Goal: Task Accomplishment & Management: Complete application form

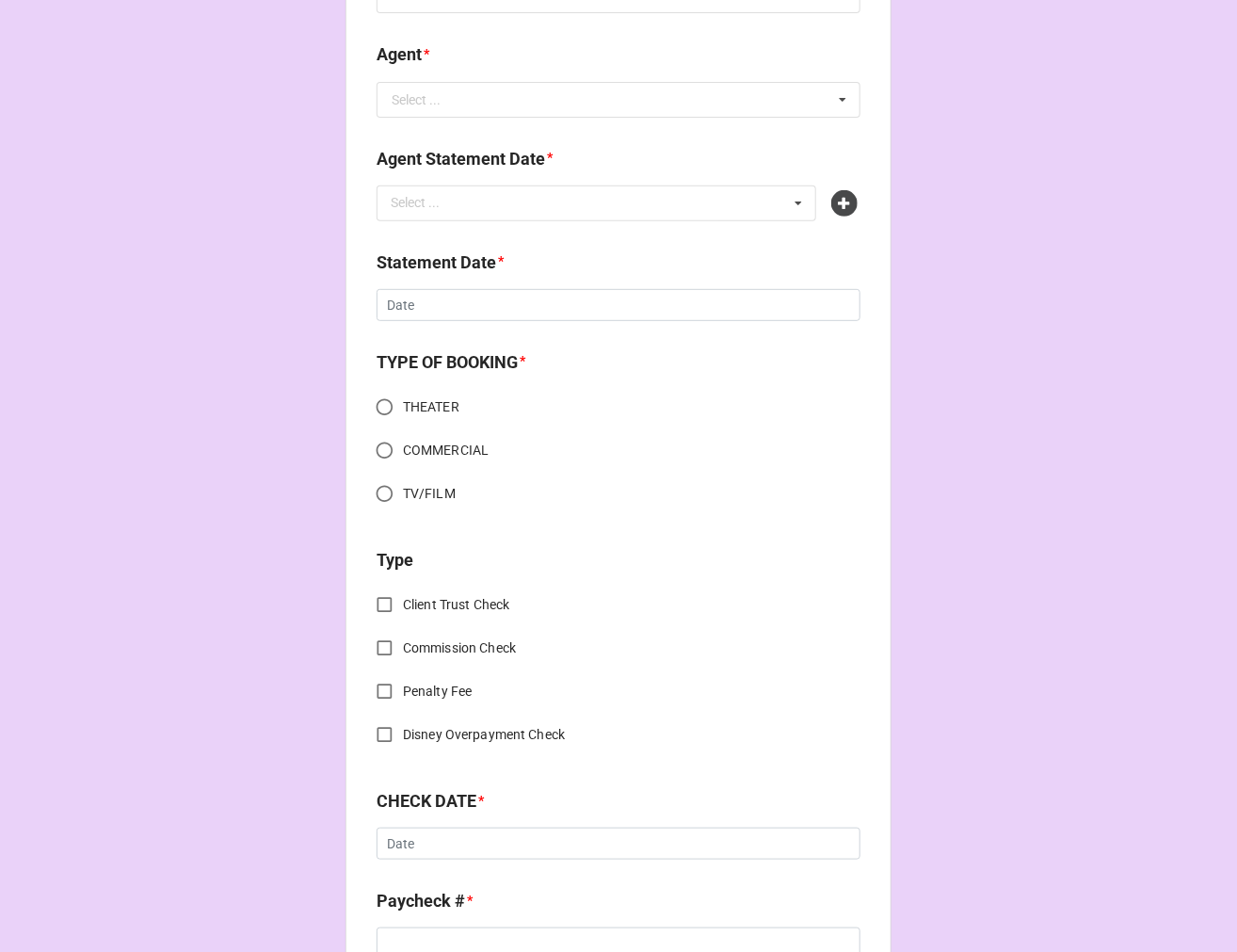
scroll to position [836, 0]
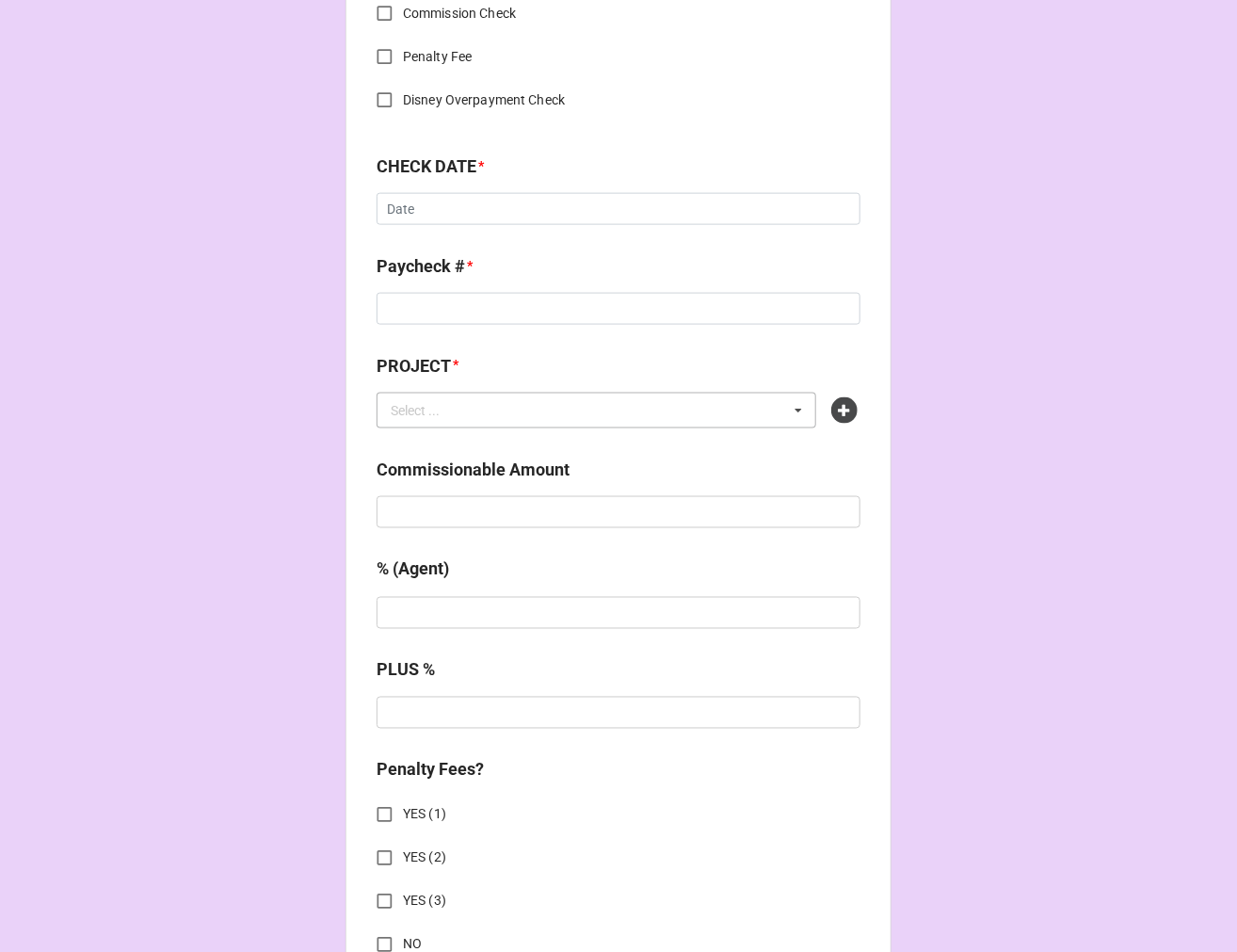
click at [473, 415] on div "Select ... No results found." at bounding box center [596, 410] width 440 height 35
paste input "HAIR (BROADWAY SACRAMENTO MUSIC CIRCUS)"
type input "HAIR (BROADWAY SACRAMENTO MUSIC CIRCUS"
click at [841, 403] on icon at bounding box center [844, 410] width 27 height 27
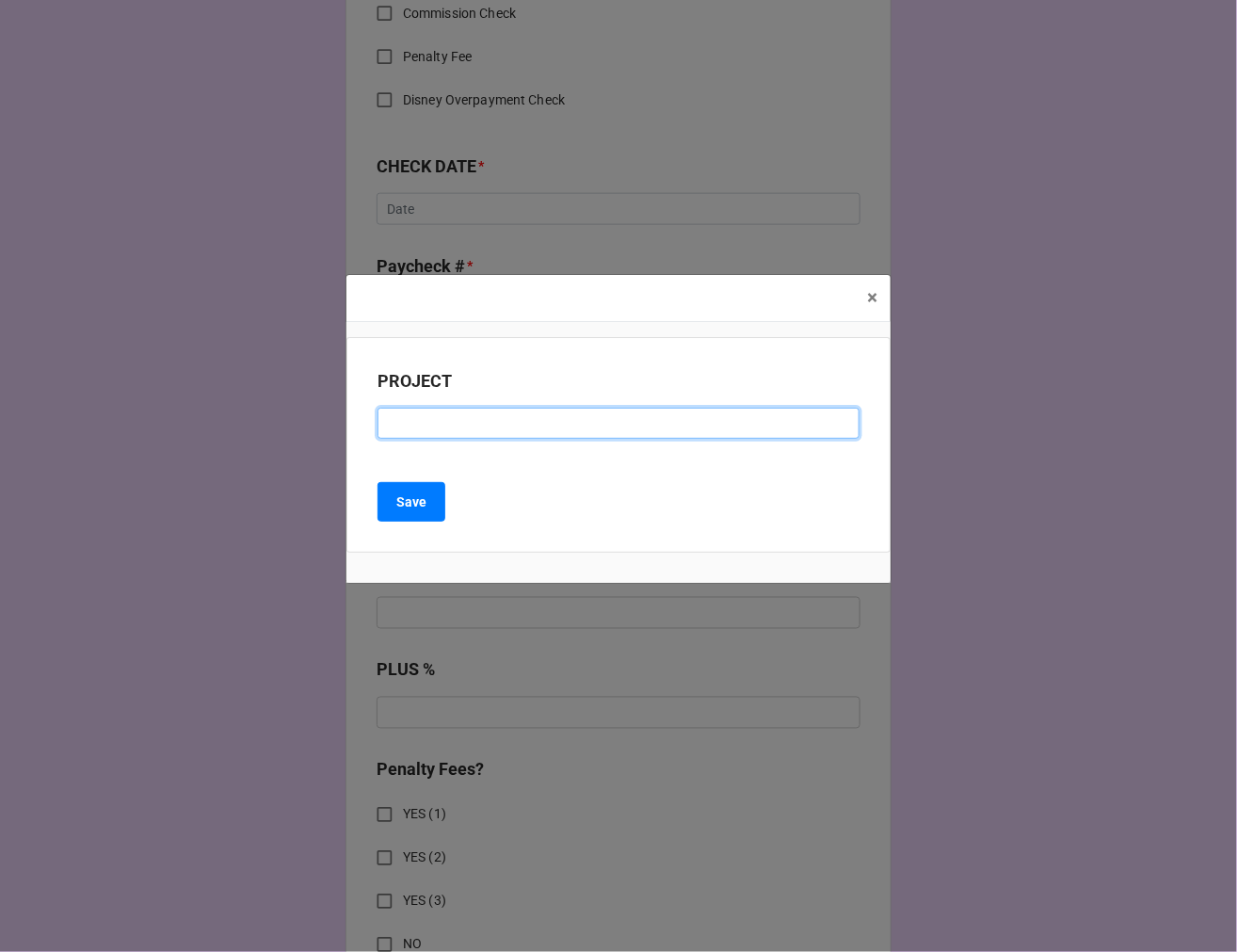
click at [430, 410] on input at bounding box center [618, 424] width 482 height 32
paste input "HAIR (BROADWAY SACRAMENTO MUSIC CIRCUS)"
type input "HAIR (BROADWAY SACRAMENTO MUSIC CIRCUS)"
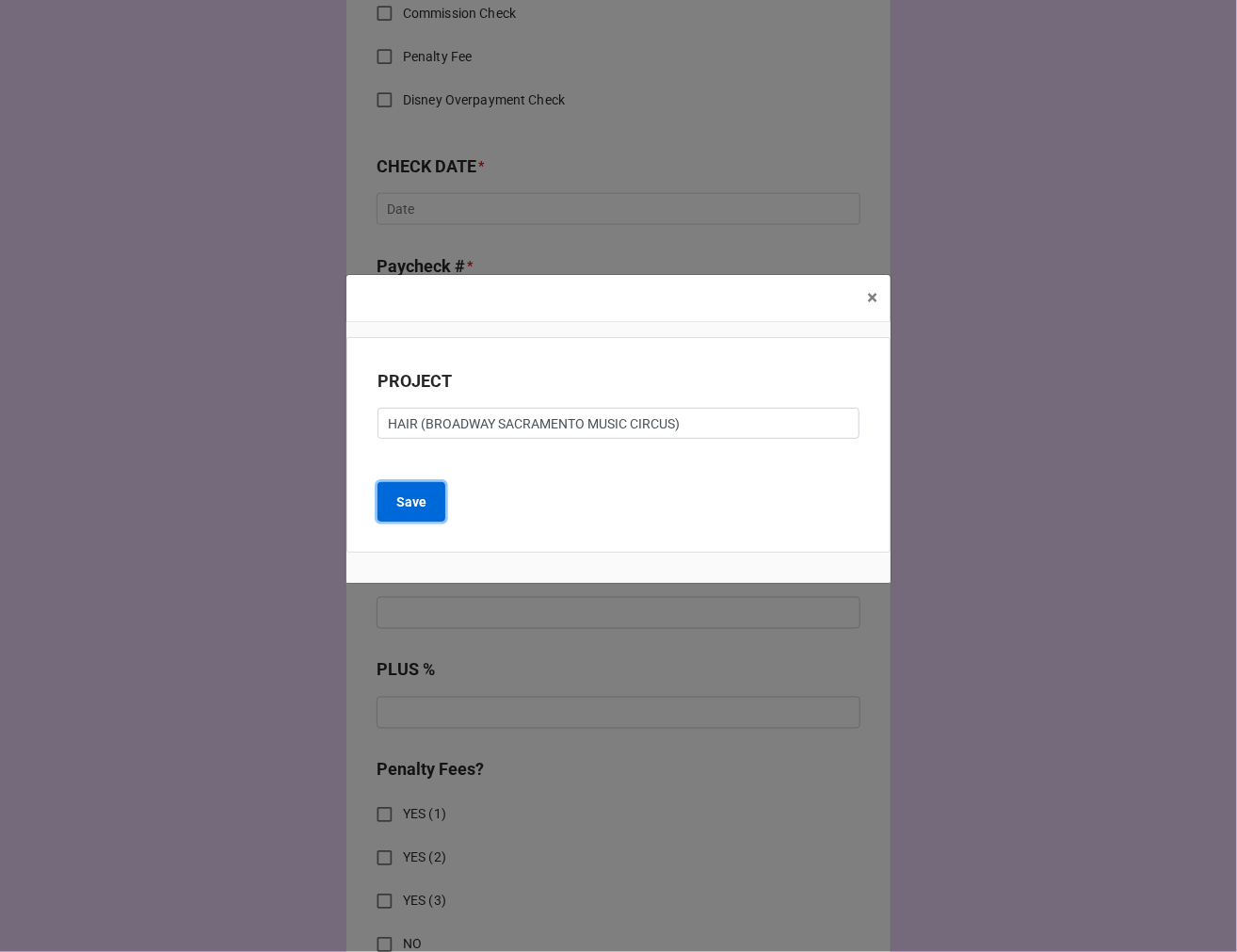
click at [406, 502] on b "Save" at bounding box center [411, 503] width 30 height 20
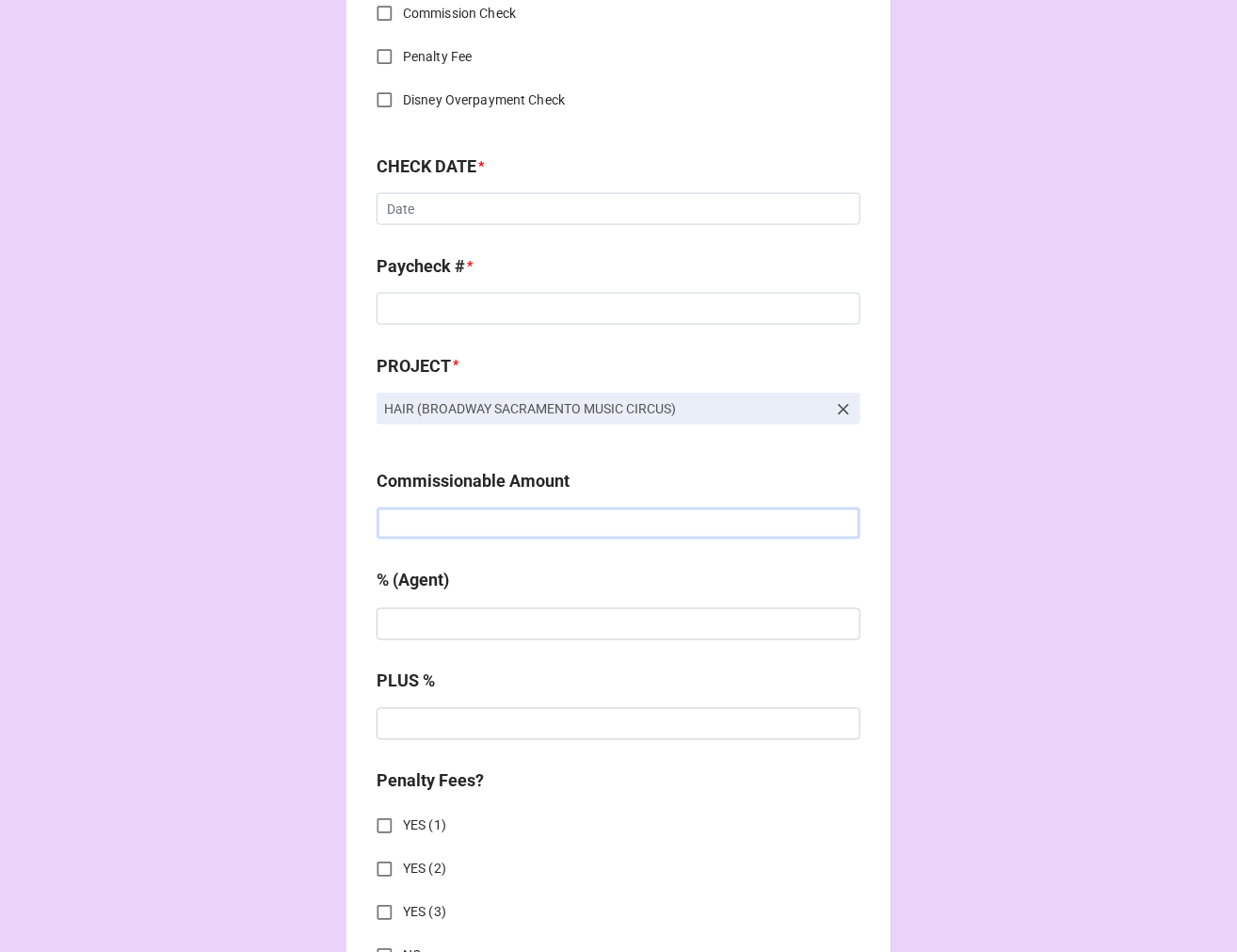
click at [447, 534] on input "text" at bounding box center [618, 523] width 484 height 32
type input "$3,561.43"
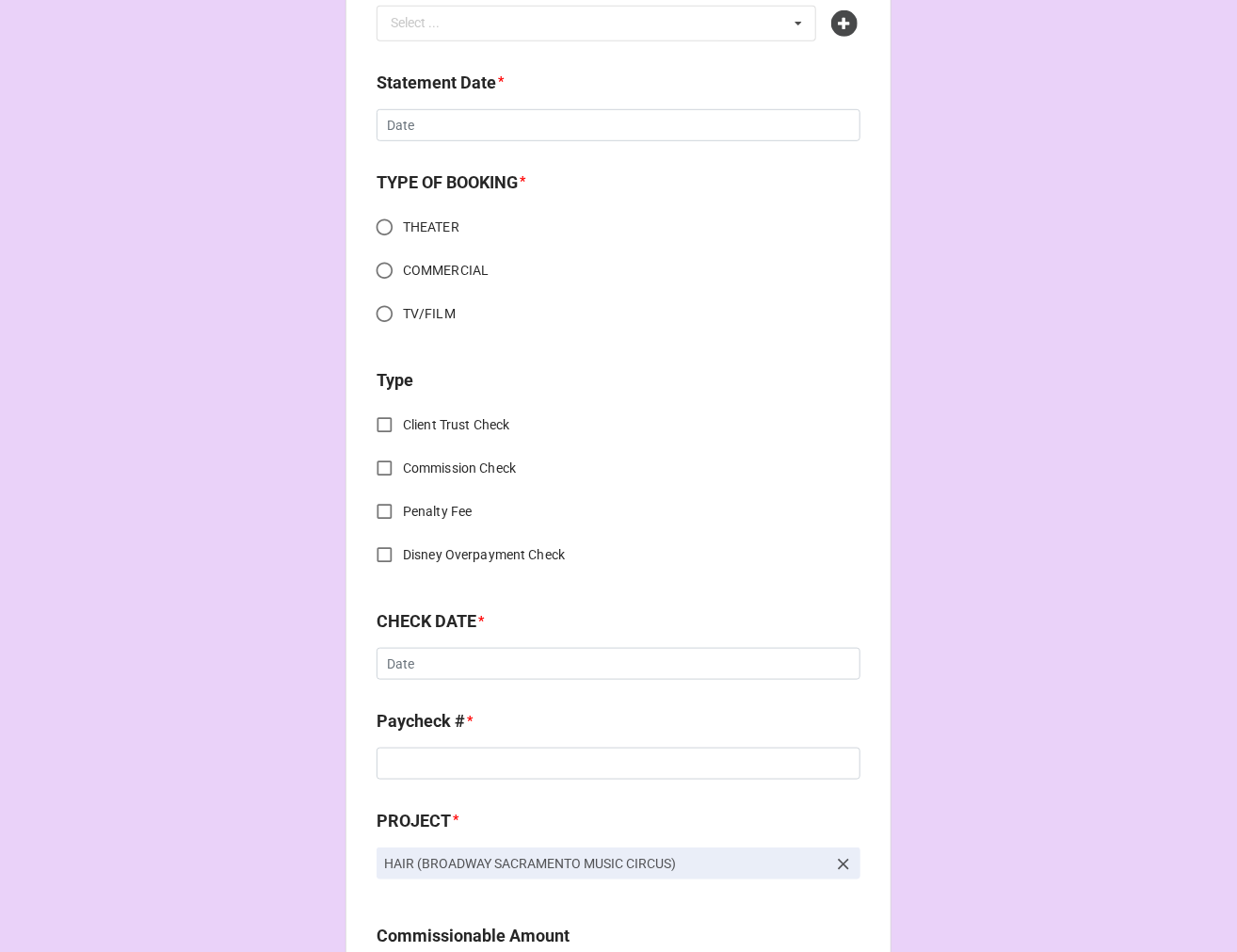
scroll to position [0, 0]
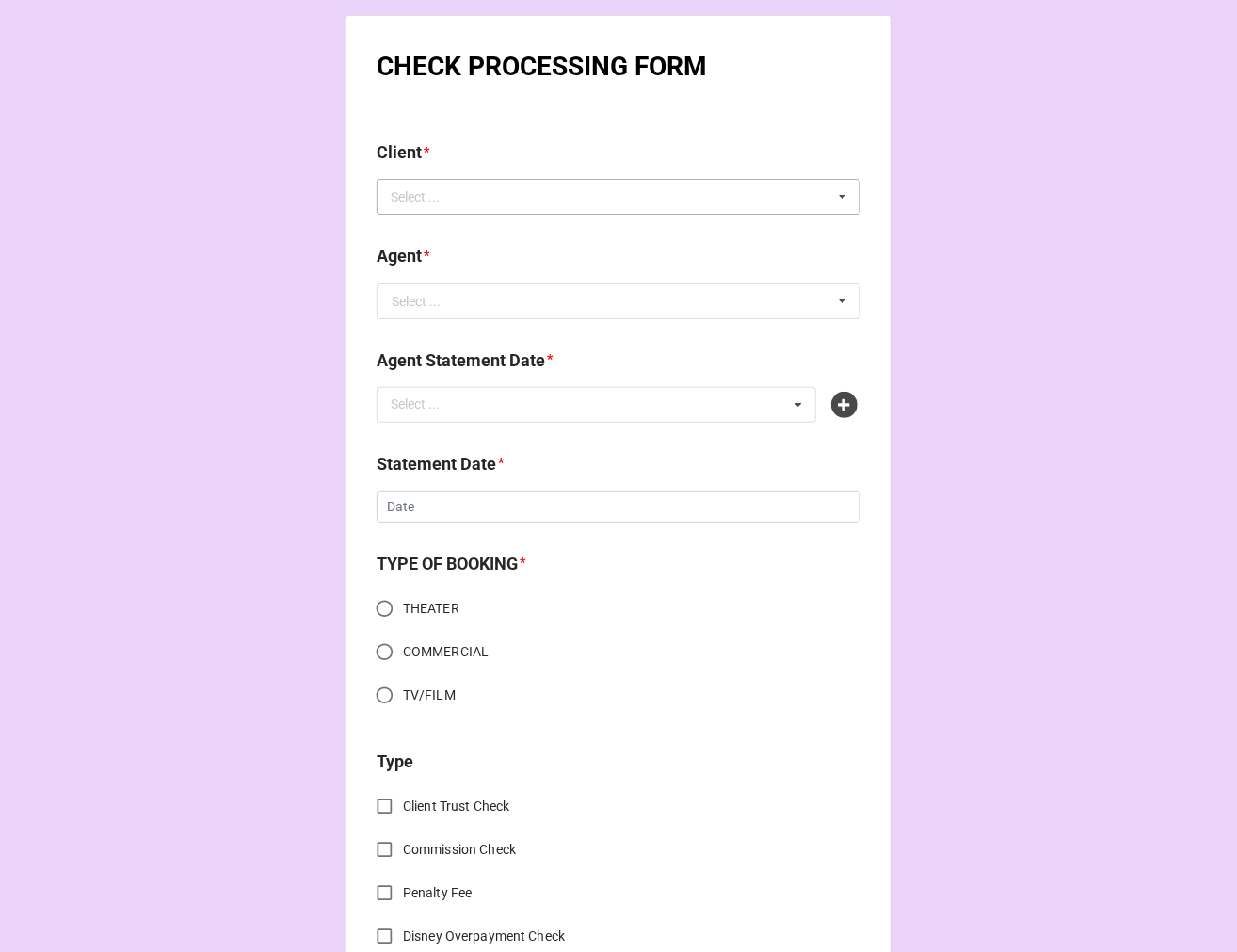
type input "5%"
click at [434, 200] on div "Select ..." at bounding box center [427, 198] width 81 height 22
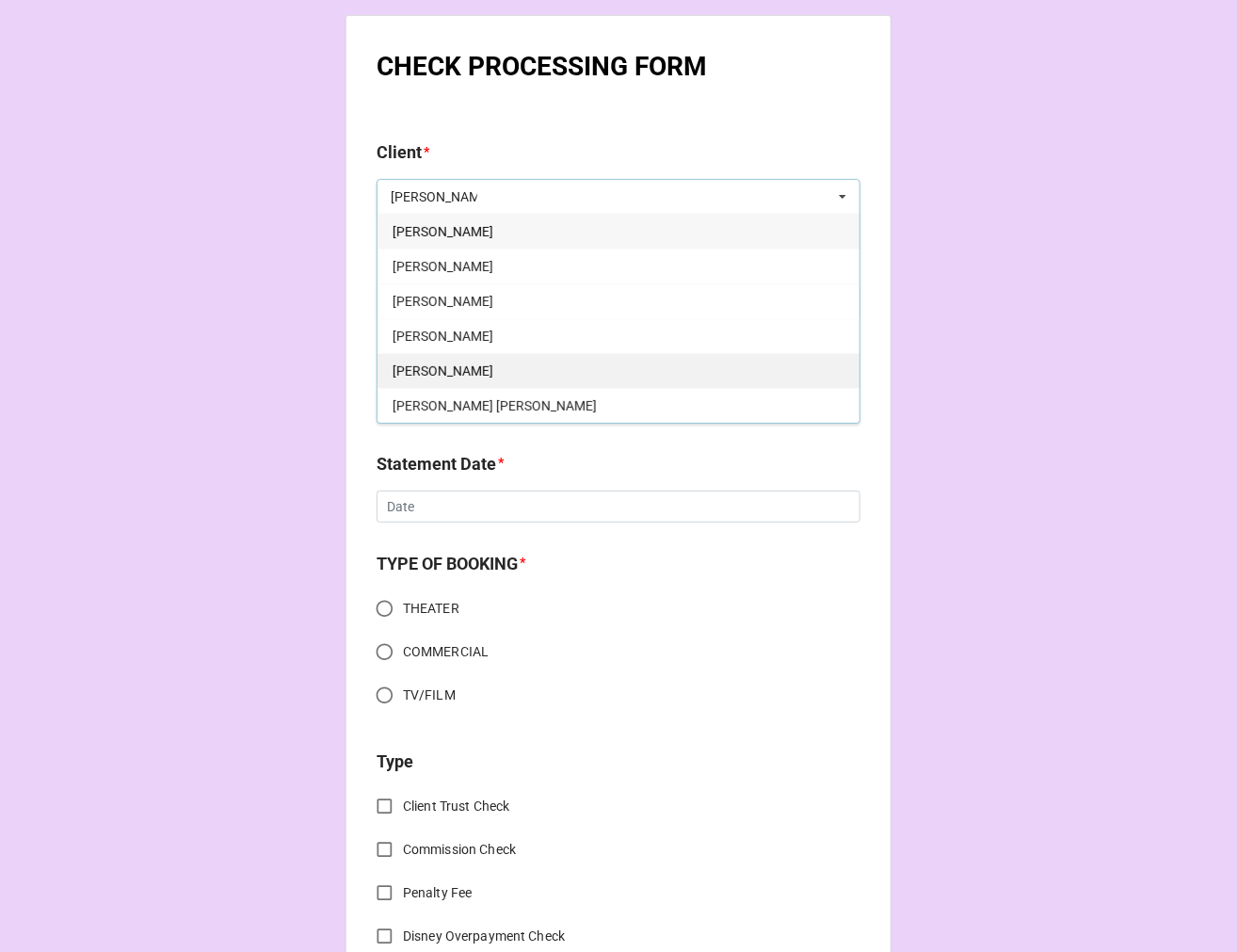
type input "brittany"
click at [494, 372] on span "[PERSON_NAME]" at bounding box center [442, 371] width 100 height 15
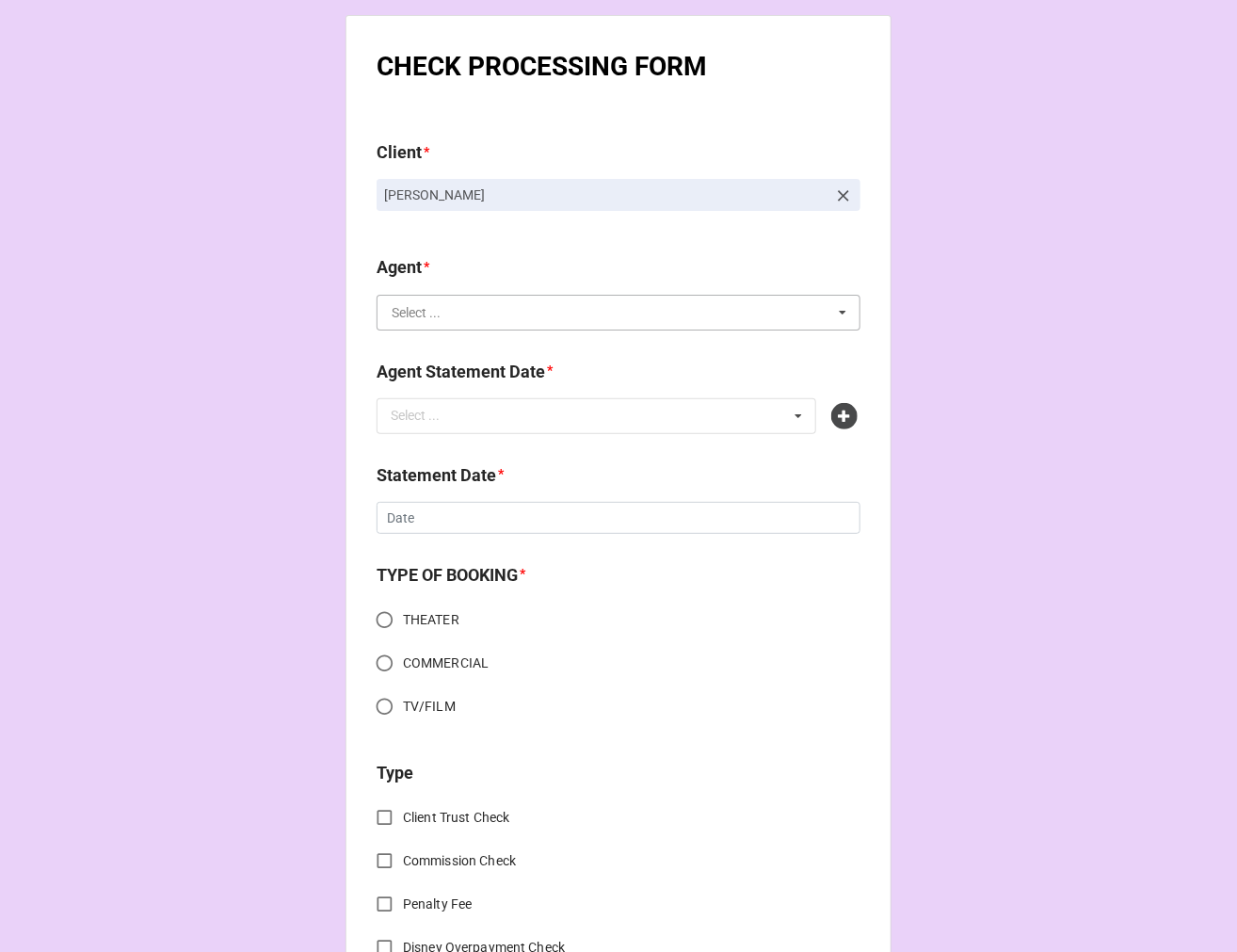
click at [481, 323] on input "text" at bounding box center [619, 313] width 482 height 33
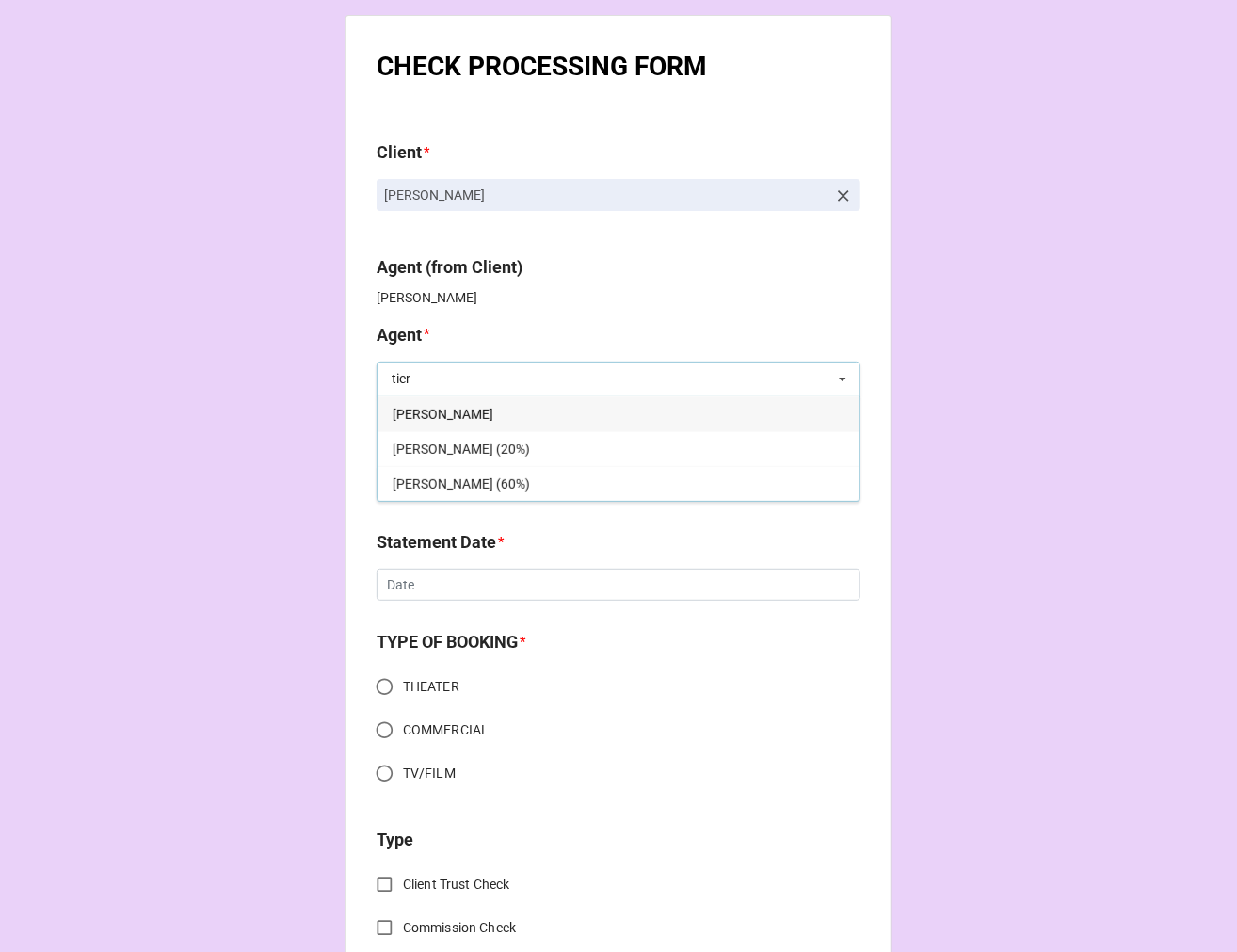
type input "tier"
click at [532, 428] on div "[PERSON_NAME]" at bounding box center [618, 413] width 482 height 34
click at [464, 387] on input "text" at bounding box center [619, 380] width 482 height 33
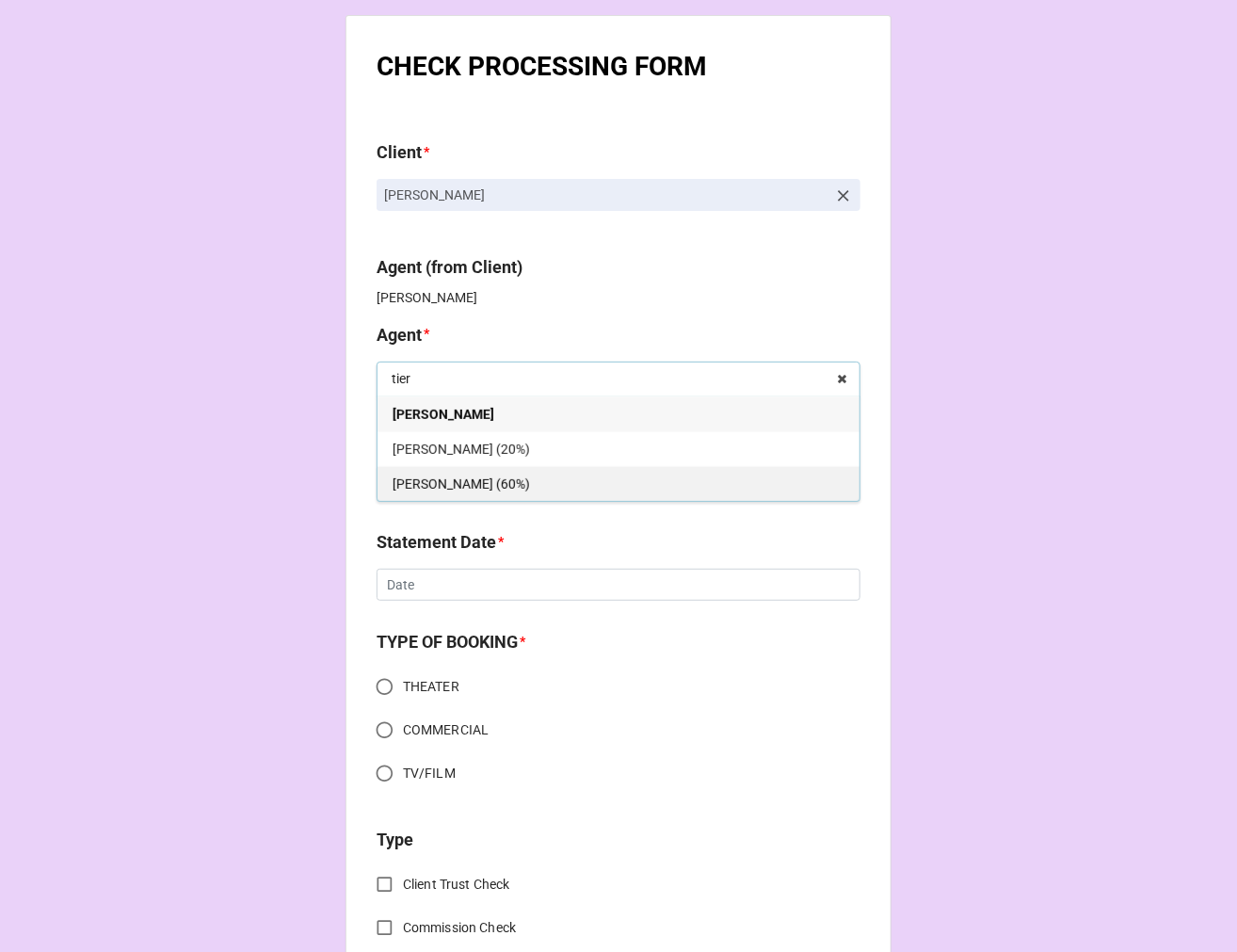
type input "tier"
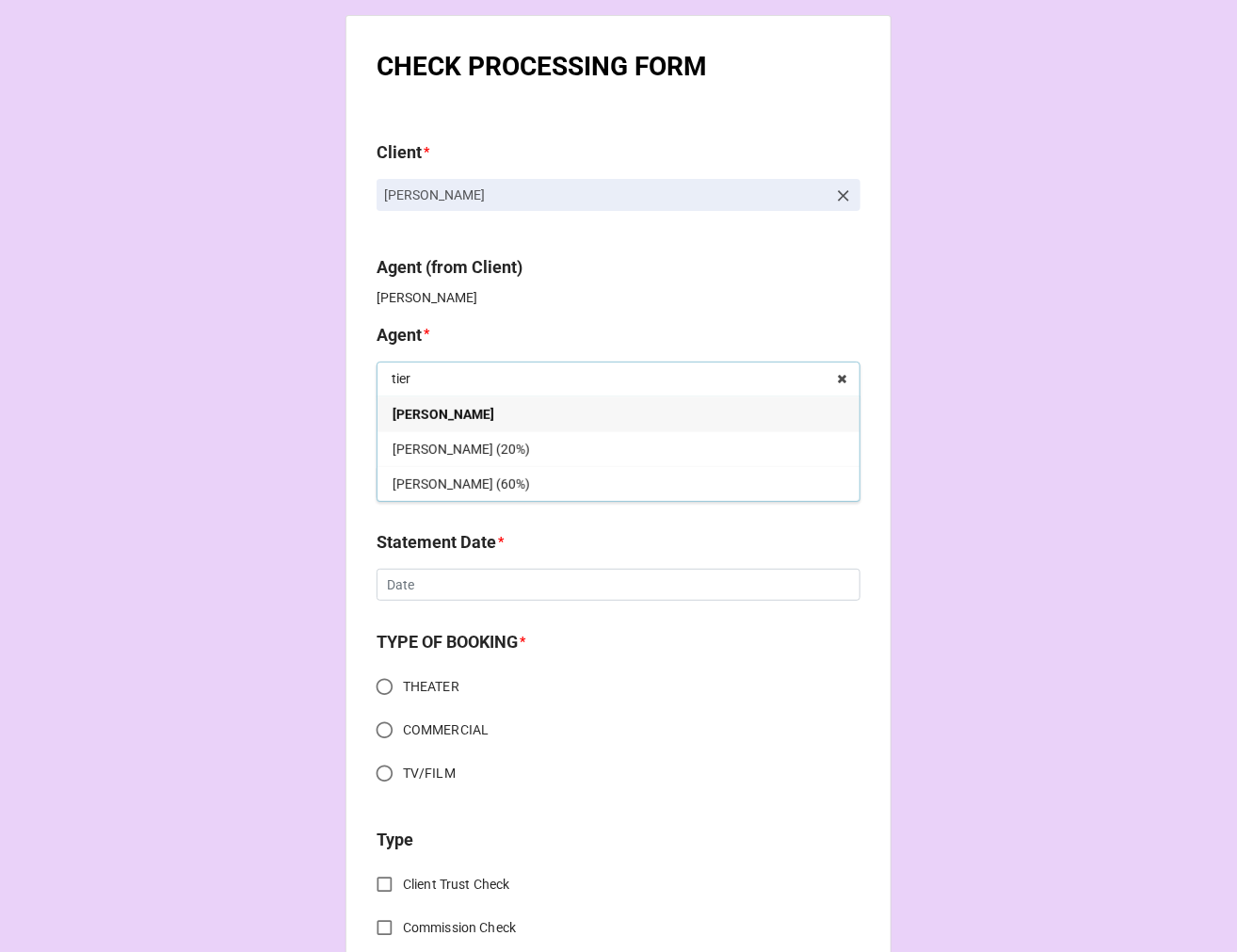
click at [501, 491] on div "[PERSON_NAME] (60%)" at bounding box center [618, 483] width 482 height 34
click at [500, 490] on div "Select ... No results found." at bounding box center [596, 483] width 440 height 35
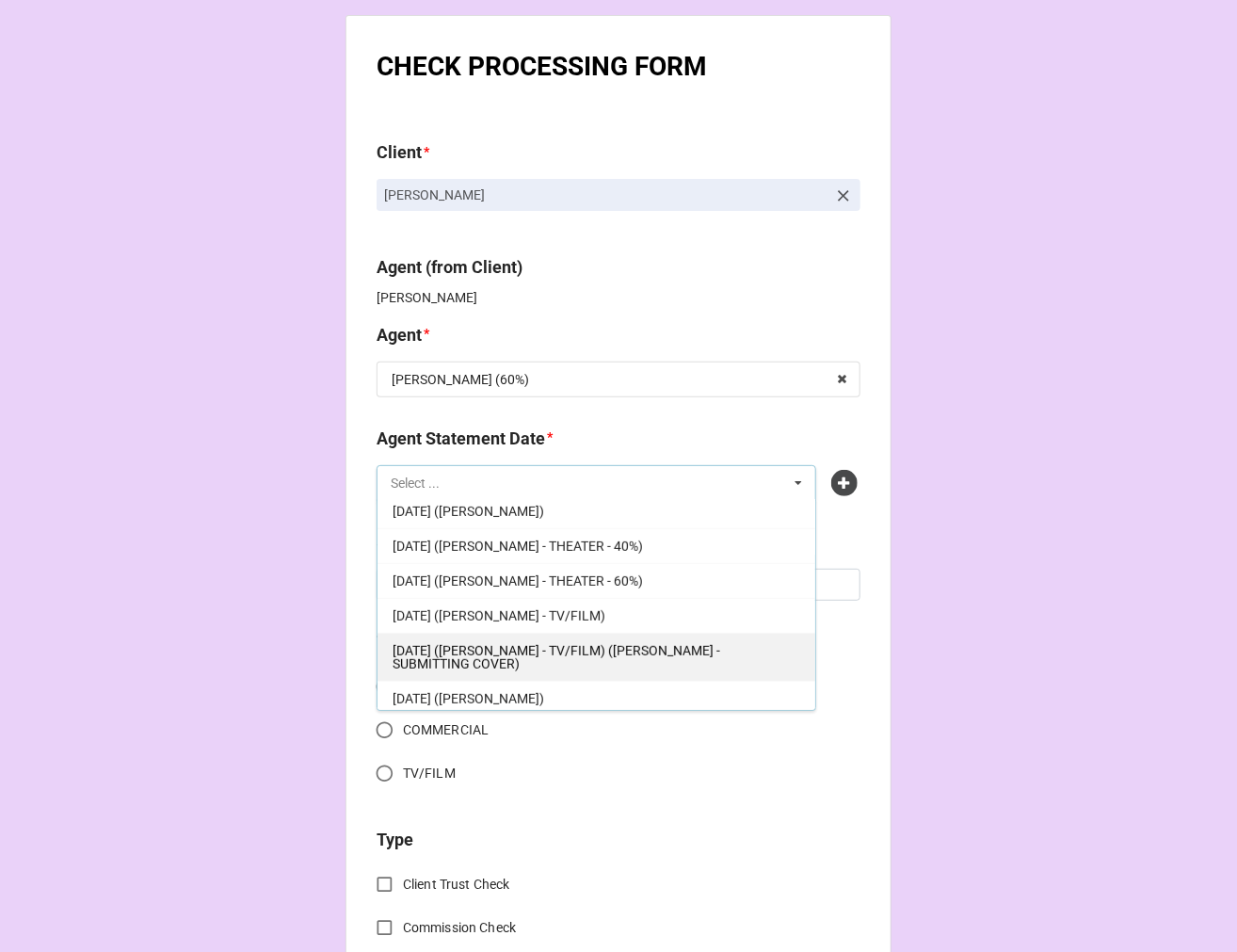
scroll to position [431, 0]
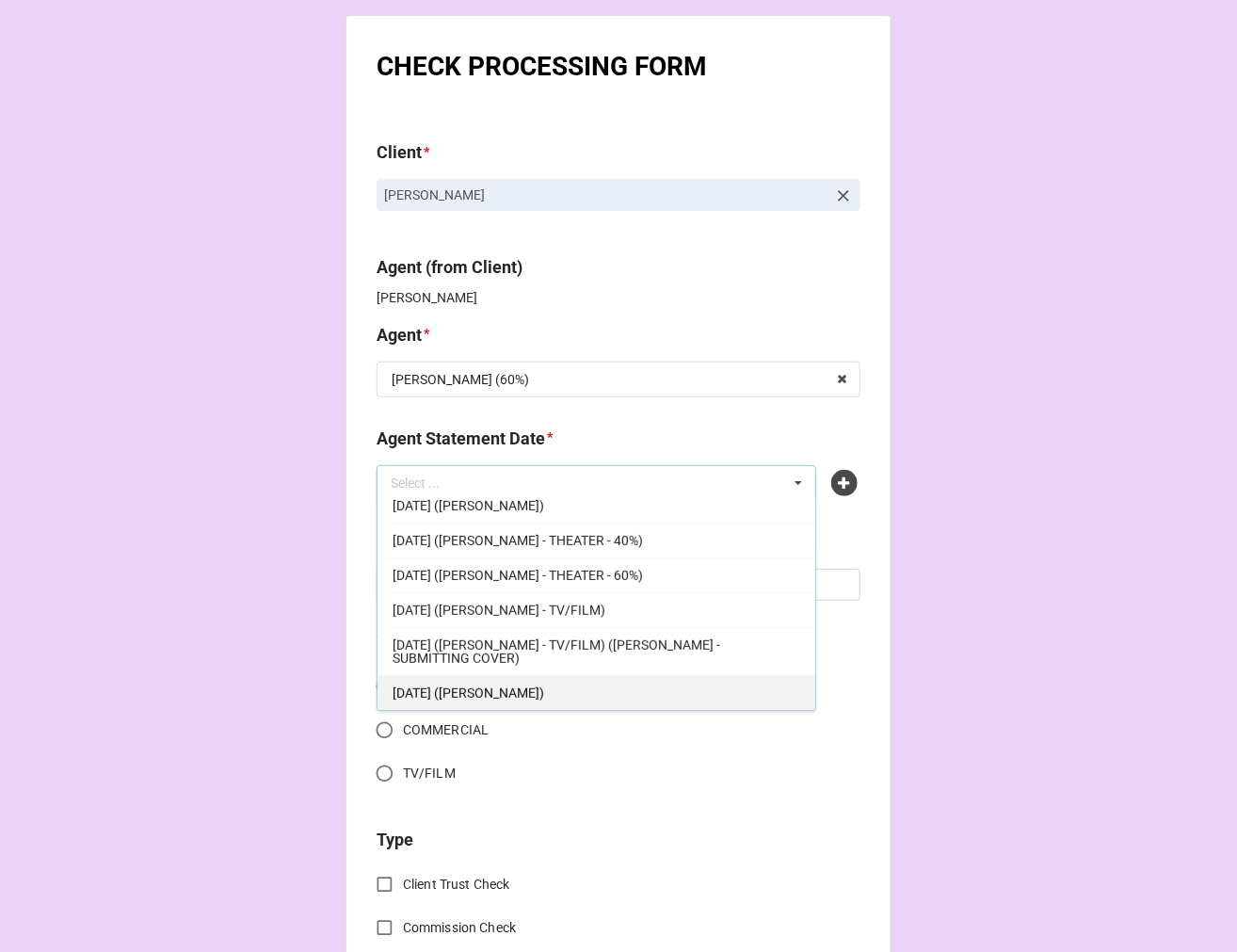
click at [560, 680] on div "[DATE] ([PERSON_NAME])" at bounding box center [596, 691] width 438 height 34
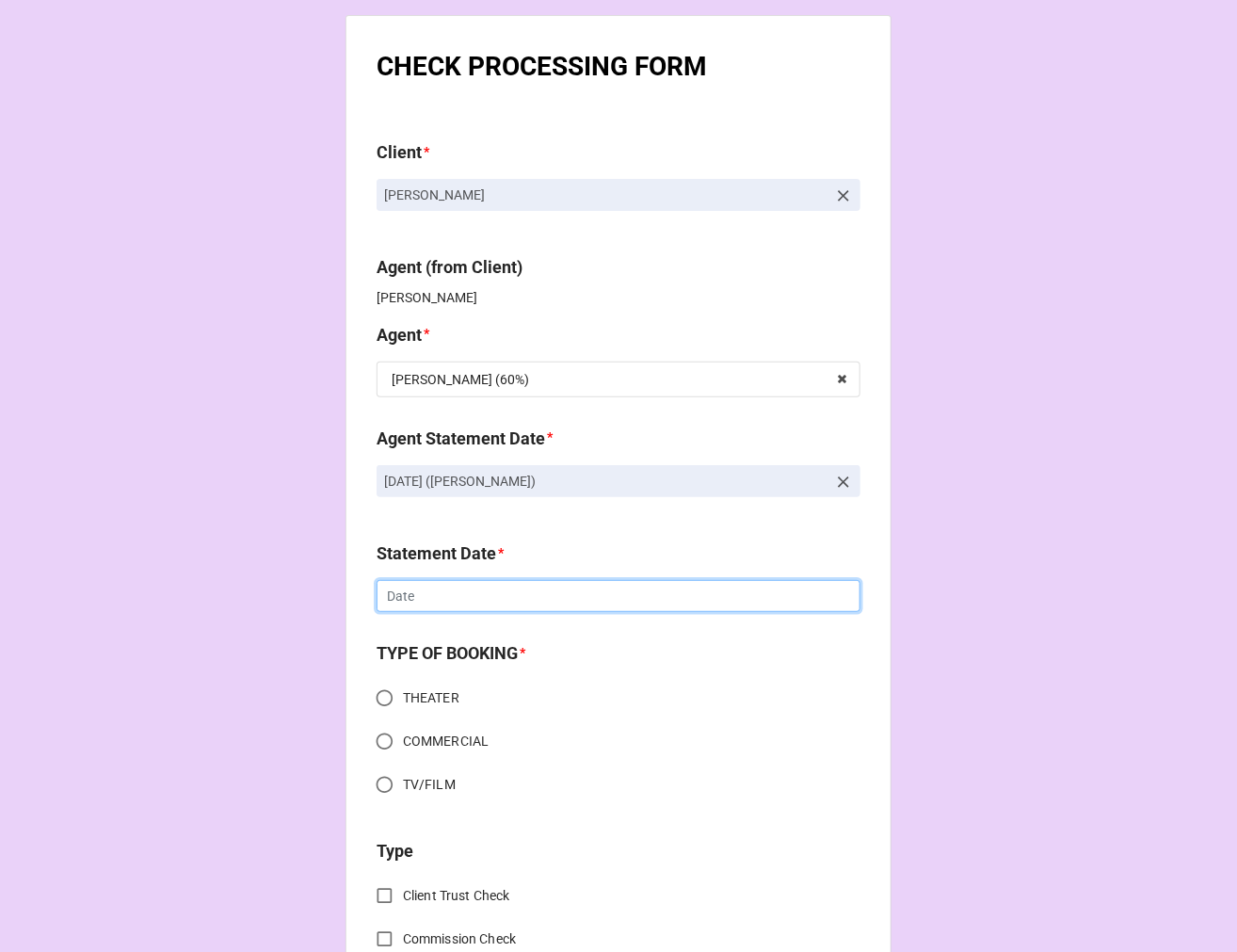
click at [445, 594] on input "text" at bounding box center [618, 596] width 484 height 32
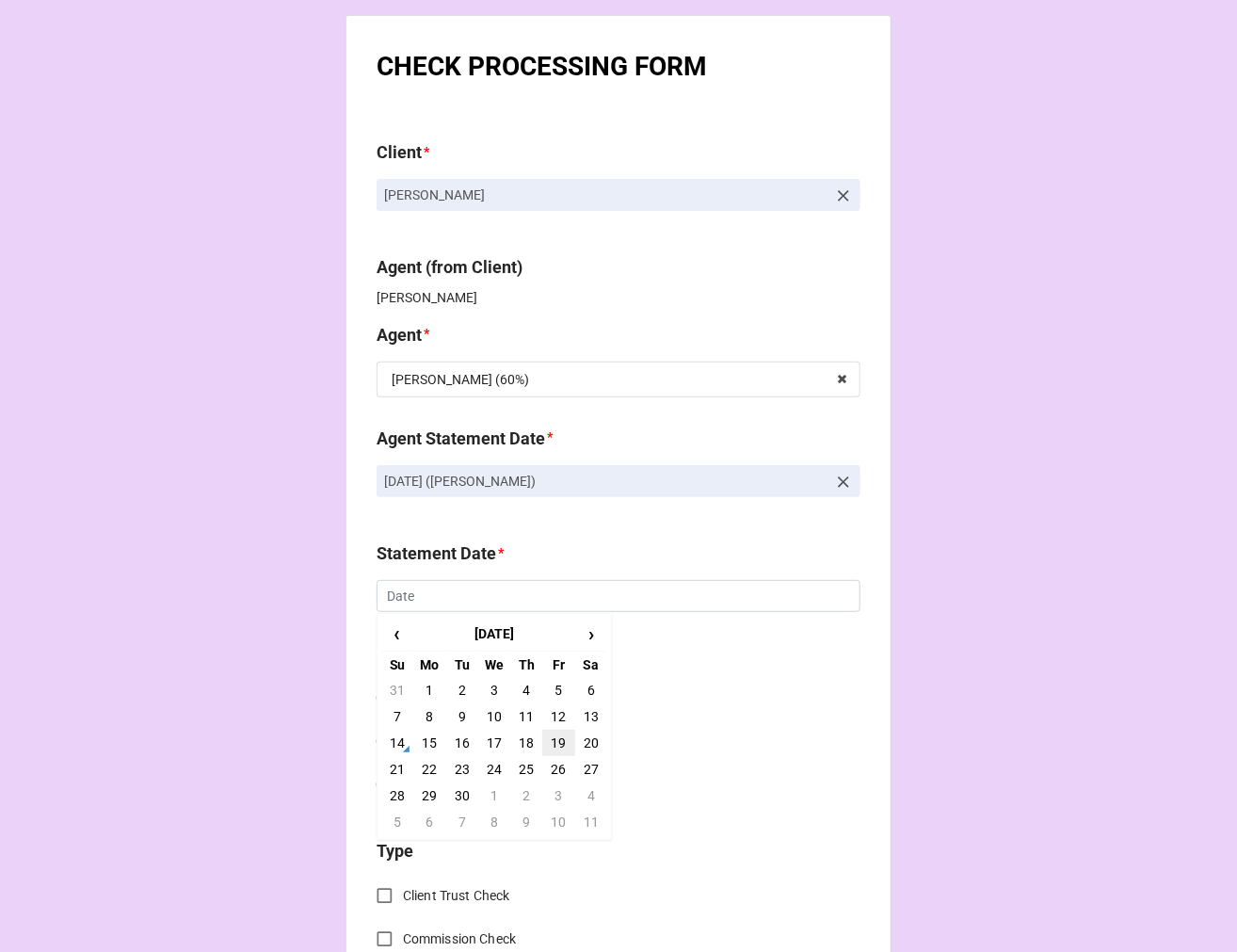
click at [557, 741] on td "19" at bounding box center [558, 743] width 32 height 27
type input "[DATE]"
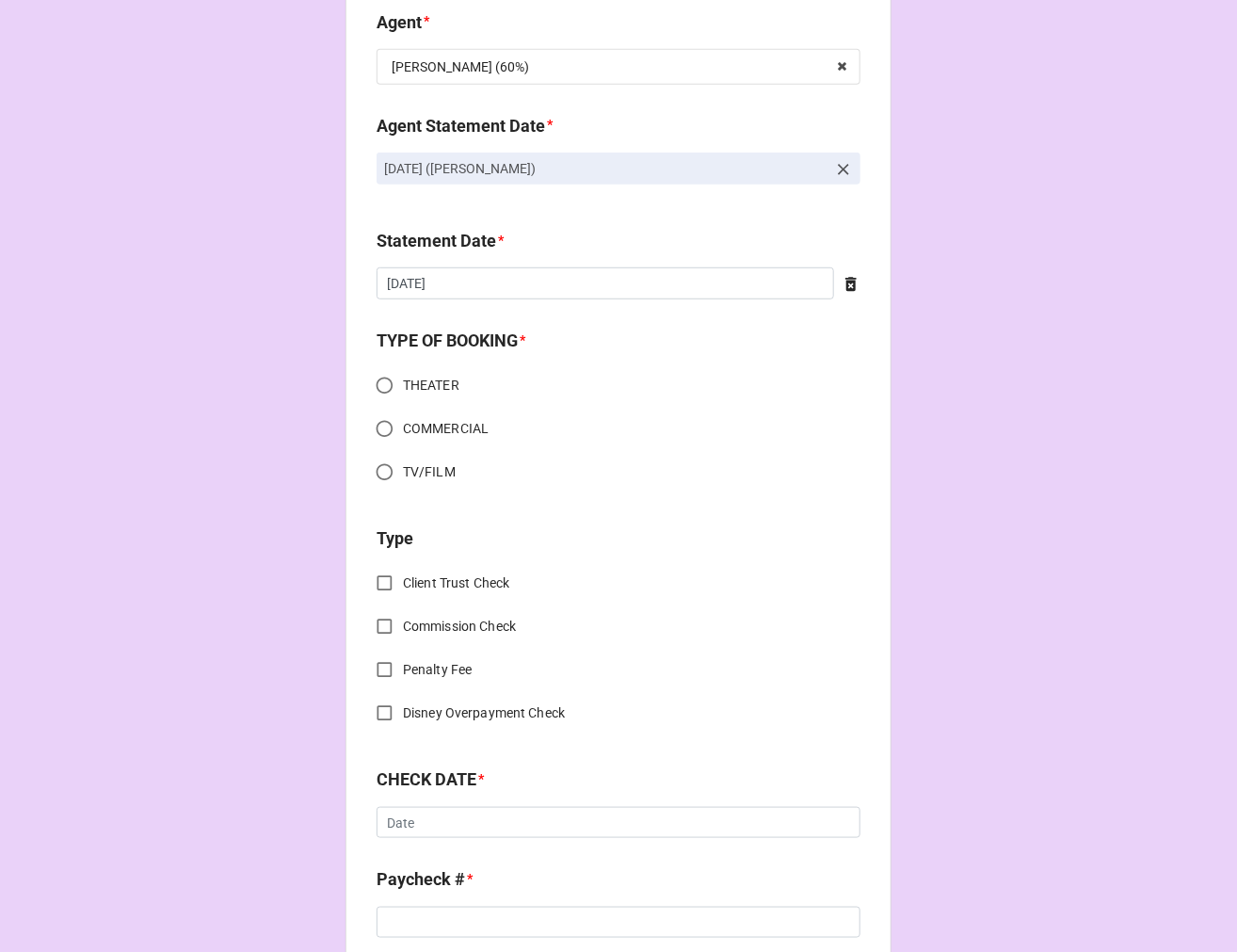
scroll to position [314, 0]
click at [377, 381] on input "THEATER" at bounding box center [383, 384] width 36 height 36
radio input "true"
click at [384, 618] on input "Commission Check" at bounding box center [383, 625] width 36 height 36
checkbox input "true"
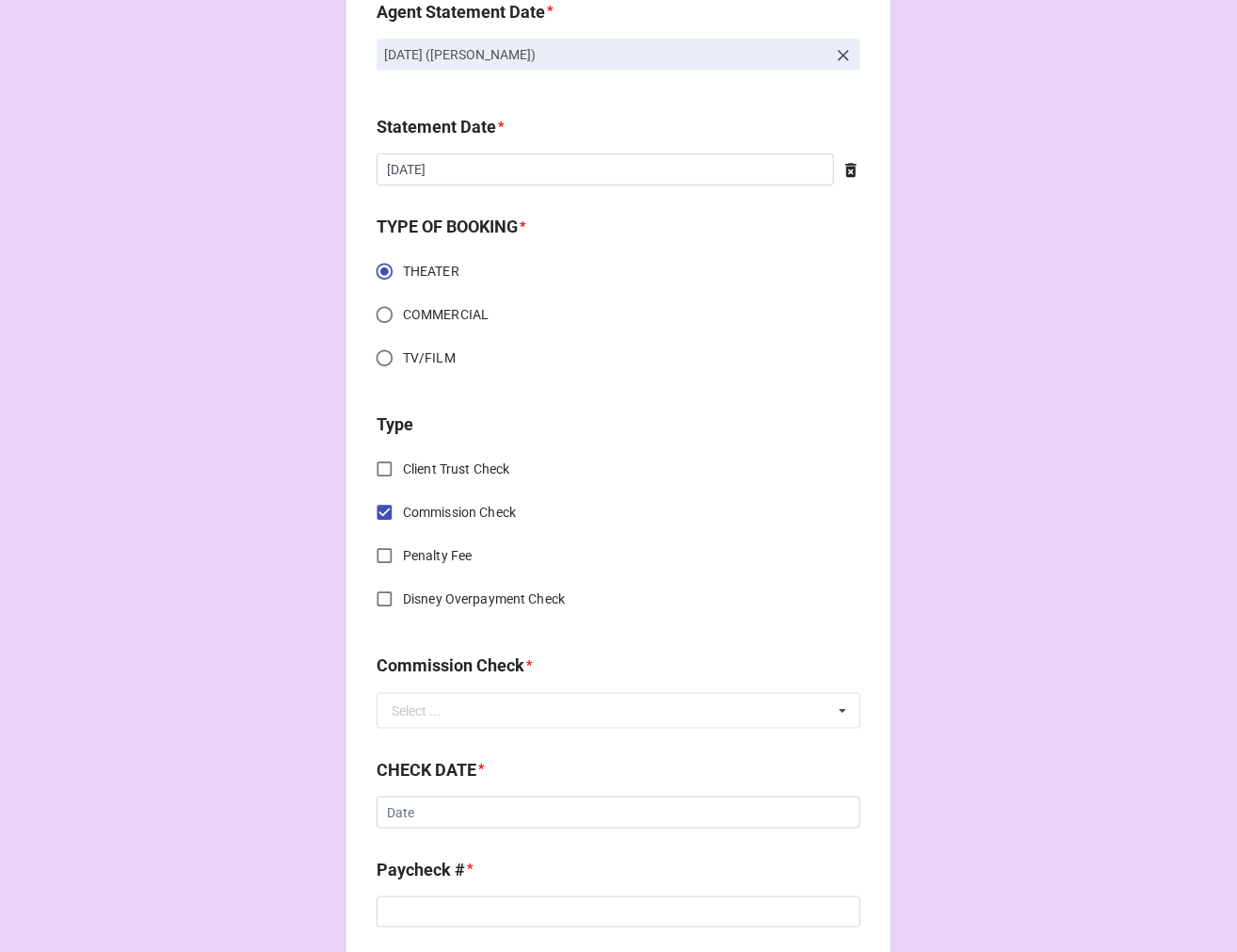
scroll to position [627, 0]
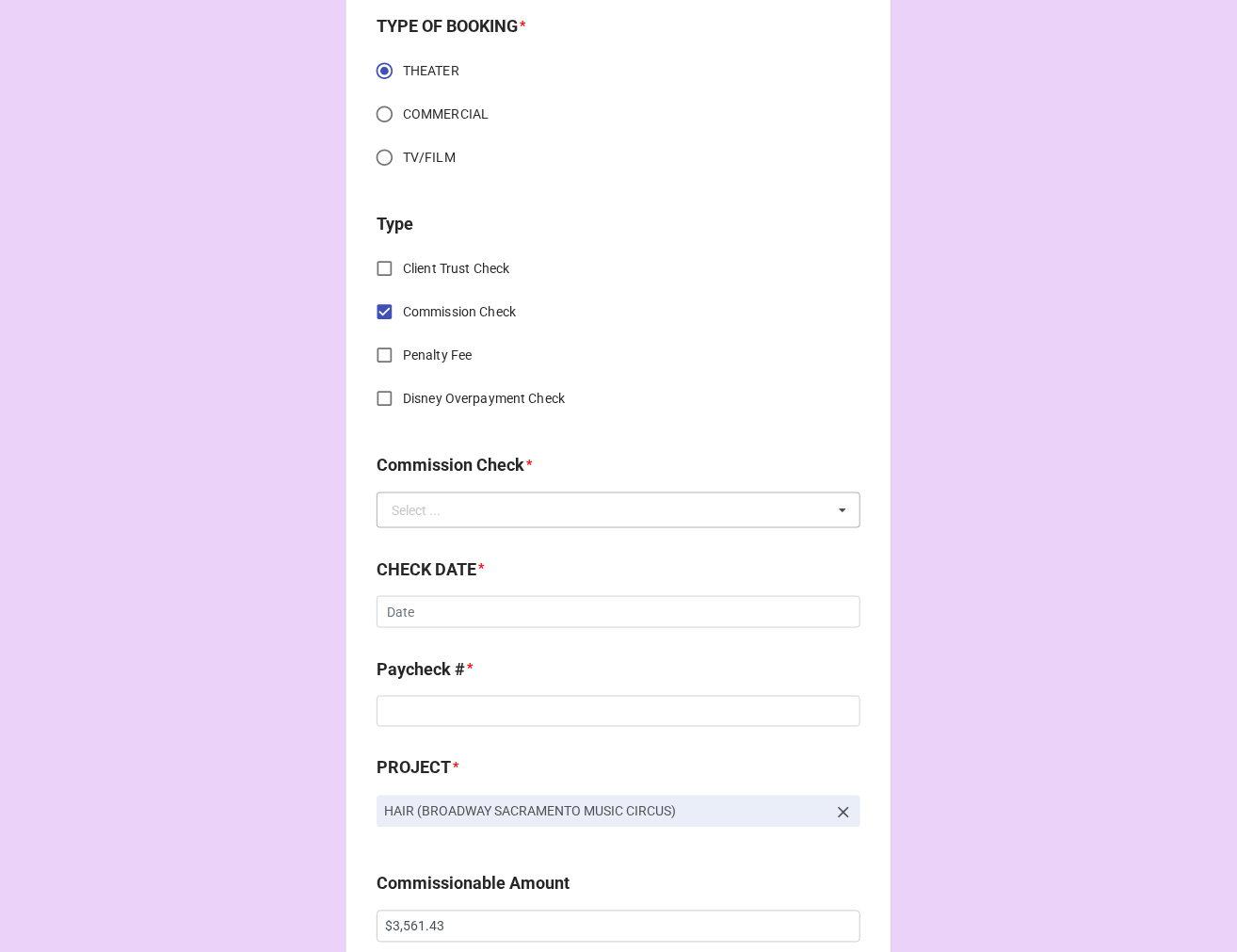
click at [420, 504] on div "Select ..." at bounding box center [416, 509] width 49 height 13
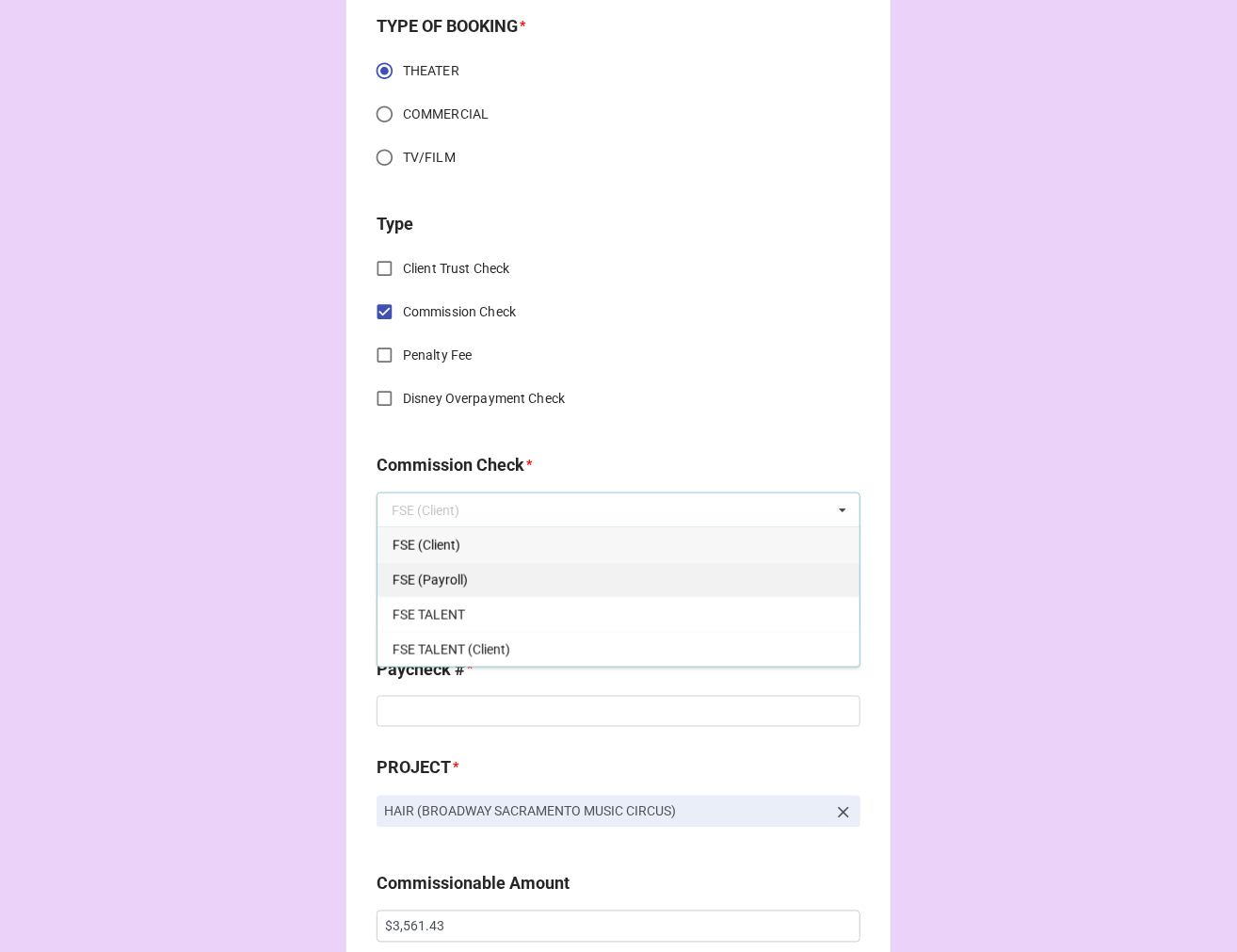
click at [428, 572] on span "FSE (Payroll)" at bounding box center [430, 579] width 76 height 15
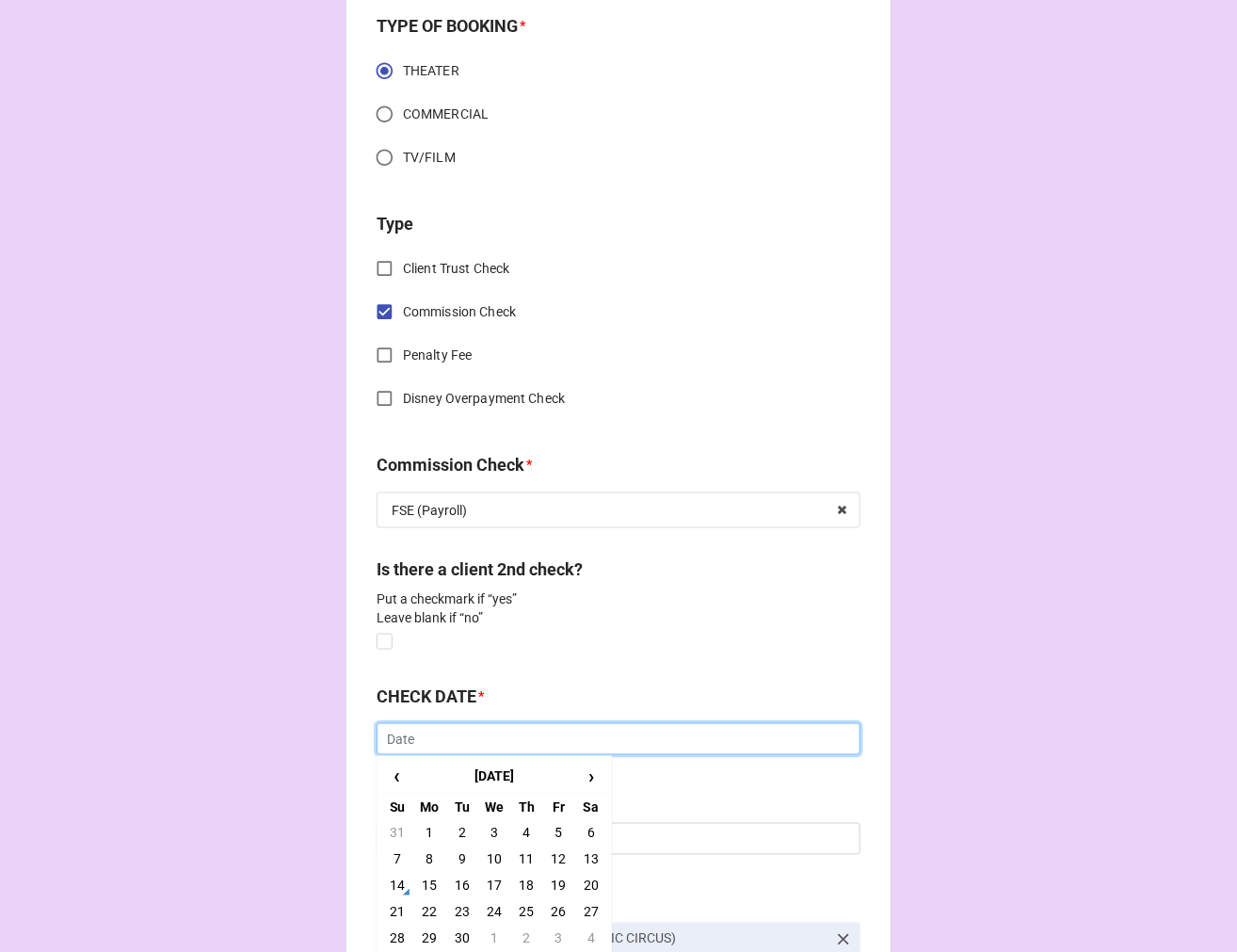
click at [452, 733] on input "text" at bounding box center [618, 739] width 484 height 32
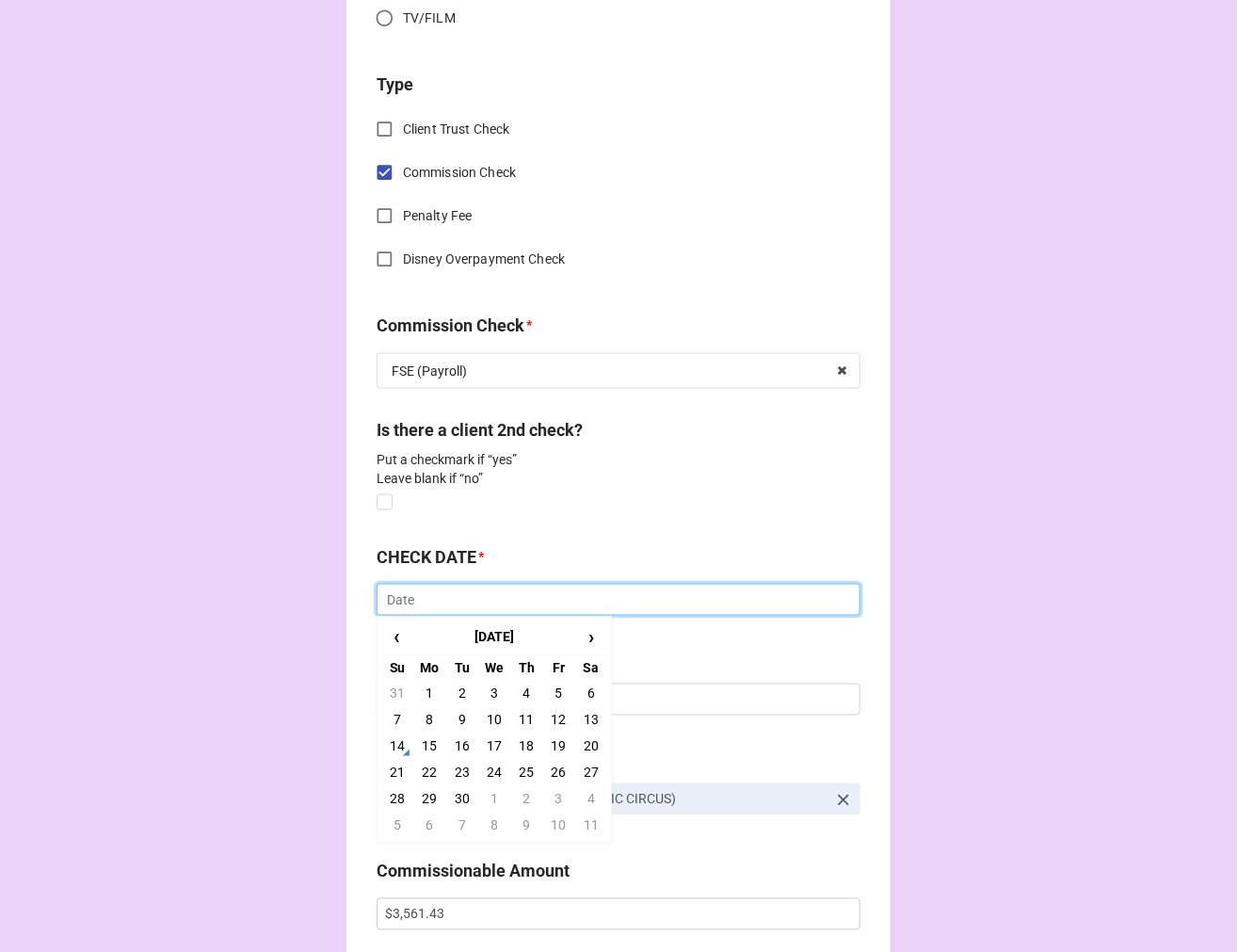
scroll to position [941, 0]
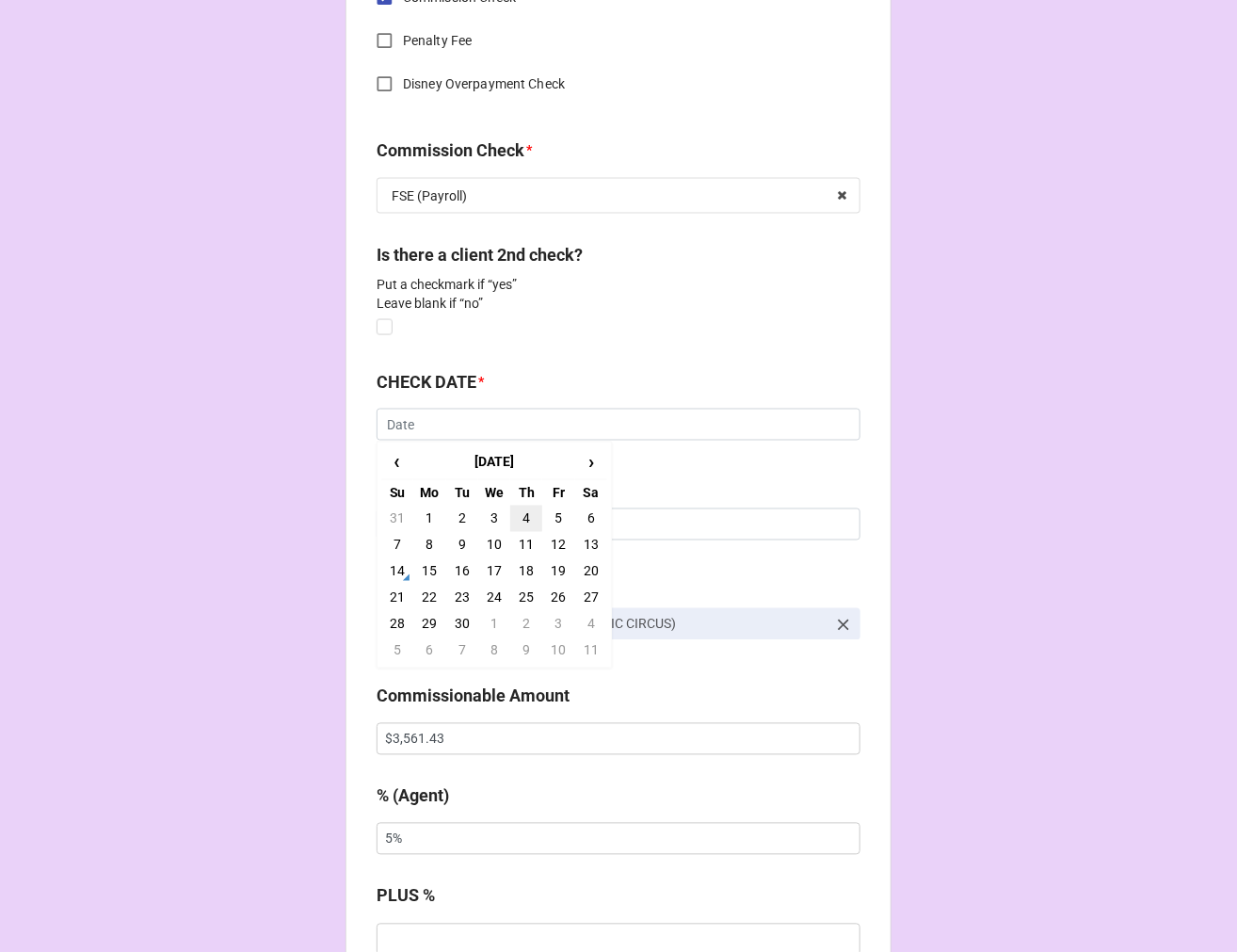
click at [520, 512] on td "4" at bounding box center [526, 518] width 32 height 27
type input "[DATE]"
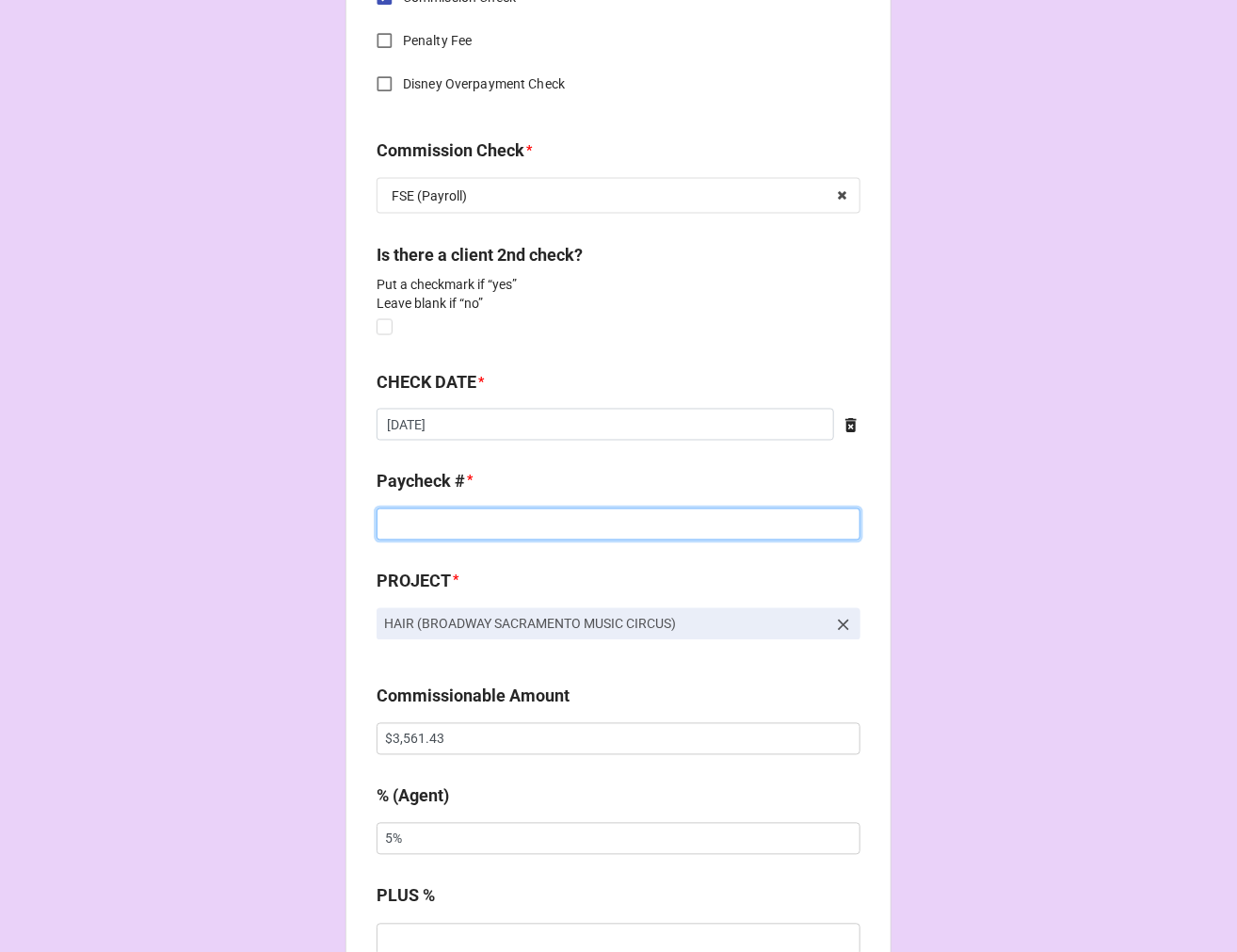
click at [411, 532] on input at bounding box center [618, 524] width 484 height 32
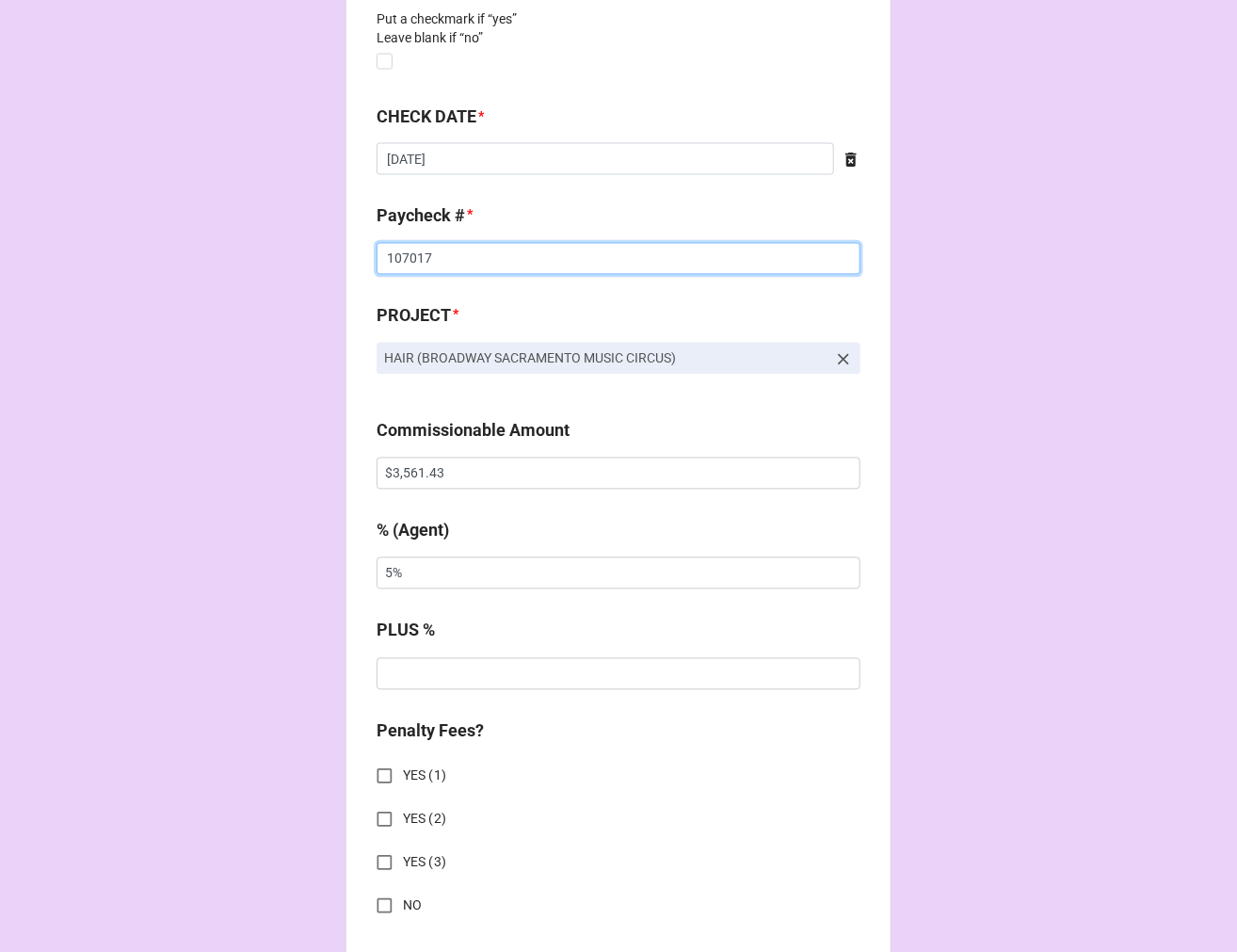
scroll to position [1464, 0]
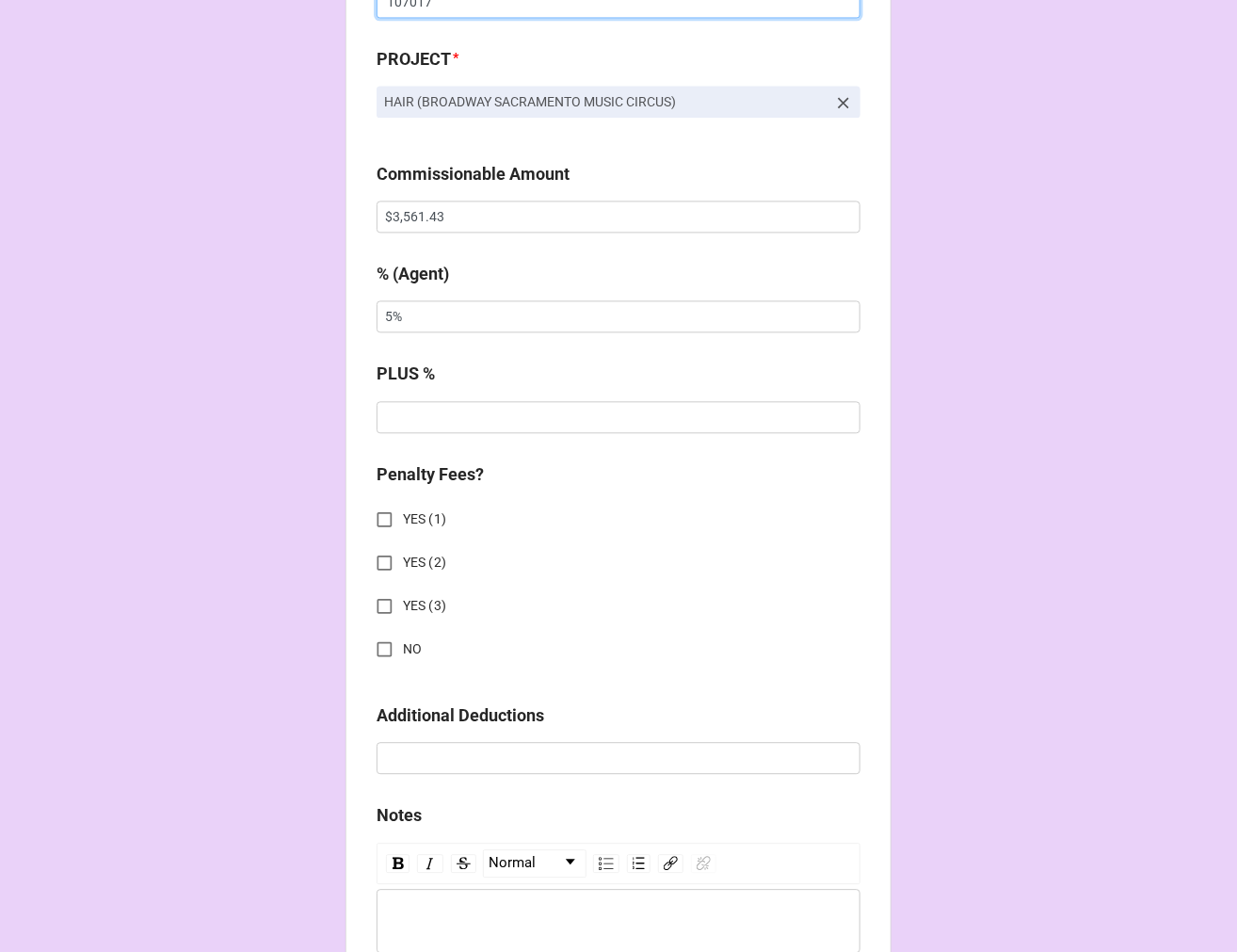
type input "107017"
click at [442, 425] on input "text" at bounding box center [618, 417] width 484 height 32
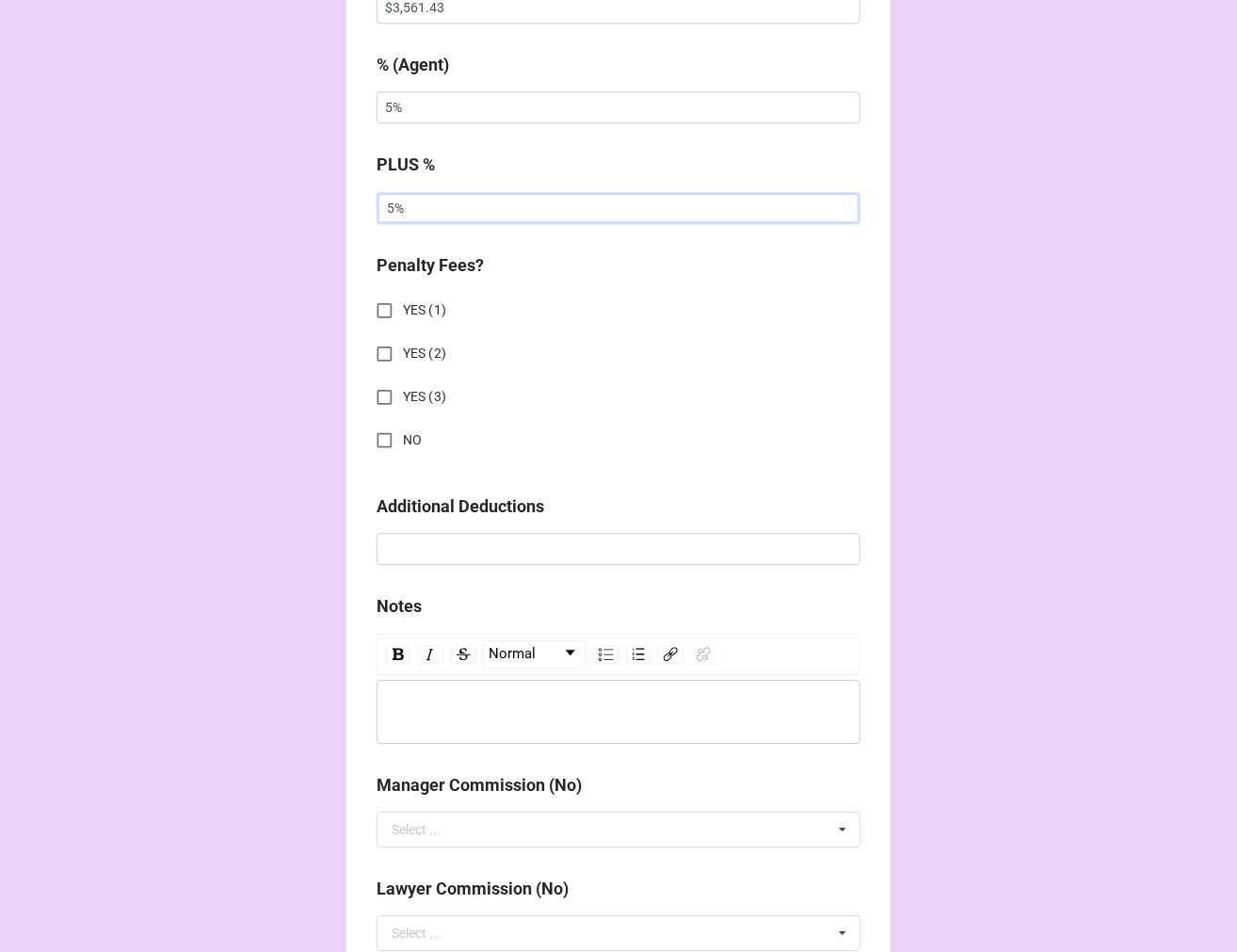
type input "5%"
drag, startPoint x: 384, startPoint y: 435, endPoint x: 418, endPoint y: 446, distance: 35.7
click at [383, 435] on input "NO" at bounding box center [383, 440] width 36 height 36
checkbox input "true"
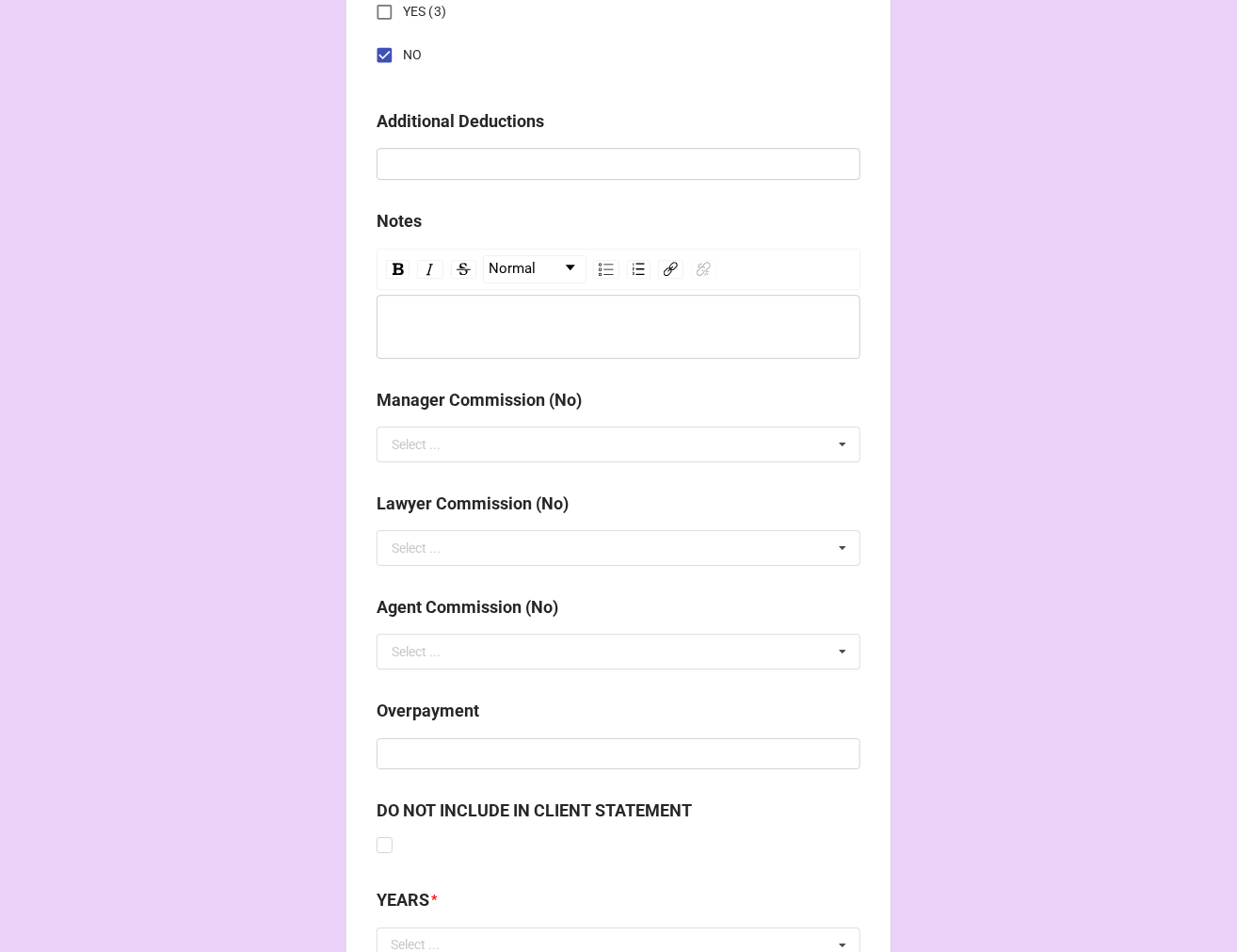
scroll to position [2213, 0]
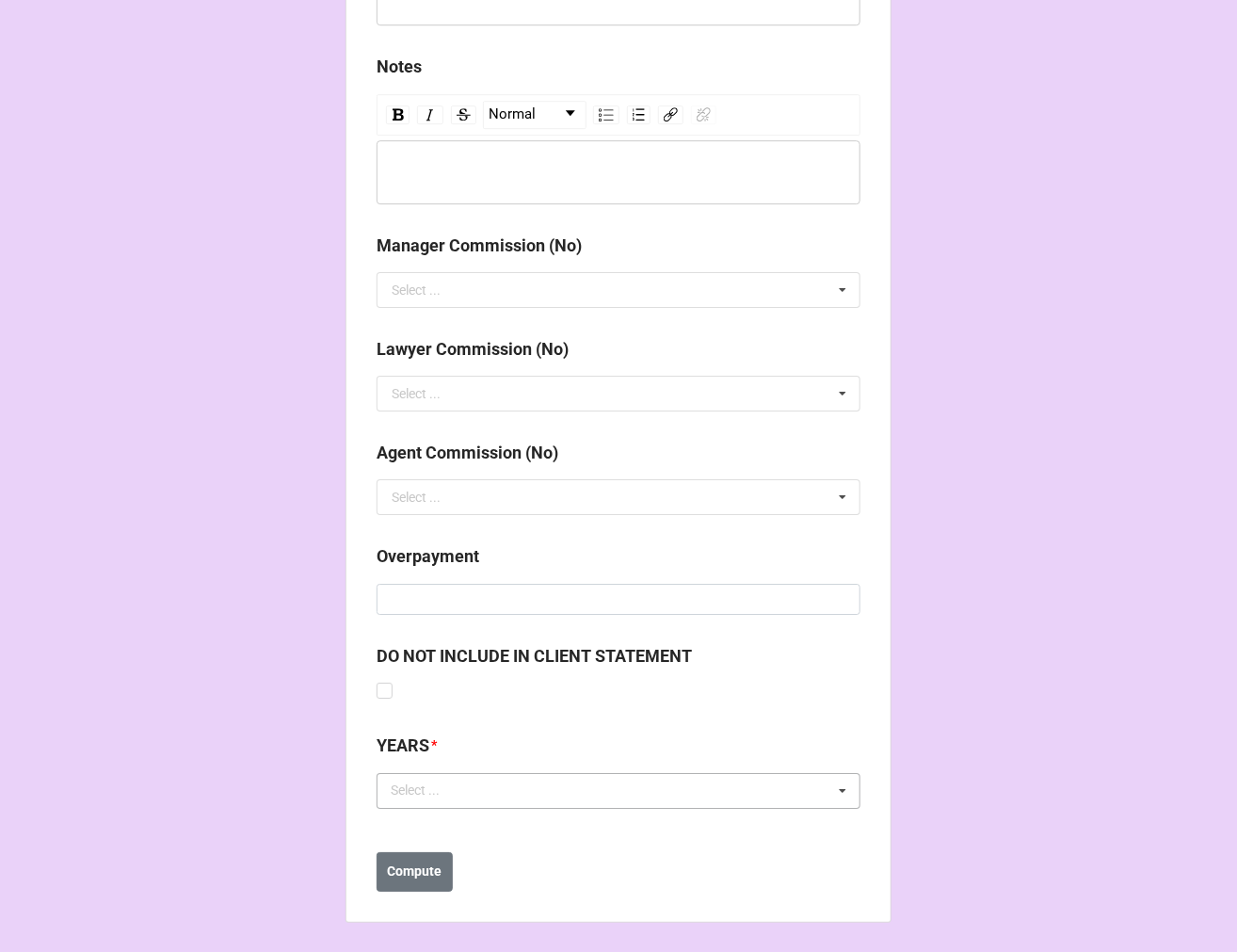
click at [431, 773] on div "Select ... No results found." at bounding box center [618, 791] width 484 height 35
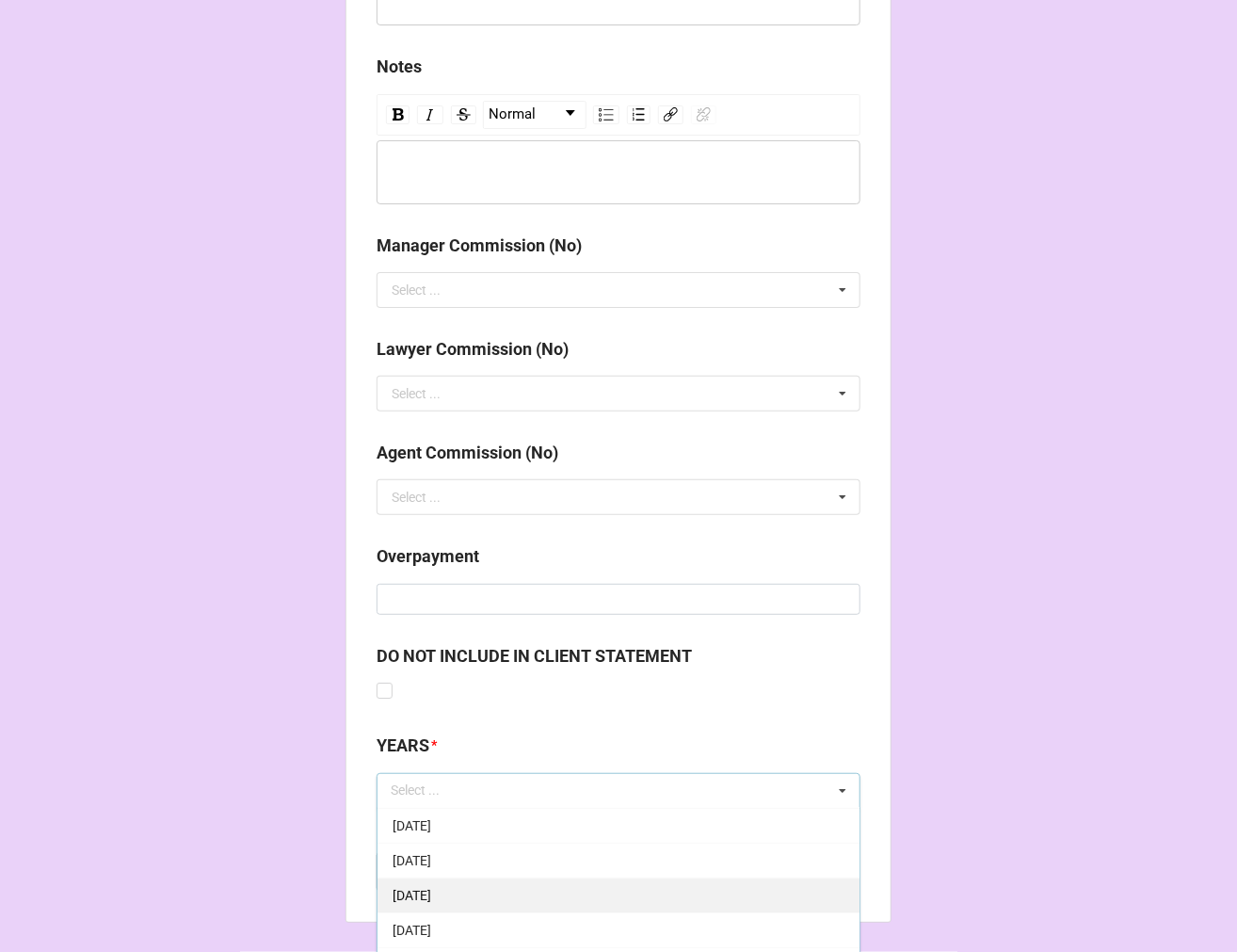
click at [431, 888] on span "[DATE]" at bounding box center [411, 895] width 38 height 15
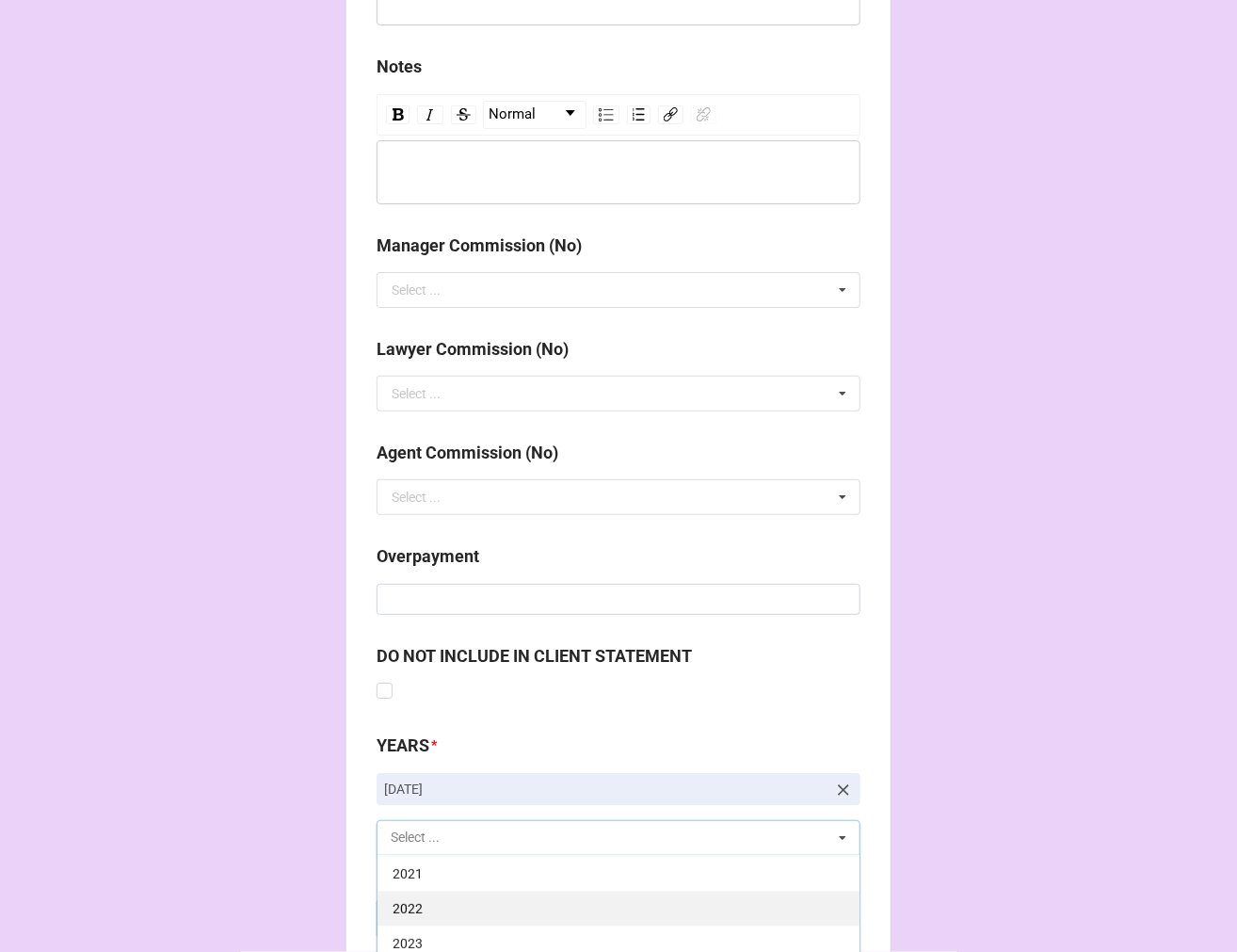
scroll to position [2317, 0]
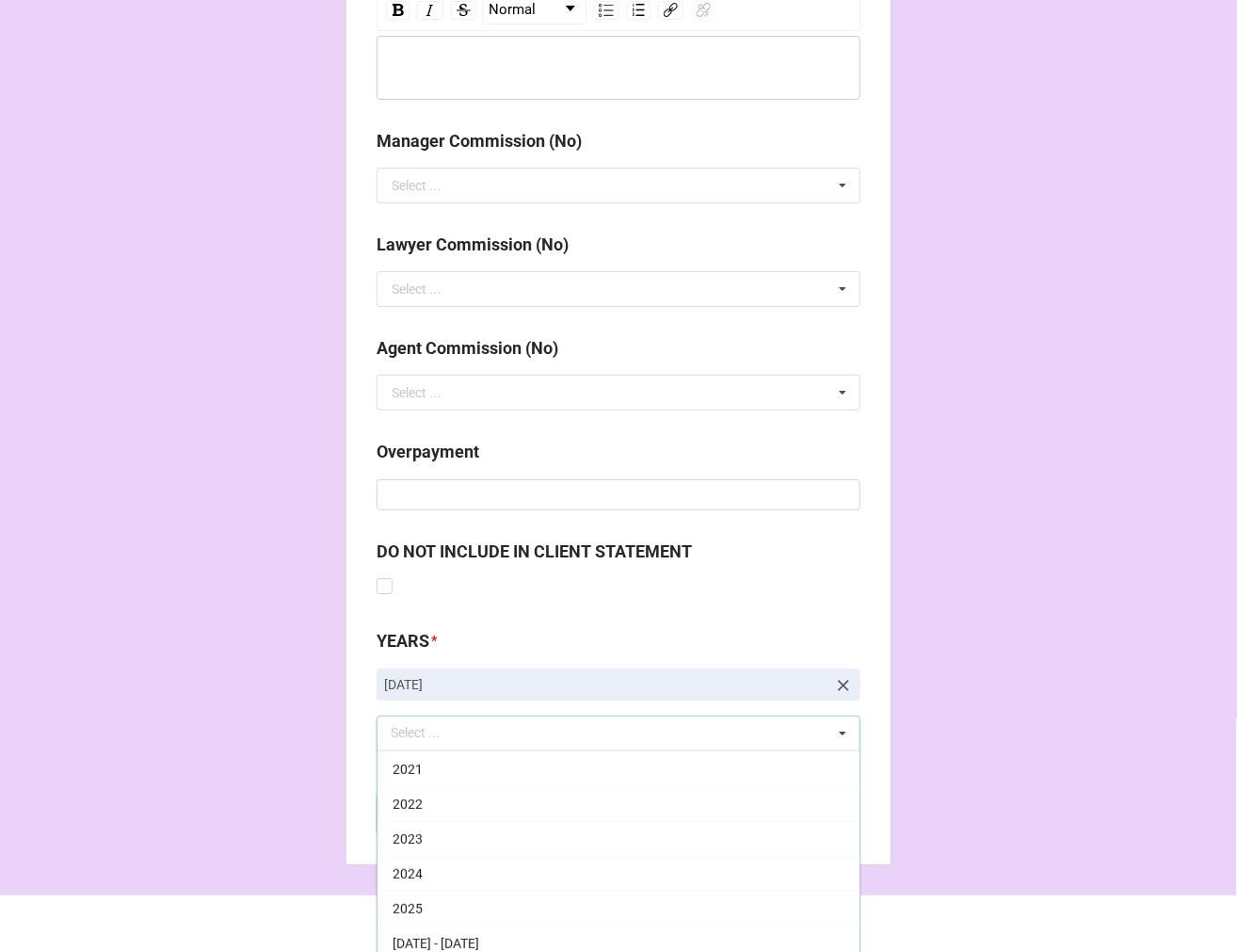
drag, startPoint x: 447, startPoint y: 910, endPoint x: 702, endPoint y: 829, distance: 267.6
click at [446, 909] on div "2025" at bounding box center [618, 908] width 482 height 34
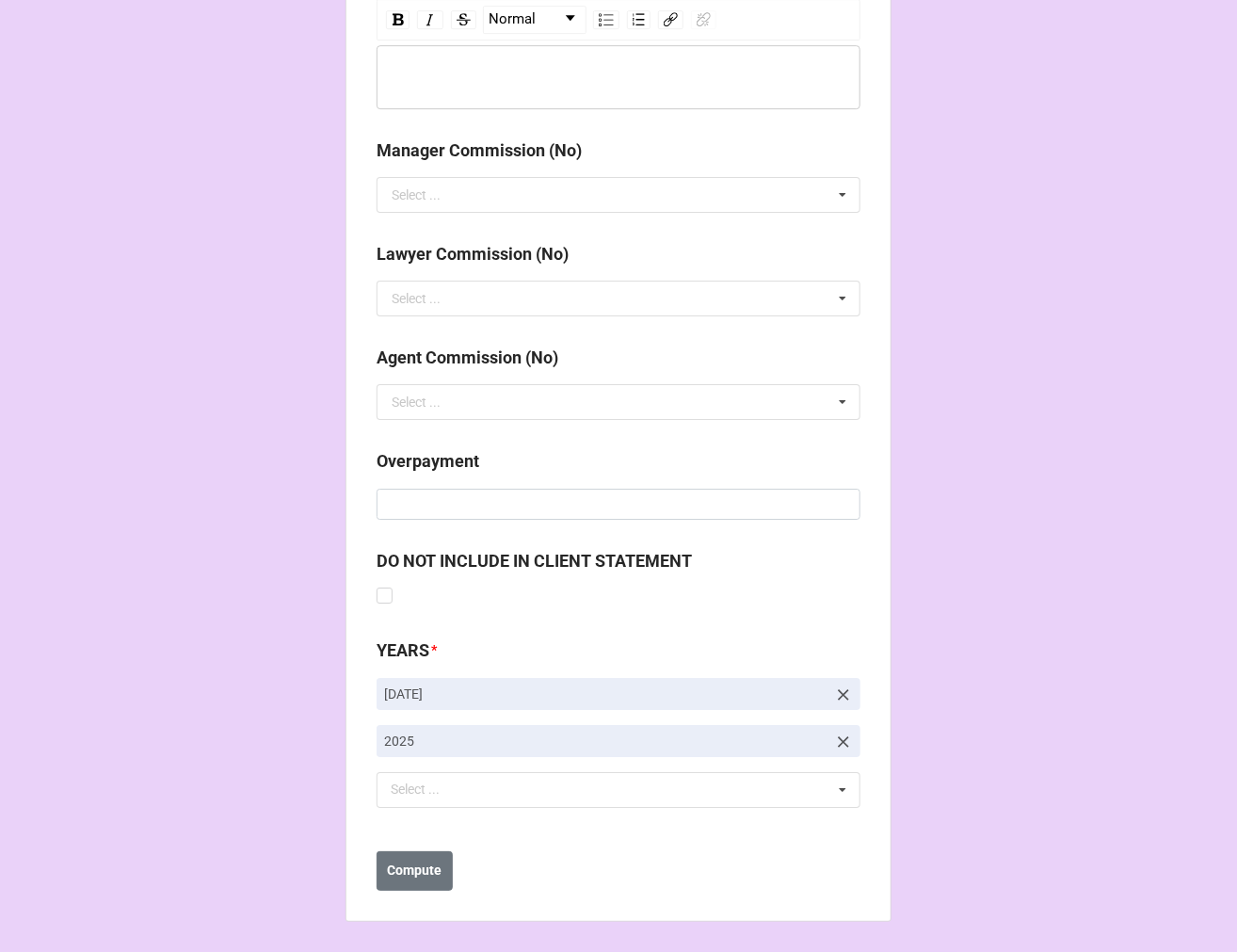
click at [421, 866] on b "Compute" at bounding box center [415, 871] width 55 height 20
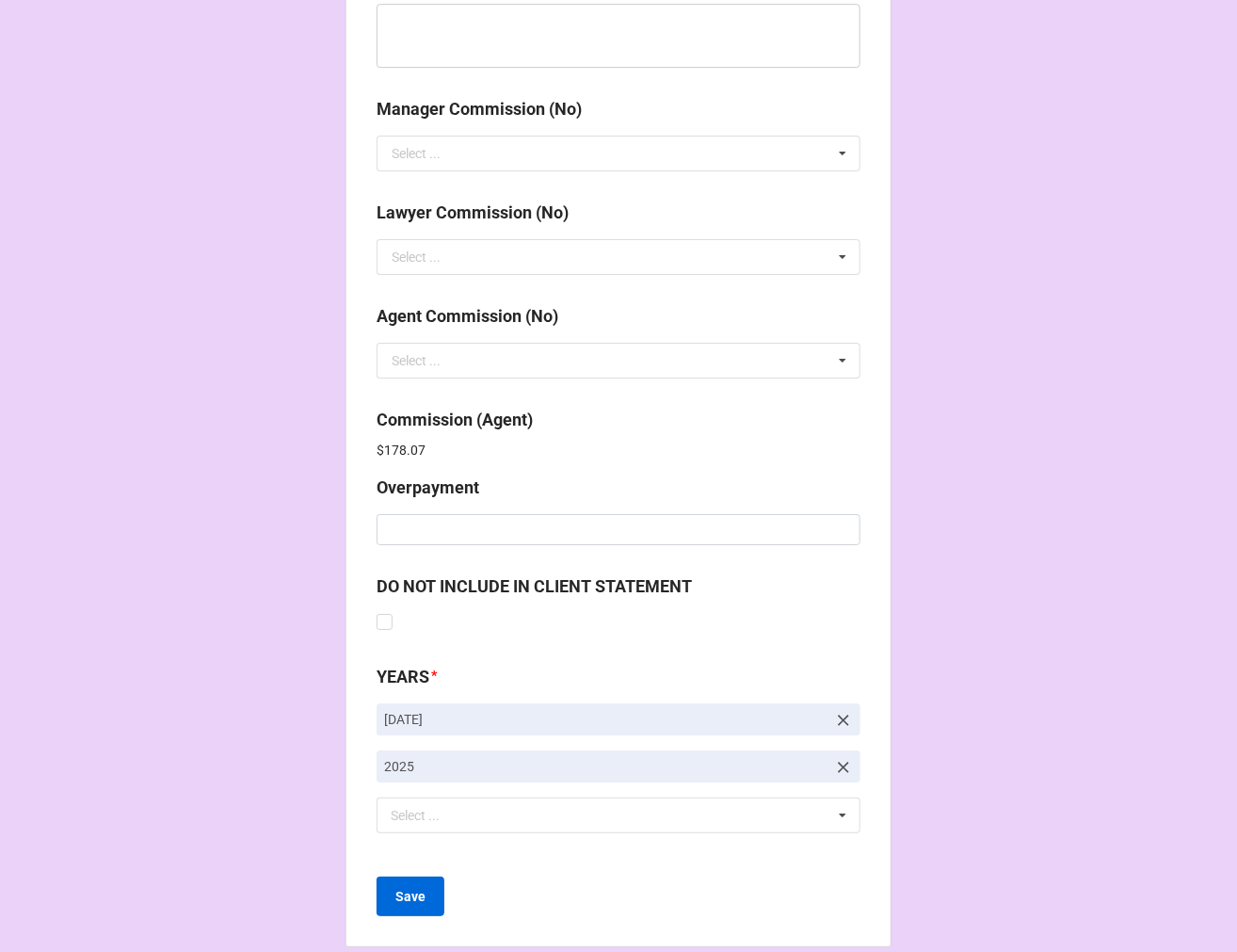
scroll to position [2374, 0]
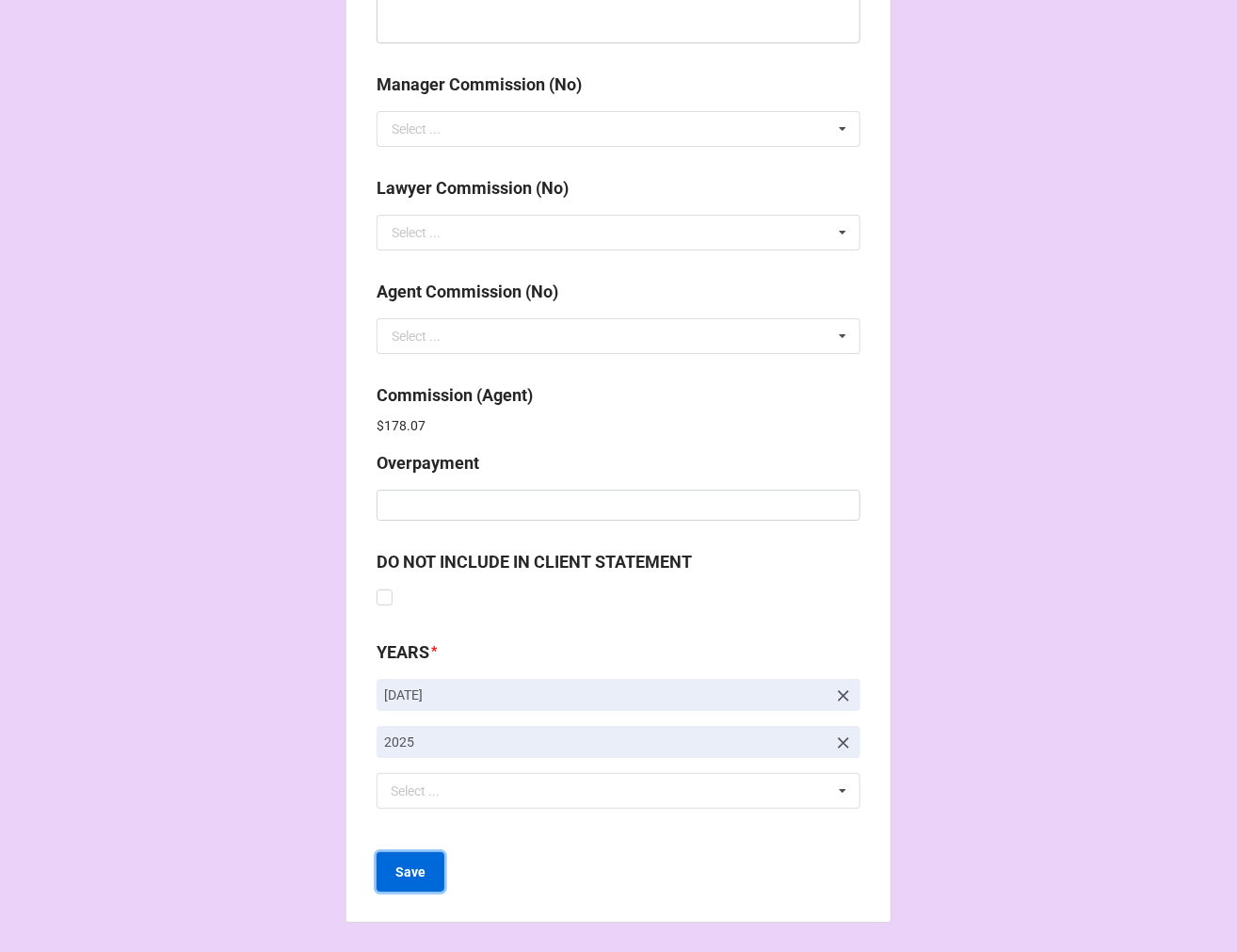
click at [395, 870] on b "Save" at bounding box center [410, 872] width 30 height 20
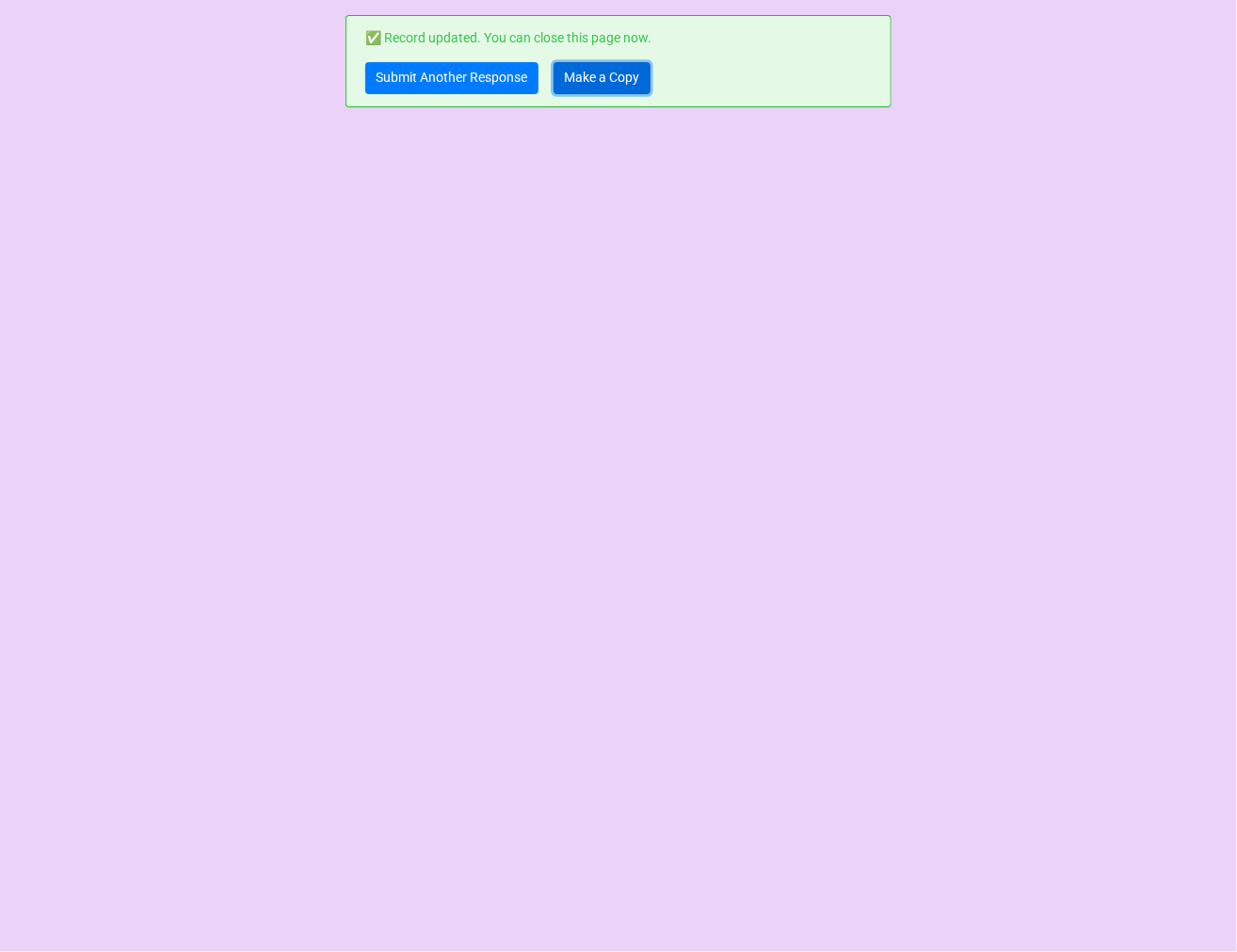
click at [607, 63] on link "Make a Copy" at bounding box center [602, 78] width 97 height 32
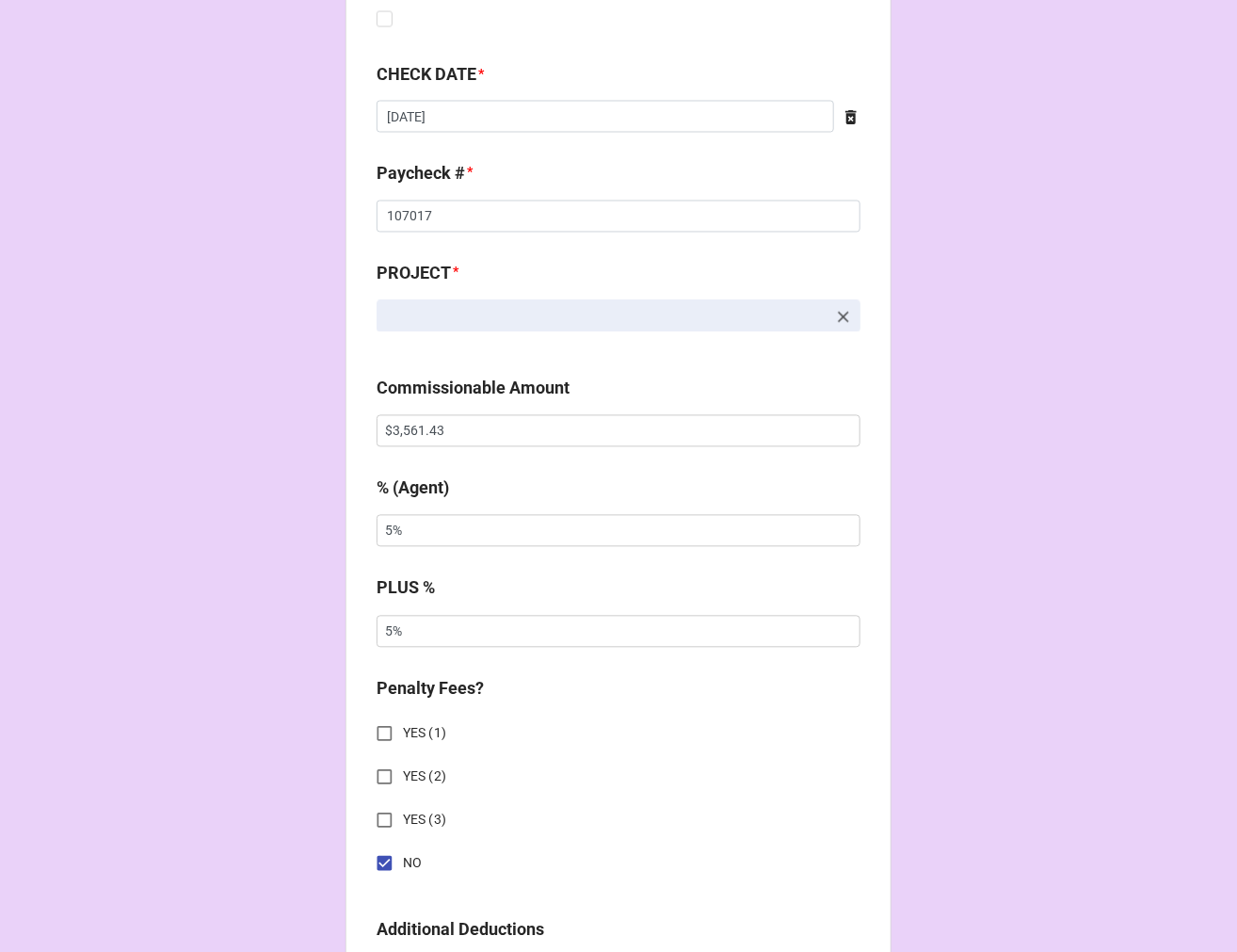
scroll to position [1255, 0]
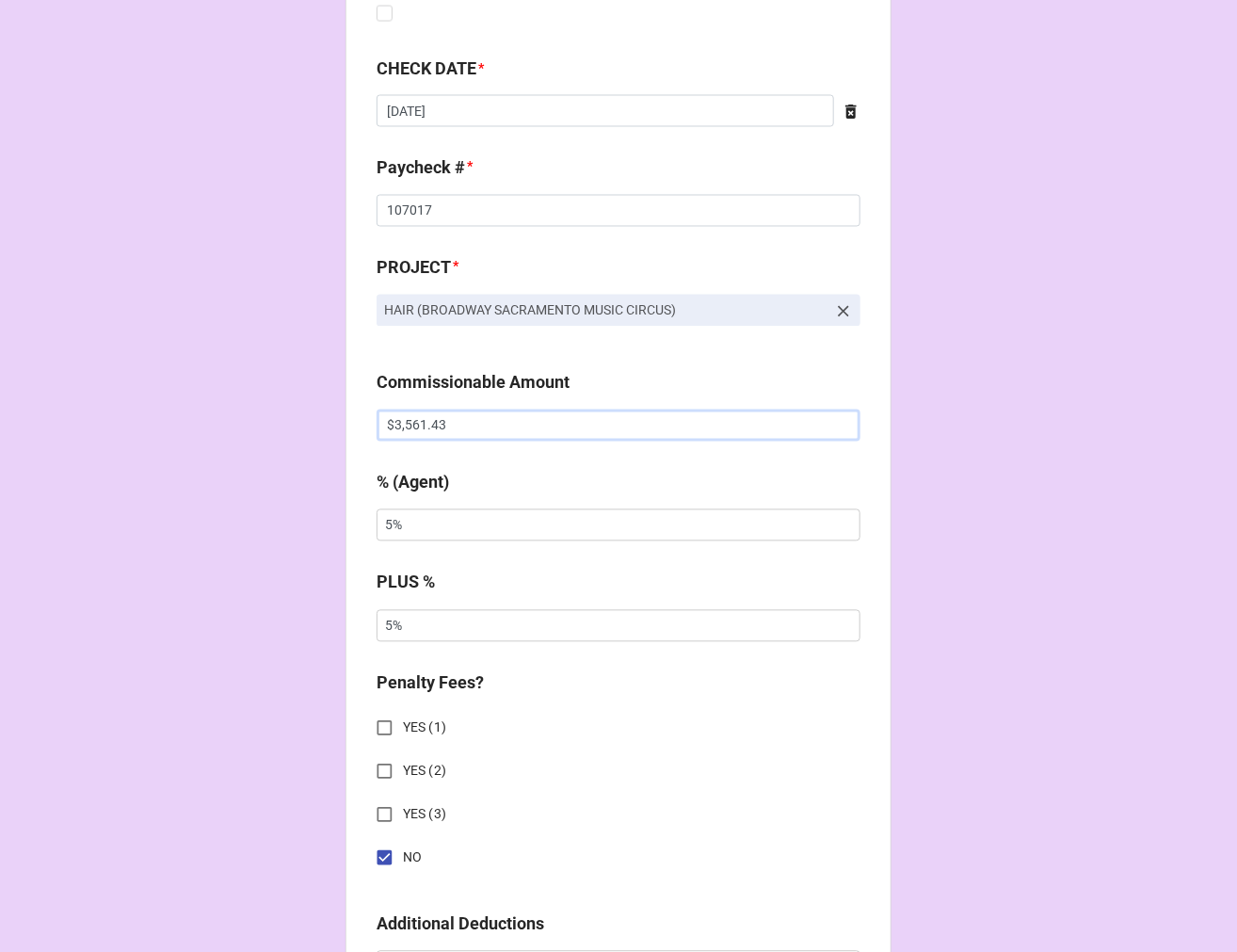
drag, startPoint x: 472, startPoint y: 425, endPoint x: 196, endPoint y: 426, distance: 276.0
click at [235, 426] on div "CHECK PROCESSING FORM Client * [PERSON_NAME] Agent (from Client) [PERSON_NAME] …" at bounding box center [618, 375] width 1237 height 3260
type input "$1,385.00"
type input "10%"
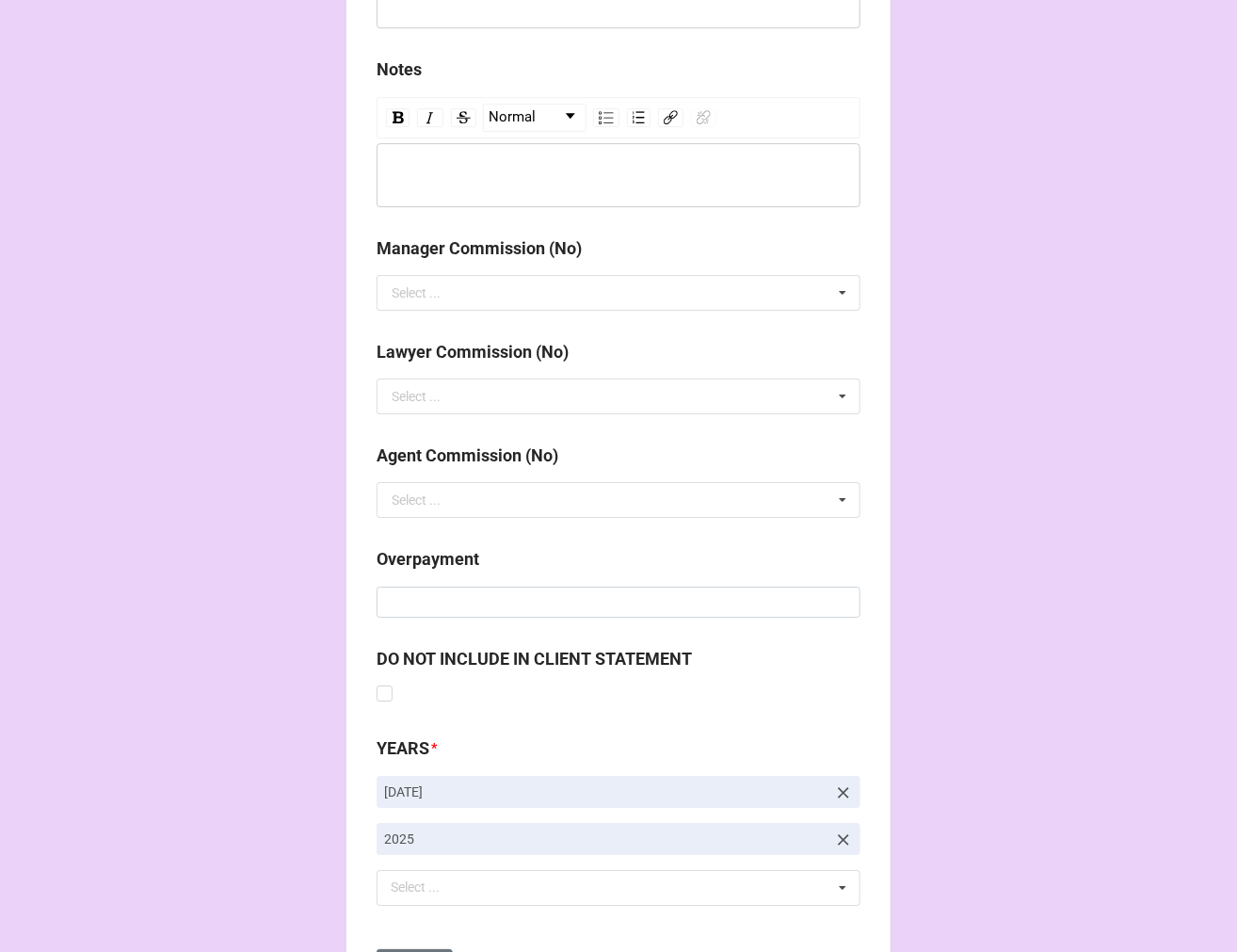
scroll to position [2307, 0]
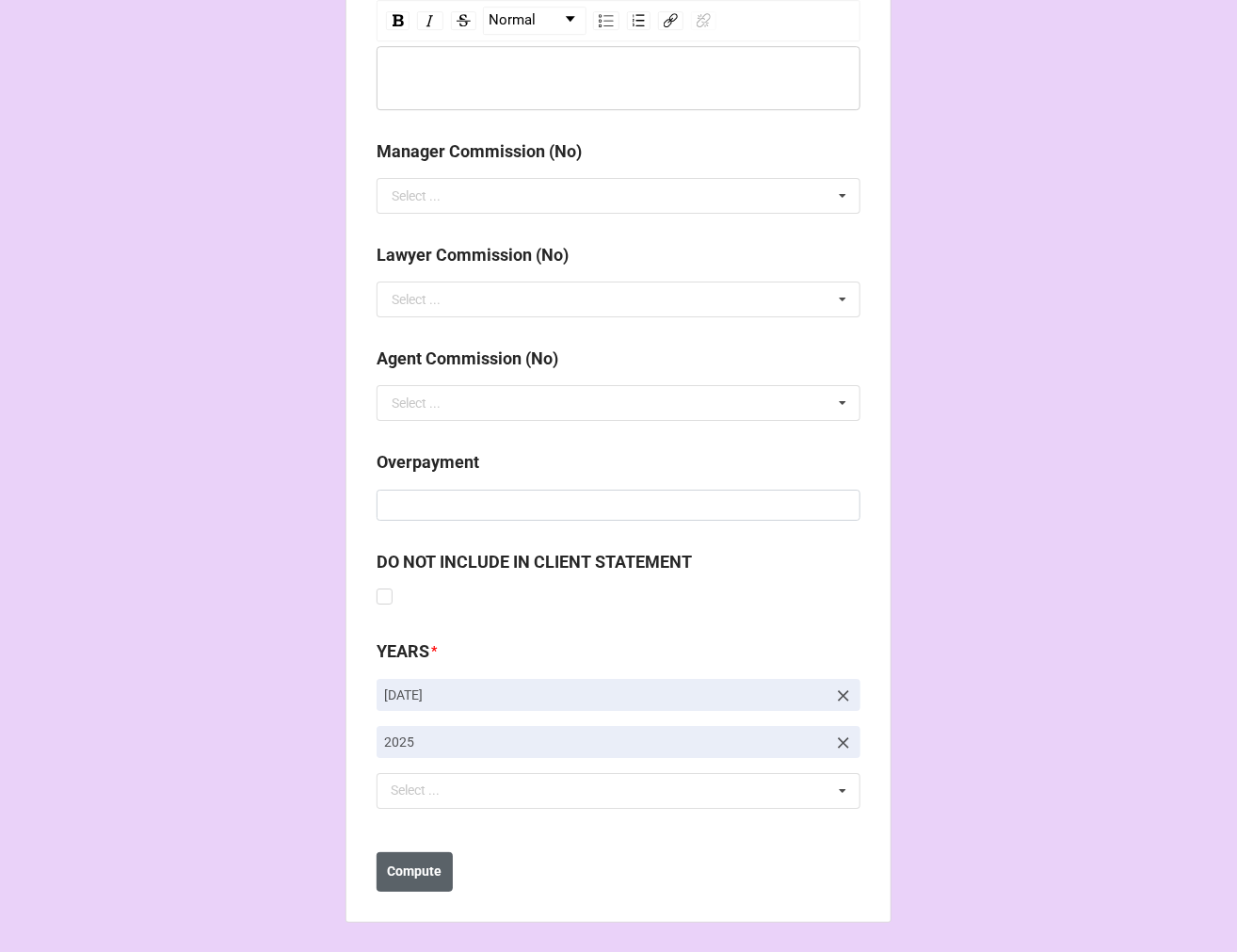
type input "10%"
click at [408, 868] on b "Compute" at bounding box center [415, 871] width 55 height 20
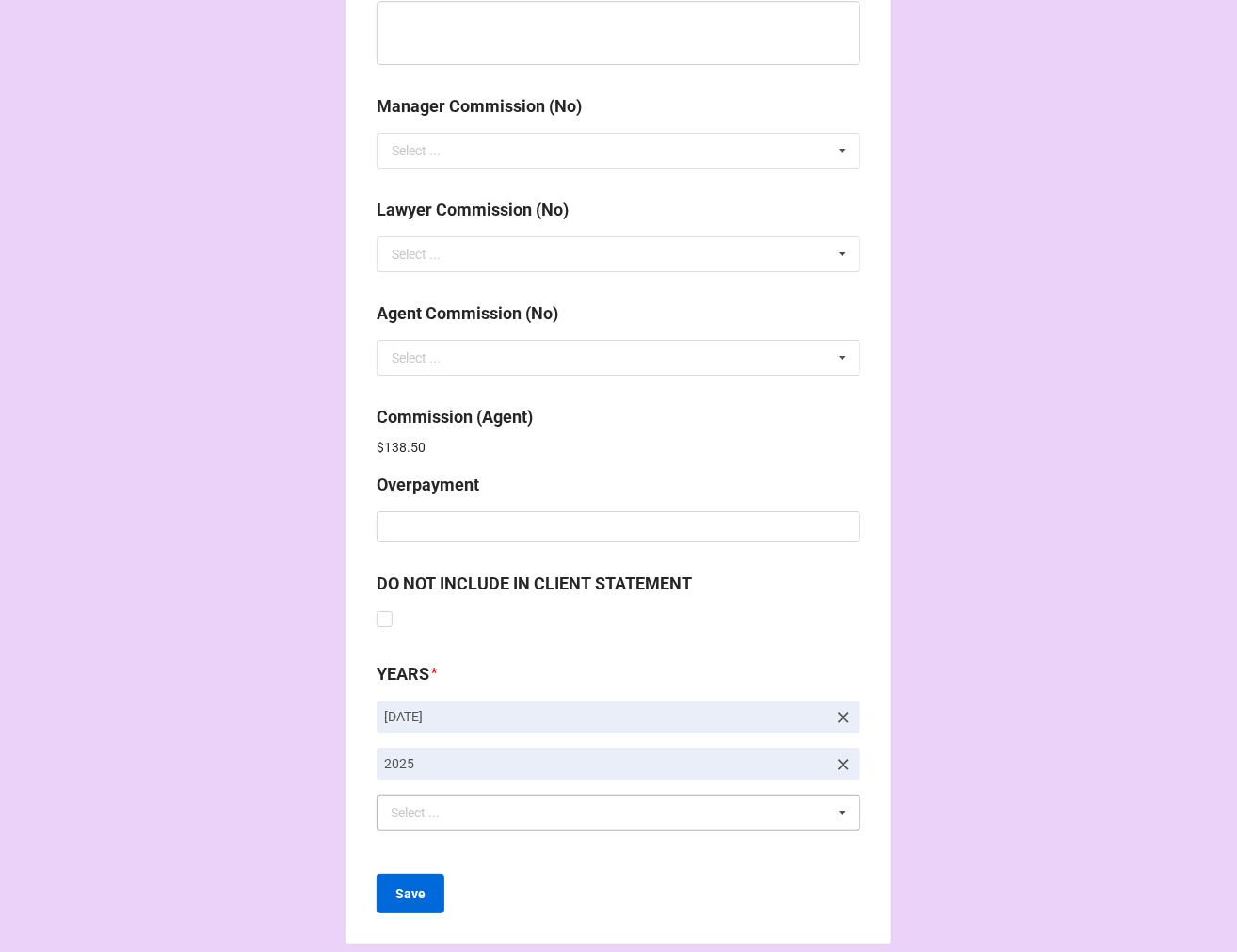
scroll to position [2374, 0]
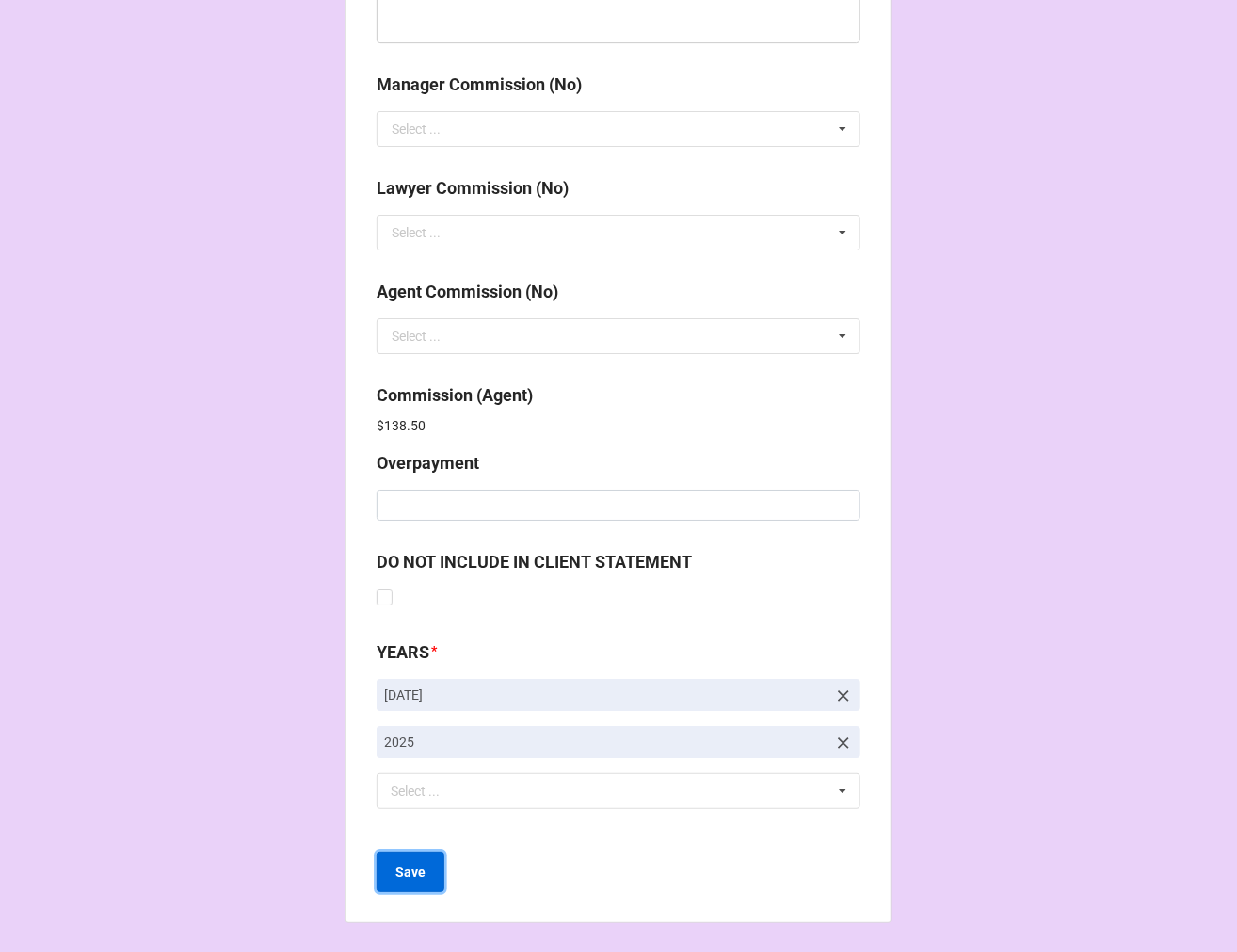
click at [409, 885] on button "Save" at bounding box center [410, 871] width 68 height 39
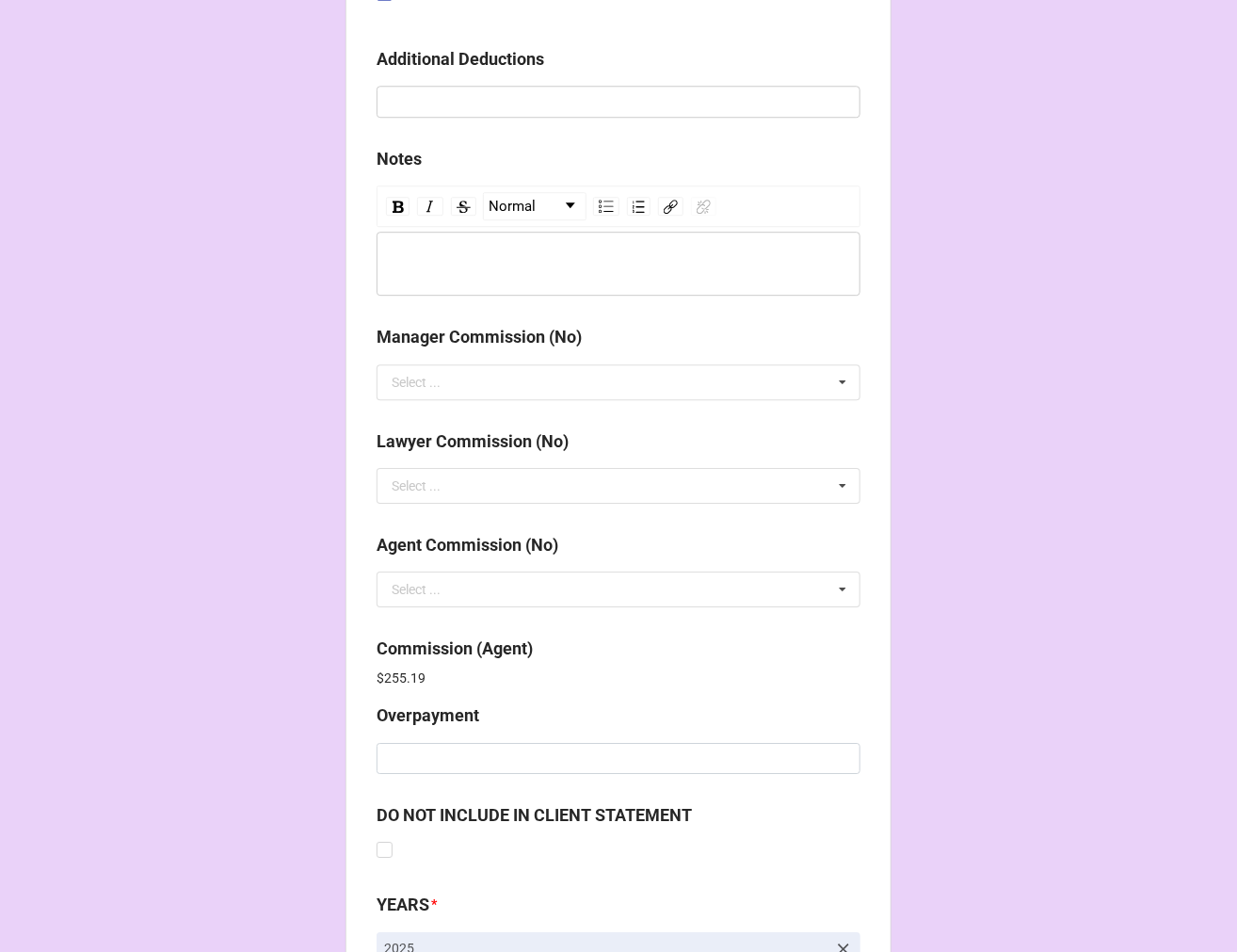
scroll to position [2246, 0]
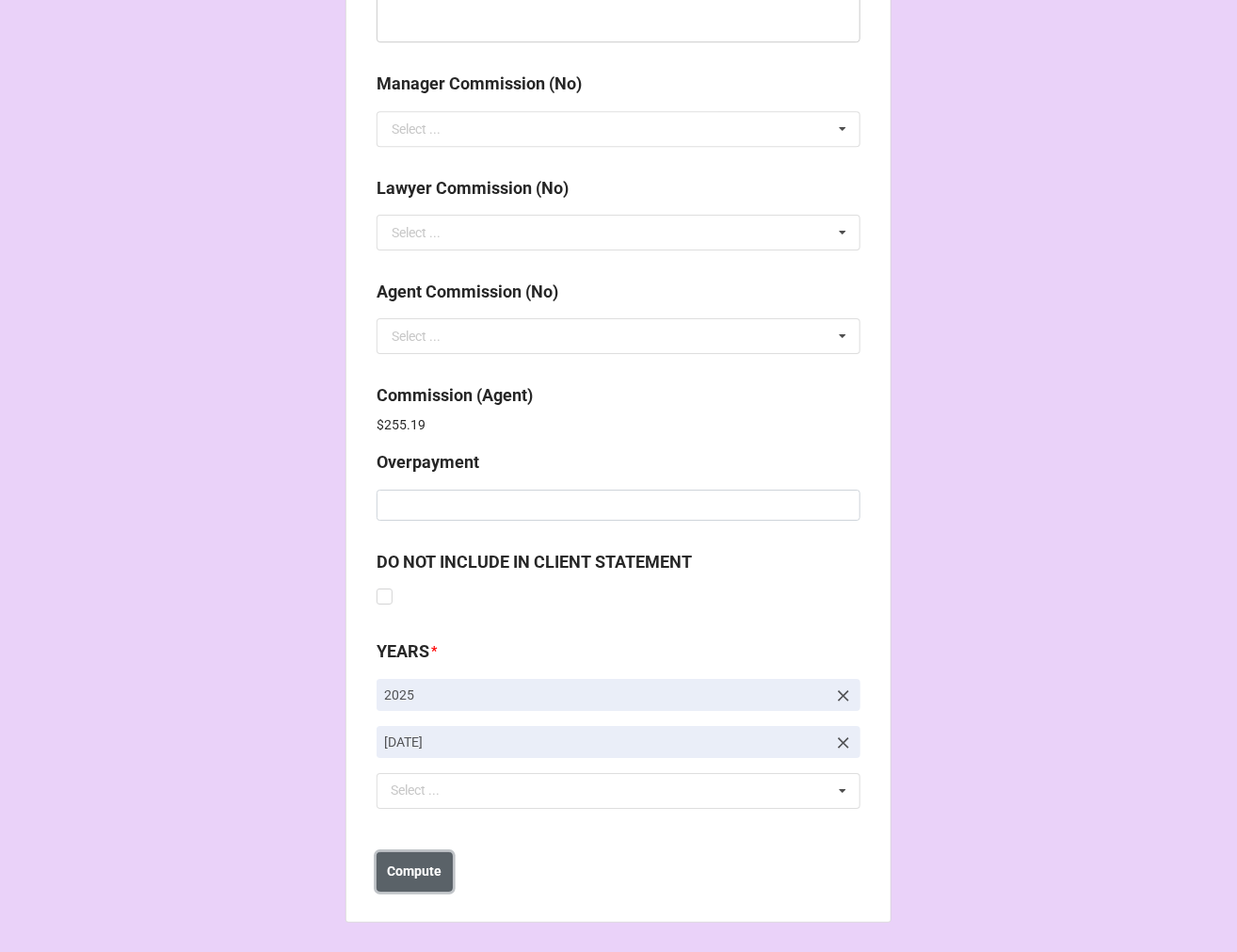
click at [424, 867] on b "Compute" at bounding box center [415, 871] width 55 height 20
click at [409, 879] on b "Save" at bounding box center [410, 871] width 30 height 20
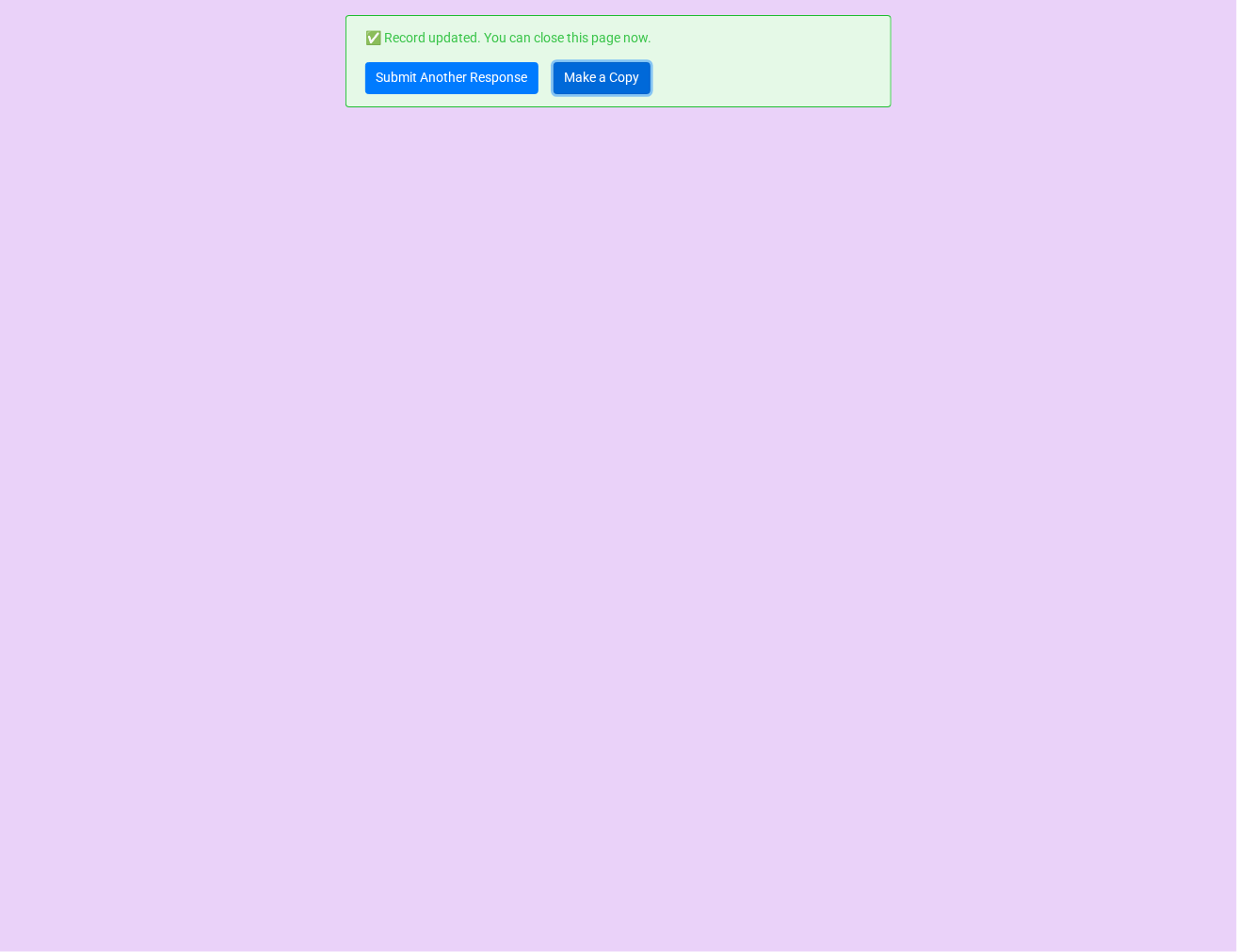
click at [612, 81] on link "Make a Copy" at bounding box center [602, 78] width 97 height 32
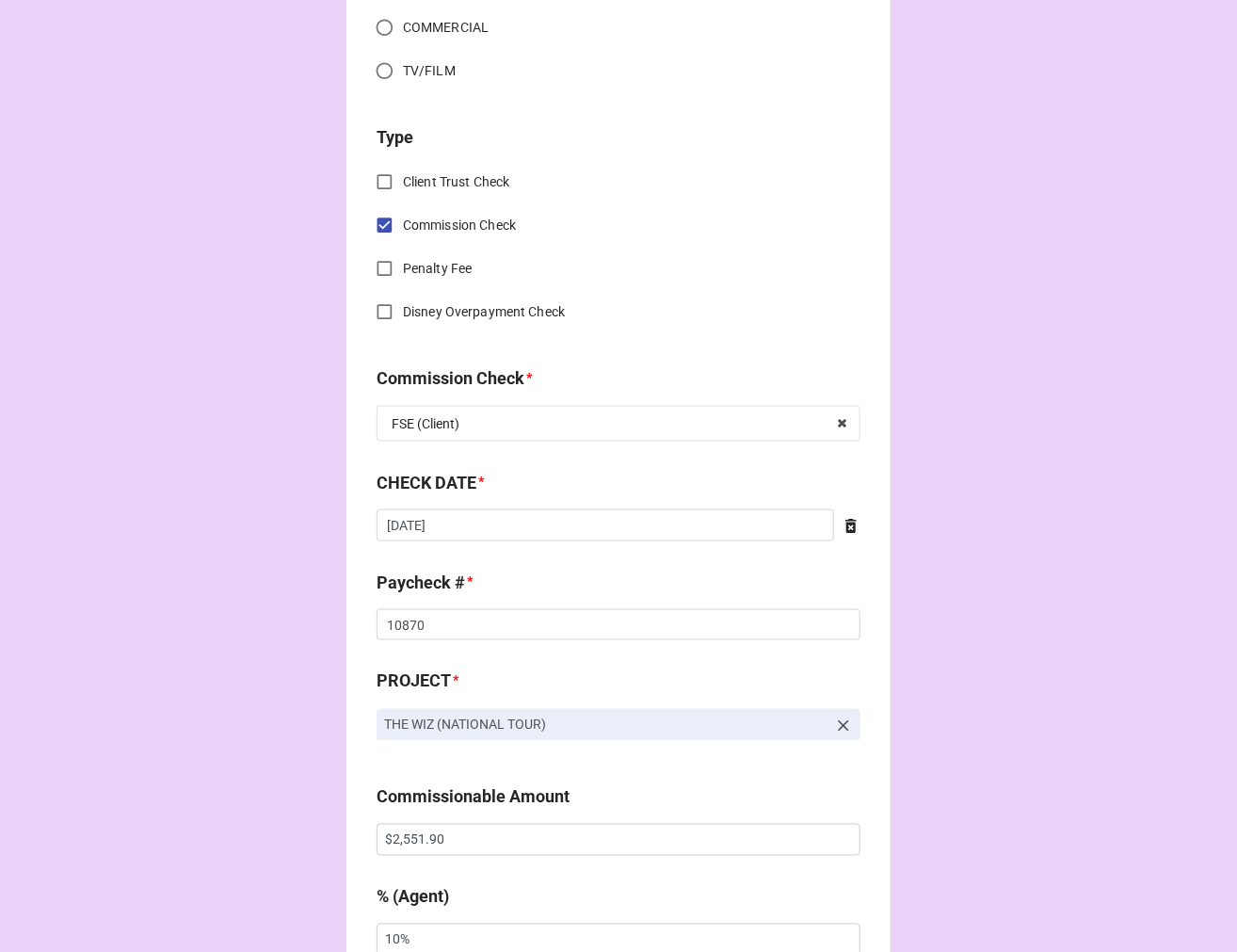
scroll to position [732, 0]
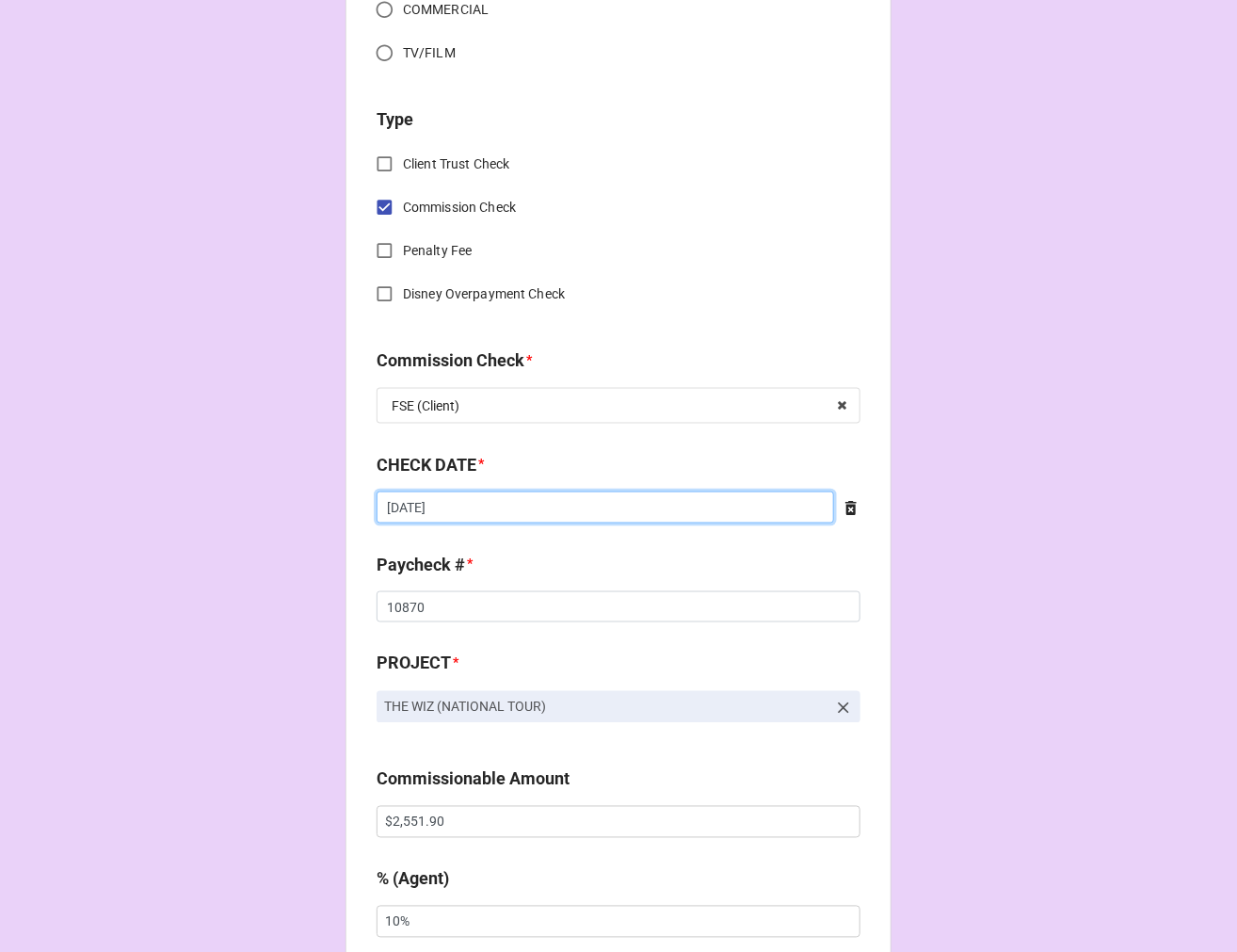
click at [525, 510] on input "8/21/2025" at bounding box center [605, 507] width 457 height 32
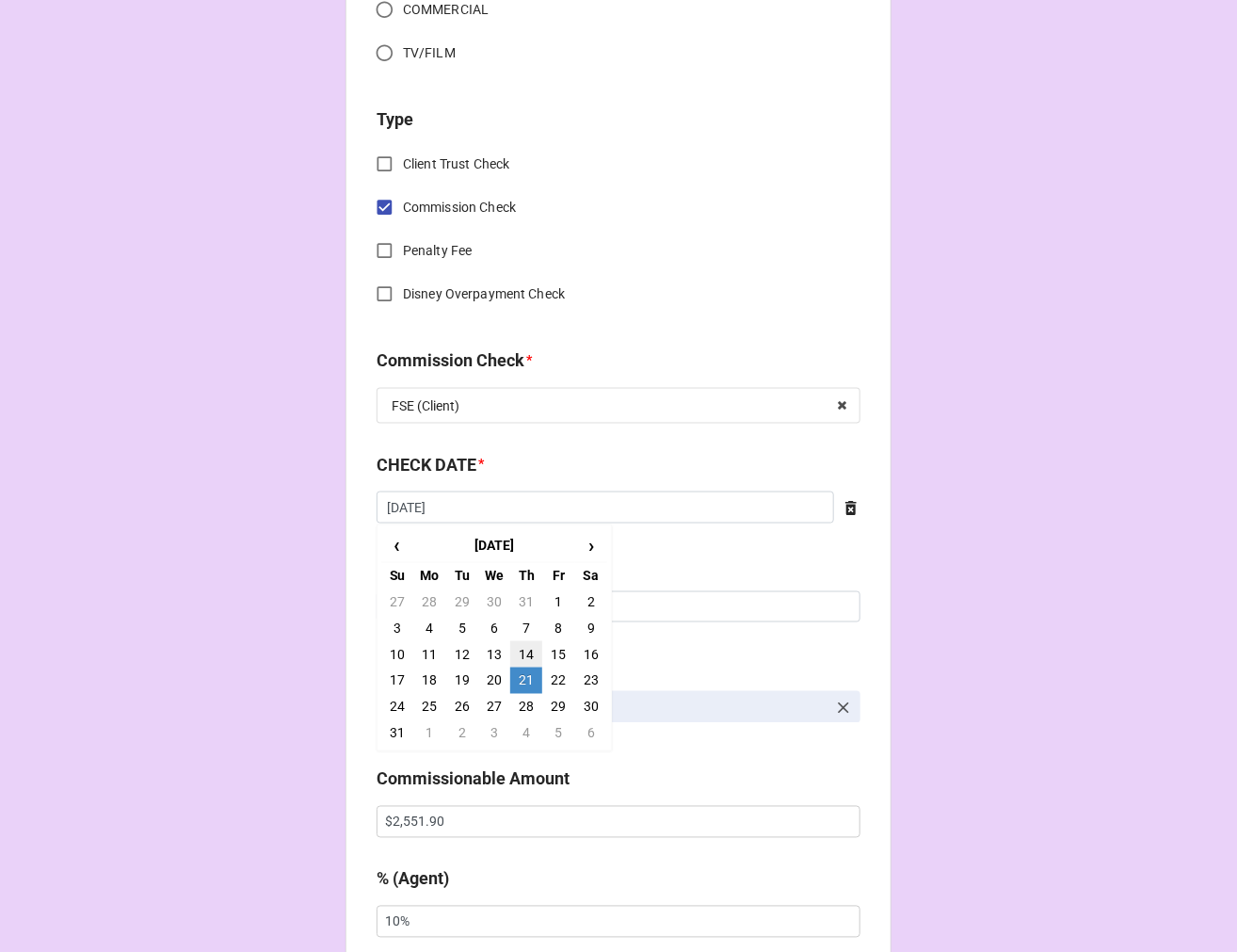
click at [515, 643] on td "14" at bounding box center [526, 654] width 32 height 27
type input "8/14/2025"
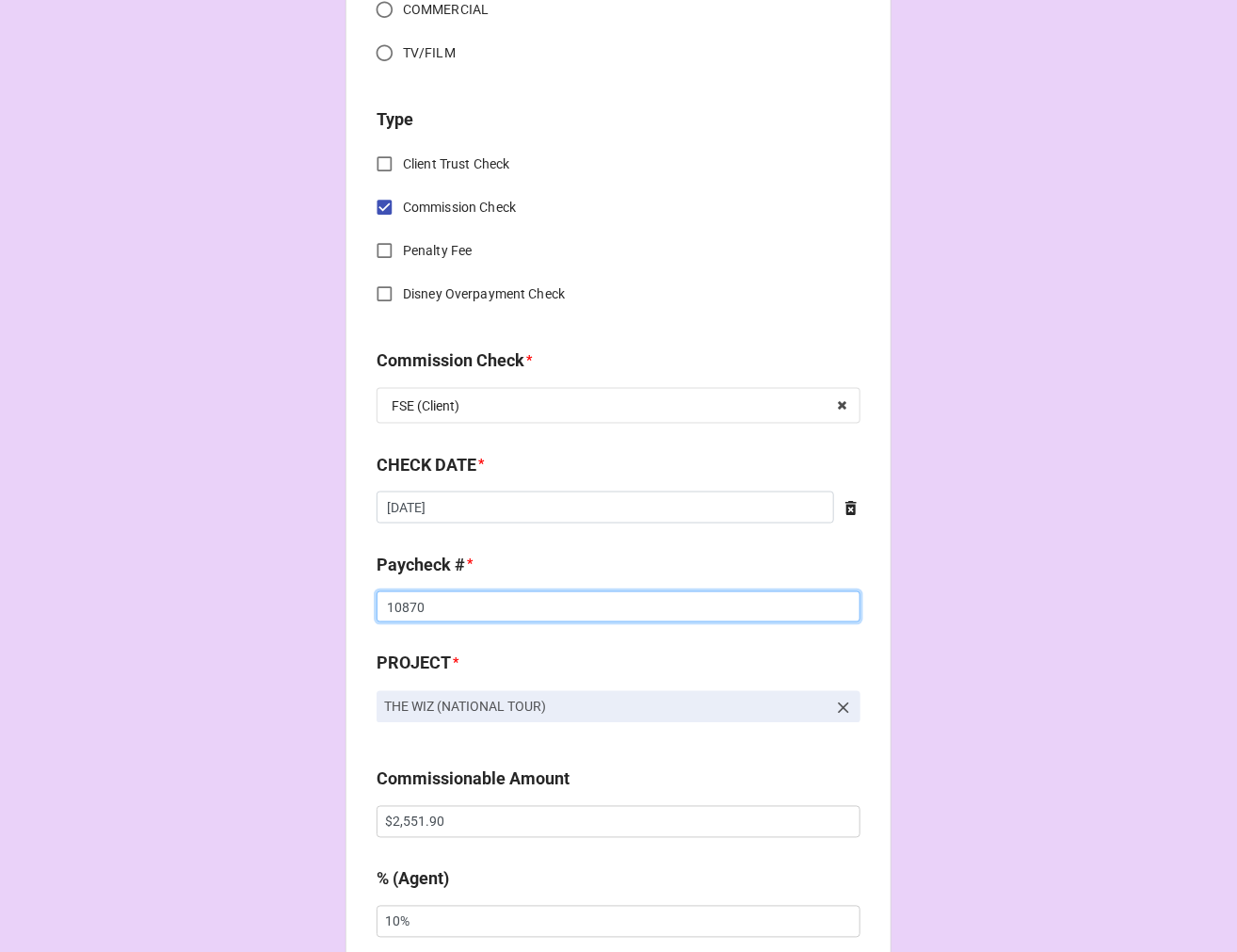
click at [406, 600] on input "10870" at bounding box center [618, 607] width 484 height 32
type input "10809"
click at [403, 831] on input "$2,551.90" at bounding box center [618, 822] width 484 height 32
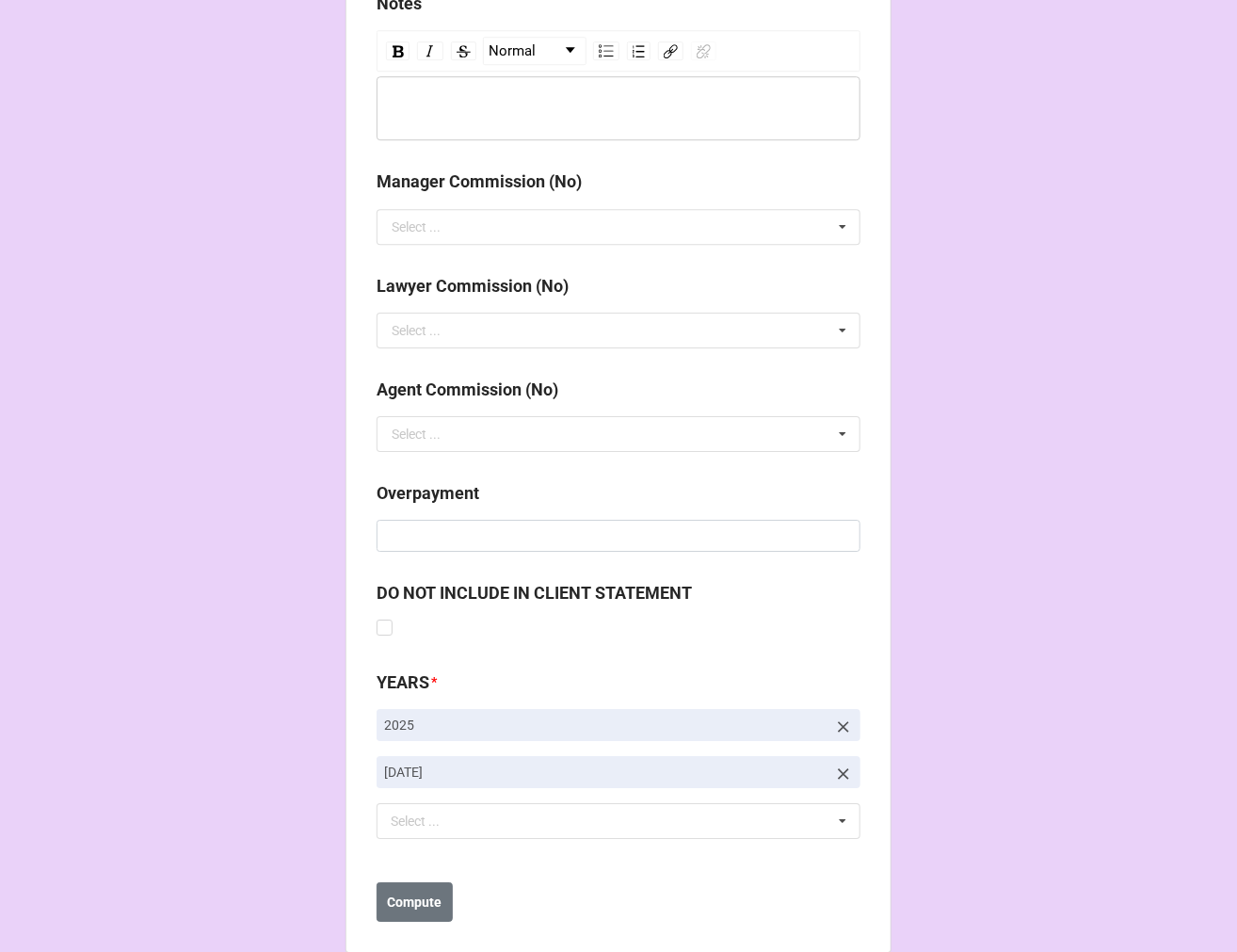
scroll to position [2179, 0]
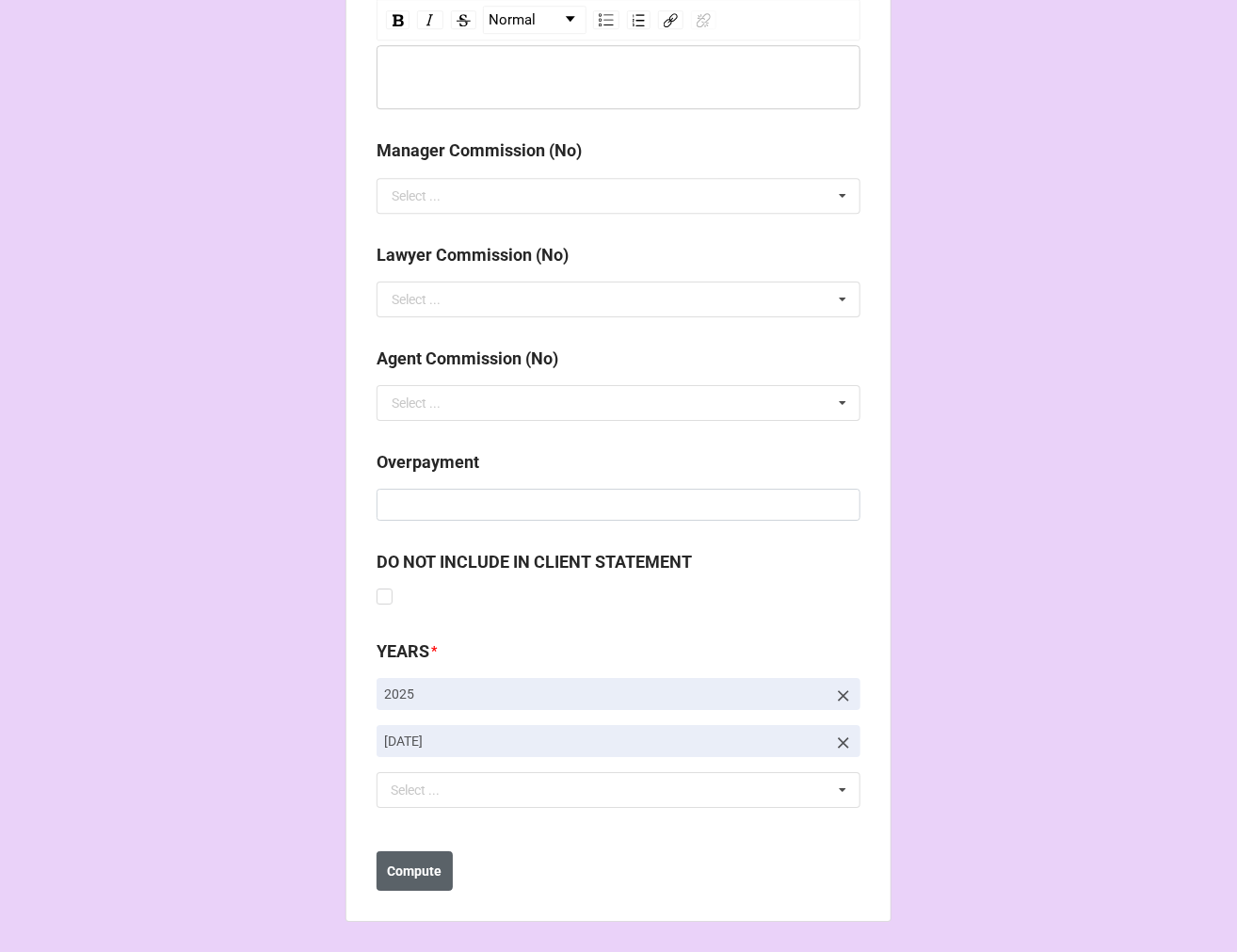
type input "$2,776.80"
click at [400, 873] on b "Compute" at bounding box center [415, 871] width 55 height 20
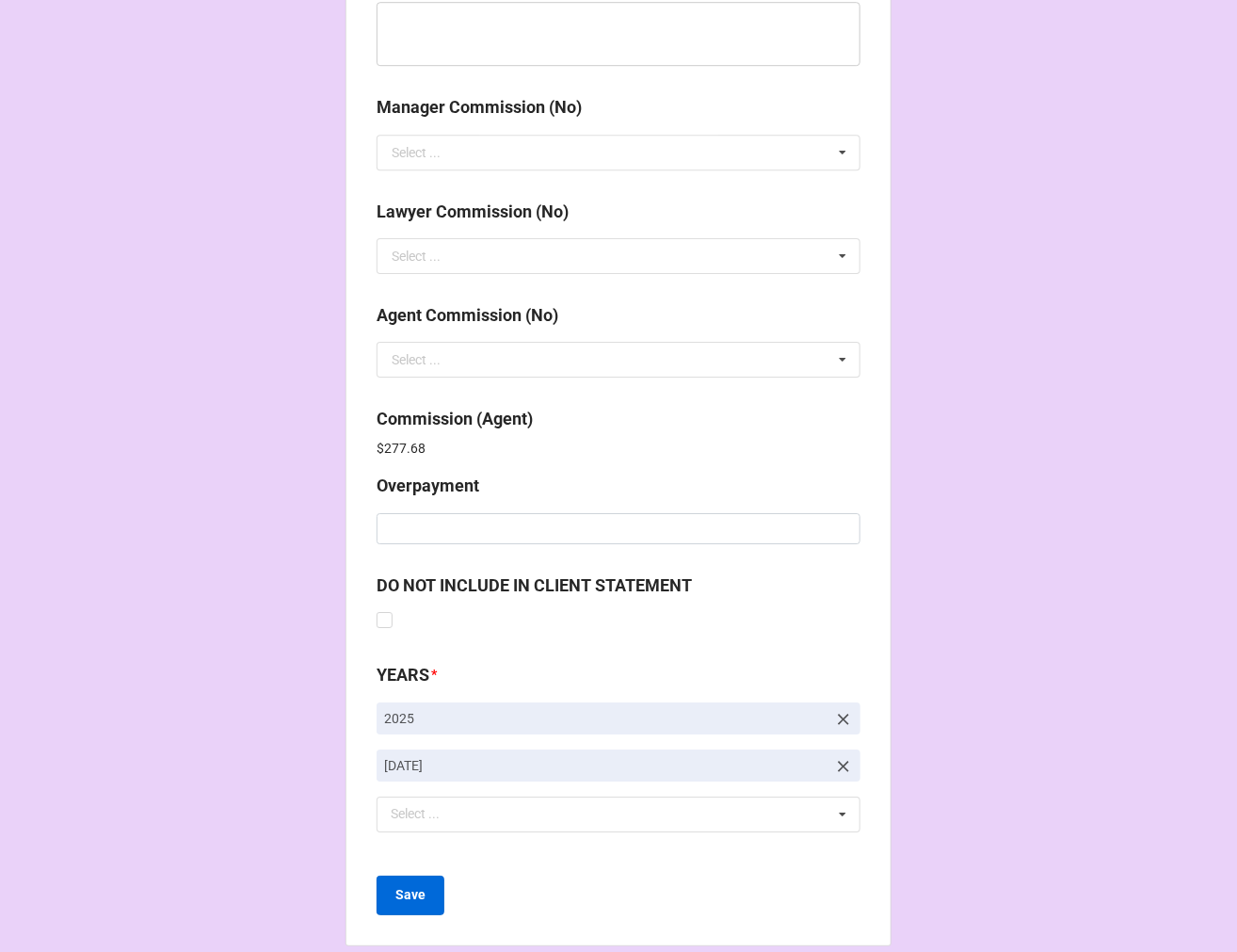
scroll to position [2246, 0]
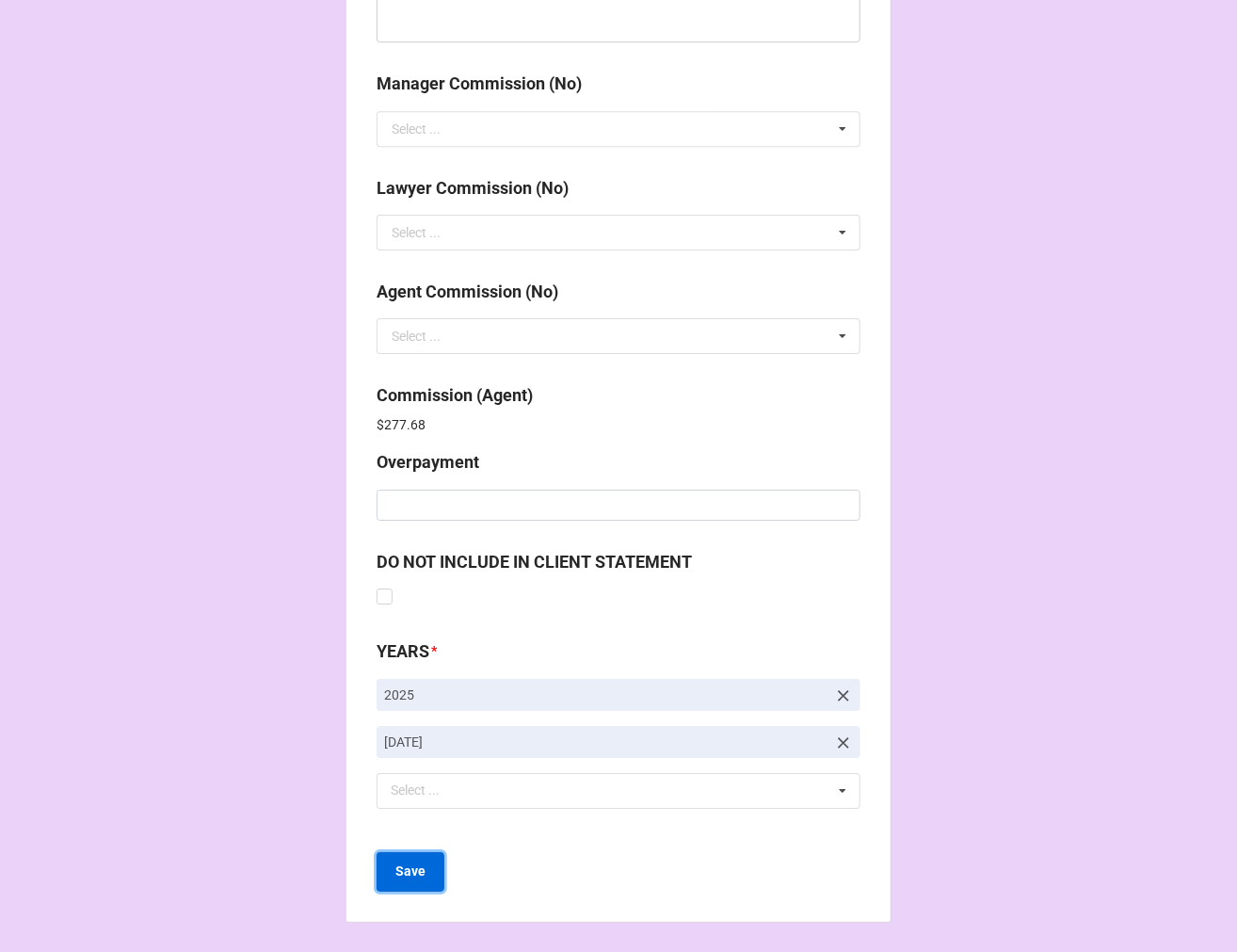
click at [403, 872] on b "Save" at bounding box center [410, 871] width 30 height 20
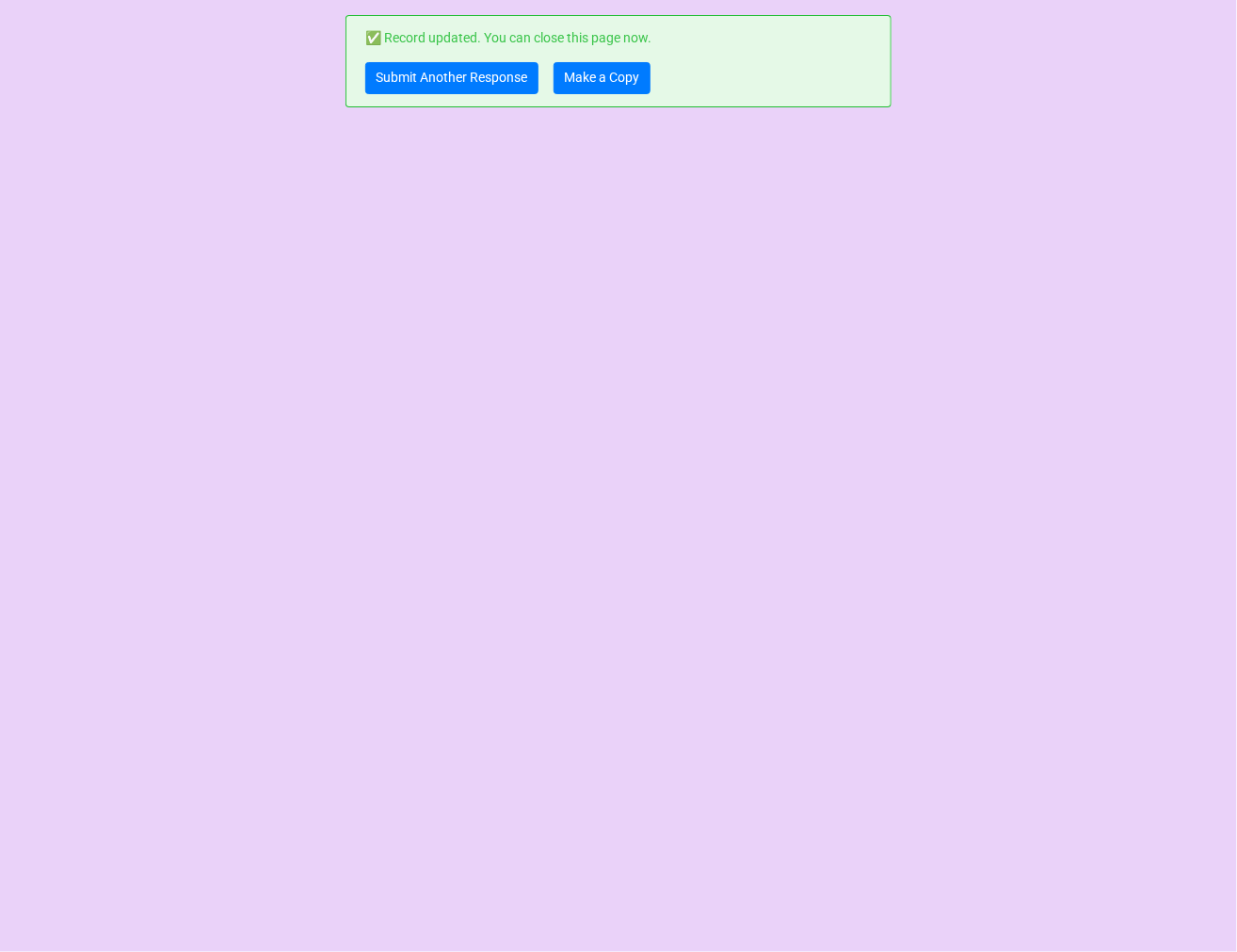
scroll to position [0, 0]
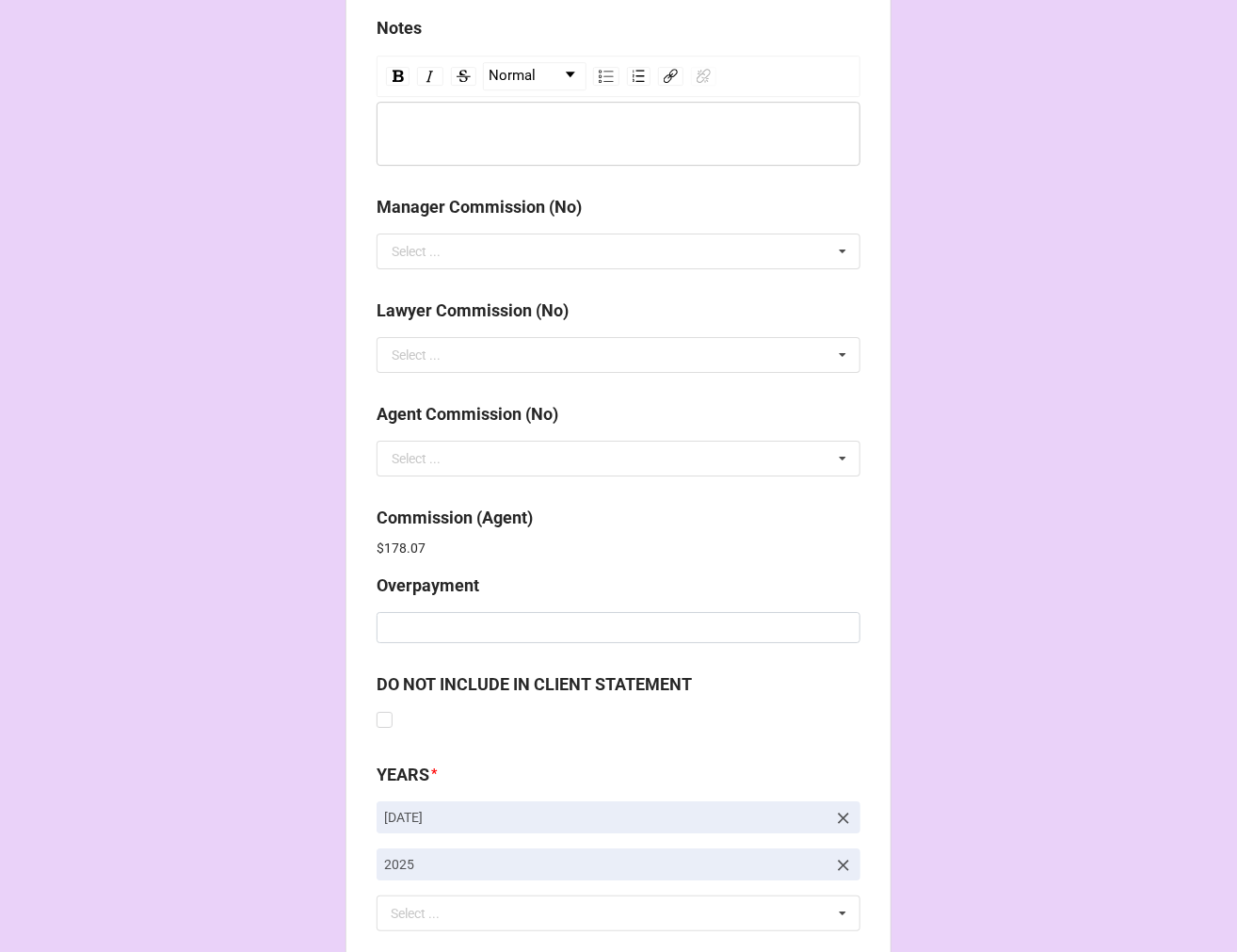
scroll to position [2374, 0]
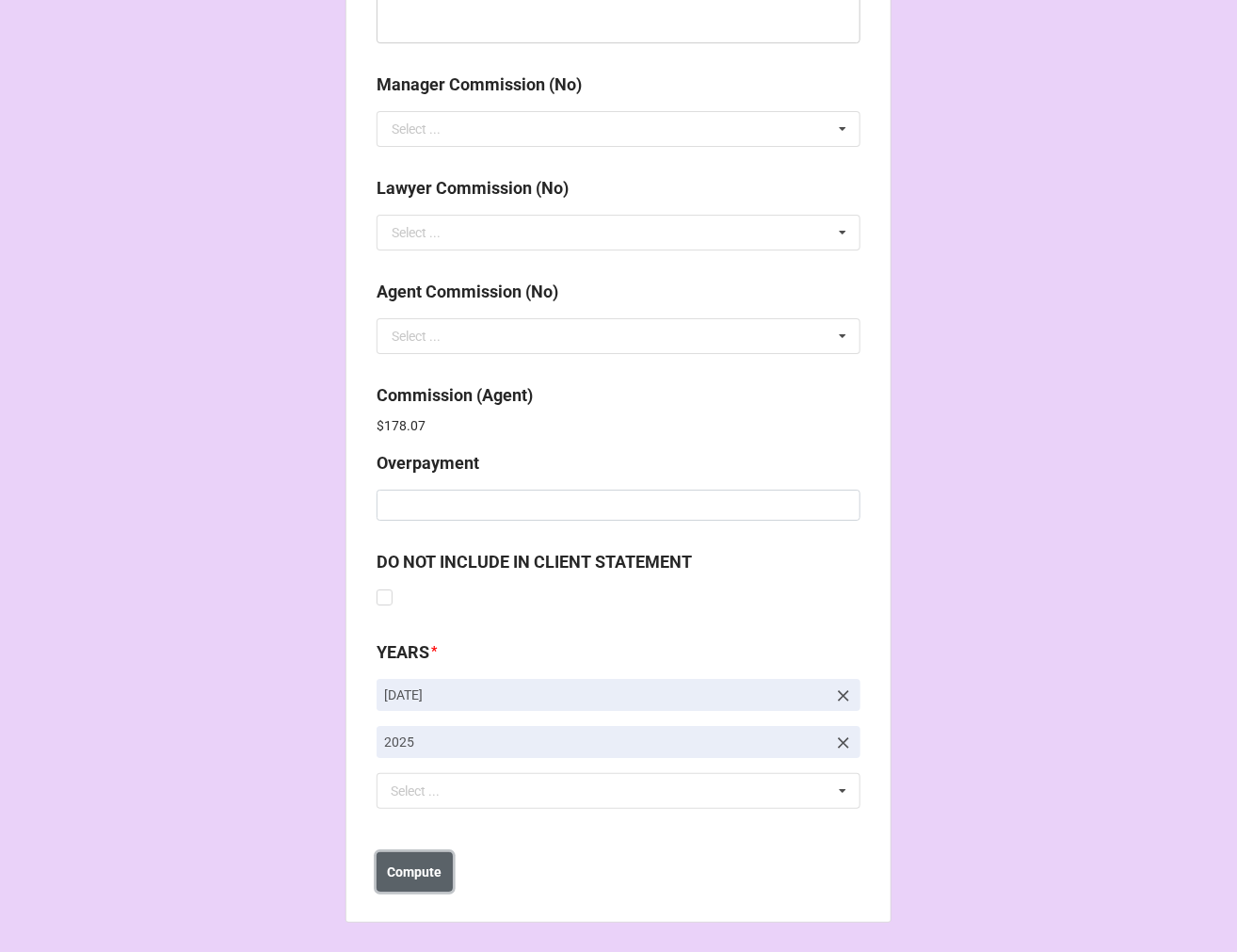
click at [418, 878] on b "Compute" at bounding box center [415, 872] width 55 height 20
click at [414, 878] on b "Save" at bounding box center [410, 872] width 30 height 20
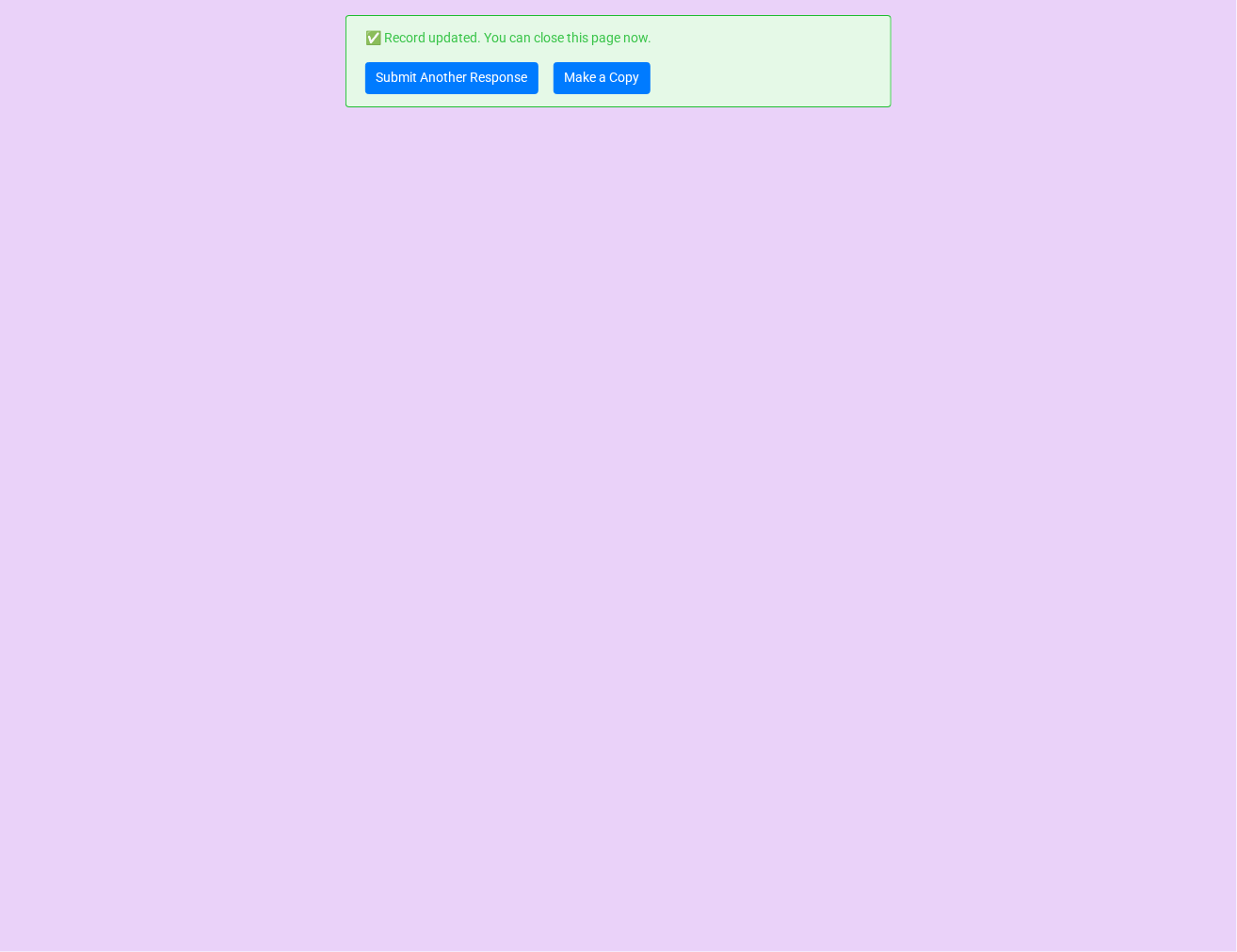
scroll to position [0, 0]
click at [613, 90] on link "Make a Copy" at bounding box center [602, 78] width 97 height 32
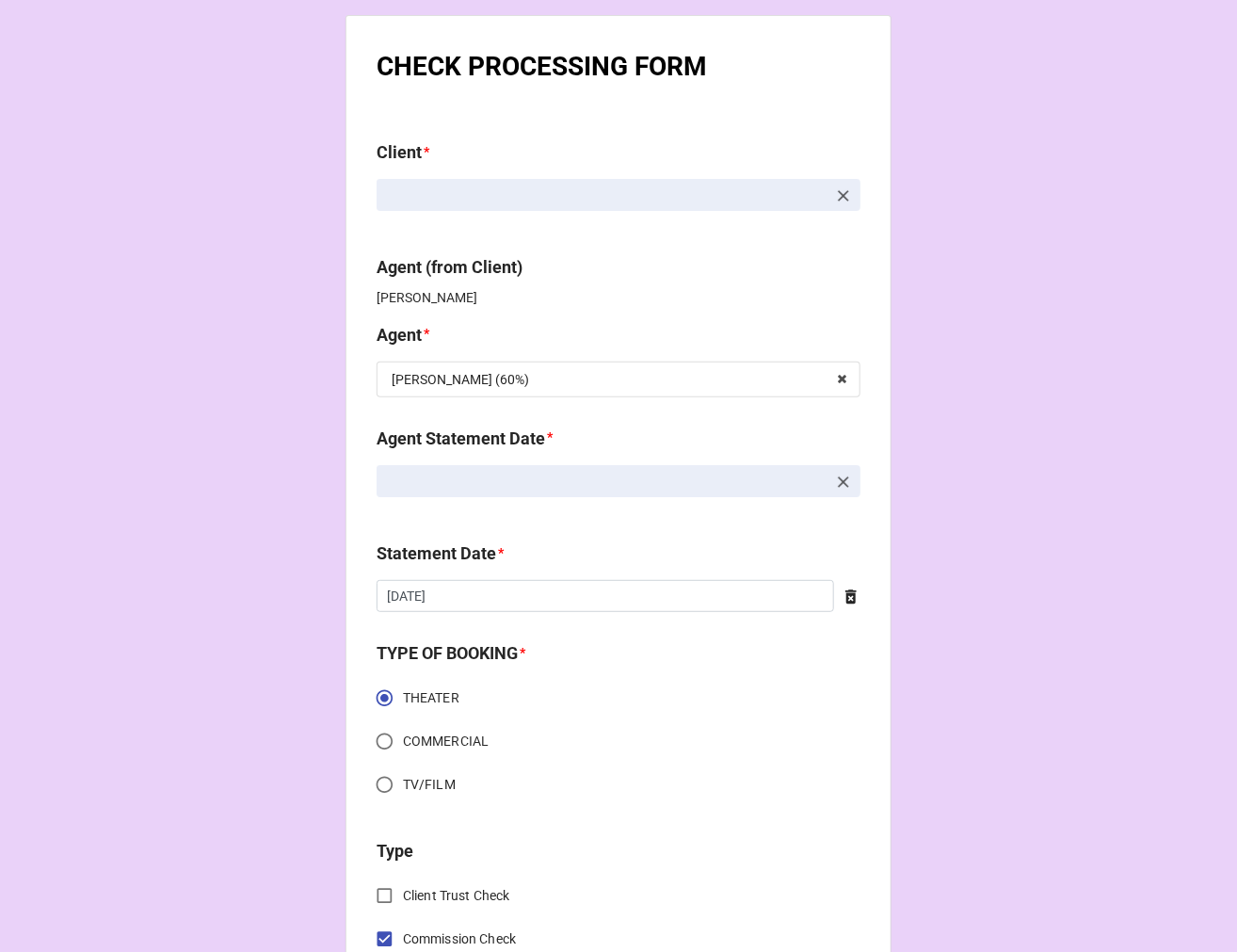
click at [834, 190] on icon at bounding box center [843, 196] width 19 height 19
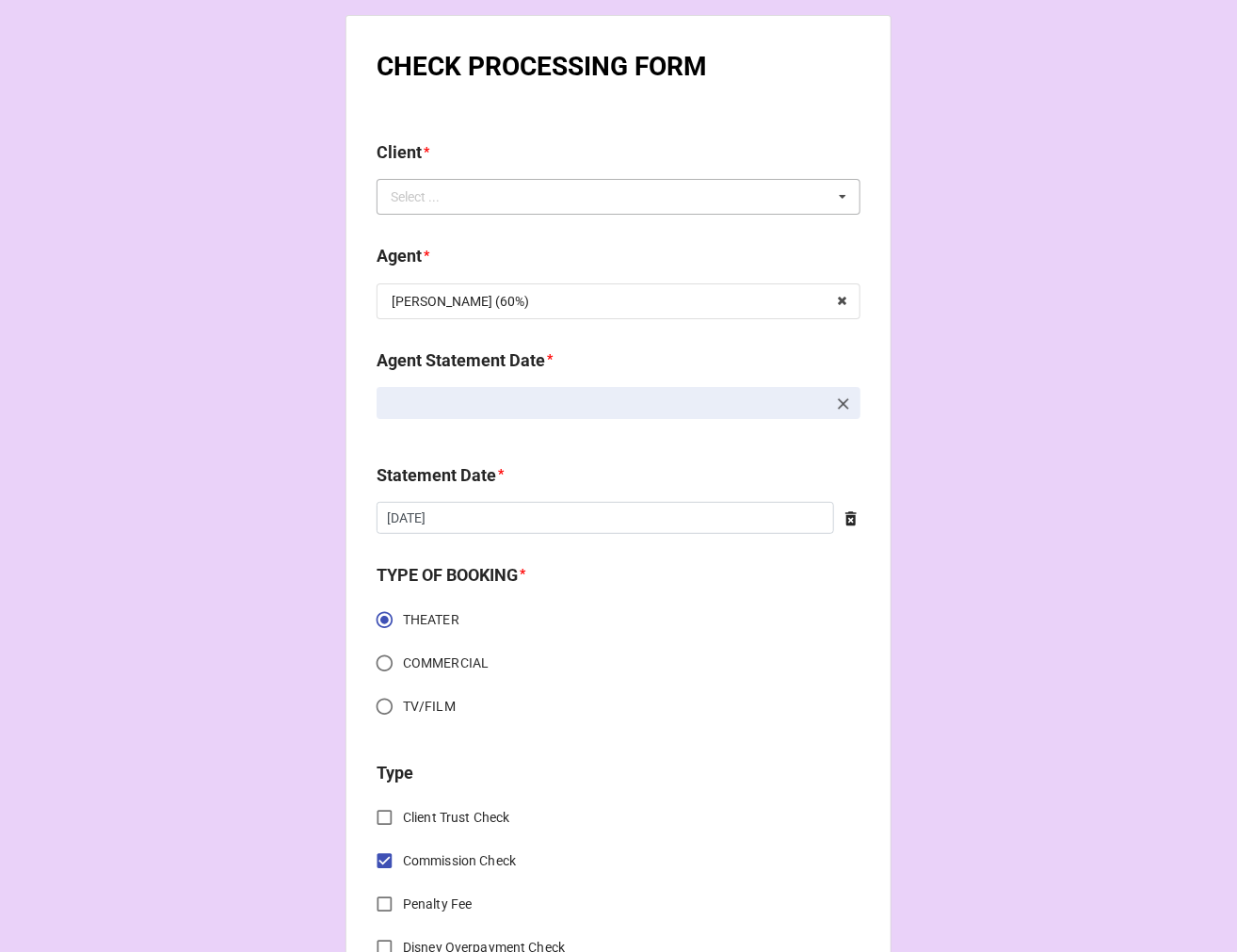
click at [772, 195] on div "Select ... No results found." at bounding box center [618, 197] width 484 height 35
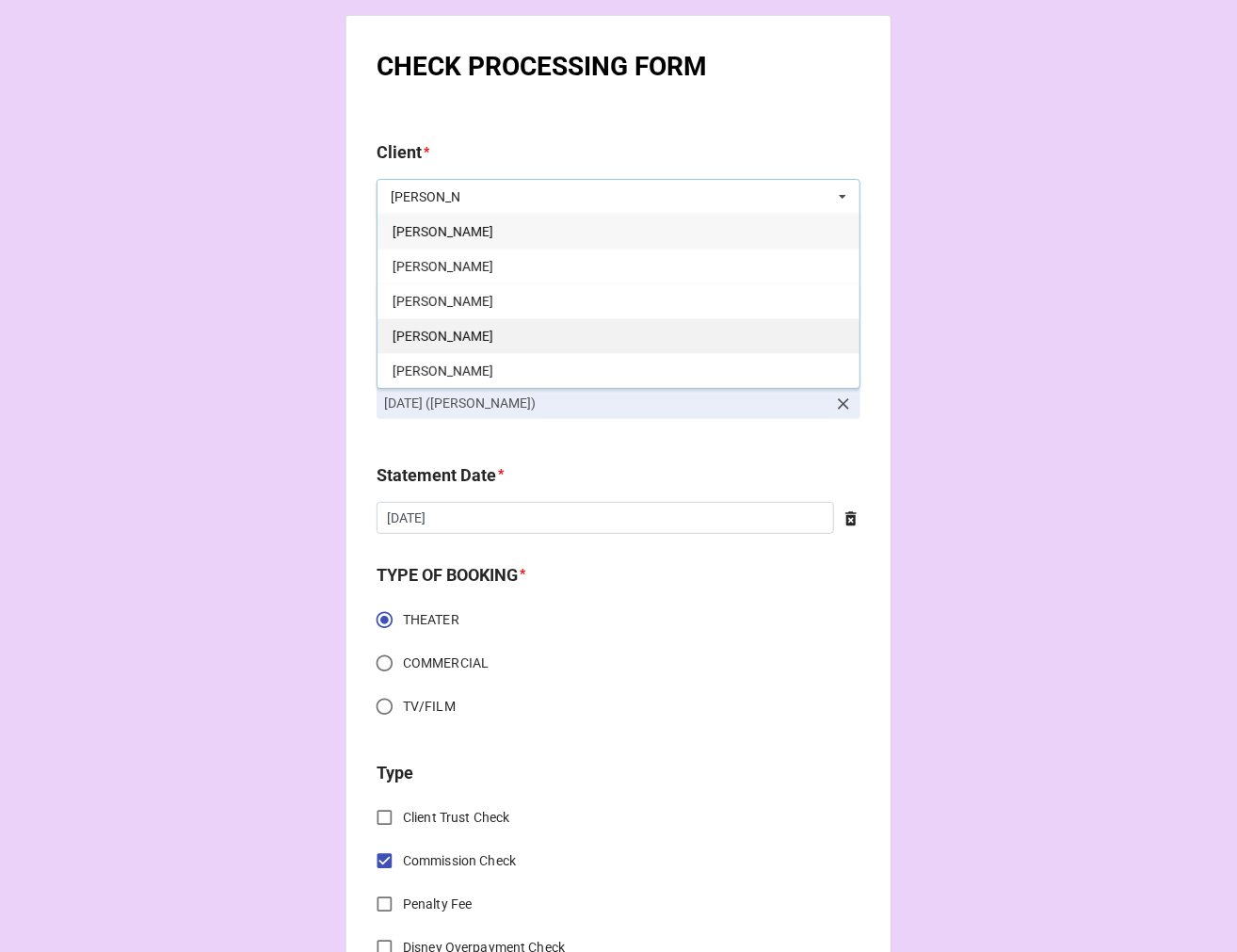
type input "[PERSON_NAME]"
click at [448, 328] on span "[PERSON_NAME]" at bounding box center [442, 335] width 100 height 15
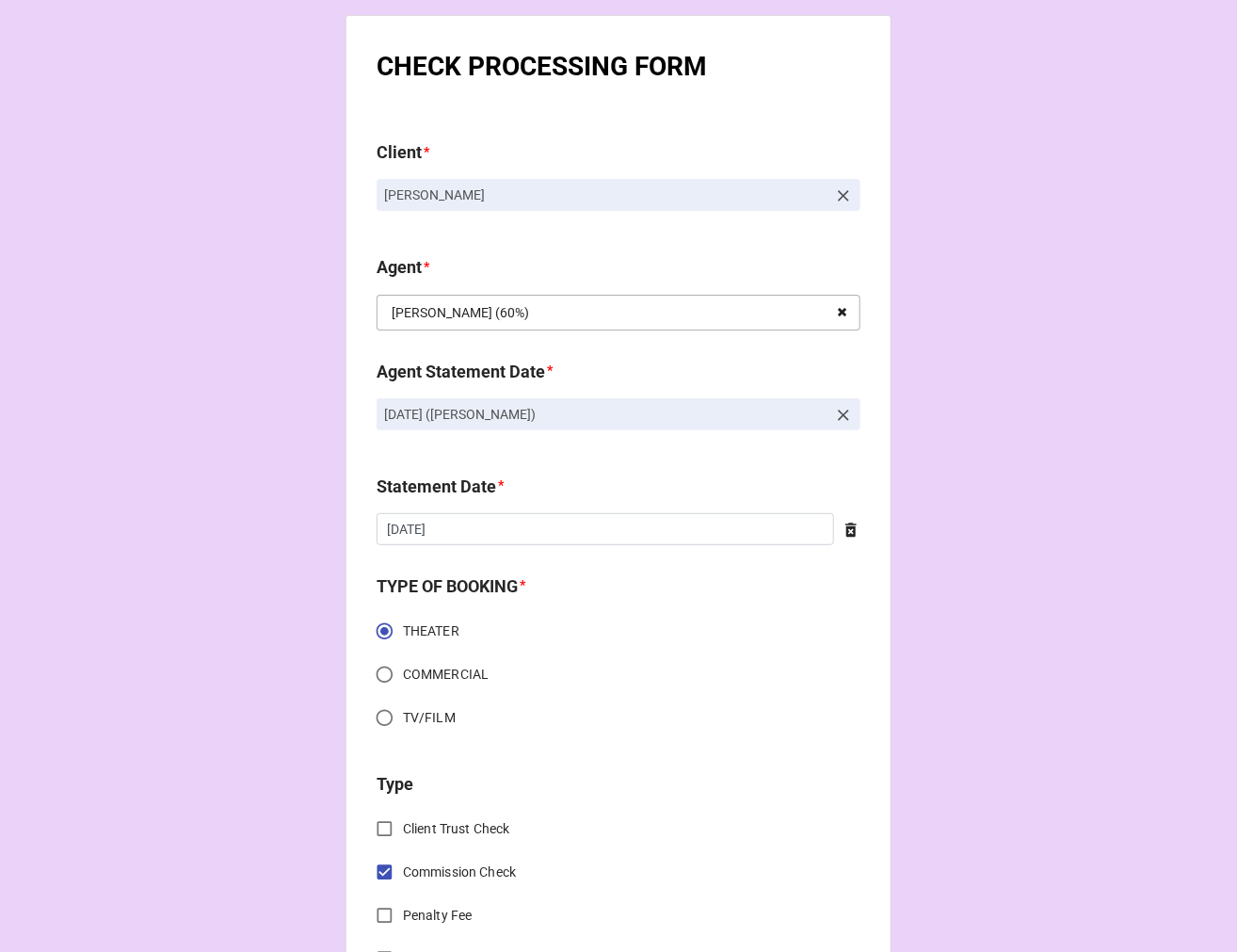
click at [845, 314] on icon at bounding box center [843, 313] width 29 height 34
click at [709, 309] on input "text" at bounding box center [619, 313] width 482 height 33
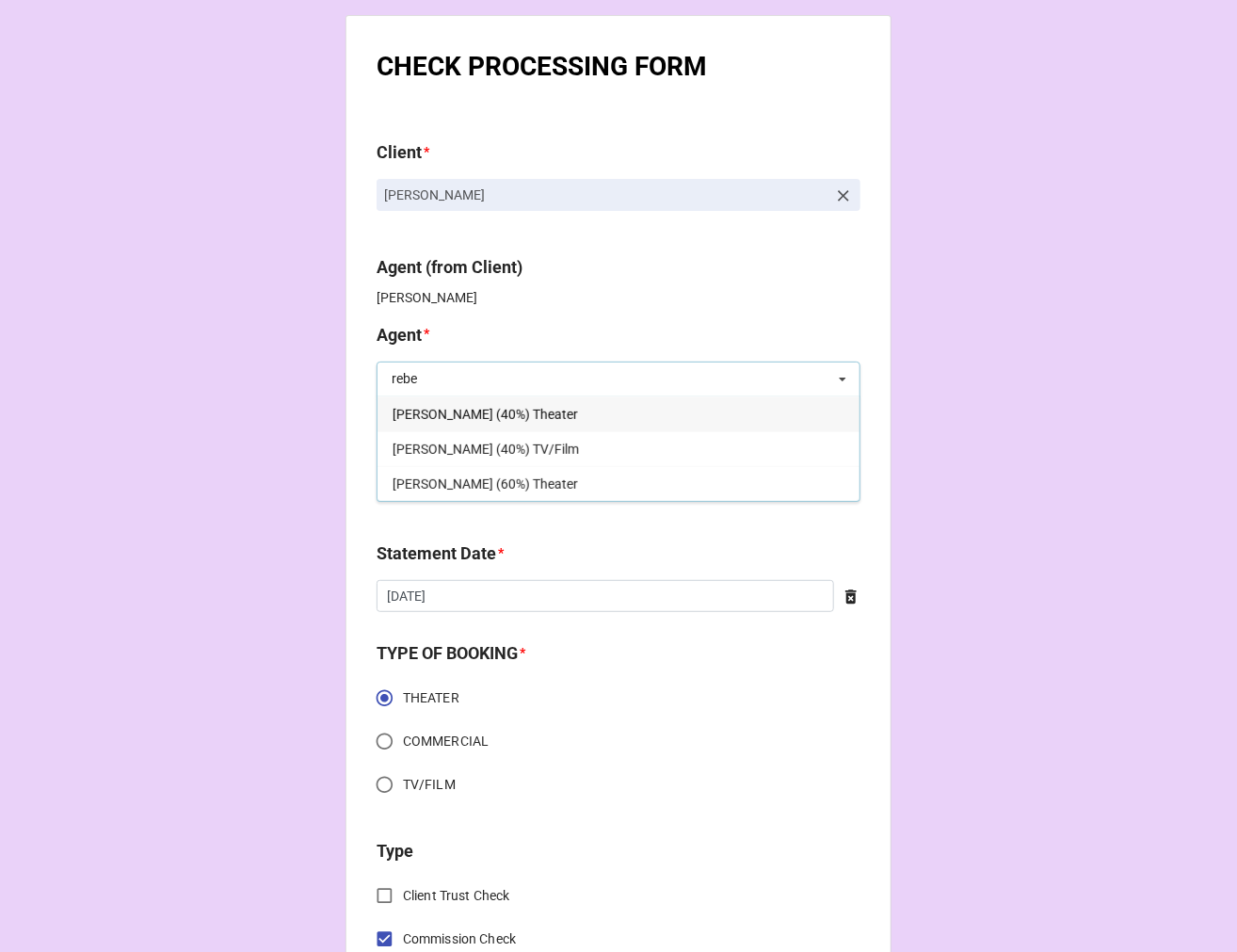
type input "rebe"
click at [594, 416] on div "[PERSON_NAME] (40%) Theater" at bounding box center [618, 413] width 482 height 34
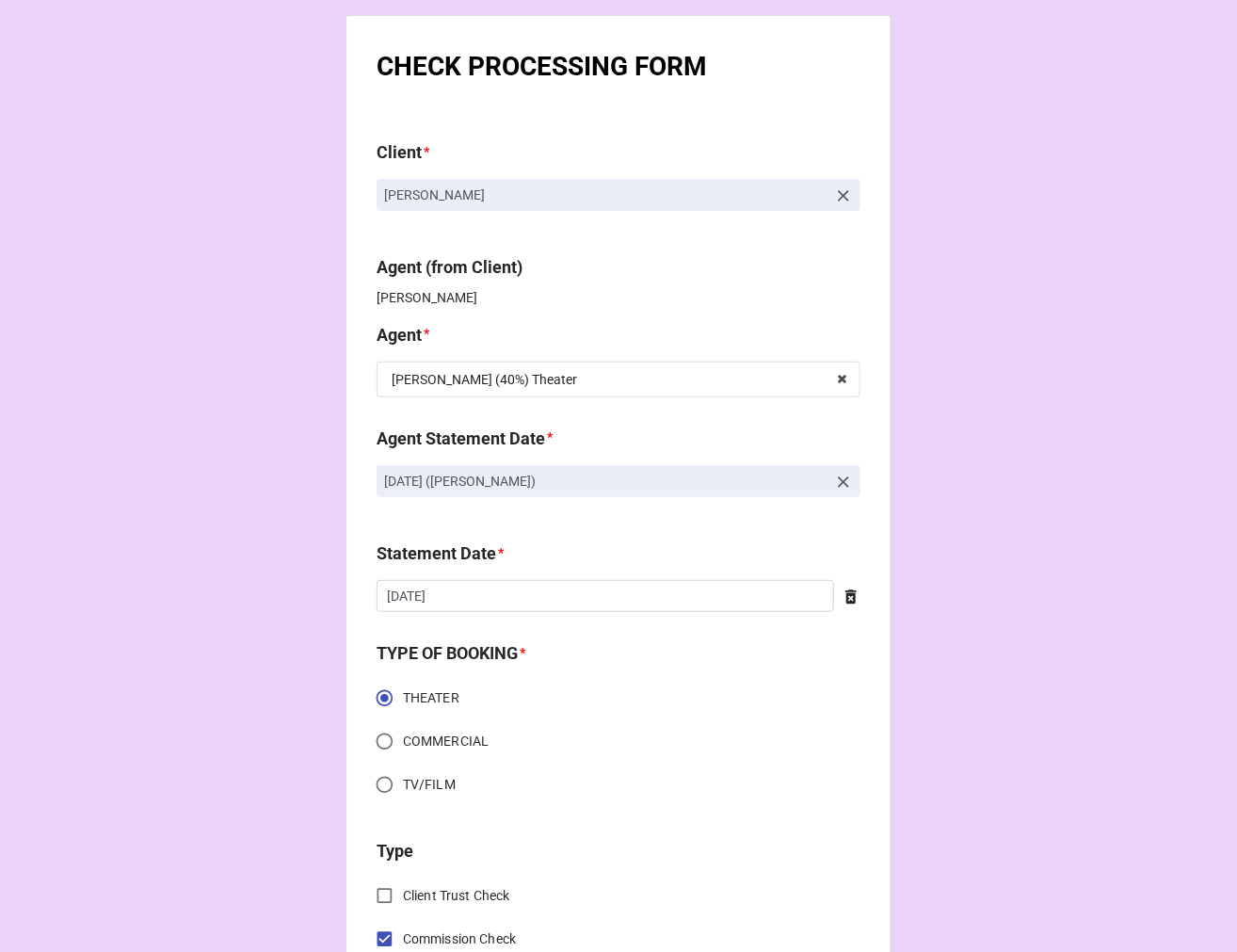
click at [834, 483] on icon at bounding box center [843, 482] width 19 height 19
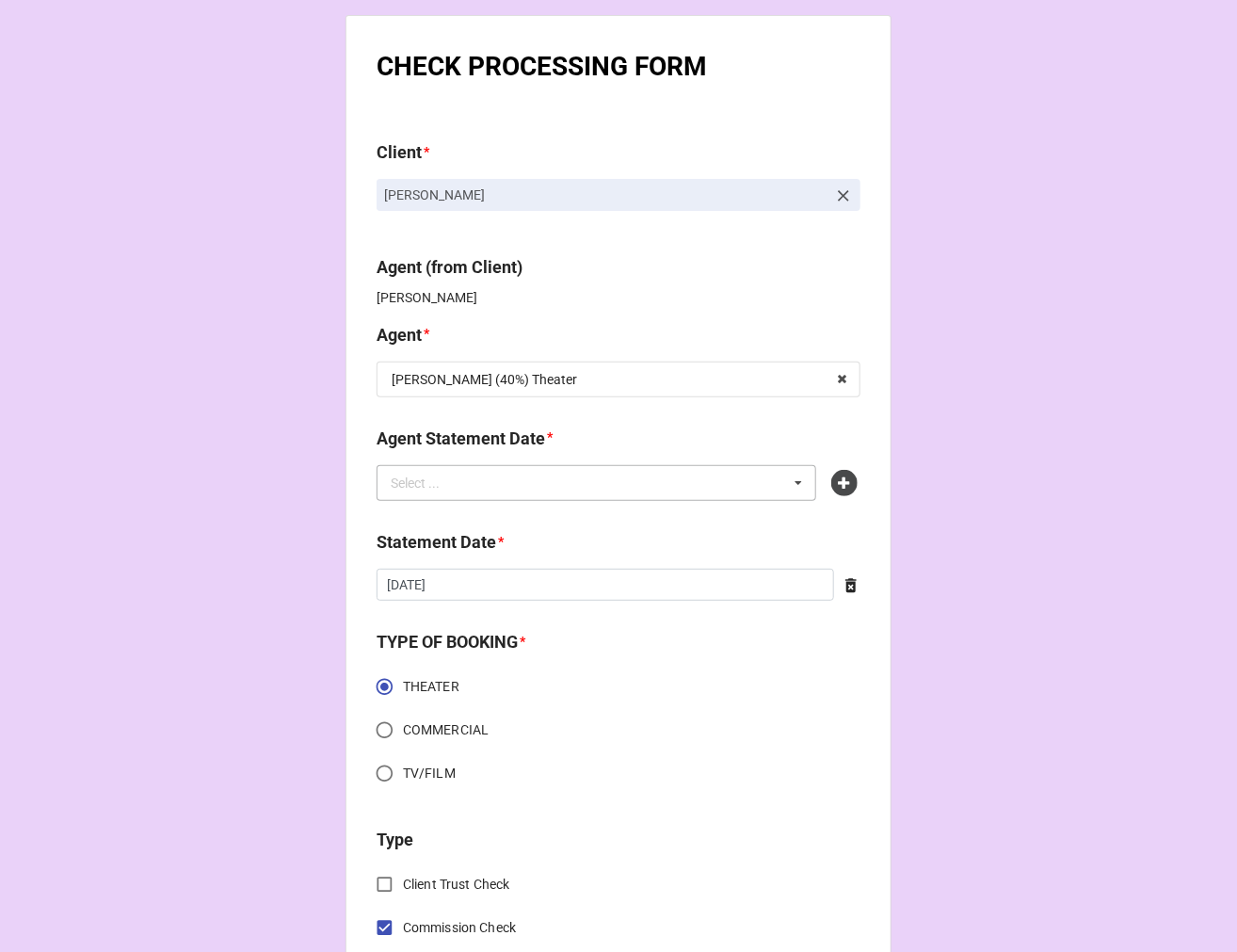
click at [676, 484] on div "Select ... No results found." at bounding box center [596, 483] width 440 height 35
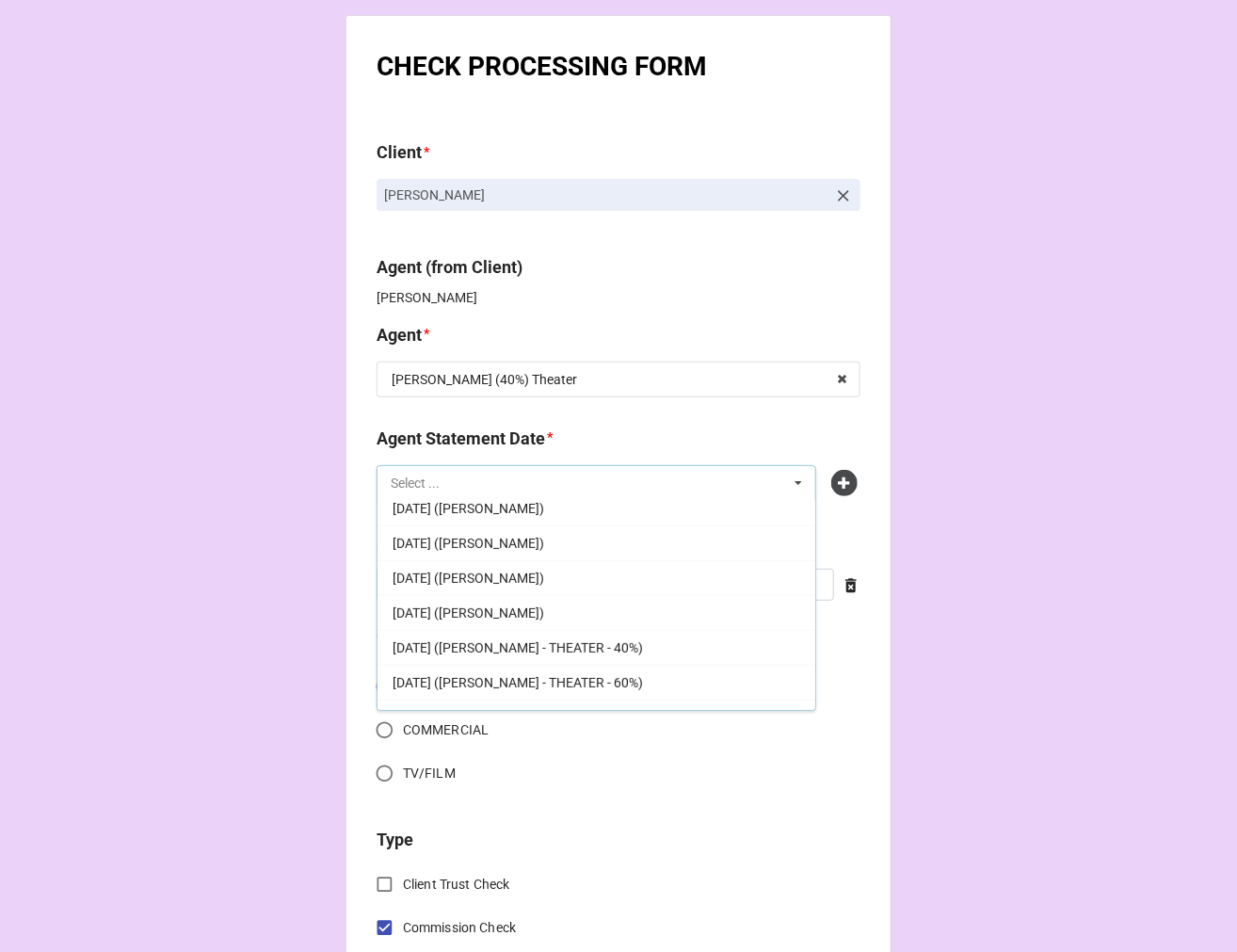
scroll to position [418, 0]
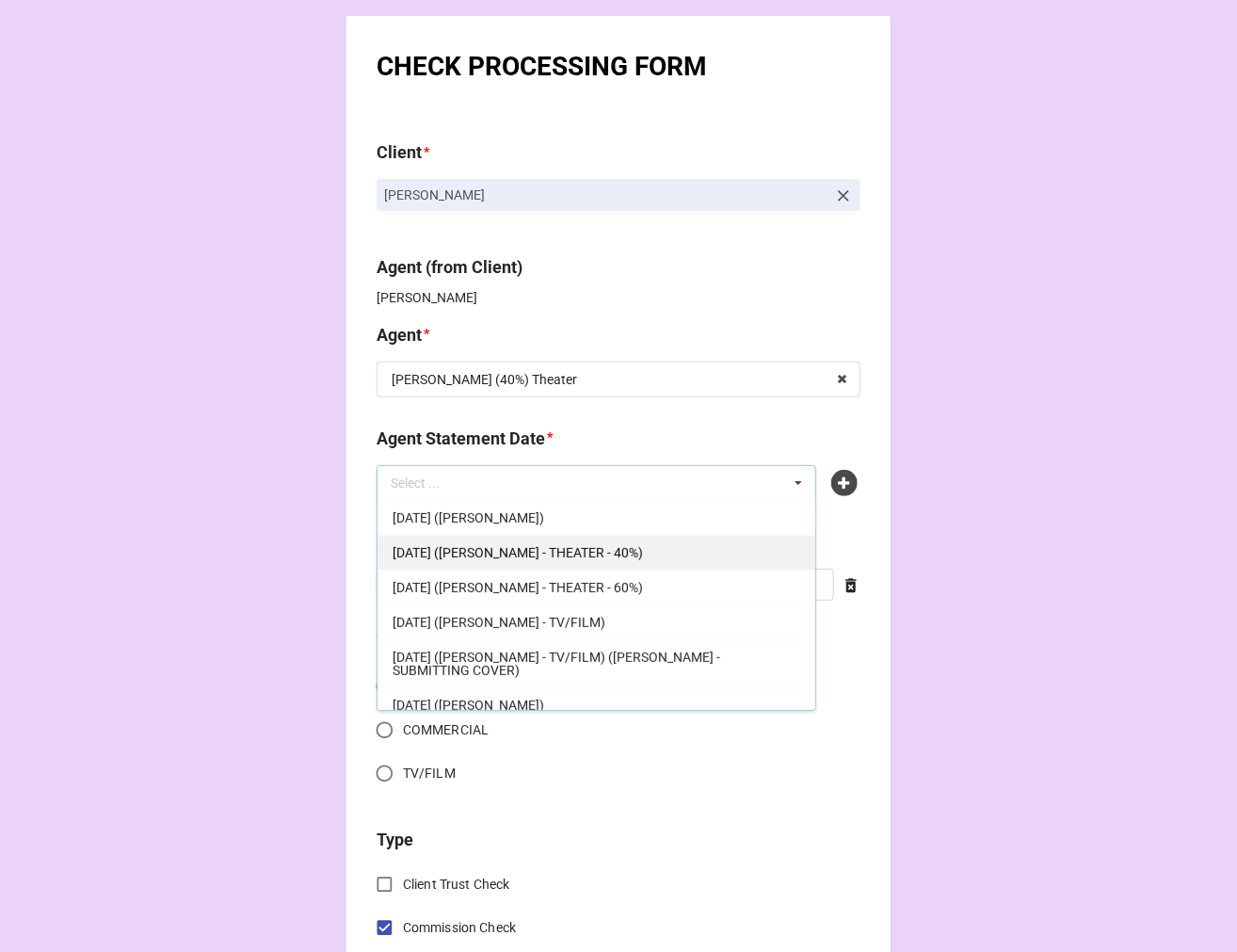
click at [643, 553] on span "SEPTEMBER 19, 2025 (REBECCA - THEATER - 40%)" at bounding box center [517, 552] width 251 height 15
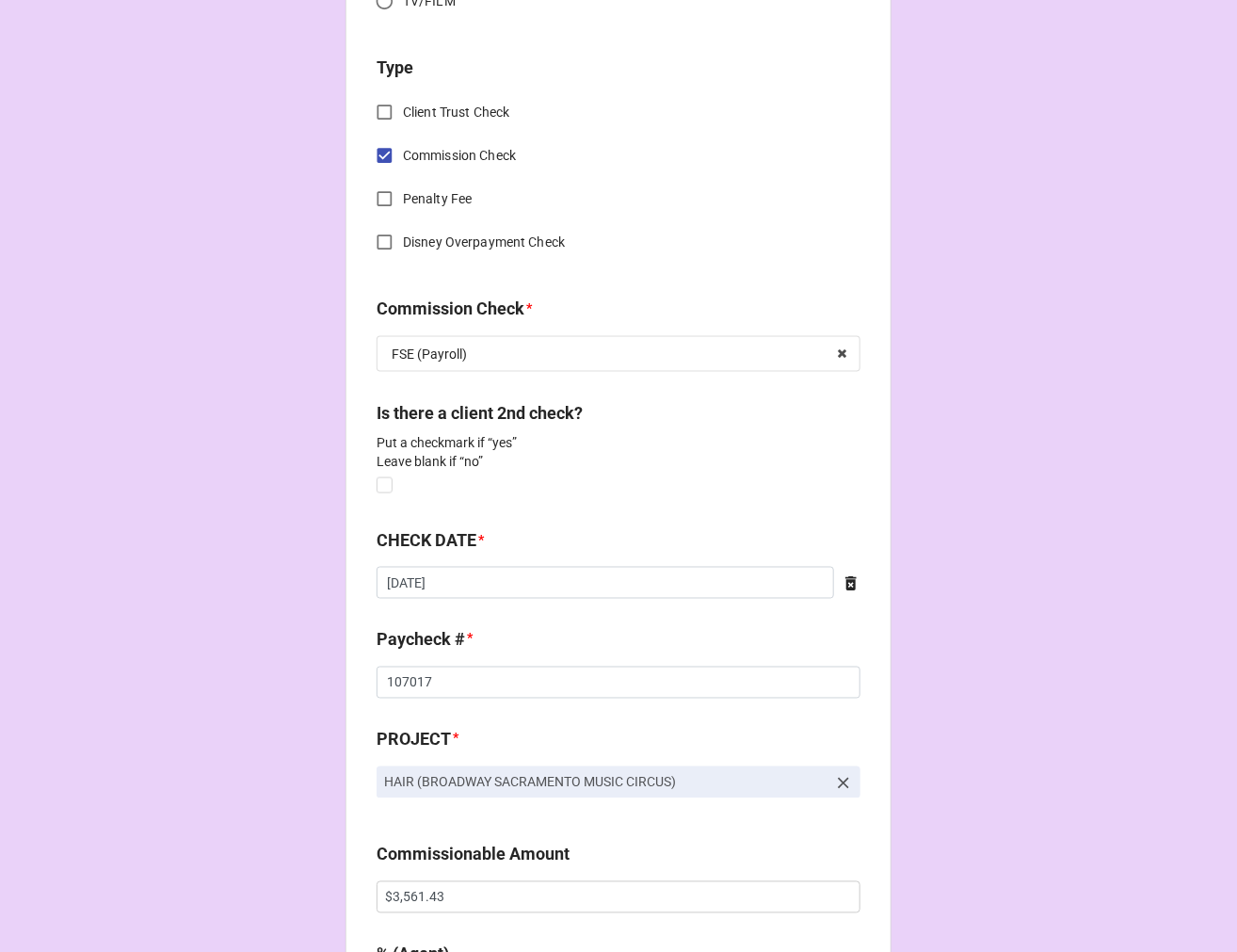
scroll to position [836, 0]
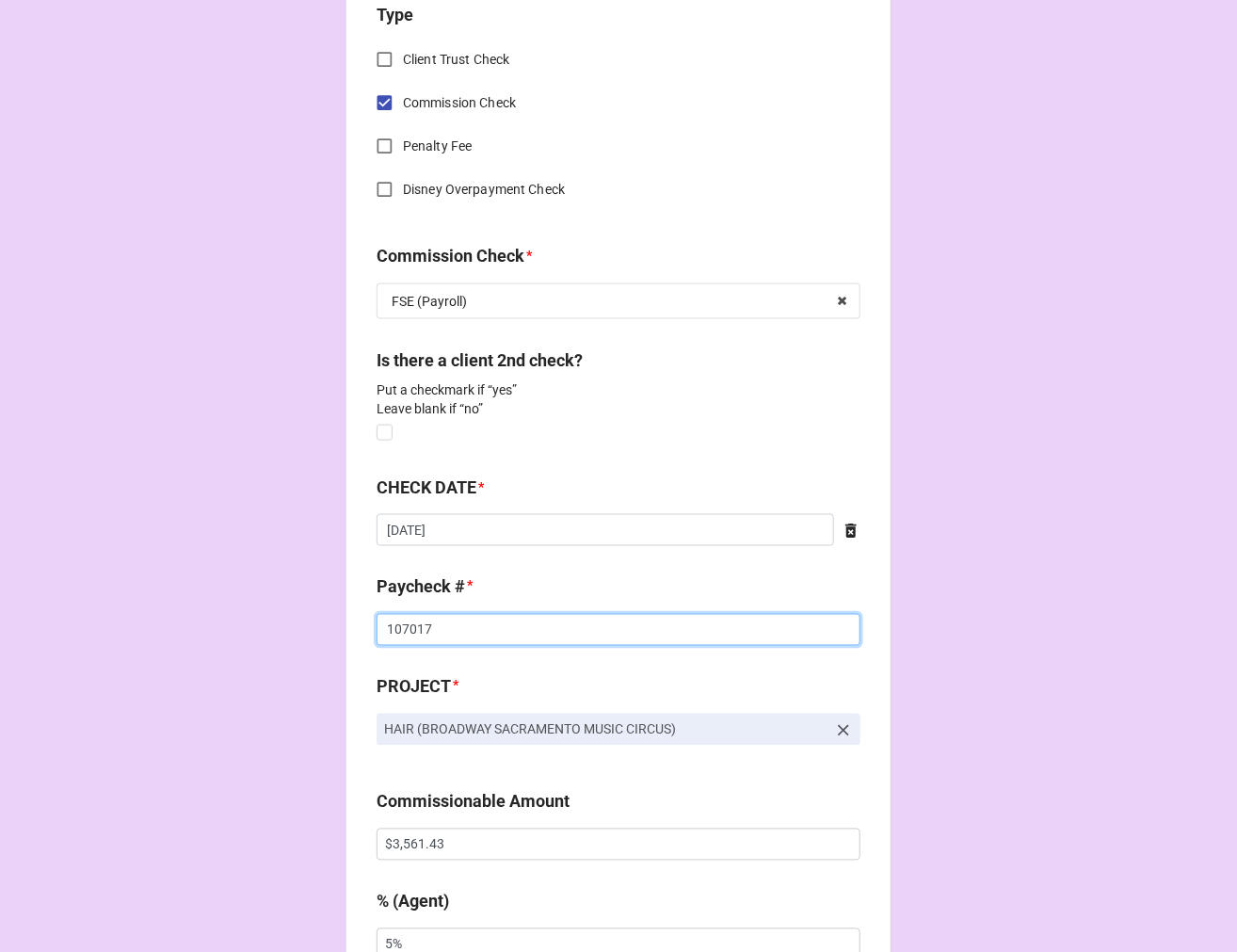
click at [400, 627] on input "107017" at bounding box center [618, 629] width 484 height 32
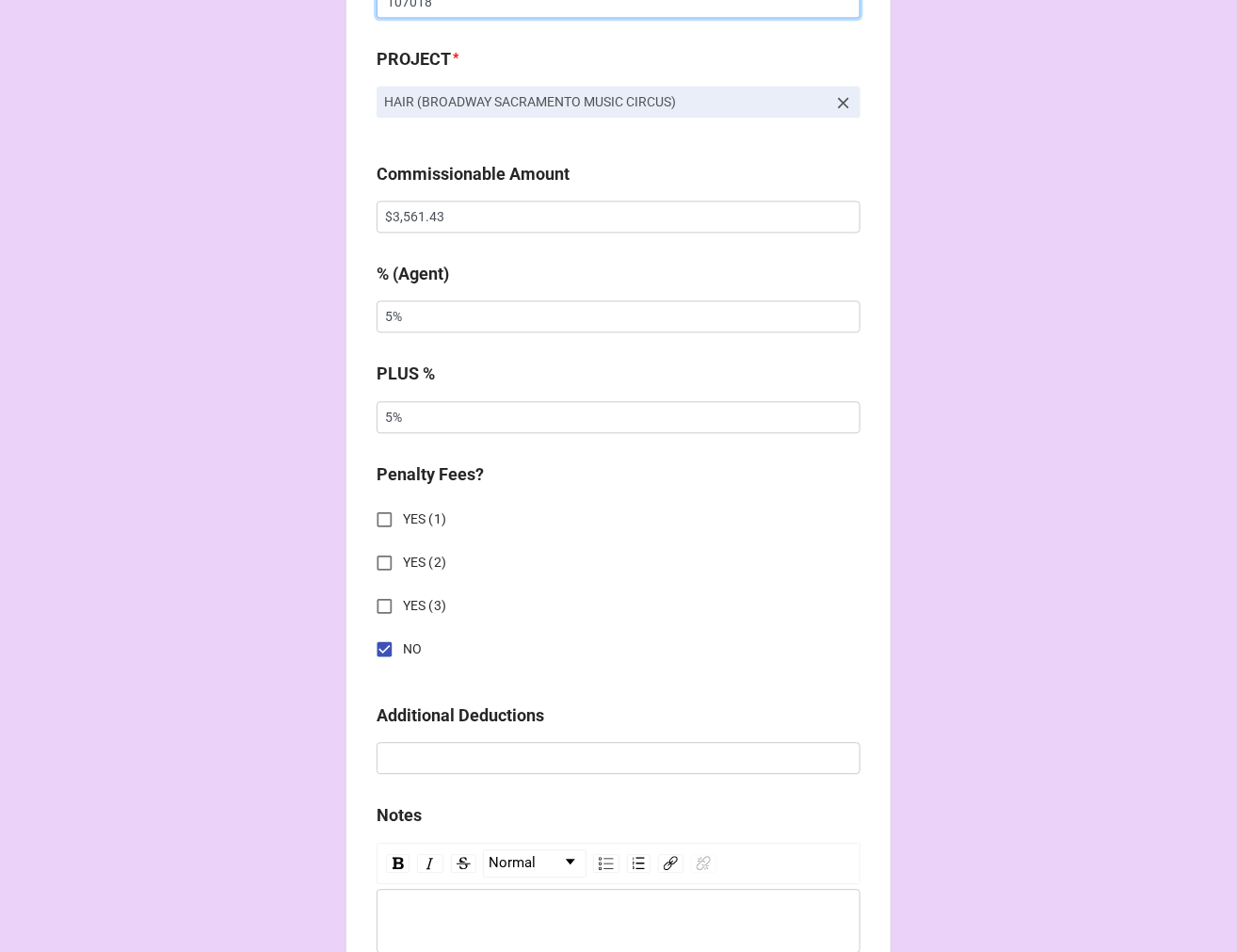
scroll to position [2307, 0]
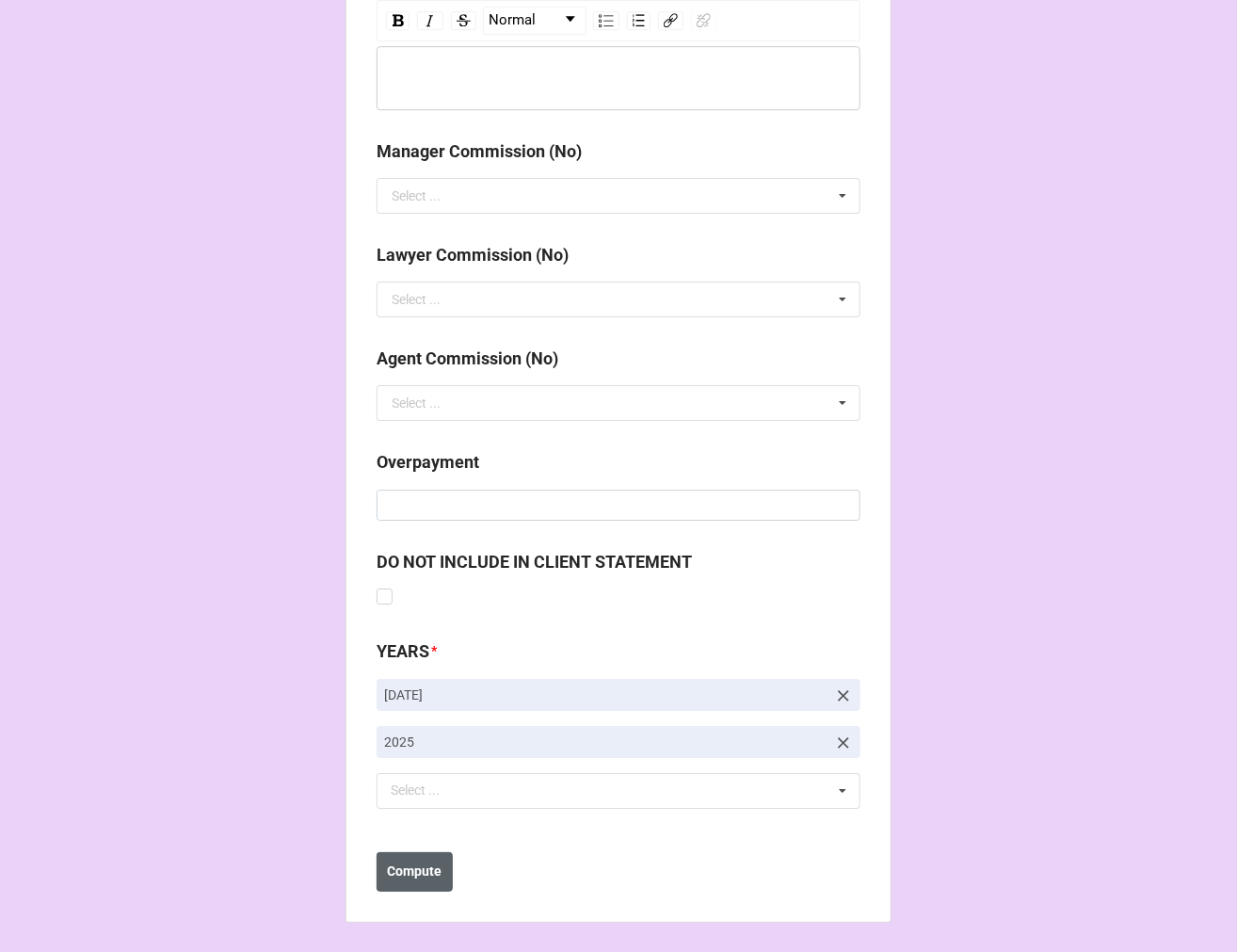
type input "107018"
click at [418, 863] on b "Compute" at bounding box center [415, 871] width 55 height 20
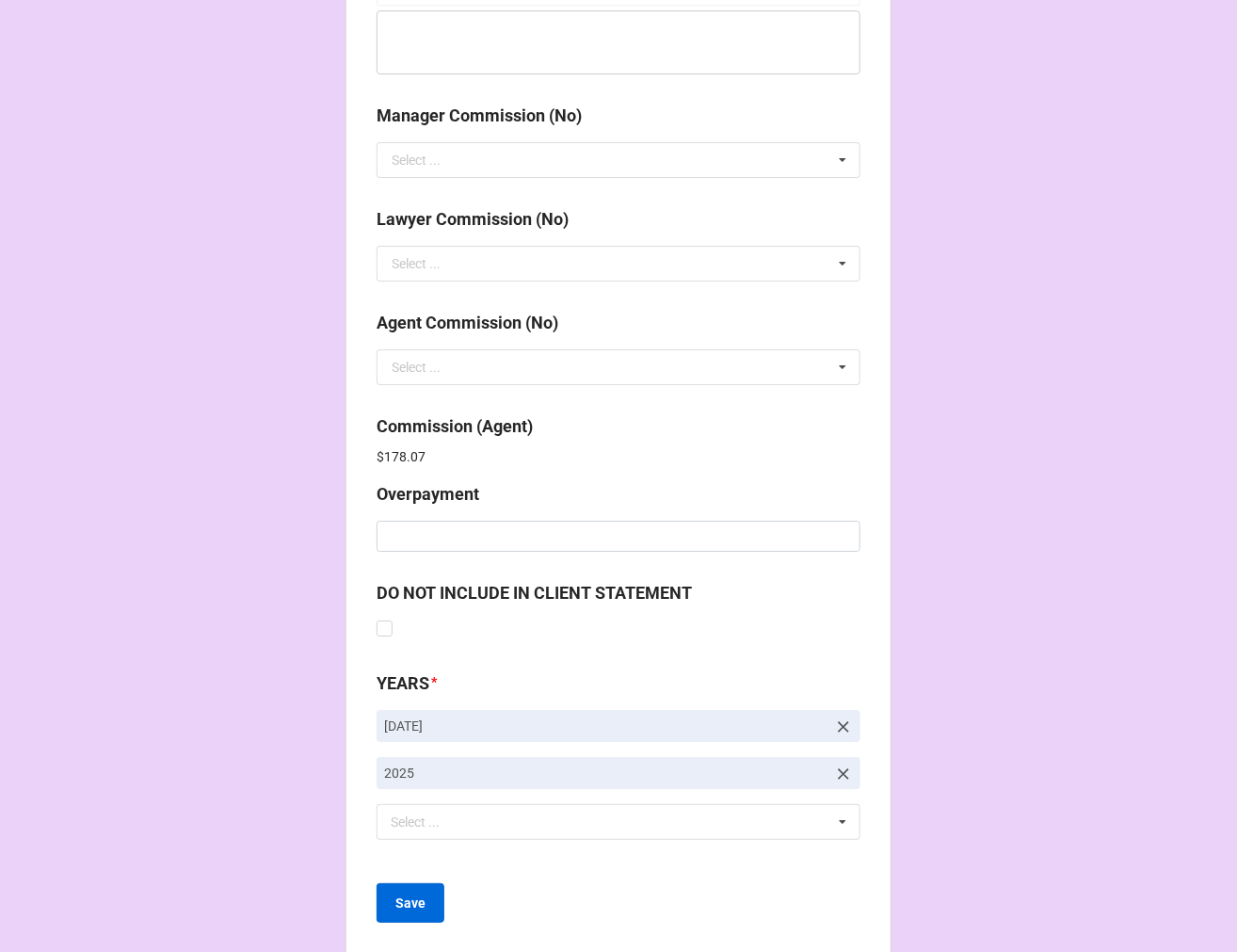
scroll to position [2374, 0]
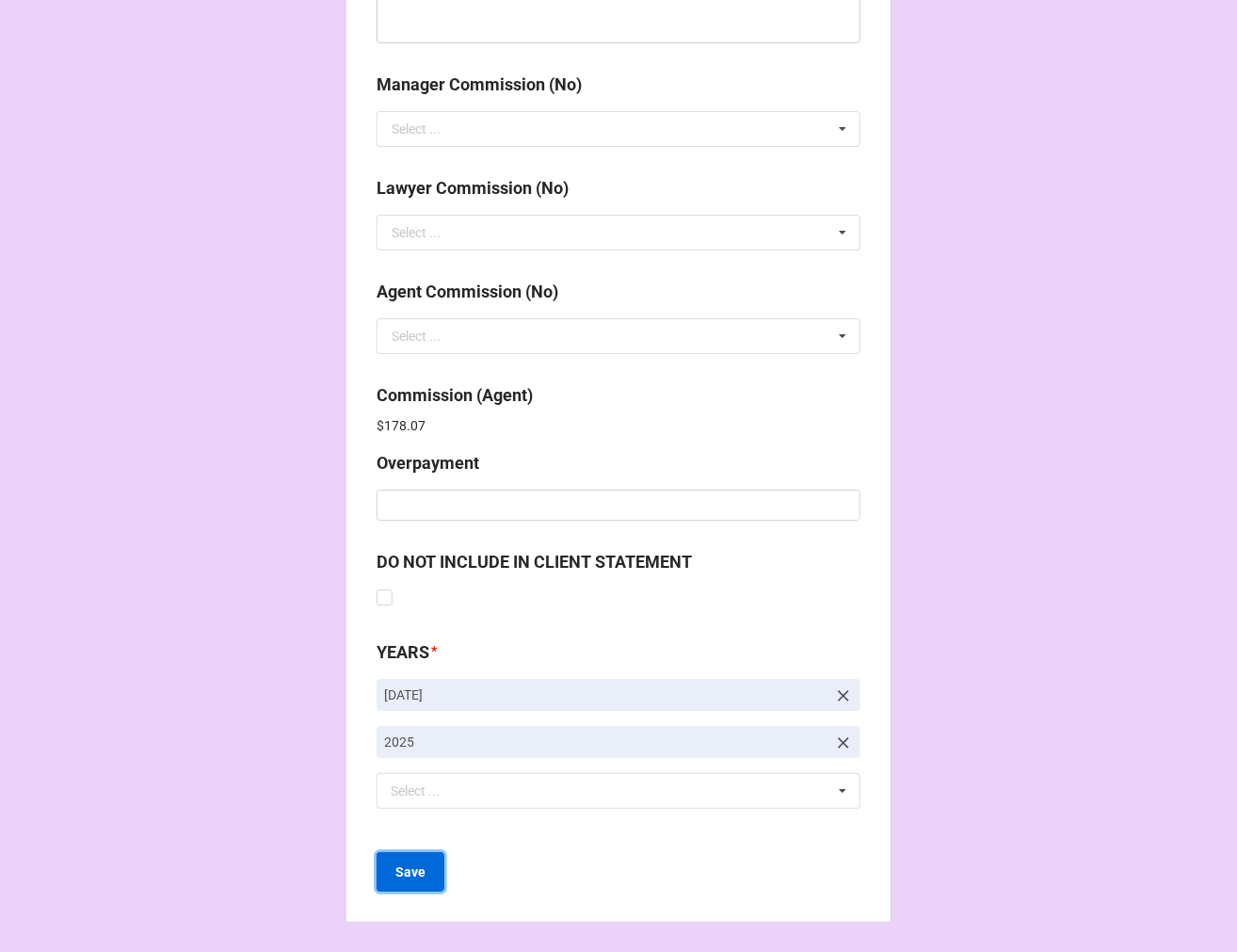
click at [405, 868] on b "Save" at bounding box center [410, 872] width 30 height 20
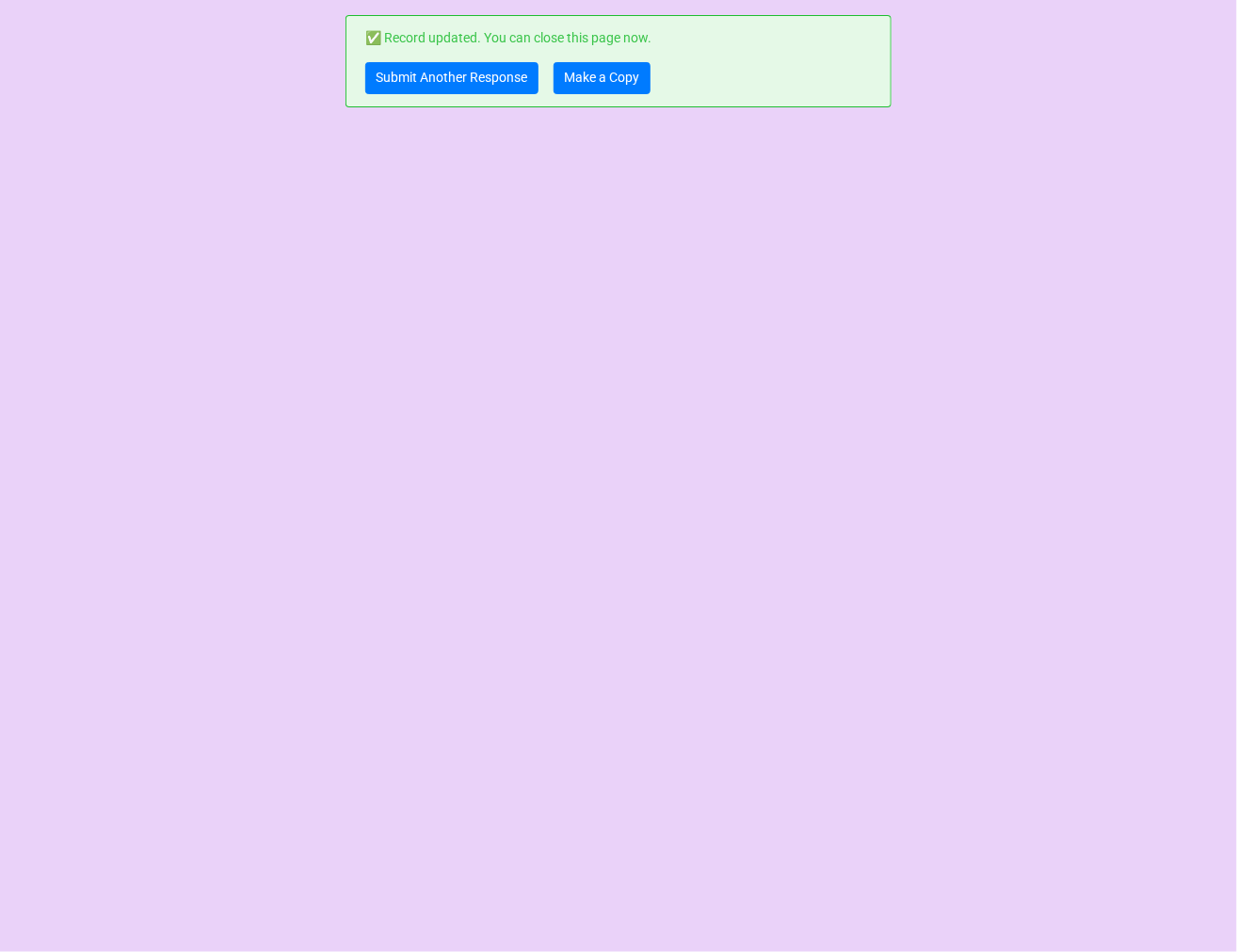
scroll to position [0, 0]
drag, startPoint x: 615, startPoint y: 87, endPoint x: 635, endPoint y: 60, distance: 33.6
click at [615, 87] on link "Make a Copy" at bounding box center [602, 78] width 97 height 32
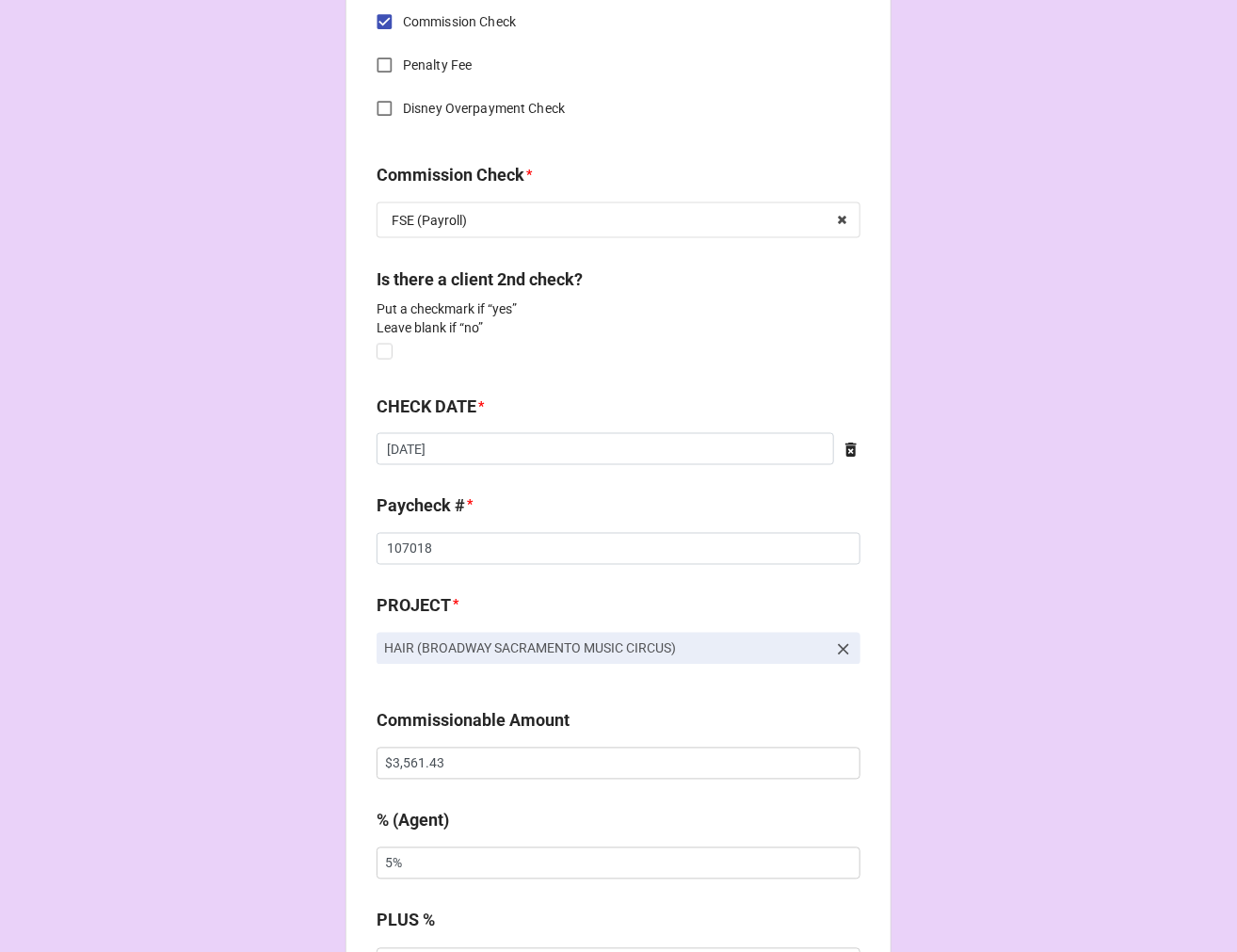
scroll to position [1255, 0]
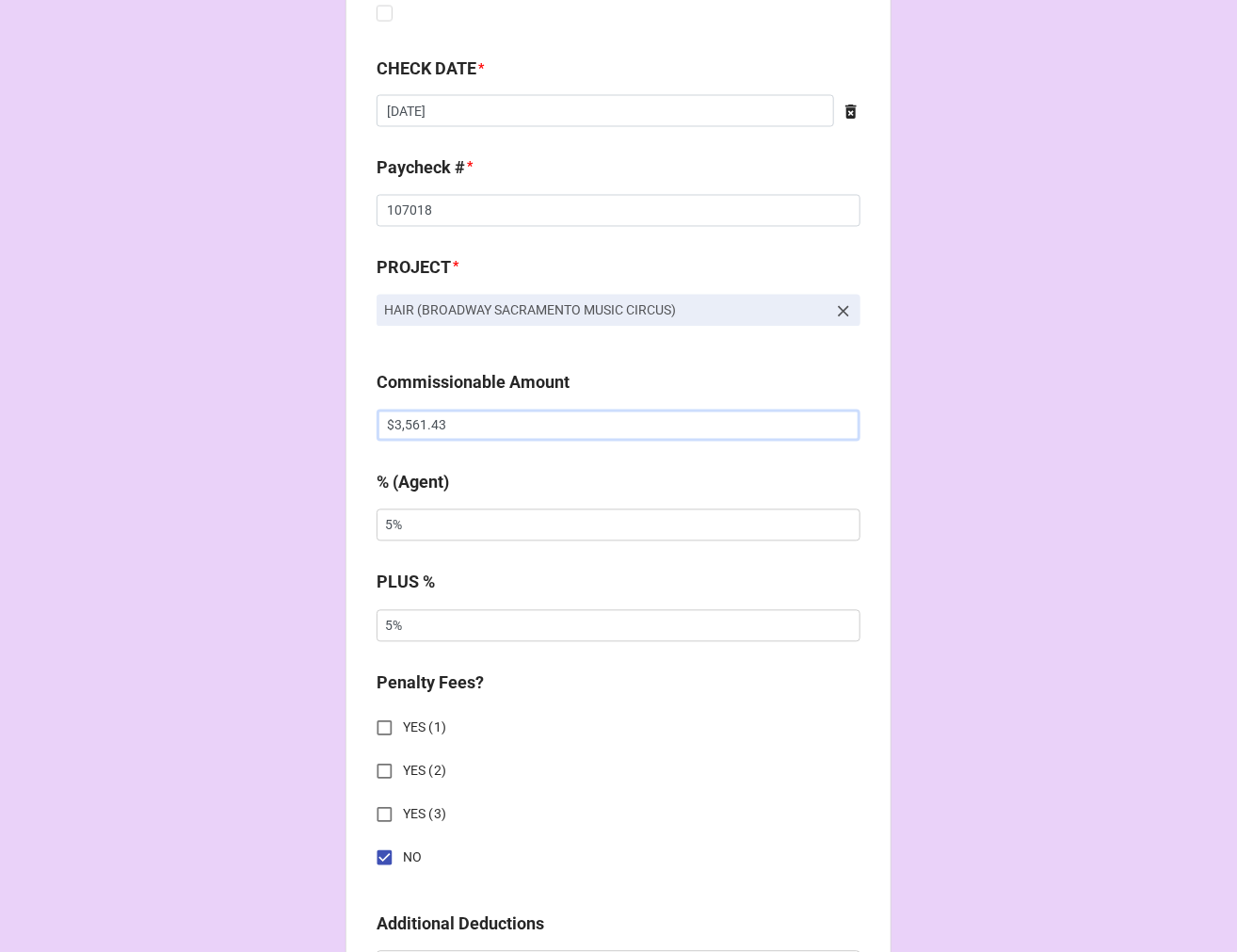
click at [429, 431] on input "$3,561.43" at bounding box center [618, 425] width 484 height 32
click at [427, 431] on input "$3,561.43" at bounding box center [618, 425] width 484 height 32
click at [421, 431] on input "$3,561.43" at bounding box center [618, 425] width 484 height 32
type input "$1,385.00"
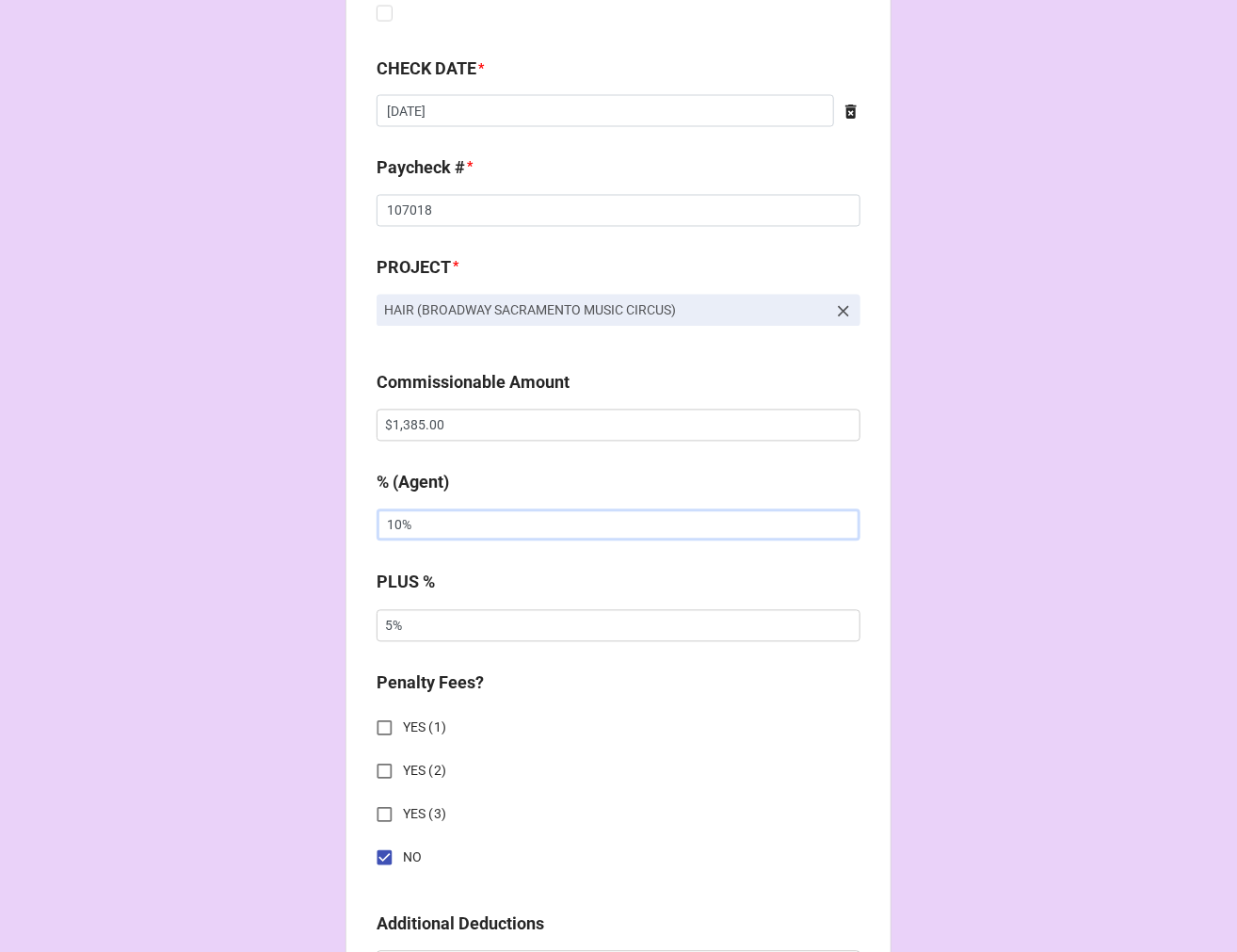
type input "10%"
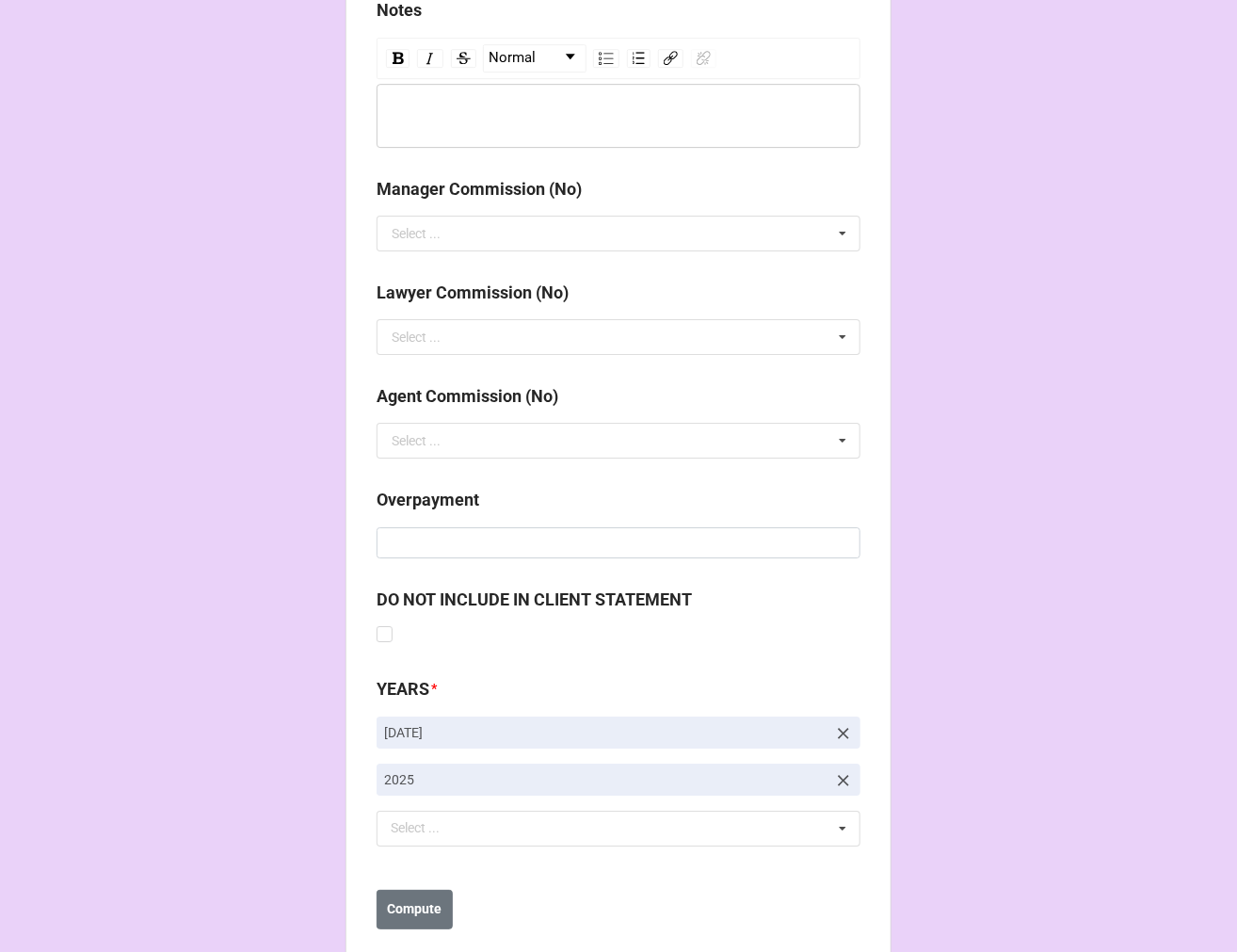
scroll to position [2307, 0]
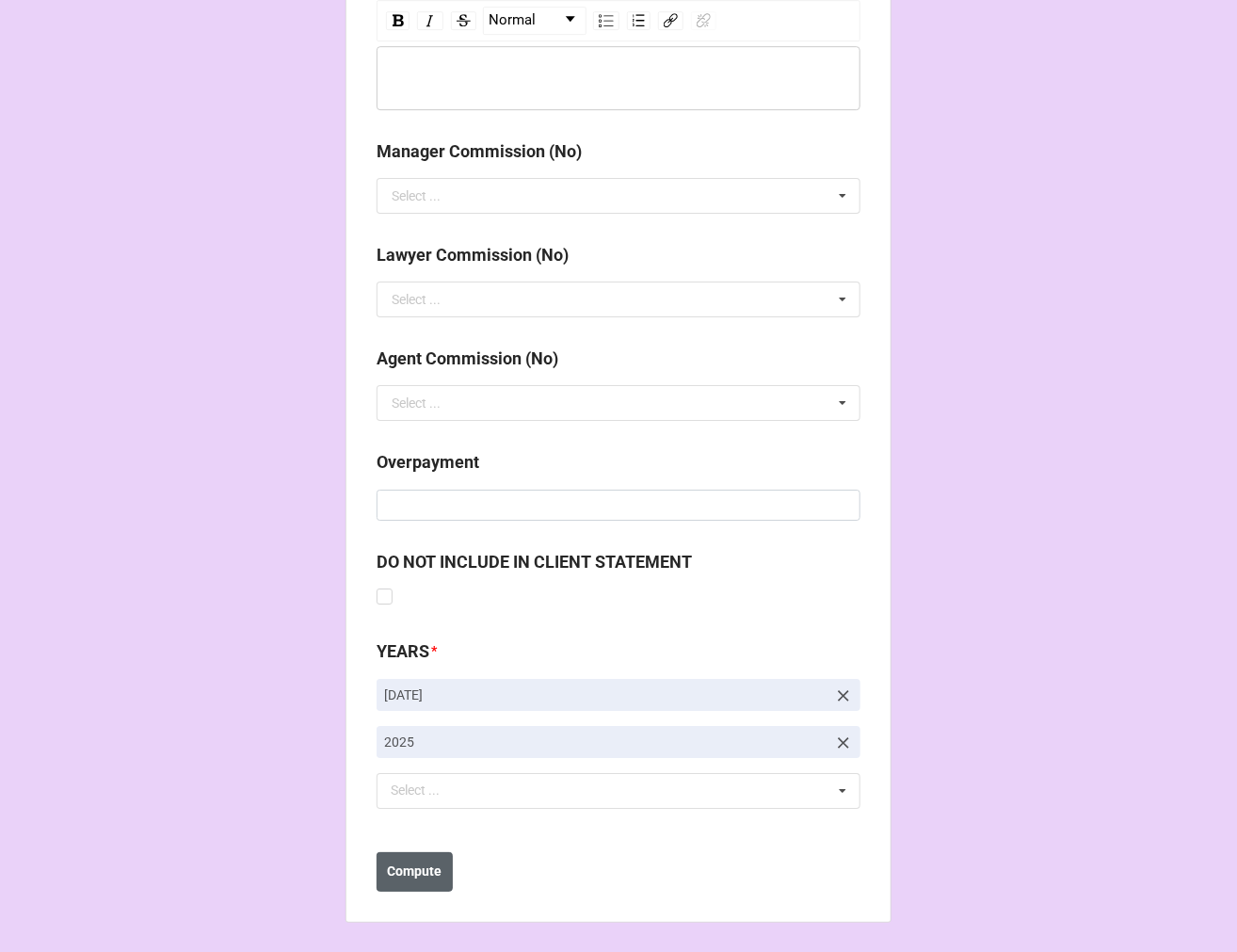
type input "10%"
click at [429, 862] on b "Compute" at bounding box center [415, 871] width 55 height 20
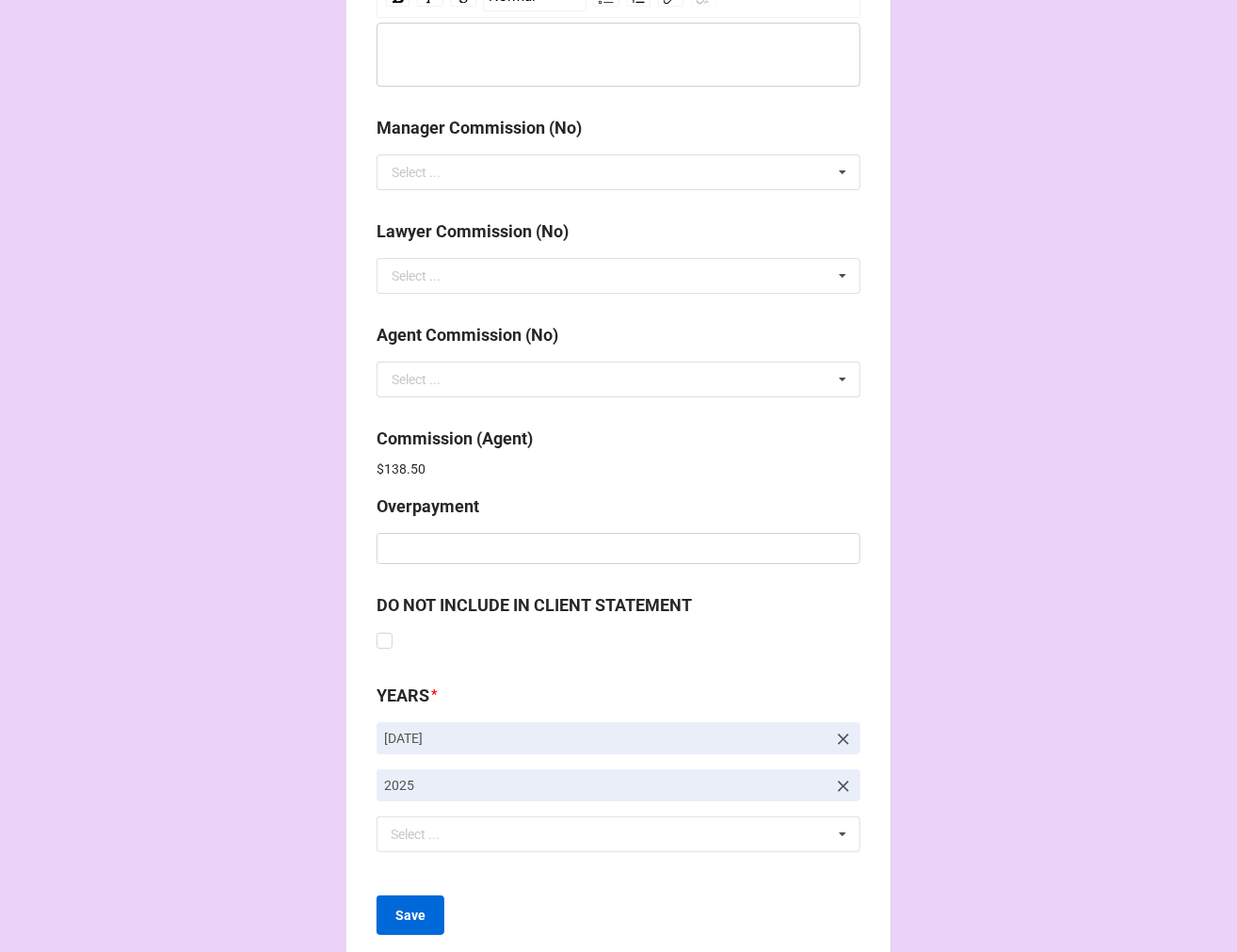
scroll to position [2374, 0]
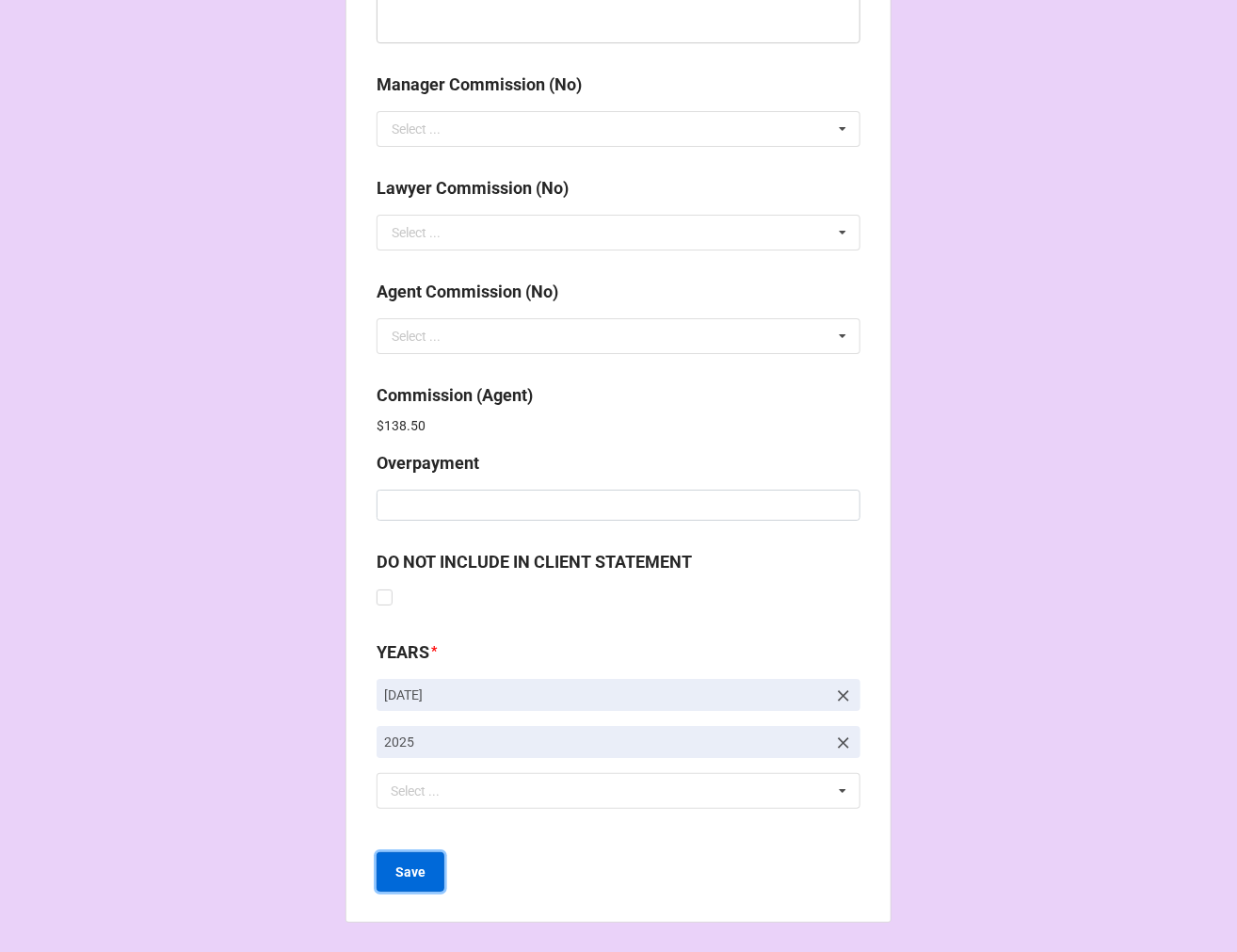
click at [398, 878] on b "Save" at bounding box center [410, 872] width 30 height 20
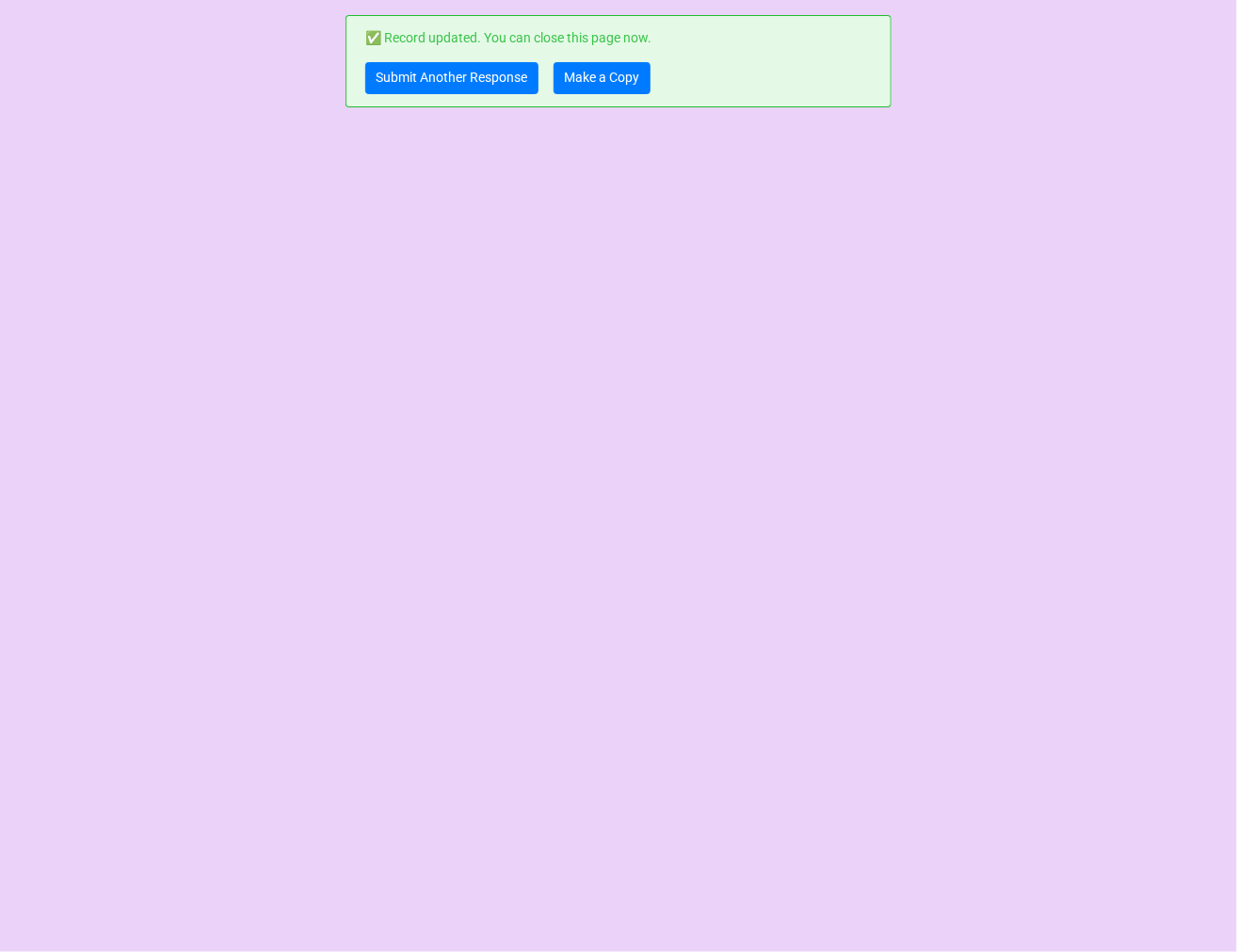
scroll to position [0, 0]
click at [437, 89] on link "Submit Another Response" at bounding box center [451, 78] width 173 height 32
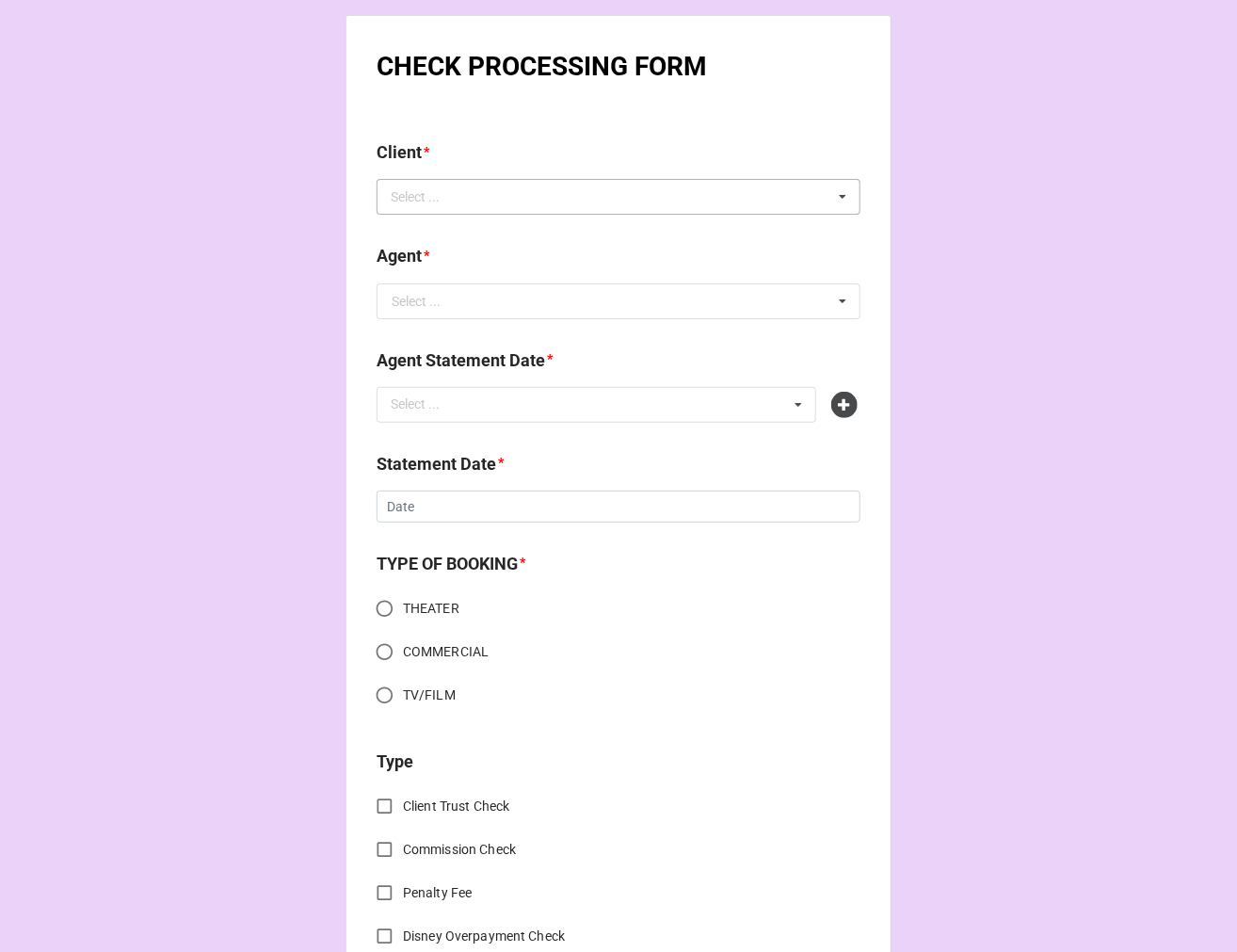
click at [525, 194] on div "Select ... No results found." at bounding box center [618, 197] width 484 height 35
type input "[PERSON_NAME]"
click at [487, 243] on div "[PERSON_NAME]" at bounding box center [618, 230] width 482 height 34
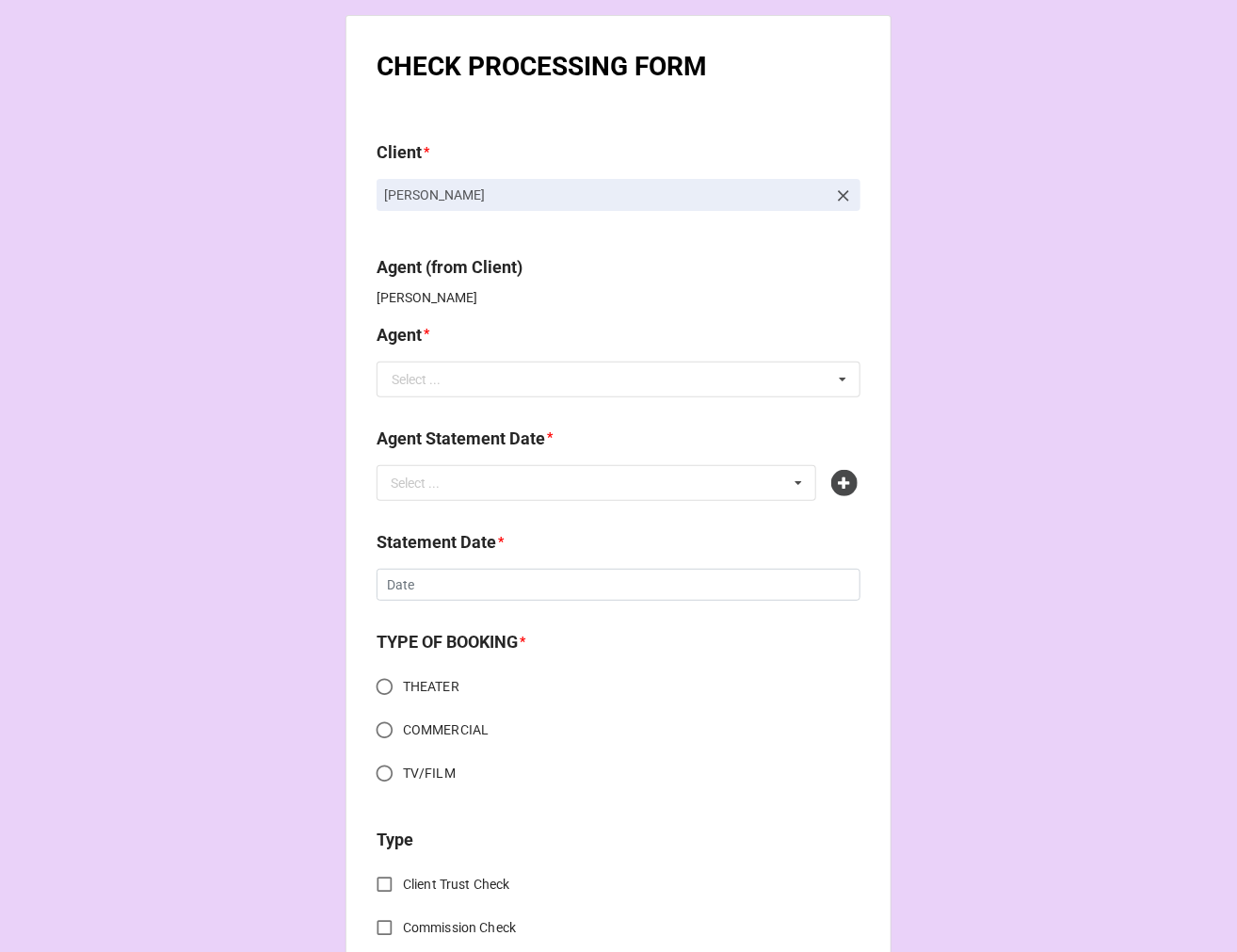
click at [840, 196] on icon at bounding box center [843, 196] width 19 height 19
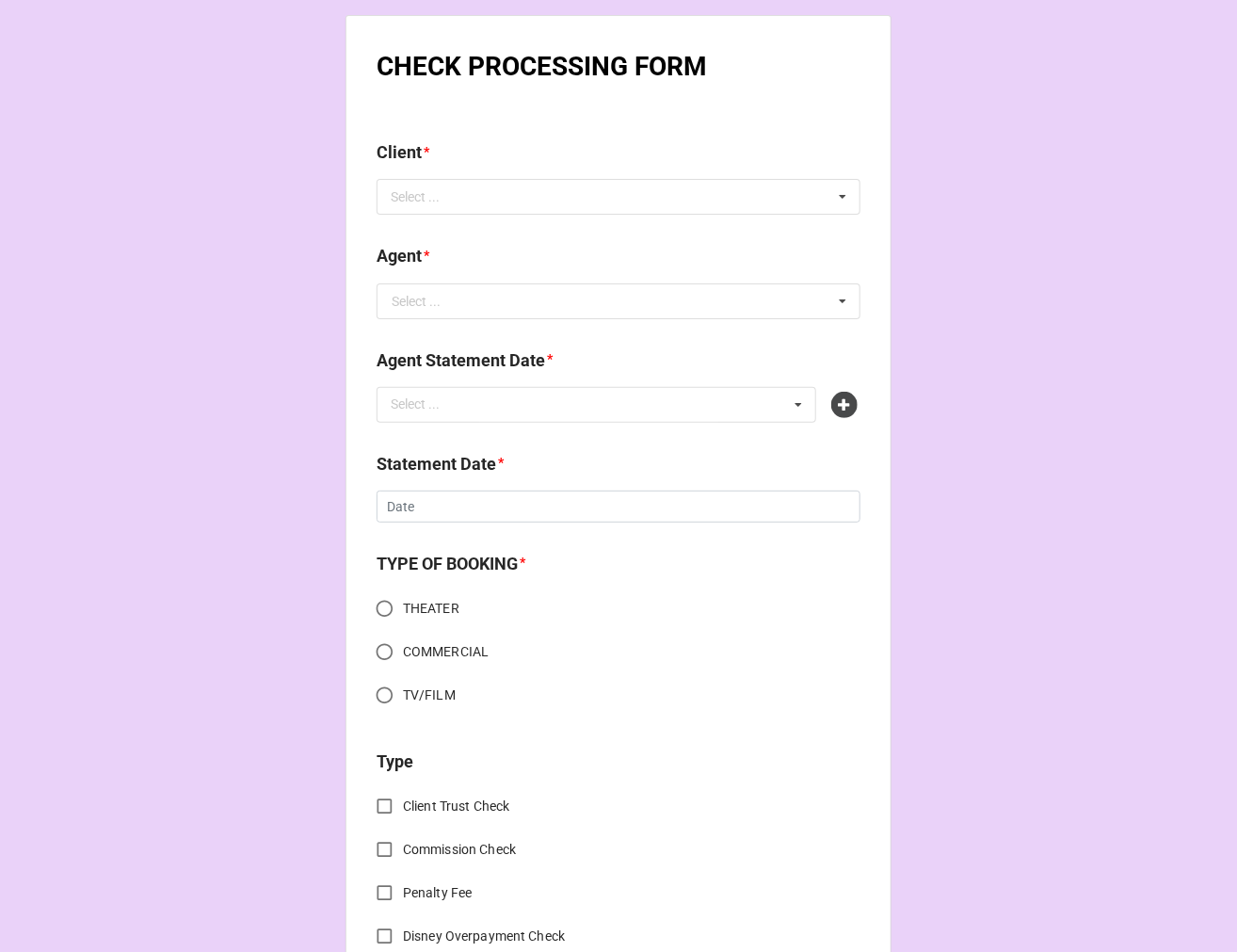
click at [712, 220] on div "Client * Select ... [PERSON_NAME] [PERSON_NAME] [PERSON_NAME]" at bounding box center [618, 184] width 484 height 89
click at [701, 209] on div "Select ... [PERSON_NAME] [PERSON_NAME] [PERSON_NAME]" at bounding box center [618, 197] width 484 height 35
type input "[PERSON_NAME]"
click at [474, 230] on span "[PERSON_NAME]" at bounding box center [442, 231] width 100 height 15
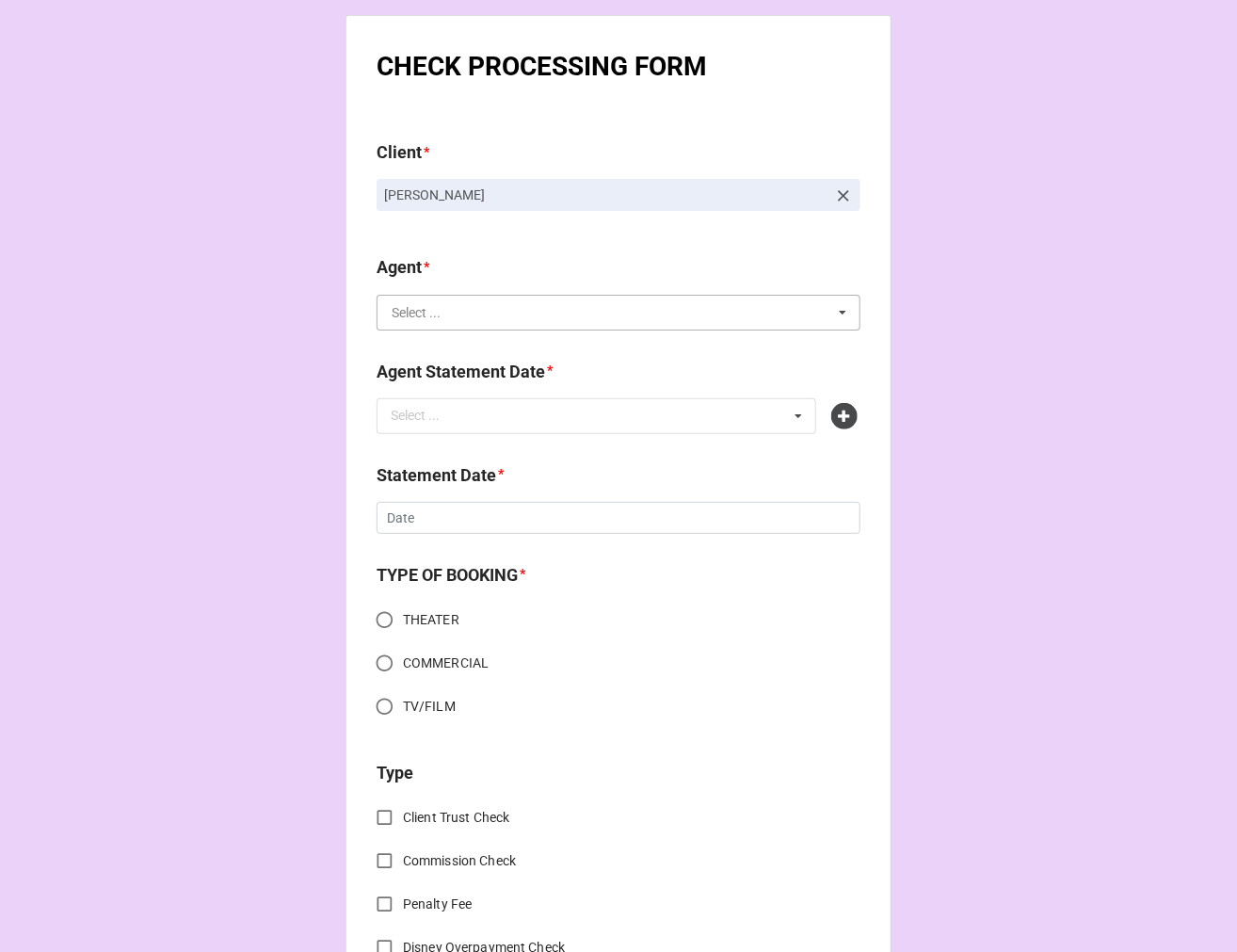
click at [491, 316] on input "text" at bounding box center [619, 313] width 482 height 33
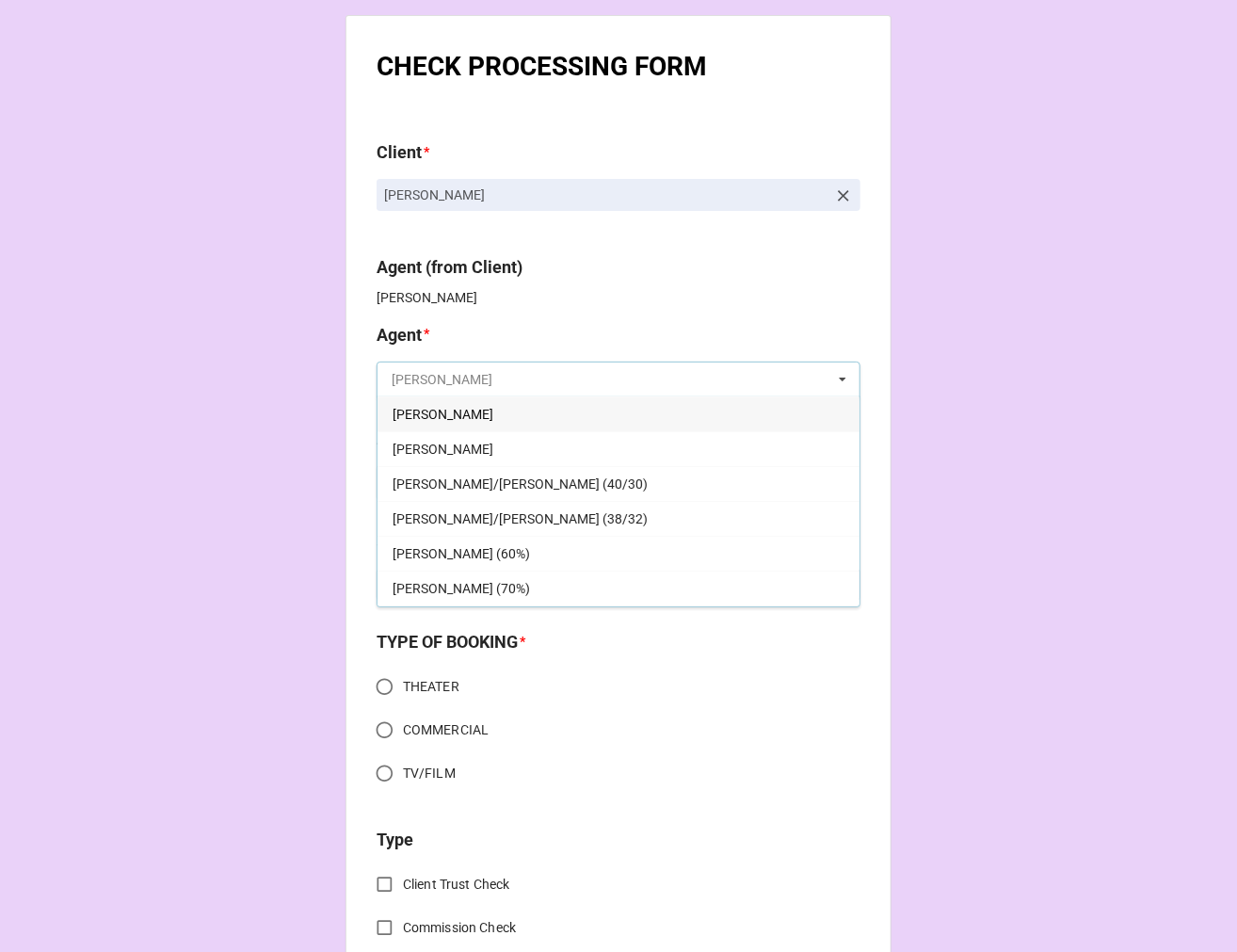
click at [435, 384] on input "text" at bounding box center [619, 380] width 482 height 33
click at [426, 450] on div "[PERSON_NAME]" at bounding box center [618, 447] width 482 height 34
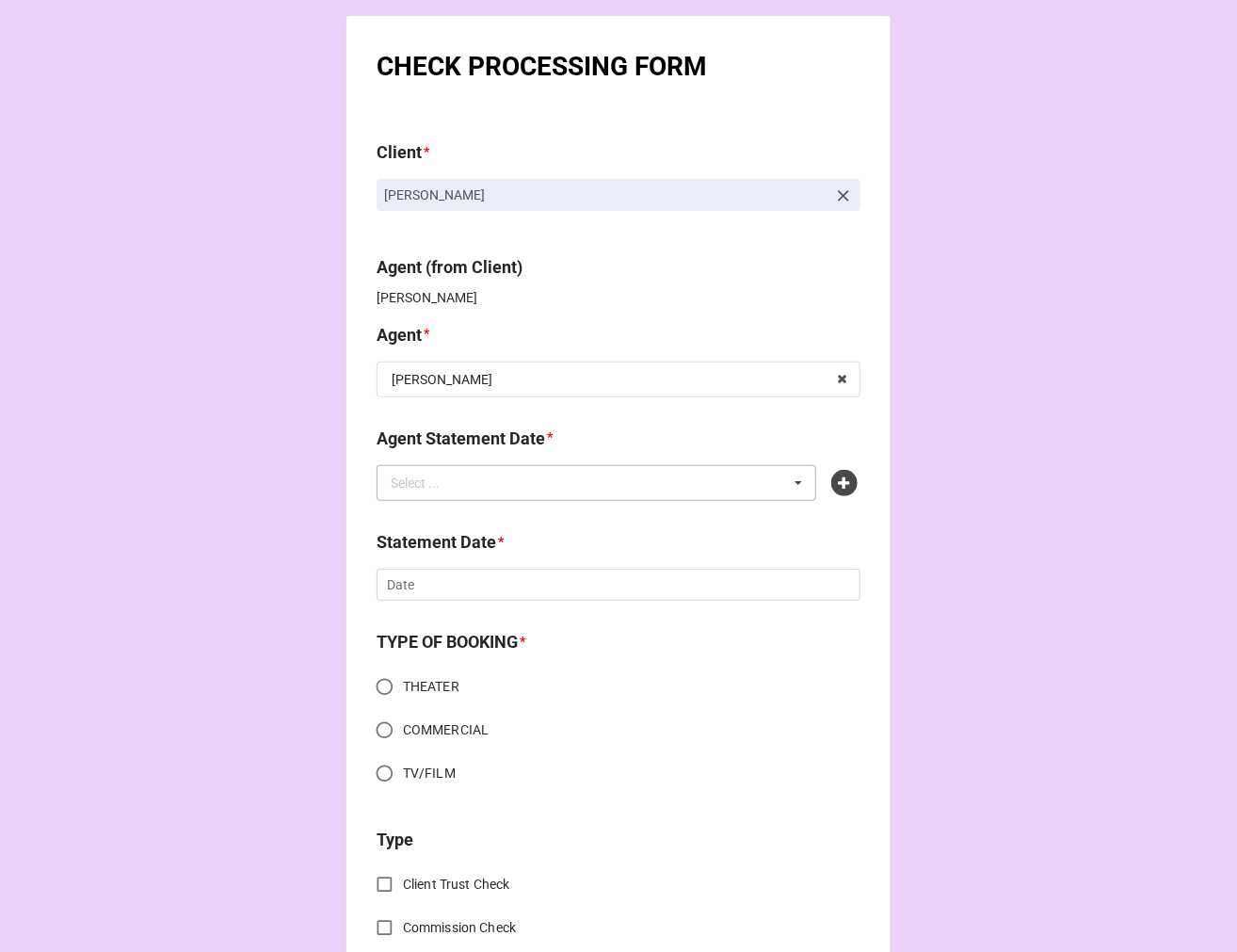
click at [439, 481] on div "Select ..." at bounding box center [427, 483] width 81 height 22
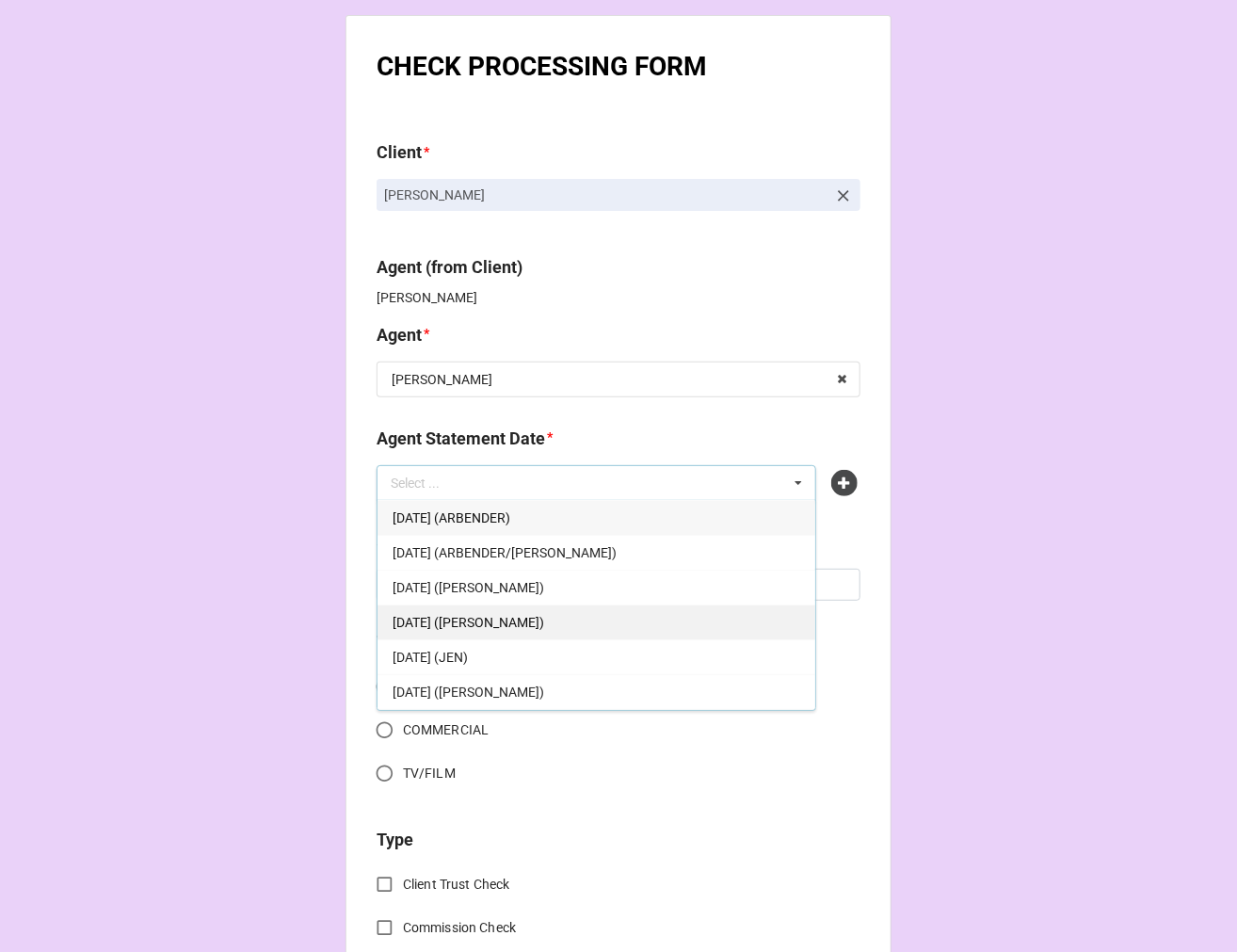
click at [540, 626] on span "[DATE] ([PERSON_NAME])" at bounding box center [468, 622] width 151 height 15
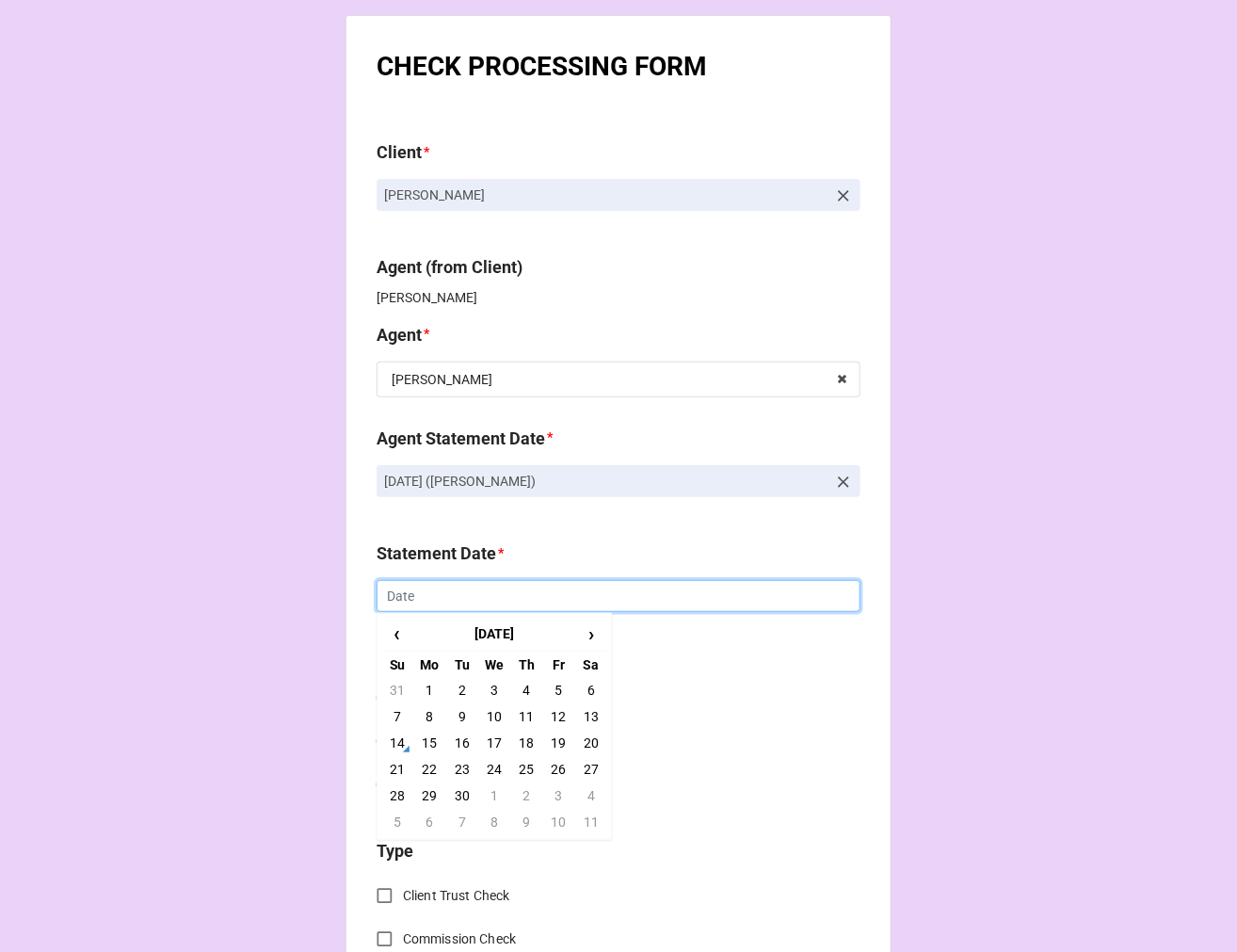
click at [422, 596] on input "text" at bounding box center [618, 596] width 484 height 32
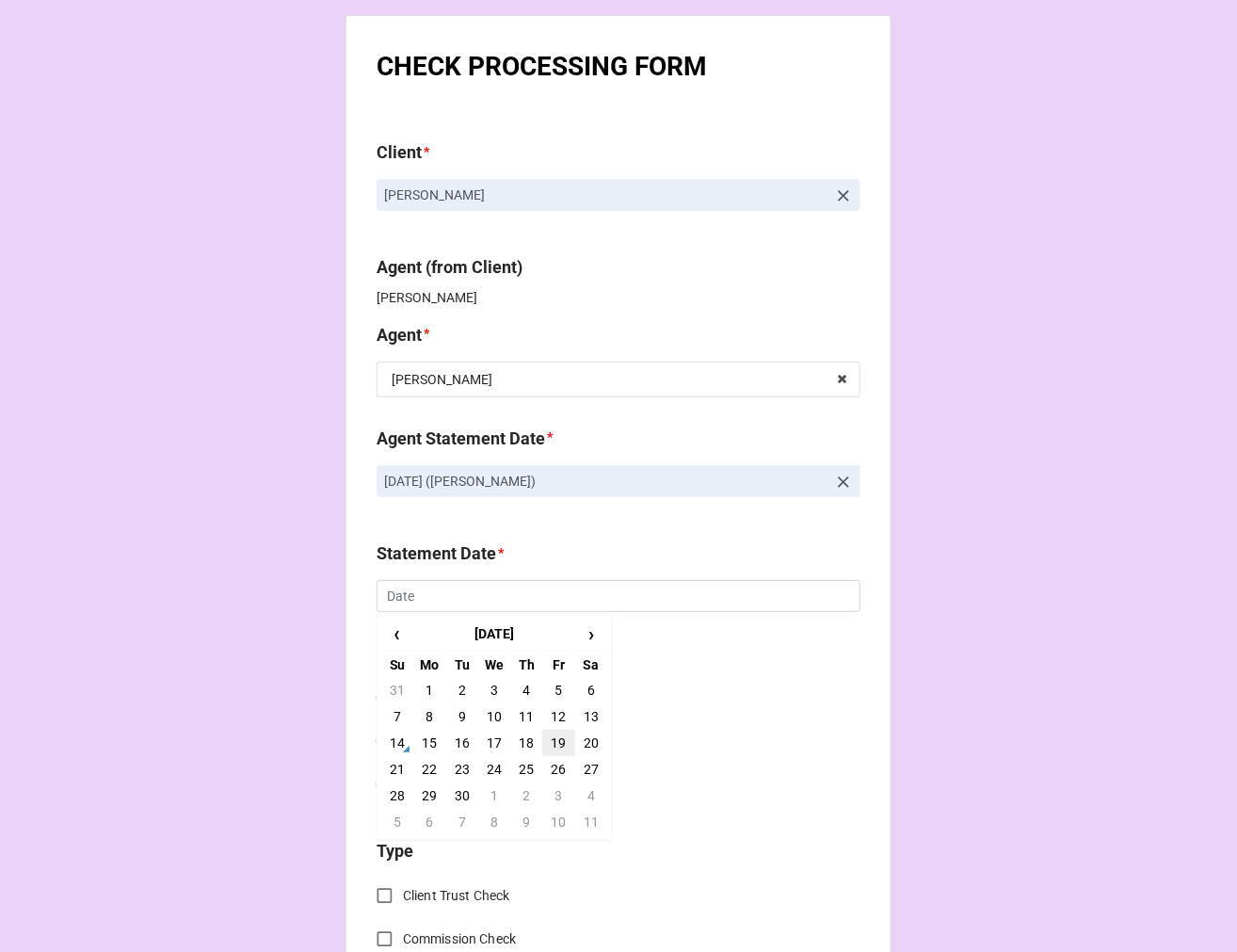
click at [556, 739] on td "19" at bounding box center [558, 743] width 32 height 27
type input "[DATE]"
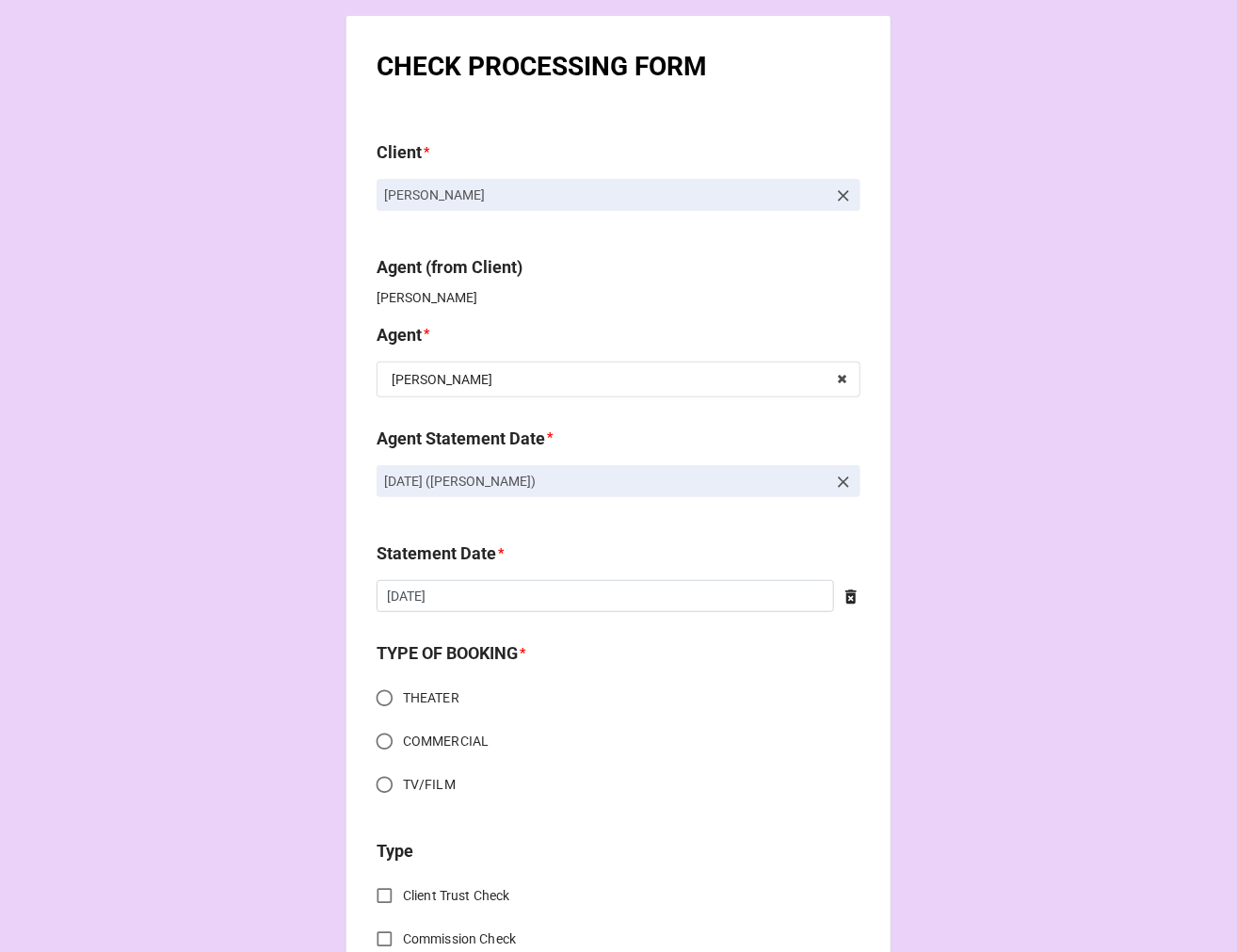
click at [378, 738] on input "COMMERCIAL" at bounding box center [383, 741] width 36 height 36
radio input "true"
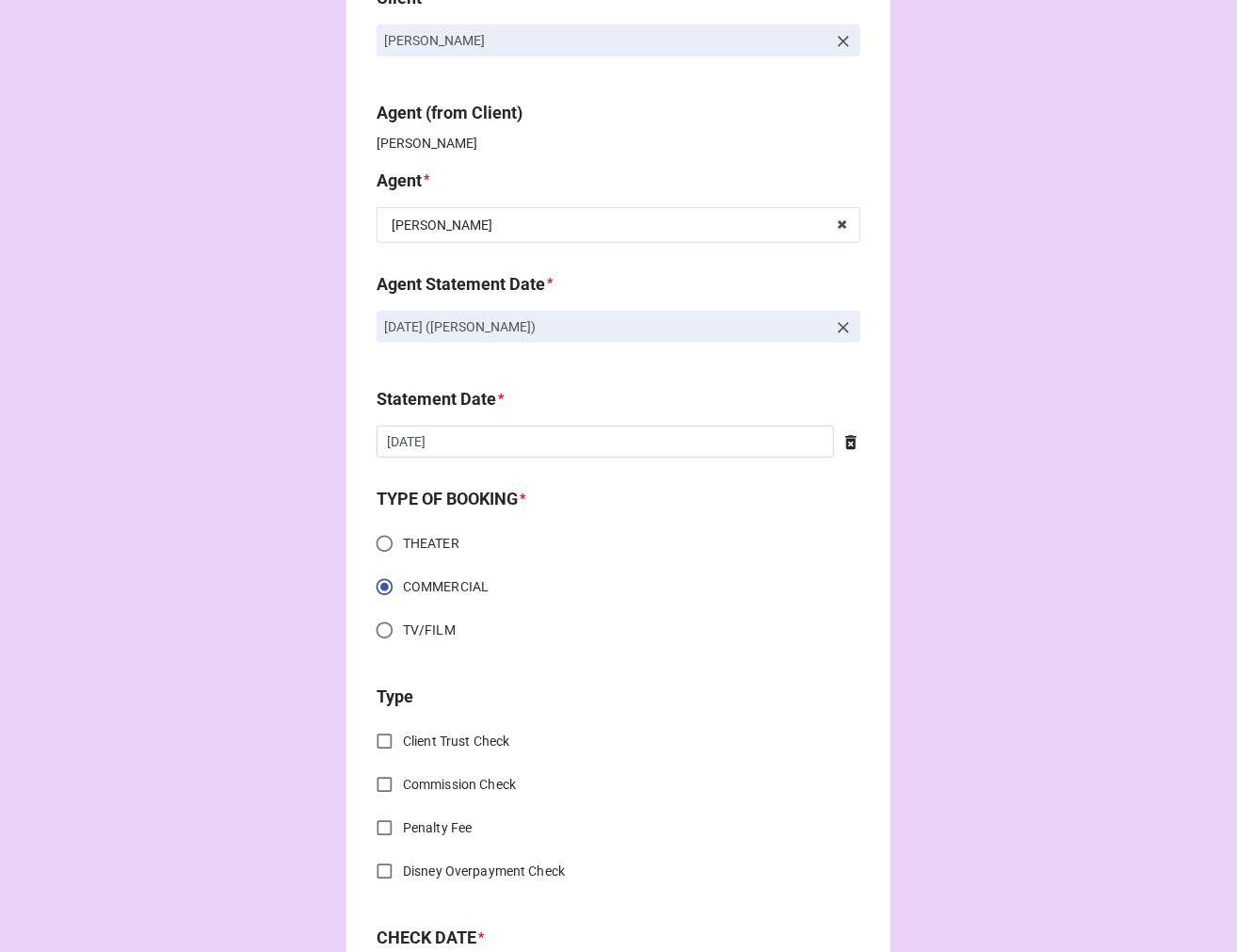
scroll to position [418, 0]
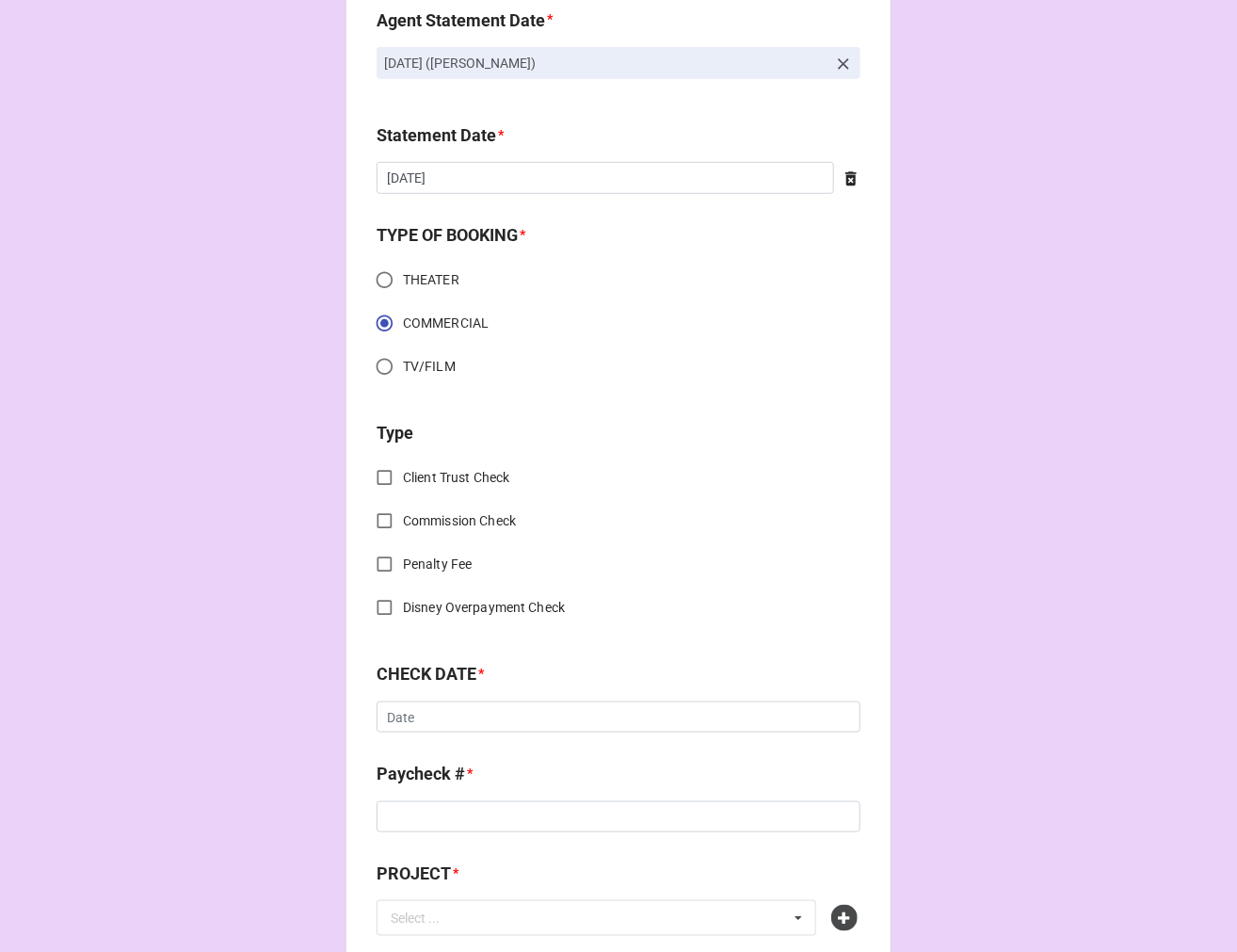
click at [374, 474] on input "Client Trust Check" at bounding box center [383, 477] width 36 height 36
checkbox input "true"
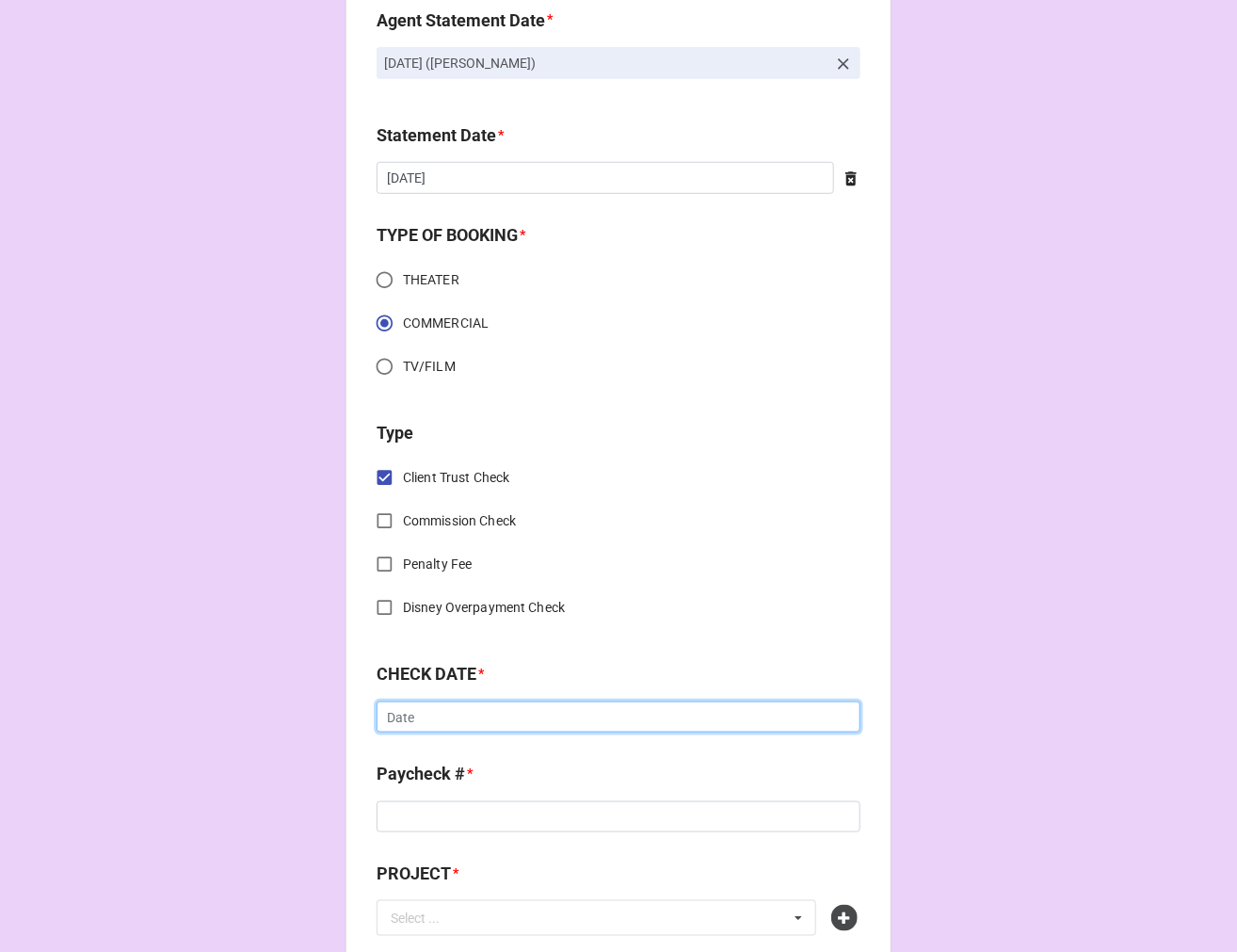
click at [428, 720] on input "text" at bounding box center [618, 717] width 484 height 32
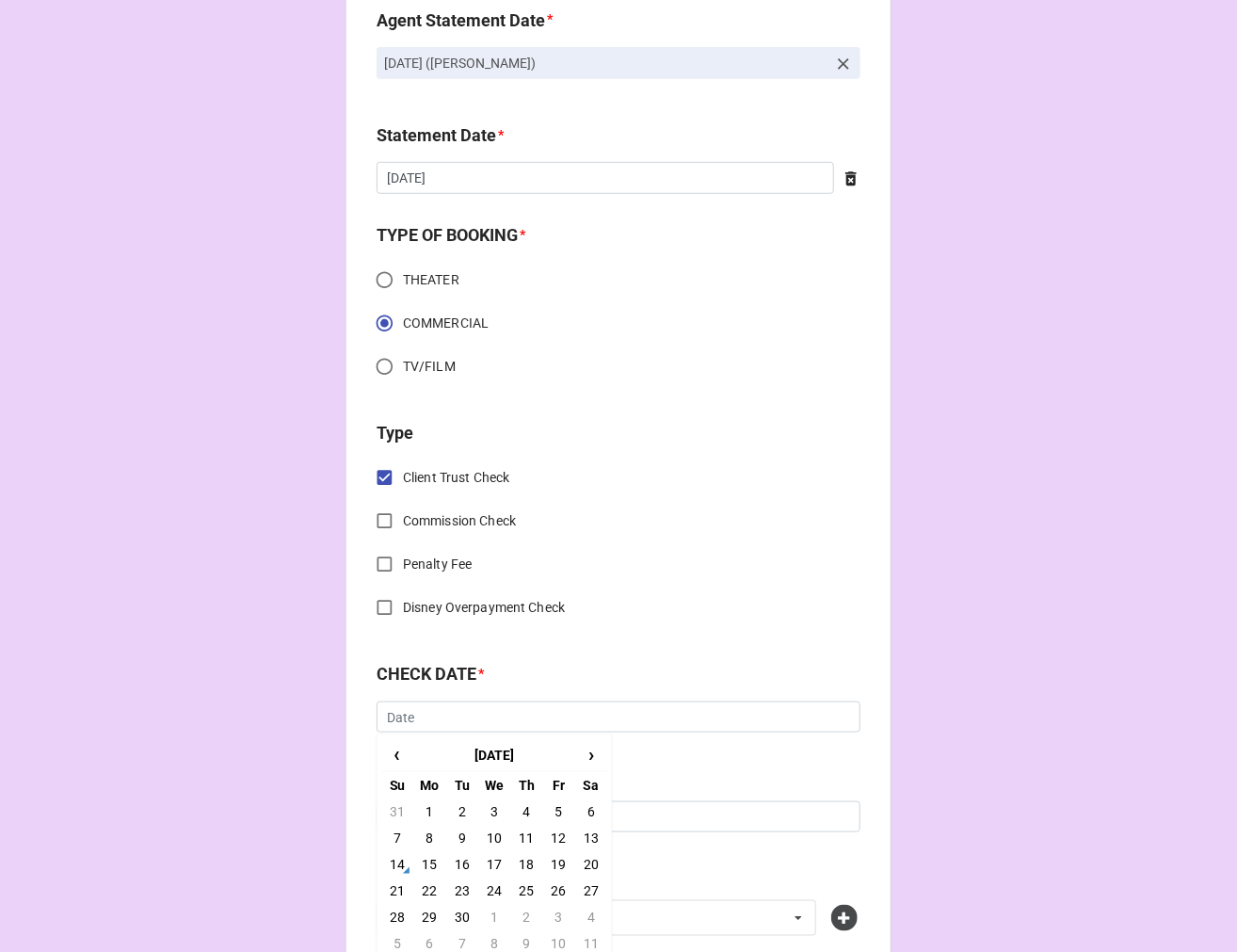
drag, startPoint x: 553, startPoint y: 815, endPoint x: 544, endPoint y: 807, distance: 12.0
click at [553, 814] on td "5" at bounding box center [558, 811] width 32 height 27
type input "[DATE]"
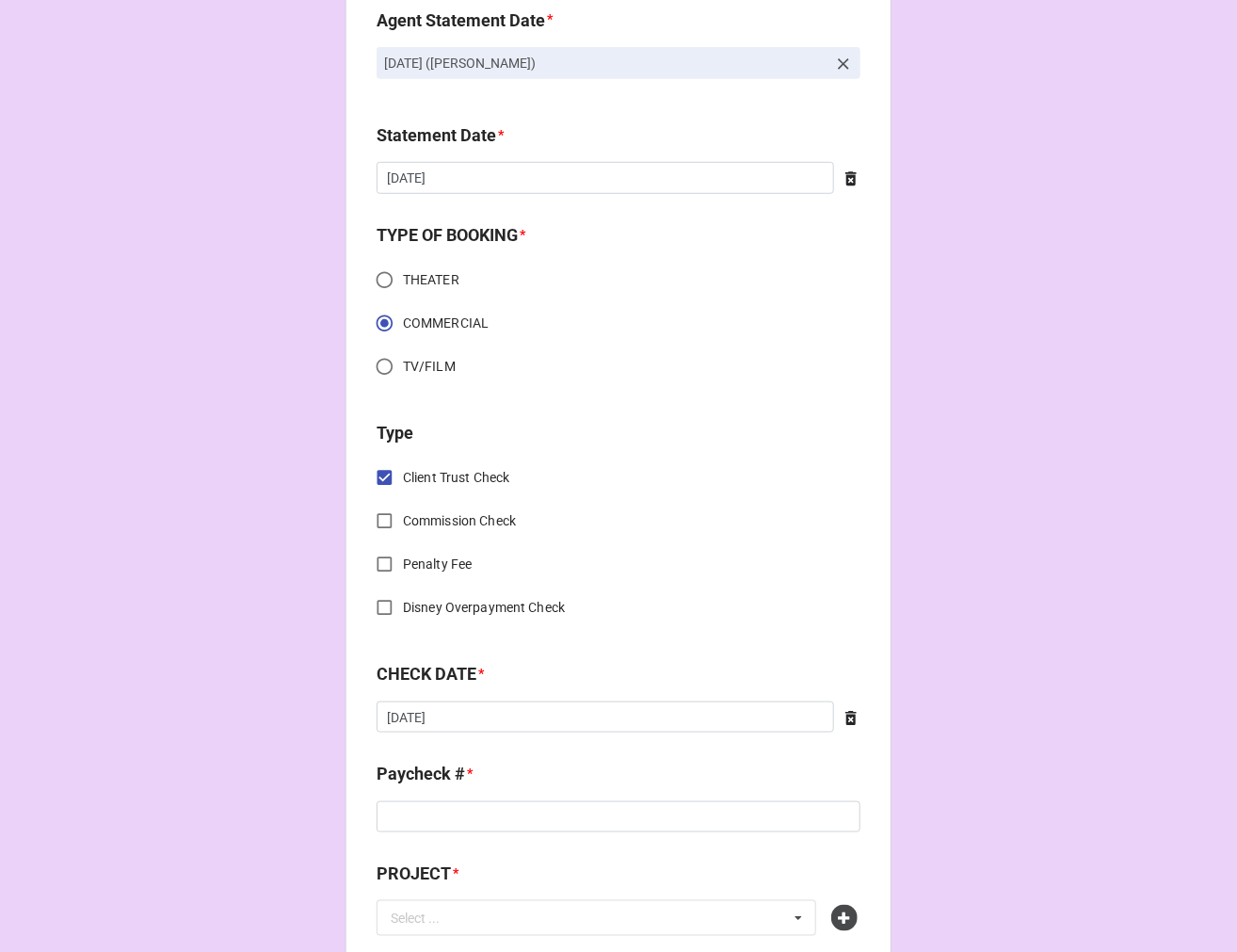
click at [464, 795] on div "Paycheck # *" at bounding box center [618, 781] width 484 height 39
click at [456, 813] on input at bounding box center [618, 817] width 484 height 32
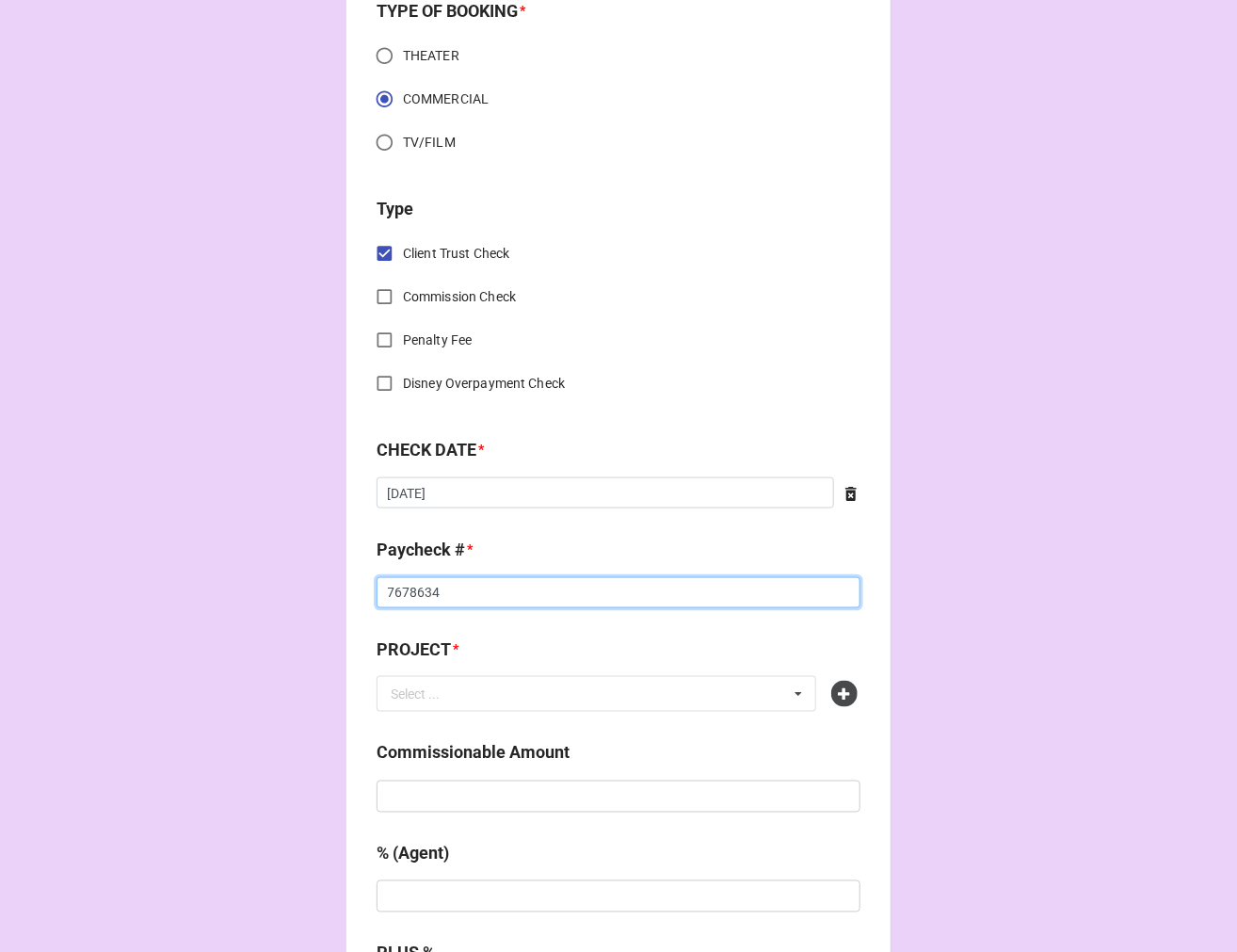
scroll to position [836, 0]
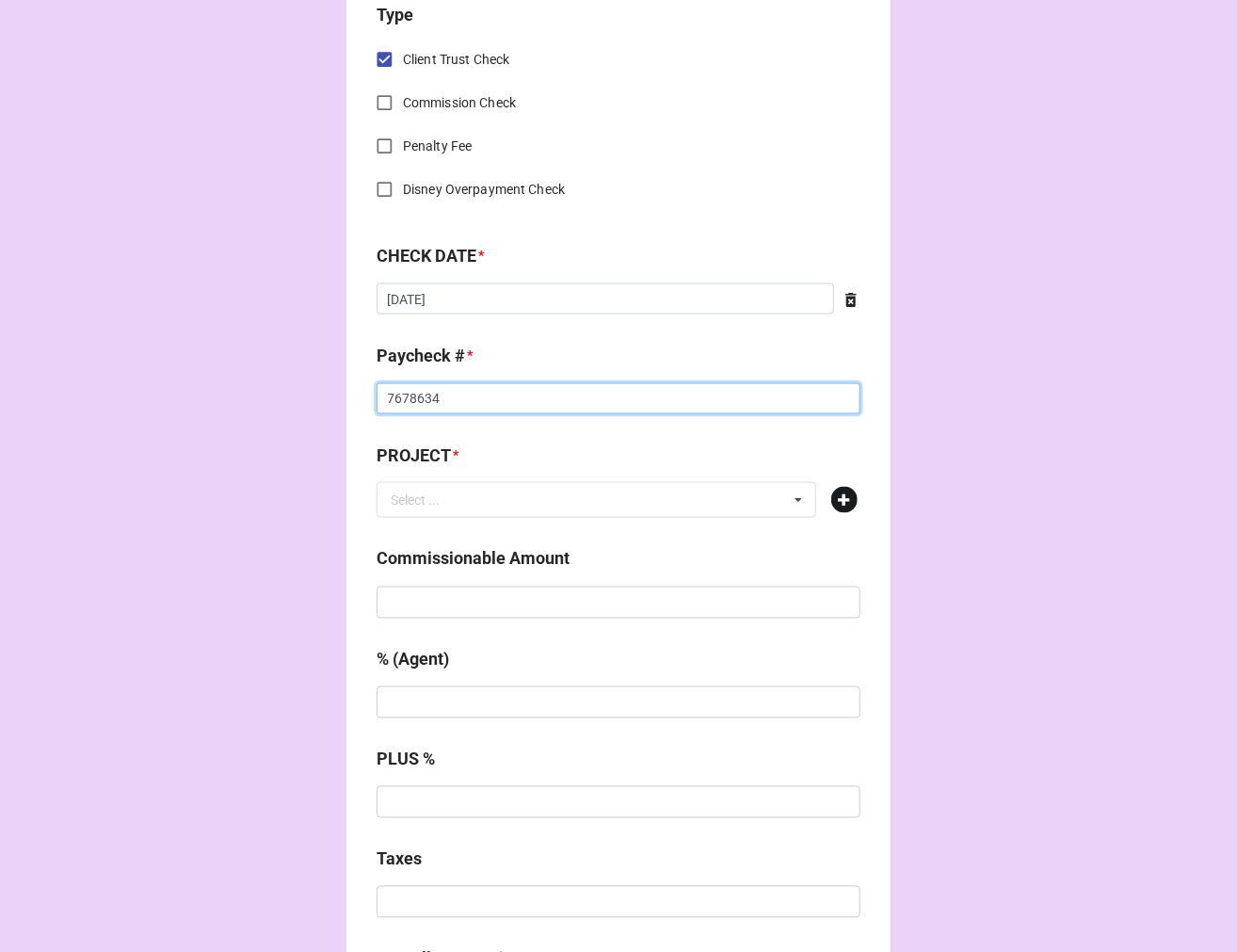
type input "7678634"
click at [844, 495] on icon at bounding box center [844, 500] width 27 height 27
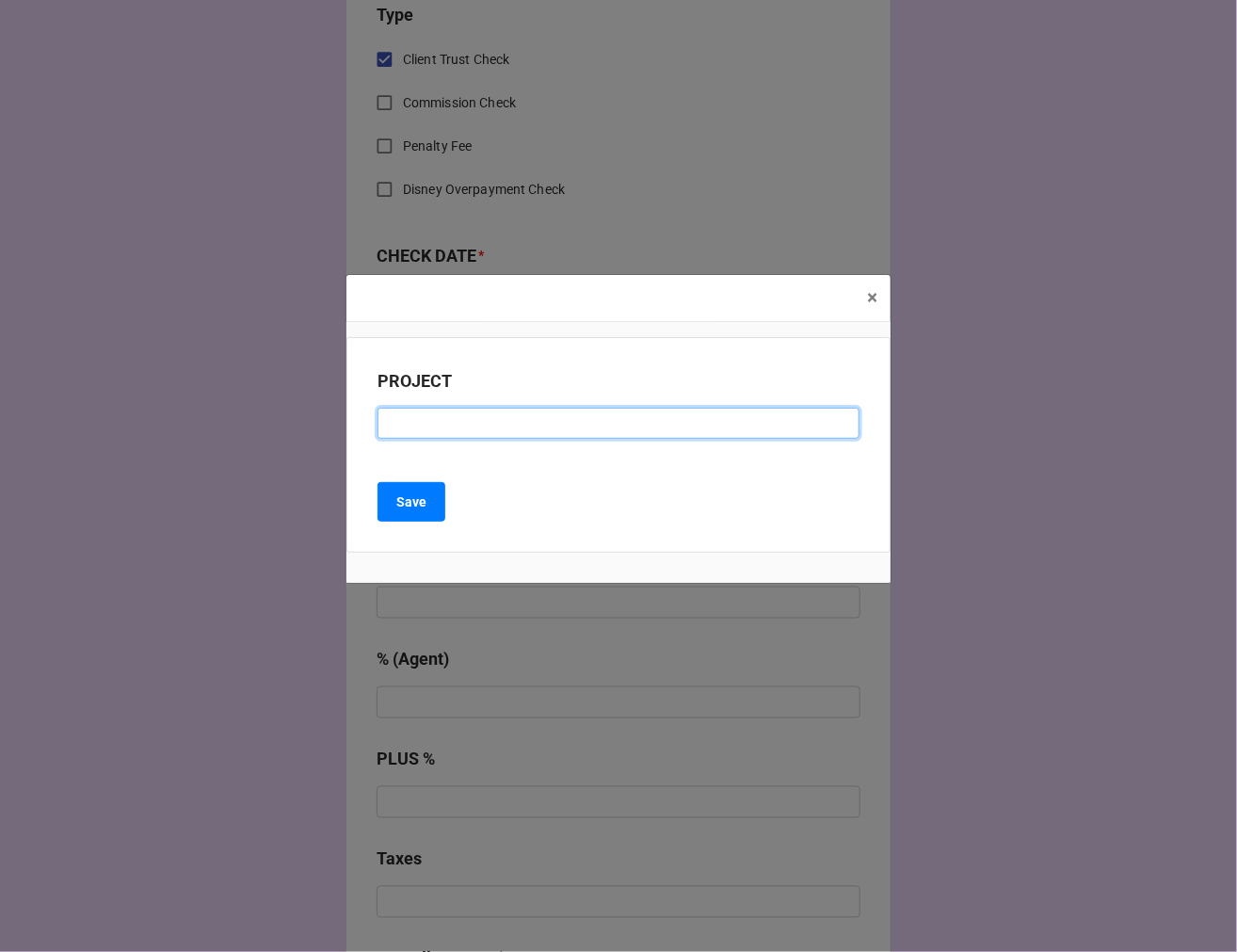
click at [444, 420] on input at bounding box center [618, 424] width 482 height 32
paste input "CHICK-FIL-A (RESIDUAL CHECK #6)"
click at [580, 422] on input "CHICK-FIL-A (RESIDUAL CHECK #6)" at bounding box center [618, 424] width 482 height 32
type input "[DEMOGRAPHIC_DATA]-FIL-A (RESIDUAL CHECK #7)"
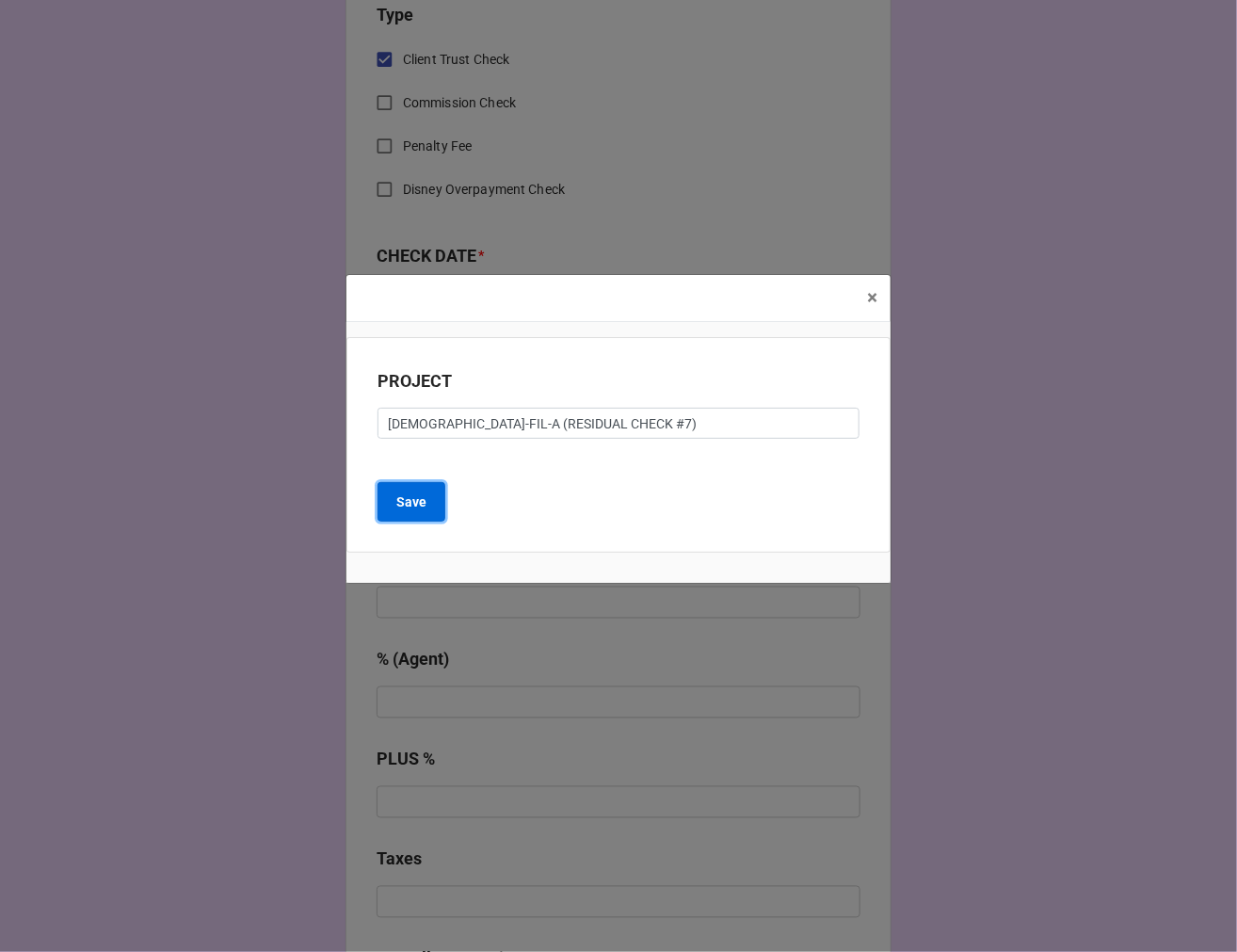
click at [422, 496] on b "Save" at bounding box center [411, 503] width 30 height 20
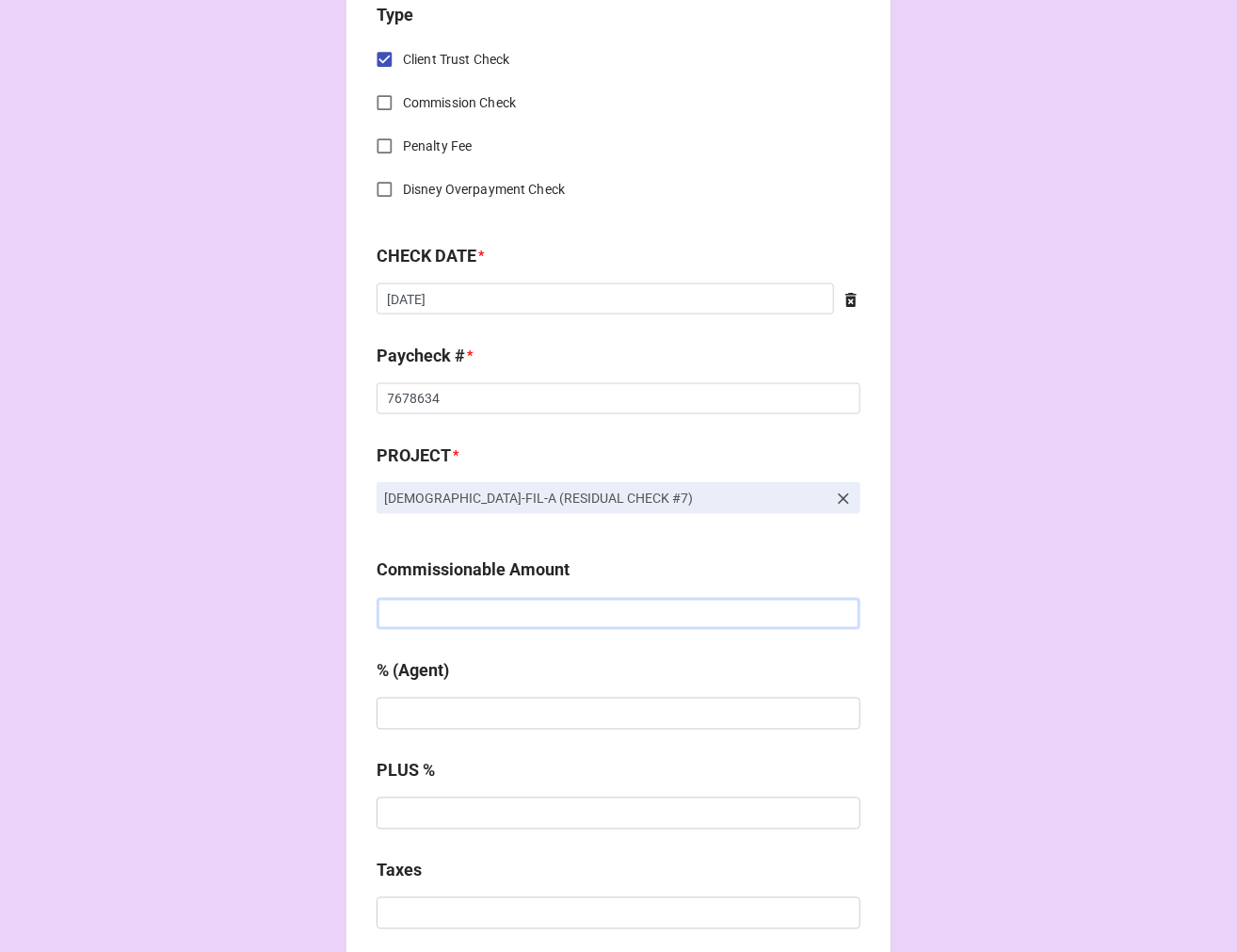
click at [468, 612] on input "text" at bounding box center [618, 614] width 484 height 32
type input "$123.20"
type input "10%"
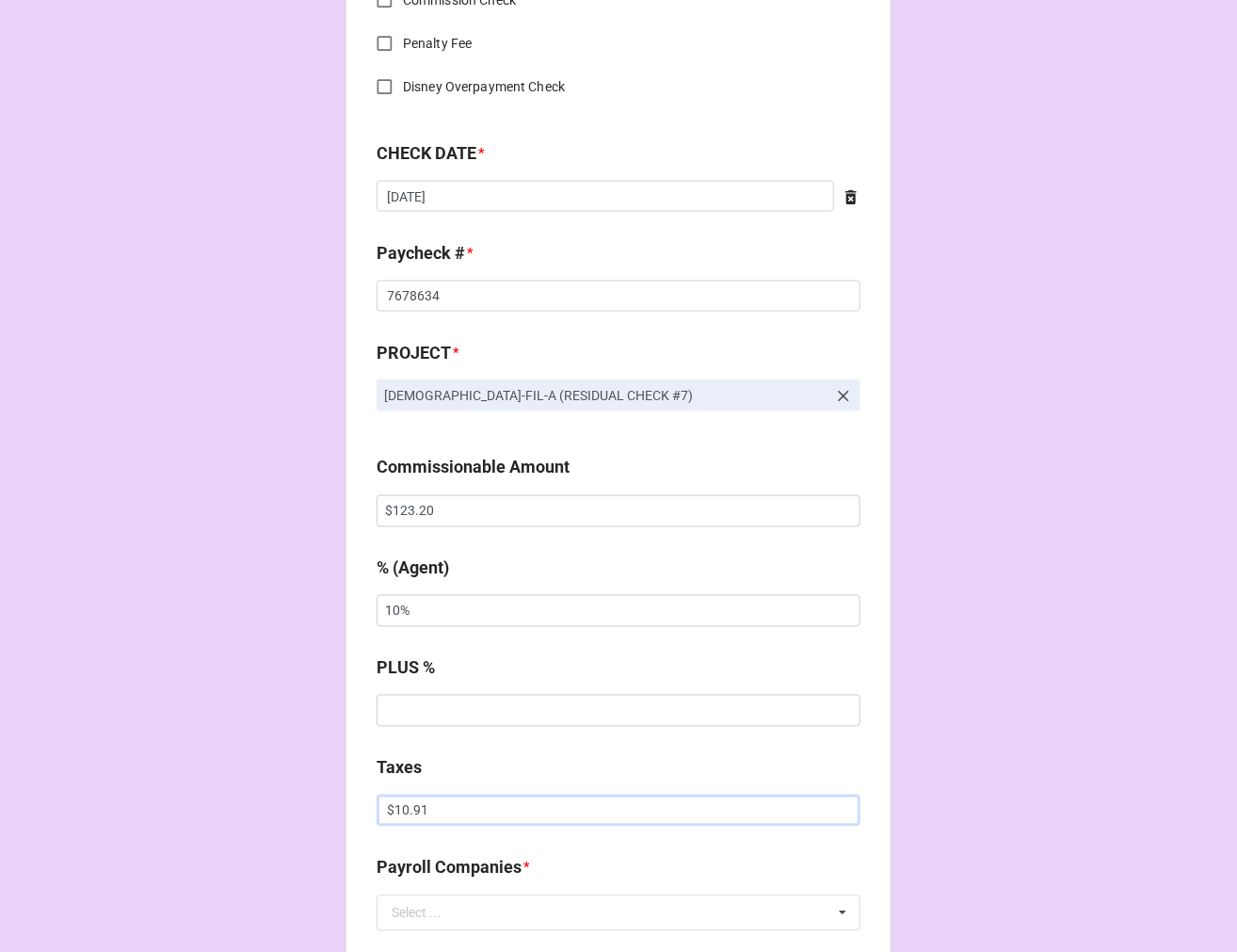
scroll to position [1255, 0]
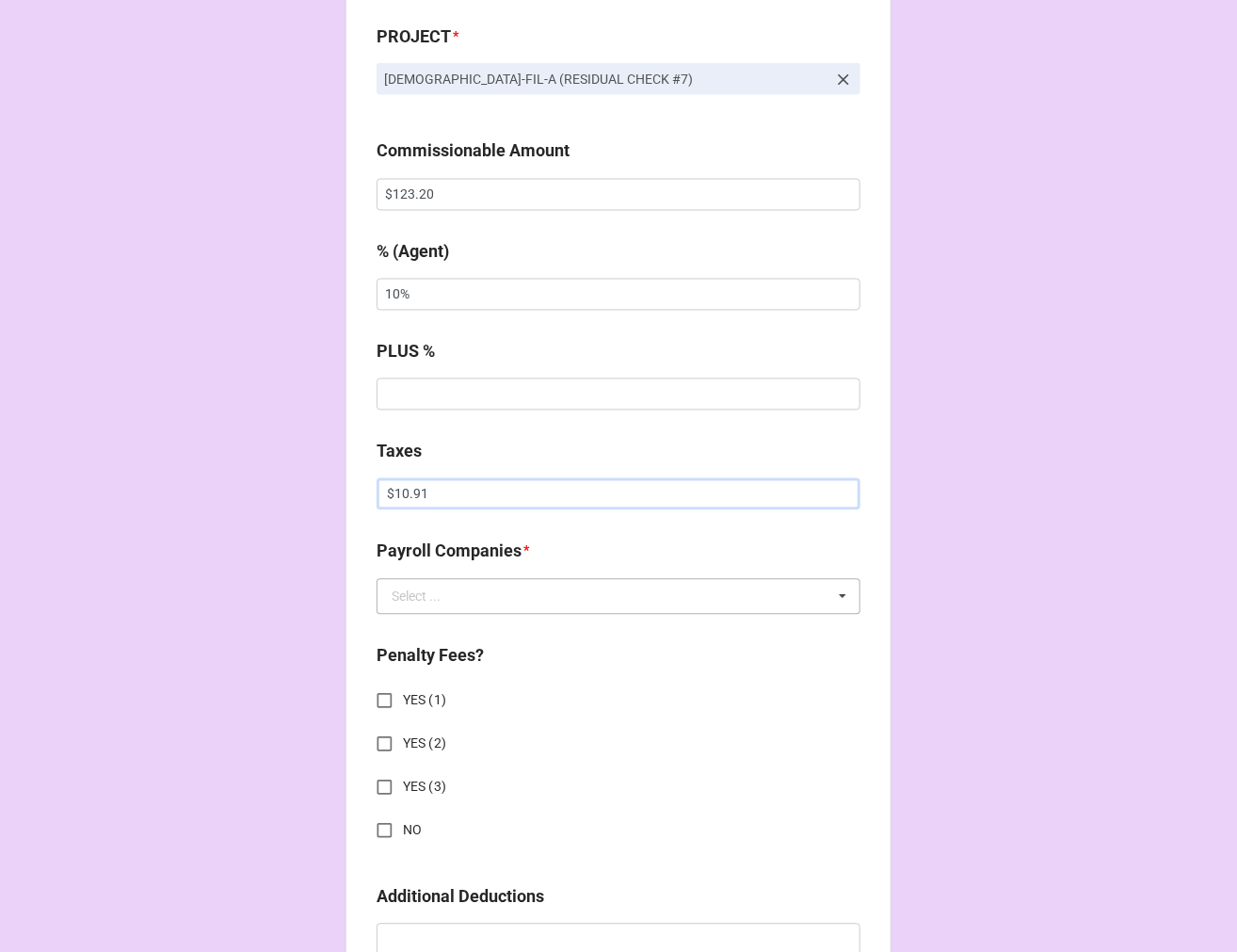
type input "$10.91"
click at [482, 603] on input "text" at bounding box center [619, 597] width 482 height 33
type input "tea"
click at [472, 626] on div "Team Services" at bounding box center [618, 630] width 482 height 34
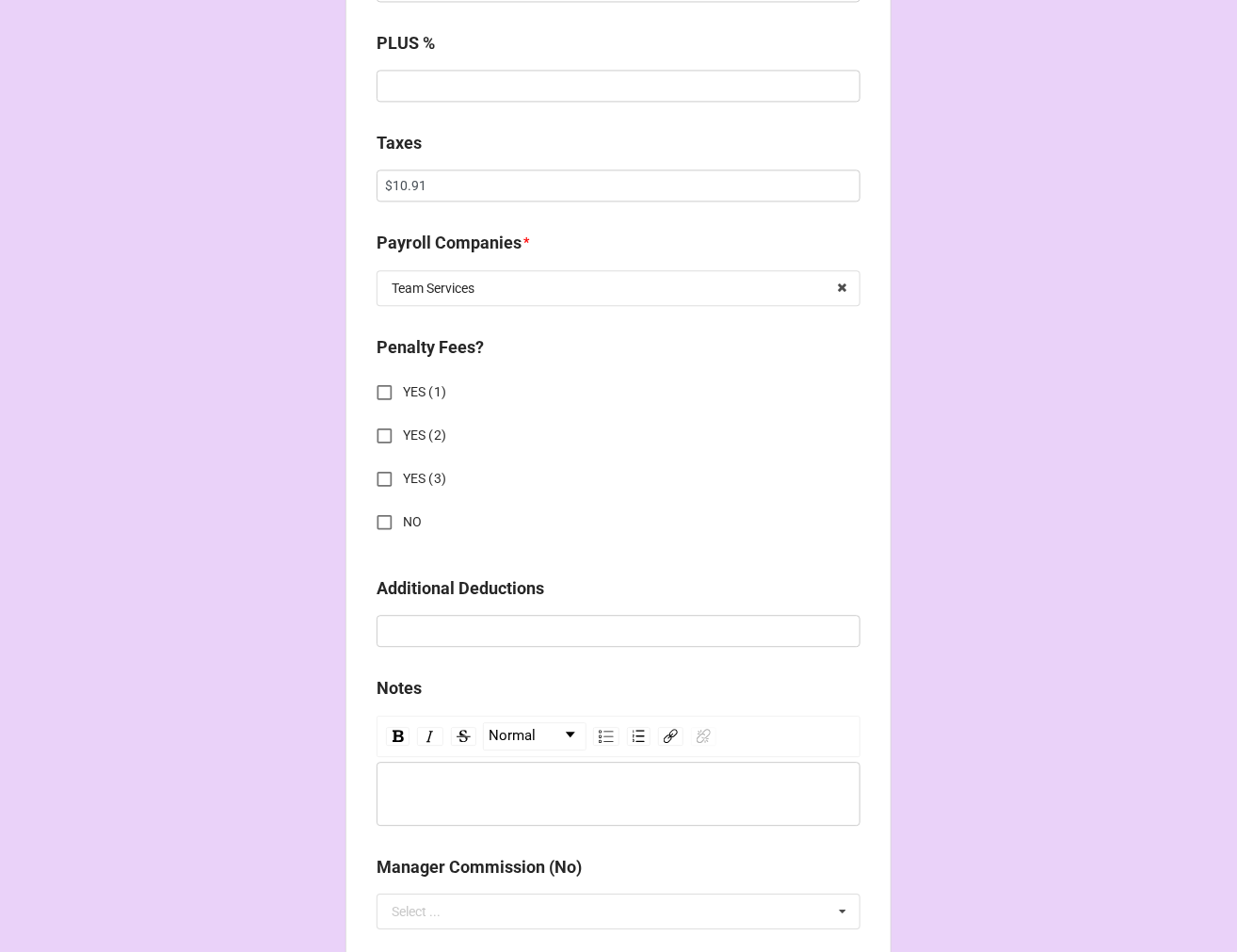
scroll to position [1569, 0]
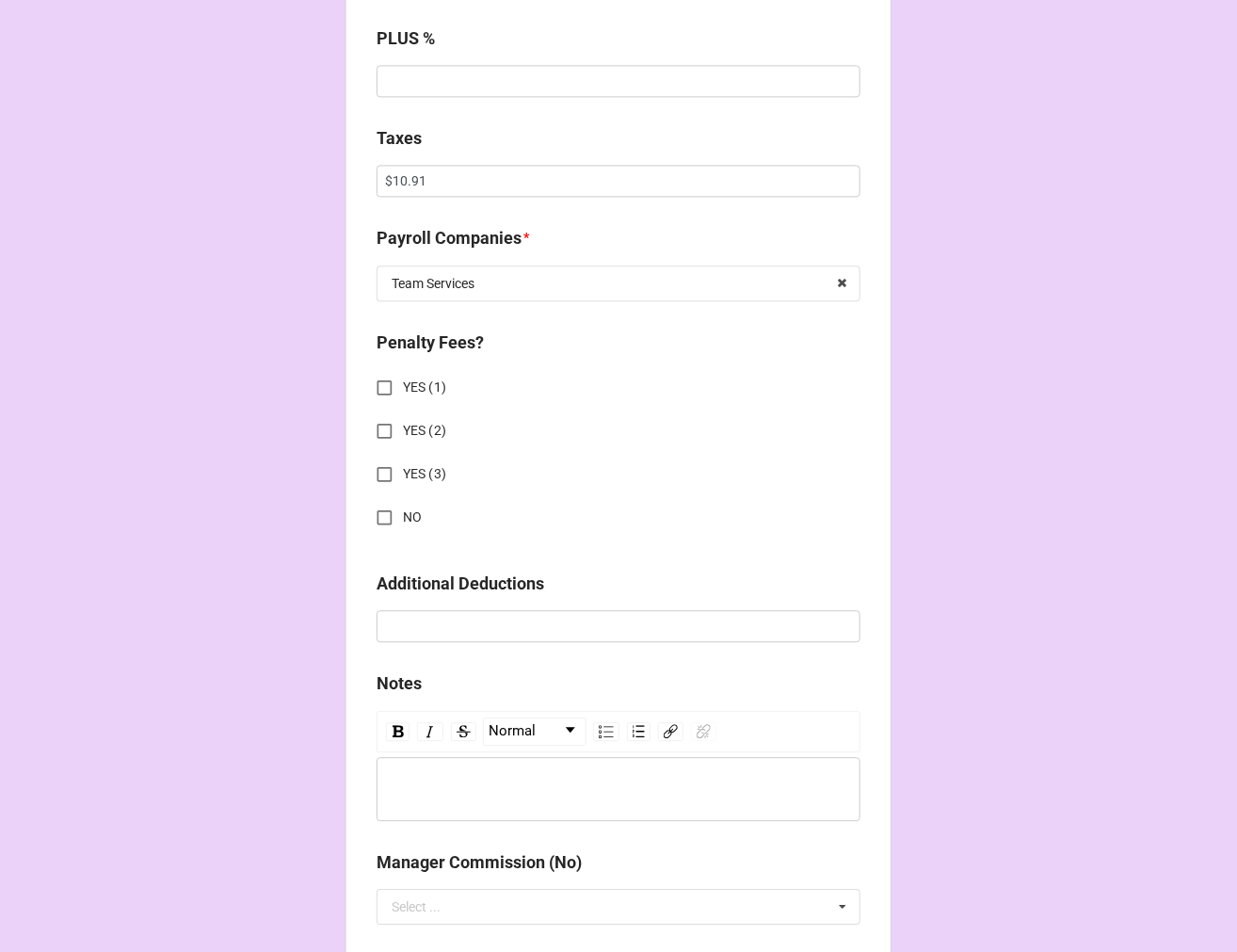
click at [381, 514] on input "NO" at bounding box center [383, 516] width 36 height 36
checkbox input "true"
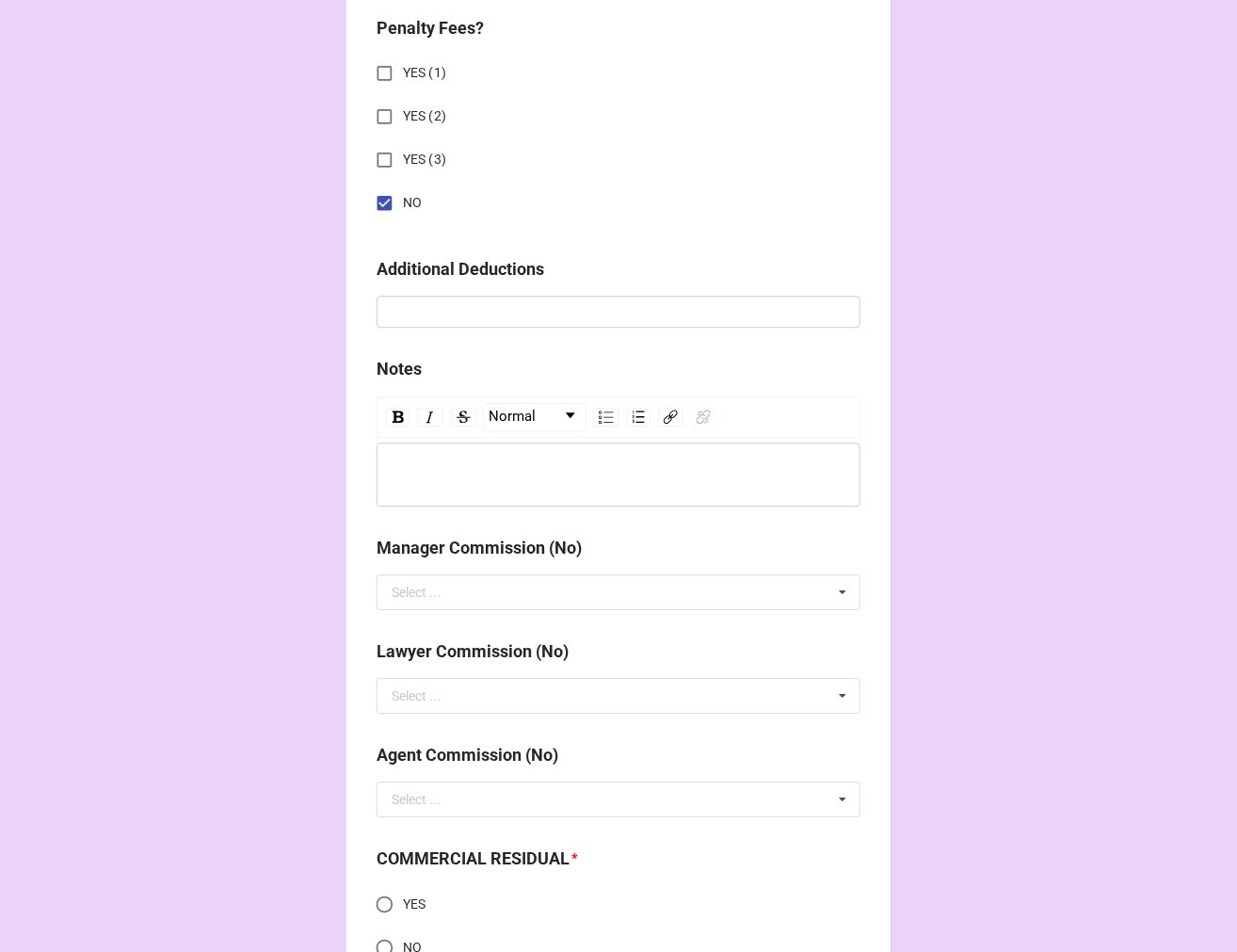
scroll to position [2241, 0]
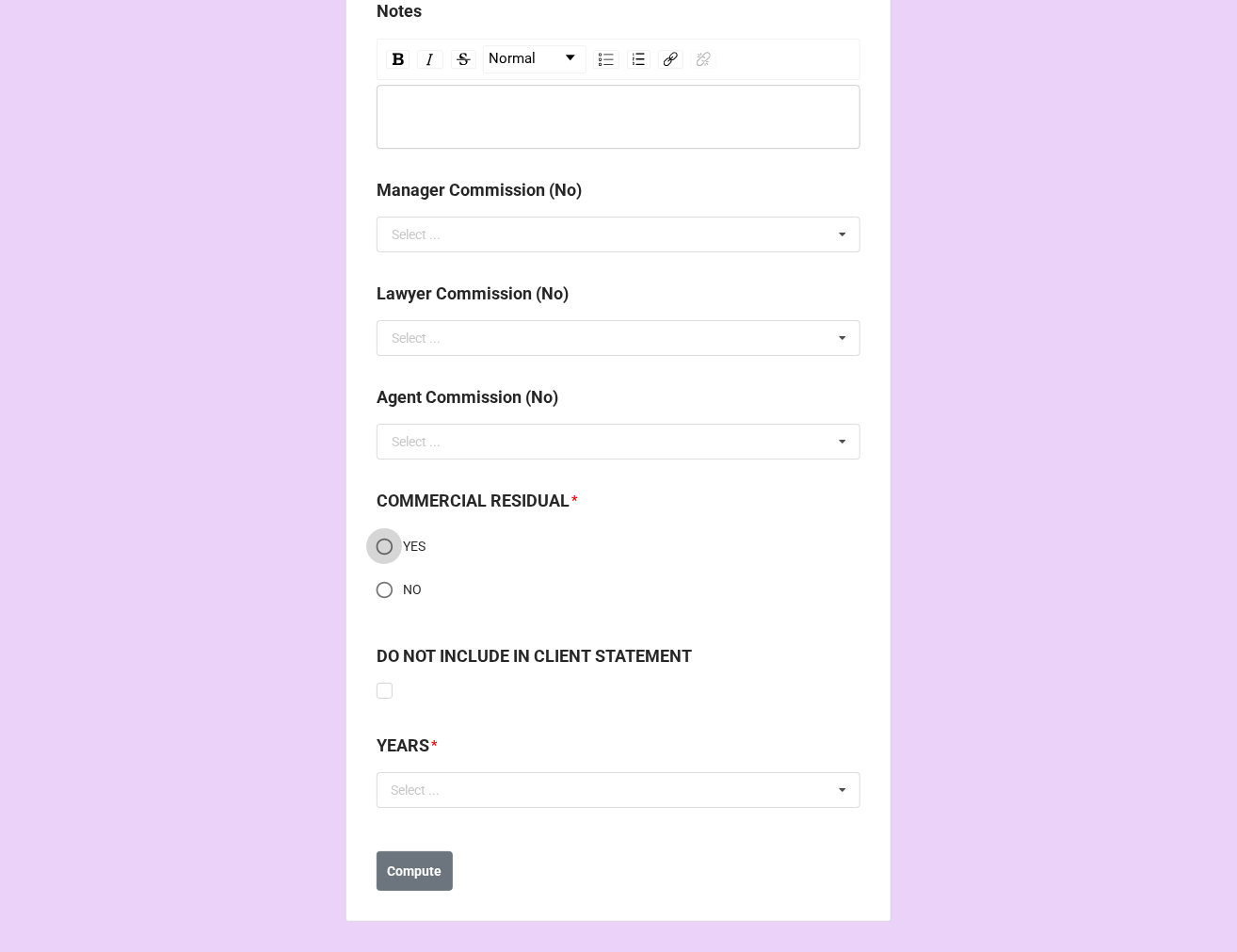
drag, startPoint x: 374, startPoint y: 546, endPoint x: 912, endPoint y: 590, distance: 539.8
click at [375, 546] on input "YES" at bounding box center [383, 546] width 36 height 36
radio input "true"
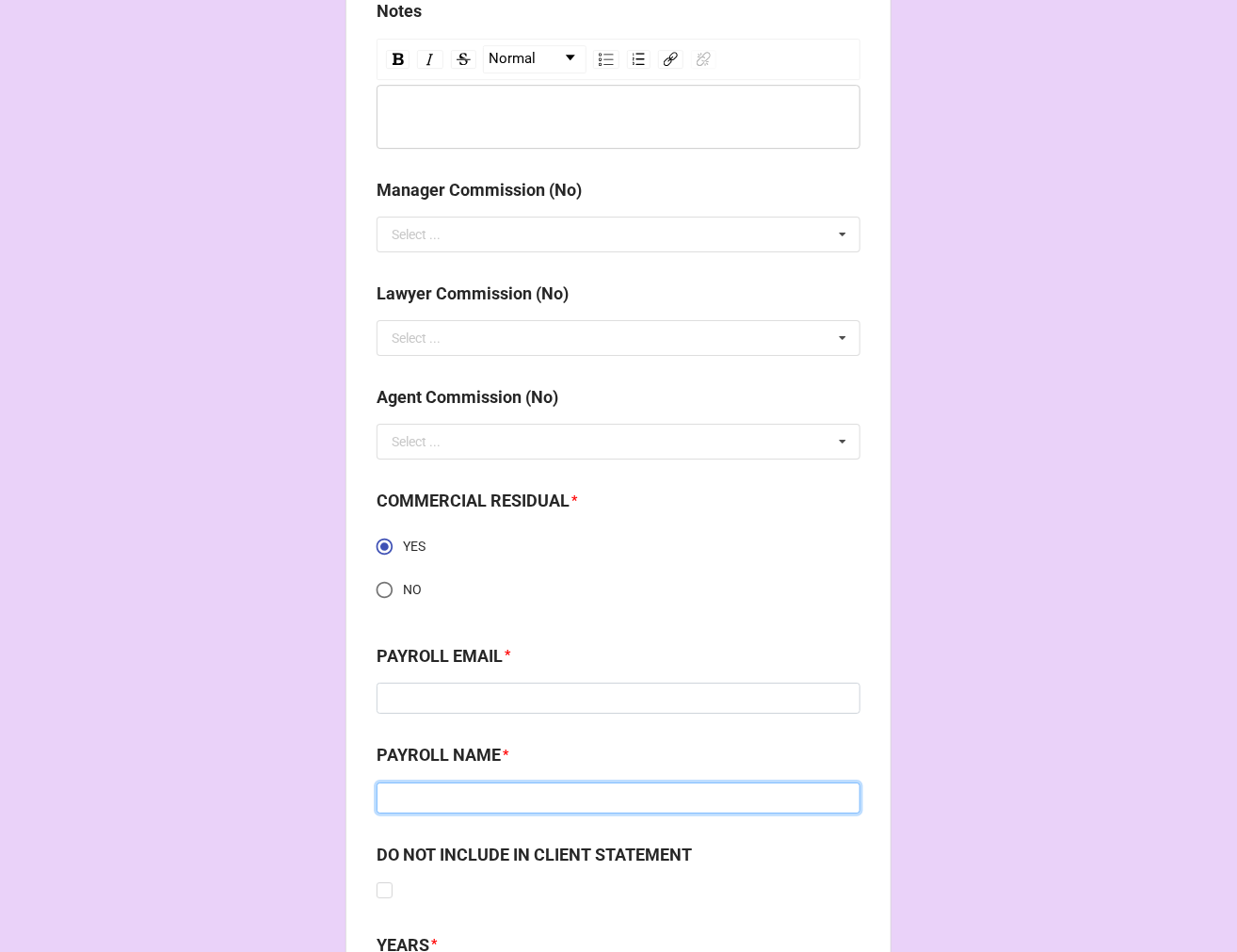
click at [491, 797] on input at bounding box center [618, 799] width 484 height 32
paste input "Team Services"
type input "Team Services"
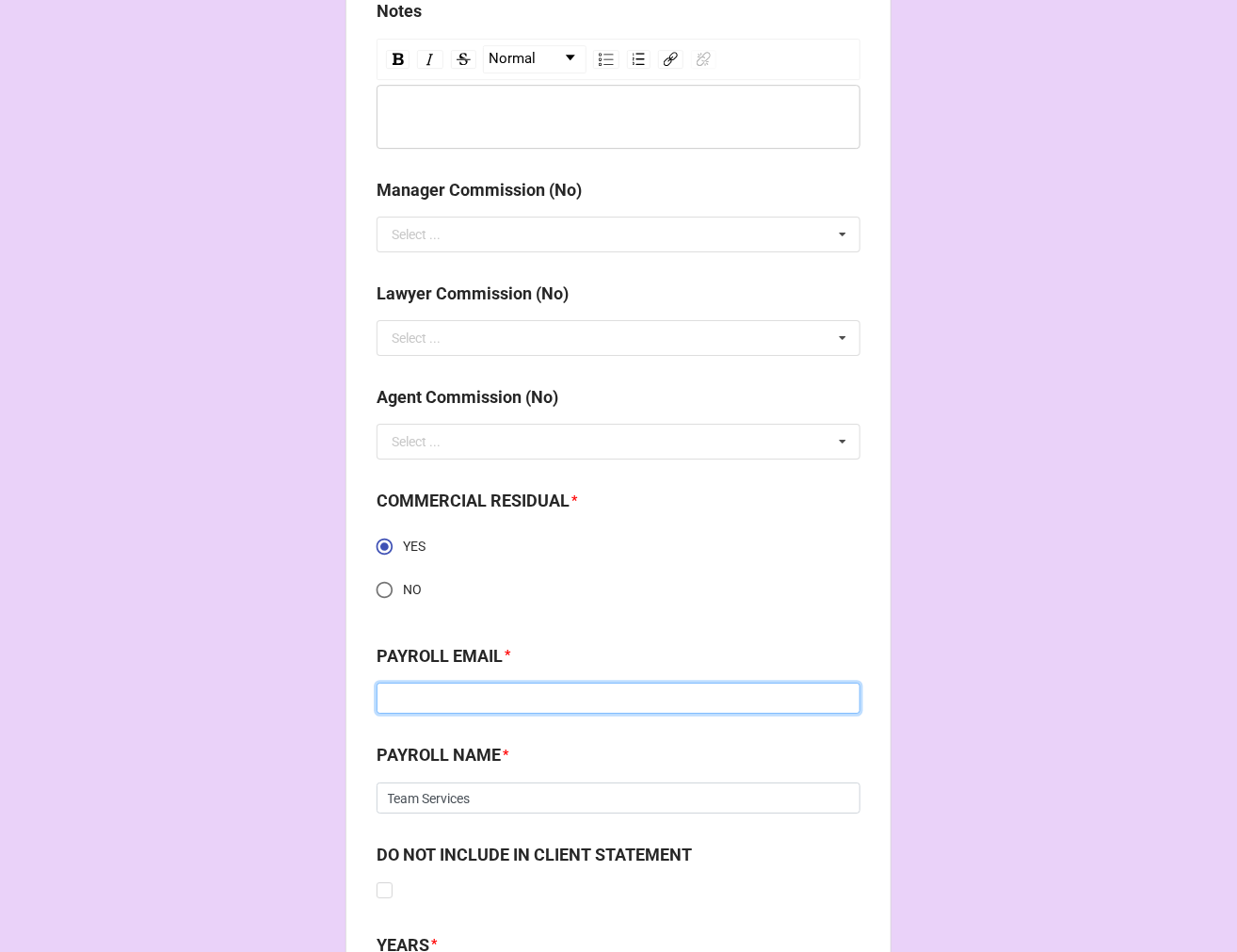
click at [446, 700] on input at bounding box center [618, 698] width 484 height 32
paste input "[EMAIL_ADDRESS][DOMAIN_NAME]"
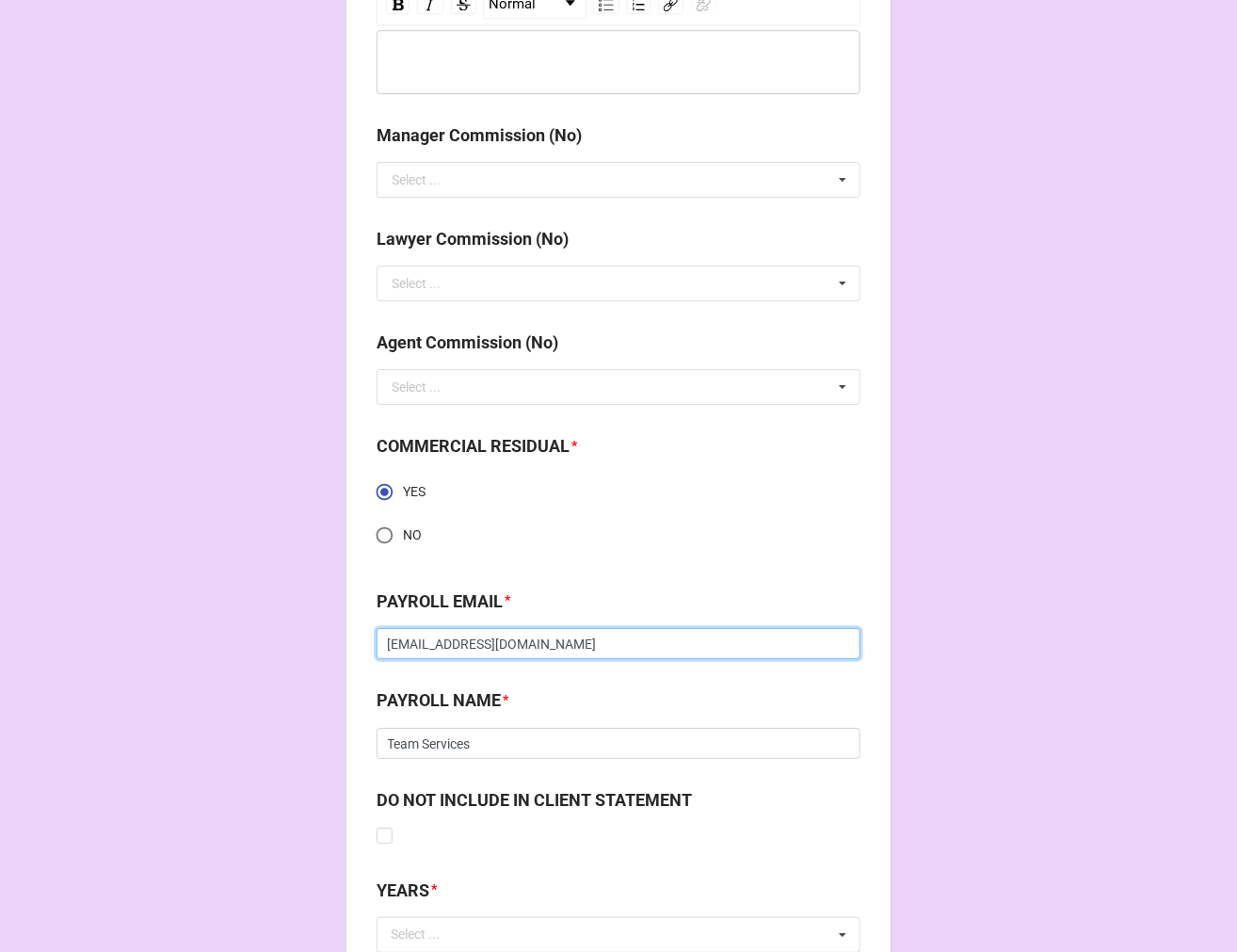
scroll to position [2440, 0]
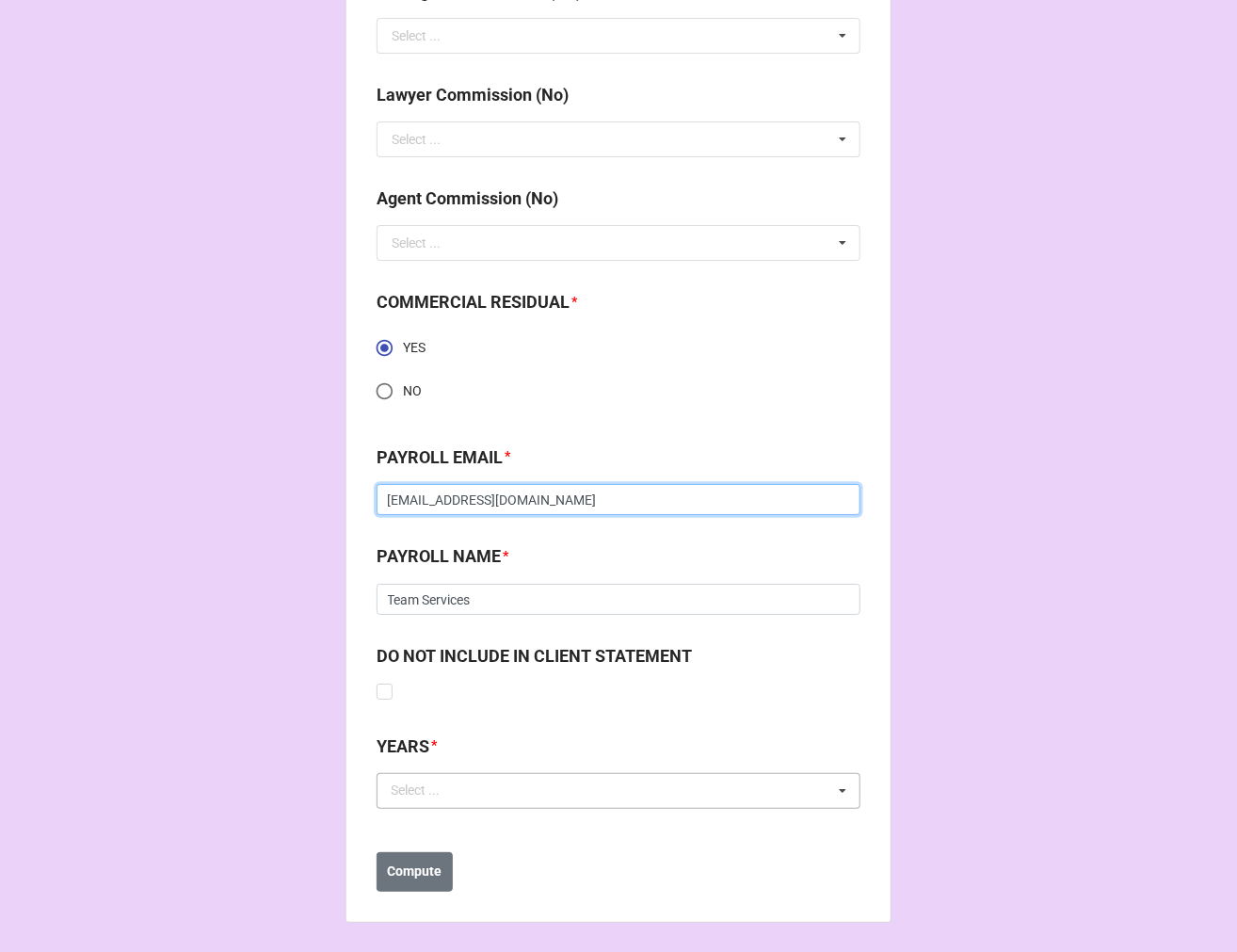
type input "[EMAIL_ADDRESS][DOMAIN_NAME]"
click at [449, 786] on div "Select ..." at bounding box center [427, 791] width 81 height 22
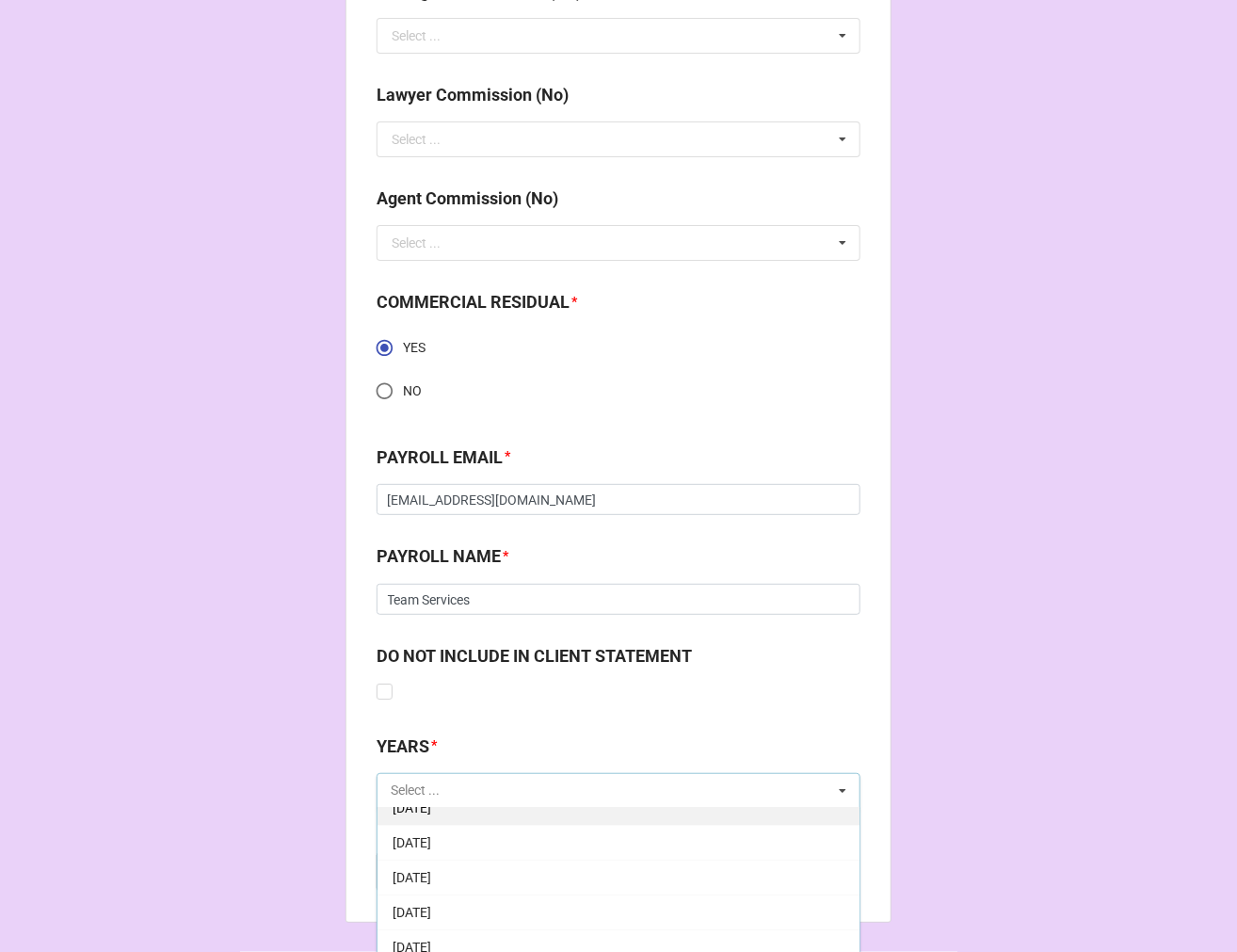
scroll to position [209, 0]
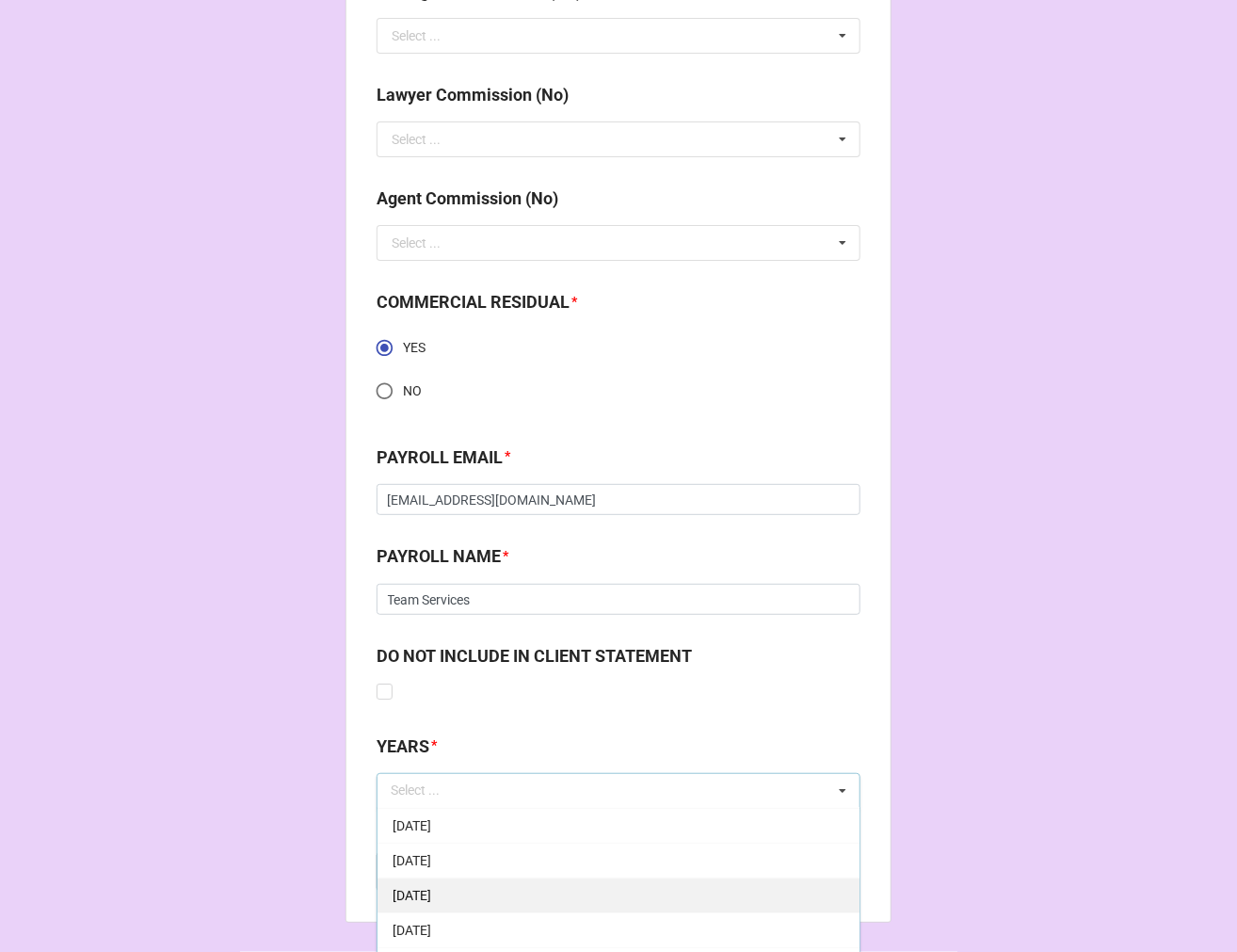
click at [431, 895] on span "[DATE]" at bounding box center [411, 895] width 38 height 15
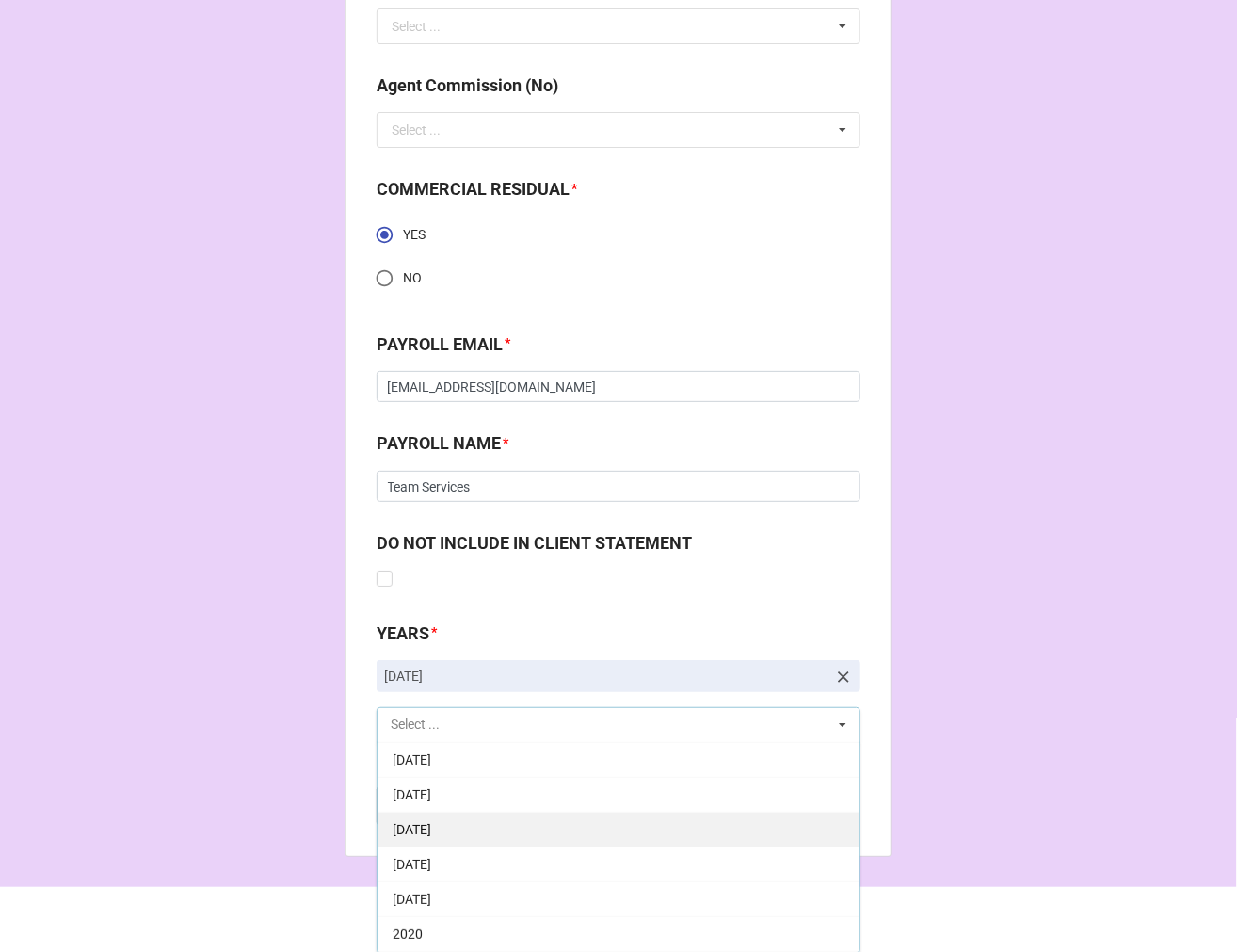
scroll to position [2553, 0]
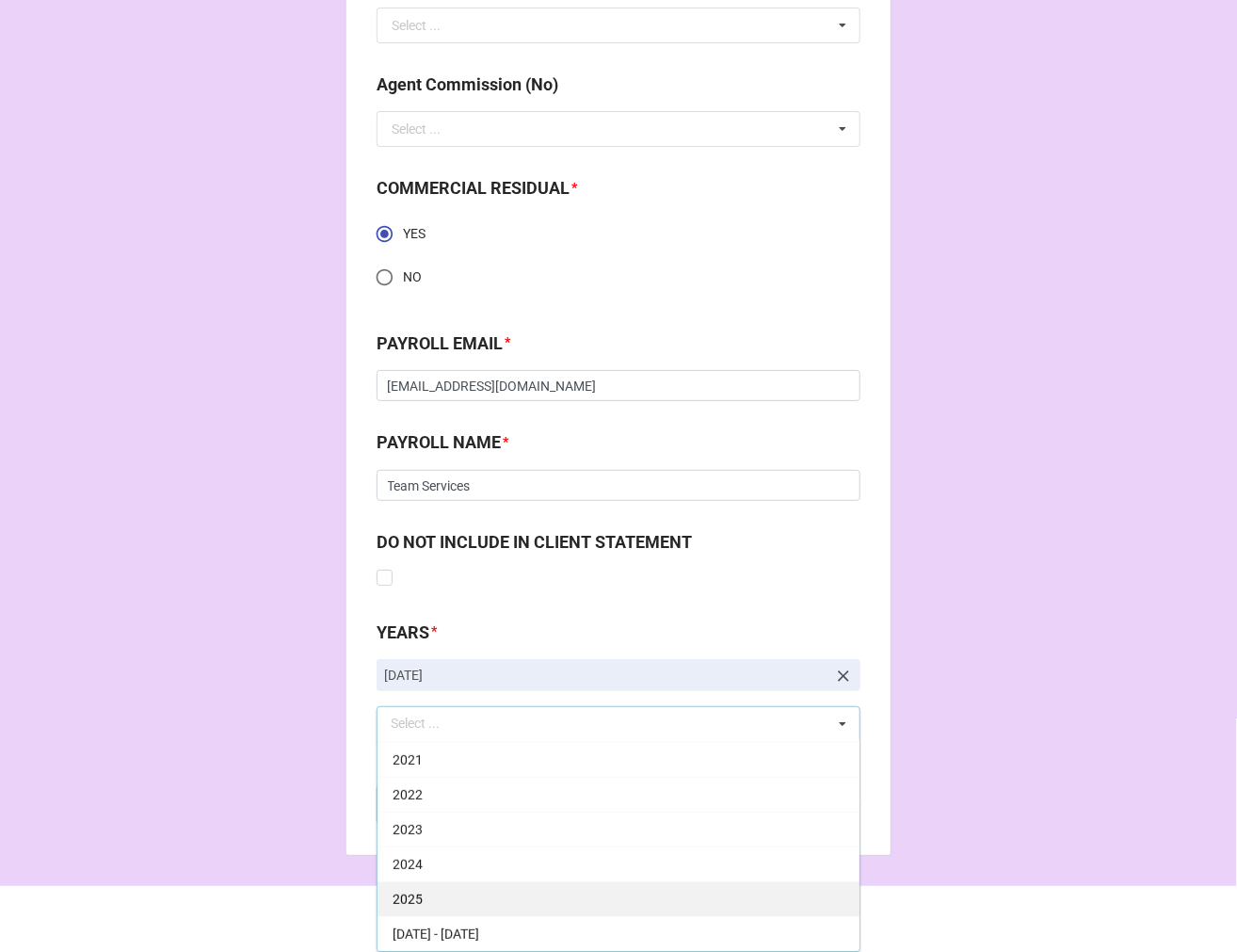
click at [419, 898] on div "2025" at bounding box center [618, 898] width 482 height 34
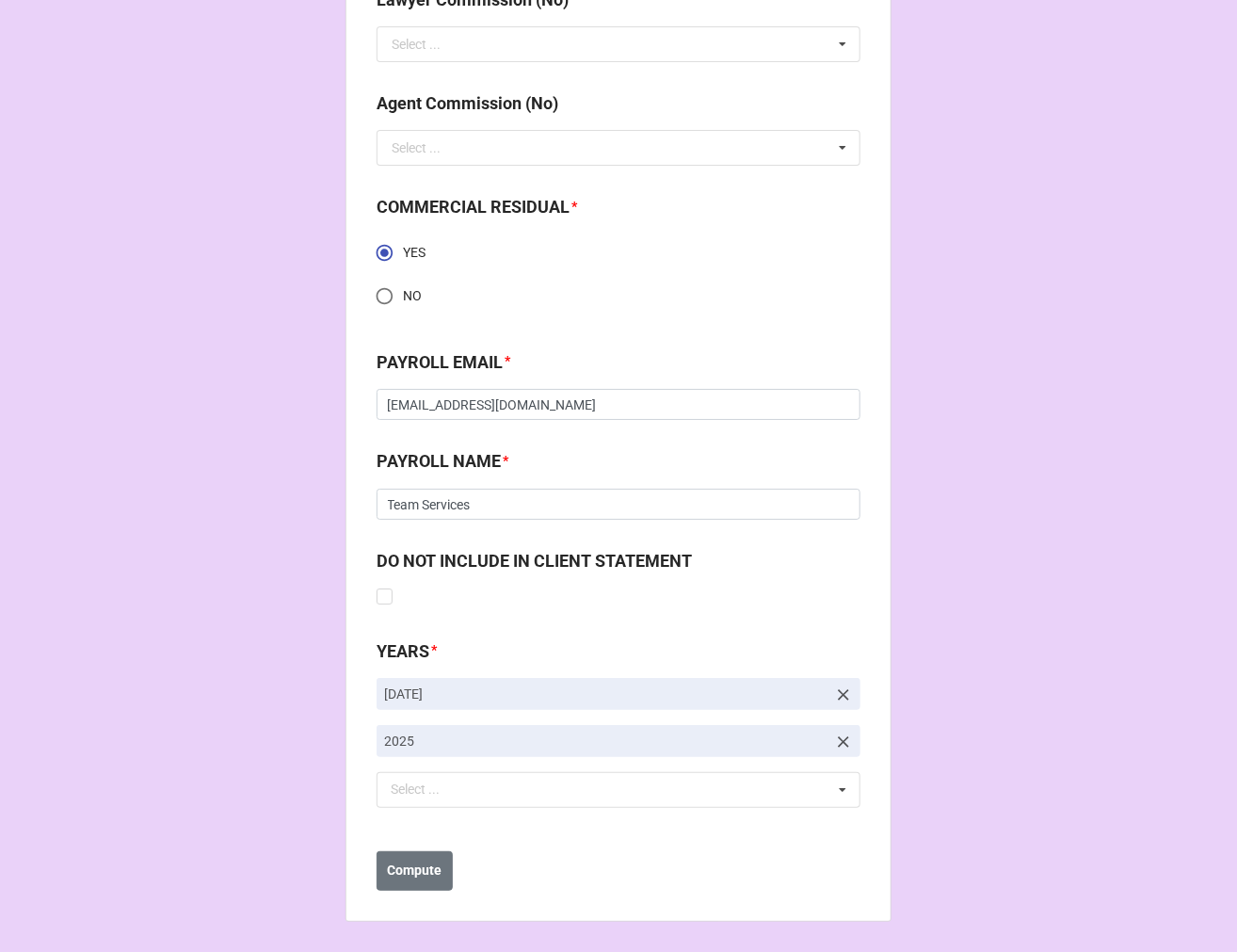
click at [403, 872] on b "Compute" at bounding box center [415, 871] width 55 height 20
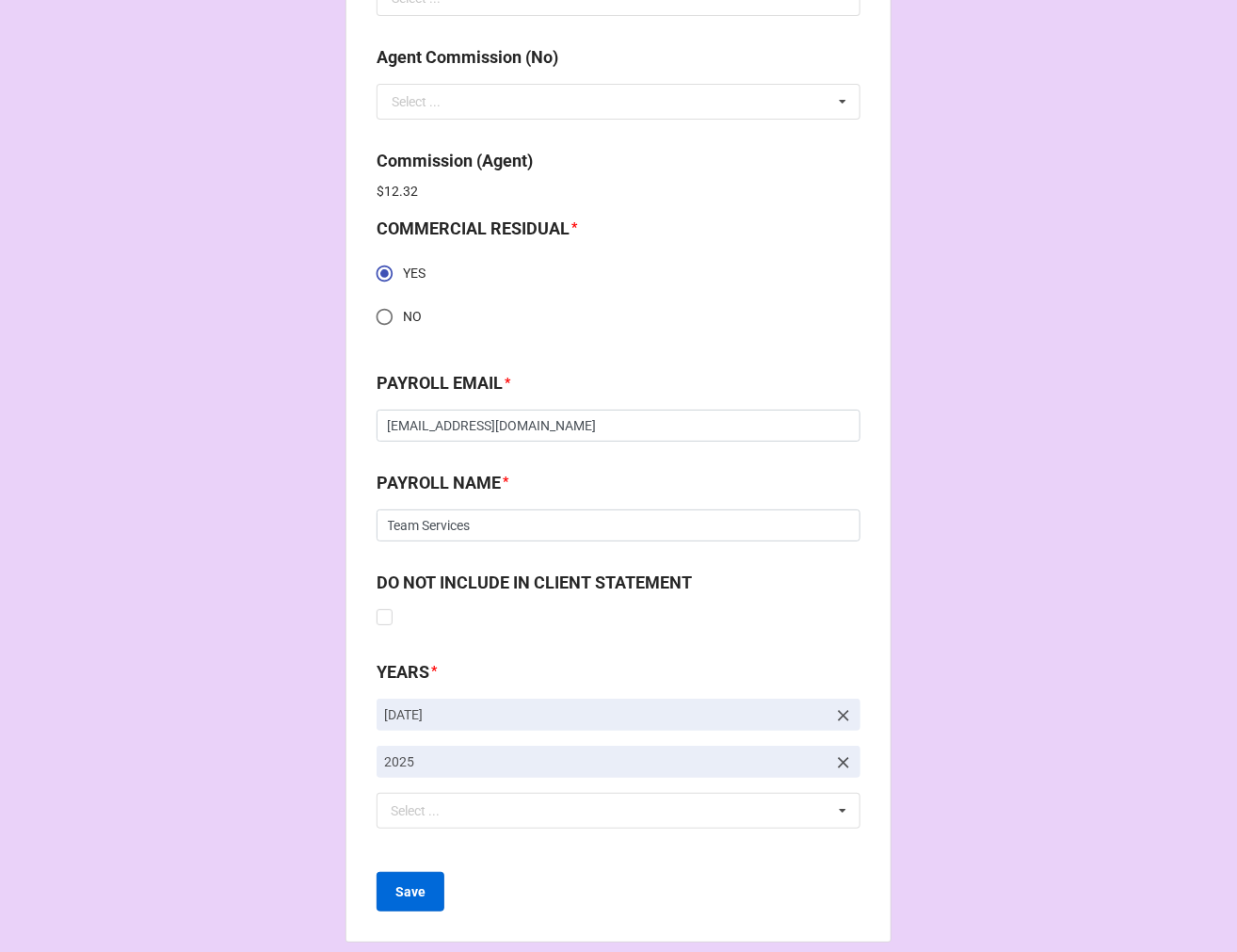
scroll to position [2601, 0]
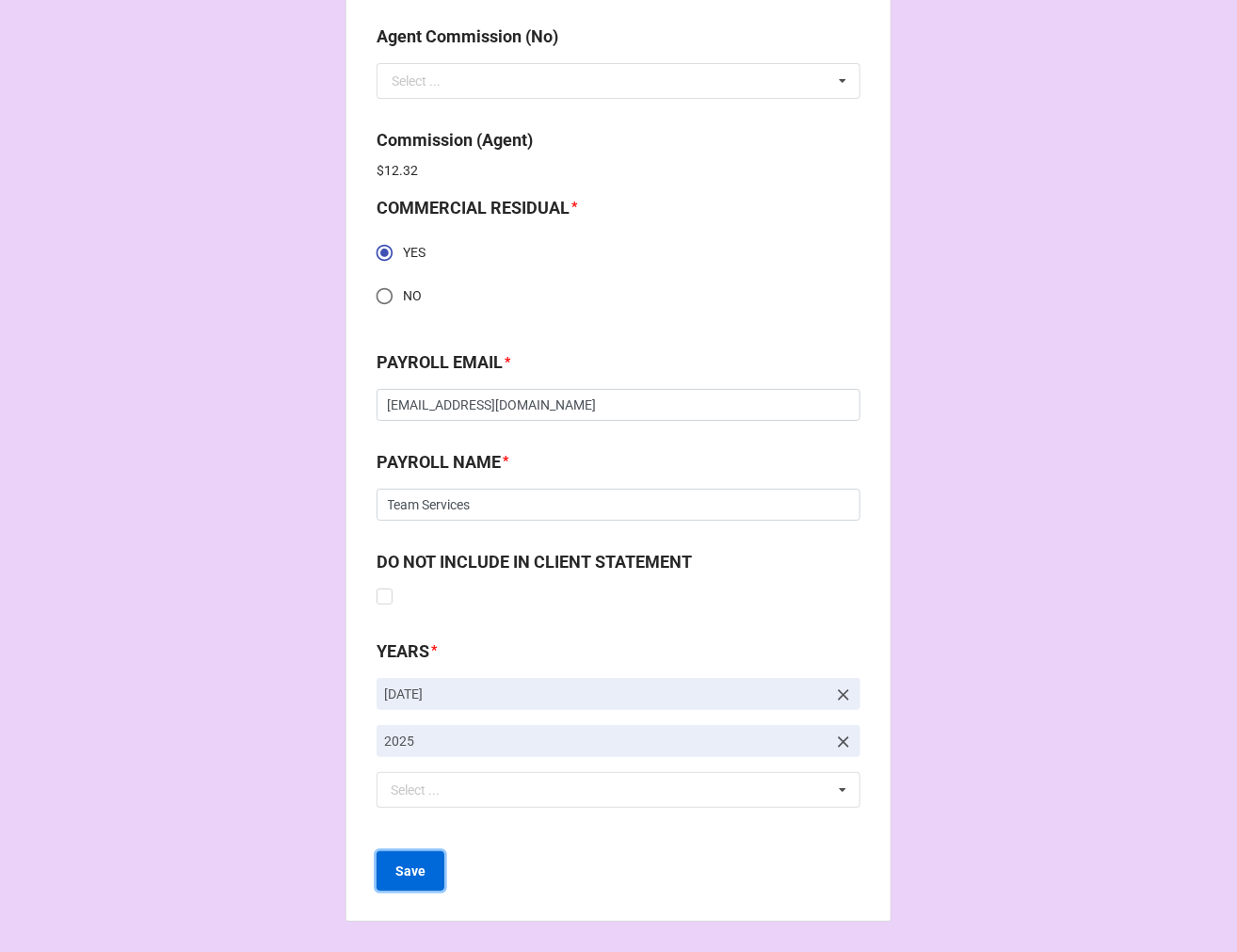
click at [427, 868] on button "Save" at bounding box center [410, 870] width 68 height 39
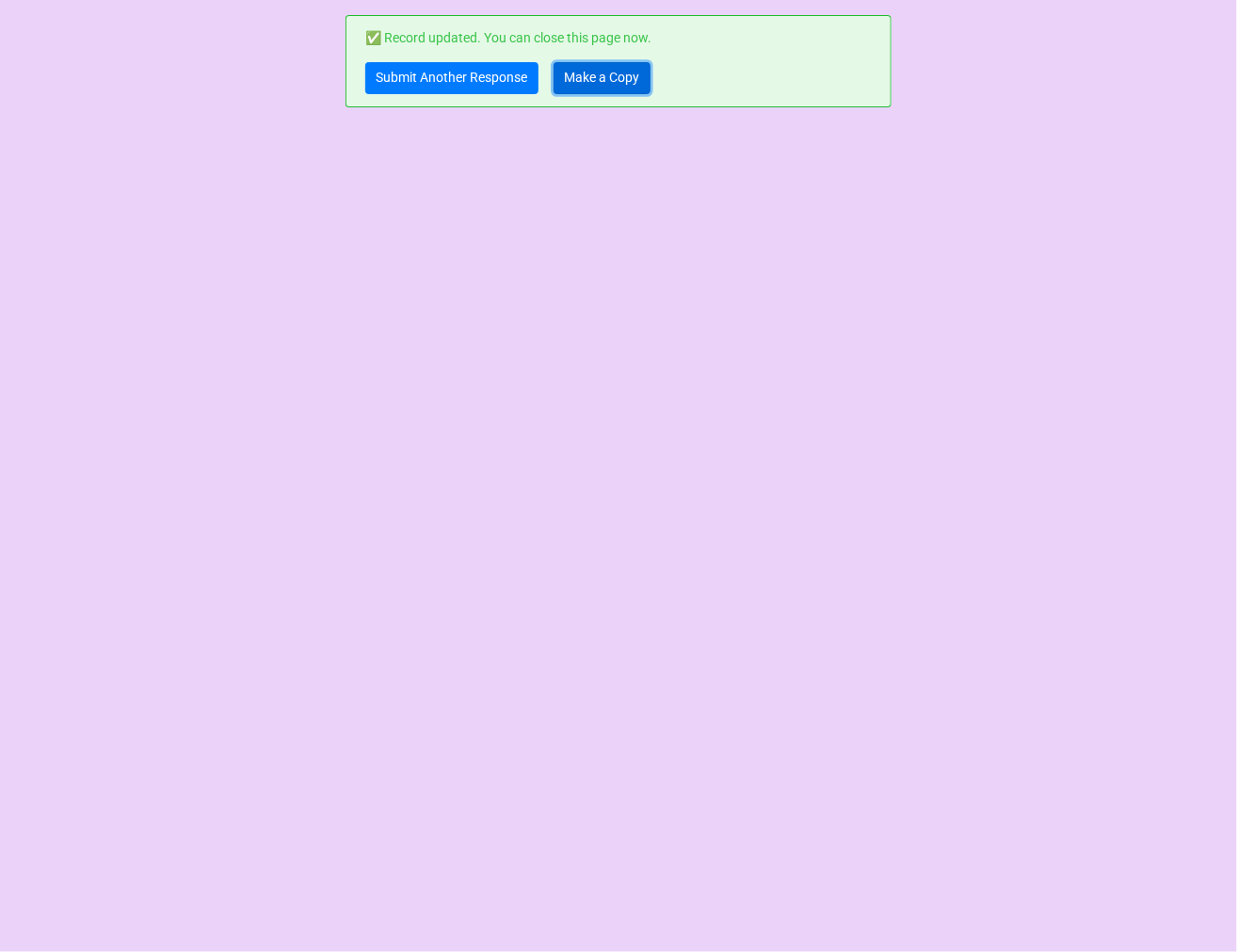
drag, startPoint x: 618, startPoint y: 76, endPoint x: 1001, endPoint y: 94, distance: 383.4
click at [618, 76] on link "Make a Copy" at bounding box center [602, 78] width 97 height 32
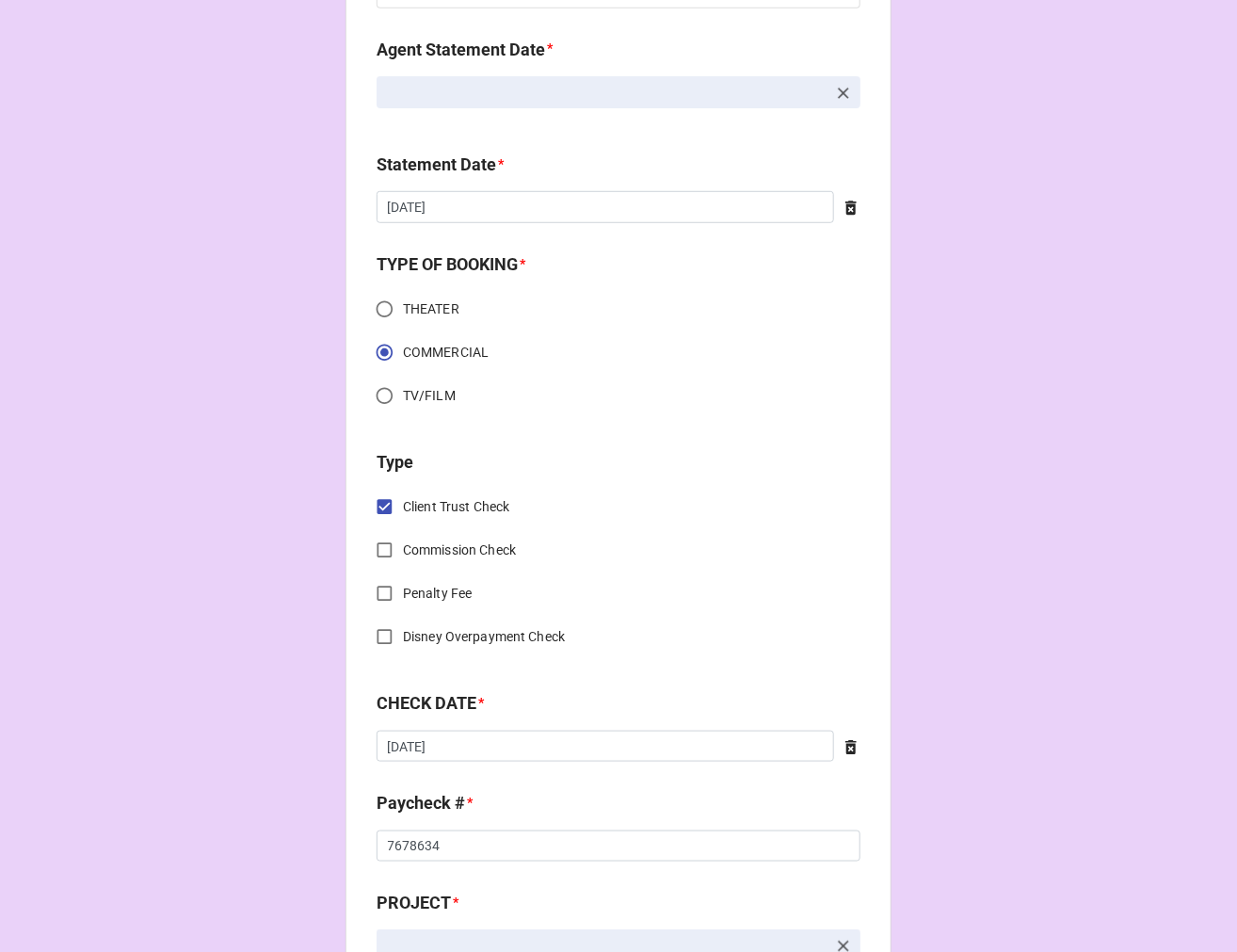
scroll to position [522, 0]
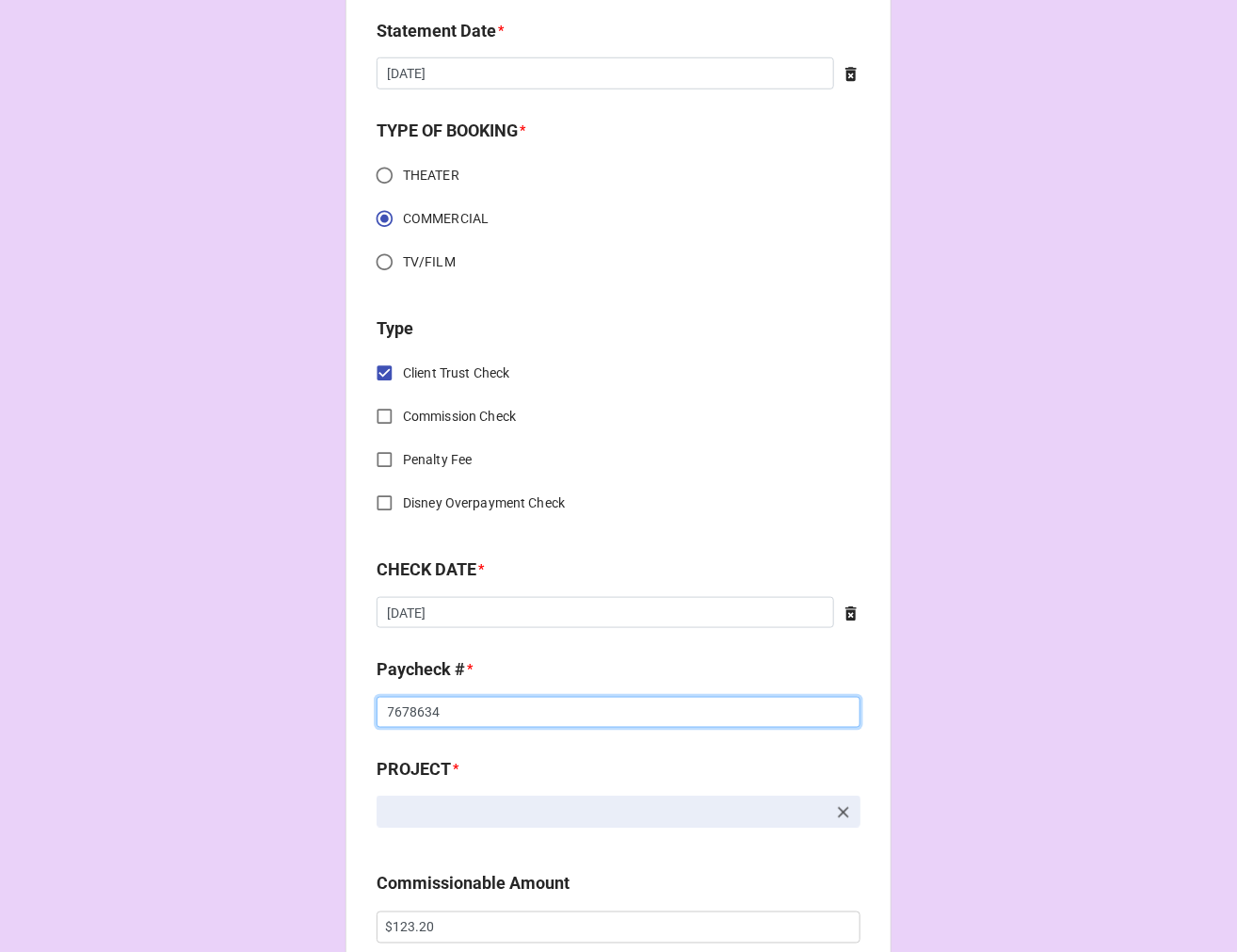
click at [416, 714] on input "7678634" at bounding box center [618, 712] width 484 height 32
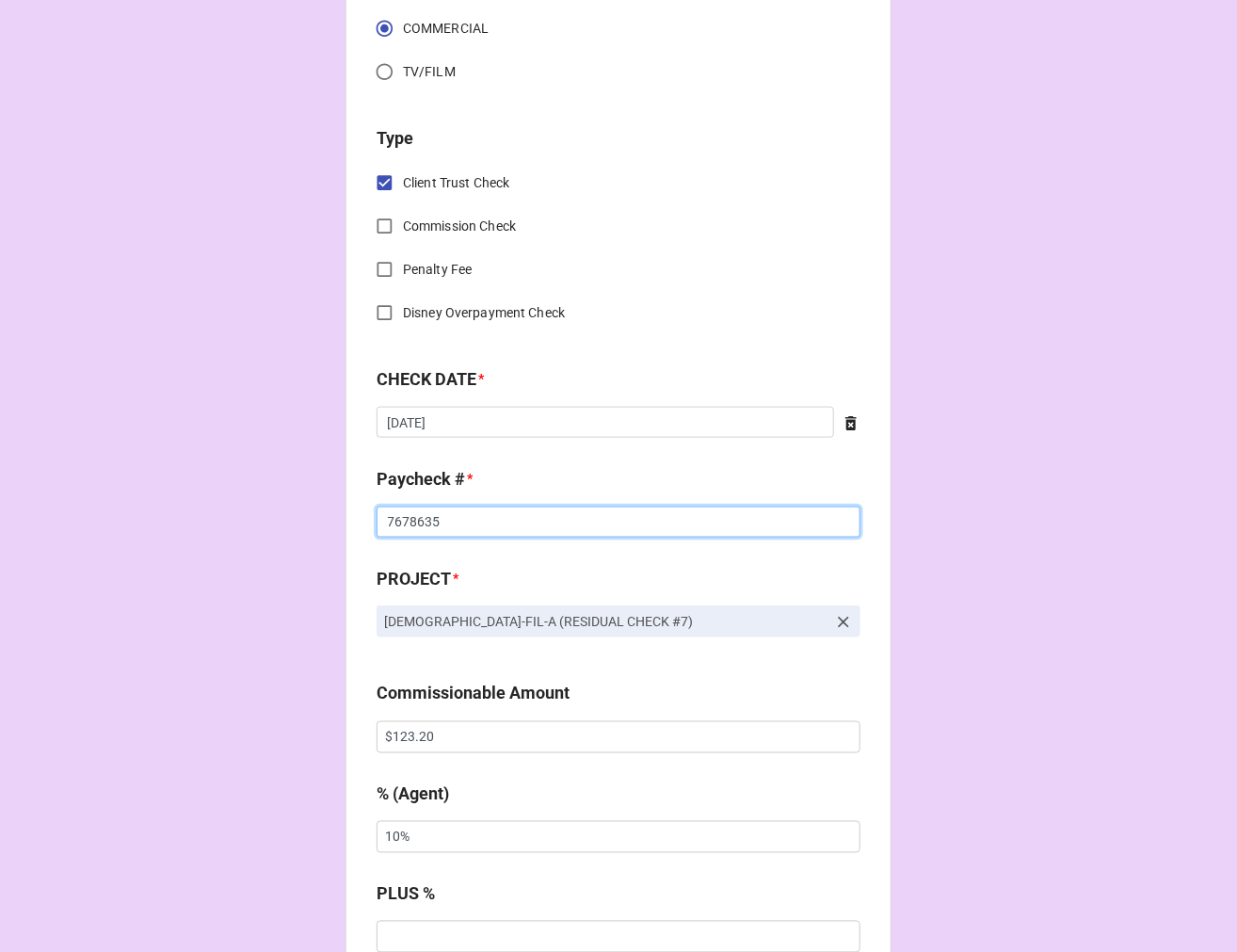
scroll to position [732, 0]
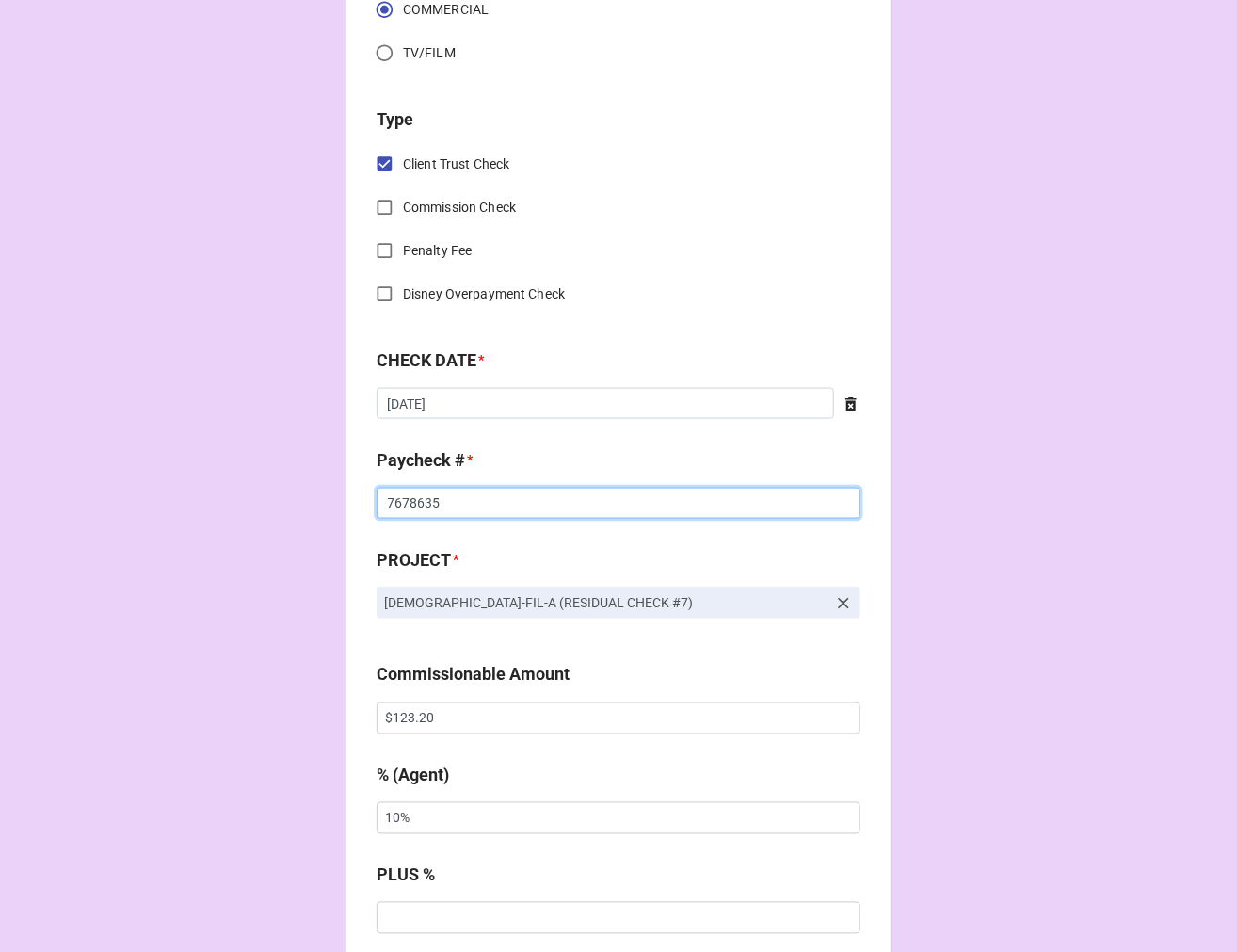
type input "7678635"
drag, startPoint x: 490, startPoint y: 708, endPoint x: 179, endPoint y: 702, distance: 311.1
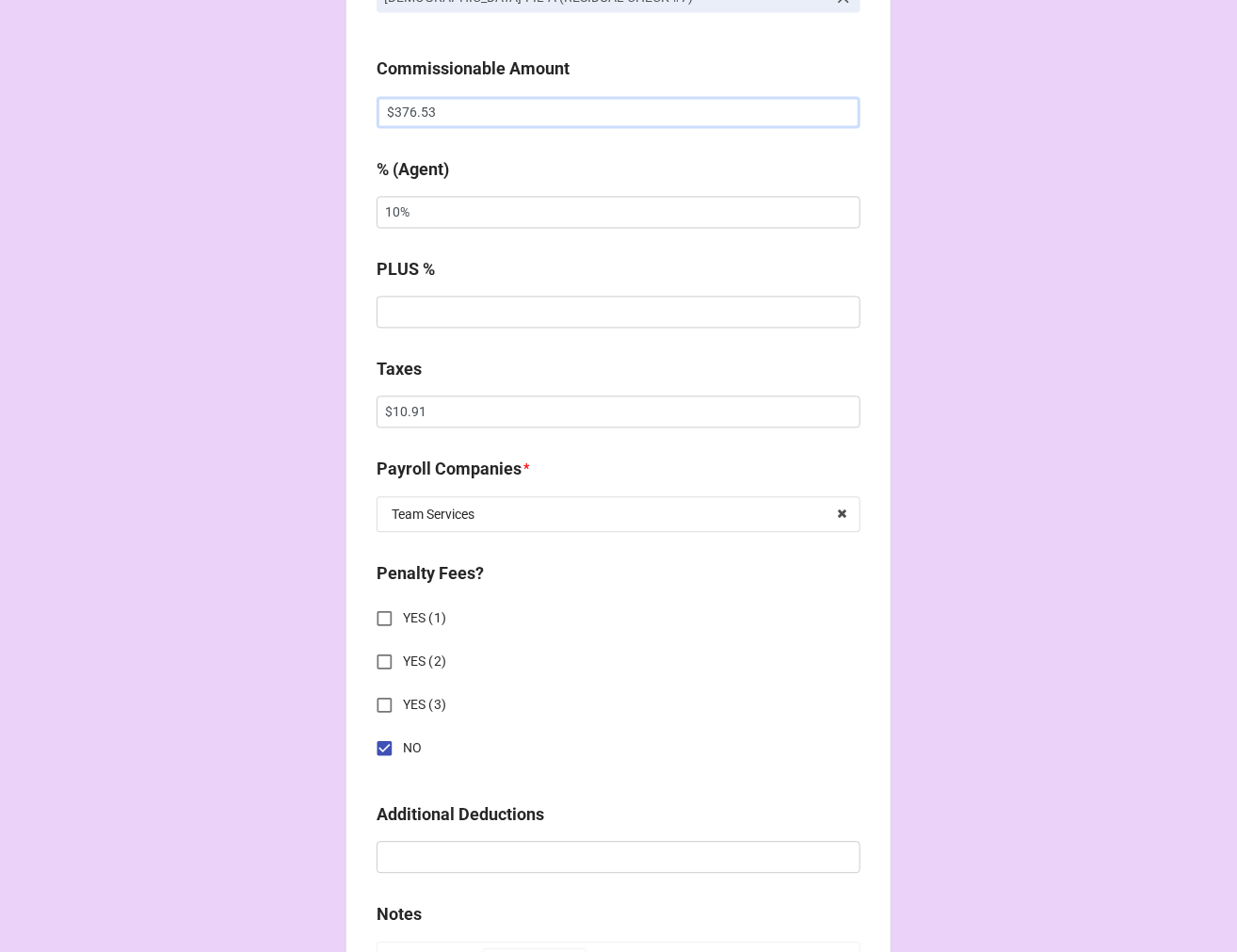
scroll to position [1359, 0]
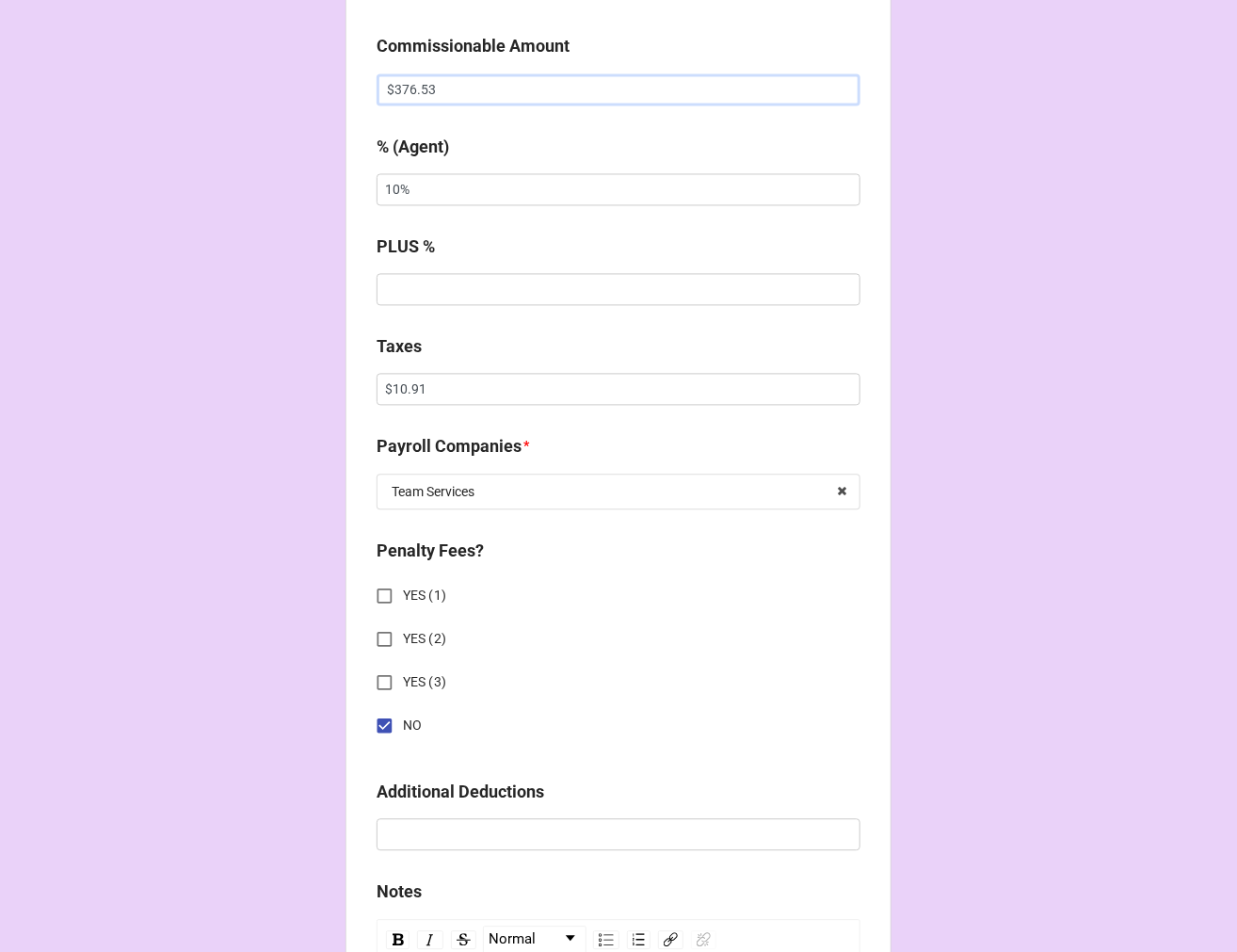
type input "$376.53"
click at [386, 385] on input "$10.91" at bounding box center [618, 389] width 484 height 32
drag, startPoint x: 386, startPoint y: 385, endPoint x: 469, endPoint y: 351, distance: 89.7
click at [387, 383] on input "$10.91" at bounding box center [618, 389] width 484 height 32
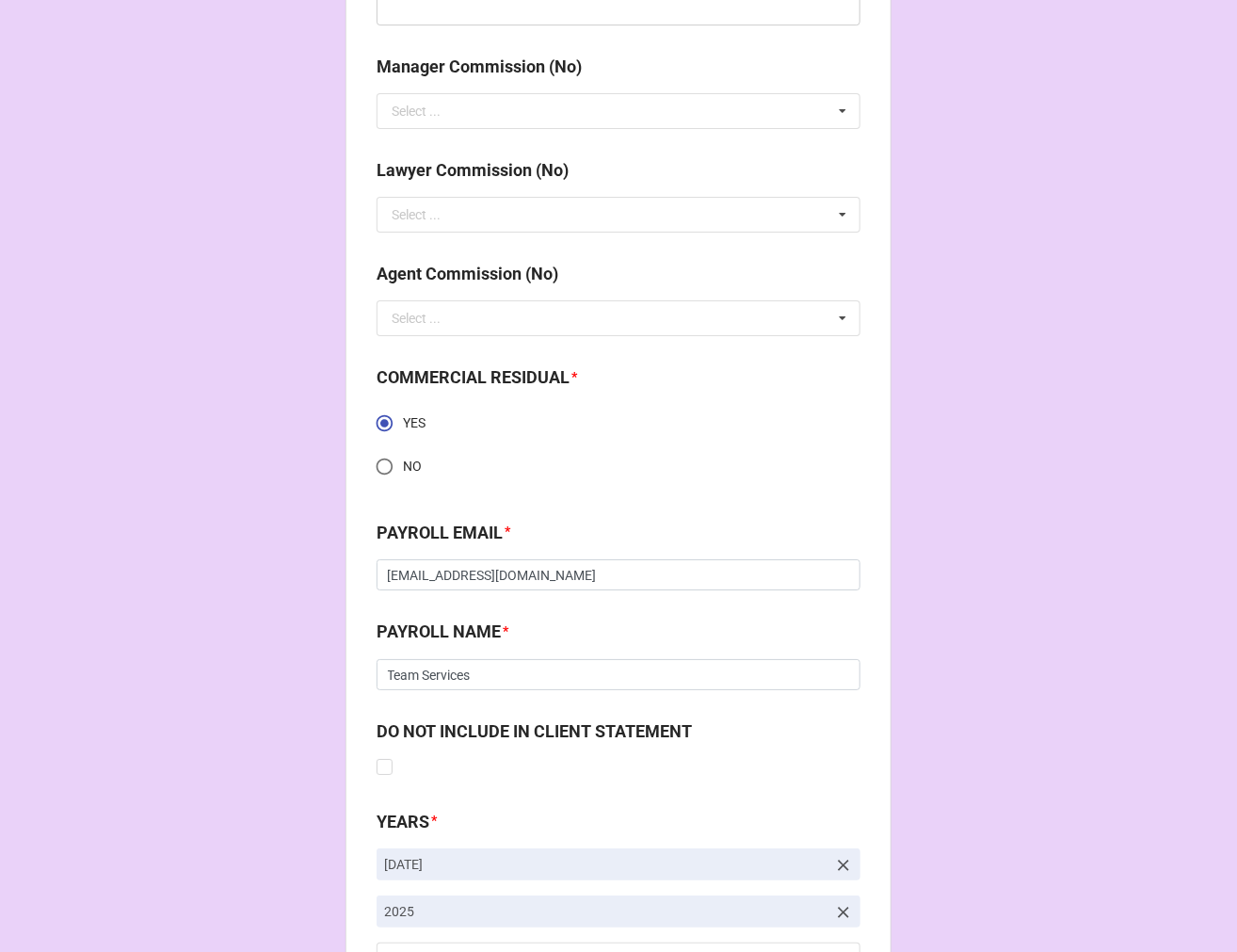
scroll to position [2533, 0]
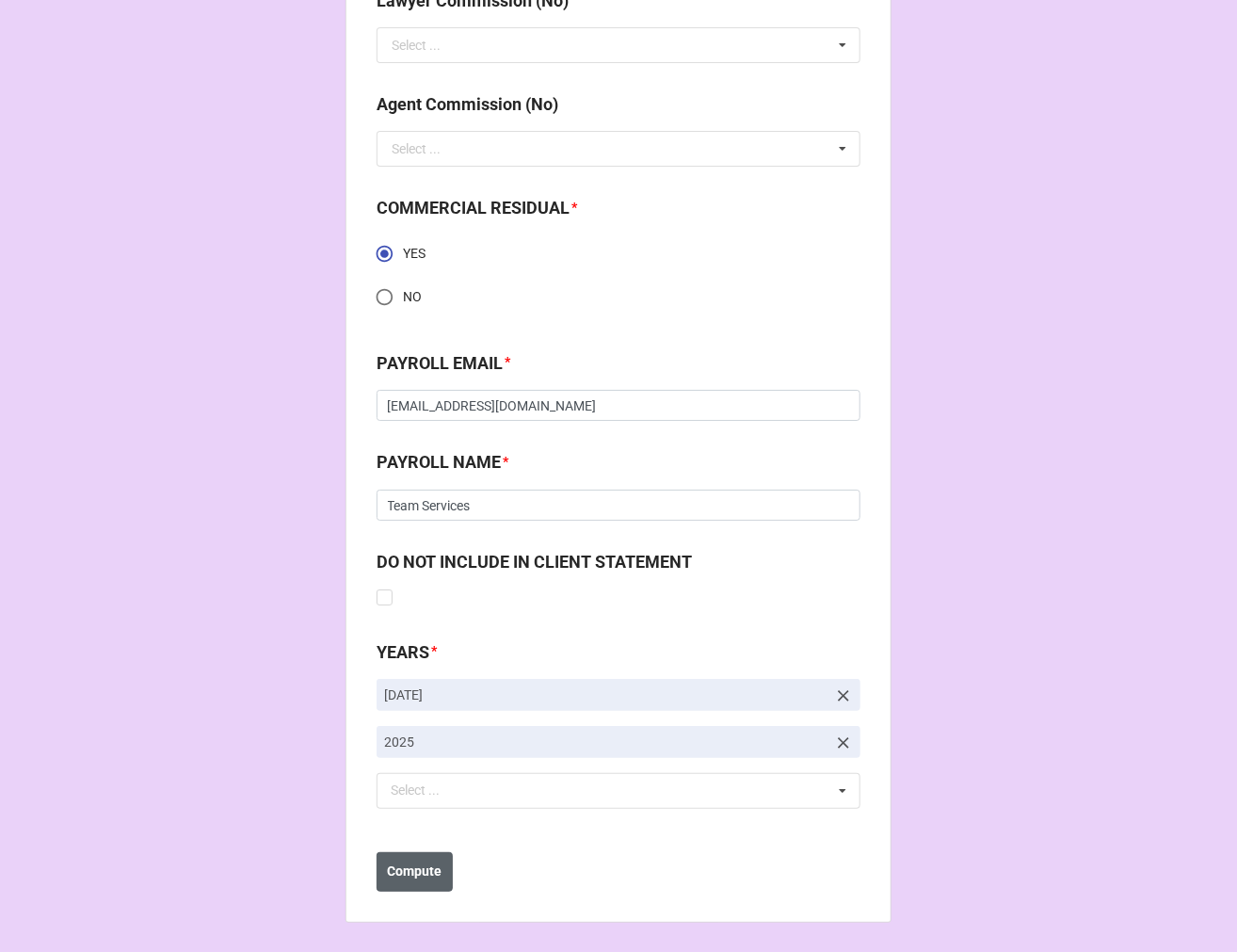
type input "$50.91"
click at [415, 873] on b "Compute" at bounding box center [415, 871] width 55 height 20
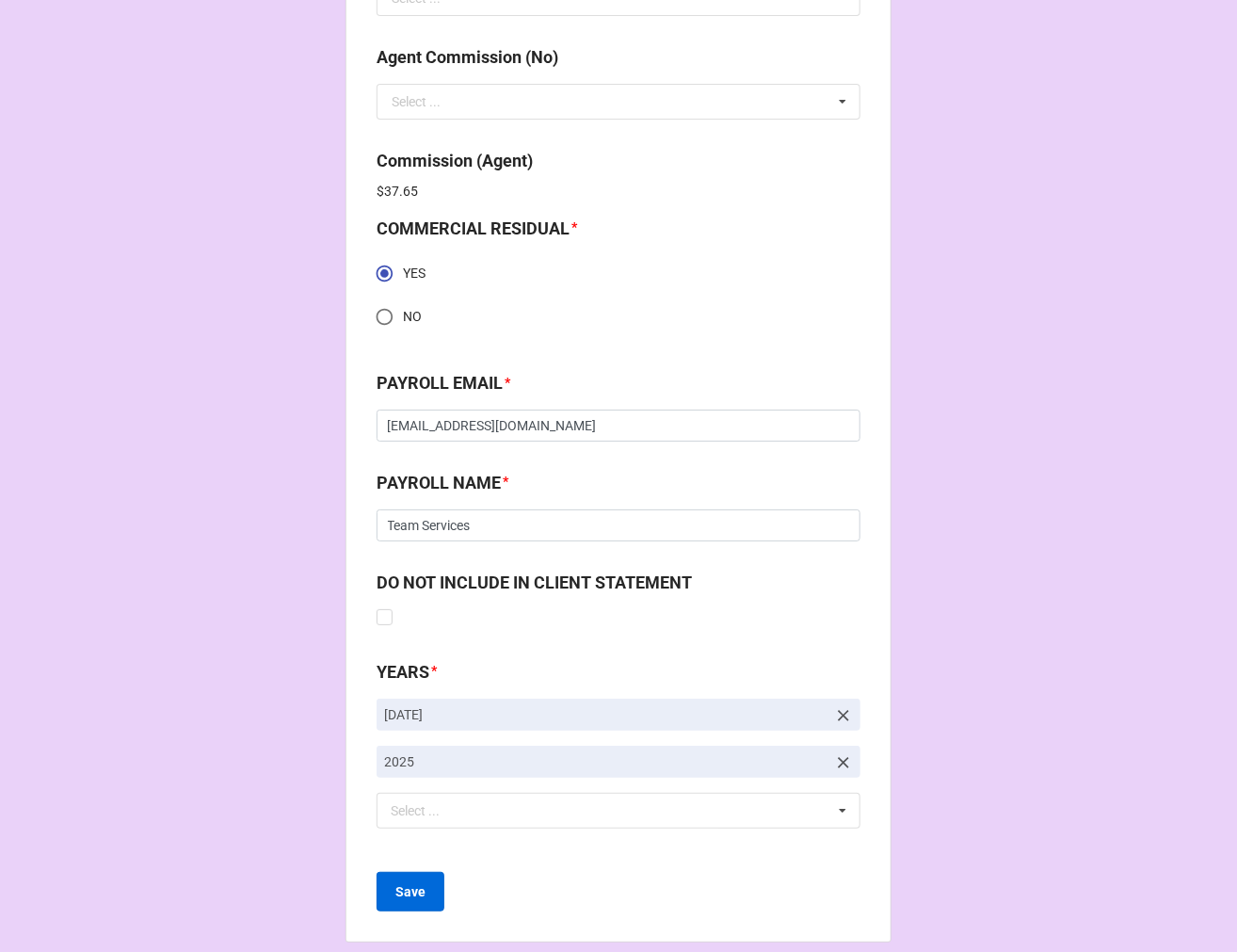
scroll to position [2601, 0]
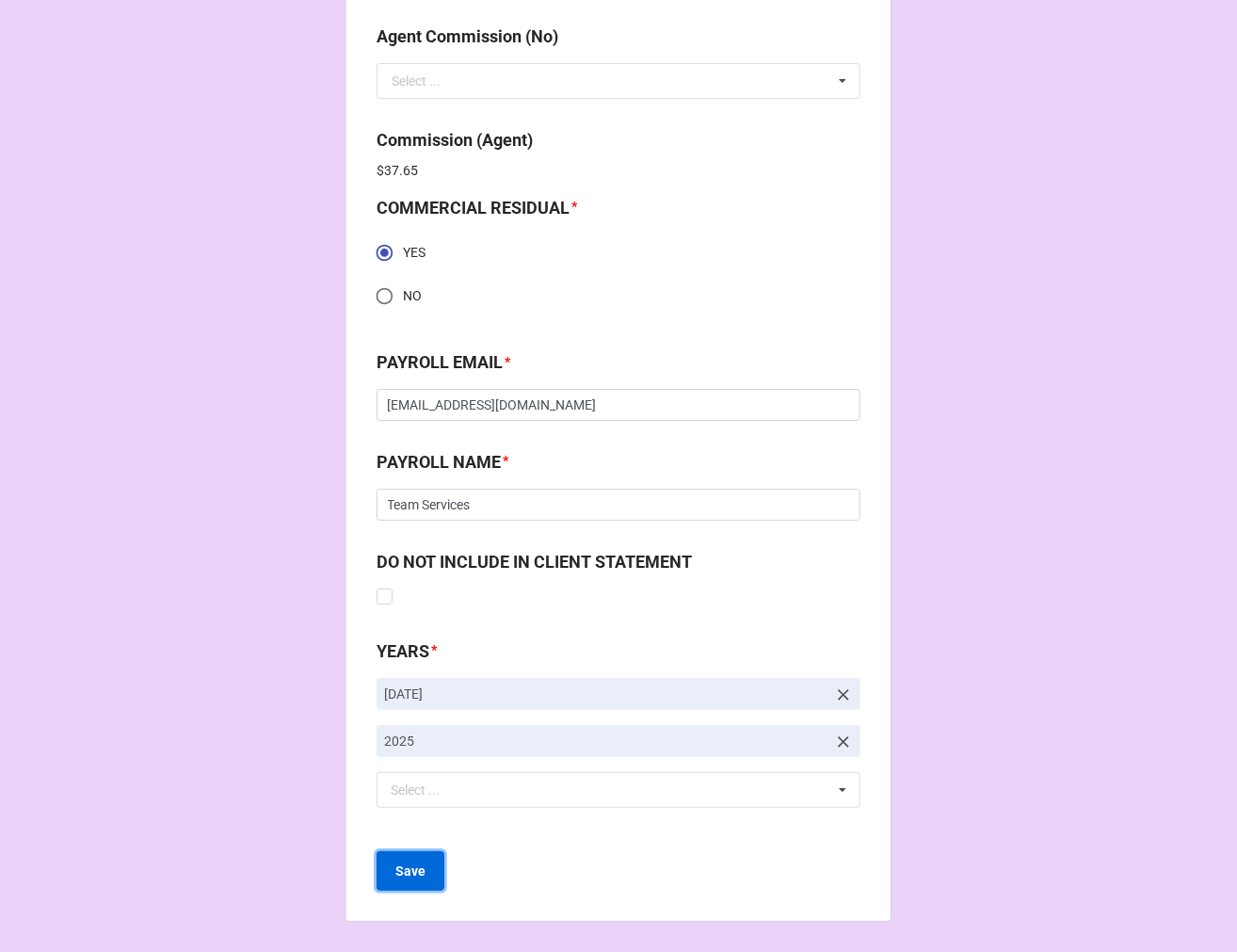
click at [399, 883] on button "Save" at bounding box center [410, 870] width 68 height 39
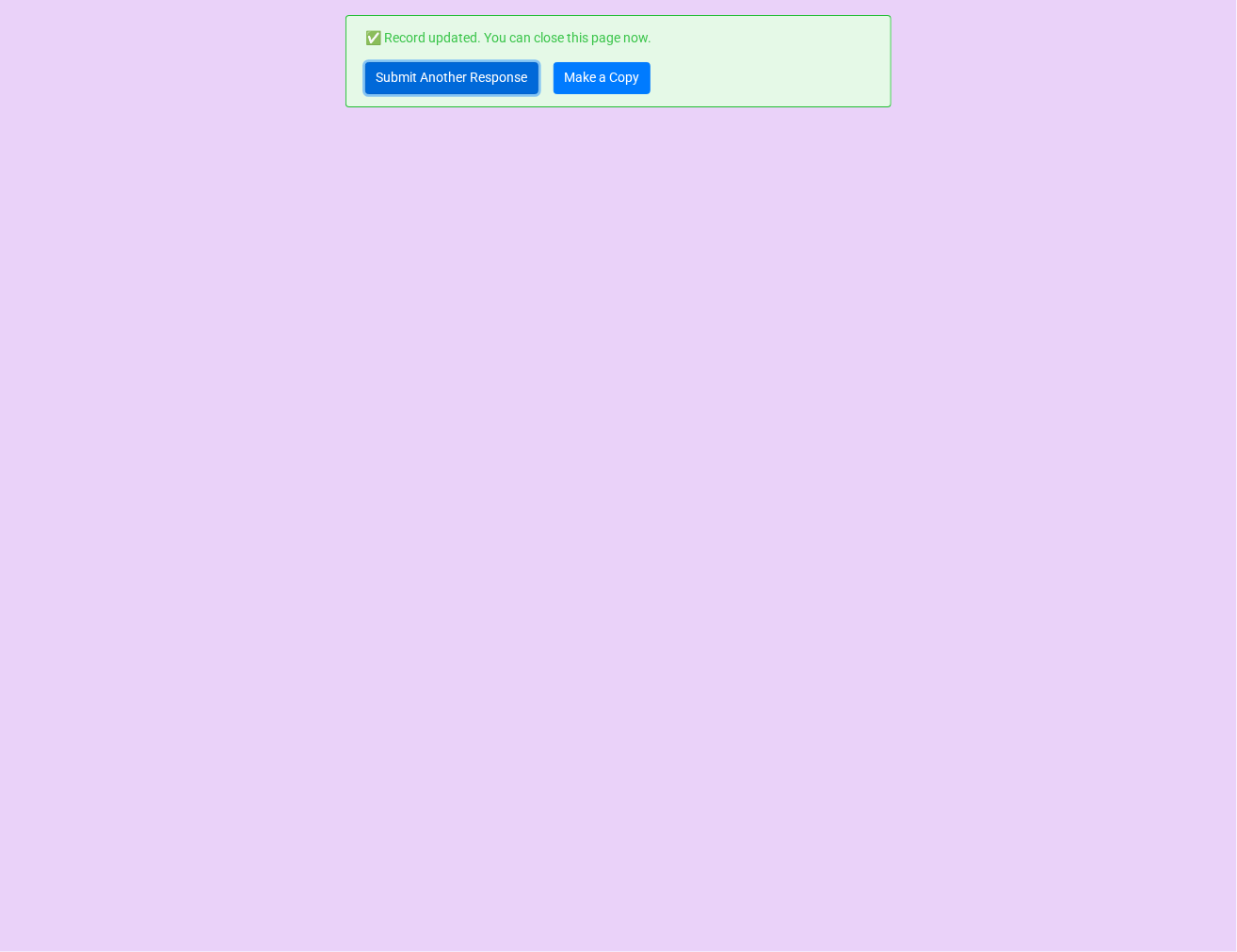
click at [464, 77] on link "Submit Another Response" at bounding box center [451, 78] width 173 height 32
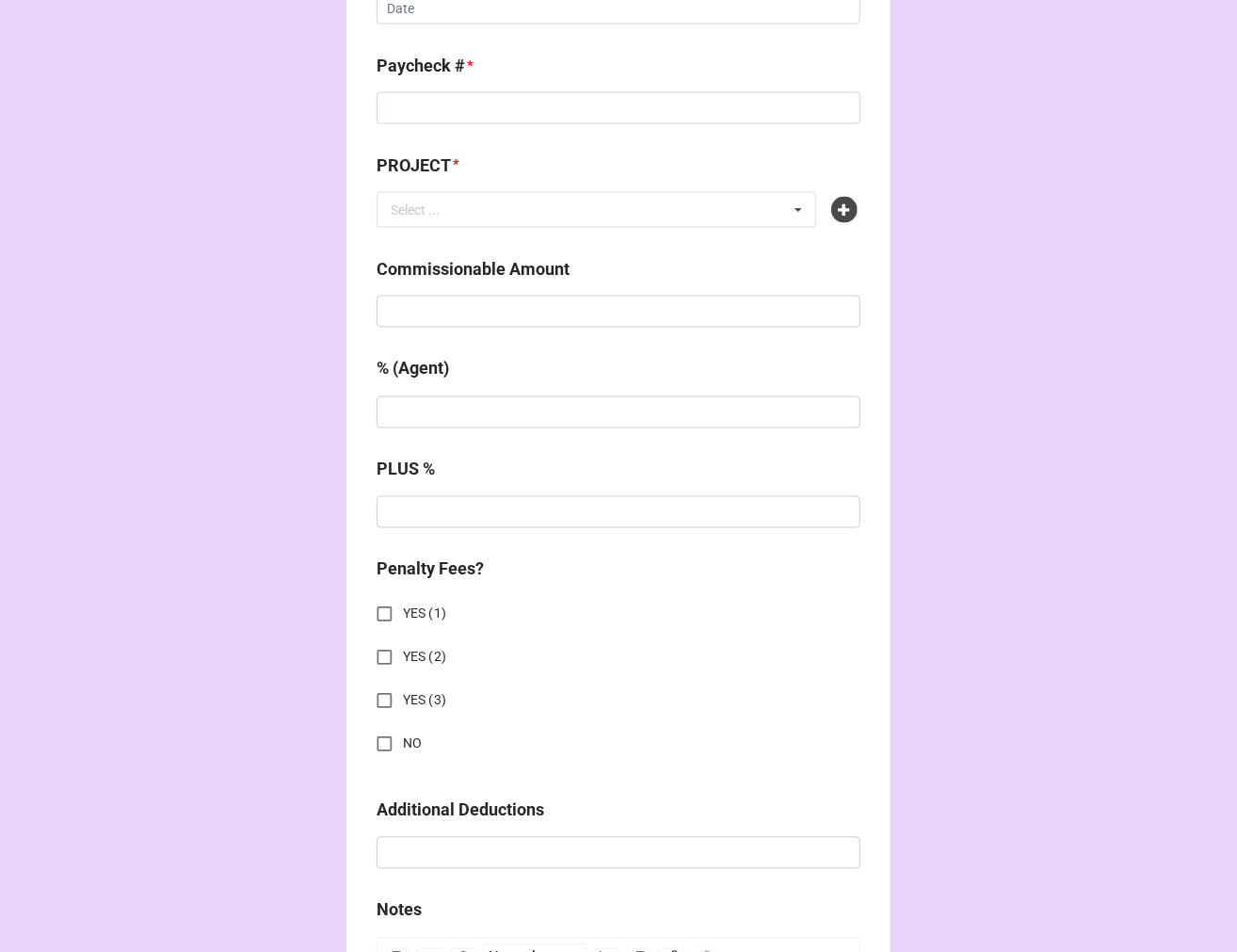
scroll to position [1046, 0]
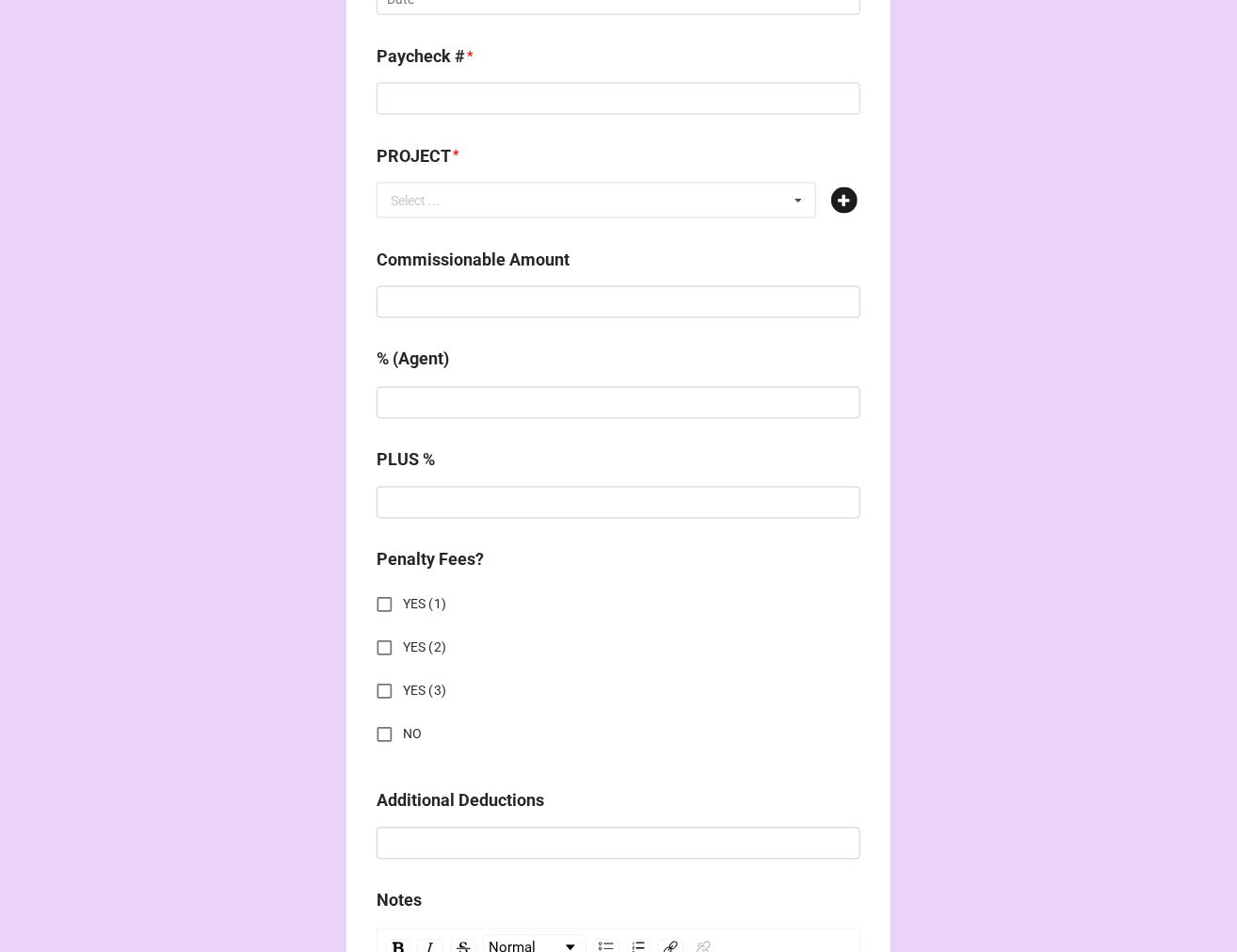
click at [842, 195] on icon at bounding box center [844, 201] width 27 height 27
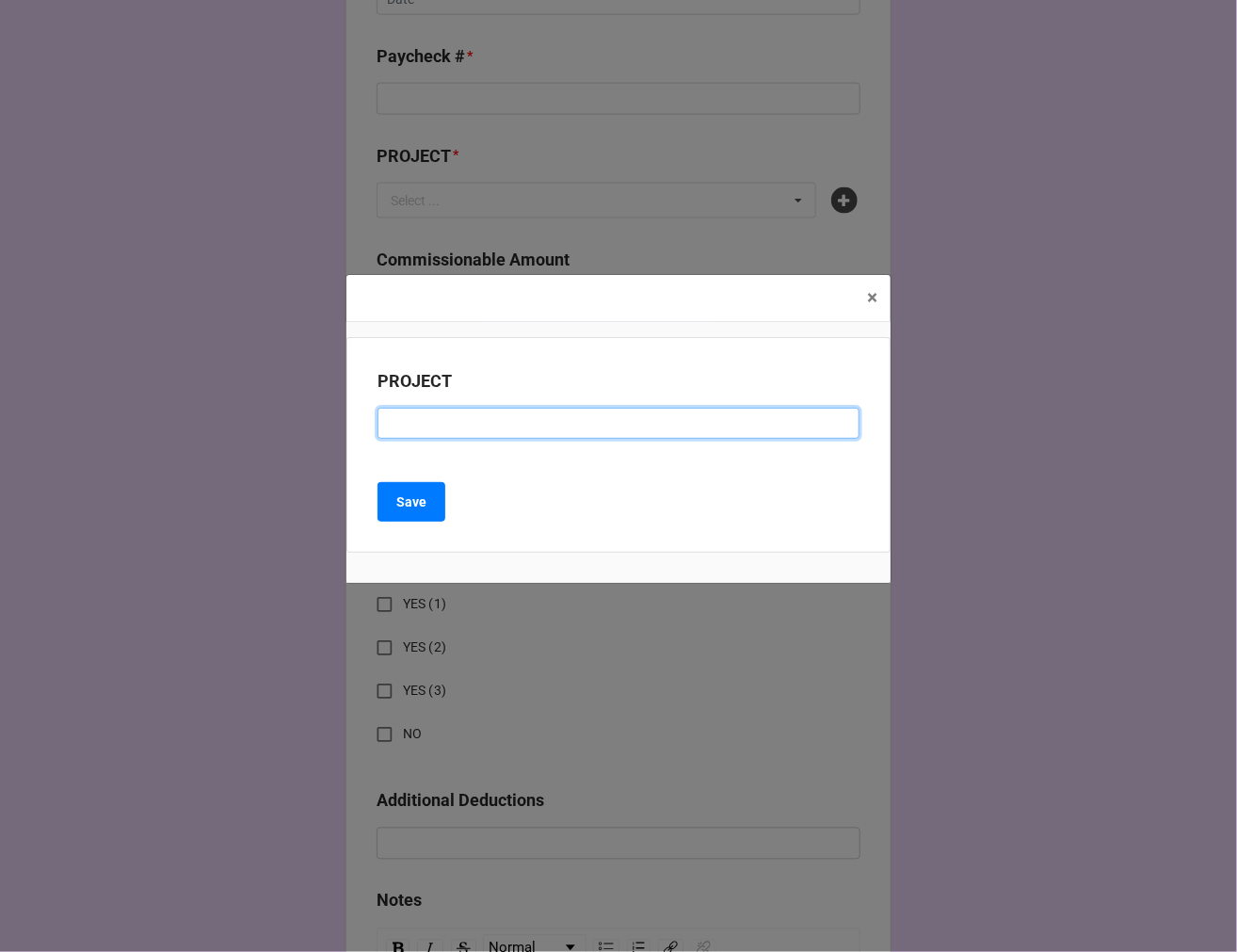
click at [475, 424] on input at bounding box center [618, 424] width 482 height 32
paste input "LIBERTY MUTUAL (RESIDUAL CHECK #2)"
drag, startPoint x: 608, startPoint y: 415, endPoint x: 674, endPoint y: 424, distance: 66.6
click at [612, 416] on input "LIBERTY MUTUAL (RESIDUAL CHECK #2)" at bounding box center [618, 424] width 482 height 32
type input "LIBERTY MUTUAL (RESIDUAL CHECK #3)"
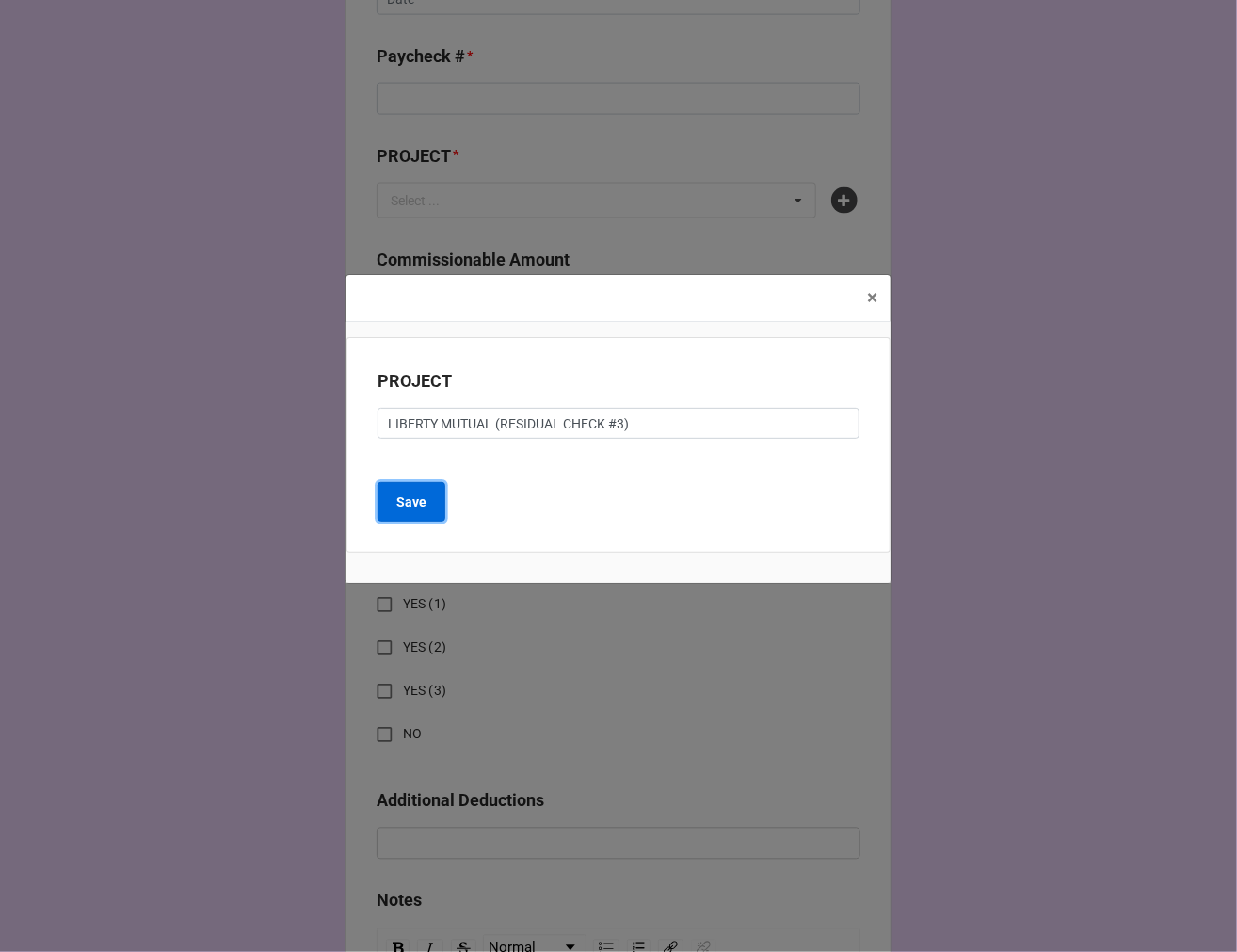
click at [427, 500] on button "Save" at bounding box center [411, 502] width 68 height 39
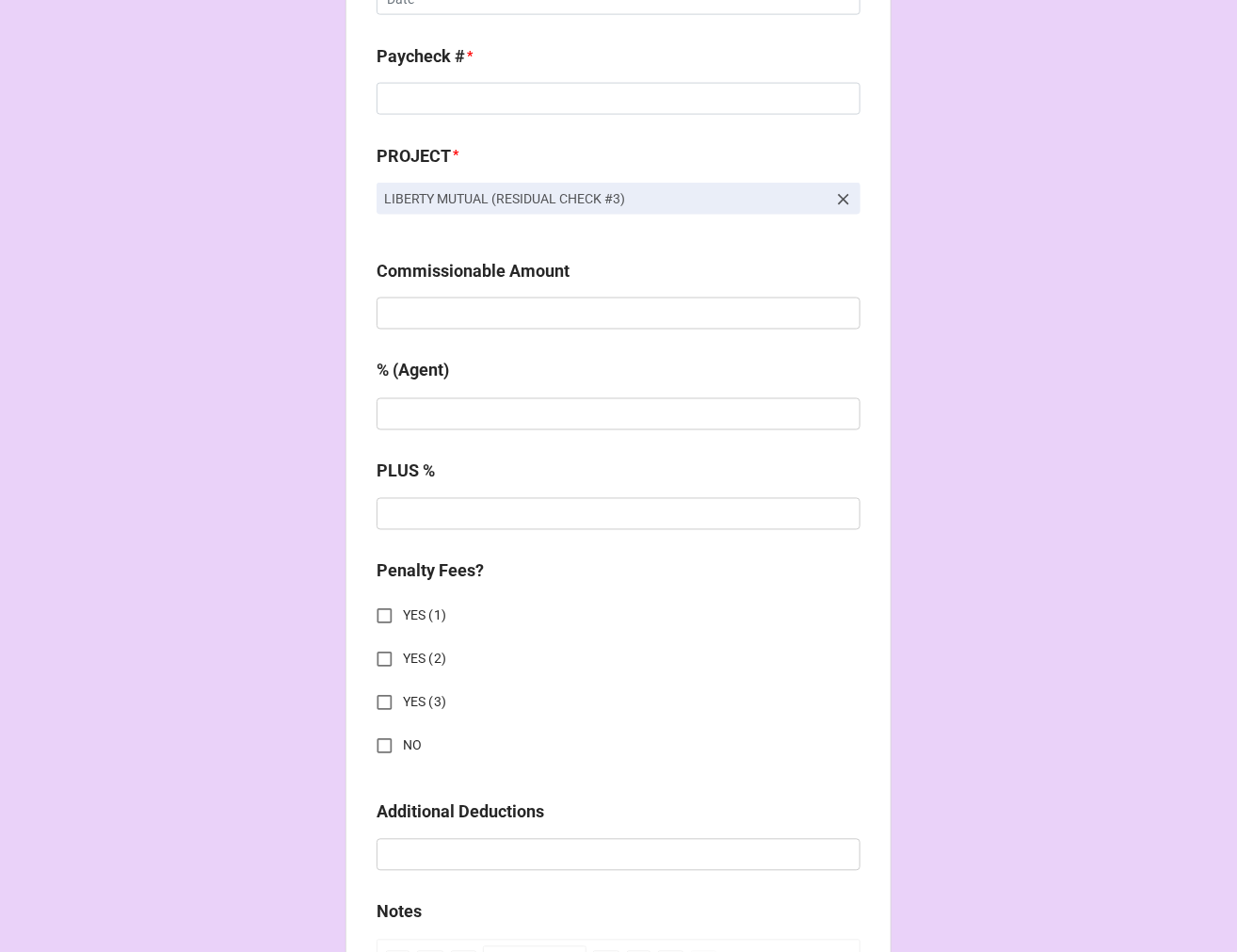
scroll to position [0, 0]
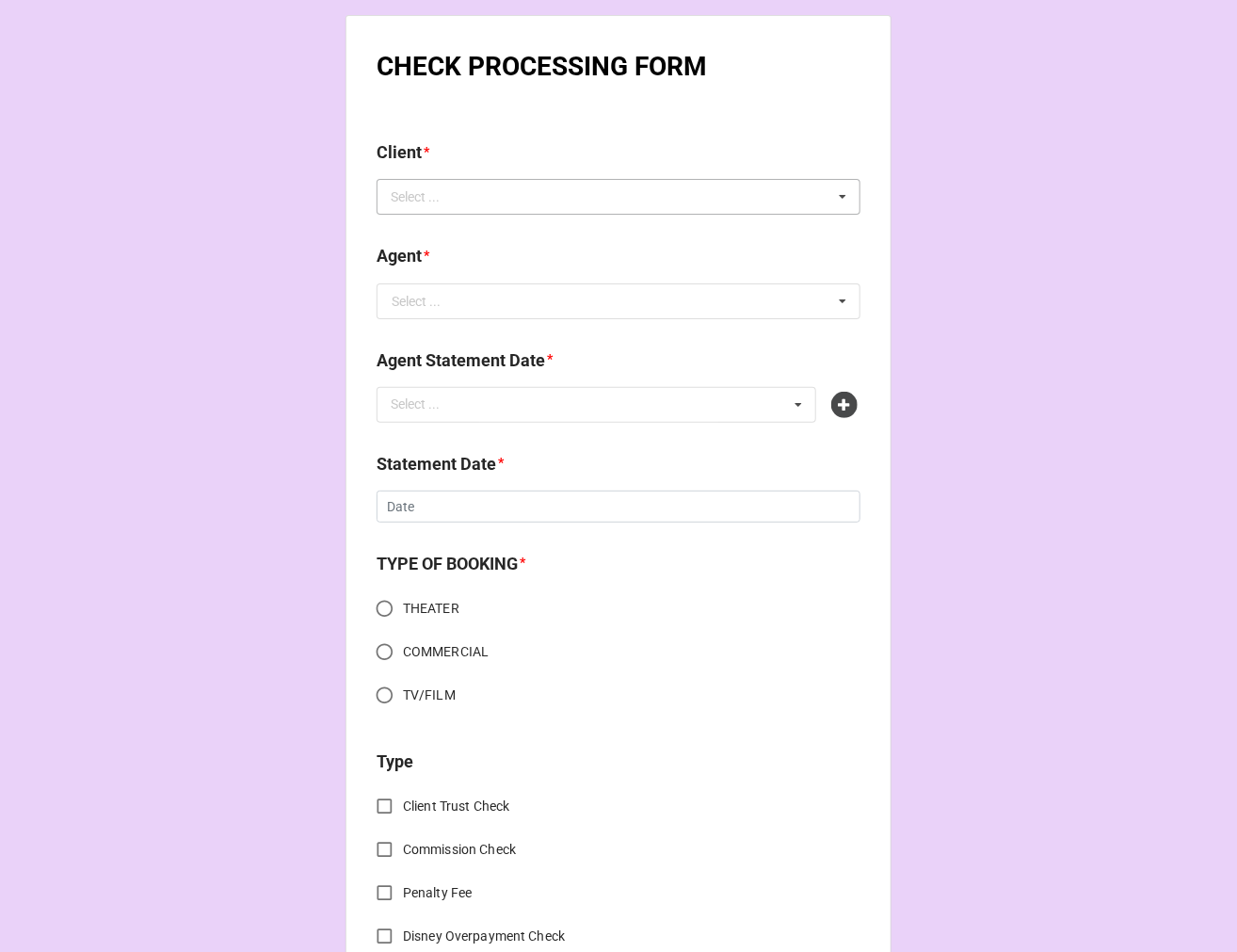
click at [431, 201] on div "Select ..." at bounding box center [427, 198] width 81 height 22
type input "genes"
click at [463, 226] on span "Genesis Clarre" at bounding box center [434, 231] width 84 height 15
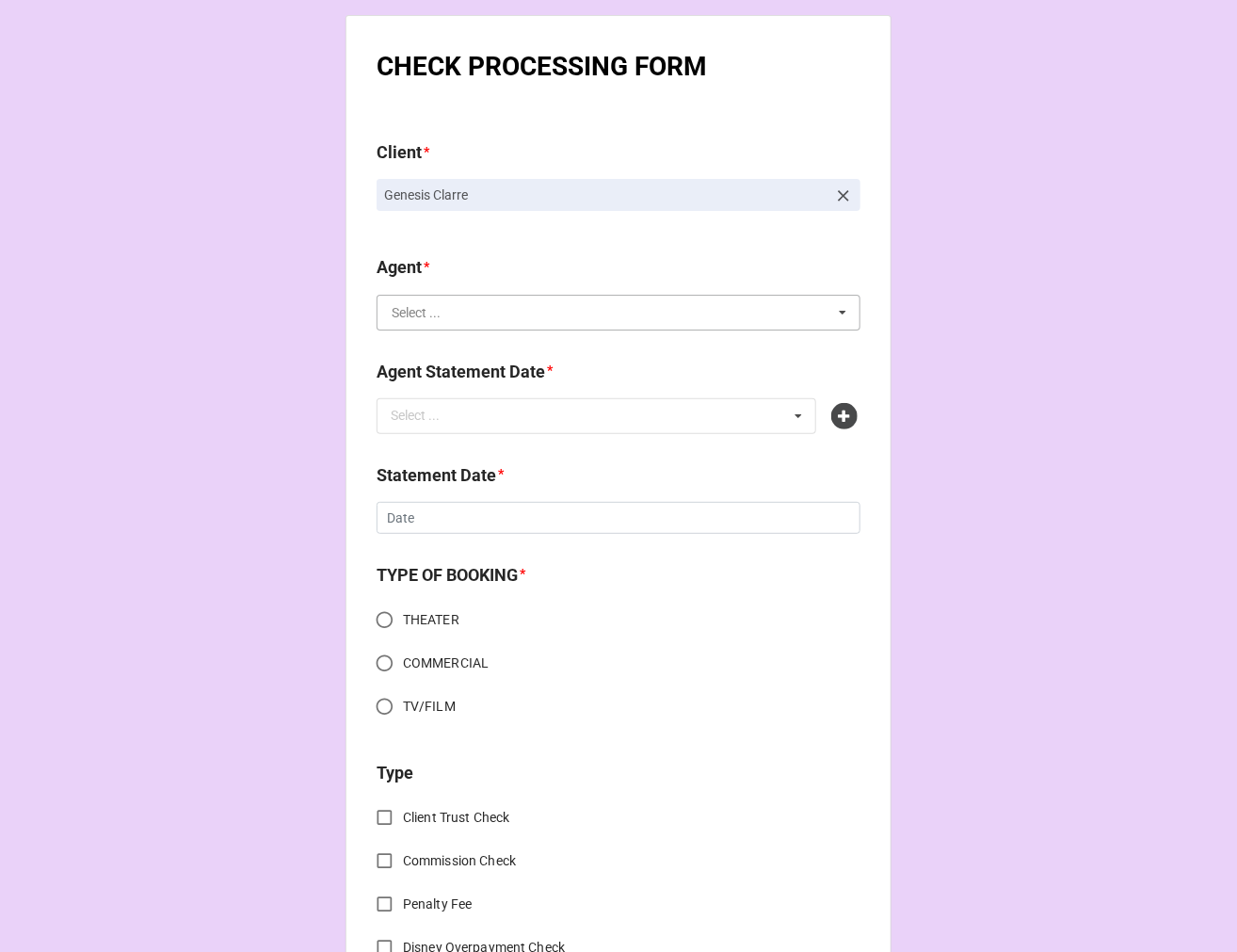
click at [405, 322] on input "text" at bounding box center [619, 313] width 482 height 33
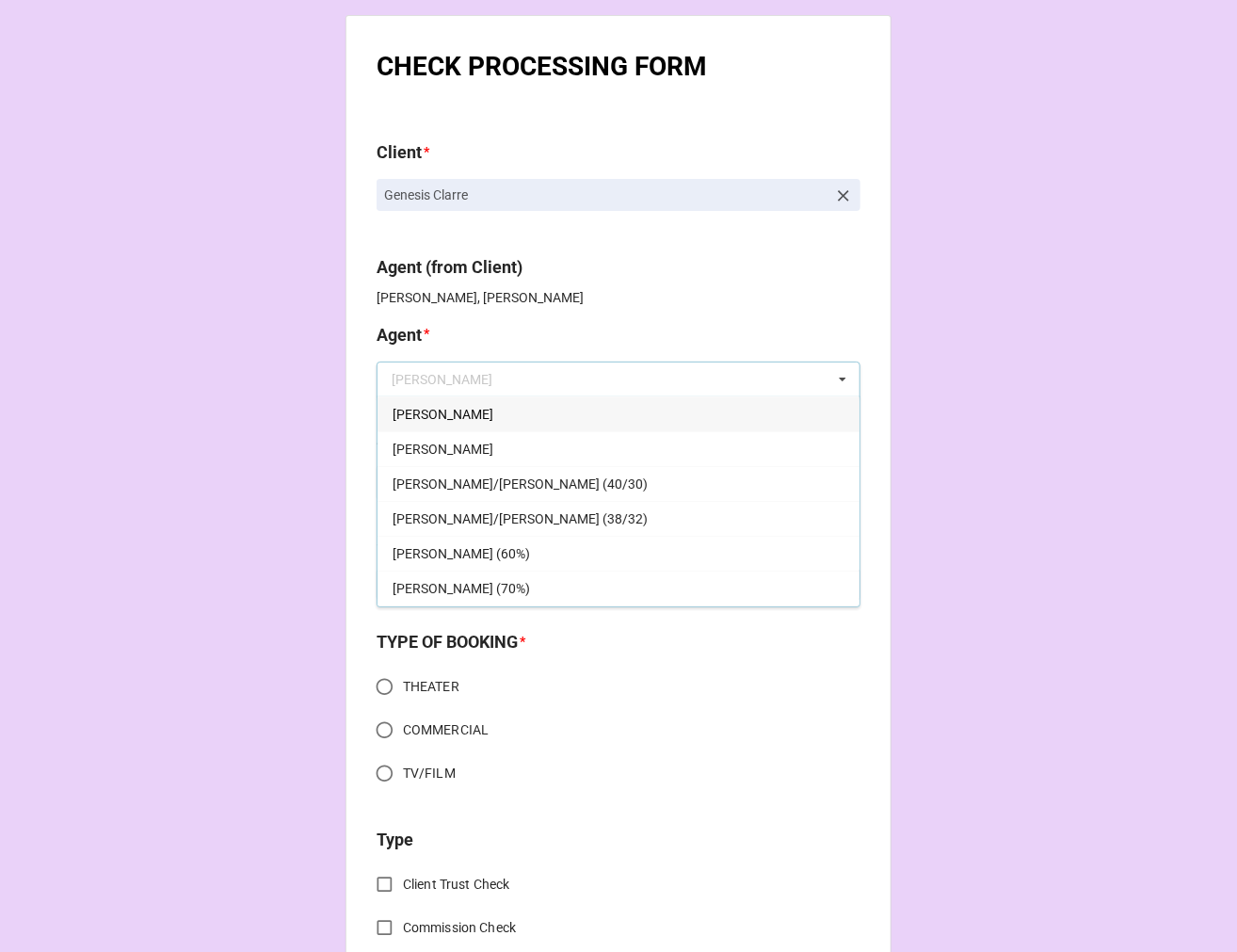
click at [408, 414] on span "[PERSON_NAME]" at bounding box center [442, 414] width 100 height 15
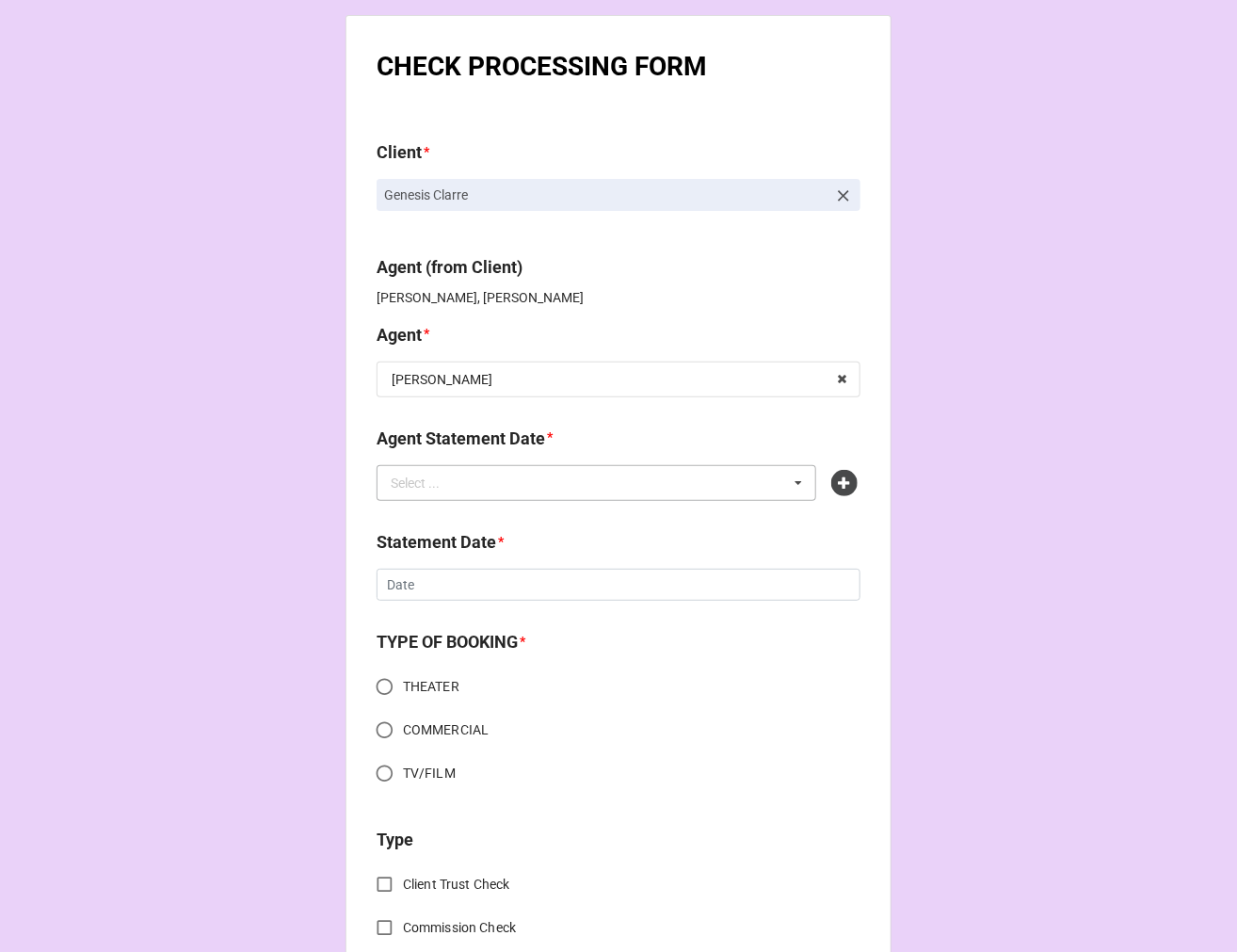
click at [469, 488] on div "Select ... No results found." at bounding box center [596, 483] width 440 height 35
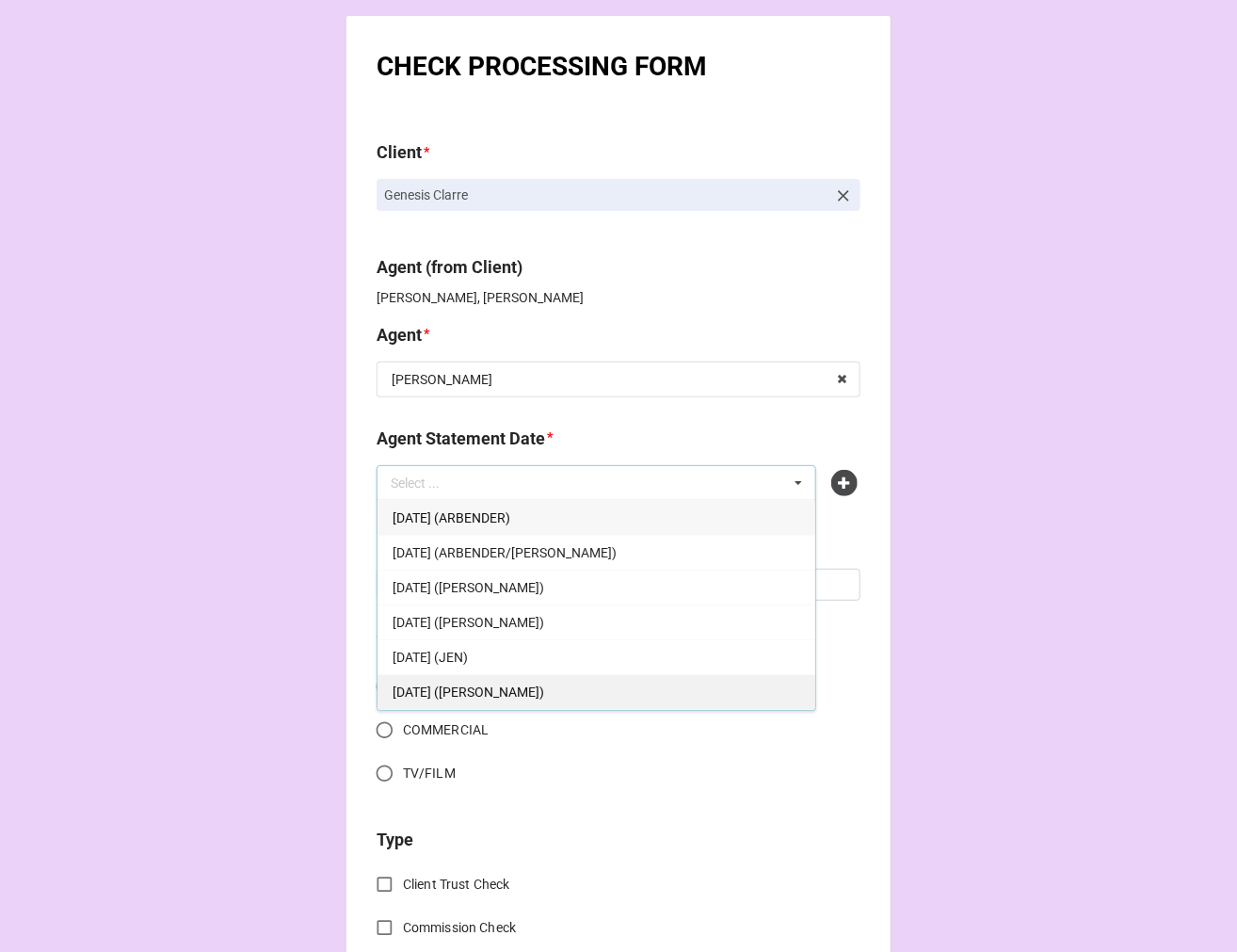
click at [535, 693] on span "[DATE] ([PERSON_NAME])" at bounding box center [468, 691] width 151 height 15
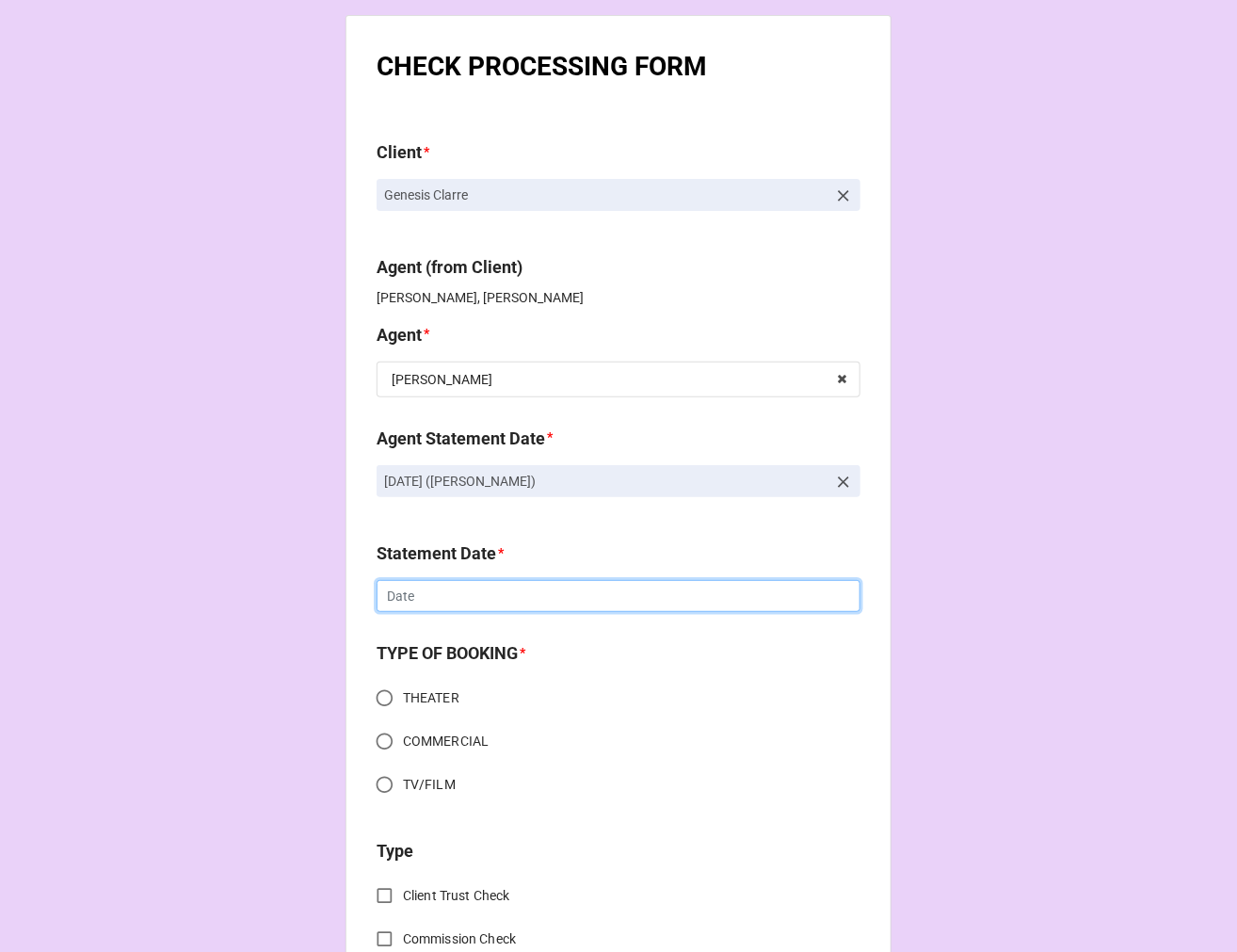
click at [428, 600] on input "text" at bounding box center [618, 596] width 484 height 32
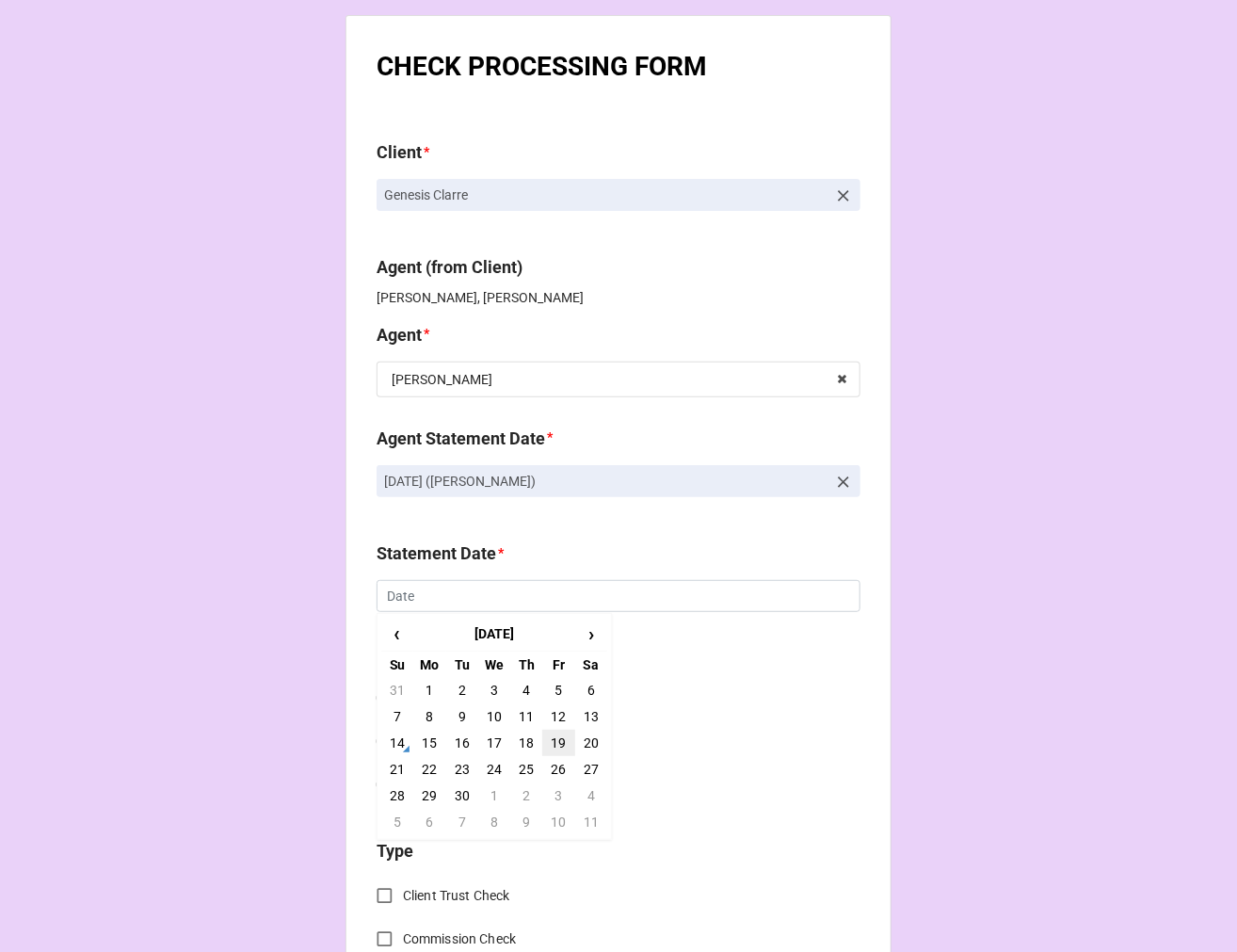
click at [558, 740] on td "19" at bounding box center [558, 743] width 32 height 27
type input "[DATE]"
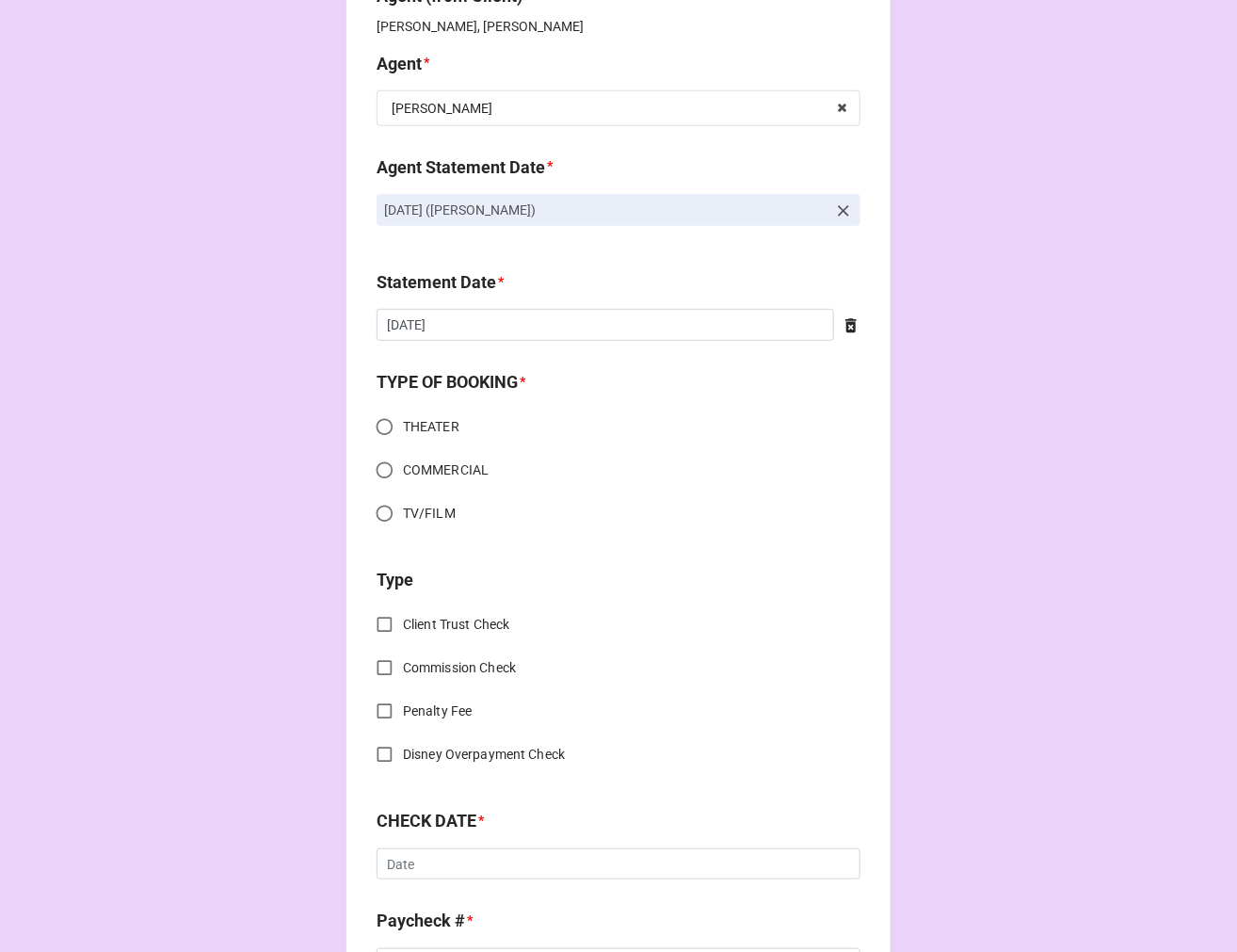
scroll to position [314, 0]
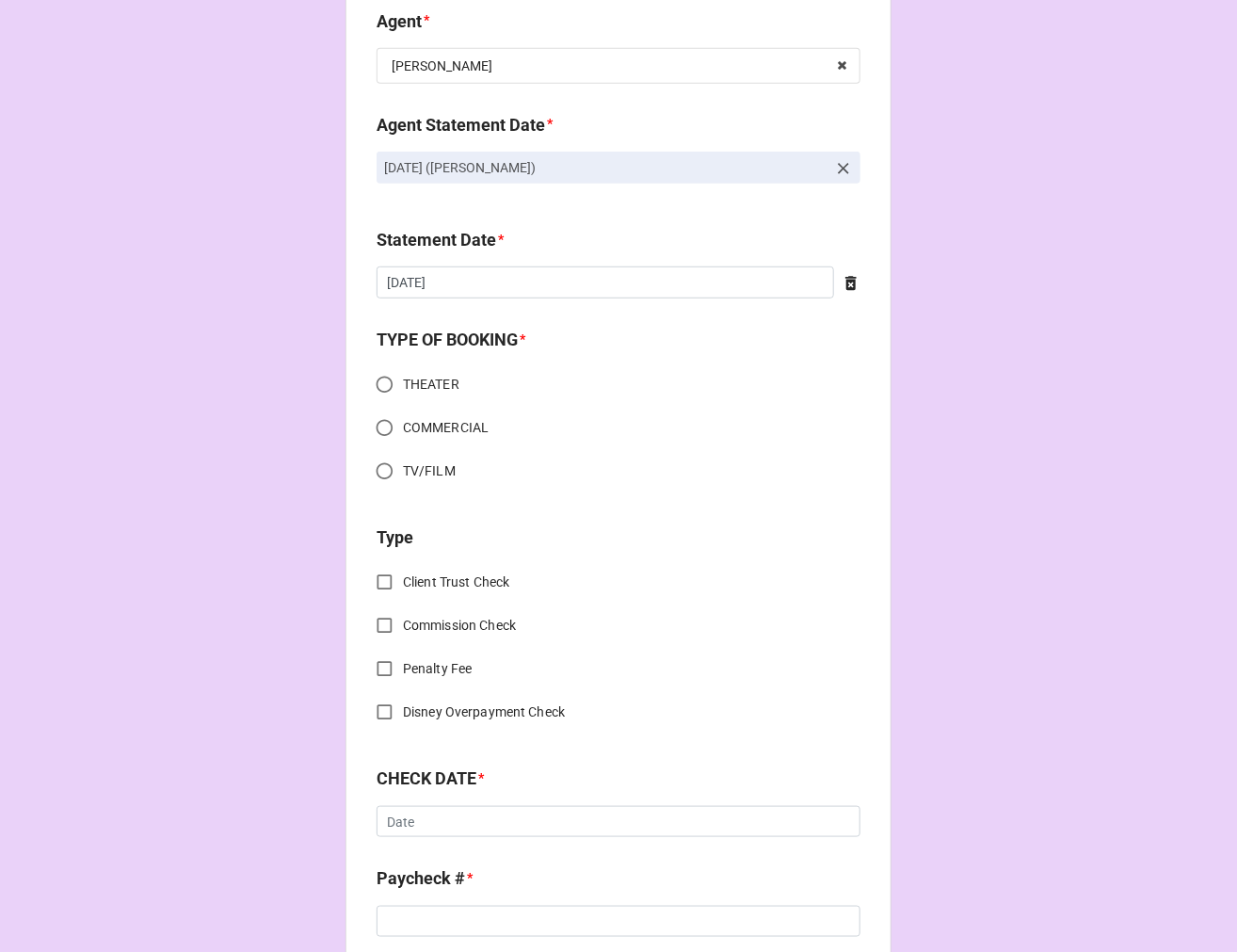
click at [378, 429] on input "COMMERCIAL" at bounding box center [383, 427] width 36 height 36
radio input "true"
click at [379, 575] on input "Client Trust Check" at bounding box center [383, 581] width 36 height 36
checkbox input "true"
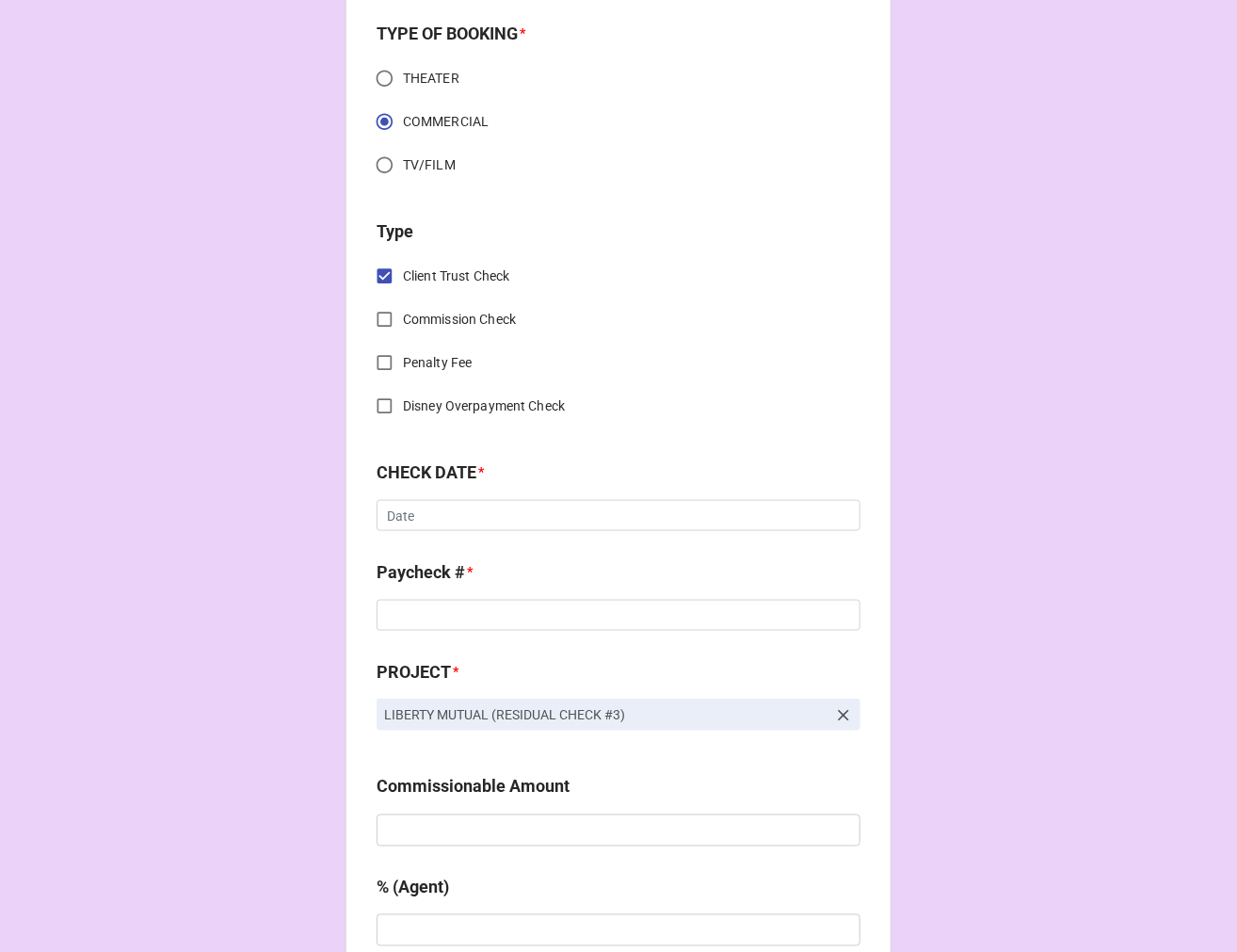
scroll to position [627, 0]
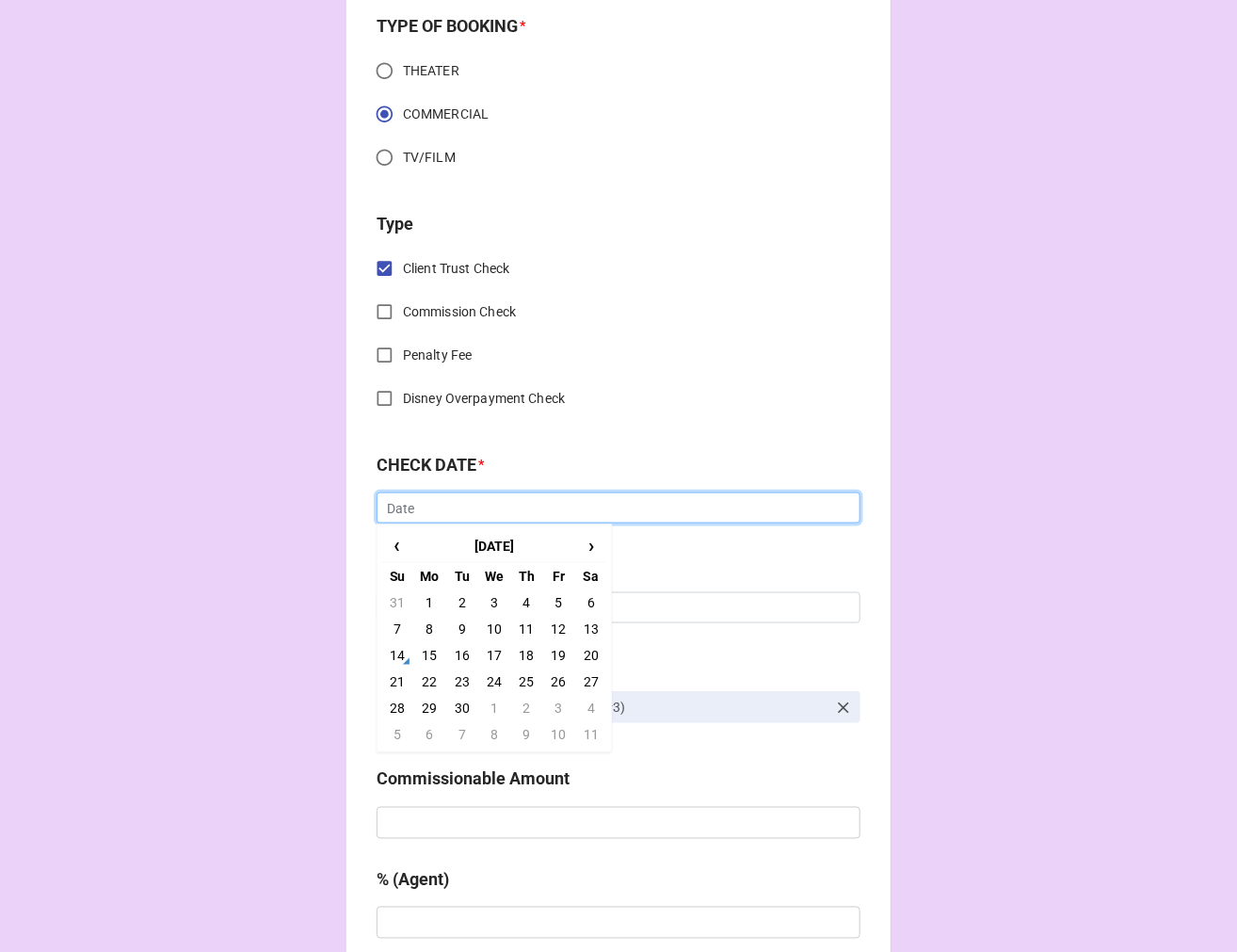
click at [420, 509] on input "text" at bounding box center [618, 508] width 484 height 32
click at [551, 601] on td "5" at bounding box center [558, 602] width 32 height 27
type input "[DATE]"
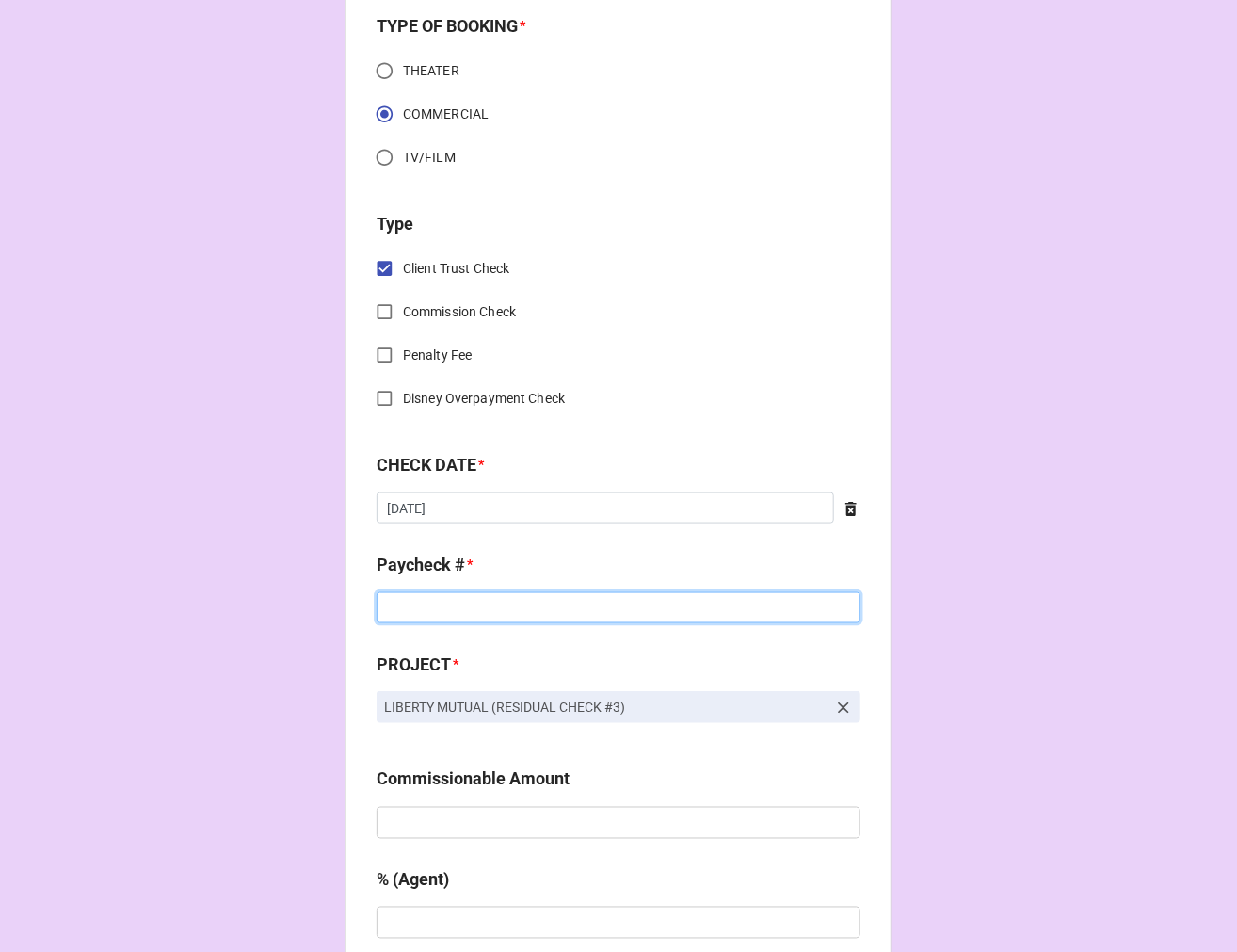
click at [453, 616] on input at bounding box center [618, 608] width 484 height 32
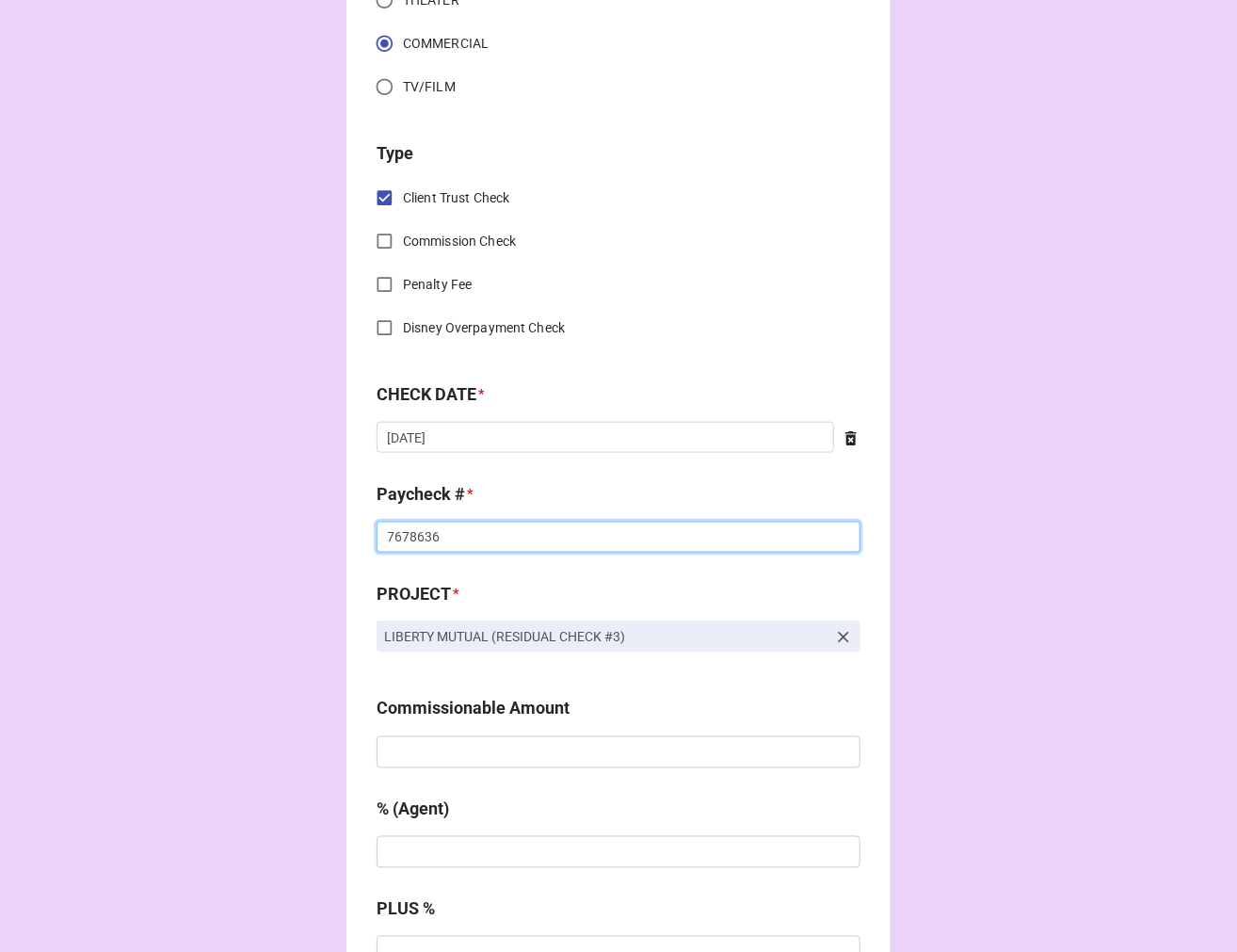
scroll to position [836, 0]
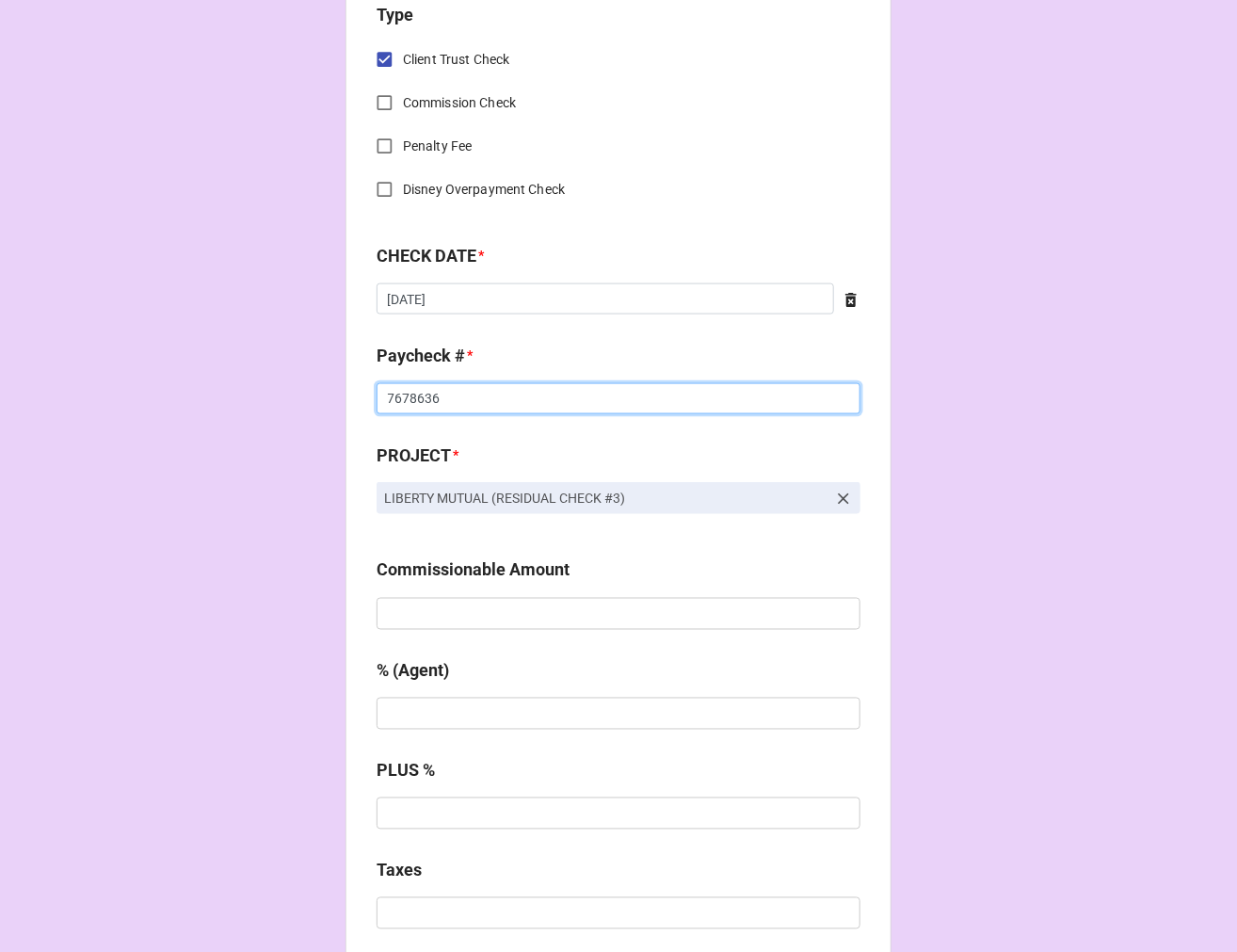
type input "7678636"
click at [444, 617] on input "text" at bounding box center [618, 614] width 484 height 32
type input "$783.10"
type input "10%"
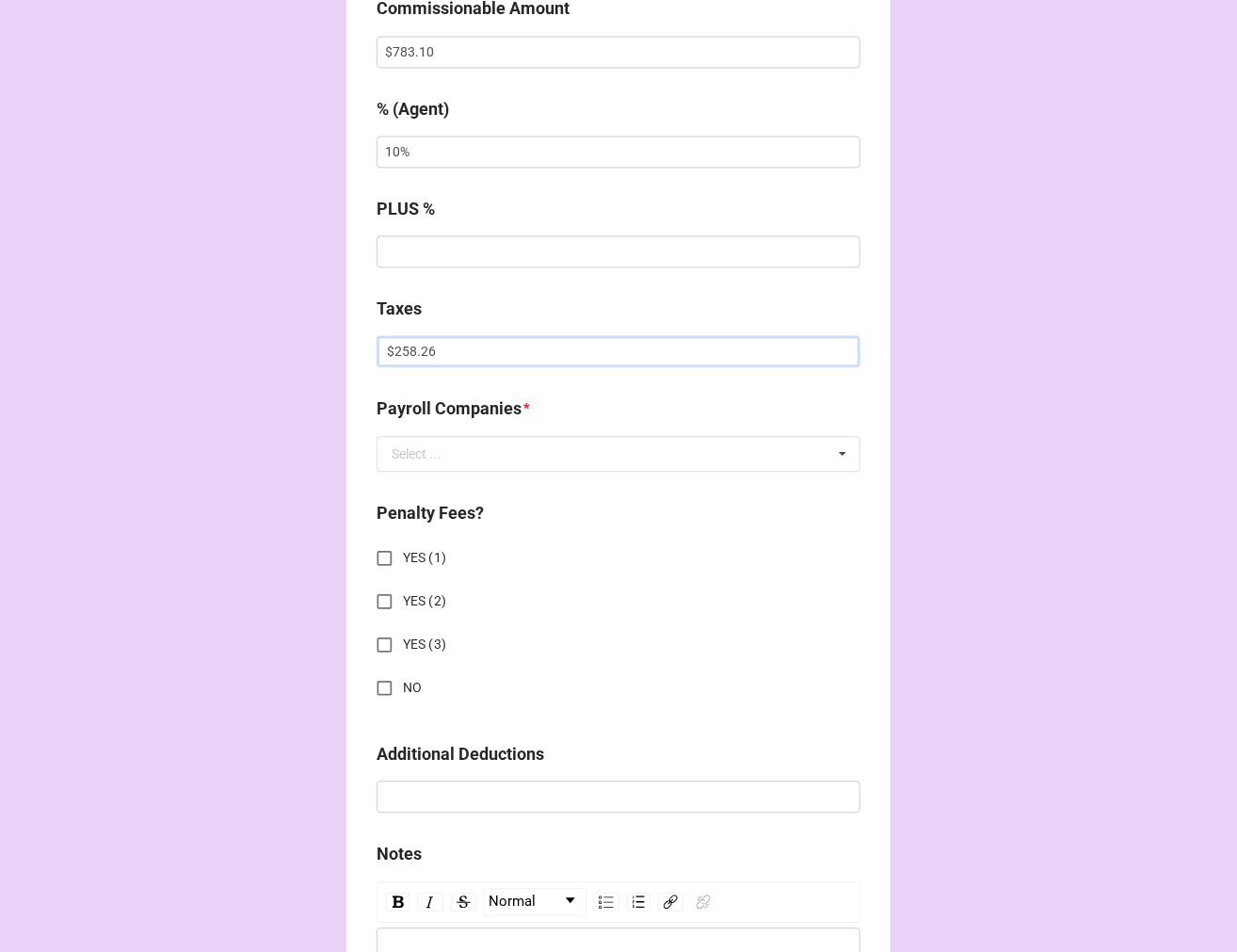
scroll to position [1464, 0]
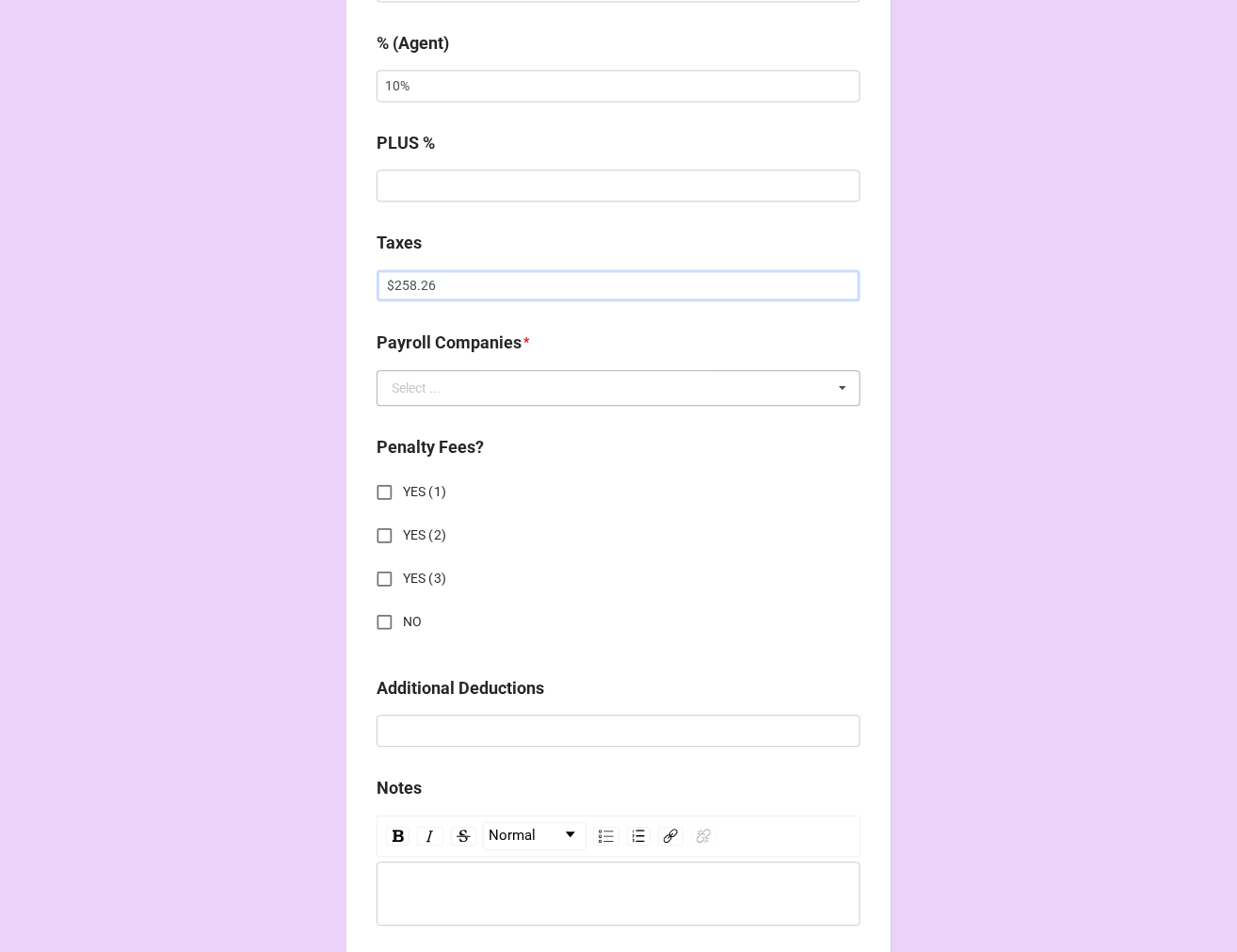
type input "$258.26"
click at [407, 390] on div "Select ..." at bounding box center [416, 387] width 49 height 13
type input "tea"
click at [436, 417] on span "Team Services" at bounding box center [434, 422] width 83 height 15
click at [368, 627] on input "NO" at bounding box center [383, 622] width 36 height 36
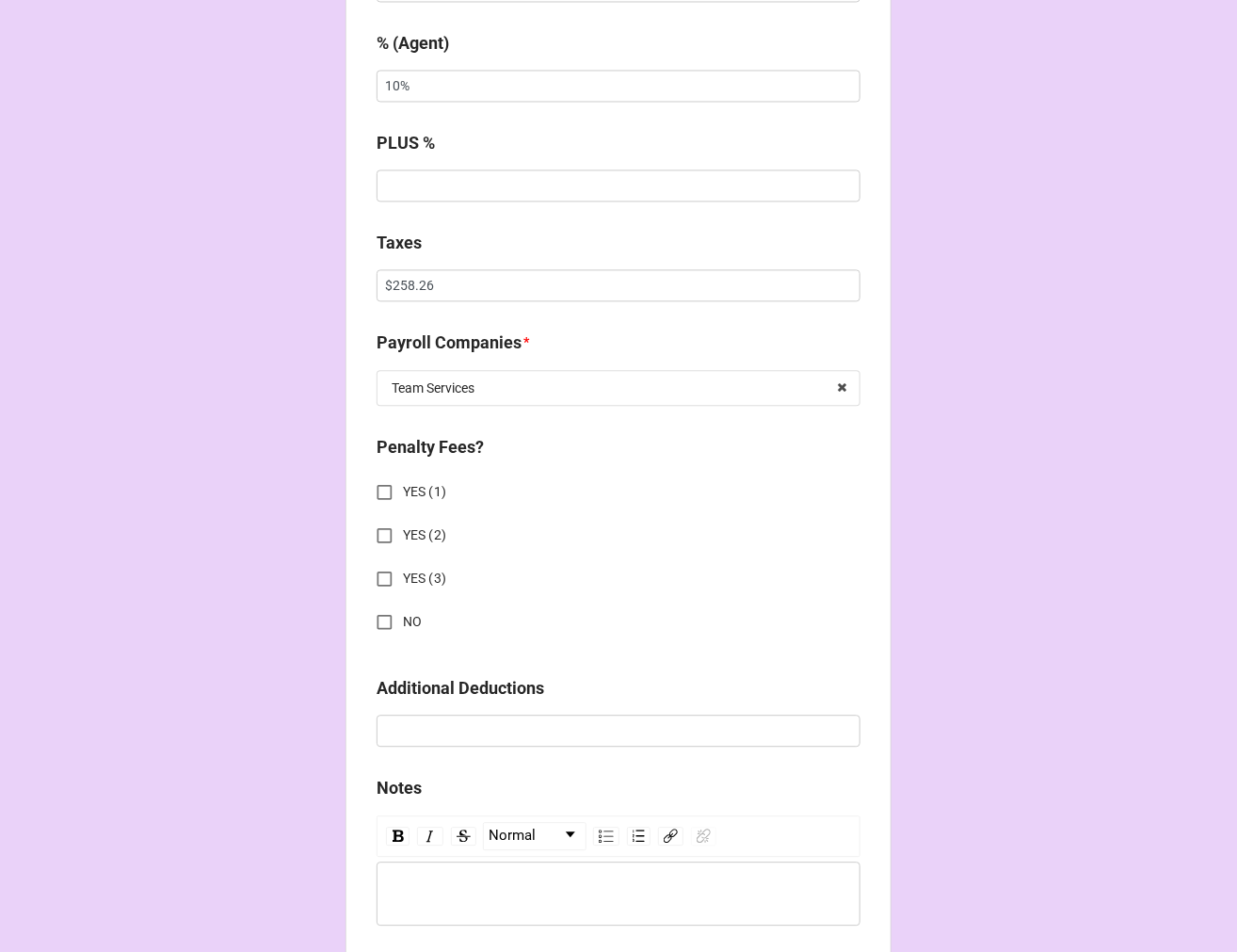
checkbox input "true"
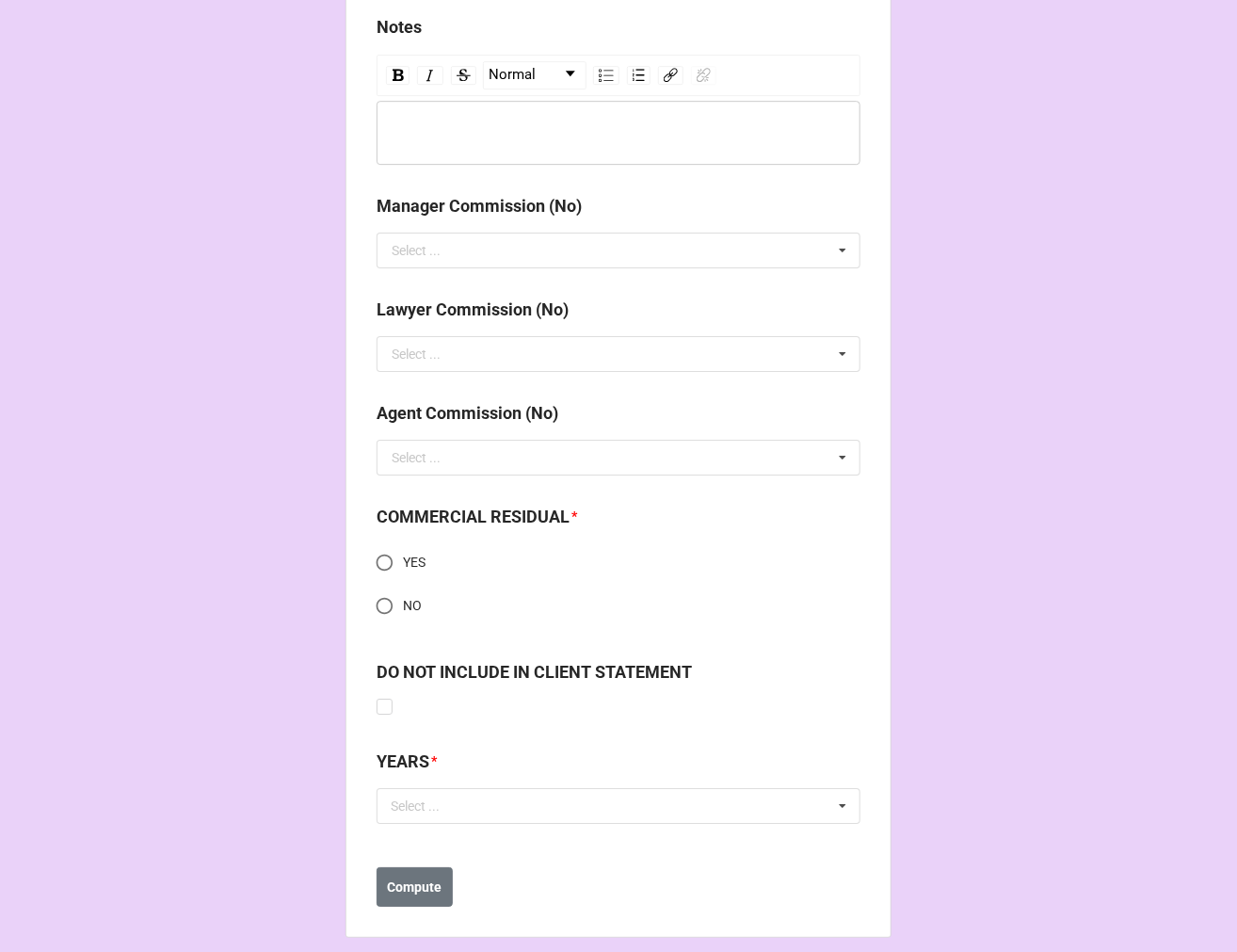
scroll to position [2241, 0]
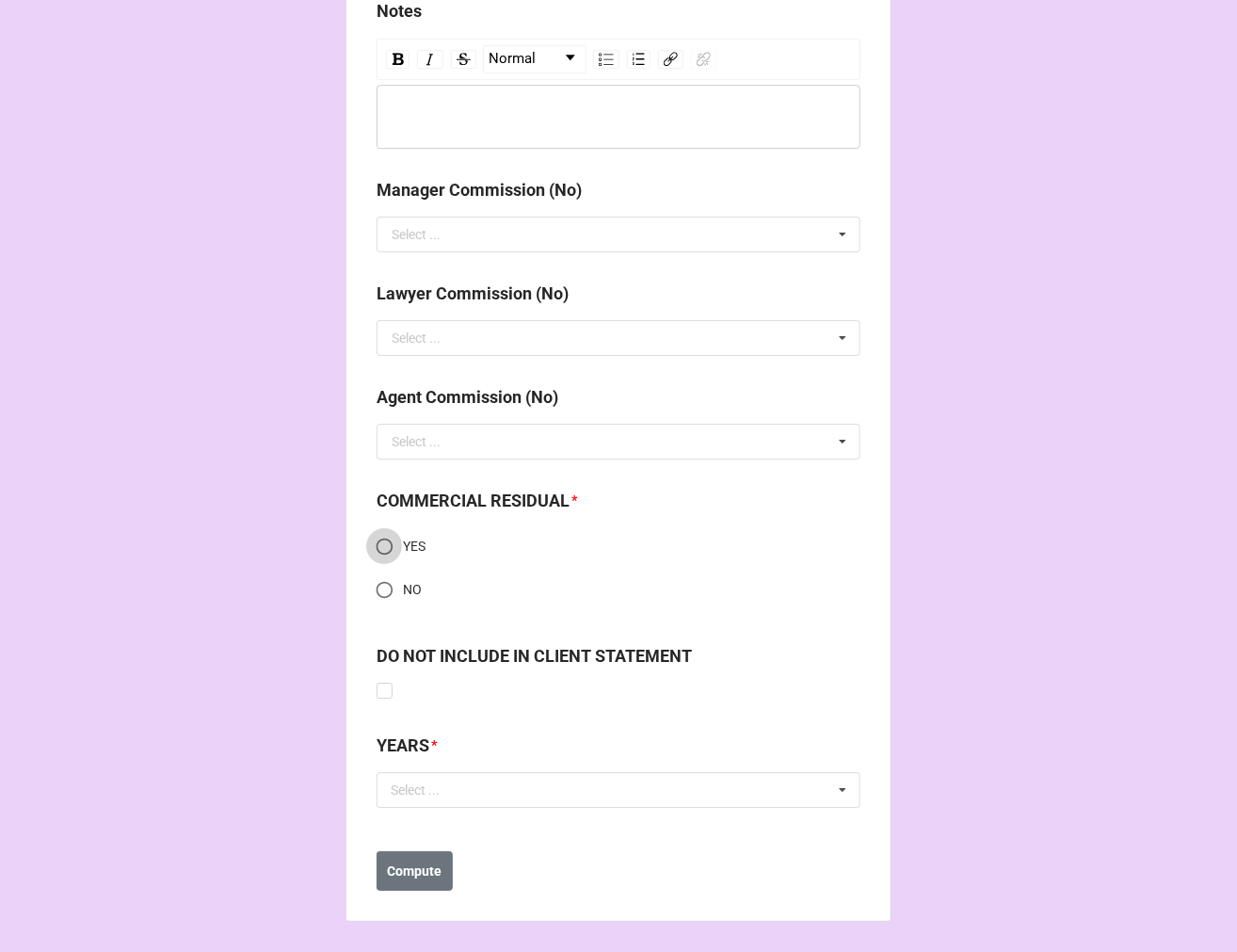
click at [373, 539] on input "YES" at bounding box center [383, 546] width 36 height 36
radio input "true"
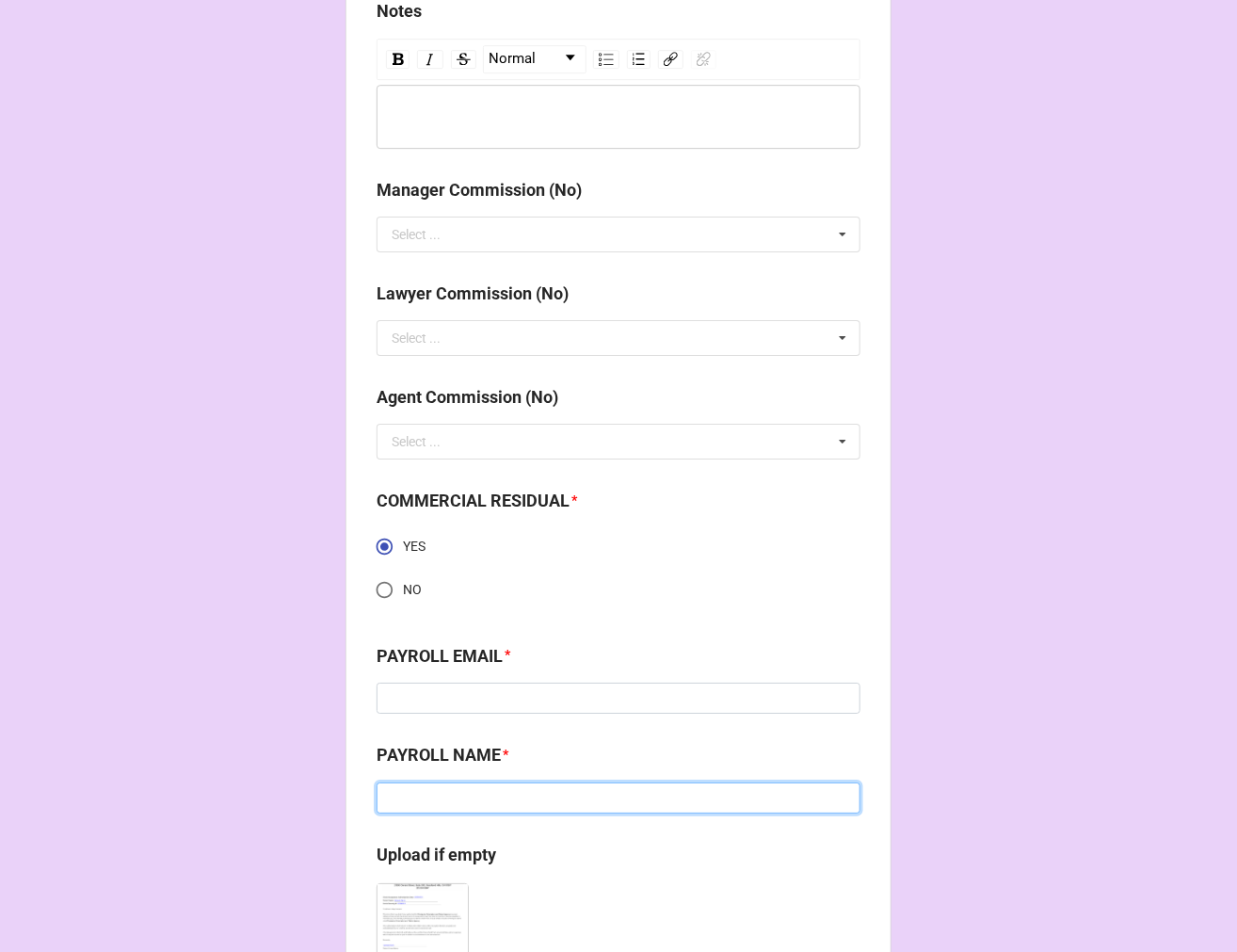
click at [445, 805] on input at bounding box center [618, 799] width 484 height 32
paste input "[PERSON_NAME]"
type input "[PERSON_NAME]"
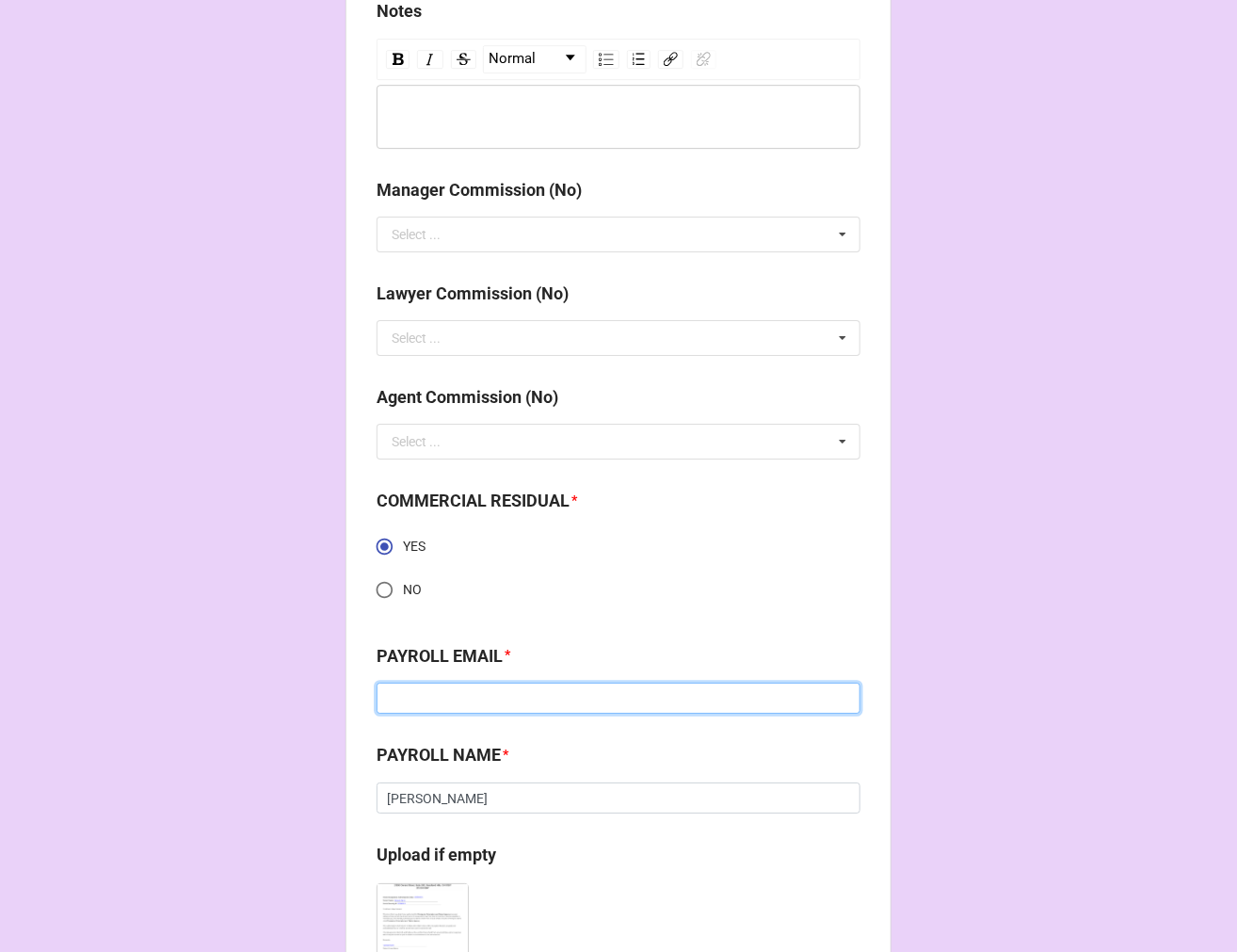
click at [427, 698] on input at bounding box center [618, 698] width 484 height 32
paste input "[EMAIL_ADDRESS][DOMAIN_NAME]"
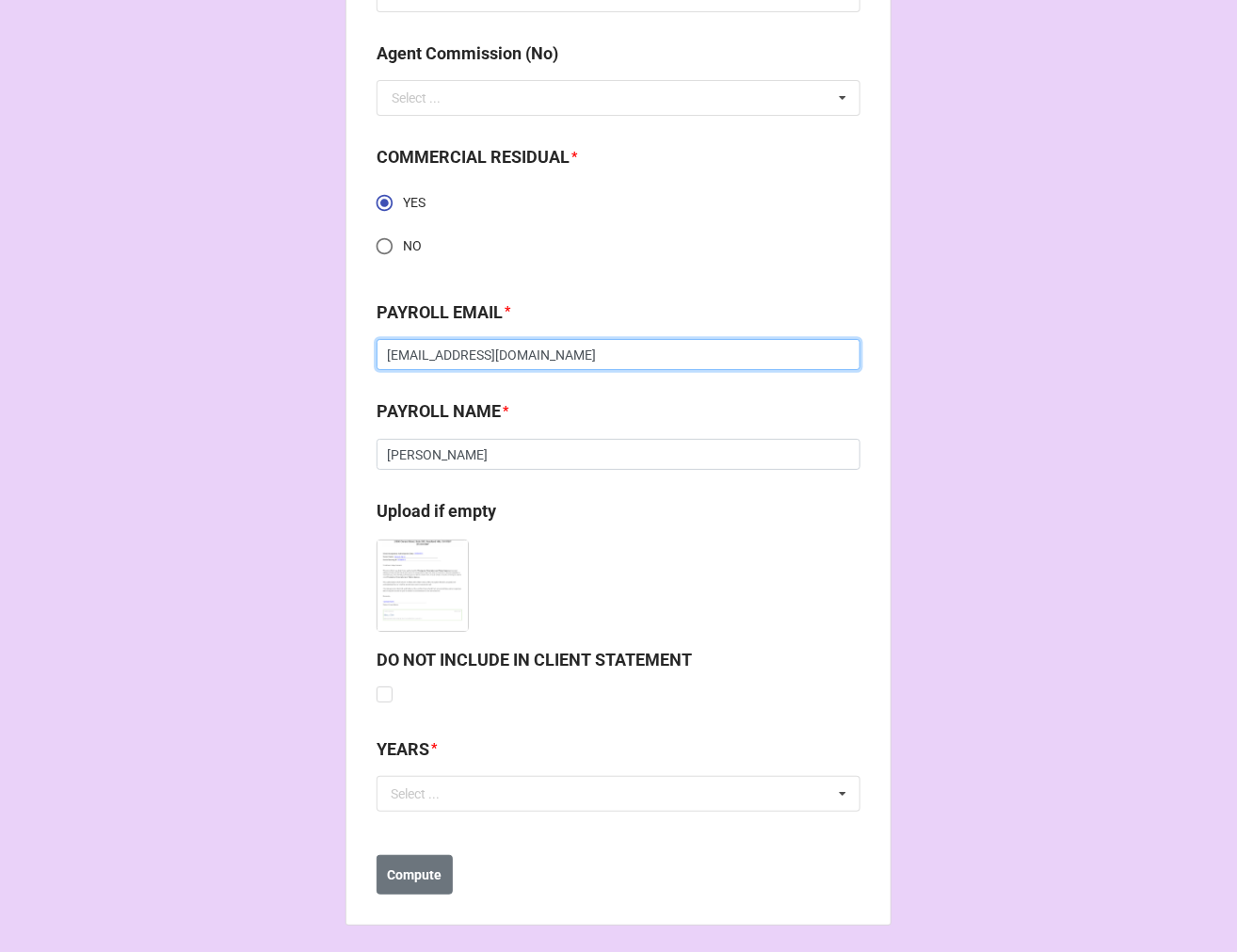
scroll to position [2588, 0]
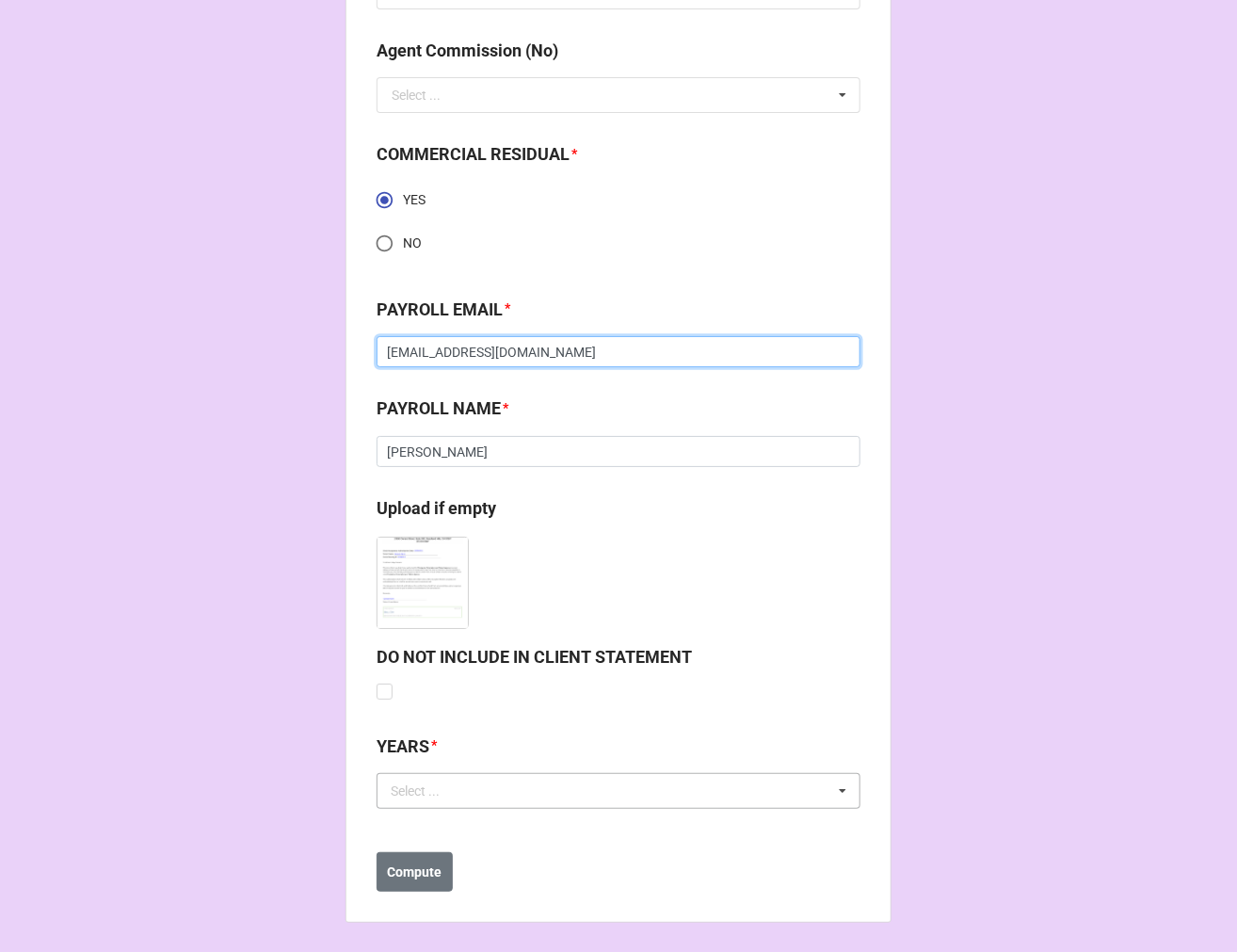
type input "[EMAIL_ADDRESS][DOMAIN_NAME]"
click at [398, 786] on div "Select ..." at bounding box center [427, 791] width 81 height 22
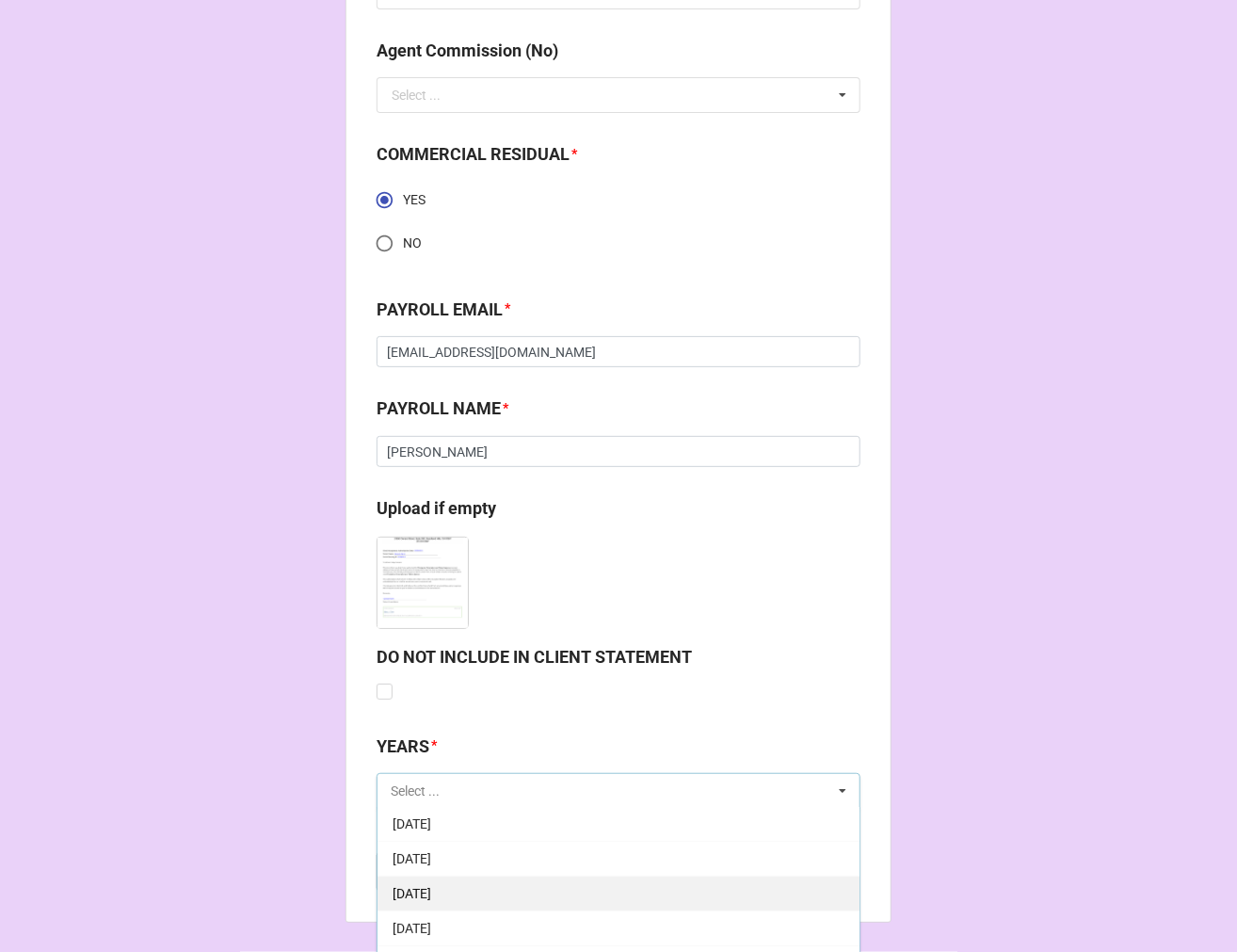
scroll to position [209, 0]
click at [431, 895] on span "[DATE]" at bounding box center [411, 895] width 38 height 15
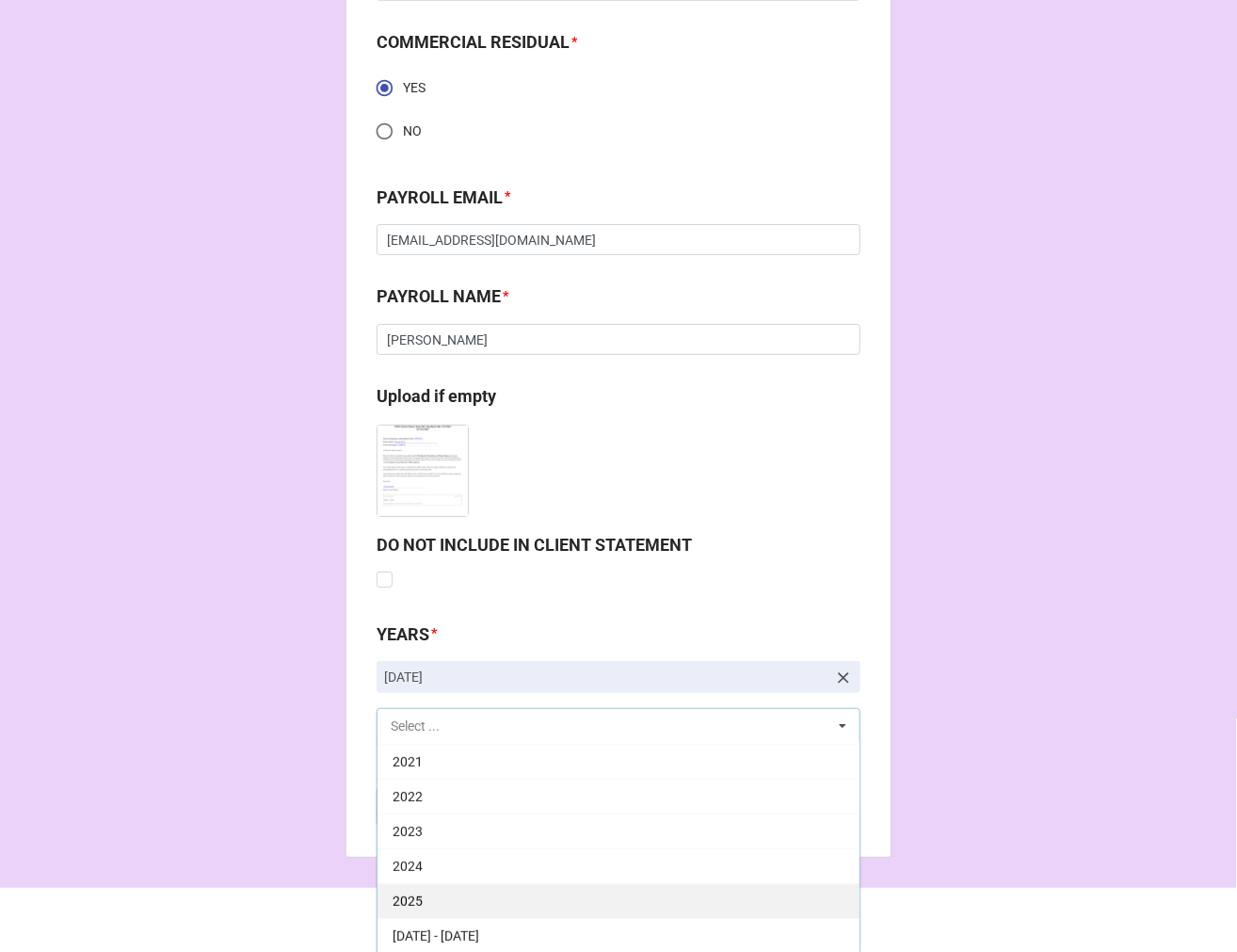
scroll to position [2701, 0]
click at [481, 896] on div "2025" at bounding box center [618, 899] width 482 height 34
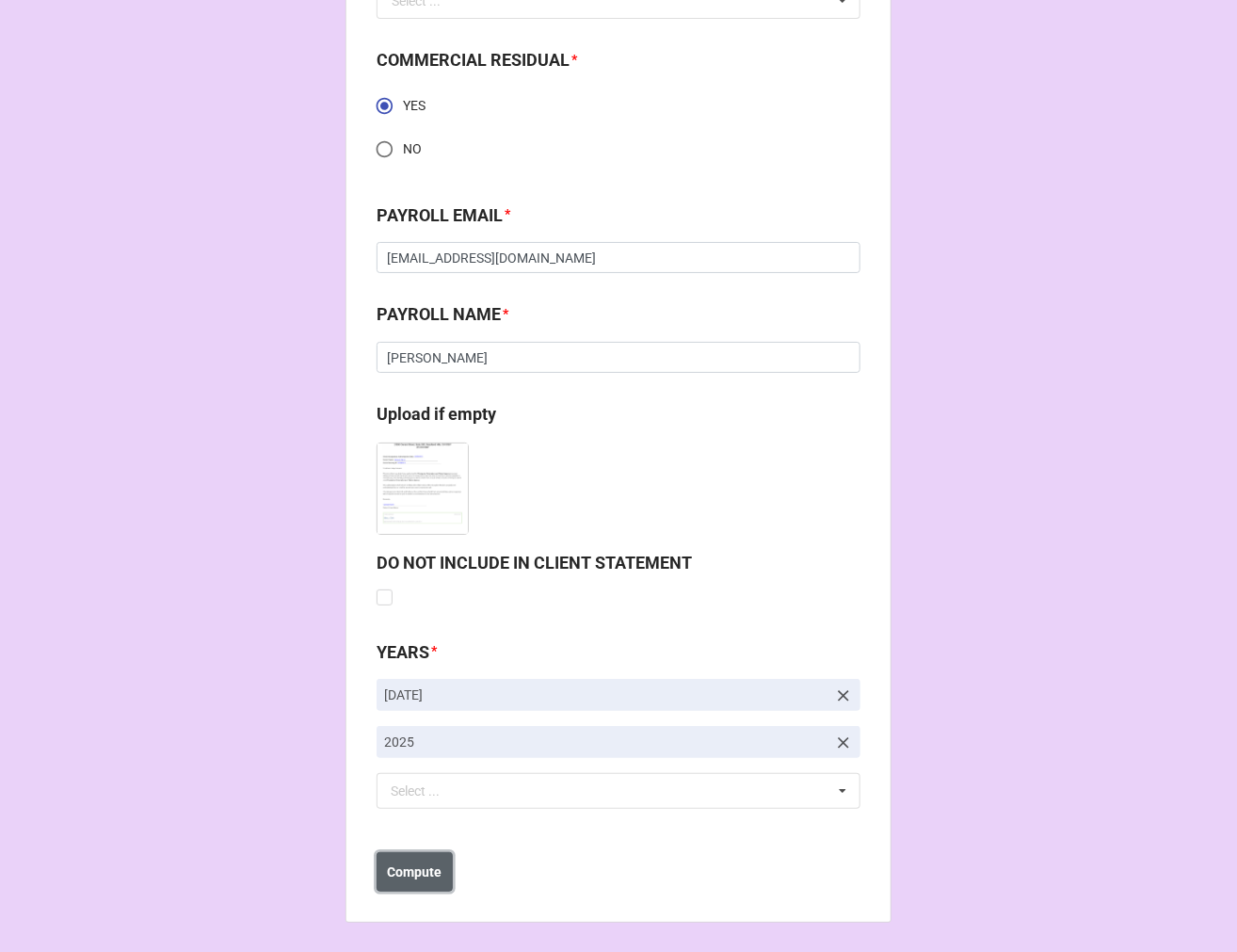
click at [417, 872] on b "Compute" at bounding box center [415, 872] width 55 height 20
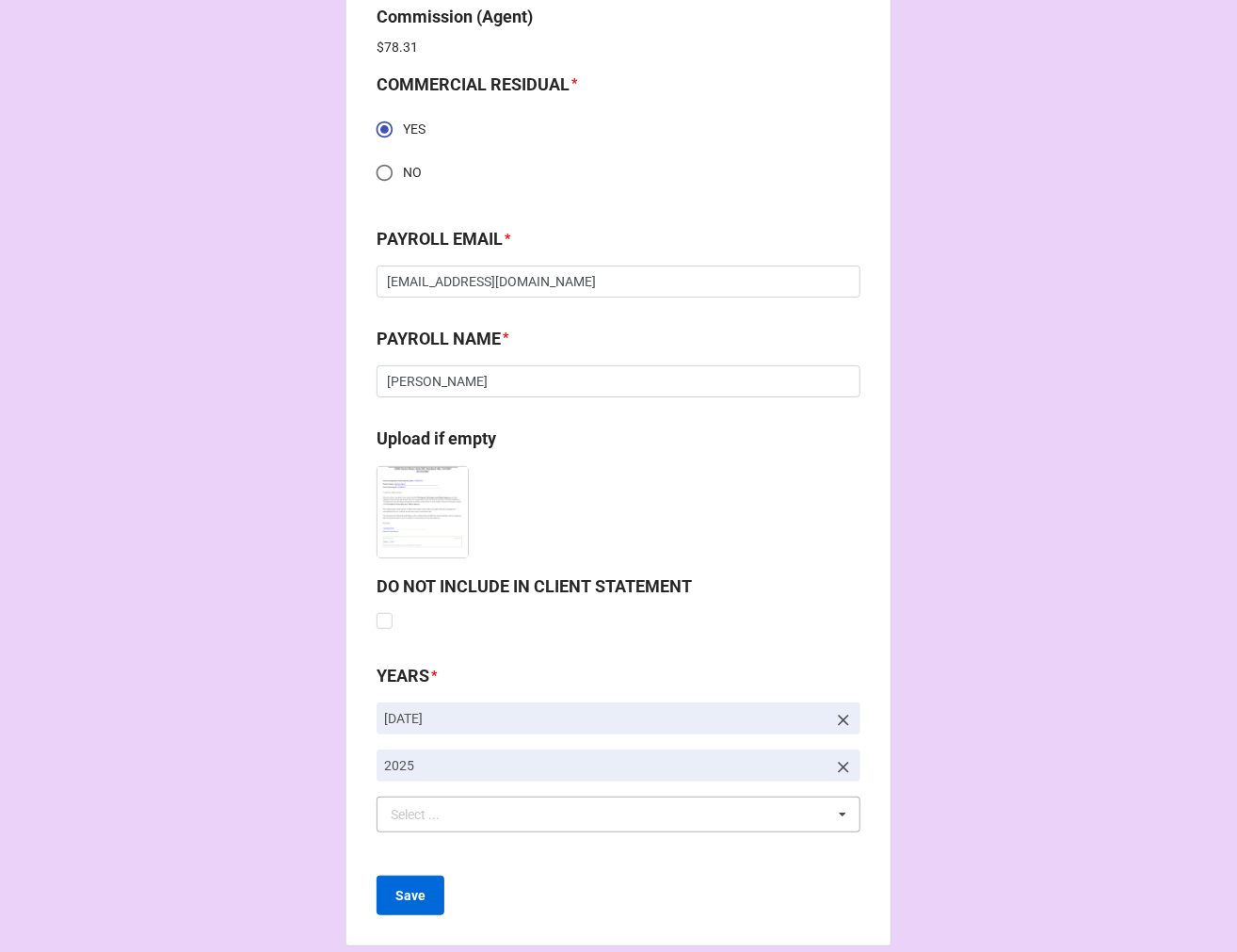
scroll to position [2750, 0]
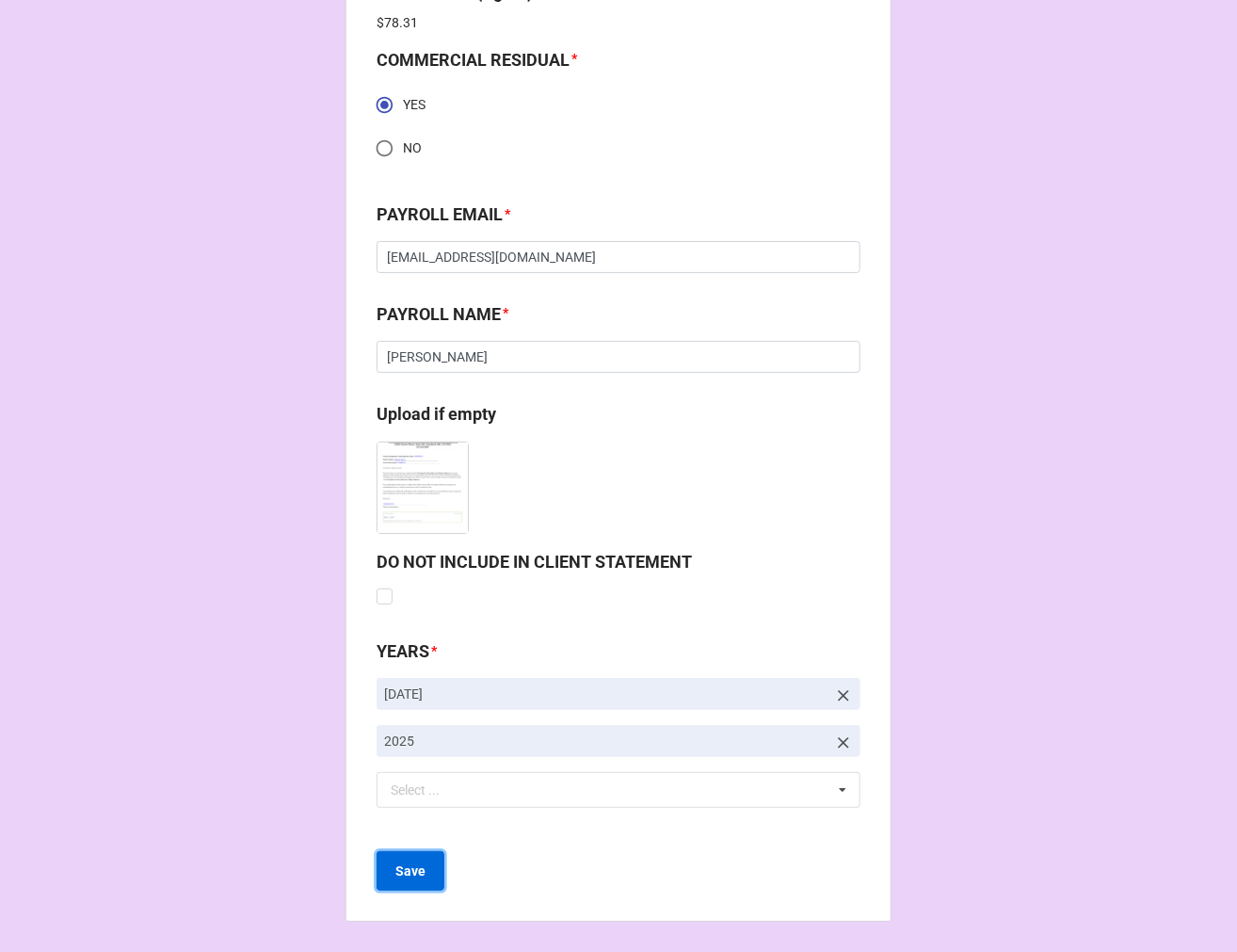
click at [411, 870] on b "Save" at bounding box center [410, 871] width 30 height 20
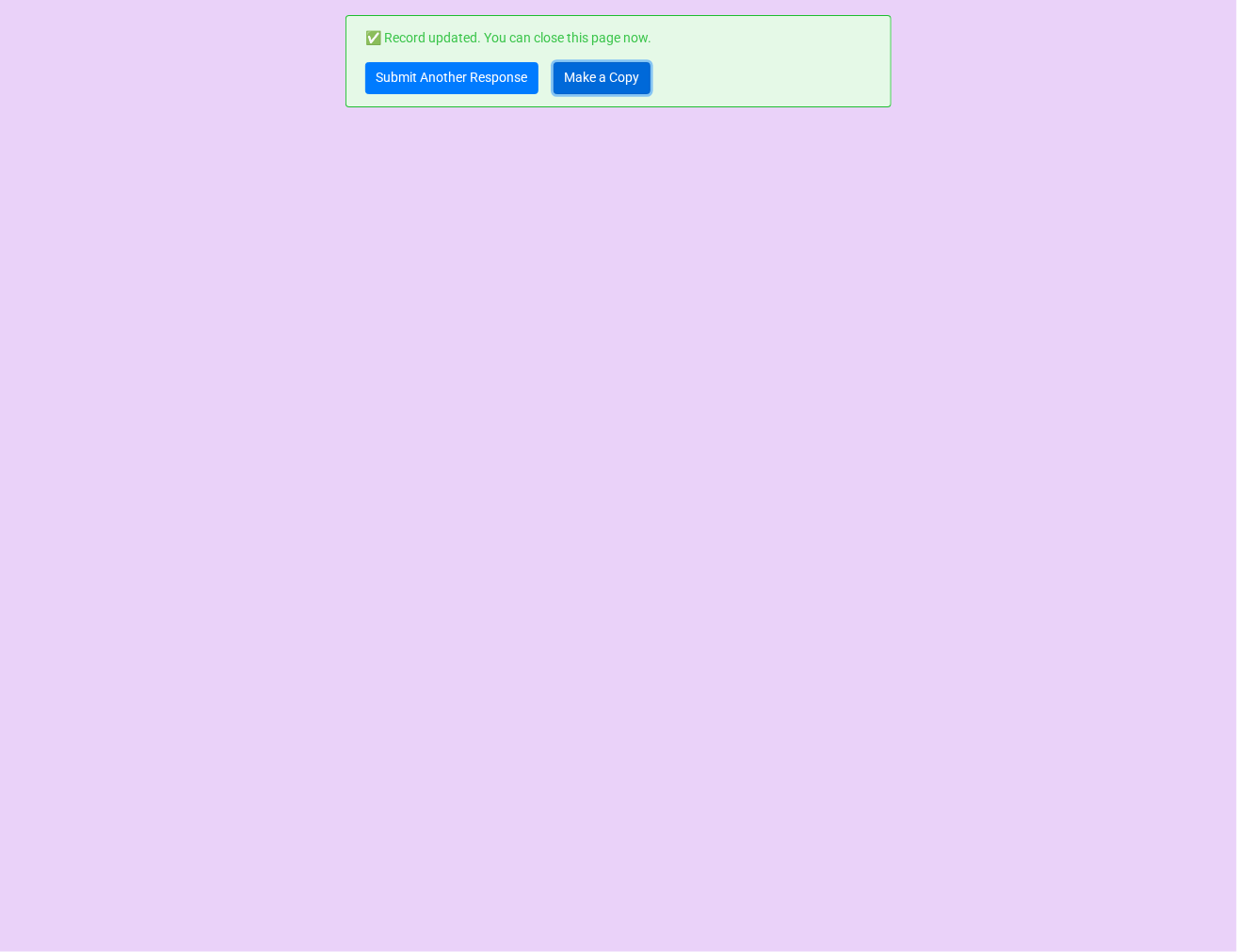
click at [604, 83] on link "Make a Copy" at bounding box center [602, 78] width 97 height 32
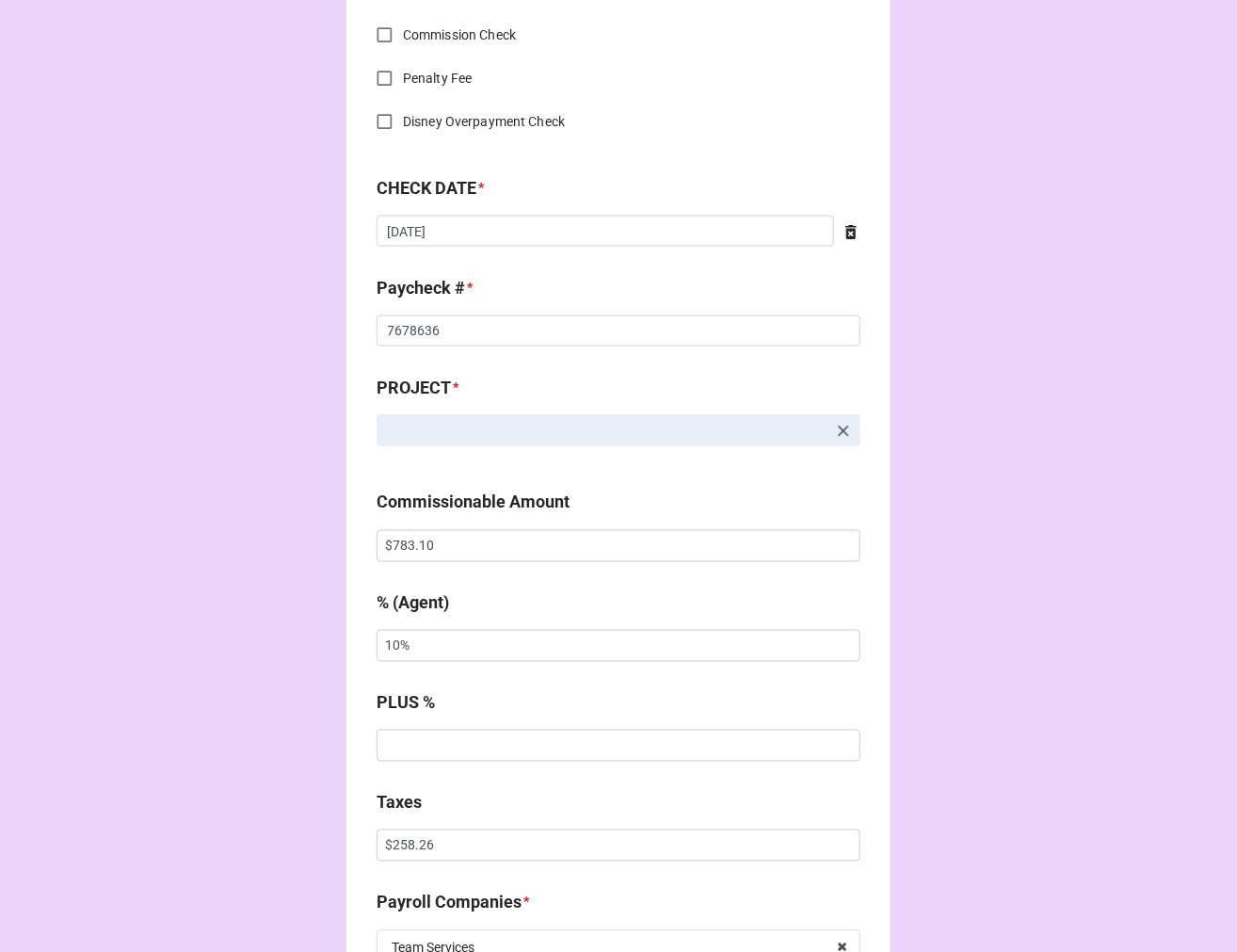
scroll to position [941, 0]
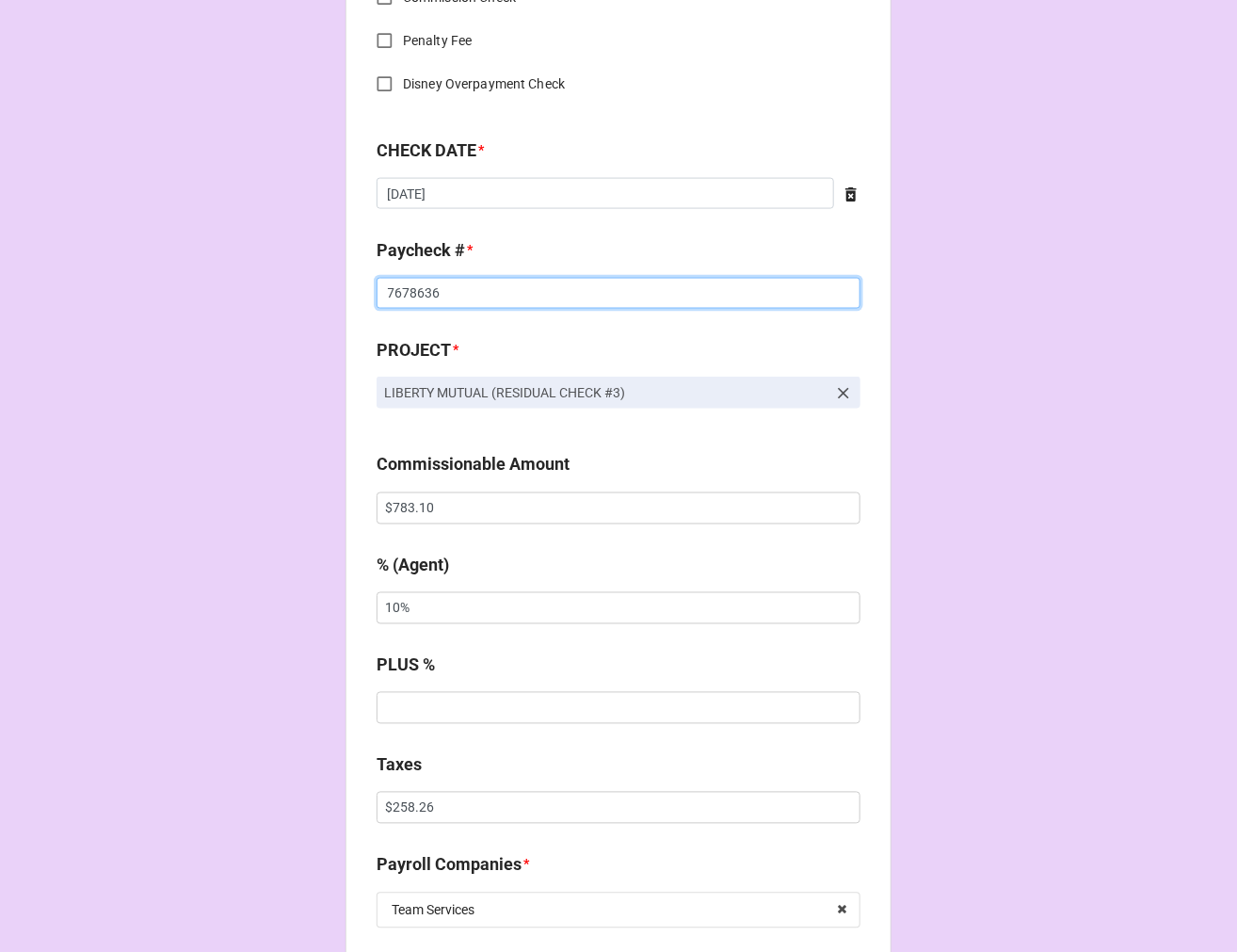
click at [447, 294] on input "7678636" at bounding box center [618, 293] width 484 height 32
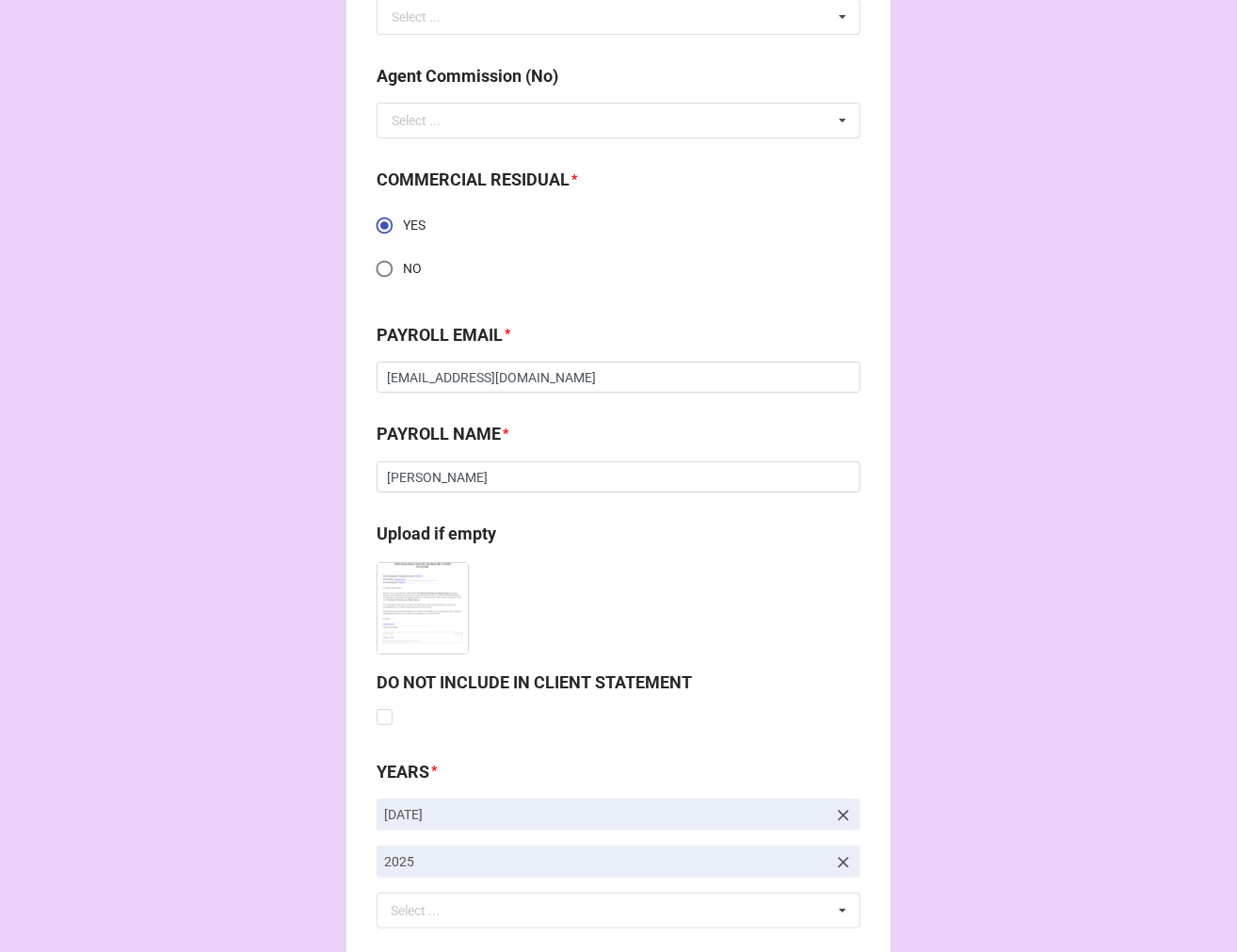
scroll to position [2682, 0]
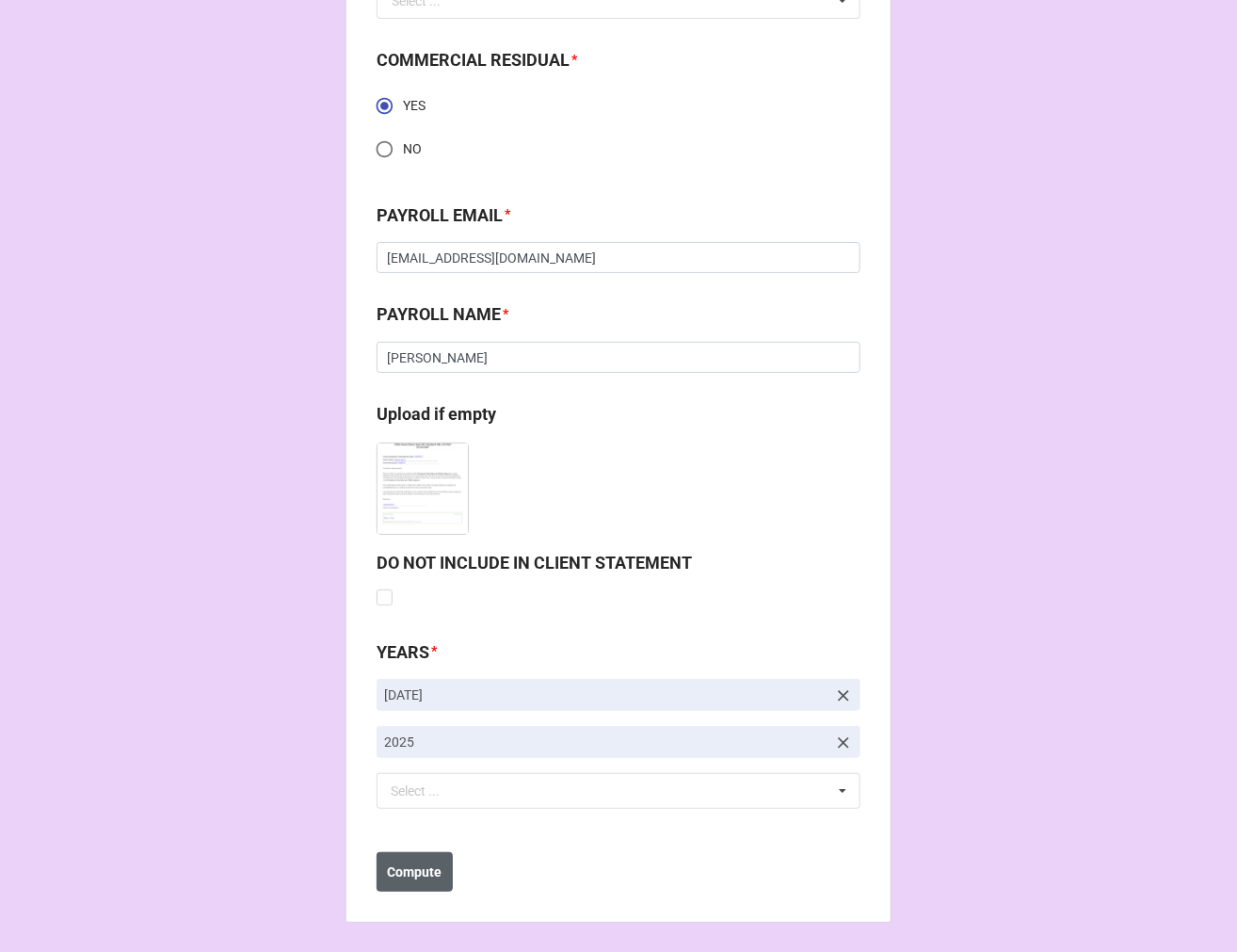
type input "7678637"
click at [431, 867] on b "Compute" at bounding box center [415, 872] width 55 height 20
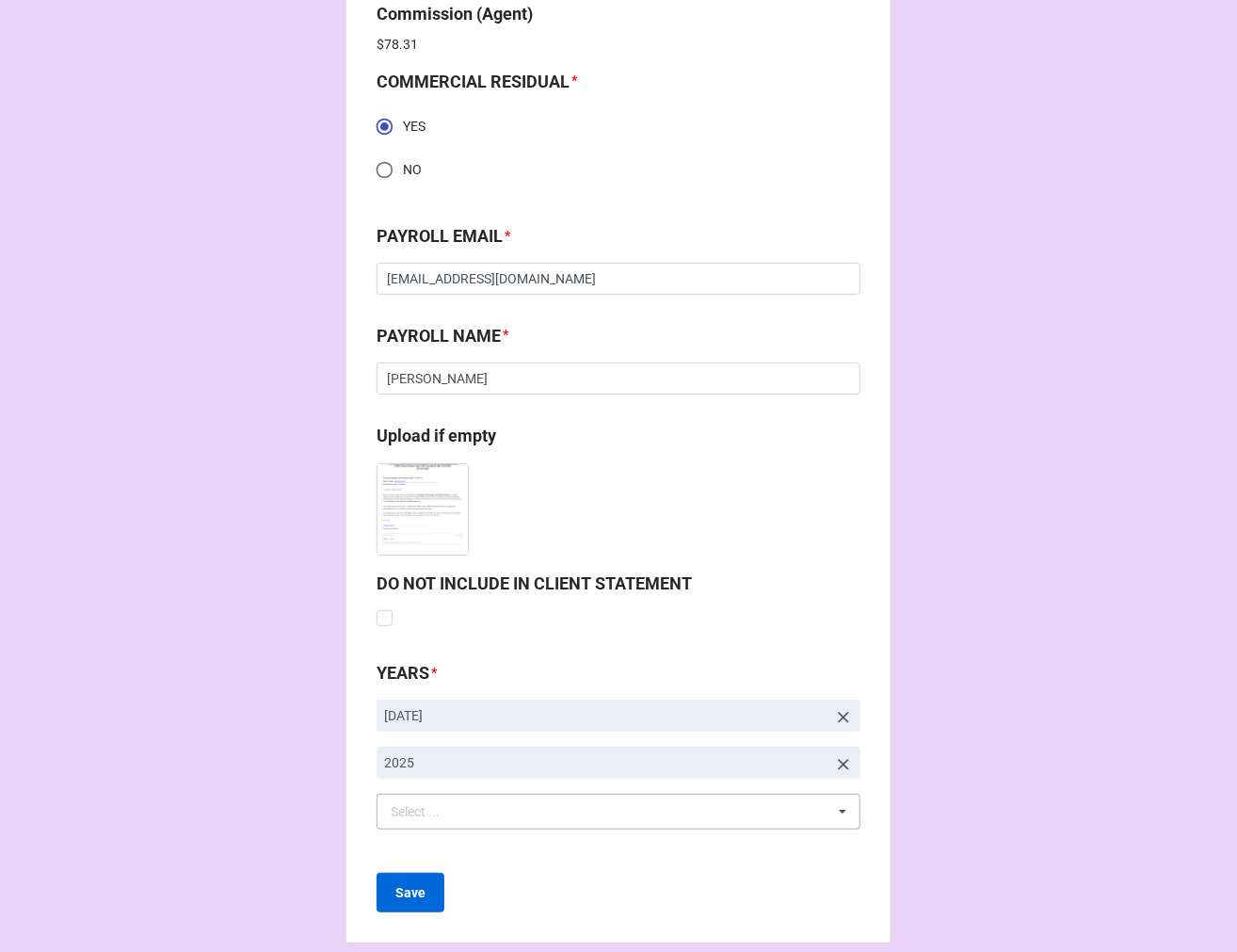
scroll to position [2750, 0]
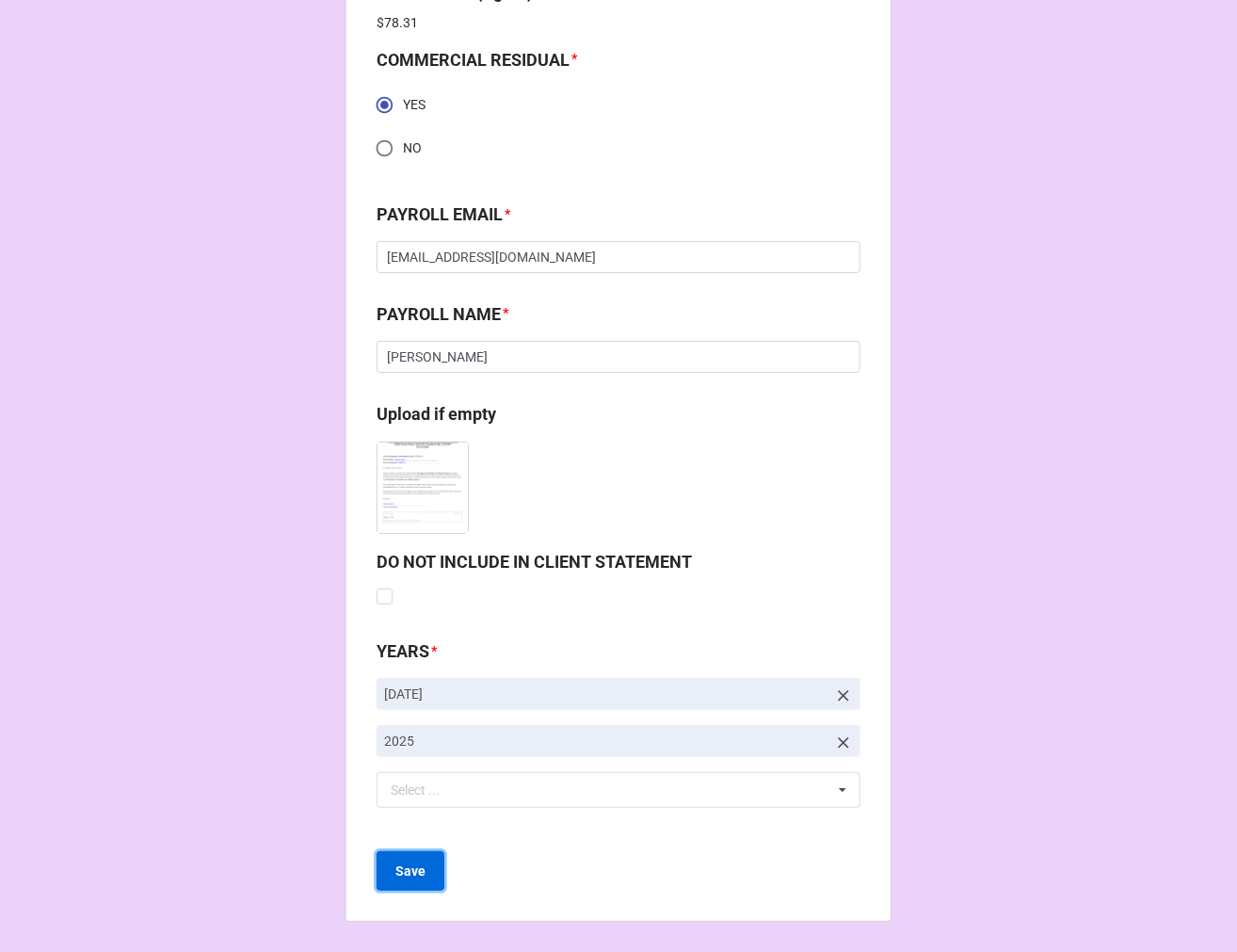
click at [408, 872] on b "Save" at bounding box center [410, 871] width 30 height 20
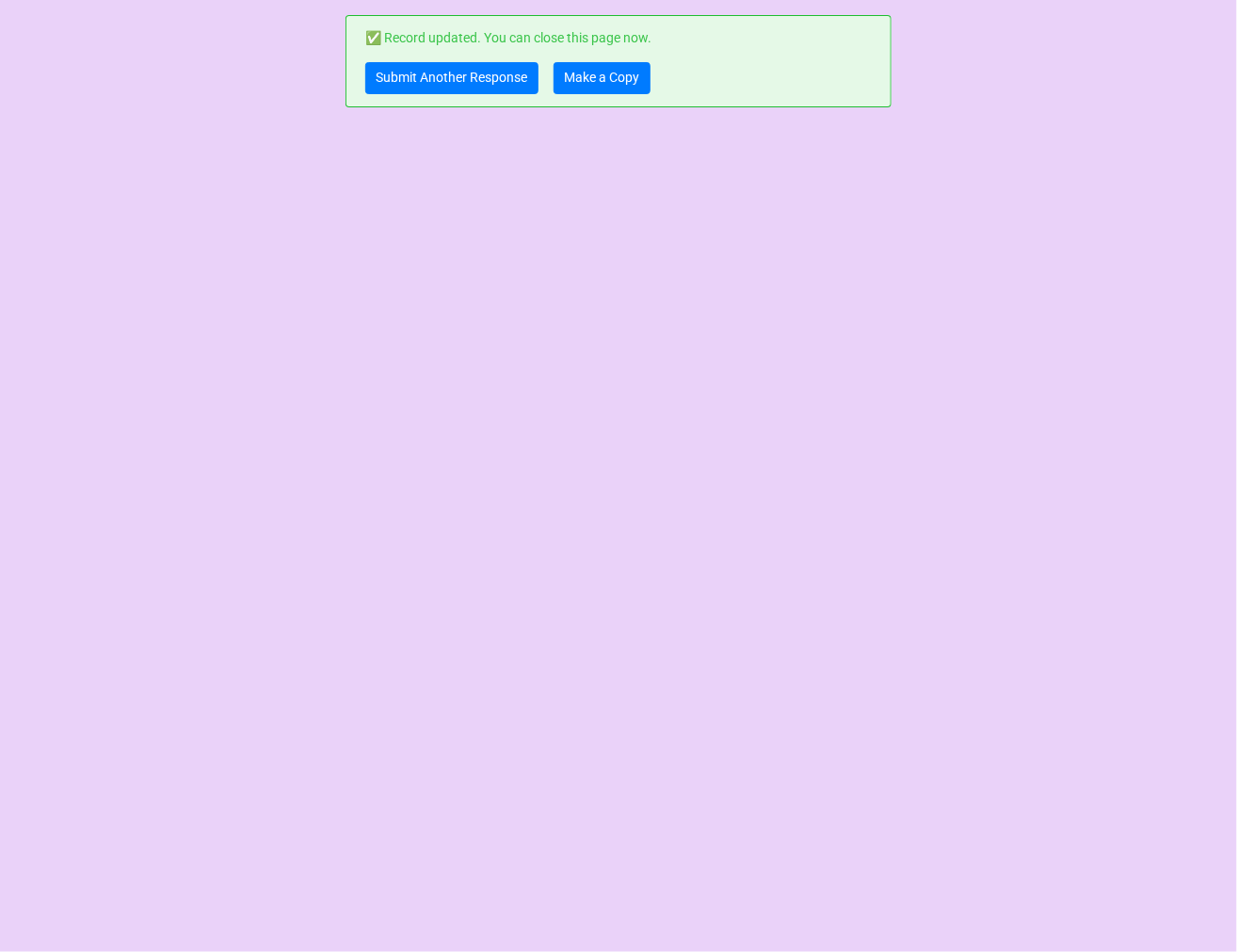
scroll to position [0, 0]
click at [449, 85] on link "Submit Another Response" at bounding box center [451, 78] width 173 height 32
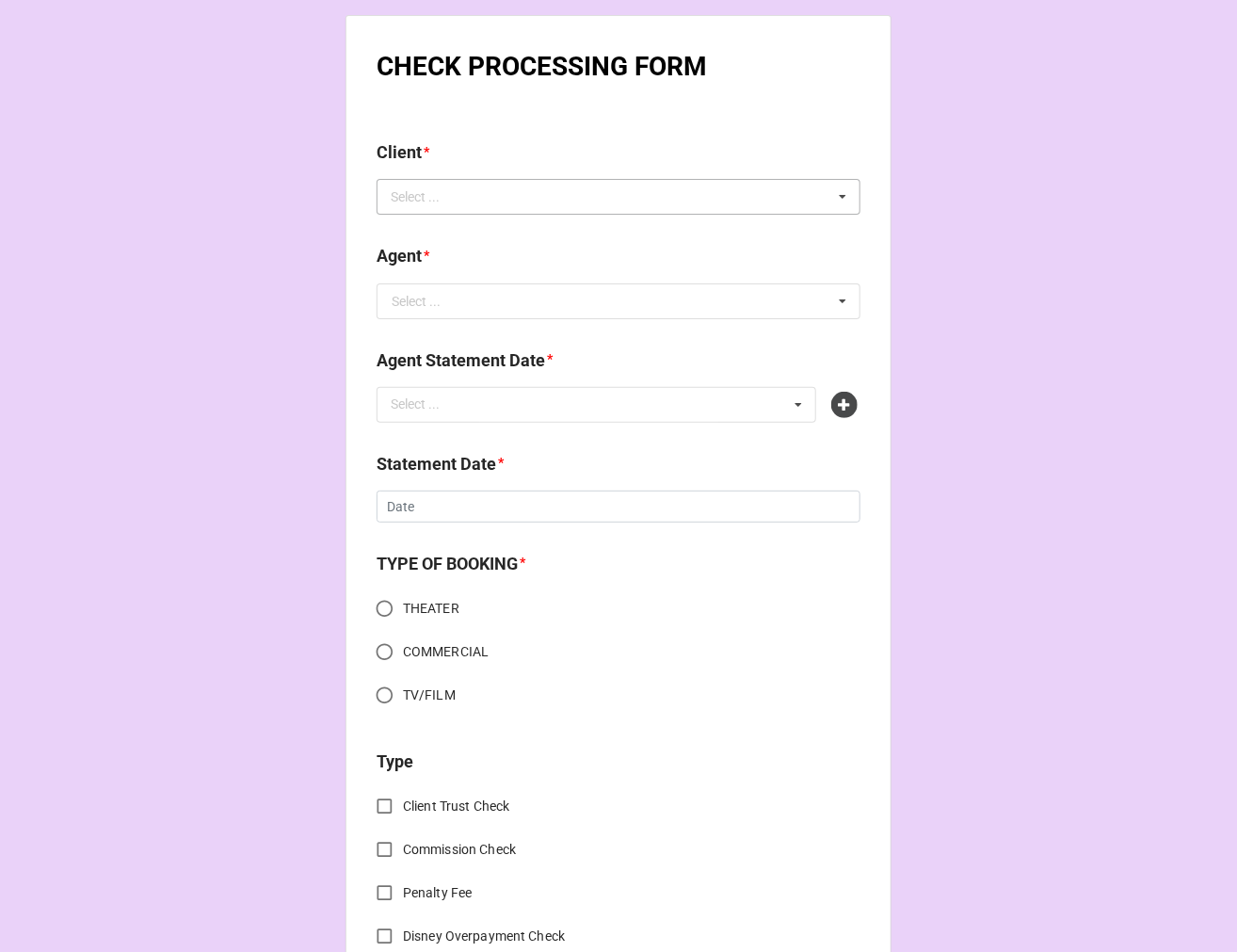
click at [506, 209] on div "Select ... No results found." at bounding box center [618, 197] width 484 height 35
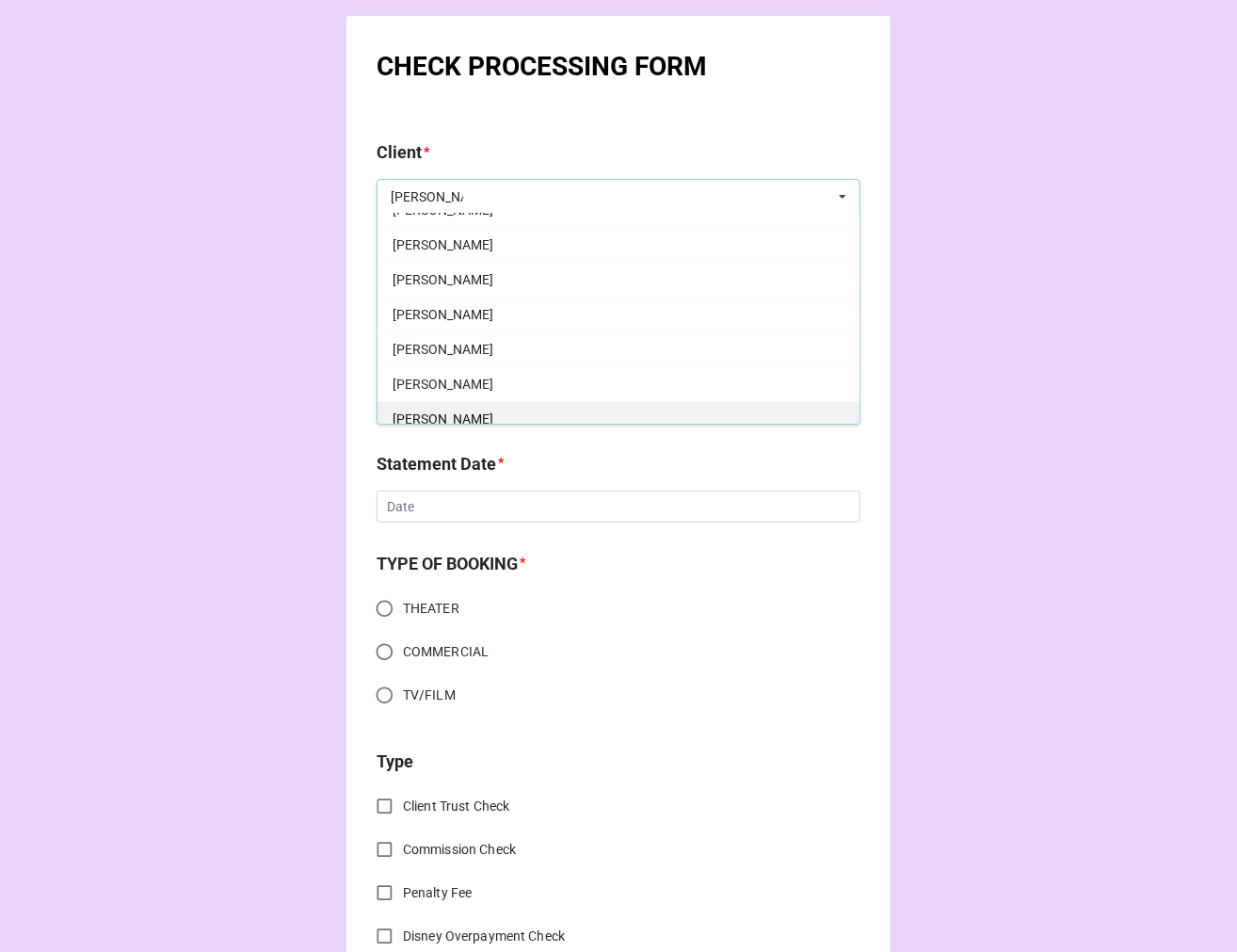
scroll to position [104, 0]
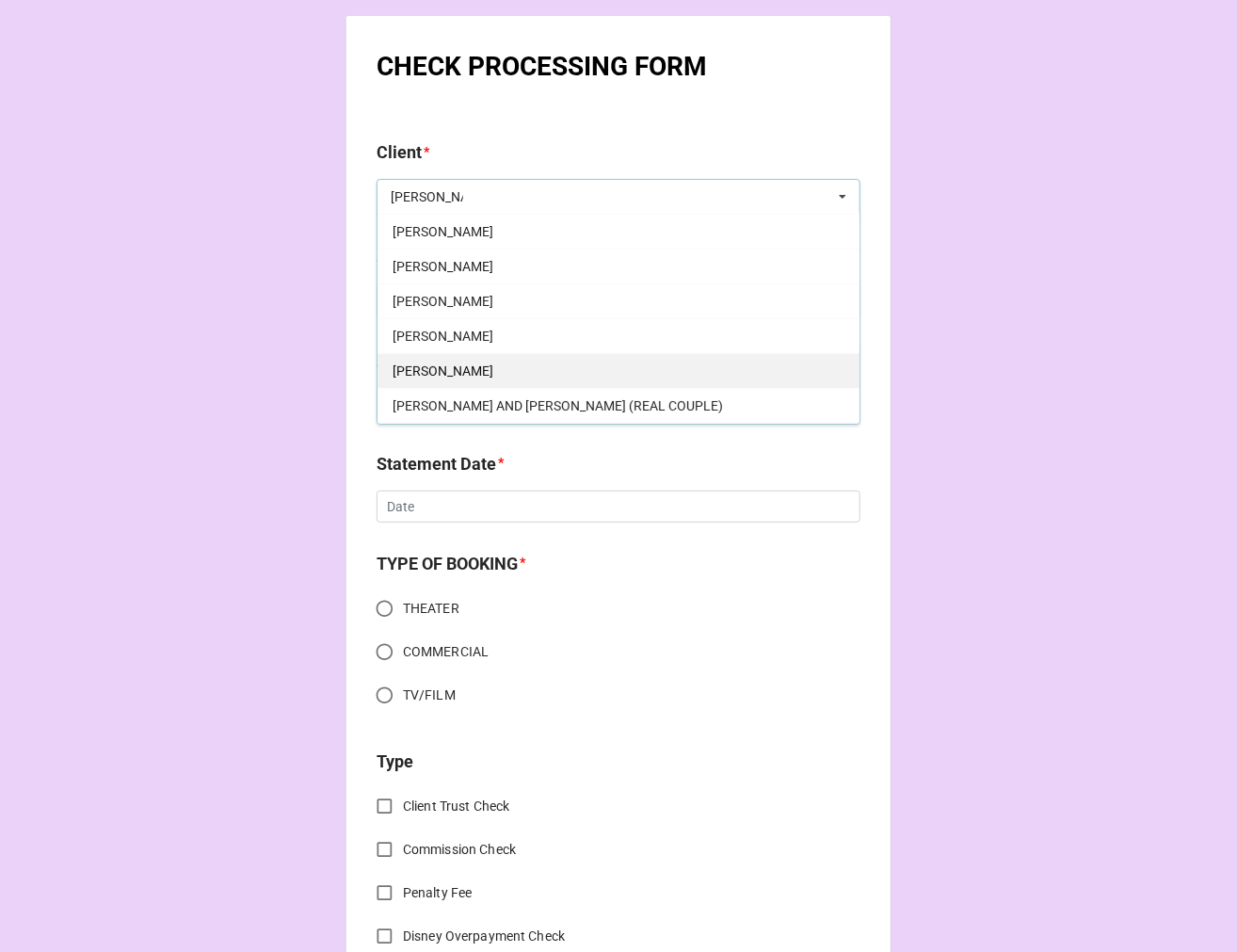
type input "jacob"
click at [519, 374] on div "[PERSON_NAME]" at bounding box center [618, 370] width 482 height 34
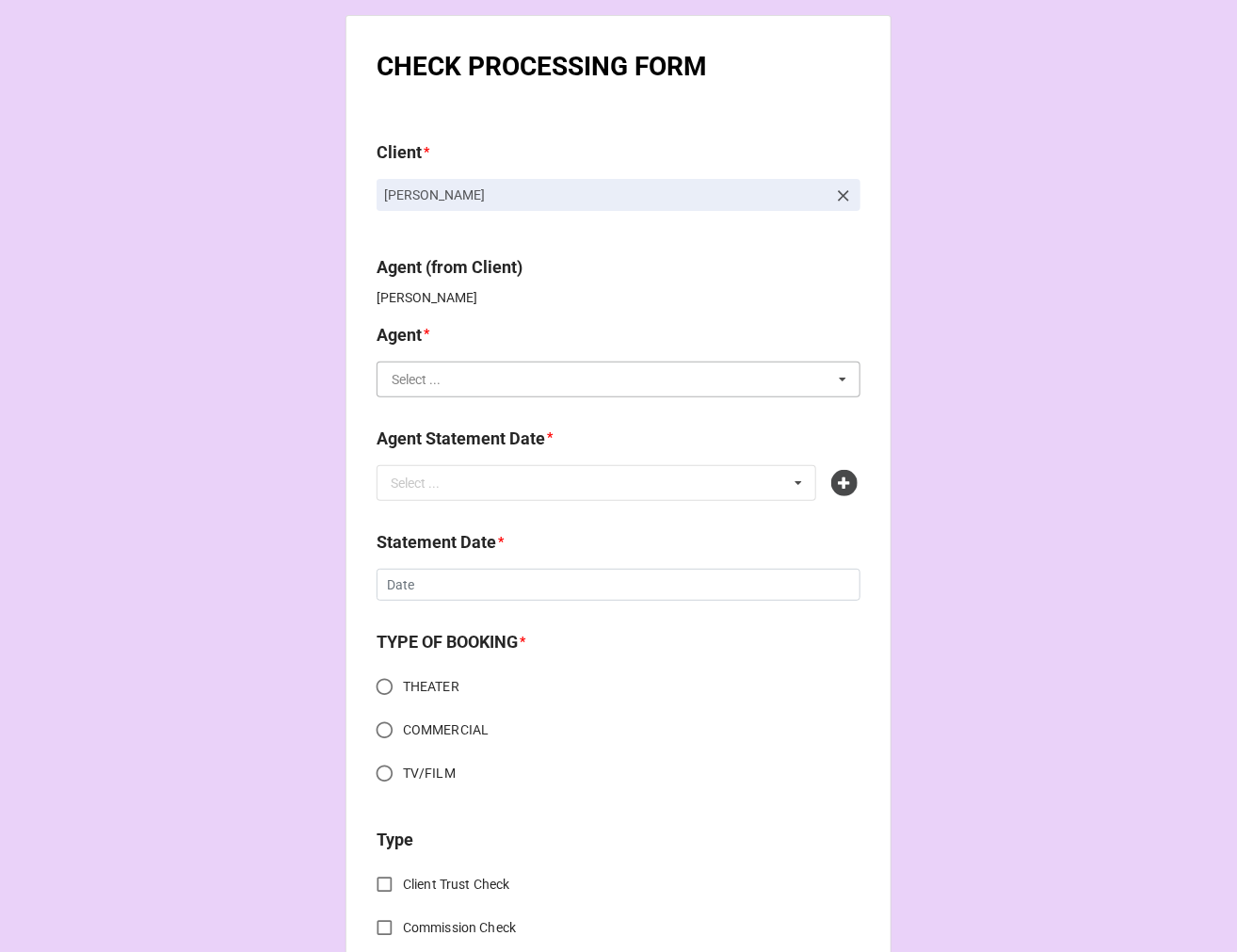
click at [459, 378] on input "text" at bounding box center [619, 380] width 482 height 33
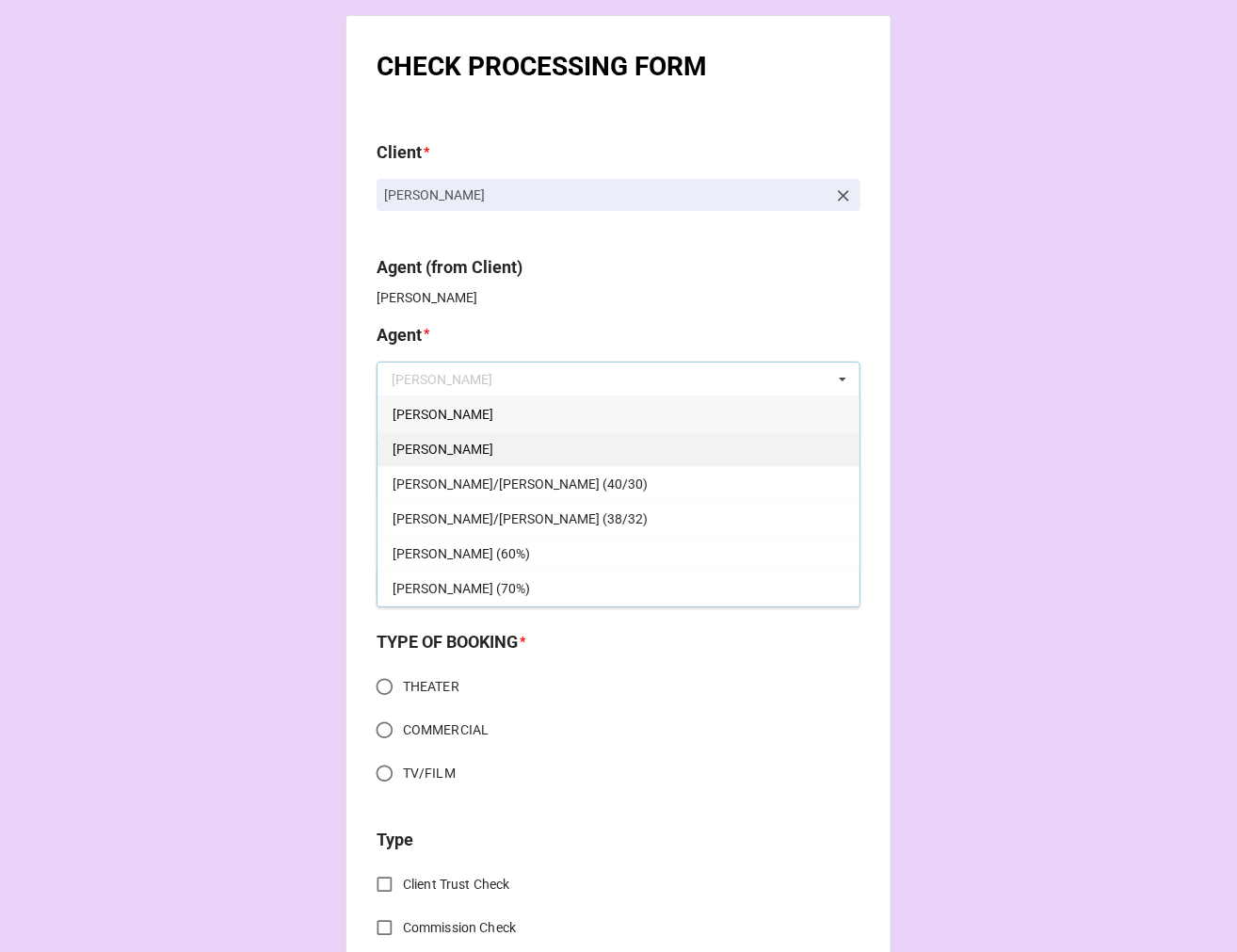
click at [448, 452] on div "[PERSON_NAME]" at bounding box center [618, 447] width 482 height 34
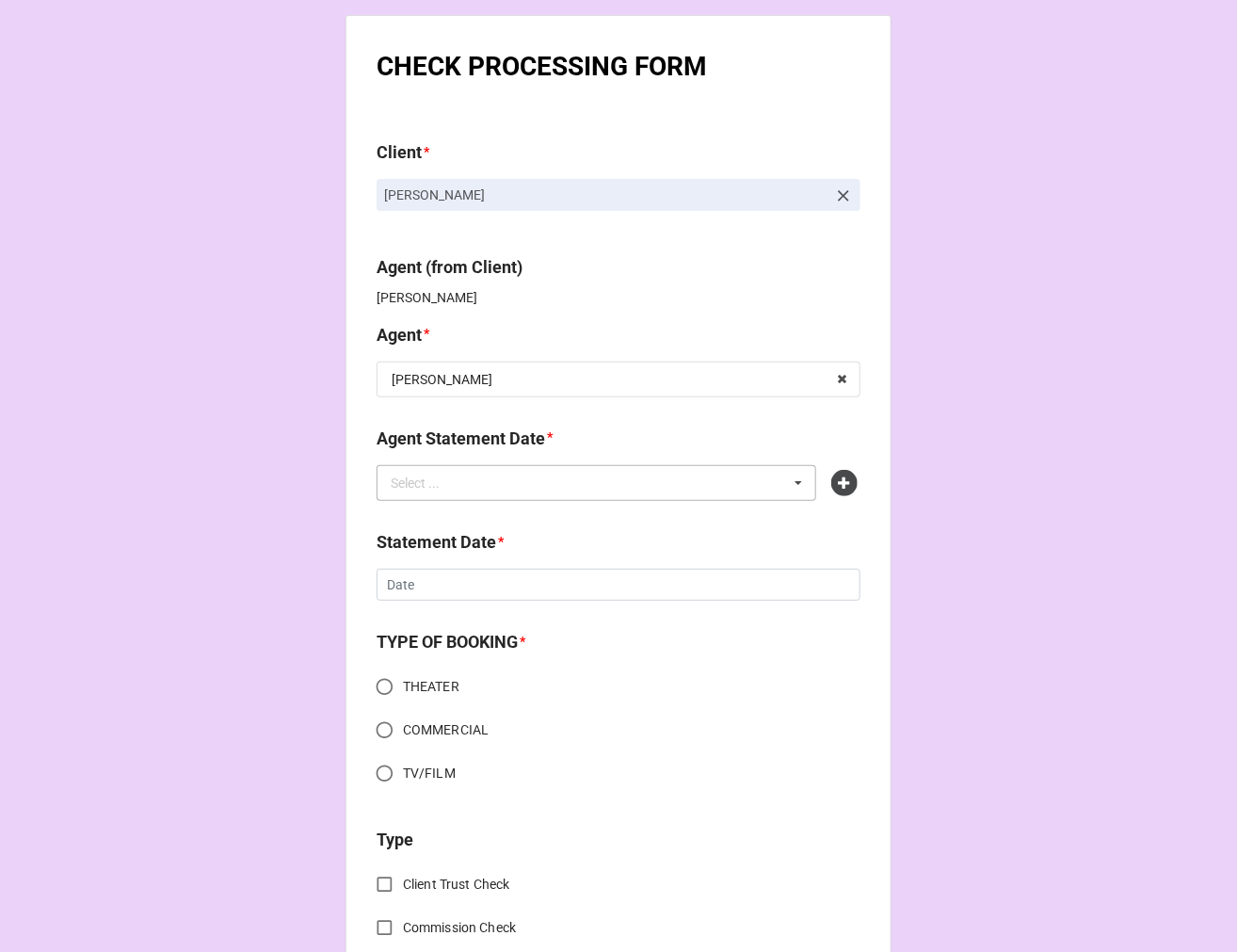
click at [461, 475] on div "Select ... No results found." at bounding box center [596, 483] width 440 height 35
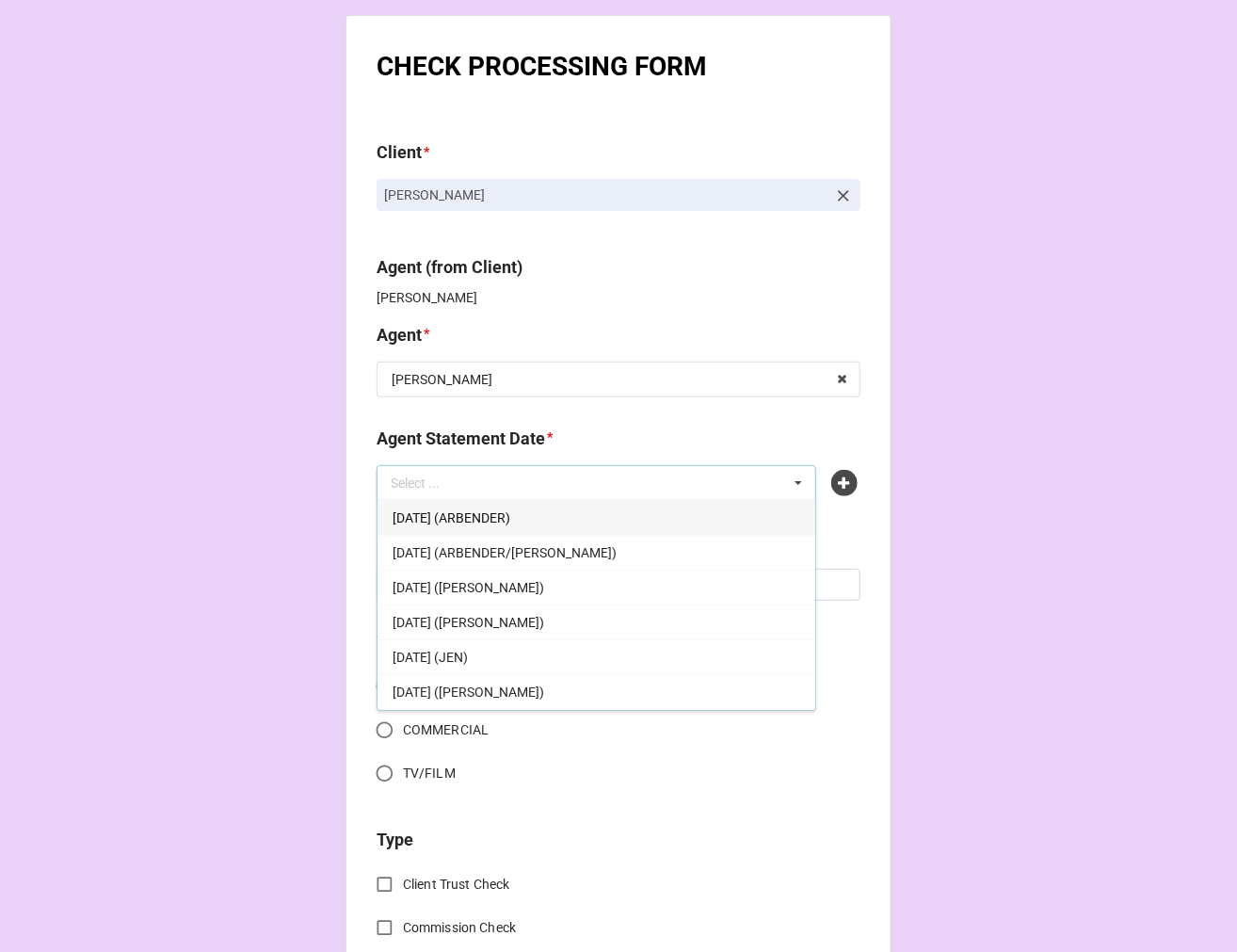
drag, startPoint x: 552, startPoint y: 623, endPoint x: 505, endPoint y: 617, distance: 47.4
click at [552, 624] on div "[DATE] ([PERSON_NAME])" at bounding box center [596, 622] width 438 height 34
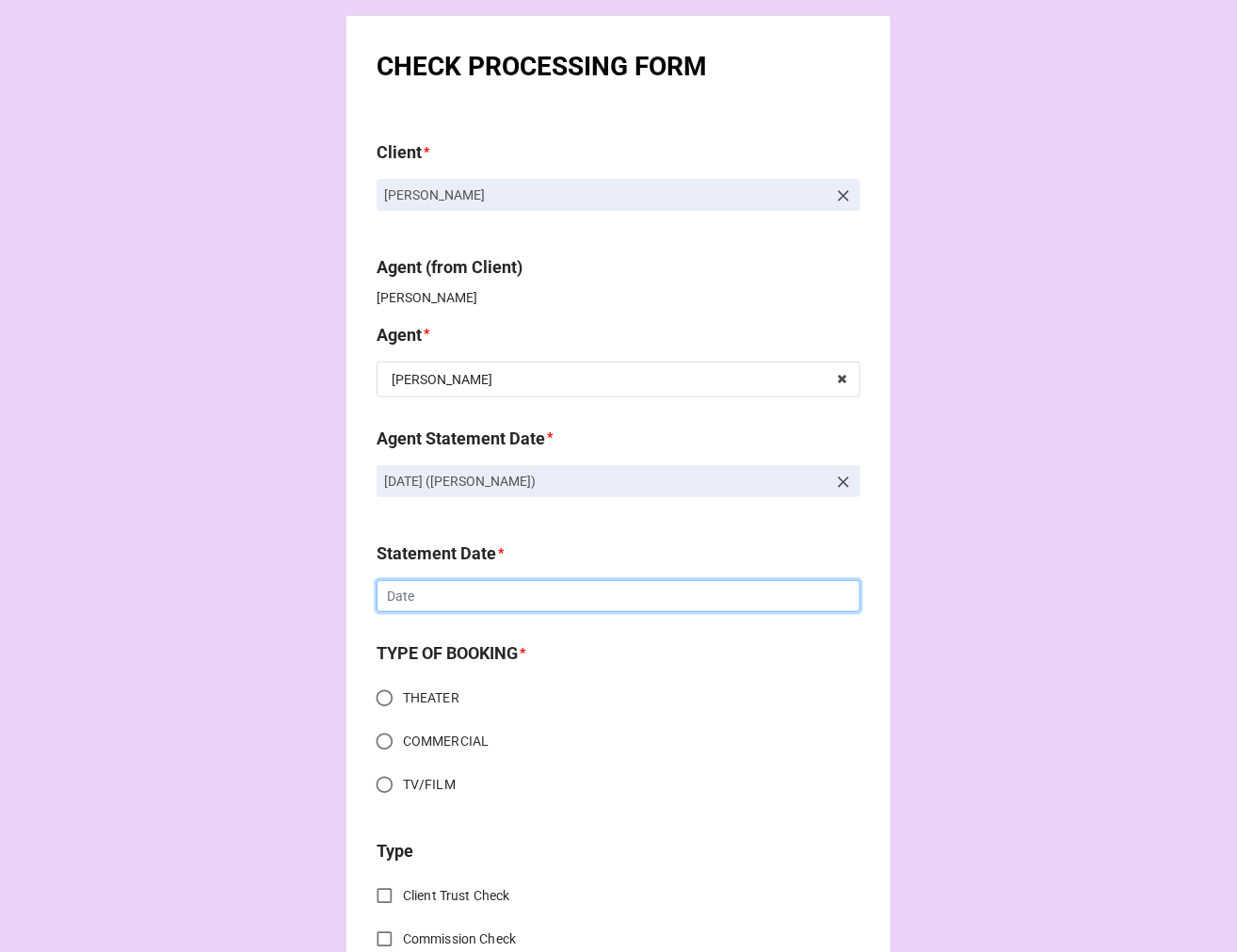
drag, startPoint x: 466, startPoint y: 598, endPoint x: 500, endPoint y: 625, distance: 43.4
click at [465, 598] on input "text" at bounding box center [618, 596] width 484 height 32
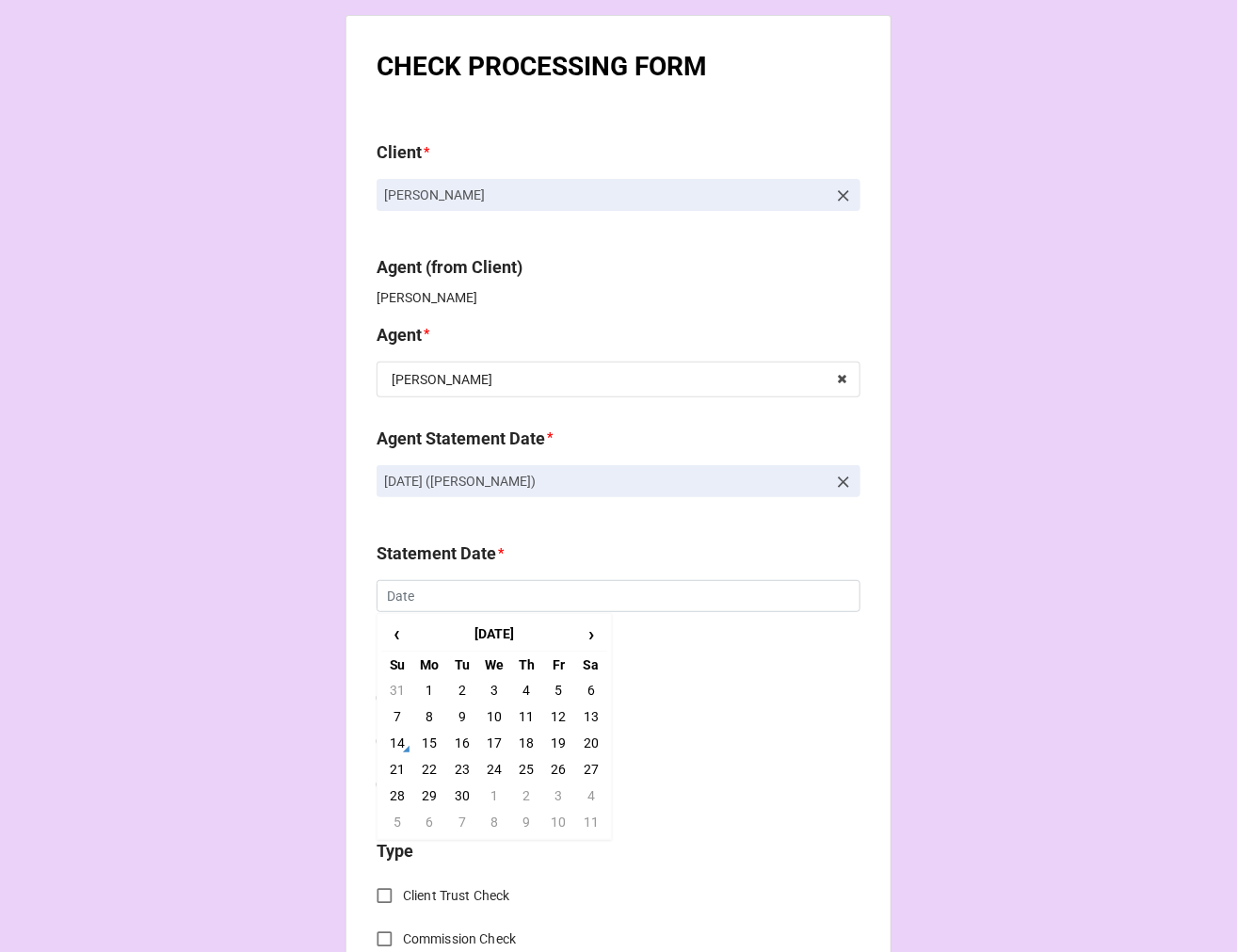
click at [556, 741] on td "19" at bounding box center [558, 743] width 32 height 27
type input "[DATE]"
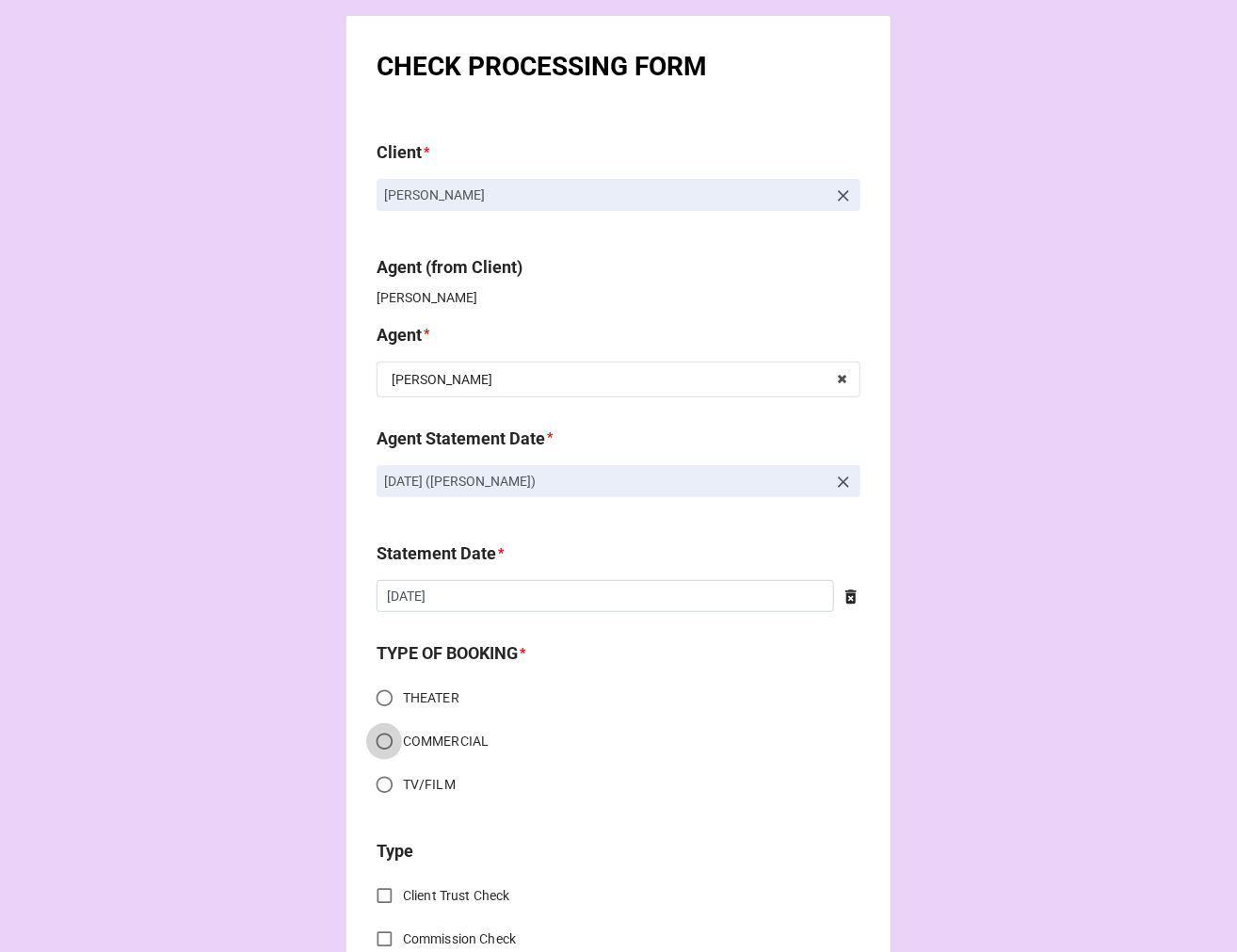
click at [382, 741] on input "COMMERCIAL" at bounding box center [383, 741] width 36 height 36
radio input "true"
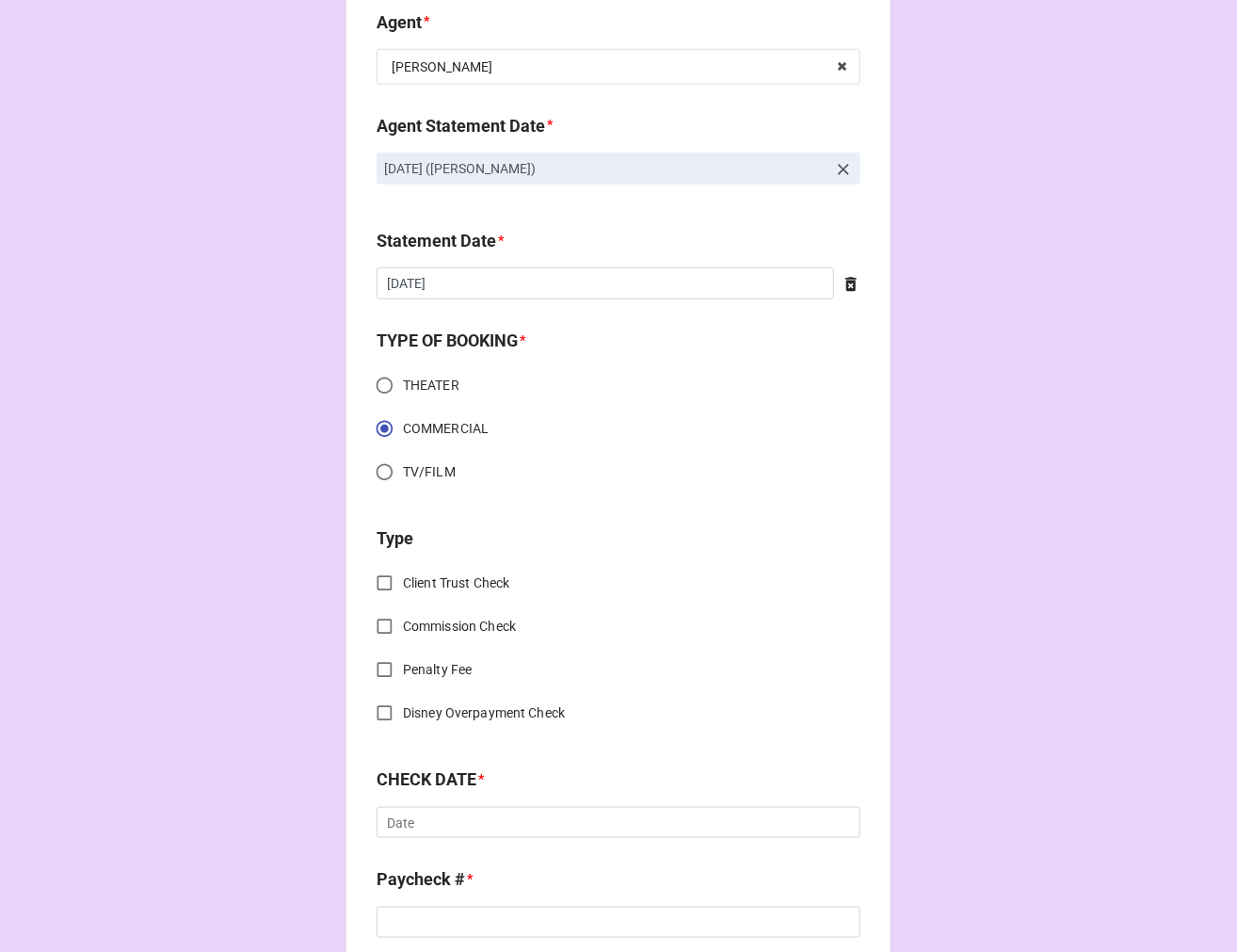
scroll to position [314, 0]
click at [374, 577] on input "Client Trust Check" at bounding box center [383, 581] width 36 height 36
checkbox input "true"
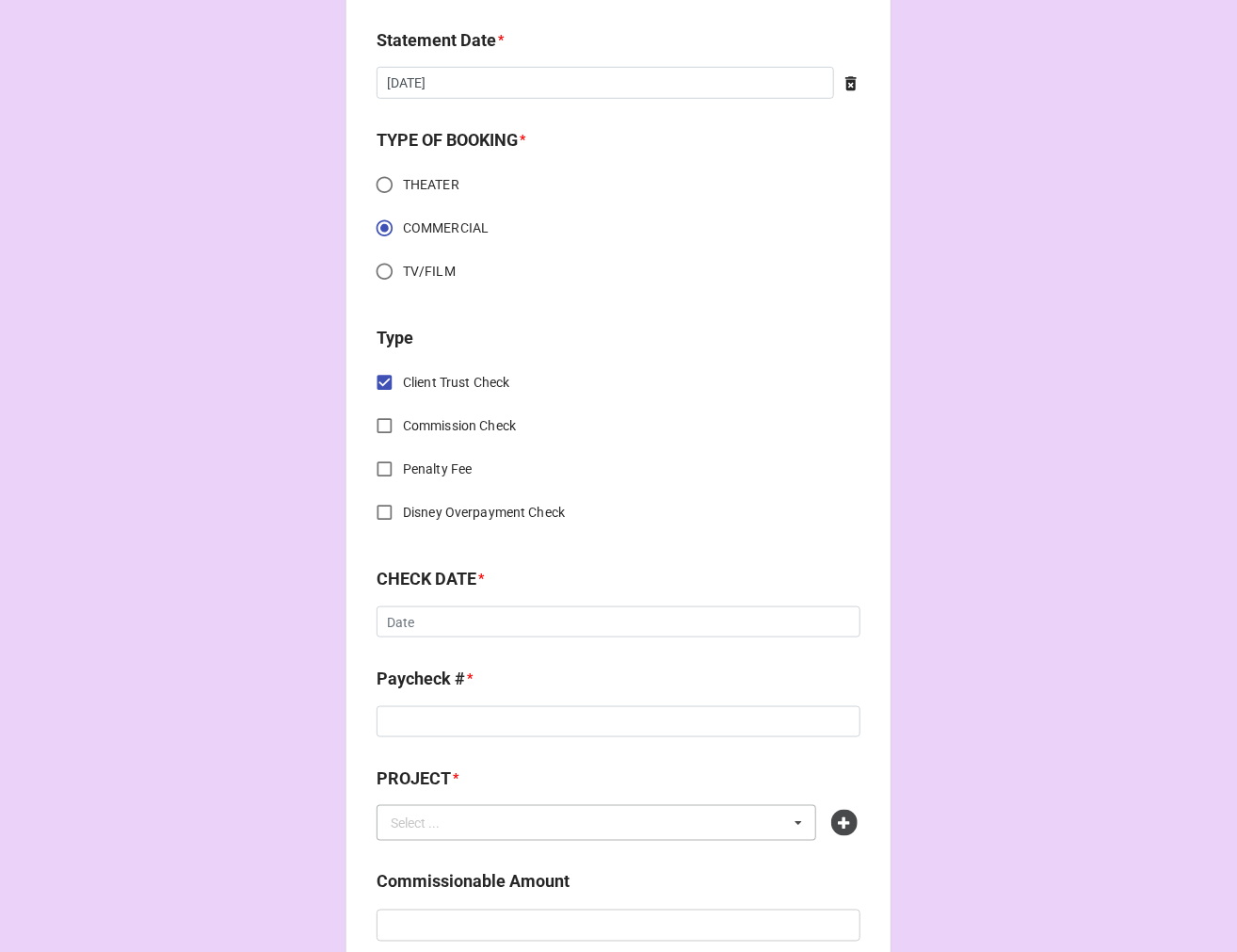
scroll to position [627, 0]
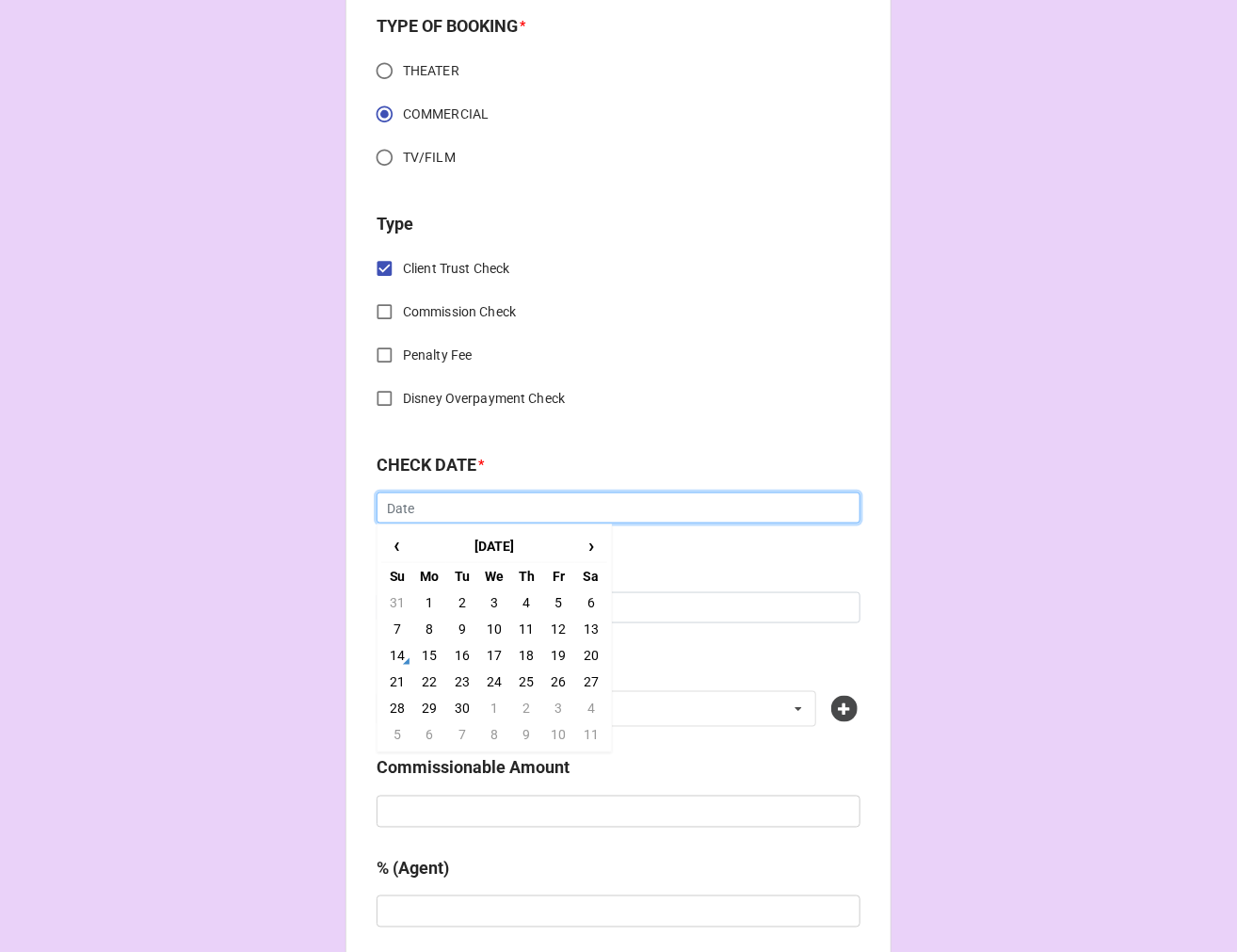
click at [440, 506] on input "text" at bounding box center [618, 508] width 484 height 32
click at [518, 600] on td "4" at bounding box center [526, 602] width 32 height 27
type input "[DATE]"
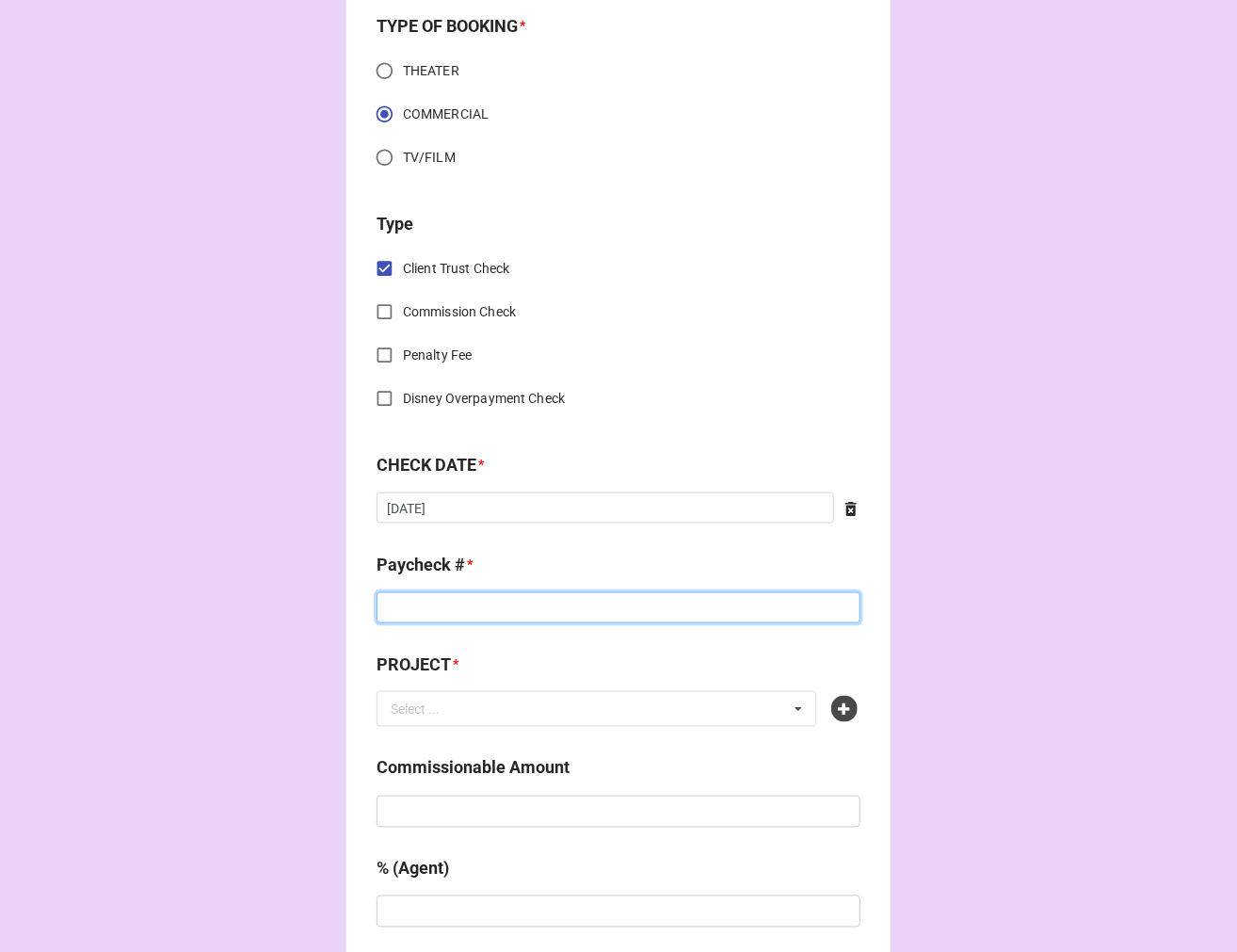
click at [456, 600] on input at bounding box center [618, 608] width 484 height 32
type input "2022362642"
click at [841, 717] on icon at bounding box center [844, 709] width 27 height 27
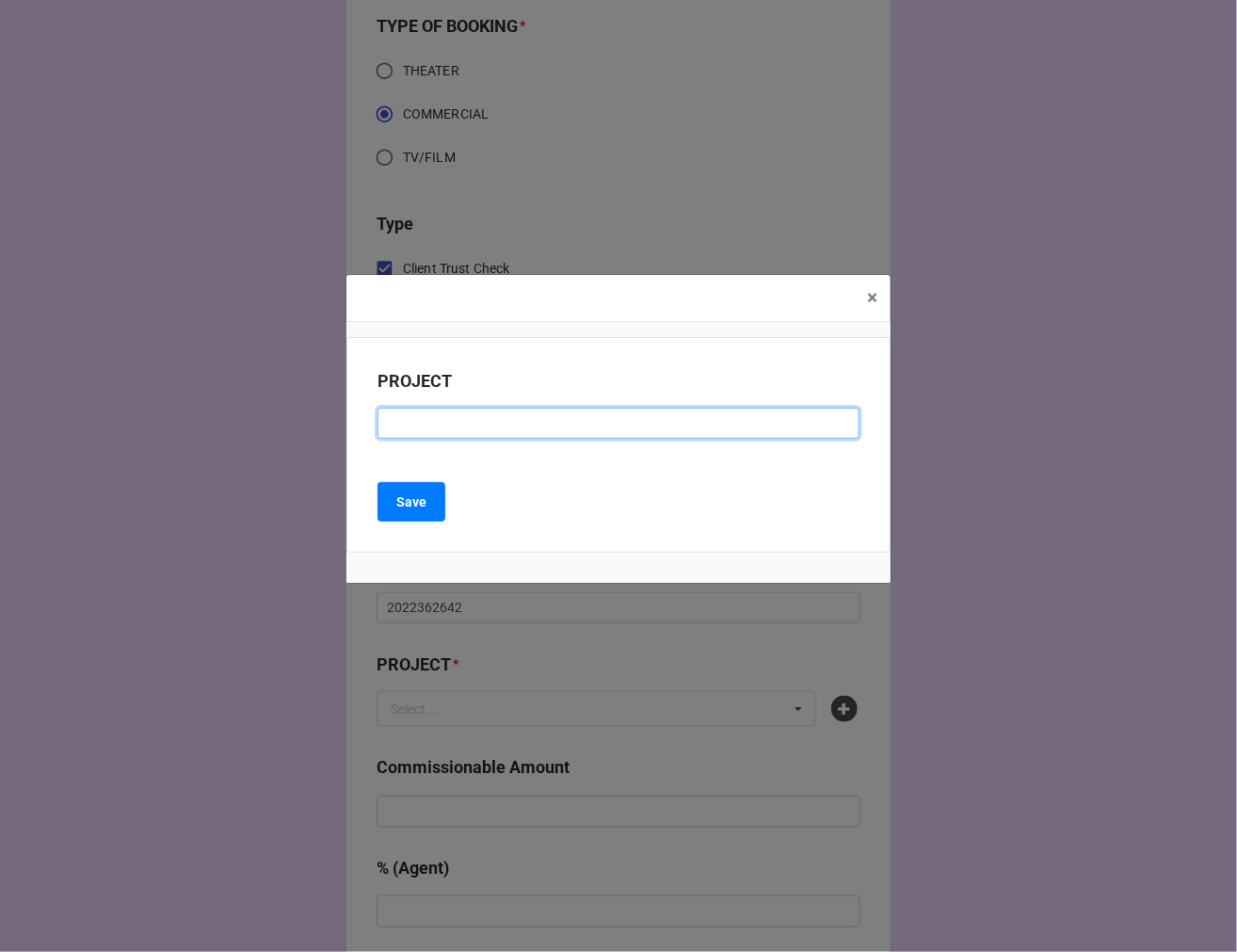
click at [426, 422] on input at bounding box center [618, 424] width 482 height 32
paste input "NATIVE"
type input "NATIVE (RESIDUAL CHECK #1)"
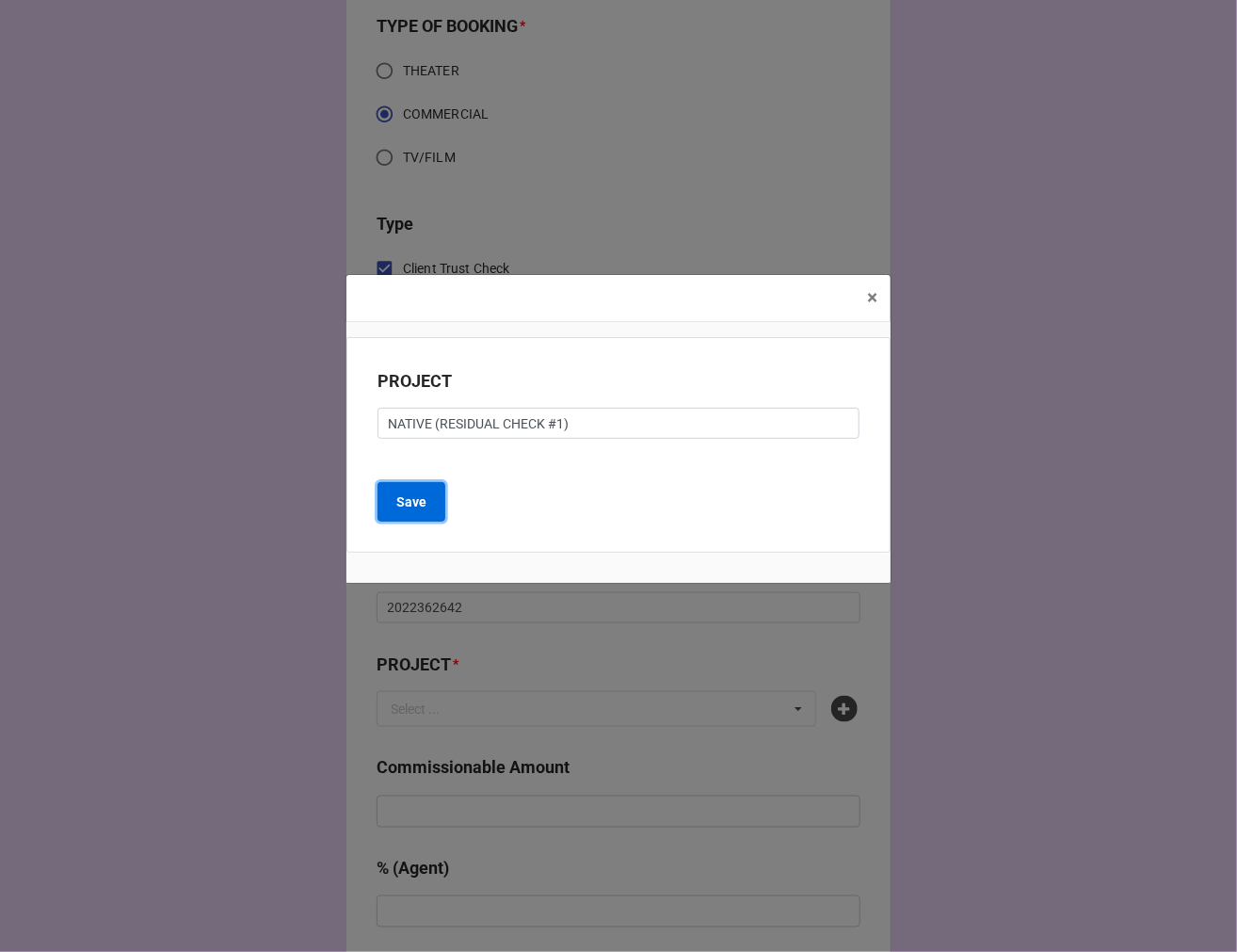
click at [411, 495] on b "Save" at bounding box center [411, 503] width 30 height 20
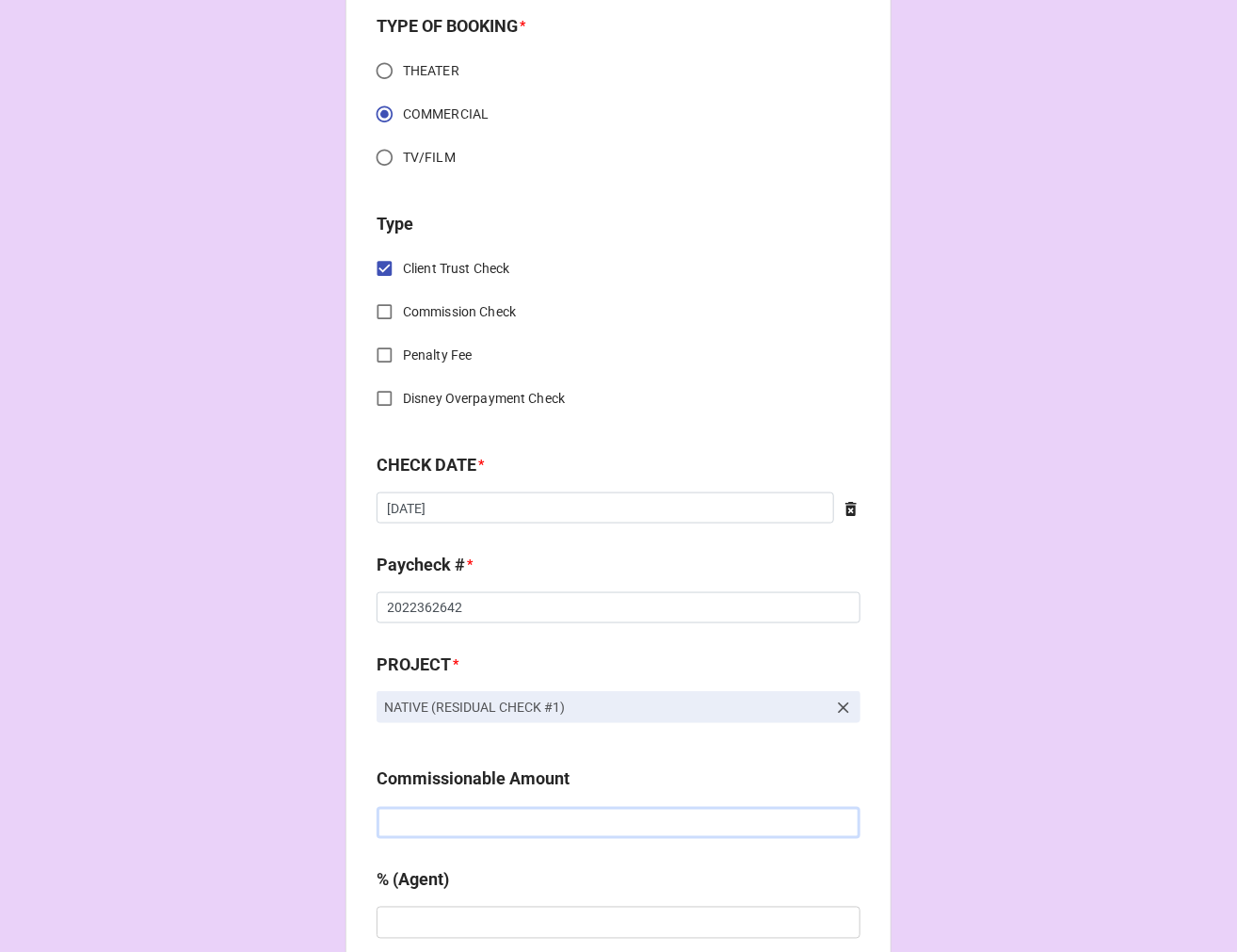
click at [450, 813] on input "text" at bounding box center [618, 822] width 484 height 32
type input "$343.20"
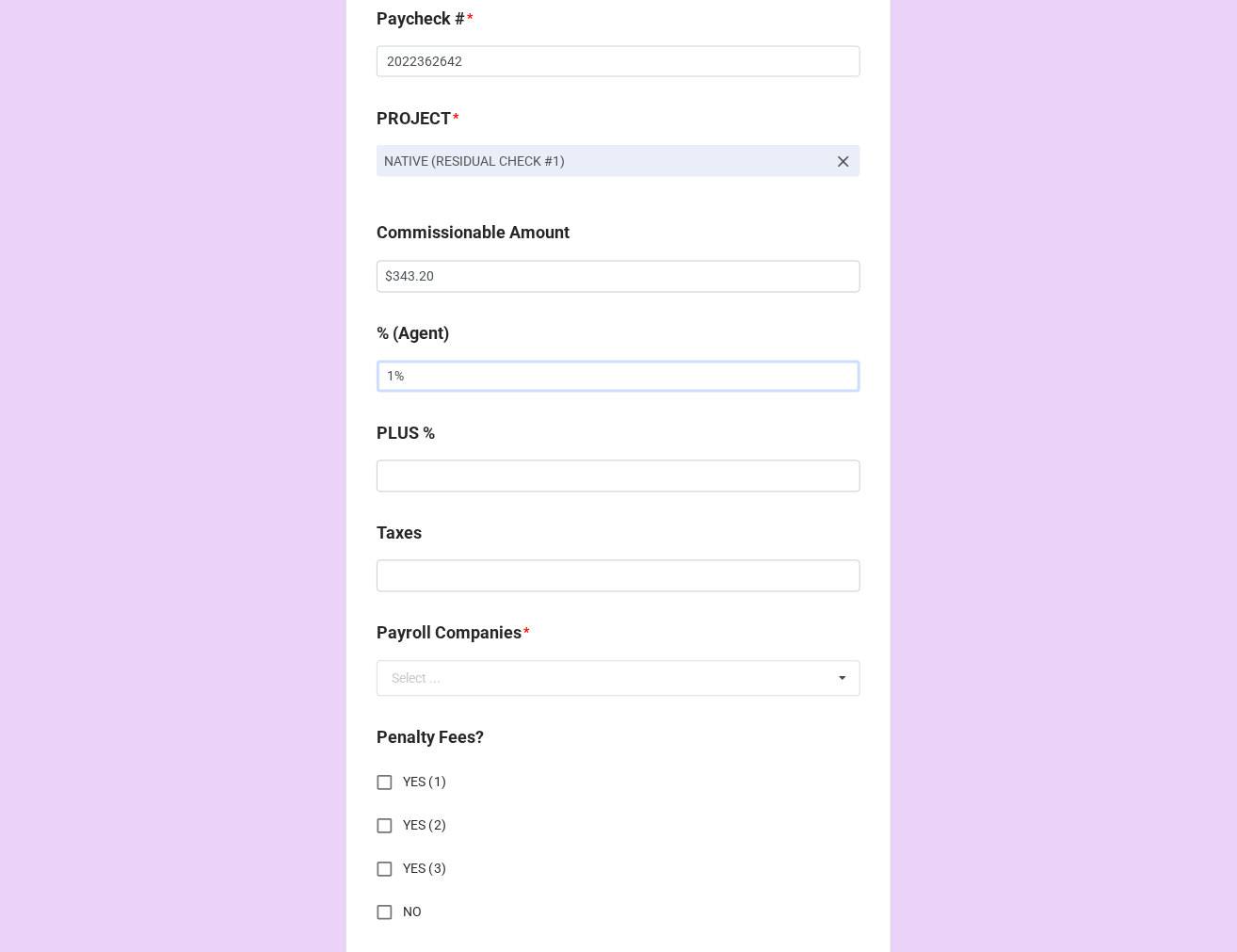
drag, startPoint x: 430, startPoint y: 378, endPoint x: 265, endPoint y: 336, distance: 170.3
click at [284, 343] on div "CHECK PROCESSING FORM Client * Jacob Nichols Agent (from Client) Dori Agent * D…" at bounding box center [618, 456] width 1237 height 3260
type input "10%"
type input "$30.38"
click at [471, 675] on input "text" at bounding box center [619, 679] width 482 height 33
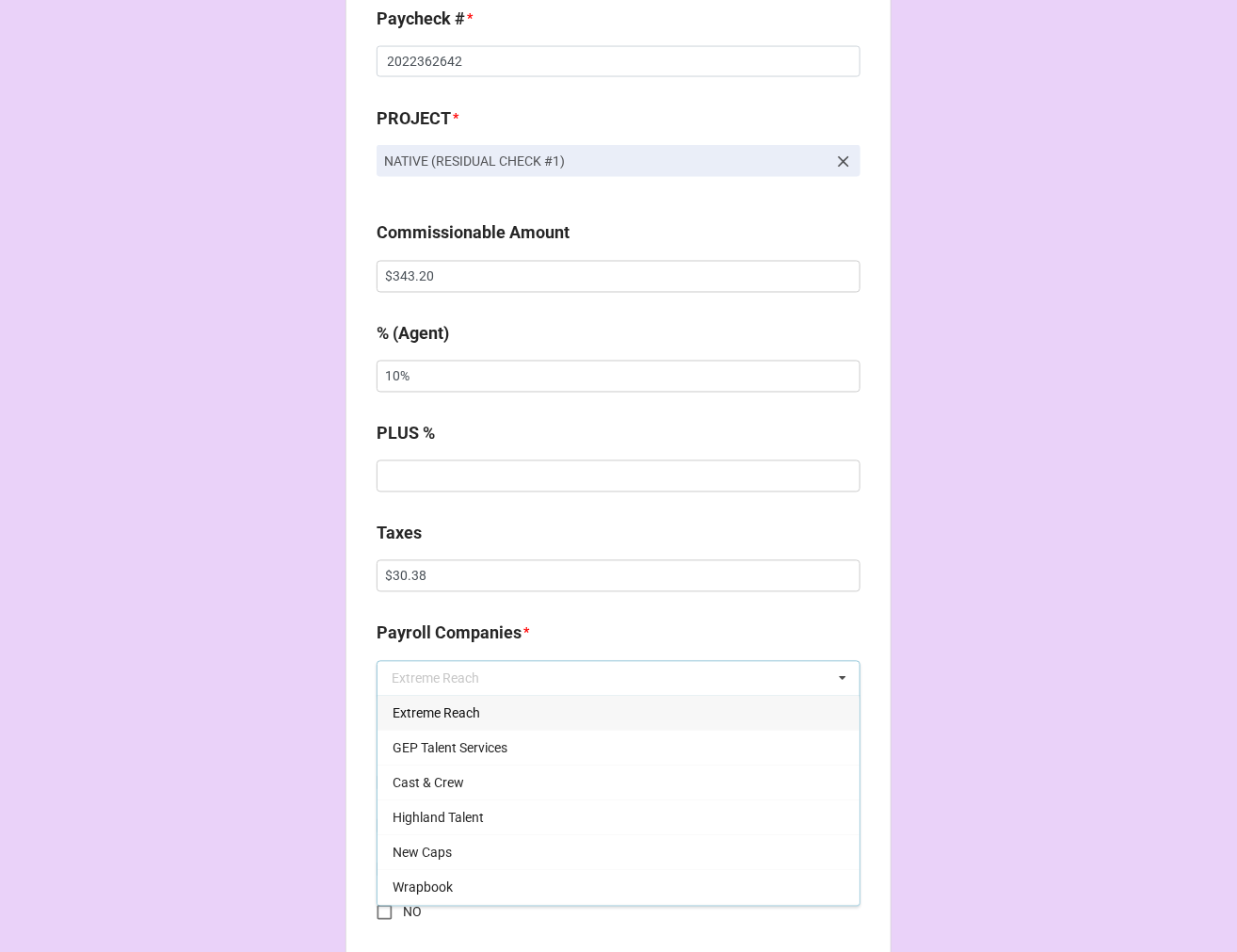
click at [439, 706] on span "Extreme Reach" at bounding box center [436, 713] width 88 height 15
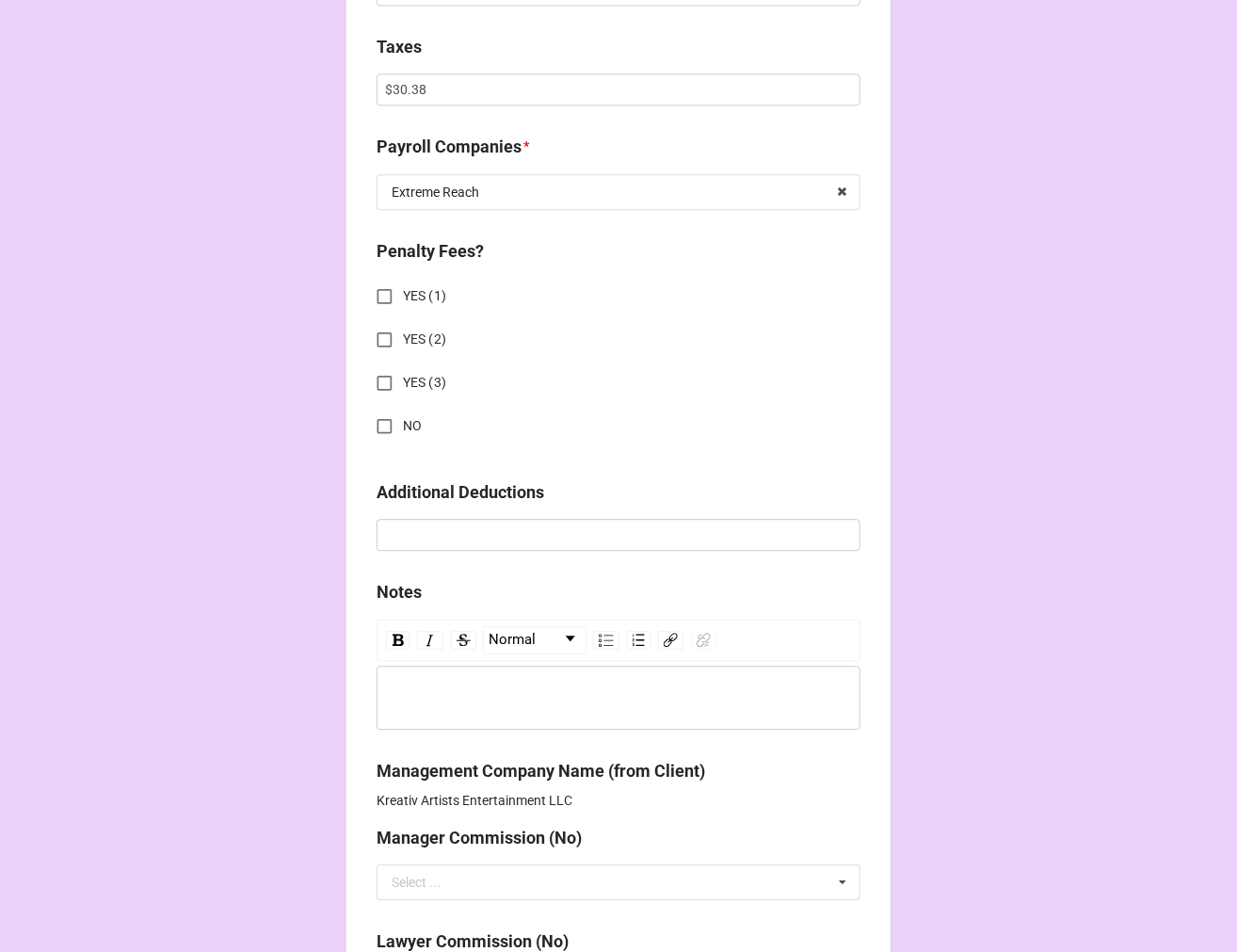
scroll to position [1696, 0]
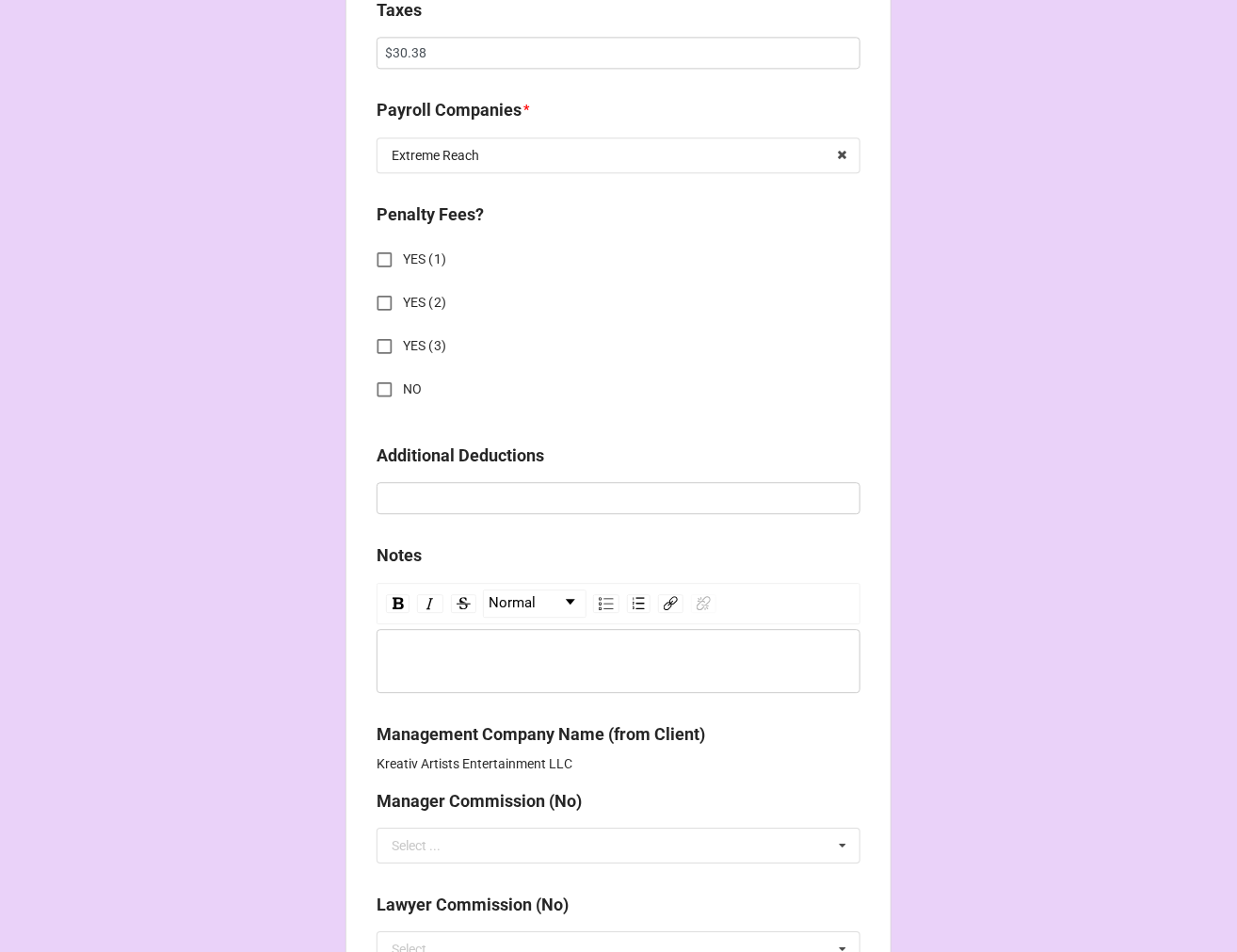
click at [382, 384] on input "NO" at bounding box center [383, 388] width 36 height 36
checkbox input "true"
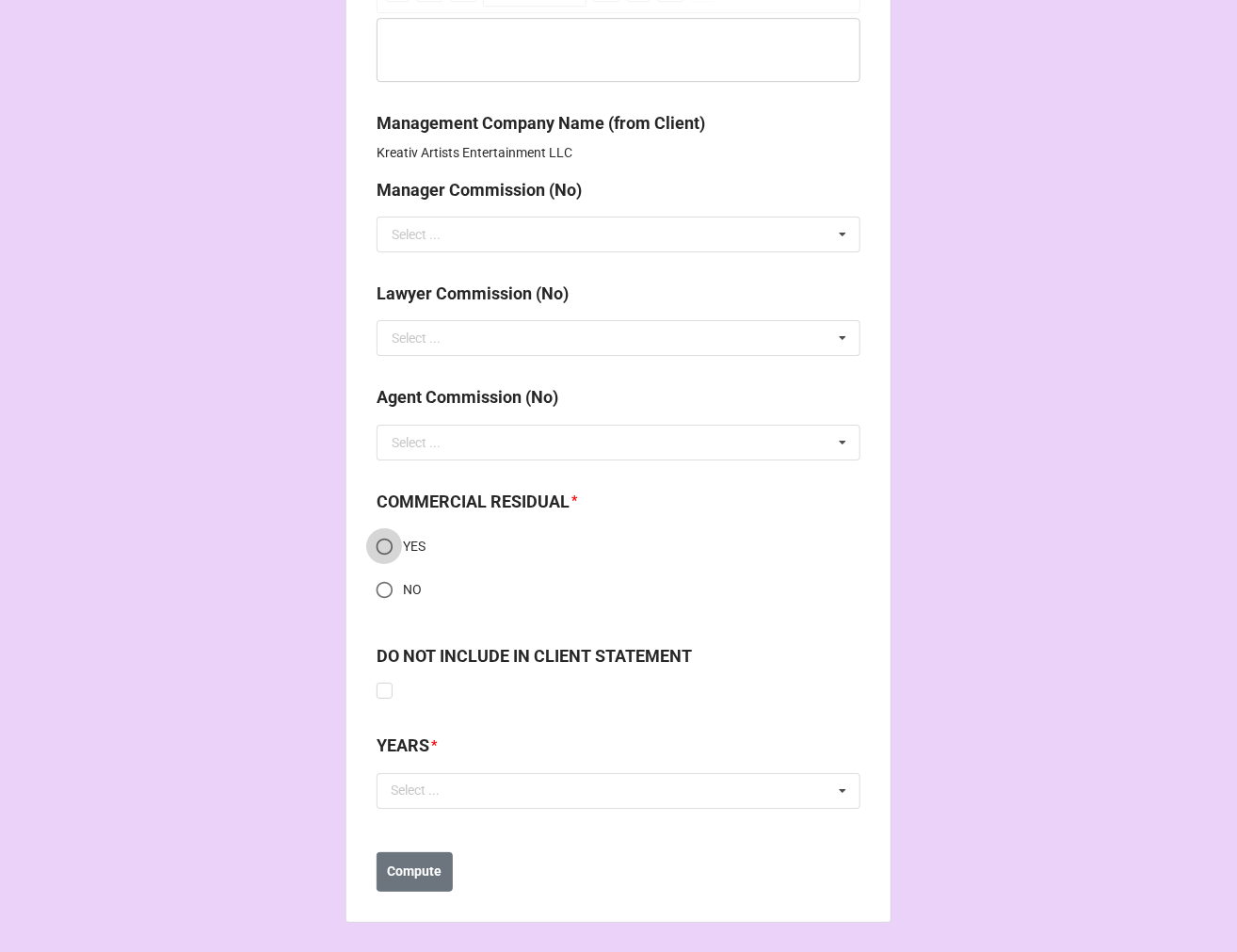
click at [371, 541] on input "YES" at bounding box center [383, 546] width 36 height 36
radio input "true"
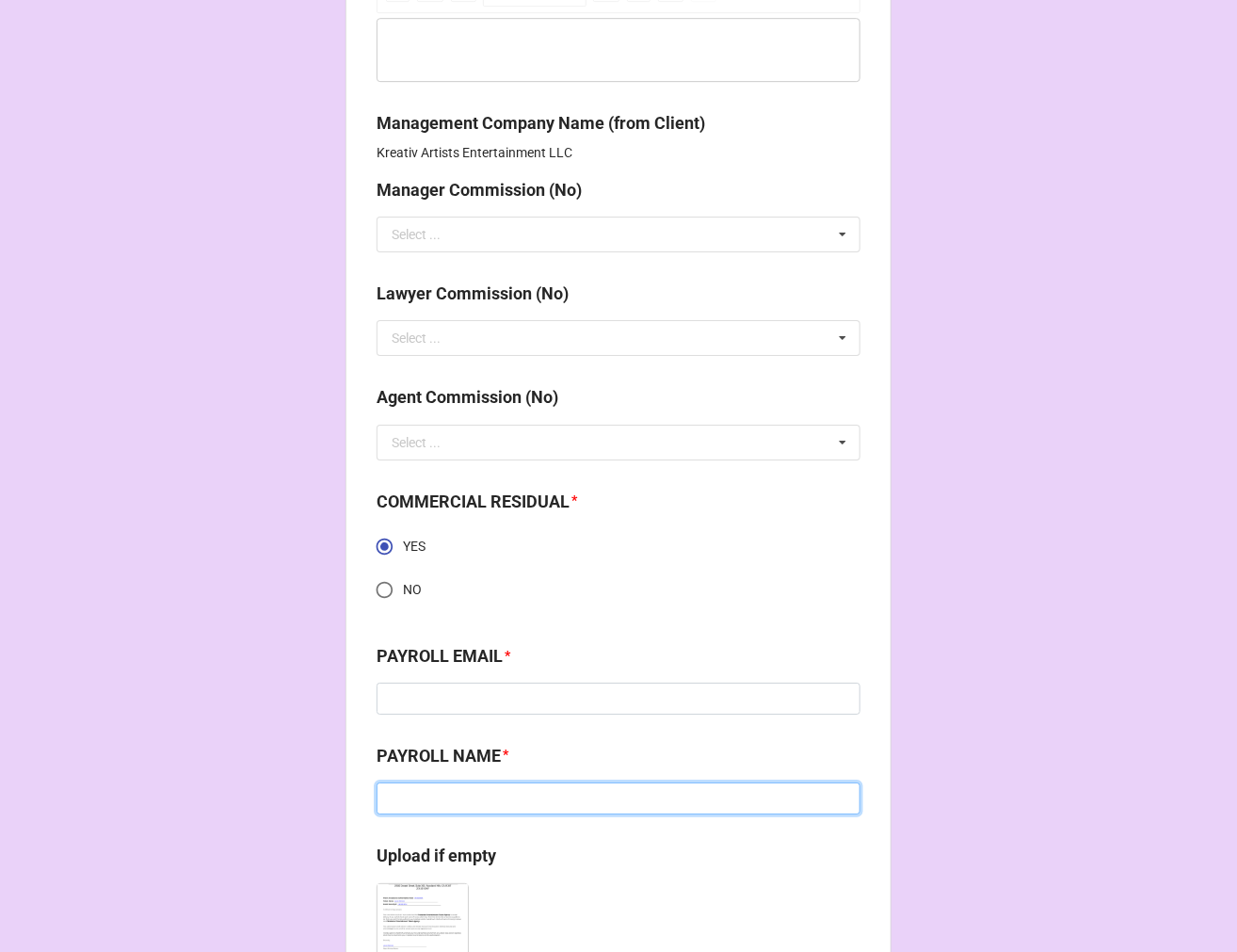
click at [453, 796] on input at bounding box center [618, 799] width 484 height 32
paste input "Steven Clairmont"
type input "Steven Clairmont"
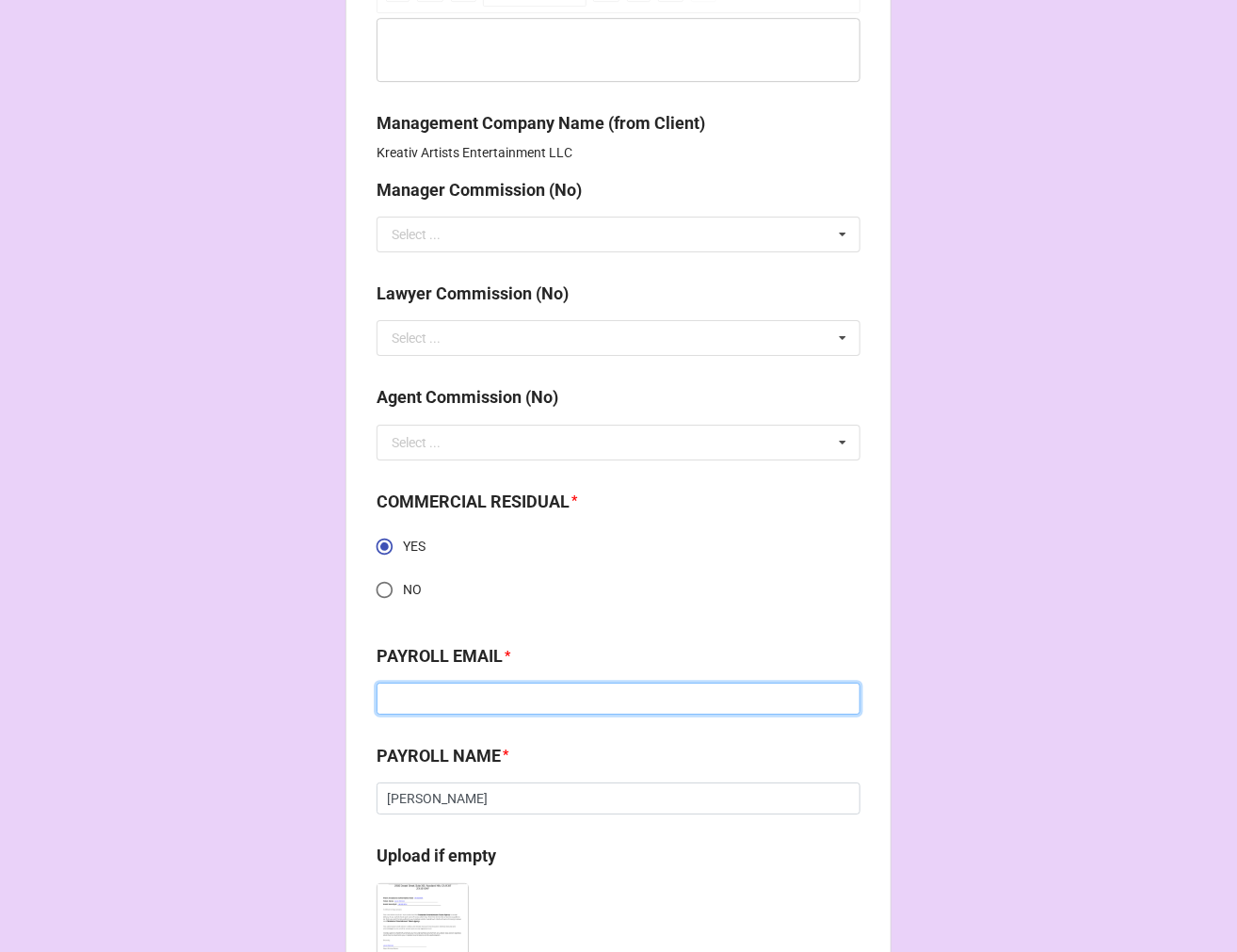
click at [450, 699] on input at bounding box center [618, 698] width 484 height 32
paste input "steven.clairmont@extremereach.com"
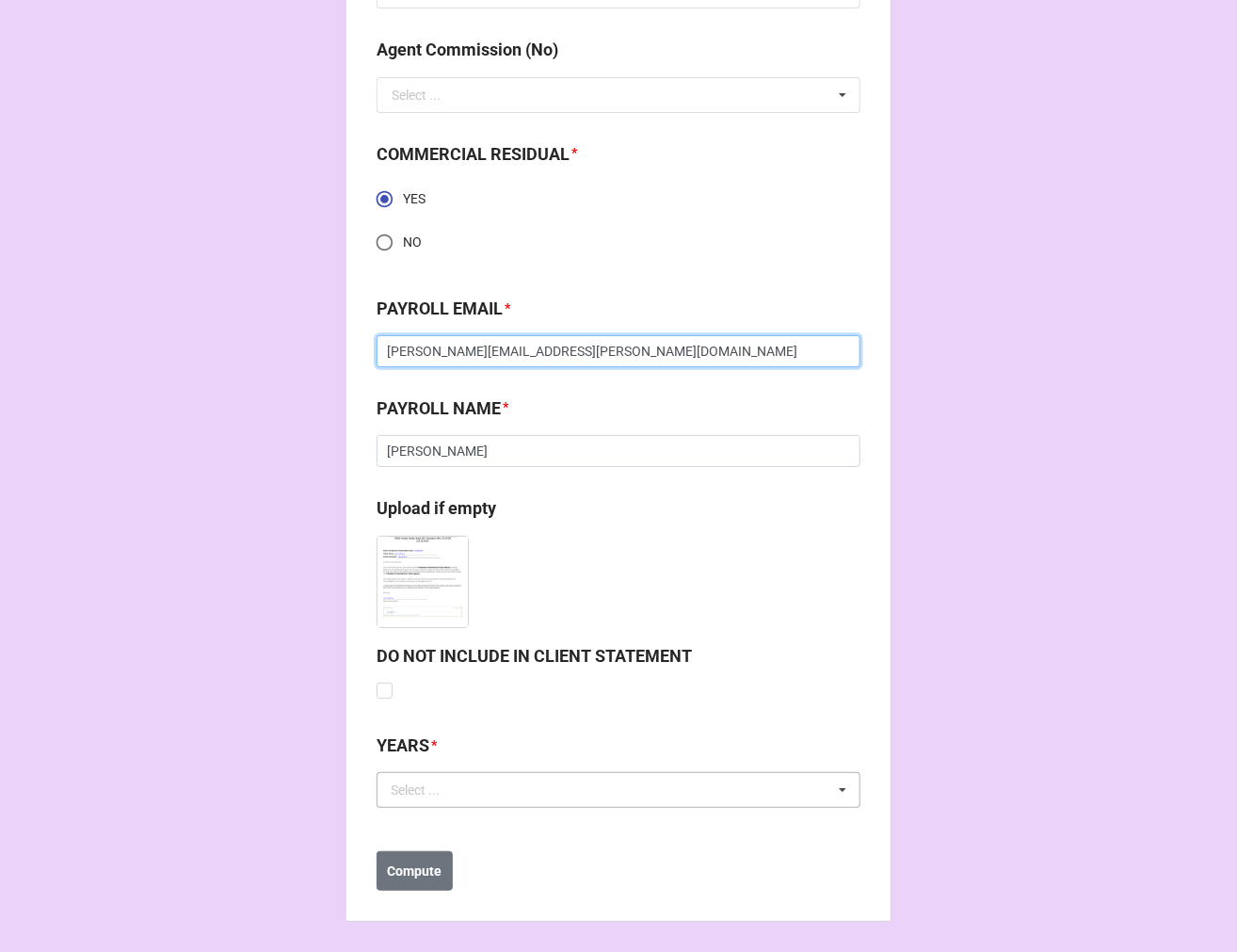
type input "steven.clairmont@extremereach.com"
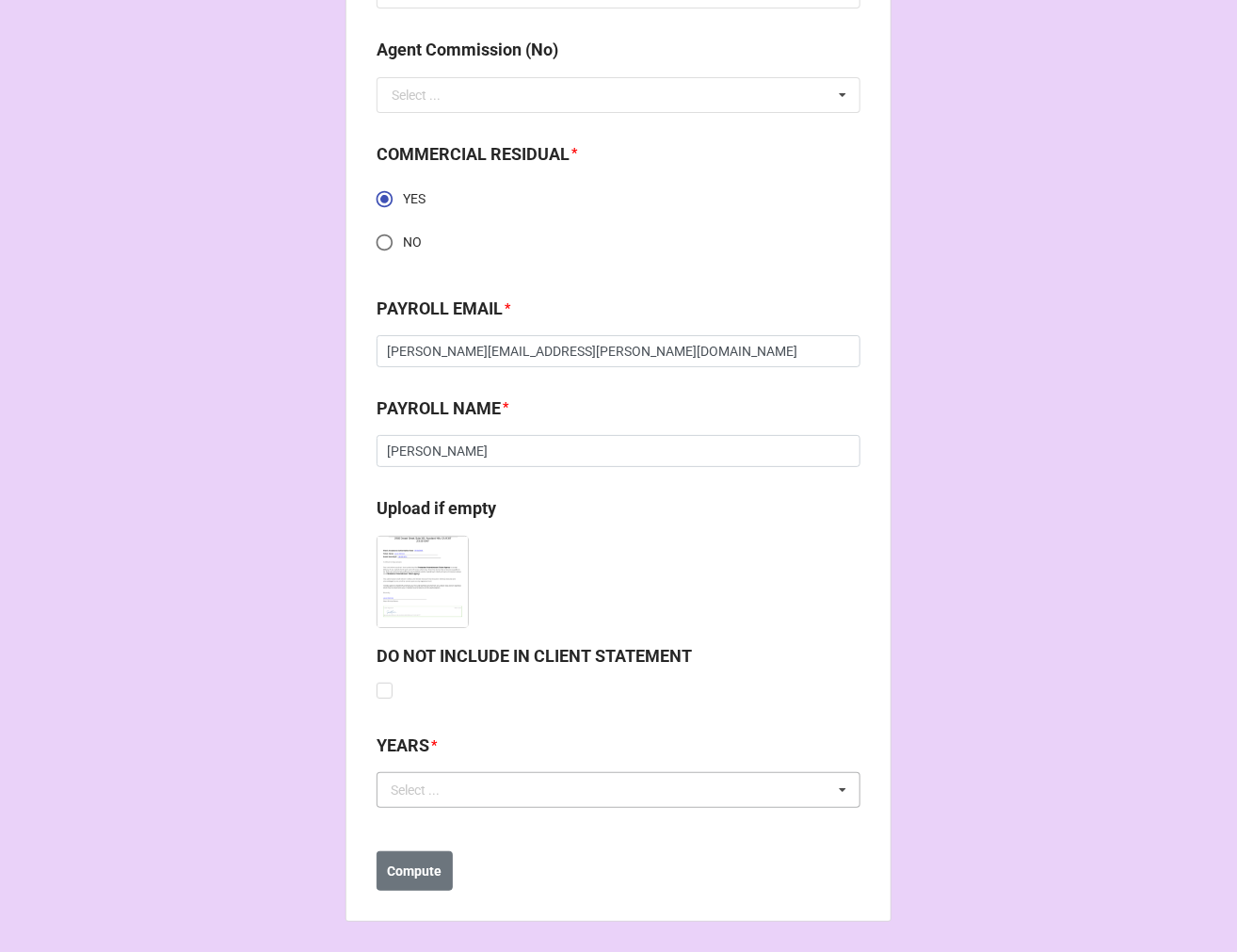
click at [415, 803] on div "Select ... No results found." at bounding box center [618, 790] width 484 height 35
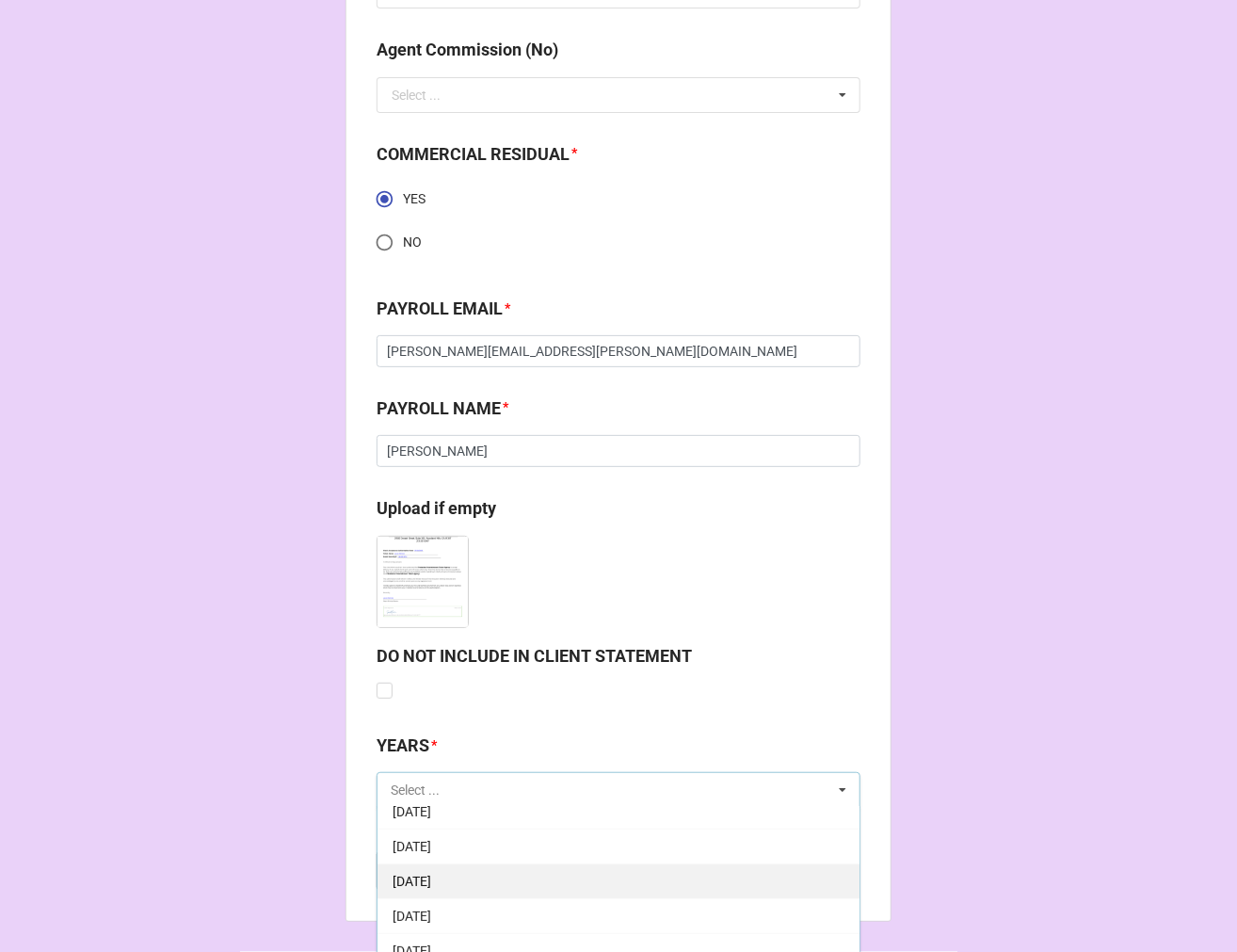
scroll to position [209, 0]
click at [431, 890] on span "9-September 2025" at bounding box center [411, 894] width 38 height 15
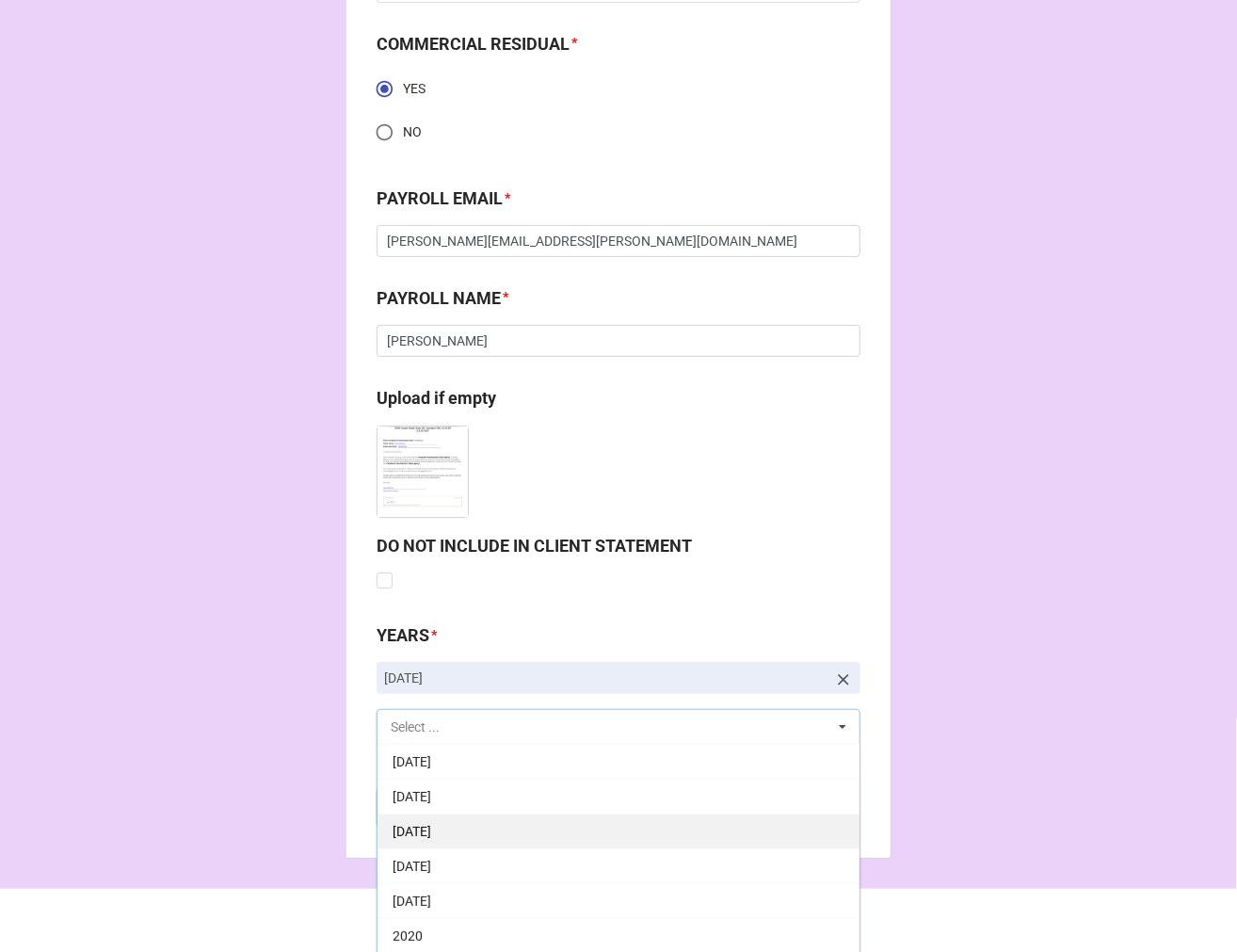
scroll to position [2768, 0]
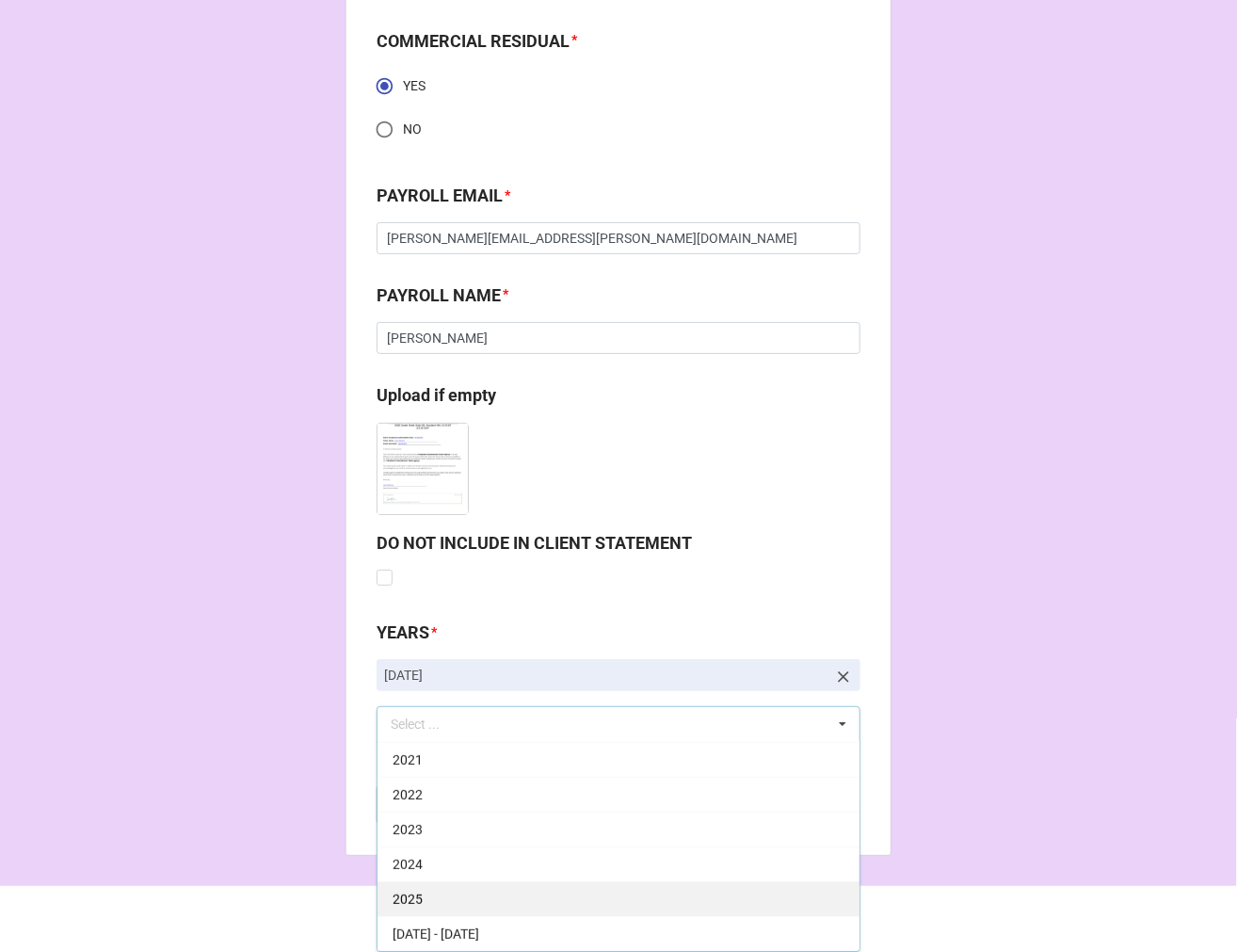
click at [471, 892] on div "2025" at bounding box center [618, 898] width 482 height 34
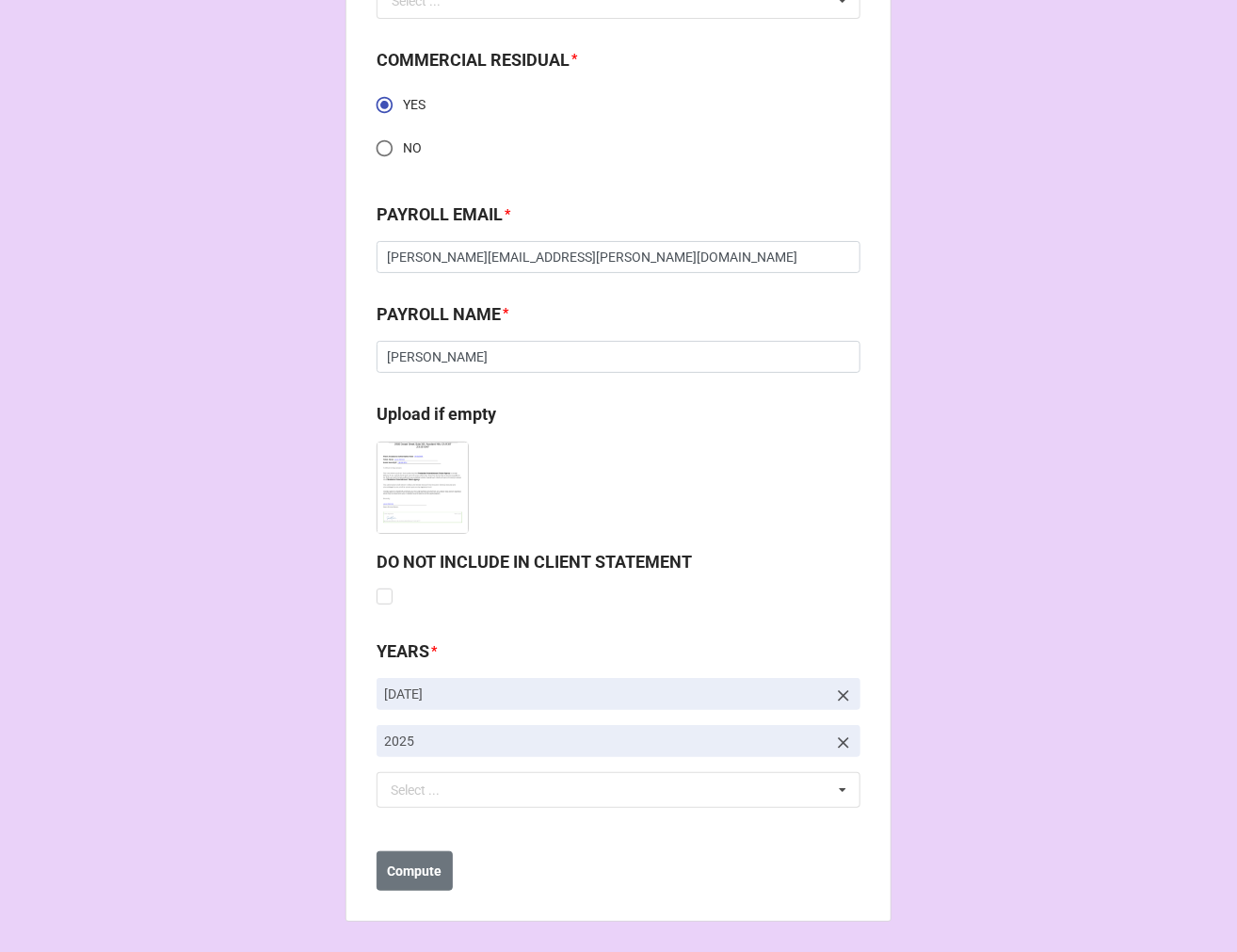
click at [406, 866] on b "Compute" at bounding box center [415, 871] width 55 height 20
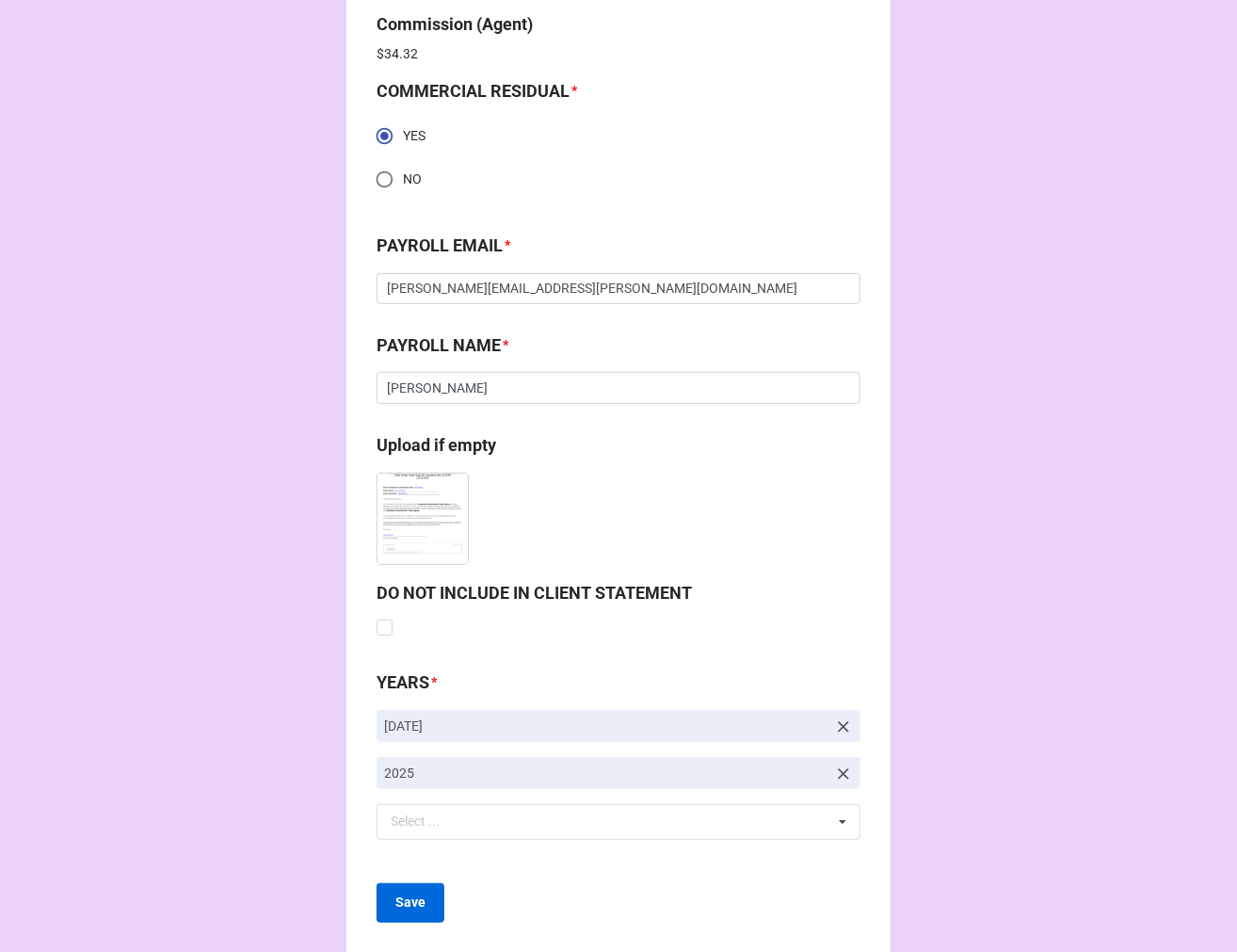
scroll to position [2817, 0]
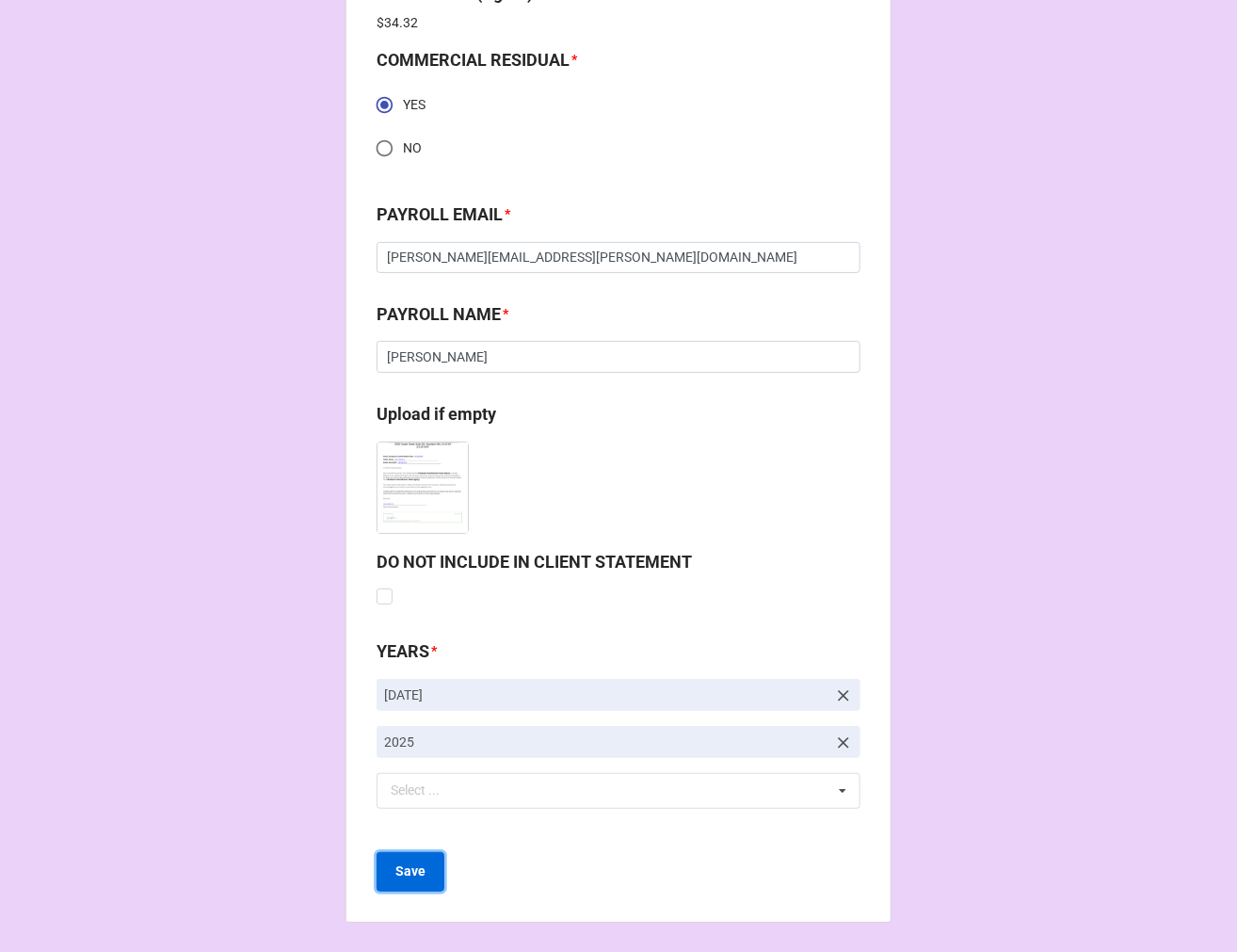
click at [415, 869] on b "Save" at bounding box center [410, 871] width 30 height 20
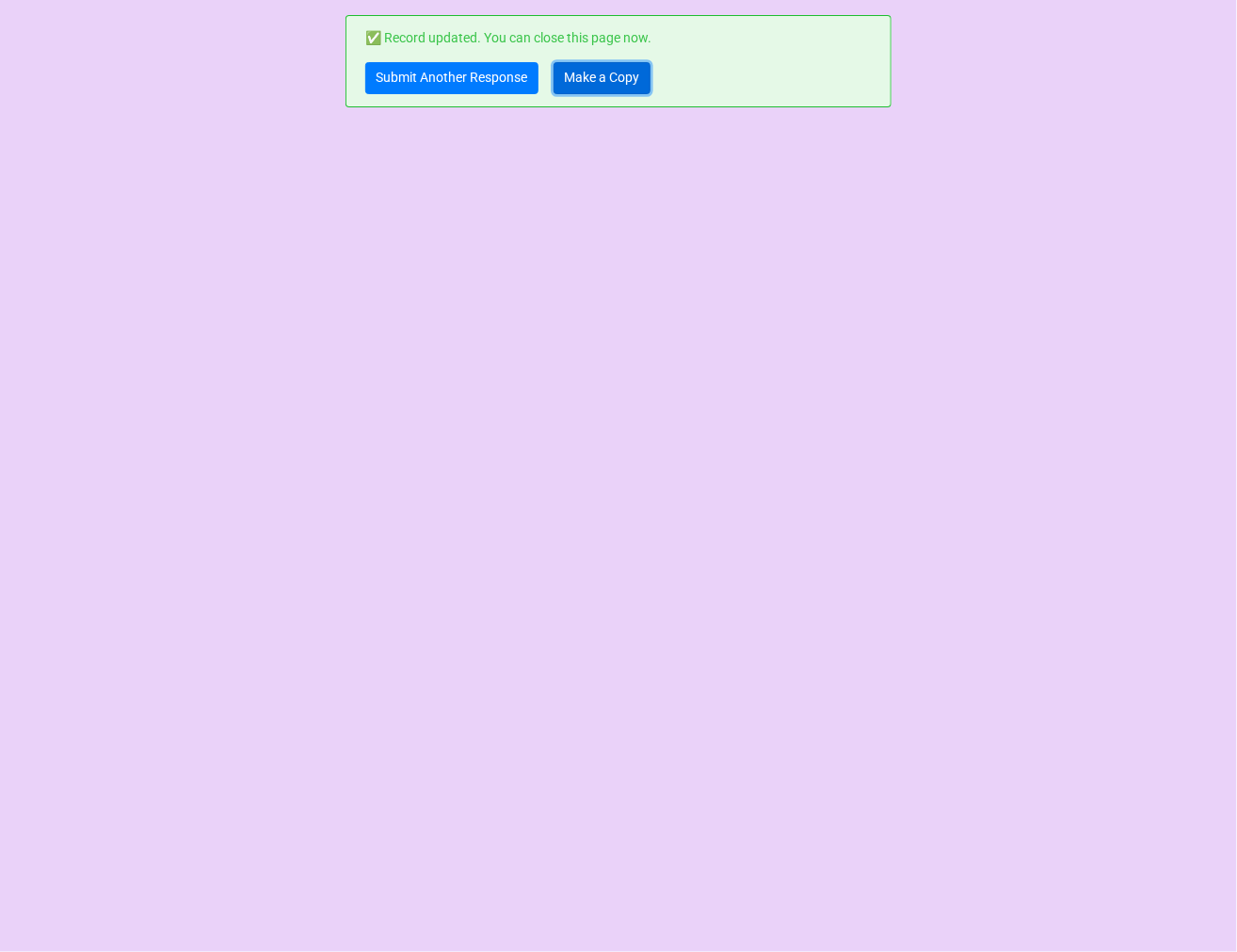
click at [612, 71] on link "Make a Copy" at bounding box center [602, 78] width 97 height 32
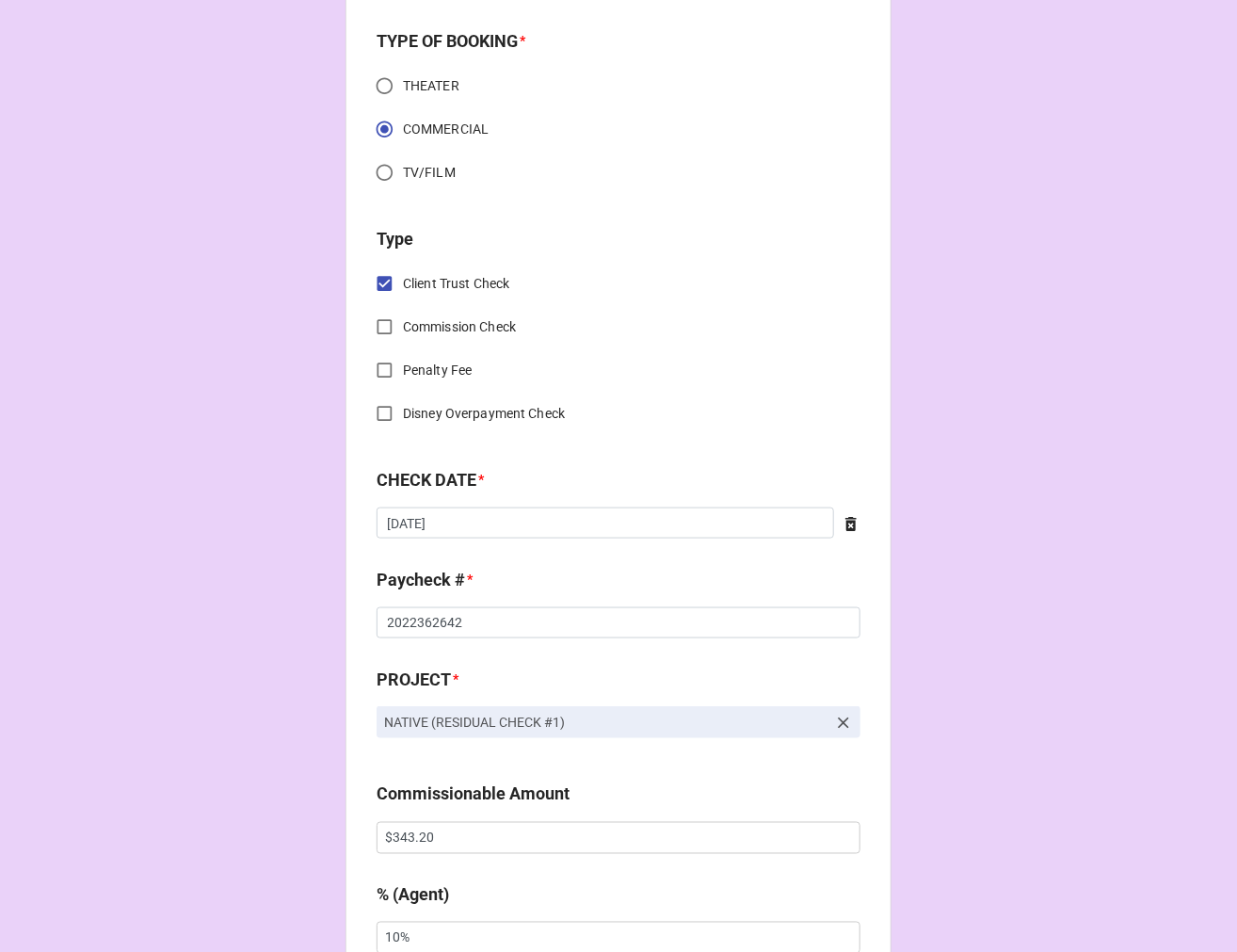
scroll to position [627, 0]
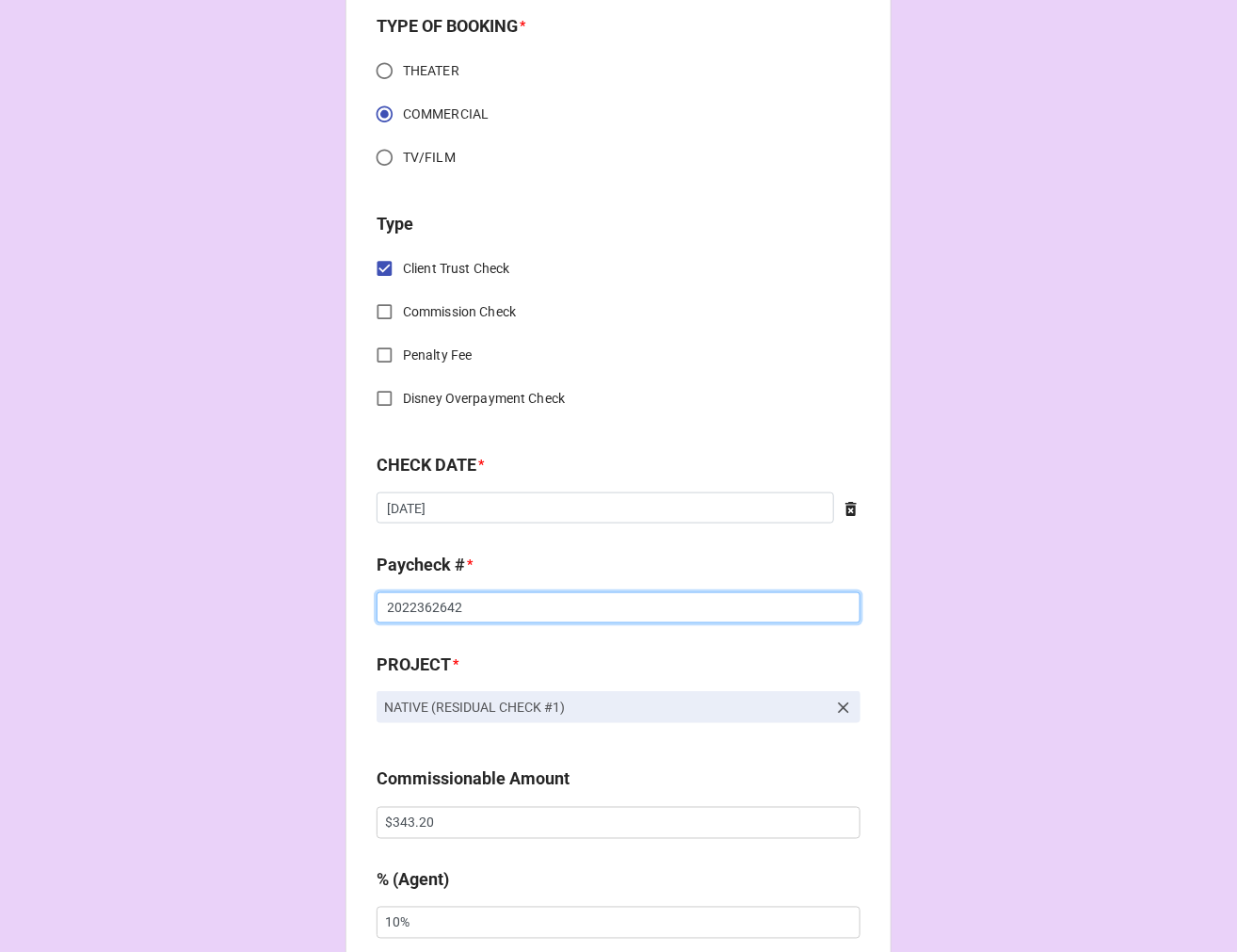
click at [511, 614] on input "2022362642" at bounding box center [618, 608] width 484 height 32
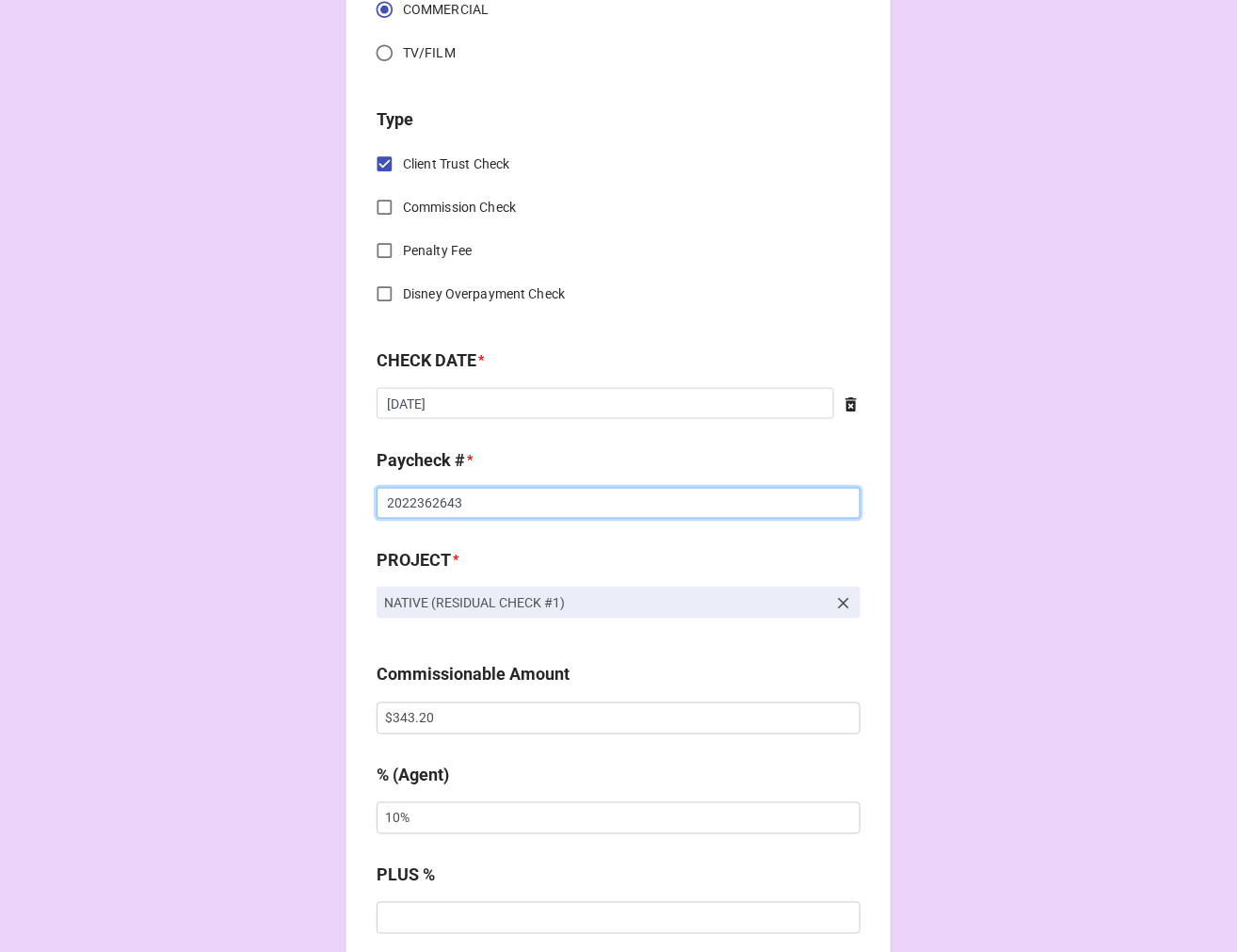
type input "2022362643"
click at [390, 720] on input "$343.20" at bounding box center [618, 718] width 484 height 32
drag, startPoint x: 390, startPoint y: 720, endPoint x: 459, endPoint y: 716, distance: 69.1
click at [390, 719] on input "$343.20" at bounding box center [618, 718] width 484 height 32
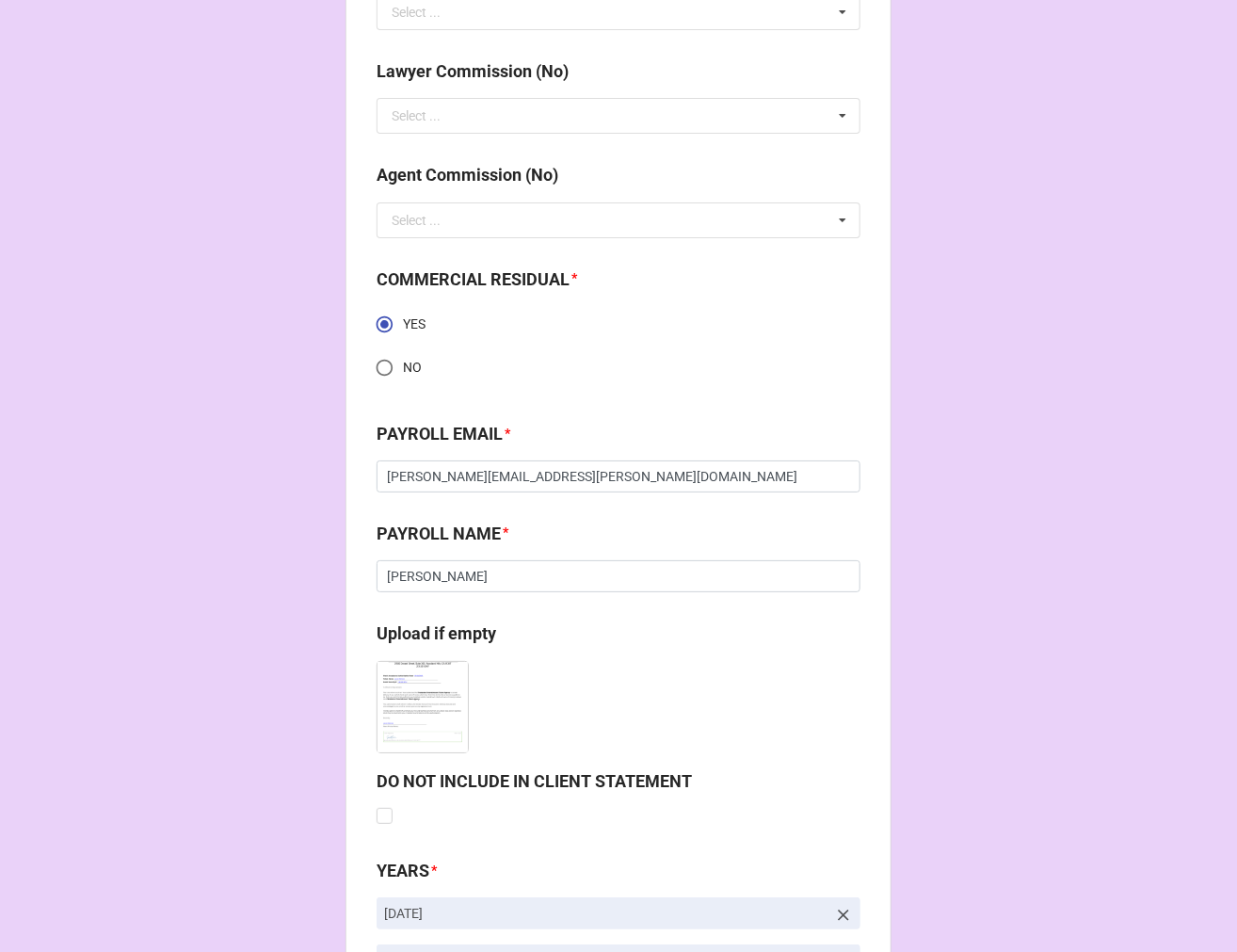
scroll to position [2750, 0]
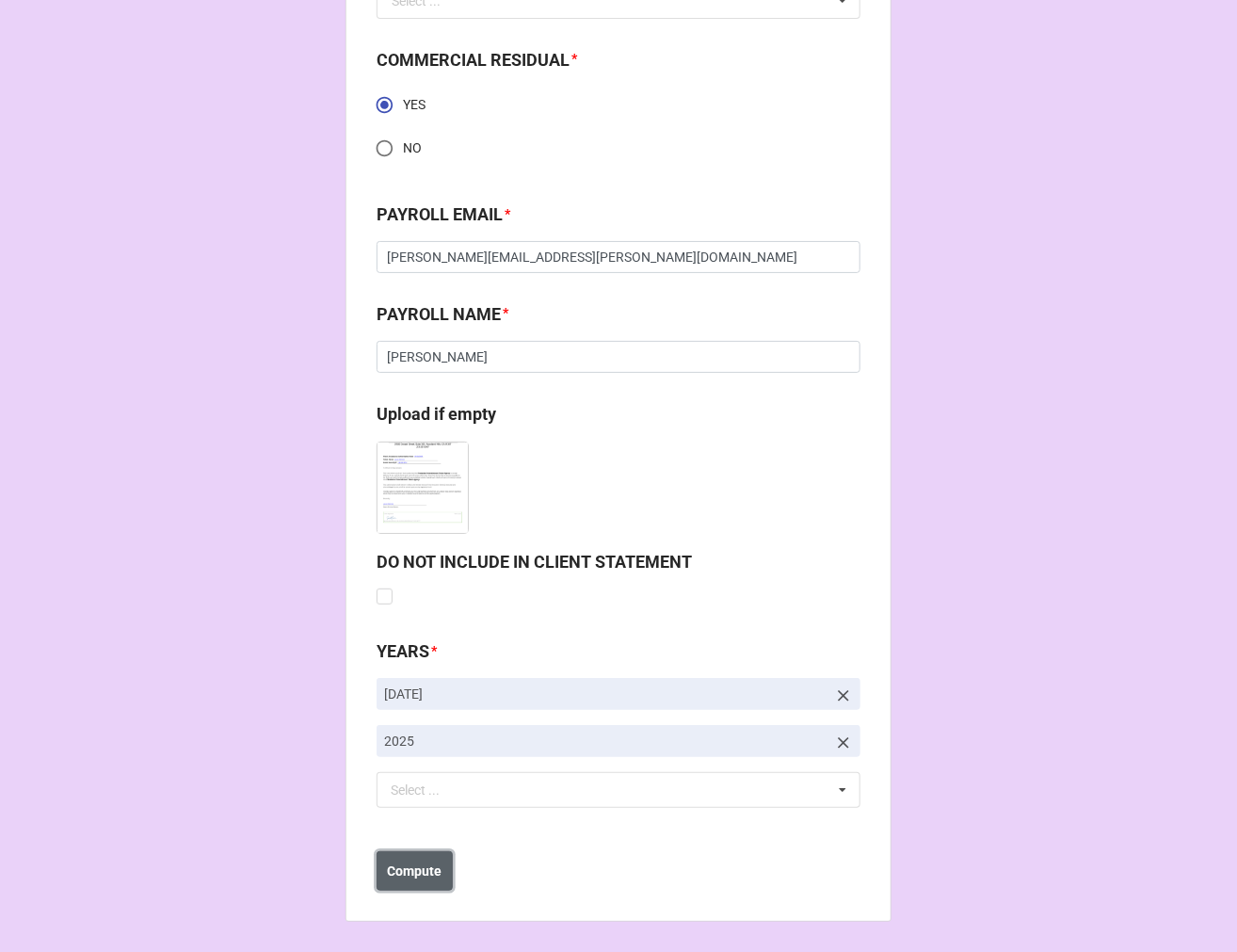
click at [402, 872] on b "Compute" at bounding box center [415, 871] width 55 height 20
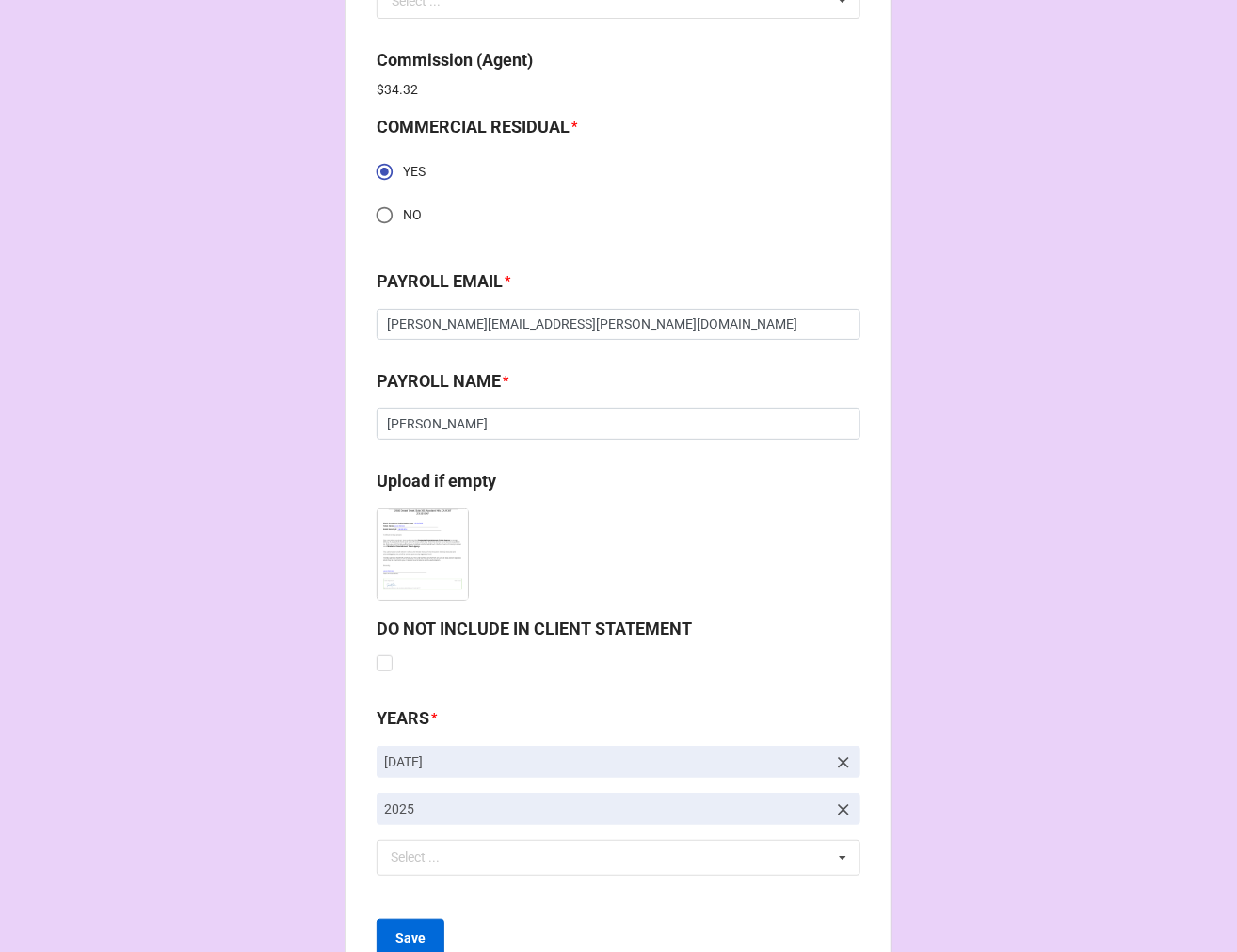
scroll to position [2817, 0]
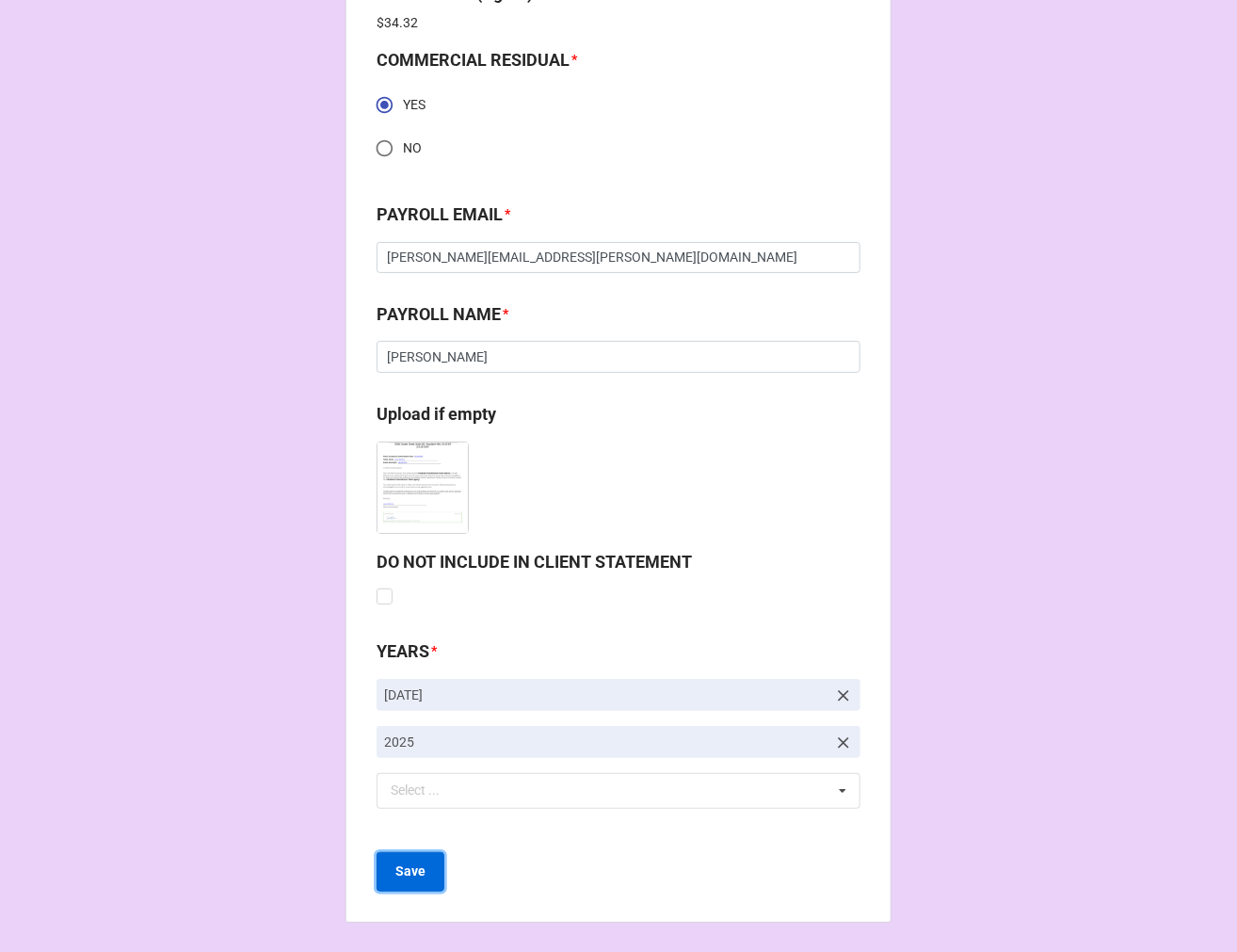
click at [401, 879] on b "Save" at bounding box center [410, 871] width 30 height 20
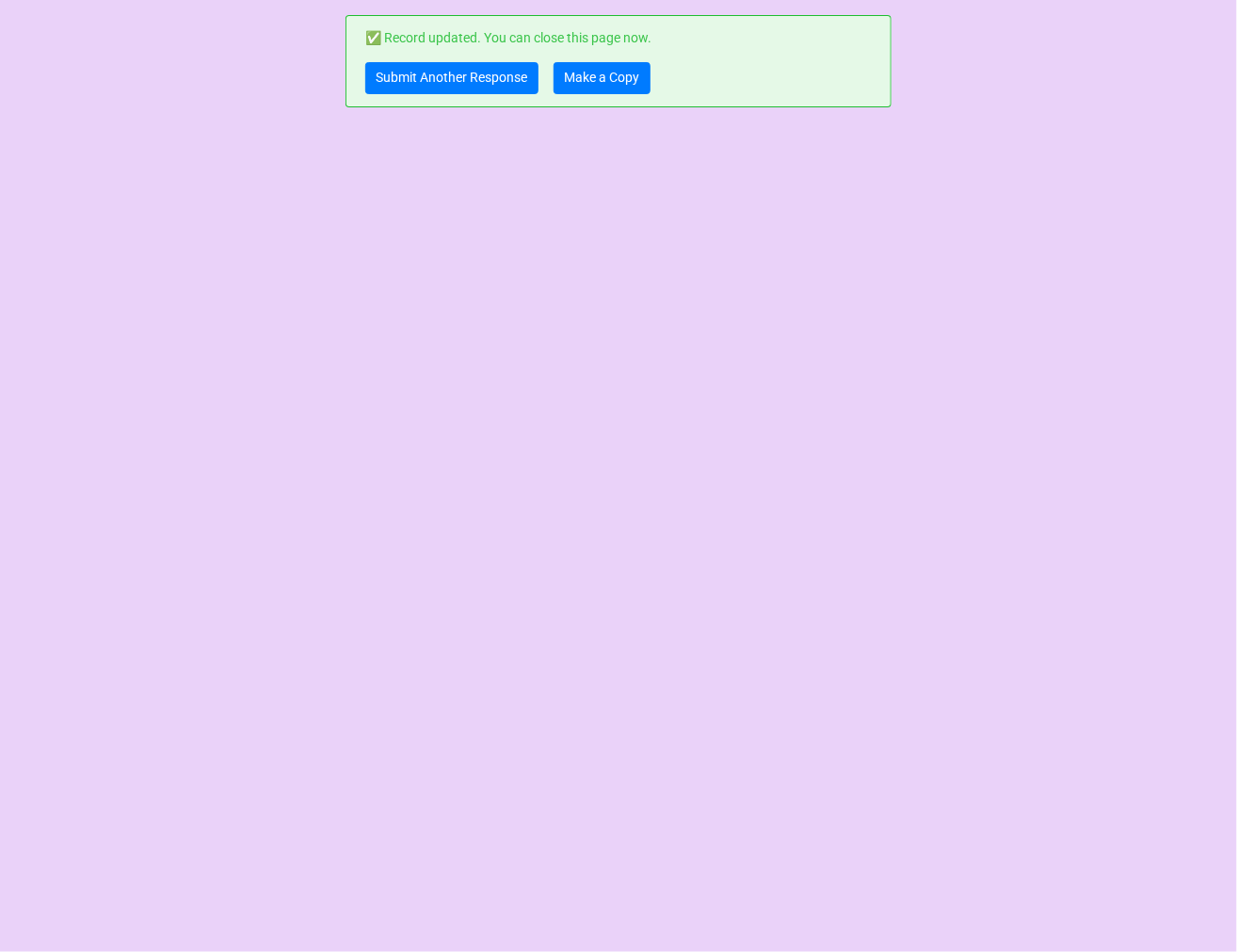
scroll to position [0, 0]
click at [425, 85] on link "Submit Another Response" at bounding box center [451, 78] width 173 height 32
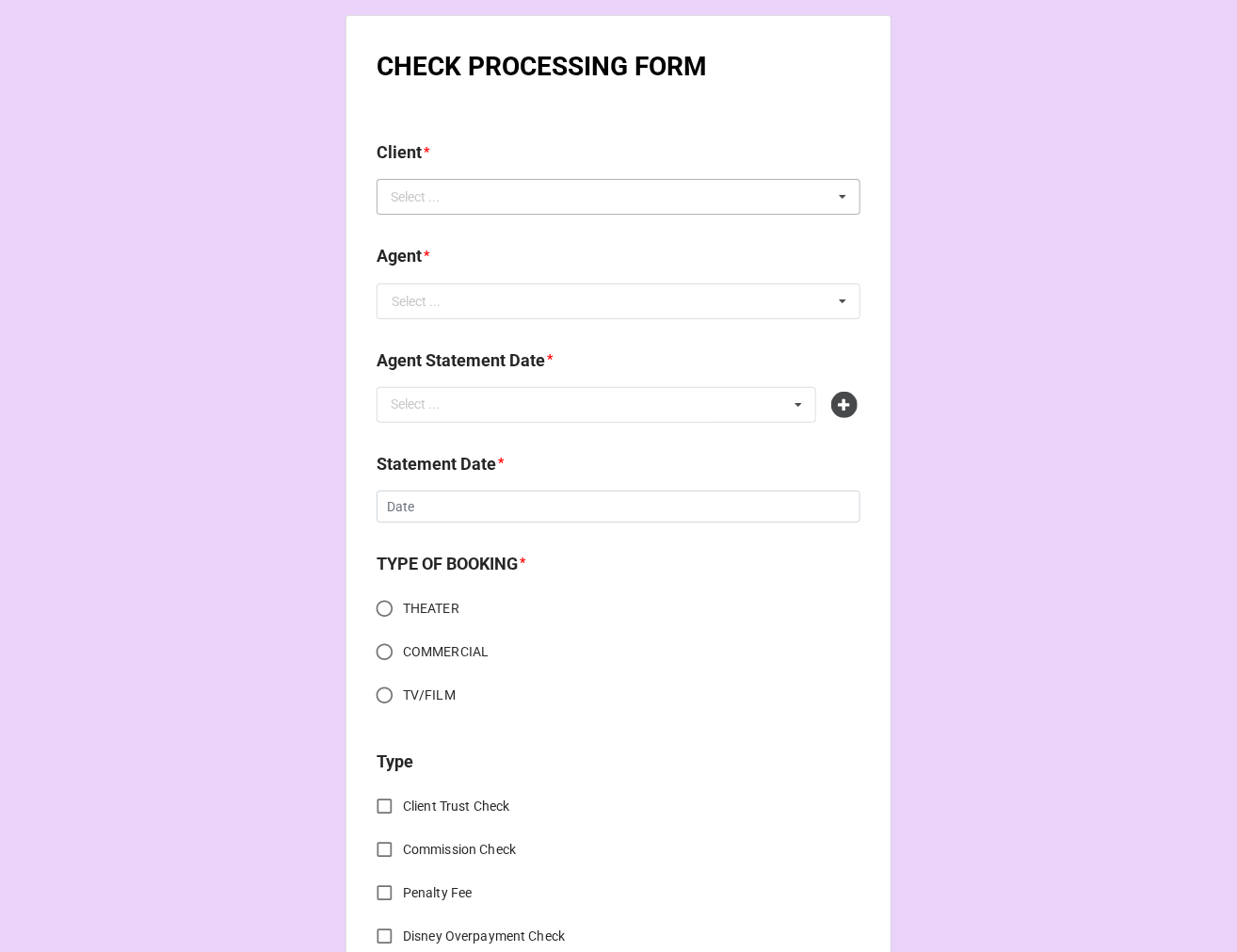
click at [431, 208] on div "Select ..." at bounding box center [427, 198] width 81 height 22
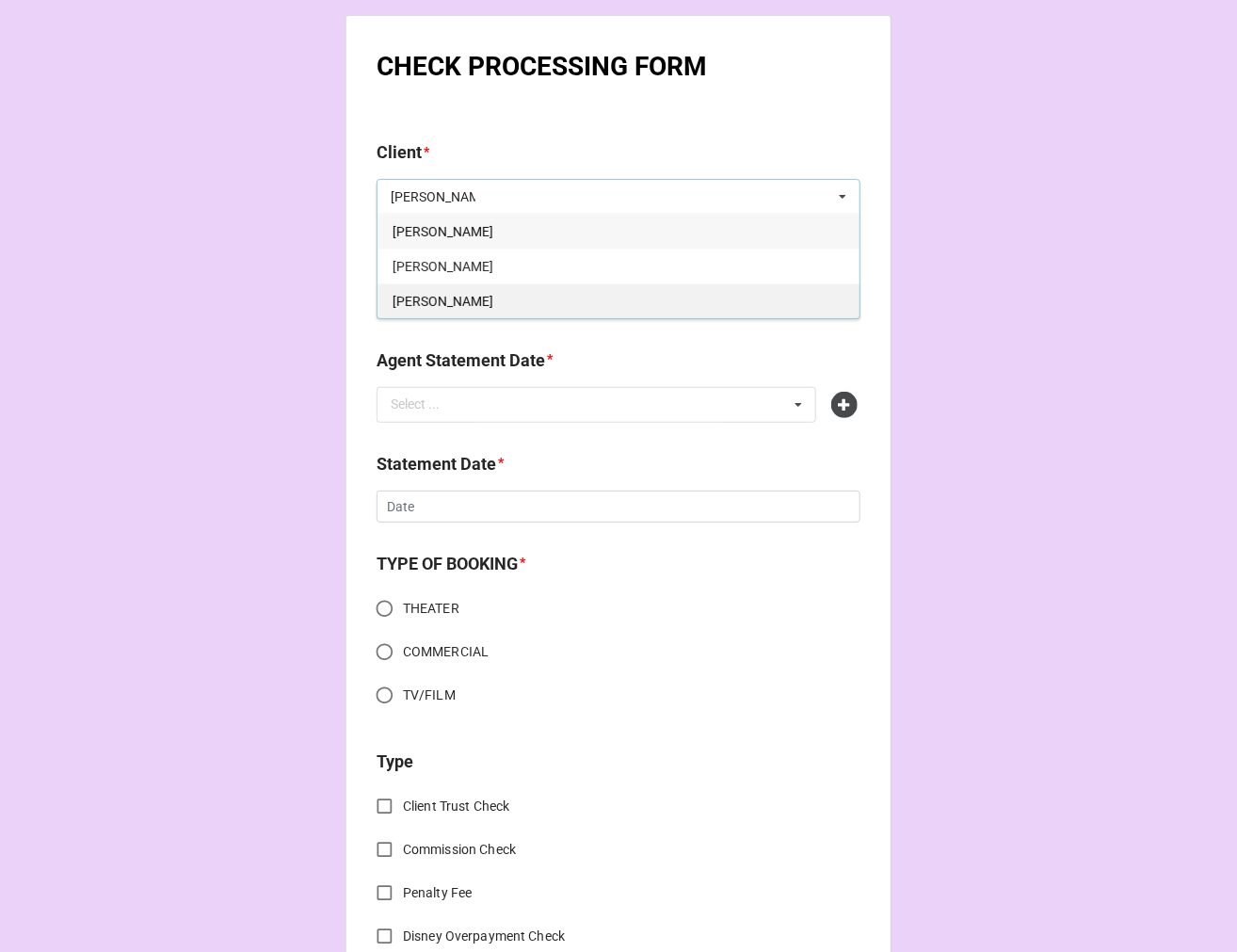
type input "adriana"
click at [534, 298] on div "Adriana Santos" at bounding box center [618, 300] width 482 height 34
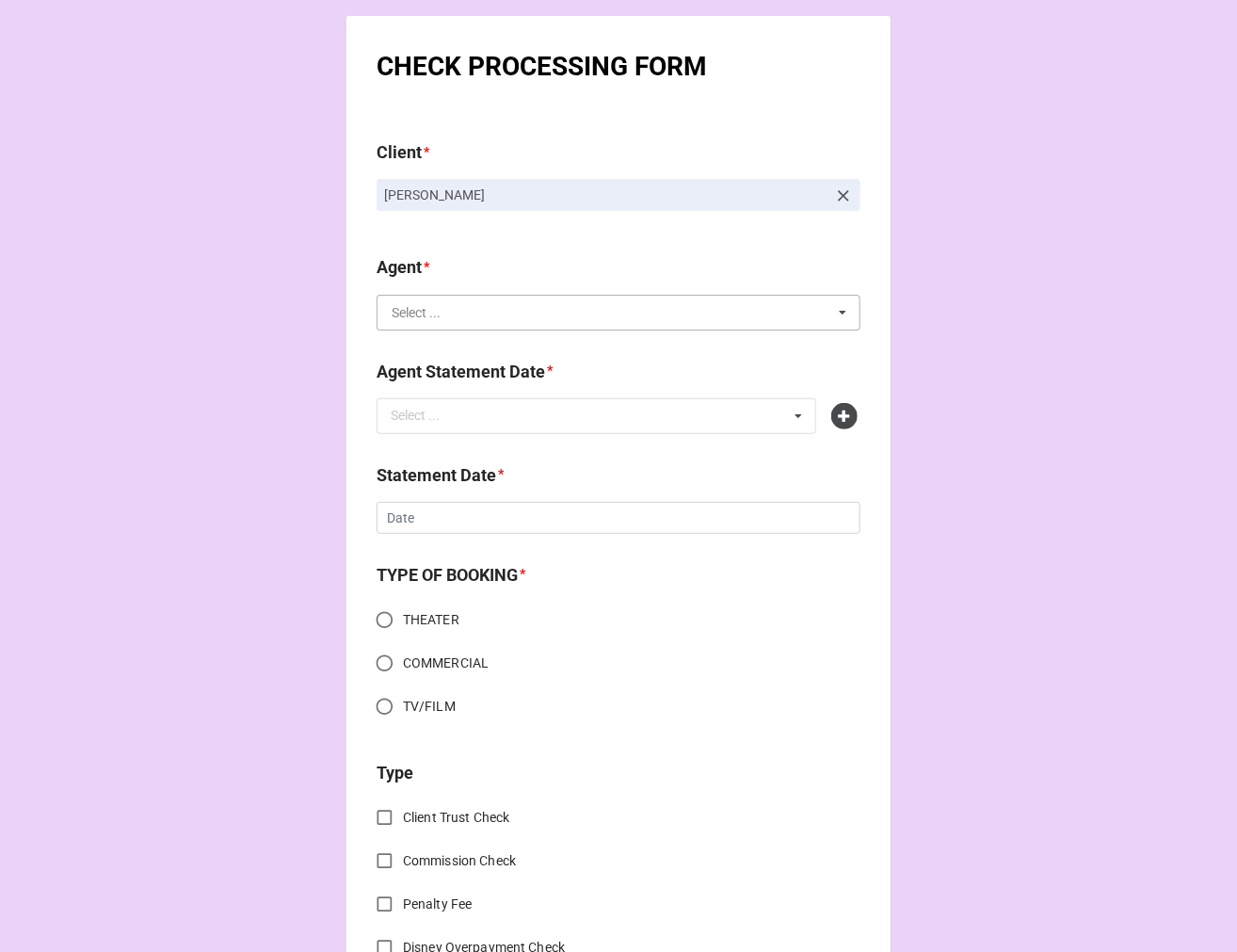
click at [465, 318] on input "text" at bounding box center [619, 313] width 482 height 33
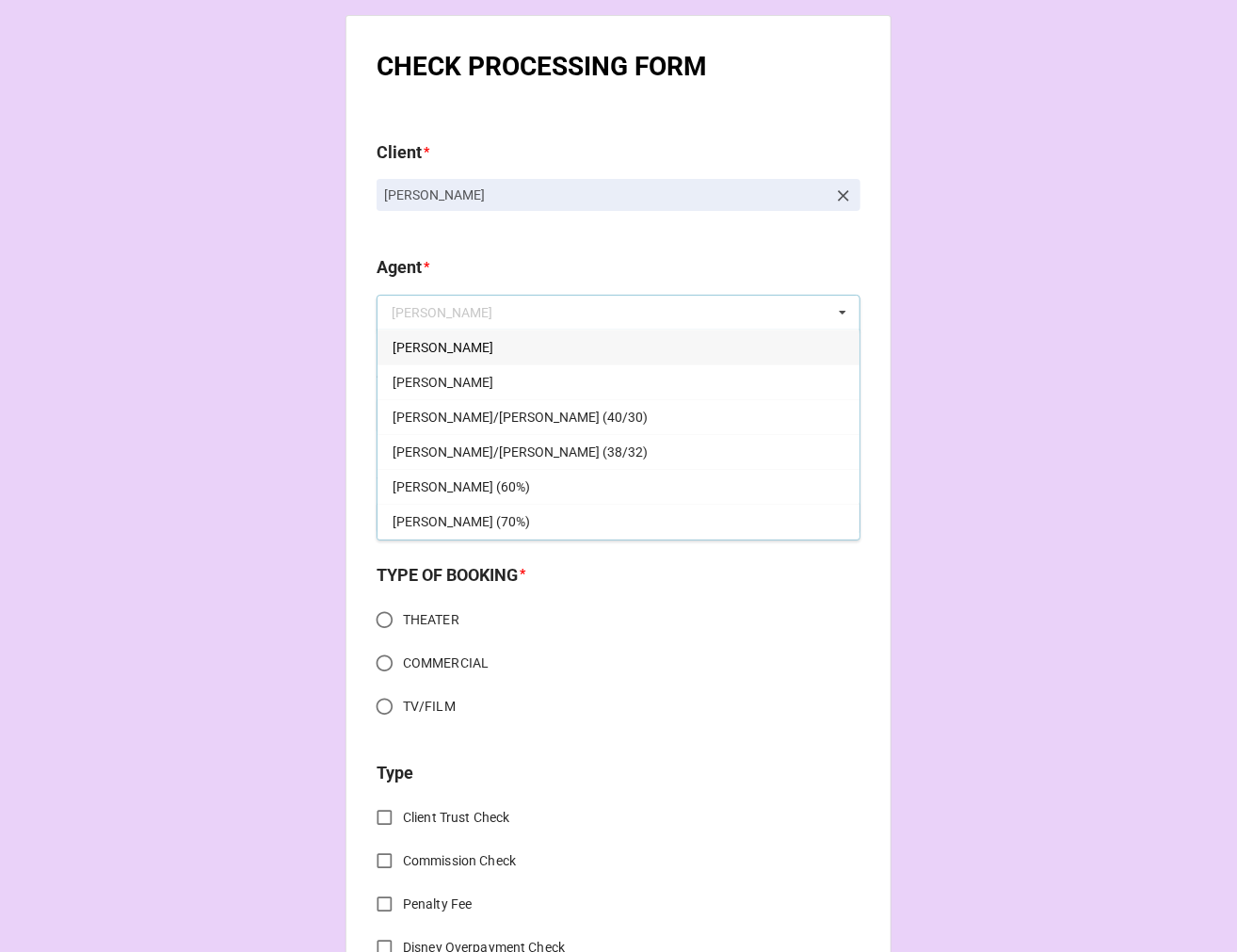
click at [443, 287] on b "Agent *" at bounding box center [618, 270] width 484 height 33
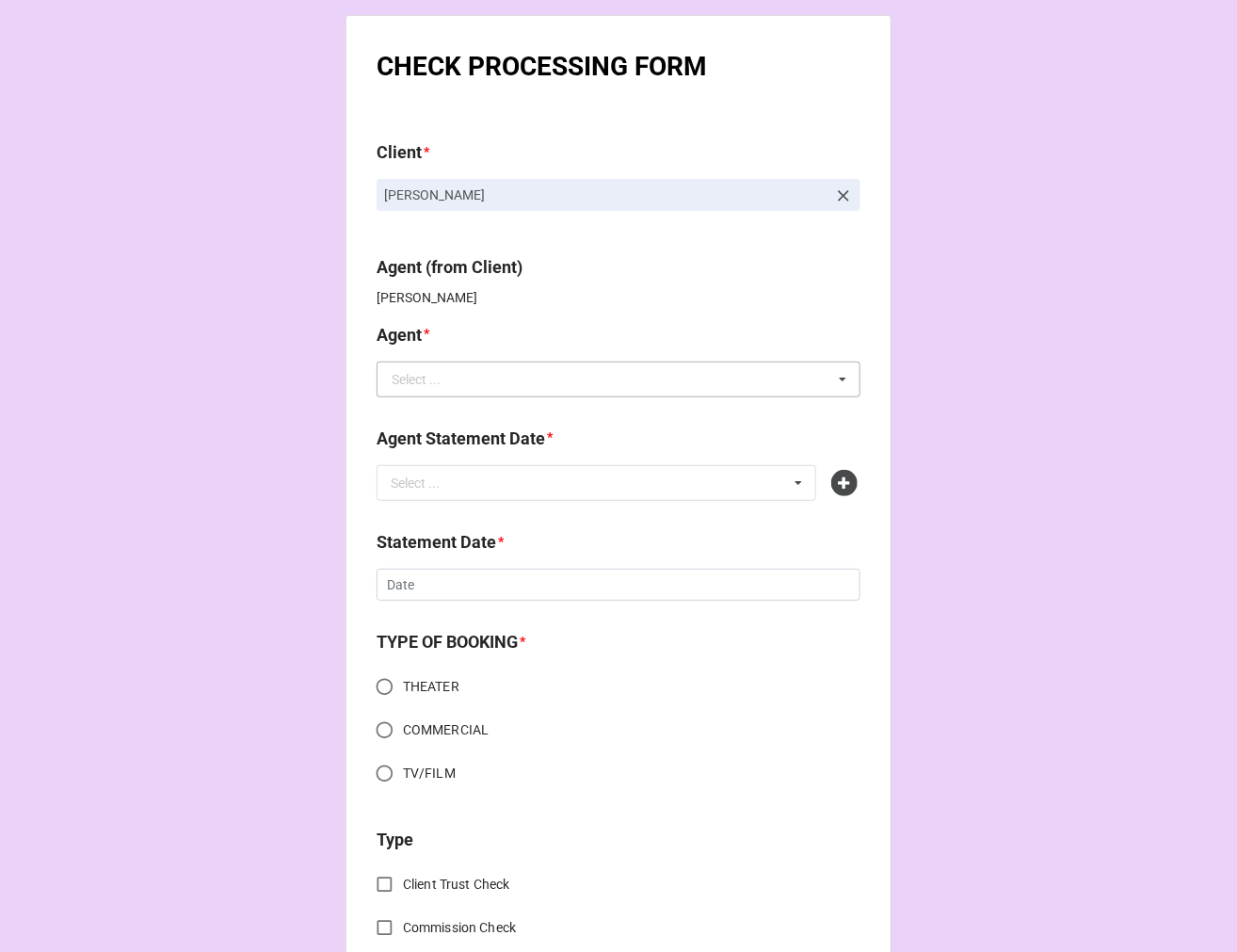
click at [417, 375] on div "Select ..." at bounding box center [416, 379] width 49 height 13
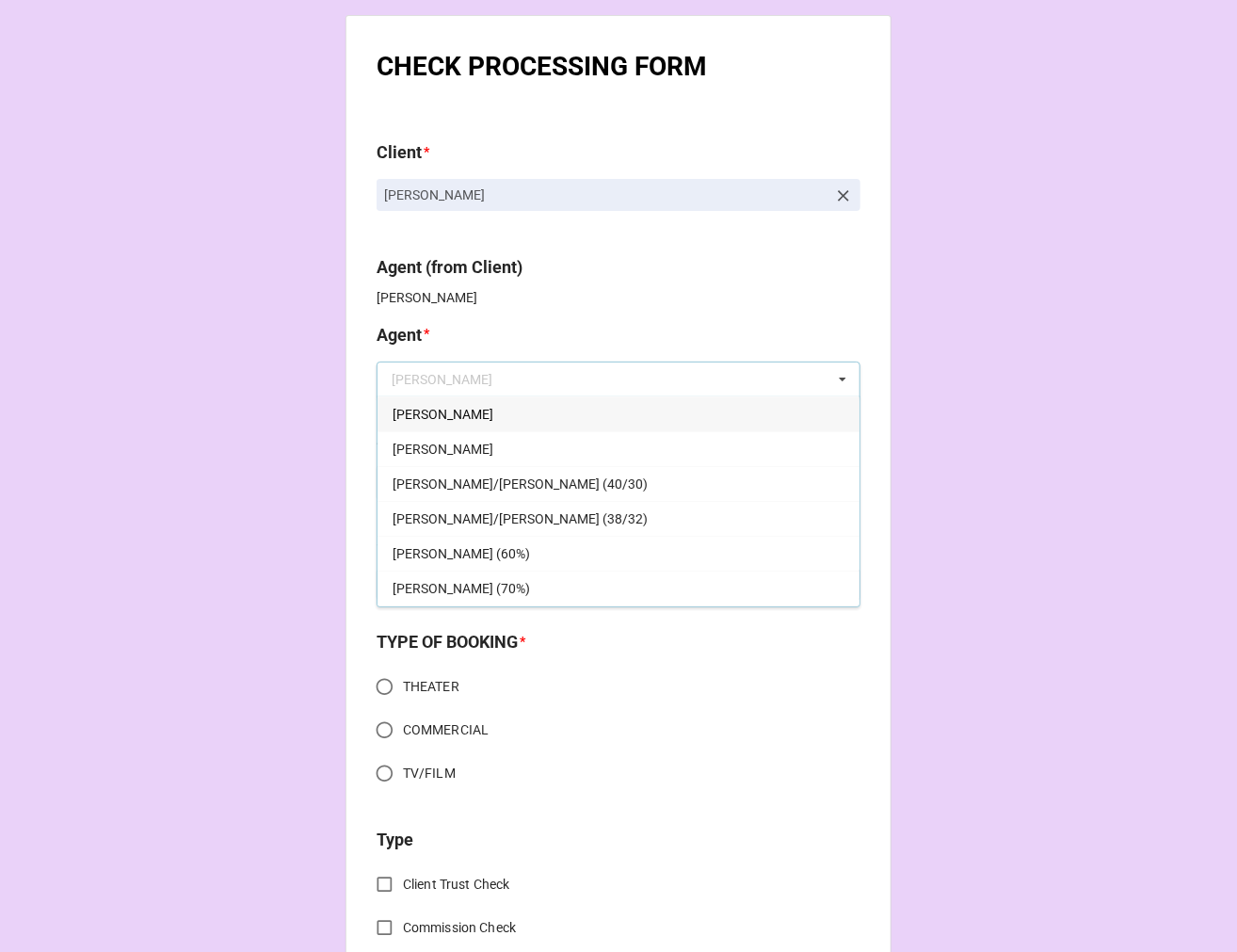
click at [421, 416] on div "[PERSON_NAME]" at bounding box center [618, 413] width 482 height 34
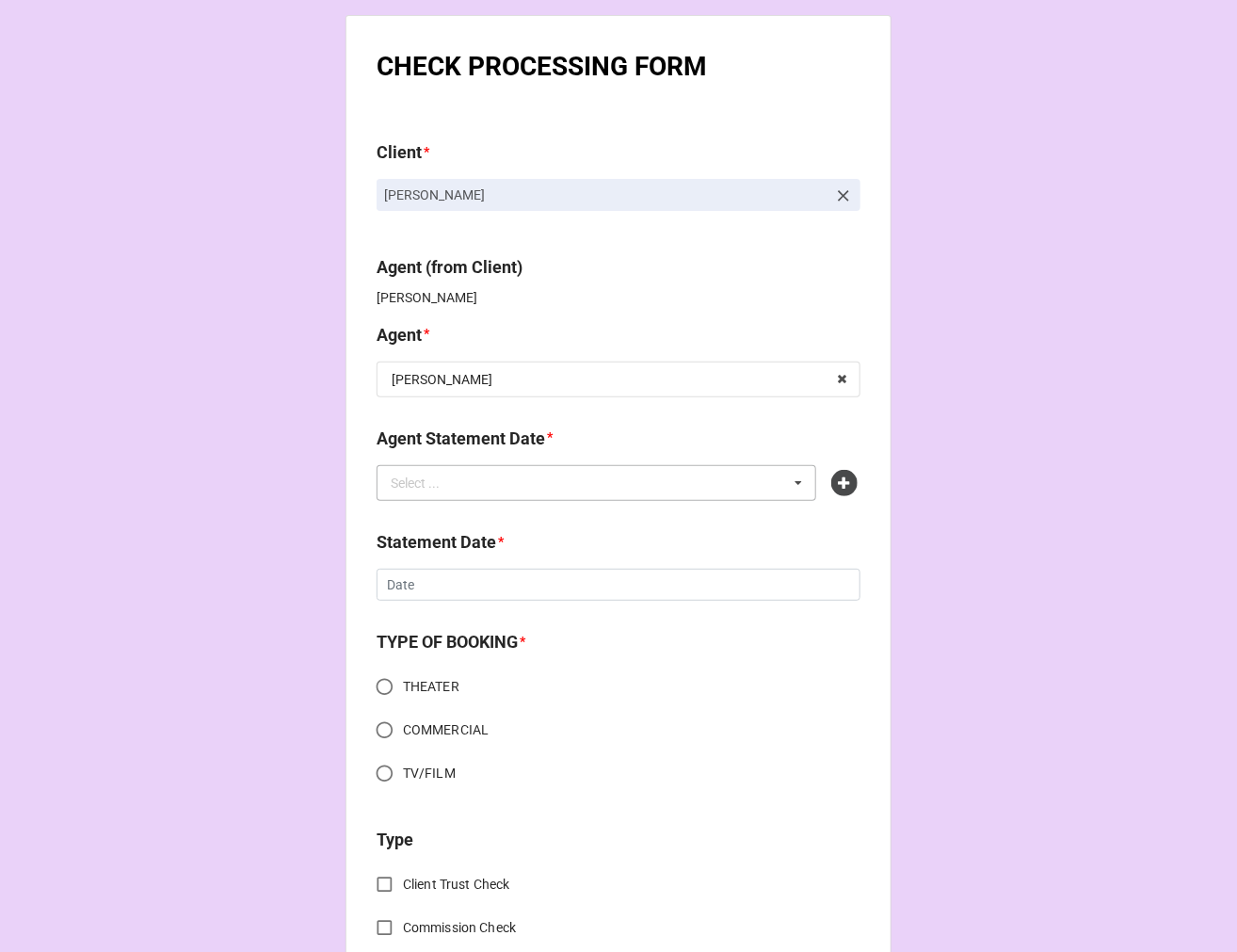
click at [443, 484] on div "Select ..." at bounding box center [427, 483] width 81 height 22
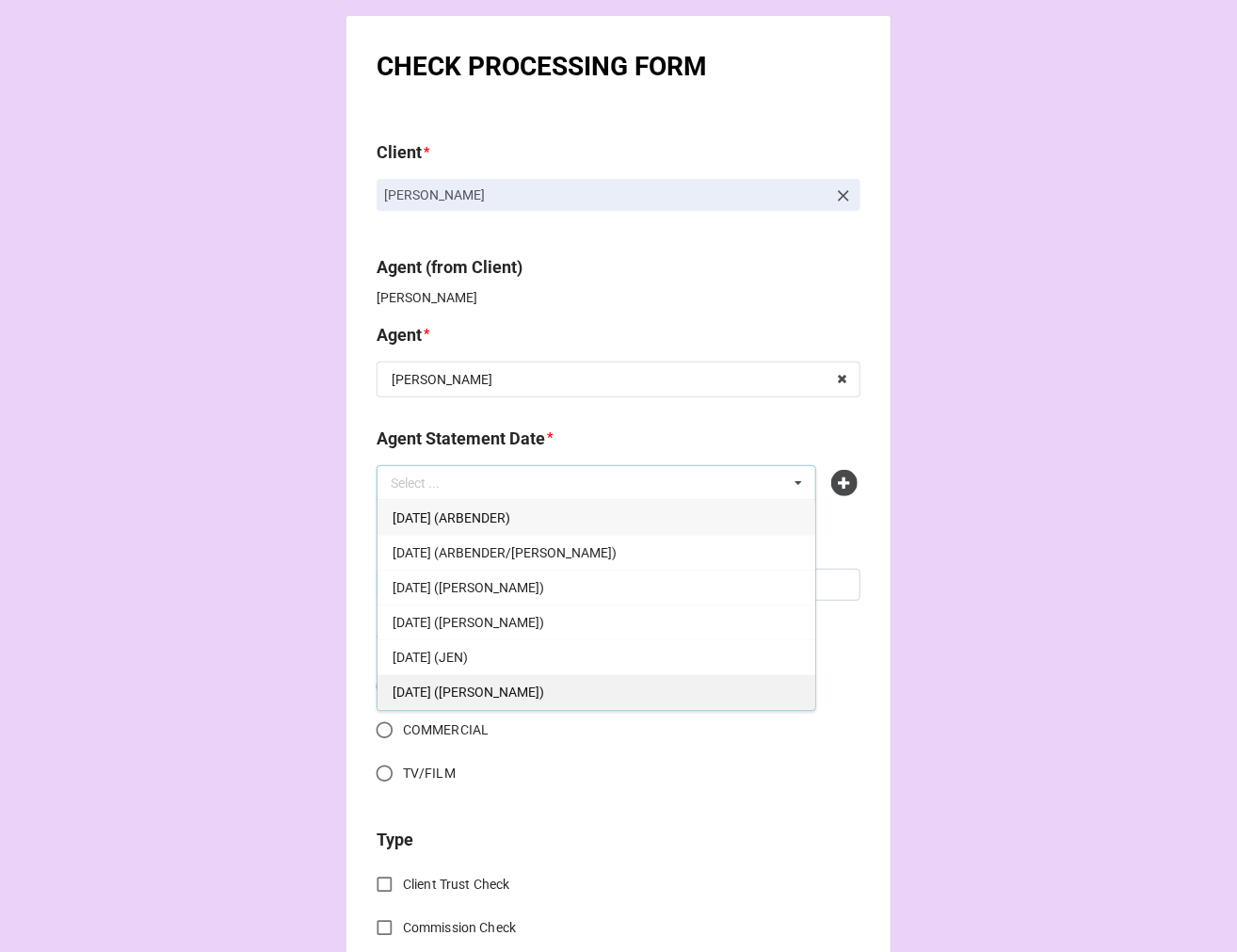
click at [543, 695] on span "SEPTEMBER 19, 2025 (JODI)" at bounding box center [468, 691] width 151 height 15
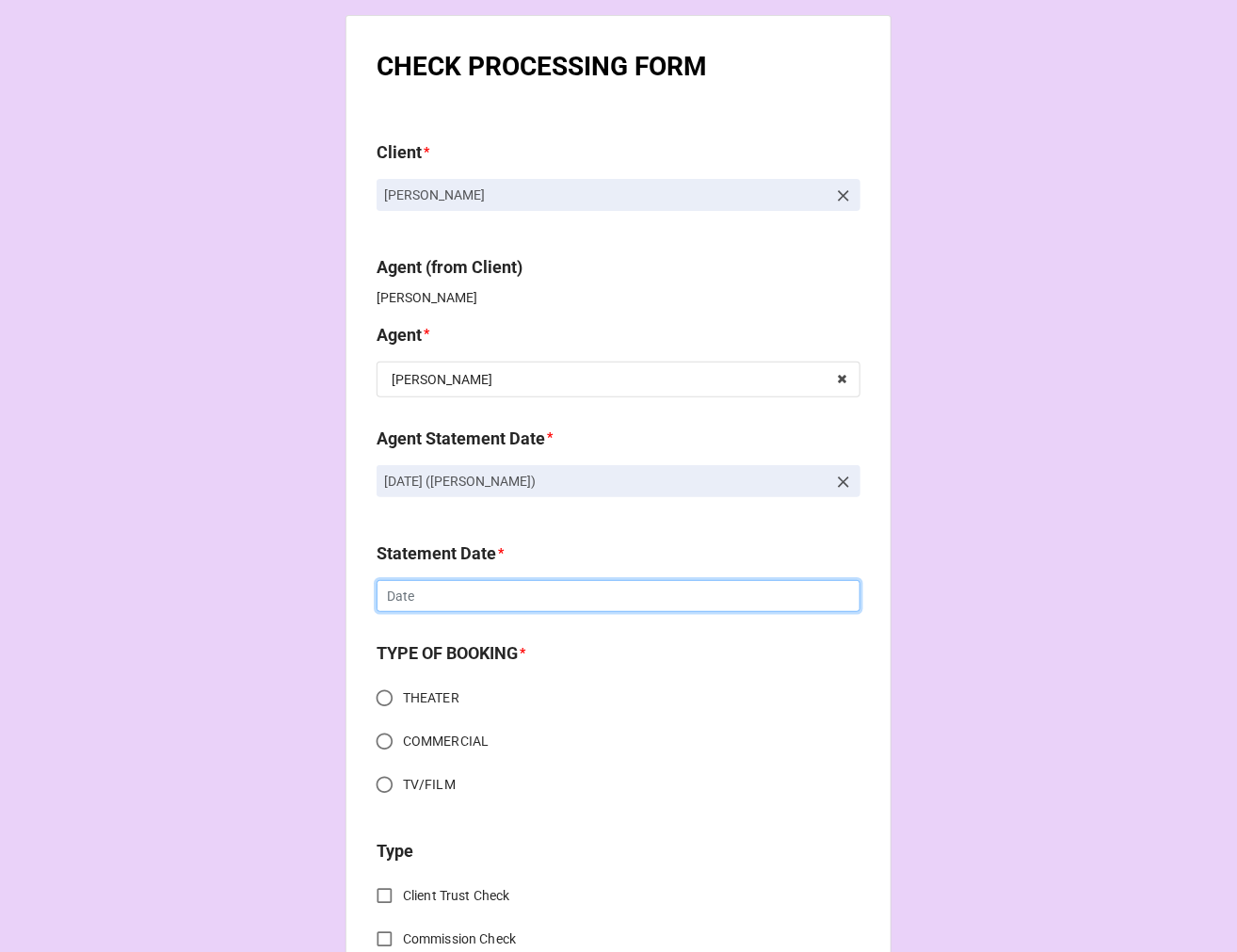
click at [418, 599] on input "text" at bounding box center [618, 596] width 484 height 32
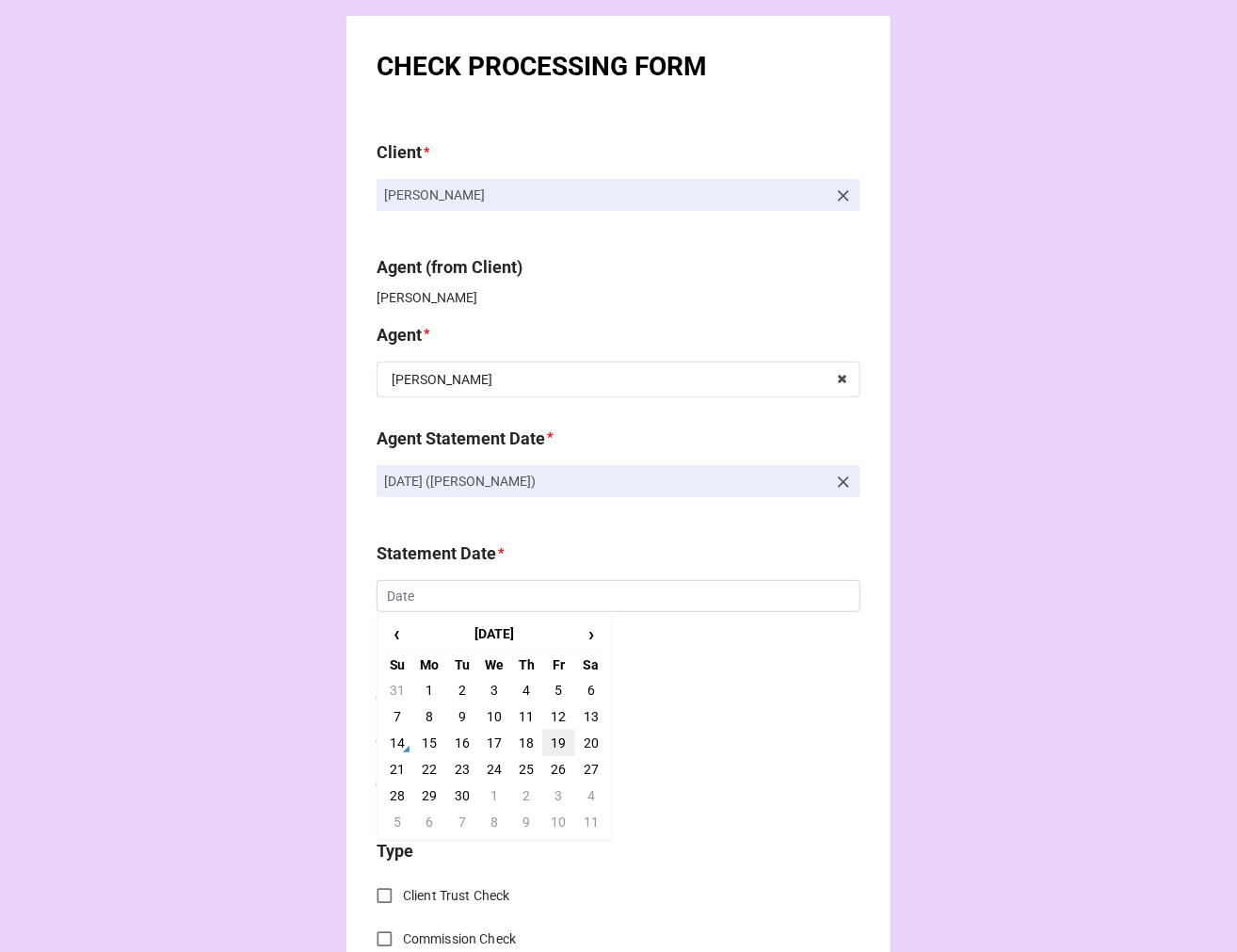
drag, startPoint x: 552, startPoint y: 740, endPoint x: 1085, endPoint y: 806, distance: 537.1
click at [552, 739] on td "19" at bounding box center [558, 743] width 32 height 27
type input "[DATE]"
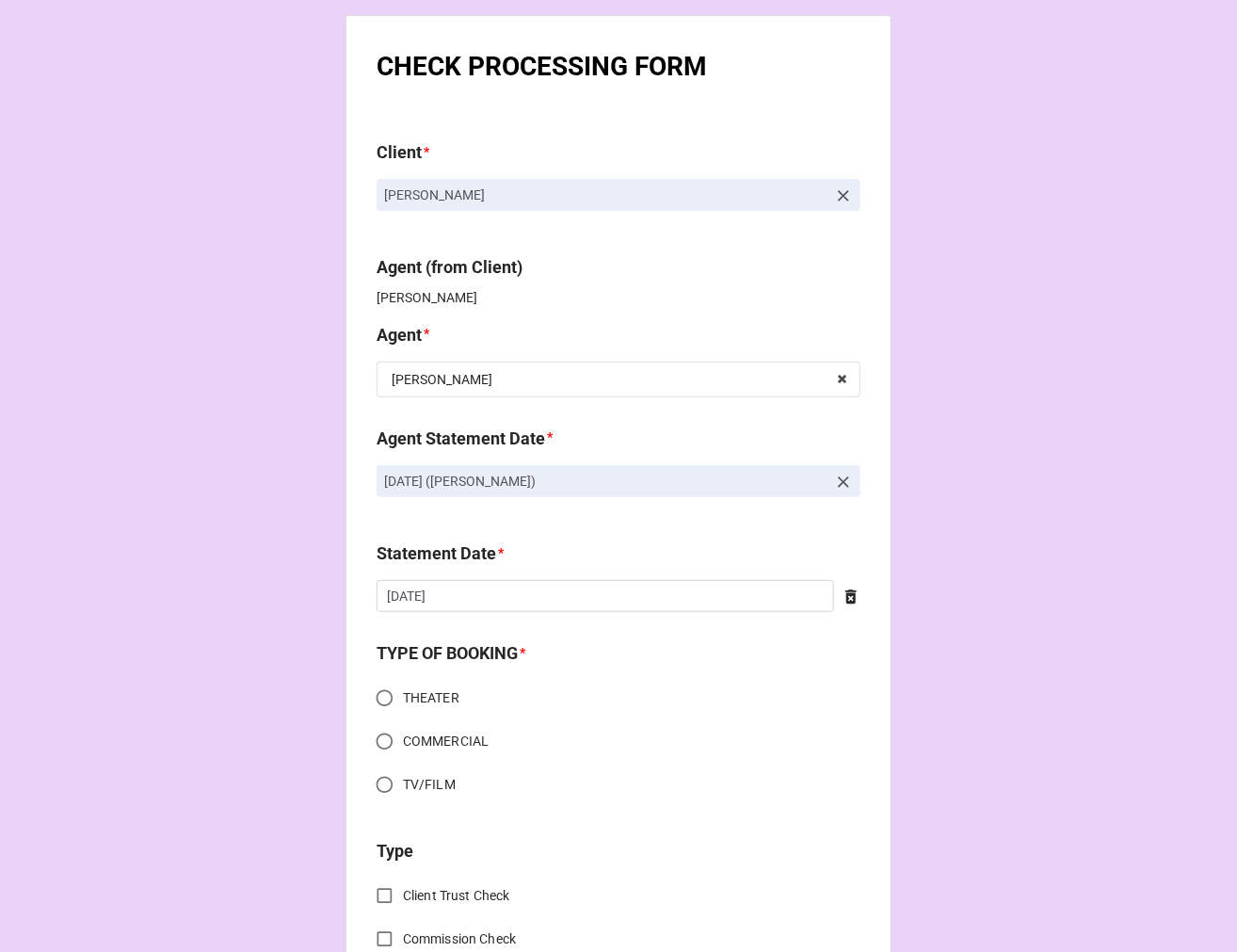
click at [375, 742] on input "COMMERCIAL" at bounding box center [383, 741] width 36 height 36
radio input "true"
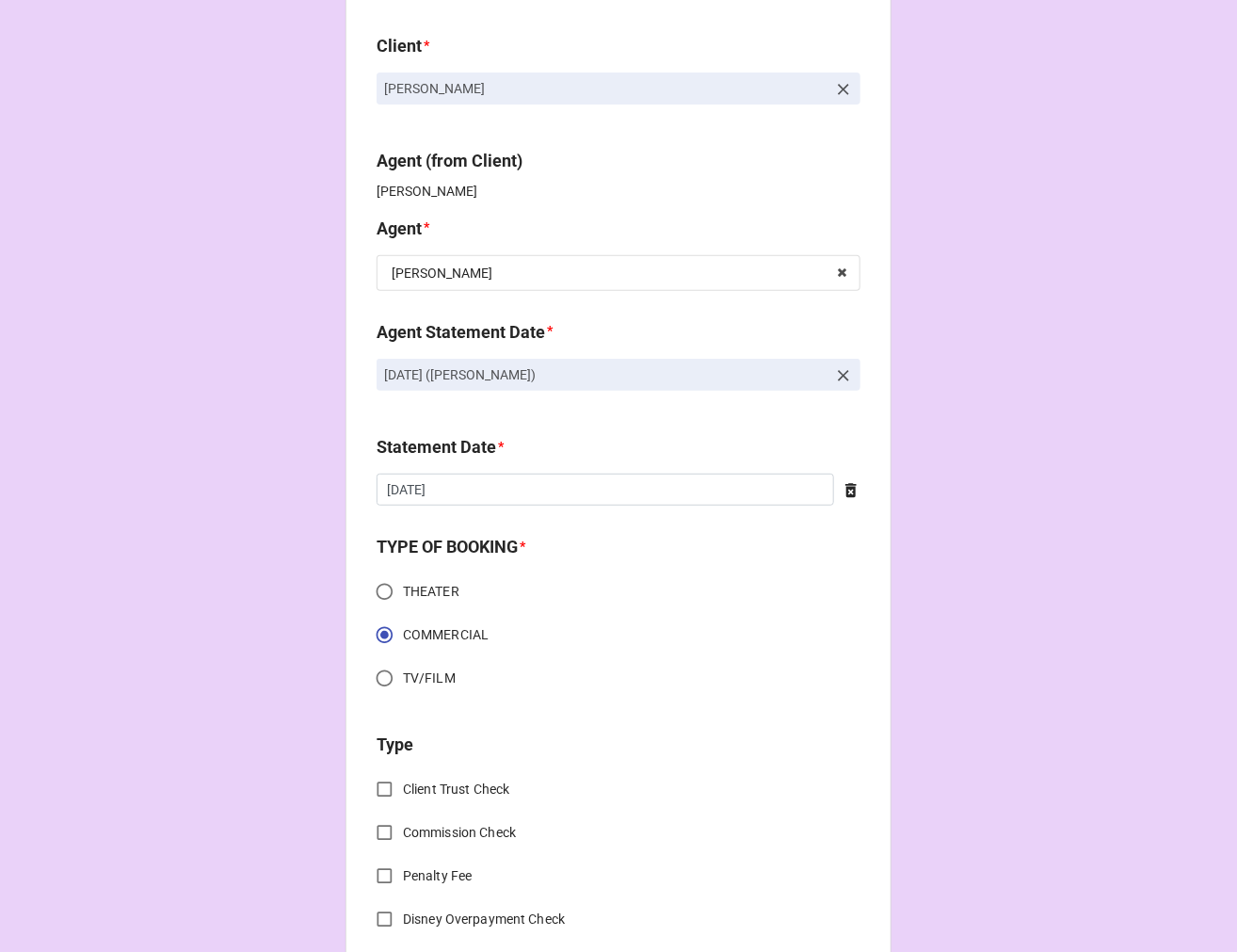
scroll to position [418, 0]
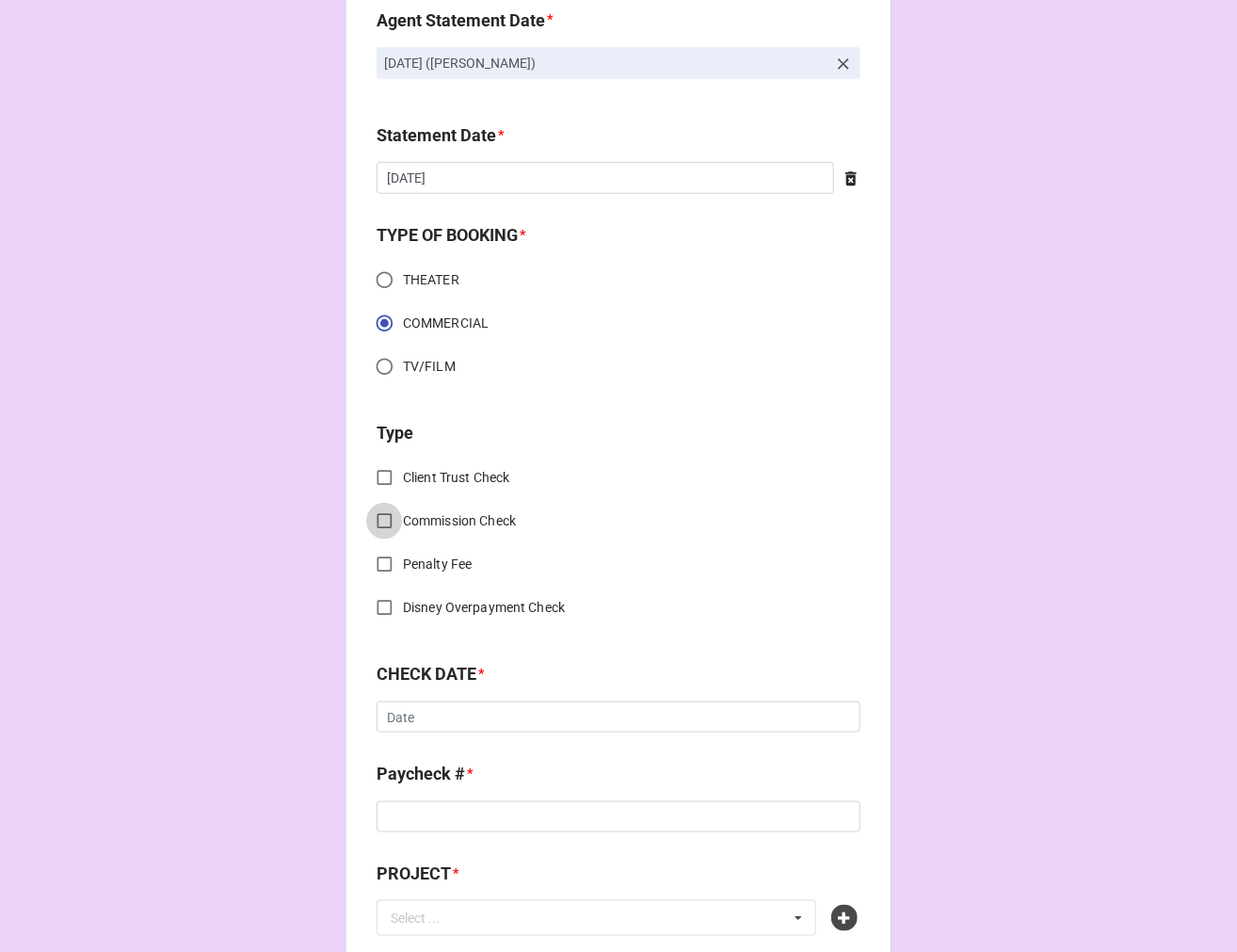
click at [383, 514] on input "Commission Check" at bounding box center [383, 520] width 36 height 36
checkbox input "true"
click at [431, 713] on div "Select ..." at bounding box center [416, 719] width 49 height 13
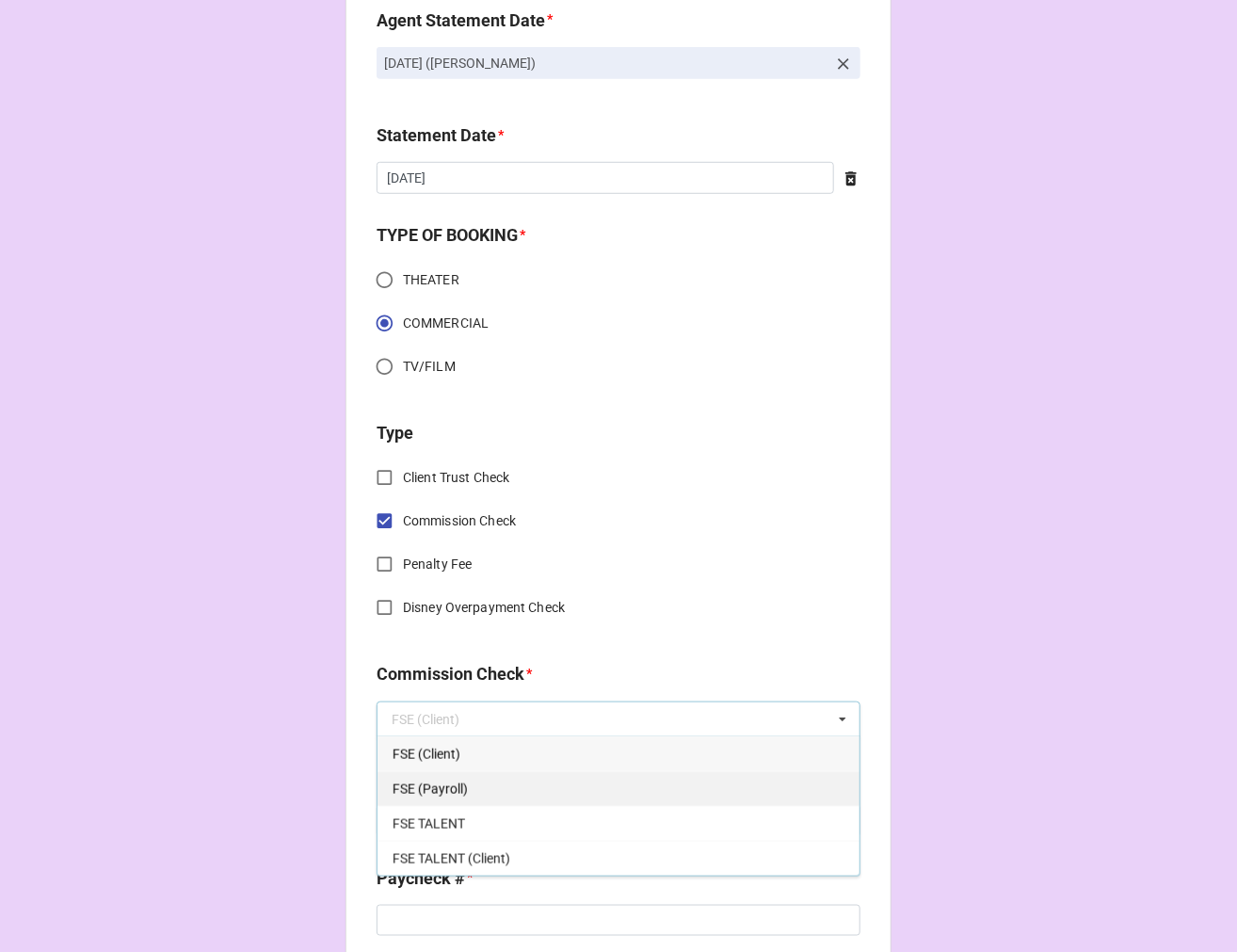
click at [454, 785] on span "FSE (Payroll)" at bounding box center [430, 789] width 76 height 15
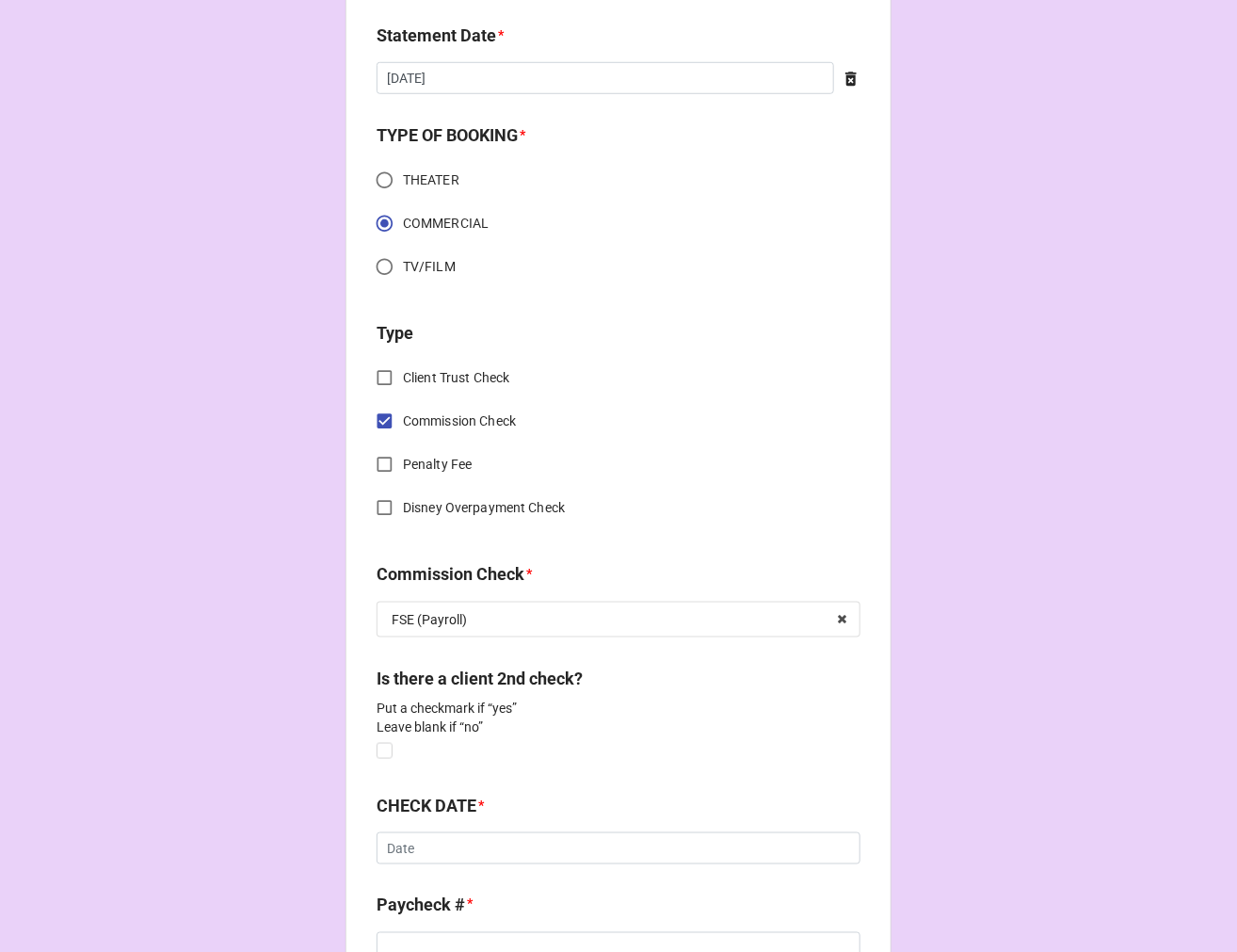
scroll to position [836, 0]
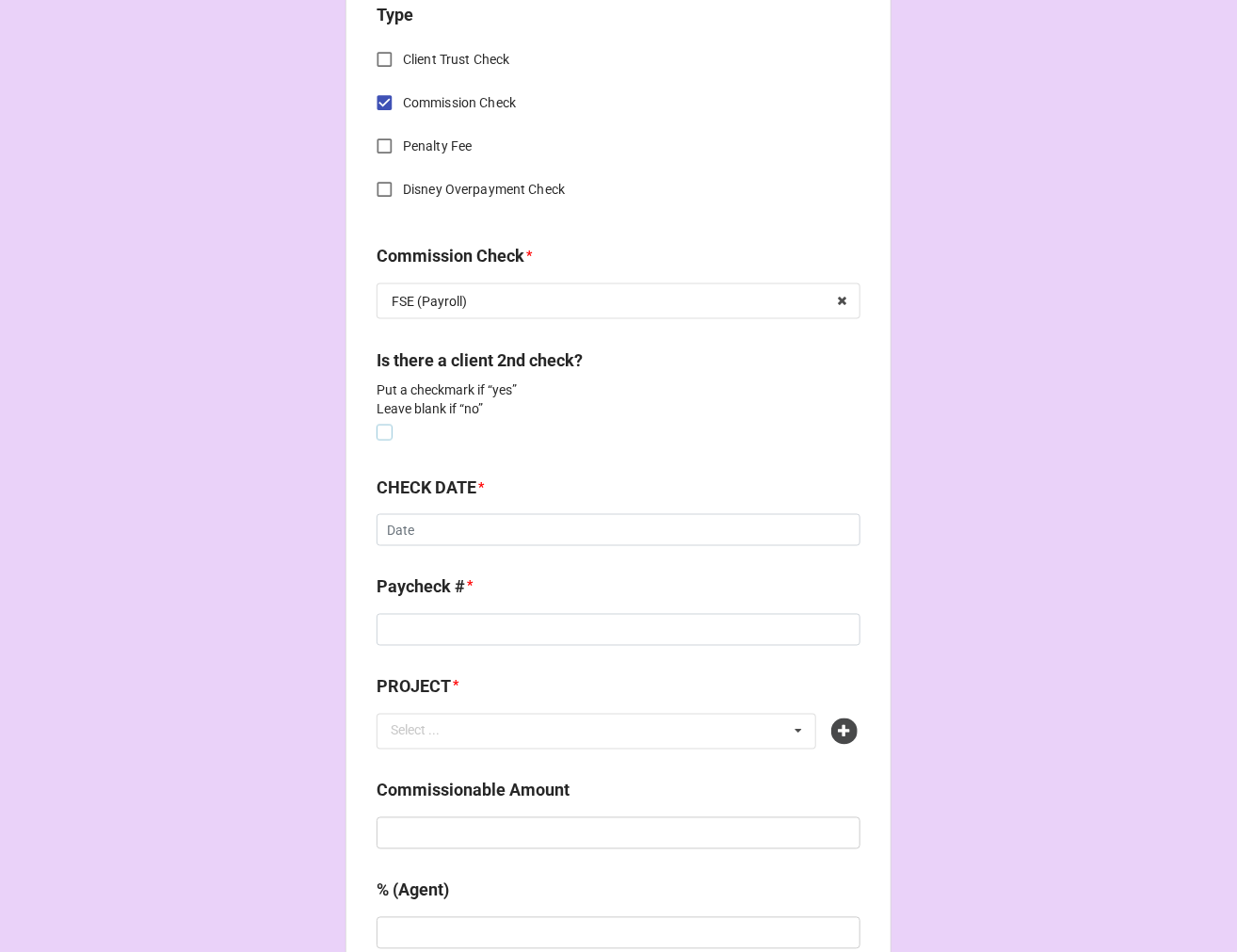
click at [383, 425] on label at bounding box center [384, 425] width 16 height 0
checkbox input "true"
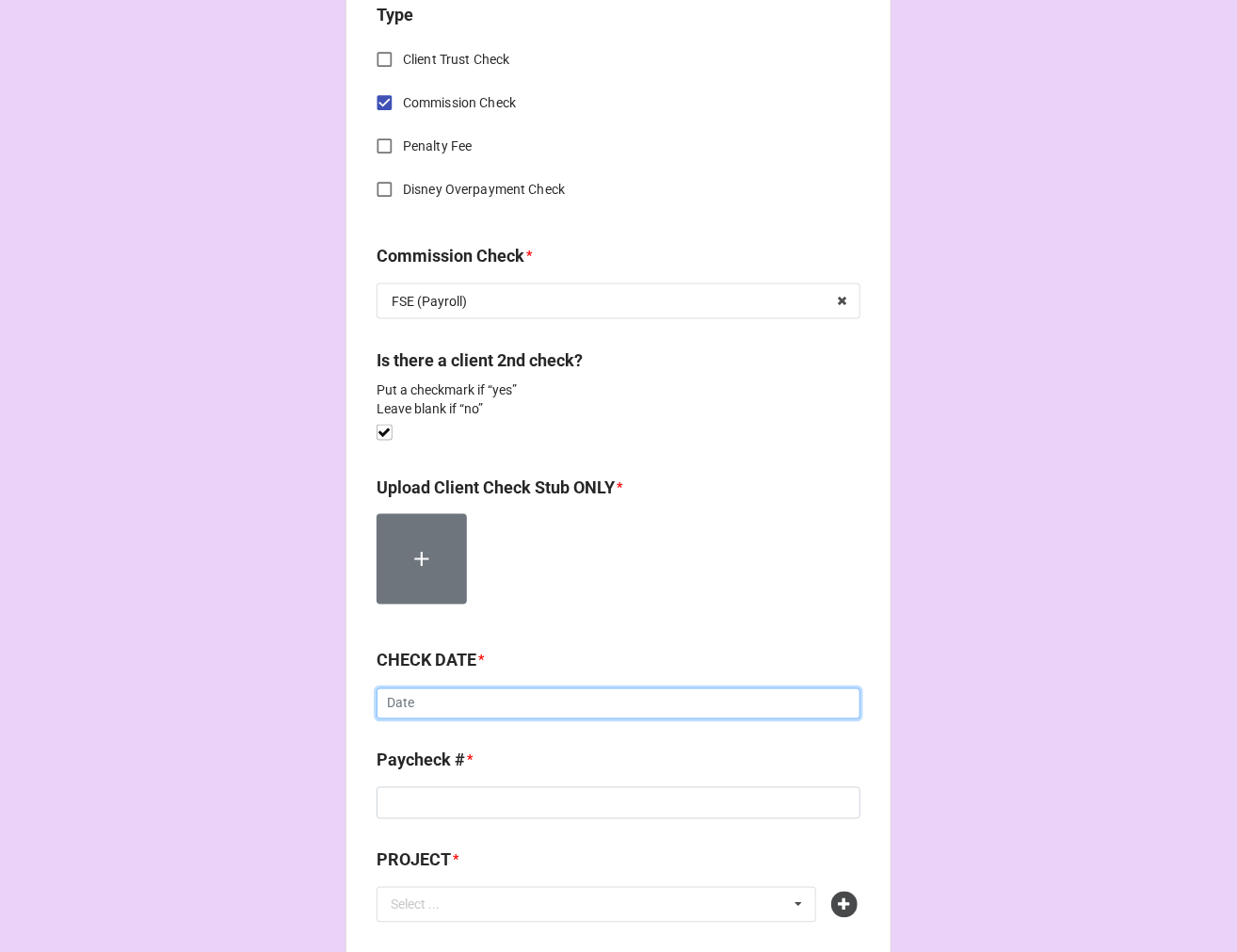
click at [433, 701] on input "text" at bounding box center [618, 704] width 484 height 32
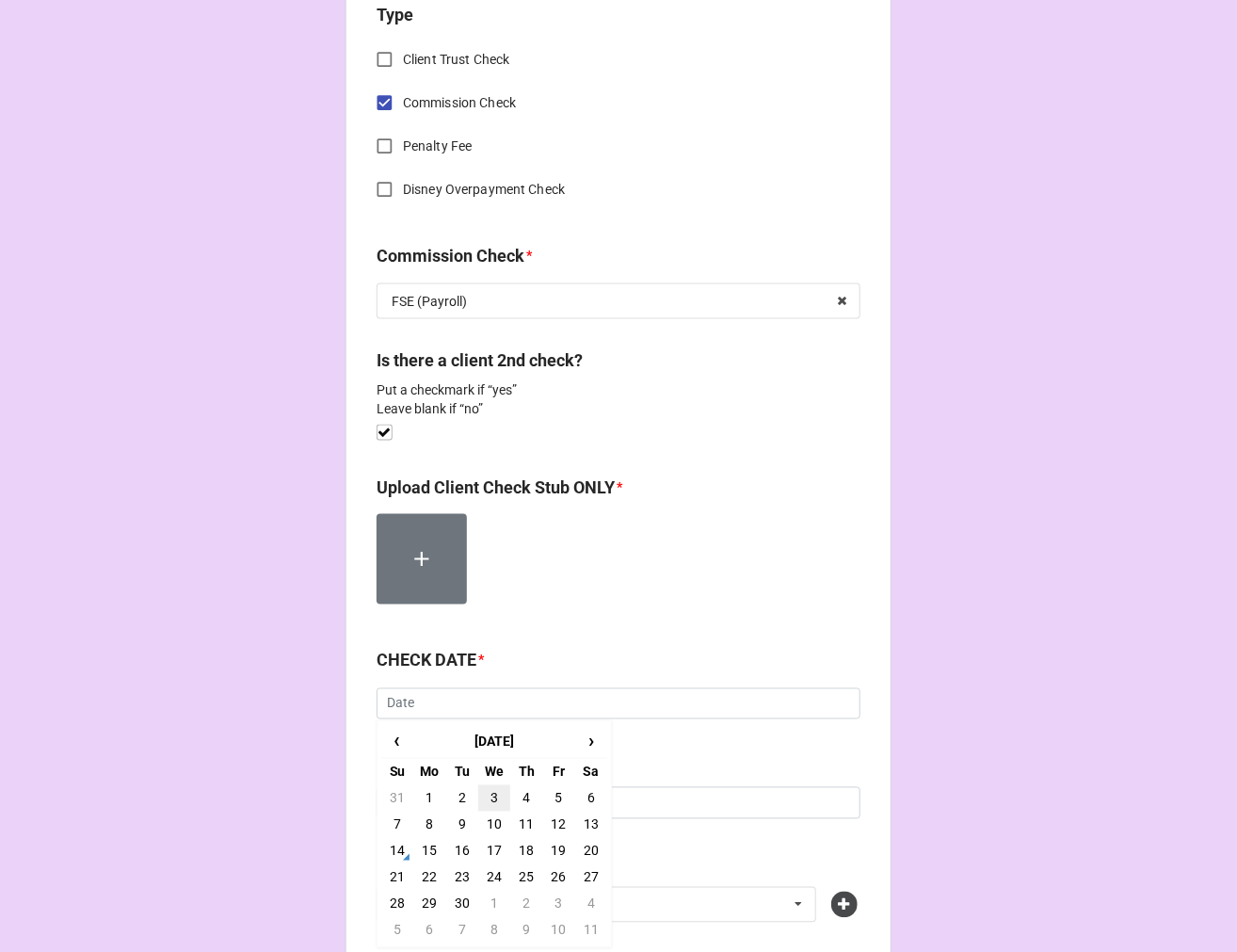
drag, startPoint x: 493, startPoint y: 792, endPoint x: 481, endPoint y: 792, distance: 12.0
click at [492, 792] on td "3" at bounding box center [494, 798] width 32 height 27
type input "9/3/2025"
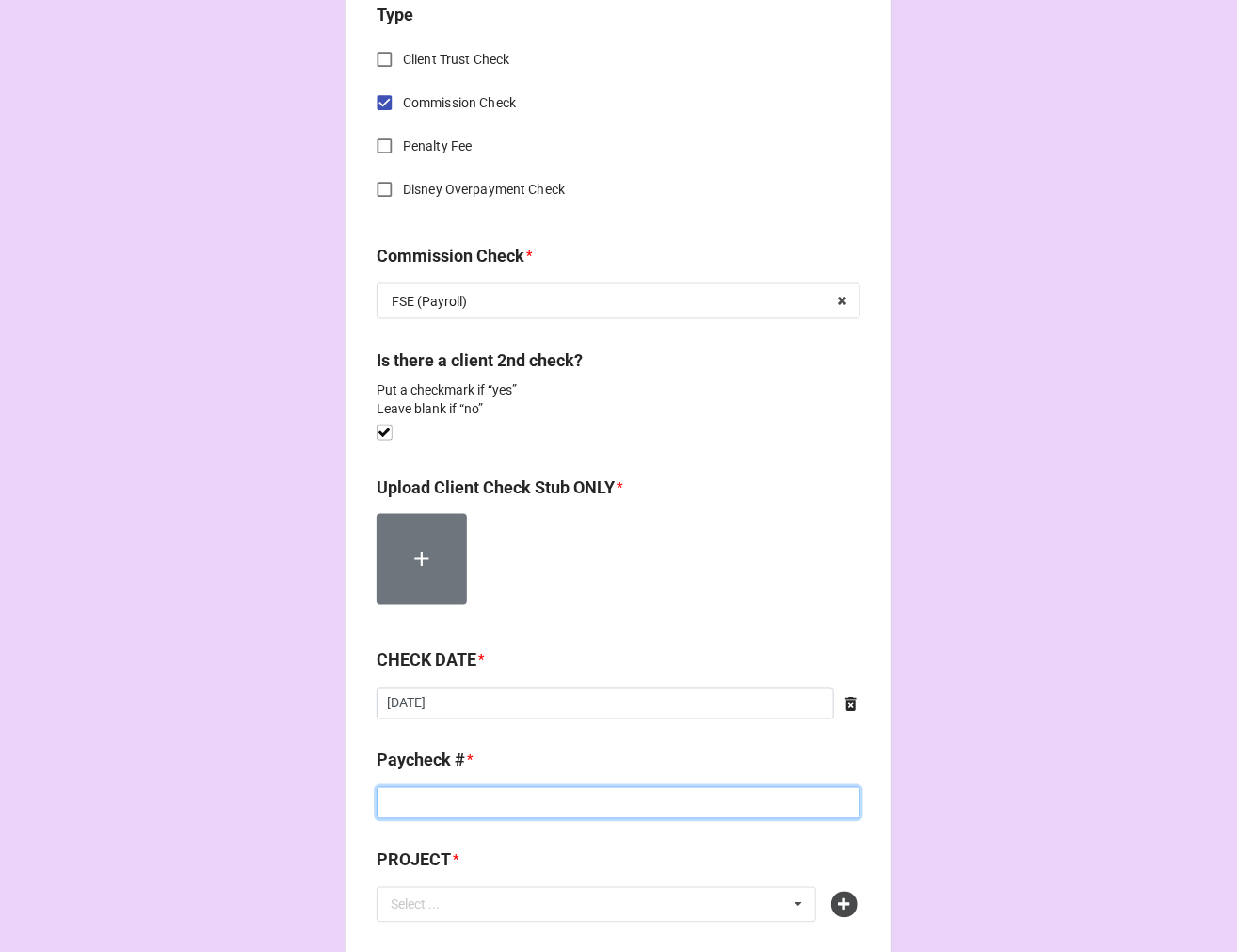
click at [419, 809] on input at bounding box center [618, 803] width 484 height 32
drag, startPoint x: 389, startPoint y: 799, endPoint x: 361, endPoint y: 798, distance: 28.0
click at [363, 798] on div "CHECK PROCESSING FORM Client * Adriana Santos Agent (from Client) Jodi Agent * …" at bounding box center [618, 949] width 546 height 3541
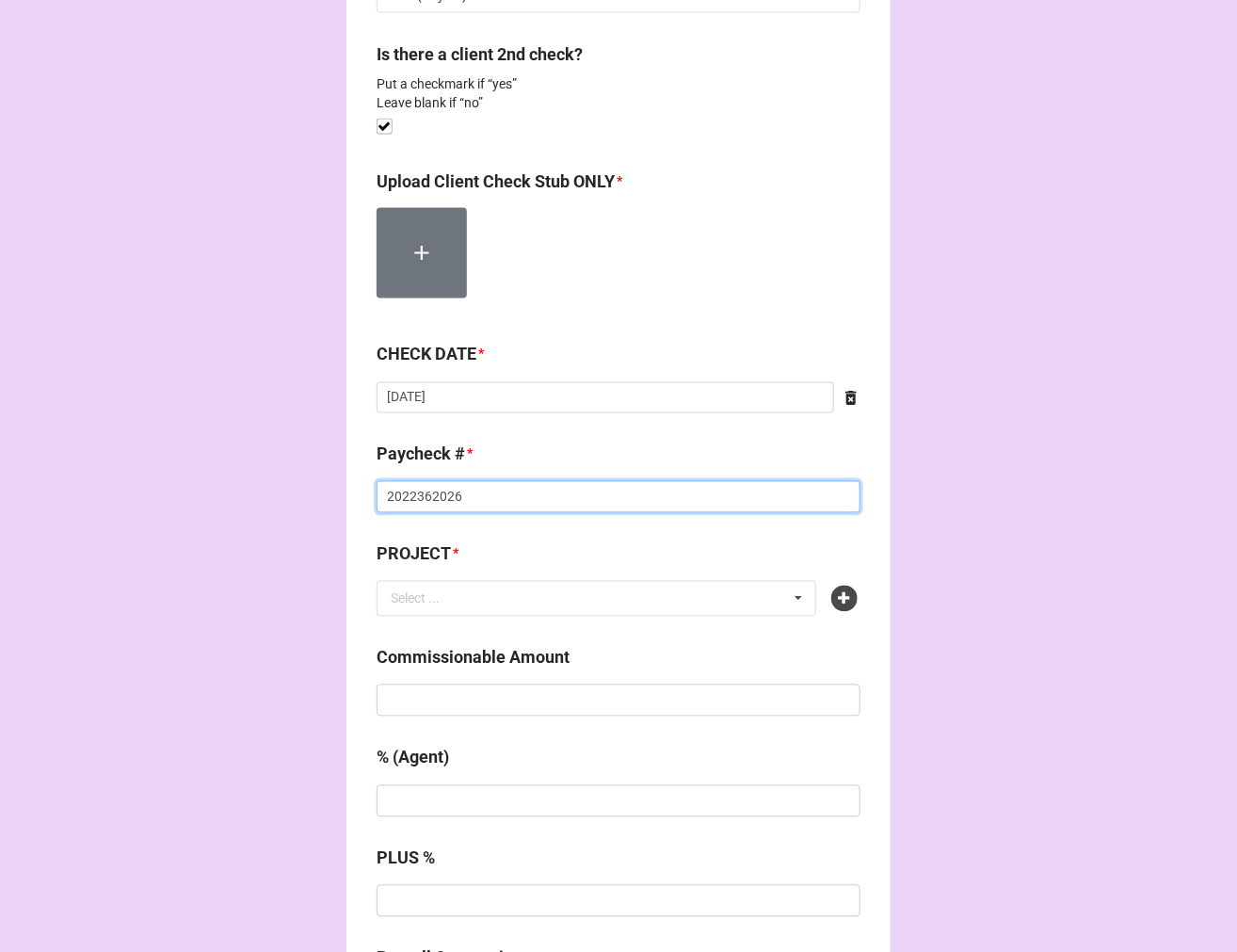
scroll to position [1151, 0]
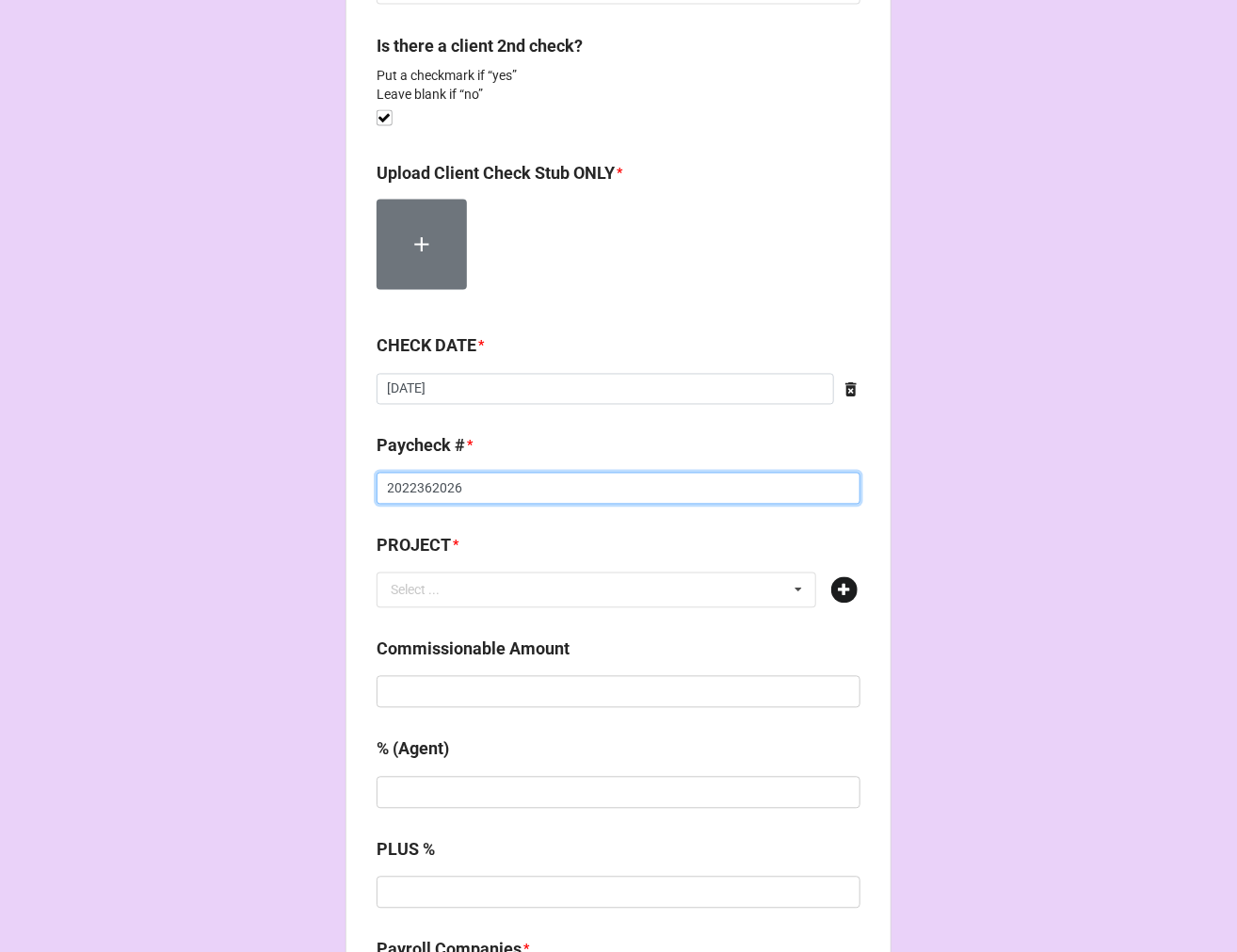
type input "2022362026"
click at [841, 596] on icon at bounding box center [844, 590] width 27 height 27
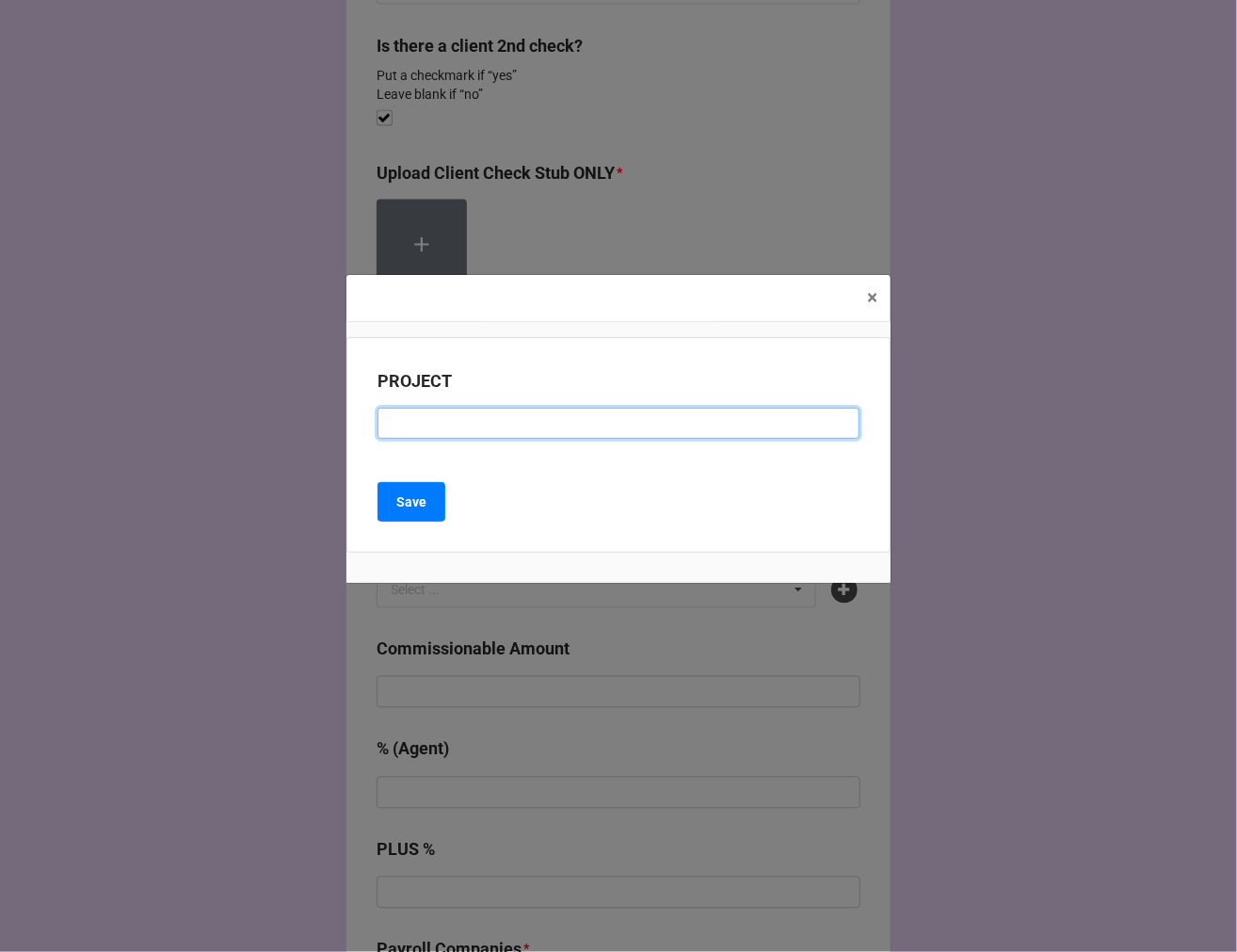
click at [529, 424] on input at bounding box center [618, 424] width 482 height 32
type input "HOME DEPOT (PRINT SESSION)"
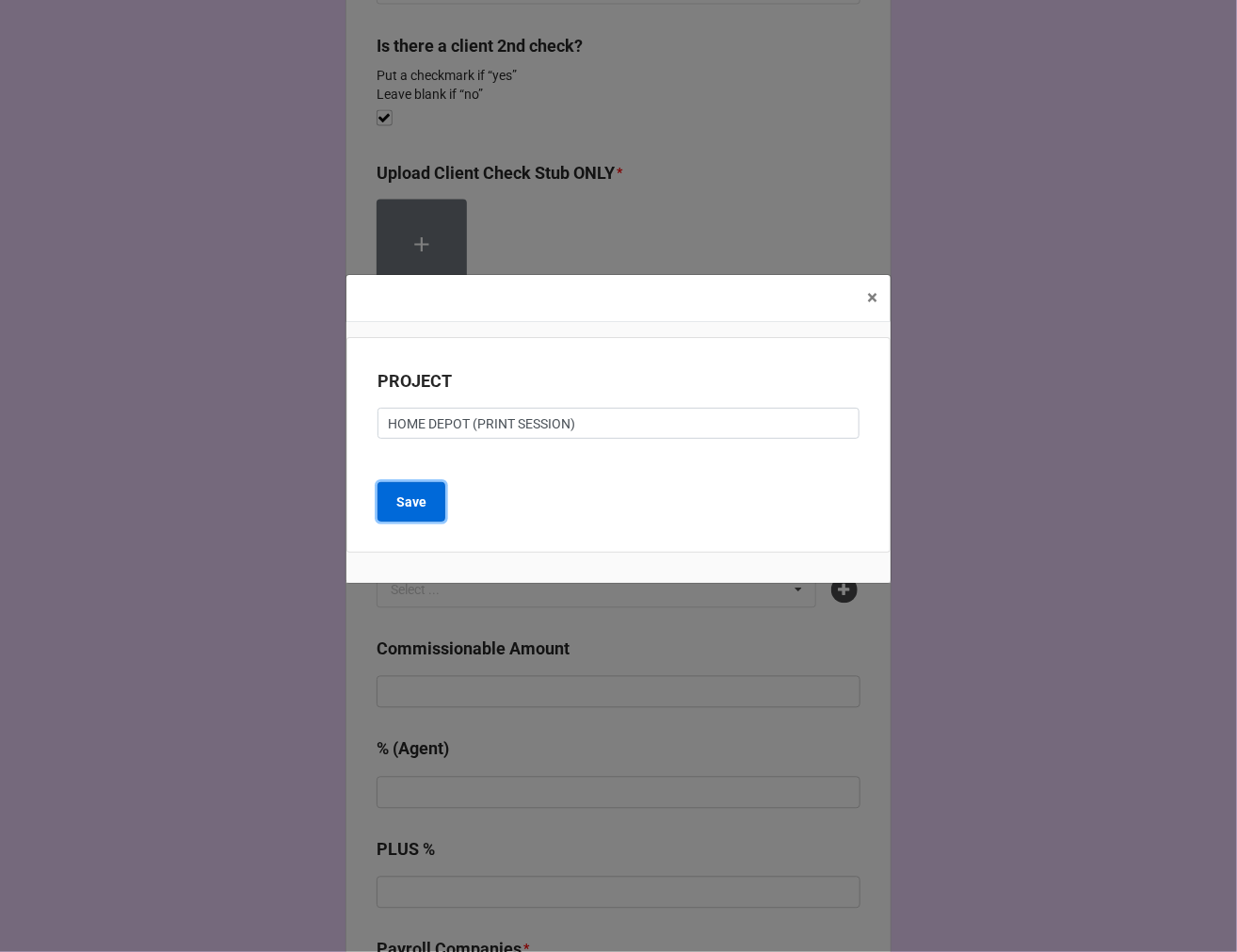
click at [412, 496] on b "Save" at bounding box center [411, 503] width 30 height 20
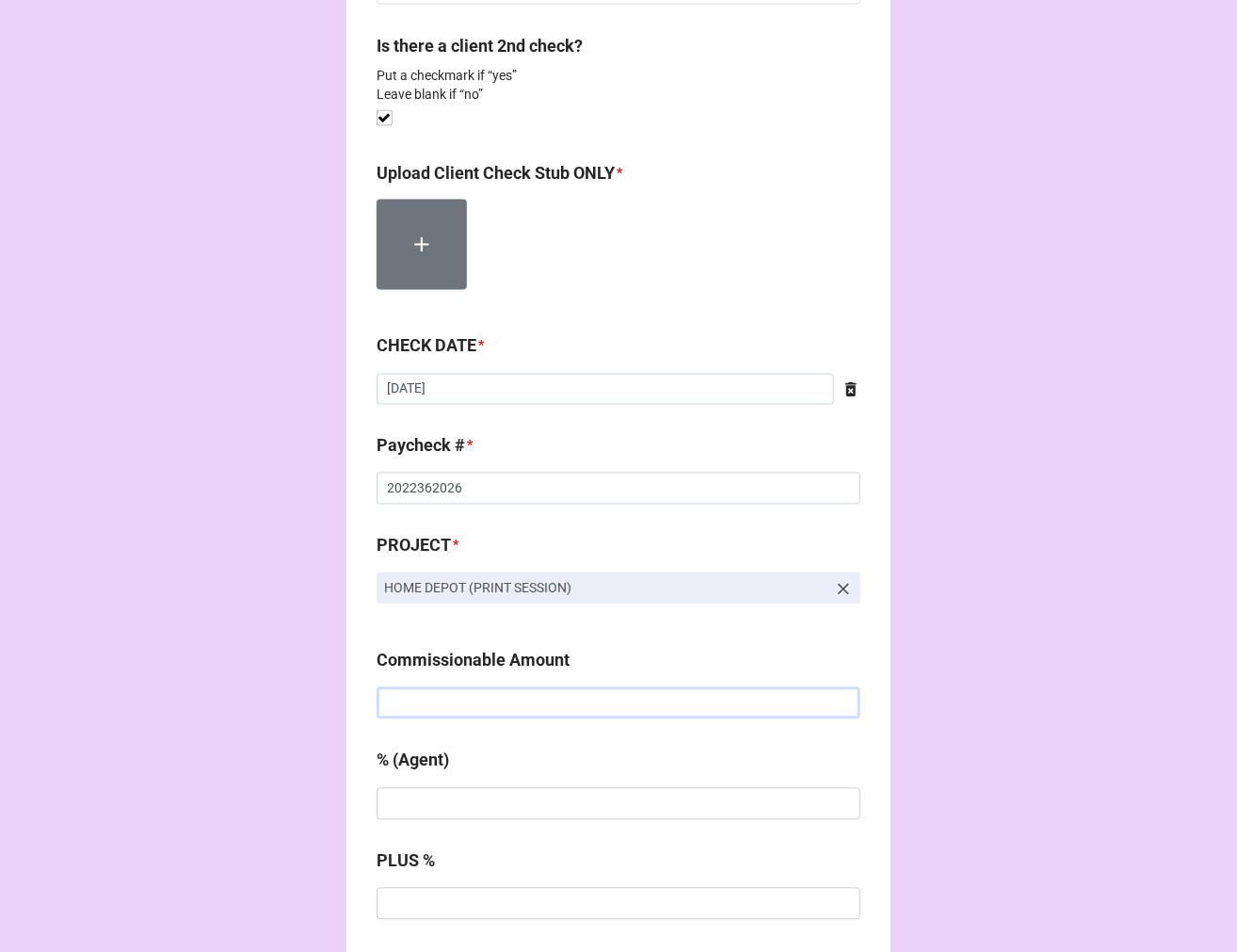
click at [504, 699] on input "text" at bounding box center [618, 703] width 484 height 32
type input "$500.00"
type input "20%"
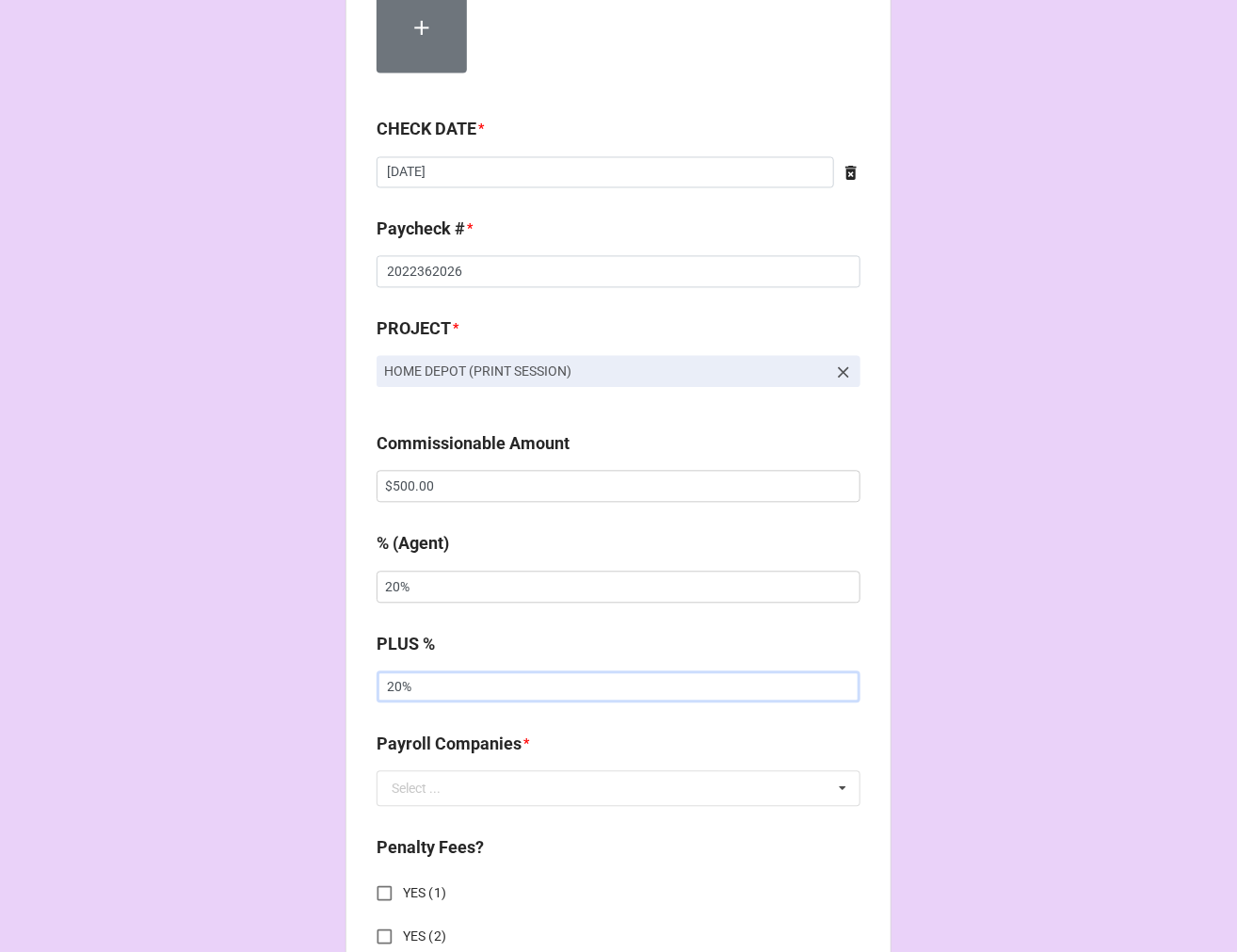
scroll to position [1673, 0]
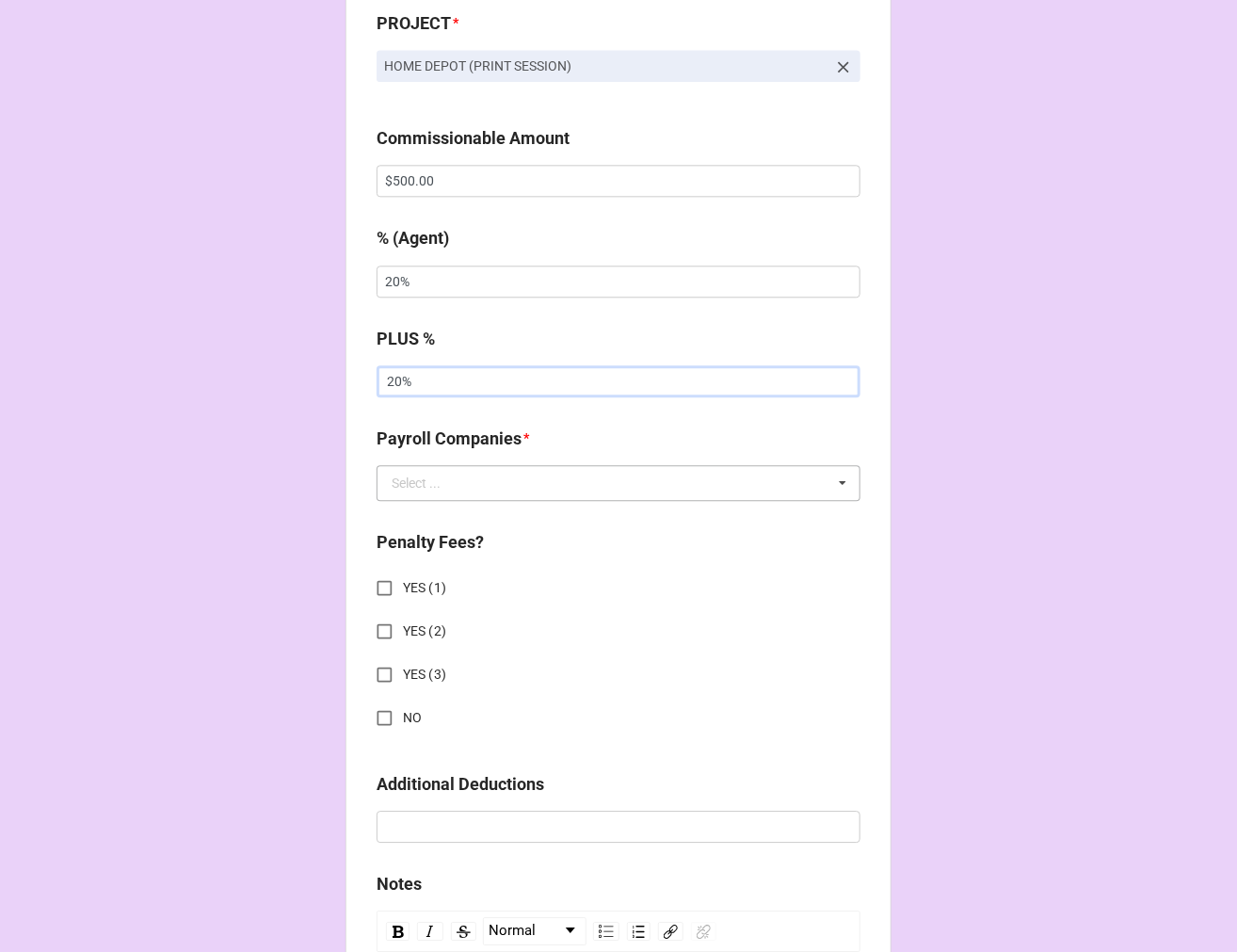
type input "20%"
click at [409, 486] on div "Select ..." at bounding box center [416, 482] width 49 height 13
click at [412, 519] on span "Extreme Reach" at bounding box center [436, 517] width 88 height 15
click at [377, 717] on input "NO" at bounding box center [383, 717] width 36 height 36
checkbox input "true"
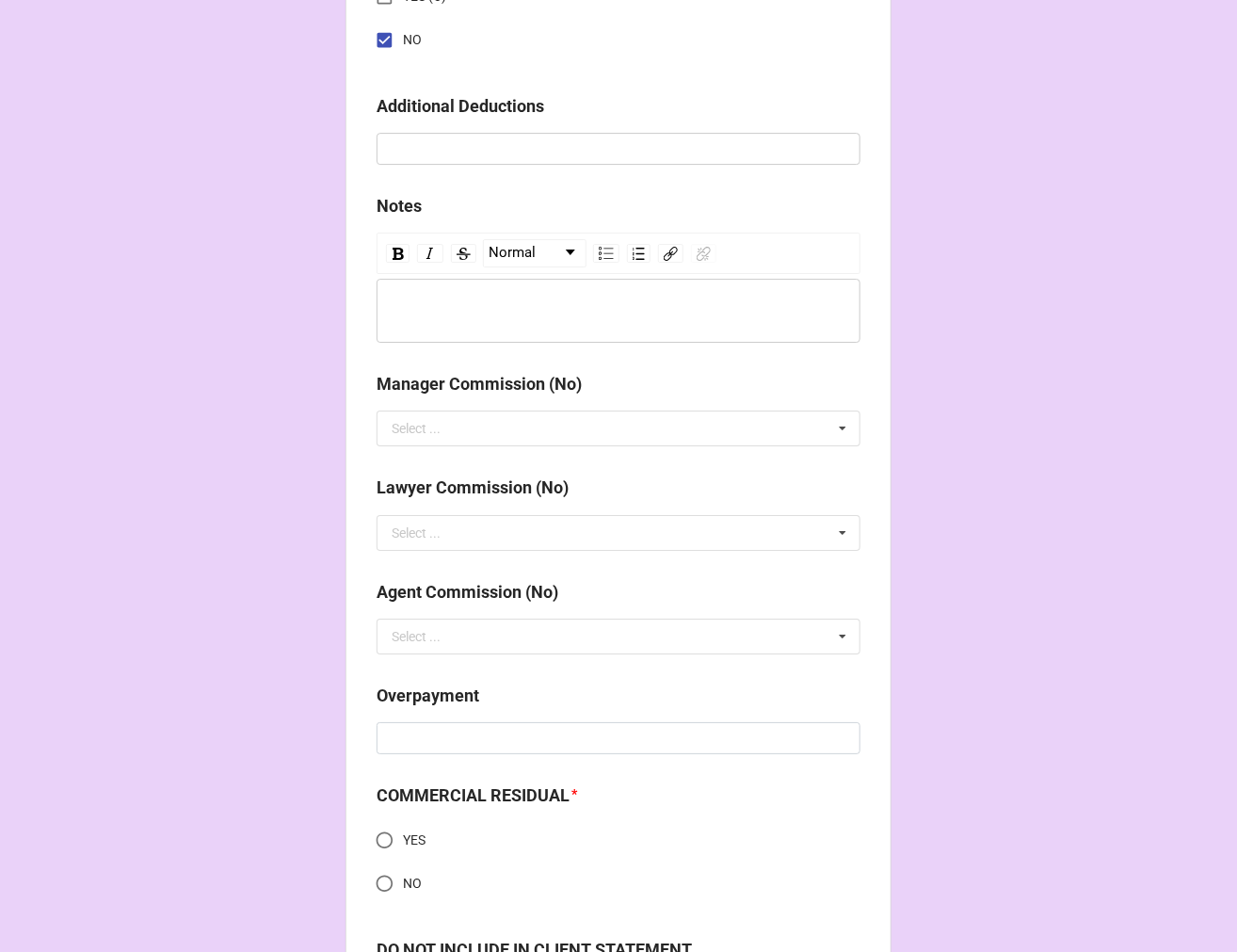
scroll to position [2406, 0]
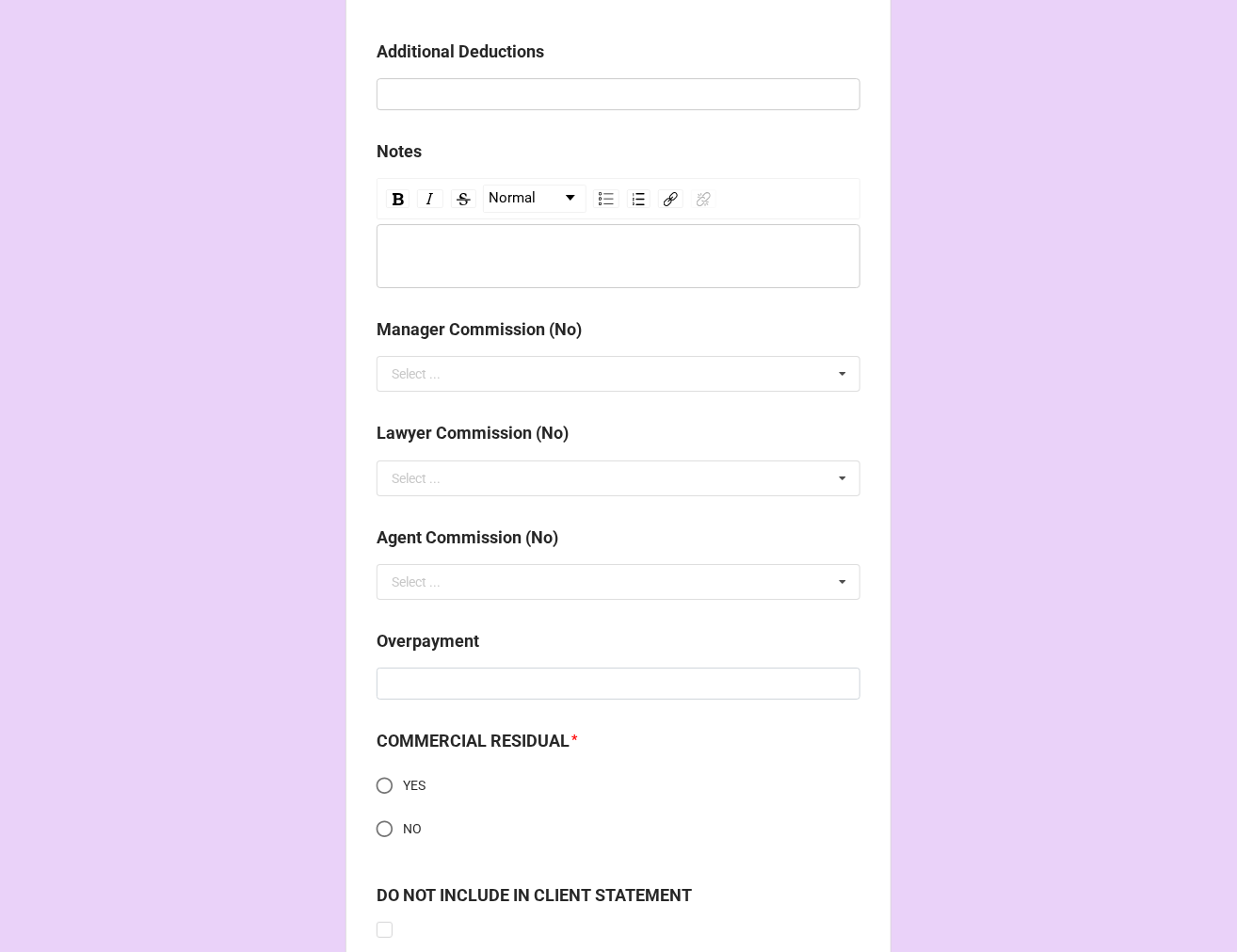
click at [390, 779] on input "YES" at bounding box center [383, 785] width 36 height 36
radio input "true"
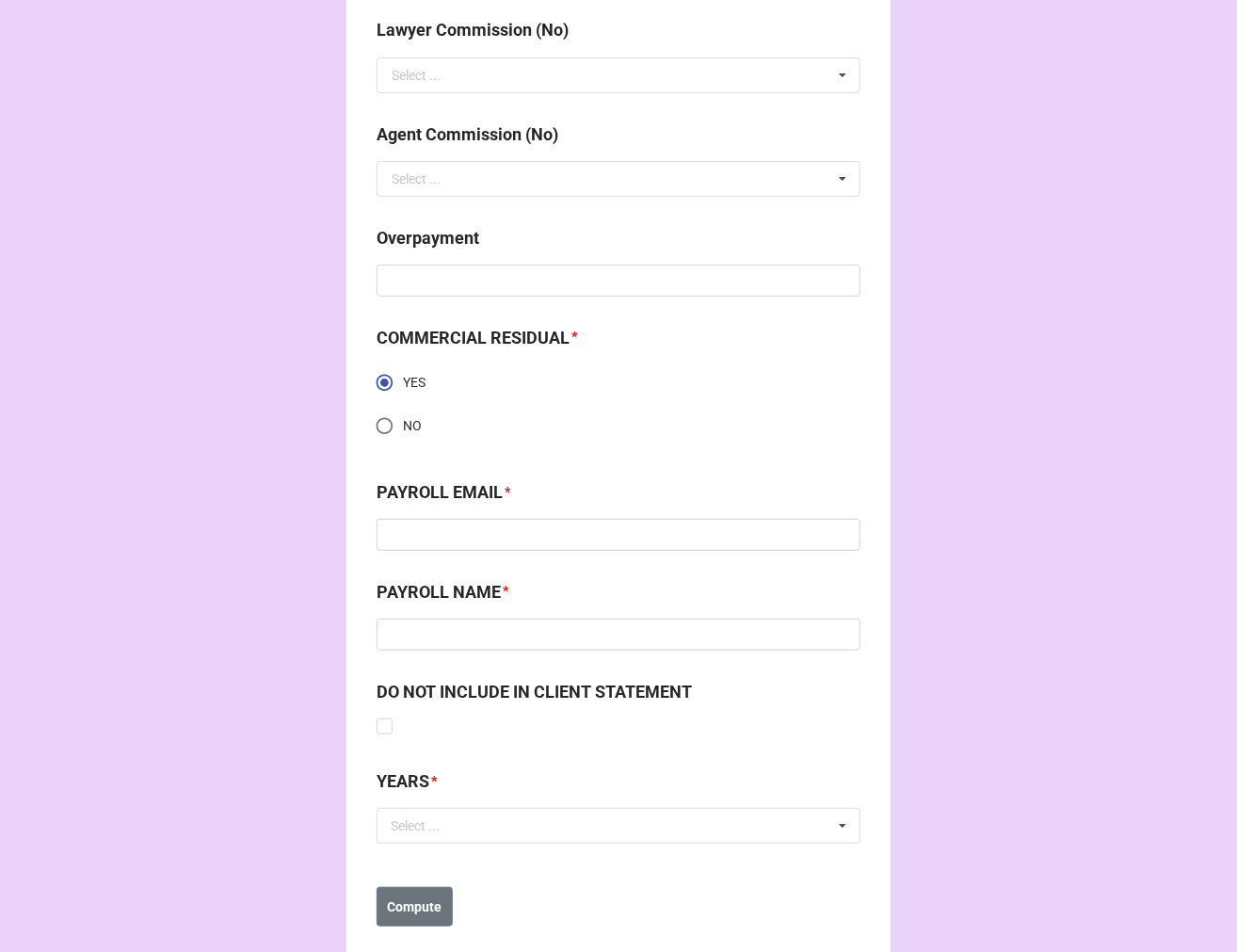
scroll to position [2843, 0]
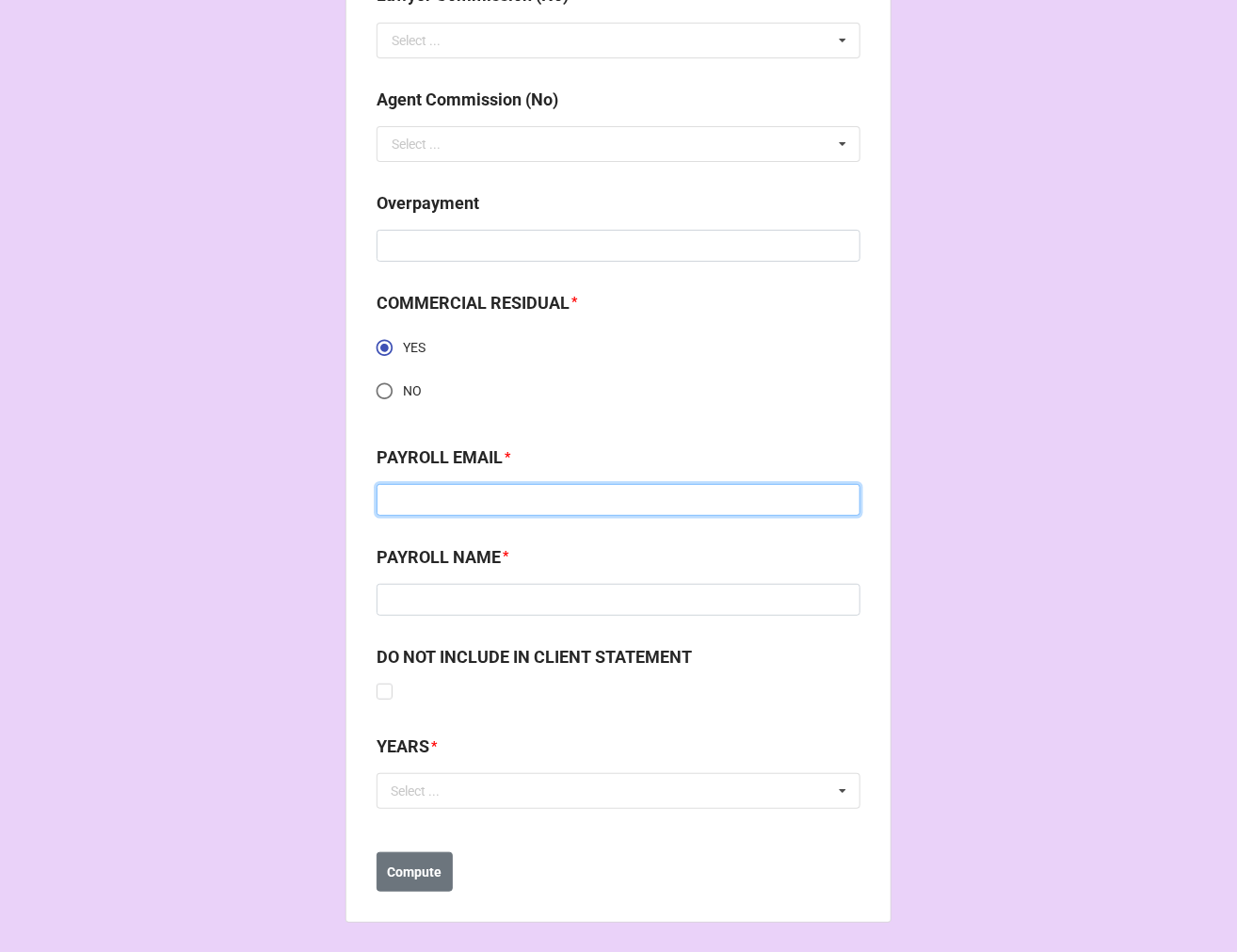
click at [452, 509] on input at bounding box center [618, 500] width 484 height 32
type input "emma.stjohn@extremereach.com"
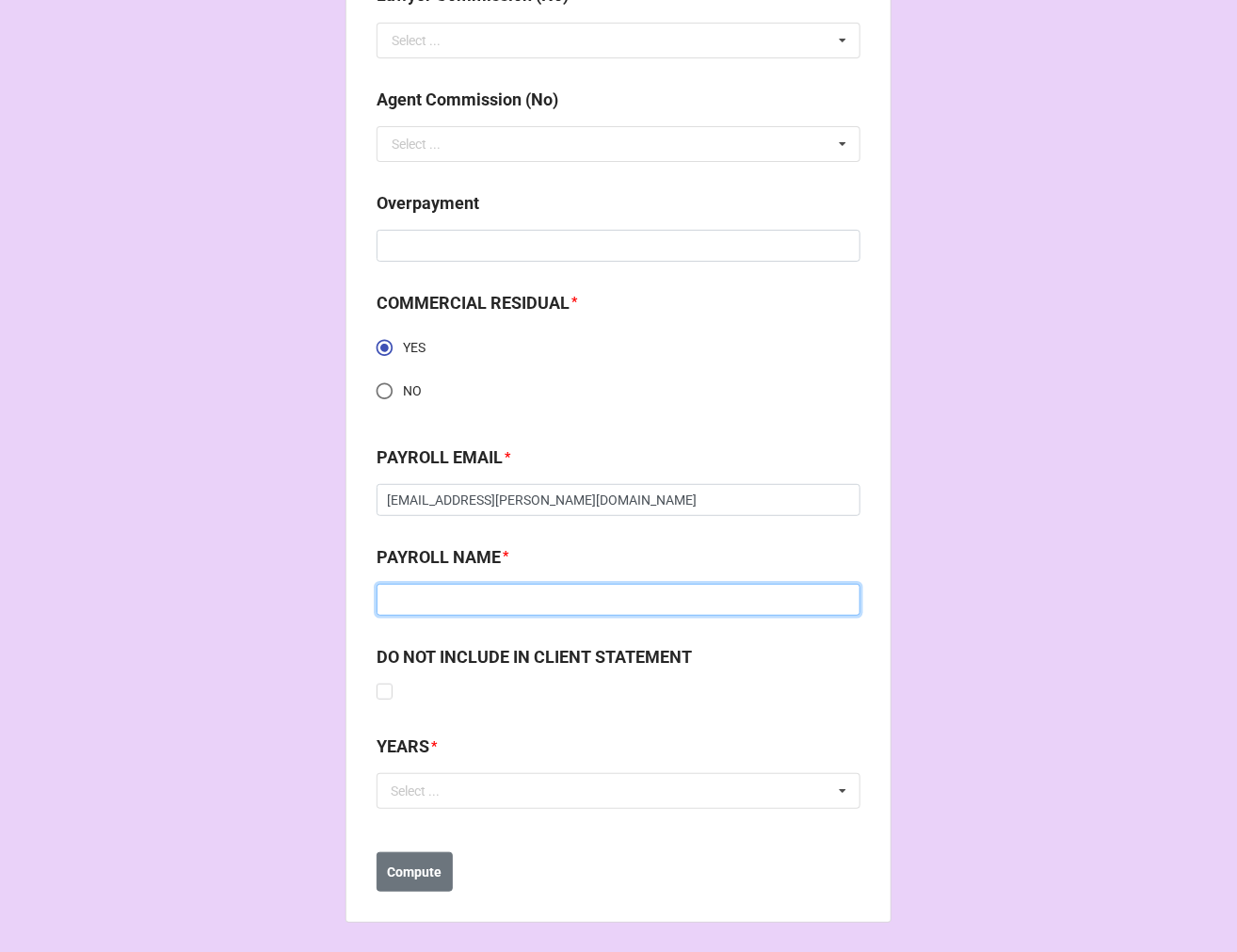
type input "e"
type input "Emma StJohn"
click at [560, 794] on div "Select ... No results found." at bounding box center [618, 791] width 484 height 35
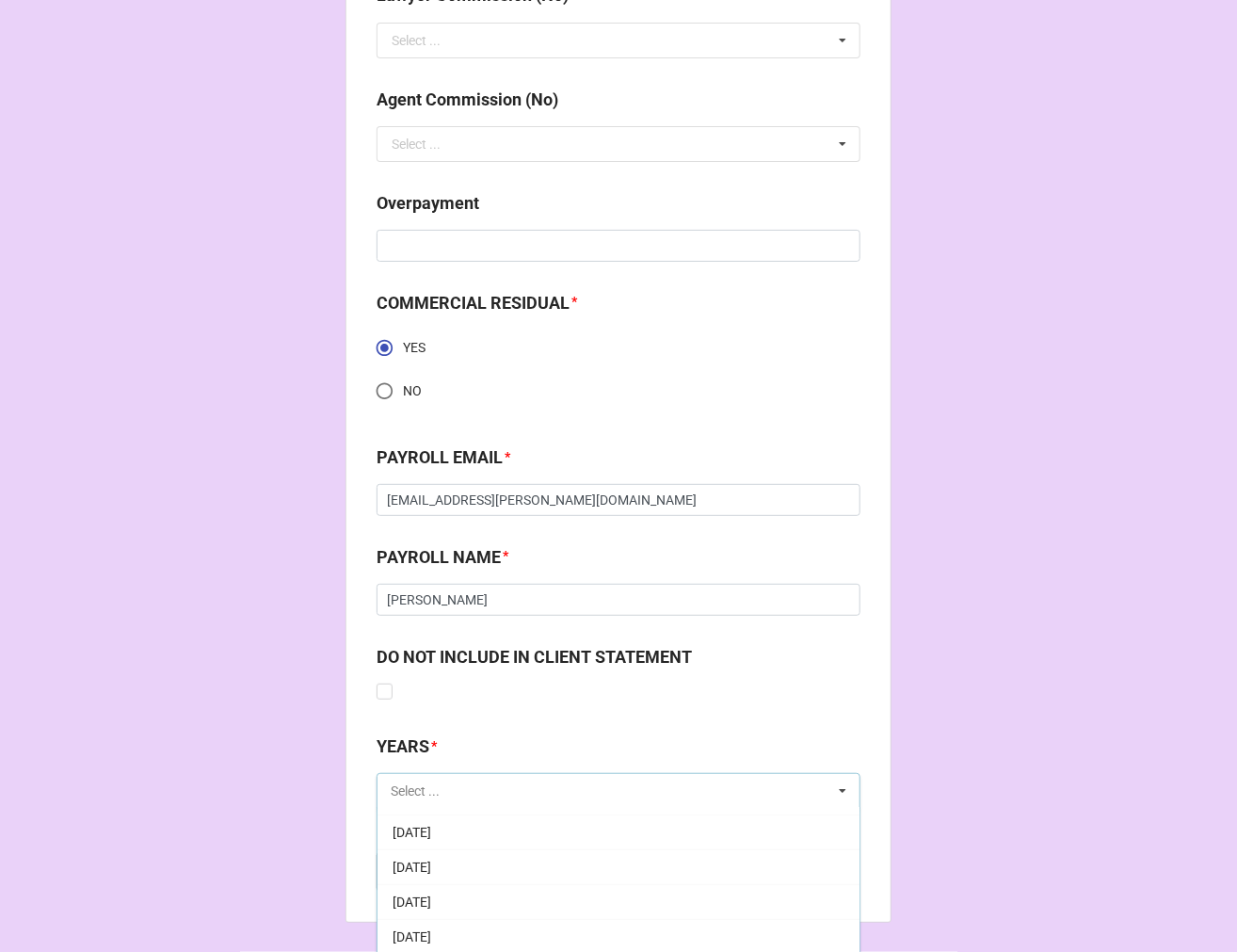
scroll to position [209, 0]
click at [431, 891] on span "[DATE]" at bounding box center [411, 895] width 38 height 15
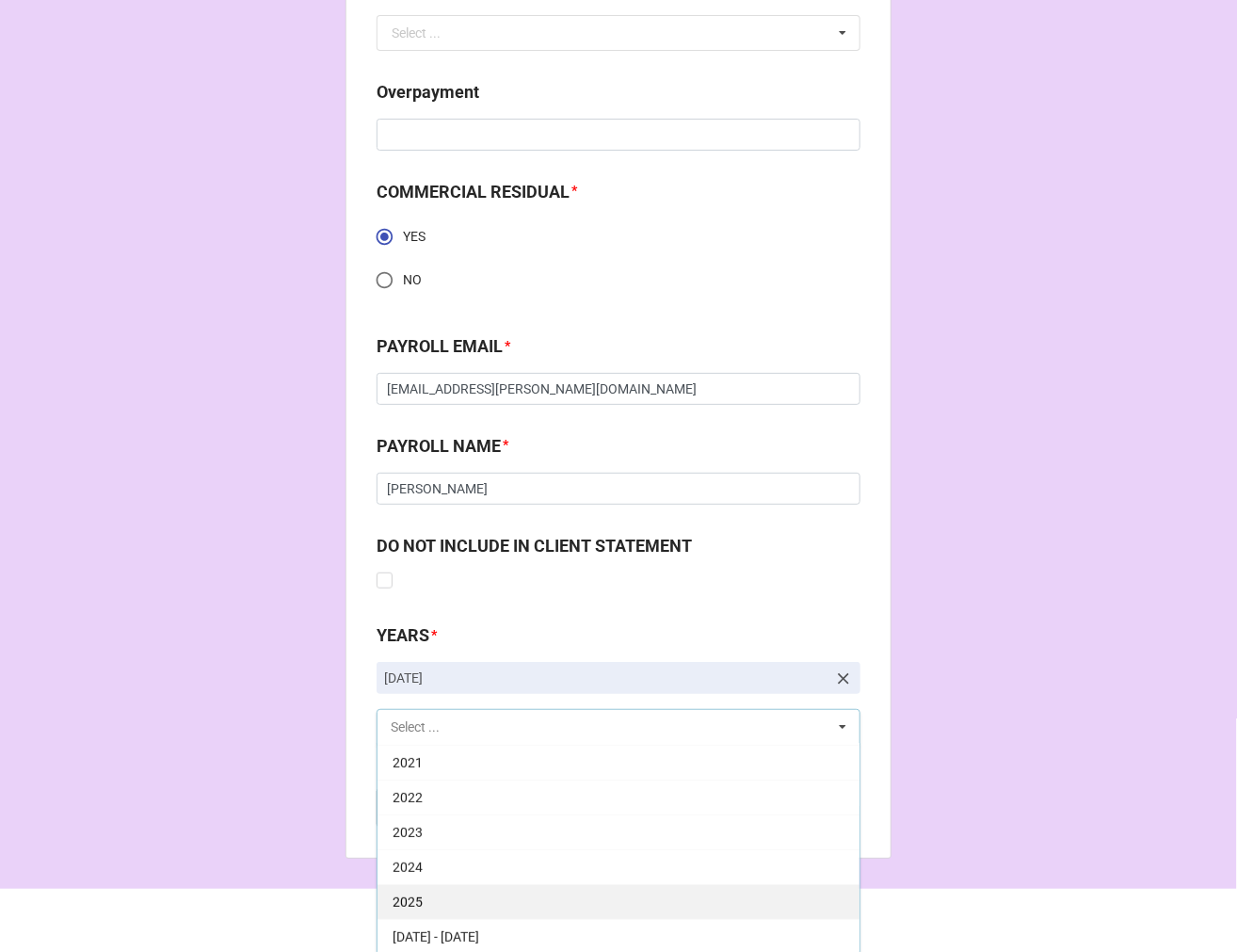
scroll to position [2956, 0]
click at [487, 890] on div "2025" at bounding box center [618, 899] width 482 height 34
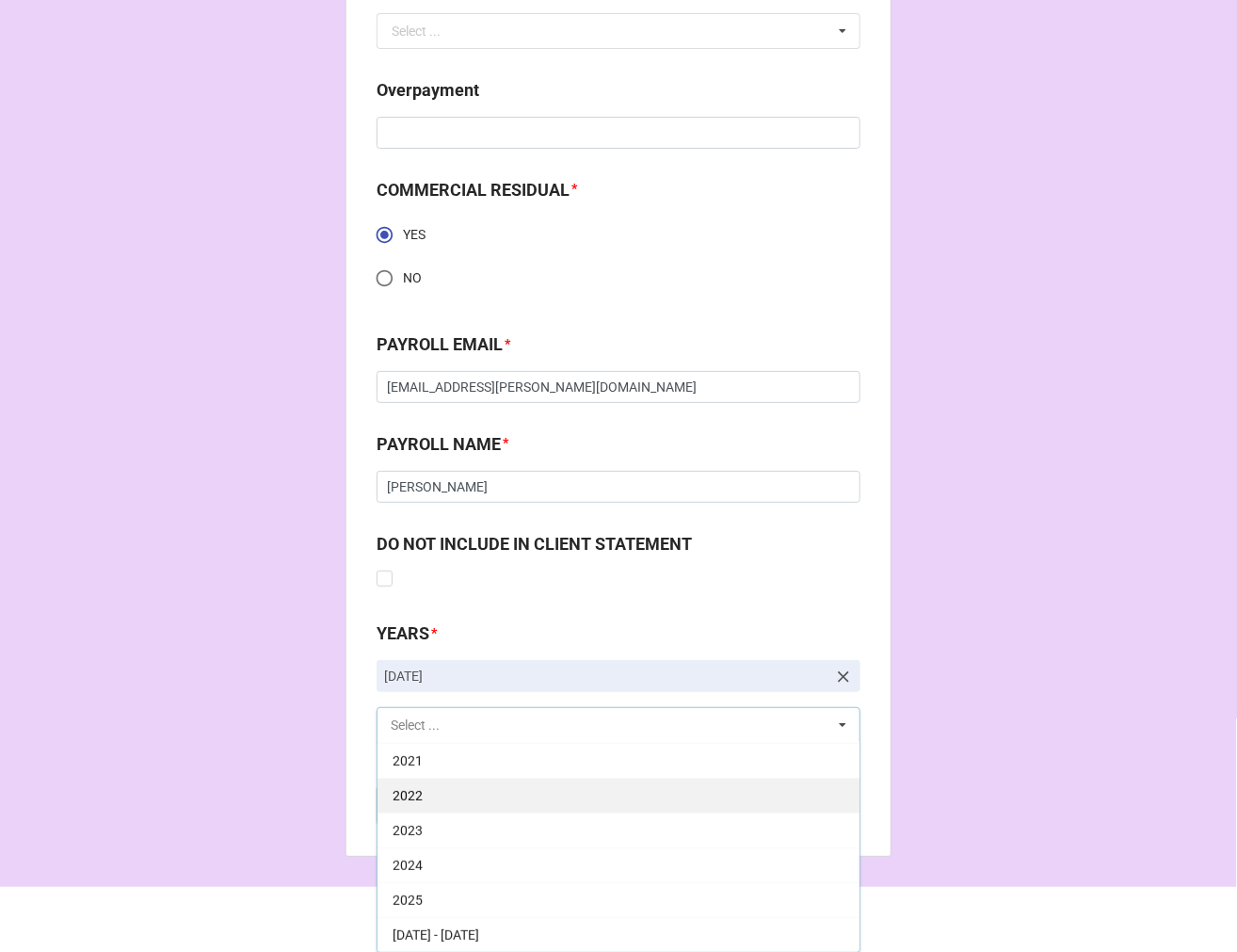
scroll to position [383, 0]
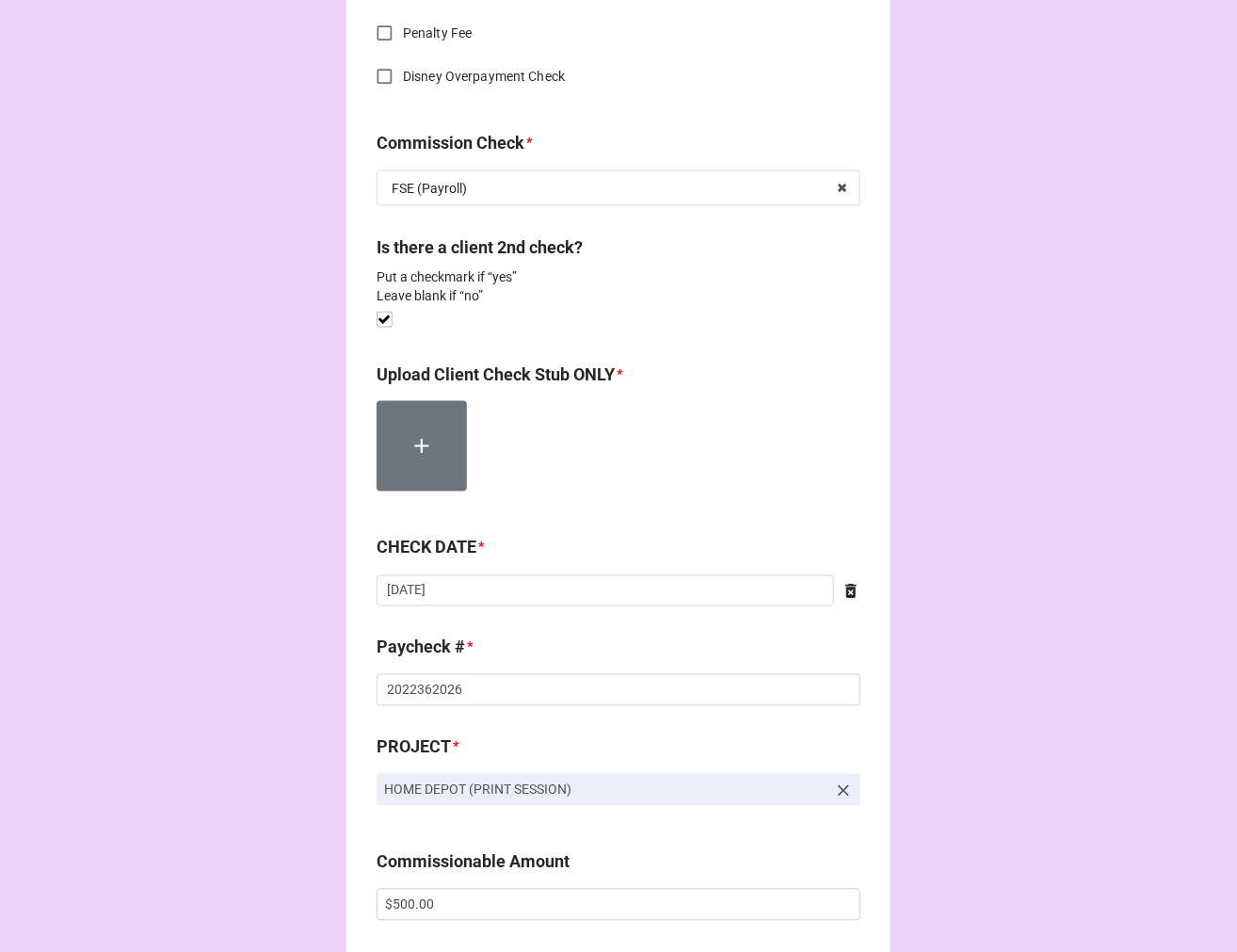
scroll to position [0, 0]
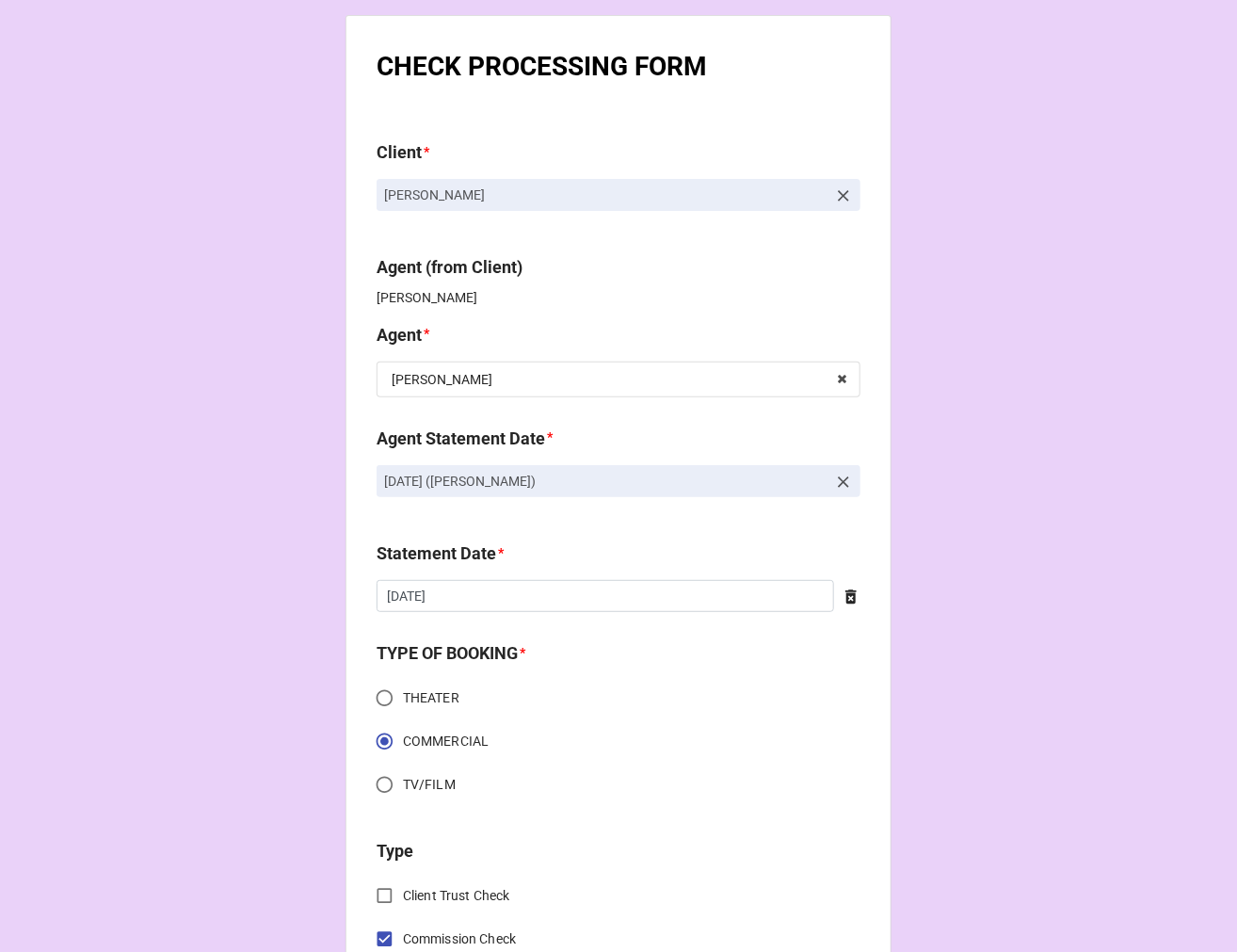
drag, startPoint x: 525, startPoint y: 202, endPoint x: 383, endPoint y: 202, distance: 142.0
click at [384, 202] on p "Adriana Santos" at bounding box center [606, 195] width 442 height 19
copy p "Adriana Santos"
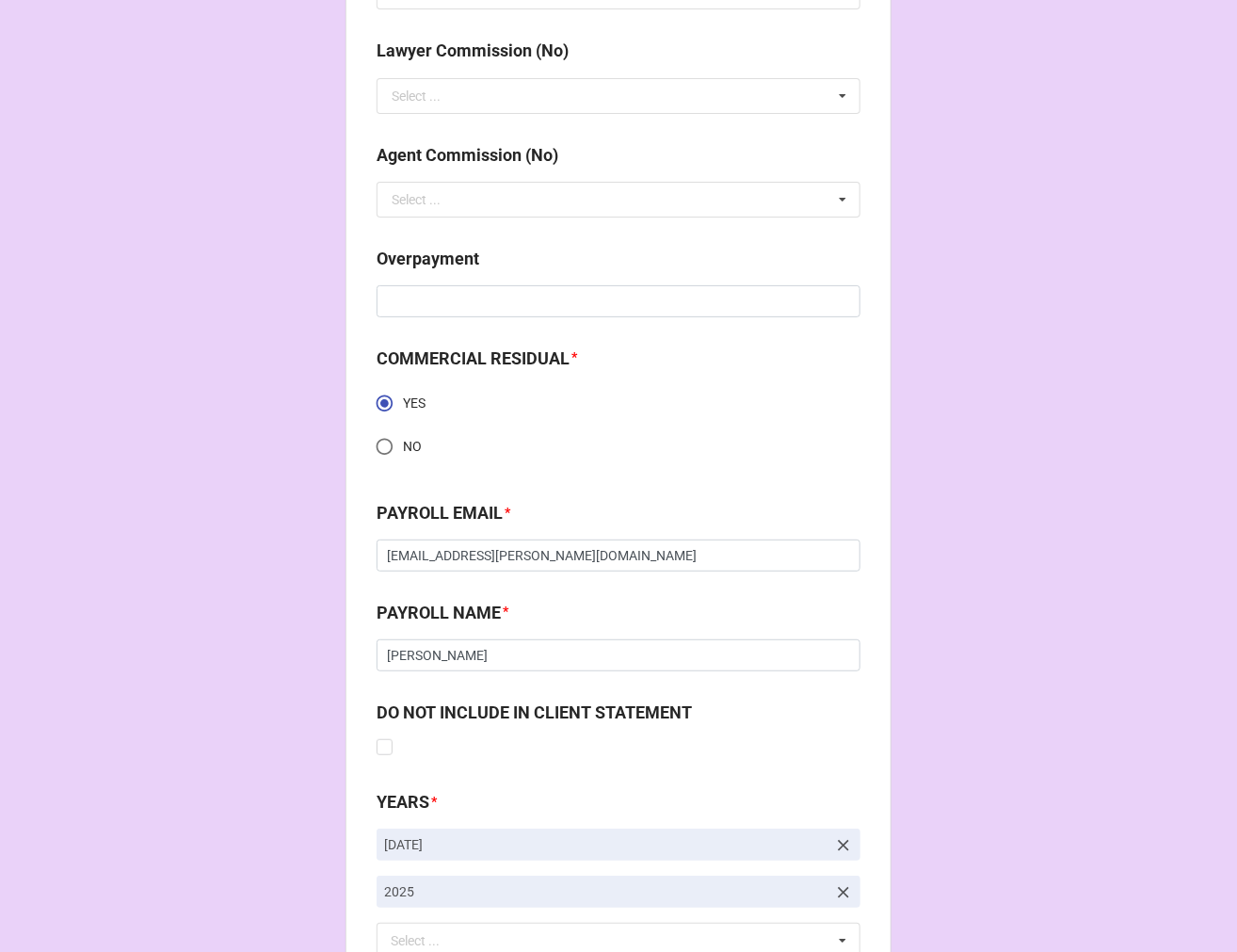
scroll to position [2940, 0]
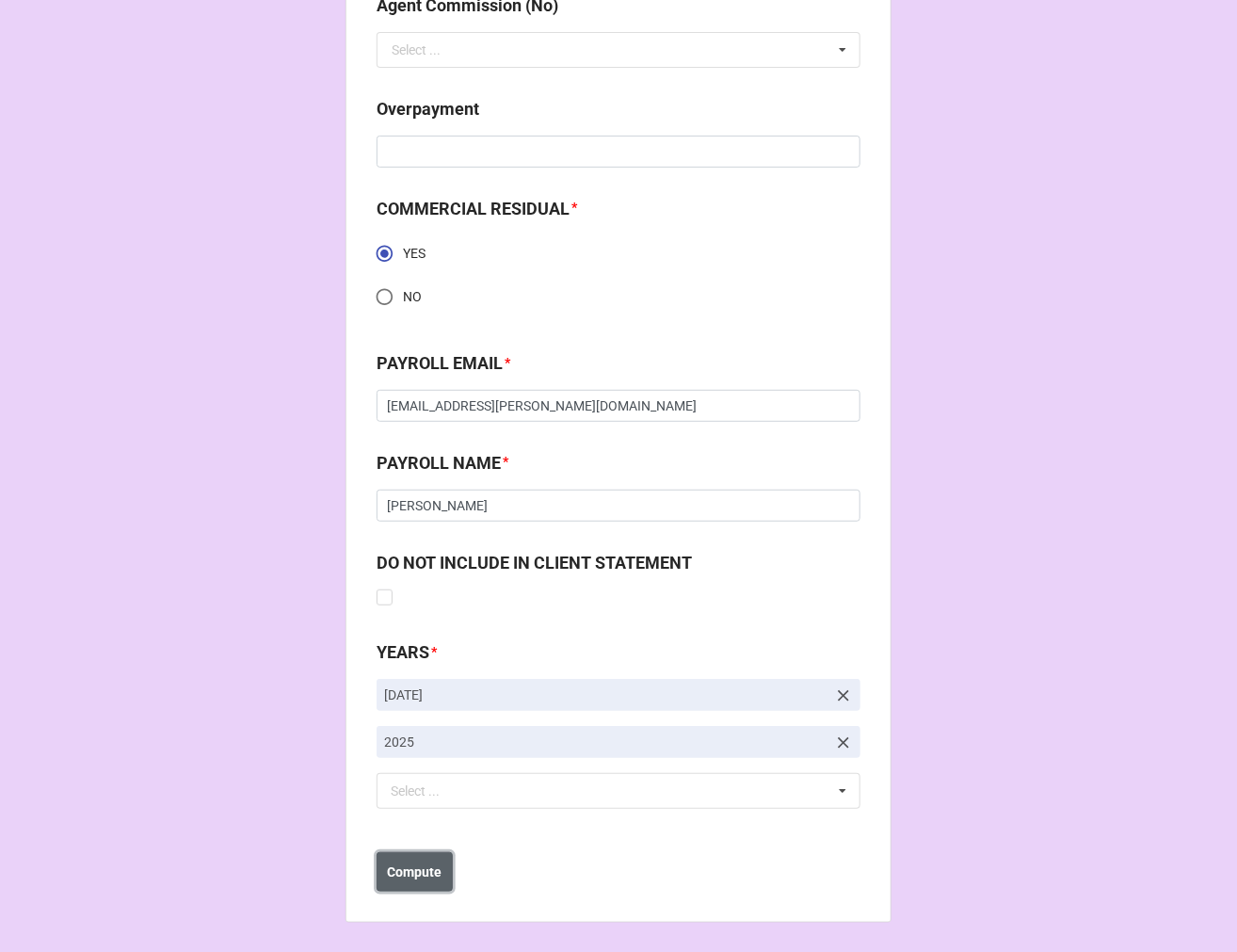
click at [414, 868] on b "Compute" at bounding box center [415, 872] width 55 height 20
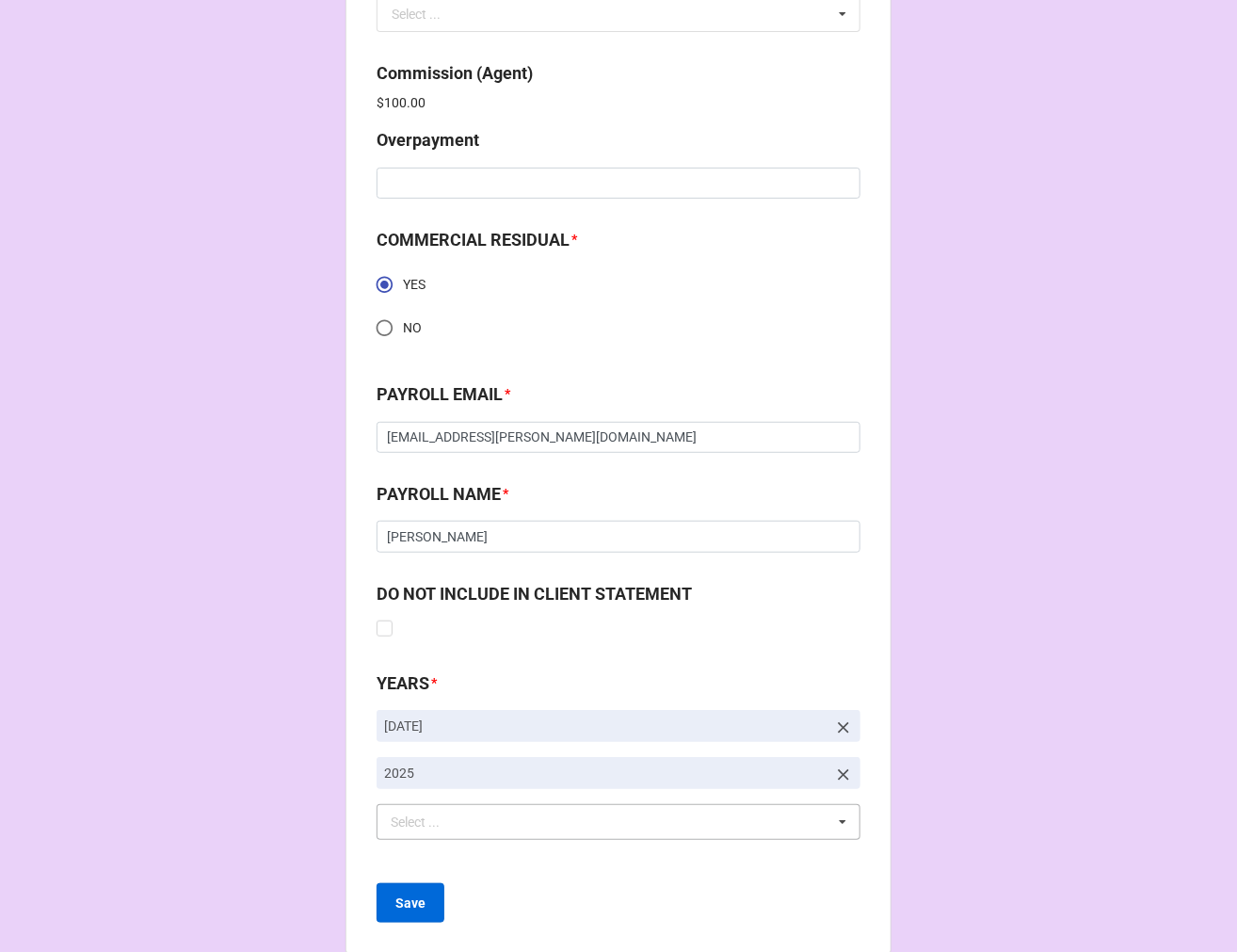
scroll to position [3006, 0]
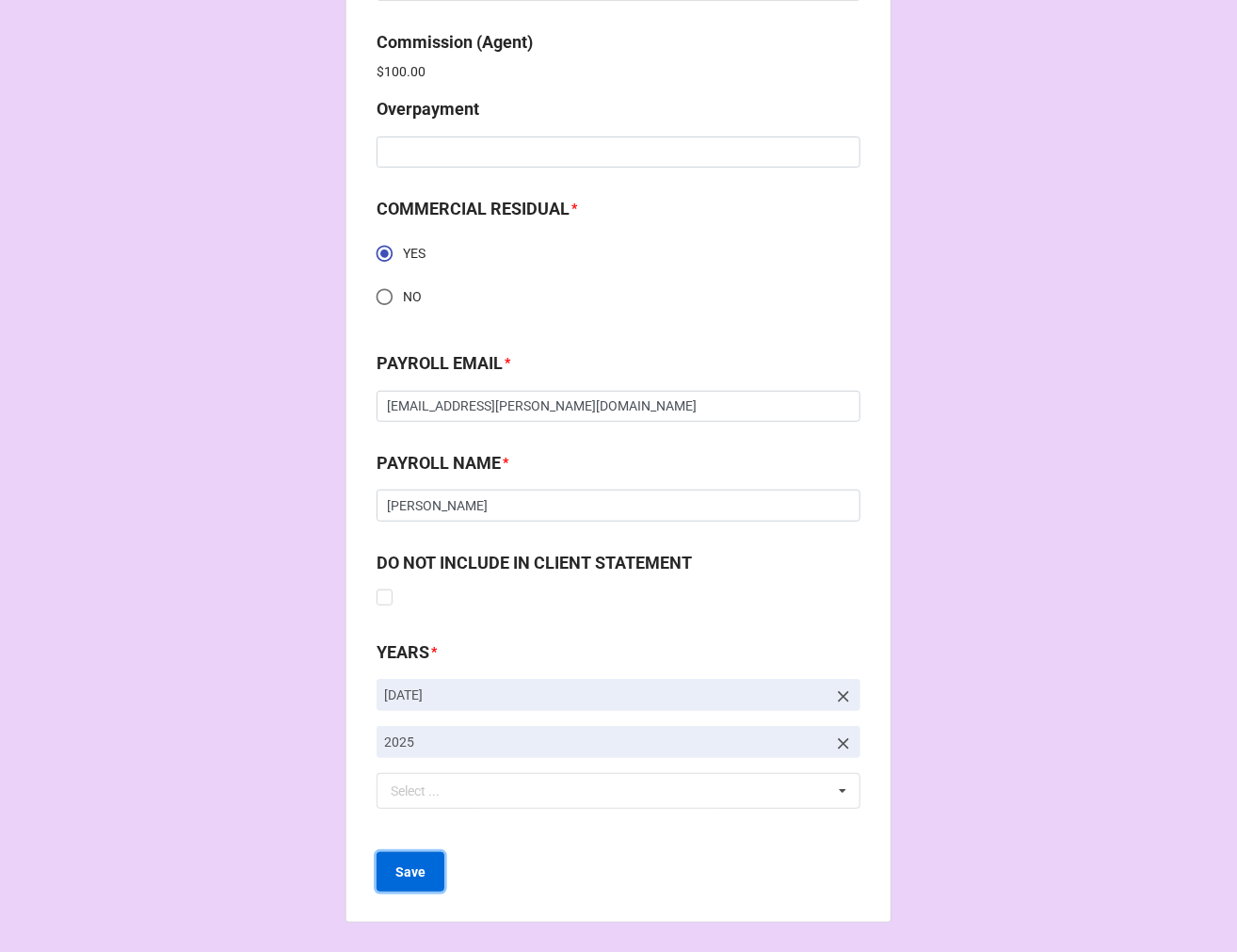
click at [408, 859] on button "Save" at bounding box center [410, 871] width 68 height 39
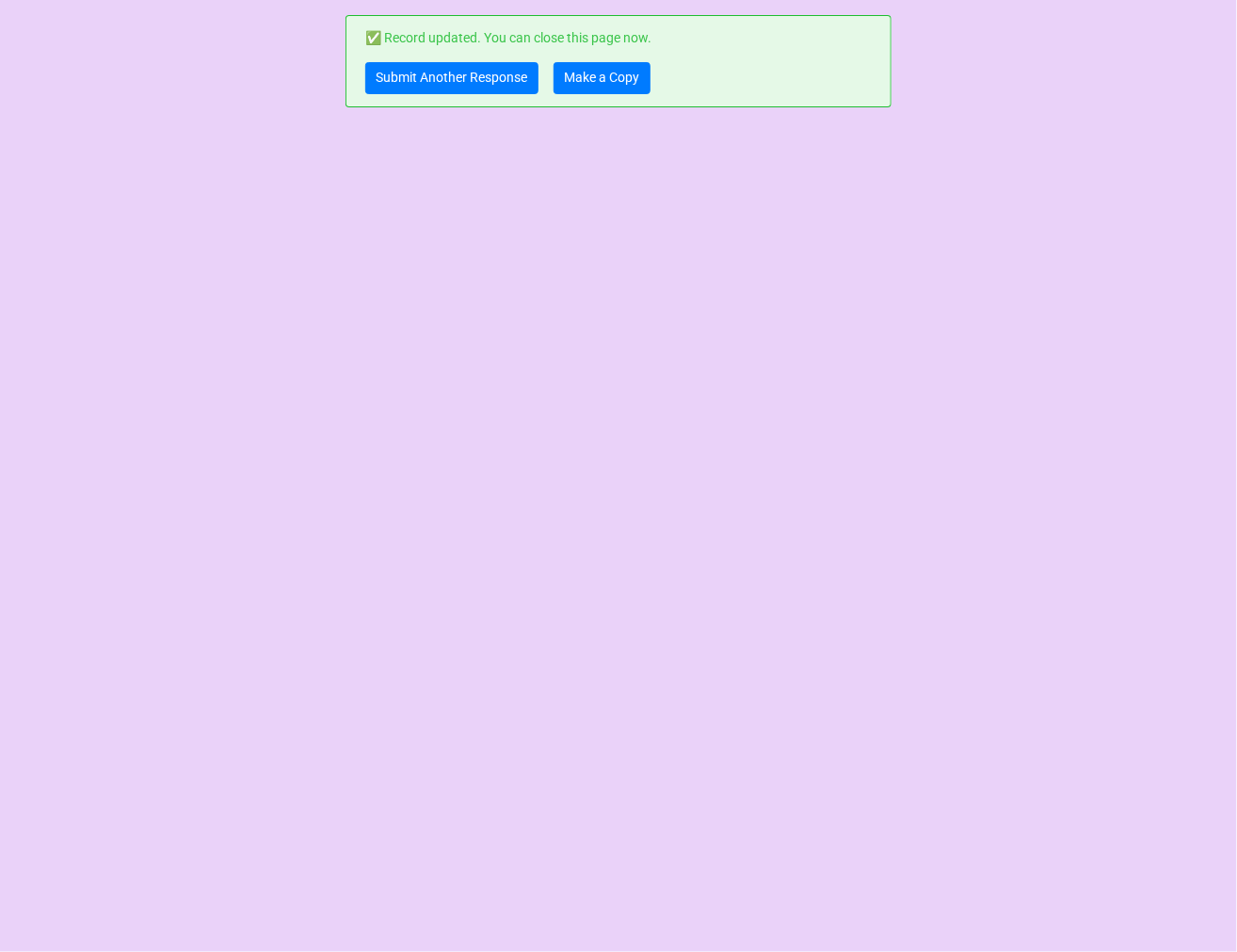
scroll to position [0, 0]
click at [446, 87] on link "Submit Another Response" at bounding box center [451, 78] width 173 height 32
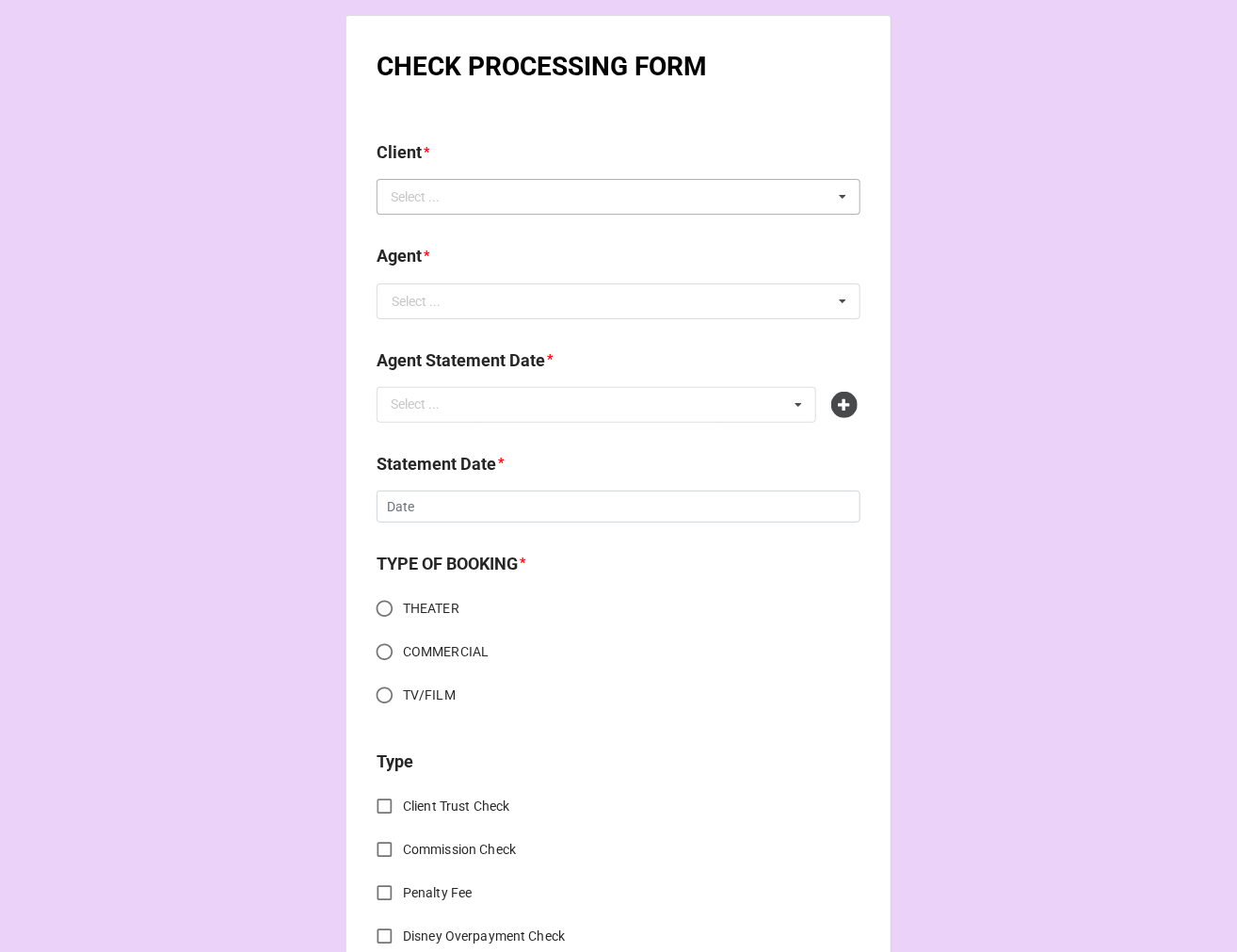
click at [436, 195] on div "Select ..." at bounding box center [427, 198] width 81 height 22
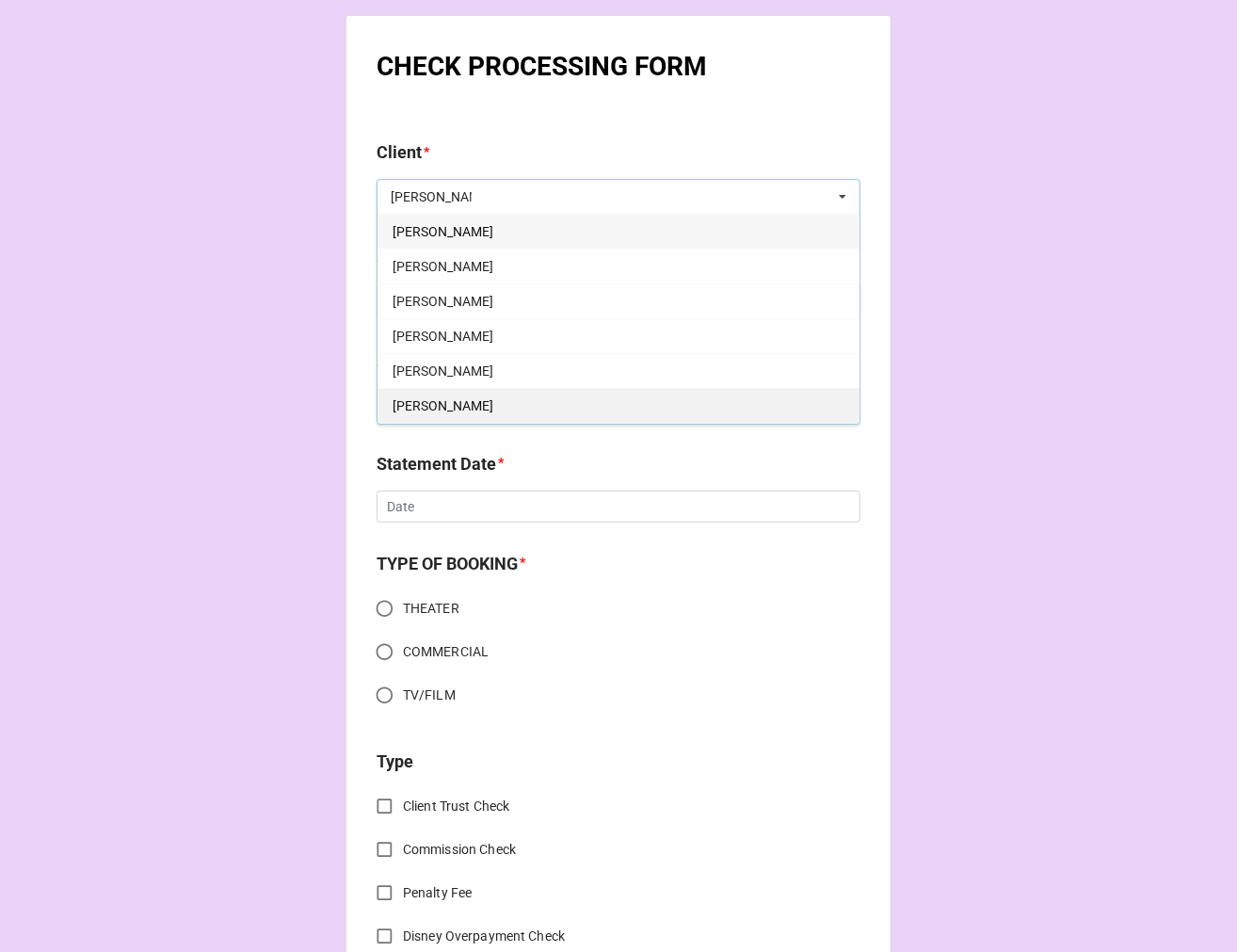
scroll to position [104, 0]
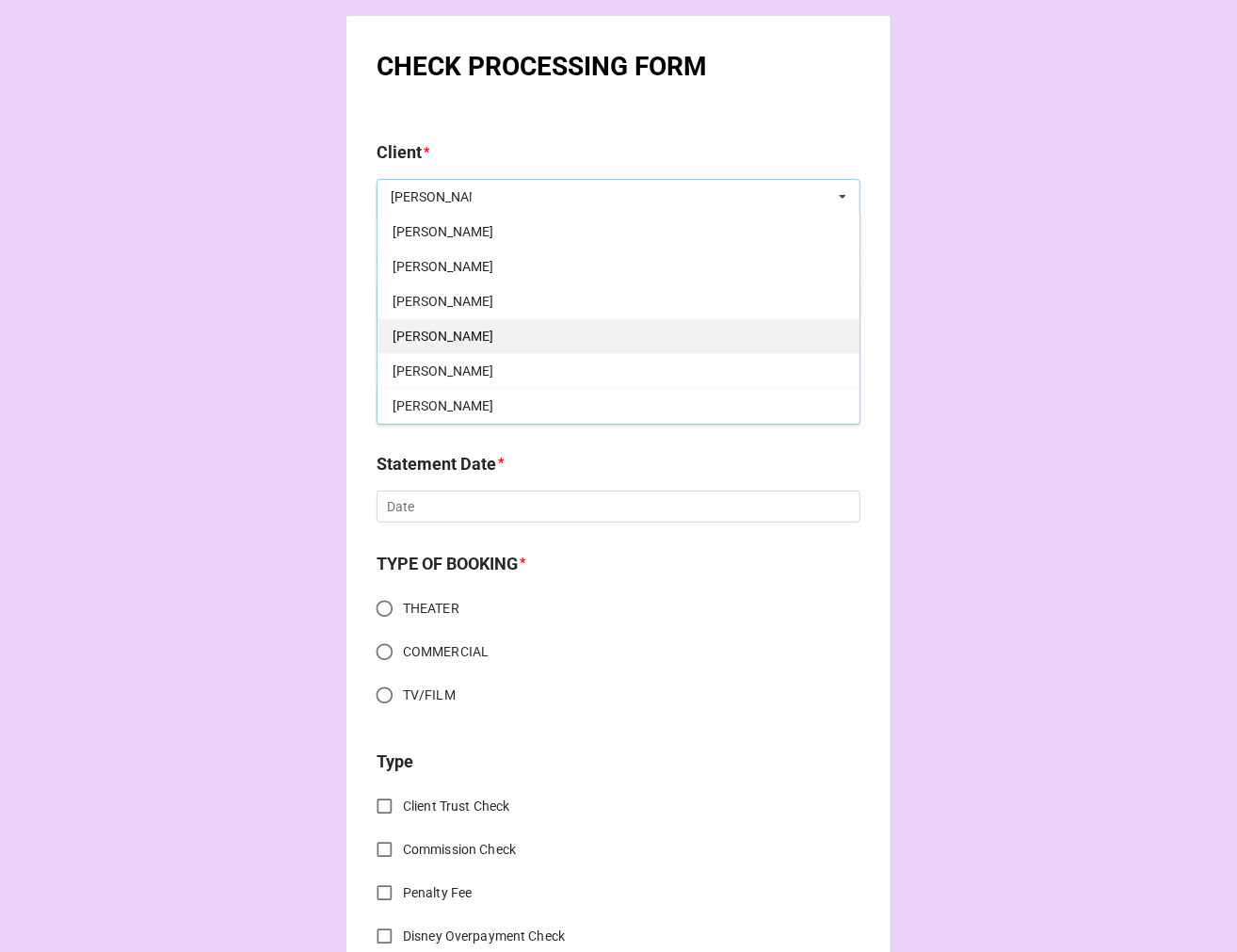
type input "[PERSON_NAME]"
click at [463, 345] on div "[PERSON_NAME]" at bounding box center [618, 335] width 482 height 34
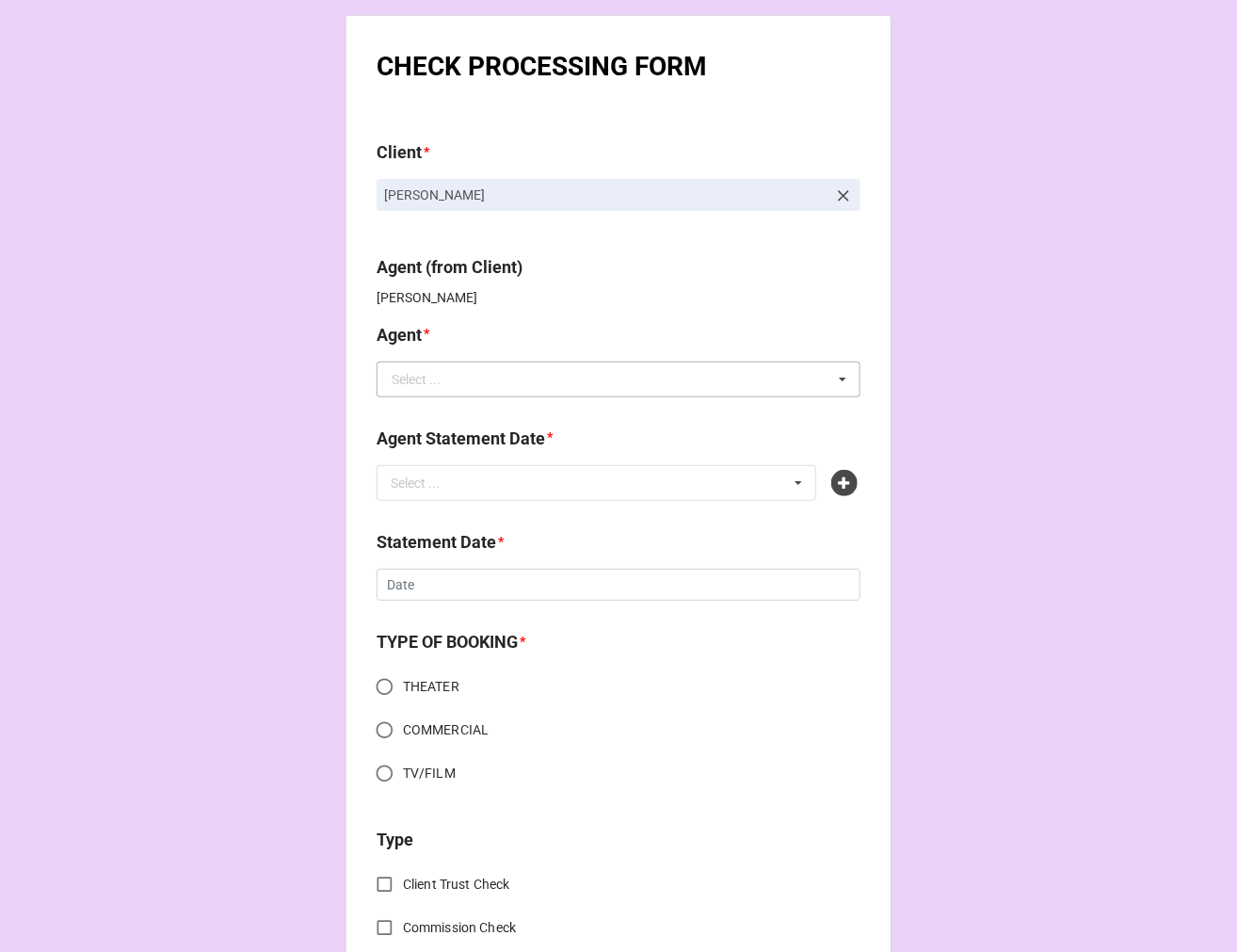
click at [425, 385] on div "Select ..." at bounding box center [416, 379] width 49 height 13
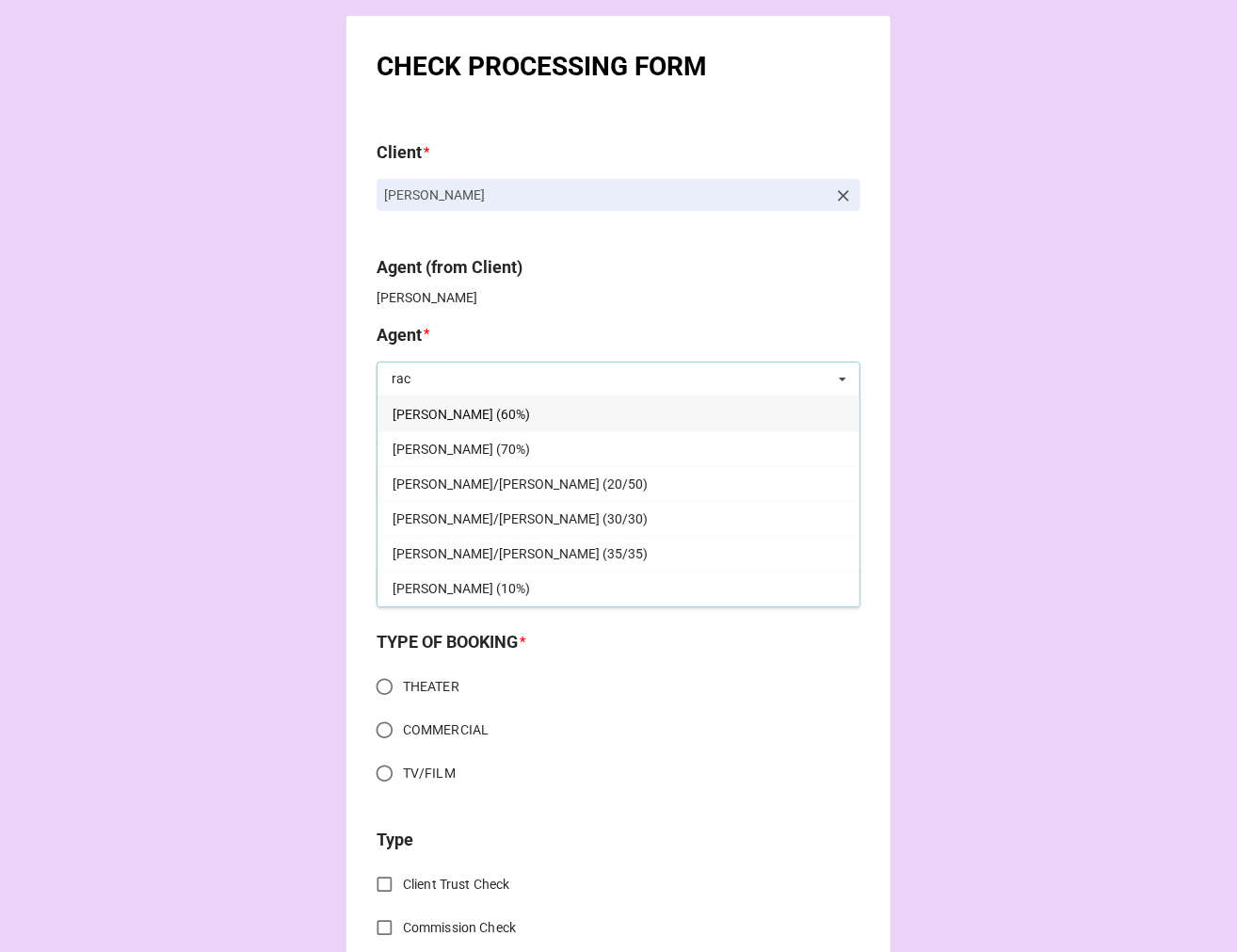
type input "rac"
click at [435, 407] on span "[PERSON_NAME] (60%)" at bounding box center [461, 414] width 138 height 15
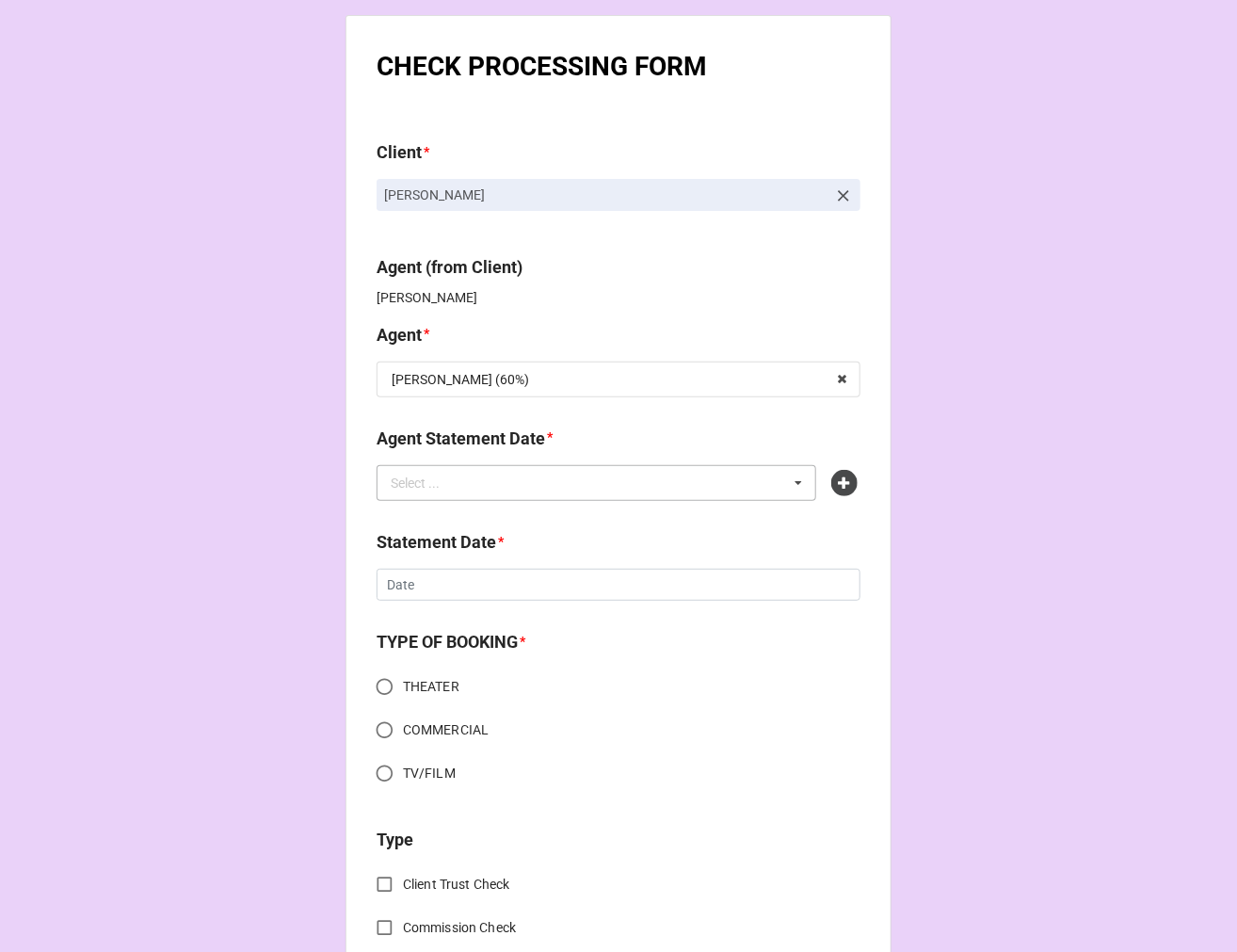
click at [436, 488] on div "Select ..." at bounding box center [427, 483] width 81 height 22
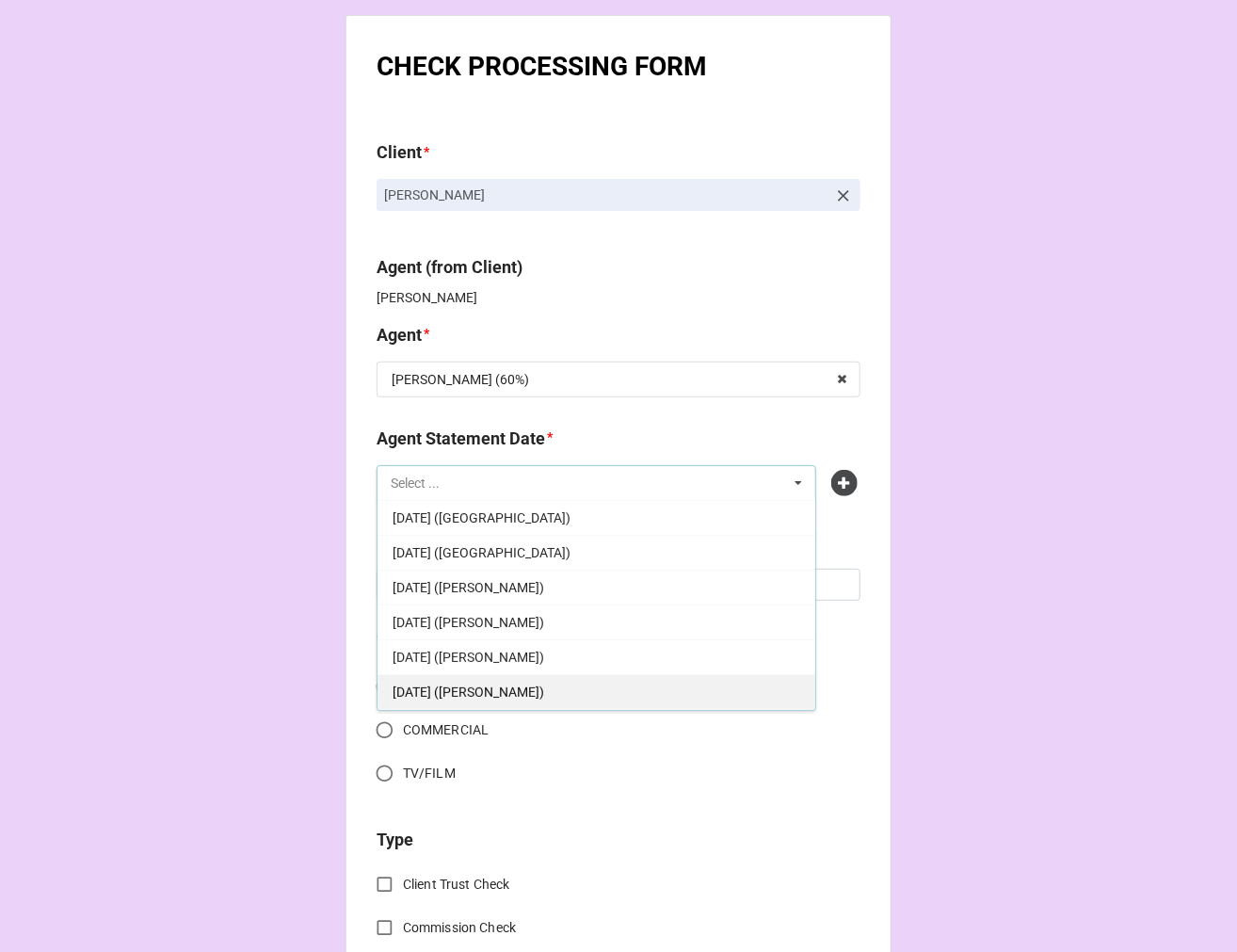
scroll to position [314, 0]
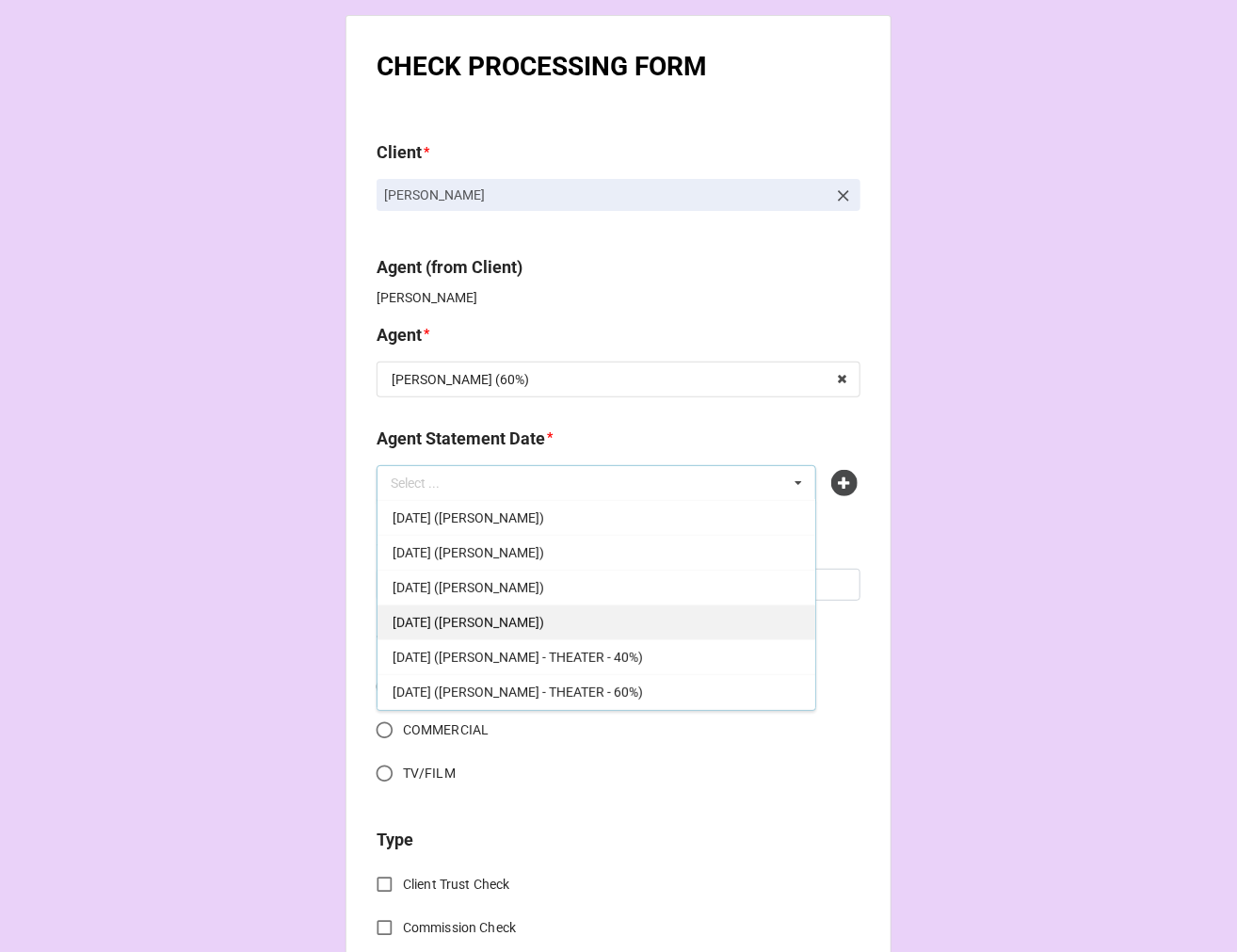
click at [544, 626] on span "[DATE] ([PERSON_NAME])" at bounding box center [468, 622] width 151 height 15
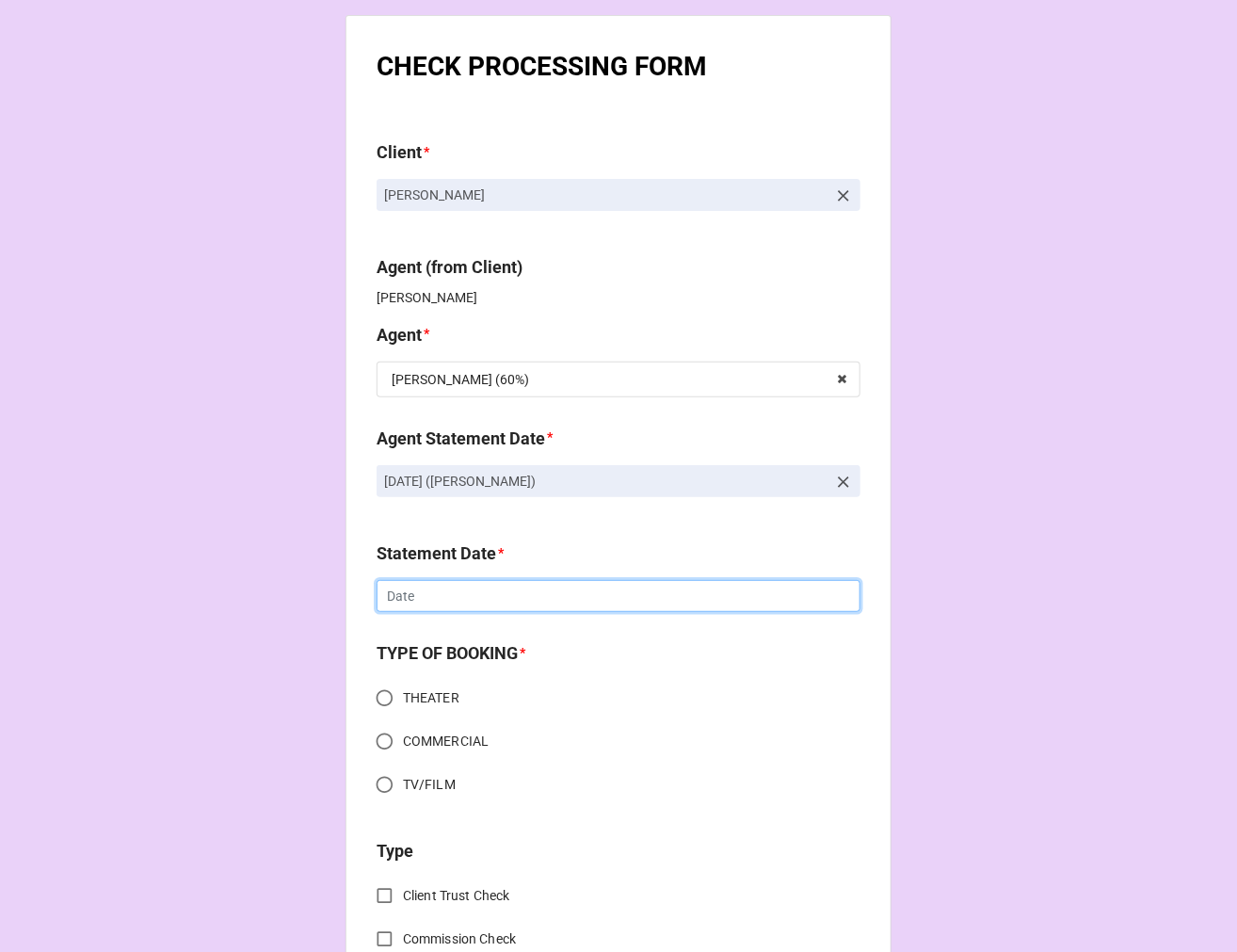
click at [405, 587] on input "text" at bounding box center [618, 596] width 484 height 32
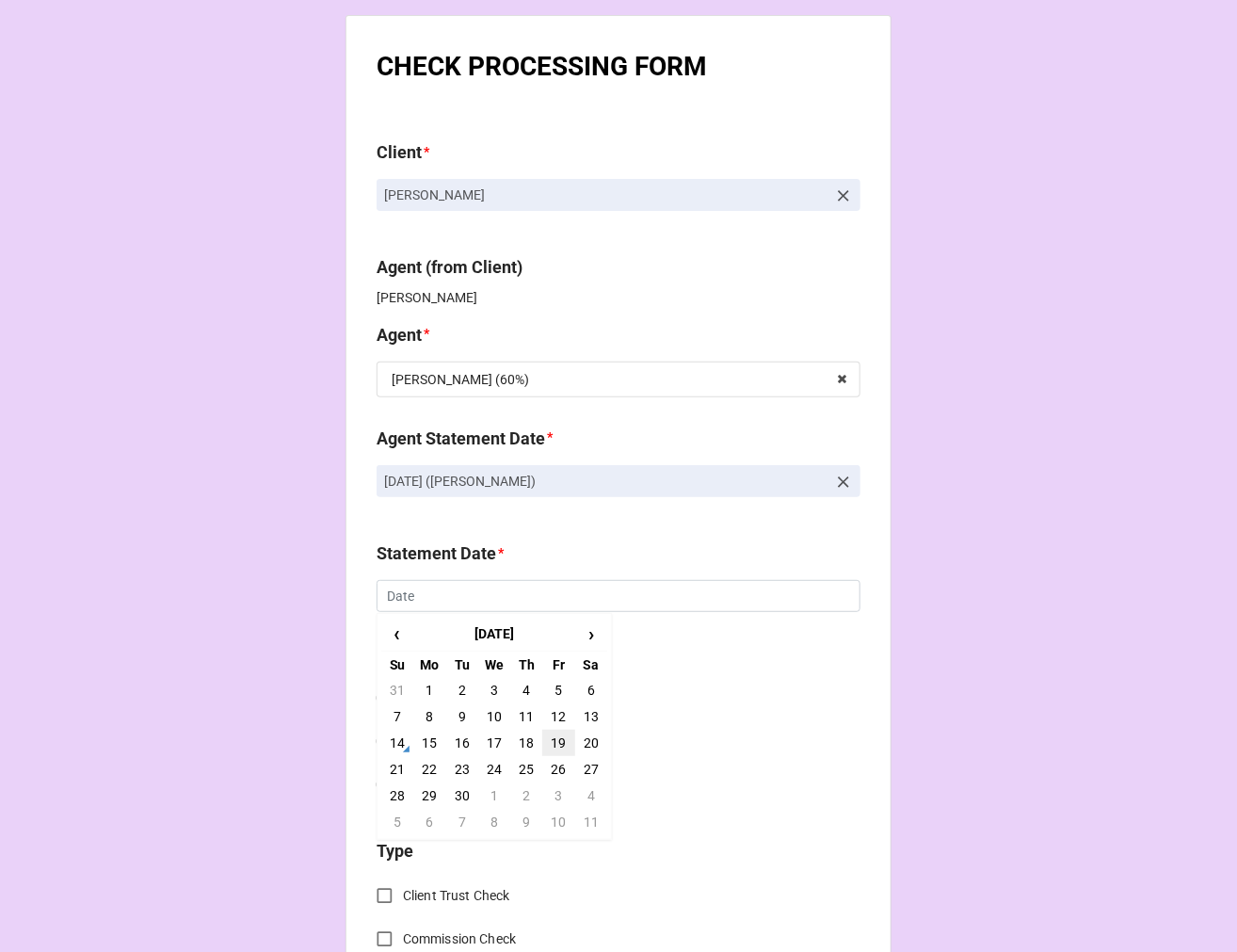
click at [558, 739] on td "19" at bounding box center [558, 743] width 32 height 27
type input "[DATE]"
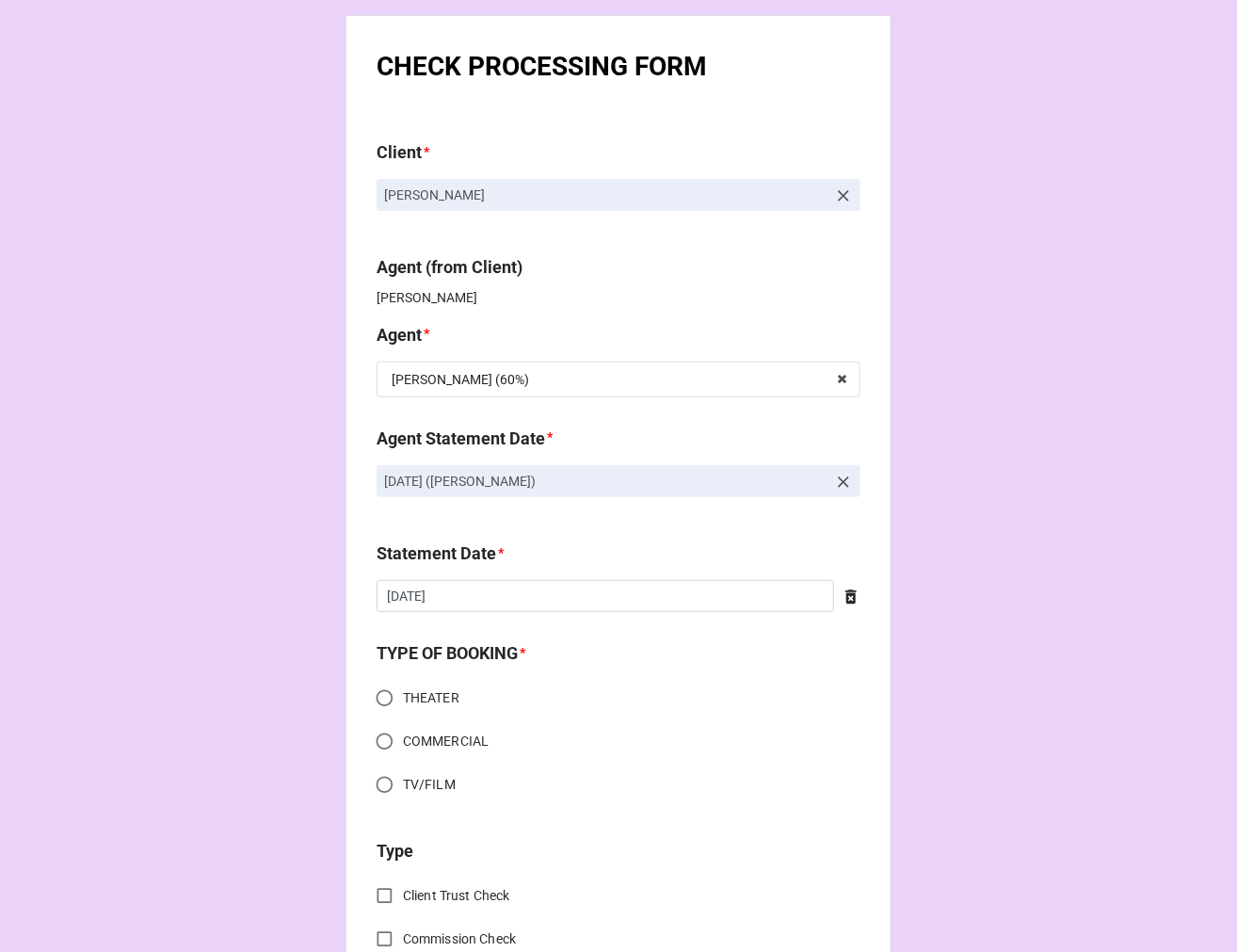
click at [372, 696] on input "THEATER" at bounding box center [383, 697] width 36 height 36
radio input "true"
click at [383, 741] on input "COMMERCIAL" at bounding box center [383, 741] width 36 height 36
radio input "true"
click at [382, 782] on input "TV/FILM" at bounding box center [383, 784] width 36 height 36
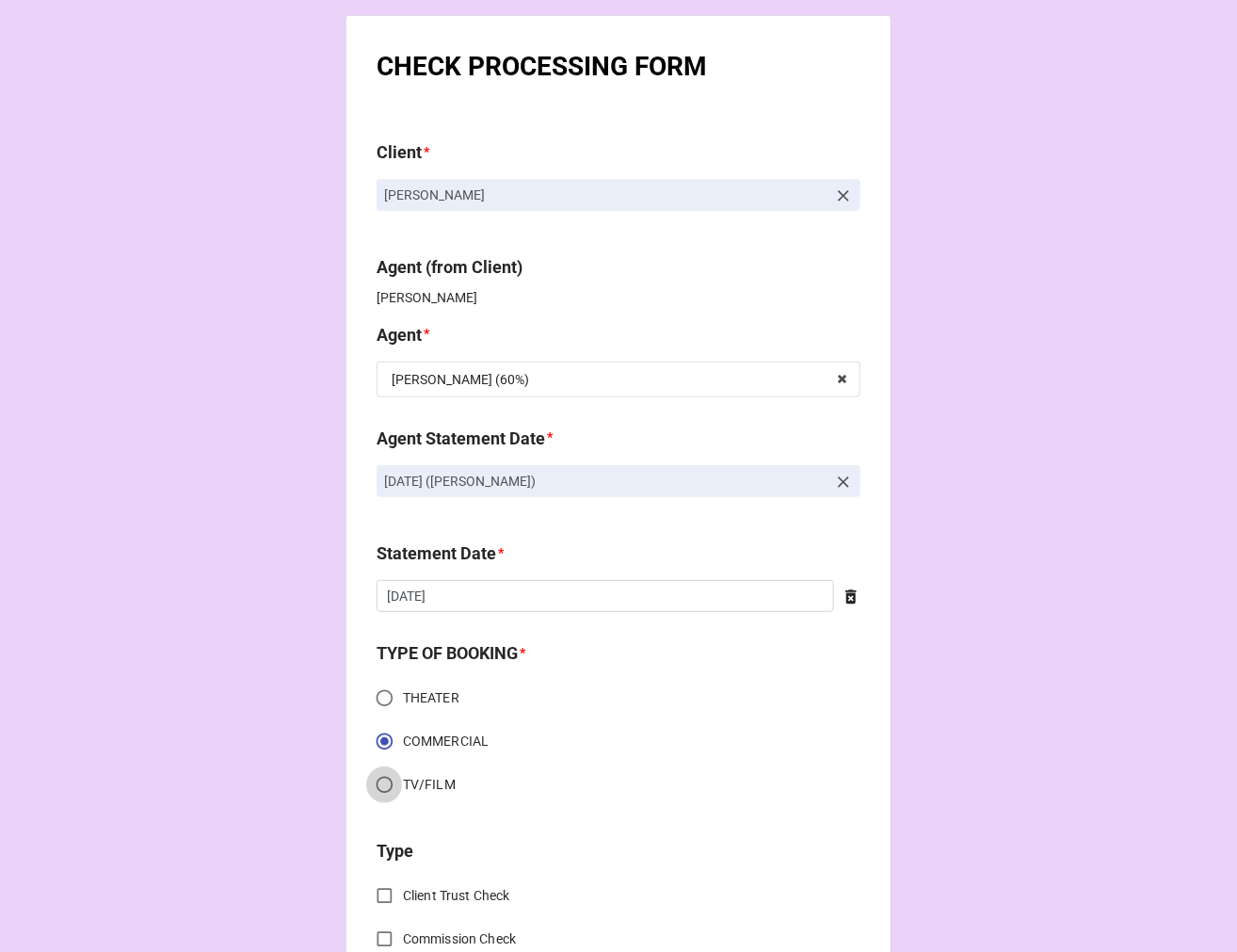
radio input "true"
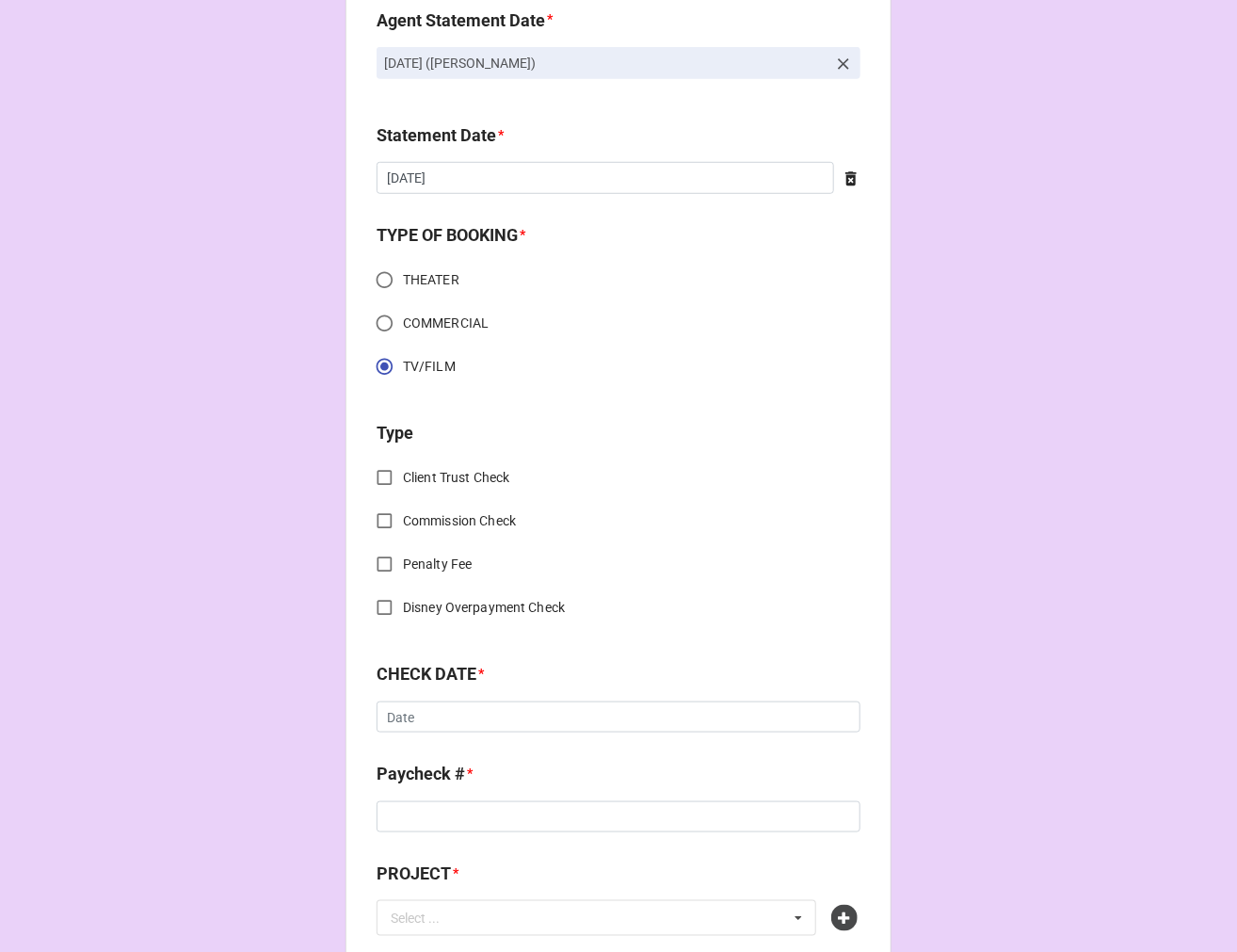
click at [373, 476] on input "Client Trust Check" at bounding box center [383, 477] width 36 height 36
checkbox input "true"
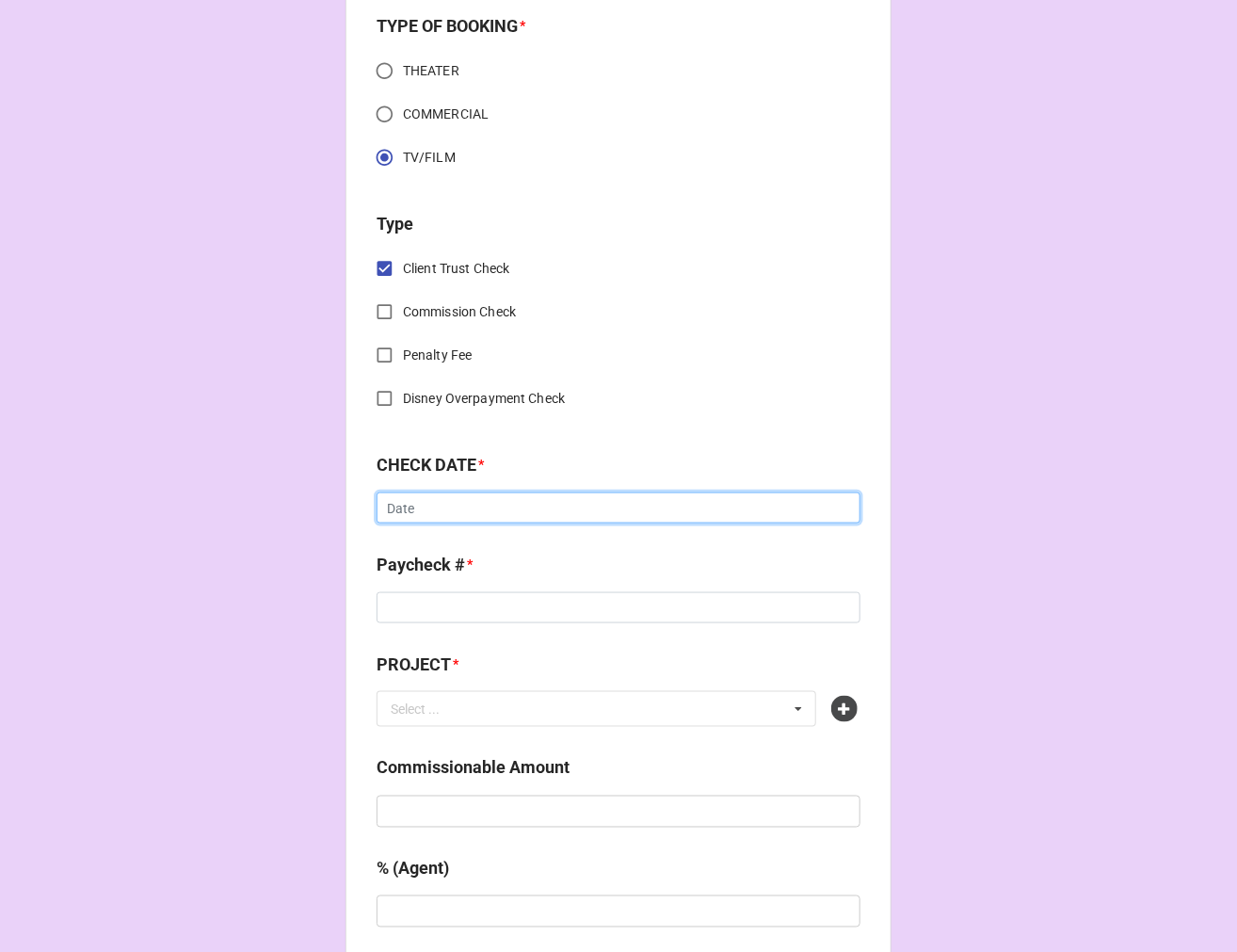
click at [395, 506] on input "text" at bounding box center [618, 508] width 484 height 32
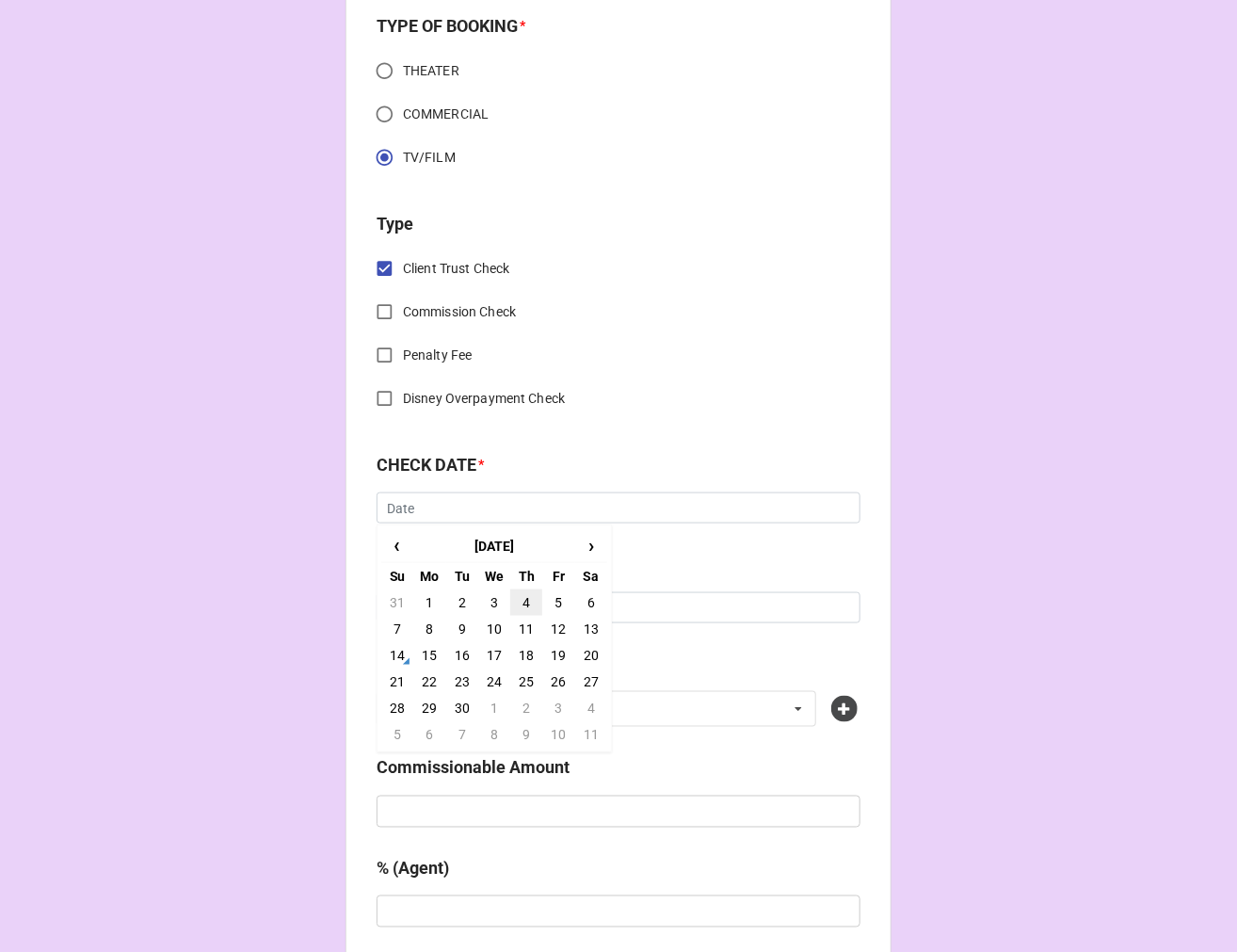
click at [518, 596] on td "4" at bounding box center [526, 602] width 32 height 27
type input "[DATE]"
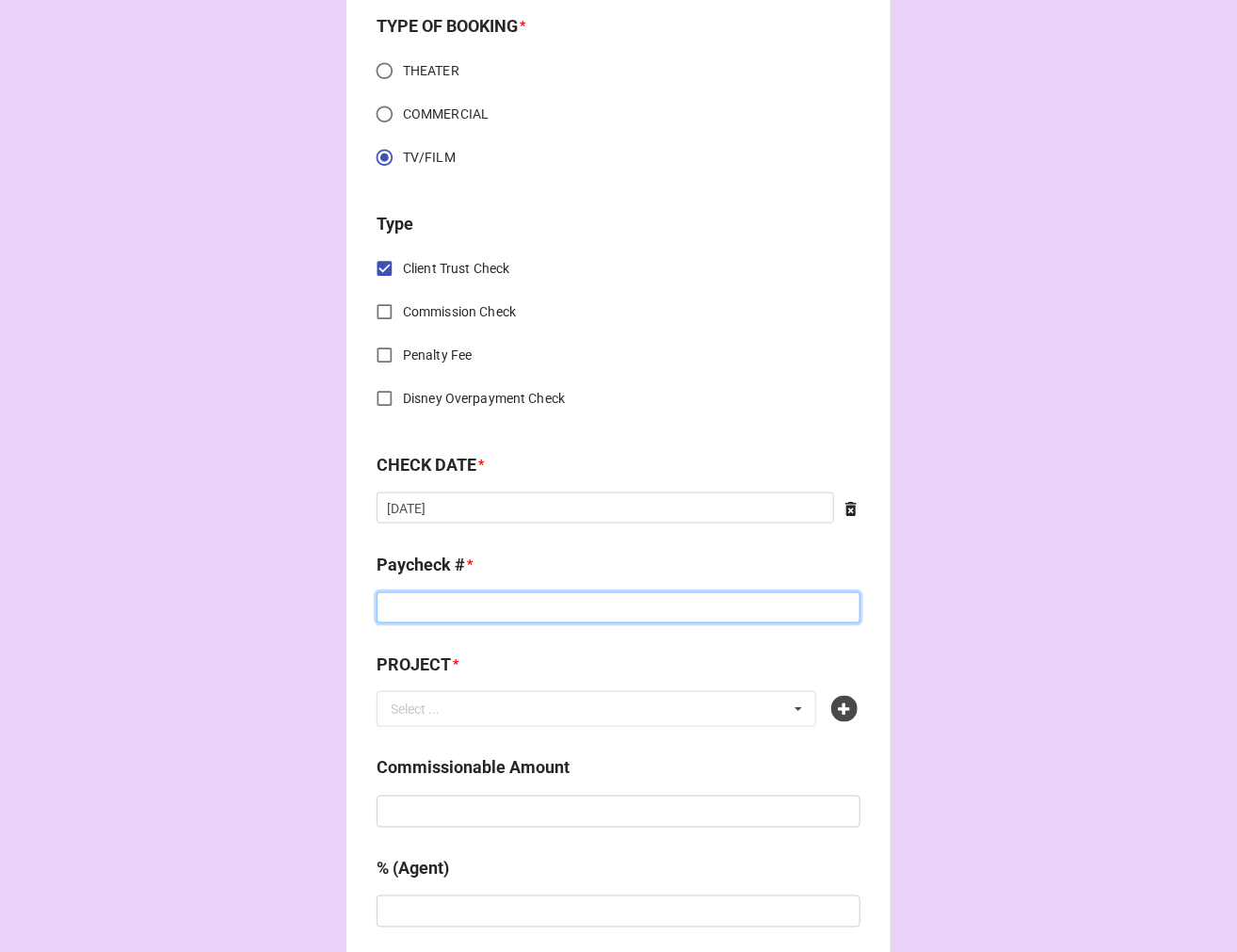
click at [403, 612] on input at bounding box center [618, 608] width 484 height 32
type input "77660"
click at [848, 708] on icon at bounding box center [844, 709] width 27 height 27
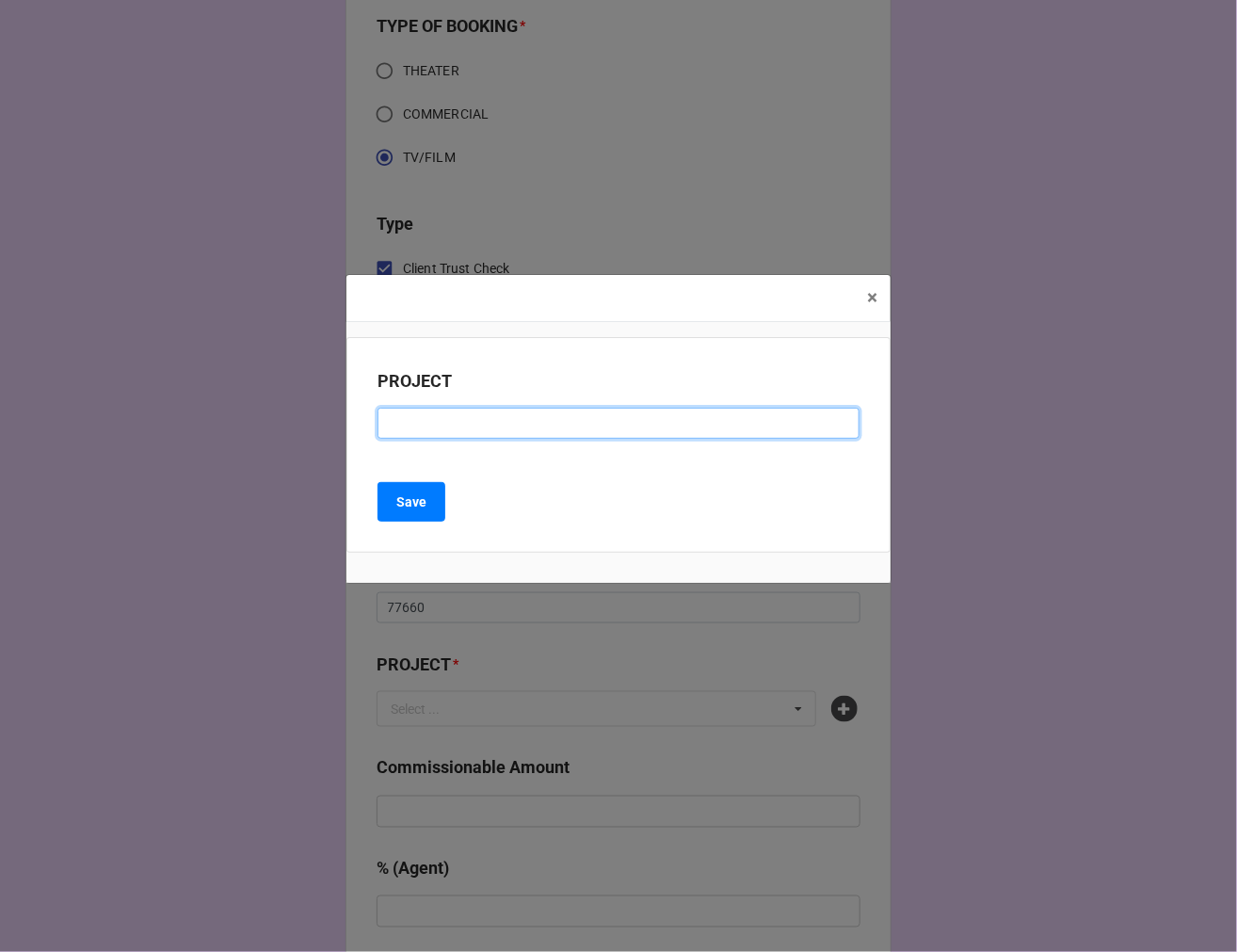
click at [459, 424] on input at bounding box center [618, 424] width 482 height 32
paste input "[PERSON_NAME] 2 PICK UPS"
type input "[PERSON_NAME] 2 PICK UPS"
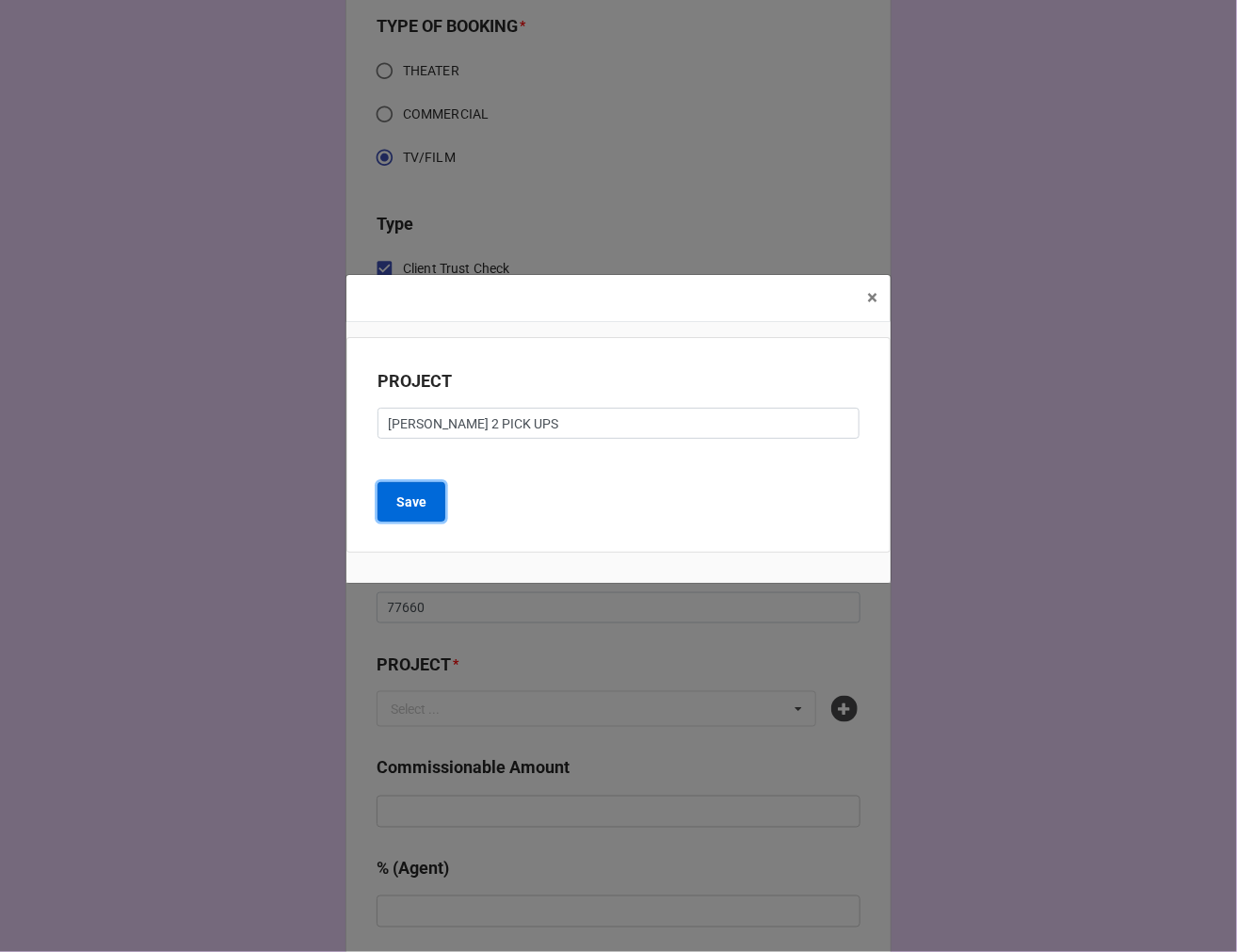
click at [418, 498] on b "Save" at bounding box center [411, 503] width 30 height 20
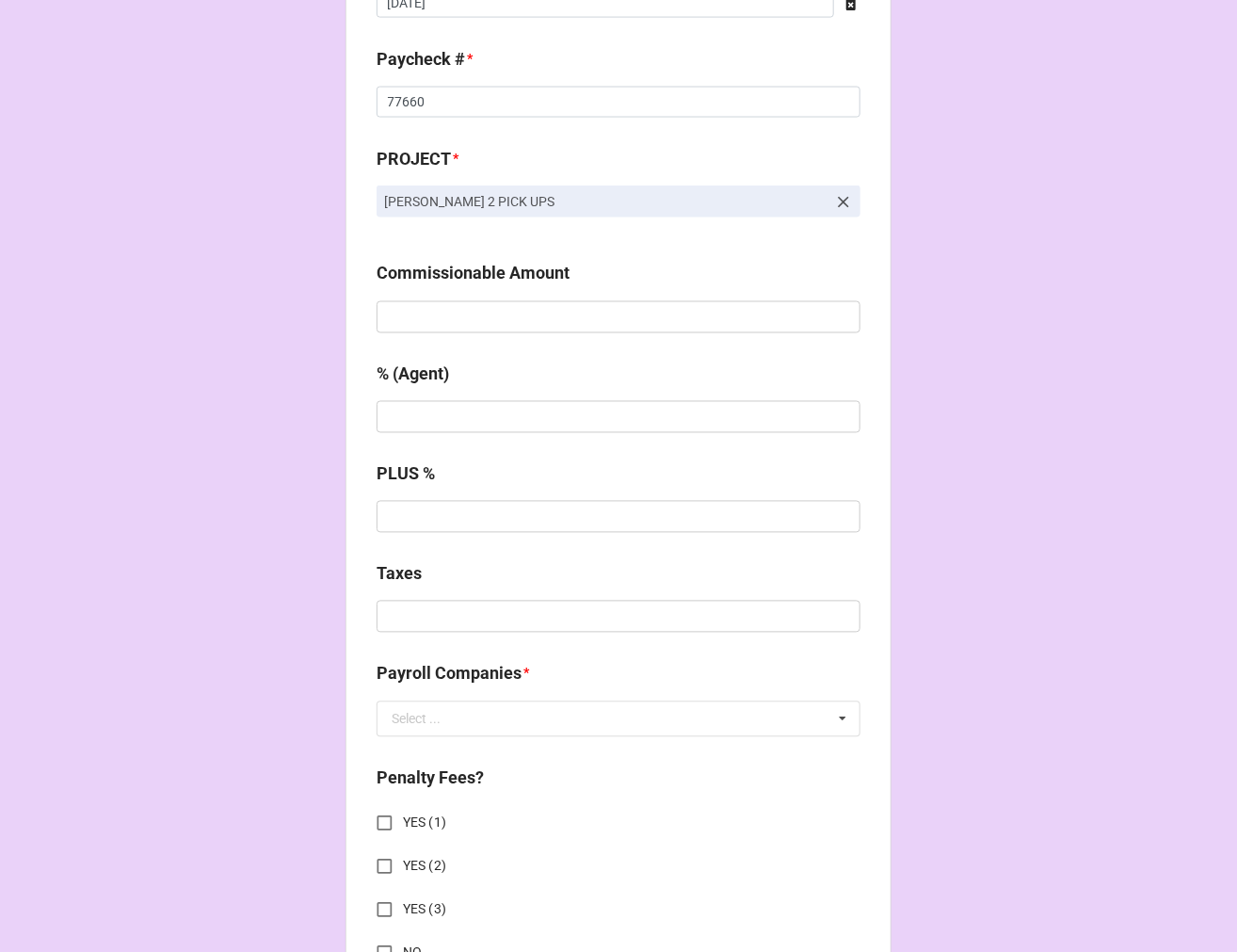
scroll to position [1151, 0]
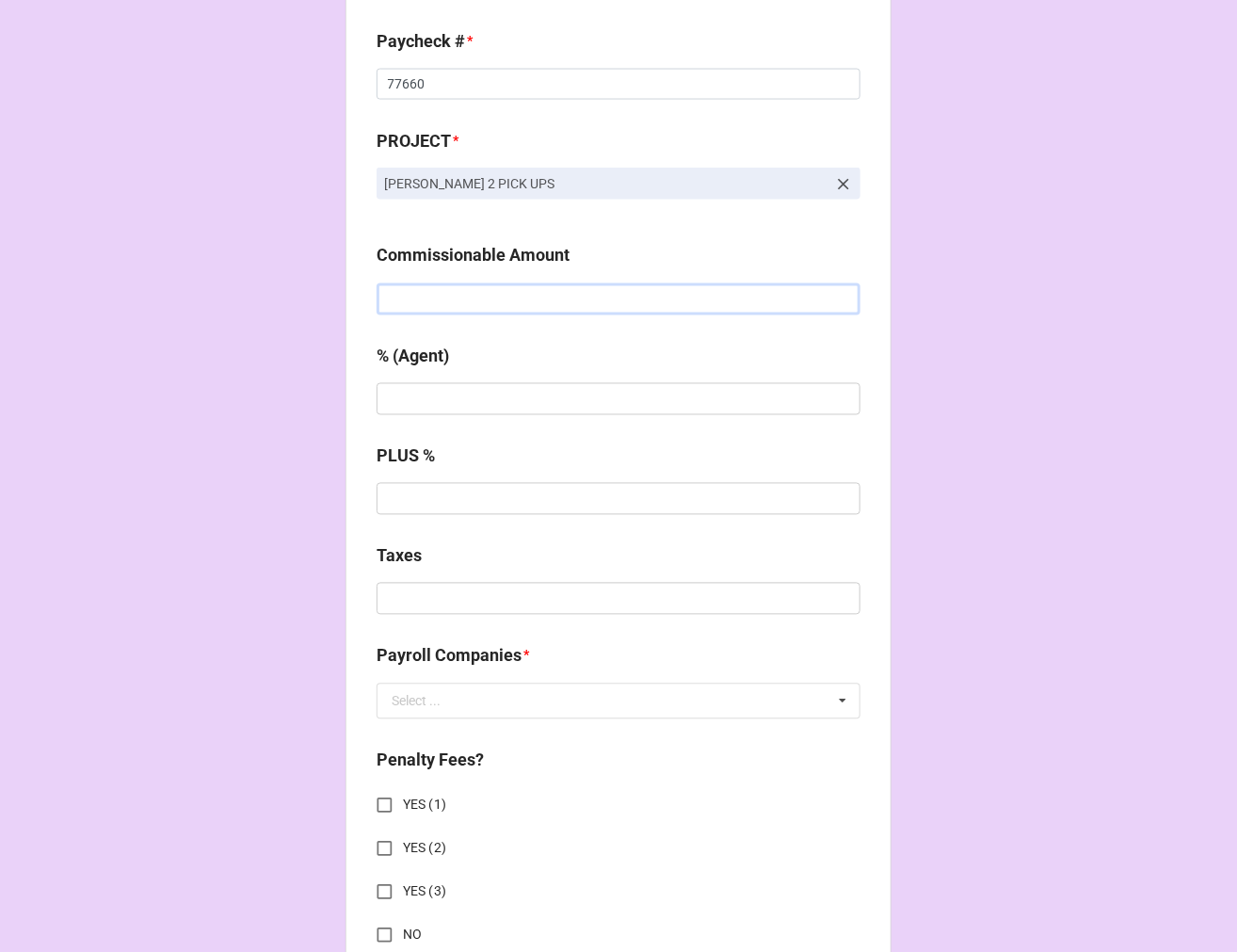
click at [420, 307] on input "text" at bounding box center [618, 299] width 484 height 32
click at [420, 299] on input "text" at bounding box center [618, 299] width 484 height 32
type input "$309.00"
type input "10%"
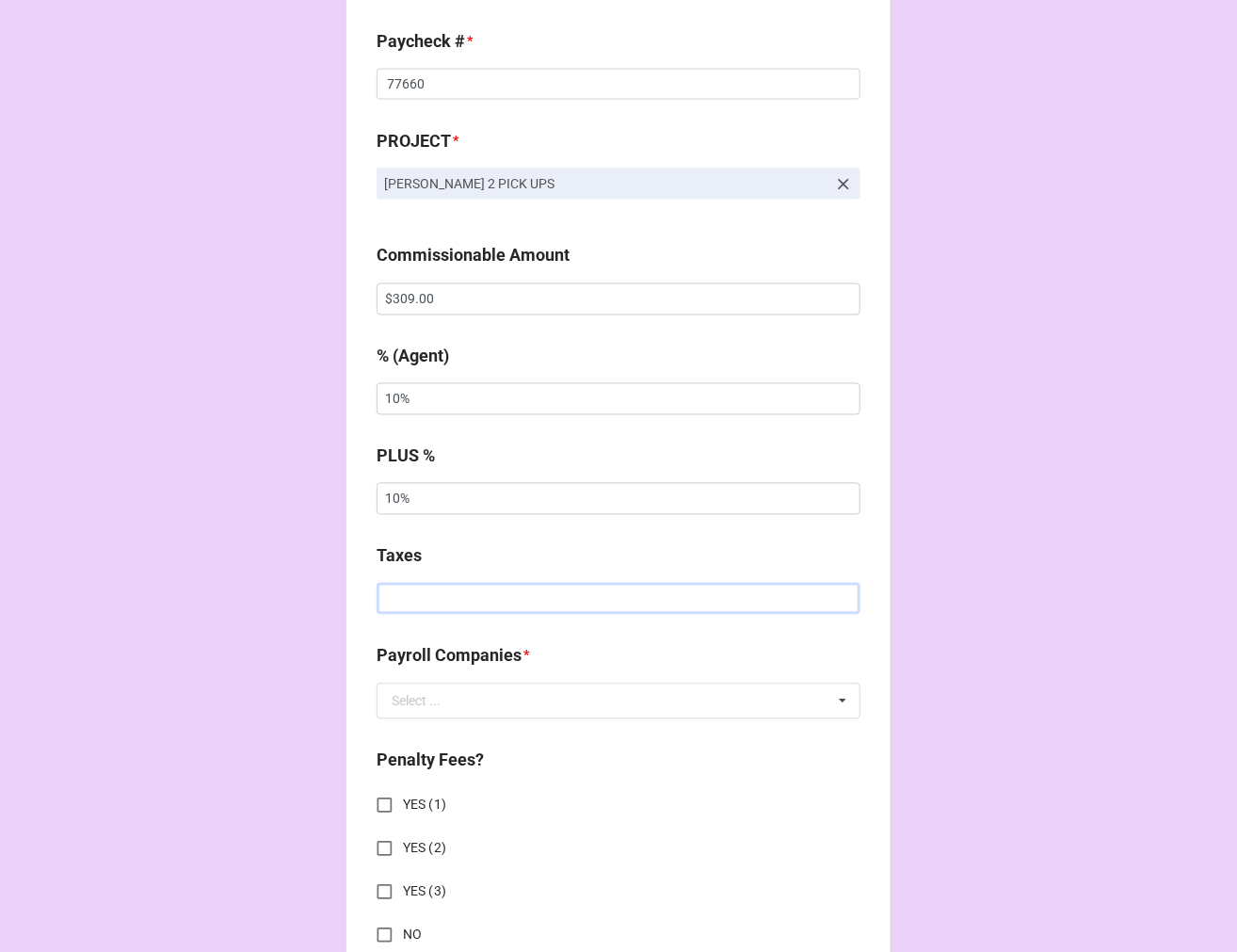
click at [490, 597] on input "text" at bounding box center [618, 599] width 484 height 32
type input "$35.22"
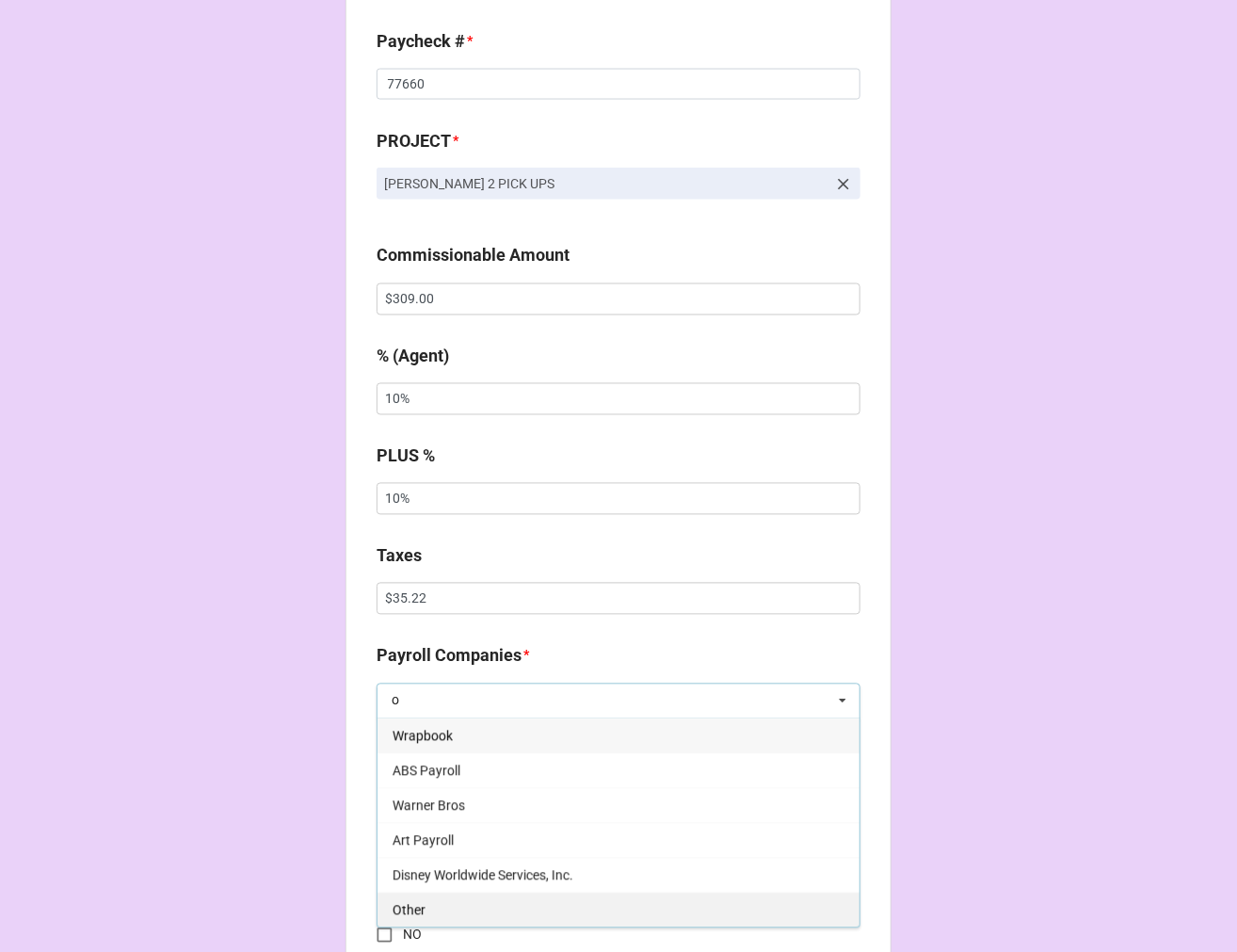
type input "o"
click at [426, 908] on div "Other" at bounding box center [618, 910] width 482 height 34
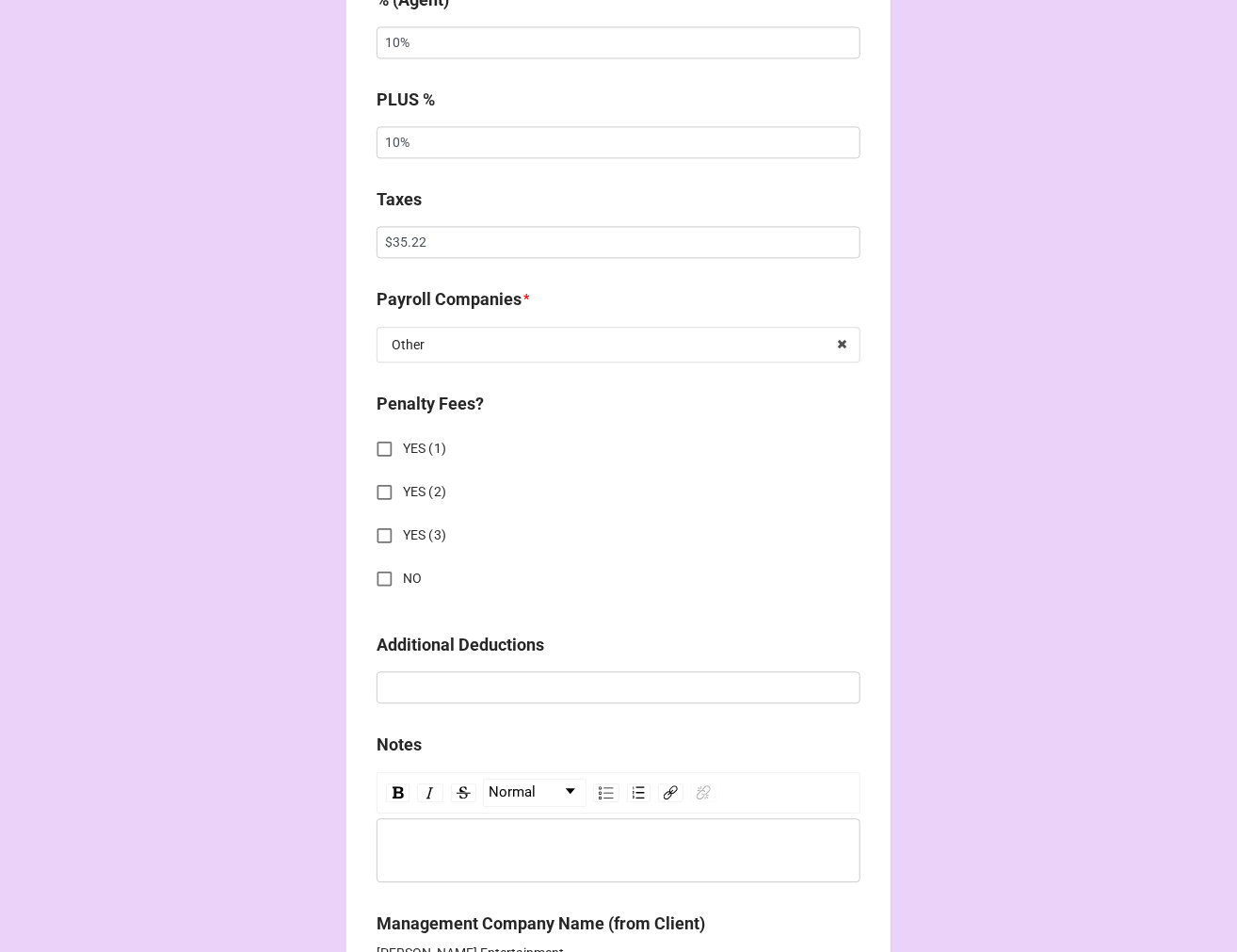
scroll to position [1569, 0]
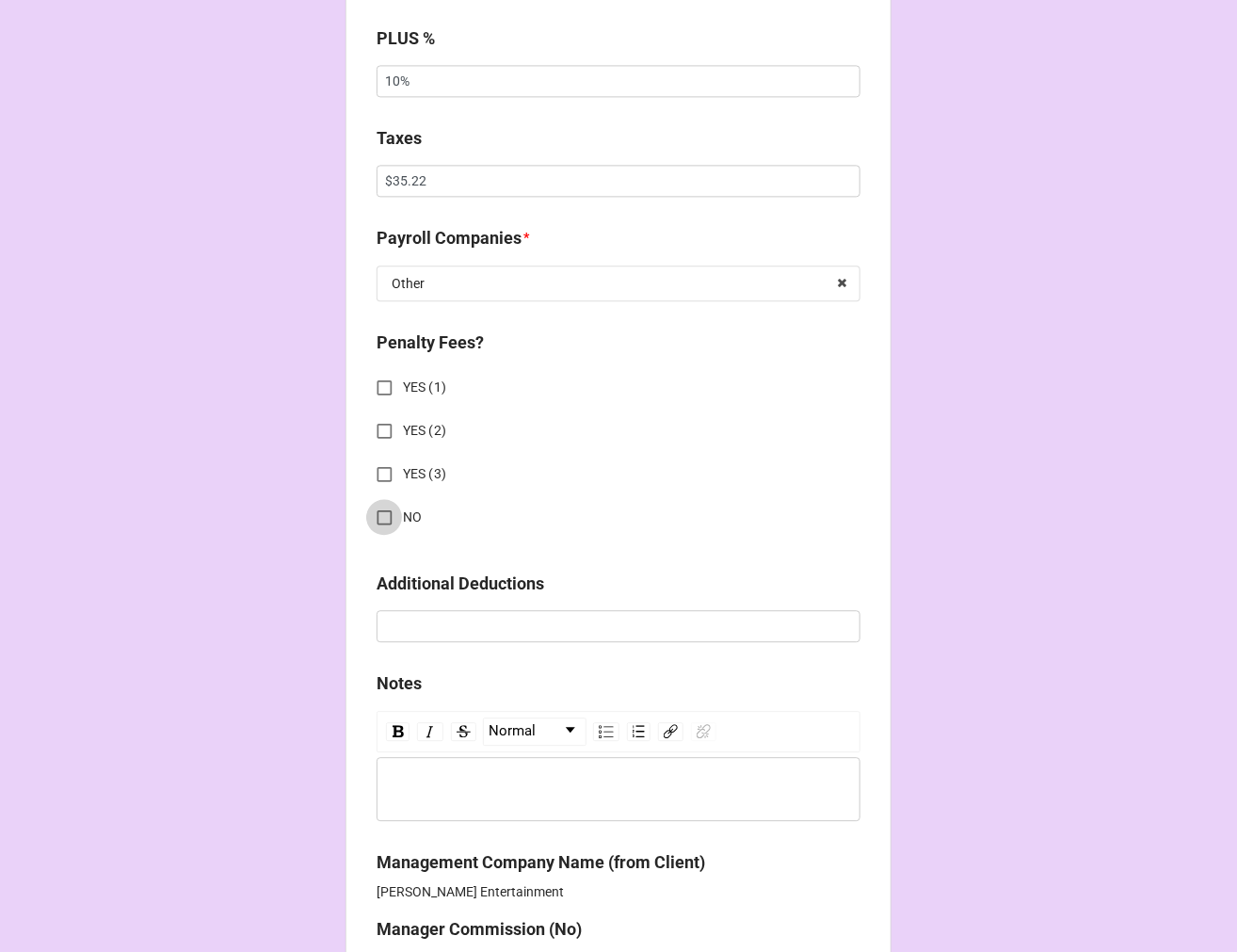
click at [382, 513] on input "NO" at bounding box center [383, 516] width 36 height 36
checkbox input "true"
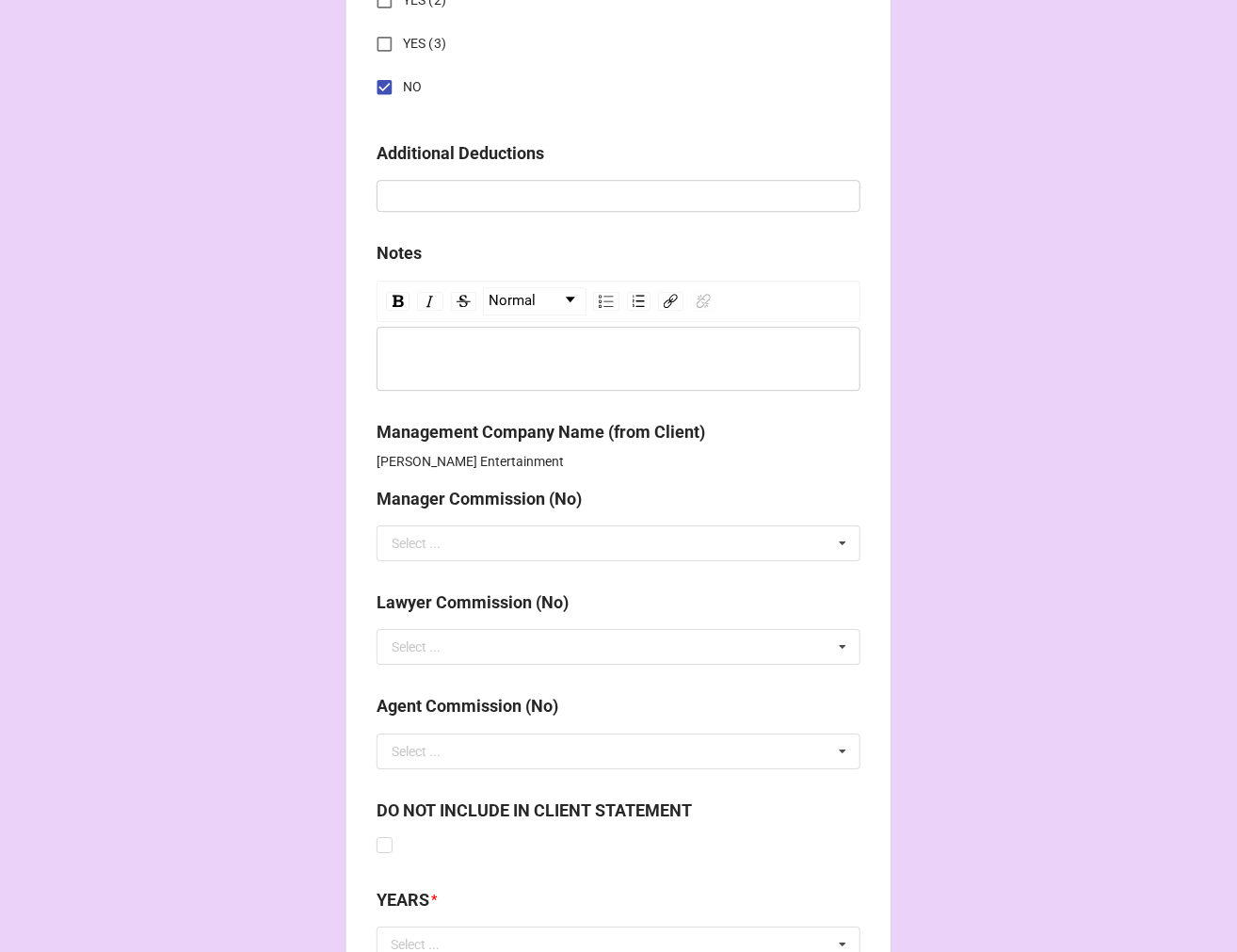
scroll to position [2153, 0]
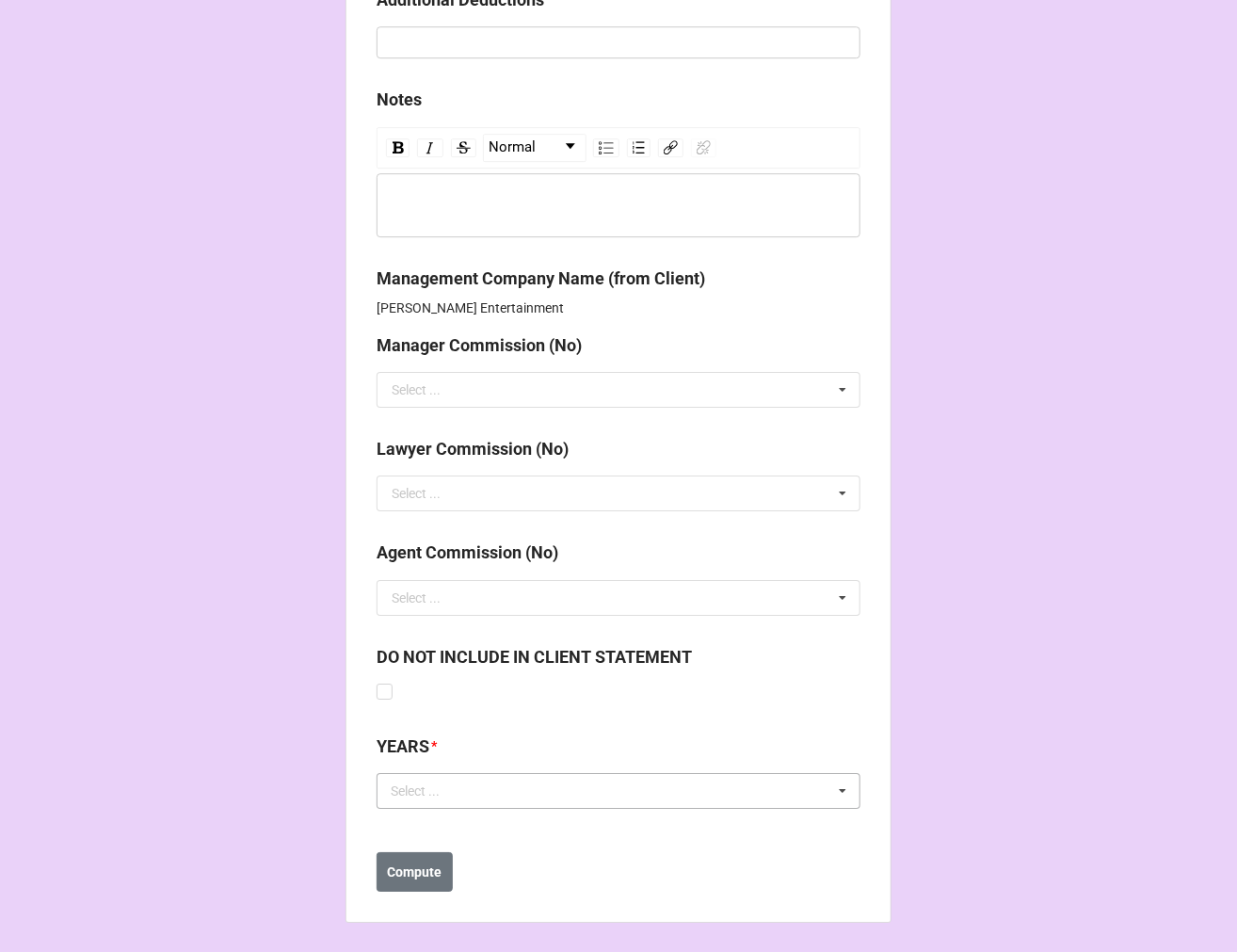
click at [412, 801] on div "Select ..." at bounding box center [427, 792] width 81 height 22
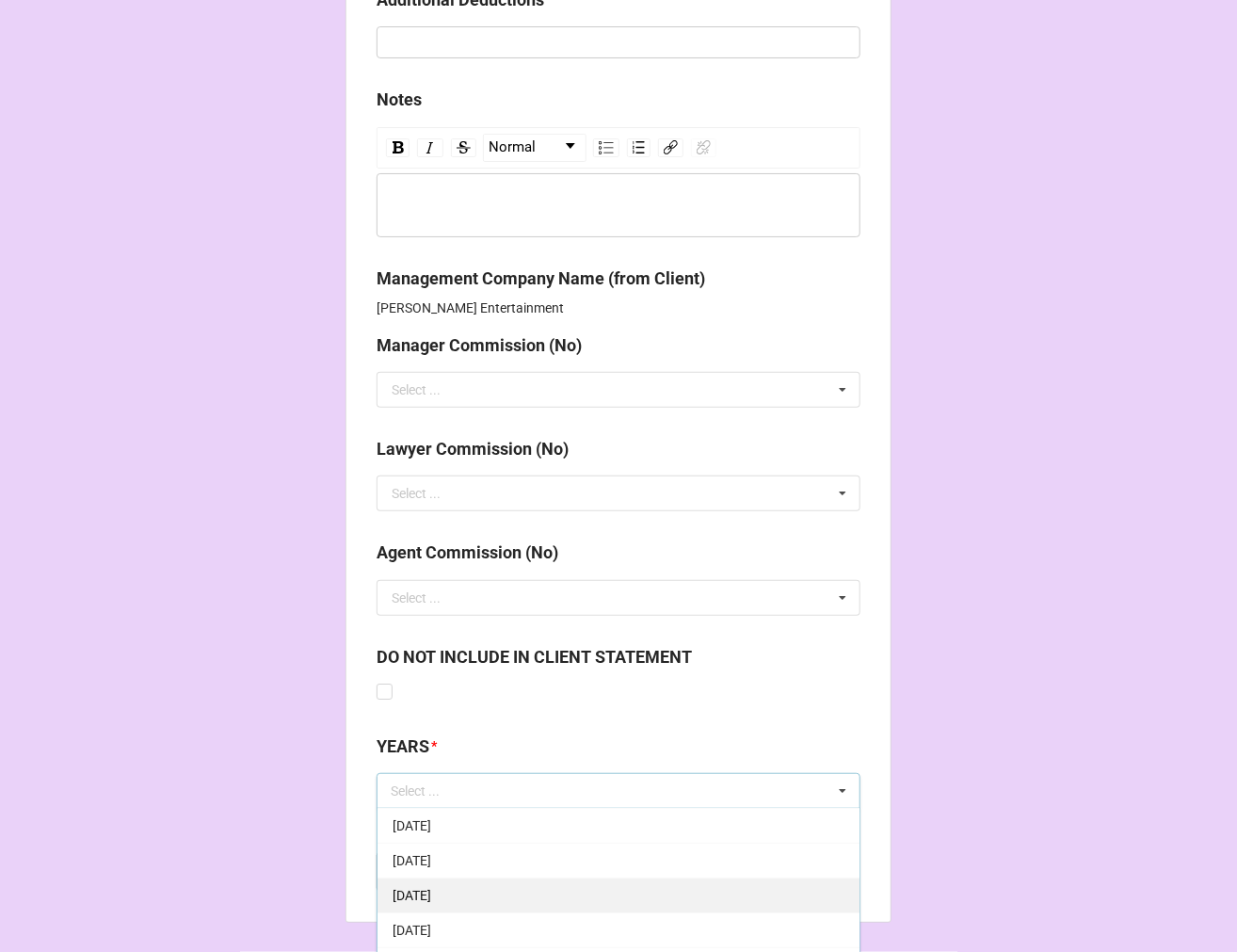
click at [478, 883] on div "[DATE]" at bounding box center [618, 894] width 482 height 34
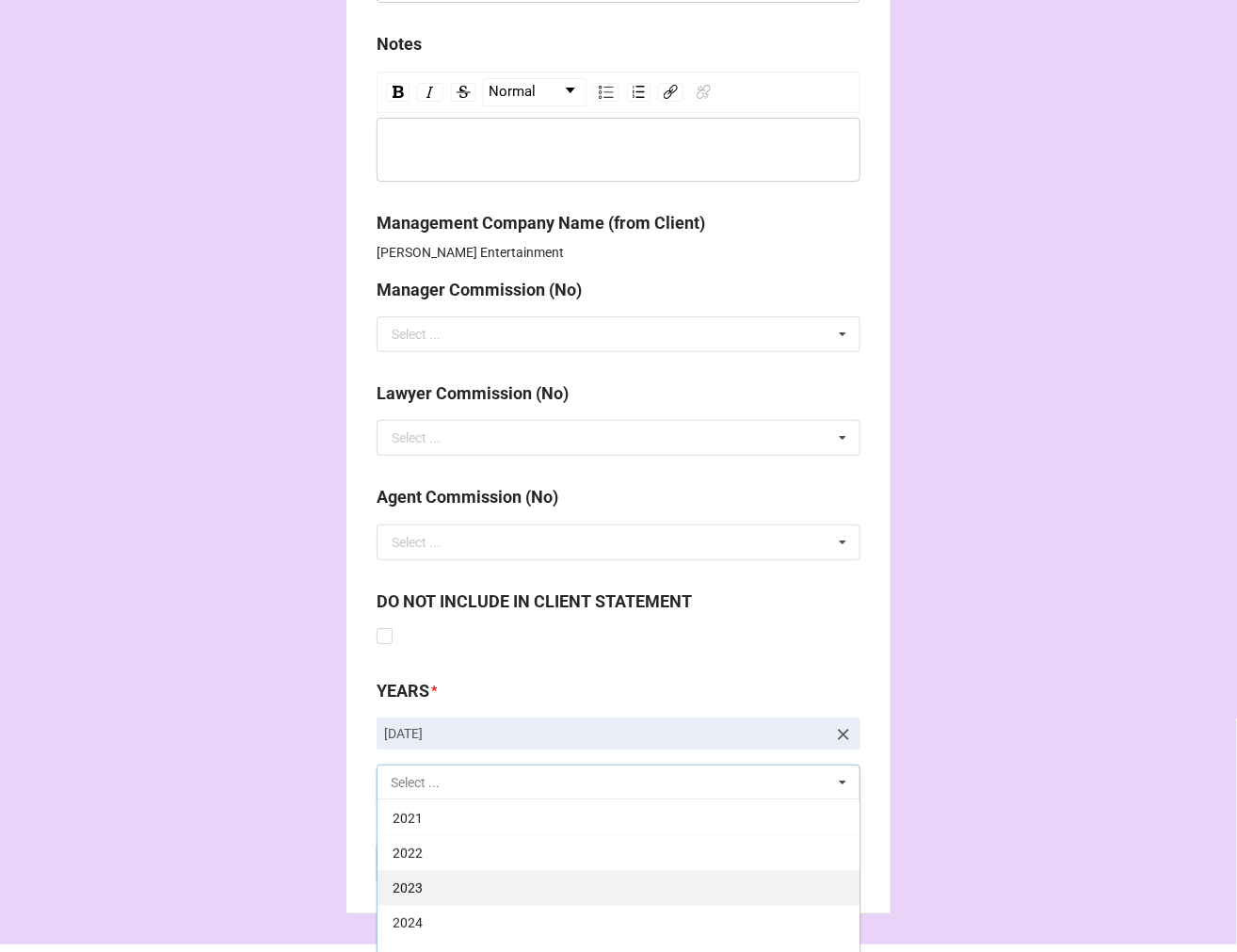
scroll to position [2257, 0]
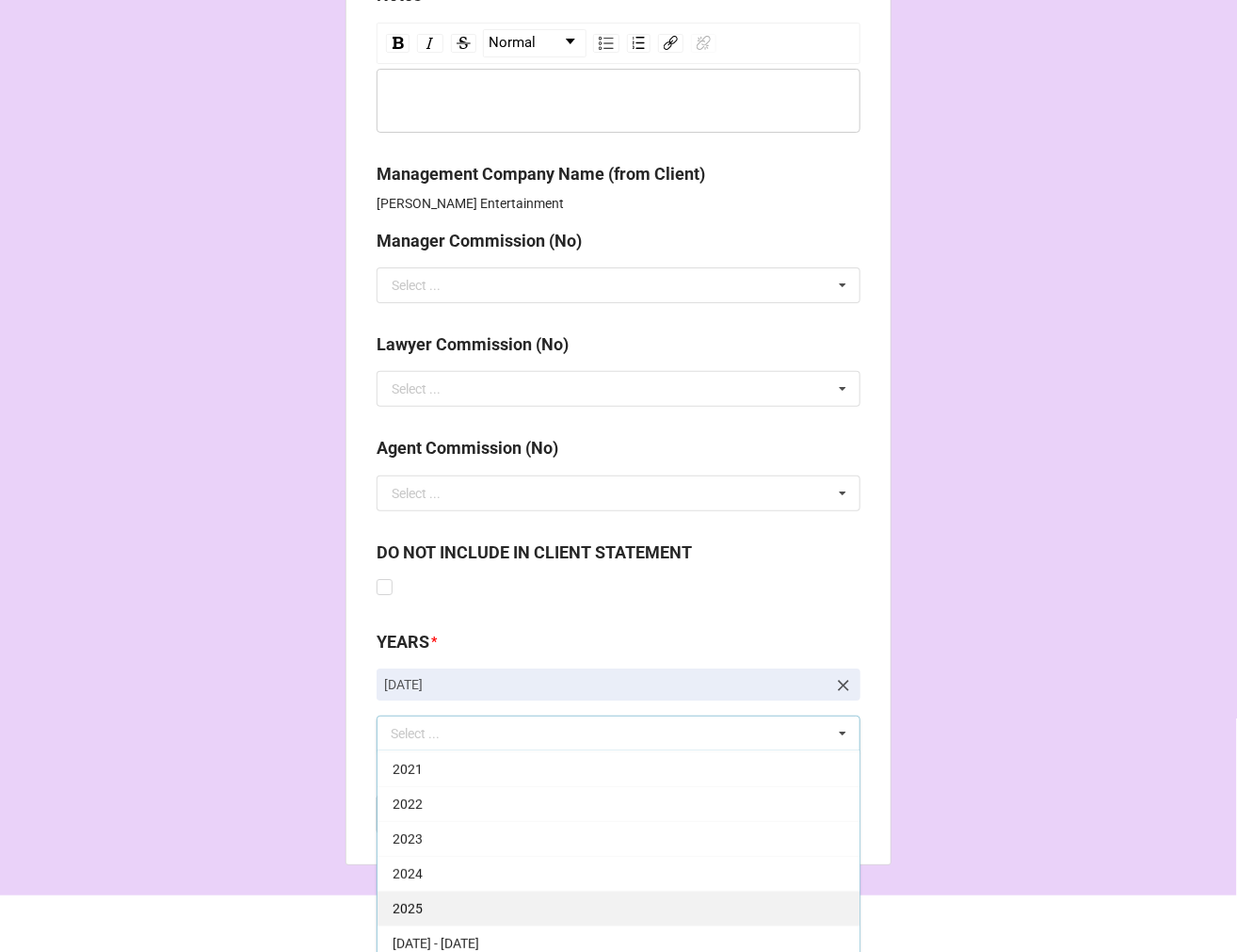
click at [427, 911] on div "2025" at bounding box center [618, 908] width 482 height 34
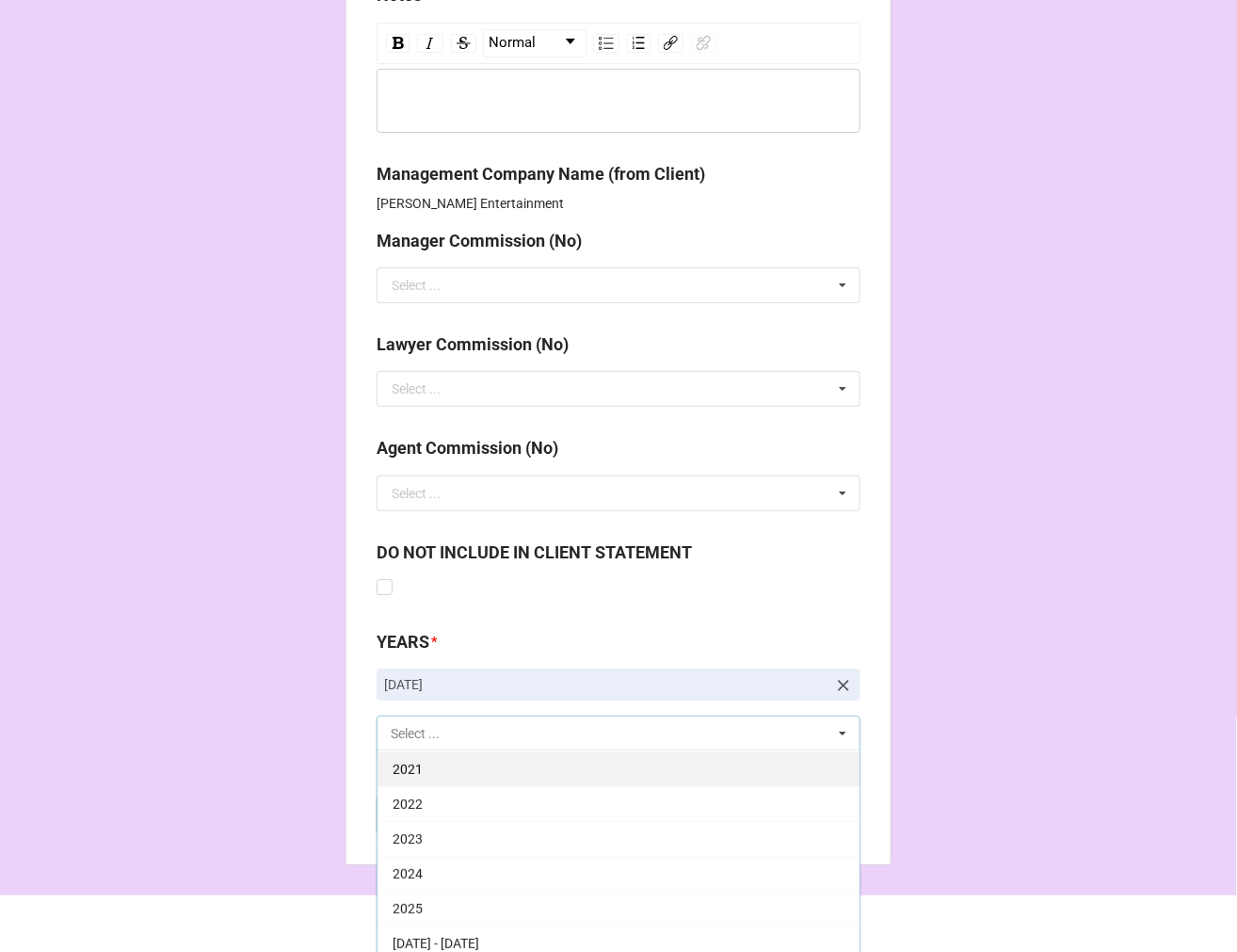
scroll to position [383, 0]
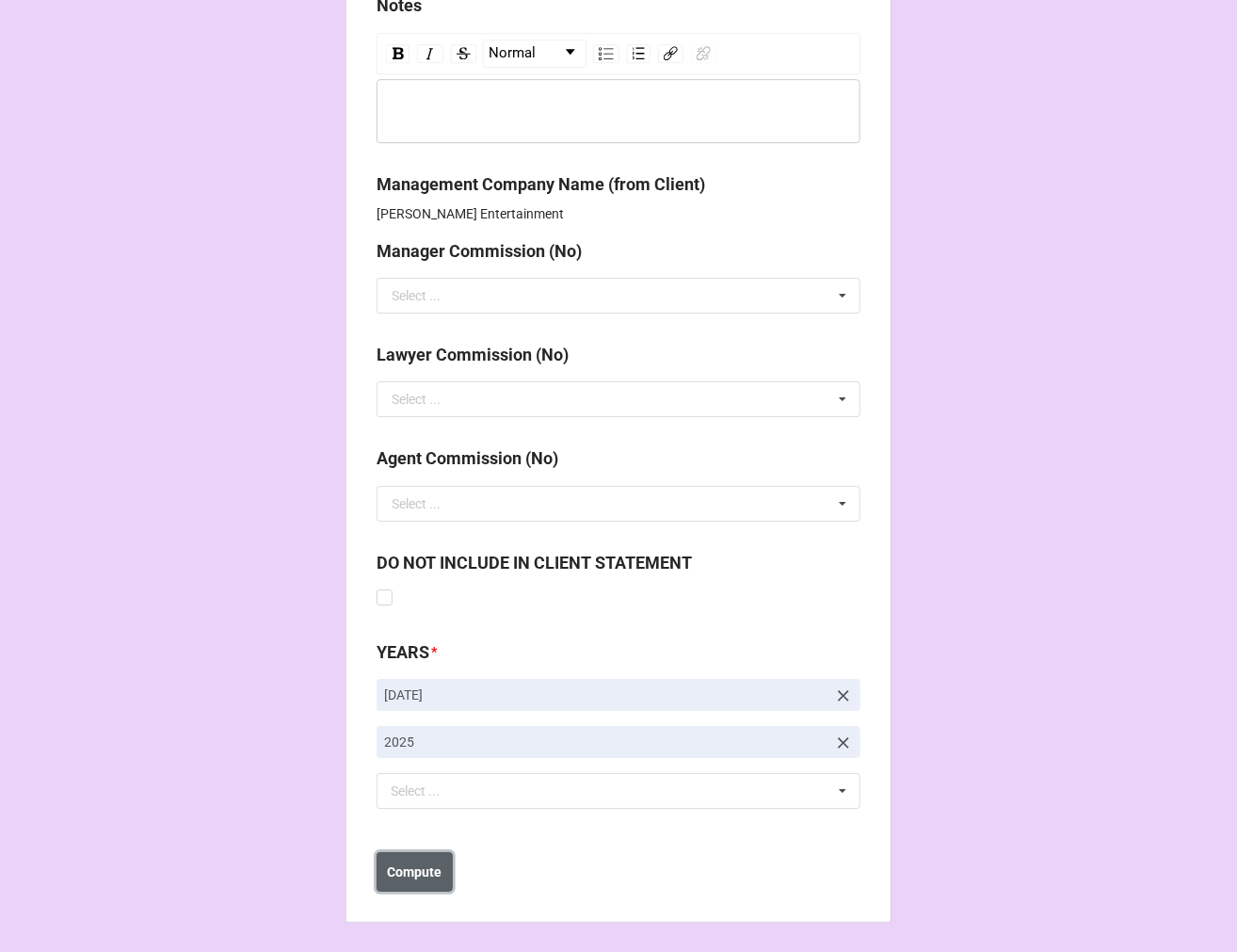
click at [399, 864] on b "Compute" at bounding box center [415, 872] width 55 height 20
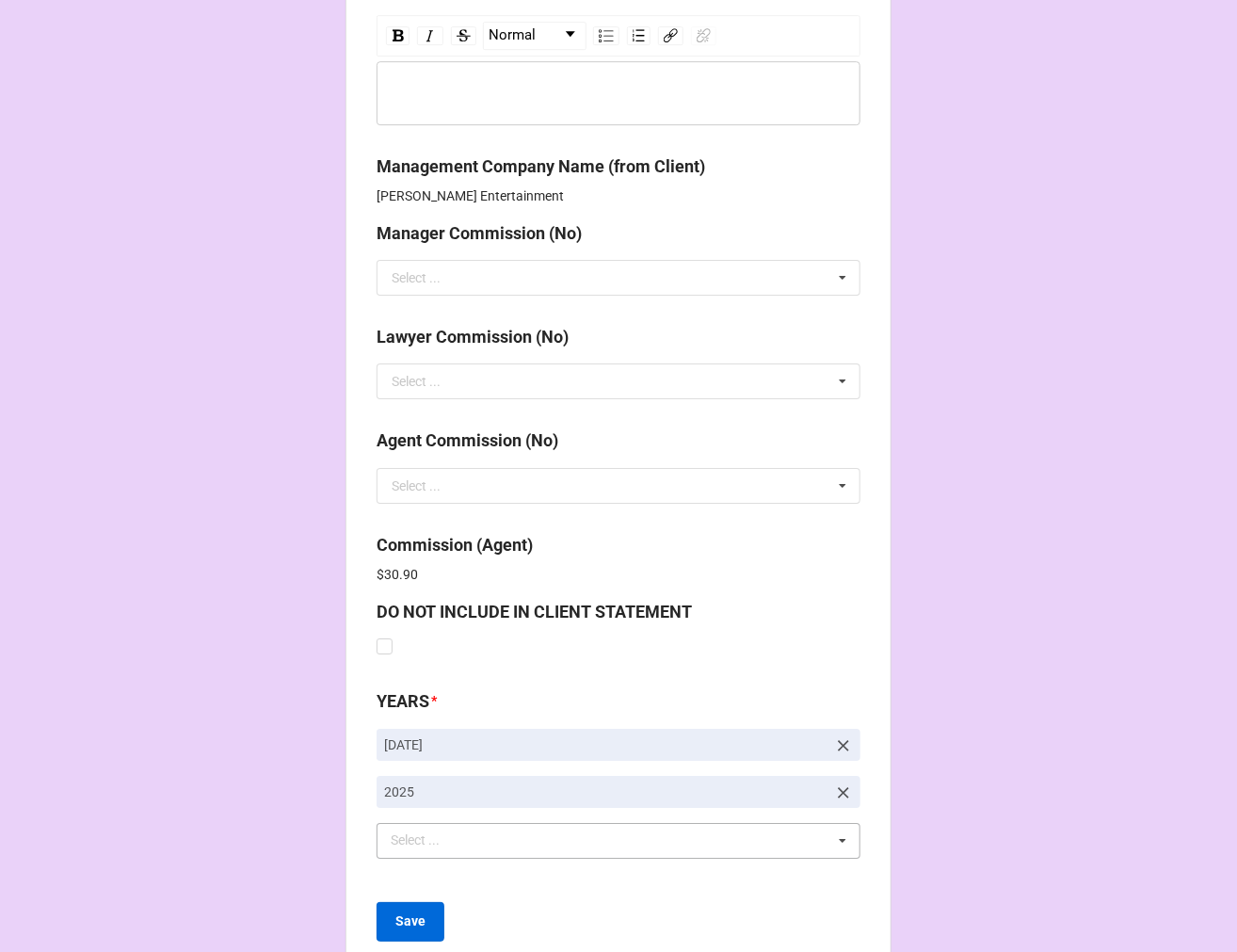
scroll to position [2314, 0]
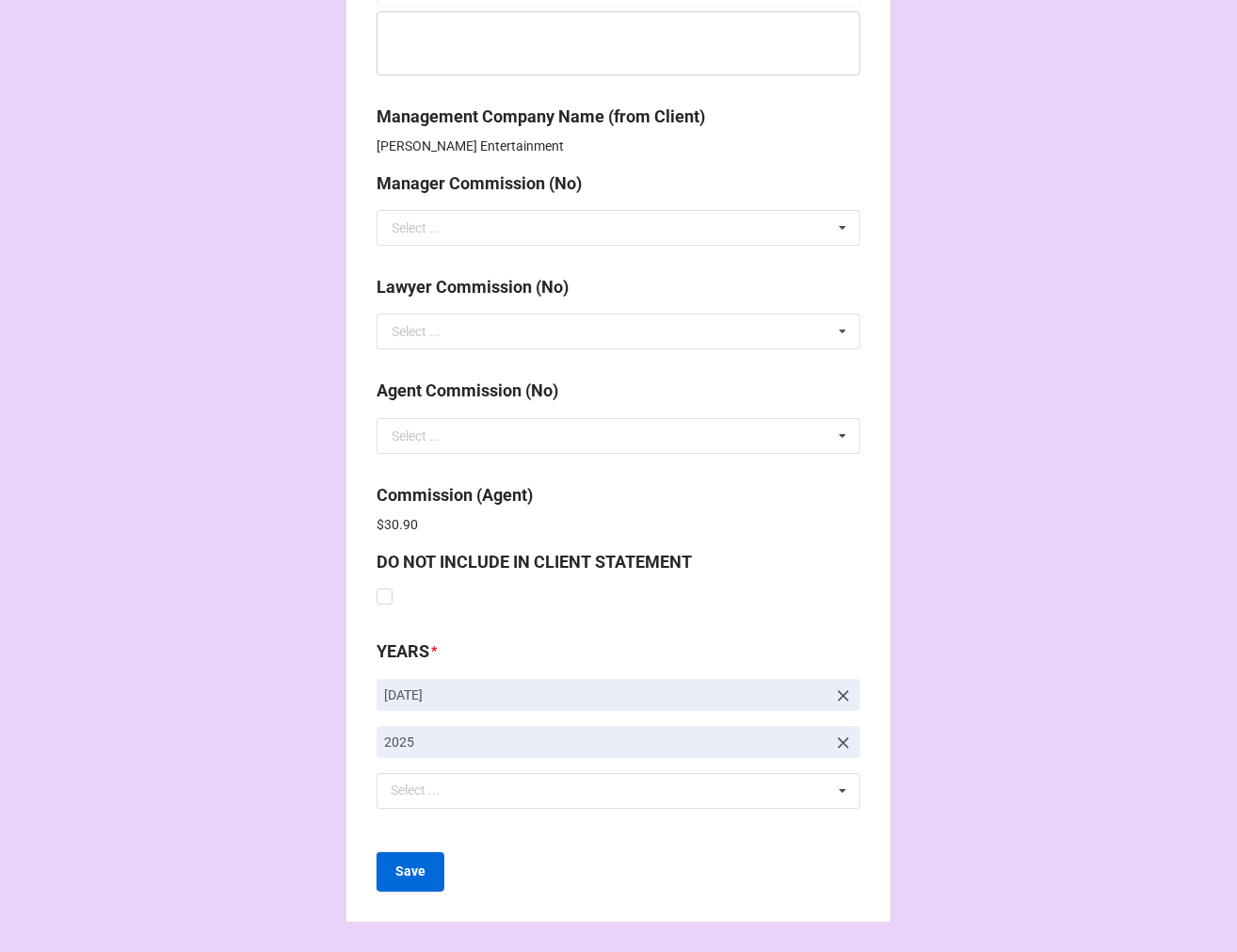
click at [406, 880] on button "Save" at bounding box center [410, 871] width 68 height 39
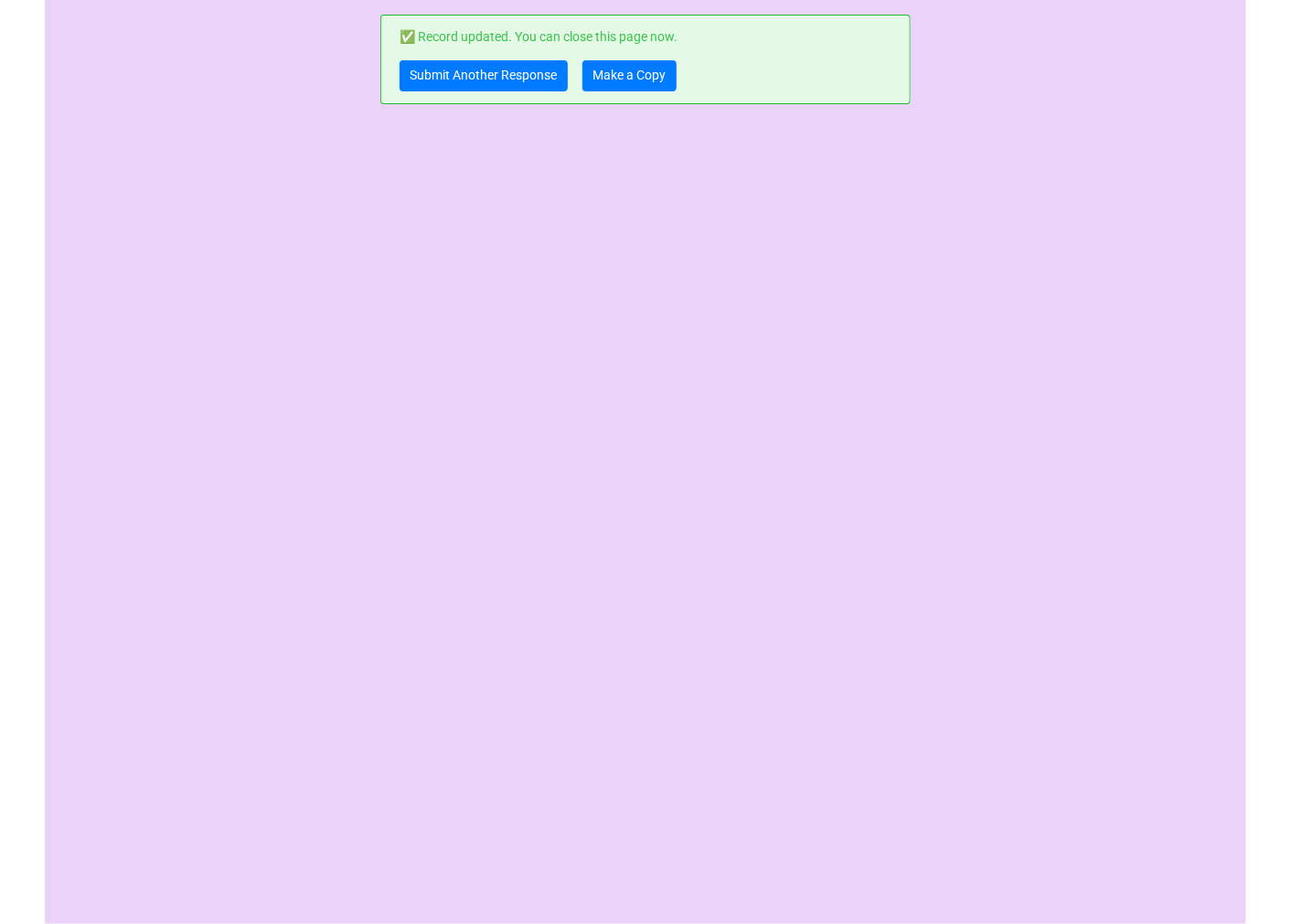
scroll to position [0, 0]
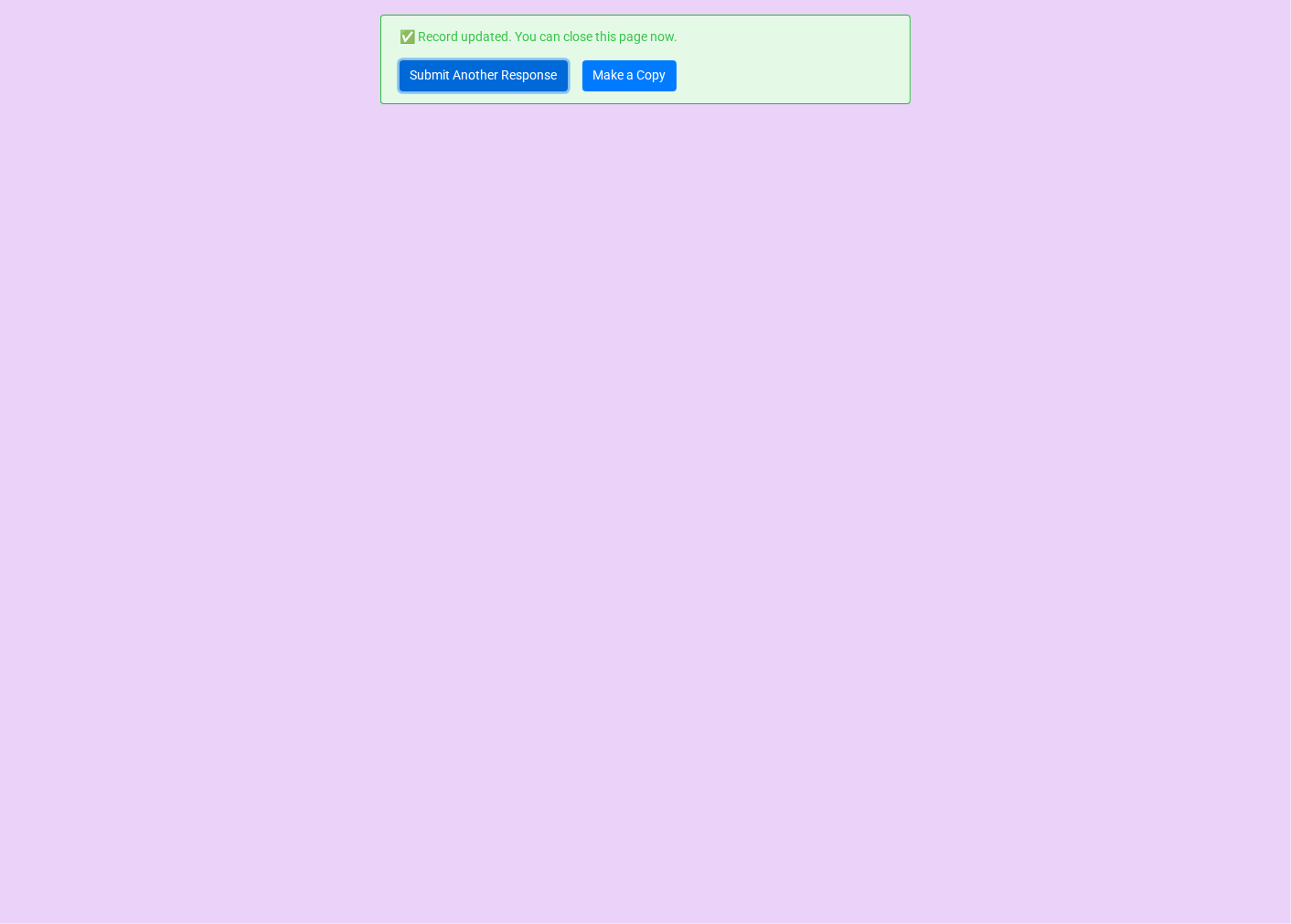
click at [497, 67] on link "Submit Another Response" at bounding box center [483, 75] width 168 height 32
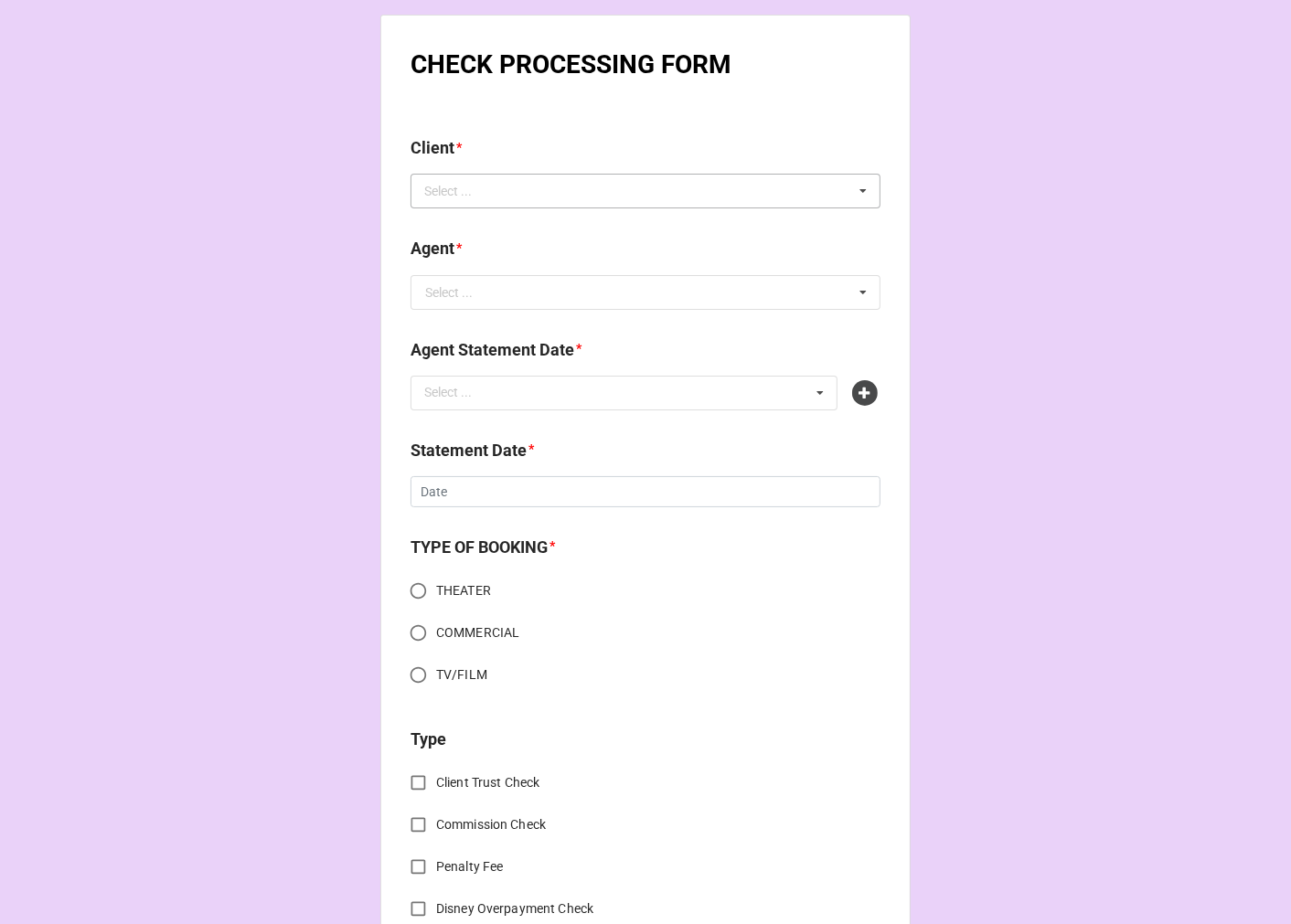
click at [484, 197] on div "Select ..." at bounding box center [458, 192] width 78 height 21
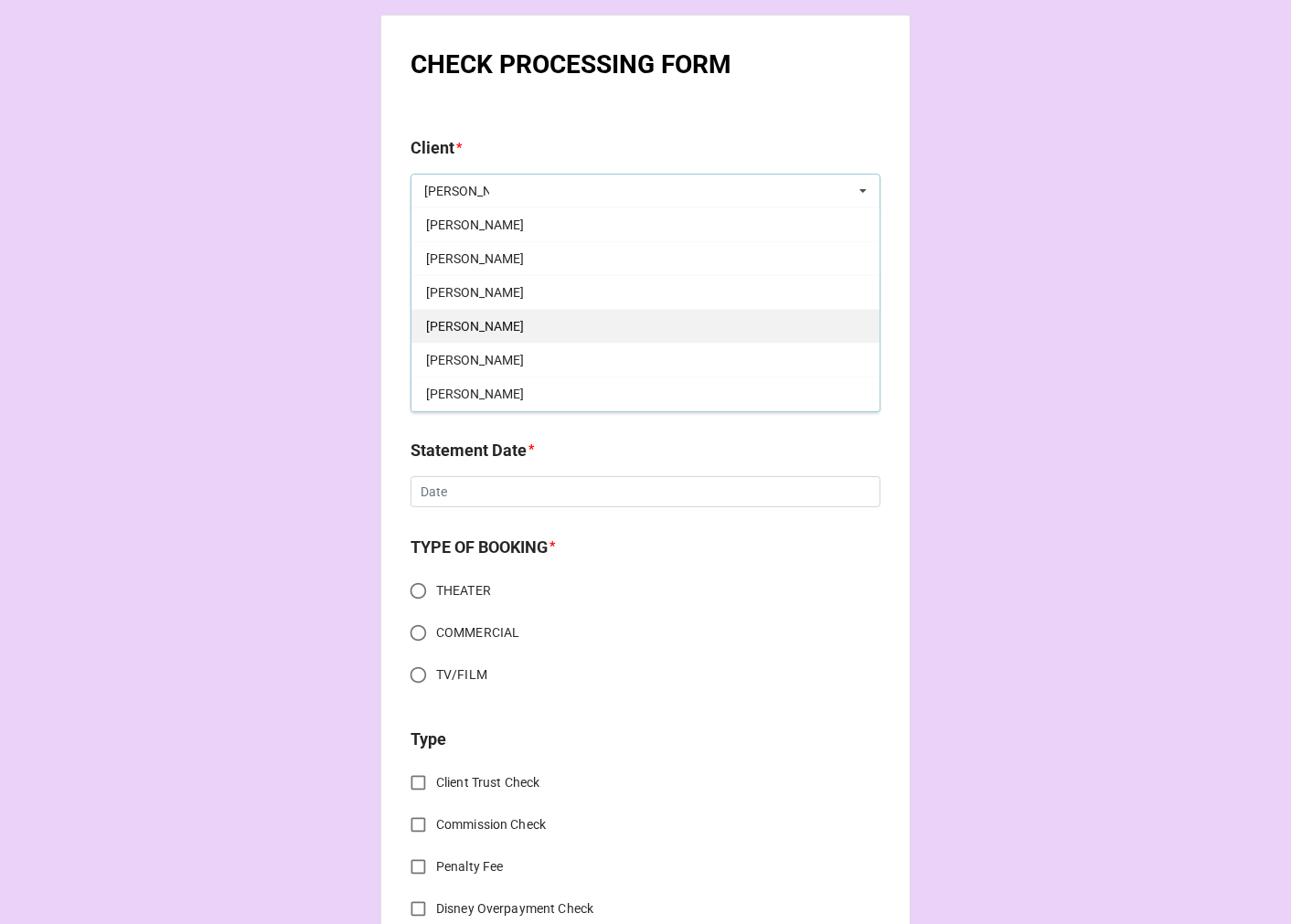
scroll to position [406, 0]
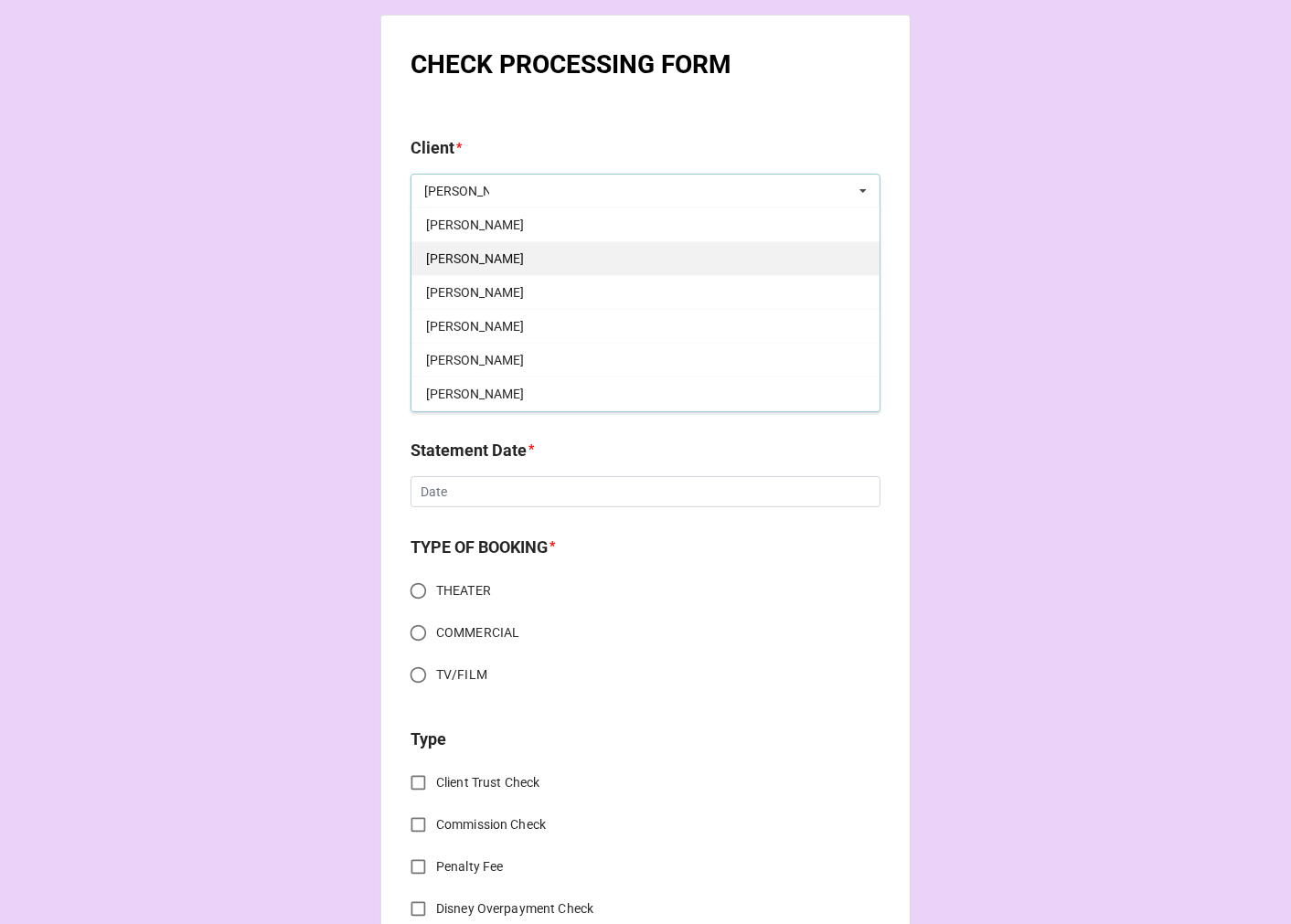
type input "john"
click at [477, 262] on span "John Squires" at bounding box center [475, 258] width 97 height 14
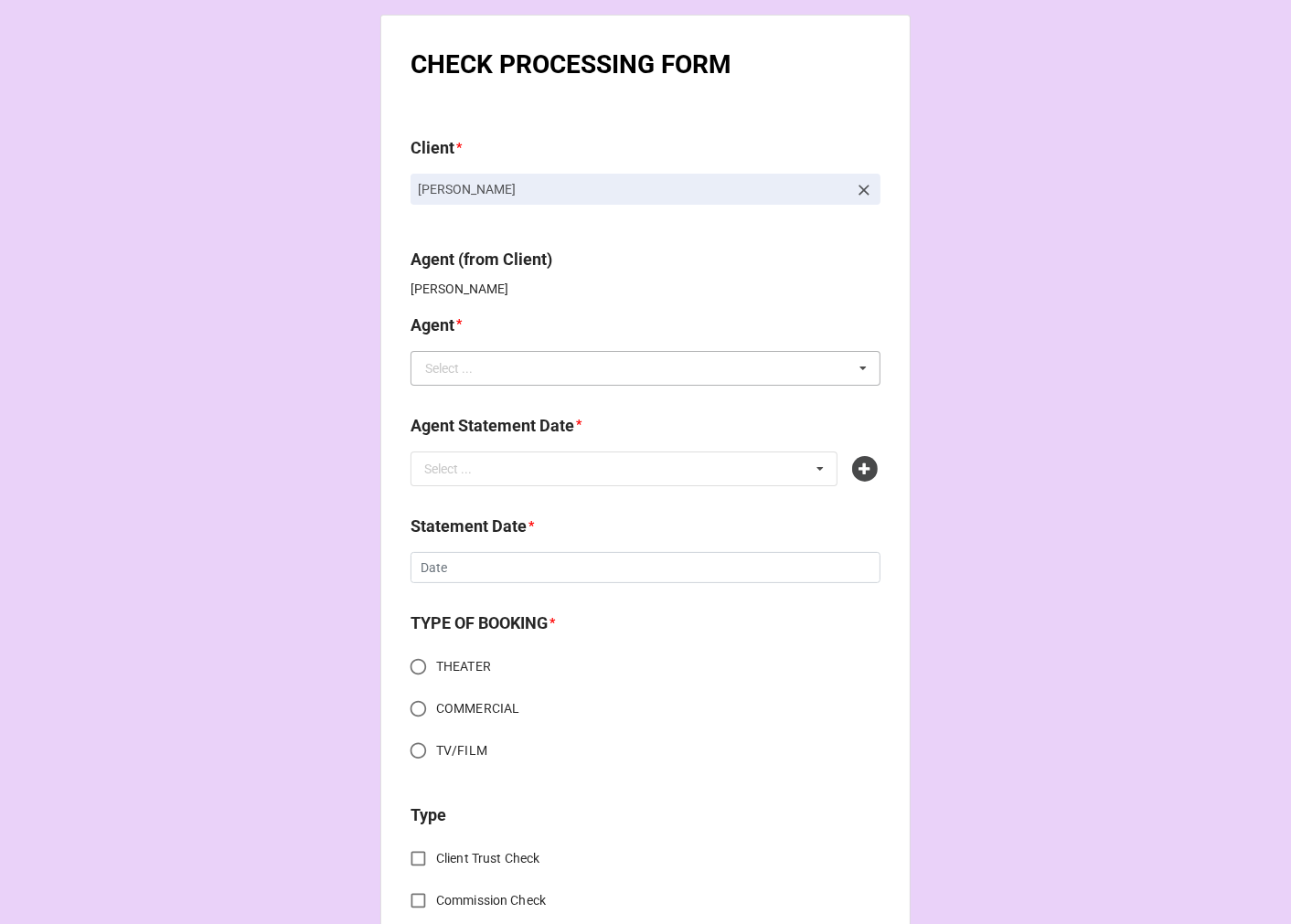
click at [442, 370] on div "Select ..." at bounding box center [449, 368] width 48 height 12
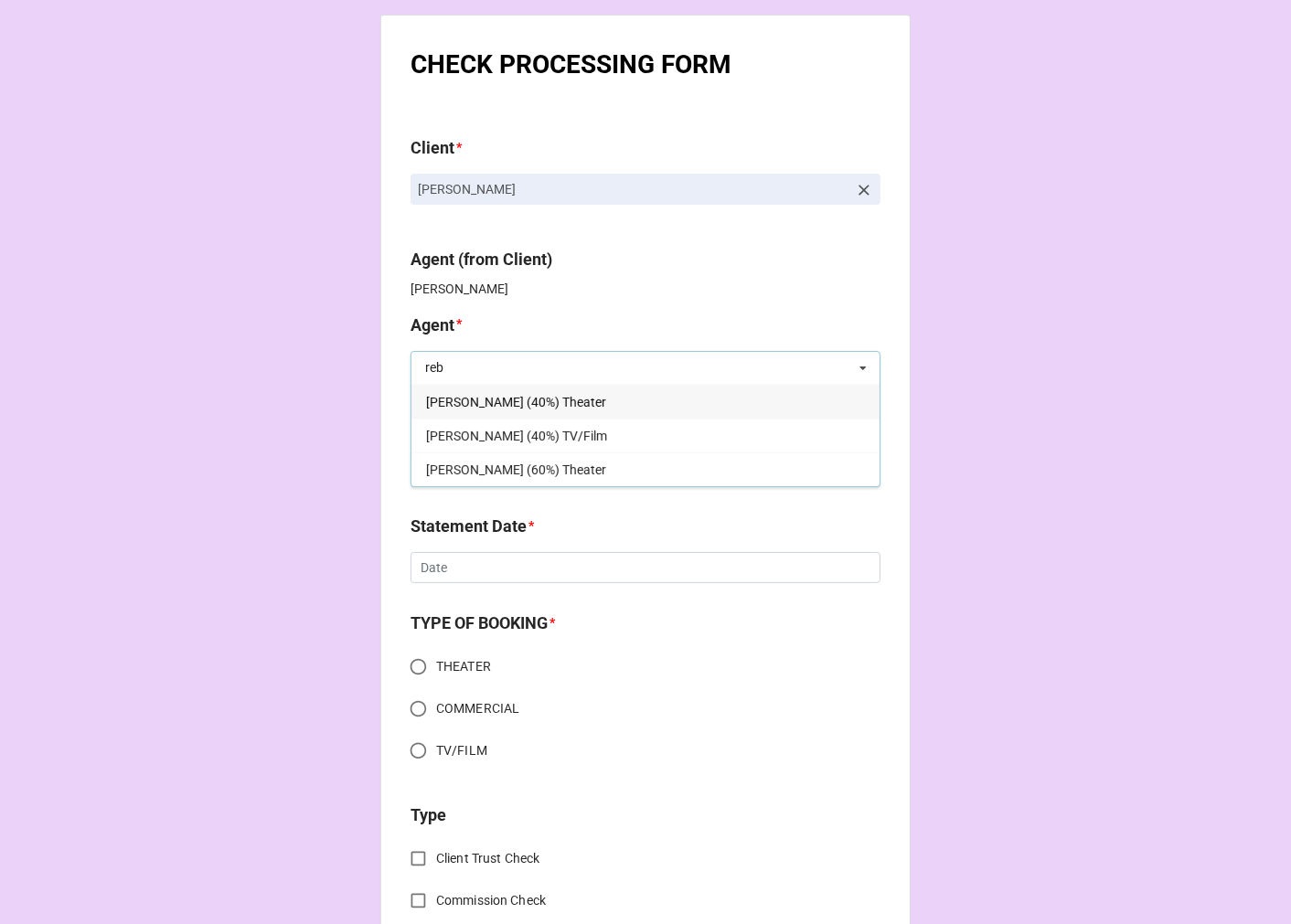
type input "reb"
click at [544, 395] on span "[PERSON_NAME] (40%) Theater" at bounding box center [516, 402] width 180 height 14
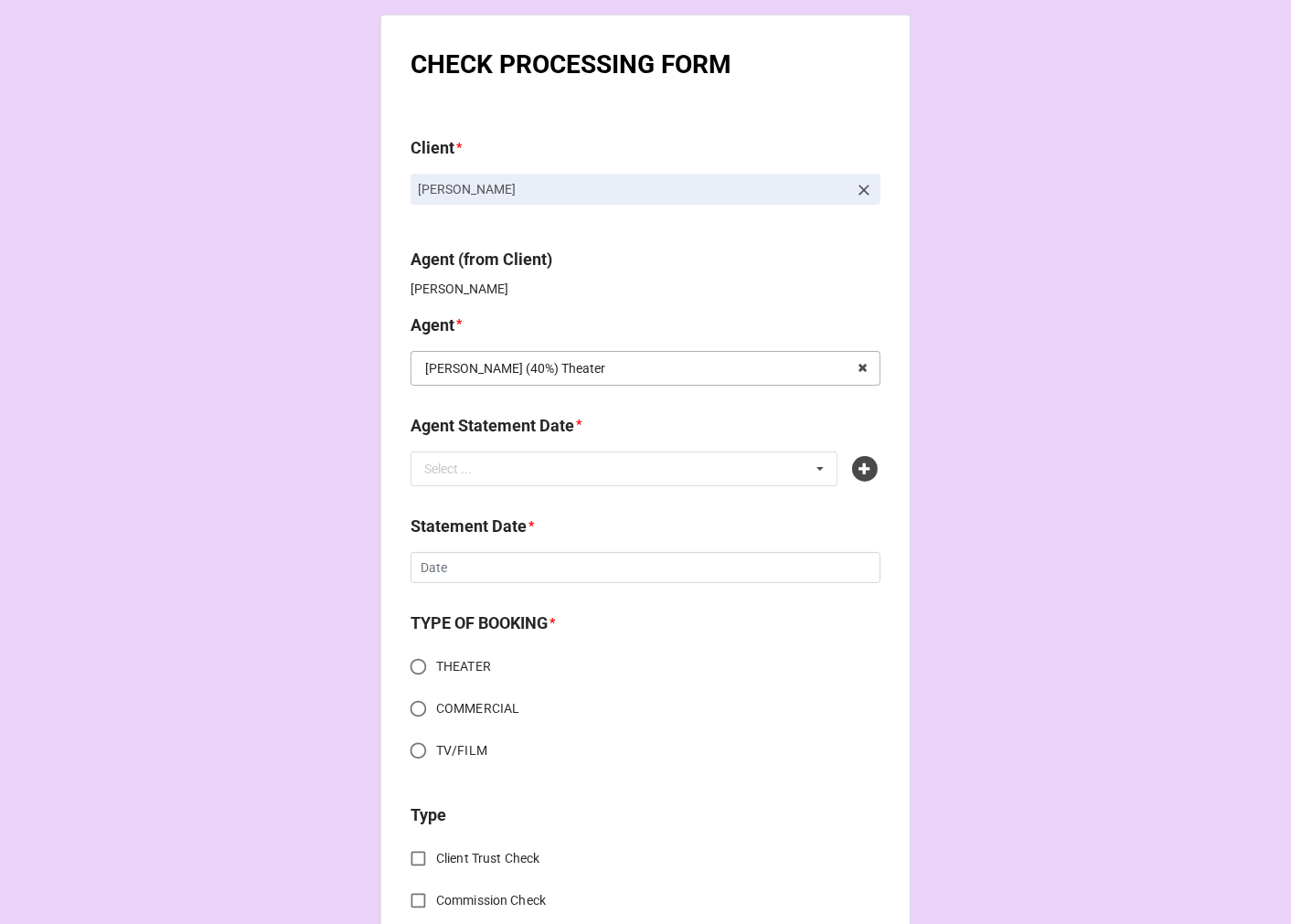
click at [559, 358] on input "text" at bounding box center [646, 368] width 468 height 32
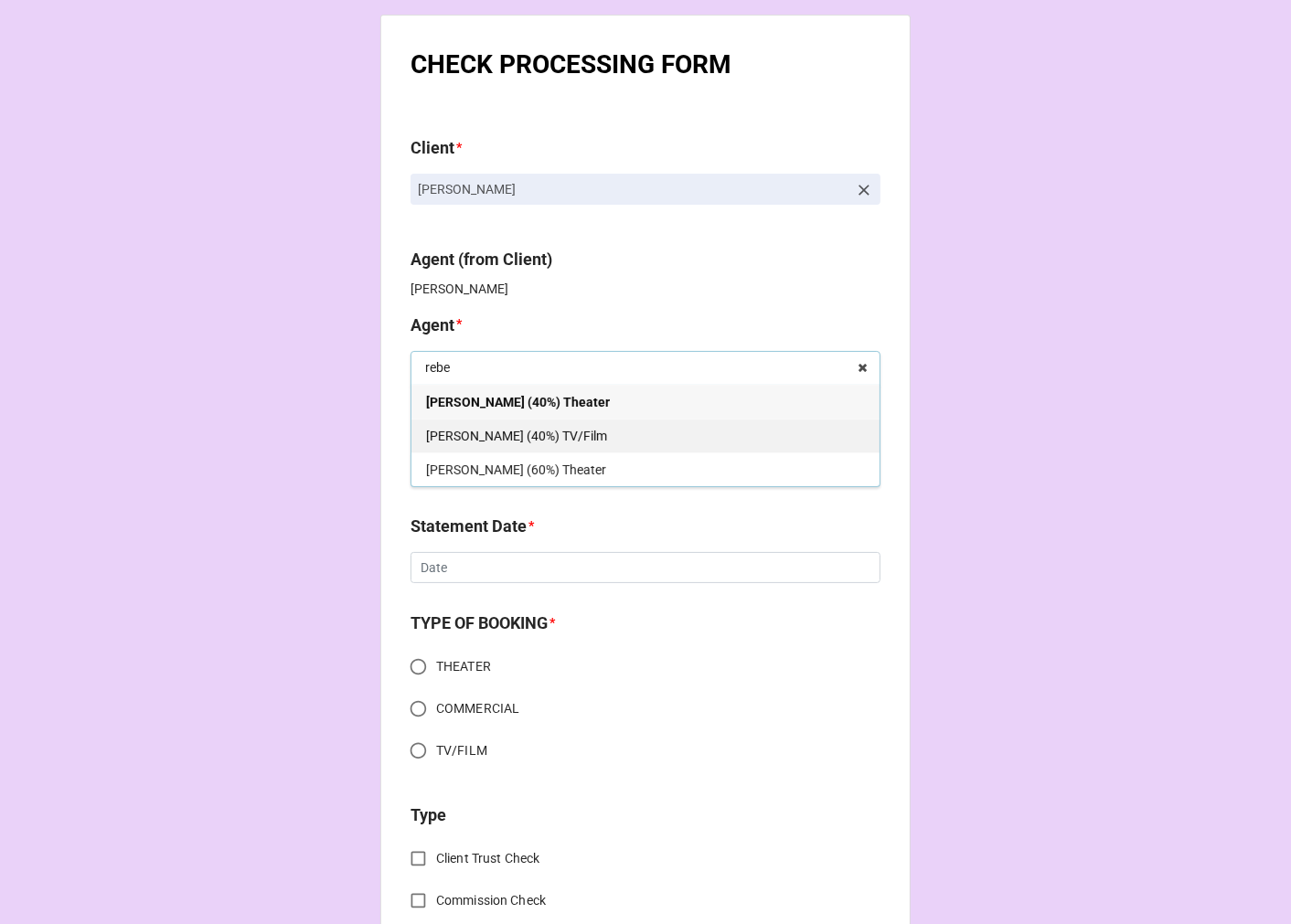
type input "rebe"
click at [556, 434] on div "[PERSON_NAME] (40%) TV/Film" at bounding box center [646, 434] width 468 height 33
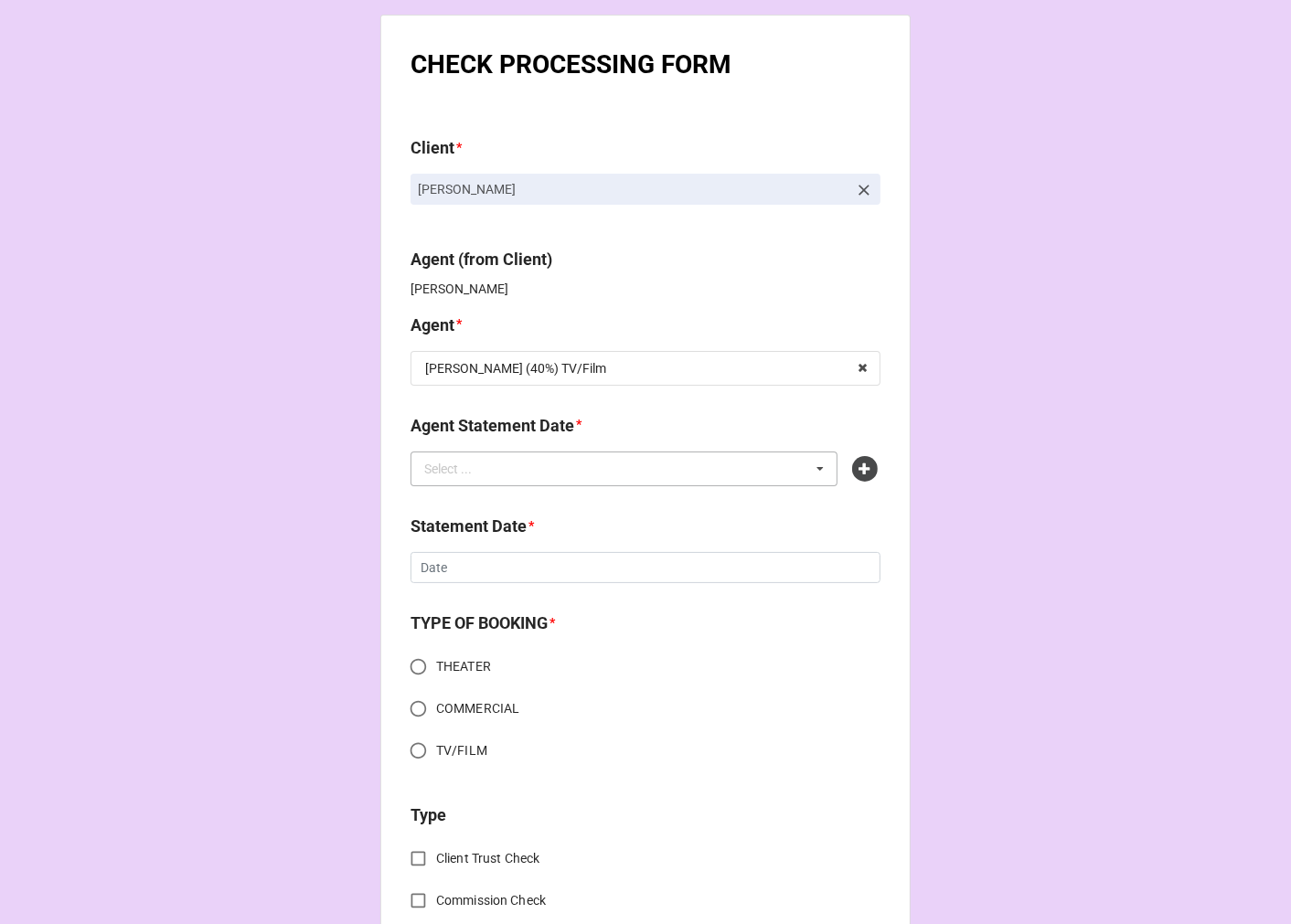
click at [513, 472] on div "Select ... No results found." at bounding box center [624, 469] width 427 height 34
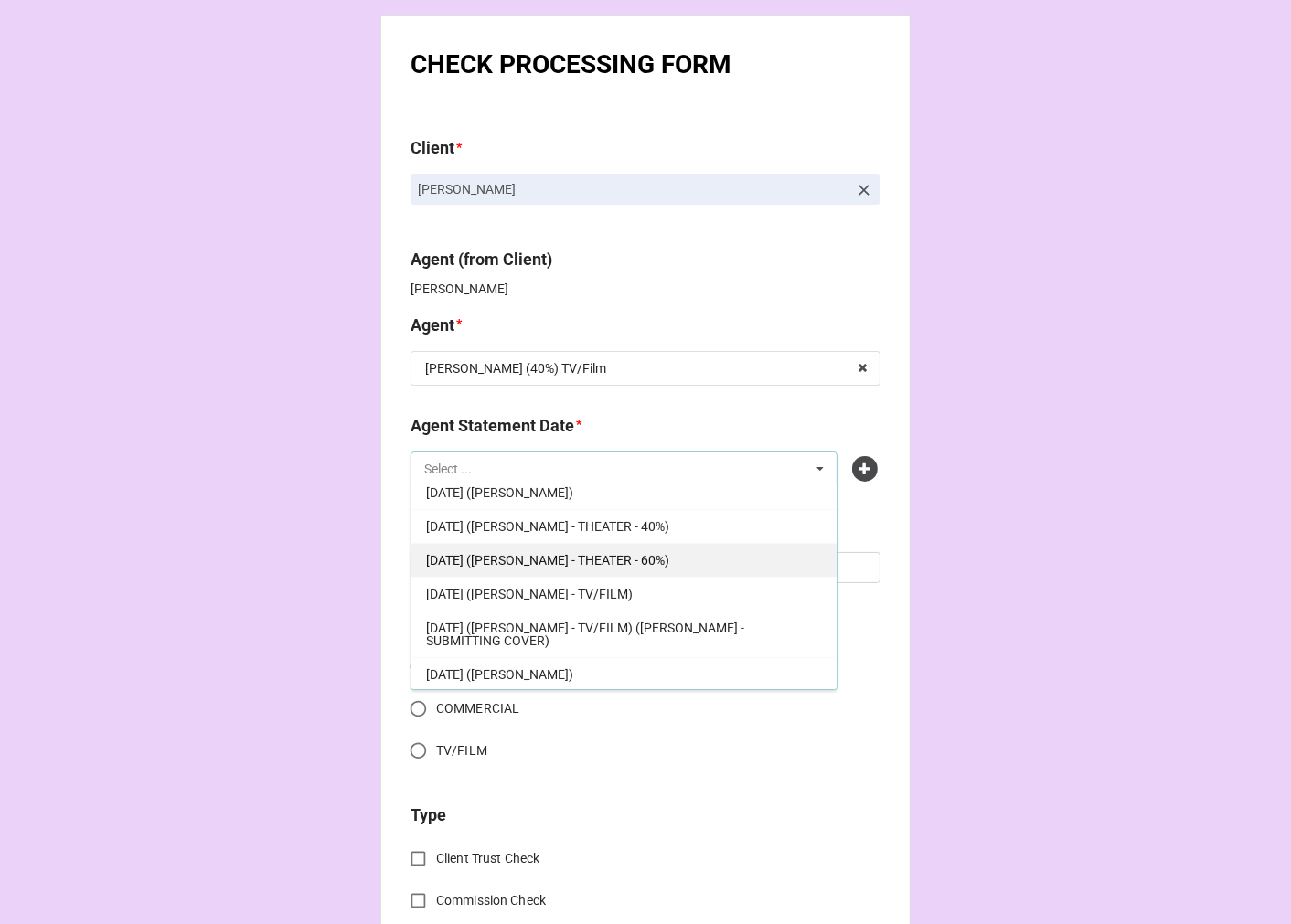
scroll to position [418, 0]
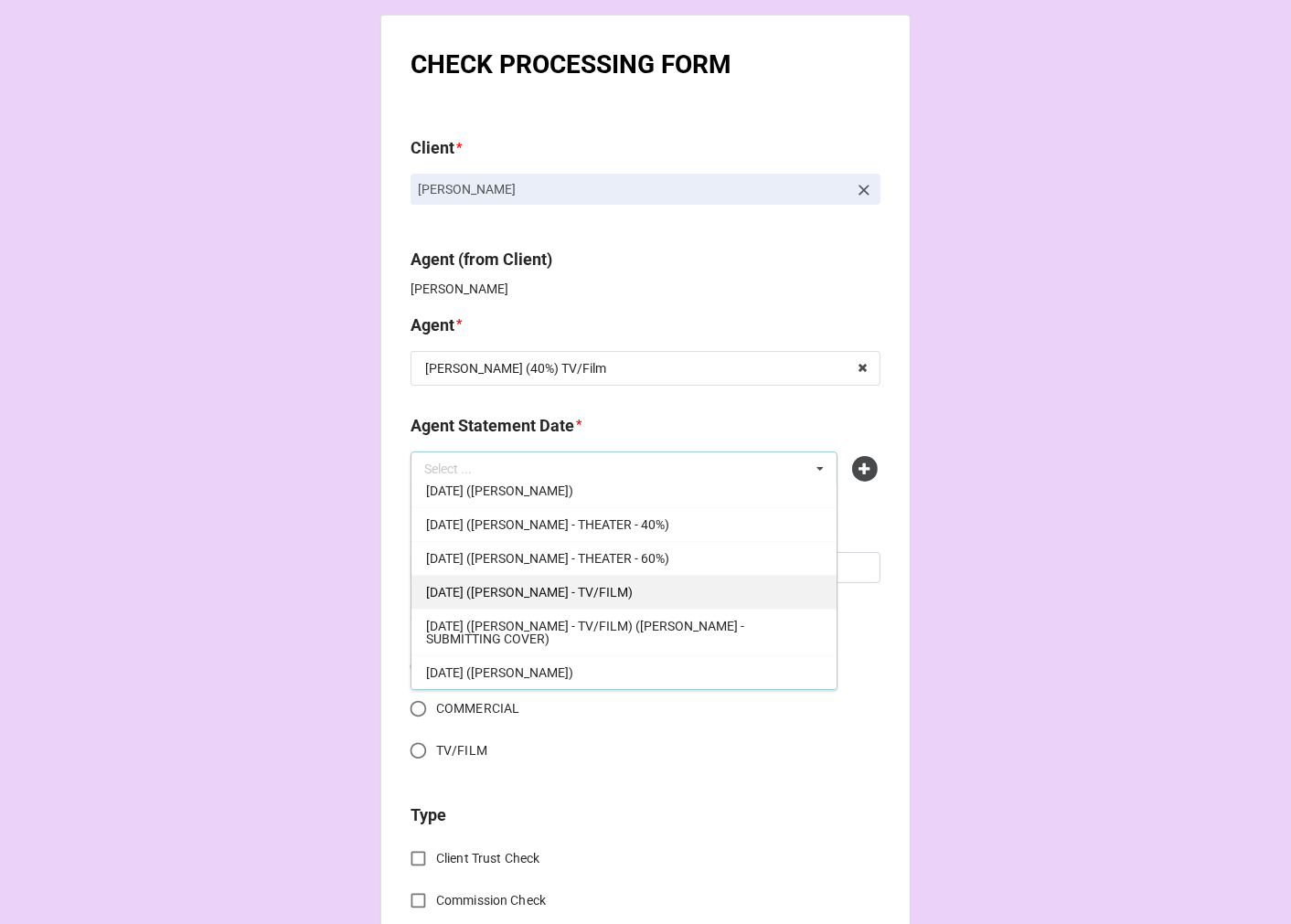
click at [669, 588] on div "SEPTEMBER 19, 2025 (REBECCA - TV/FILM)" at bounding box center [624, 591] width 425 height 33
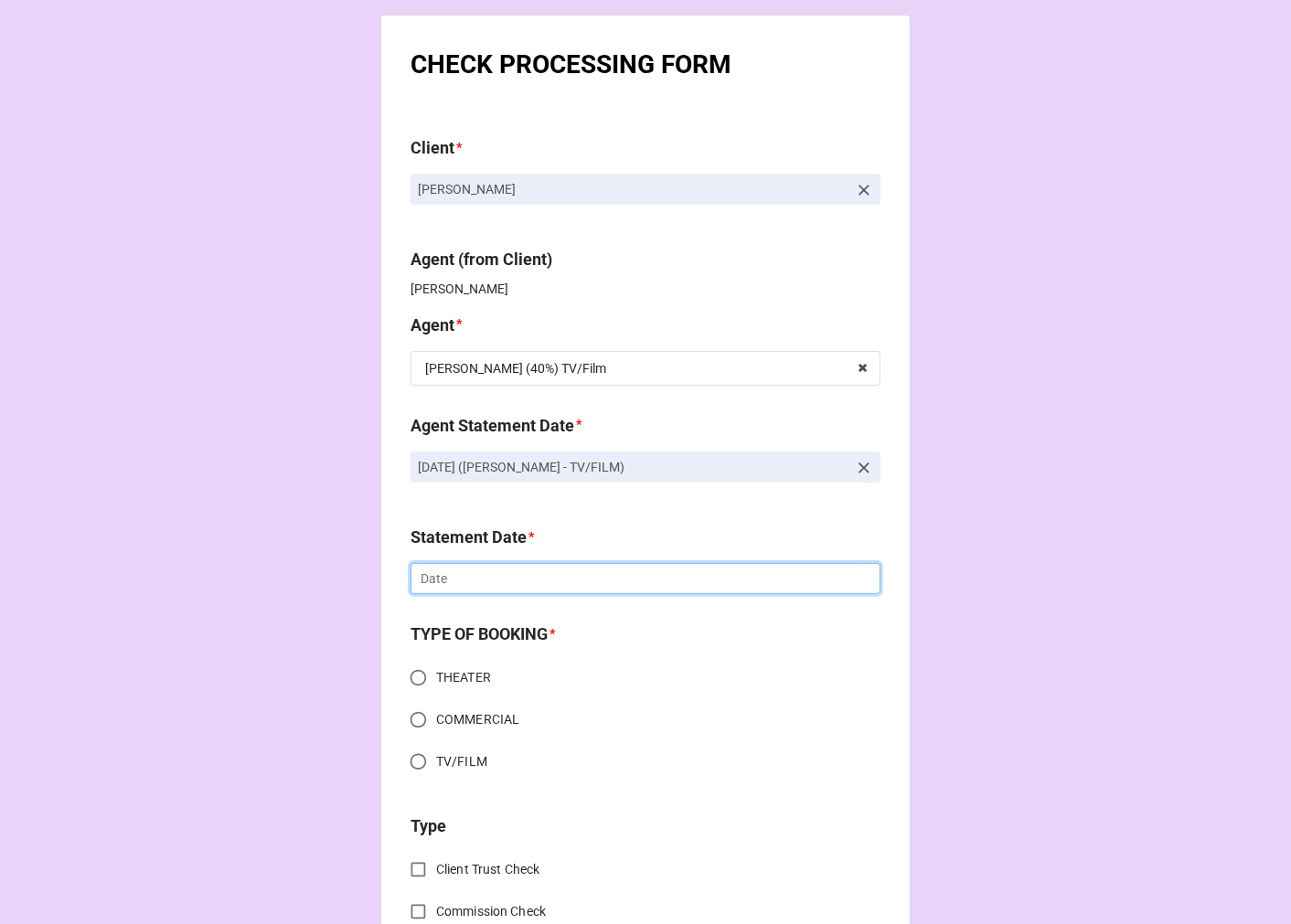
click at [553, 580] on input "text" at bounding box center [646, 578] width 470 height 32
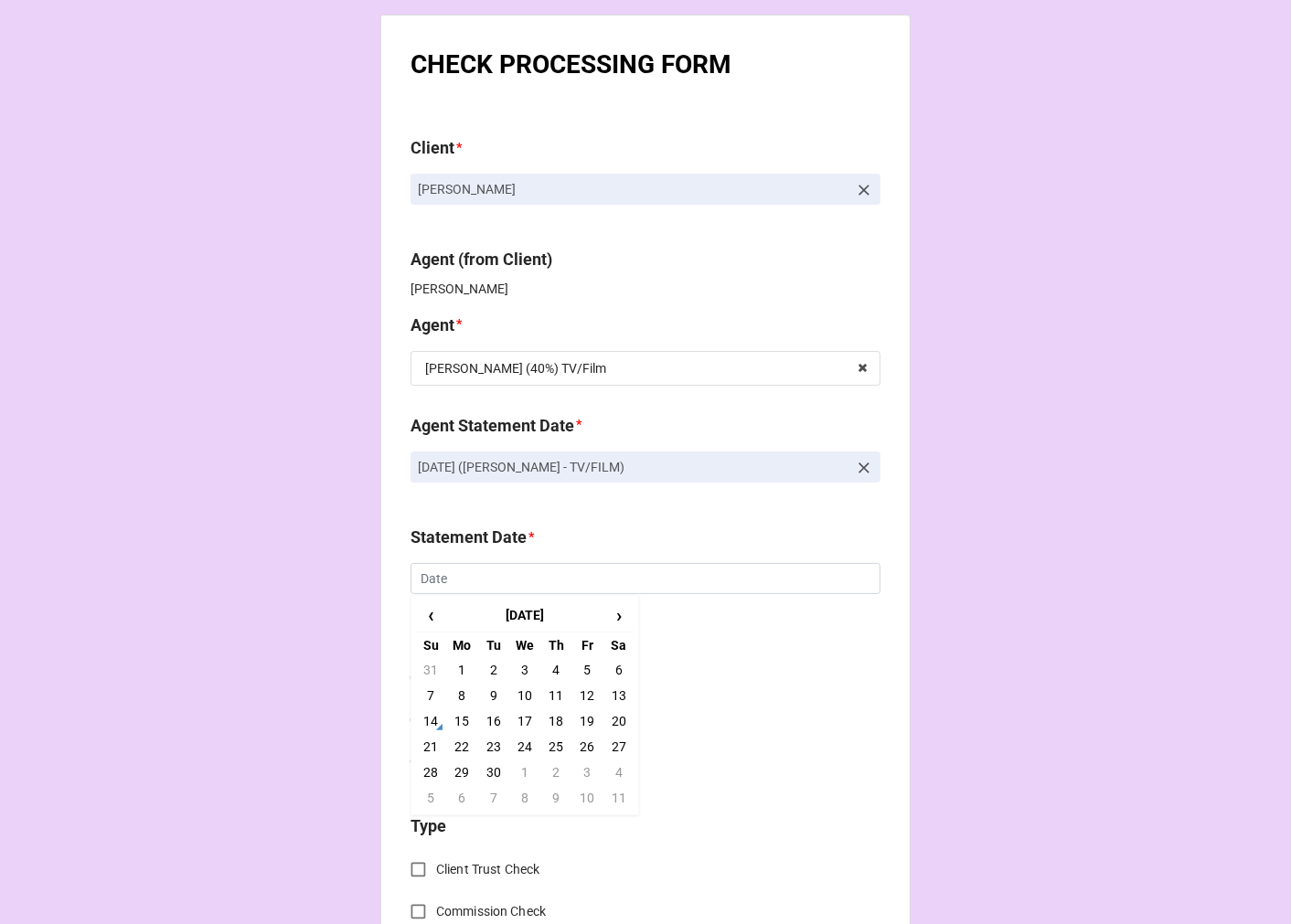
click at [586, 719] on td "19" at bounding box center [586, 721] width 32 height 26
type input "[DATE]"
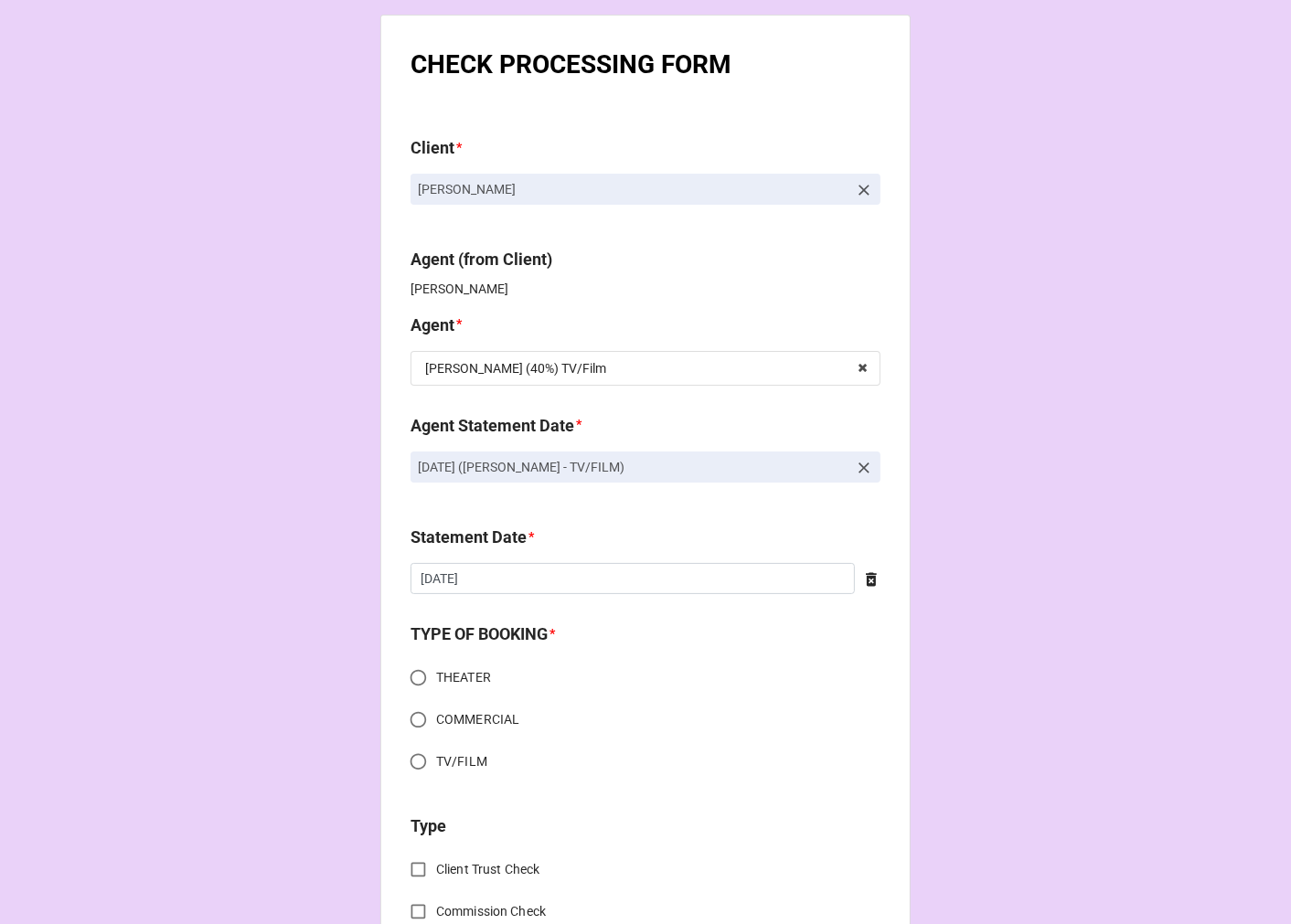
click at [407, 761] on input "TV/FILM" at bounding box center [417, 761] width 35 height 35
radio input "true"
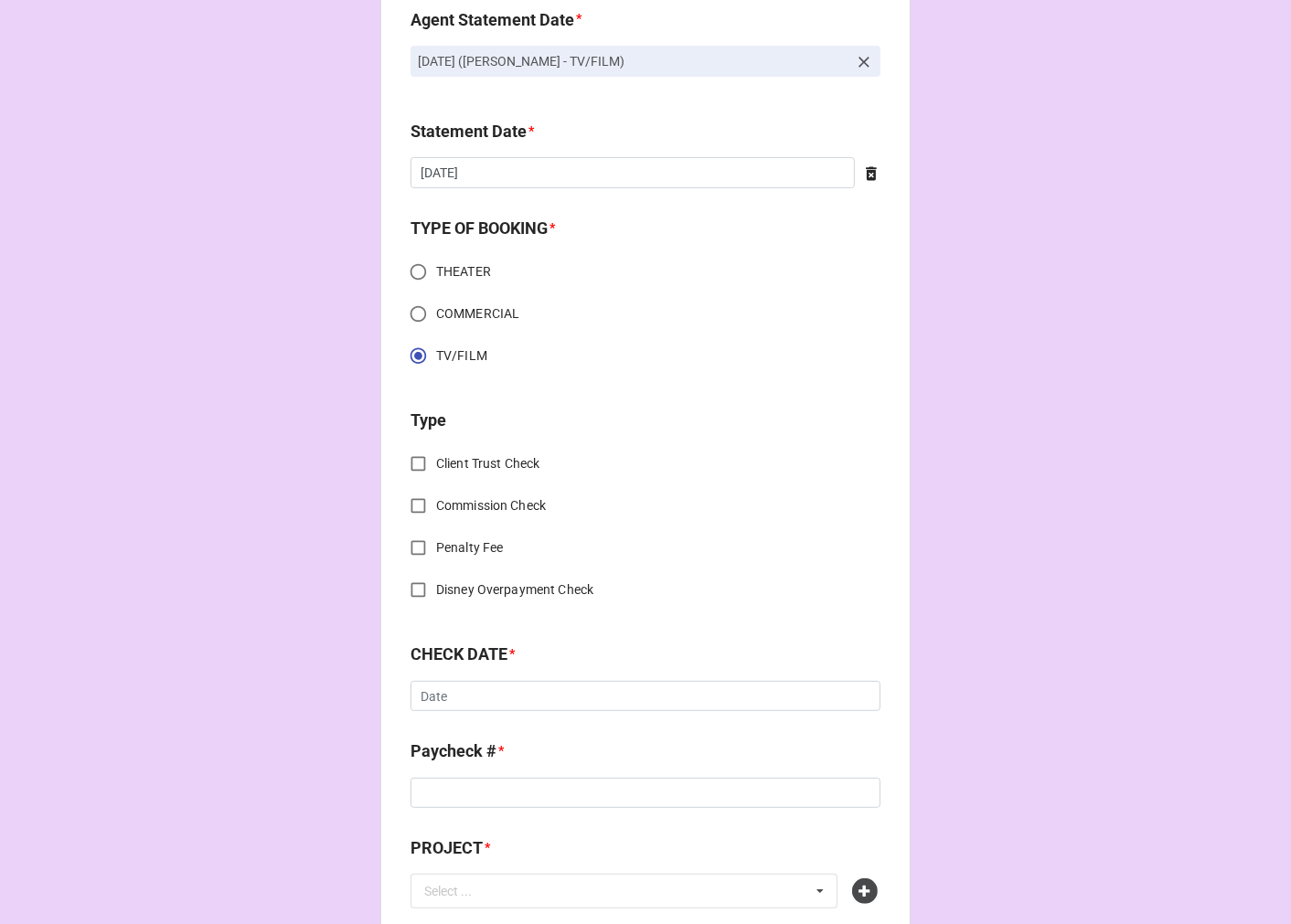
click at [409, 463] on input "Client Trust Check" at bounding box center [417, 463] width 35 height 35
checkbox input "true"
click at [521, 704] on input "text" at bounding box center [646, 696] width 470 height 32
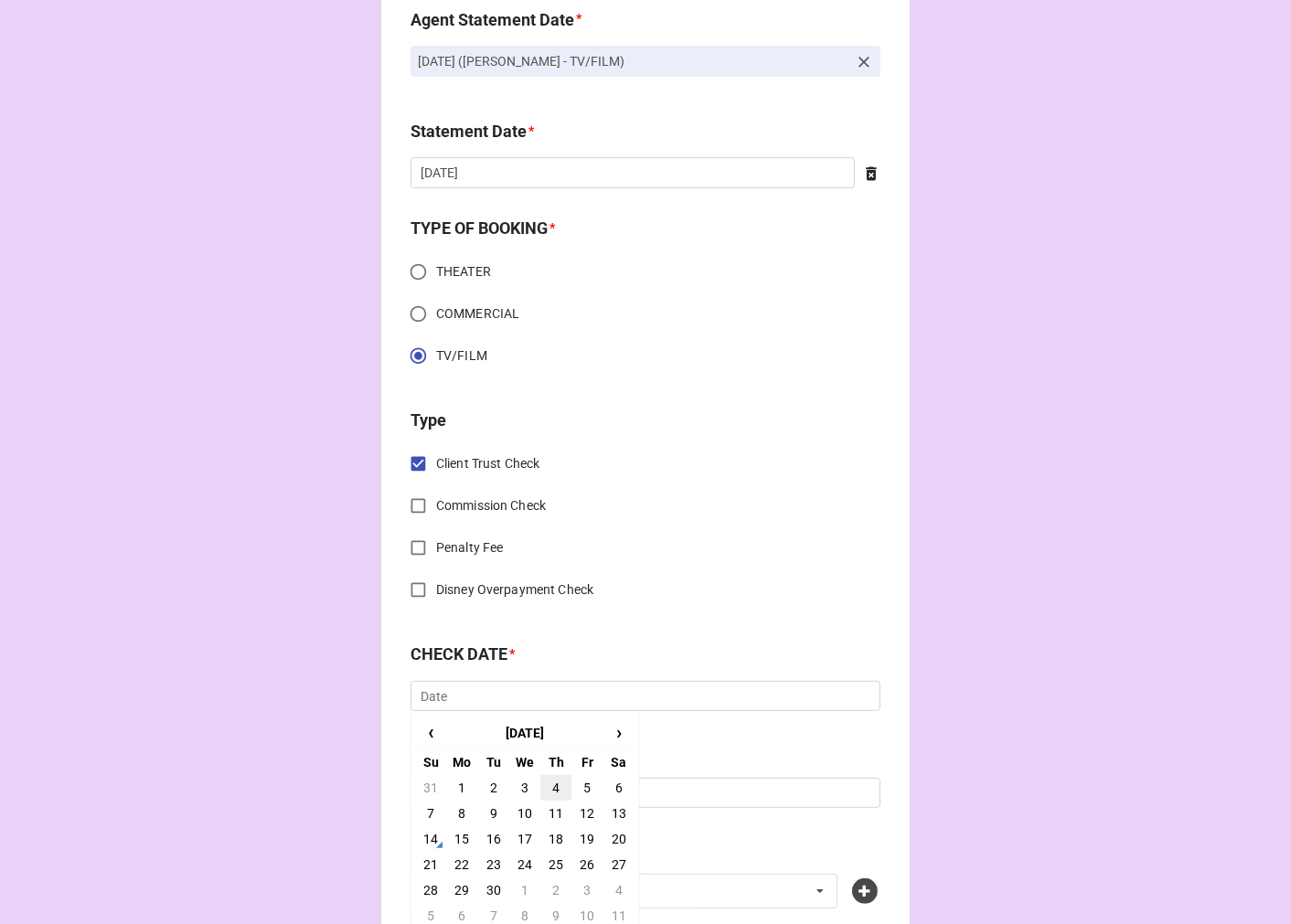
click at [550, 778] on td "4" at bounding box center [556, 788] width 32 height 26
type input "[DATE]"
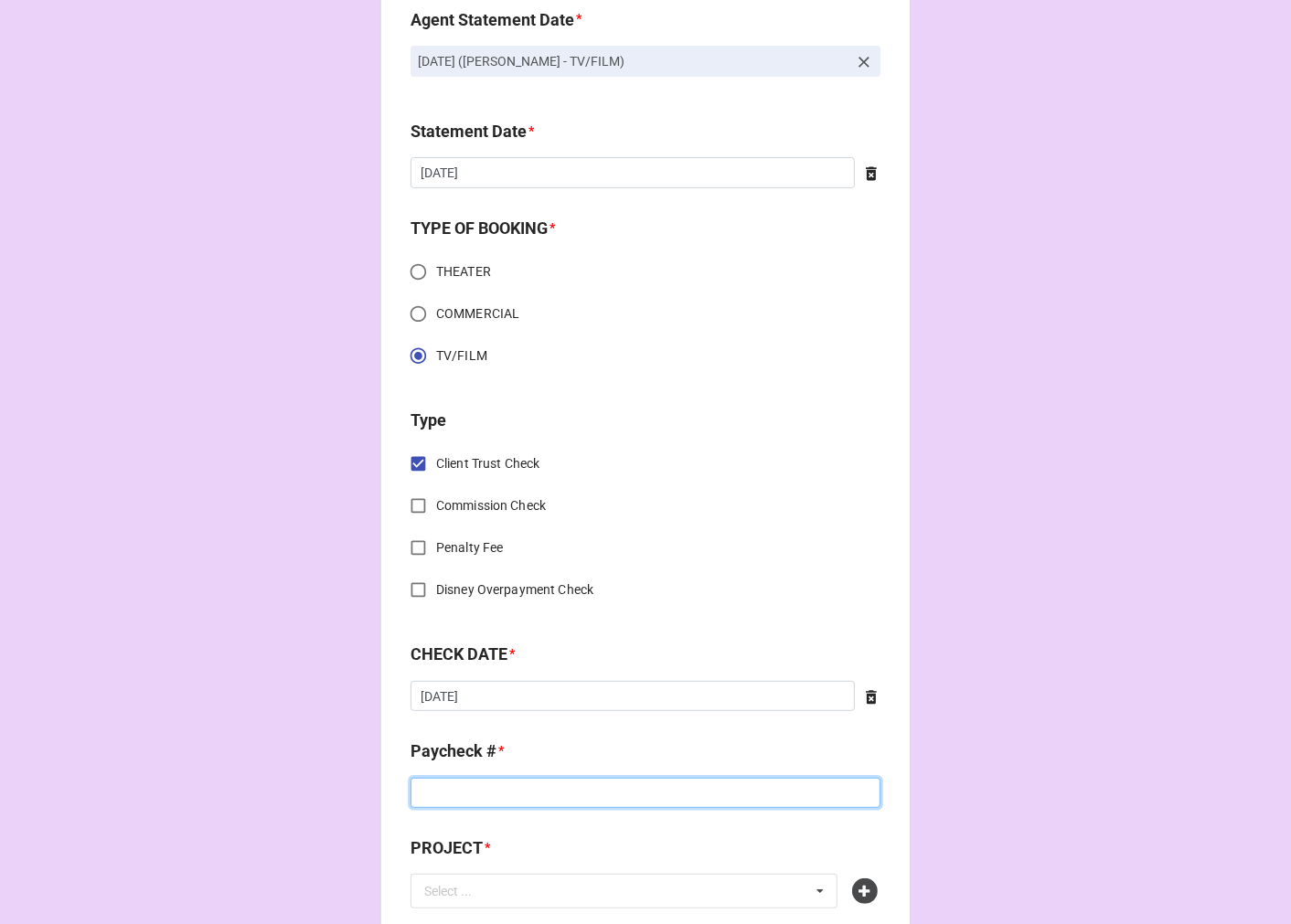
drag, startPoint x: 489, startPoint y: 783, endPoint x: 488, endPoint y: 795, distance: 12.0
click at [489, 784] on input at bounding box center [646, 793] width 470 height 32
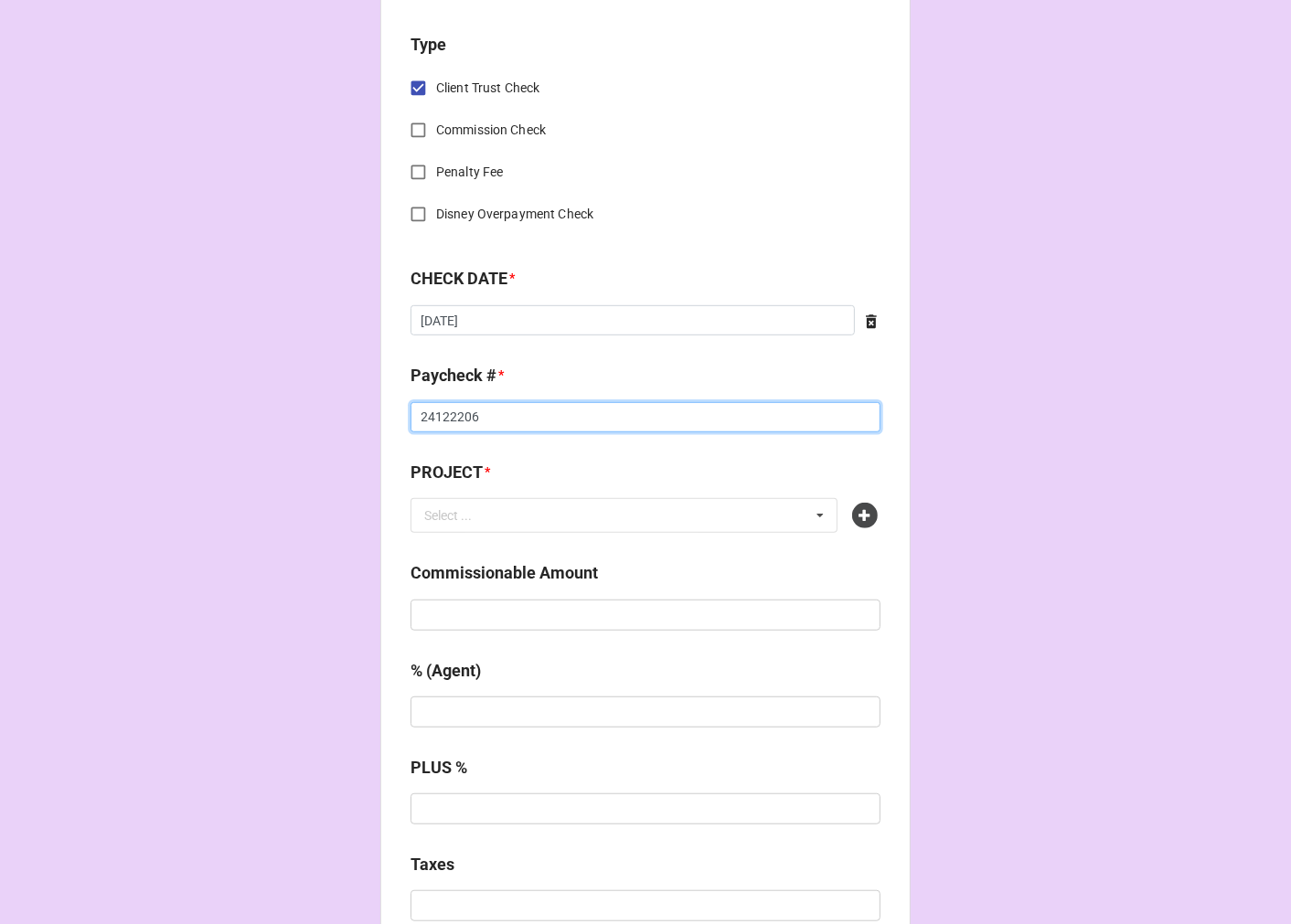
scroll to position [811, 0]
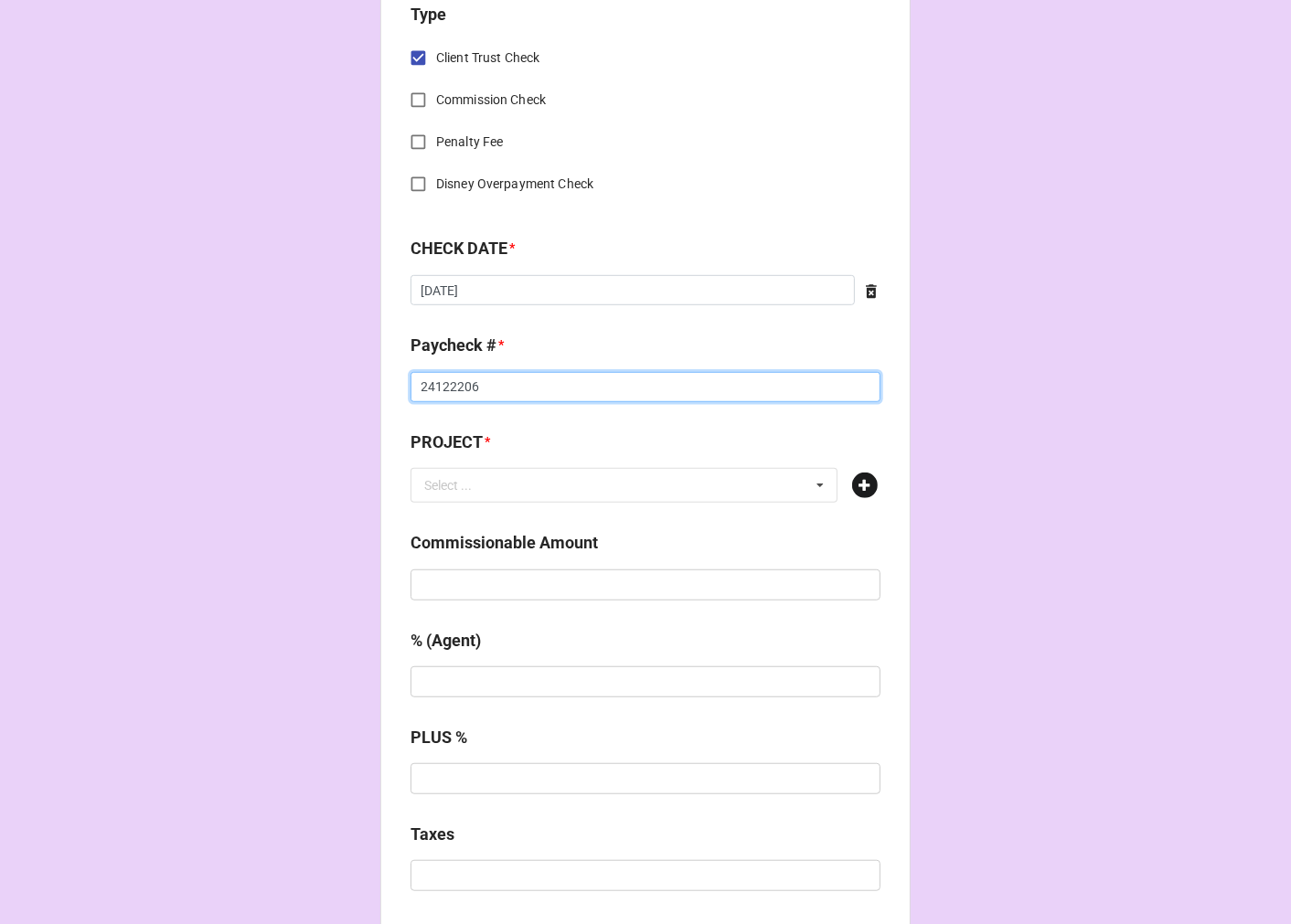
type input "24122206"
click at [862, 482] on icon at bounding box center [864, 485] width 26 height 26
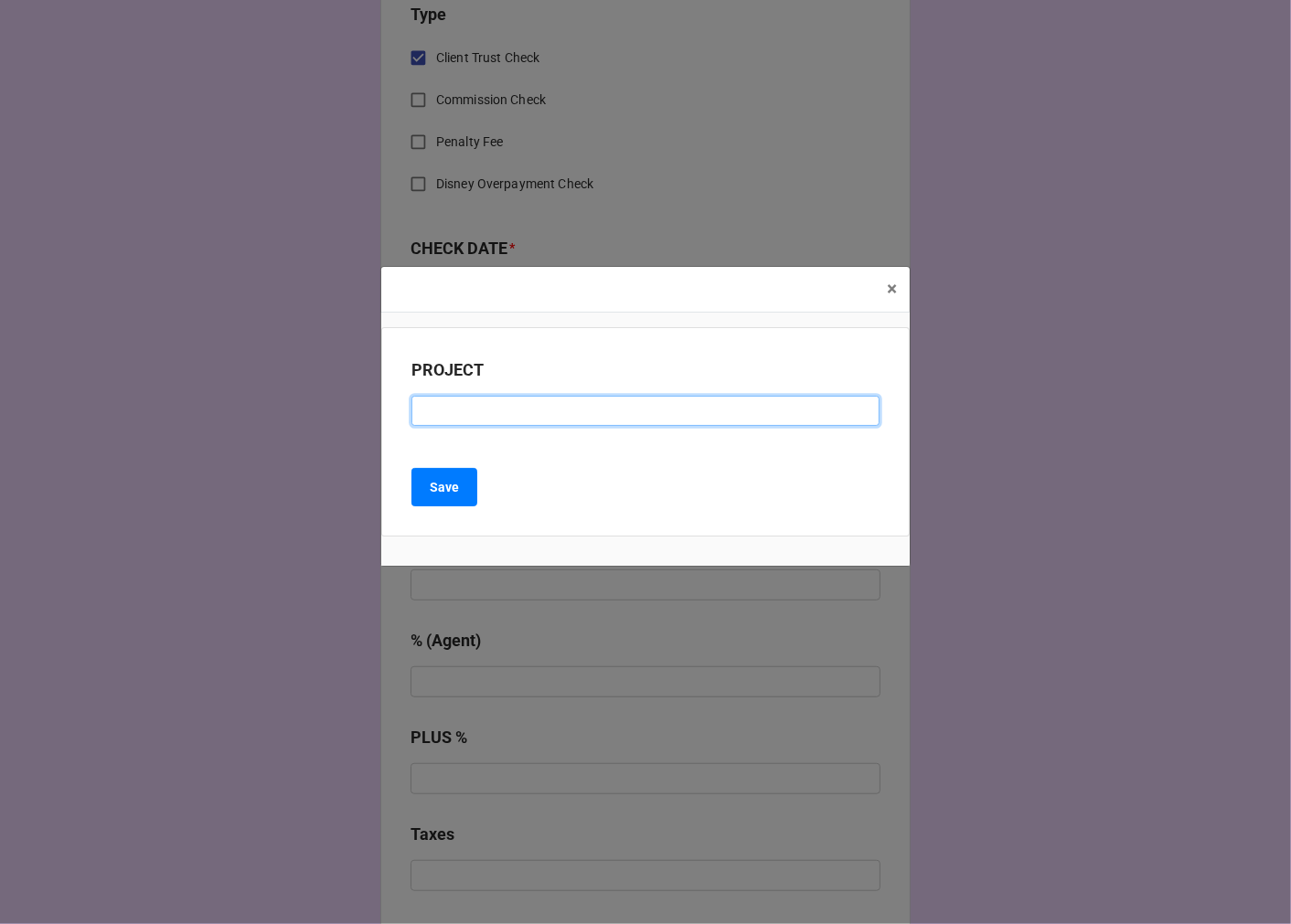
click at [489, 412] on input at bounding box center [646, 411] width 468 height 32
type input "THE PITT EP 206"
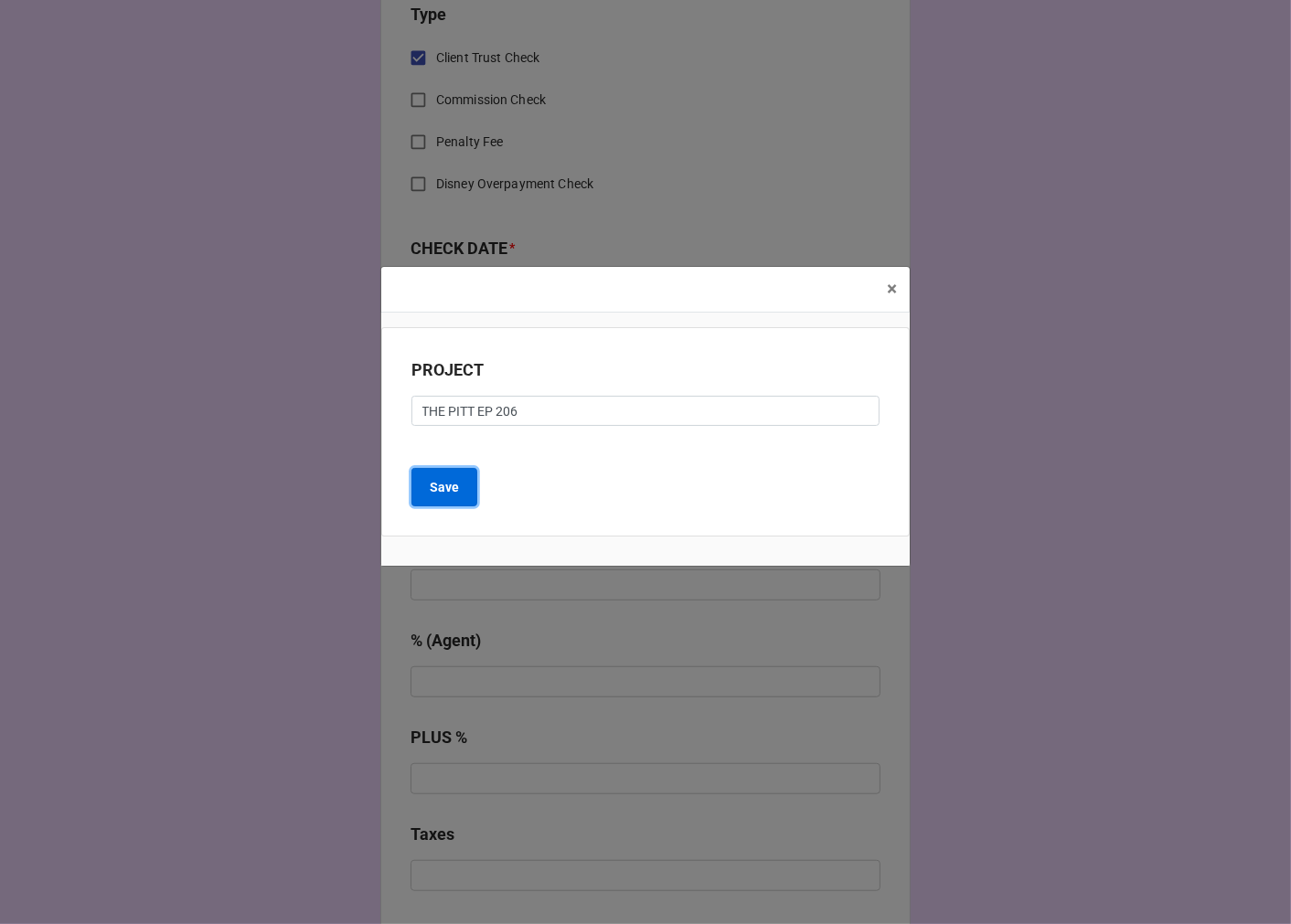
click at [449, 488] on b "Save" at bounding box center [444, 488] width 30 height 19
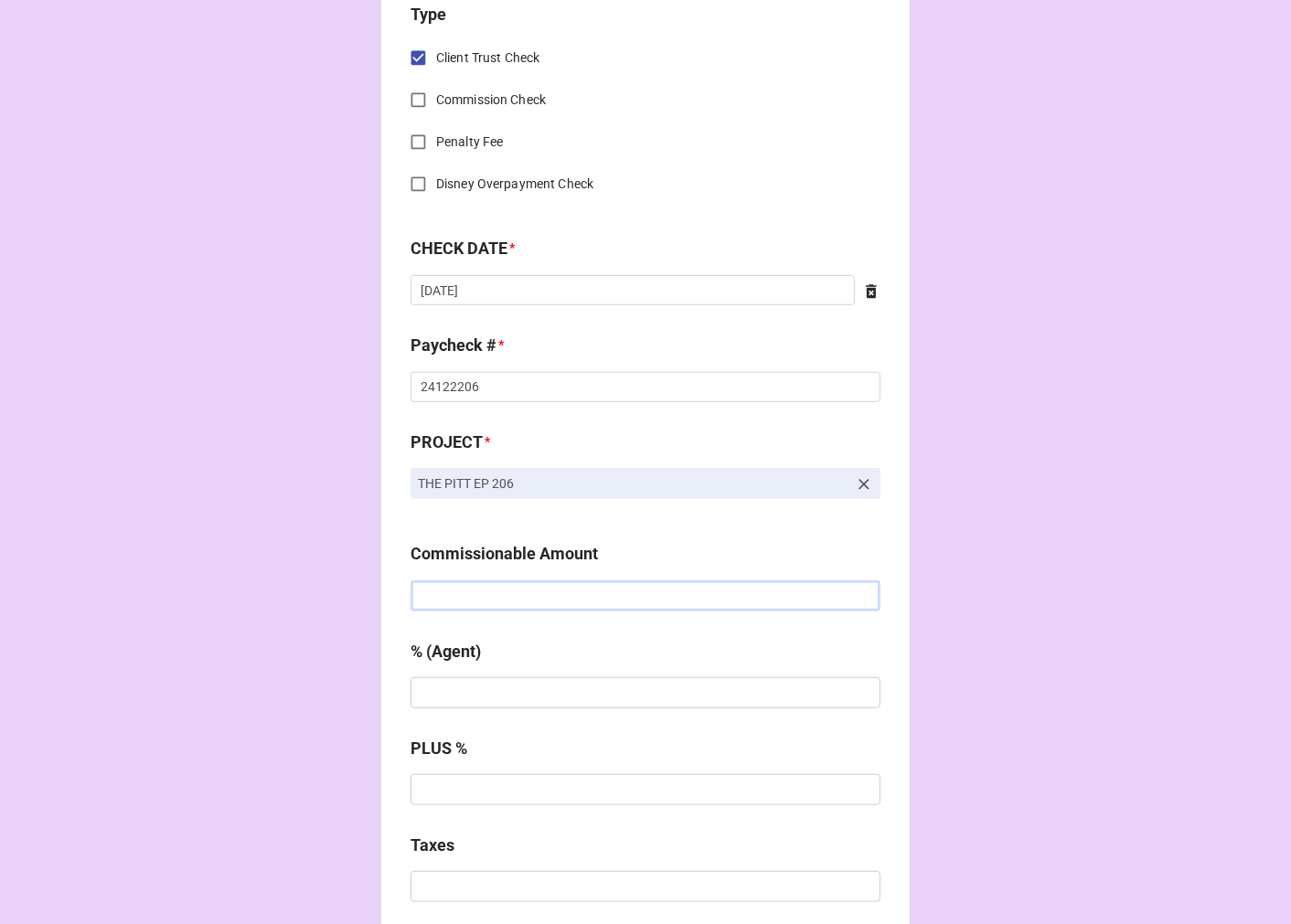
click at [514, 598] on input "text" at bounding box center [646, 596] width 470 height 32
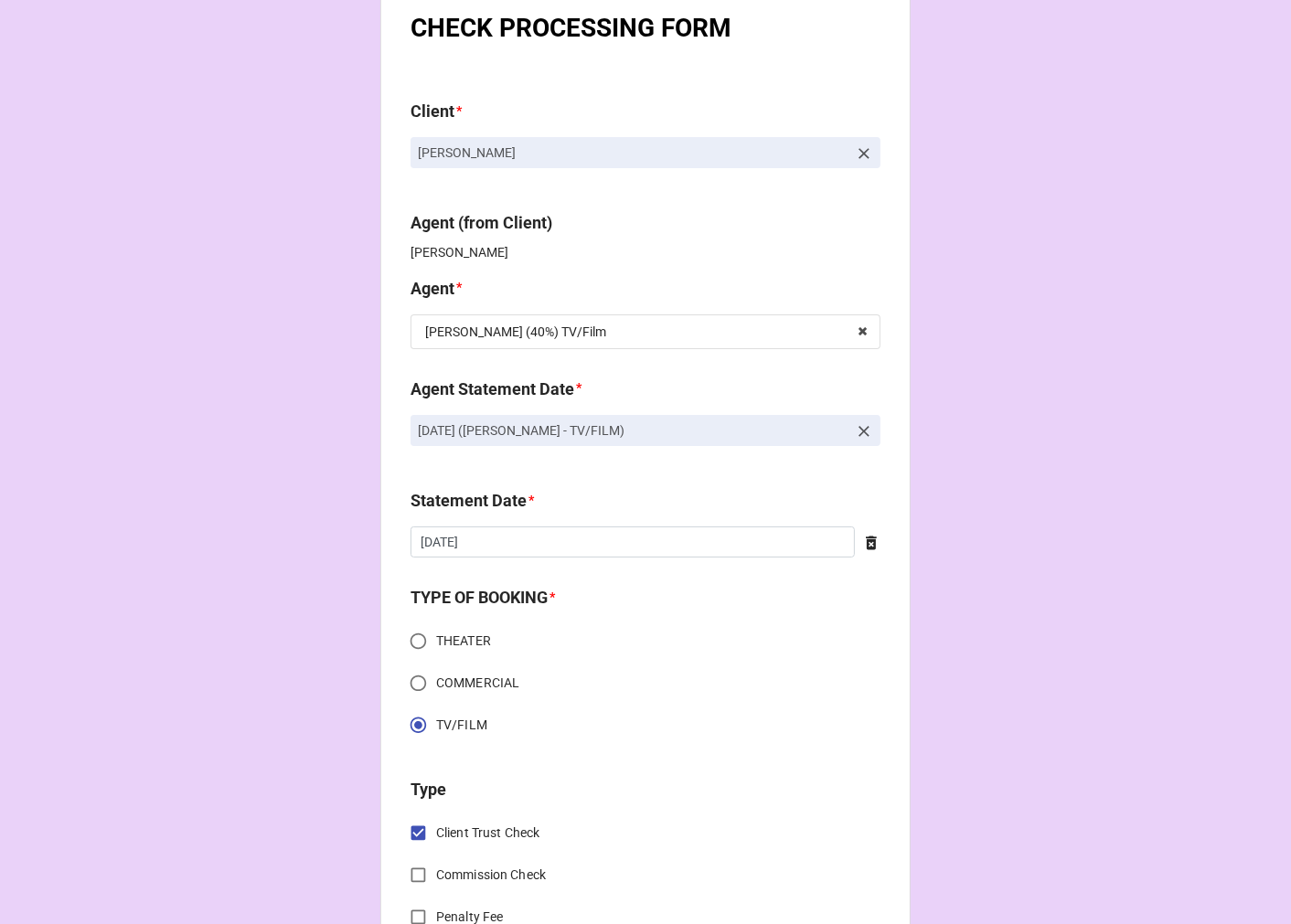
scroll to position [0, 0]
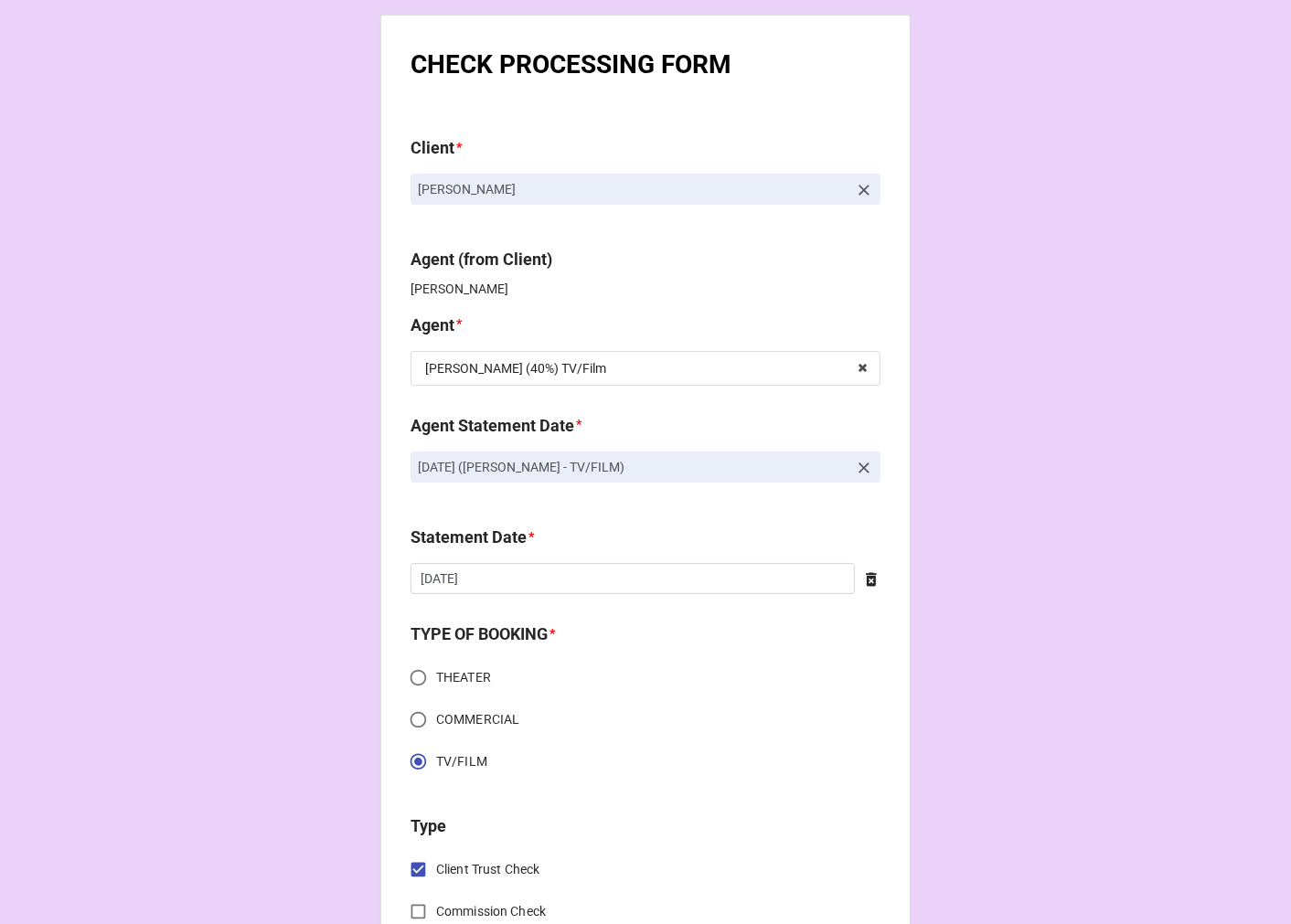
click at [857, 476] on icon at bounding box center [863, 468] width 18 height 18
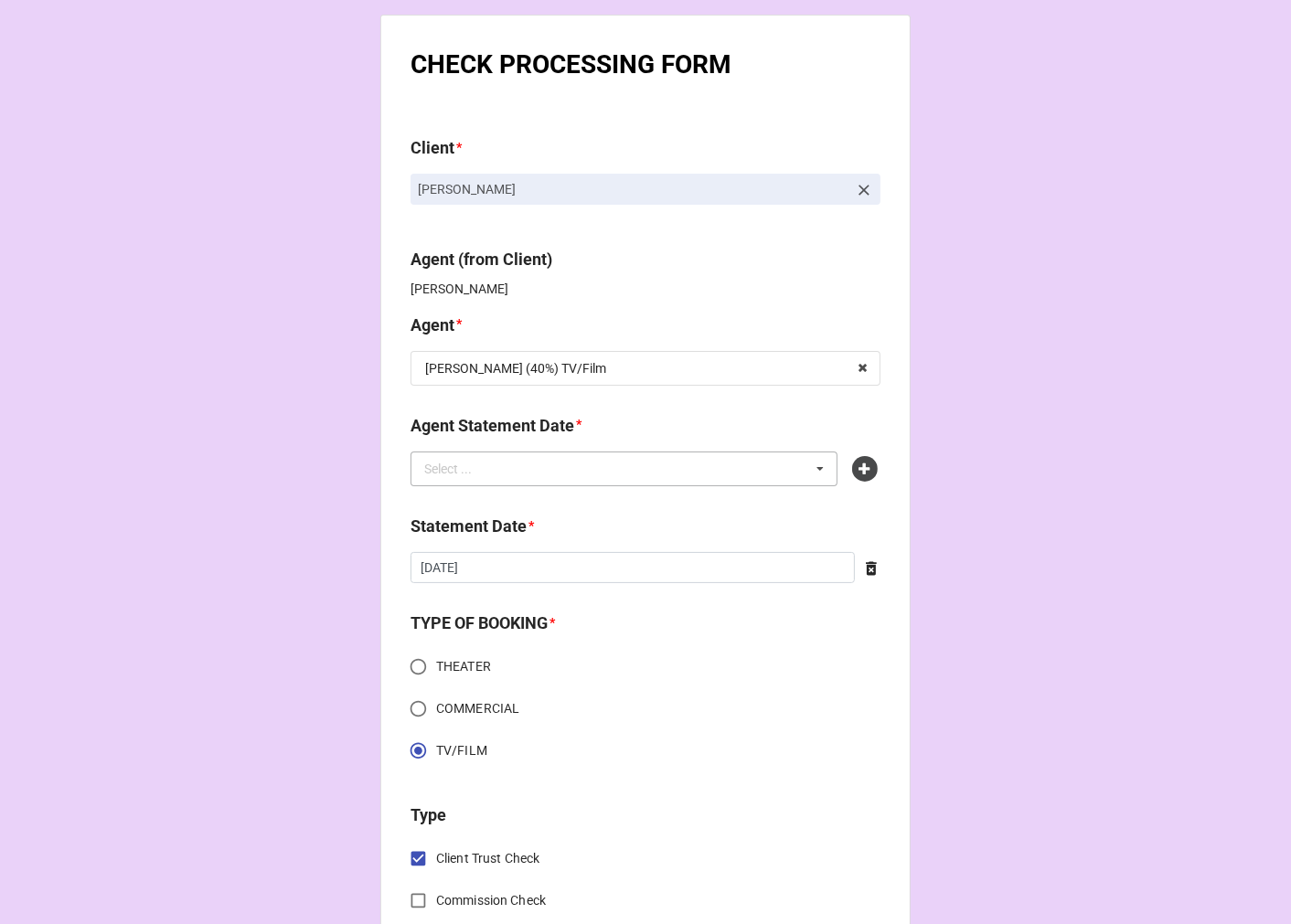
click at [766, 472] on div "Select ... SEPTEMBER 19, 2025 (ARBENDER) SEPTEMBER 19, 2025 (ARBENDER/KATIE) SE…" at bounding box center [624, 469] width 427 height 34
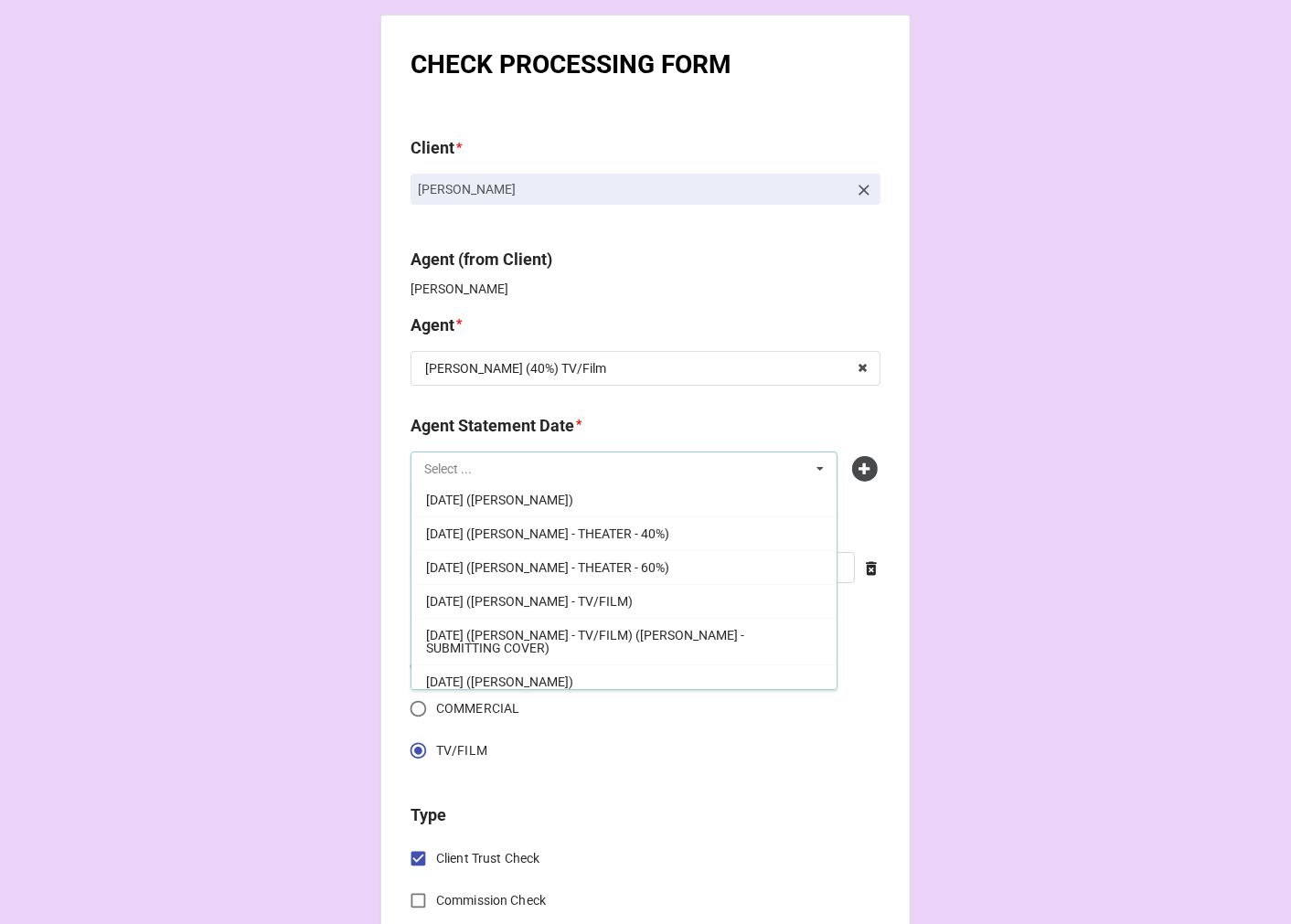
scroll to position [418, 0]
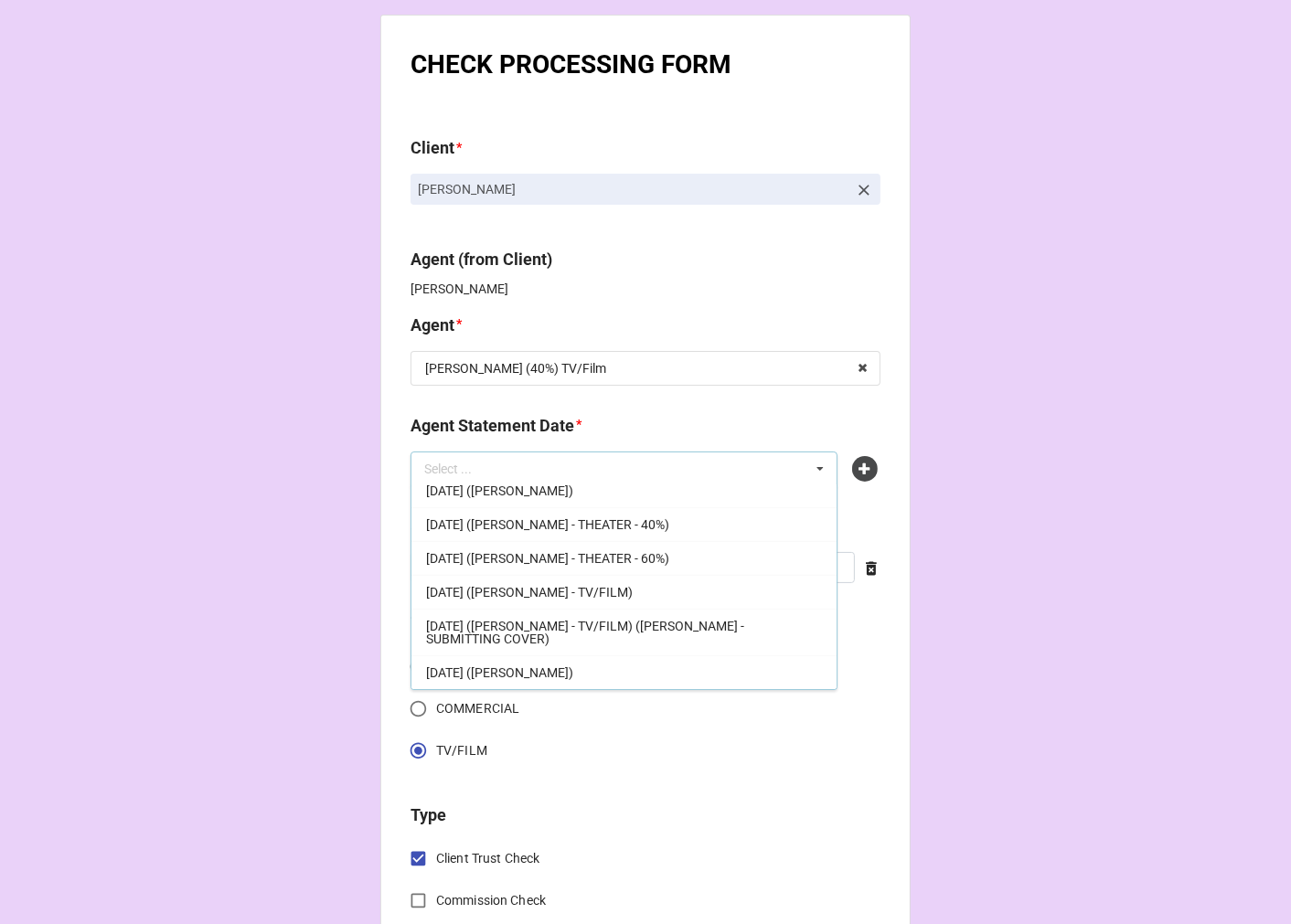
click at [664, 623] on span "[DATE] ([PERSON_NAME] - TV/FILM) ([PERSON_NAME] - SUBMITTING COVER)" at bounding box center [584, 632] width 318 height 28
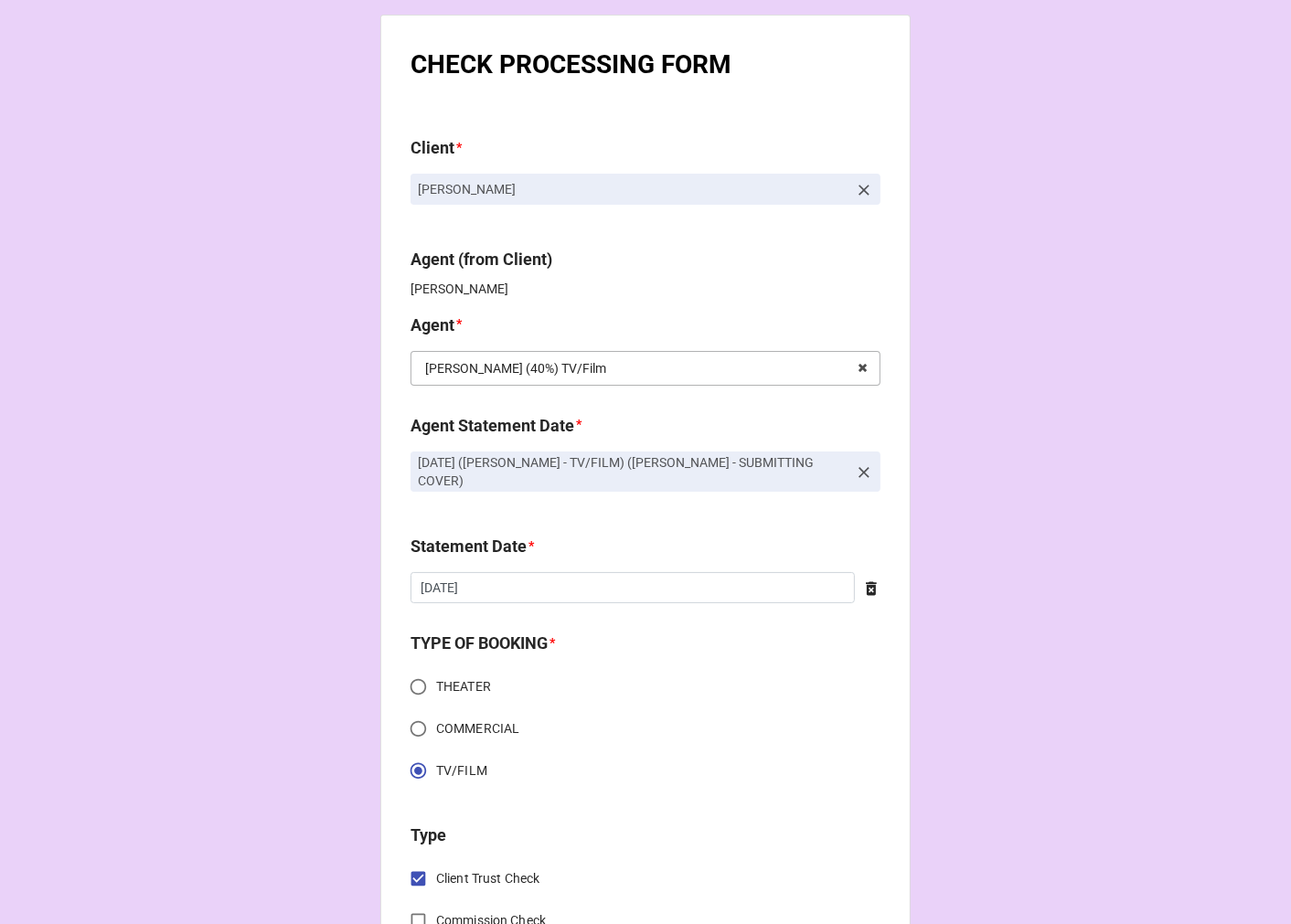
click at [592, 366] on input "text" at bounding box center [646, 368] width 468 height 32
type input "c"
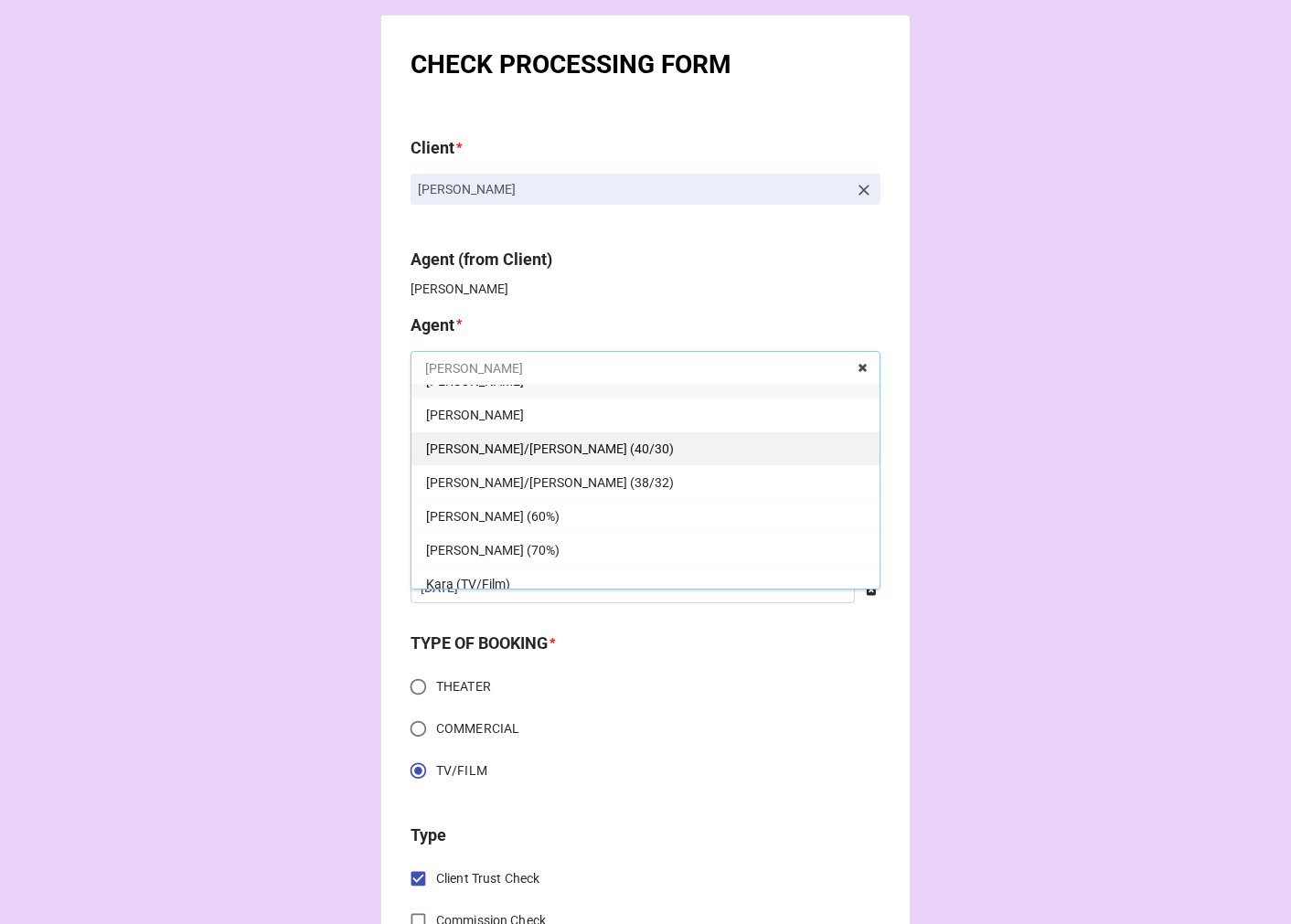
scroll to position [0, 0]
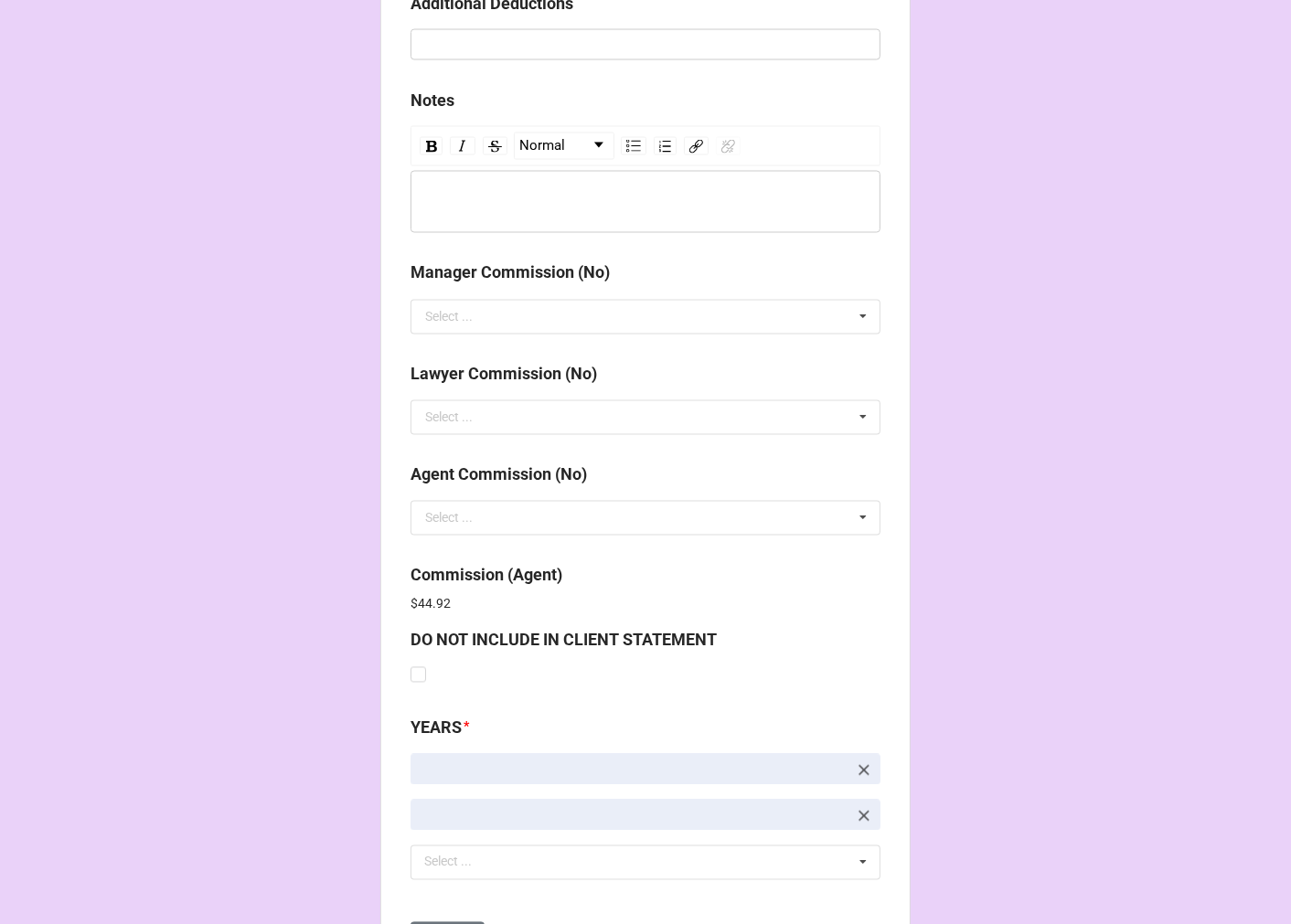
scroll to position [2776, 0]
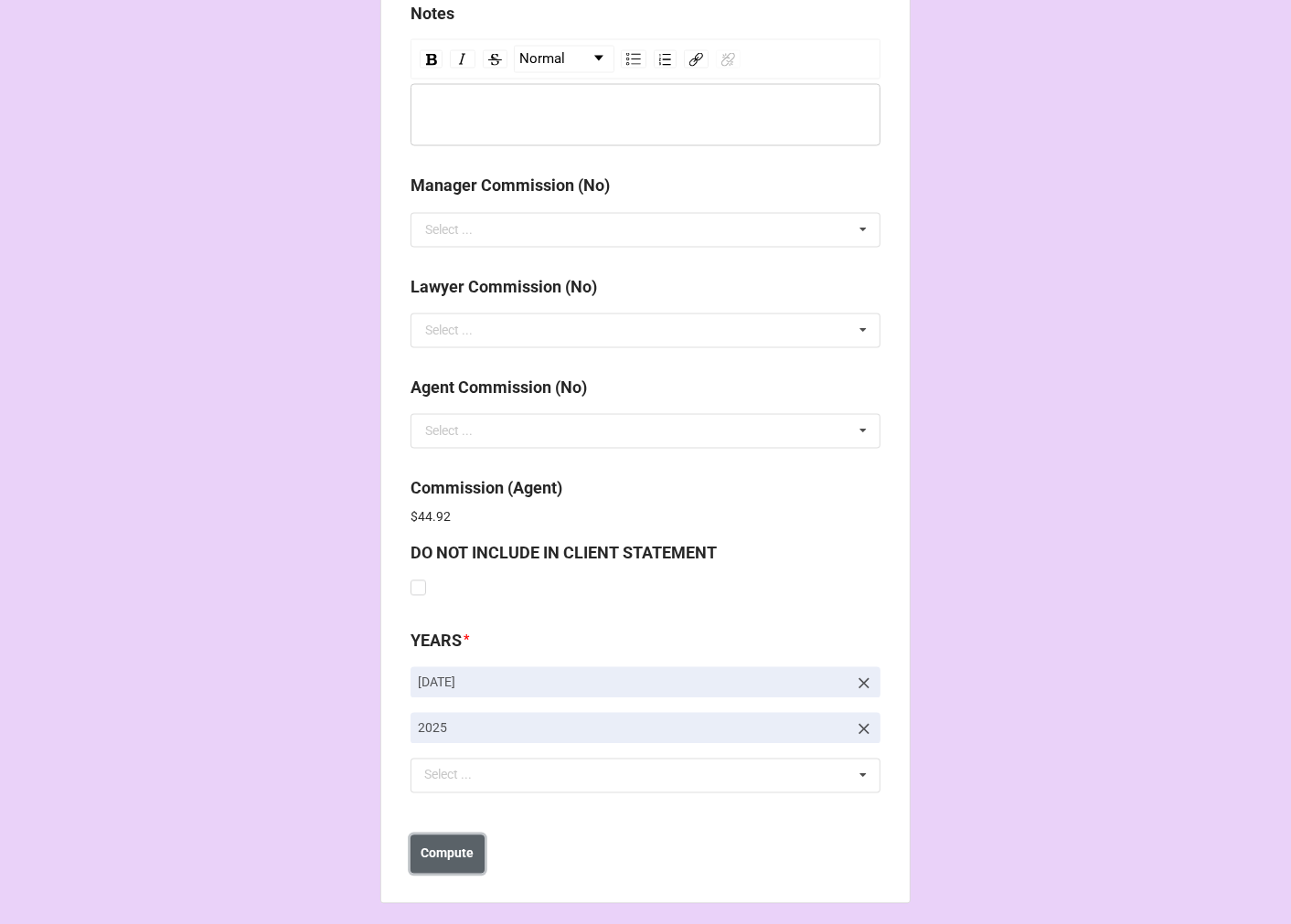
click at [454, 845] on b "Compute" at bounding box center [448, 854] width 53 height 19
click at [436, 854] on button "Save" at bounding box center [443, 854] width 66 height 38
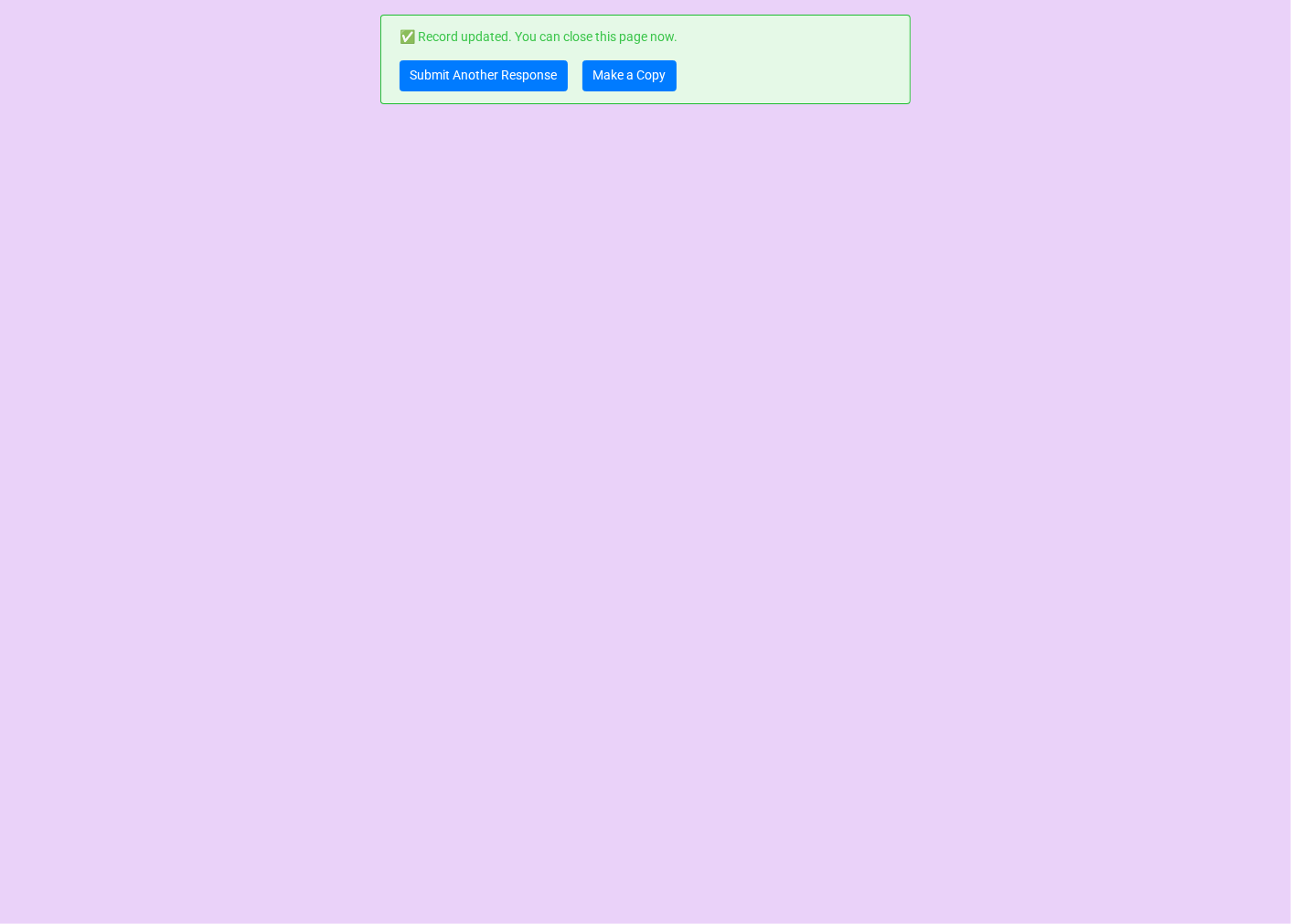
scroll to position [0, 0]
click at [614, 69] on link "Make a Copy" at bounding box center [629, 75] width 95 height 32
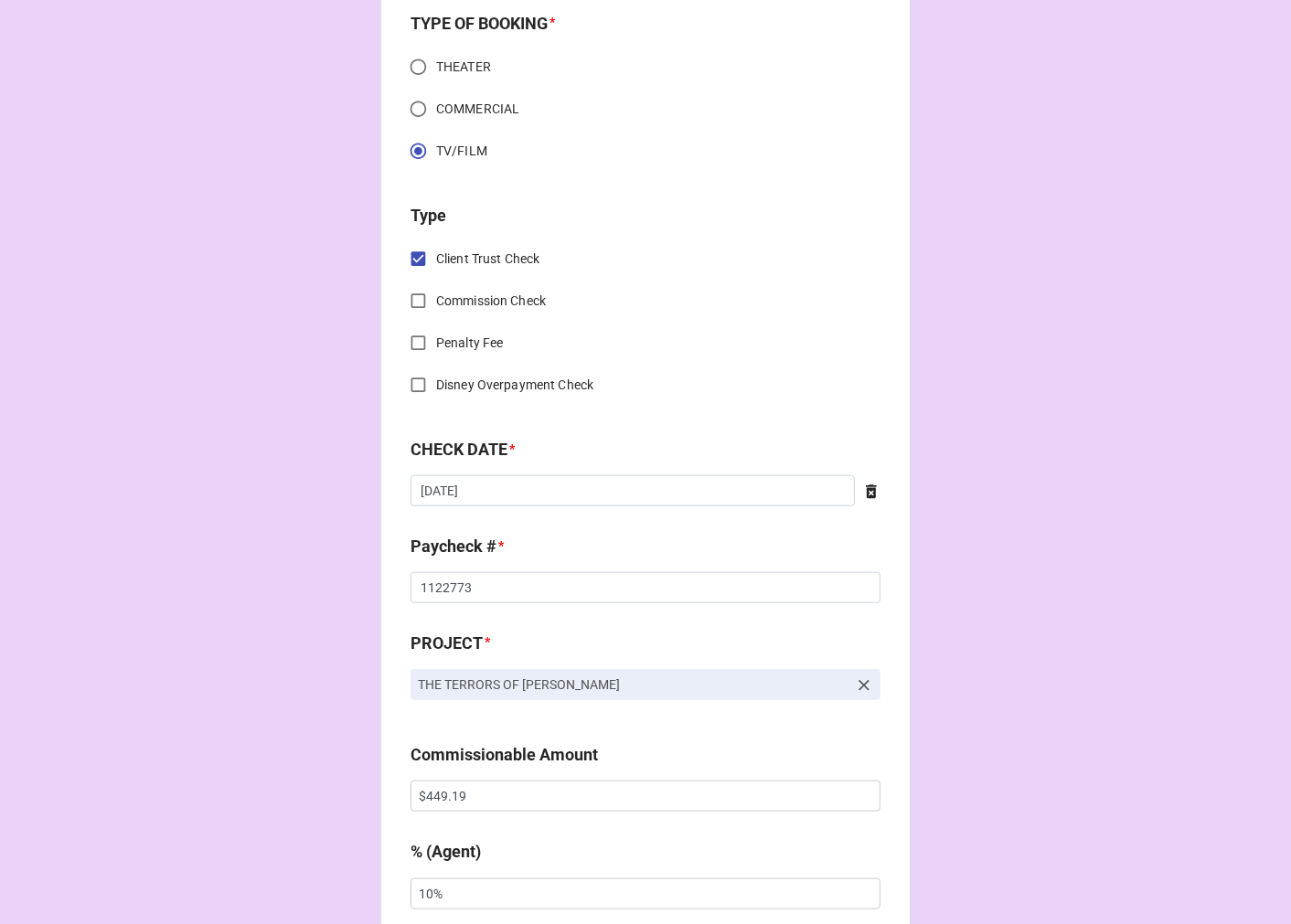
scroll to position [1218, 0]
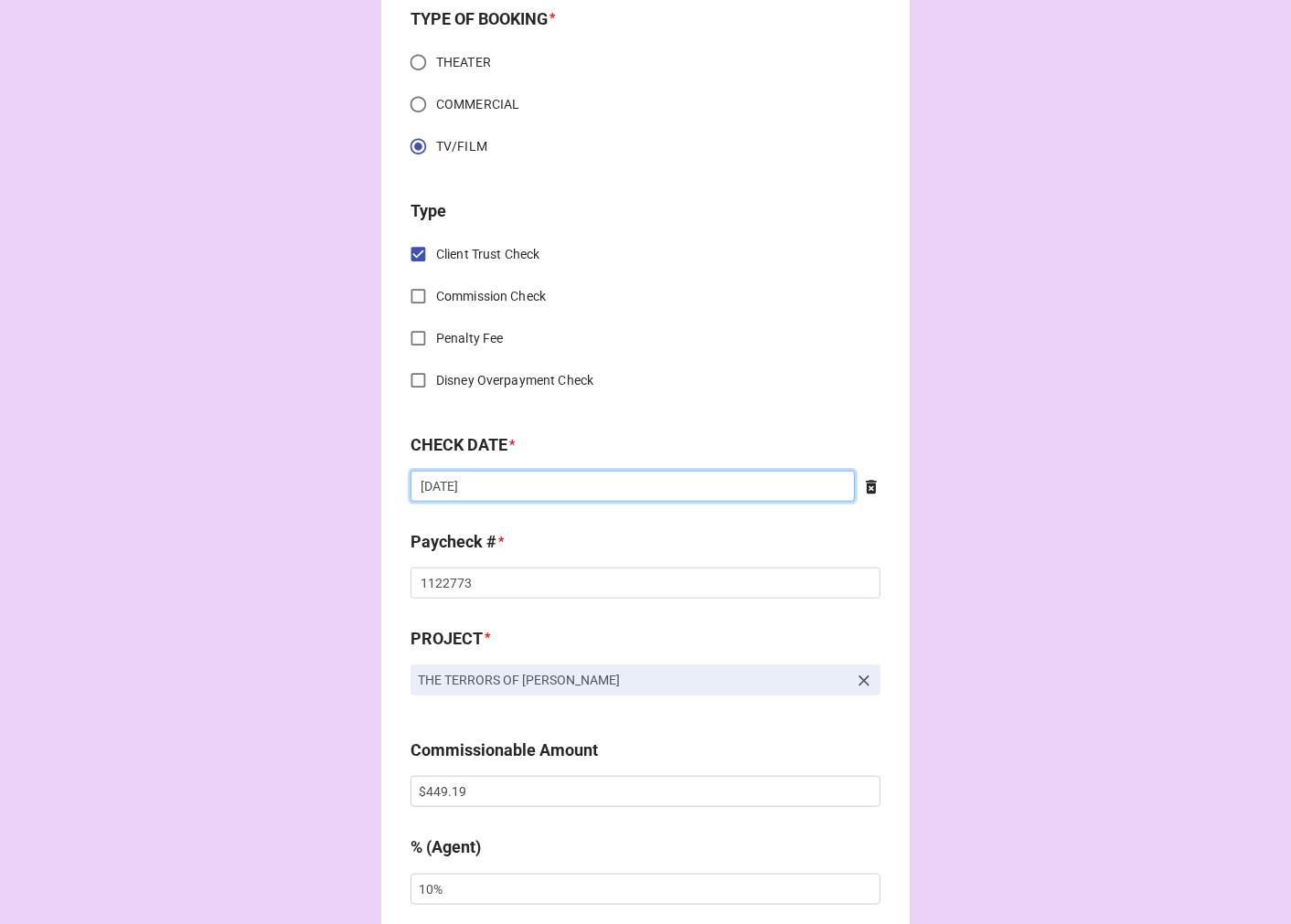
click at [491, 479] on input "[DATE]" at bounding box center [632, 486] width 444 height 32
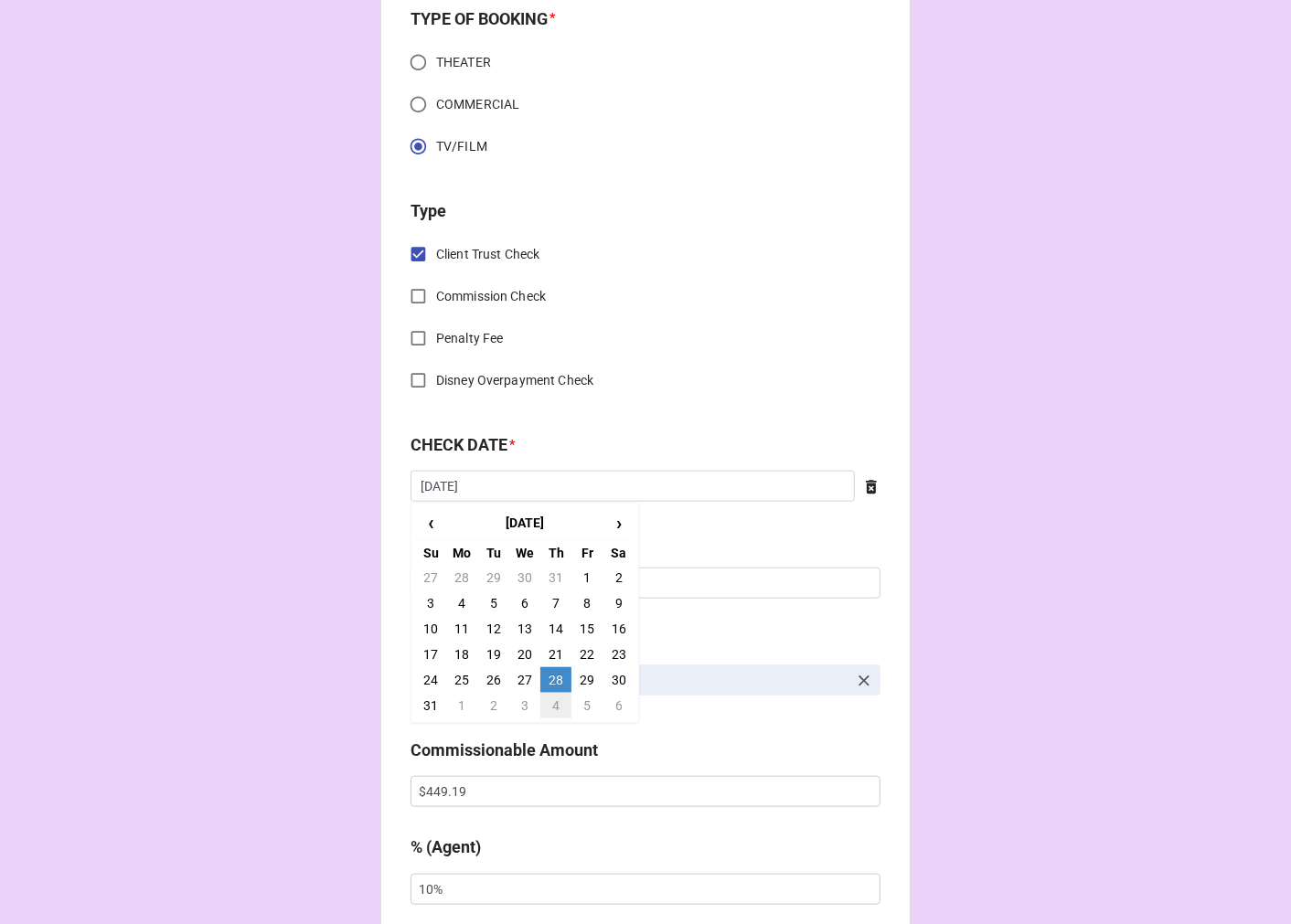
click at [551, 698] on td "4" at bounding box center [556, 705] width 32 height 26
type input "[DATE]"
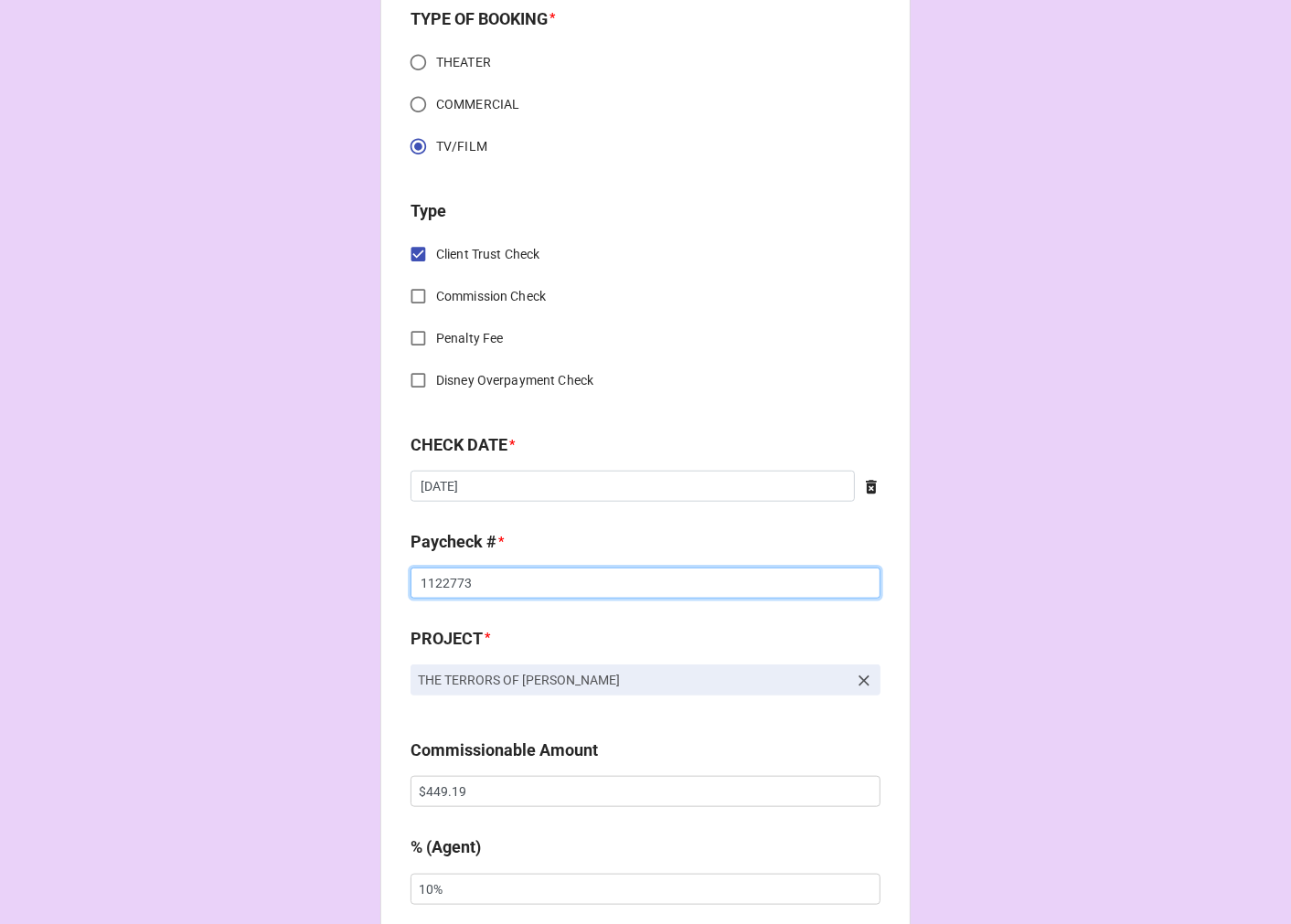
click at [428, 576] on input "1122773" at bounding box center [646, 583] width 470 height 32
drag, startPoint x: 428, startPoint y: 576, endPoint x: 442, endPoint y: 574, distance: 14.1
click at [434, 576] on input "1122773" at bounding box center [646, 583] width 470 height 32
type input "24122206"
drag, startPoint x: 418, startPoint y: 790, endPoint x: 370, endPoint y: 789, distance: 48.0
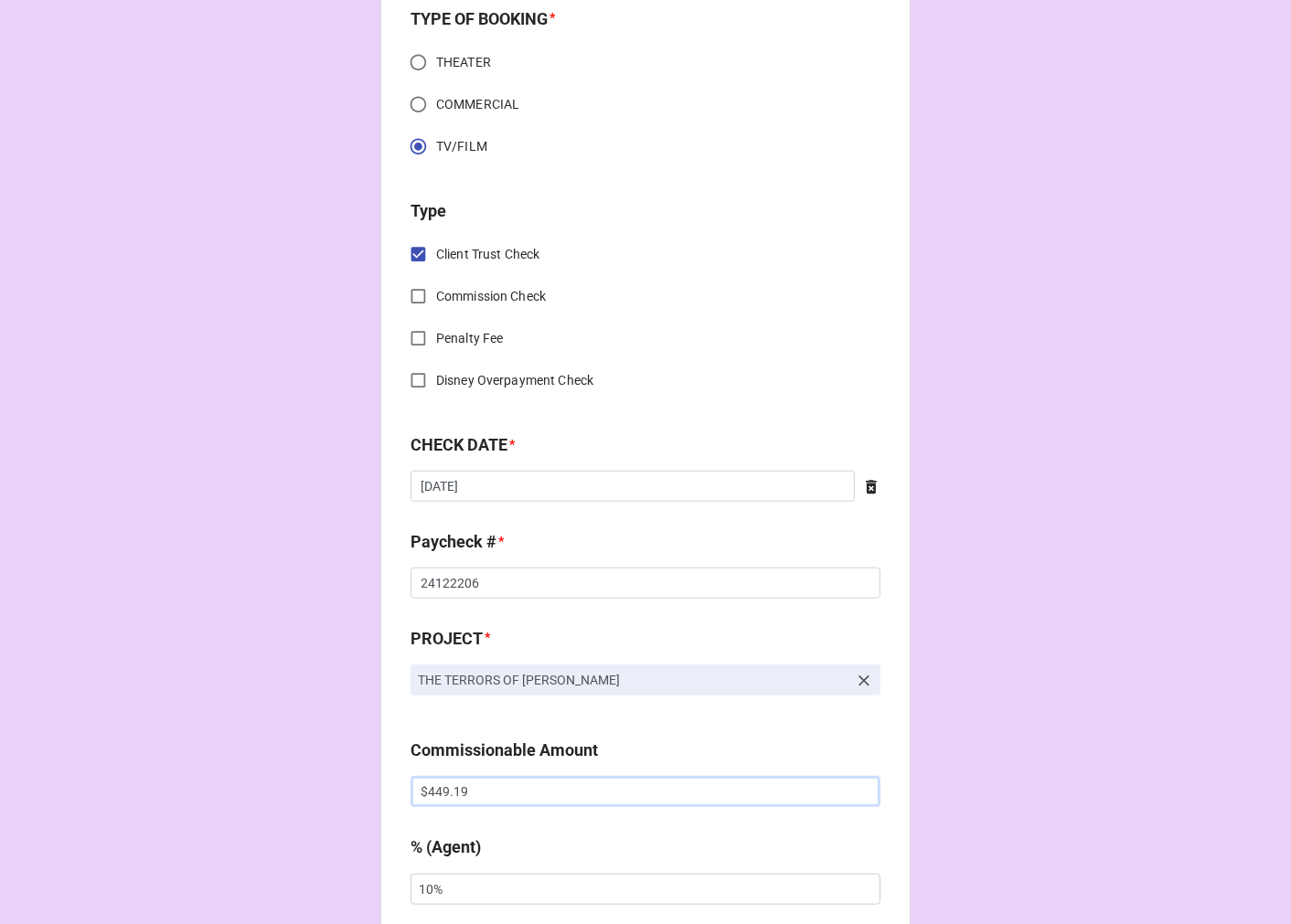
click at [370, 789] on div "CHECK PROCESSING FORM Client * [PERSON_NAME] [PERSON_NAME] Agent (from Client) …" at bounding box center [646, 603] width 1291 height 3644
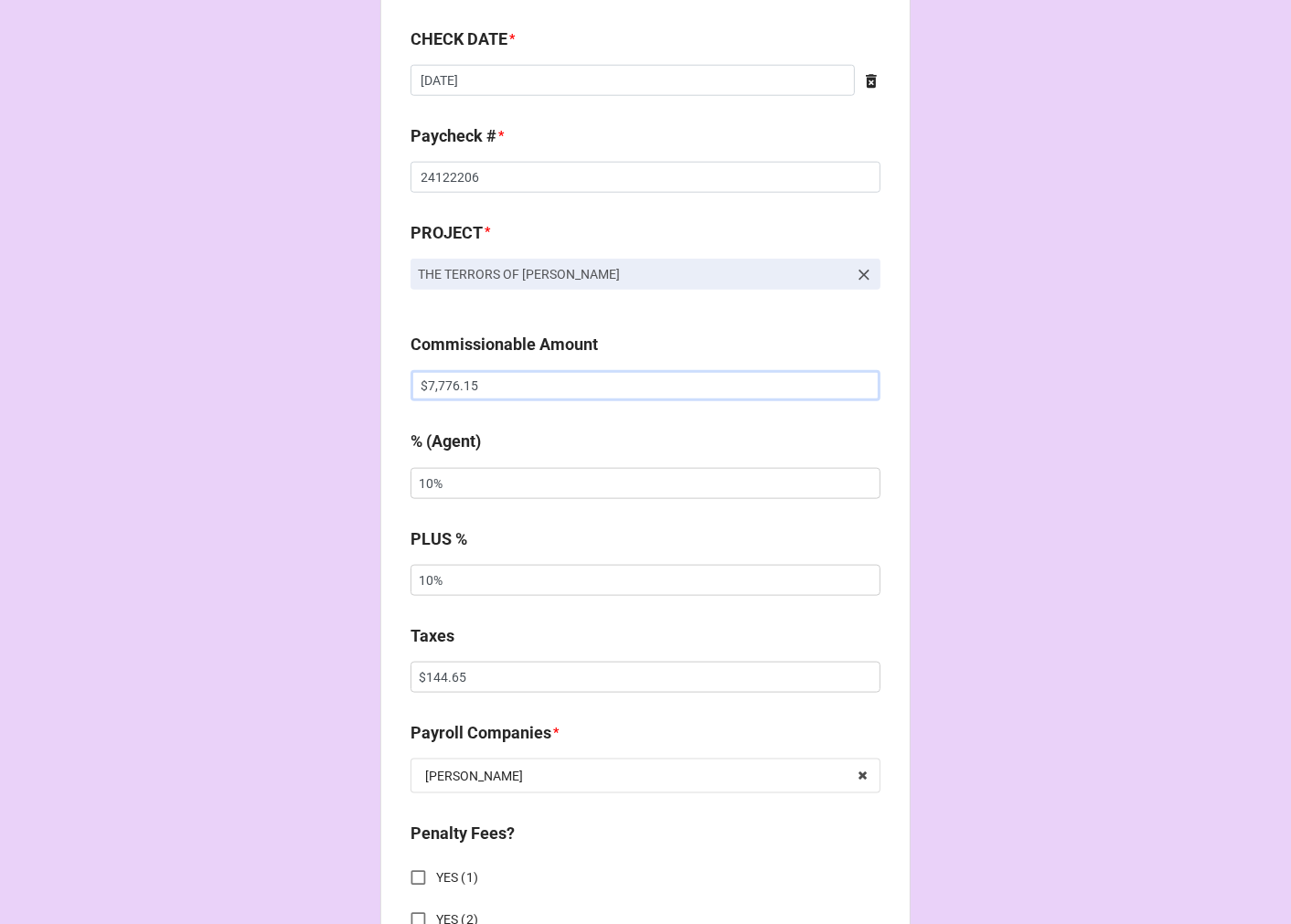
type input "$7,776.15"
drag, startPoint x: 415, startPoint y: 668, endPoint x: 268, endPoint y: 661, distance: 147.2
click at [287, 665] on div "CHECK PROCESSING FORM Client * [PERSON_NAME] [PERSON_NAME] Agent (from Client) …" at bounding box center [646, 198] width 1291 height 3644
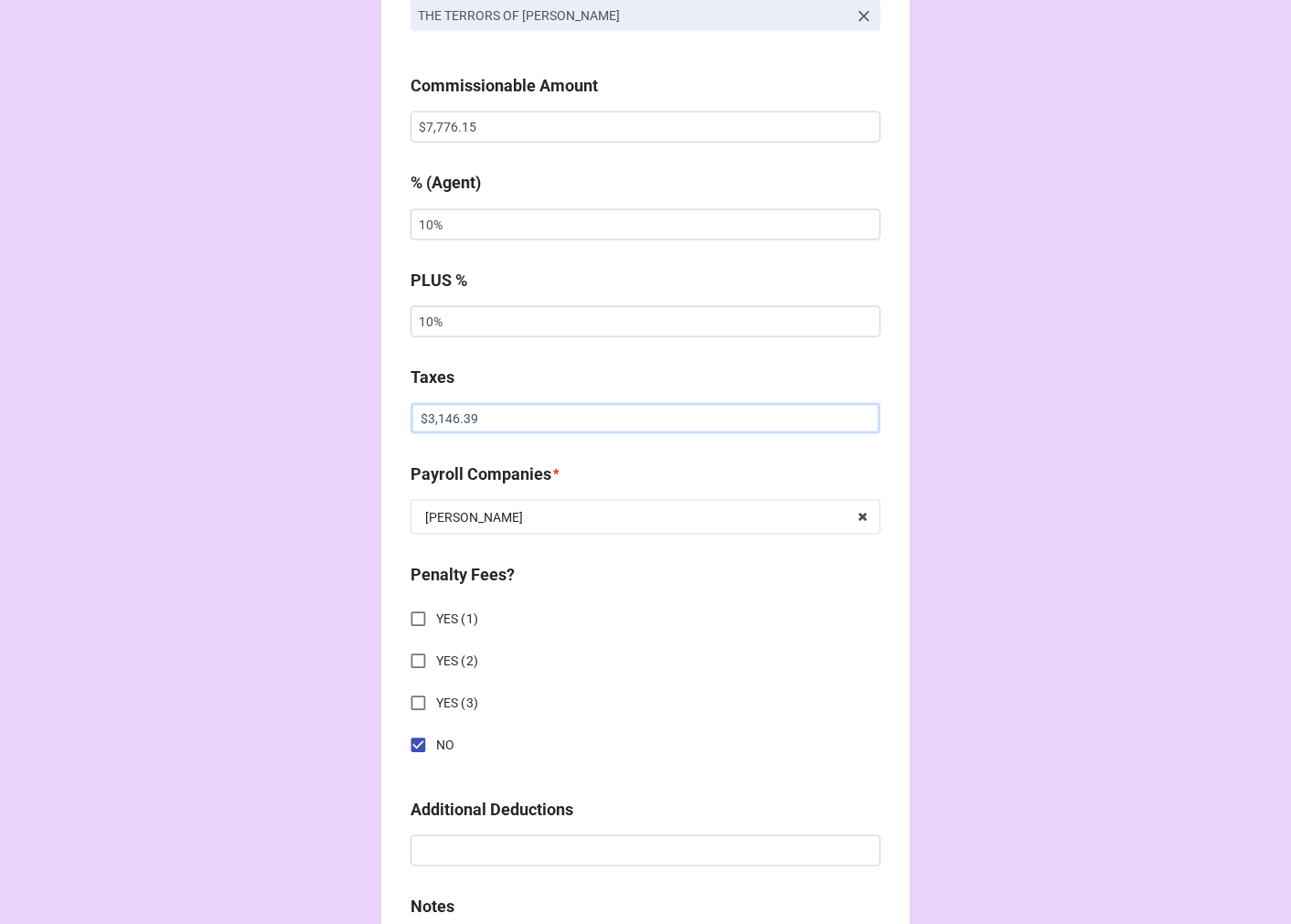
scroll to position [1929, 0]
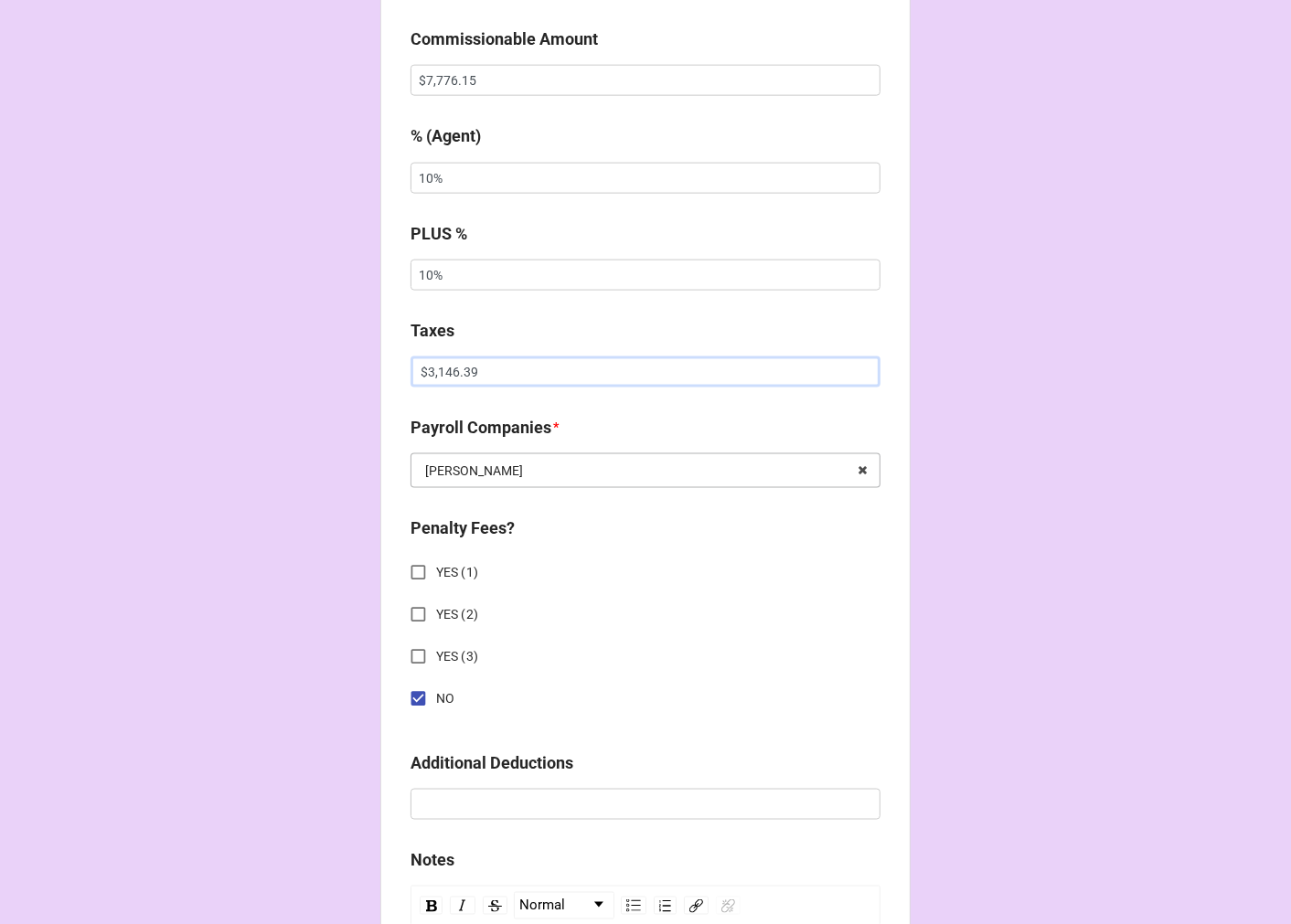
type input "$3,146.39"
click at [455, 464] on div "[PERSON_NAME]" at bounding box center [474, 470] width 97 height 12
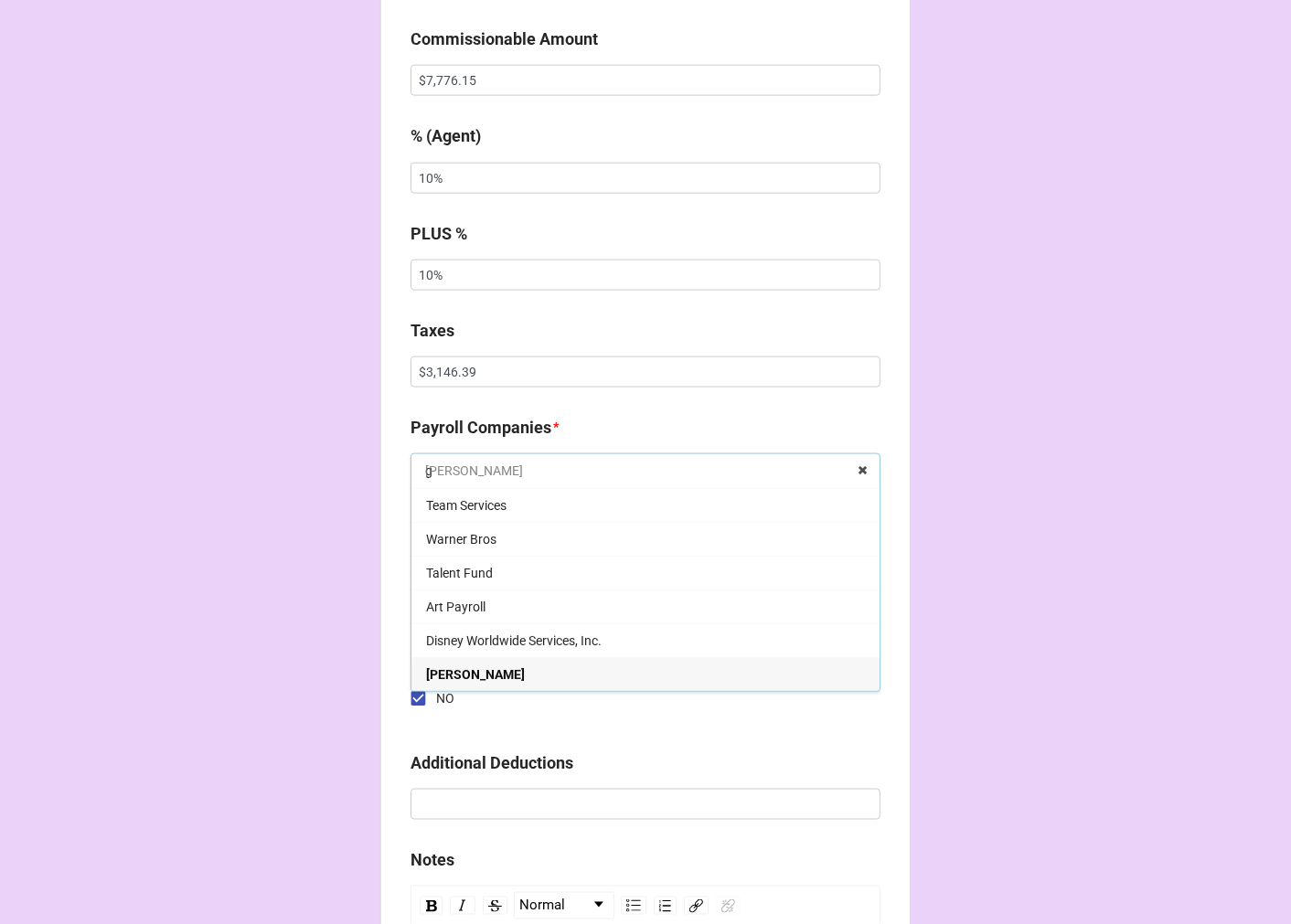
scroll to position [0, 0]
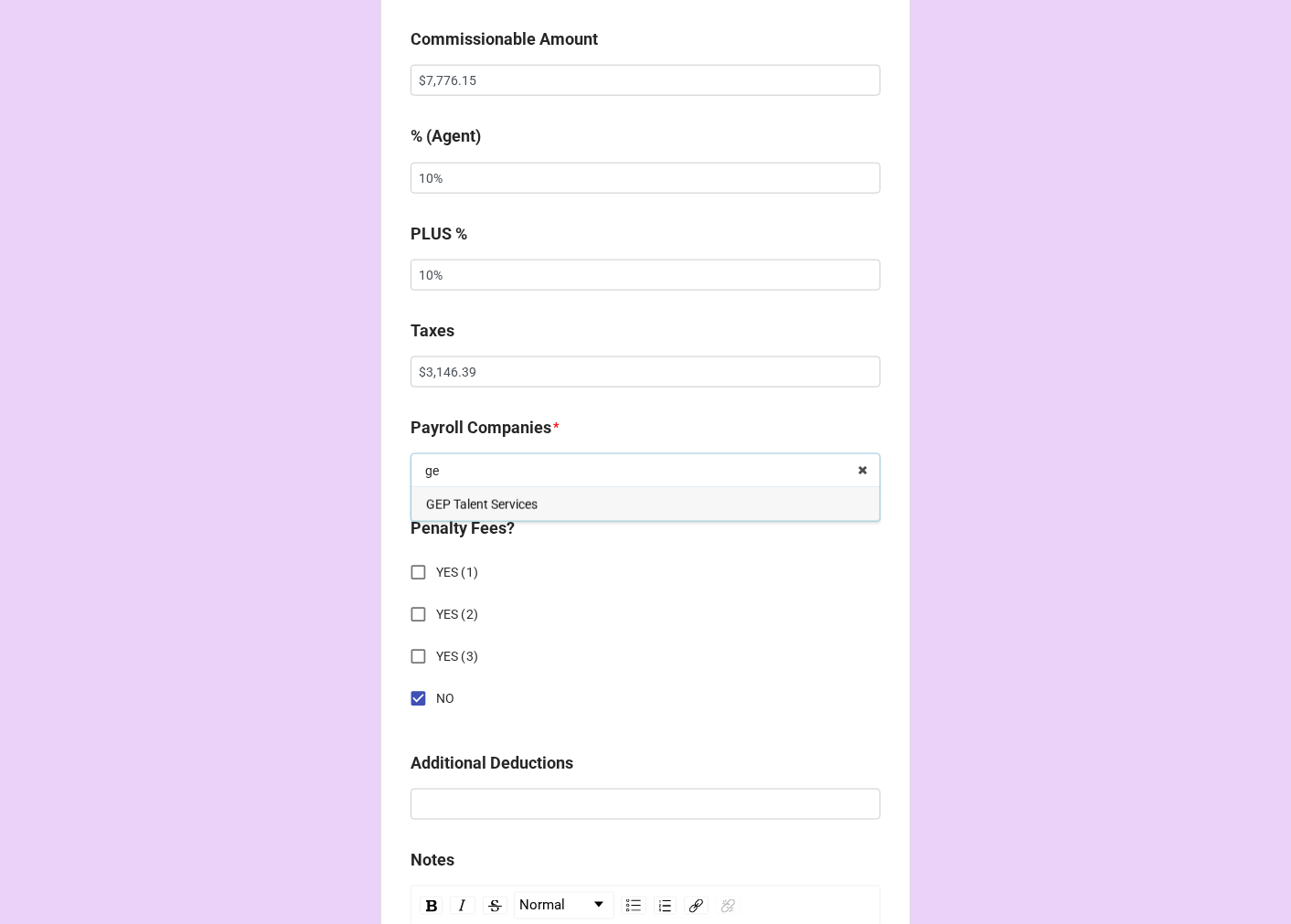
type input "ge"
drag, startPoint x: 464, startPoint y: 487, endPoint x: 492, endPoint y: 505, distance: 33.3
click at [467, 497] on span "GEP Talent Services" at bounding box center [481, 504] width 112 height 14
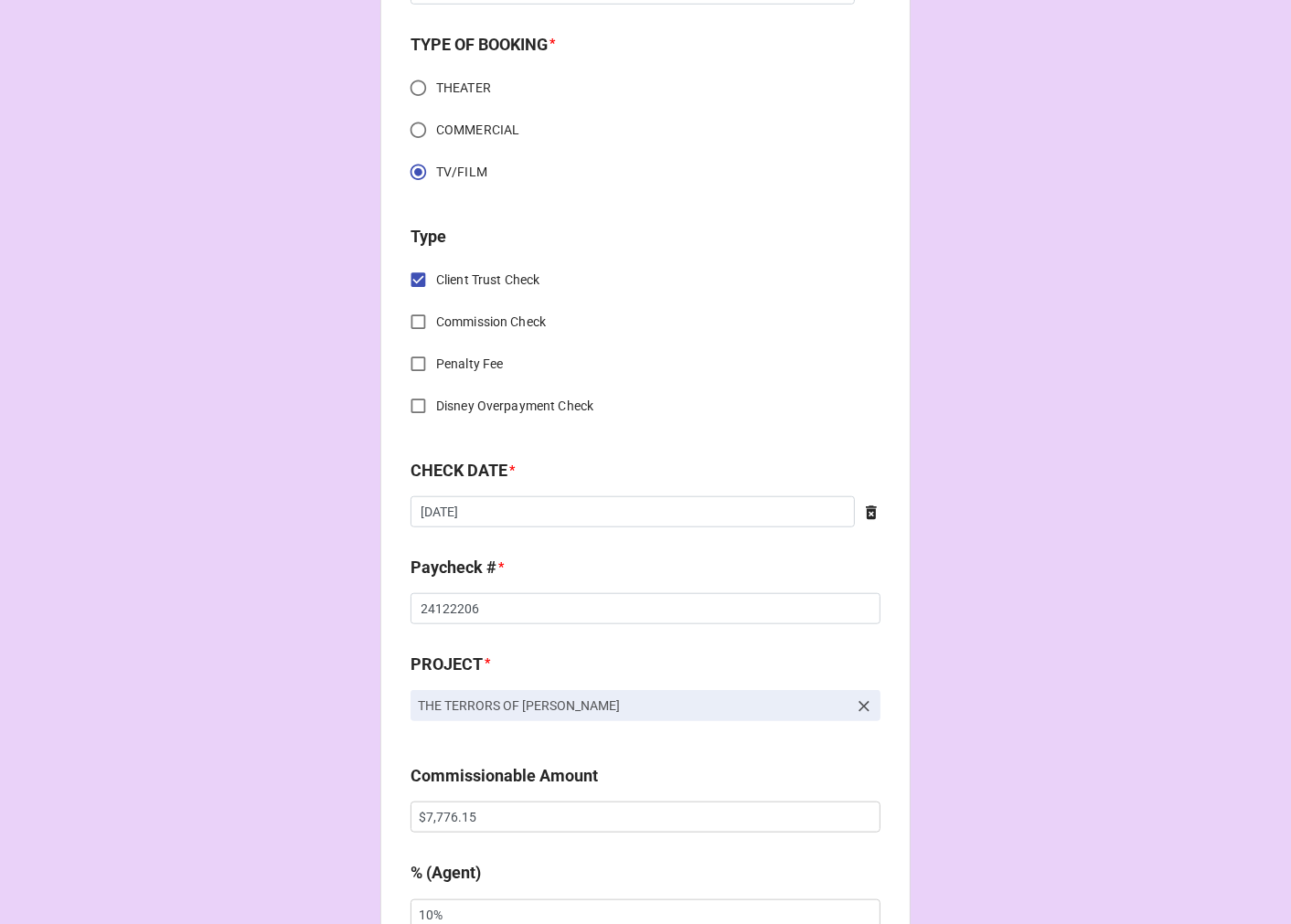
scroll to position [1218, 0]
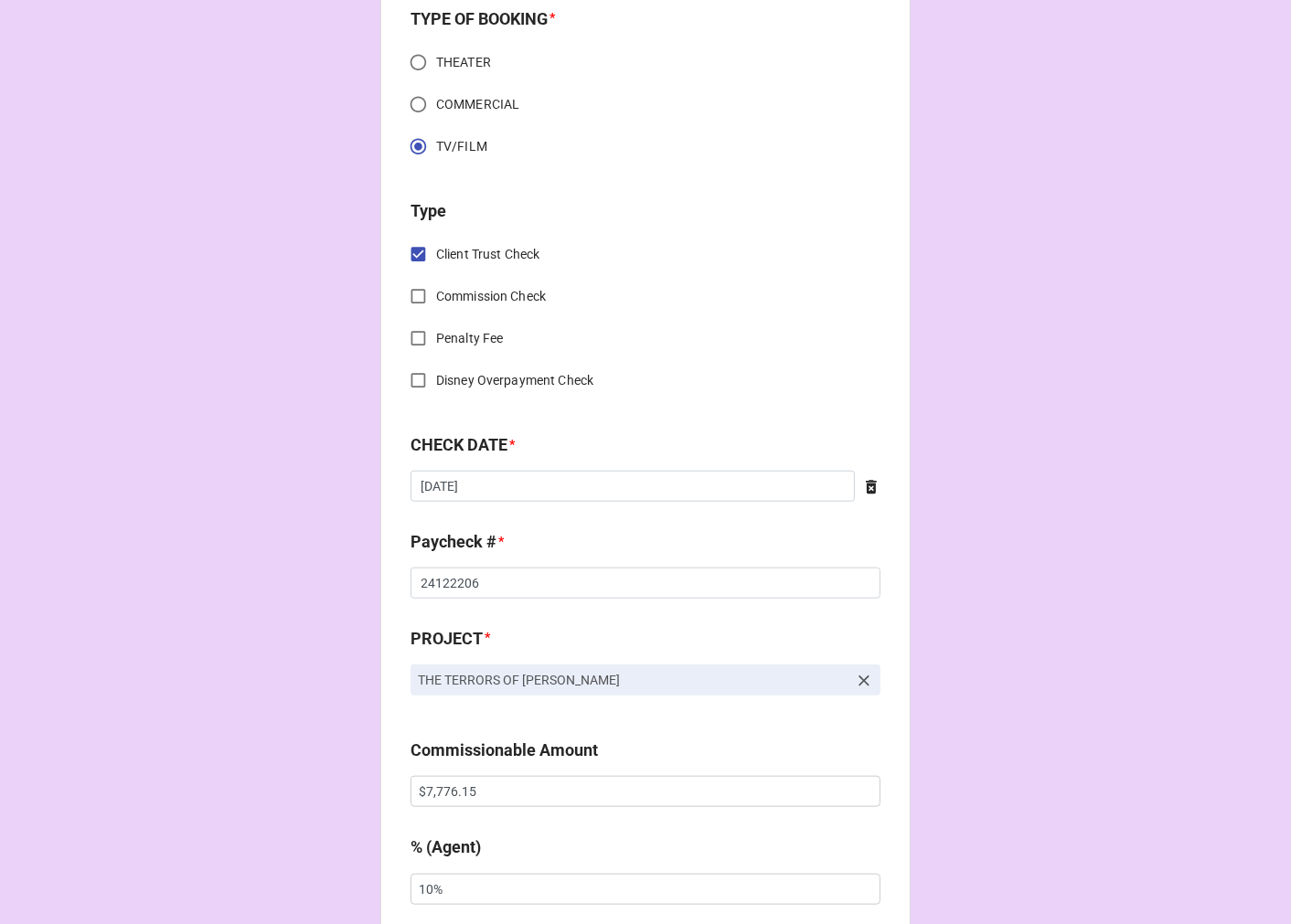
click at [863, 672] on icon at bounding box center [863, 681] width 18 height 18
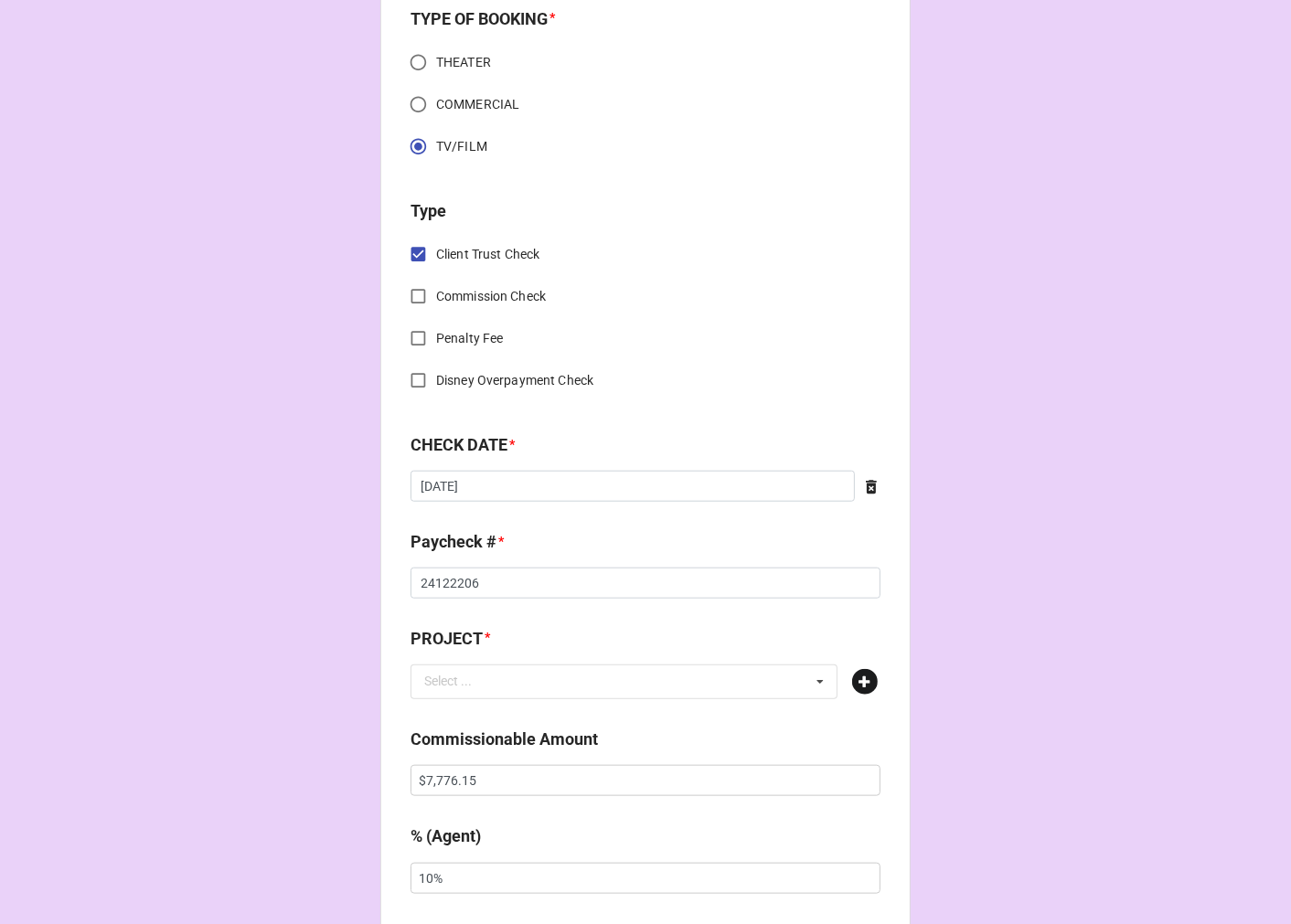
click at [864, 671] on icon at bounding box center [864, 682] width 26 height 26
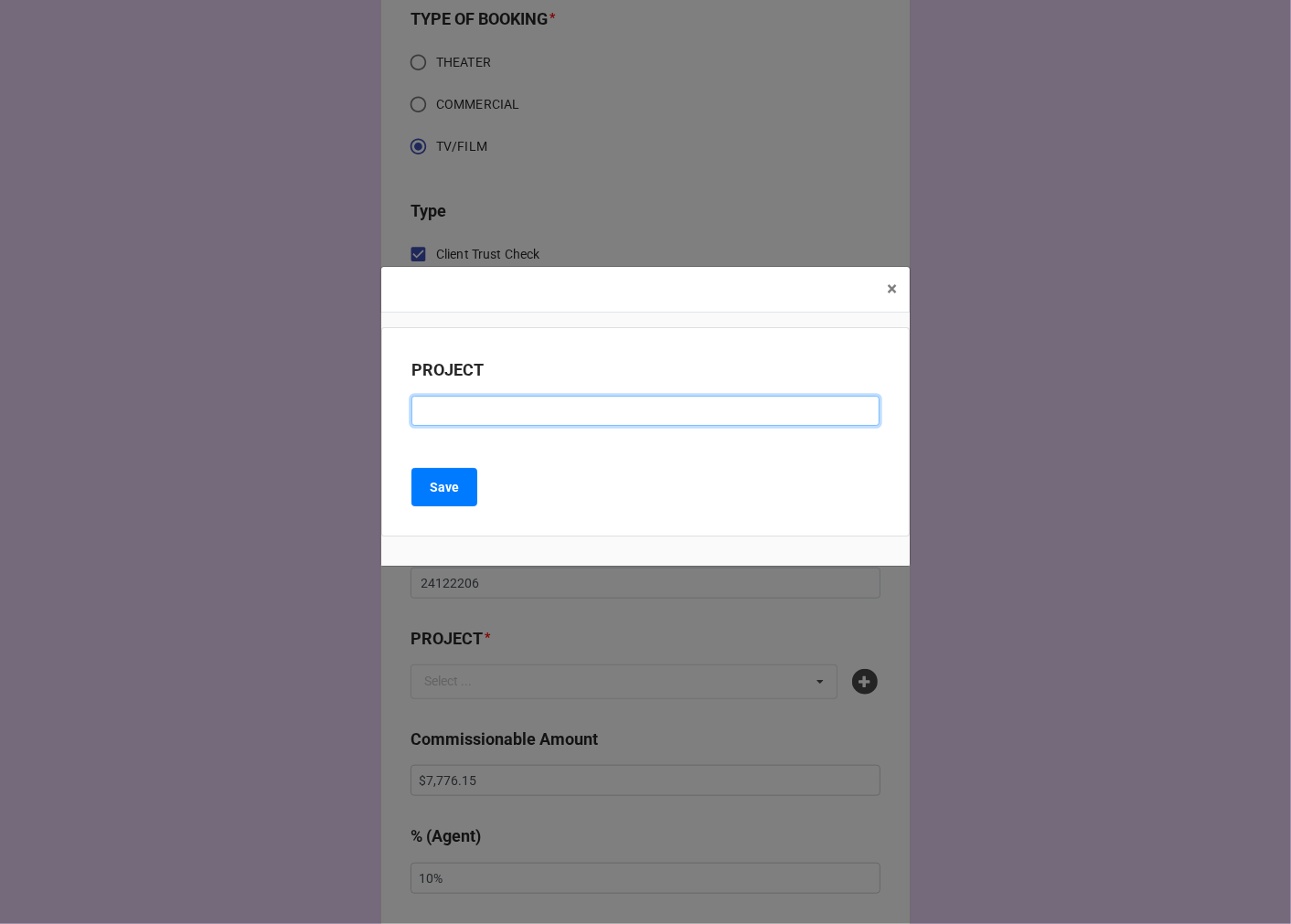
click at [485, 413] on input at bounding box center [646, 411] width 468 height 32
type input "the pitt"
click at [887, 290] on span "×" at bounding box center [892, 288] width 11 height 22
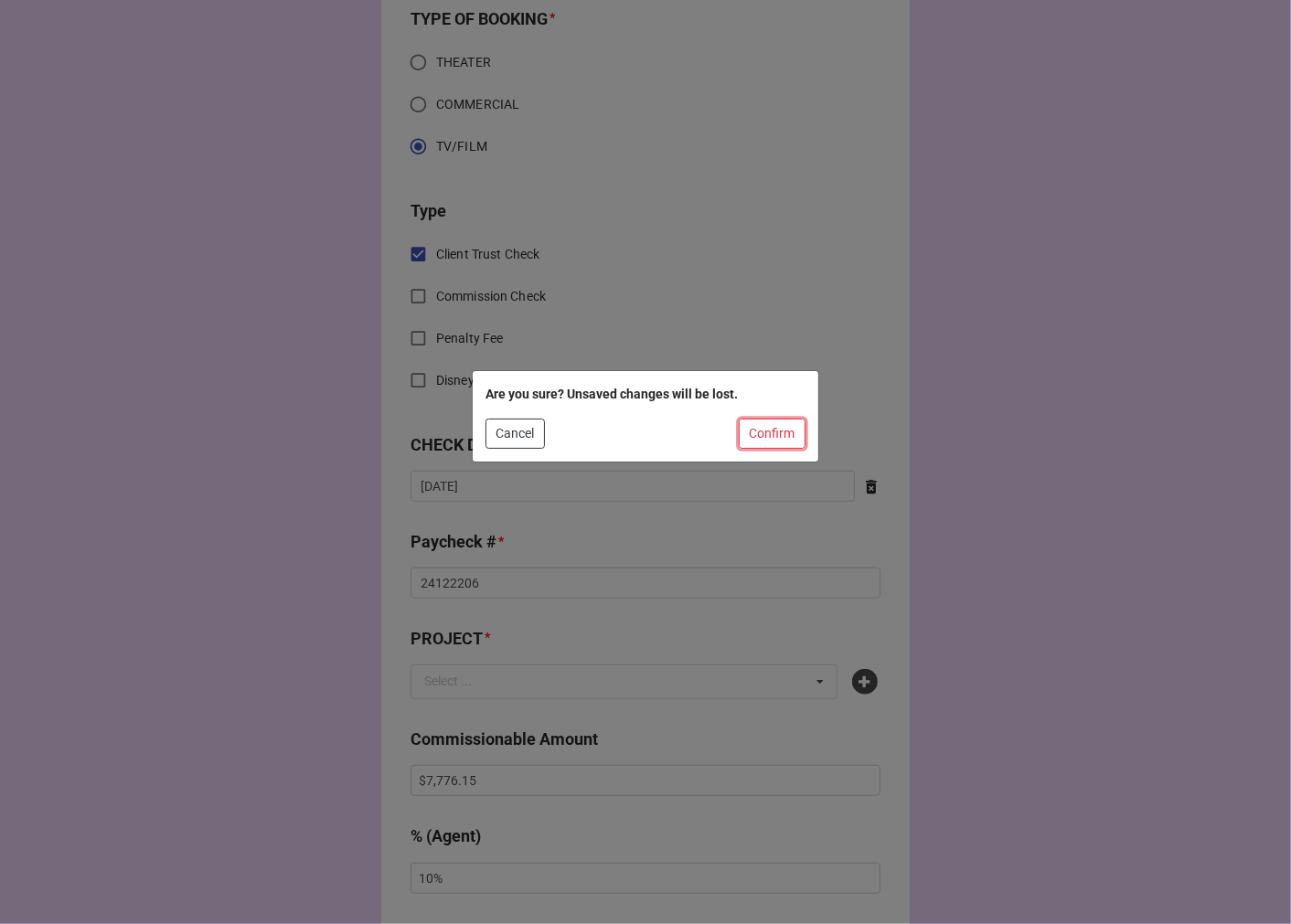
drag, startPoint x: 791, startPoint y: 430, endPoint x: 708, endPoint y: 555, distance: 150.0
click at [790, 430] on button "Confirm" at bounding box center [772, 433] width 67 height 32
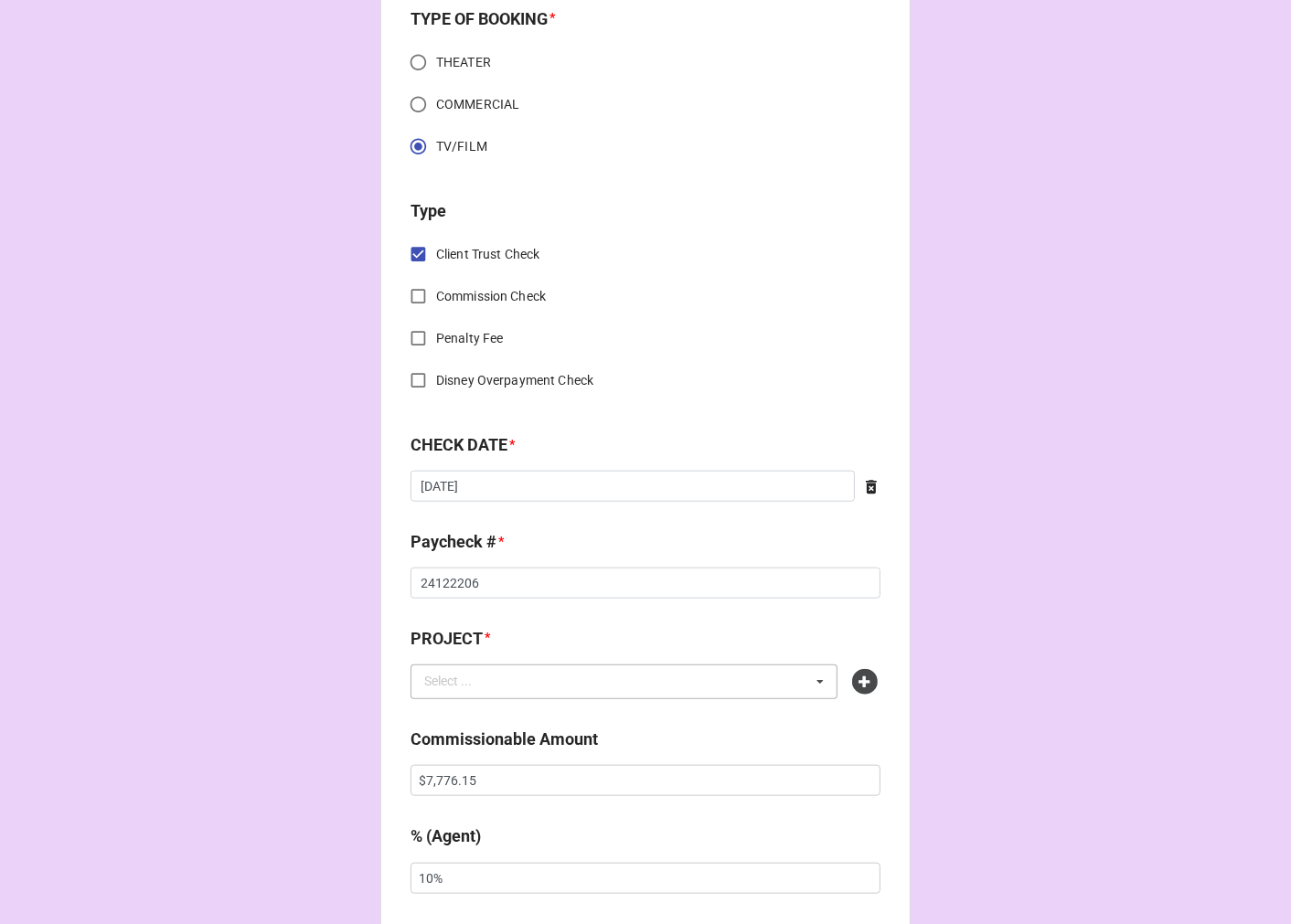
click at [492, 673] on div "Select ... No results found." at bounding box center [624, 682] width 427 height 34
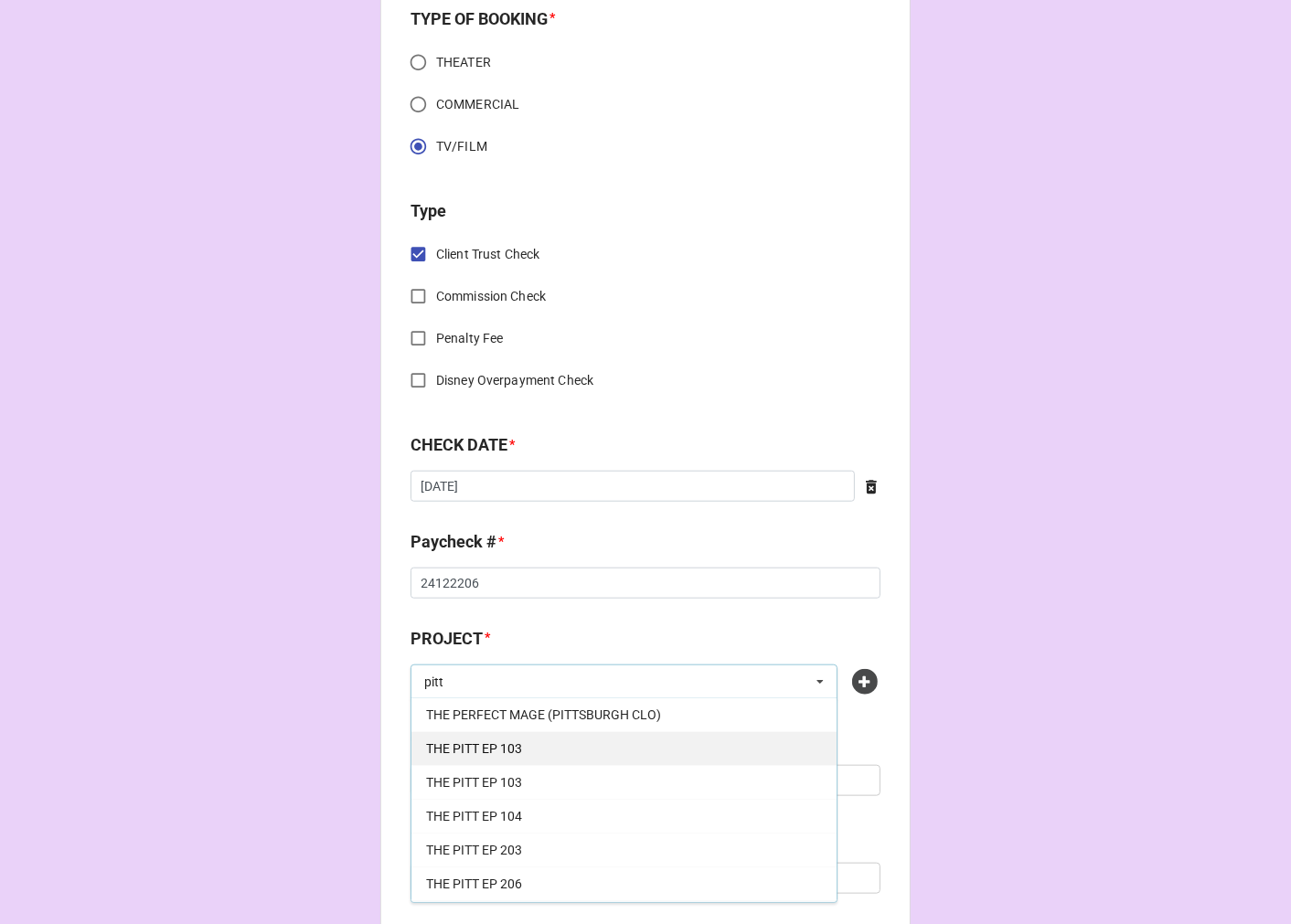
scroll to position [67, 0]
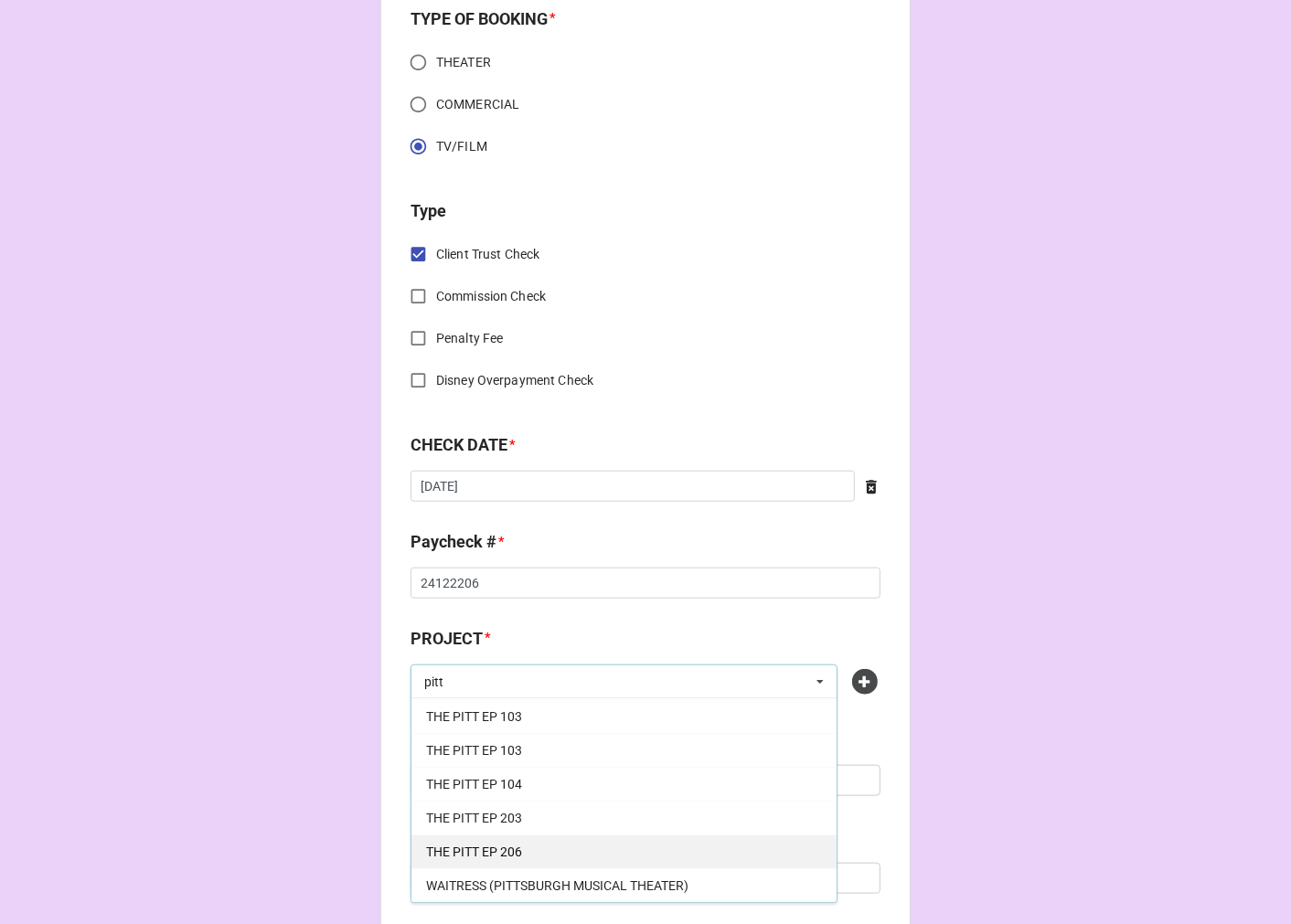
type input "pitt"
click at [497, 847] on span "THE PITT EP 206" at bounding box center [474, 851] width 96 height 14
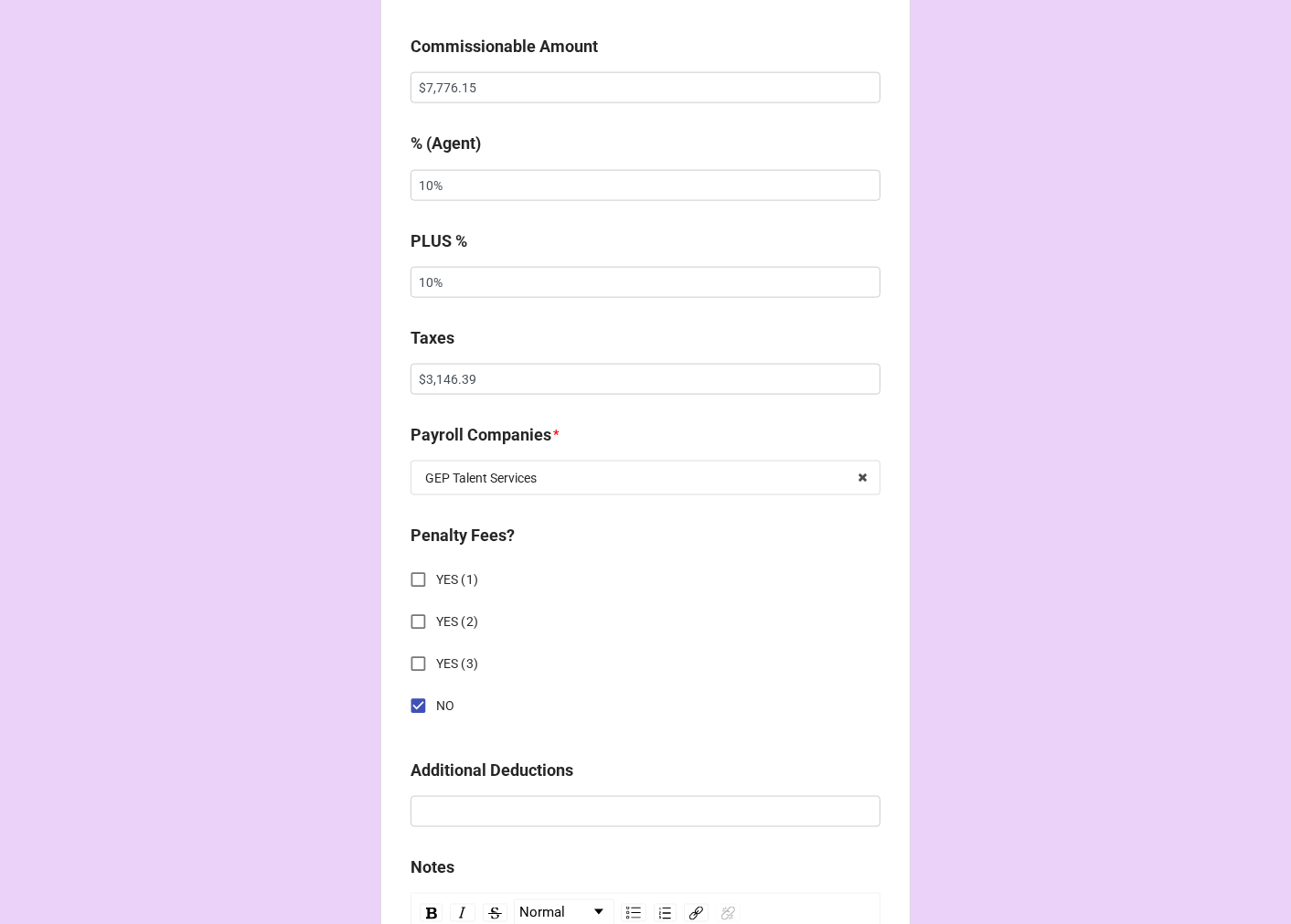
scroll to position [2030, 0]
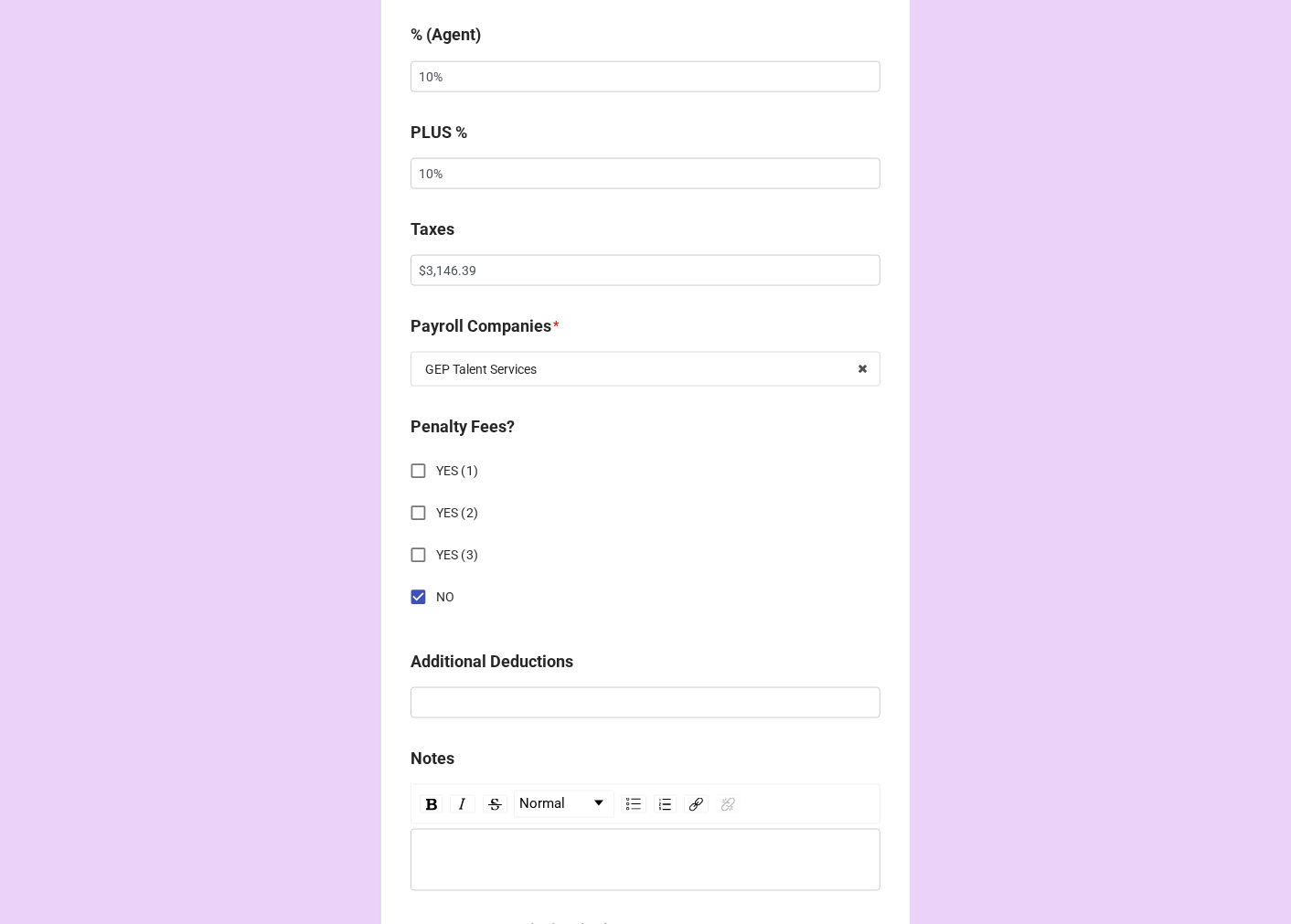
click at [410, 579] on input "NO" at bounding box center [417, 597] width 35 height 35
click at [414, 462] on input "YES (1)" at bounding box center [417, 471] width 35 height 35
checkbox input "true"
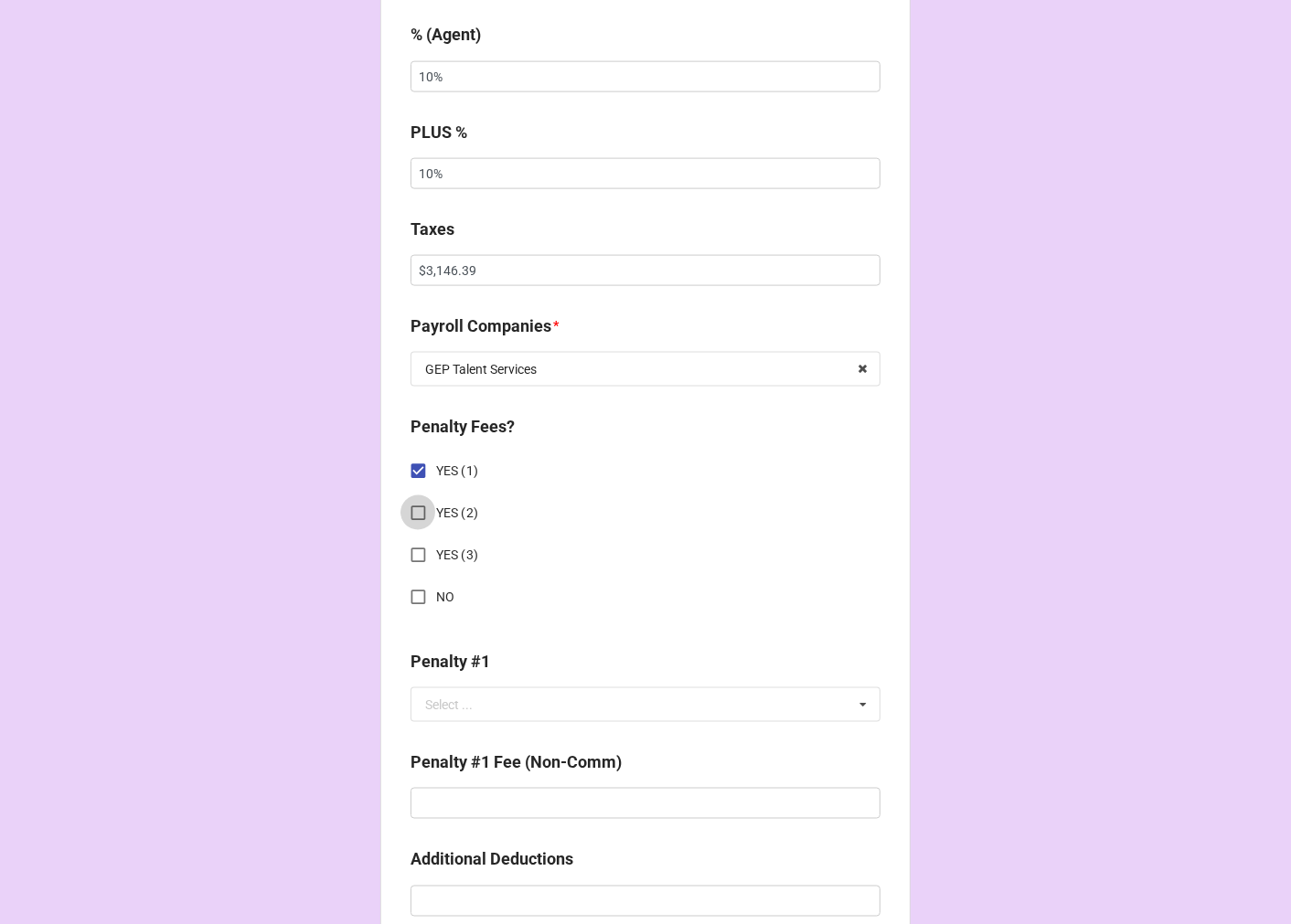
click at [416, 496] on input "YES (2)" at bounding box center [417, 513] width 35 height 35
checkbox input "true"
drag, startPoint x: 526, startPoint y: 696, endPoint x: 559, endPoint y: 697, distance: 33.0
click at [530, 697] on input "text" at bounding box center [646, 704] width 468 height 32
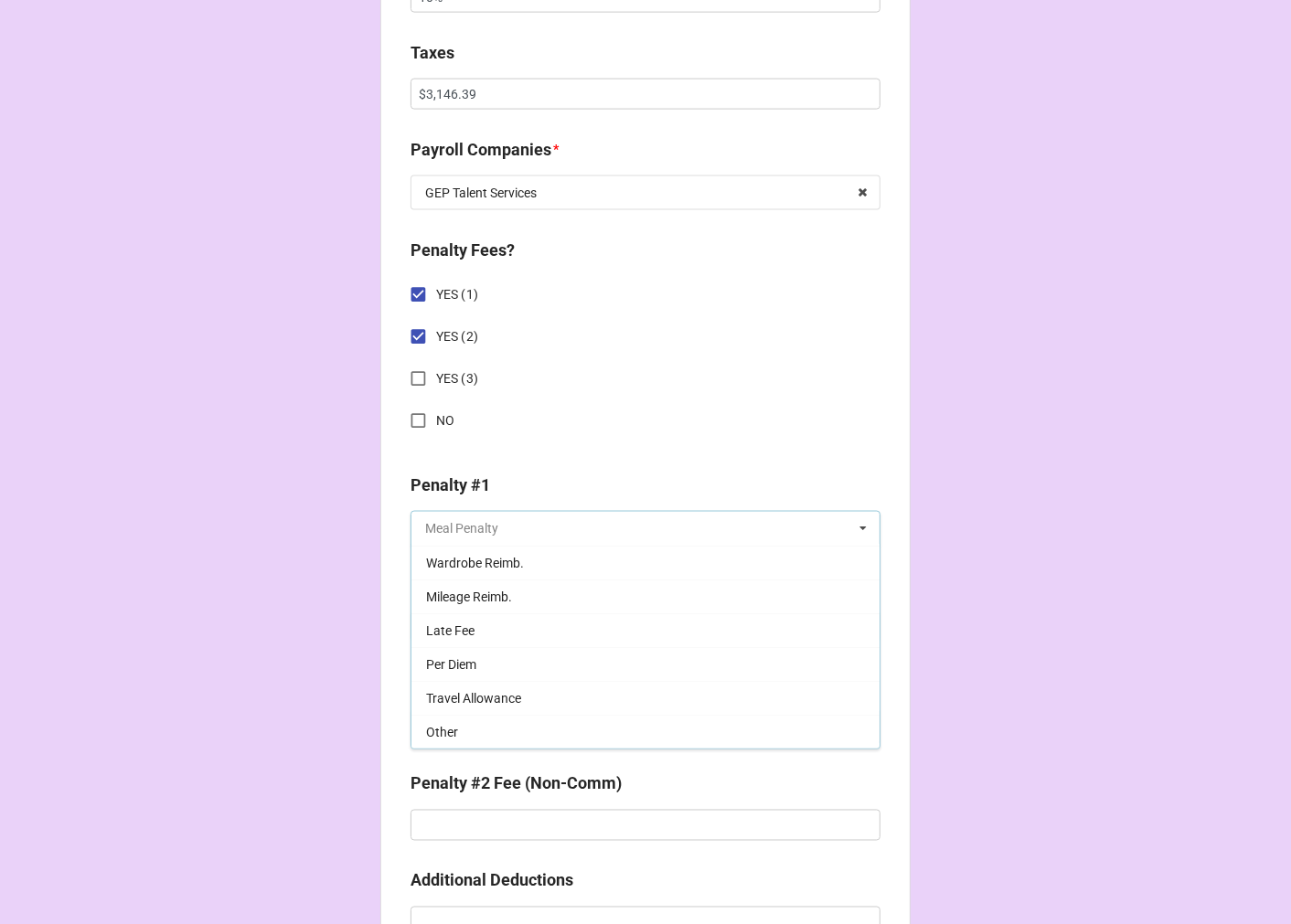
scroll to position [2234, 0]
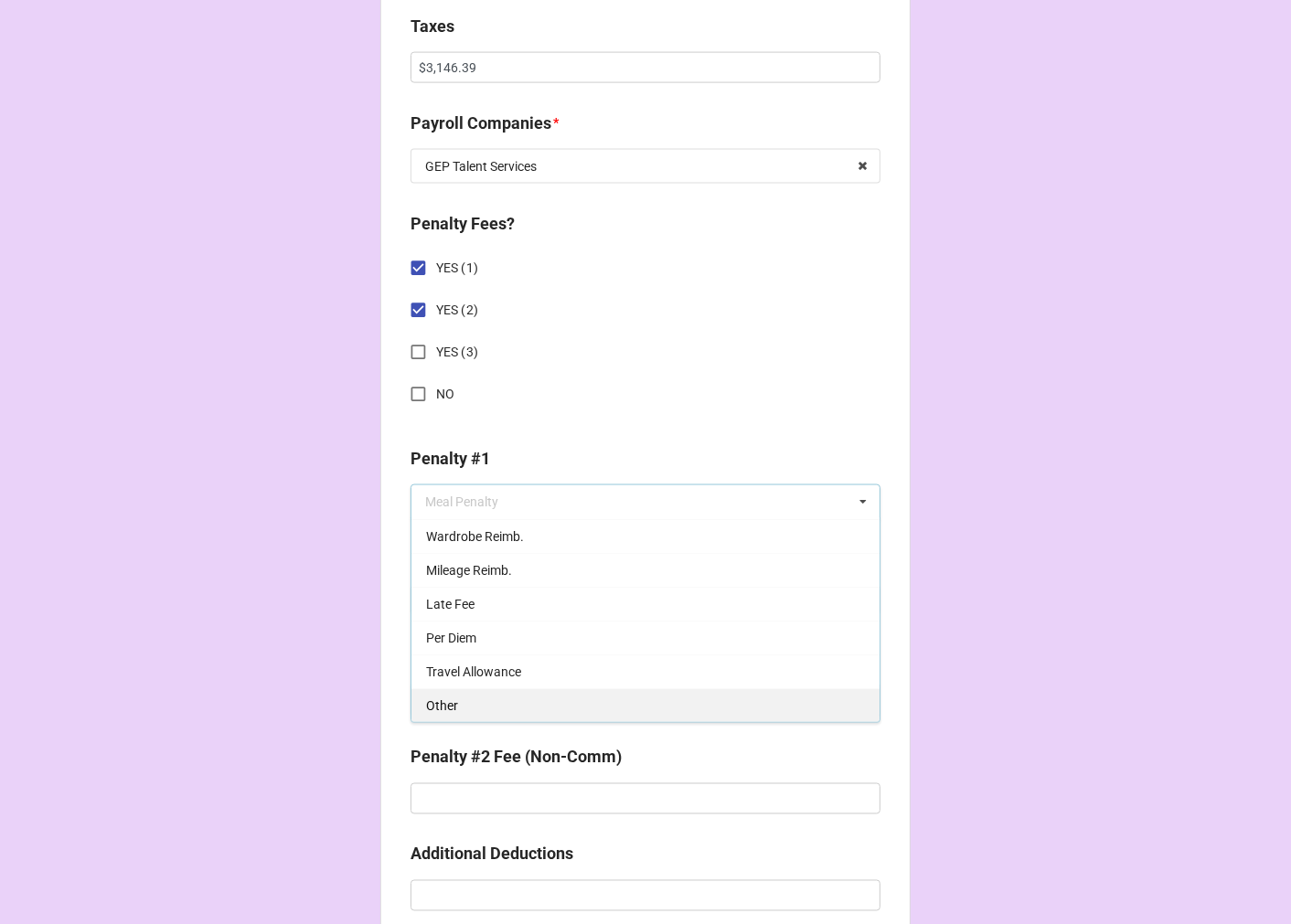
click at [467, 691] on div "Other" at bounding box center [646, 704] width 468 height 33
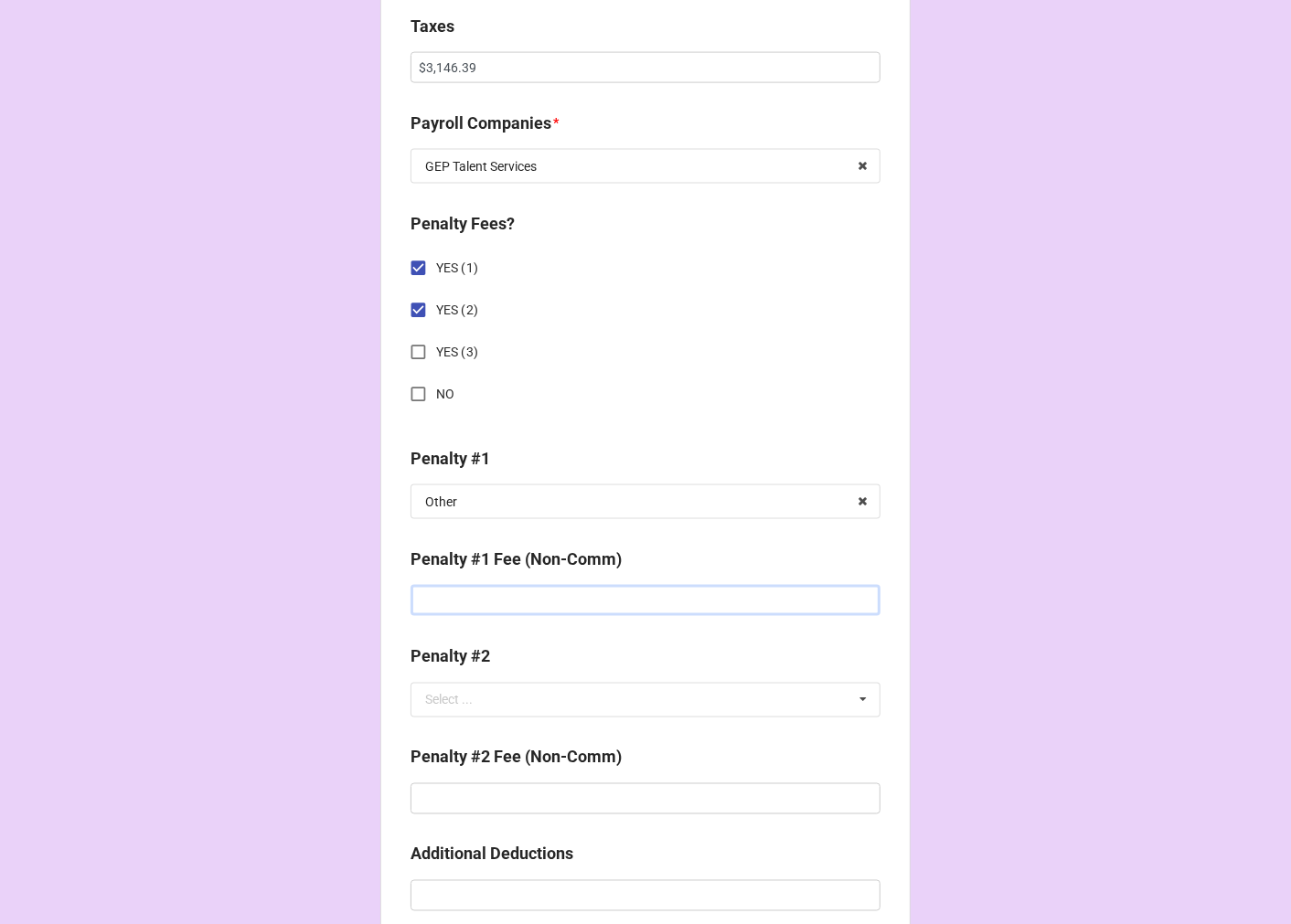
click at [449, 585] on input "text" at bounding box center [646, 600] width 470 height 32
type input "$950.00"
click at [444, 694] on div "Select ..." at bounding box center [449, 700] width 48 height 12
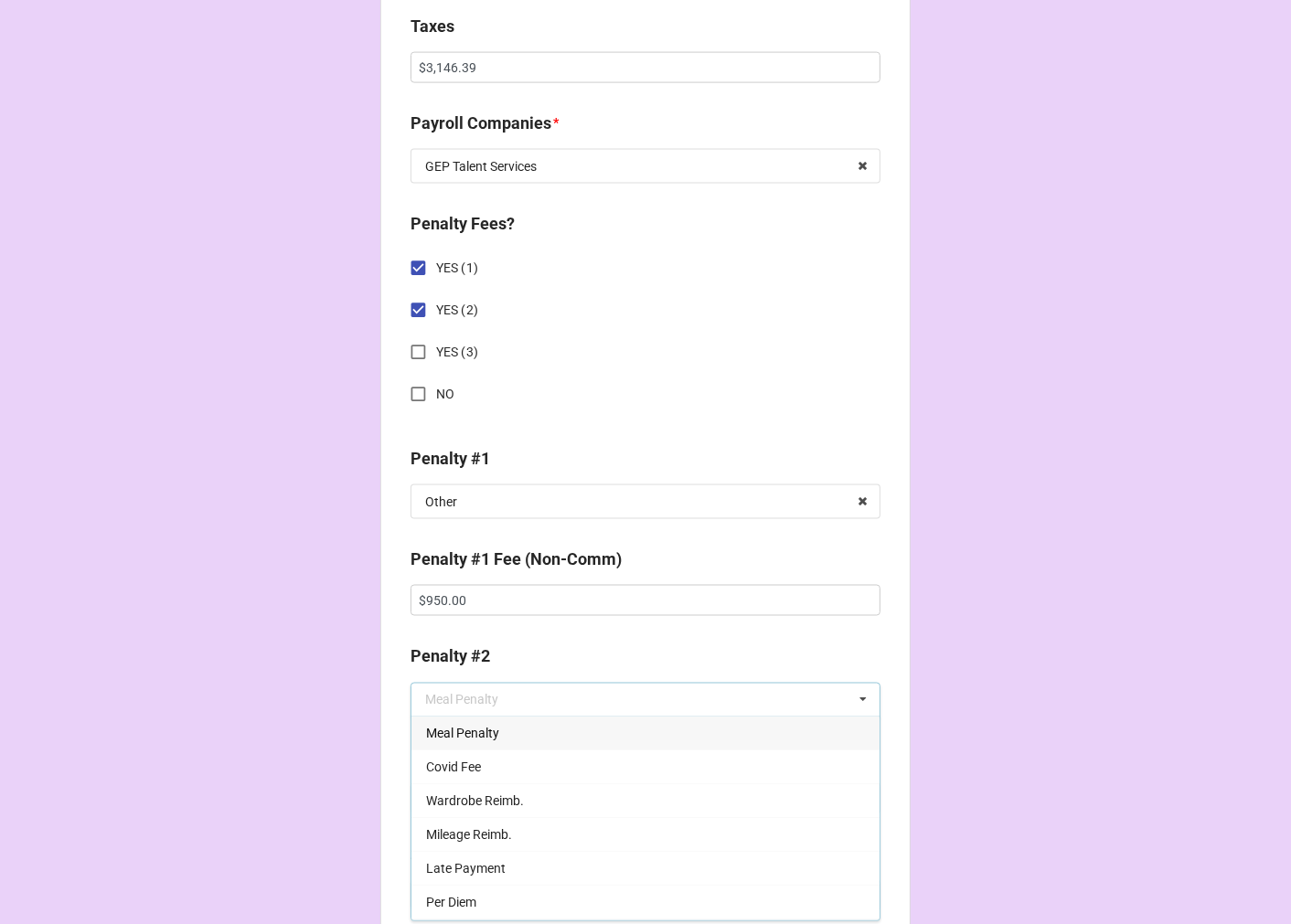
click at [486, 727] on span "Meal Penalty" at bounding box center [462, 733] width 74 height 14
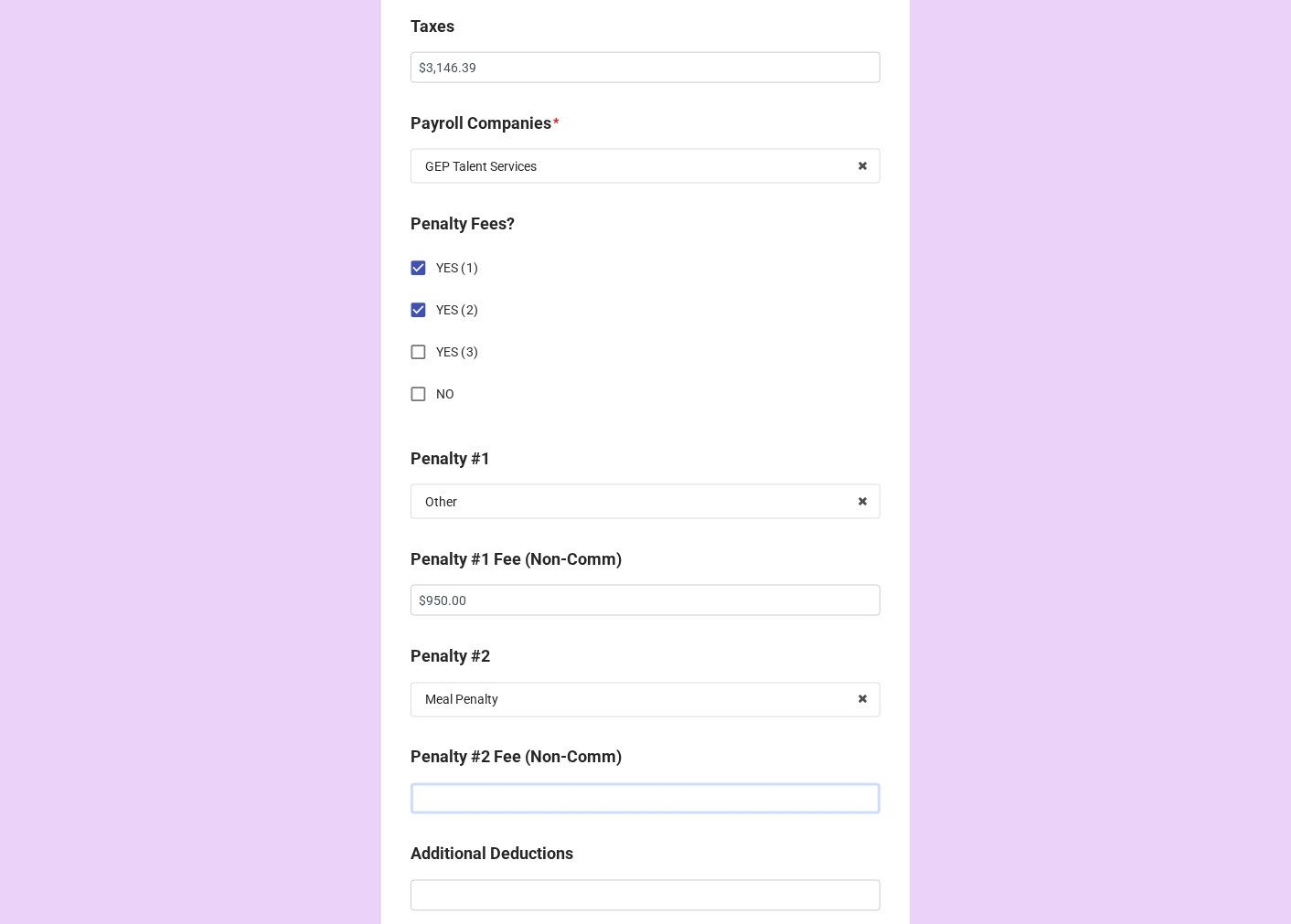
click at [464, 786] on input "text" at bounding box center [646, 798] width 470 height 32
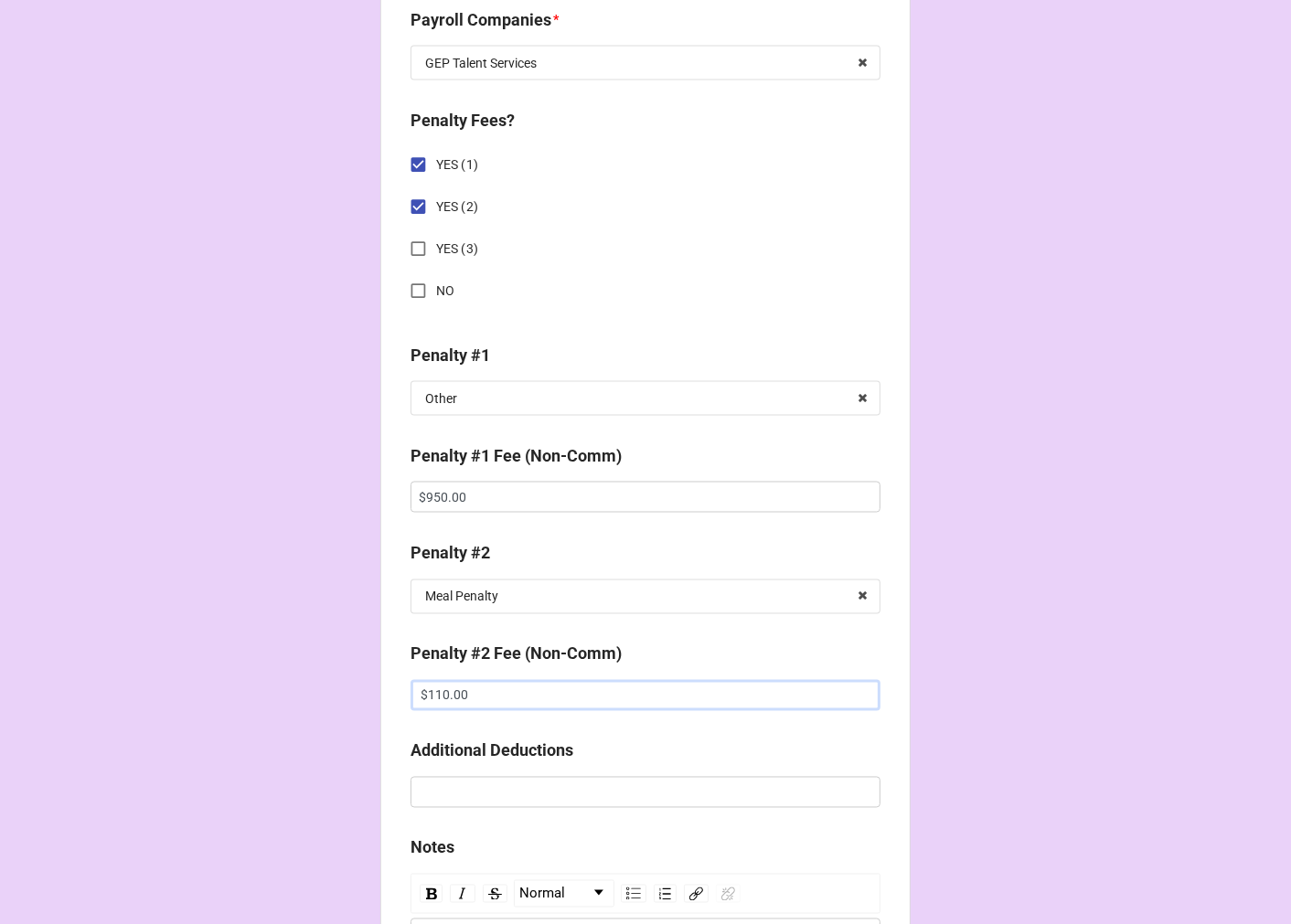
scroll to position [2436, 0]
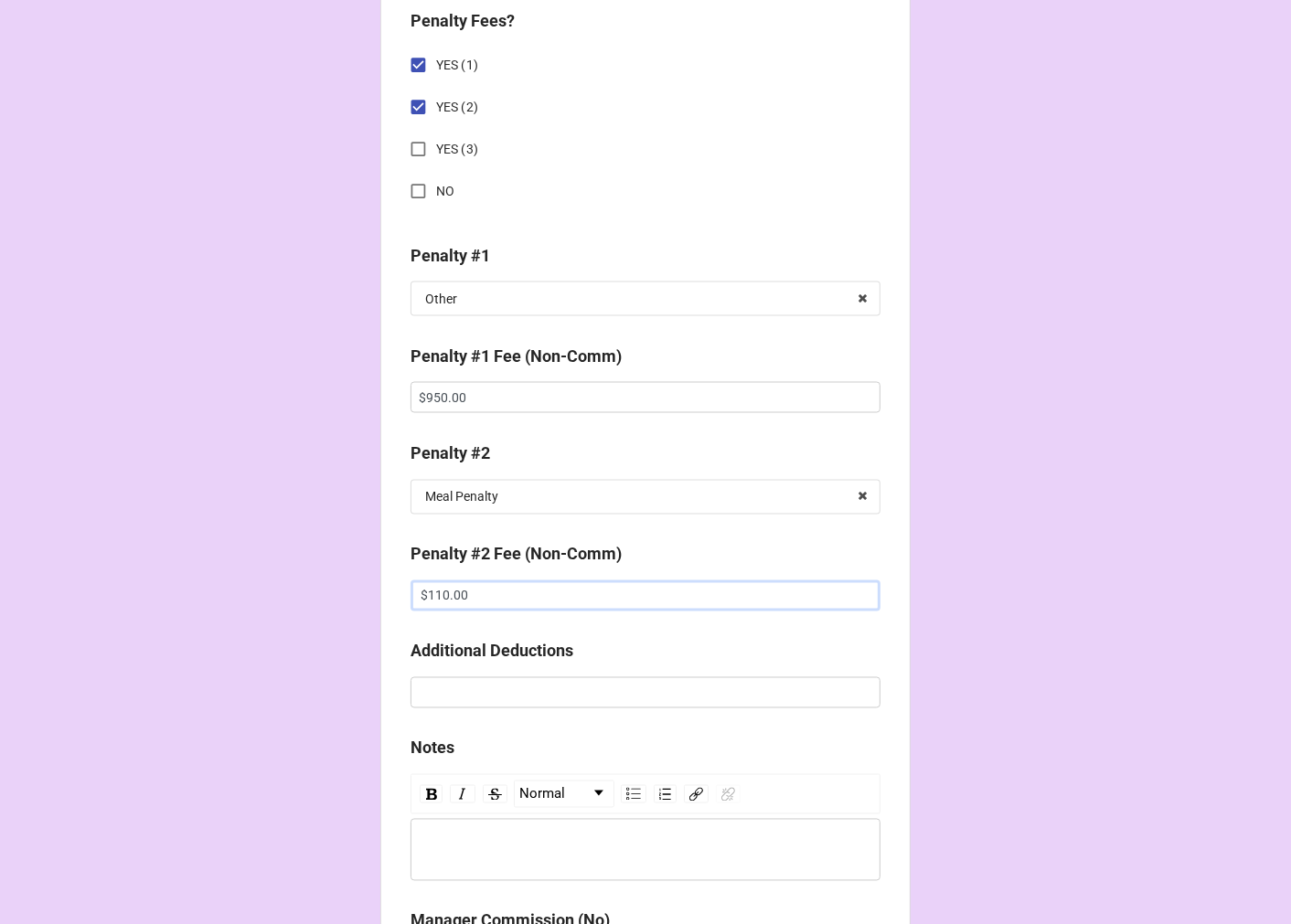
type input "$110.00"
click at [455, 828] on div "rdw-wrapper" at bounding box center [646, 850] width 470 height 62
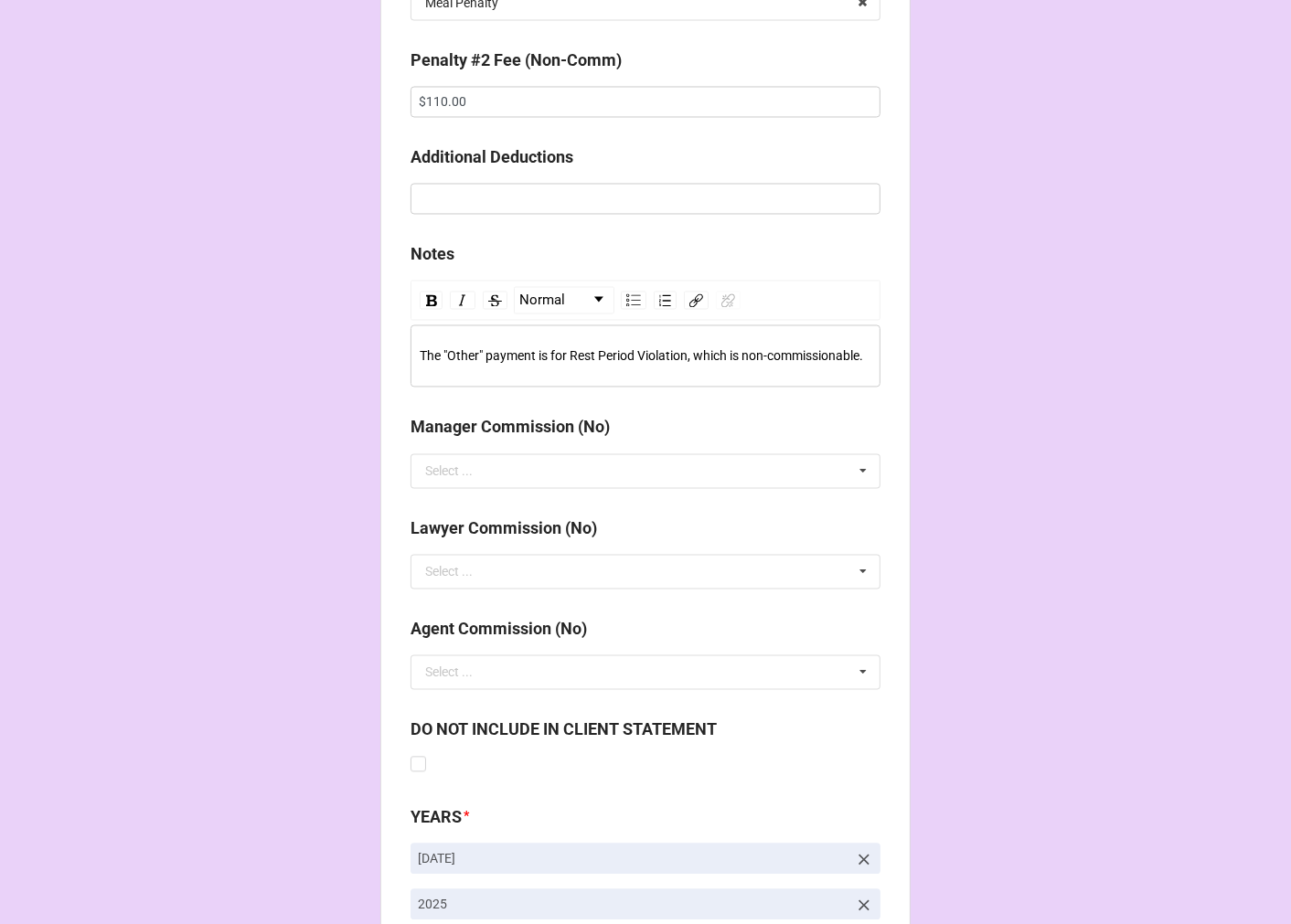
scroll to position [3105, 0]
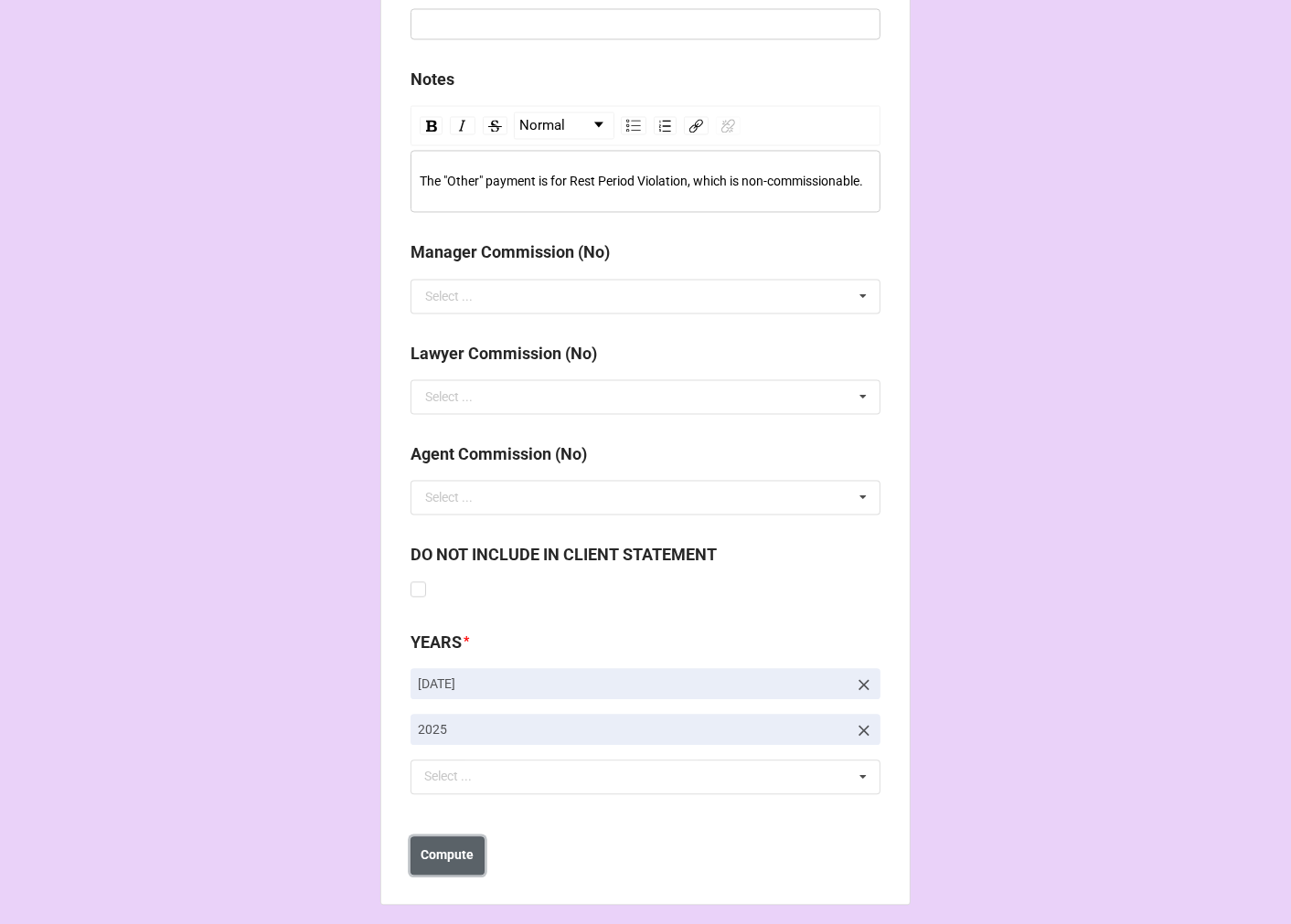
drag, startPoint x: 457, startPoint y: 850, endPoint x: 478, endPoint y: 855, distance: 21.6
click at [457, 851] on b "Compute" at bounding box center [448, 855] width 53 height 19
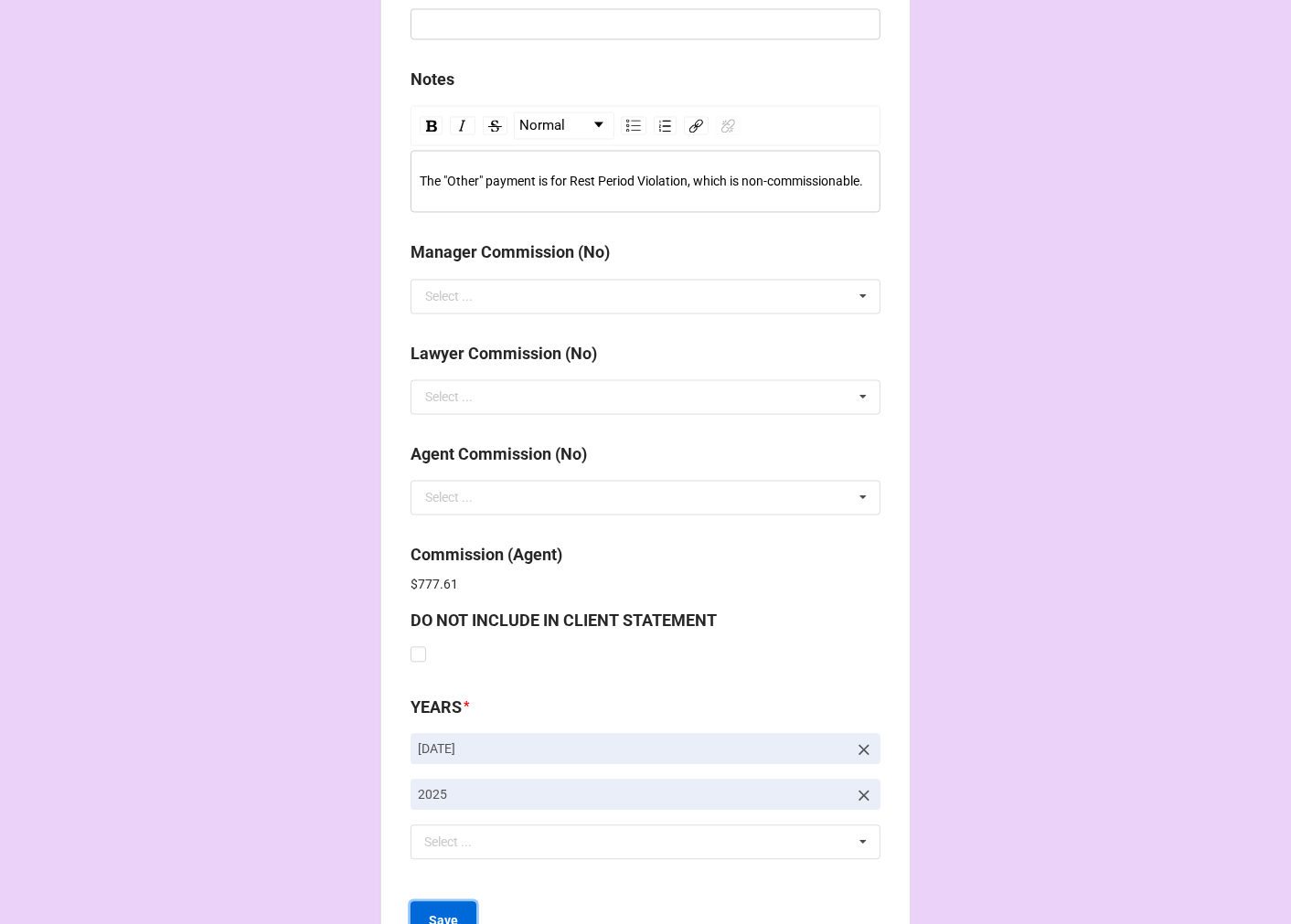
click at [444, 901] on button "Save" at bounding box center [443, 920] width 66 height 38
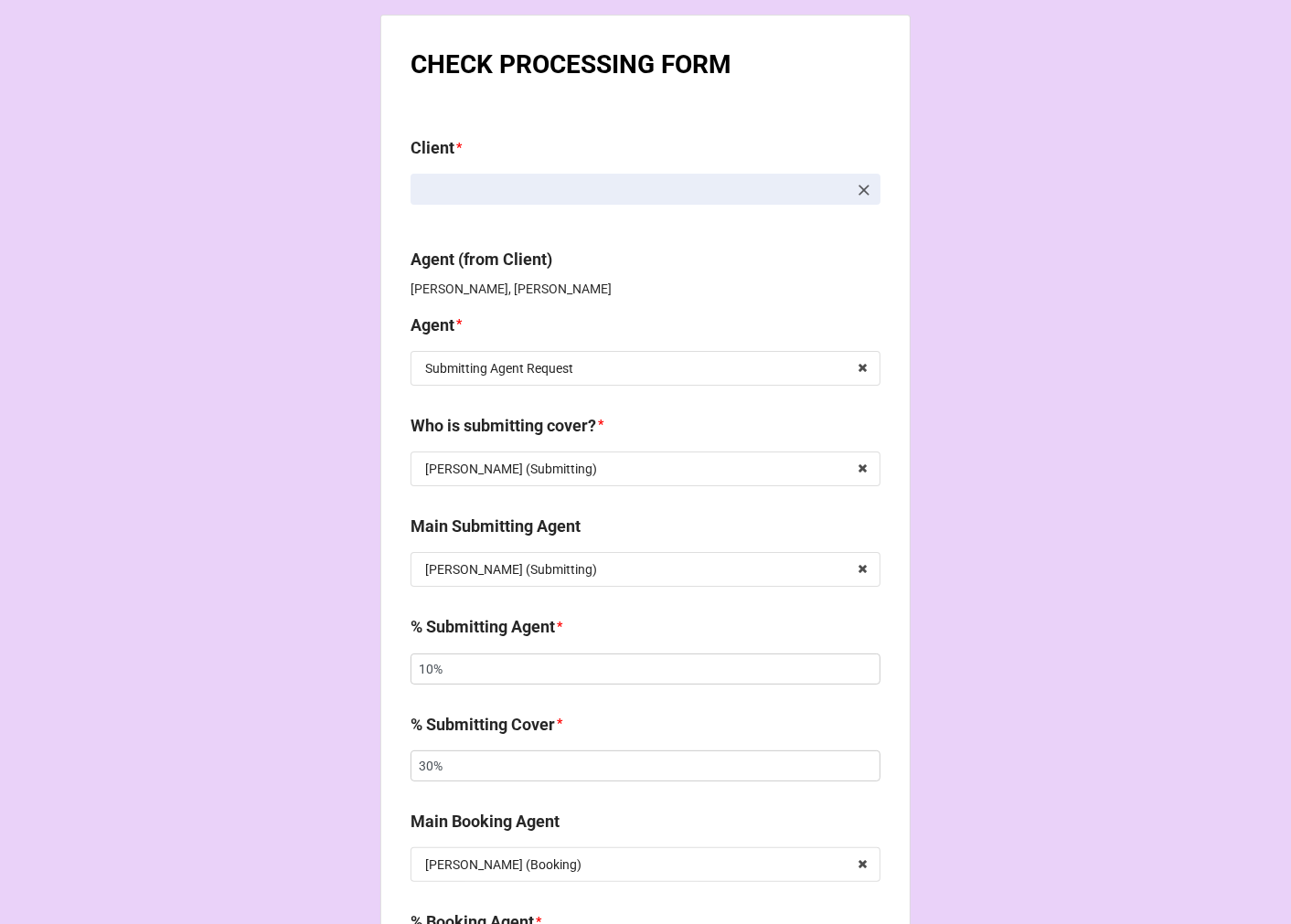
click at [857, 187] on icon at bounding box center [863, 190] width 18 height 18
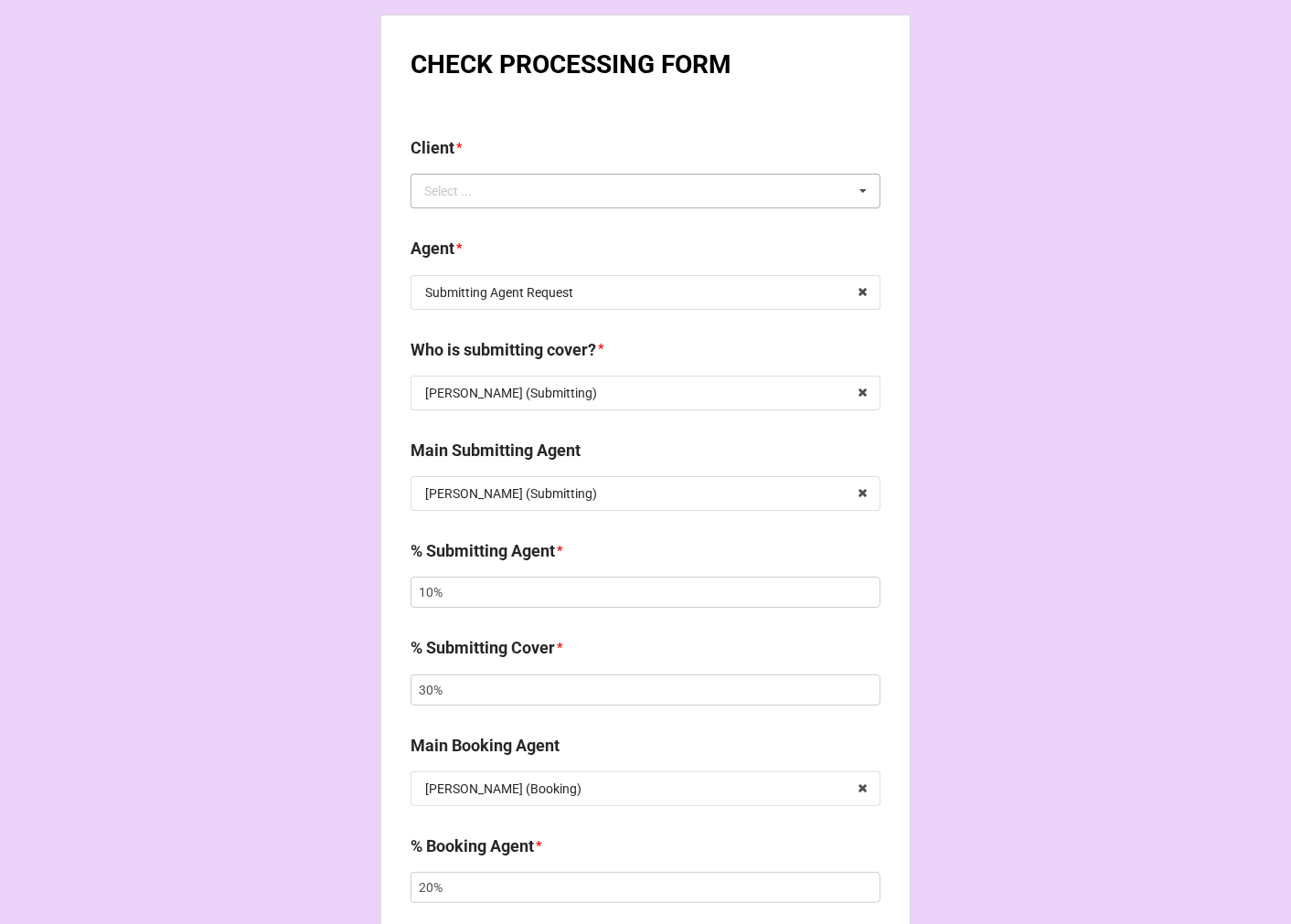
click at [707, 187] on div "Select ... No results found." at bounding box center [646, 191] width 470 height 34
type input "[PERSON_NAME]"
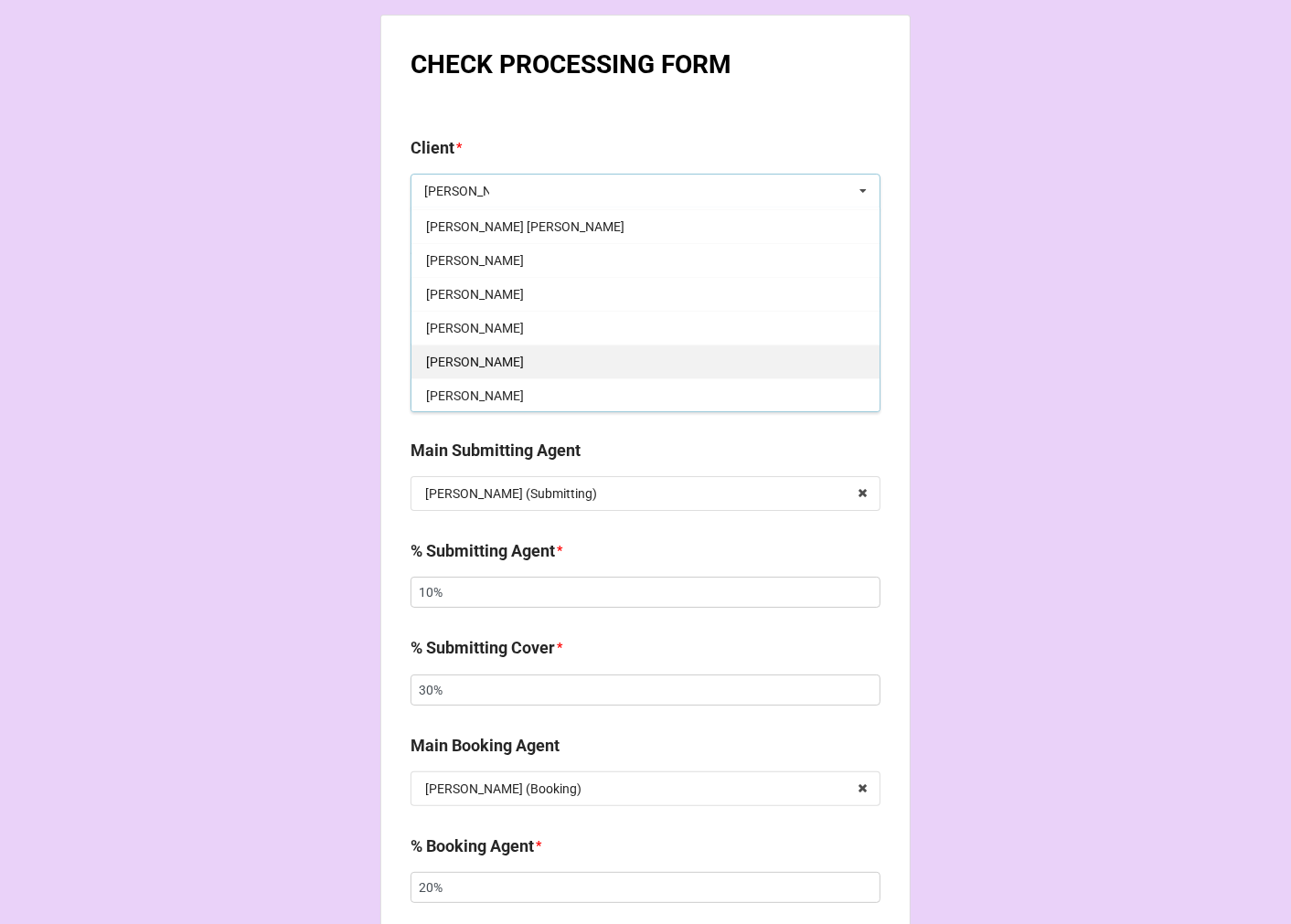
scroll to position [304, 0]
click at [509, 359] on div "[PERSON_NAME]" at bounding box center [646, 359] width 468 height 33
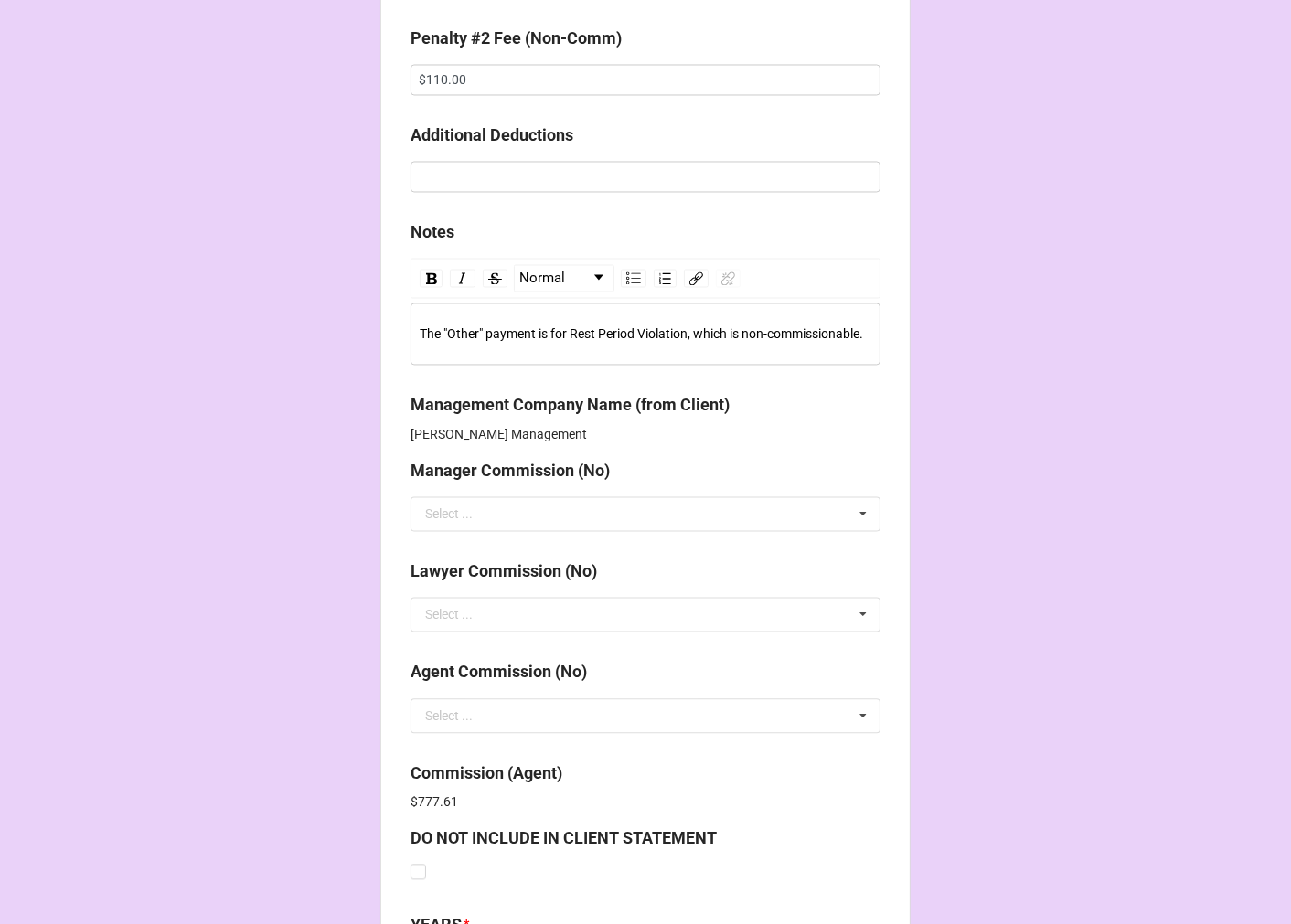
scroll to position [3237, 0]
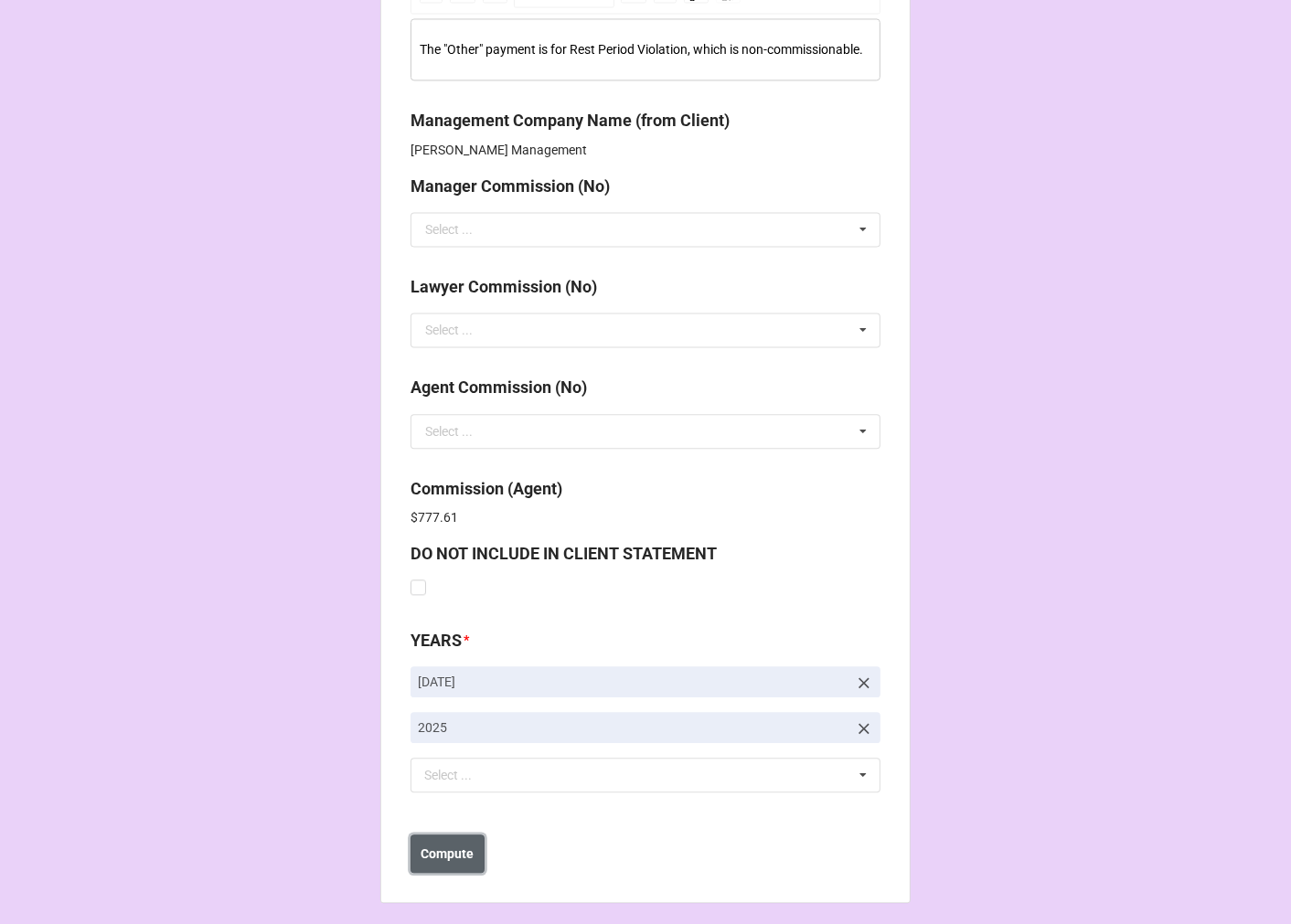
click at [428, 845] on b "Compute" at bounding box center [448, 854] width 53 height 19
click at [443, 852] on b "Save" at bounding box center [443, 854] width 30 height 19
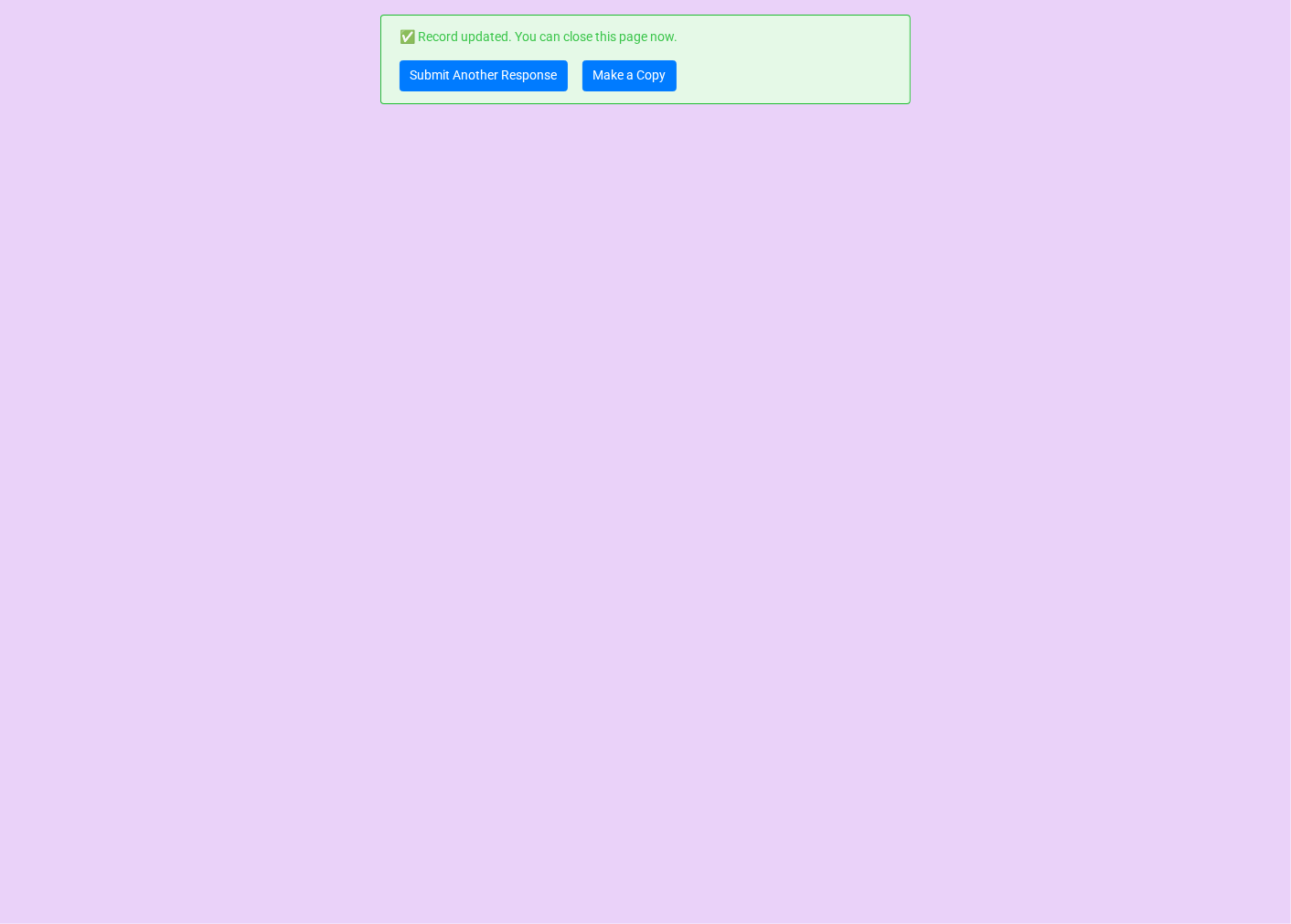
scroll to position [0, 0]
click at [461, 75] on link "Submit Another Response" at bounding box center [483, 75] width 168 height 32
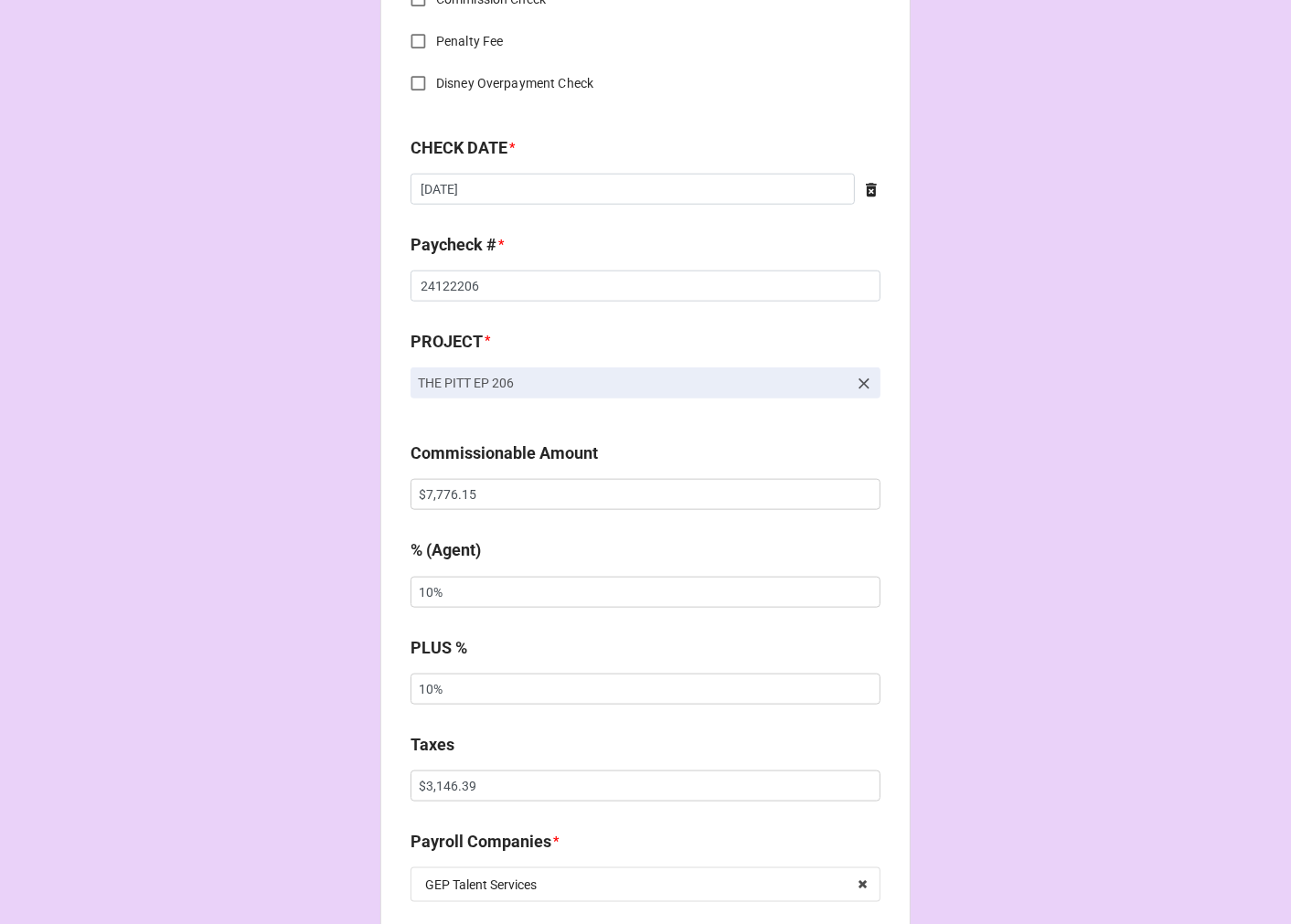
scroll to position [1522, 0]
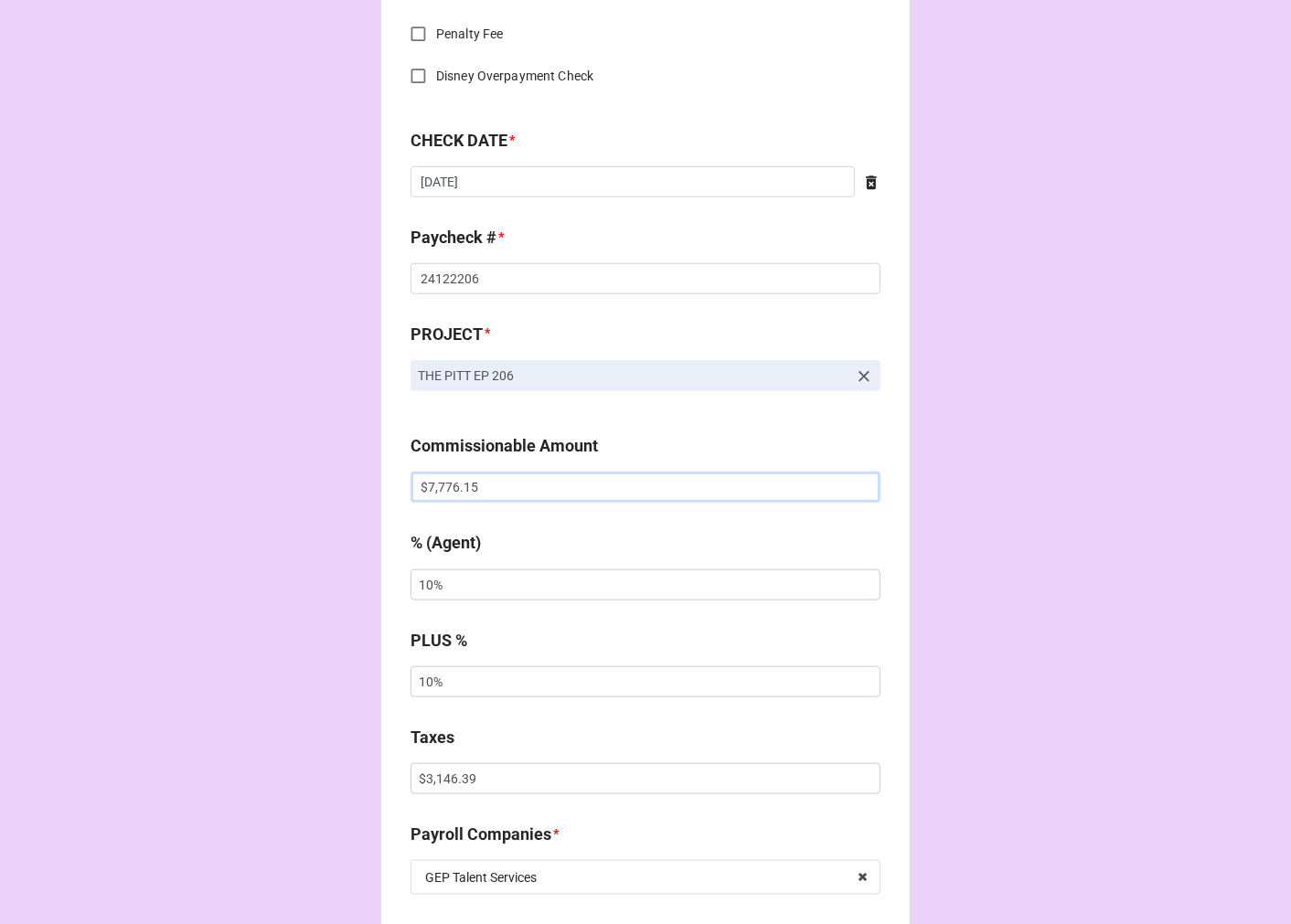
click at [508, 480] on input "$7,776.15" at bounding box center [646, 487] width 470 height 32
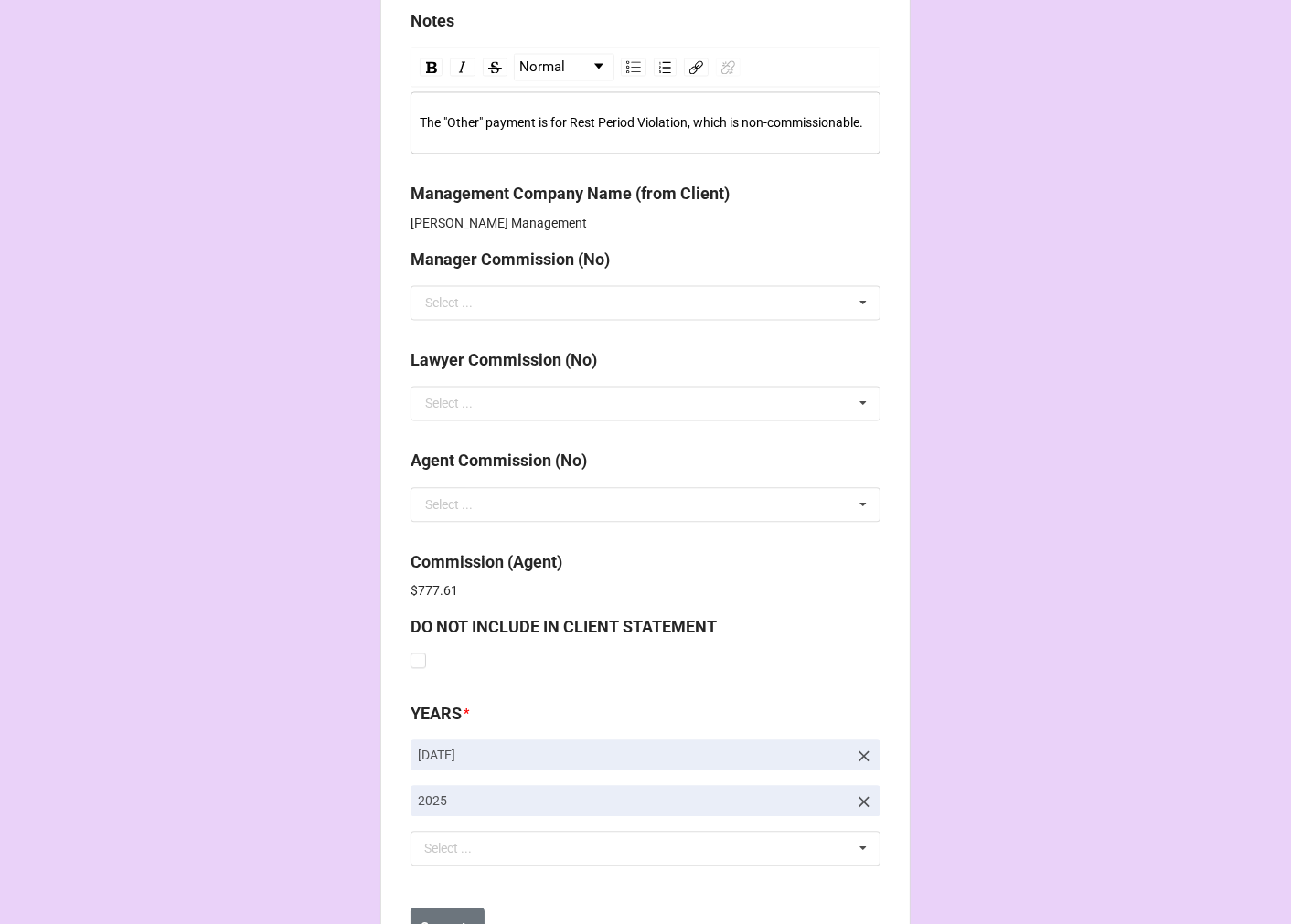
scroll to position [3237, 0]
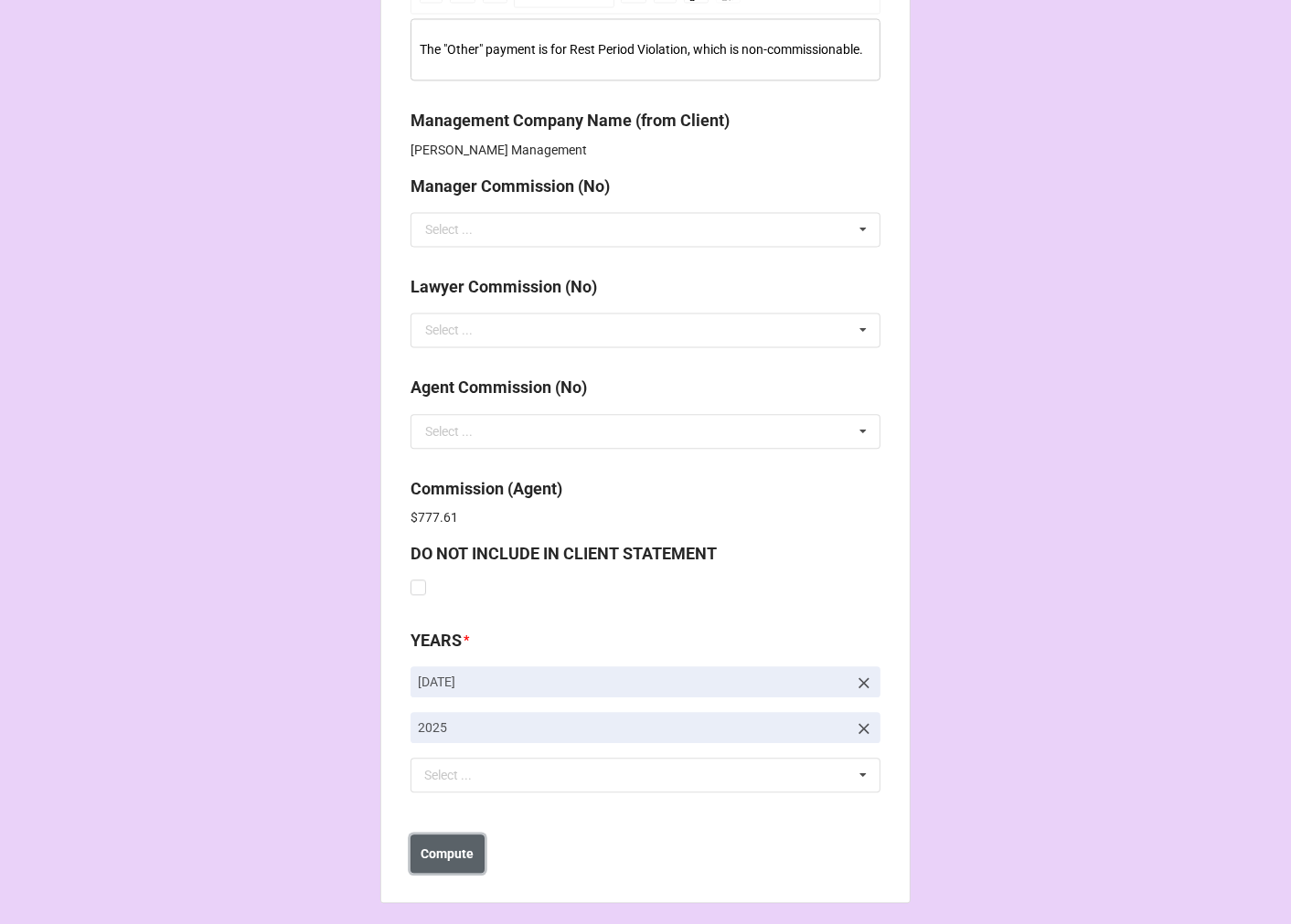
click at [457, 848] on b "Compute" at bounding box center [448, 854] width 53 height 19
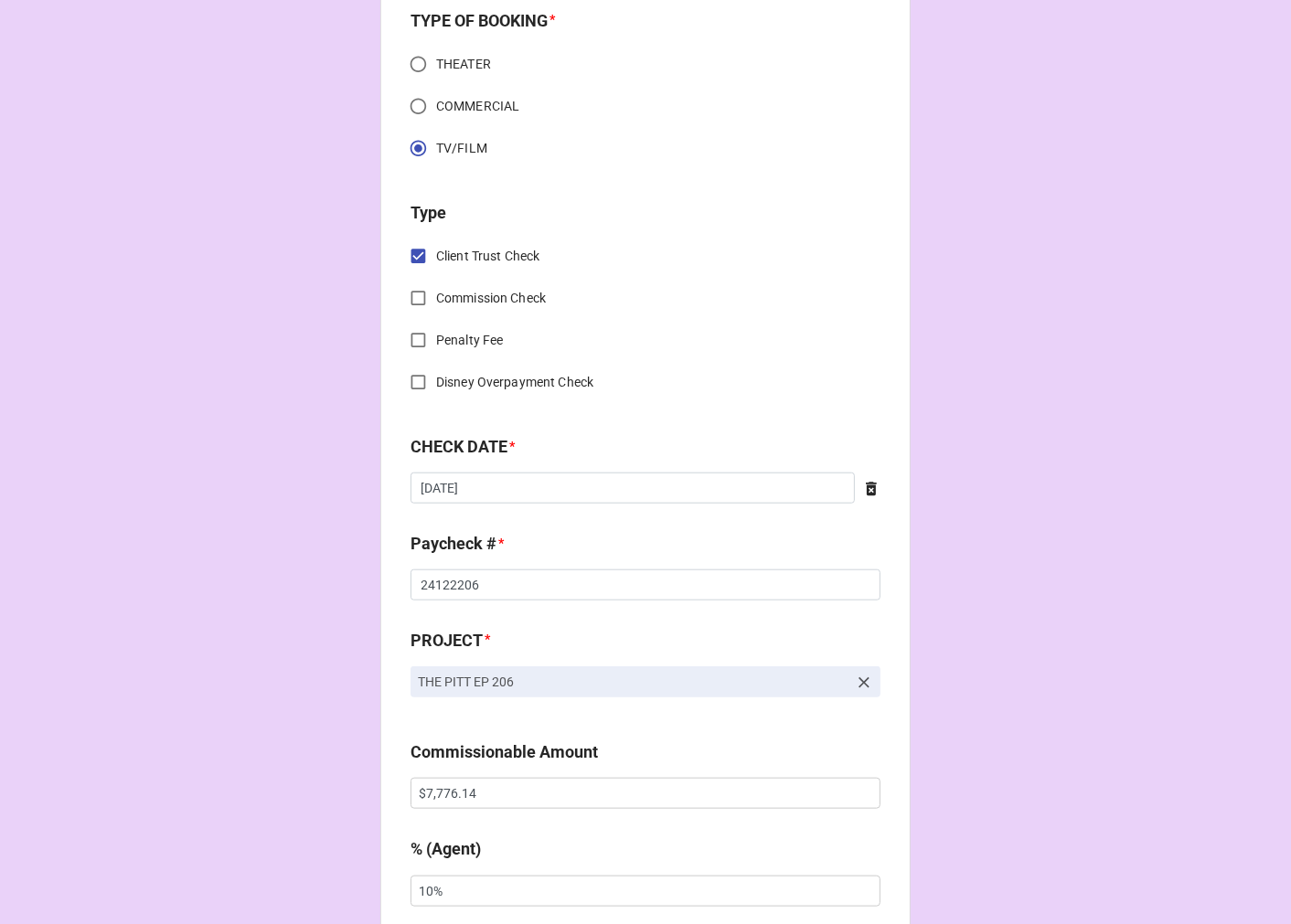
scroll to position [1207, 0]
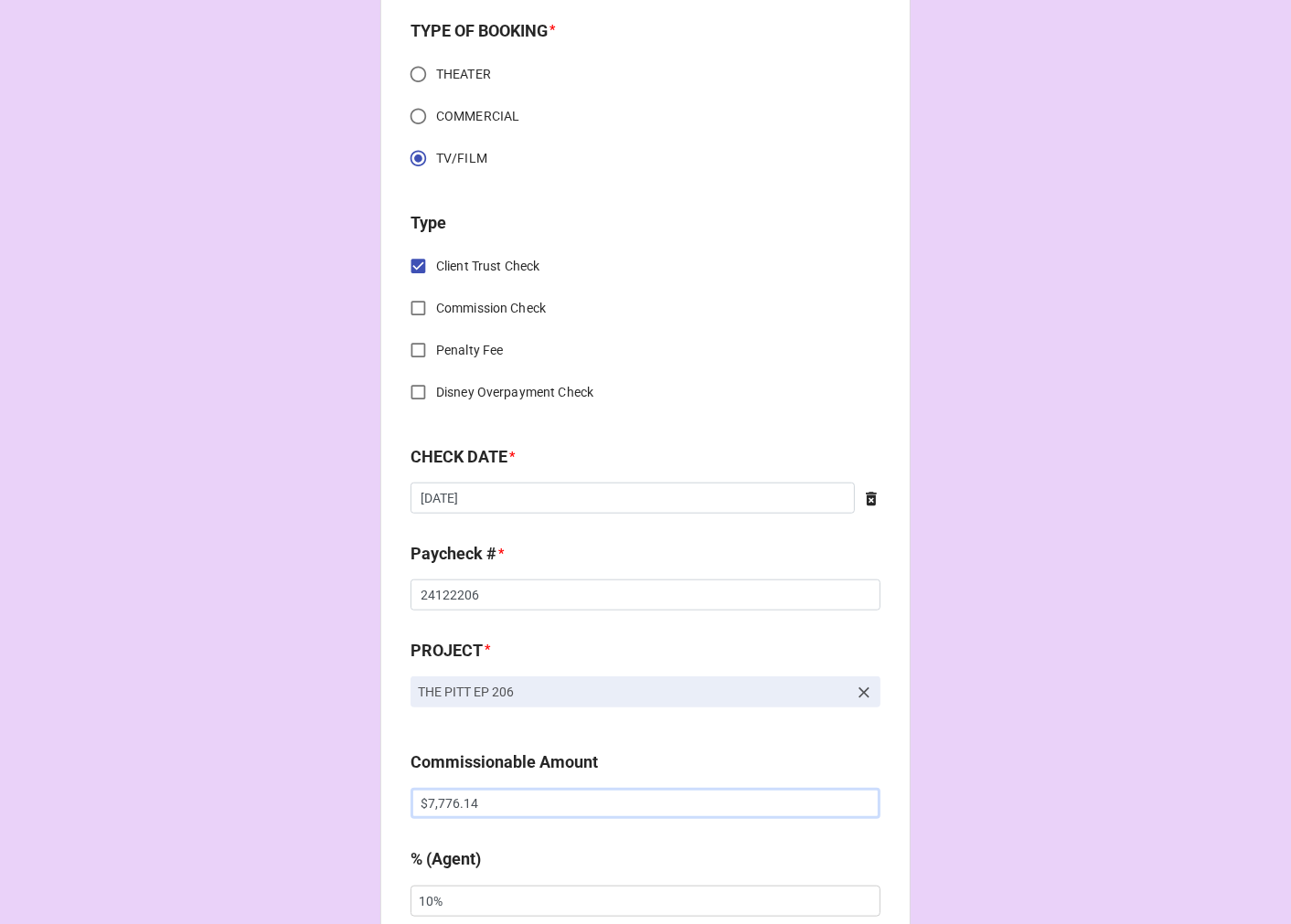
click at [482, 800] on input "$7,776.14" at bounding box center [646, 803] width 470 height 32
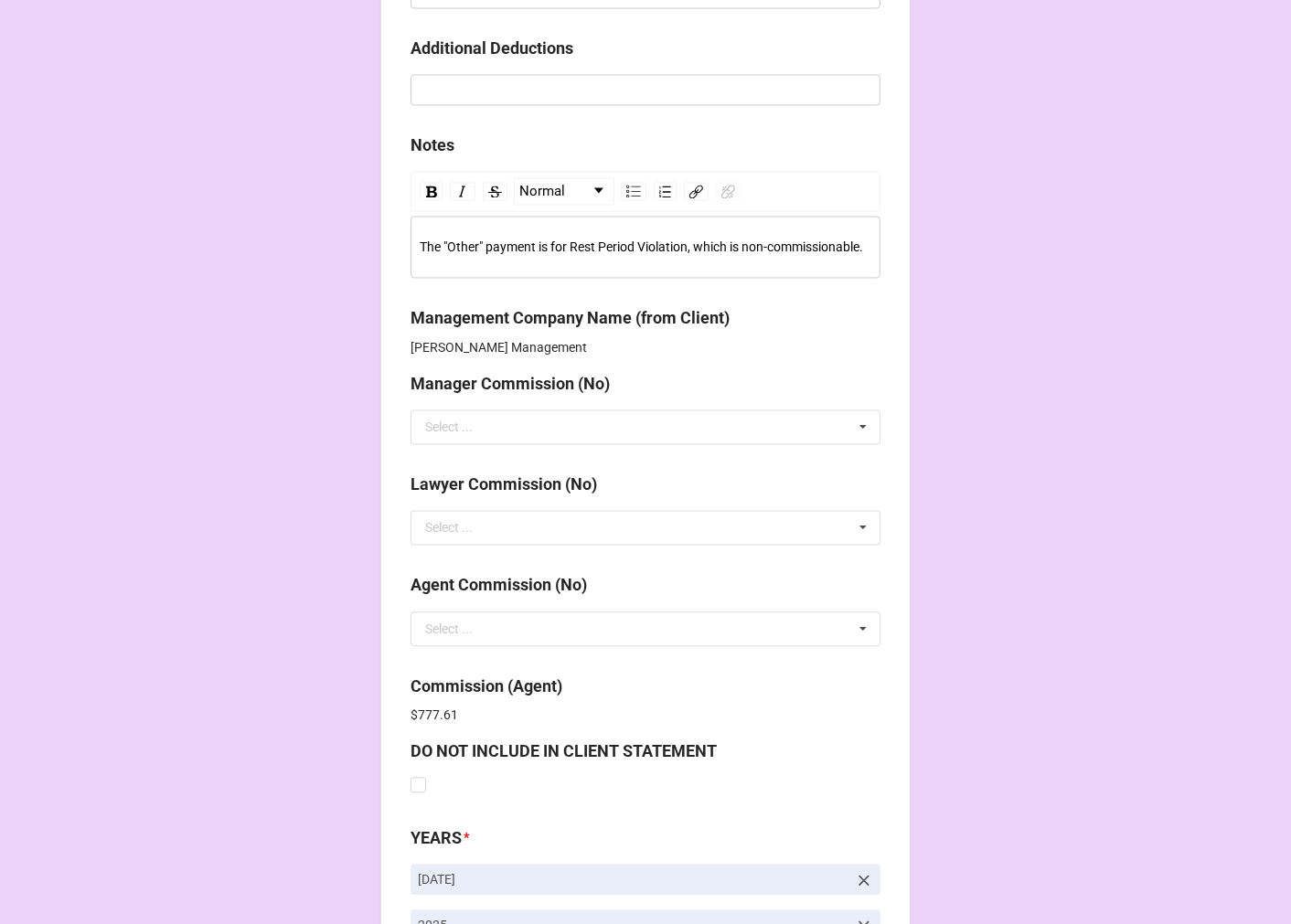
scroll to position [3237, 0]
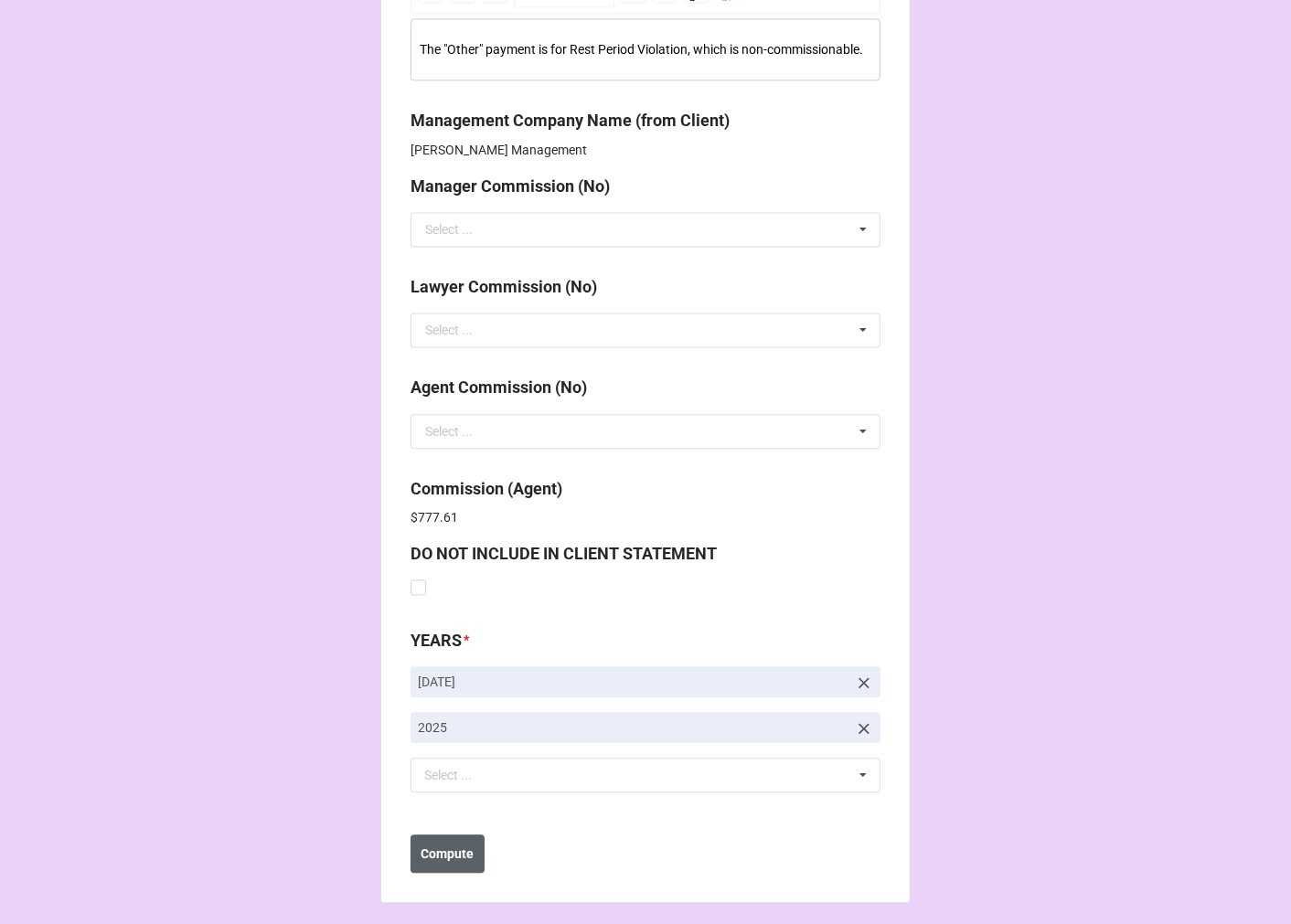
type input "$7,776.15"
click at [443, 854] on button "Compute" at bounding box center [448, 853] width 74 height 38
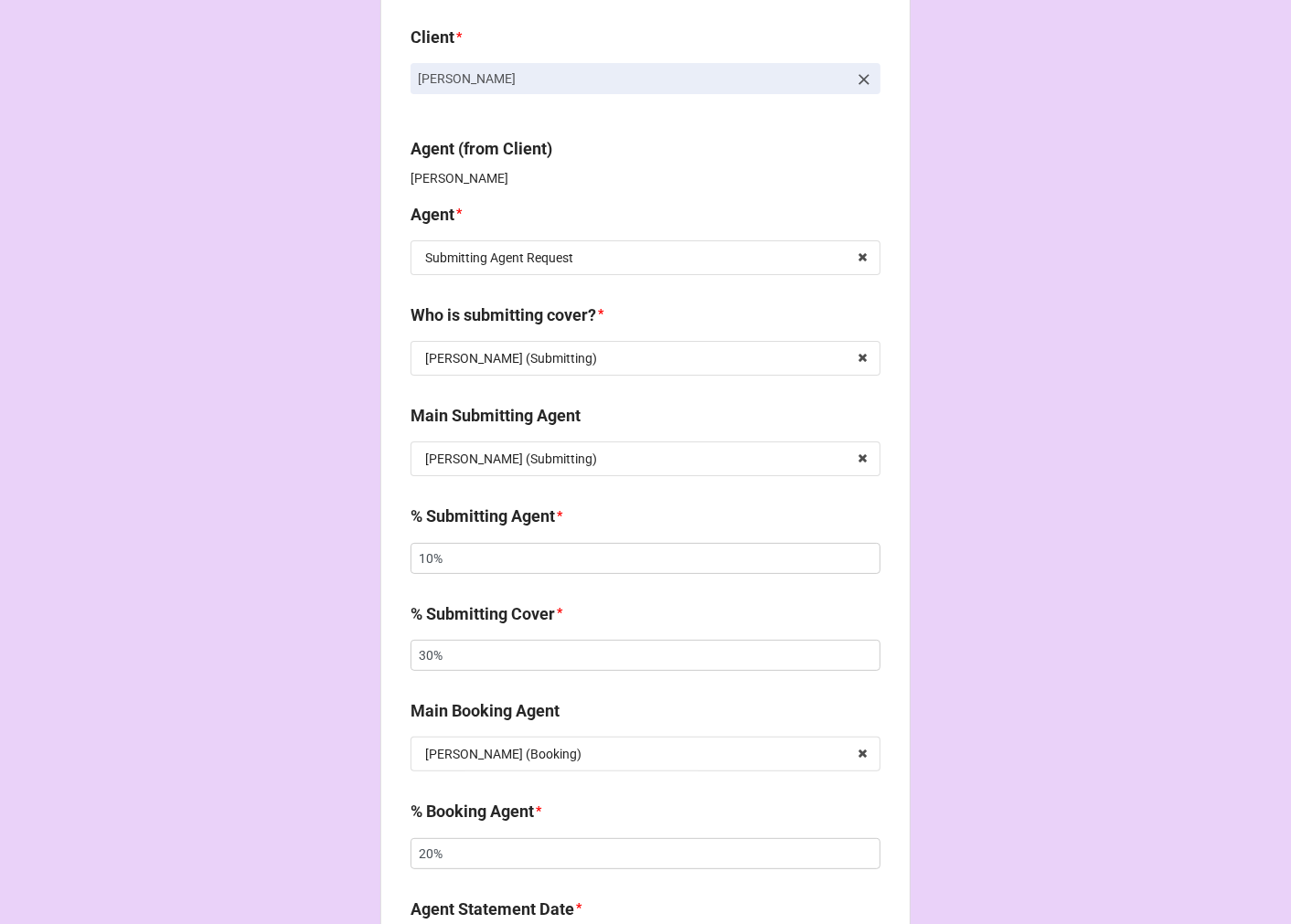
scroll to position [0, 0]
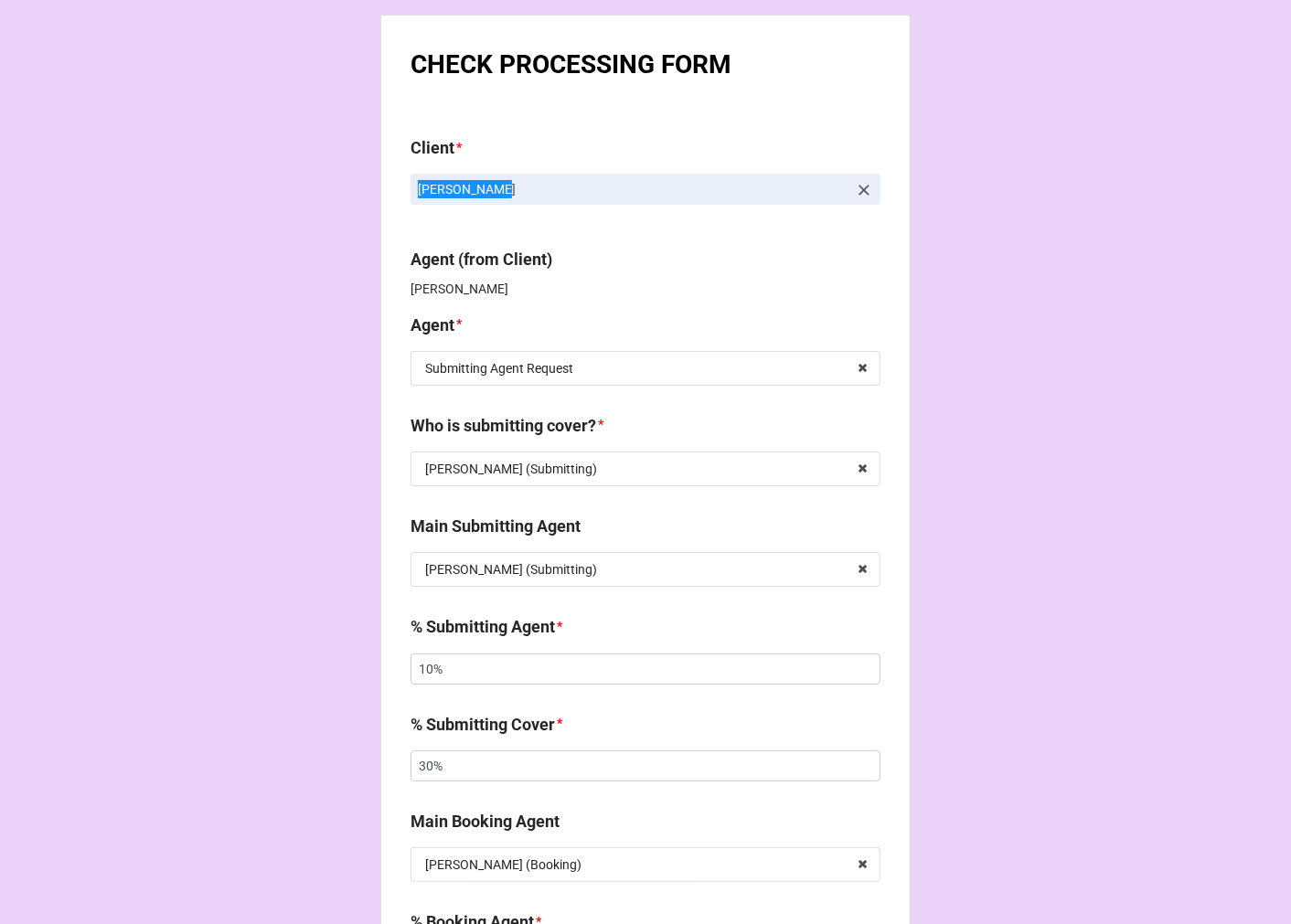
drag, startPoint x: 505, startPoint y: 193, endPoint x: 306, endPoint y: 196, distance: 199.0
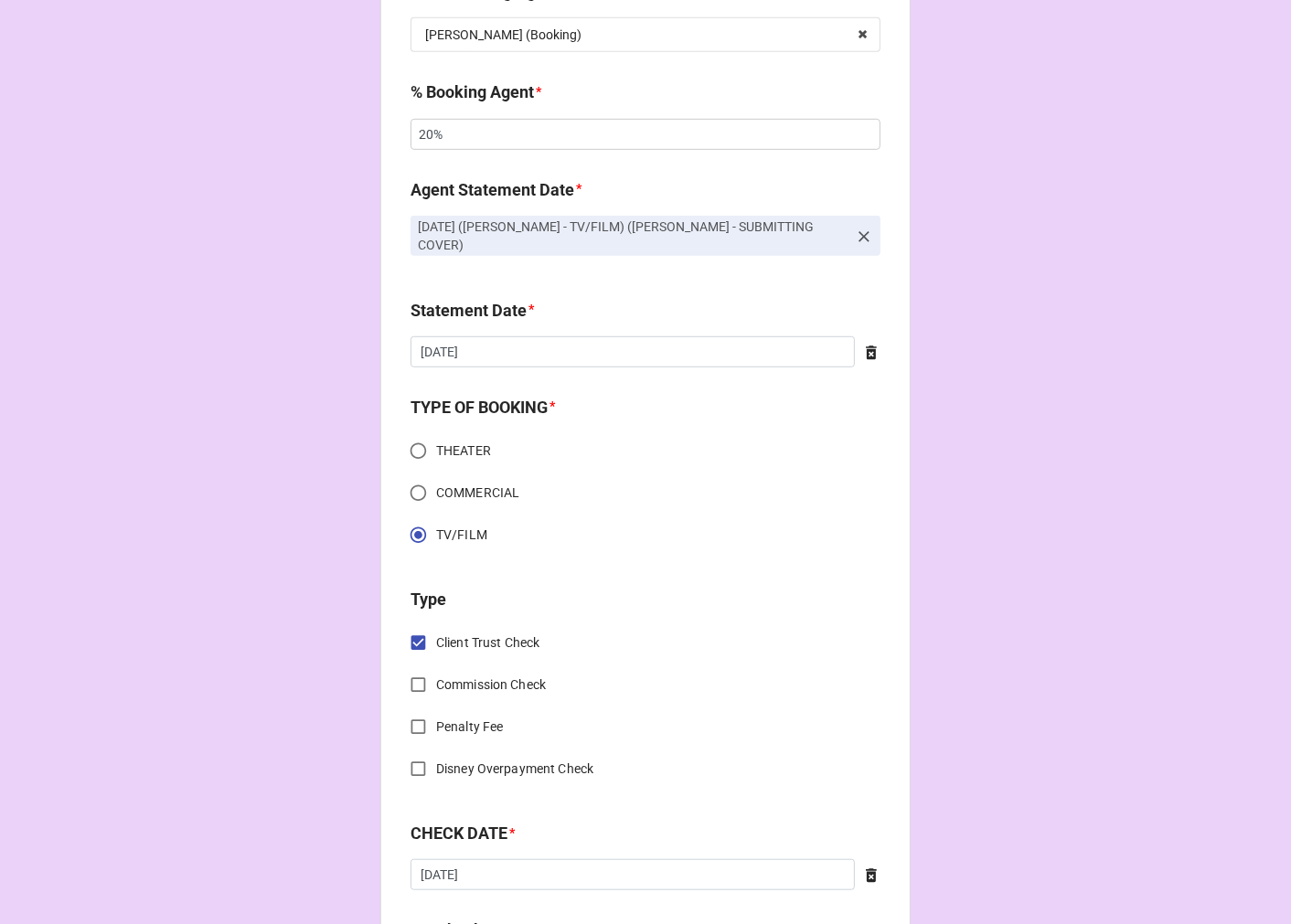
scroll to position [1117, 0]
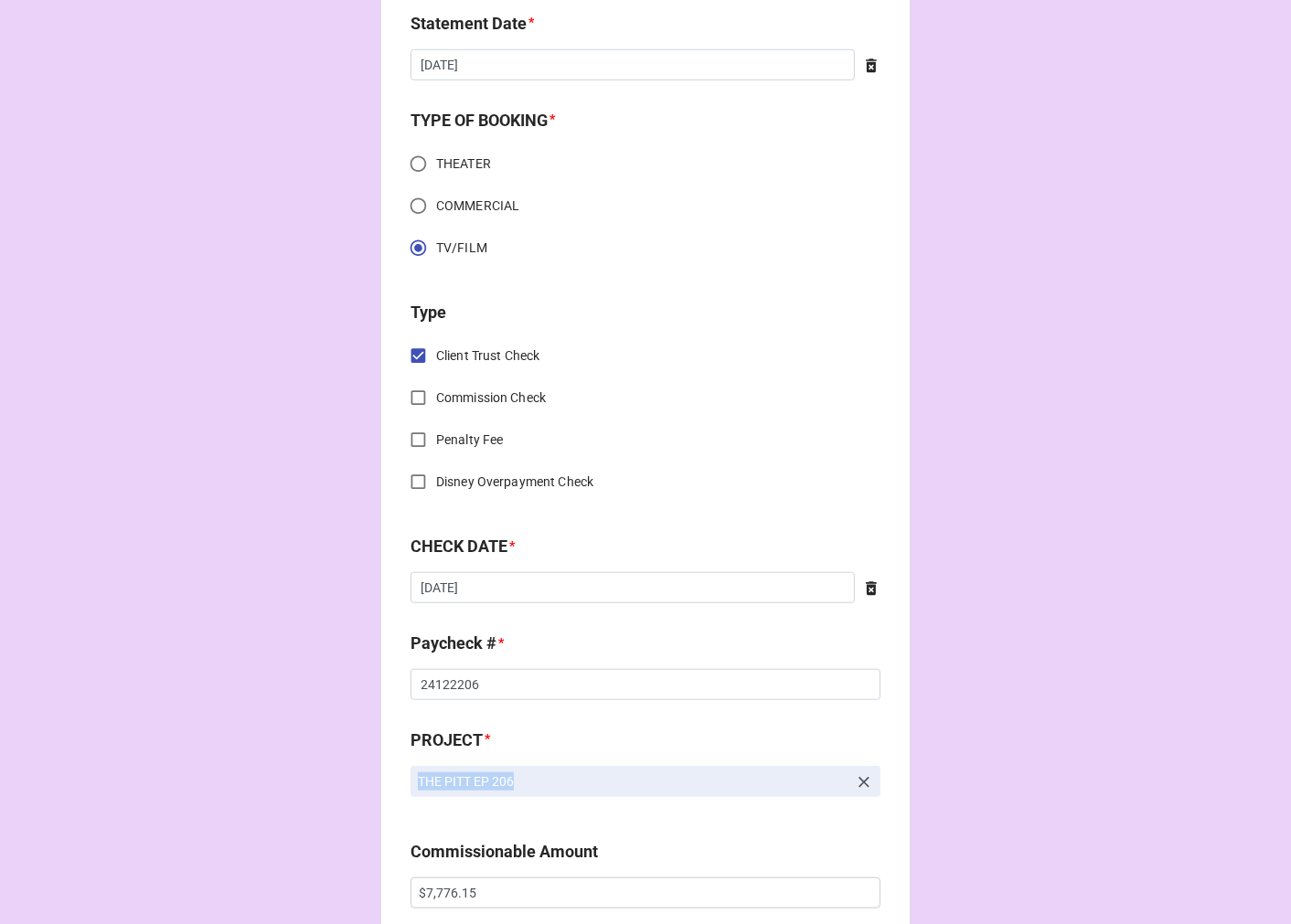
drag, startPoint x: 538, startPoint y: 783, endPoint x: 389, endPoint y: 783, distance: 149.0
copy p "THE PITT EP 206"
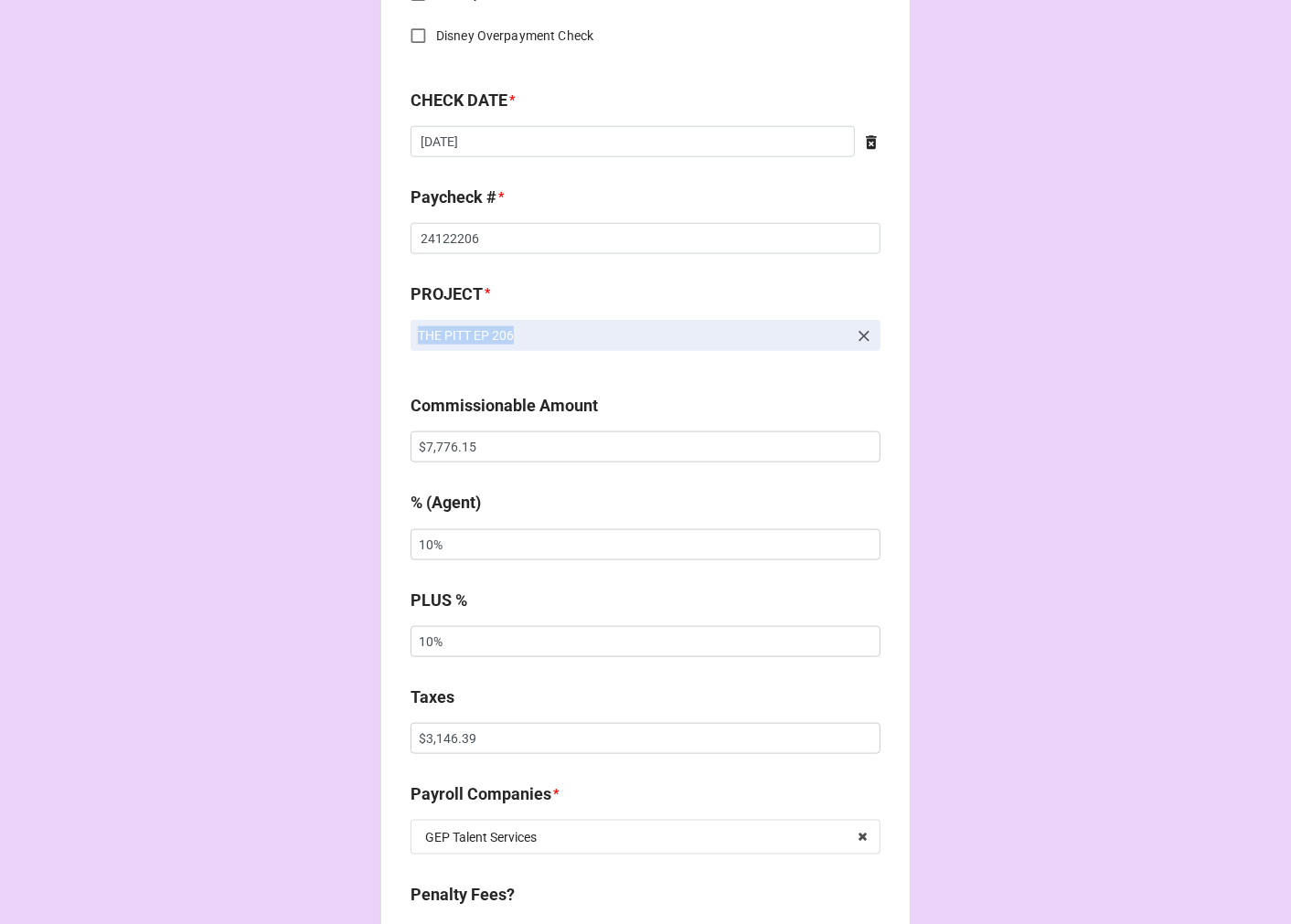
scroll to position [1016, 0]
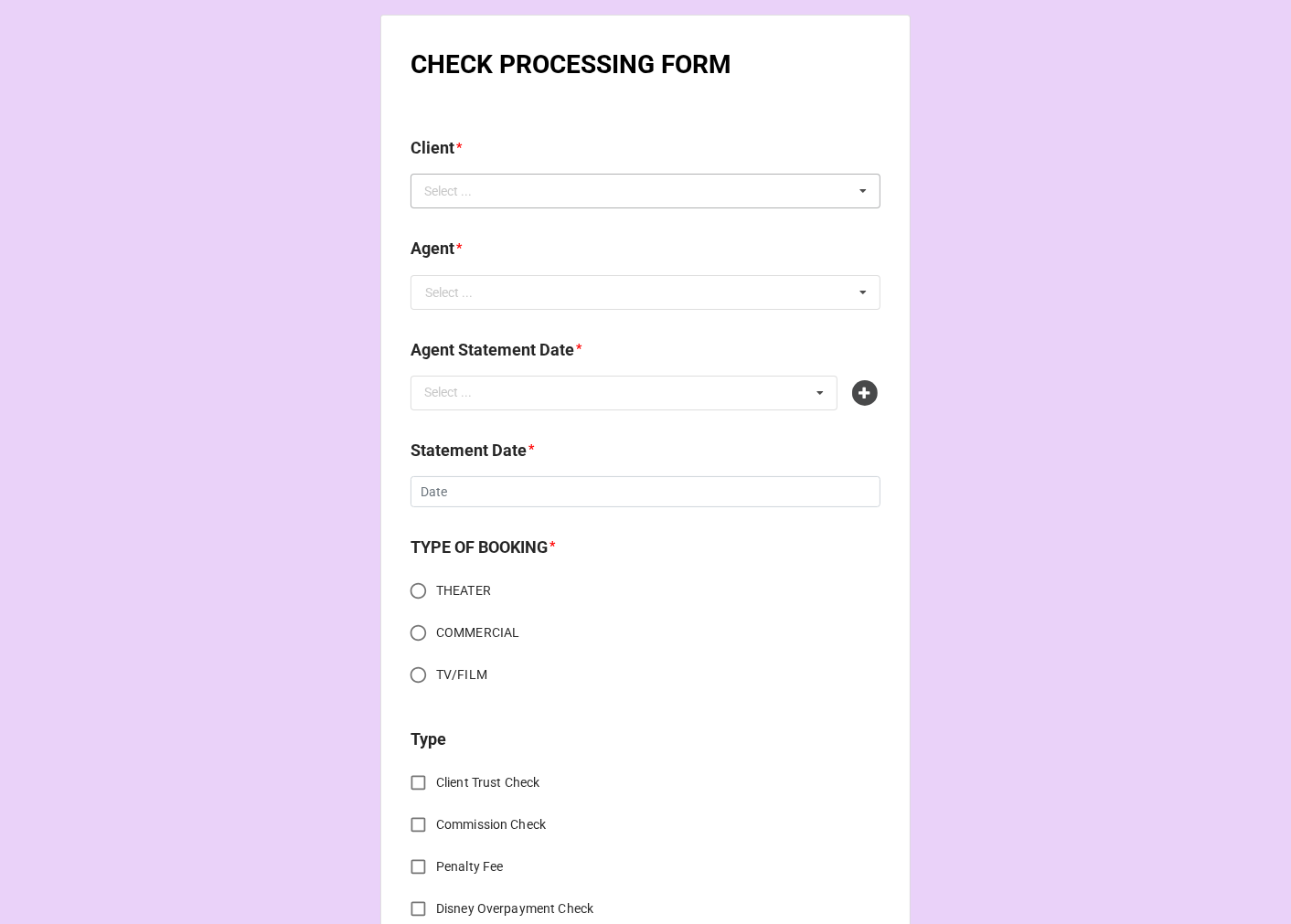
click at [523, 202] on div "Select ... No results found." at bounding box center [646, 191] width 470 height 34
type input "[PERSON_NAME]"
click at [513, 220] on span "[PERSON_NAME] [PERSON_NAME]" at bounding box center [525, 224] width 199 height 14
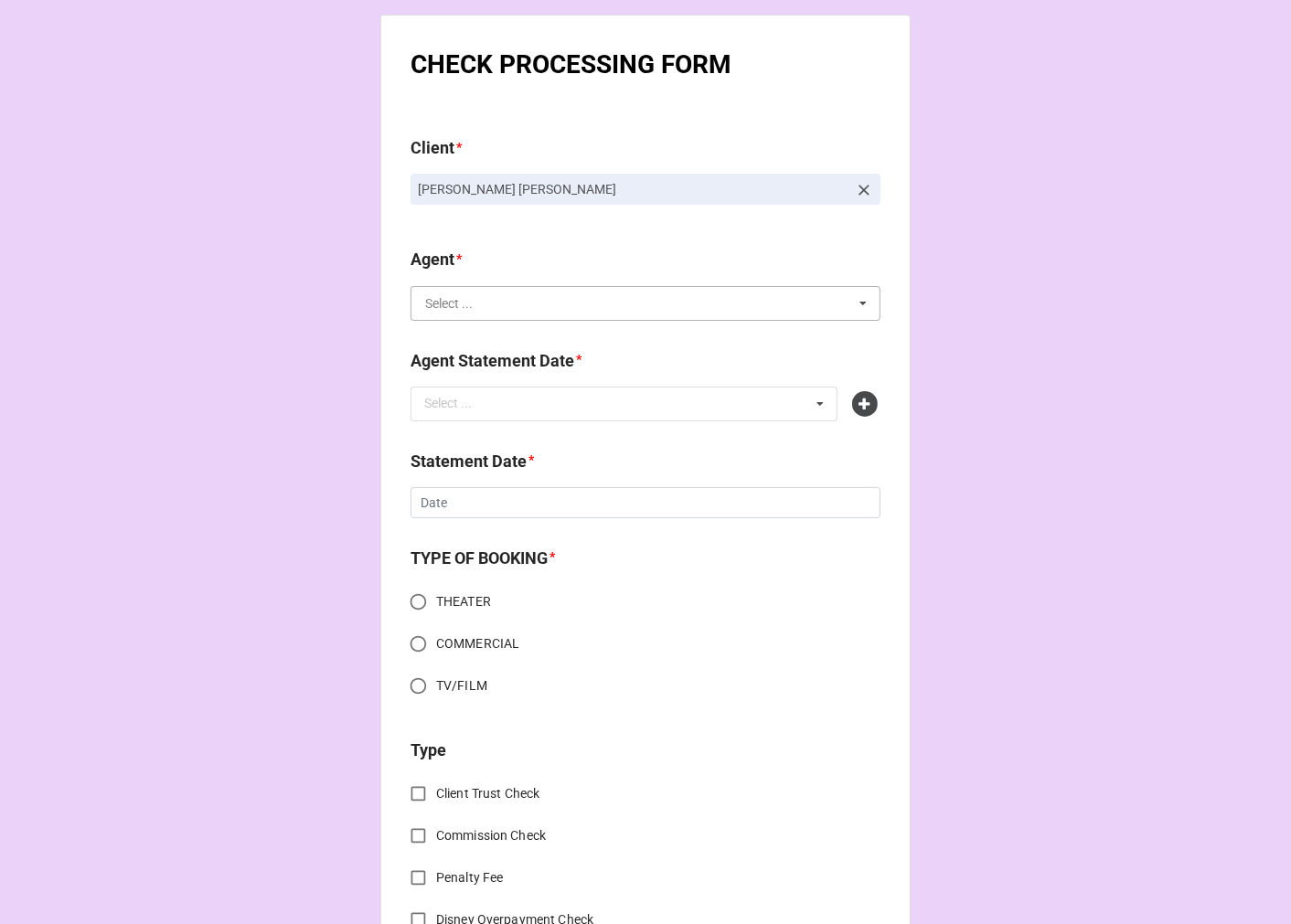
click at [503, 311] on input "text" at bounding box center [646, 304] width 468 height 32
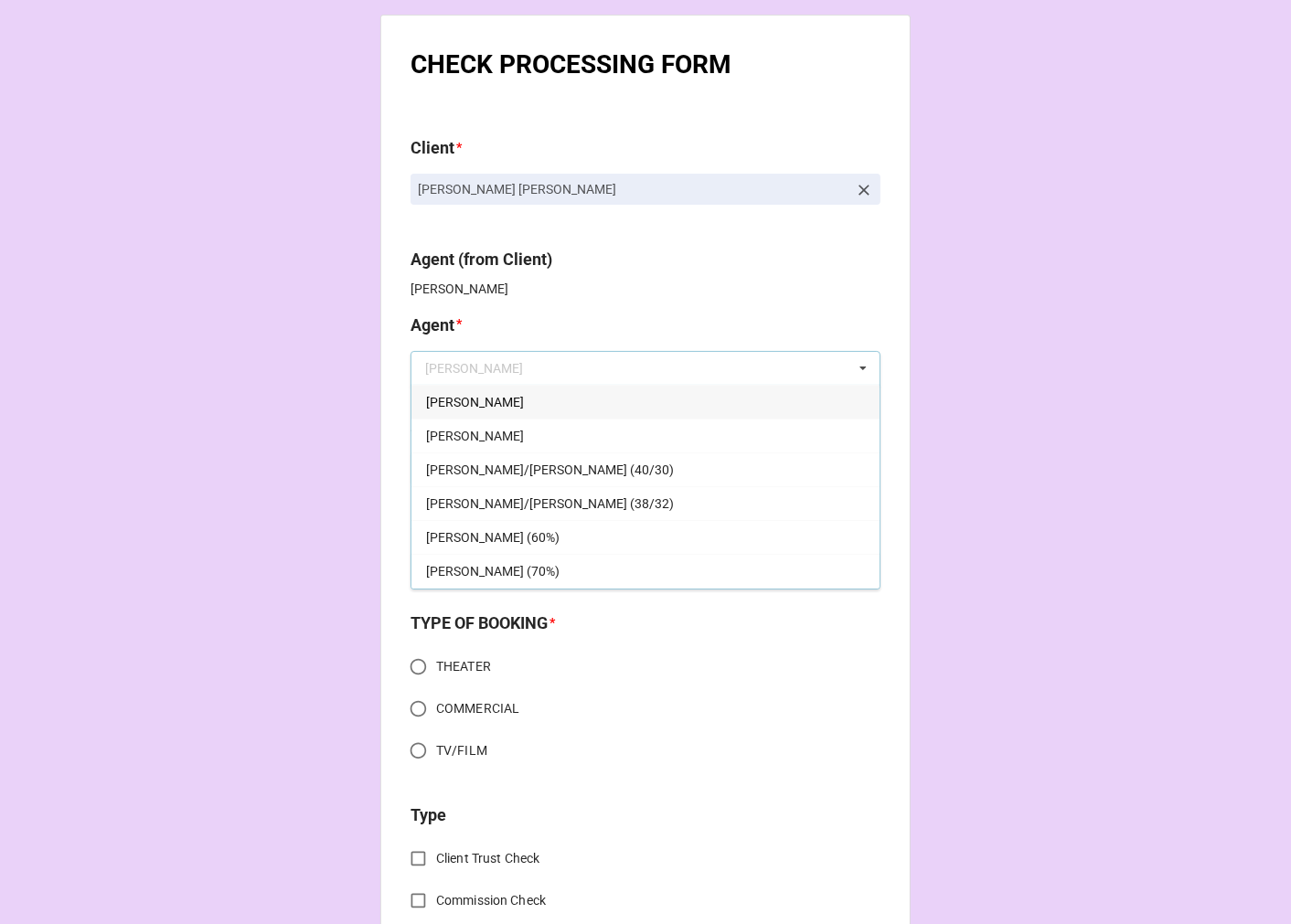
click at [452, 398] on div "[PERSON_NAME]" at bounding box center [646, 401] width 468 height 33
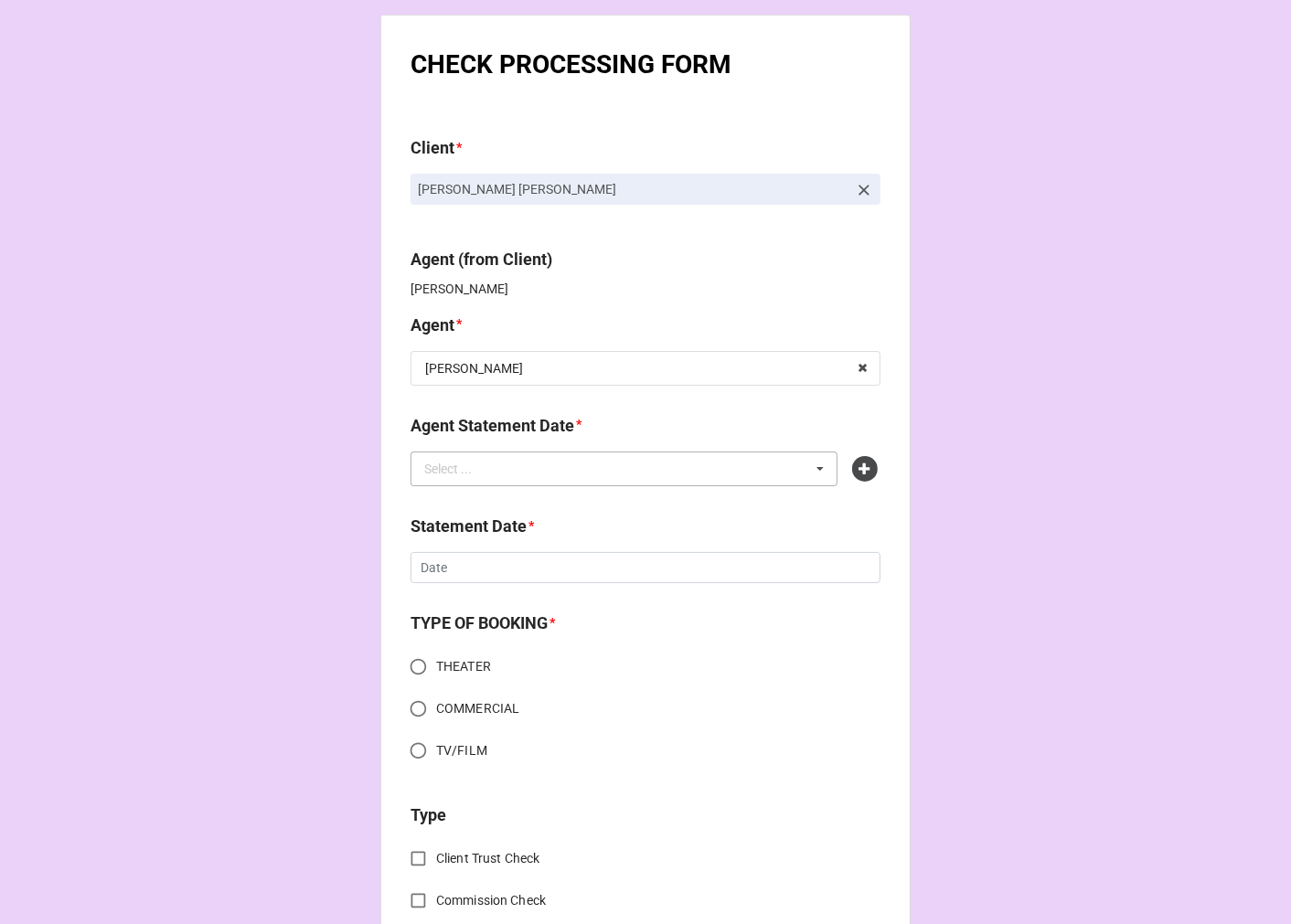
click at [468, 468] on div "Select ..." at bounding box center [458, 469] width 78 height 21
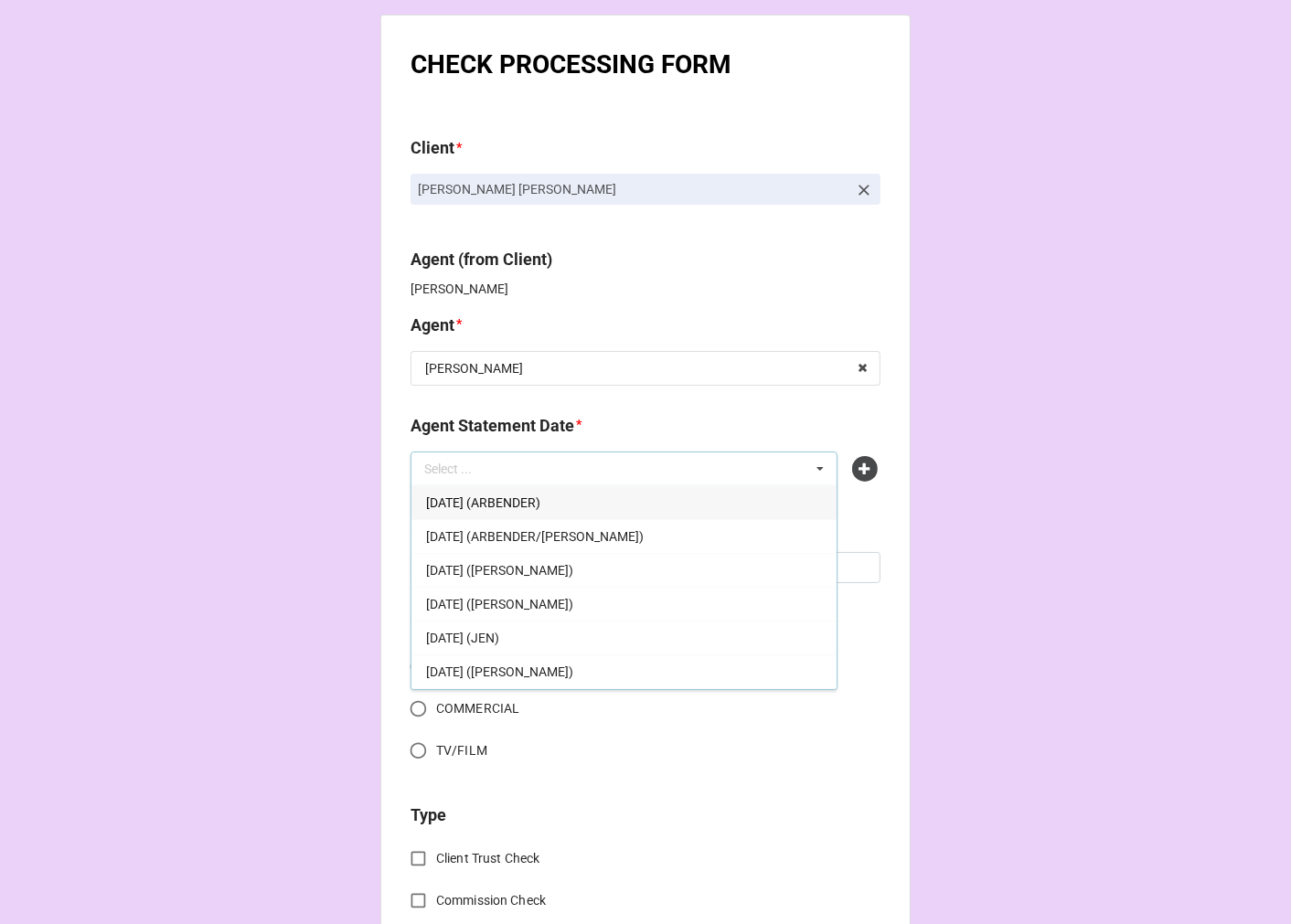
click at [513, 673] on span "[DATE] ([PERSON_NAME])" at bounding box center [499, 671] width 147 height 14
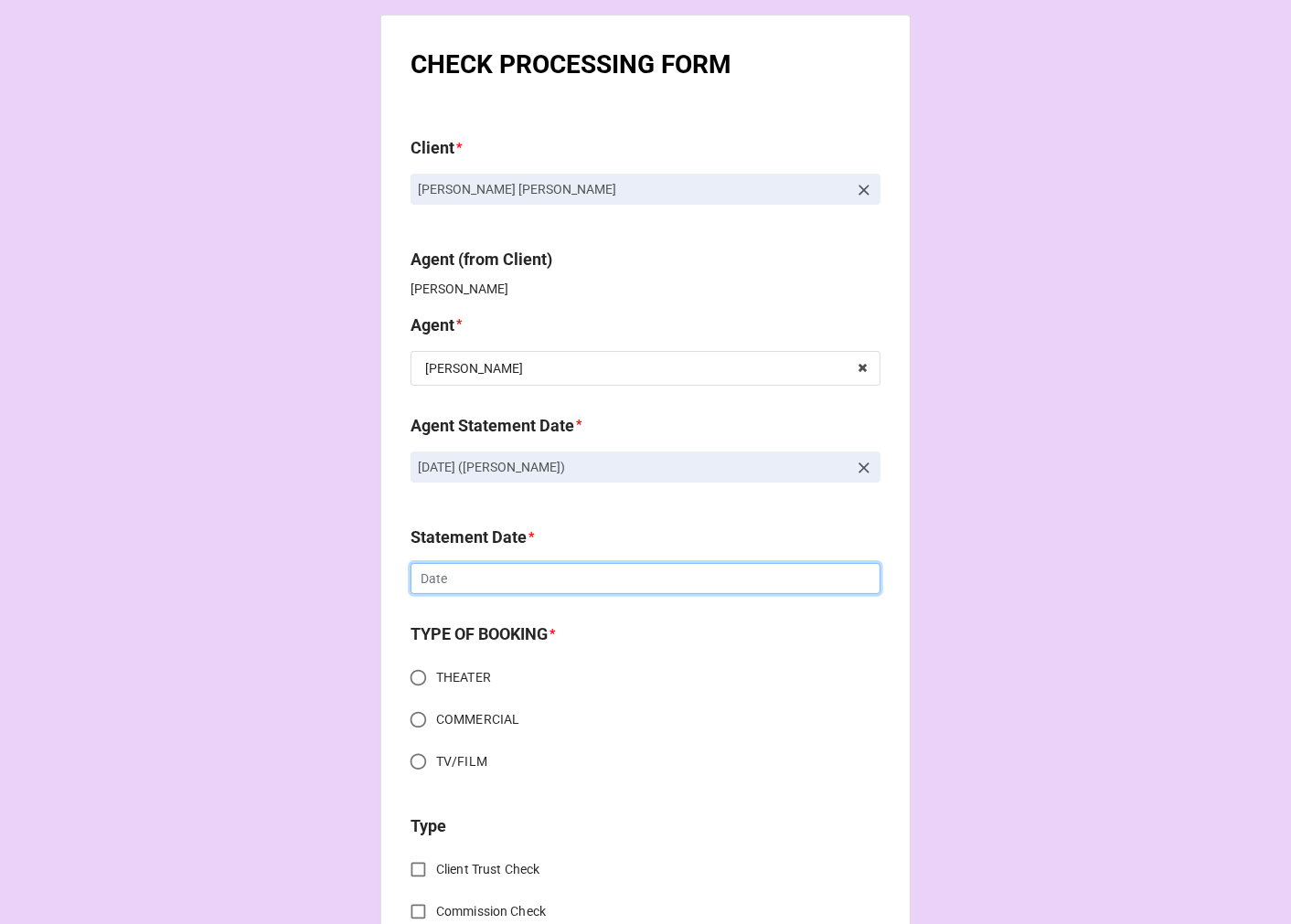
click at [445, 578] on input "text" at bounding box center [646, 578] width 470 height 32
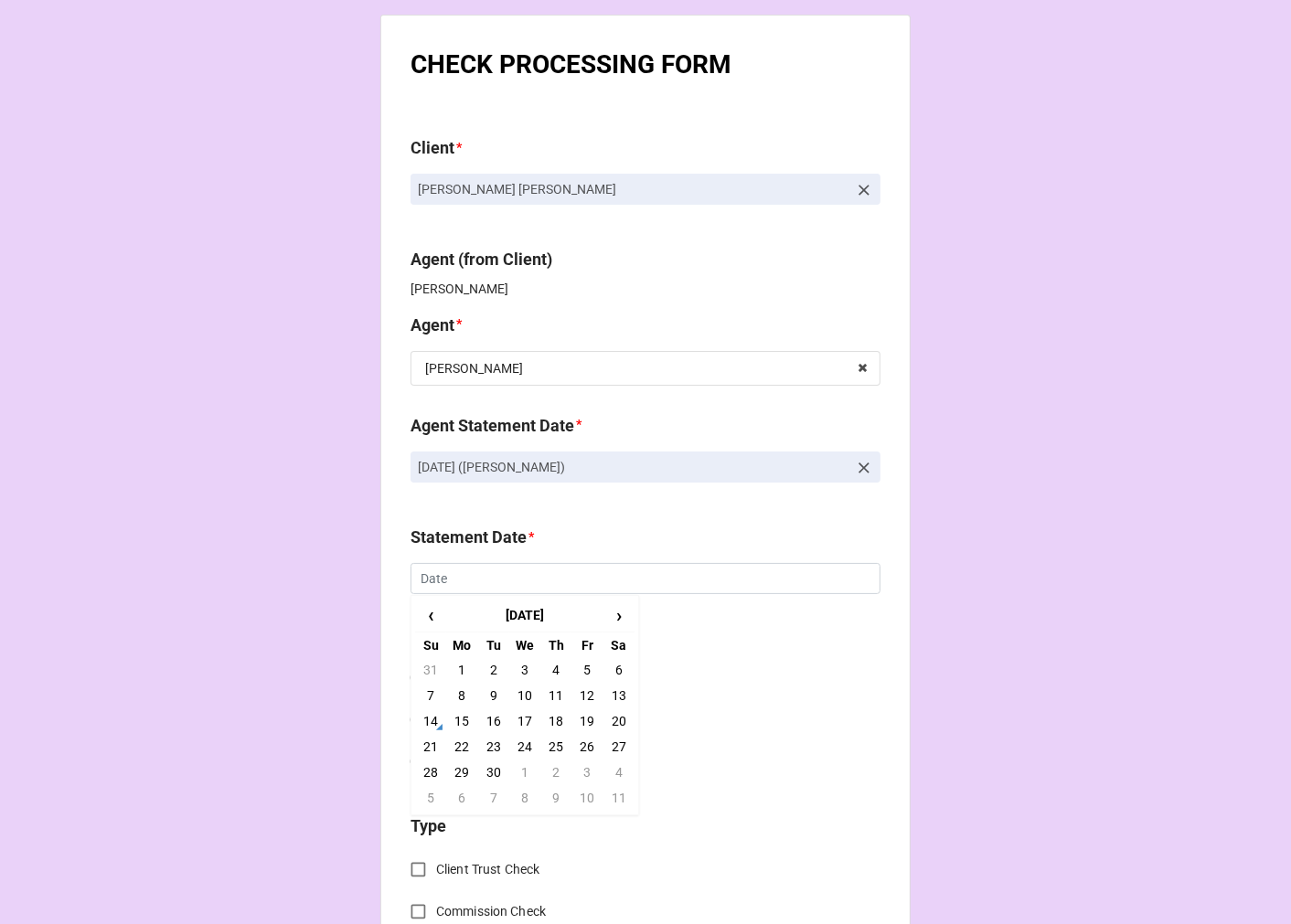
click at [582, 724] on td "19" at bounding box center [586, 721] width 32 height 26
type input "[DATE]"
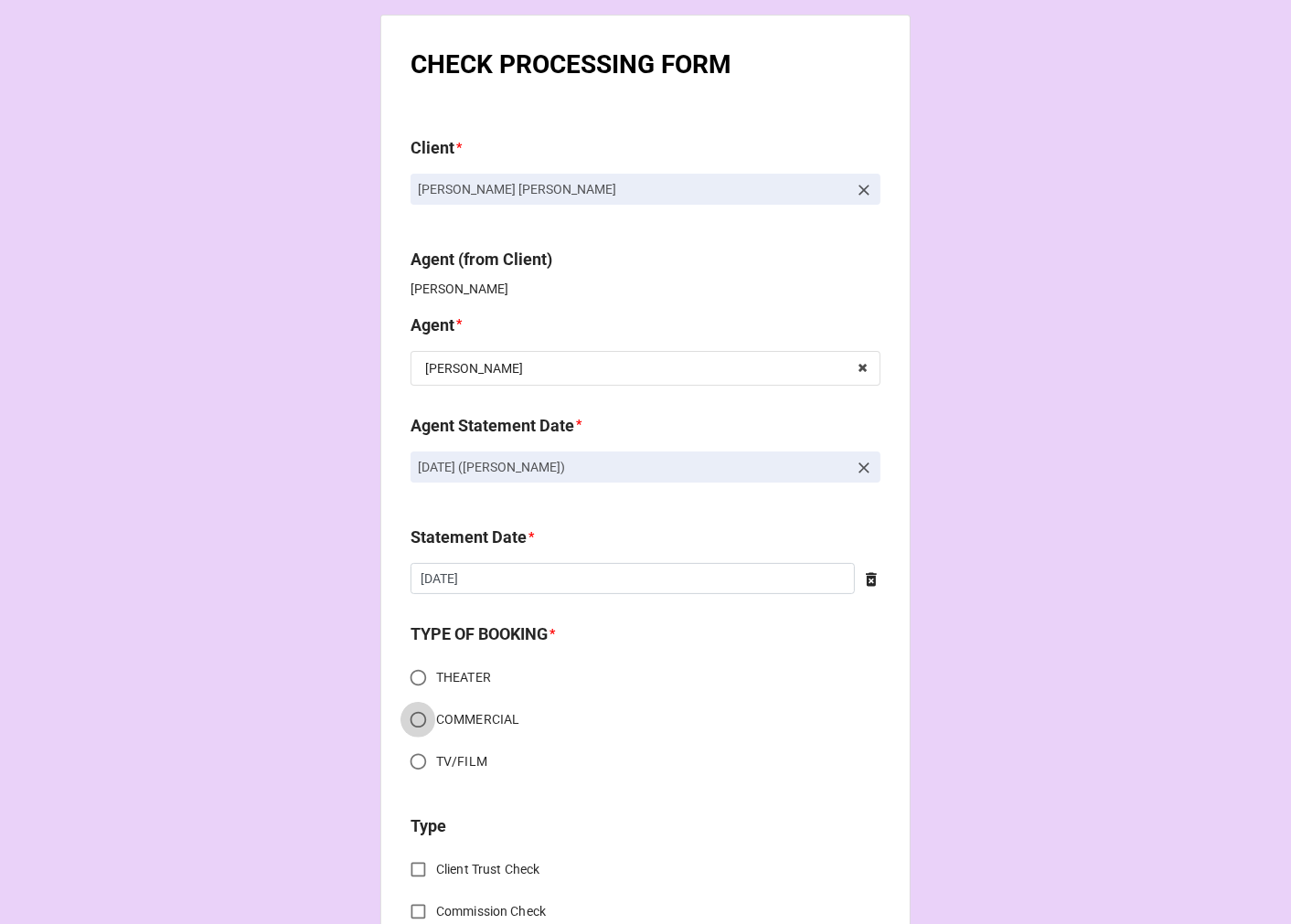
click at [408, 711] on input "COMMERCIAL" at bounding box center [417, 719] width 35 height 35
radio input "true"
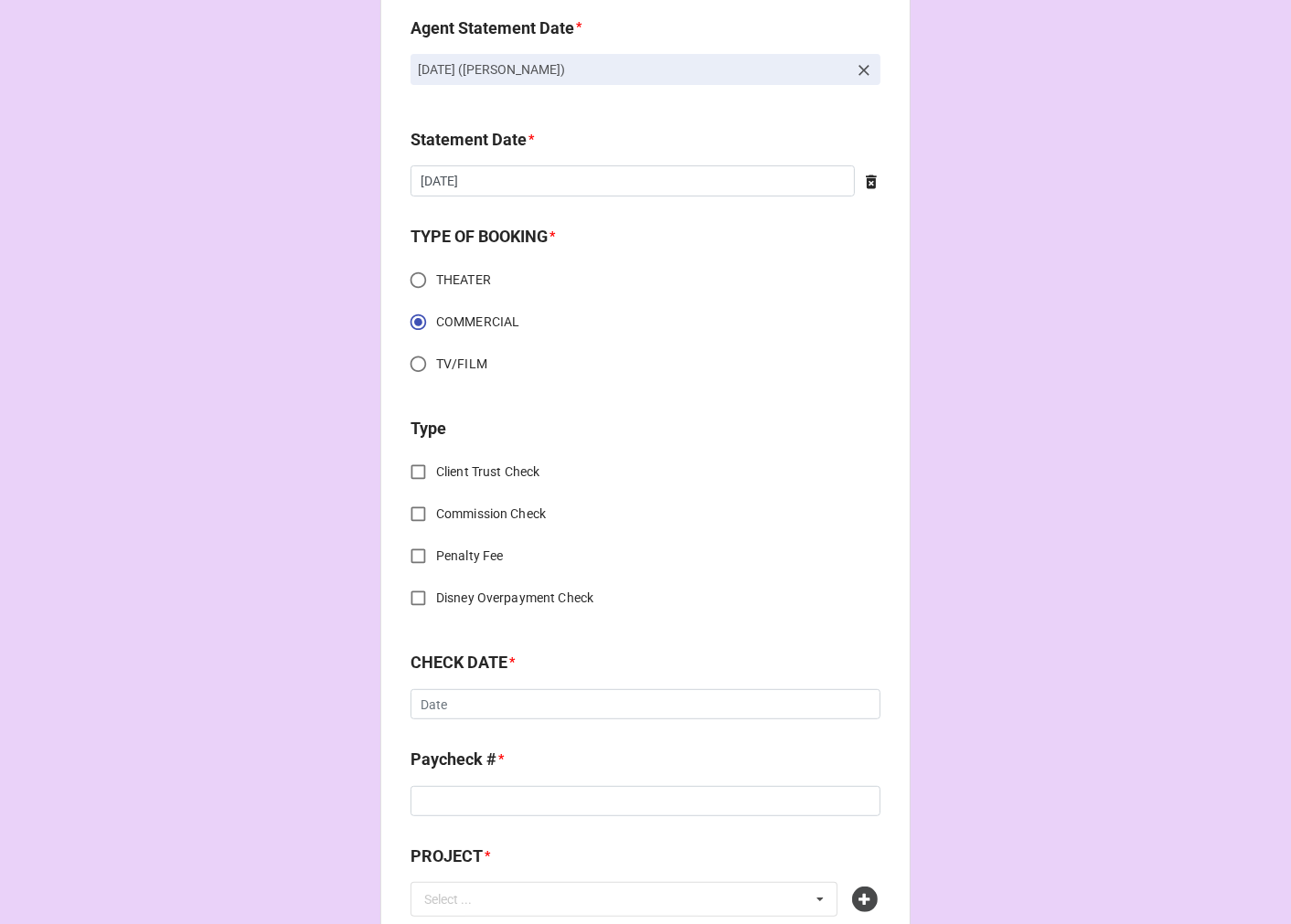
scroll to position [406, 0]
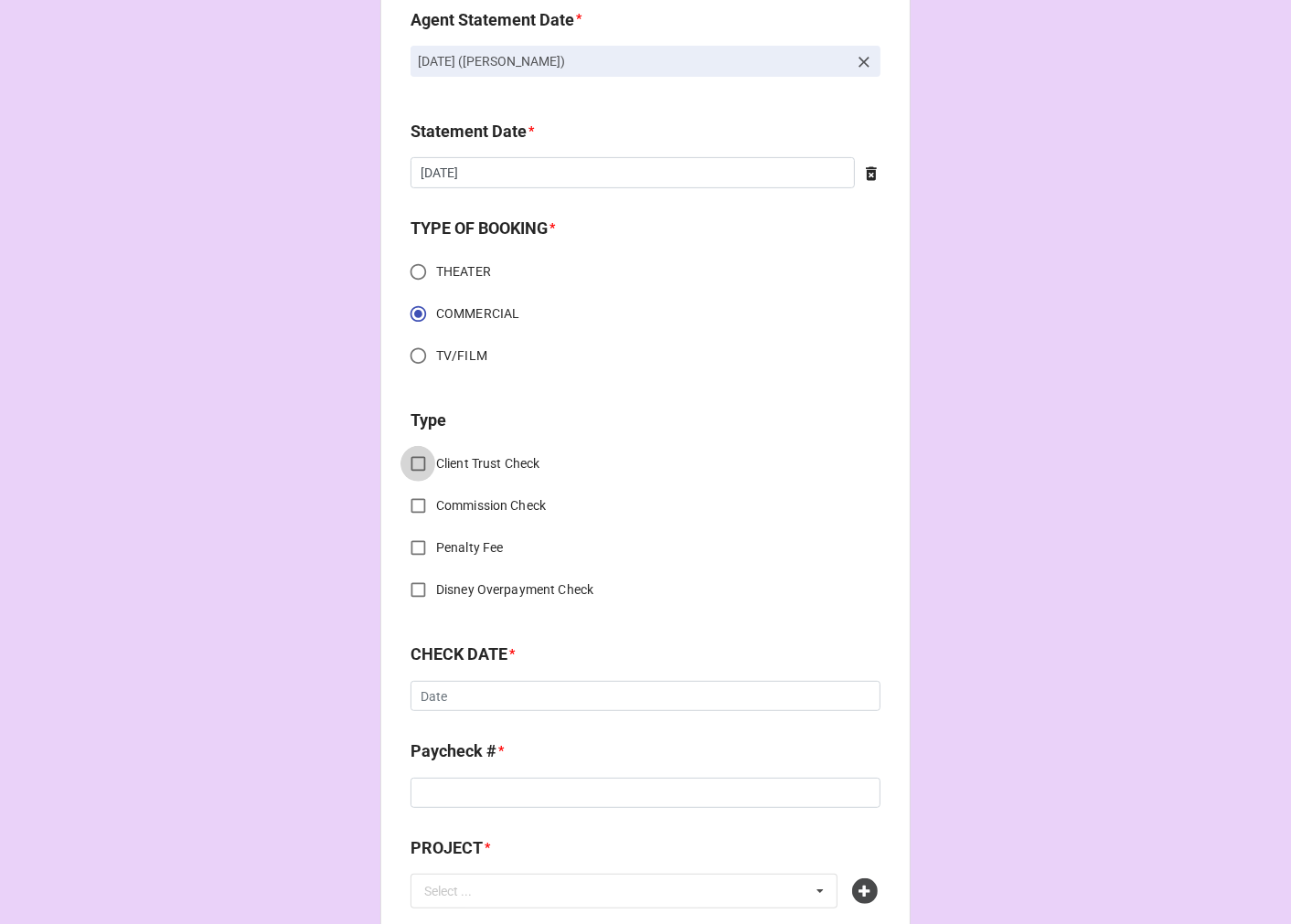
click at [405, 461] on input "Client Trust Check" at bounding box center [417, 463] width 35 height 35
checkbox input "true"
click at [440, 692] on input "text" at bounding box center [646, 696] width 470 height 32
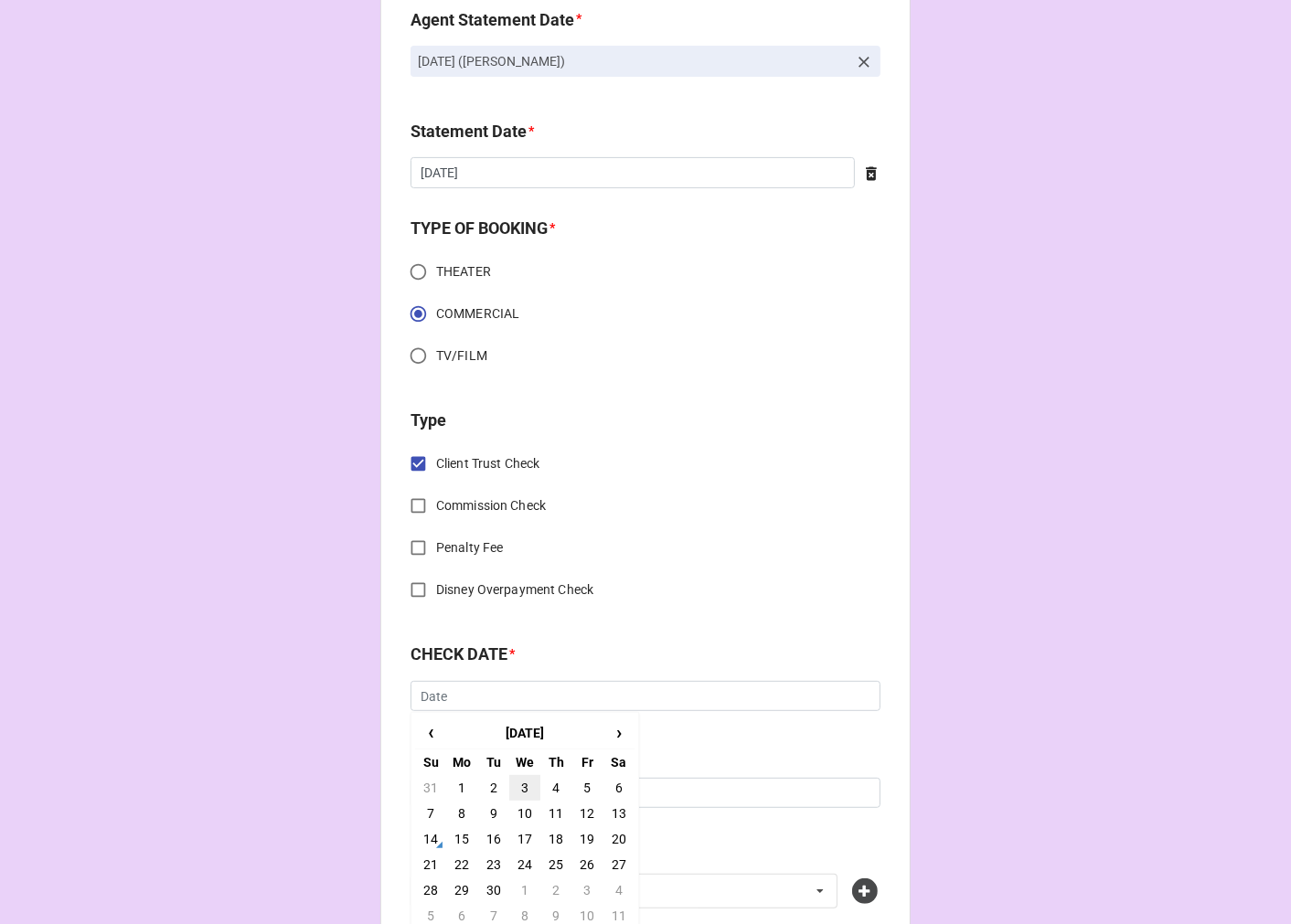
click at [519, 783] on td "3" at bounding box center [524, 788] width 32 height 26
type input "9/3/2025"
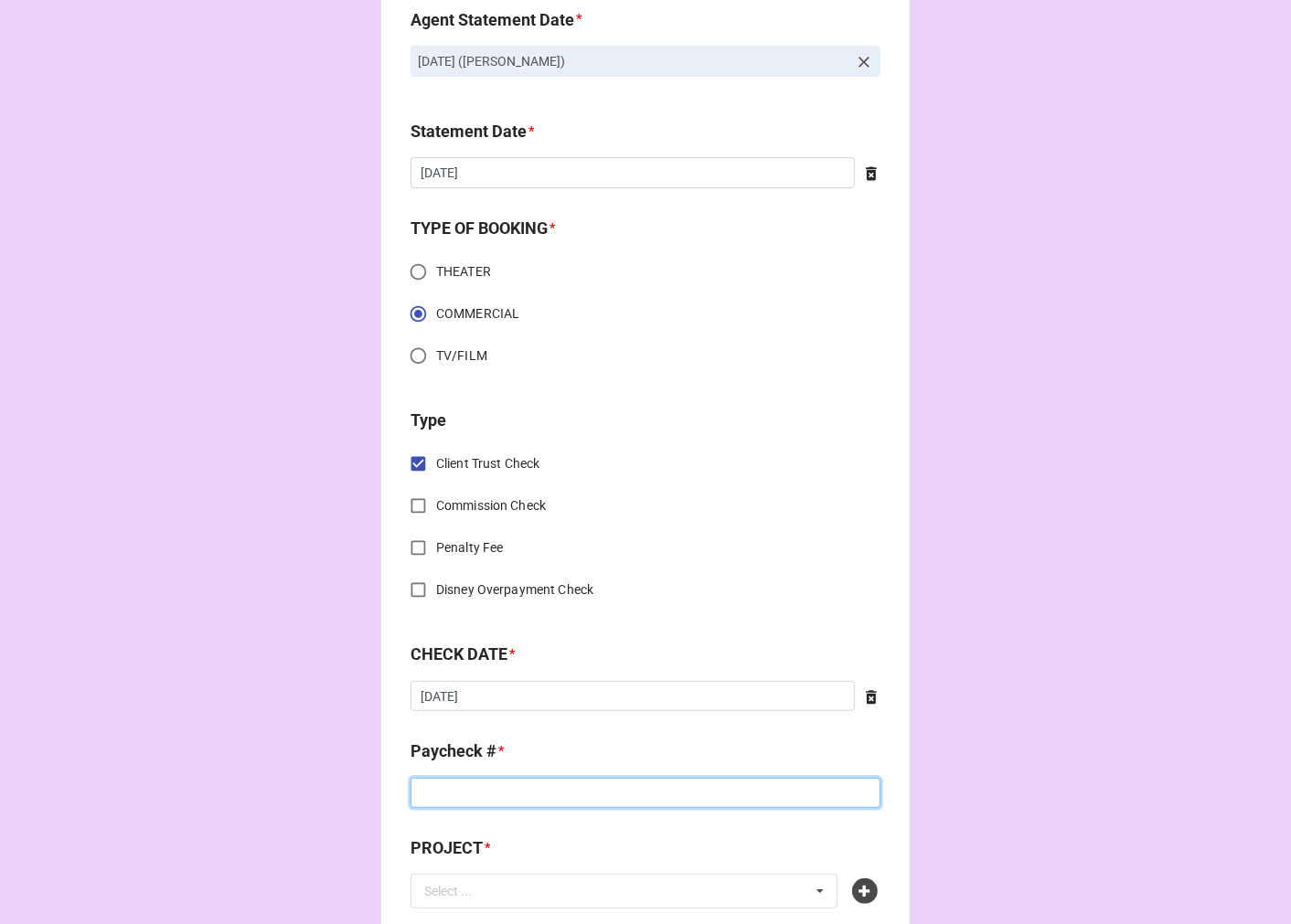
click at [483, 783] on input at bounding box center [646, 793] width 470 height 32
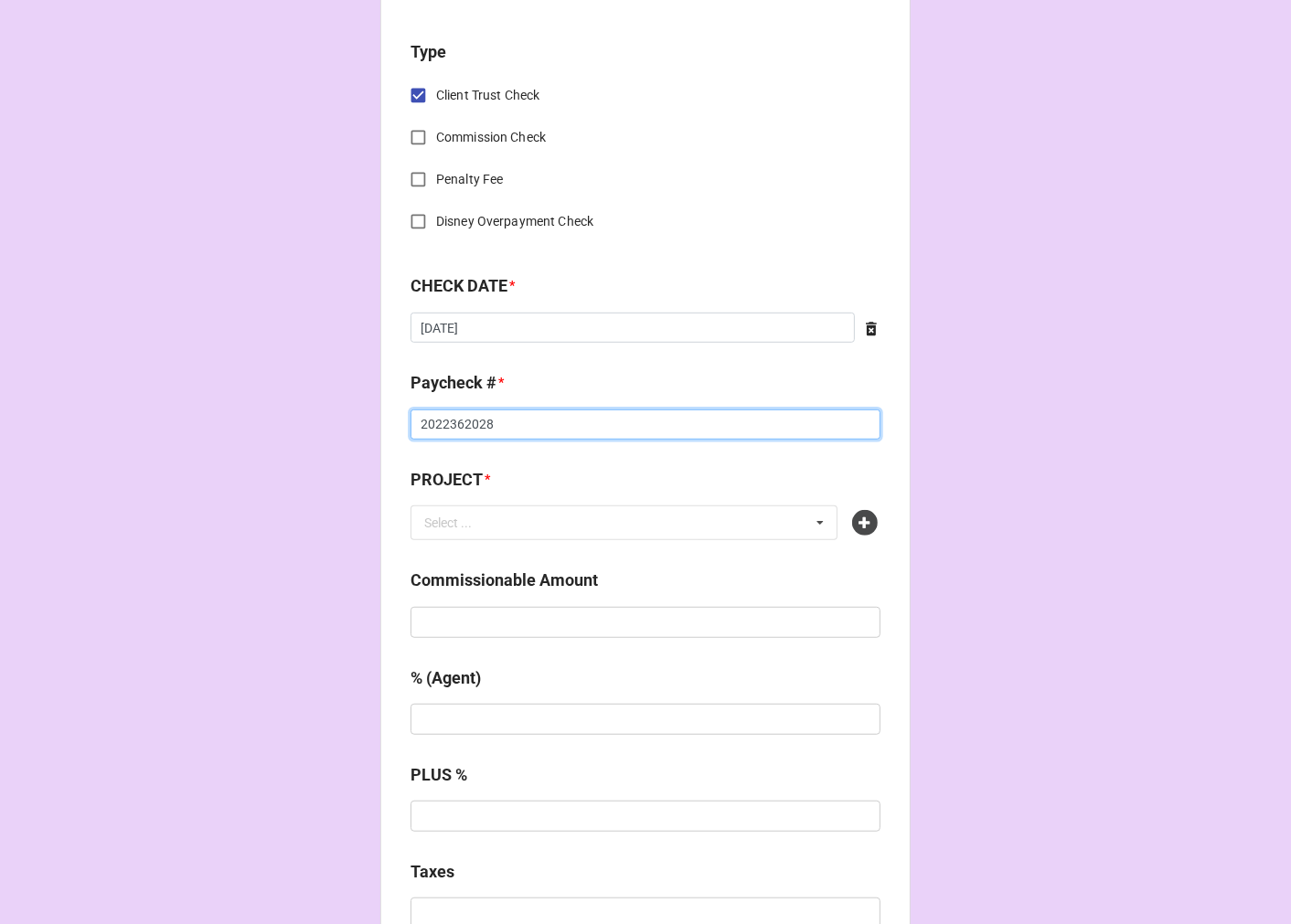
scroll to position [811, 0]
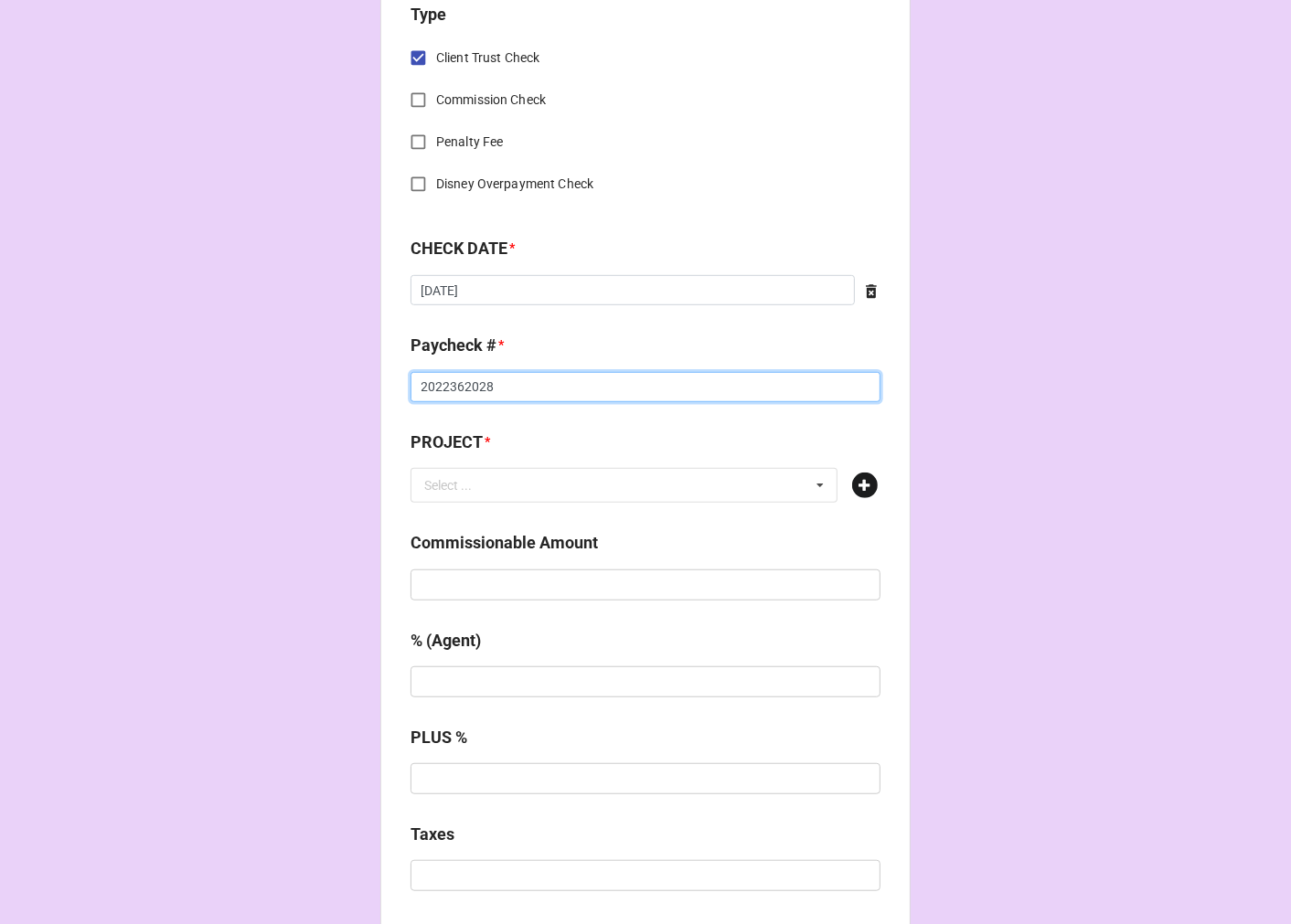
type input "2022362028"
click at [869, 480] on icon at bounding box center [864, 485] width 26 height 26
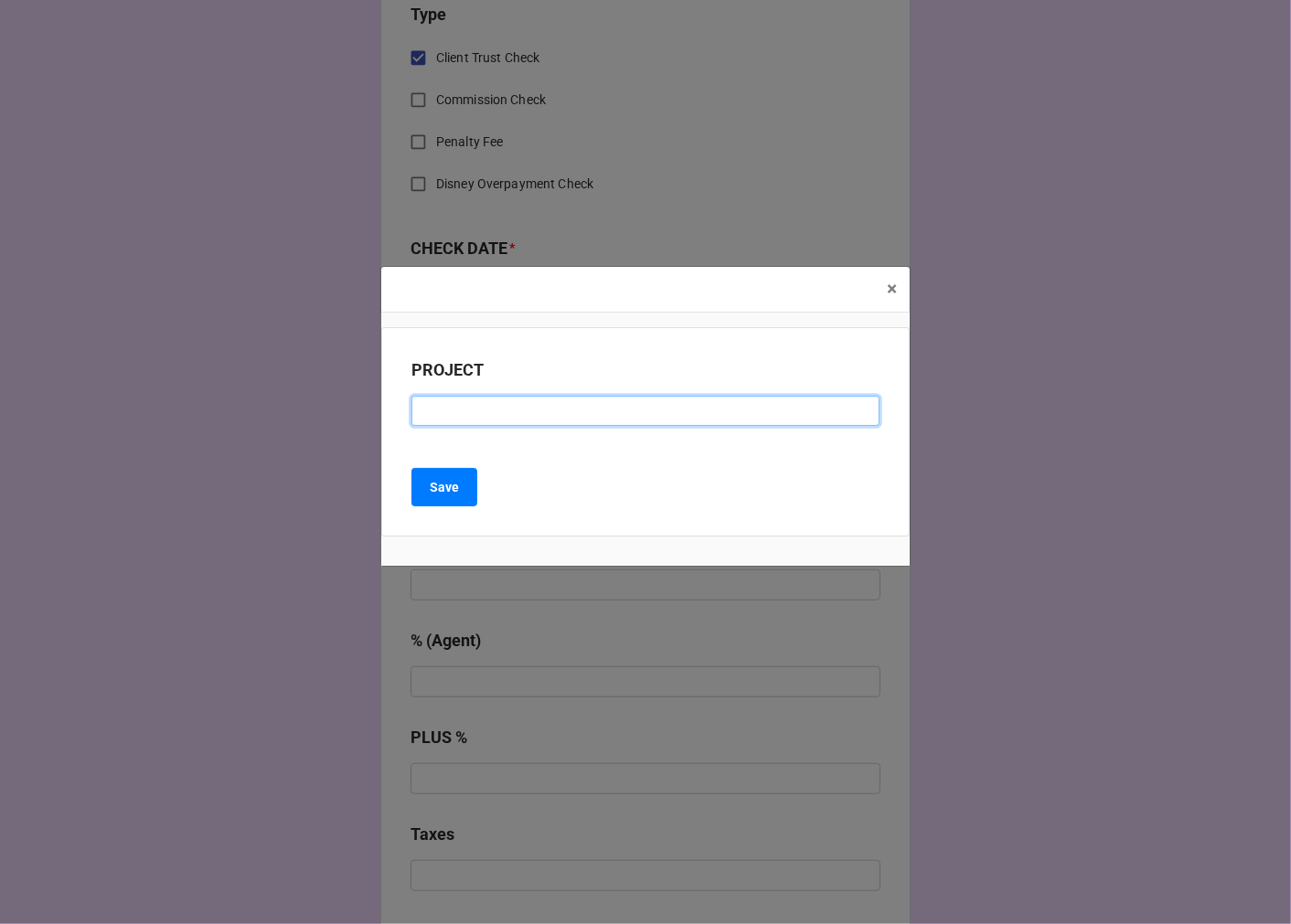
click at [499, 414] on input at bounding box center [646, 411] width 468 height 32
type input "CITIBANK"
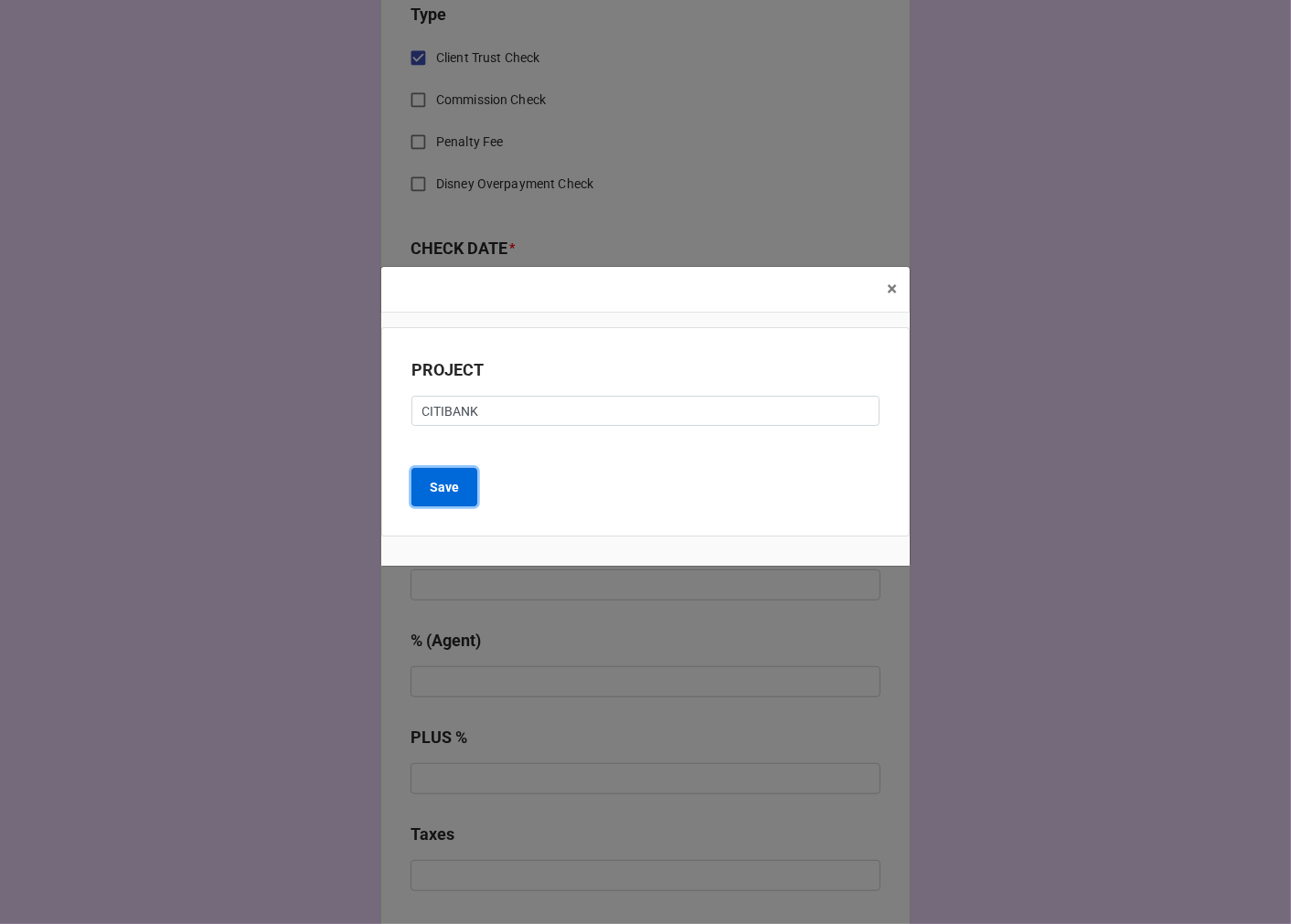
click at [443, 496] on b "Save" at bounding box center [444, 488] width 30 height 19
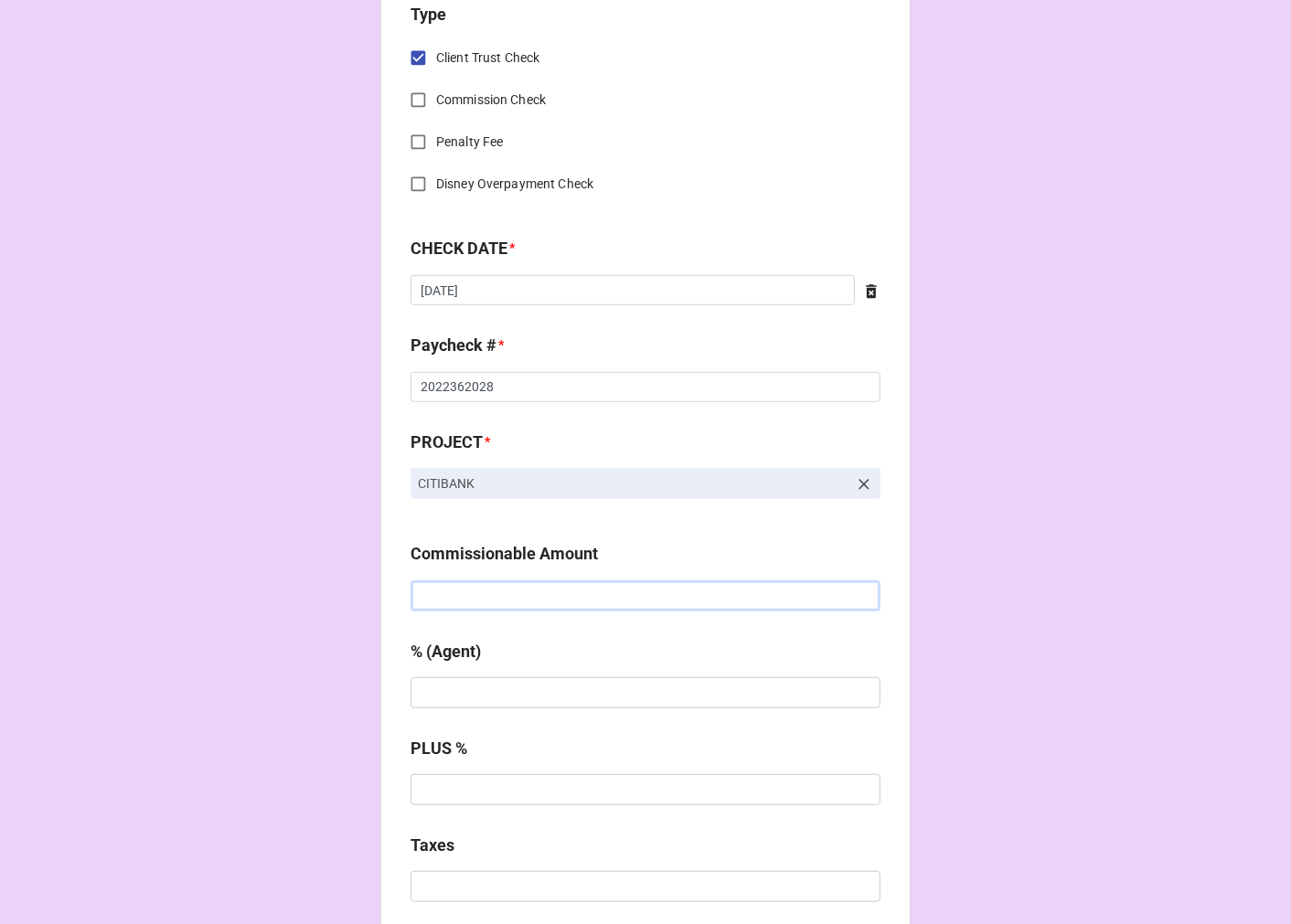
click at [442, 597] on input "text" at bounding box center [646, 596] width 470 height 32
type input "$1,361.99"
type input "10%"
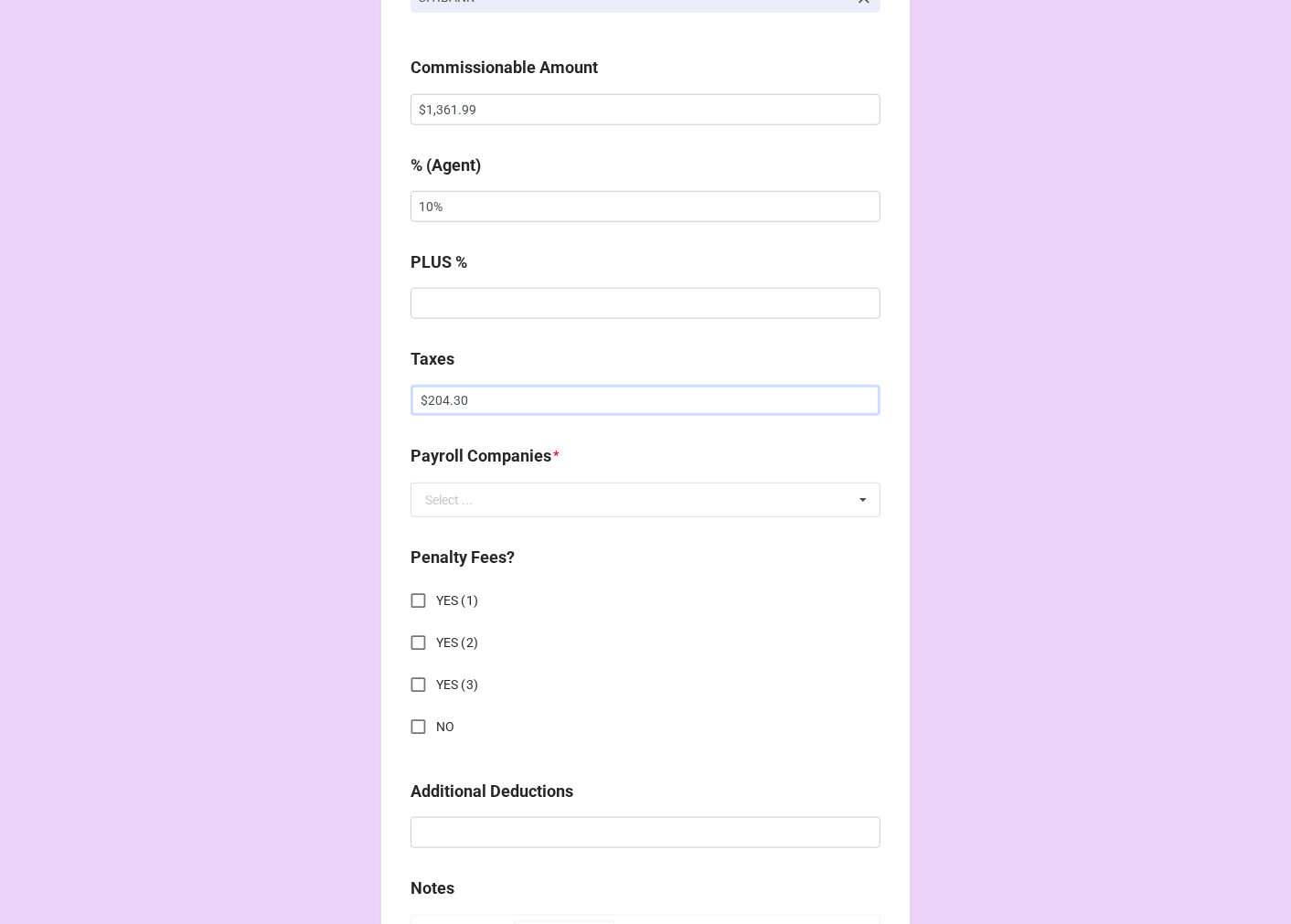
scroll to position [1319, 0]
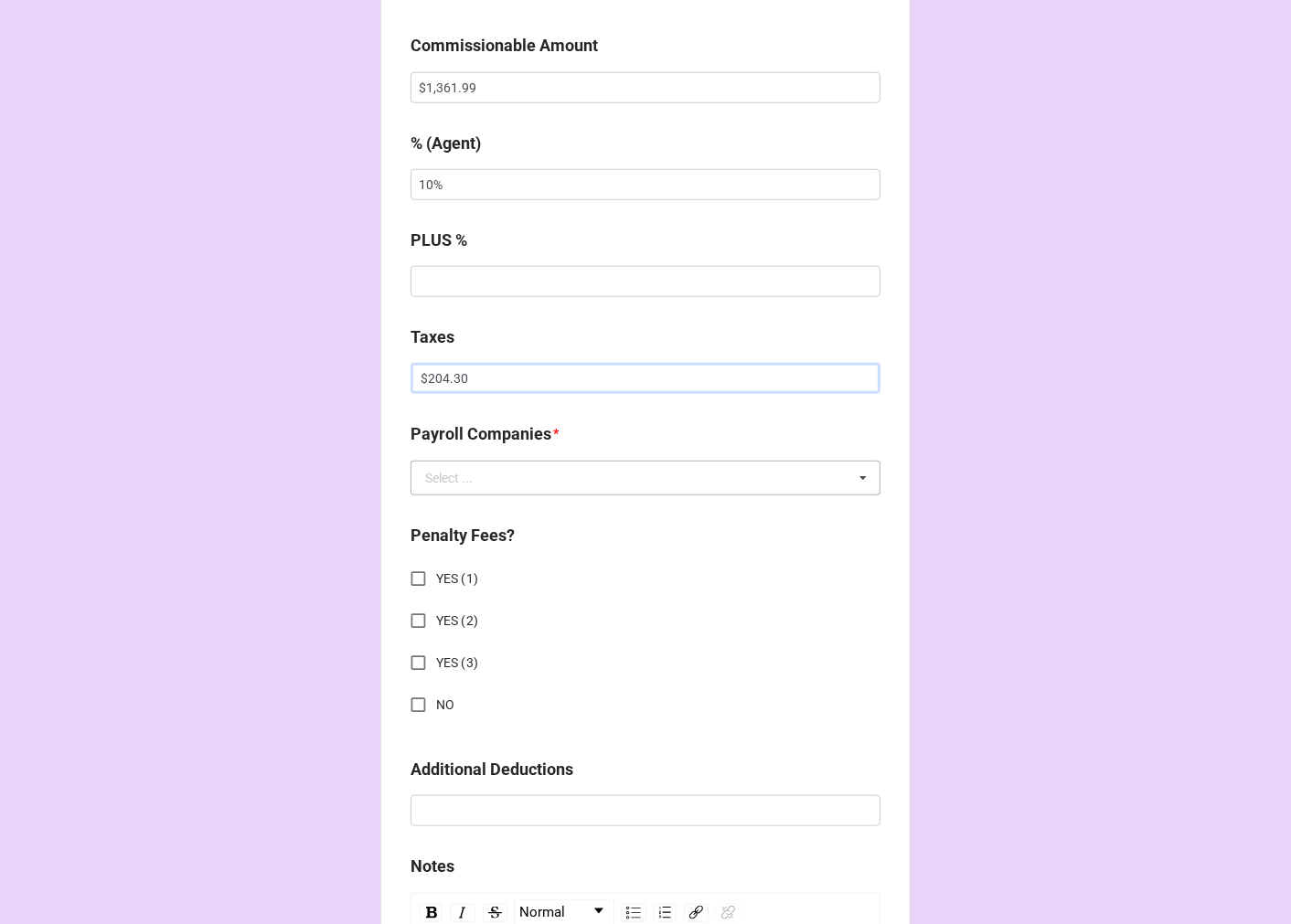
type input "$204.30"
click at [444, 485] on input "text" at bounding box center [646, 477] width 468 height 32
click at [454, 516] on span "Extreme Reach" at bounding box center [468, 511] width 85 height 14
click at [413, 700] on input "NO" at bounding box center [417, 704] width 35 height 35
checkbox input "true"
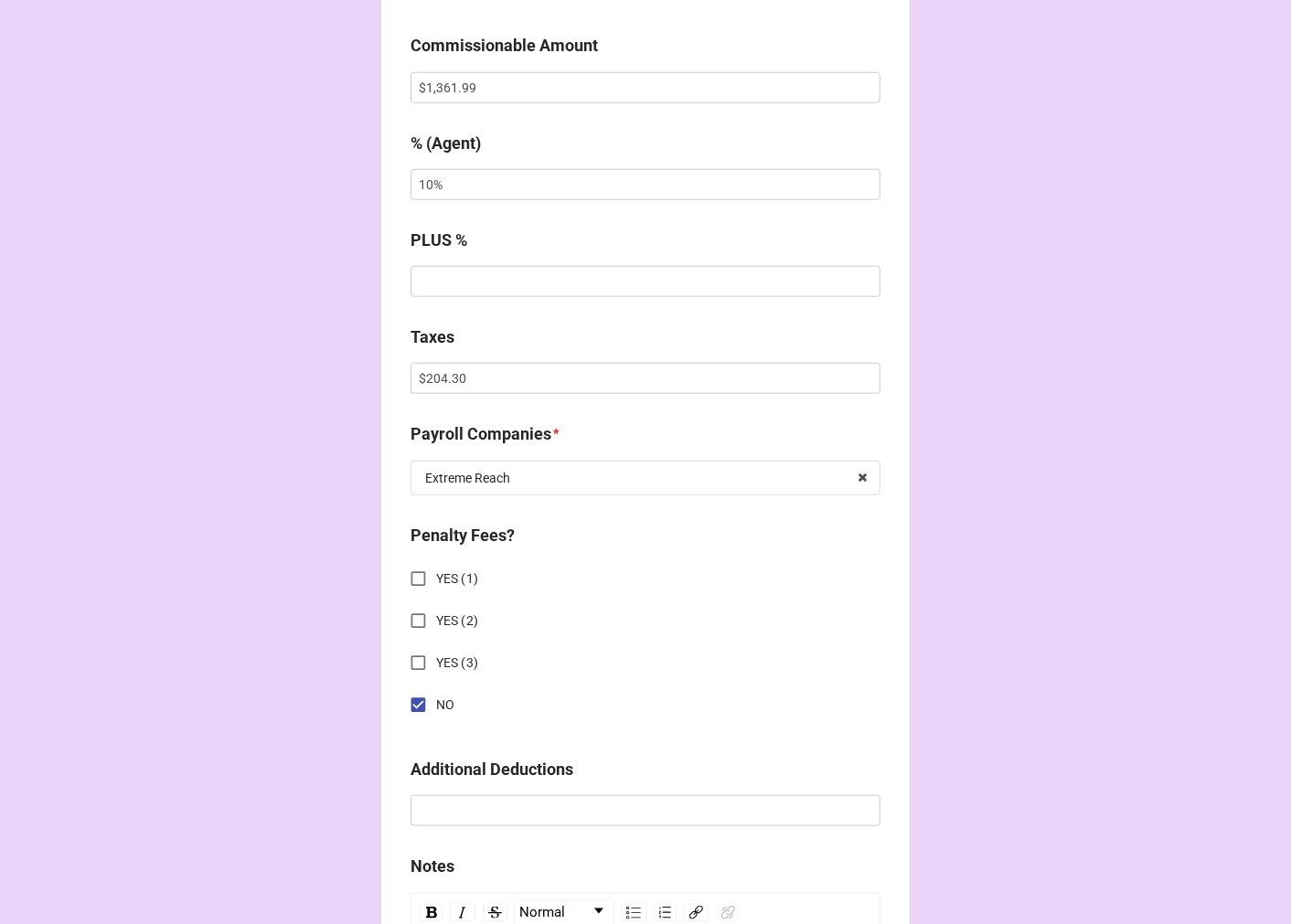
scroll to position [2030, 0]
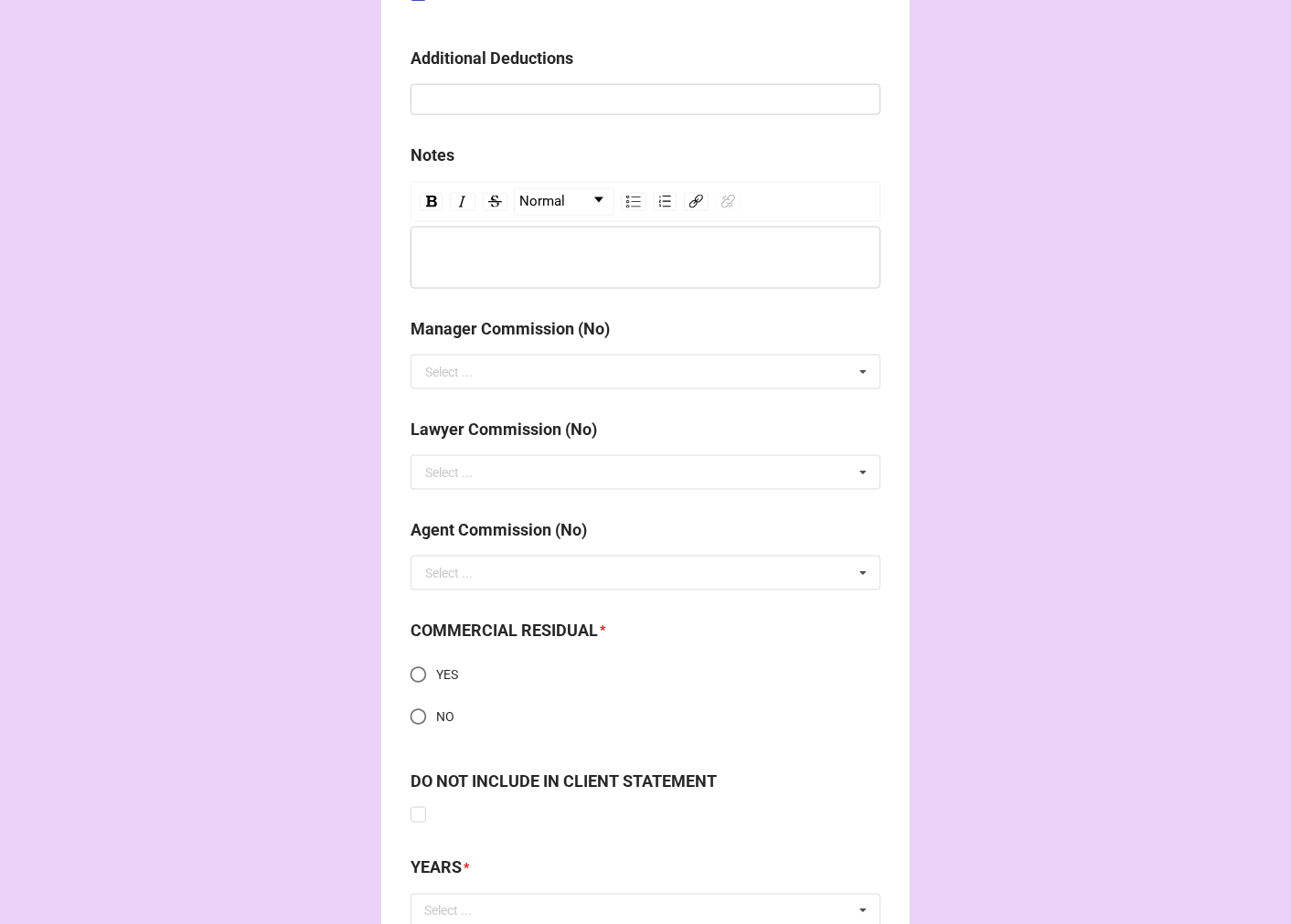
click at [412, 674] on input "YES" at bounding box center [417, 674] width 35 height 35
radio input "true"
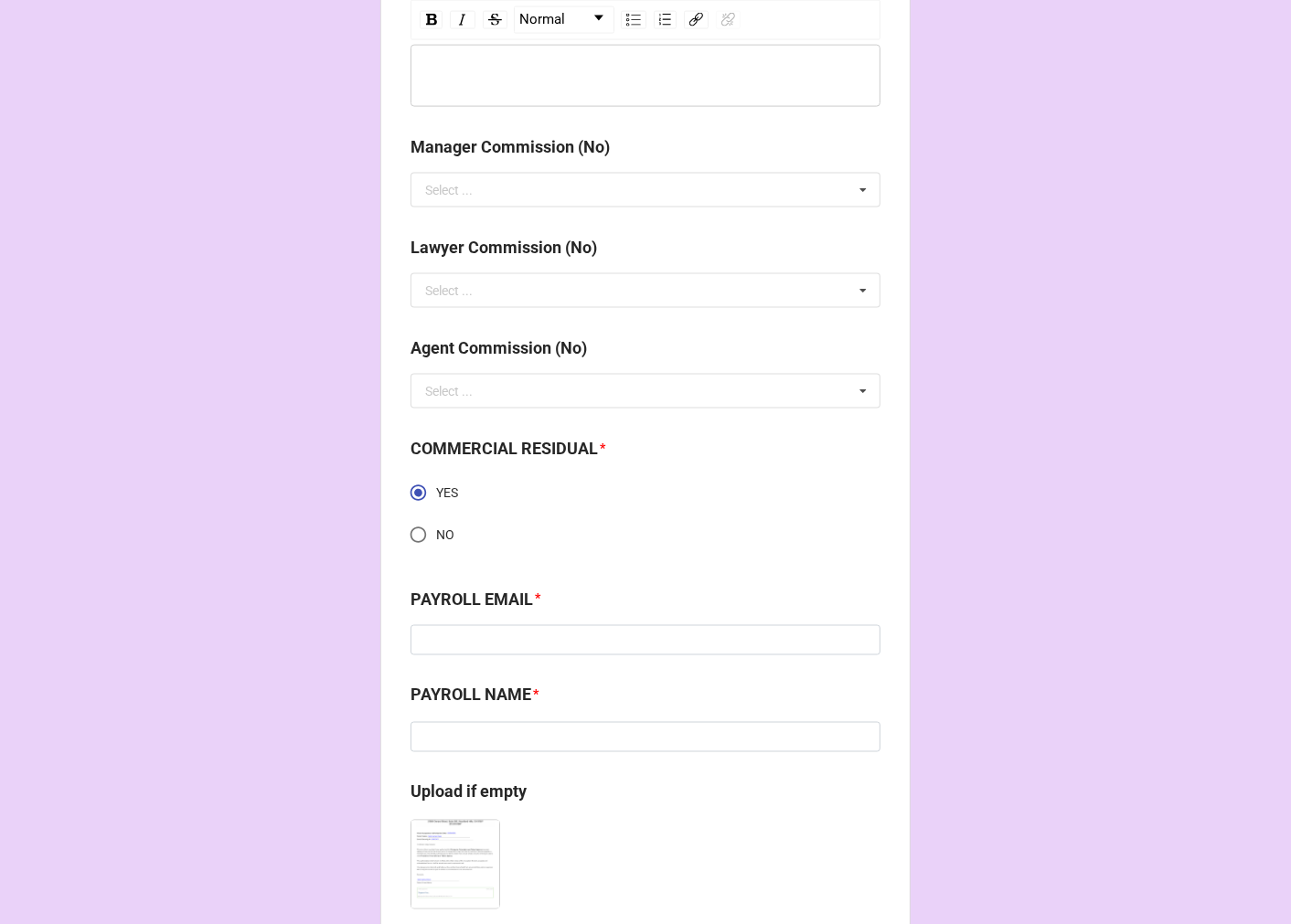
scroll to position [2234, 0]
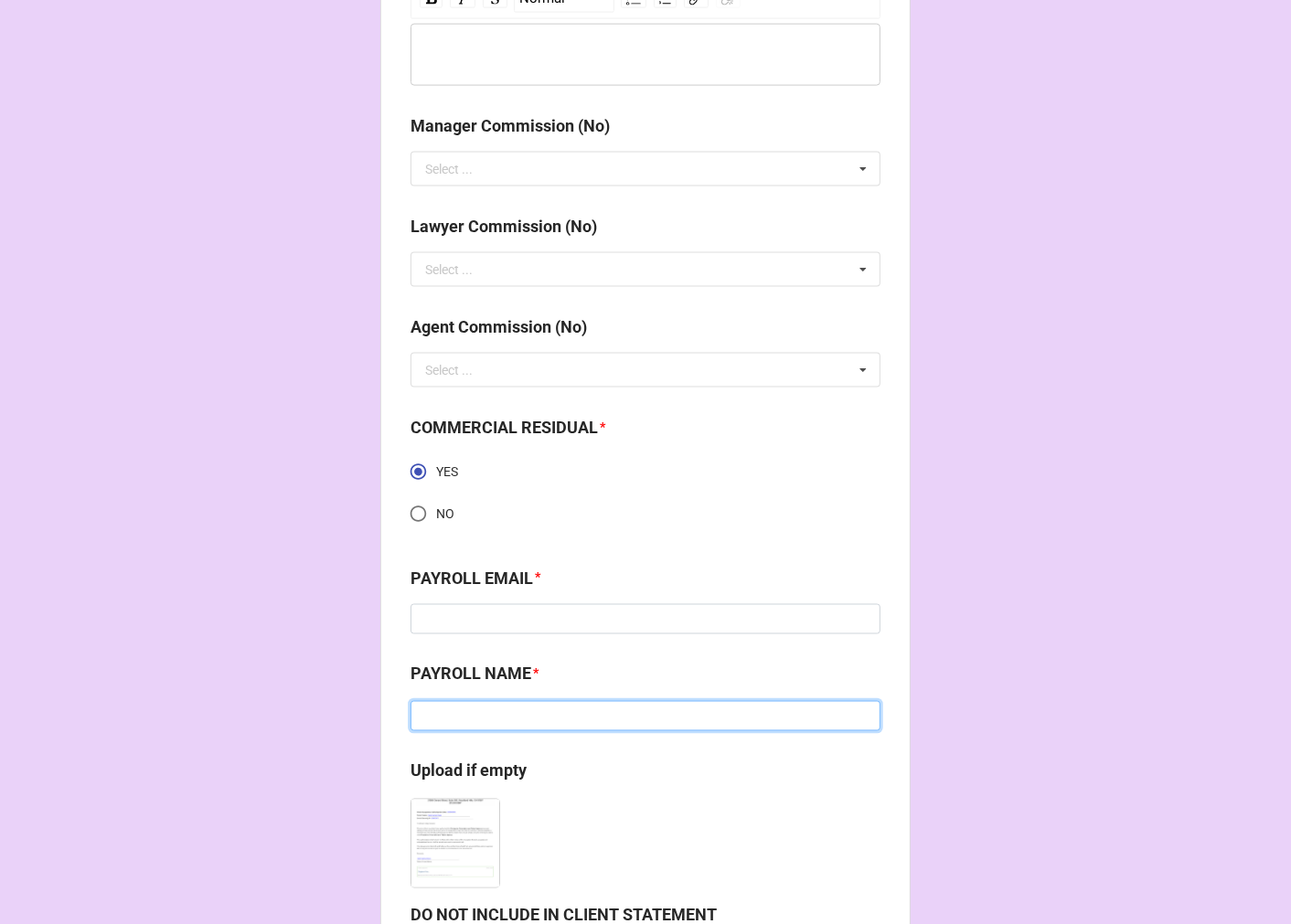
click at [469, 724] on input at bounding box center [646, 716] width 470 height 32
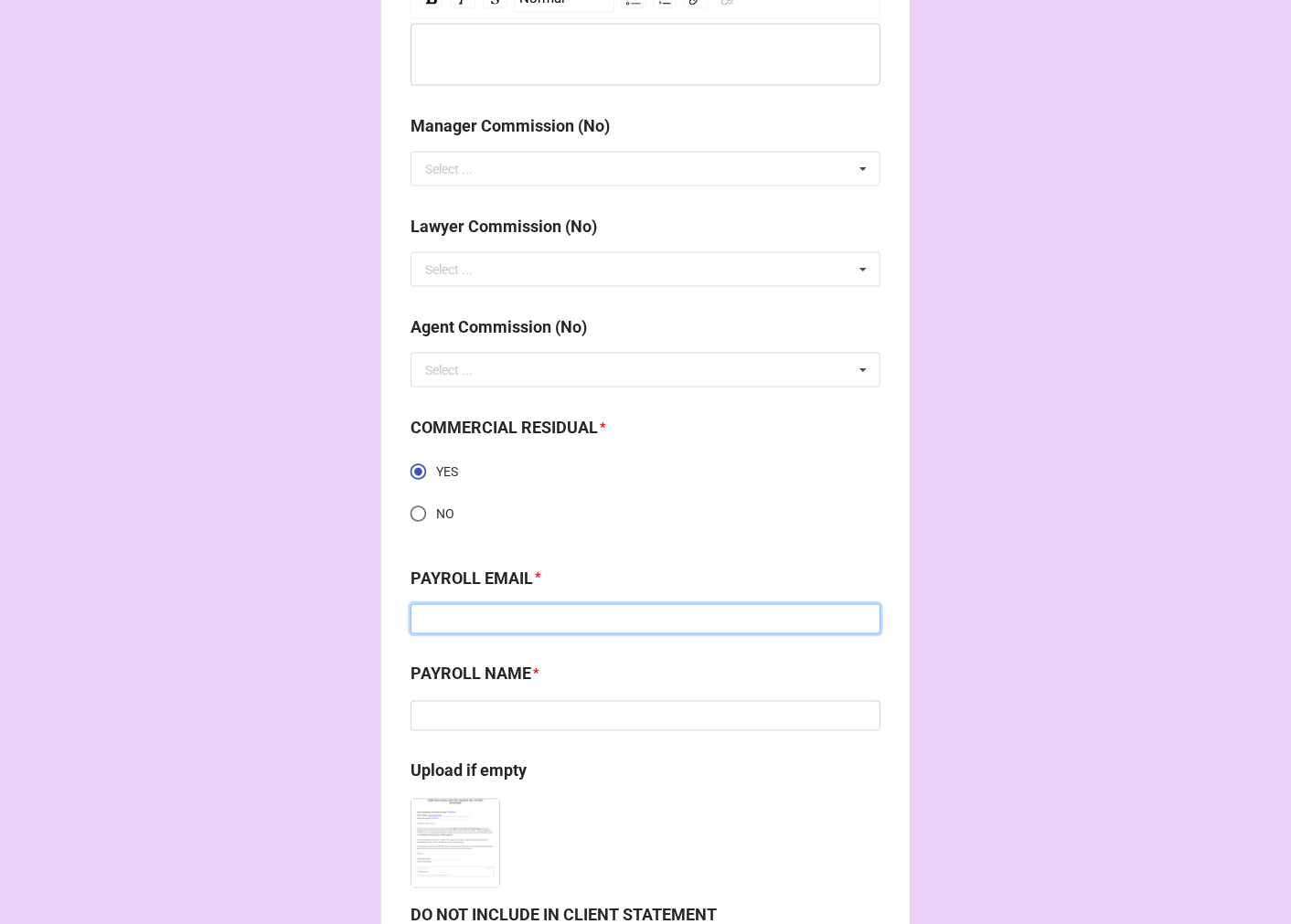
click at [504, 619] on input at bounding box center [646, 620] width 470 height 32
paste input "mhurley@extremereach.com"
type input "mhurley@extremereach.com"
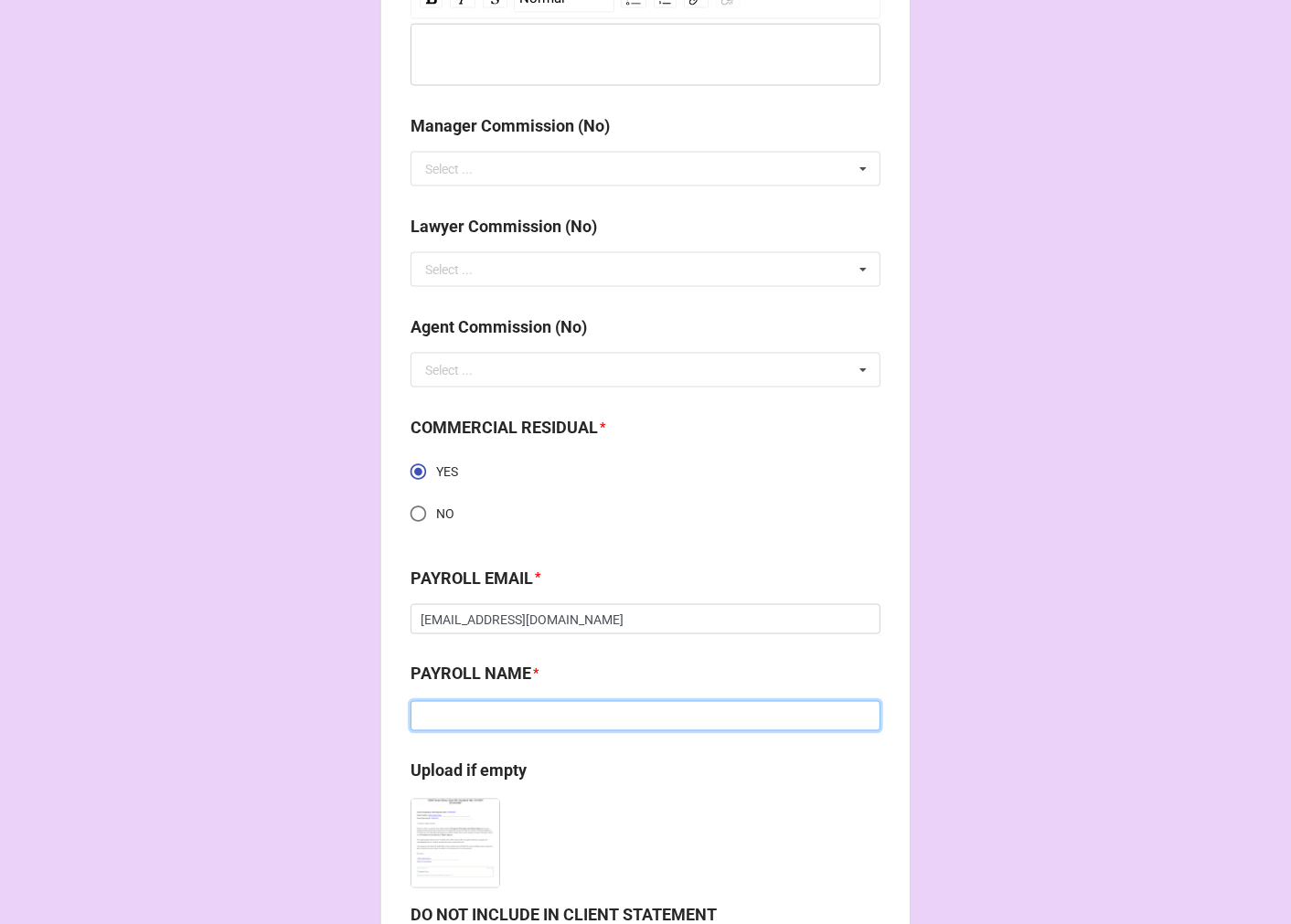
click at [474, 709] on input at bounding box center [646, 716] width 470 height 32
type input "e"
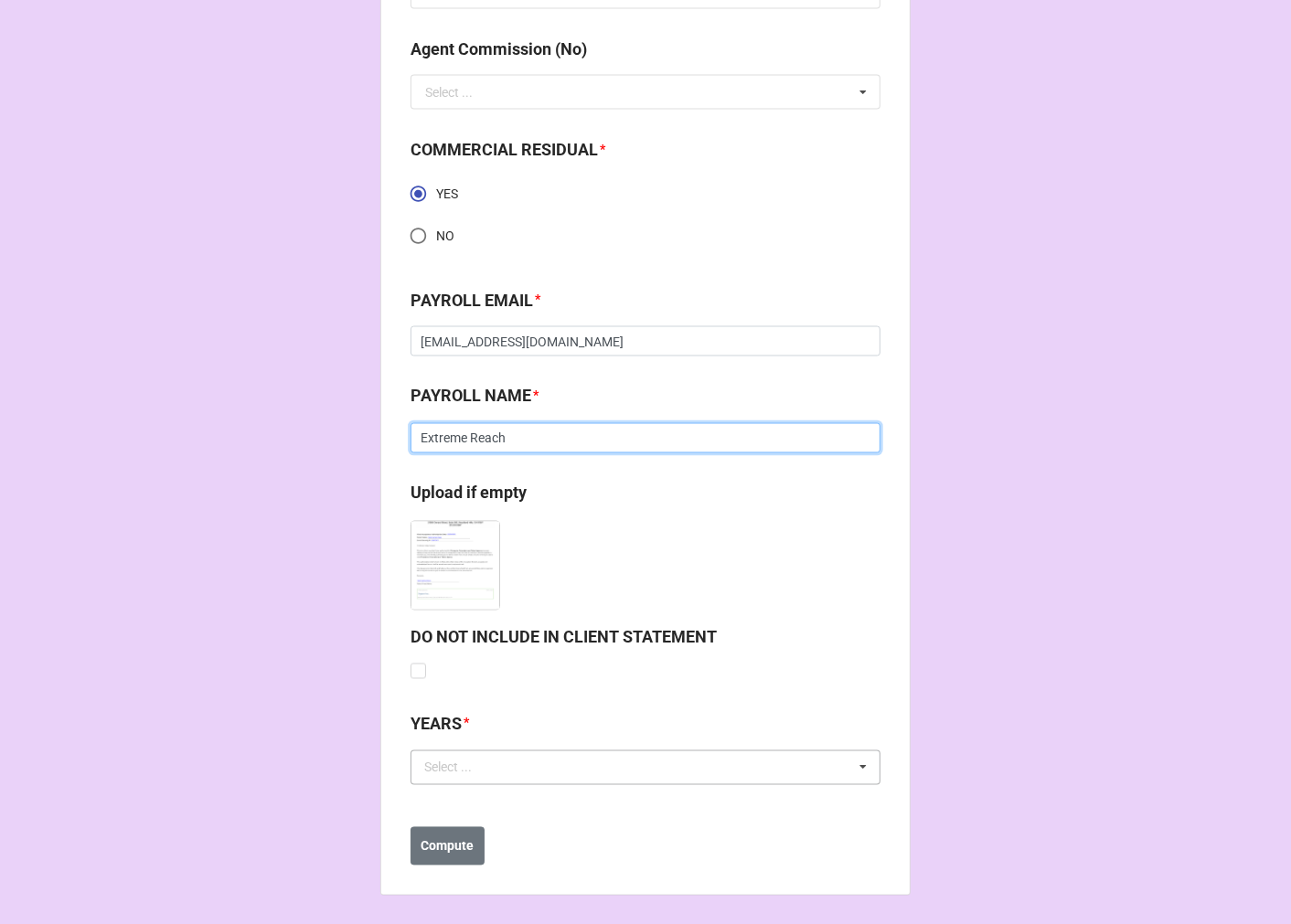
type input "Extreme Reach"
click at [450, 781] on div "Select ... No results found." at bounding box center [646, 767] width 470 height 34
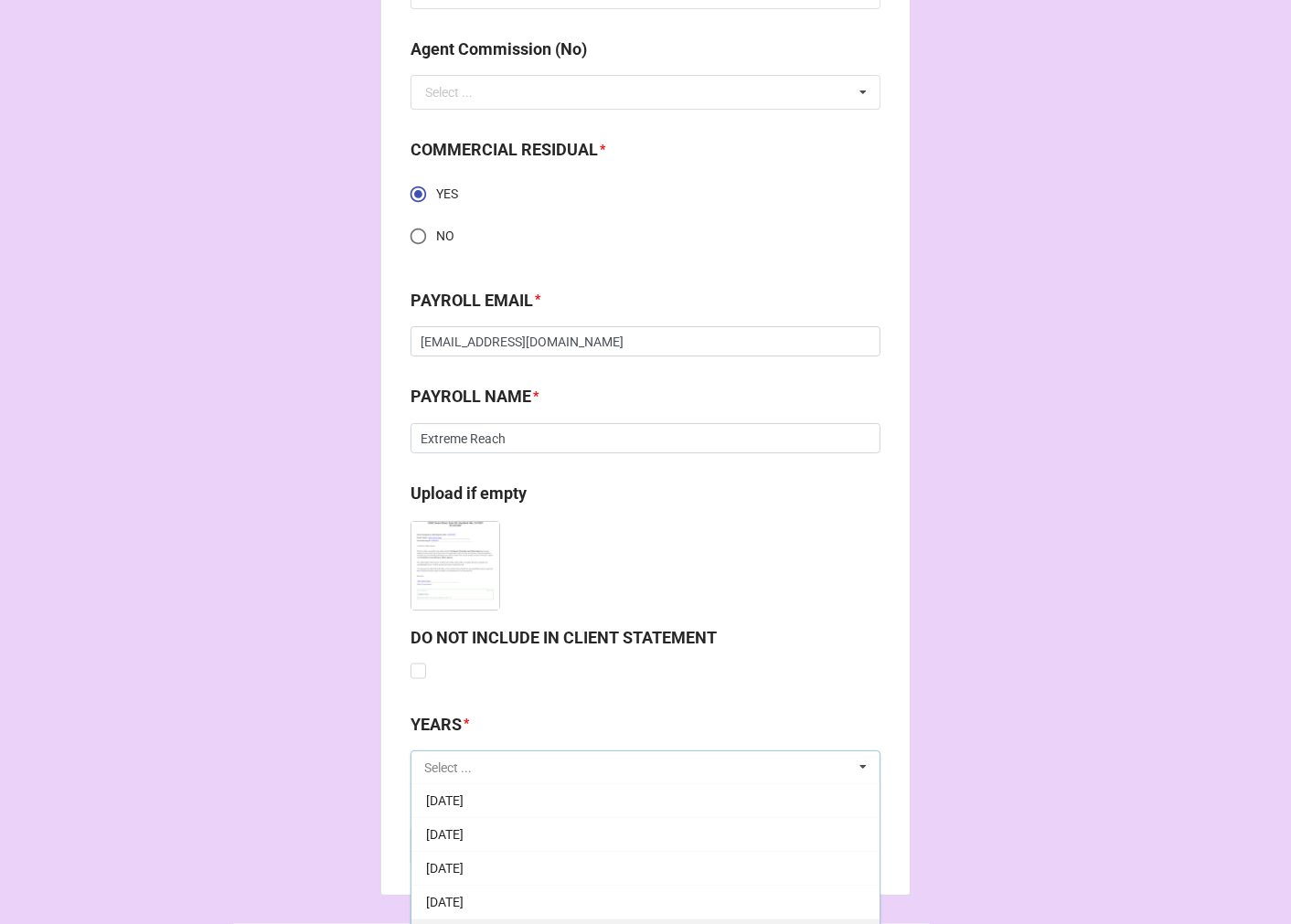
scroll to position [203, 0]
click at [463, 870] on span "[DATE]" at bounding box center [444, 869] width 37 height 14
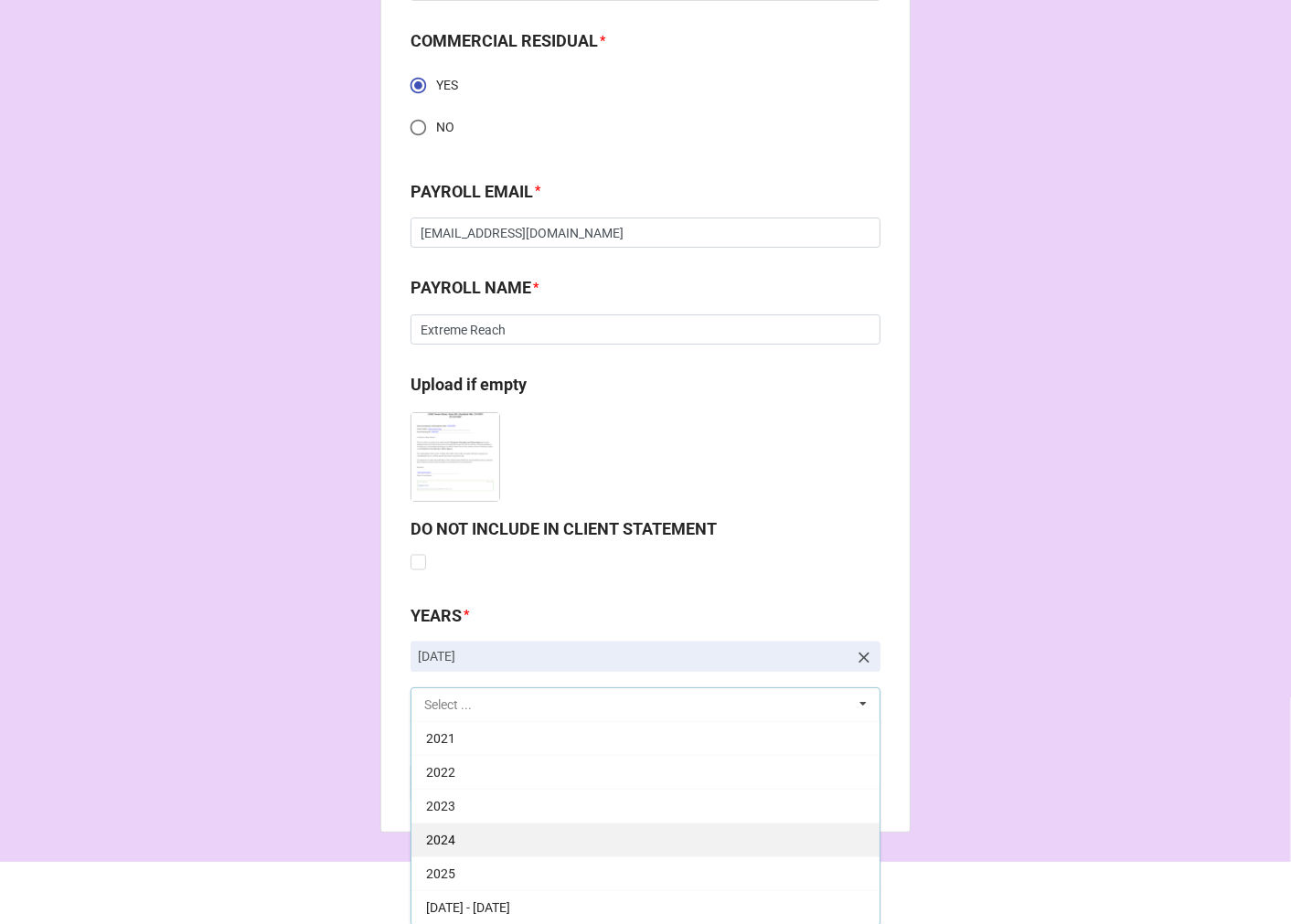
scroll to position [2621, 0]
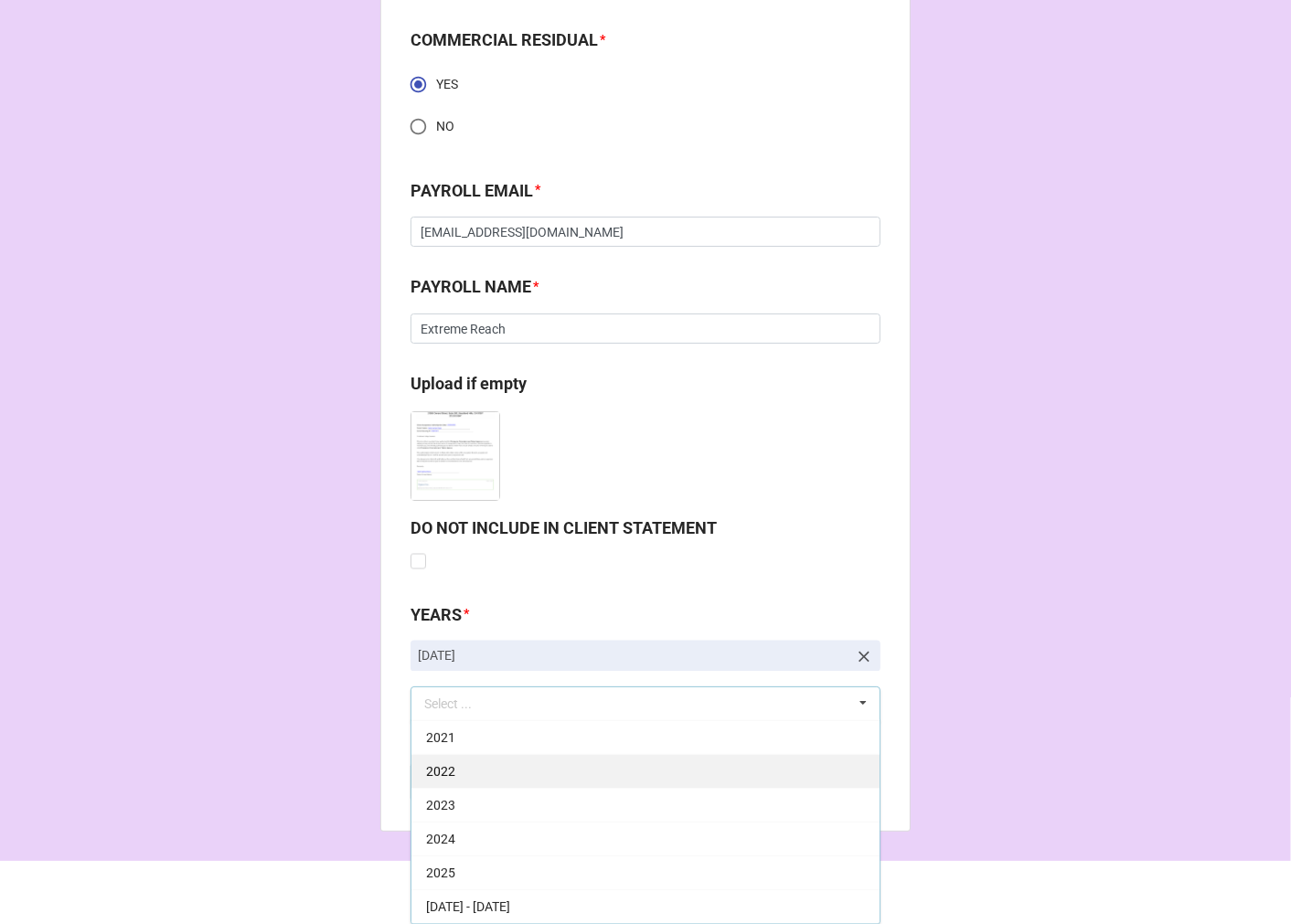
click at [452, 864] on div "2025" at bounding box center [646, 872] width 468 height 33
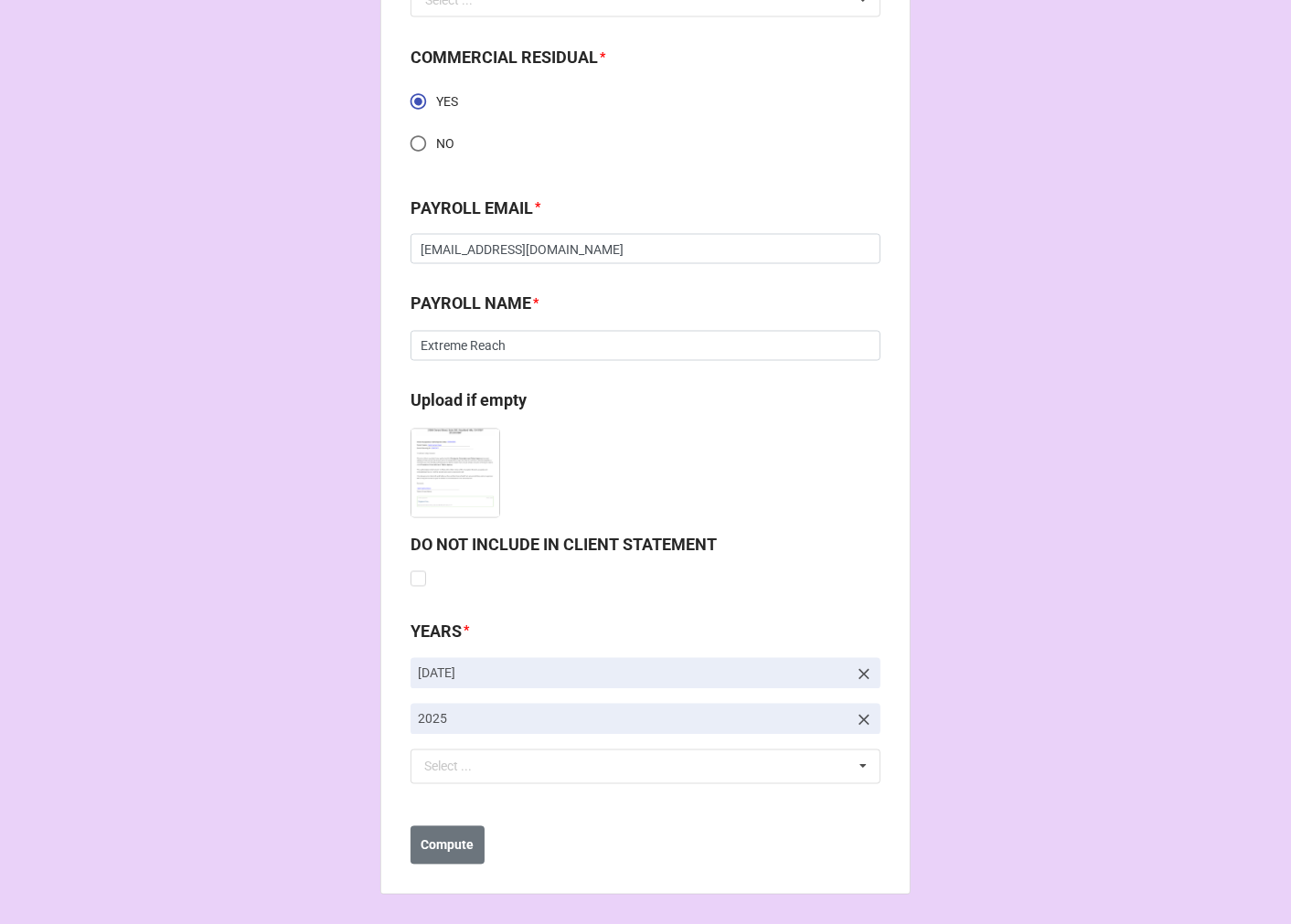
click at [437, 848] on b "Compute" at bounding box center [448, 847] width 53 height 19
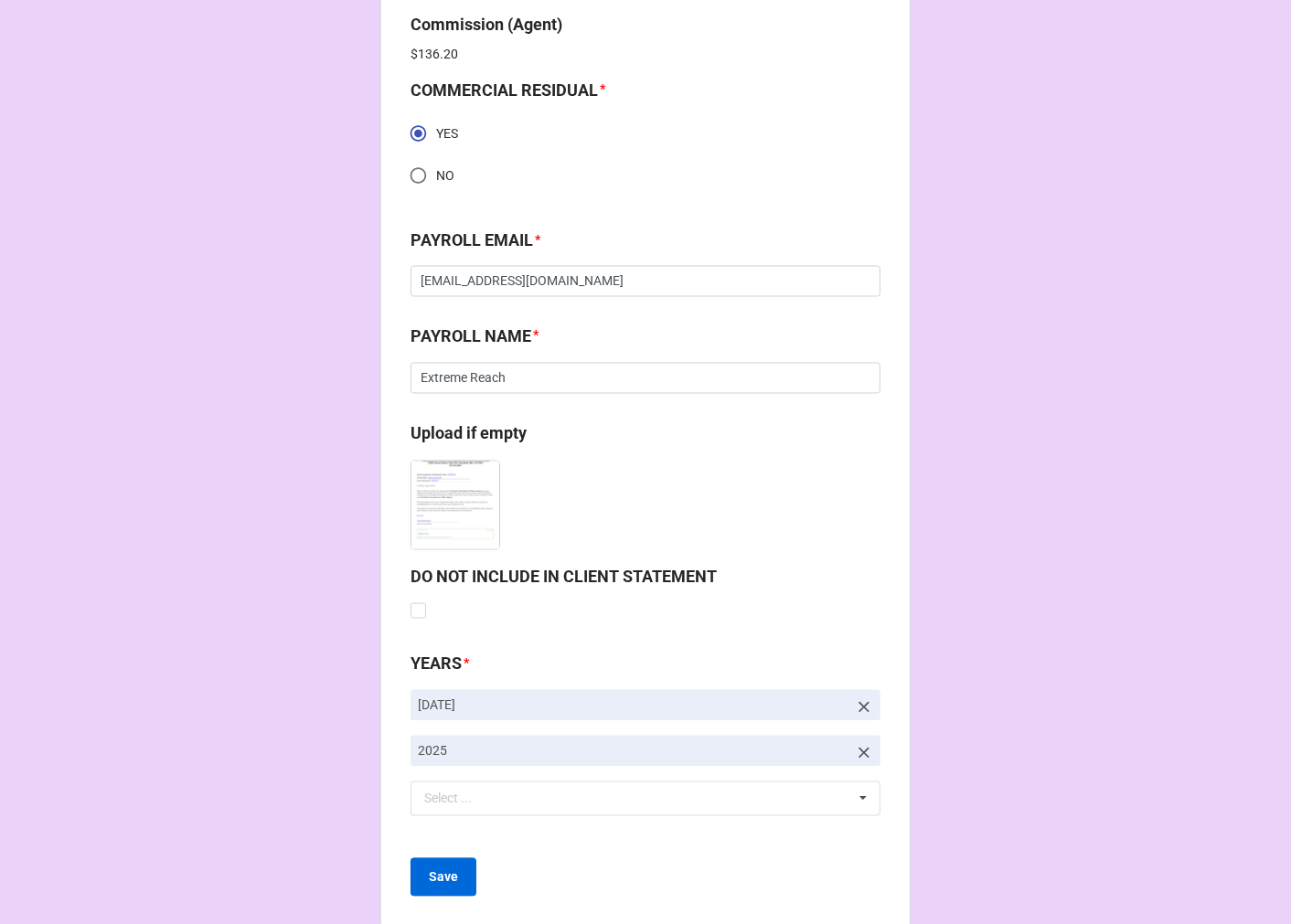
scroll to position [2669, 0]
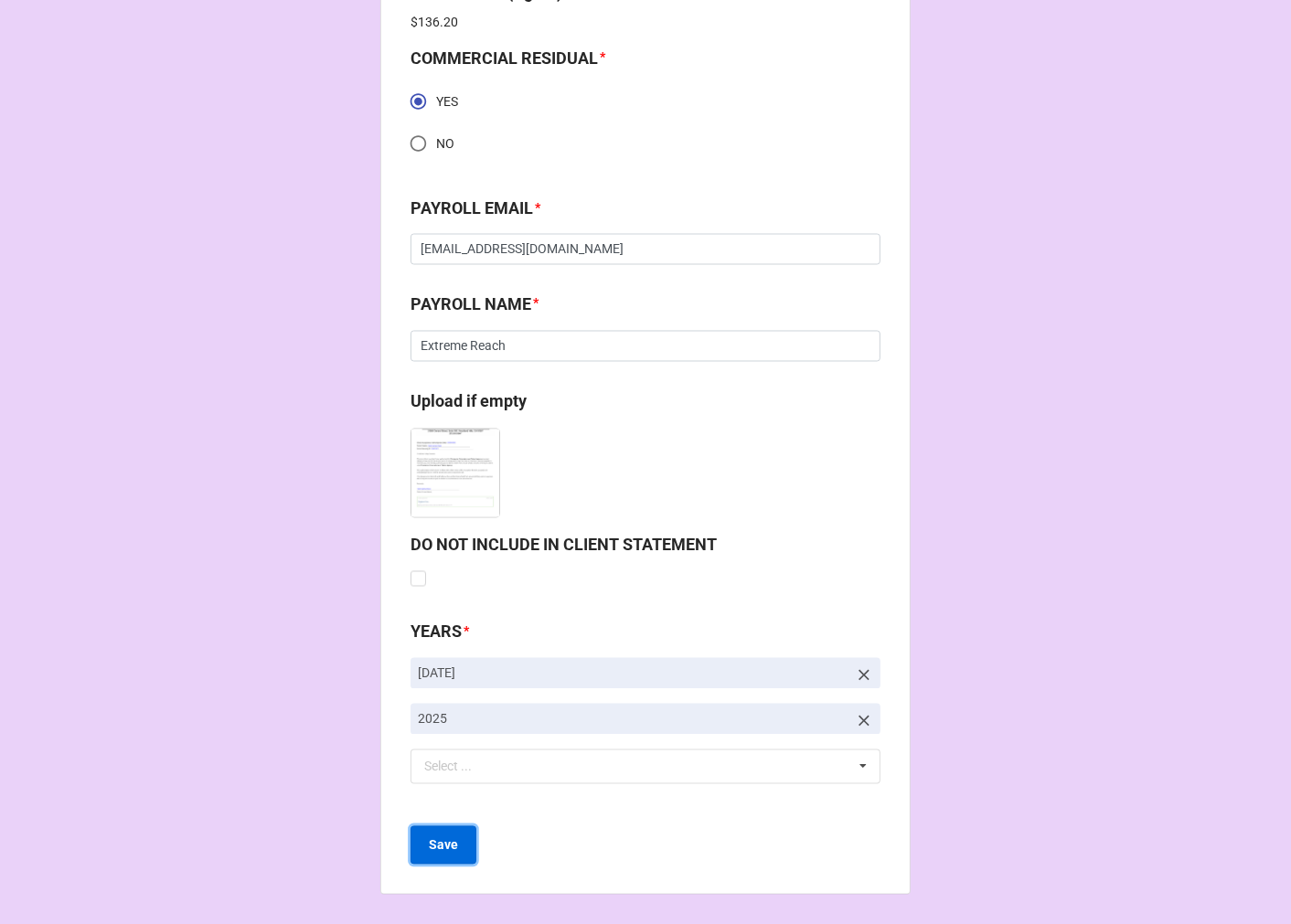
click at [434, 842] on b "Save" at bounding box center [443, 846] width 30 height 19
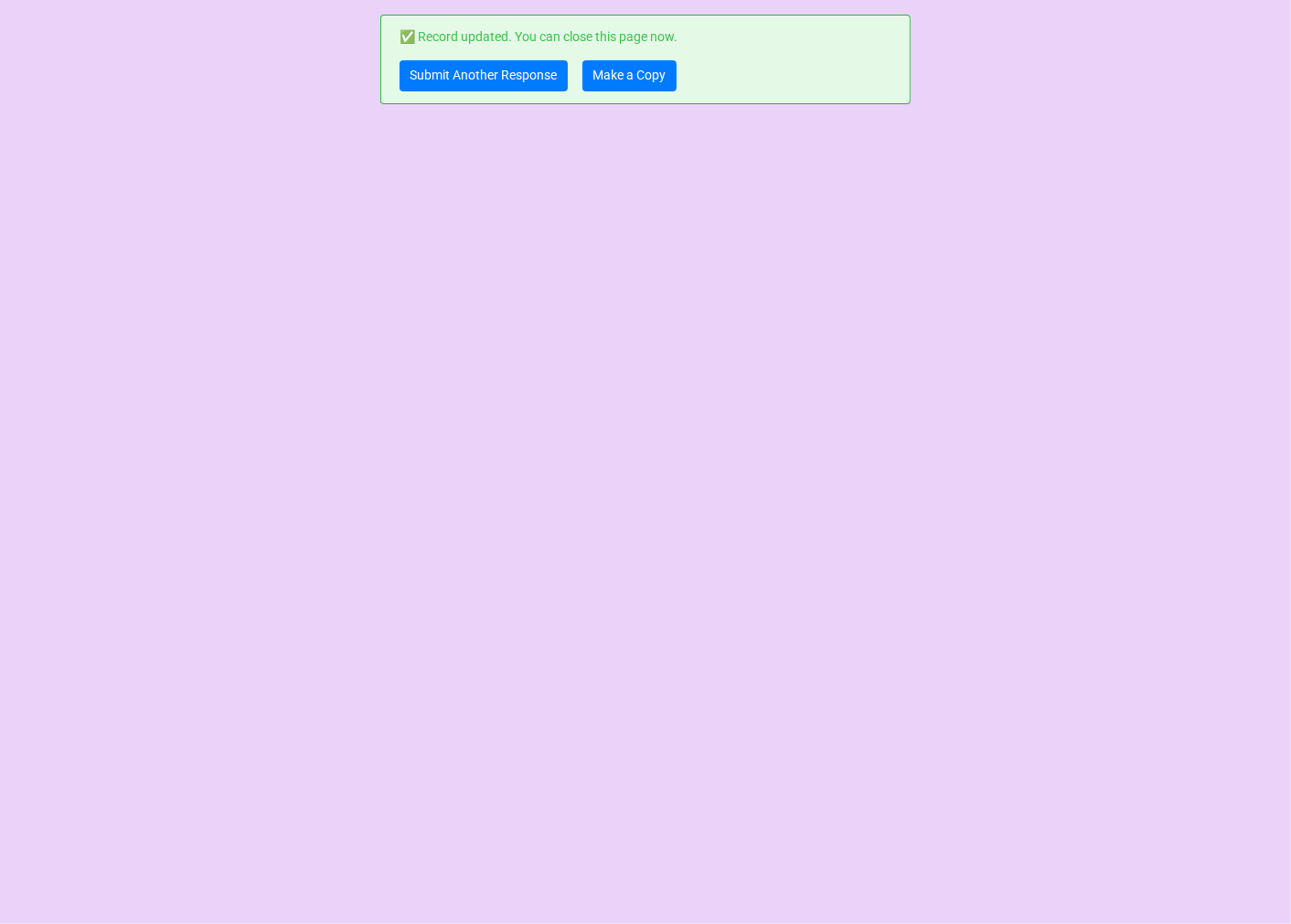
scroll to position [0, 0]
click at [533, 80] on link "Submit Another Response" at bounding box center [483, 75] width 168 height 32
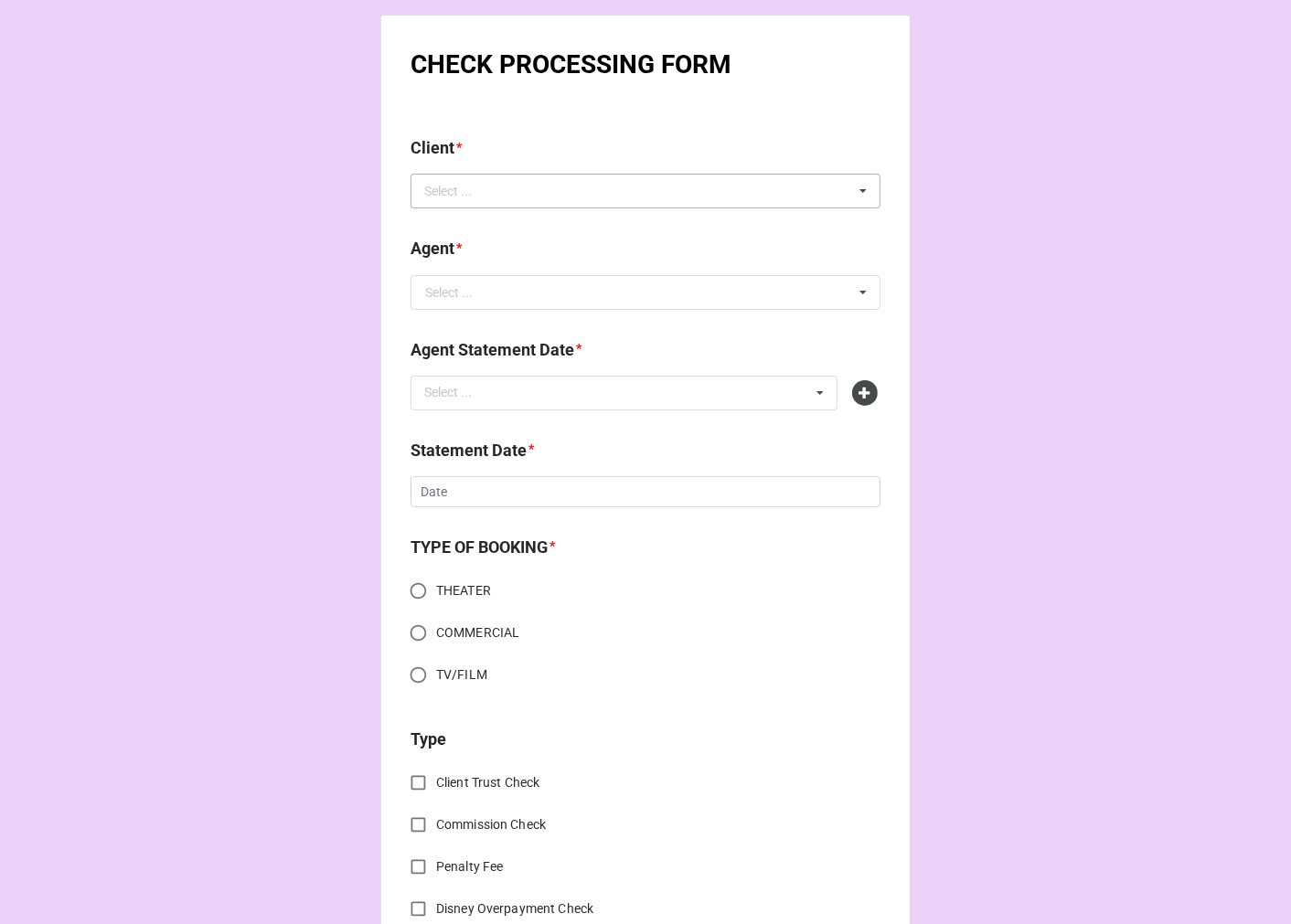
click at [739, 195] on div "Select ... No results found." at bounding box center [646, 191] width 470 height 34
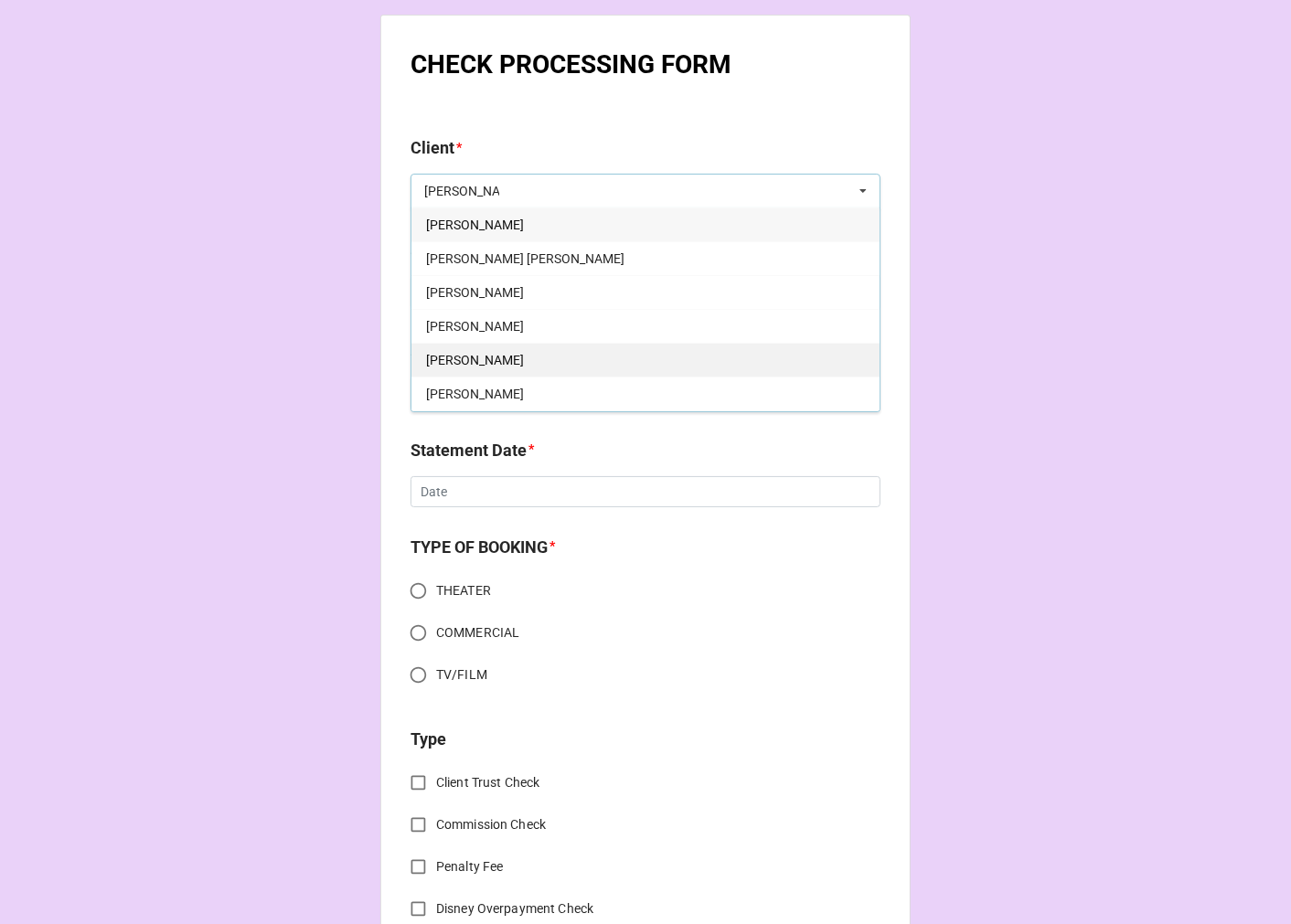
type input "[PERSON_NAME]"
click at [519, 360] on div "[PERSON_NAME]" at bounding box center [646, 359] width 468 height 33
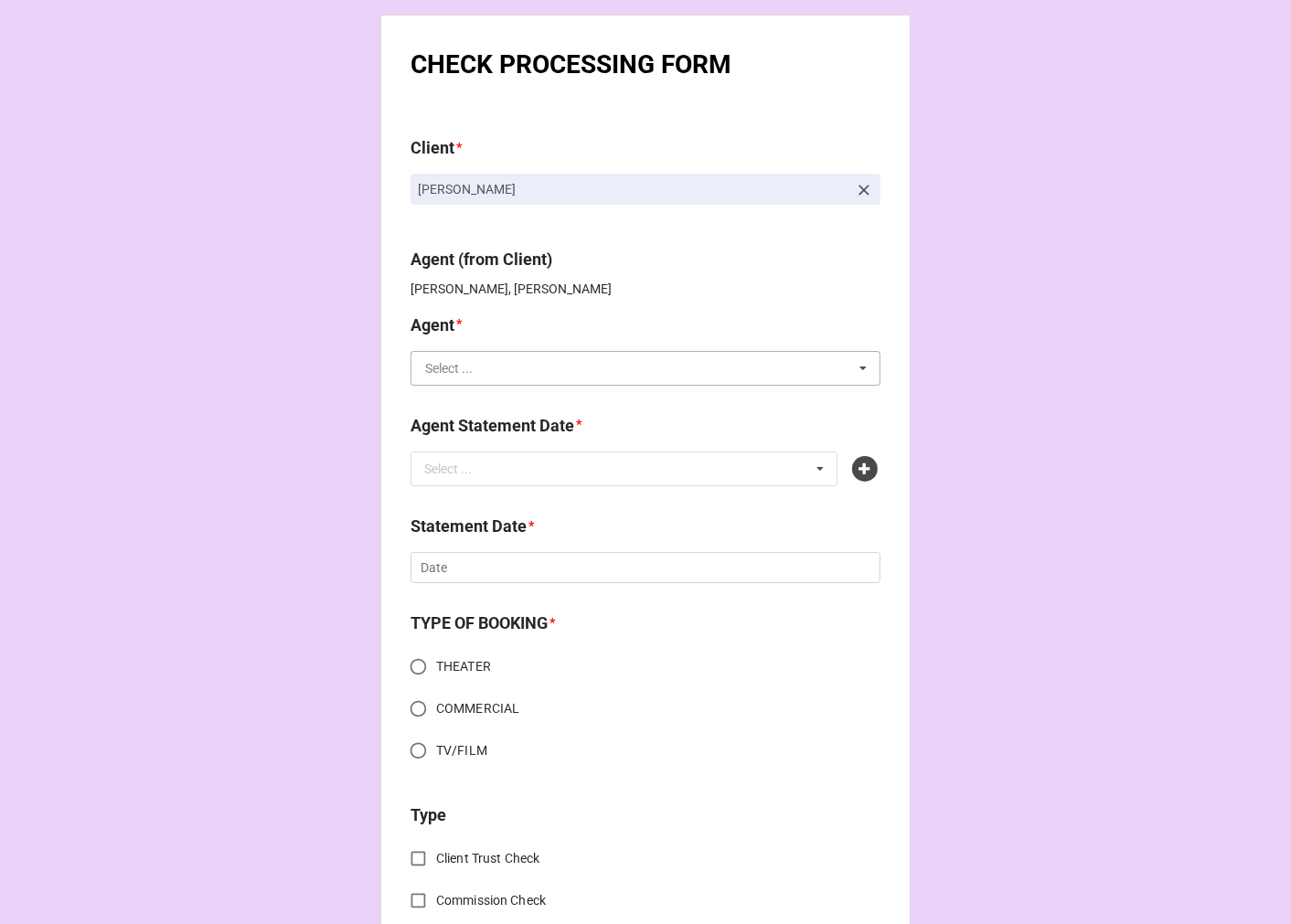
click at [476, 371] on input "text" at bounding box center [646, 368] width 468 height 32
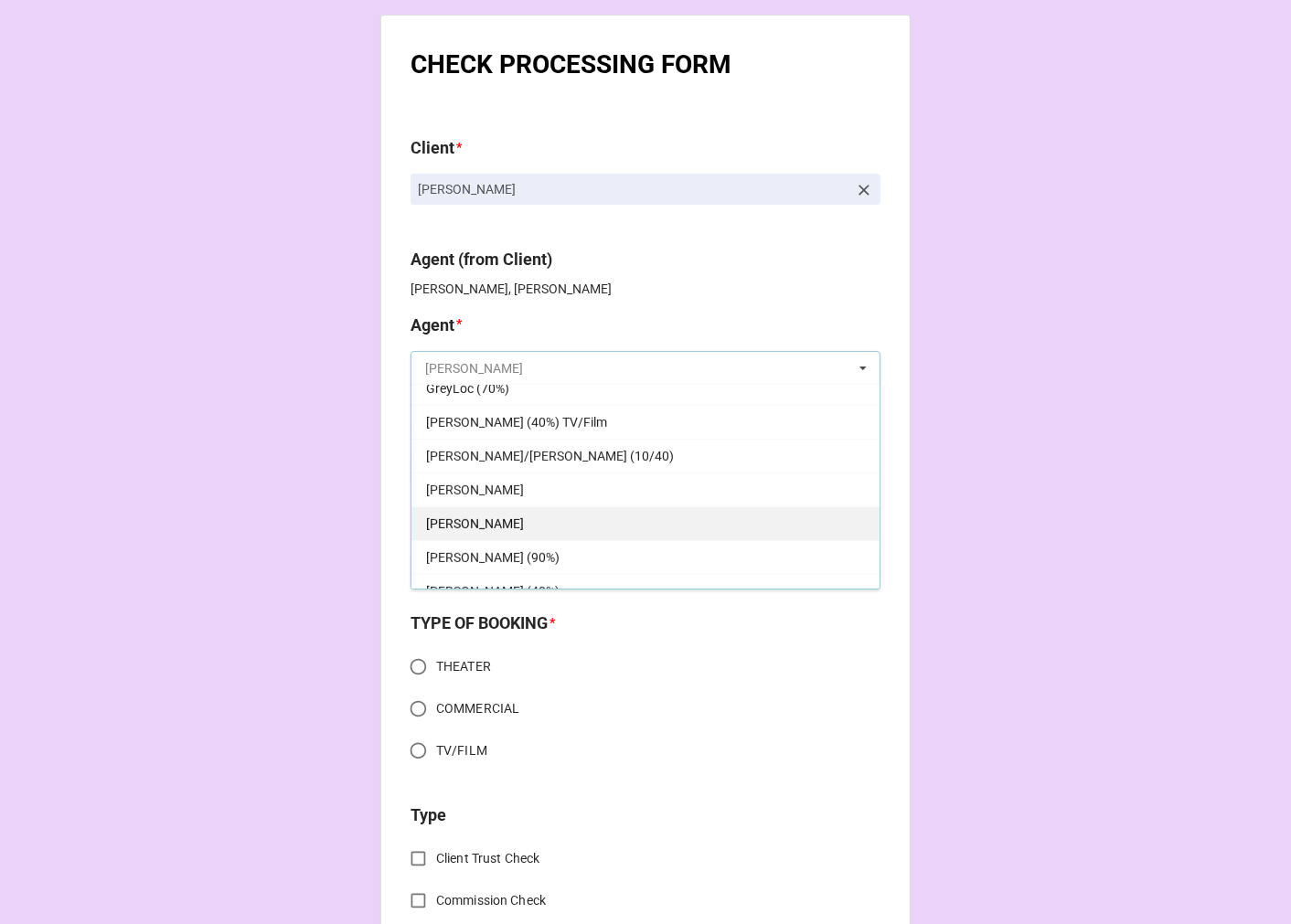
scroll to position [710, 0]
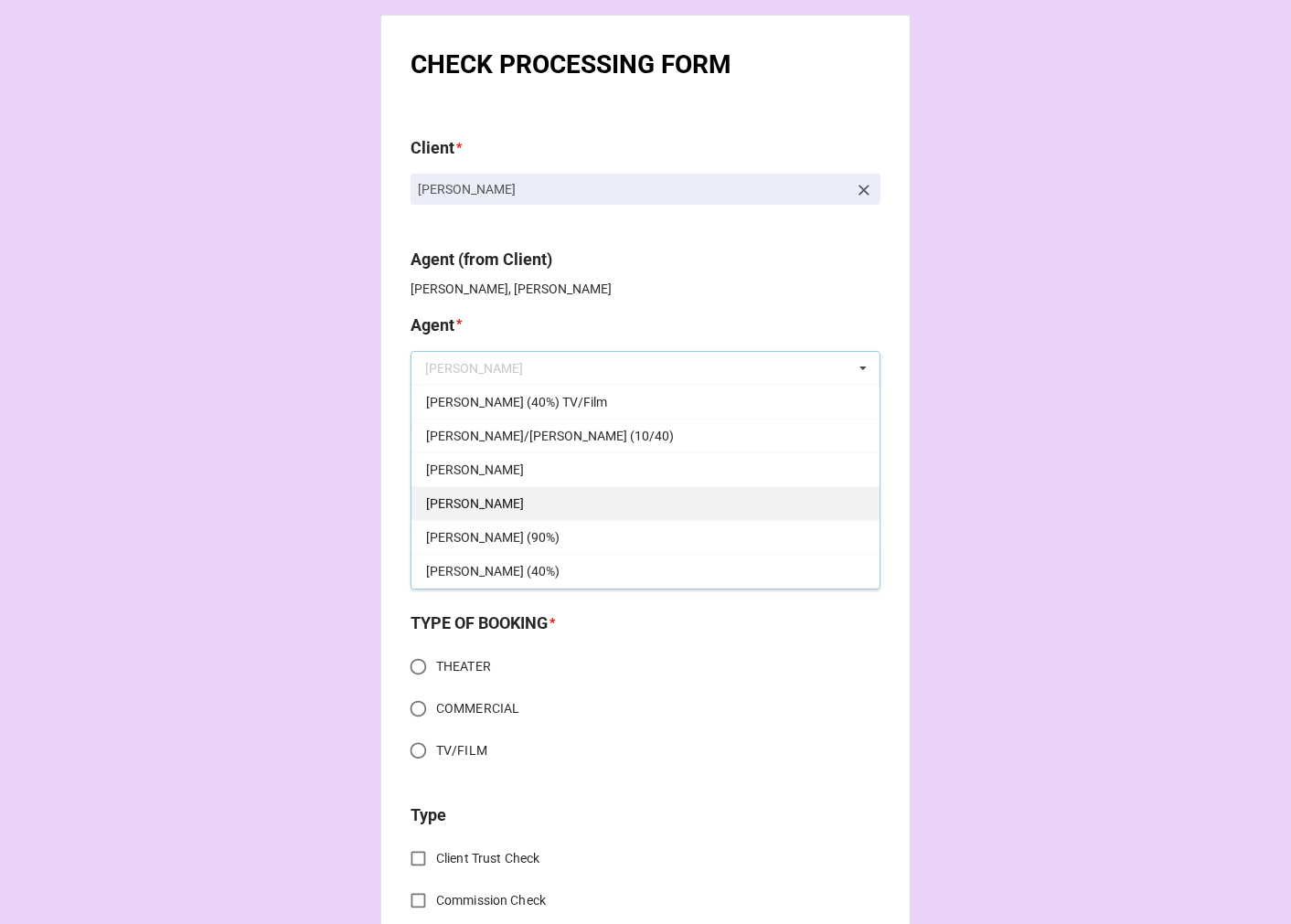
click at [497, 494] on div "[PERSON_NAME]" at bounding box center [646, 502] width 468 height 33
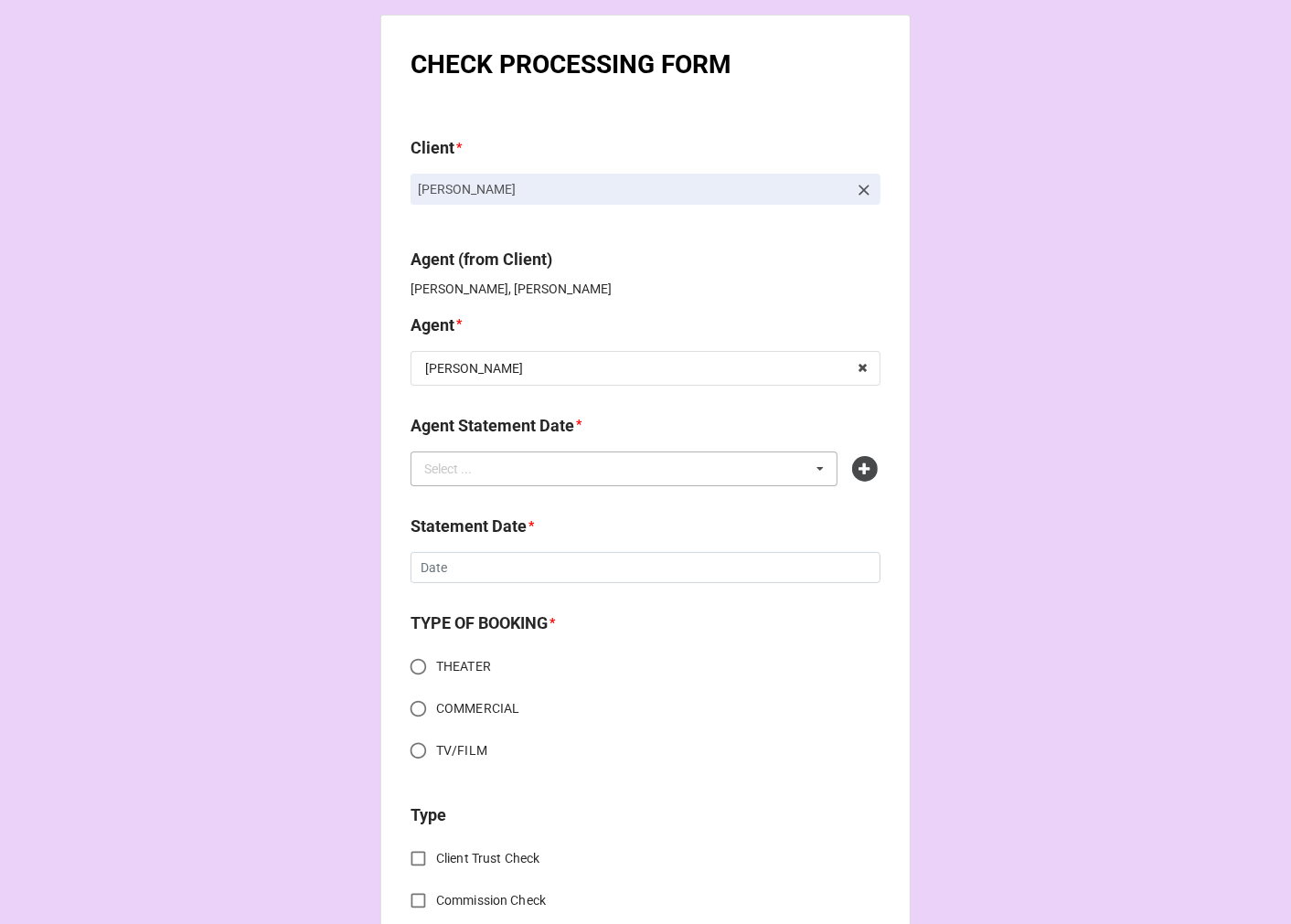
click at [469, 468] on div "Select ..." at bounding box center [458, 469] width 78 height 21
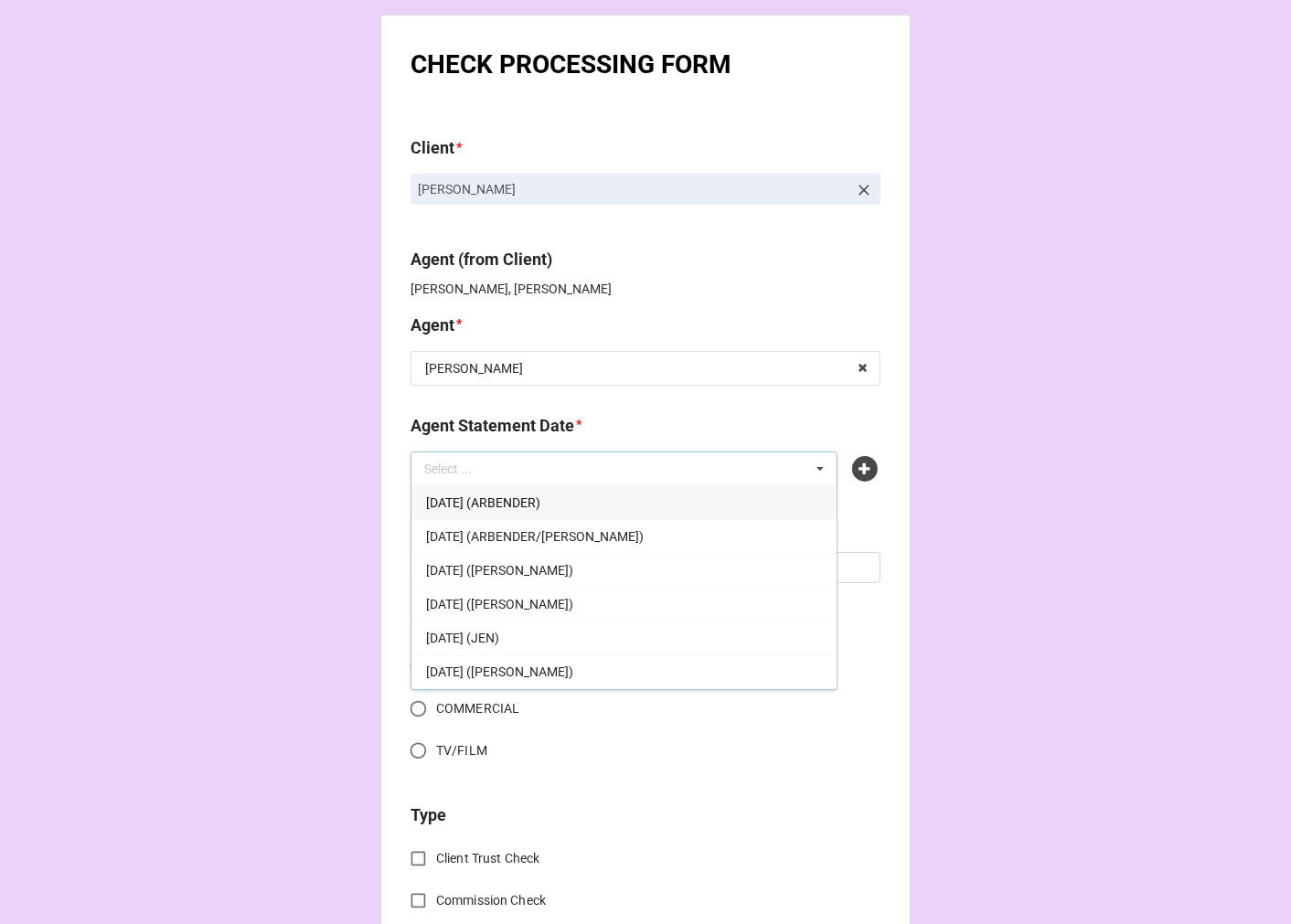
drag, startPoint x: 588, startPoint y: 570, endPoint x: 579, endPoint y: 571, distance: 9.1
click at [573, 570] on span "[DATE] ([PERSON_NAME])" at bounding box center [499, 570] width 147 height 14
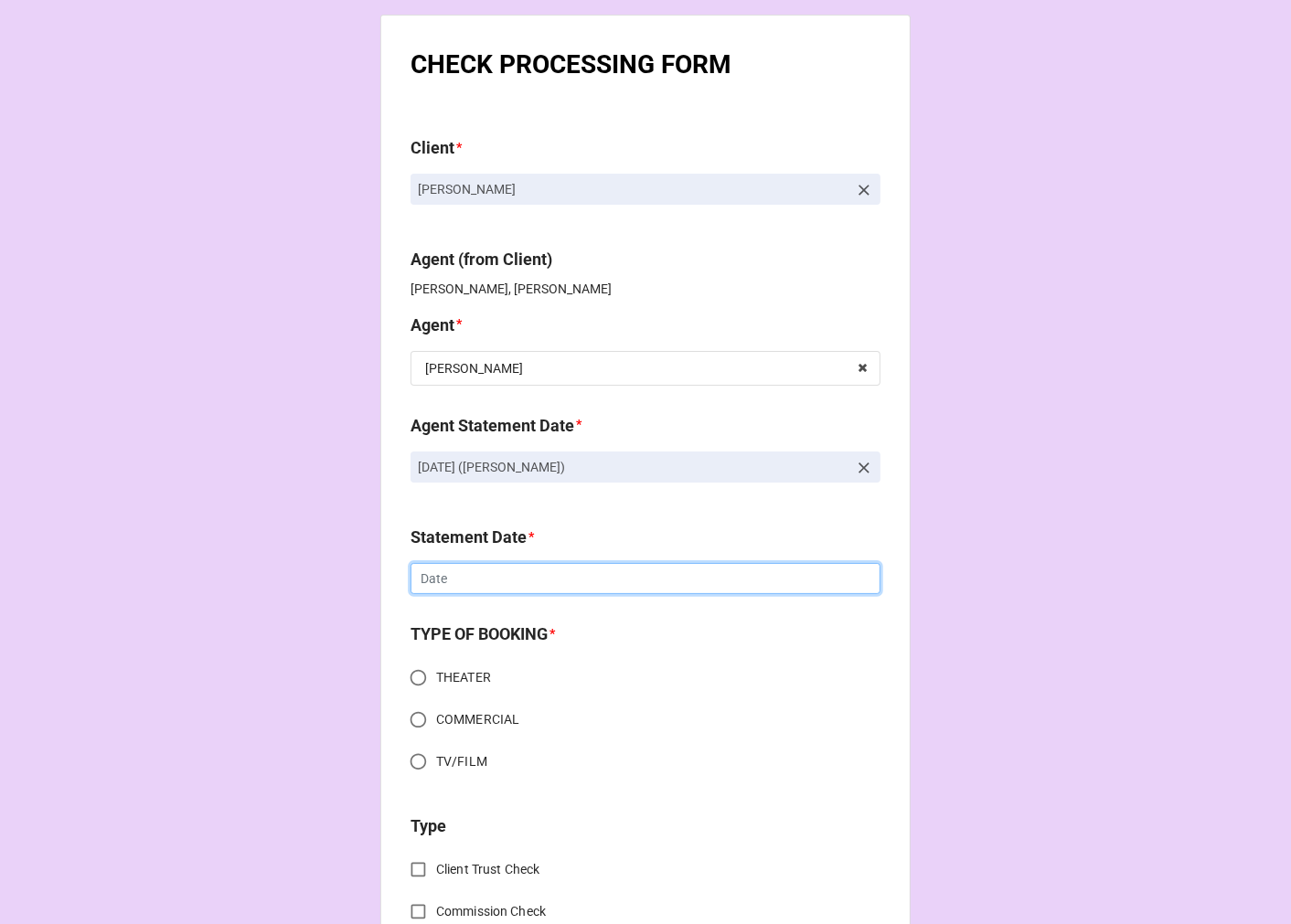
click at [441, 579] on input "text" at bounding box center [646, 578] width 470 height 32
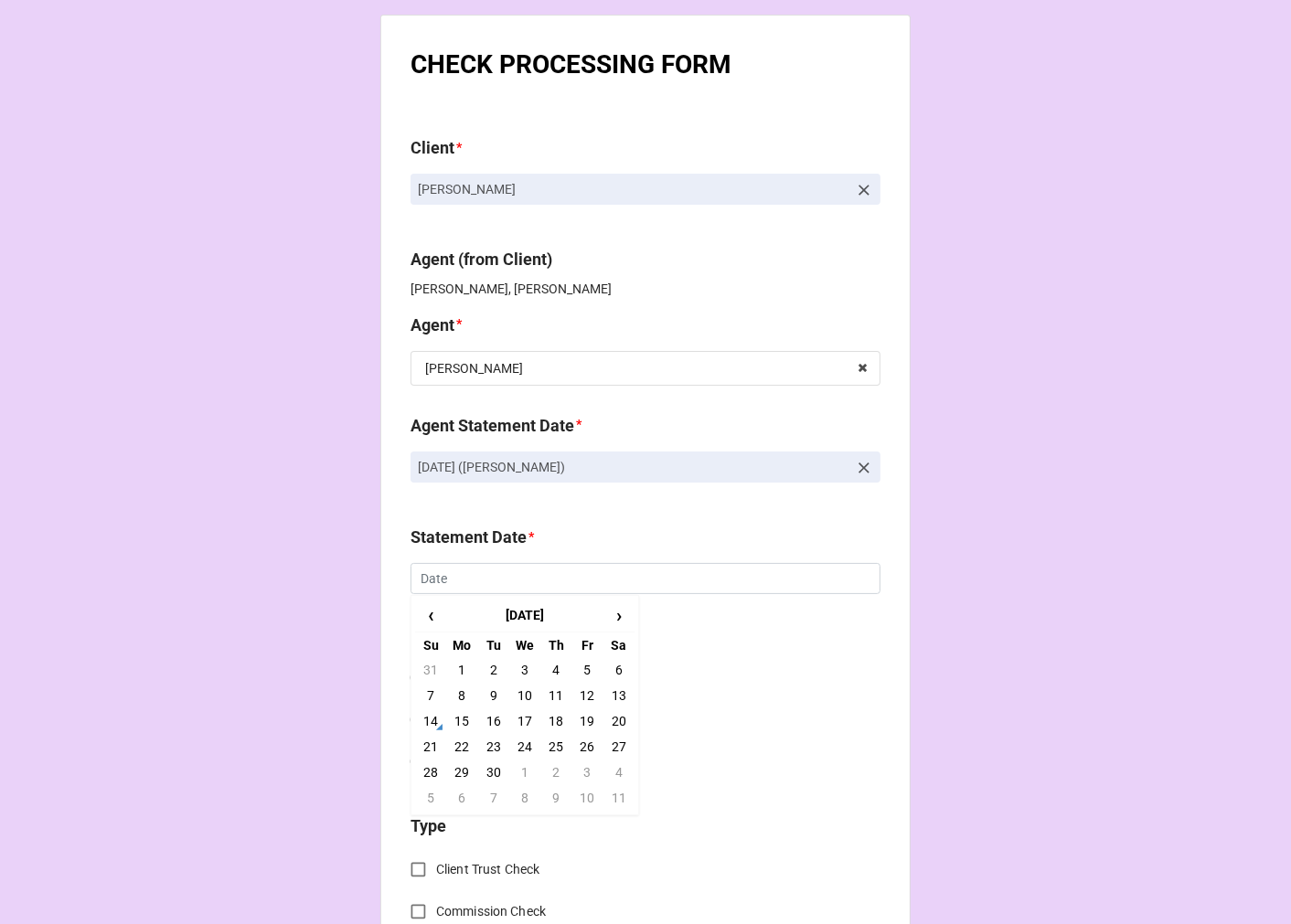
click at [588, 719] on td "19" at bounding box center [586, 721] width 32 height 26
type input "[DATE]"
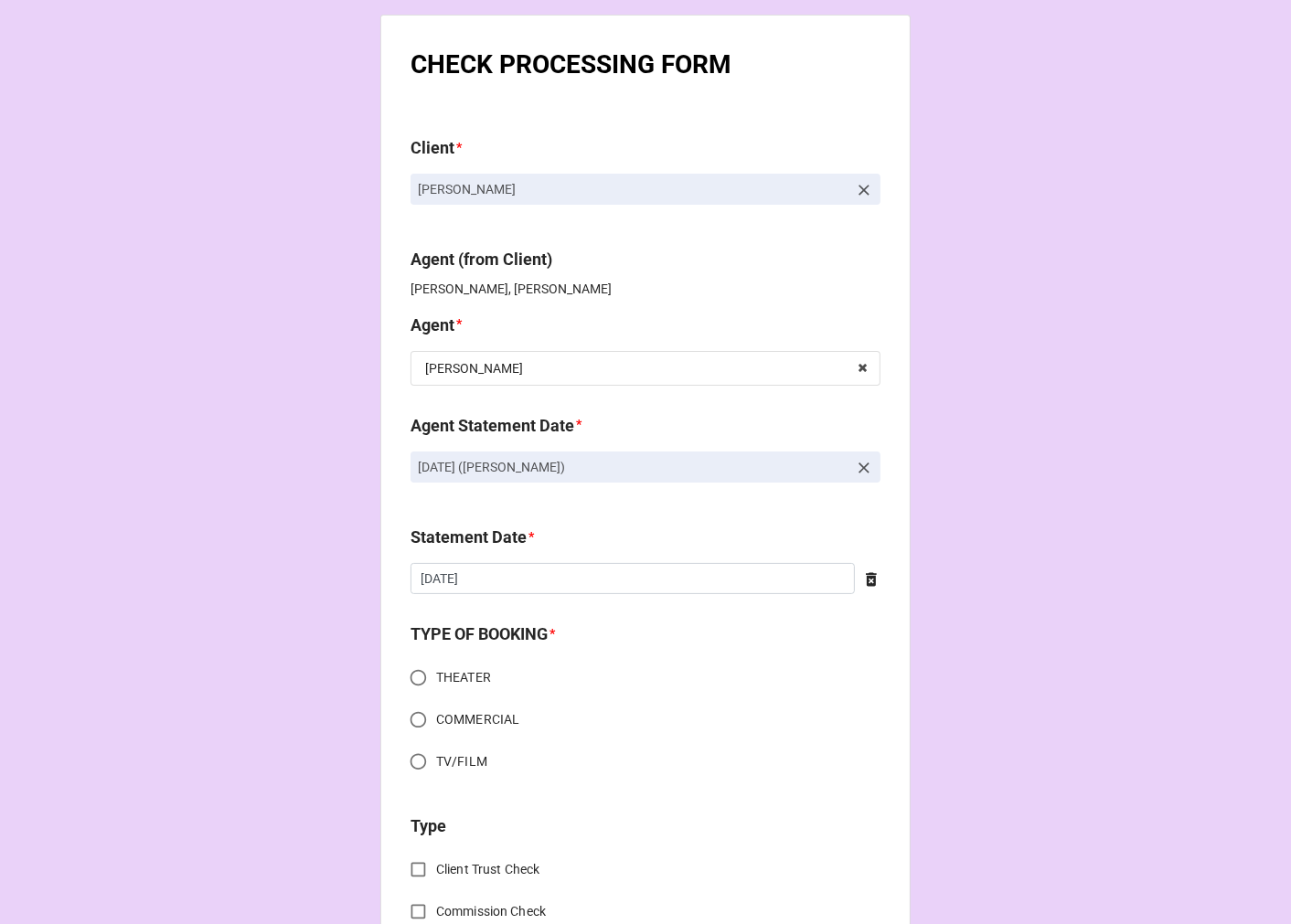
click at [405, 717] on input "COMMERCIAL" at bounding box center [417, 719] width 35 height 35
radio input "true"
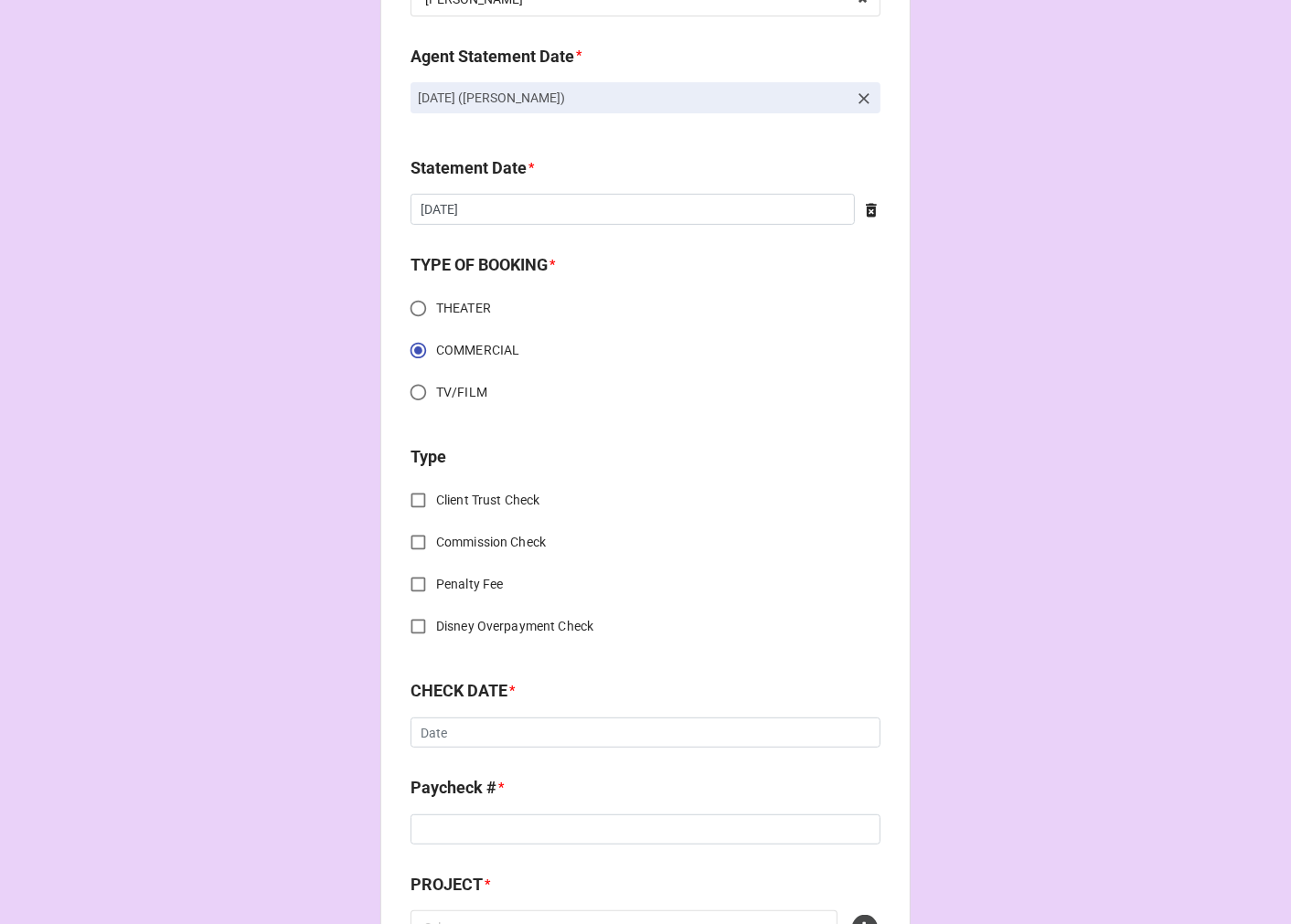
scroll to position [406, 0]
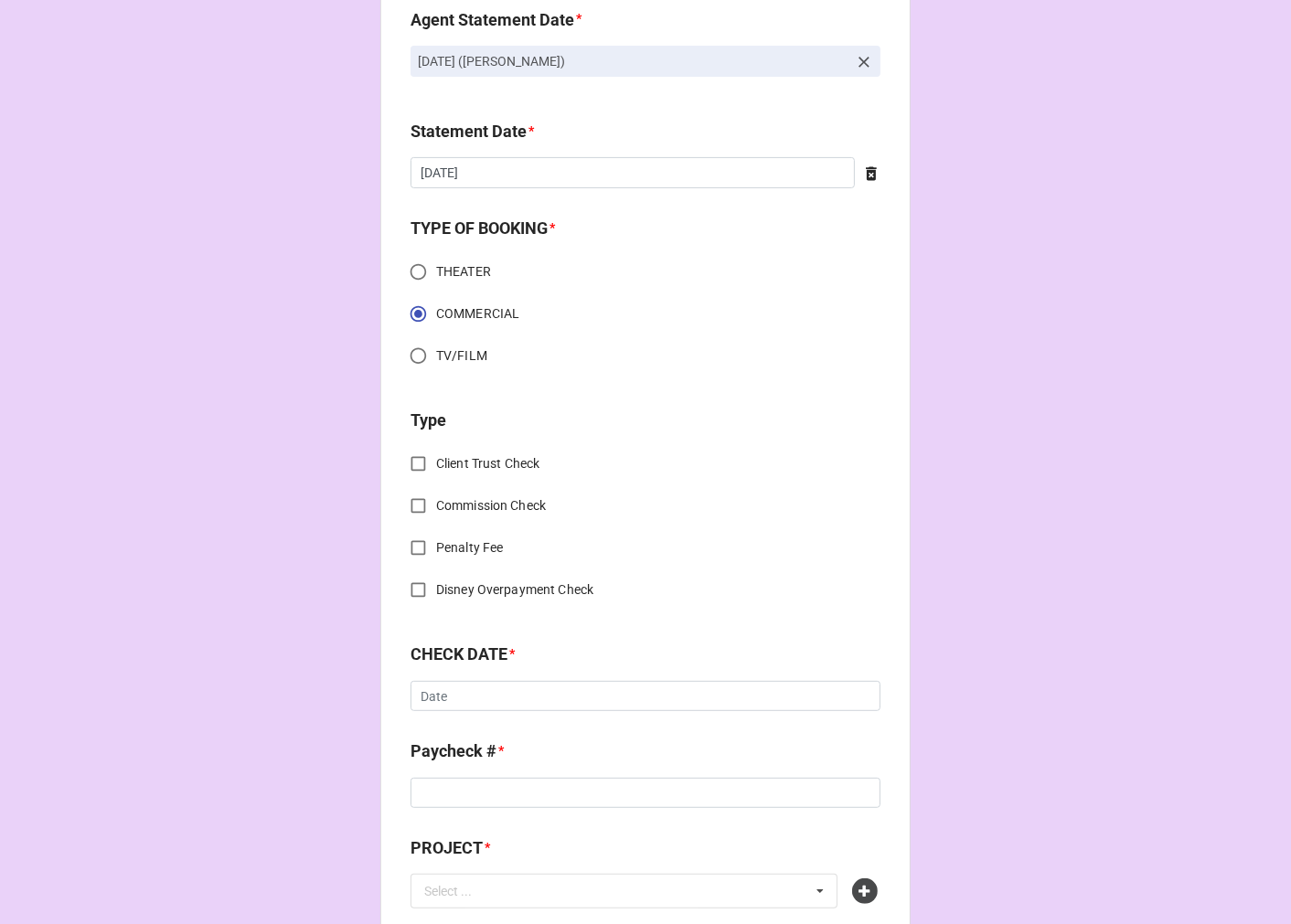
click at [405, 461] on input "Client Trust Check" at bounding box center [417, 463] width 35 height 35
checkbox input "true"
click at [496, 696] on input "text" at bounding box center [646, 696] width 470 height 32
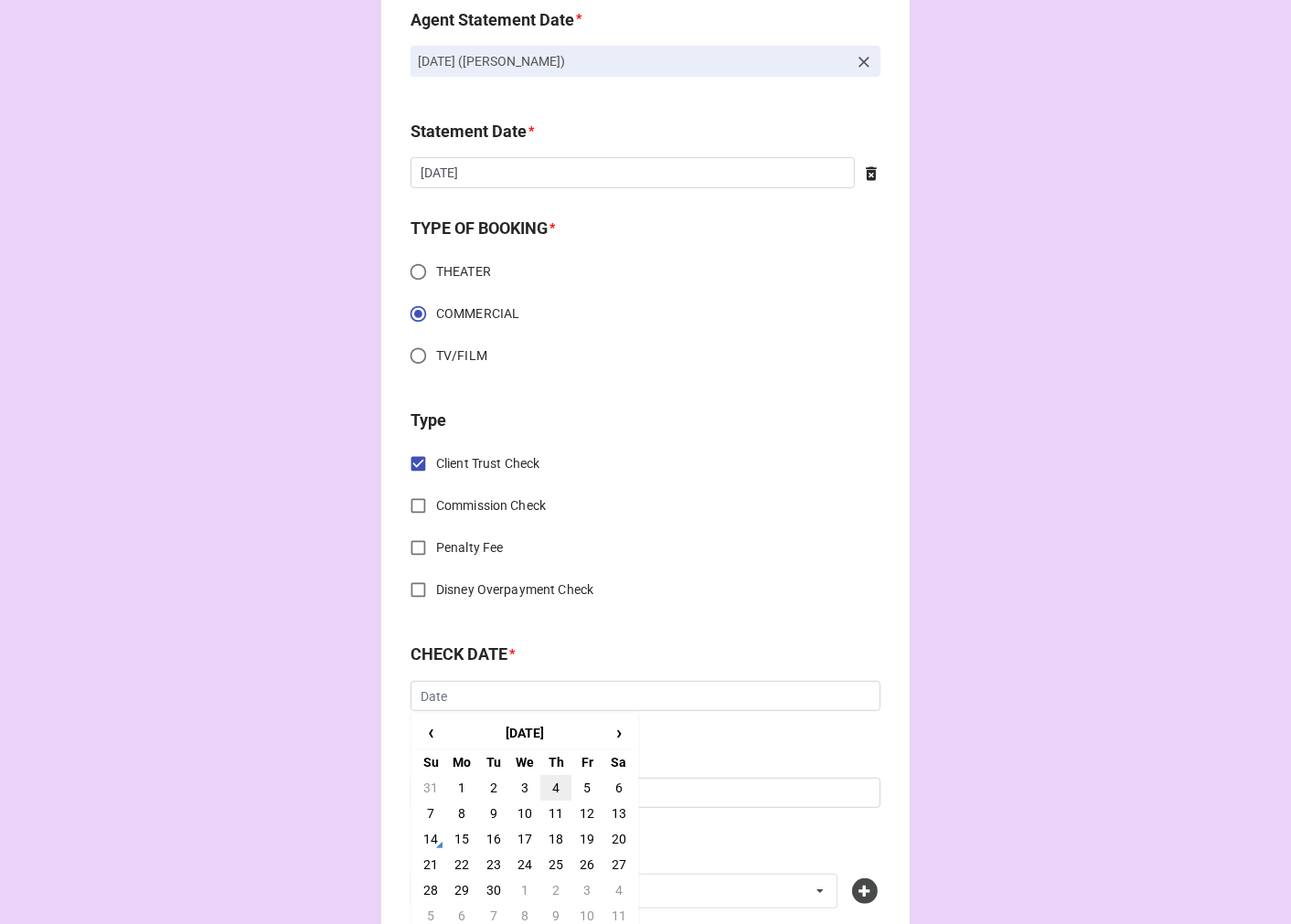
click at [547, 788] on td "4" at bounding box center [556, 788] width 32 height 26
type input "[DATE]"
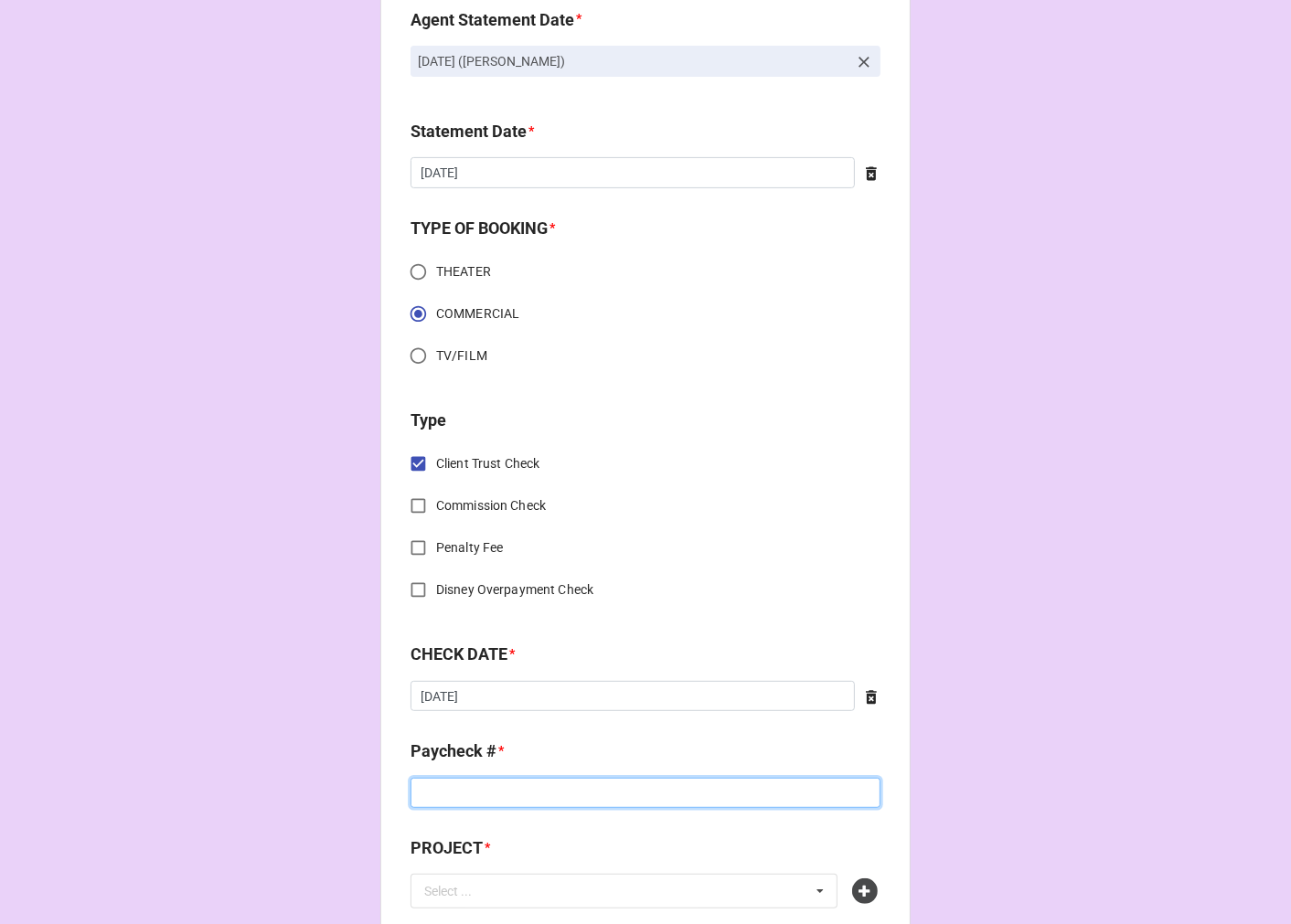
click at [488, 783] on input at bounding box center [646, 793] width 470 height 32
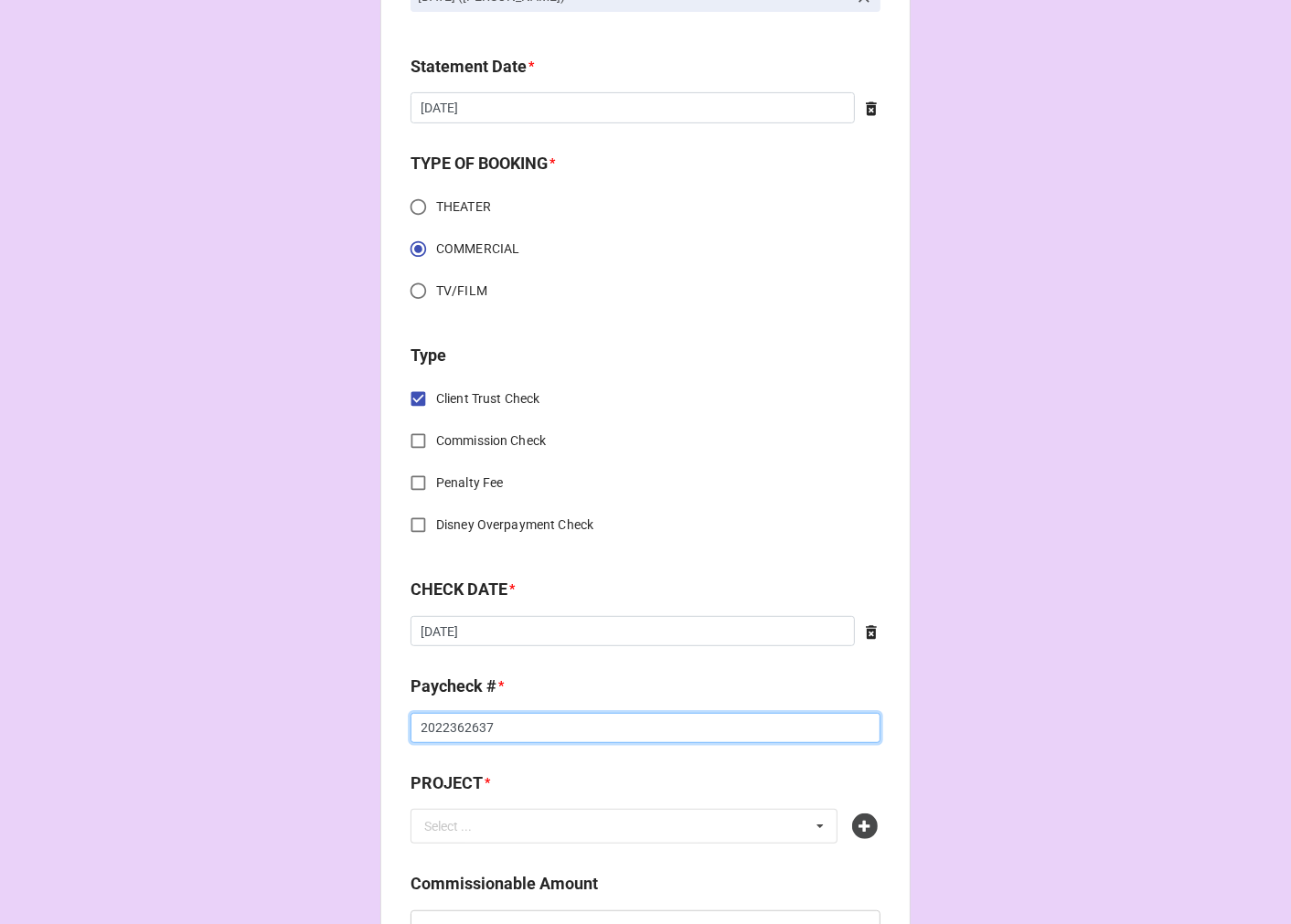
scroll to position [710, 0]
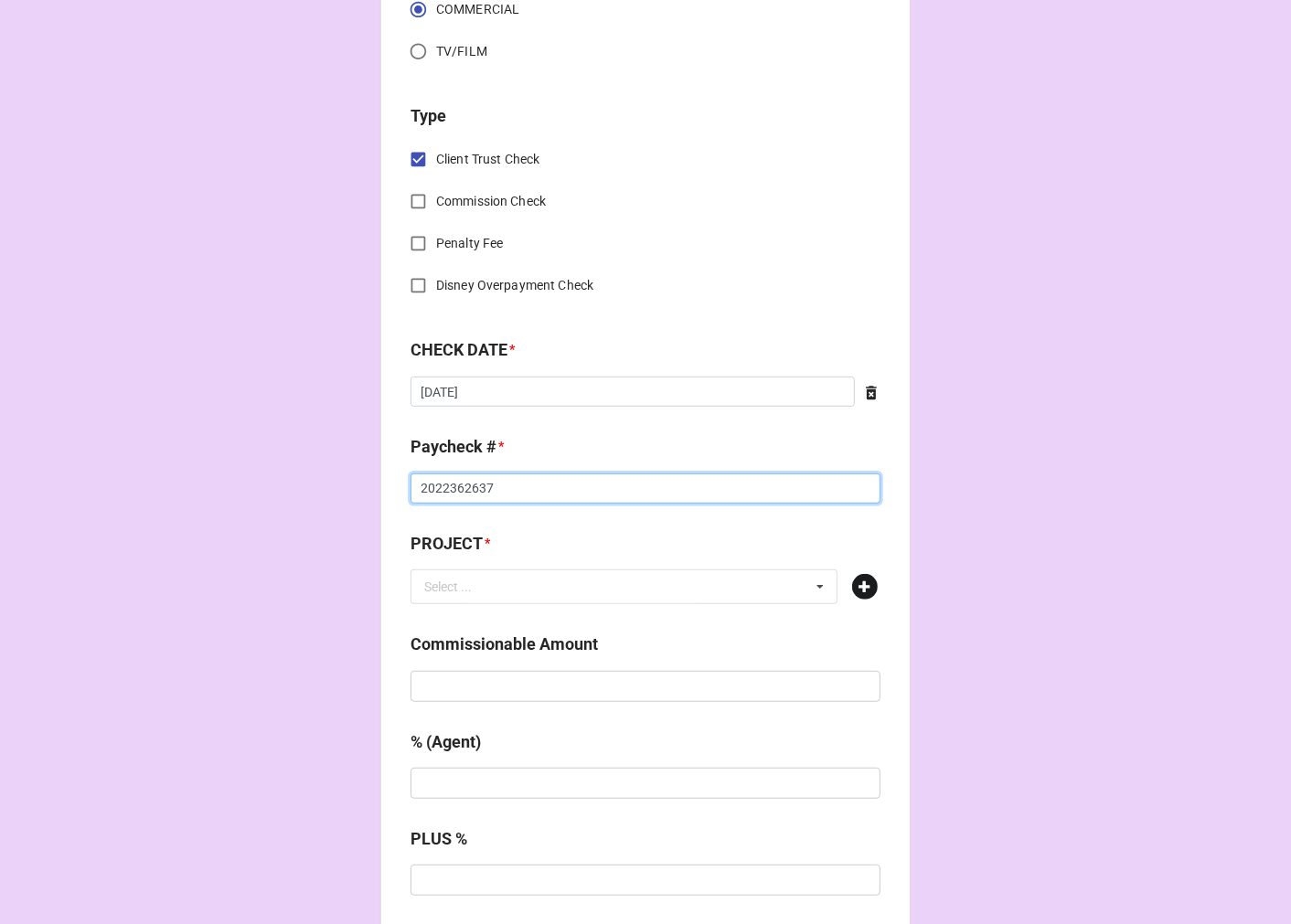
type input "2022362637"
click at [854, 585] on icon at bounding box center [864, 586] width 26 height 26
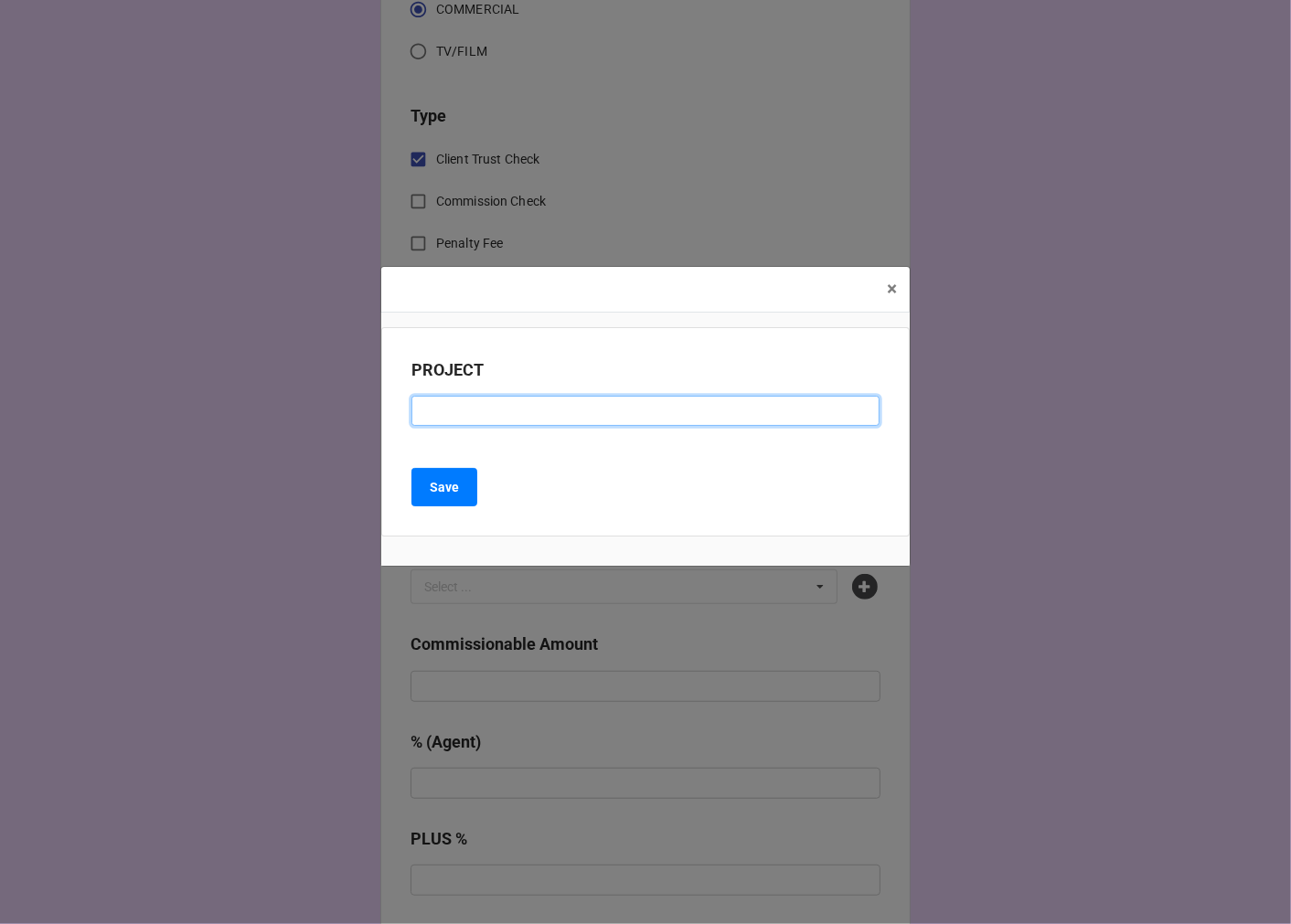
click at [537, 420] on input at bounding box center [646, 411] width 468 height 32
type input "COLGATE (RESIDUAL CHECK #1)"
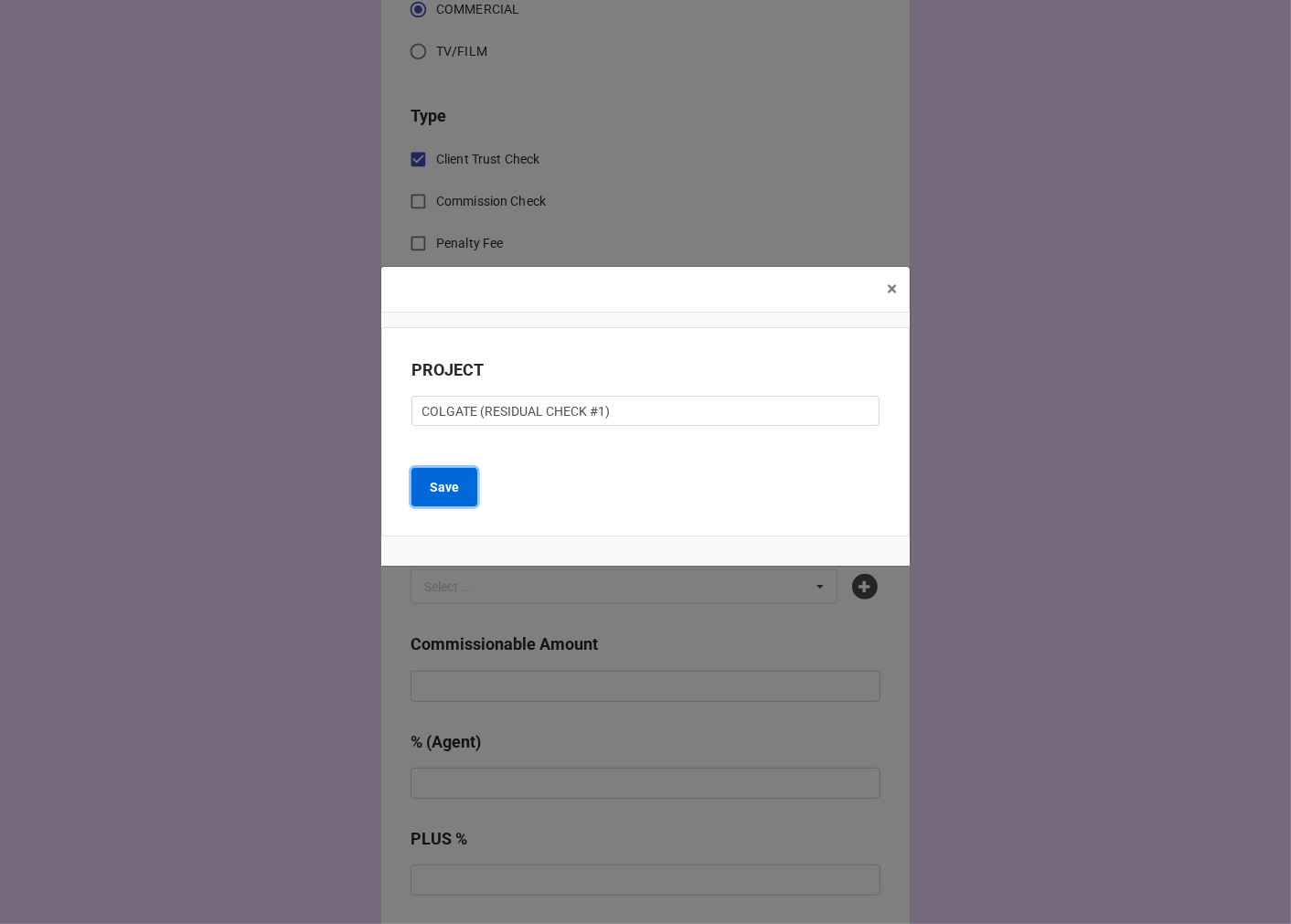
click at [449, 503] on button "Save" at bounding box center [444, 487] width 66 height 38
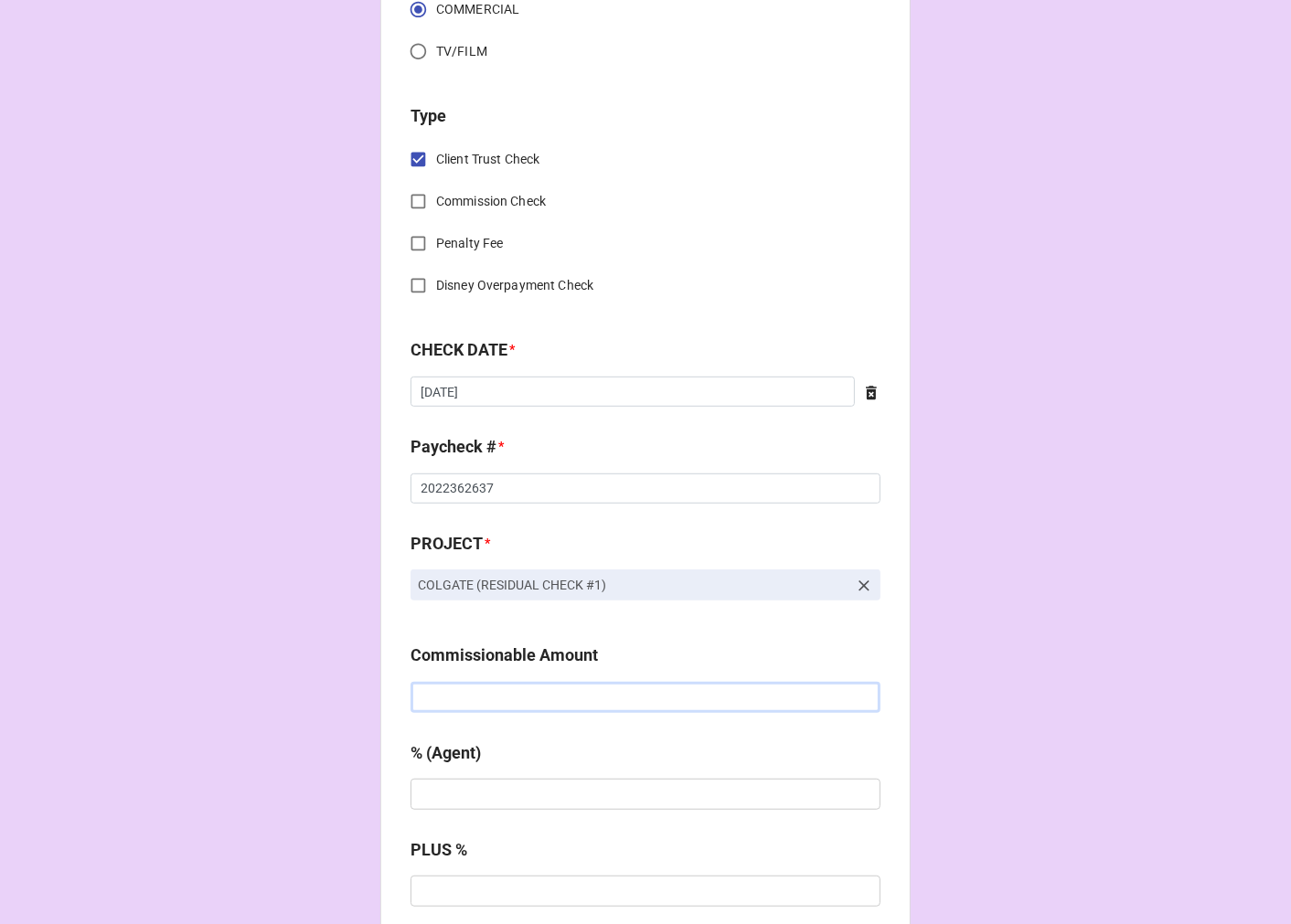
click at [481, 698] on input "text" at bounding box center [646, 697] width 470 height 32
type input "$123.35"
type input "10%"
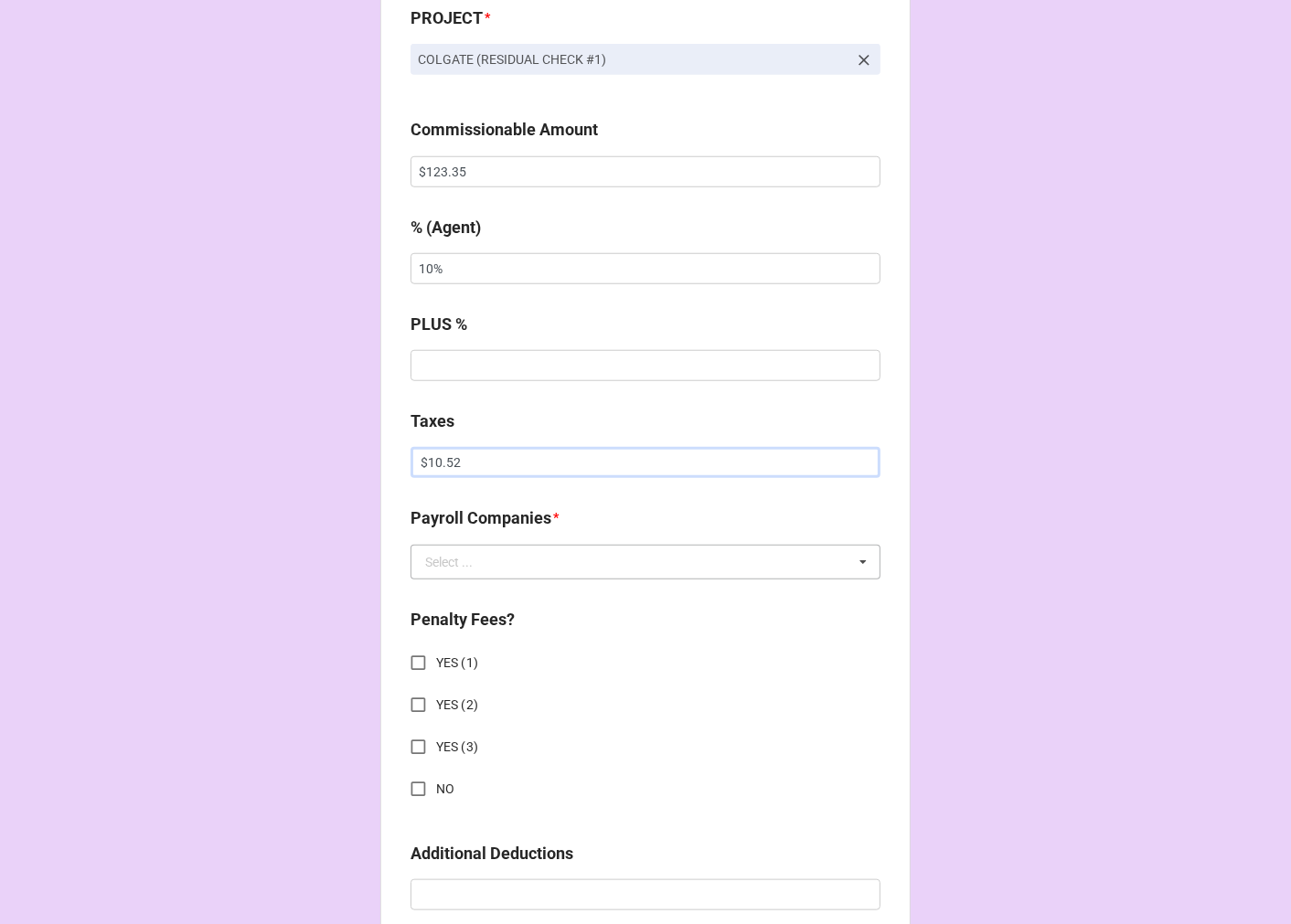
type input "$10.52"
click at [555, 570] on input "text" at bounding box center [646, 562] width 468 height 32
click at [497, 590] on span "Extreme Reach" at bounding box center [468, 596] width 85 height 14
click at [408, 783] on input "NO" at bounding box center [417, 788] width 35 height 35
checkbox input "true"
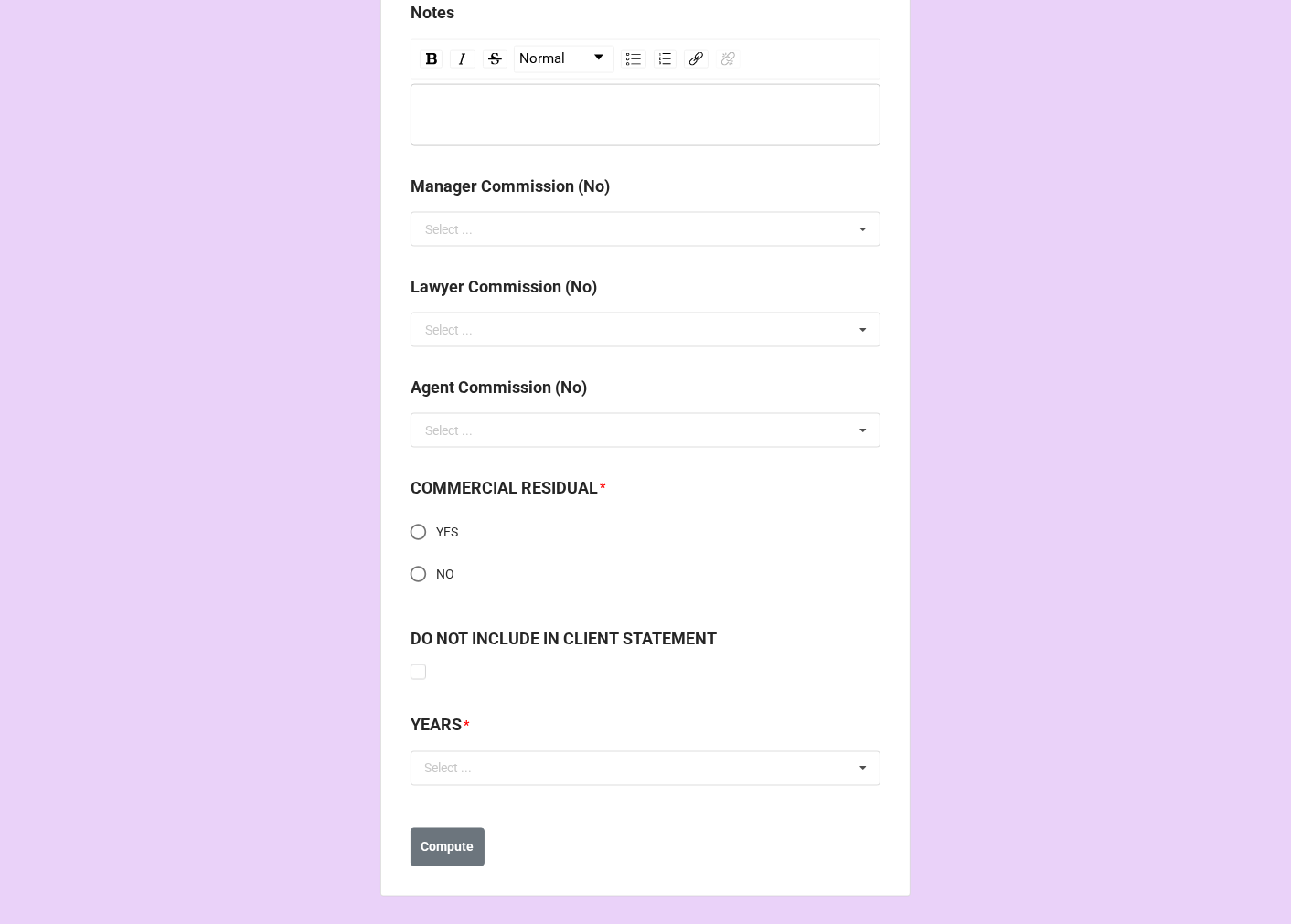
scroll to position [2175, 0]
click at [414, 526] on input "YES" at bounding box center [417, 530] width 35 height 35
radio input "true"
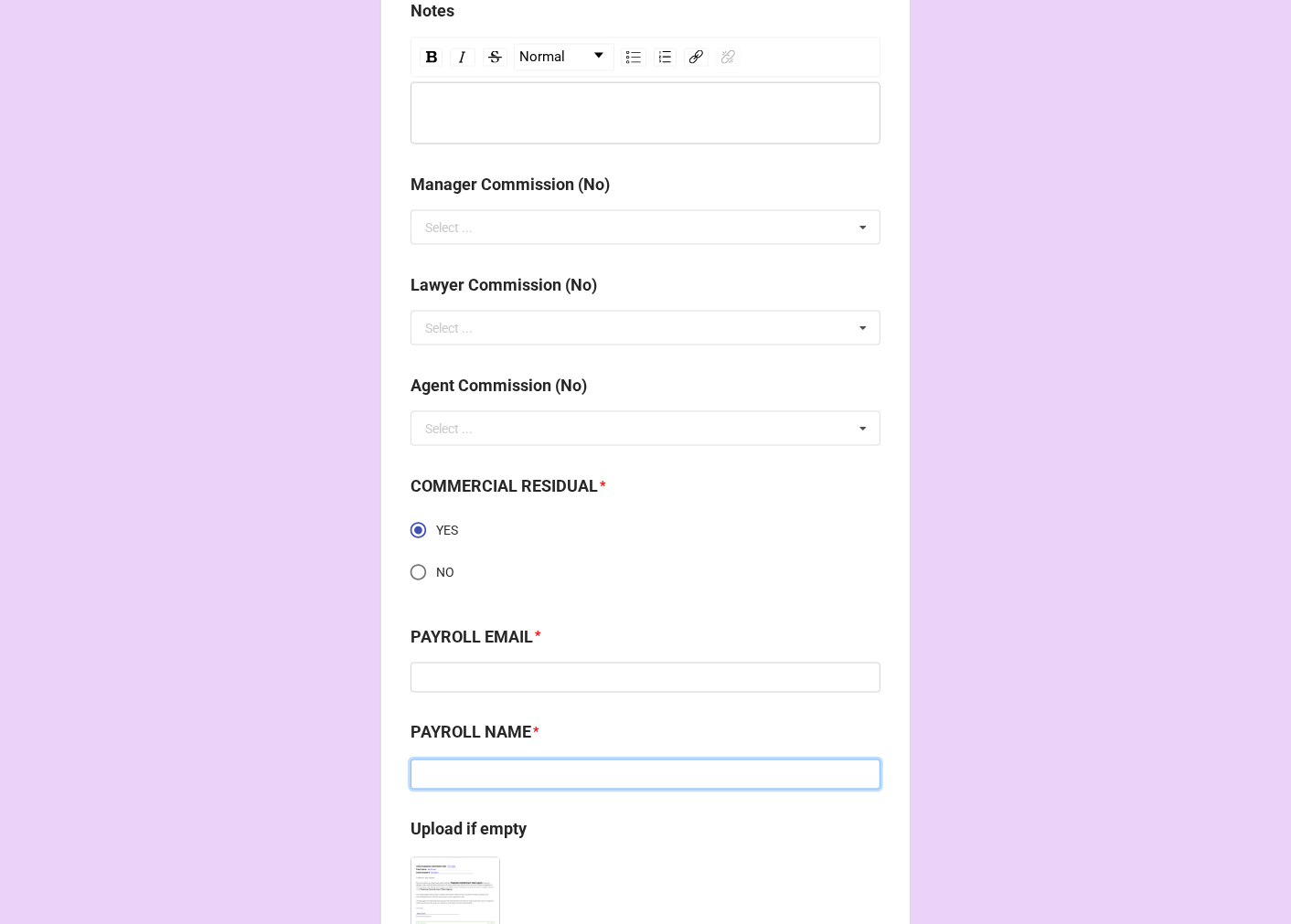
click at [522, 765] on input at bounding box center [646, 775] width 470 height 32
paste input "[PERSON_NAME]"
type input "[PERSON_NAME]"
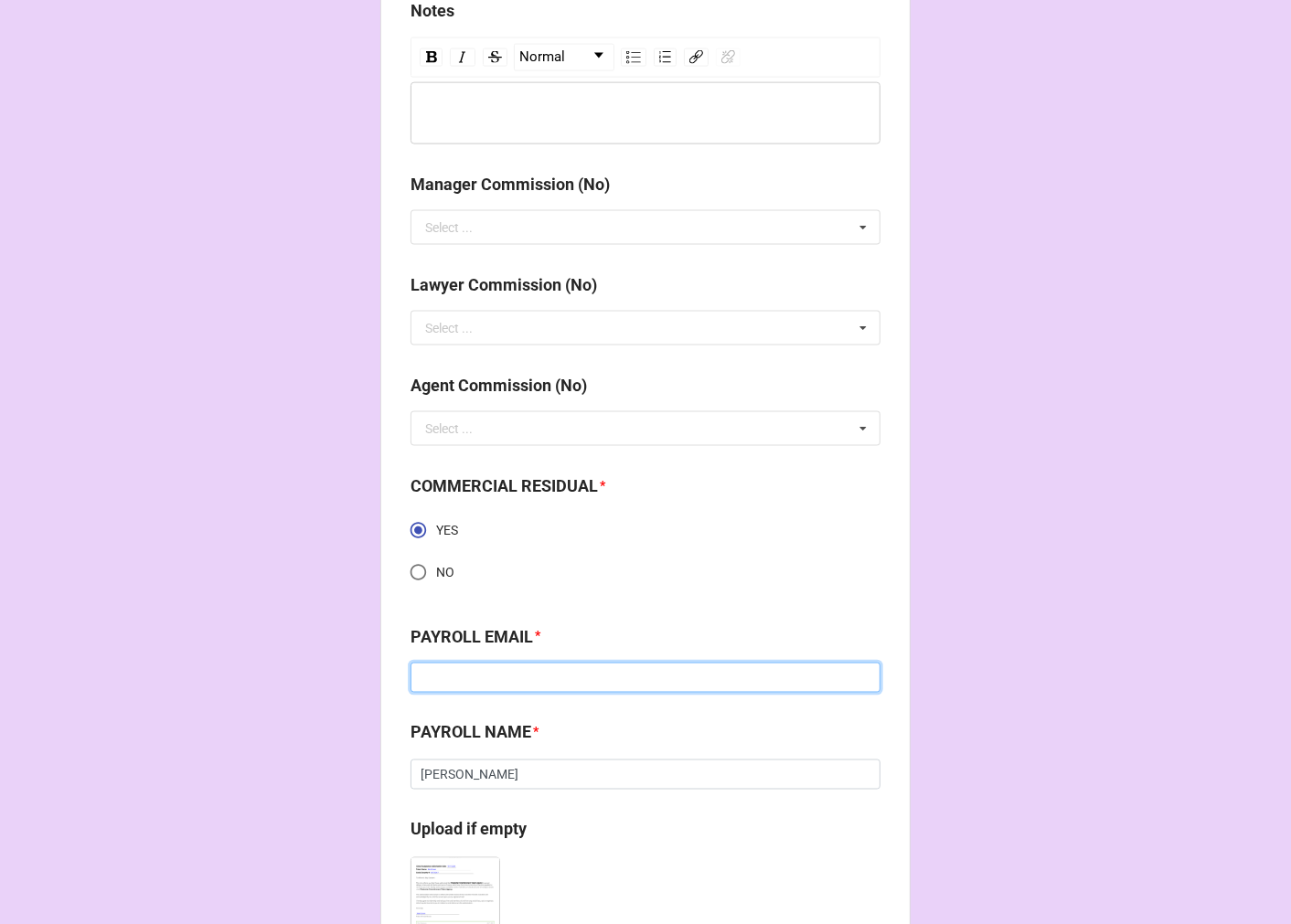
click at [464, 682] on input at bounding box center [646, 678] width 470 height 32
paste input "[PERSON_NAME][EMAIL_ADDRESS][PERSON_NAME][DOMAIN_NAME]"
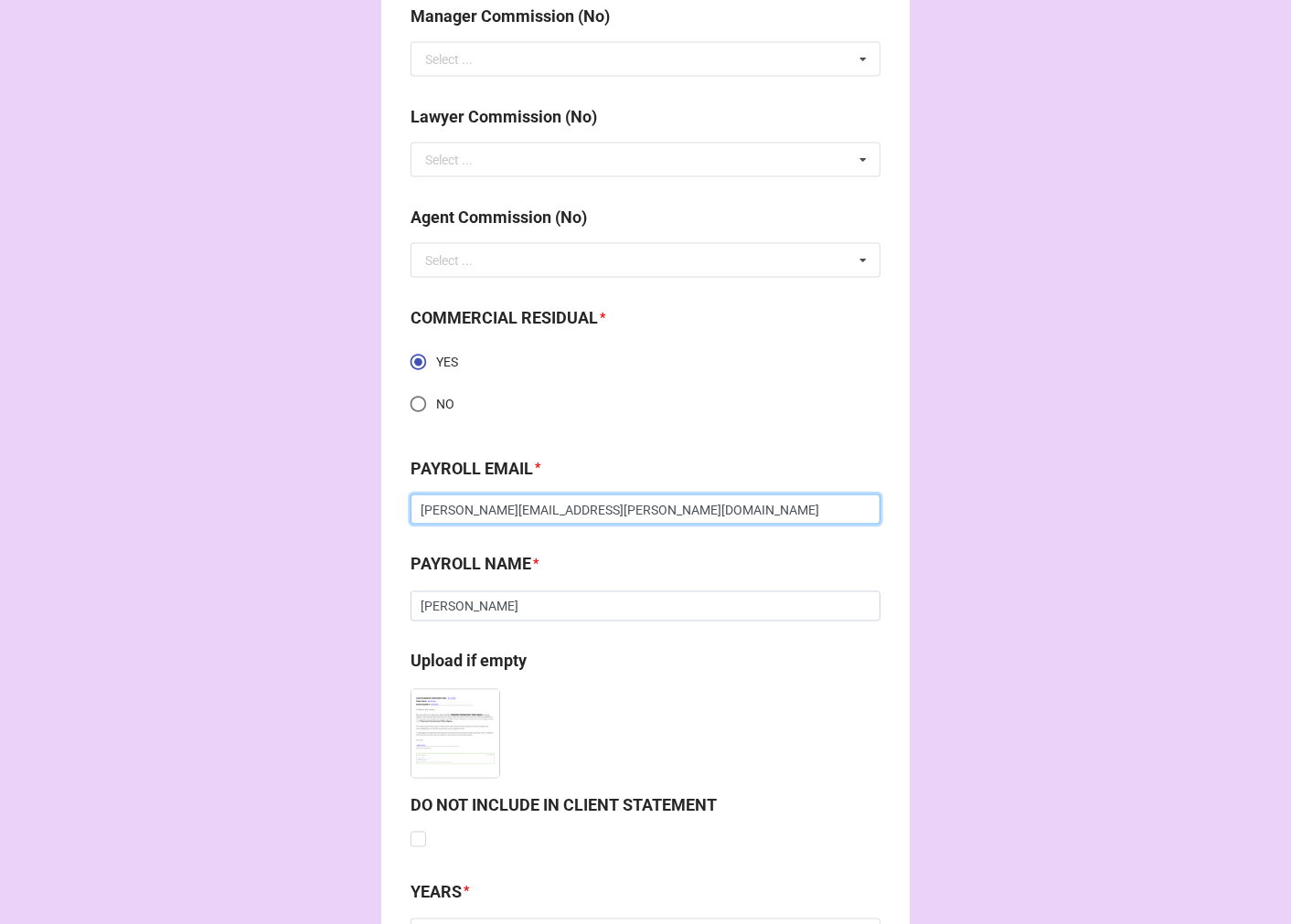
scroll to position [2511, 0]
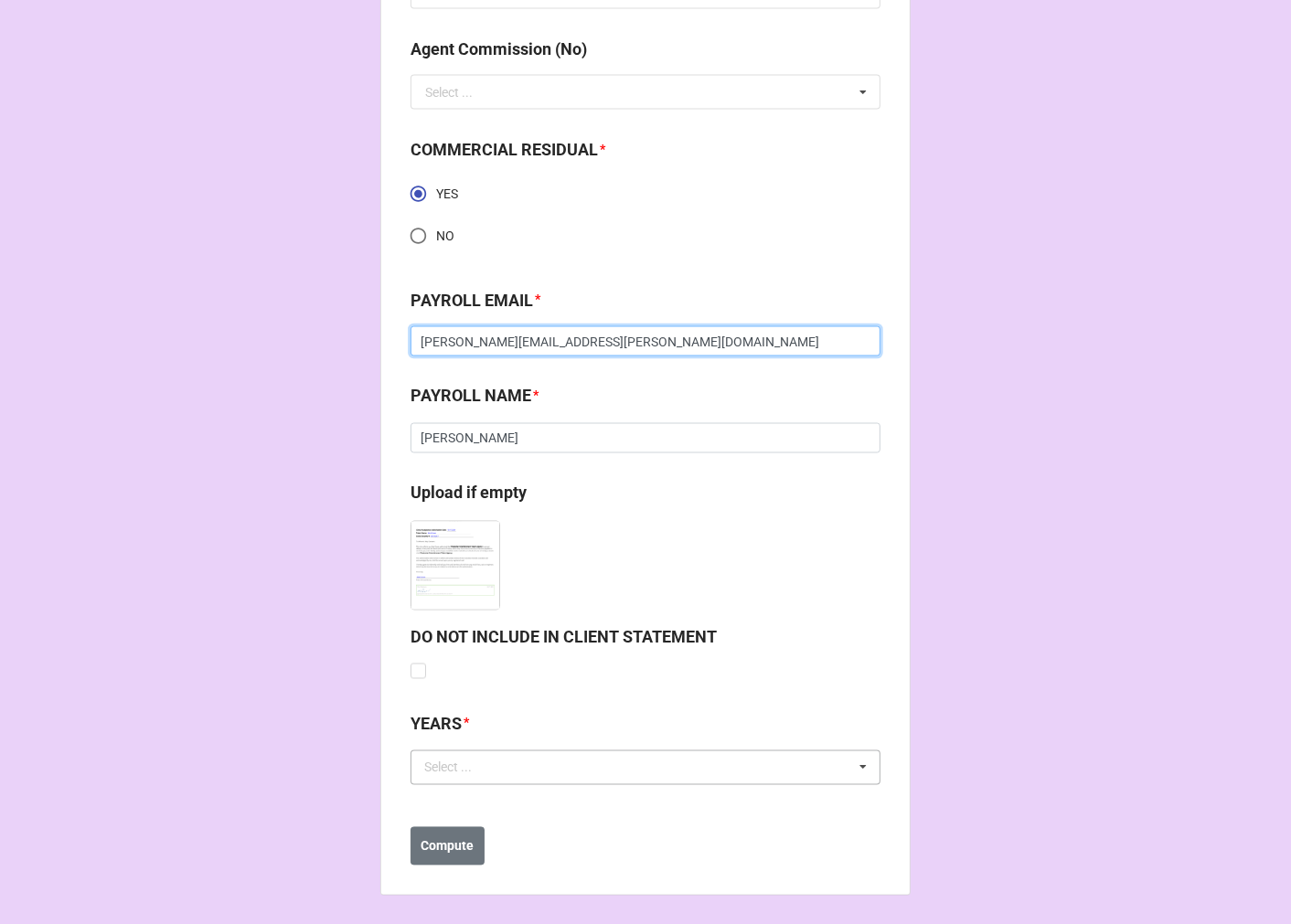
type input "[PERSON_NAME][EMAIL_ADDRESS][PERSON_NAME][DOMAIN_NAME]"
click at [450, 768] on div "Select ..." at bounding box center [458, 767] width 78 height 21
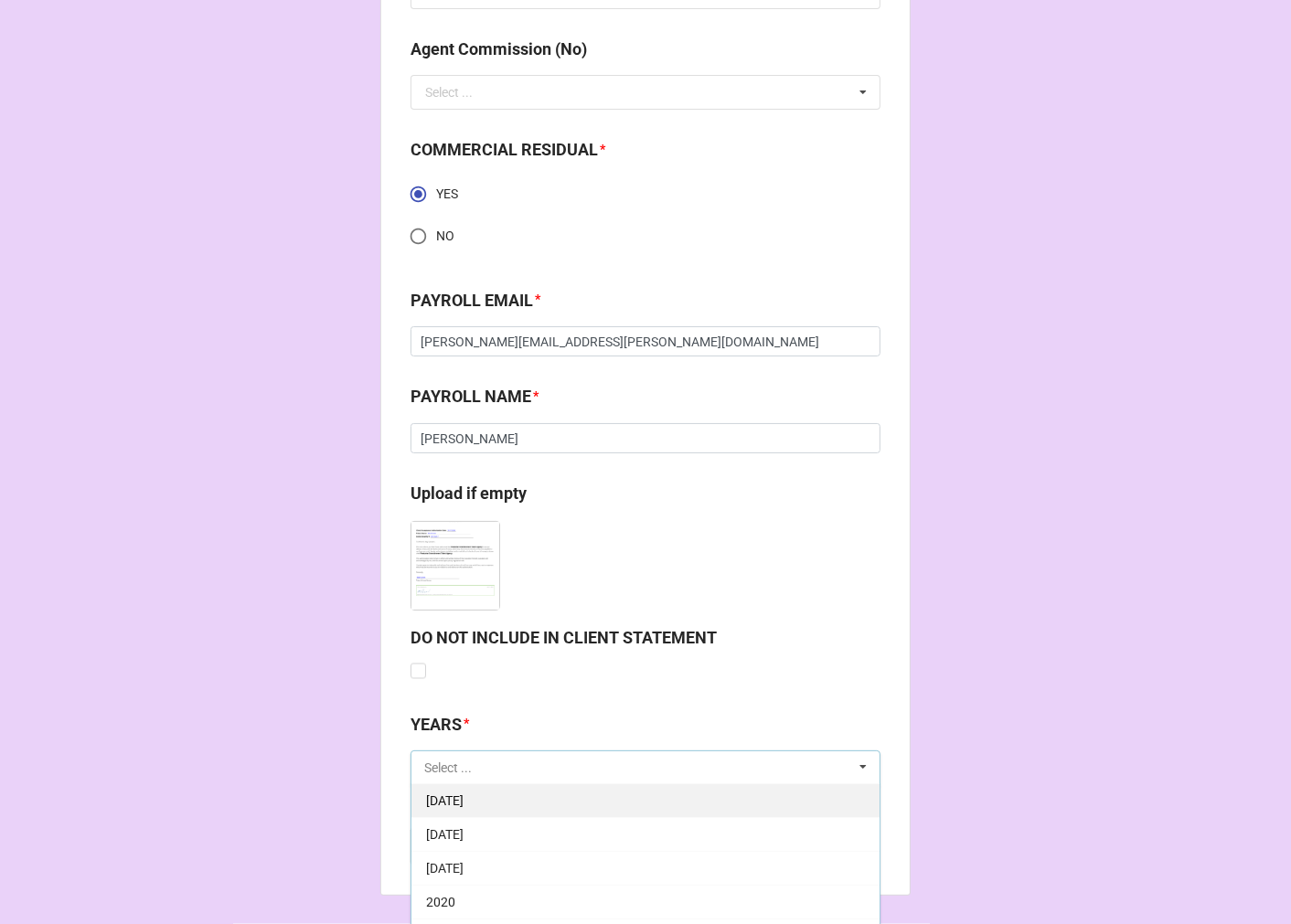
scroll to position [203, 0]
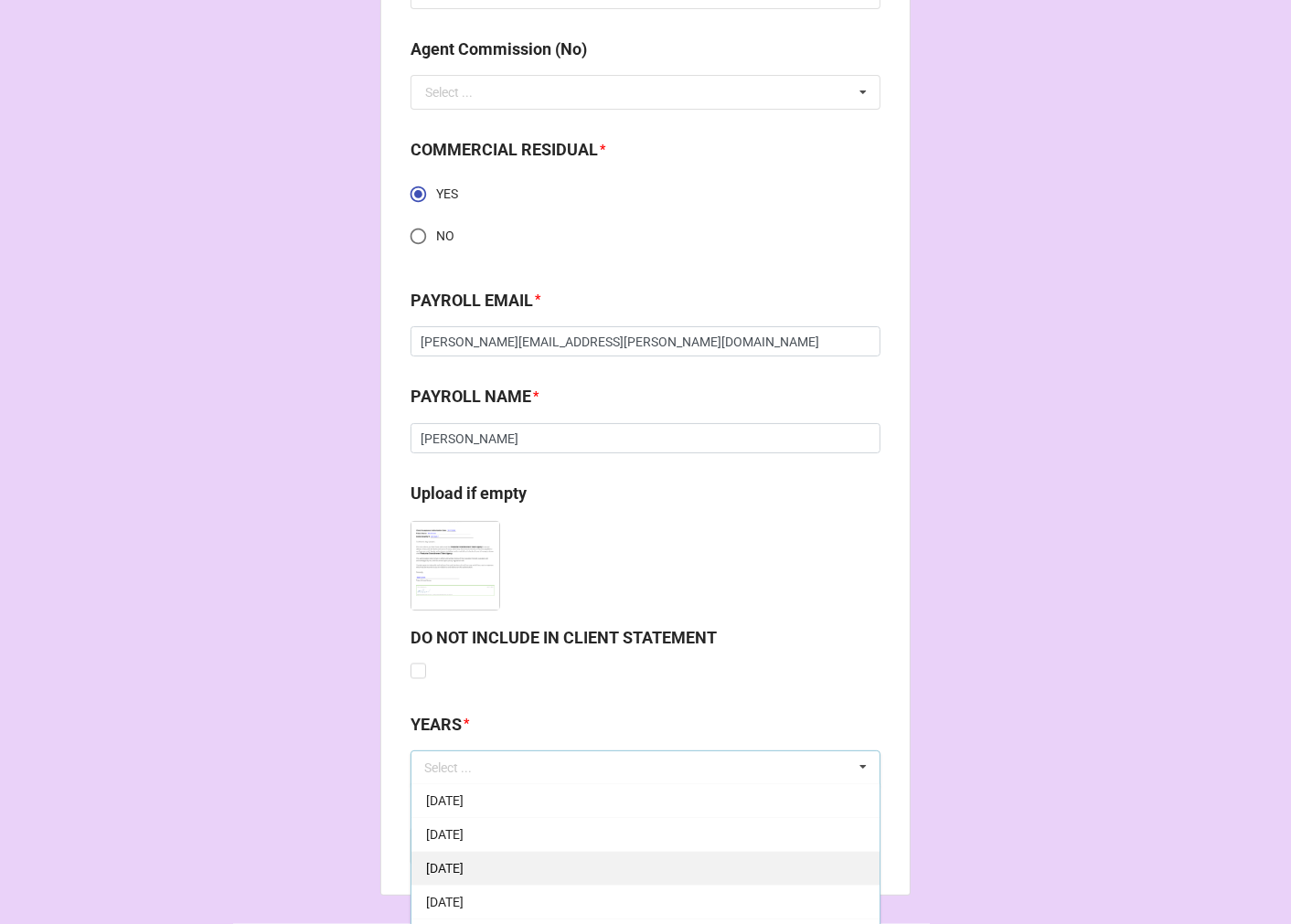
click at [463, 865] on span "[DATE]" at bounding box center [444, 869] width 37 height 14
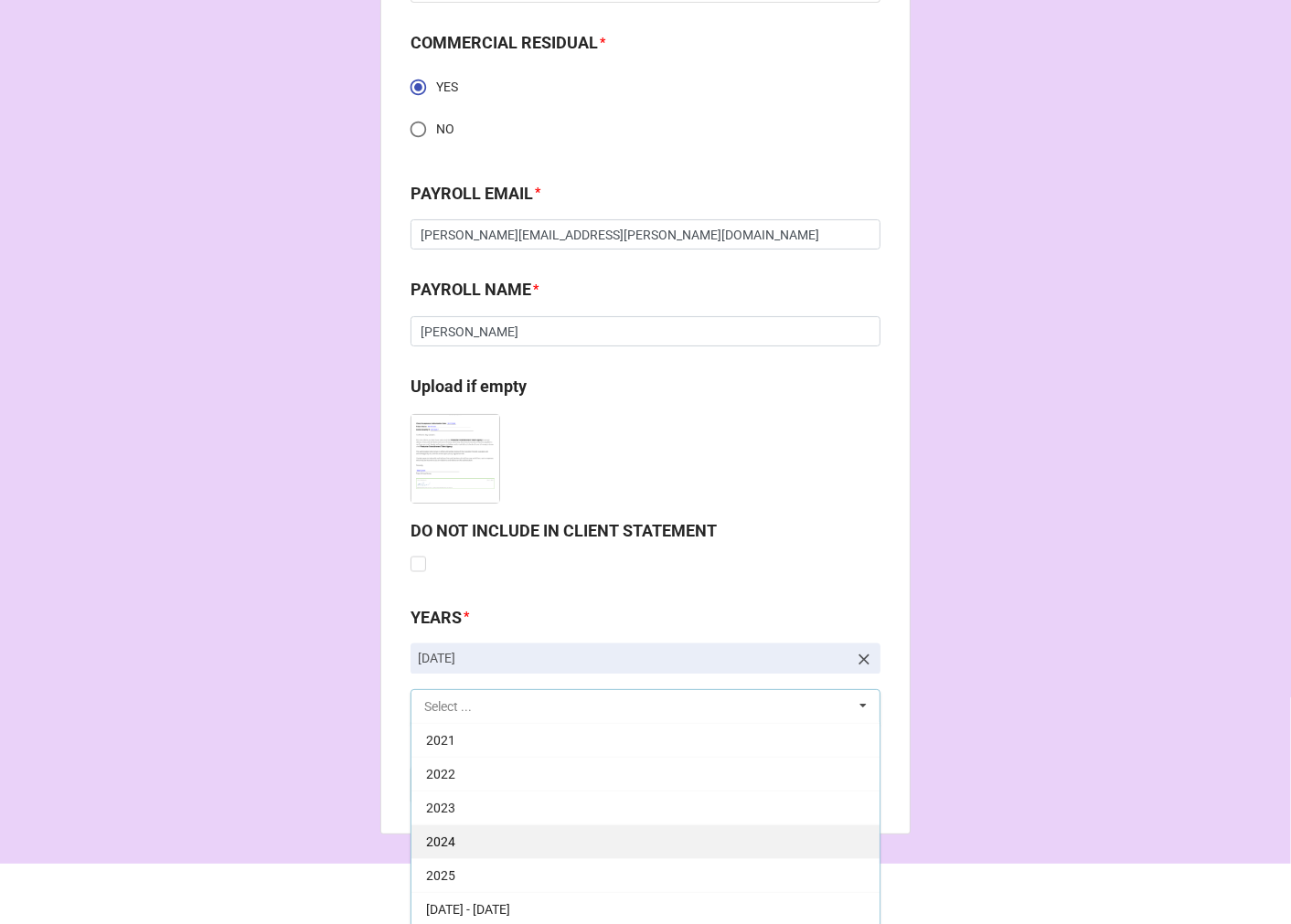
scroll to position [2621, 0]
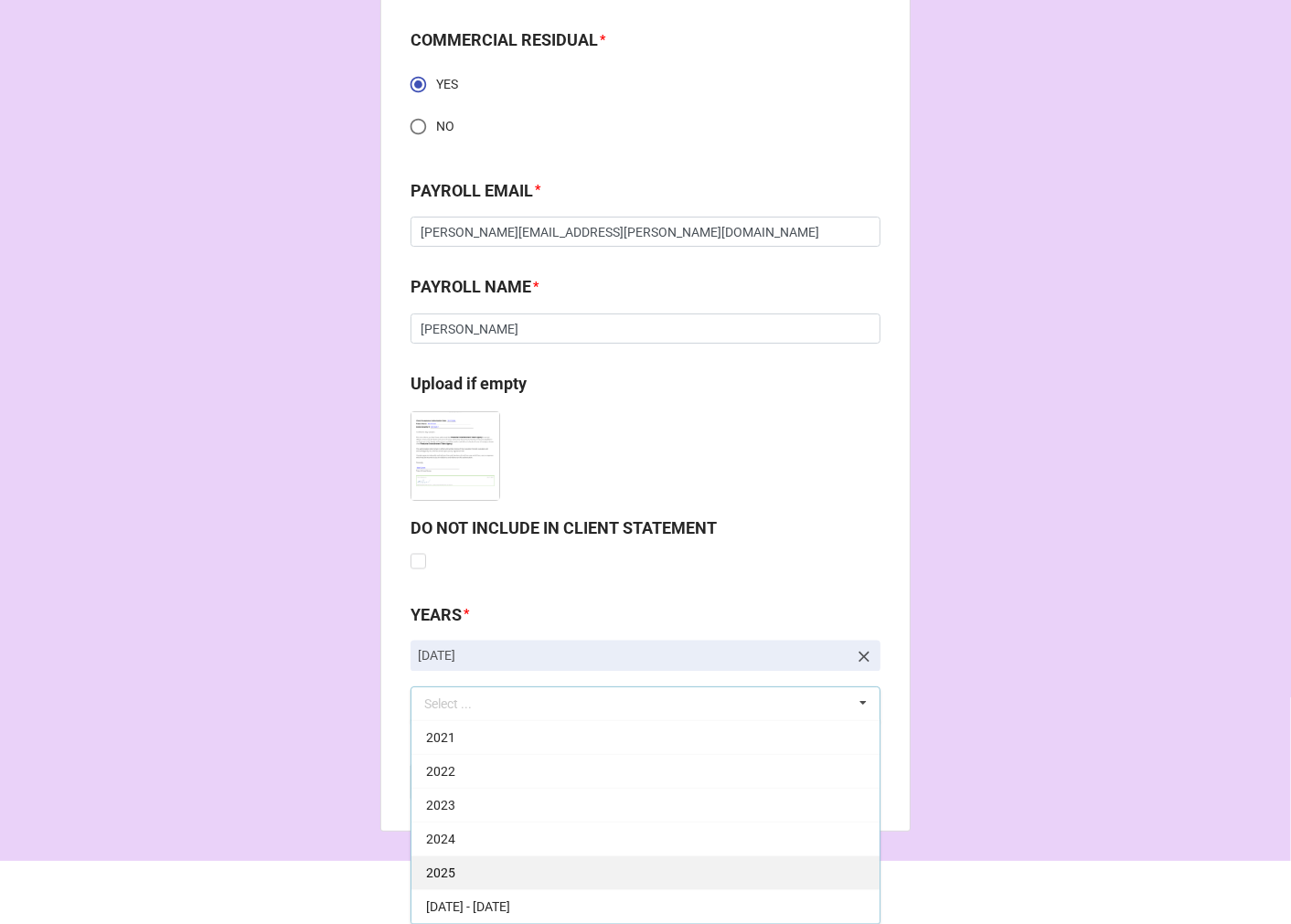
click at [488, 865] on div "2025" at bounding box center [646, 872] width 468 height 33
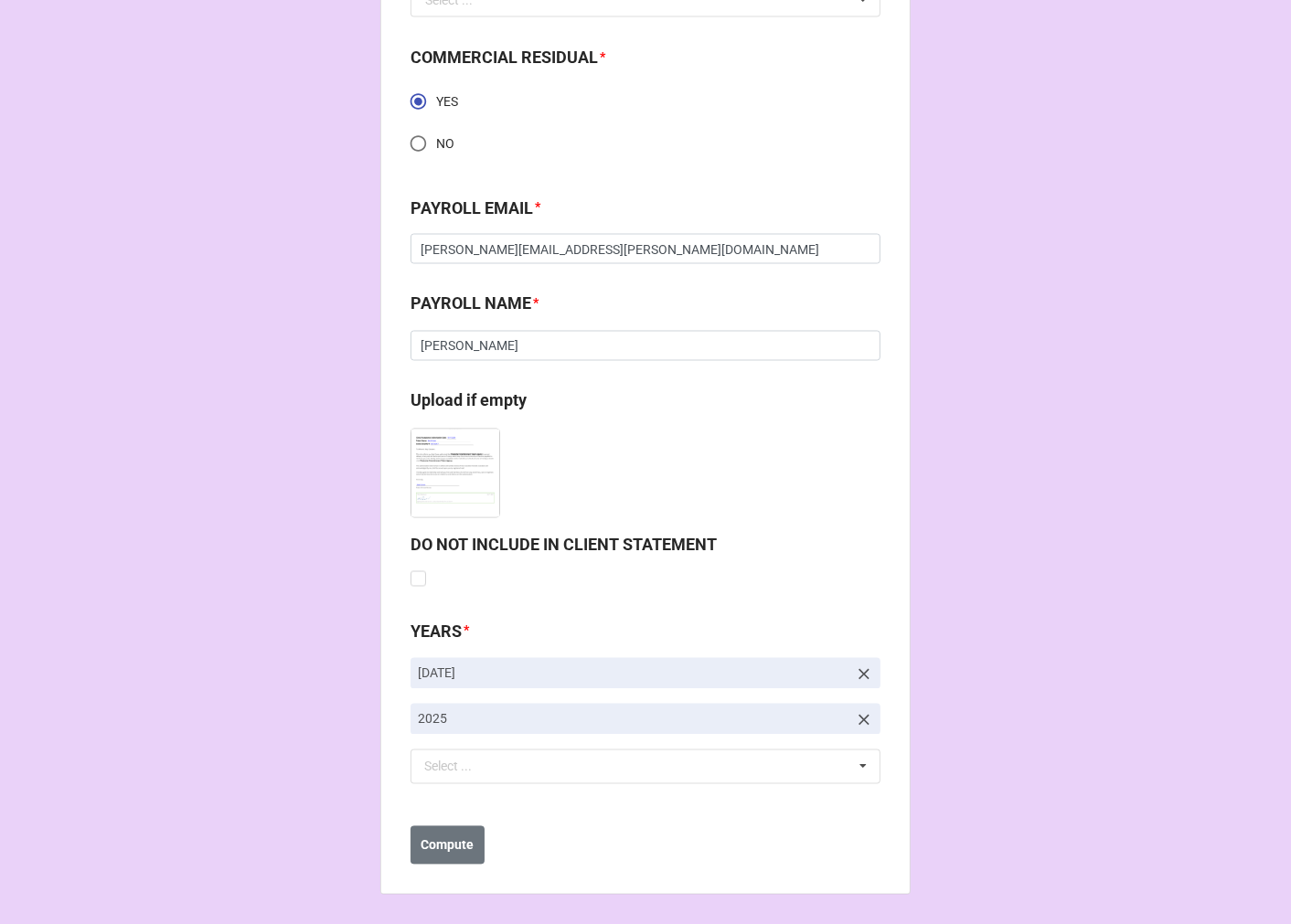
click at [440, 848] on b "Compute" at bounding box center [448, 847] width 53 height 19
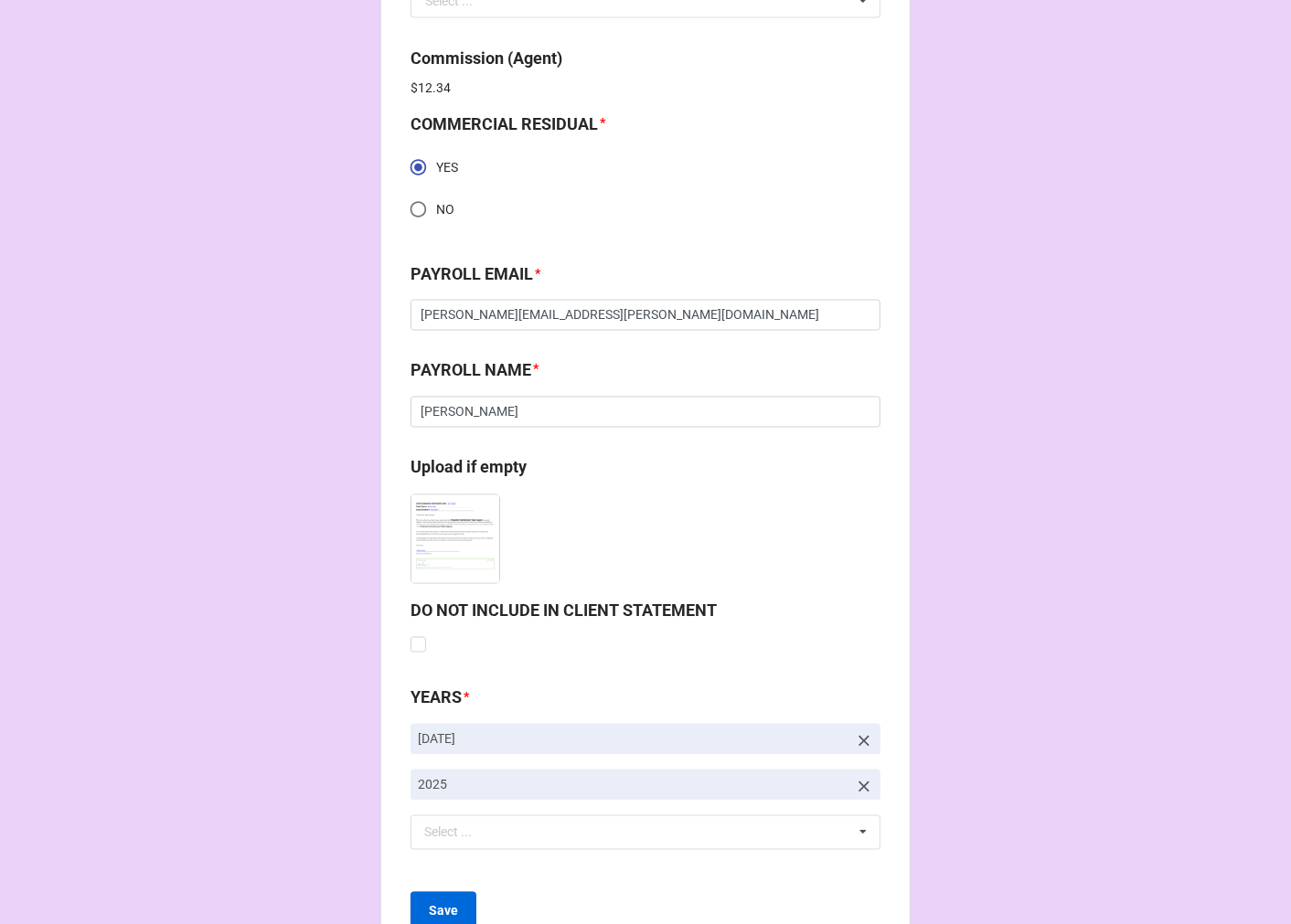
scroll to position [2669, 0]
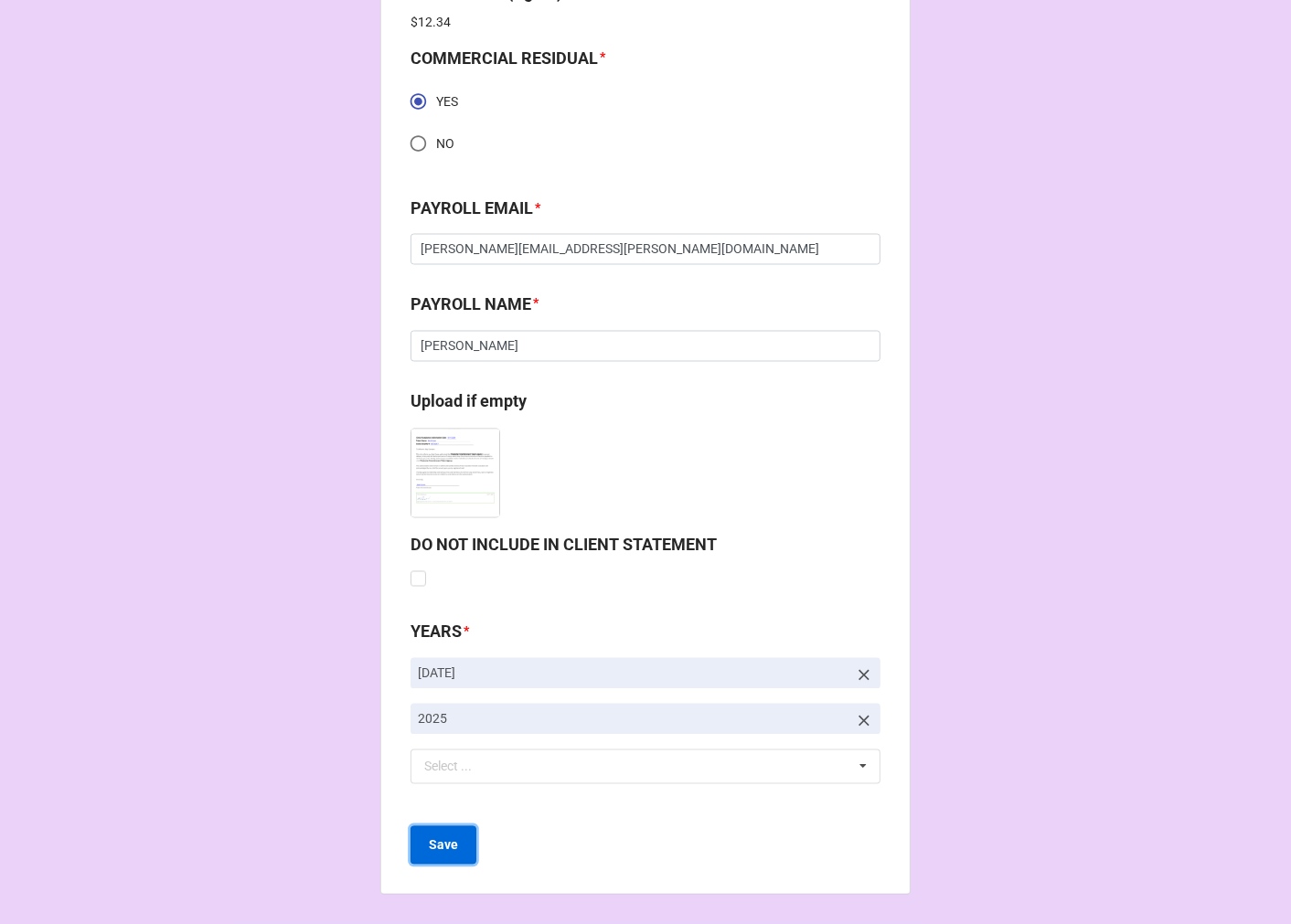
click at [436, 846] on b "Save" at bounding box center [443, 846] width 30 height 19
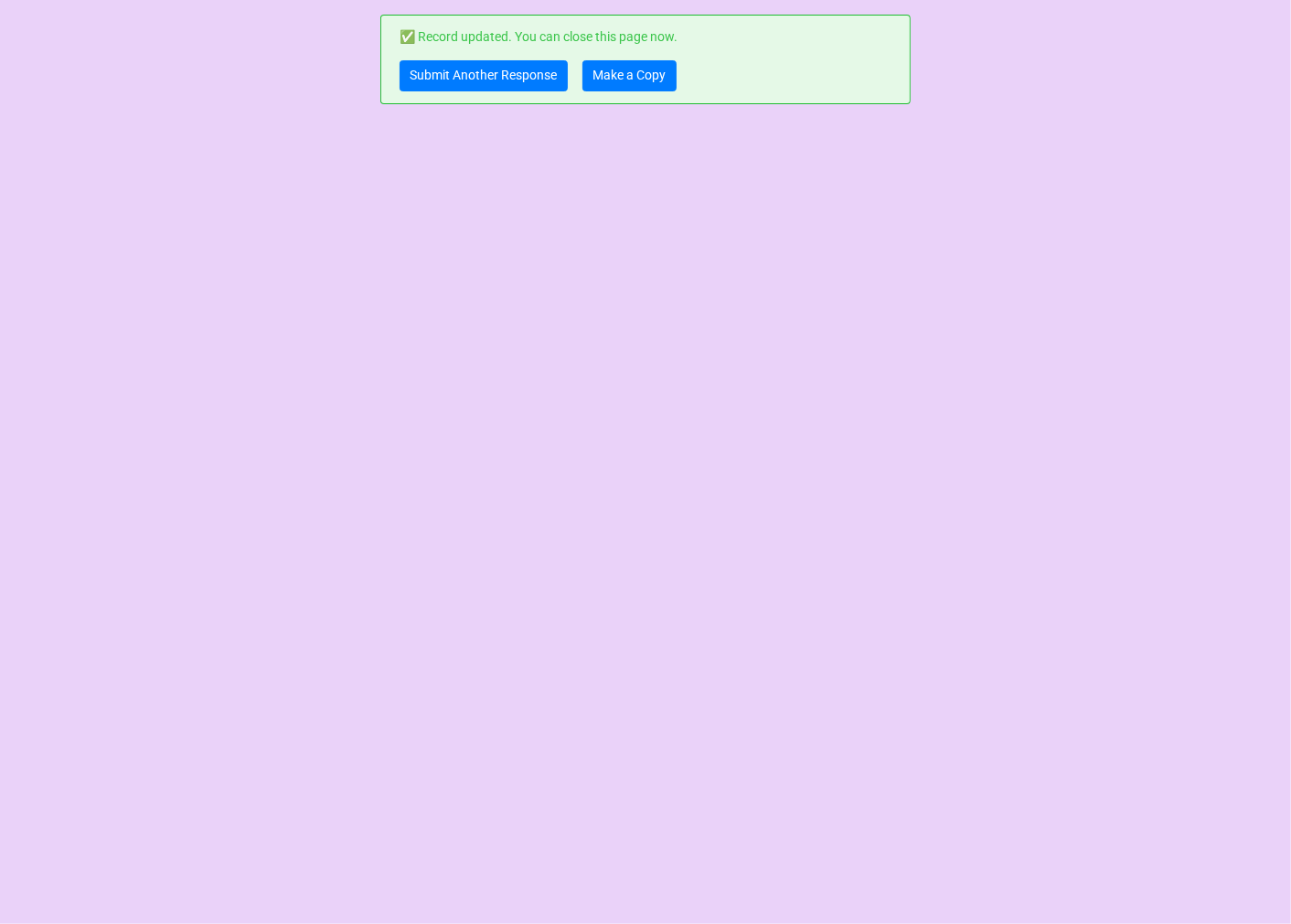
scroll to position [0, 0]
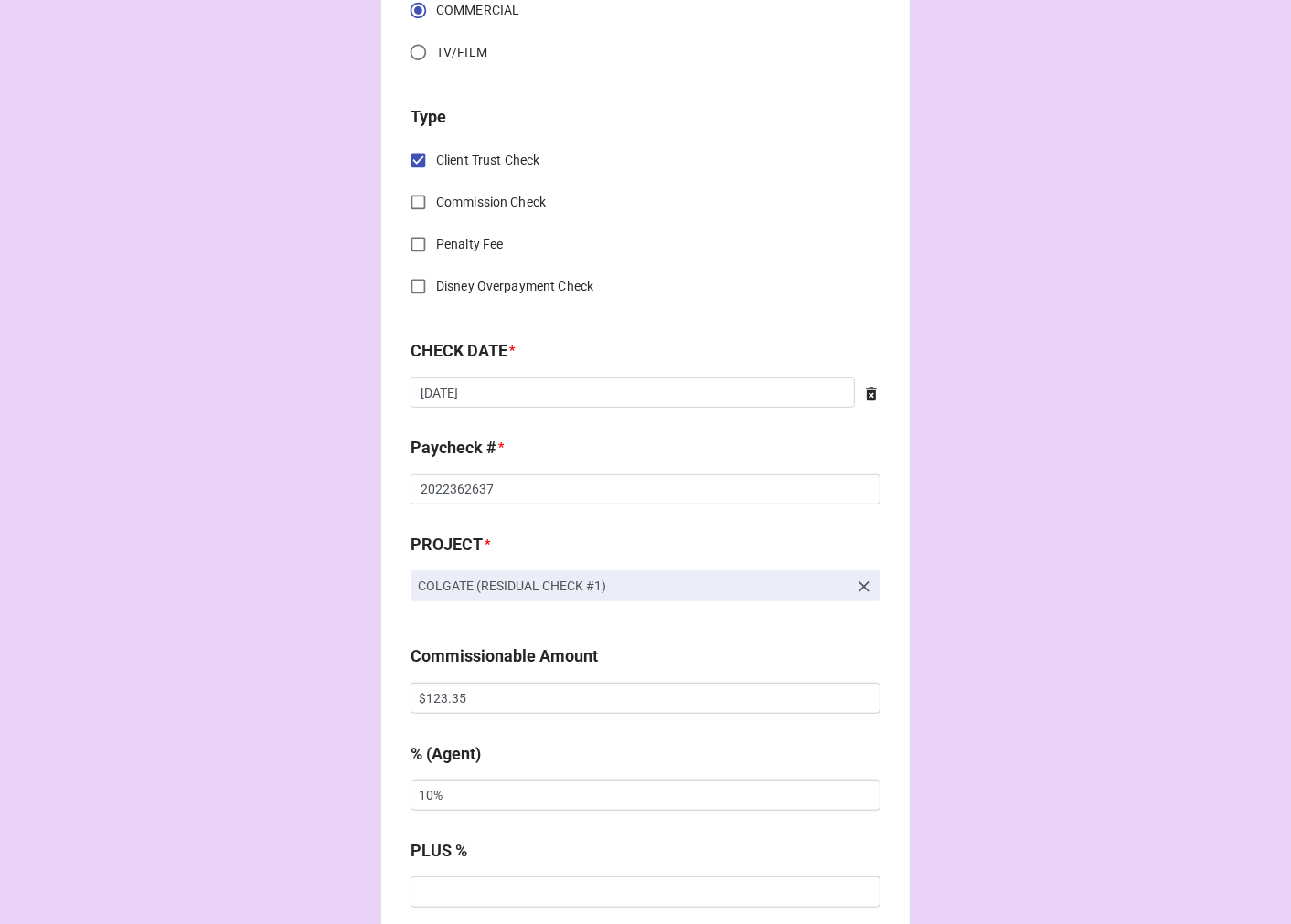
scroll to position [710, 0]
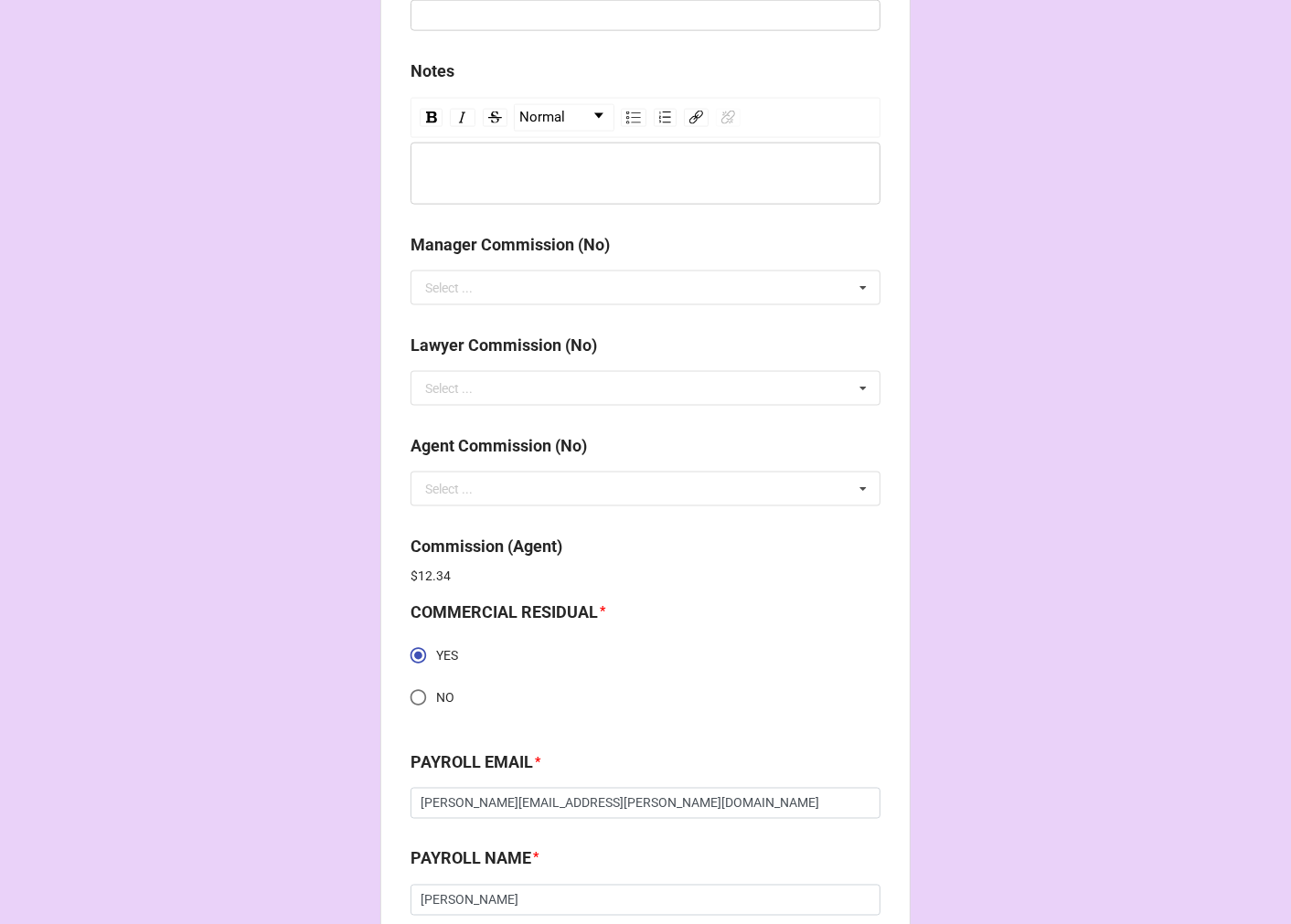
scroll to position [2639, 0]
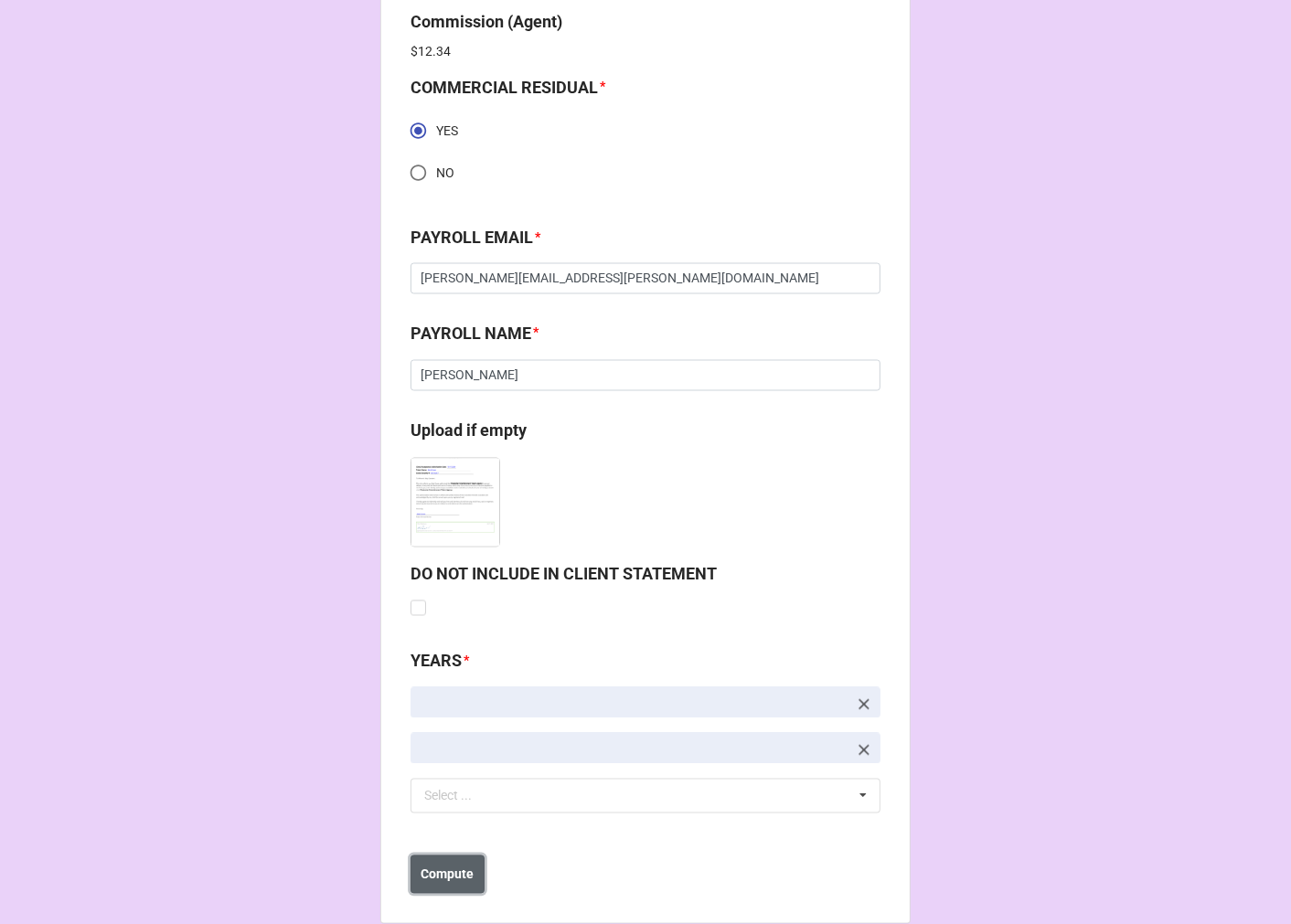
click at [458, 861] on button "Compute" at bounding box center [448, 874] width 74 height 38
click at [440, 878] on b "Save" at bounding box center [443, 875] width 30 height 19
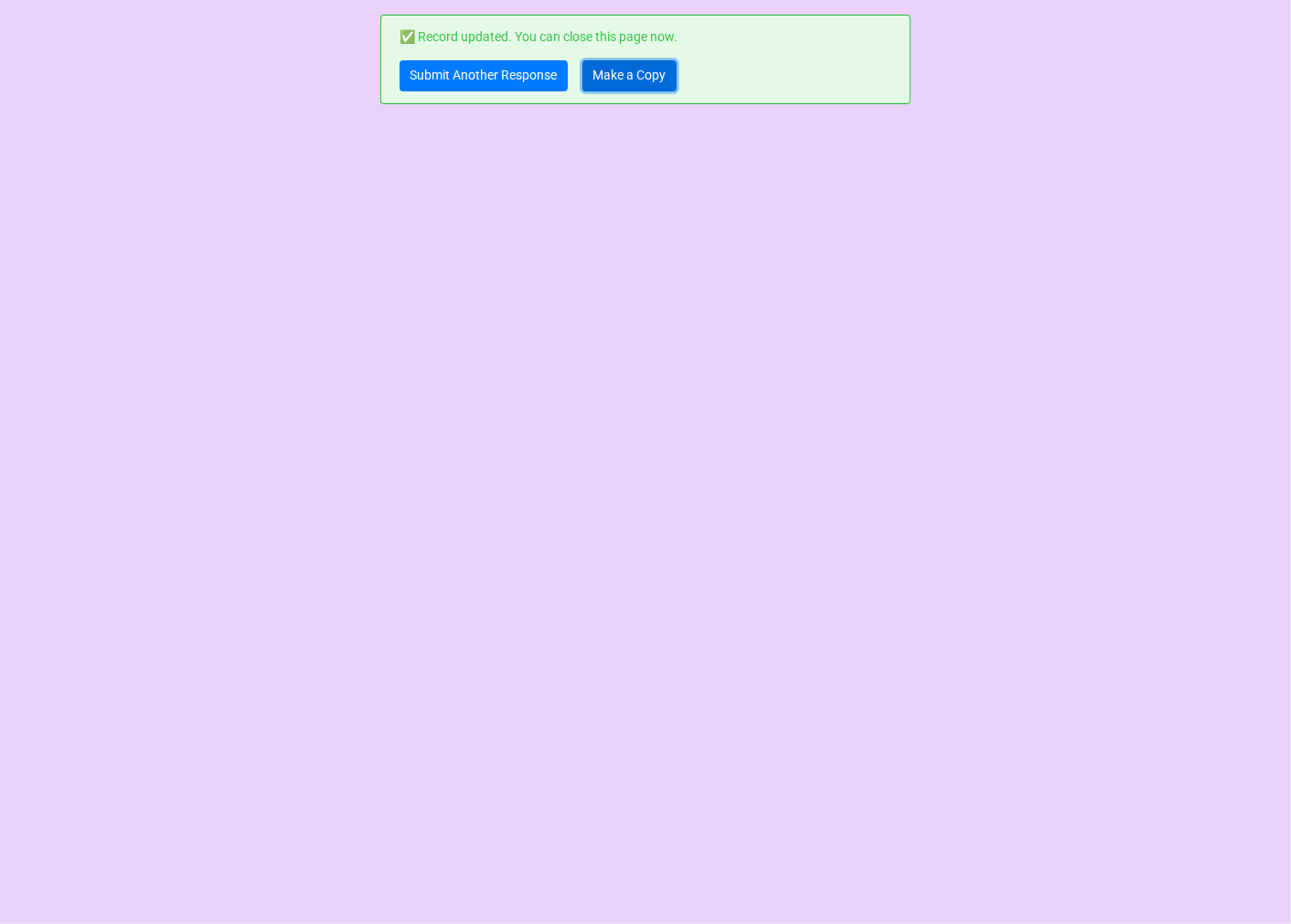
click at [632, 72] on link "Make a Copy" at bounding box center [629, 75] width 95 height 32
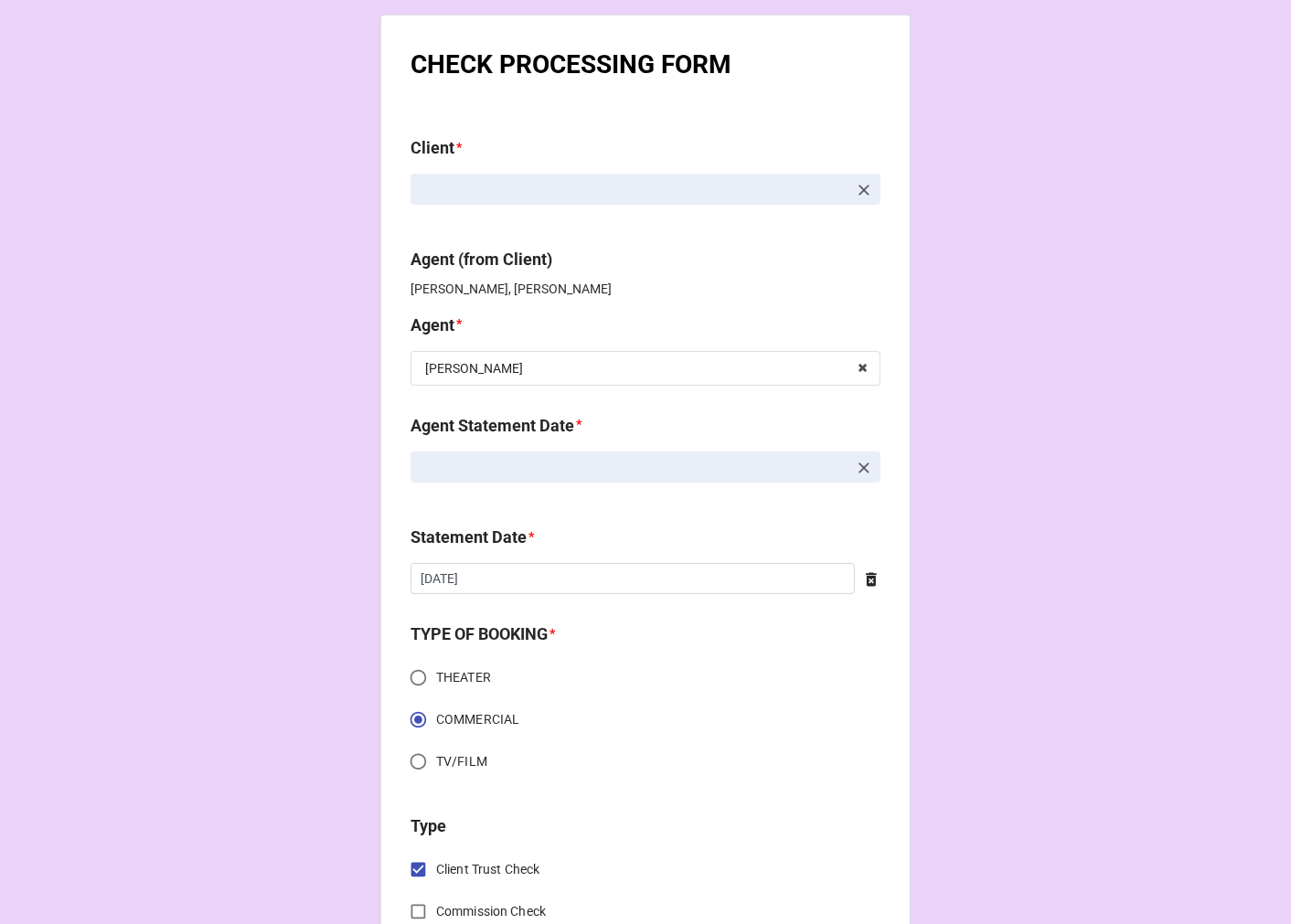
click at [858, 188] on icon at bounding box center [863, 190] width 11 height 10
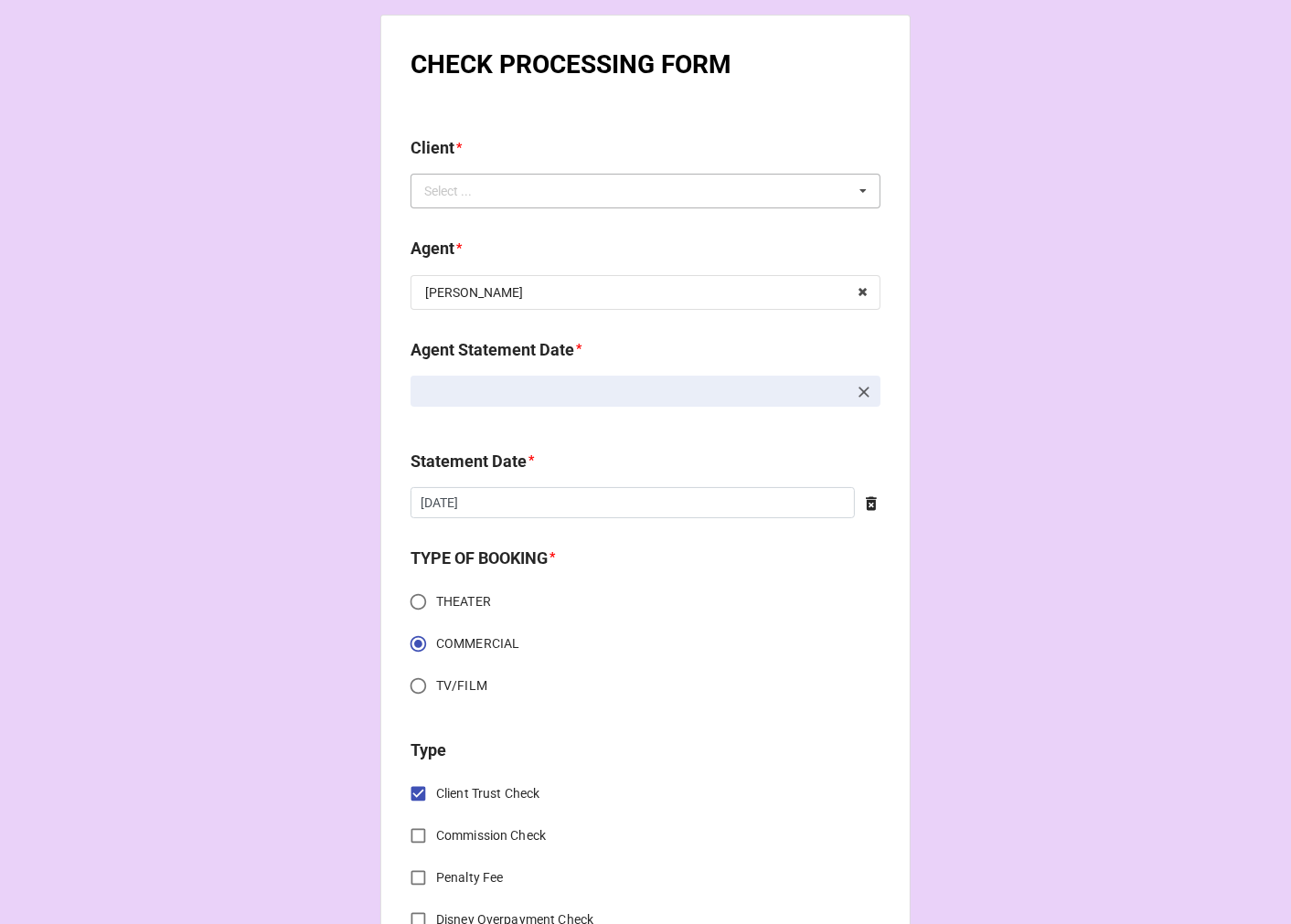
click at [751, 203] on div "Select ... No results found." at bounding box center [646, 191] width 470 height 34
paste input "[PERSON_NAME]"
type input "[PERSON_NAME]"
click at [464, 222] on span "[PERSON_NAME]" at bounding box center [475, 224] width 97 height 14
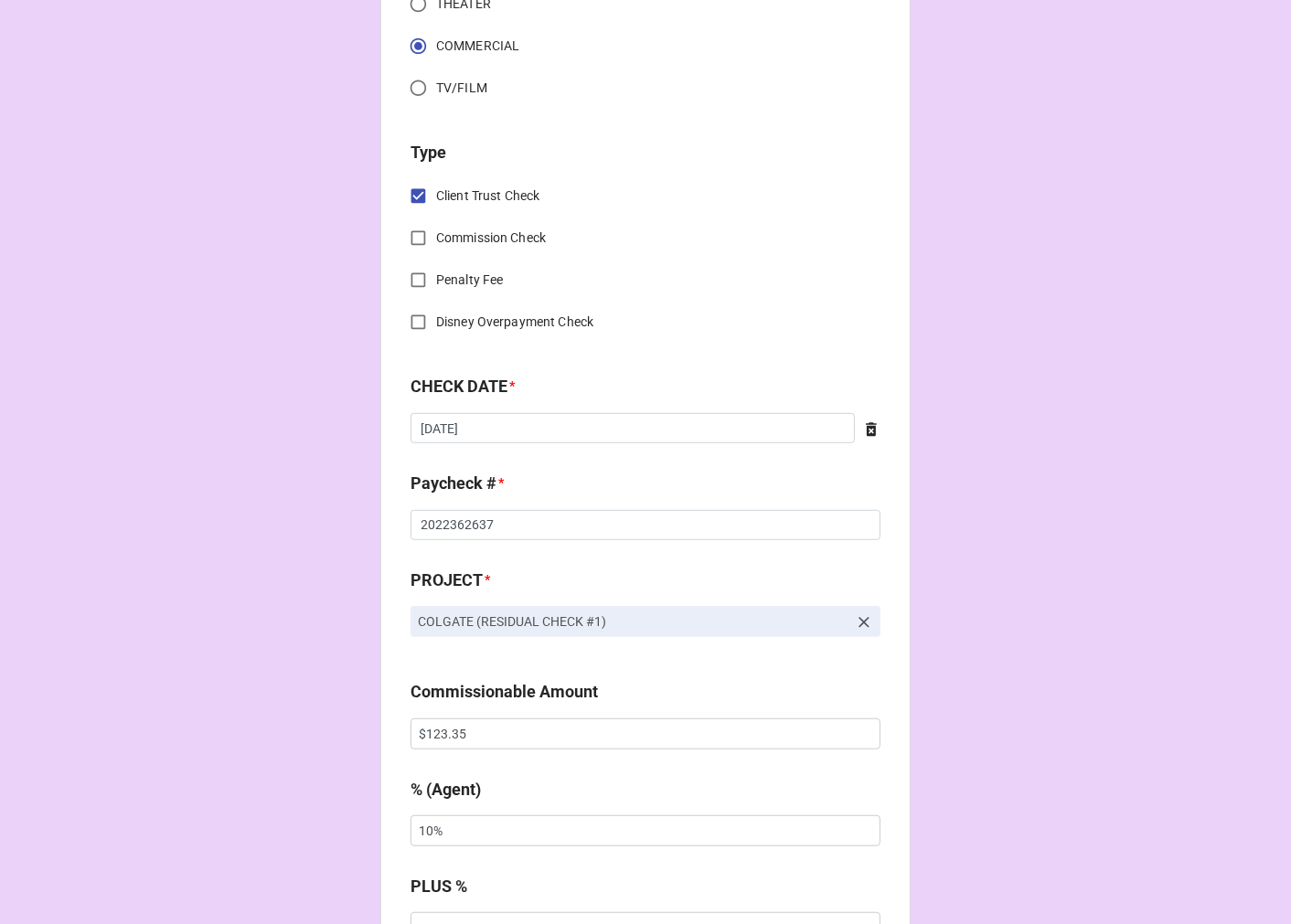
scroll to position [775, 0]
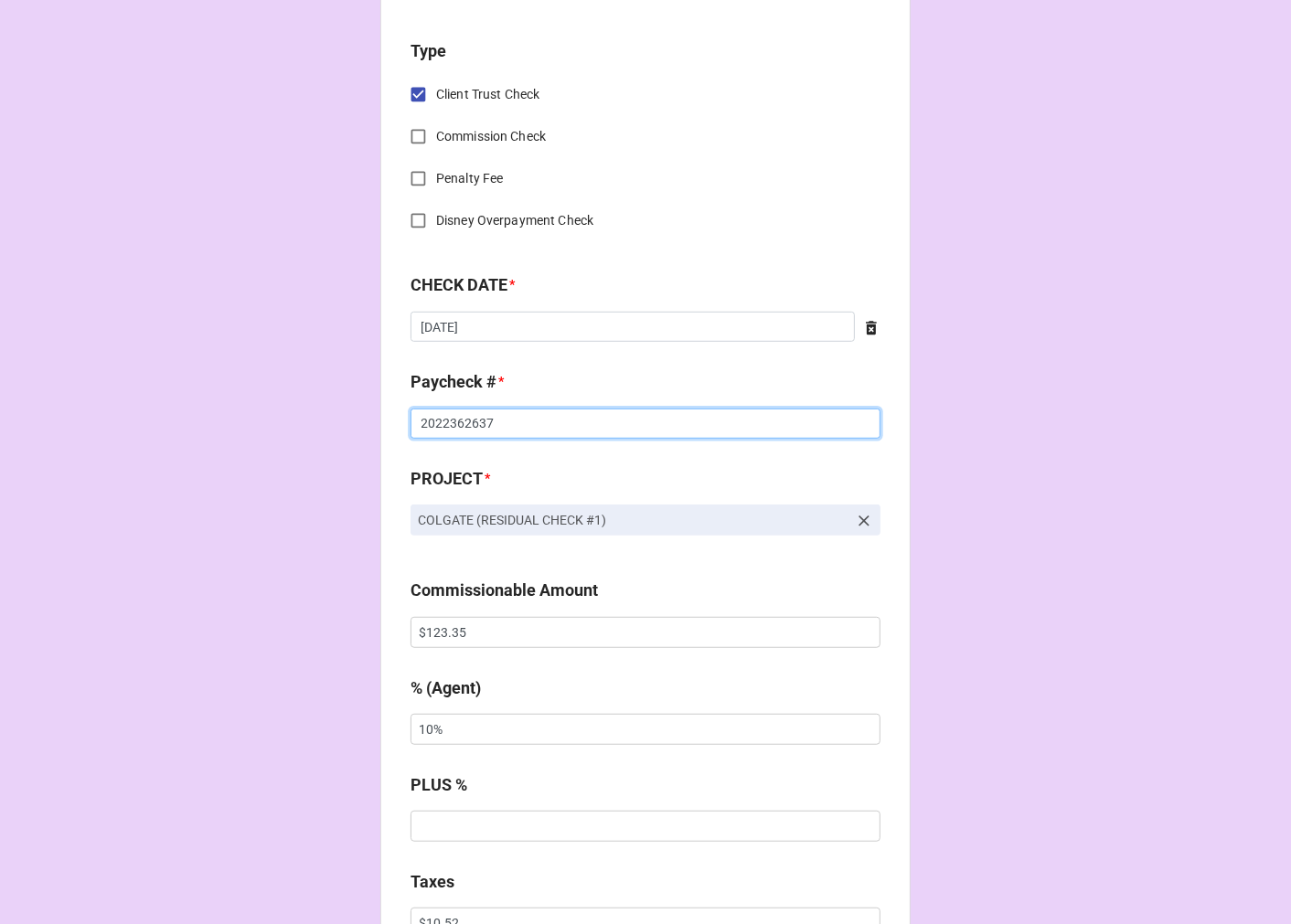
click at [515, 422] on input "2022362637" at bounding box center [646, 424] width 470 height 32
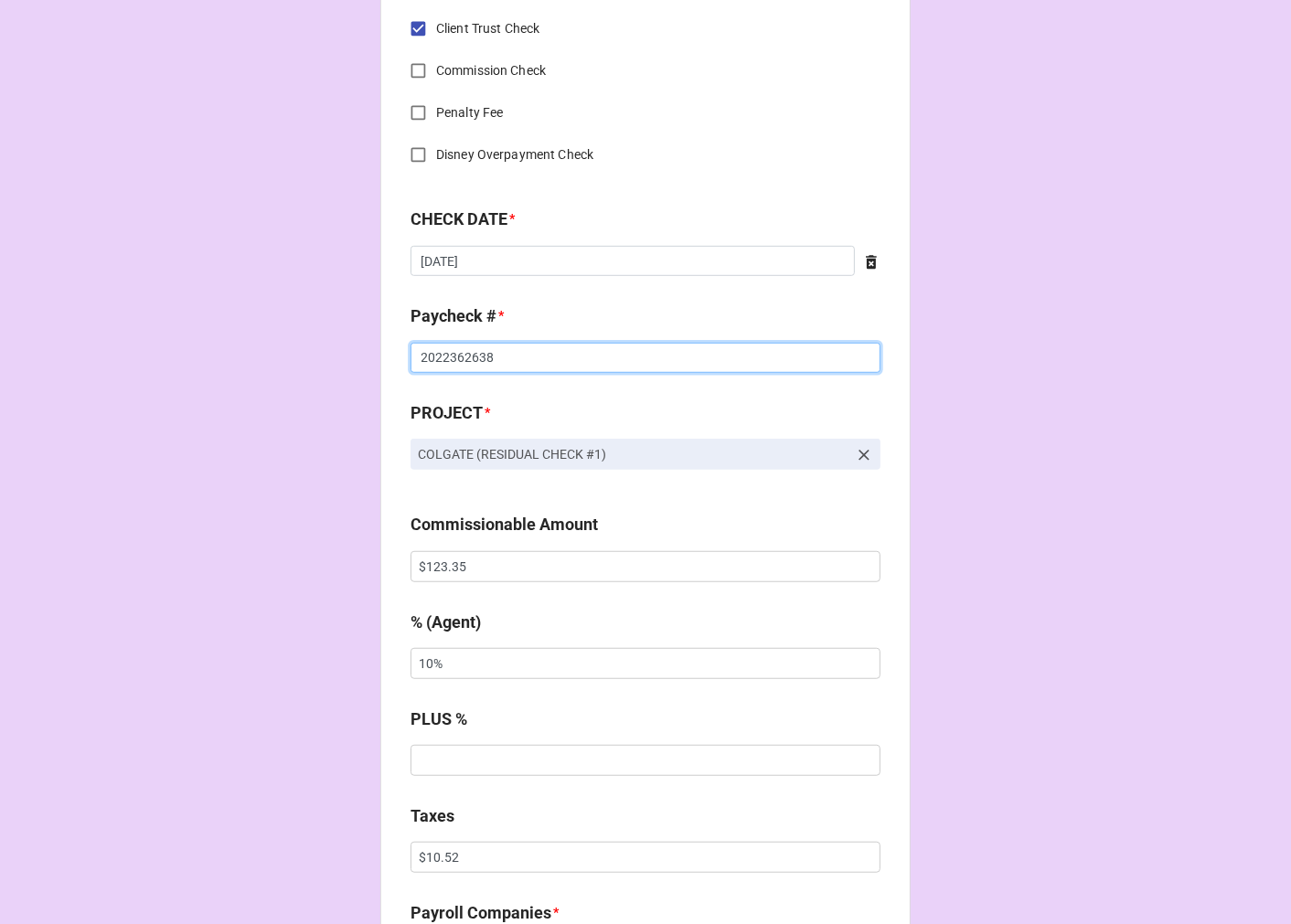
scroll to position [877, 0]
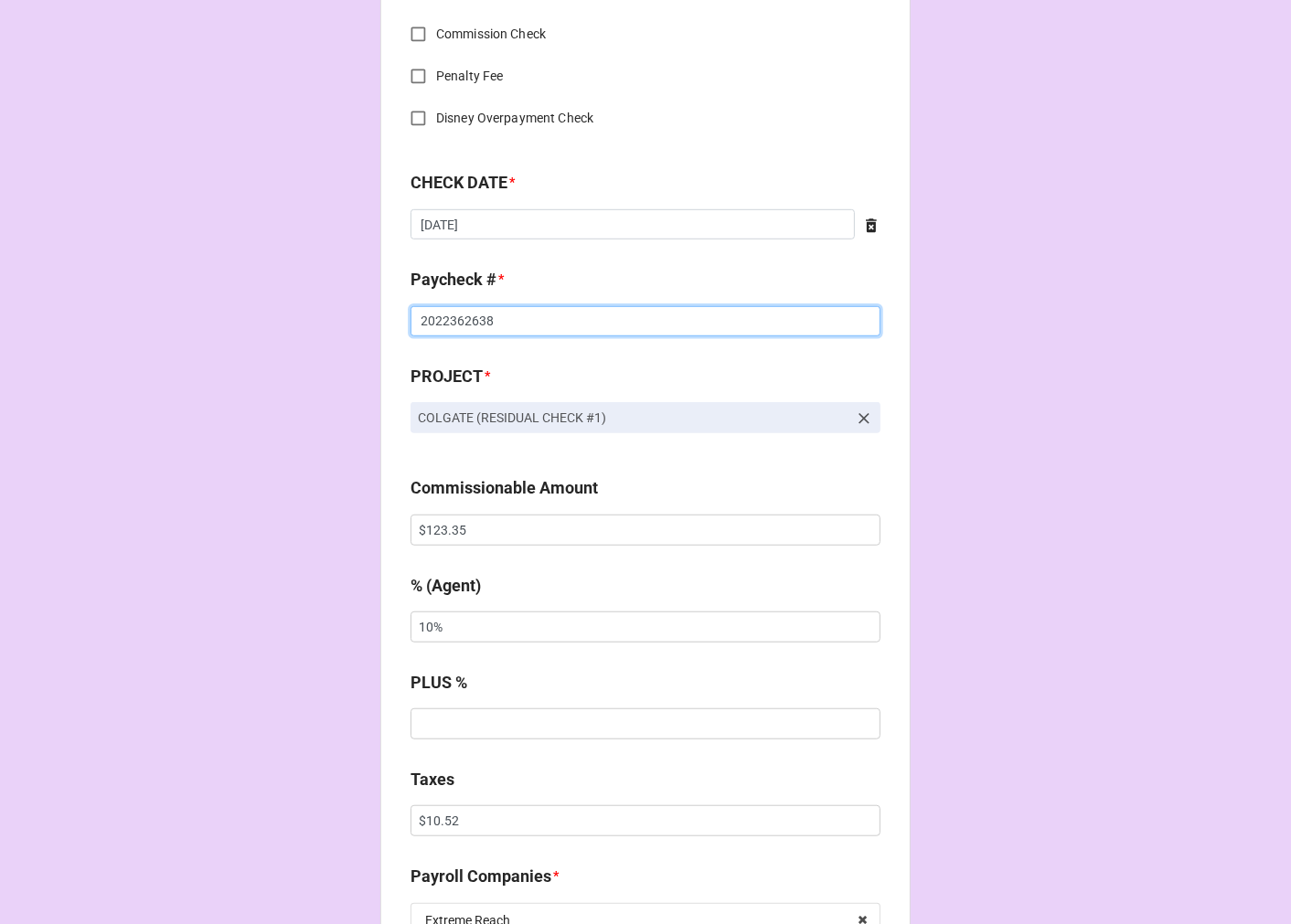
type input "2022362638"
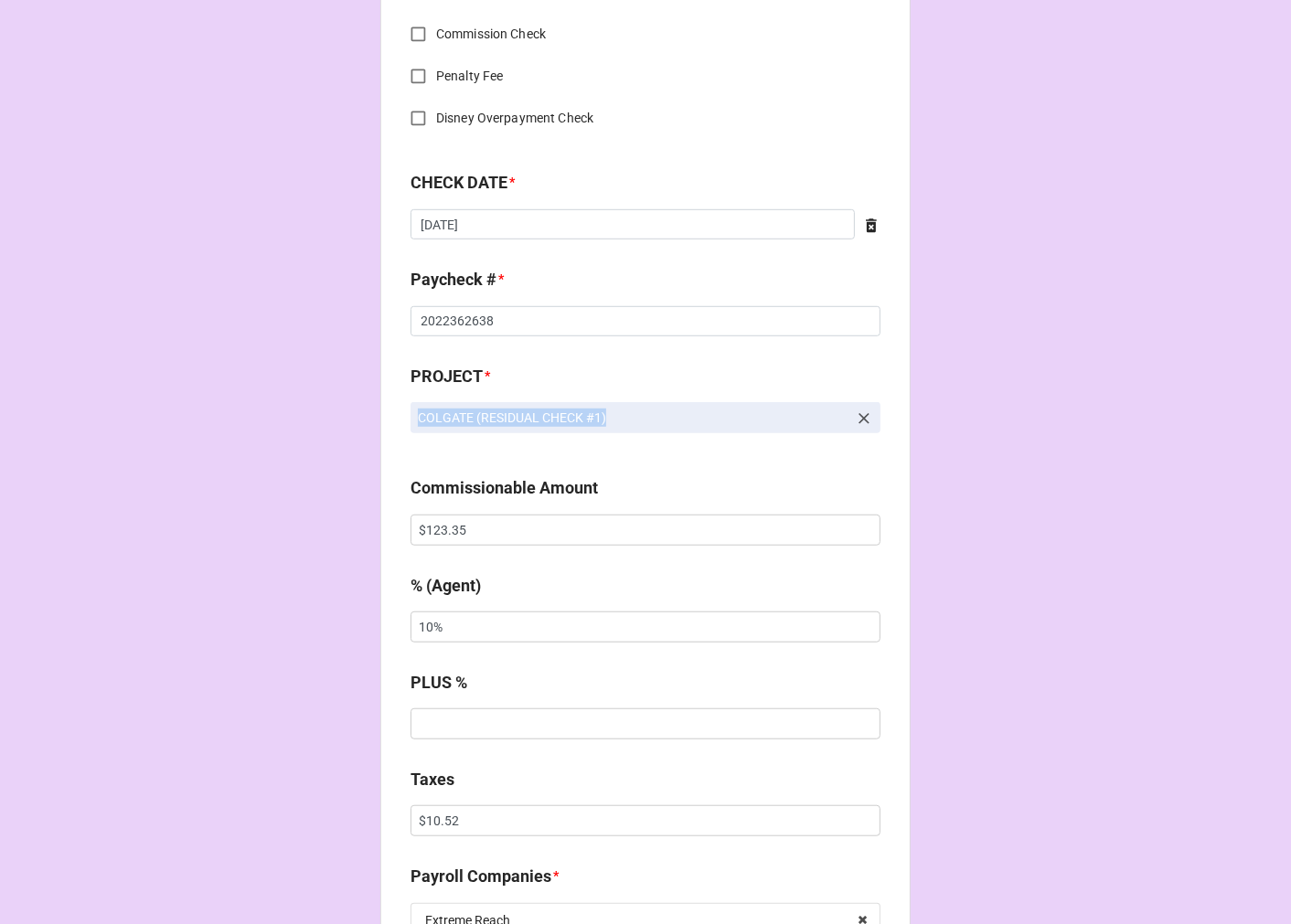
drag, startPoint x: 620, startPoint y: 420, endPoint x: 307, endPoint y: 420, distance: 313.0
click at [261, 420] on div "CHECK PROCESSING FORM Client * Lee Hubilla Agent (from Client) Chondra Agent * …" at bounding box center [646, 919] width 1291 height 3593
copy p "COLGATE (RESIDUAL CHECK #1)"
click at [855, 414] on icon at bounding box center [863, 418] width 18 height 18
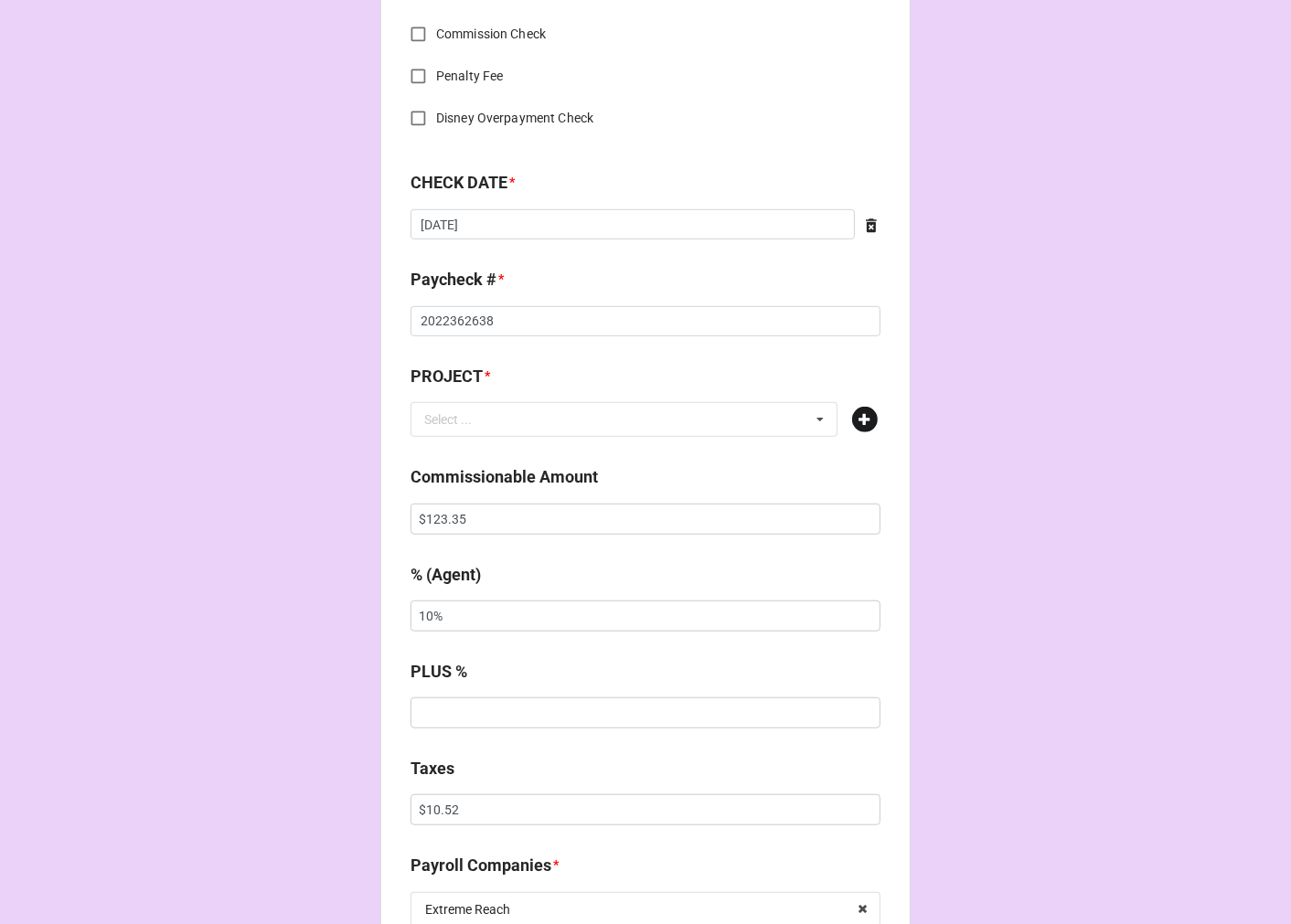
click at [857, 421] on icon at bounding box center [864, 419] width 26 height 26
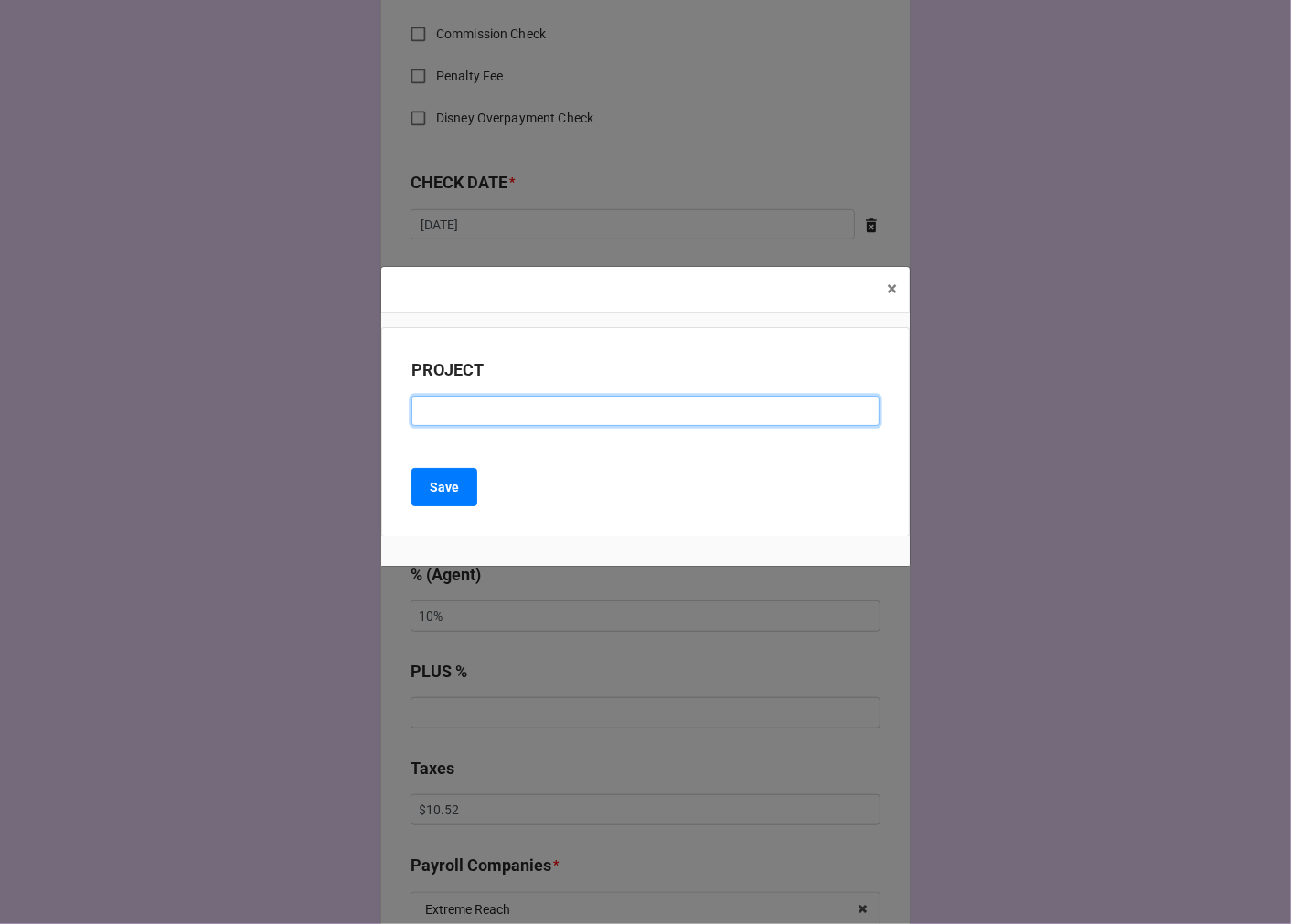
click at [433, 420] on input at bounding box center [646, 411] width 468 height 32
paste input "COLGATE (RESIDUAL CHECK #1)"
type input "COLGATE (RESIDUAL CHECK #1)"
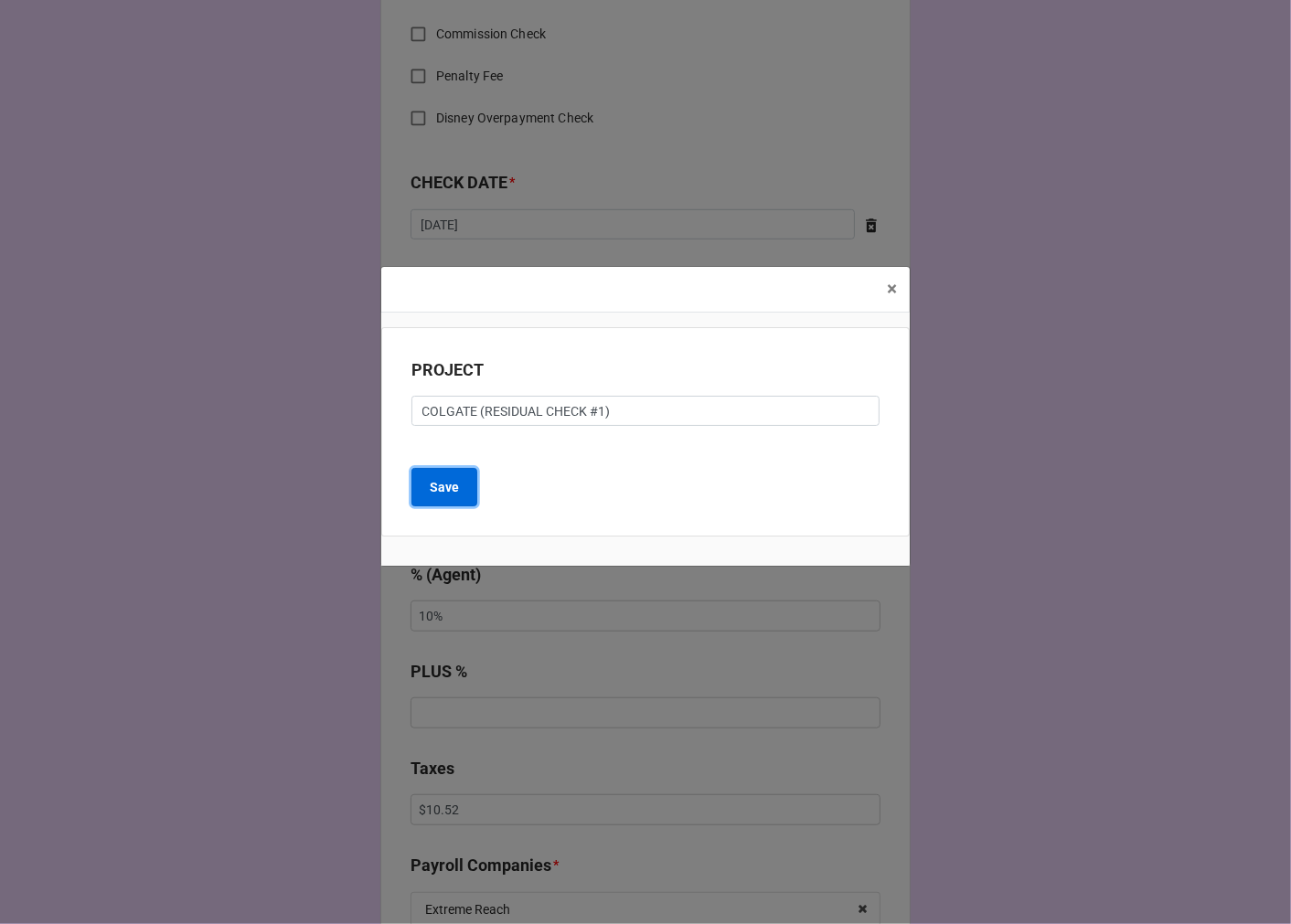
click at [450, 490] on b "Save" at bounding box center [444, 488] width 30 height 19
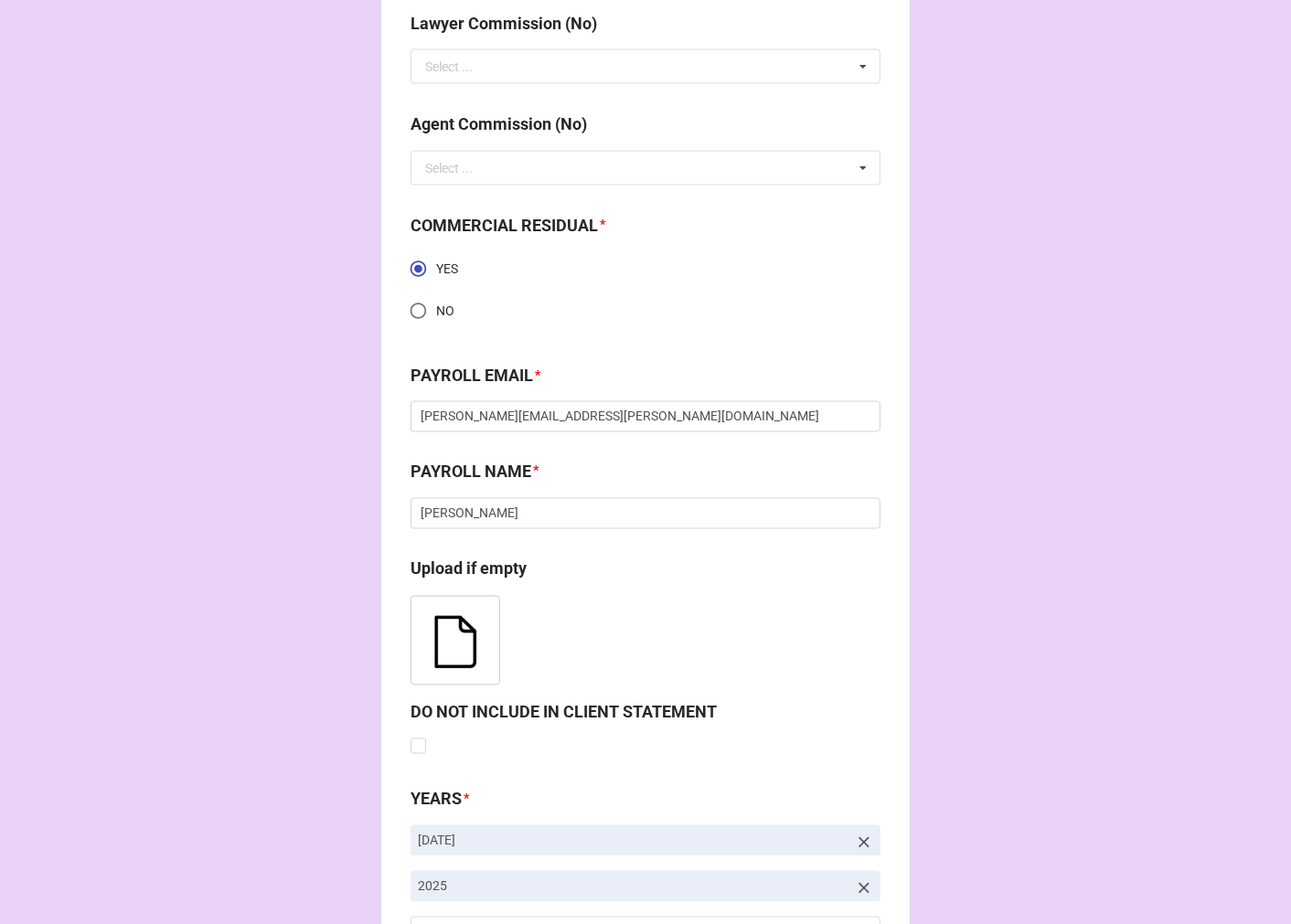
scroll to position [2669, 0]
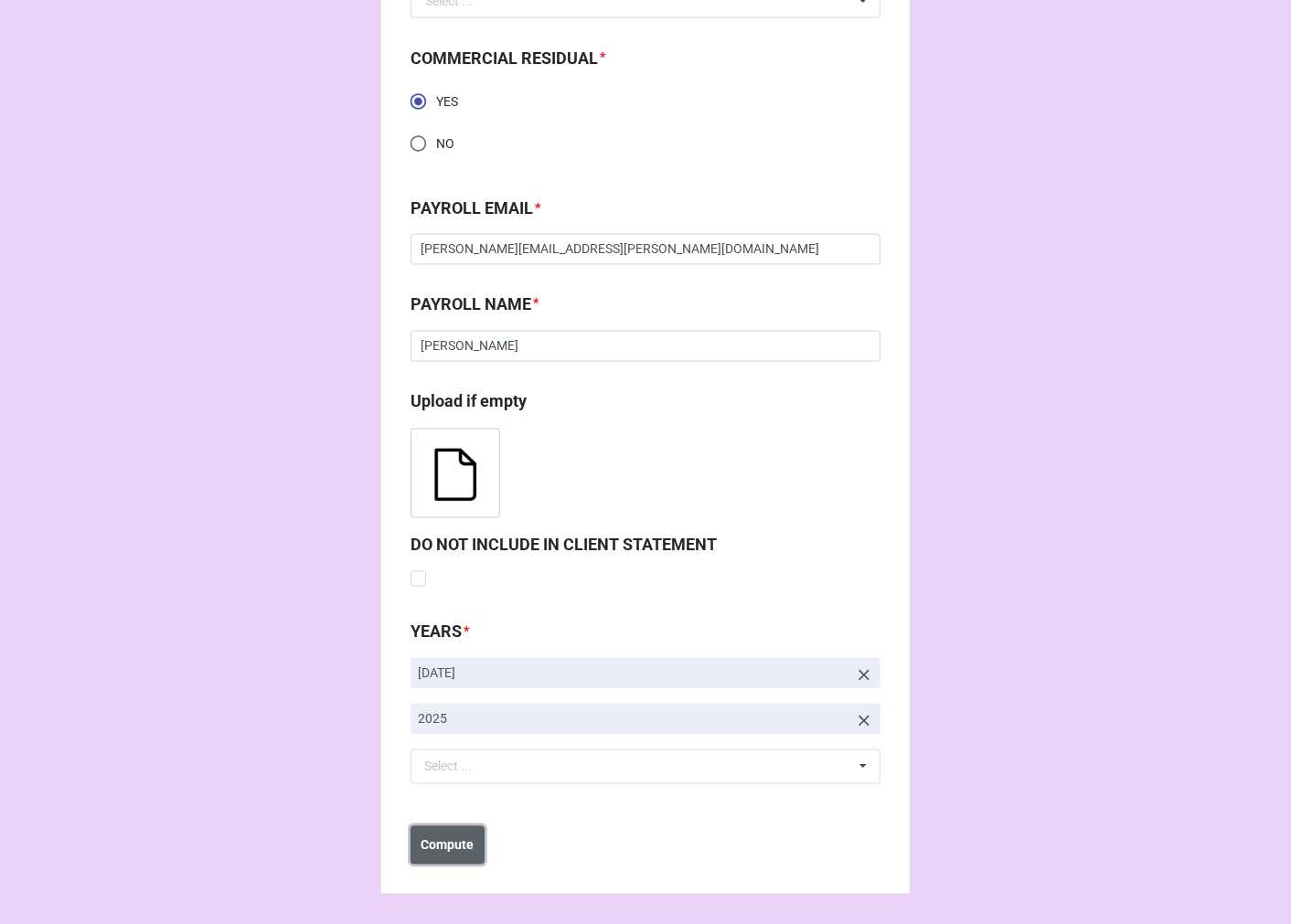
click at [446, 844] on b "Compute" at bounding box center [448, 846] width 53 height 19
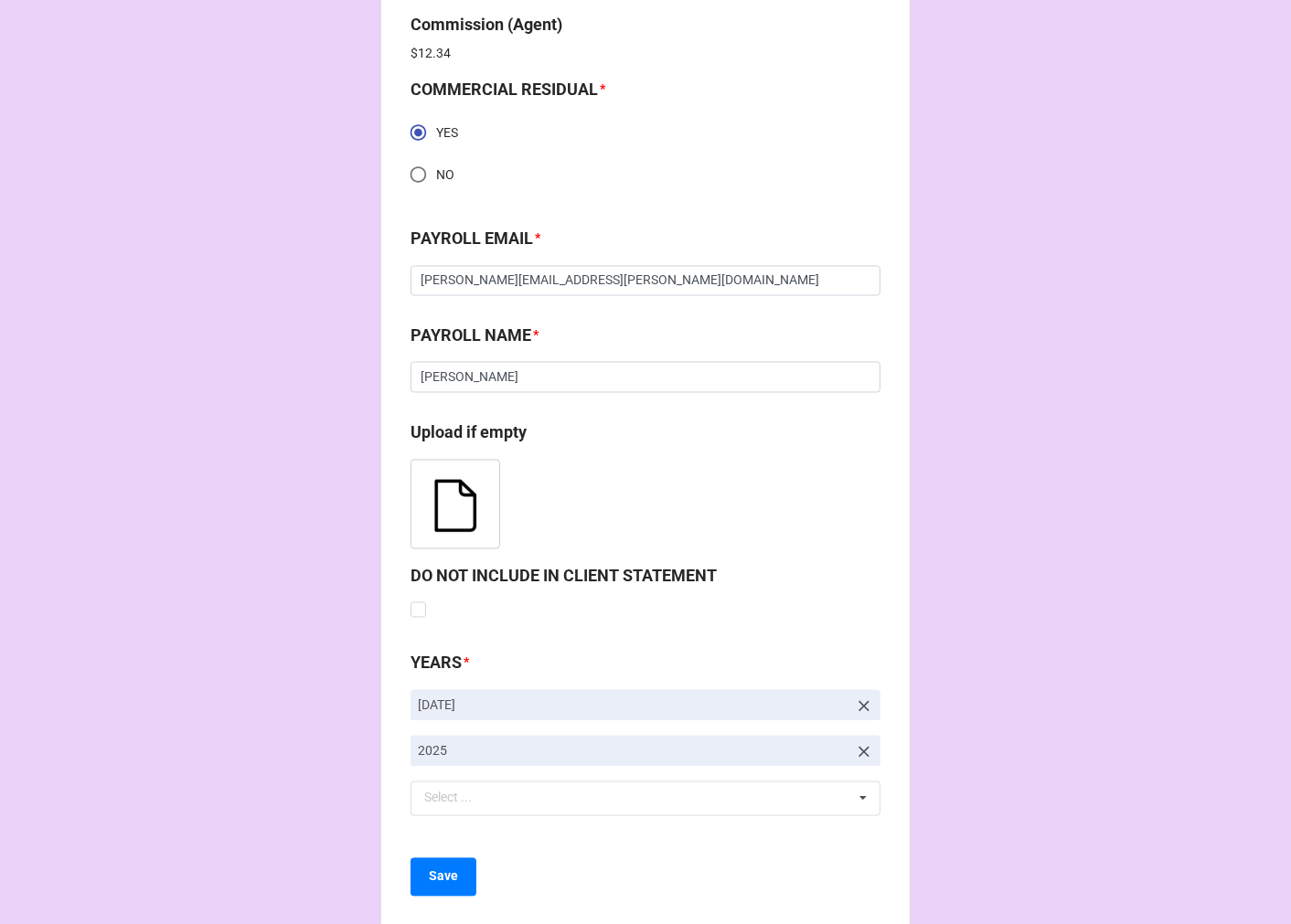
scroll to position [2734, 0]
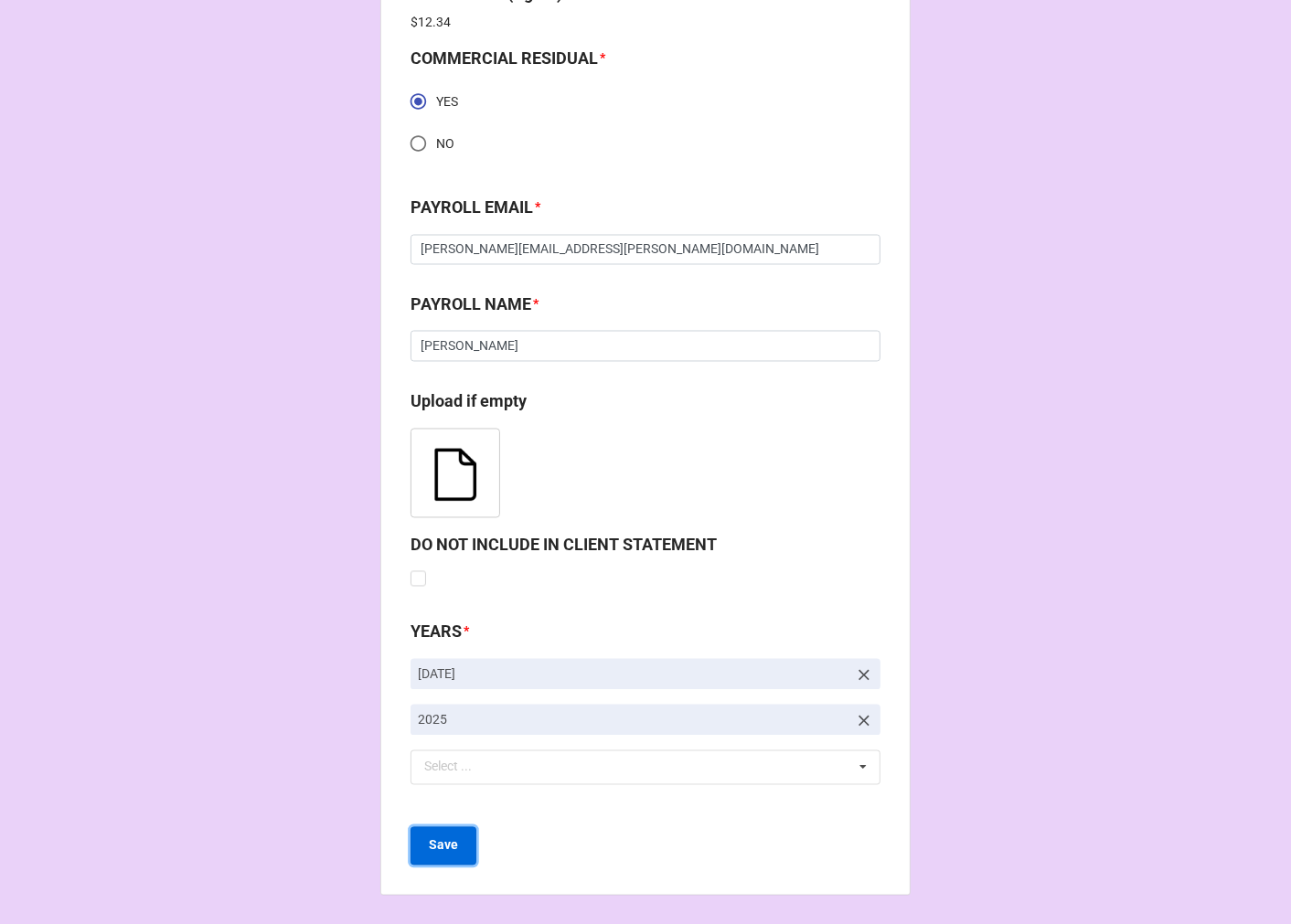
click at [412, 844] on button "Save" at bounding box center [443, 846] width 66 height 38
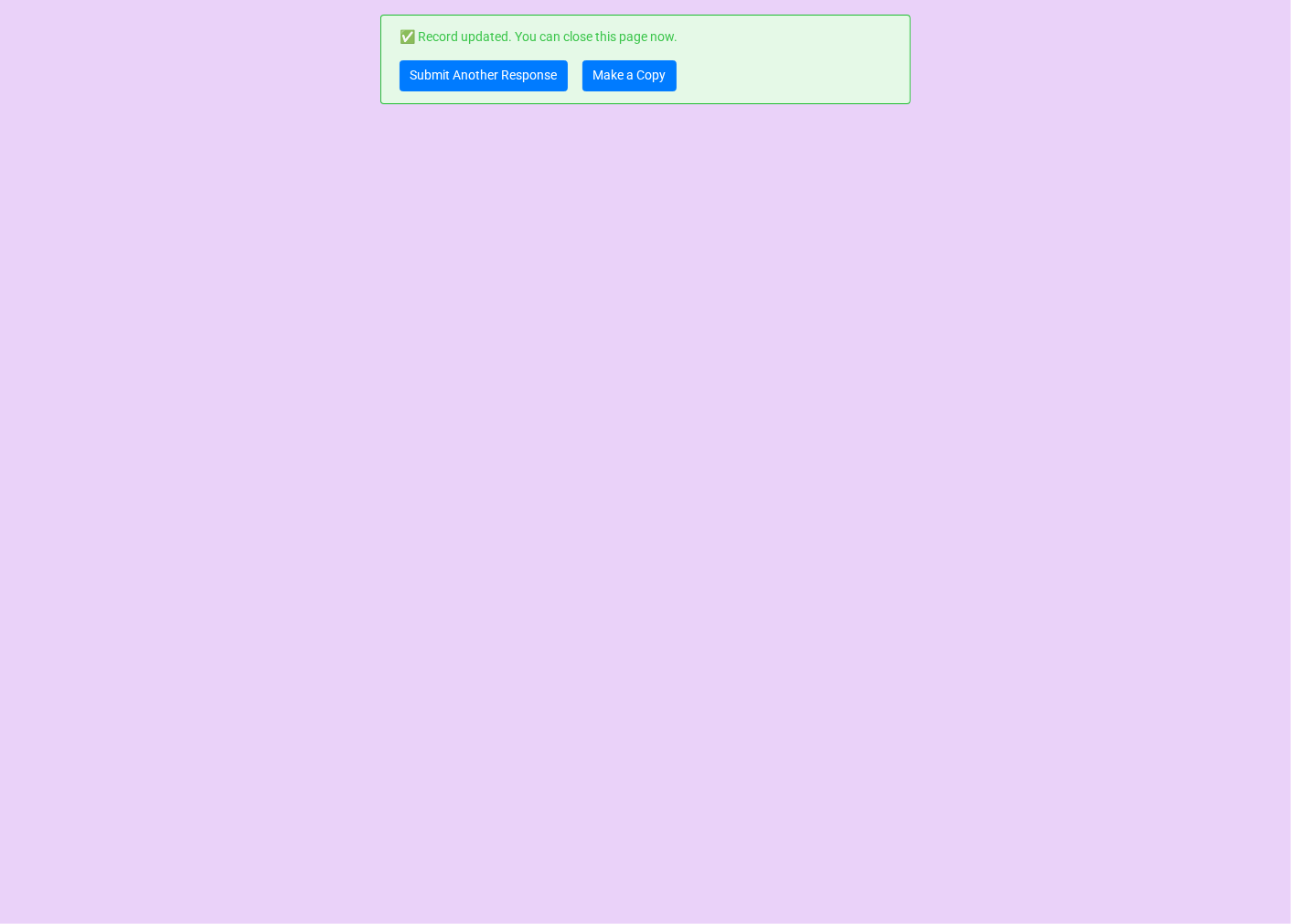
scroll to position [0, 0]
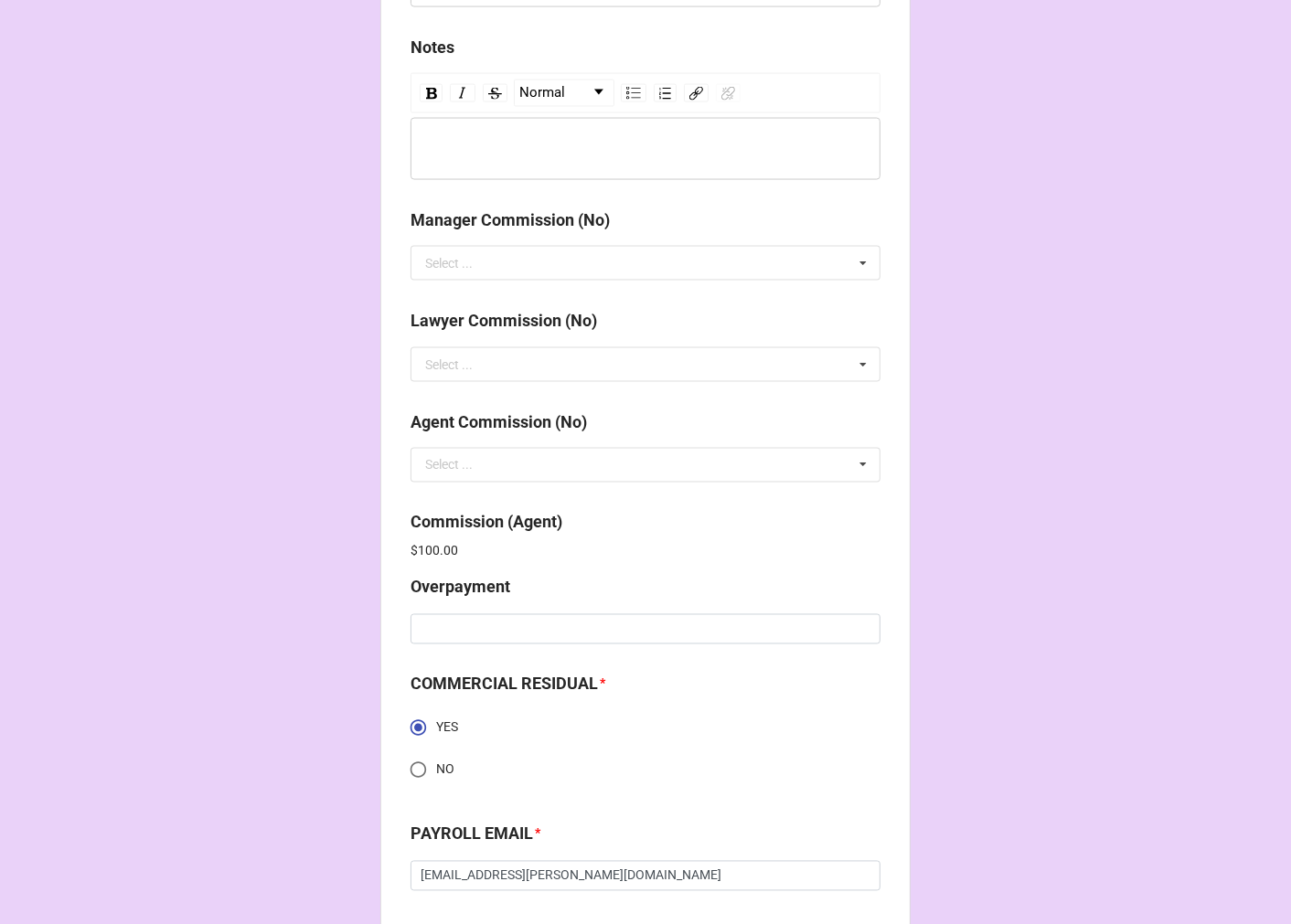
scroll to position [2918, 0]
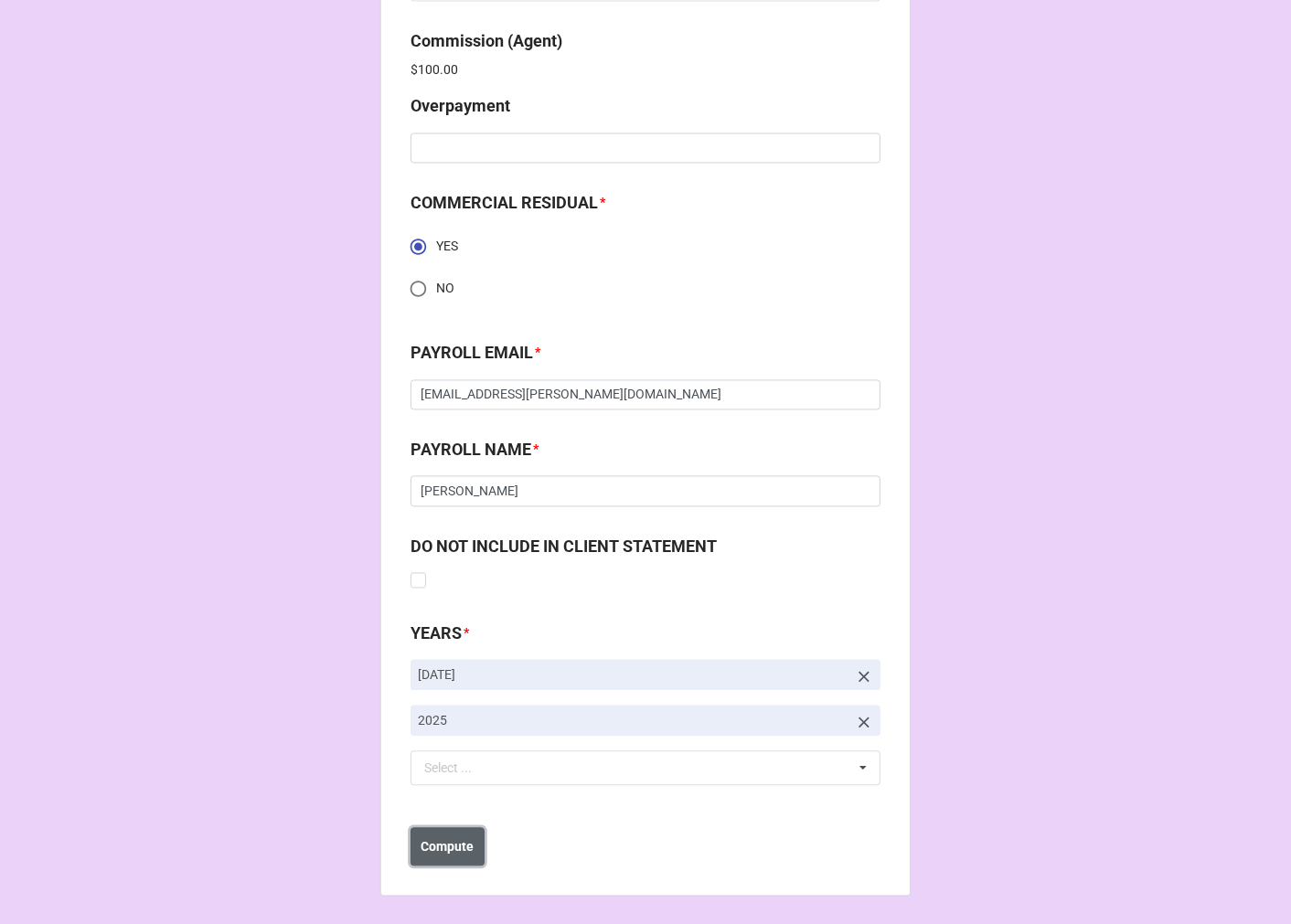
click at [450, 853] on b "Compute" at bounding box center [448, 847] width 53 height 19
click at [450, 853] on b "Save" at bounding box center [443, 847] width 30 height 19
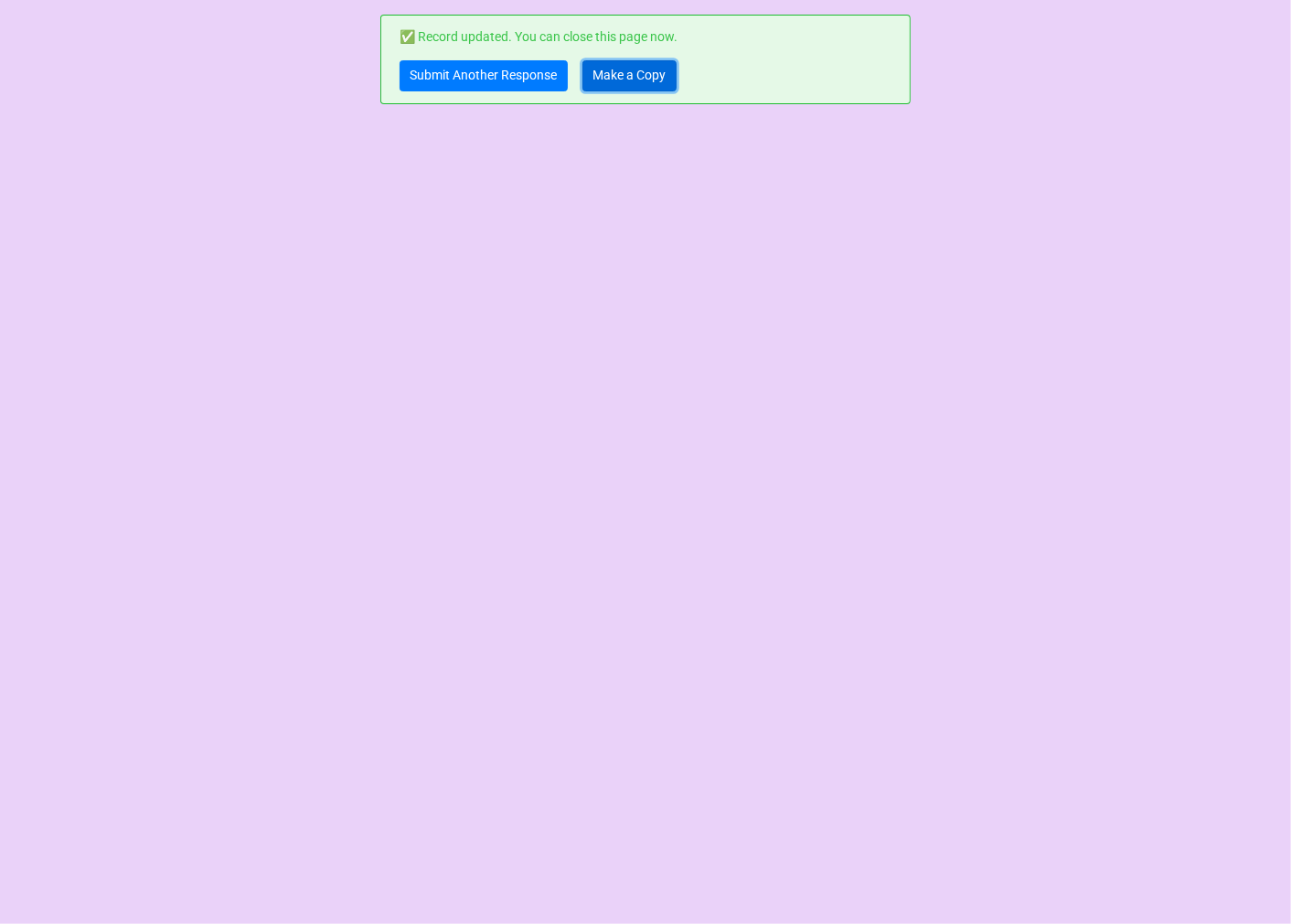
click at [616, 74] on link "Make a Copy" at bounding box center [629, 75] width 95 height 32
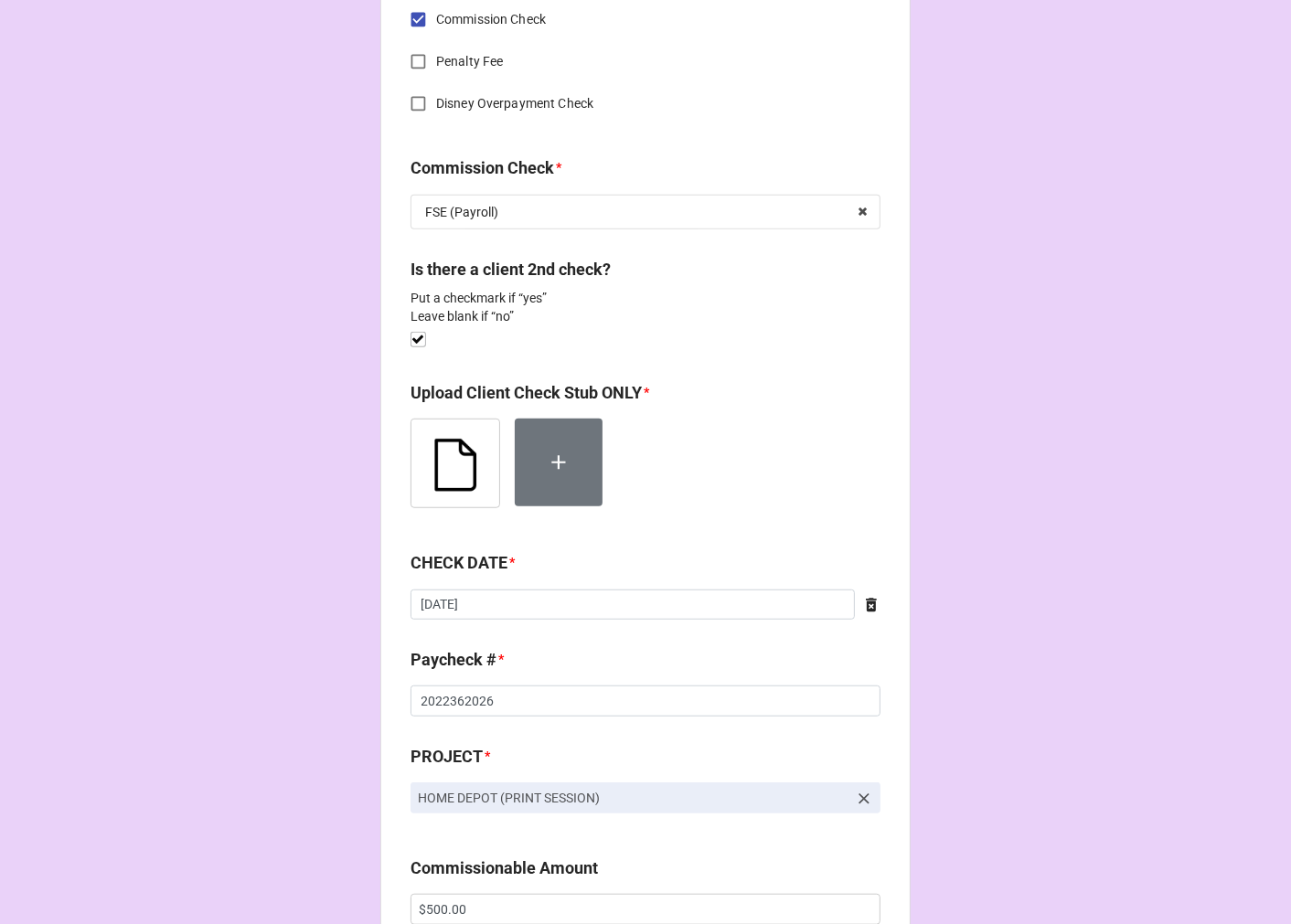
scroll to position [914, 0]
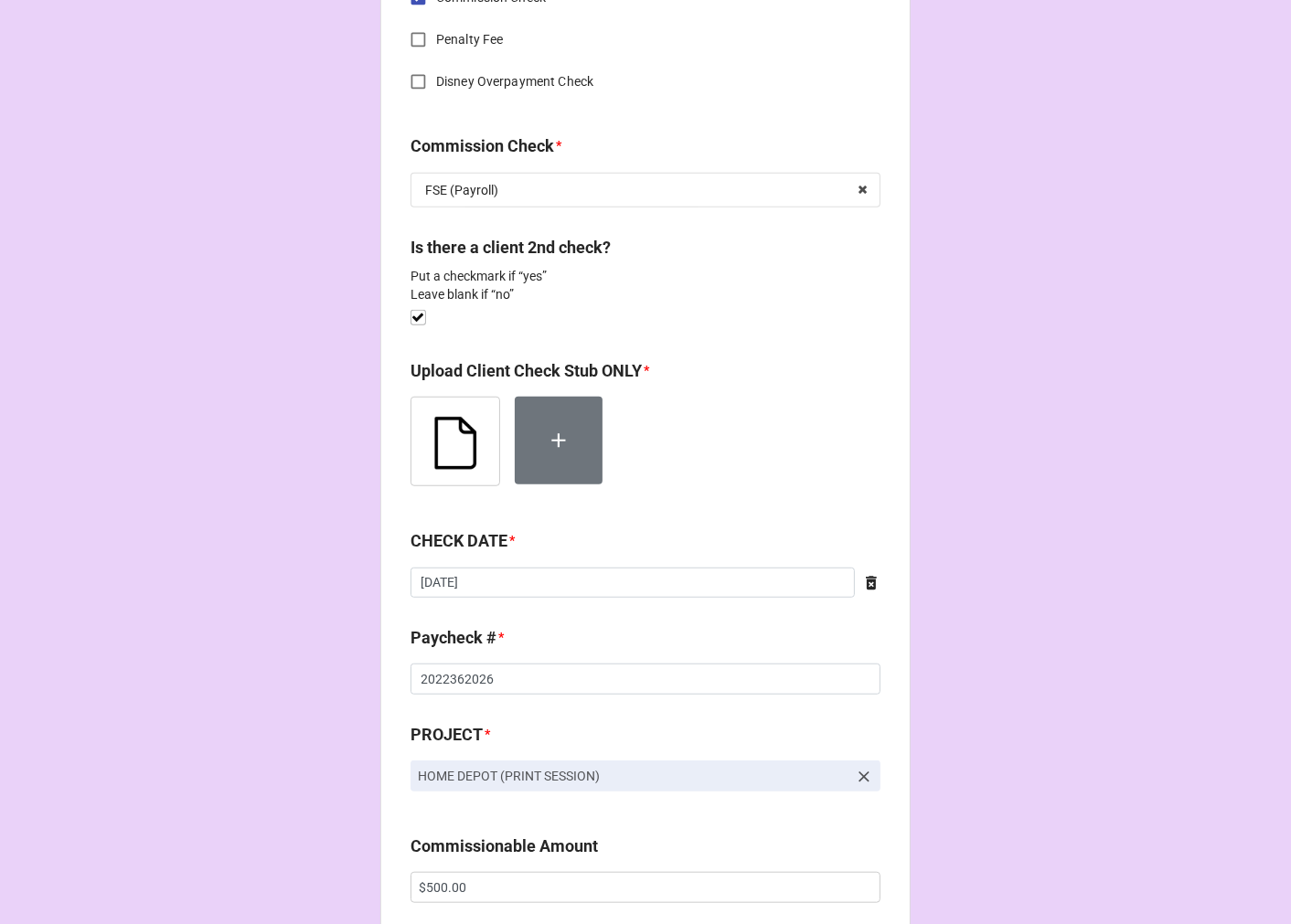
click at [461, 440] on img at bounding box center [455, 441] width 88 height 88
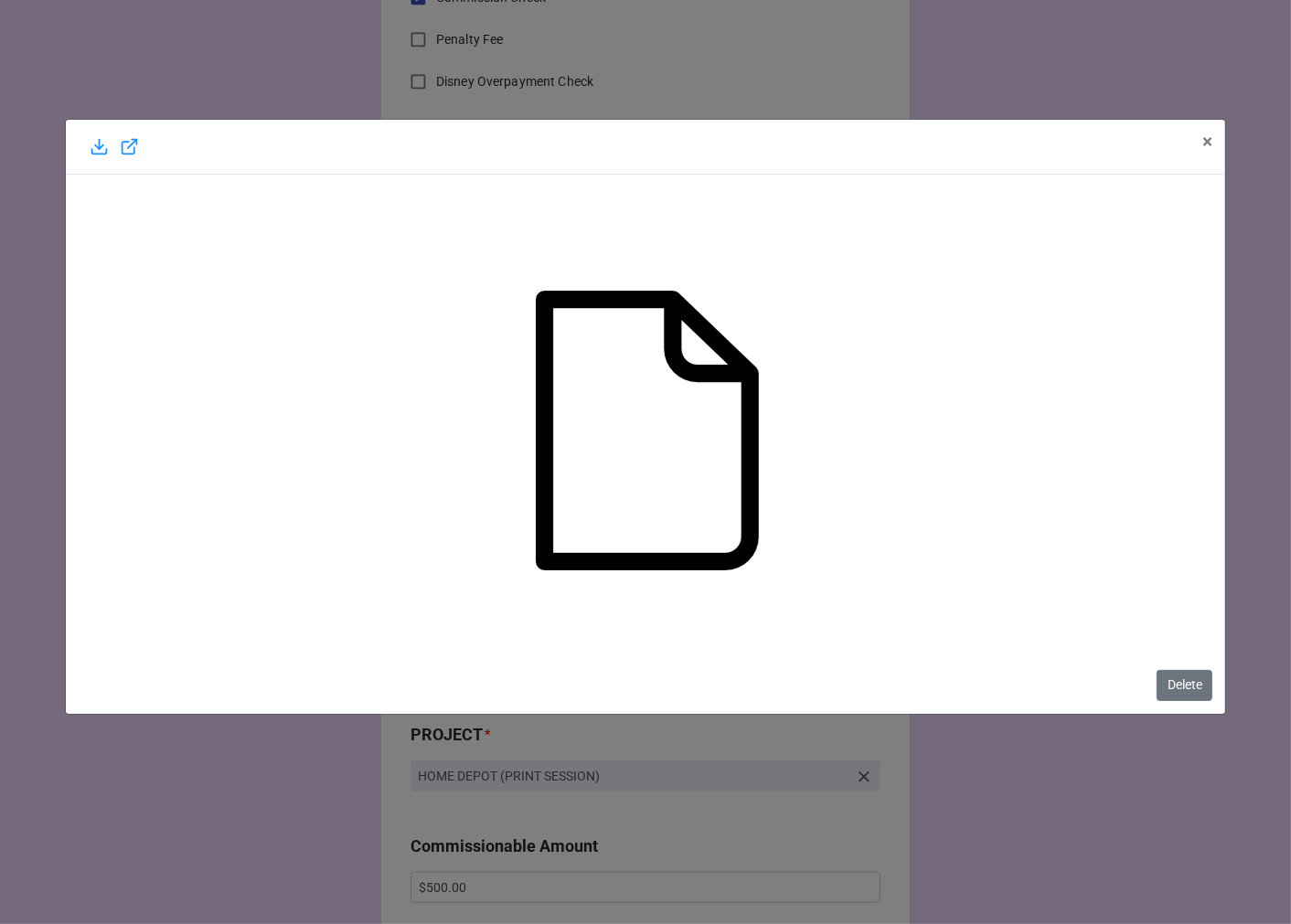
click at [1201, 708] on div "Delete" at bounding box center [646, 444] width 1160 height 539
click at [1182, 682] on button "Delete" at bounding box center [1184, 685] width 55 height 32
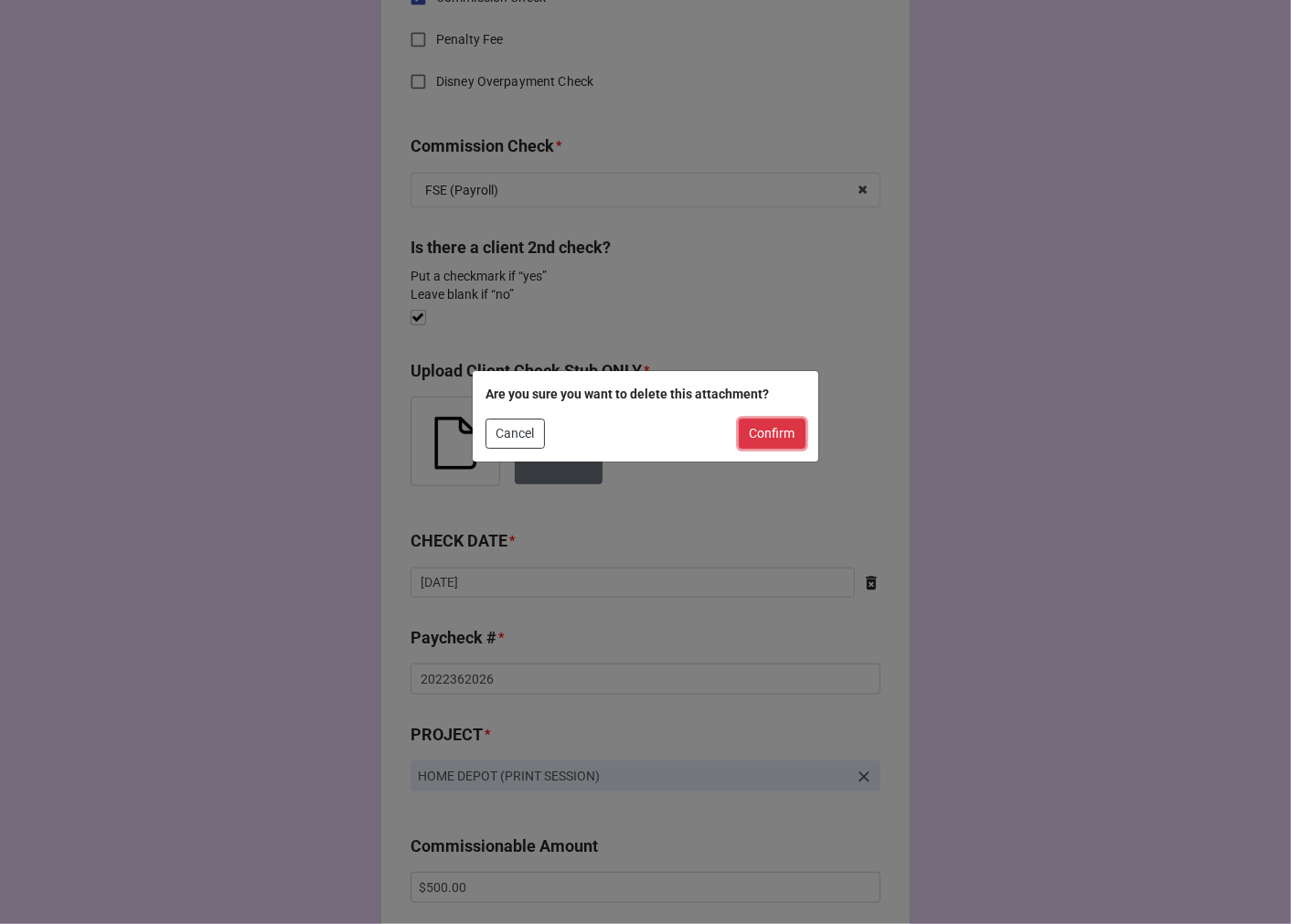
click at [755, 428] on button "Confirm" at bounding box center [772, 433] width 67 height 32
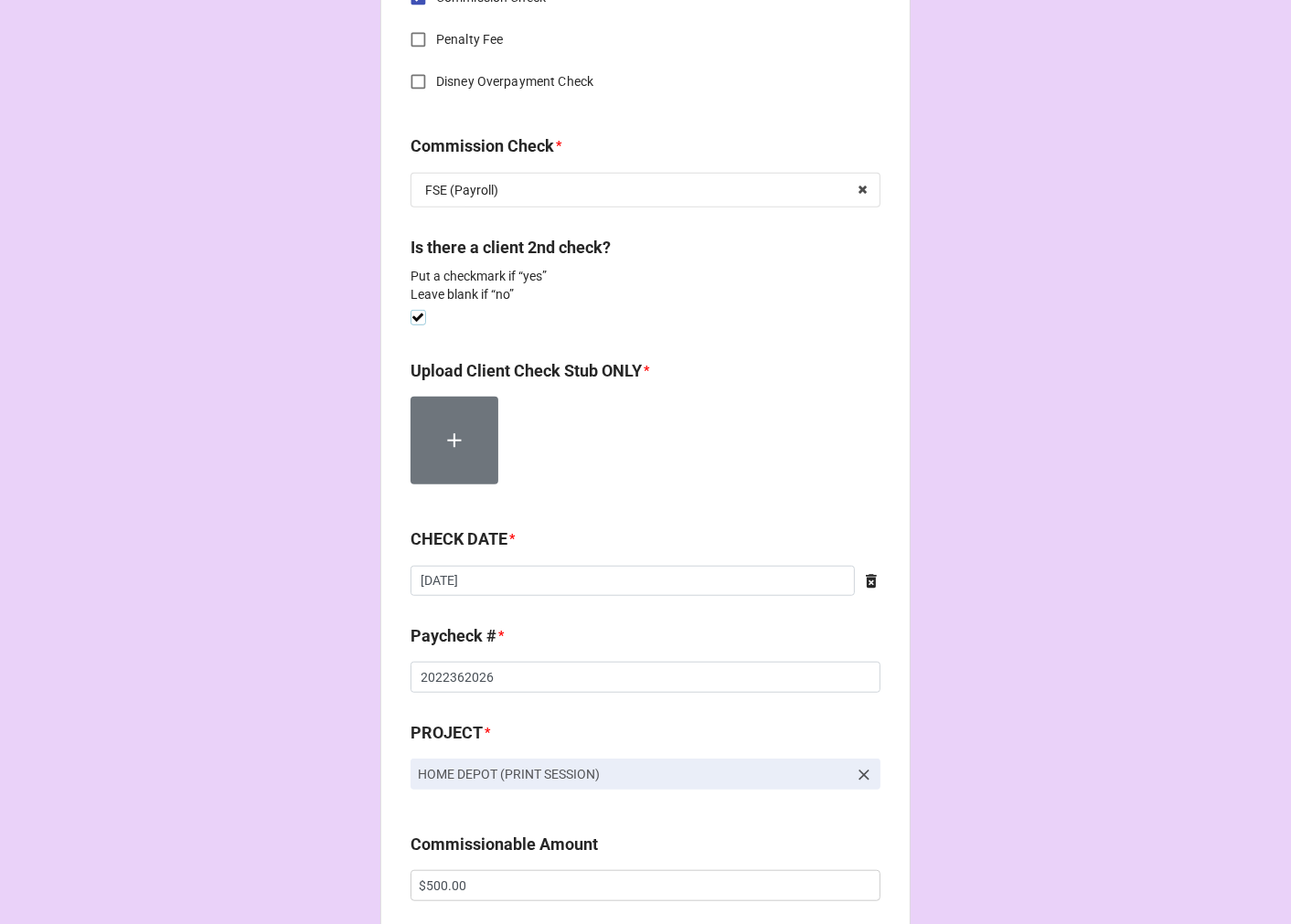
click at [414, 310] on label at bounding box center [418, 310] width 15 height 0
checkbox input "false"
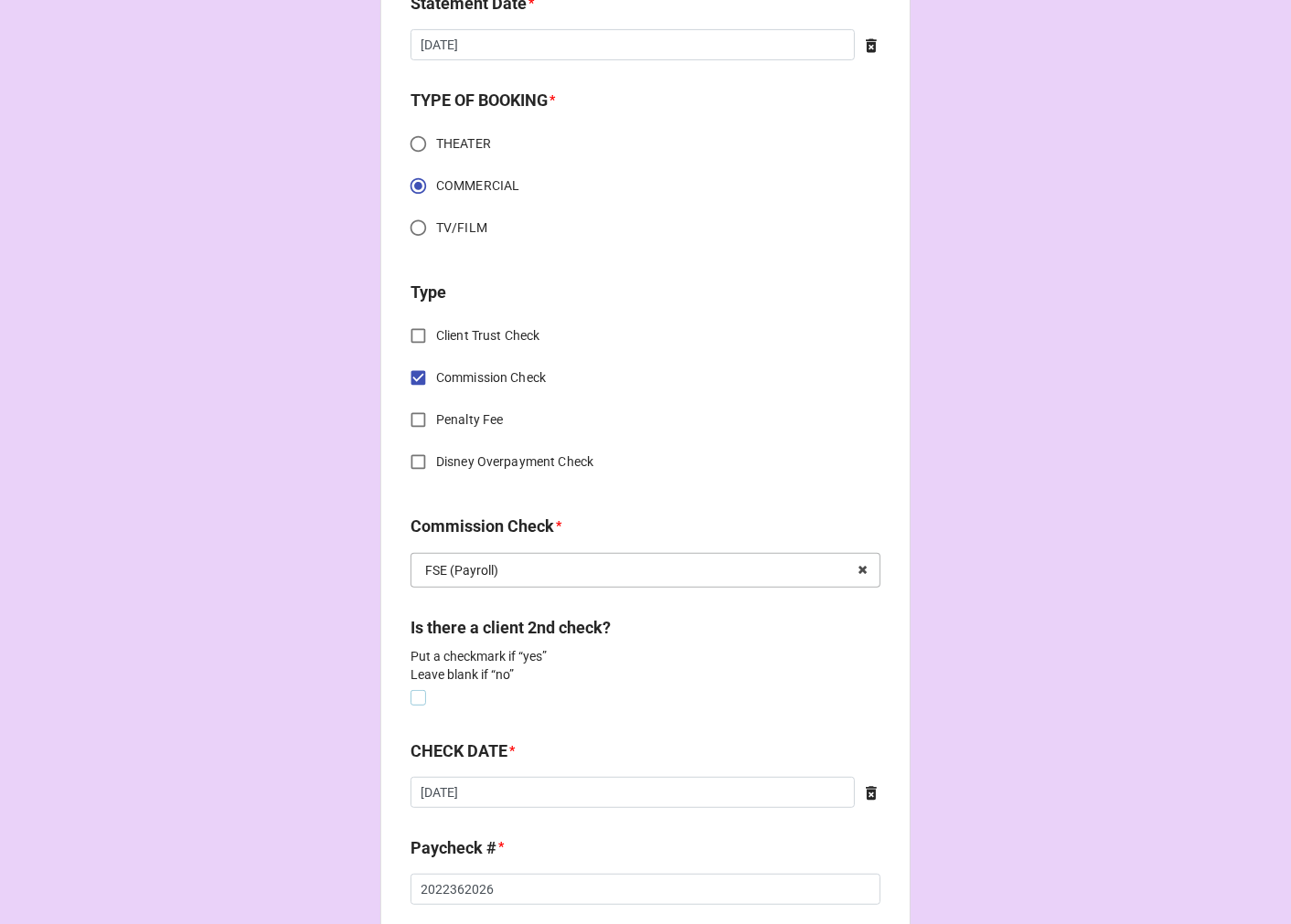
scroll to position [507, 0]
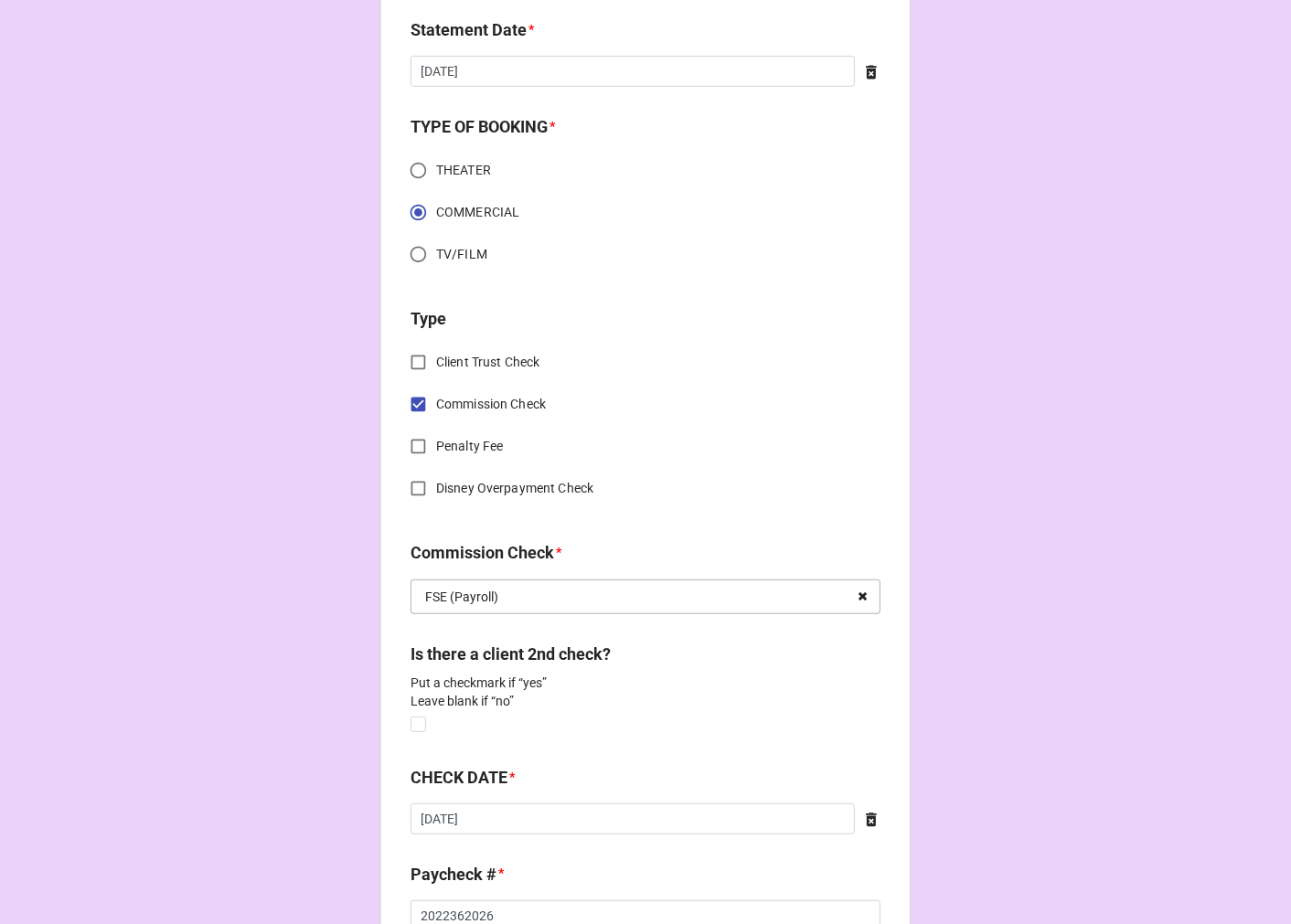
click at [852, 598] on icon at bounding box center [862, 597] width 29 height 33
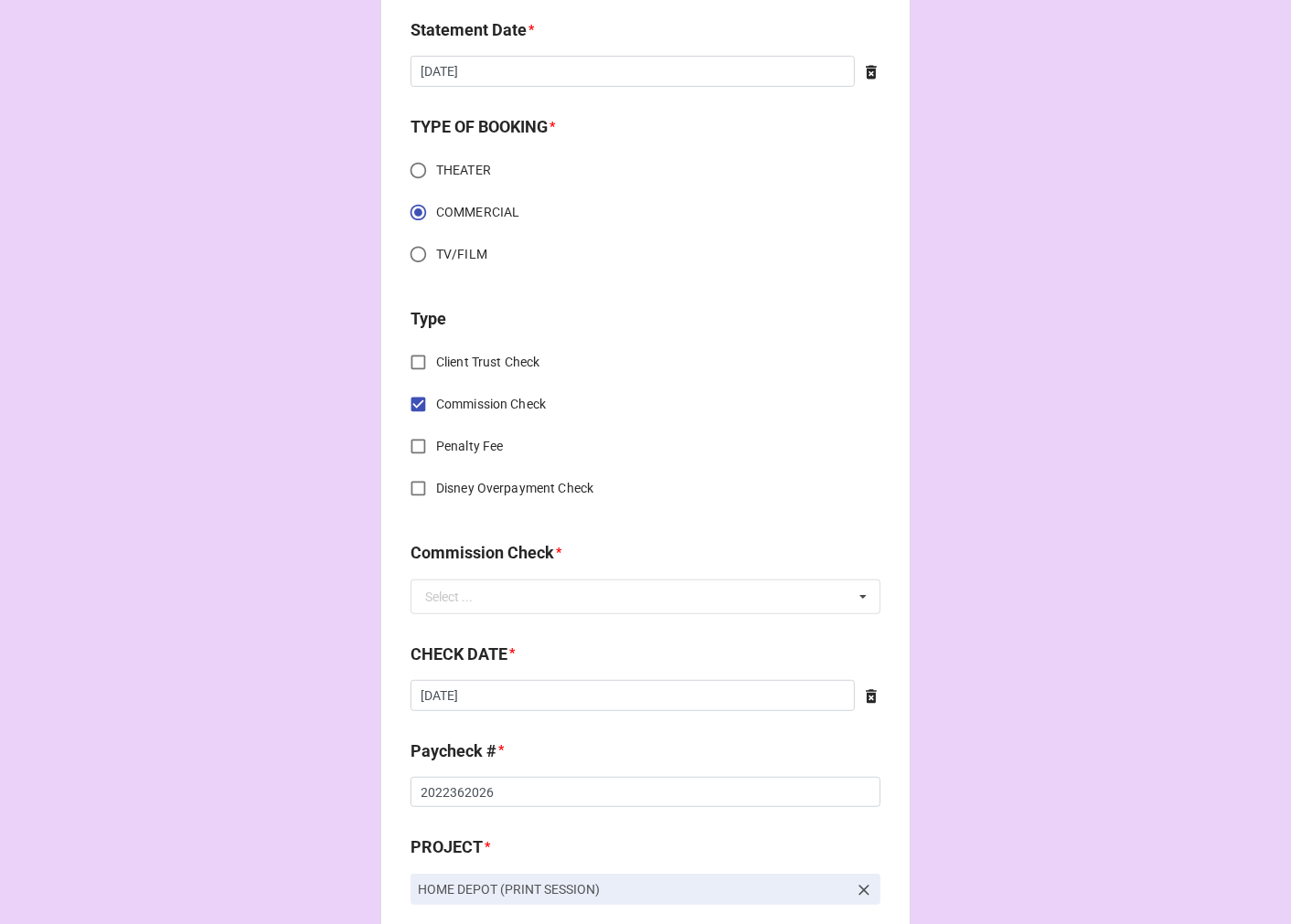
click at [415, 361] on input "Client Trust Check" at bounding box center [417, 362] width 35 height 35
checkbox input "true"
click at [410, 402] on input "Commission Check" at bounding box center [417, 404] width 35 height 35
checkbox input "false"
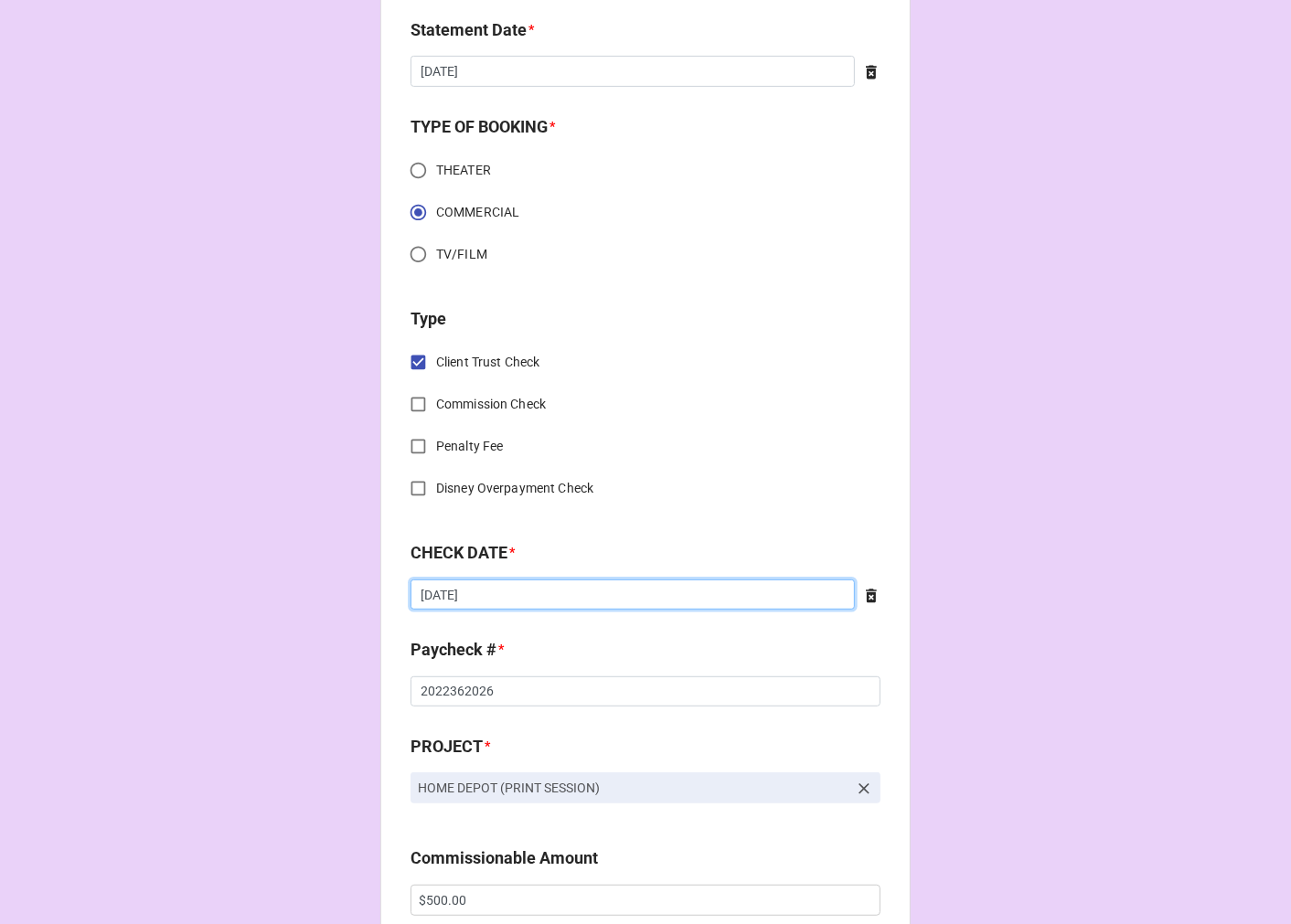
click at [505, 583] on input "9/3/2025" at bounding box center [632, 595] width 444 height 32
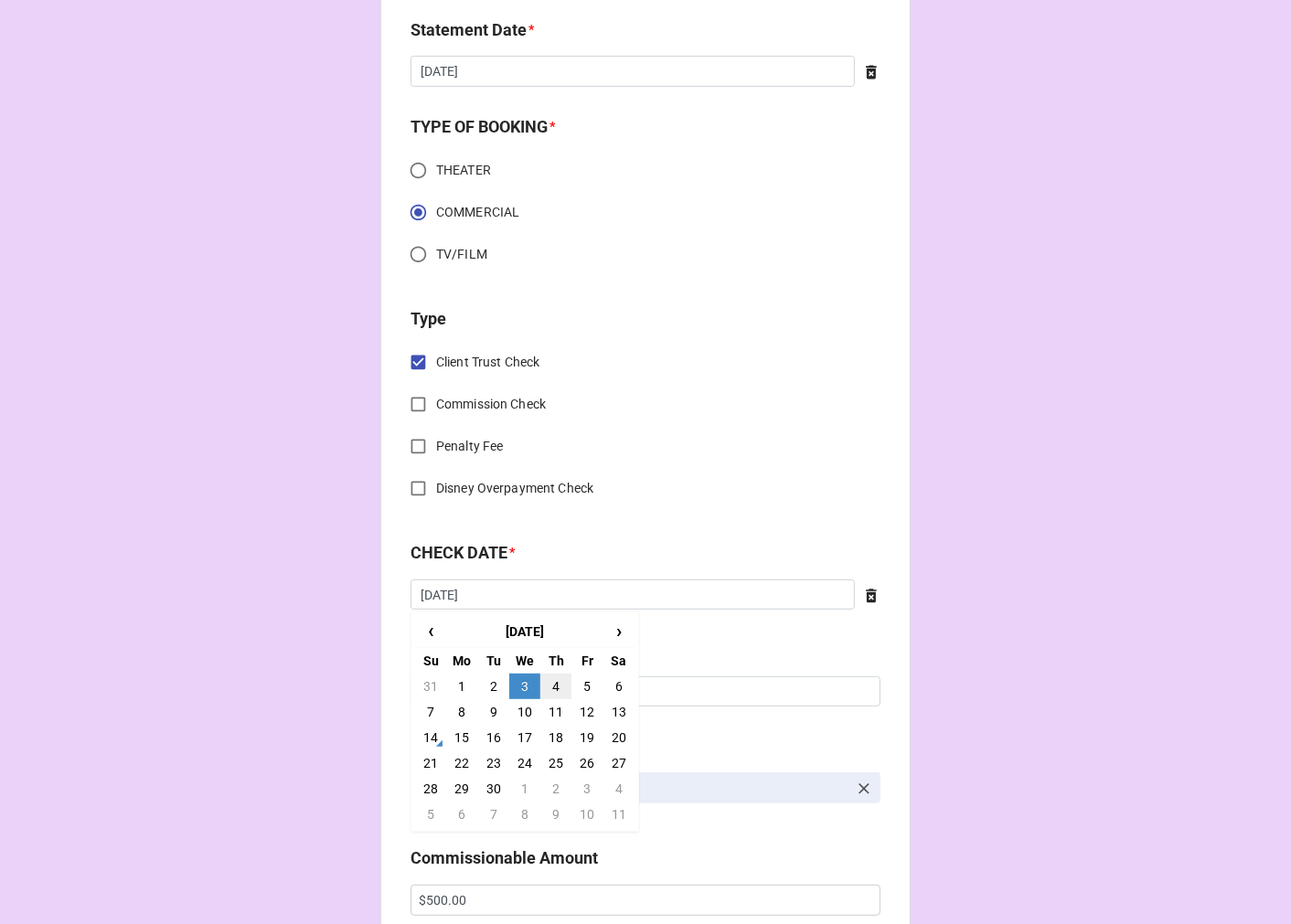
click at [553, 682] on td "4" at bounding box center [556, 686] width 32 height 26
type input "9/4/2025"
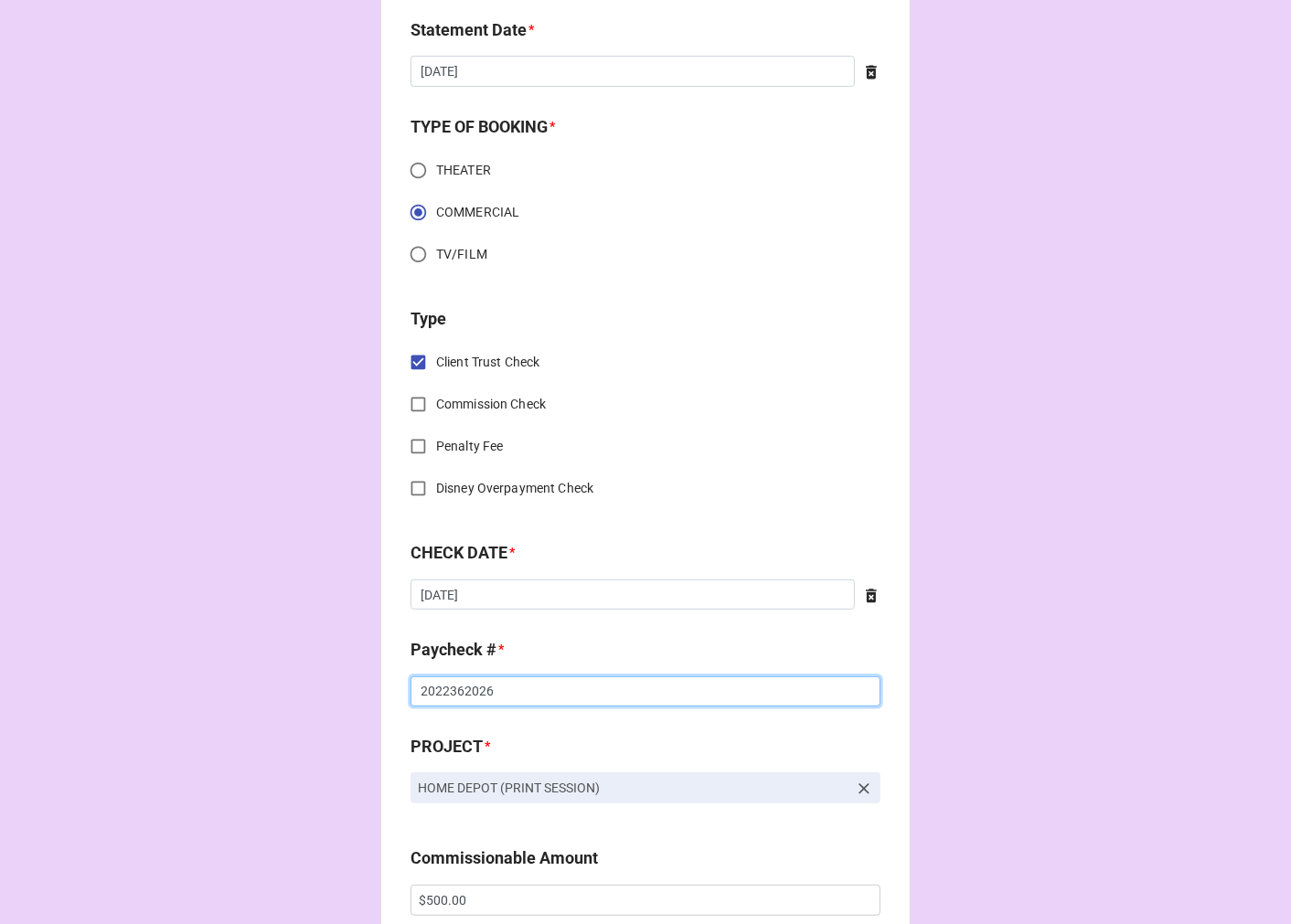
click at [454, 688] on input "2022362026" at bounding box center [646, 691] width 470 height 32
drag, startPoint x: 446, startPoint y: 685, endPoint x: 528, endPoint y: 696, distance: 82.7
click at [528, 696] on input "202236263" at bounding box center [646, 691] width 470 height 32
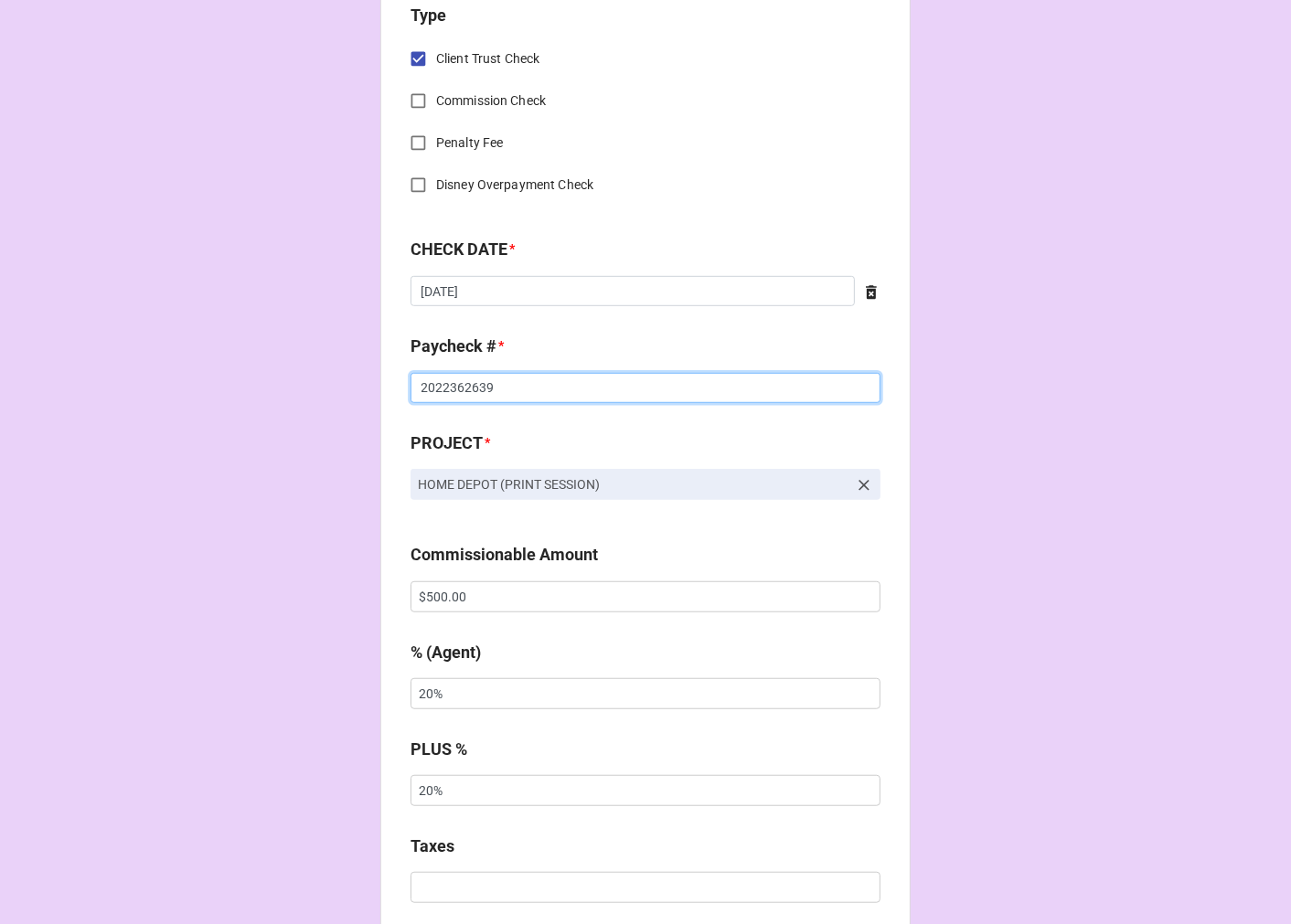
scroll to position [811, 0]
type input "2022362639"
click at [432, 597] on input "$500.00" at bounding box center [646, 596] width 470 height 32
drag, startPoint x: 432, startPoint y: 597, endPoint x: 527, endPoint y: 597, distance: 95.0
click at [432, 598] on input "$500.00" at bounding box center [646, 596] width 470 height 32
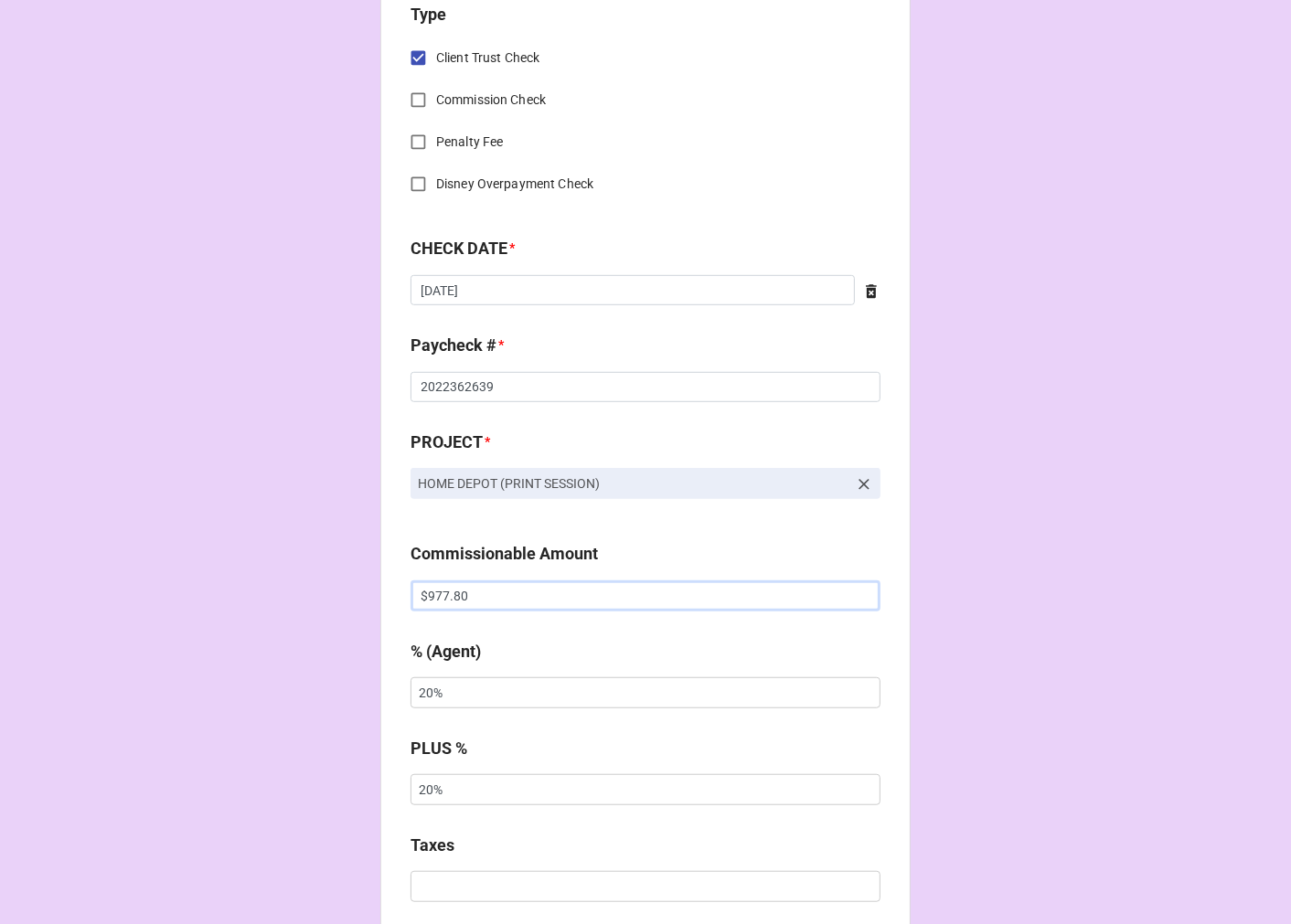
type input "$977.80"
type input "10%"
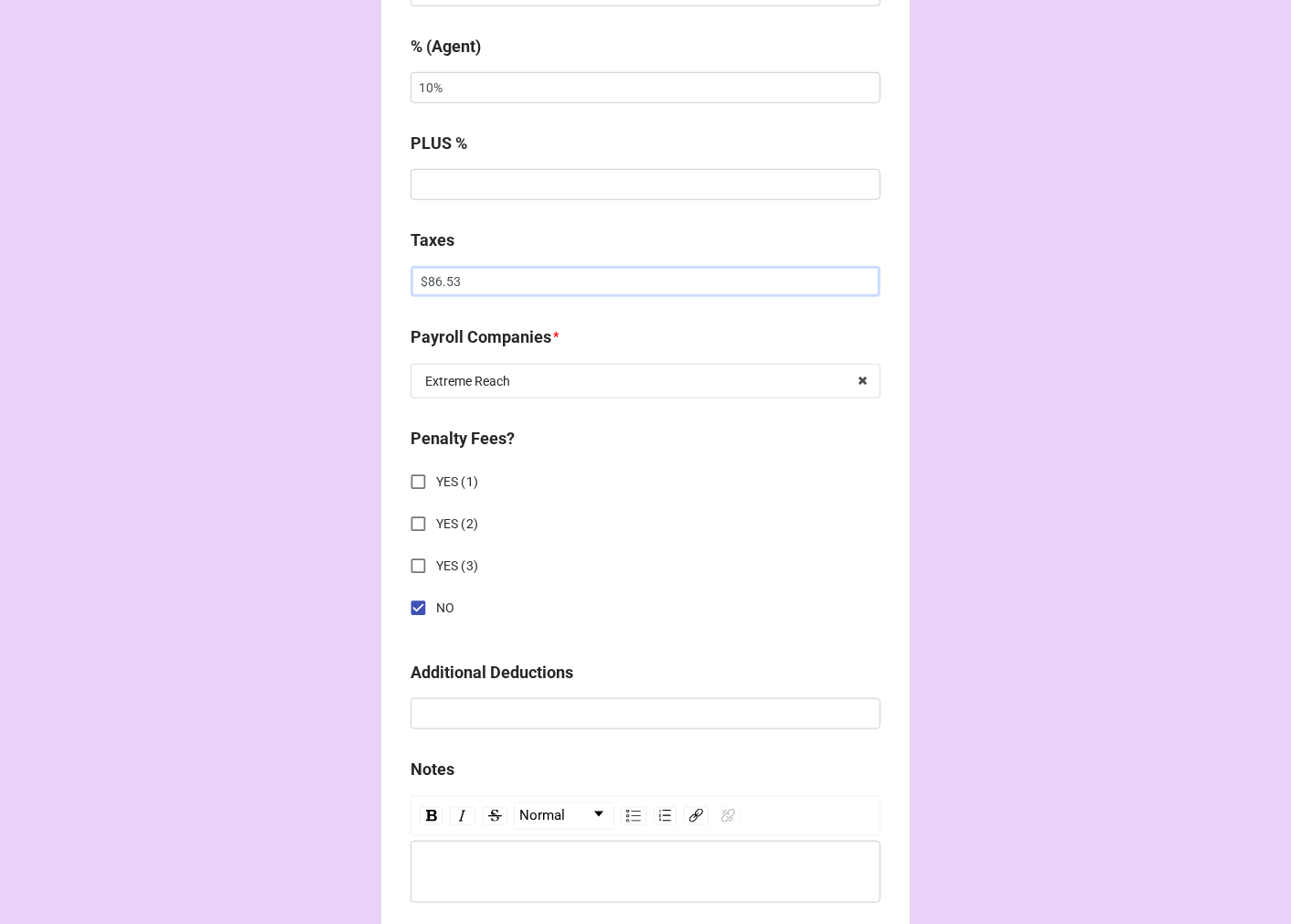
scroll to position [1624, 0]
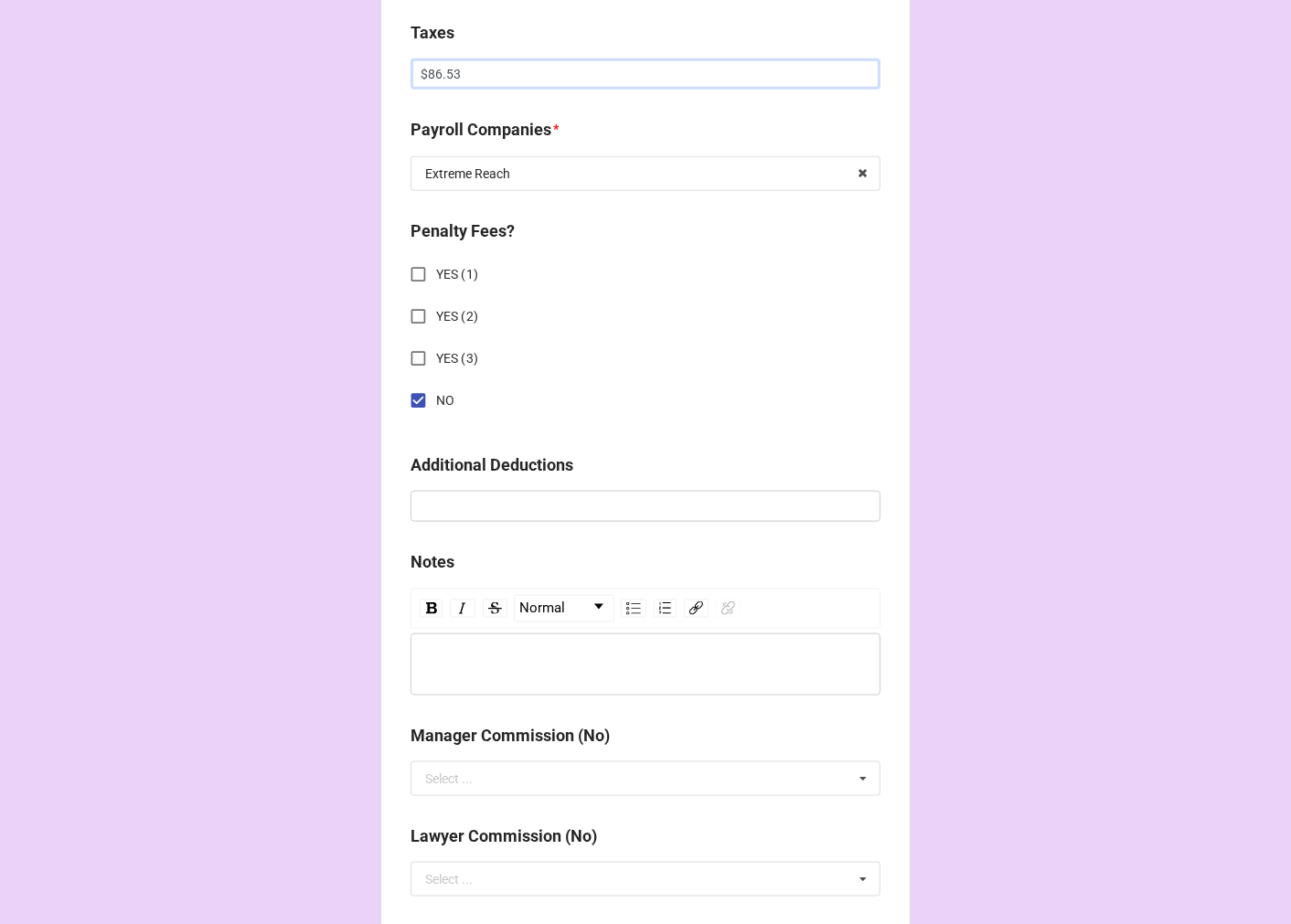
type input "$86.53"
click at [413, 394] on input "NO" at bounding box center [417, 400] width 35 height 35
click at [412, 274] on input "YES (1)" at bounding box center [417, 274] width 35 height 35
checkbox input "true"
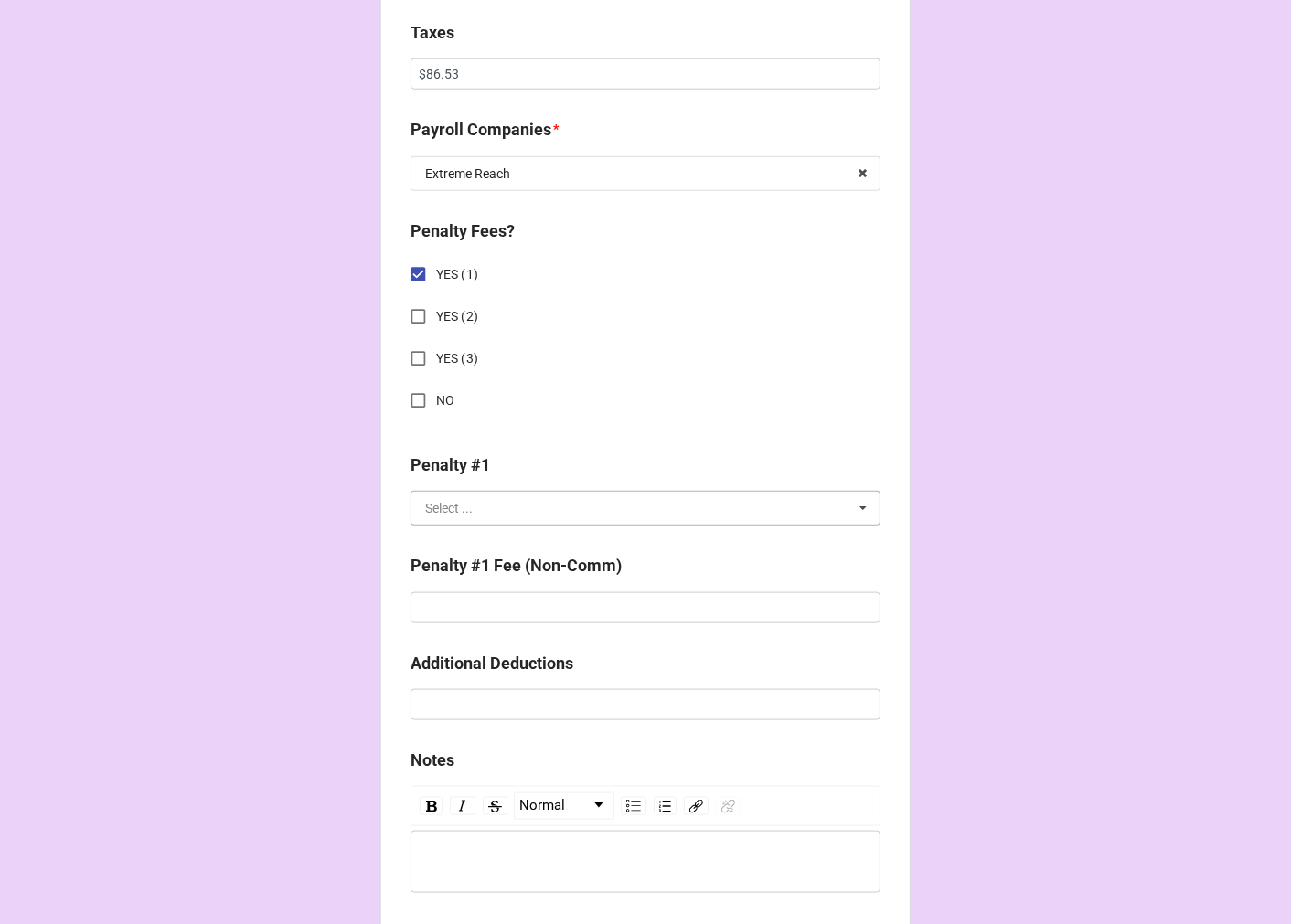
click at [470, 506] on input "text" at bounding box center [646, 508] width 468 height 32
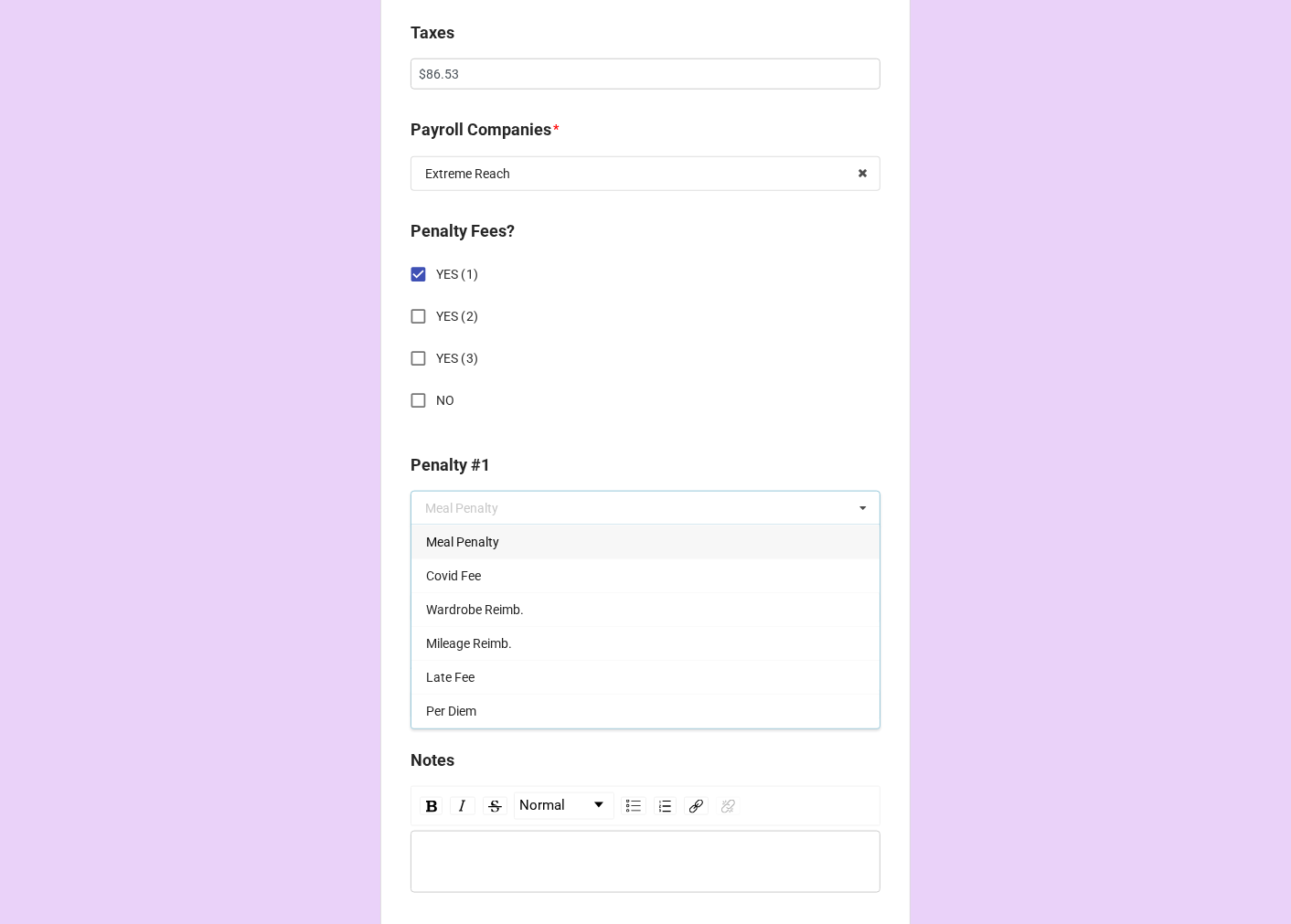
click at [461, 541] on span "Meal Penalty" at bounding box center [462, 541] width 74 height 14
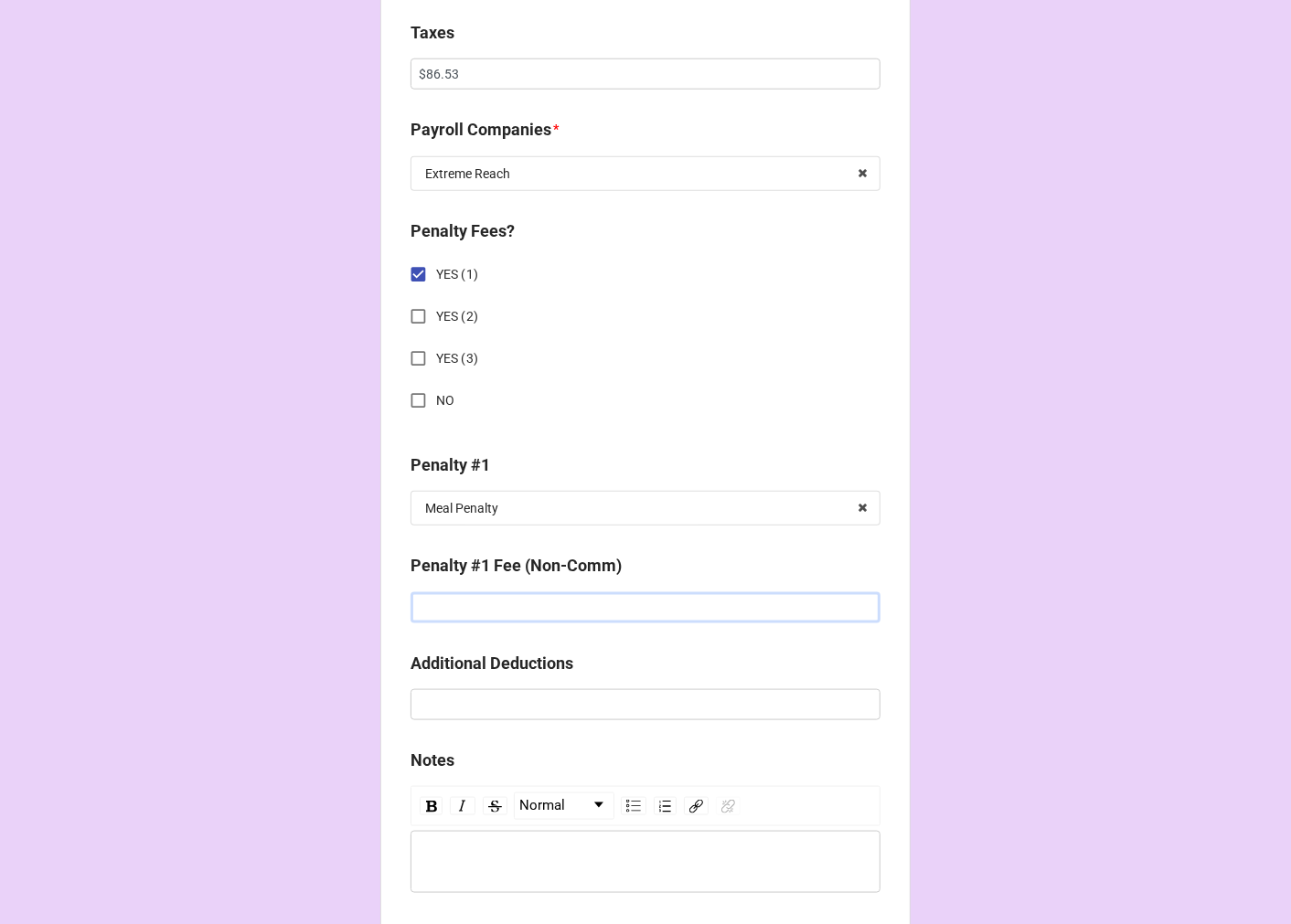
click at [452, 608] on input "text" at bounding box center [646, 607] width 470 height 32
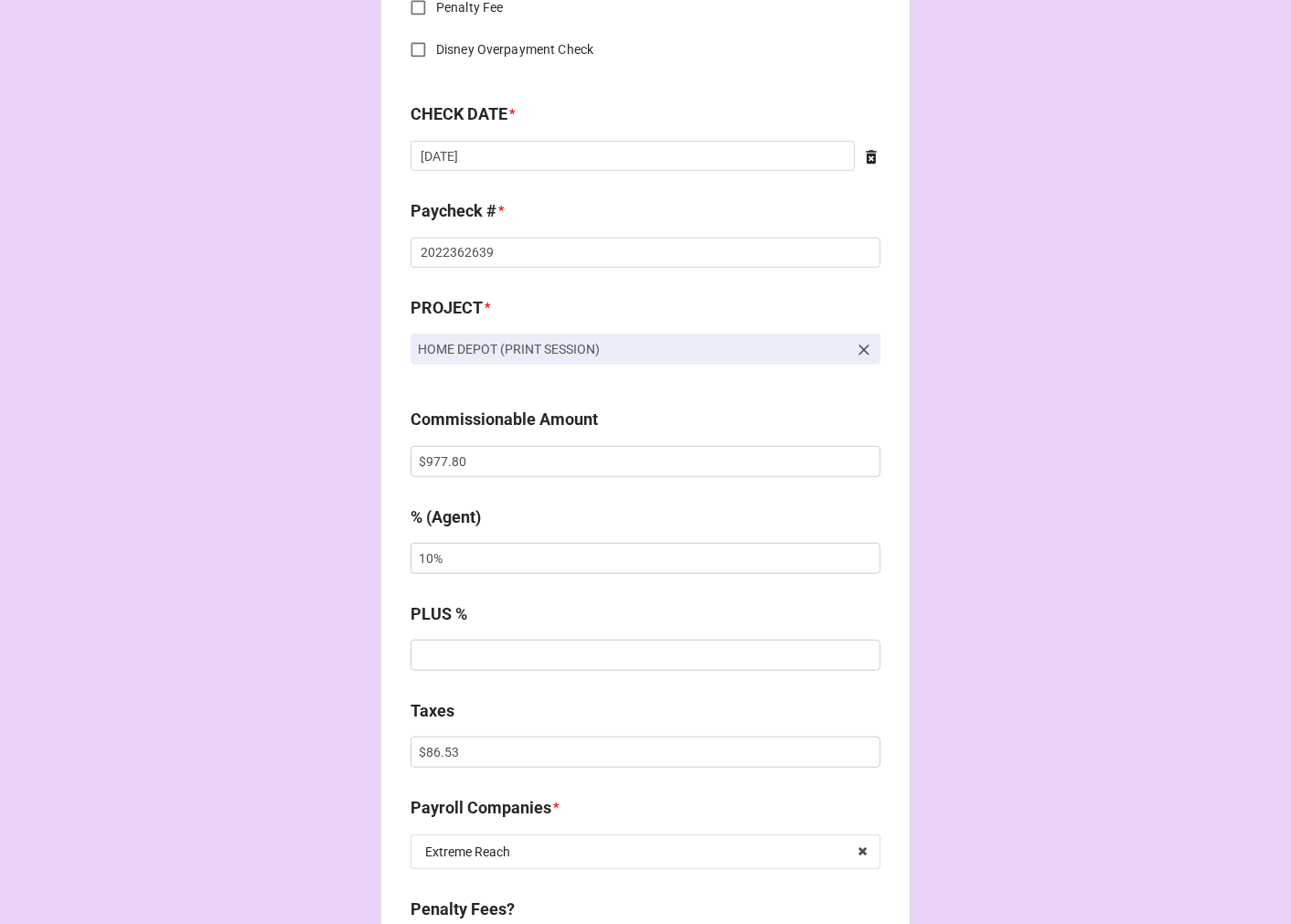
scroll to position [931, 0]
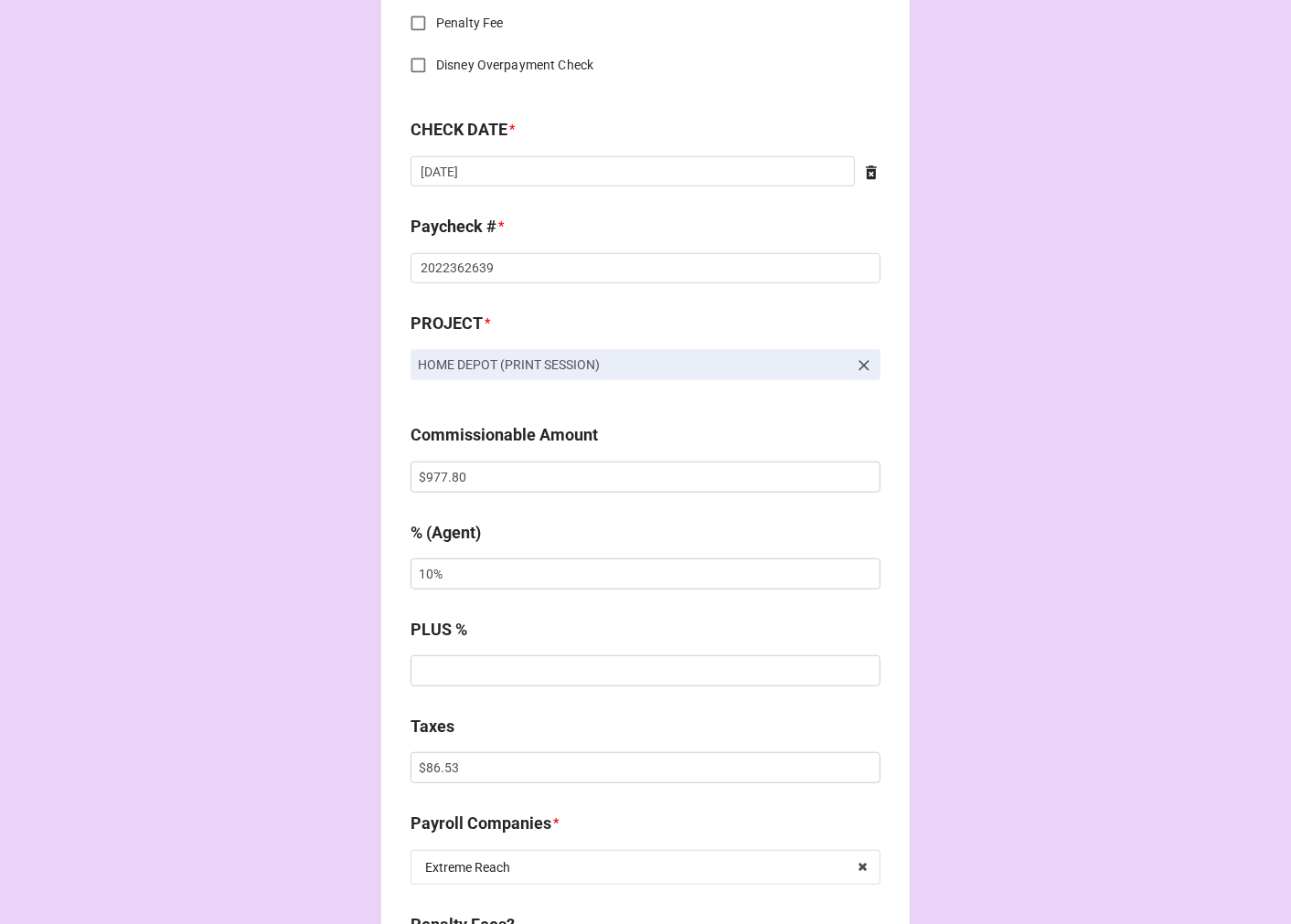
type input "$27.00"
click at [855, 366] on icon at bounding box center [863, 365] width 18 height 18
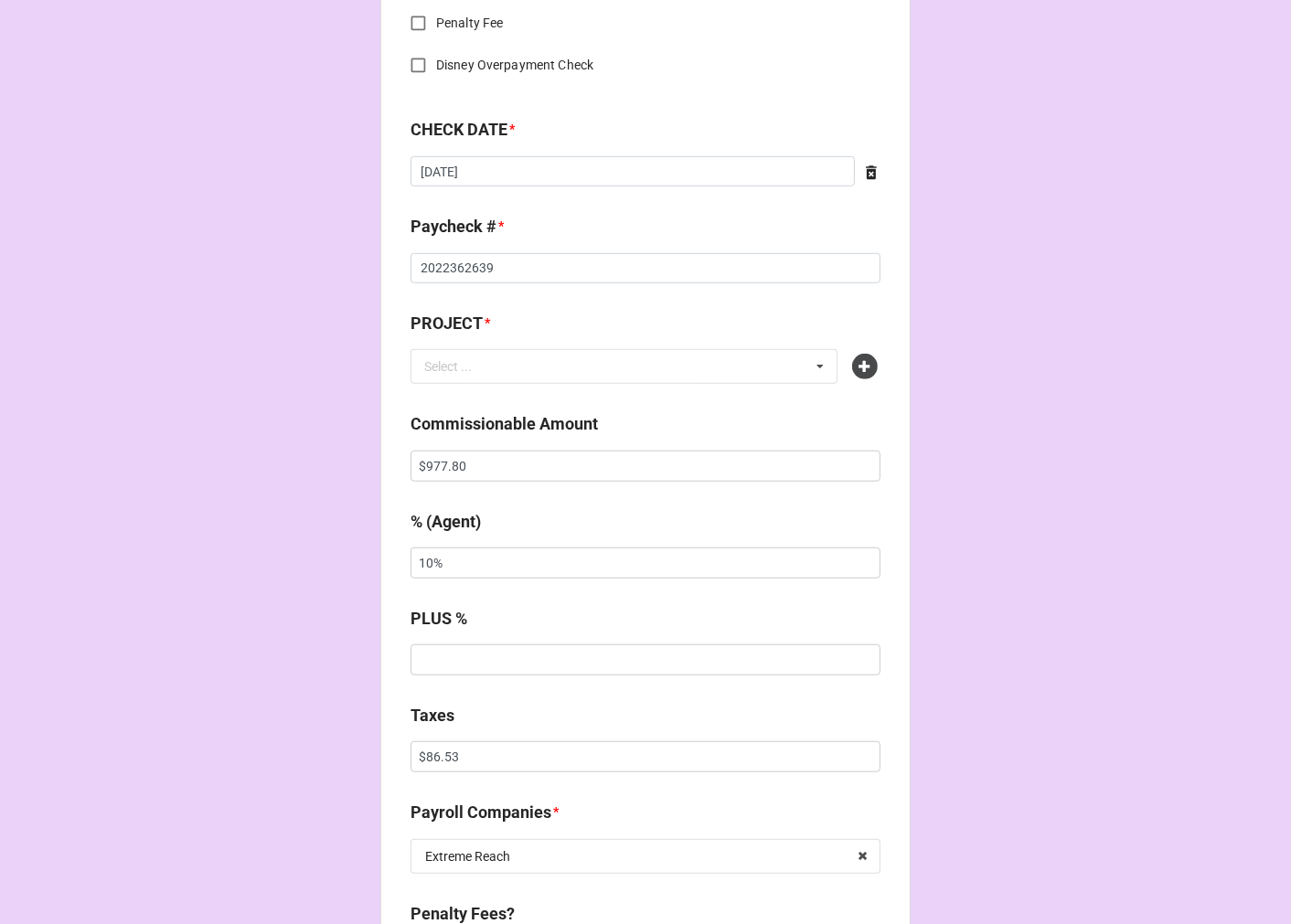
click at [853, 366] on icon at bounding box center [864, 367] width 26 height 26
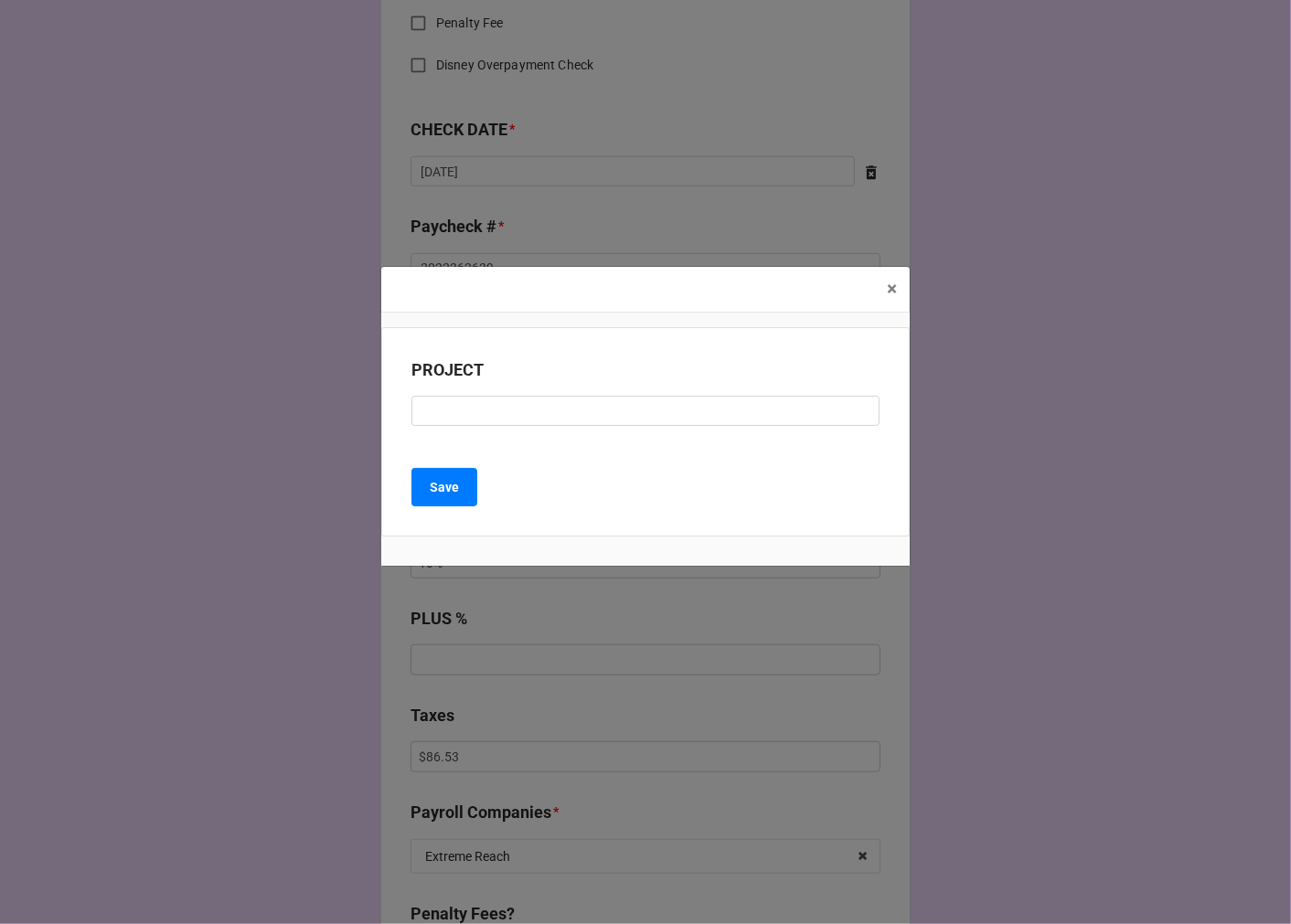
click at [526, 426] on div "PROJECT" at bounding box center [646, 398] width 468 height 82
click at [526, 418] on input at bounding box center [646, 411] width 468 height 32
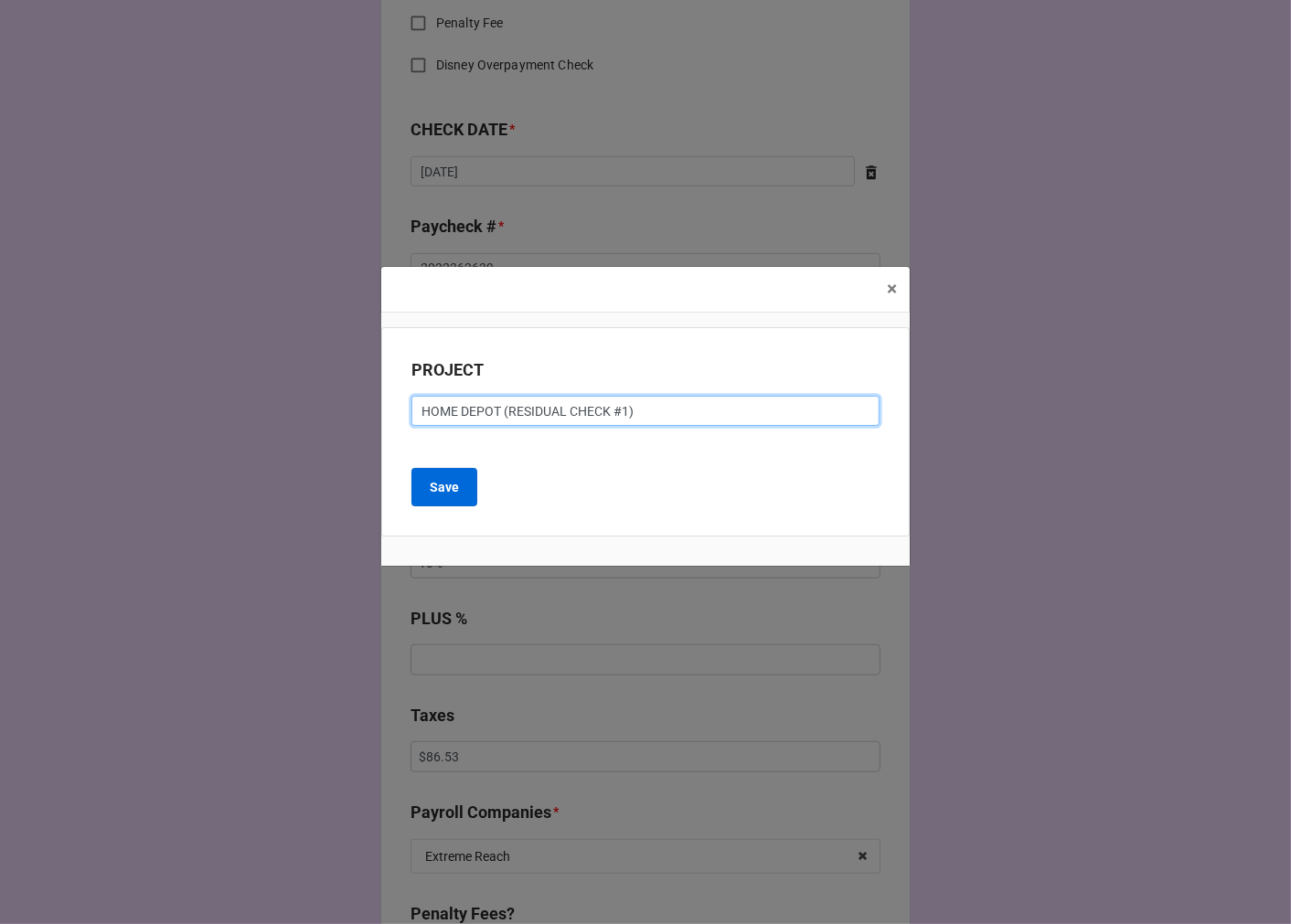
type input "HOME DEPOT (RESIDUAL CHECK #1)"
click at [443, 496] on b "Save" at bounding box center [444, 488] width 30 height 19
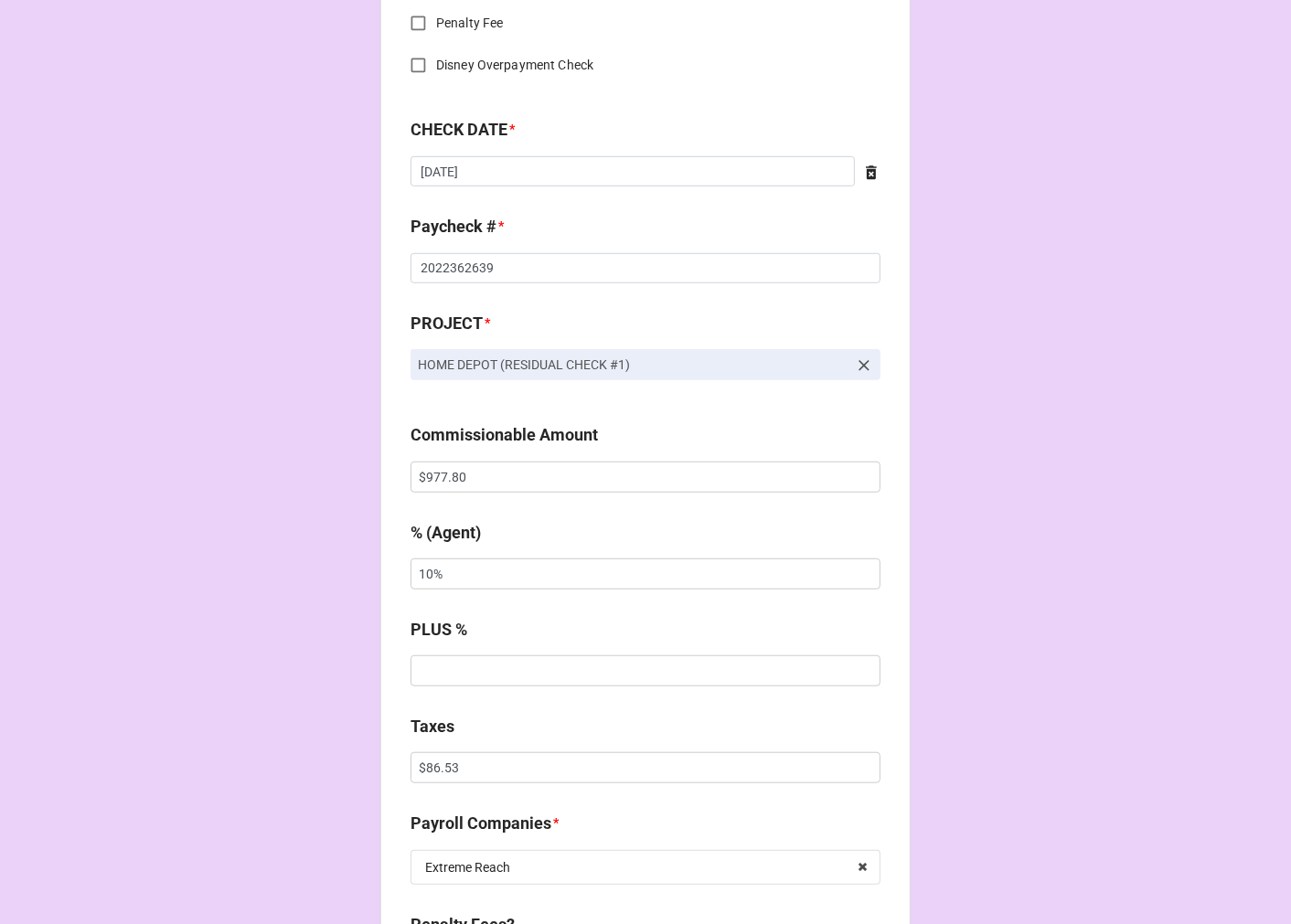
click at [862, 361] on icon at bounding box center [863, 366] width 11 height 10
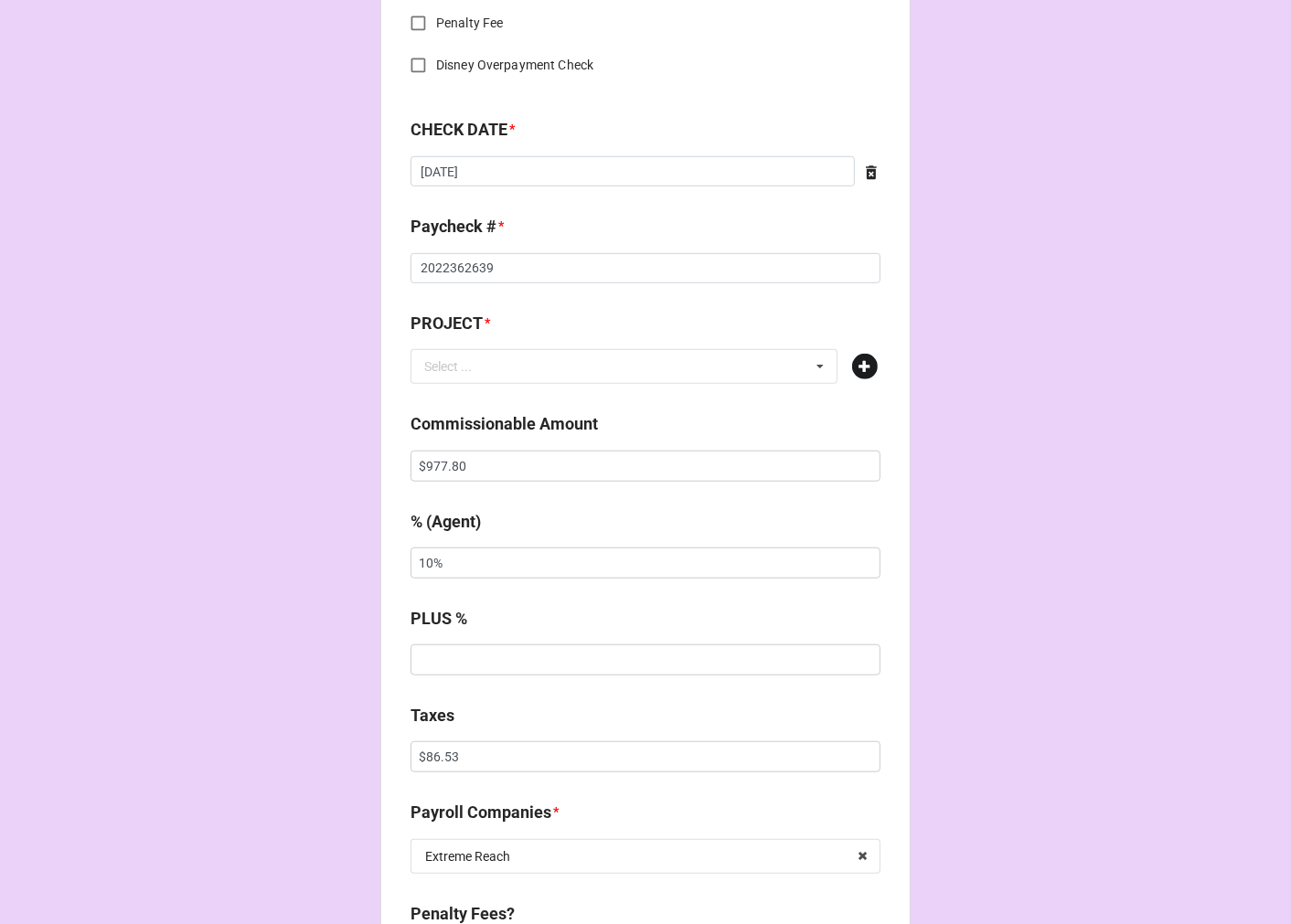
click at [854, 361] on icon at bounding box center [864, 367] width 26 height 26
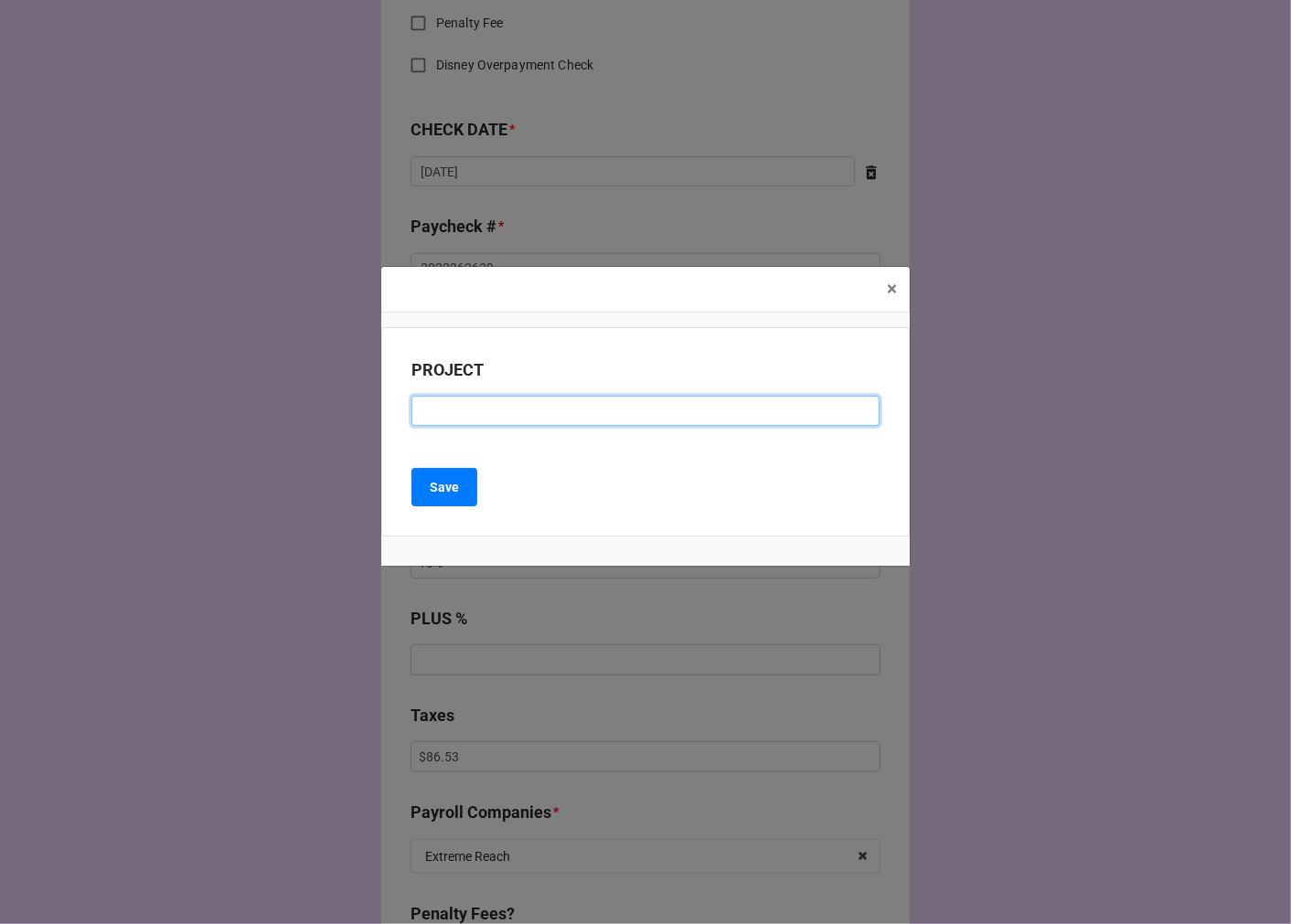
click at [484, 416] on input at bounding box center [646, 411] width 468 height 32
type input "HOME DEPOT (SESSION)"
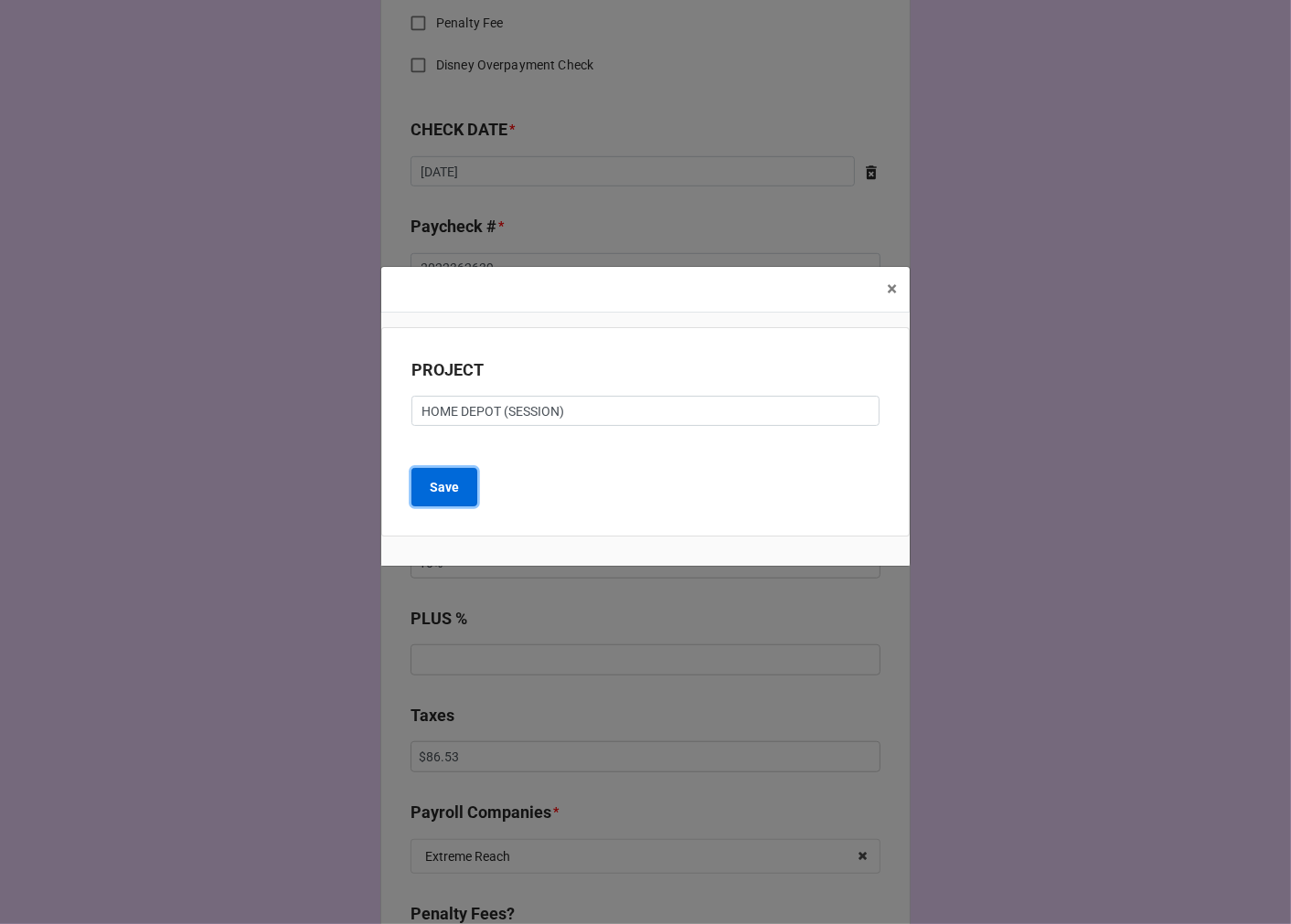
click at [433, 499] on button "Save" at bounding box center [444, 487] width 66 height 38
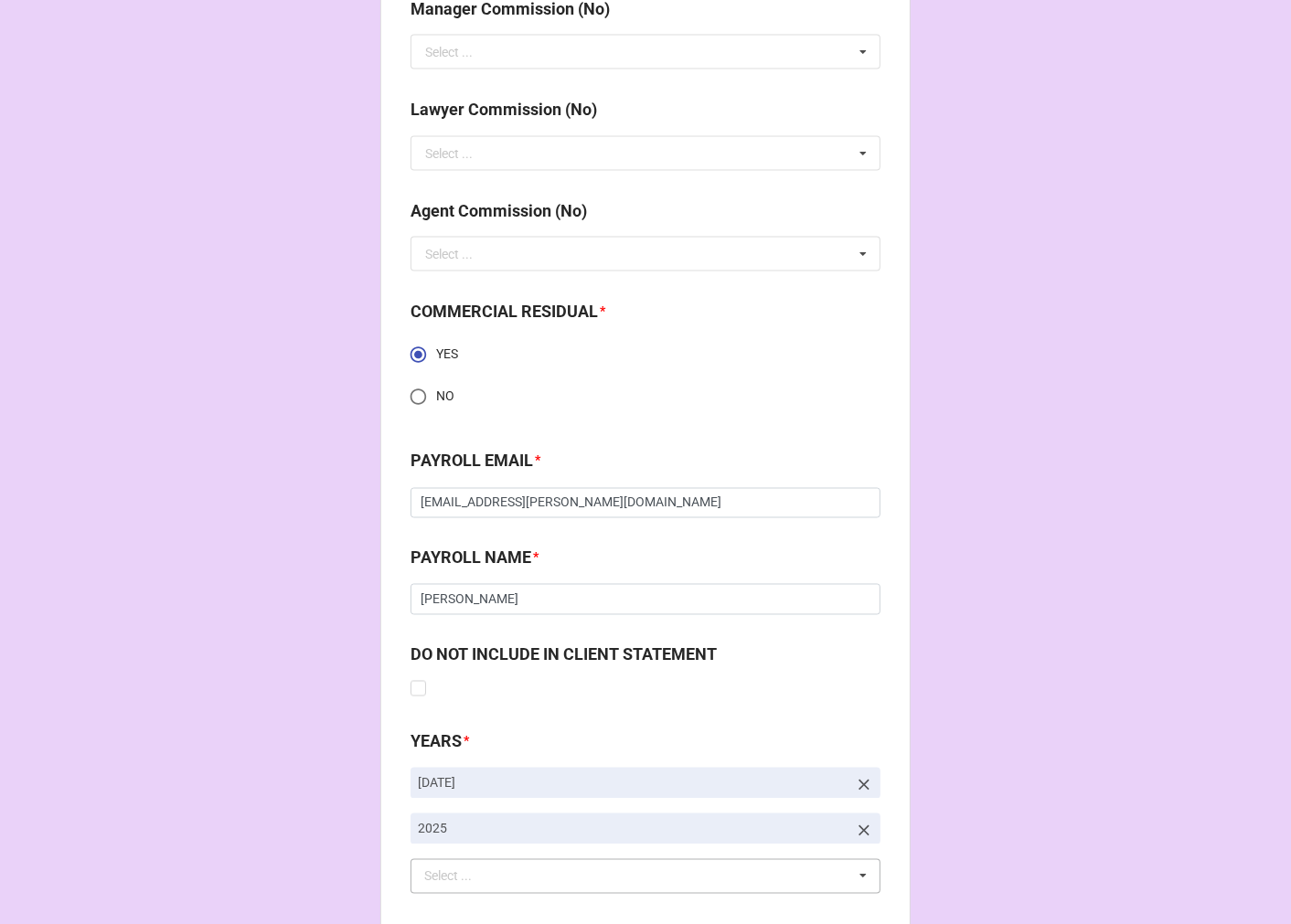
scroll to position [2656, 0]
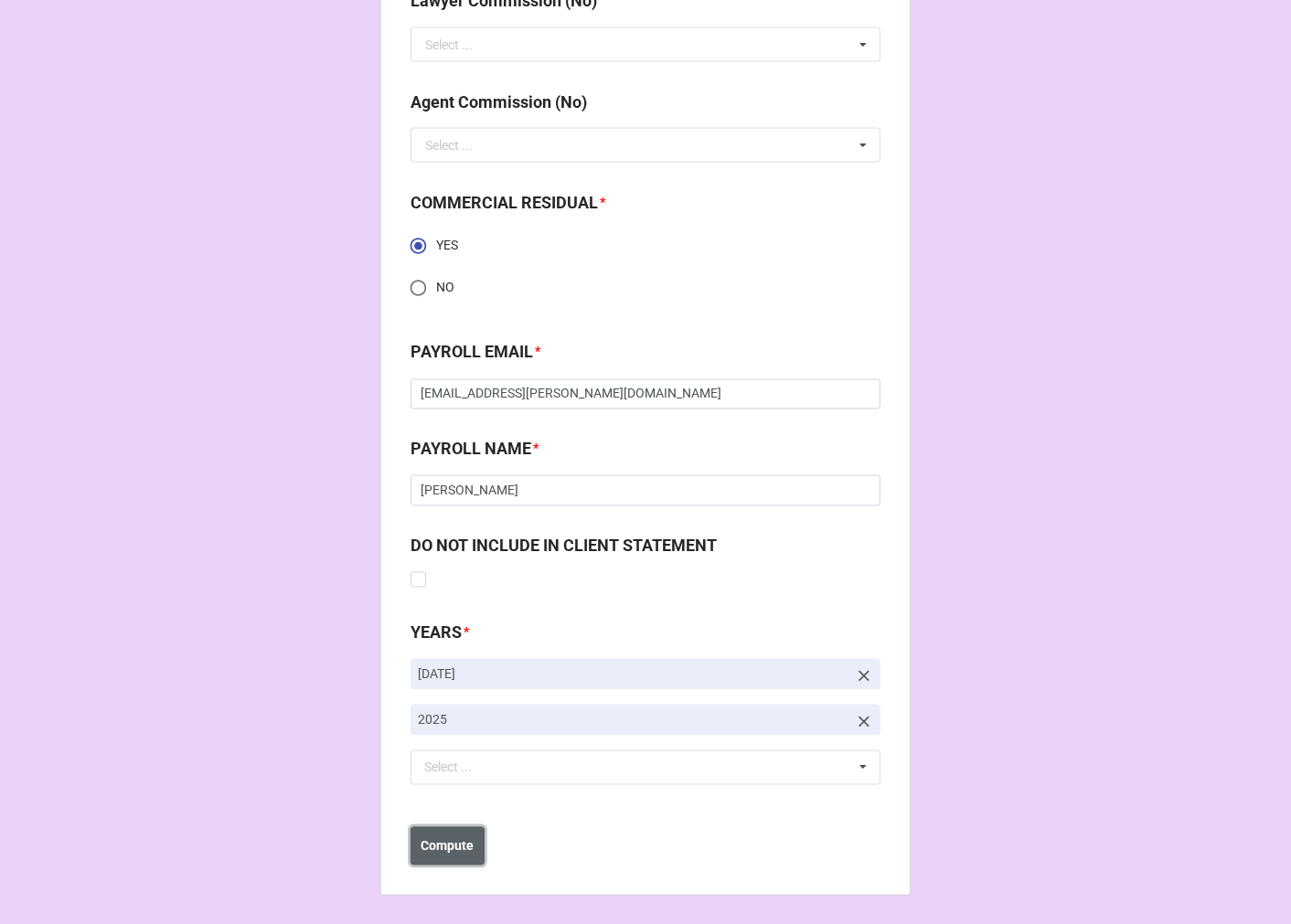
click at [462, 837] on b "Compute" at bounding box center [448, 847] width 53 height 19
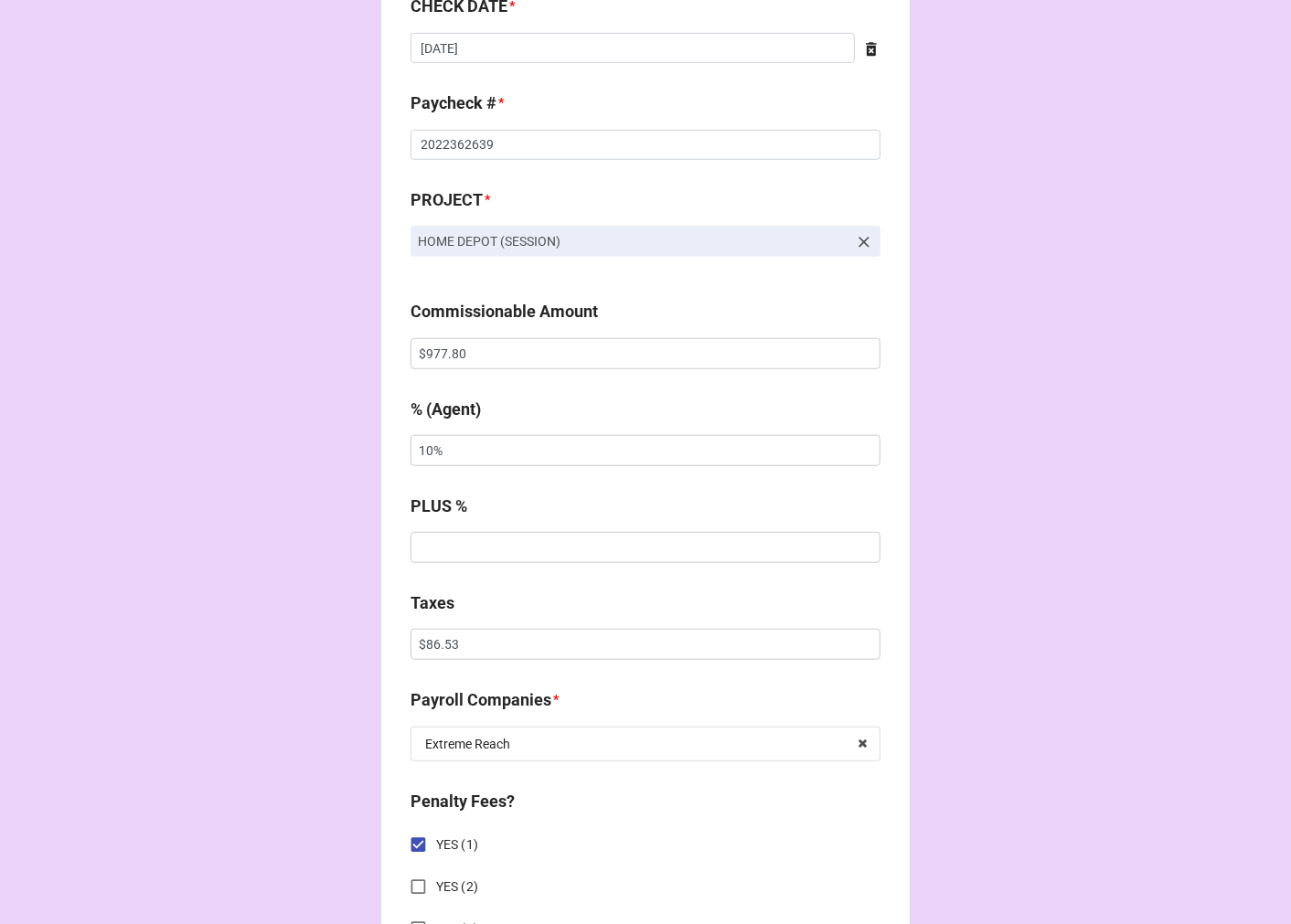
scroll to position [1016, 0]
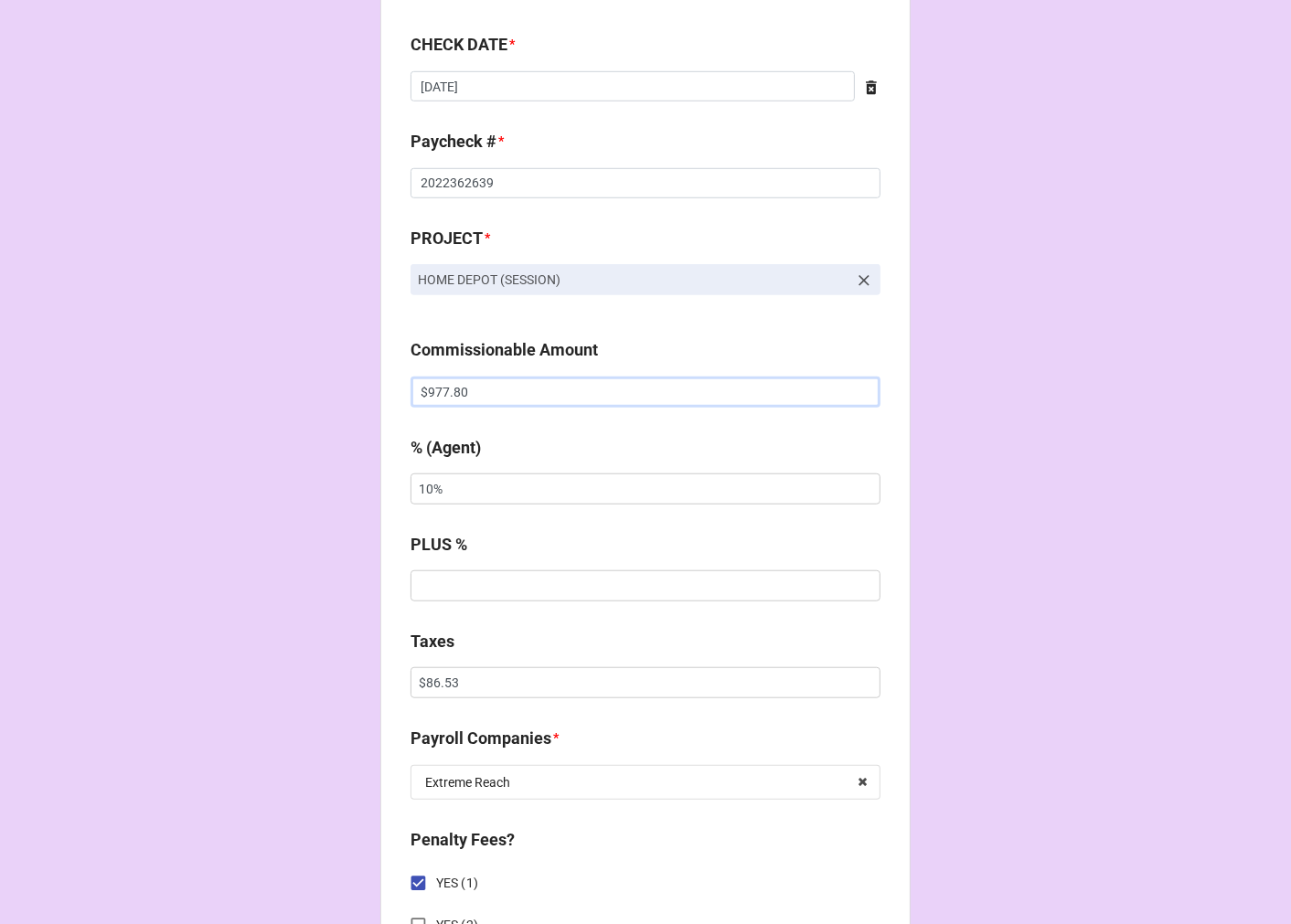
click at [421, 381] on input "$977.80" at bounding box center [646, 391] width 470 height 32
drag, startPoint x: 421, startPoint y: 381, endPoint x: 469, endPoint y: 343, distance: 61.2
click at [422, 381] on input "$977.80" at bounding box center [646, 391] width 470 height 32
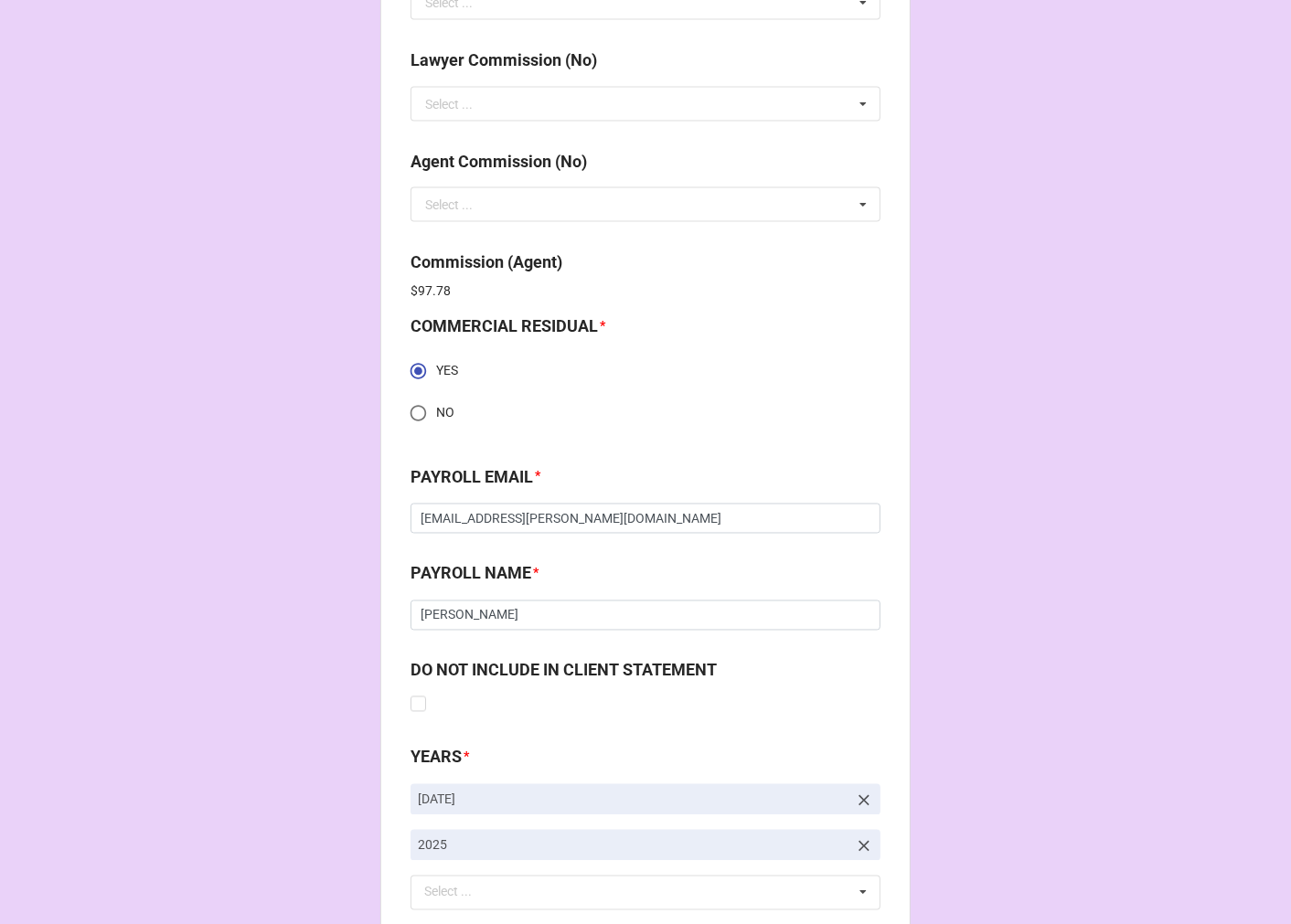
scroll to position [2723, 0]
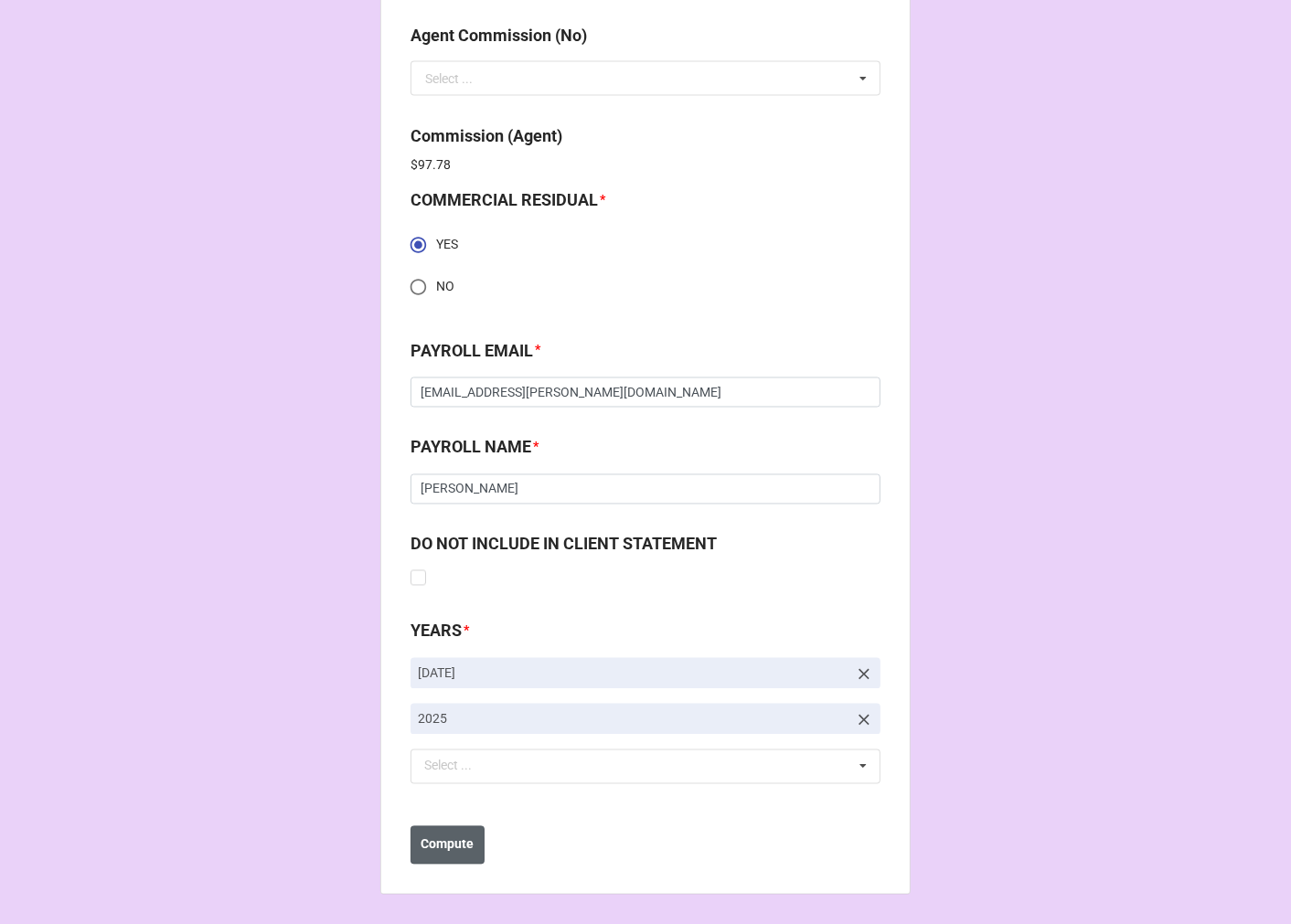
type input "$950.80"
click at [454, 857] on button "Compute" at bounding box center [448, 845] width 74 height 38
click at [441, 848] on b "Save" at bounding box center [443, 845] width 30 height 19
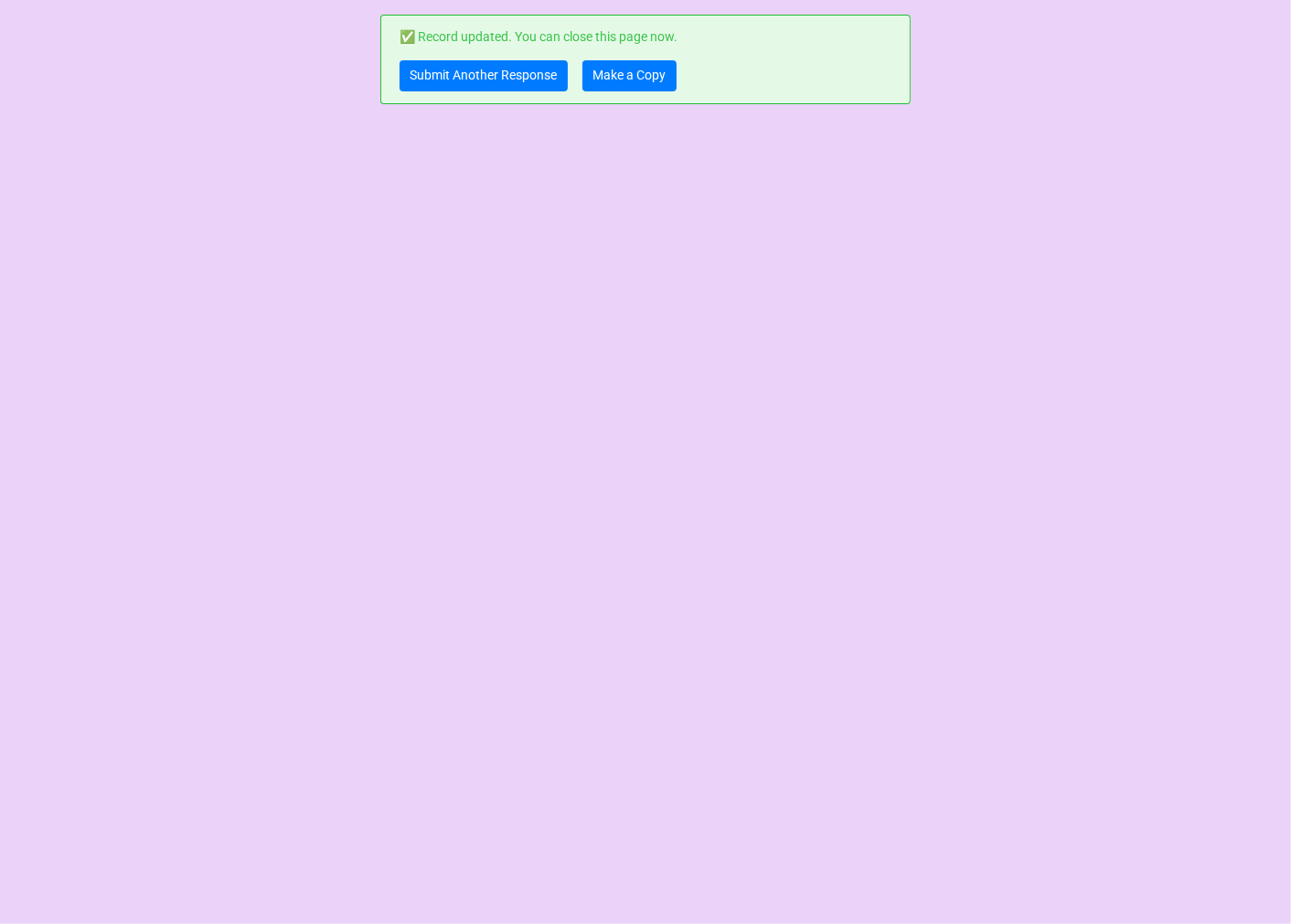
scroll to position [0, 0]
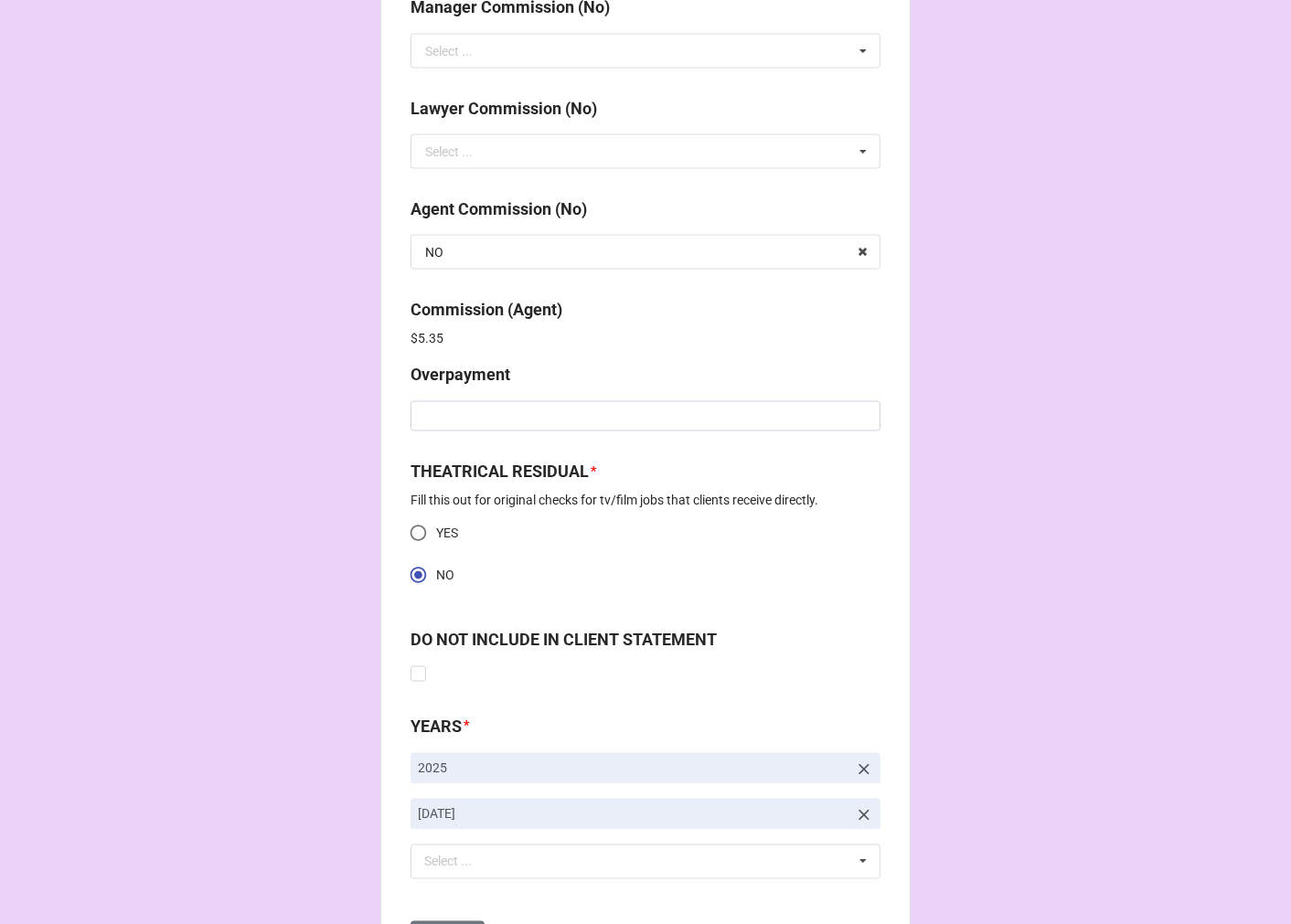
scroll to position [2349, 0]
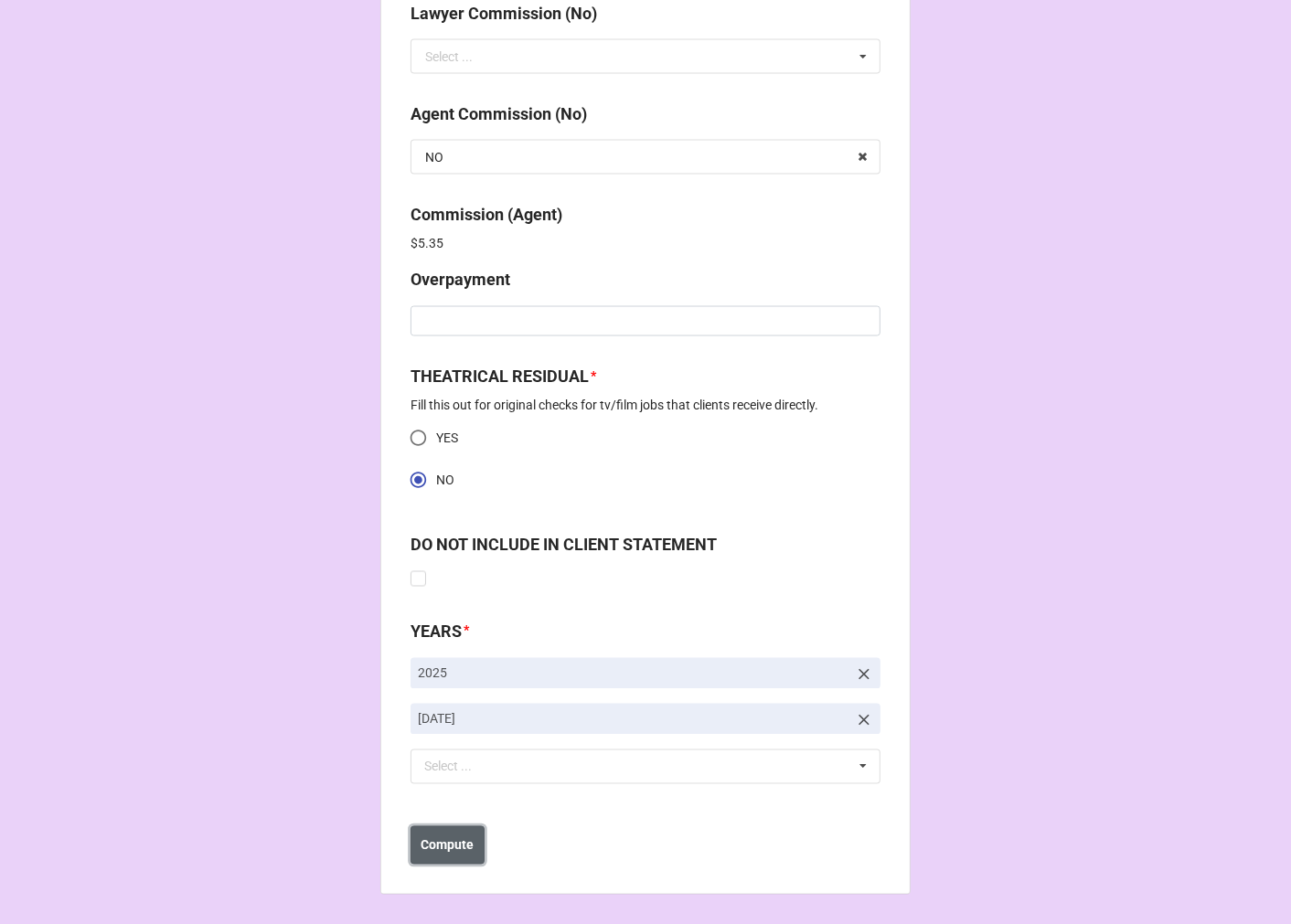
click at [457, 842] on b "Compute" at bounding box center [448, 846] width 53 height 19
click at [440, 850] on b "Save" at bounding box center [443, 846] width 30 height 19
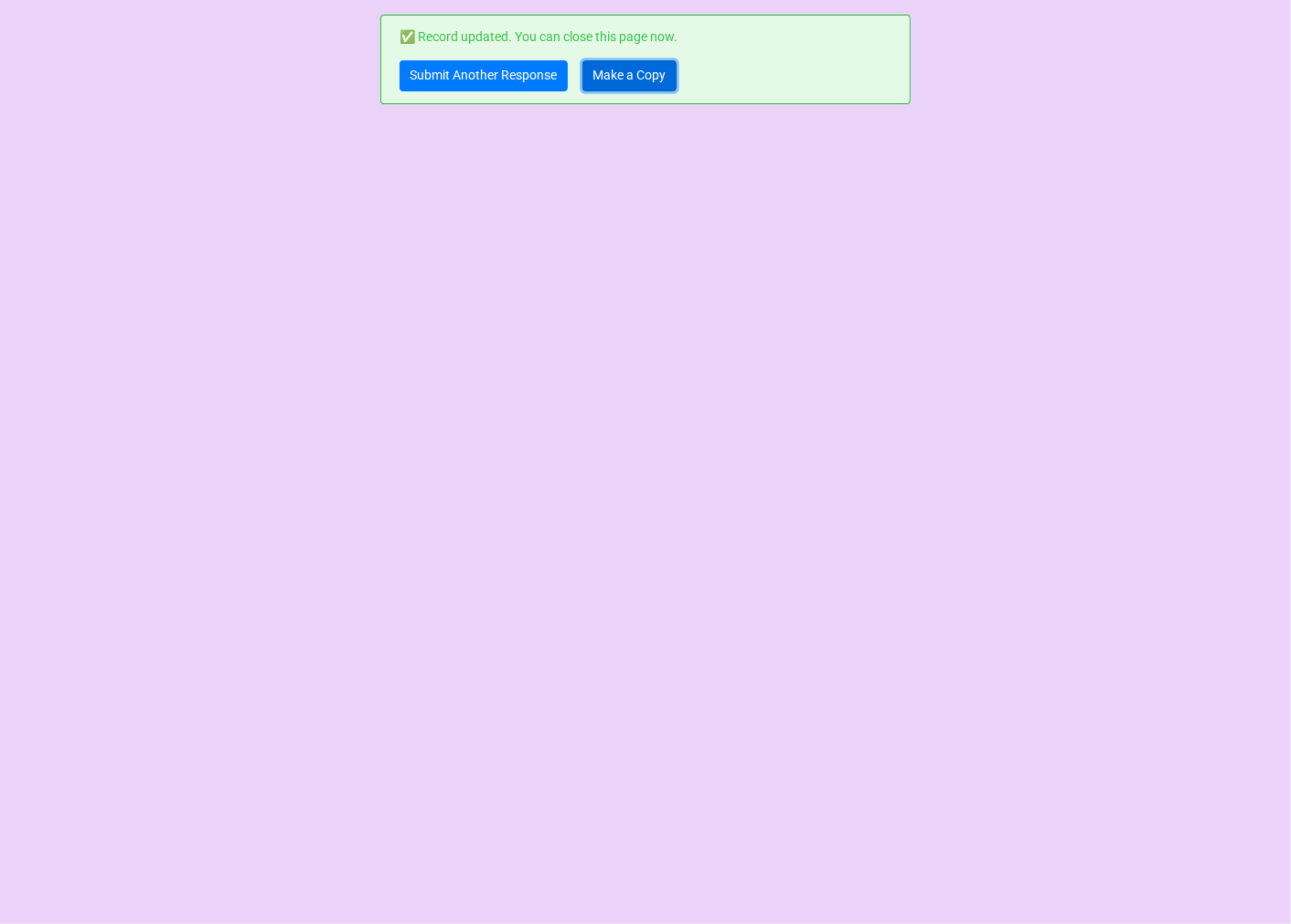
click at [615, 67] on link "Make a Copy" at bounding box center [629, 75] width 95 height 32
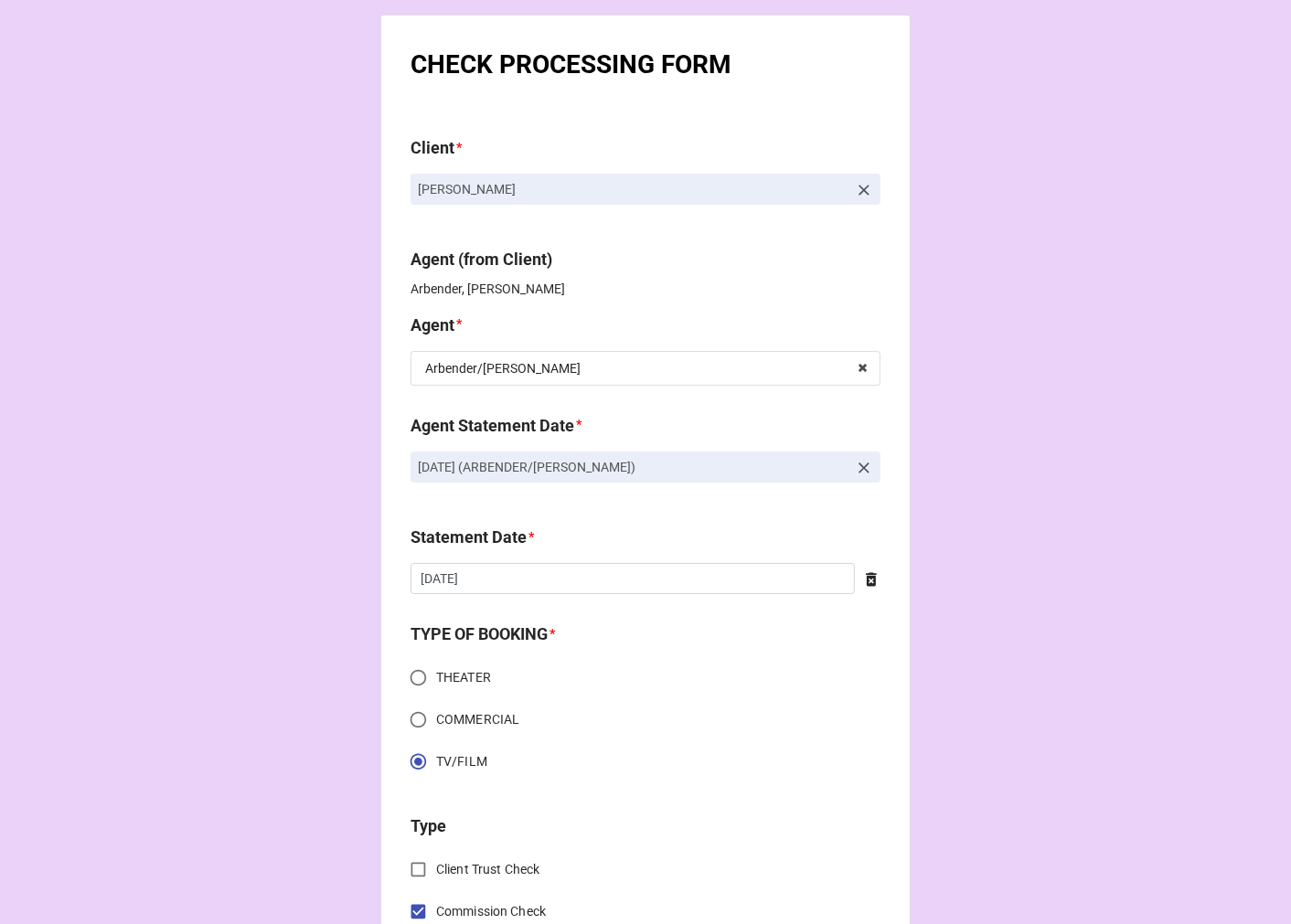
click at [855, 470] on icon at bounding box center [863, 468] width 18 height 18
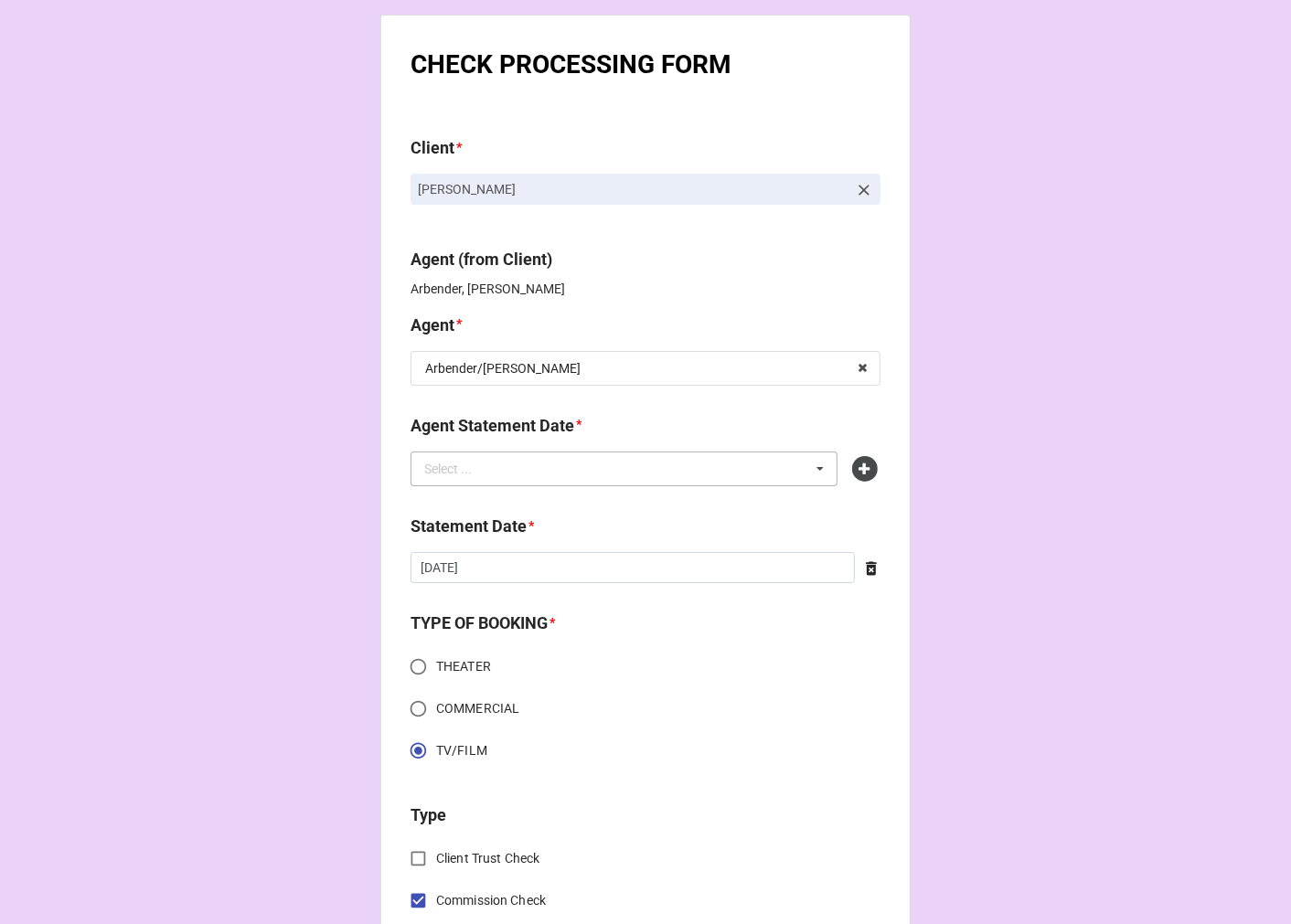
click at [764, 461] on div "Select ... No results found." at bounding box center [624, 469] width 427 height 34
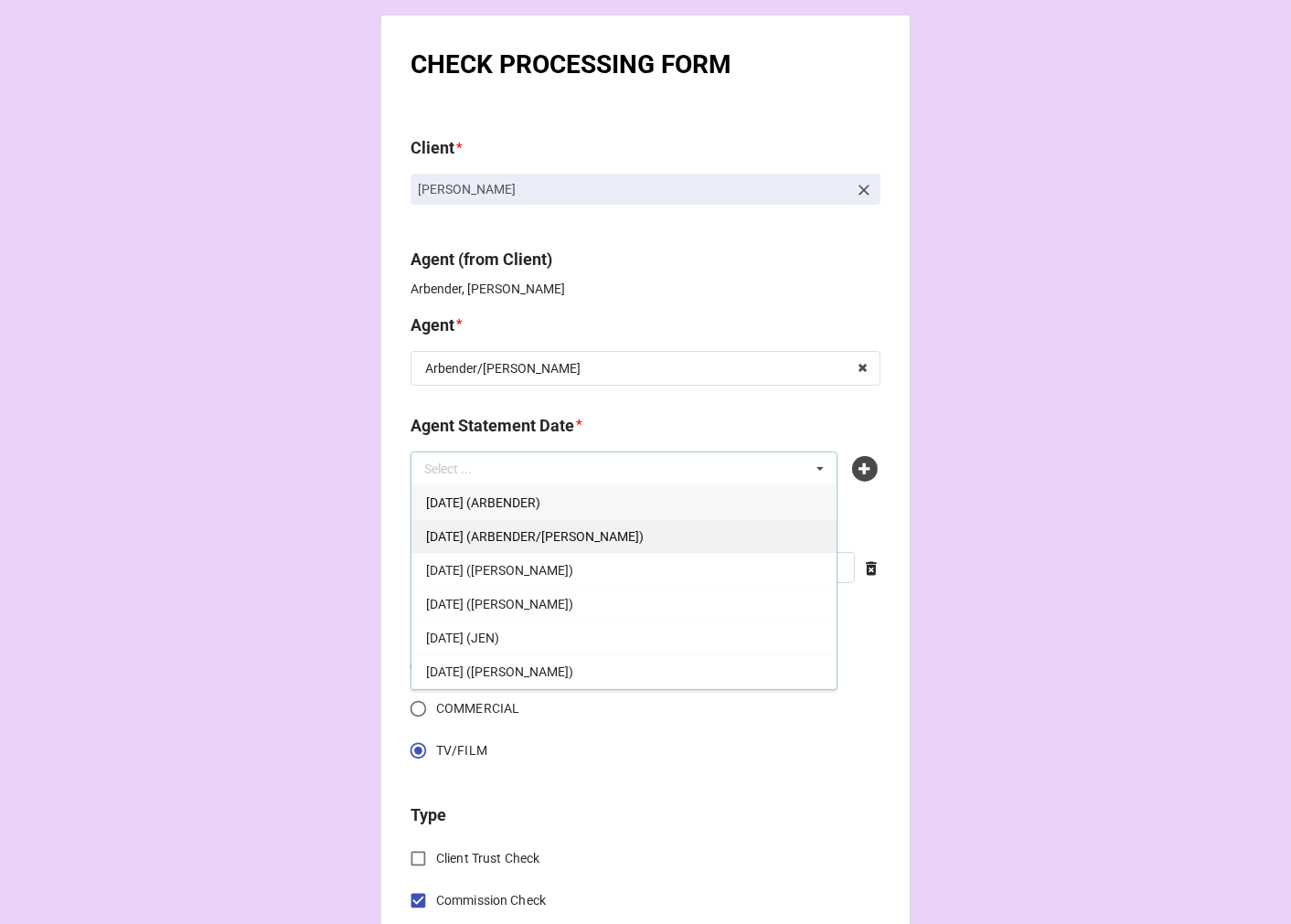
click at [600, 537] on span "[DATE] (ARBENDER/[PERSON_NAME])" at bounding box center [535, 536] width 218 height 14
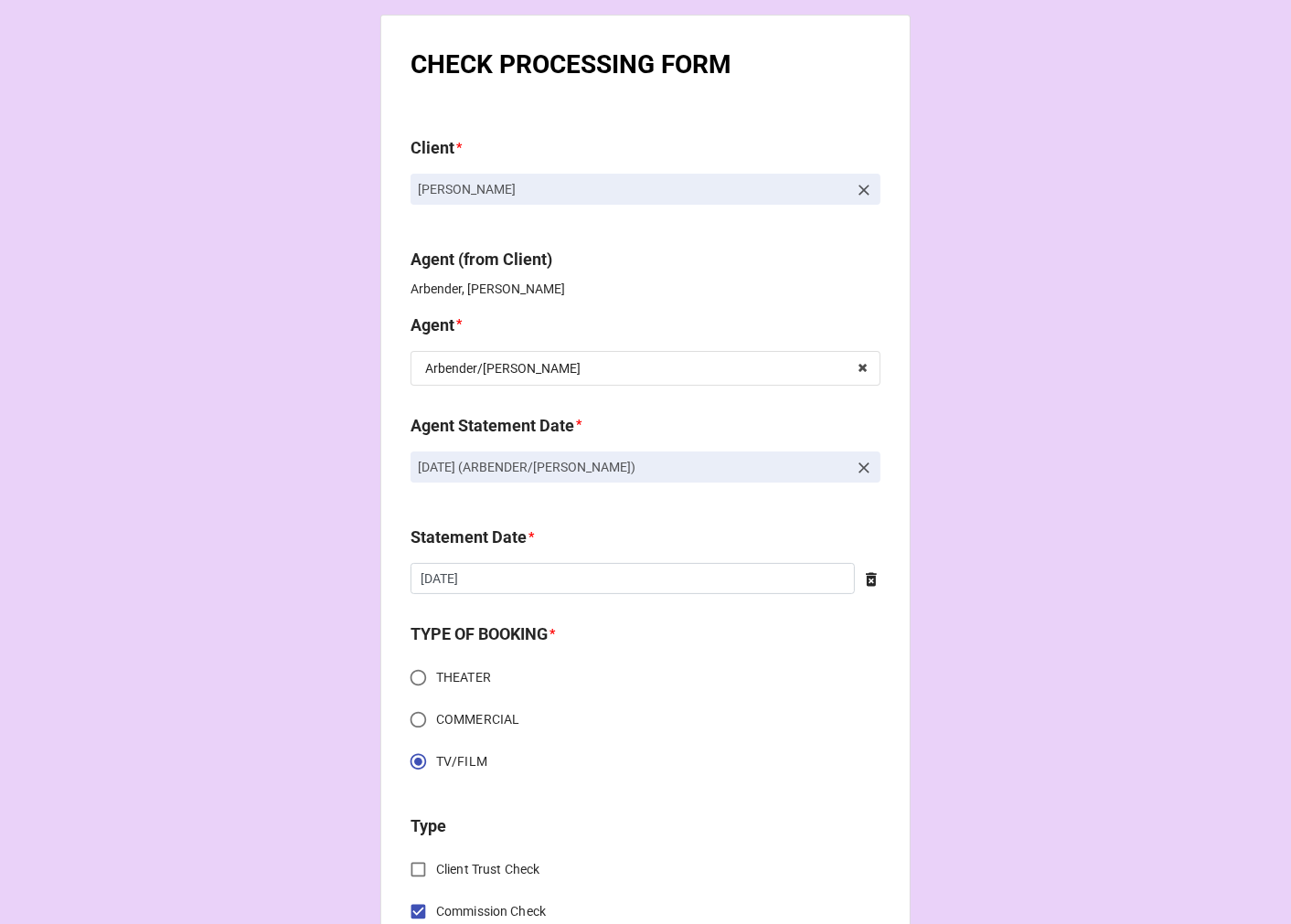
click at [866, 578] on icon at bounding box center [871, 579] width 11 height 13
click at [711, 580] on input "text" at bounding box center [646, 578] width 470 height 32
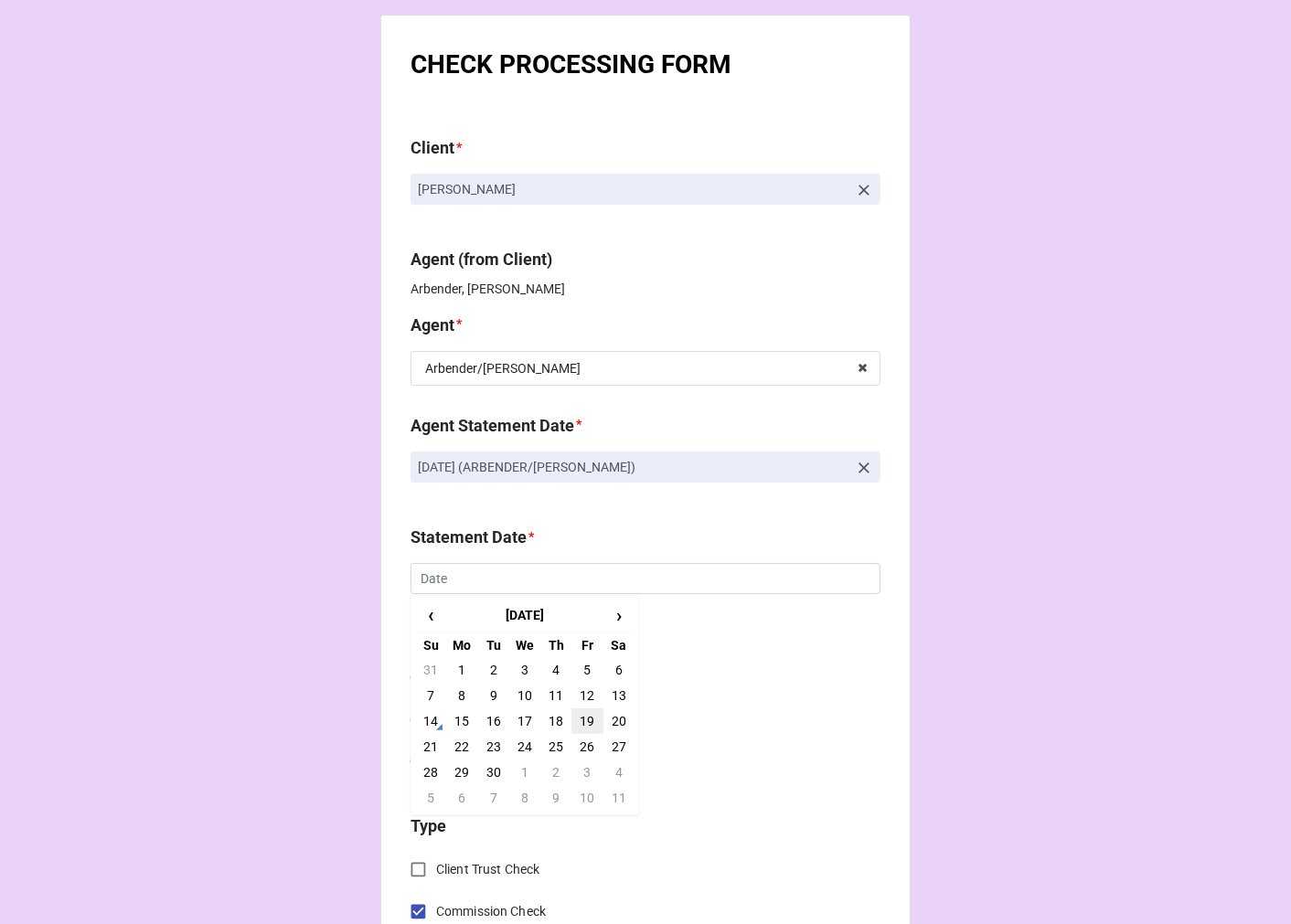
click at [582, 719] on td "19" at bounding box center [586, 721] width 32 height 26
type input "[DATE]"
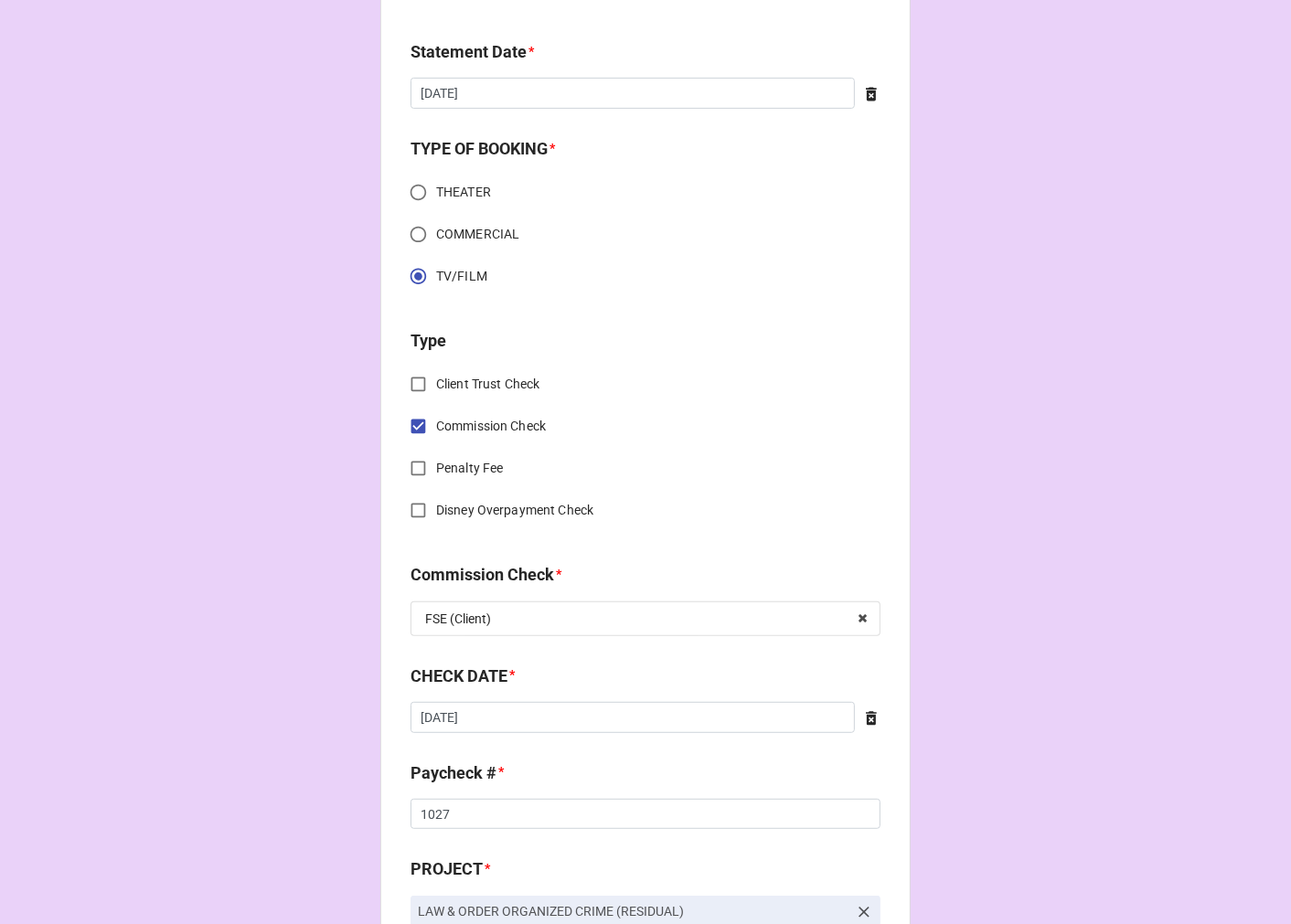
scroll to position [609, 0]
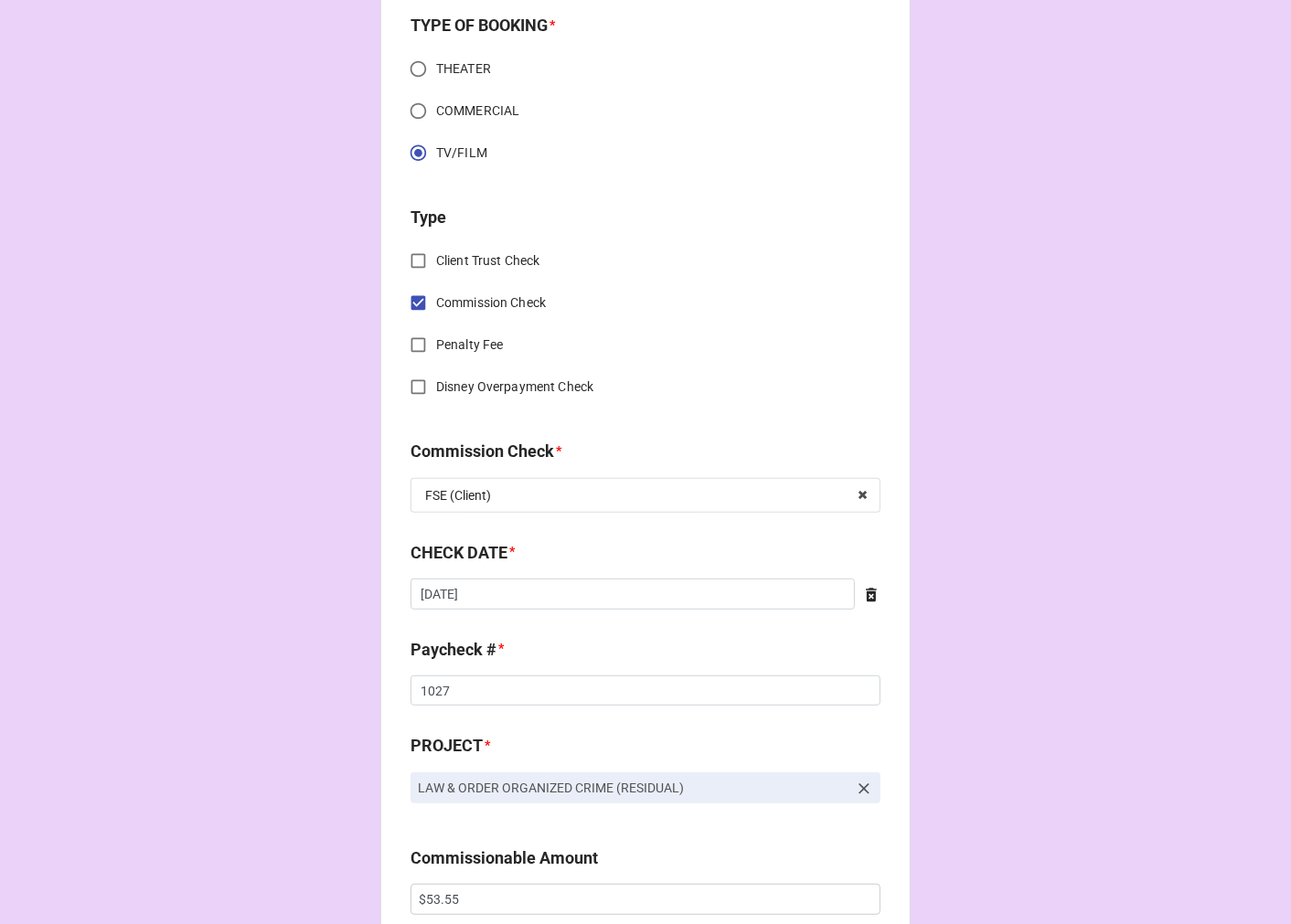
click at [862, 597] on icon at bounding box center [871, 595] width 18 height 18
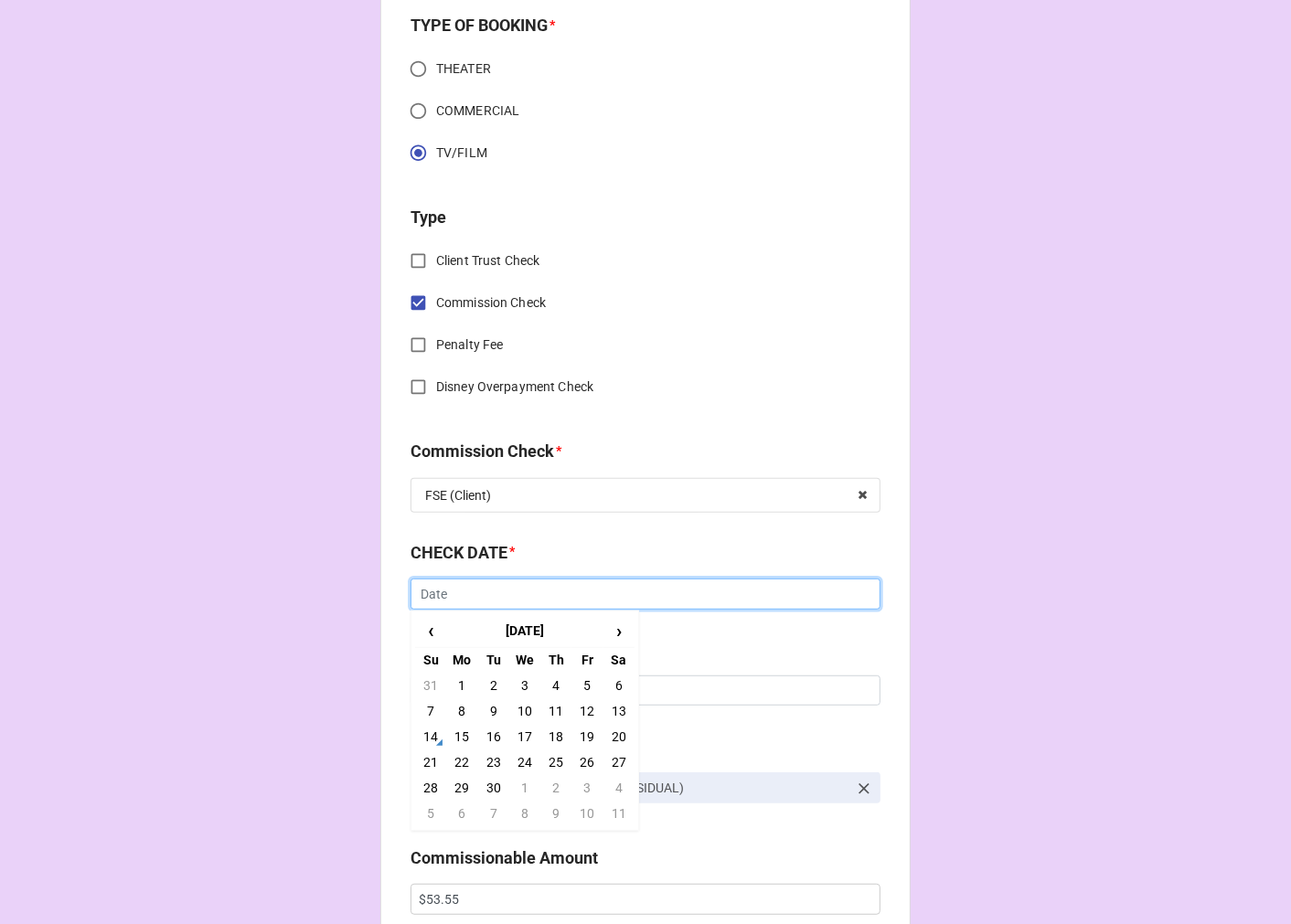
click at [655, 607] on input "text" at bounding box center [646, 594] width 470 height 32
click at [417, 627] on span "‹" at bounding box center [431, 631] width 30 height 31
click at [582, 753] on td "22" at bounding box center [586, 762] width 32 height 26
type input "[DATE]"
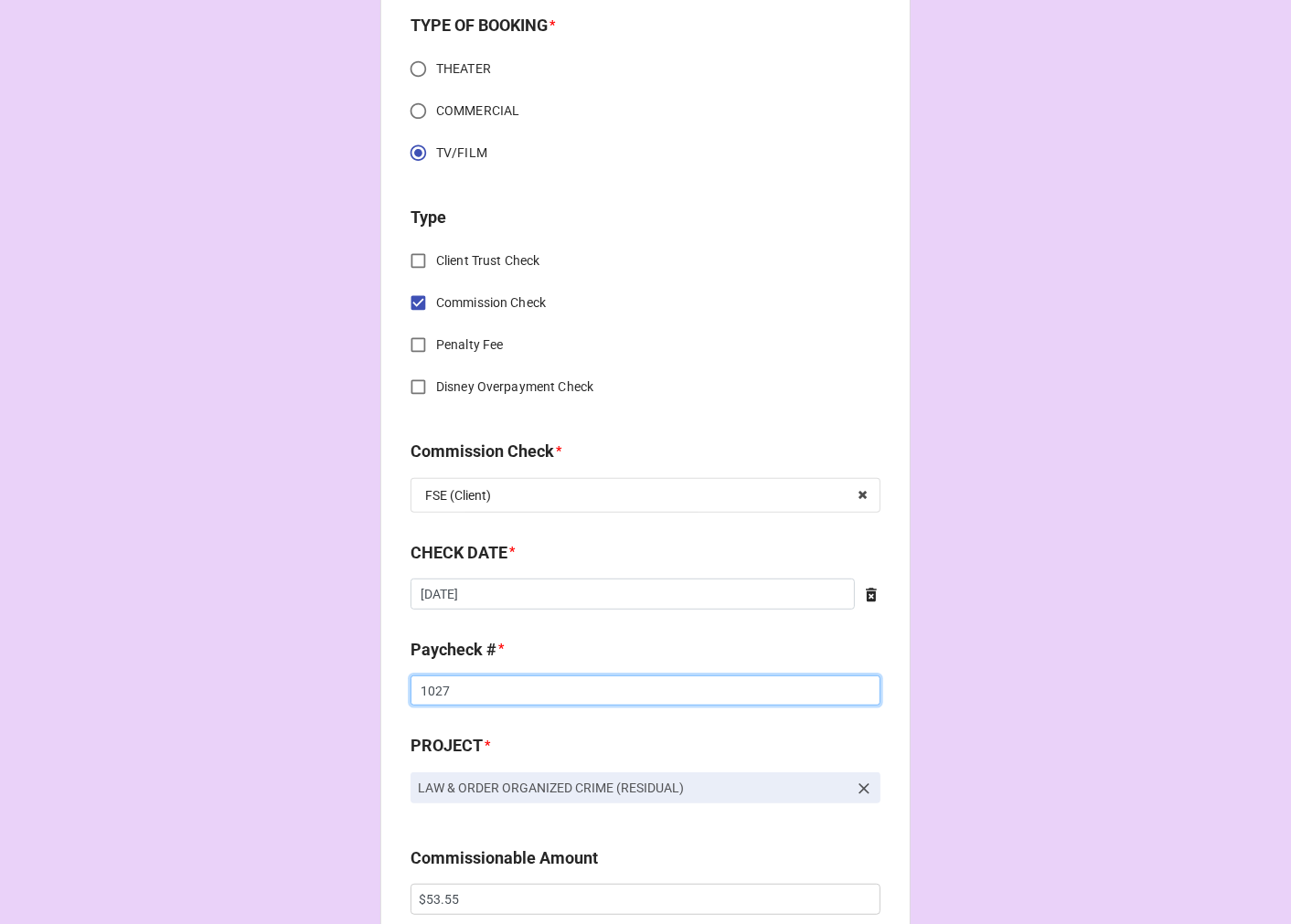
click at [470, 699] on input "1027" at bounding box center [646, 691] width 470 height 32
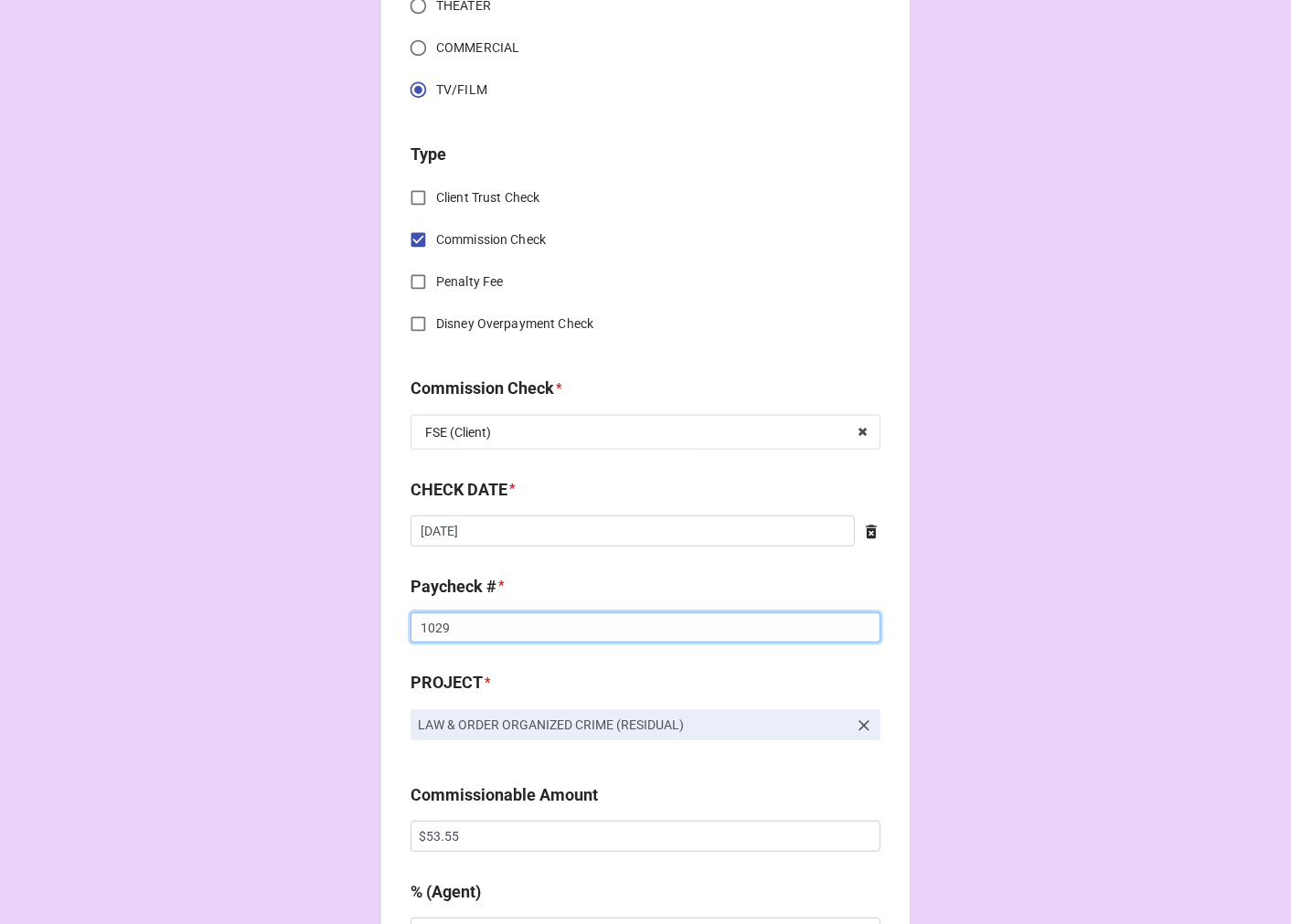
scroll to position [914, 0]
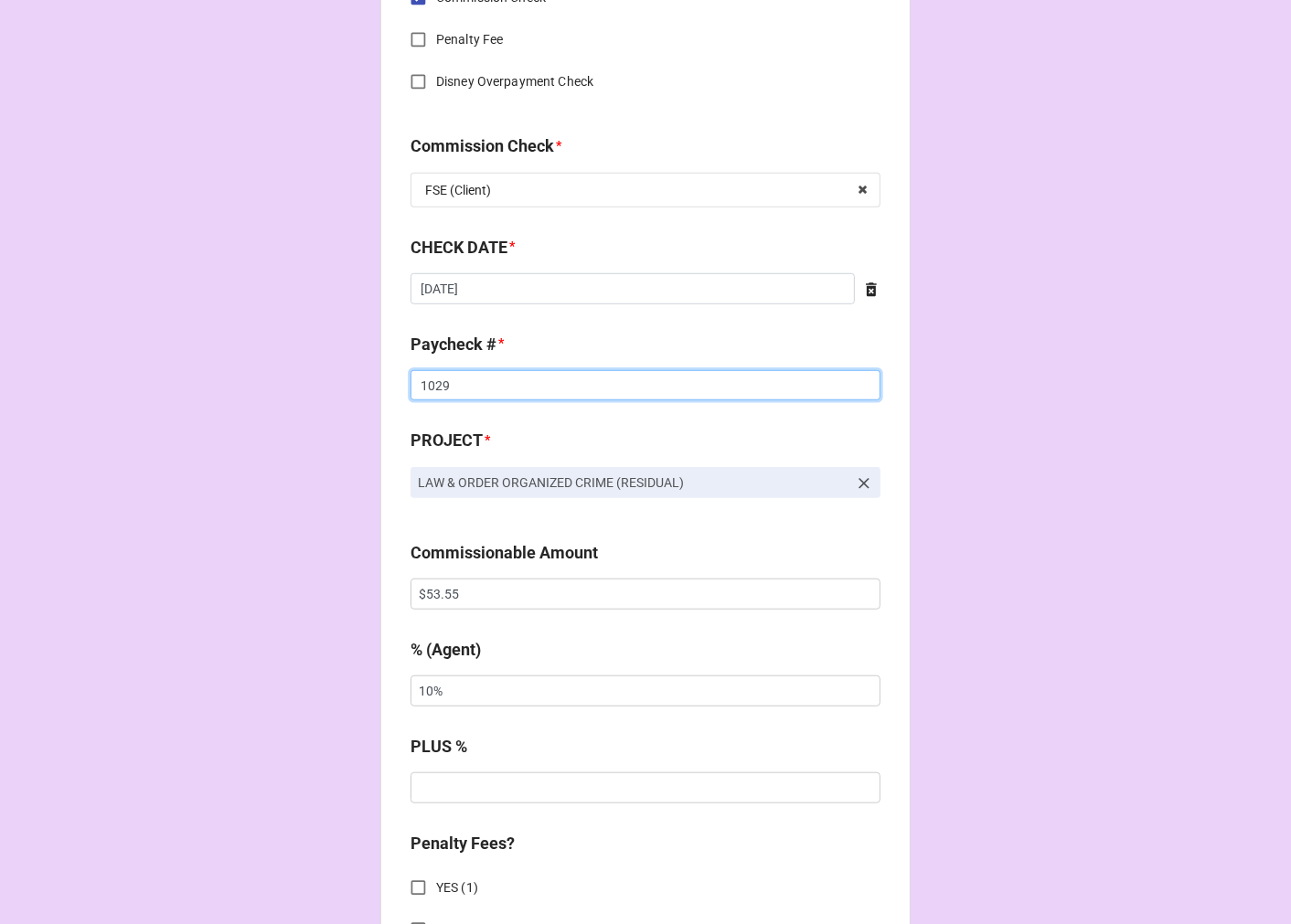
type input "1029"
drag, startPoint x: 361, startPoint y: 594, endPoint x: 307, endPoint y: 577, distance: 56.6
click at [324, 586] on div "CHECK PROCESSING FORM Client * [PERSON_NAME] Agent (from Client) [PERSON_NAME],…" at bounding box center [646, 690] width 1291 height 3208
paste input "15.47"
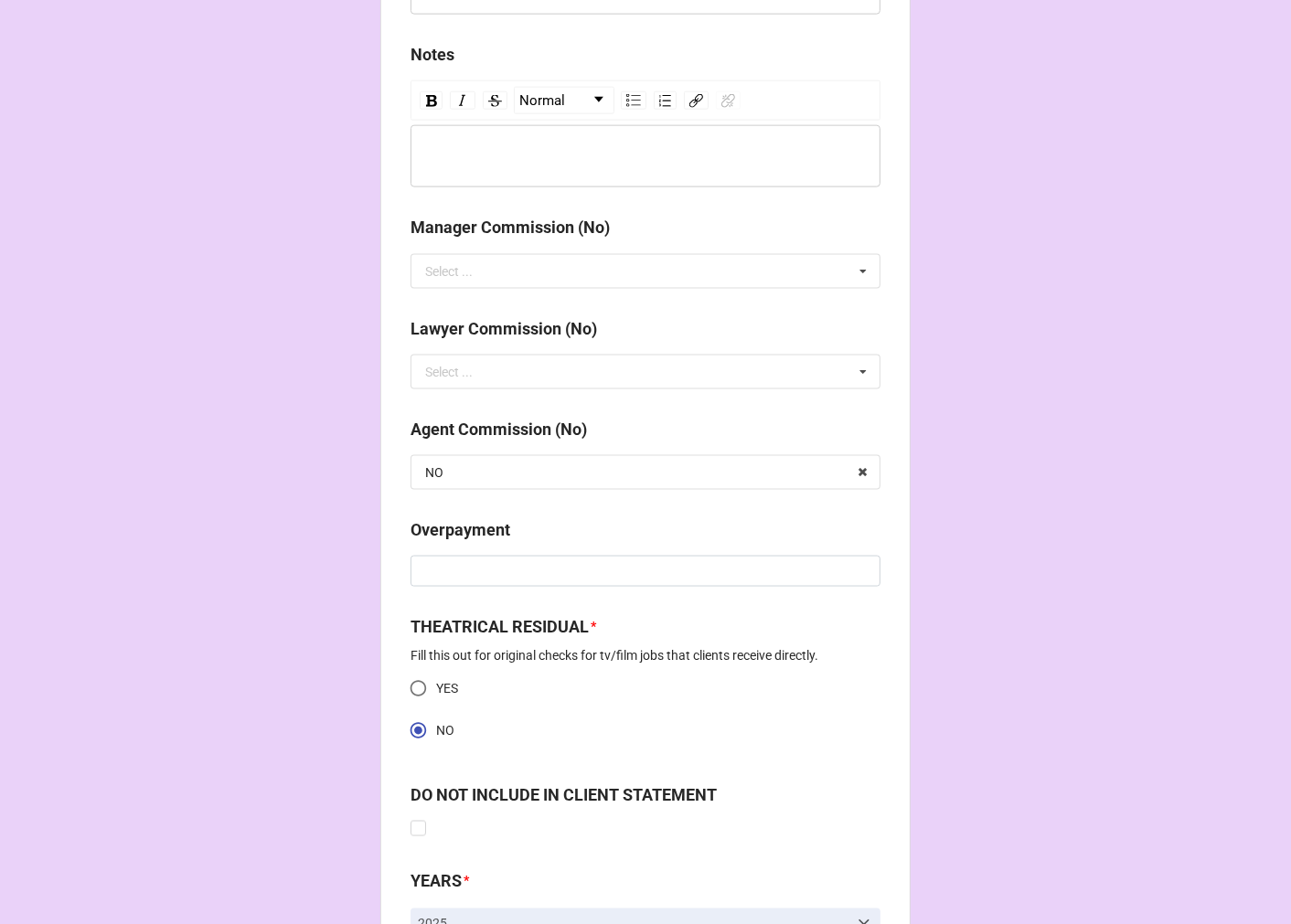
scroll to position [2284, 0]
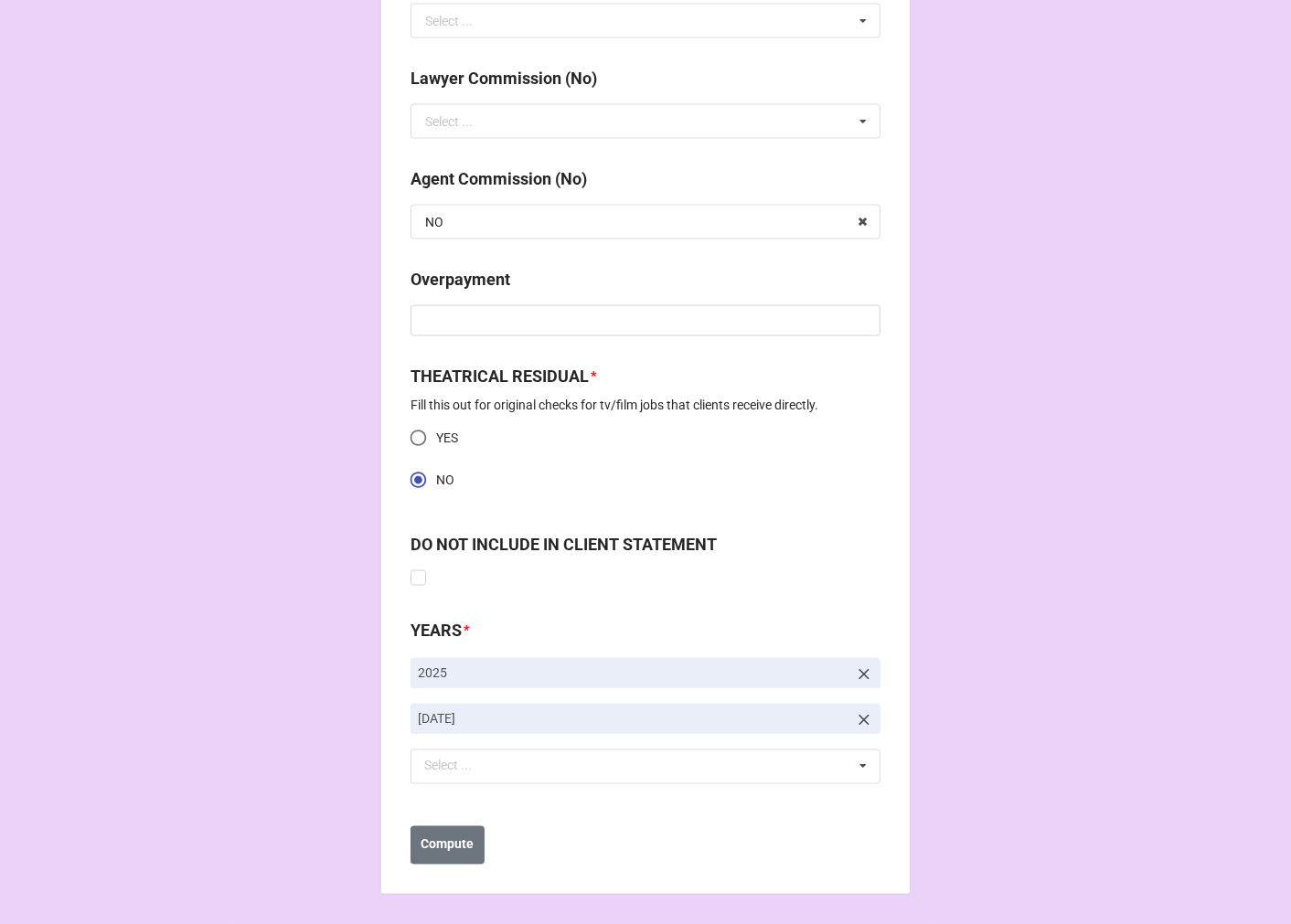
type input "$15.47"
drag, startPoint x: 865, startPoint y: 719, endPoint x: 854, endPoint y: 719, distance: 11.0
click at [864, 719] on icon at bounding box center [863, 720] width 18 height 18
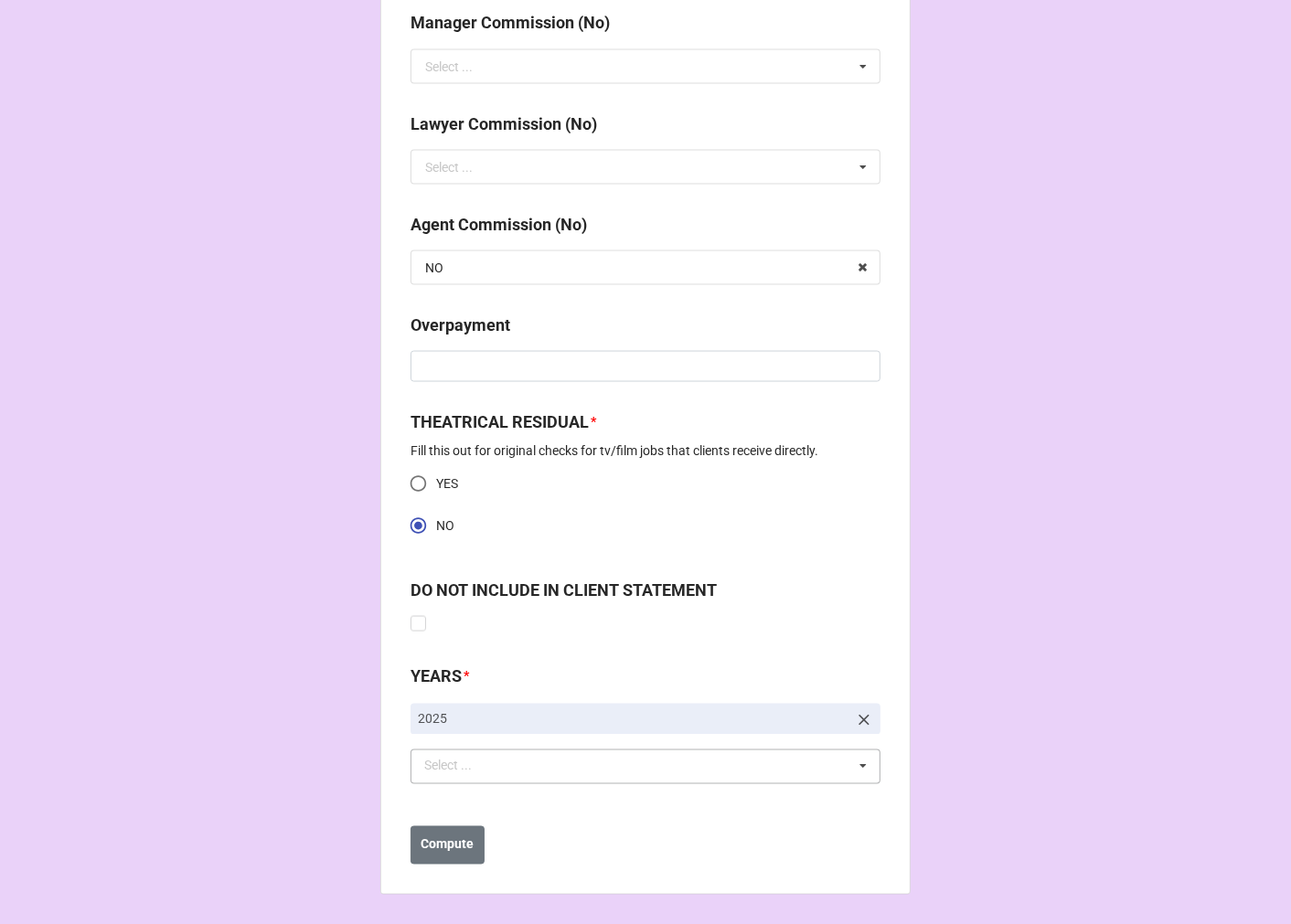
click at [532, 754] on div "Select ... No results found." at bounding box center [646, 766] width 470 height 34
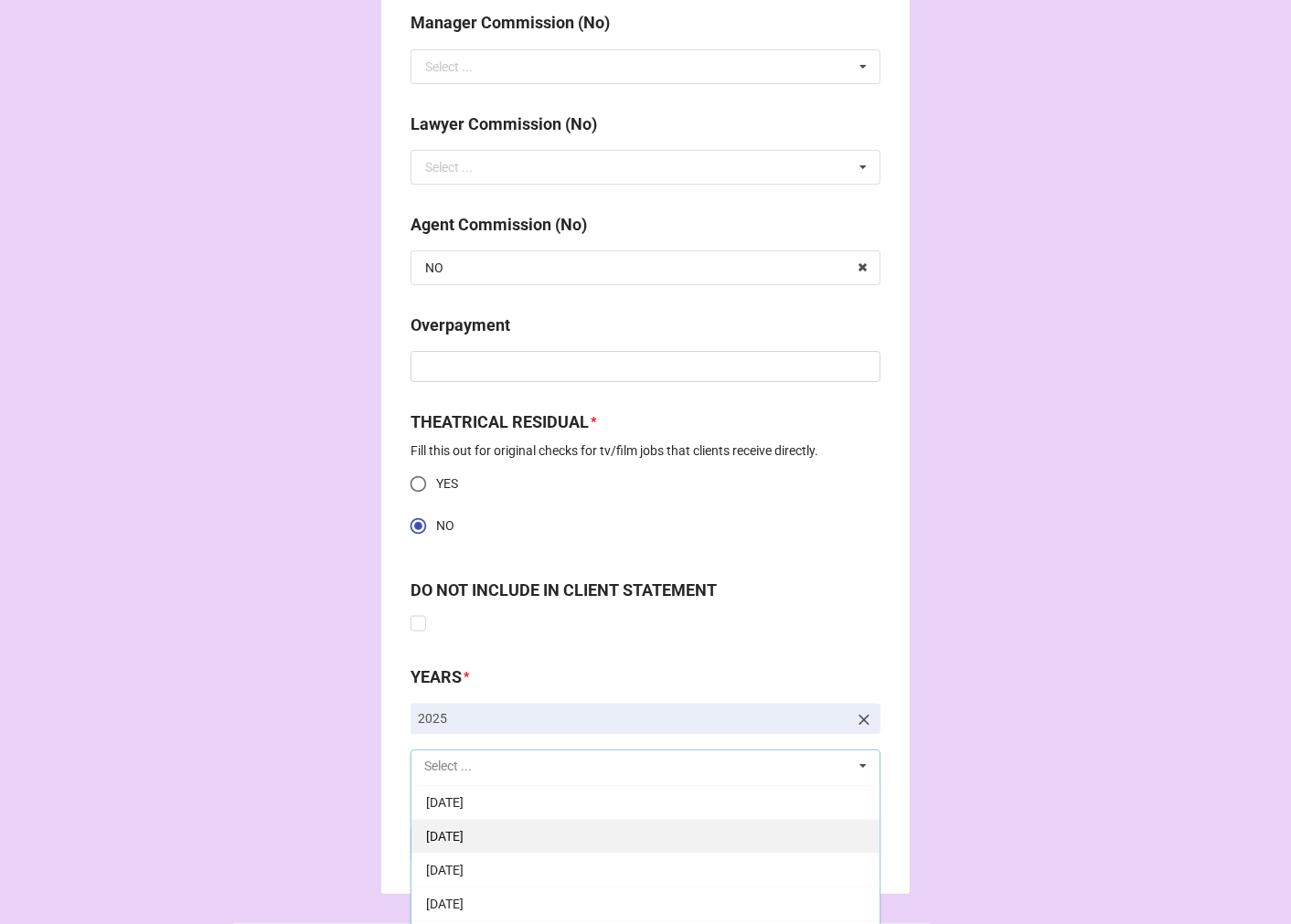
scroll to position [203, 0]
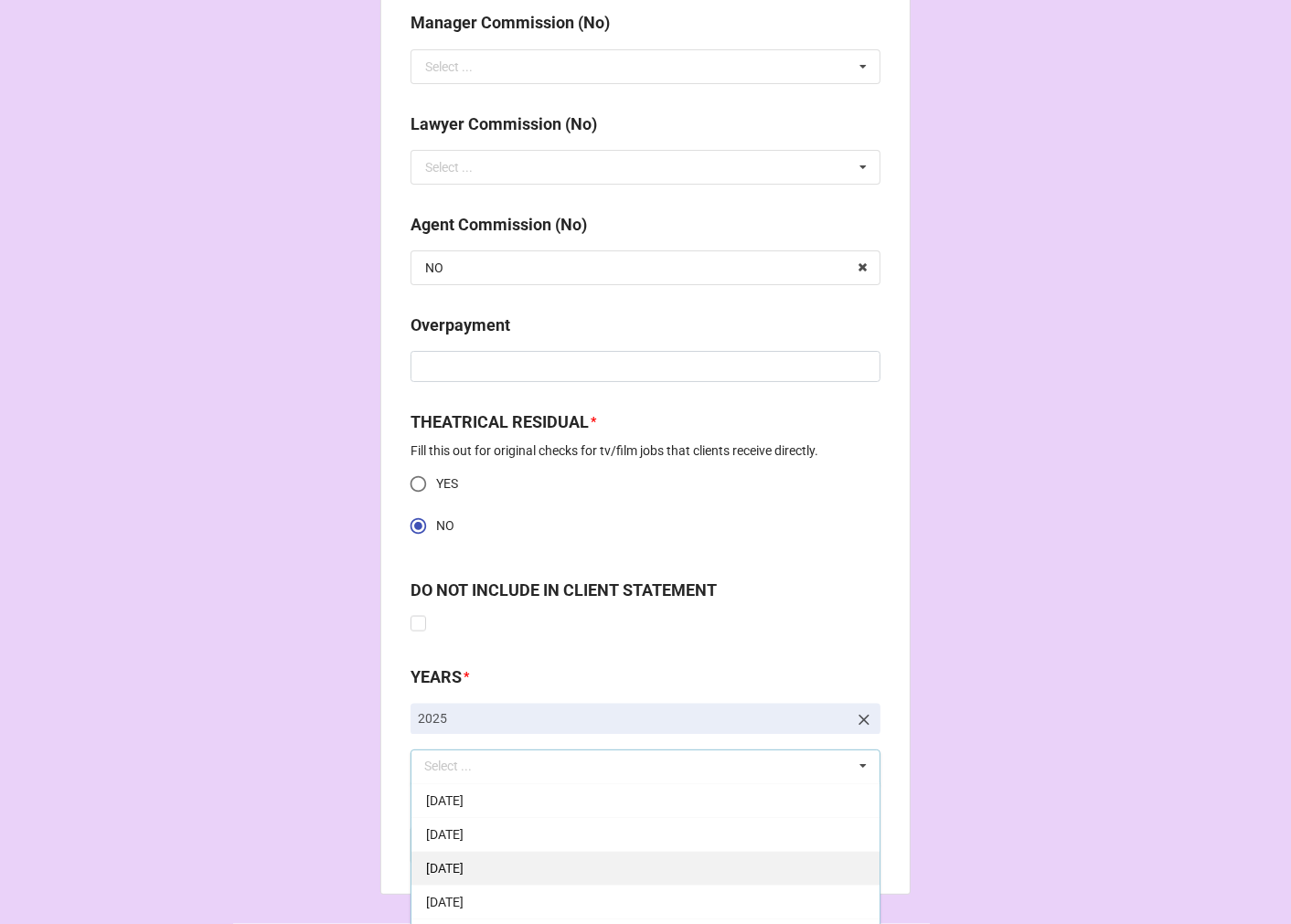
click at [561, 862] on div "[DATE]" at bounding box center [646, 867] width 468 height 33
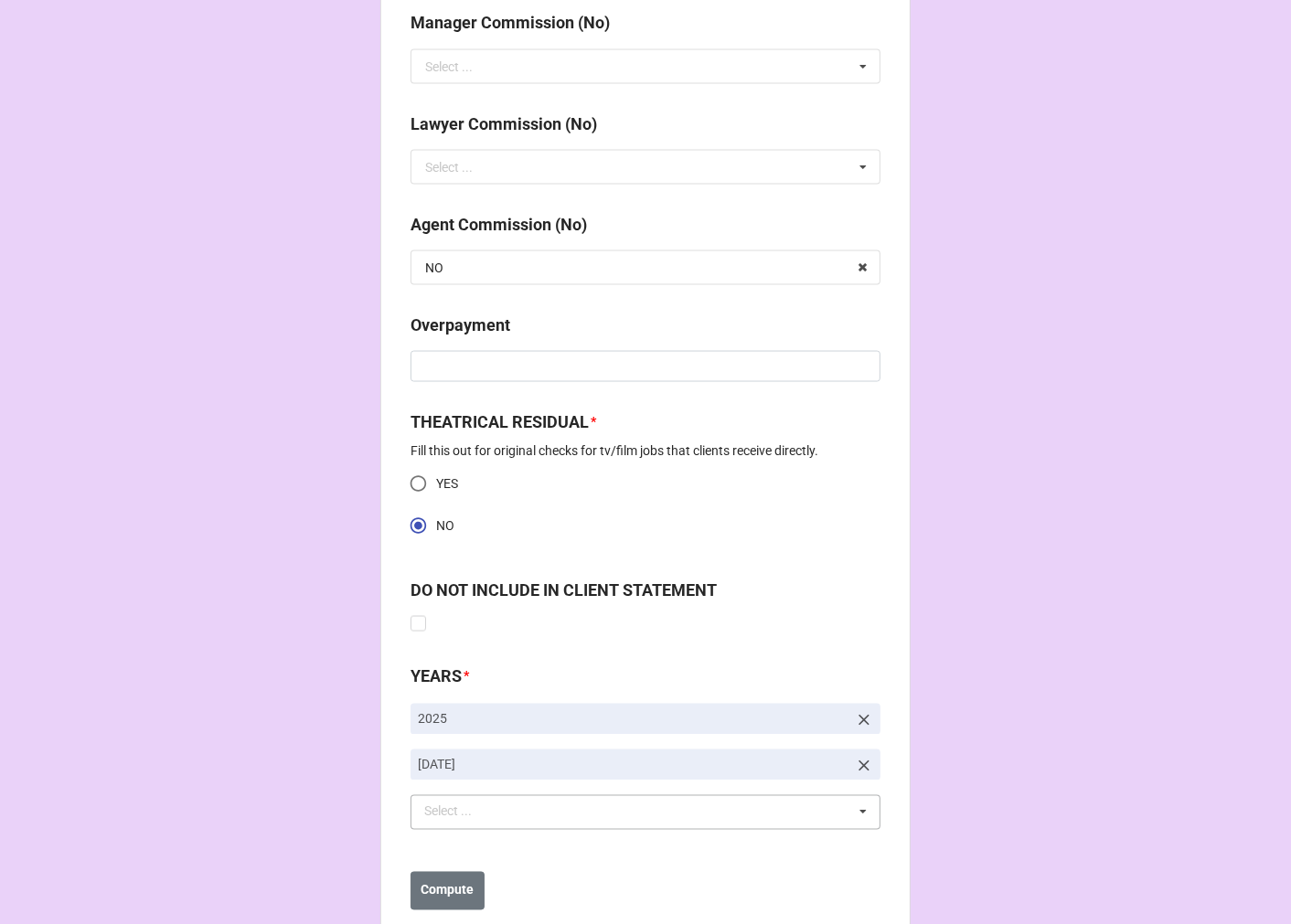
click at [440, 887] on b "Compute" at bounding box center [448, 891] width 53 height 19
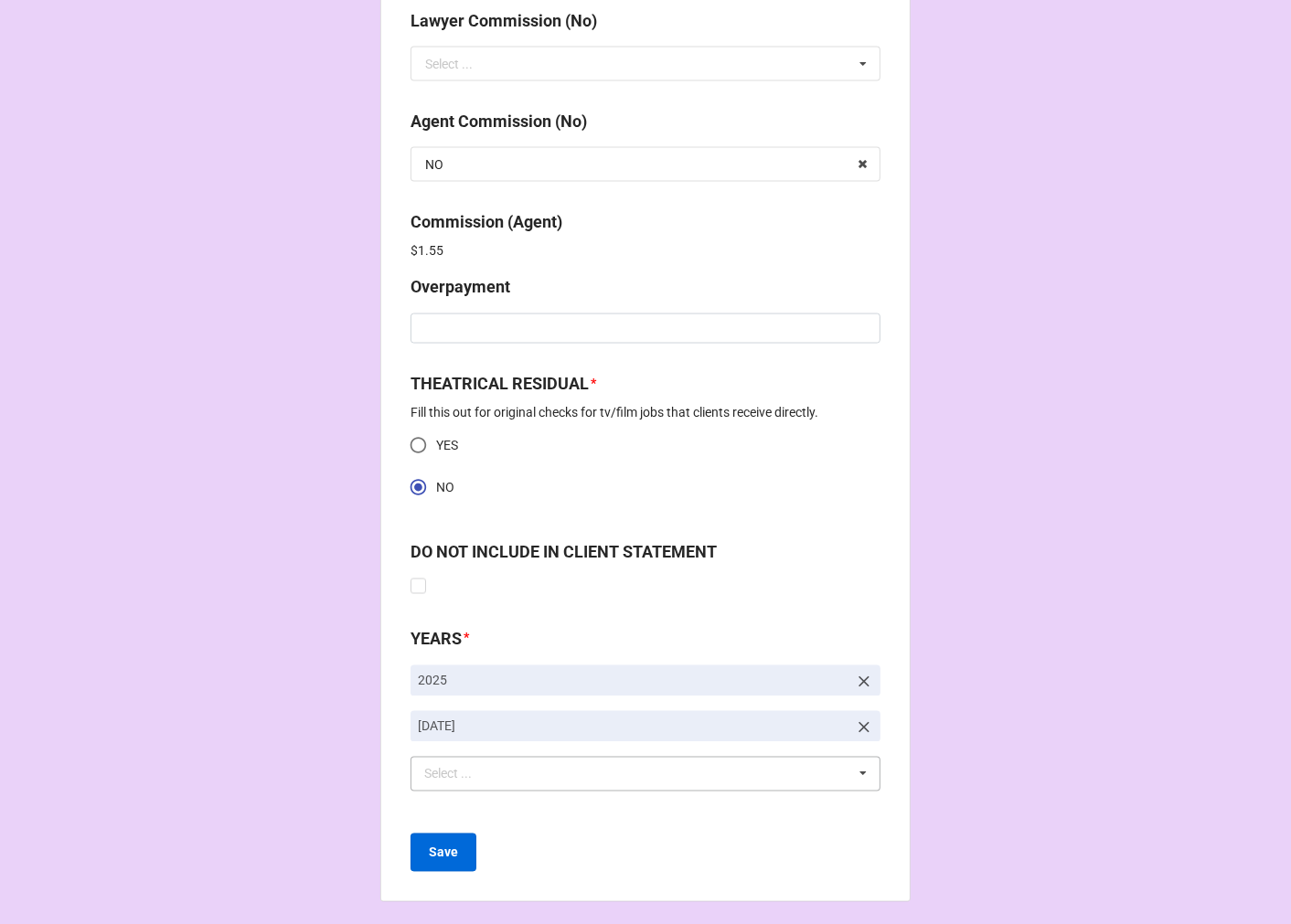
scroll to position [2349, 0]
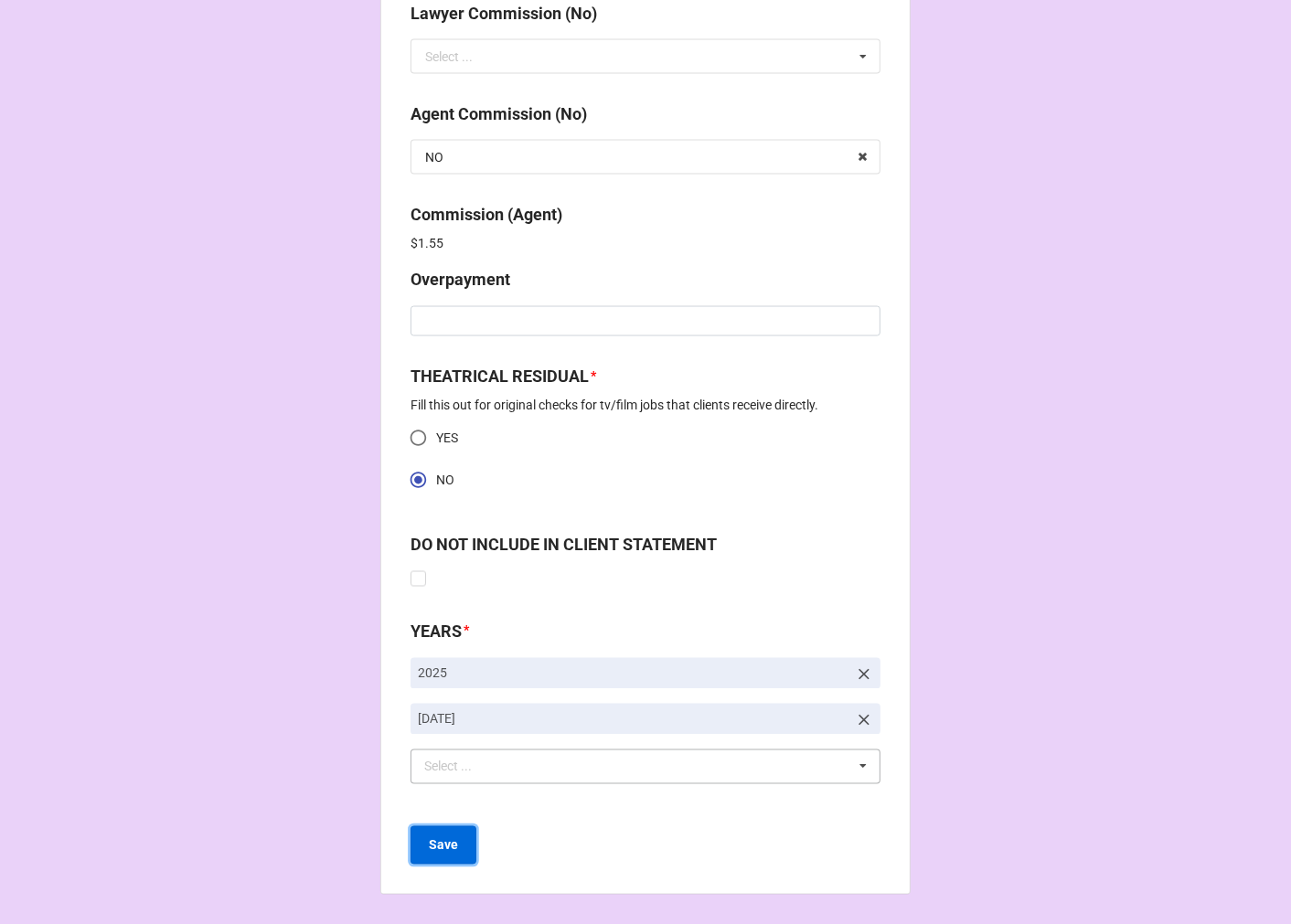
click at [442, 848] on b "Save" at bounding box center [443, 846] width 30 height 19
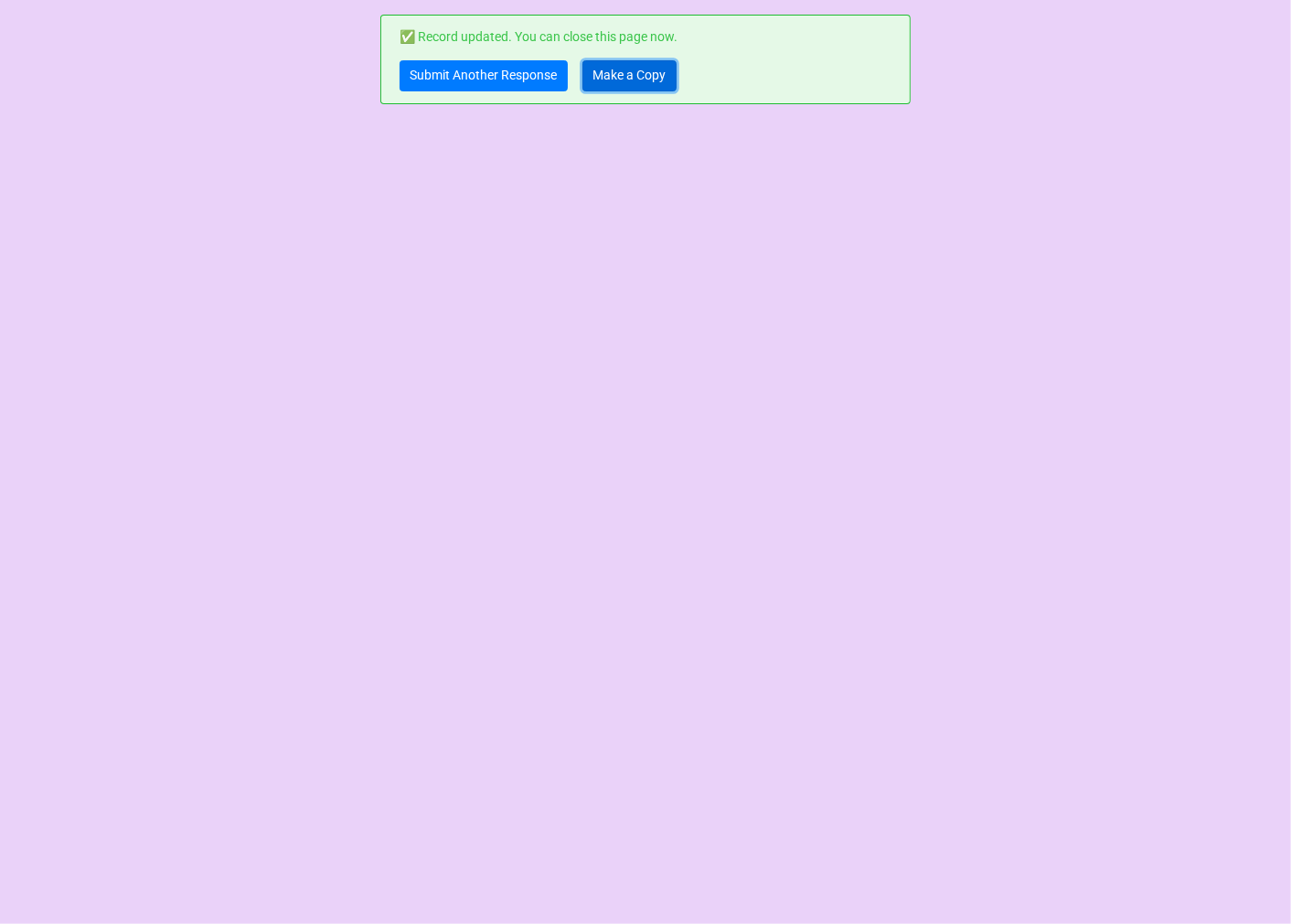
click at [629, 77] on link "Make a Copy" at bounding box center [629, 75] width 95 height 32
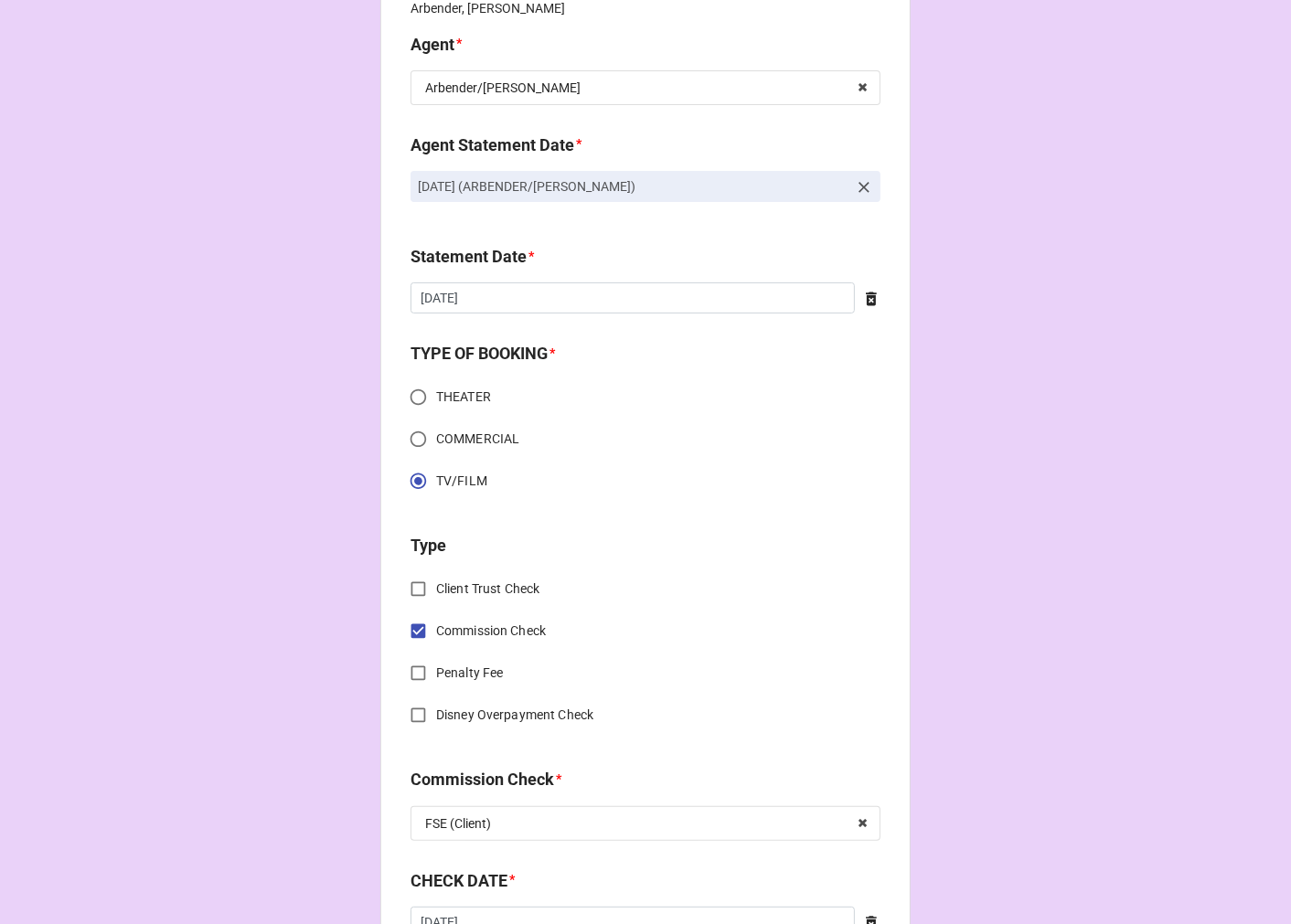
scroll to position [609, 0]
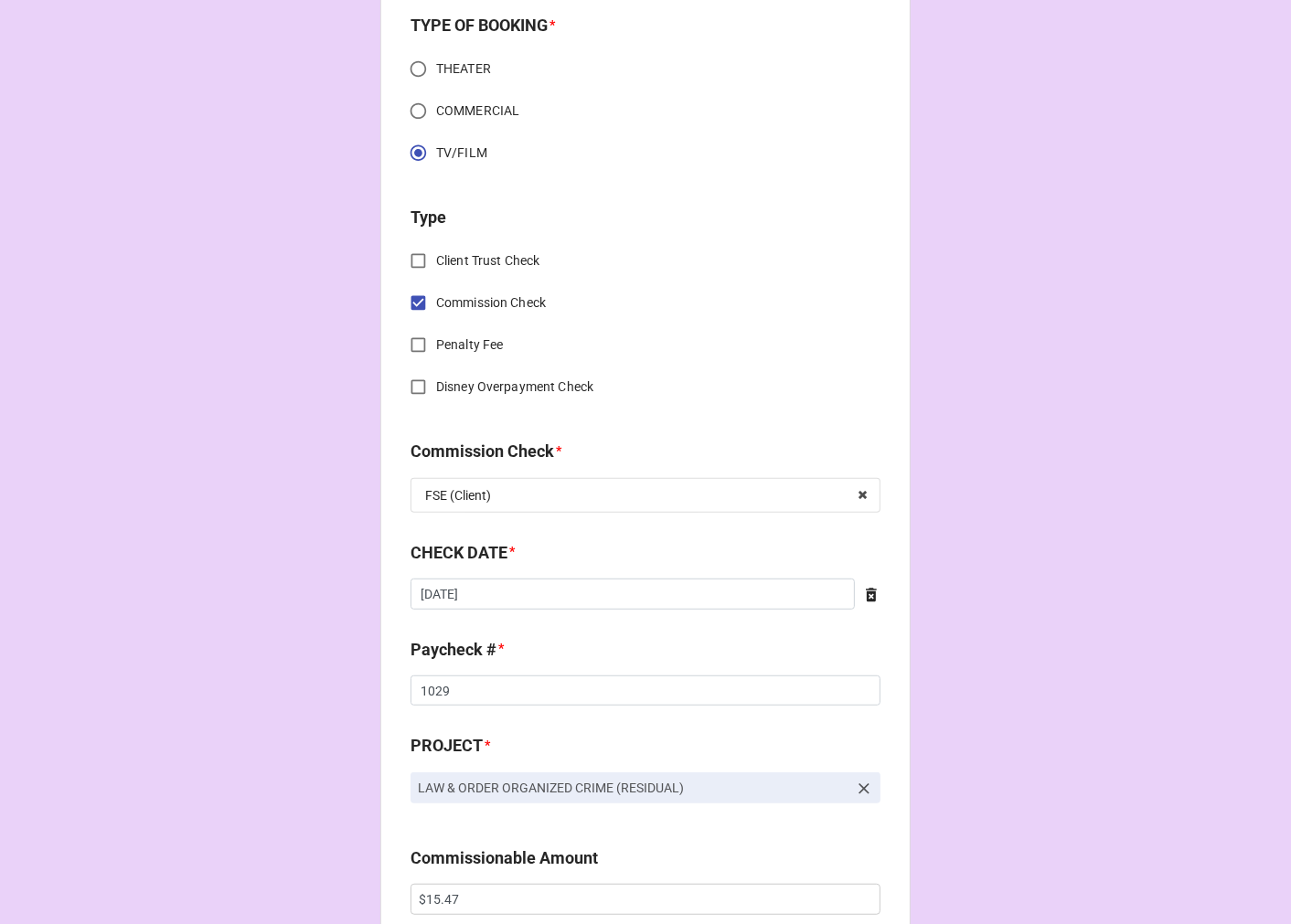
click at [863, 784] on icon at bounding box center [863, 788] width 11 height 10
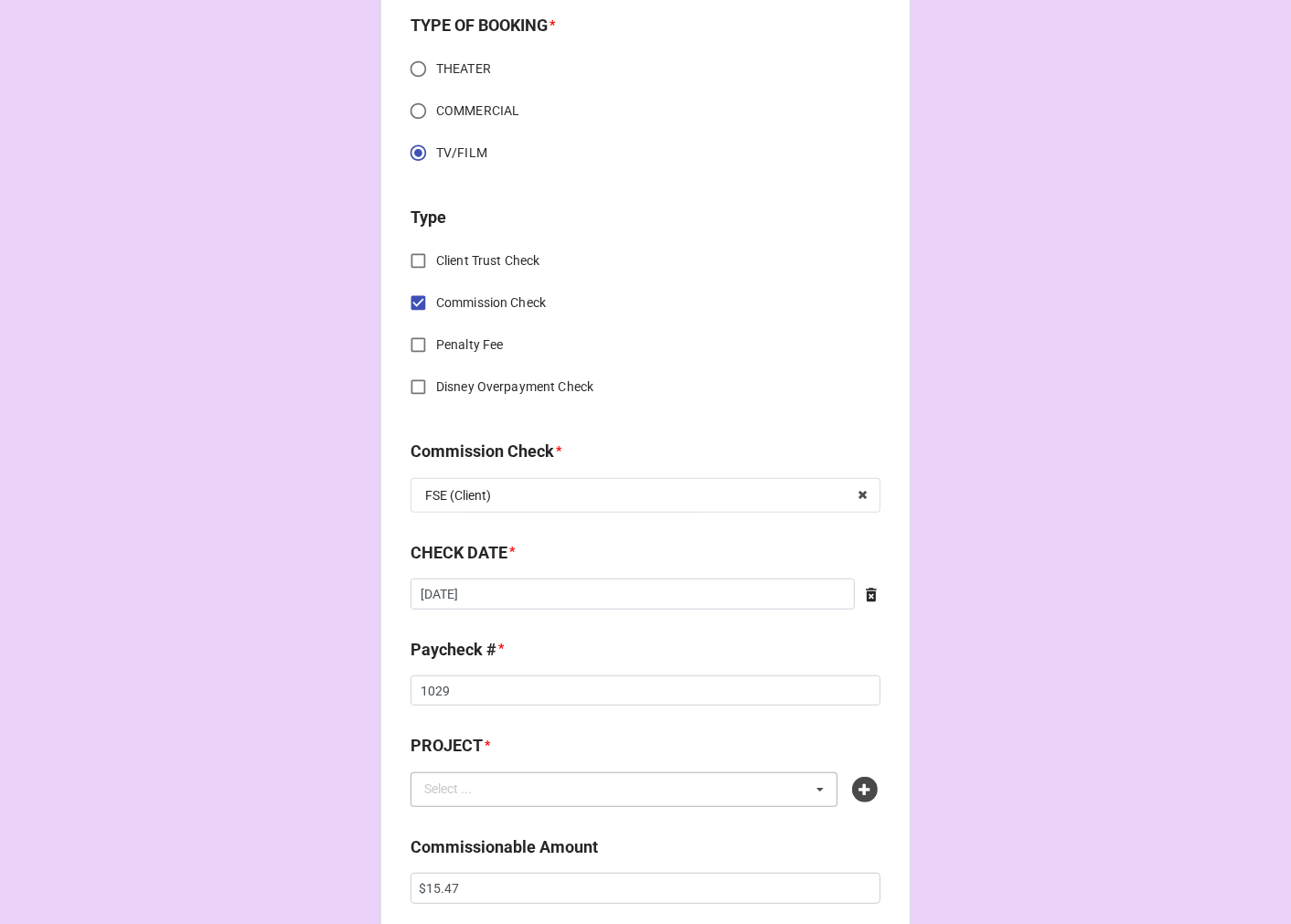
click at [688, 796] on div "Select ... No results found." at bounding box center [624, 789] width 427 height 34
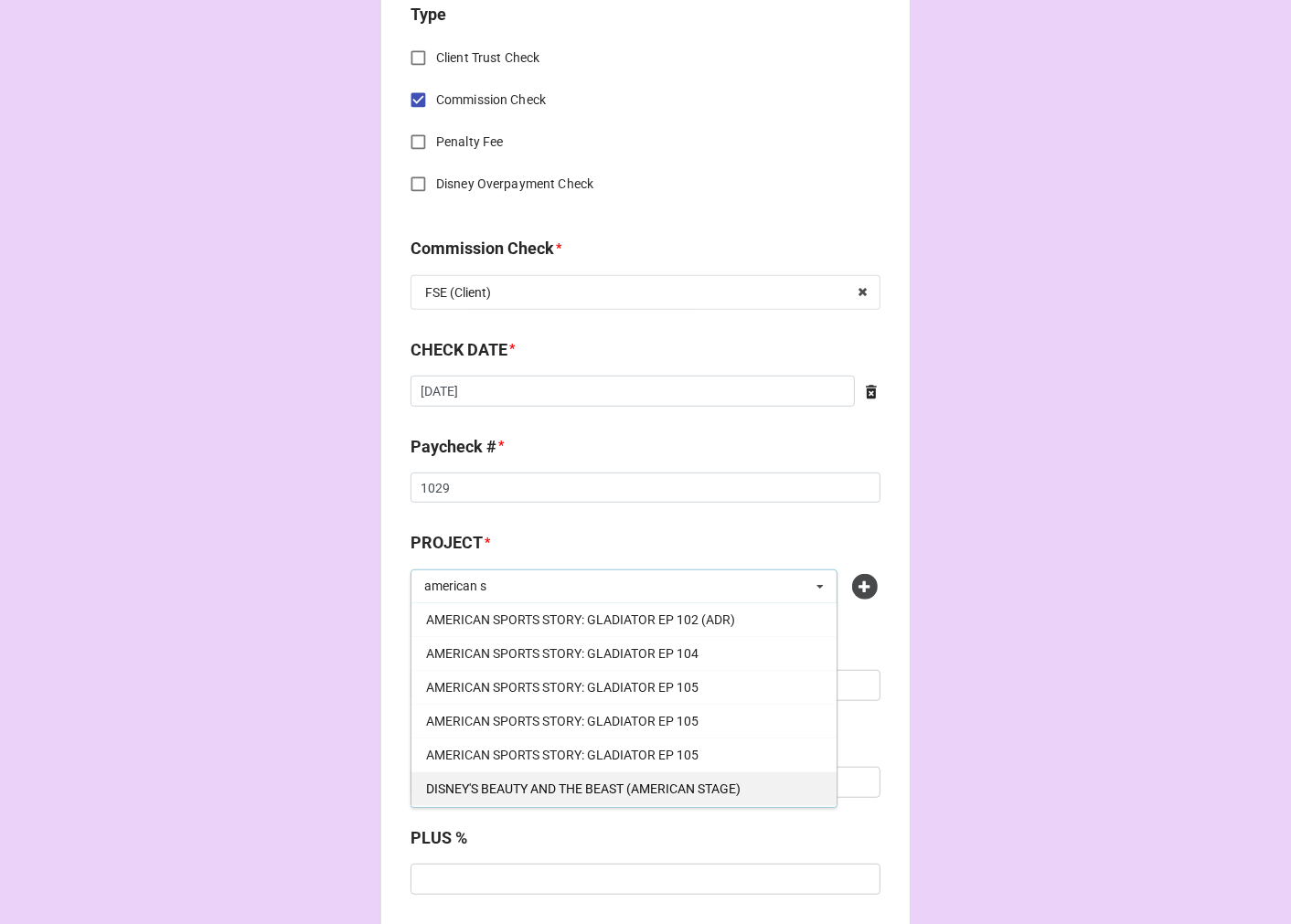
scroll to position [0, 0]
type input "american s"
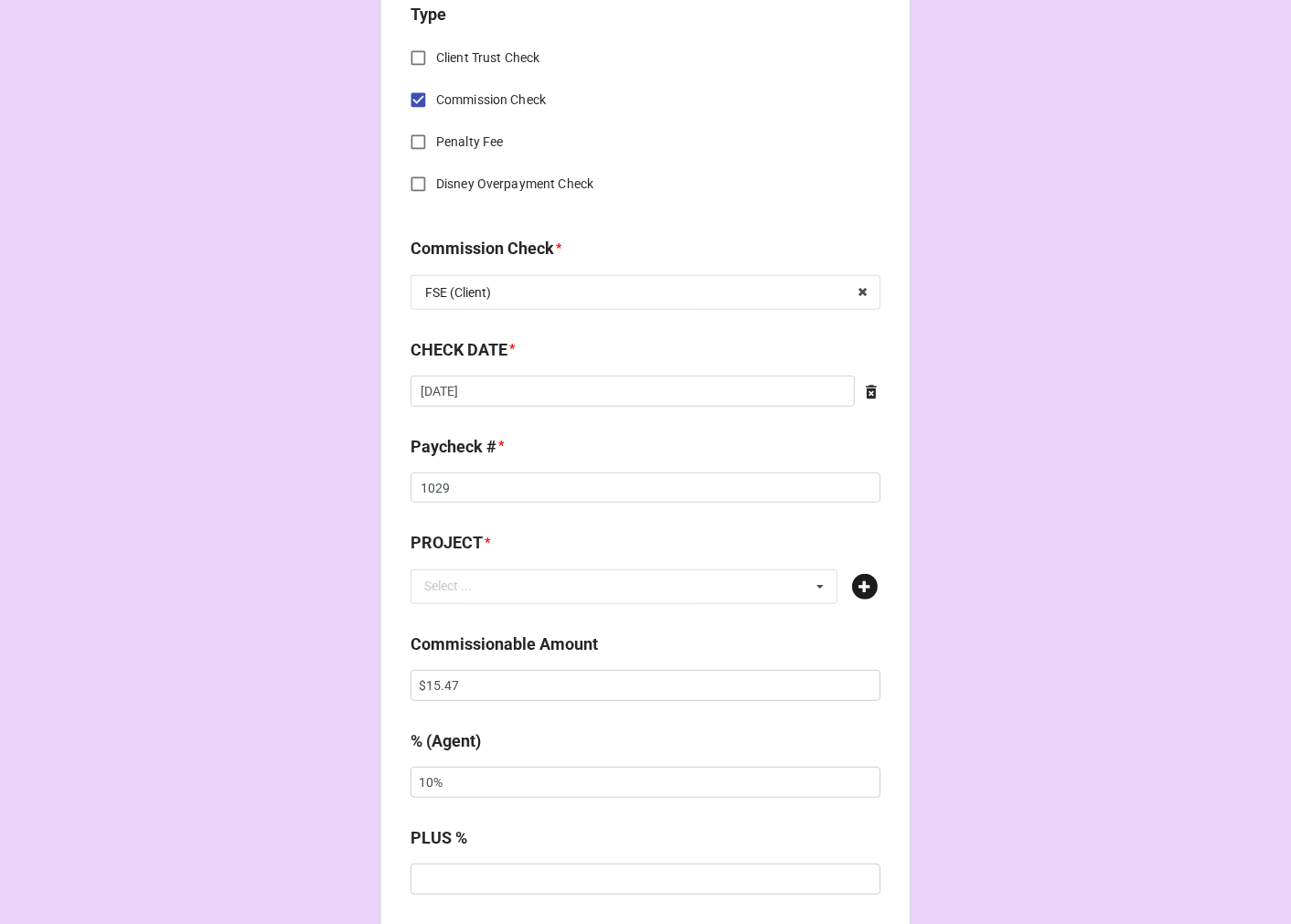
click at [859, 587] on icon at bounding box center [864, 586] width 26 height 26
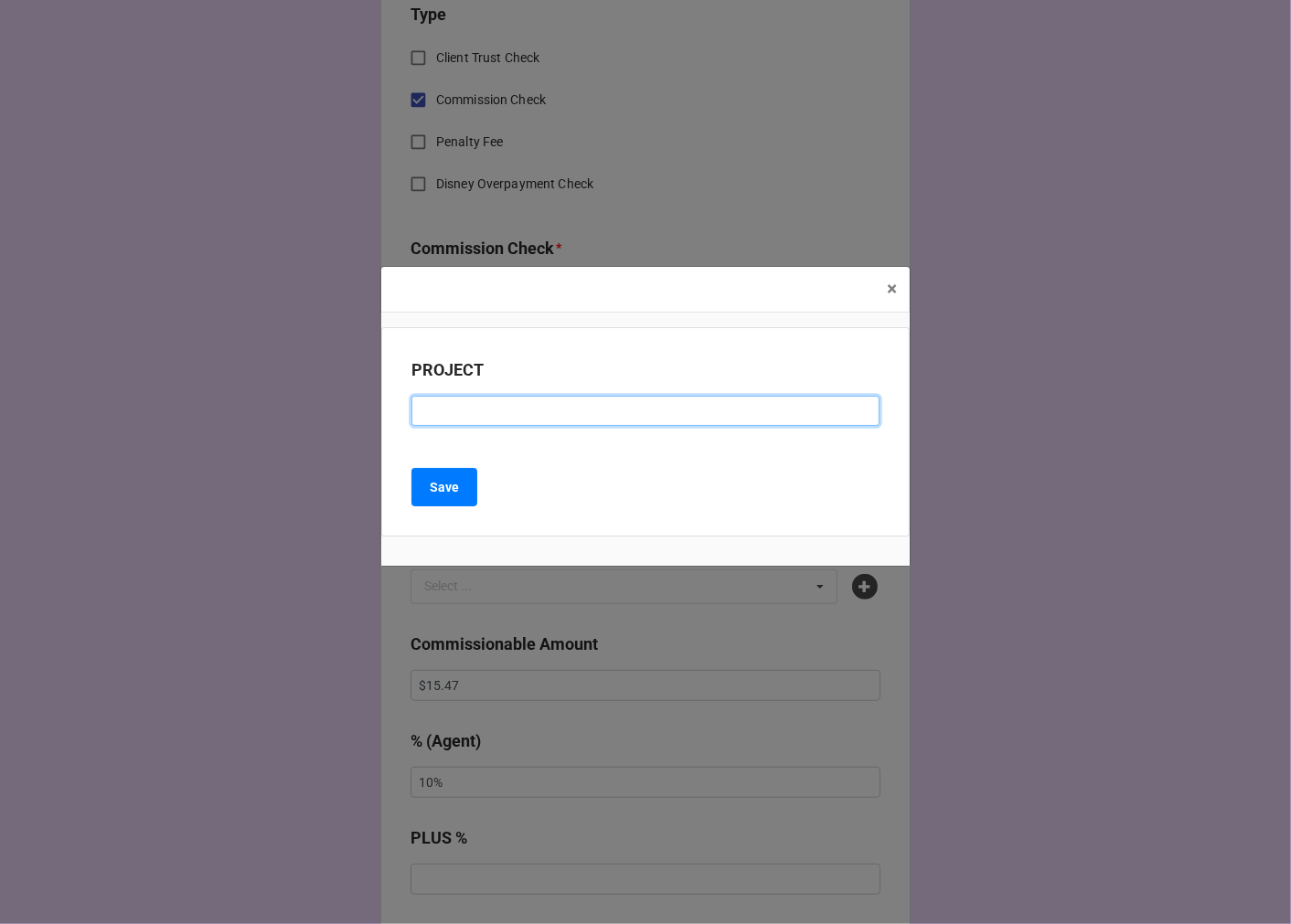
click at [476, 407] on input at bounding box center [646, 411] width 468 height 32
drag, startPoint x: 640, startPoint y: 407, endPoint x: 865, endPoint y: 413, distance: 225.1
click at [857, 414] on input "AMERICAN SPORTS STORY (RESIDUAL CHECK)" at bounding box center [646, 411] width 468 height 32
type input "AMERICAN SPORTS STORY (RESIDUAL)"
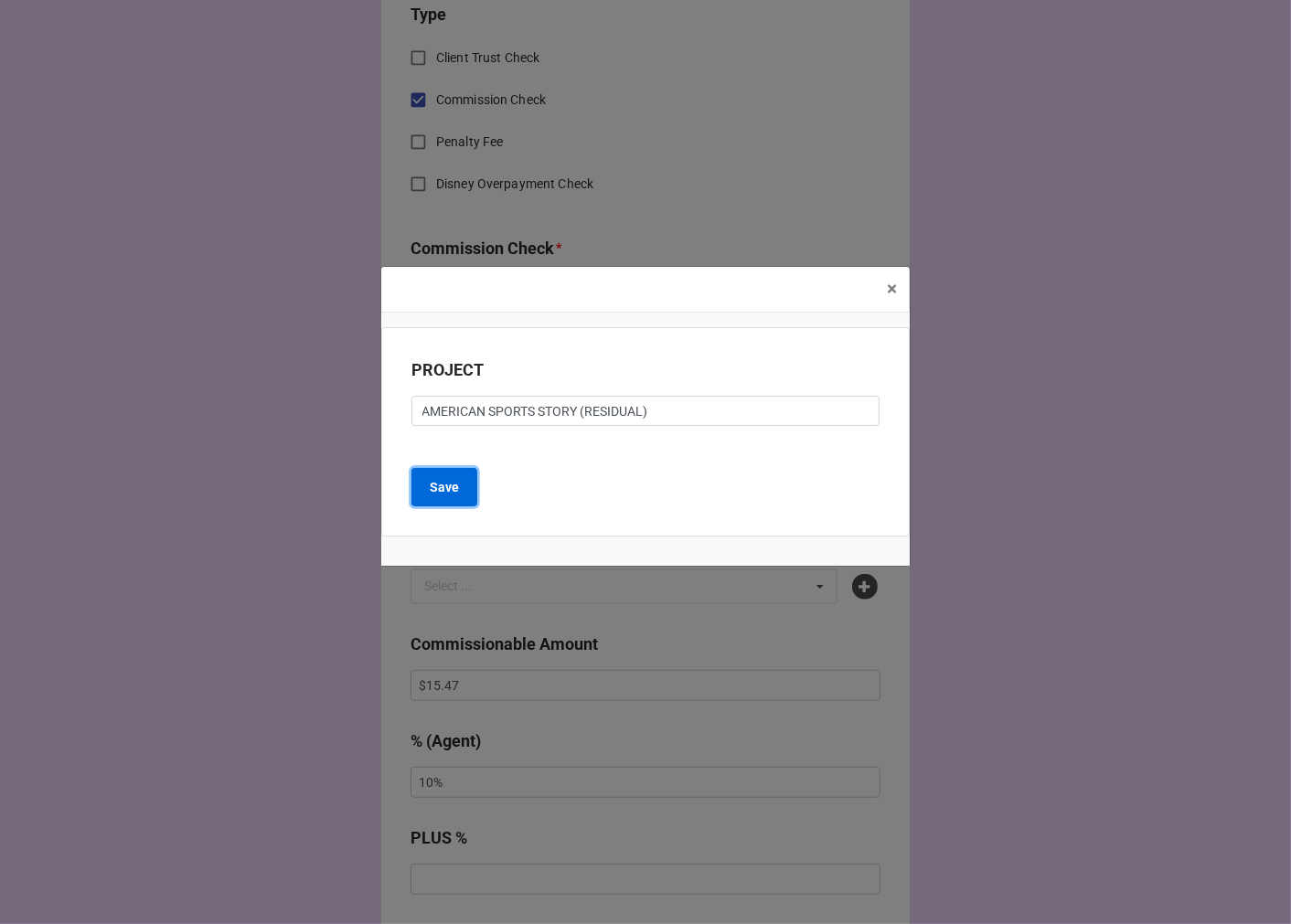
click at [434, 480] on b "Save" at bounding box center [444, 488] width 30 height 19
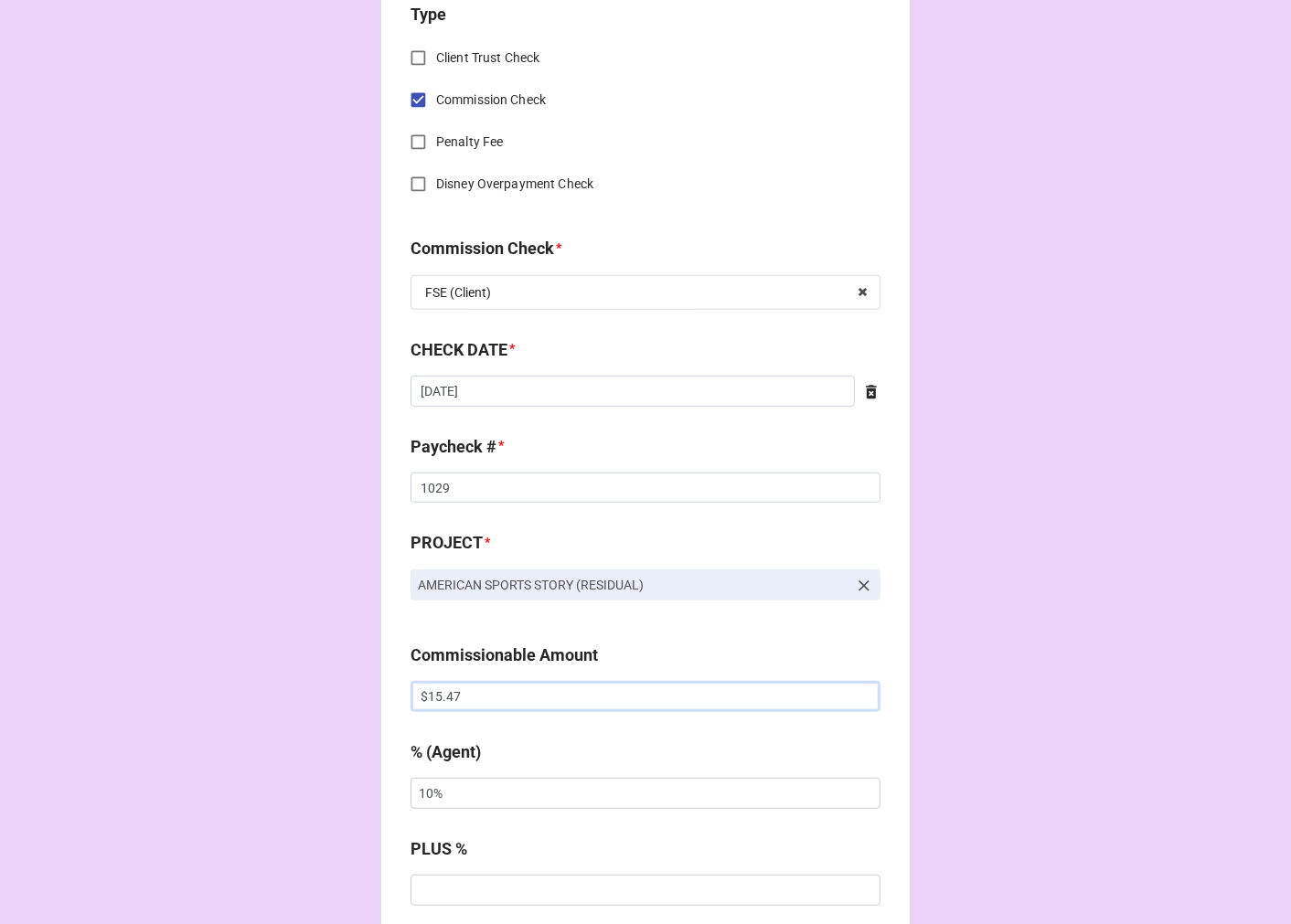
drag, startPoint x: 485, startPoint y: 697, endPoint x: 275, endPoint y: 687, distance: 210.2
click at [300, 691] on div "CHECK PROCESSING FORM Client * [PERSON_NAME] Agent (from Client) [PERSON_NAME],…" at bounding box center [646, 792] width 1291 height 3208
paste input "660.02"
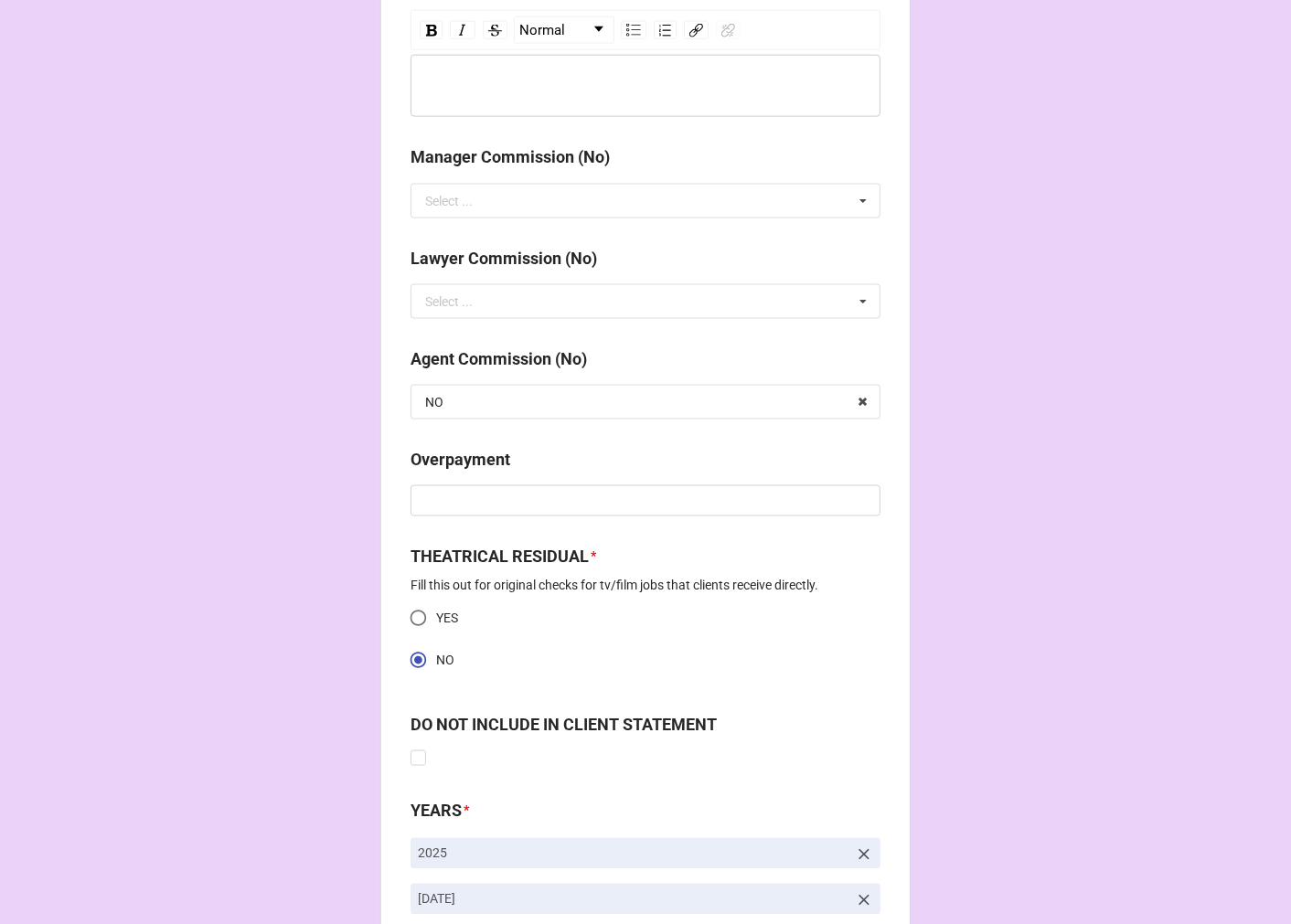
scroll to position [2284, 0]
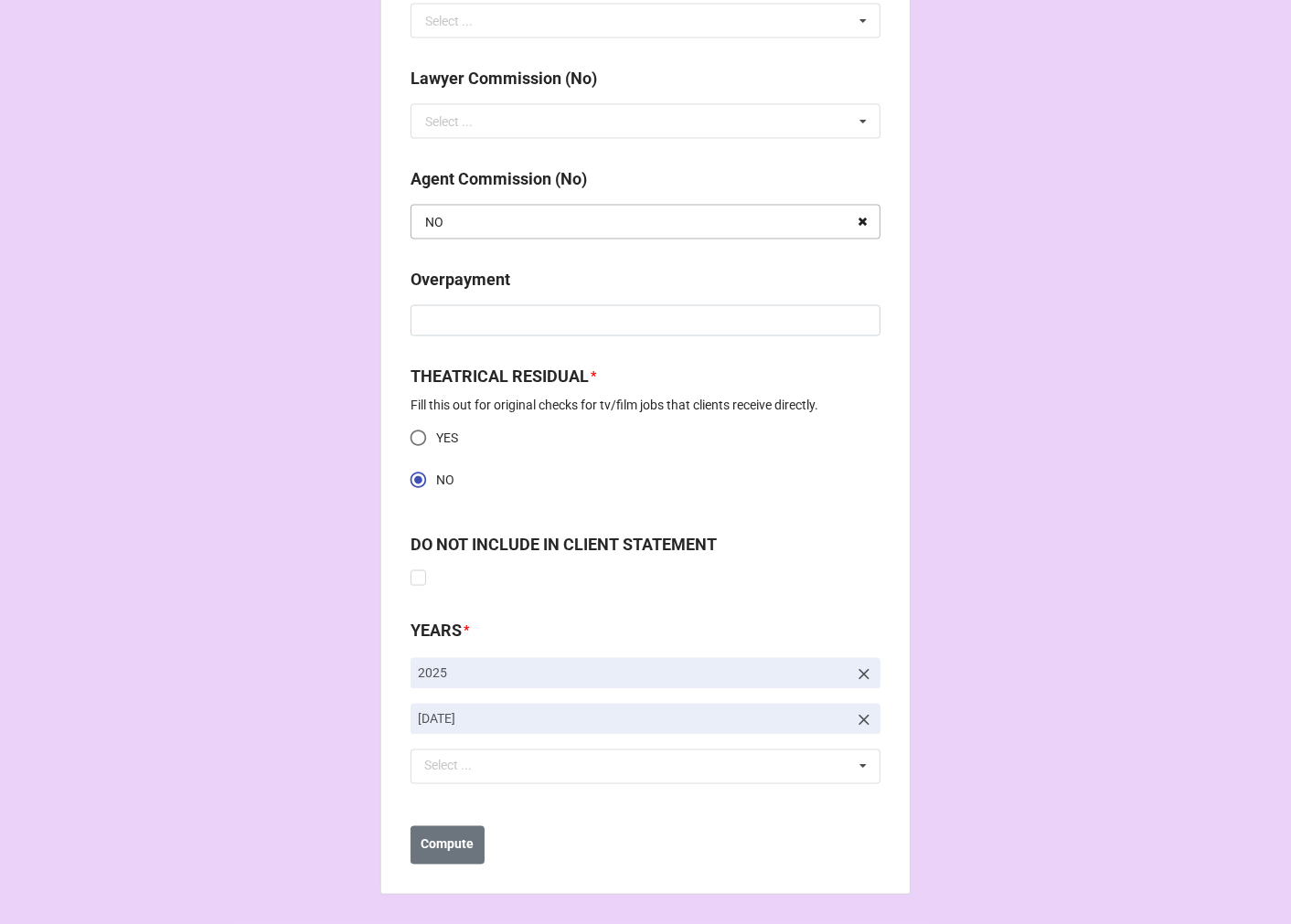
type input "$660.02"
click at [859, 218] on icon at bounding box center [862, 221] width 29 height 33
click at [451, 850] on b "Compute" at bounding box center [448, 845] width 53 height 19
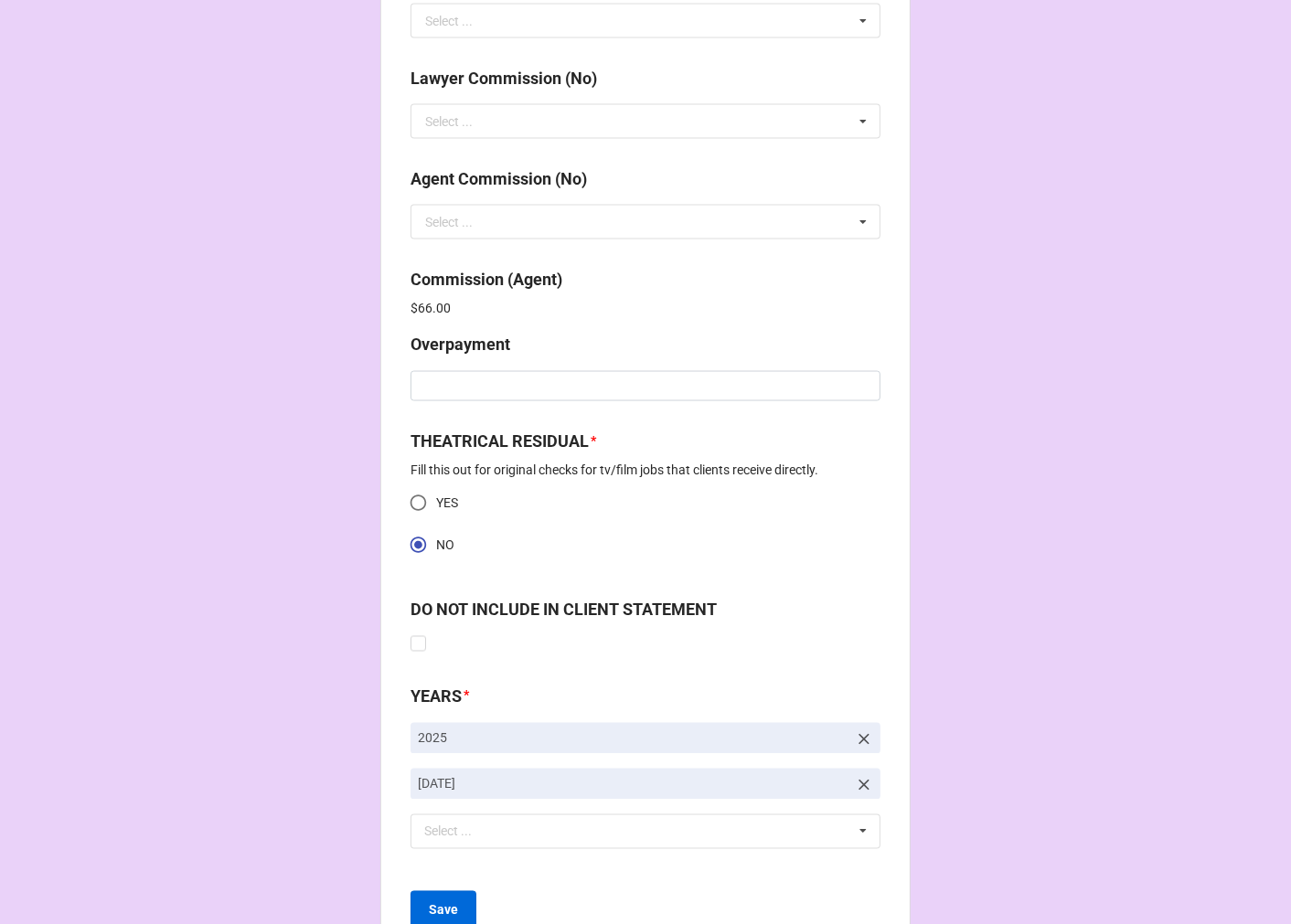
scroll to position [2349, 0]
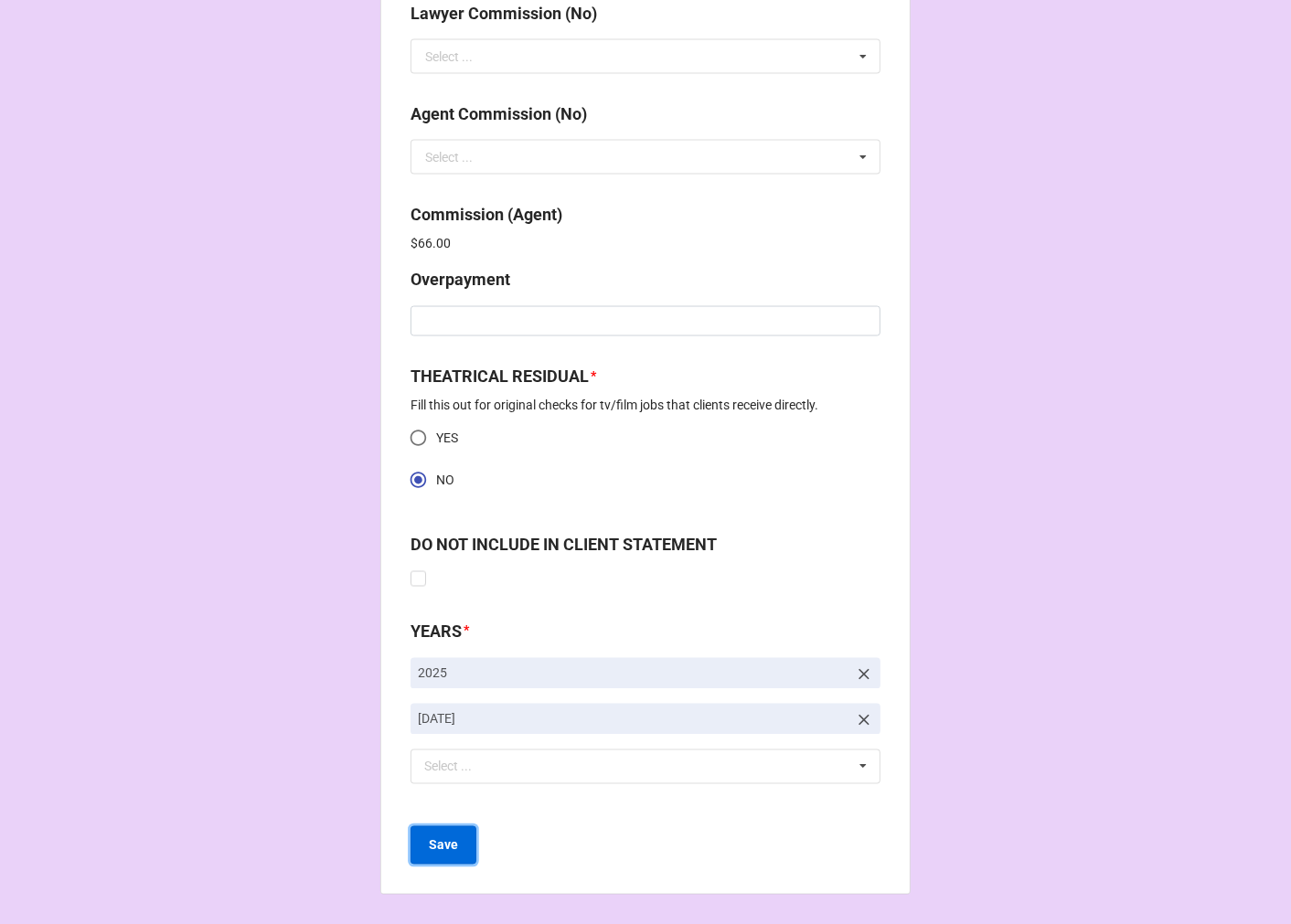
click at [449, 845] on b "Save" at bounding box center [443, 846] width 30 height 19
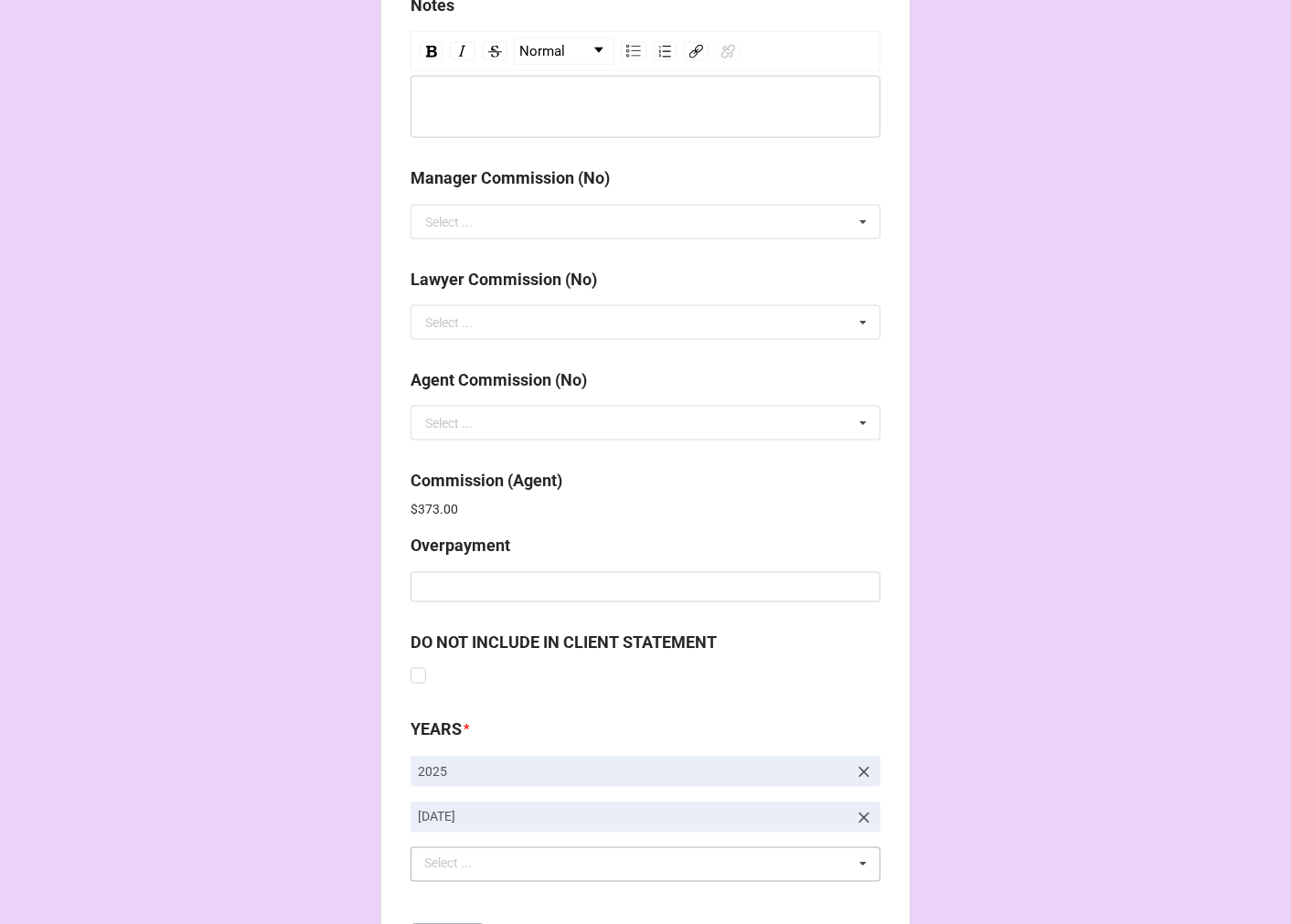
scroll to position [2180, 0]
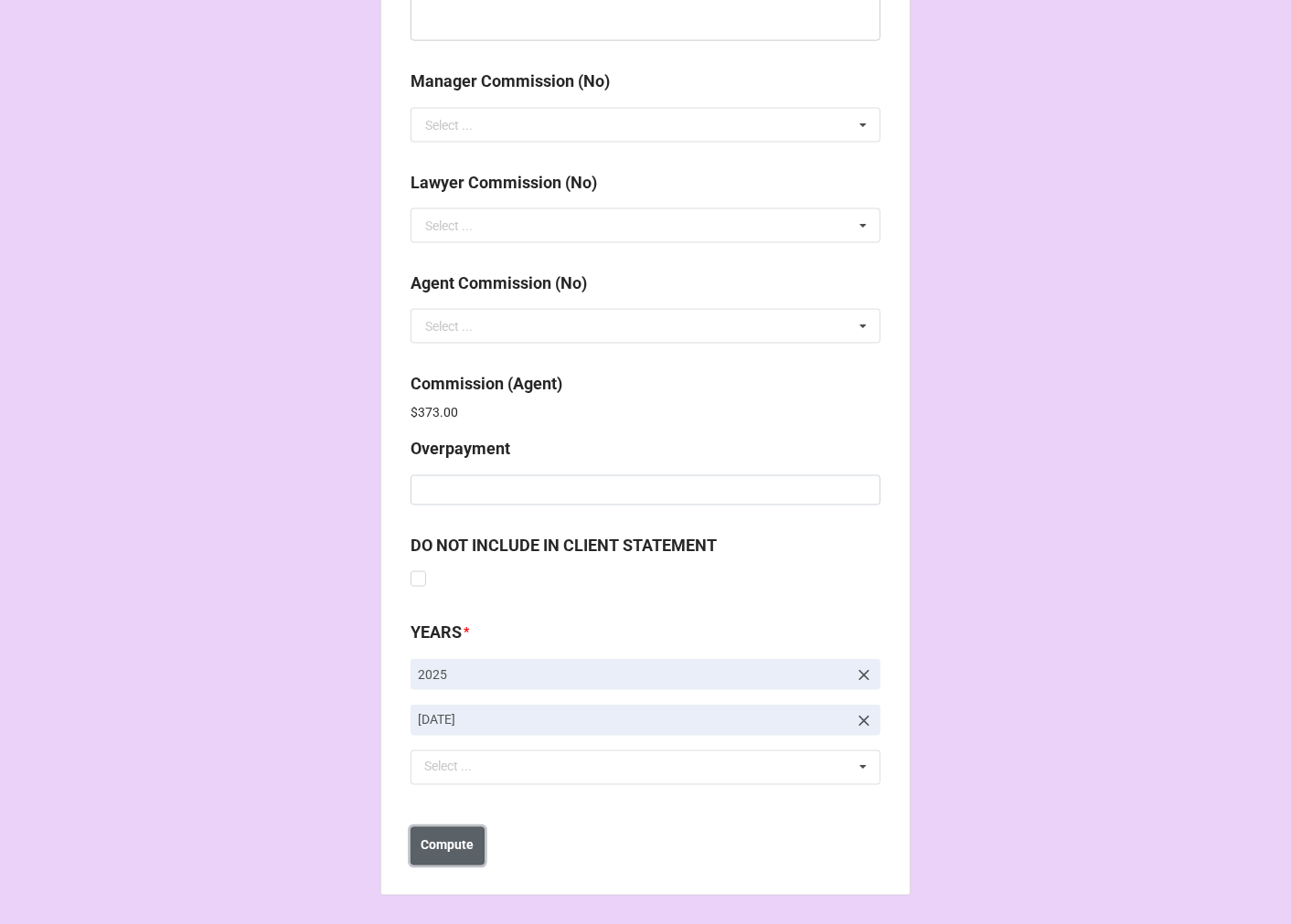
click at [440, 852] on b "Compute" at bounding box center [448, 846] width 53 height 19
click at [450, 851] on b "Save" at bounding box center [443, 846] width 30 height 19
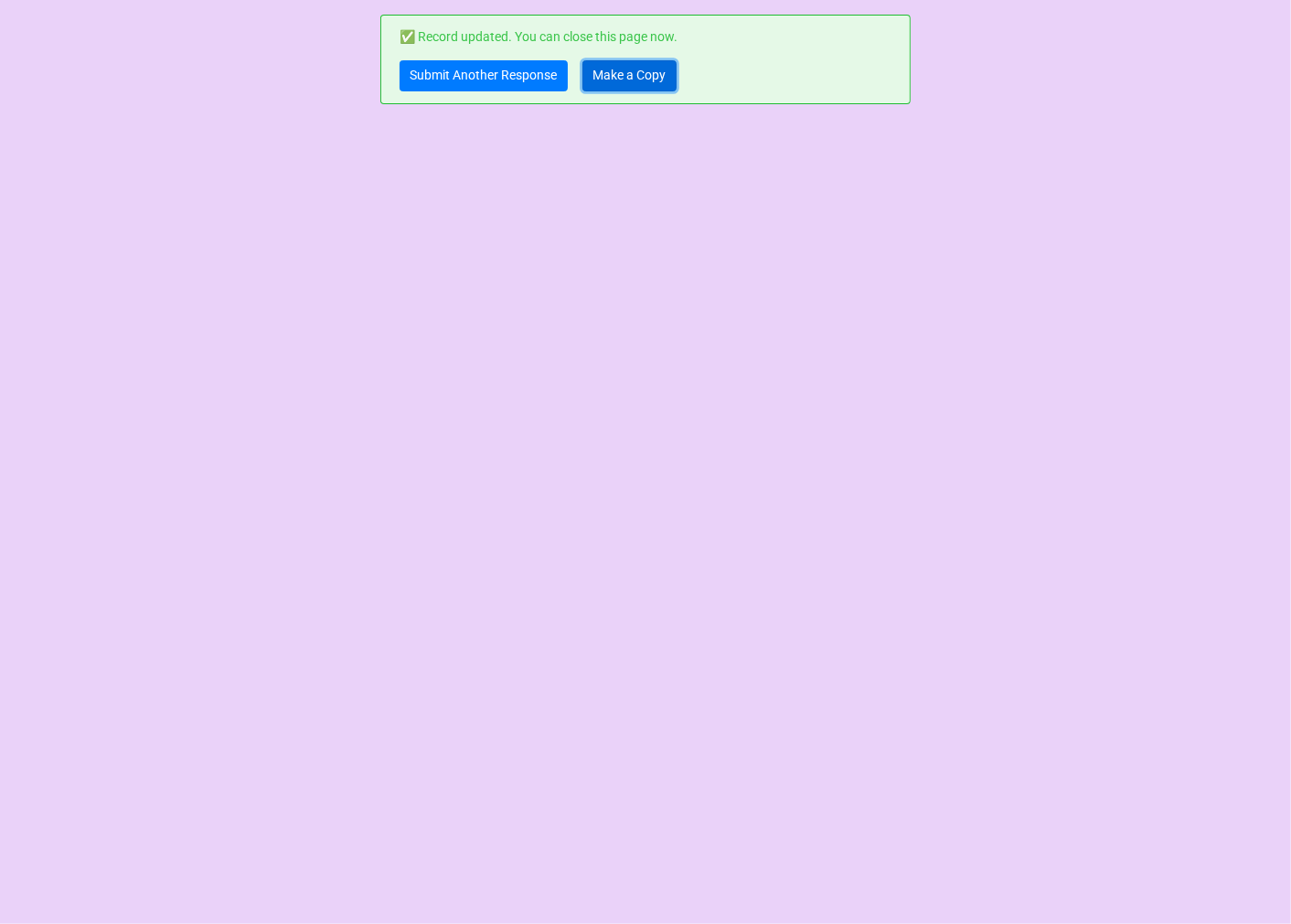
click at [653, 75] on link "Make a Copy" at bounding box center [629, 75] width 95 height 32
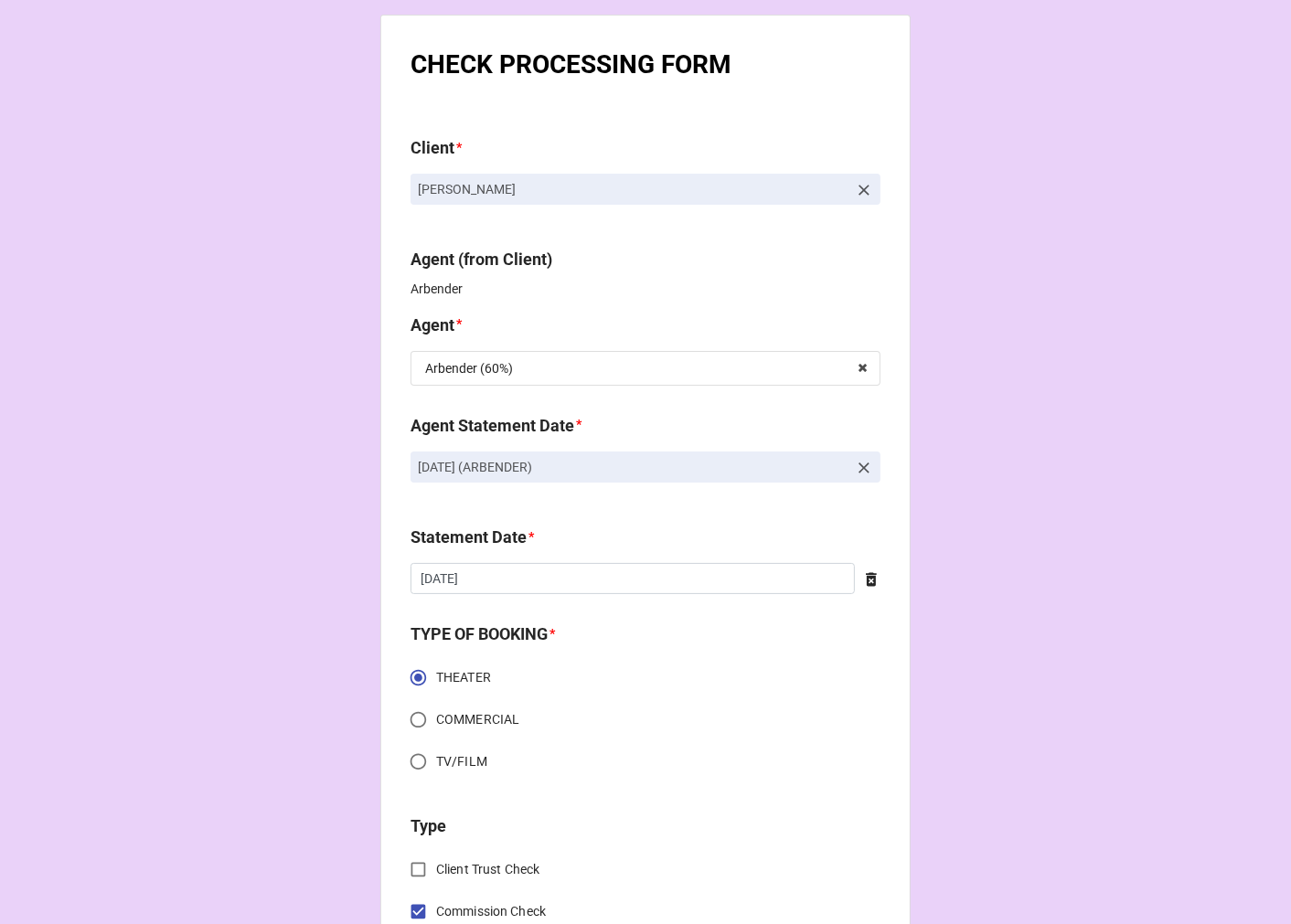
click at [864, 464] on icon at bounding box center [863, 468] width 18 height 18
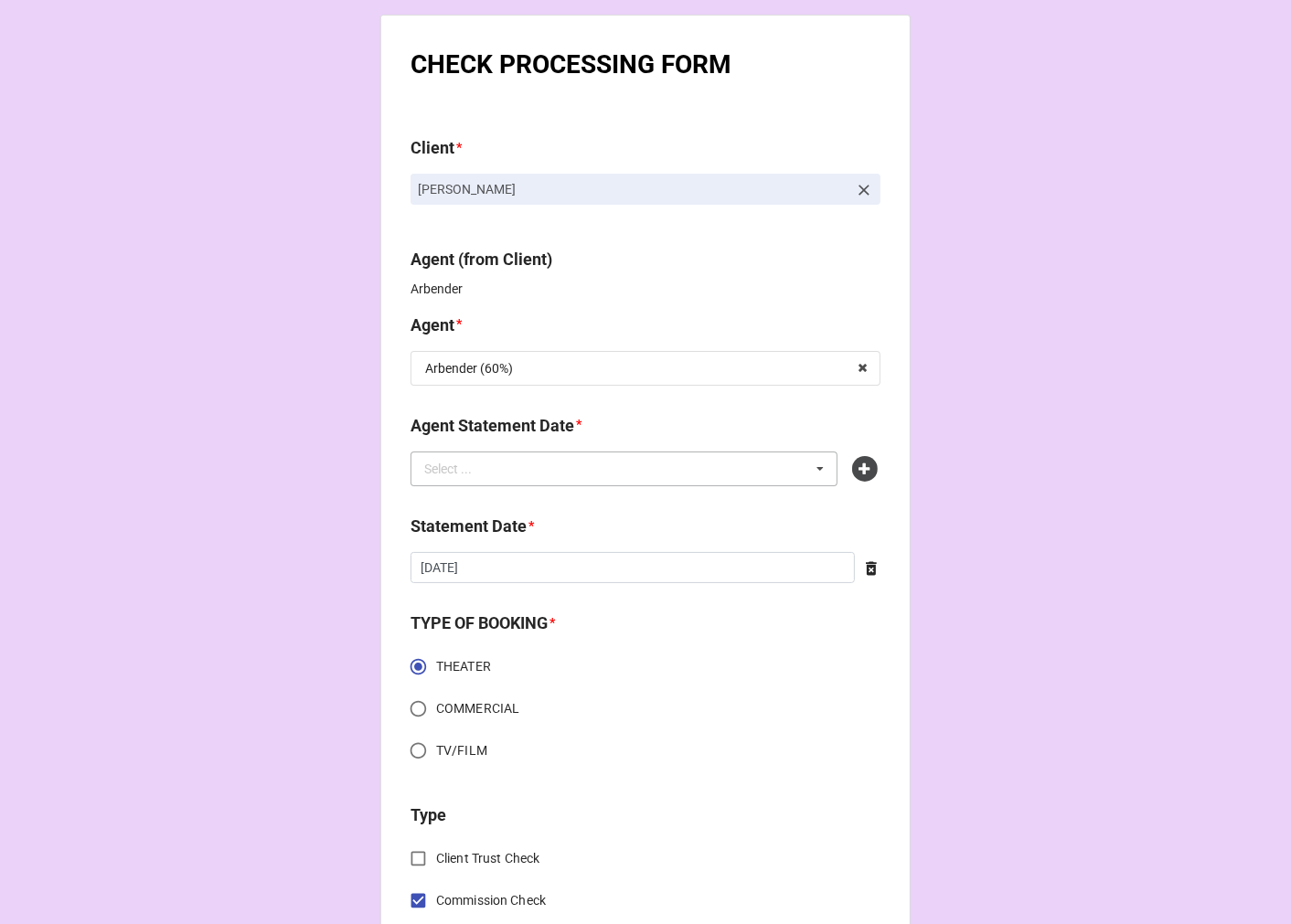
click at [762, 467] on div "Select ... No results found." at bounding box center [624, 469] width 427 height 34
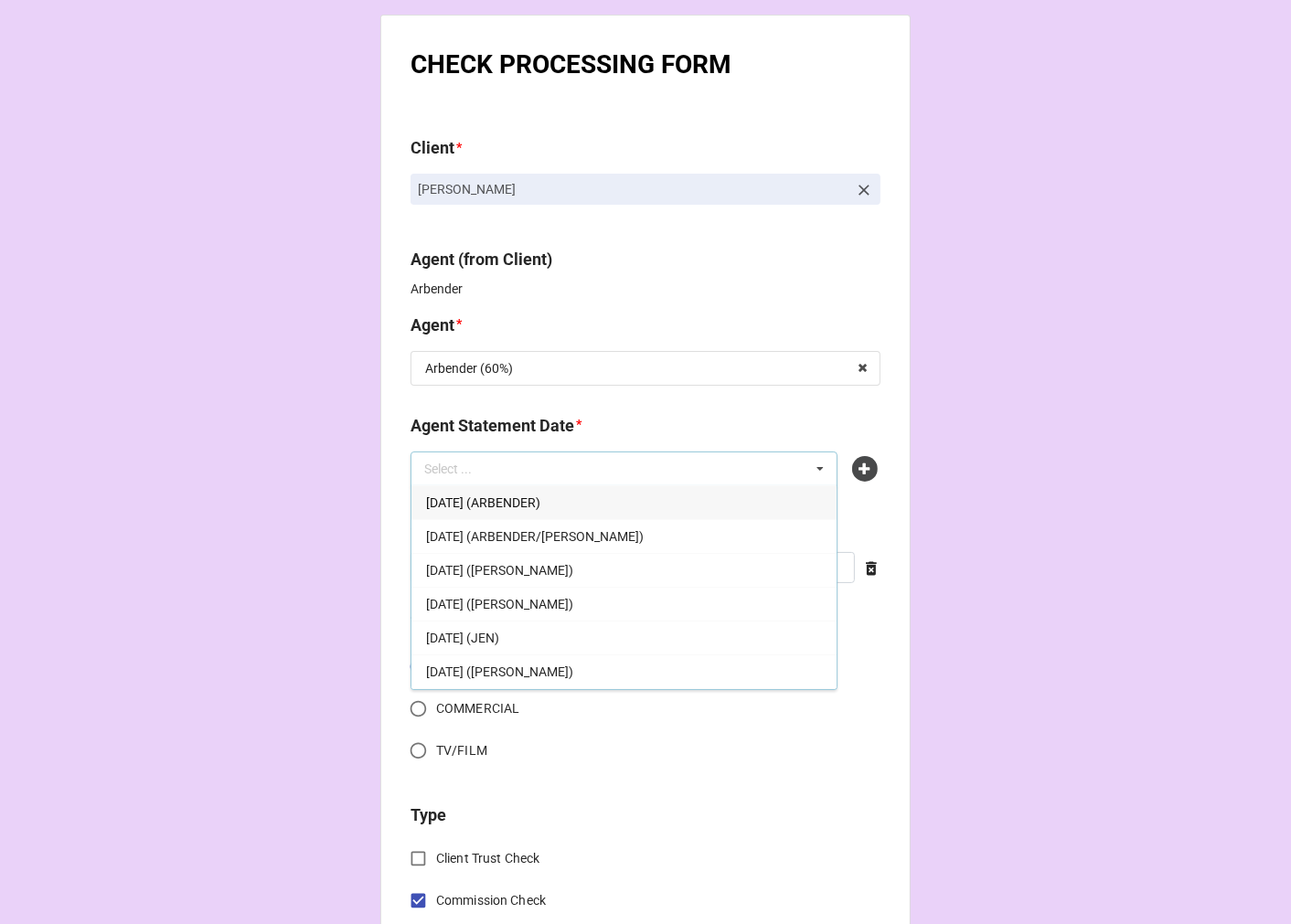
click at [540, 504] on span "[DATE] (ARBENDER)" at bounding box center [483, 502] width 115 height 14
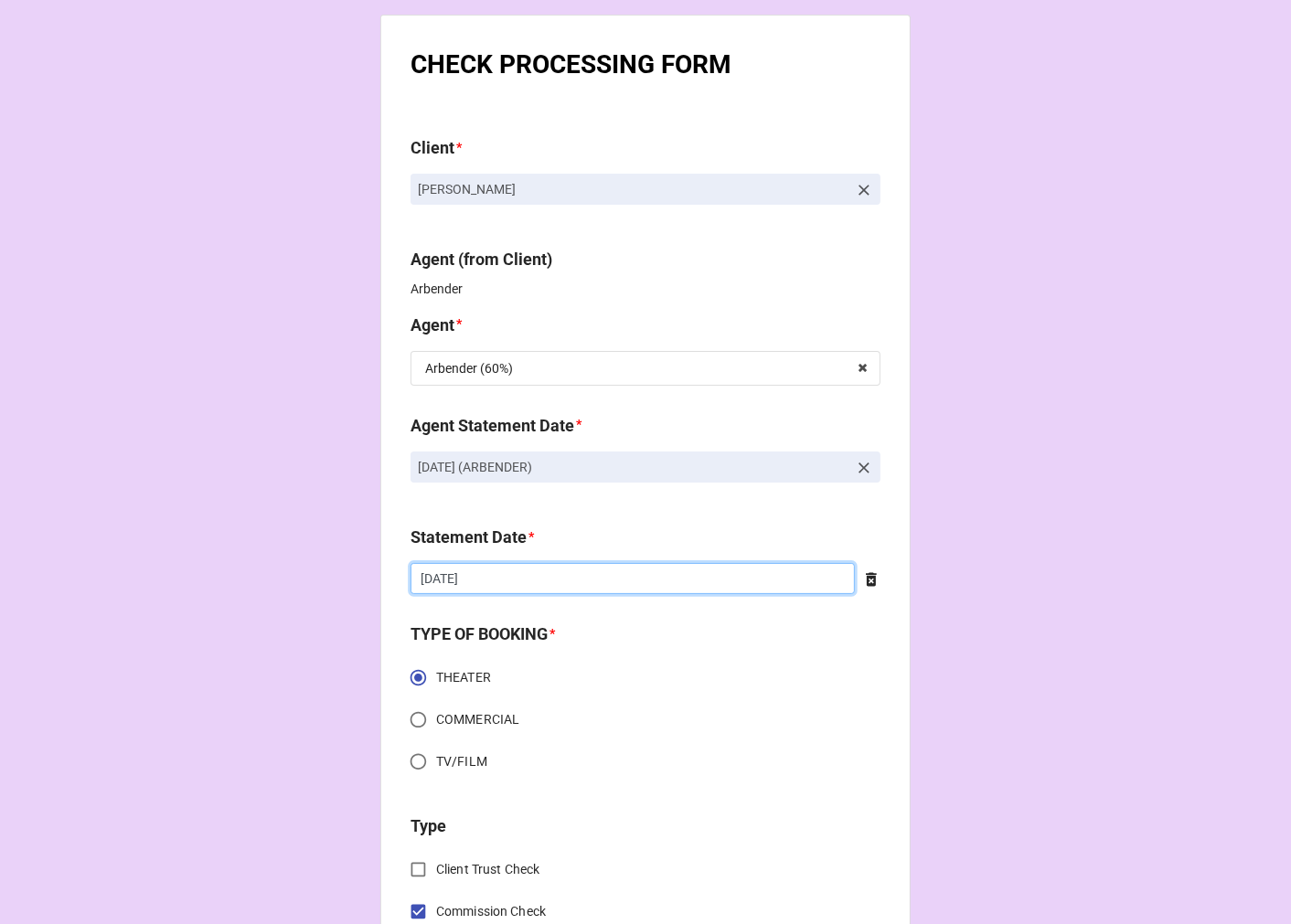
click at [517, 581] on input "8/22/2025" at bounding box center [632, 578] width 444 height 32
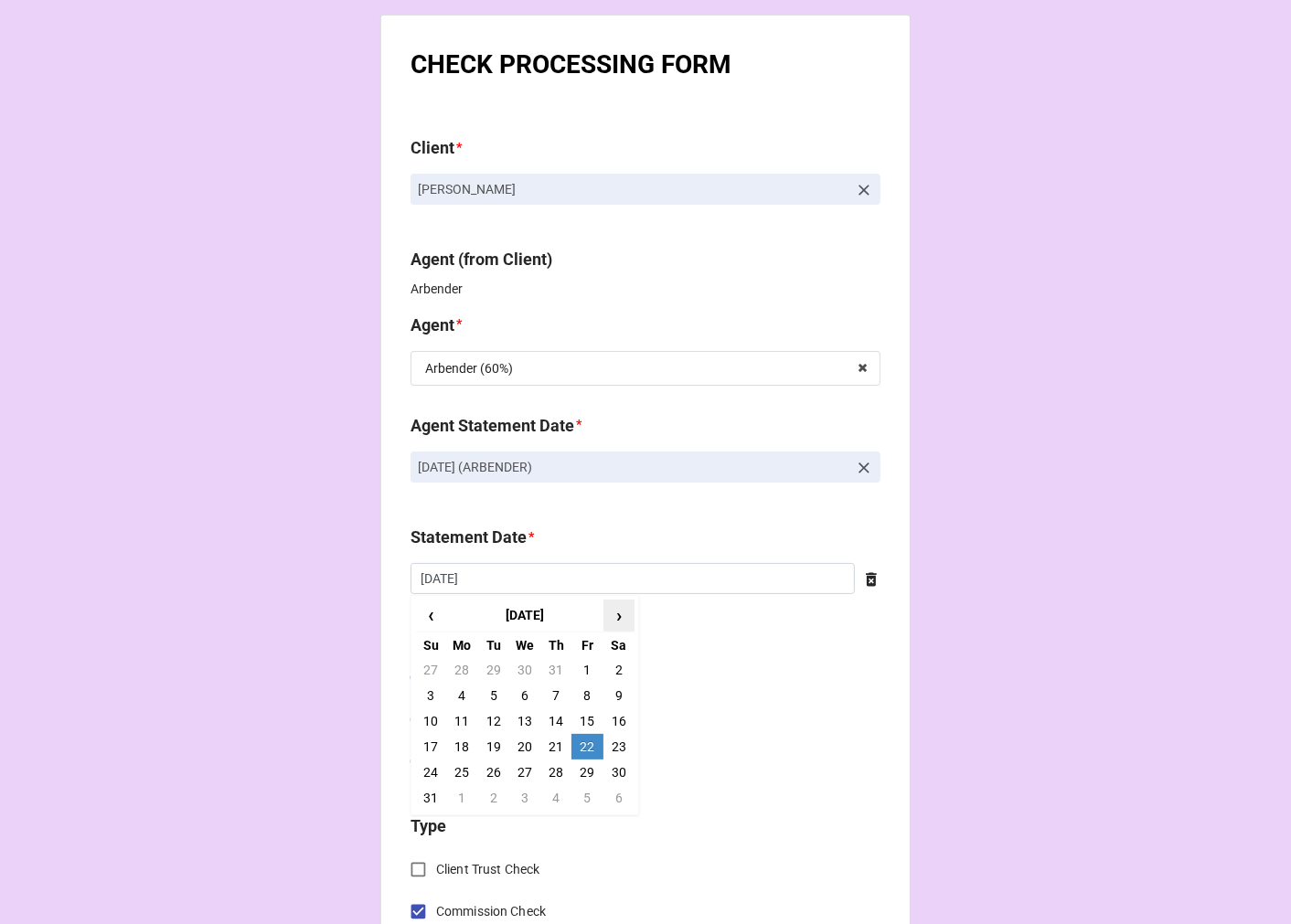
click at [612, 616] on span "›" at bounding box center [619, 616] width 30 height 31
click at [585, 717] on td "19" at bounding box center [586, 721] width 32 height 26
type input "[DATE]"
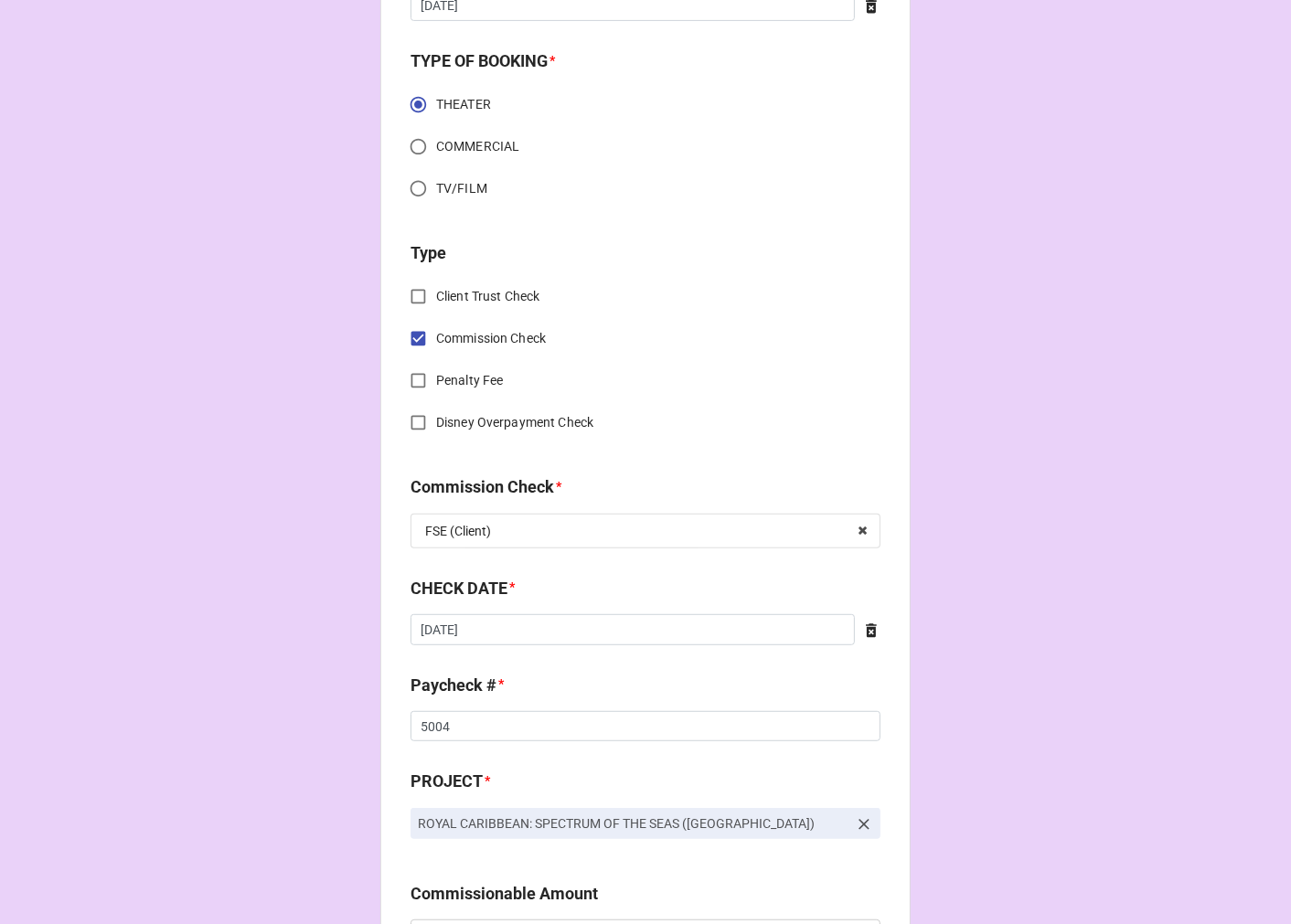
scroll to position [609, 0]
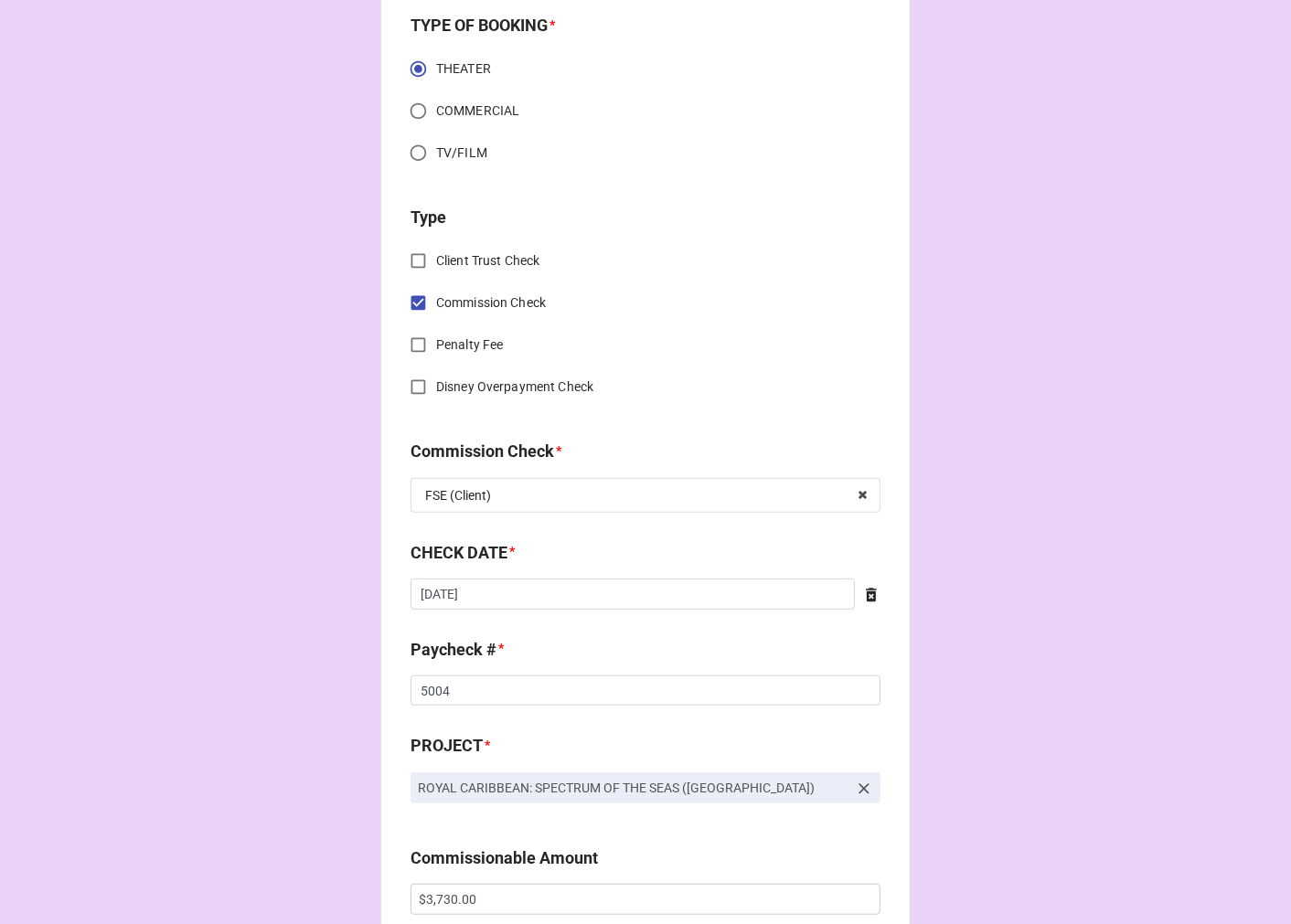
click at [866, 600] on icon at bounding box center [871, 595] width 11 height 13
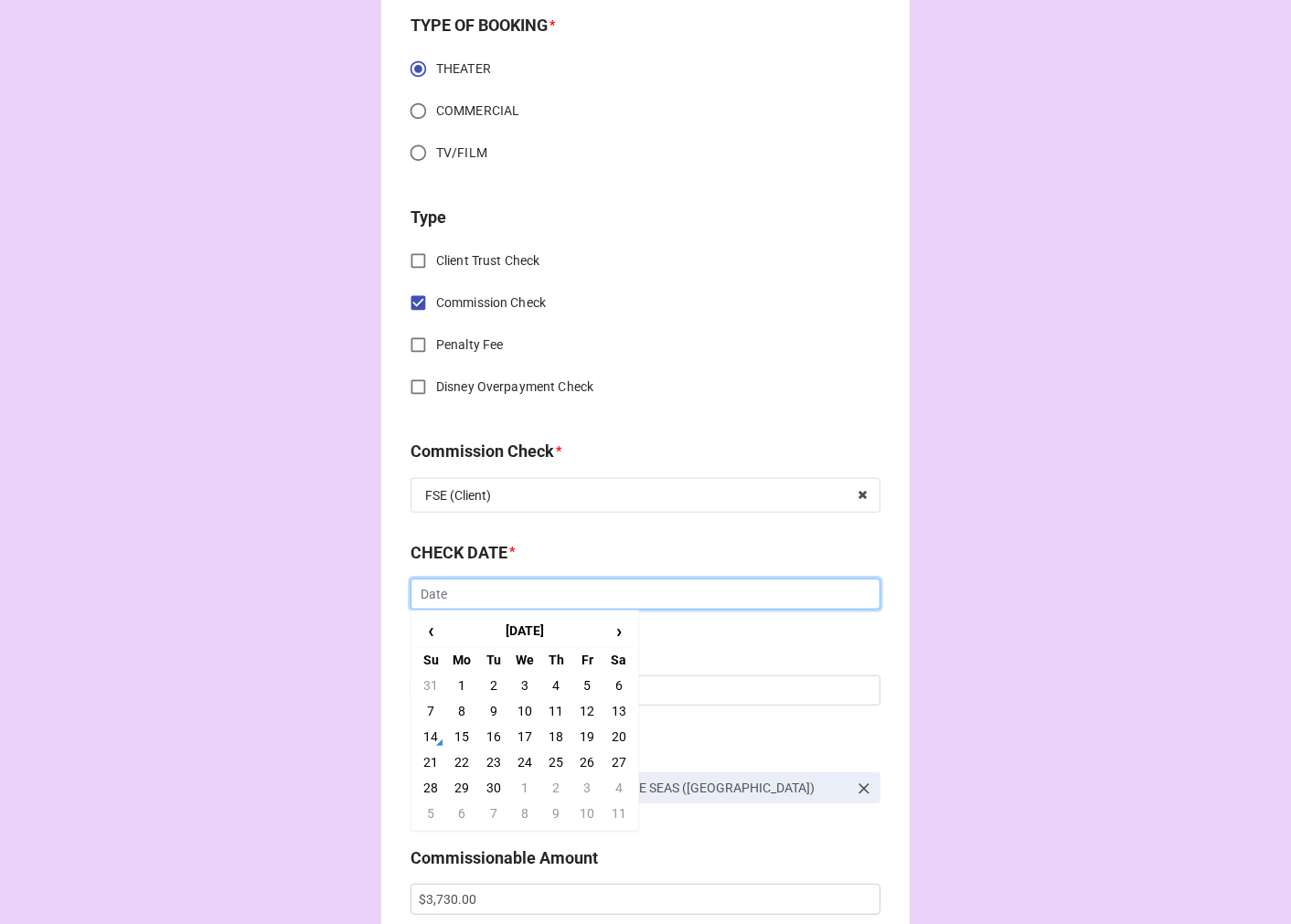
click at [674, 598] on input "text" at bounding box center [646, 594] width 470 height 32
click at [556, 677] on td "4" at bounding box center [556, 685] width 32 height 26
type input "9/4/2025"
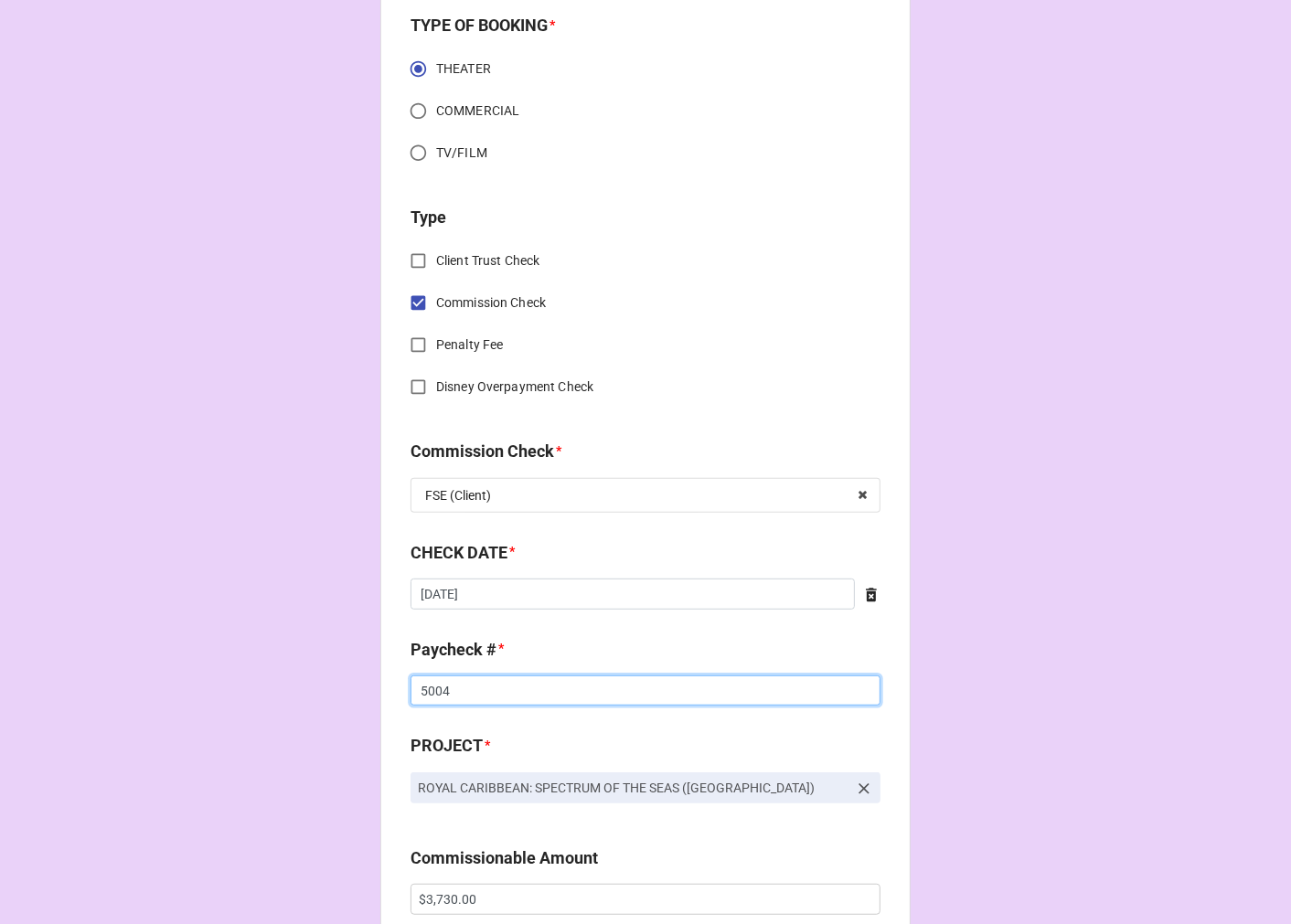
click at [416, 691] on input "5004" at bounding box center [646, 691] width 470 height 32
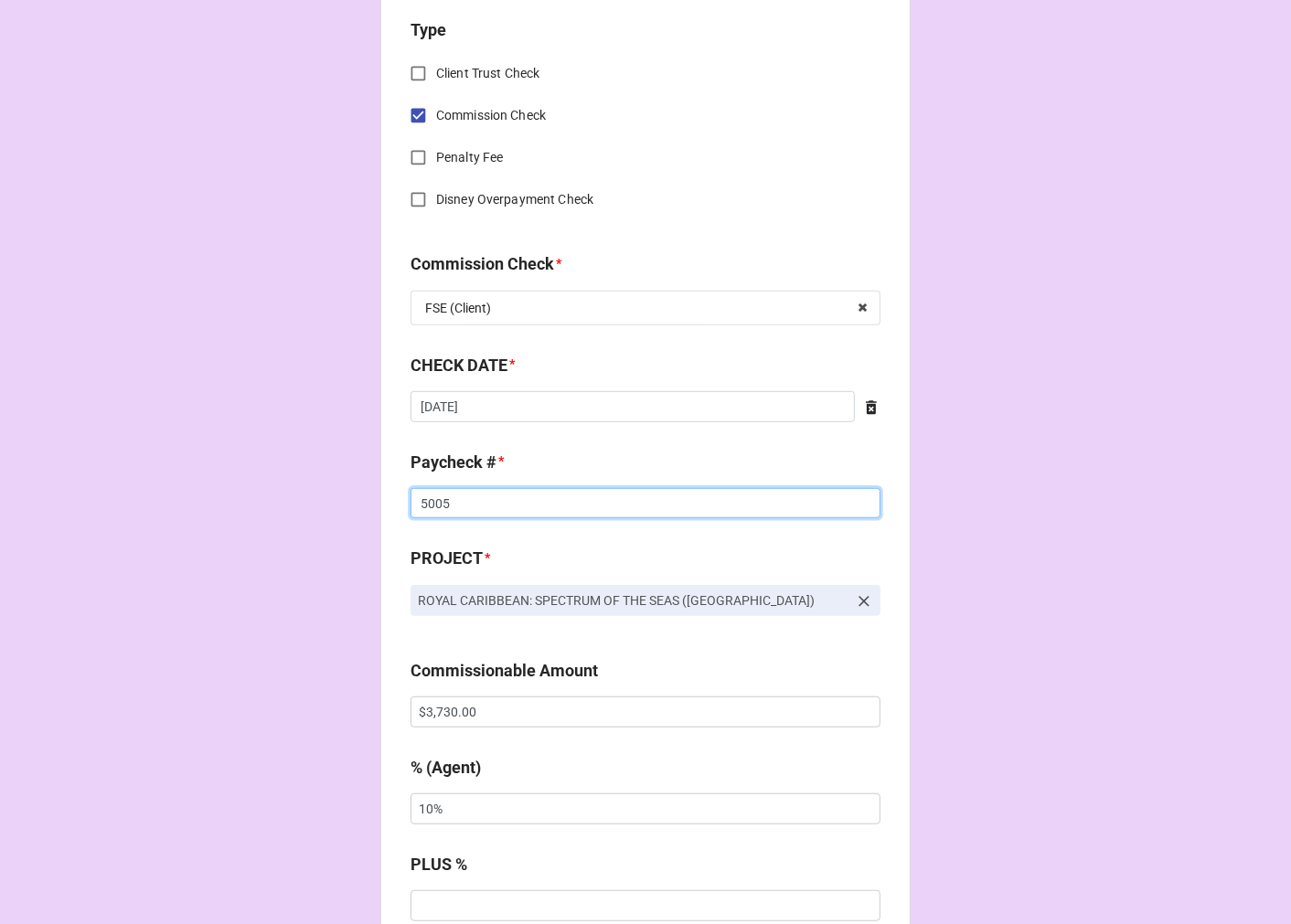
scroll to position [811, 0]
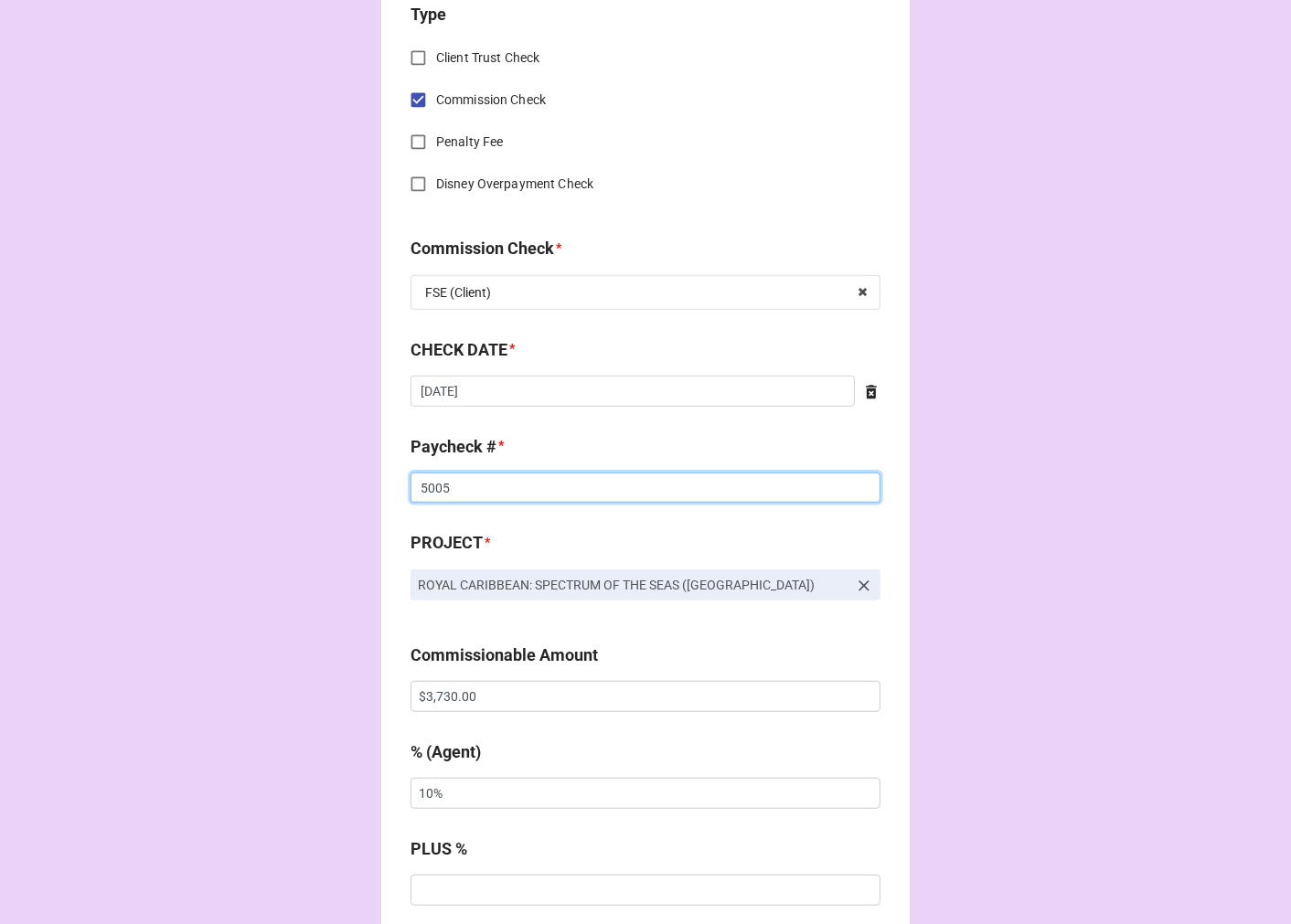
type input "5005"
click at [436, 681] on input "$3,730.00" at bounding box center [646, 696] width 470 height 32
click at [435, 681] on input "$3,730.00" at bounding box center [646, 696] width 470 height 32
drag, startPoint x: 484, startPoint y: 702, endPoint x: 308, endPoint y: 668, distance: 179.3
click at [308, 668] on div "CHECK PROCESSING FORM Client * Olyvia Shaw Agent (from Client) Arbender Agent *…" at bounding box center [646, 708] width 1291 height 3039
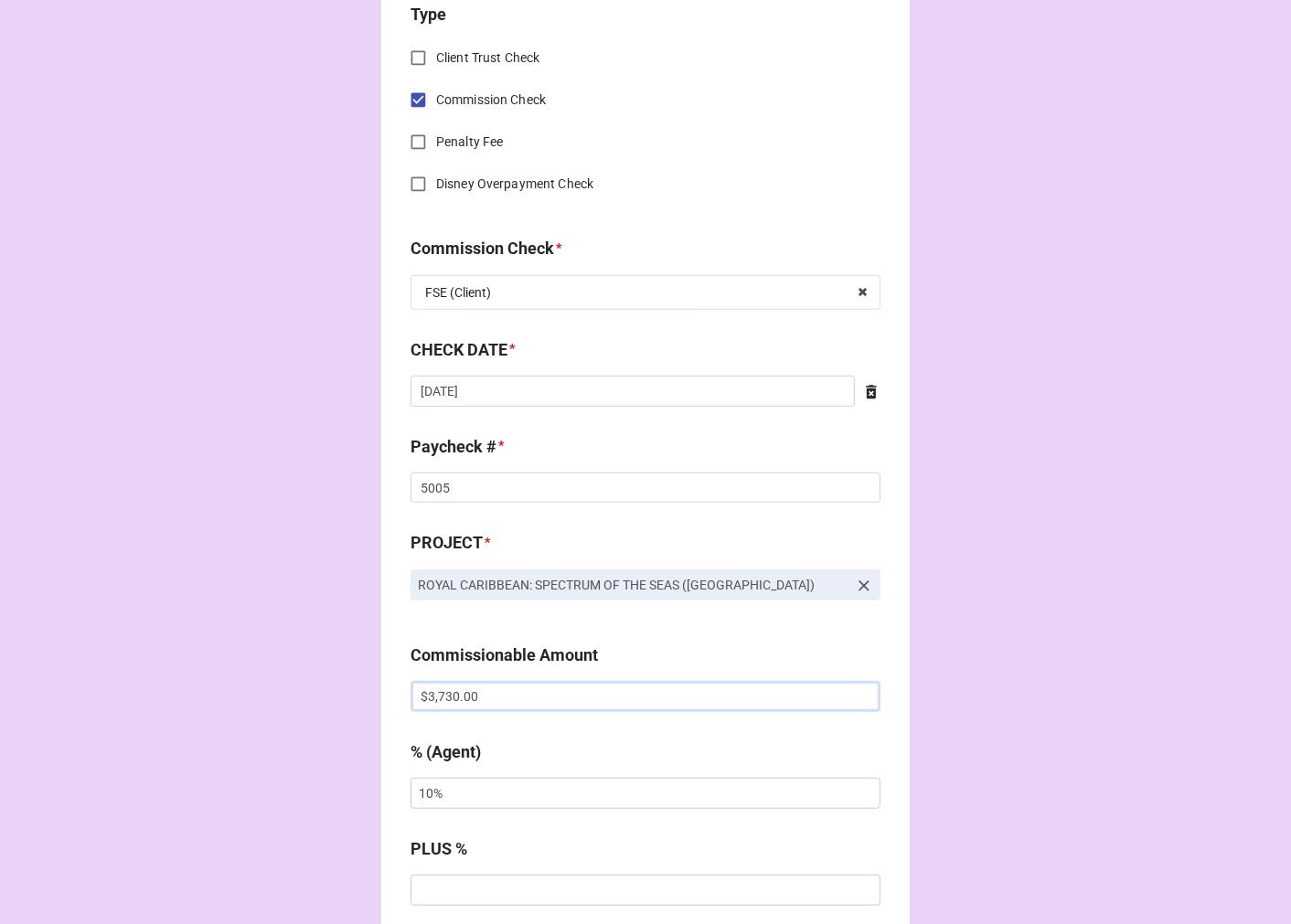
paste input "15"
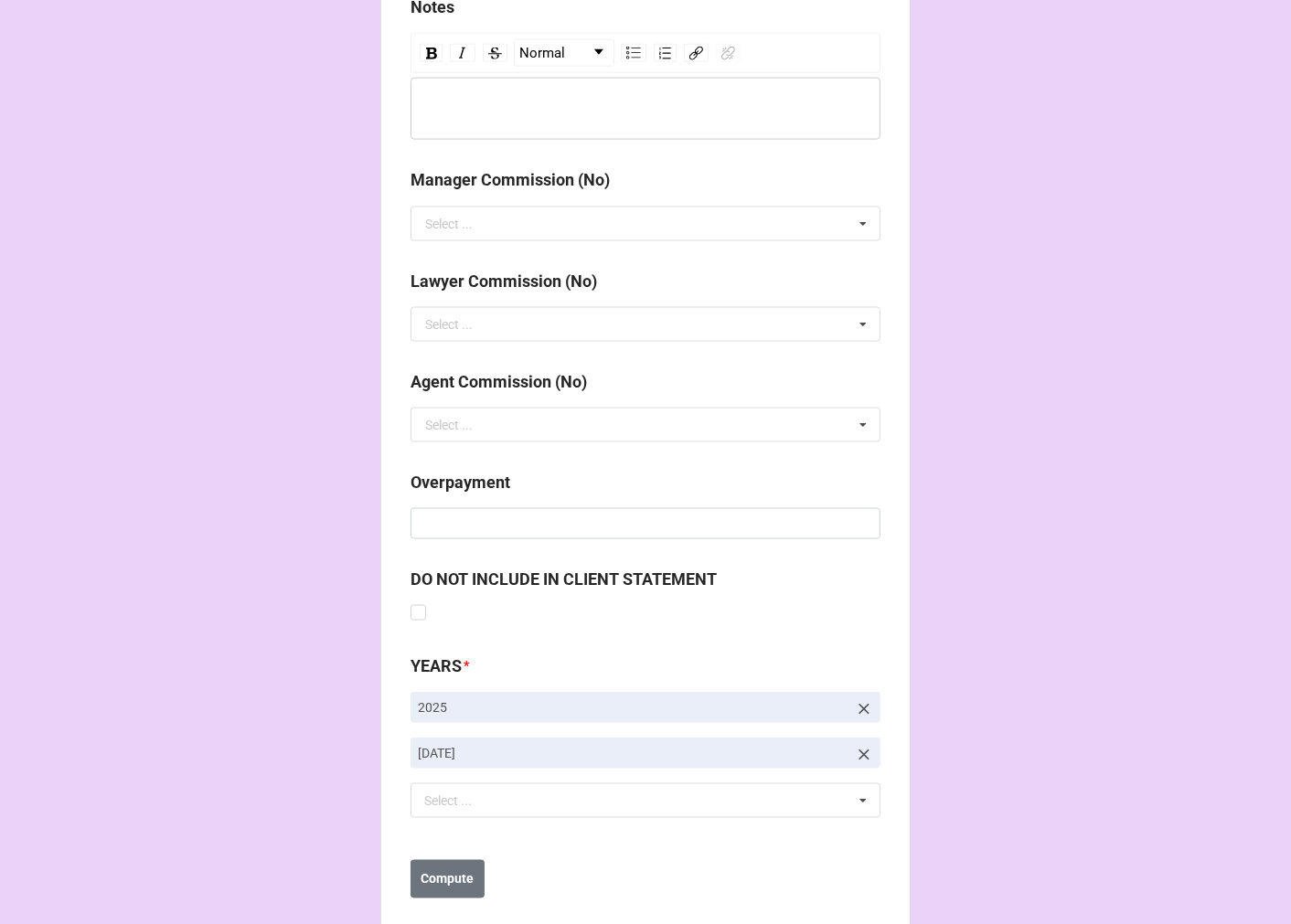
scroll to position [2115, 0]
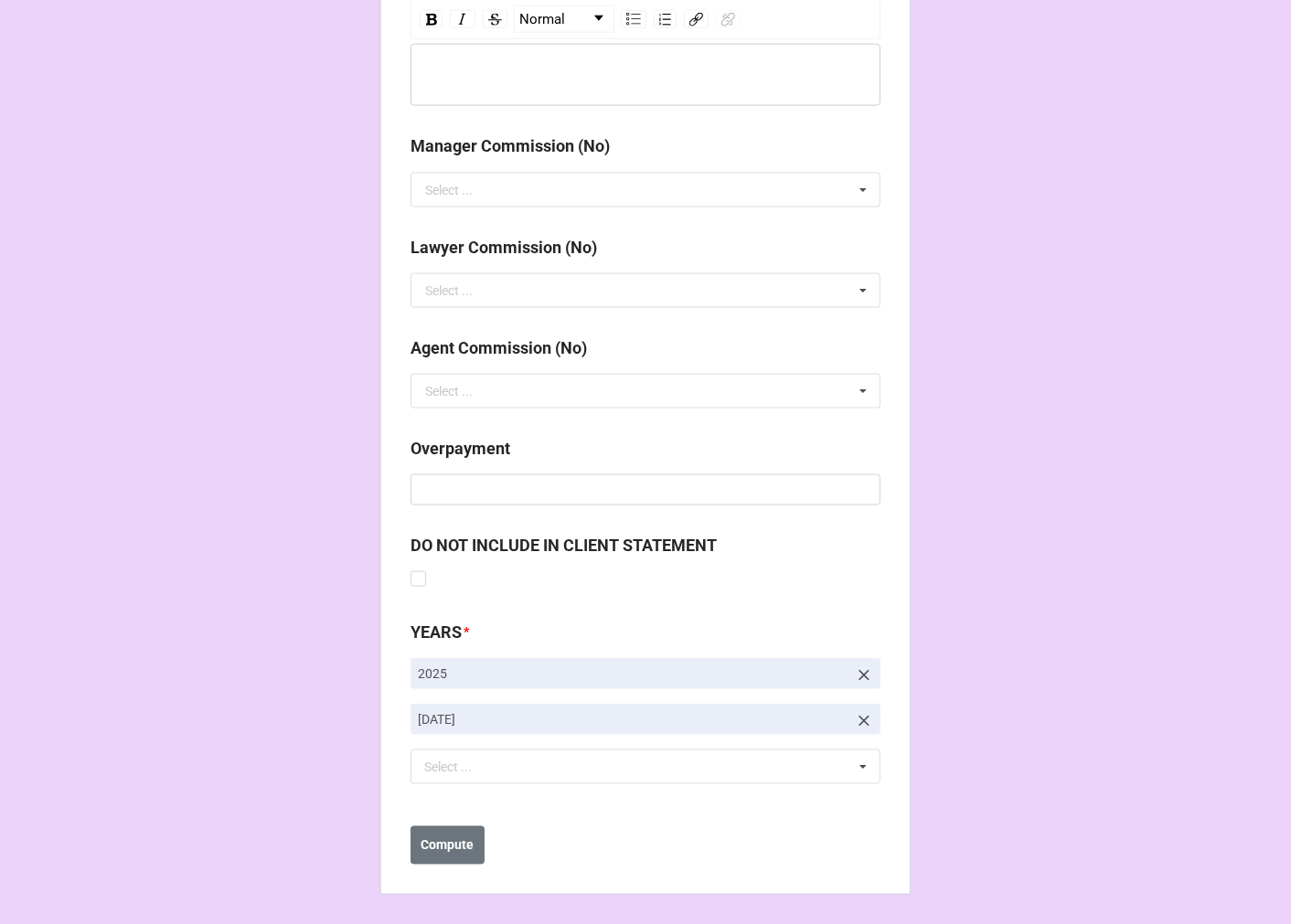
type input "$3,150.00"
drag, startPoint x: 867, startPoint y: 719, endPoint x: 853, endPoint y: 719, distance: 14.0
click at [860, 719] on icon at bounding box center [863, 721] width 18 height 18
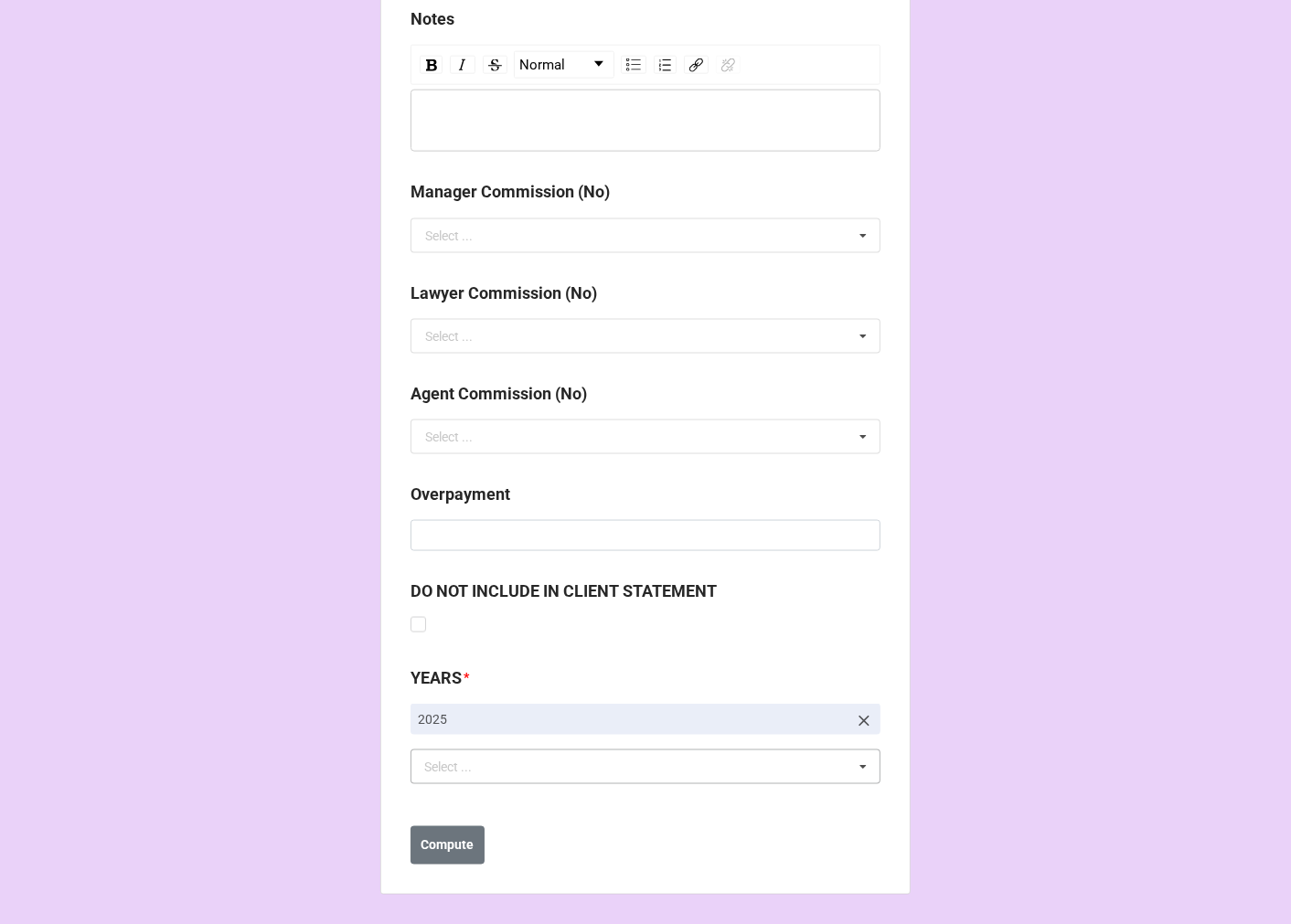
click at [549, 782] on div "Select ... No results found." at bounding box center [646, 766] width 470 height 34
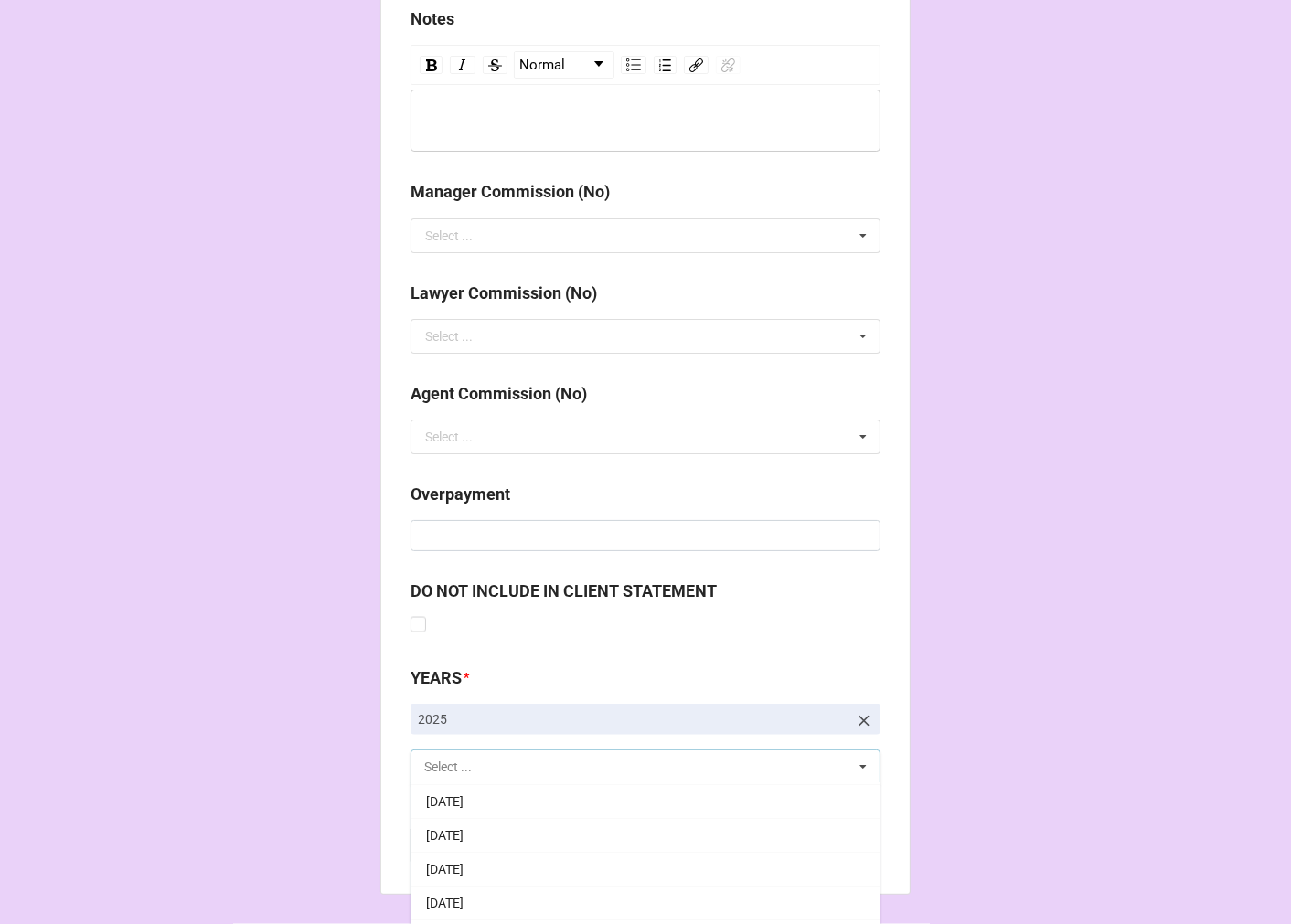
scroll to position [203, 0]
click at [463, 864] on span "[DATE]" at bounding box center [444, 868] width 37 height 14
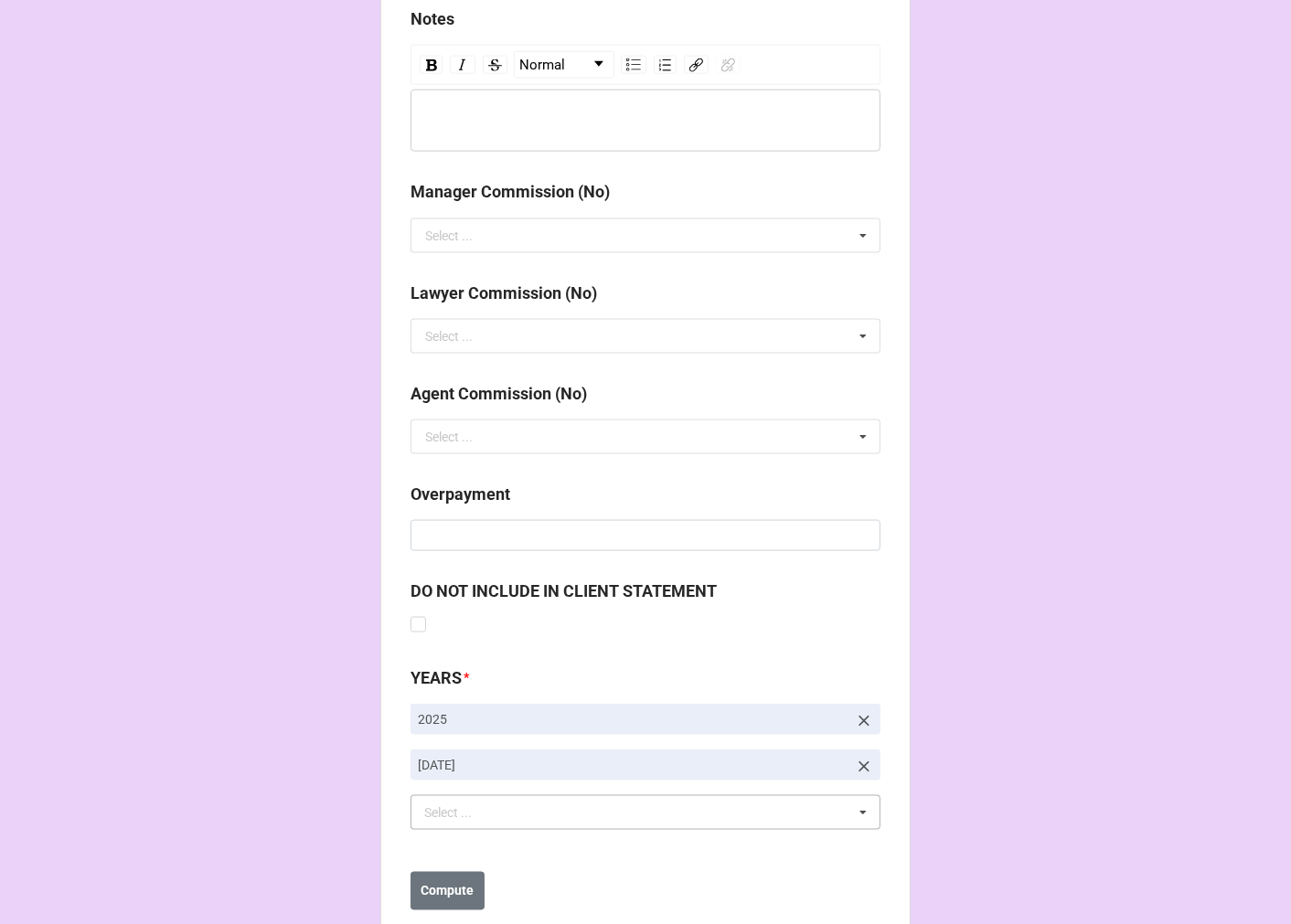
click at [440, 891] on b "Compute" at bounding box center [448, 892] width 53 height 19
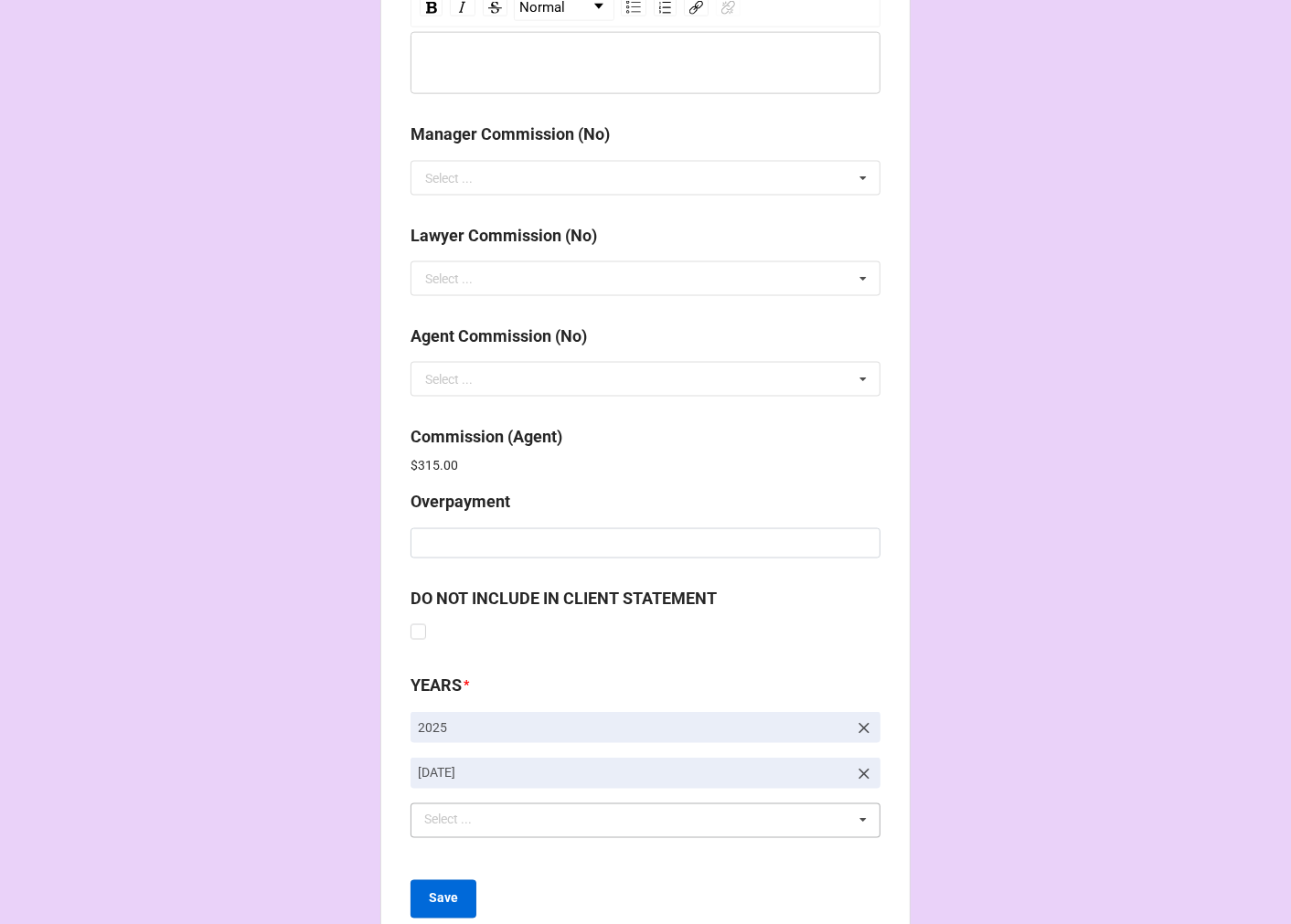
scroll to position [2180, 0]
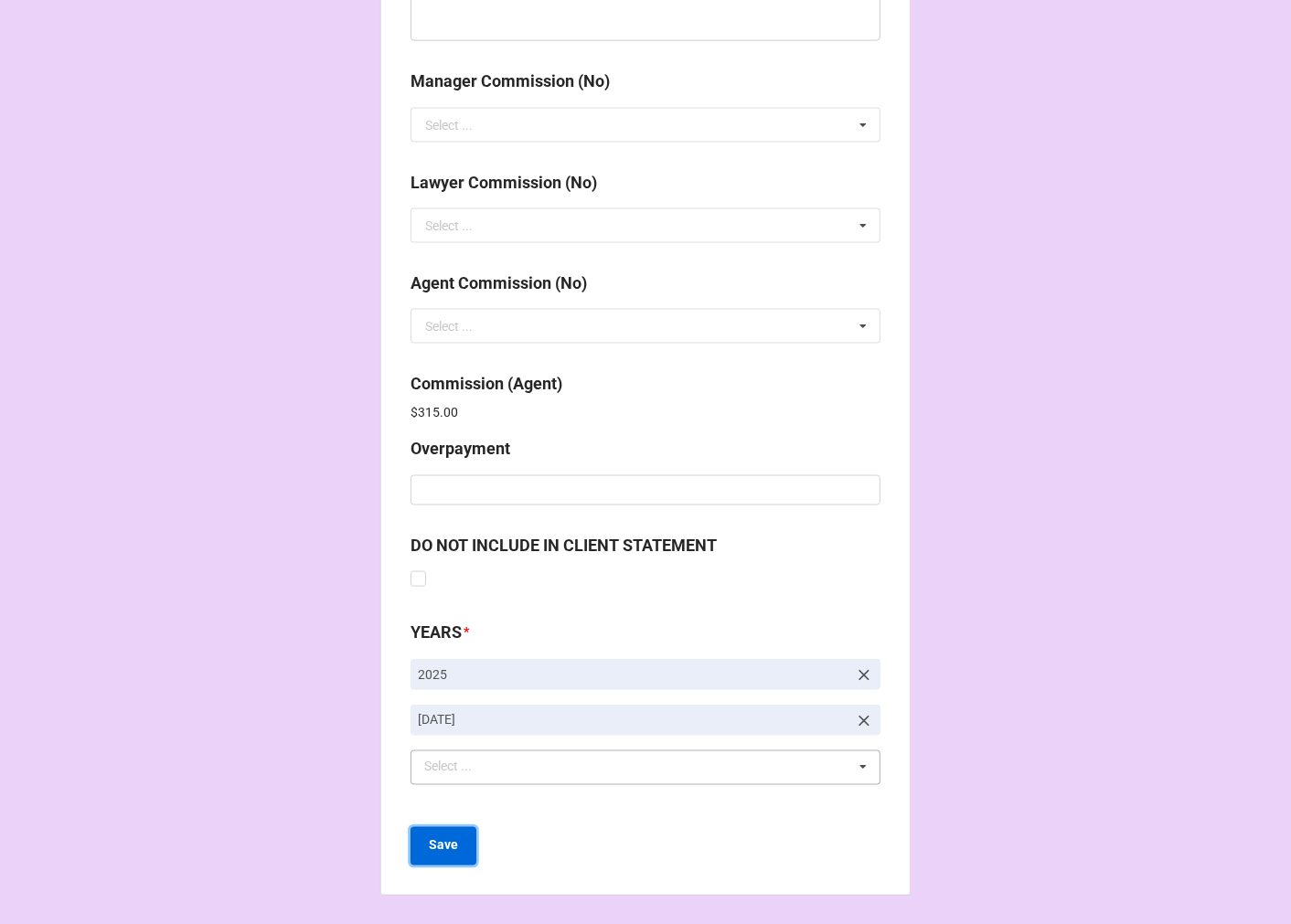
click at [424, 832] on button "Save" at bounding box center [443, 846] width 66 height 38
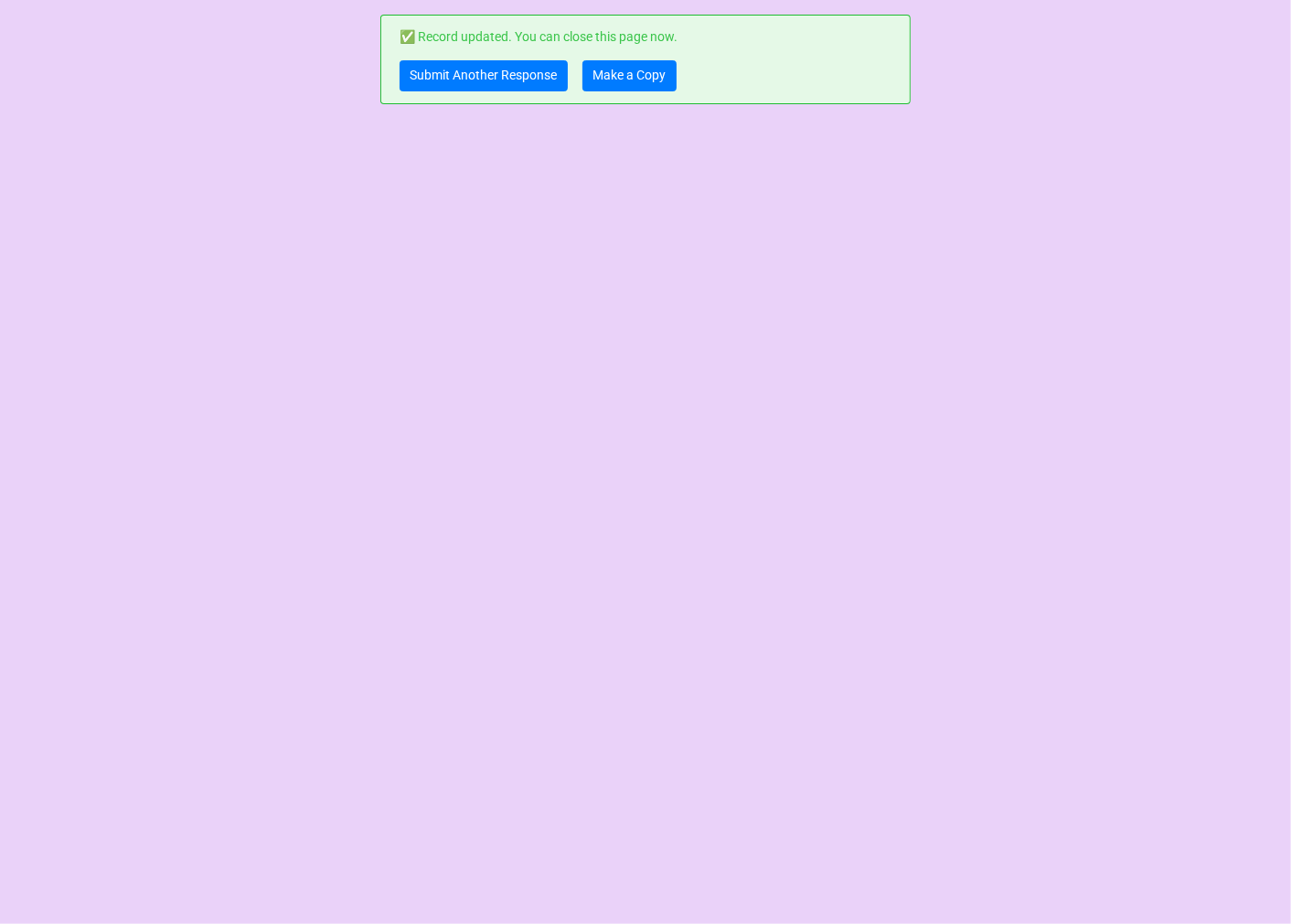
scroll to position [0, 0]
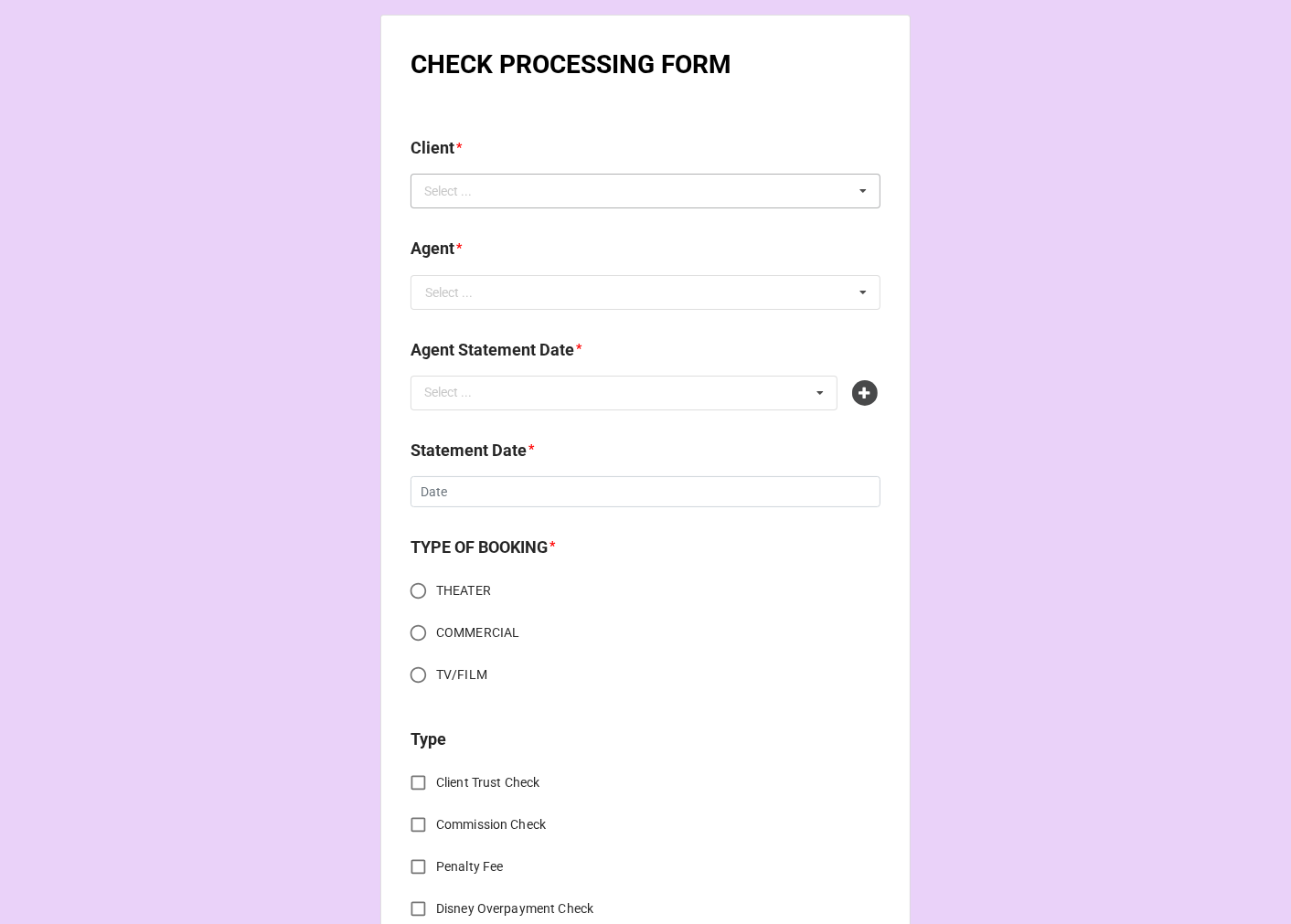
click at [547, 193] on div "Select ... No results found." at bounding box center [646, 191] width 470 height 34
type input "[PERSON_NAME]"
drag, startPoint x: 540, startPoint y: 224, endPoint x: 530, endPoint y: 242, distance: 20.6
click at [536, 220] on div "Jared Svoboda" at bounding box center [646, 223] width 468 height 33
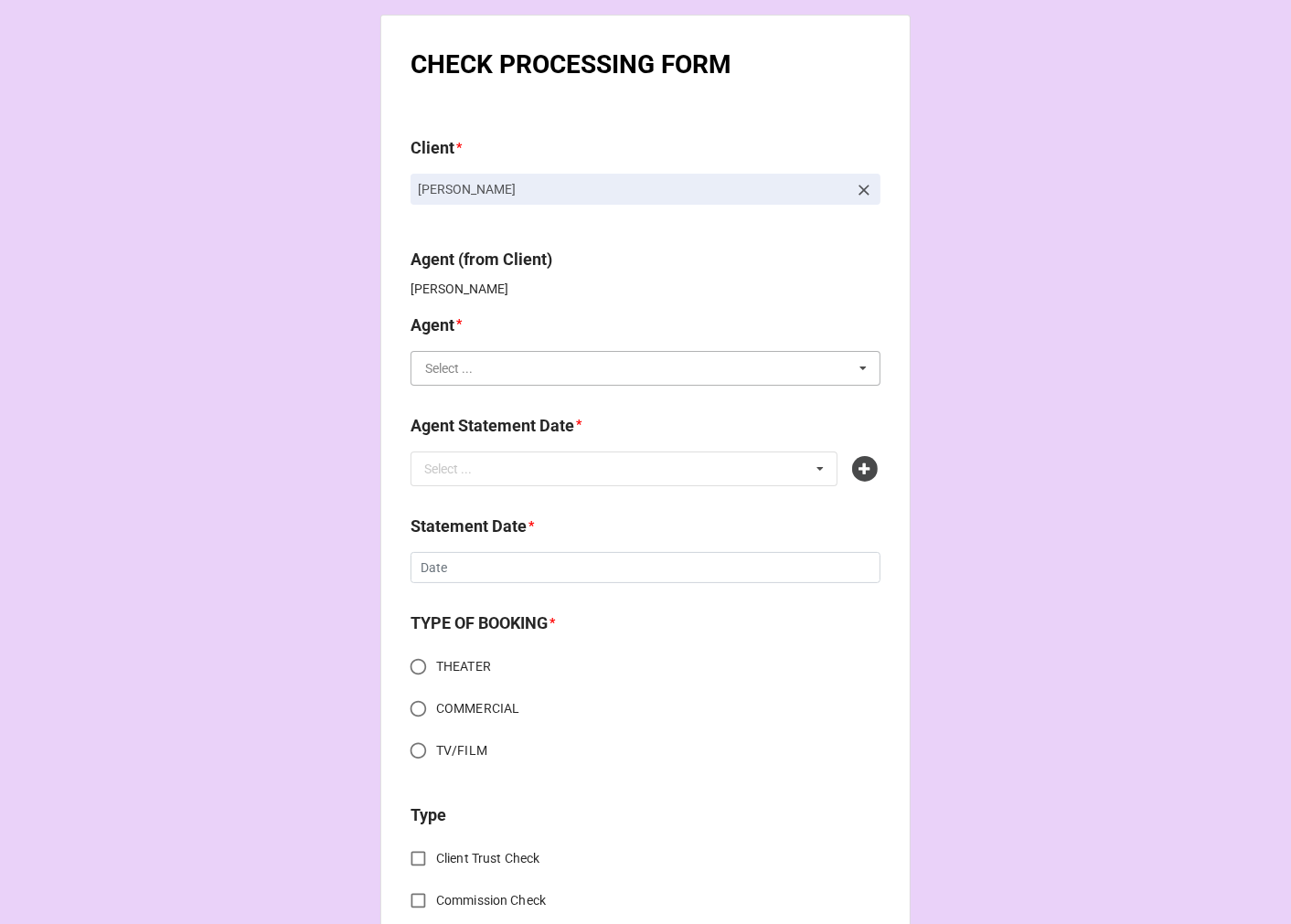
click at [474, 372] on input "text" at bounding box center [646, 368] width 468 height 32
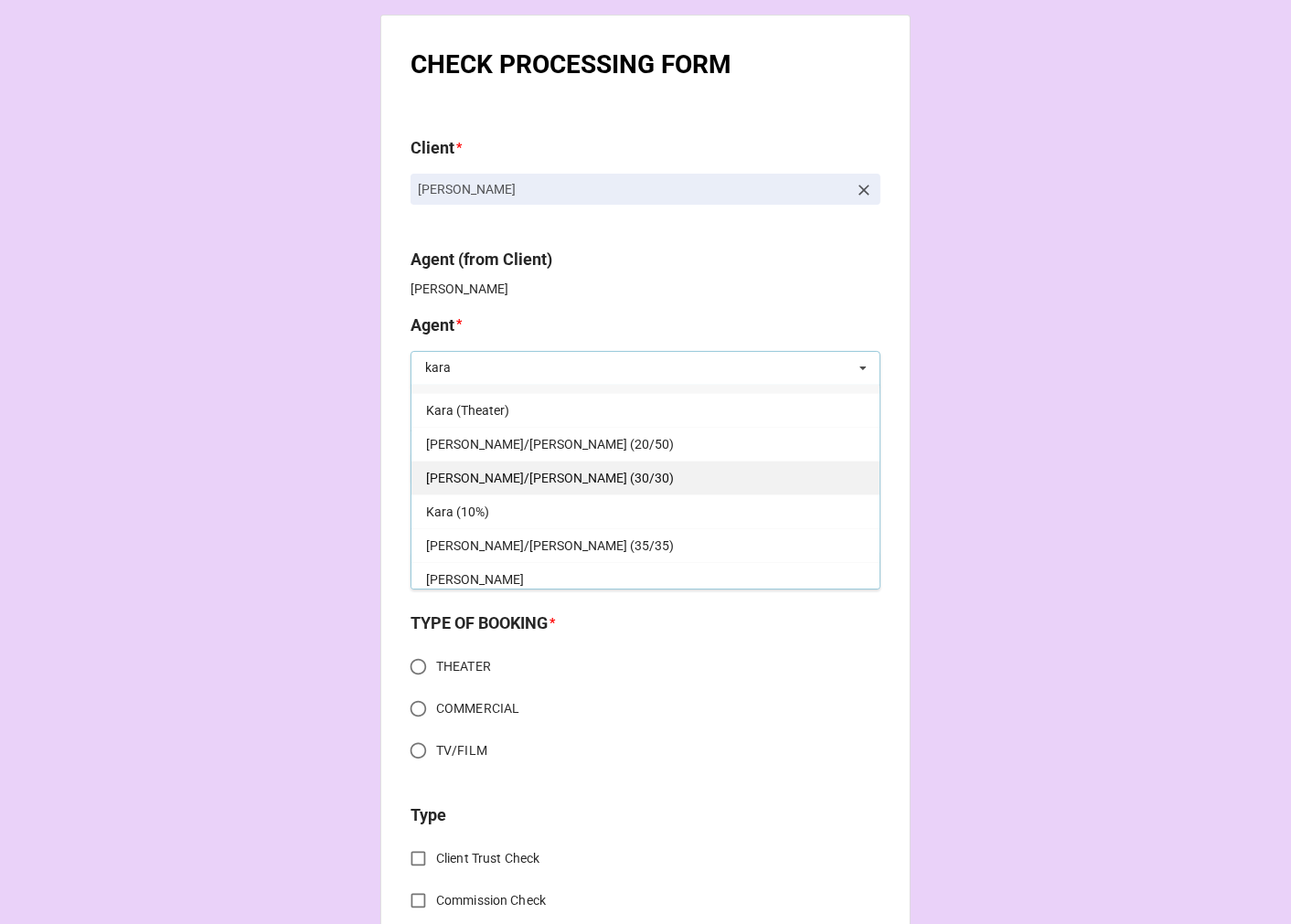
scroll to position [32, 0]
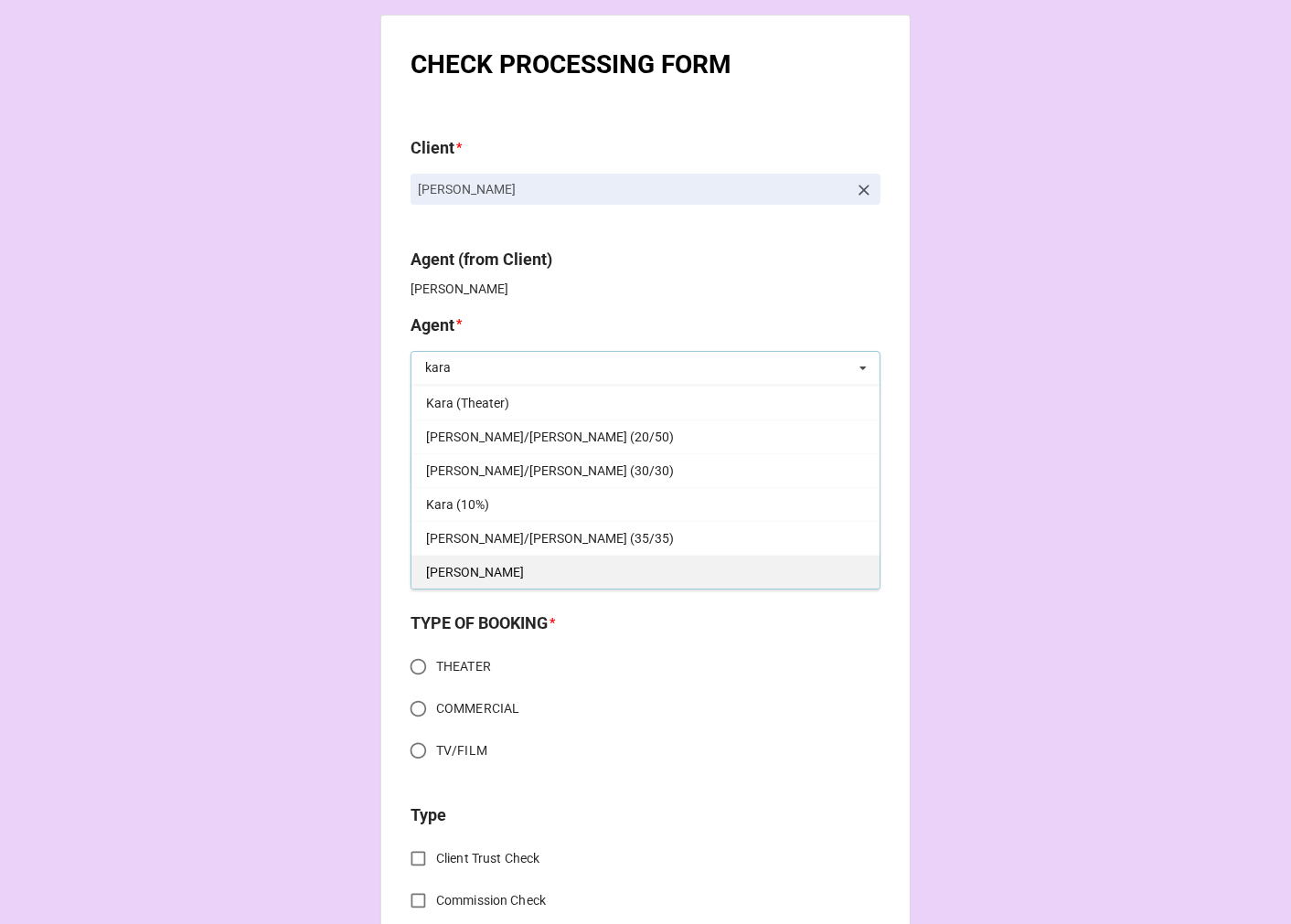
type input "kara"
click at [486, 569] on div "[PERSON_NAME]" at bounding box center [646, 571] width 468 height 33
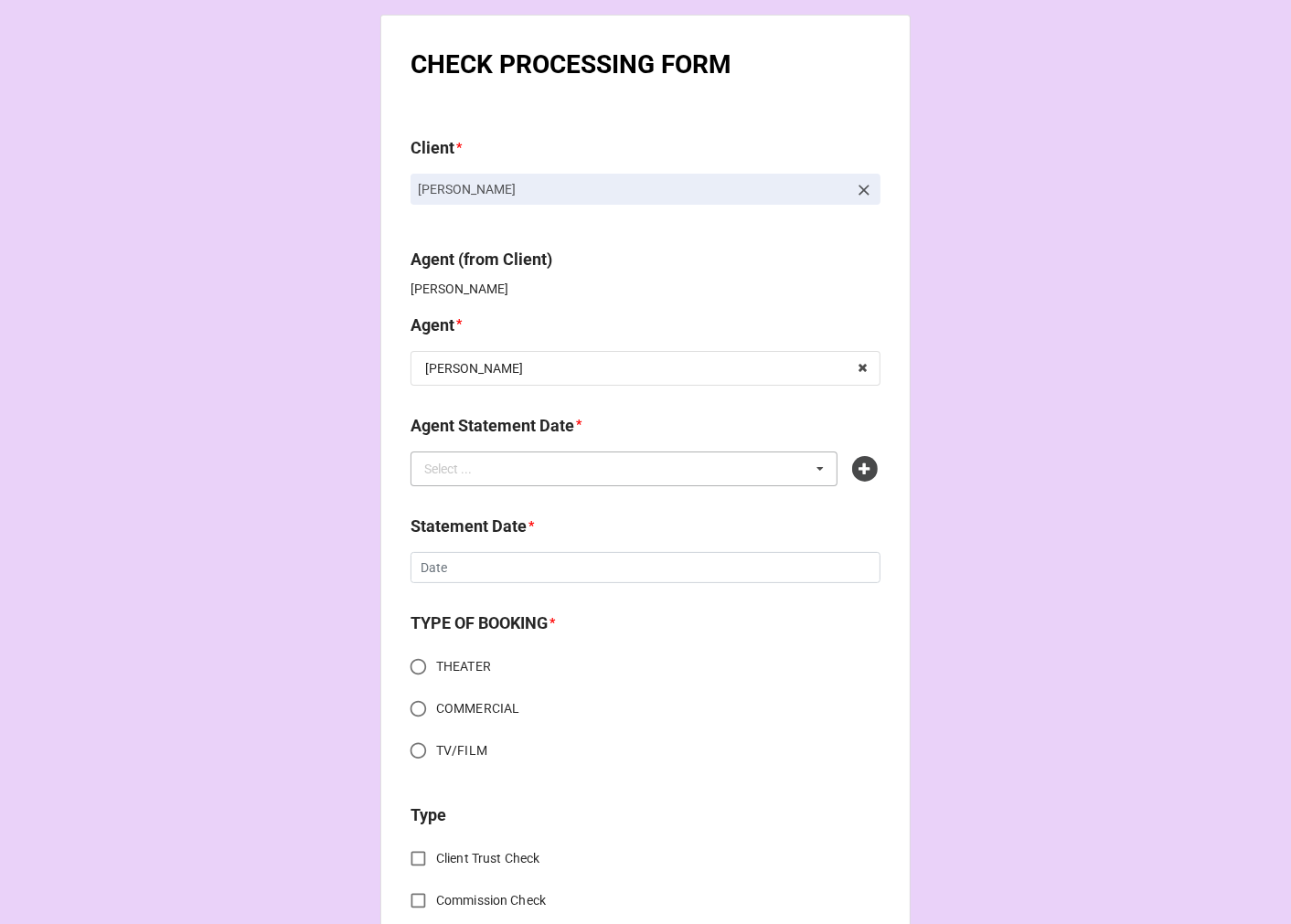
click at [464, 469] on div "Select ..." at bounding box center [458, 469] width 78 height 21
type input "kara"
click at [517, 548] on div "[DATE] ([GEOGRAPHIC_DATA])" at bounding box center [624, 536] width 425 height 33
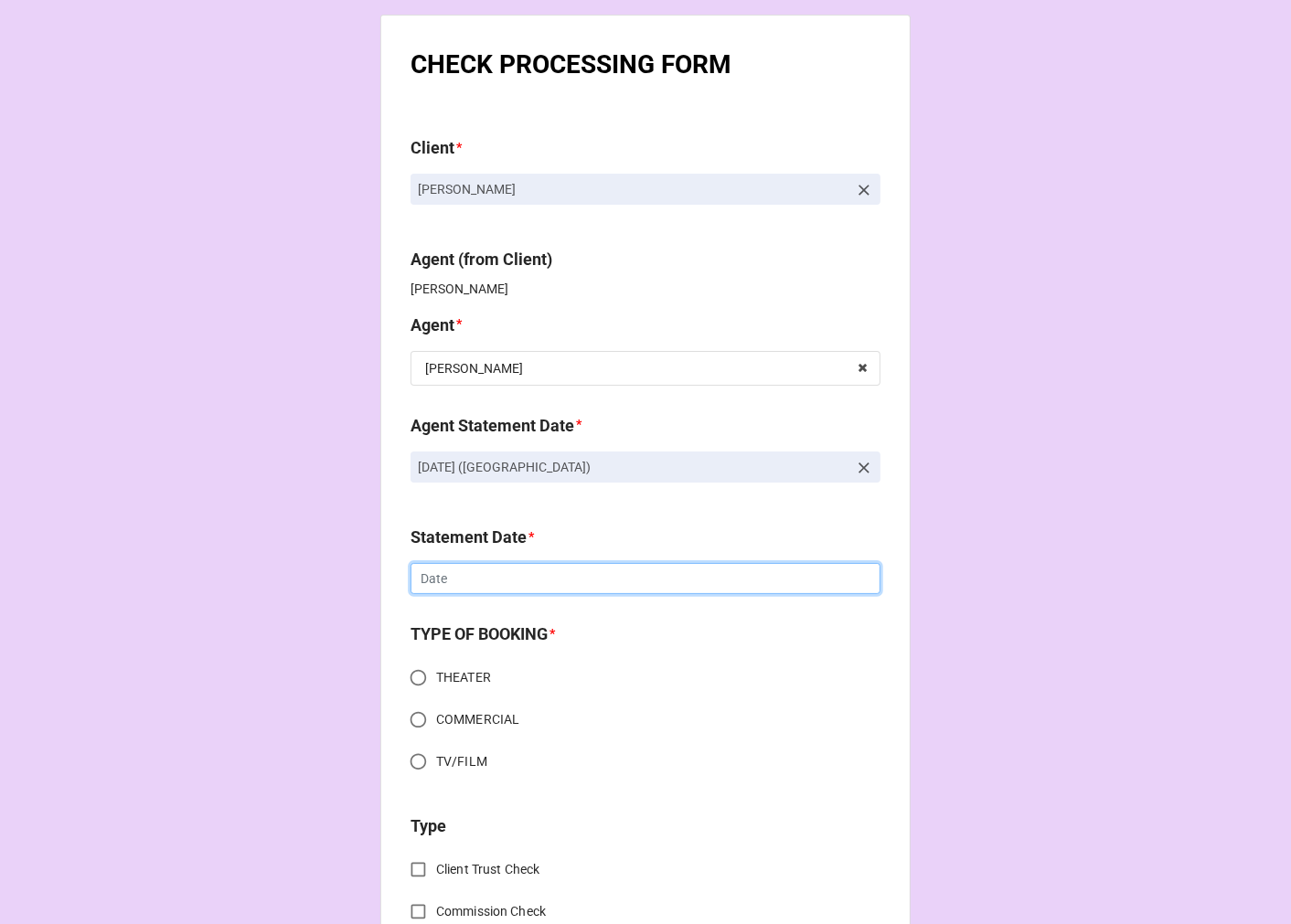
click at [470, 568] on input "text" at bounding box center [646, 578] width 470 height 32
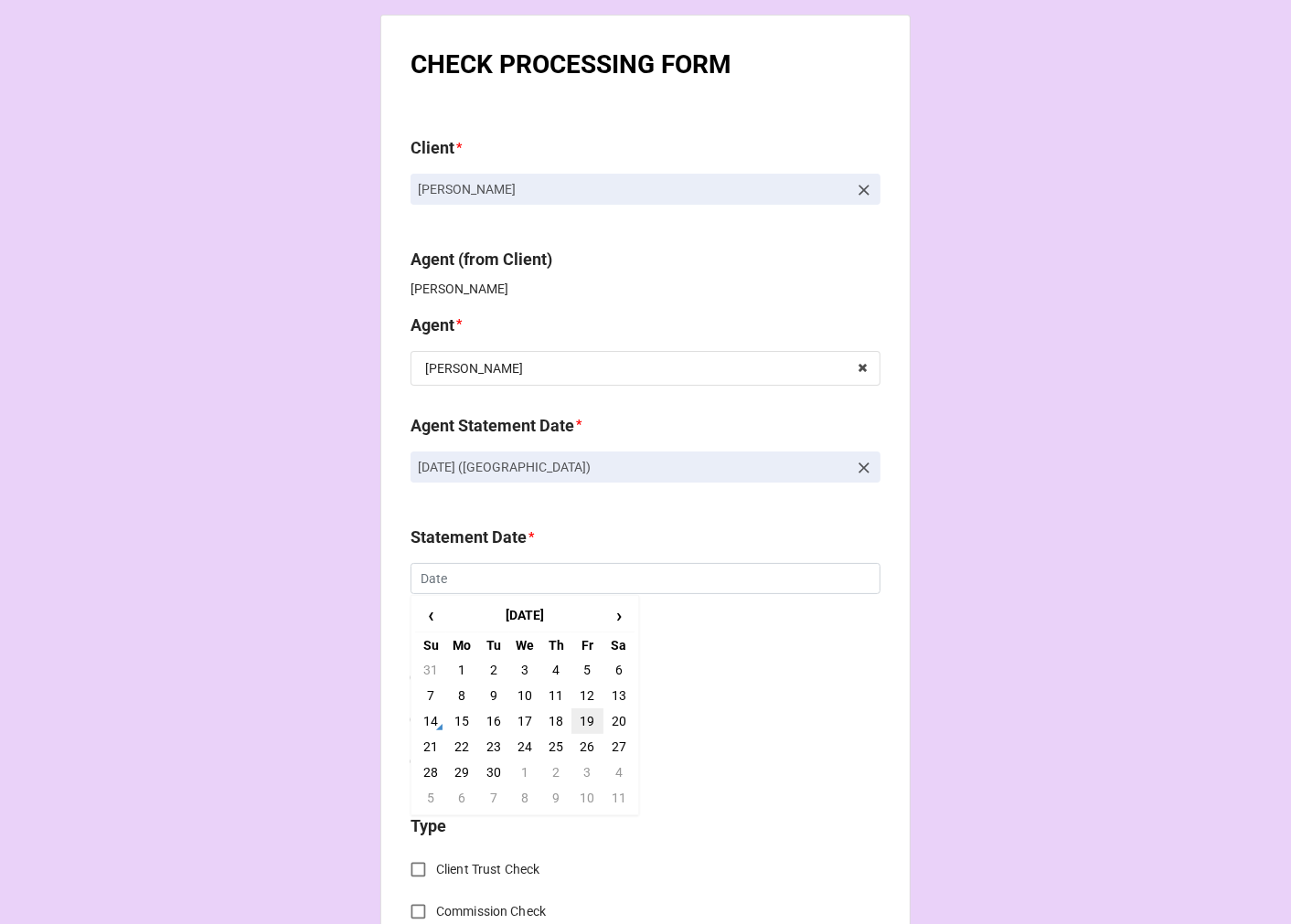
click at [585, 732] on td "19" at bounding box center [586, 721] width 32 height 26
type input "[DATE]"
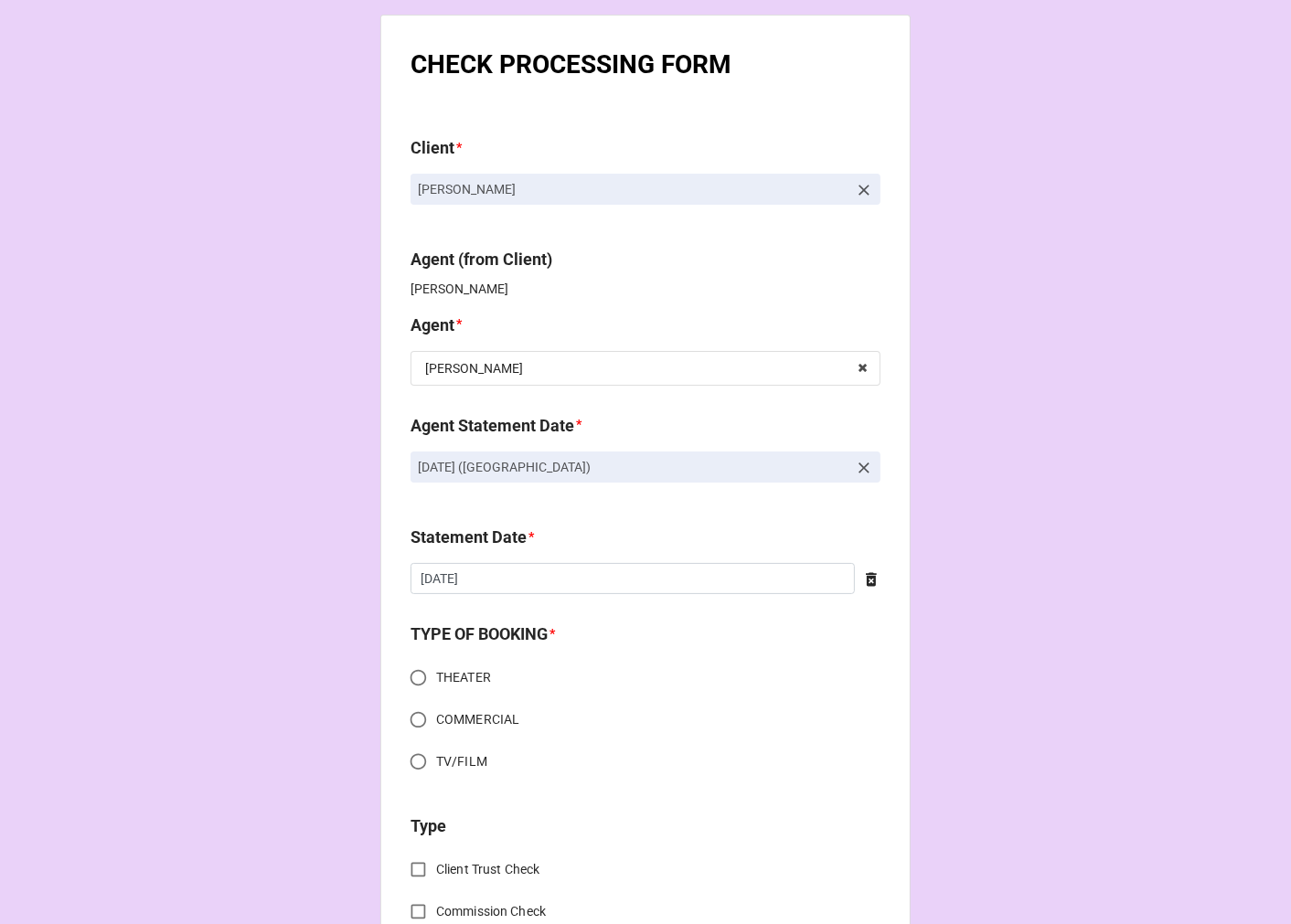
drag, startPoint x: 408, startPoint y: 670, endPoint x: 445, endPoint y: 677, distance: 37.7
click at [408, 668] on input "THEATER" at bounding box center [417, 677] width 35 height 35
radio input "true"
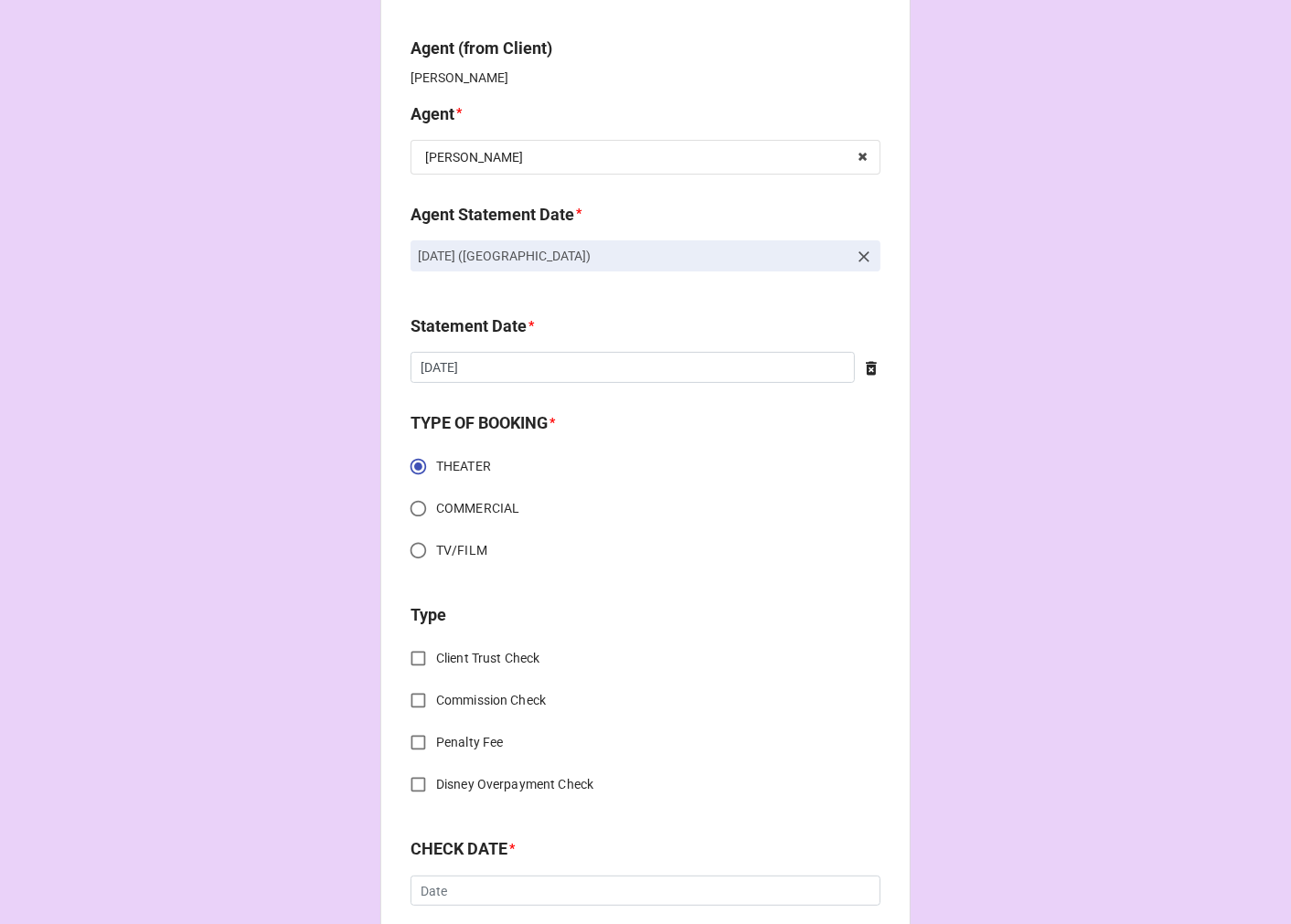
scroll to position [406, 0]
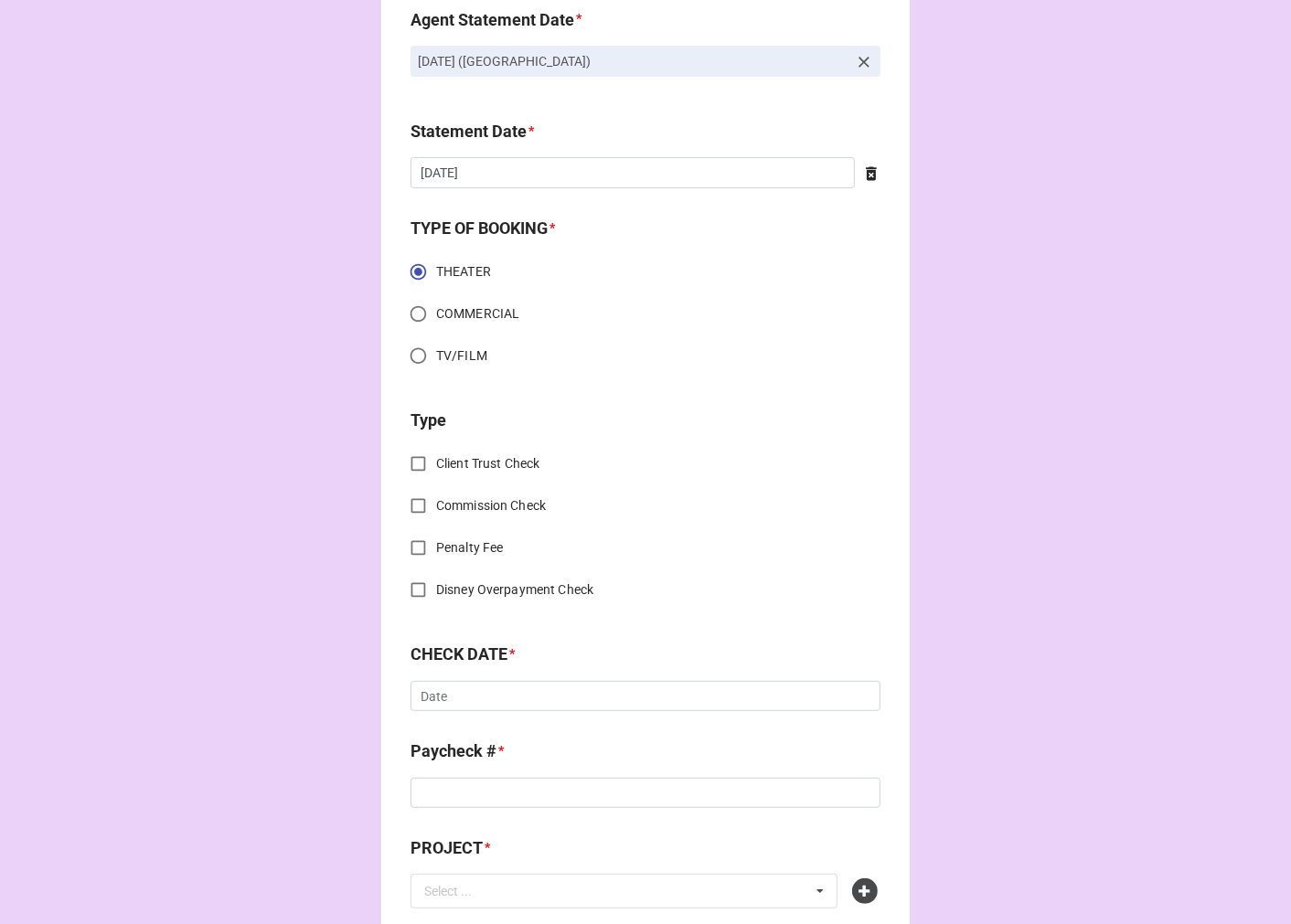
click at [409, 500] on input "Commission Check" at bounding box center [417, 505] width 35 height 35
checkbox input "true"
click at [455, 701] on div "Select ..." at bounding box center [449, 698] width 48 height 12
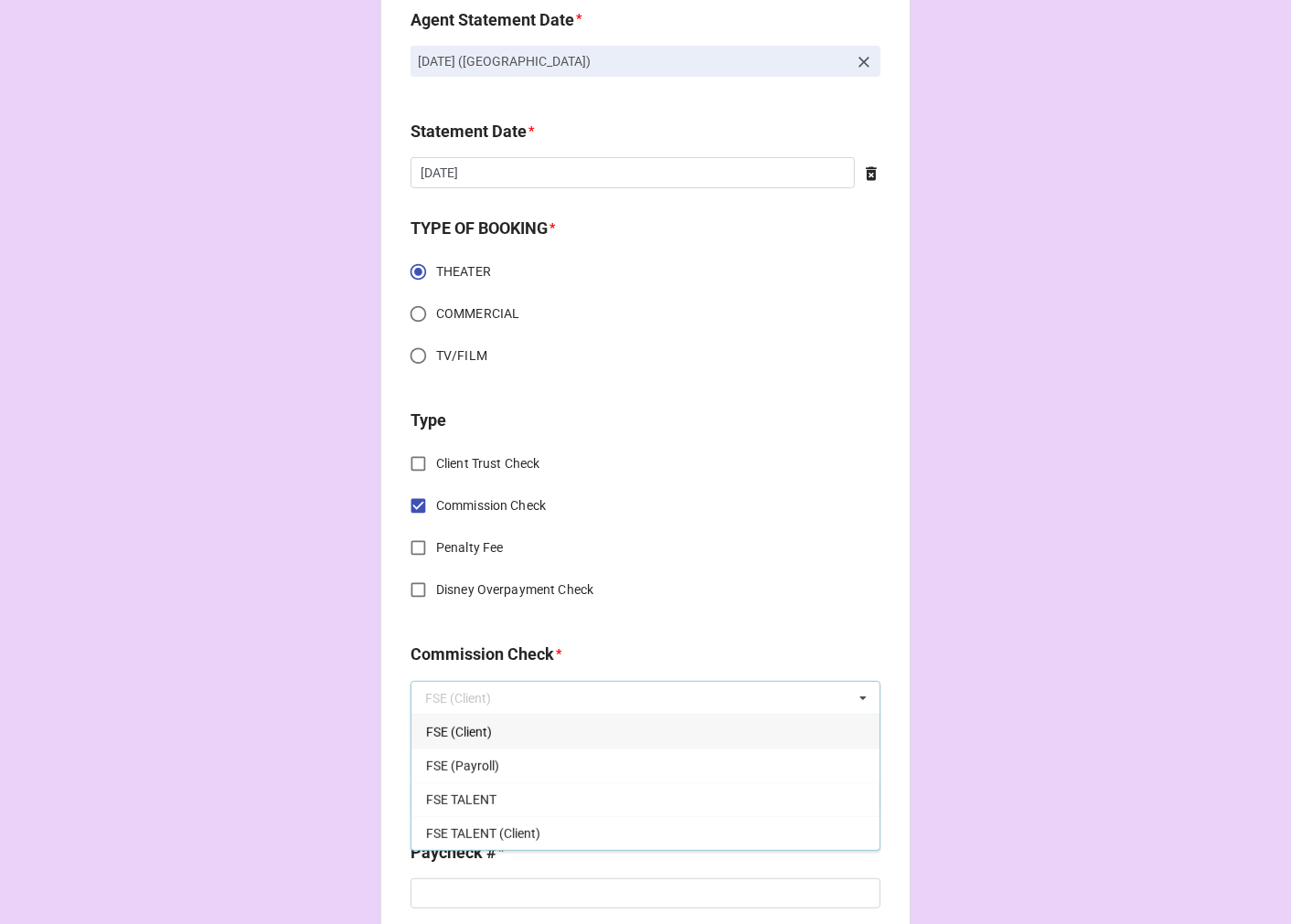
click at [461, 725] on span "FSE (Client)" at bounding box center [458, 731] width 66 height 14
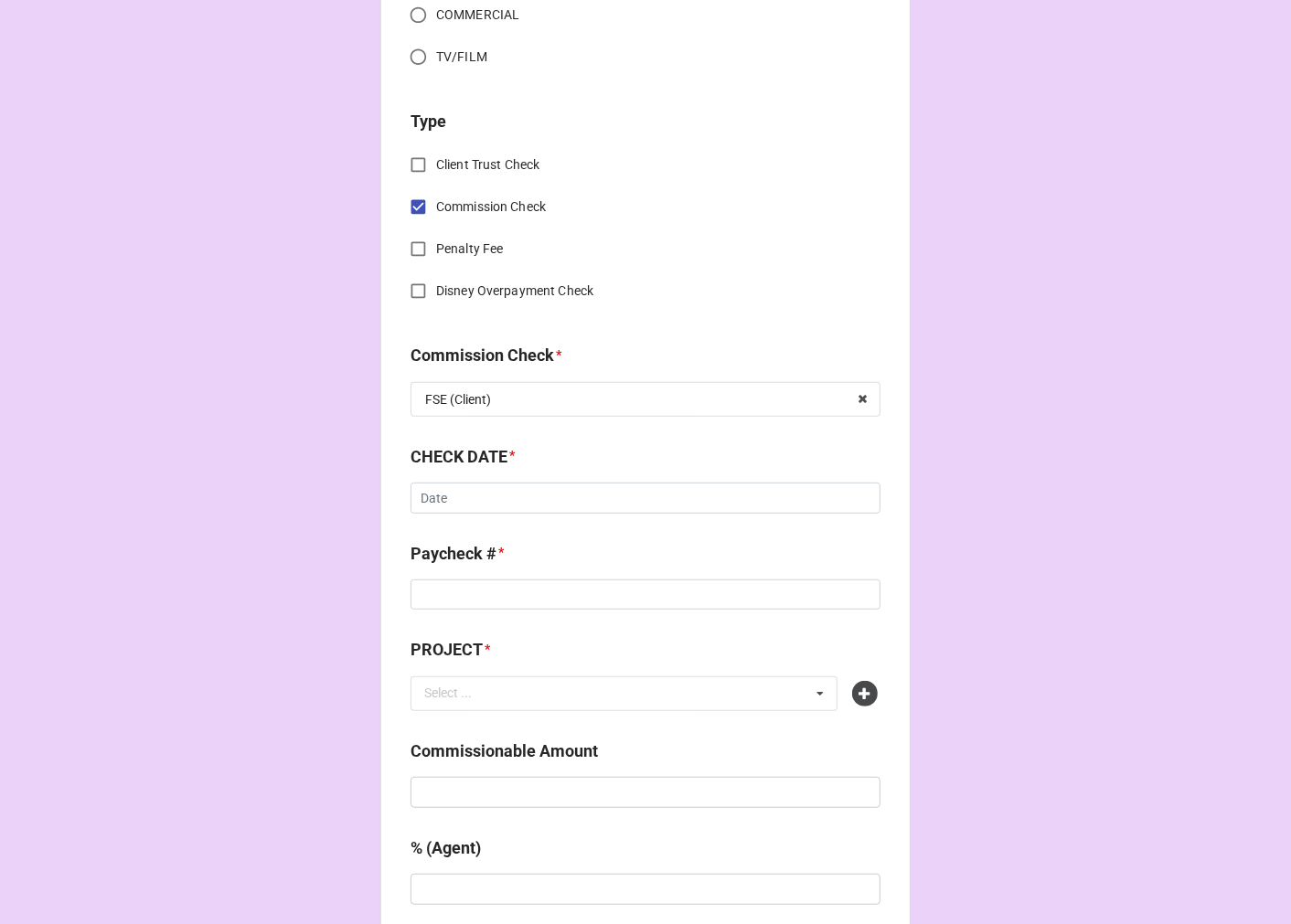
scroll to position [710, 0]
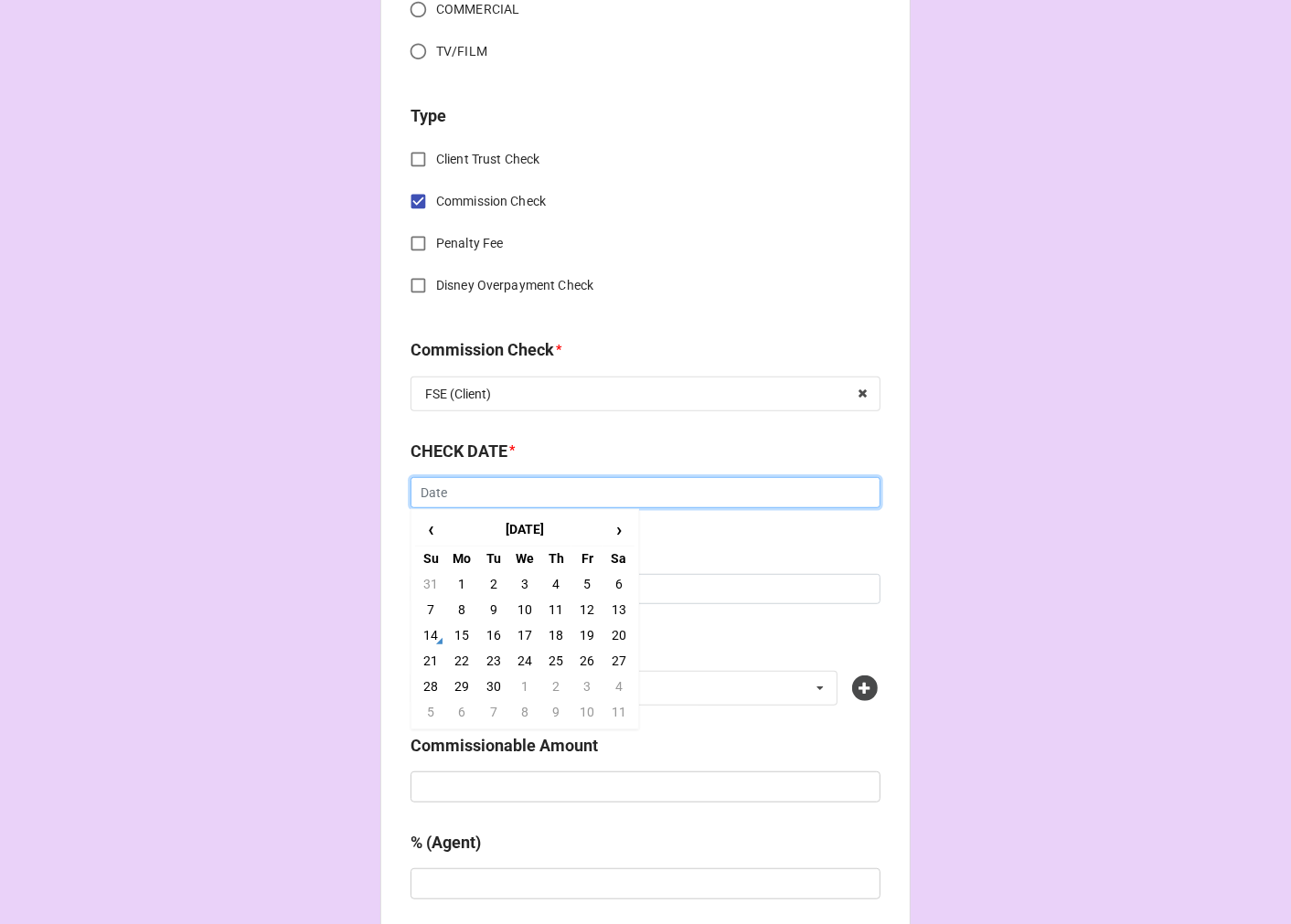
click at [476, 489] on input "text" at bounding box center [646, 493] width 470 height 32
click at [435, 531] on span "‹" at bounding box center [431, 530] width 30 height 31
click at [547, 678] on td "28" at bounding box center [556, 686] width 32 height 26
type input "8/28/2025"
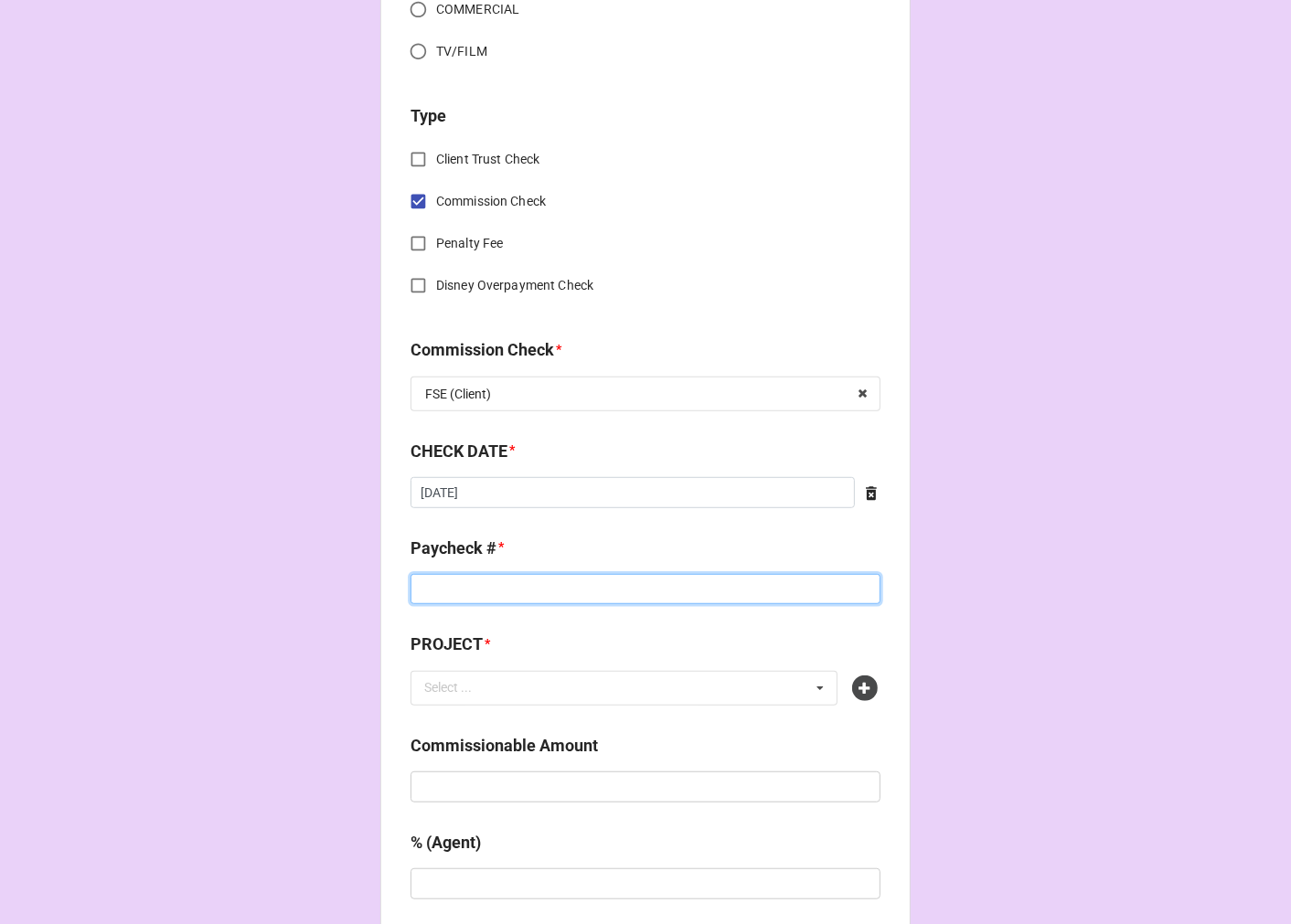
click at [476, 597] on input at bounding box center [646, 589] width 470 height 32
type input "9402"
click at [857, 676] on icon at bounding box center [864, 688] width 26 height 26
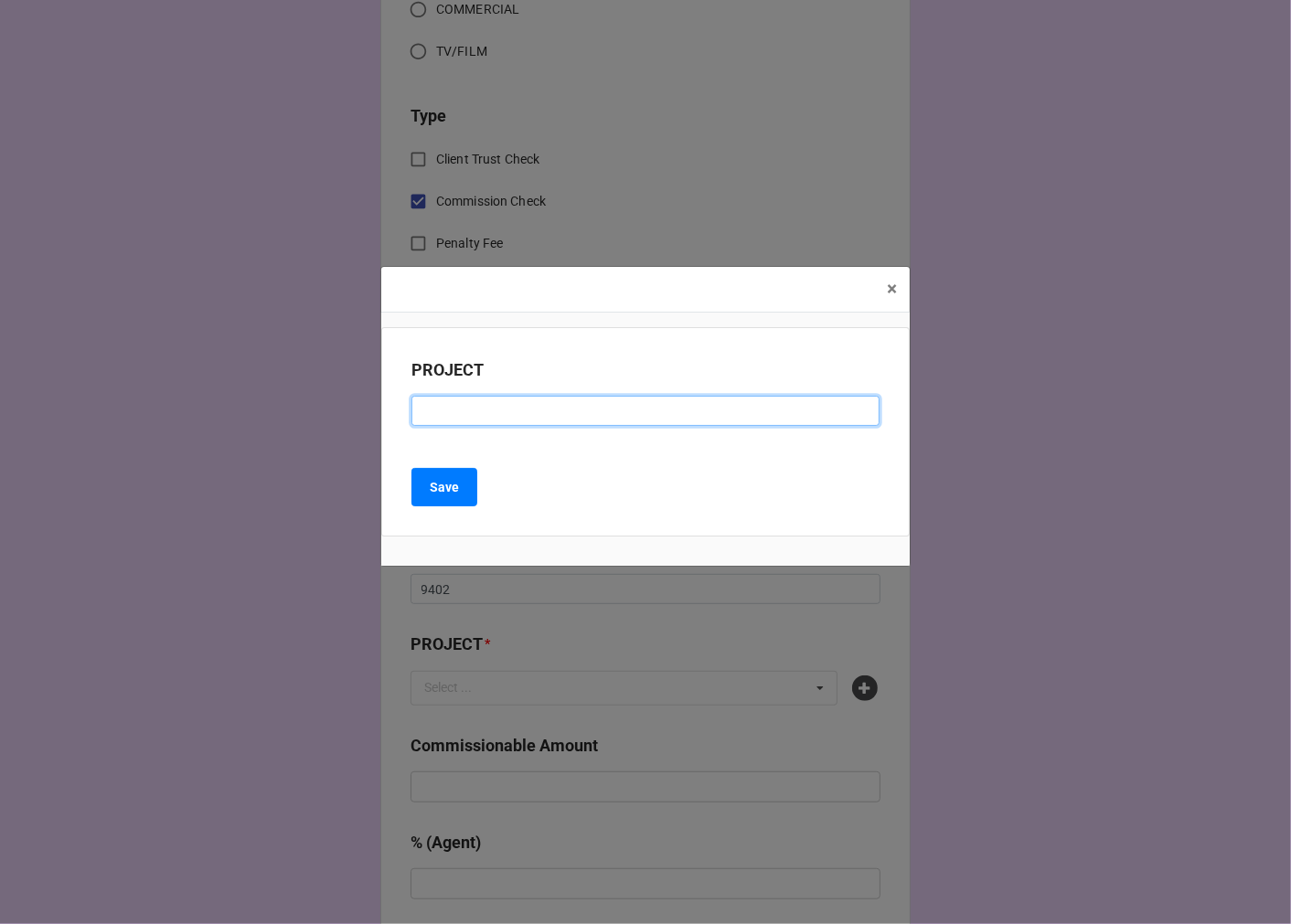
click at [514, 417] on input at bounding box center [646, 411] width 468 height 32
paste input "JERSEY BOYS (GREAT LAKES CENTER FOR THE ARTS)"
type input "JERSEY BOYS (GREAT LAKES CENTER FOR THE ARTS)"
click at [422, 509] on div "PROJECT JERSEY BOYS (GREAT LAKES CENTER FOR THE ARTS) Save" at bounding box center [645, 432] width 528 height 210
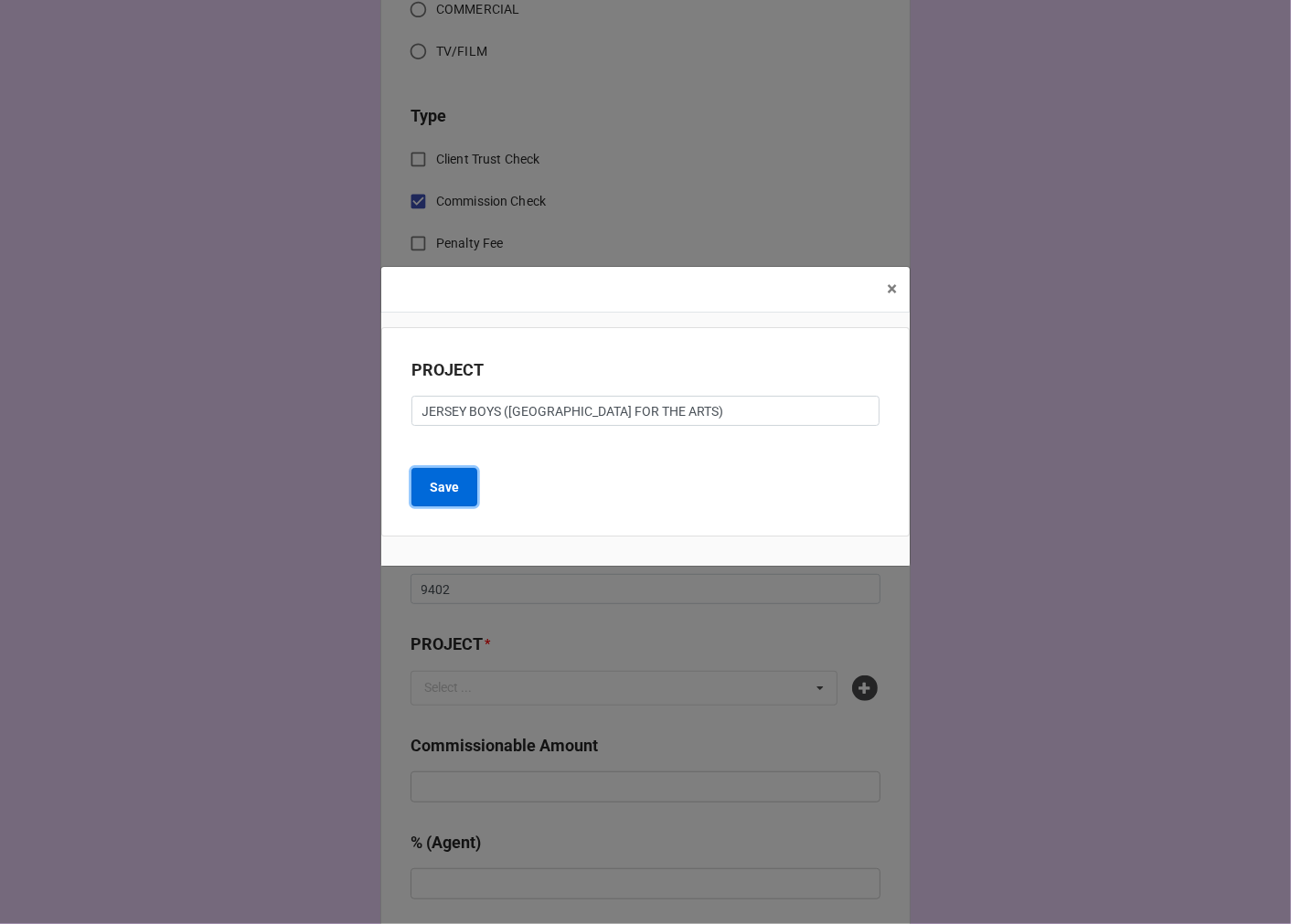
click at [439, 496] on button "Save" at bounding box center [444, 487] width 66 height 38
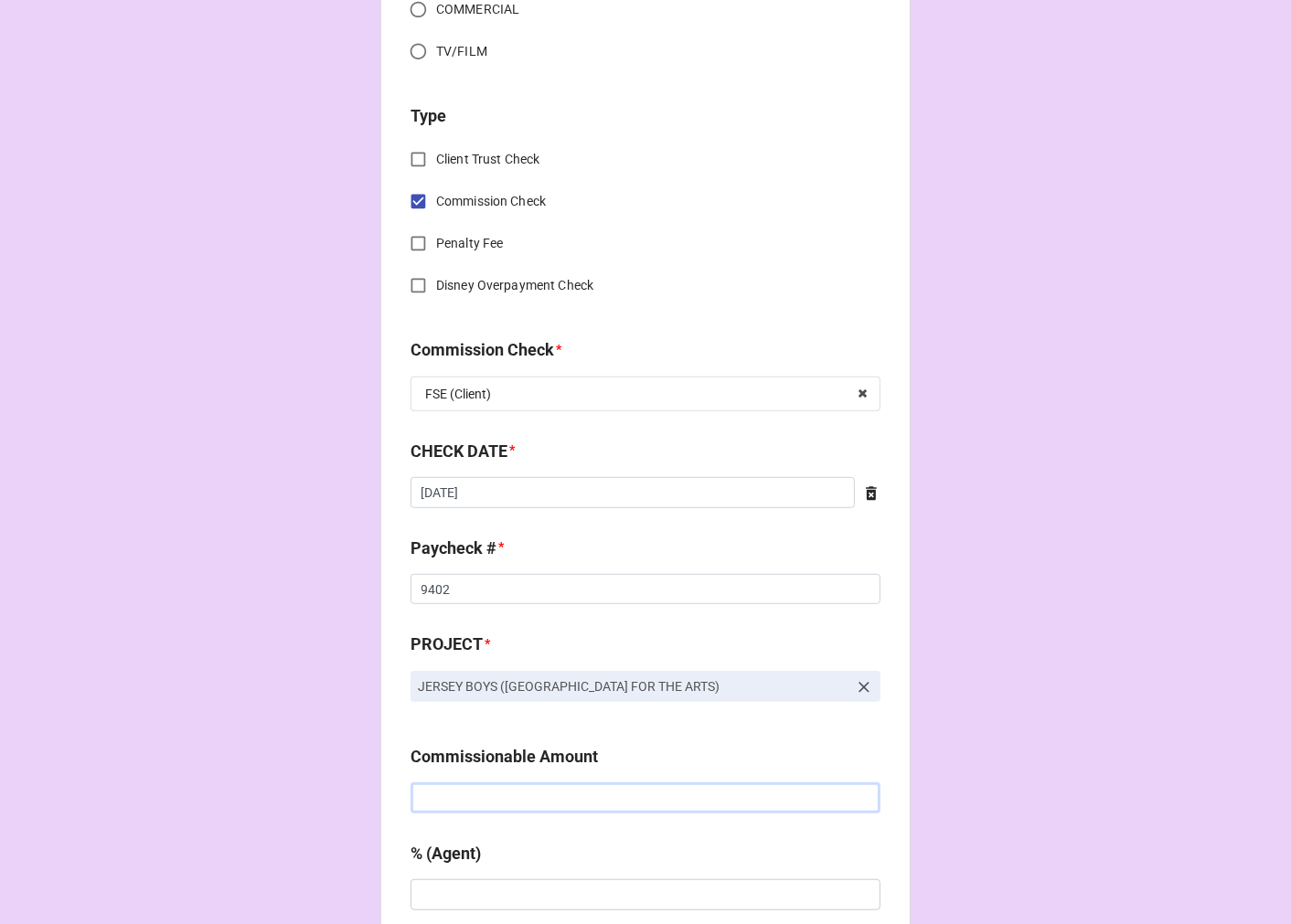
click at [512, 809] on input "text" at bounding box center [646, 798] width 470 height 32
type input "$1,230.00"
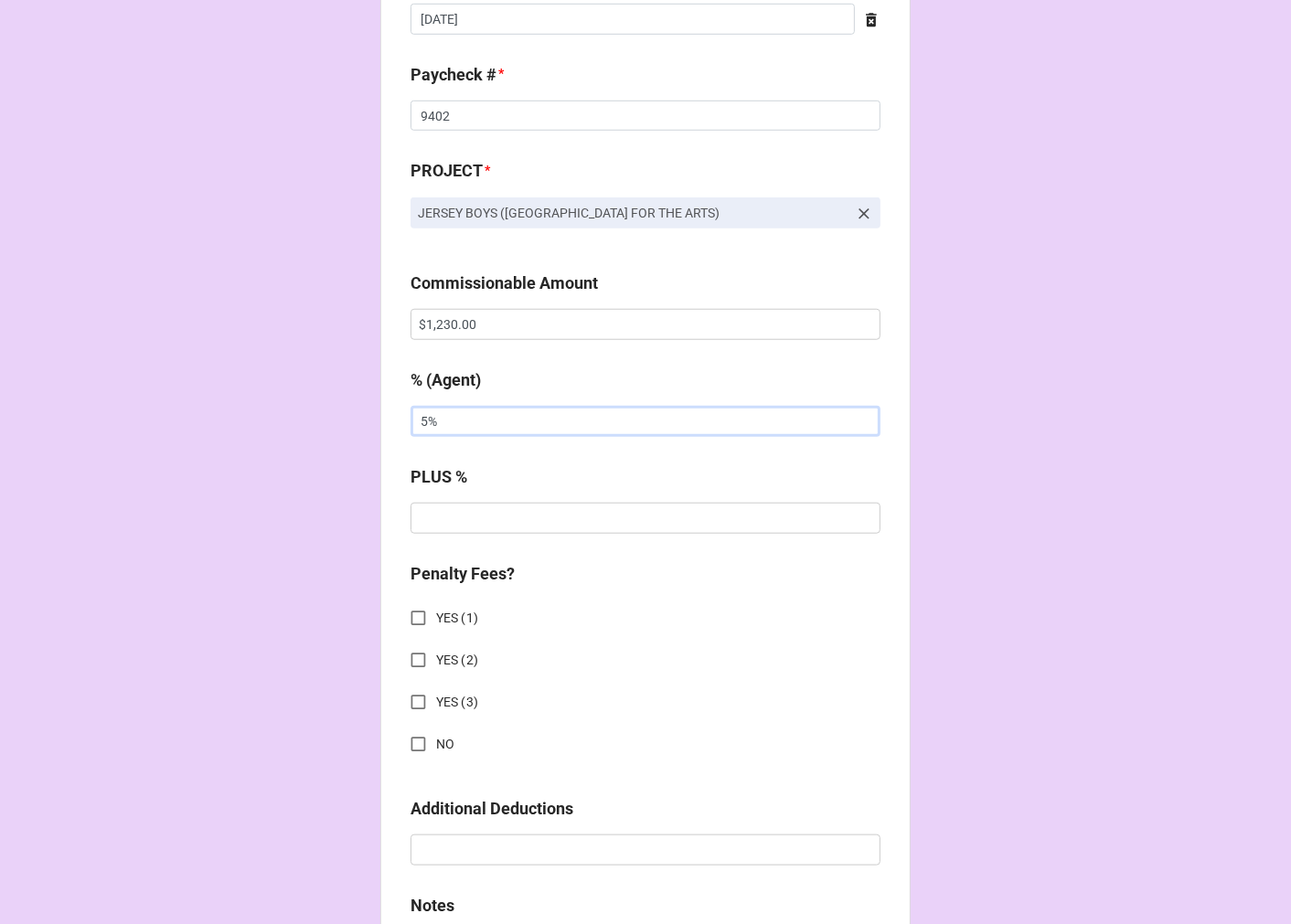
scroll to position [1218, 0]
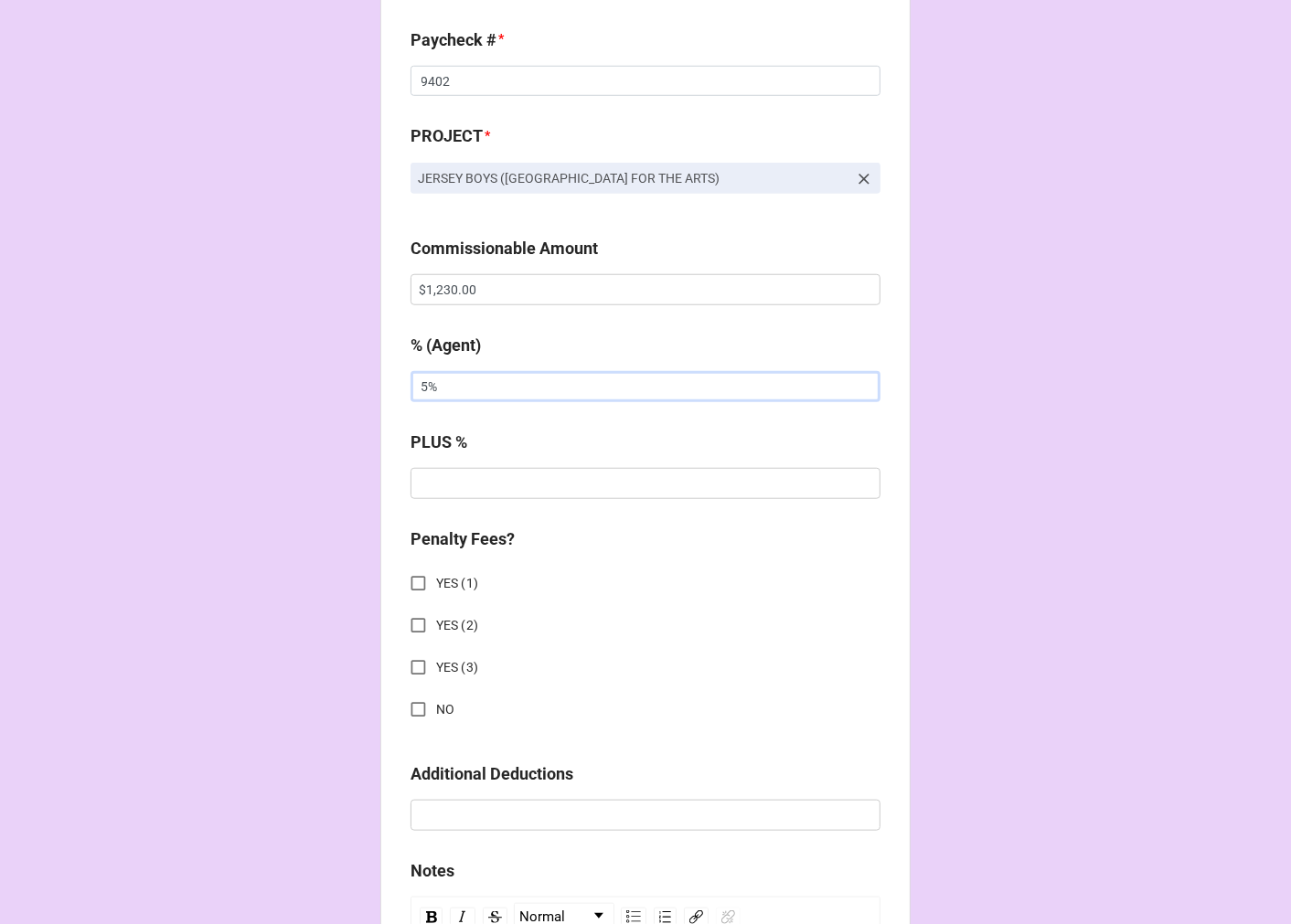
type input "5%"
click at [414, 708] on input "NO" at bounding box center [417, 709] width 35 height 35
checkbox input "true"
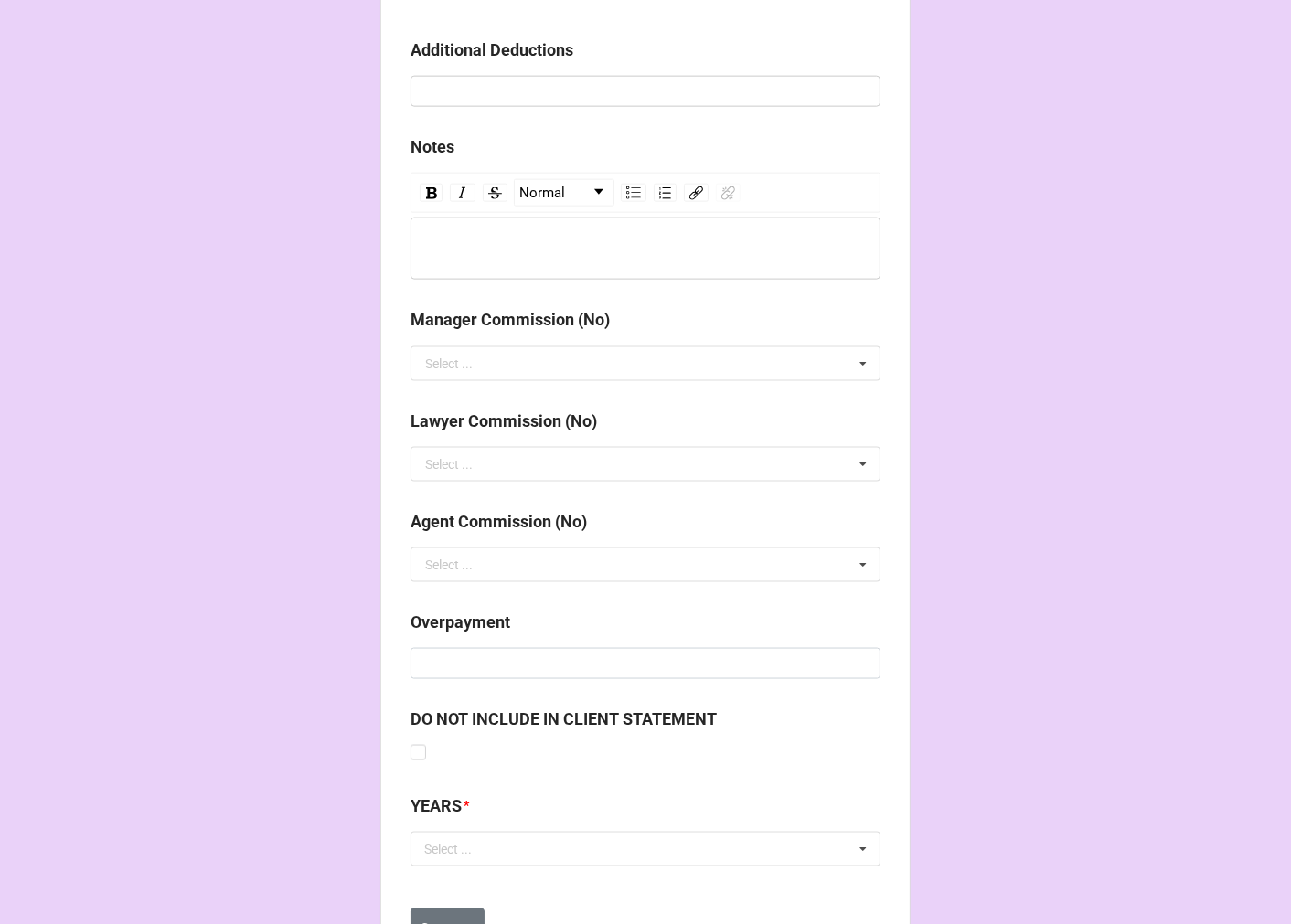
scroll to position [2025, 0]
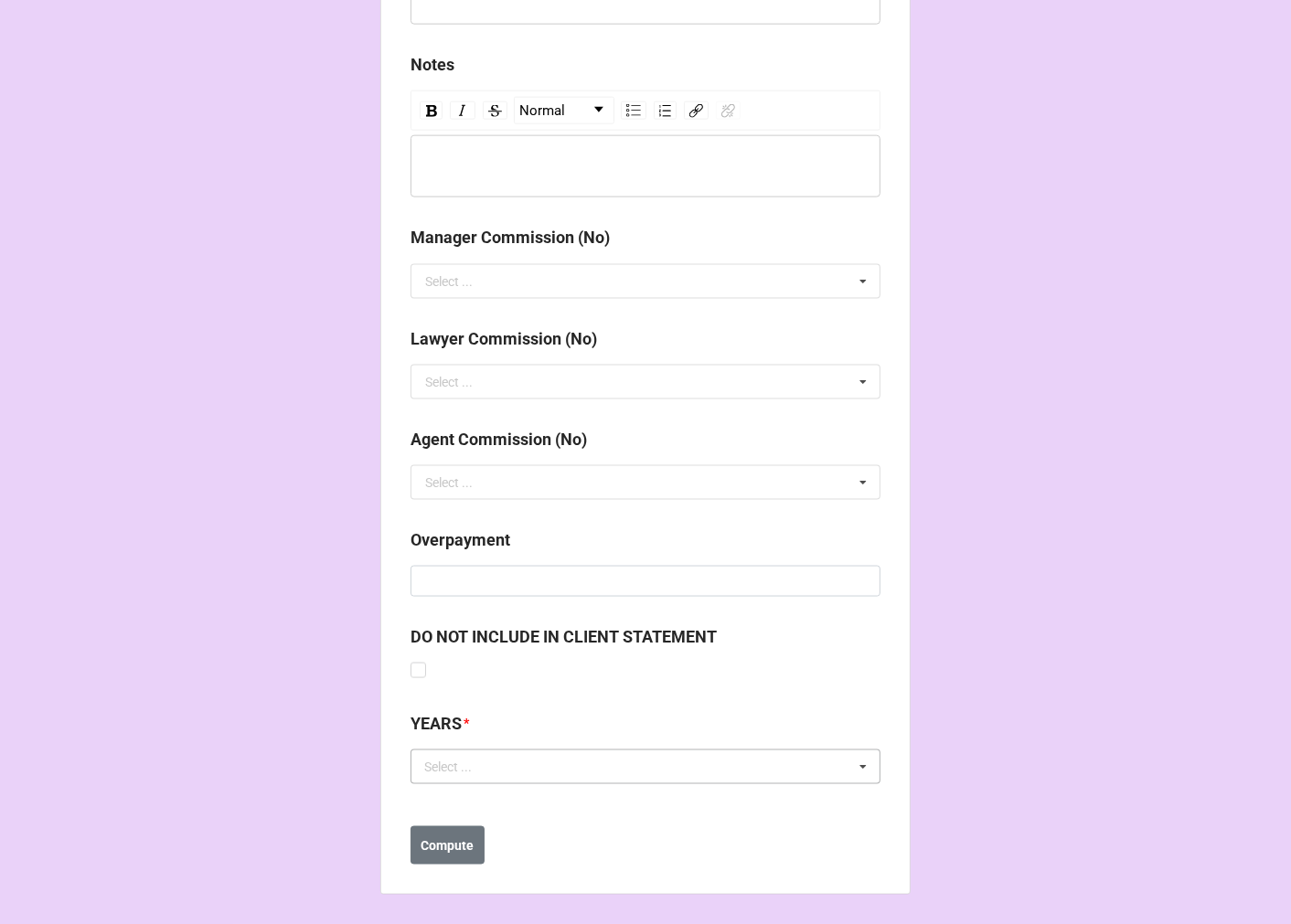
click at [487, 779] on div "Select ... No results found." at bounding box center [646, 766] width 470 height 34
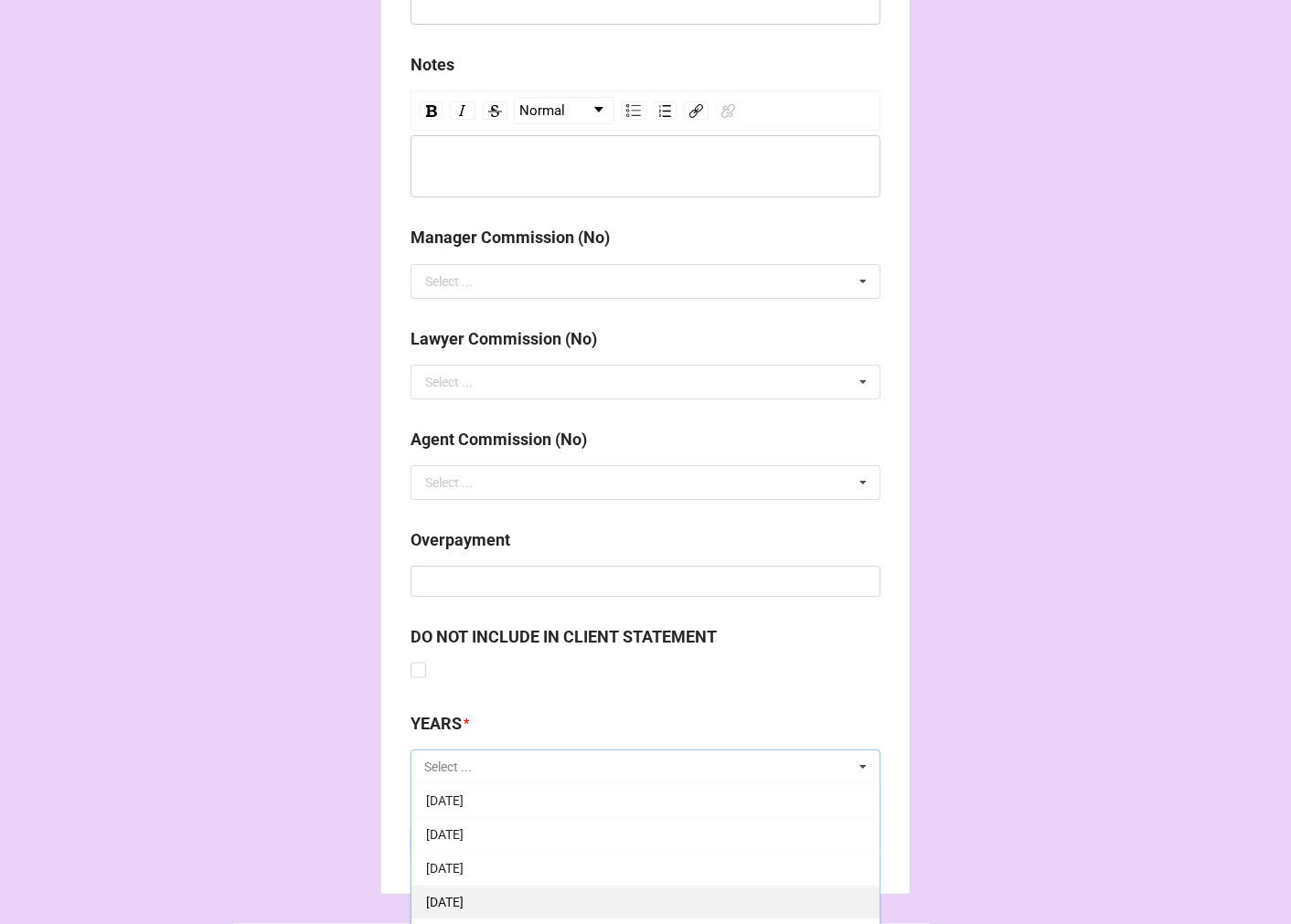
scroll to position [203, 0]
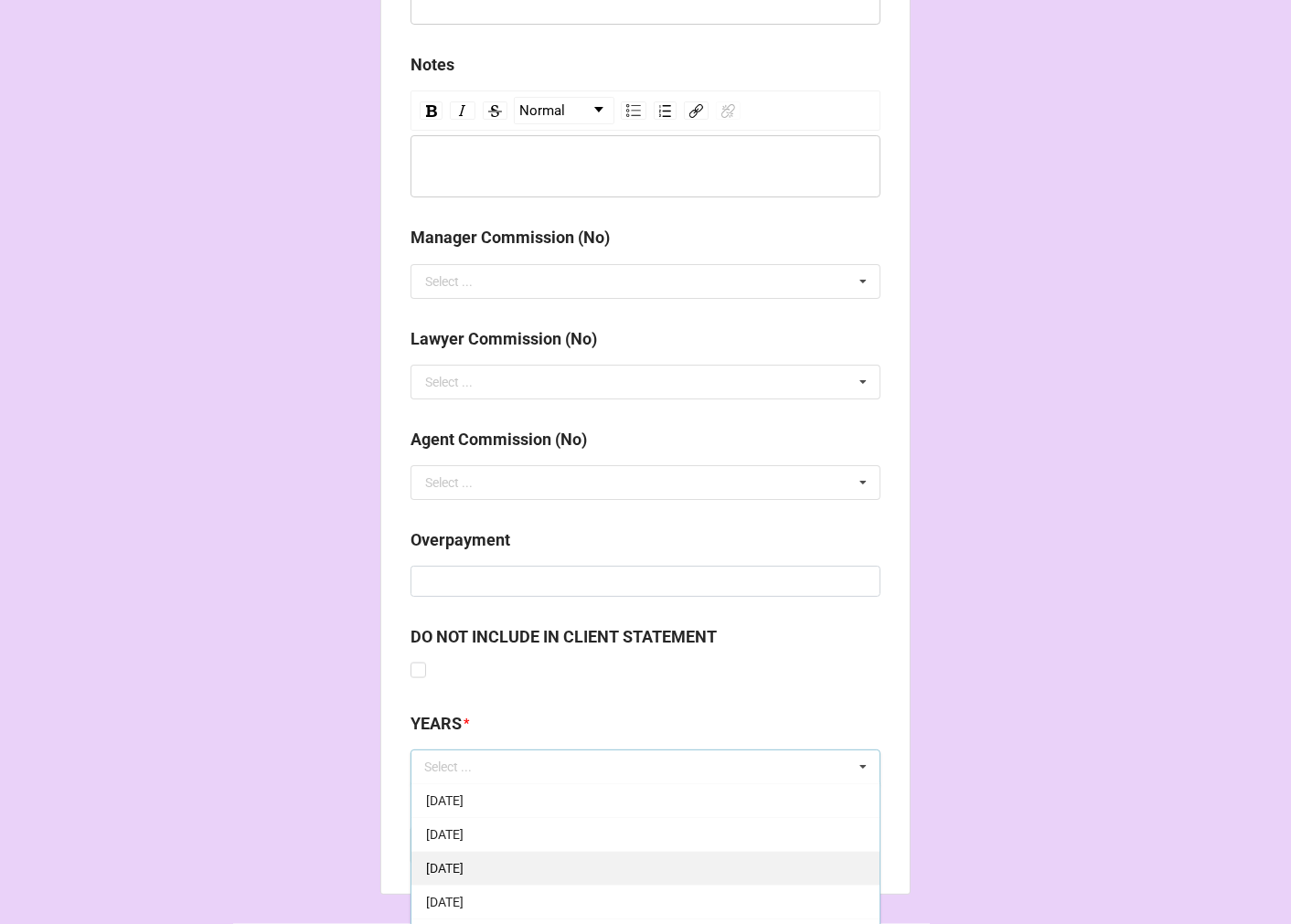
click at [463, 866] on span "[DATE]" at bounding box center [444, 868] width 37 height 14
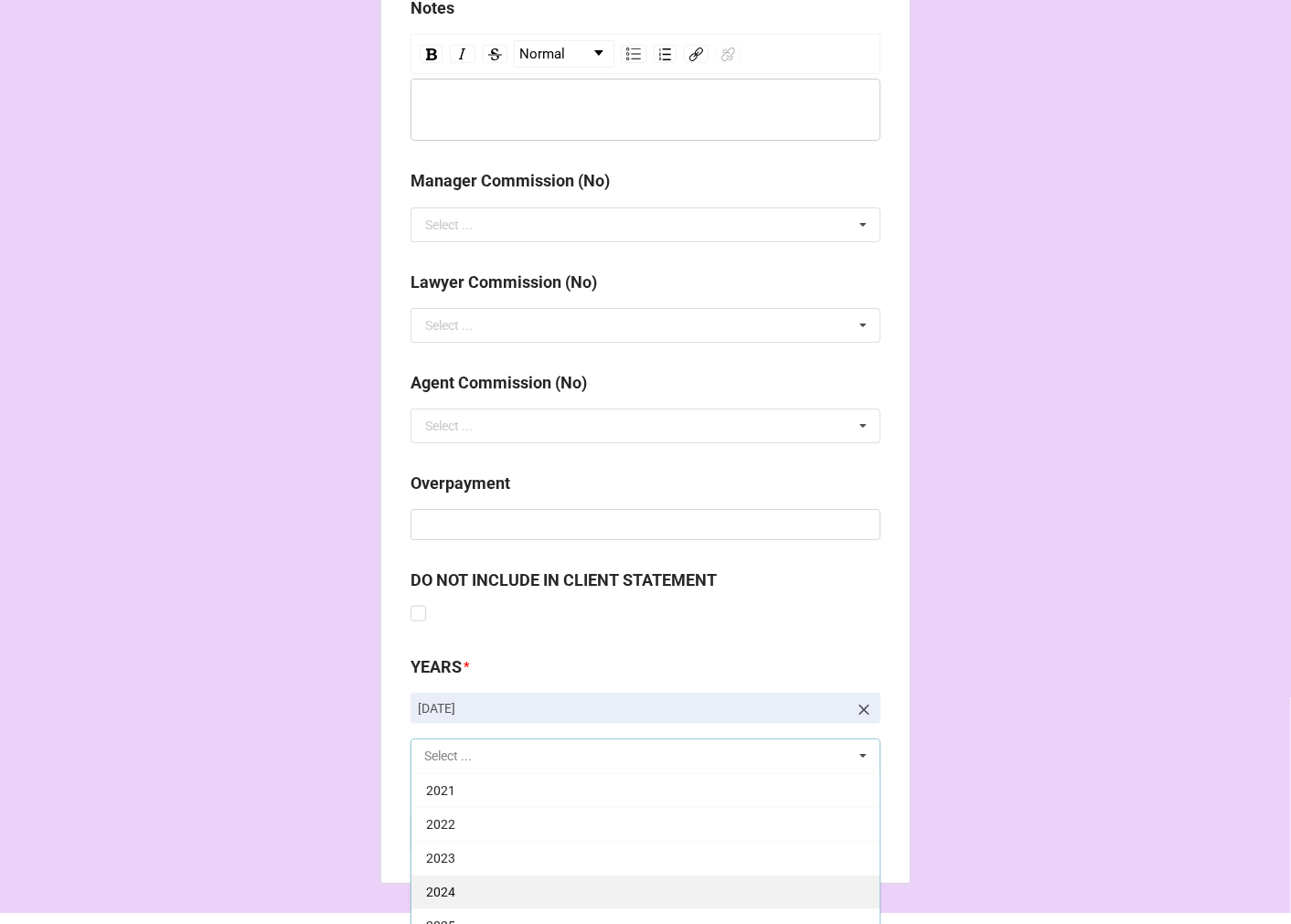
scroll to position [2134, 0]
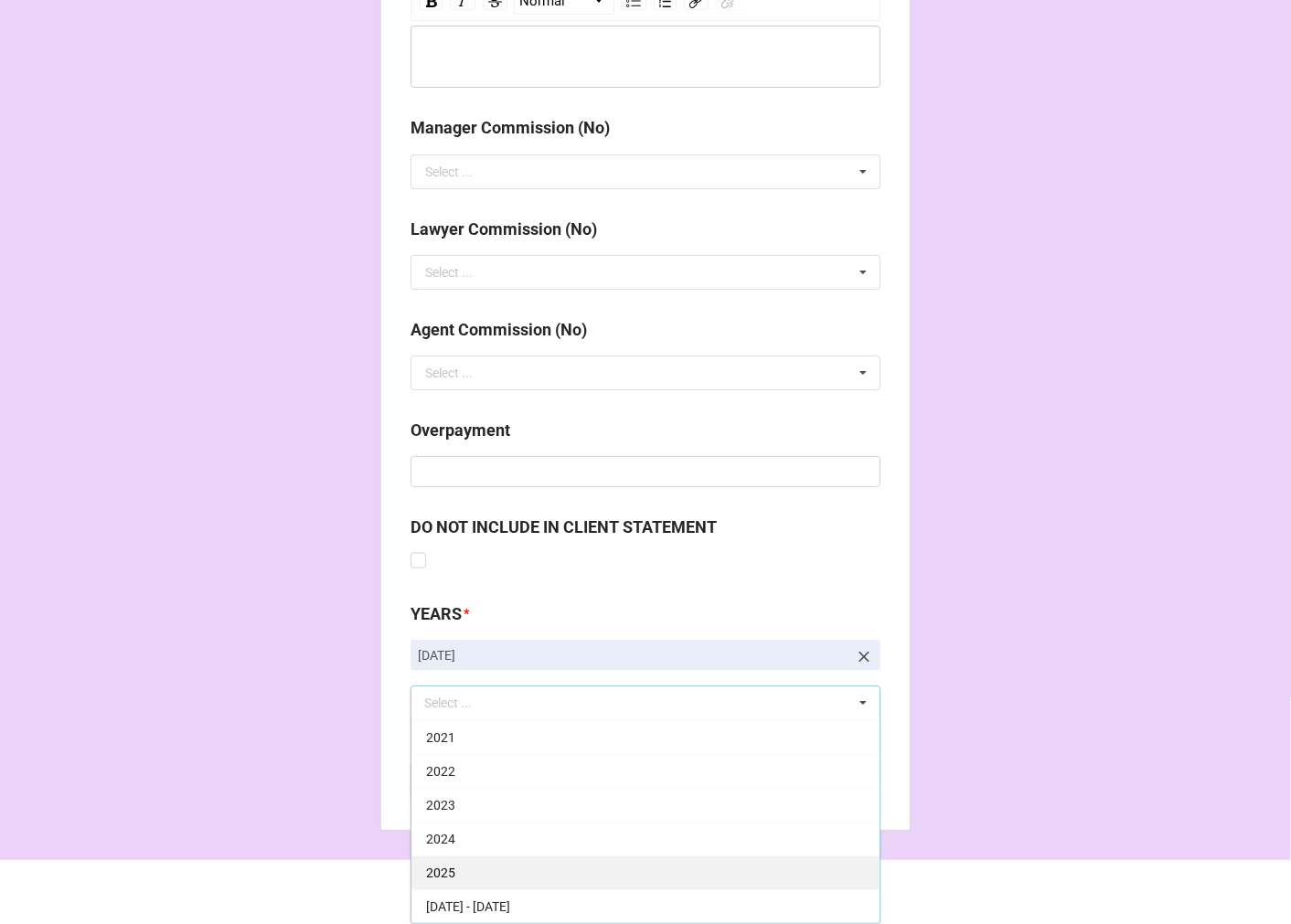
click at [480, 865] on div "2025" at bounding box center [646, 872] width 468 height 33
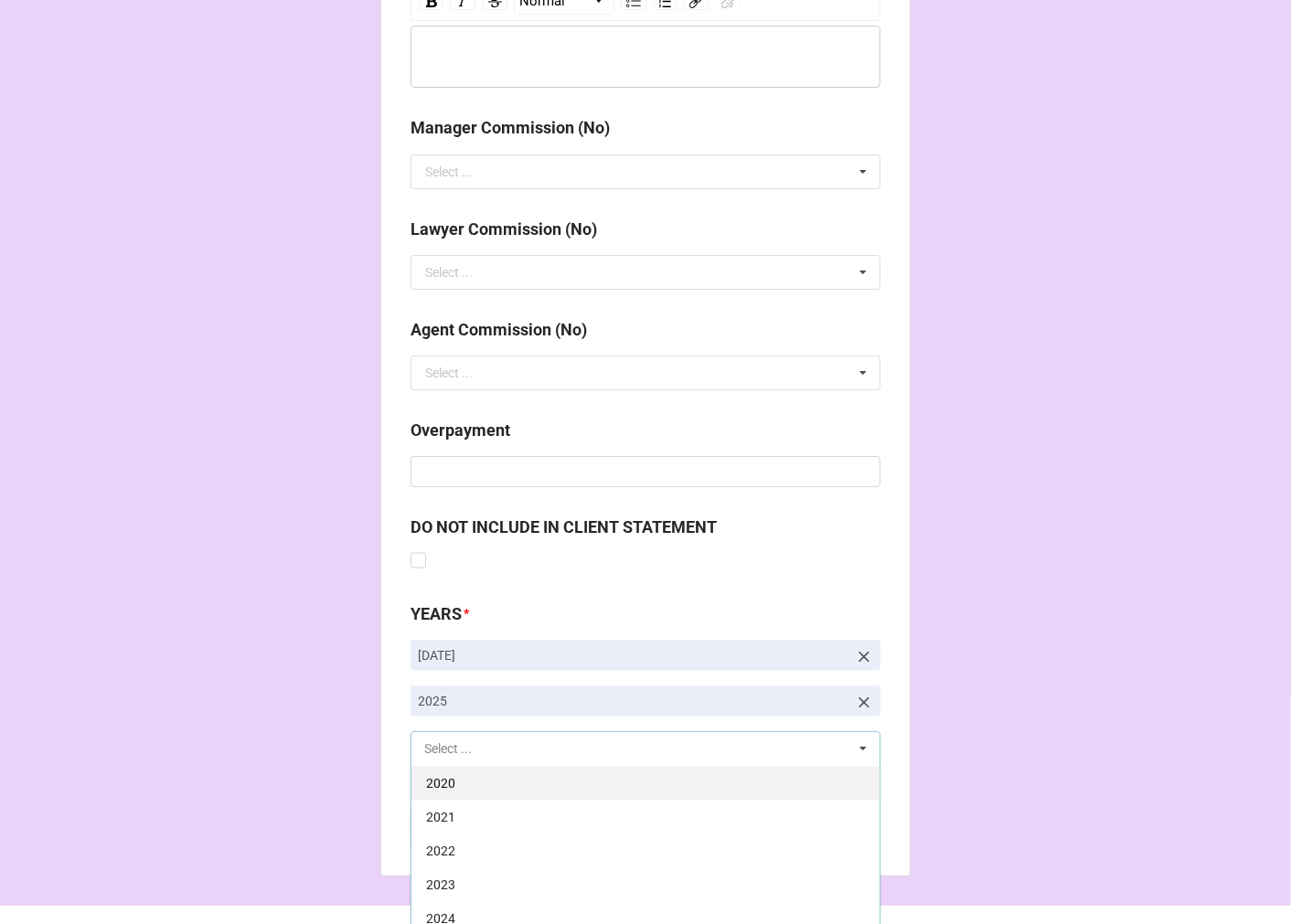
scroll to position [371, 0]
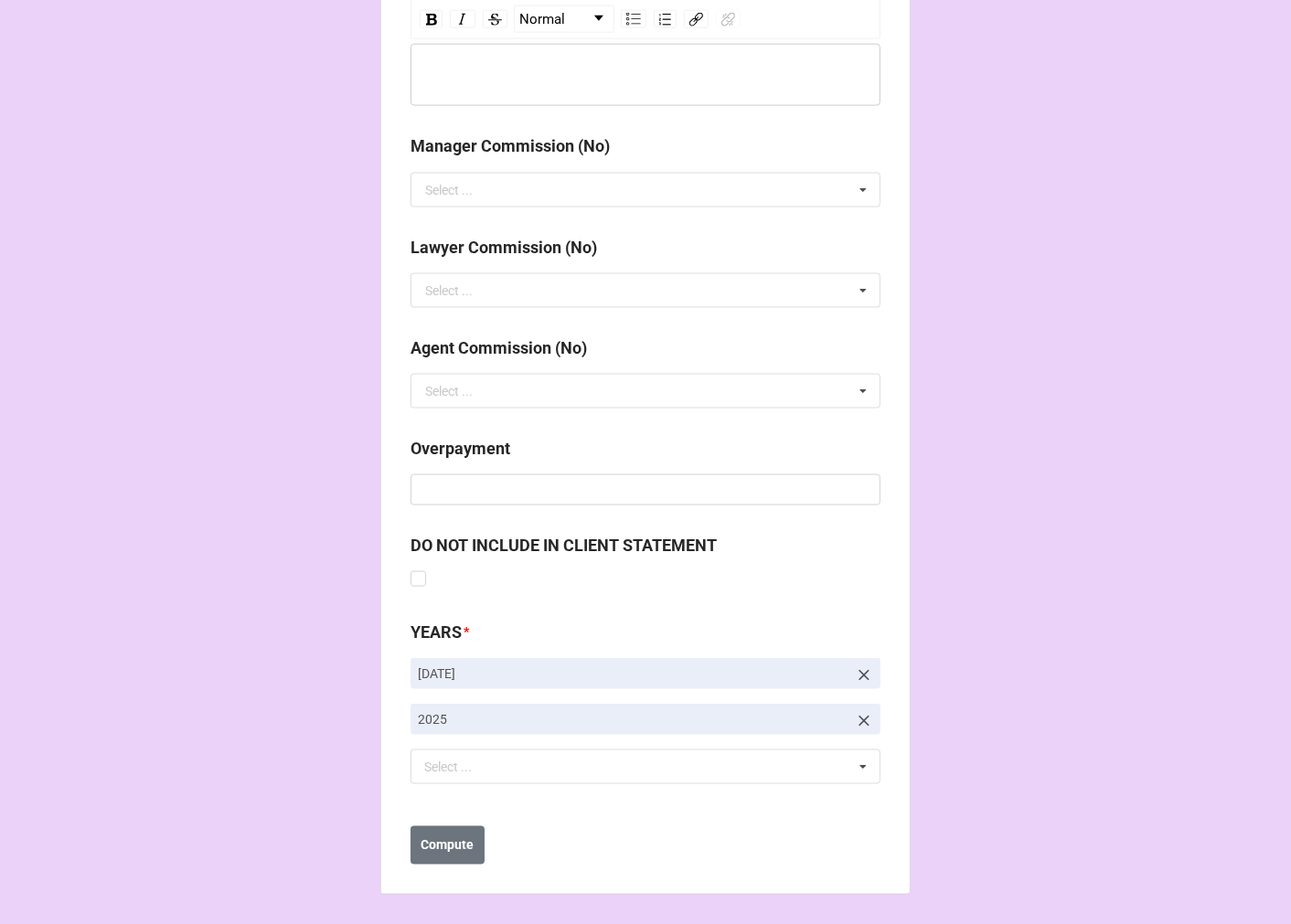
click at [462, 848] on b "Compute" at bounding box center [448, 846] width 53 height 19
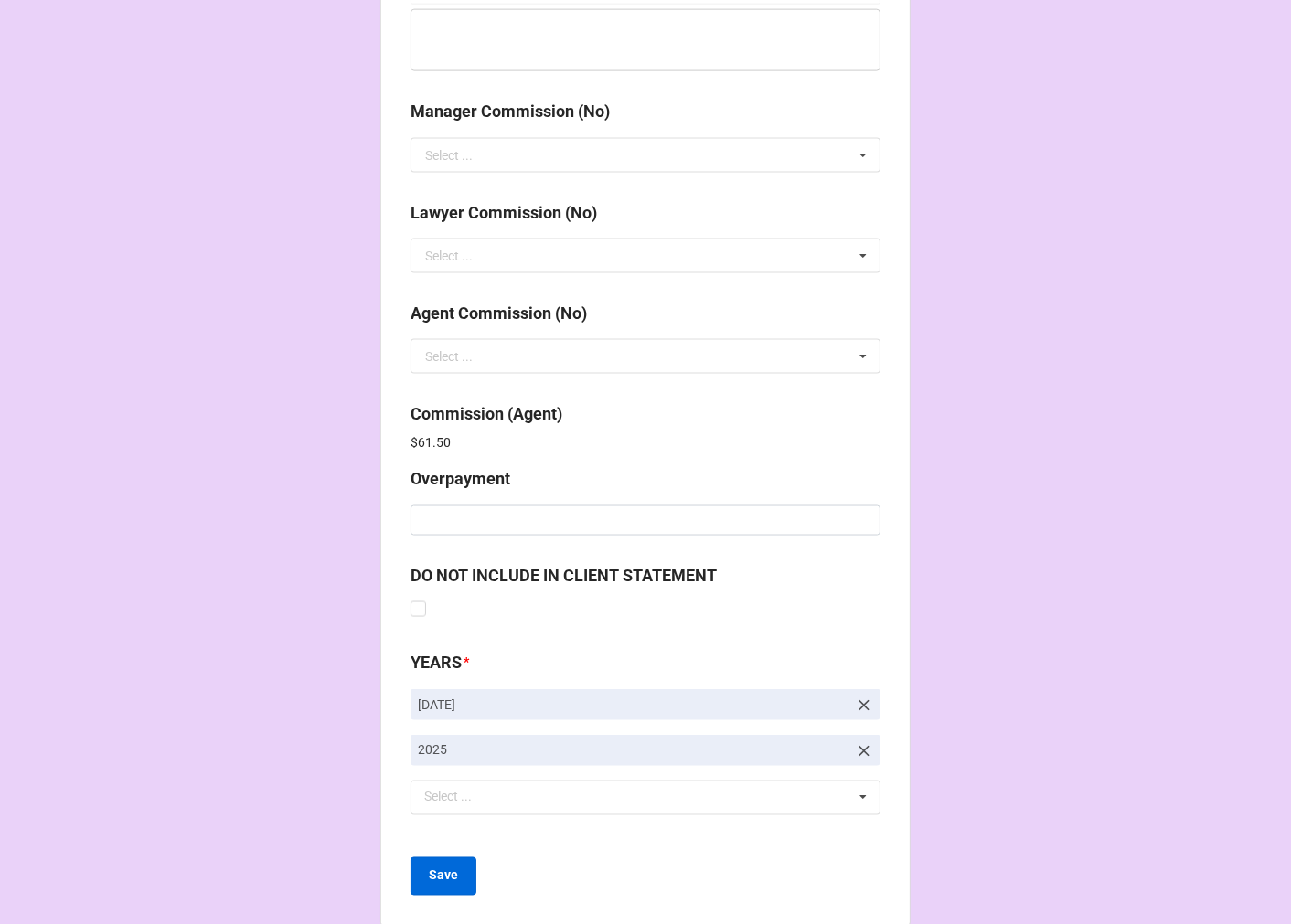
scroll to position [2180, 0]
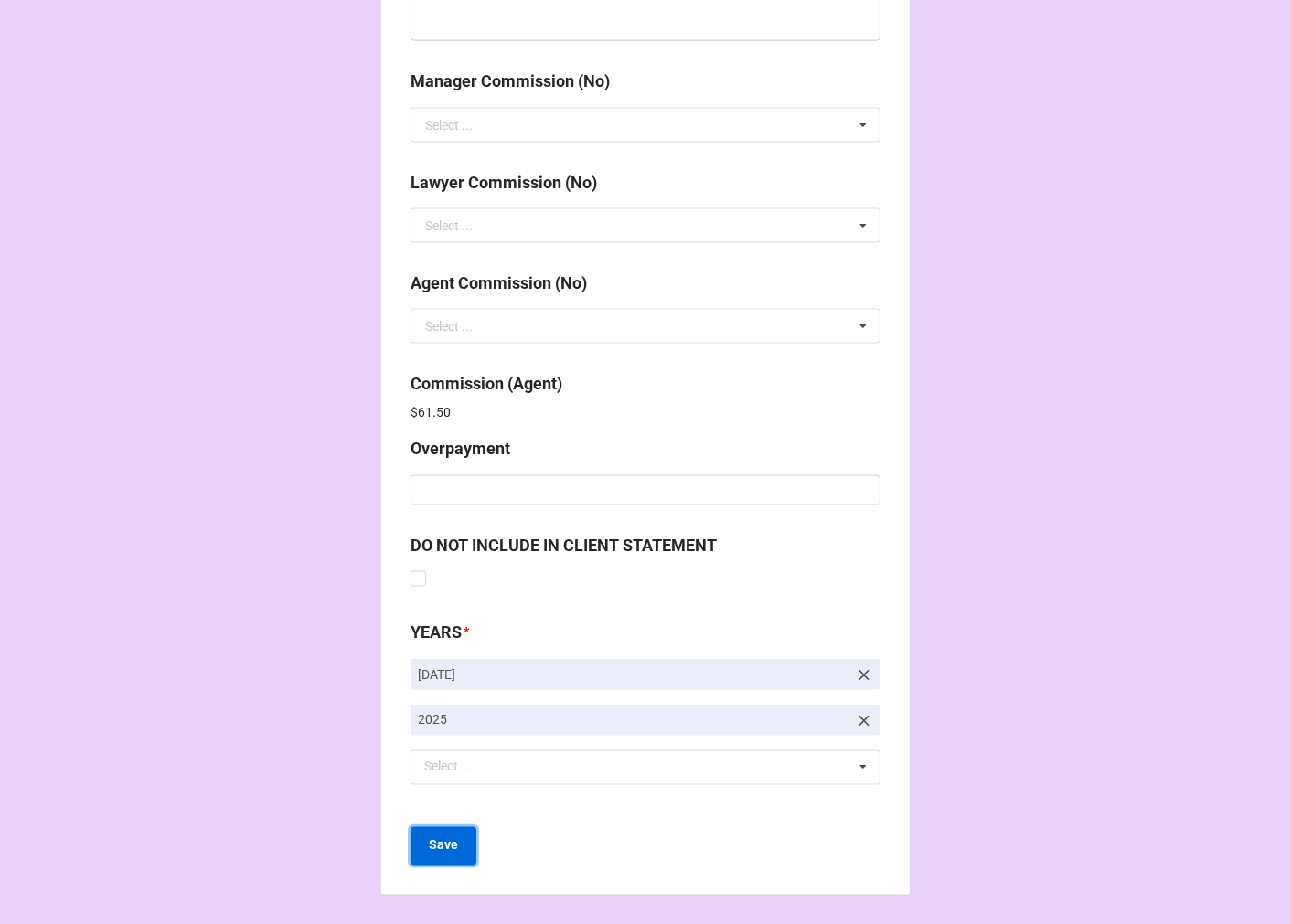
click at [442, 860] on button "Save" at bounding box center [443, 846] width 66 height 38
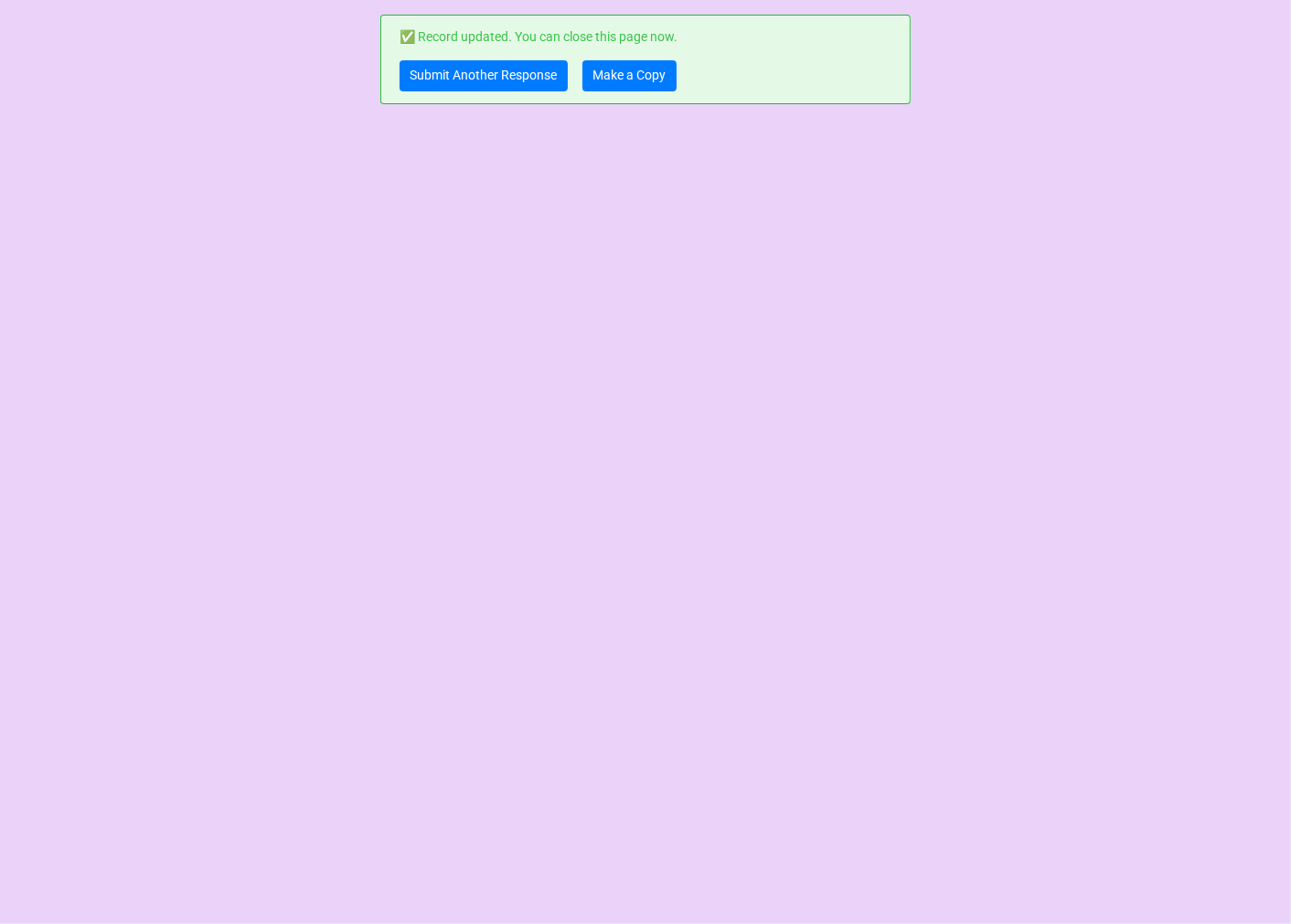
scroll to position [0, 0]
click at [624, 78] on link "Make a Copy" at bounding box center [629, 75] width 95 height 32
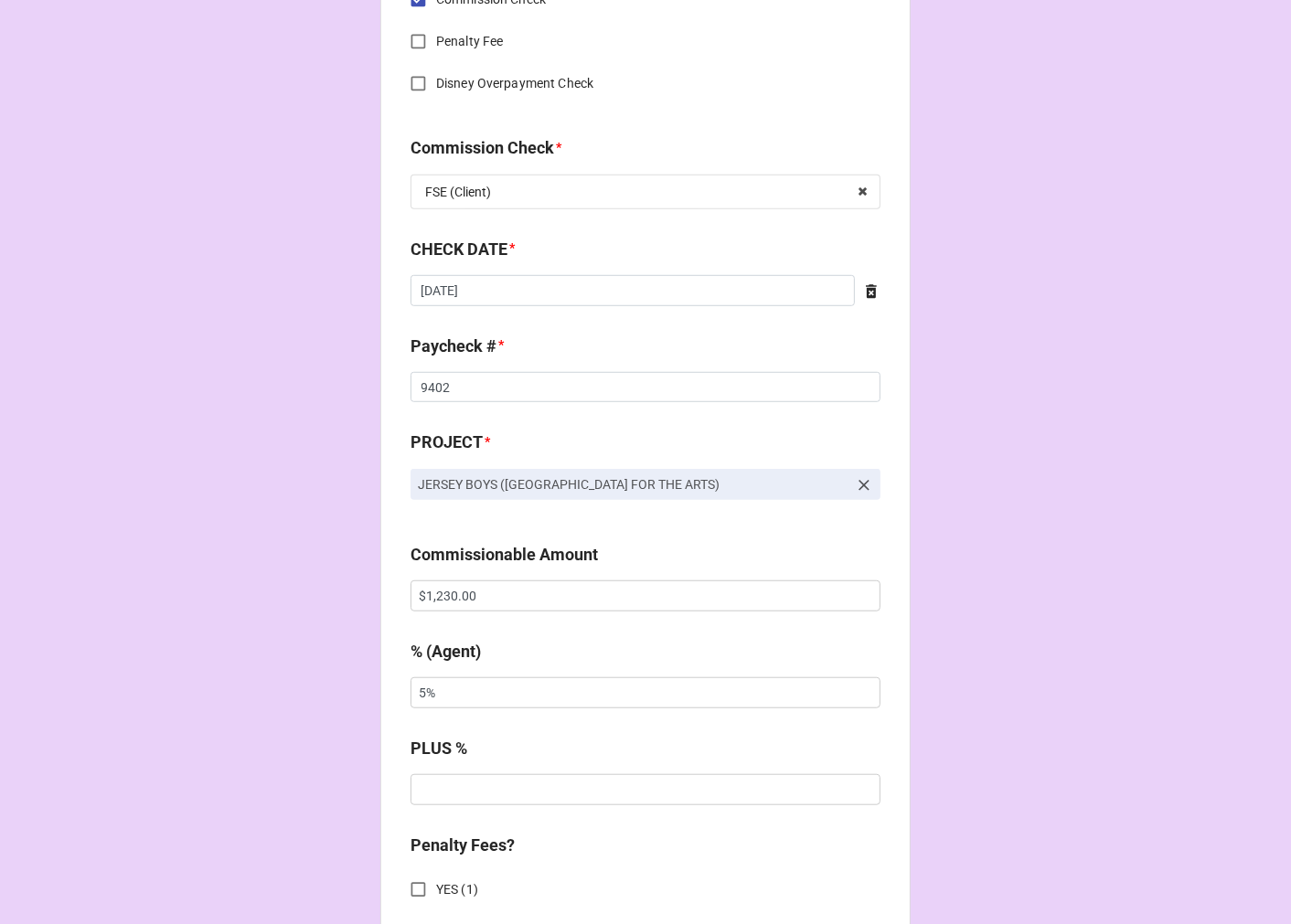
scroll to position [914, 0]
drag, startPoint x: 496, startPoint y: 594, endPoint x: 187, endPoint y: 596, distance: 309.0
click at [296, 597] on div "CHECK PROCESSING FORM Client * Jared Svoboda Agent (from Client) Kara Agent * K…" at bounding box center [646, 606] width 1291 height 3039
type input "$615.00"
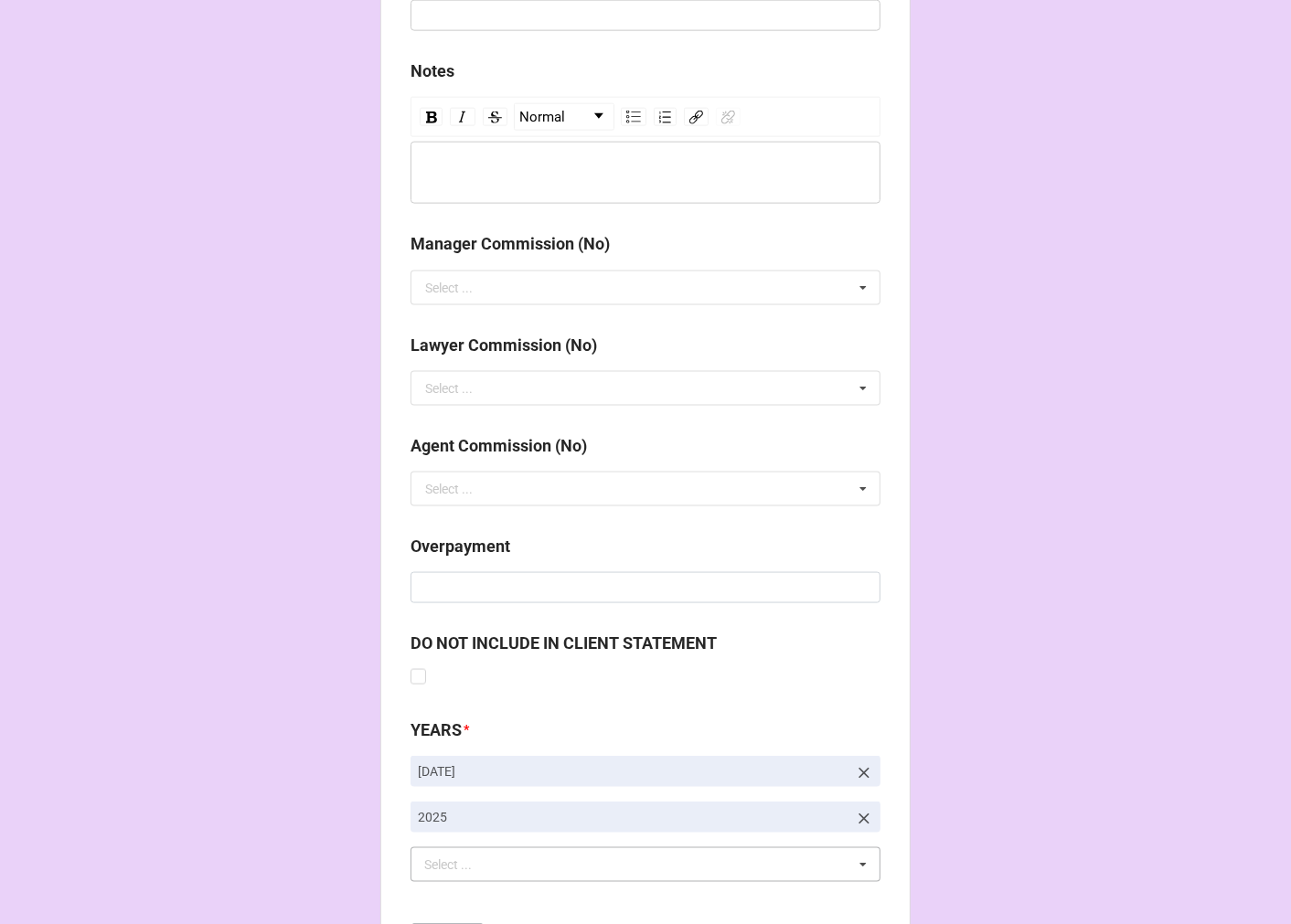
scroll to position [2115, 0]
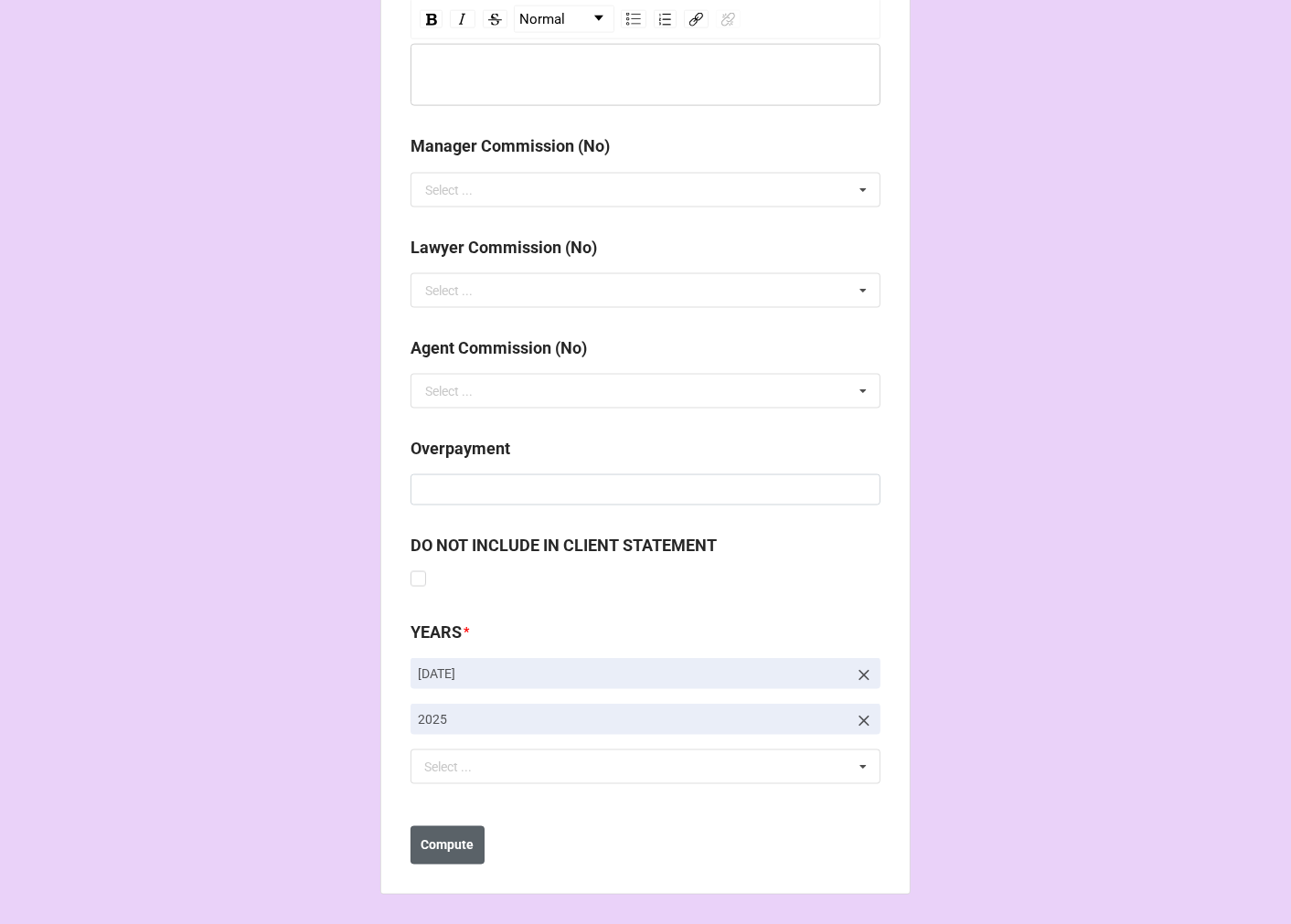
type input "10%"
click at [443, 850] on b "Compute" at bounding box center [448, 846] width 53 height 19
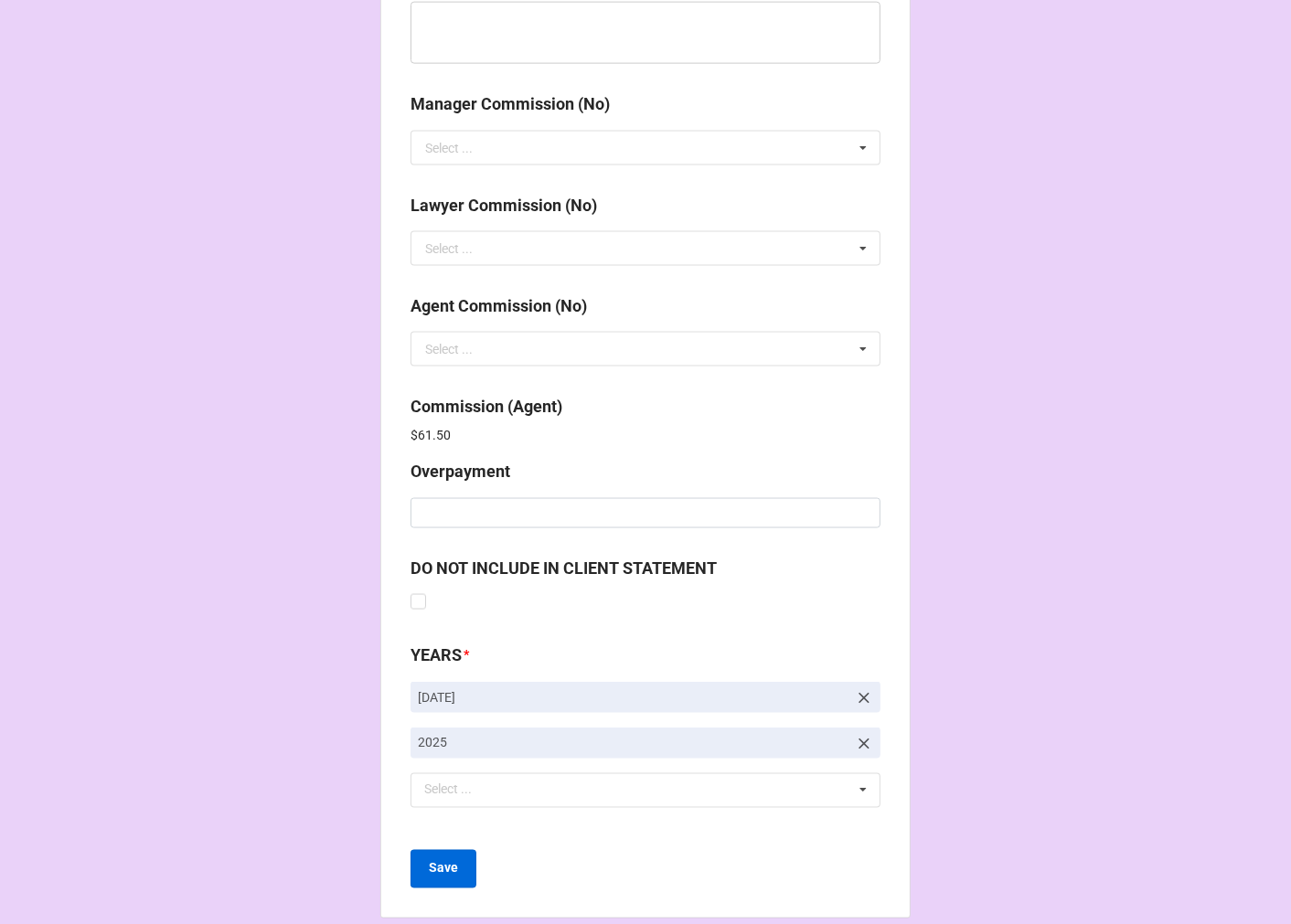
scroll to position [2180, 0]
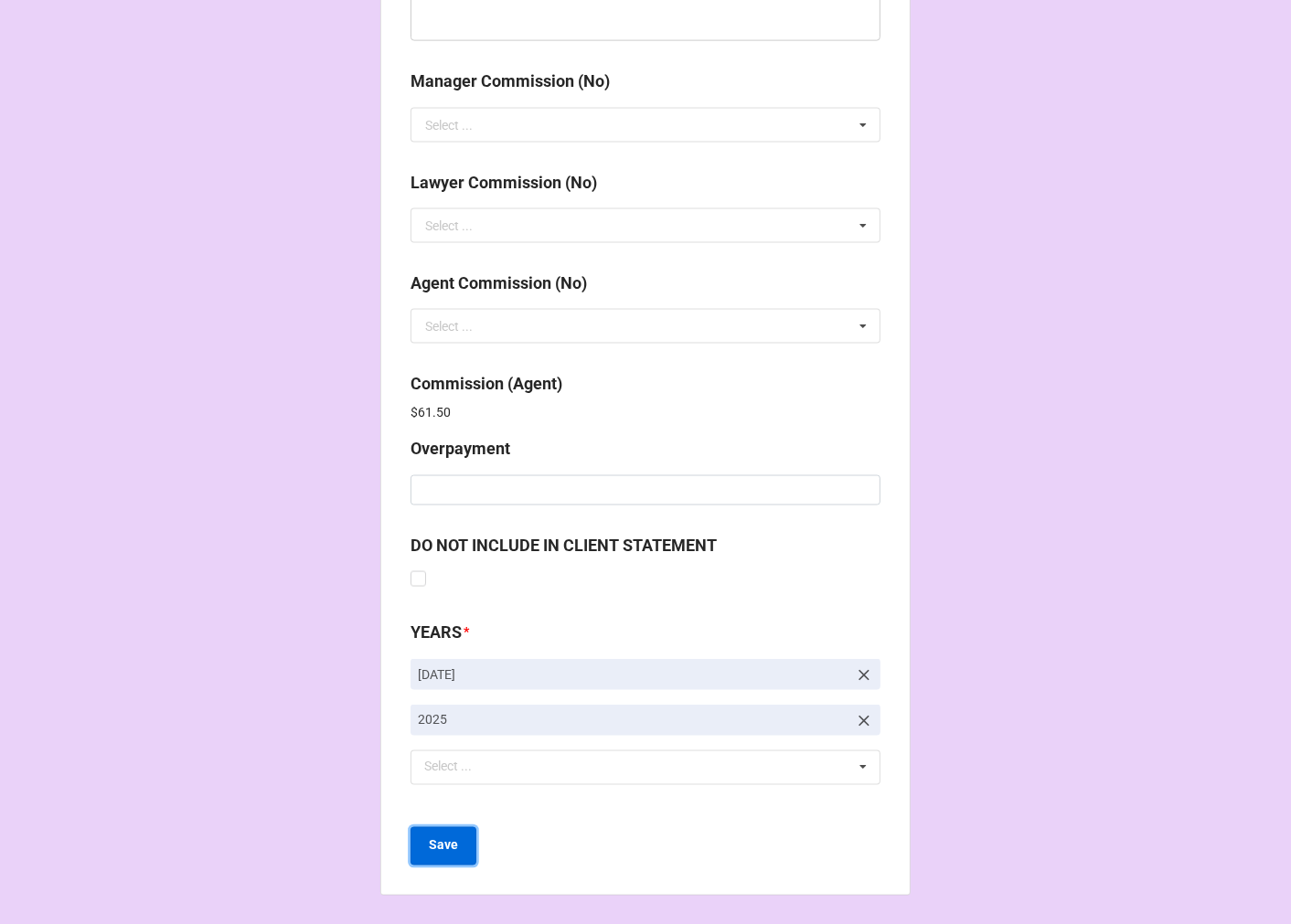
click at [441, 841] on b "Save" at bounding box center [443, 846] width 30 height 19
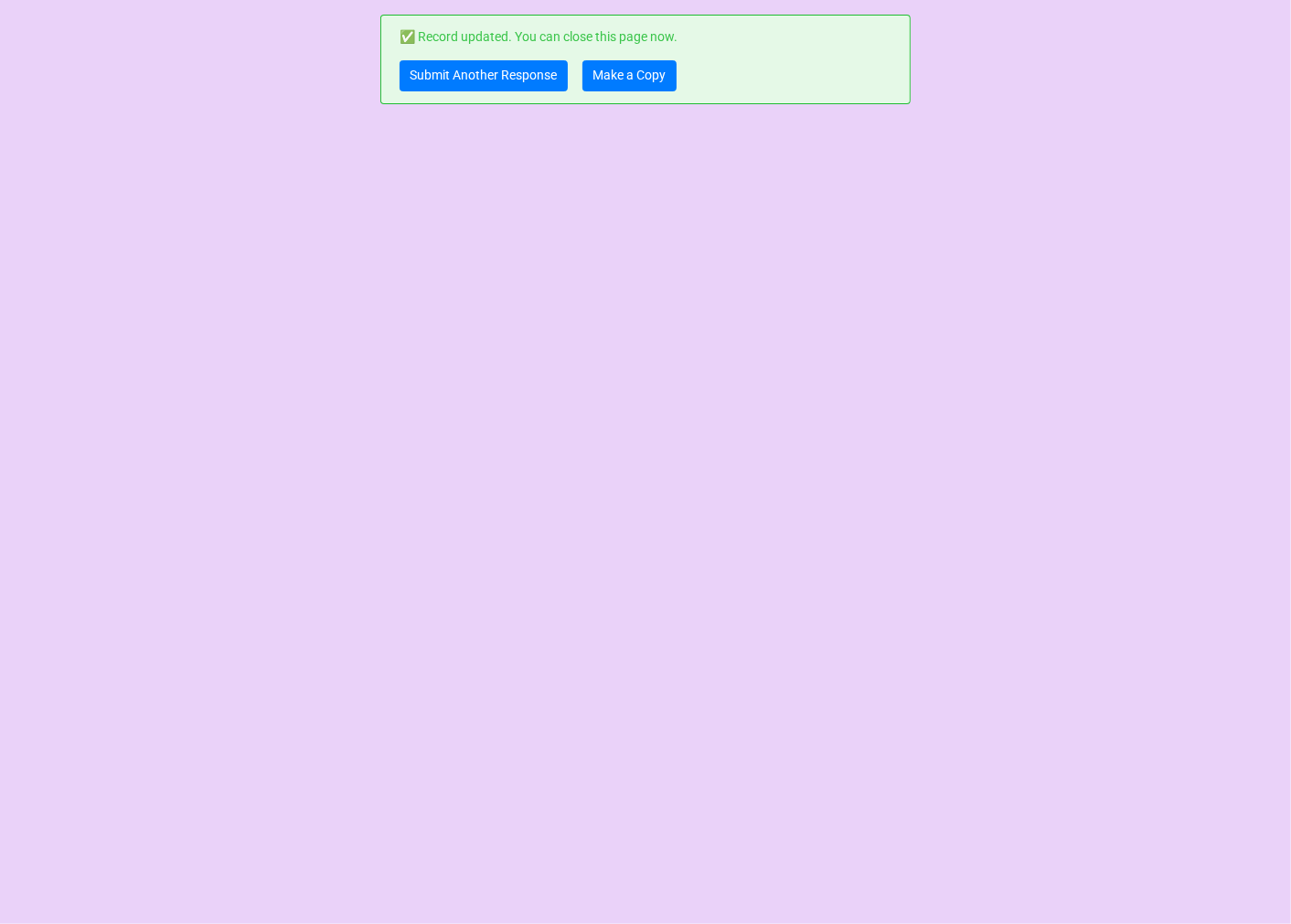
scroll to position [0, 0]
click at [478, 70] on link "Submit Another Response" at bounding box center [483, 75] width 168 height 32
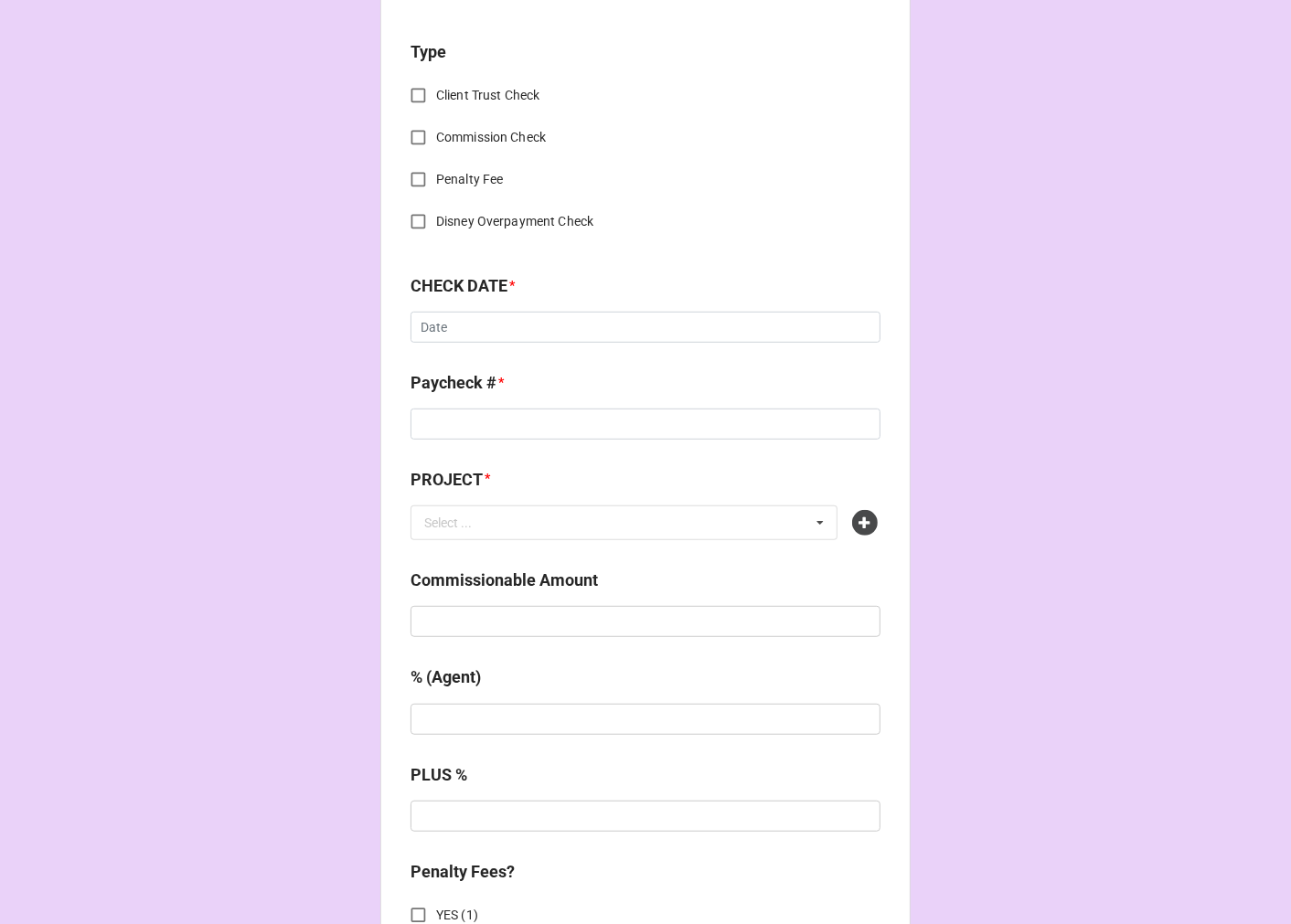
scroll to position [811, 0]
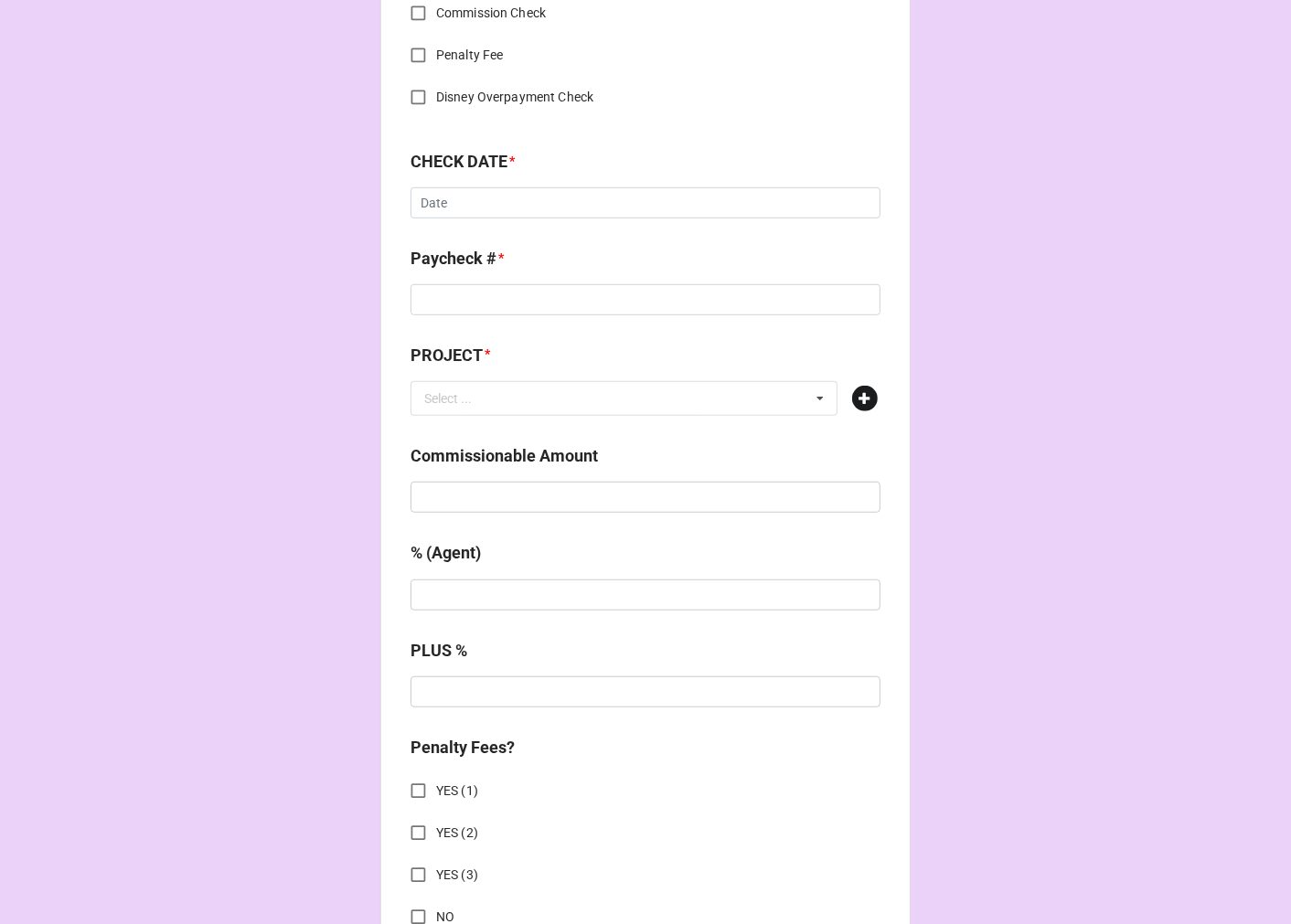
click at [865, 404] on icon at bounding box center [864, 398] width 26 height 26
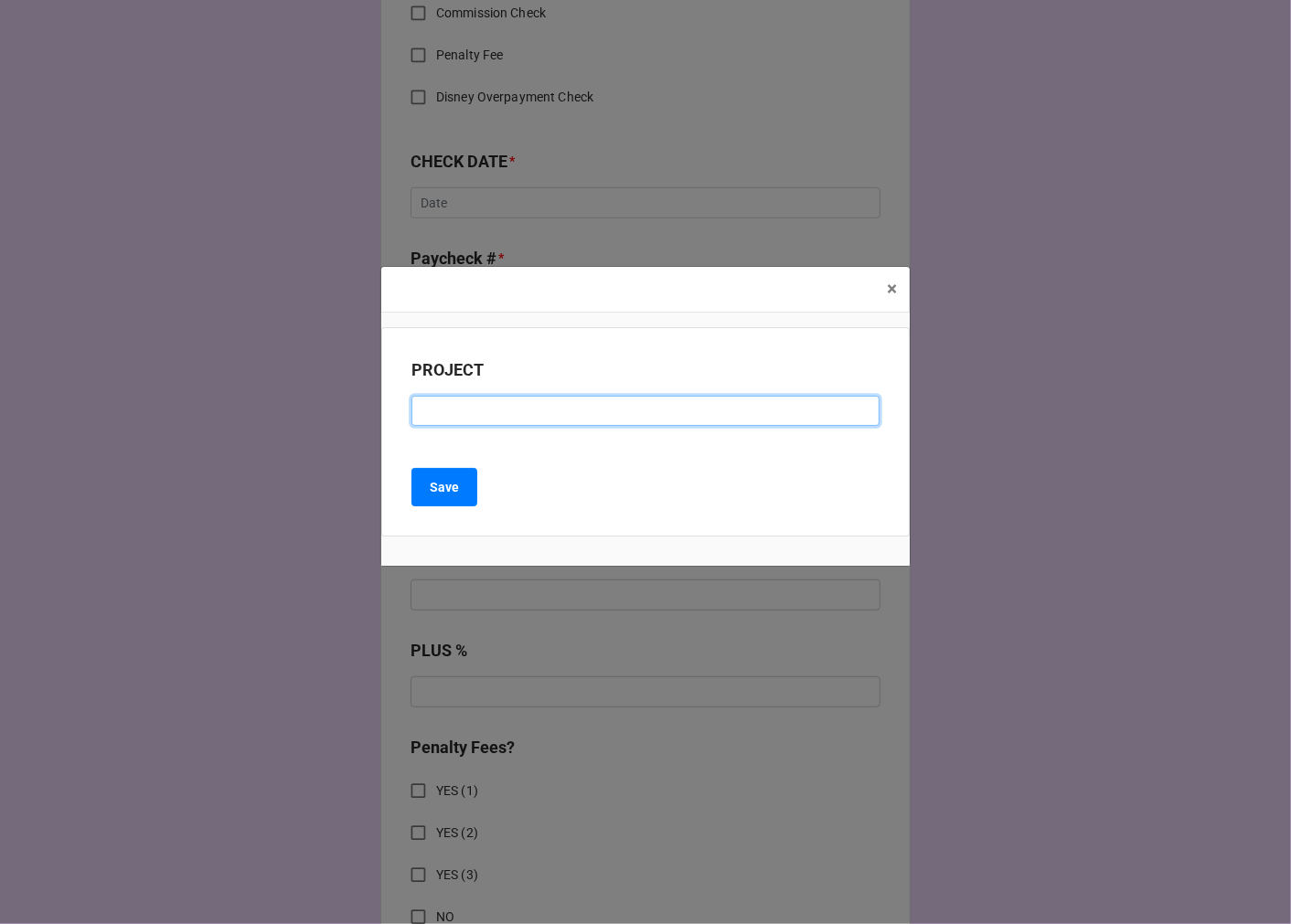
click at [453, 417] on input at bounding box center [646, 411] width 468 height 32
paste input "AMERICAN IDIOT (SHORT NORTH STAGE : [US_STATE])"
drag, startPoint x: 613, startPoint y: 410, endPoint x: 1597, endPoint y: 439, distance: 984.4
click at [1290, 439] on html "CHECK PROCESSING FORM Client * Select ... No results found. Agent * Select ... …" at bounding box center [646, 462] width 1291 height 924
type input "AMERICAN IDIOT (SHORT NORTH)"
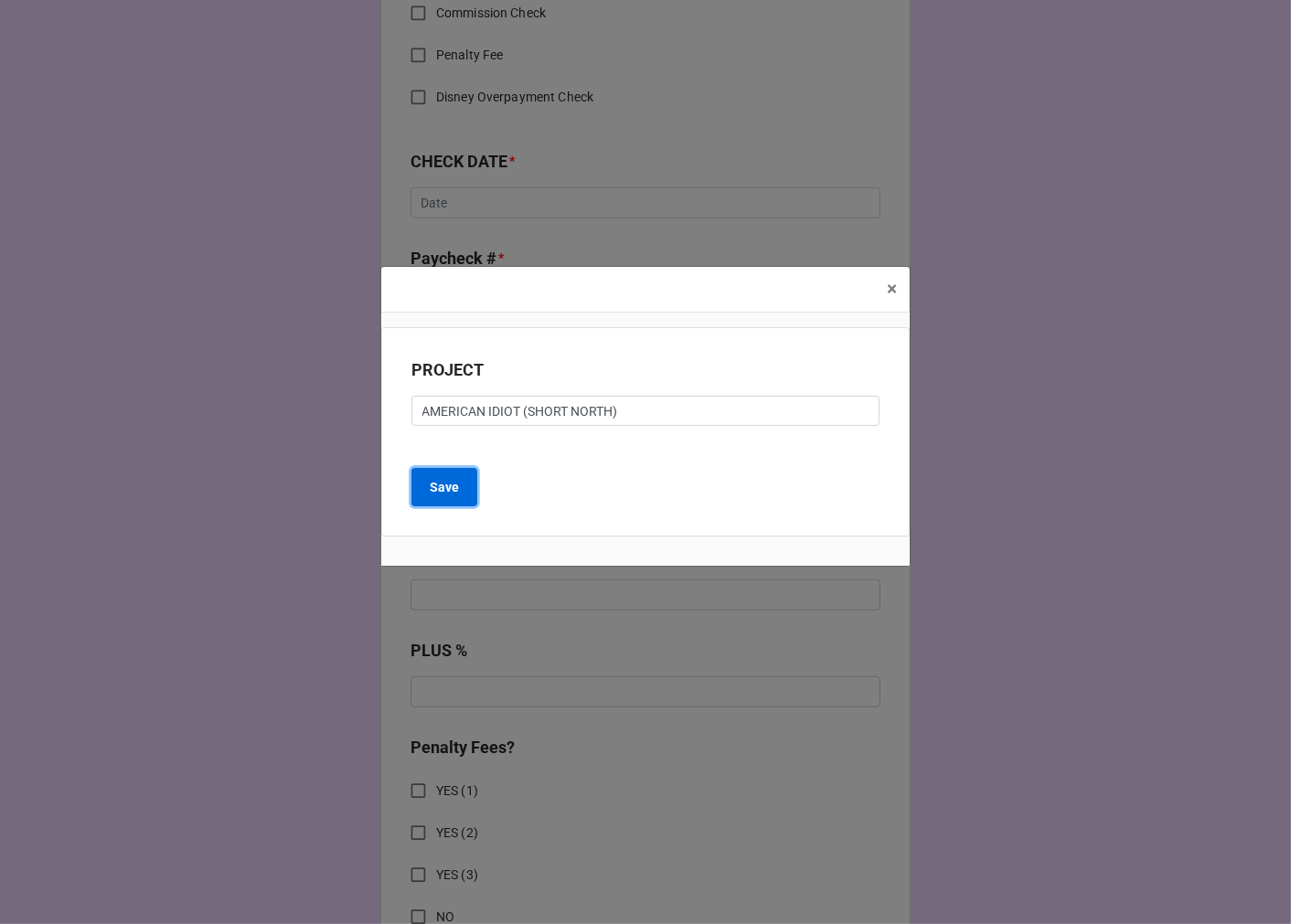
drag, startPoint x: 449, startPoint y: 492, endPoint x: 521, endPoint y: 343, distance: 165.5
click at [448, 491] on b "Save" at bounding box center [444, 488] width 30 height 19
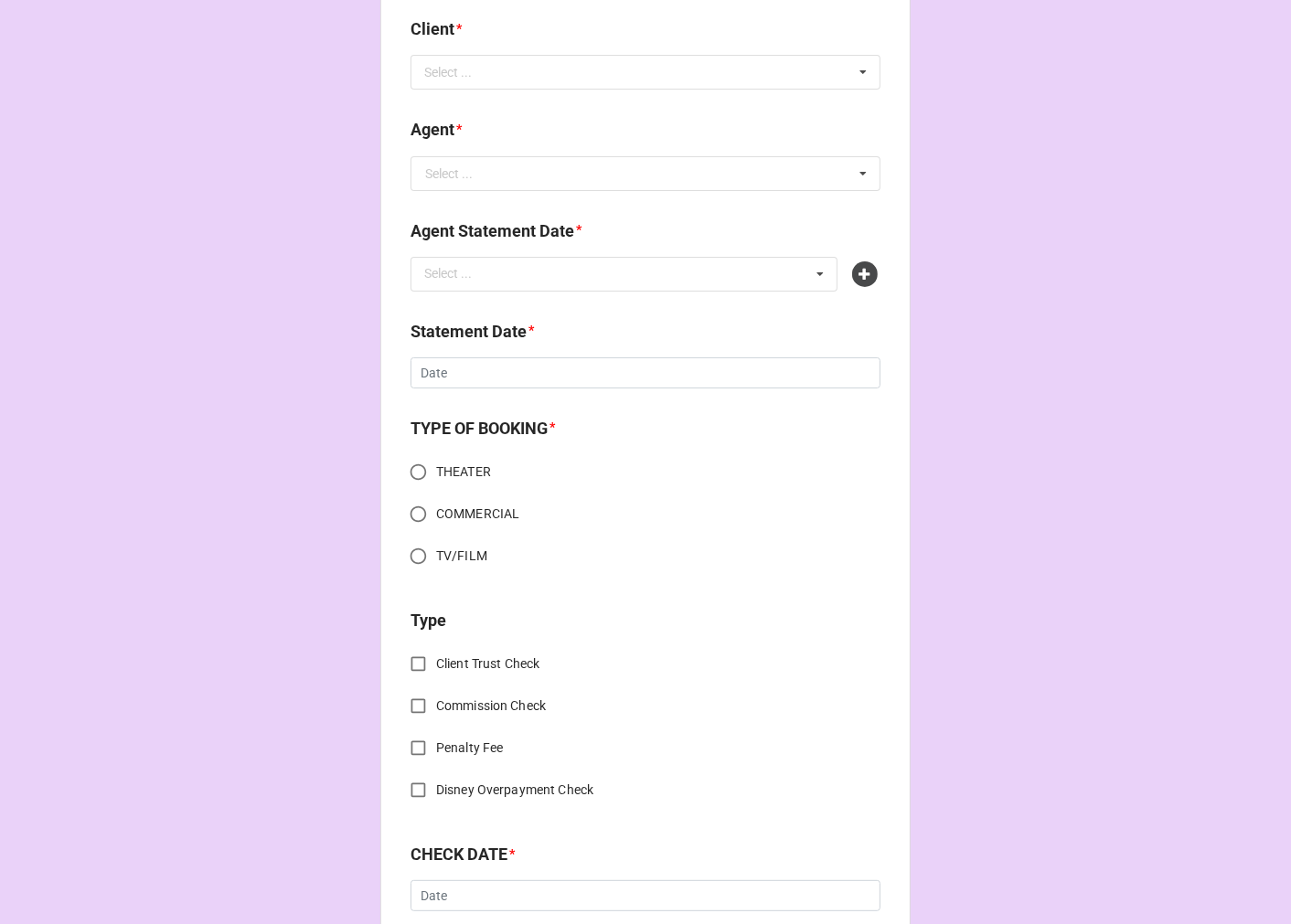
scroll to position [101, 0]
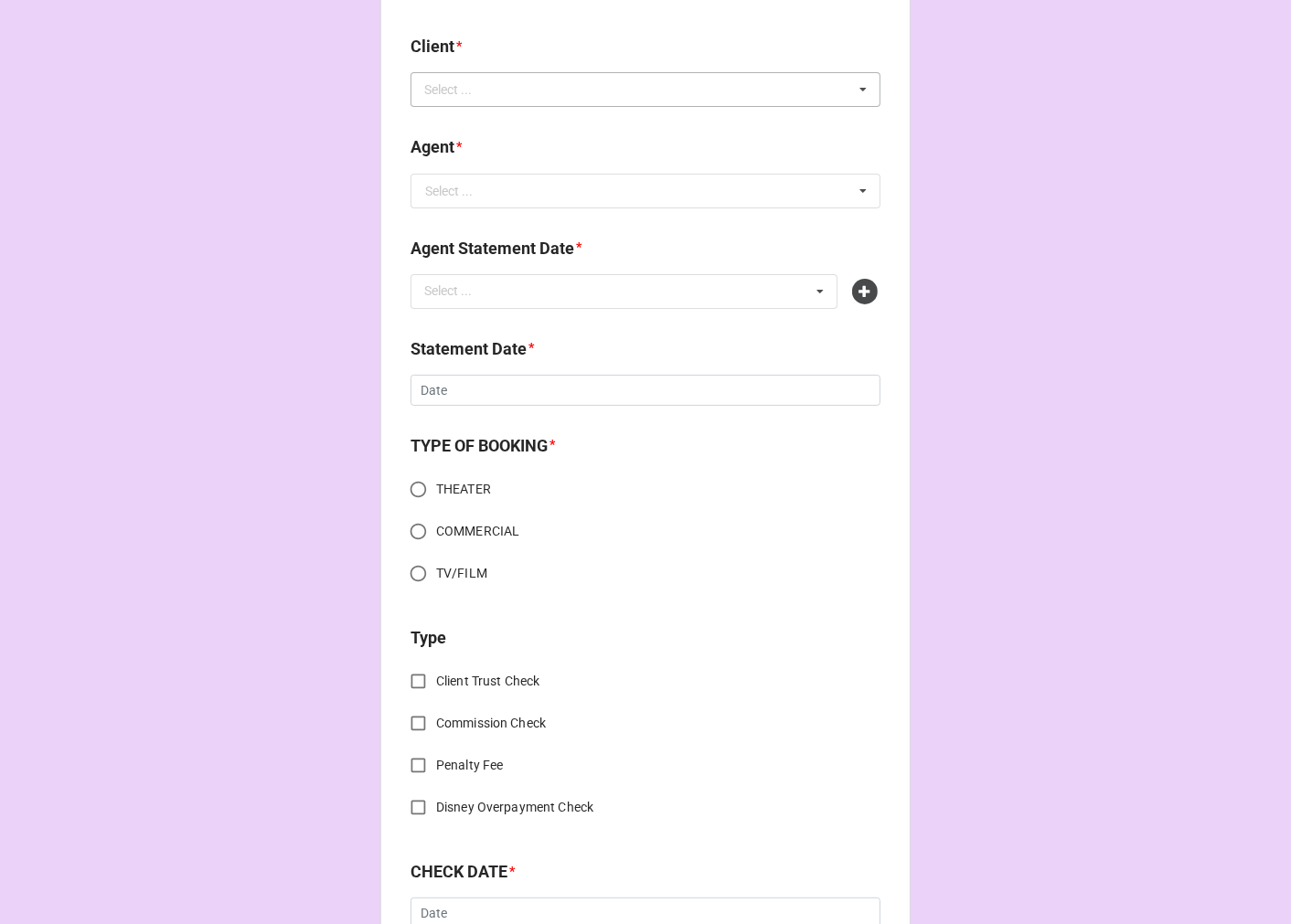
click at [503, 96] on div "Select ... No results found." at bounding box center [646, 90] width 470 height 34
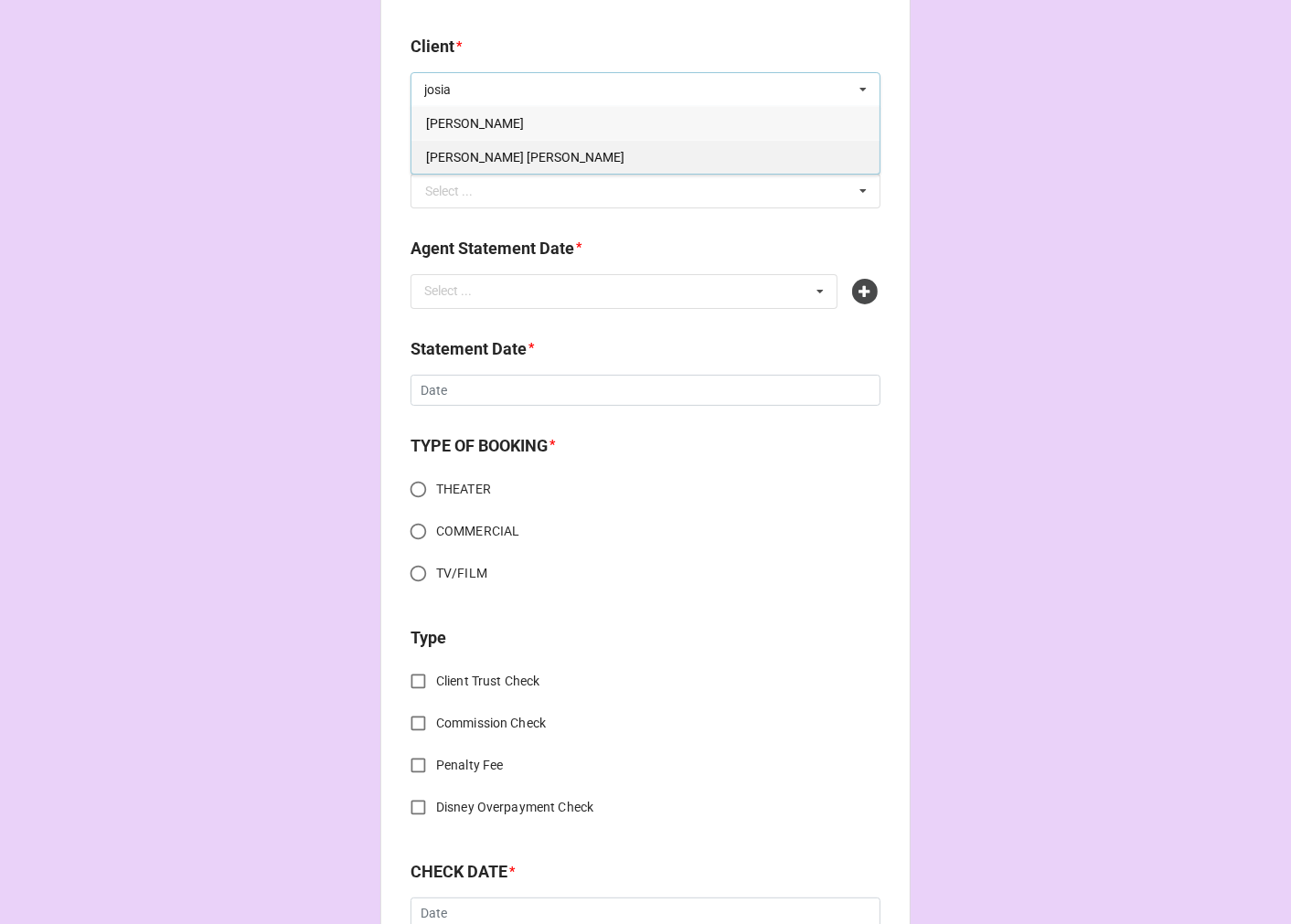
type input "josia"
drag, startPoint x: 469, startPoint y: 148, endPoint x: 481, endPoint y: 189, distance: 42.7
click at [469, 150] on span "[PERSON_NAME] [PERSON_NAME]" at bounding box center [525, 157] width 199 height 14
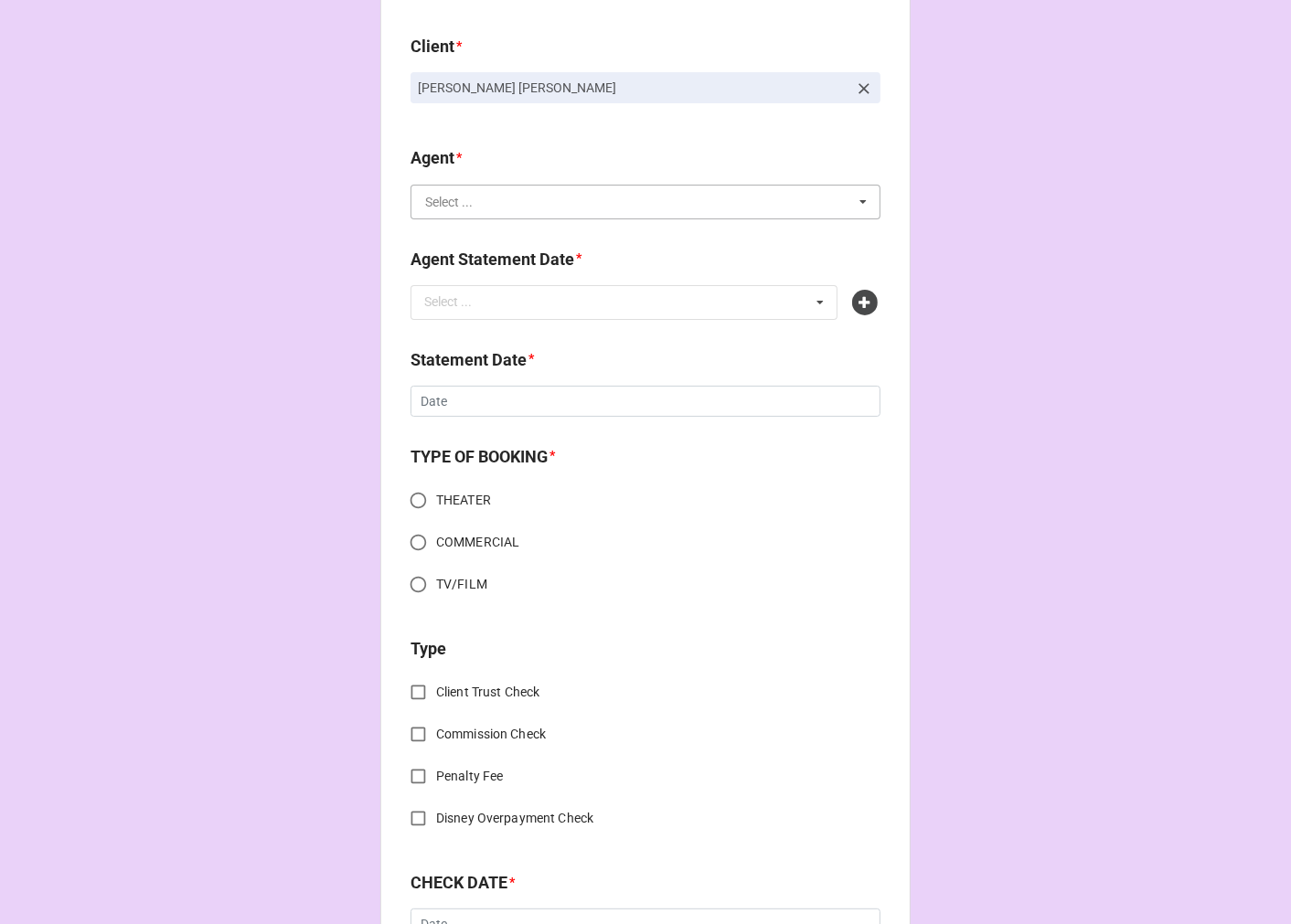
click at [484, 203] on input "text" at bounding box center [646, 201] width 468 height 32
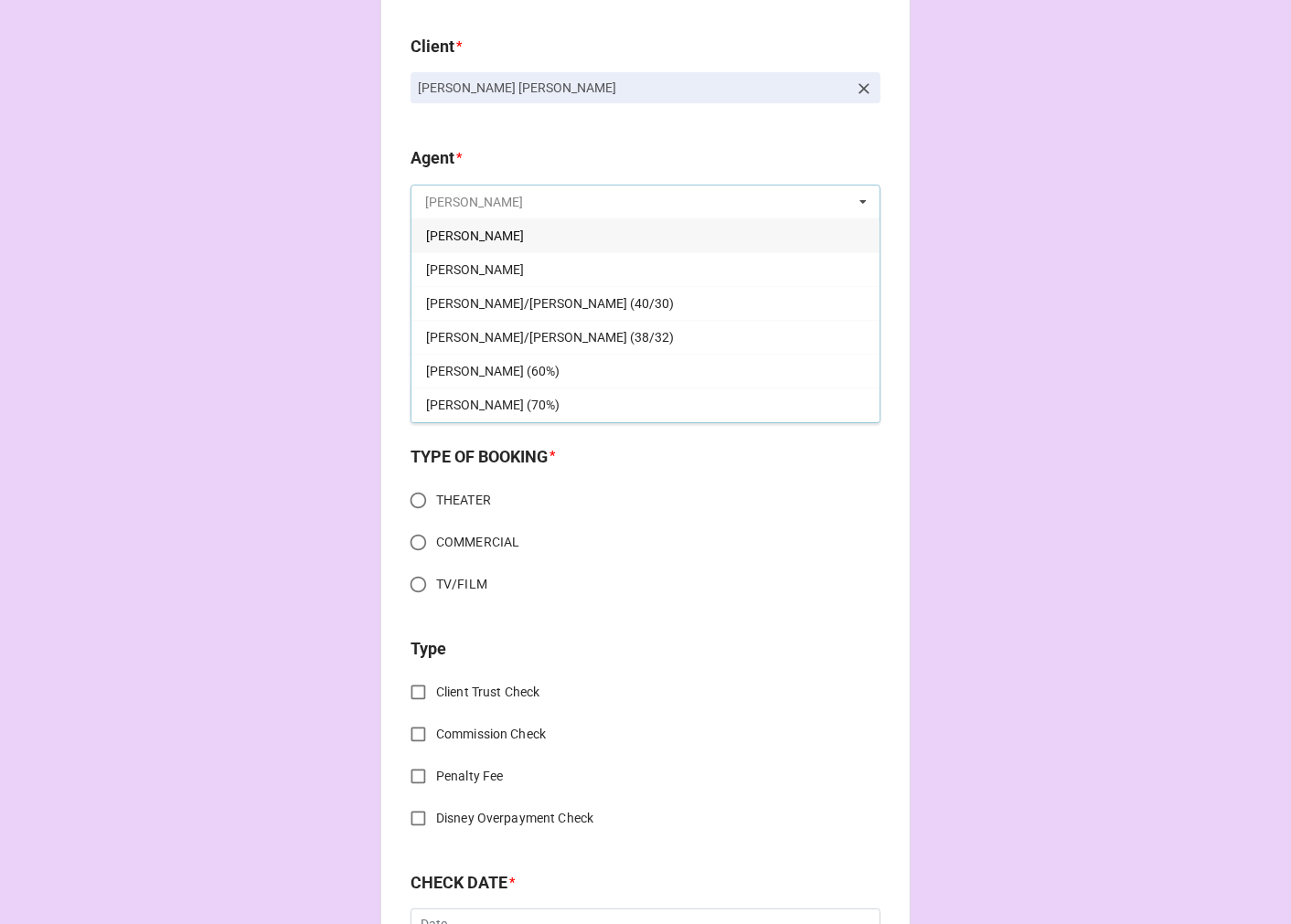
type input "e"
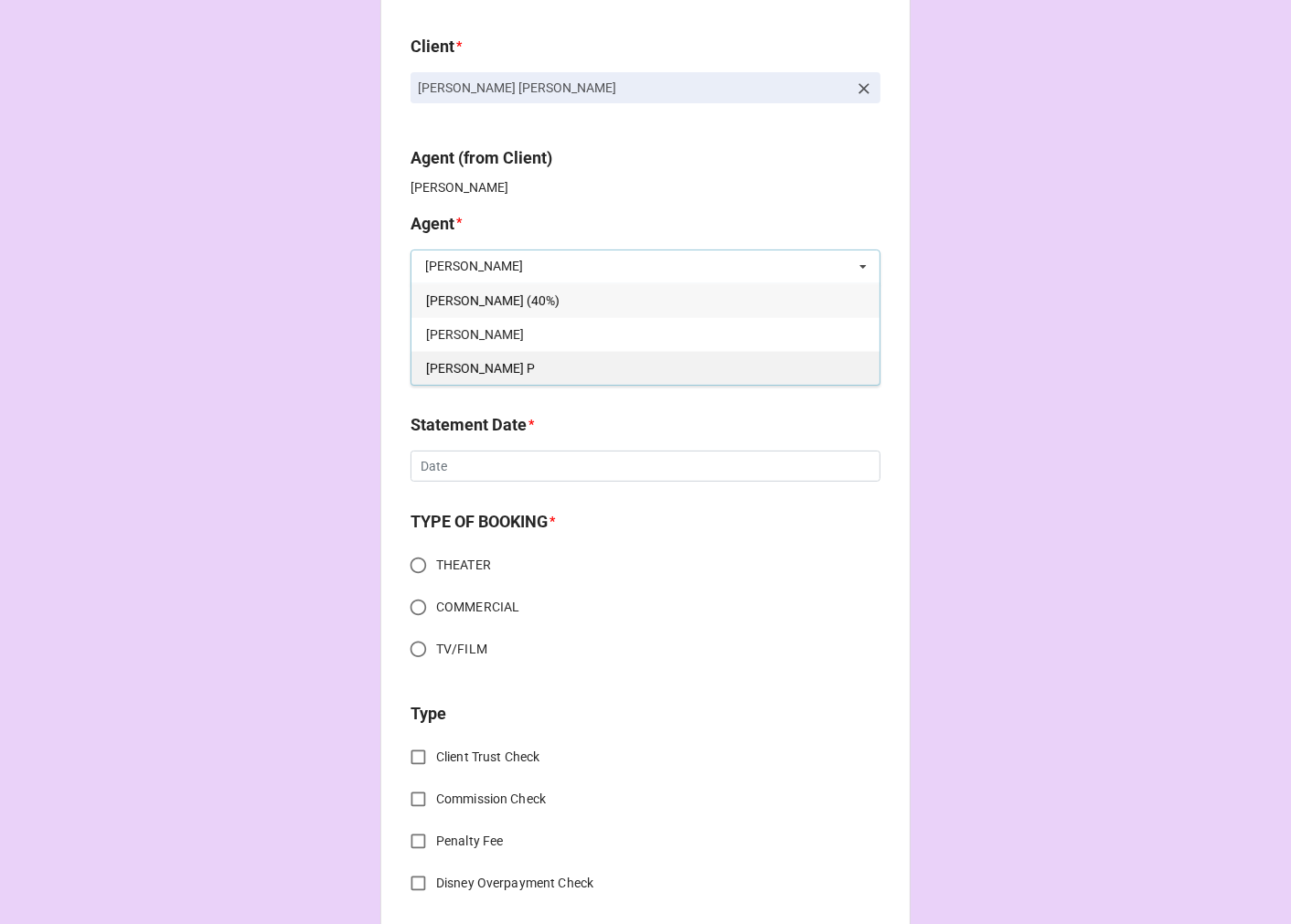
type input "[PERSON_NAME]"
click at [457, 357] on div "[PERSON_NAME] P" at bounding box center [646, 368] width 468 height 33
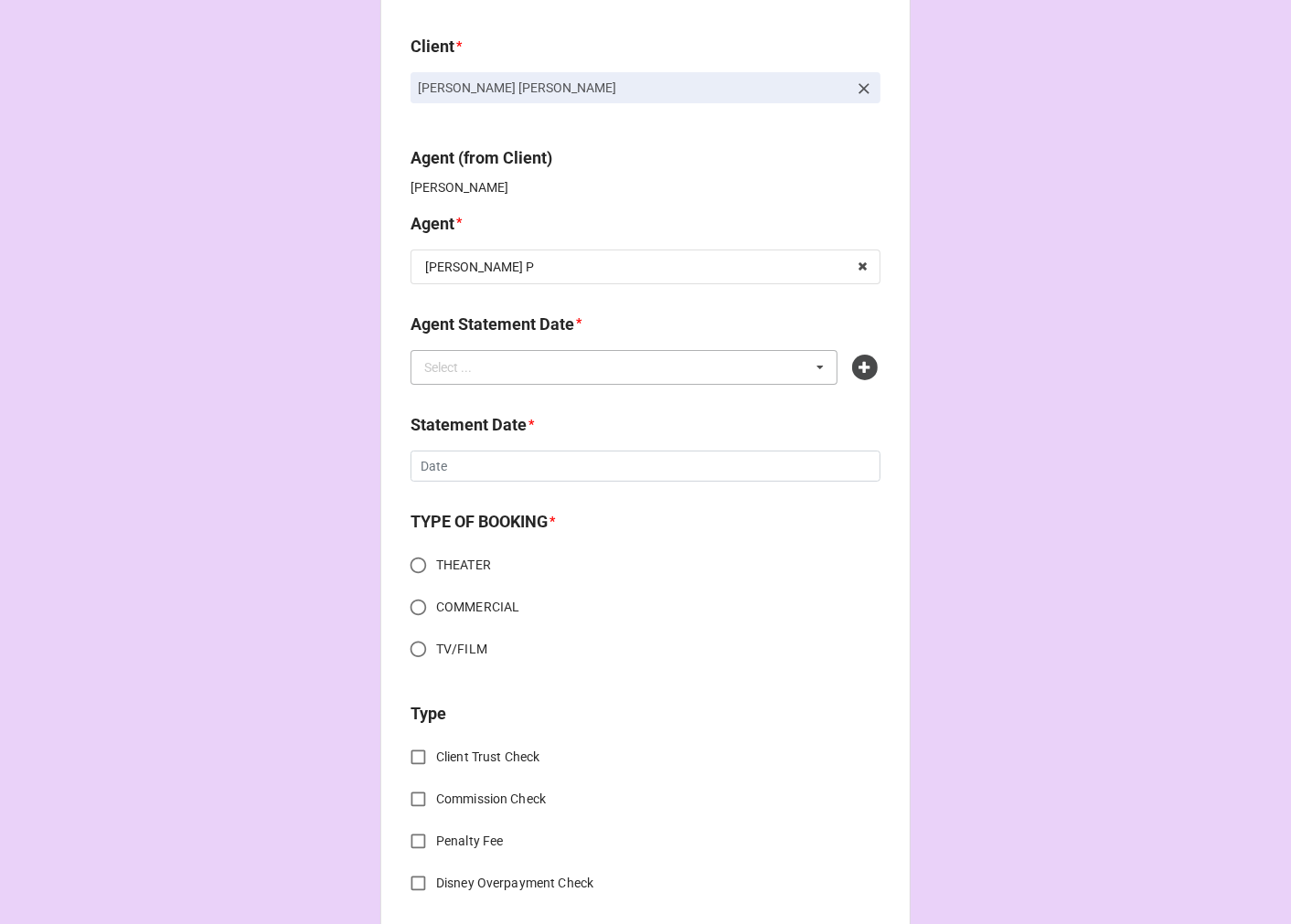
click at [477, 375] on div "Select ..." at bounding box center [458, 367] width 78 height 21
type input "[PERSON_NAME]"
click at [474, 396] on span "[DATE] ([PERSON_NAME])" at bounding box center [499, 401] width 147 height 14
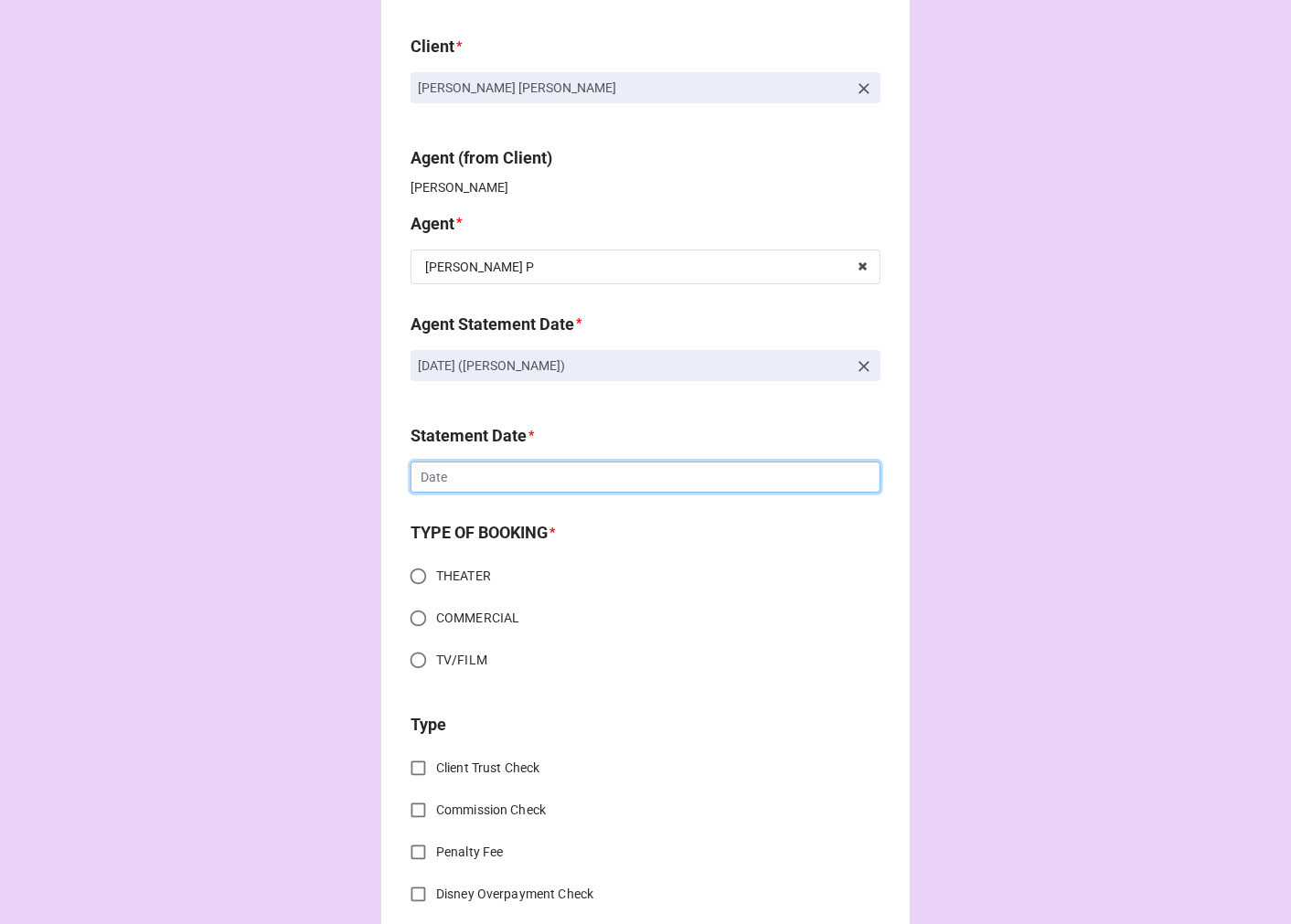
click at [467, 485] on input "text" at bounding box center [646, 476] width 470 height 32
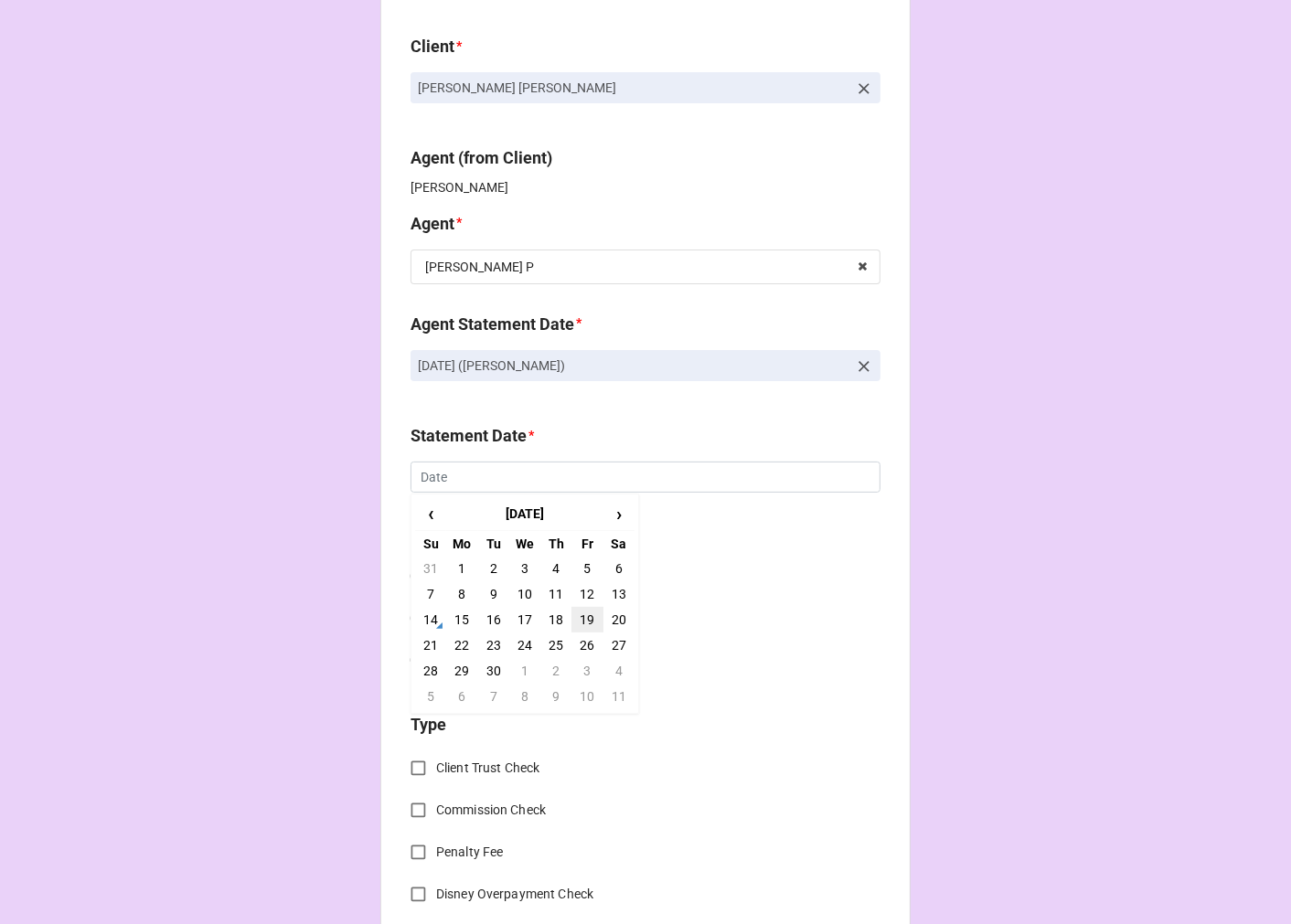
click at [589, 626] on td "19" at bounding box center [586, 620] width 32 height 26
type input "[DATE]"
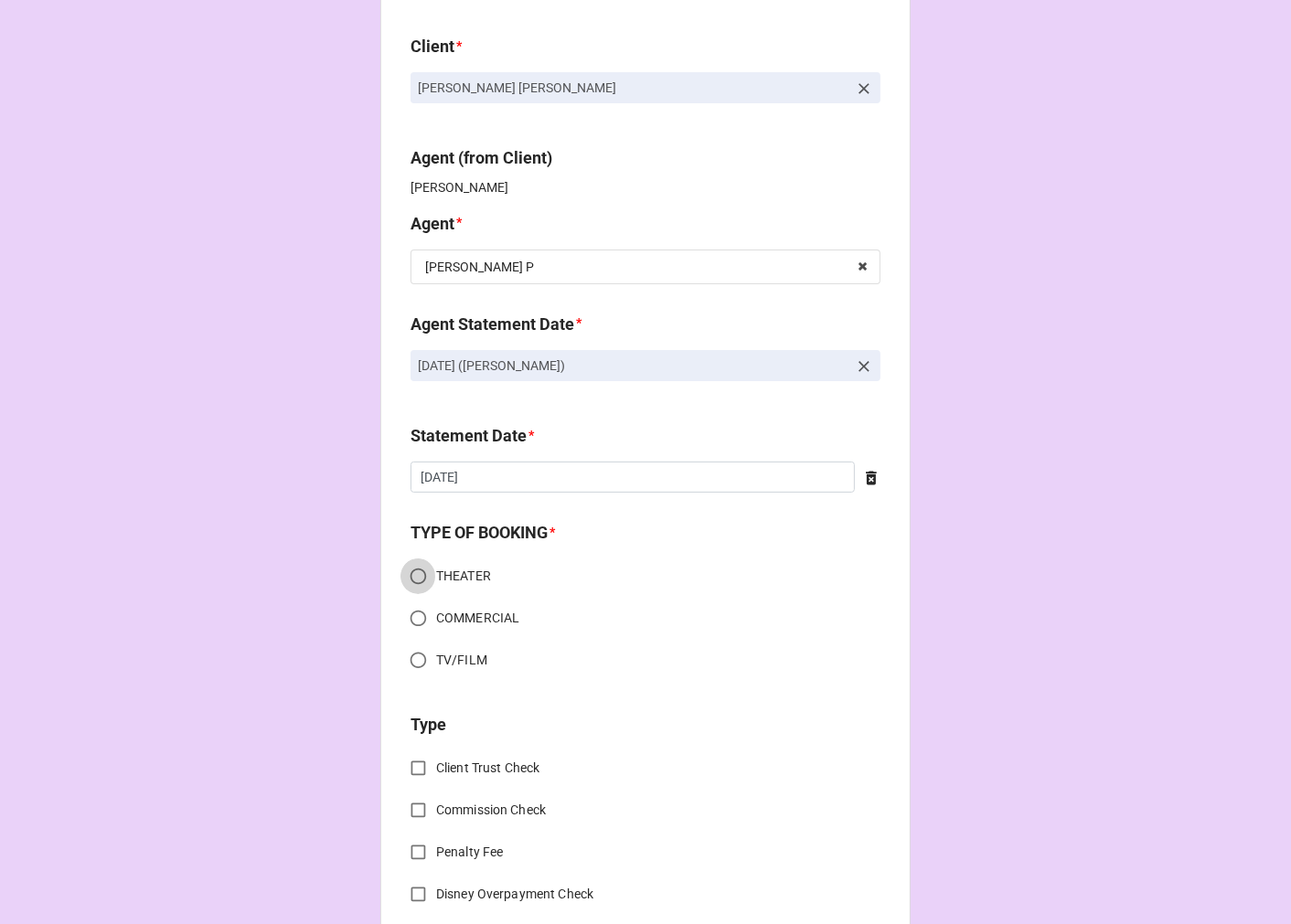
click at [417, 567] on input "THEATER" at bounding box center [417, 576] width 35 height 35
radio input "true"
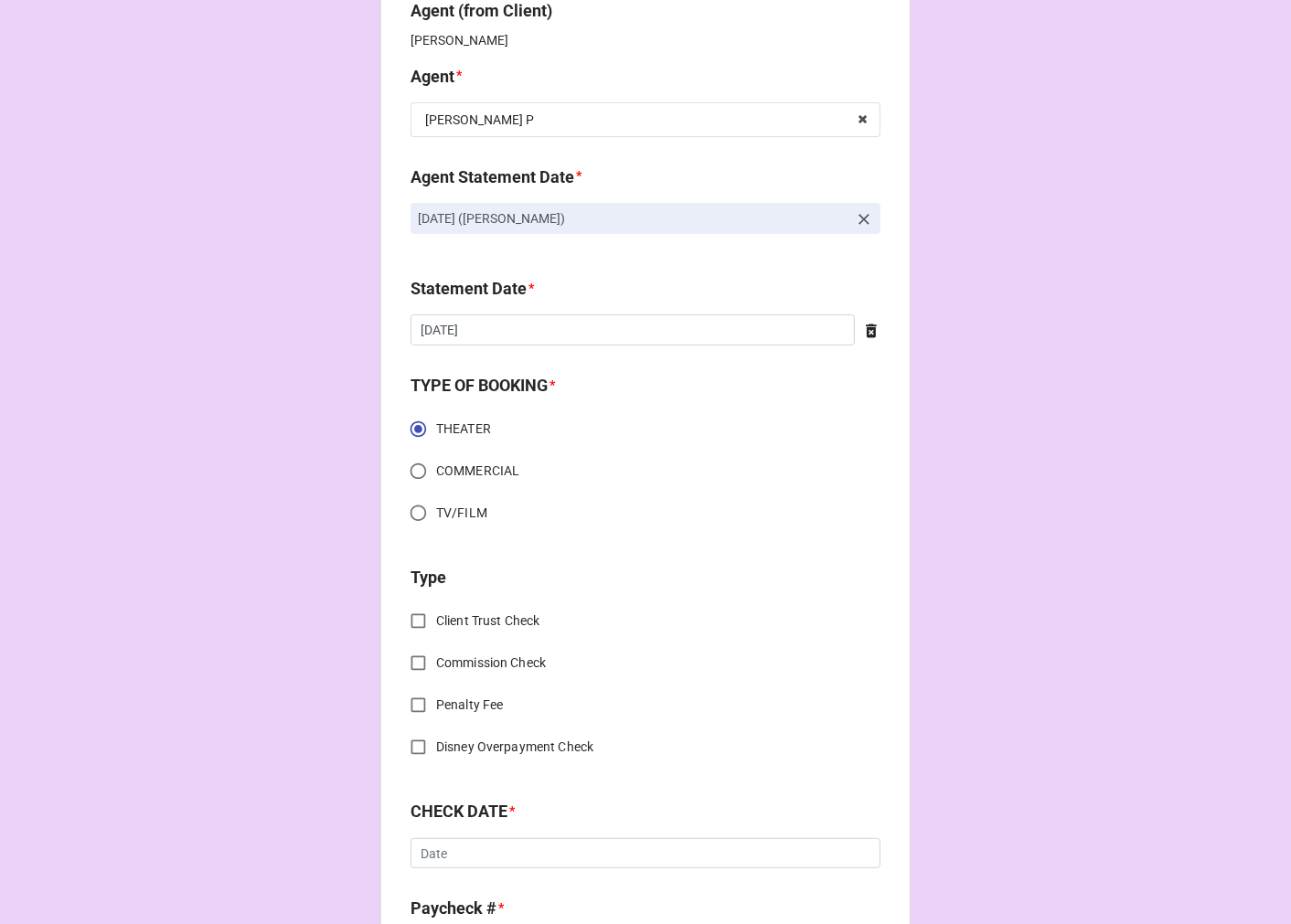
scroll to position [406, 0]
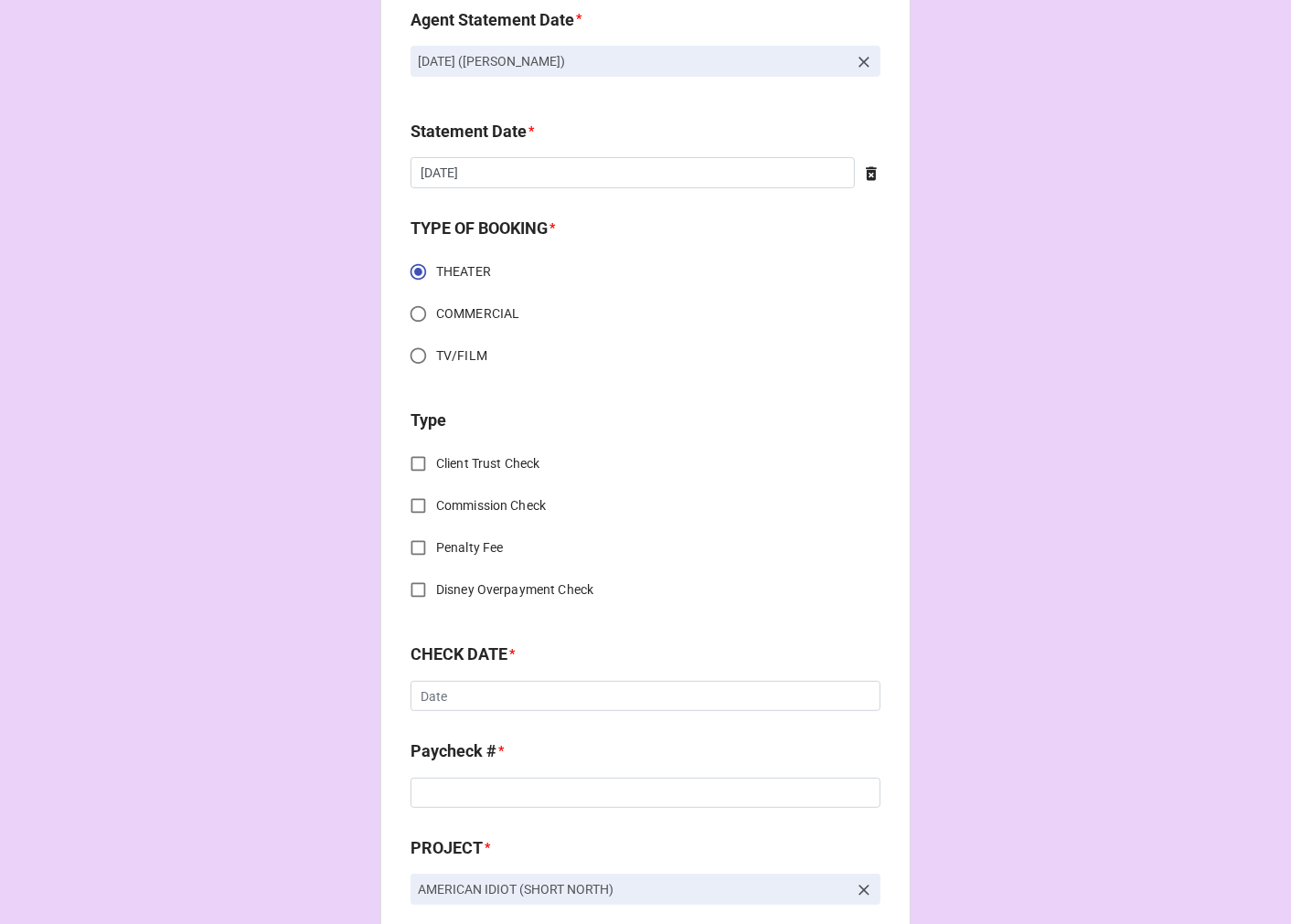
click at [413, 512] on input "Commission Check" at bounding box center [417, 505] width 35 height 35
checkbox input "true"
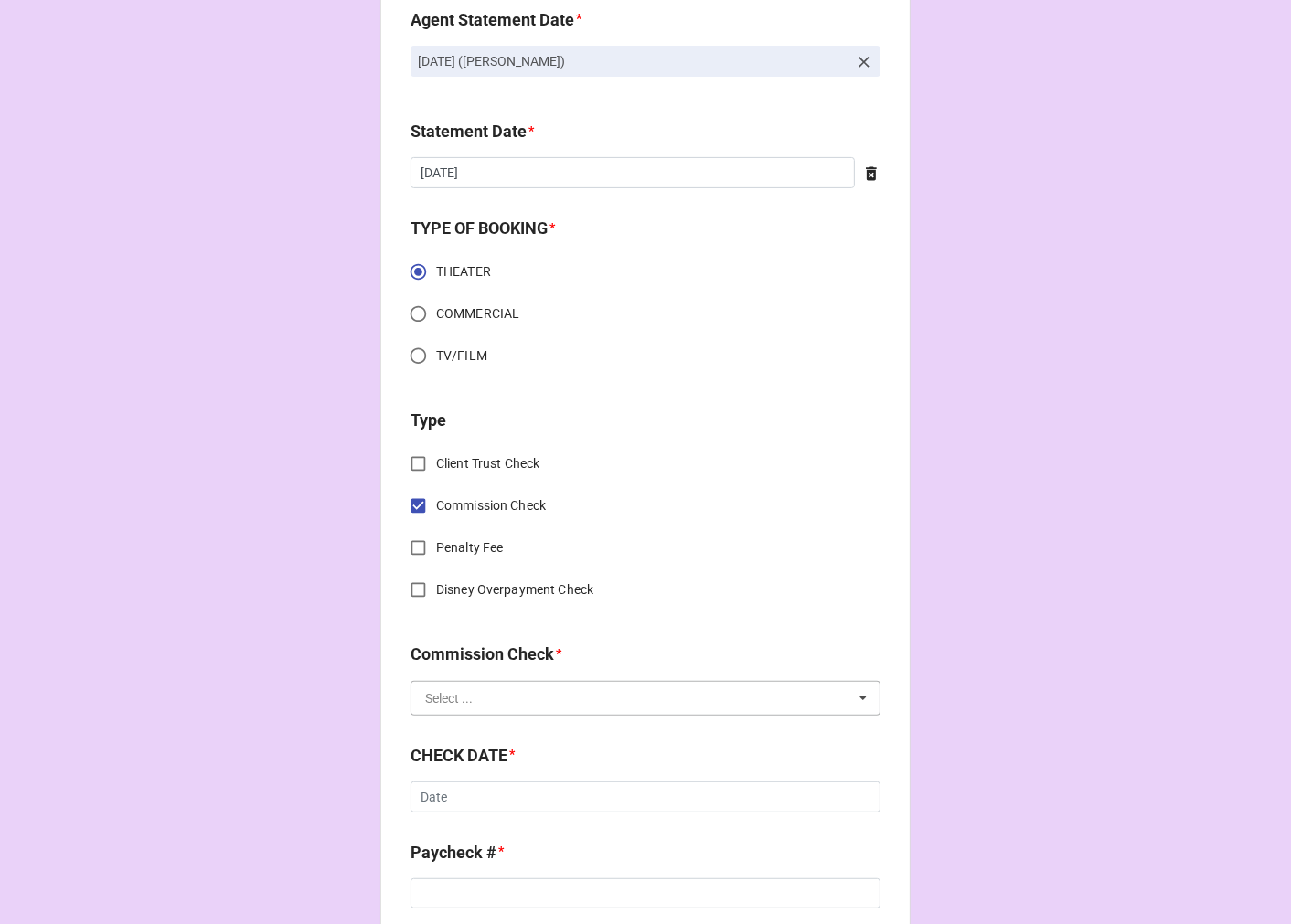
click at [461, 706] on input "text" at bounding box center [646, 698] width 468 height 32
click at [483, 734] on span "FSE (Client)" at bounding box center [458, 731] width 66 height 14
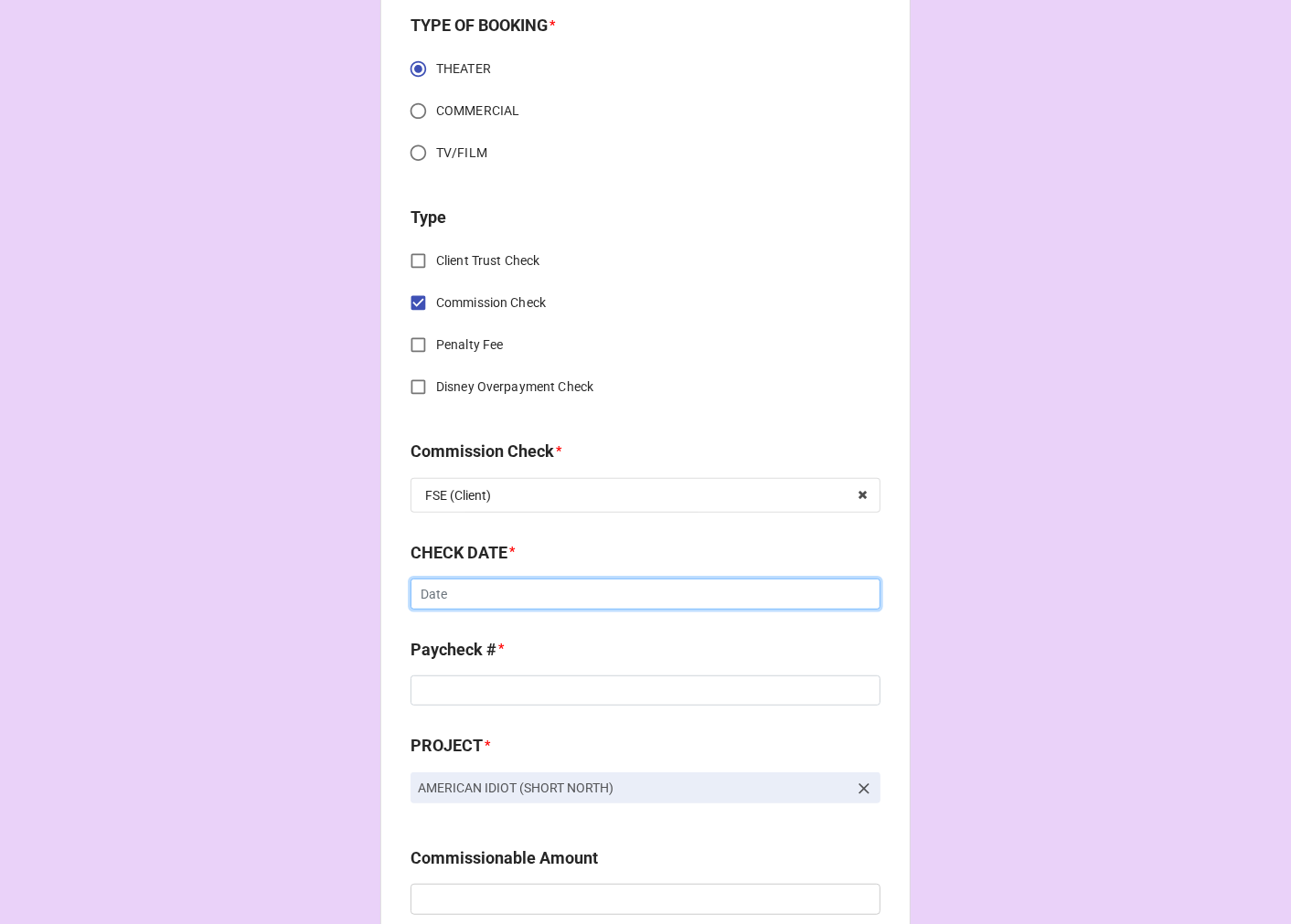
click at [458, 598] on input "text" at bounding box center [646, 594] width 470 height 32
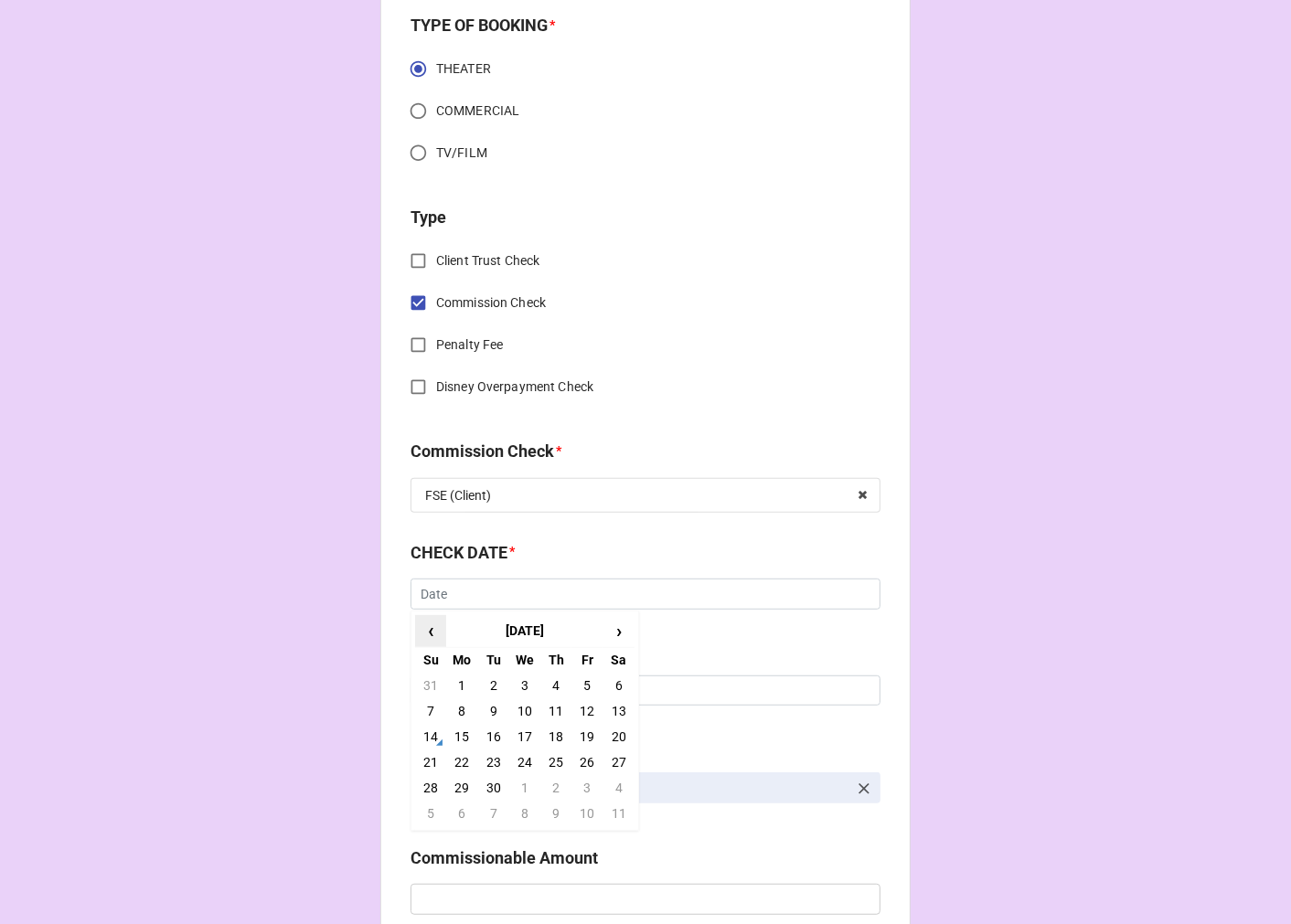
click at [423, 629] on span "‹" at bounding box center [431, 631] width 30 height 31
click at [582, 783] on td "29" at bounding box center [586, 788] width 32 height 26
type input "8/29/2025"
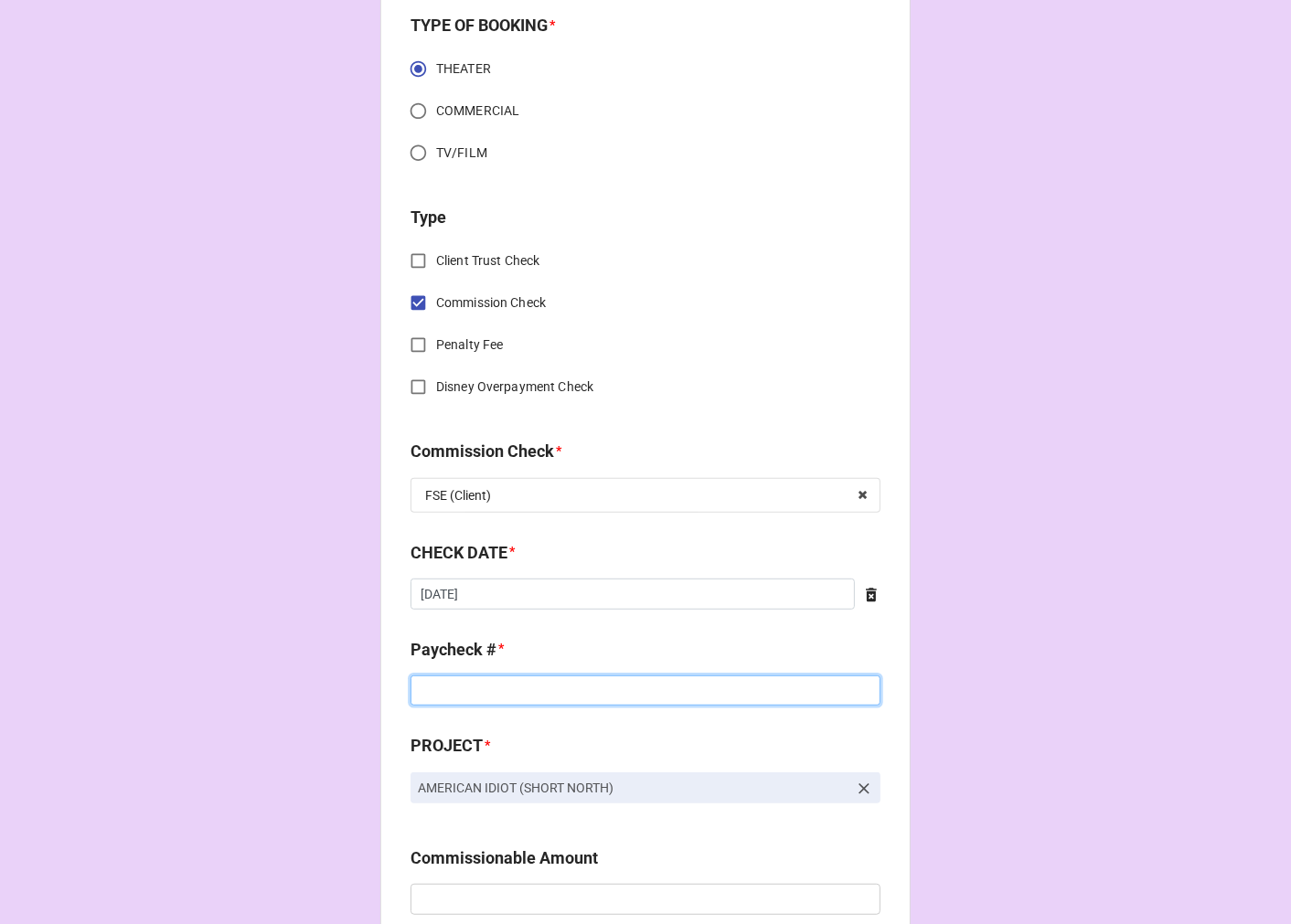
click at [464, 696] on input at bounding box center [646, 691] width 470 height 32
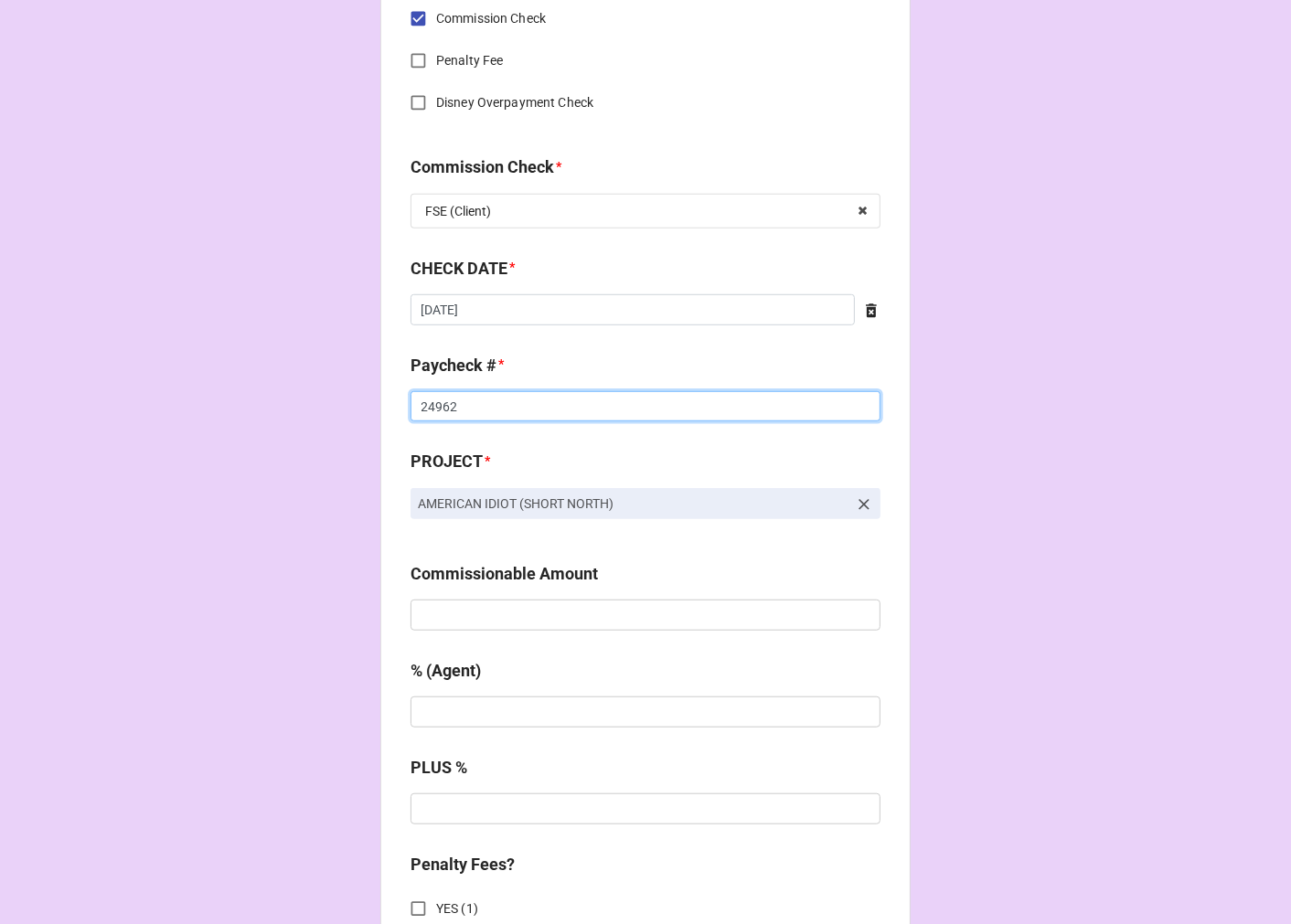
scroll to position [914, 0]
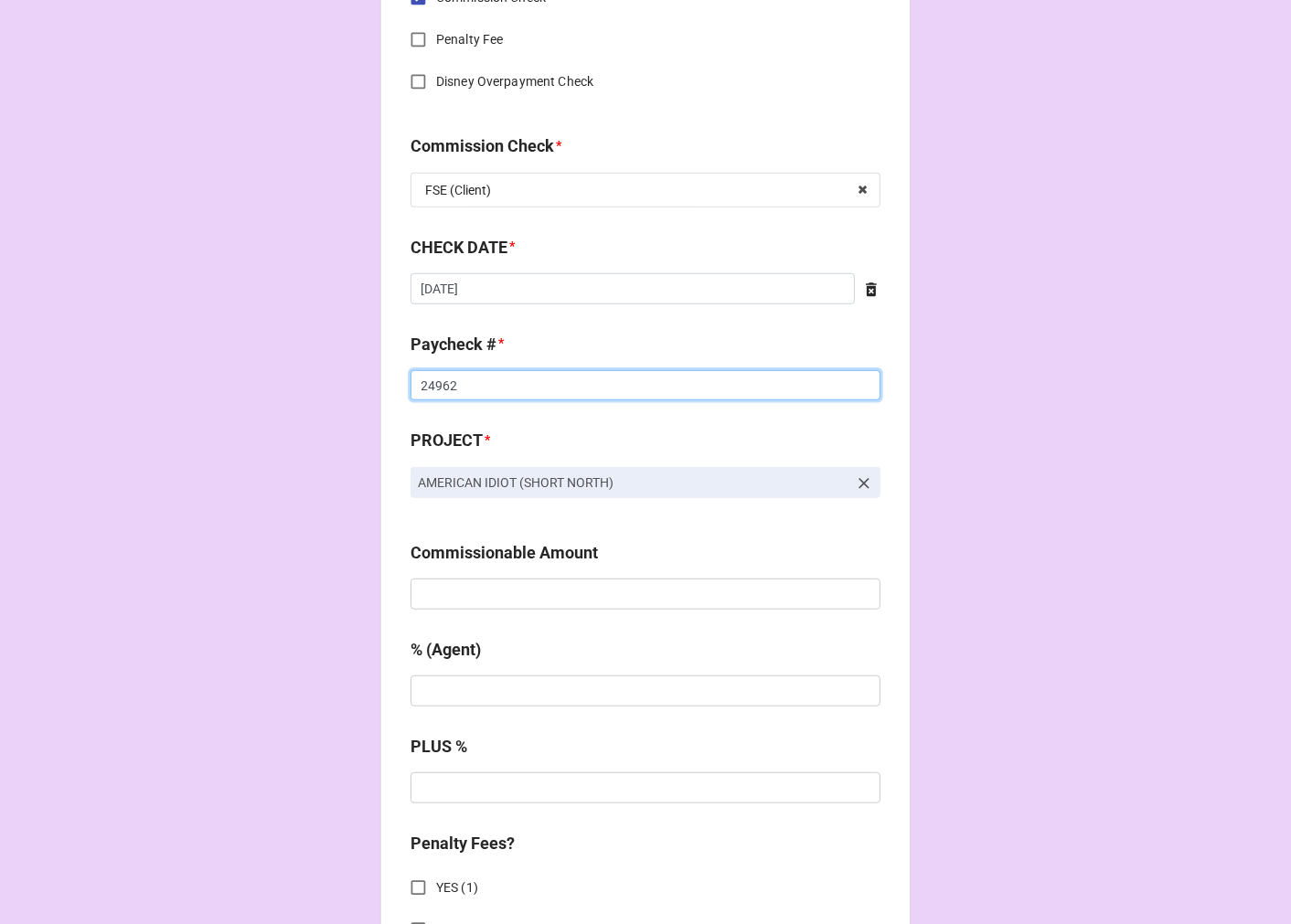
type input "24962"
drag, startPoint x: 180, startPoint y: 492, endPoint x: 198, endPoint y: 499, distance: 19.3
click at [180, 492] on div "CHECK PROCESSING FORM Client * Josiah Thomas Randolph Agent (from Client) Kelli…" at bounding box center [646, 560] width 1291 height 2949
click at [440, 596] on input "text" at bounding box center [646, 594] width 470 height 32
type input "$1,210.00"
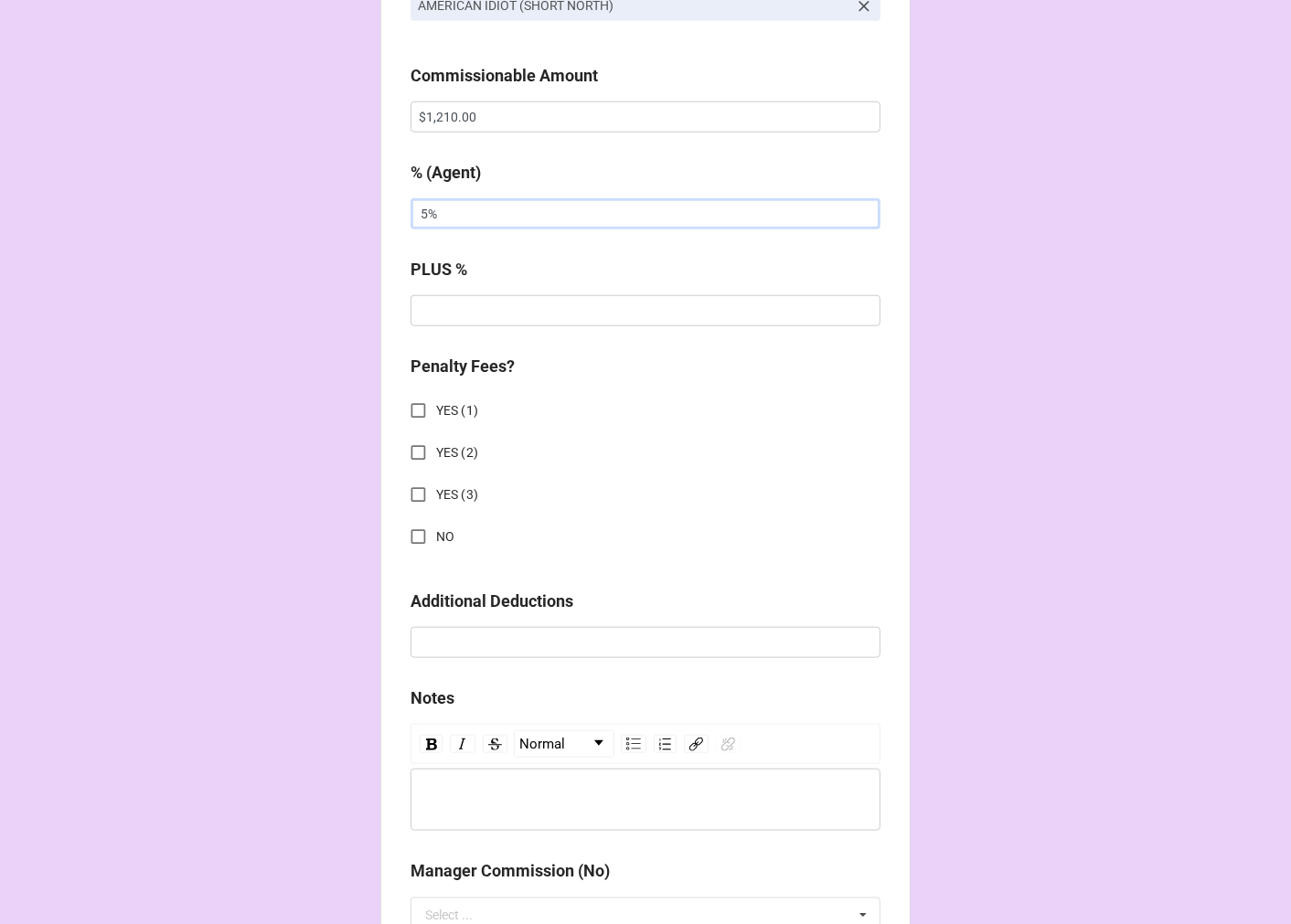
scroll to position [1421, 0]
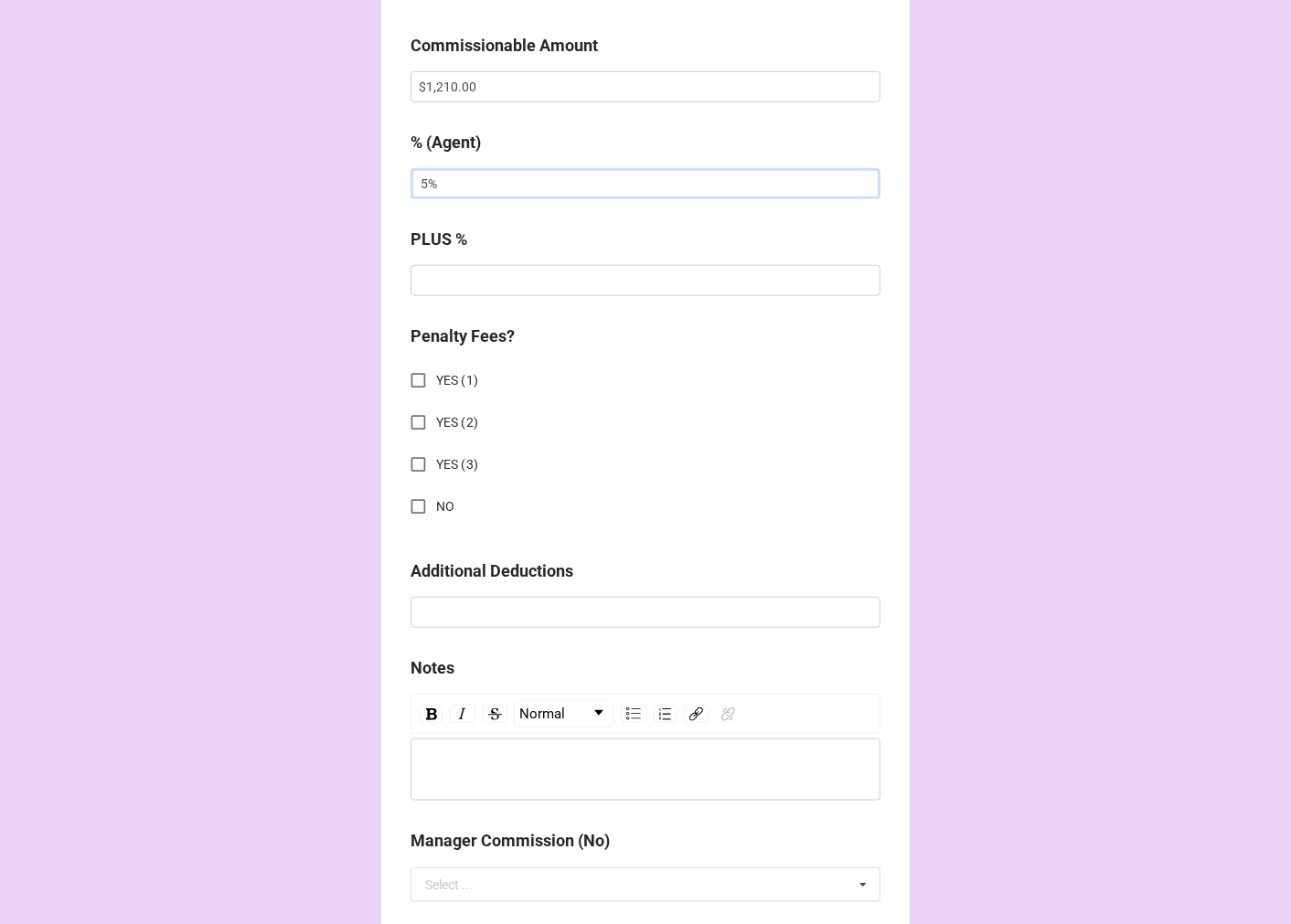
type input "5%"
click at [414, 504] on input "NO" at bounding box center [417, 506] width 35 height 35
checkbox input "true"
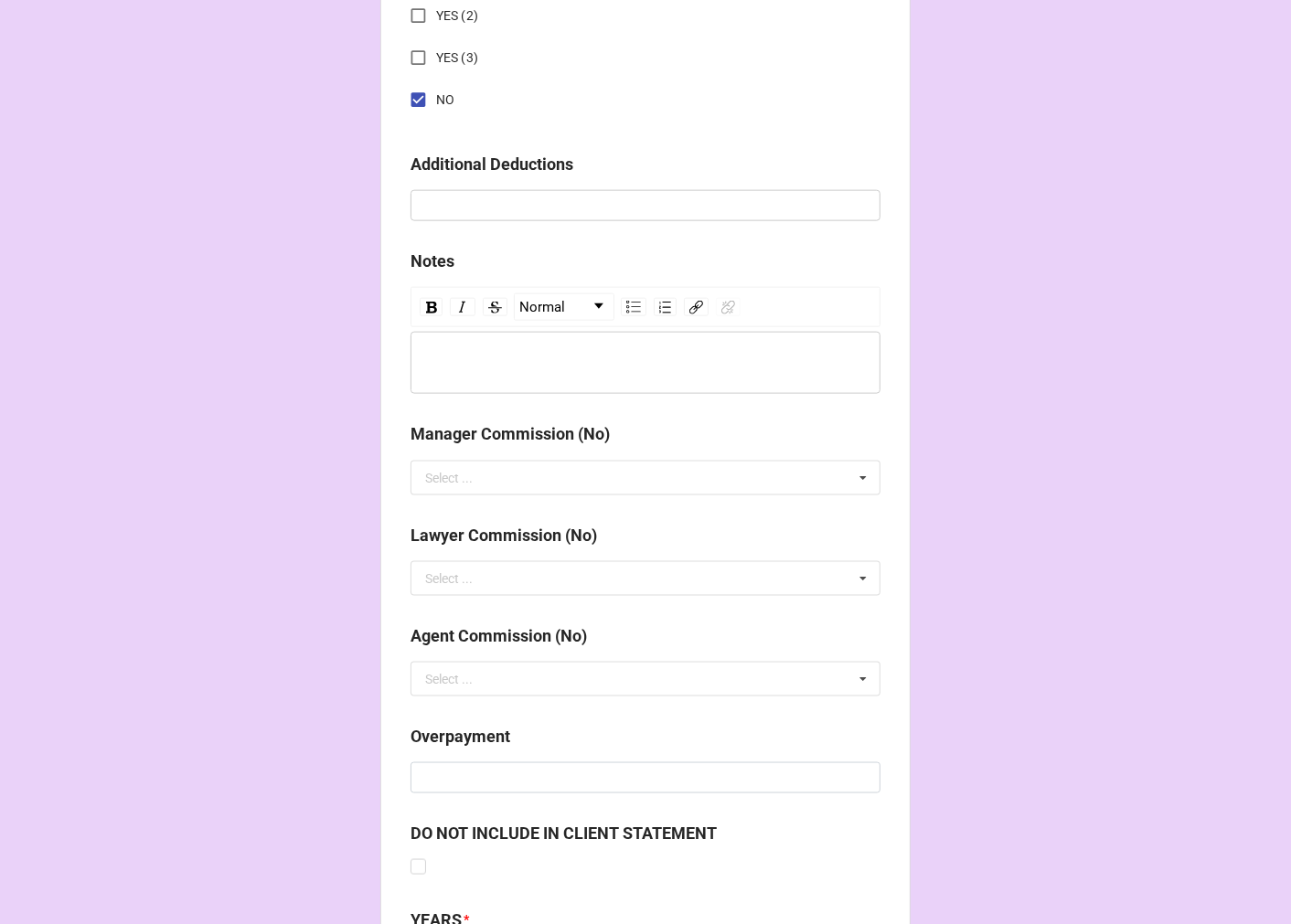
scroll to position [2025, 0]
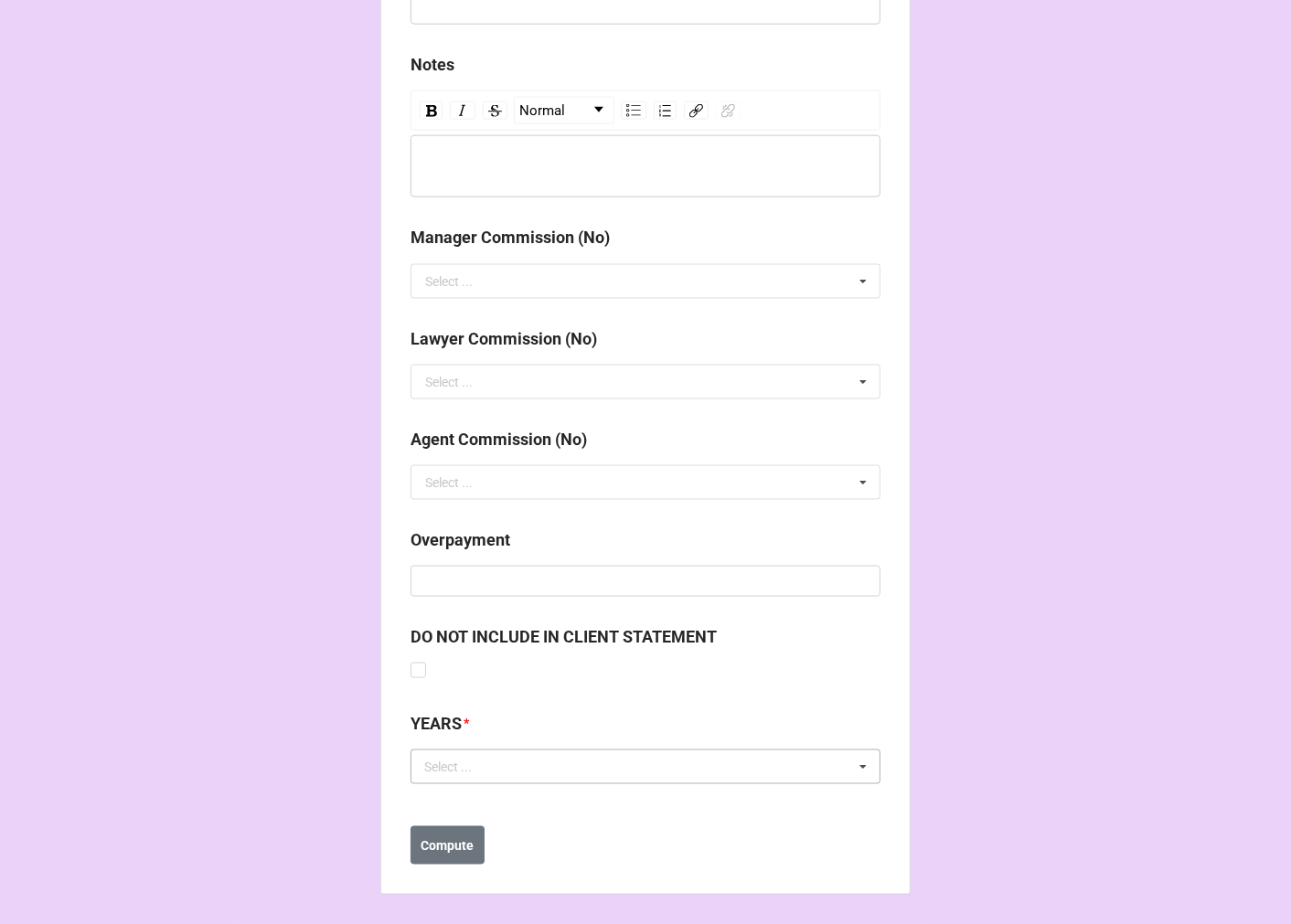
click at [498, 773] on div "Select ... No results found." at bounding box center [646, 766] width 470 height 34
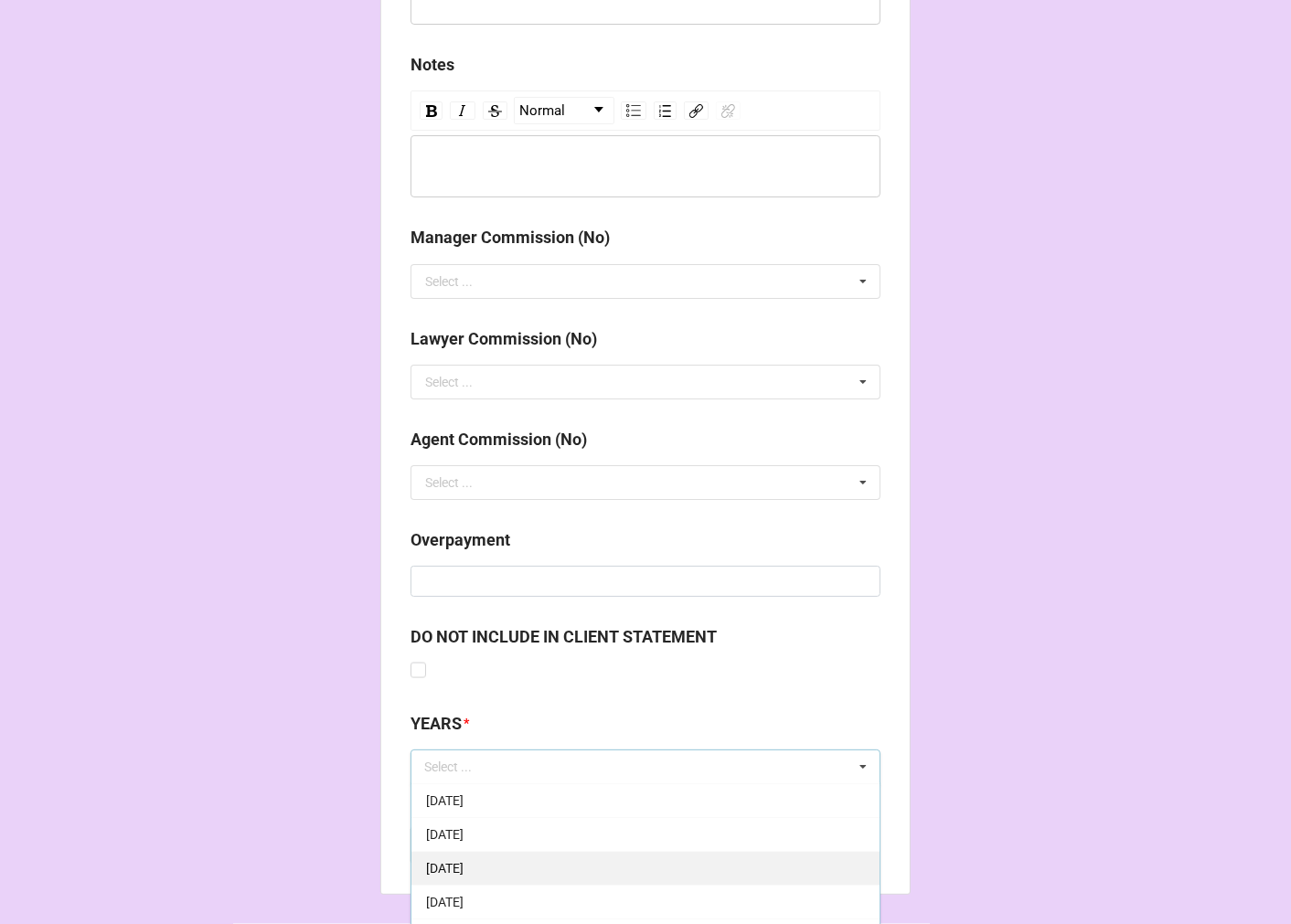
click at [463, 864] on span "[DATE]" at bounding box center [444, 868] width 37 height 14
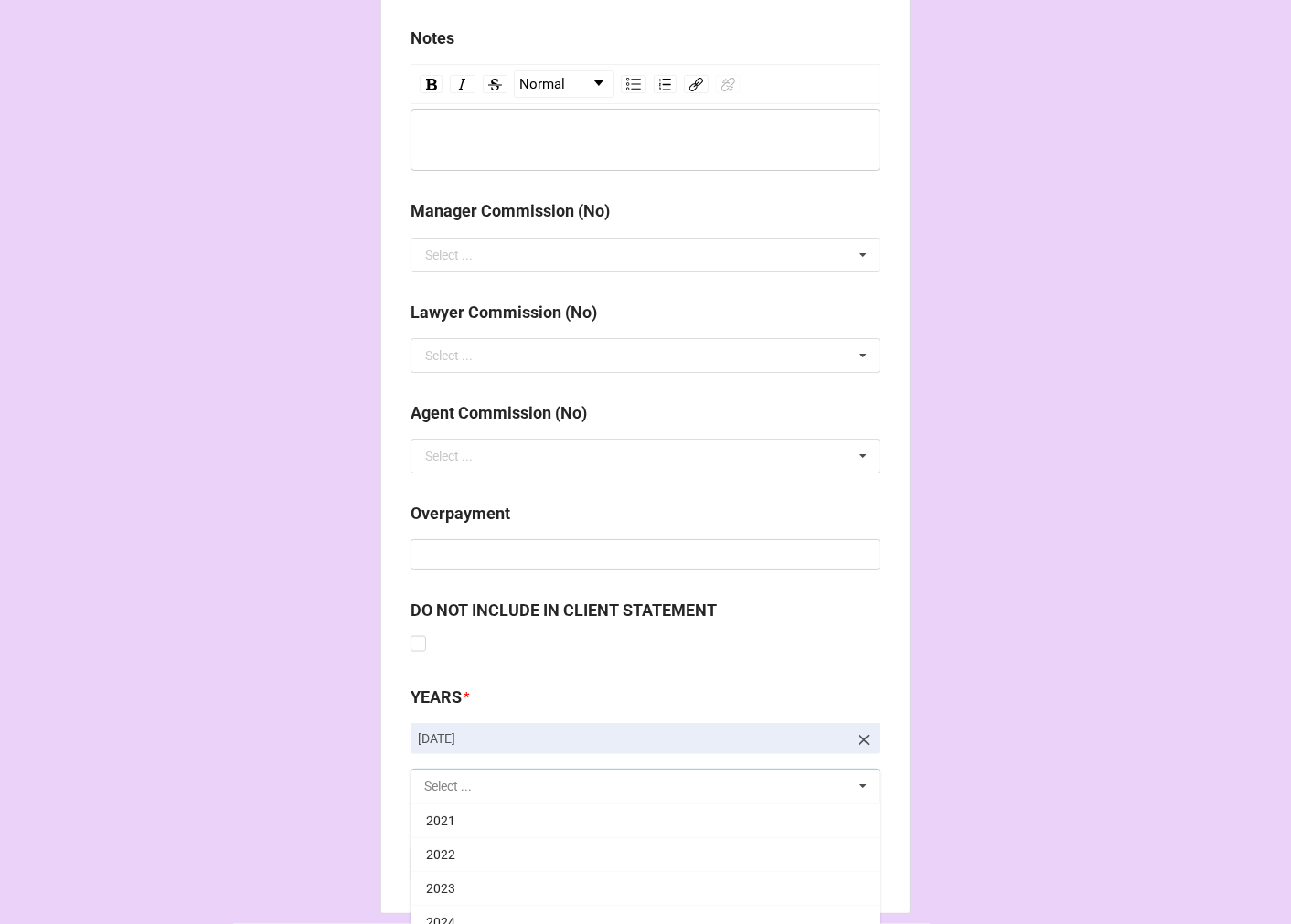
scroll to position [2126, 0]
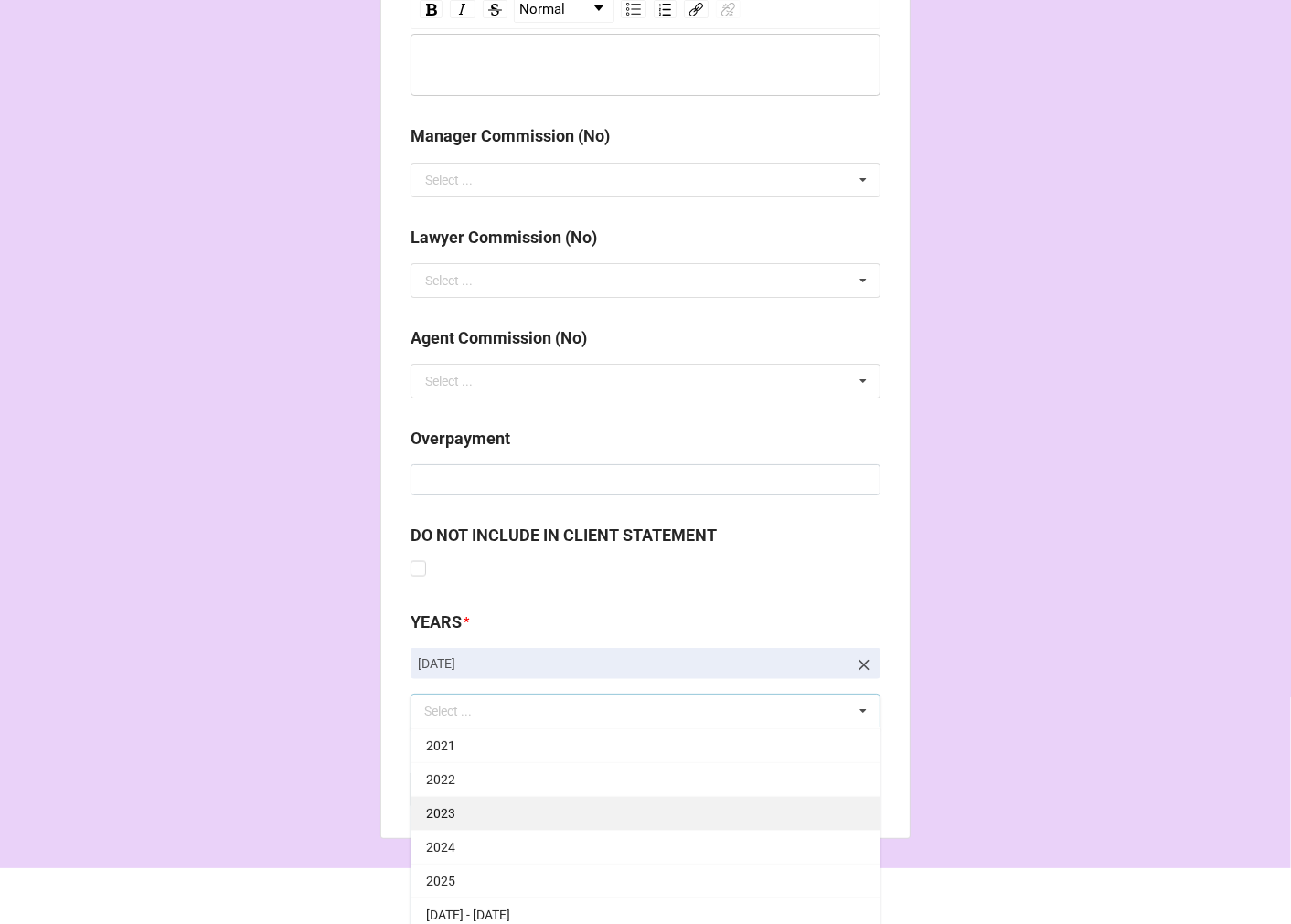
click at [466, 877] on div "2025" at bounding box center [646, 880] width 468 height 33
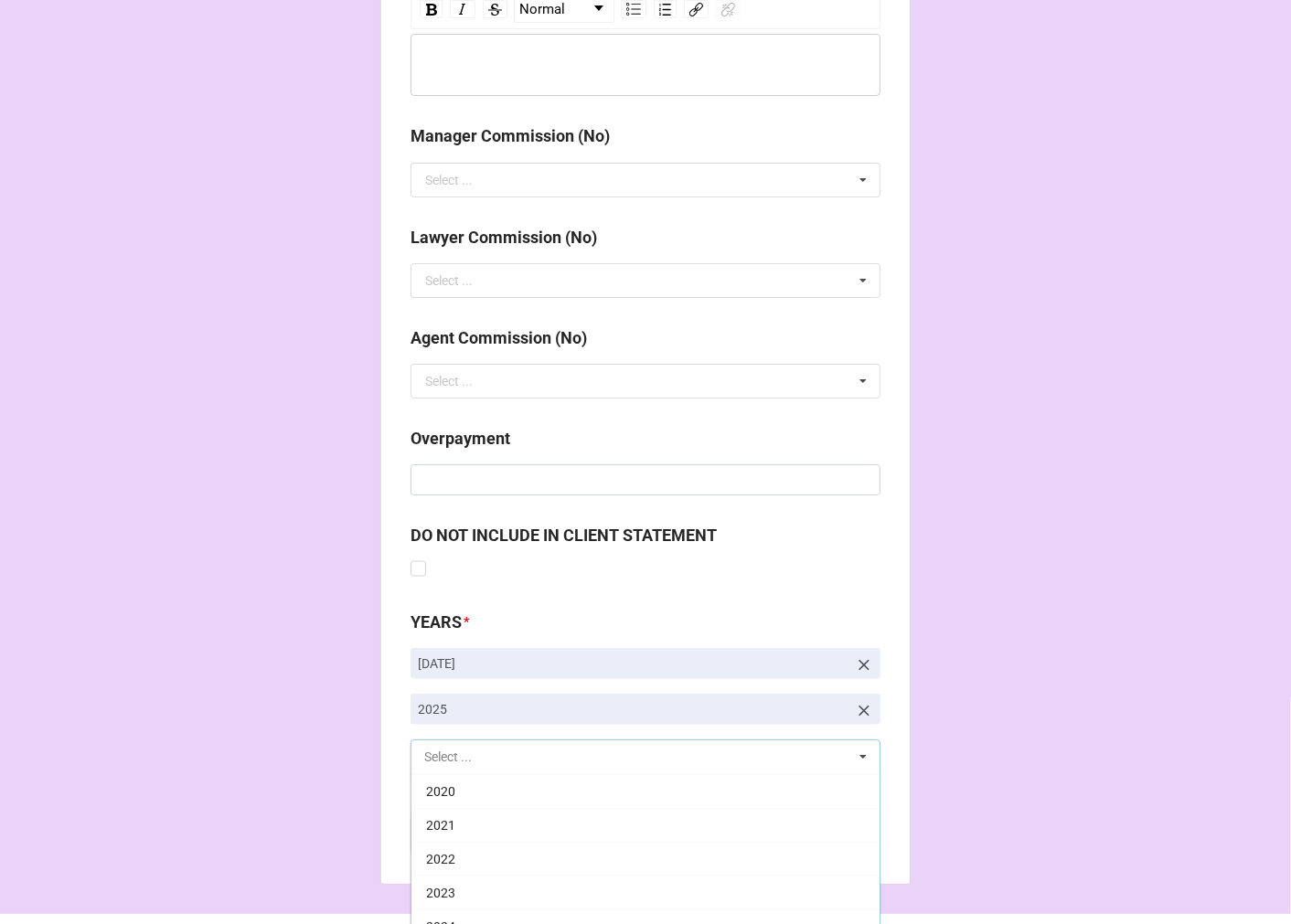
scroll to position [371, 0]
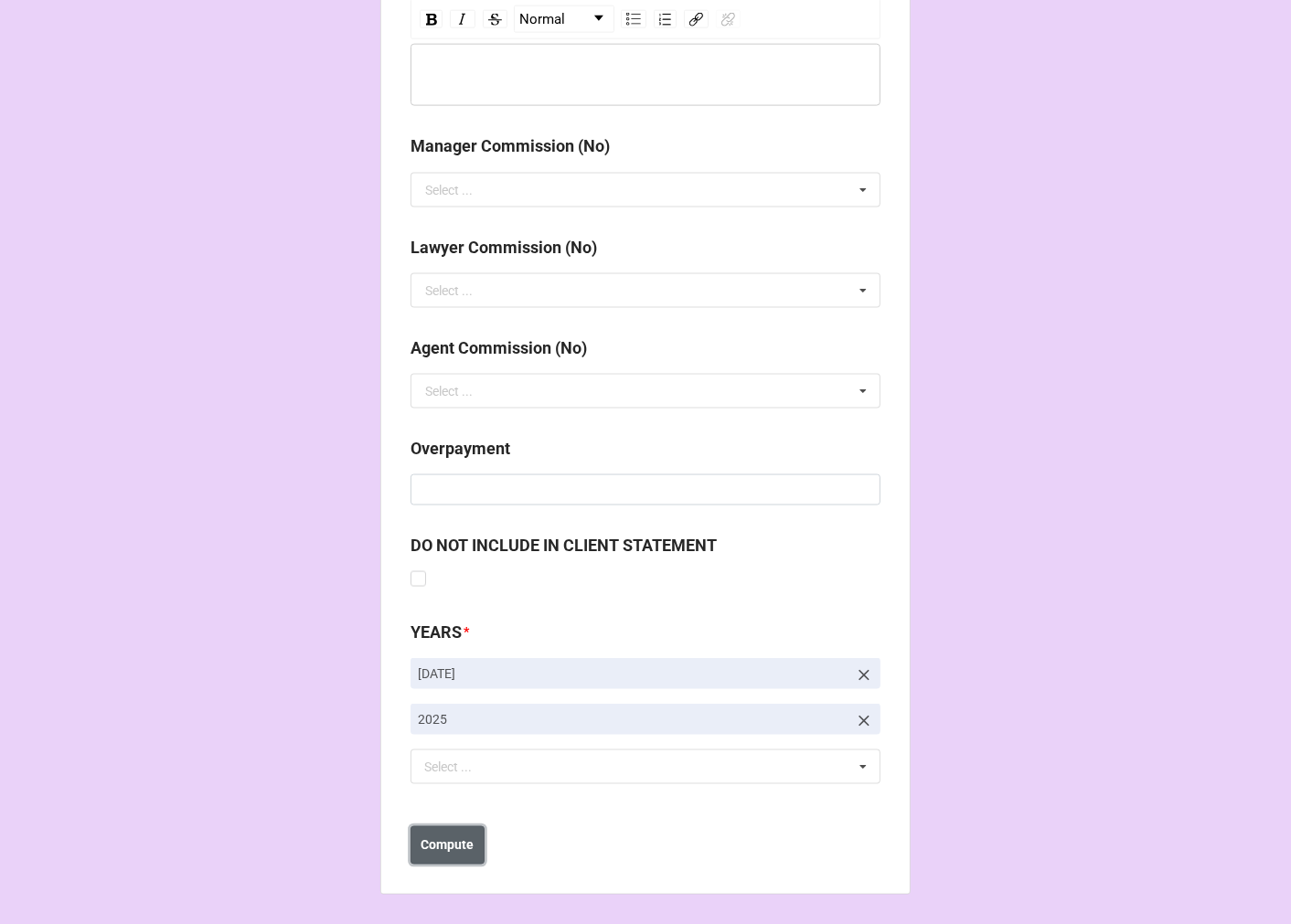
click at [446, 848] on b "Compute" at bounding box center [448, 846] width 53 height 19
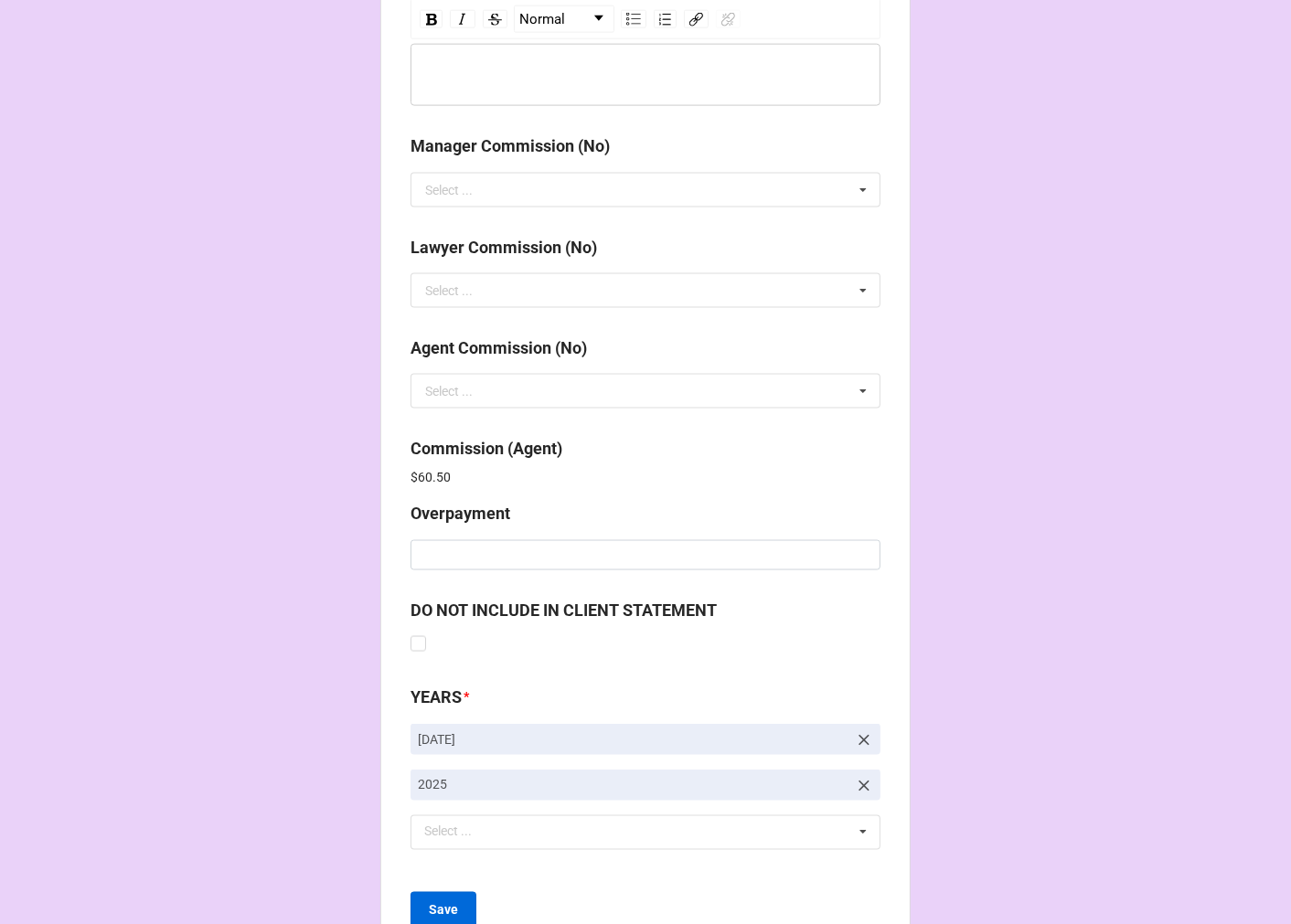
scroll to position [2180, 0]
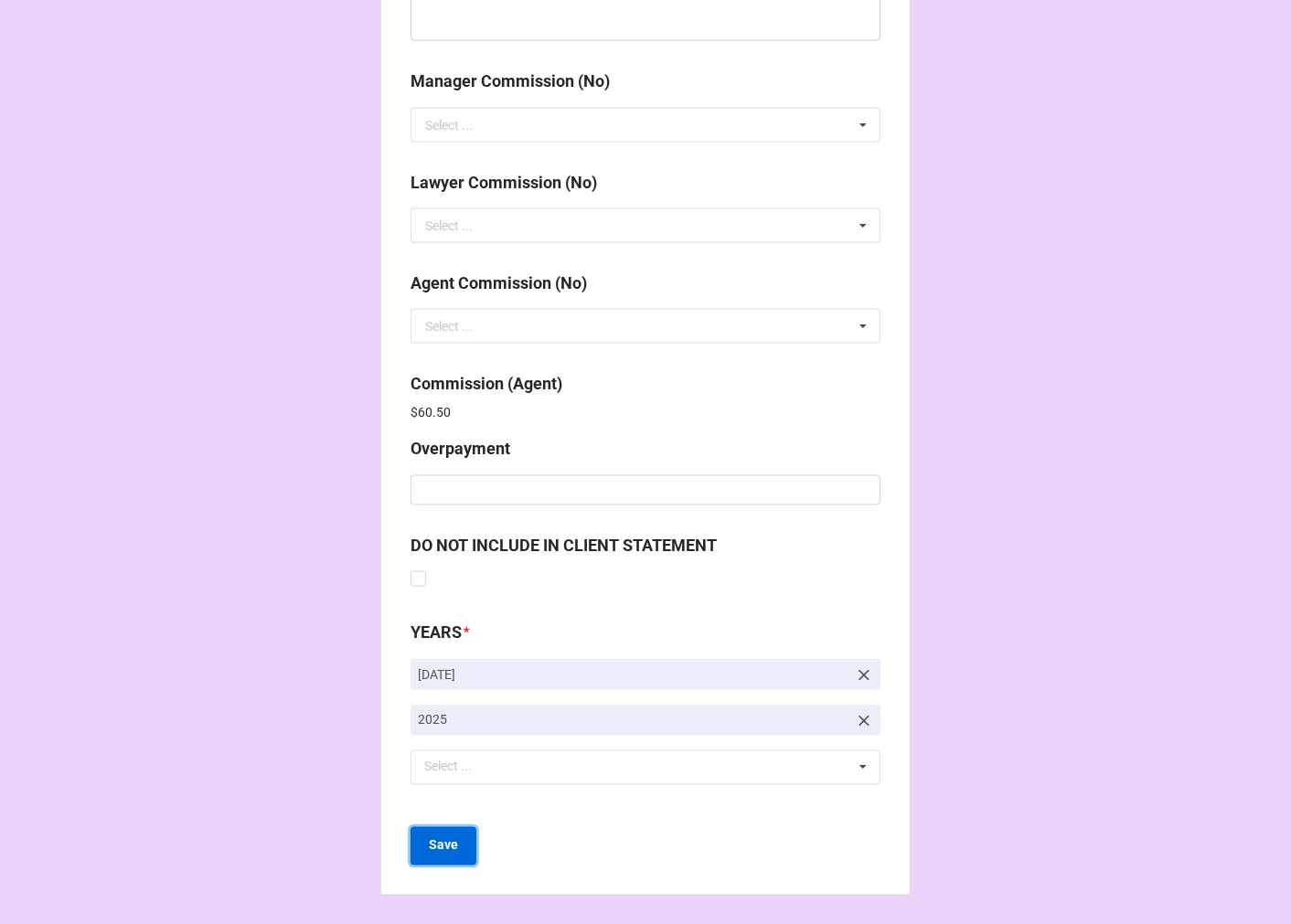
click at [446, 850] on b "Save" at bounding box center [443, 846] width 30 height 19
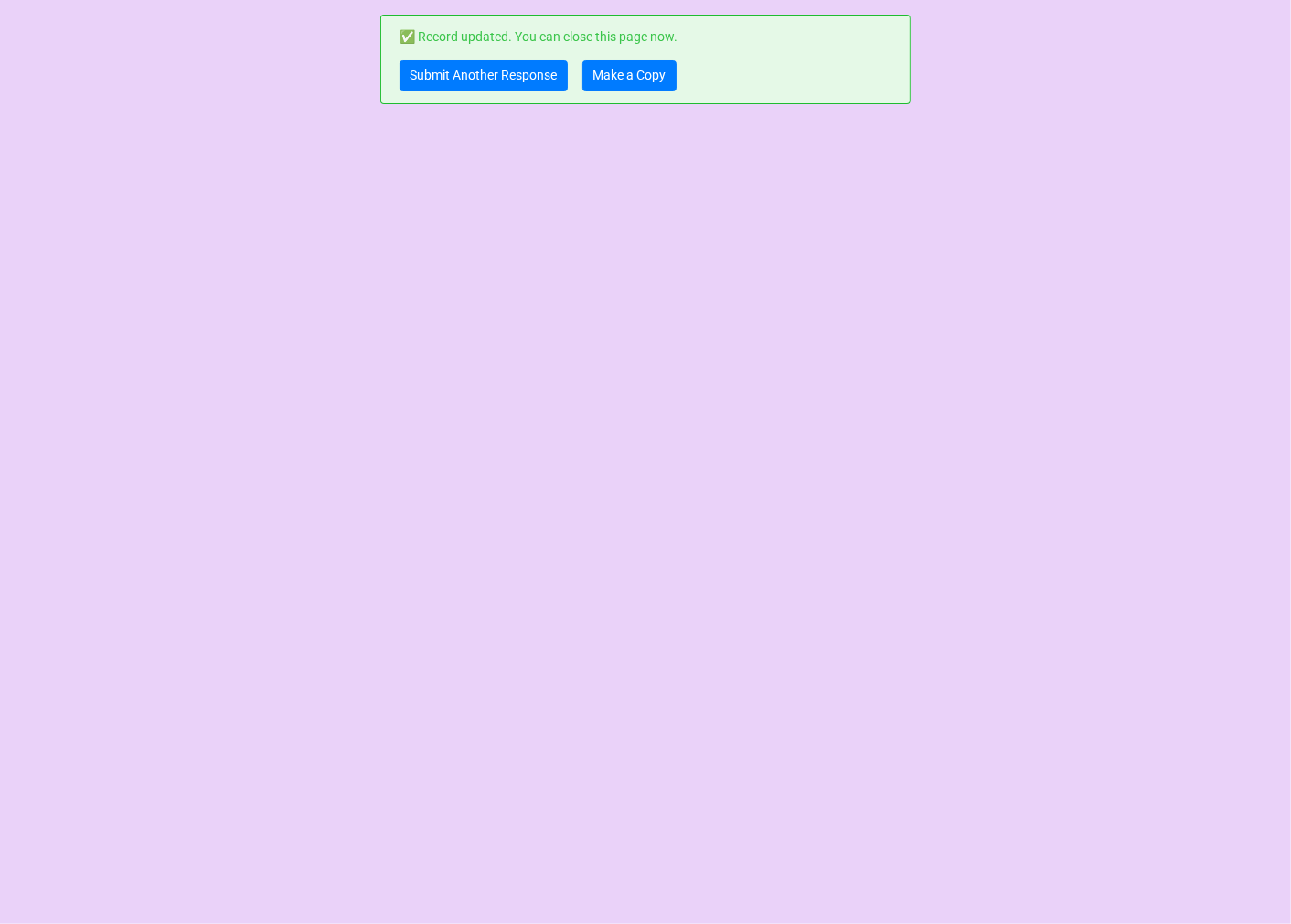
scroll to position [0, 0]
click at [444, 74] on link "Submit Another Response" at bounding box center [483, 75] width 168 height 32
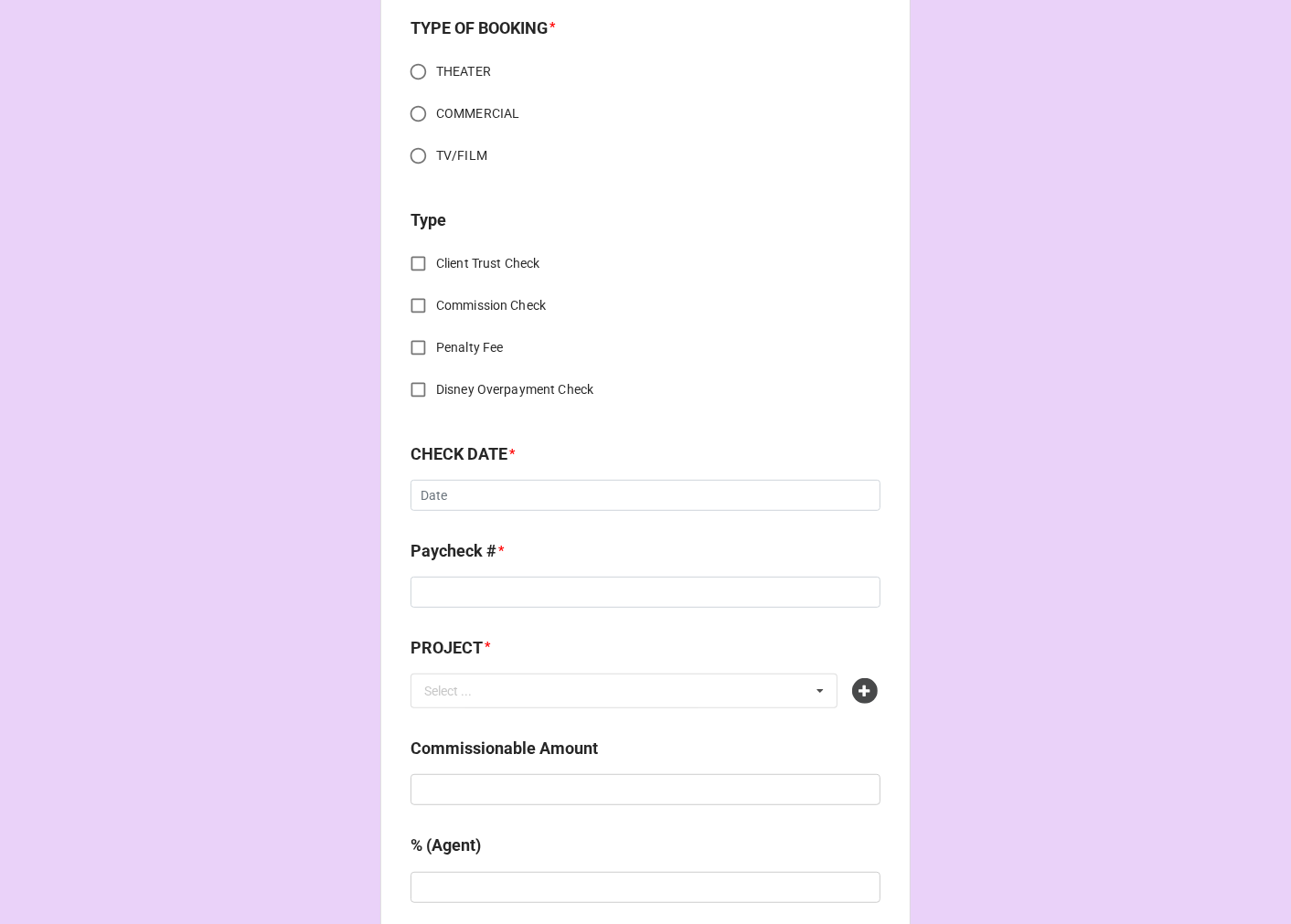
scroll to position [609, 0]
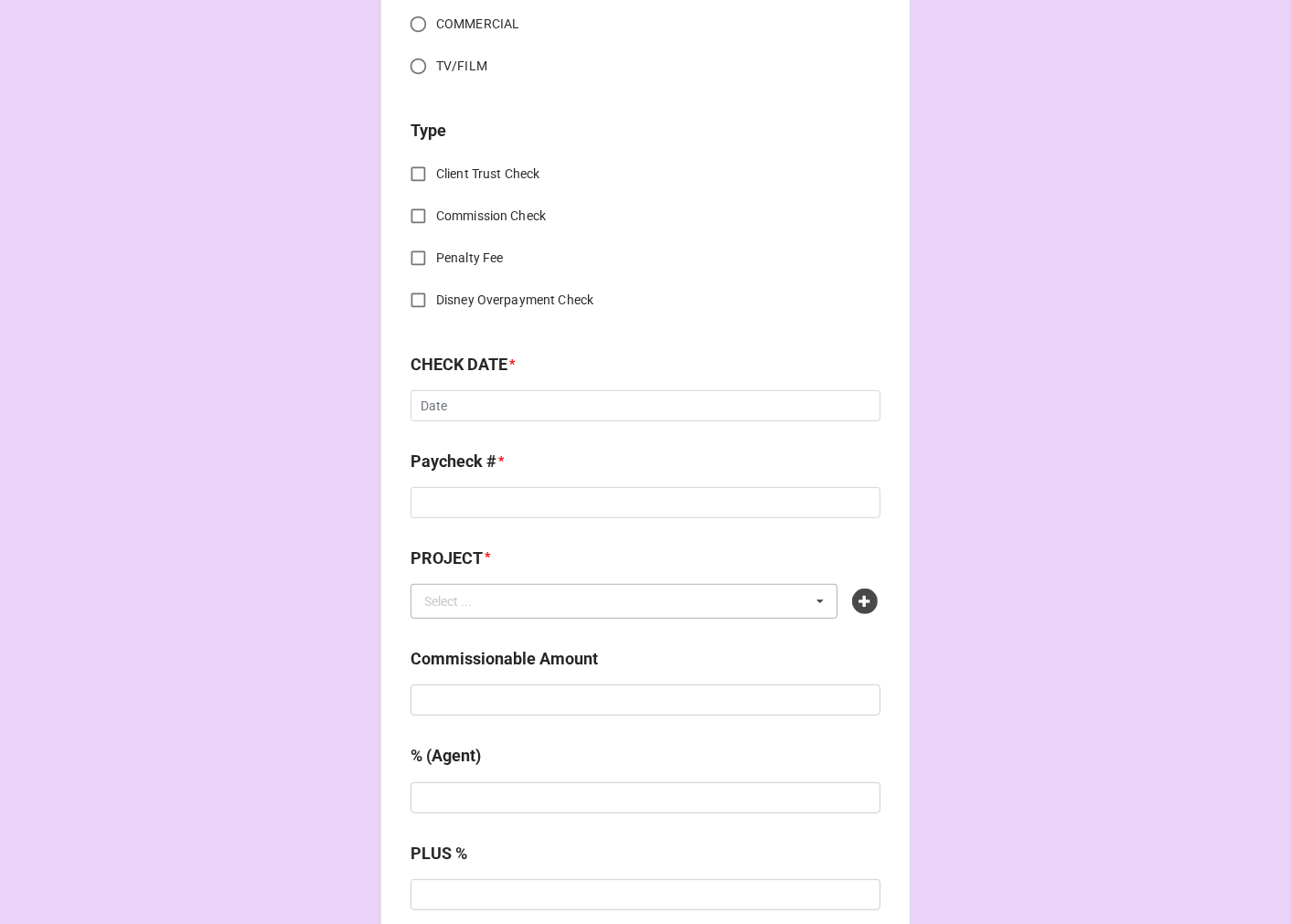
click at [521, 611] on div "Select ... No results found." at bounding box center [624, 601] width 427 height 34
paste input "WAITRESS (BEEF AND BOARDS)"
type input "WAITRESS (BEEF AND BOARDS"
click at [860, 598] on icon at bounding box center [864, 601] width 26 height 26
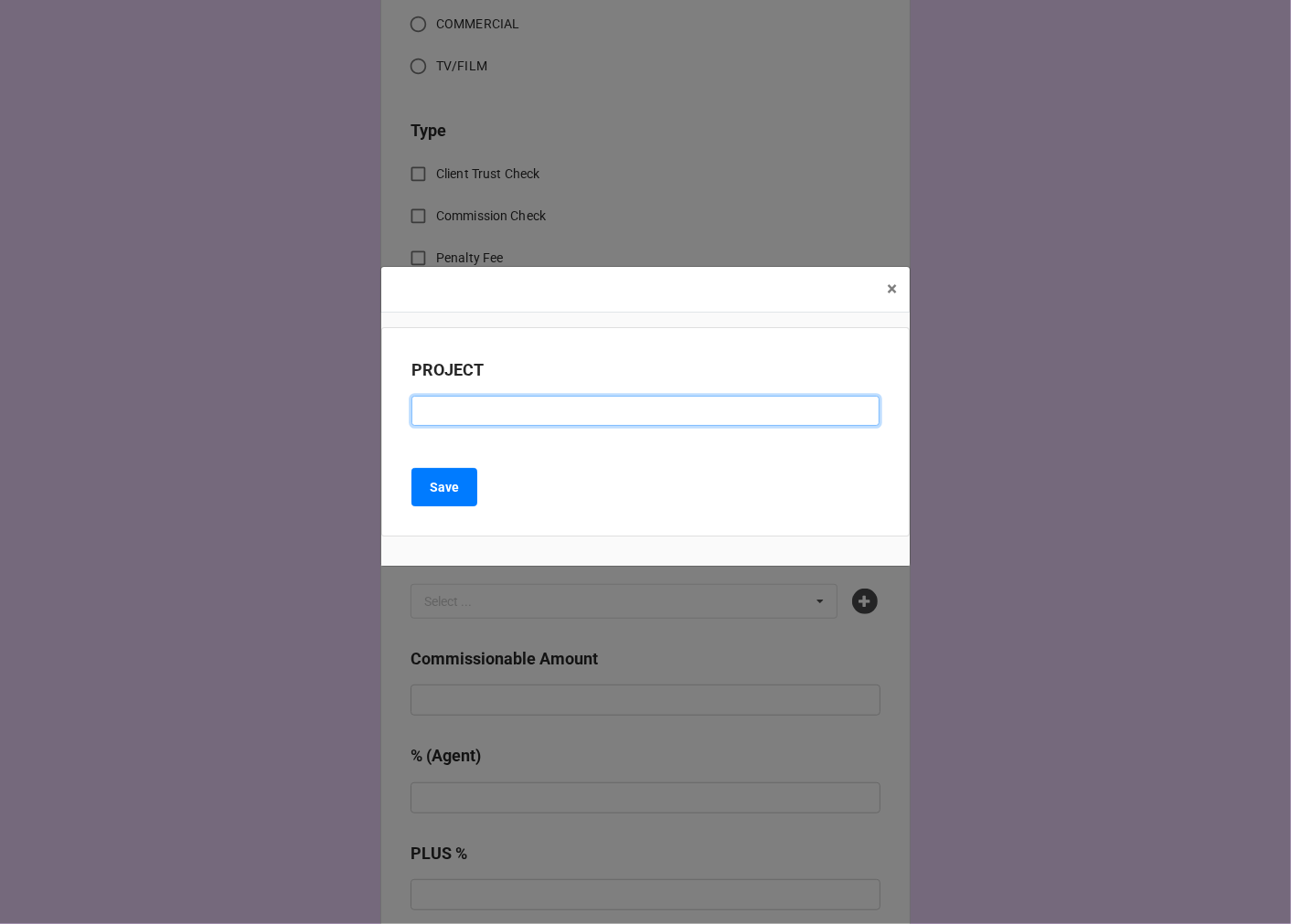
click at [460, 412] on input at bounding box center [646, 411] width 468 height 32
paste input "WAITRESS (BEEF AND BOARDS)"
type input "WAITRESS (BEEF AND BOARDS)"
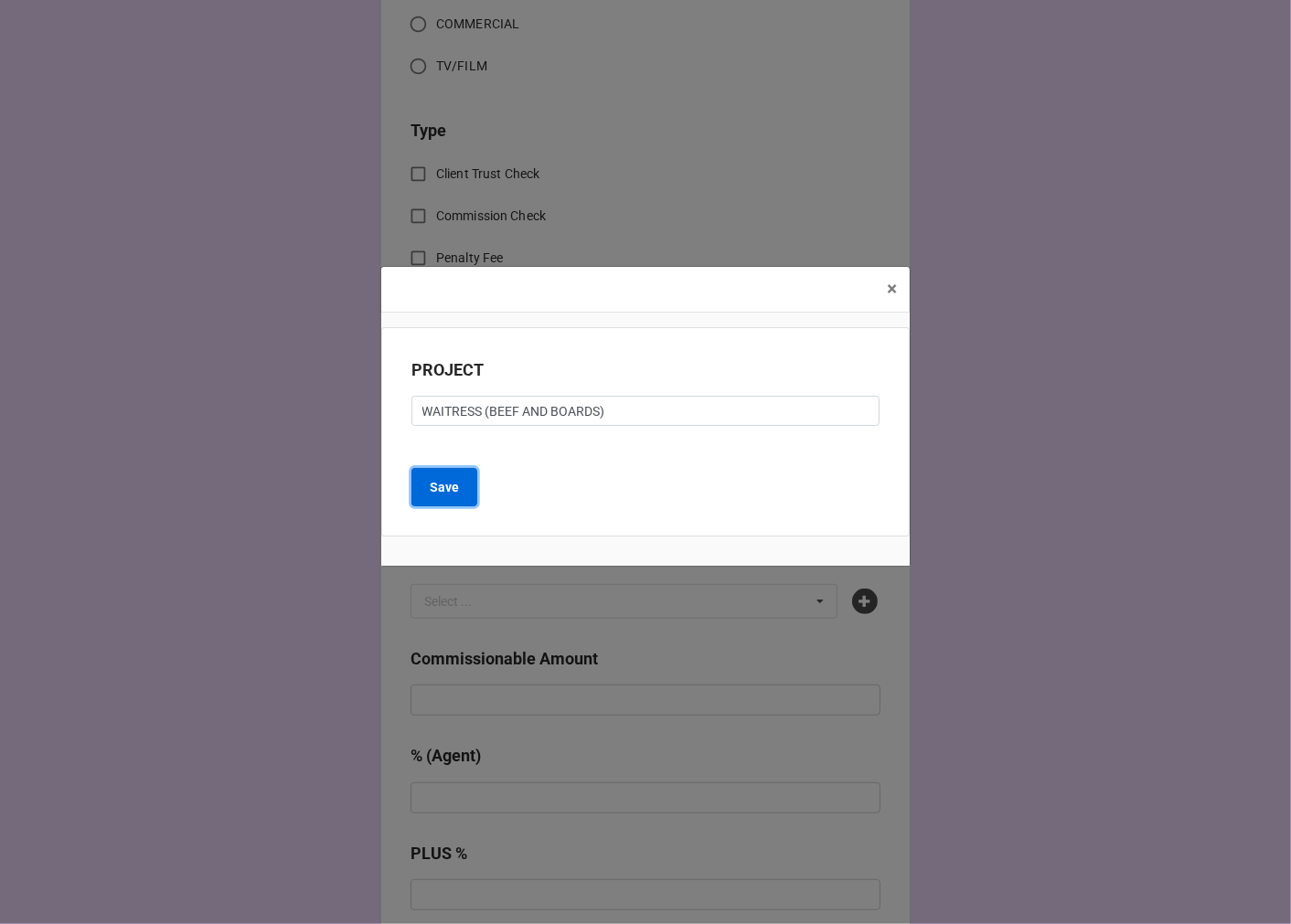
click at [440, 492] on b "Save" at bounding box center [444, 488] width 30 height 19
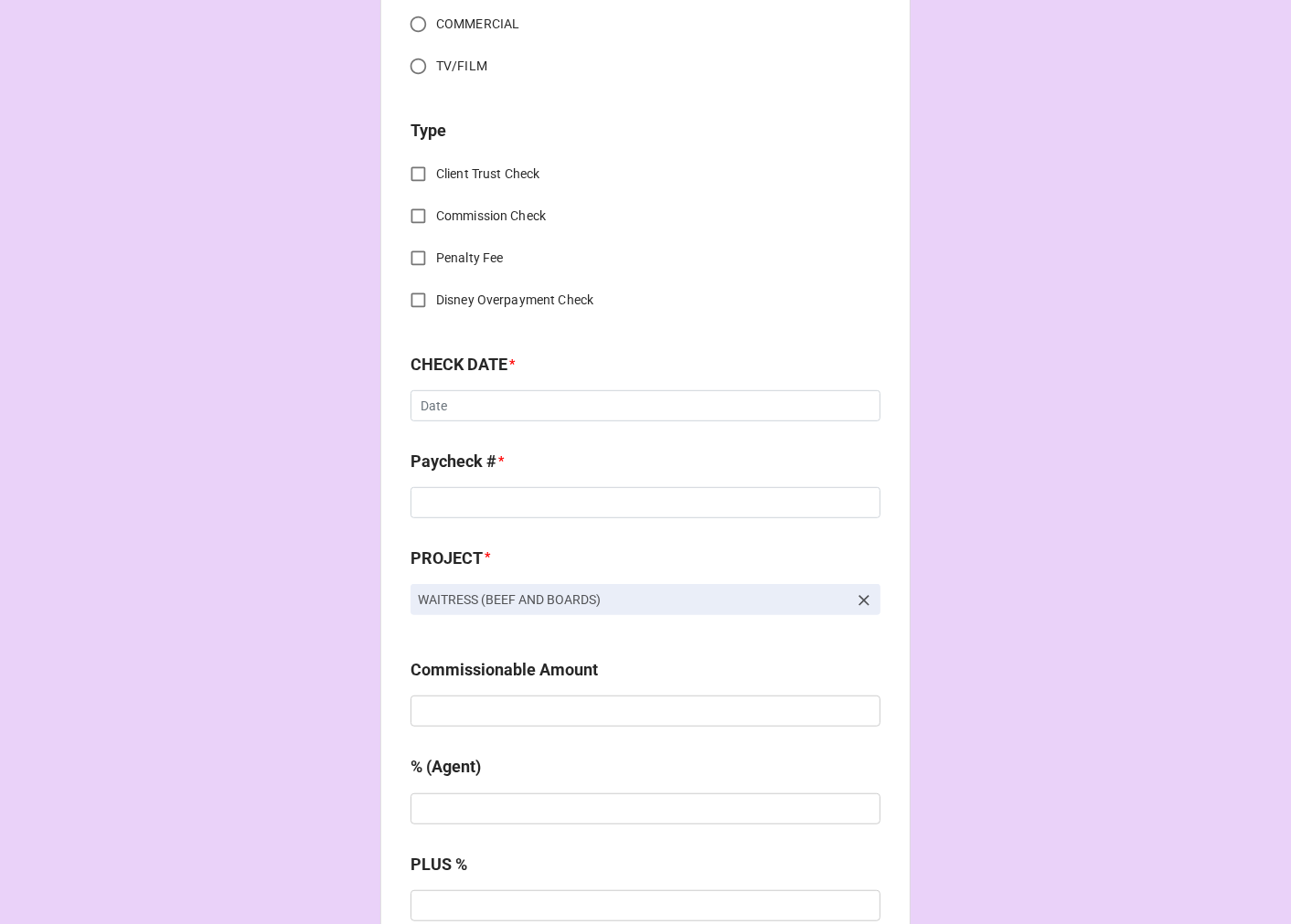
scroll to position [0, 0]
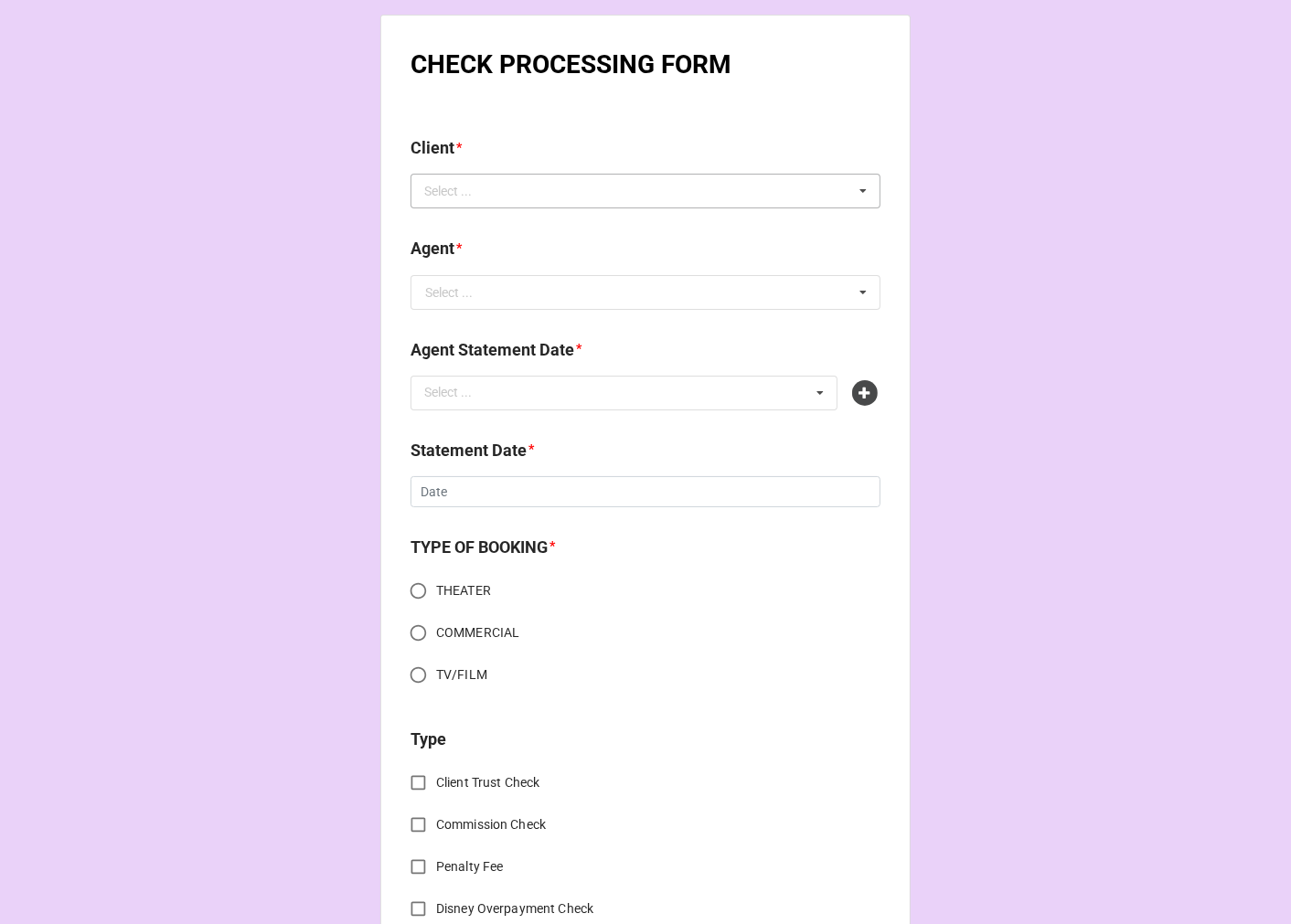
click at [444, 188] on div "Select ..." at bounding box center [458, 192] width 78 height 21
paste input "[PERSON_NAME]"
type input "[PERSON_NAME]"
click at [479, 231] on span "[PERSON_NAME]" at bounding box center [475, 224] width 97 height 14
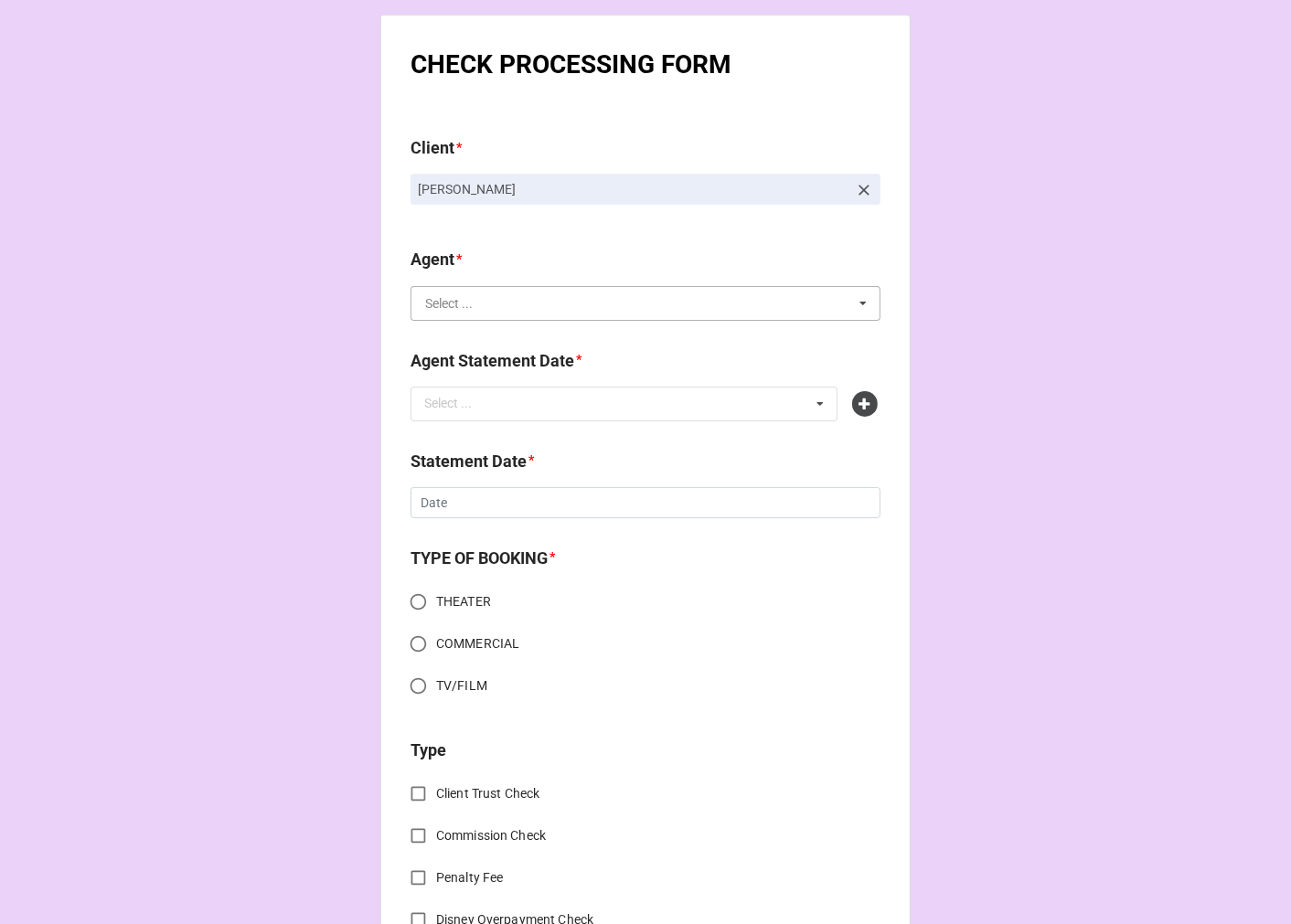
click at [474, 307] on input "text" at bounding box center [646, 304] width 468 height 32
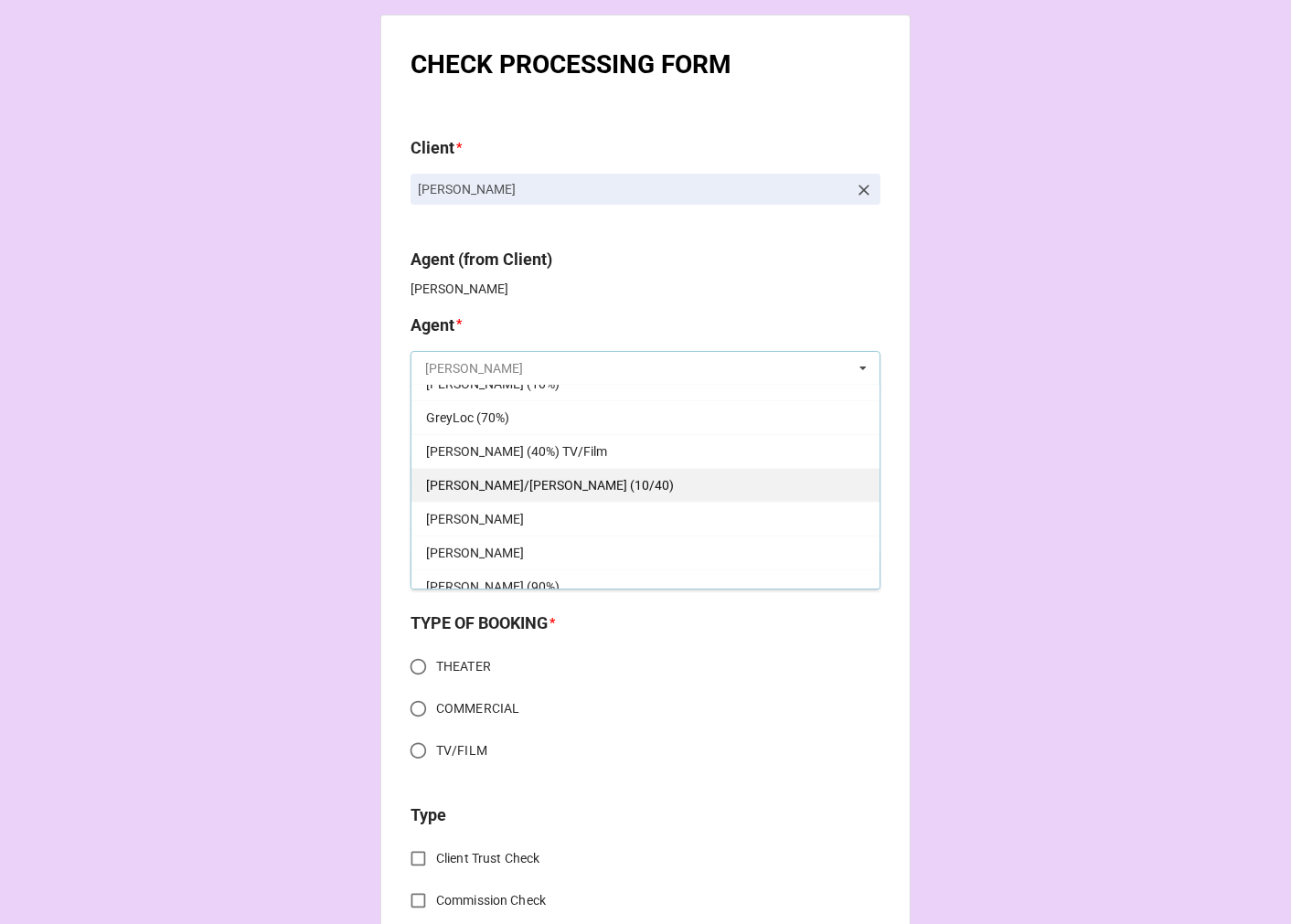
scroll to position [710, 0]
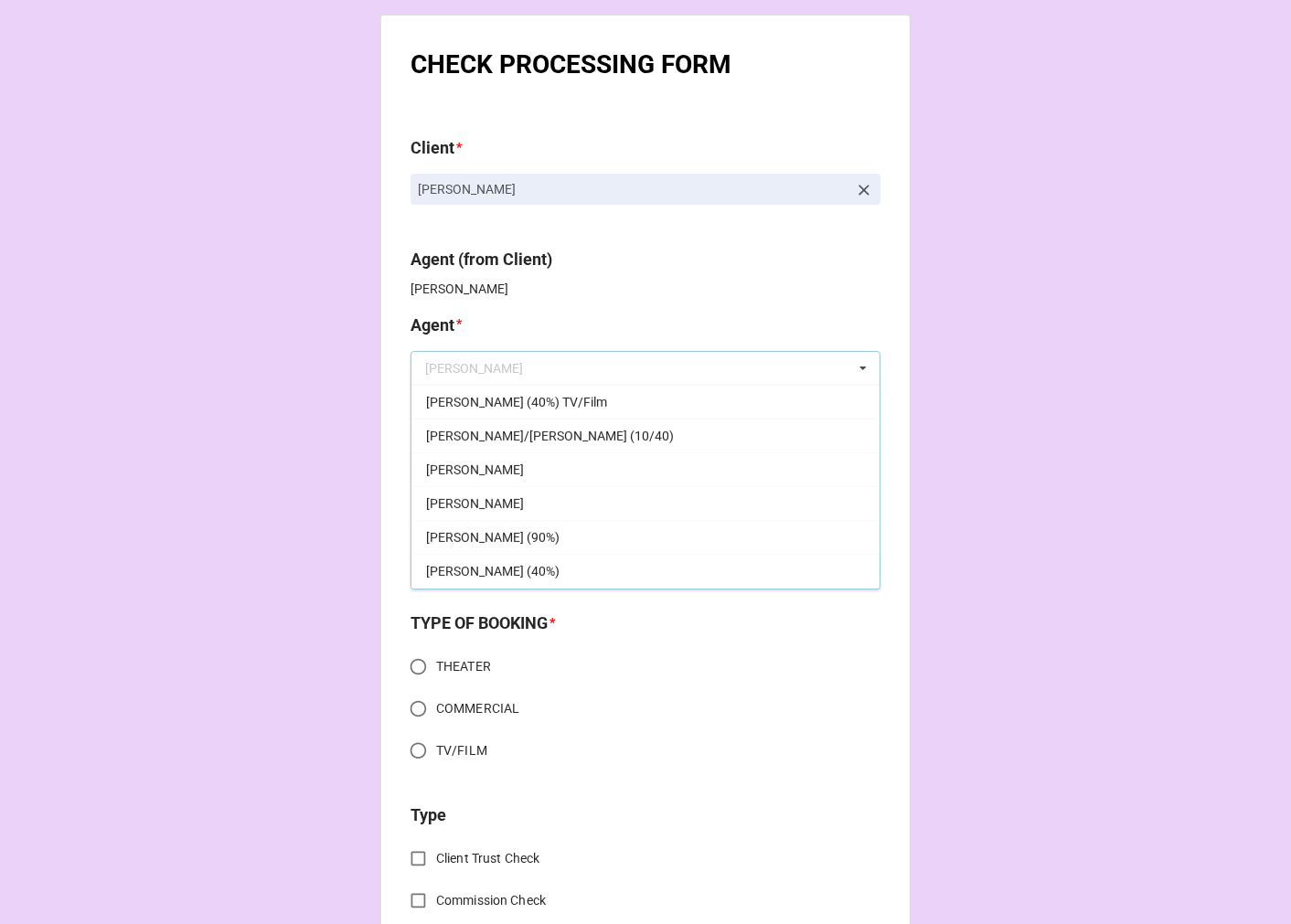
click at [480, 508] on div "[PERSON_NAME]" at bounding box center [646, 502] width 468 height 33
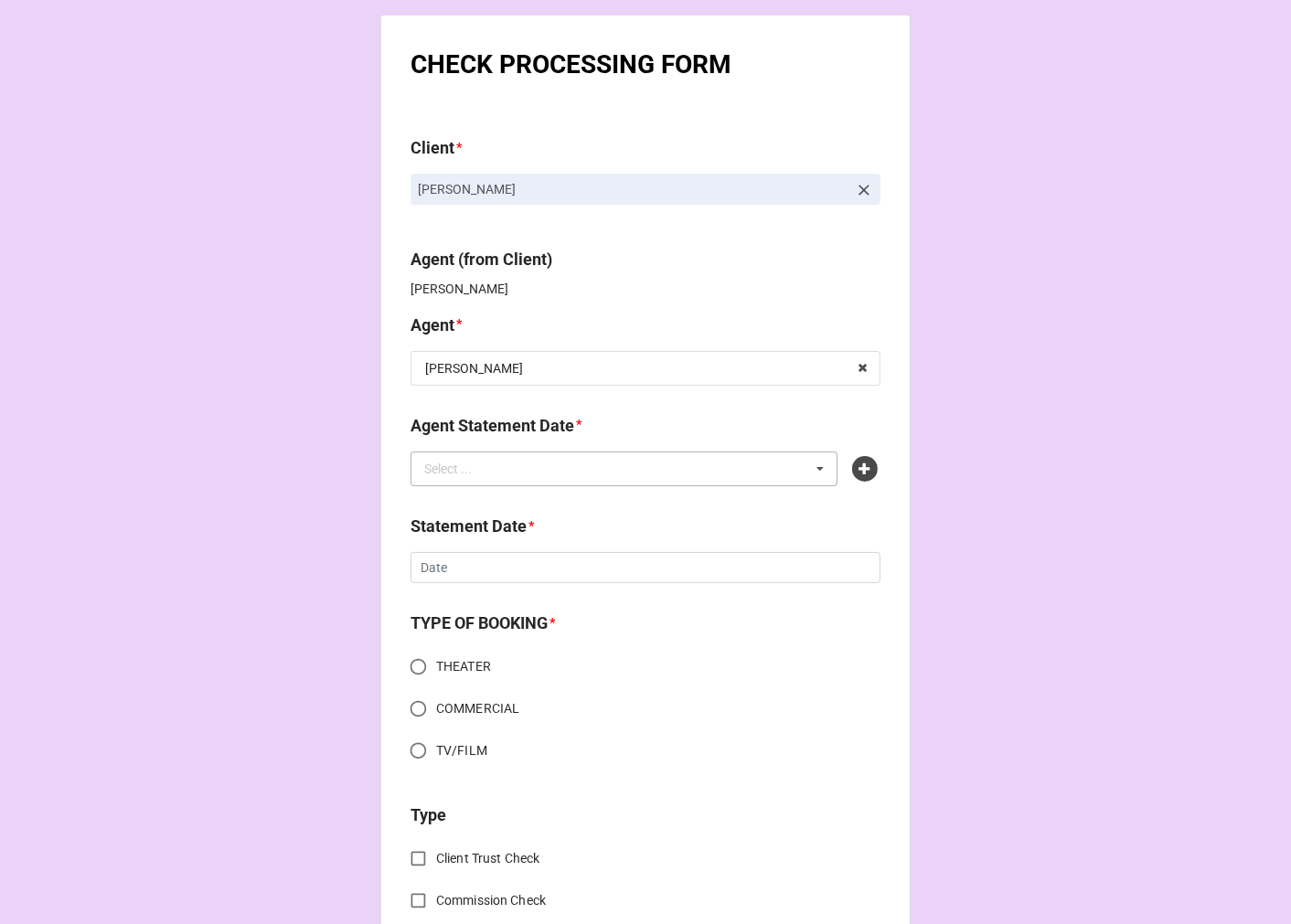
click at [469, 473] on div "Select ..." at bounding box center [458, 469] width 78 height 21
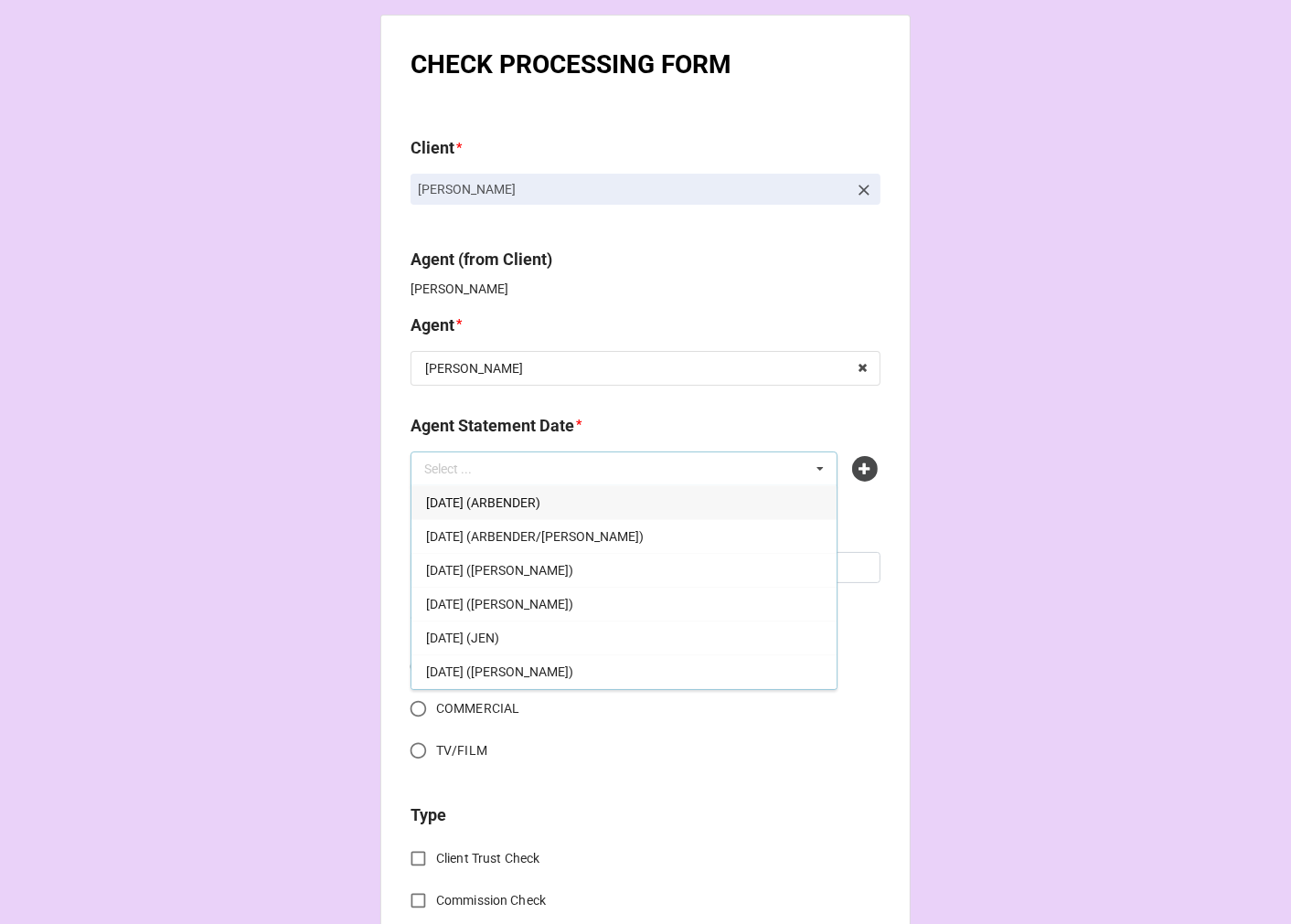
click at [573, 568] on span "[DATE] ([PERSON_NAME])" at bounding box center [499, 570] width 147 height 14
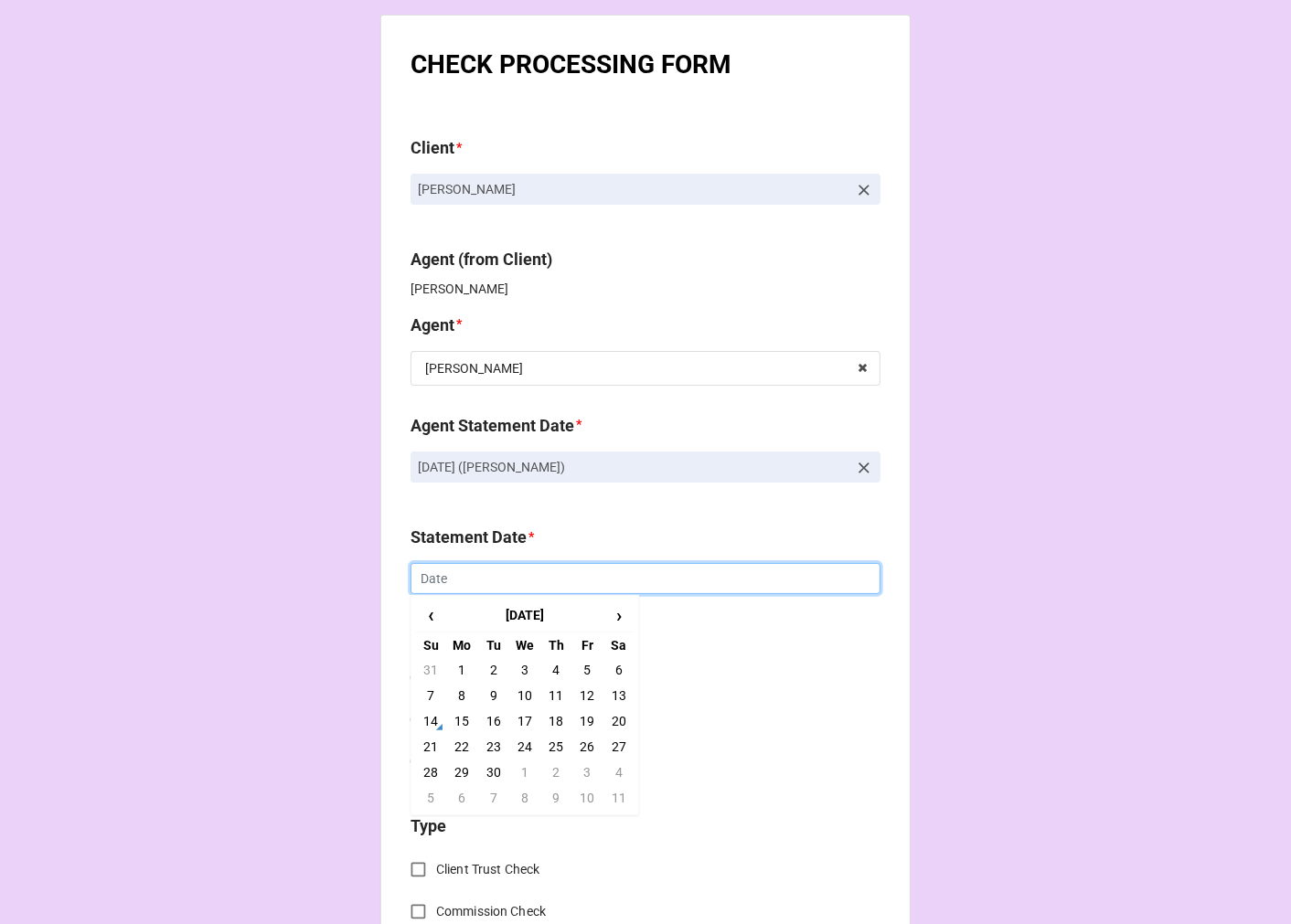
click at [448, 581] on input "text" at bounding box center [646, 578] width 470 height 32
click at [582, 723] on td "19" at bounding box center [586, 721] width 32 height 26
type input "[DATE]"
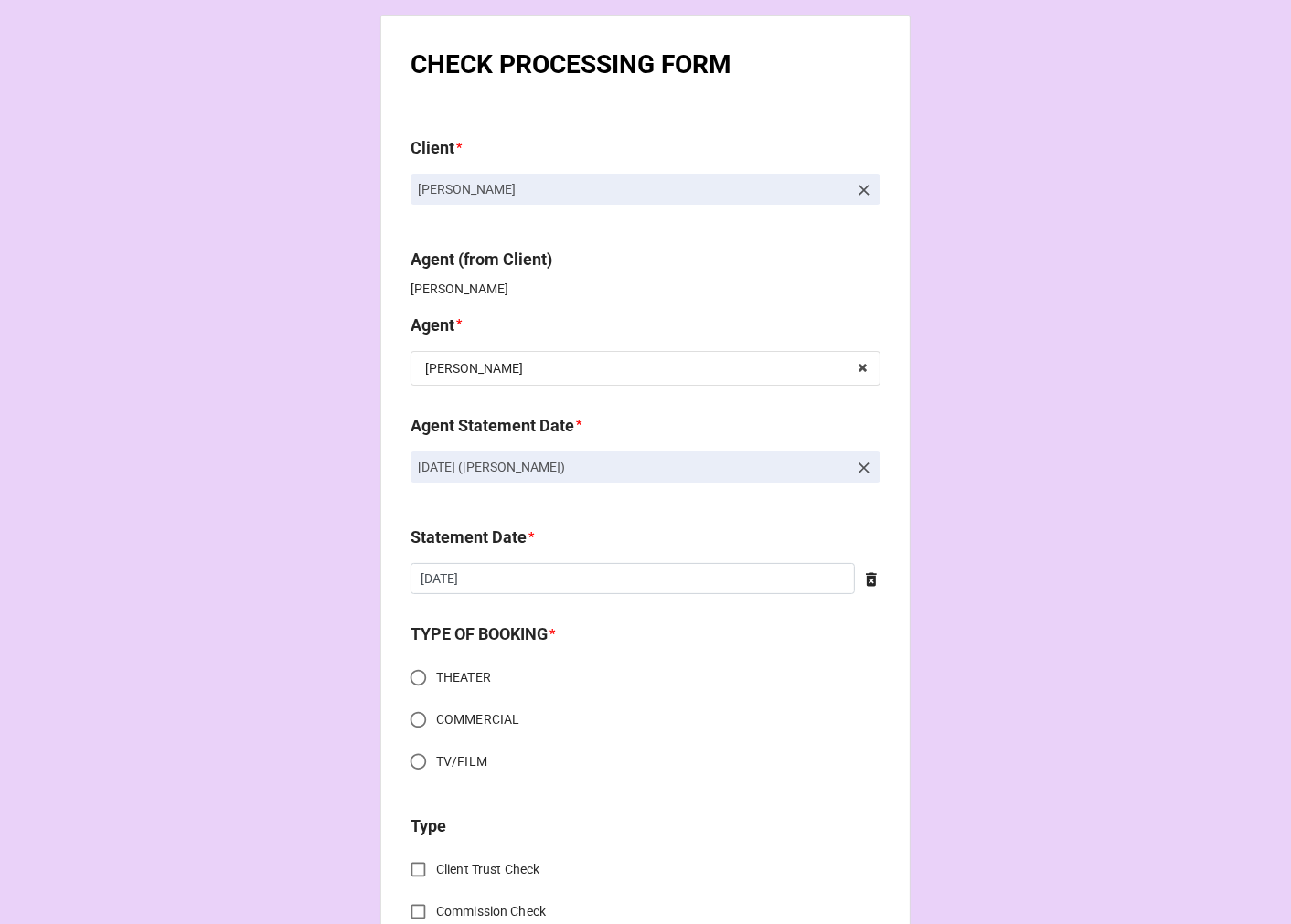
click at [417, 673] on input "THEATER" at bounding box center [417, 677] width 35 height 35
radio input "true"
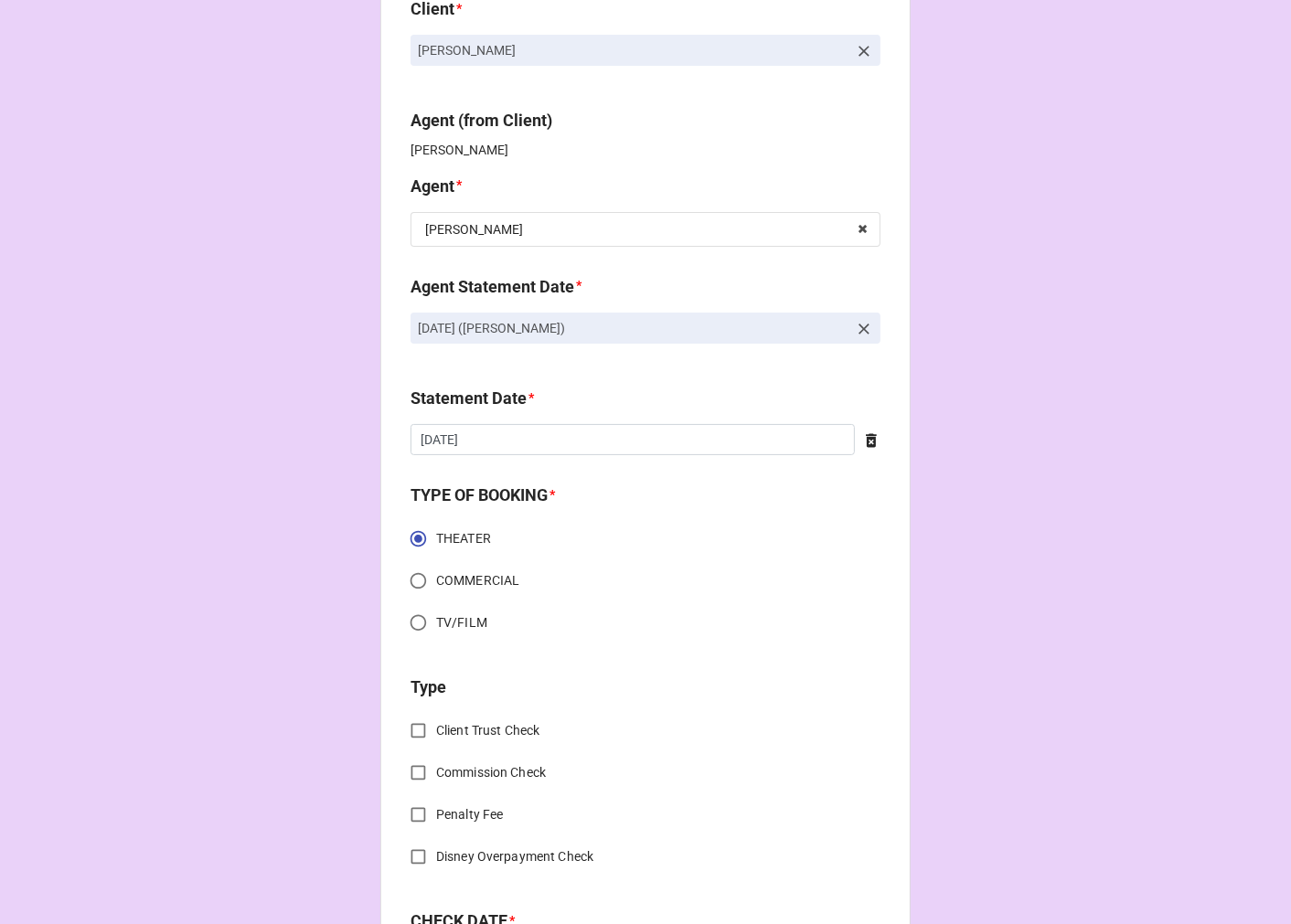
scroll to position [406, 0]
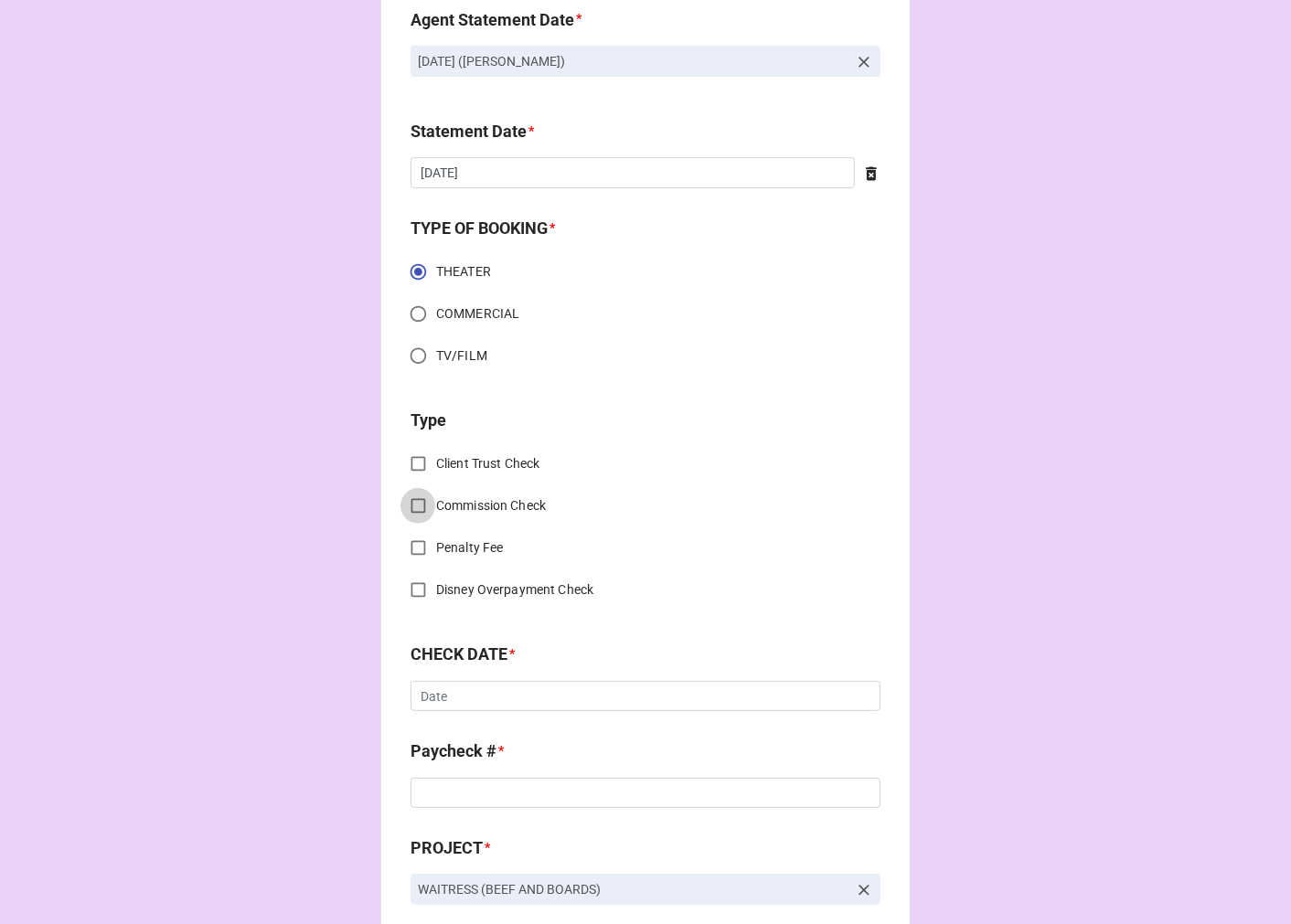
drag, startPoint x: 416, startPoint y: 505, endPoint x: 439, endPoint y: 527, distance: 31.8
click at [416, 504] on input "Commission Check" at bounding box center [417, 505] width 35 height 35
checkbox input "true"
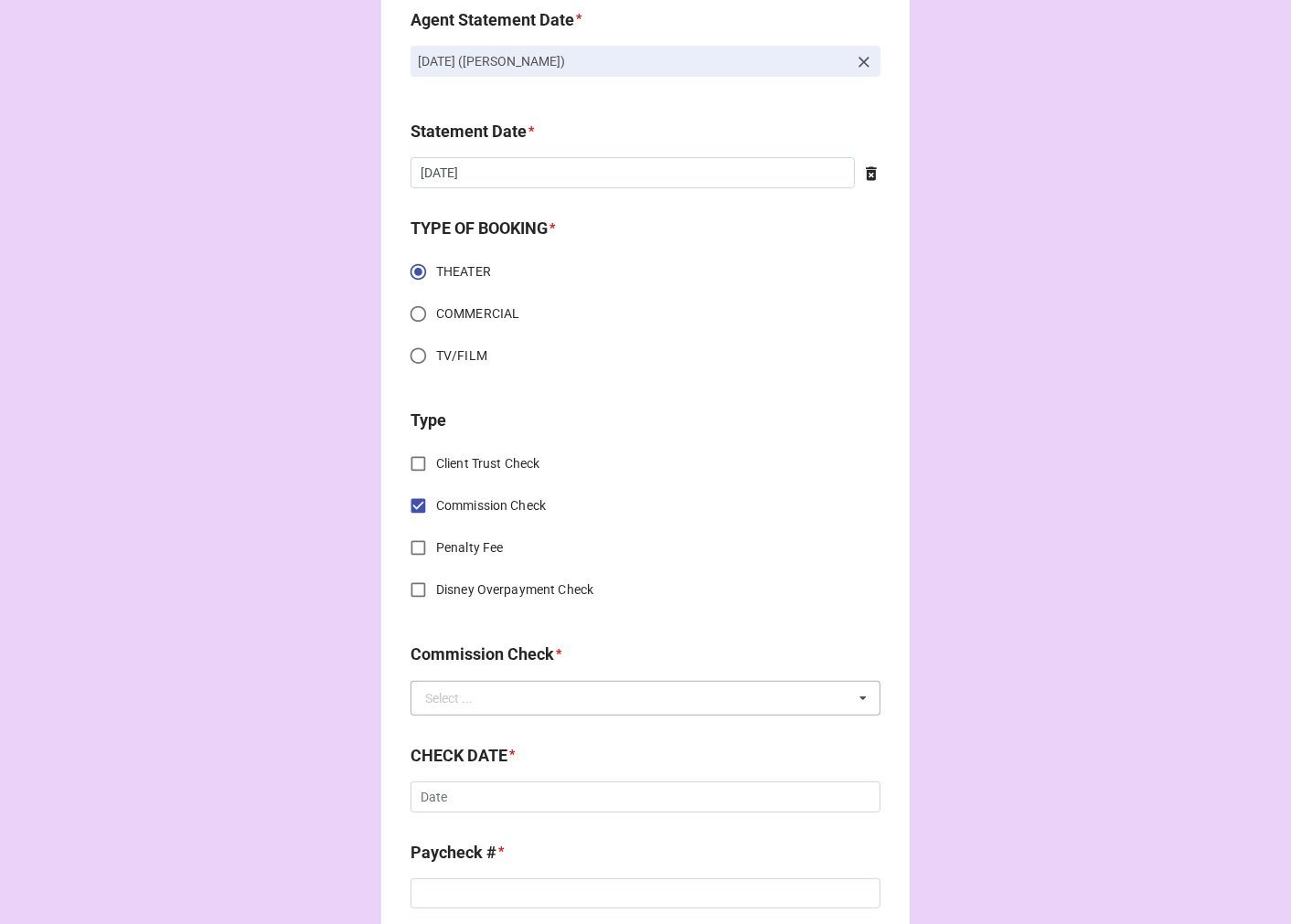
click at [464, 696] on div "Select ..." at bounding box center [449, 698] width 48 height 12
click at [464, 727] on span "FSE (Client)" at bounding box center [458, 731] width 66 height 14
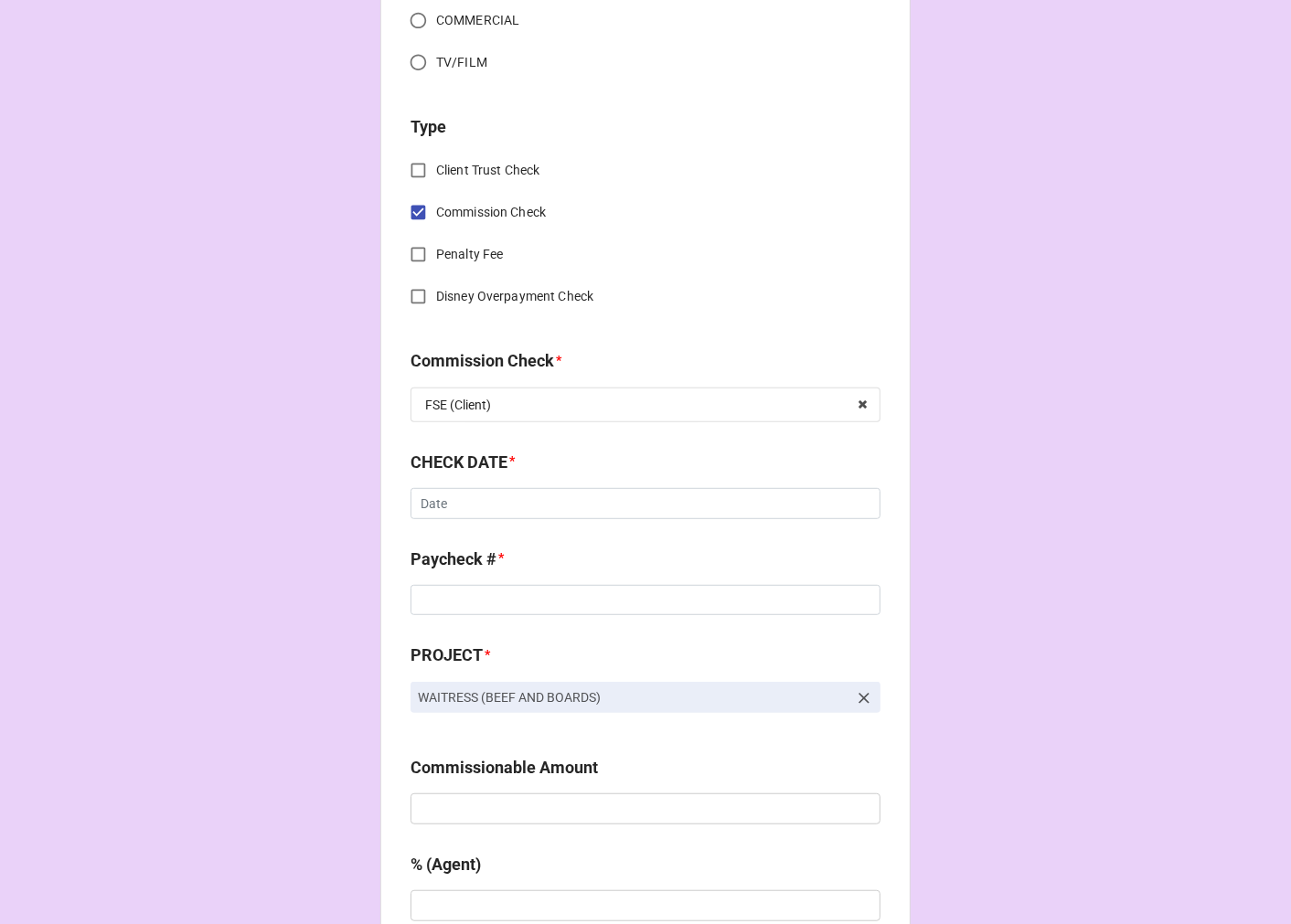
scroll to position [710, 0]
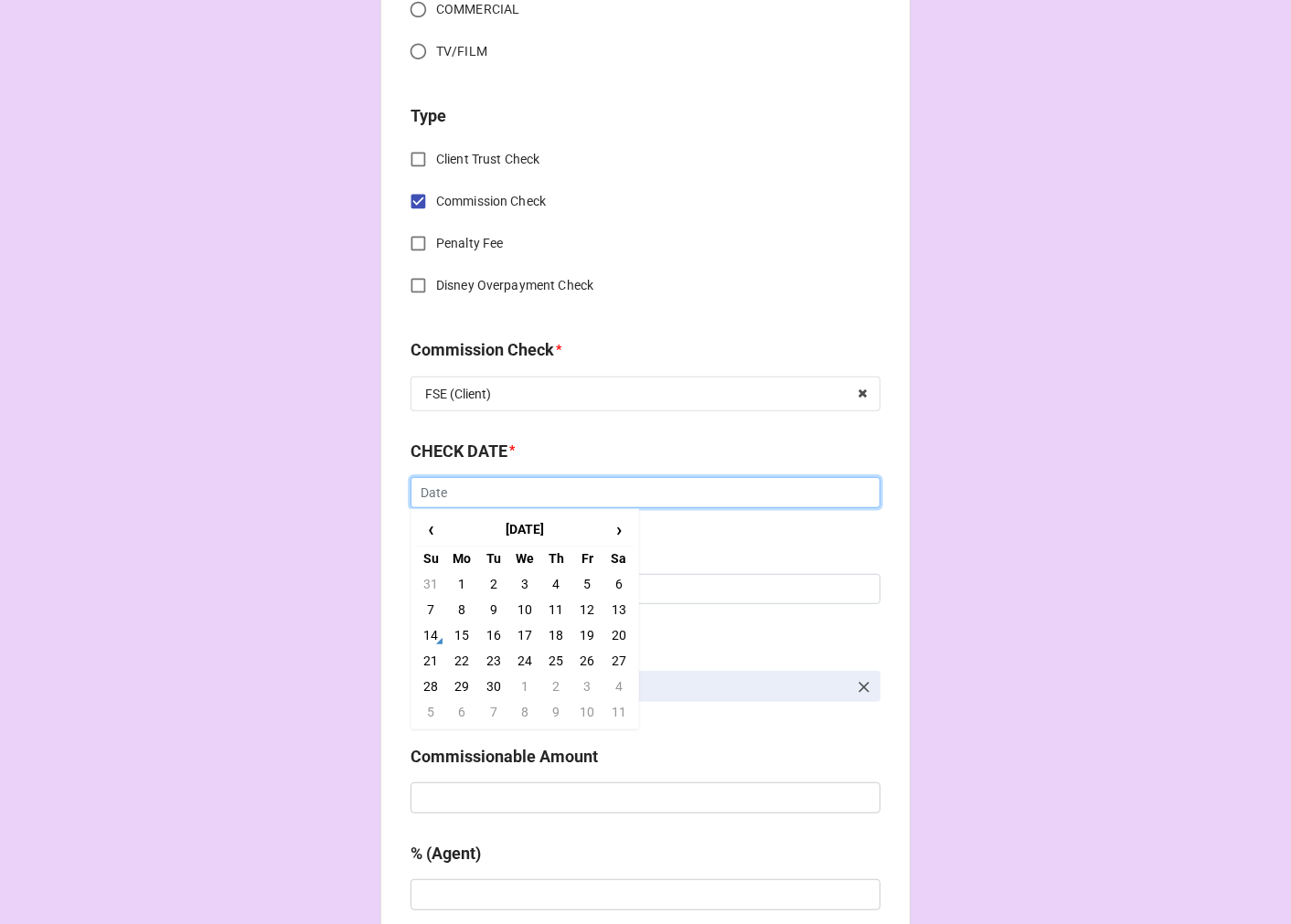
click at [426, 494] on input "text" at bounding box center [646, 493] width 470 height 32
drag, startPoint x: 521, startPoint y: 586, endPoint x: 504, endPoint y: 585, distance: 17.0
click at [521, 583] on td "3" at bounding box center [524, 583] width 32 height 26
type input "[DATE]"
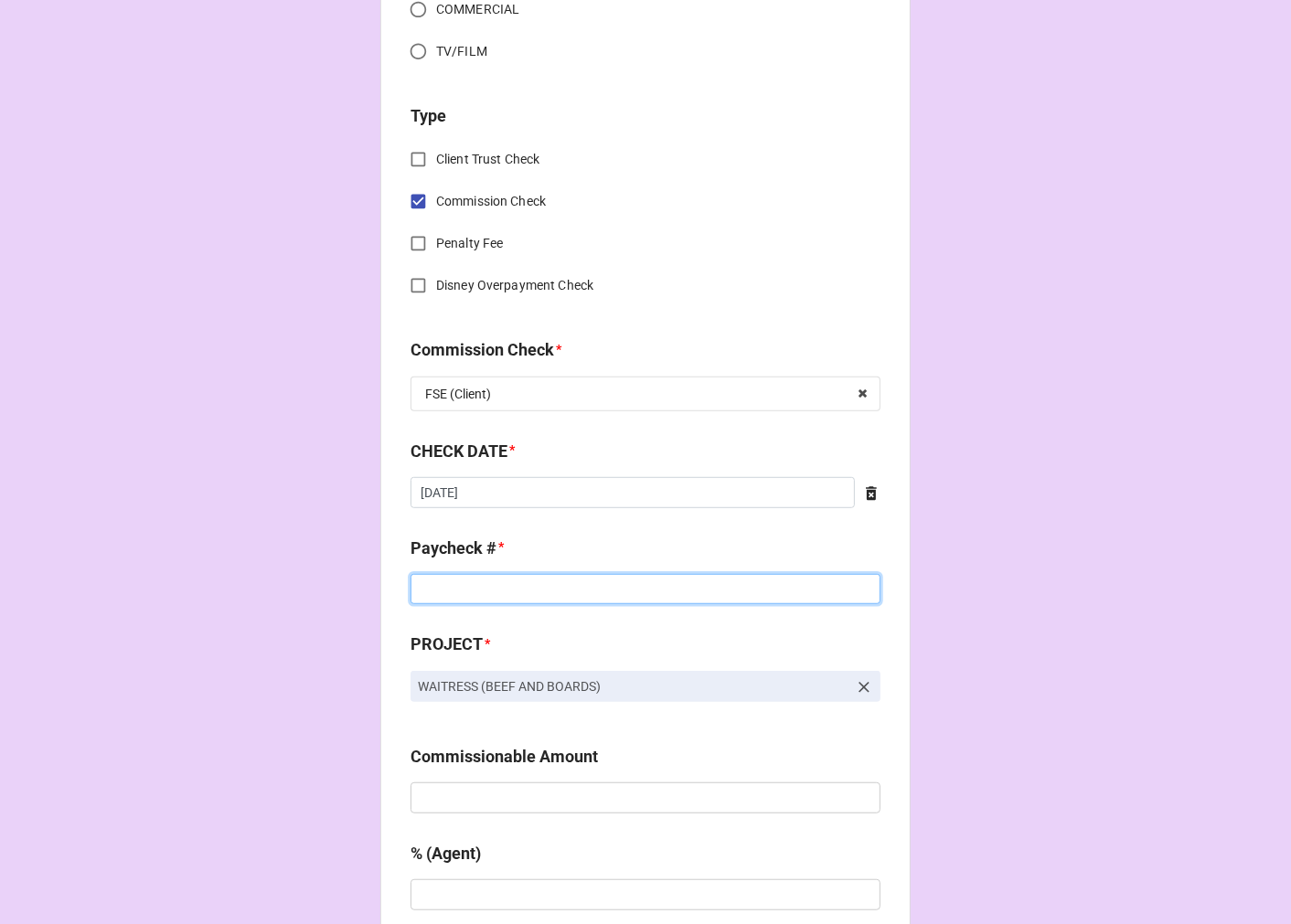
click at [461, 594] on input at bounding box center [646, 589] width 470 height 32
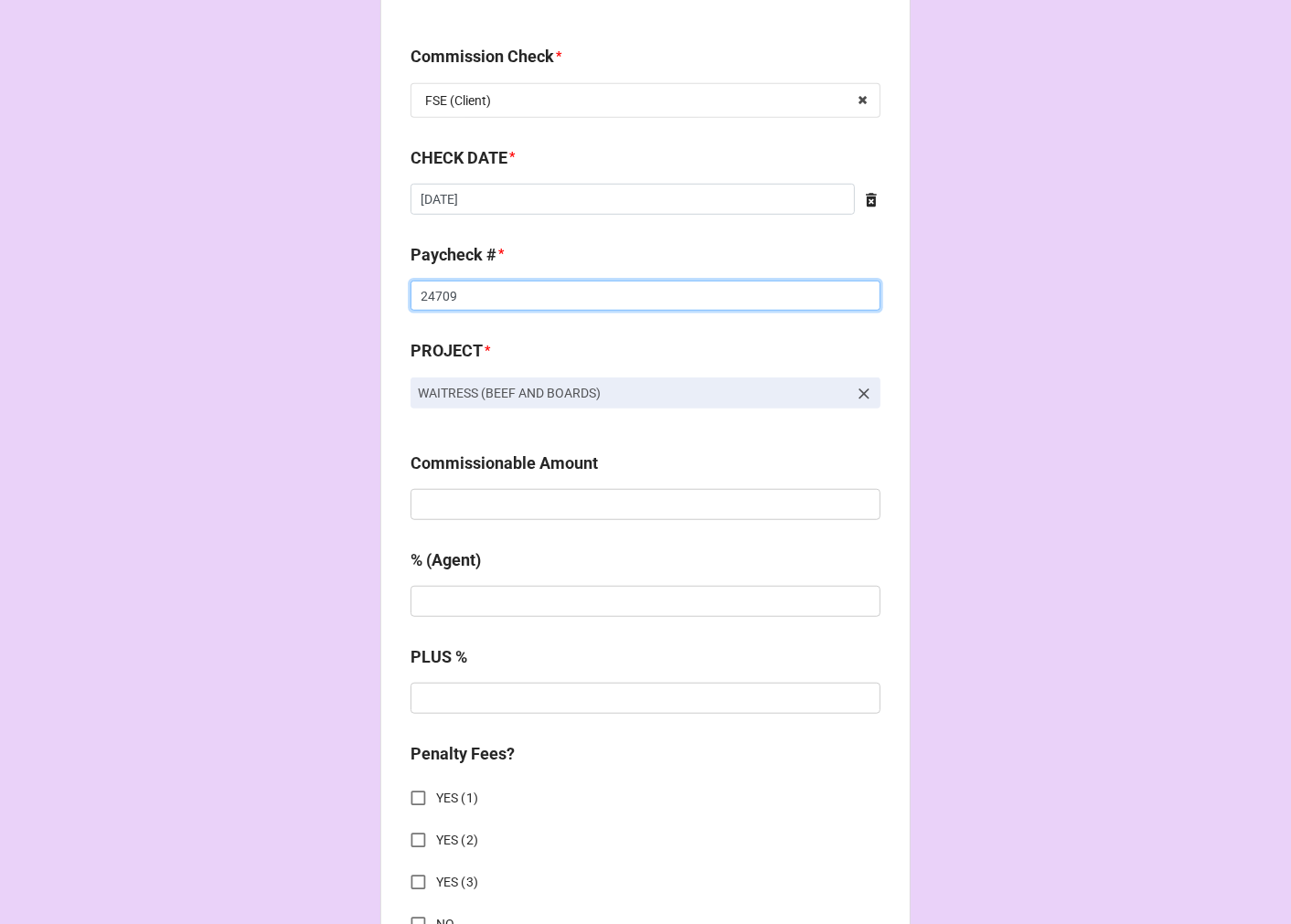
scroll to position [1016, 0]
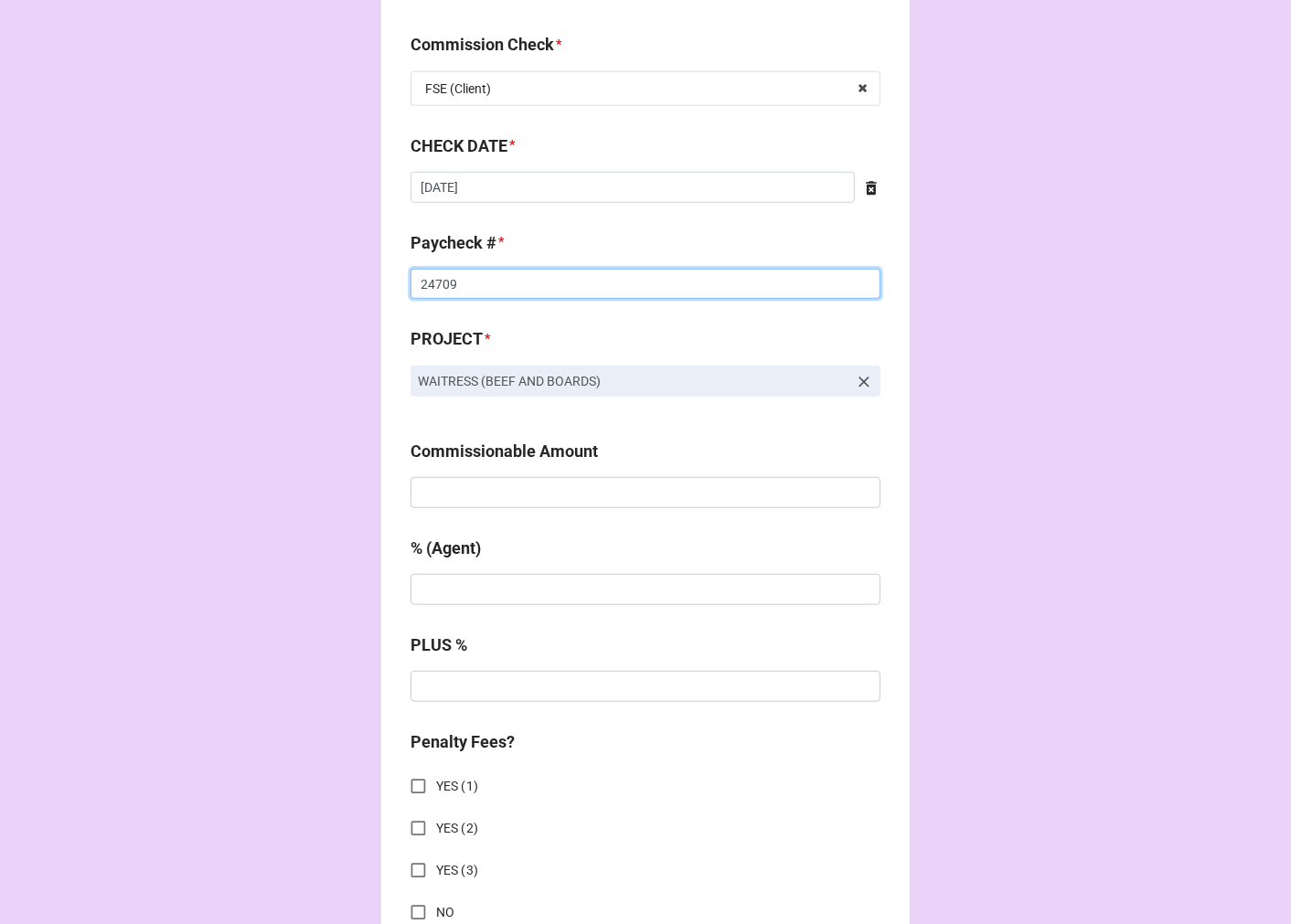
type input "24709"
click at [464, 495] on input "text" at bounding box center [646, 493] width 470 height 32
type input "$5,143.00"
type input "10%"
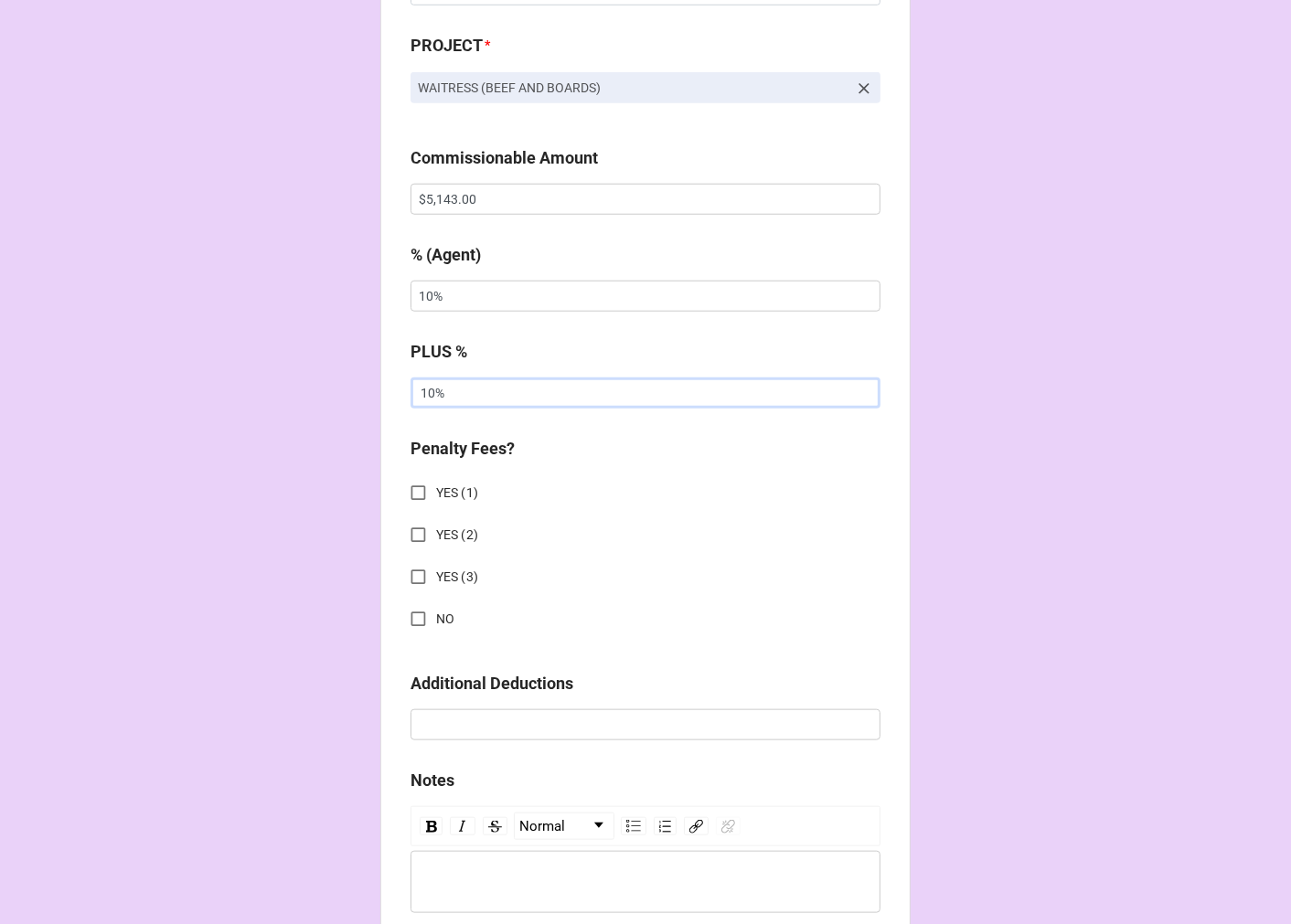
scroll to position [1319, 0]
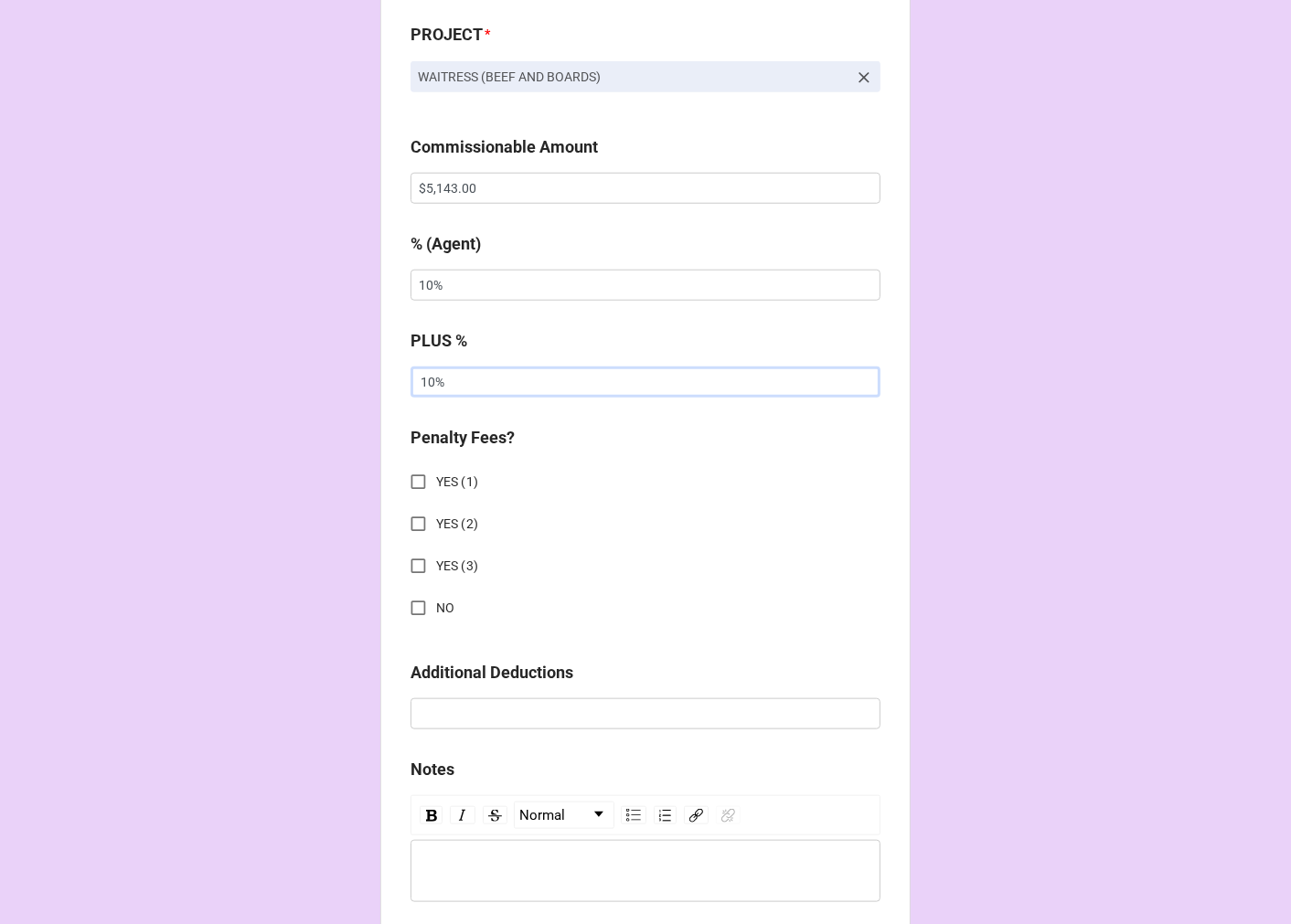
type input "10%"
drag, startPoint x: 413, startPoint y: 603, endPoint x: 423, endPoint y: 614, distance: 14.9
click at [413, 601] on input "NO" at bounding box center [417, 607] width 35 height 35
checkbox input "true"
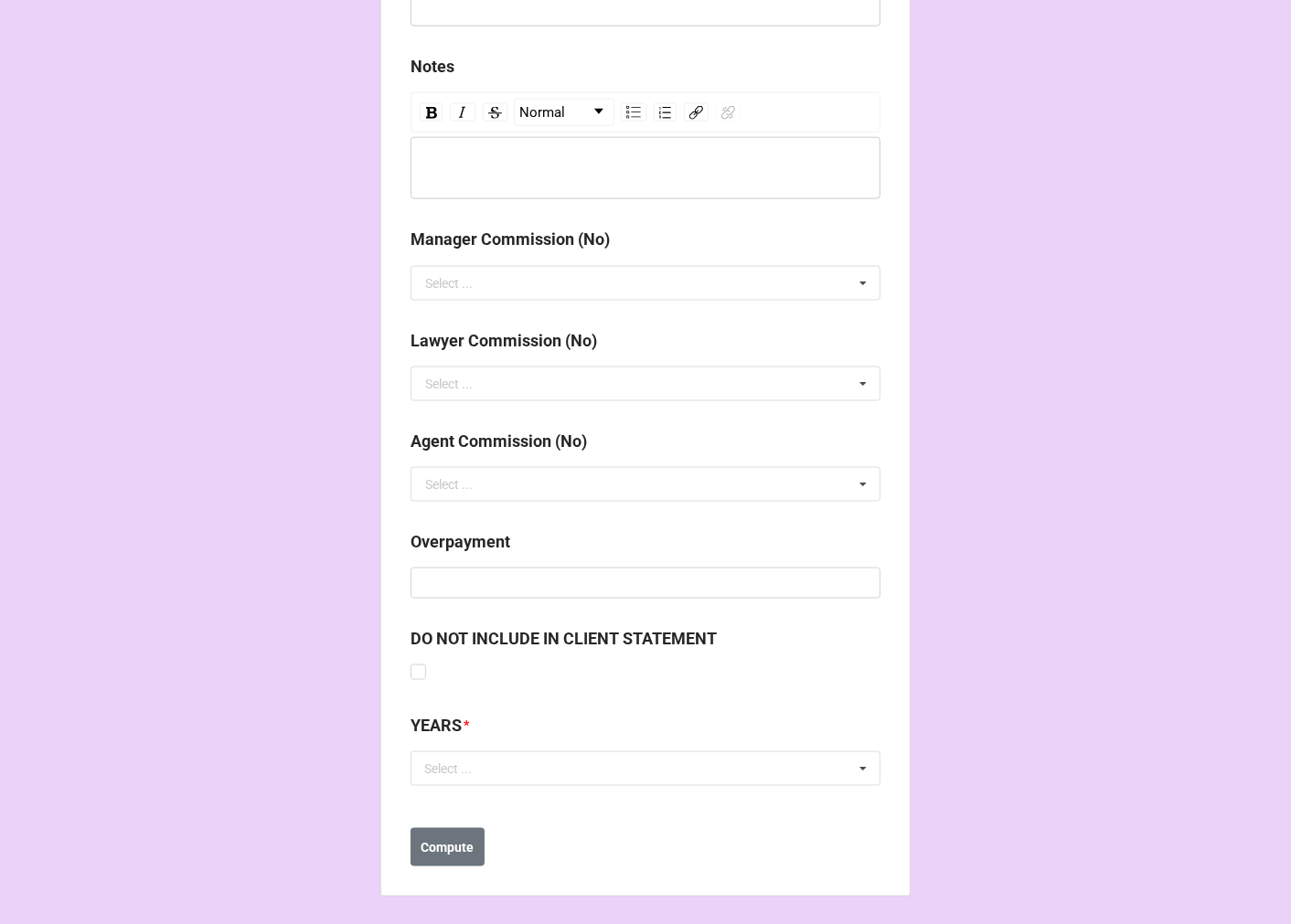
scroll to position [2025, 0]
click at [489, 757] on div "Select ..." at bounding box center [458, 767] width 78 height 21
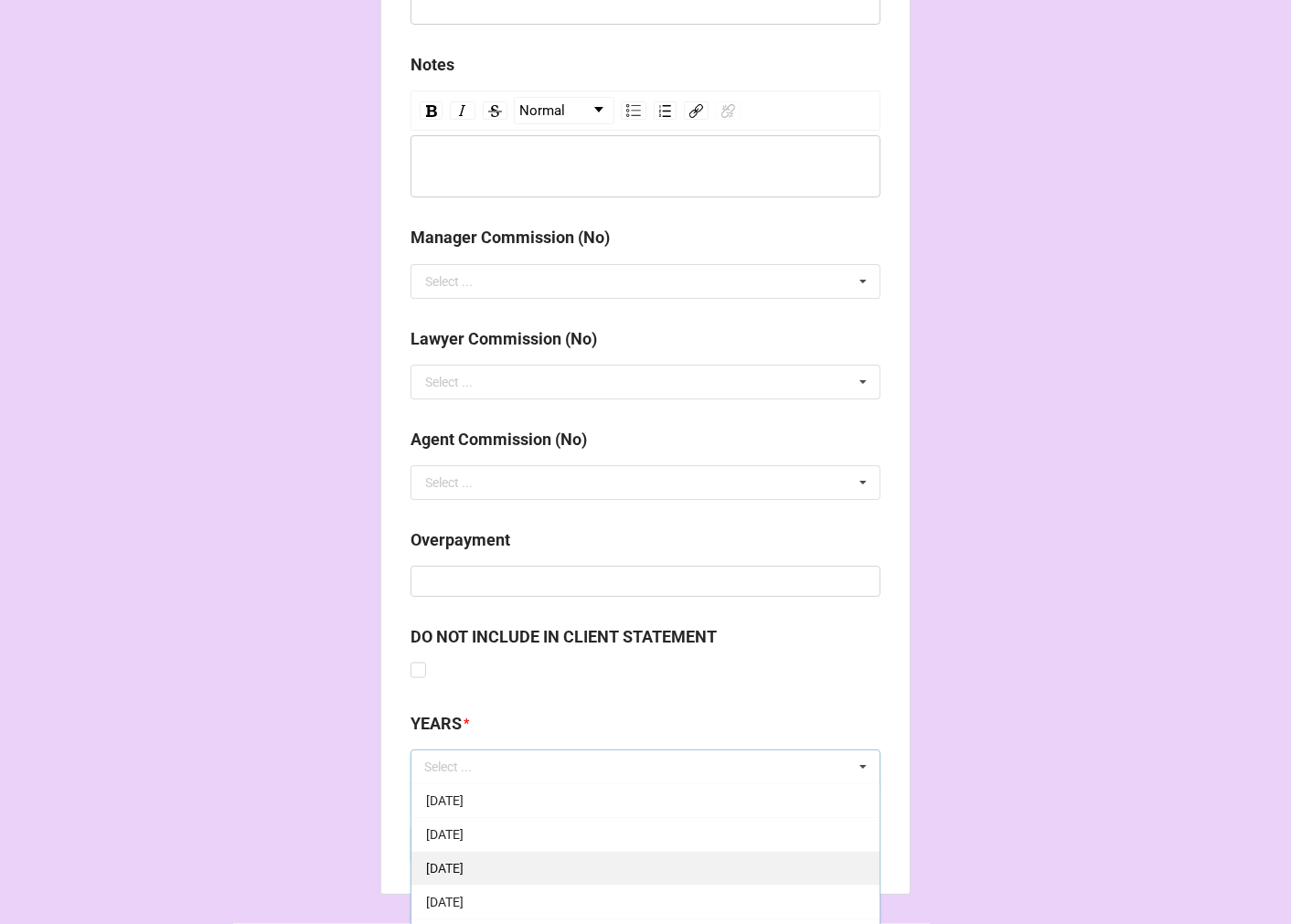
click at [463, 863] on span "[DATE]" at bounding box center [444, 868] width 37 height 14
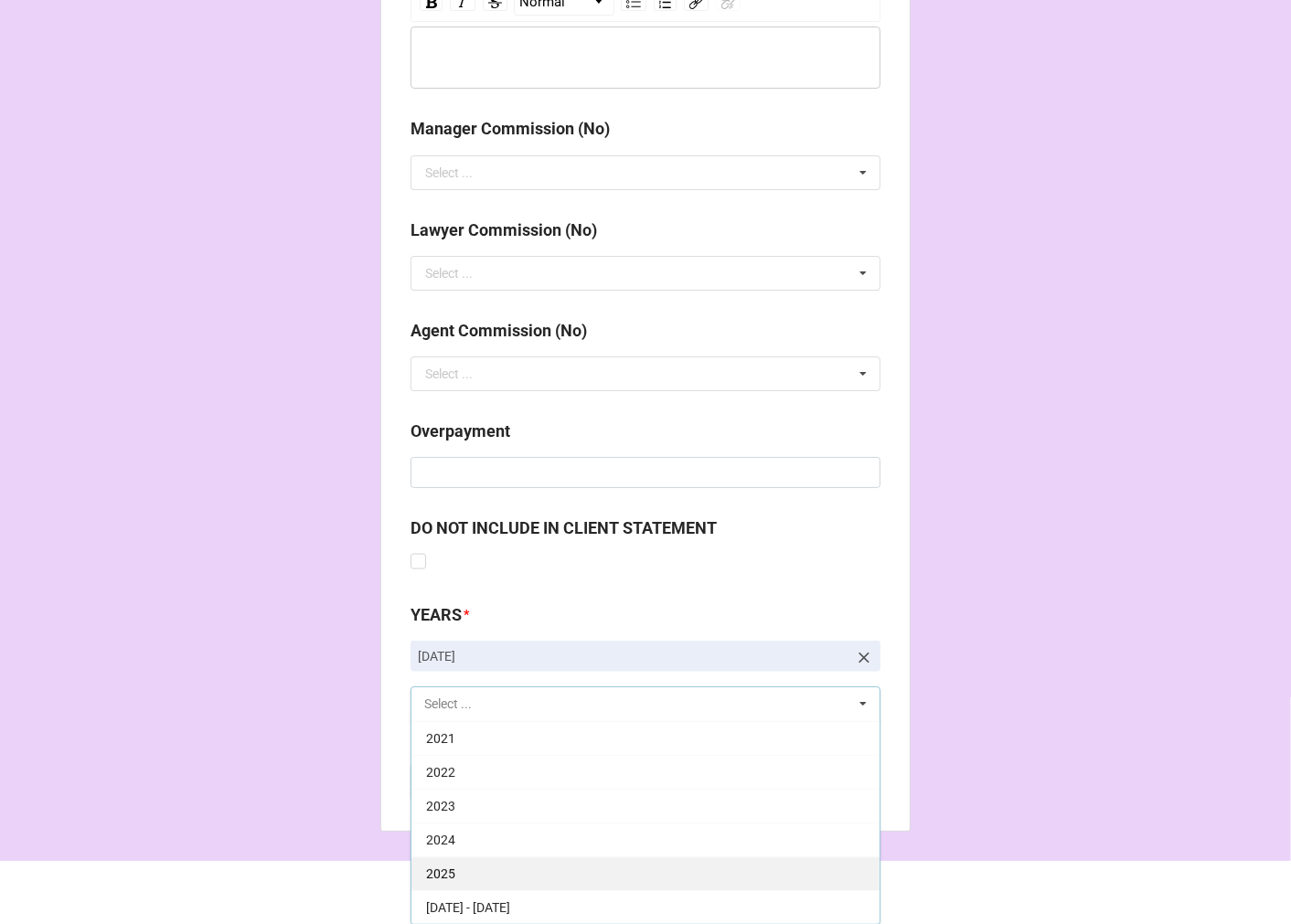
scroll to position [2134, 0]
click at [452, 872] on div "2025" at bounding box center [646, 872] width 468 height 33
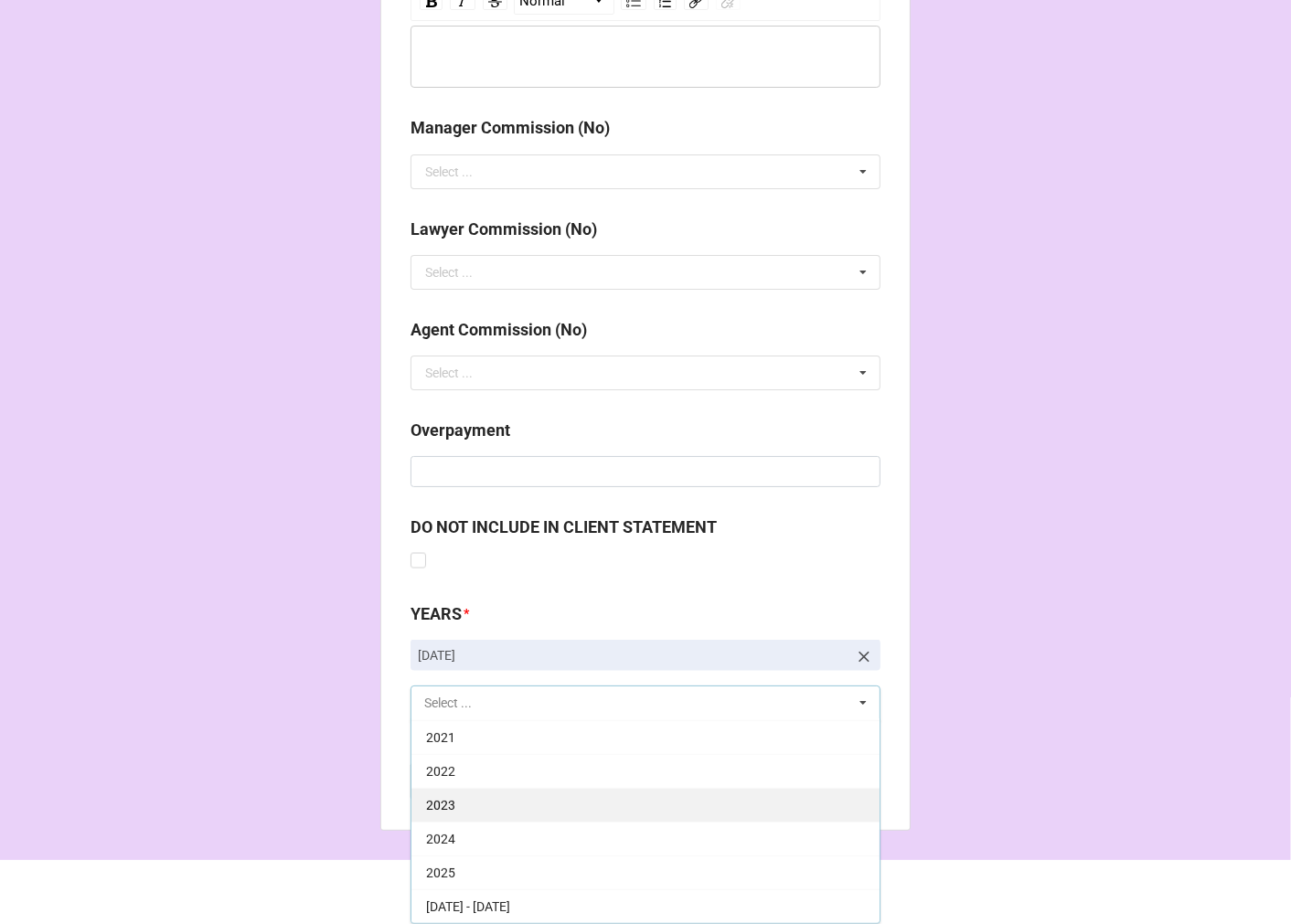
scroll to position [371, 0]
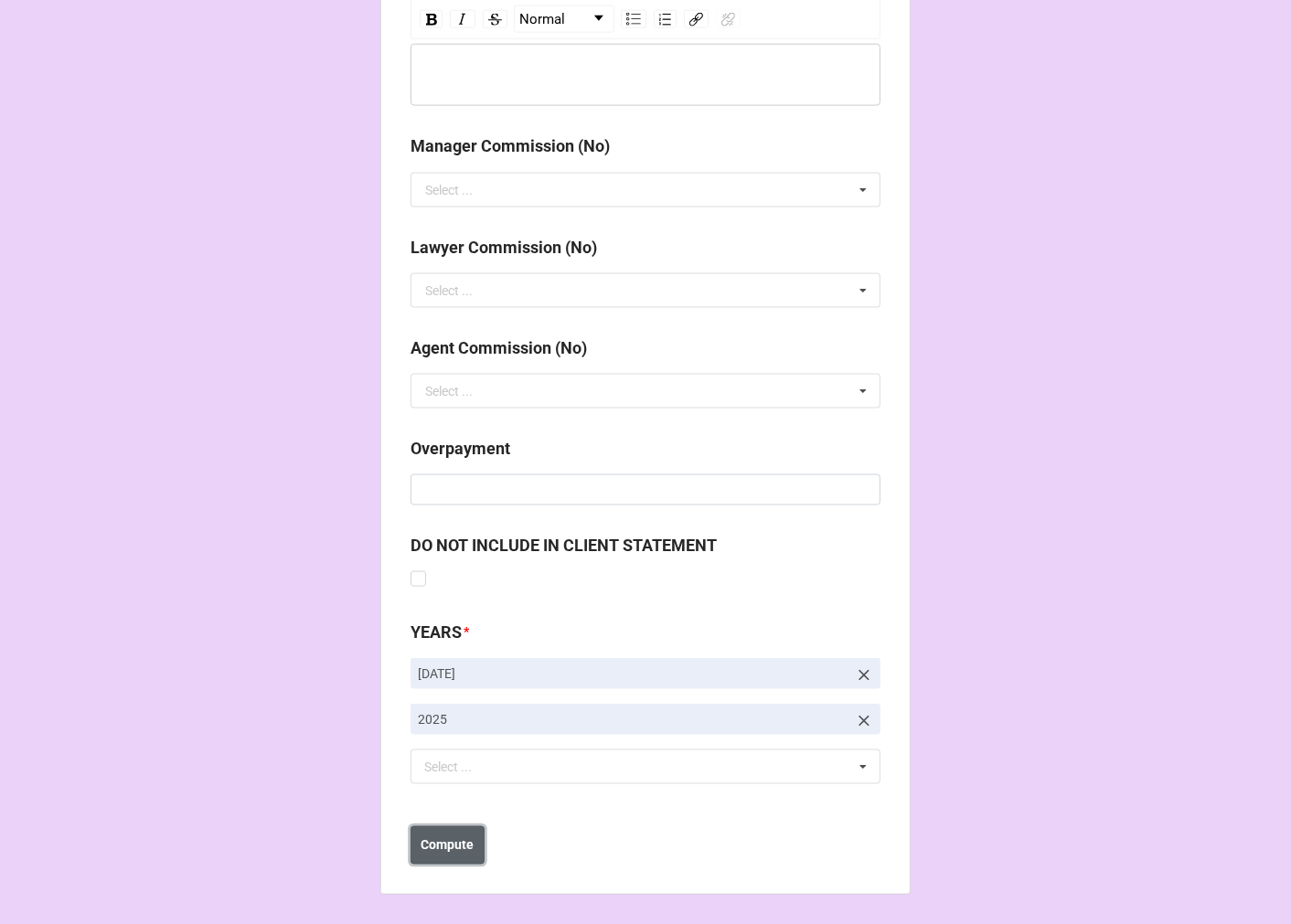
click at [442, 854] on button "Compute" at bounding box center [448, 845] width 74 height 38
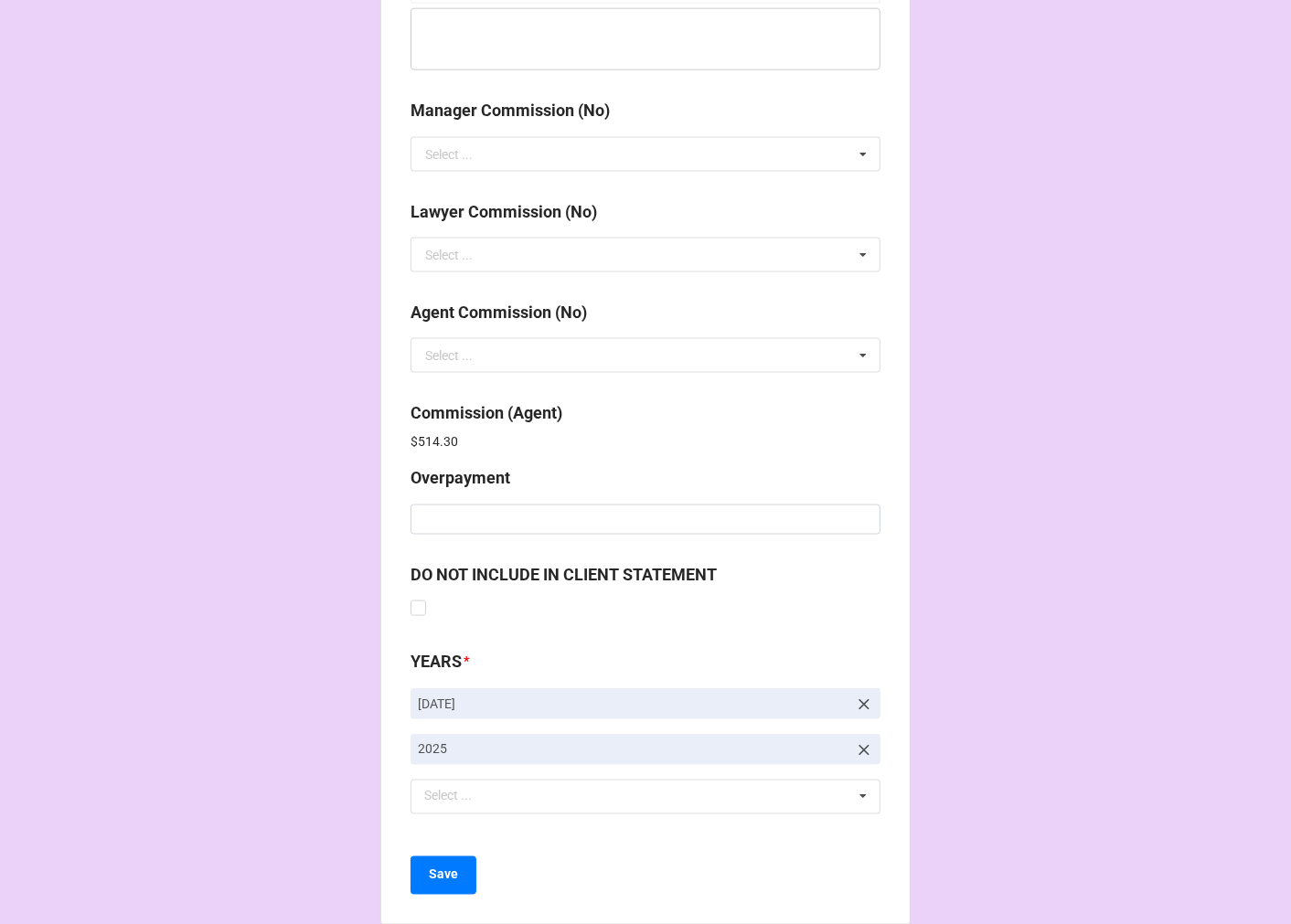
scroll to position [2180, 0]
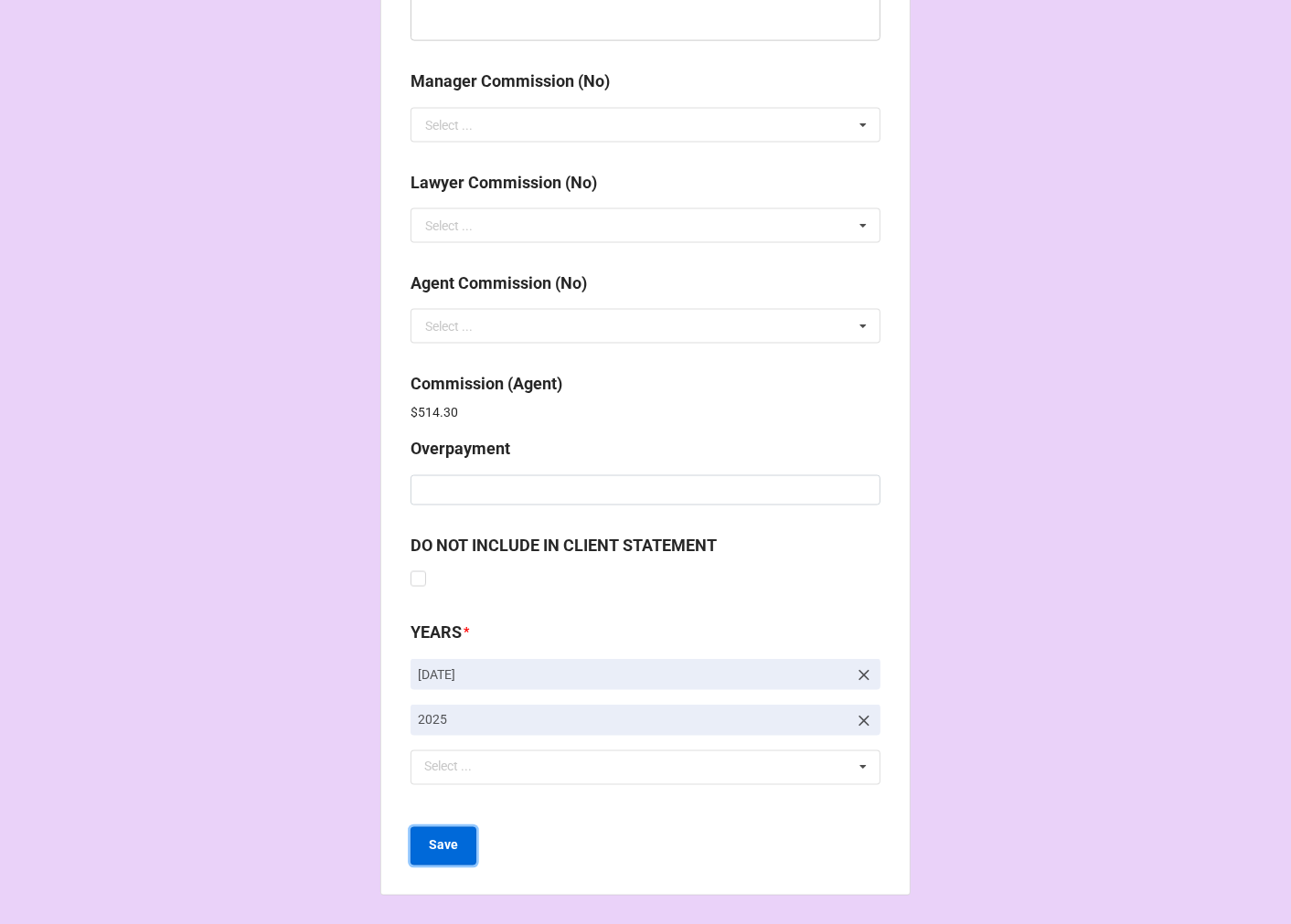
click at [460, 838] on button "Save" at bounding box center [443, 846] width 66 height 38
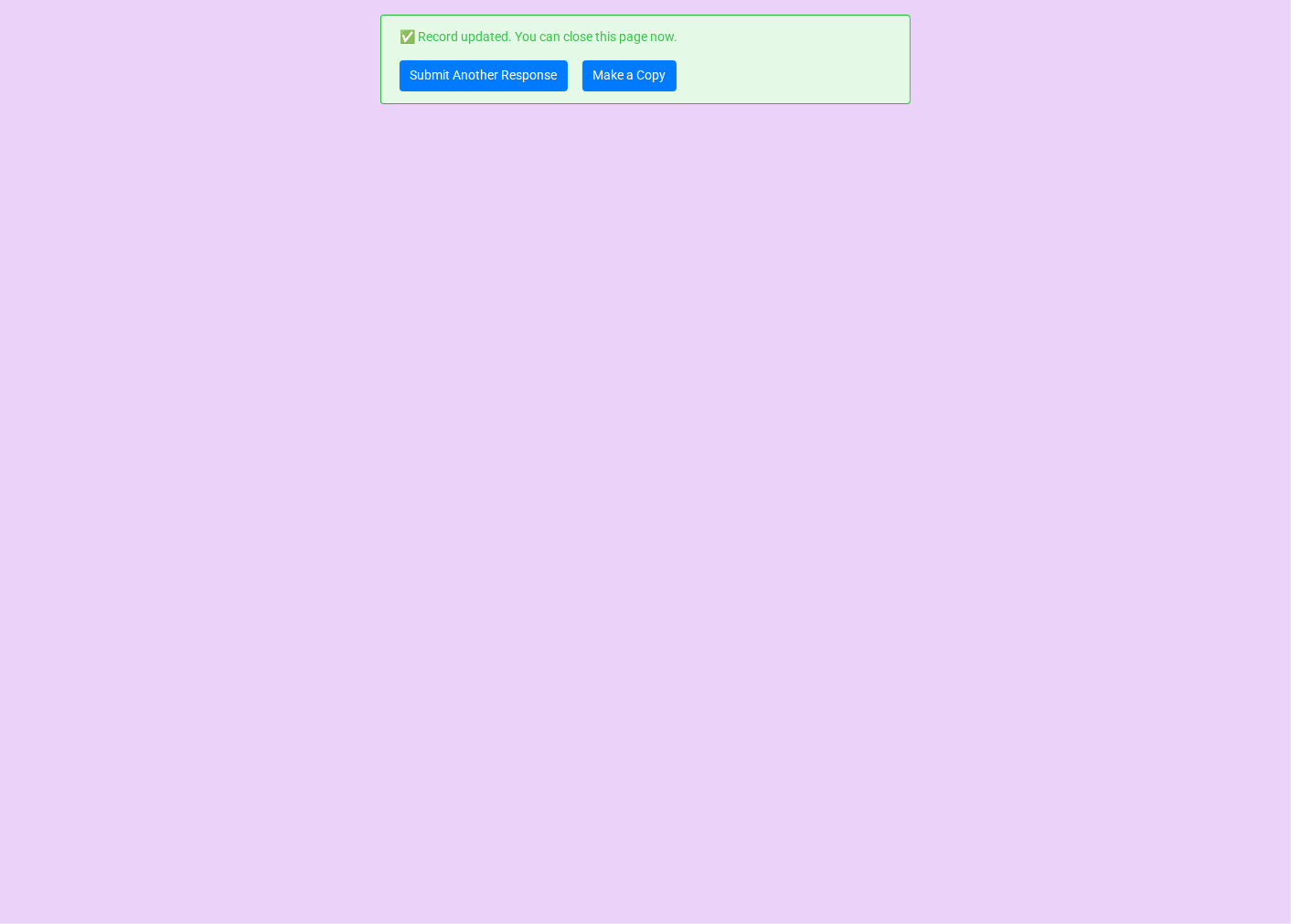
scroll to position [0, 0]
drag, startPoint x: 629, startPoint y: 75, endPoint x: 612, endPoint y: 41, distance: 38.0
click at [629, 75] on link "Make a Copy" at bounding box center [629, 75] width 95 height 32
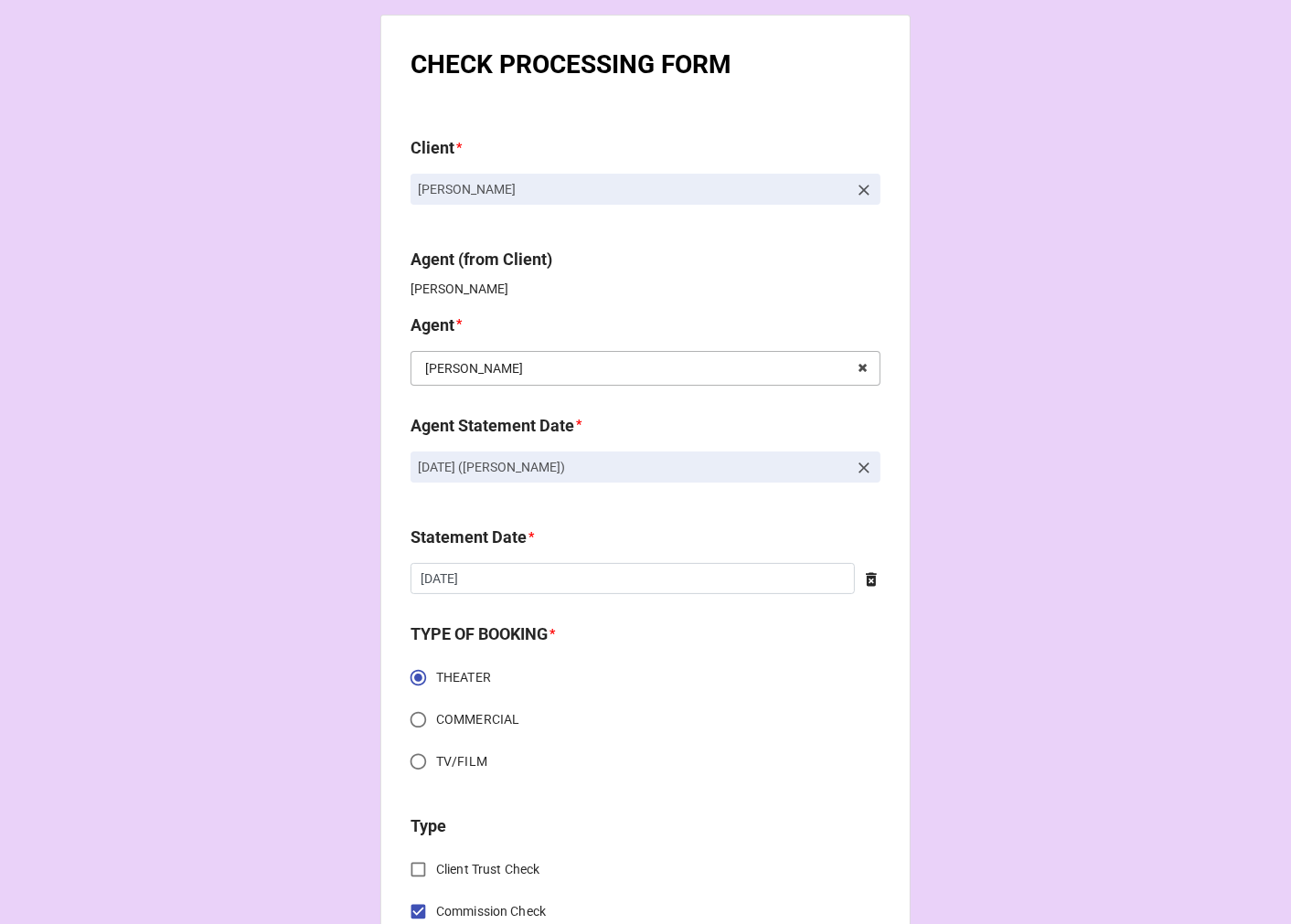
click at [647, 369] on input "text" at bounding box center [646, 368] width 468 height 32
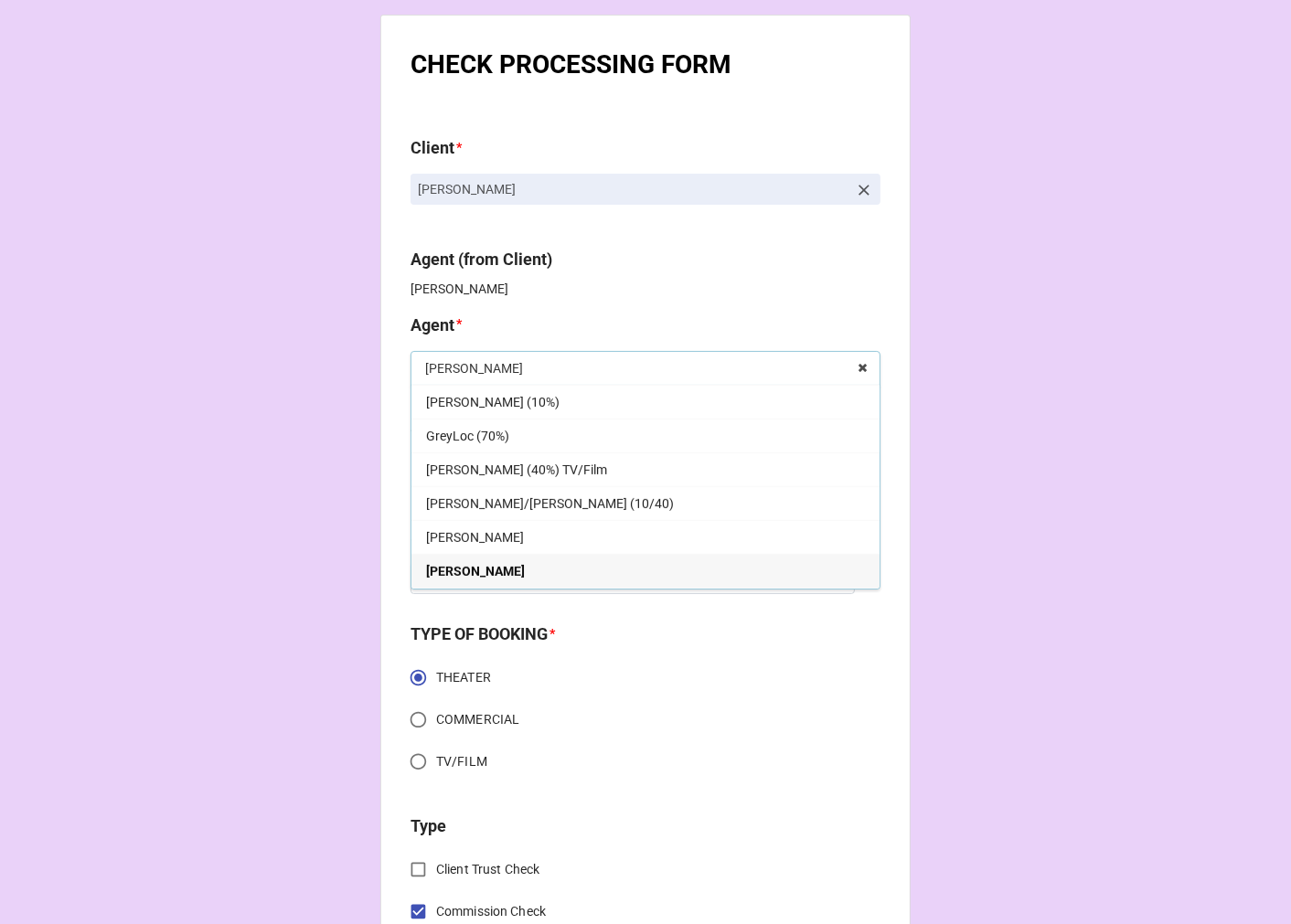
click at [857, 185] on icon at bounding box center [863, 190] width 18 height 18
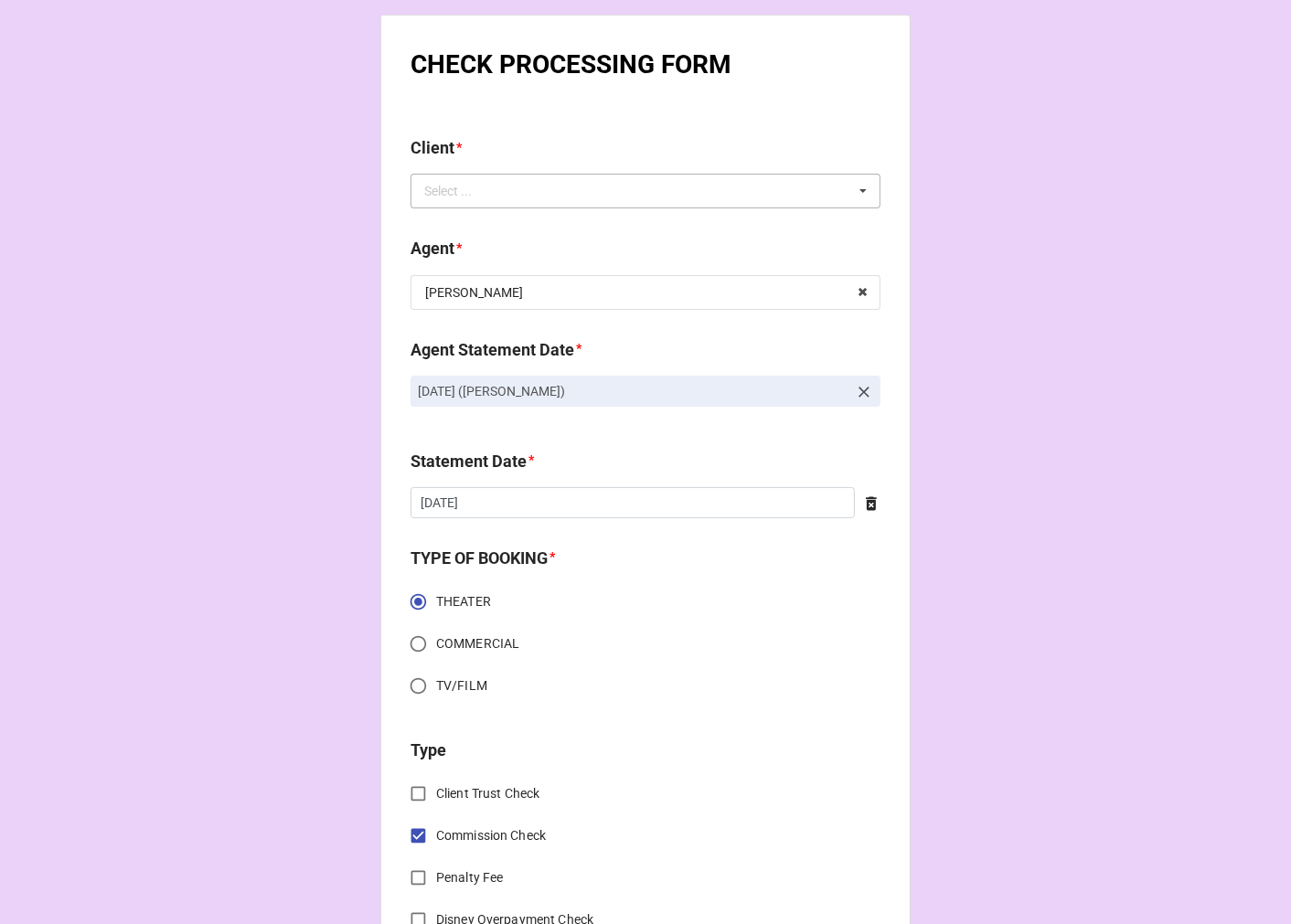
click at [762, 197] on div "Select ... No results found." at bounding box center [646, 191] width 470 height 34
type input "chanel"
click at [524, 218] on span "[PERSON_NAME]" at bounding box center [475, 224] width 97 height 14
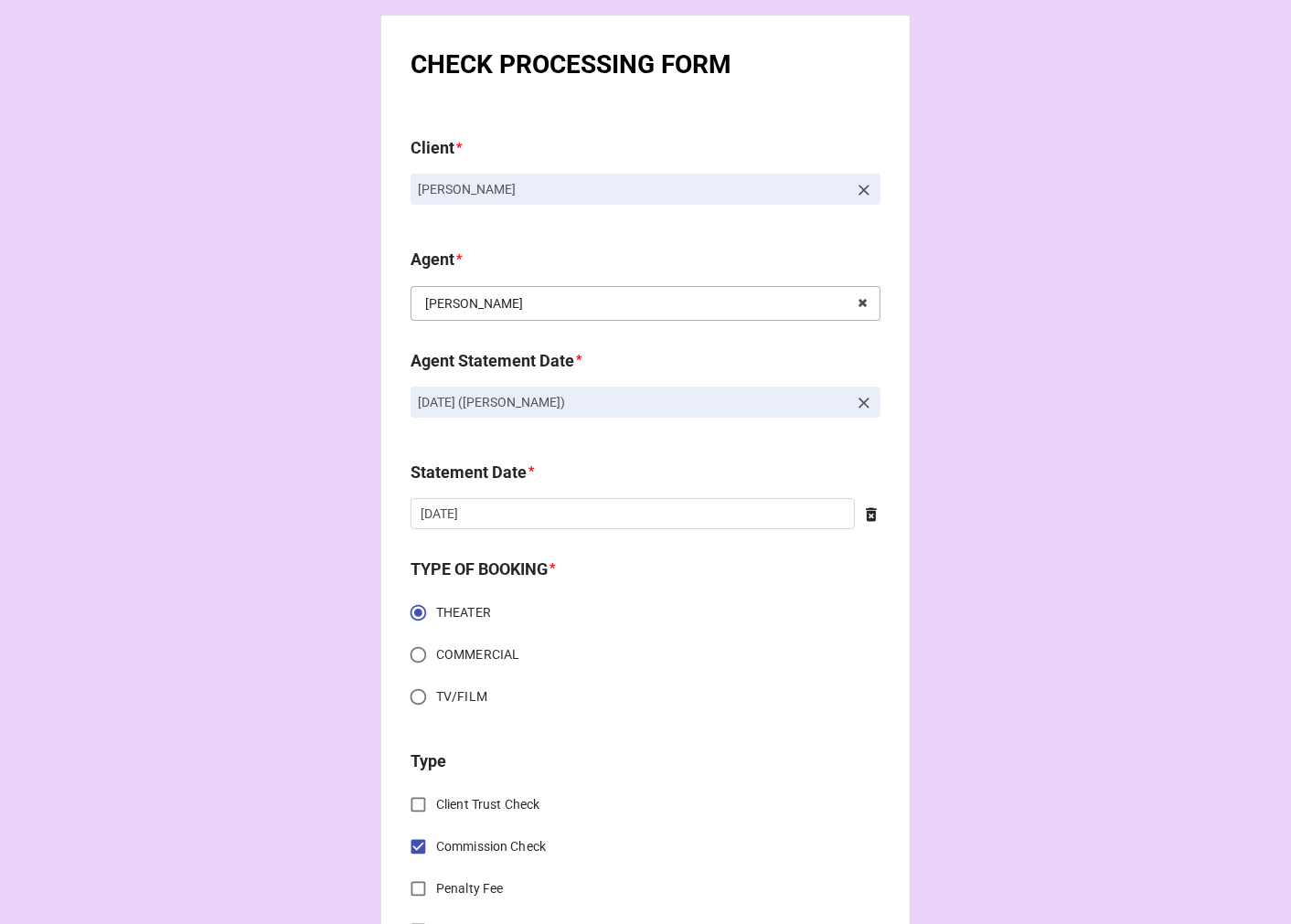
click at [504, 311] on input "text" at bounding box center [646, 304] width 468 height 32
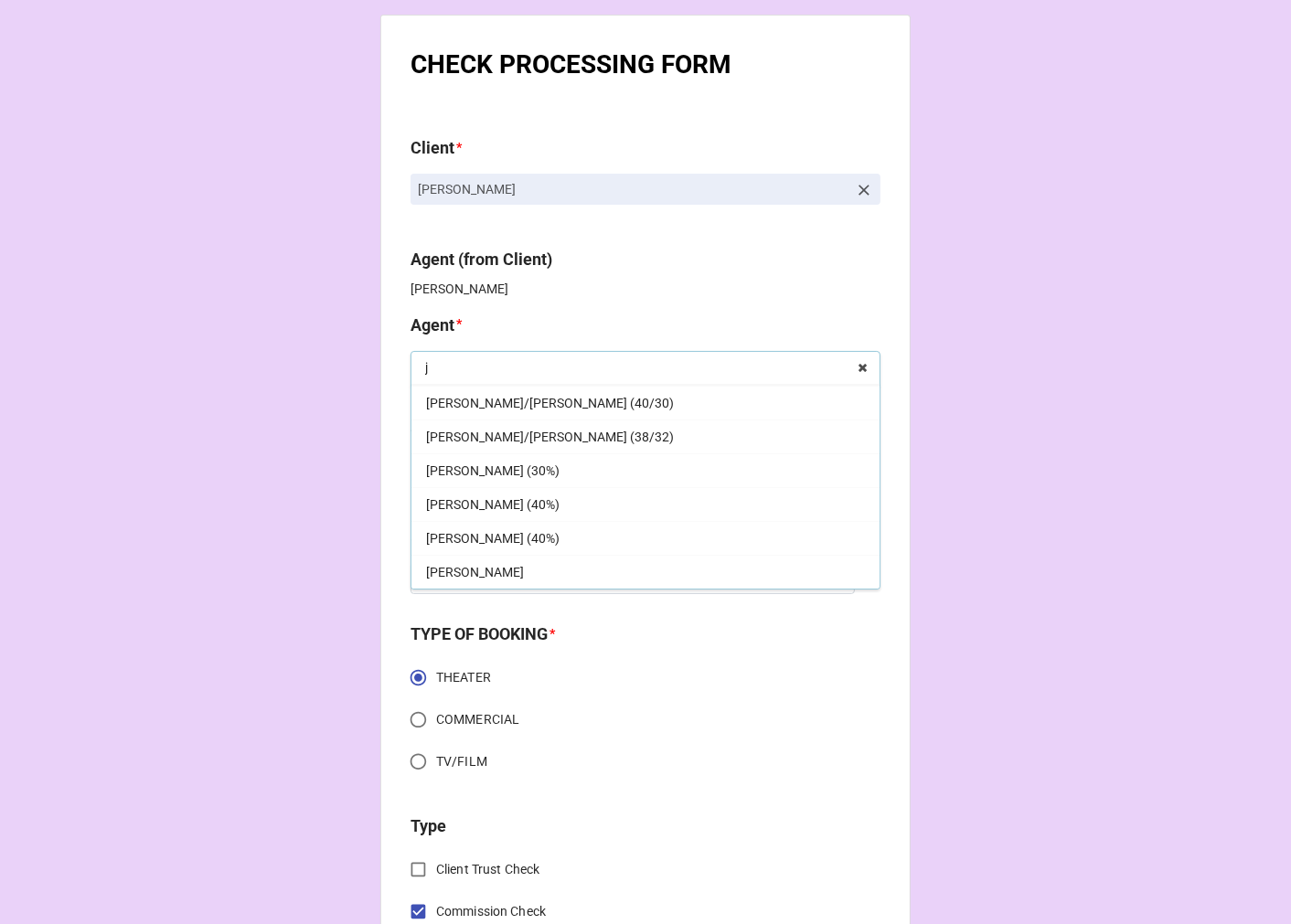
scroll to position [0, 0]
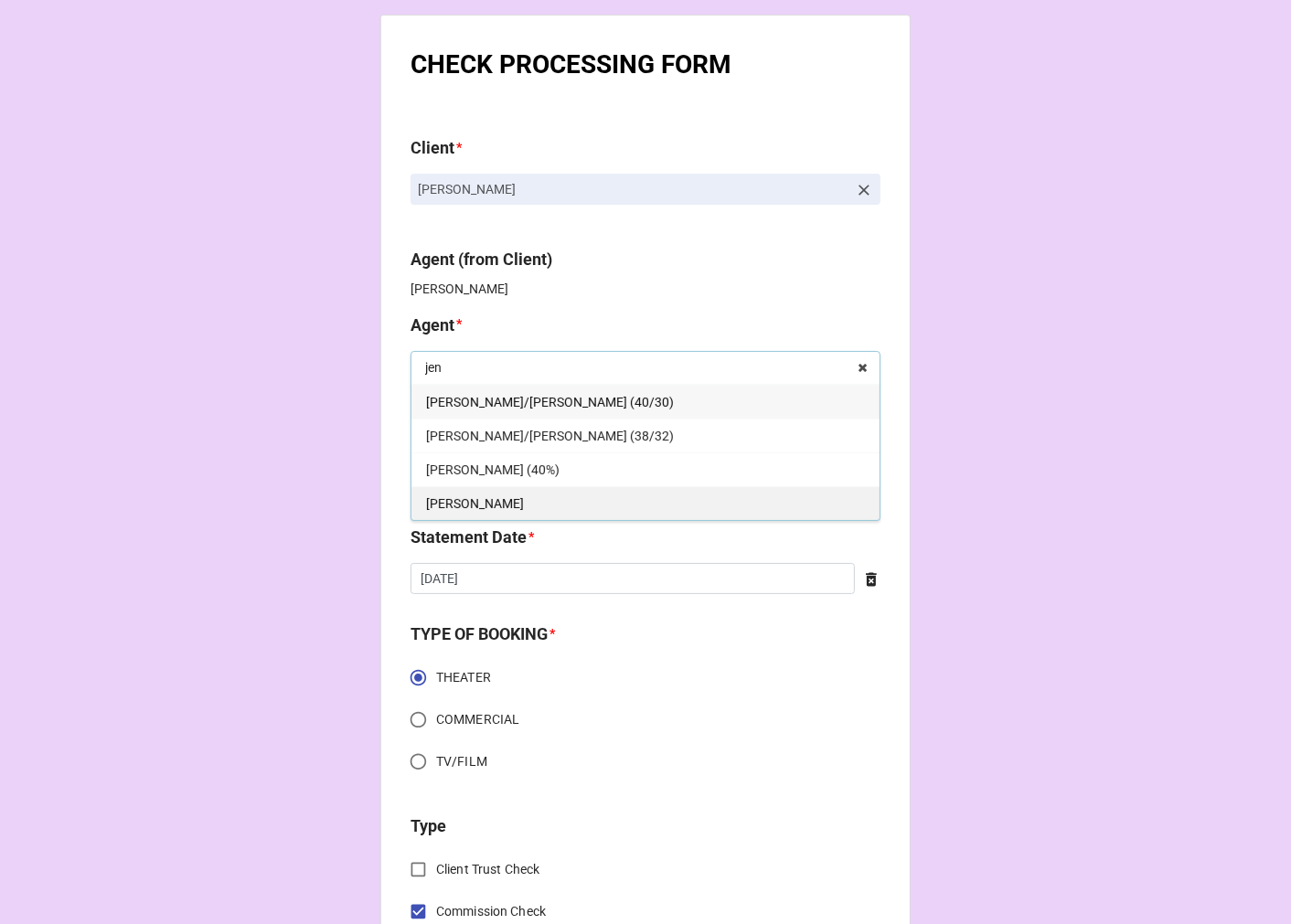
type input "jen"
click at [459, 497] on div "[PERSON_NAME]" at bounding box center [646, 502] width 468 height 33
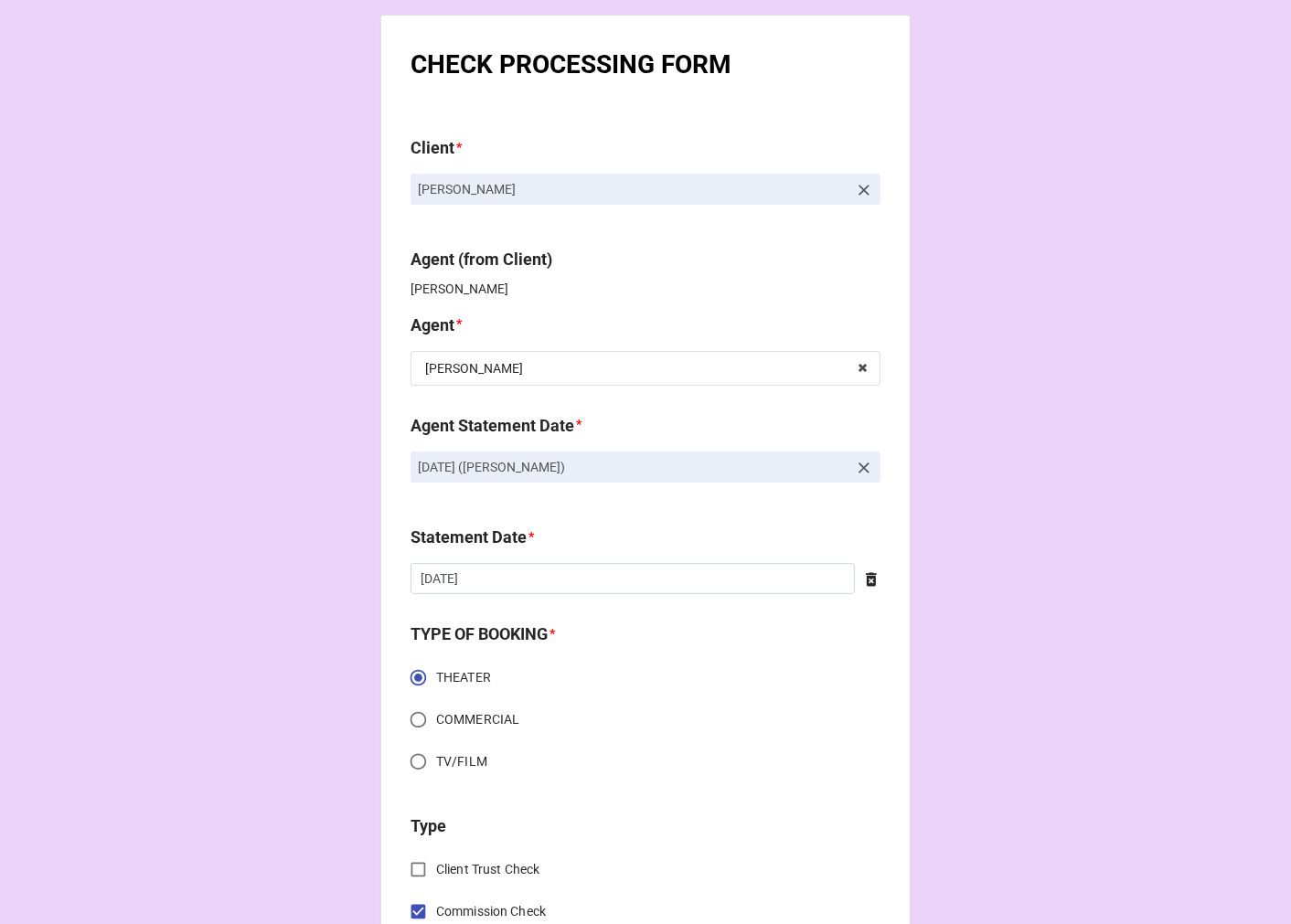
click at [861, 463] on icon at bounding box center [863, 468] width 18 height 18
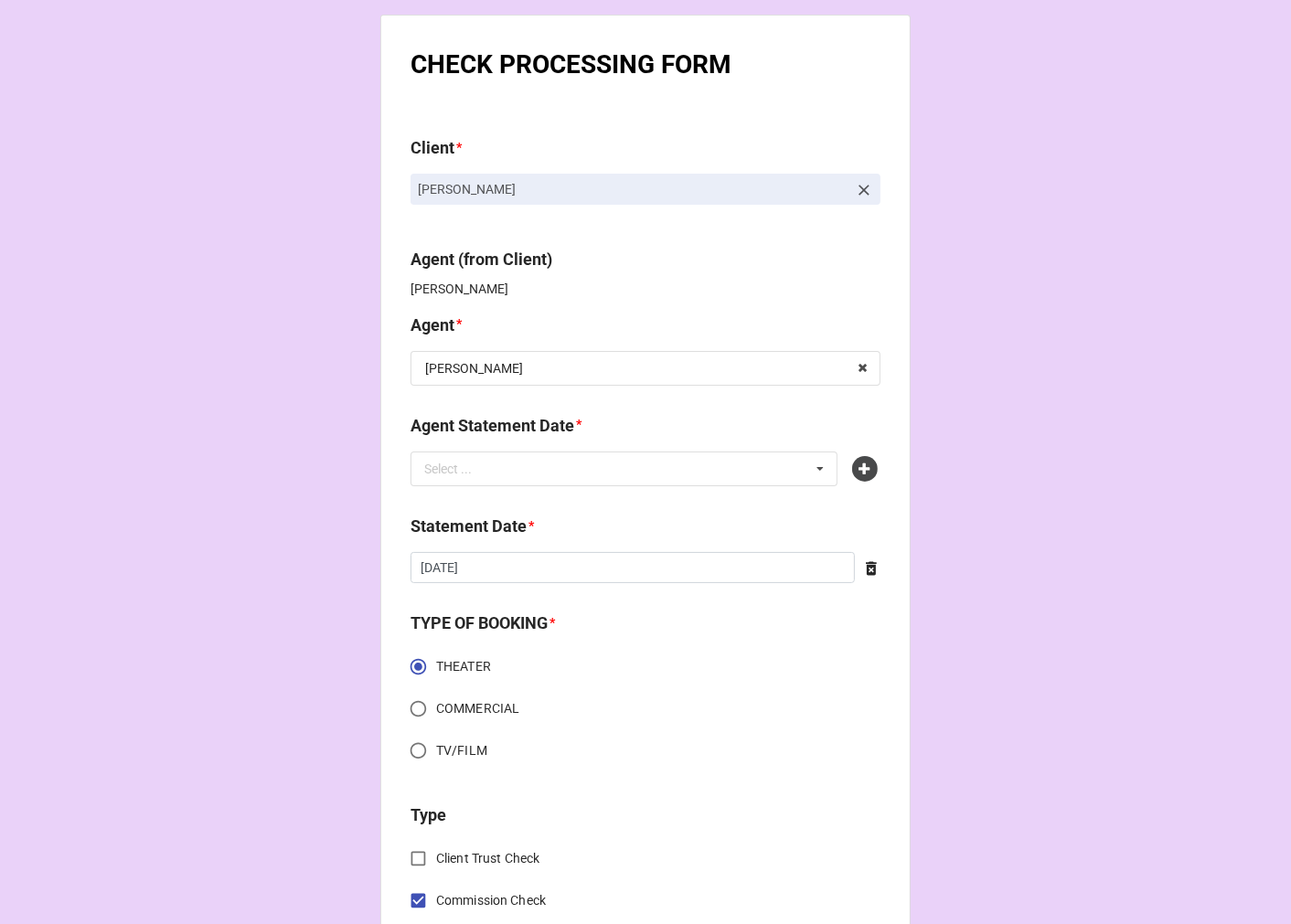
click at [664, 462] on div "Select ... No results found." at bounding box center [624, 469] width 427 height 34
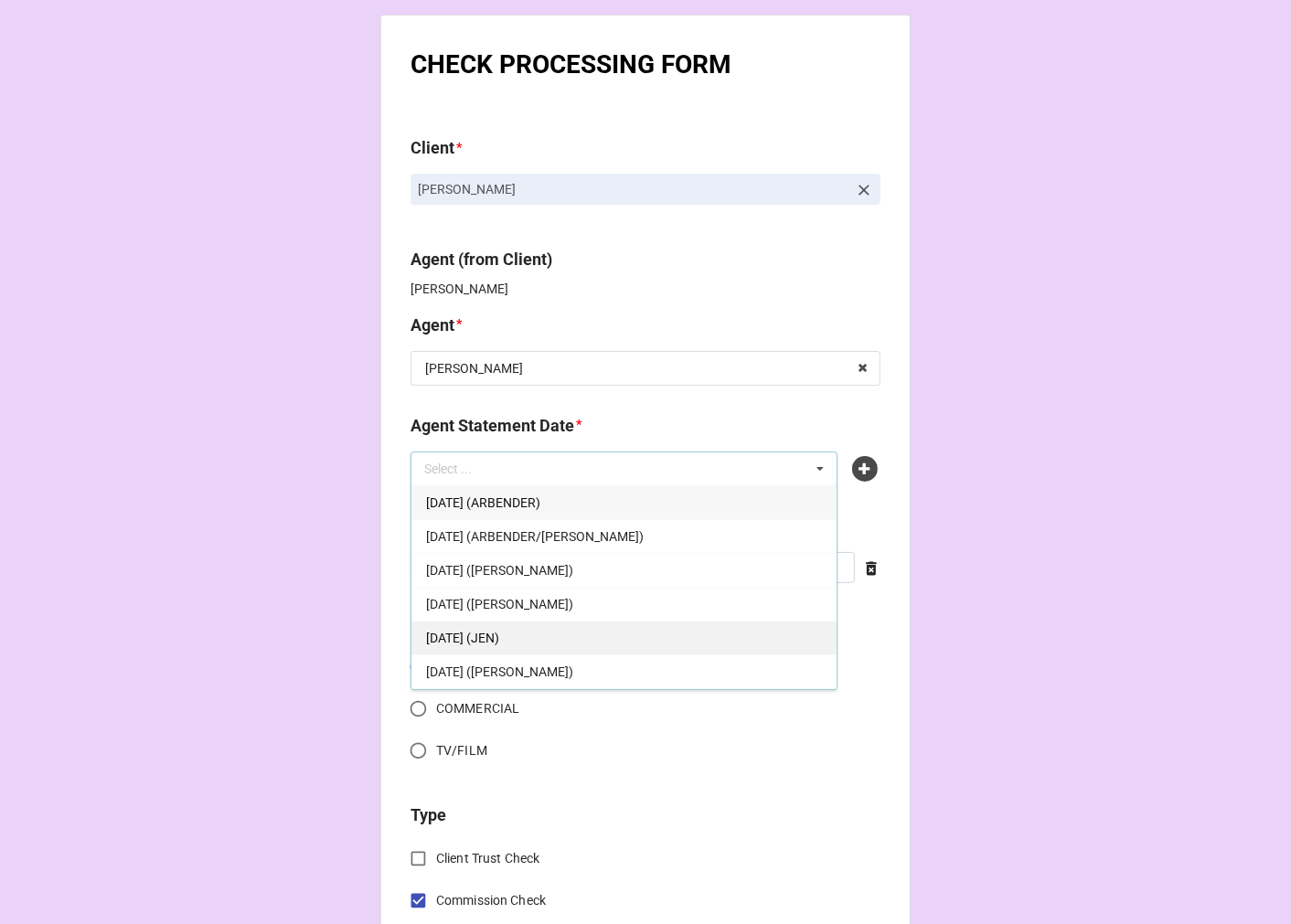
click at [585, 628] on div "[DATE] (JEN)" at bounding box center [624, 637] width 425 height 33
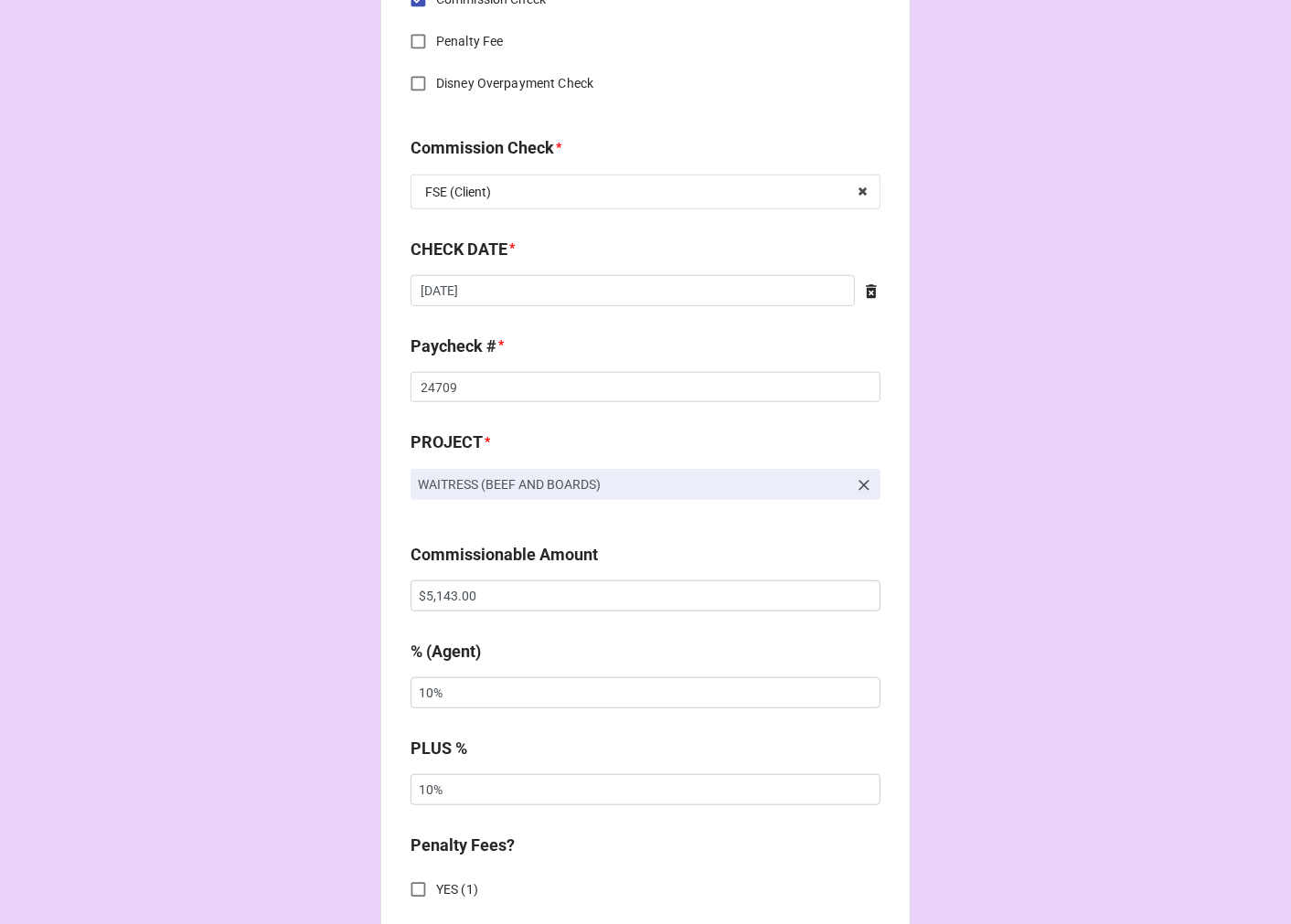
scroll to position [914, 0]
click at [432, 598] on input "$5,143.00" at bounding box center [646, 594] width 470 height 32
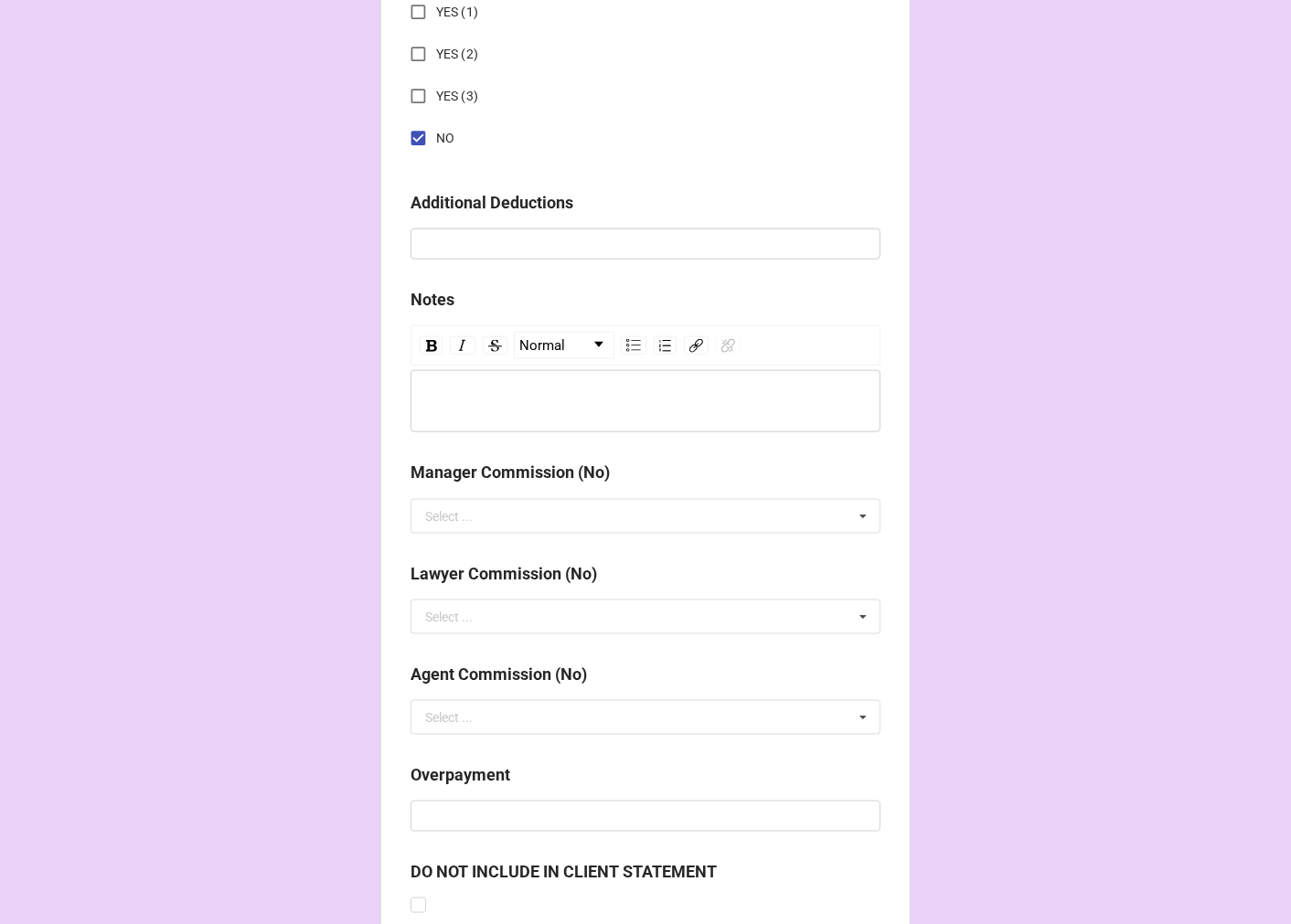
scroll to position [2115, 0]
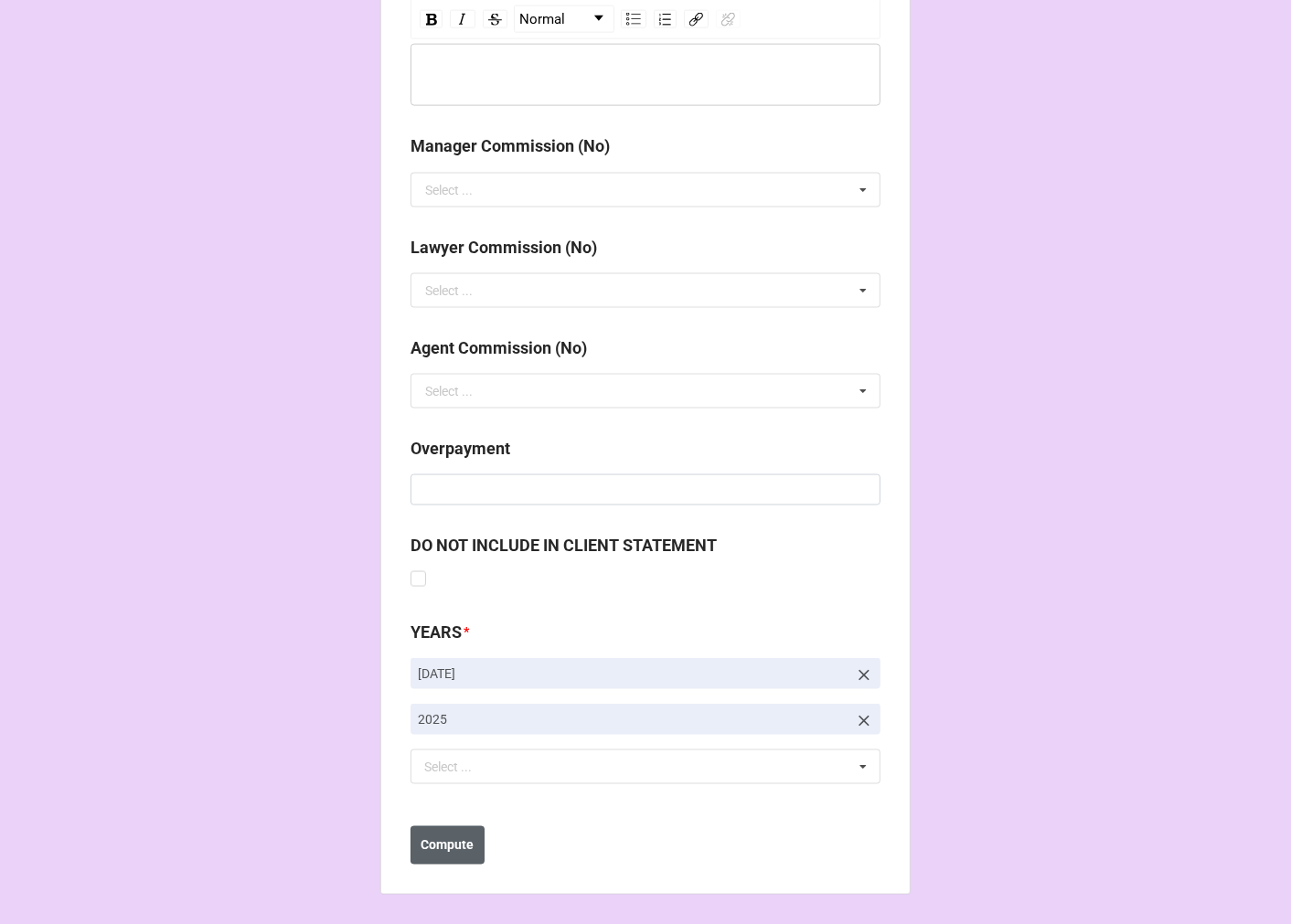
type input "$7,200.00"
click at [451, 837] on b "Compute" at bounding box center [448, 846] width 53 height 19
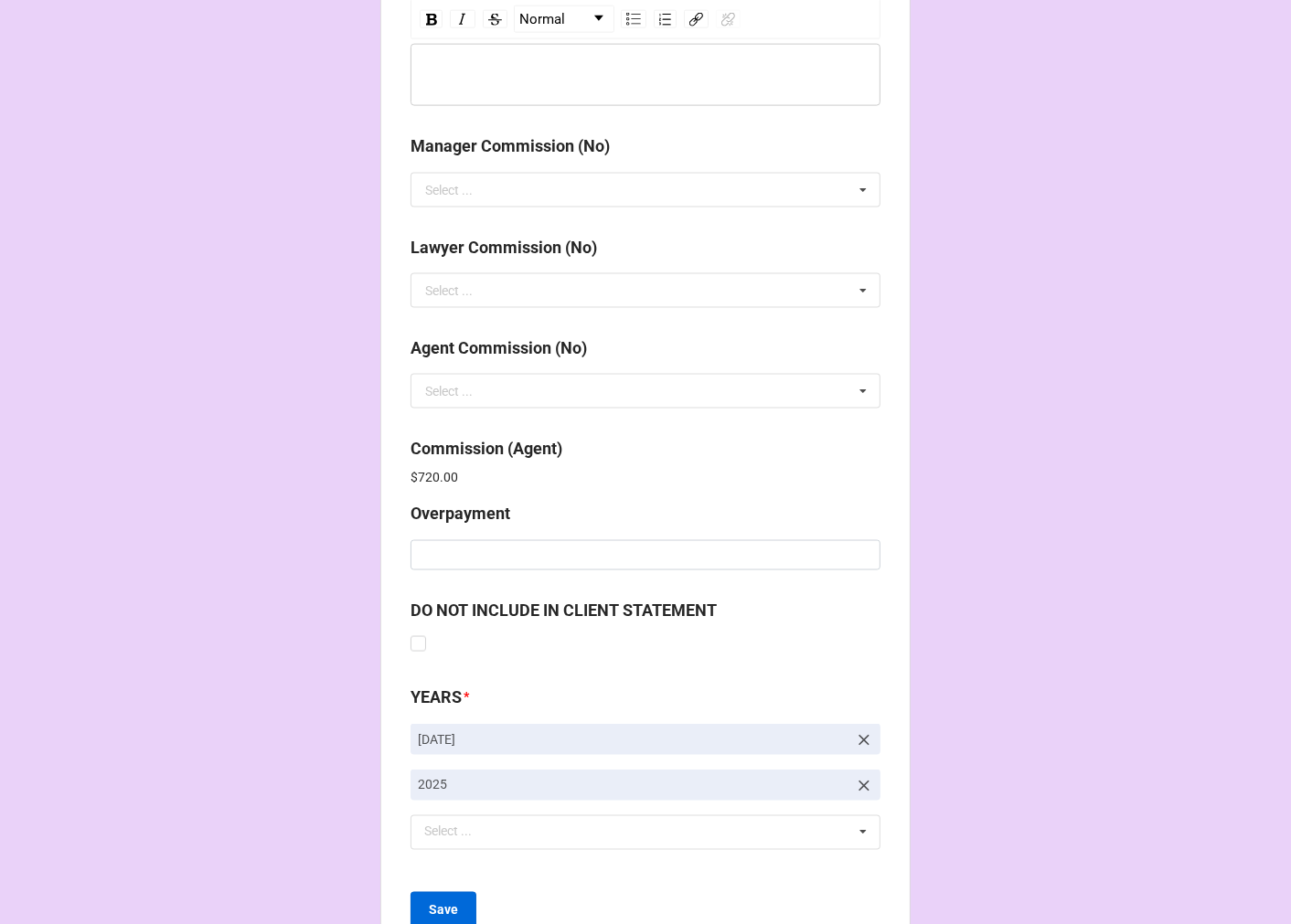
scroll to position [2180, 0]
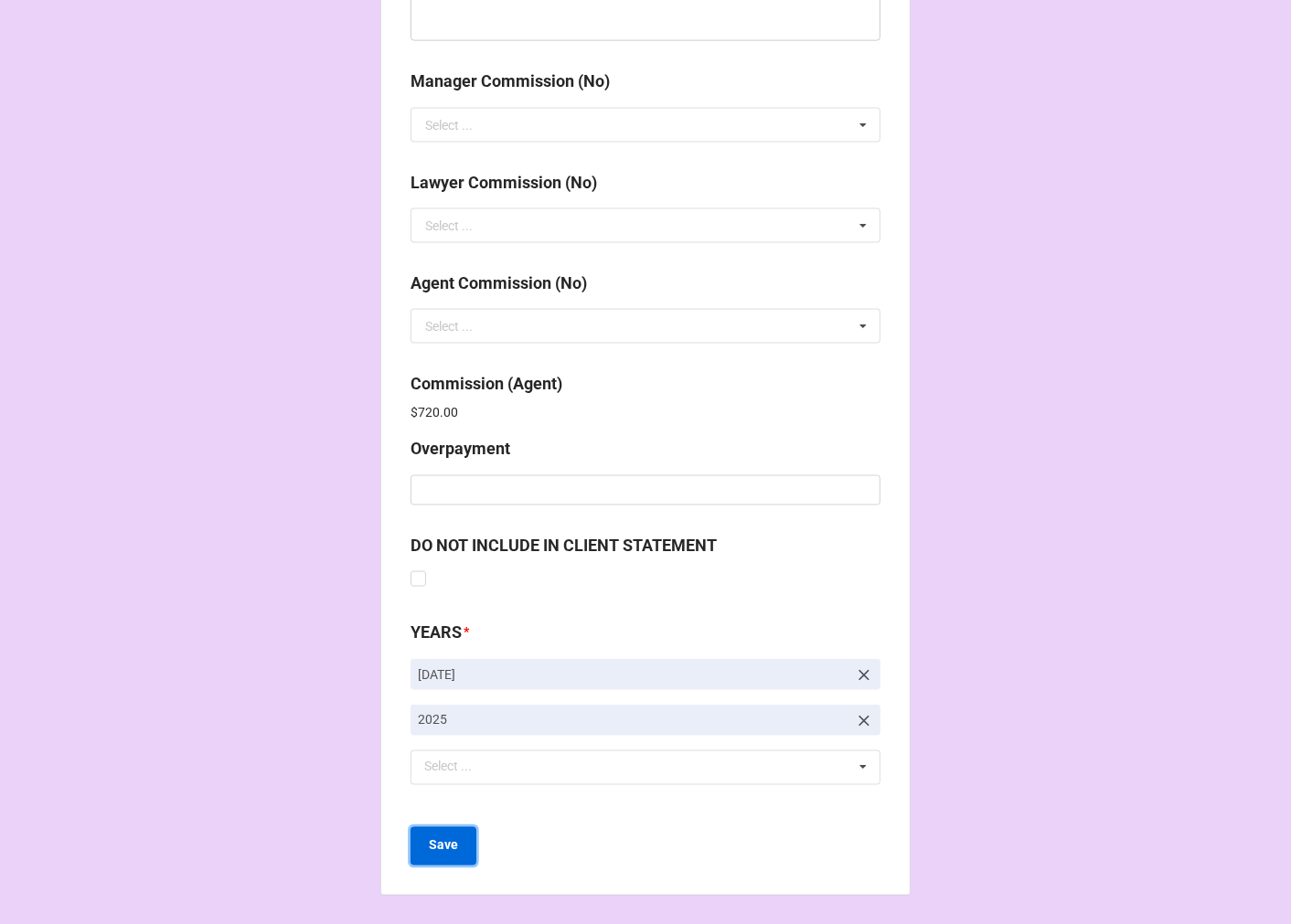
click at [440, 850] on b "Save" at bounding box center [443, 846] width 30 height 19
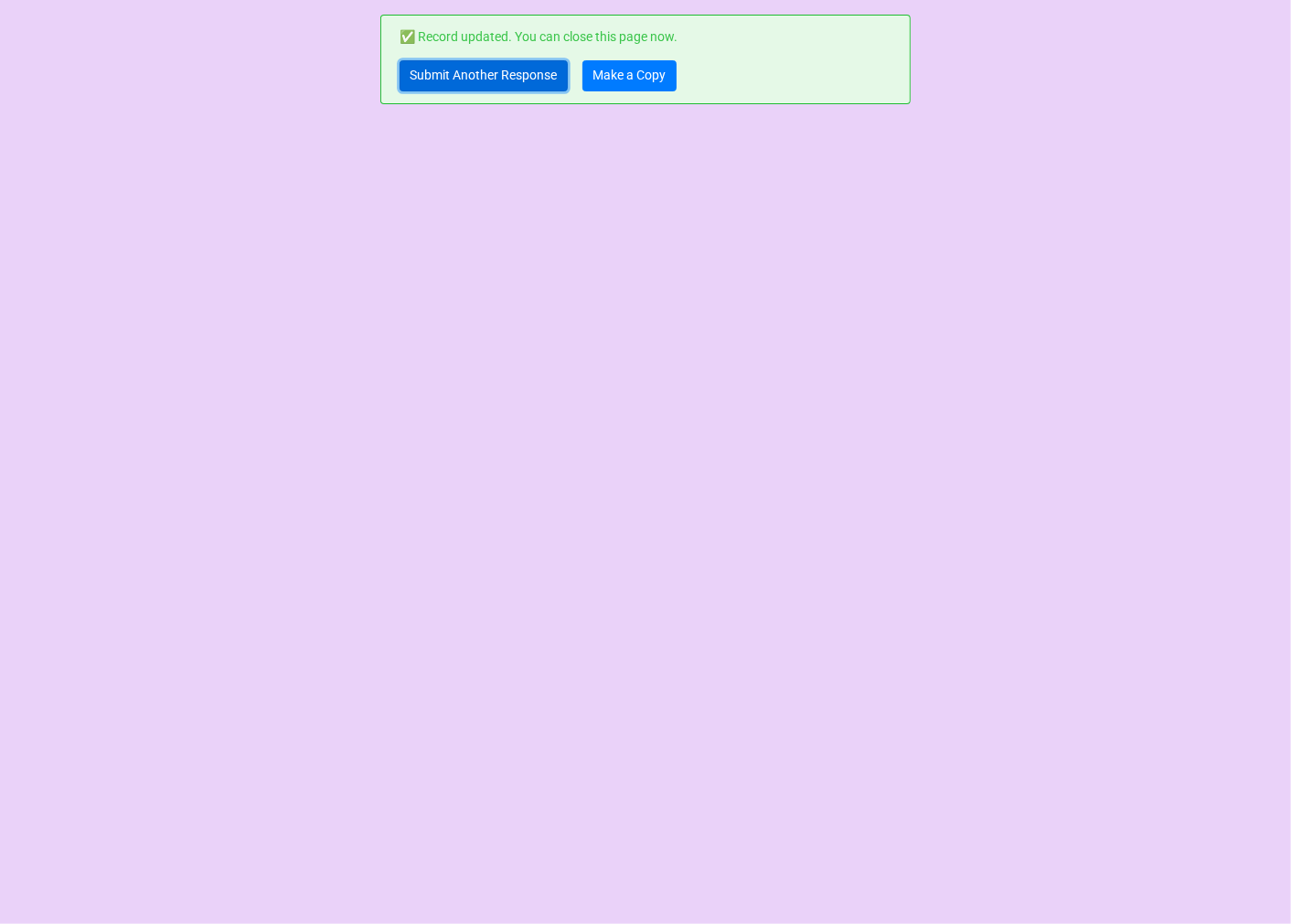
click at [455, 75] on link "Submit Another Response" at bounding box center [483, 75] width 168 height 32
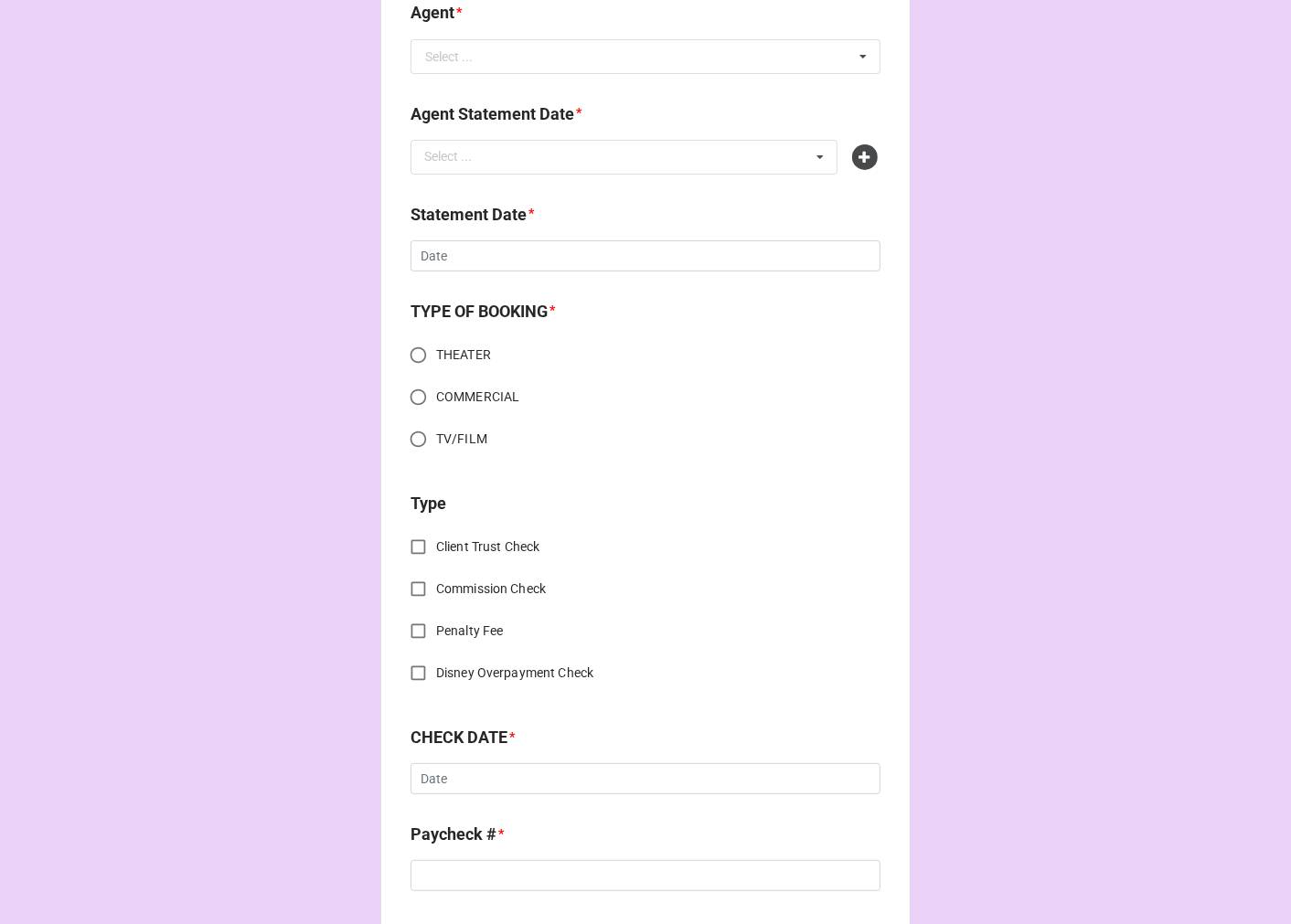
scroll to position [710, 0]
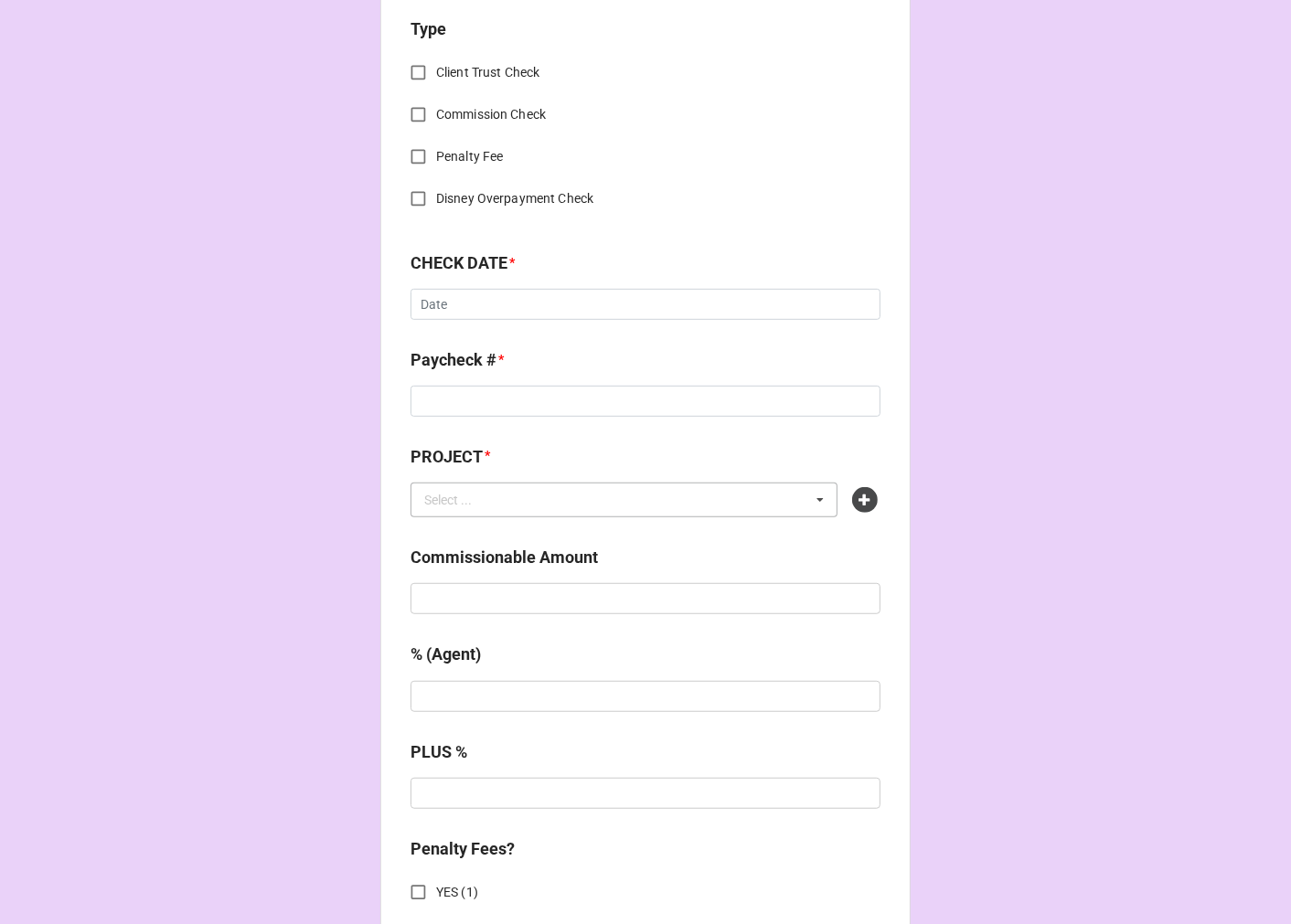
click at [743, 512] on div "Select ... No results found." at bounding box center [624, 500] width 427 height 34
paste input "COME FROM AWAY (LA MIRADA)"
type input "COME FROM AWAY (LA MIRADA"
click at [862, 492] on icon at bounding box center [864, 499] width 26 height 26
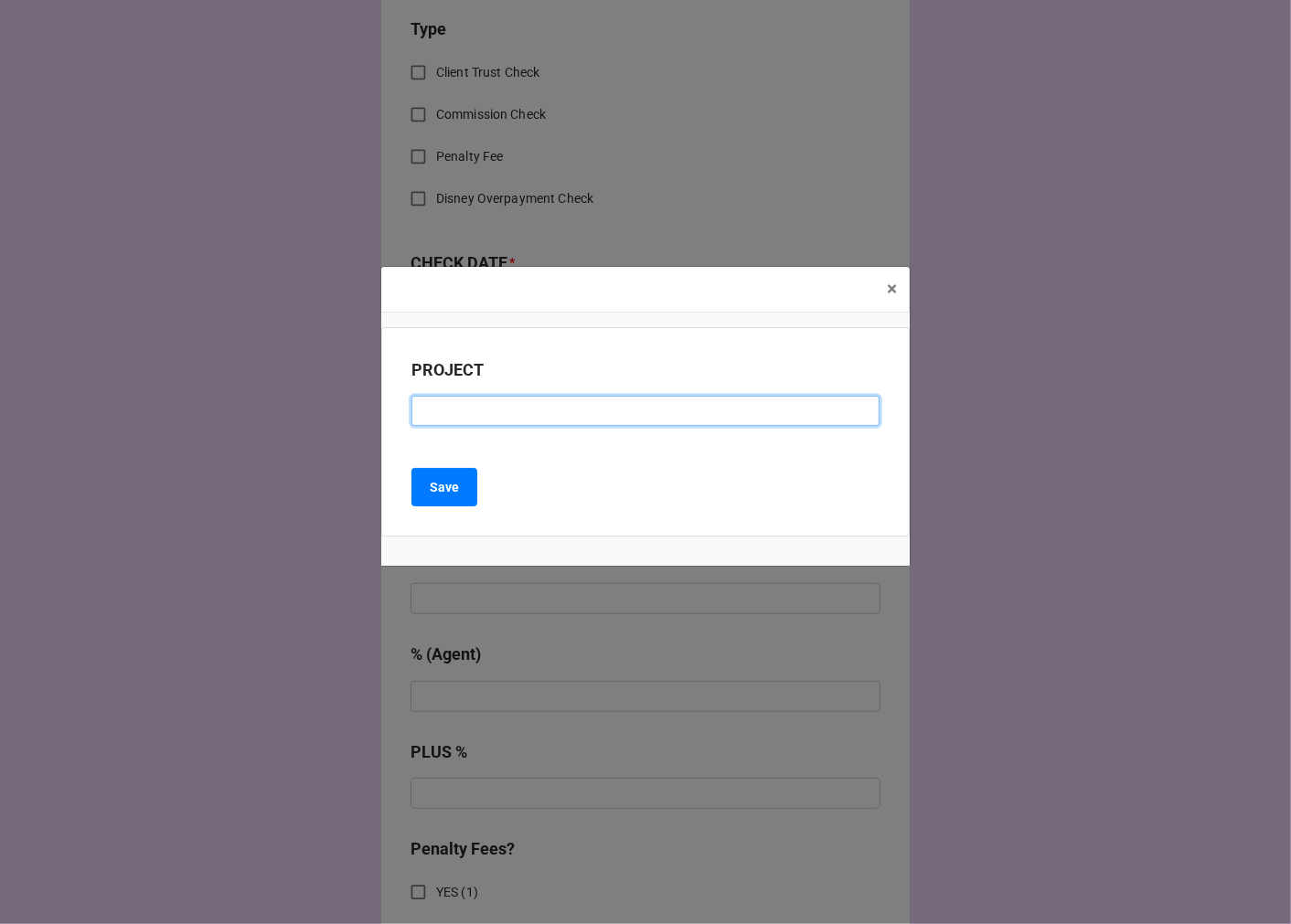
click at [490, 415] on input at bounding box center [646, 411] width 468 height 32
paste input "COME FROM AWAY (LA MIRADA)"
type input "COME FROM AWAY (LA MIRADA)"
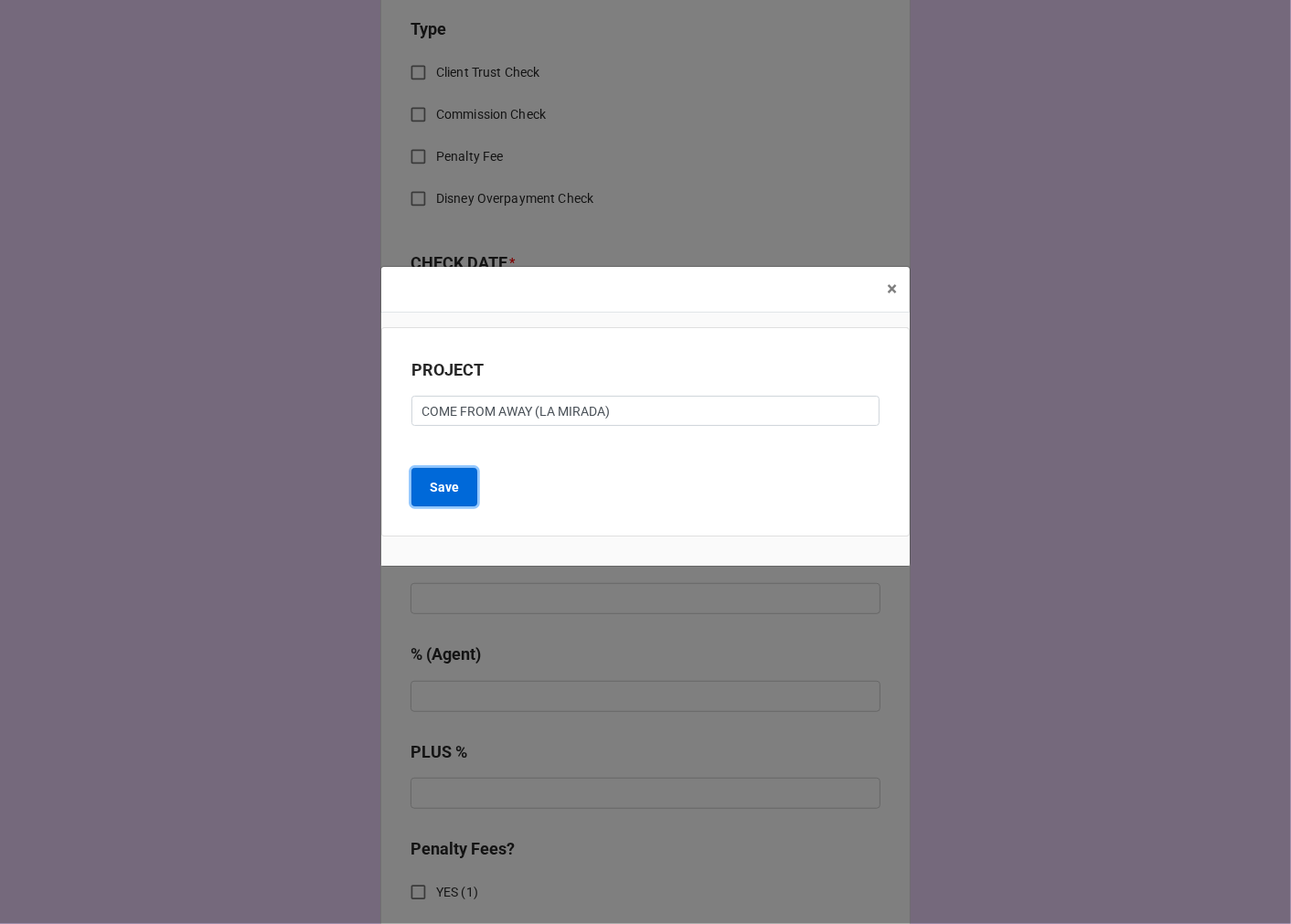
click at [455, 487] on b "Save" at bounding box center [444, 488] width 30 height 19
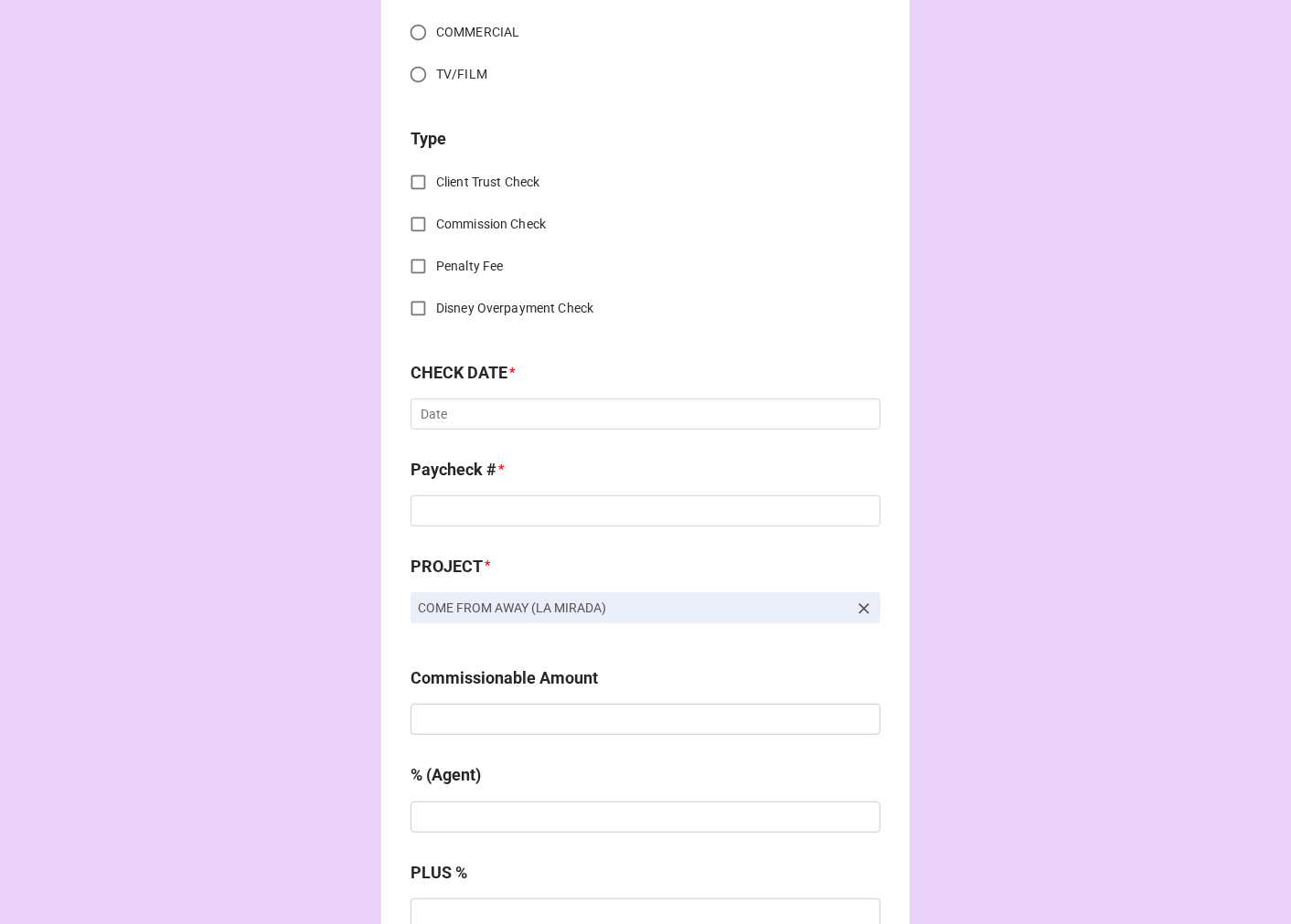
scroll to position [0, 0]
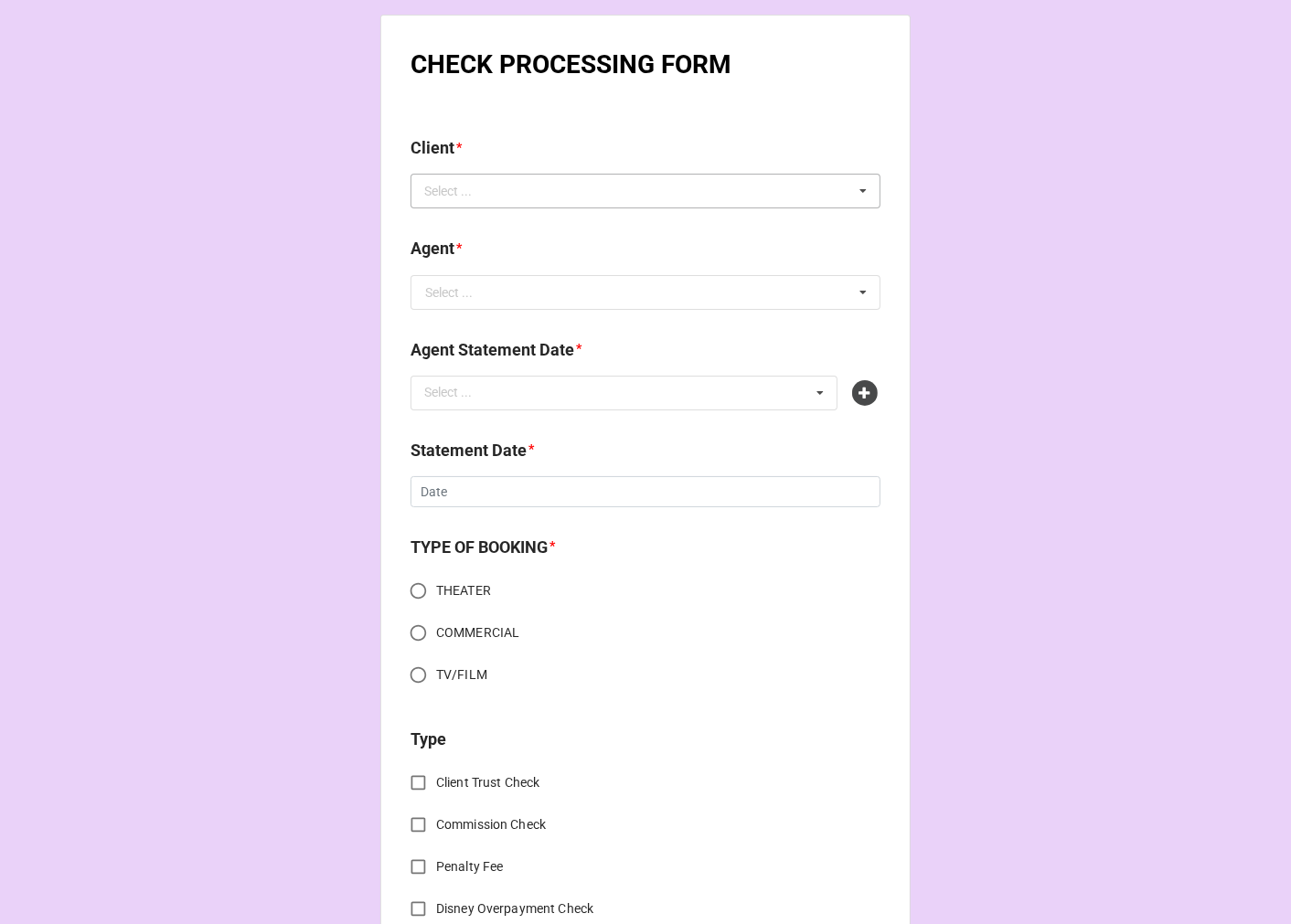
click at [460, 196] on div "Select ..." at bounding box center [458, 192] width 78 height 21
type input "krys"
click at [524, 299] on span "[PERSON_NAME]" at bounding box center [475, 292] width 97 height 14
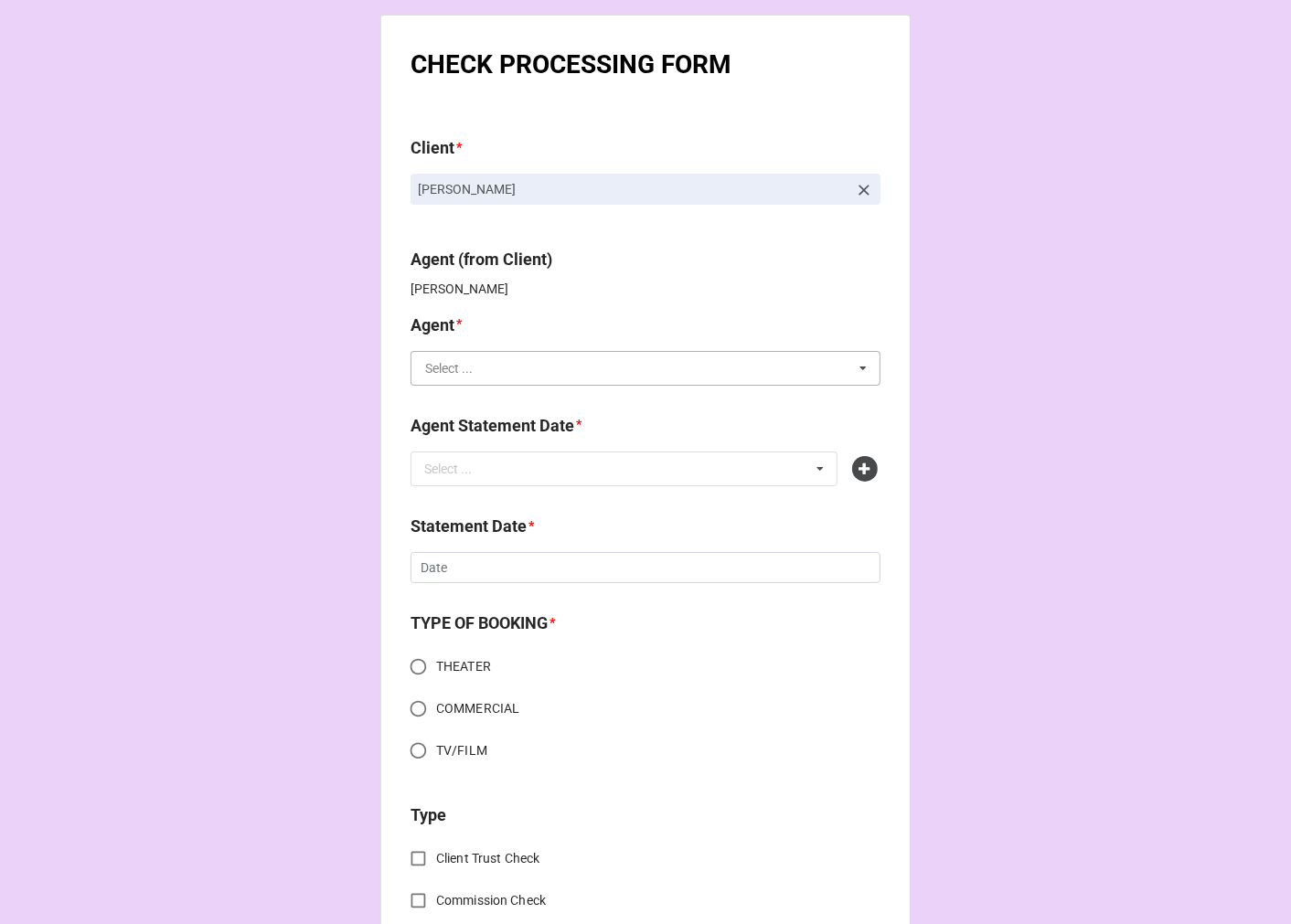
click at [492, 367] on input "text" at bounding box center [646, 368] width 468 height 32
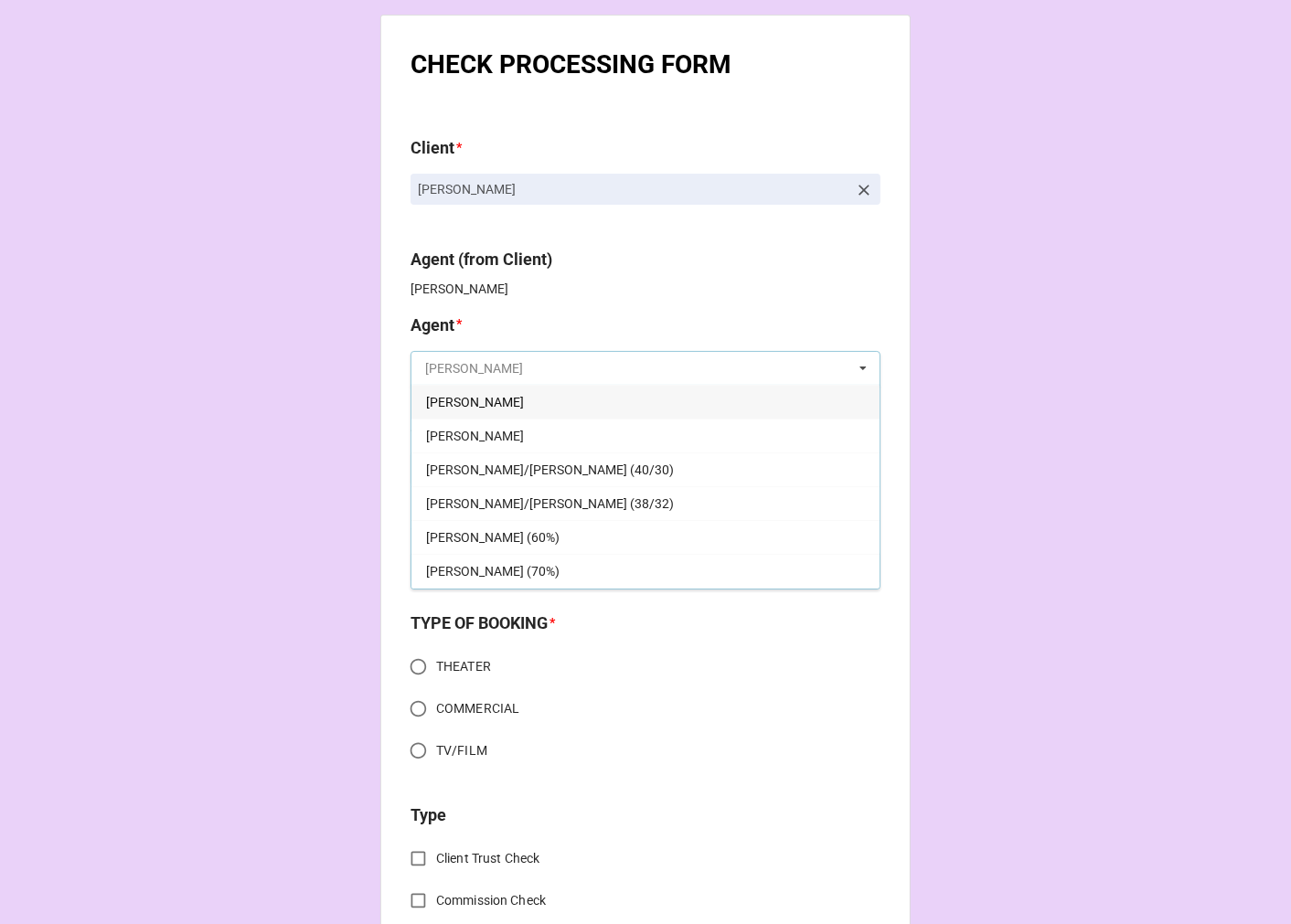
click at [464, 361] on input "text" at bounding box center [646, 368] width 468 height 32
type input "kara"
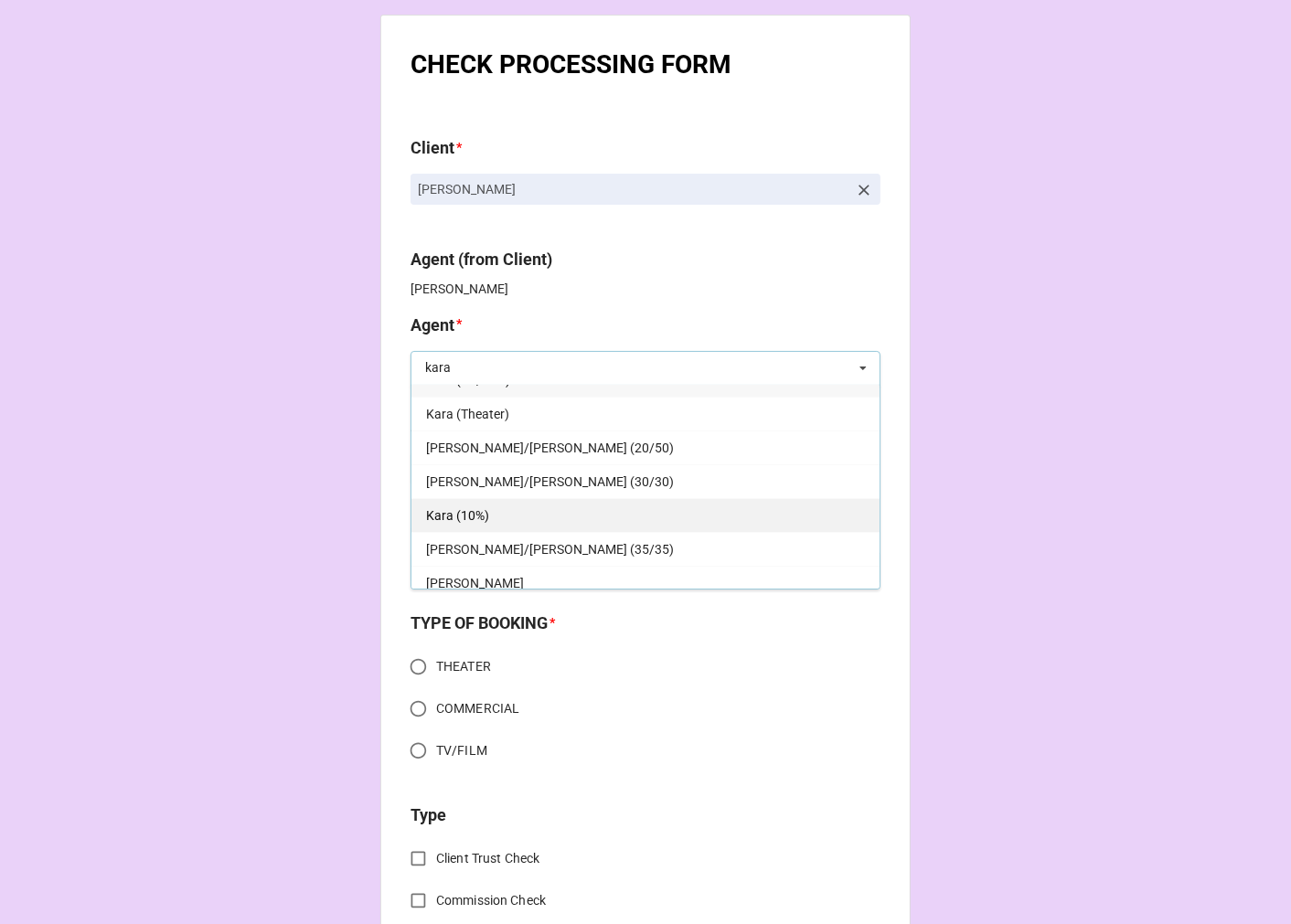
scroll to position [32, 0]
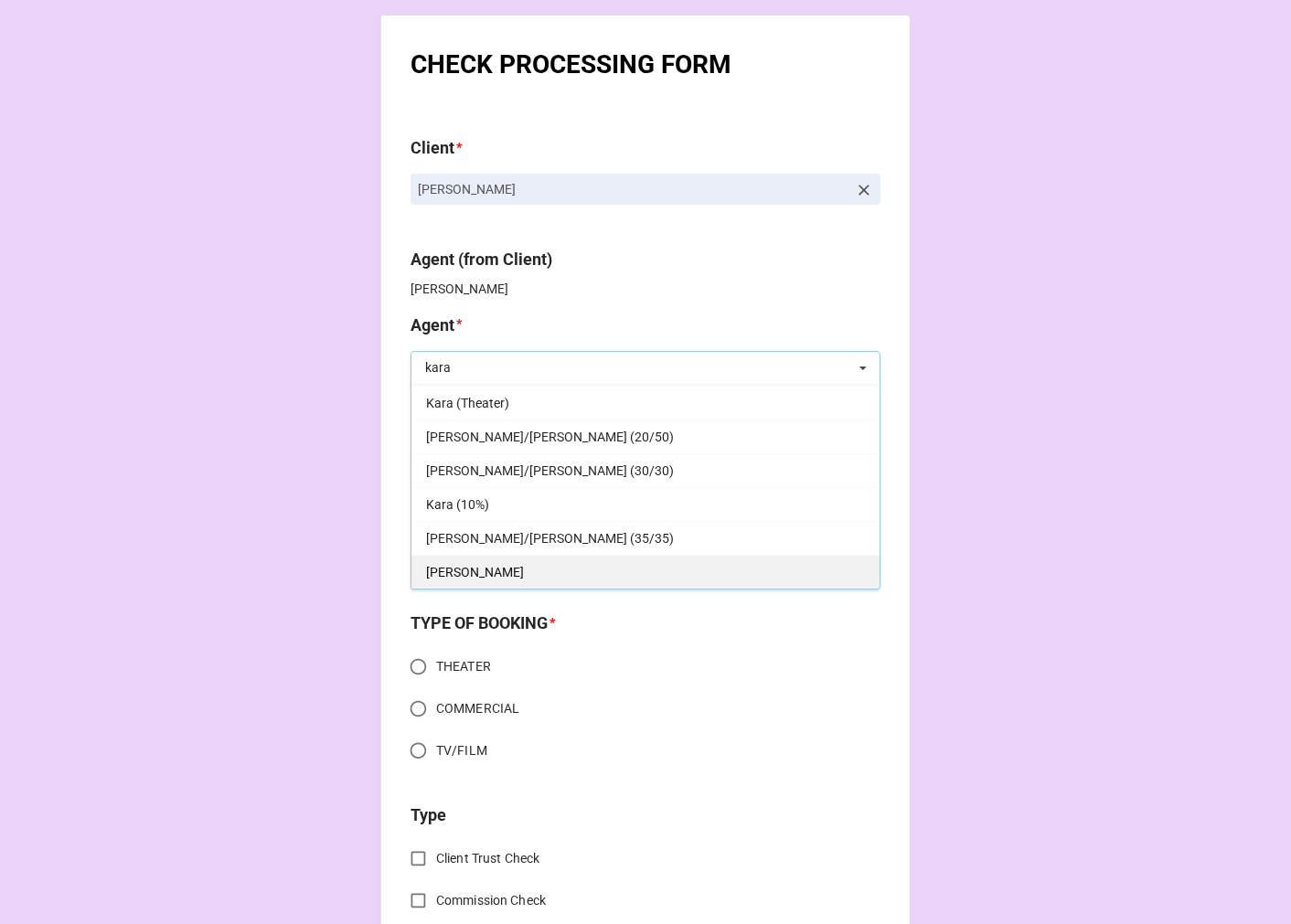
click at [468, 571] on div "[PERSON_NAME]" at bounding box center [646, 571] width 468 height 33
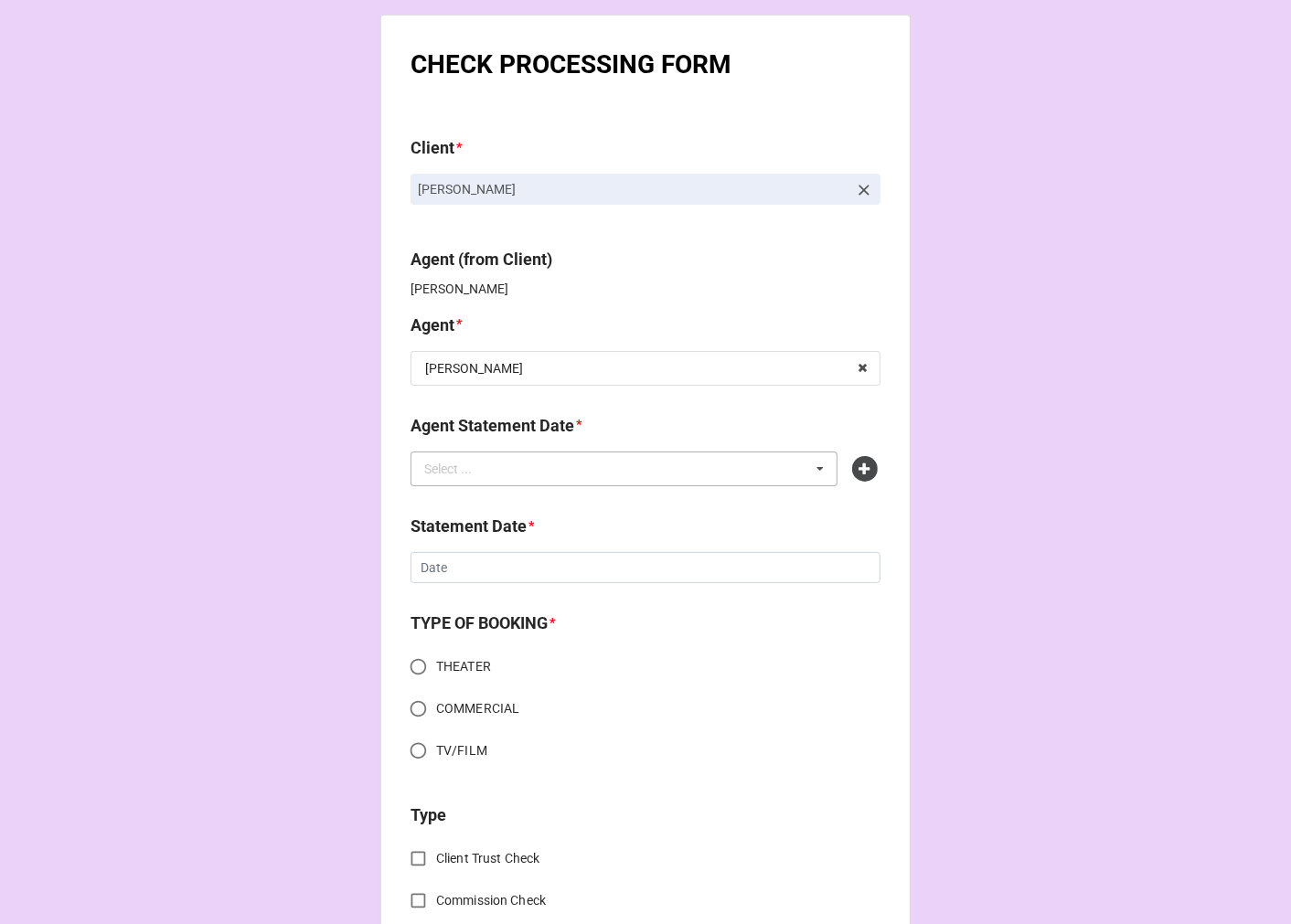
click at [479, 469] on div "Select ..." at bounding box center [458, 469] width 78 height 21
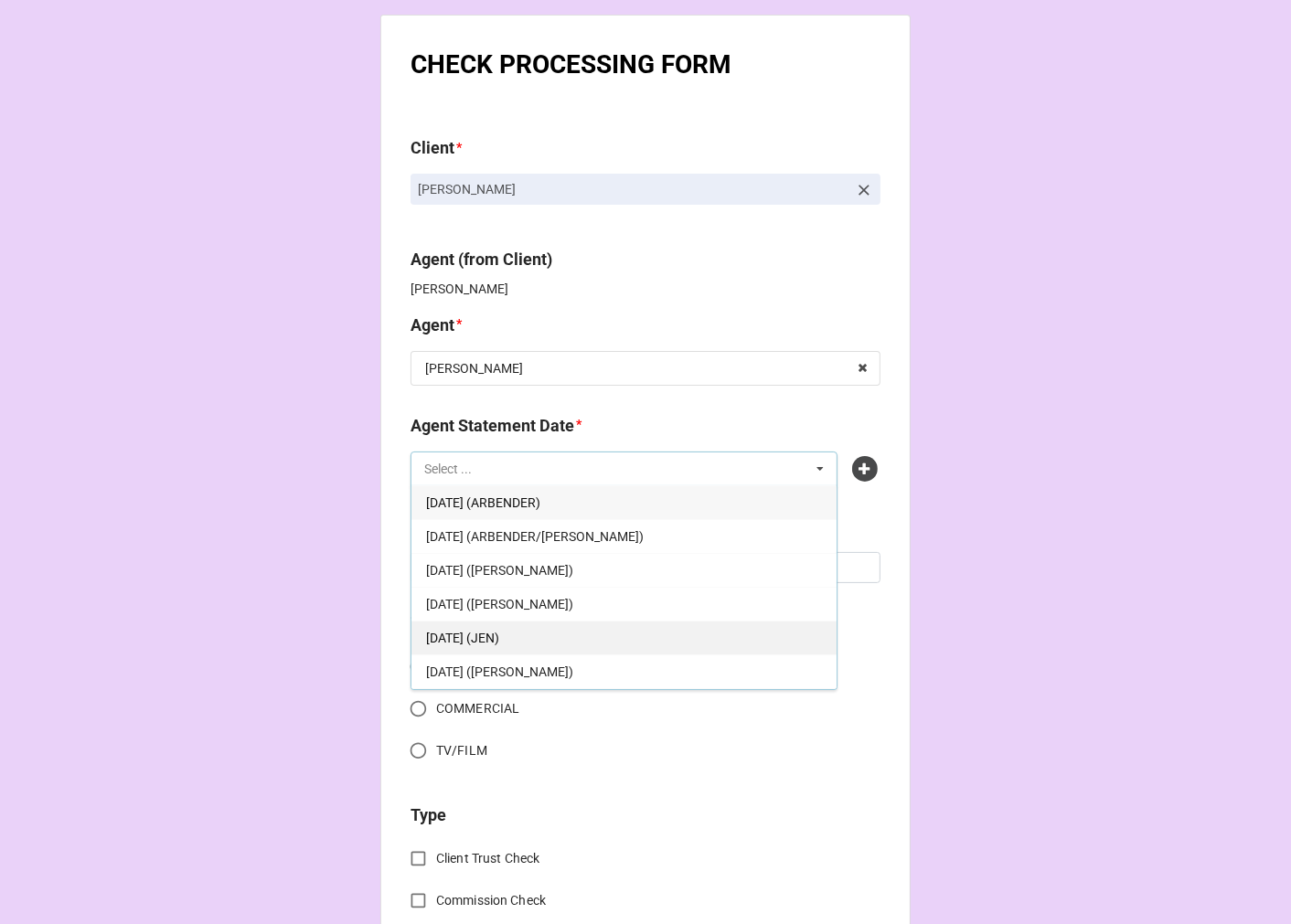
scroll to position [101, 0]
click at [586, 638] on div "[DATE] ([GEOGRAPHIC_DATA])" at bounding box center [624, 637] width 425 height 33
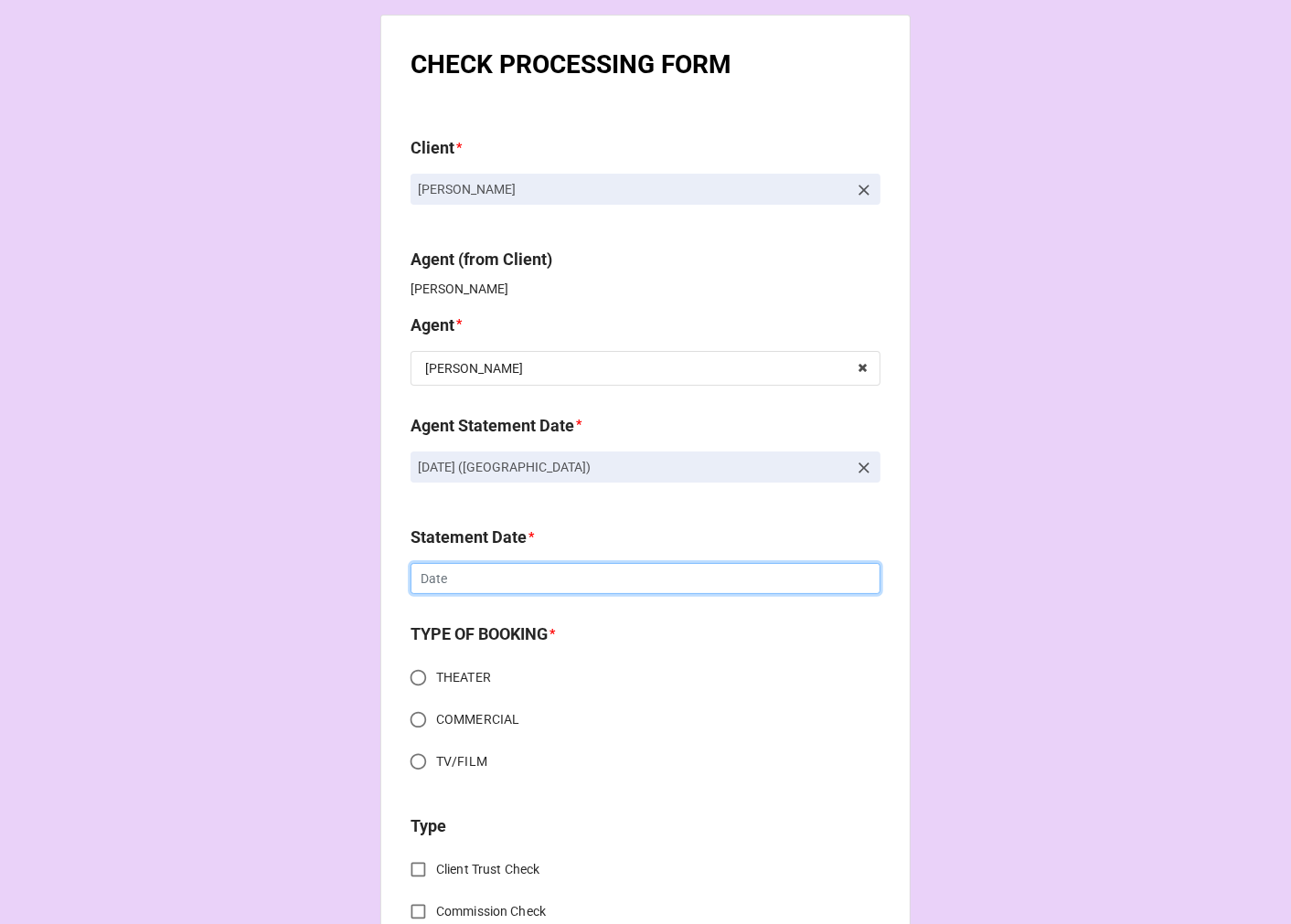
click at [504, 588] on input "text" at bounding box center [646, 578] width 470 height 32
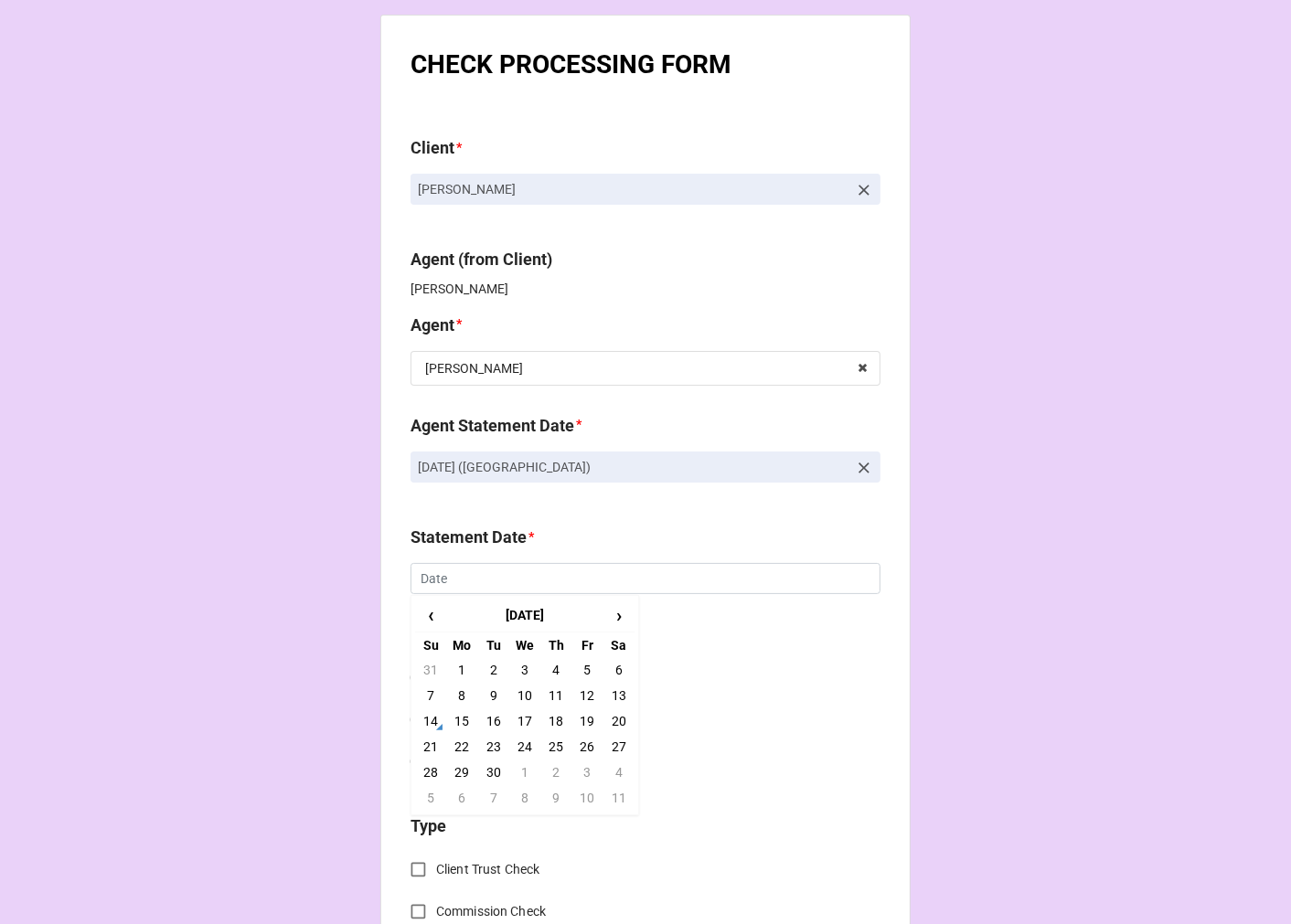
click at [583, 719] on td "19" at bounding box center [586, 721] width 32 height 26
type input "[DATE]"
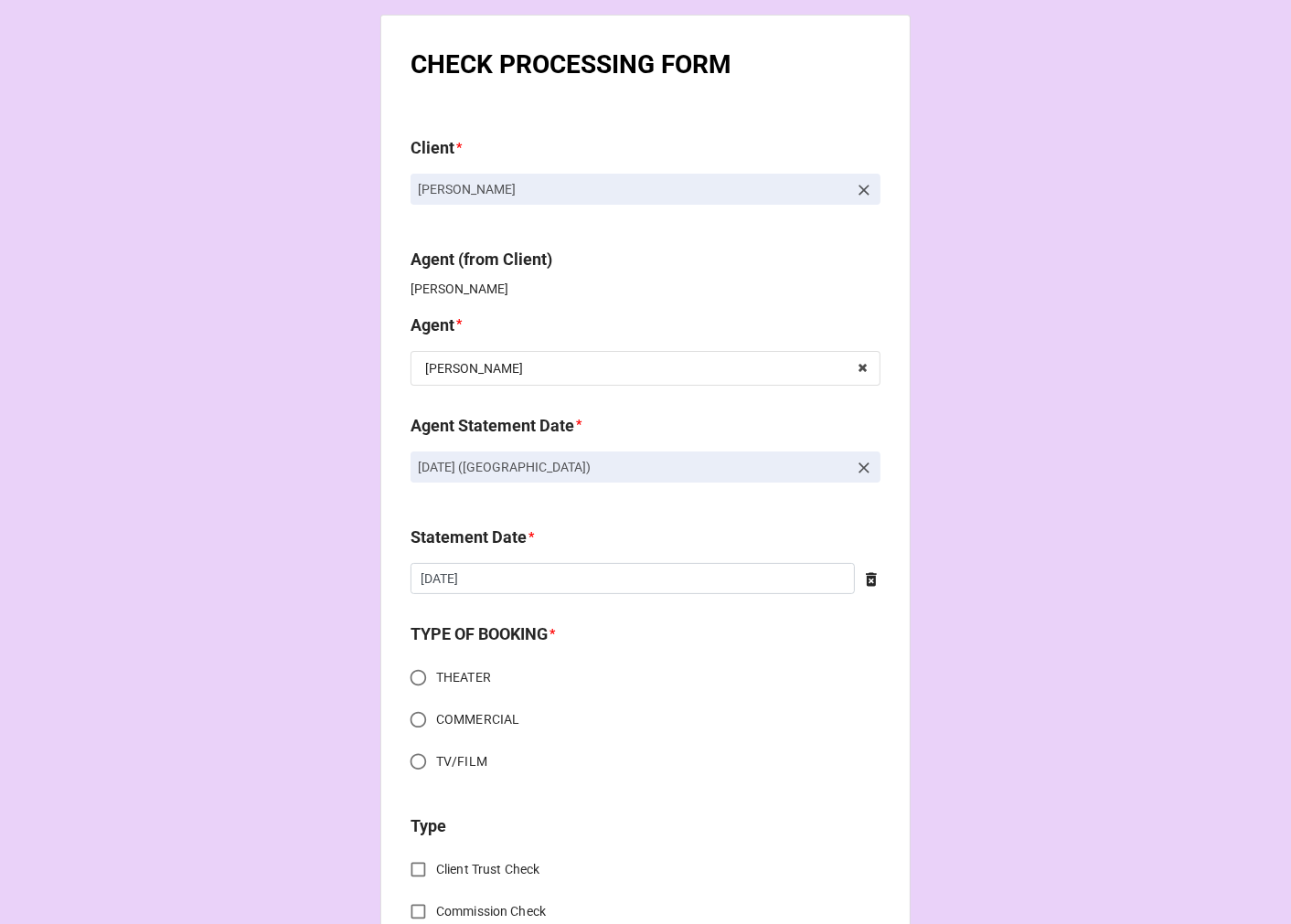
click at [410, 672] on input "THEATER" at bounding box center [417, 677] width 35 height 35
radio input "true"
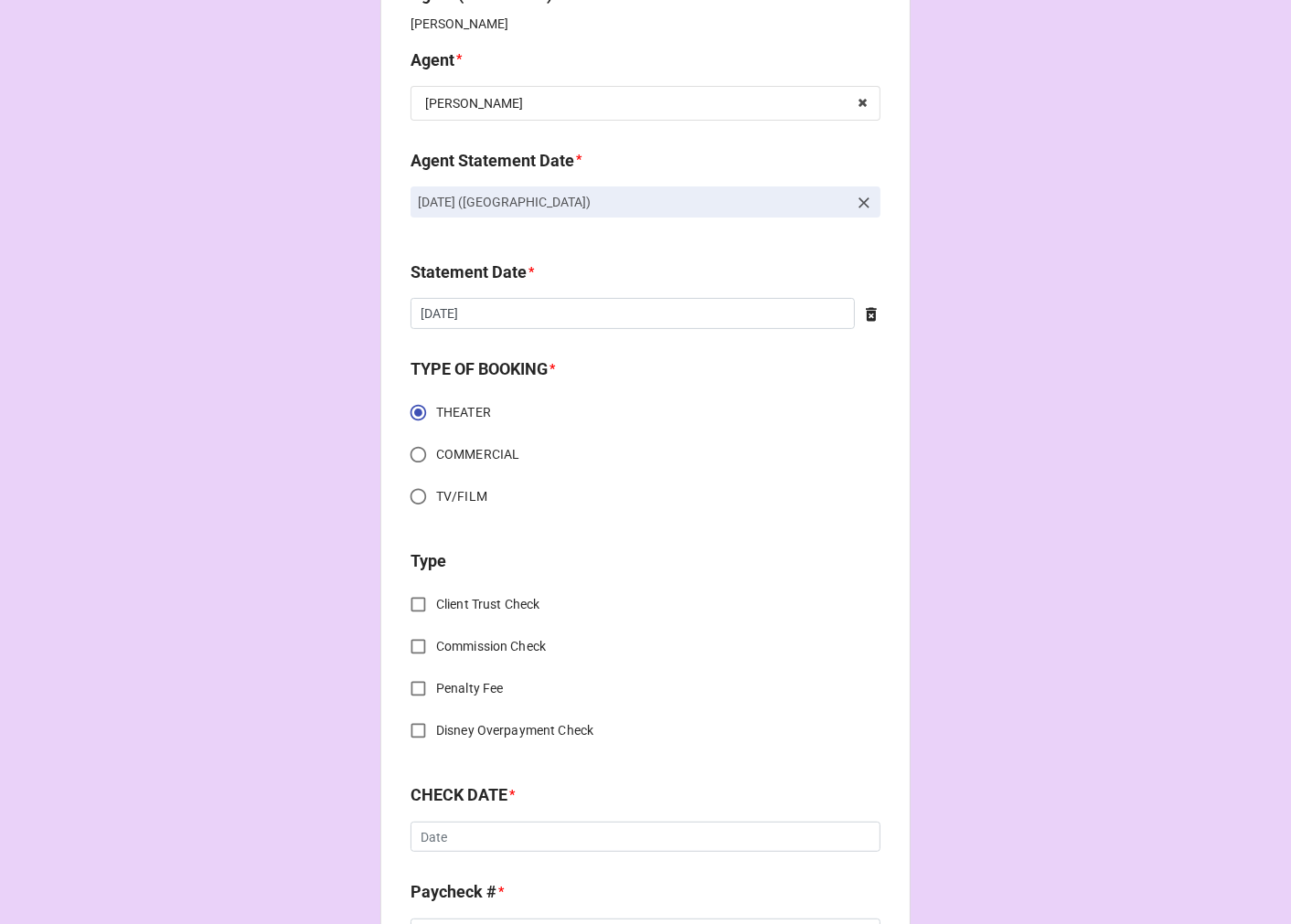
scroll to position [304, 0]
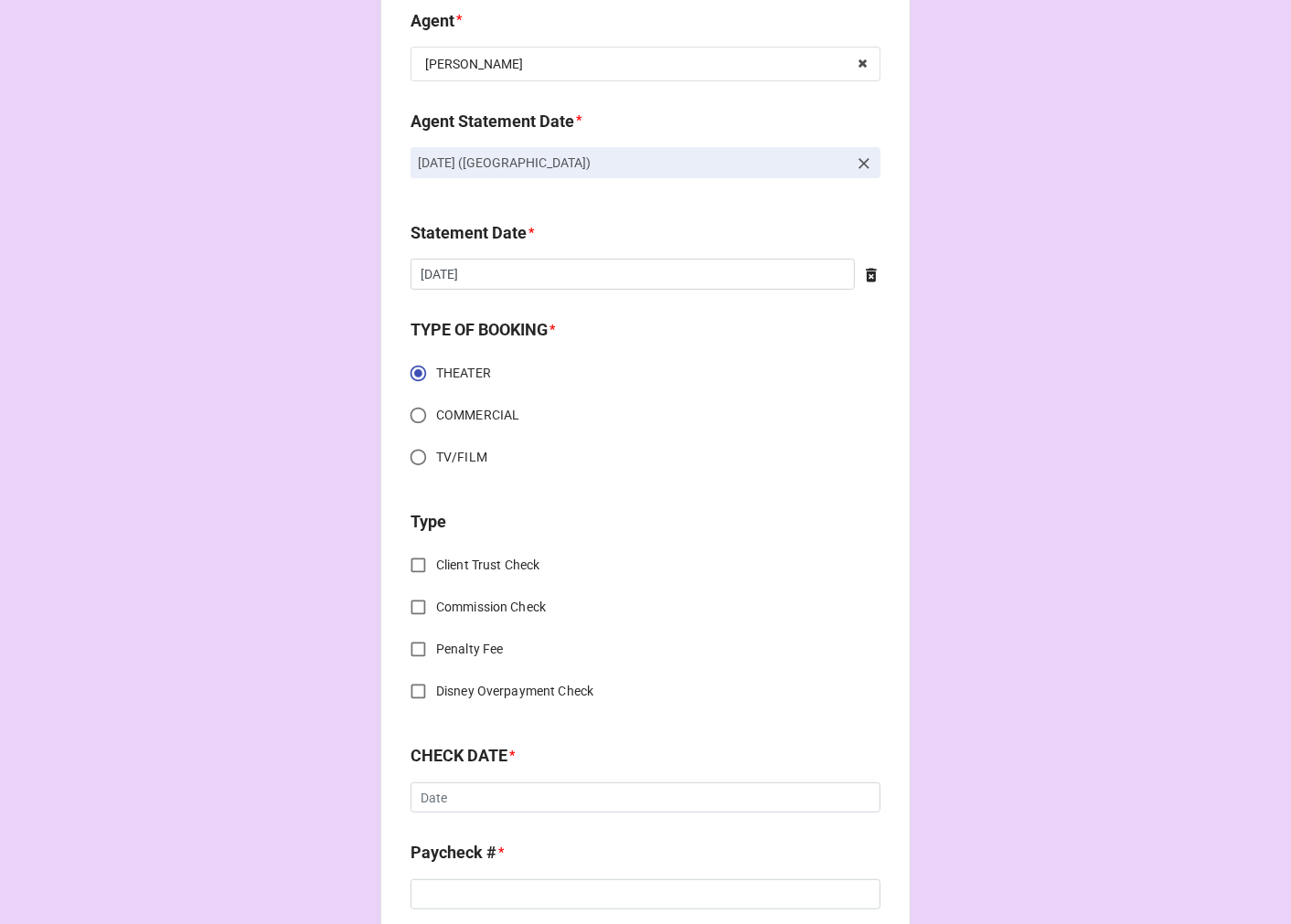
click at [409, 599] on input "Commission Check" at bounding box center [417, 607] width 35 height 35
checkbox input "true"
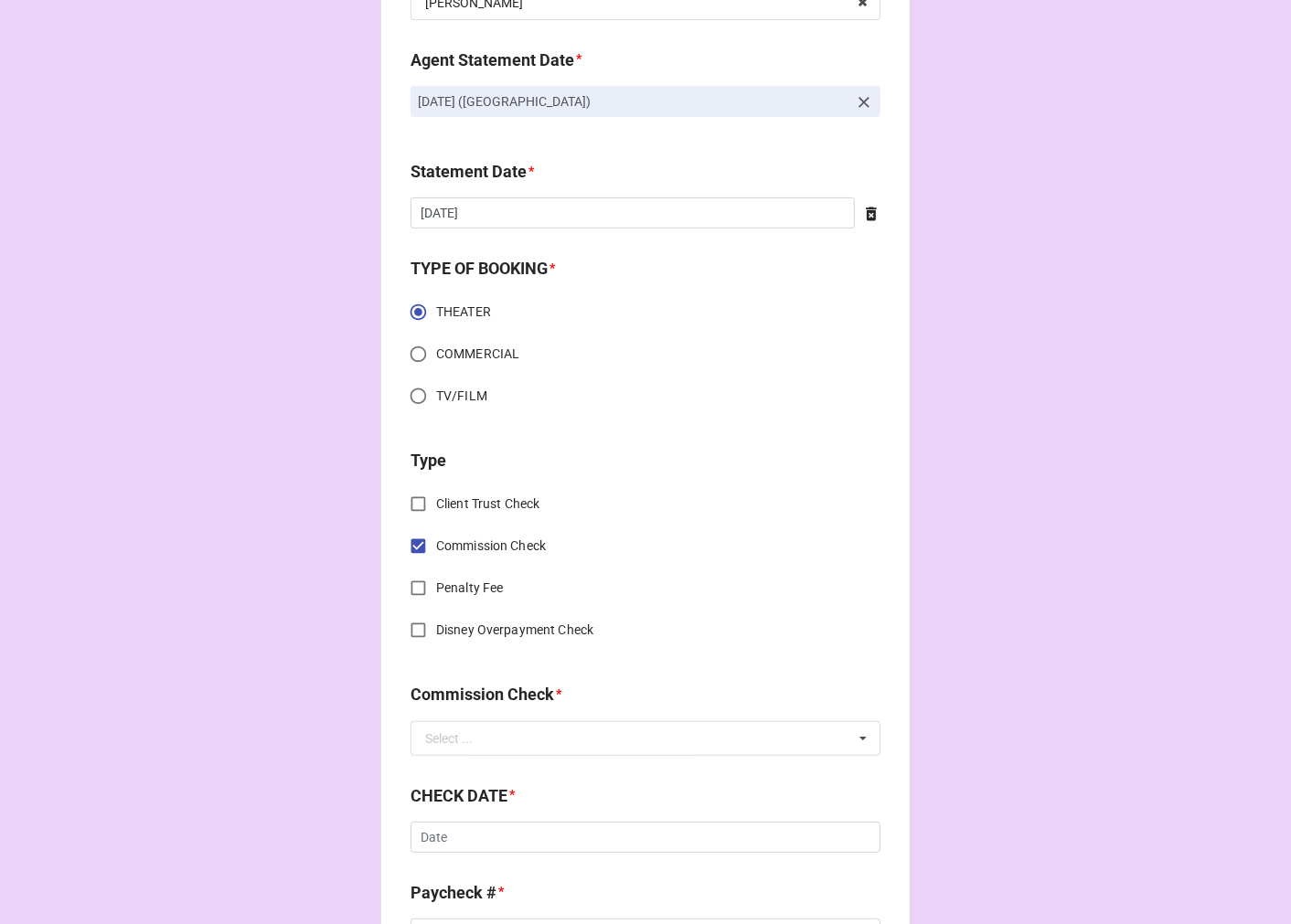
scroll to position [507, 0]
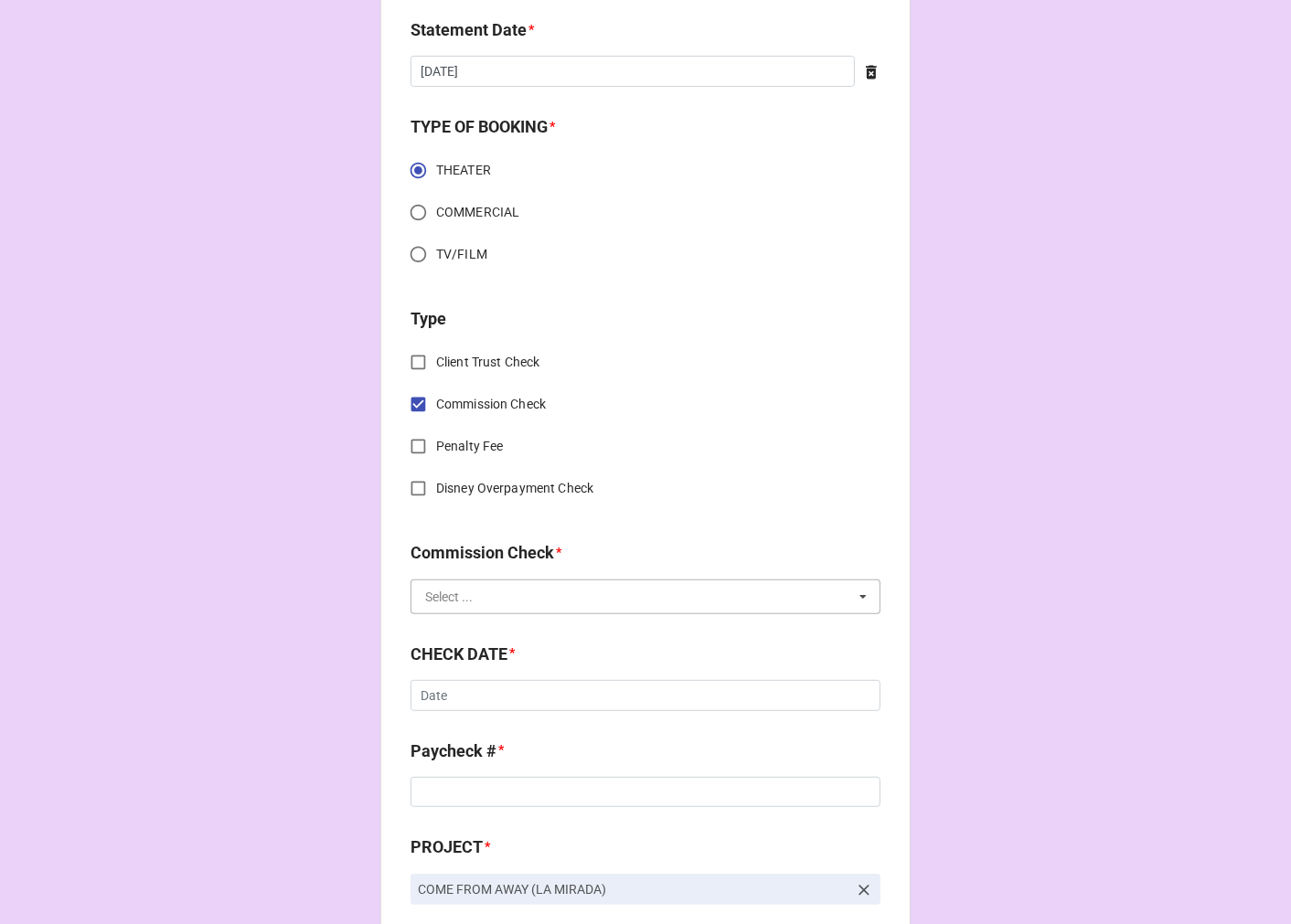
click at [472, 597] on input "text" at bounding box center [646, 597] width 468 height 32
click at [467, 632] on span "FSE (Client)" at bounding box center [458, 630] width 66 height 14
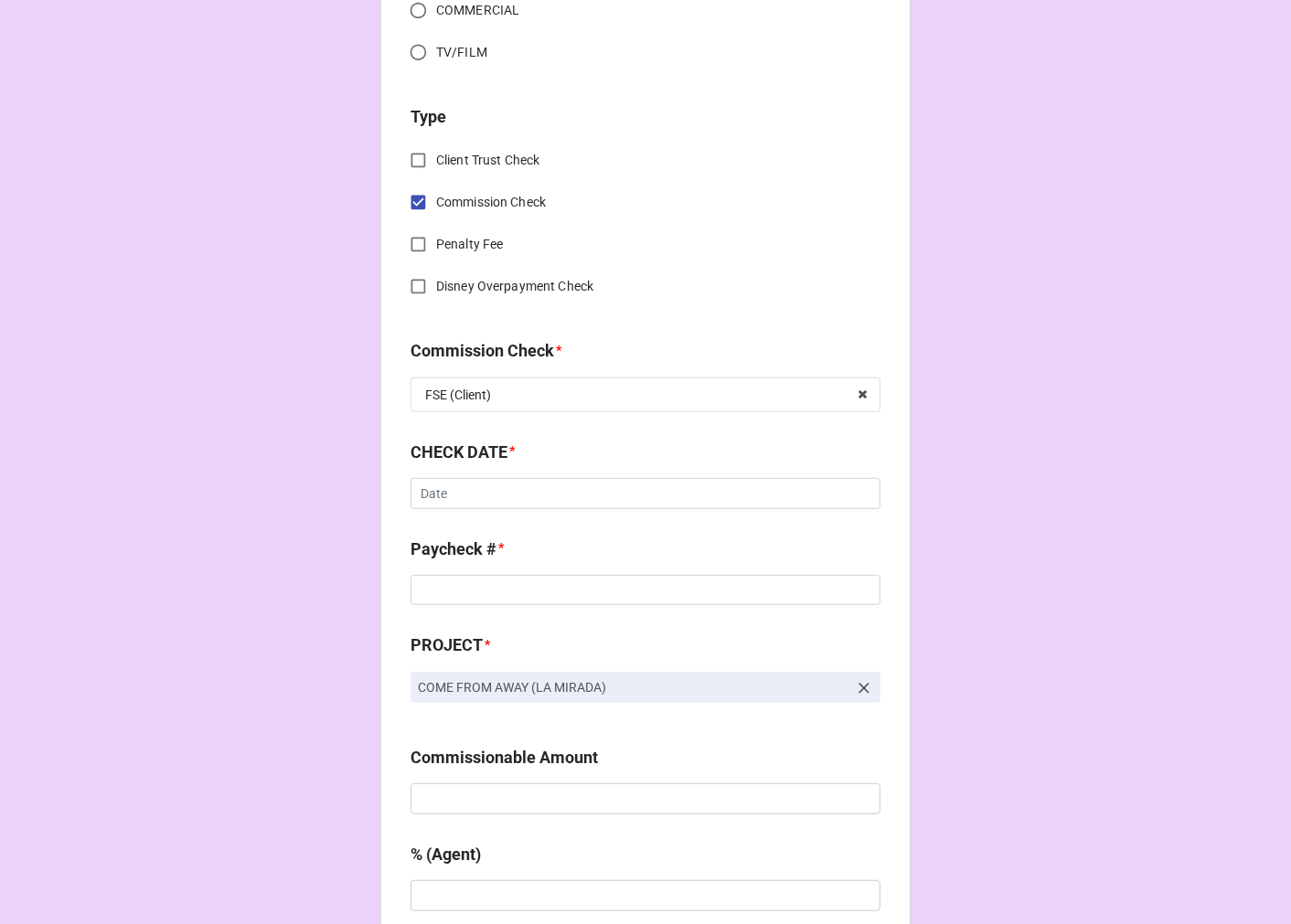
scroll to position [710, 0]
click at [482, 494] on input "text" at bounding box center [646, 493] width 470 height 32
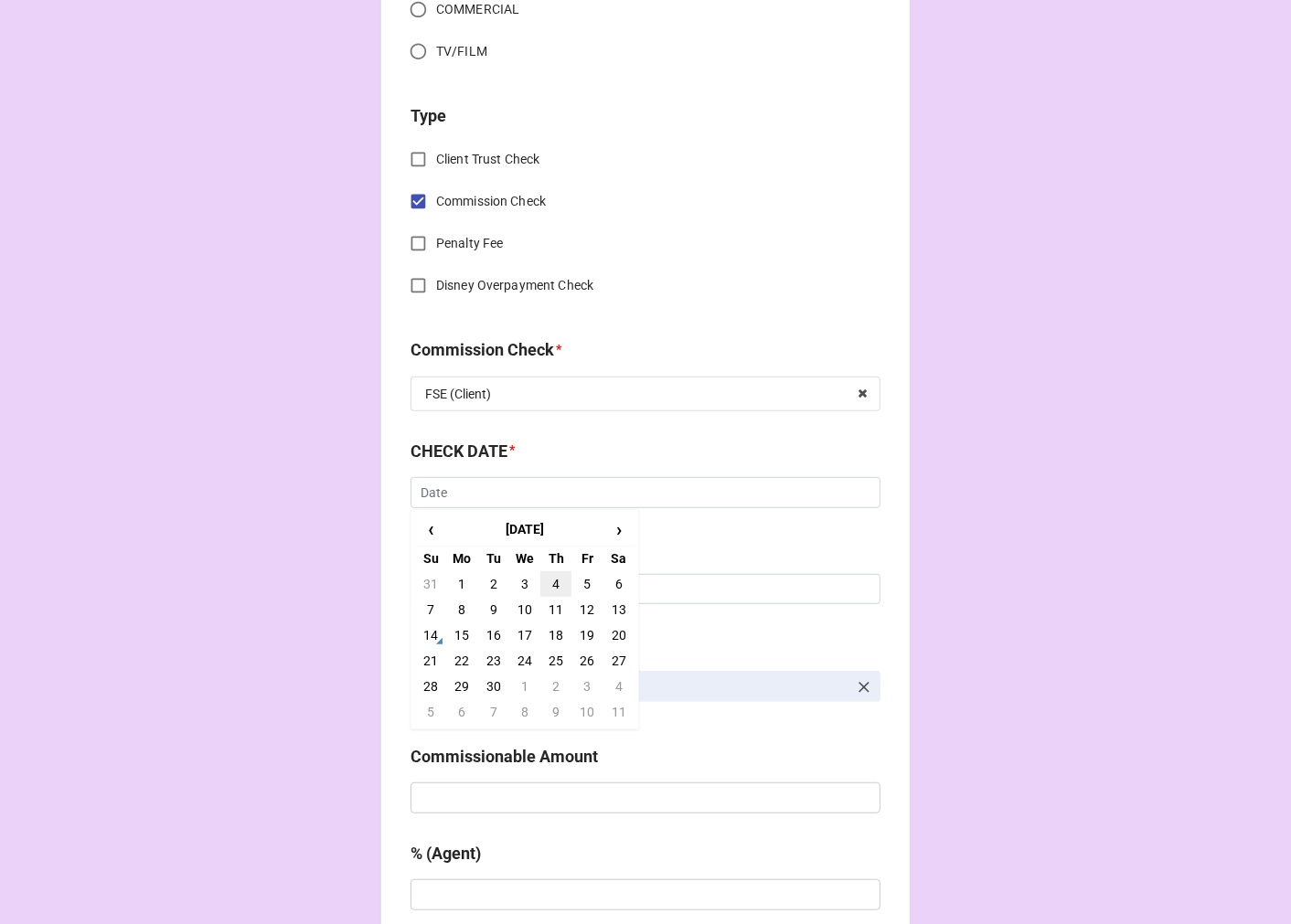
click at [548, 586] on td "4" at bounding box center [556, 583] width 32 height 26
type input "[DATE]"
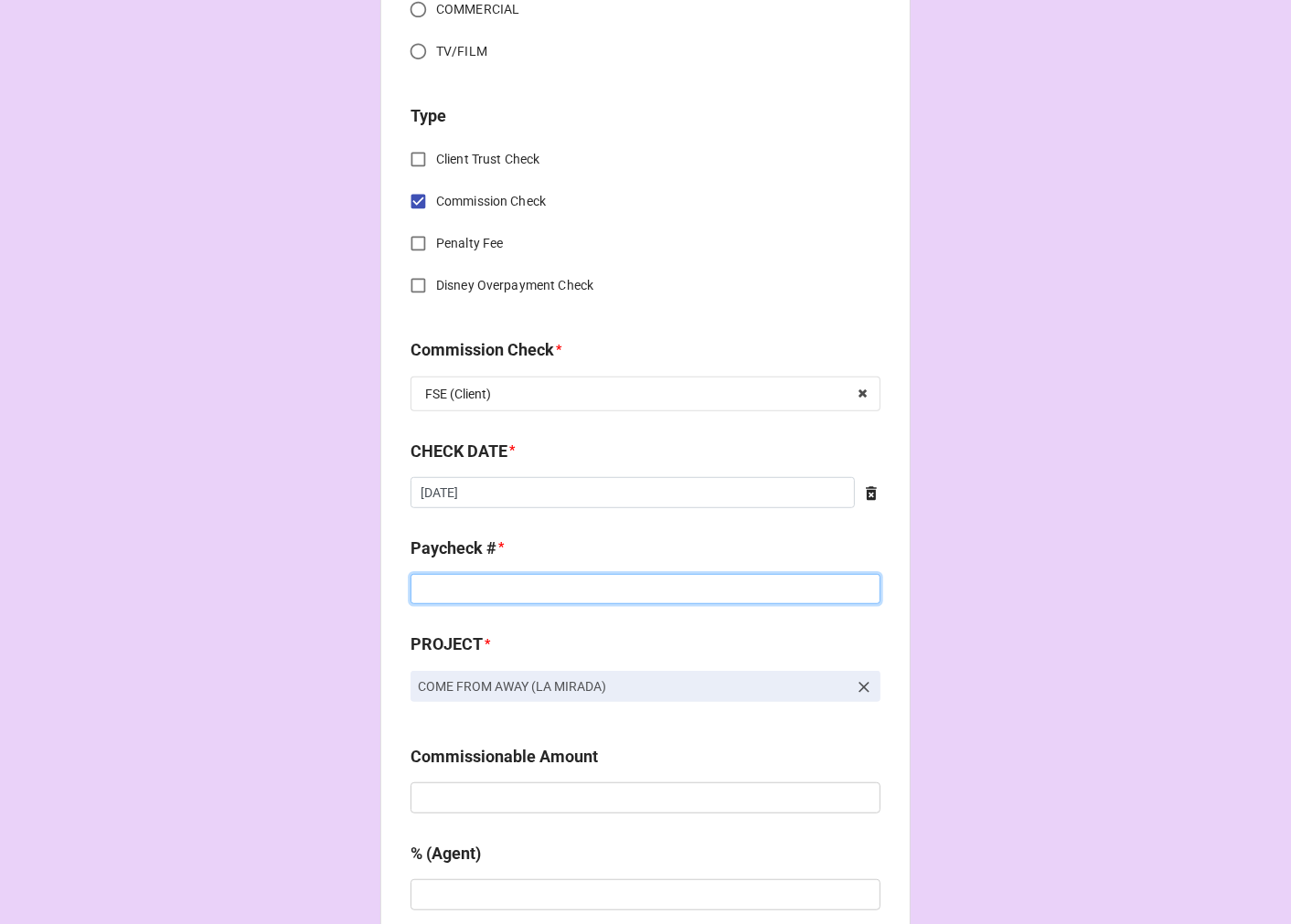
click at [454, 583] on input at bounding box center [646, 589] width 470 height 32
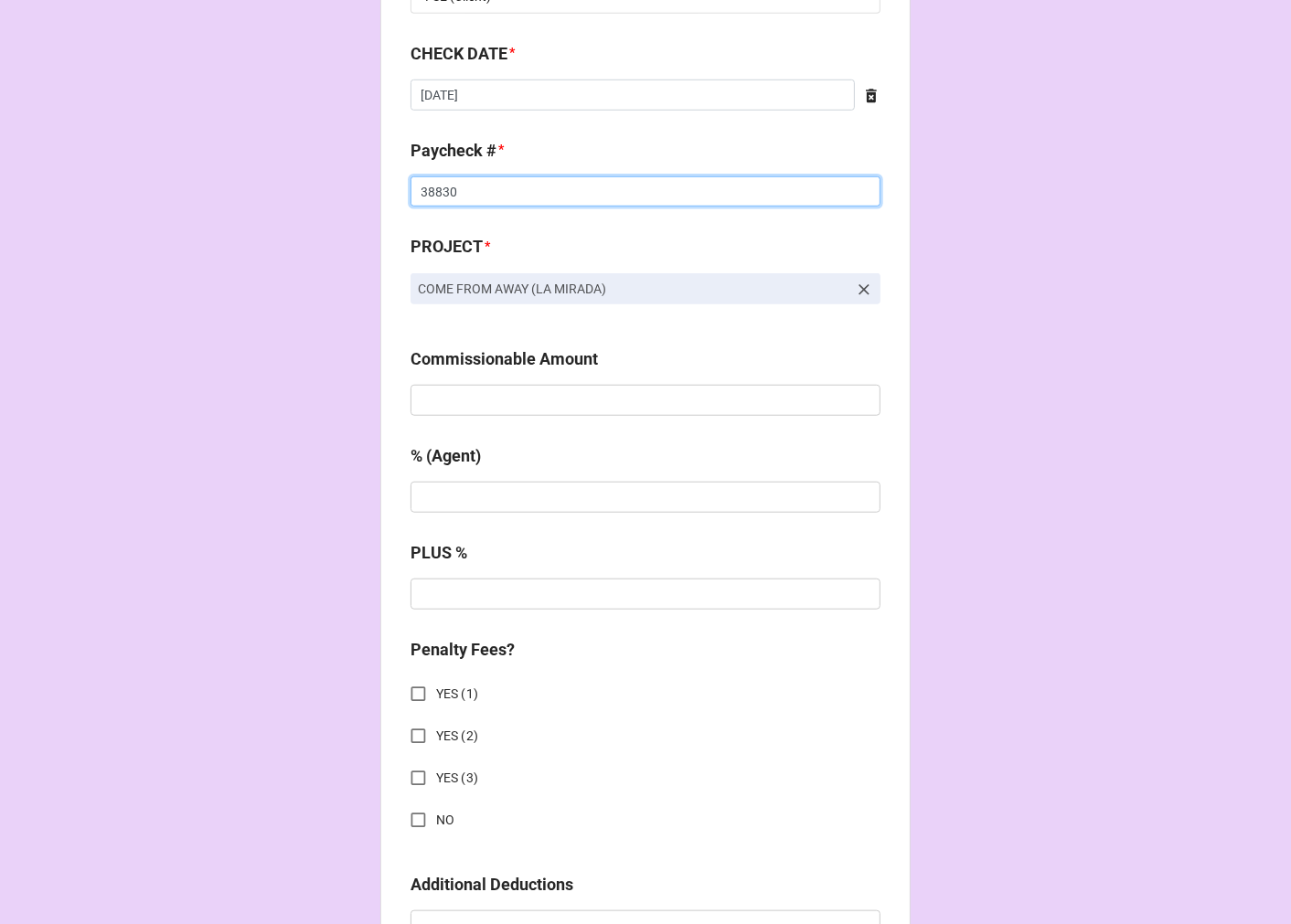
scroll to position [1117, 0]
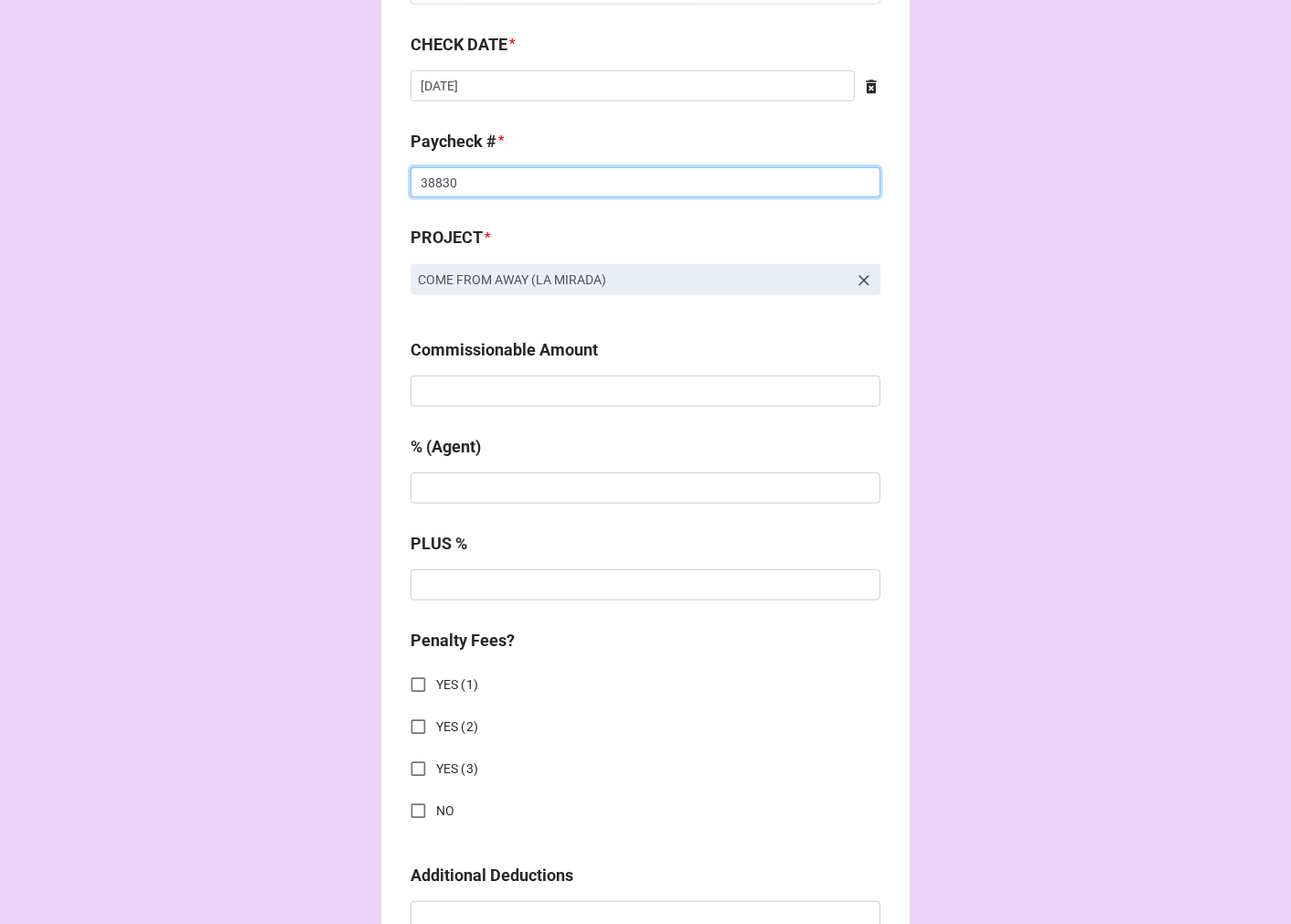
type input "38830"
click at [457, 394] on input "text" at bounding box center [646, 390] width 470 height 32
type input "$1,142.80"
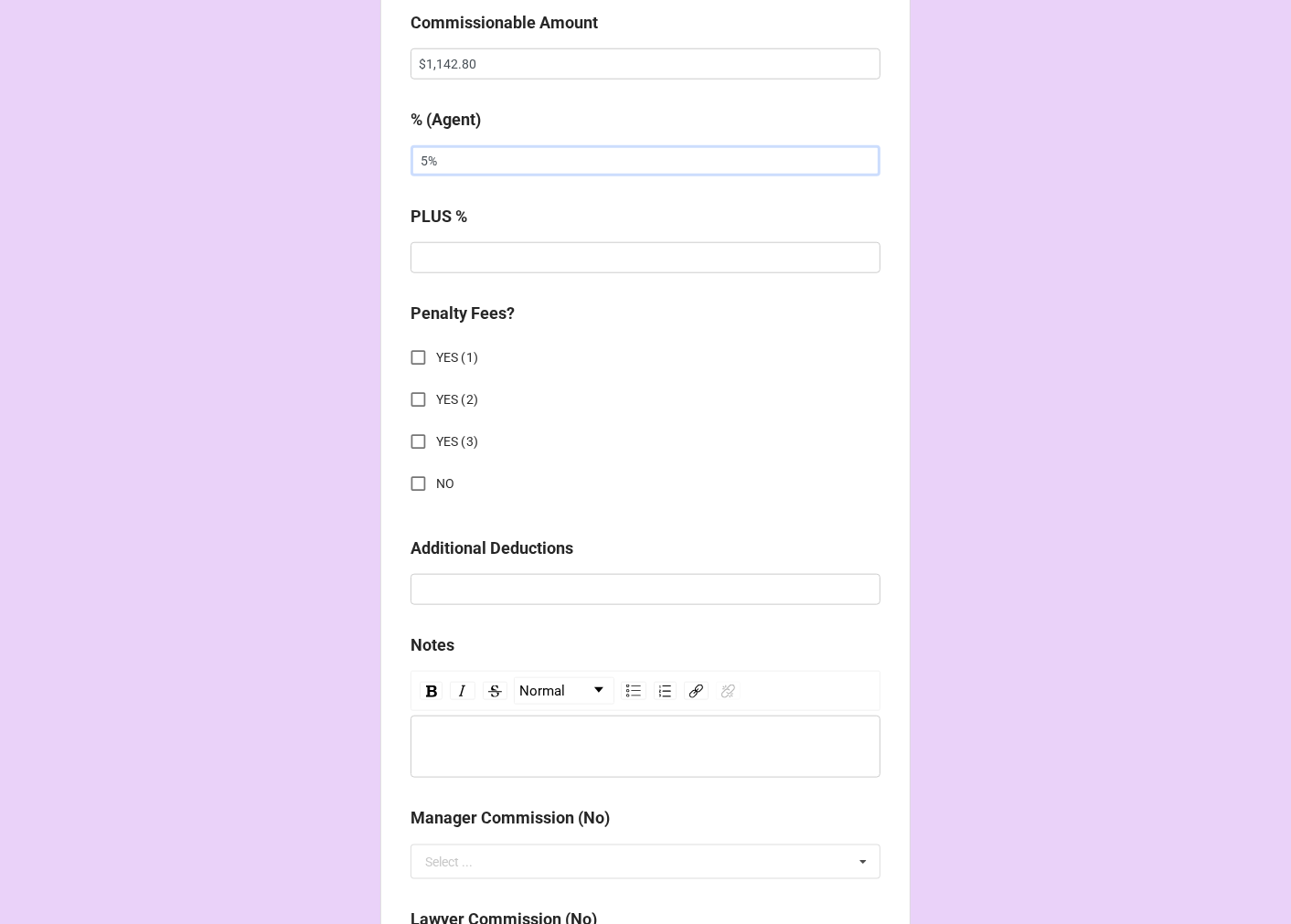
scroll to position [1522, 0]
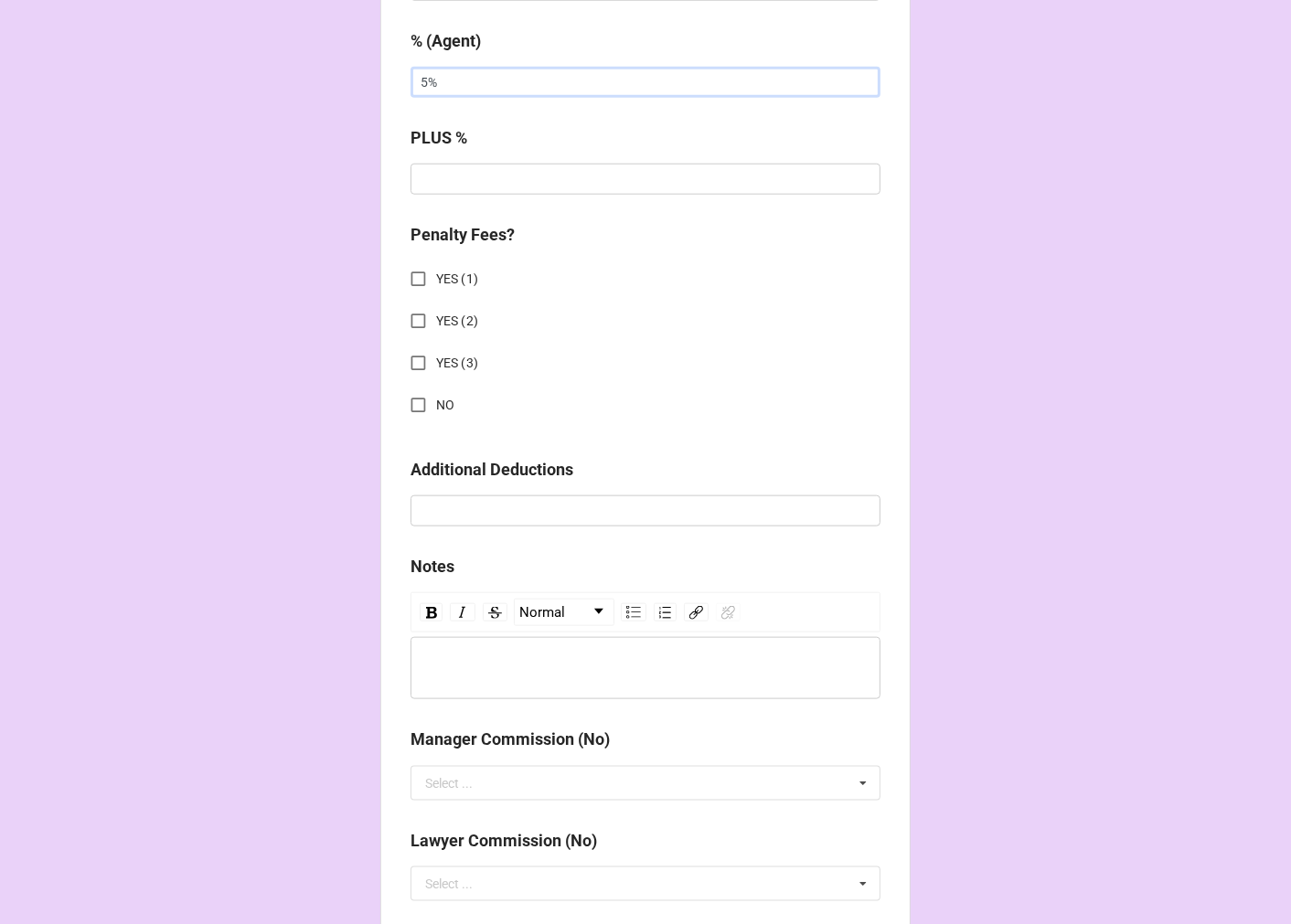
type input "5%"
drag, startPoint x: 405, startPoint y: 405, endPoint x: 574, endPoint y: 457, distance: 176.8
click at [405, 404] on input "NO" at bounding box center [417, 405] width 35 height 35
checkbox input "true"
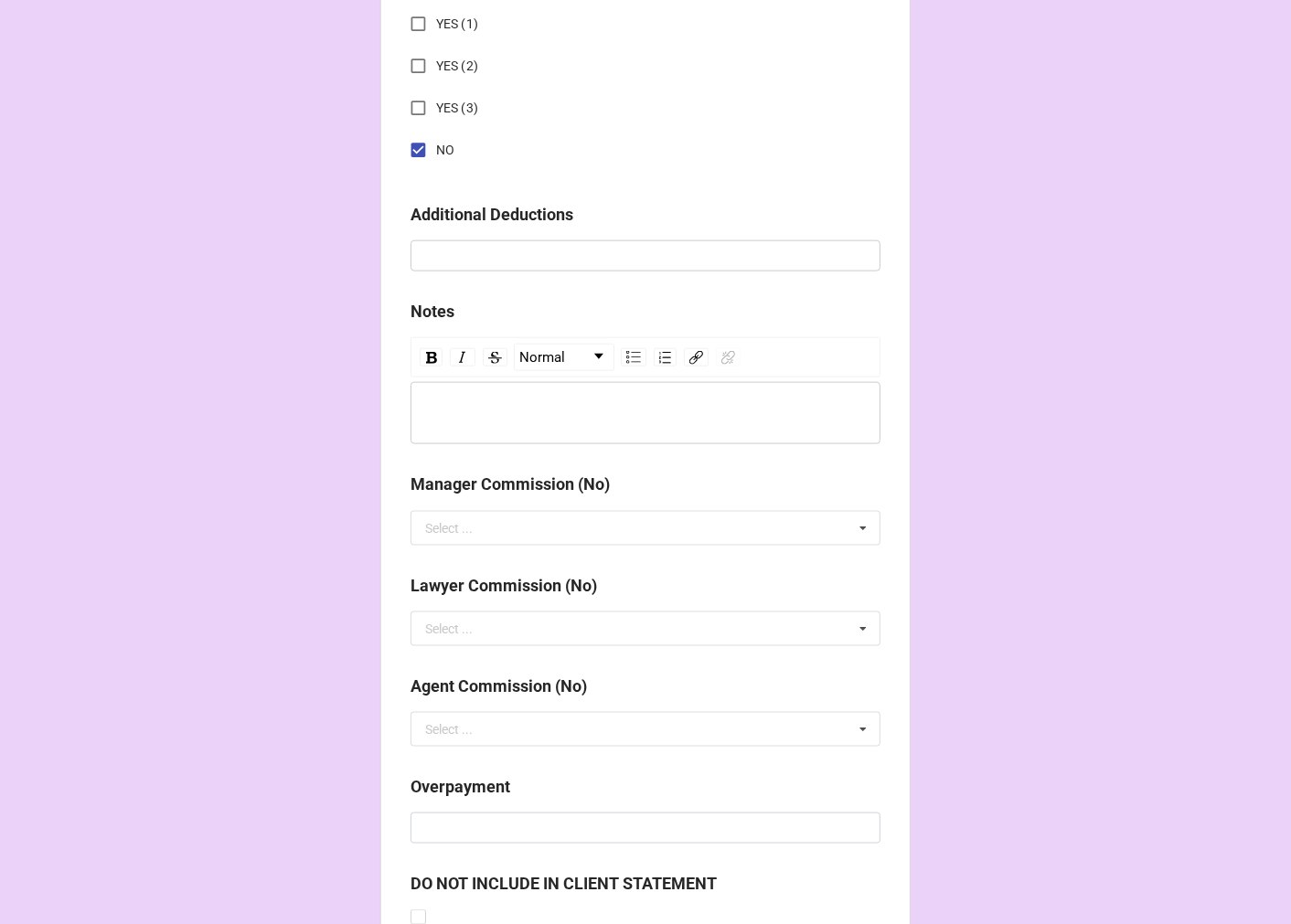
scroll to position [2025, 0]
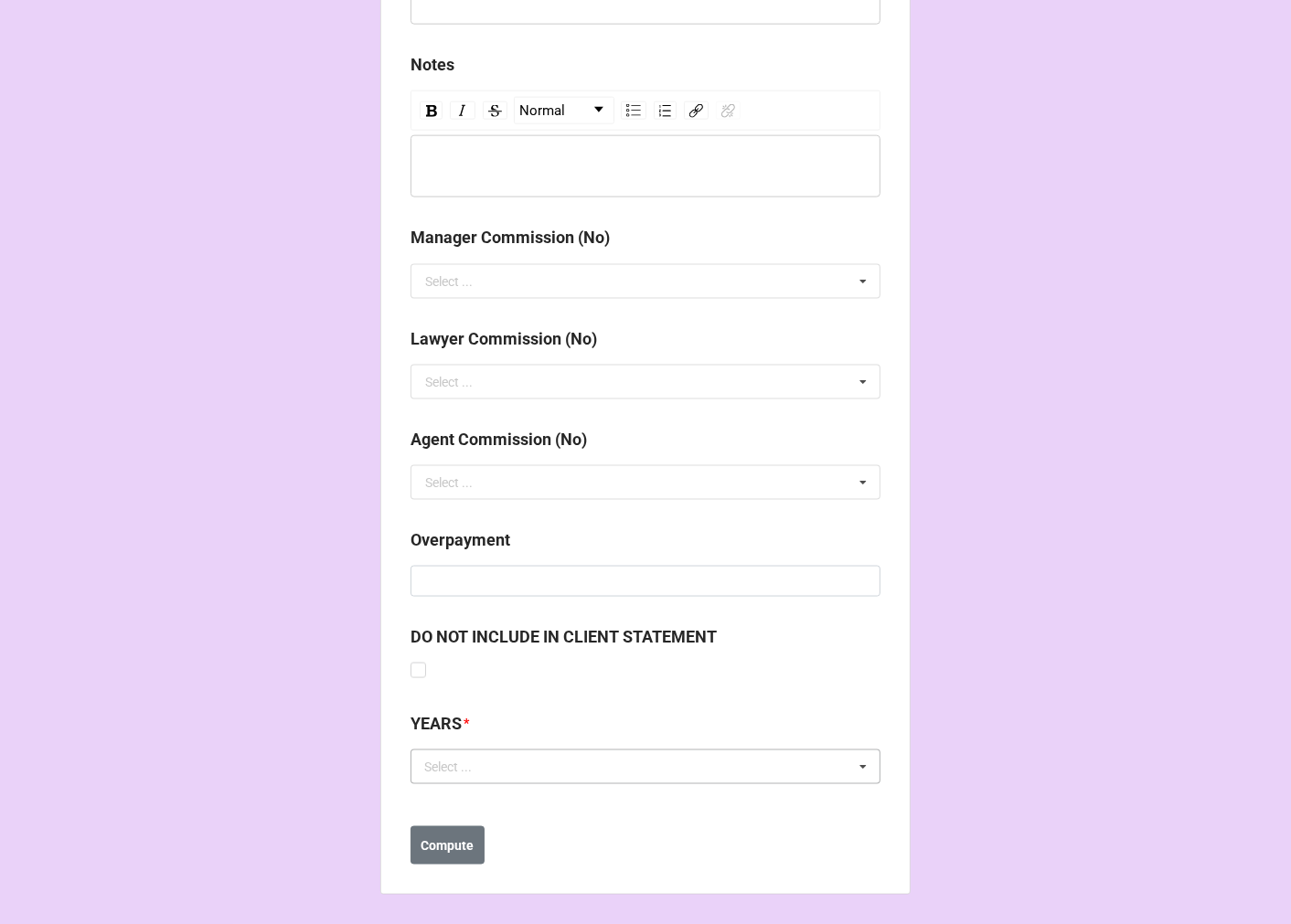
click at [452, 762] on div "Select ..." at bounding box center [458, 767] width 78 height 21
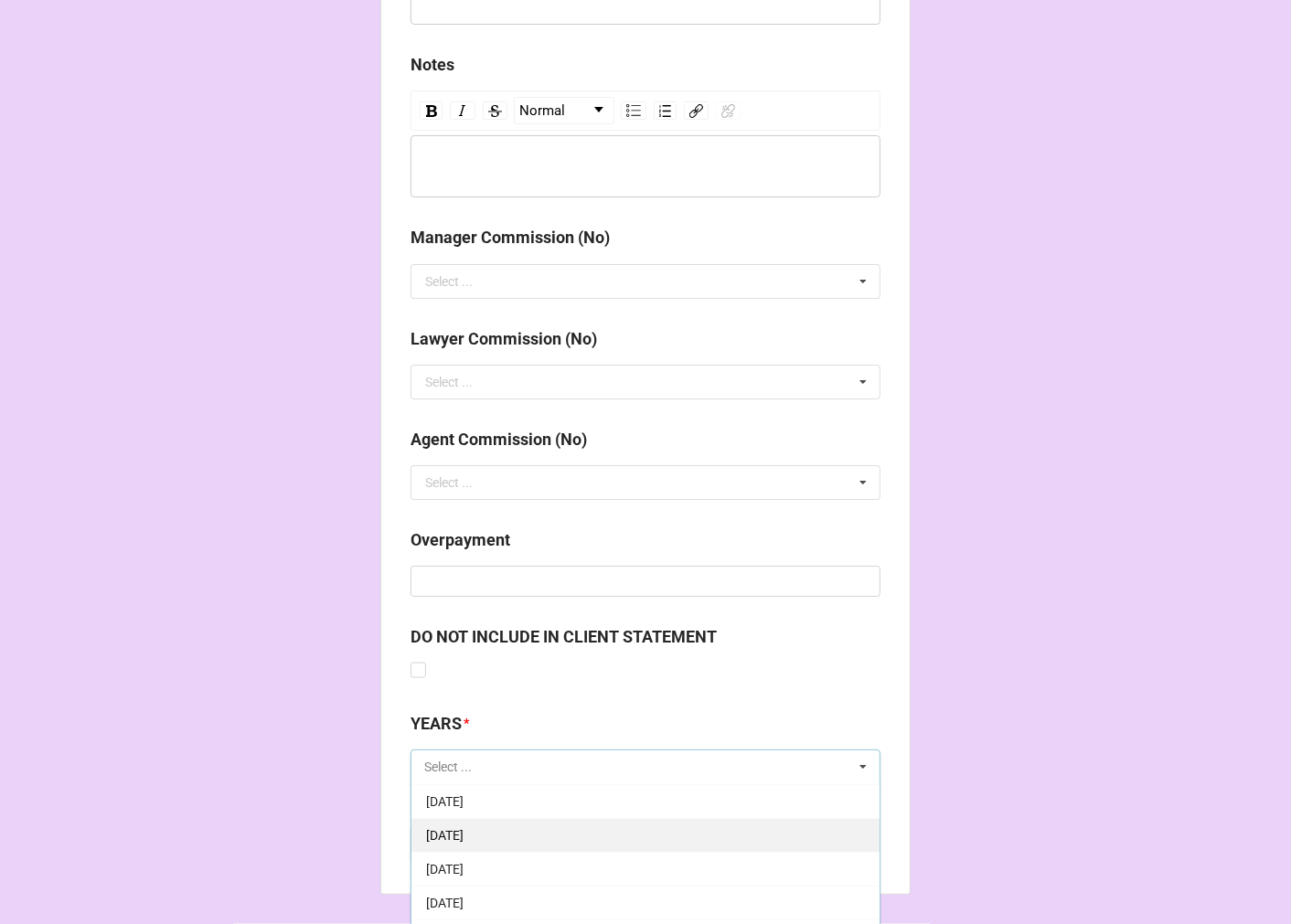
scroll to position [203, 0]
click at [463, 866] on span "[DATE]" at bounding box center [444, 868] width 37 height 14
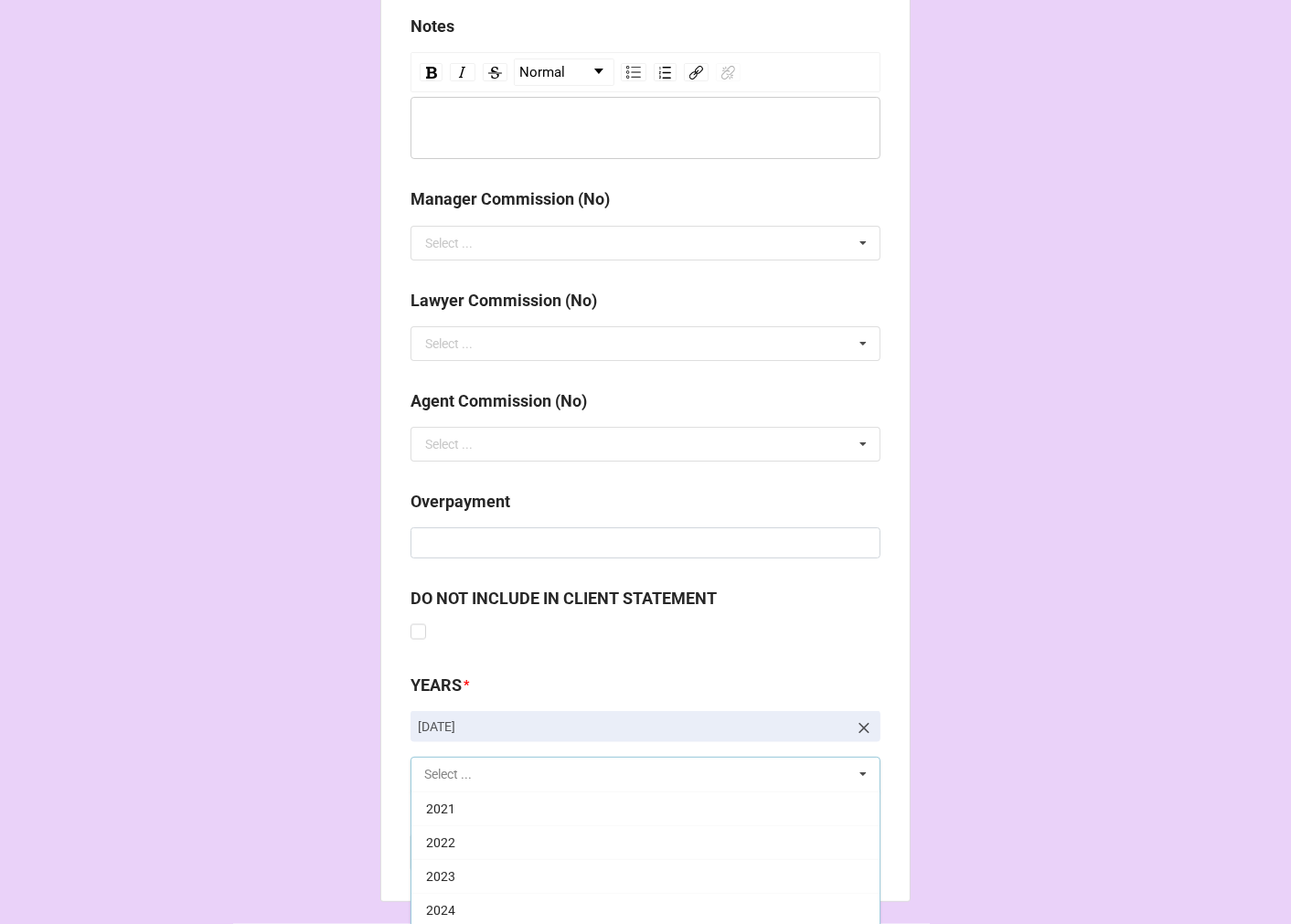
scroll to position [2126, 0]
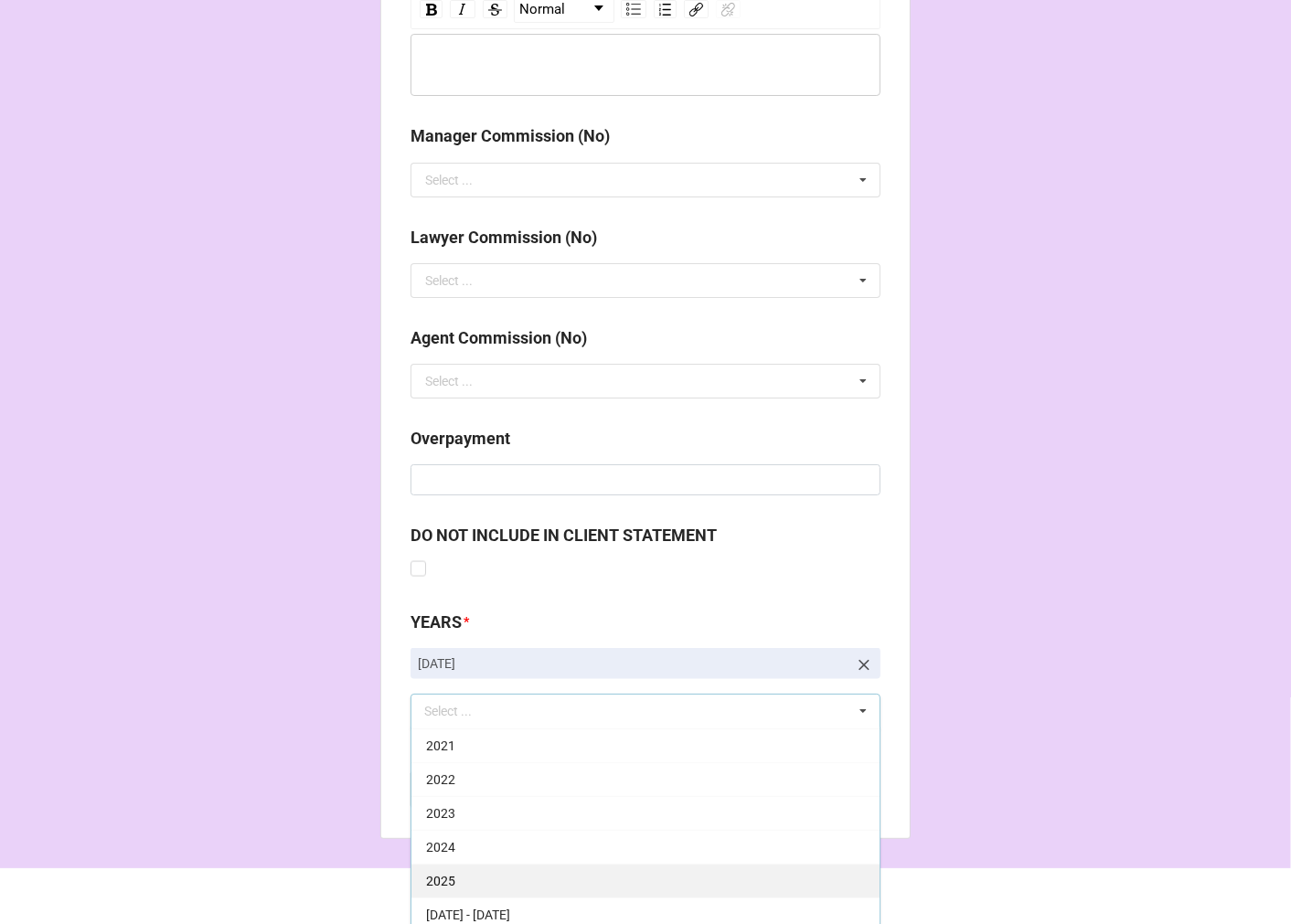
click at [479, 870] on div "2025" at bounding box center [646, 880] width 468 height 33
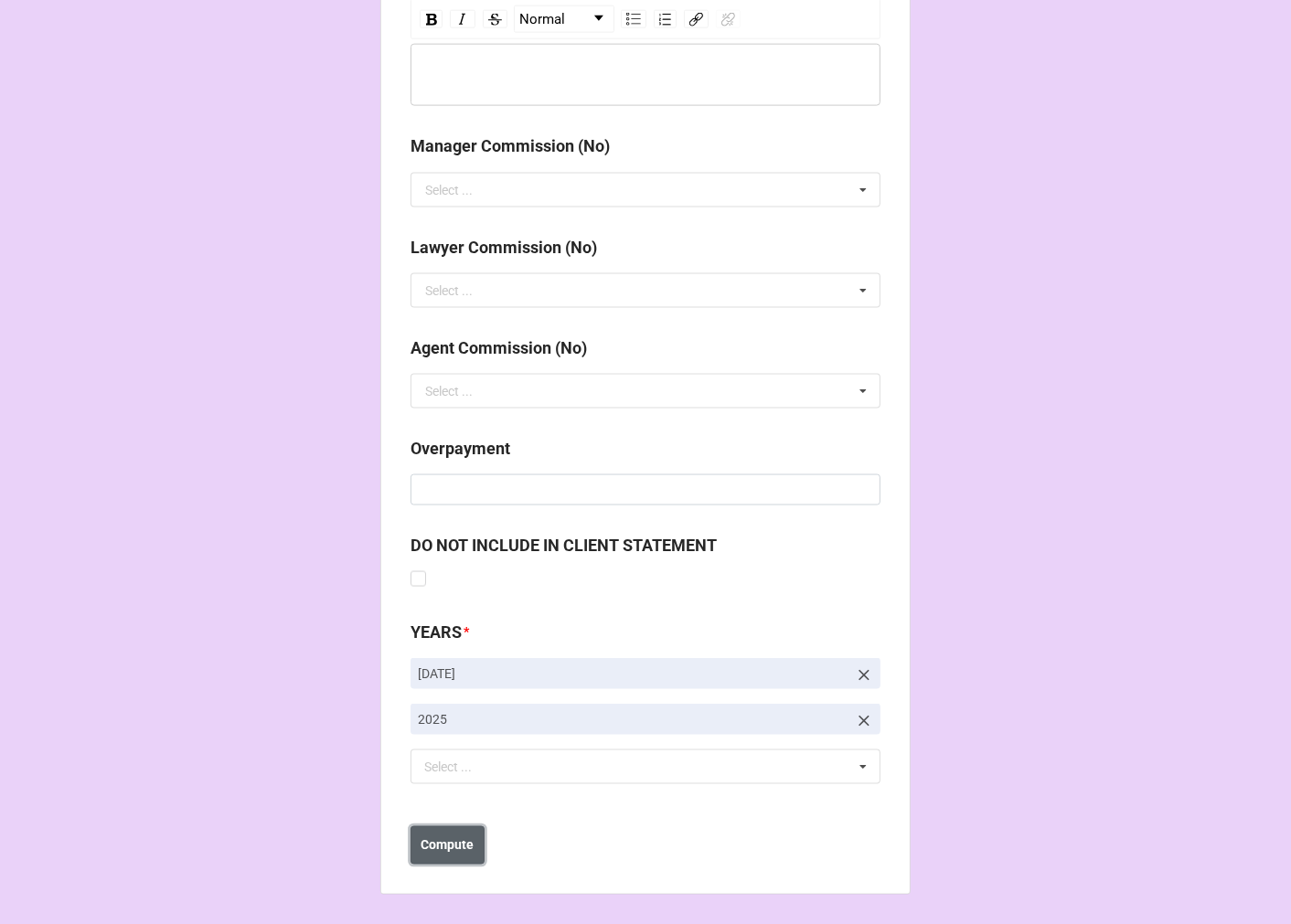
click at [435, 842] on b "Compute" at bounding box center [448, 846] width 53 height 19
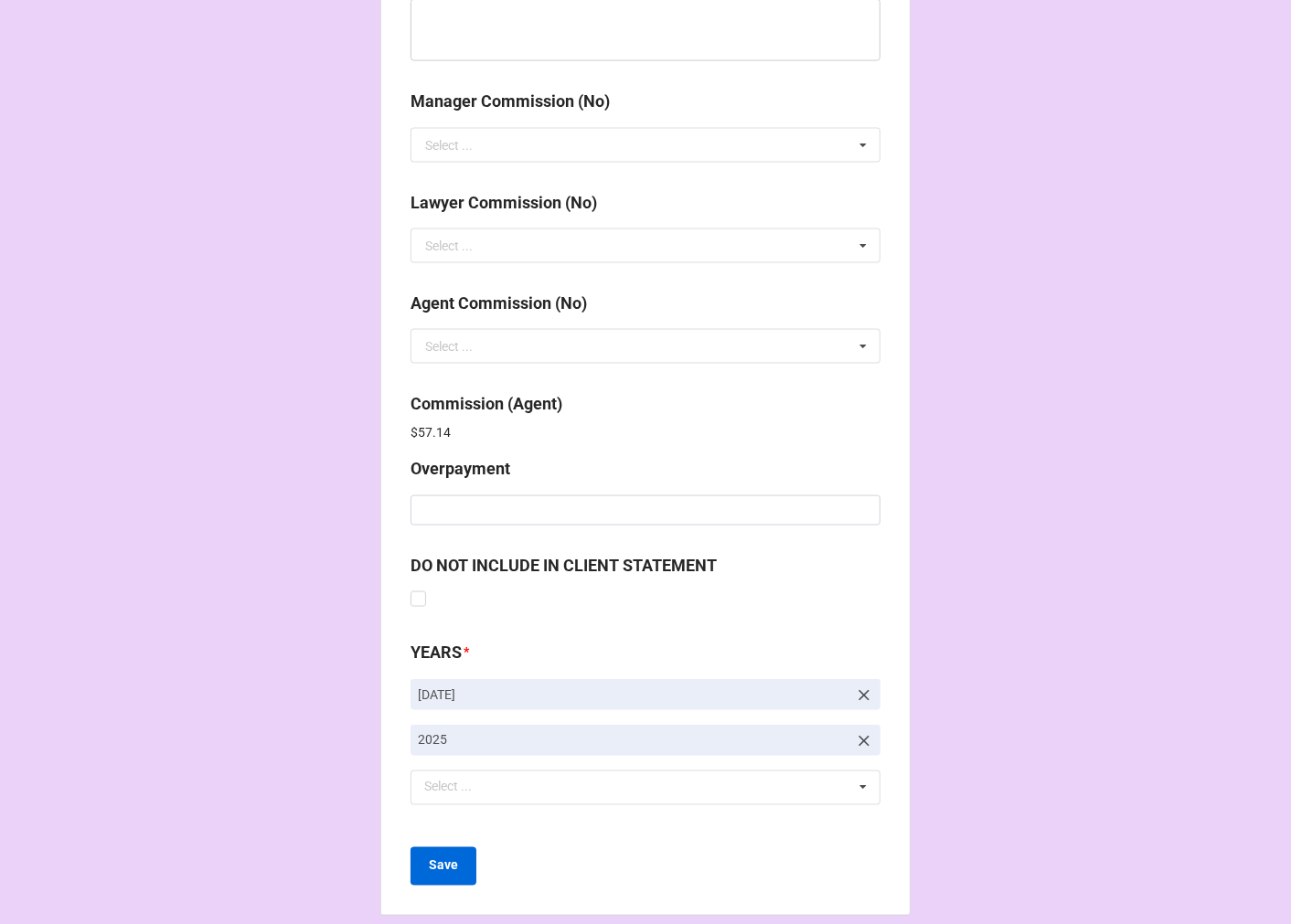
scroll to position [2180, 0]
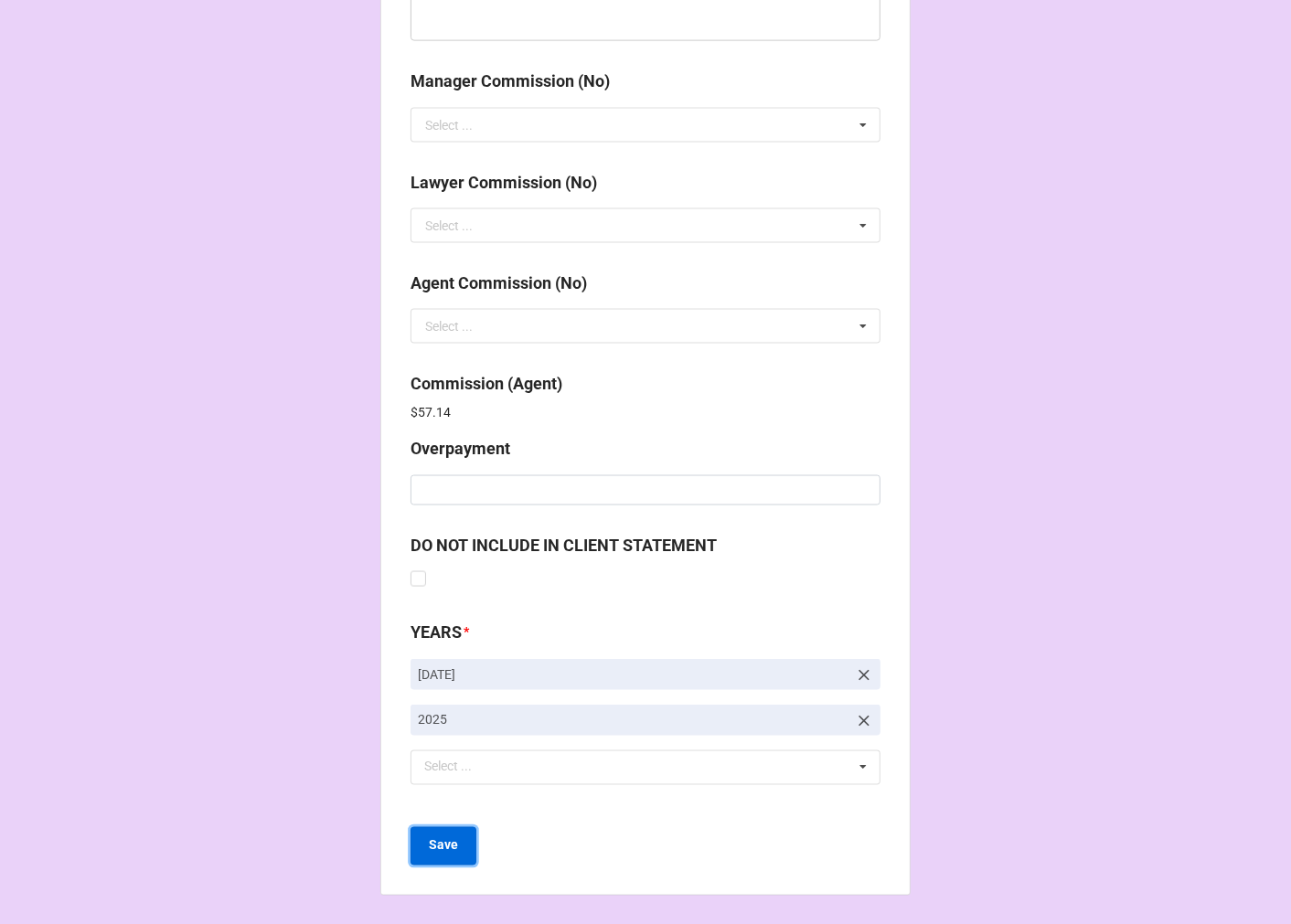
click at [450, 845] on b "Save" at bounding box center [443, 846] width 30 height 19
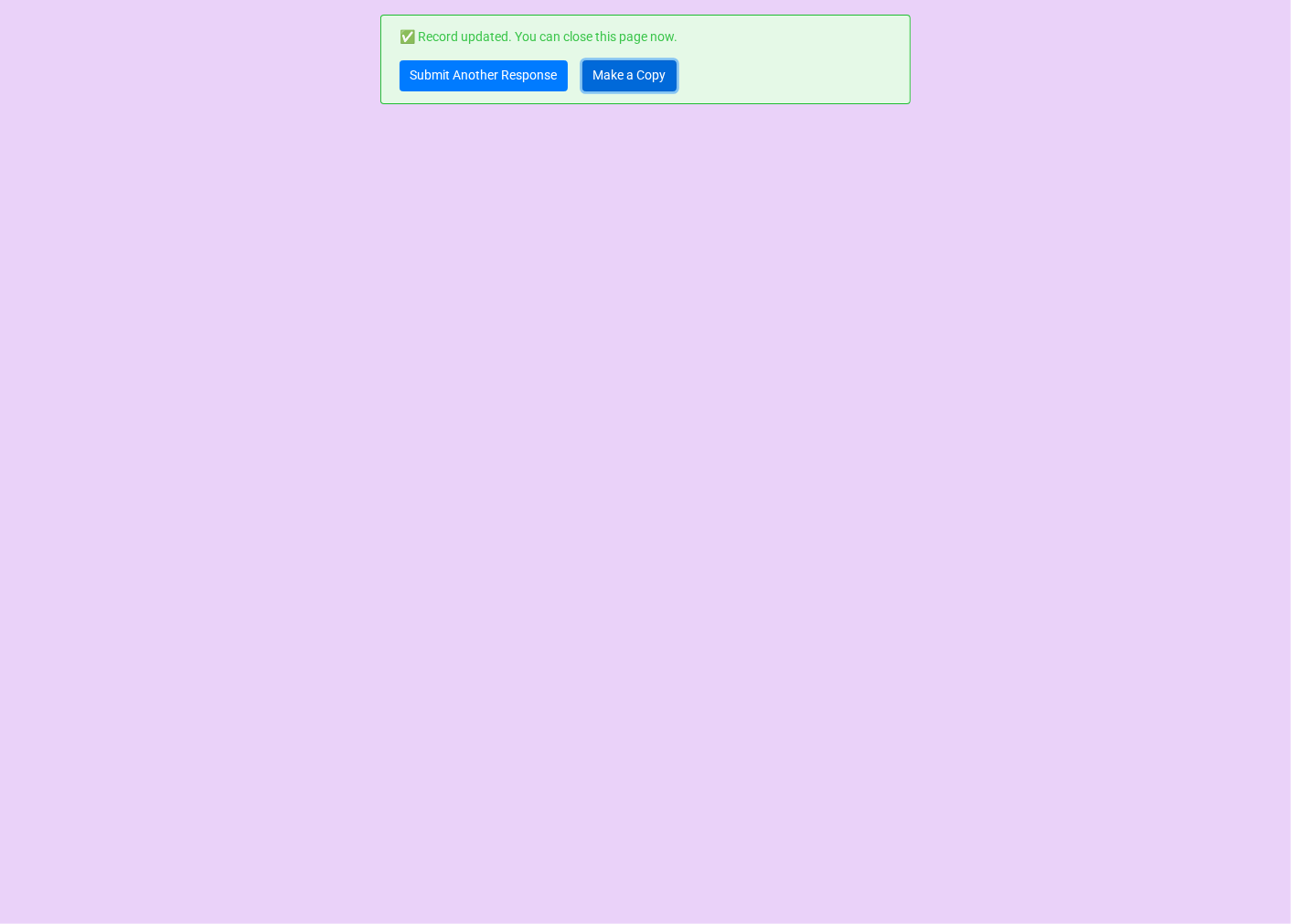
click at [632, 74] on link "Make a Copy" at bounding box center [629, 75] width 95 height 32
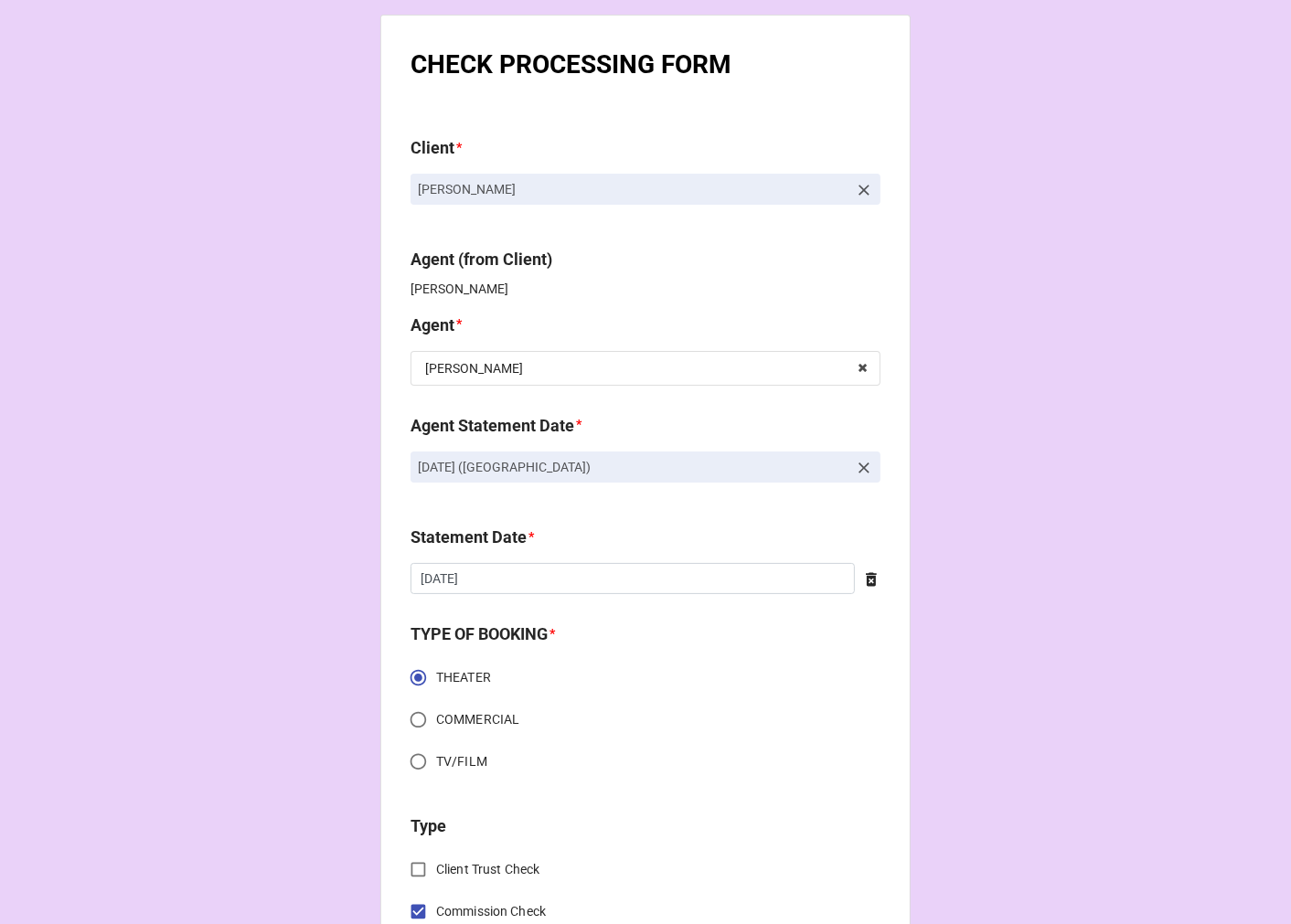
click at [855, 184] on icon at bounding box center [863, 190] width 18 height 18
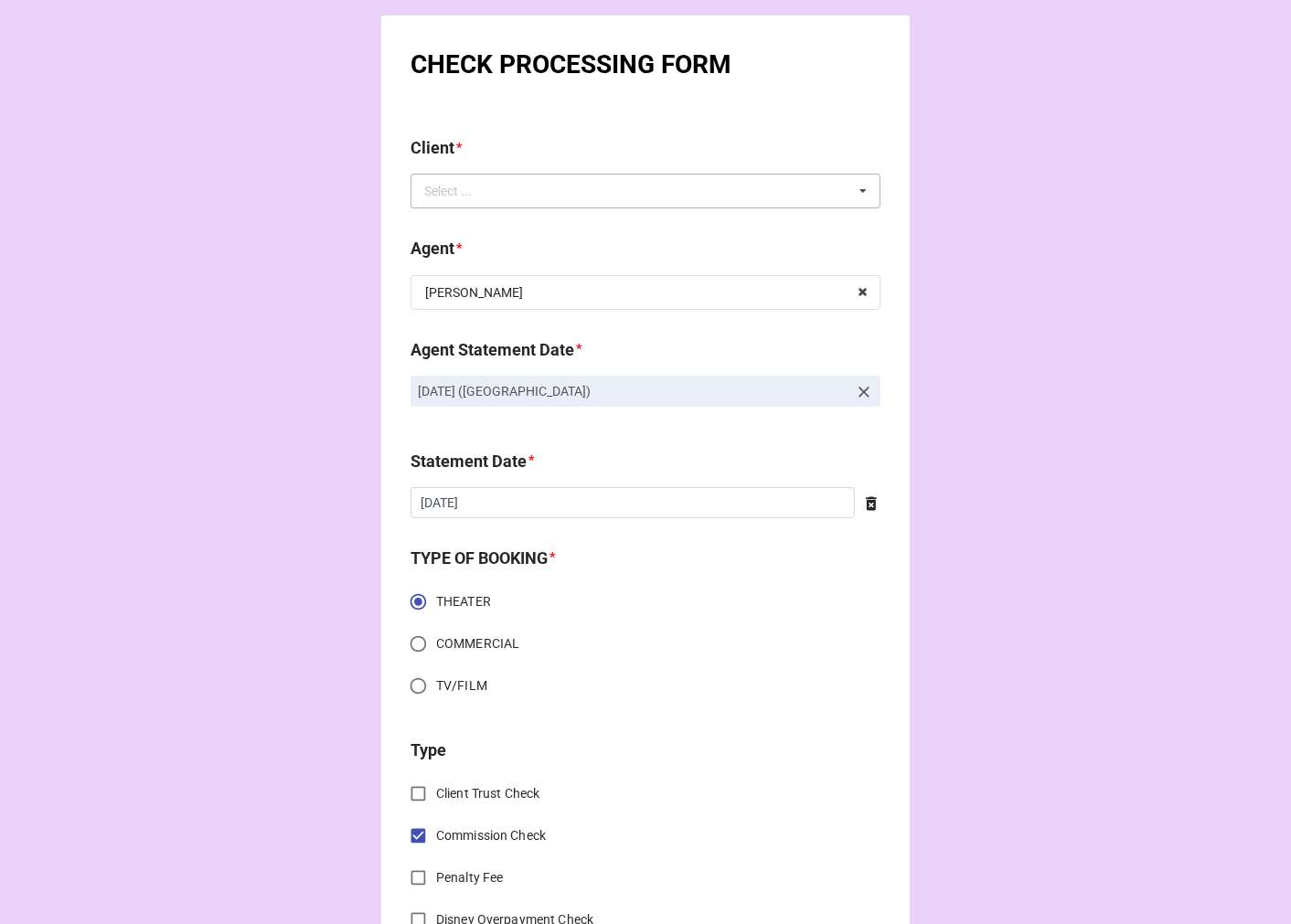
click at [714, 184] on div "Select ... No results found." at bounding box center [646, 191] width 470 height 34
paste input "[PERSON_NAME]"
type input "[PERSON_NAME]"
click at [491, 226] on span "[PERSON_NAME]" at bounding box center [475, 224] width 97 height 14
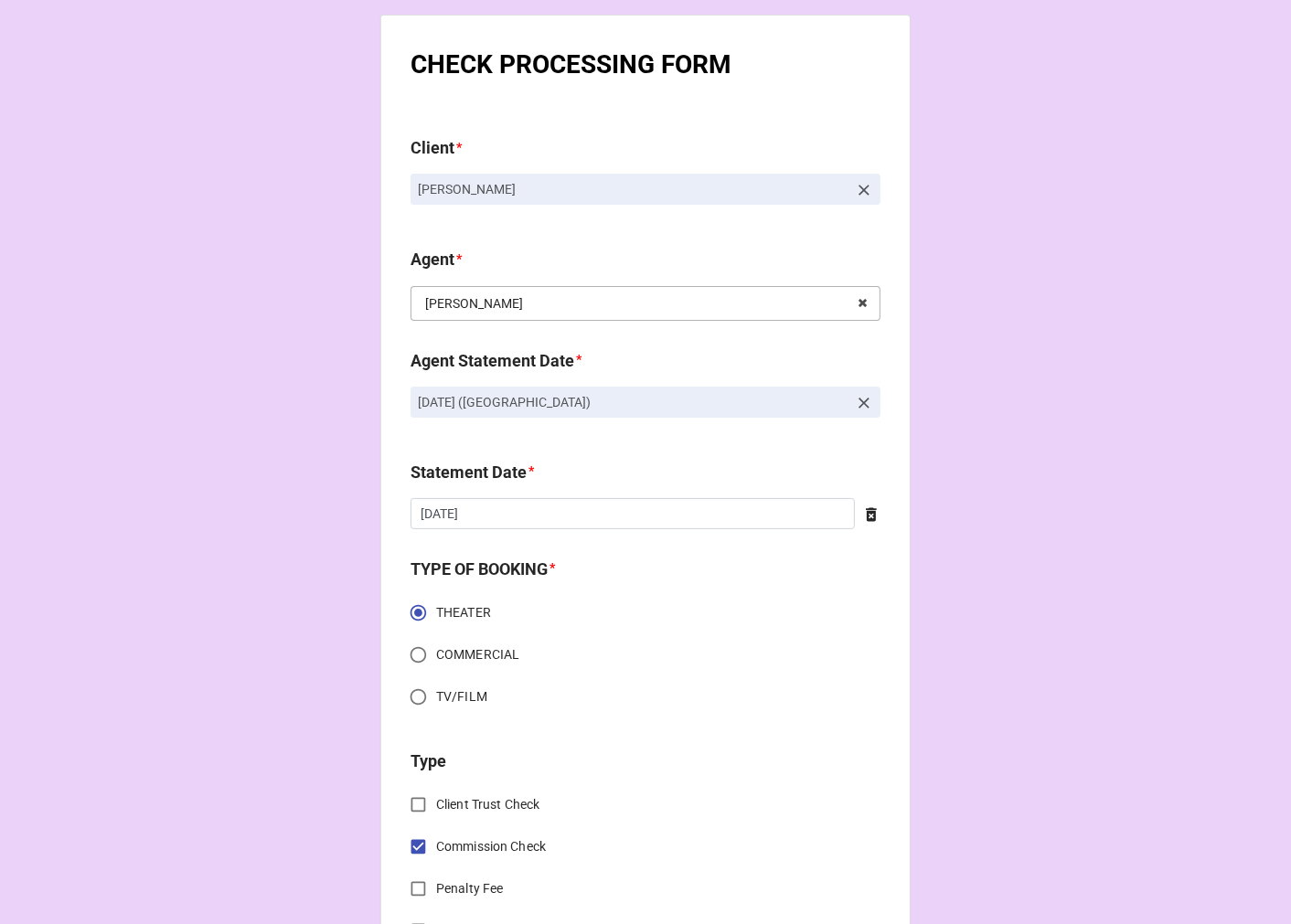
click at [450, 311] on input "text" at bounding box center [646, 304] width 468 height 32
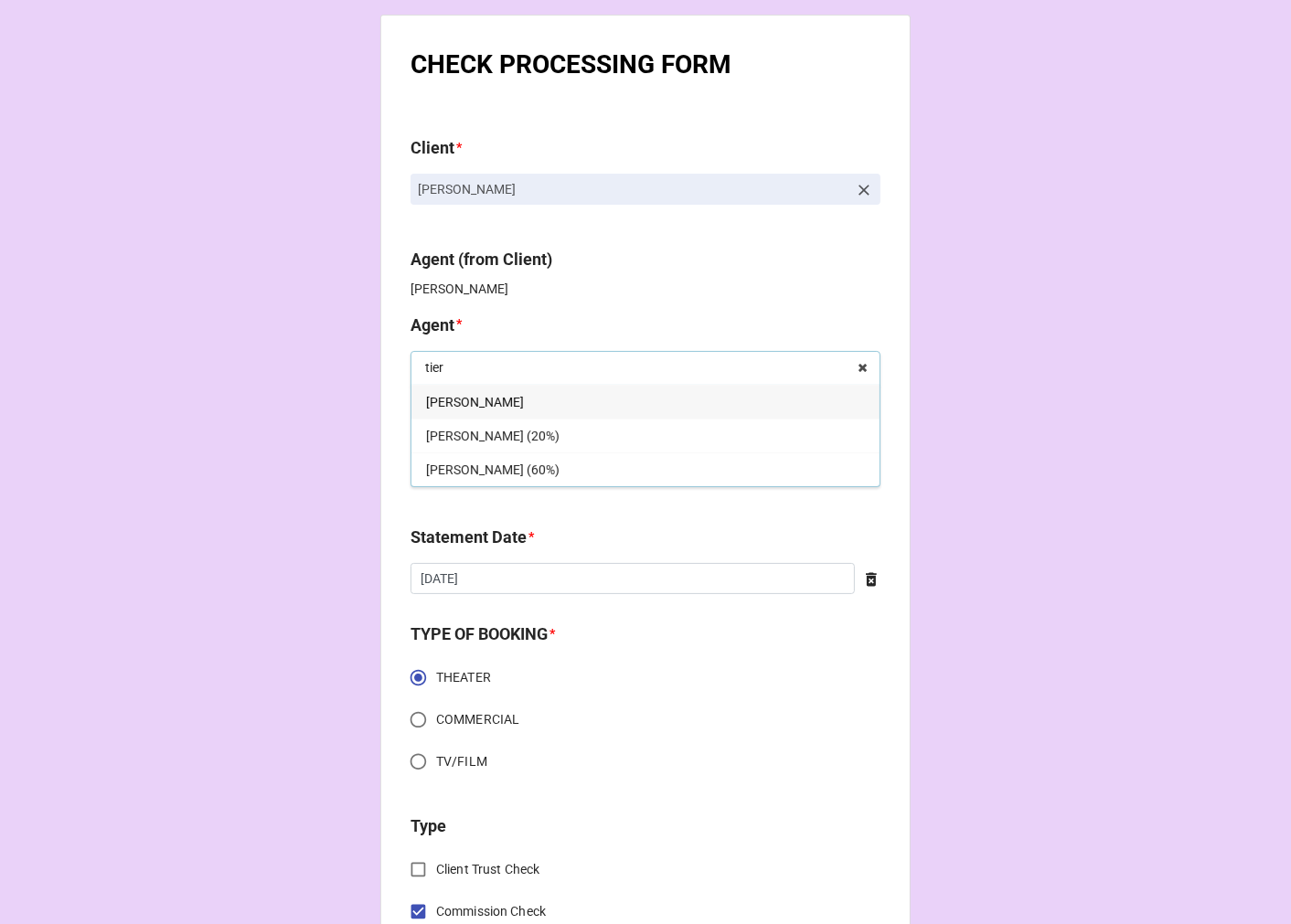
type input "tier"
click at [505, 461] on div "[PERSON_NAME] (60%)" at bounding box center [646, 469] width 468 height 33
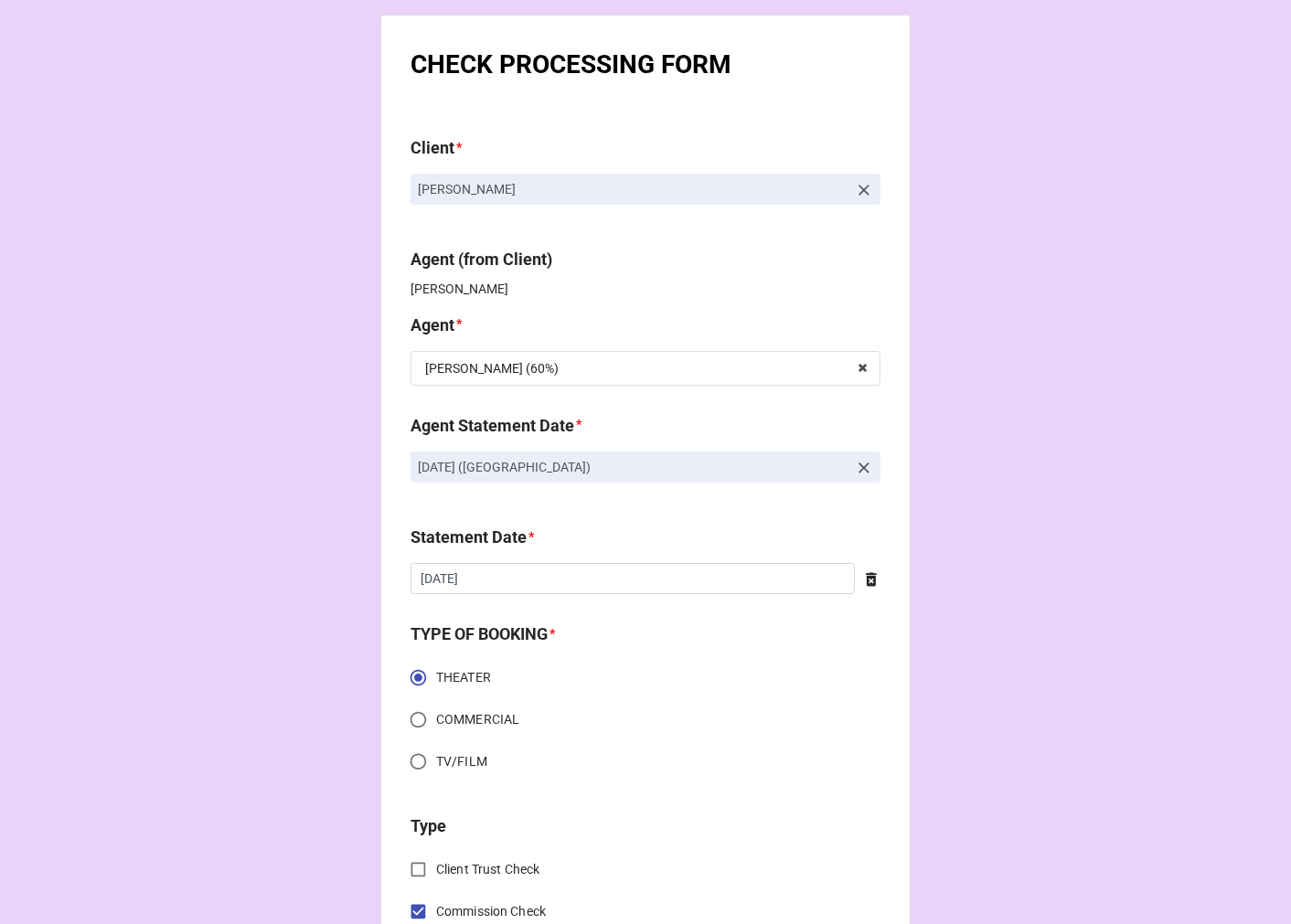
click at [857, 461] on icon at bounding box center [863, 468] width 18 height 18
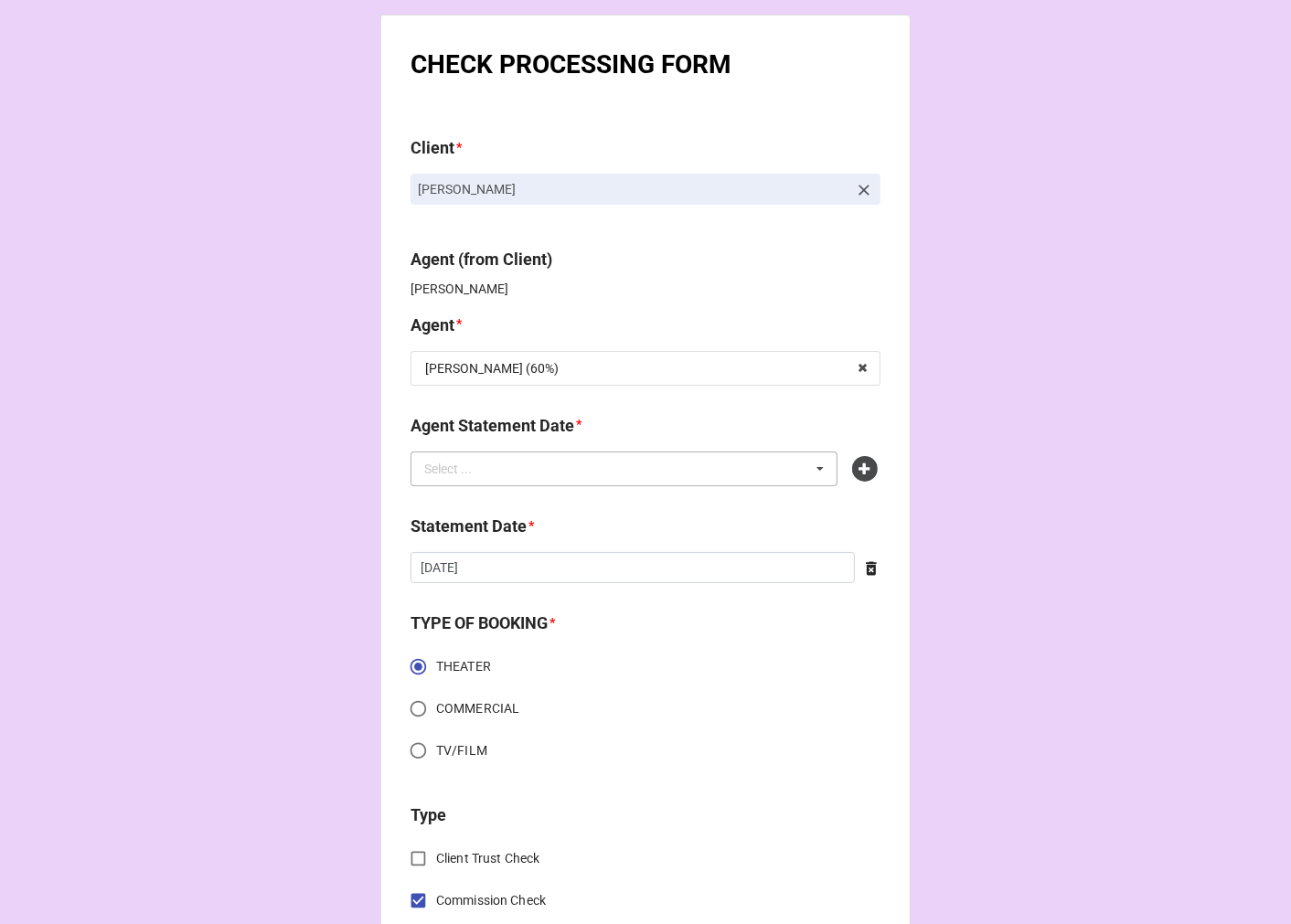
click at [727, 472] on div "Select ... No results found." at bounding box center [624, 469] width 427 height 34
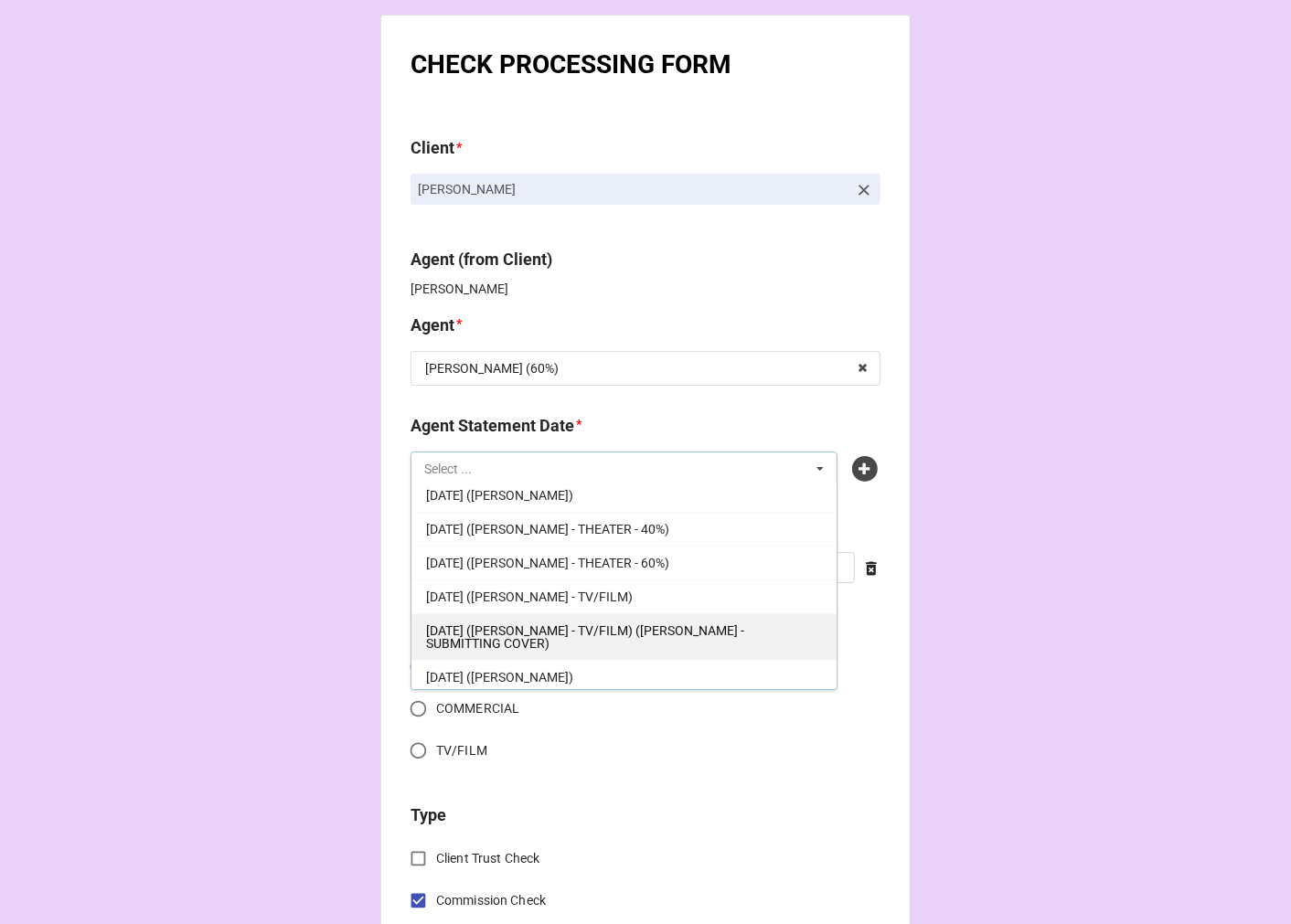
scroll to position [418, 0]
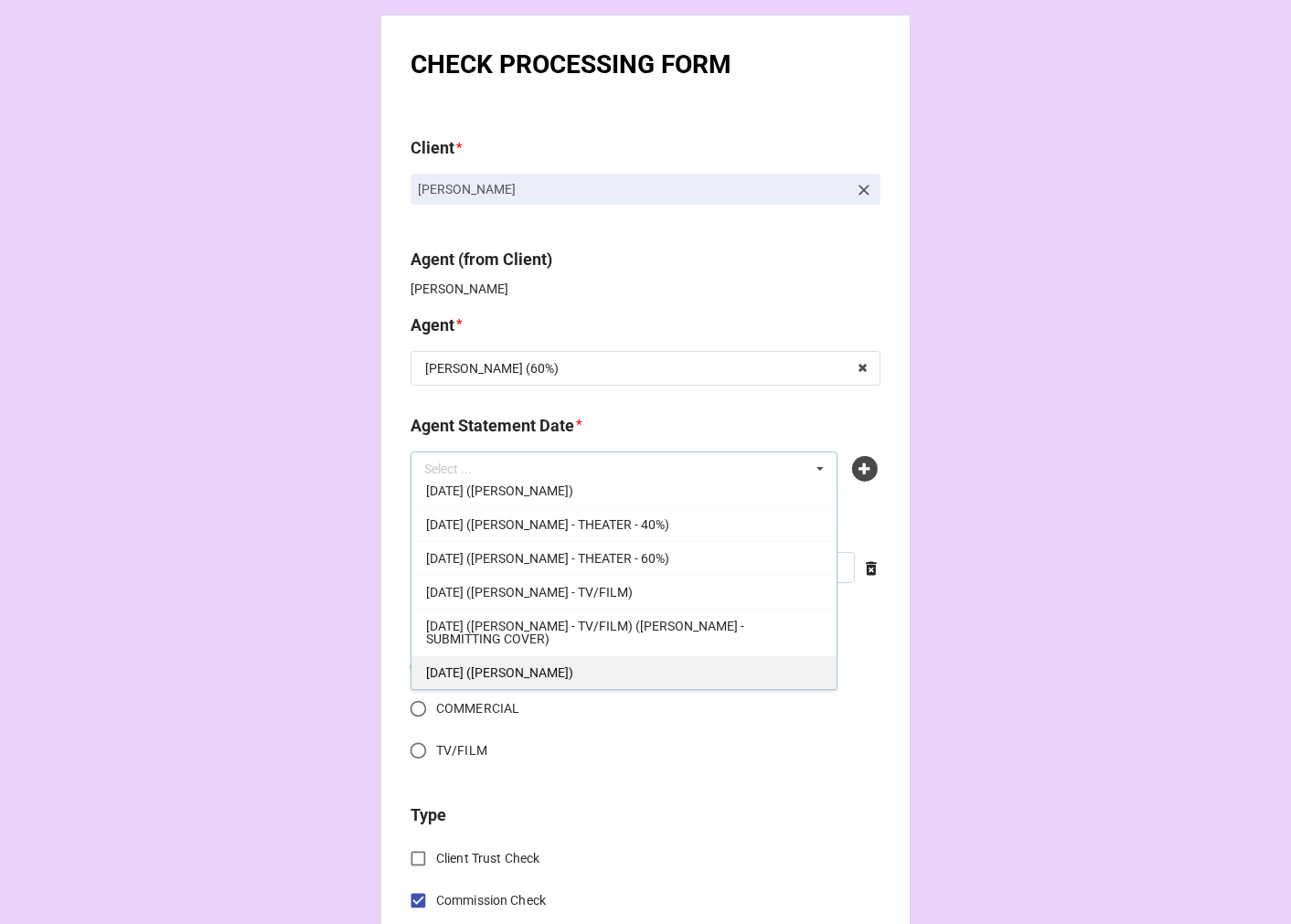
click at [570, 668] on span "[DATE] ([PERSON_NAME])" at bounding box center [499, 672] width 147 height 14
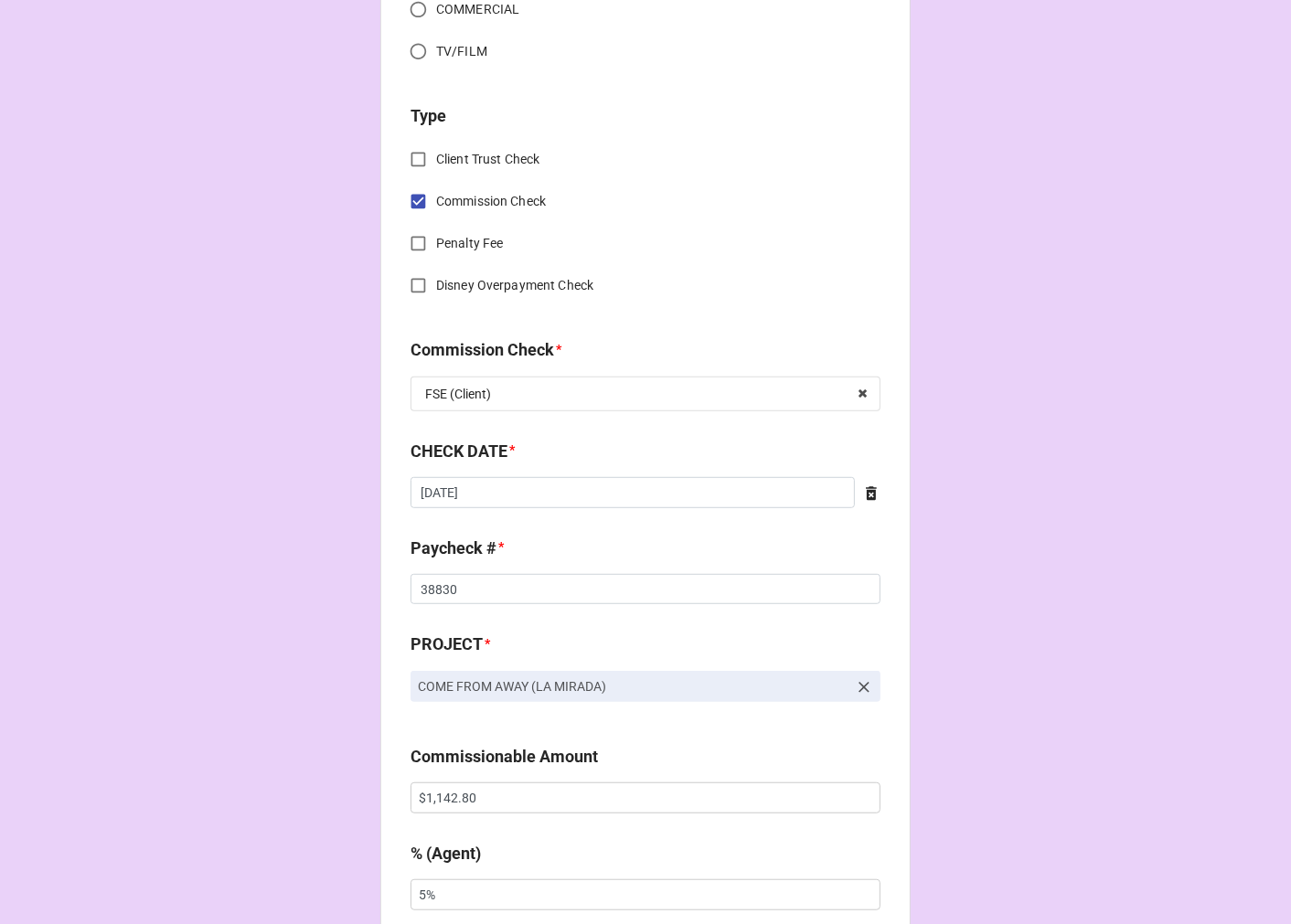
scroll to position [811, 0]
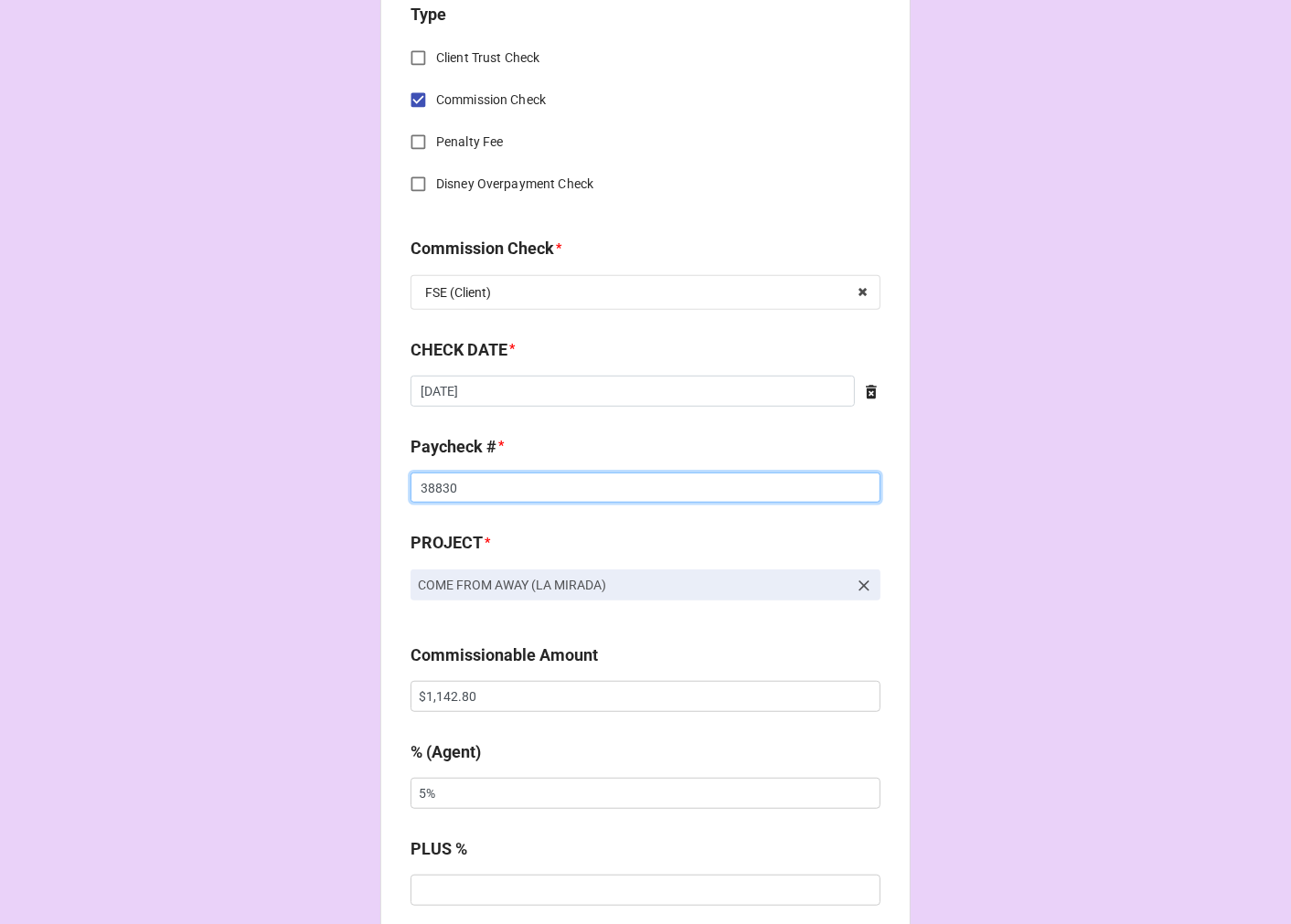
click at [441, 482] on input "38830" at bounding box center [646, 488] width 470 height 32
click at [441, 483] on input "38830" at bounding box center [646, 488] width 470 height 32
type input "38827"
click at [444, 700] on input "$1,142.80" at bounding box center [646, 696] width 470 height 32
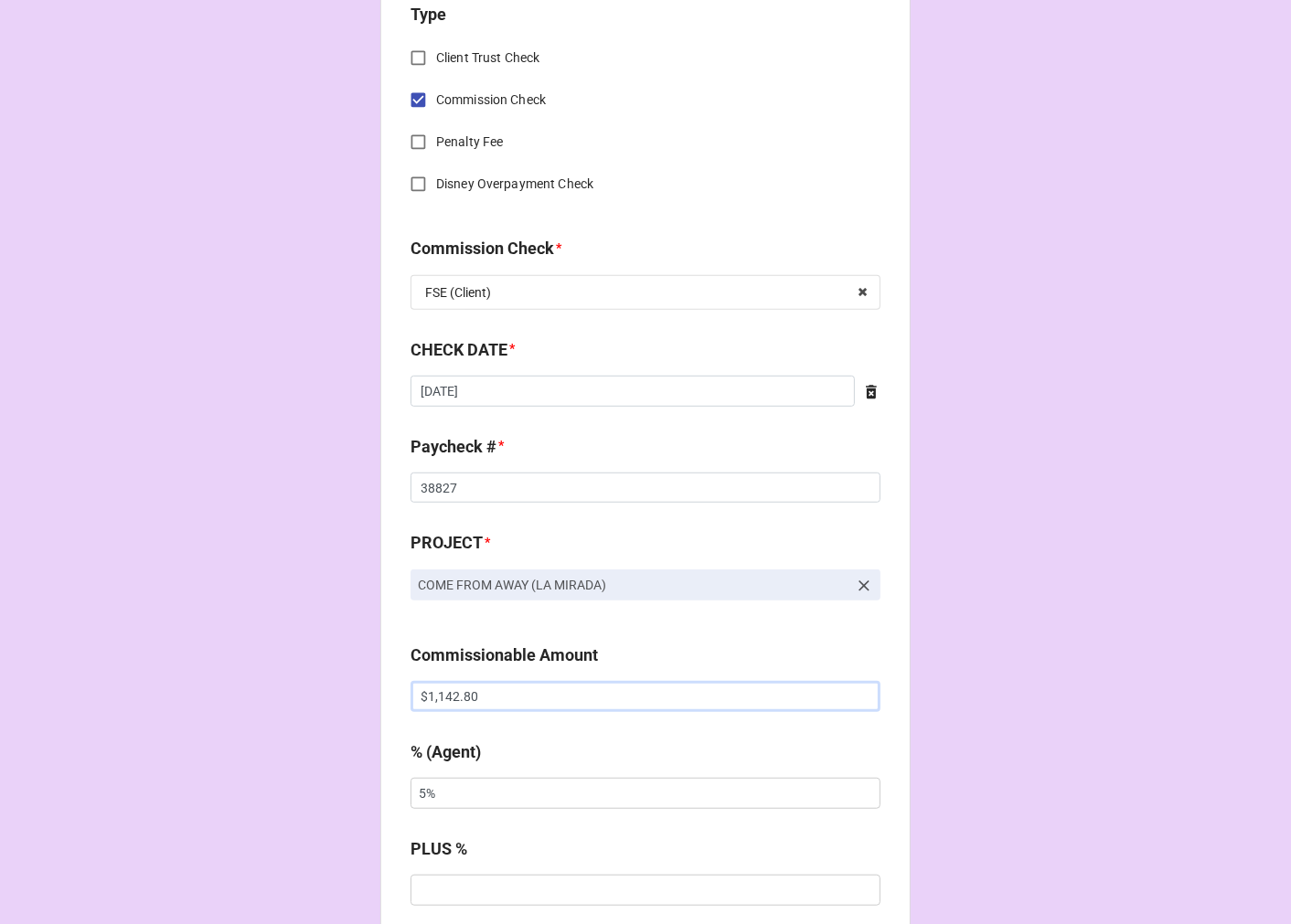
click at [580, 688] on input "$1,142.80" at bounding box center [646, 696] width 470 height 32
click at [581, 692] on input "$1,142.80" at bounding box center [646, 696] width 470 height 32
drag, startPoint x: 286, startPoint y: 695, endPoint x: 221, endPoint y: 655, distance: 76.3
click at [221, 655] on div "CHECK PROCESSING FORM Client * [PERSON_NAME] Agent (from Client) [PERSON_NAME] …" at bounding box center [646, 708] width 1291 height 3039
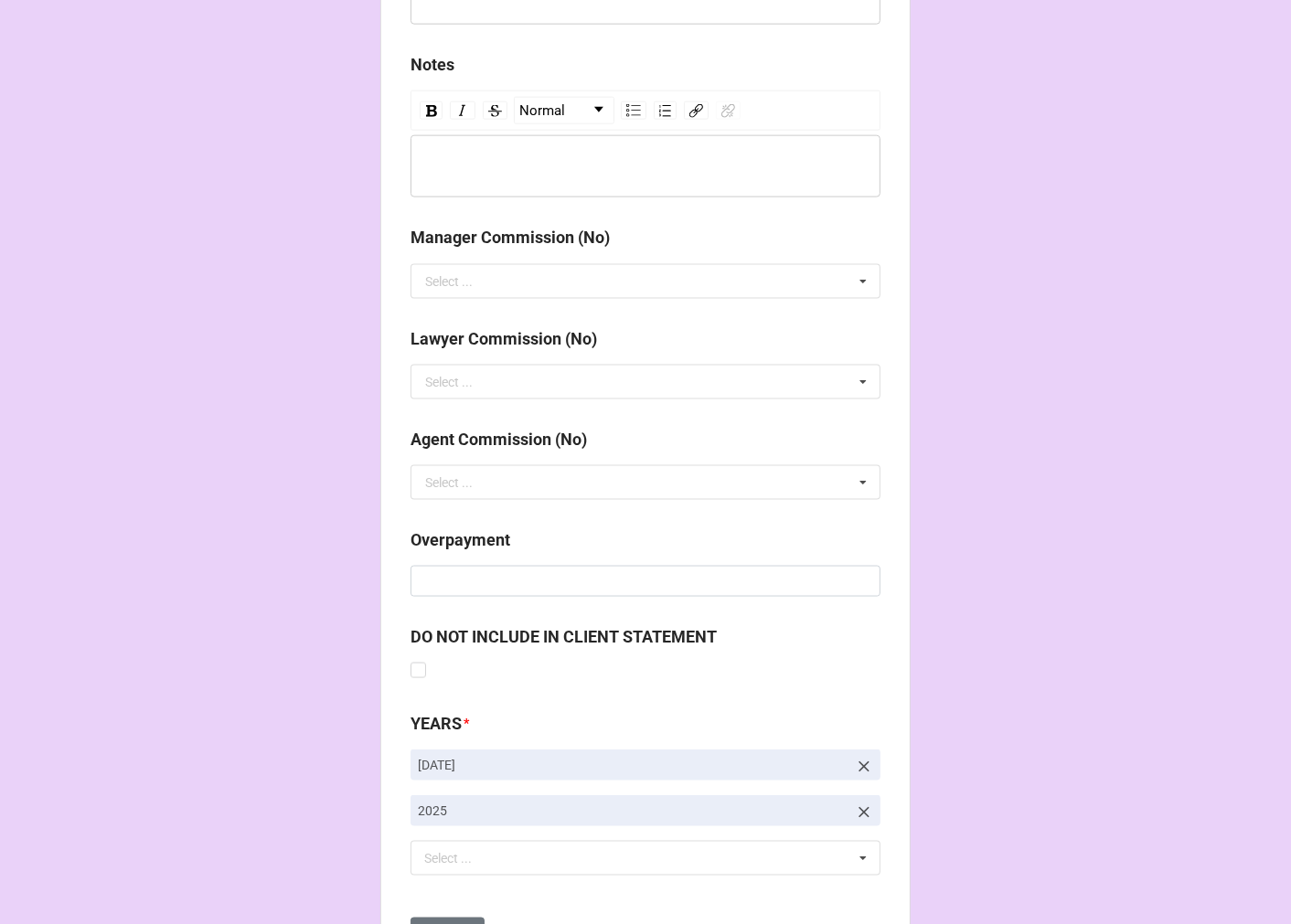
scroll to position [2115, 0]
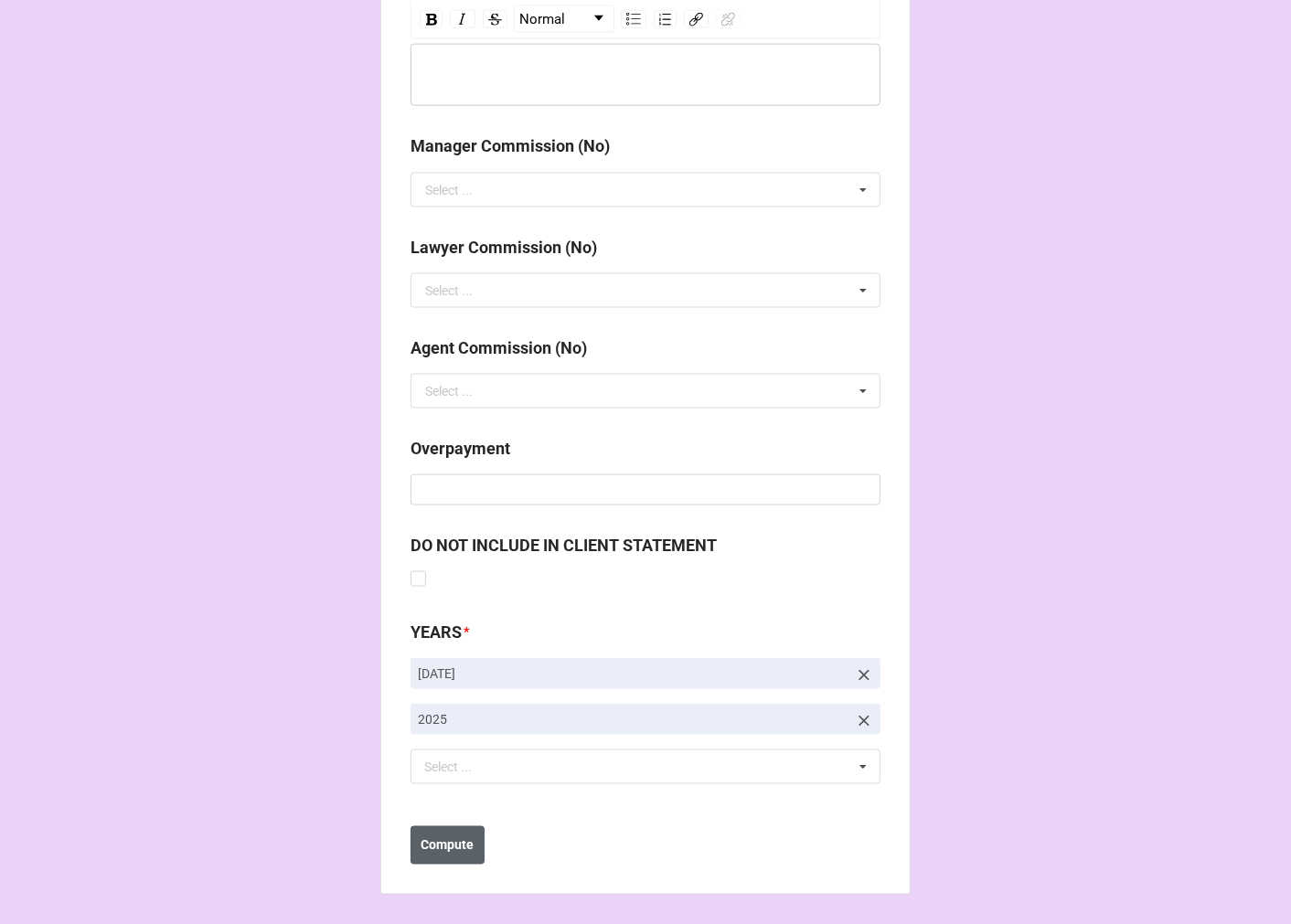
type input "$703.80"
drag, startPoint x: 450, startPoint y: 855, endPoint x: 485, endPoint y: 789, distance: 74.7
click at [449, 853] on button "Compute" at bounding box center [448, 845] width 74 height 38
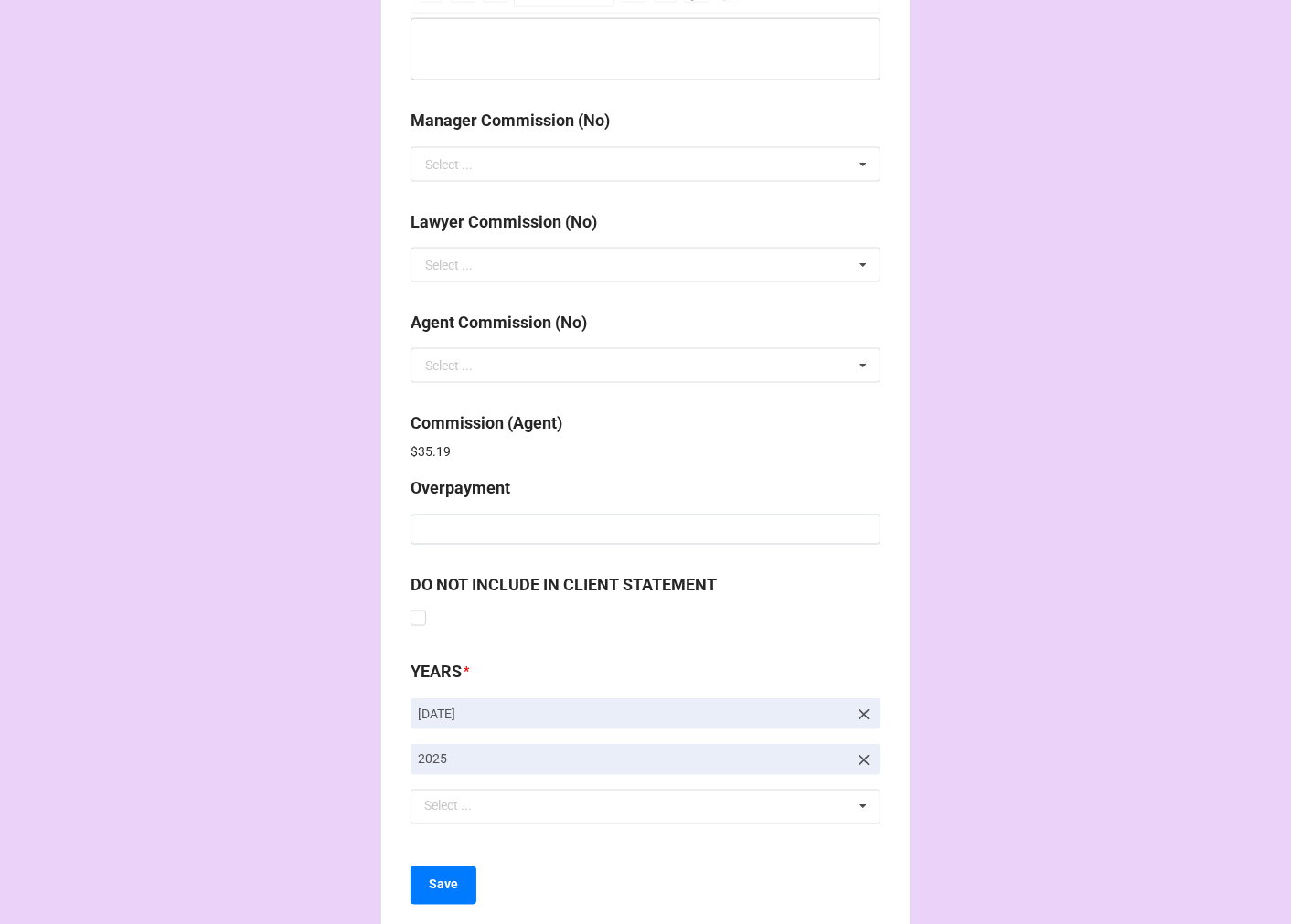
scroll to position [2180, 0]
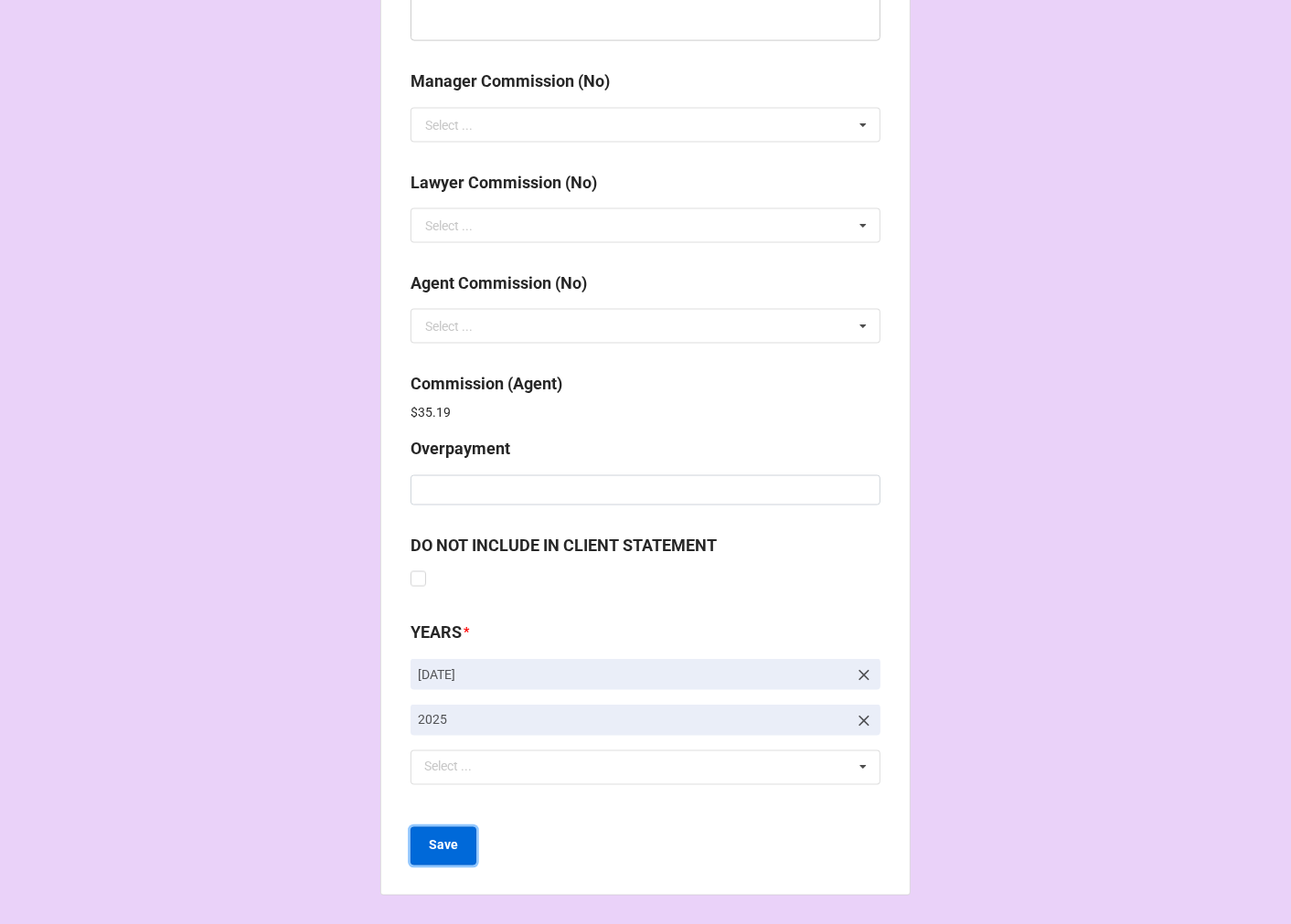
click at [448, 846] on b "Save" at bounding box center [443, 846] width 30 height 19
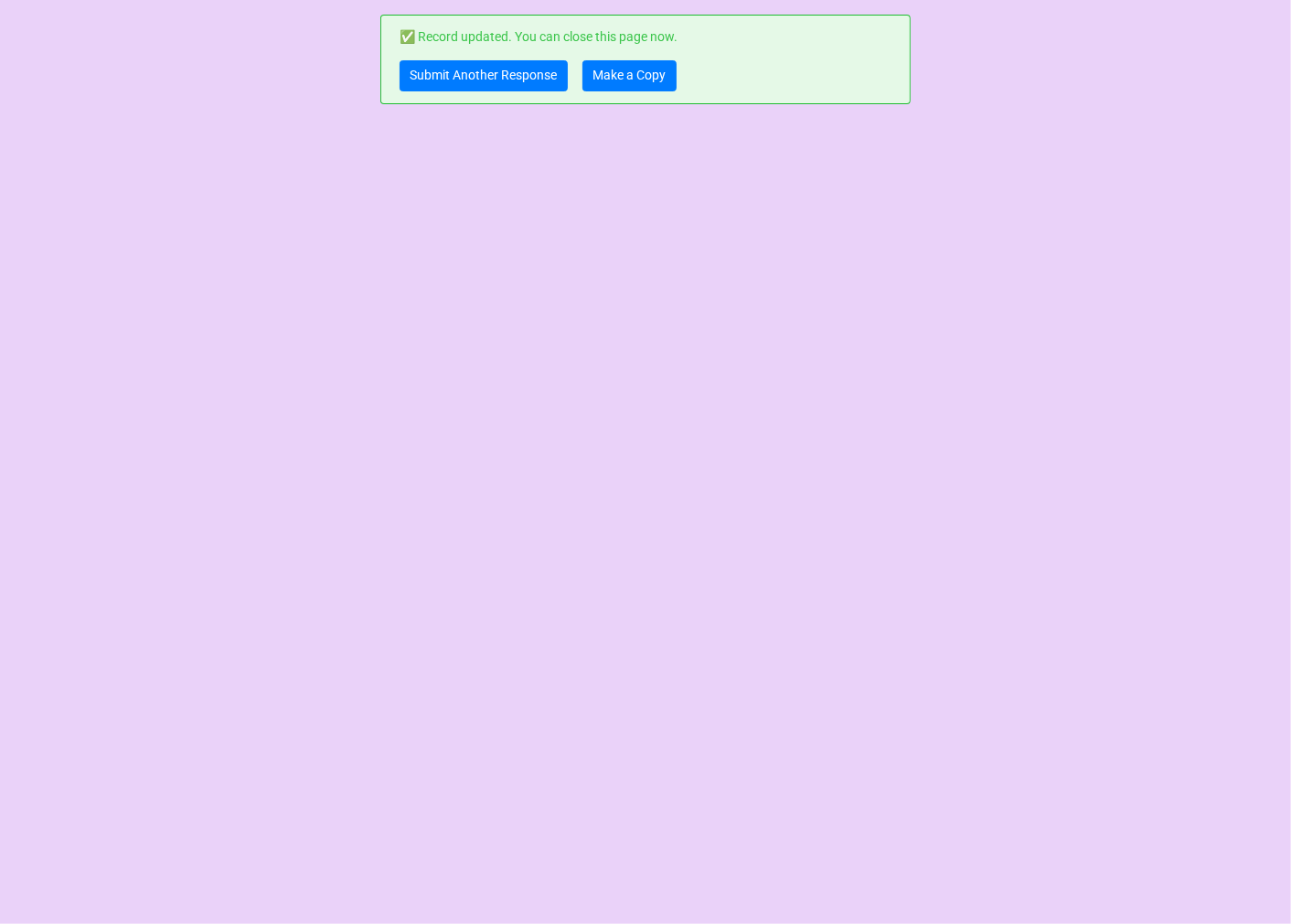
scroll to position [0, 0]
click at [526, 75] on link "Submit Another Response" at bounding box center [483, 75] width 168 height 32
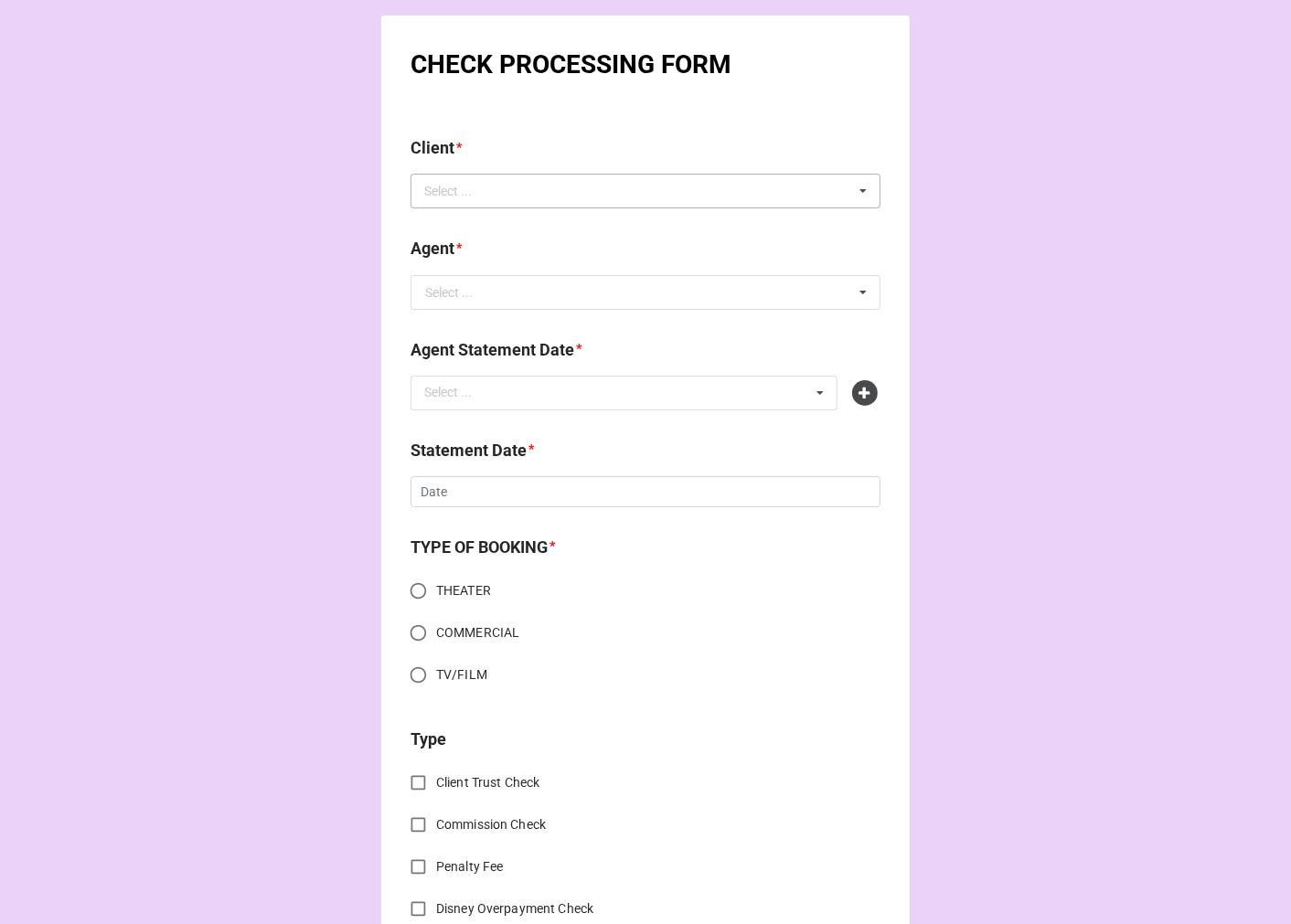
click at [540, 198] on div "Select ... No results found." at bounding box center [646, 191] width 470 height 34
type input "bear"
click at [562, 225] on div "Bear Manescalchi" at bounding box center [646, 223] width 468 height 33
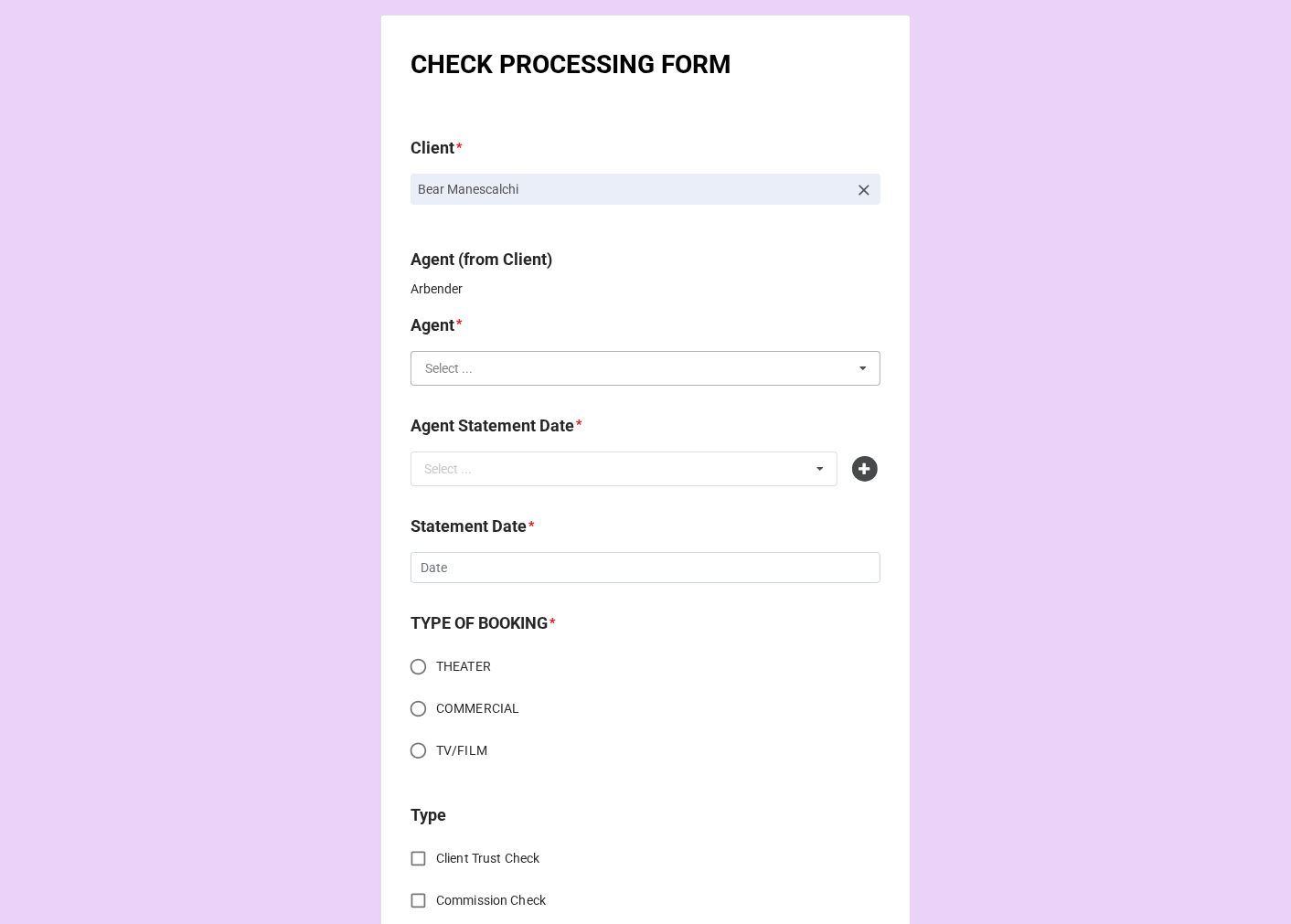
click at [462, 378] on input "text" at bounding box center [646, 368] width 468 height 32
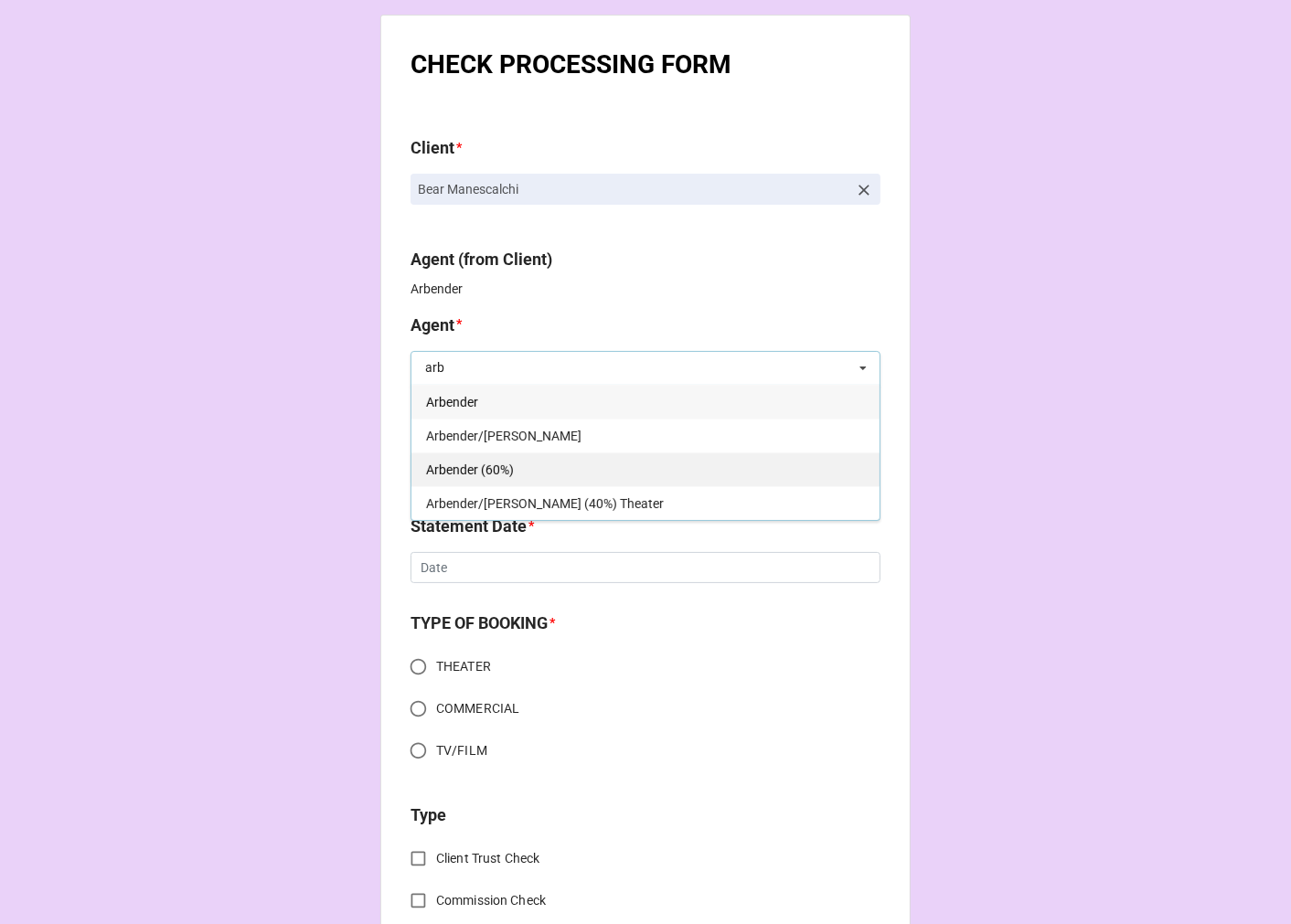
type input "arb"
click at [523, 476] on div "Arbender (60%)" at bounding box center [646, 469] width 468 height 33
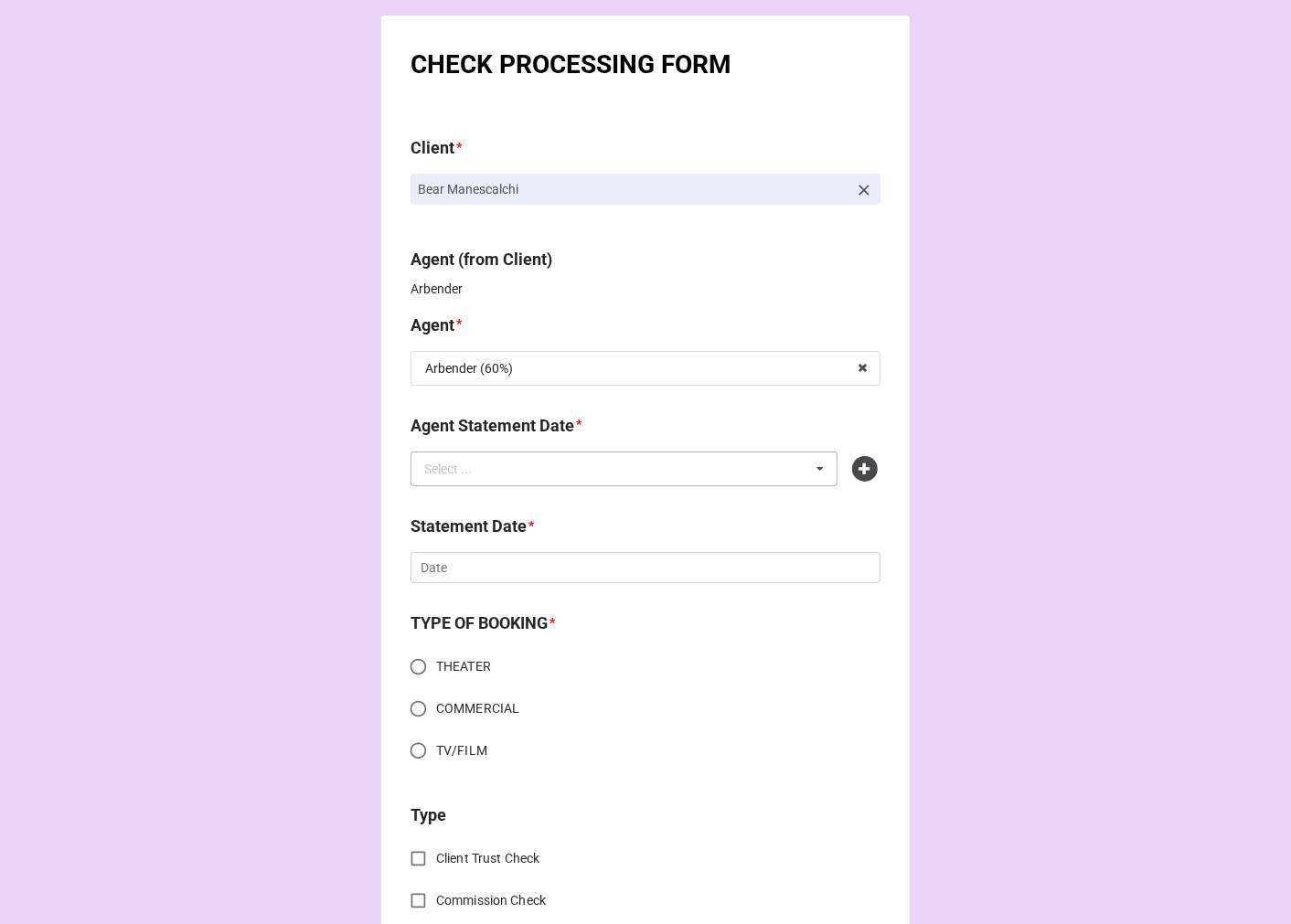
click at [491, 466] on div "Select ..." at bounding box center [458, 469] width 78 height 21
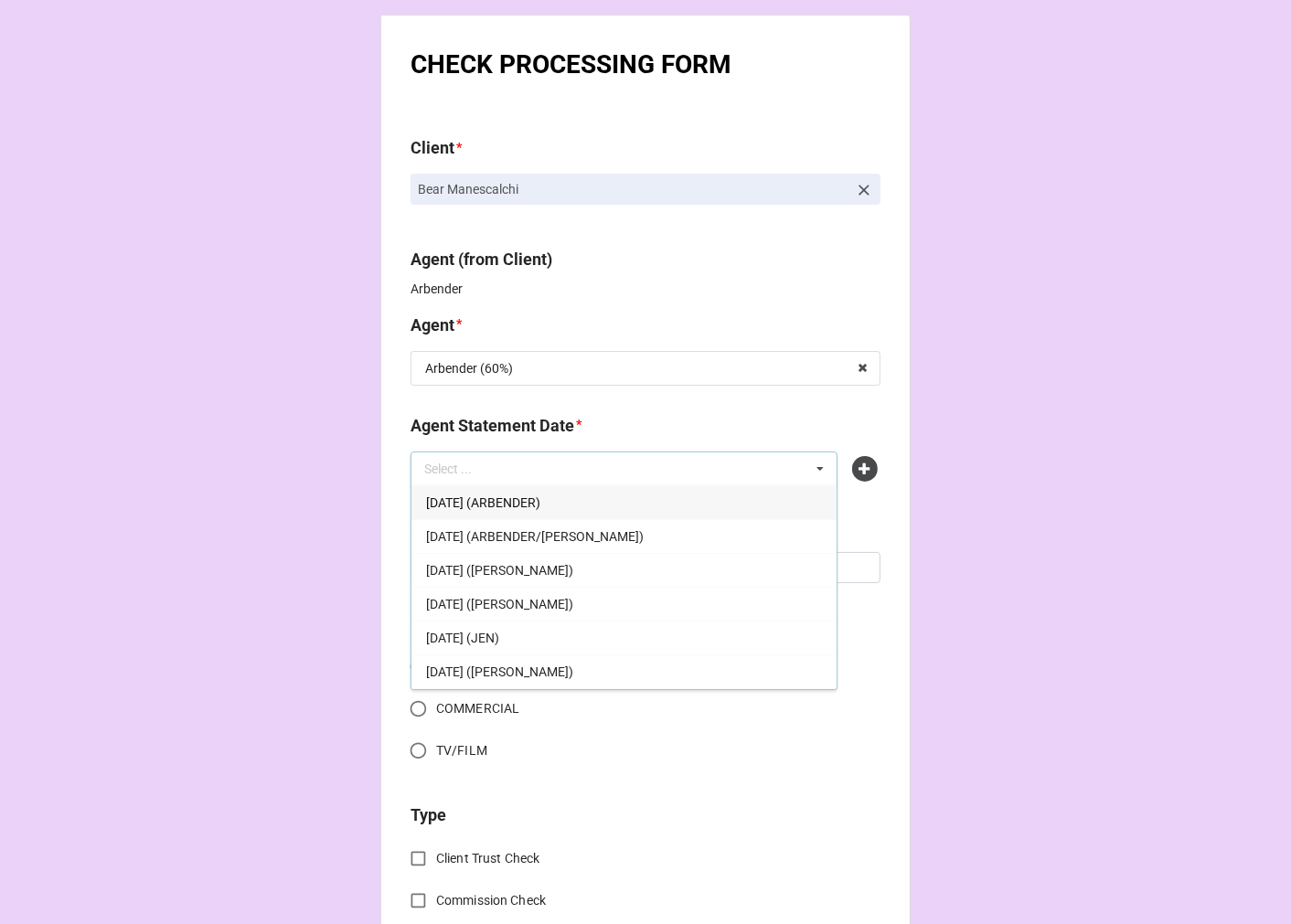
click at [540, 500] on span "[DATE] (ARBENDER)" at bounding box center [483, 502] width 115 height 14
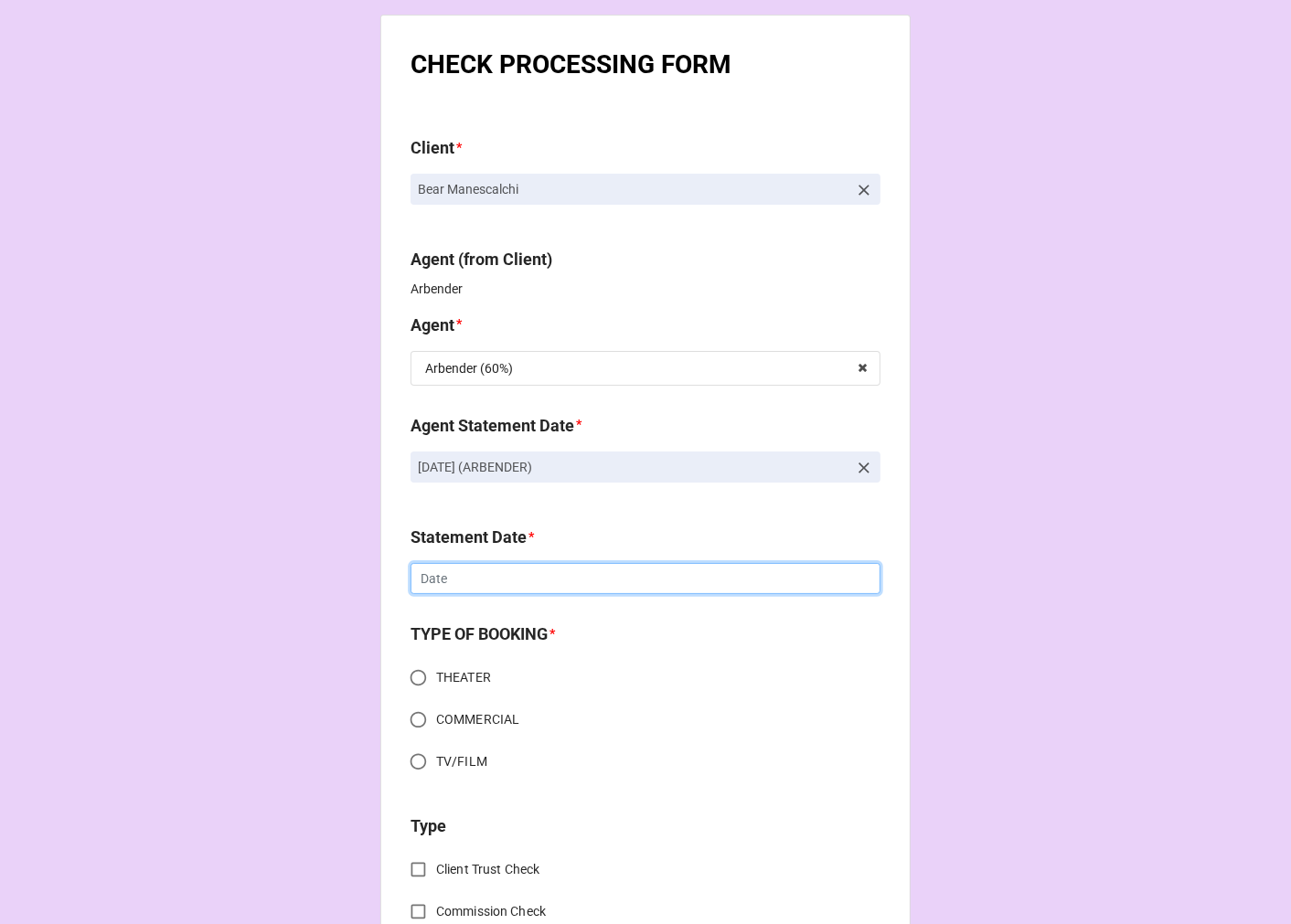
click at [490, 585] on input "text" at bounding box center [646, 578] width 470 height 32
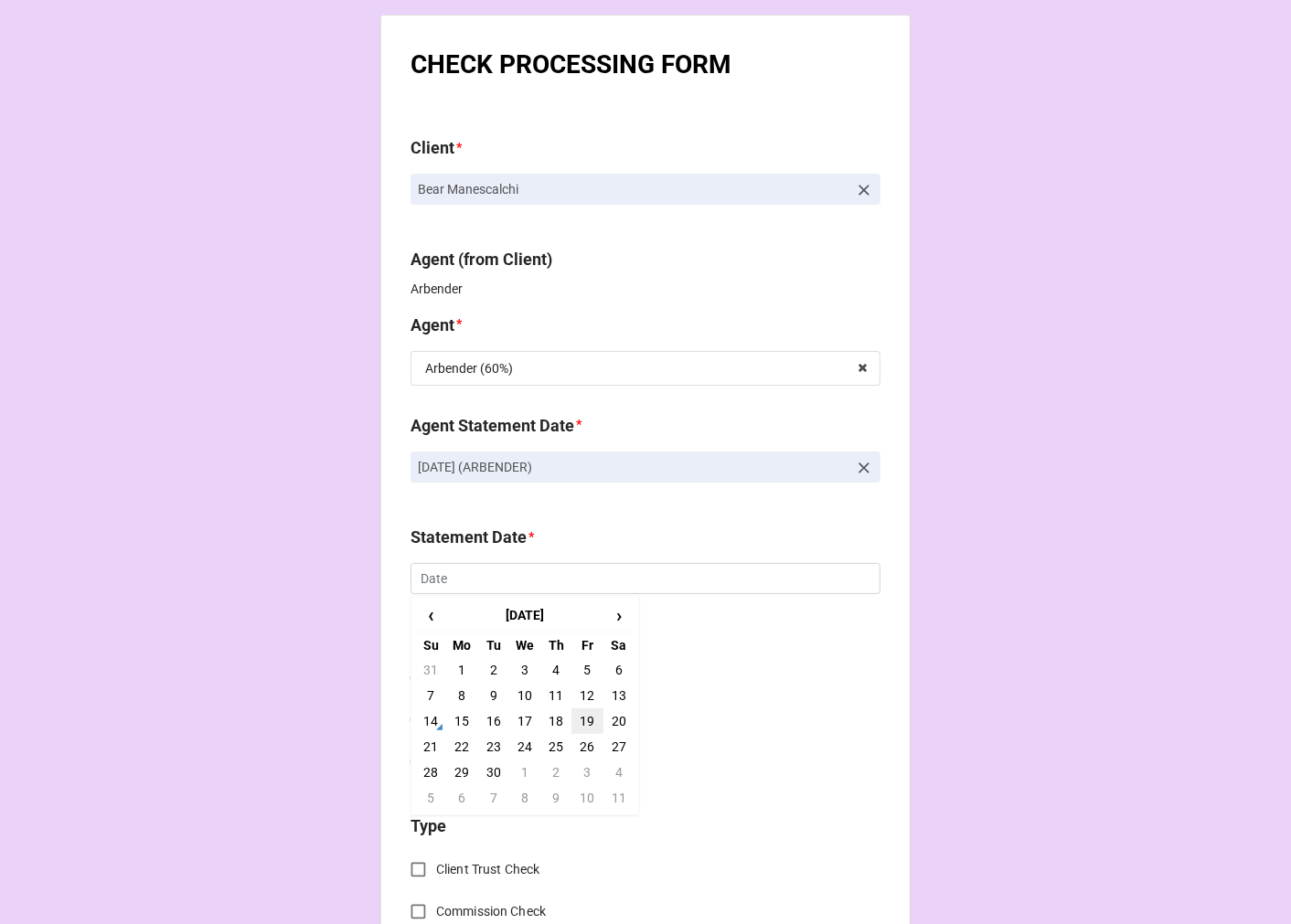
click at [585, 720] on td "19" at bounding box center [586, 721] width 32 height 26
type input "[DATE]"
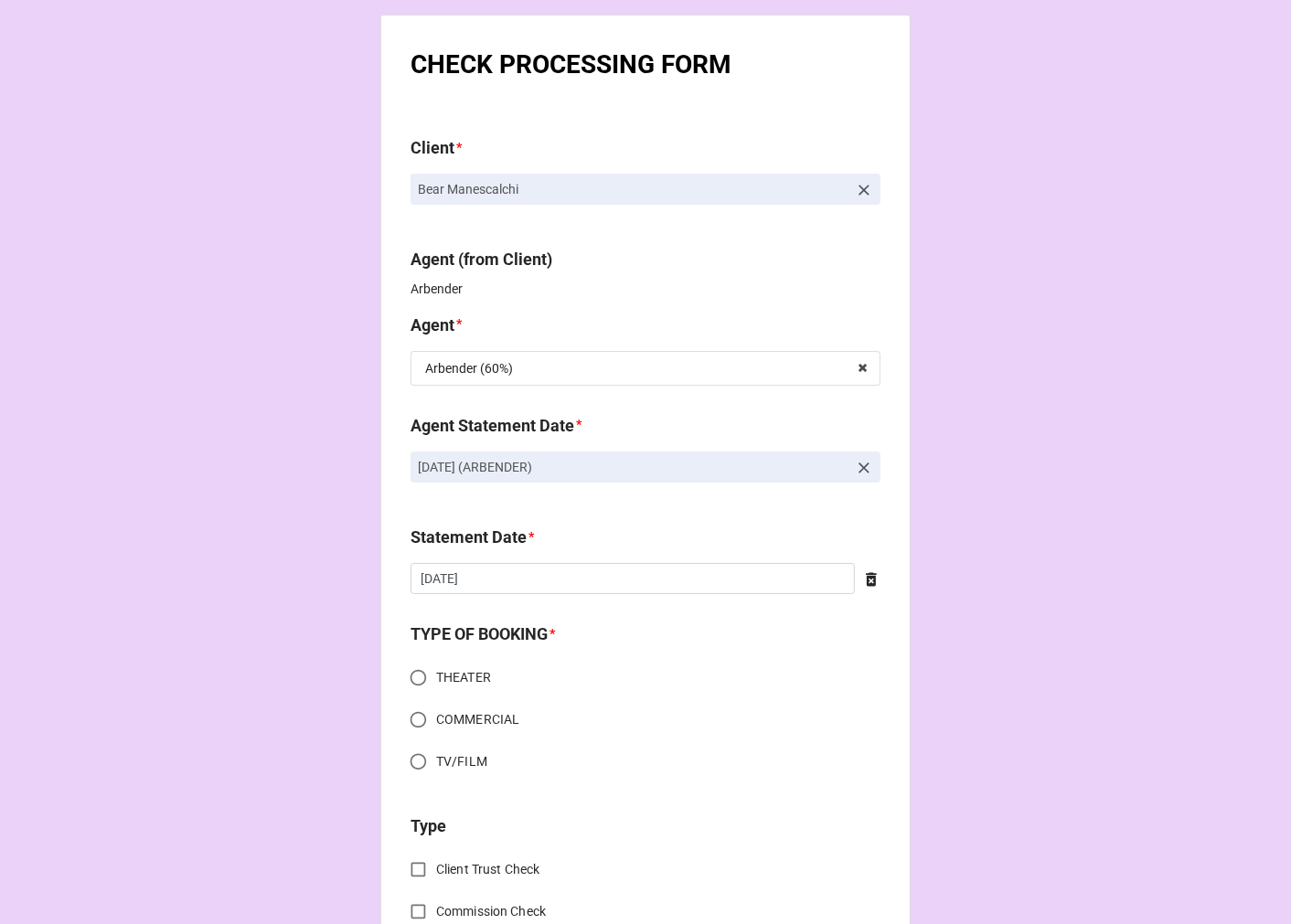
click at [413, 674] on input "THEATER" at bounding box center [417, 677] width 35 height 35
radio input "true"
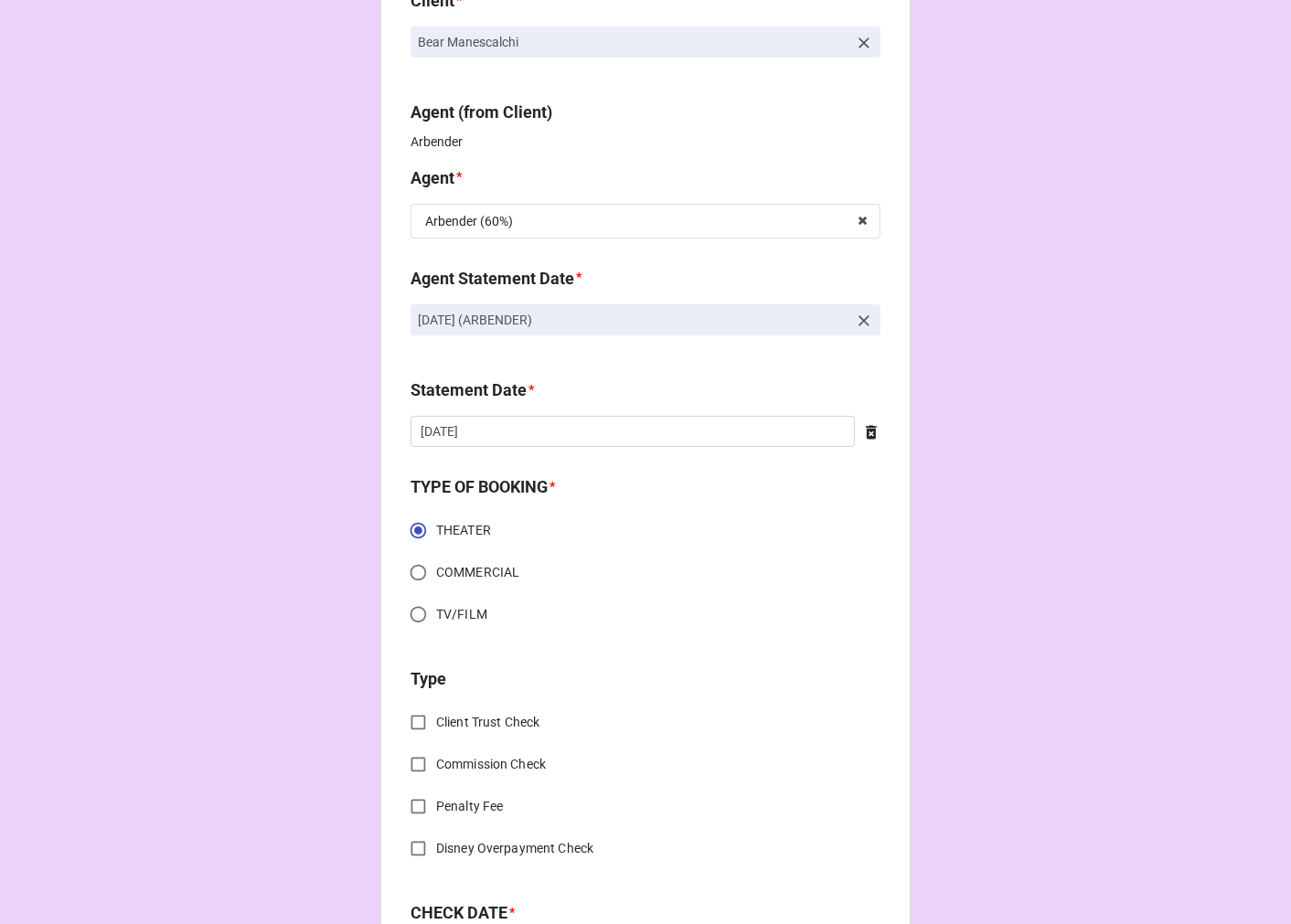
scroll to position [406, 0]
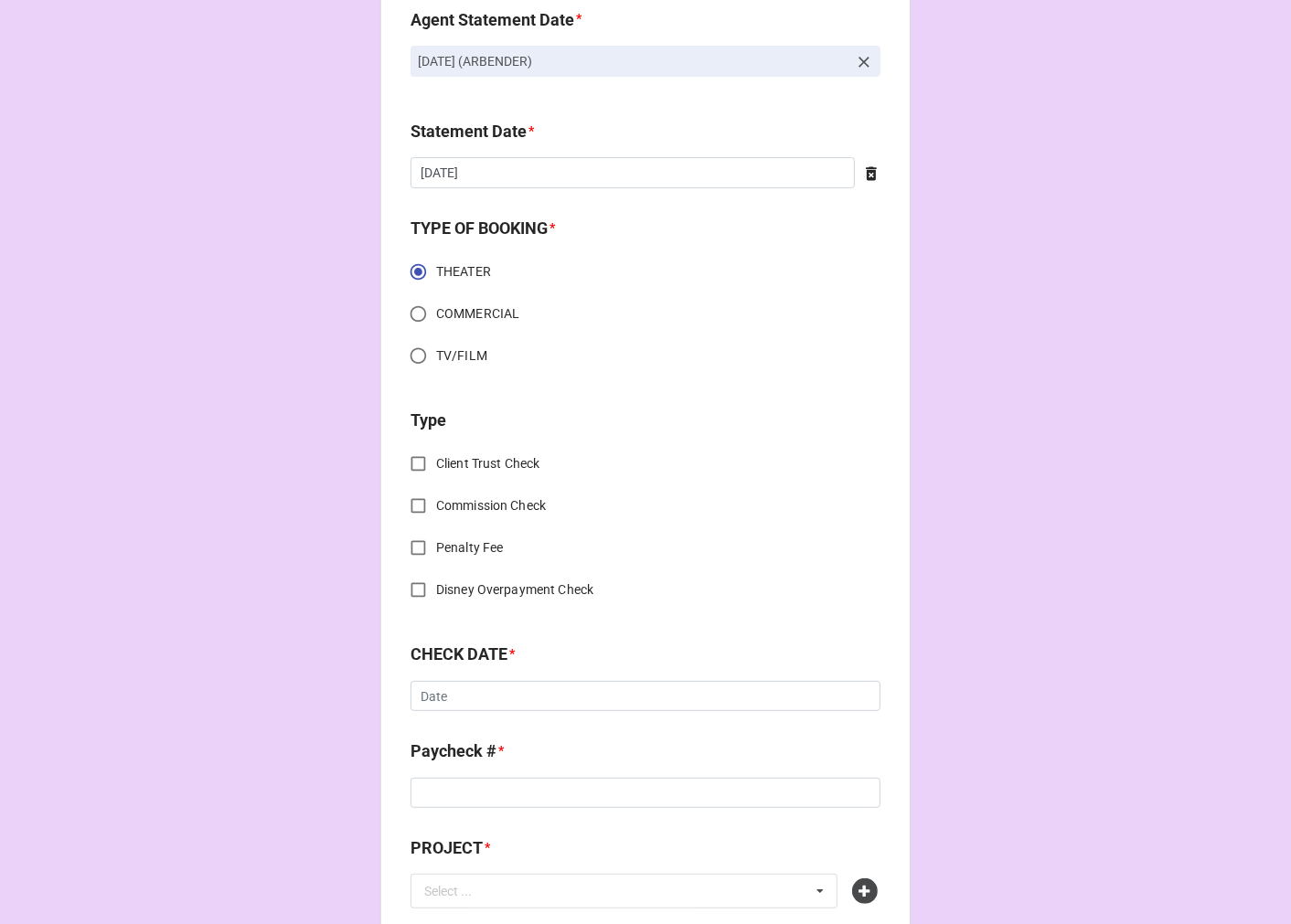
click at [408, 510] on input "Commission Check" at bounding box center [417, 505] width 35 height 35
checkbox input "true"
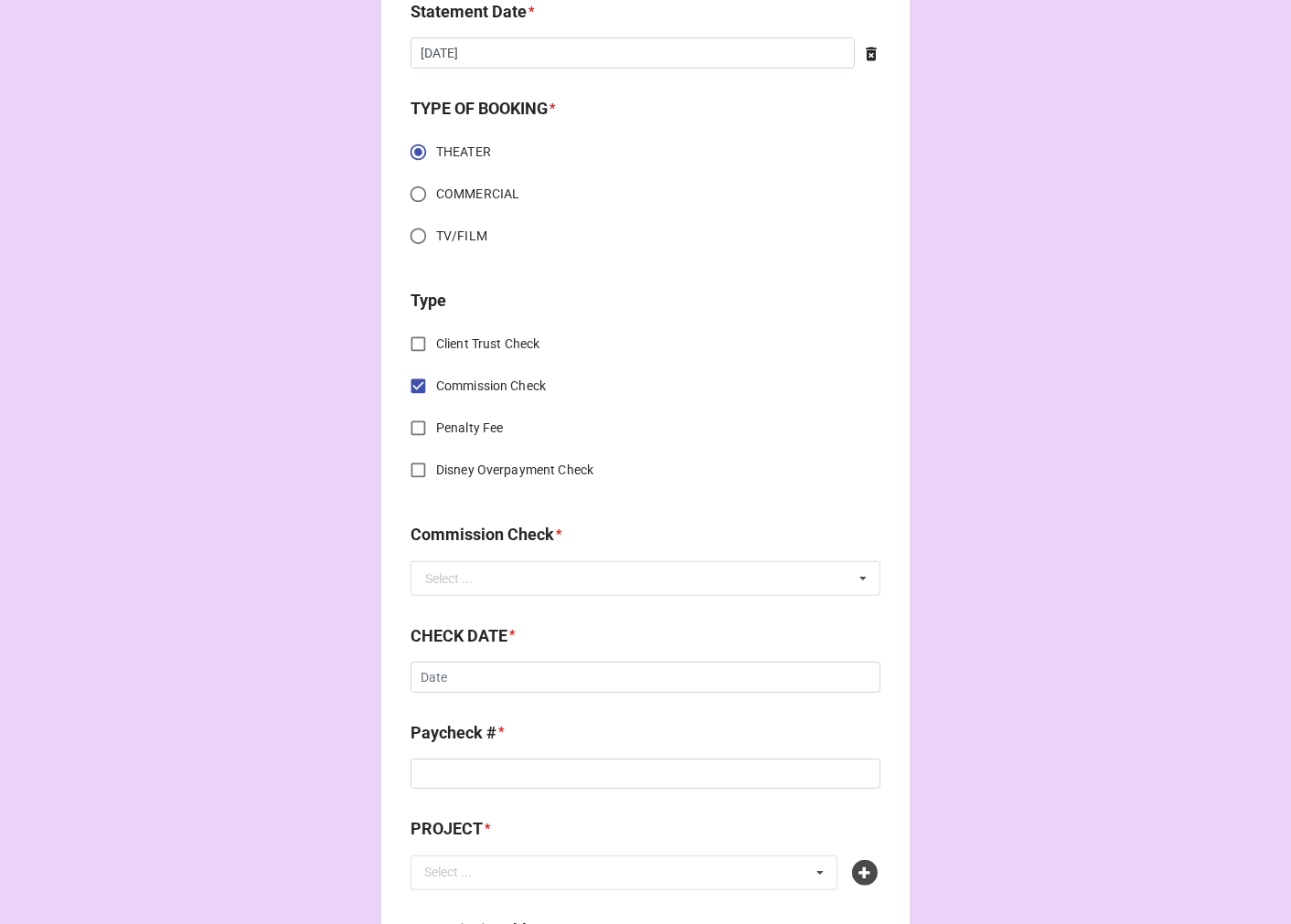
scroll to position [811, 0]
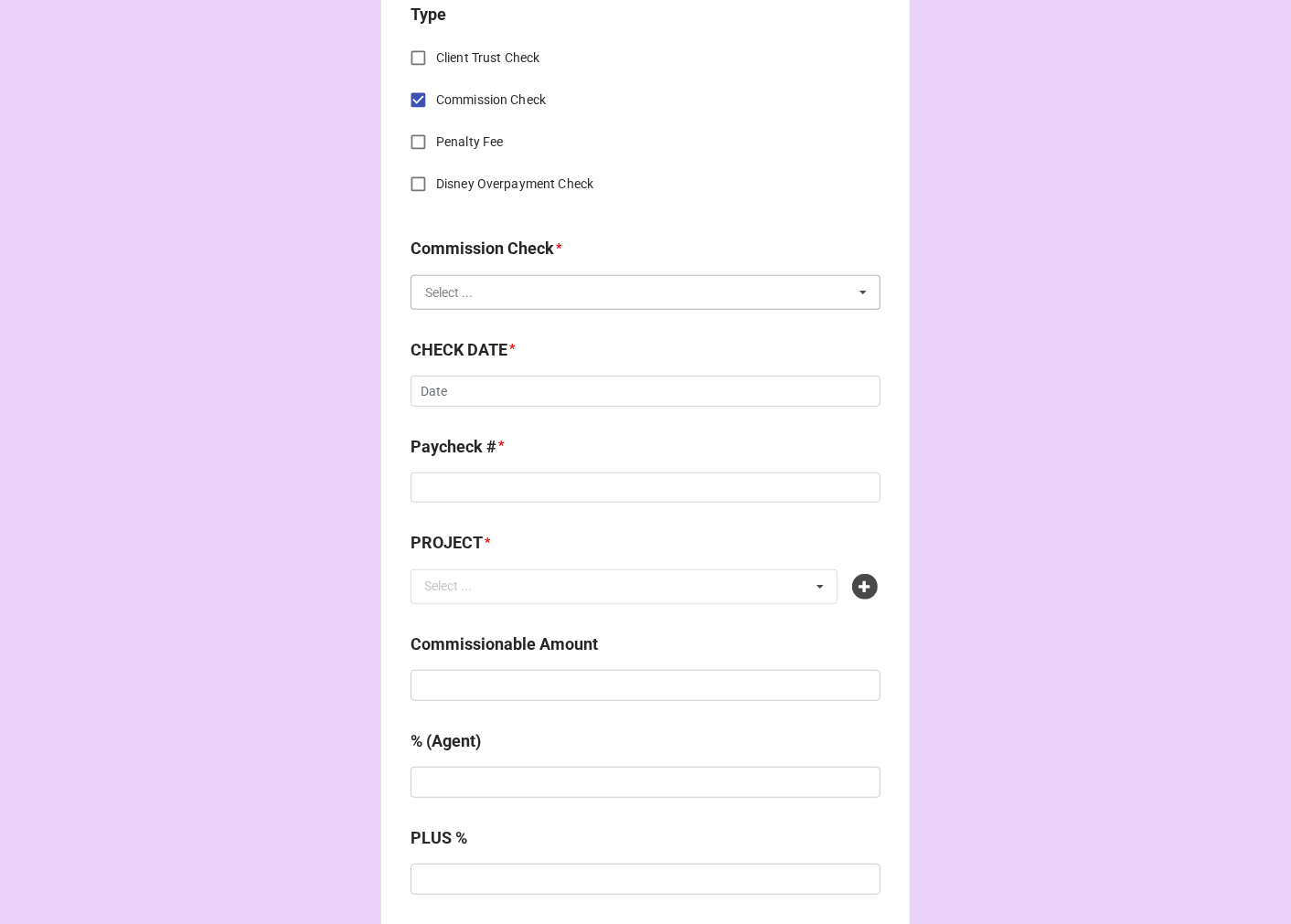
click at [477, 297] on input "text" at bounding box center [646, 292] width 468 height 32
click at [461, 329] on span "FSE (Client)" at bounding box center [458, 326] width 66 height 14
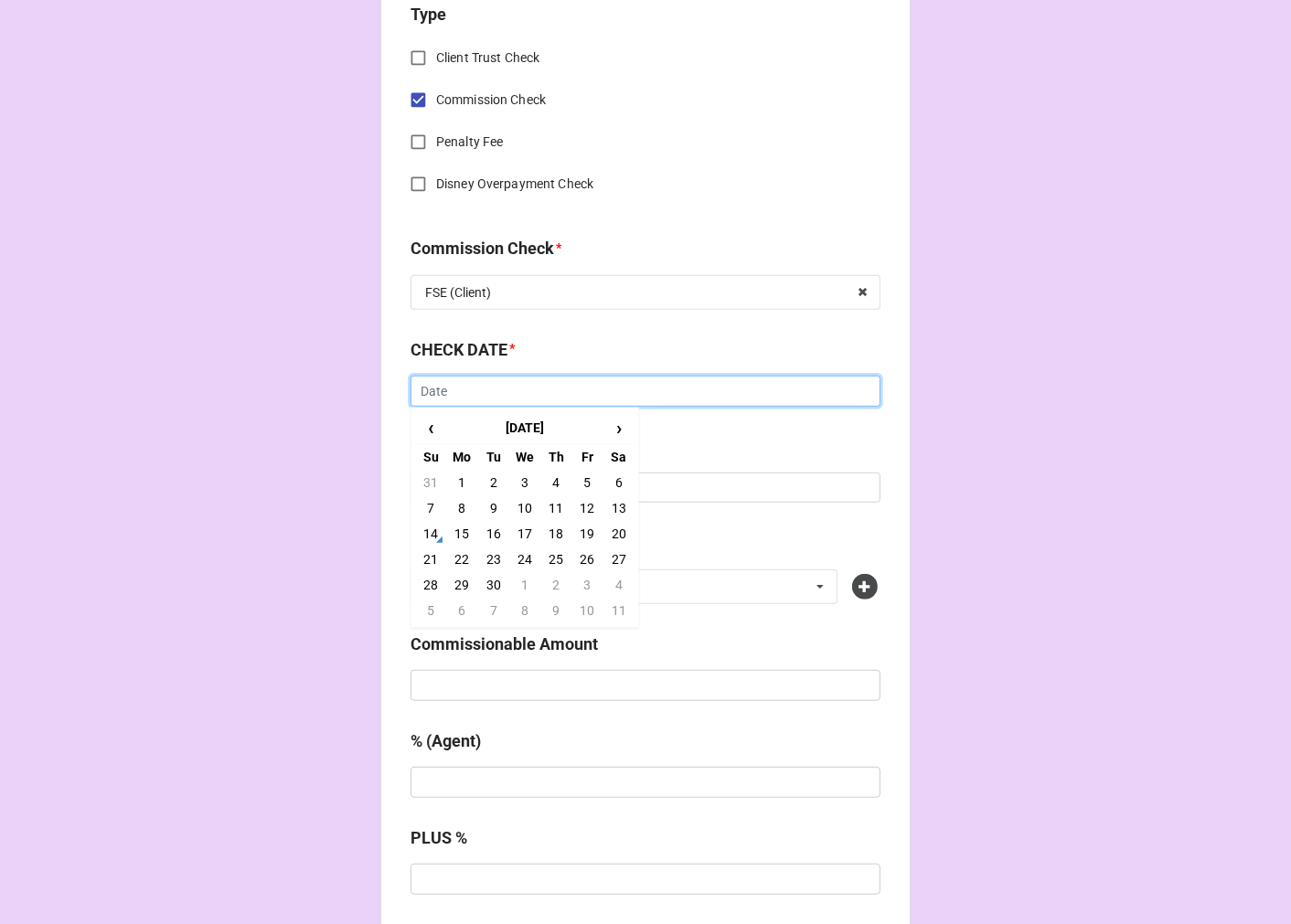
drag, startPoint x: 471, startPoint y: 393, endPoint x: 485, endPoint y: 388, distance: 14.9
click at [472, 389] on input "text" at bounding box center [646, 390] width 470 height 32
click at [425, 426] on span "‹" at bounding box center [431, 429] width 30 height 31
click at [486, 554] on td "19" at bounding box center [494, 559] width 32 height 26
type input "8/19/2025"
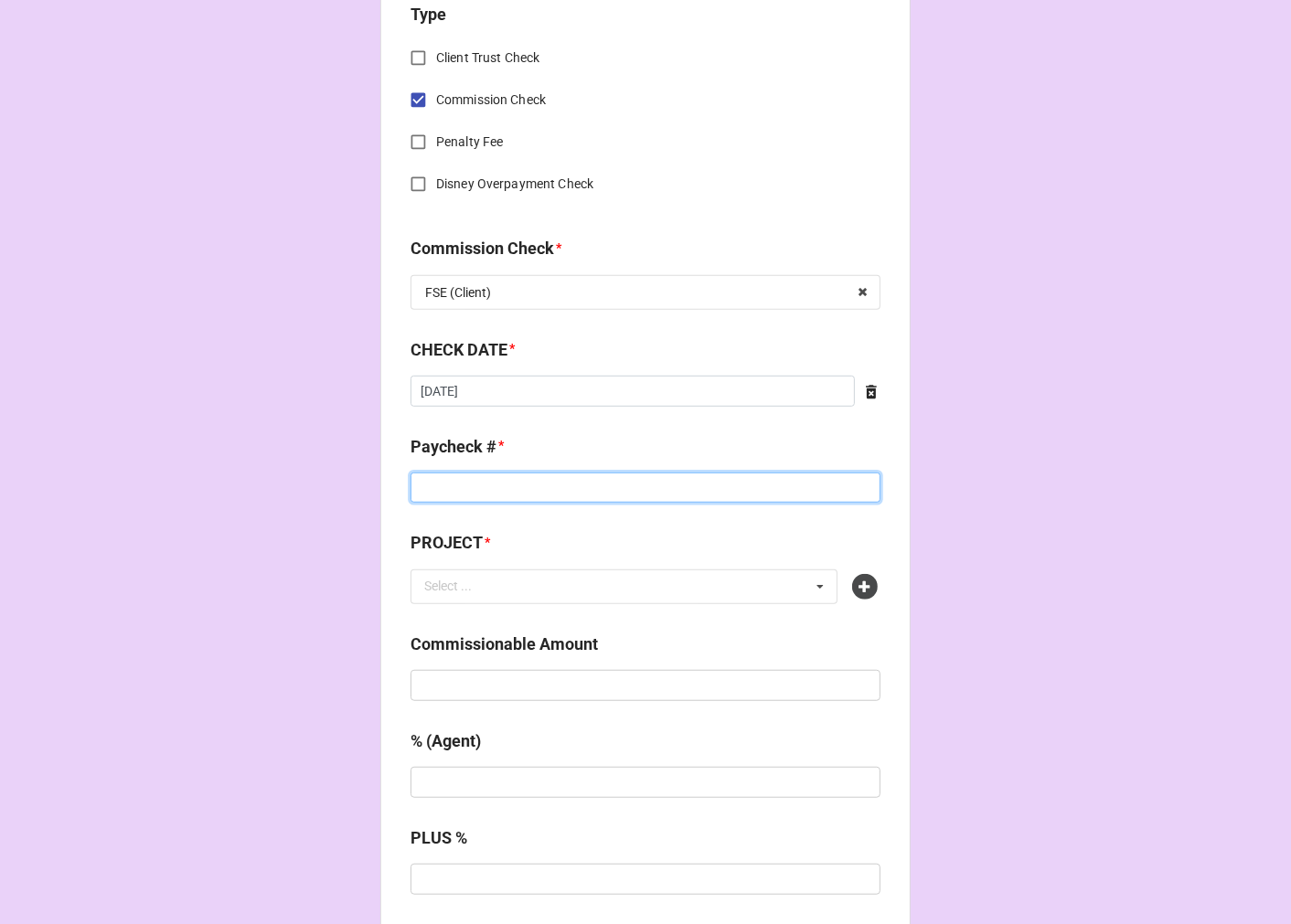
click at [471, 487] on input at bounding box center [646, 488] width 470 height 32
type input "9914197841"
click at [861, 591] on icon at bounding box center [864, 586] width 26 height 26
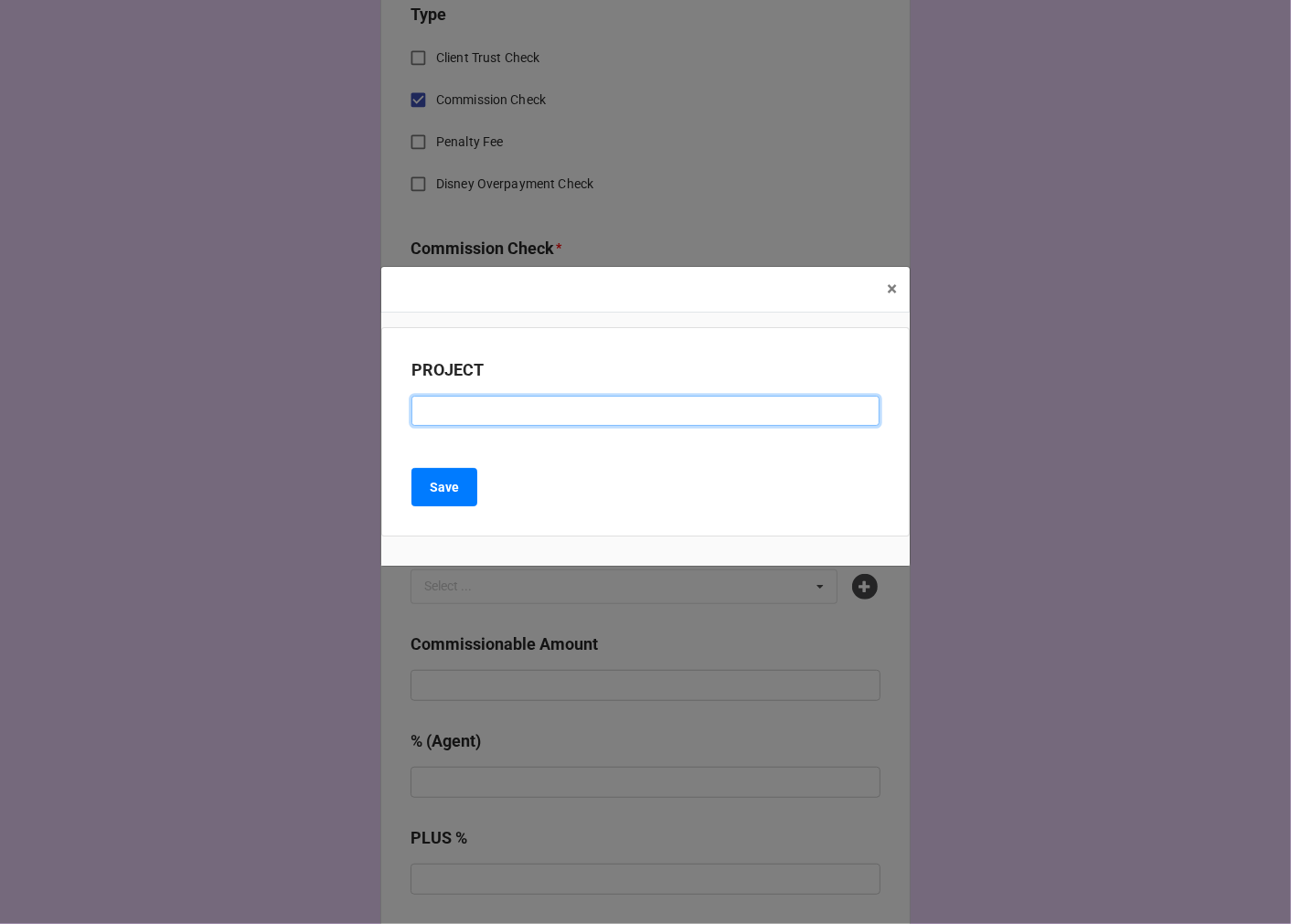
click at [483, 411] on input at bounding box center [646, 411] width 468 height 32
paste input "WAITRESS (VIRGINIA REPERTORY THEATRE)"
type input "WAITRESS (VIRGINIA REPERTORY THEATRE)"
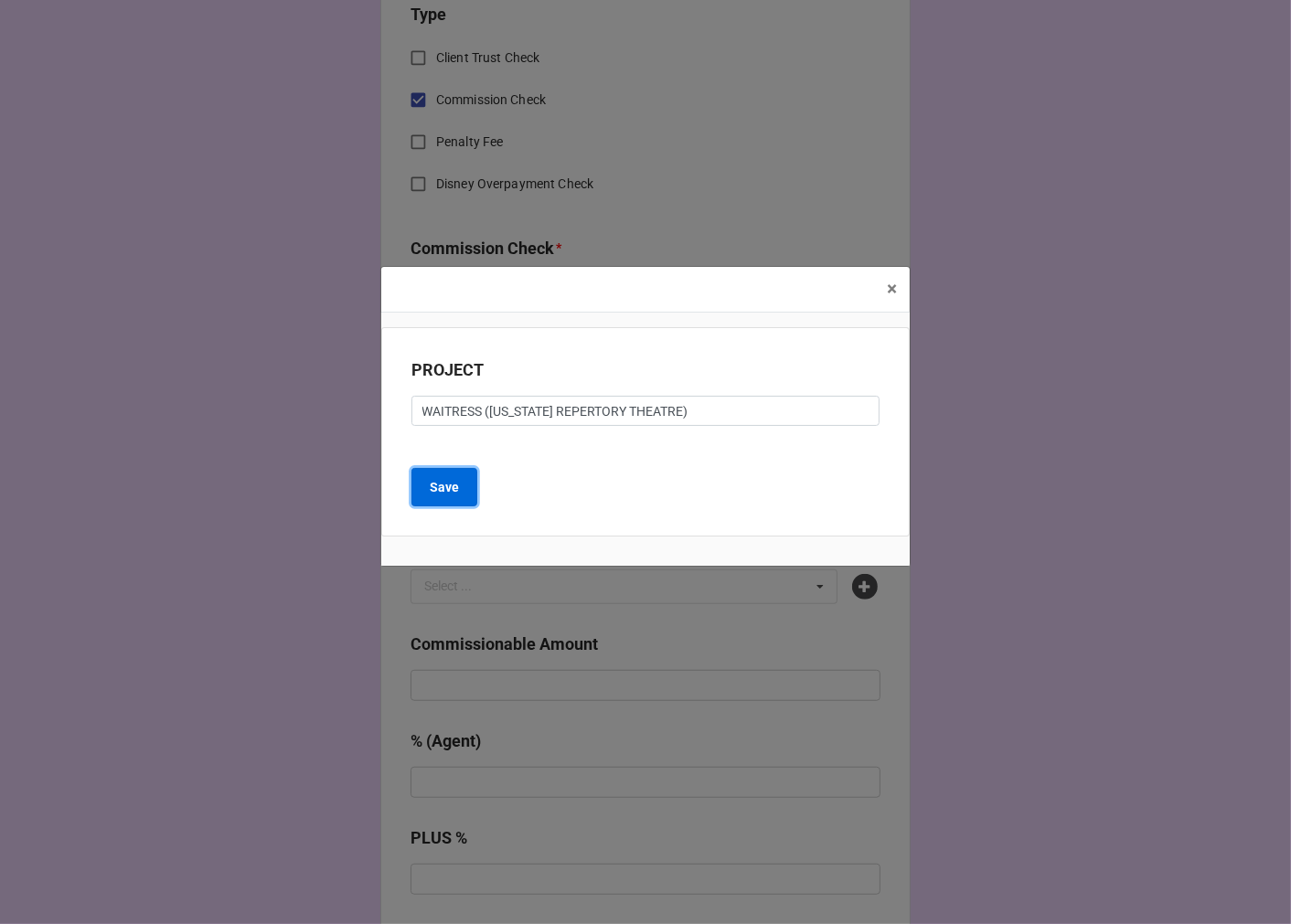
drag, startPoint x: 453, startPoint y: 486, endPoint x: 461, endPoint y: 491, distance: 9.4
click at [454, 487] on b "Save" at bounding box center [444, 488] width 30 height 19
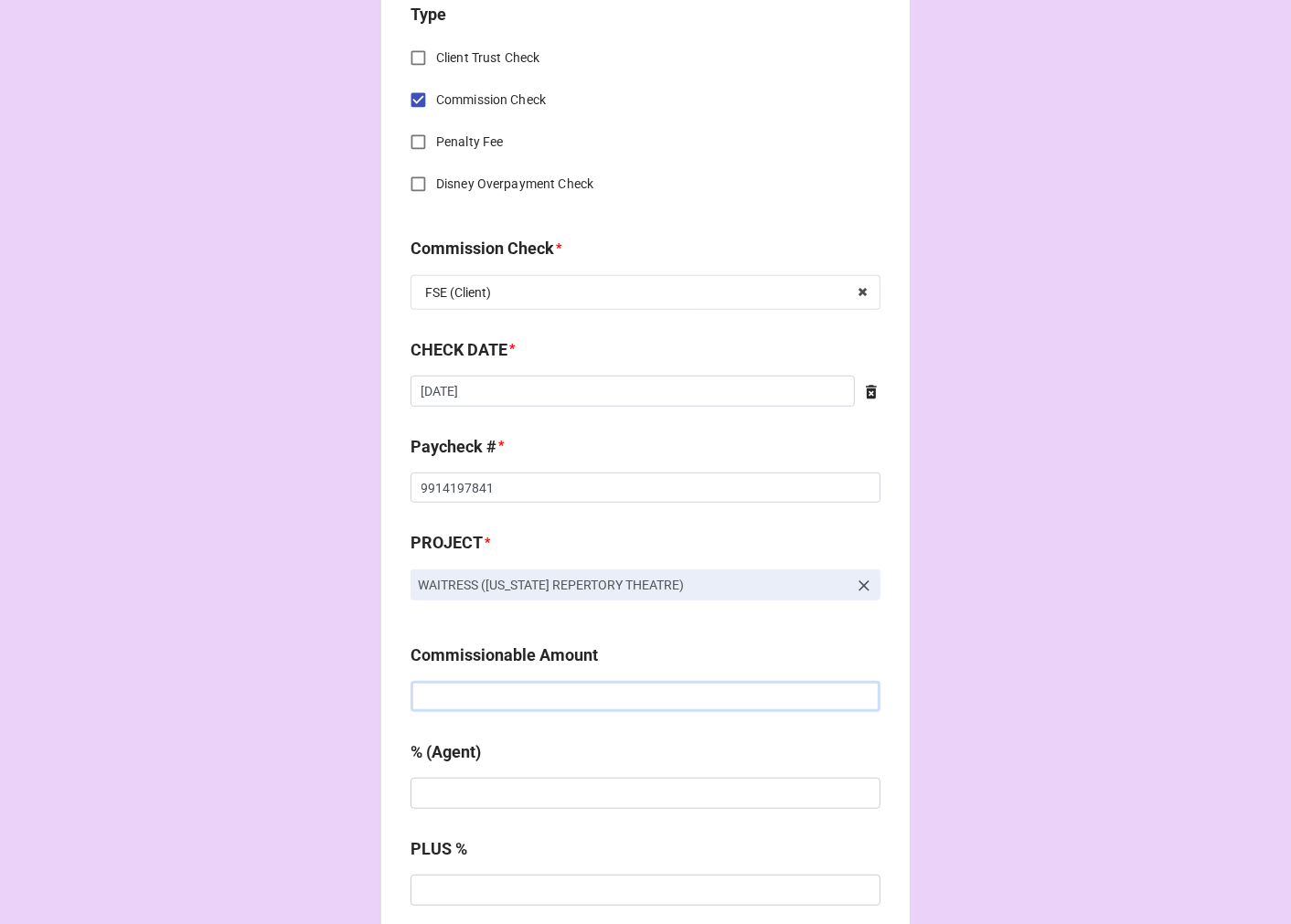
click at [470, 692] on input "text" at bounding box center [646, 696] width 470 height 32
click at [503, 704] on input "text" at bounding box center [646, 696] width 470 height 32
type input "$3,500.00"
type input "5%"
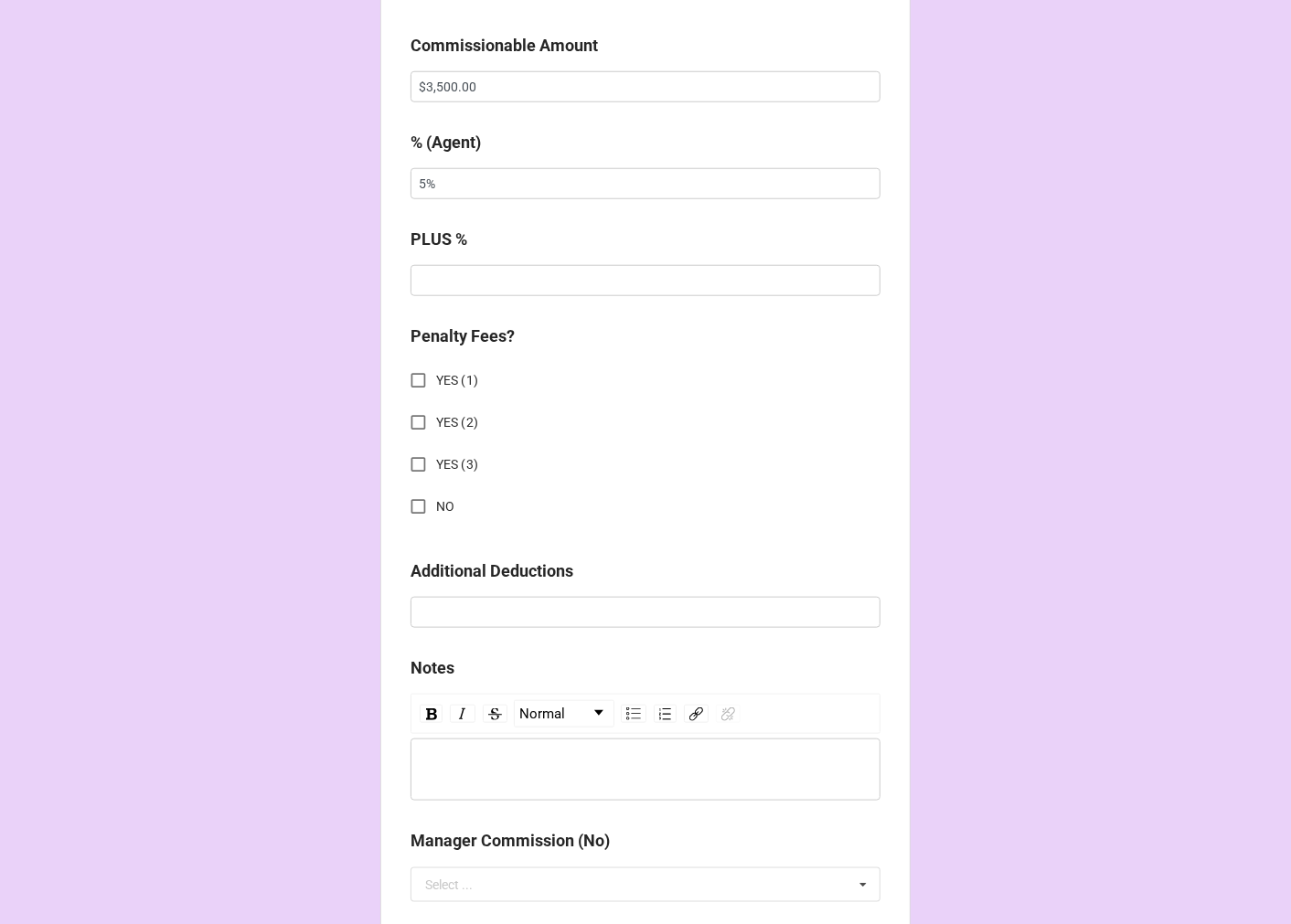
click at [412, 500] on input "NO" at bounding box center [417, 506] width 35 height 35
checkbox input "true"
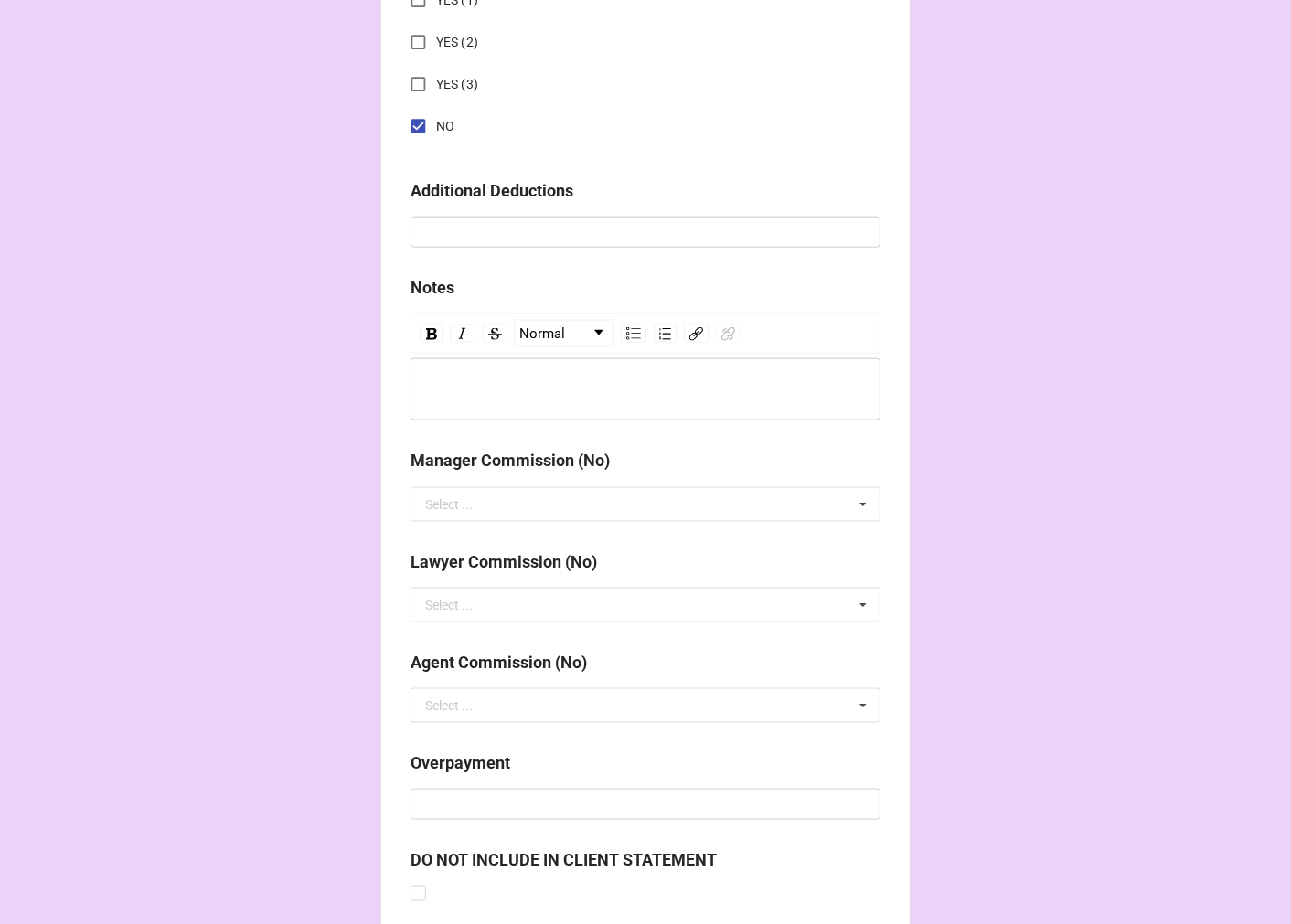
scroll to position [2025, 0]
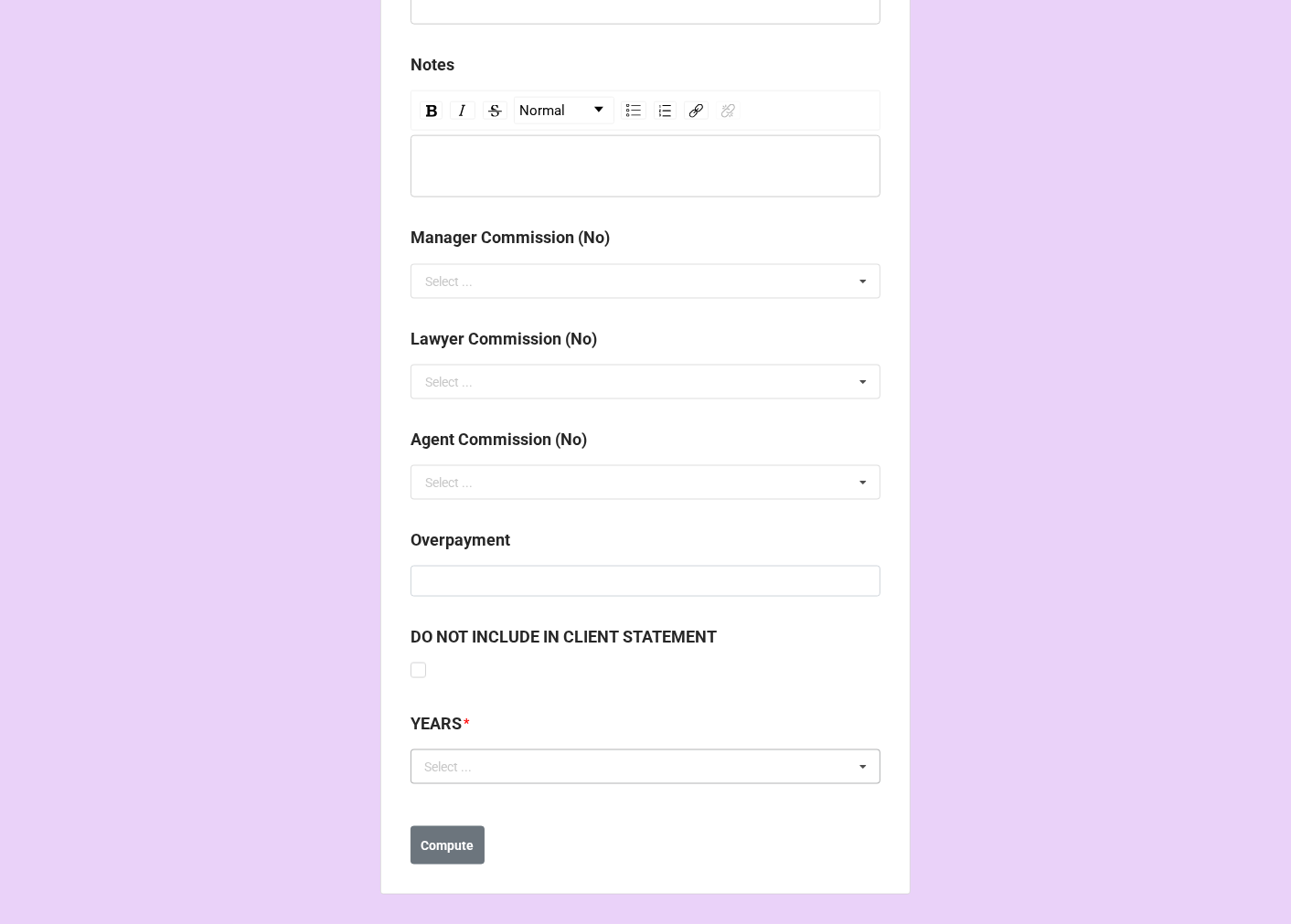
click at [485, 762] on div "Select ..." at bounding box center [458, 767] width 78 height 21
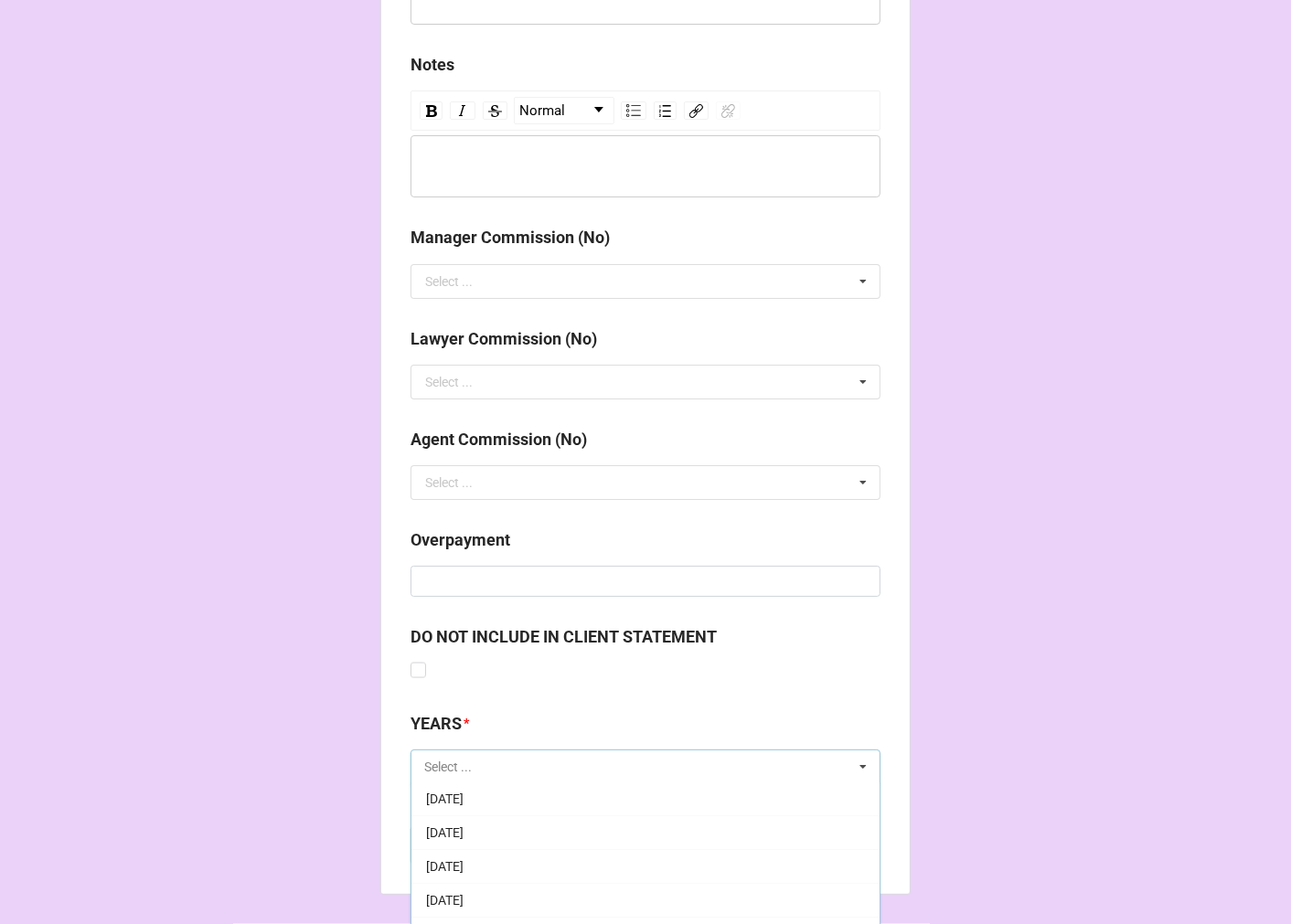
scroll to position [203, 0]
click at [463, 865] on span "[DATE]" at bounding box center [444, 868] width 37 height 14
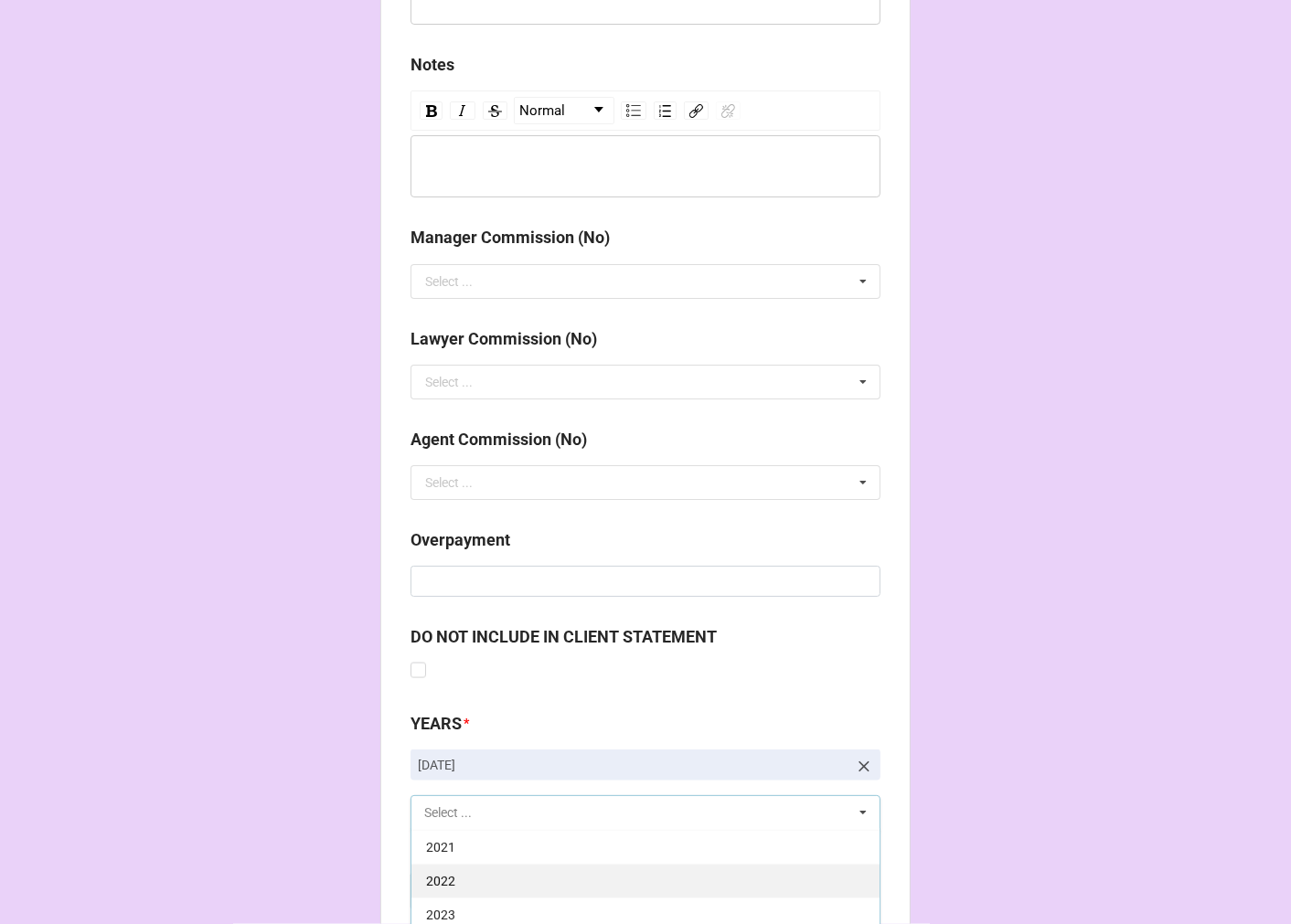
scroll to position [2126, 0]
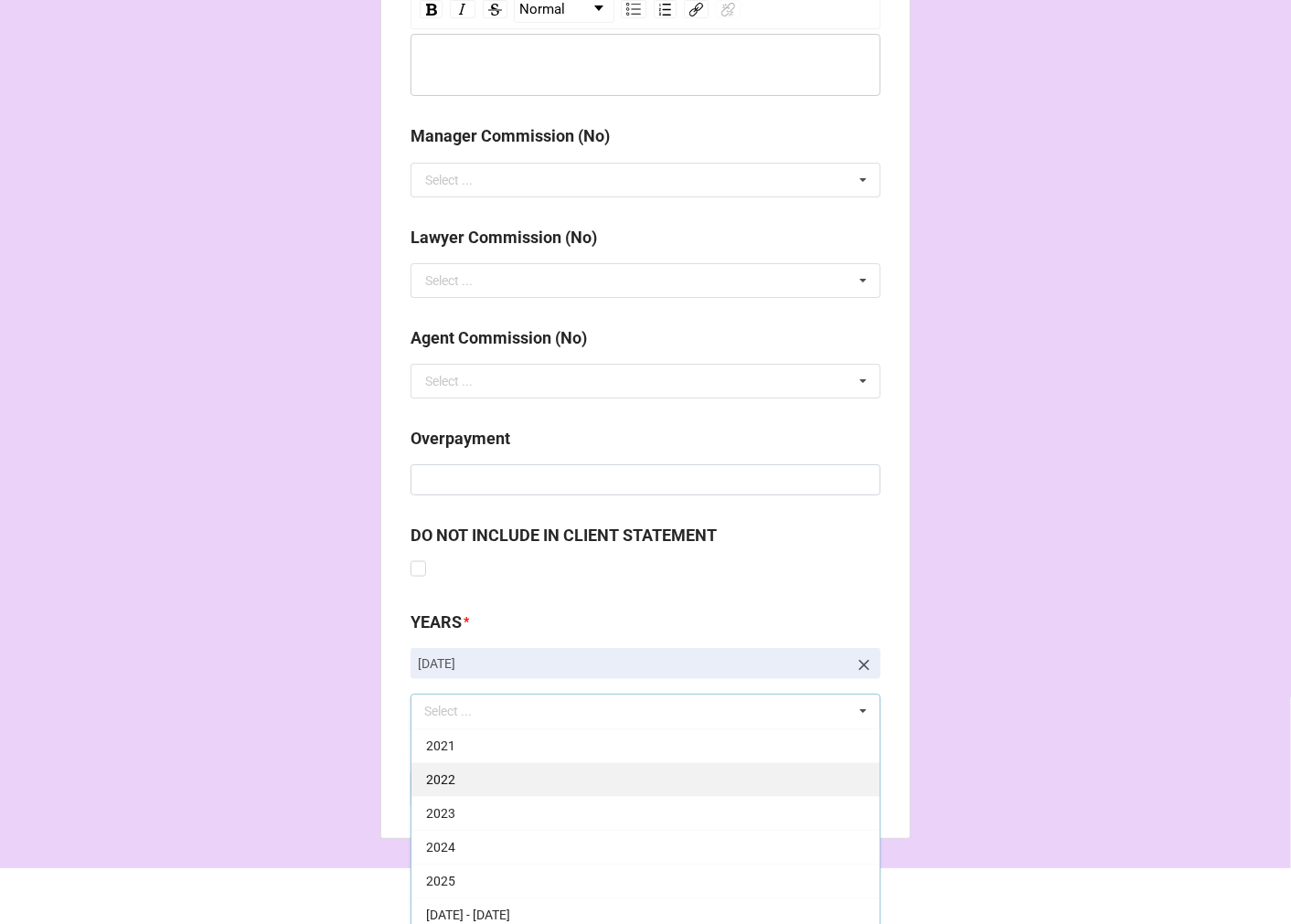
drag, startPoint x: 464, startPoint y: 878, endPoint x: 479, endPoint y: 873, distance: 15.8
click at [464, 875] on div "2025" at bounding box center [646, 880] width 468 height 33
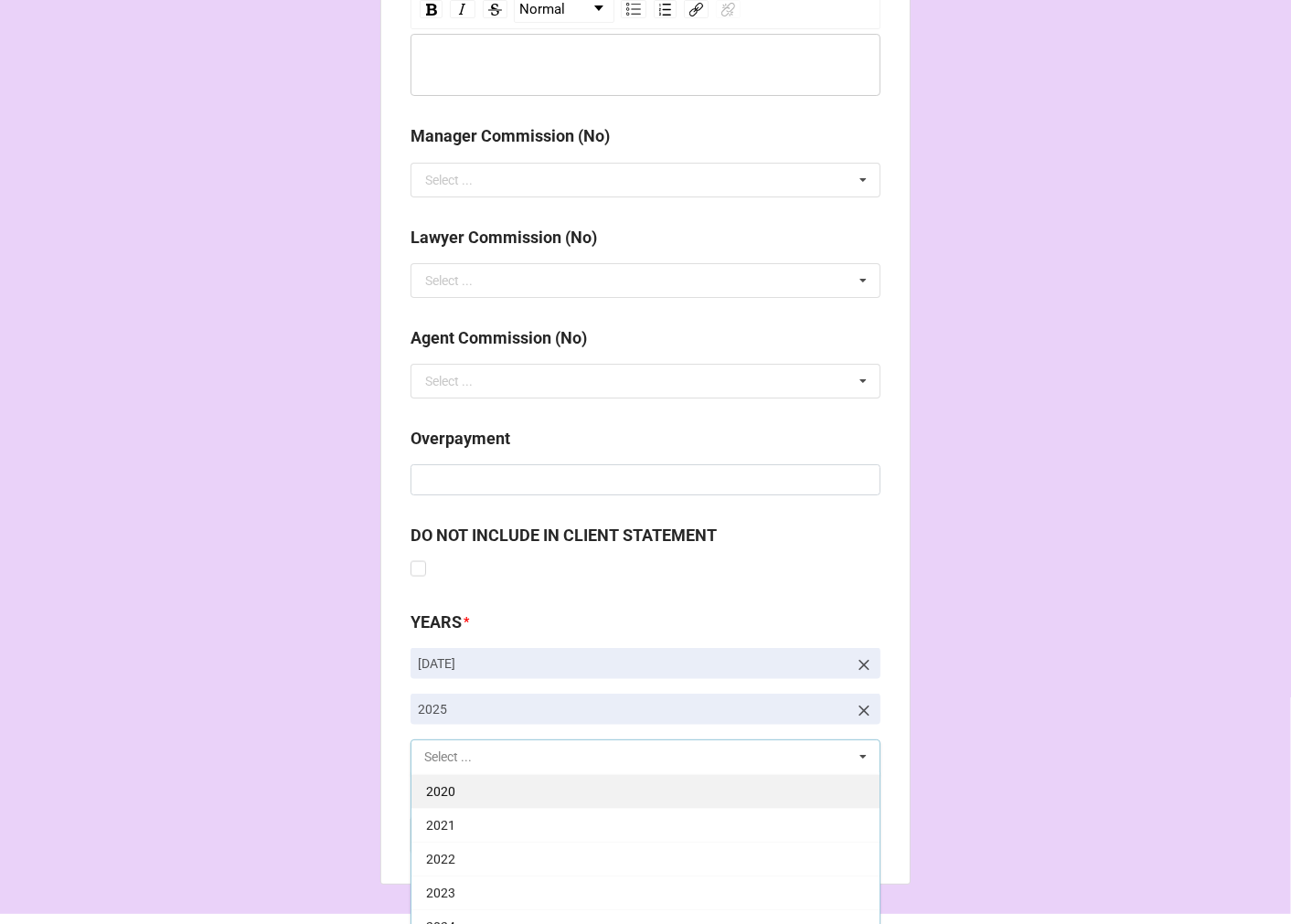
scroll to position [371, 0]
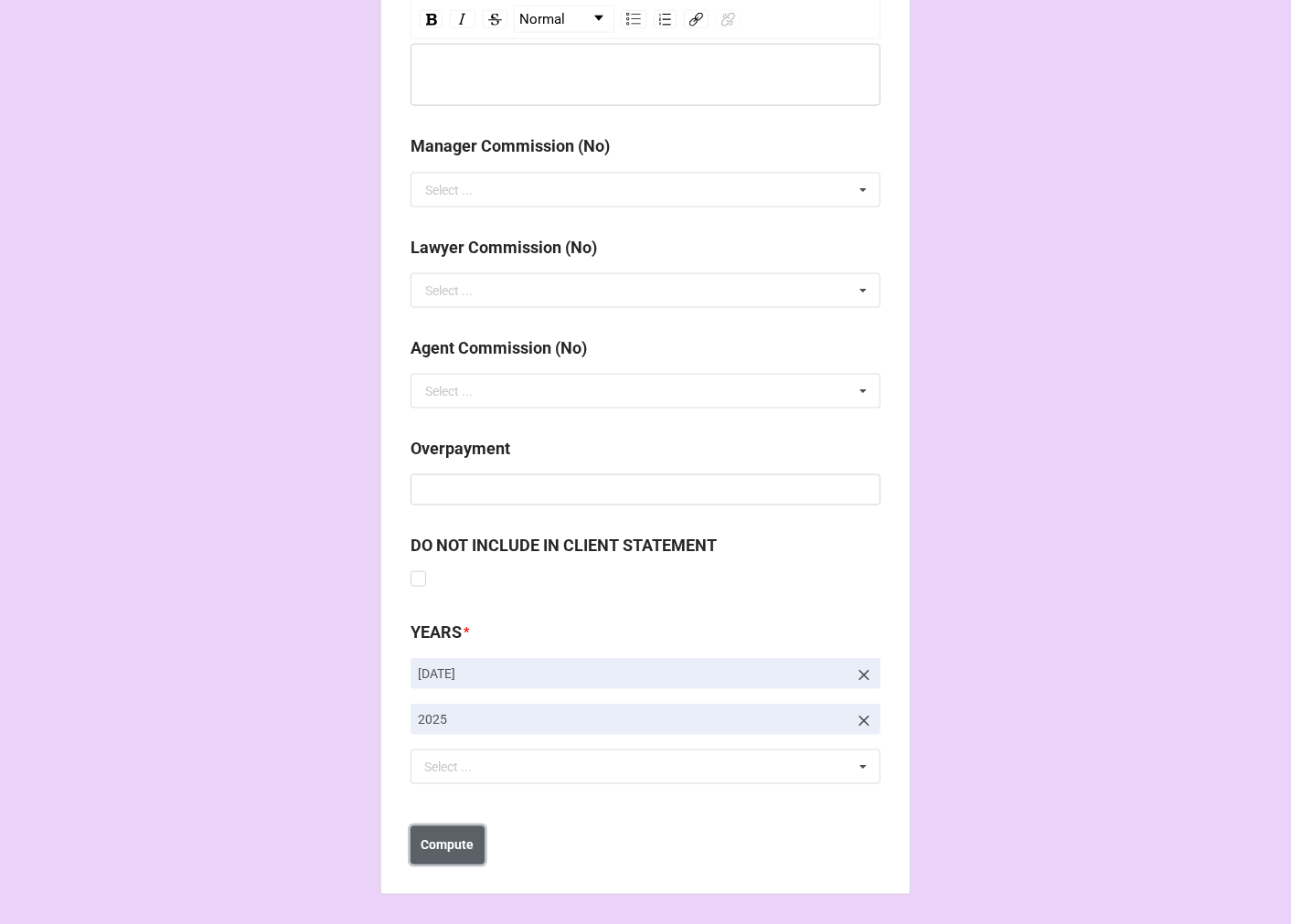
click at [457, 843] on b "Compute" at bounding box center [448, 846] width 53 height 19
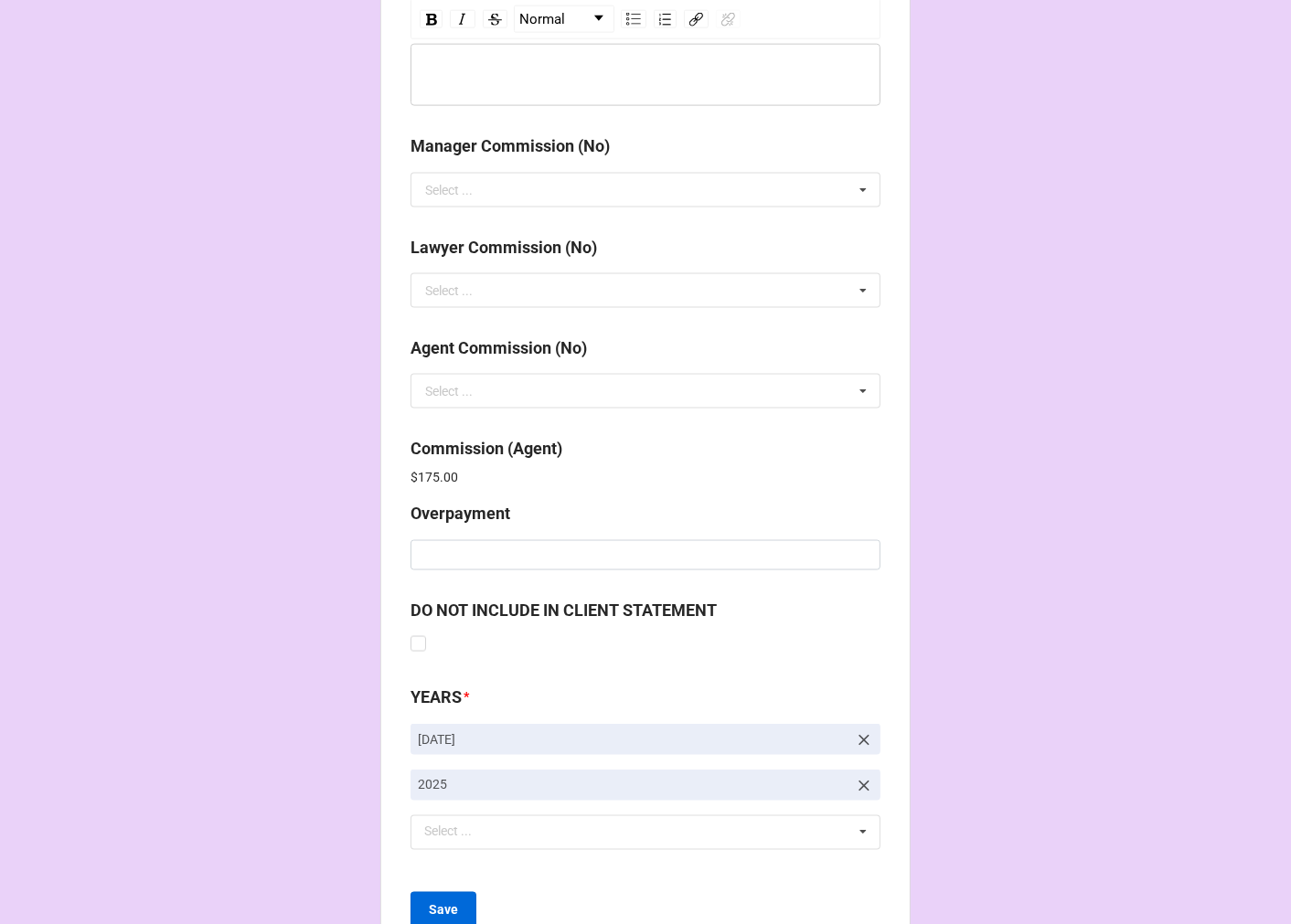
scroll to position [2180, 0]
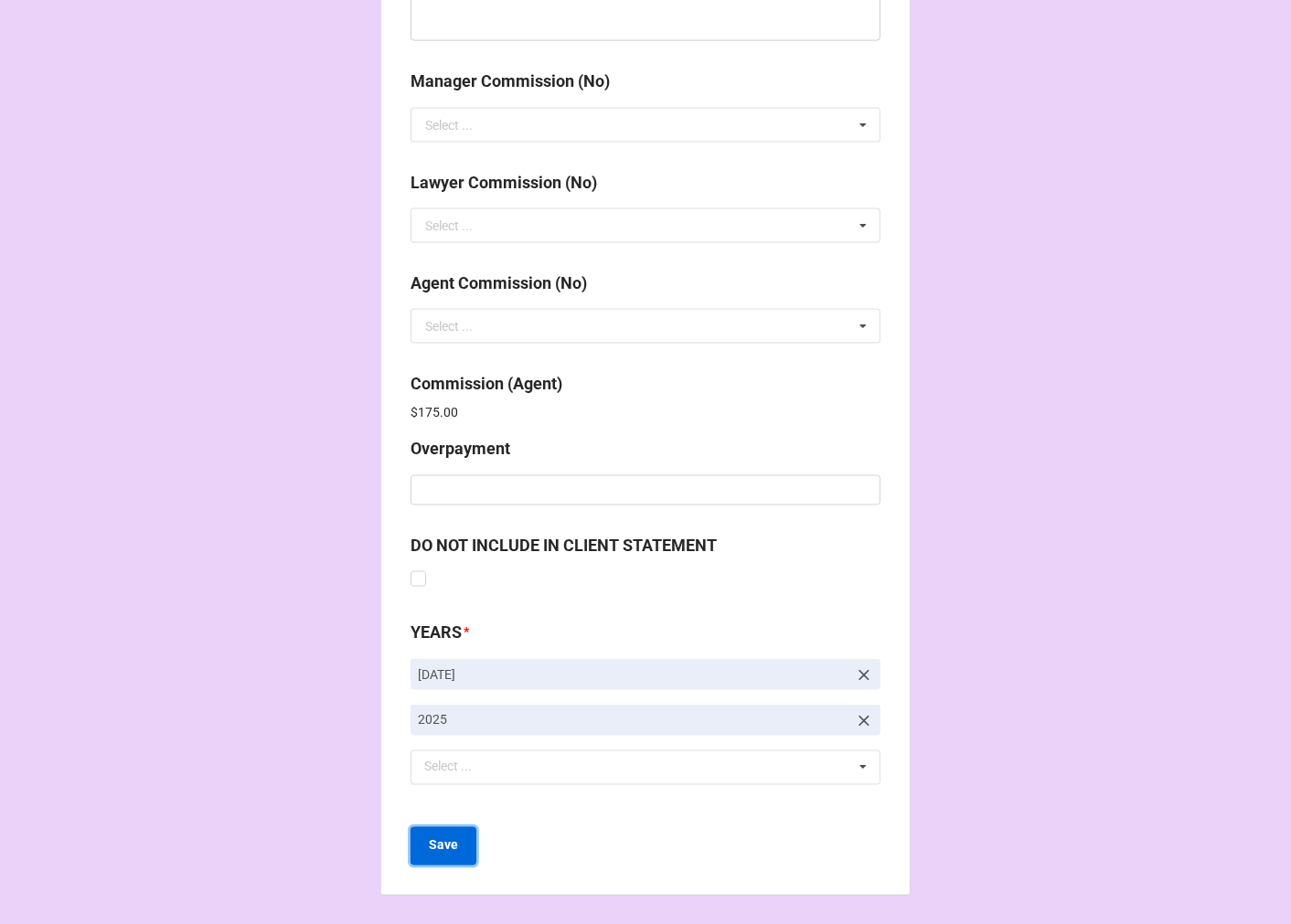
click at [449, 848] on b "Save" at bounding box center [443, 846] width 30 height 19
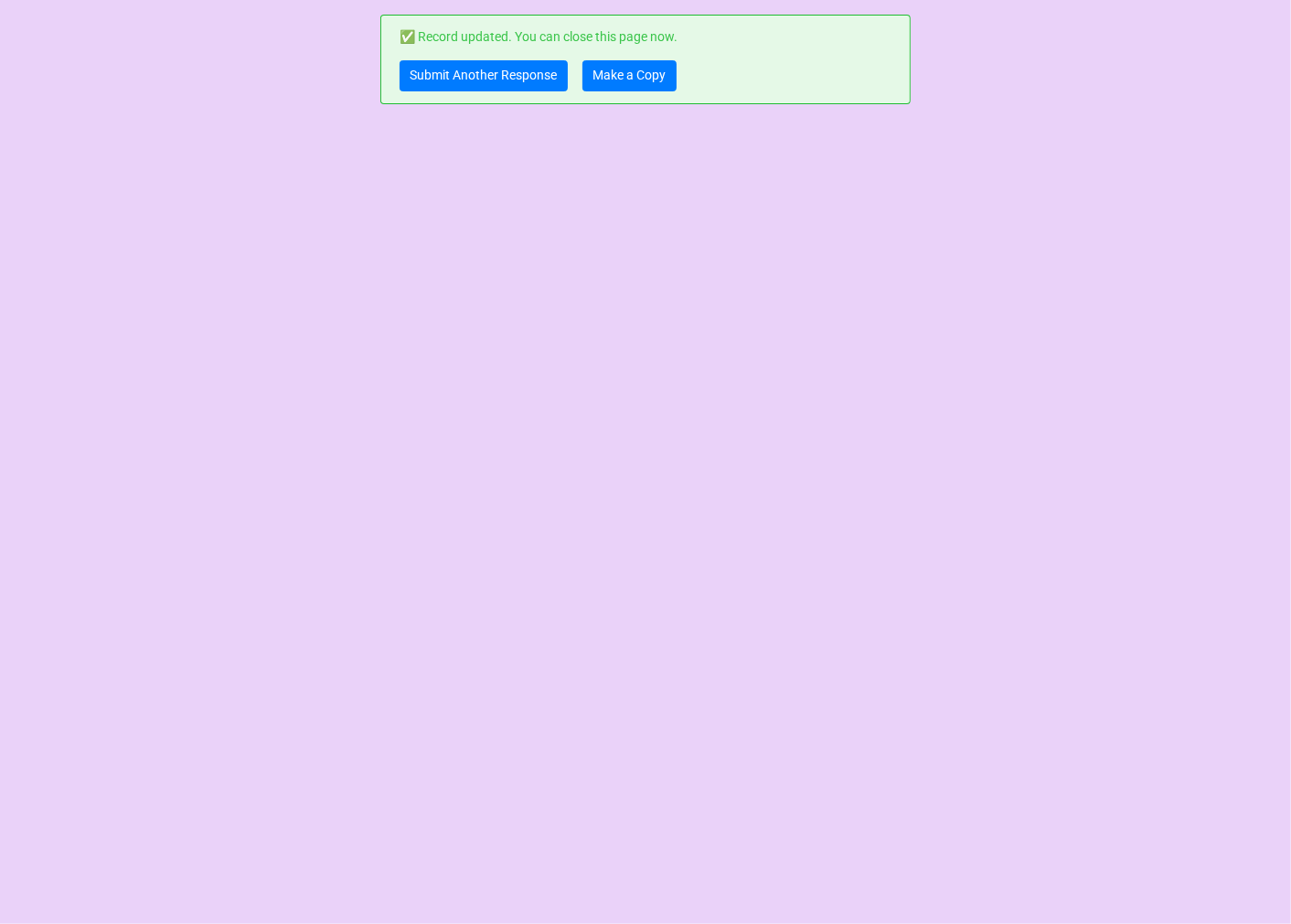
scroll to position [0, 0]
click at [646, 87] on link "Make a Copy" at bounding box center [629, 75] width 95 height 32
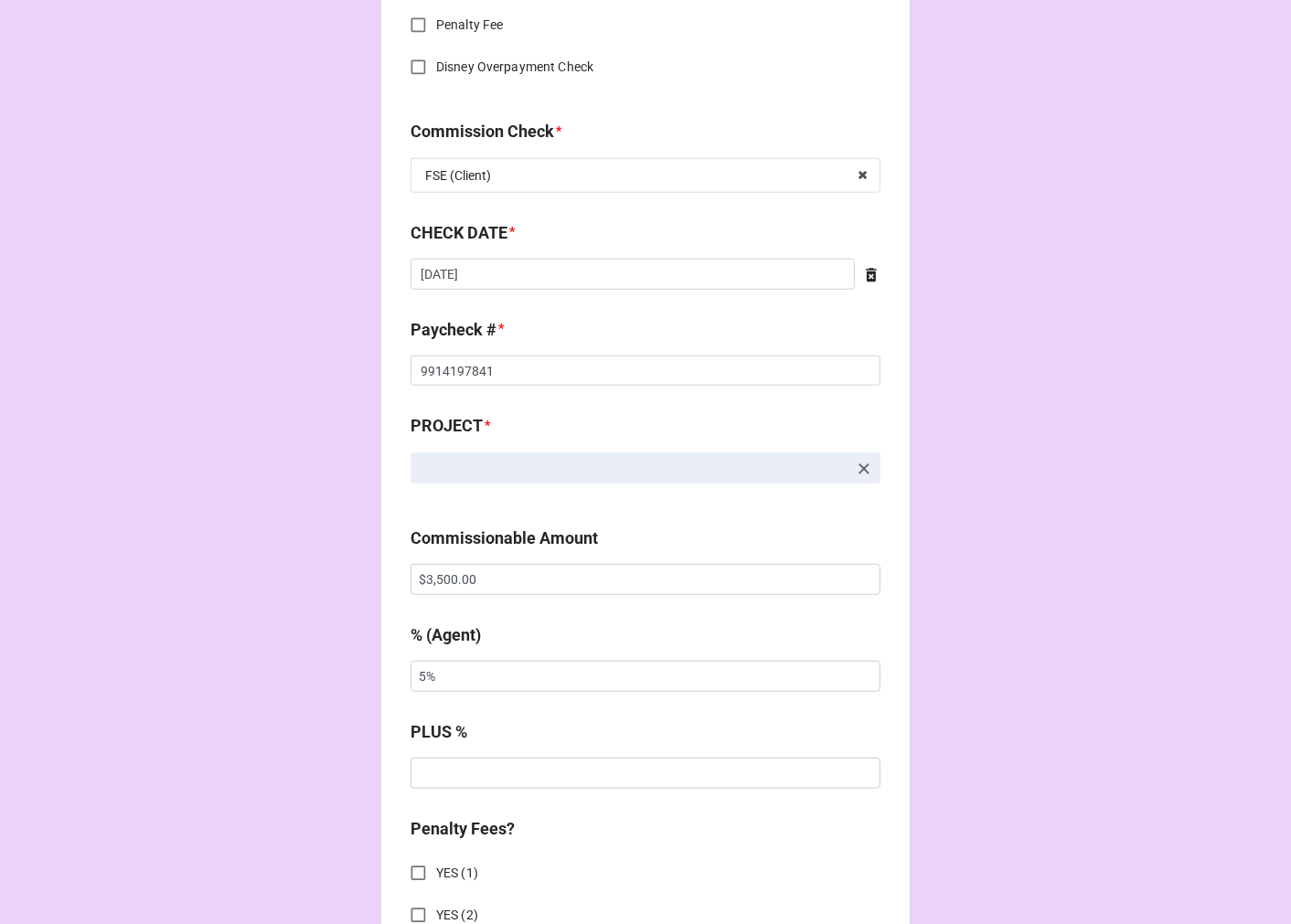
scroll to position [1117, 0]
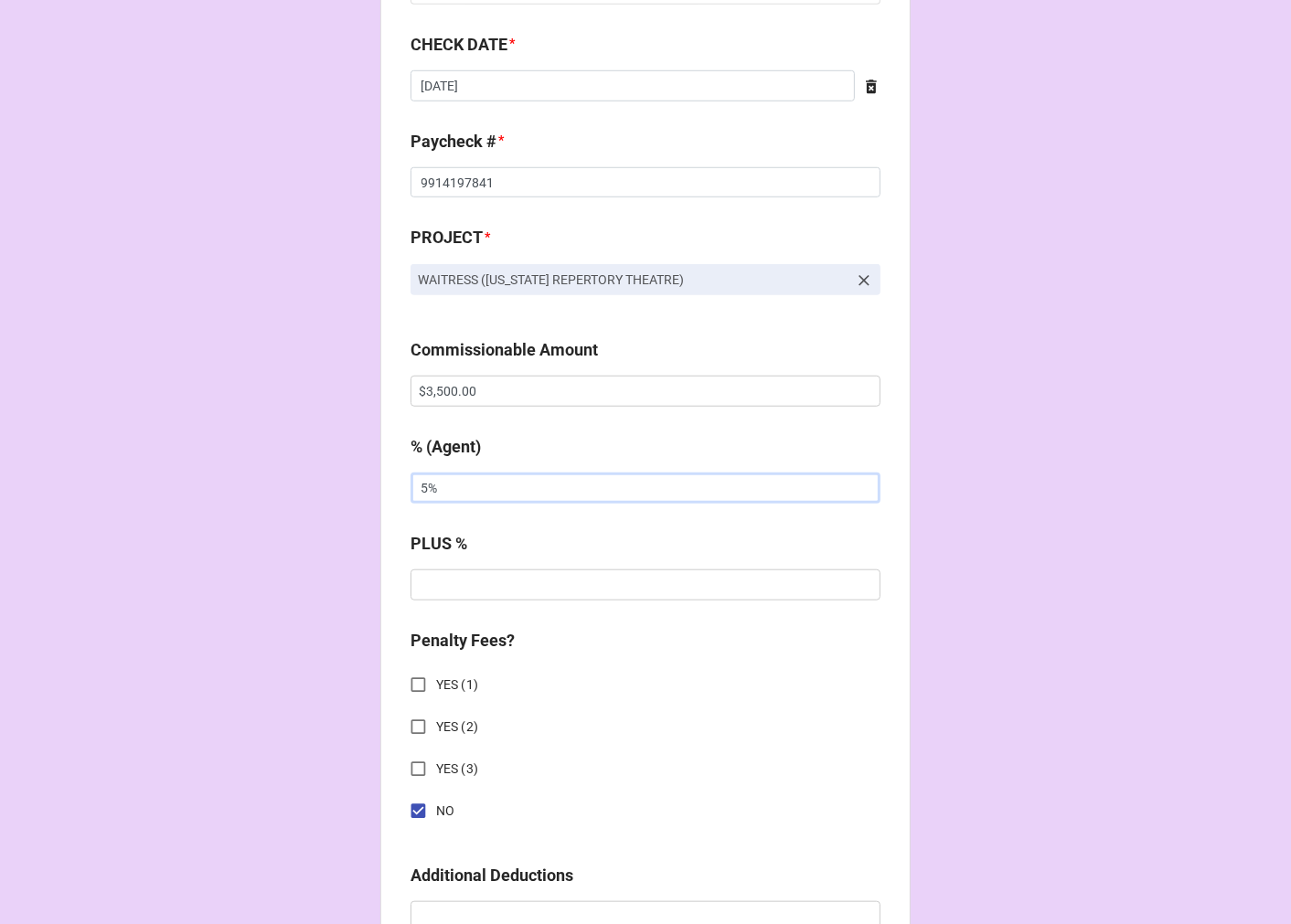
drag, startPoint x: 484, startPoint y: 483, endPoint x: 189, endPoint y: 479, distance: 295.0
click at [206, 481] on div "CHECK PROCESSING FORM Client * Bear Manescalchi Agent (from Client) Arbender Ag…" at bounding box center [646, 403] width 1291 height 3039
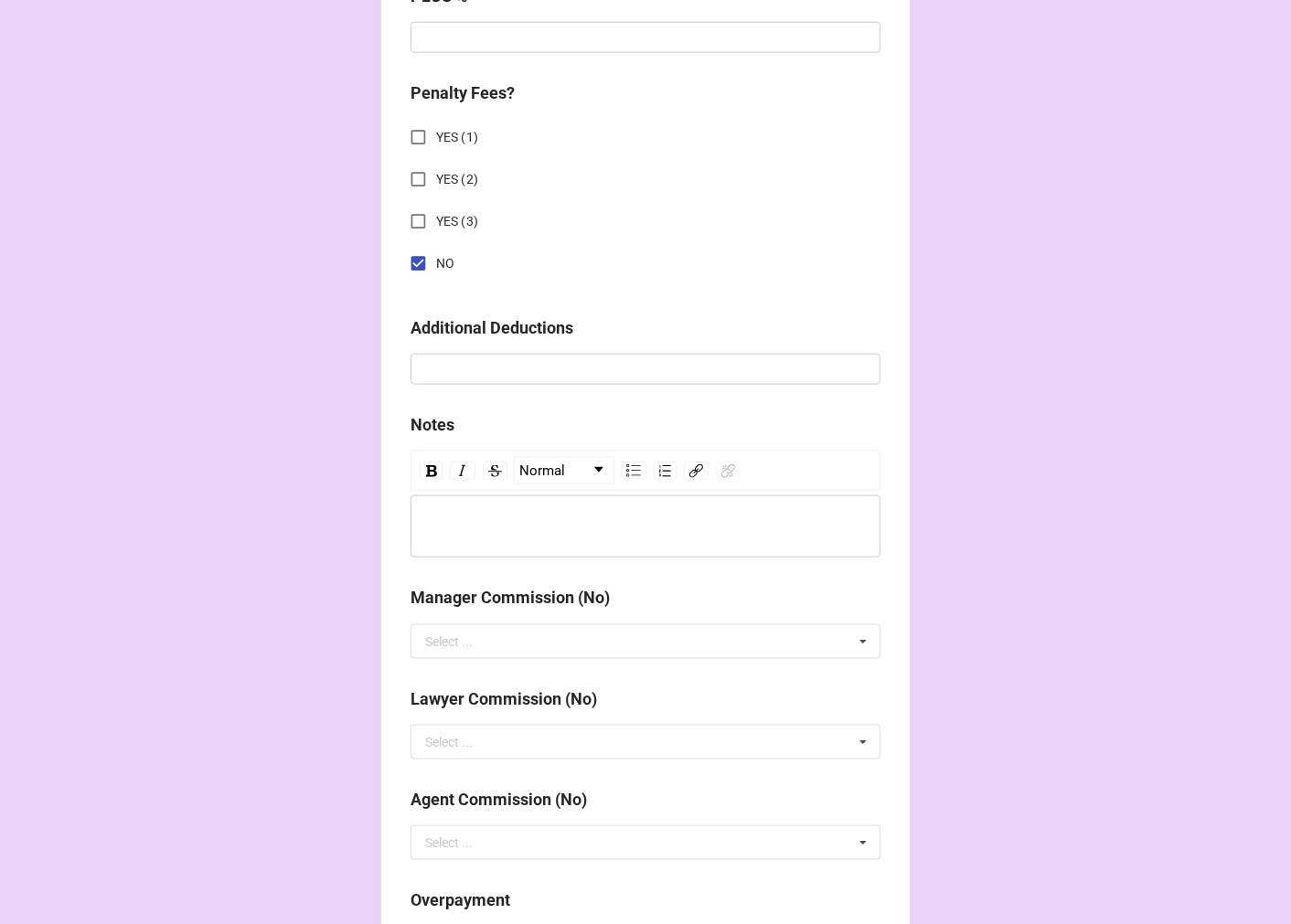
scroll to position [2115, 0]
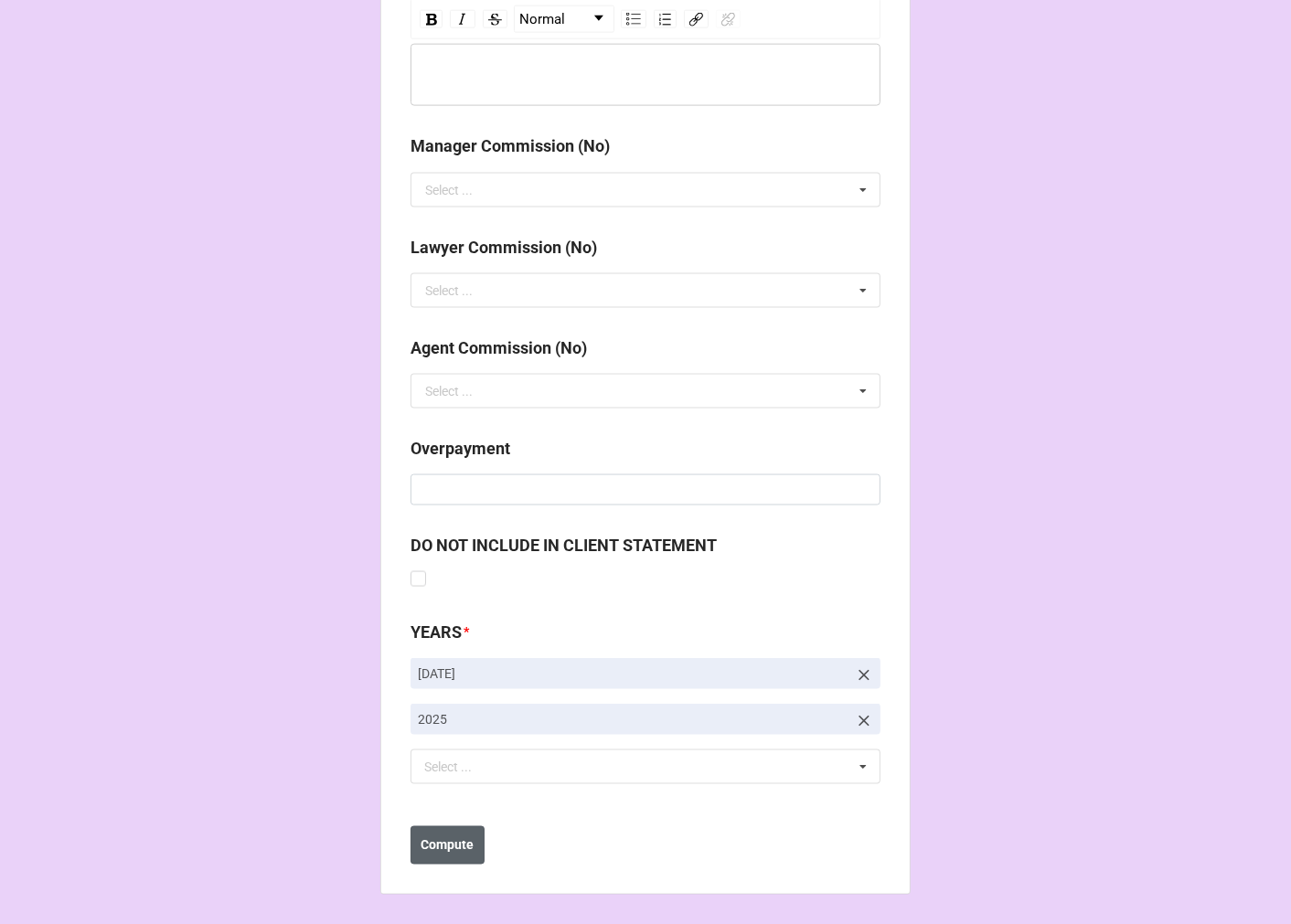
type input "10%"
click at [444, 837] on b "Compute" at bounding box center [448, 846] width 53 height 19
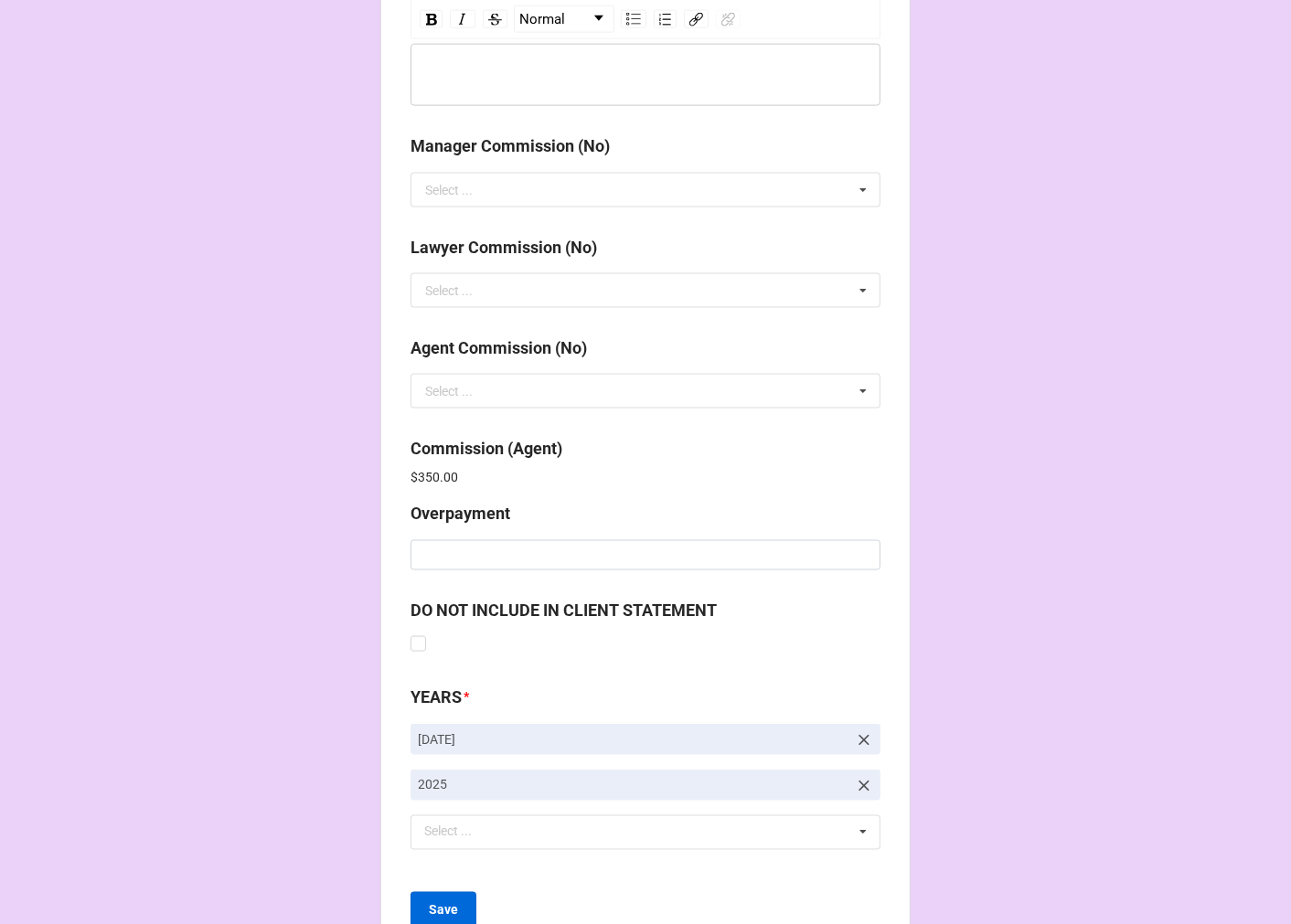
scroll to position [2180, 0]
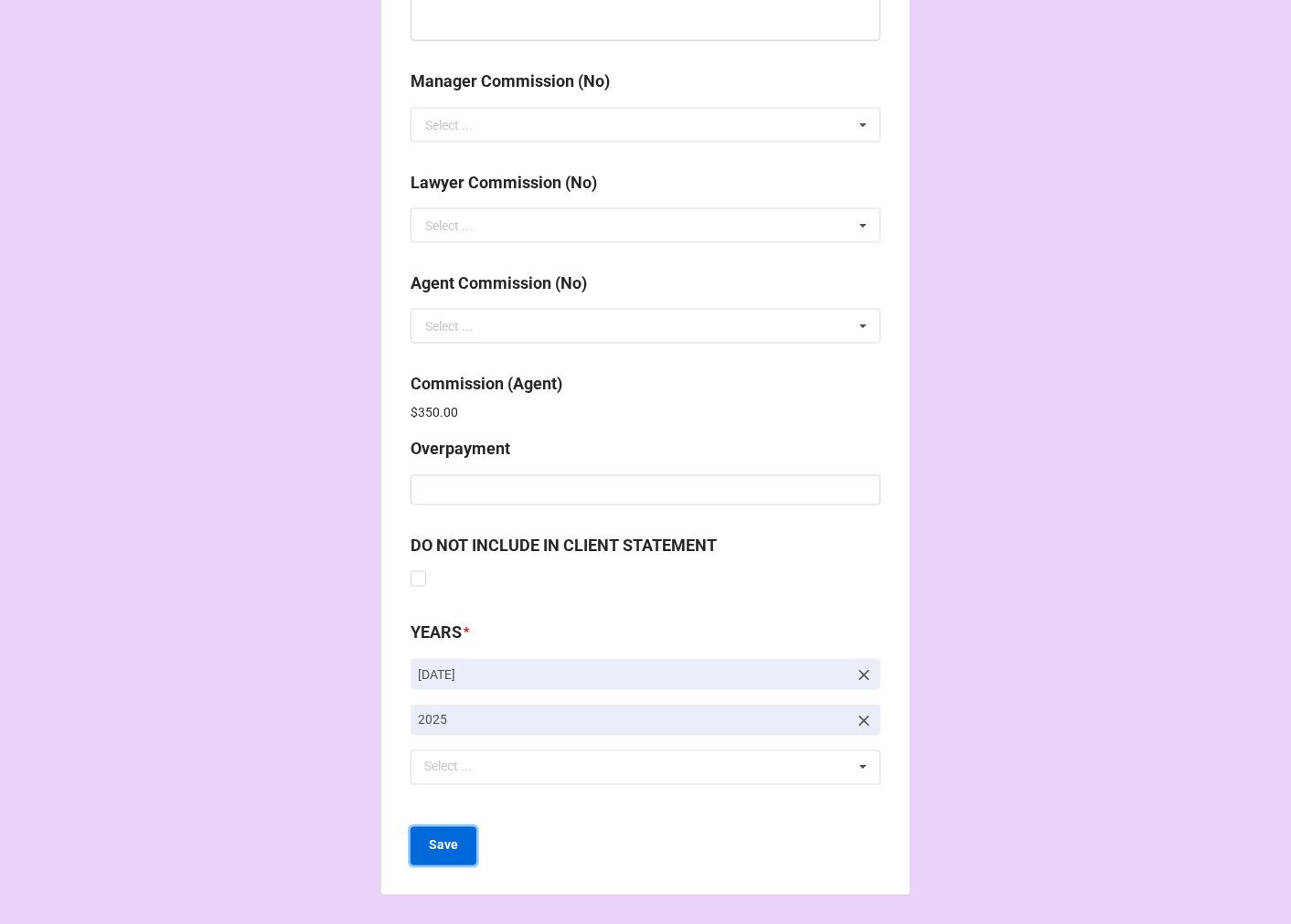
click at [434, 857] on button "Save" at bounding box center [443, 846] width 66 height 38
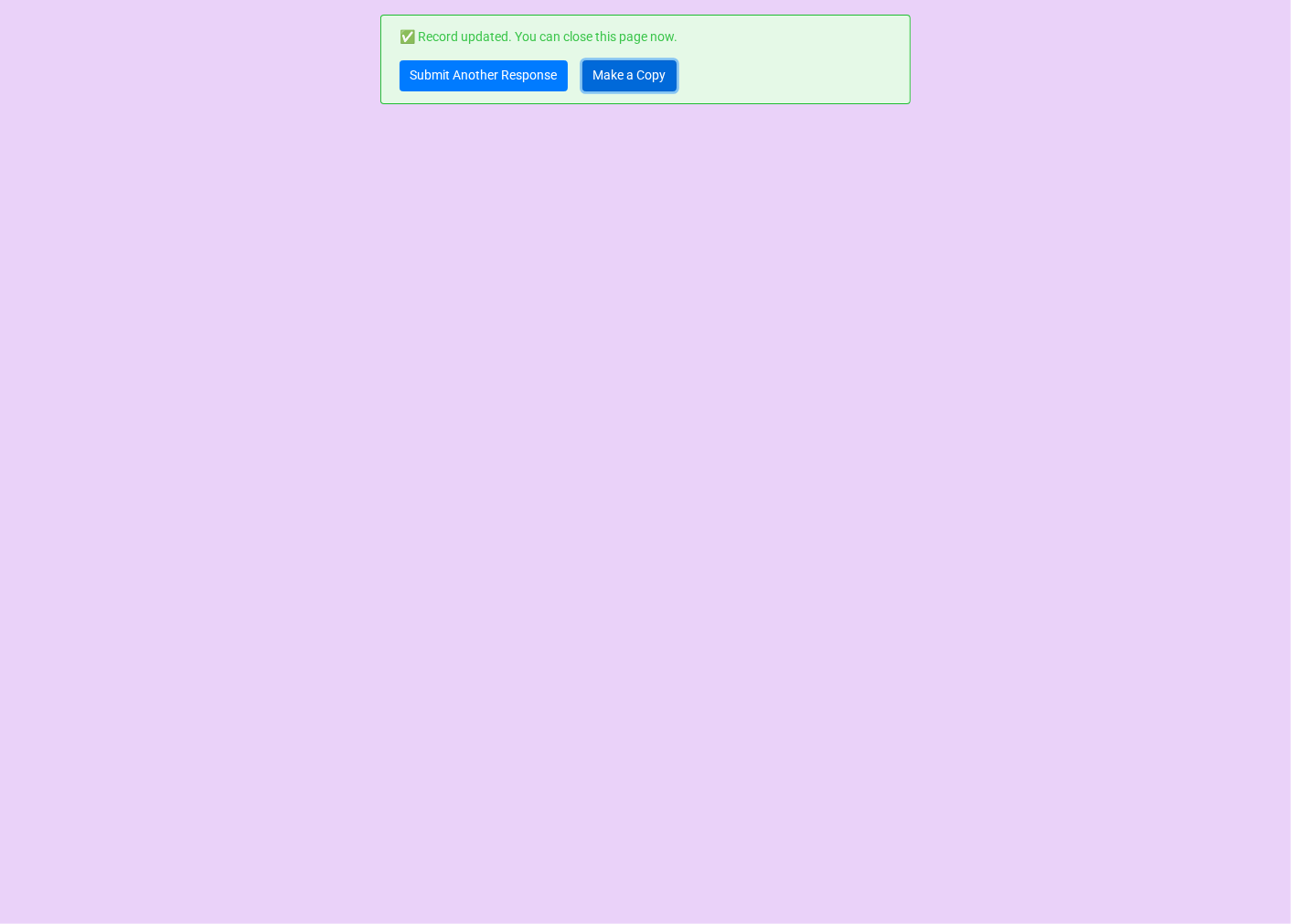
drag, startPoint x: 624, startPoint y: 74, endPoint x: 596, endPoint y: 54, distance: 34.4
click at [624, 74] on link "Make a Copy" at bounding box center [629, 75] width 95 height 32
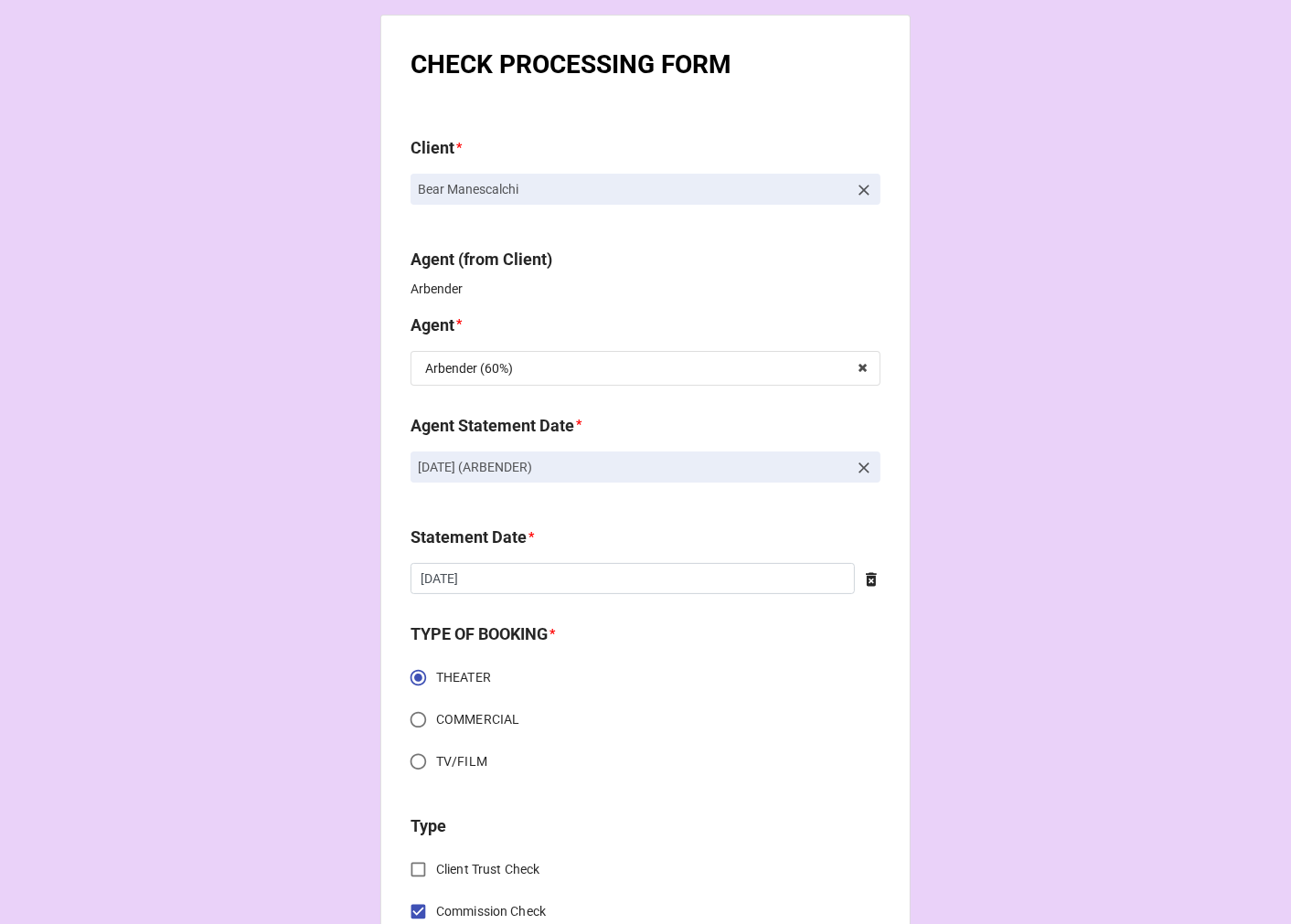
click at [855, 185] on icon at bounding box center [863, 190] width 18 height 18
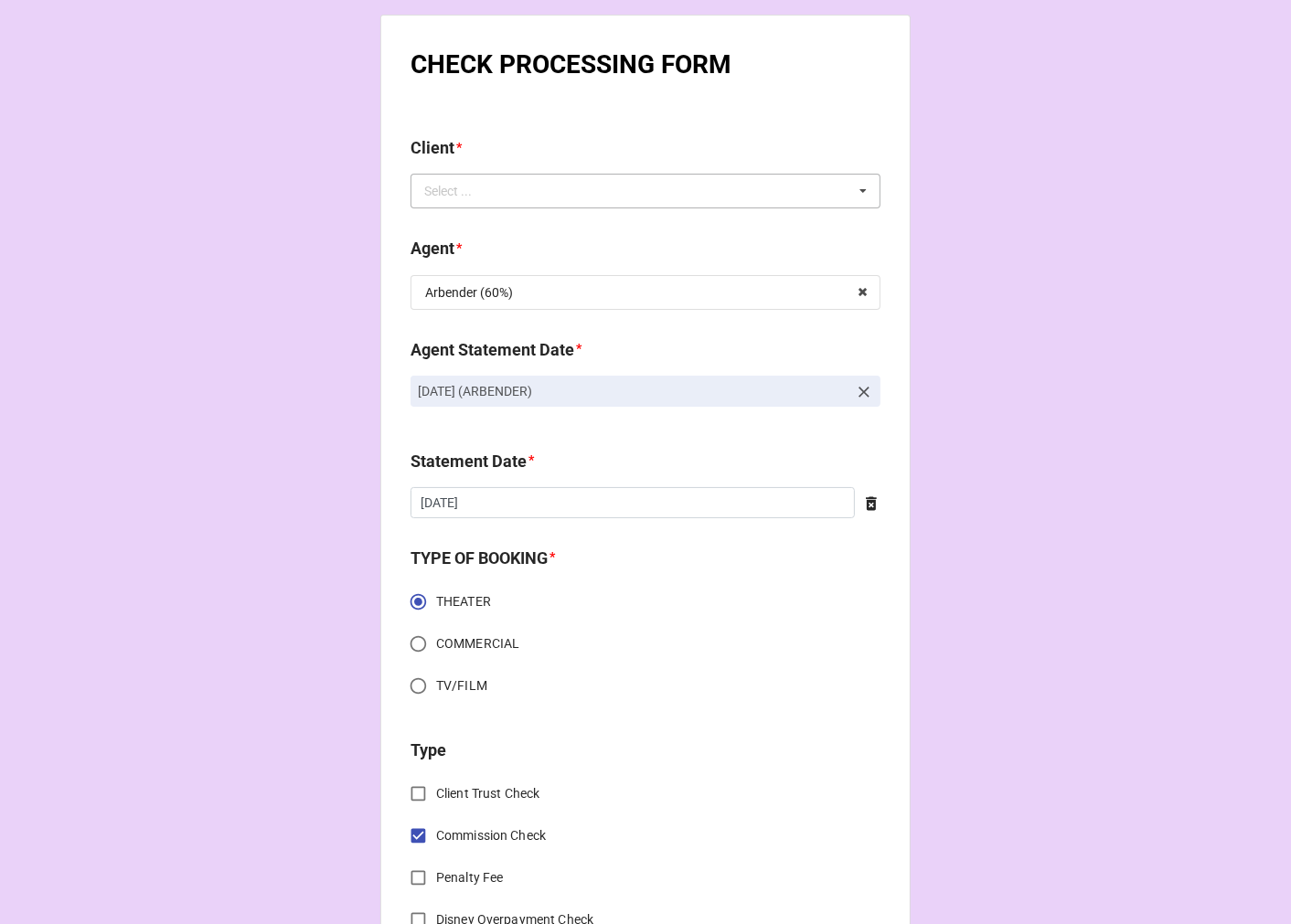
click at [755, 189] on div "Select ... No results found." at bounding box center [646, 191] width 470 height 34
type input "emeli"
click at [528, 222] on span "[PERSON_NAME] [PERSON_NAME]" at bounding box center [525, 224] width 199 height 14
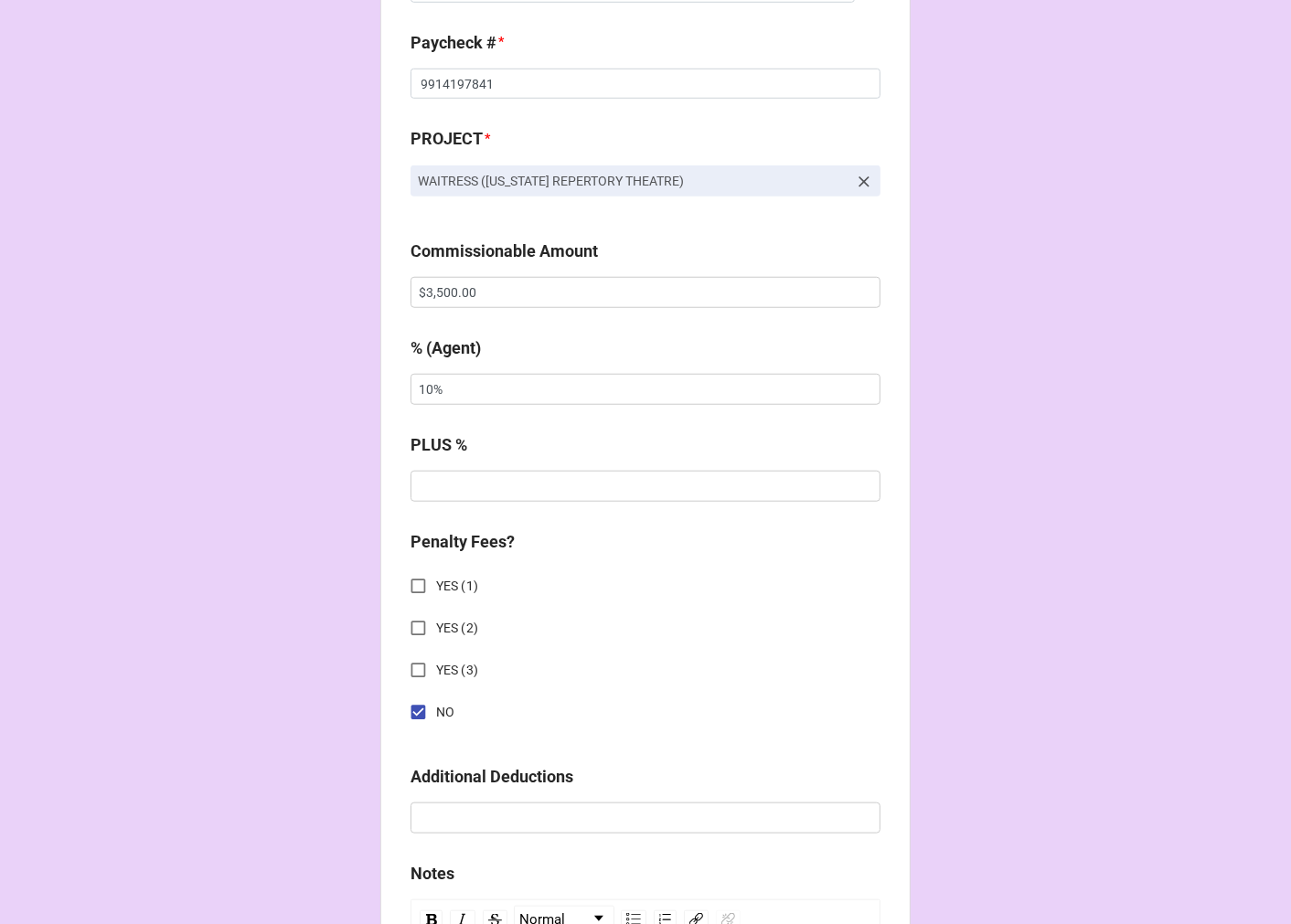
scroll to position [1218, 0]
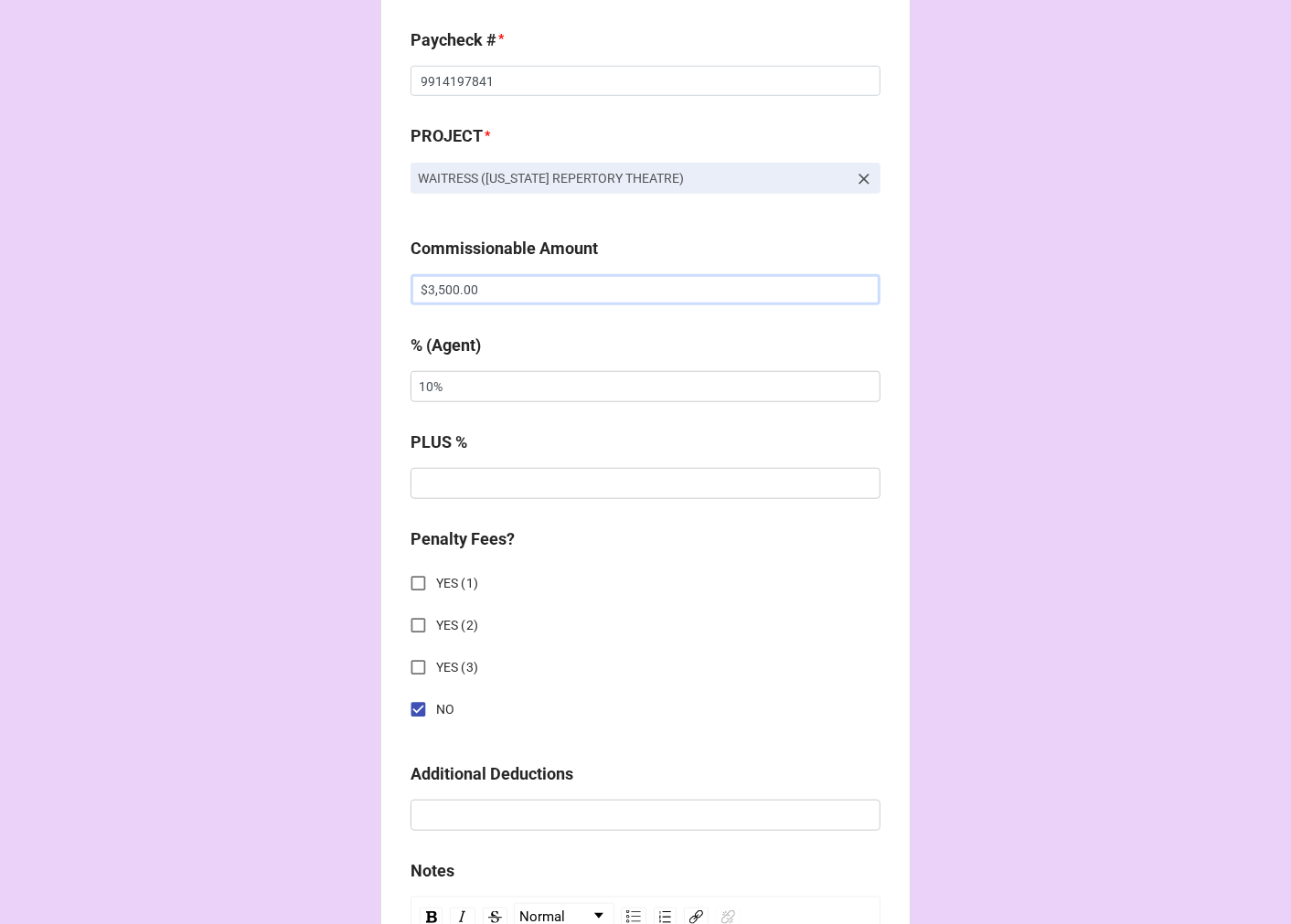
click at [439, 286] on input "$3,500.00" at bounding box center [646, 289] width 470 height 32
click at [489, 288] on input "$3,500.00" at bounding box center [646, 289] width 470 height 32
click at [494, 288] on input "$3,500.00" at bounding box center [646, 289] width 470 height 32
drag, startPoint x: 494, startPoint y: 288, endPoint x: 290, endPoint y: 285, distance: 204.0
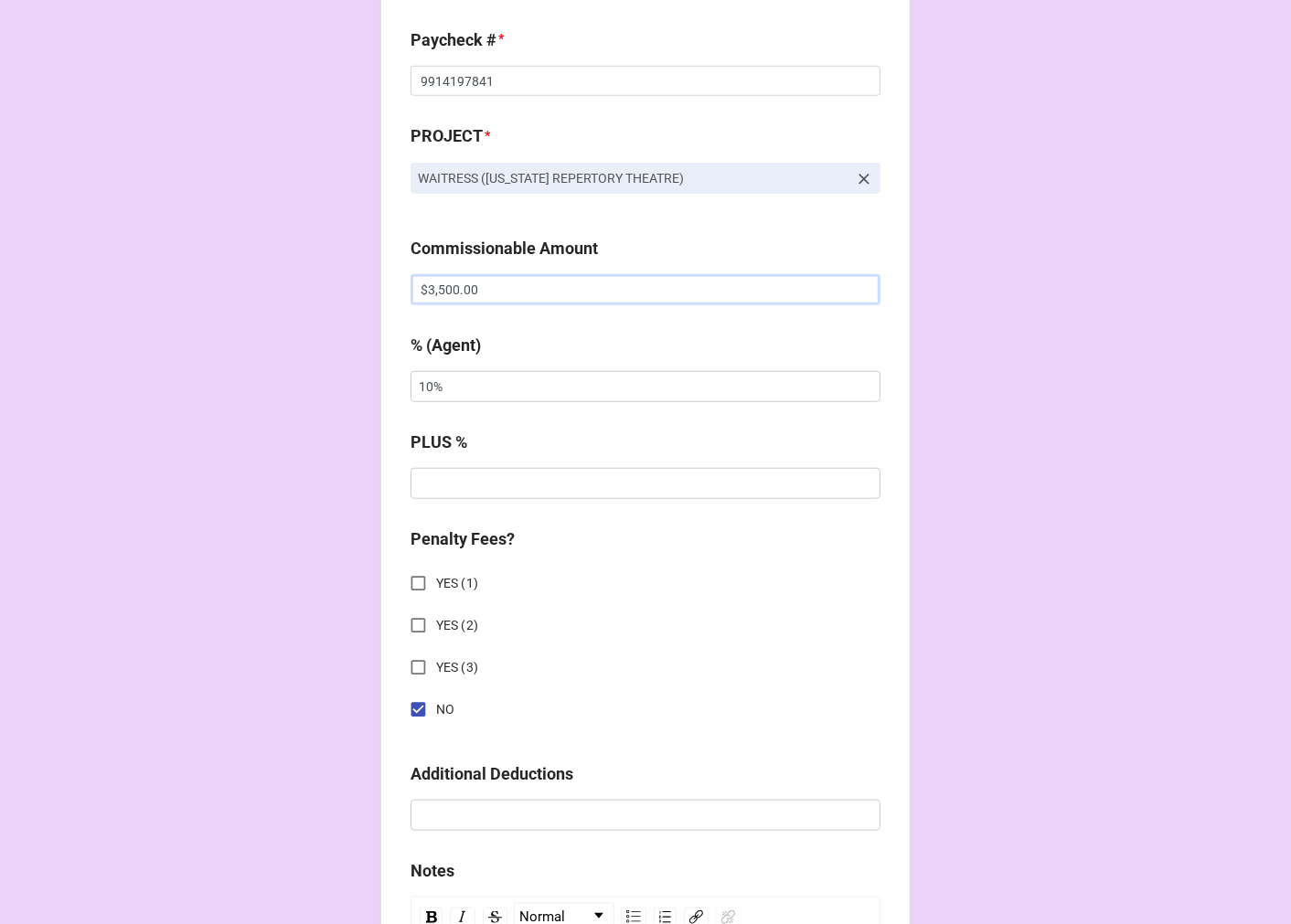
click at [307, 288] on div "CHECK PROCESSING FORM Client * [PERSON_NAME] [PERSON_NAME] Agent (from Client) …" at bounding box center [646, 302] width 1291 height 3039
type input "$8,357.60"
drag, startPoint x: 483, startPoint y: 381, endPoint x: 231, endPoint y: 375, distance: 252.1
click at [242, 377] on div "CHECK PROCESSING FORM Client * [PERSON_NAME] [PERSON_NAME] Agent (from Client) …" at bounding box center [646, 302] width 1291 height 3039
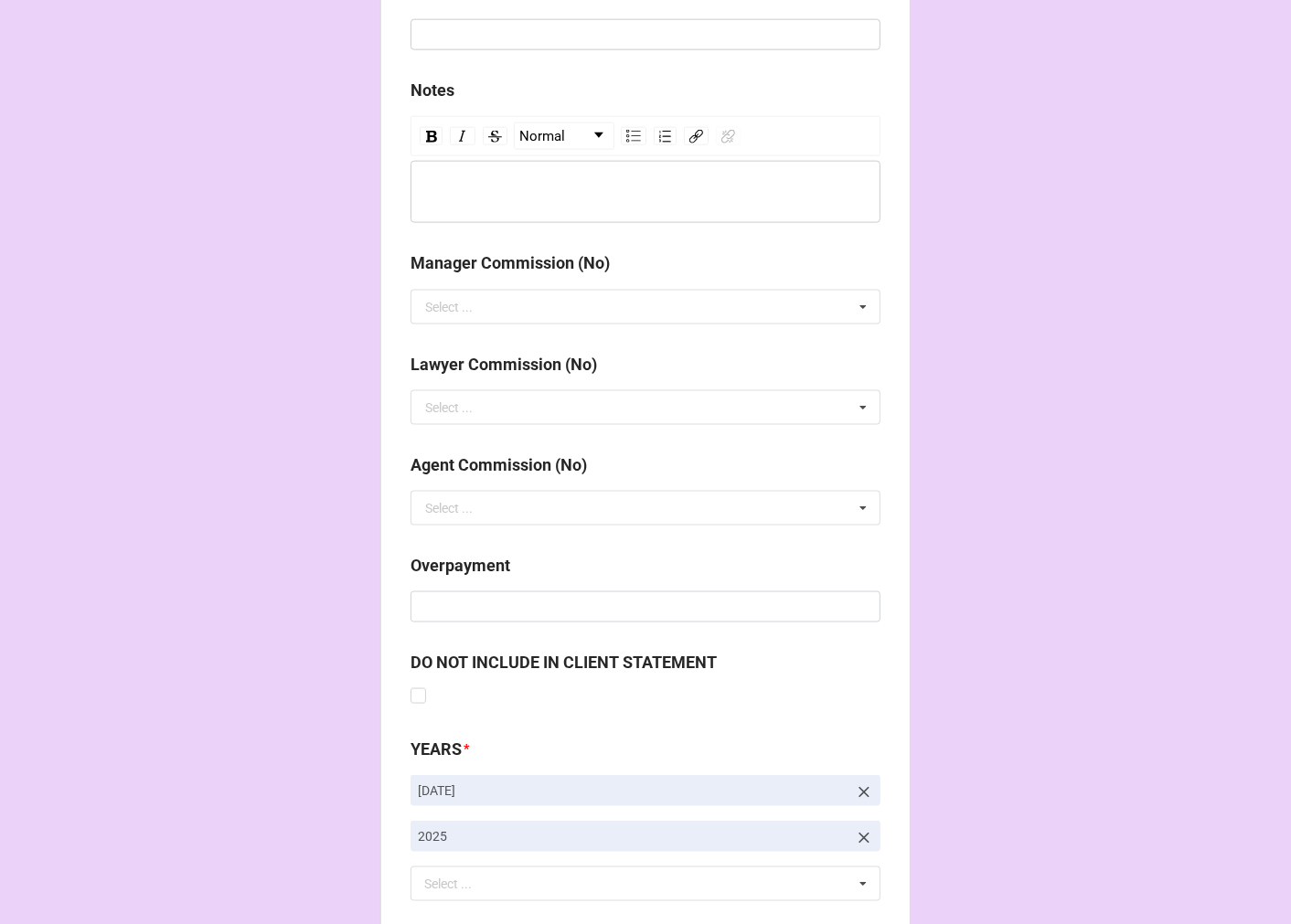
scroll to position [2115, 0]
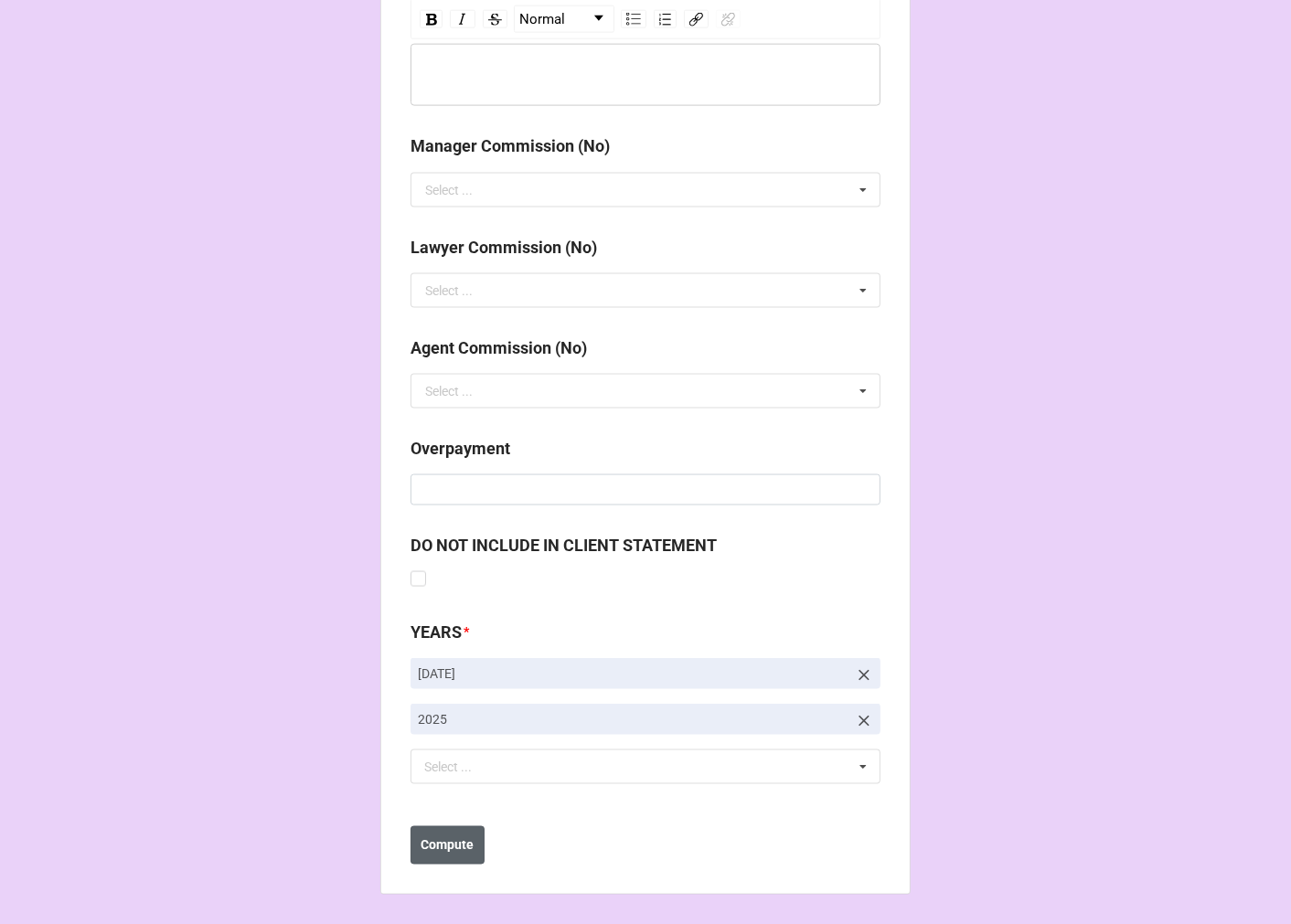
type input "5%"
click at [432, 847] on b "Compute" at bounding box center [448, 846] width 53 height 19
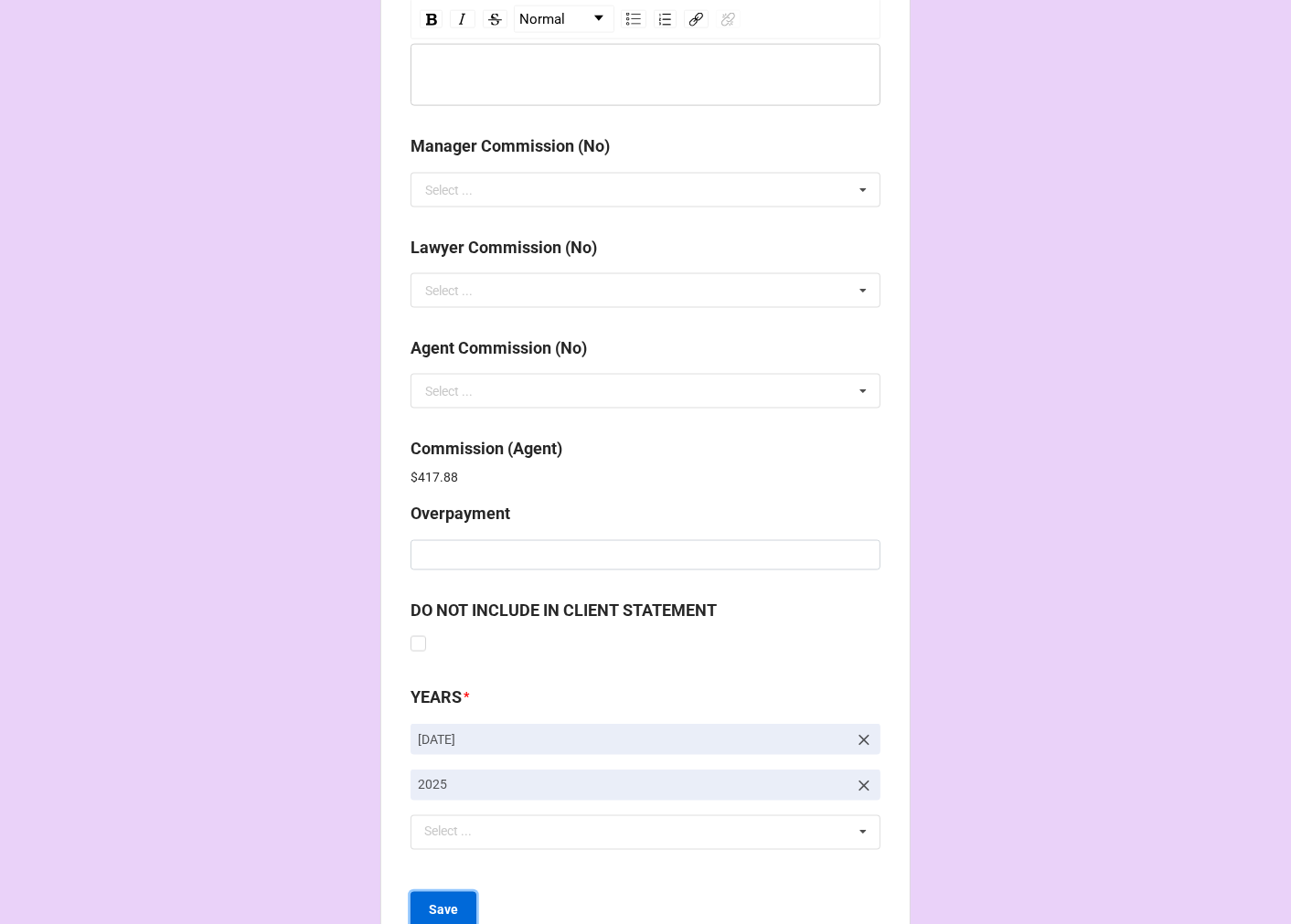
click at [443, 901] on b "Save" at bounding box center [443, 911] width 30 height 19
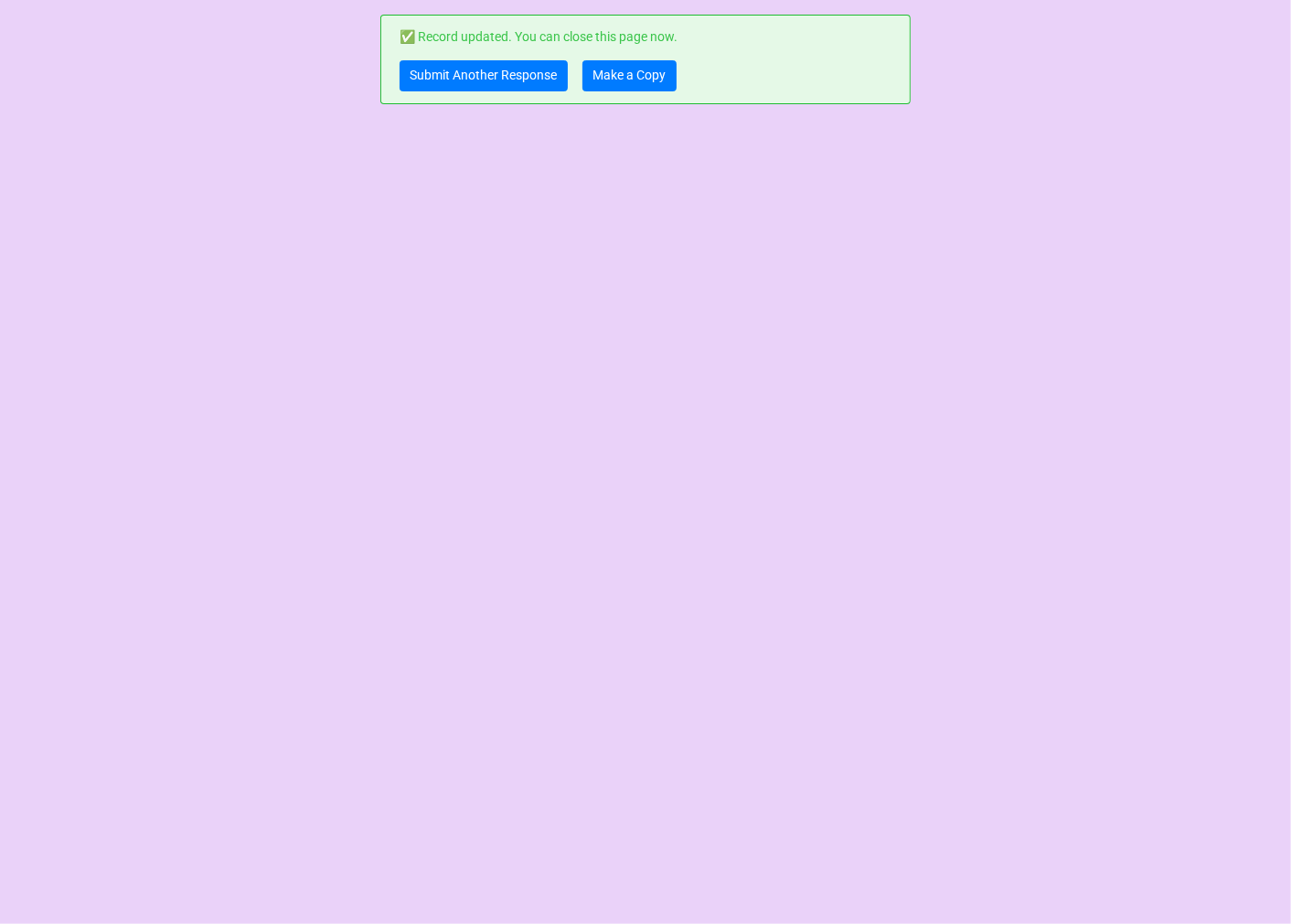
scroll to position [0, 0]
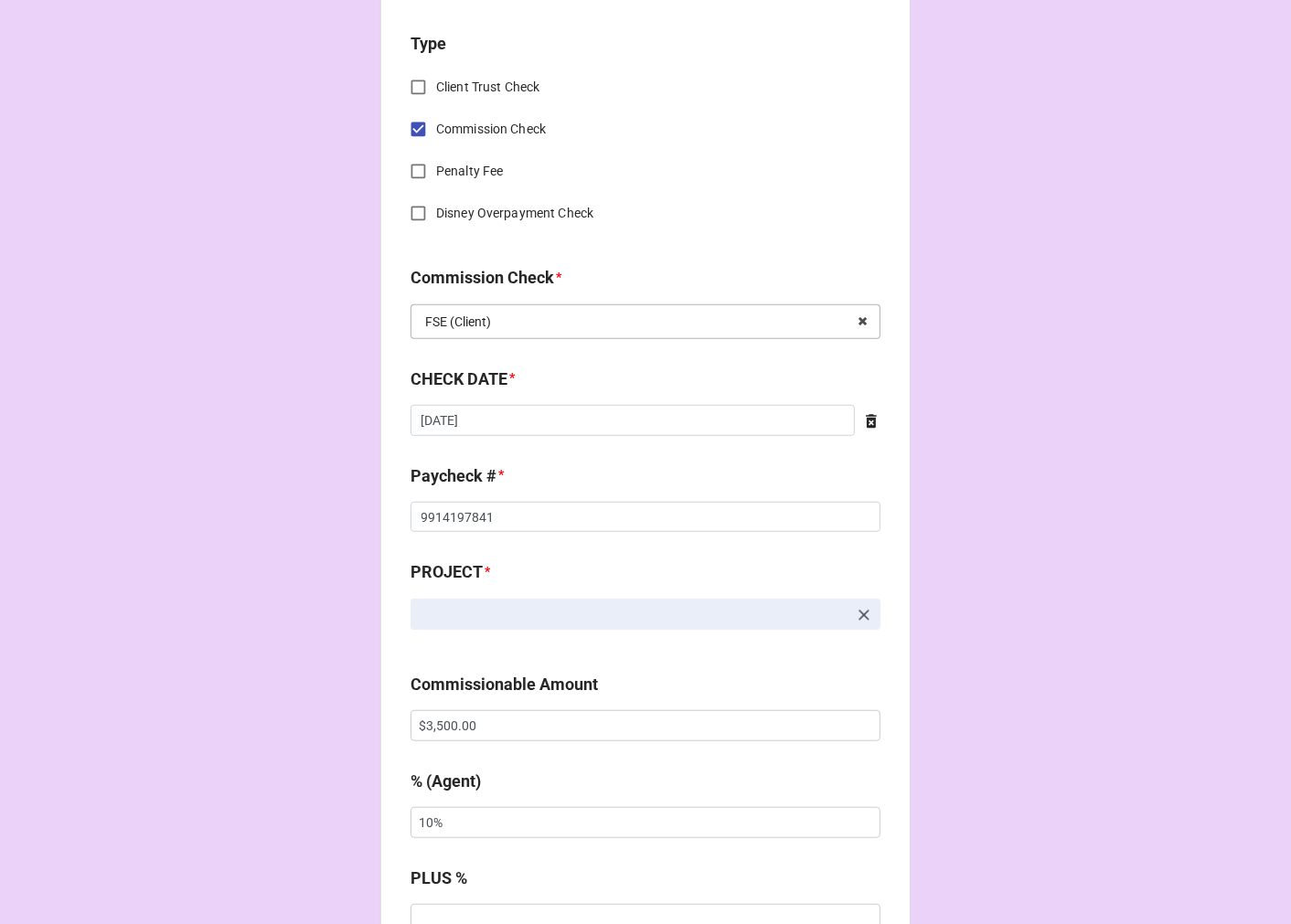
scroll to position [811, 0]
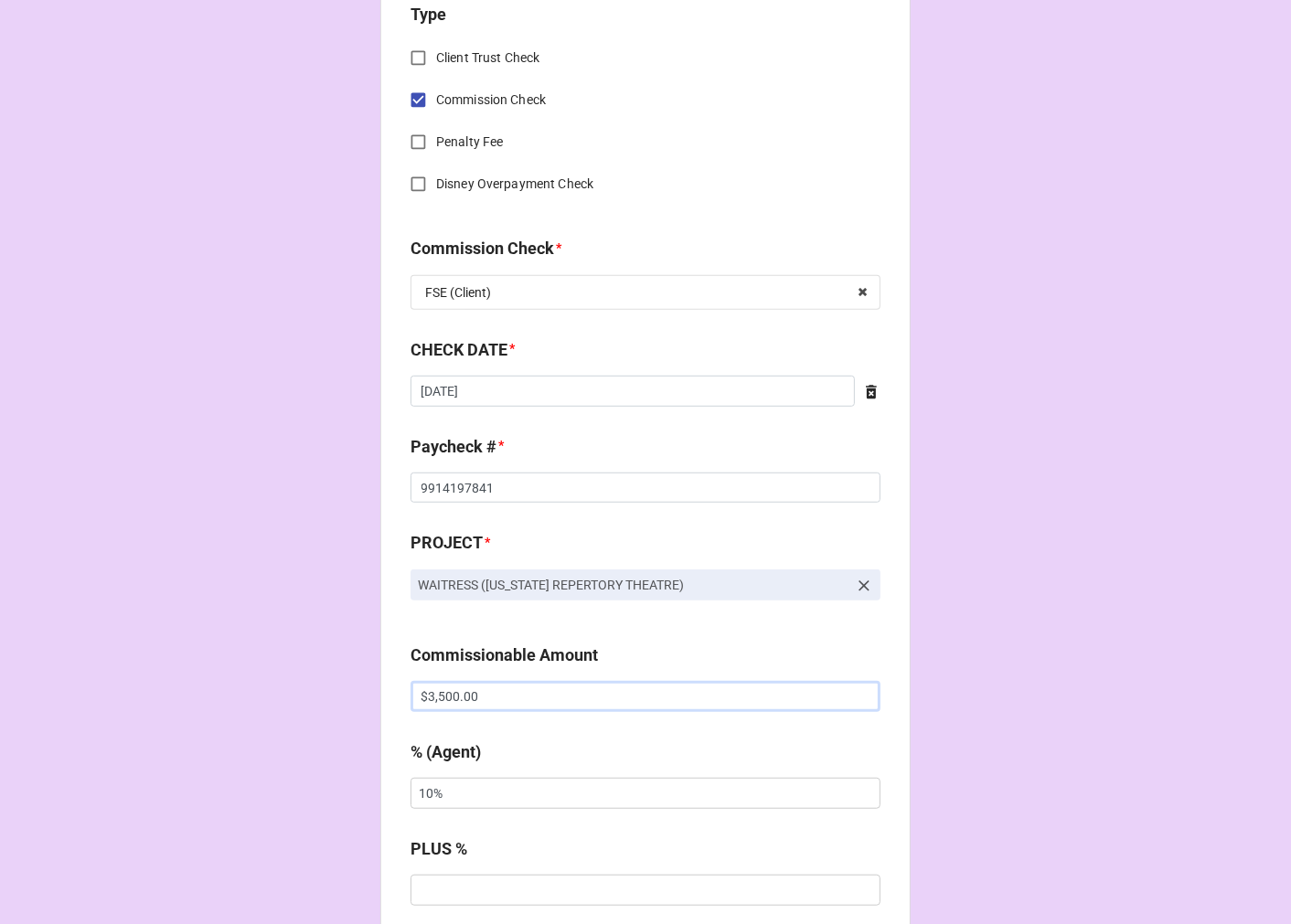
drag, startPoint x: 500, startPoint y: 709, endPoint x: 253, endPoint y: 702, distance: 247.1
click at [266, 704] on div "CHECK PROCESSING FORM Client * Bear Manescalchi Agent (from Client) Arbender Ag…" at bounding box center [646, 741] width 1291 height 3105
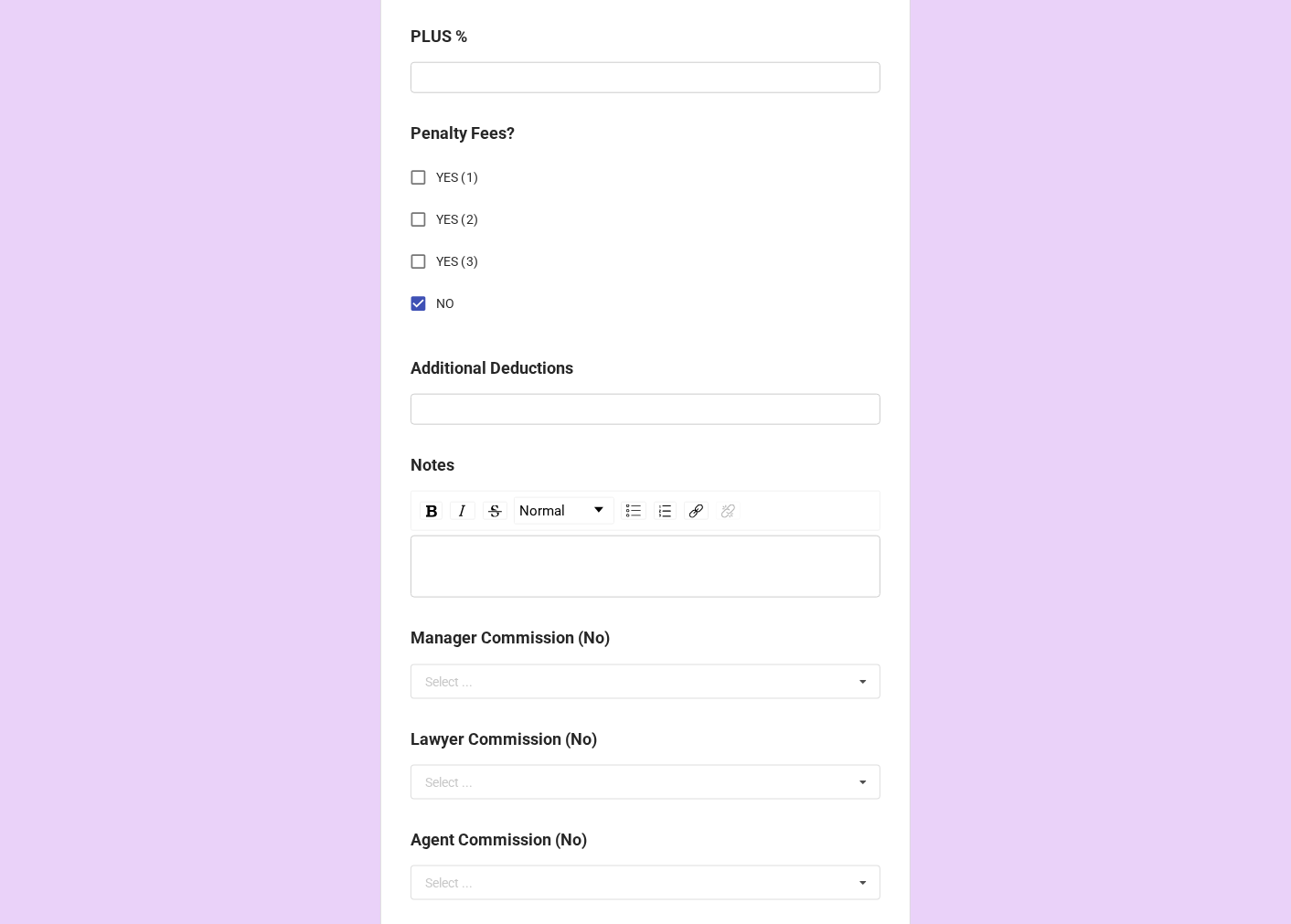
scroll to position [2180, 0]
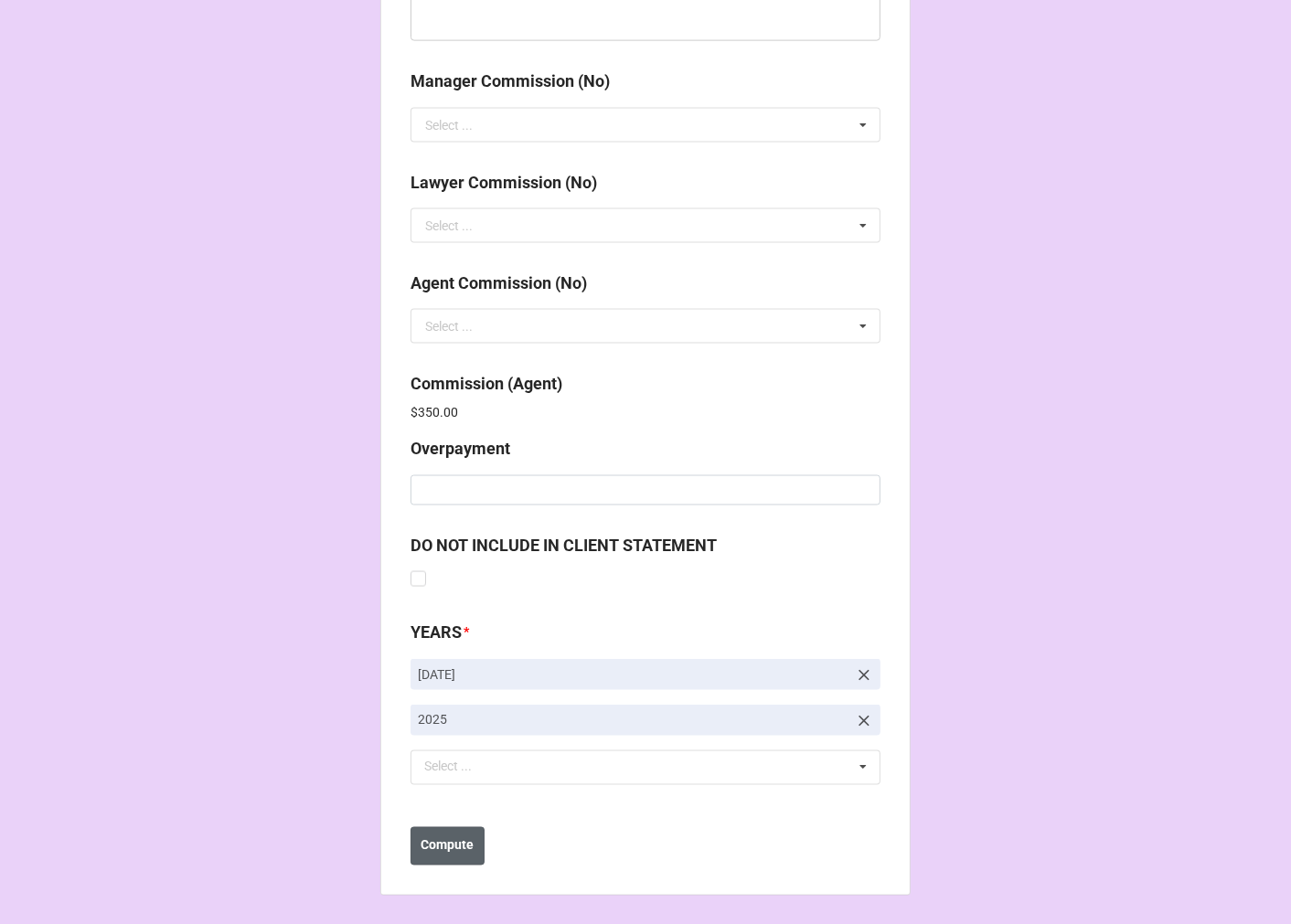
type input "$4,200.00"
click at [451, 850] on b "Compute" at bounding box center [448, 846] width 53 height 19
click at [446, 852] on b "Save" at bounding box center [443, 846] width 30 height 19
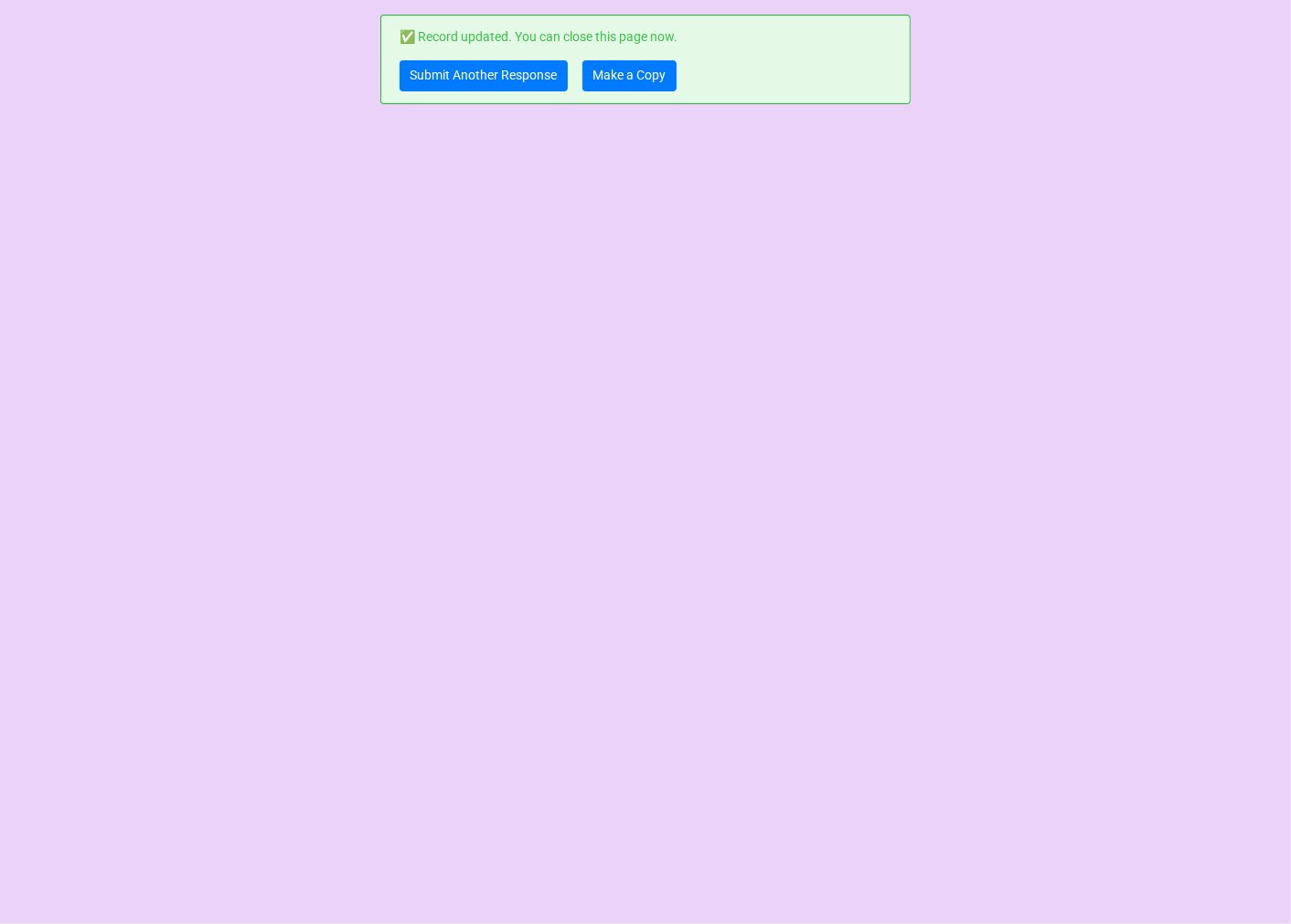
scroll to position [0, 0]
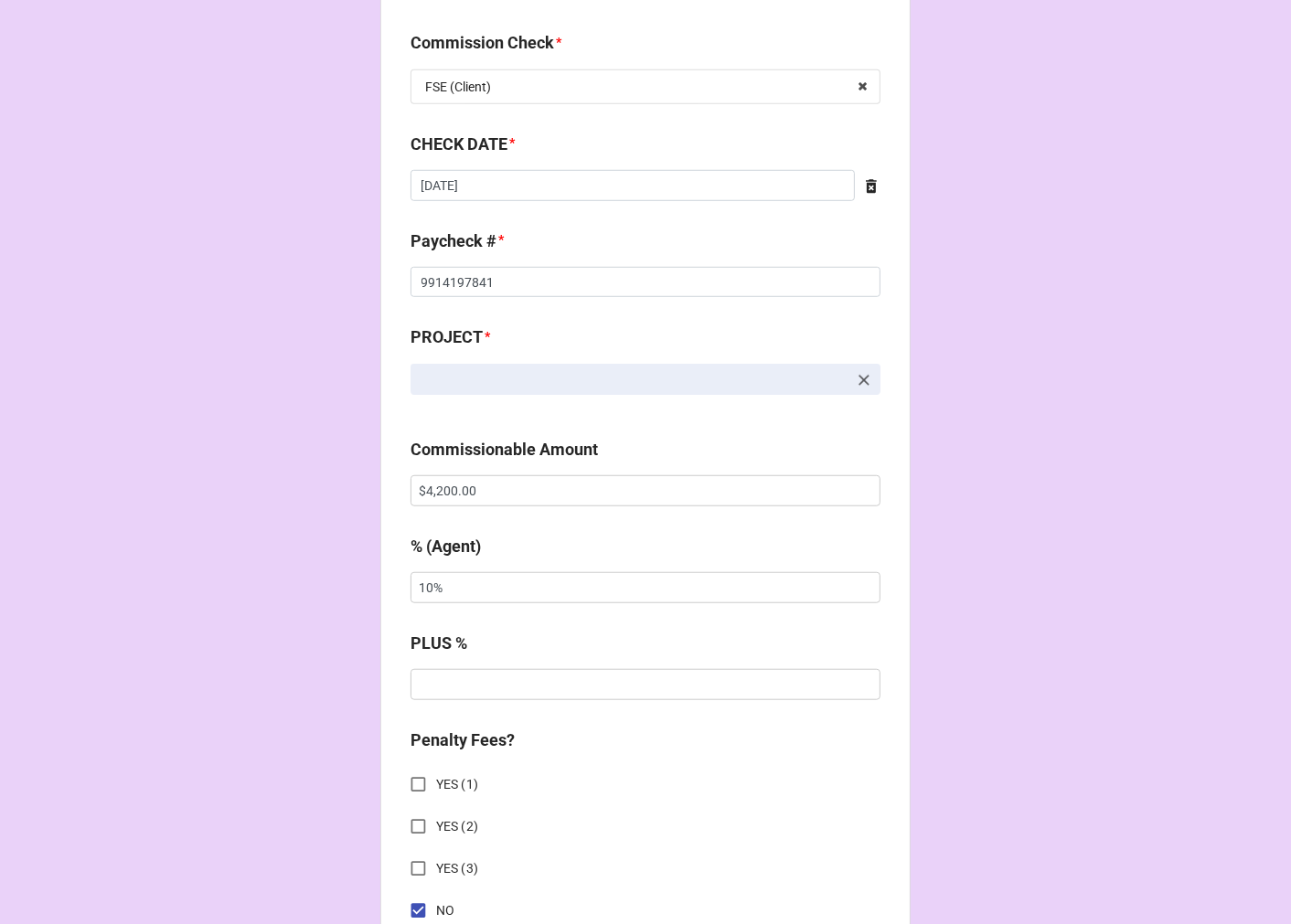
scroll to position [1117, 0]
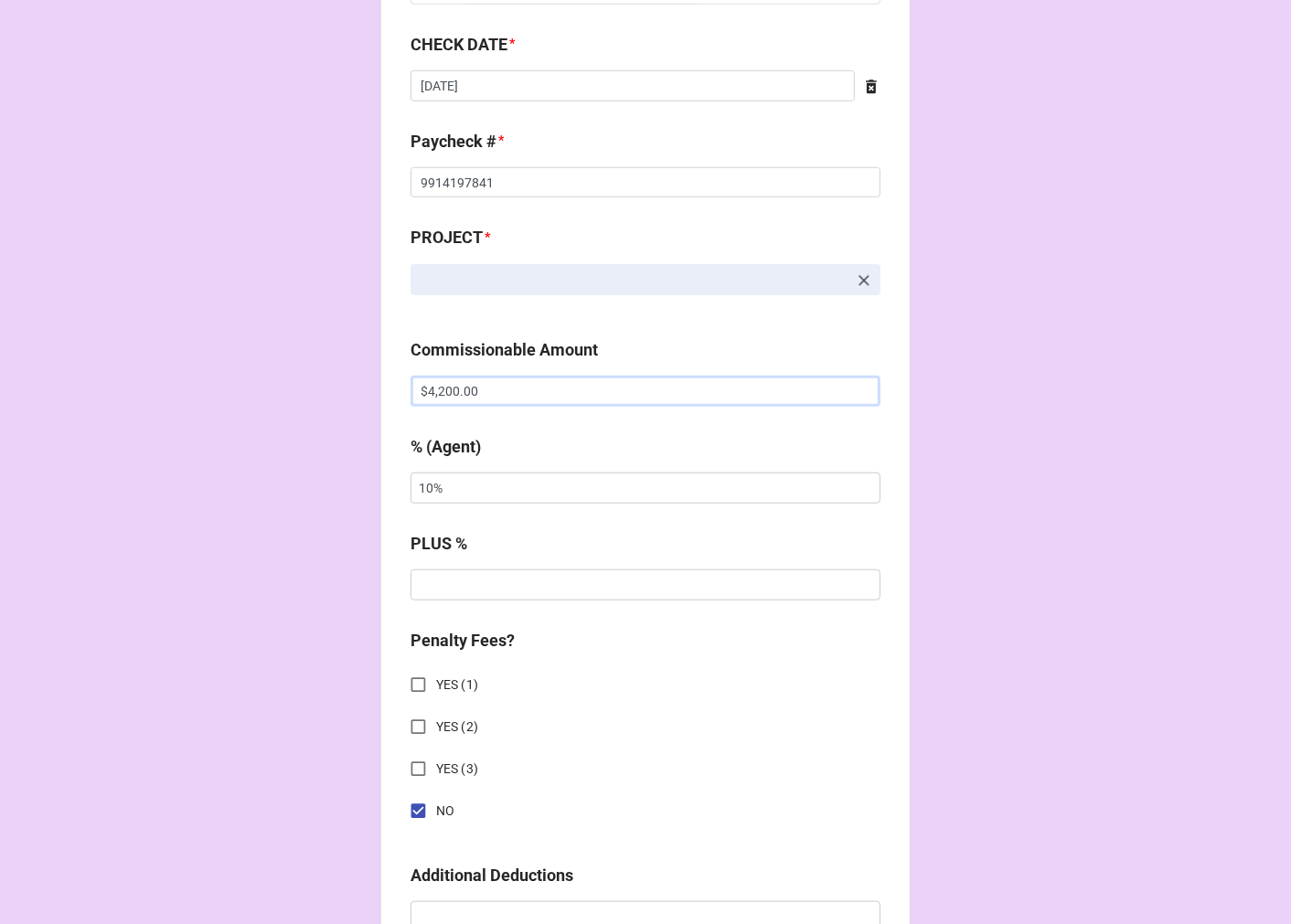
drag, startPoint x: 495, startPoint y: 396, endPoint x: 200, endPoint y: 373, distance: 295.9
click at [223, 388] on div "CHECK PROCESSING FORM Client * Agent (from Client) Arbender Agent * Arbender (6…" at bounding box center [646, 435] width 1291 height 3105
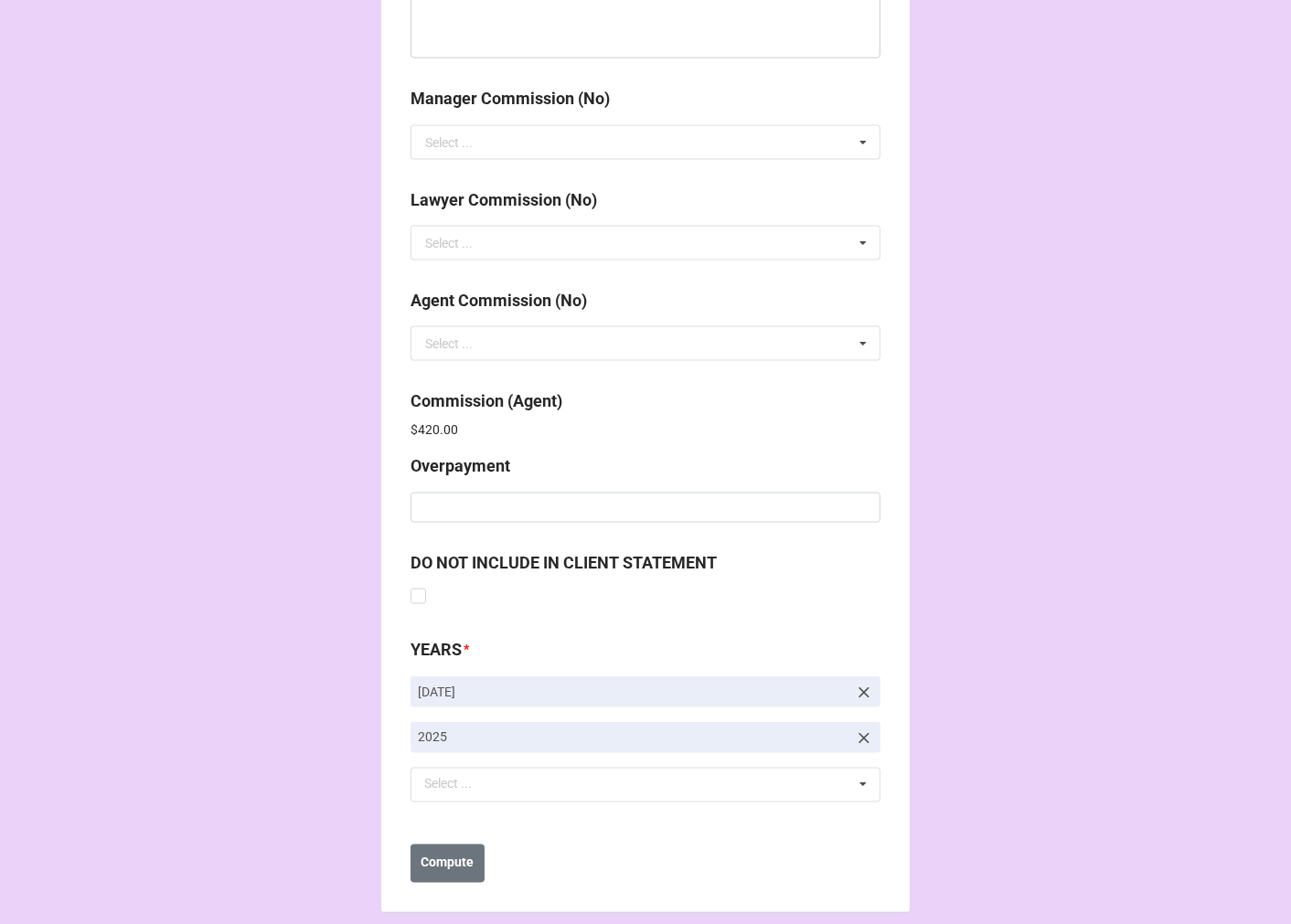
scroll to position [2180, 0]
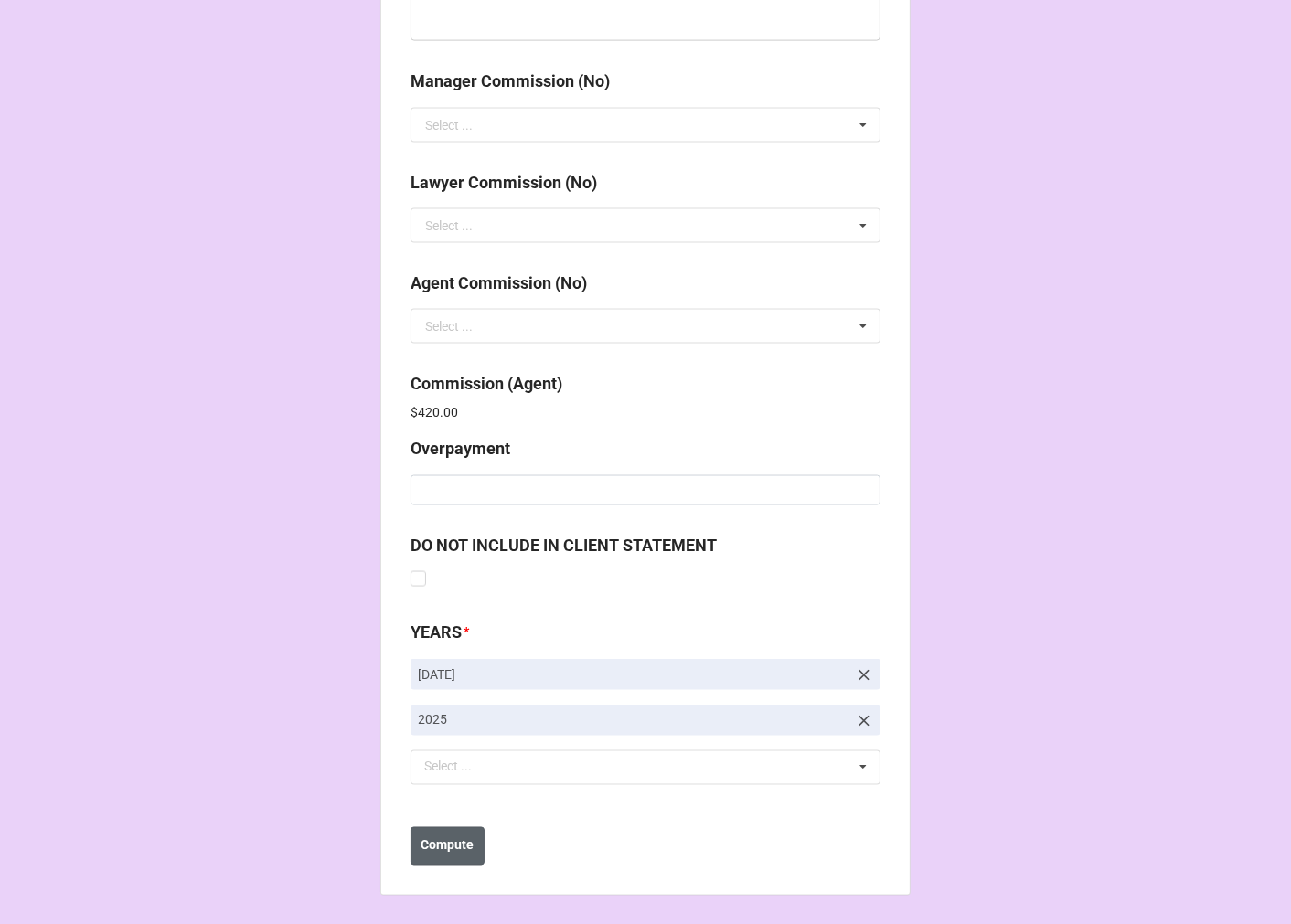
type input "$4,900.00"
click at [433, 850] on b "Compute" at bounding box center [448, 846] width 53 height 19
click at [449, 850] on b "Save" at bounding box center [443, 846] width 30 height 19
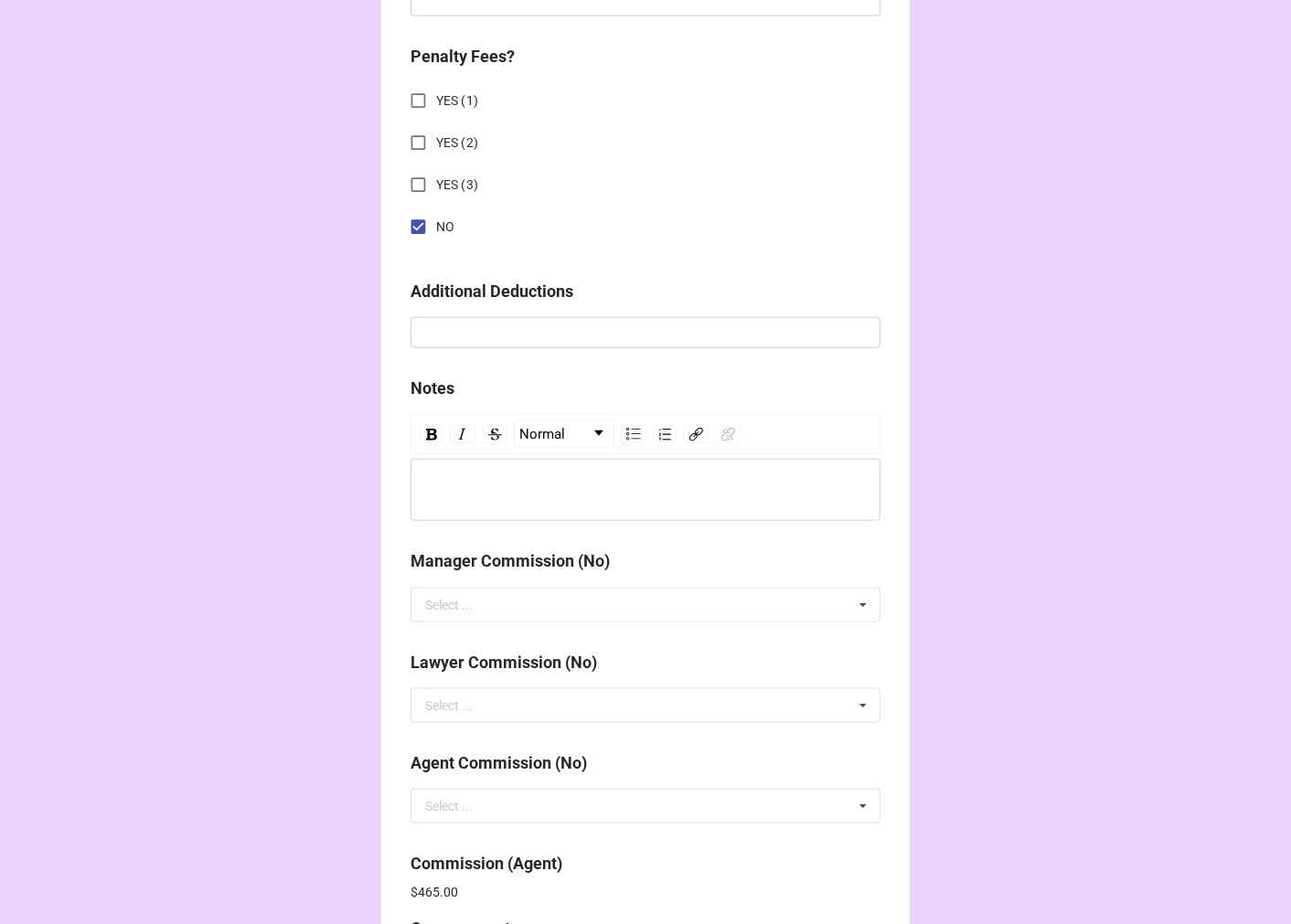
scroll to position [2180, 0]
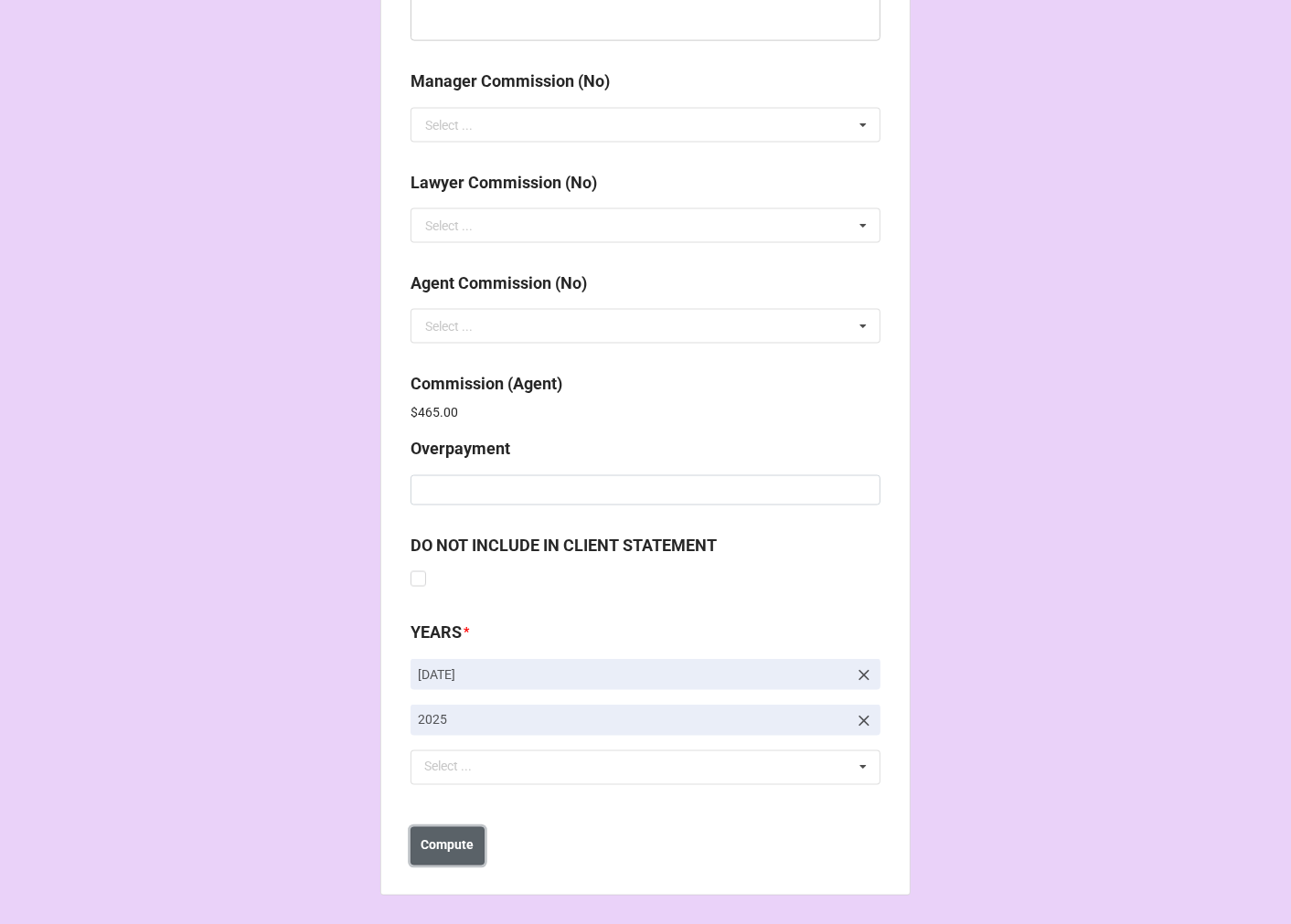
click at [433, 836] on b "Compute" at bounding box center [448, 846] width 53 height 19
click at [430, 846] on b "Save" at bounding box center [443, 846] width 30 height 19
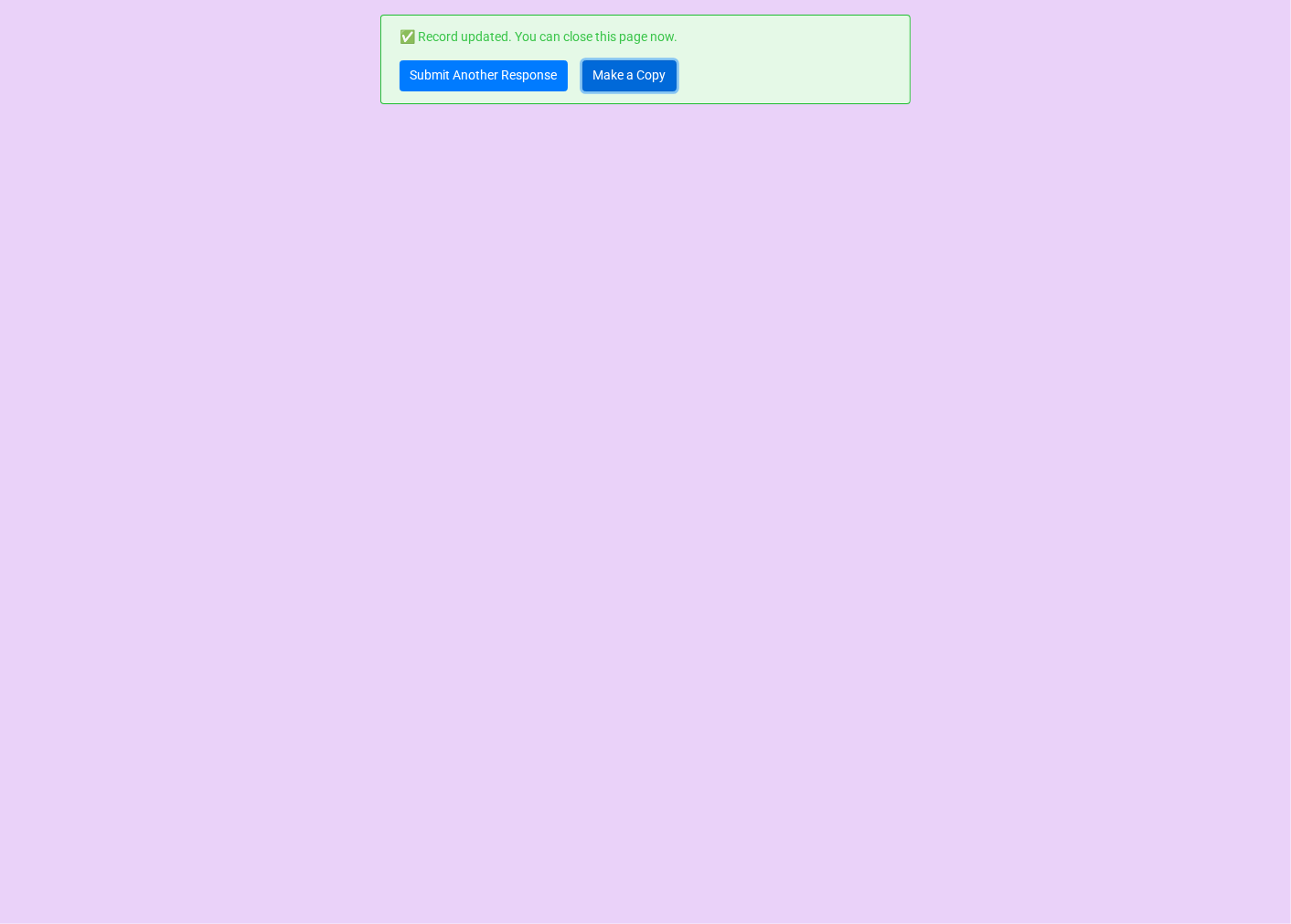
click at [624, 74] on link "Make a Copy" at bounding box center [629, 75] width 95 height 32
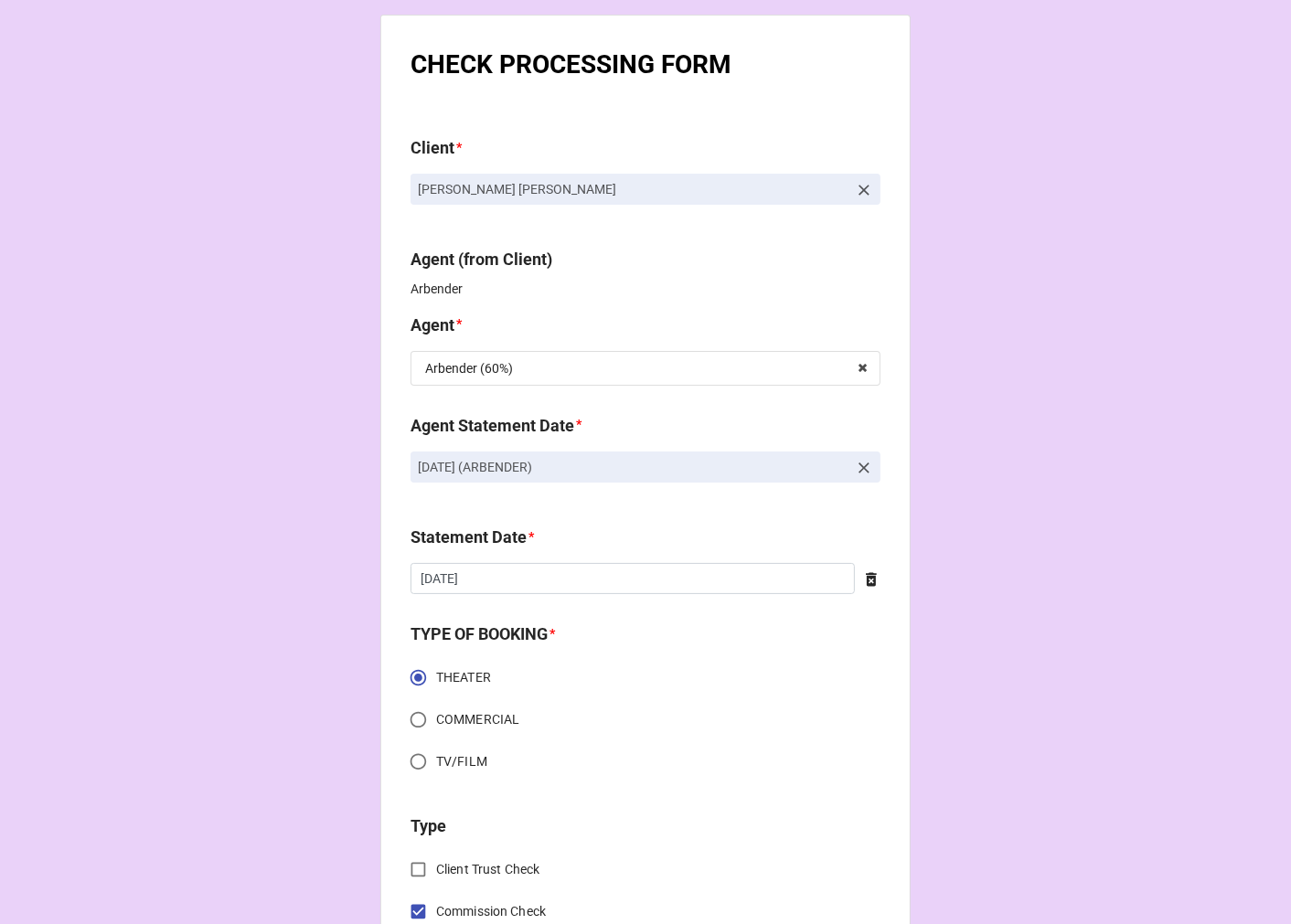
click at [858, 467] on icon at bounding box center [863, 467] width 11 height 10
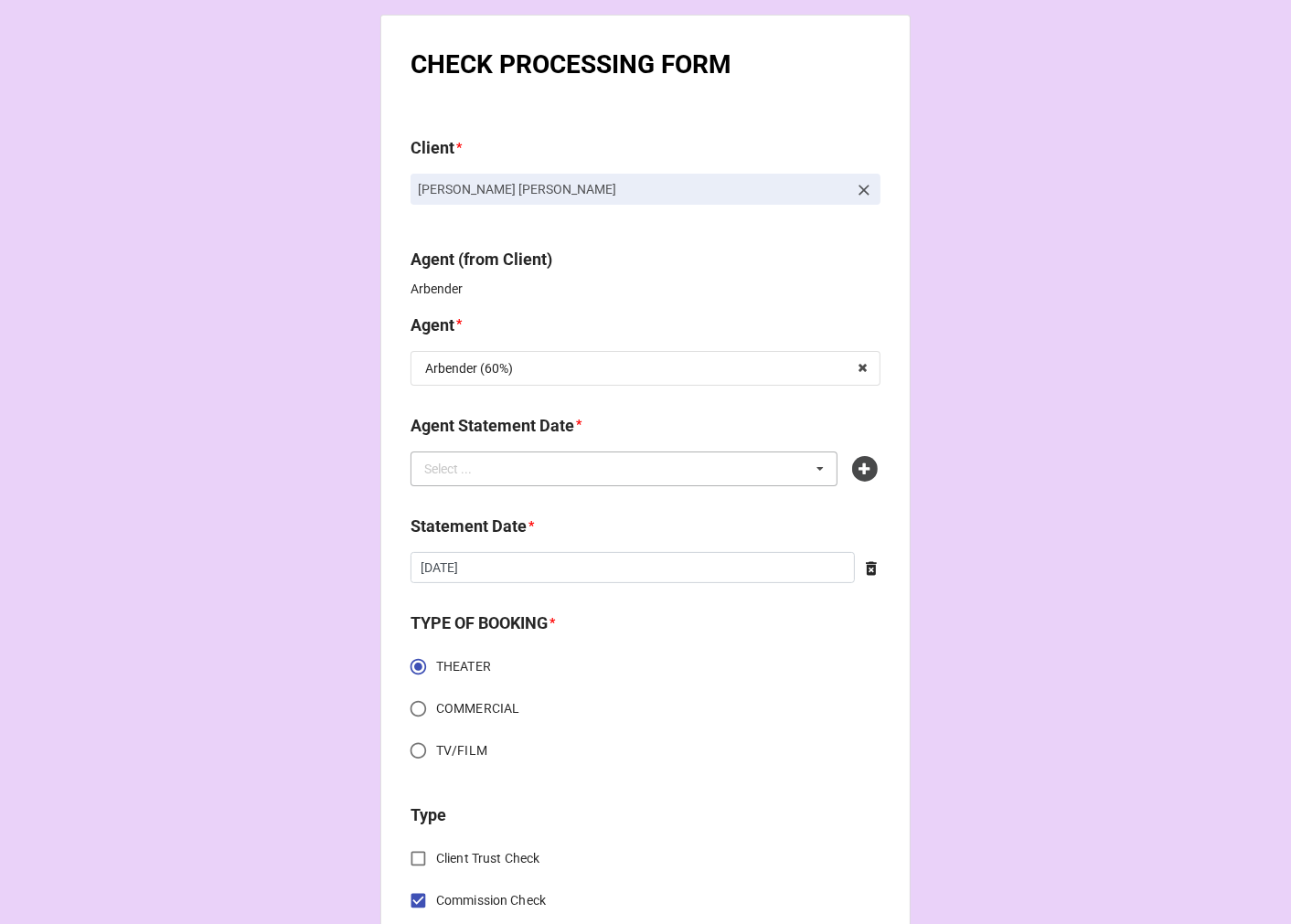
click at [617, 467] on div "Select ... No results found." at bounding box center [624, 469] width 427 height 34
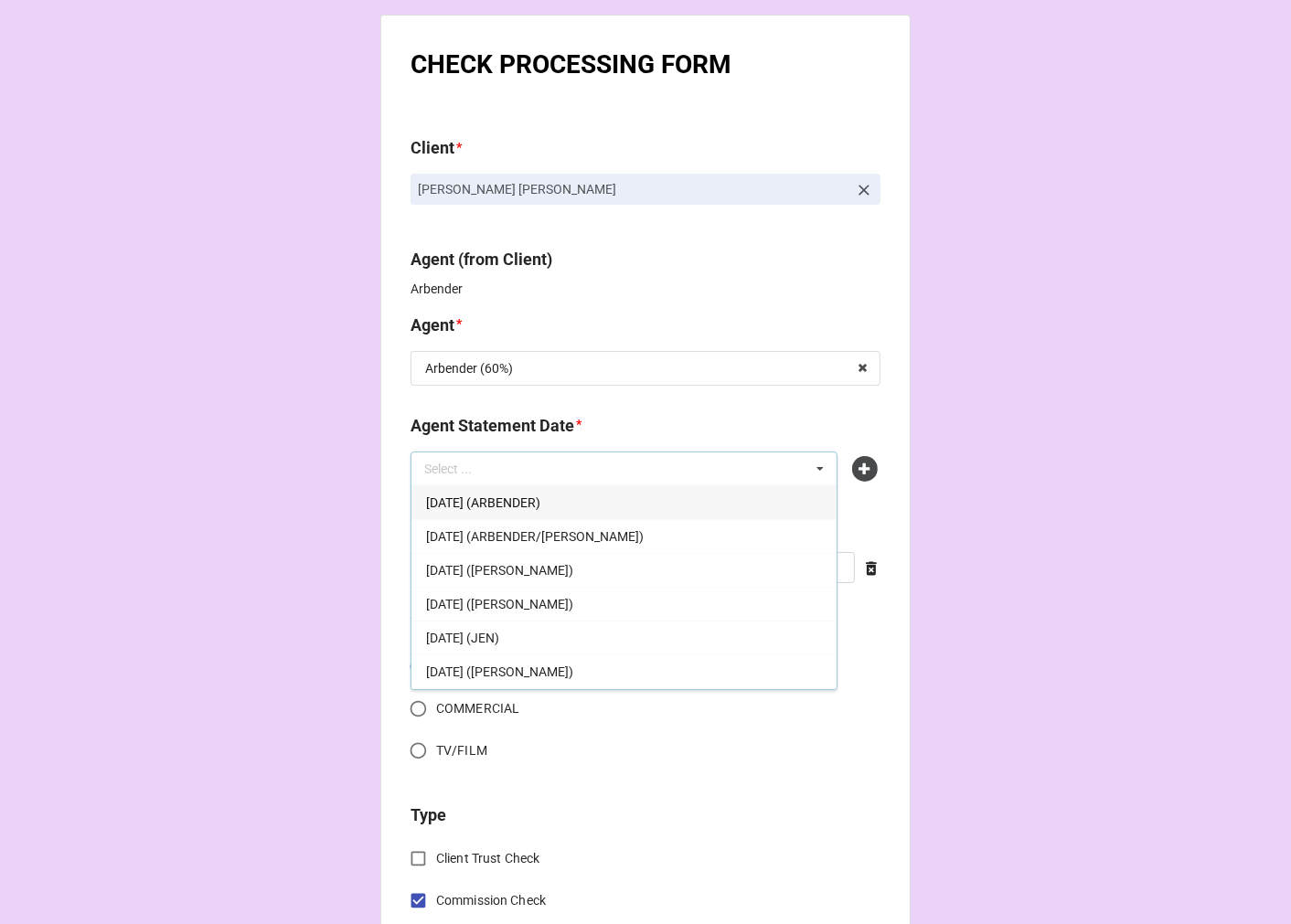
click at [528, 504] on span "[DATE] (ARBENDER)" at bounding box center [483, 502] width 115 height 14
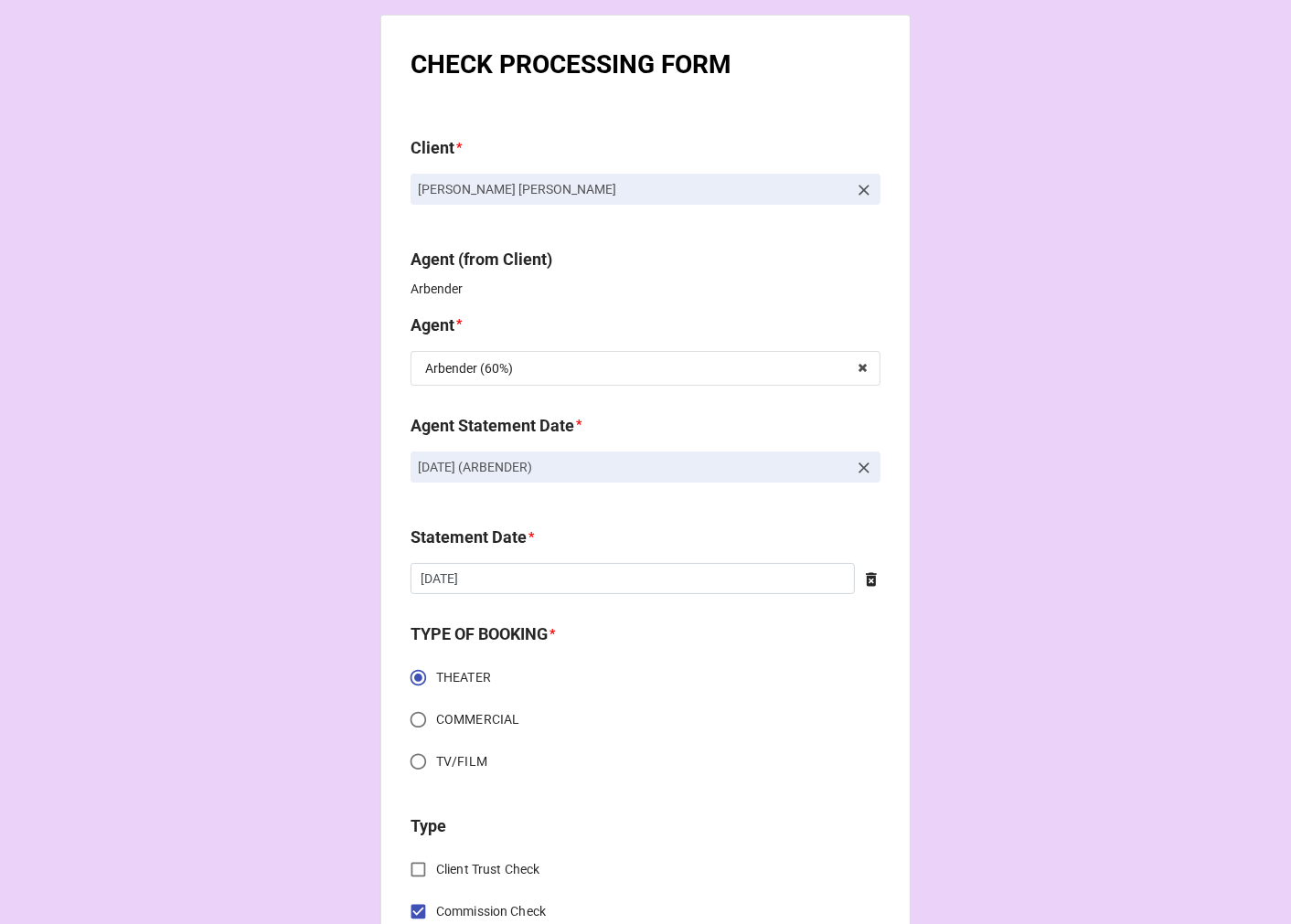
click at [862, 580] on icon at bounding box center [871, 578] width 18 height 18
click at [602, 577] on input "text" at bounding box center [646, 578] width 470 height 32
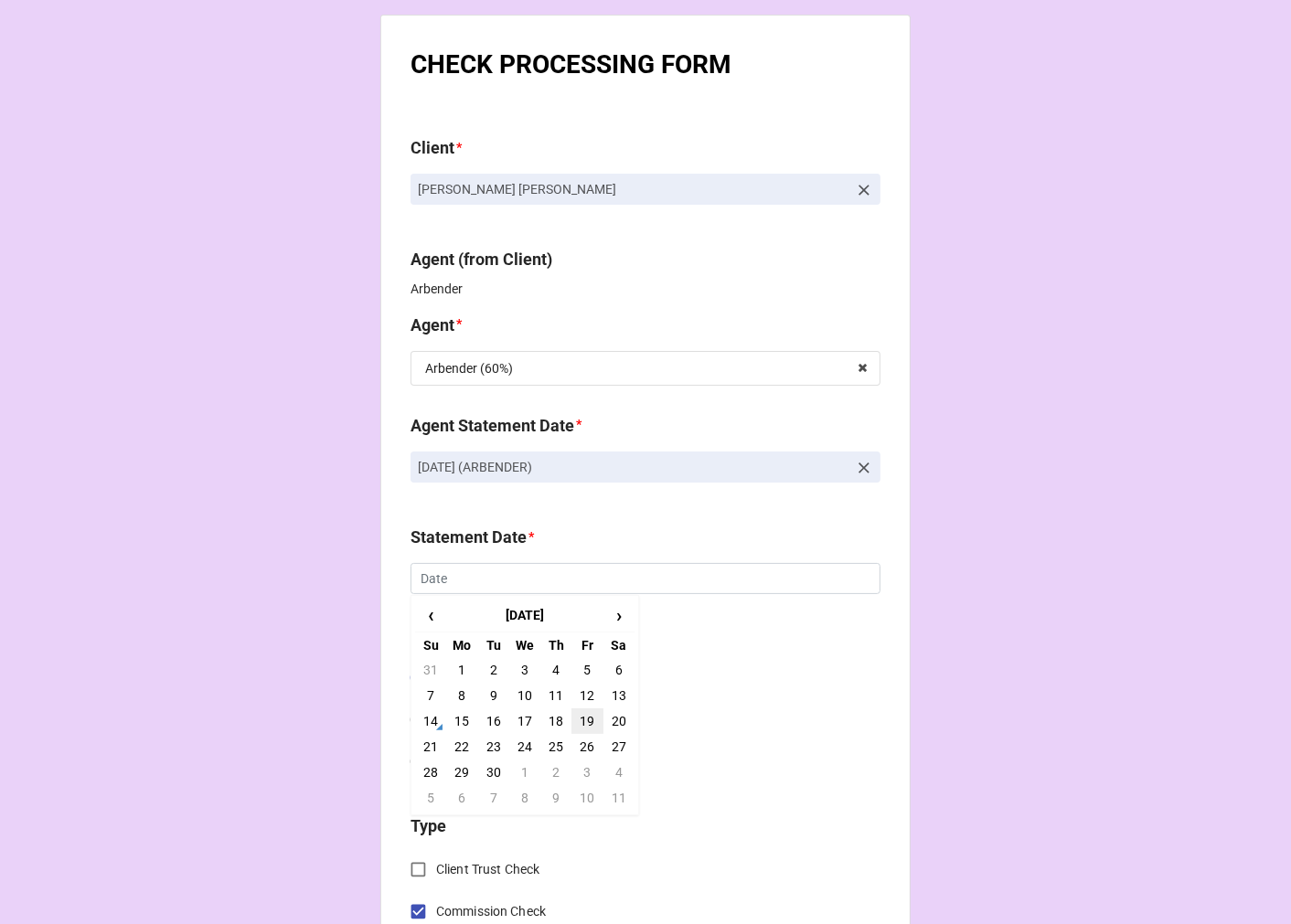
click at [580, 717] on td "19" at bounding box center [586, 721] width 32 height 26
type input "[DATE]"
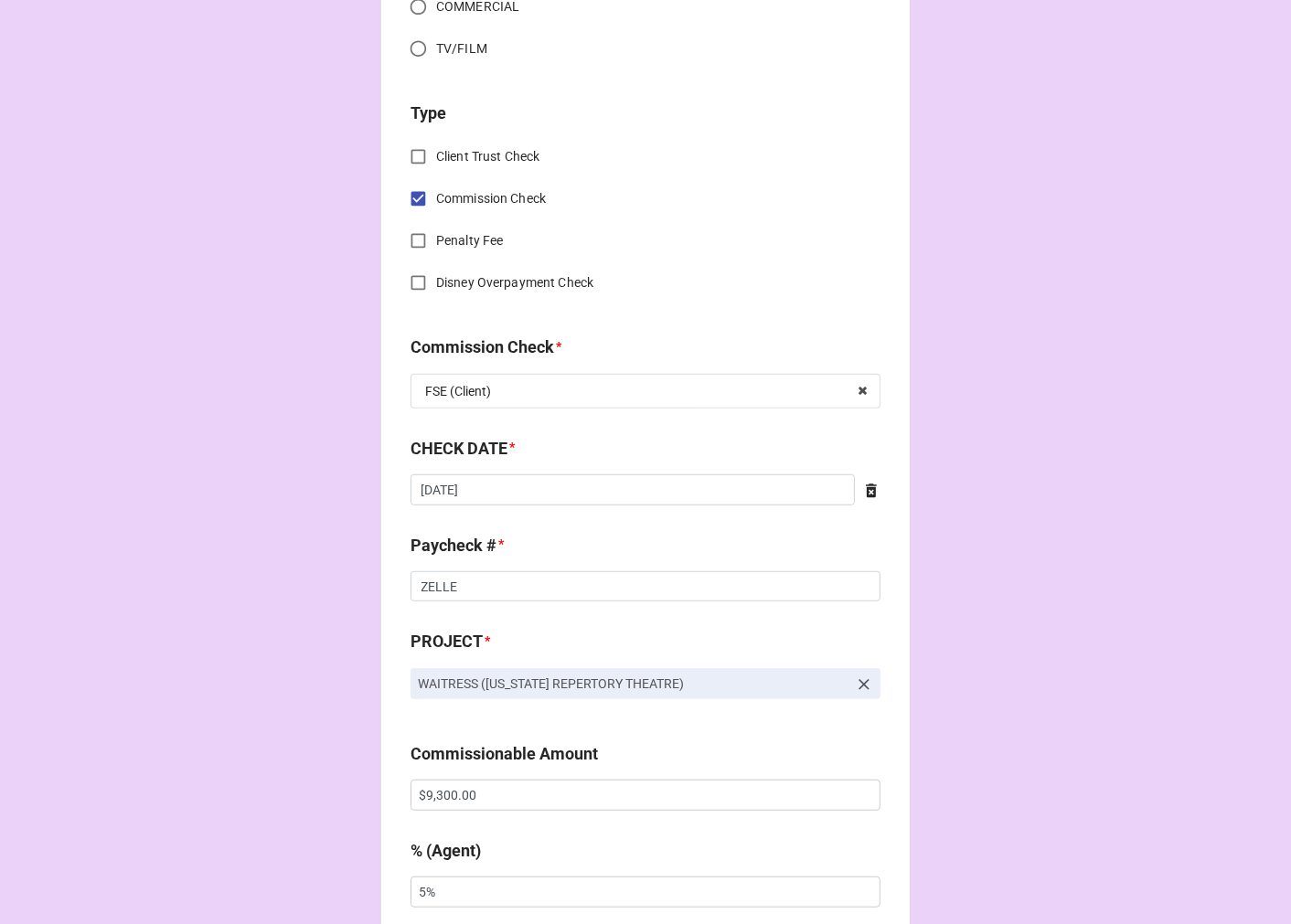
scroll to position [811, 0]
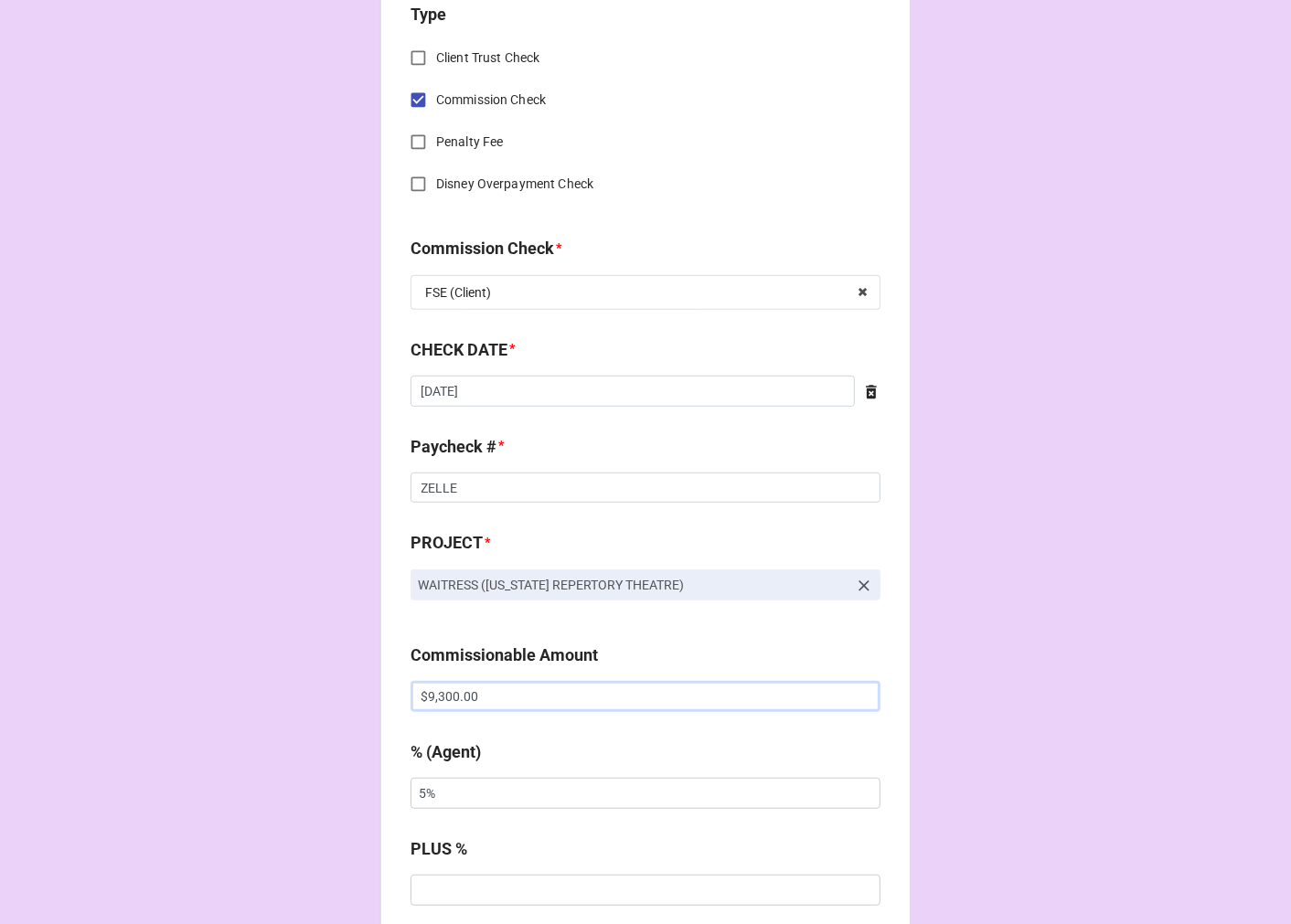
click at [415, 693] on input "$9,300.00" at bounding box center [646, 696] width 470 height 32
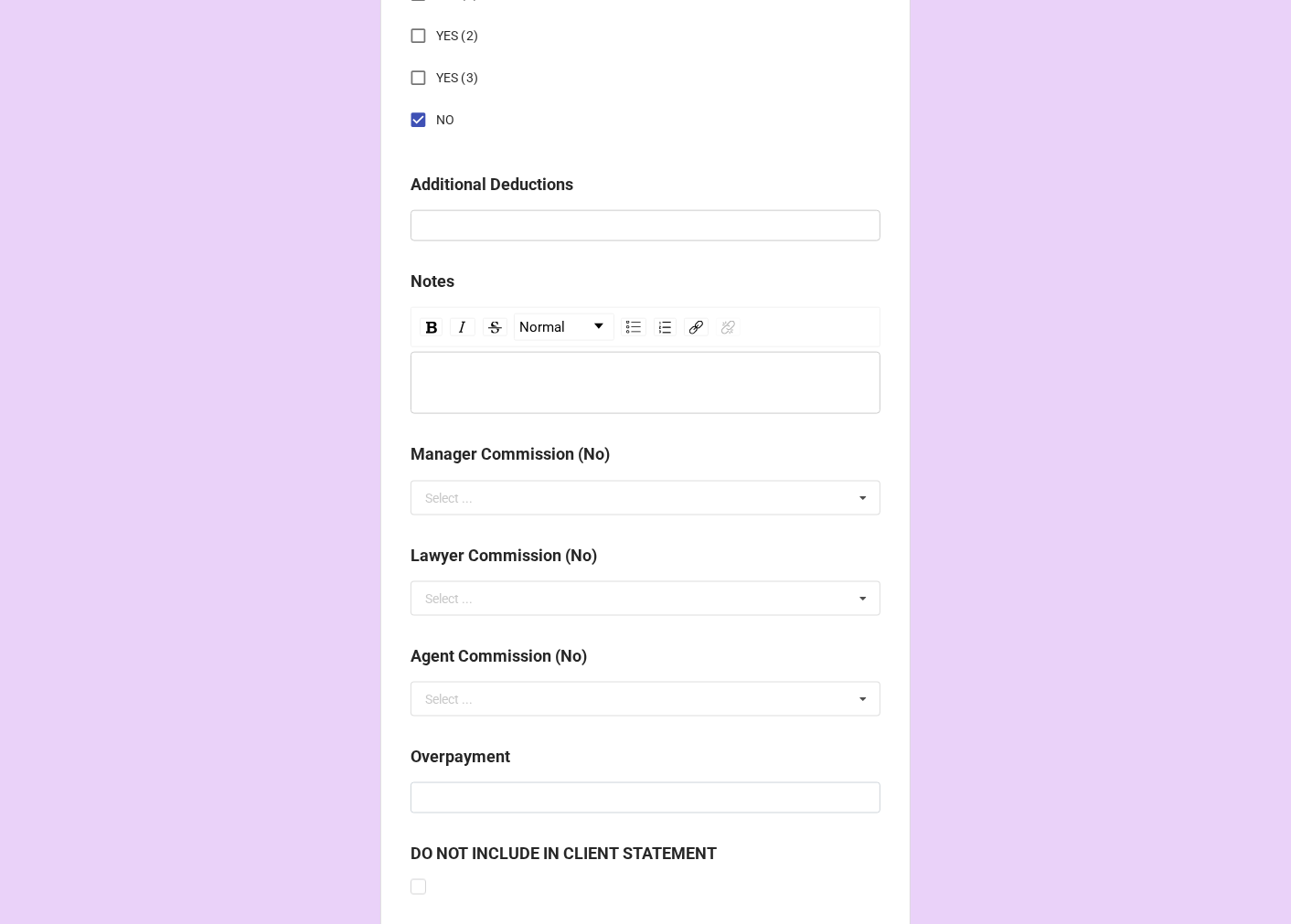
scroll to position [2115, 0]
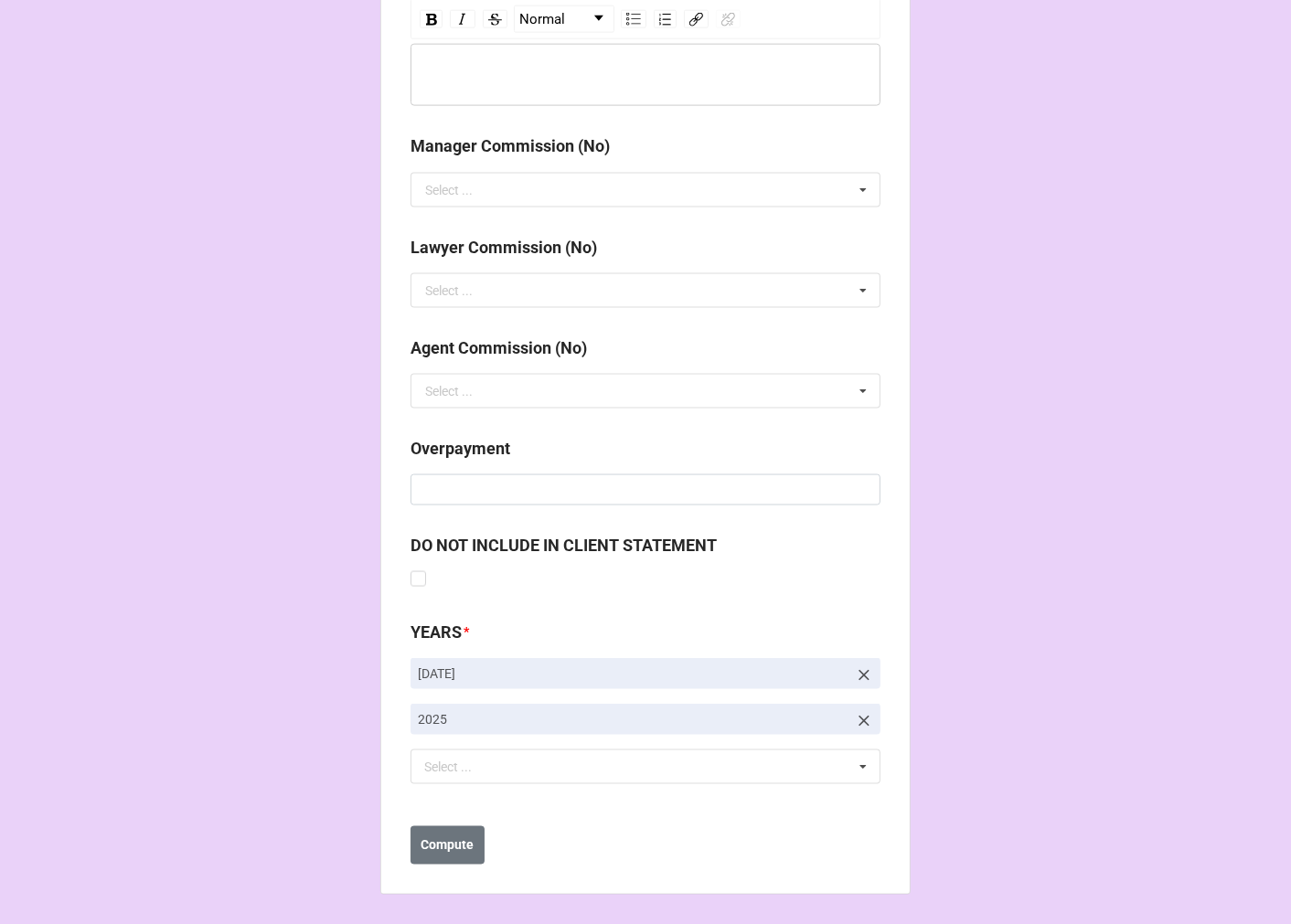
type input "-$9,300.00"
click at [860, 669] on icon at bounding box center [863, 675] width 18 height 18
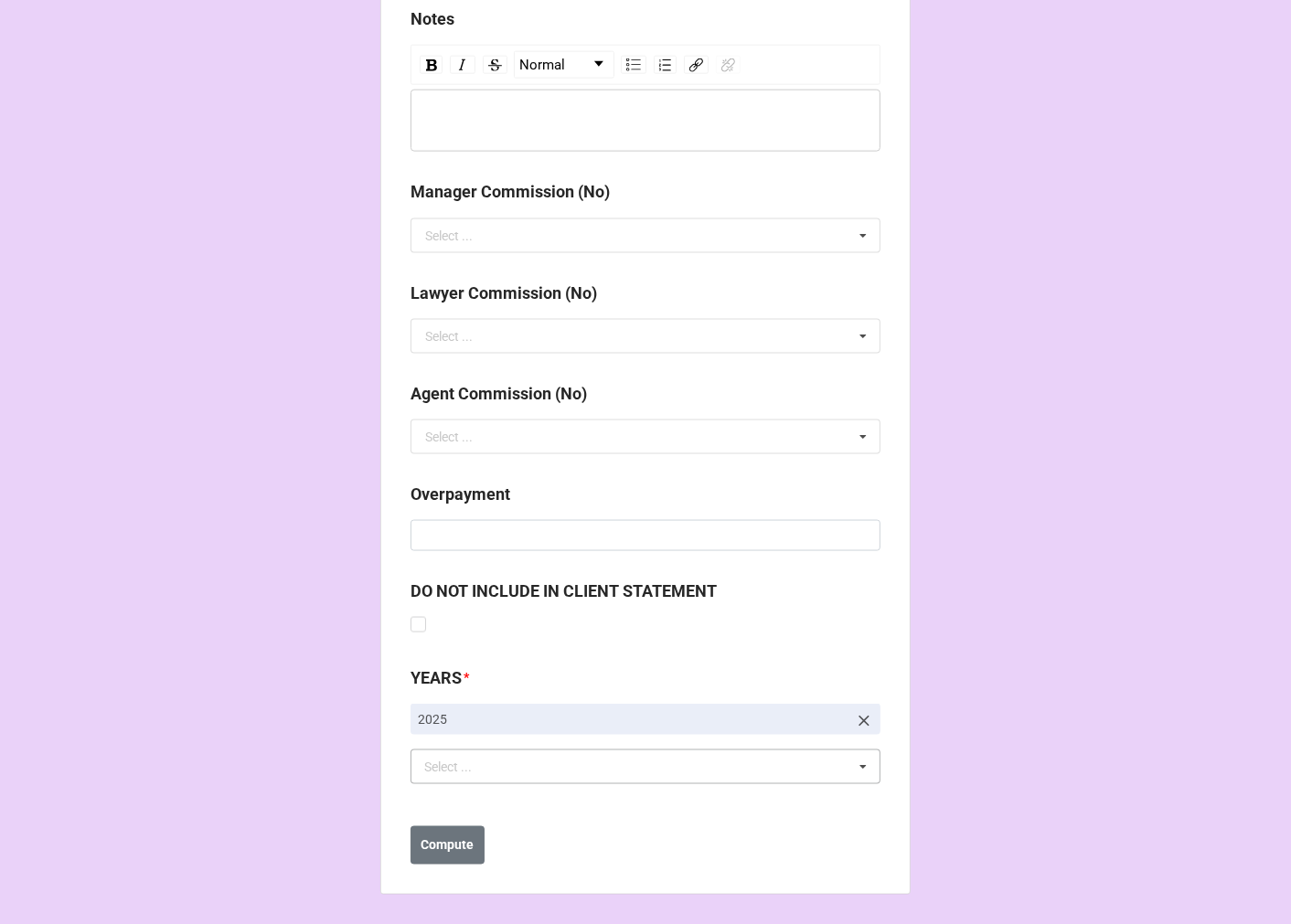
drag, startPoint x: 488, startPoint y: 793, endPoint x: 474, endPoint y: 783, distance: 17.2
click at [487, 793] on div "YEARS * 2025 Select ... No results found." at bounding box center [646, 731] width 470 height 132
click at [471, 780] on div "Select ... No results found." at bounding box center [646, 766] width 470 height 34
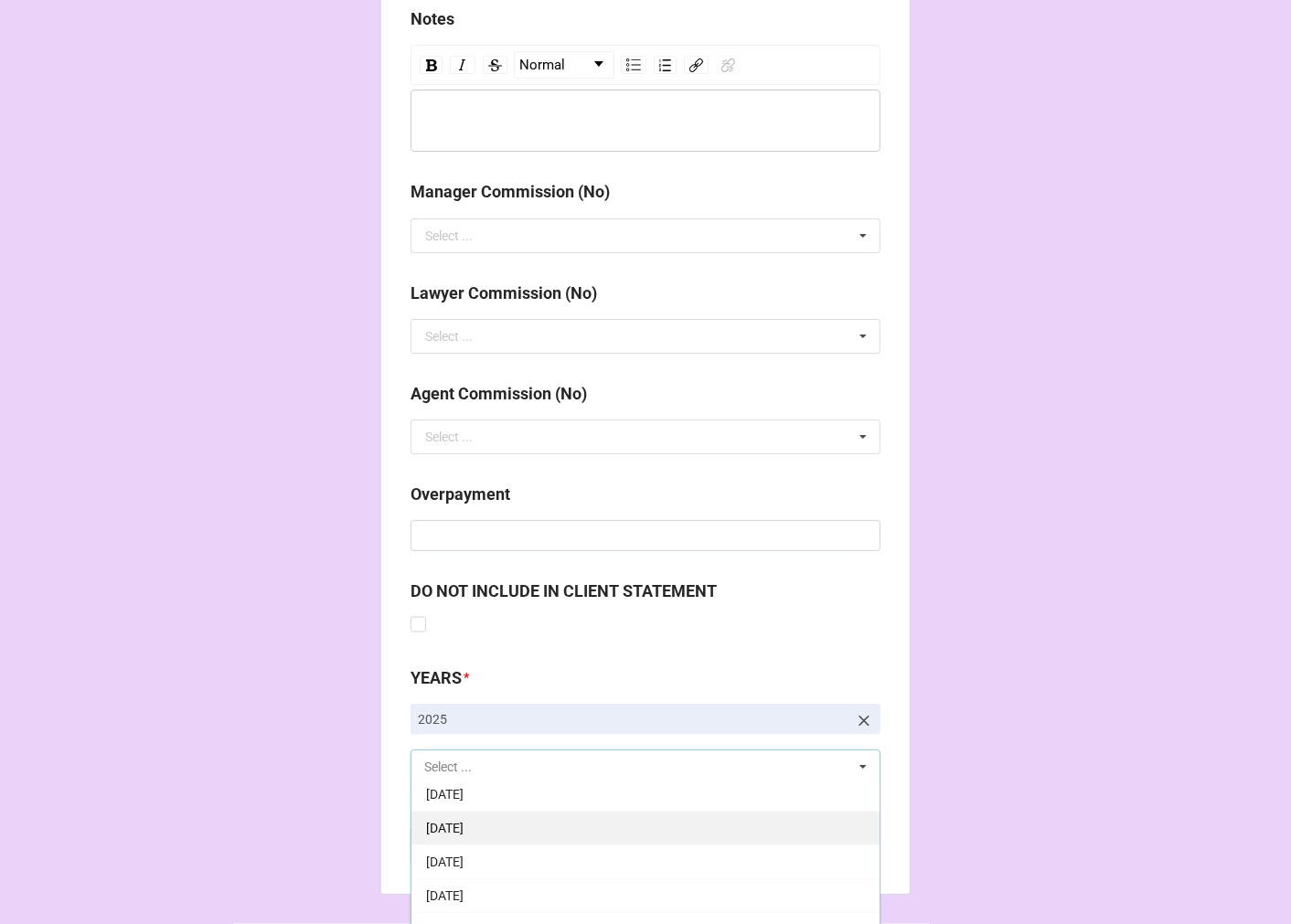
scroll to position [203, 0]
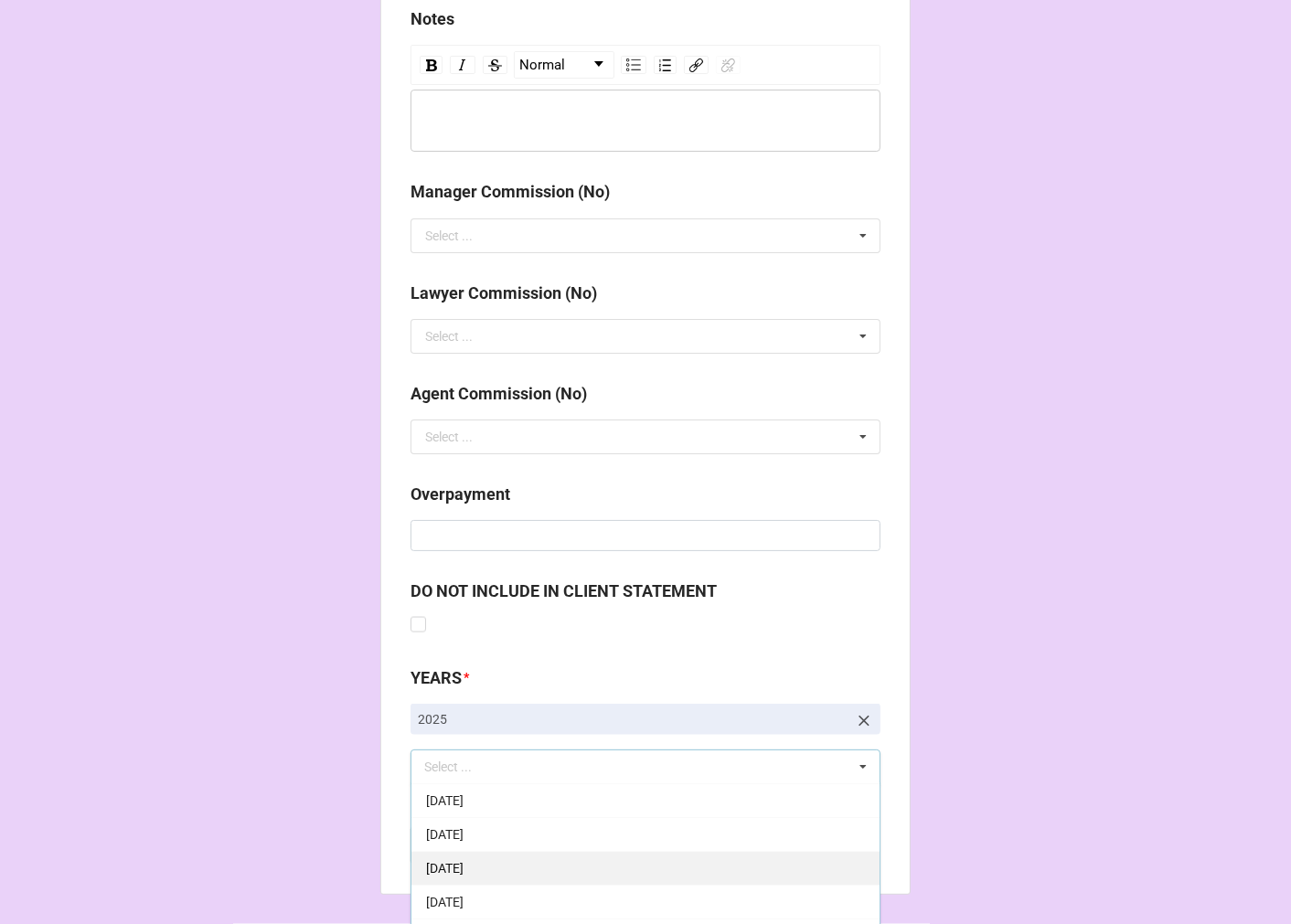
click at [463, 872] on span "[DATE]" at bounding box center [444, 868] width 37 height 14
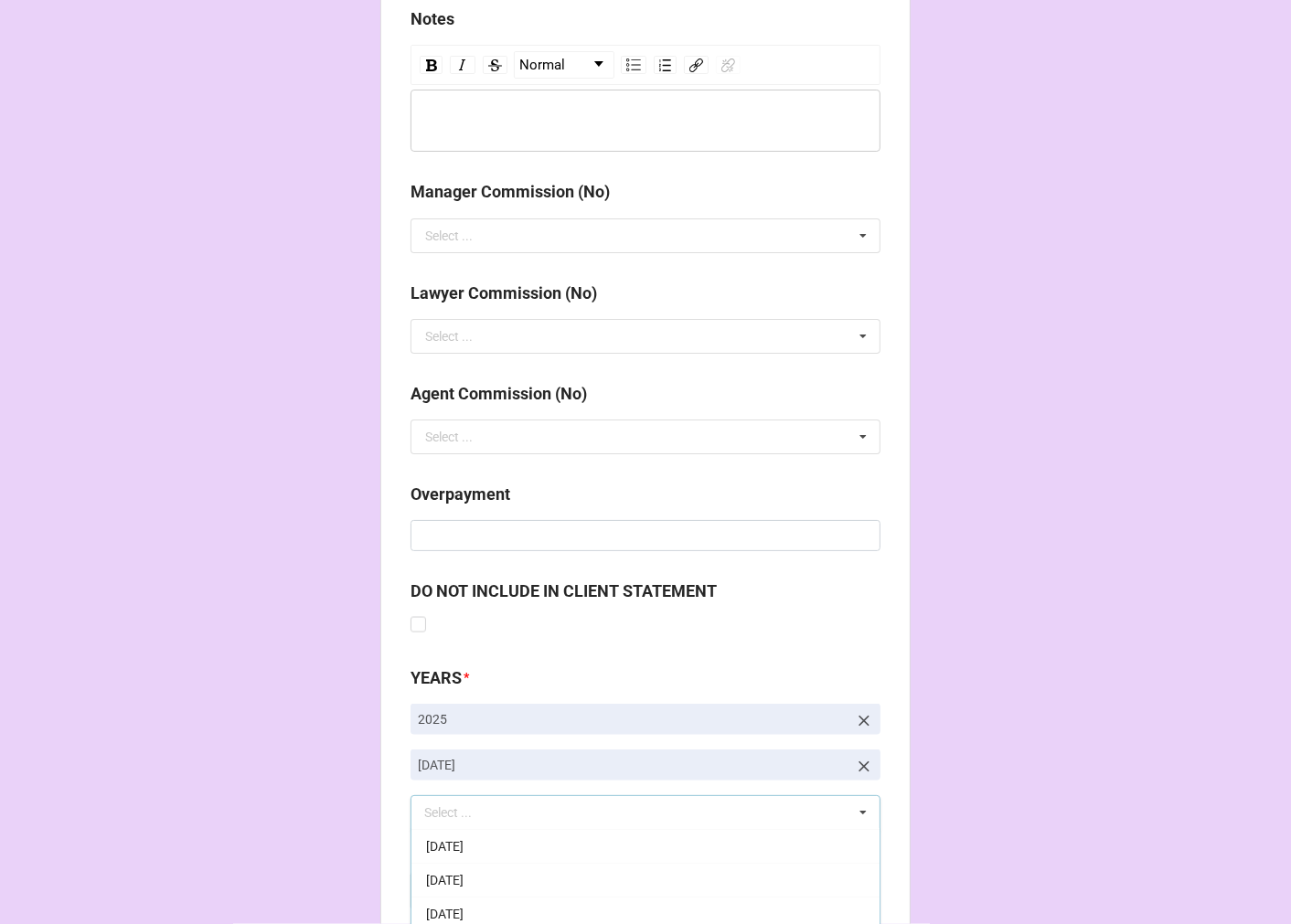
click at [422, 888] on b "Compute" at bounding box center [448, 892] width 53 height 19
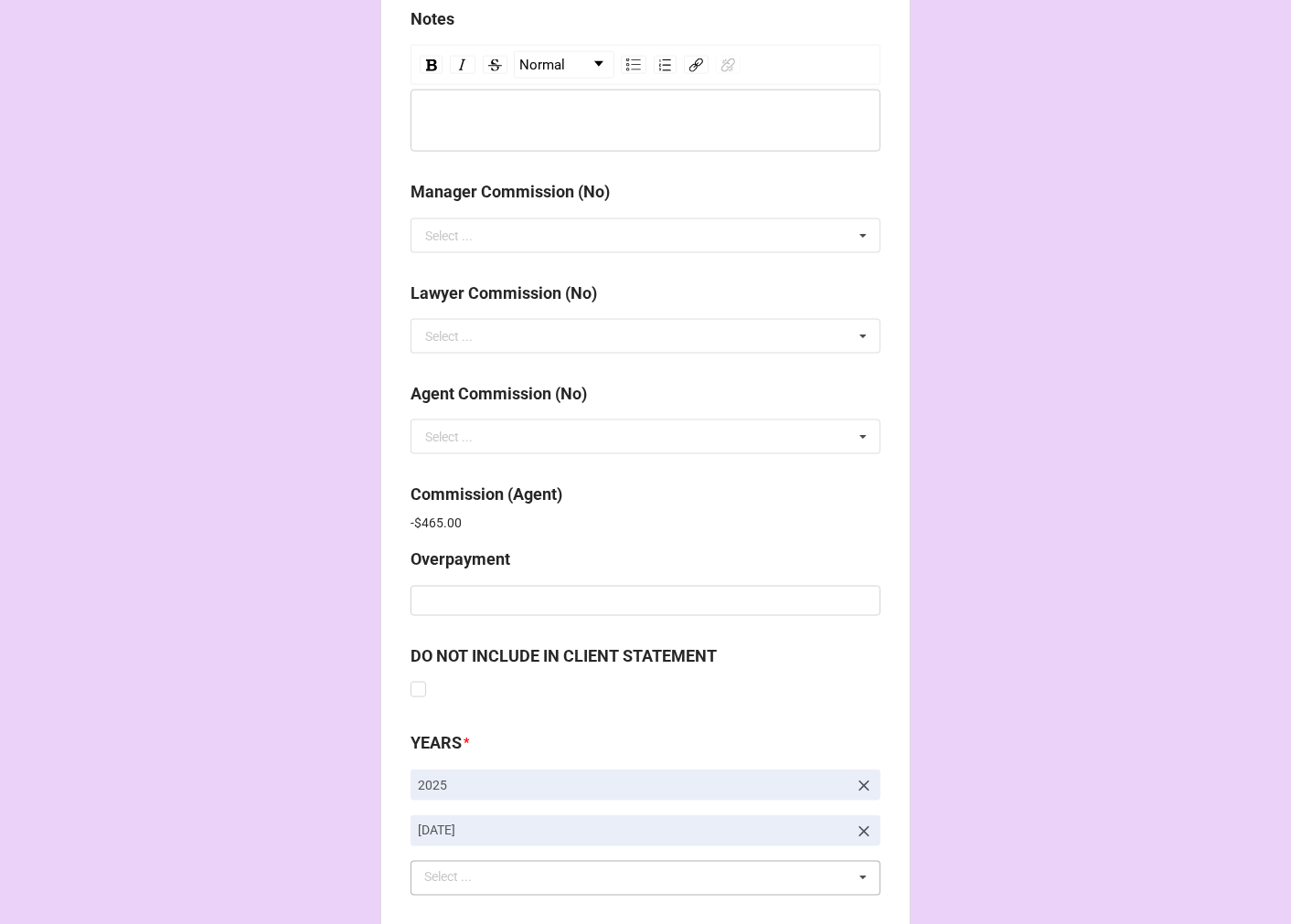
scroll to position [2180, 0]
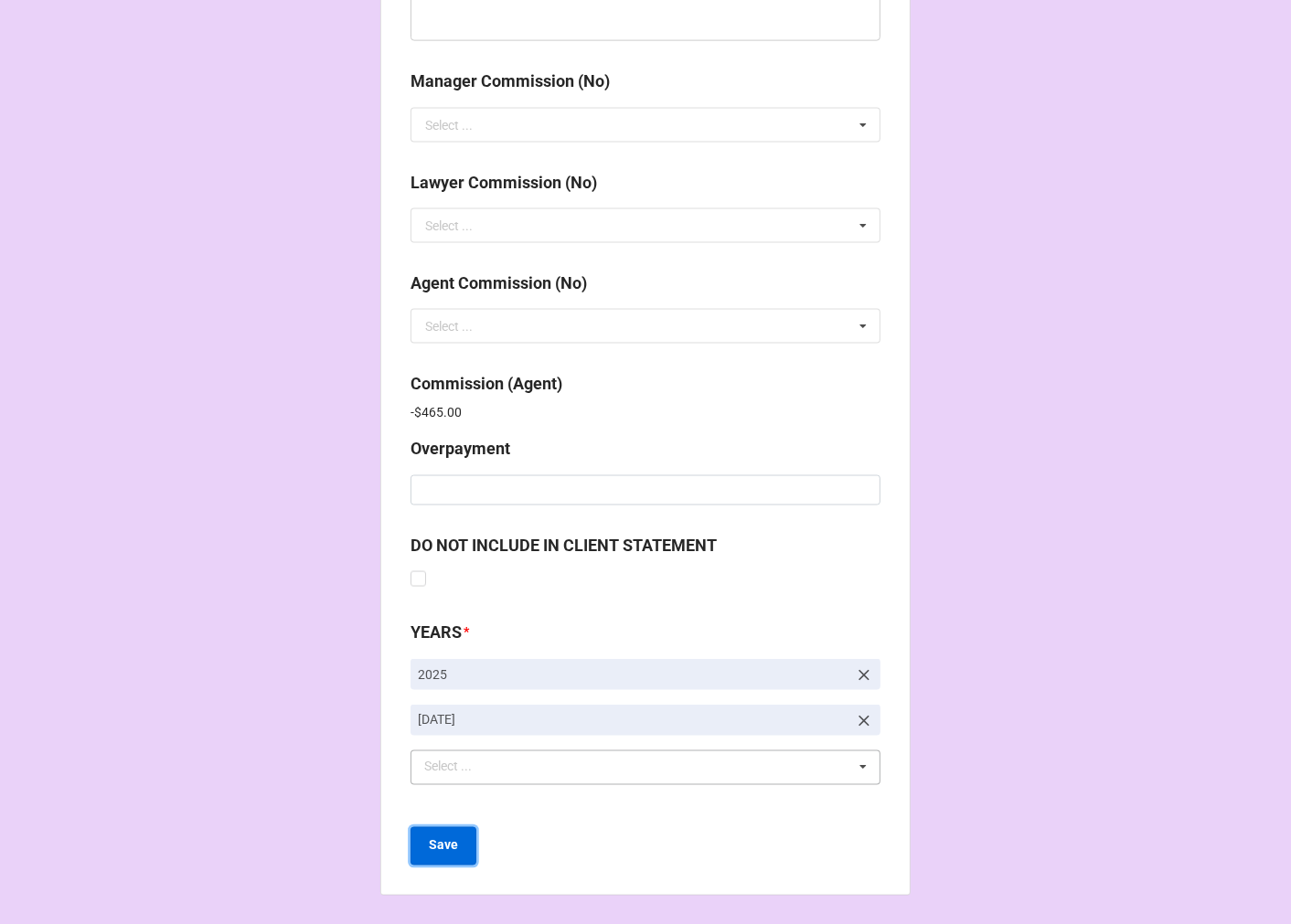
click at [442, 853] on b "Save" at bounding box center [443, 846] width 30 height 19
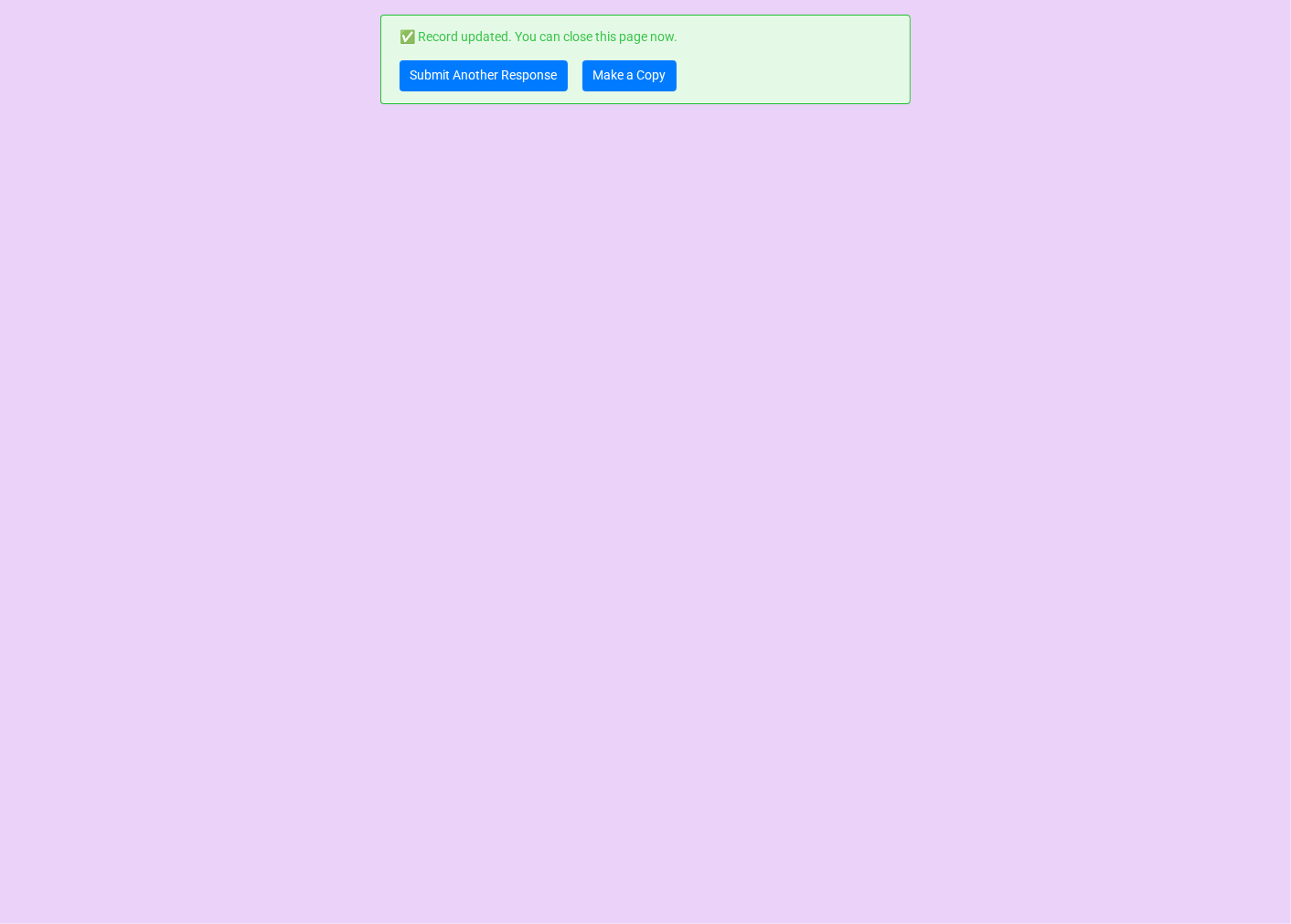
scroll to position [0, 0]
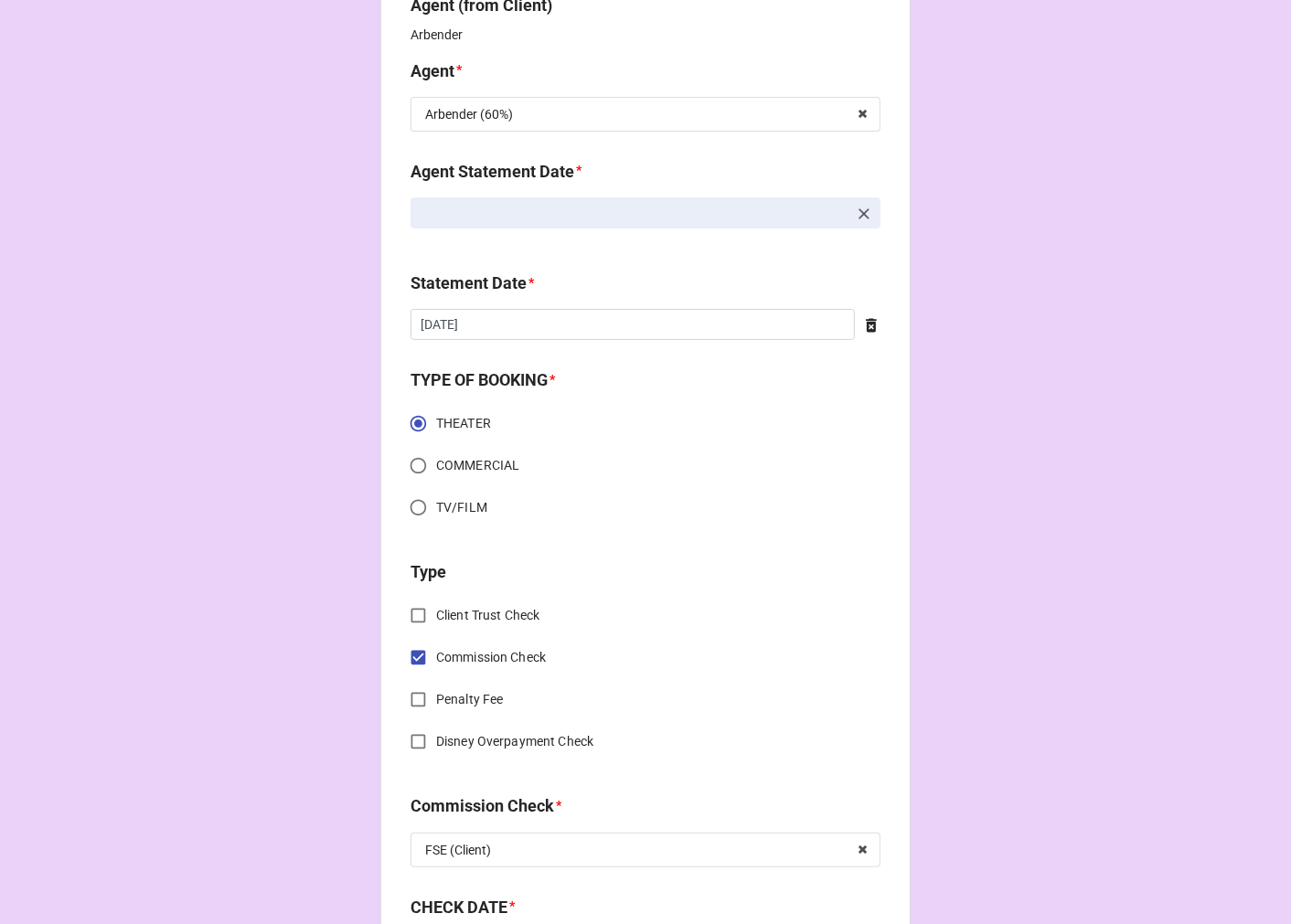
scroll to position [710, 0]
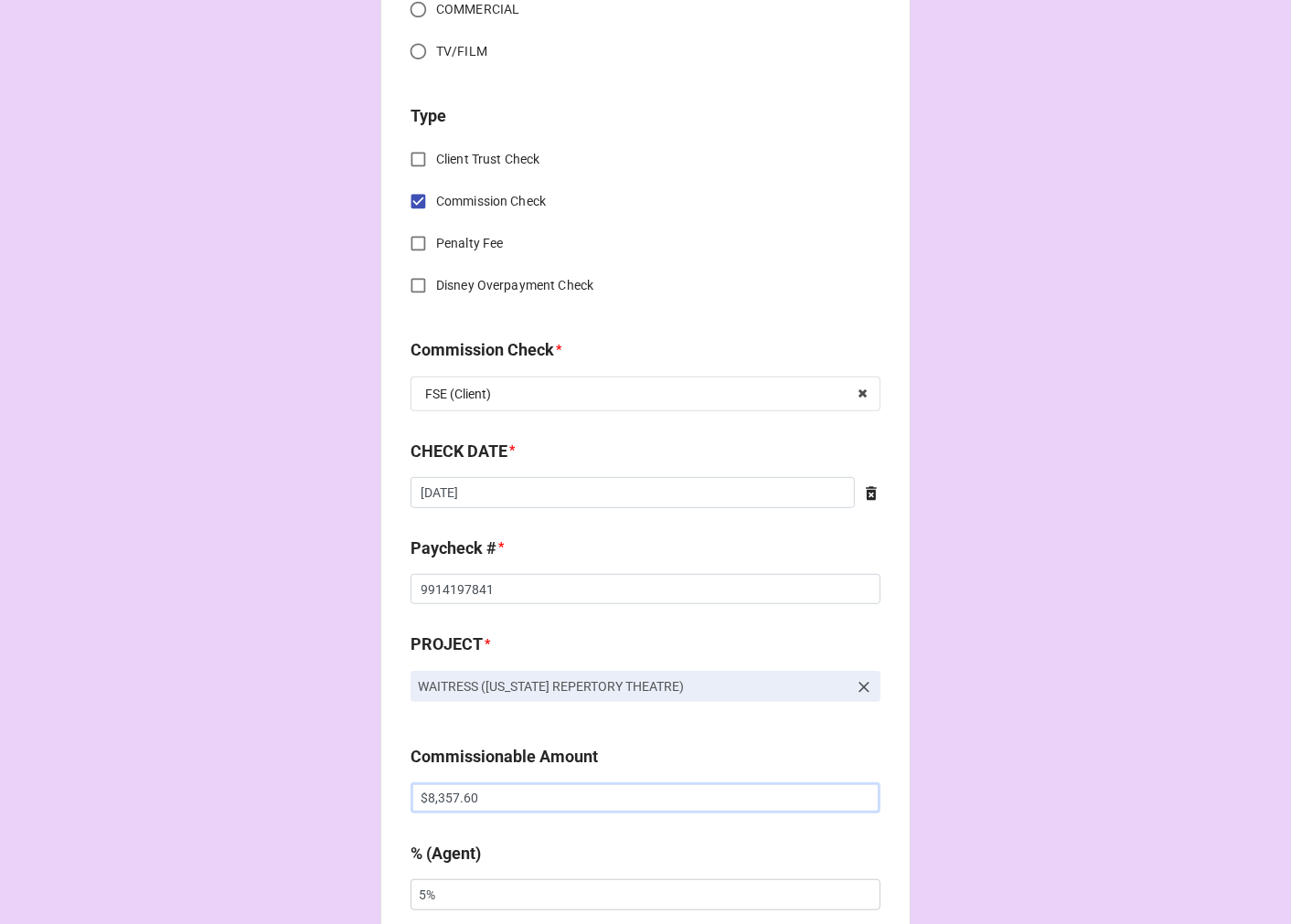
drag, startPoint x: 431, startPoint y: 791, endPoint x: 371, endPoint y: 792, distance: 60.0
click at [385, 793] on div "CHECK PROCESSING FORM Client * [PERSON_NAME] [PERSON_NAME] Agent (from Client) …" at bounding box center [645, 834] width 530 height 3061
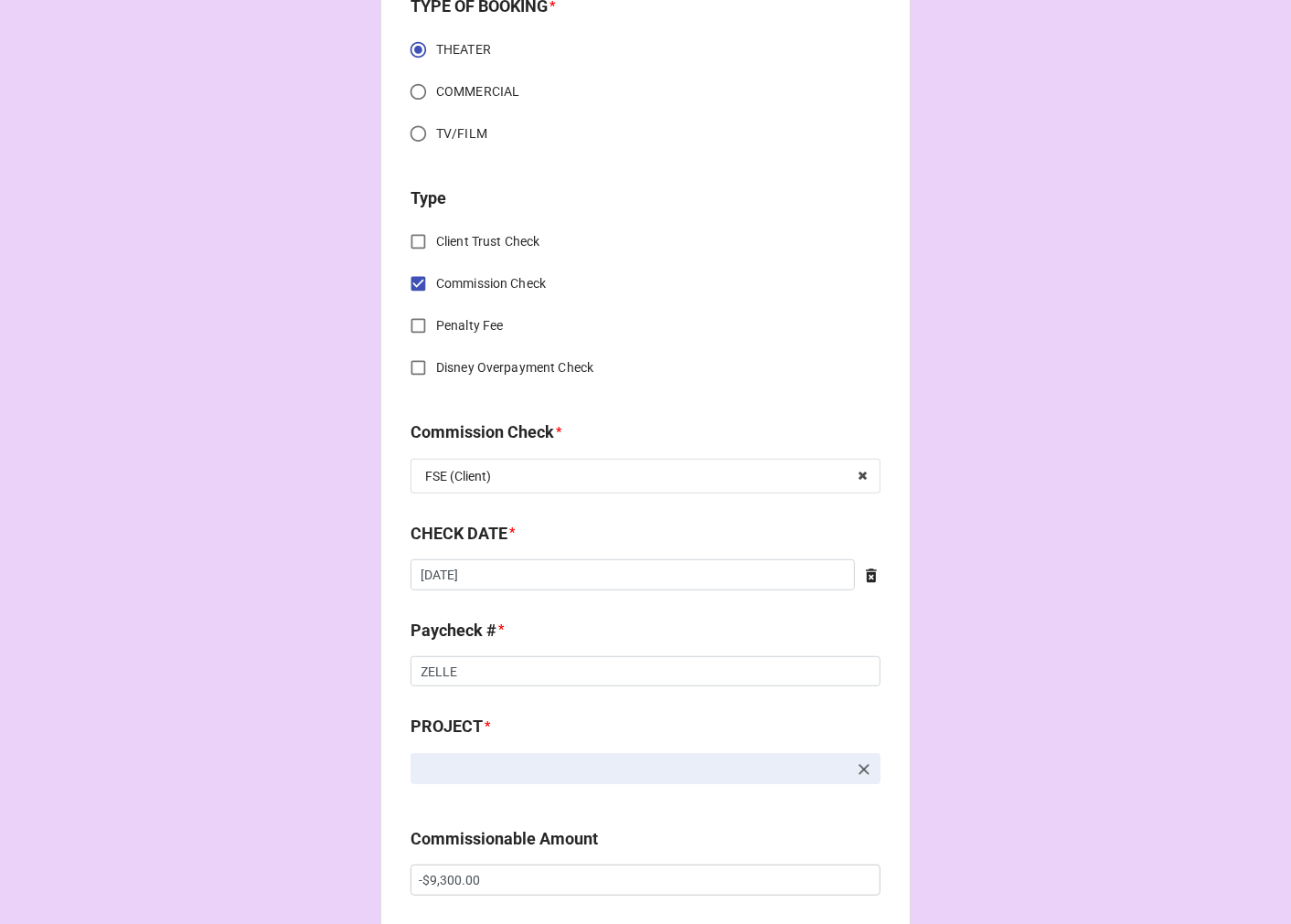
scroll to position [710, 0]
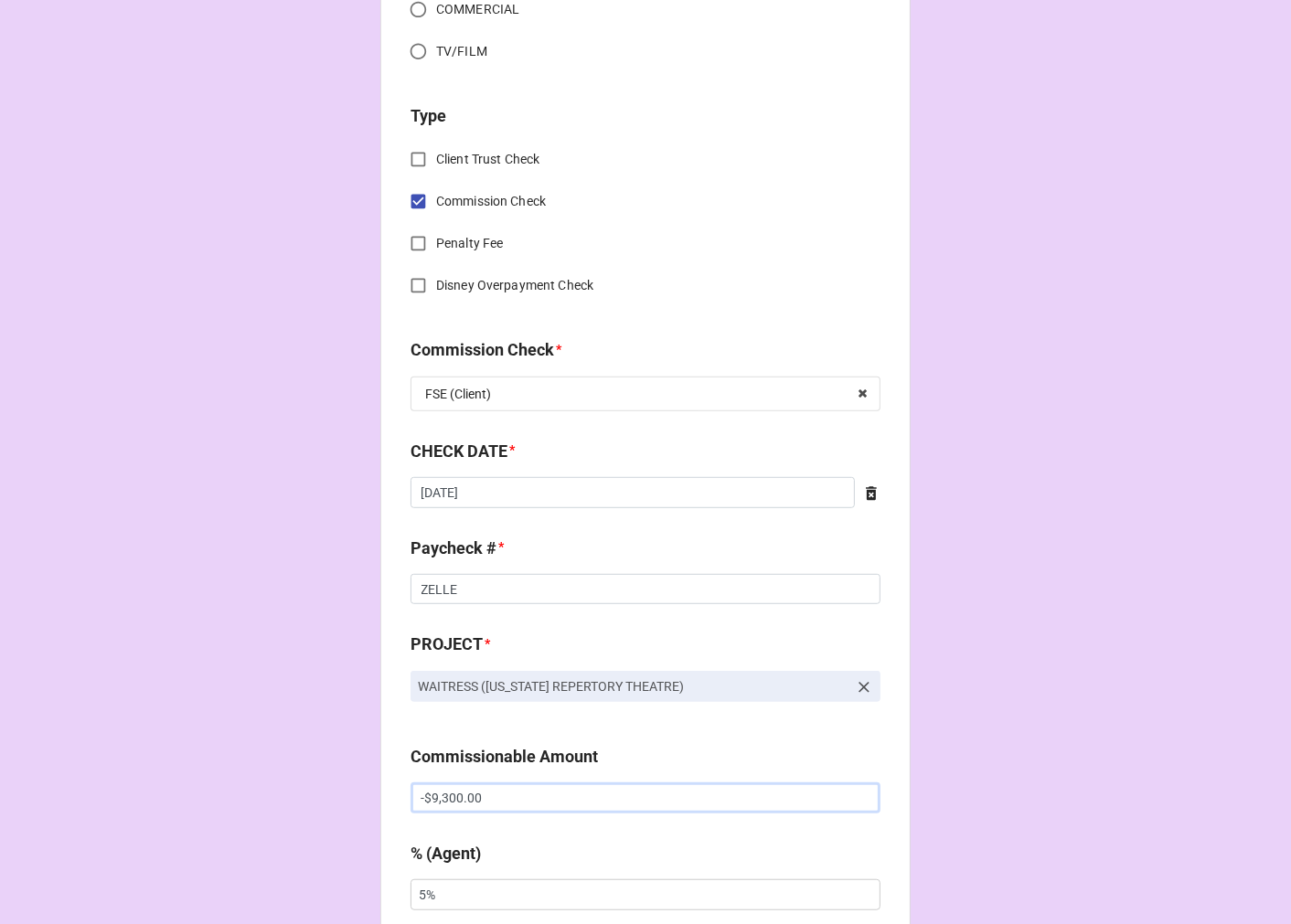
drag, startPoint x: 495, startPoint y: 798, endPoint x: 370, endPoint y: 790, distance: 125.3
click at [380, 791] on div "CHECK PROCESSING FORM Client * [PERSON_NAME] [PERSON_NAME] Agent (from Client) …" at bounding box center [645, 834] width 530 height 3061
paste input "$8,357.6"
click at [417, 795] on input "$8,357.60" at bounding box center [646, 798] width 470 height 32
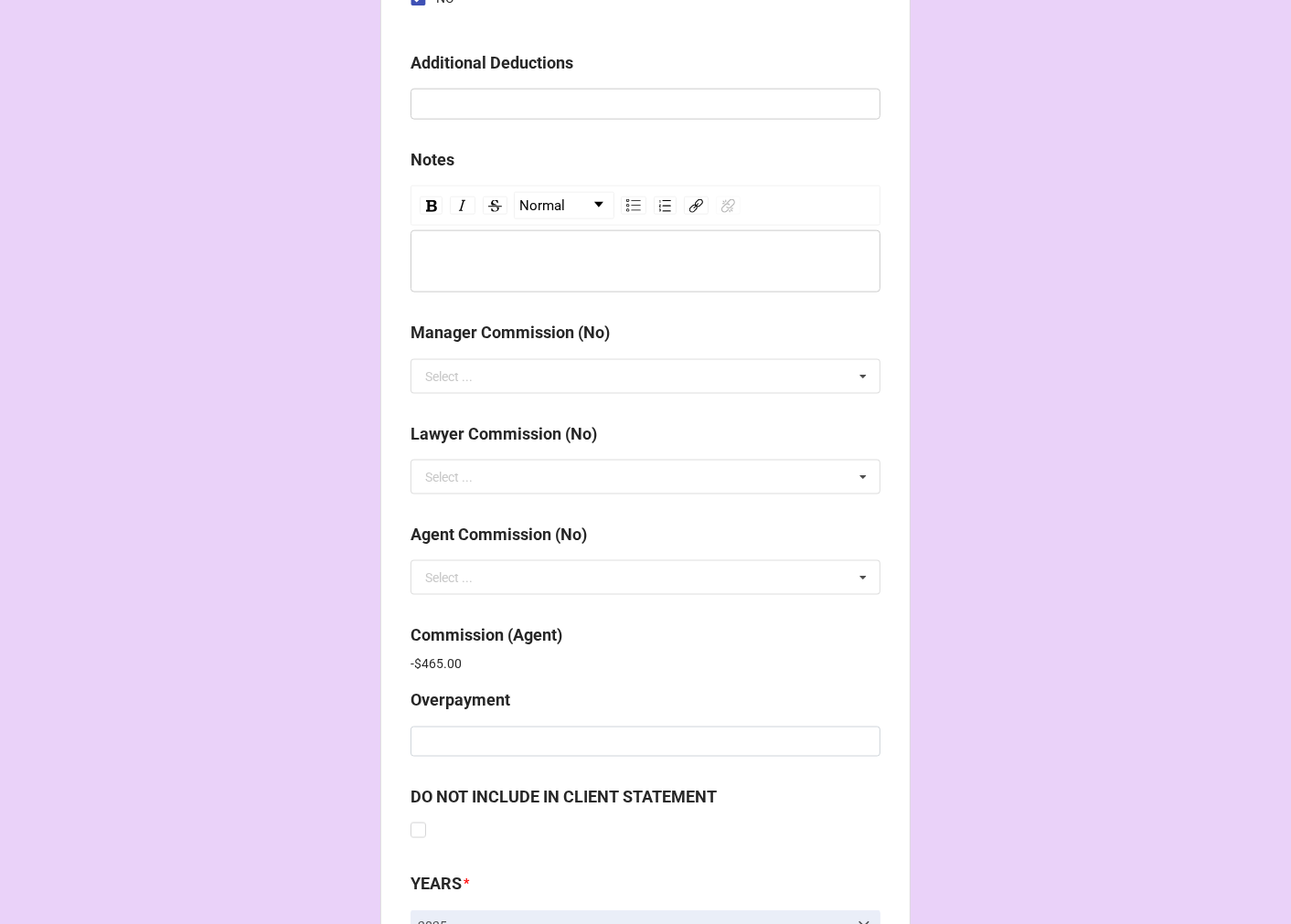
scroll to position [2180, 0]
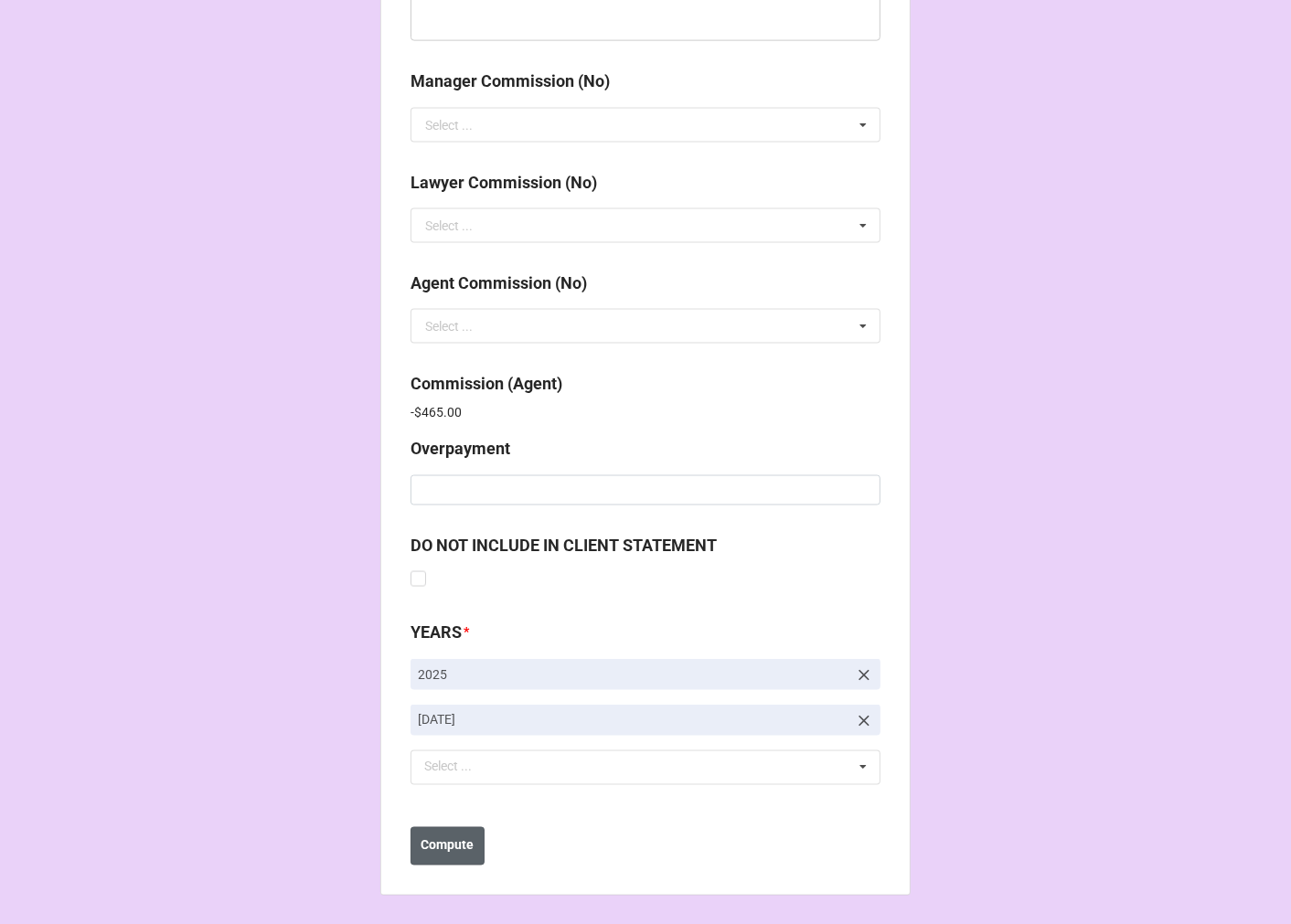
type input "-$8,357.60"
click at [435, 848] on b "Compute" at bounding box center [448, 846] width 53 height 19
click at [435, 848] on b "Save" at bounding box center [443, 846] width 30 height 19
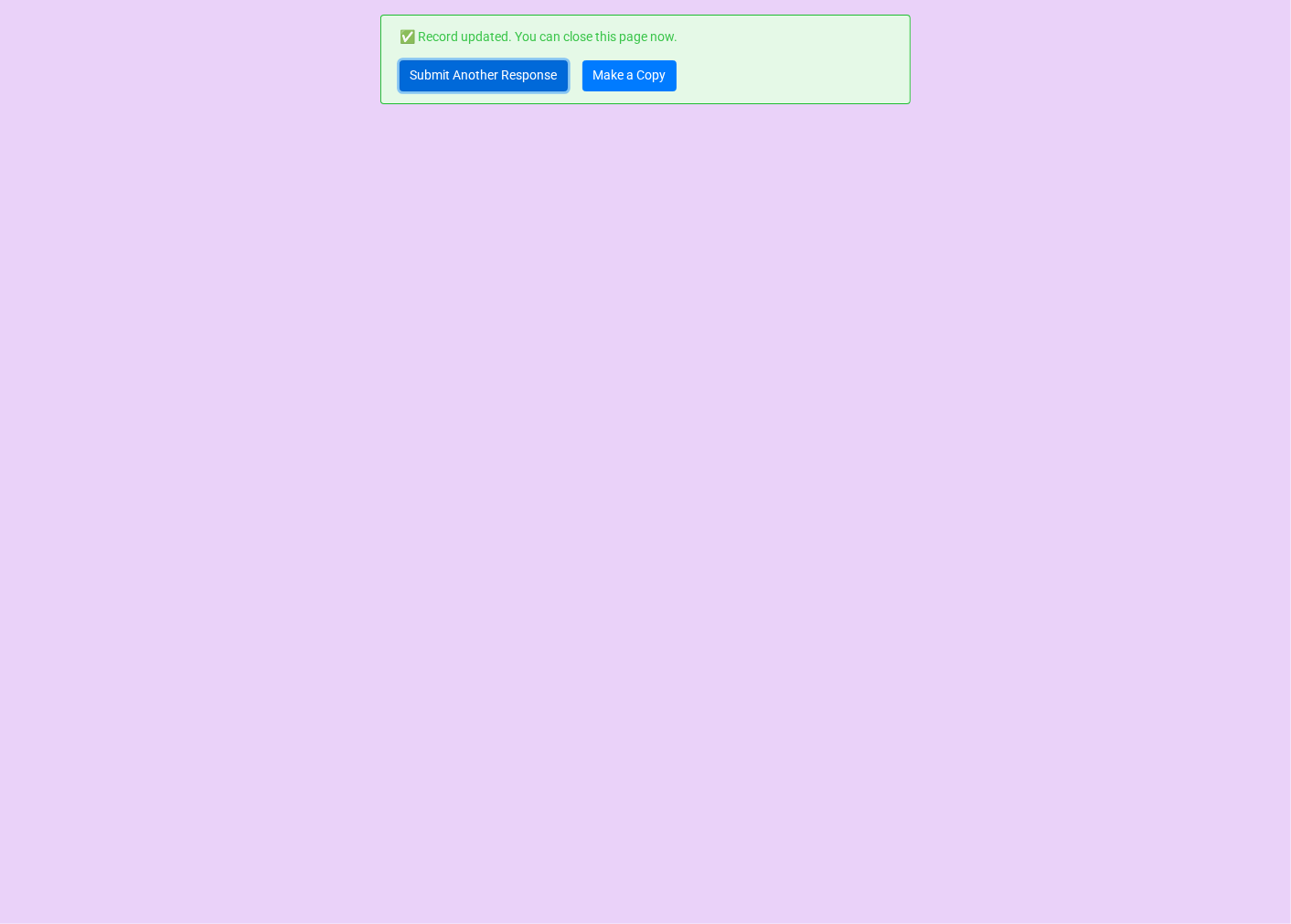
drag, startPoint x: 471, startPoint y: 75, endPoint x: 473, endPoint y: 60, distance: 15.1
click at [471, 74] on link "Submit Another Response" at bounding box center [483, 75] width 168 height 32
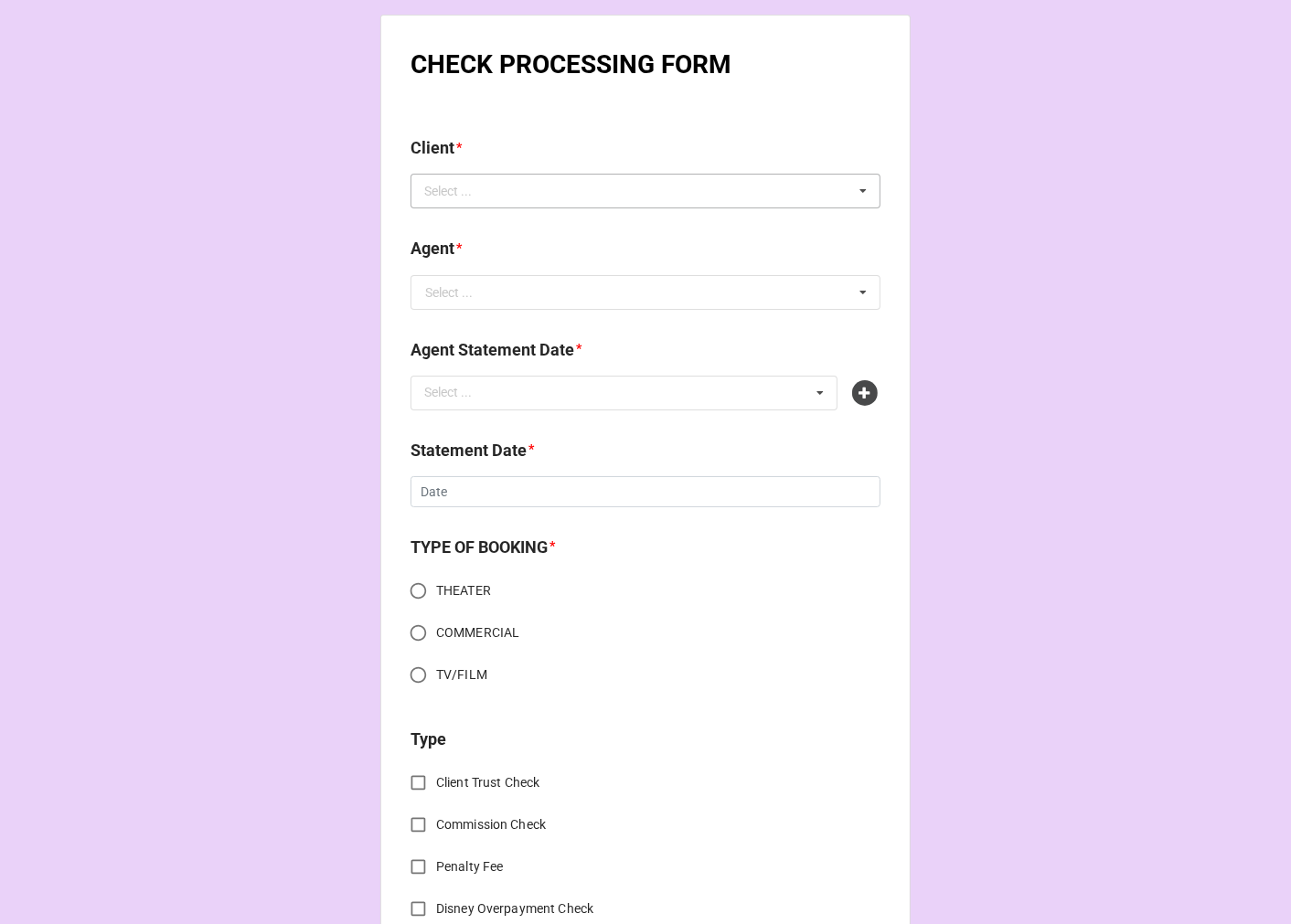
click at [571, 194] on div "Select ... No results found." at bounding box center [646, 191] width 470 height 34
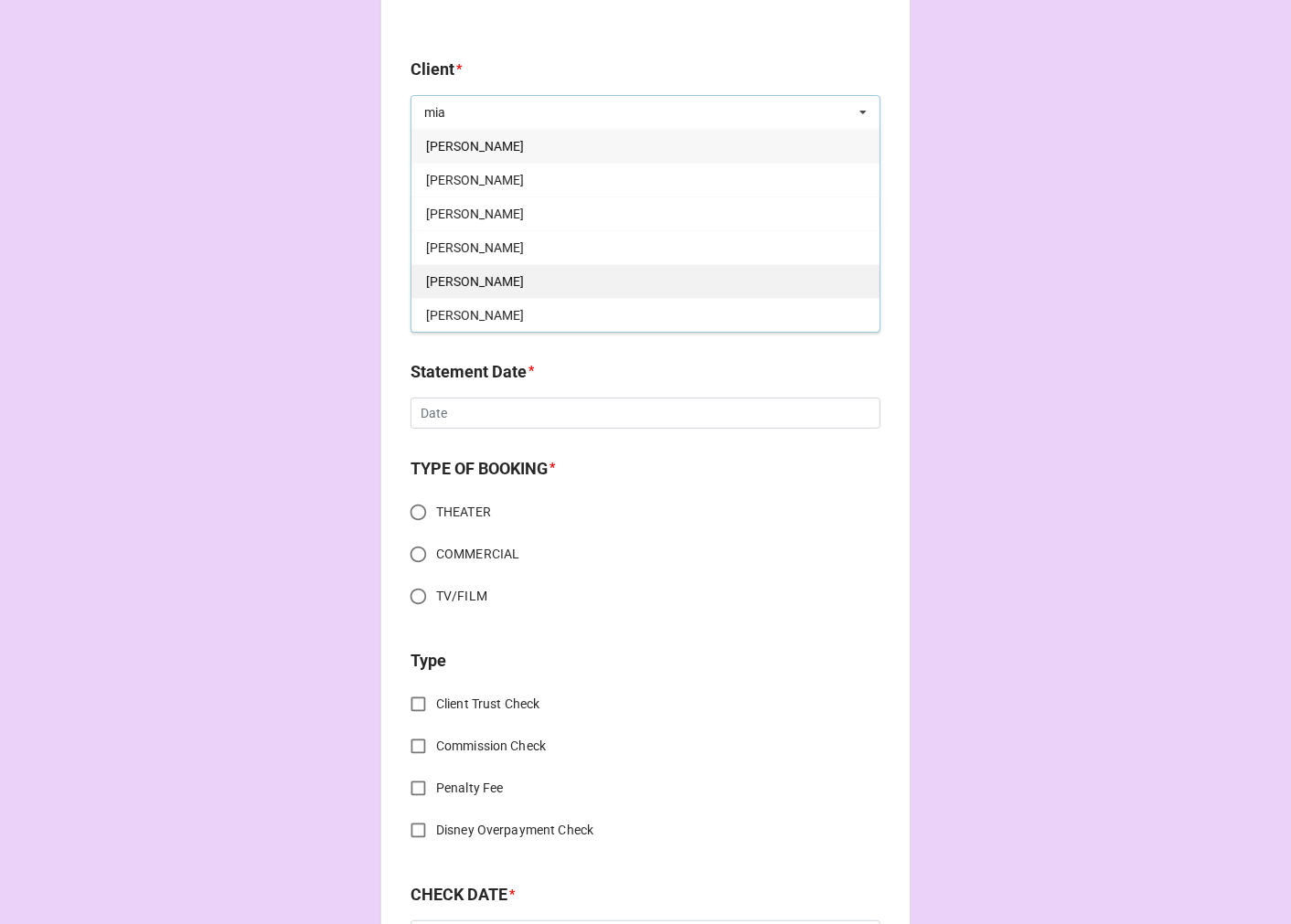
scroll to position [101, 0]
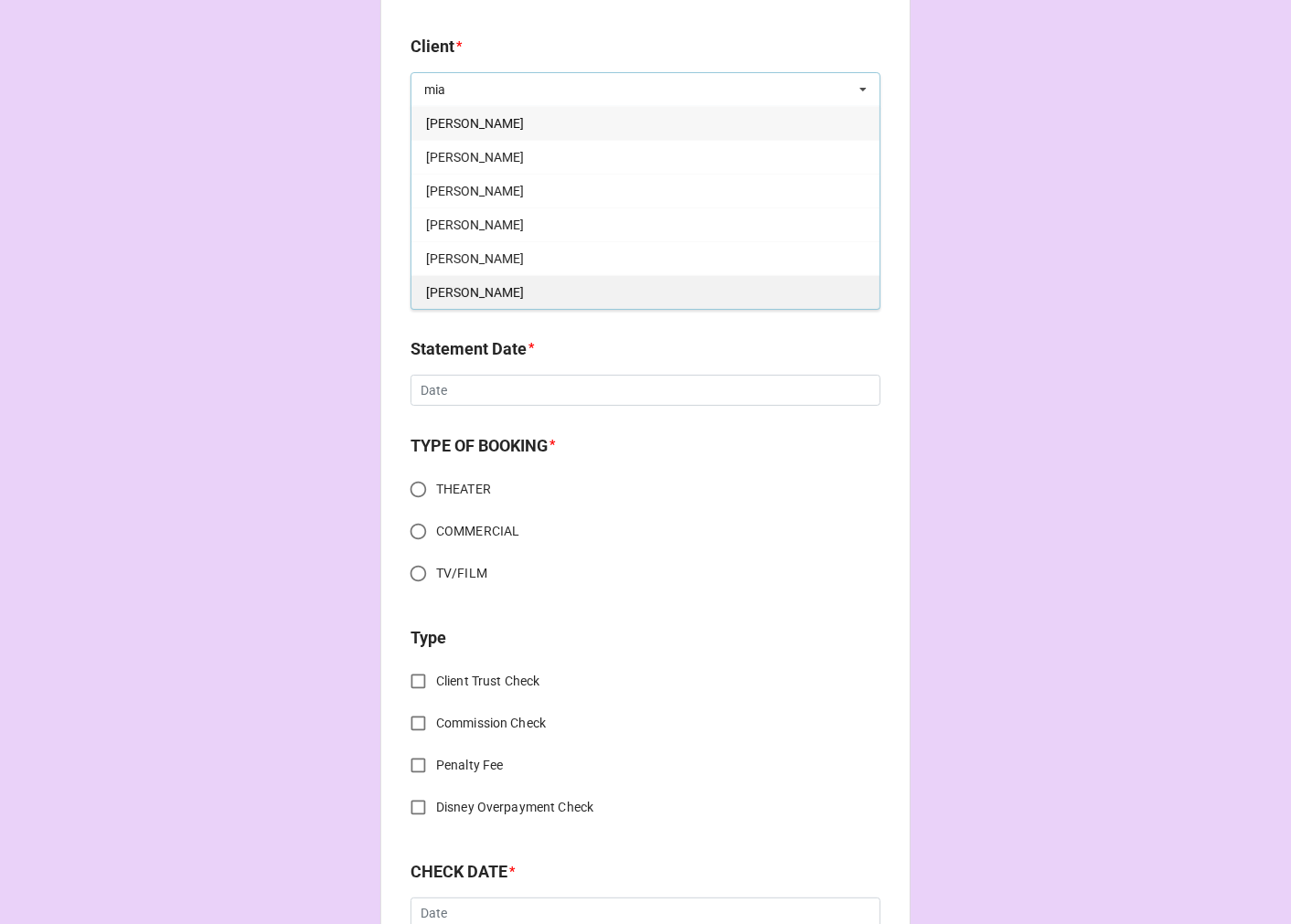
type input "mia"
click at [497, 298] on div "[PERSON_NAME]" at bounding box center [646, 291] width 468 height 33
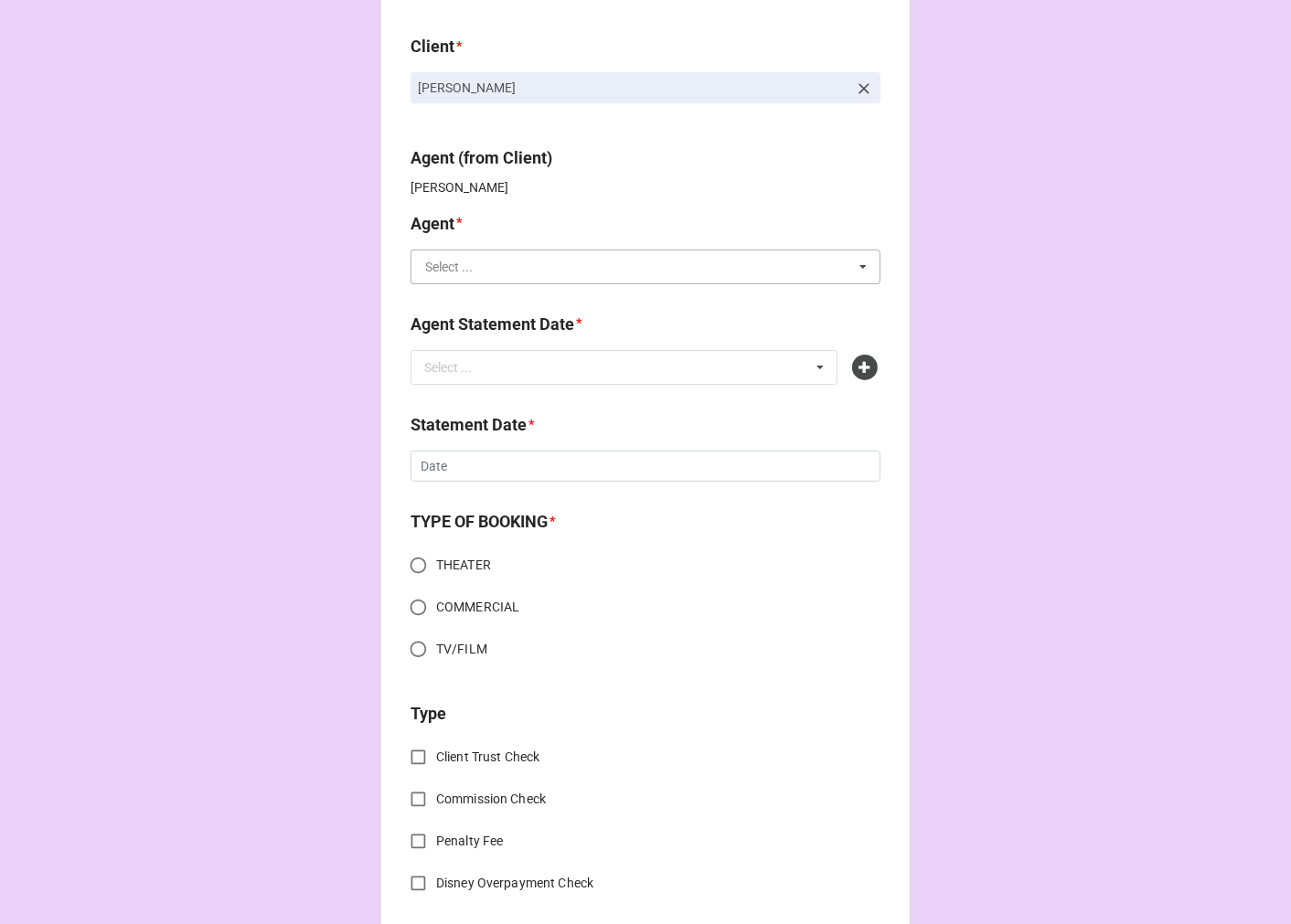
click at [481, 269] on input "text" at bounding box center [646, 266] width 468 height 32
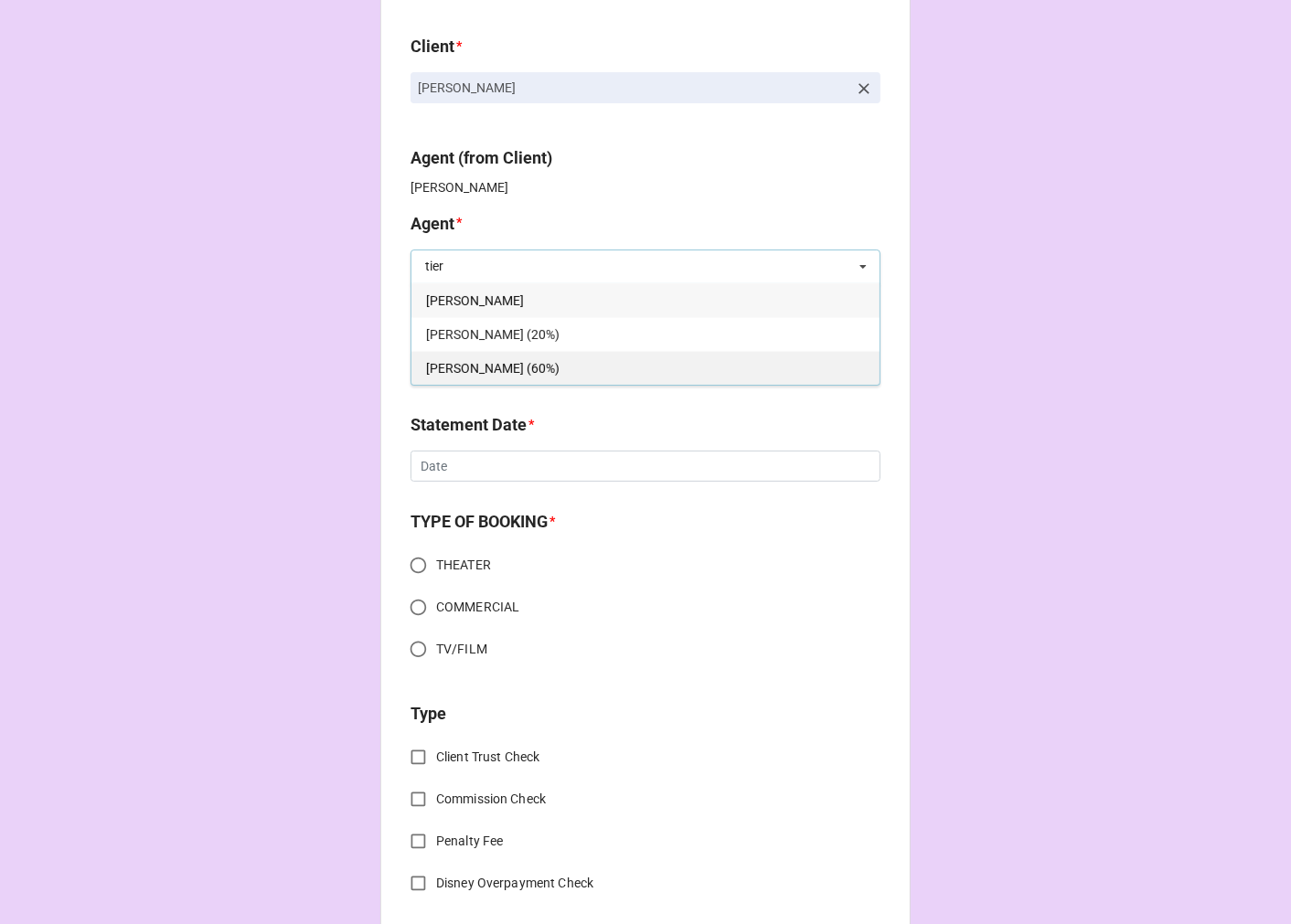
type input "tier"
click at [467, 361] on span "[PERSON_NAME] (60%)" at bounding box center [493, 368] width 134 height 14
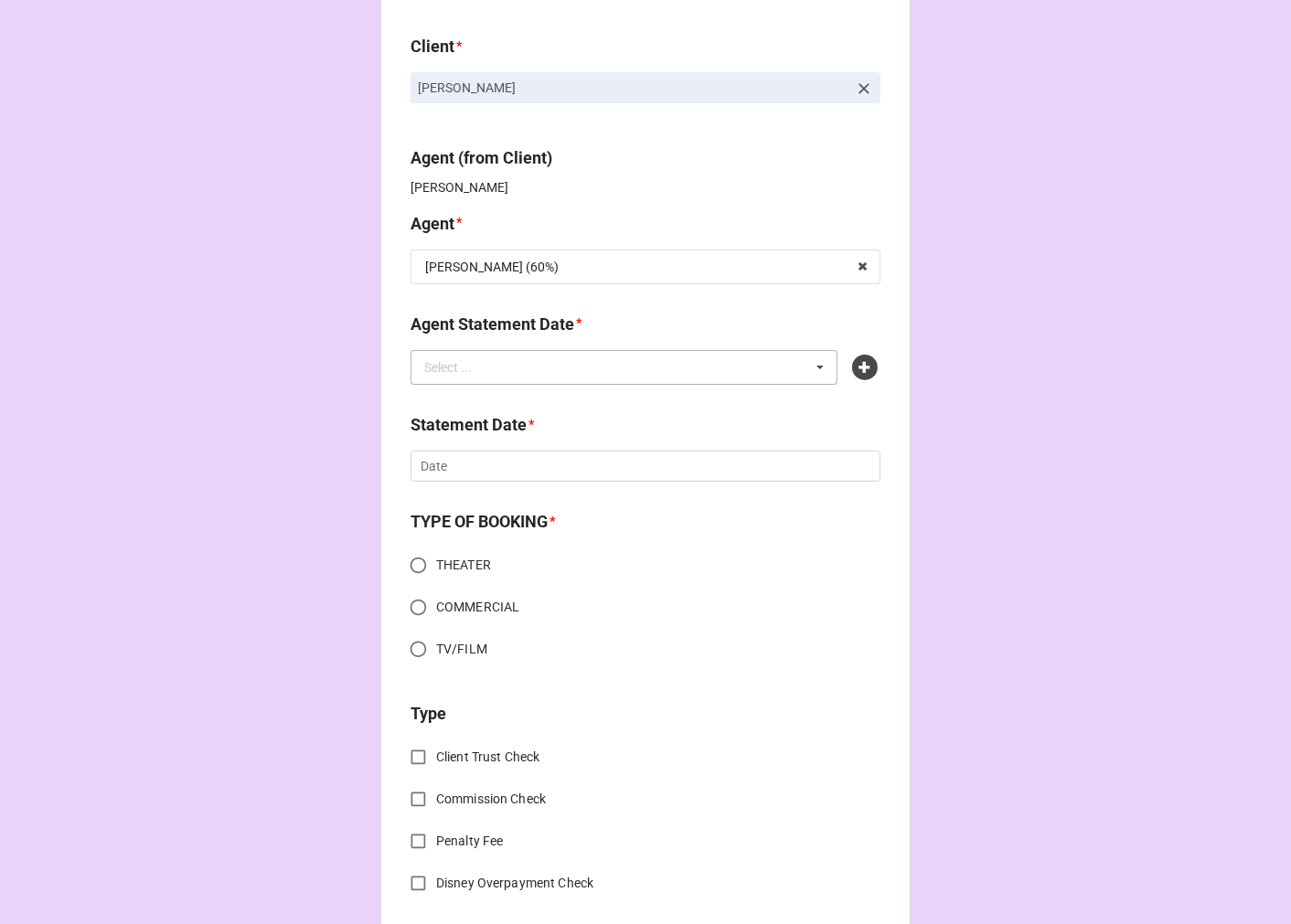
click at [494, 362] on div "Select ... No results found." at bounding box center [624, 368] width 427 height 34
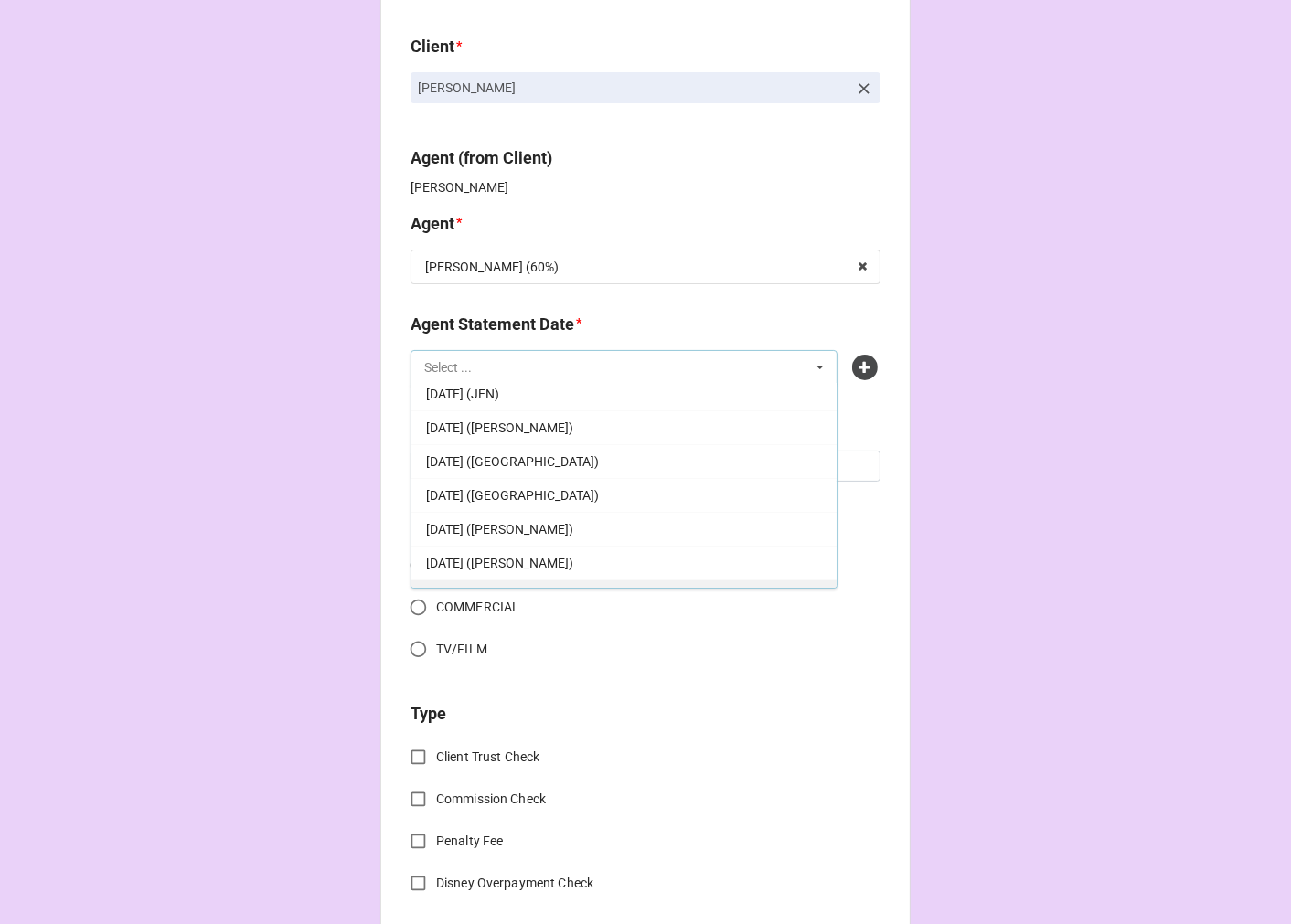
scroll to position [418, 0]
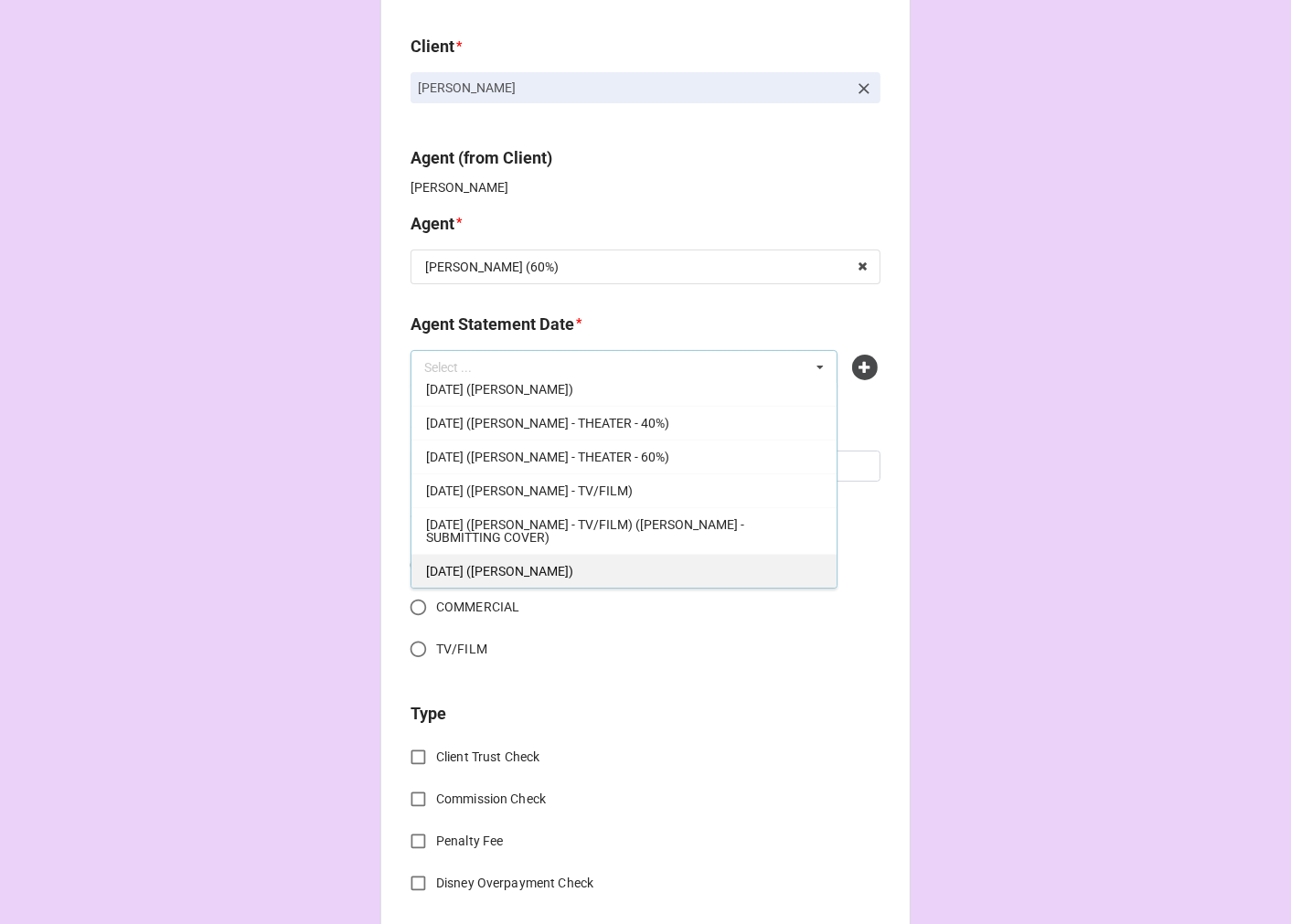
click at [561, 564] on span "[DATE] ([PERSON_NAME])" at bounding box center [499, 571] width 147 height 14
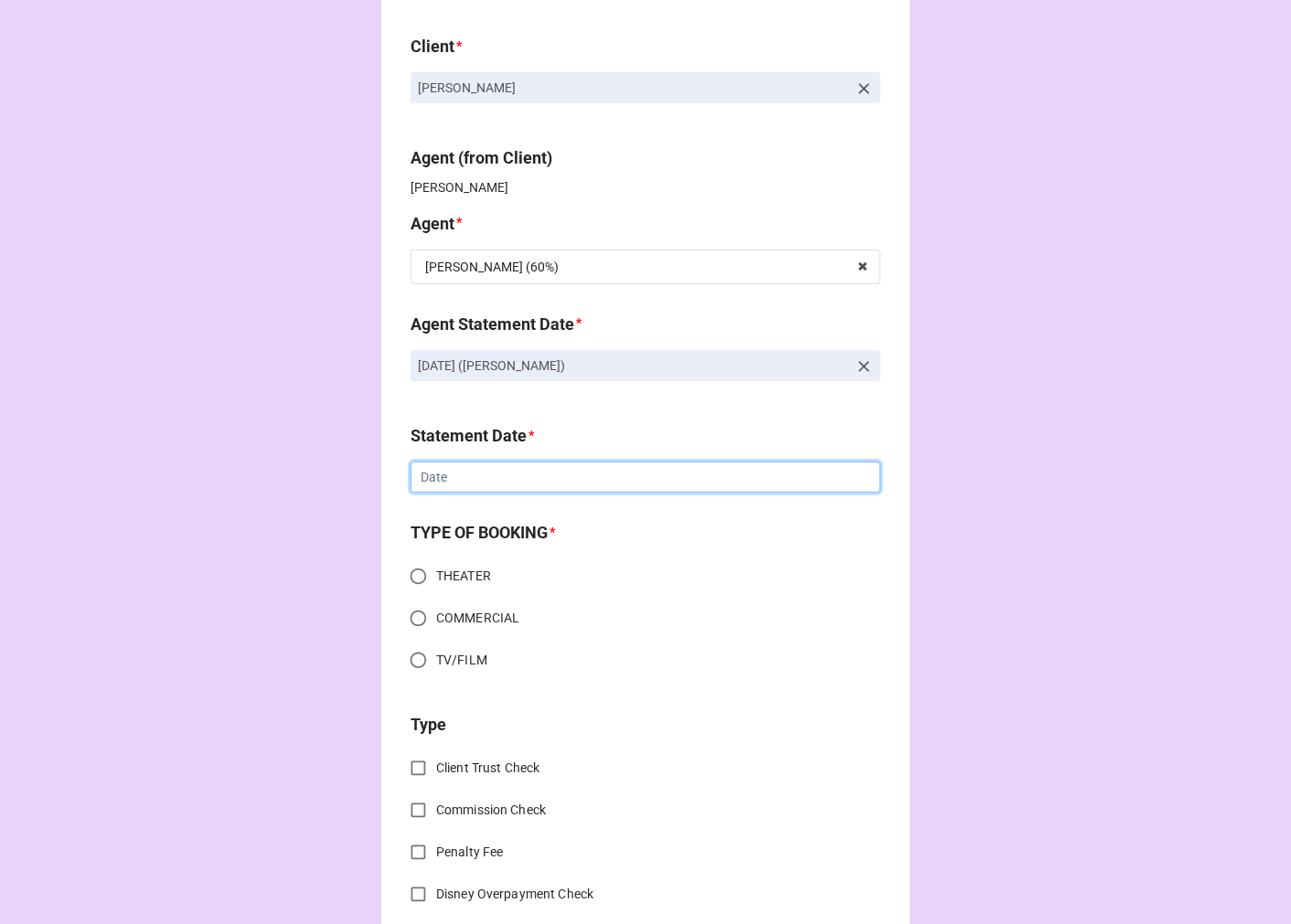
click at [467, 479] on input "text" at bounding box center [646, 476] width 470 height 32
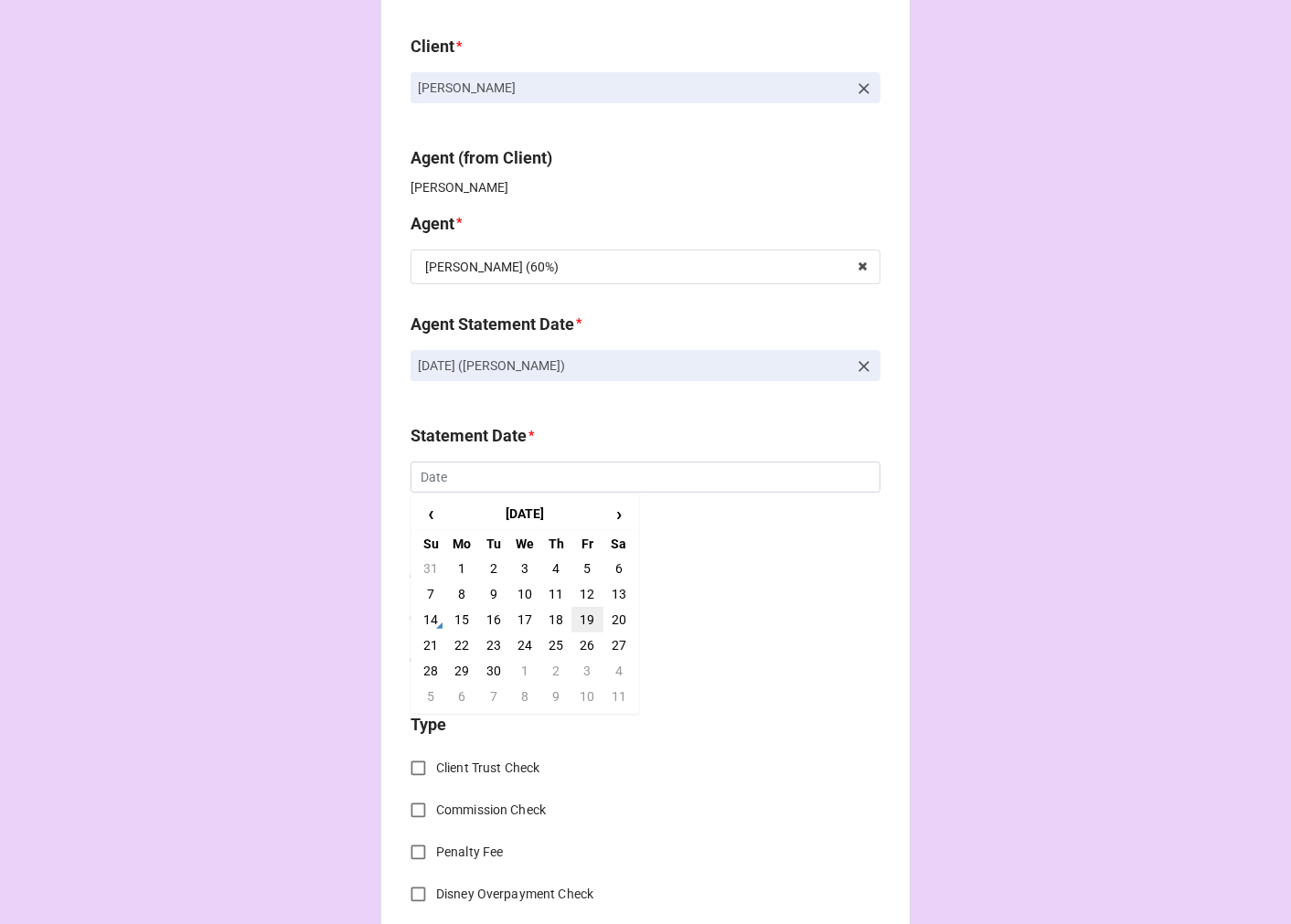
click at [578, 619] on td "19" at bounding box center [586, 620] width 32 height 26
type input "9/19/2025"
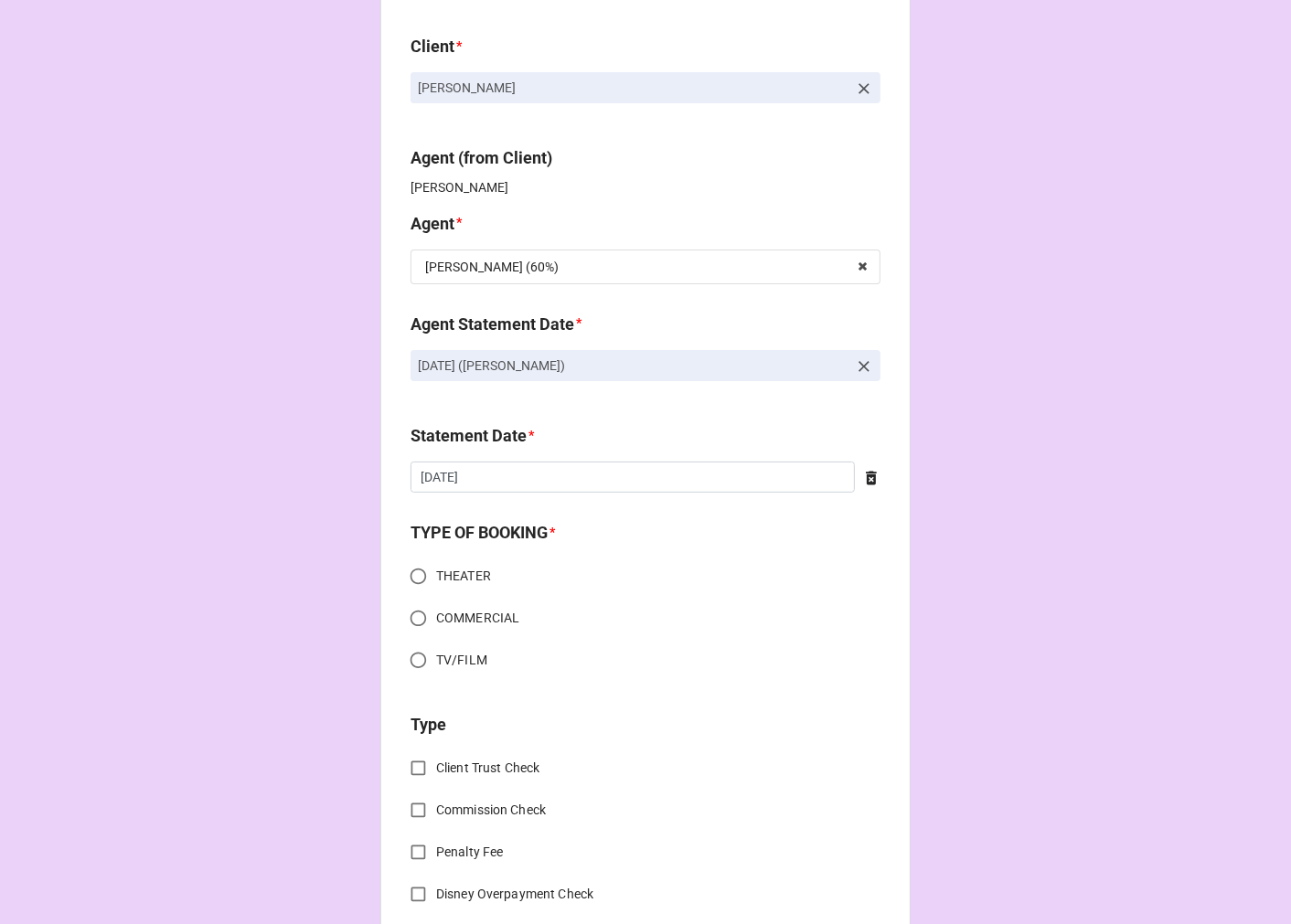
click at [412, 573] on input "THEATER" at bounding box center [417, 576] width 35 height 35
radio input "true"
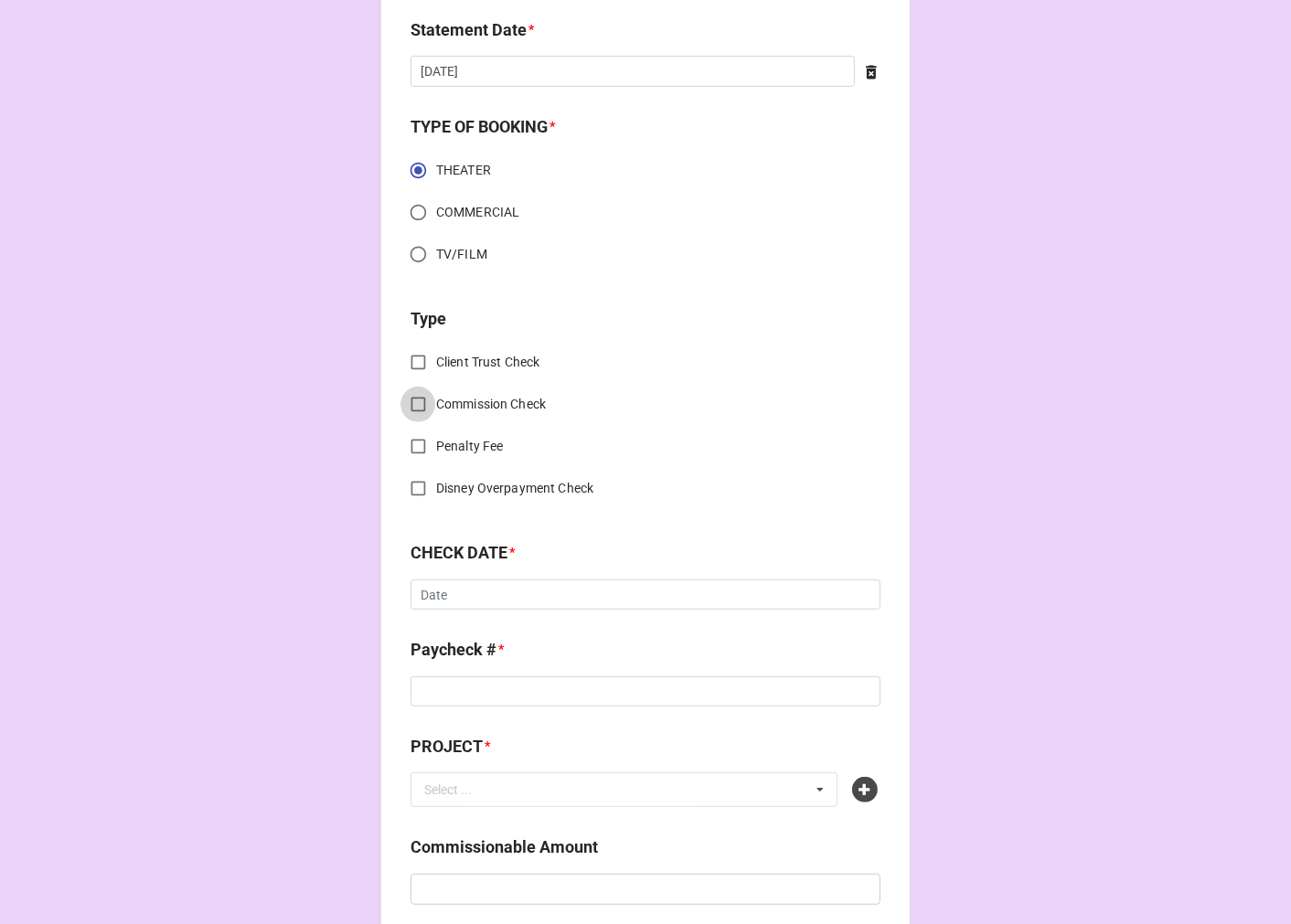
click at [421, 399] on input "Commission Check" at bounding box center [417, 404] width 35 height 35
checkbox input "true"
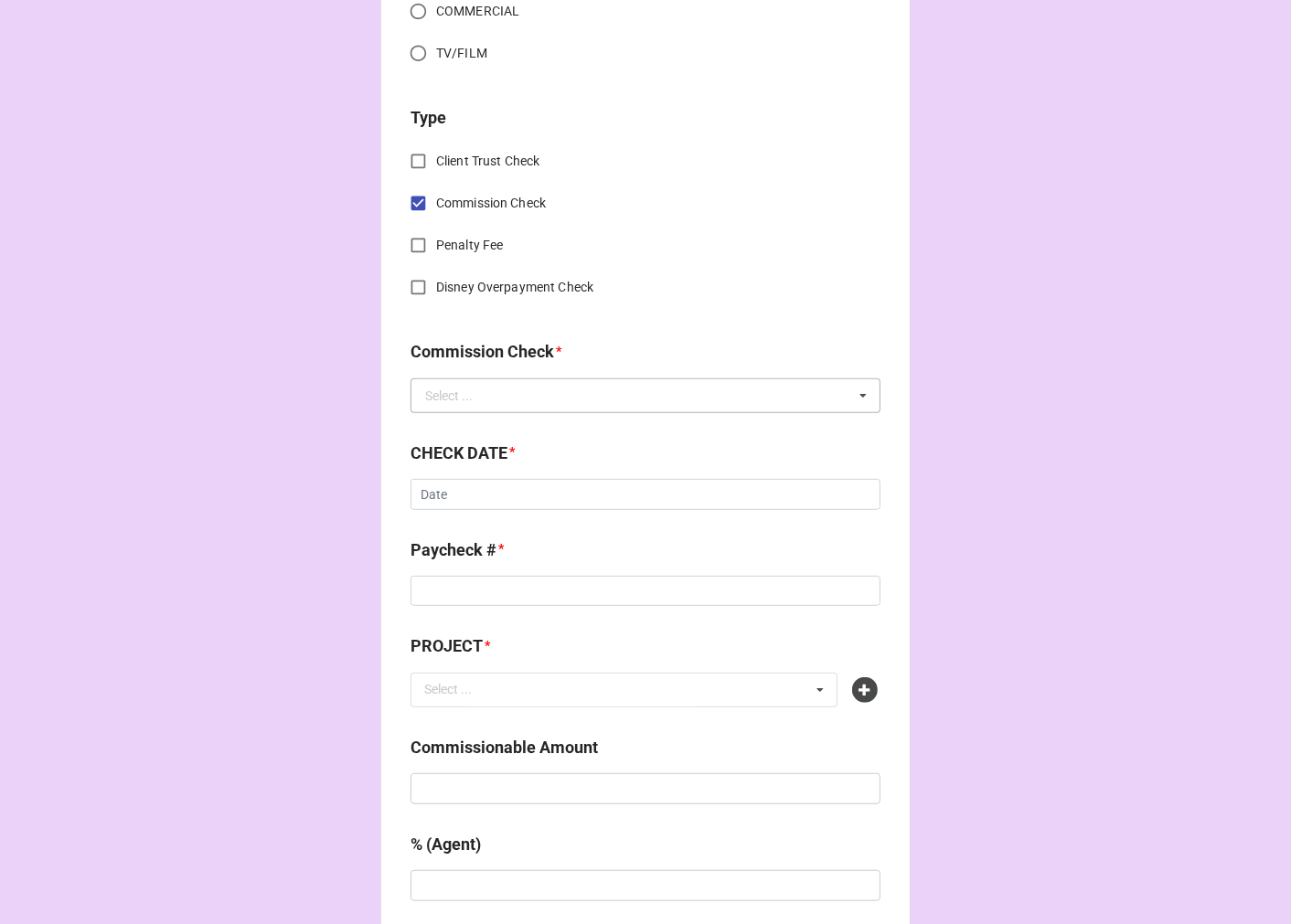
scroll to position [710, 0]
click at [470, 402] on input "text" at bounding box center [646, 393] width 468 height 32
click at [469, 422] on span "FSE (Client)" at bounding box center [458, 427] width 66 height 14
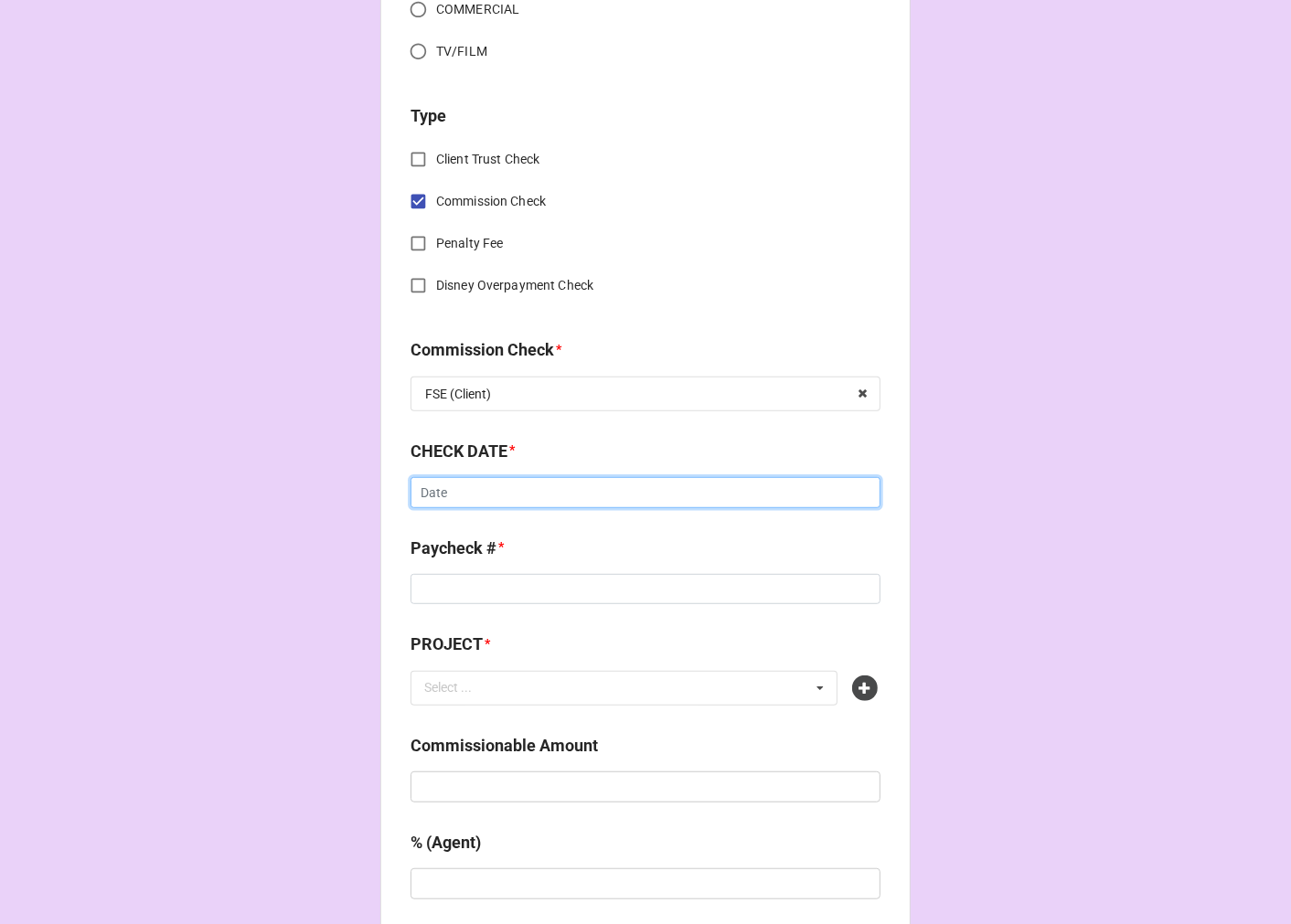
click at [504, 488] on input "text" at bounding box center [646, 493] width 470 height 32
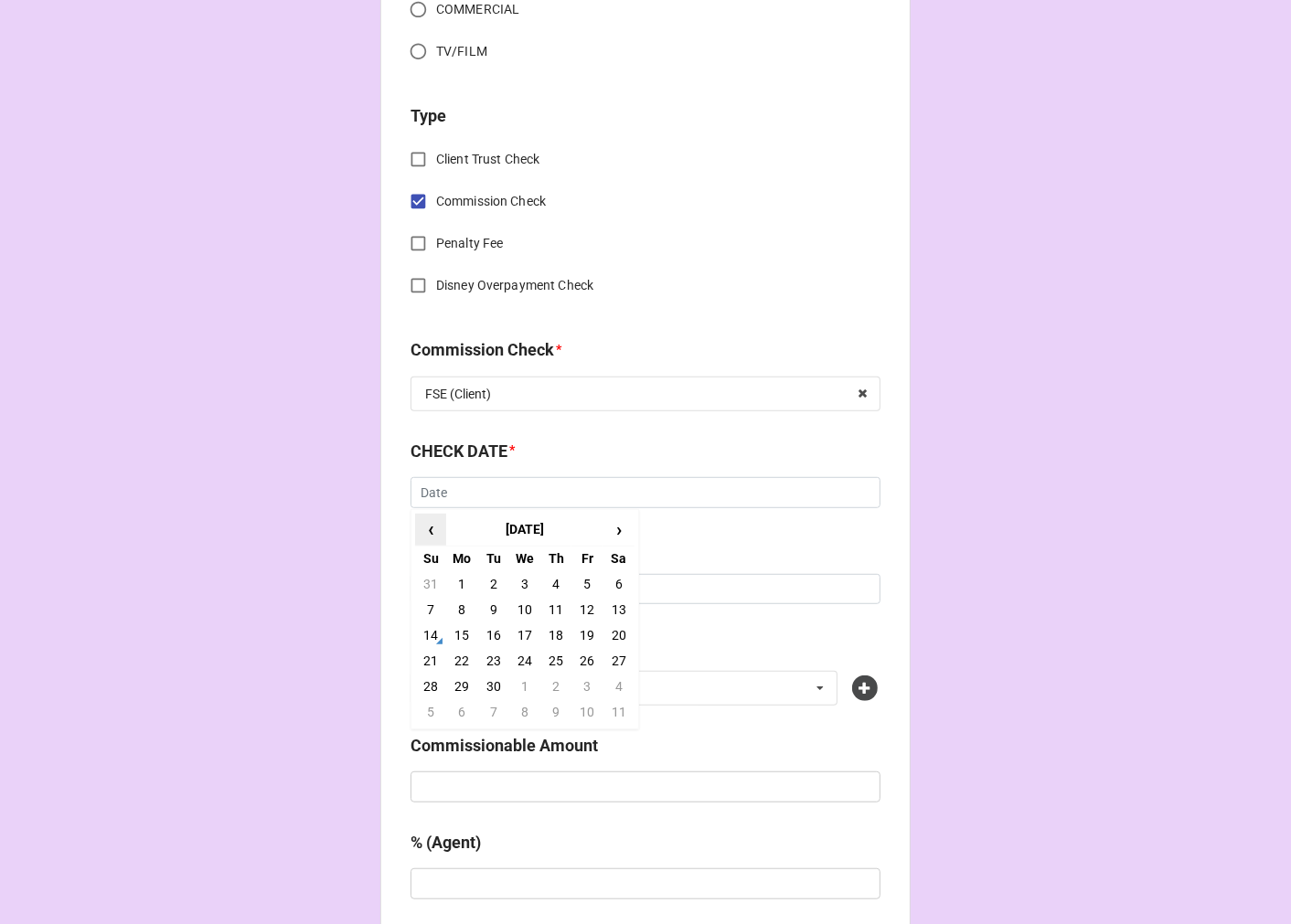
click at [425, 523] on span "‹" at bounding box center [431, 530] width 30 height 31
click at [486, 661] on td "19" at bounding box center [494, 661] width 32 height 26
type input "8/19/2025"
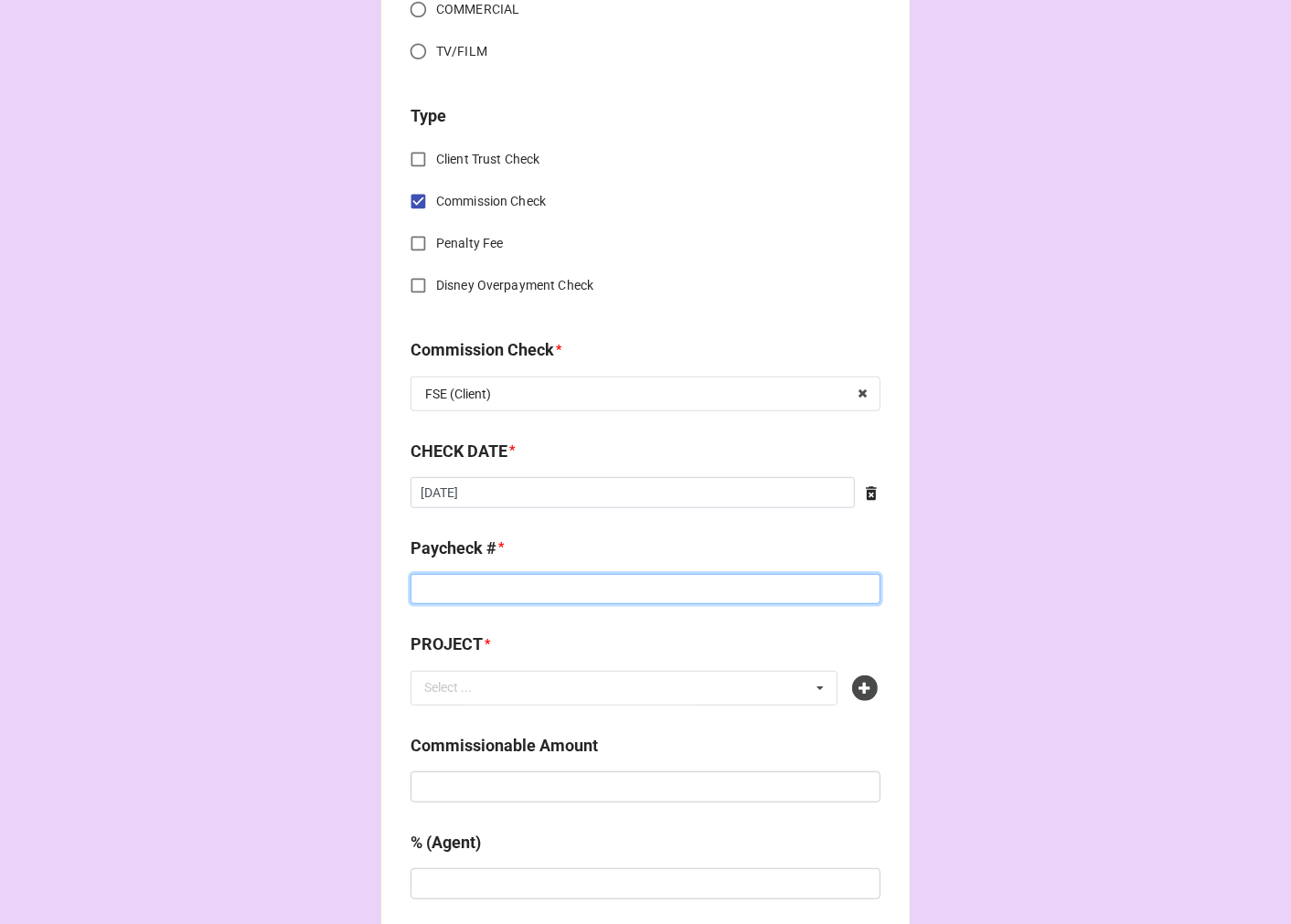
click at [466, 591] on input at bounding box center [646, 589] width 470 height 32
type input "9914198732"
click at [861, 682] on icon at bounding box center [864, 688] width 26 height 26
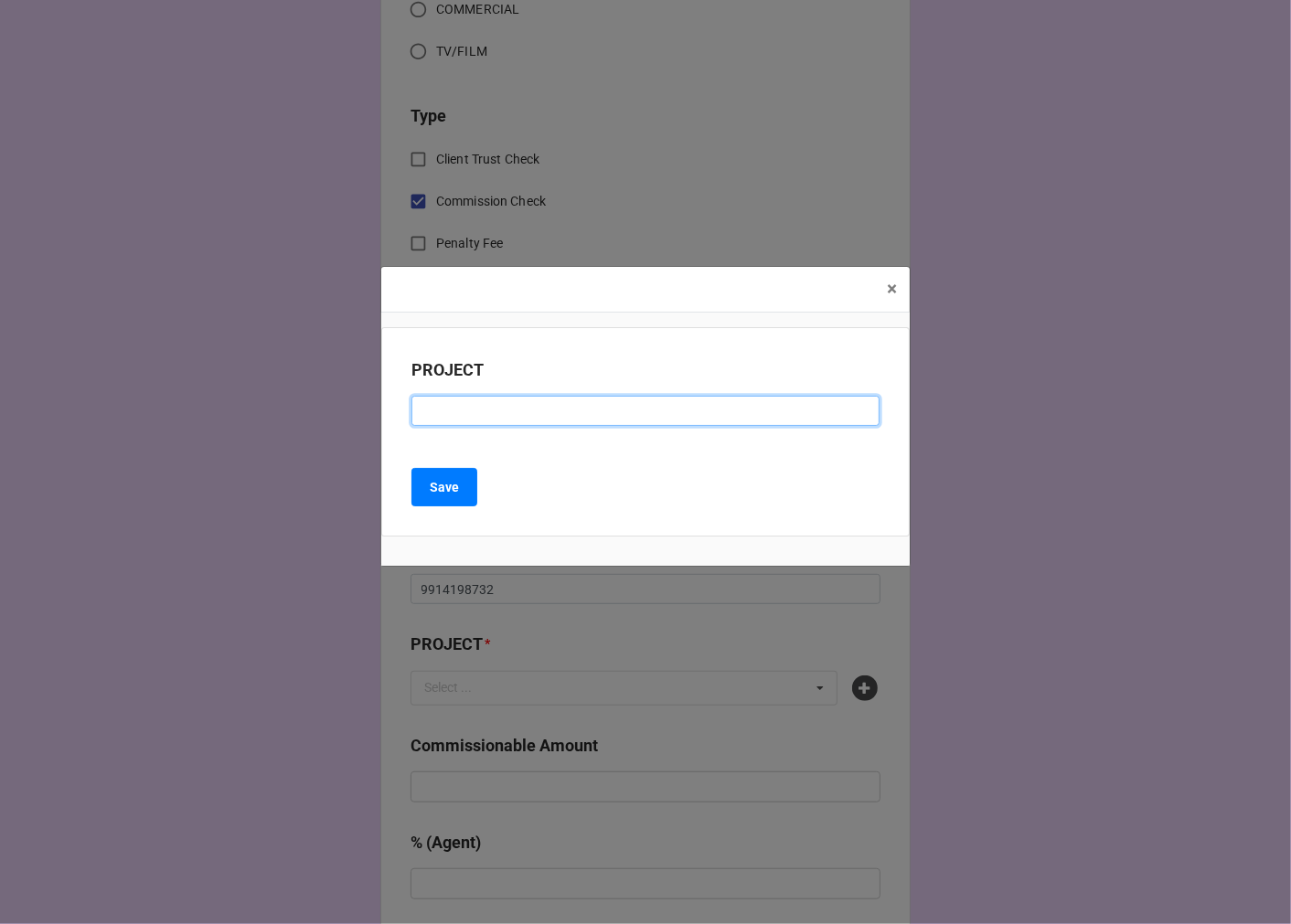
click at [500, 399] on input at bounding box center [646, 411] width 468 height 32
paste input "MAMMA MIA! (THEATRE ASPEN)"
type input "MAMMA MIA! (THEATRE ASPEN)"
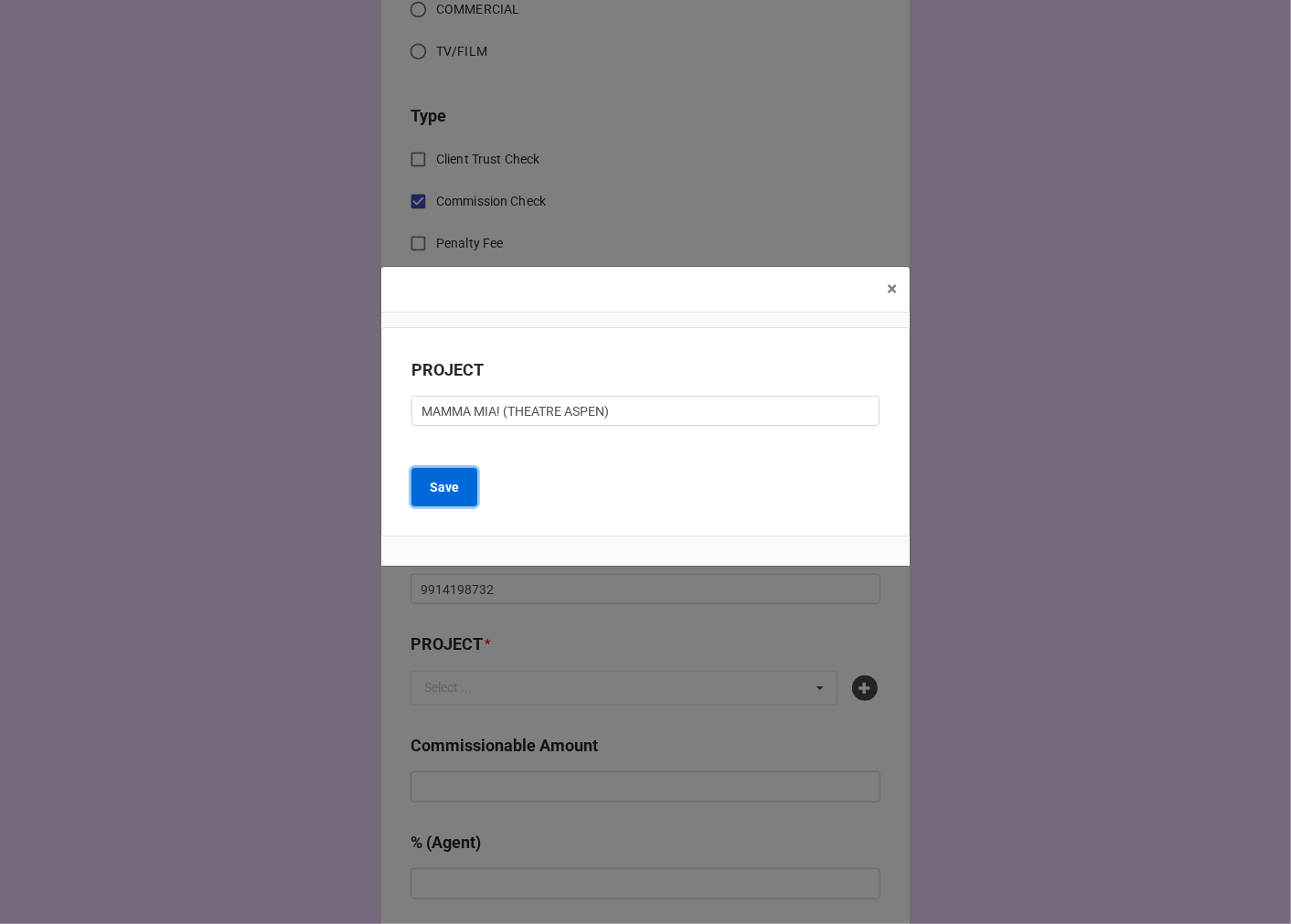
click at [472, 473] on button "Save" at bounding box center [444, 487] width 66 height 38
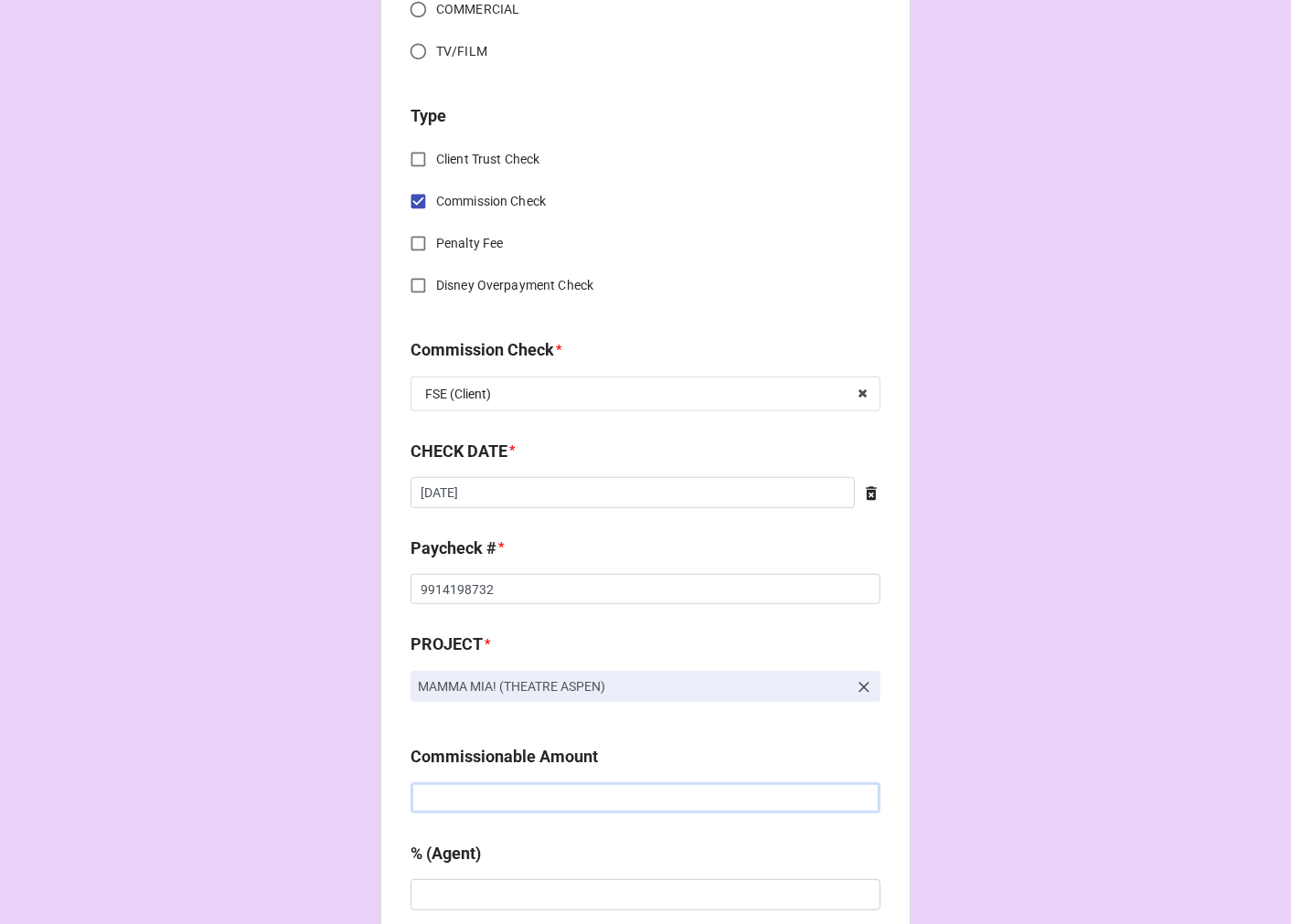
click at [464, 801] on input "text" at bounding box center [646, 798] width 470 height 32
type input "$3,008.20"
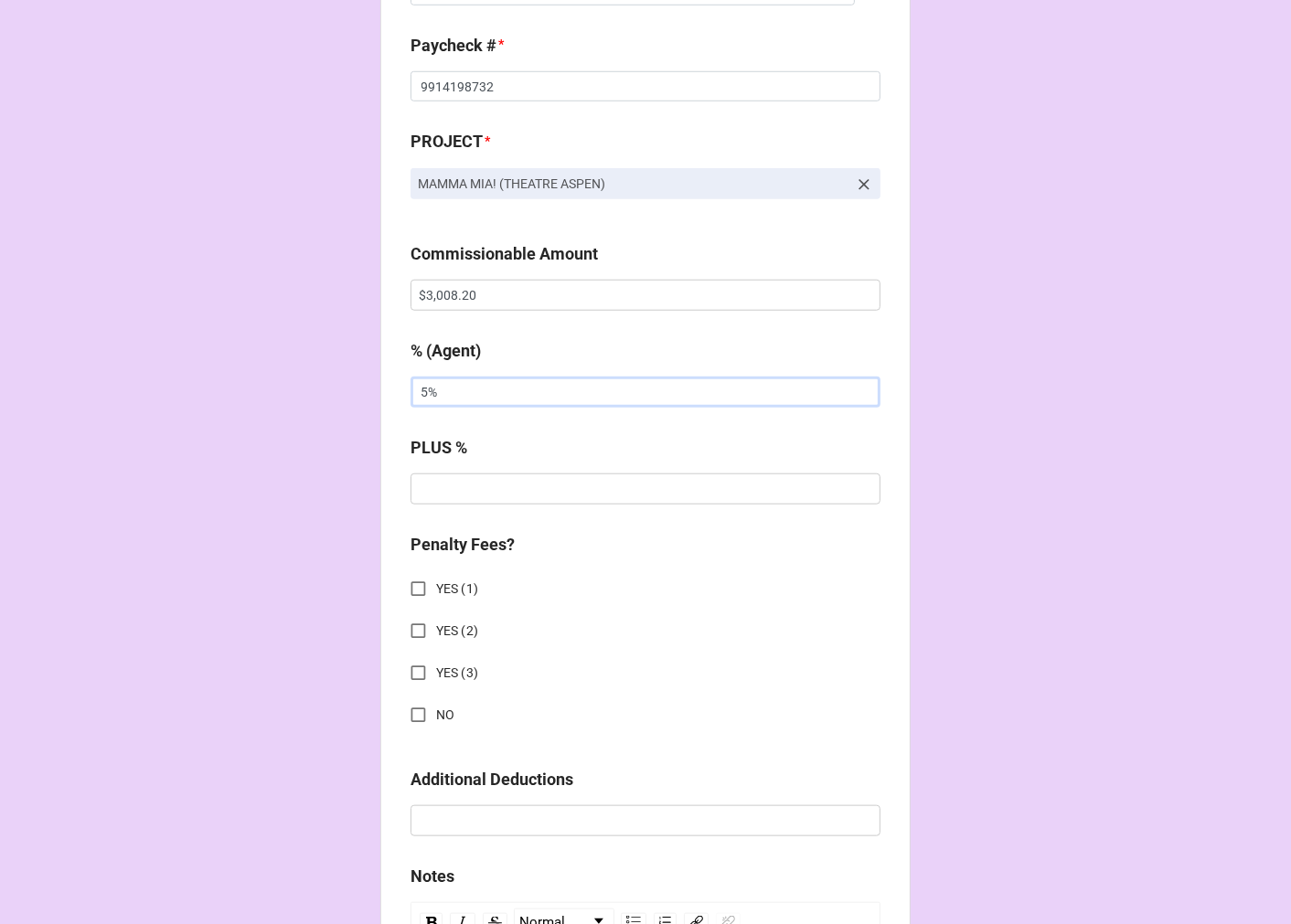
scroll to position [1218, 0]
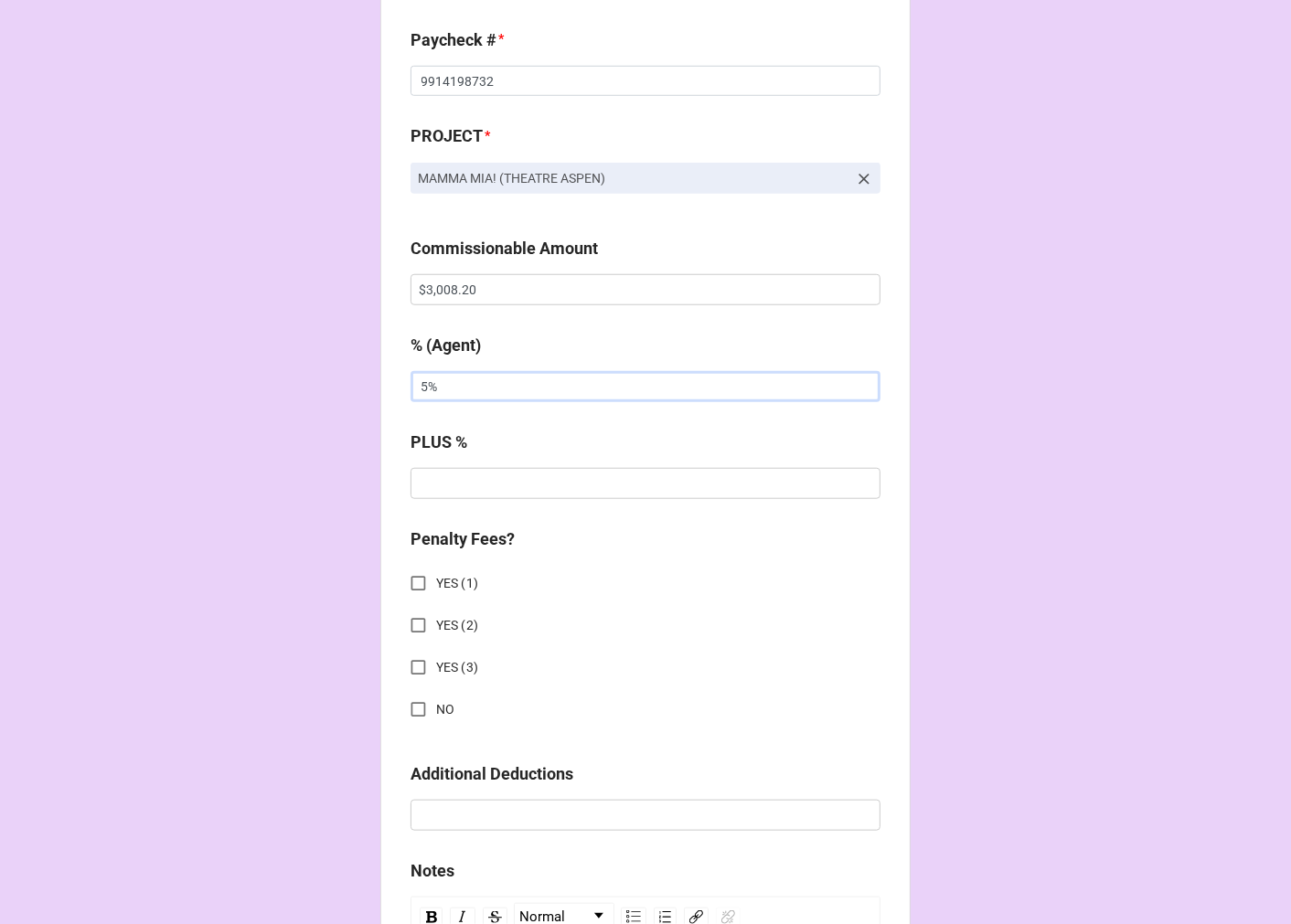
type input "5%"
click at [415, 705] on input "NO" at bounding box center [417, 709] width 35 height 35
checkbox input "true"
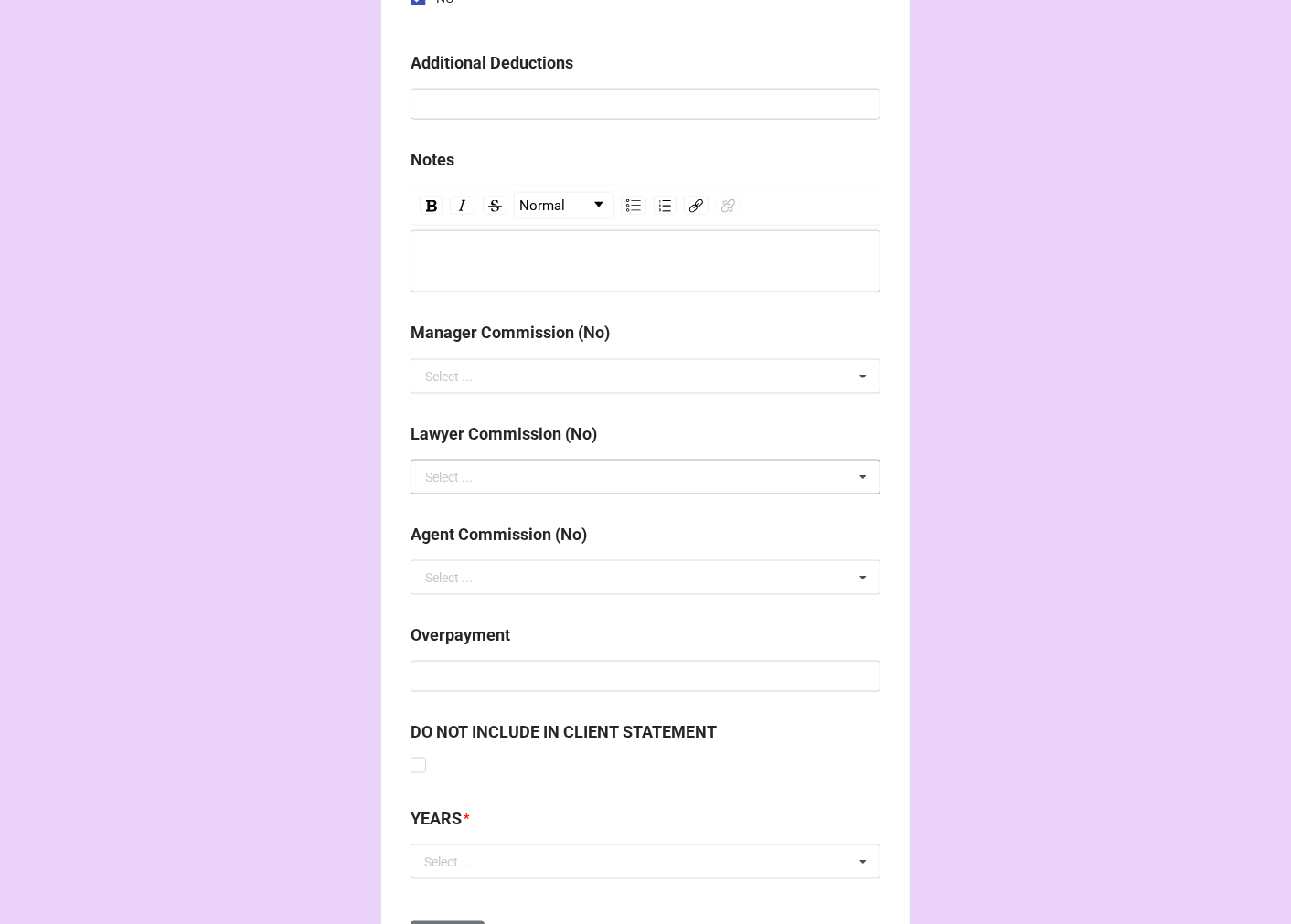
scroll to position [2025, 0]
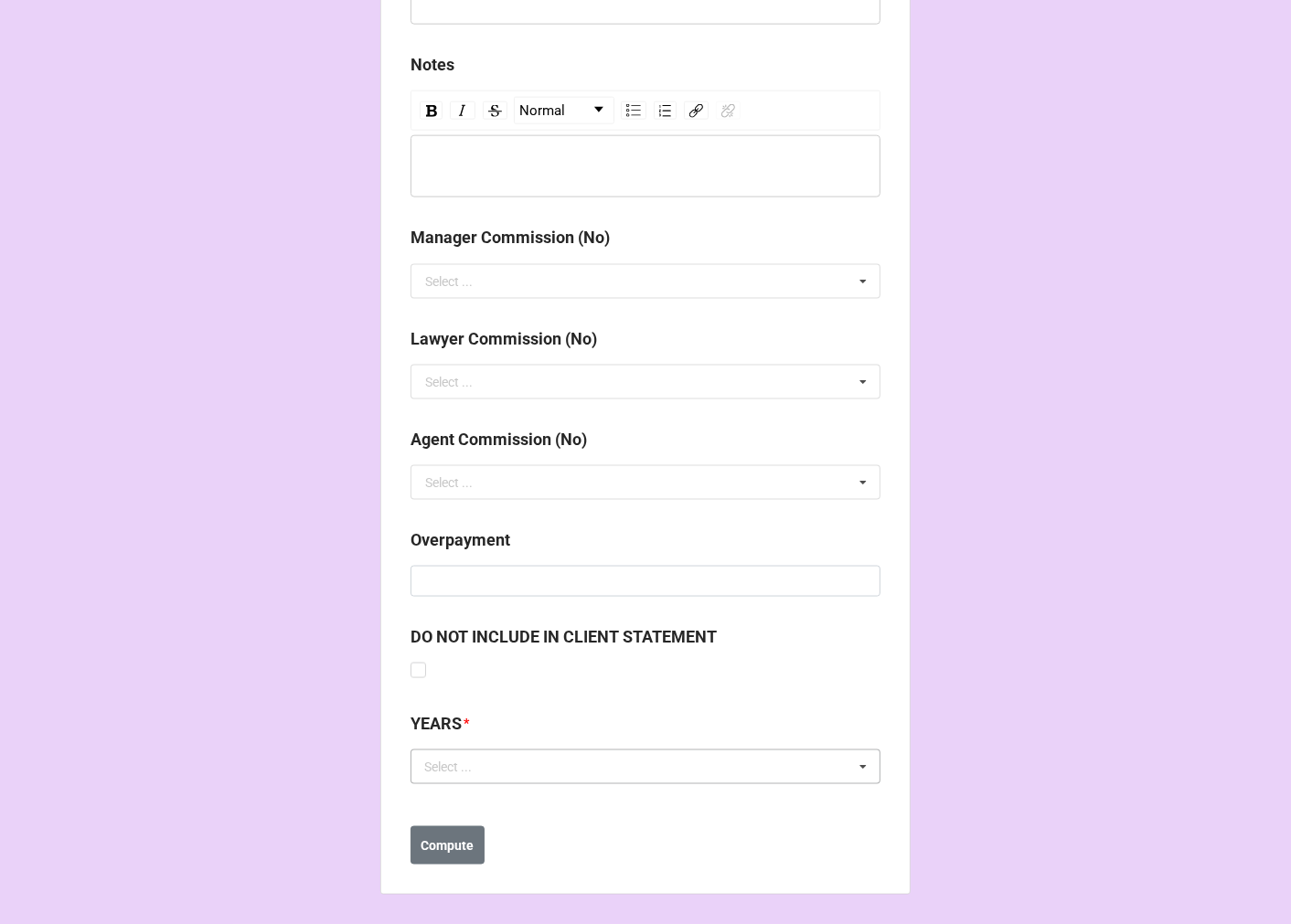
click at [518, 769] on div "Select ... No results found." at bounding box center [646, 766] width 470 height 34
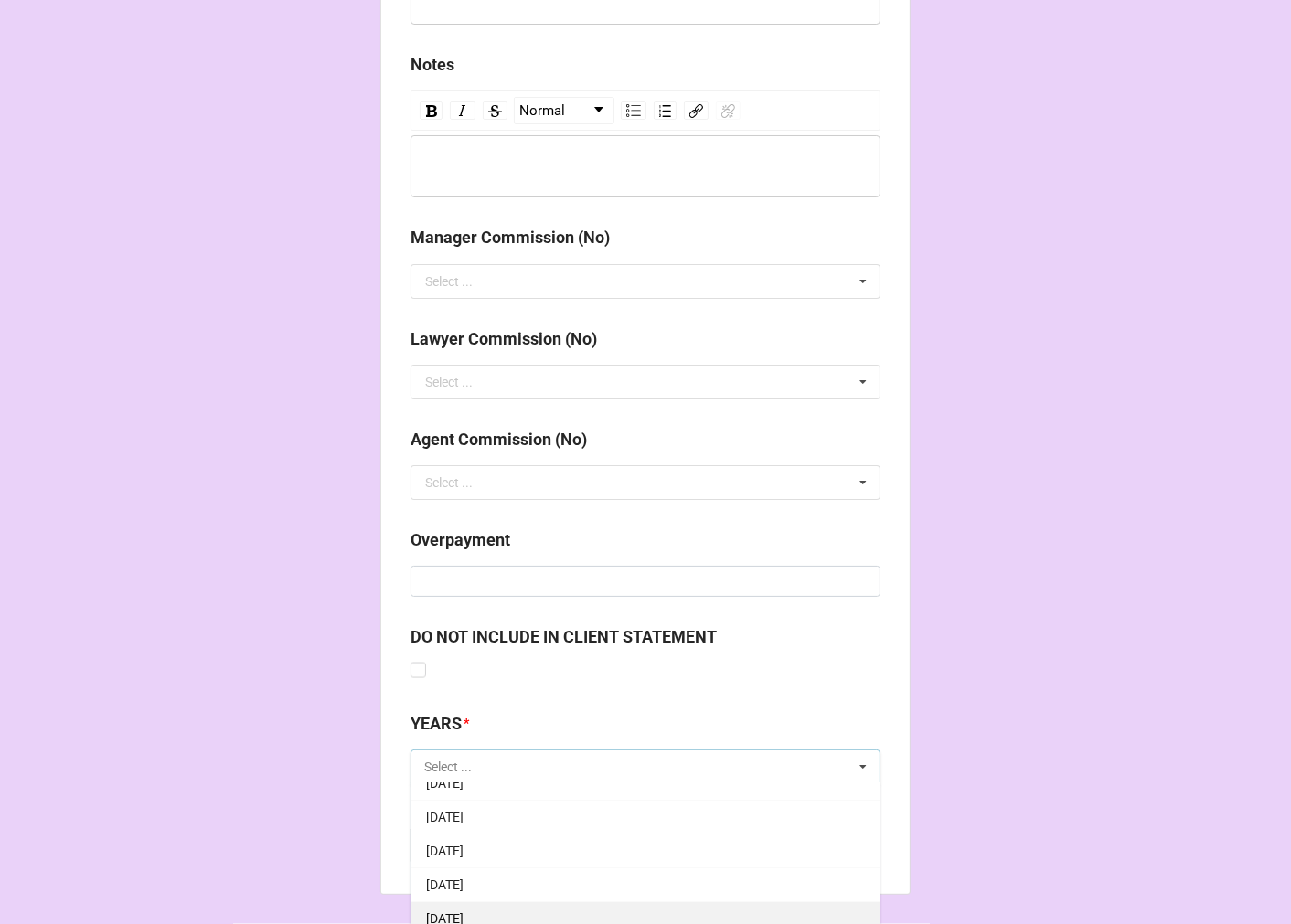
scroll to position [203, 0]
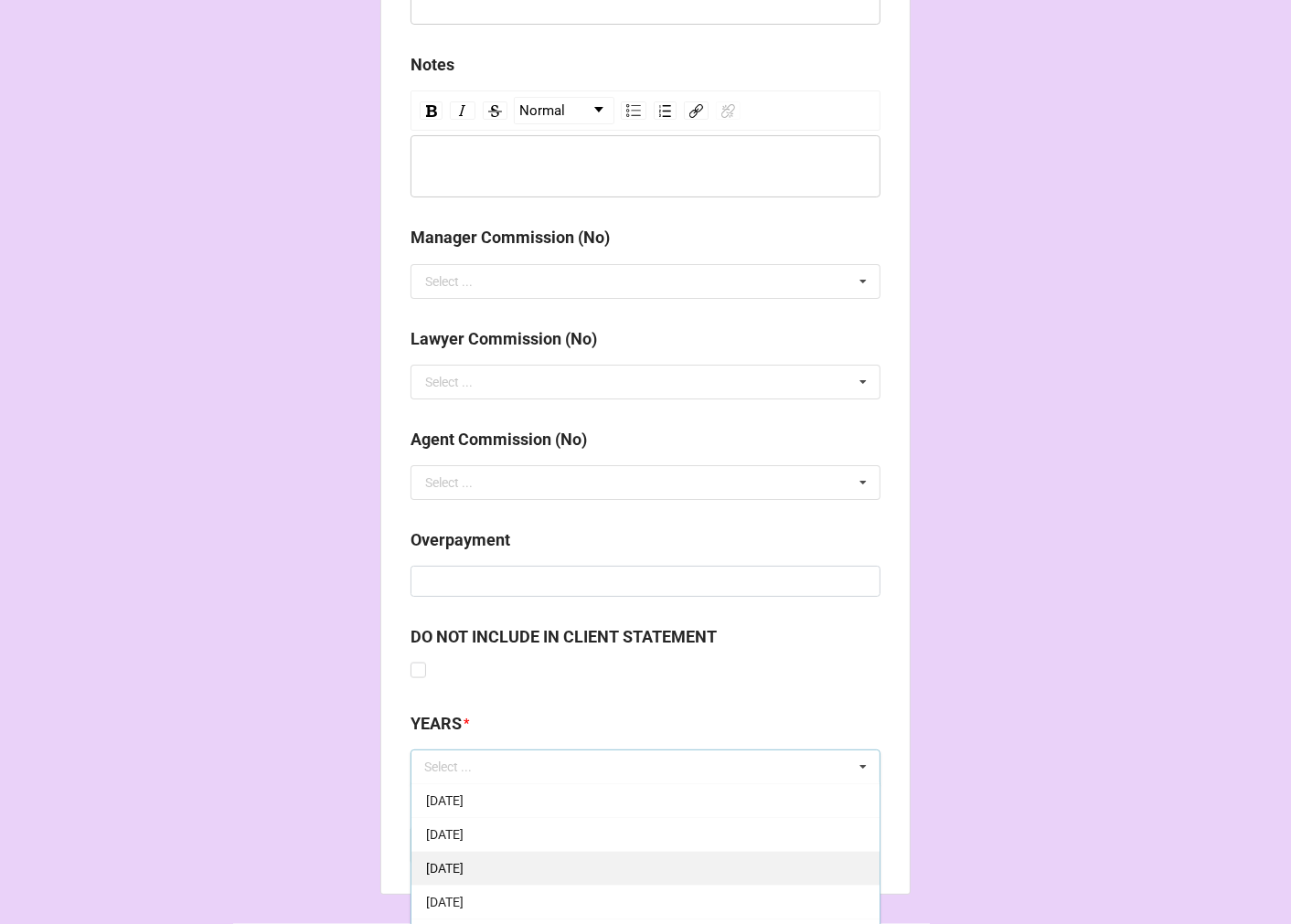
click at [463, 869] on span "[DATE]" at bounding box center [444, 868] width 37 height 14
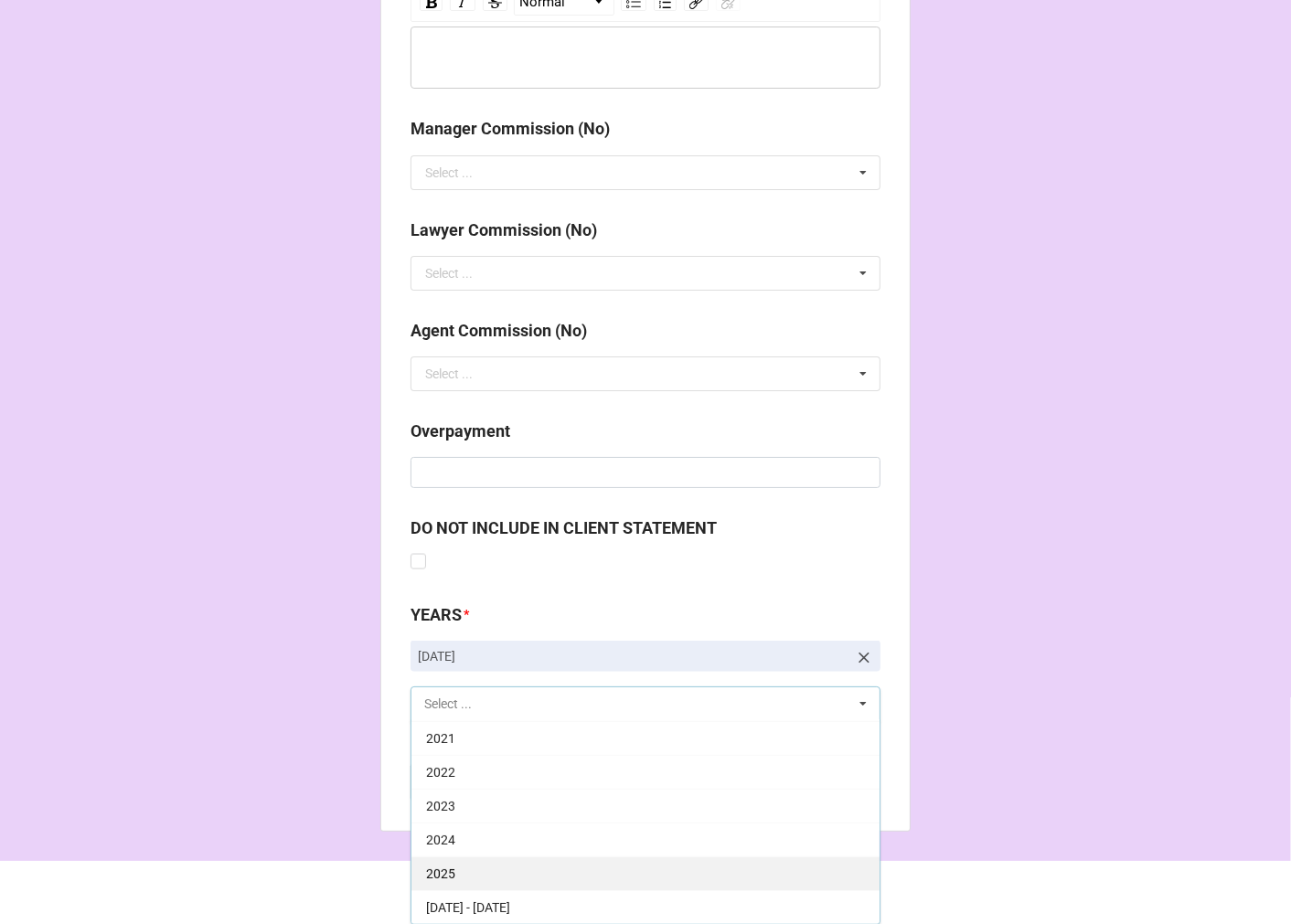
scroll to position [2134, 0]
click at [490, 869] on div "2025" at bounding box center [646, 872] width 468 height 33
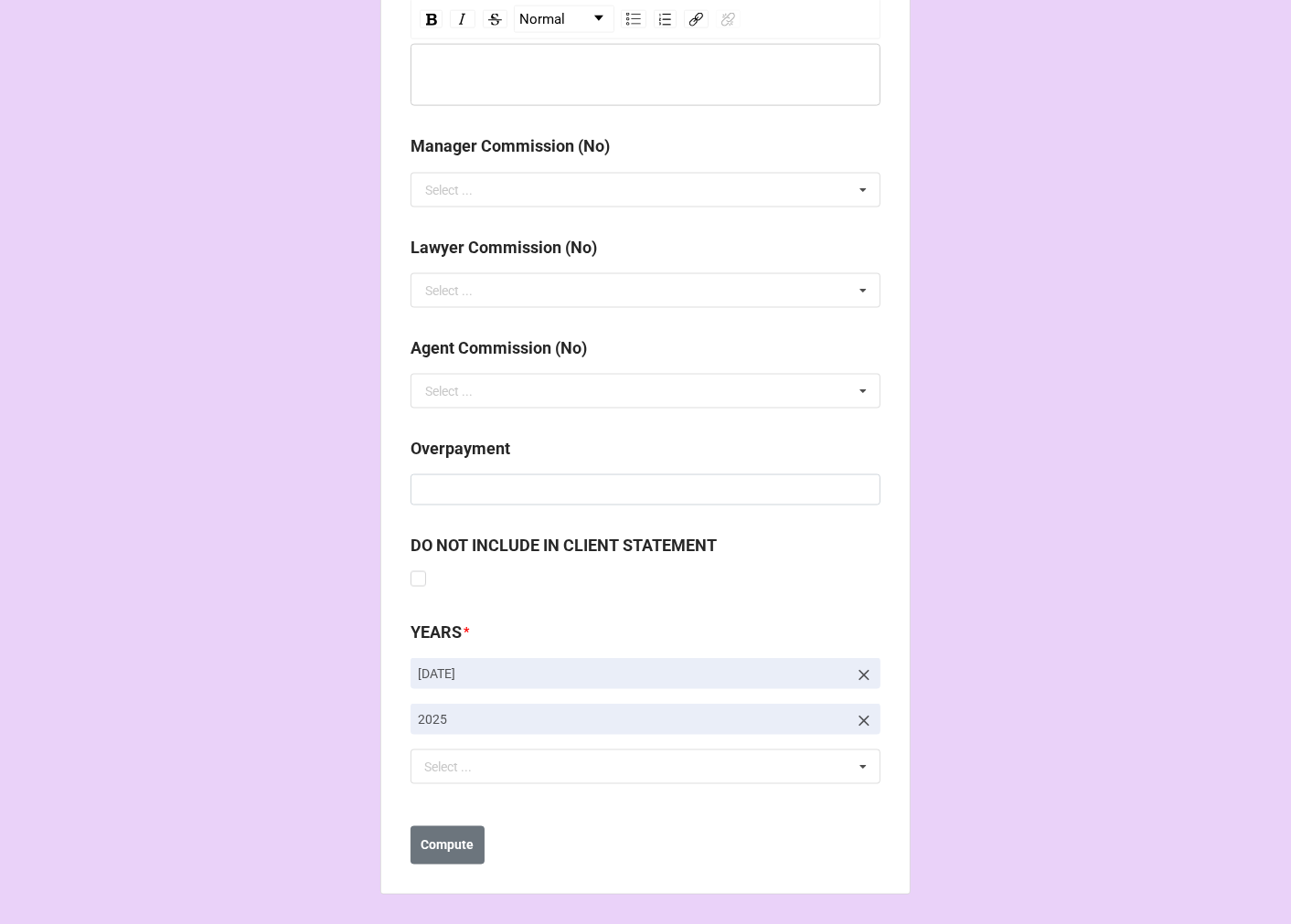
scroll to position [2115, 0]
click at [446, 842] on b "Compute" at bounding box center [448, 846] width 53 height 19
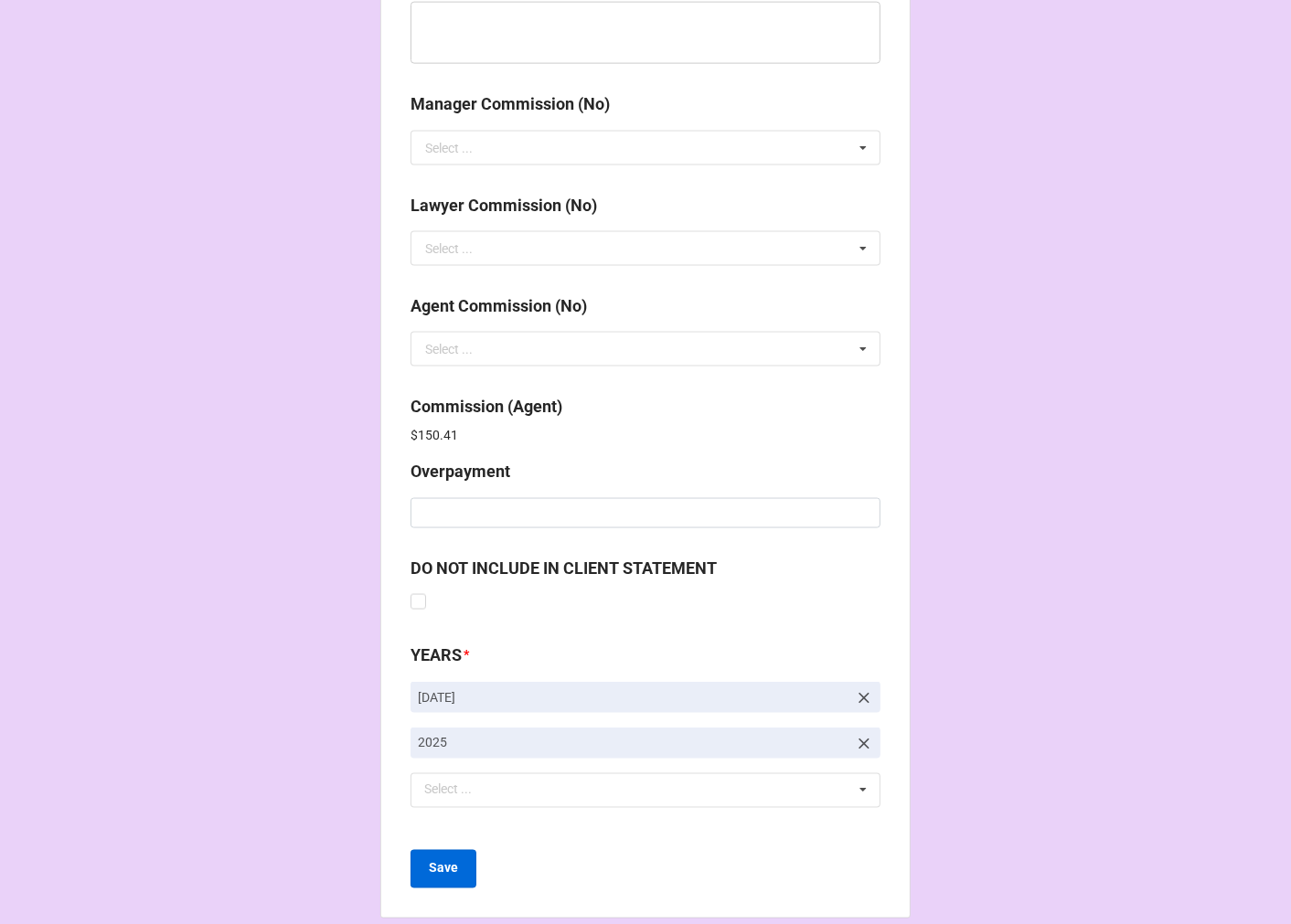
scroll to position [2180, 0]
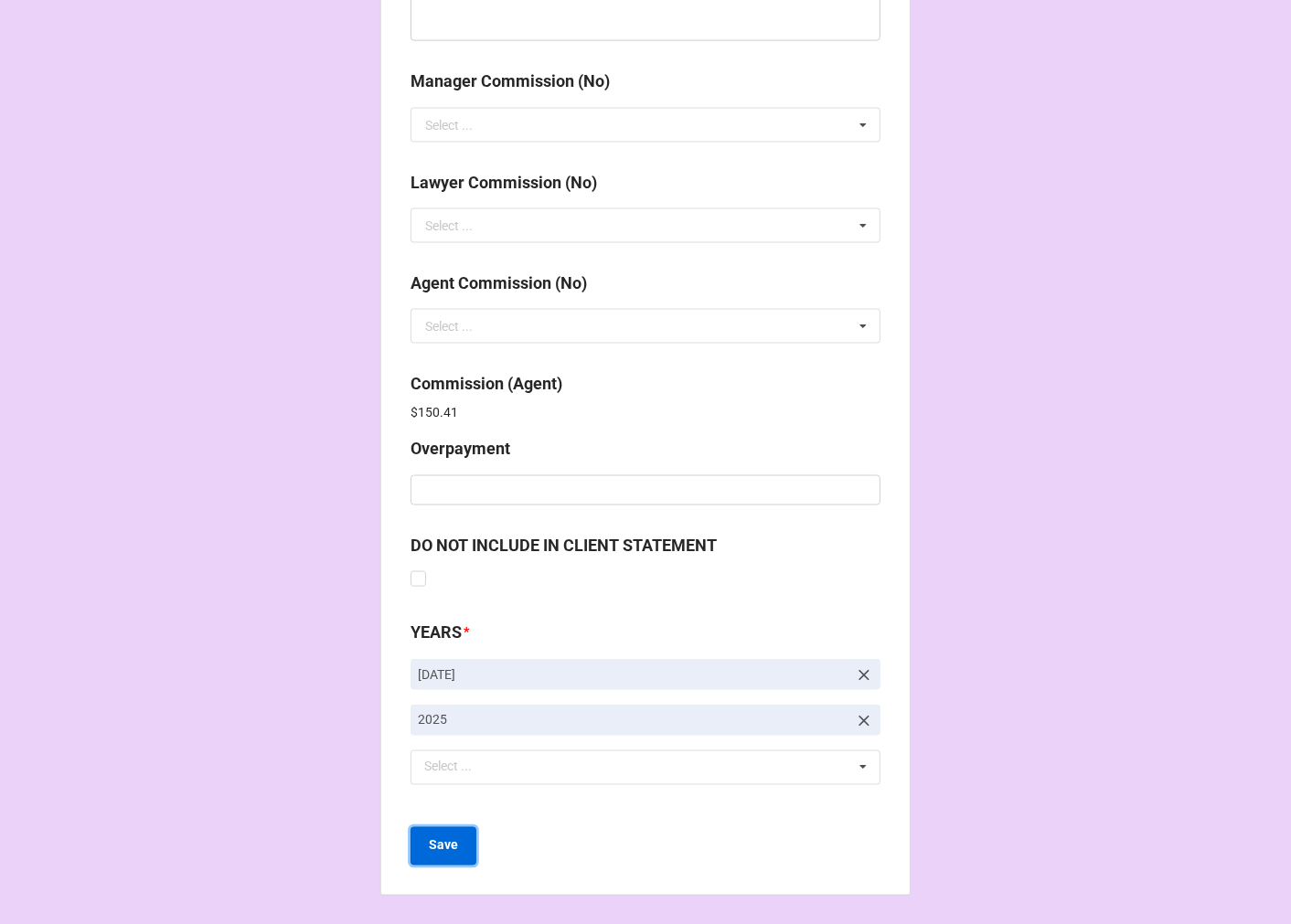
click at [448, 834] on button "Save" at bounding box center [443, 846] width 66 height 38
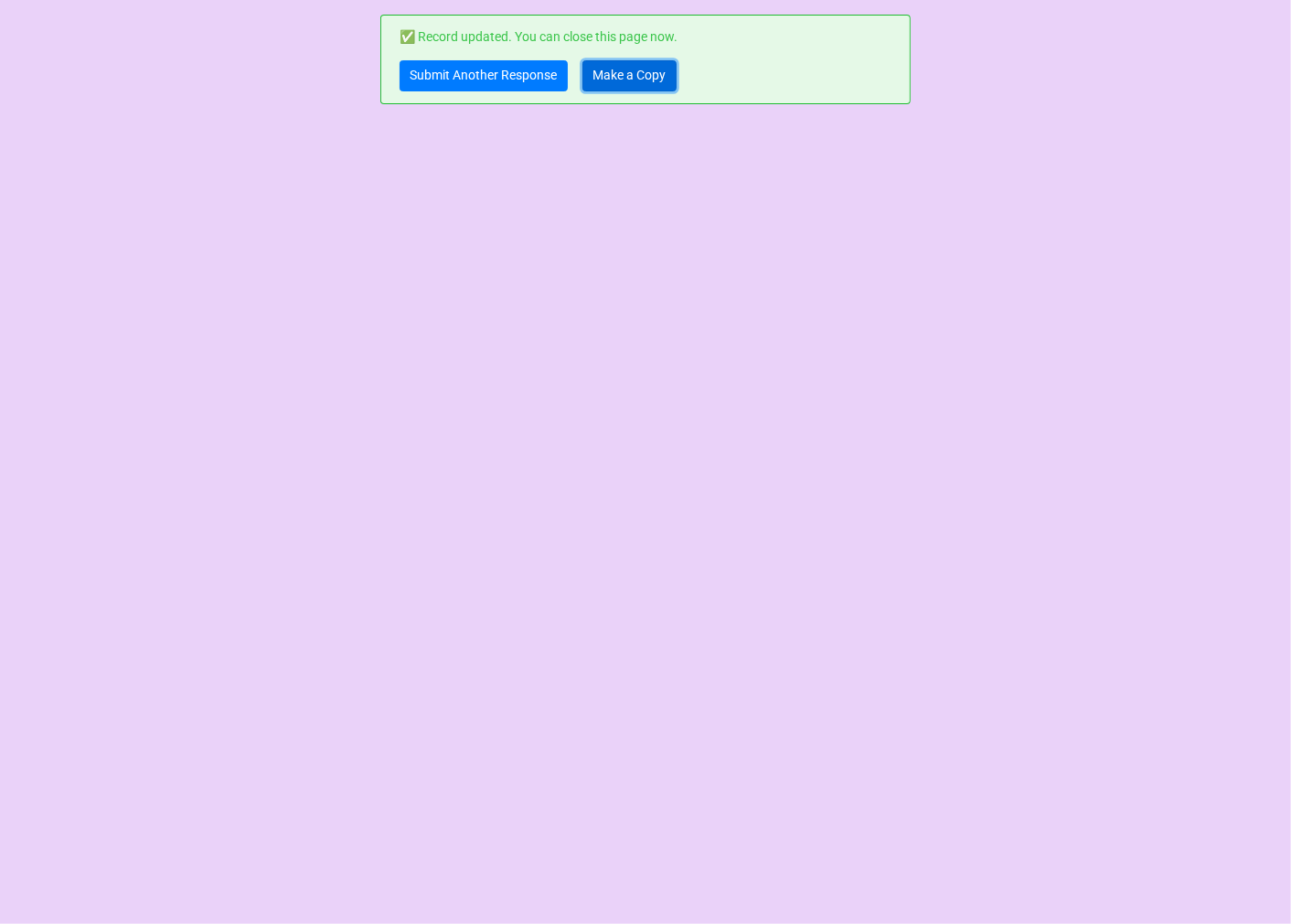
click at [629, 76] on link "Make a Copy" at bounding box center [629, 75] width 95 height 32
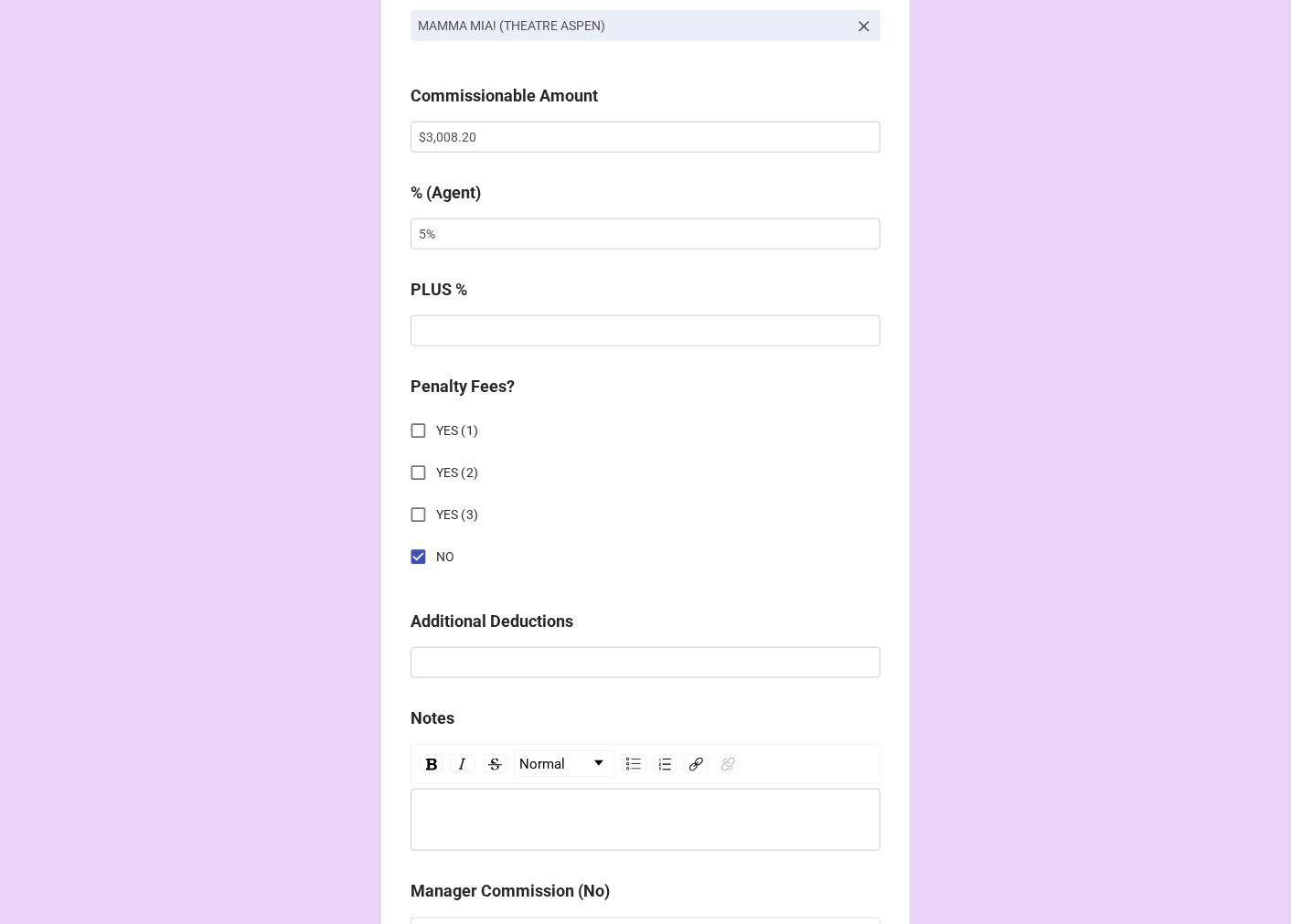
scroll to position [1319, 0]
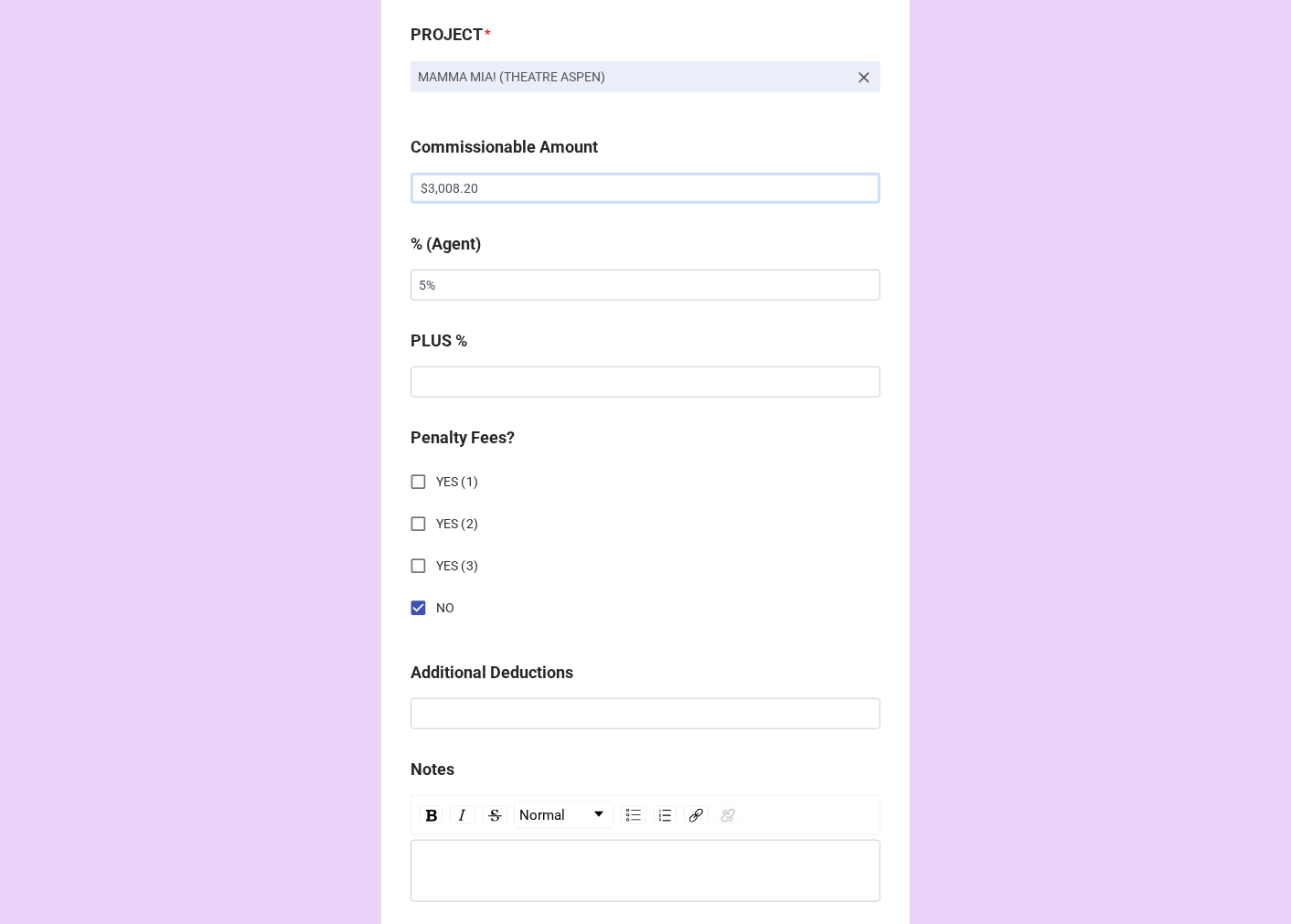
drag, startPoint x: 413, startPoint y: 183, endPoint x: 215, endPoint y: 181, distance: 198.0
click at [222, 181] on div "CHECK PROCESSING FORM Client * [PERSON_NAME] Agent (from Client) [PERSON_NAME] …" at bounding box center [646, 200] width 1291 height 3039
type input "$3,978.10"
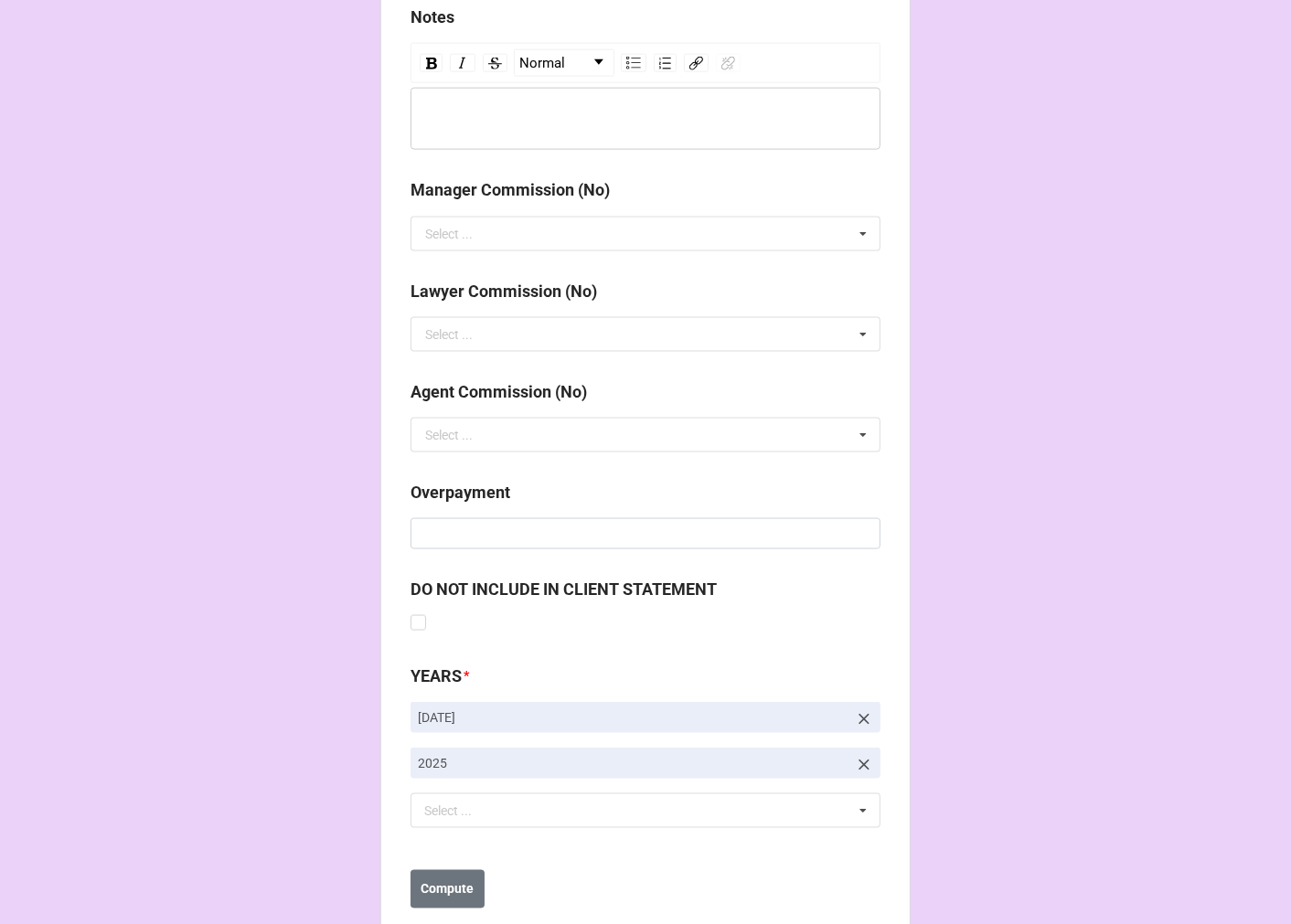
scroll to position [2115, 0]
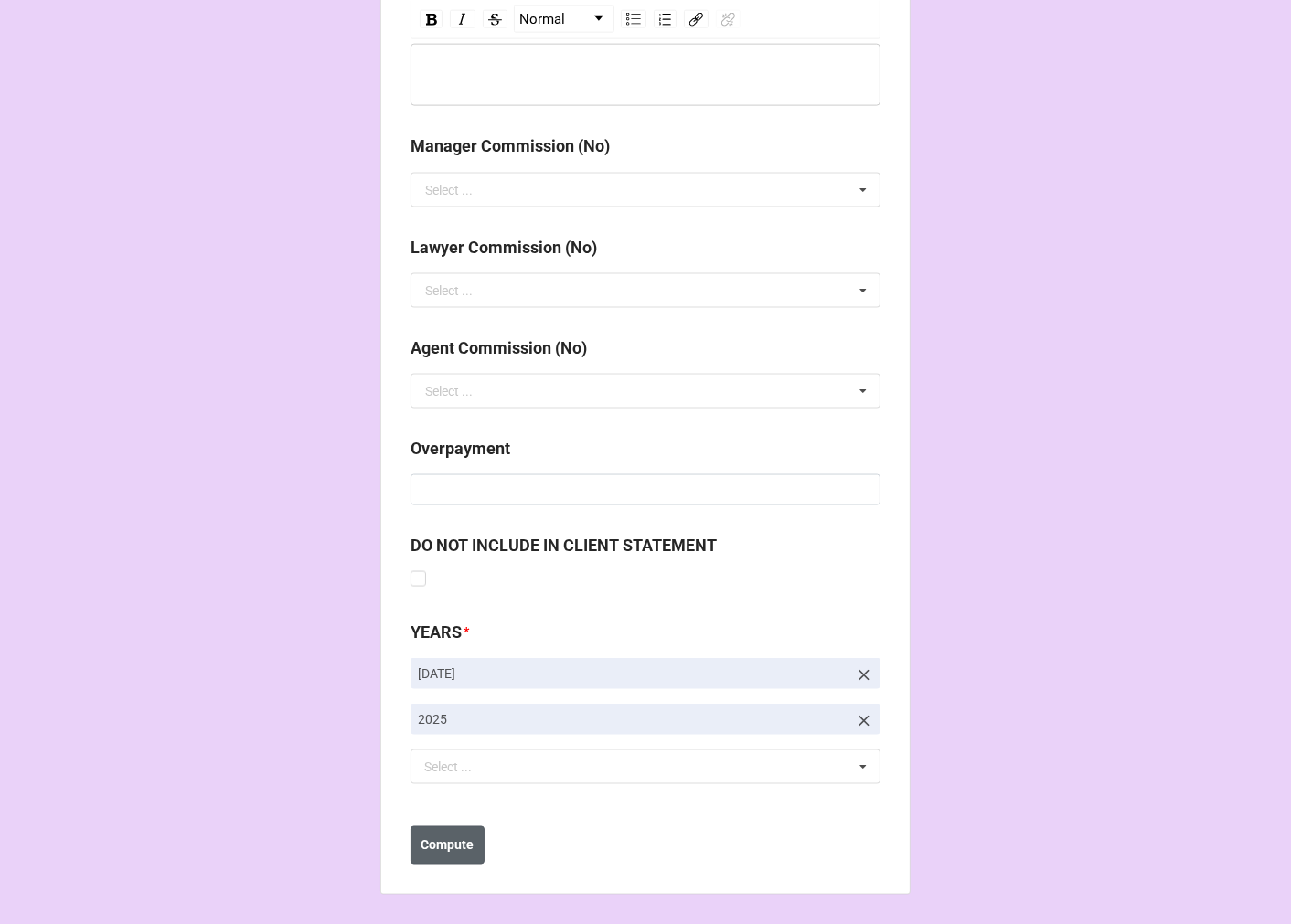
type input "10%"
click at [460, 848] on b "Compute" at bounding box center [448, 846] width 53 height 19
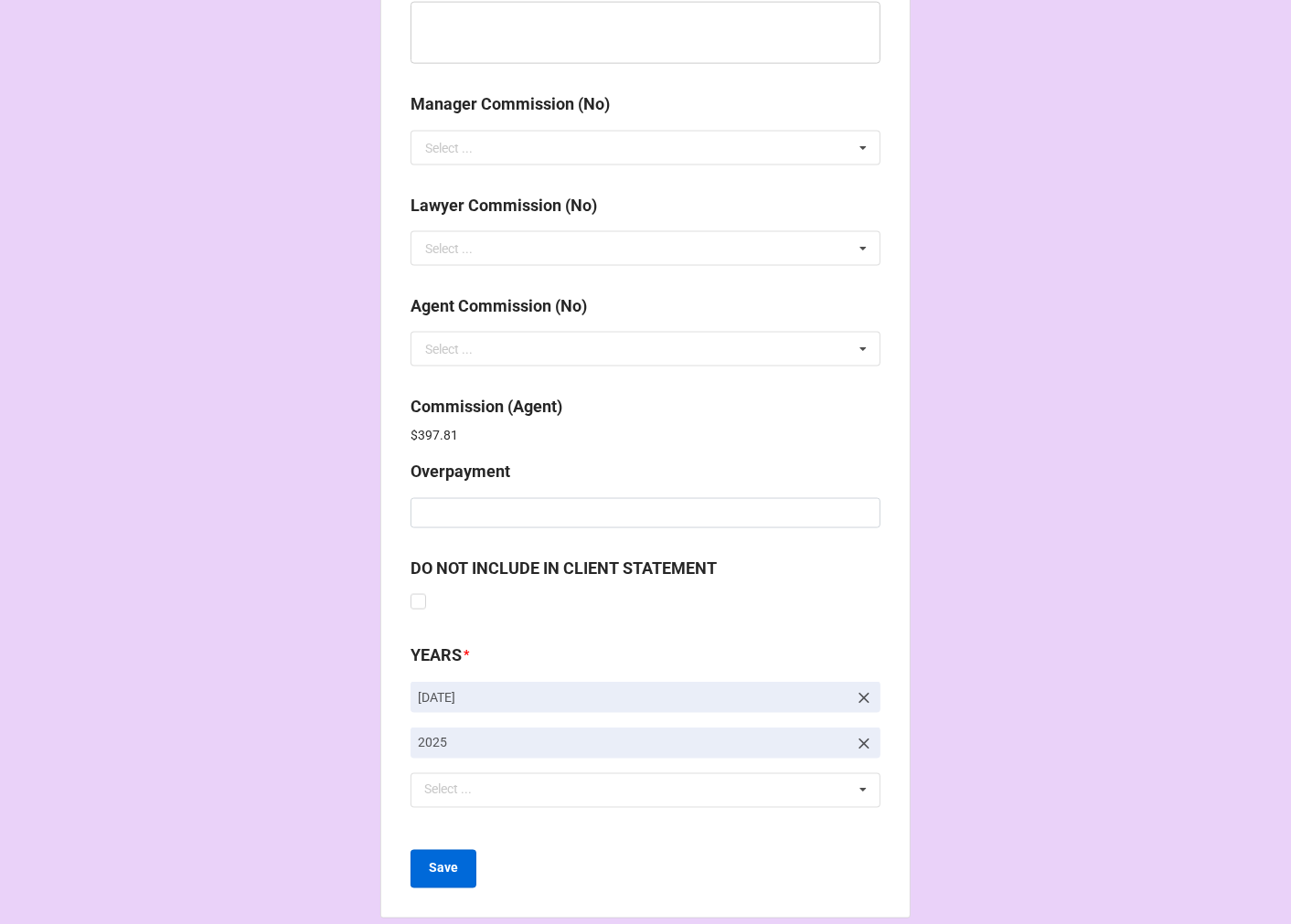
scroll to position [2180, 0]
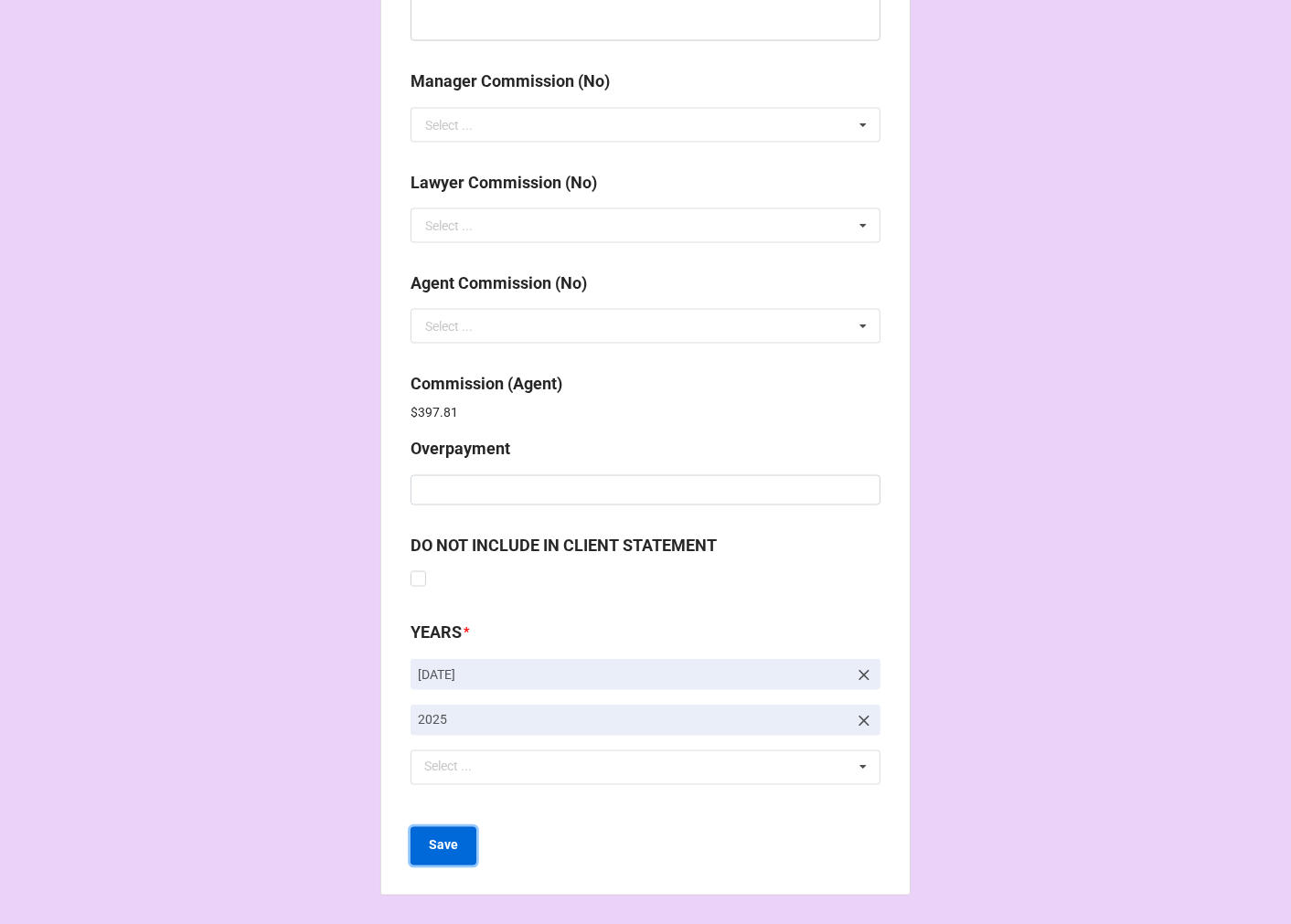
click at [443, 851] on b "Save" at bounding box center [443, 846] width 30 height 19
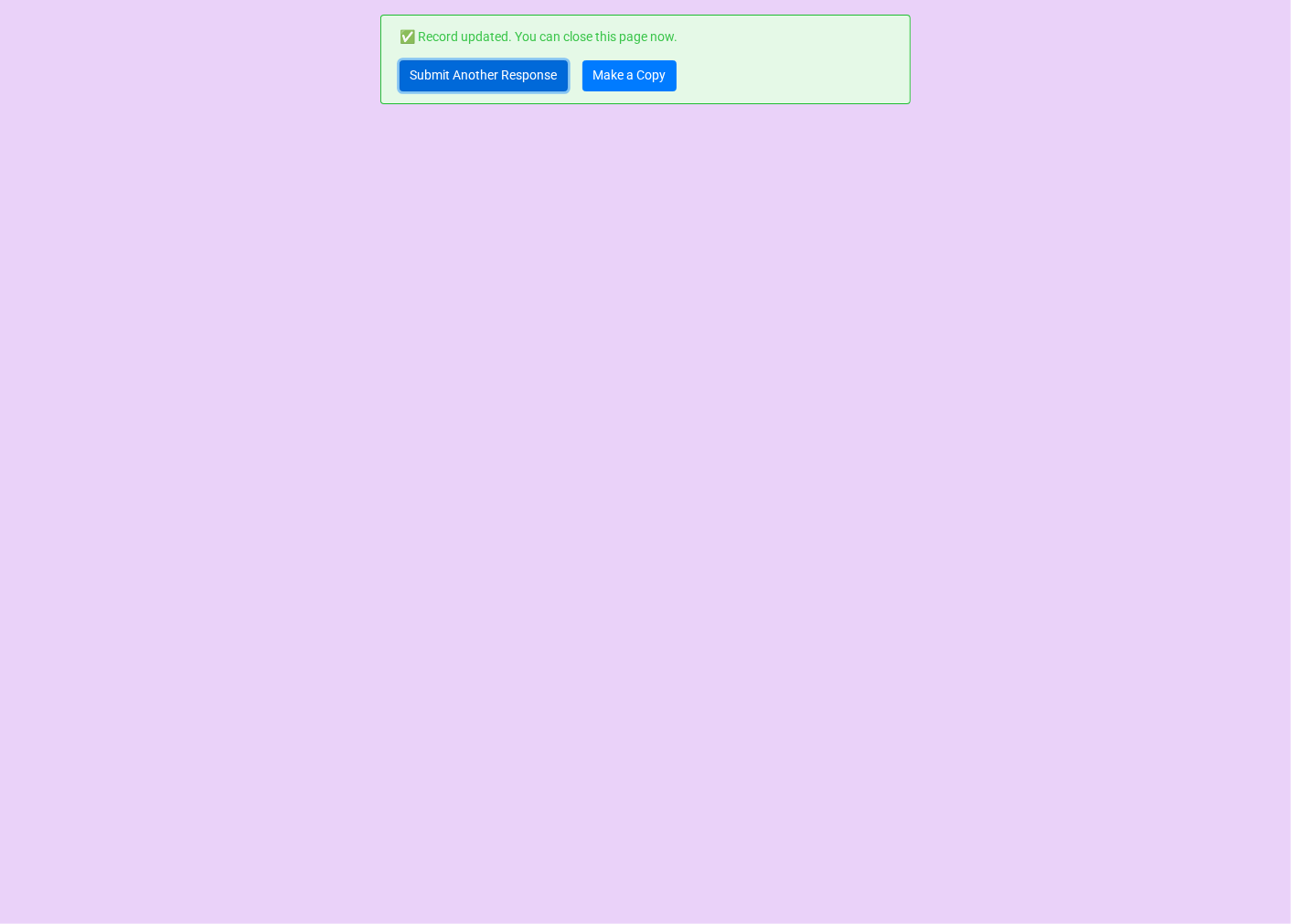
click at [455, 66] on link "Submit Another Response" at bounding box center [483, 75] width 168 height 32
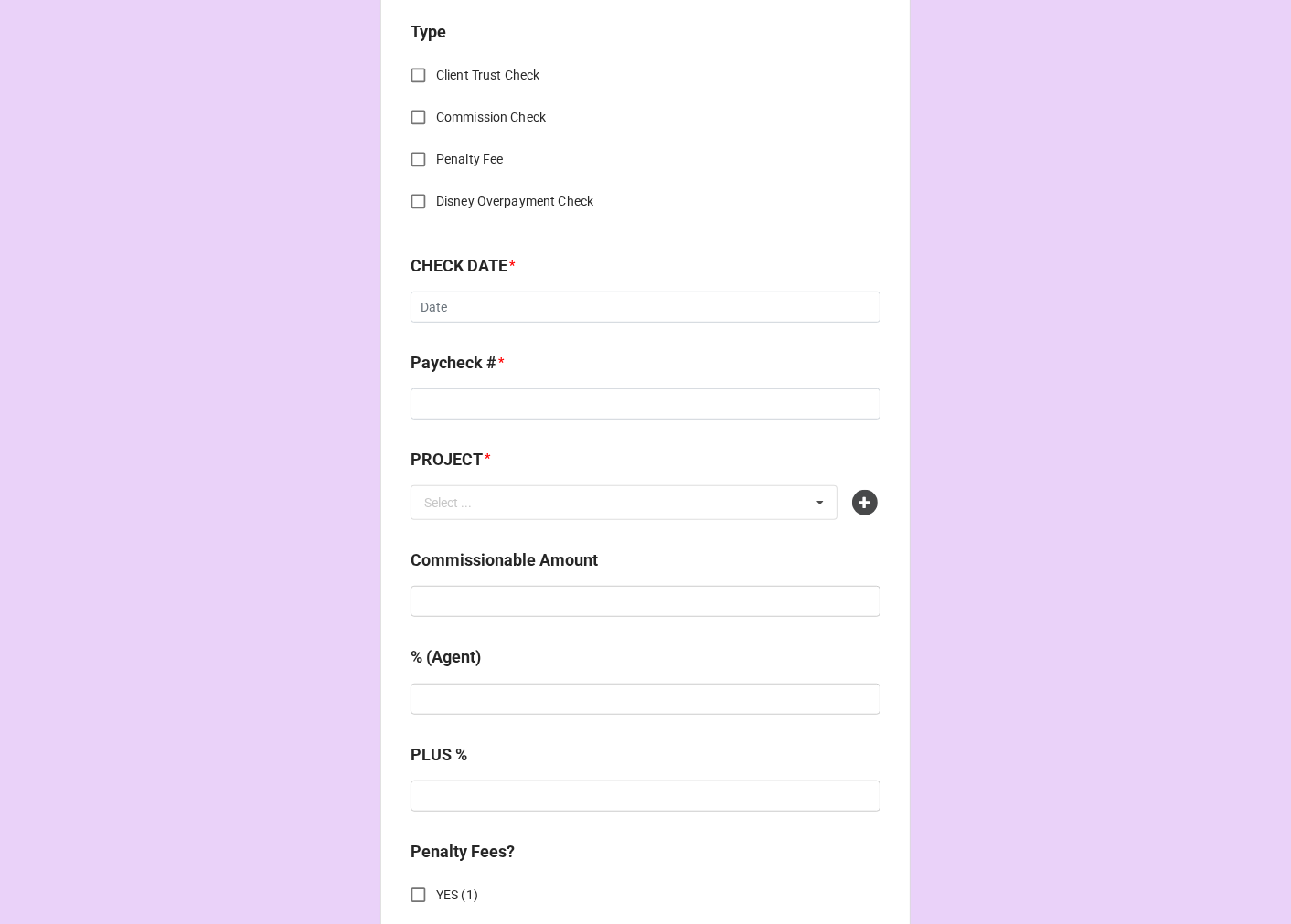
scroll to position [710, 0]
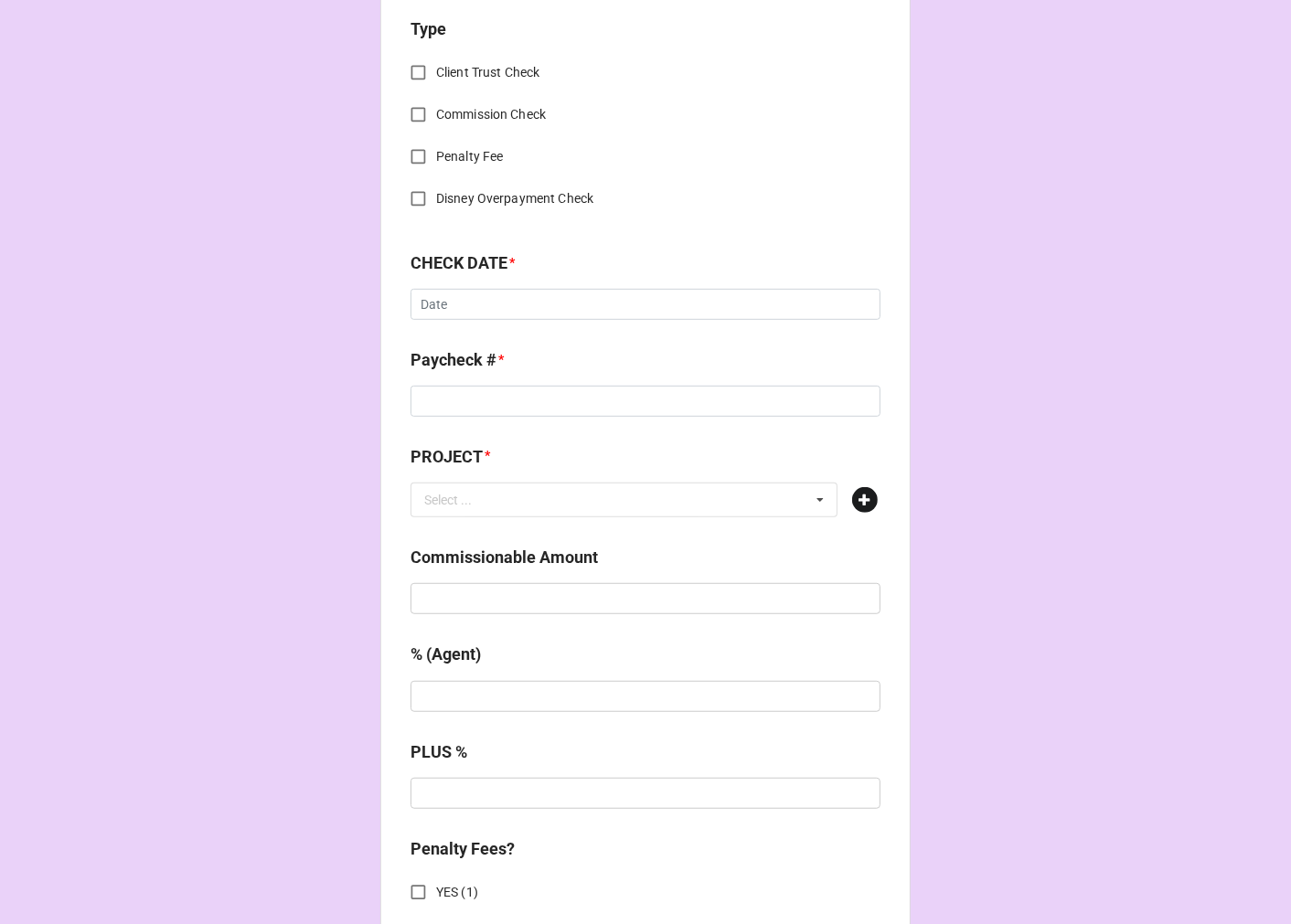
click at [855, 490] on icon at bounding box center [864, 499] width 26 height 26
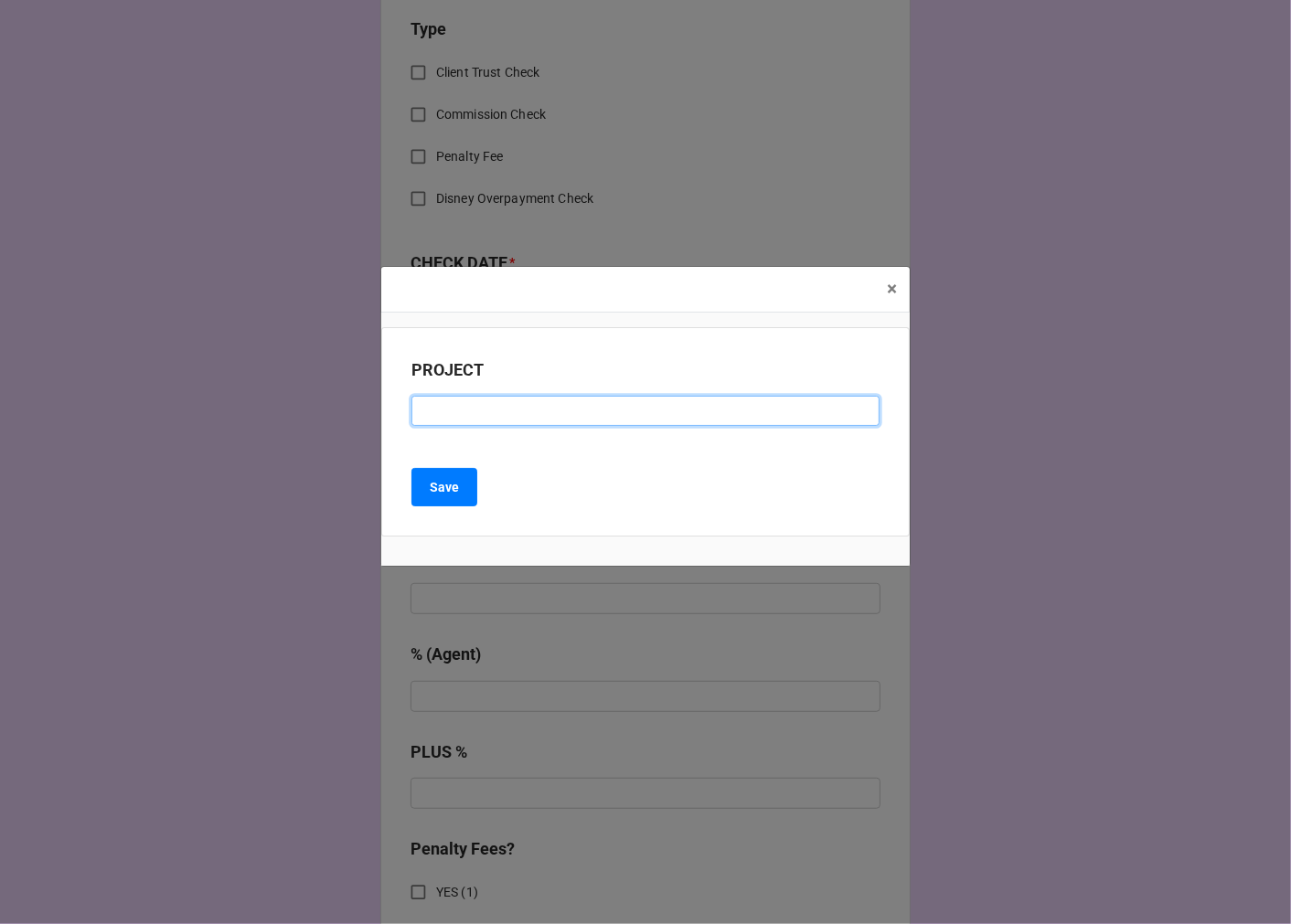
click at [477, 411] on input at bounding box center [646, 411] width 468 height 32
paste input "A FEW GOOD MEN ([GEOGRAPHIC_DATA])"
type input "A FEW GOOD MEN ([GEOGRAPHIC_DATA])"
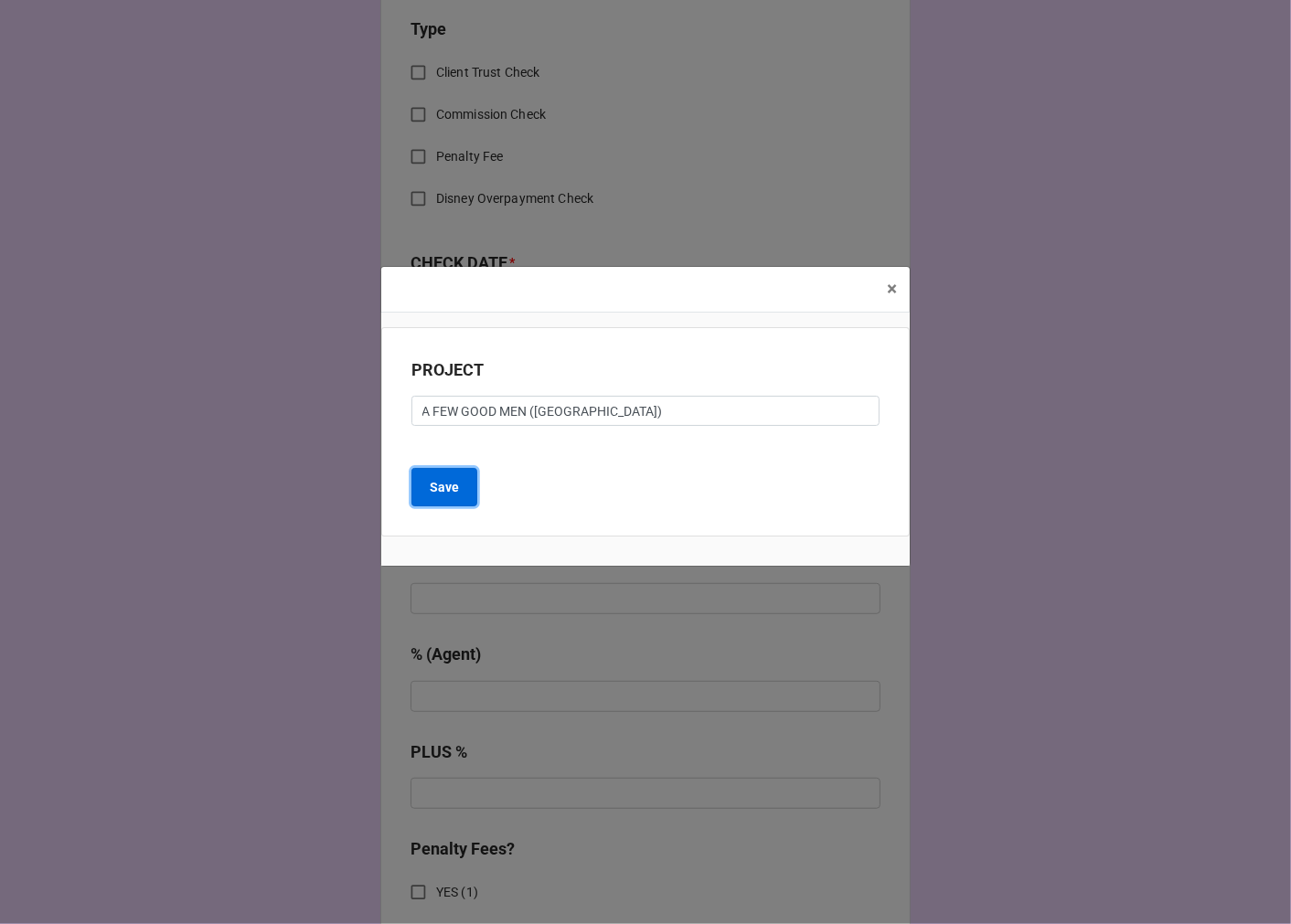
click at [459, 486] on button "Save" at bounding box center [444, 487] width 66 height 38
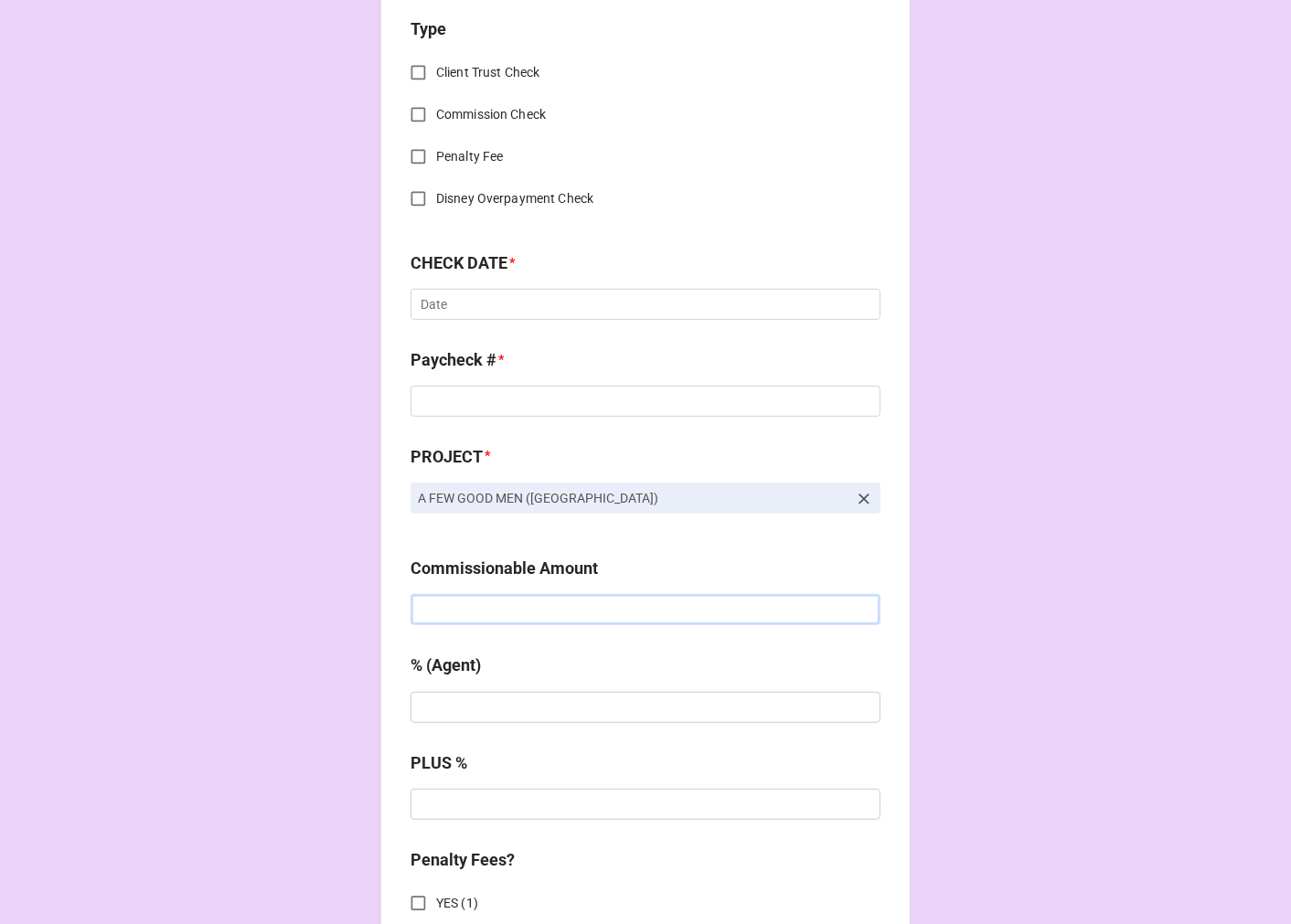
click at [518, 620] on input "text" at bounding box center [646, 609] width 470 height 32
type input "$2,700.00"
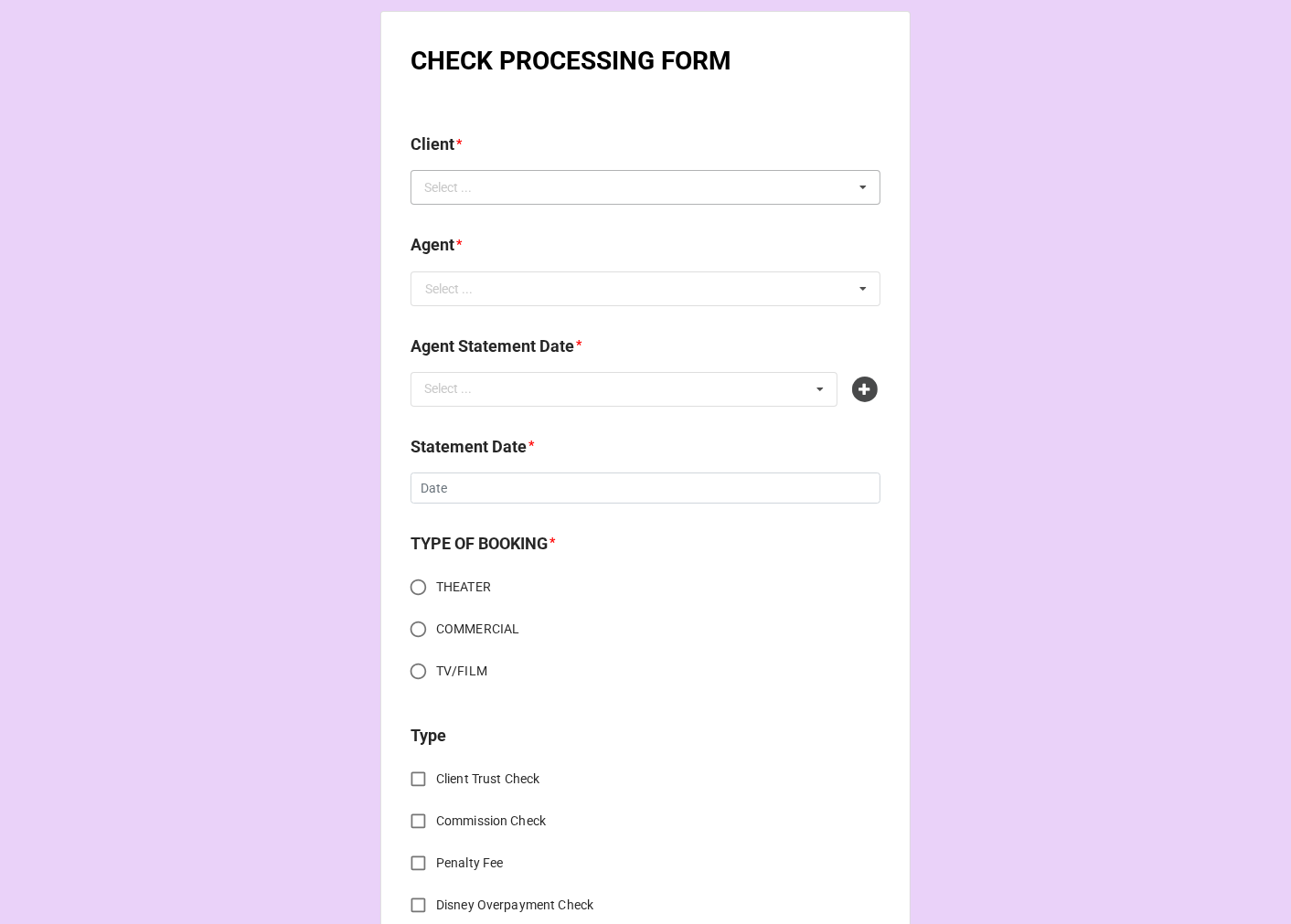
scroll to position [0, 0]
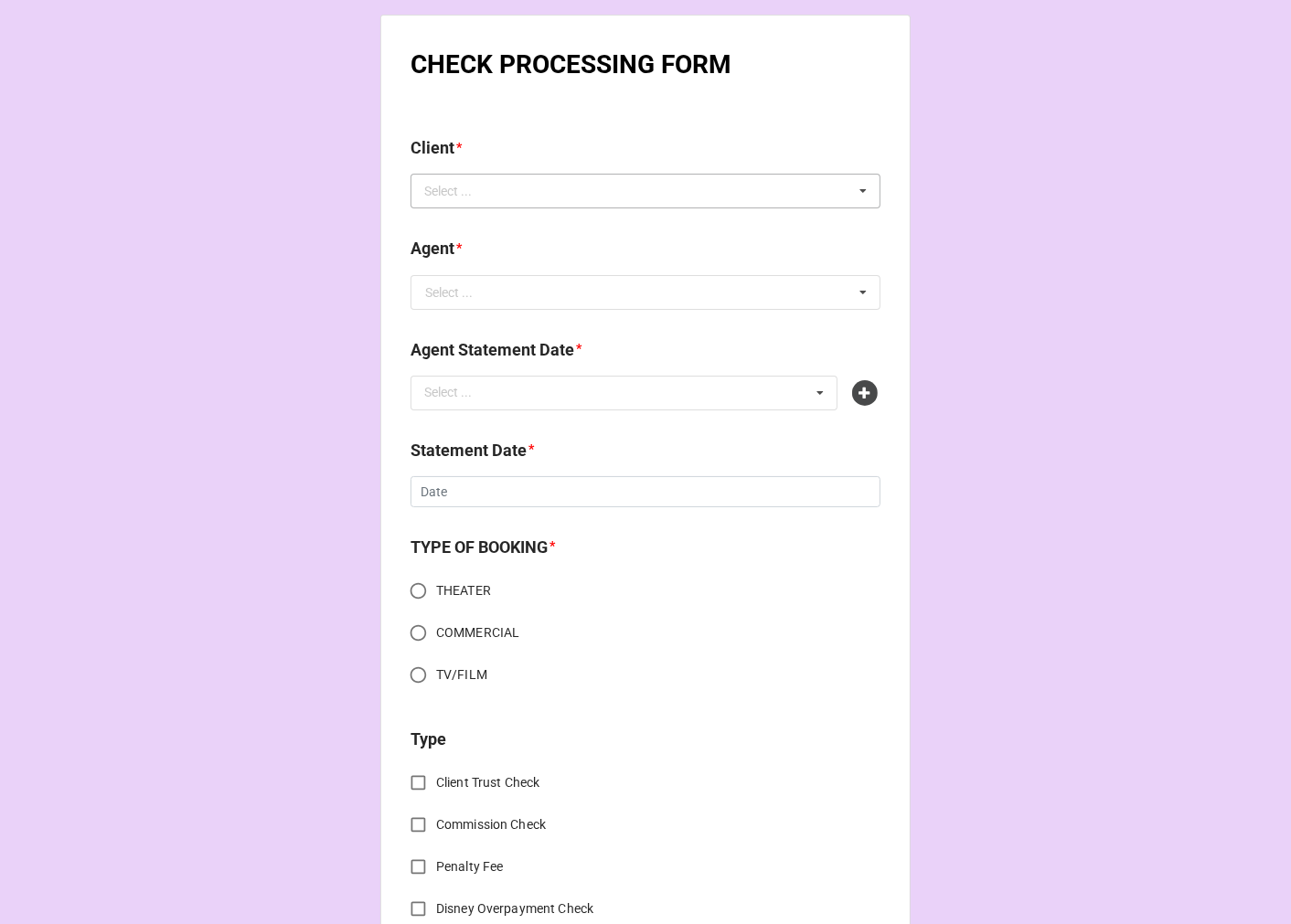
type input "5%"
click at [497, 190] on div "Select ... No results found." at bounding box center [646, 191] width 470 height 34
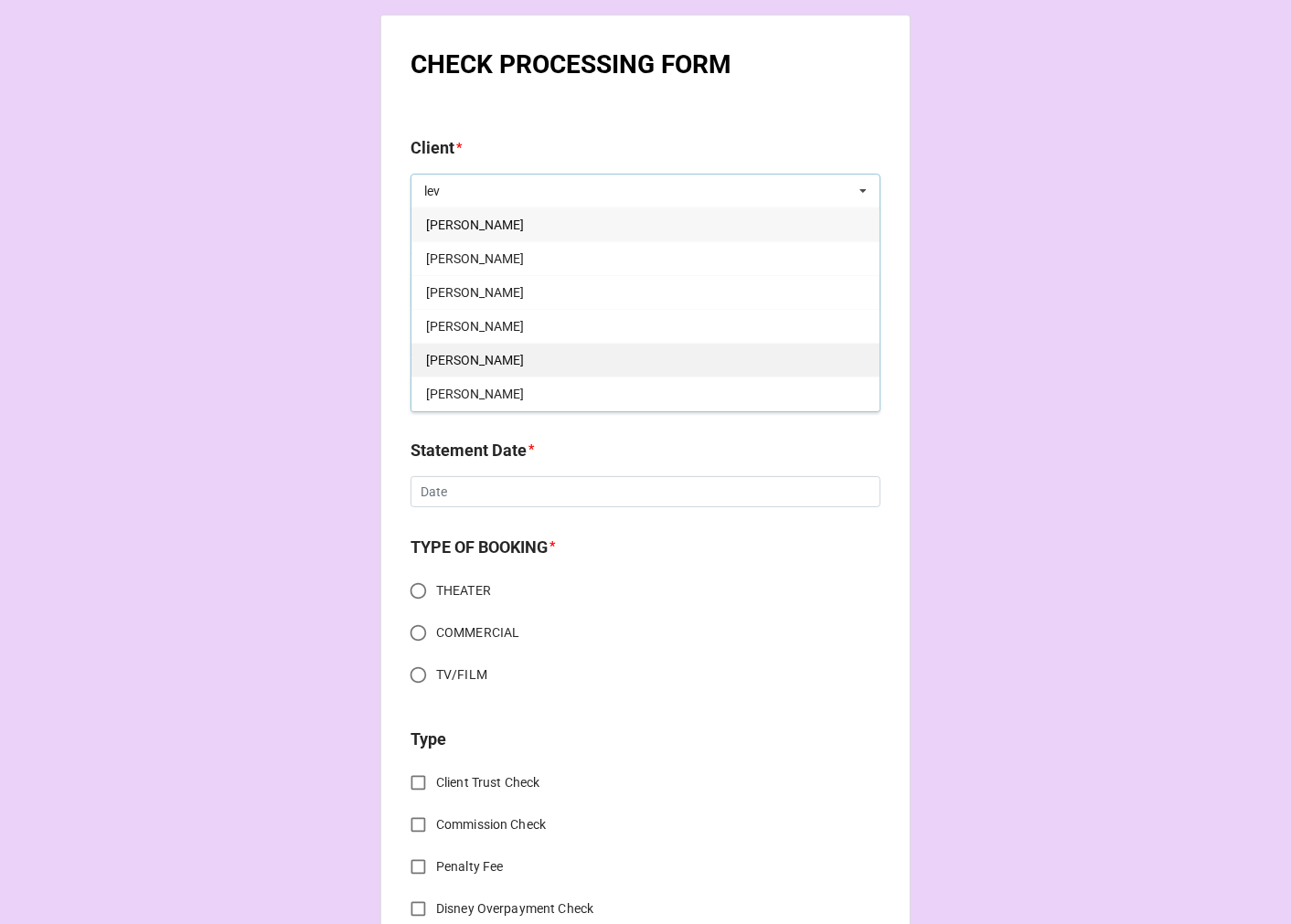
type input "lev"
click at [473, 361] on span "[PERSON_NAME]" at bounding box center [475, 360] width 97 height 14
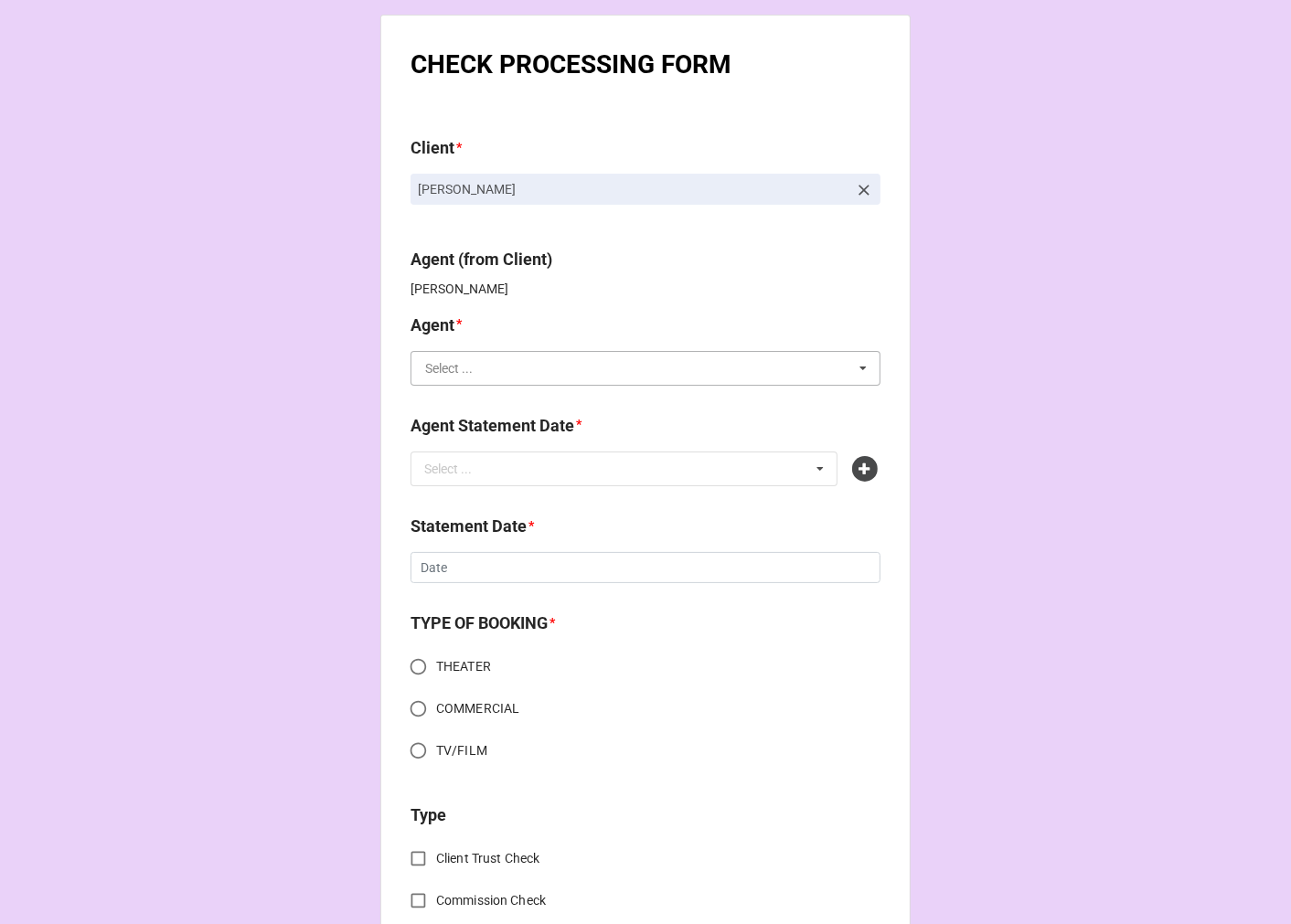
click at [480, 364] on input "text" at bounding box center [646, 368] width 468 height 32
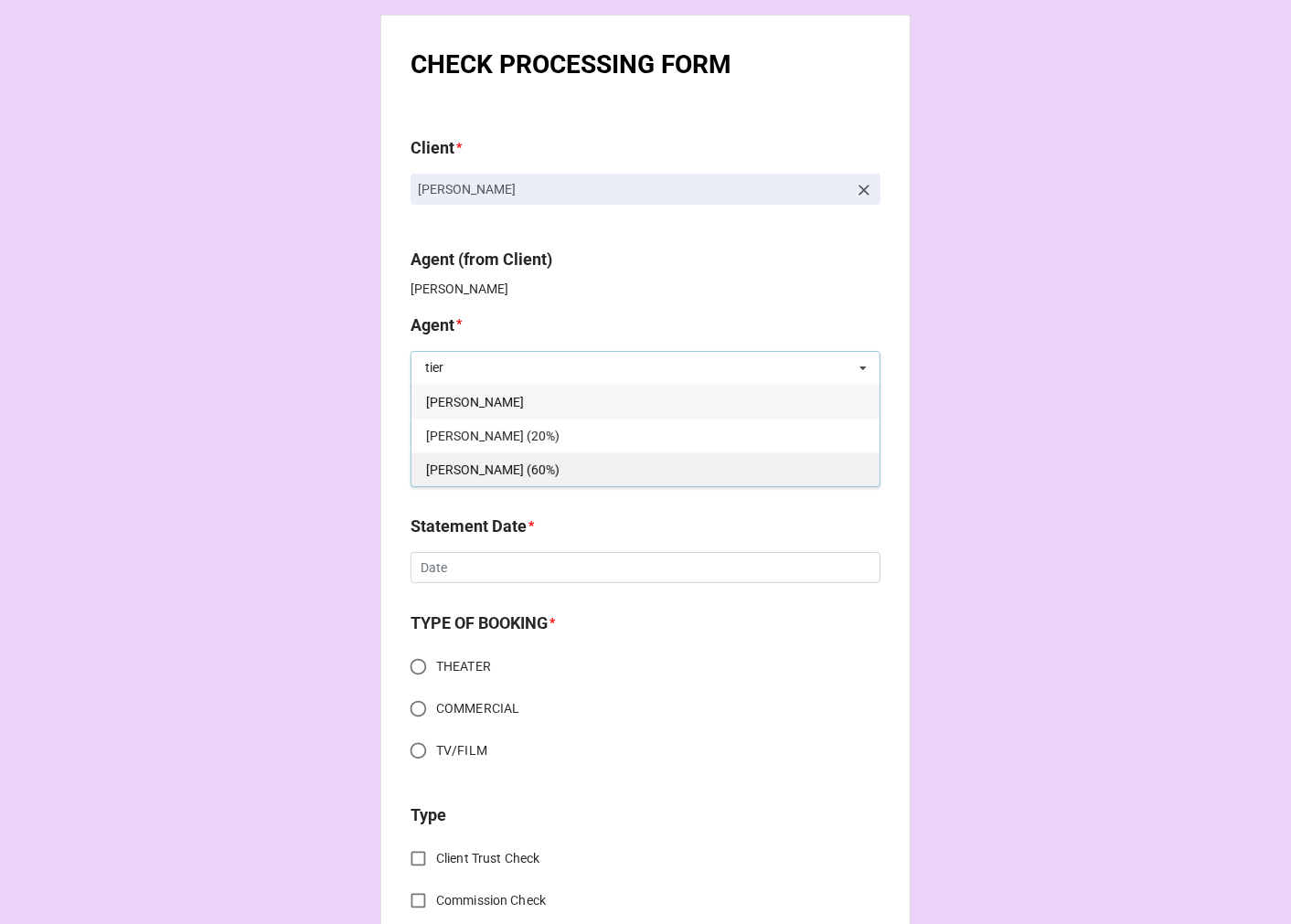
type input "tier"
click at [477, 471] on span "[PERSON_NAME] (60%)" at bounding box center [493, 469] width 134 height 14
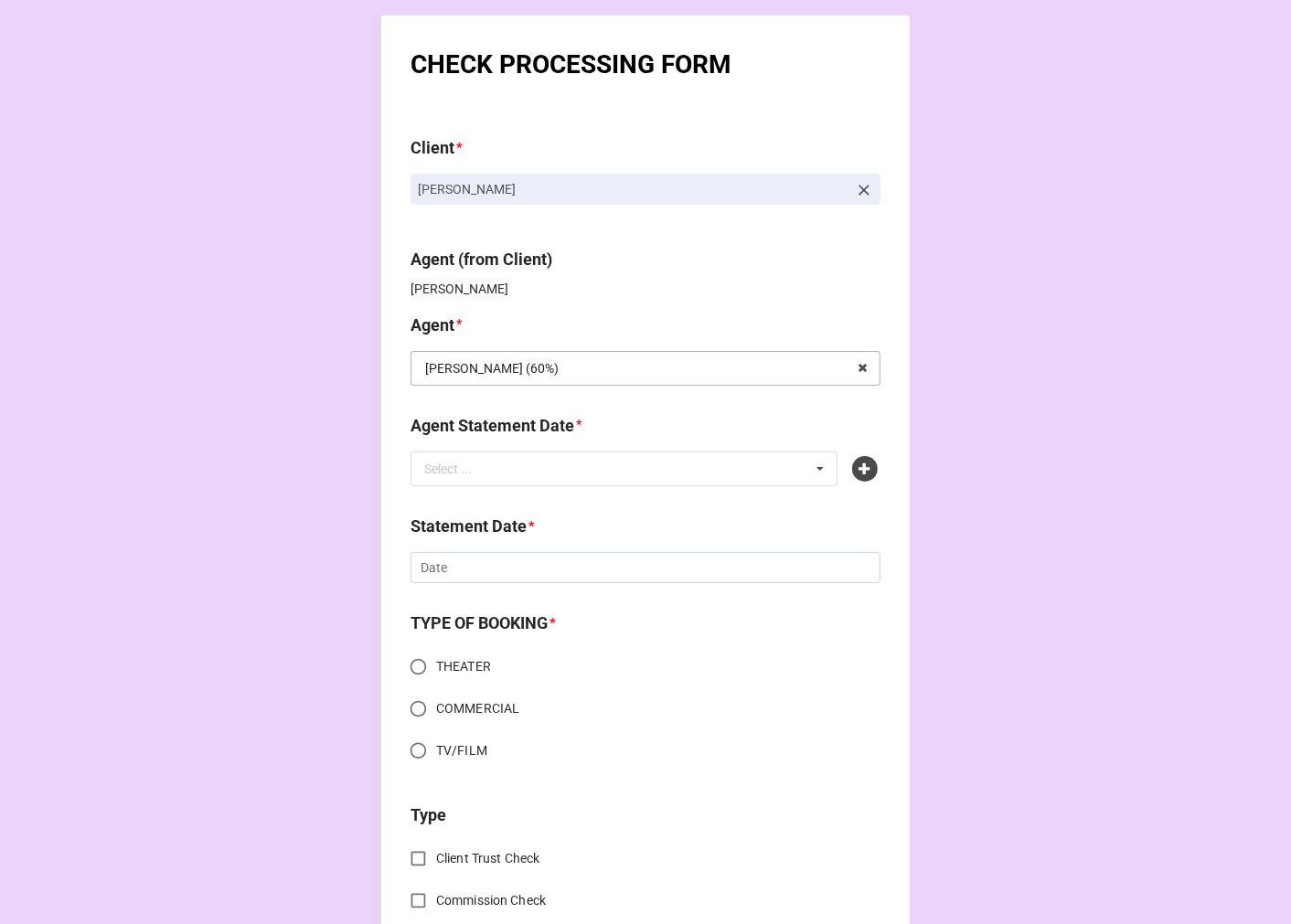
click at [477, 471] on div "Select ..." at bounding box center [458, 469] width 78 height 21
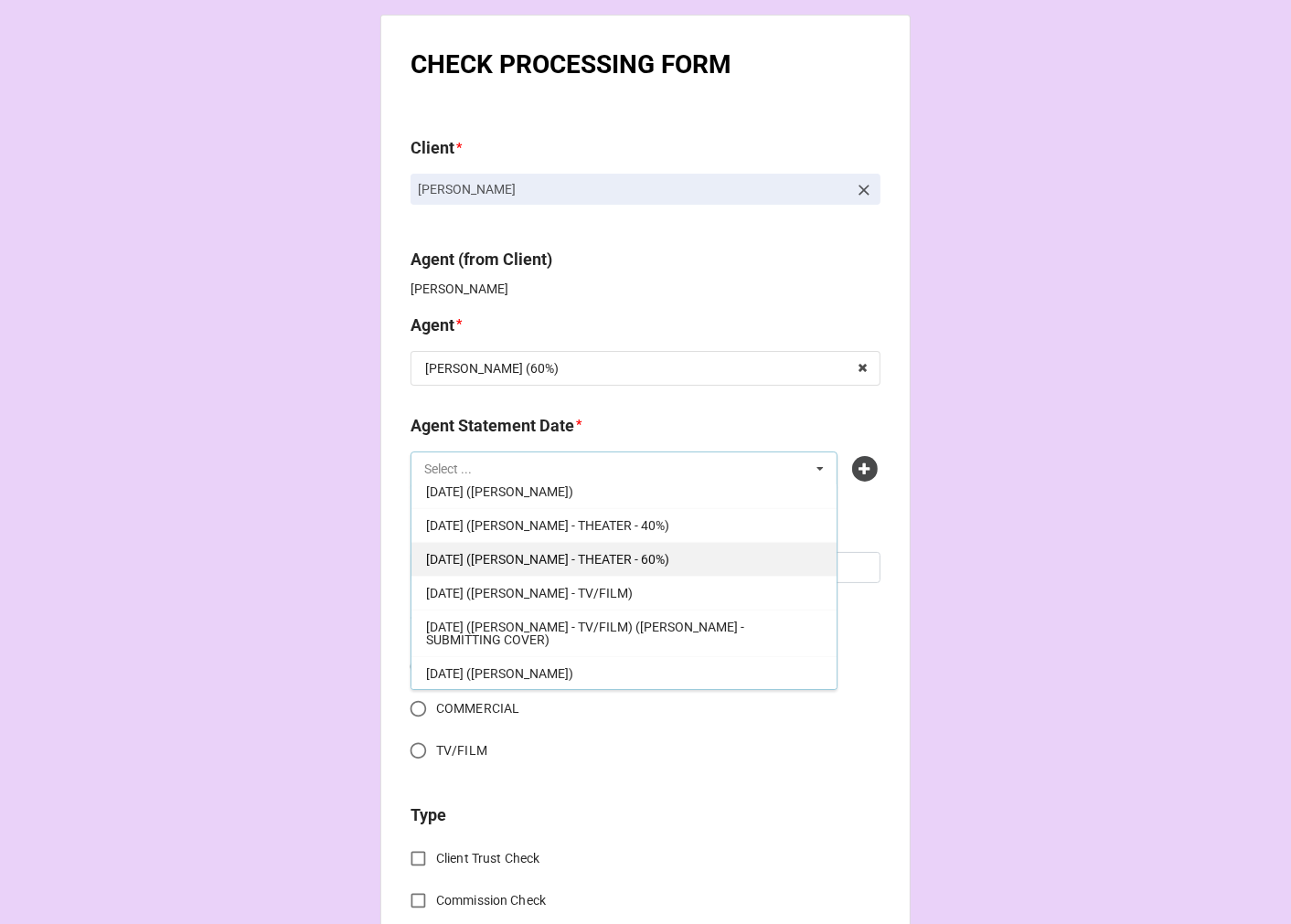
scroll to position [418, 0]
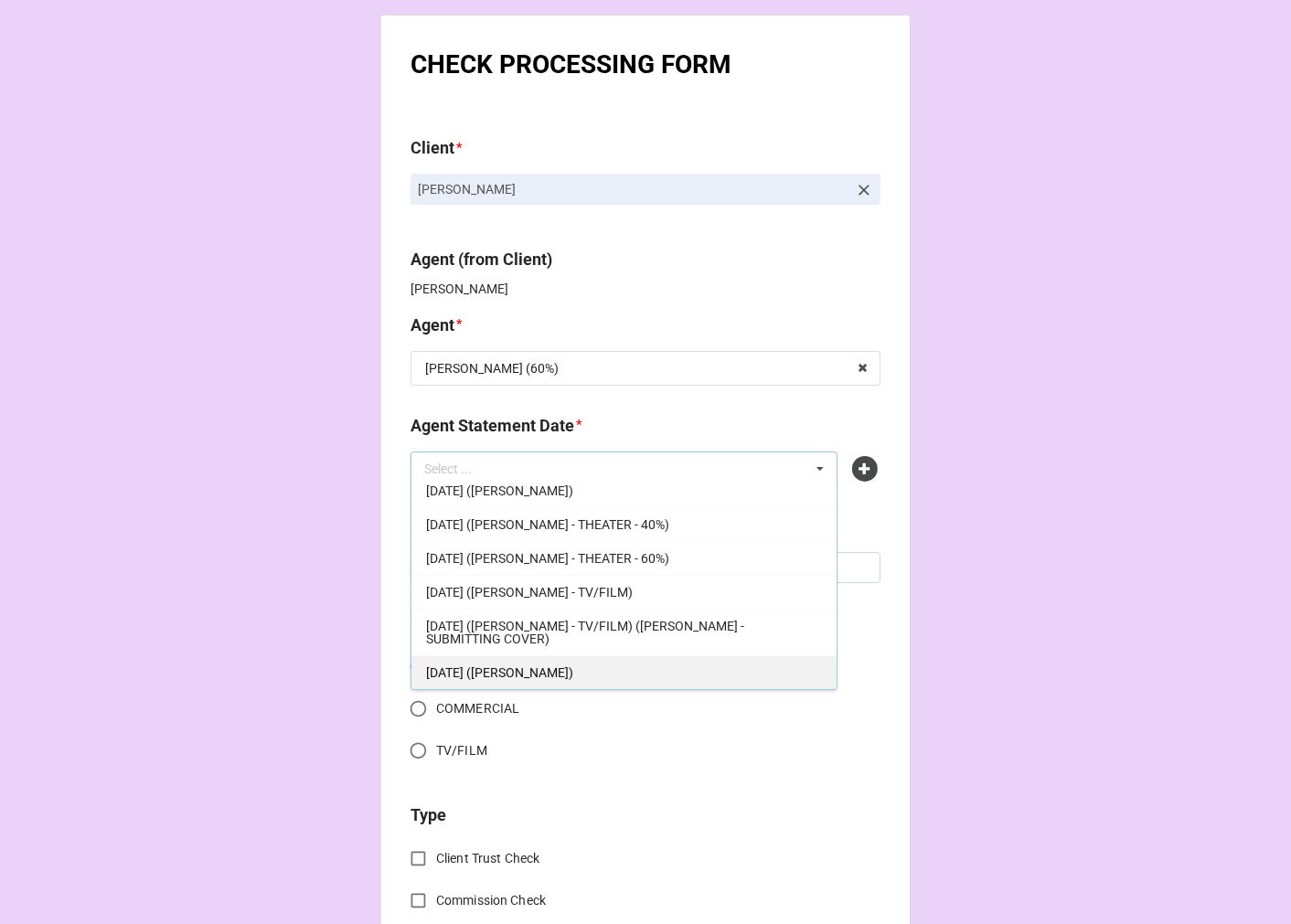
click at [565, 667] on span "[DATE] ([PERSON_NAME])" at bounding box center [499, 672] width 147 height 14
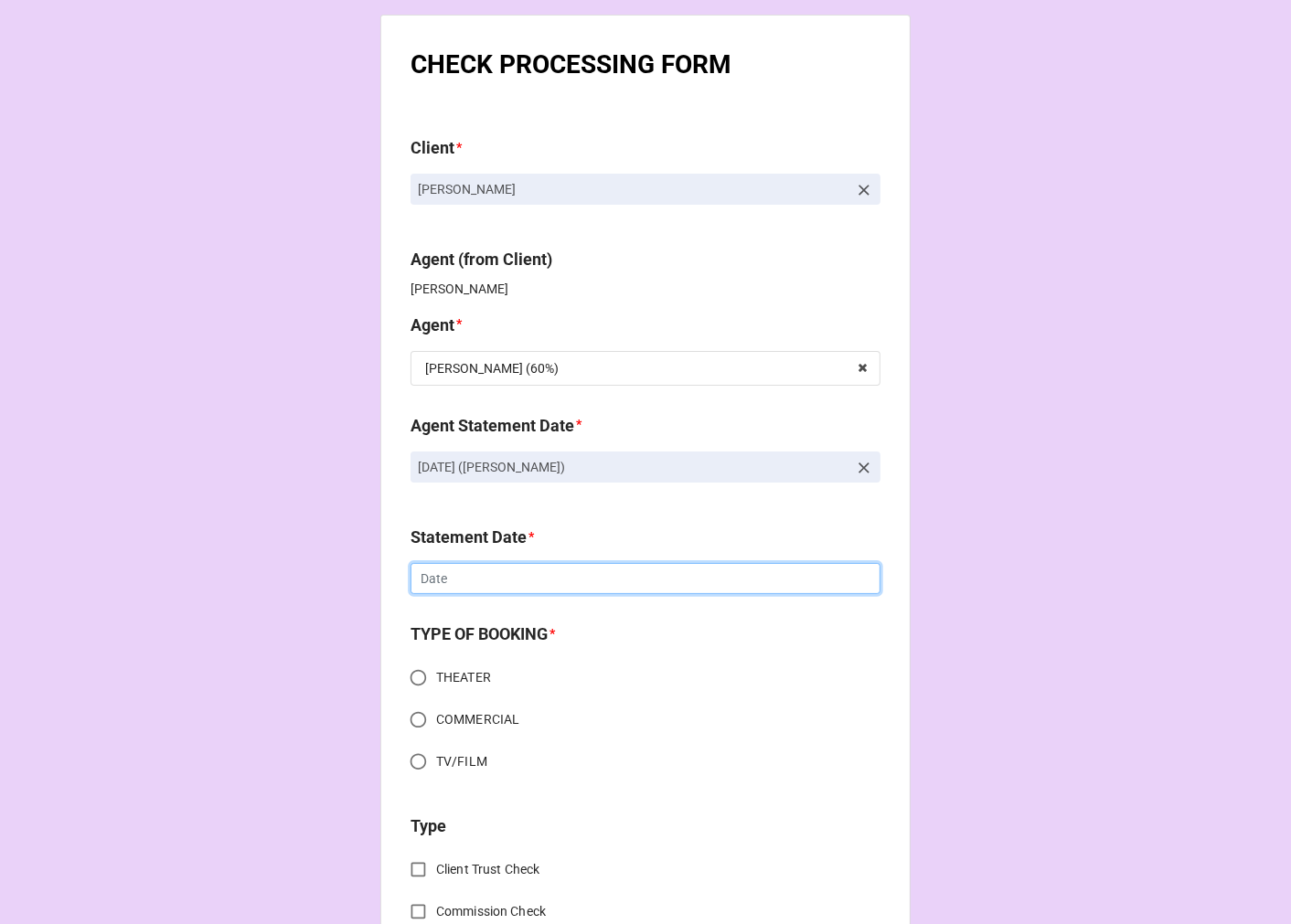
click at [484, 577] on input "text" at bounding box center [646, 578] width 470 height 32
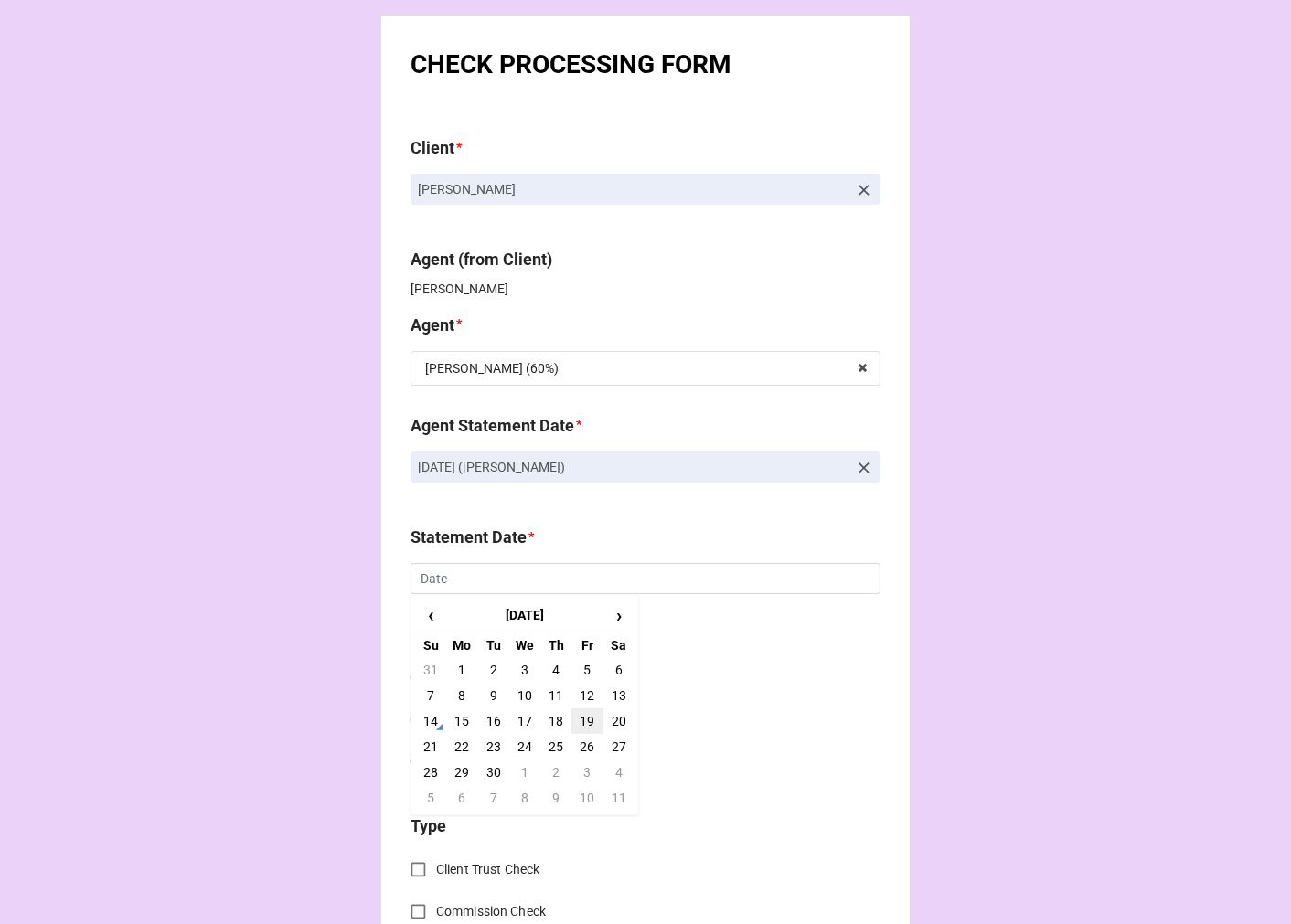
click at [583, 717] on td "19" at bounding box center [586, 721] width 32 height 26
type input "9/19/2025"
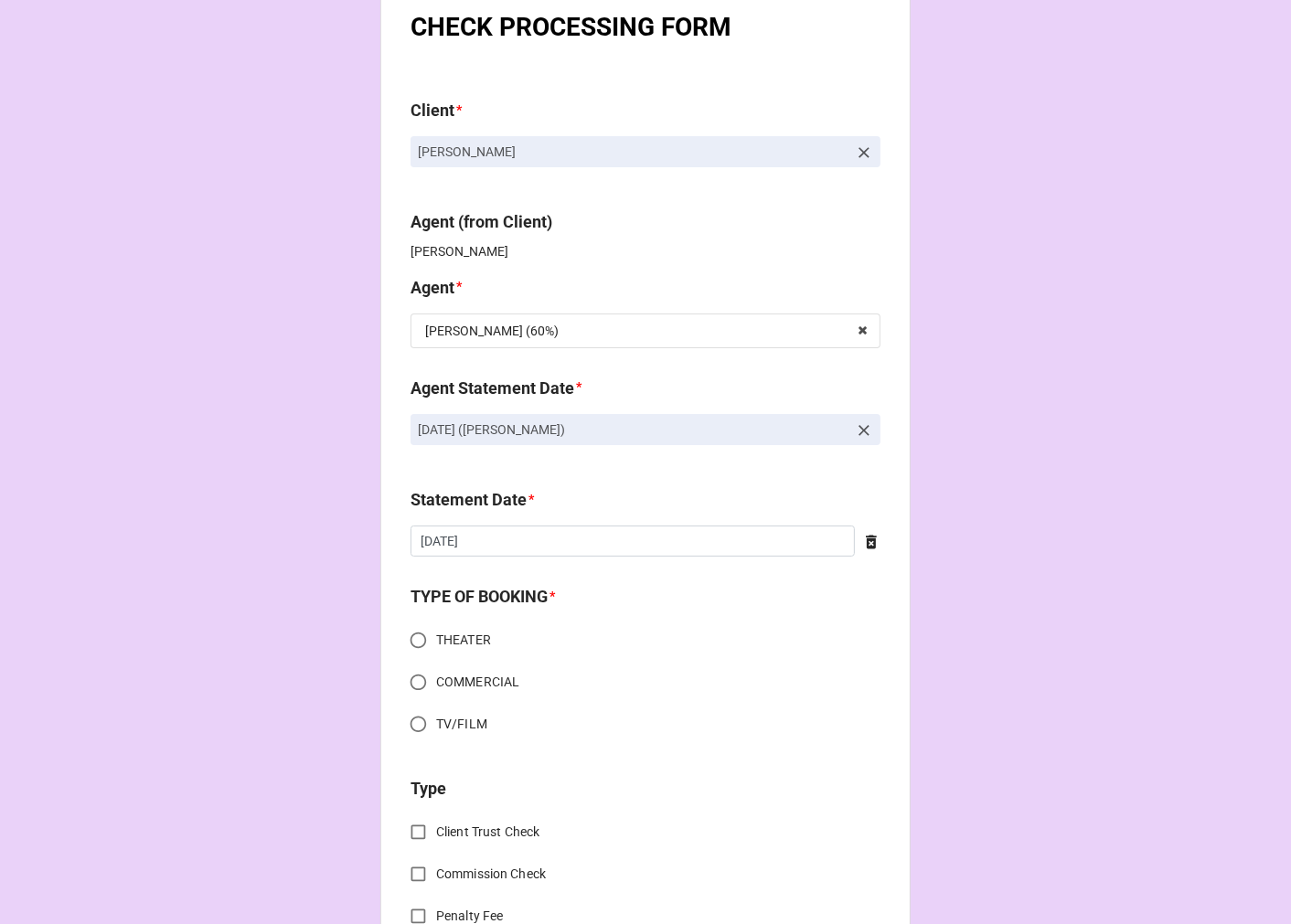
scroll to position [101, 0]
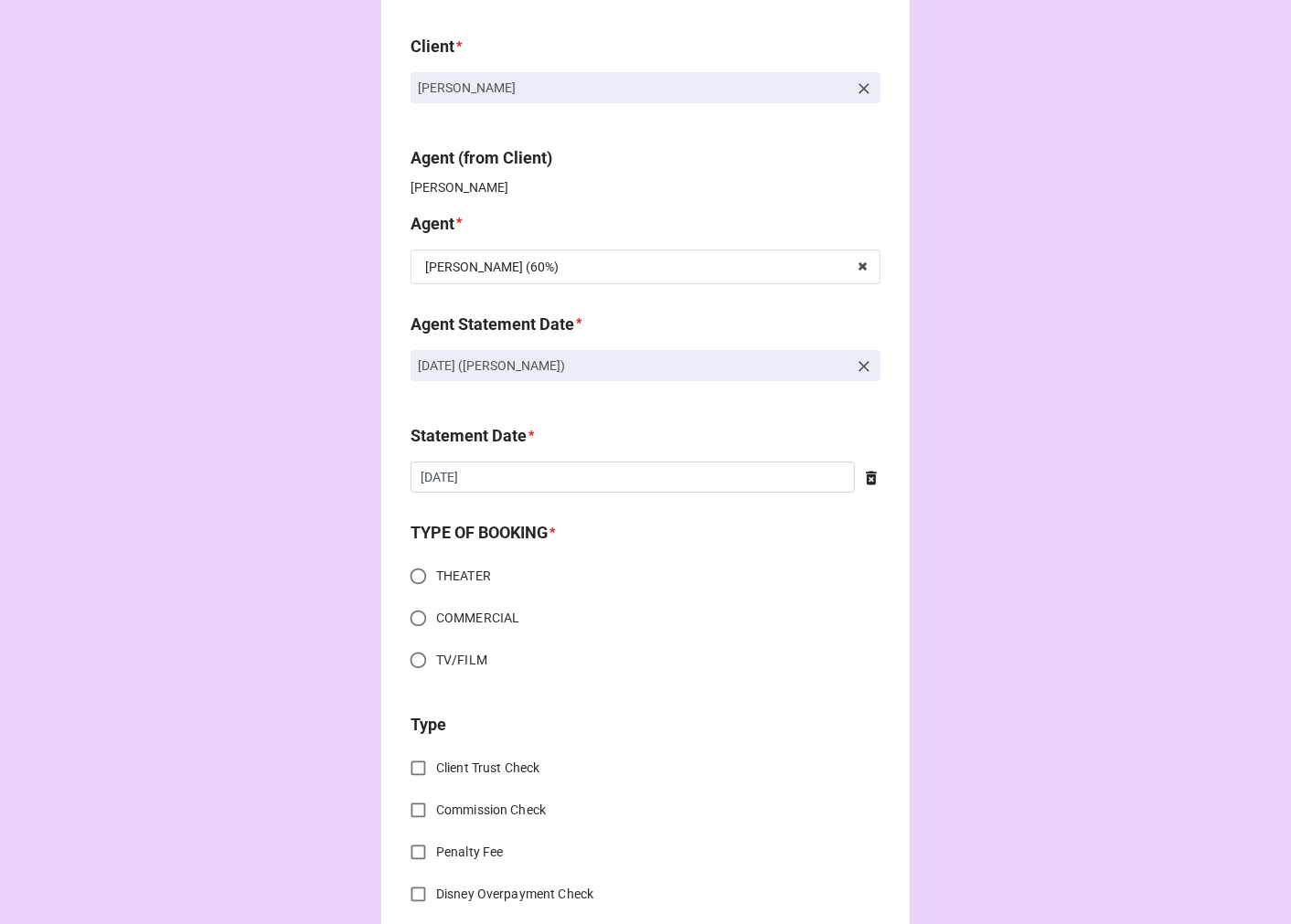
click at [414, 571] on input "THEATER" at bounding box center [417, 576] width 35 height 35
radio input "true"
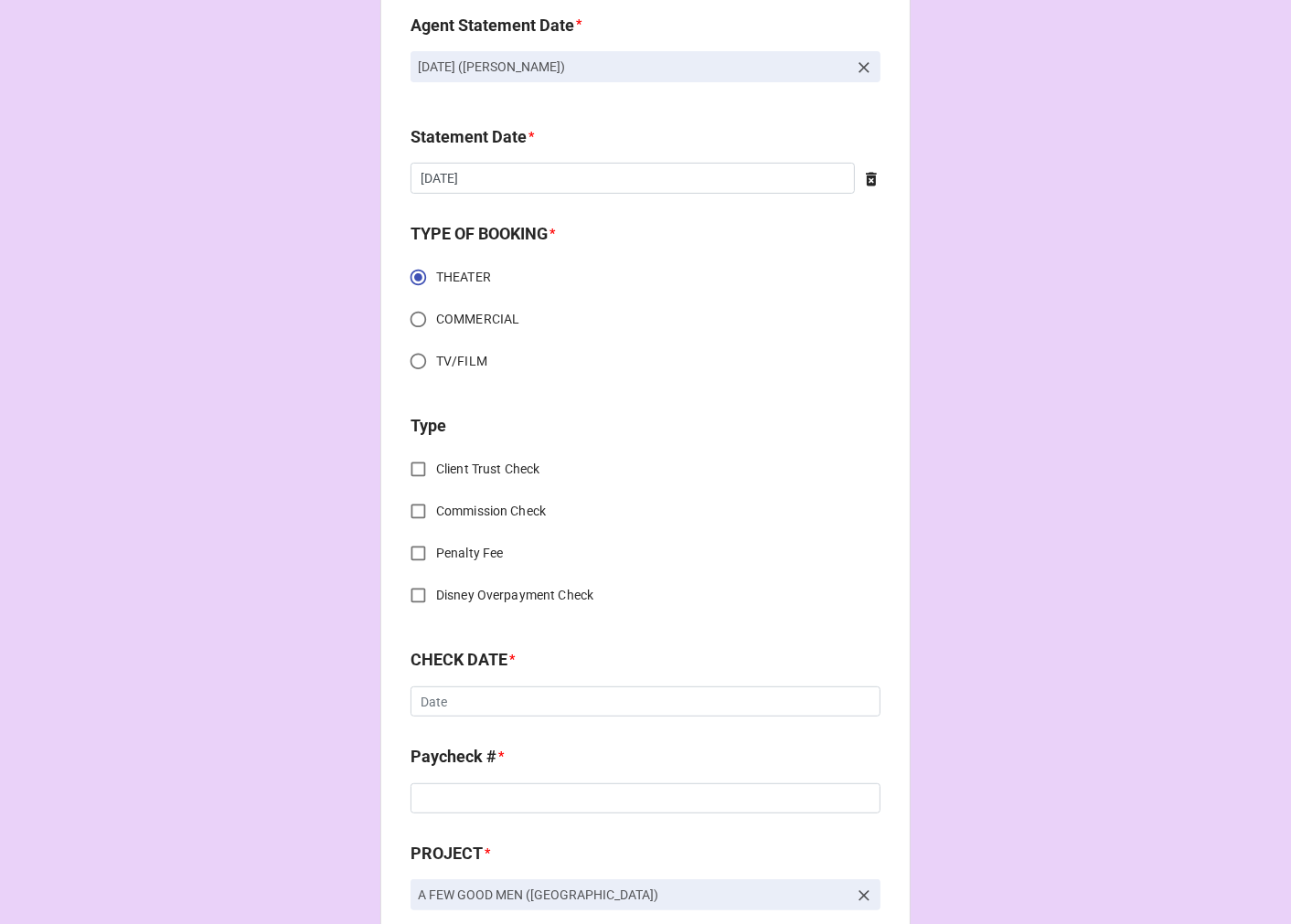
scroll to position [406, 0]
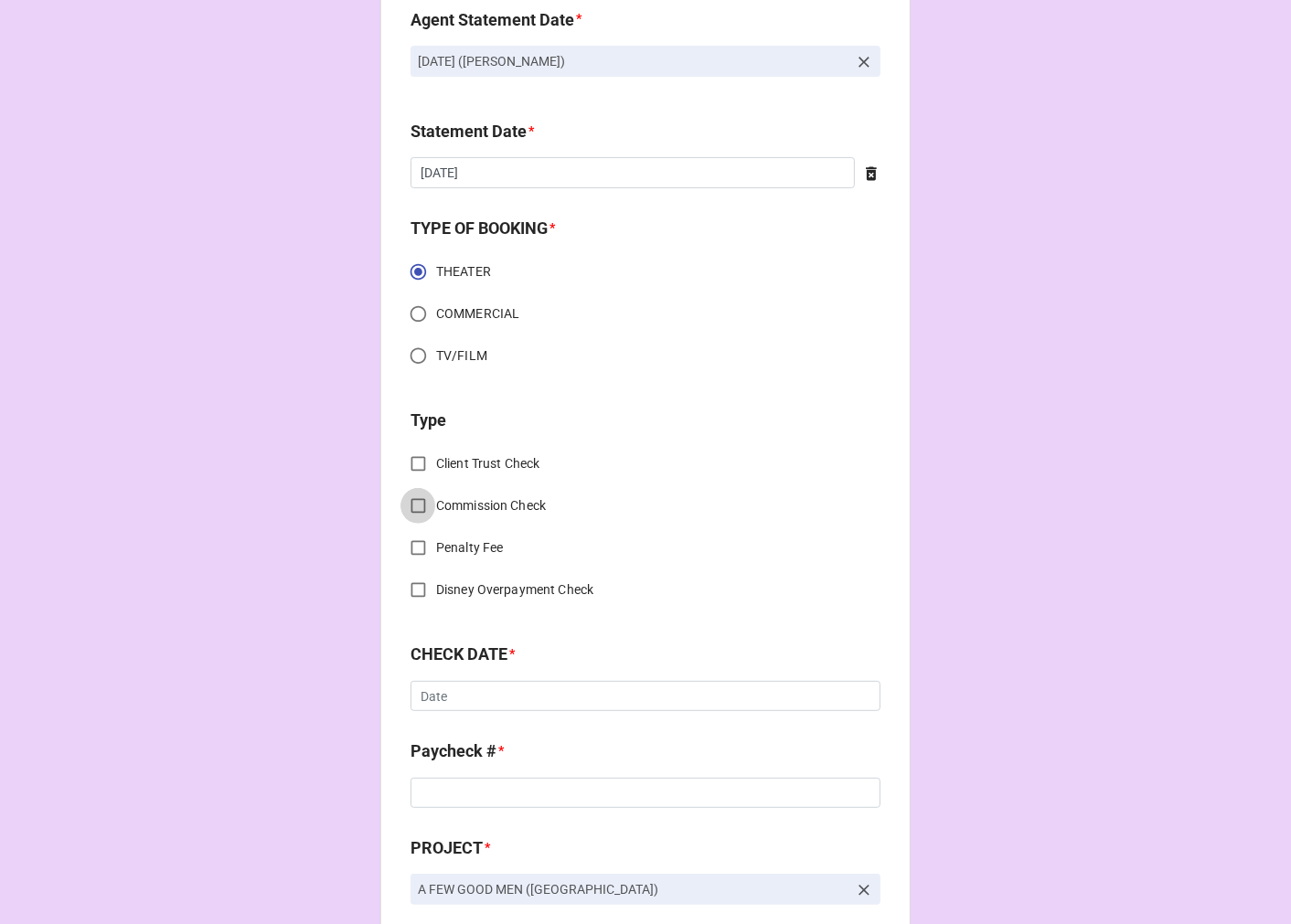
click at [413, 508] on input "Commission Check" at bounding box center [417, 505] width 35 height 35
checkbox input "true"
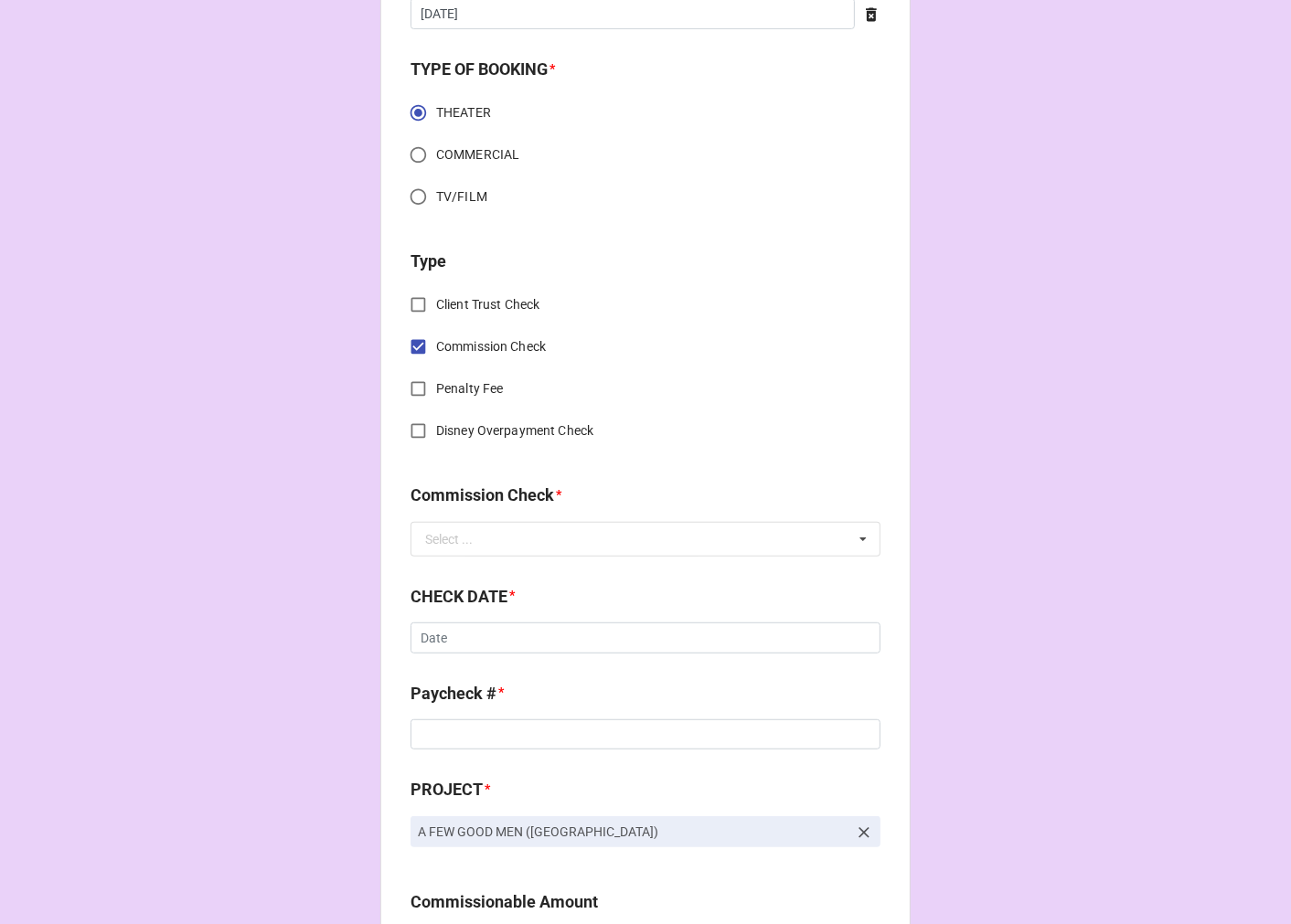
scroll to position [609, 0]
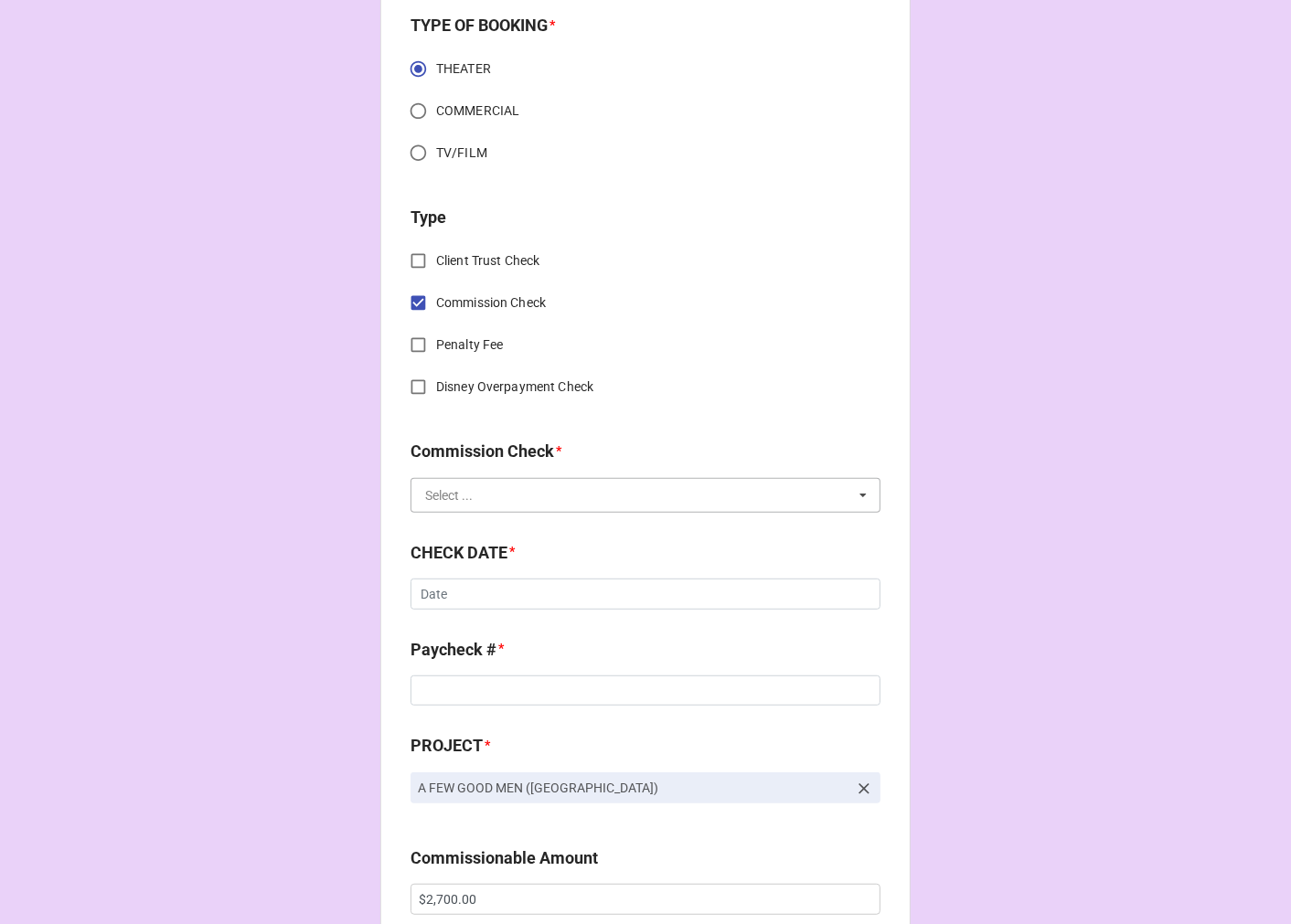
click at [471, 501] on input "text" at bounding box center [646, 495] width 468 height 32
click at [461, 526] on span "FSE (Client)" at bounding box center [458, 529] width 66 height 14
click at [501, 600] on input "text" at bounding box center [646, 594] width 470 height 32
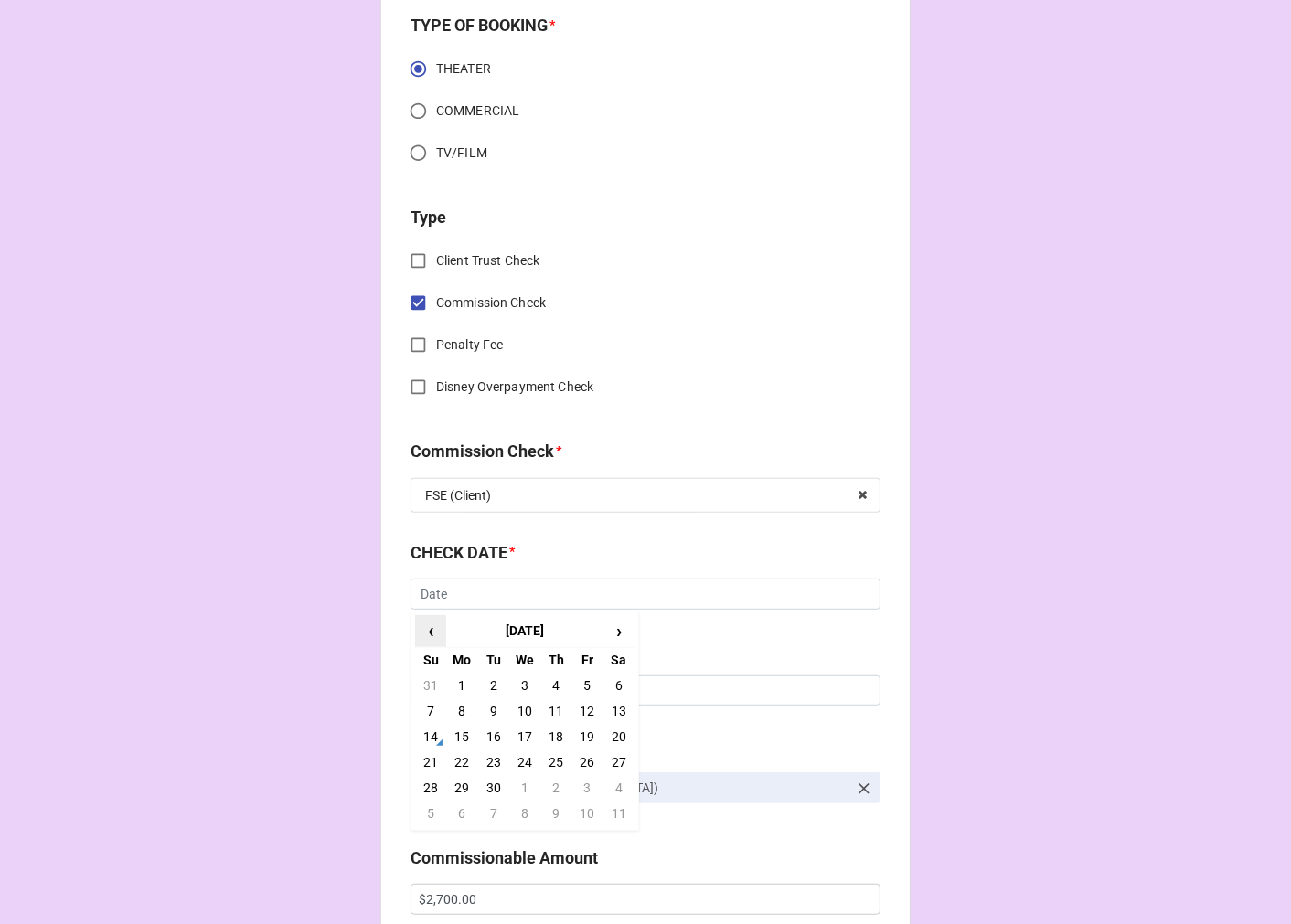
click at [432, 627] on span "‹" at bounding box center [431, 631] width 30 height 31
click at [519, 760] on td "20" at bounding box center [524, 762] width 32 height 26
type input "8/20/2025"
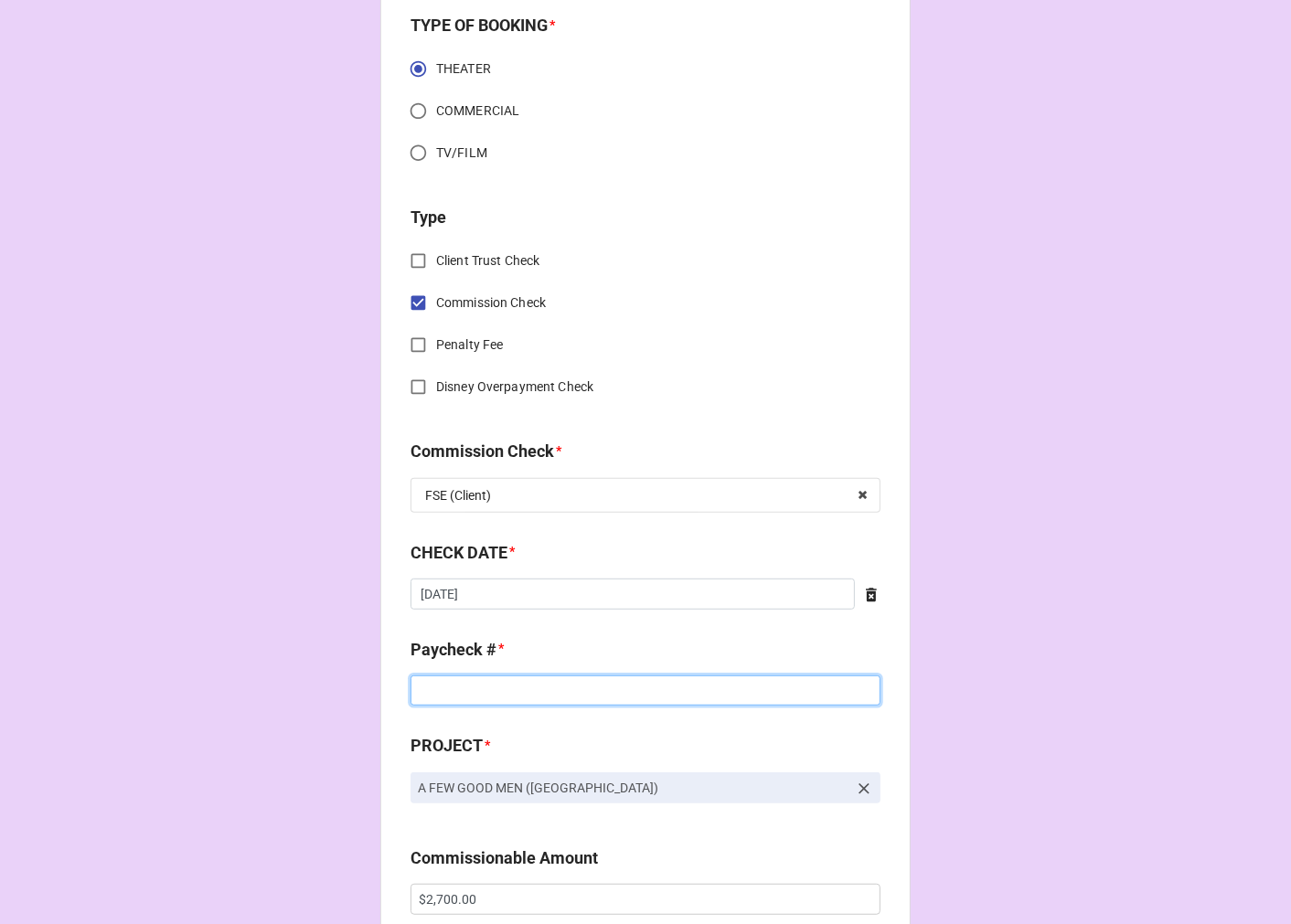
click at [459, 698] on input at bounding box center [646, 691] width 470 height 32
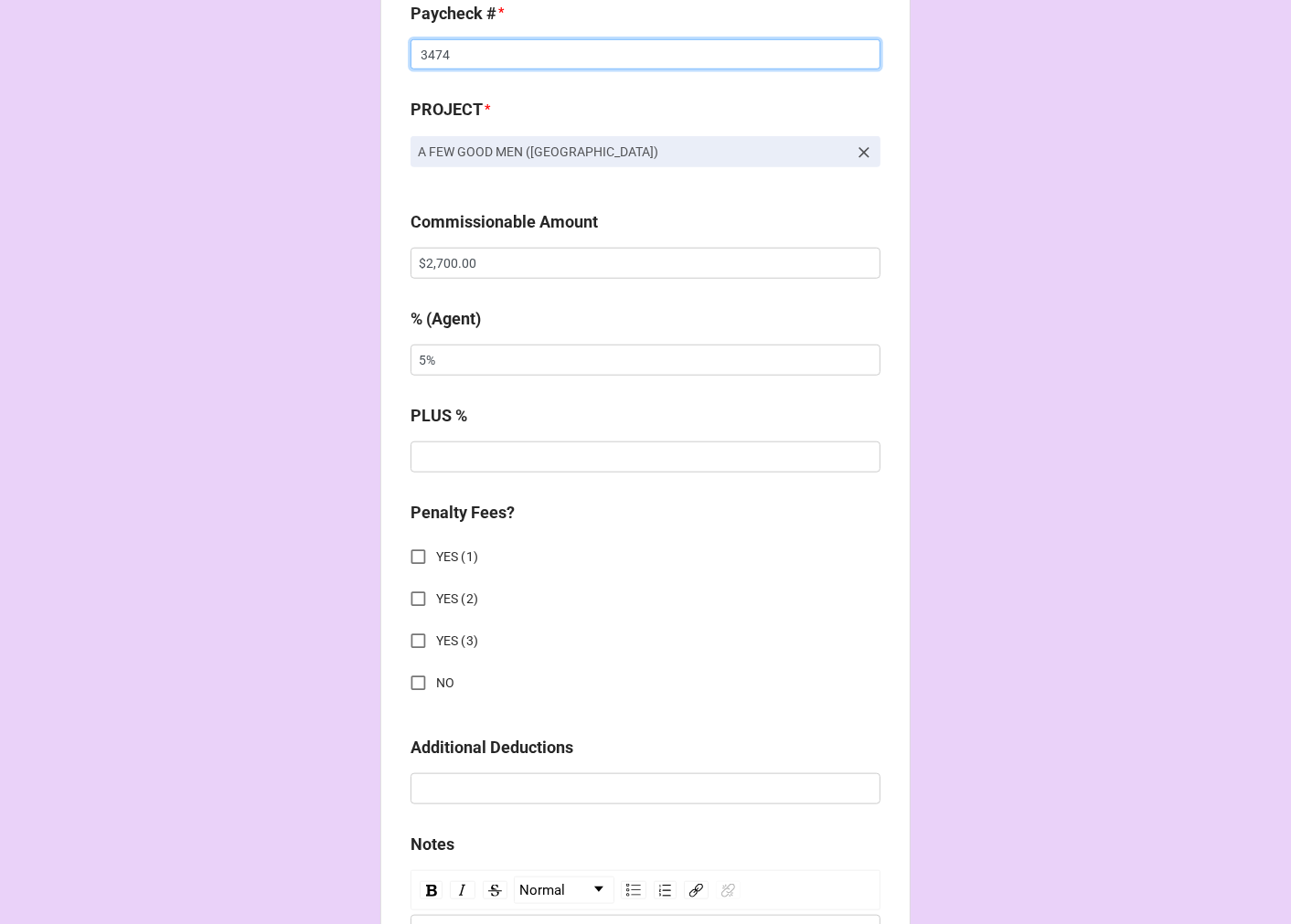
scroll to position [1319, 0]
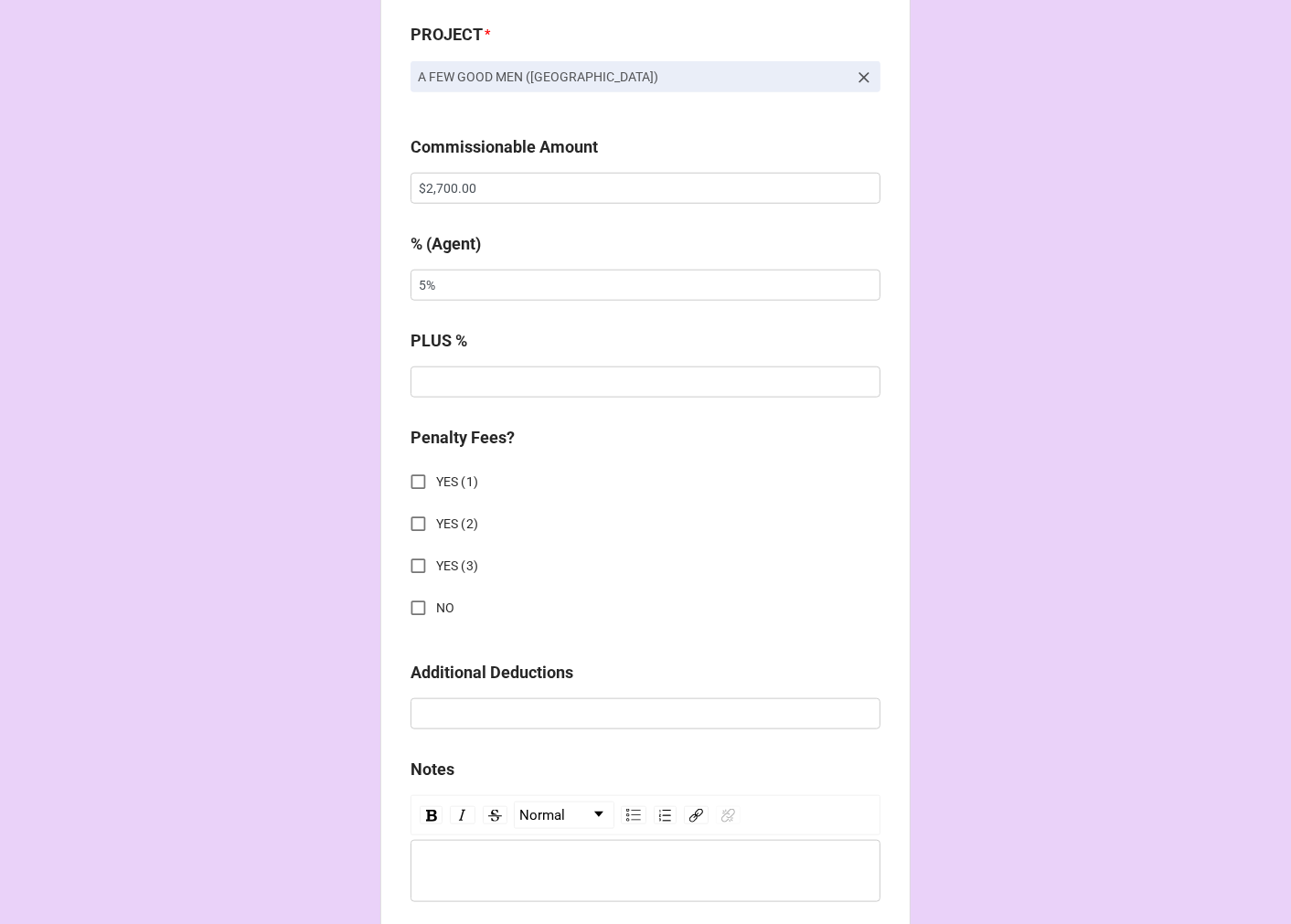
type input "3474"
click at [410, 609] on input "NO" at bounding box center [417, 607] width 35 height 35
checkbox input "true"
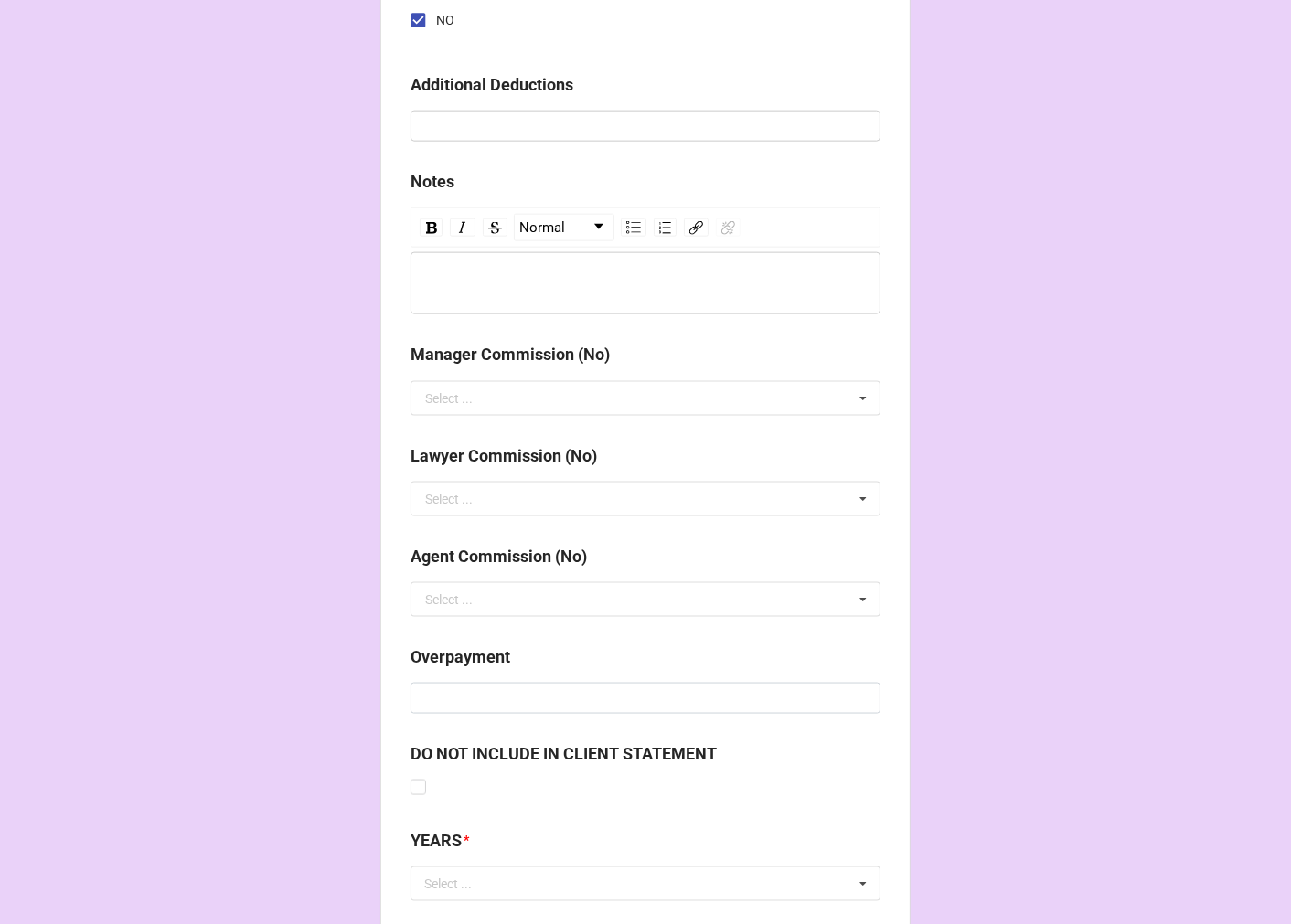
scroll to position [2025, 0]
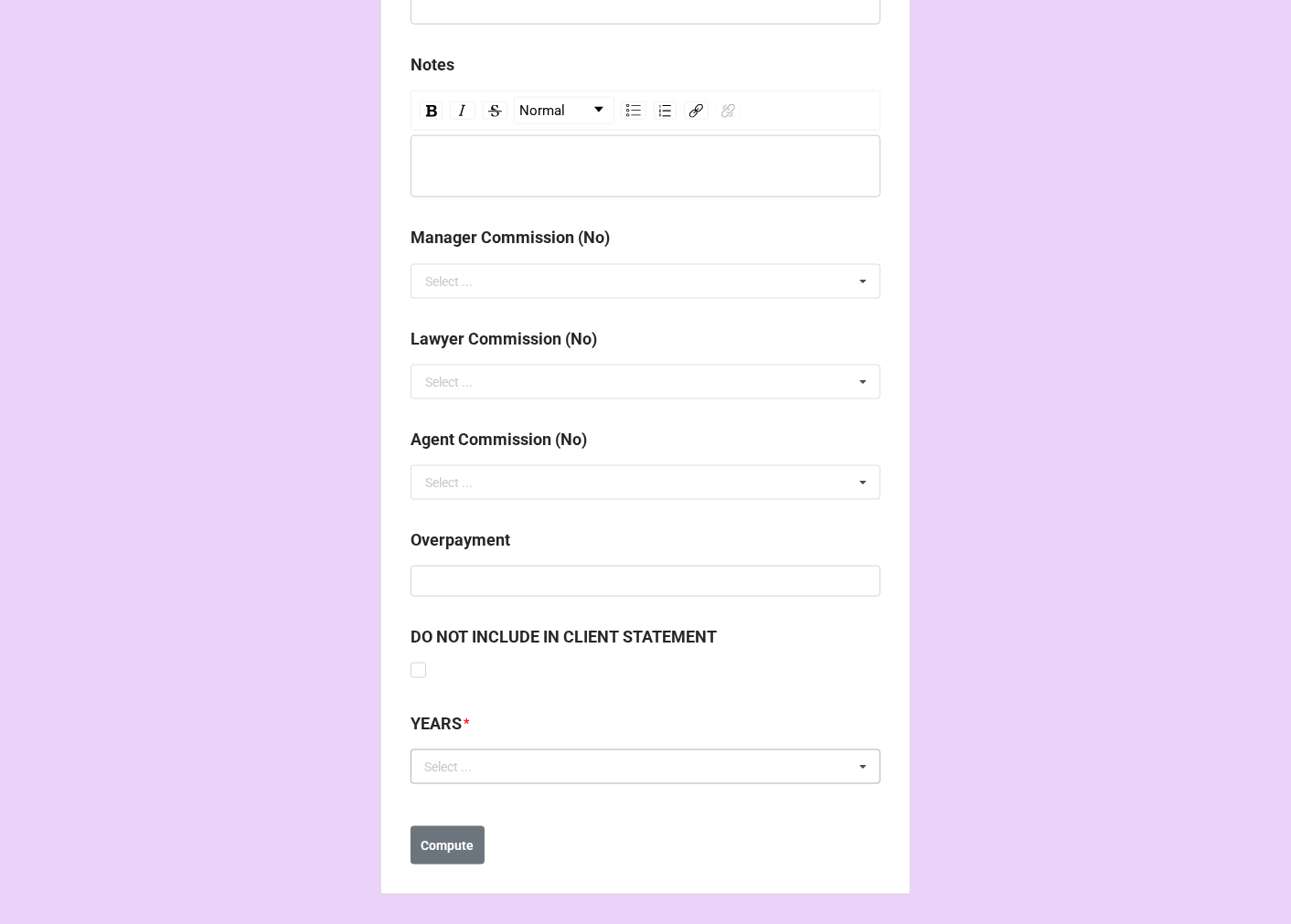
click at [460, 769] on div "Select ..." at bounding box center [458, 767] width 78 height 21
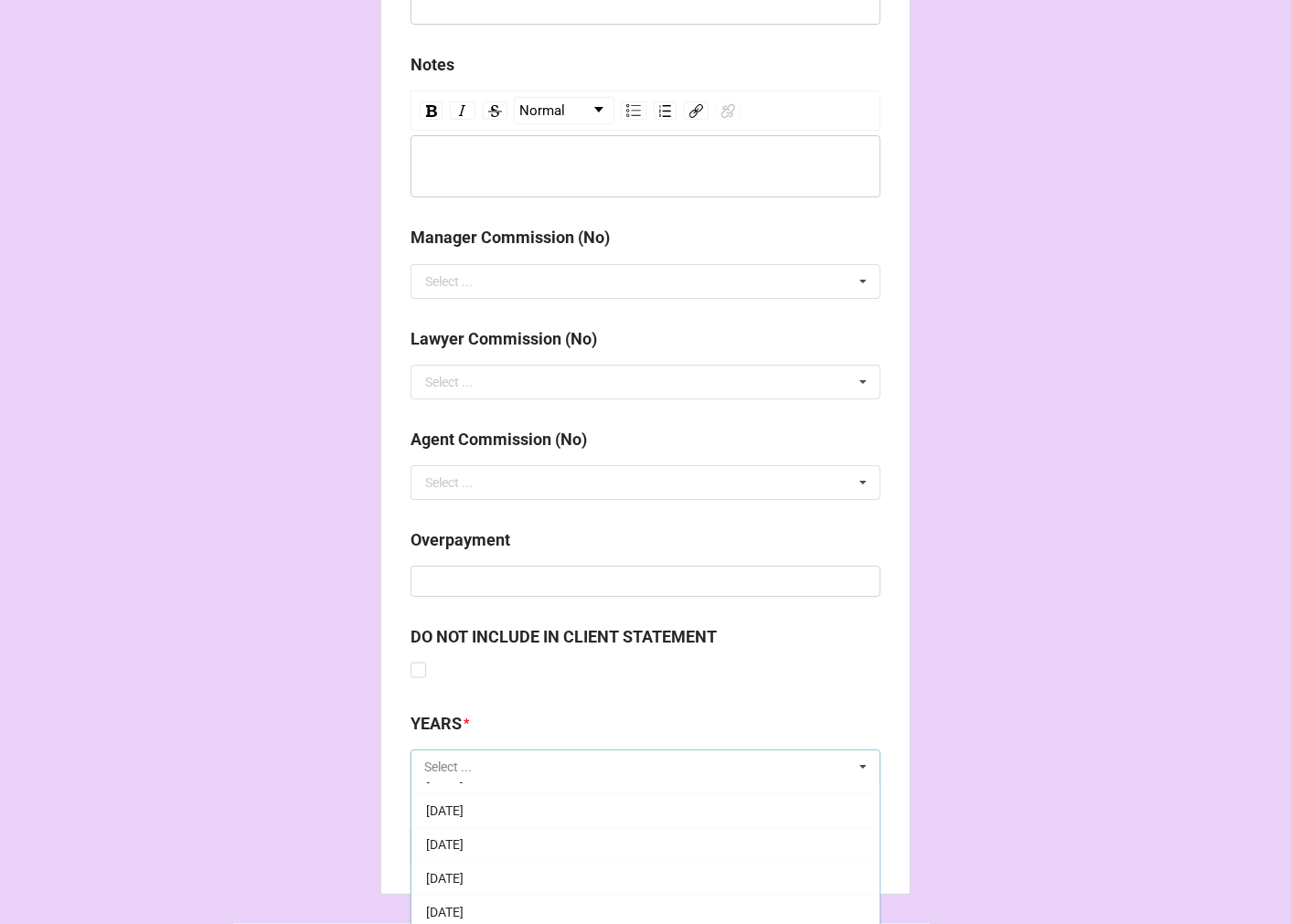
scroll to position [203, 0]
click at [463, 865] on span "[DATE]" at bounding box center [444, 868] width 37 height 14
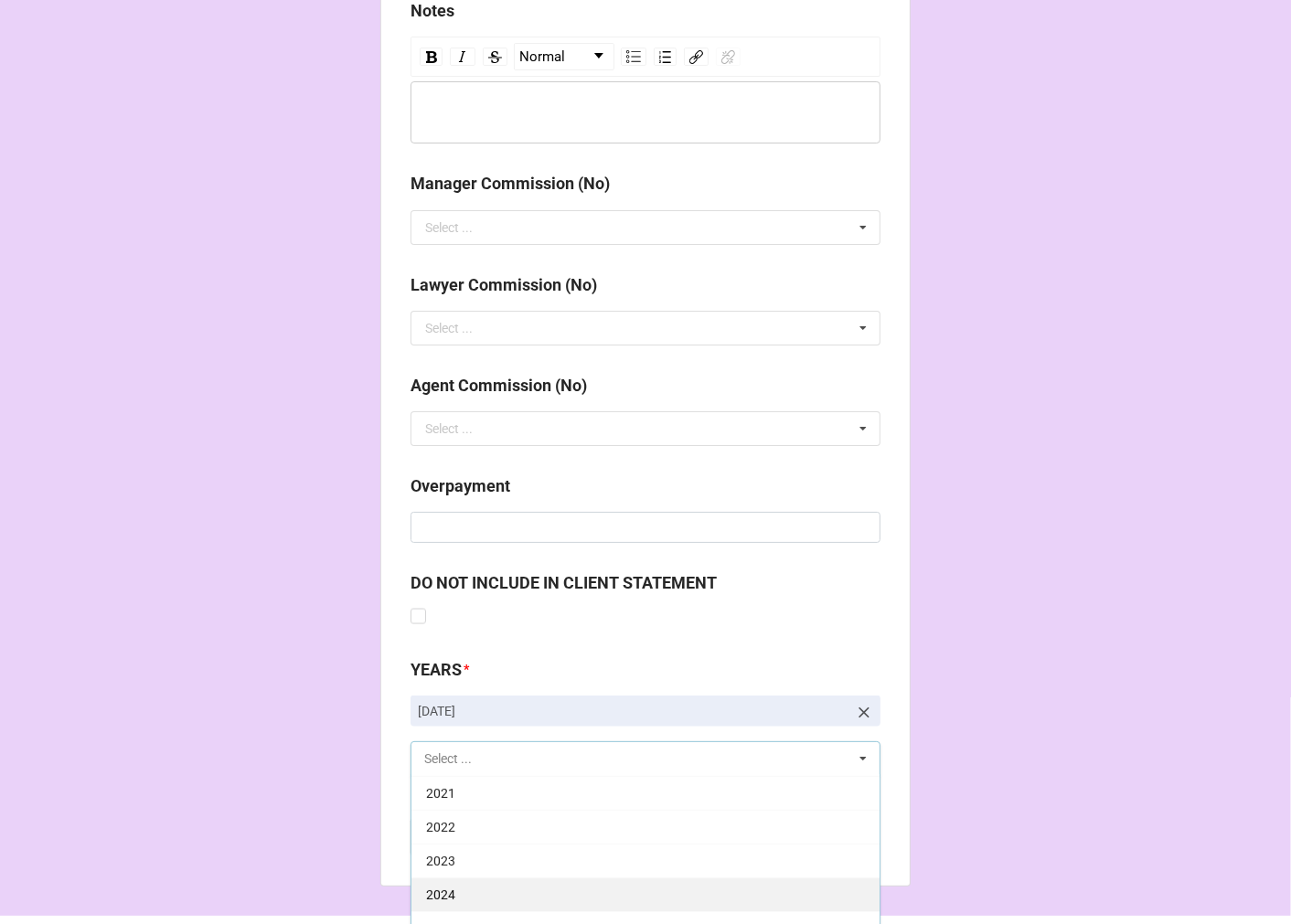
scroll to position [2126, 0]
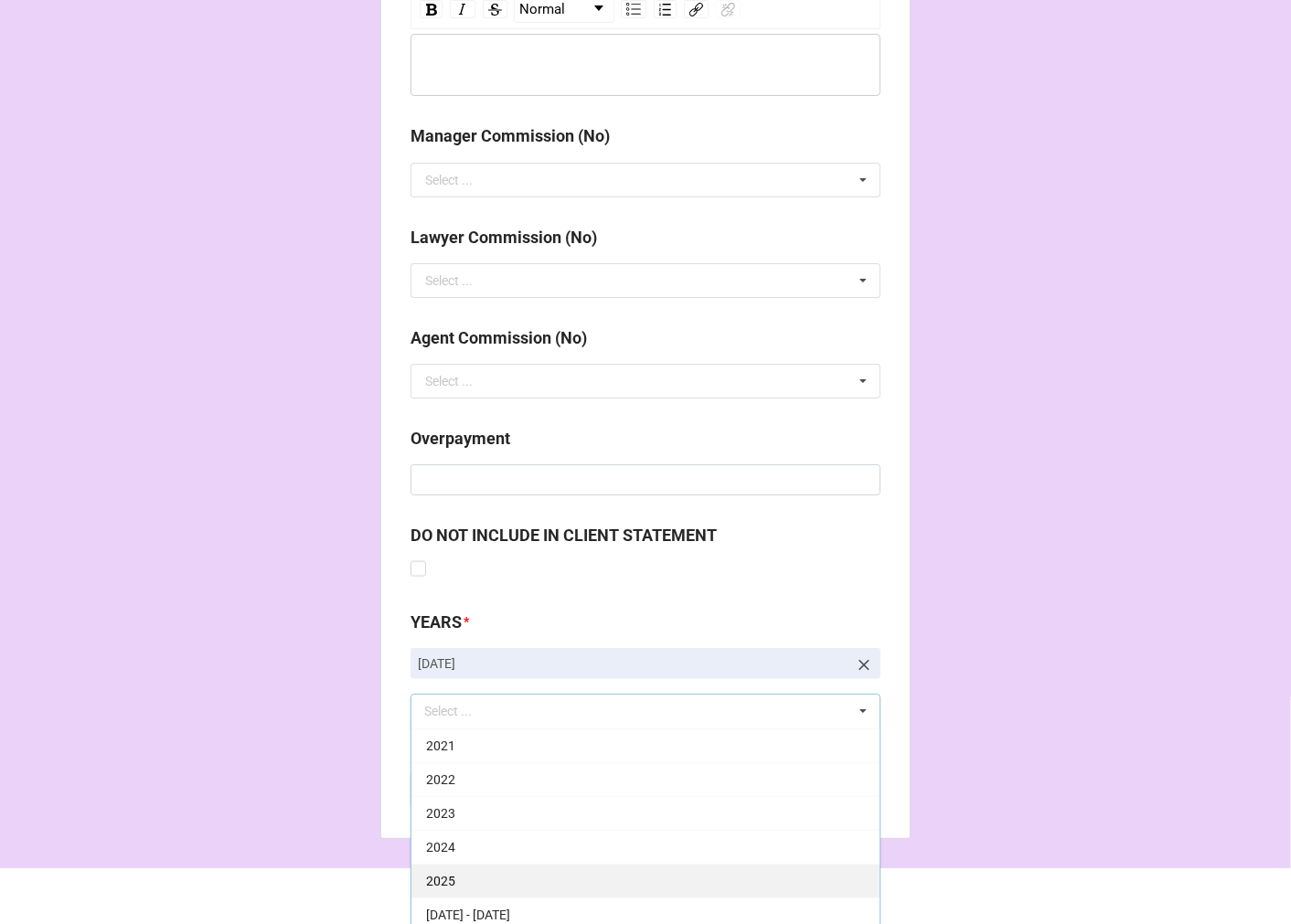
click at [488, 879] on div "2025" at bounding box center [646, 880] width 468 height 33
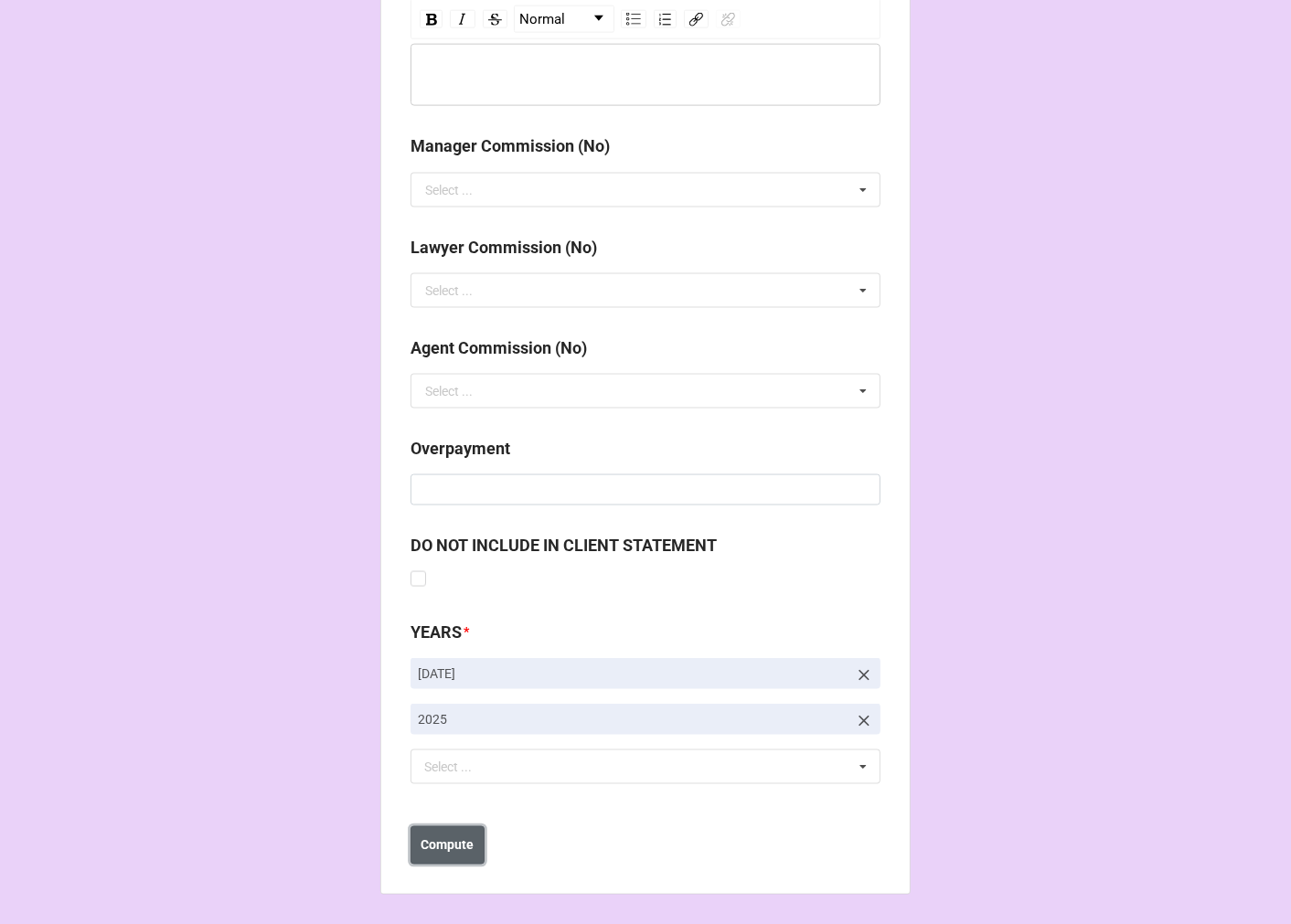
click at [434, 850] on b "Compute" at bounding box center [448, 846] width 53 height 19
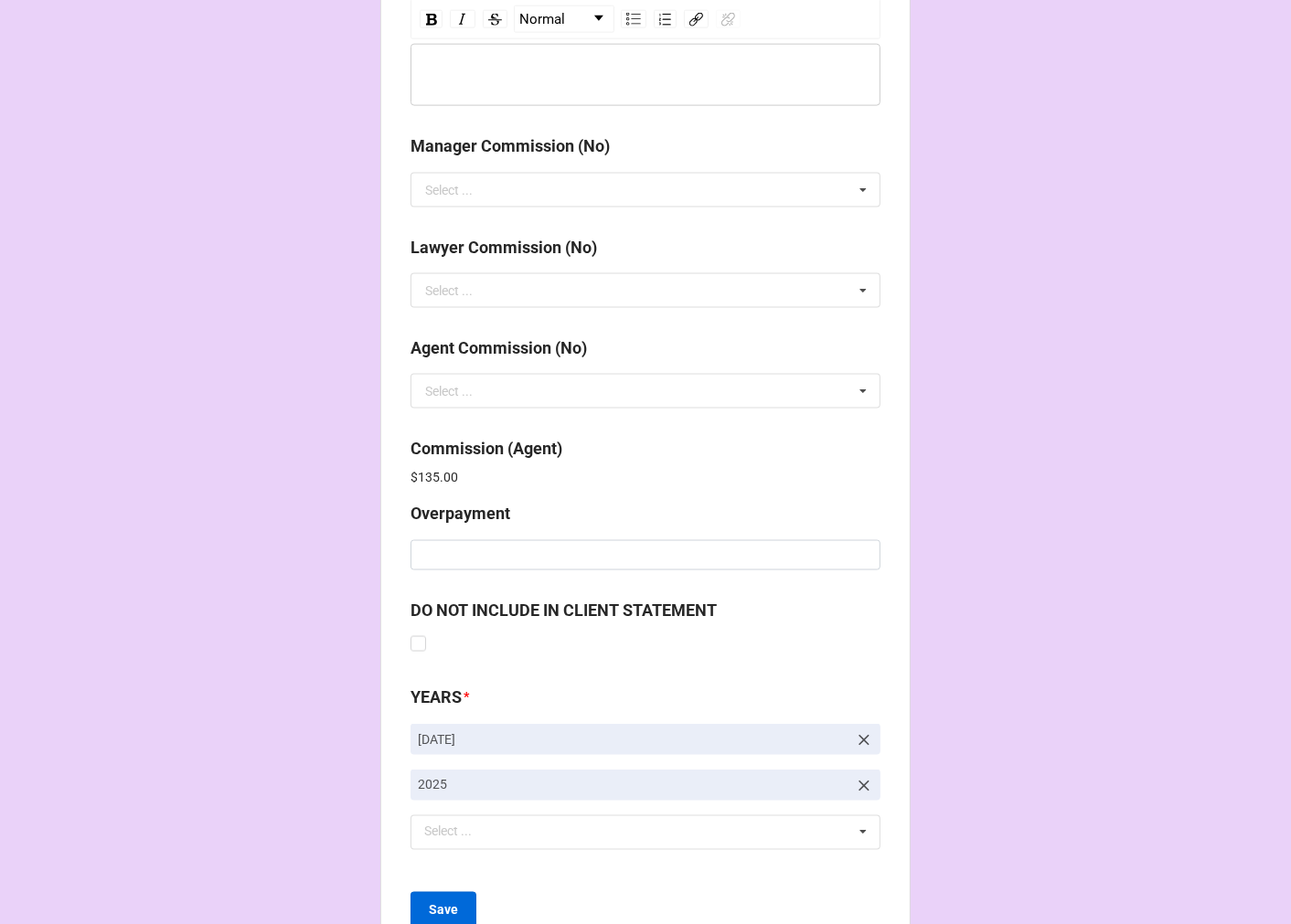
scroll to position [2180, 0]
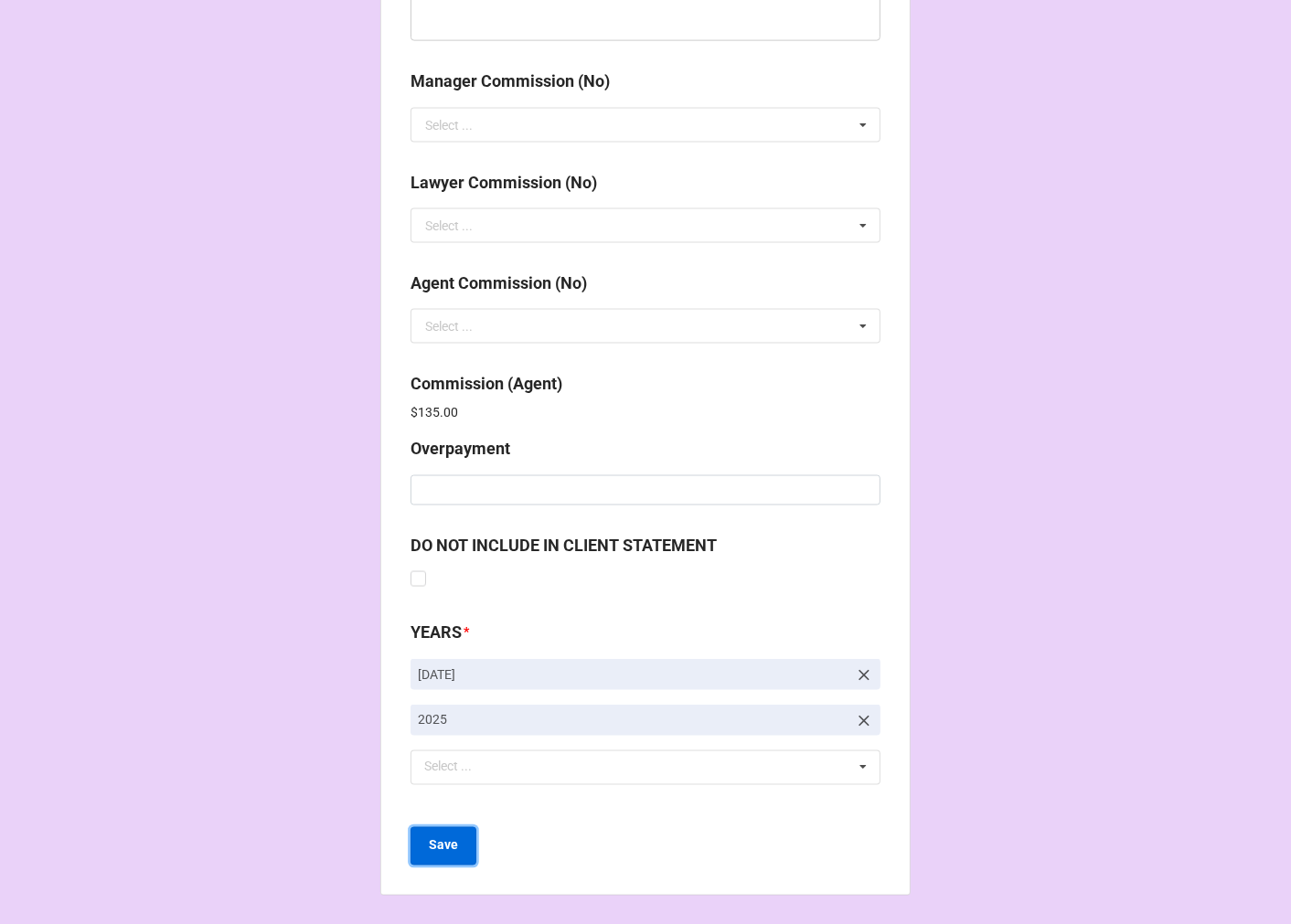
click at [444, 837] on b "Save" at bounding box center [443, 846] width 30 height 19
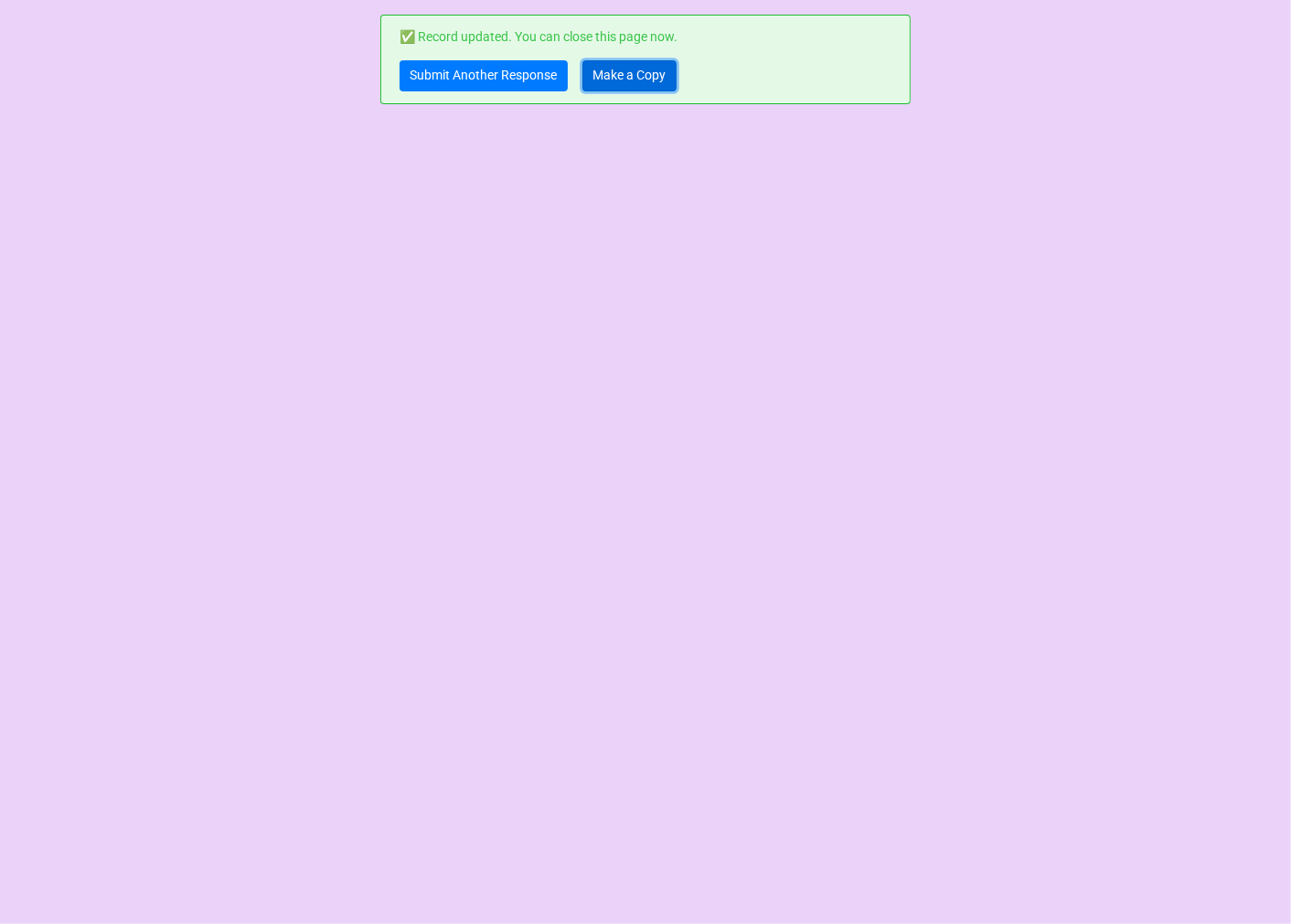
click at [629, 79] on link "Make a Copy" at bounding box center [629, 75] width 95 height 32
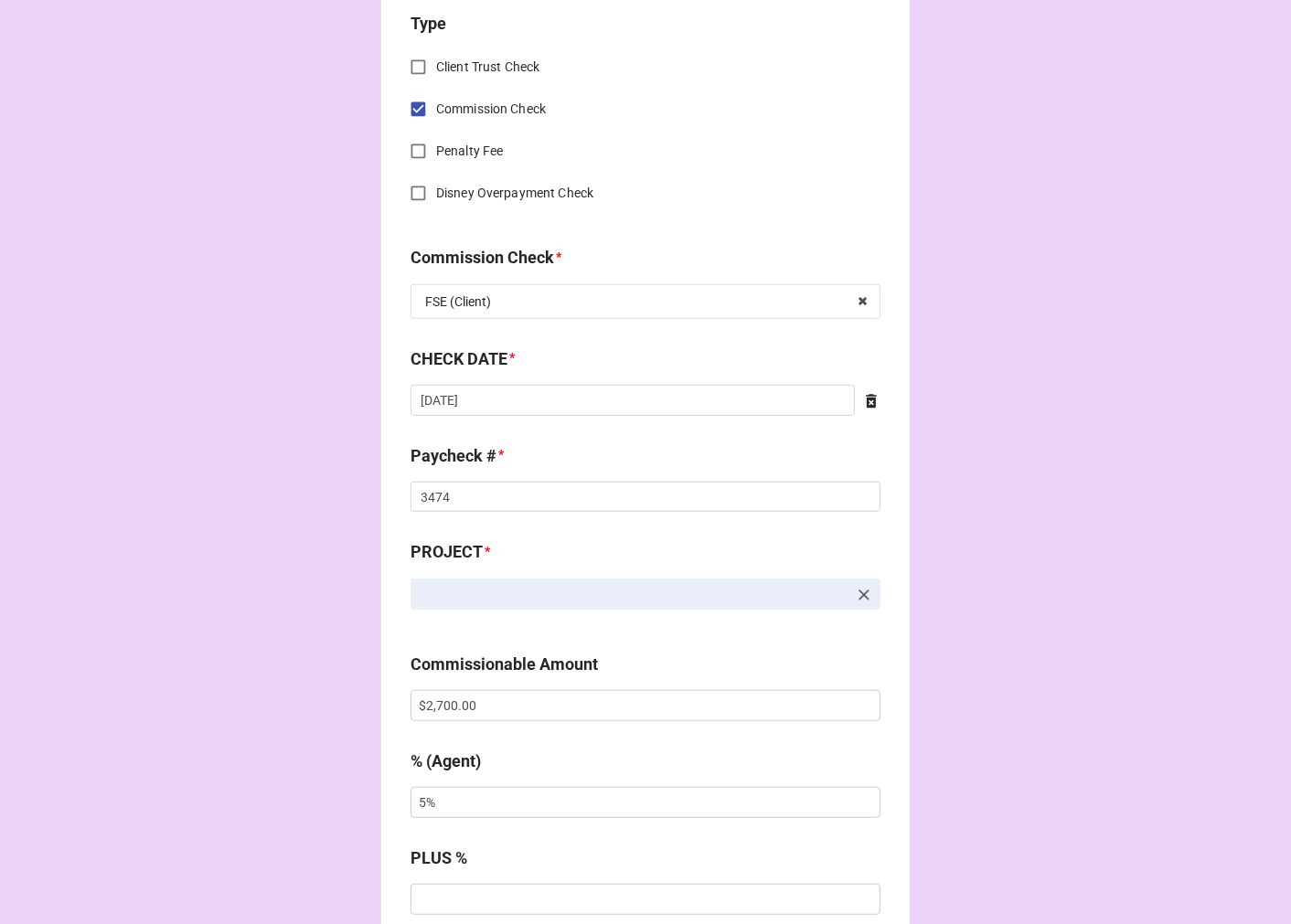
scroll to position [914, 0]
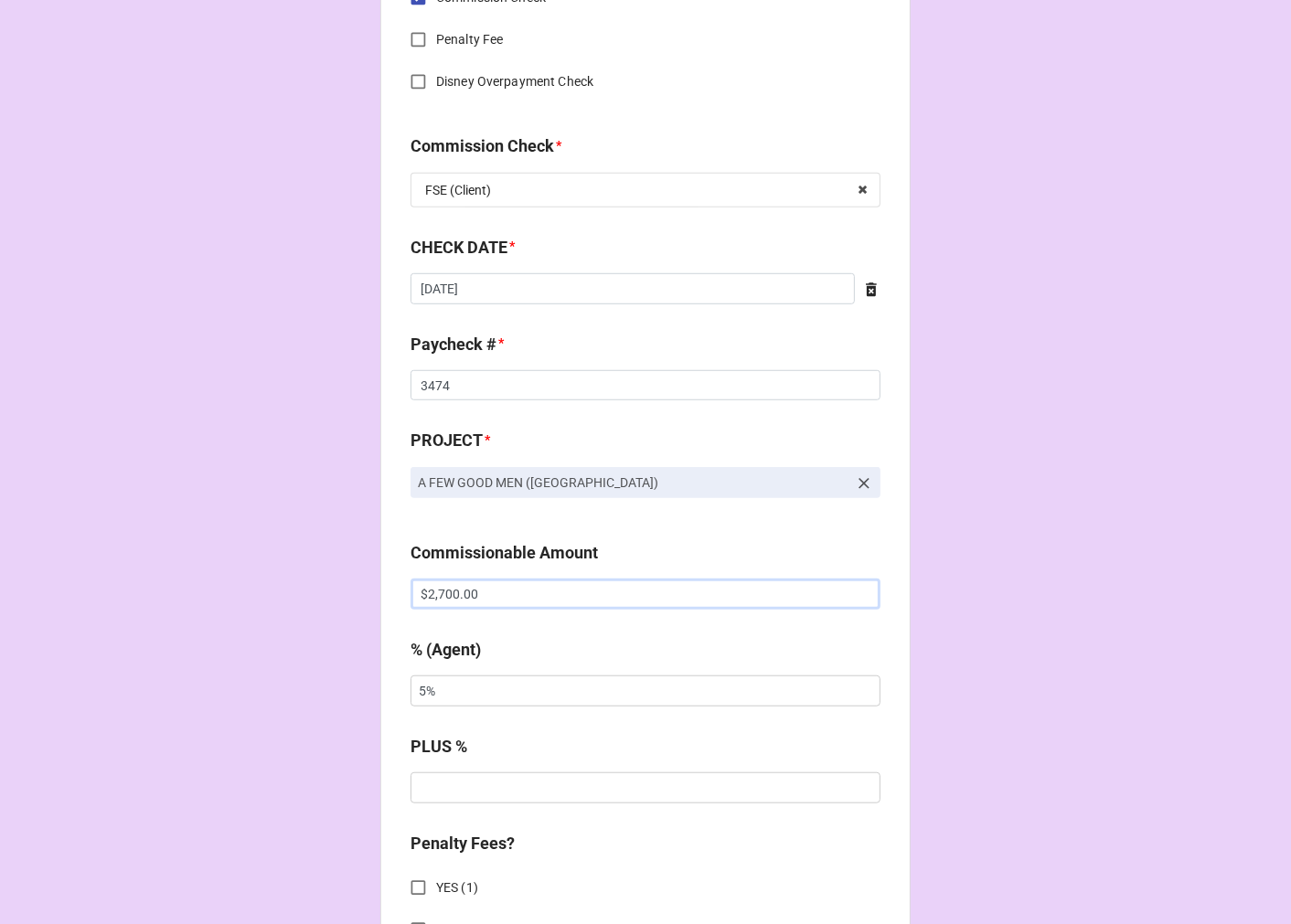
drag, startPoint x: 487, startPoint y: 594, endPoint x: 225, endPoint y: 559, distance: 264.3
click at [260, 565] on div "CHECK PROCESSING FORM Client * [PERSON_NAME] Agent (from Client) [PERSON_NAME] …" at bounding box center [646, 606] width 1291 height 3039
type input "$6,075.00"
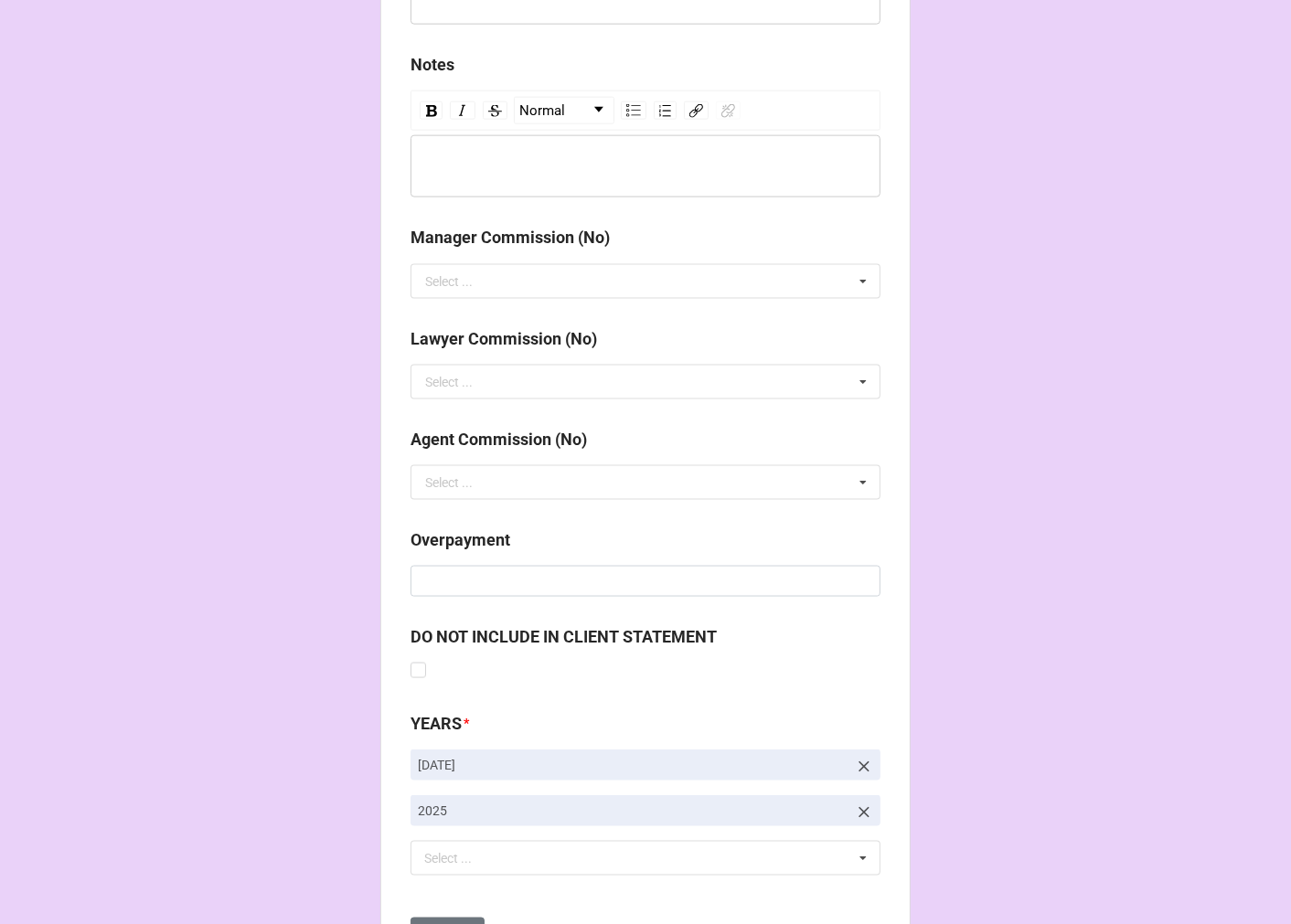
scroll to position [2115, 0]
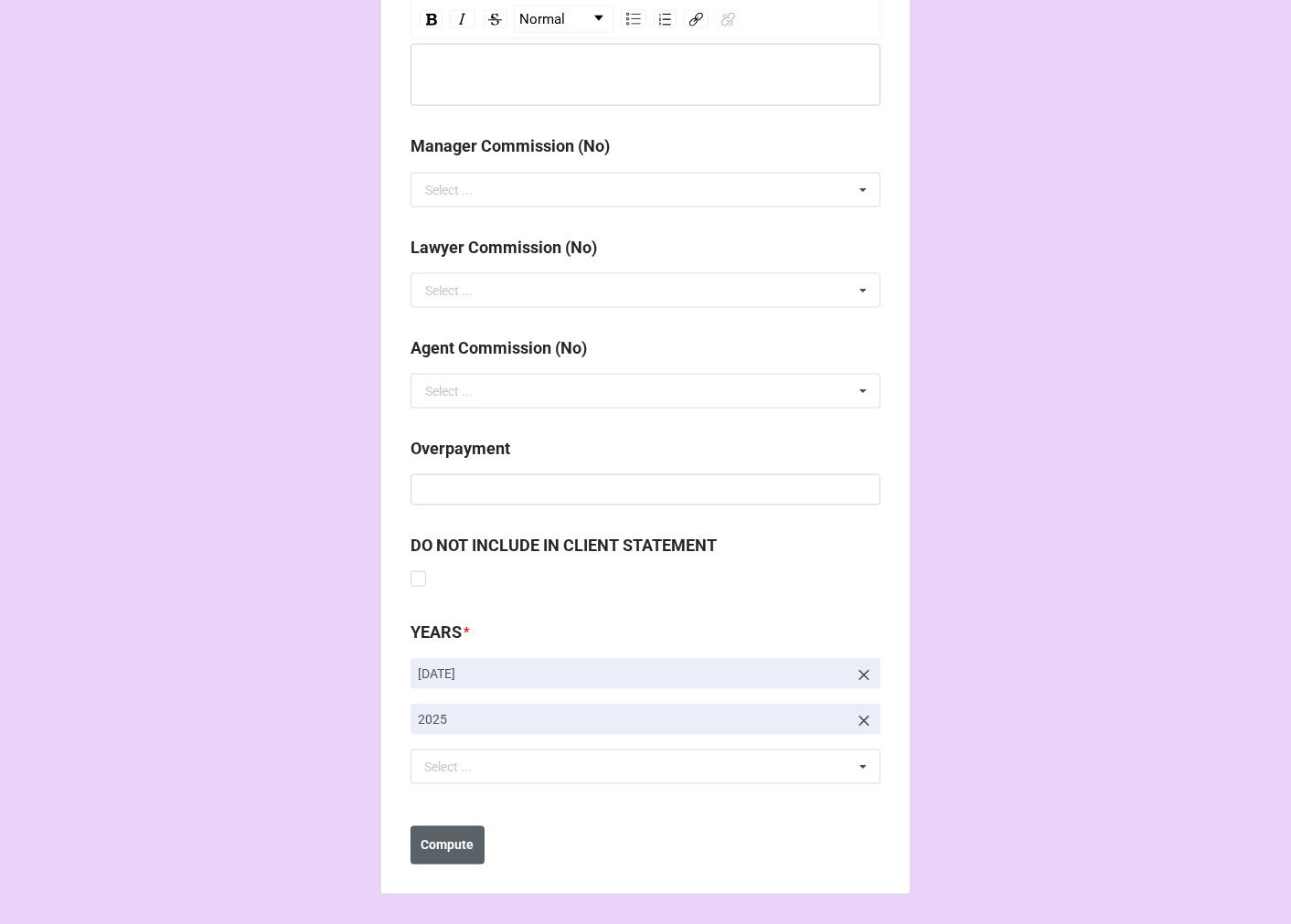
type input "10%"
click at [441, 854] on button "Compute" at bounding box center [448, 845] width 74 height 38
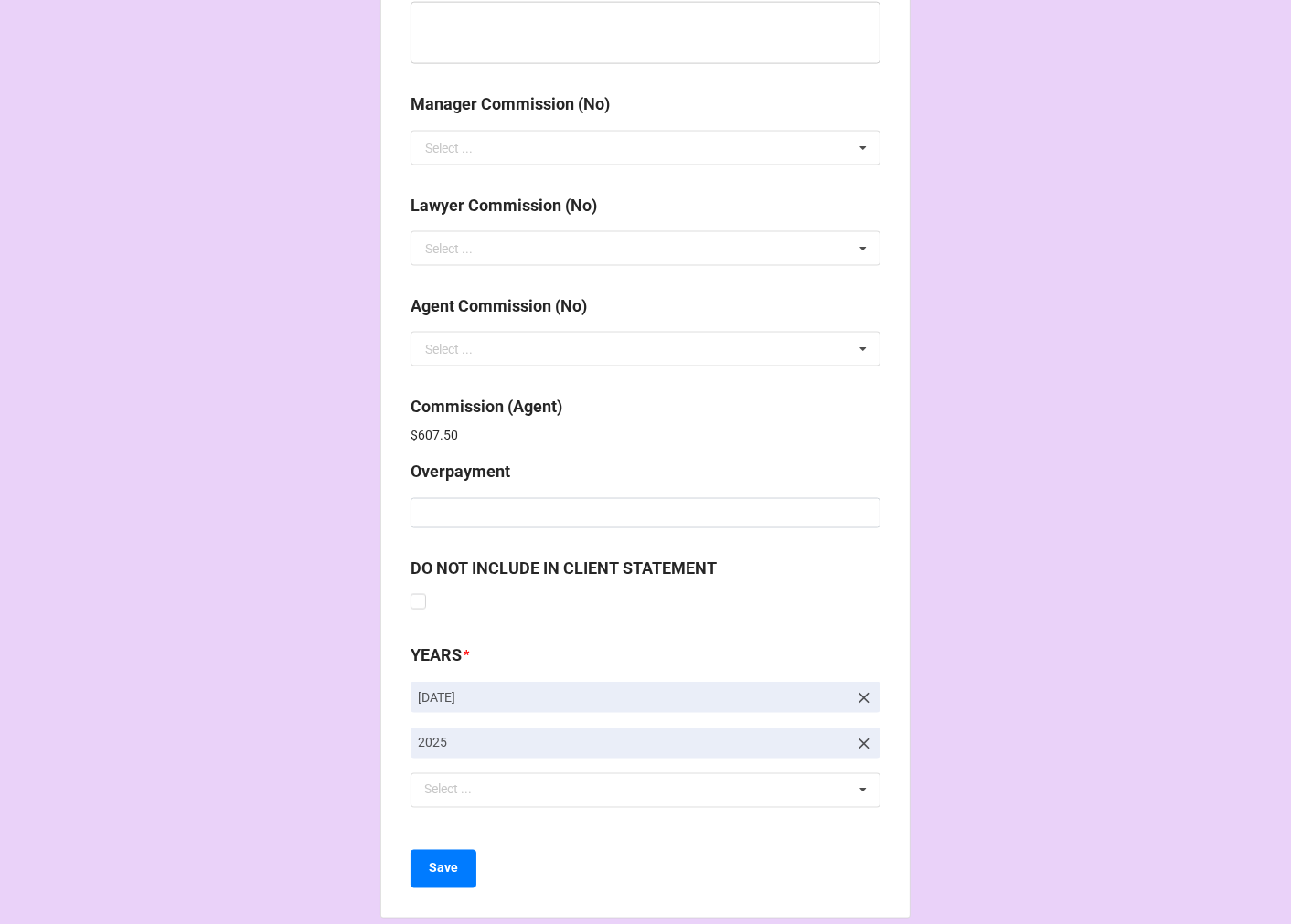
scroll to position [2180, 0]
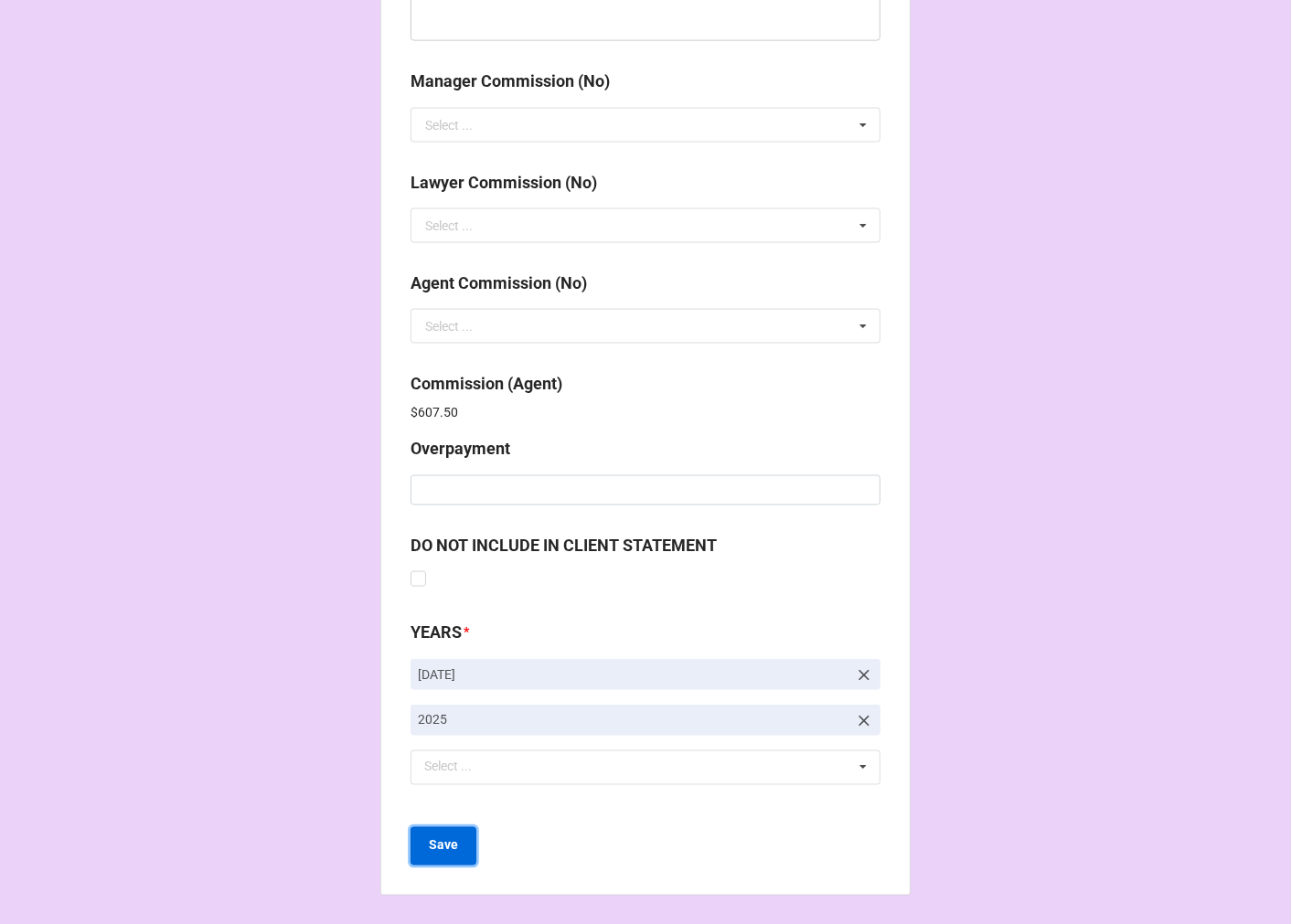
click at [434, 857] on button "Save" at bounding box center [443, 846] width 66 height 38
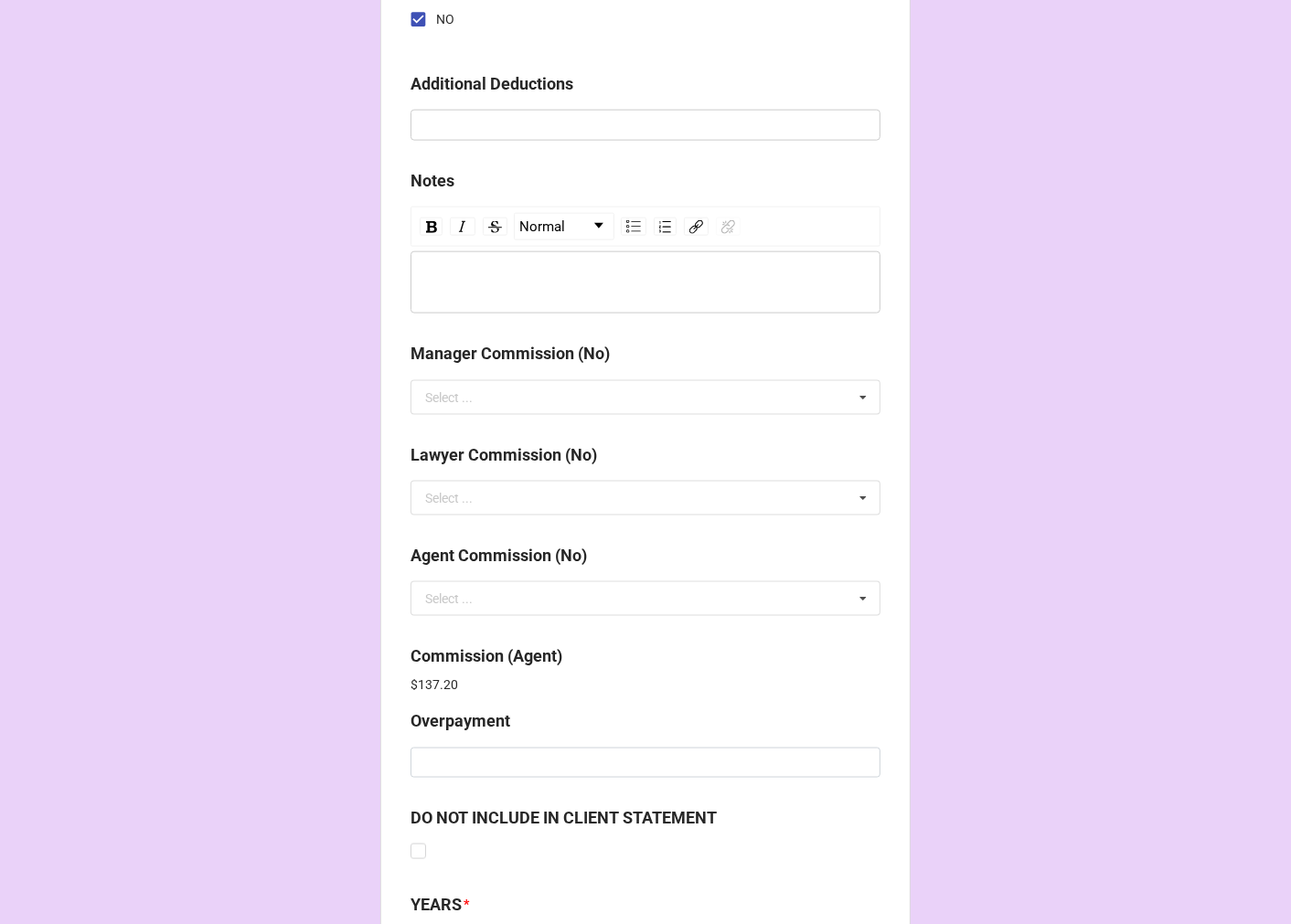
scroll to position [2180, 0]
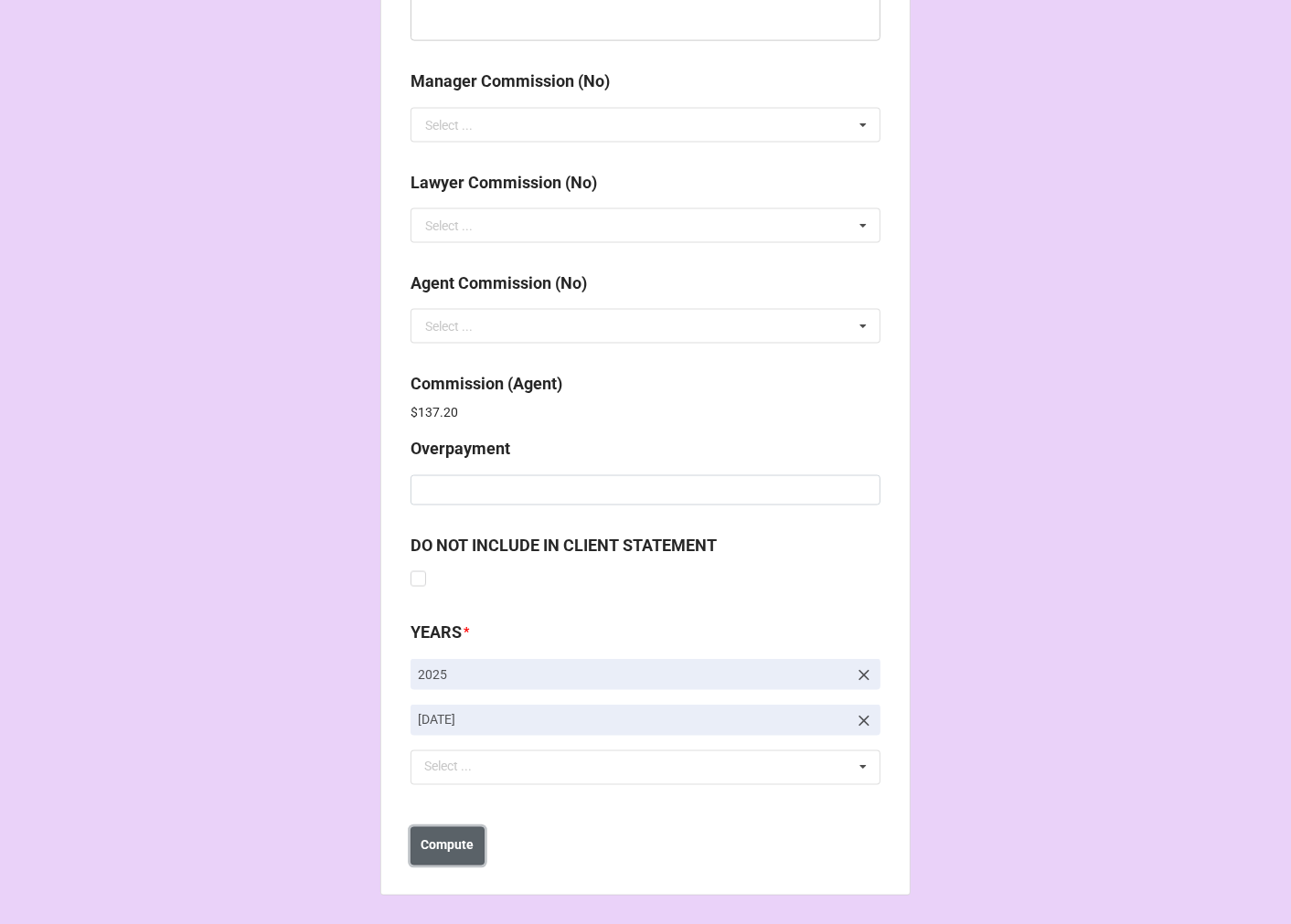
click at [452, 855] on button "Compute" at bounding box center [448, 846] width 74 height 38
click at [450, 853] on b "Save" at bounding box center [443, 846] width 30 height 19
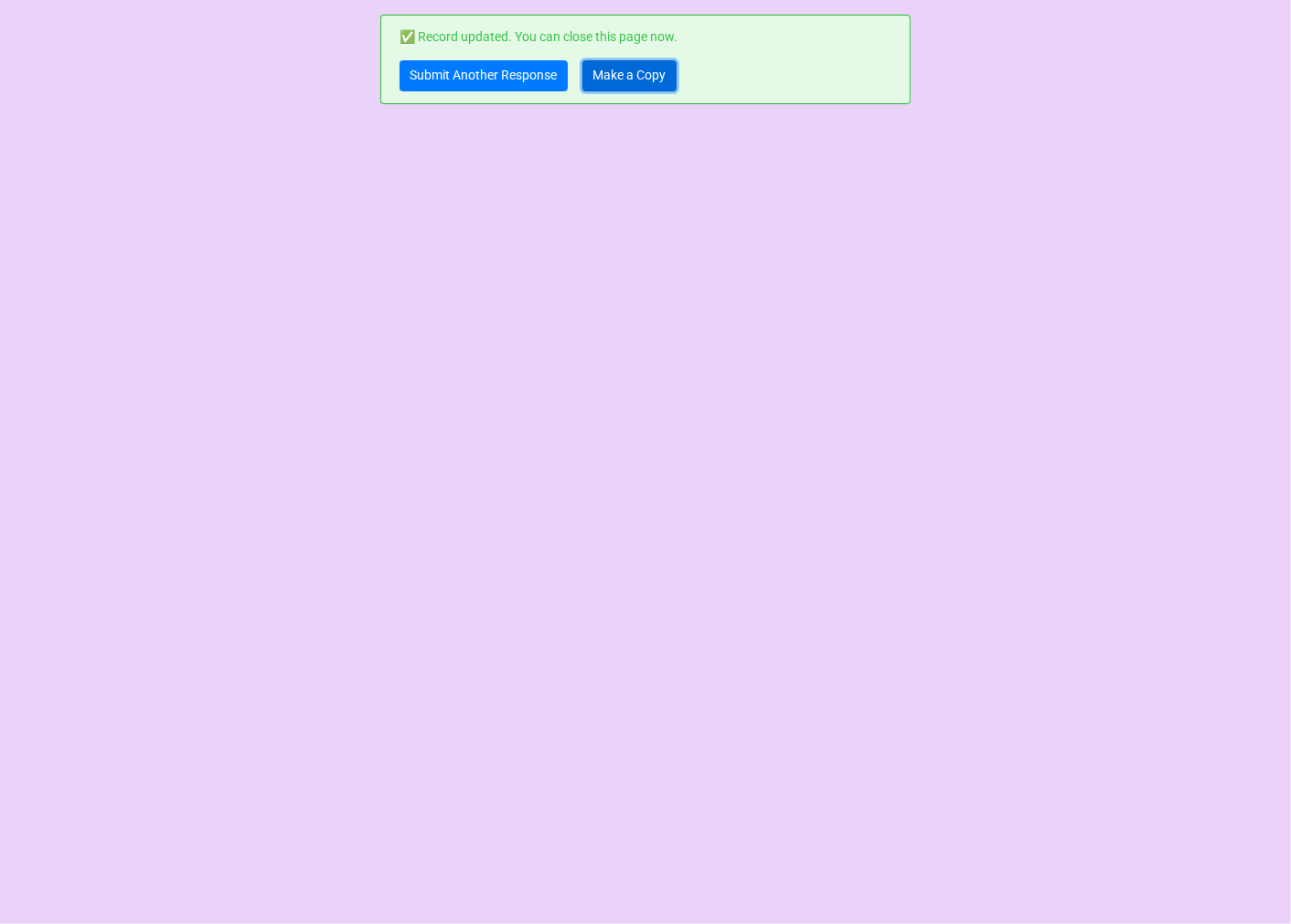
click at [632, 77] on link "Make a Copy" at bounding box center [629, 75] width 95 height 32
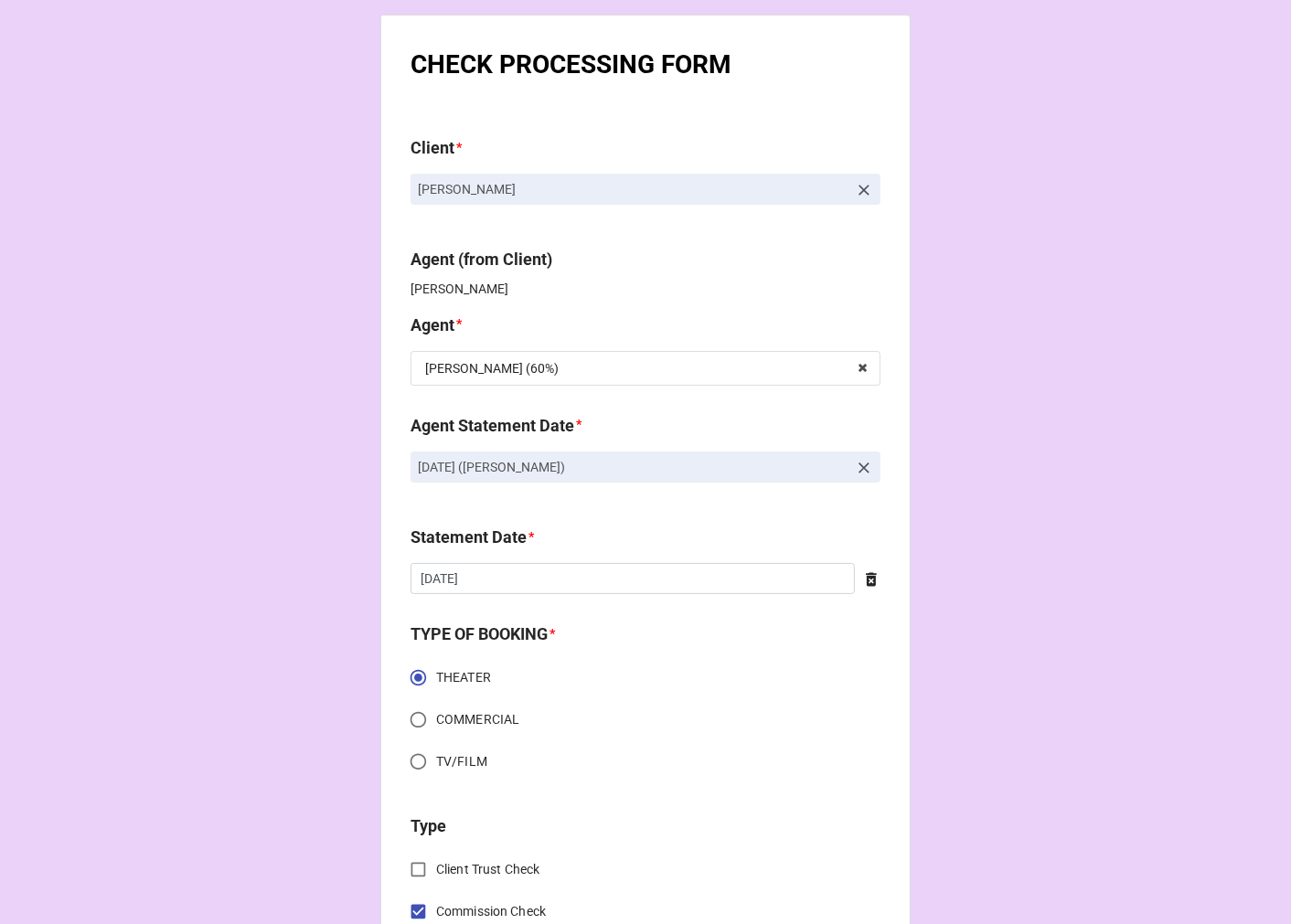
click at [861, 464] on icon at bounding box center [863, 468] width 18 height 18
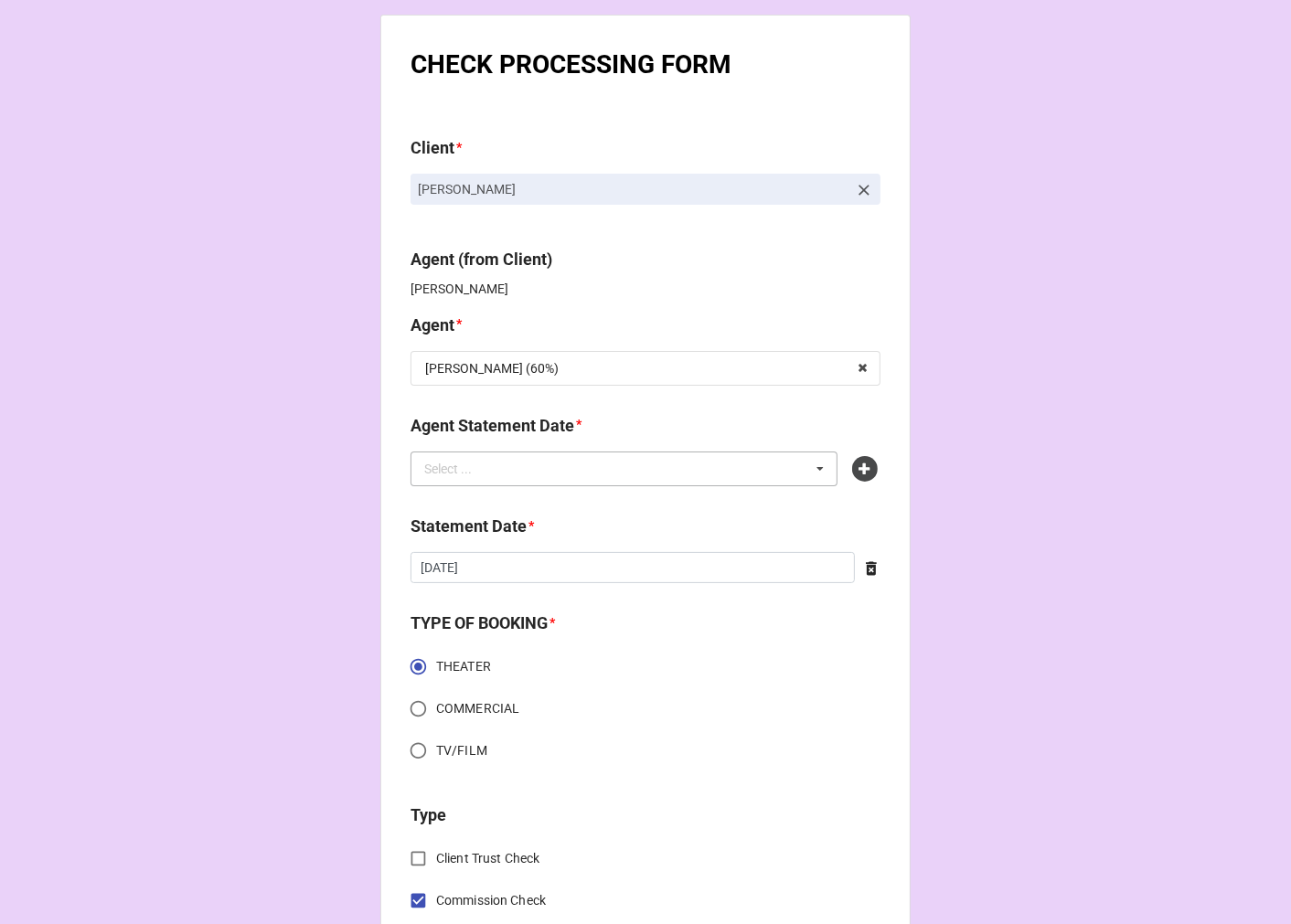
click at [705, 467] on div "Select ... No results found." at bounding box center [624, 469] width 427 height 34
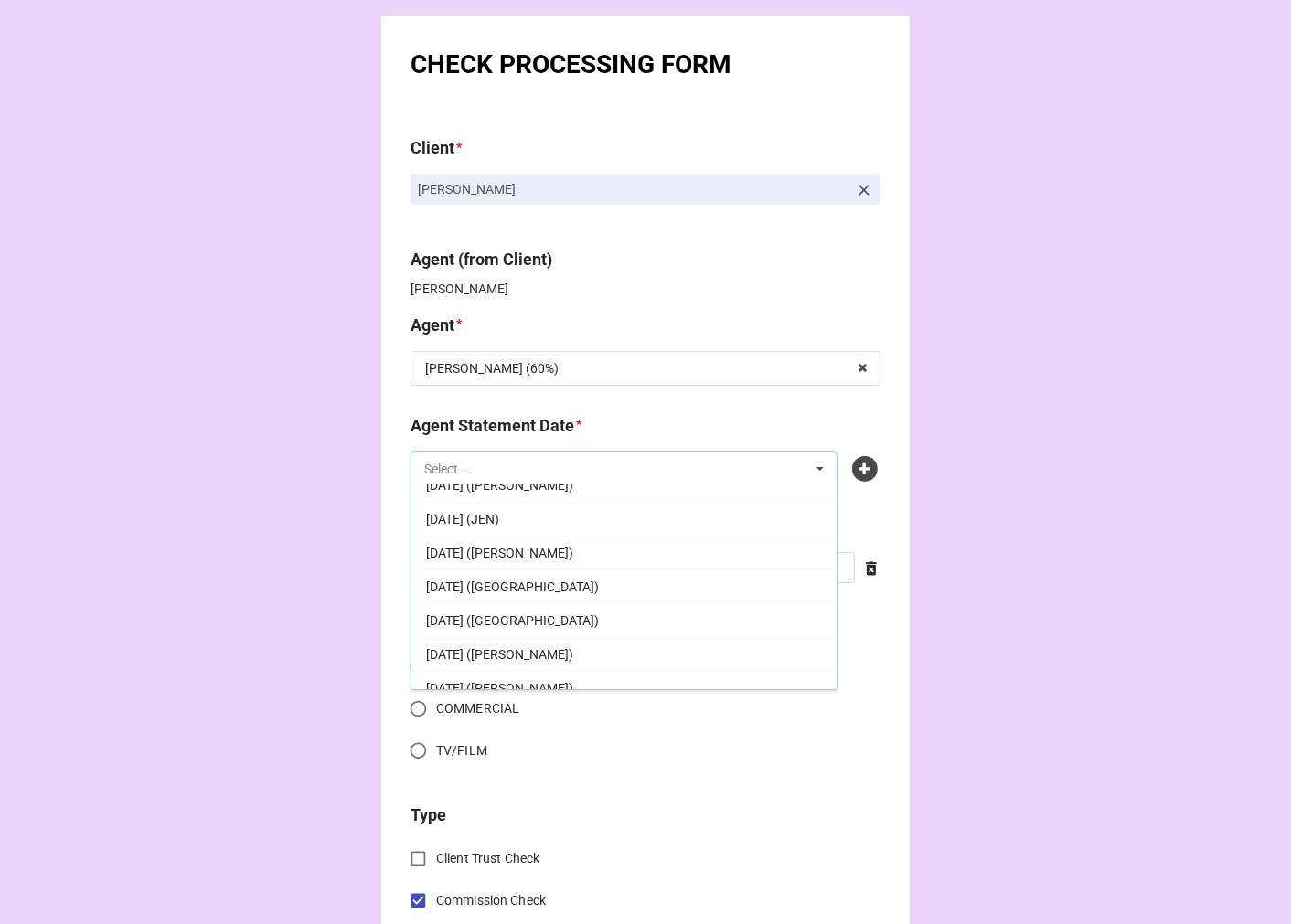
scroll to position [418, 0]
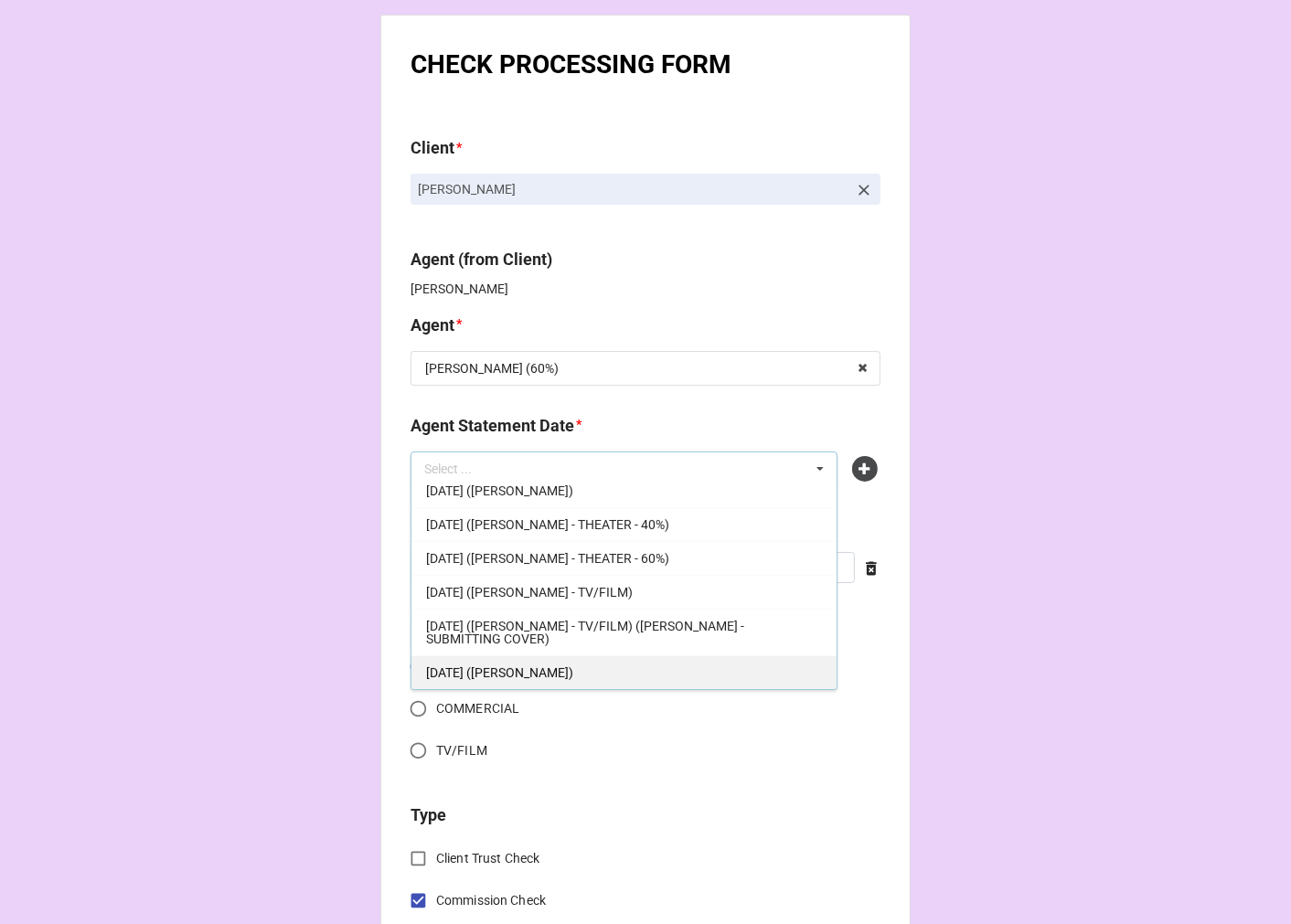
click at [556, 675] on span "SEPTEMBER 19, 2025 (TIERA)" at bounding box center [499, 672] width 147 height 14
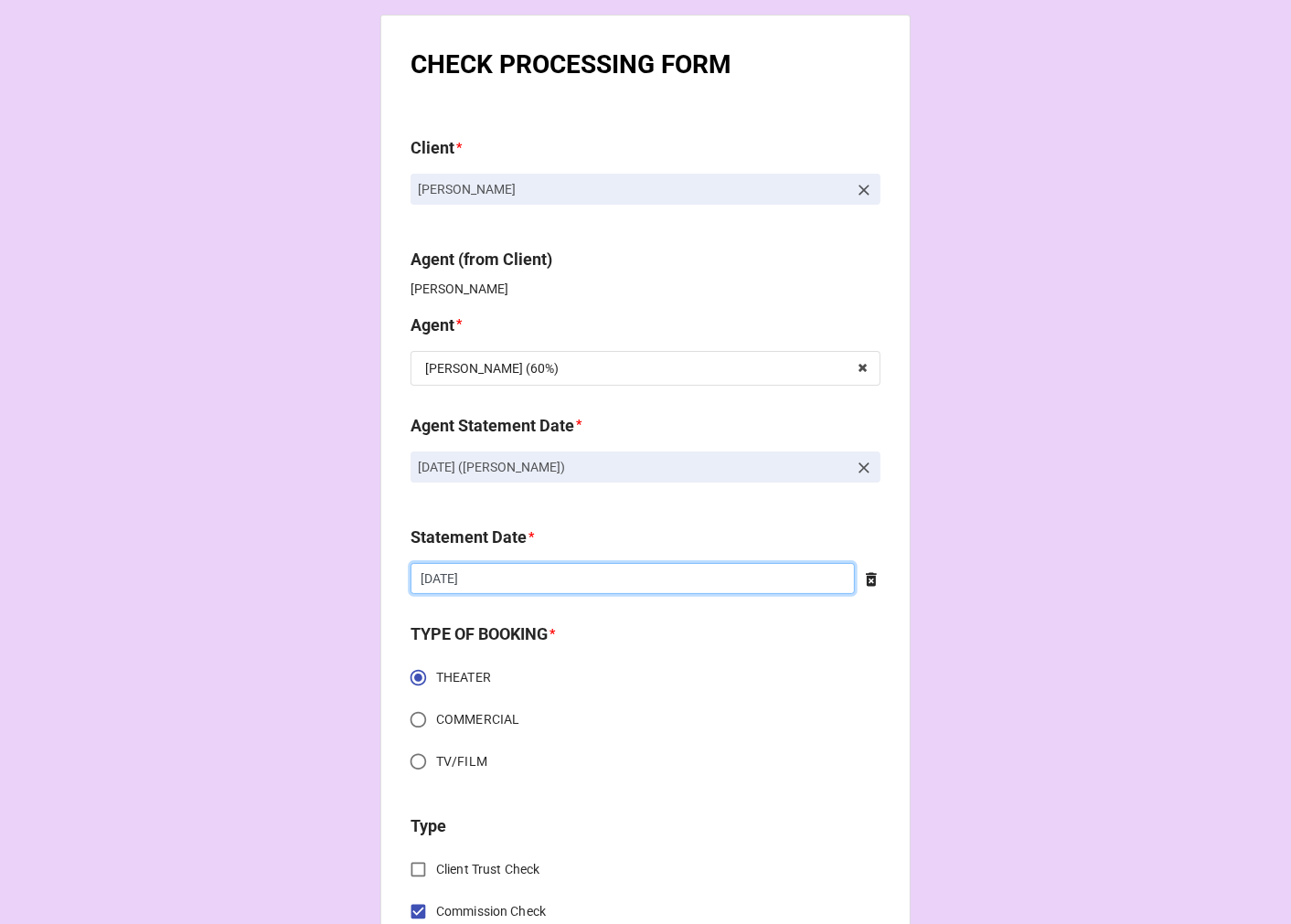
click at [522, 586] on input "9/5/2025" at bounding box center [632, 578] width 444 height 32
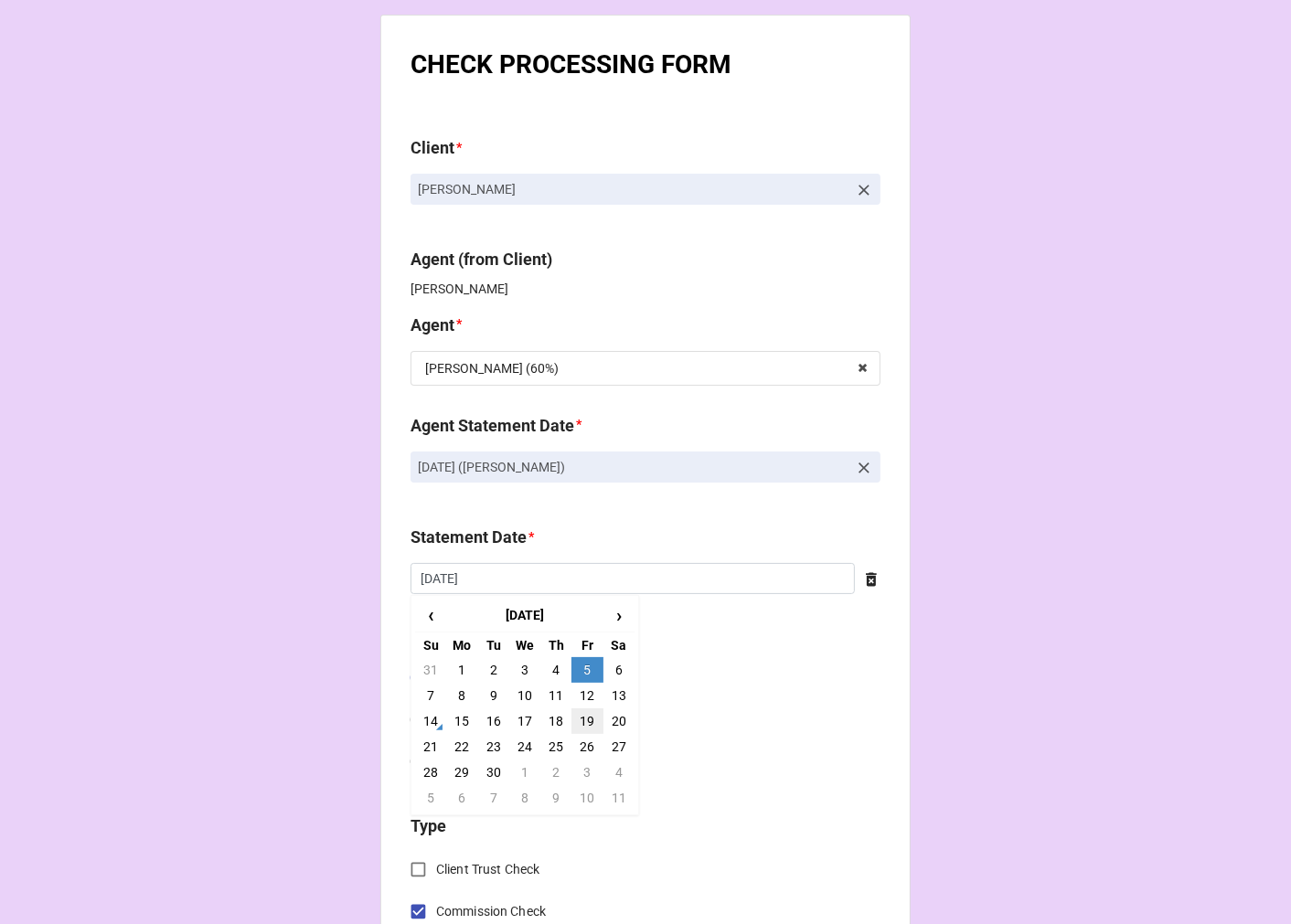
click at [580, 719] on td "19" at bounding box center [586, 721] width 32 height 26
type input "[DATE]"
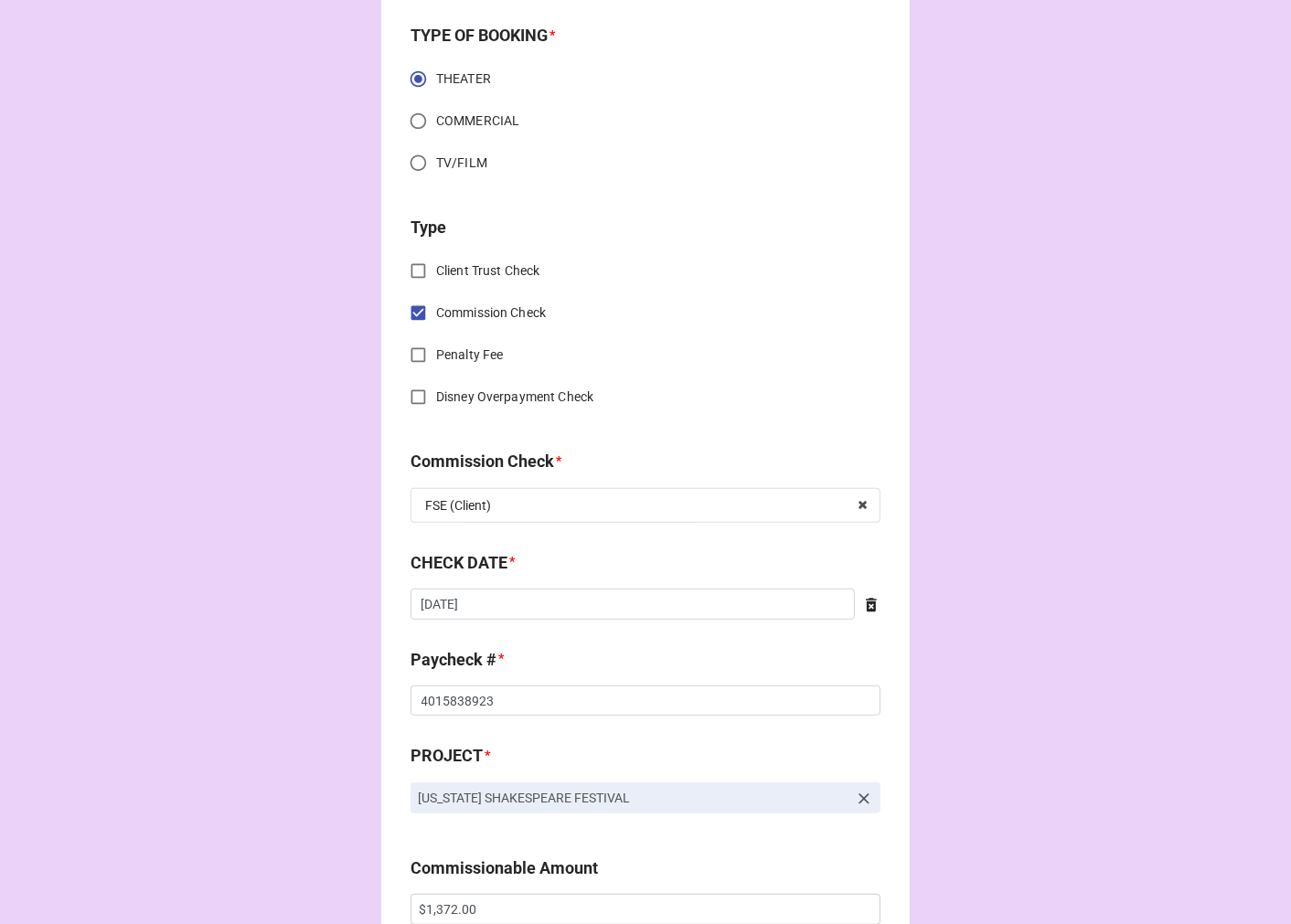
scroll to position [609, 0]
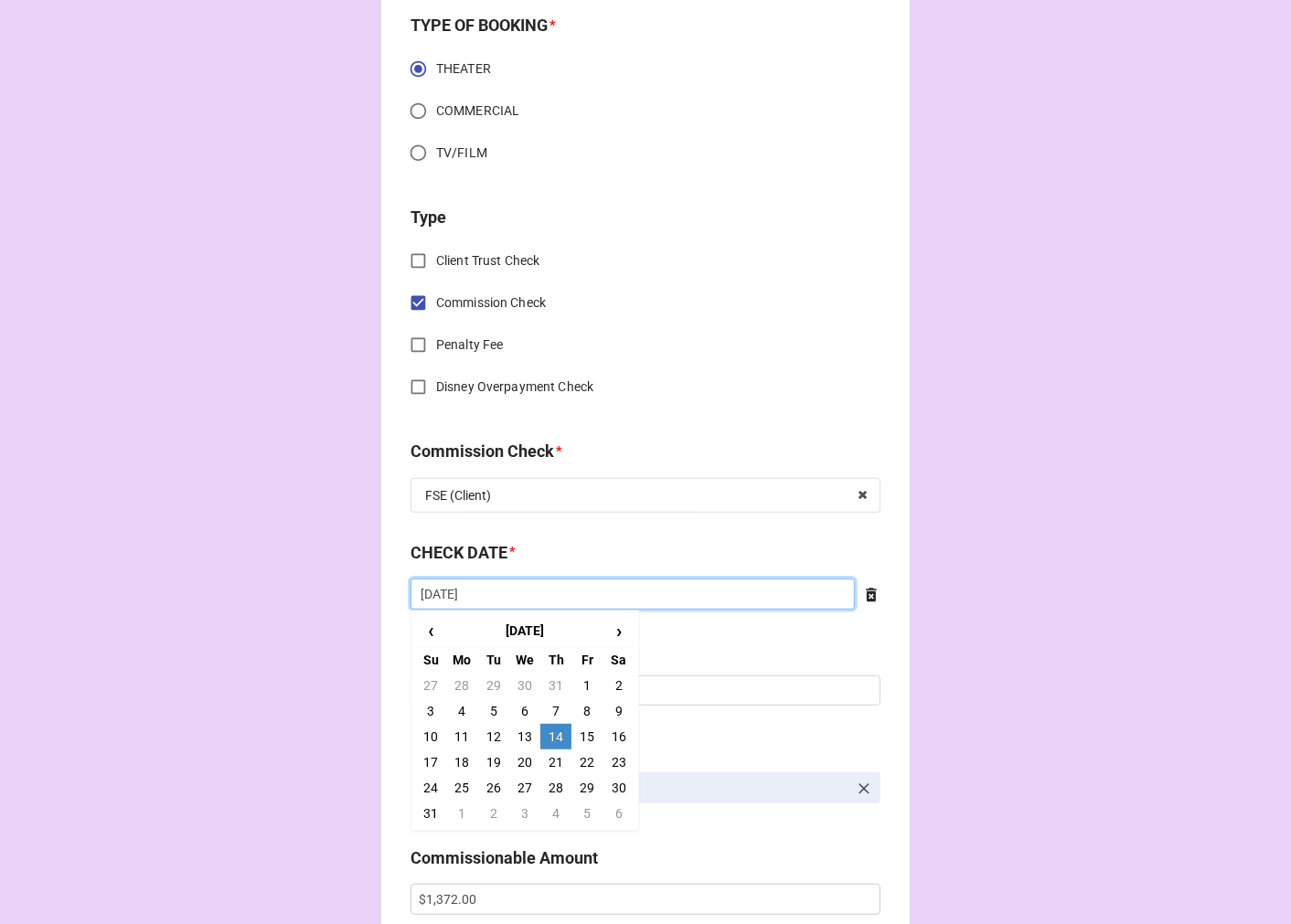
click at [576, 600] on input "8/14/2025" at bounding box center [632, 594] width 444 height 32
drag, startPoint x: 459, startPoint y: 762, endPoint x: 461, endPoint y: 741, distance: 21.1
click at [459, 757] on td "18" at bounding box center [461, 762] width 32 height 26
type input "8/18/2025"
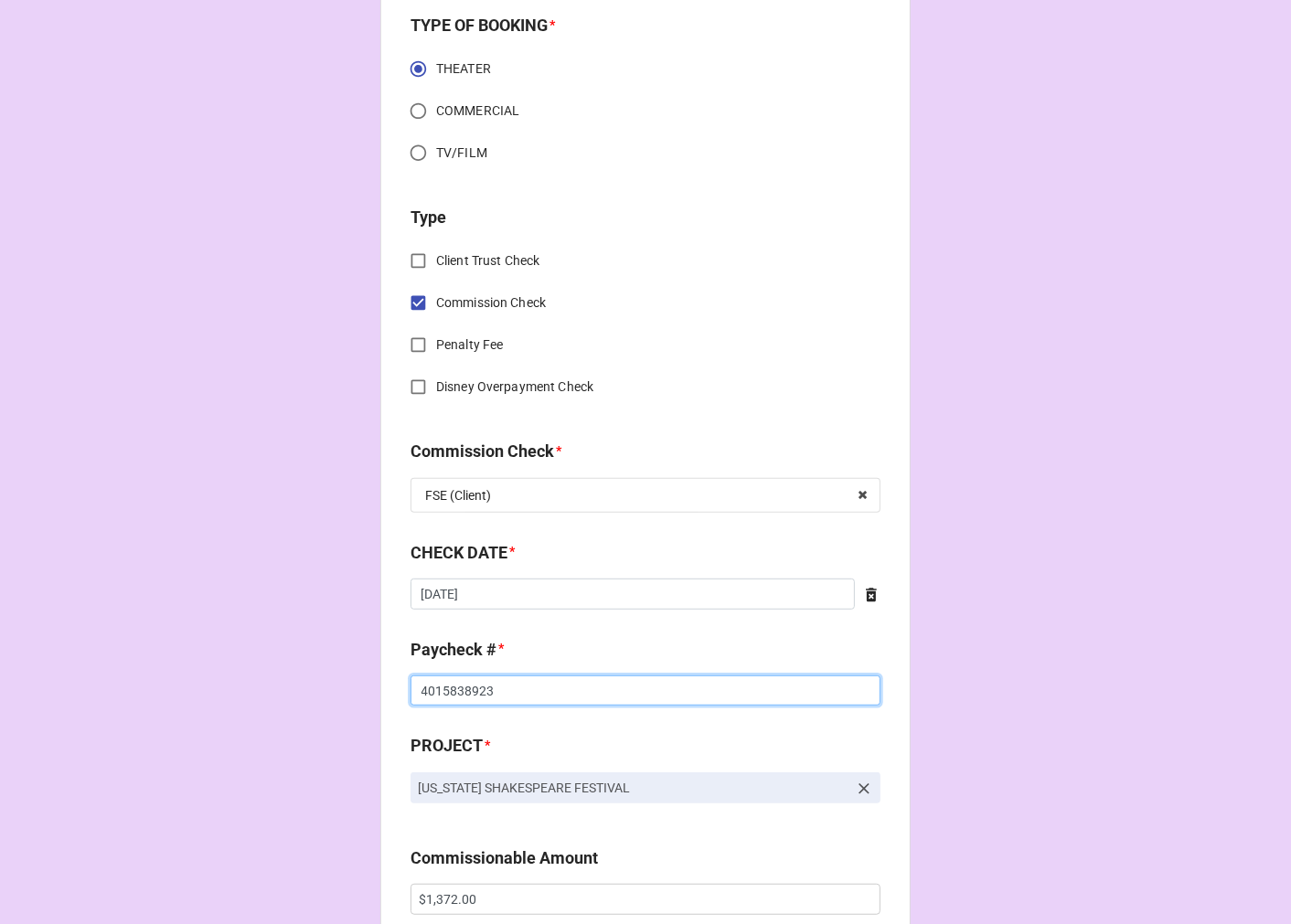
click at [446, 685] on input "4015838923" at bounding box center [646, 691] width 470 height 32
drag, startPoint x: 446, startPoint y: 685, endPoint x: 640, endPoint y: 668, distance: 194.7
click at [445, 685] on input "4015838923" at bounding box center [646, 691] width 470 height 32
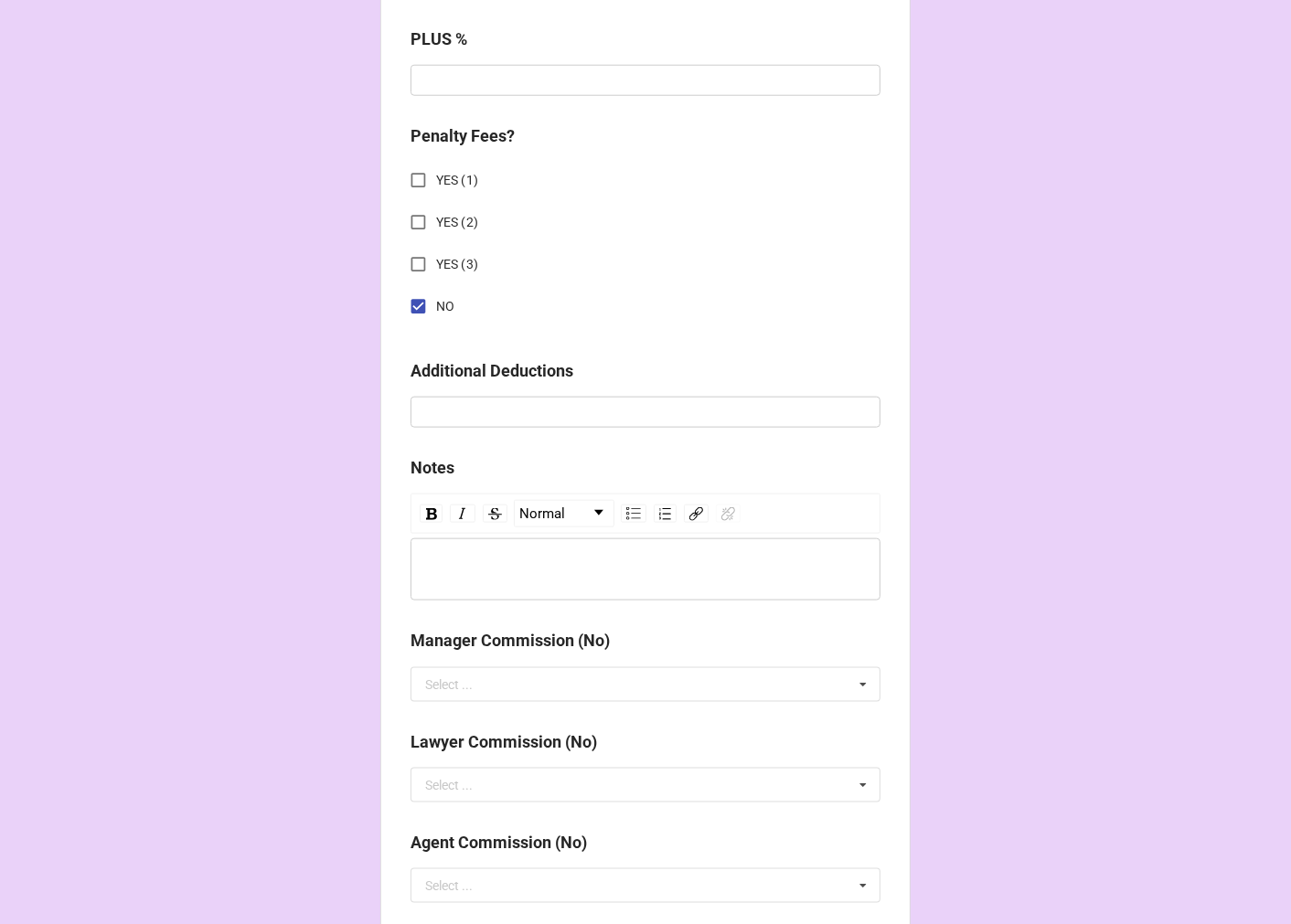
scroll to position [2115, 0]
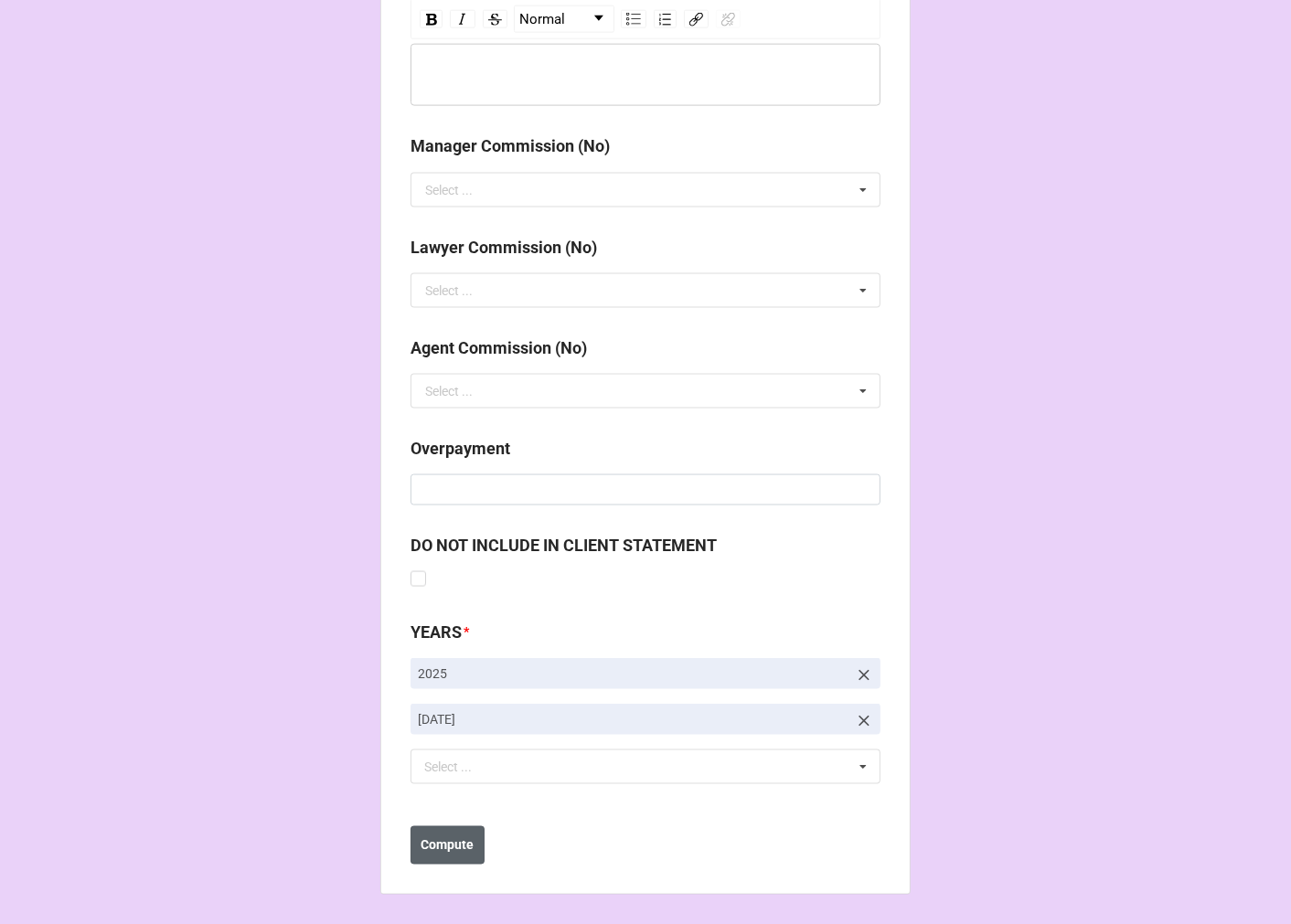
type input "4022197568"
click at [435, 841] on b "Compute" at bounding box center [448, 846] width 53 height 19
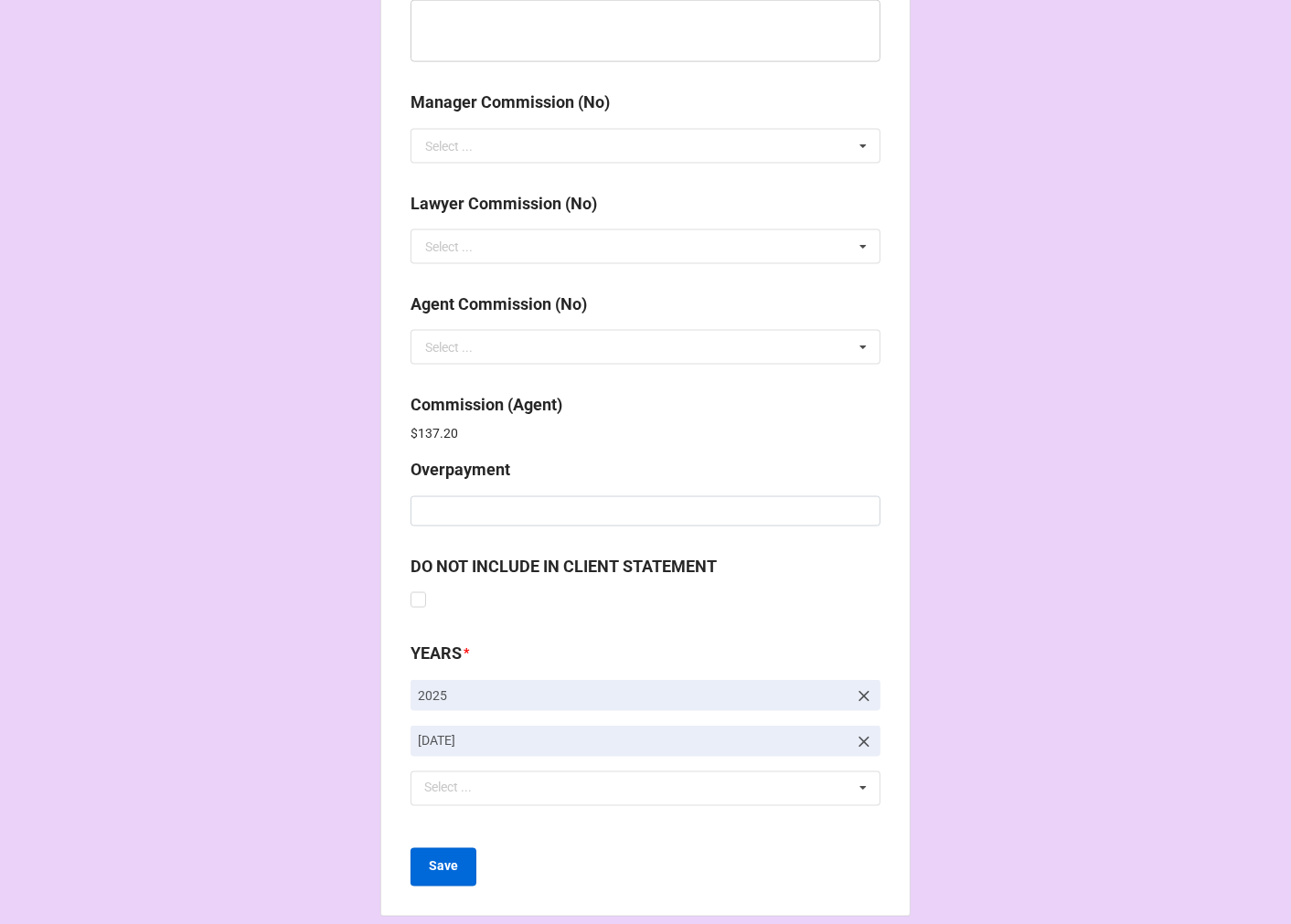
scroll to position [2180, 0]
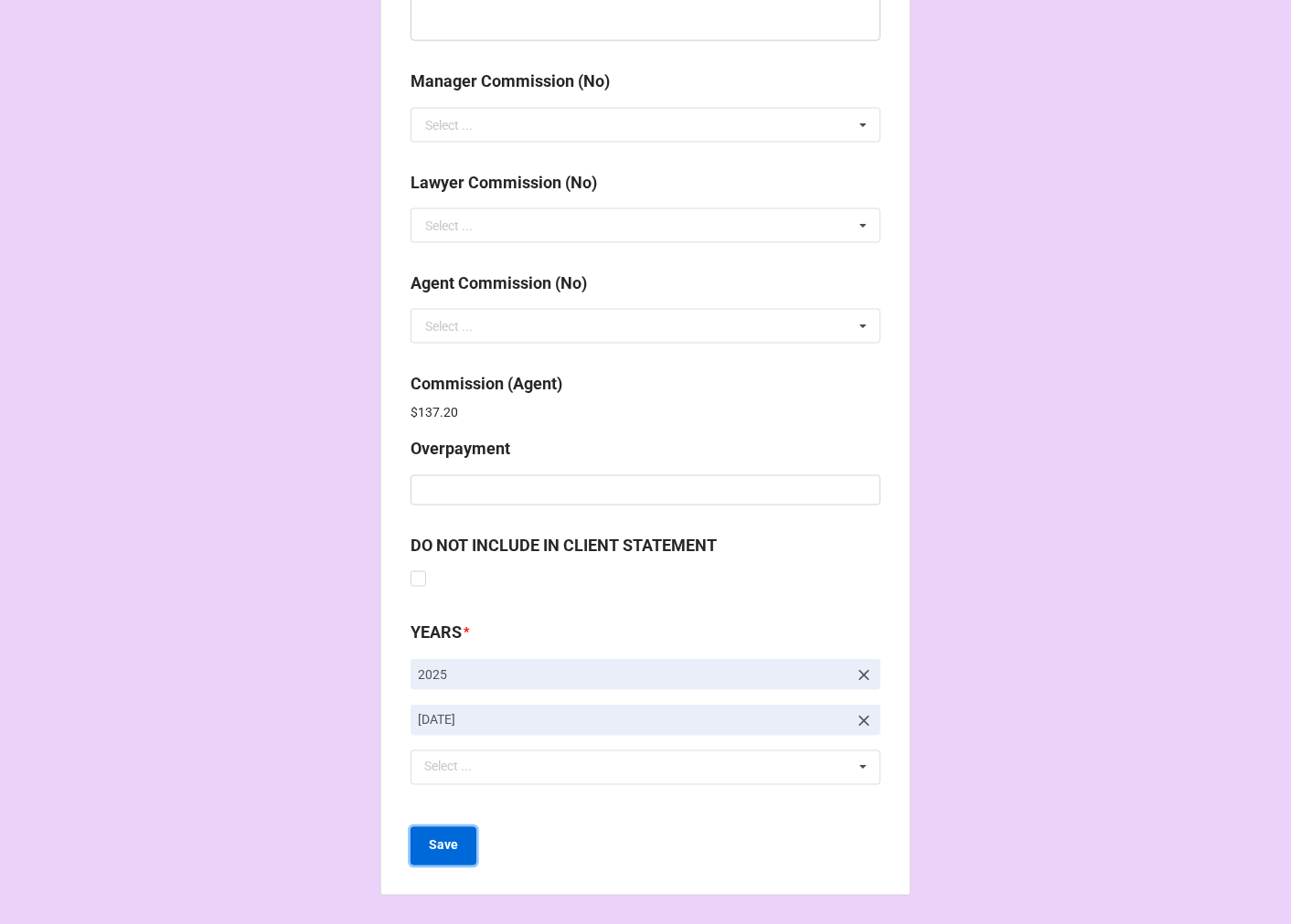
click at [445, 846] on b "Save" at bounding box center [443, 846] width 30 height 19
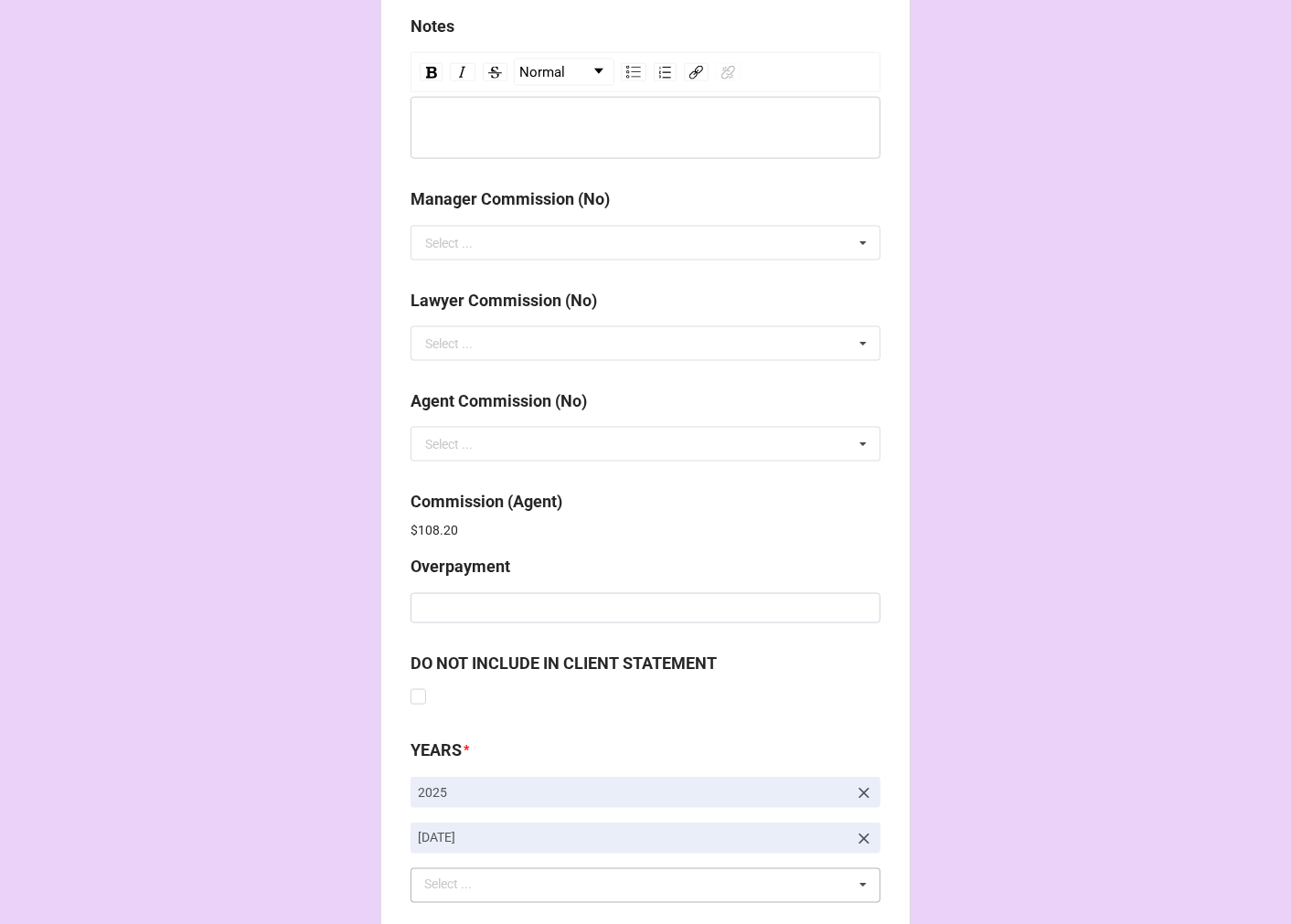
scroll to position [2180, 0]
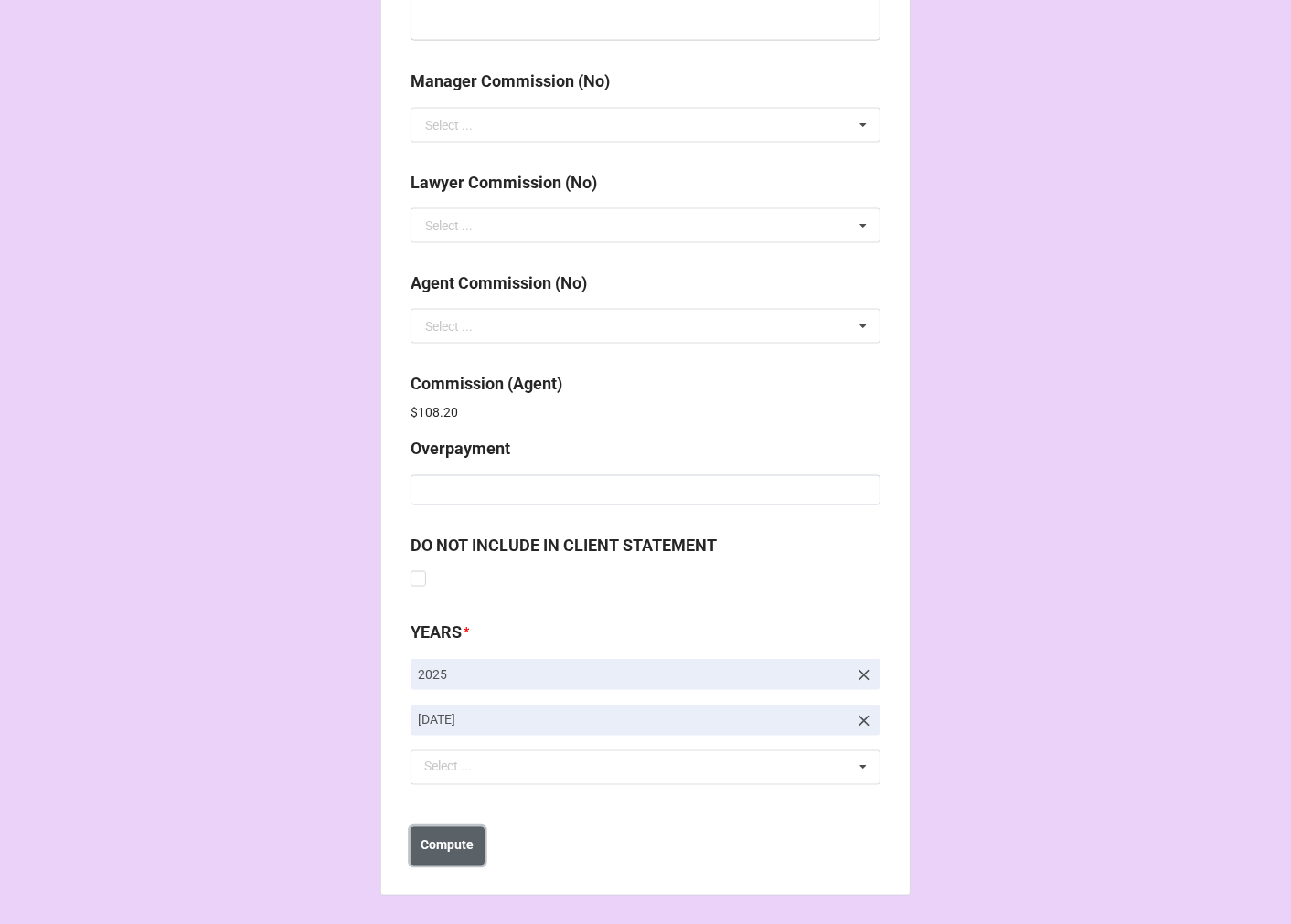
click at [459, 845] on b "Compute" at bounding box center [448, 846] width 53 height 19
click at [443, 850] on b "Save" at bounding box center [443, 846] width 30 height 19
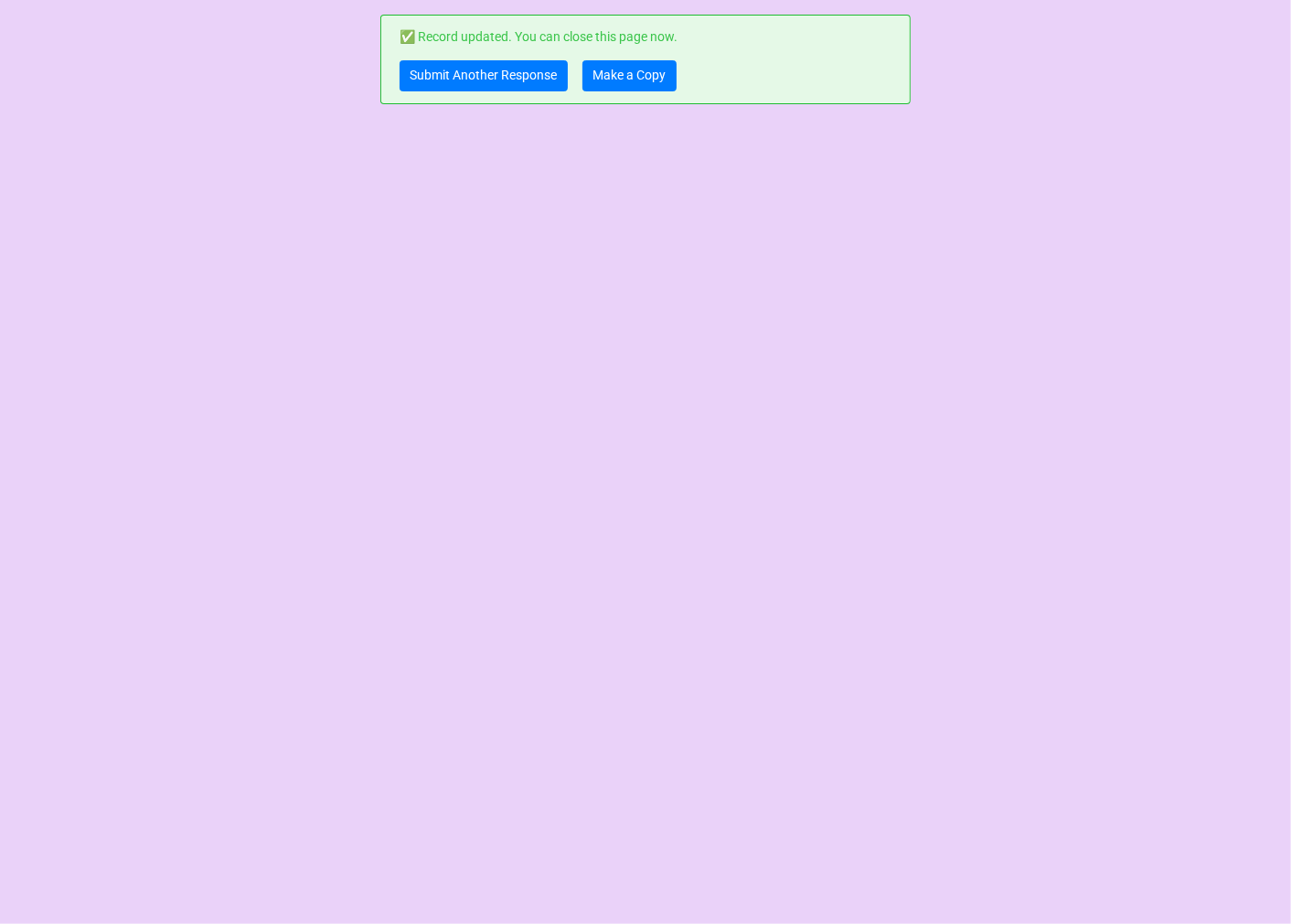
scroll to position [0, 0]
click at [600, 77] on link "Make a Copy" at bounding box center [629, 75] width 95 height 32
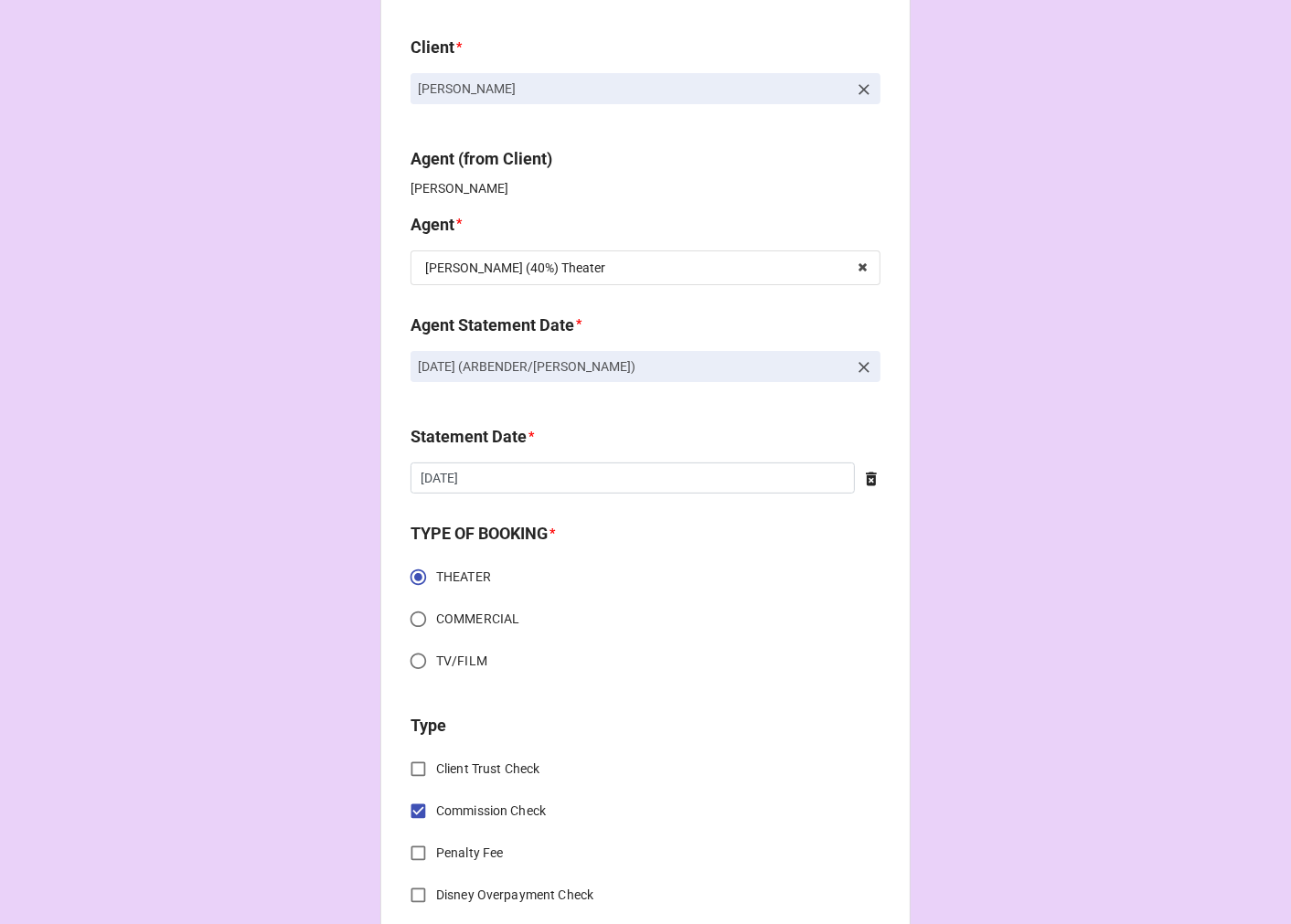
scroll to position [101, 0]
click at [858, 366] on icon at bounding box center [863, 366] width 11 height 10
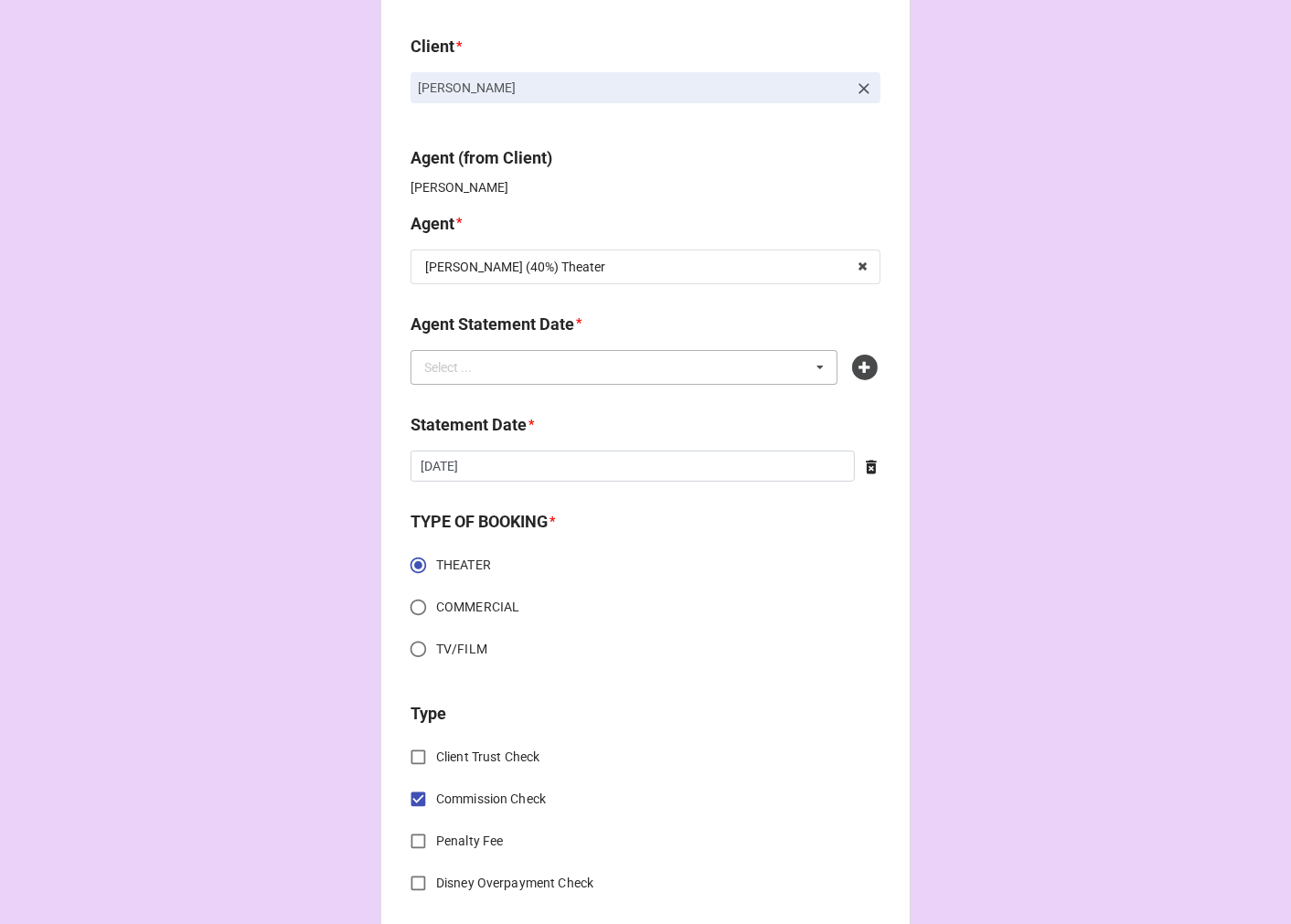
click at [688, 364] on div "Select ... No results found." at bounding box center [624, 368] width 427 height 34
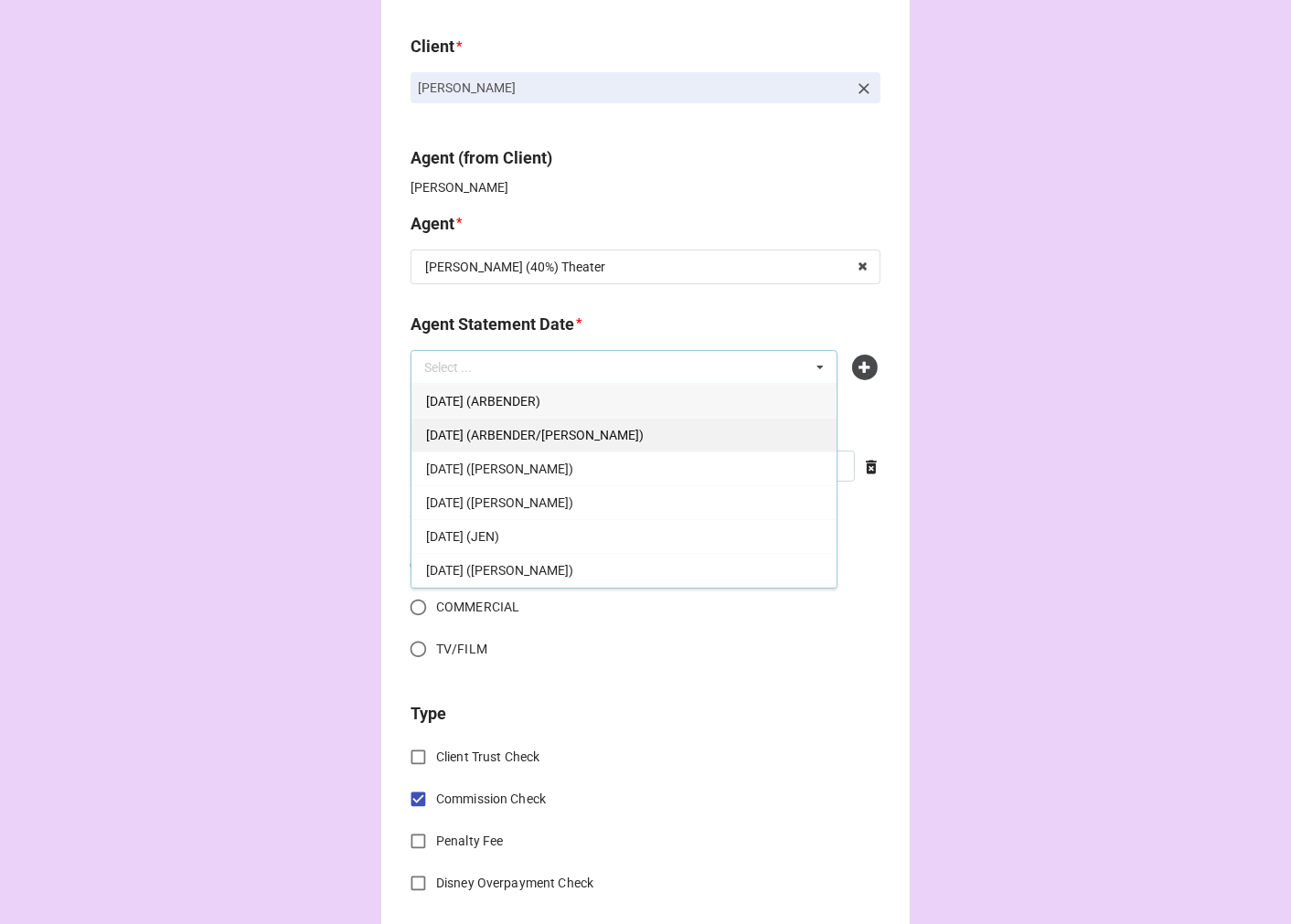
click at [577, 431] on span "[DATE] (ARBENDER/[PERSON_NAME])" at bounding box center [535, 434] width 218 height 14
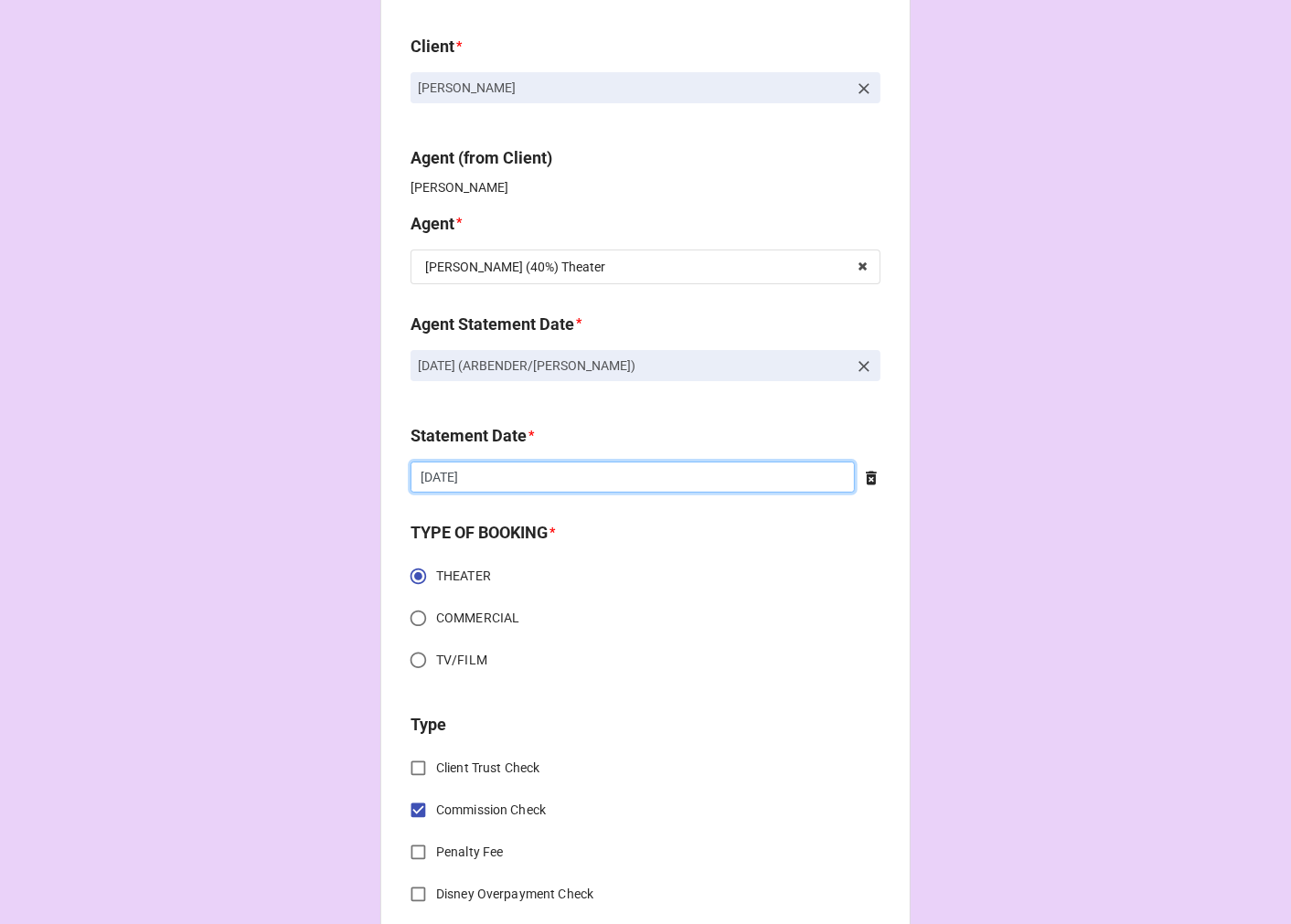
click at [512, 478] on input "[DATE]" at bounding box center [632, 476] width 444 height 32
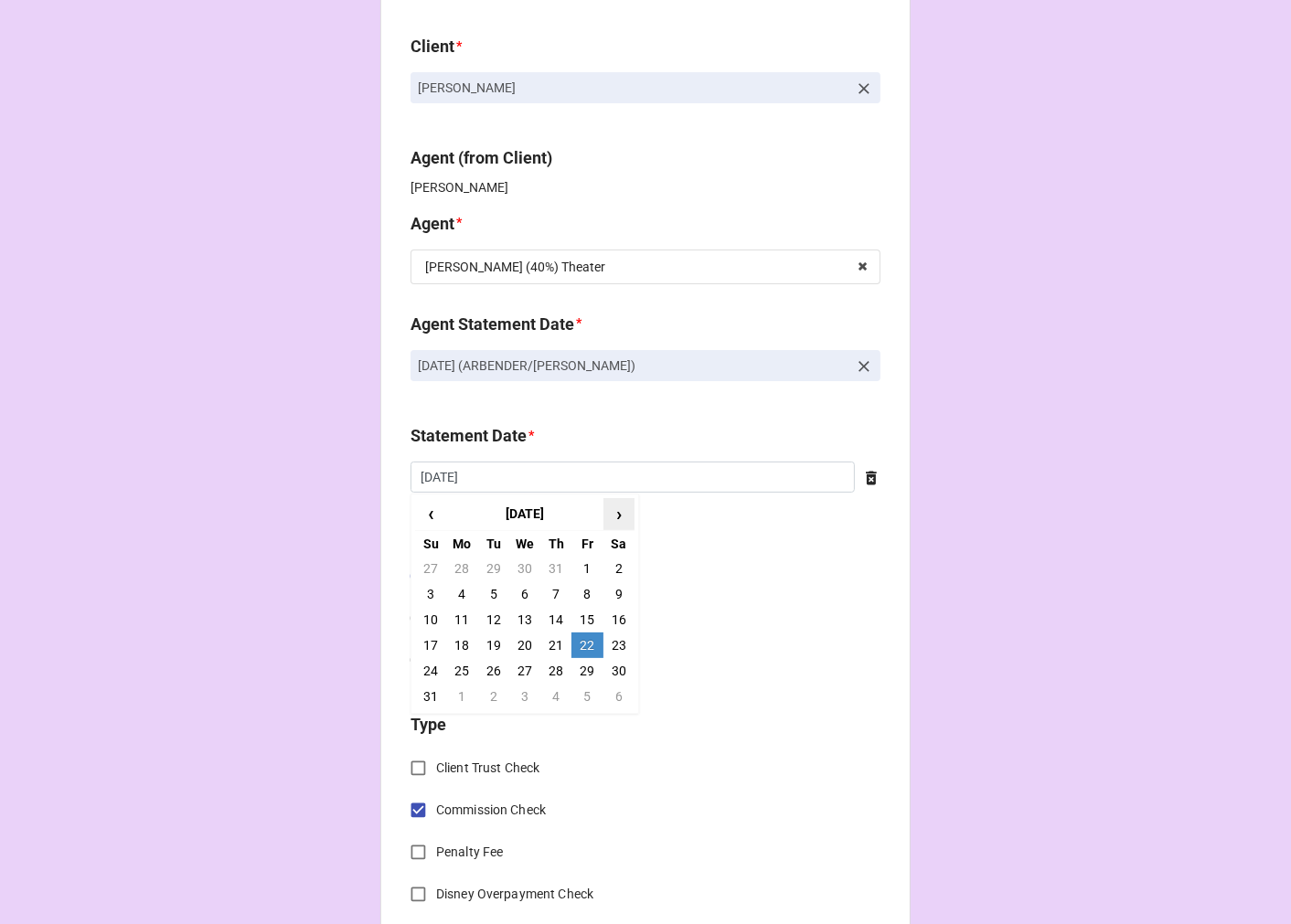
click at [611, 513] on span "›" at bounding box center [619, 514] width 30 height 31
click at [585, 615] on td "19" at bounding box center [586, 620] width 32 height 26
type input "[DATE]"
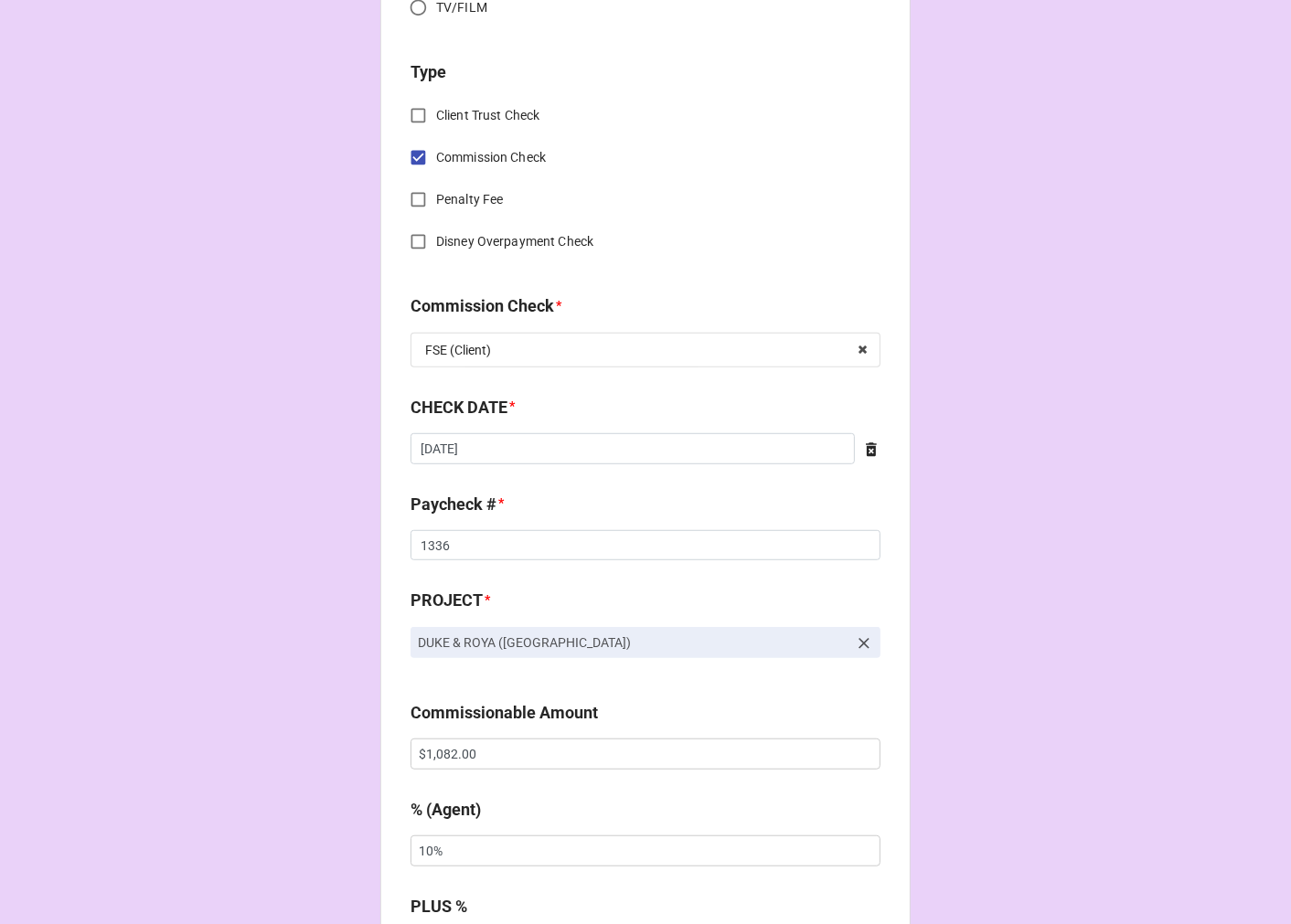
scroll to position [811, 0]
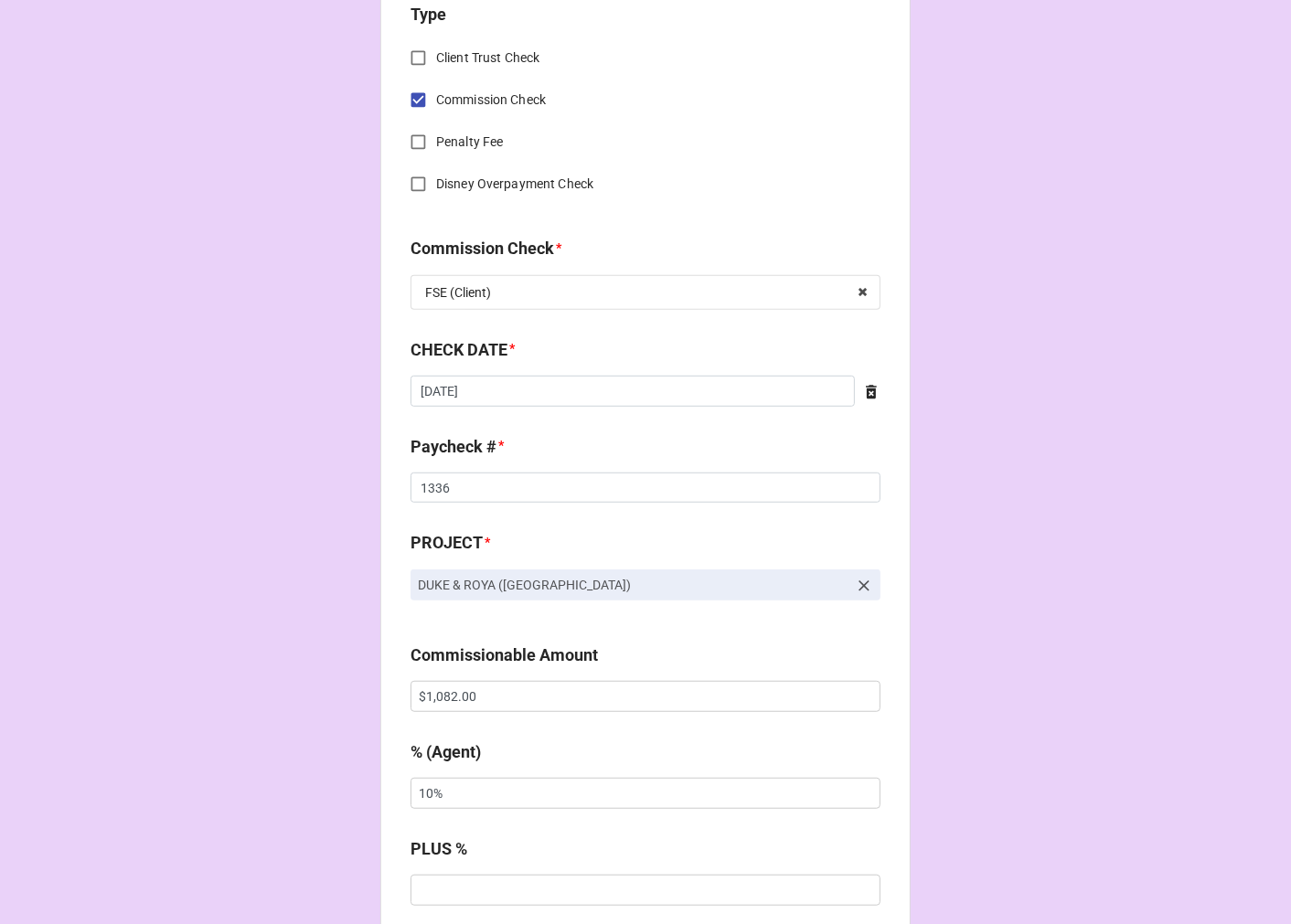
click at [867, 395] on icon at bounding box center [871, 391] width 11 height 13
click at [728, 395] on input "text" at bounding box center [646, 390] width 470 height 32
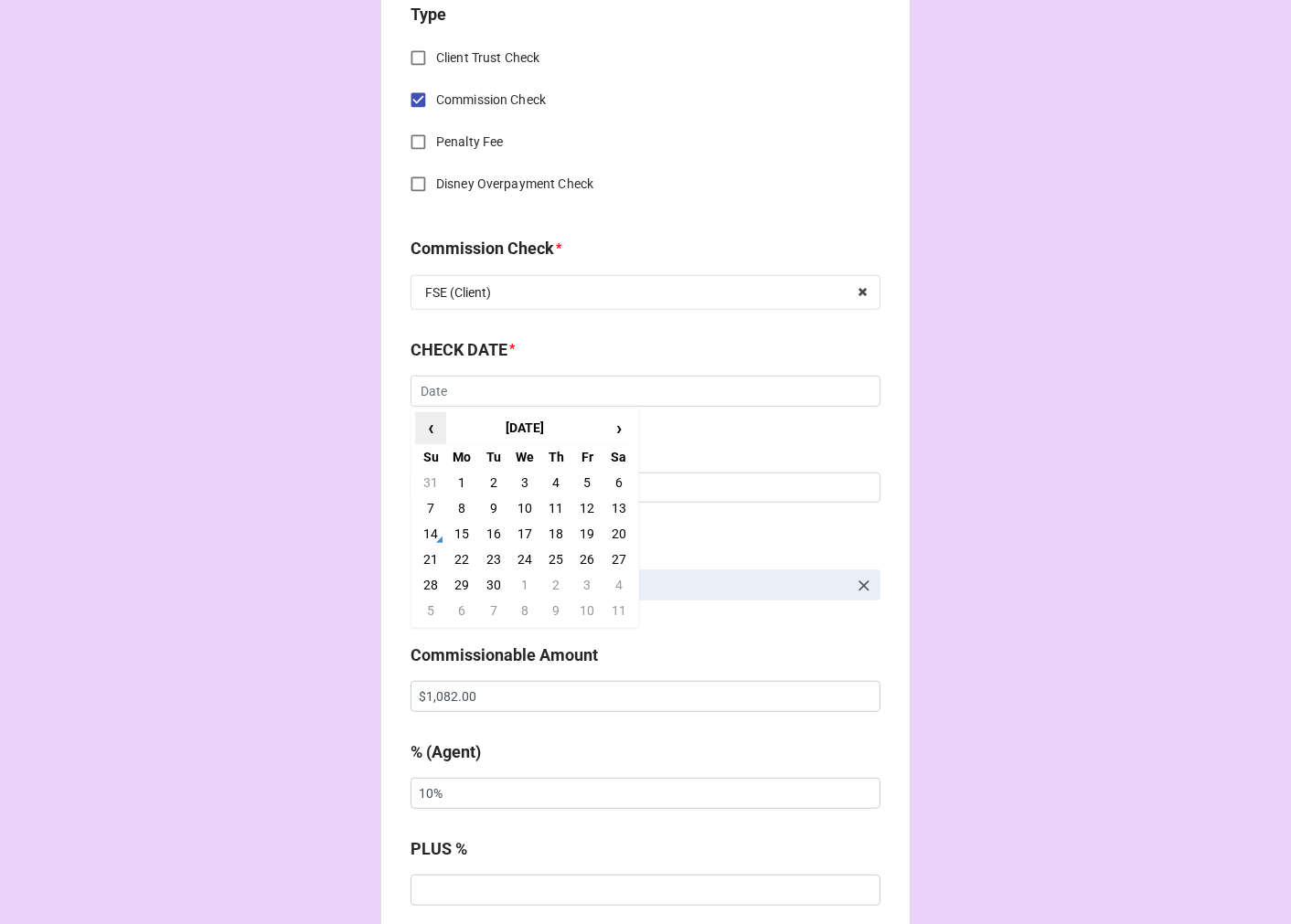
click at [424, 425] on span "‹" at bounding box center [431, 429] width 30 height 31
drag, startPoint x: 490, startPoint y: 583, endPoint x: 474, endPoint y: 527, distance: 58.2
click at [489, 583] on td "26" at bounding box center [494, 584] width 32 height 26
type input "[DATE]"
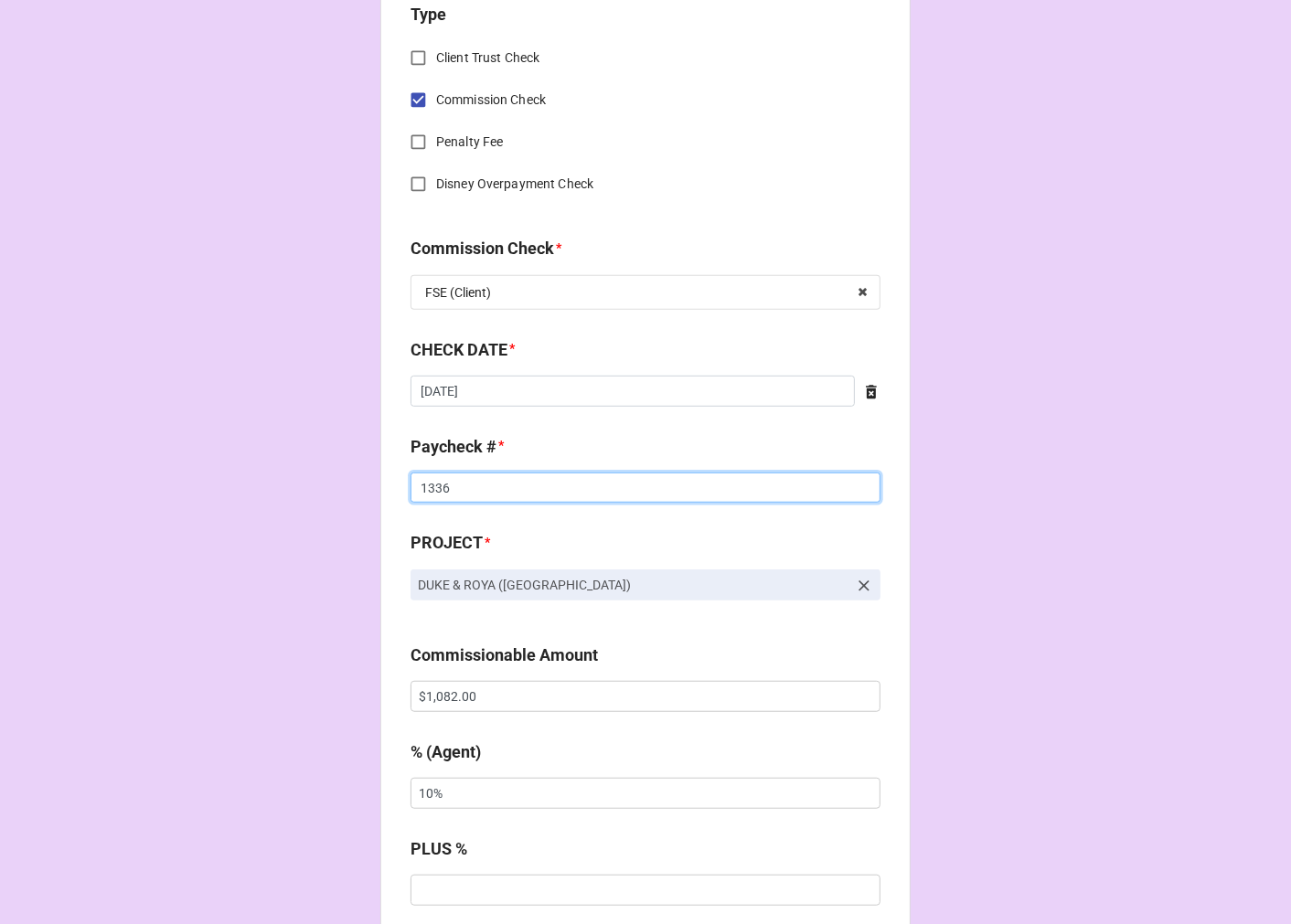
click at [433, 486] on input "1336" at bounding box center [646, 488] width 470 height 32
drag, startPoint x: 433, startPoint y: 486, endPoint x: 527, endPoint y: 460, distance: 97.5
click at [433, 484] on input "1336" at bounding box center [646, 488] width 470 height 32
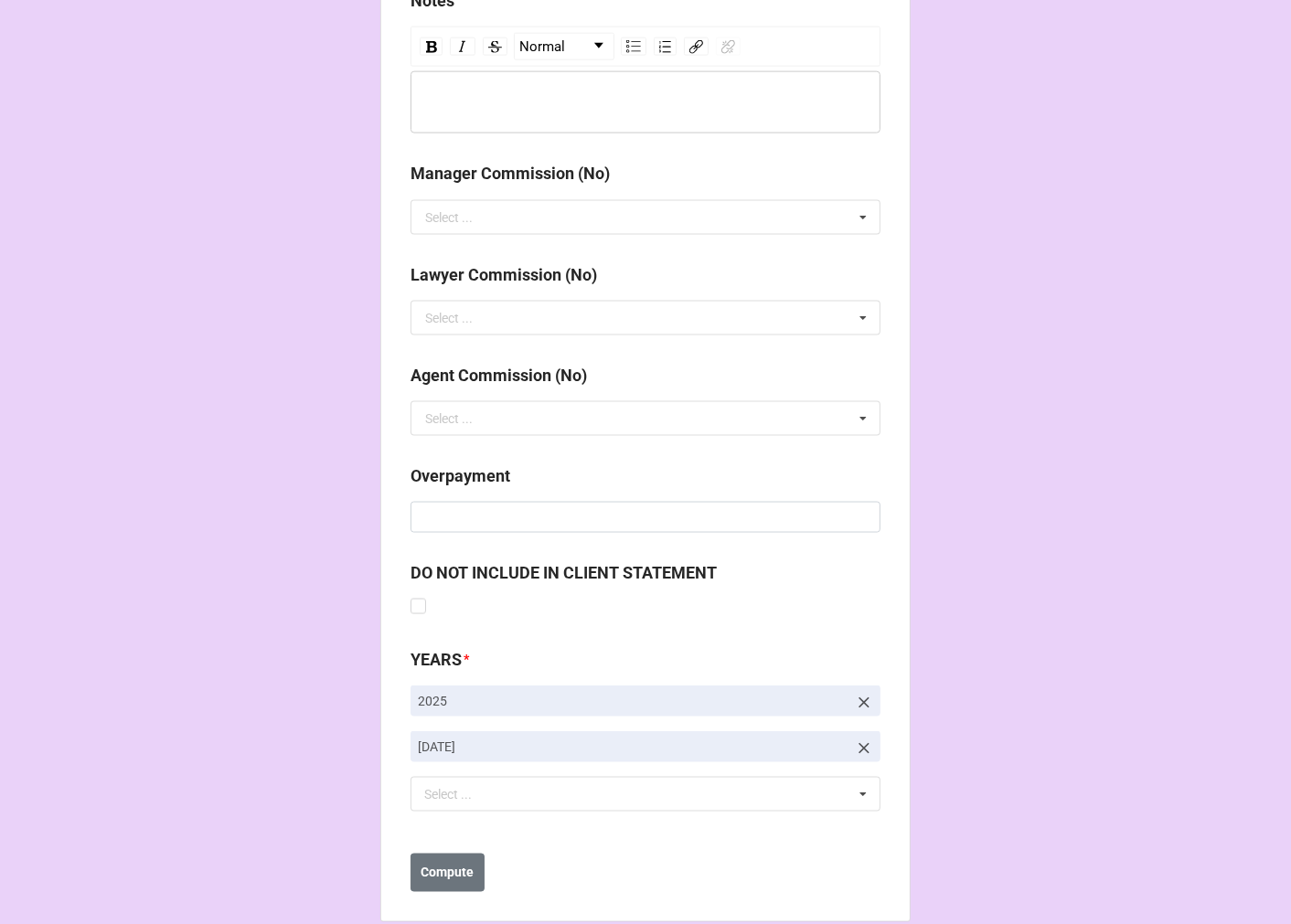
scroll to position [2115, 0]
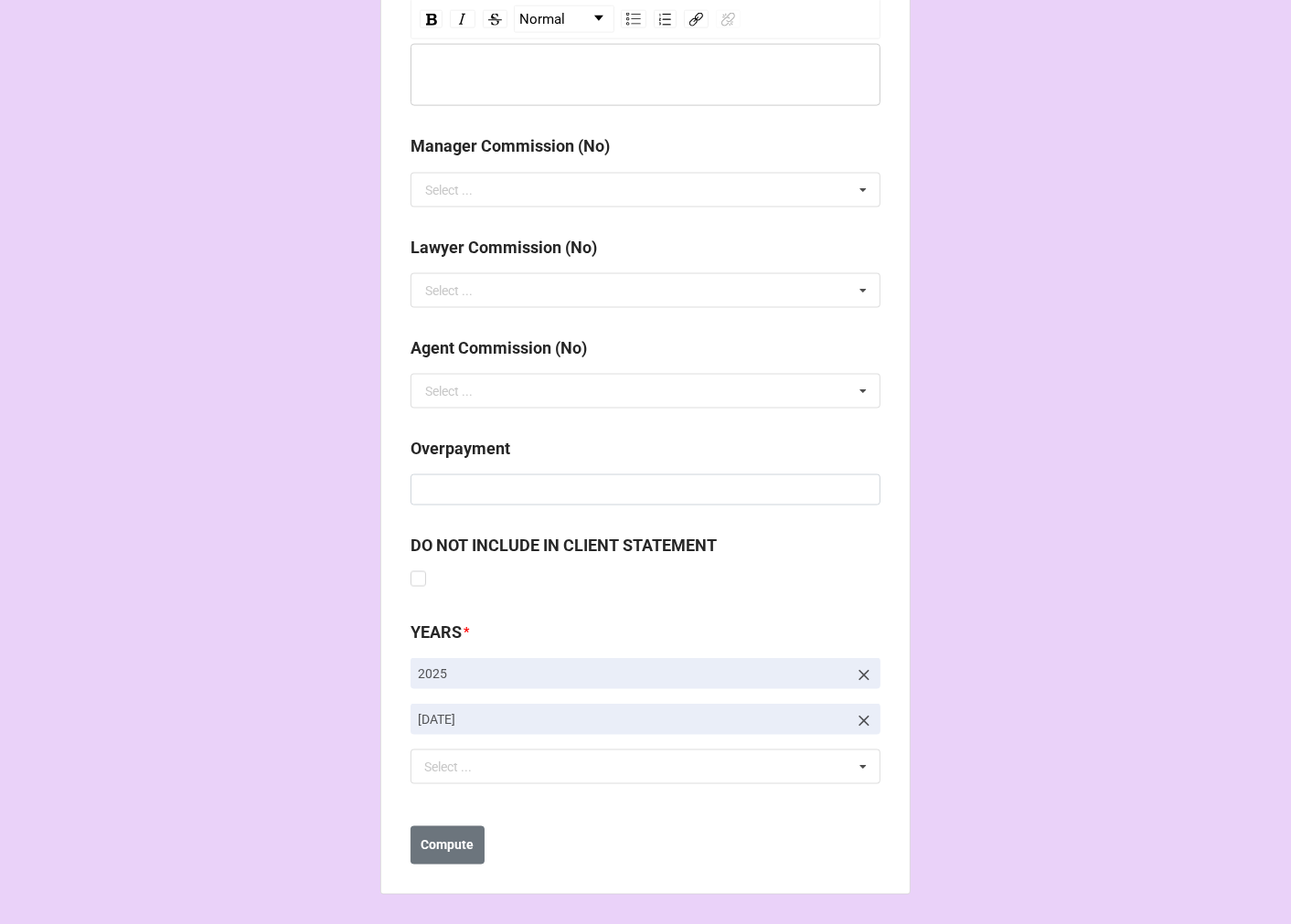
type input "1041"
click at [856, 715] on icon at bounding box center [863, 721] width 18 height 18
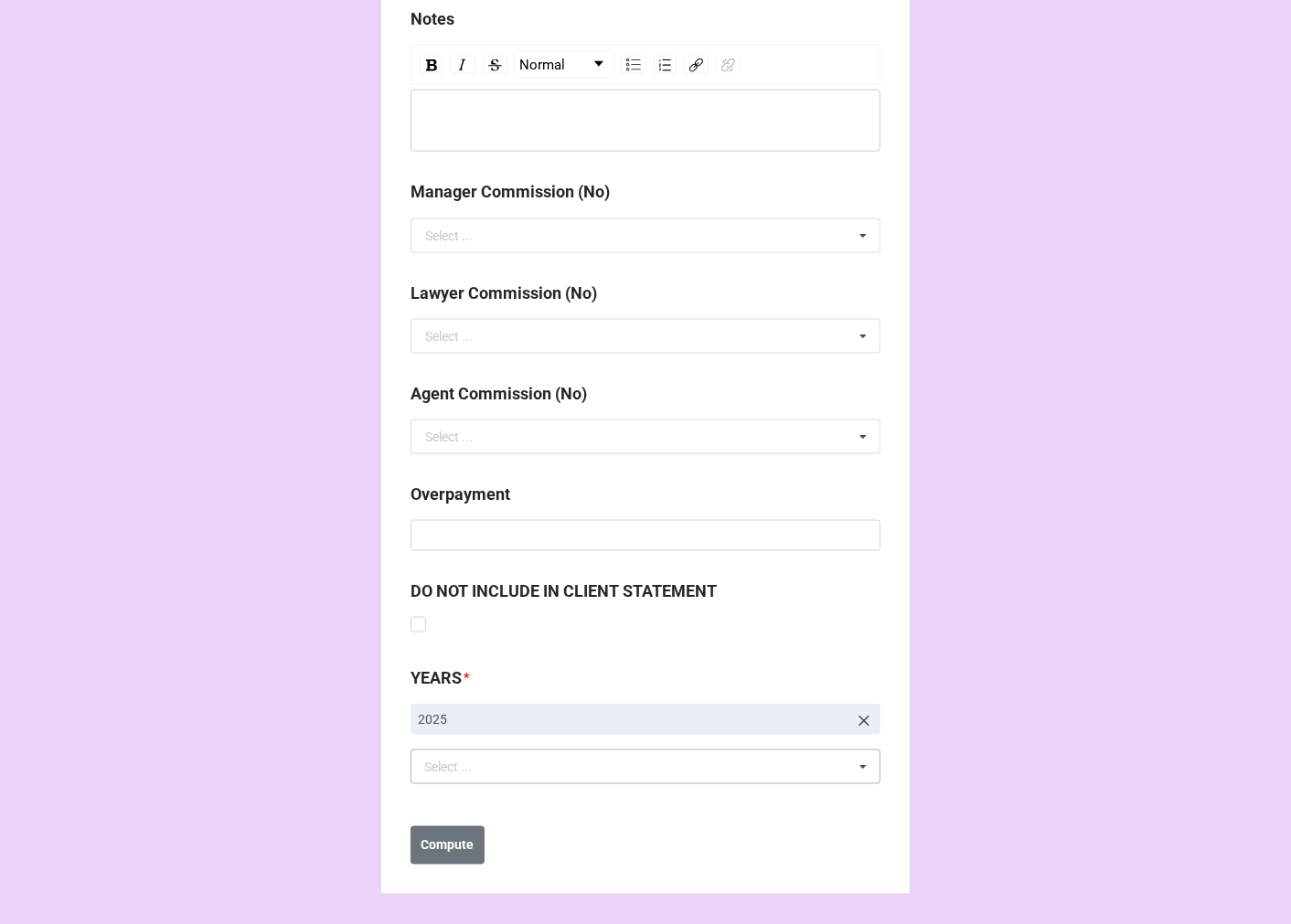
click at [499, 773] on div "Select ... No results found." at bounding box center [646, 766] width 470 height 34
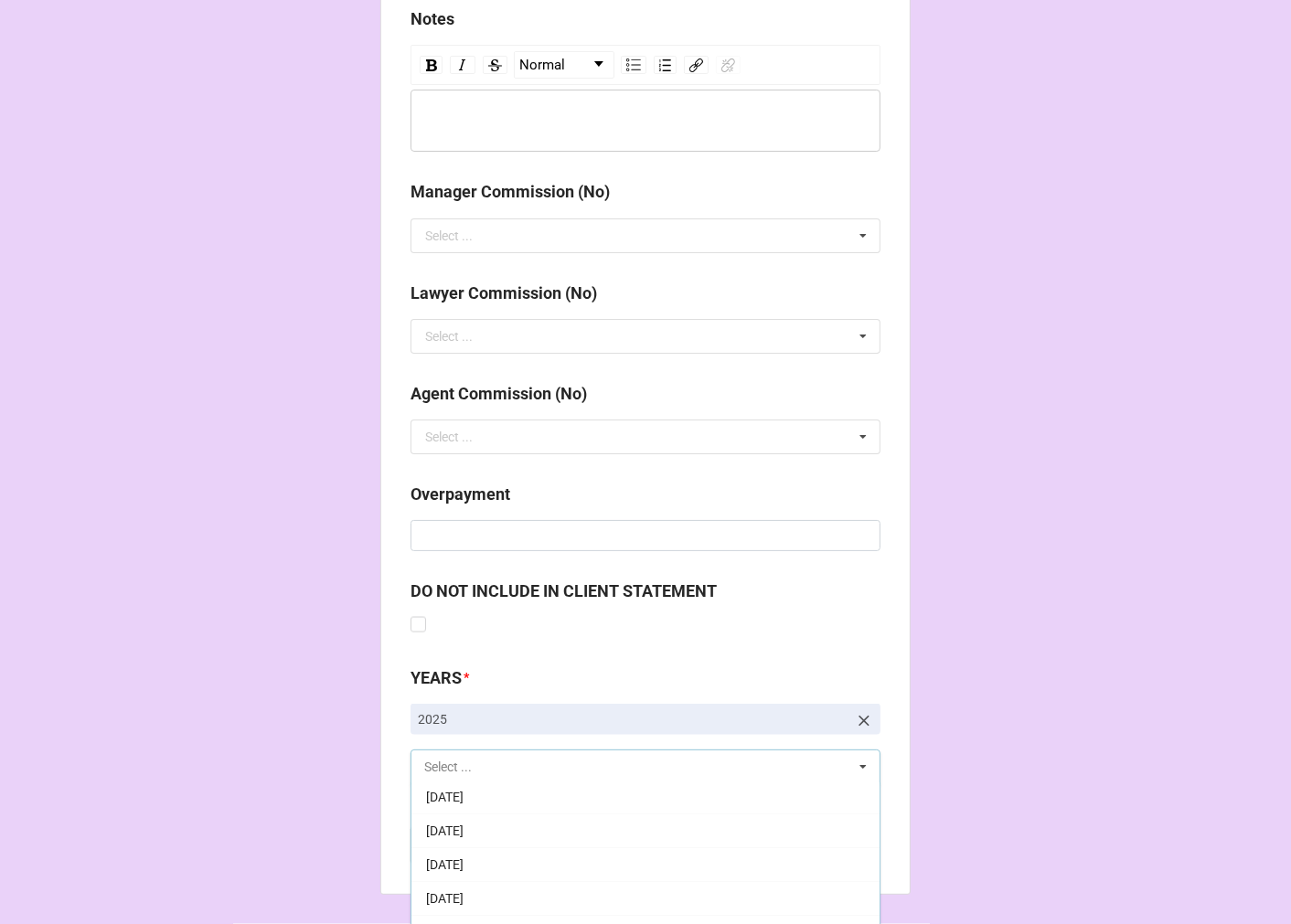
scroll to position [203, 0]
click at [531, 864] on div "[DATE]" at bounding box center [646, 867] width 468 height 33
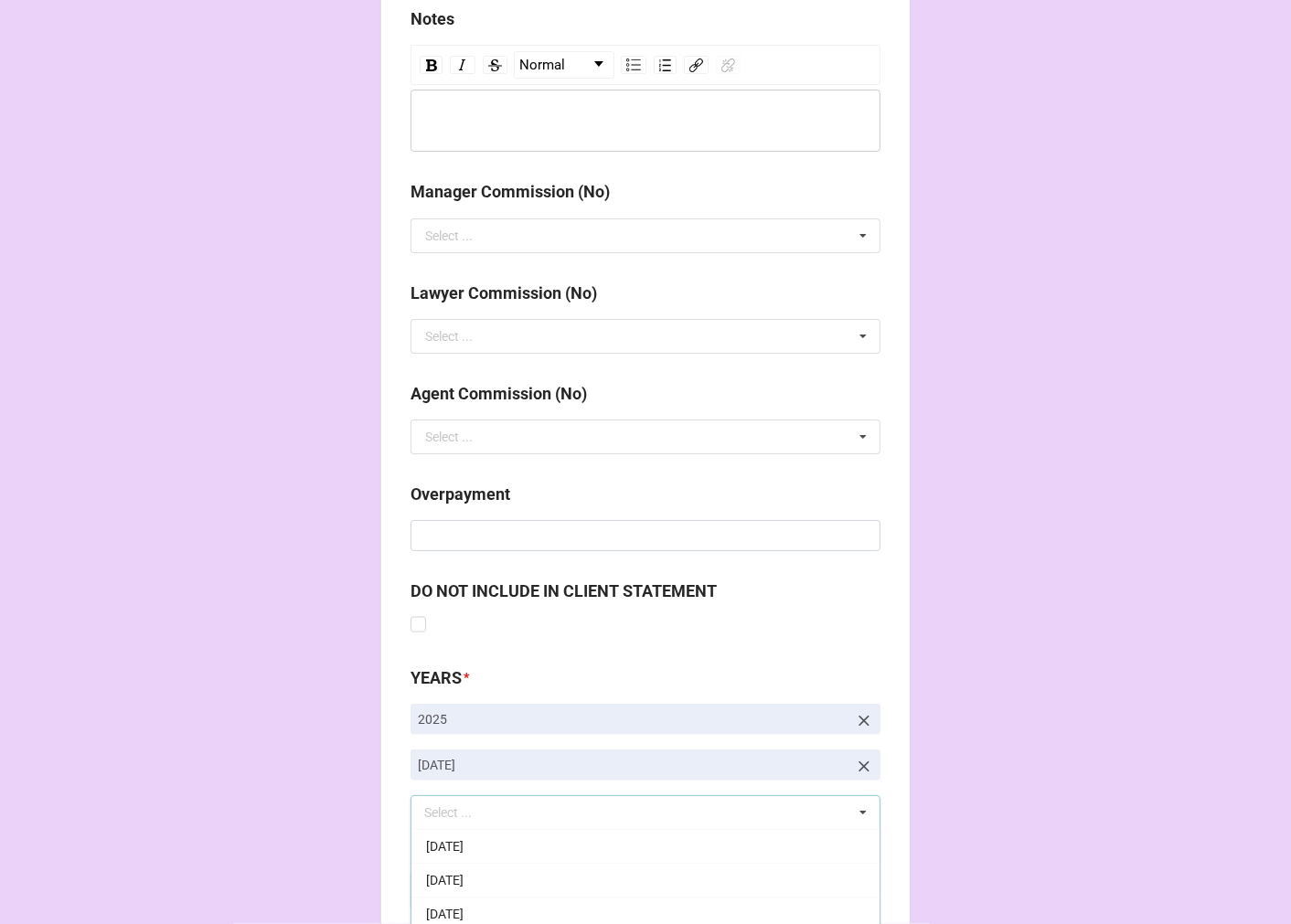
drag, startPoint x: 902, startPoint y: 606, endPoint x: 874, endPoint y: 629, distance: 36.2
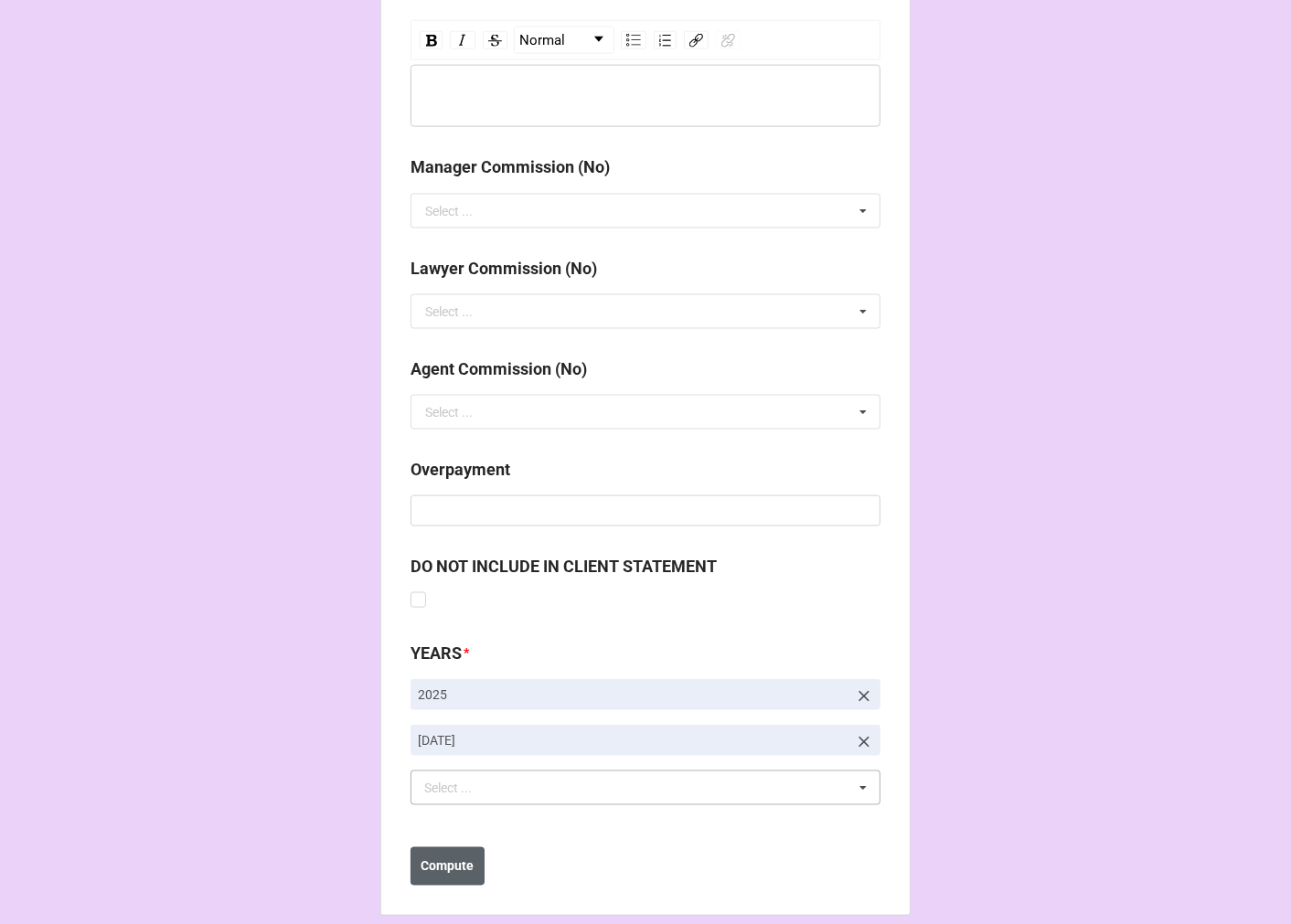
scroll to position [2115, 0]
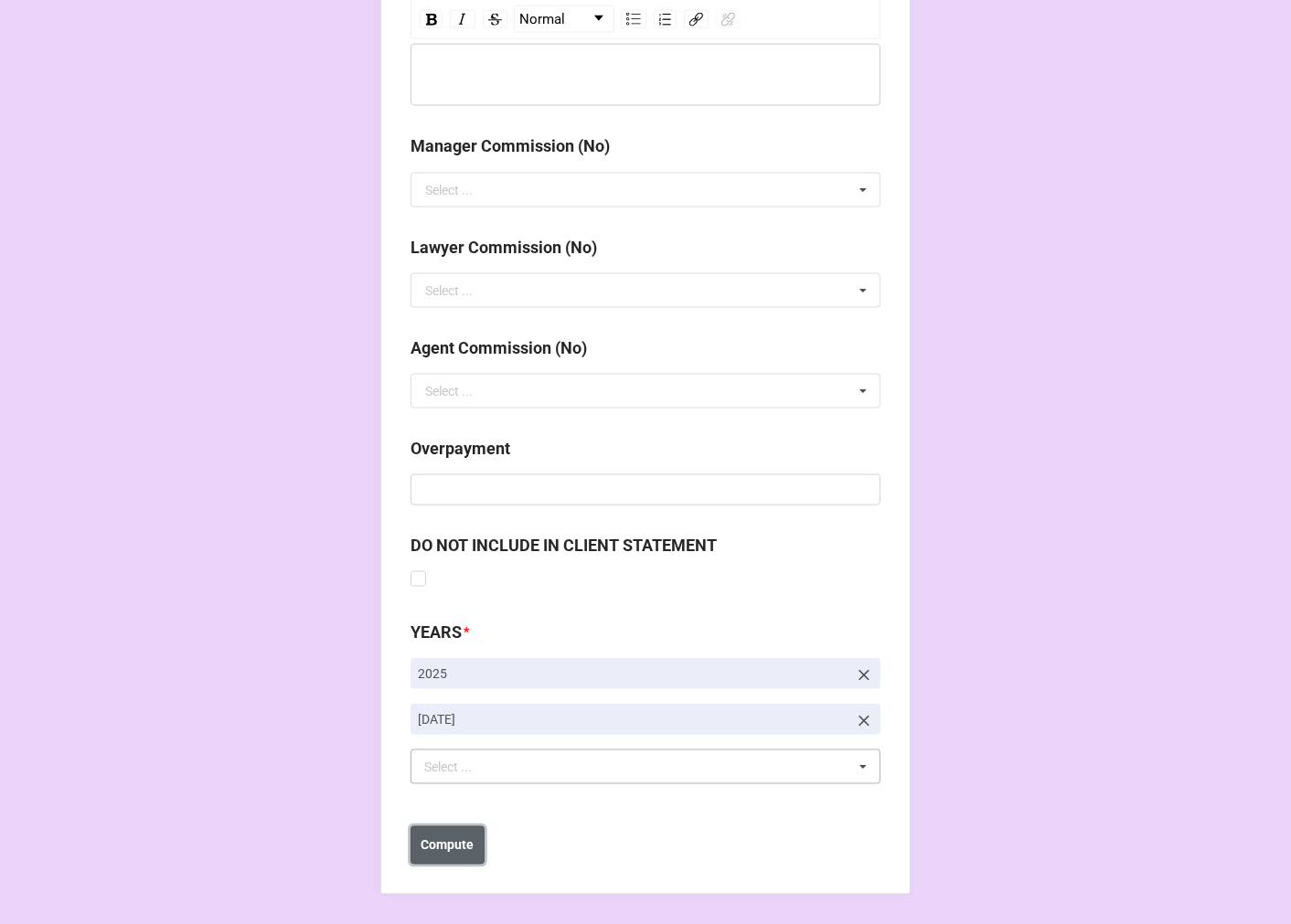
click at [448, 848] on b "Compute" at bounding box center [448, 846] width 53 height 19
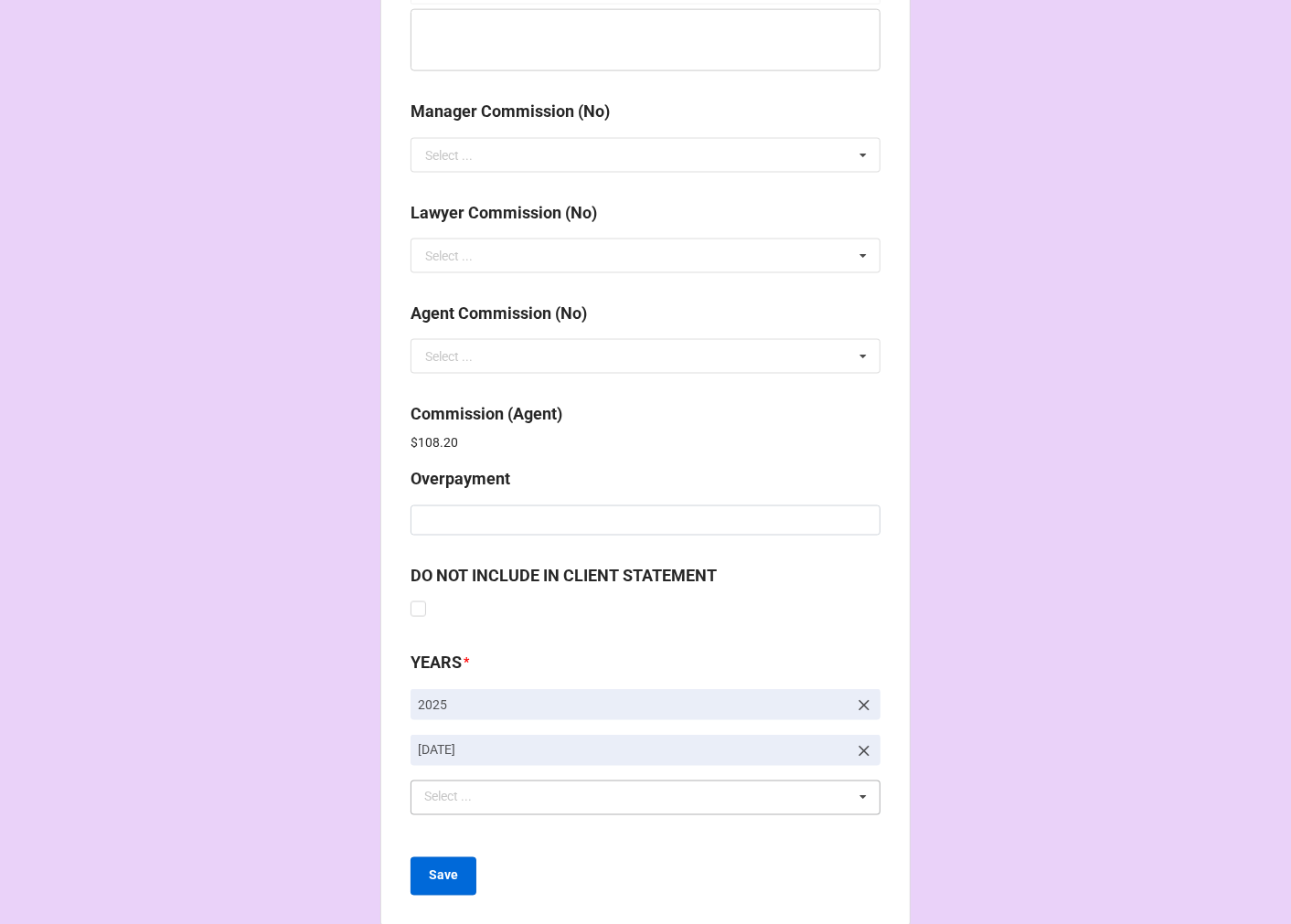
scroll to position [2180, 0]
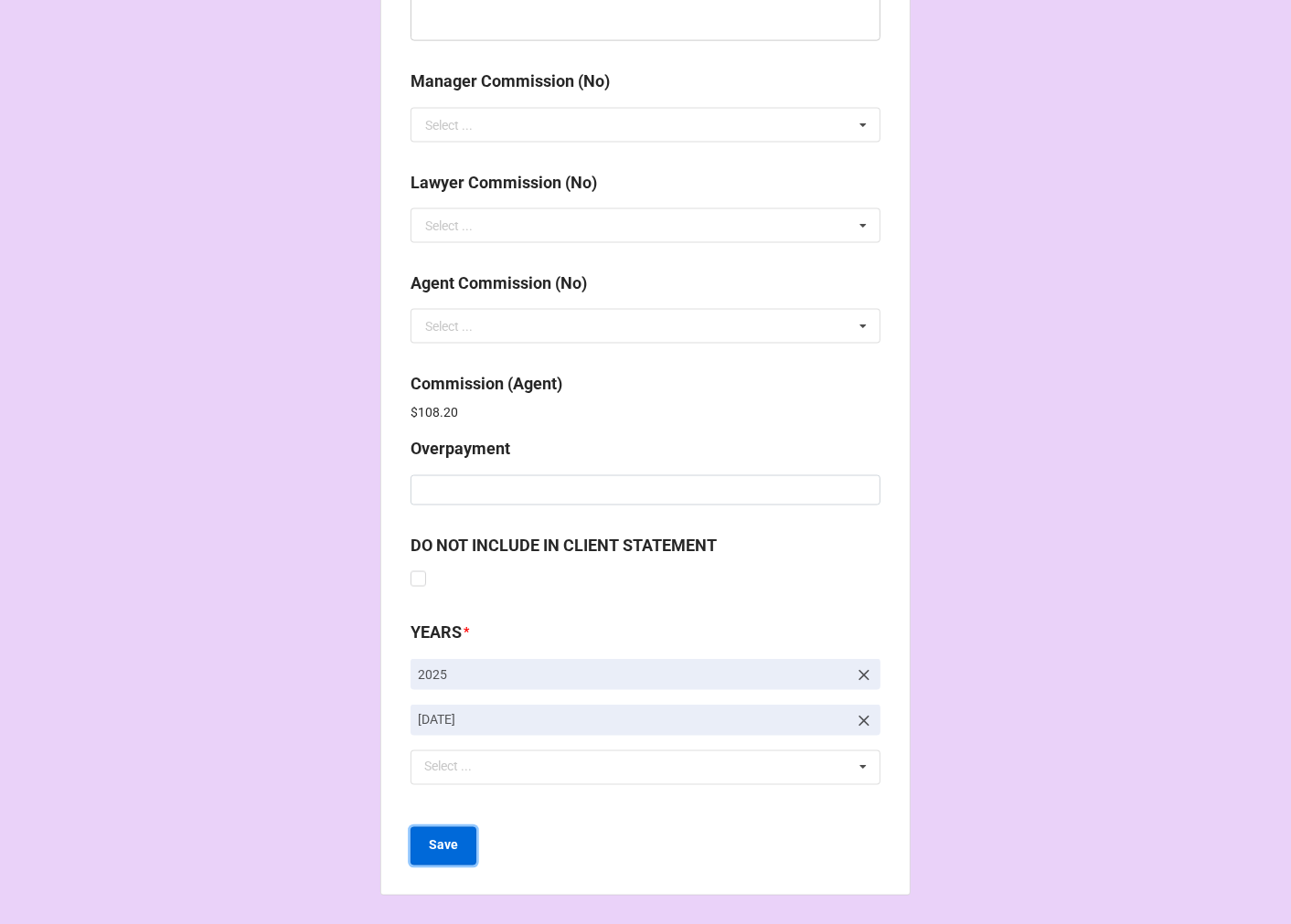
click at [453, 843] on button "Save" at bounding box center [443, 846] width 66 height 38
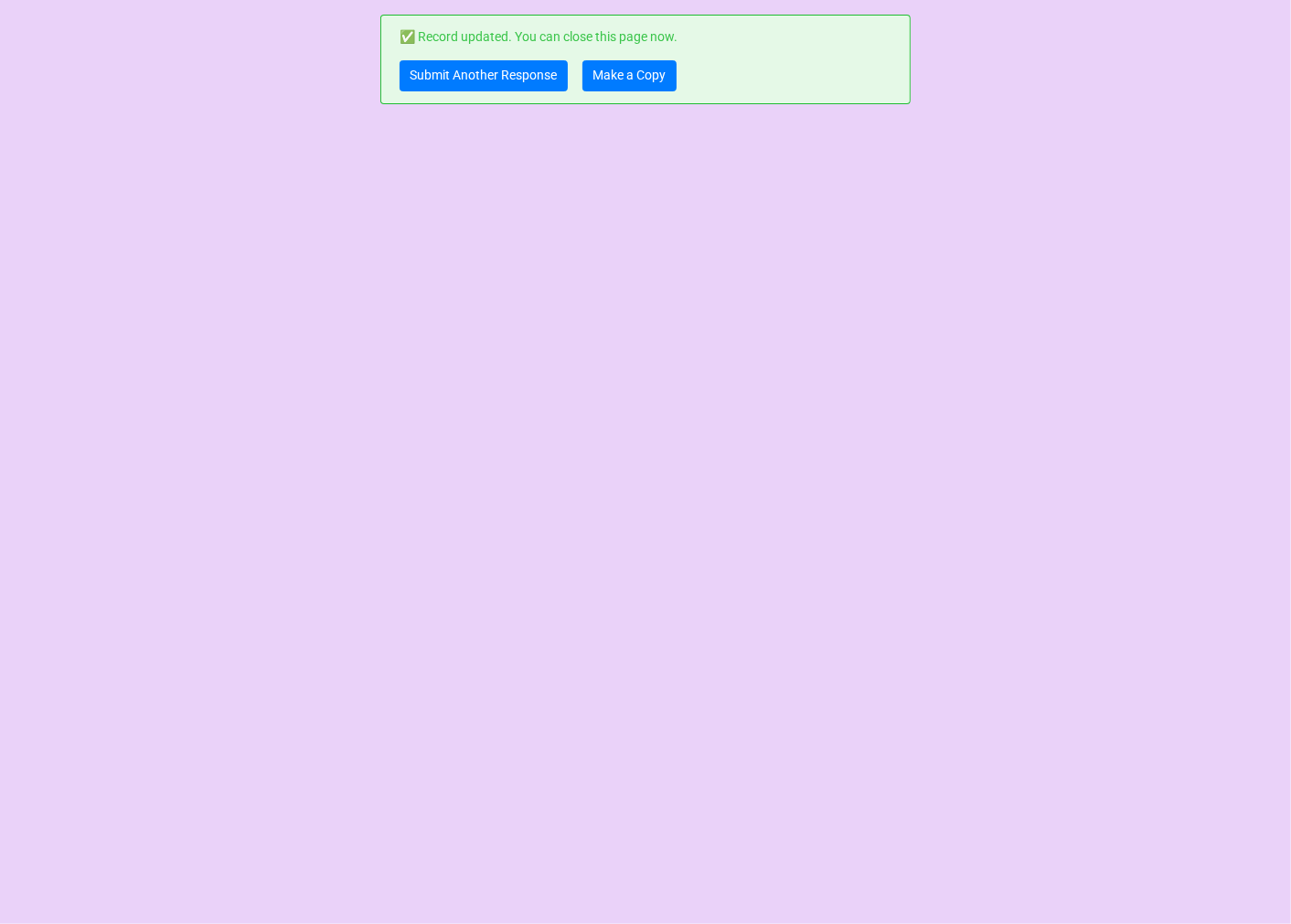
scroll to position [0, 0]
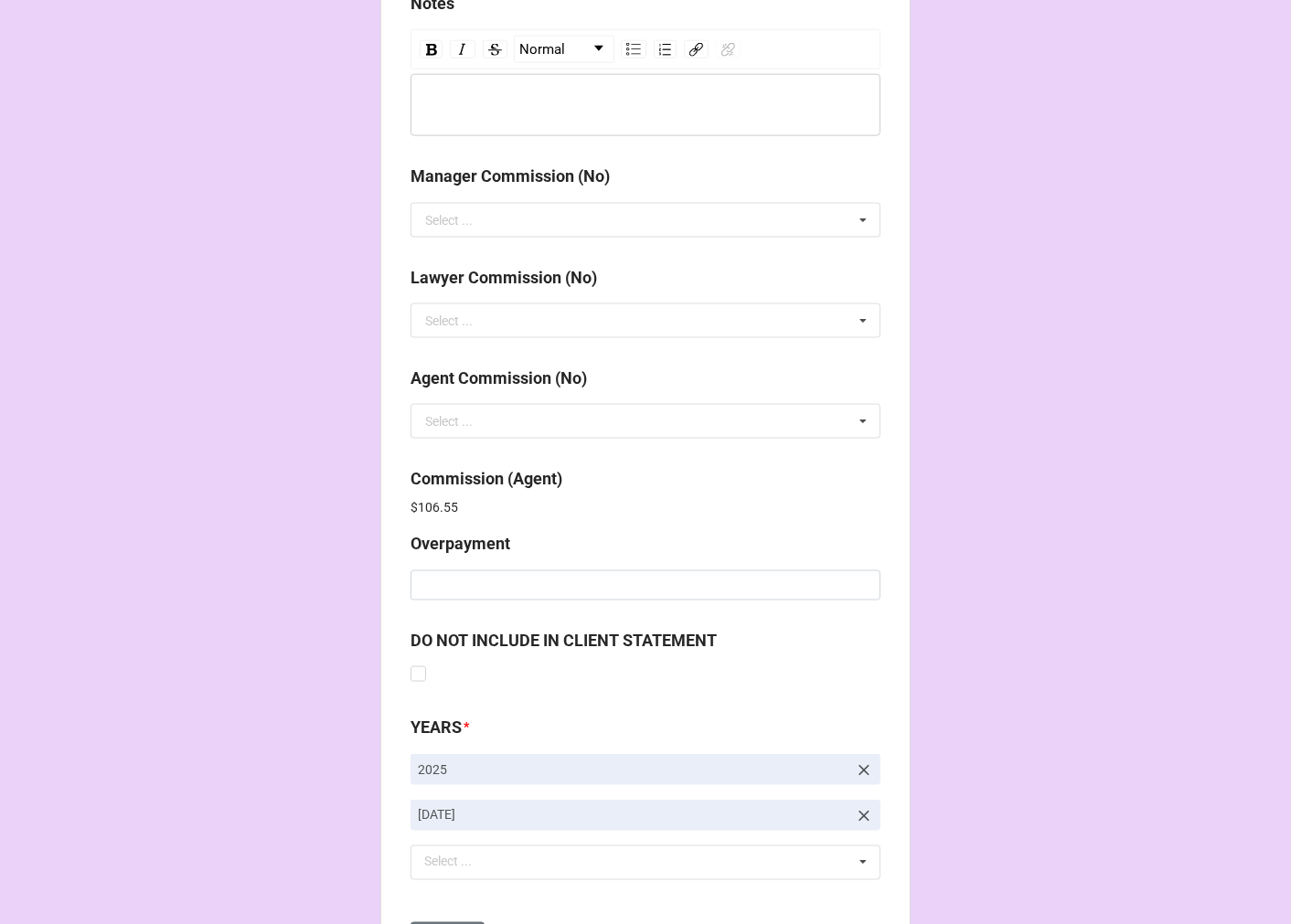
scroll to position [2180, 0]
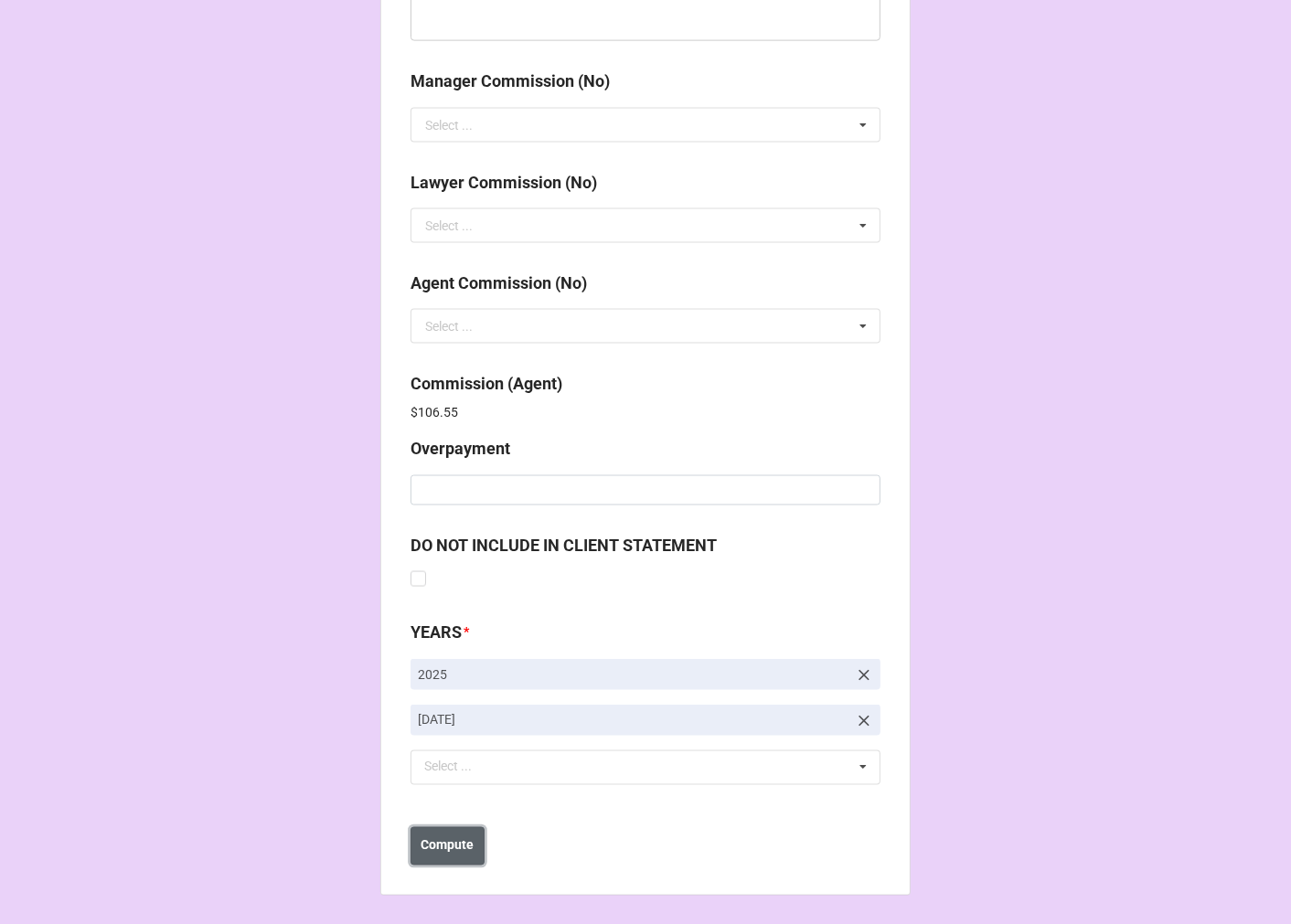
click at [446, 845] on b "Compute" at bounding box center [448, 846] width 53 height 19
click at [446, 855] on button "Save" at bounding box center [443, 846] width 66 height 38
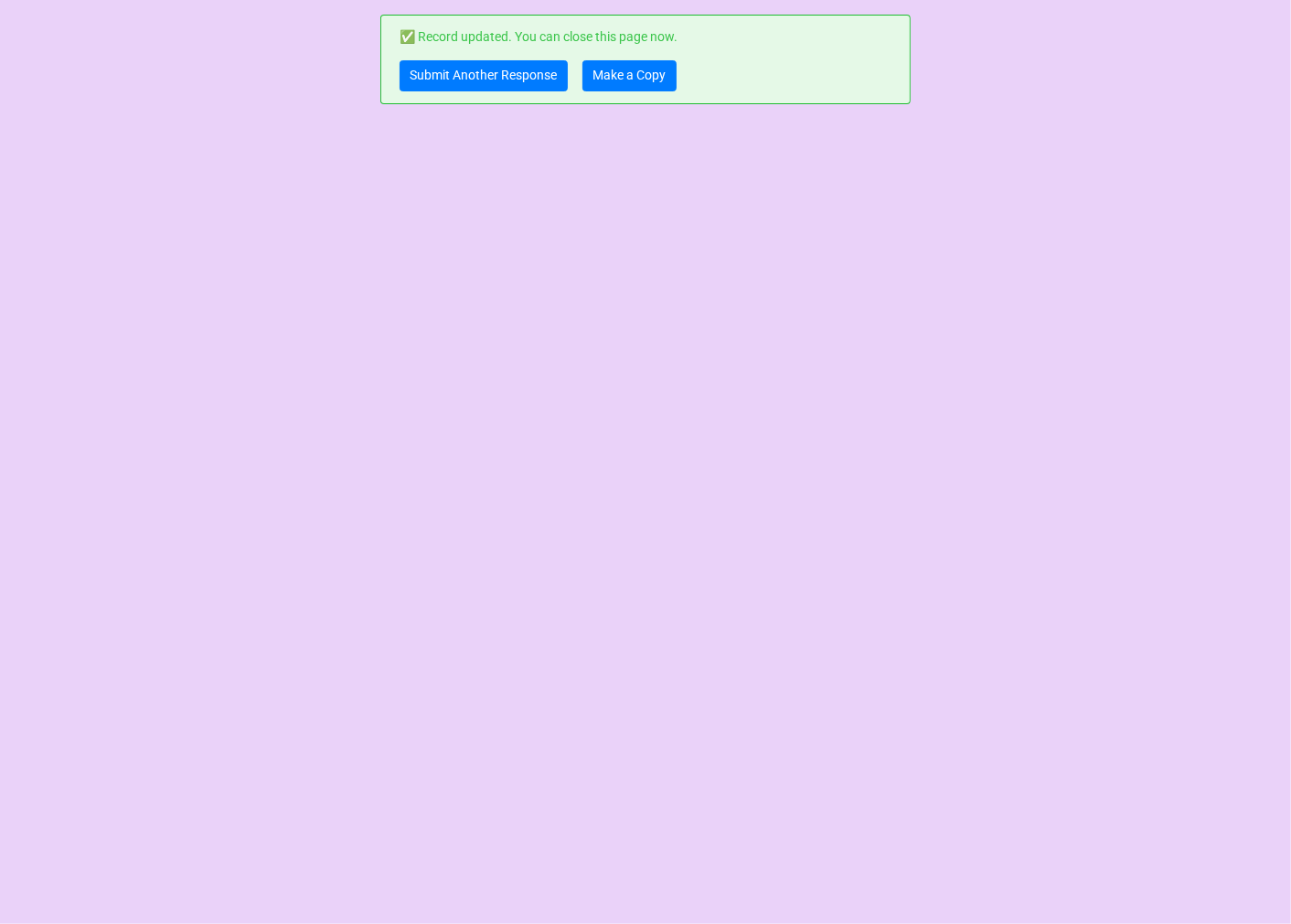
scroll to position [0, 0]
click at [653, 85] on link "Make a Copy" at bounding box center [629, 75] width 95 height 32
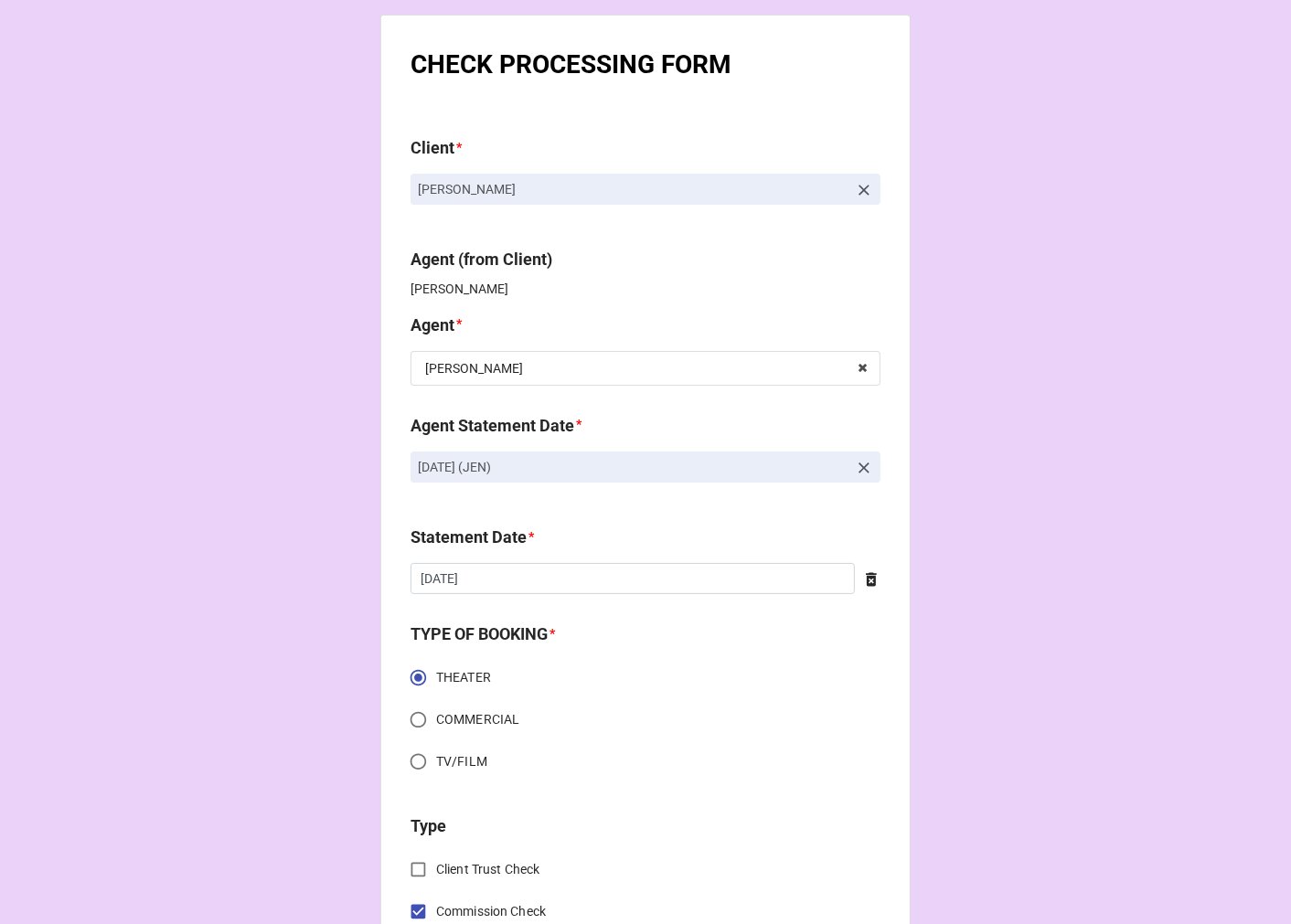
click at [857, 466] on icon at bounding box center [863, 468] width 18 height 18
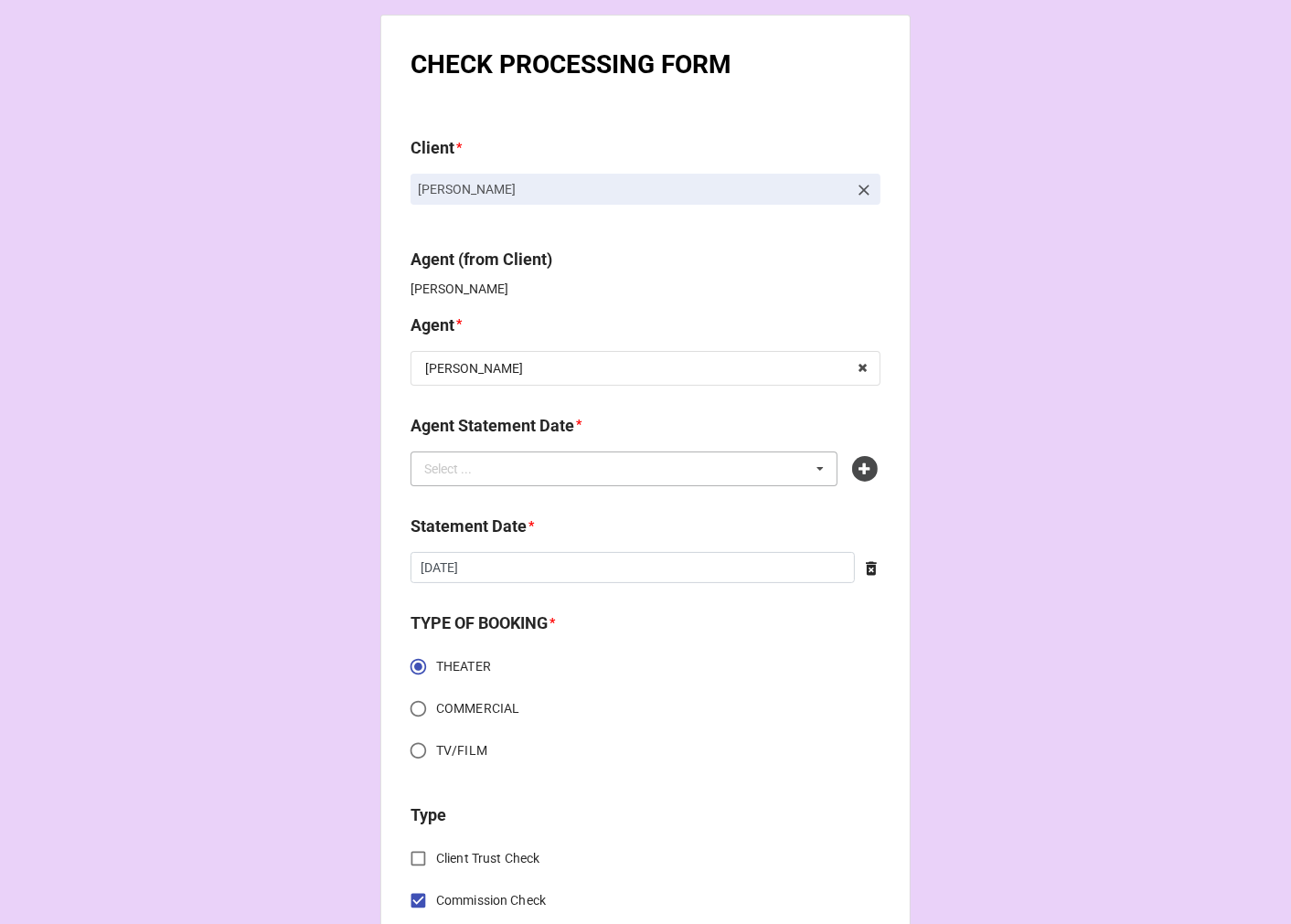
click at [615, 466] on div "Select ... No results found." at bounding box center [624, 469] width 427 height 34
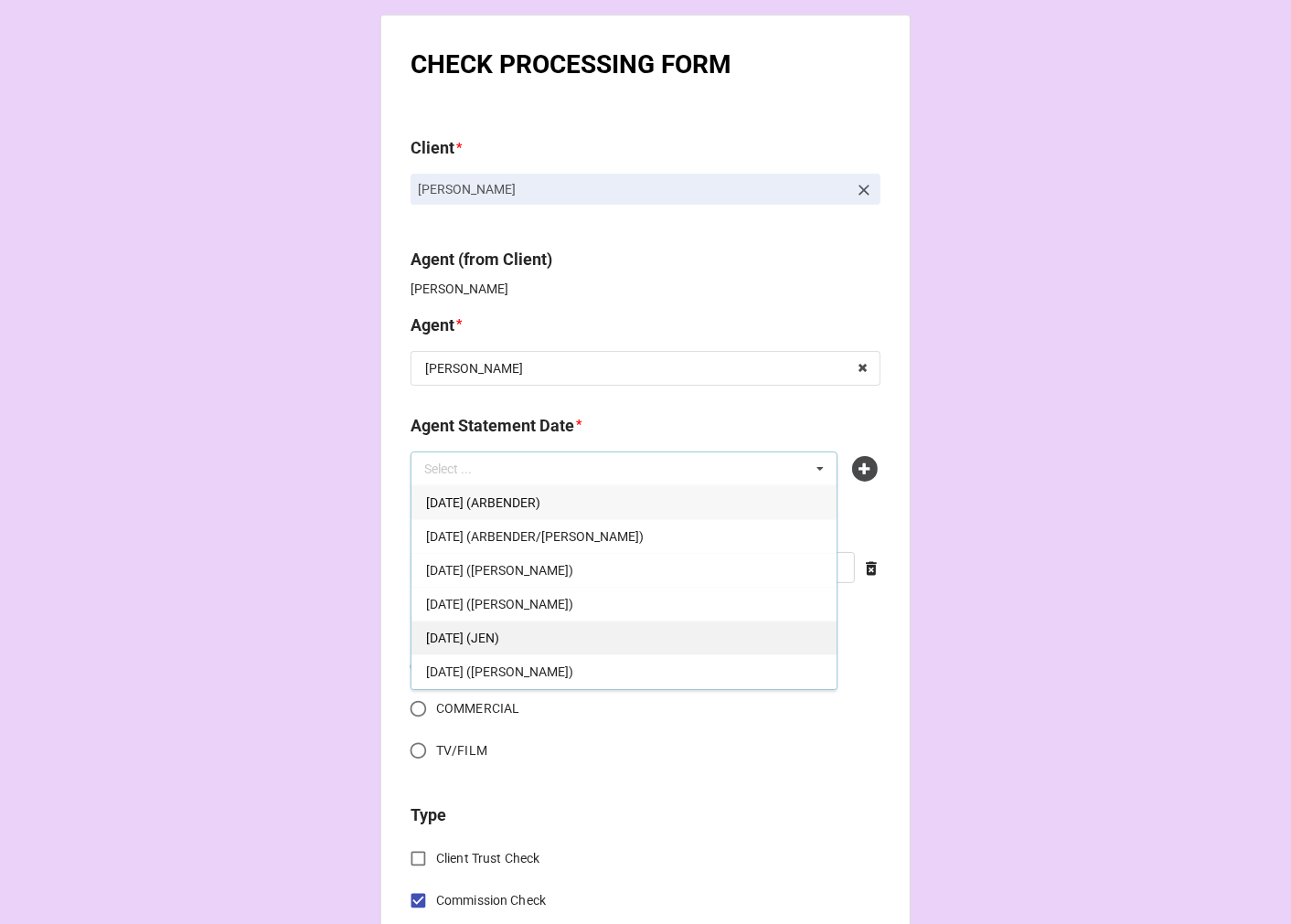
click at [590, 633] on div "[DATE] (JEN)" at bounding box center [624, 637] width 425 height 33
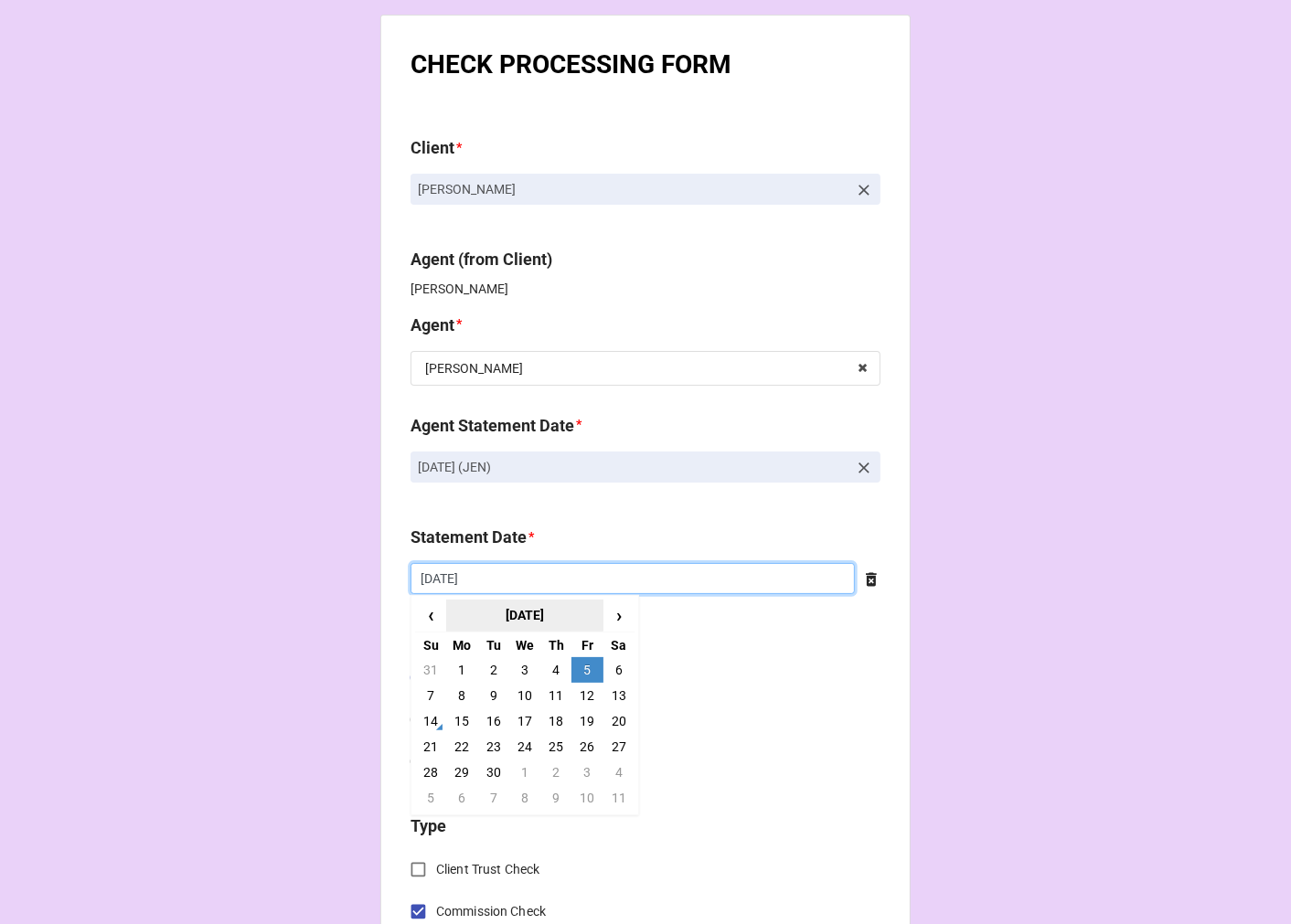
drag, startPoint x: 499, startPoint y: 582, endPoint x: 518, endPoint y: 616, distance: 38.9
click at [497, 582] on input "[DATE]" at bounding box center [632, 578] width 444 height 32
click at [589, 720] on td "19" at bounding box center [586, 721] width 32 height 26
type input "[DATE]"
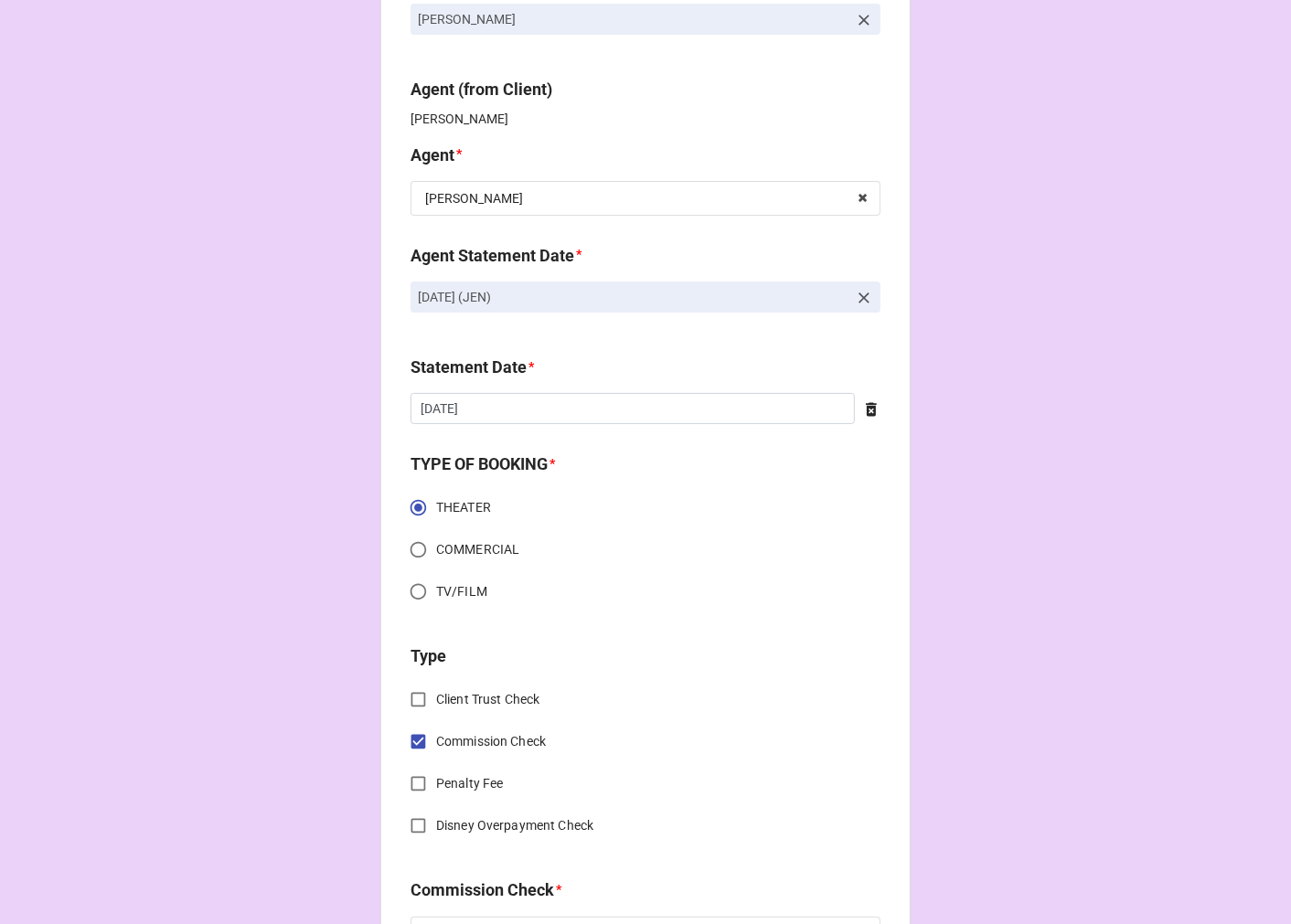
scroll to position [609, 0]
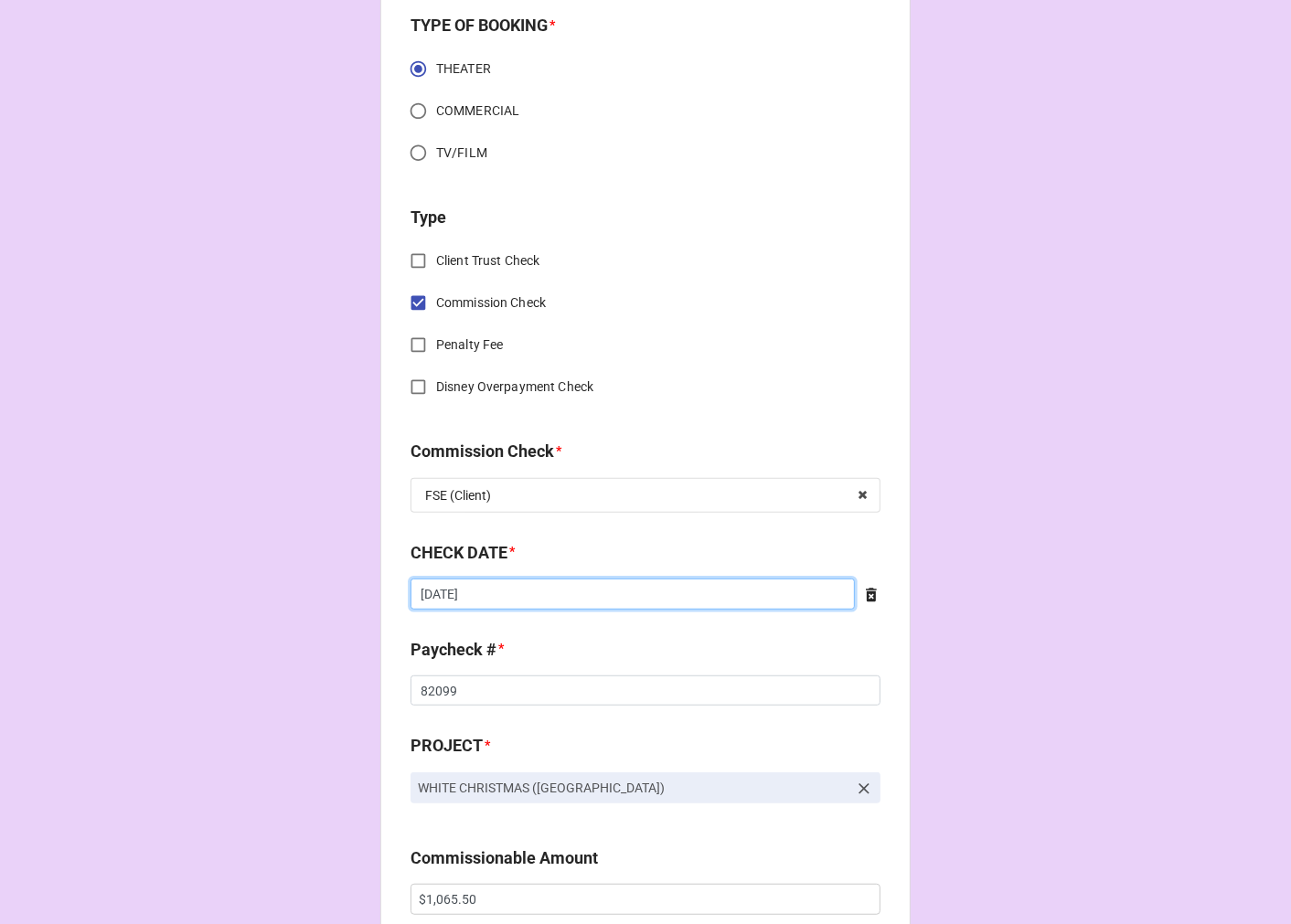
click at [532, 599] on input "[DATE]" at bounding box center [632, 594] width 444 height 32
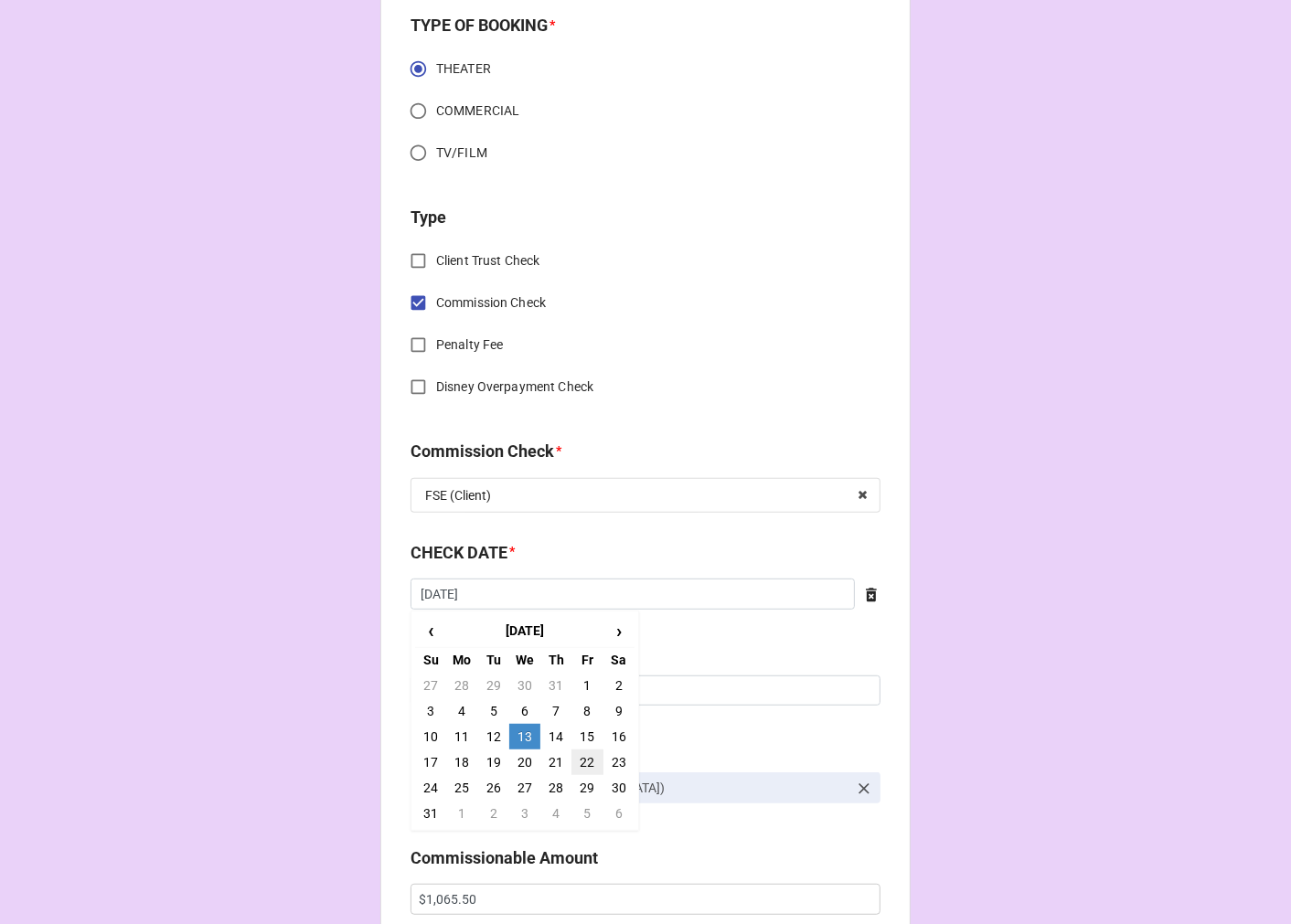
click at [581, 760] on td "22" at bounding box center [586, 762] width 32 height 26
type input "[DATE]"
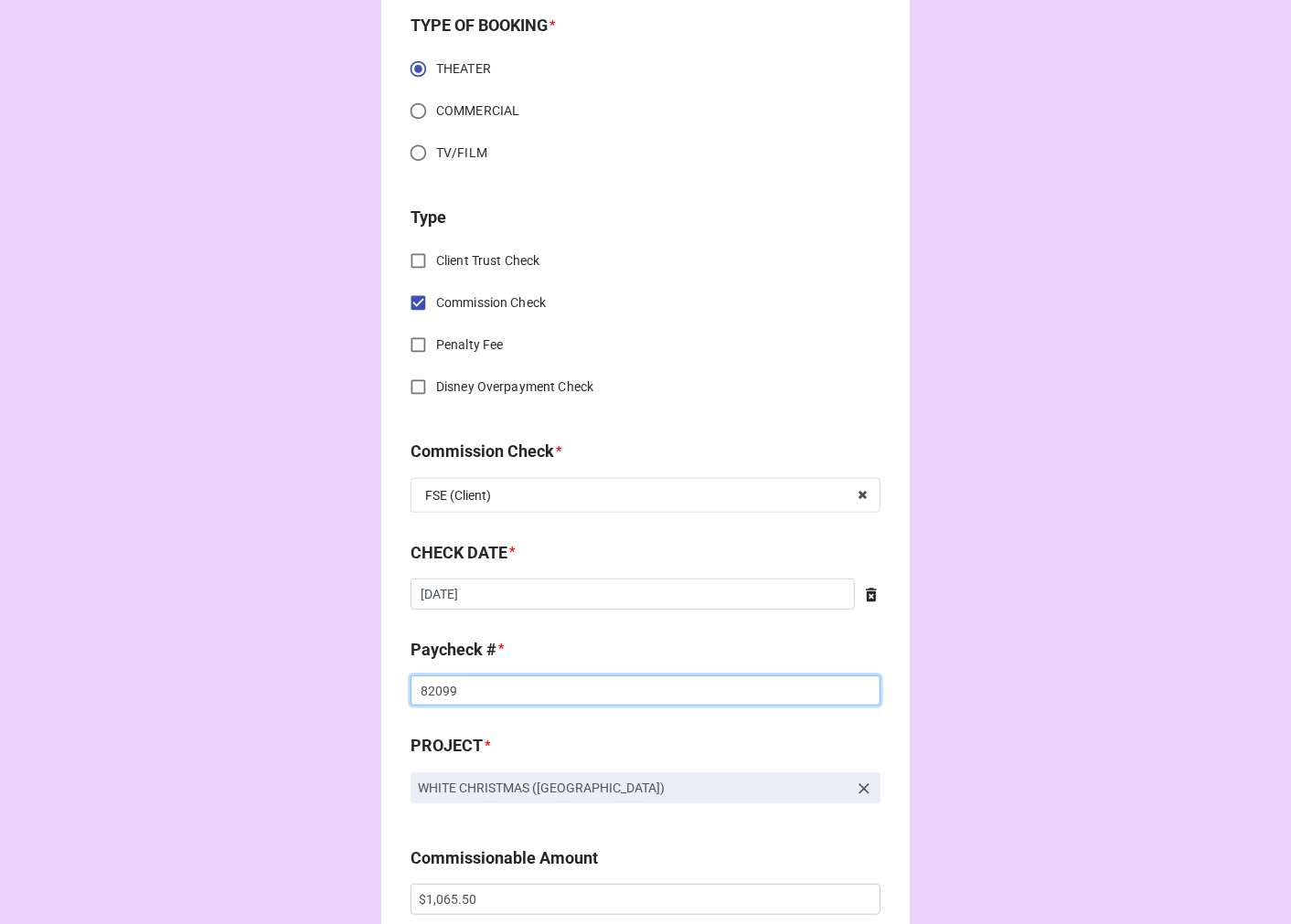
click at [434, 693] on input "82099" at bounding box center [646, 691] width 470 height 32
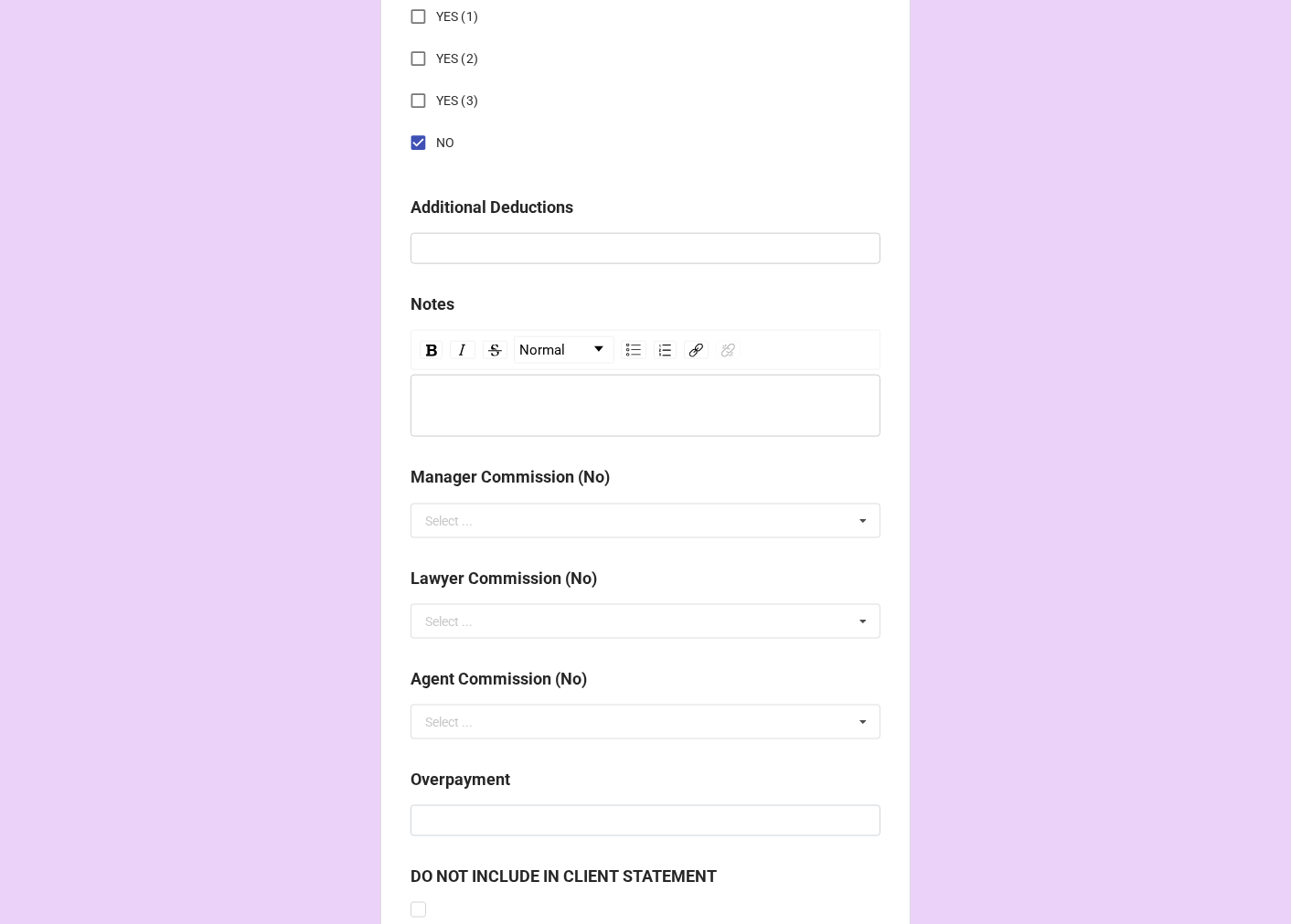
scroll to position [2115, 0]
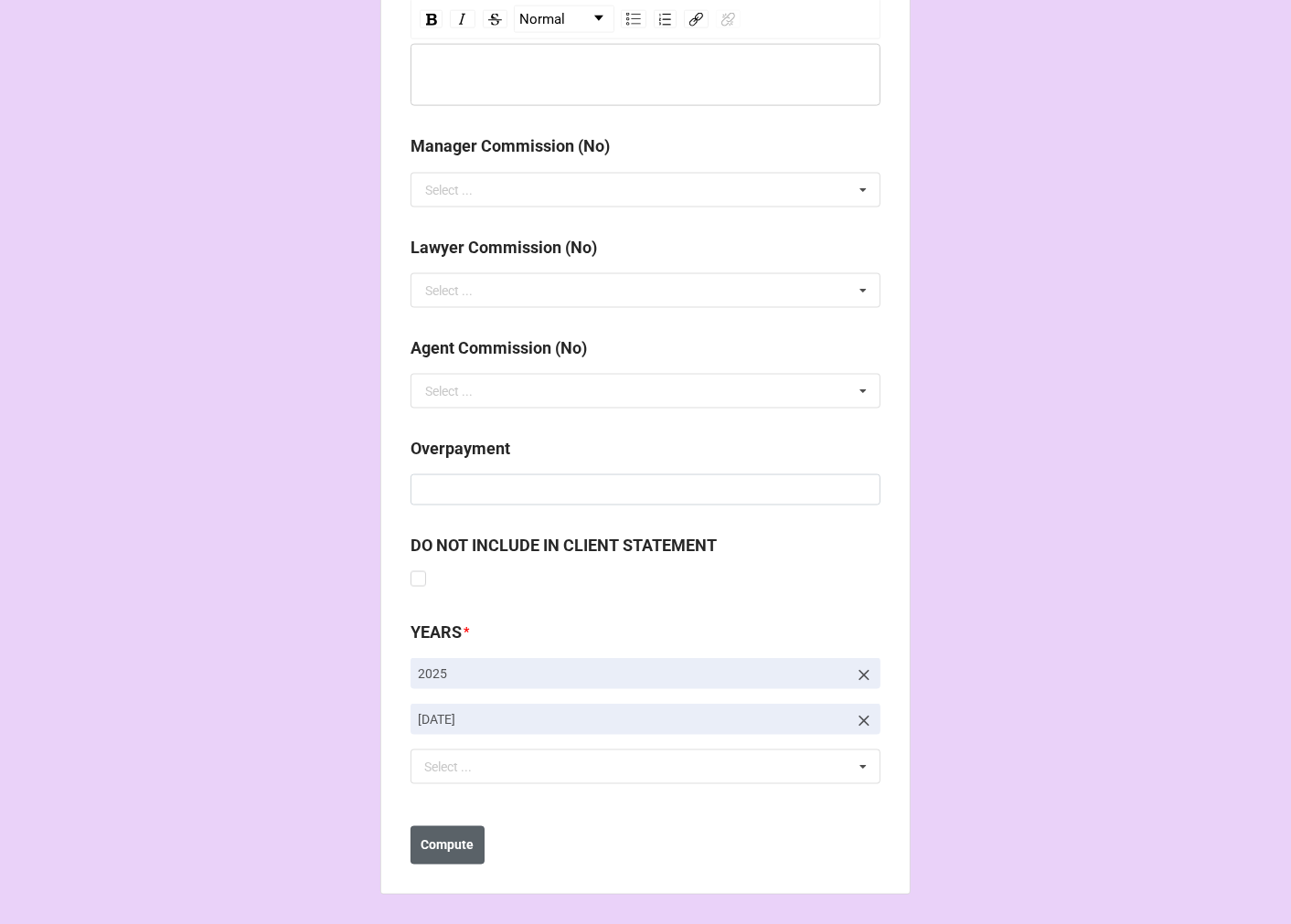
type input "82134"
click at [445, 852] on b "Compute" at bounding box center [448, 846] width 53 height 19
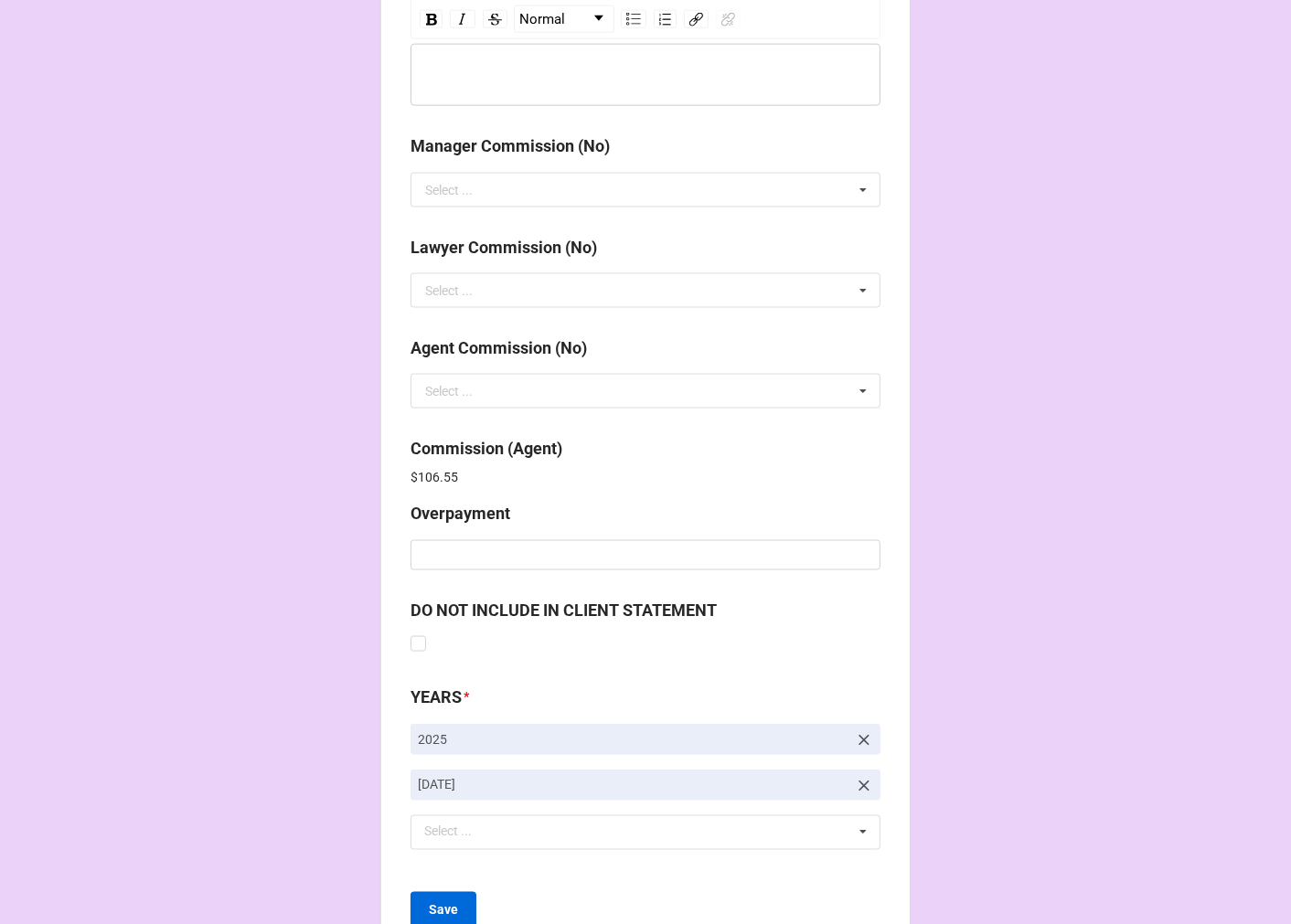
scroll to position [2180, 0]
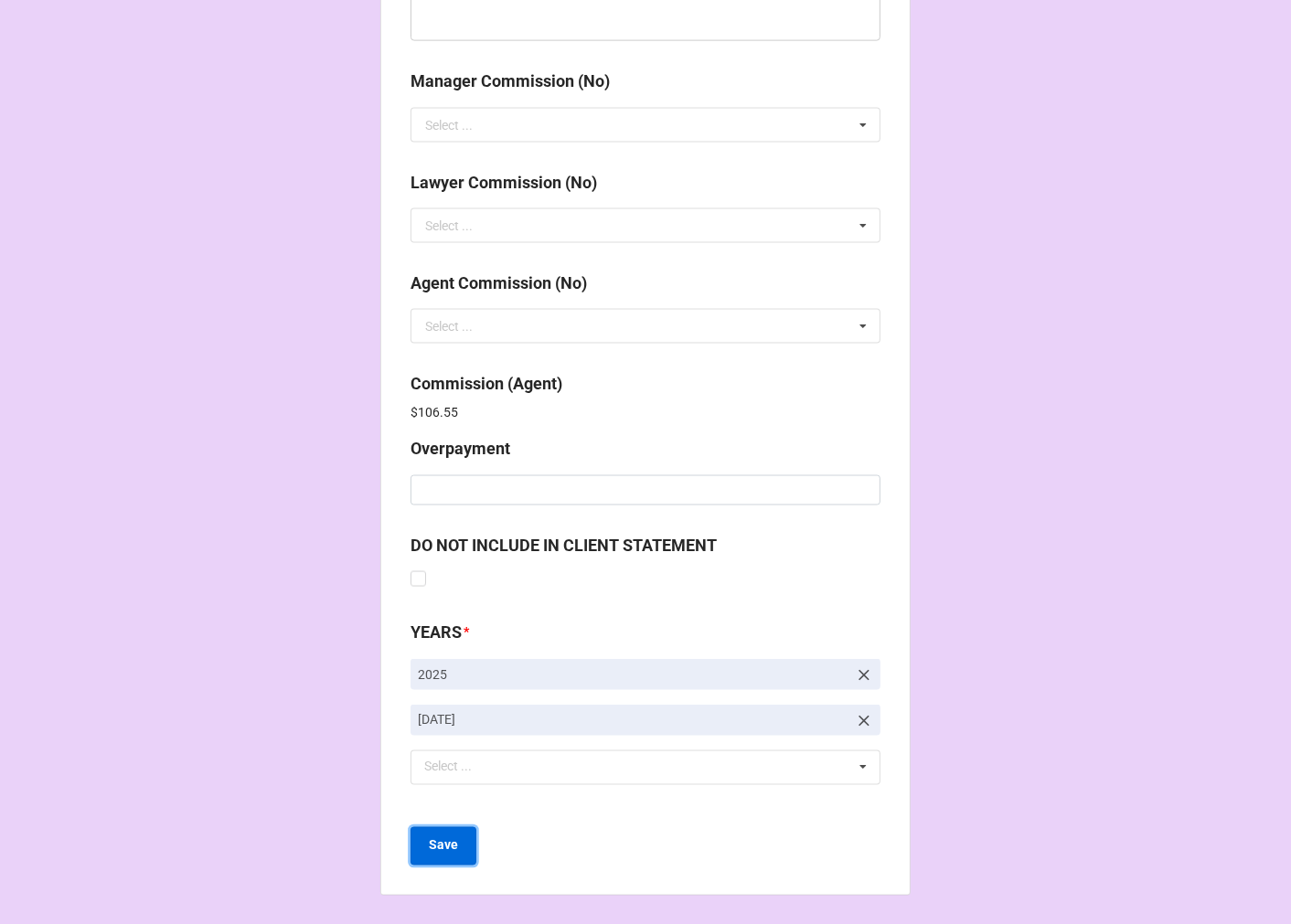
click at [442, 843] on b "Save" at bounding box center [443, 846] width 30 height 19
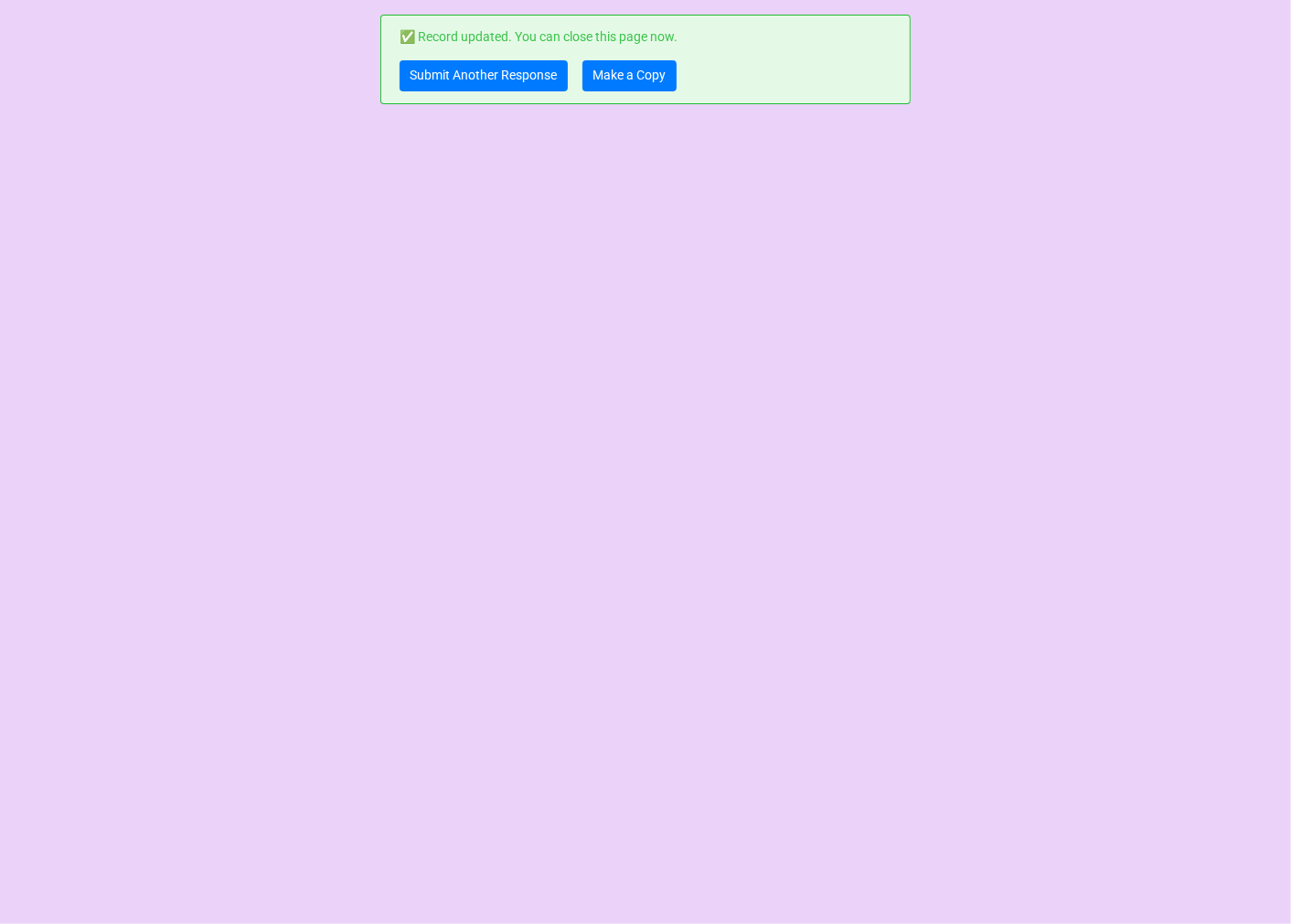
scroll to position [0, 0]
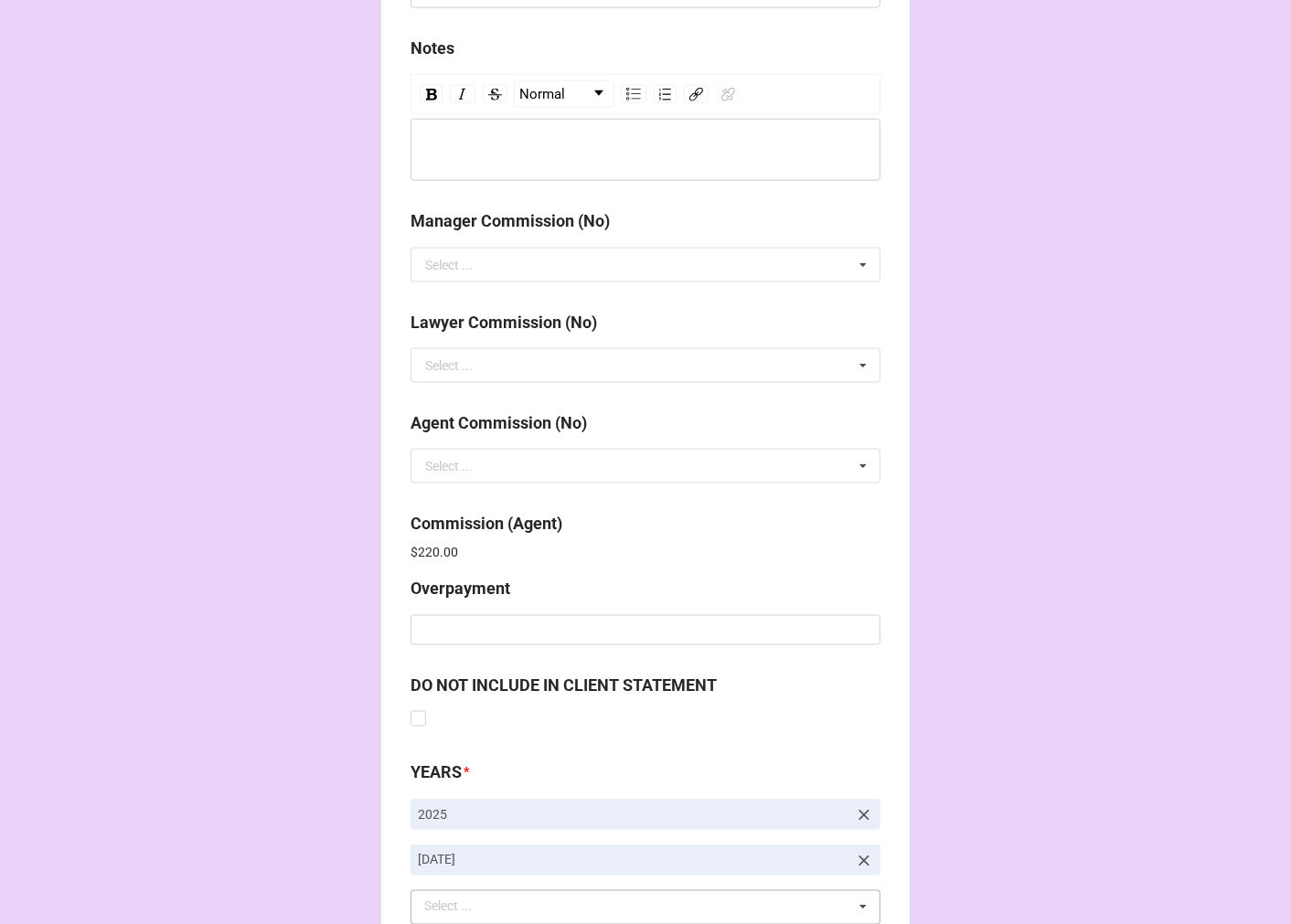
scroll to position [2180, 0]
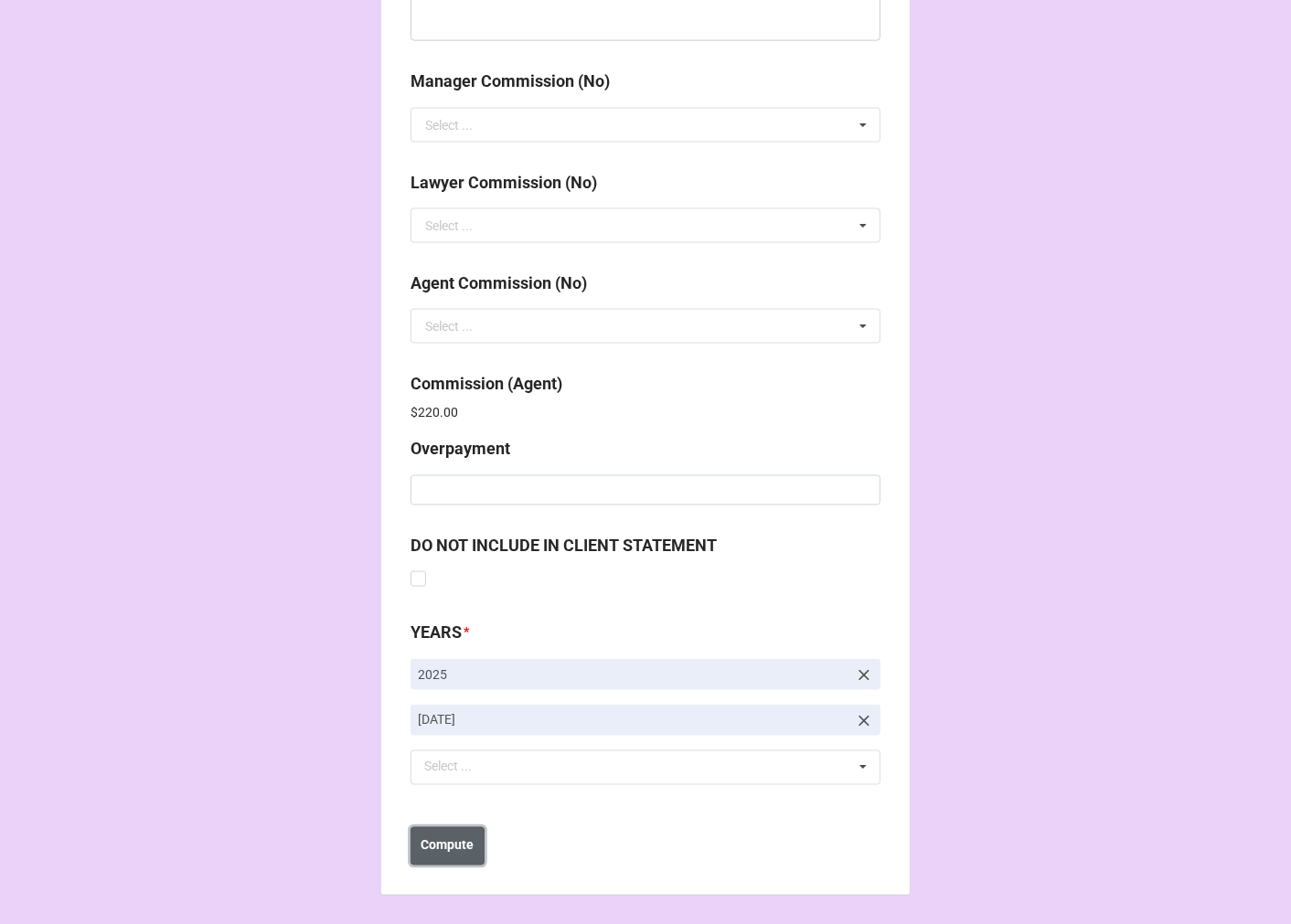
click at [455, 848] on b "Compute" at bounding box center [448, 846] width 53 height 19
click at [451, 851] on b "Save" at bounding box center [443, 846] width 30 height 19
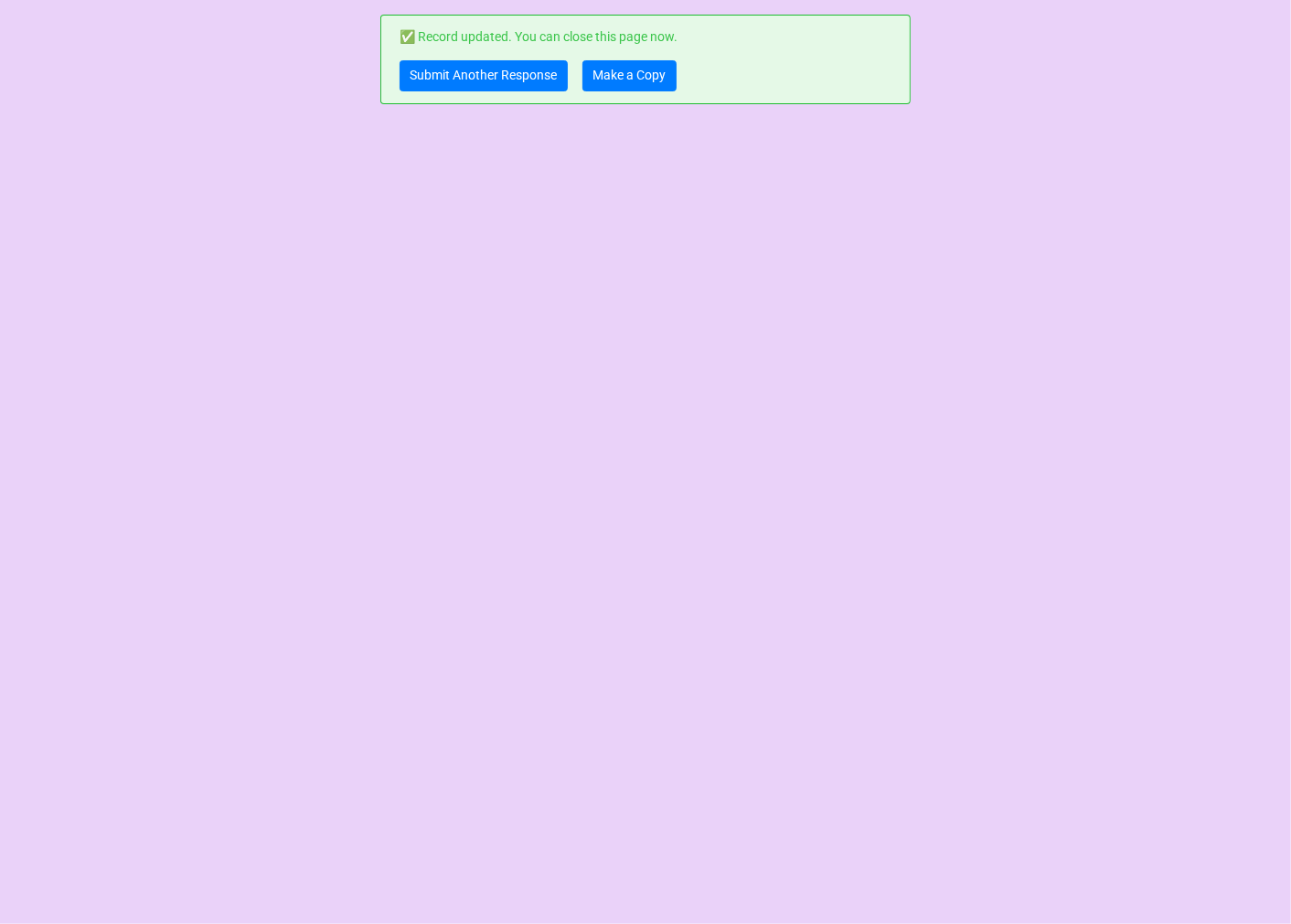
scroll to position [0, 0]
click at [633, 70] on link "Make a Copy" at bounding box center [629, 75] width 95 height 32
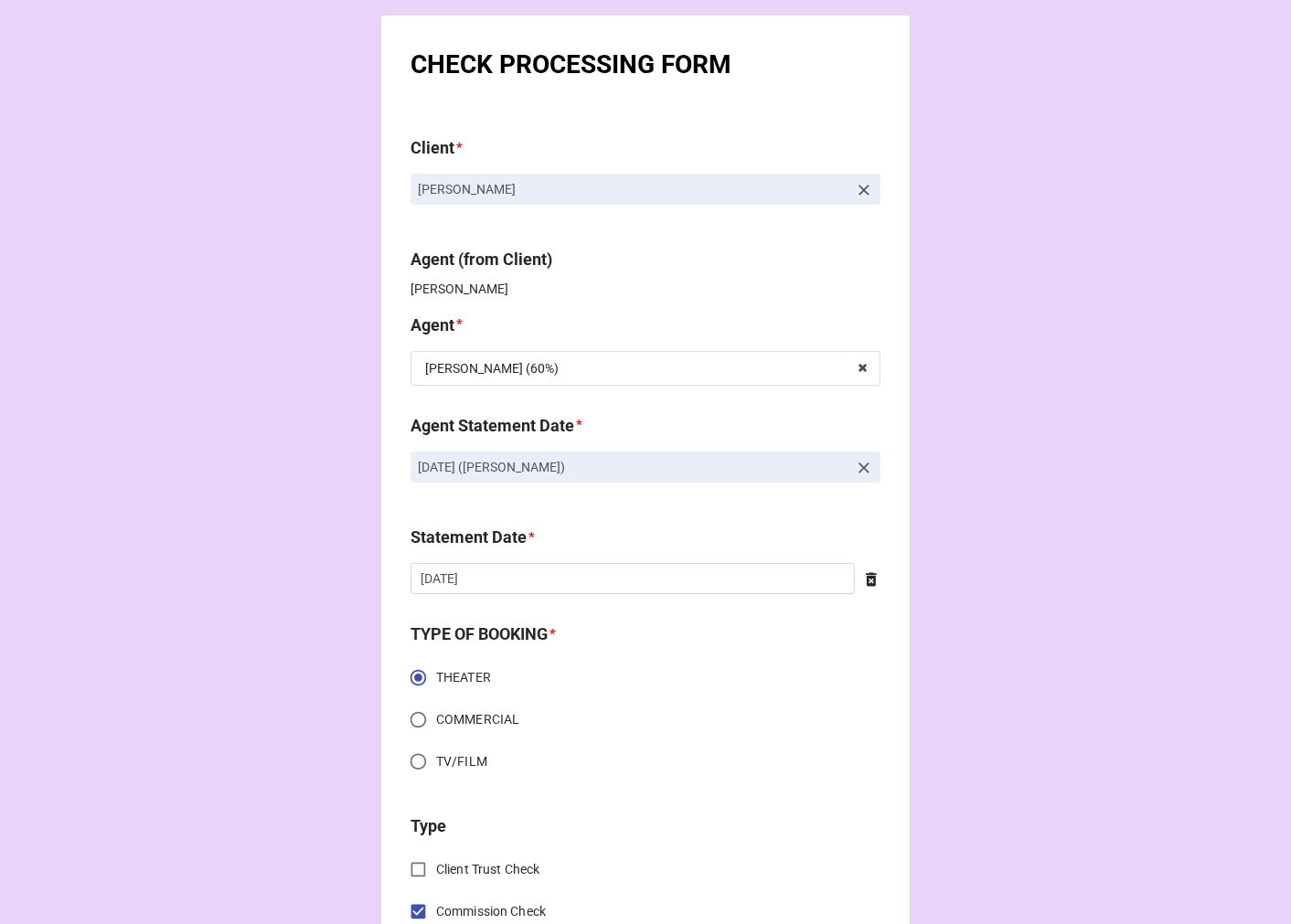
click at [855, 466] on icon at bounding box center [863, 468] width 18 height 18
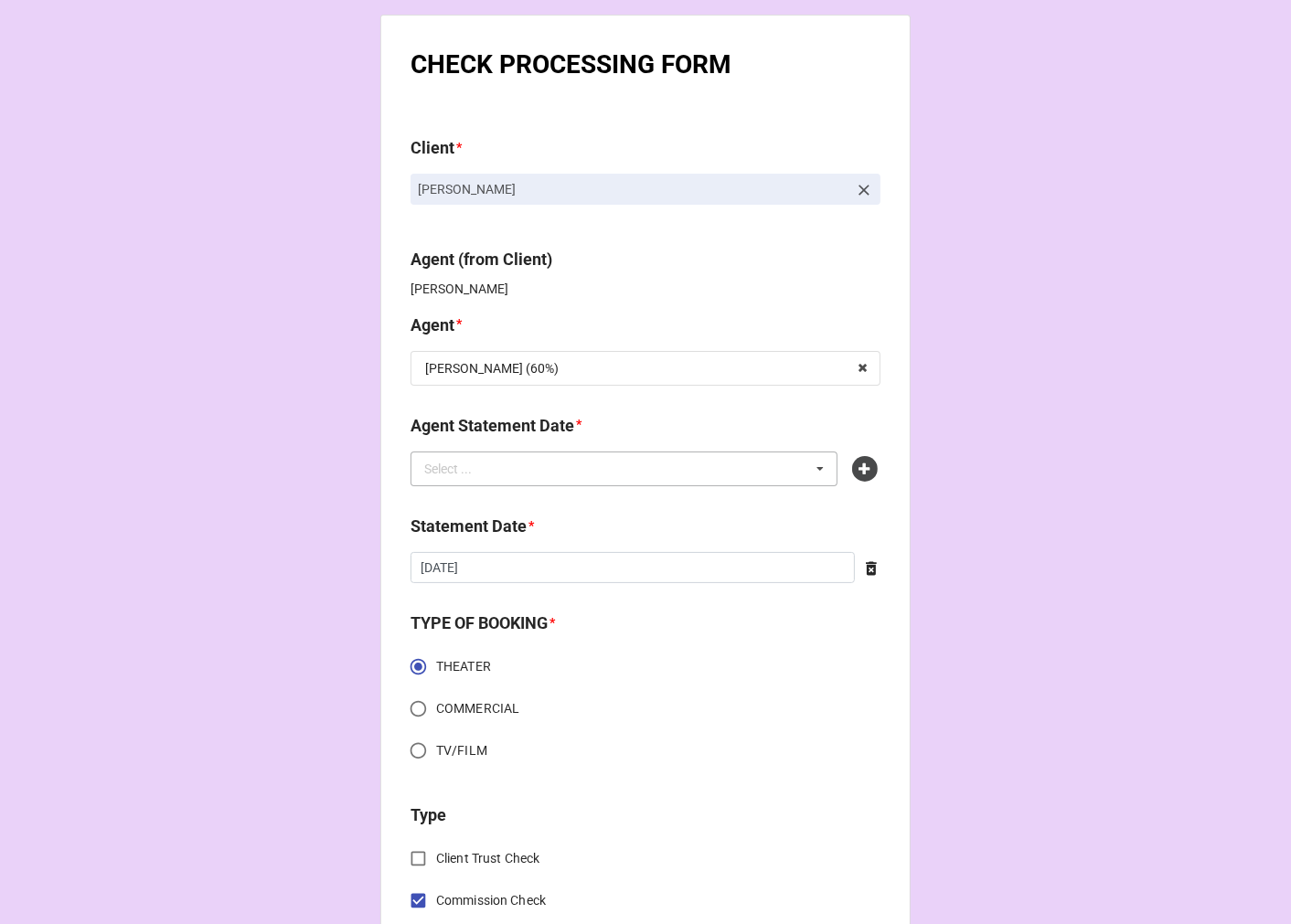
click at [636, 466] on div "Select ... No results found." at bounding box center [624, 469] width 427 height 34
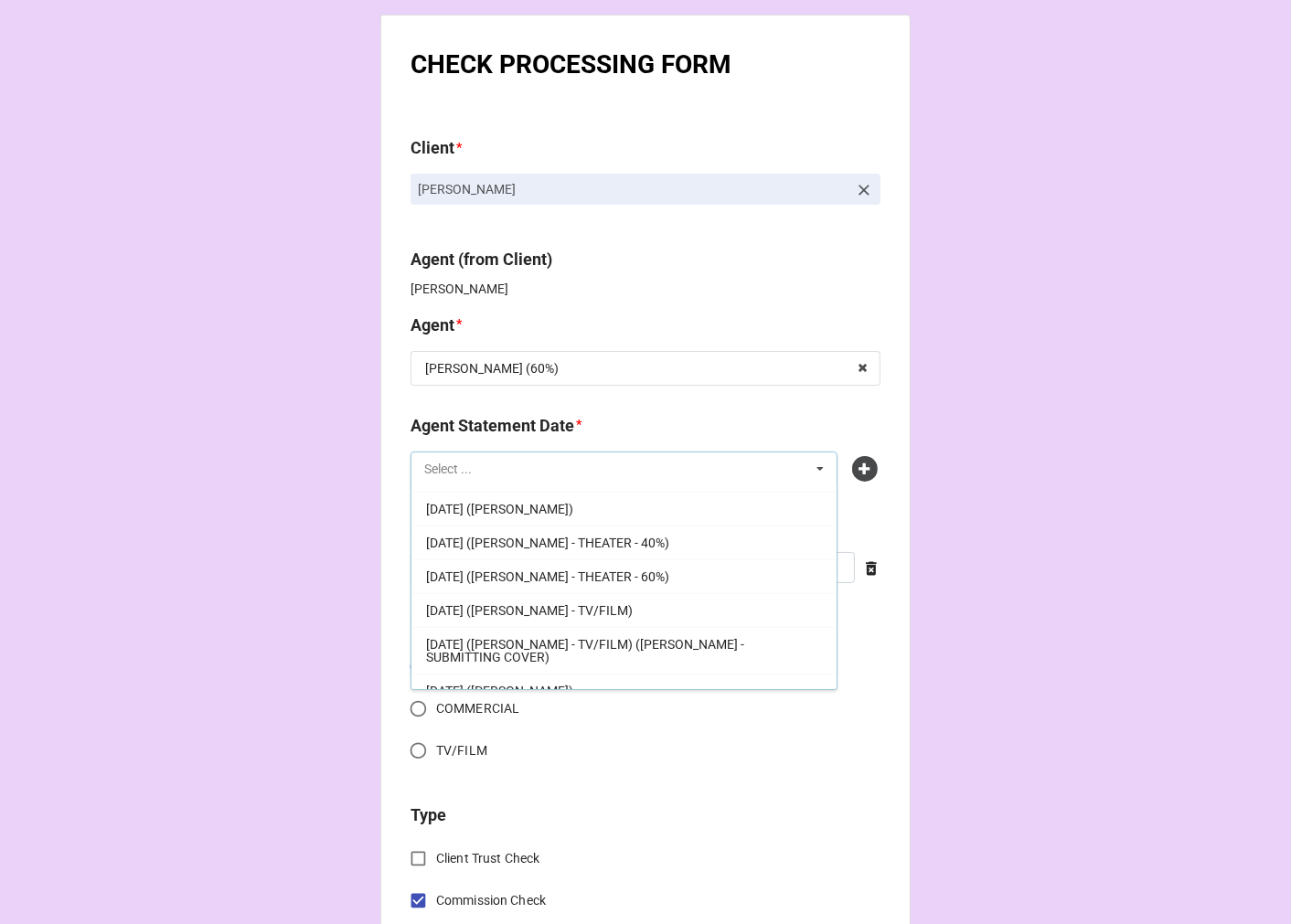
scroll to position [418, 0]
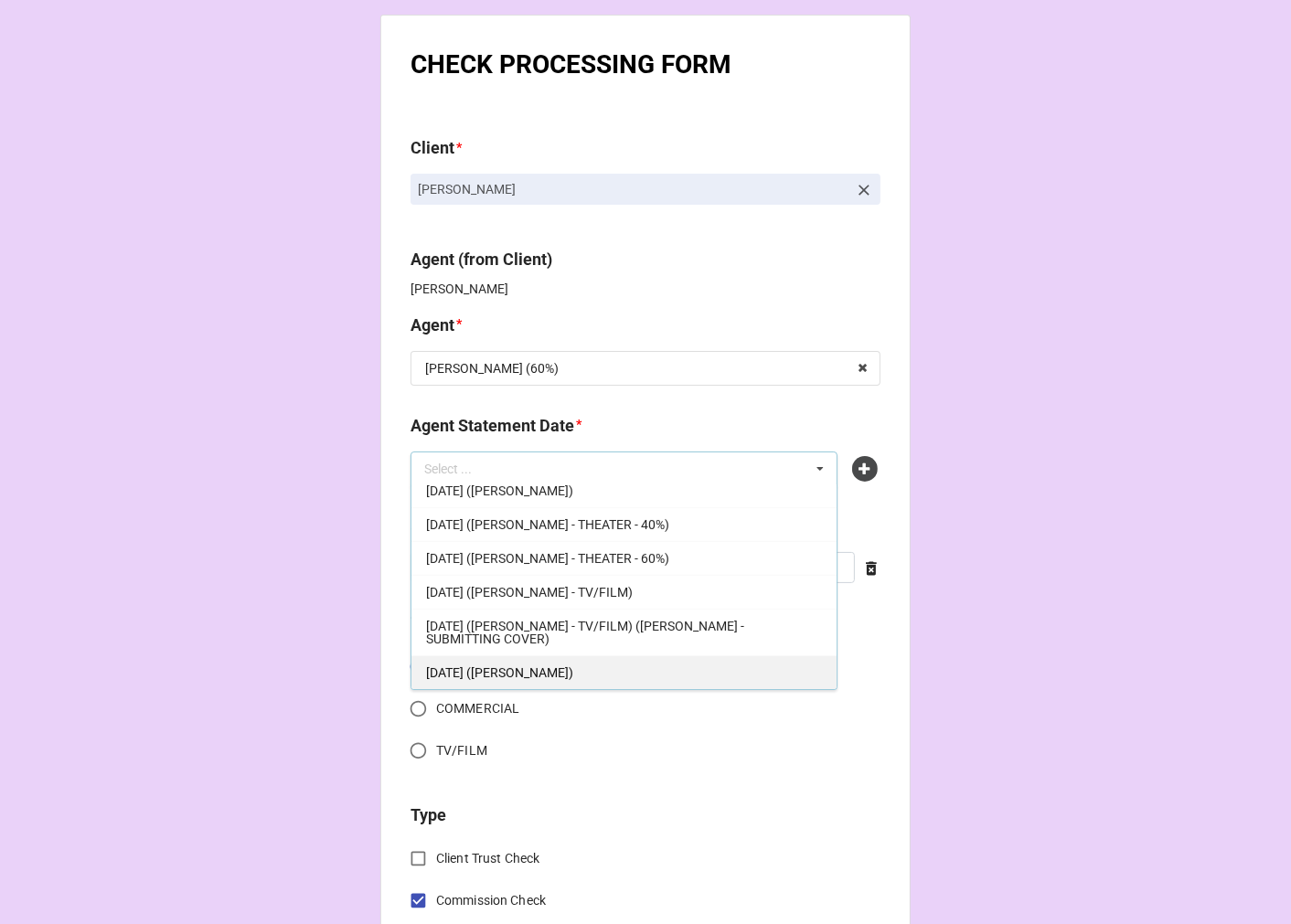
click at [596, 670] on div "[DATE] ([PERSON_NAME])" at bounding box center [624, 671] width 425 height 33
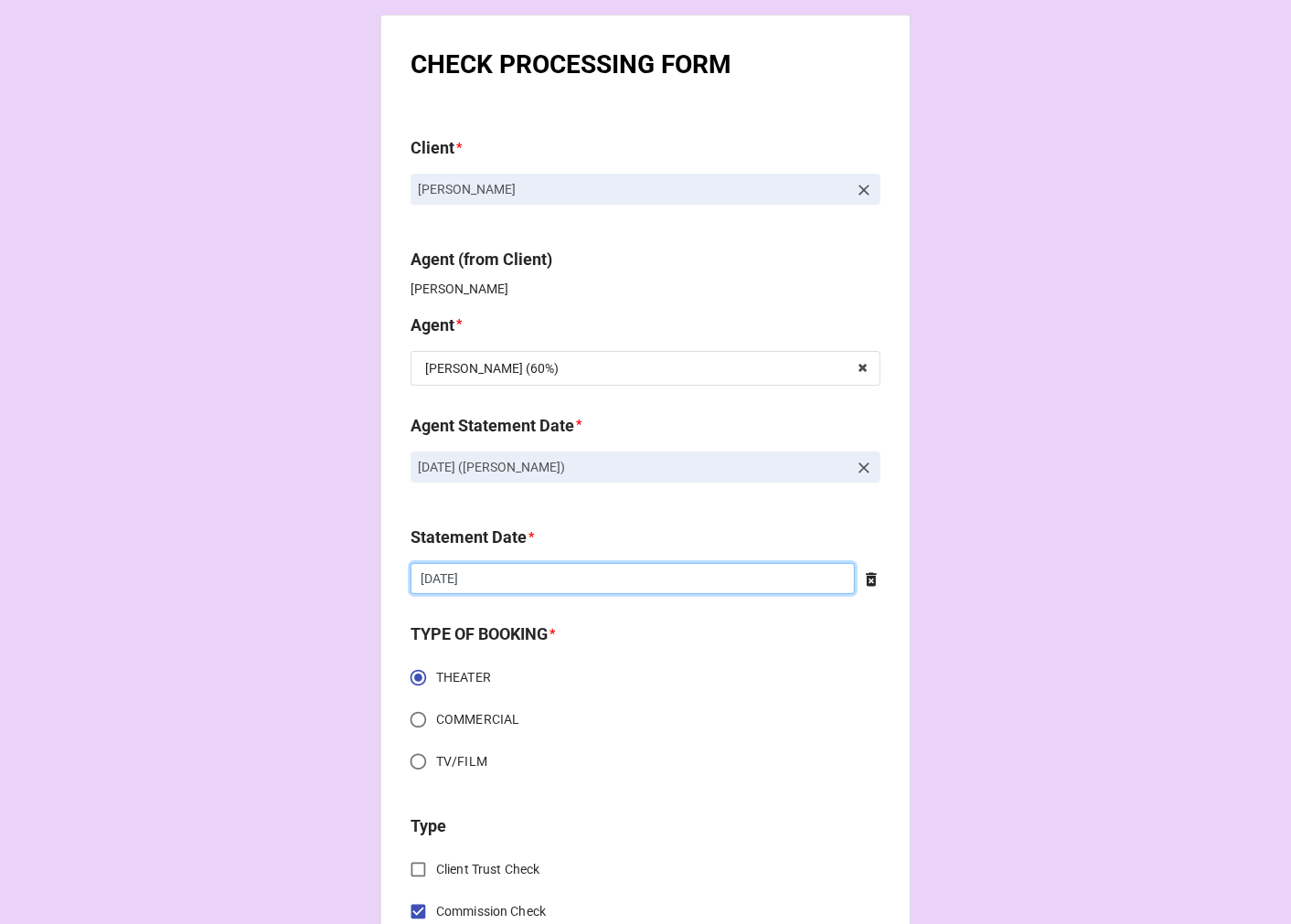
click at [503, 590] on input "[DATE]" at bounding box center [632, 578] width 444 height 32
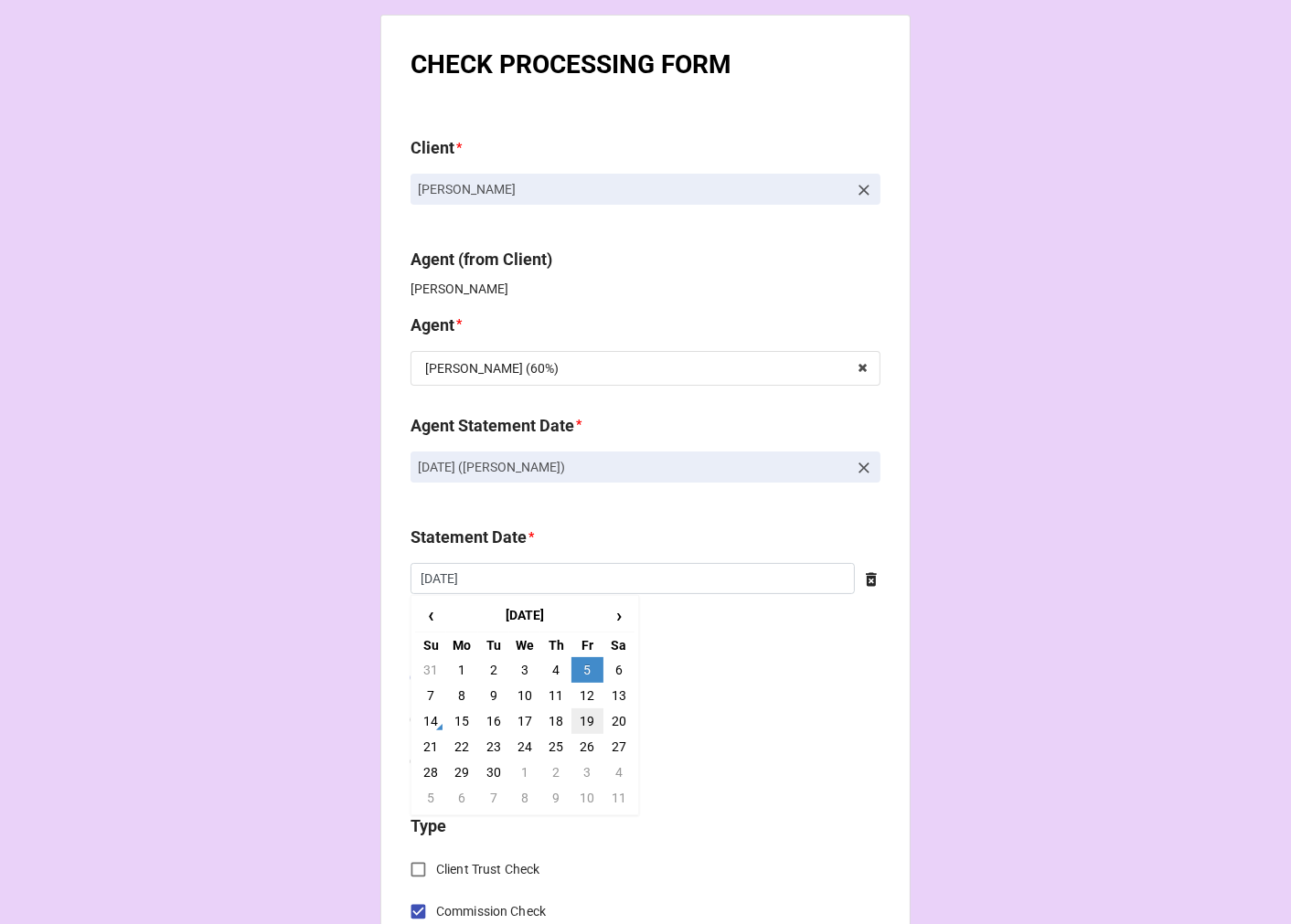
click at [582, 718] on td "19" at bounding box center [586, 721] width 32 height 26
type input "[DATE]"
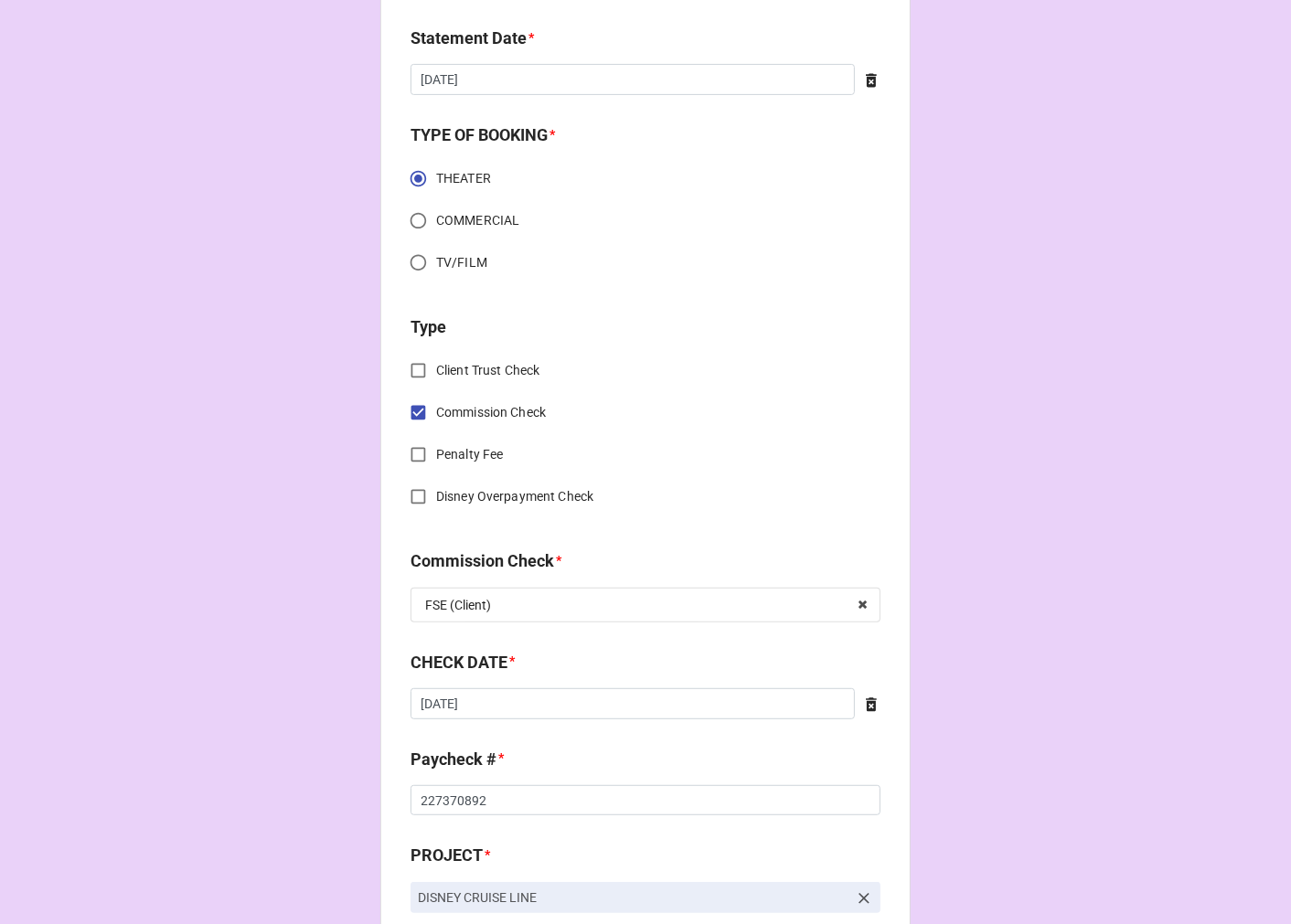
scroll to position [507, 0]
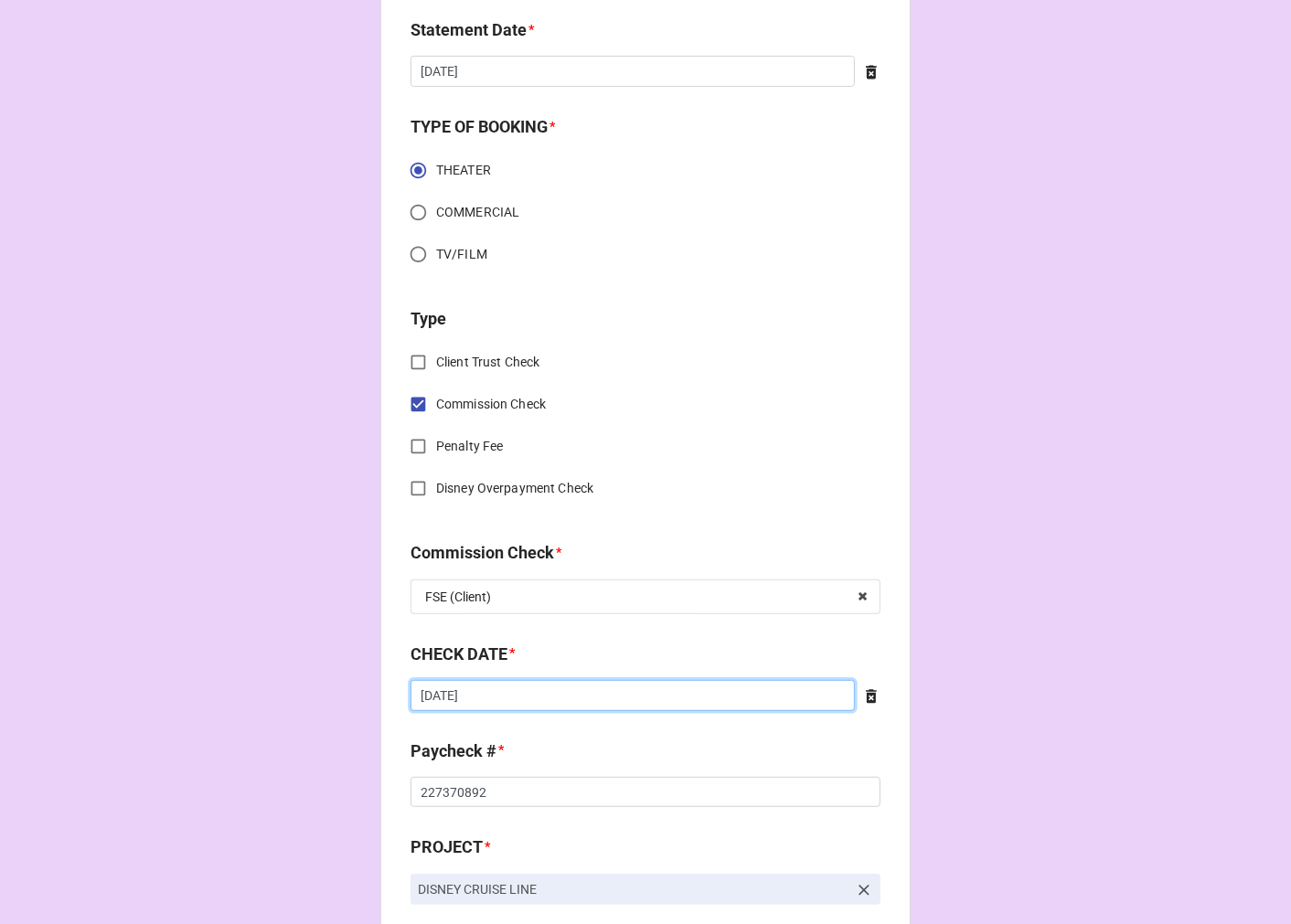
click at [515, 693] on input "[DATE]" at bounding box center [632, 695] width 444 height 32
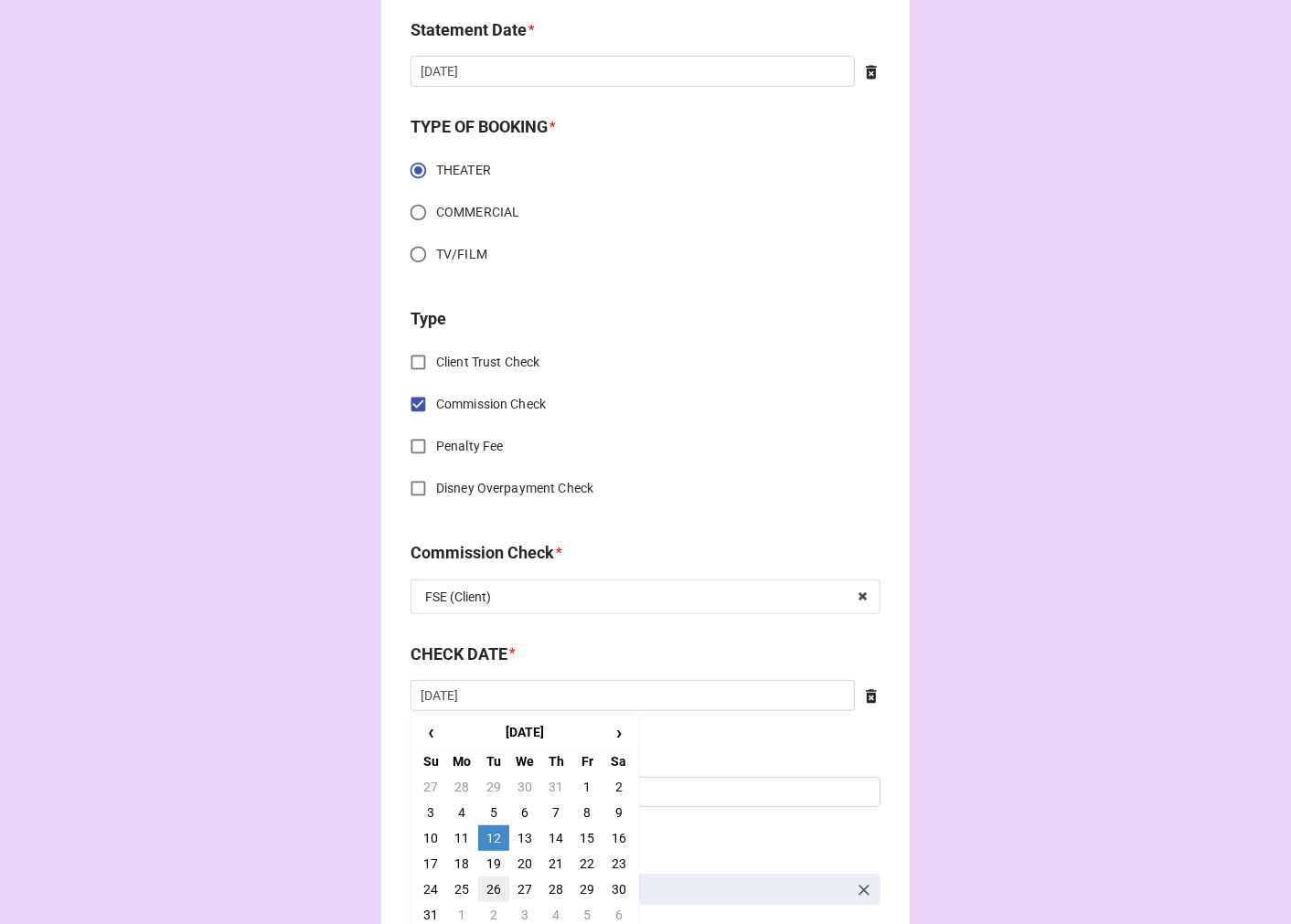
click at [490, 884] on td "26" at bounding box center [494, 889] width 32 height 26
type input "[DATE]"
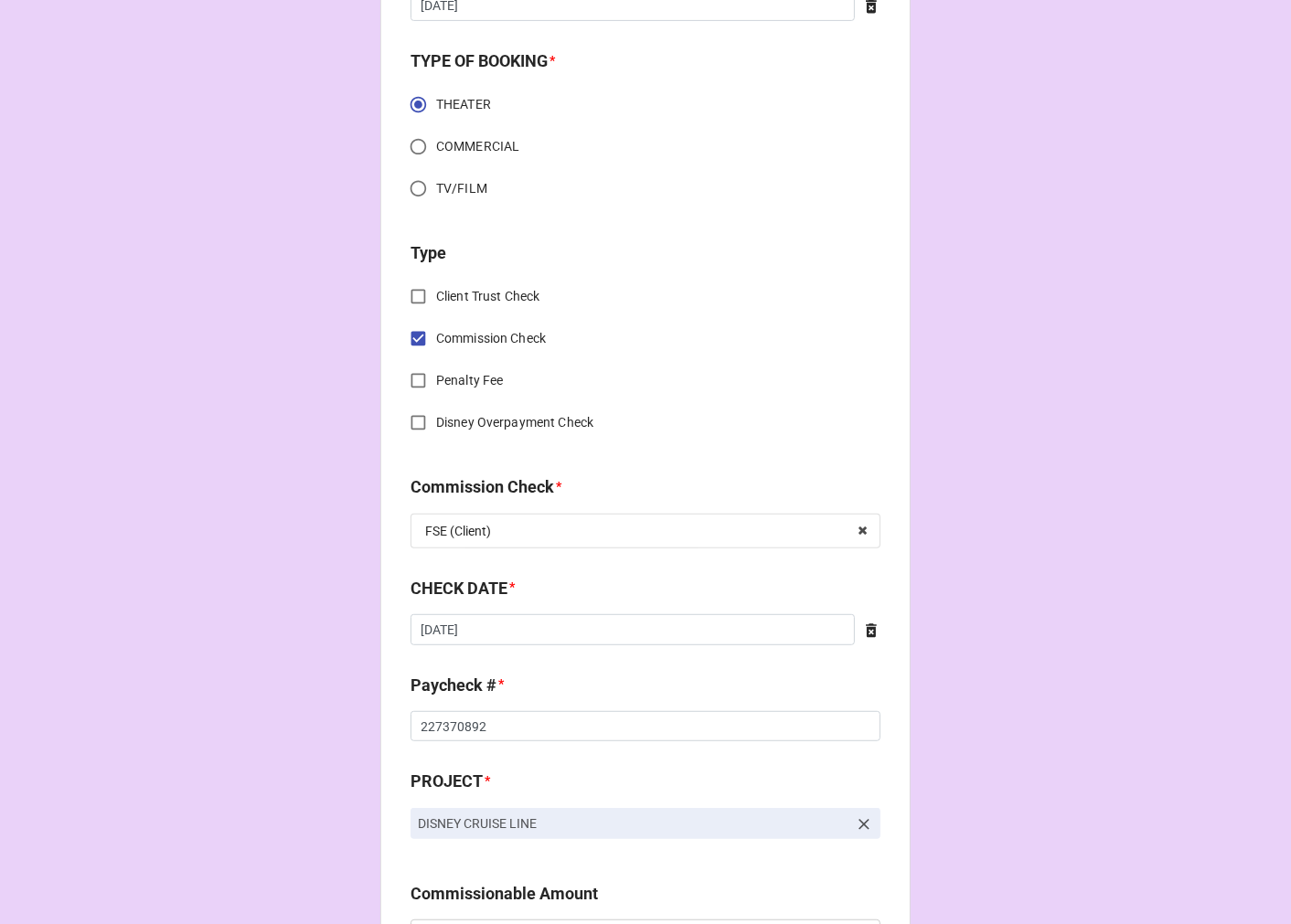
scroll to position [609, 0]
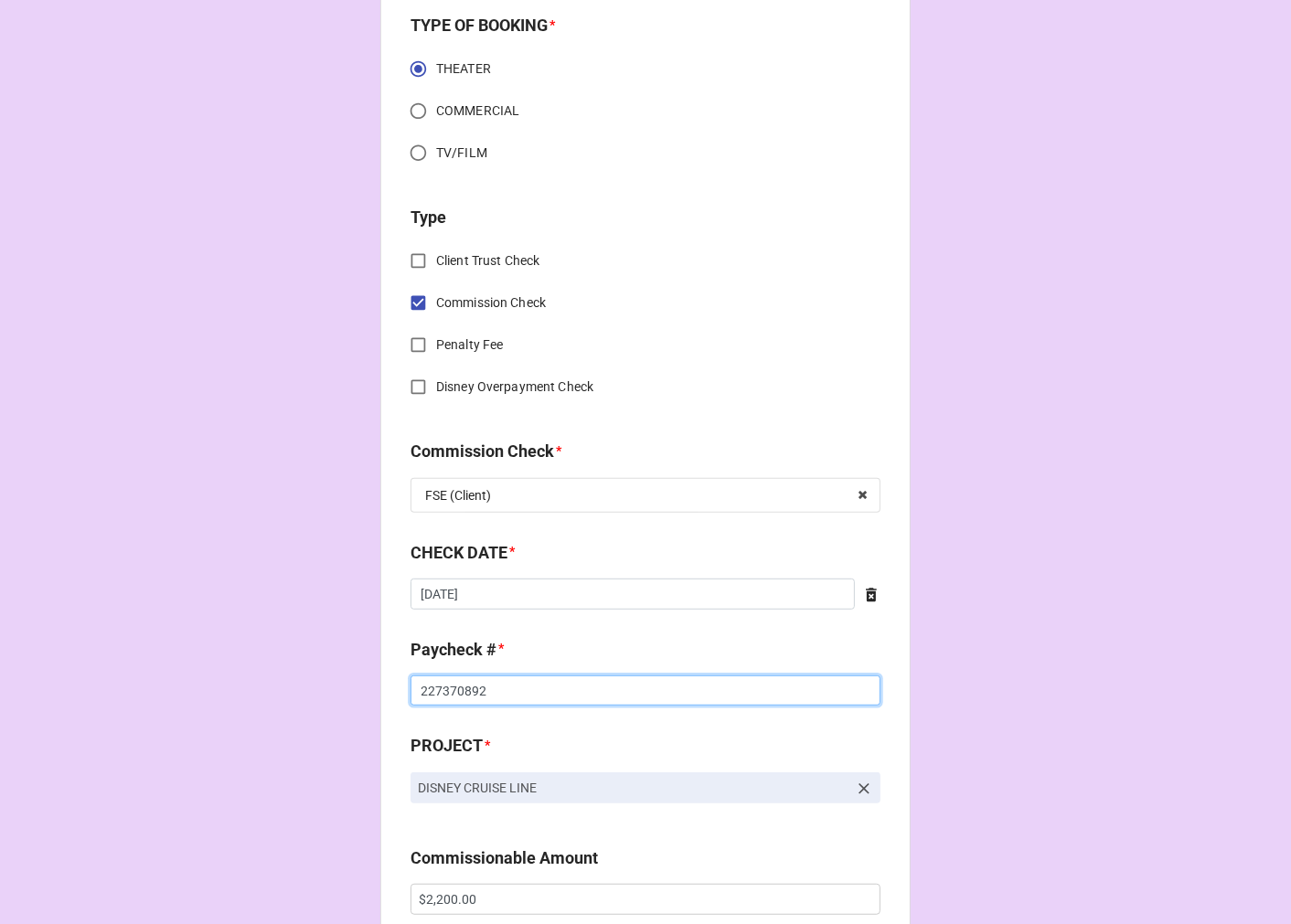
click at [434, 692] on input "227370892" at bounding box center [646, 691] width 470 height 32
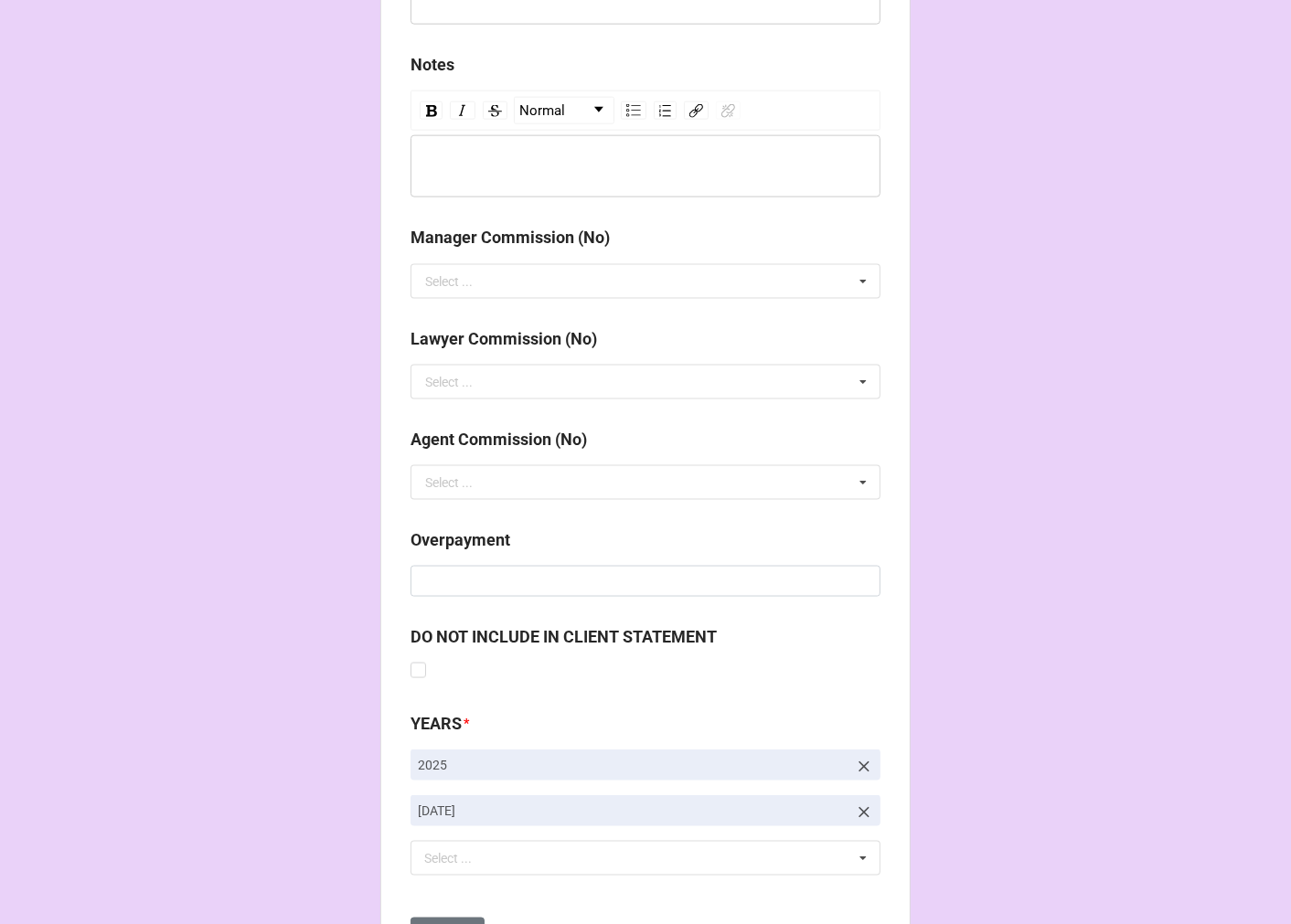
scroll to position [2115, 0]
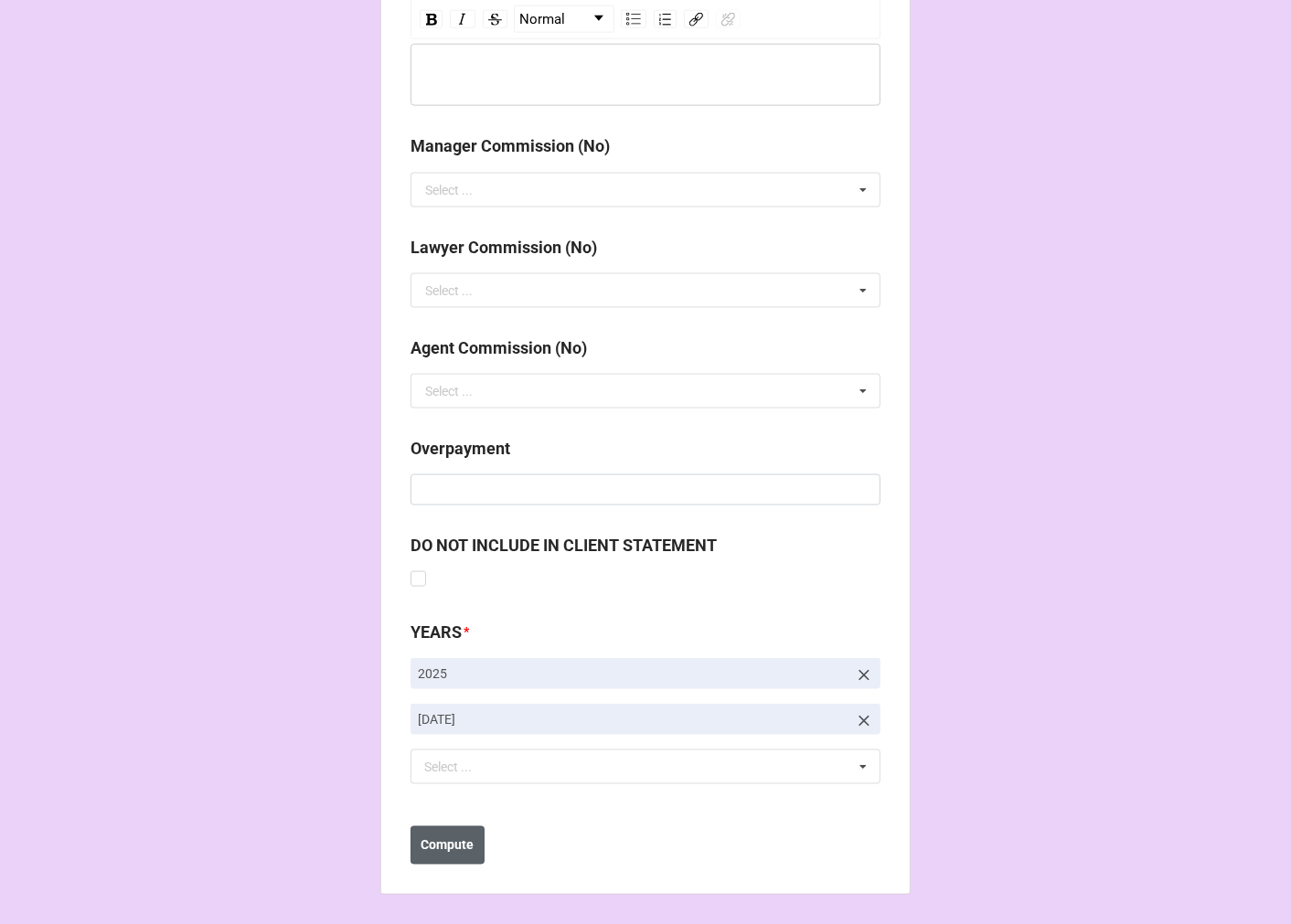
type input "227694899"
click at [454, 852] on b "Compute" at bounding box center [448, 846] width 53 height 19
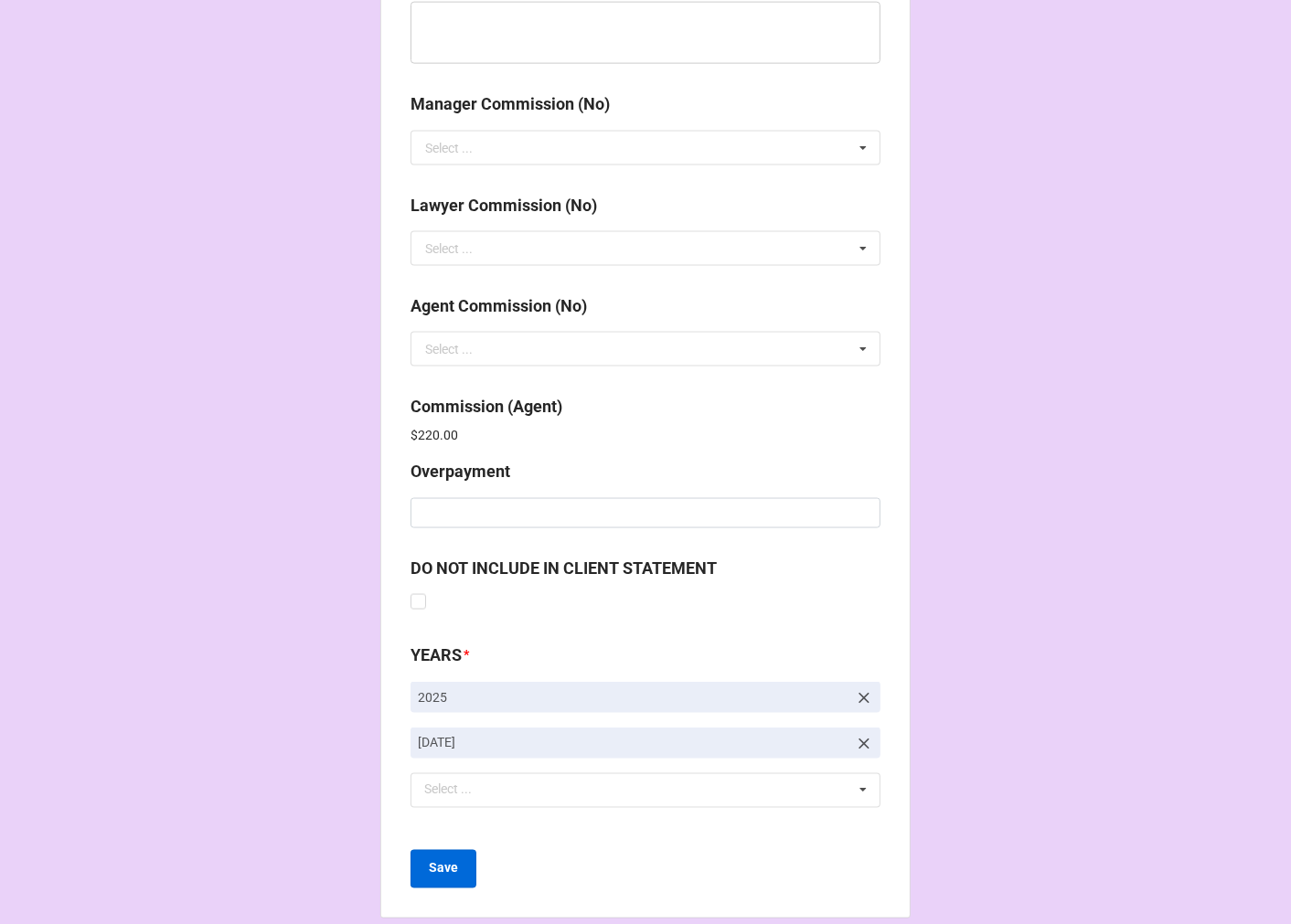
scroll to position [2180, 0]
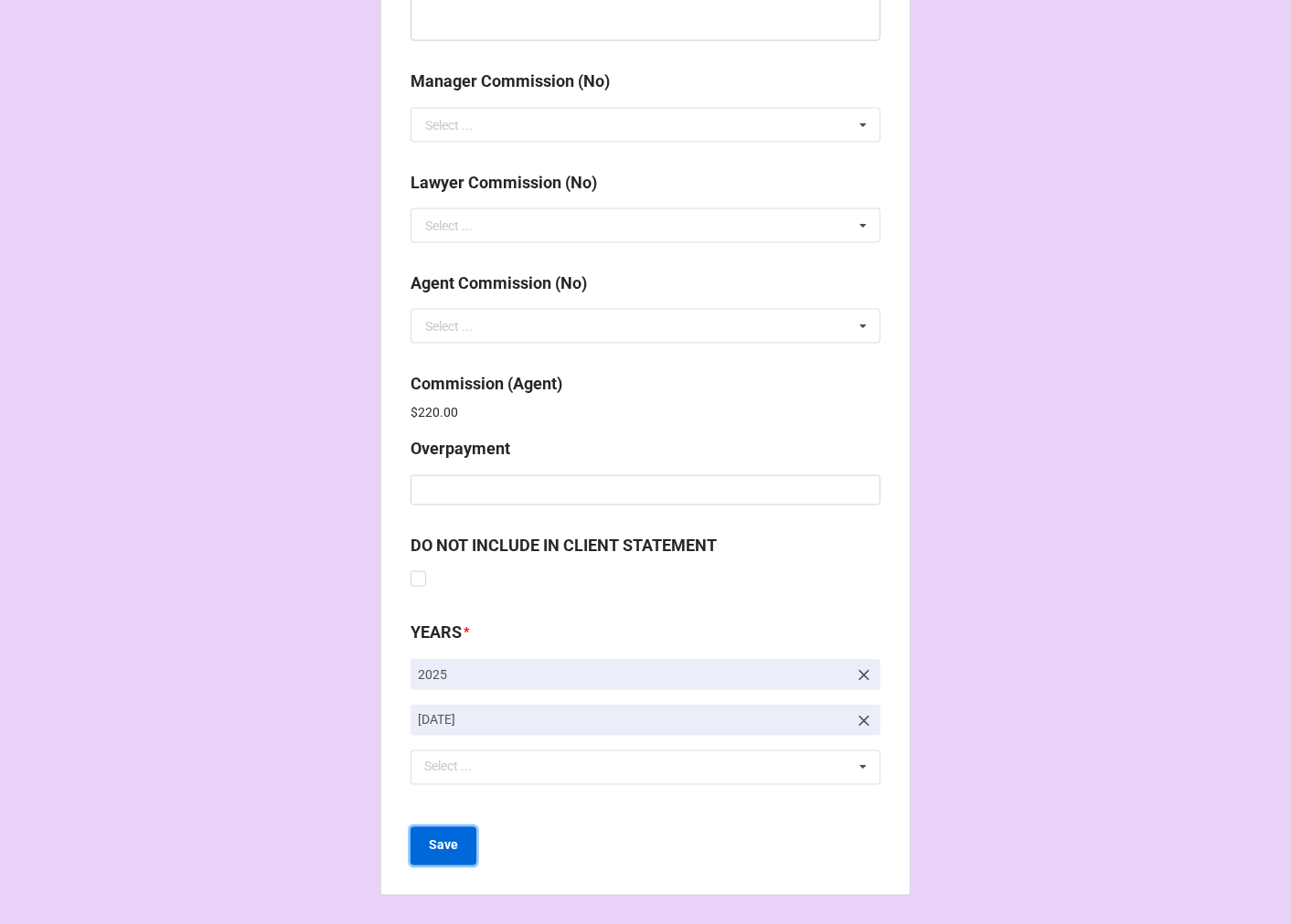
click at [450, 846] on b "Save" at bounding box center [443, 846] width 30 height 19
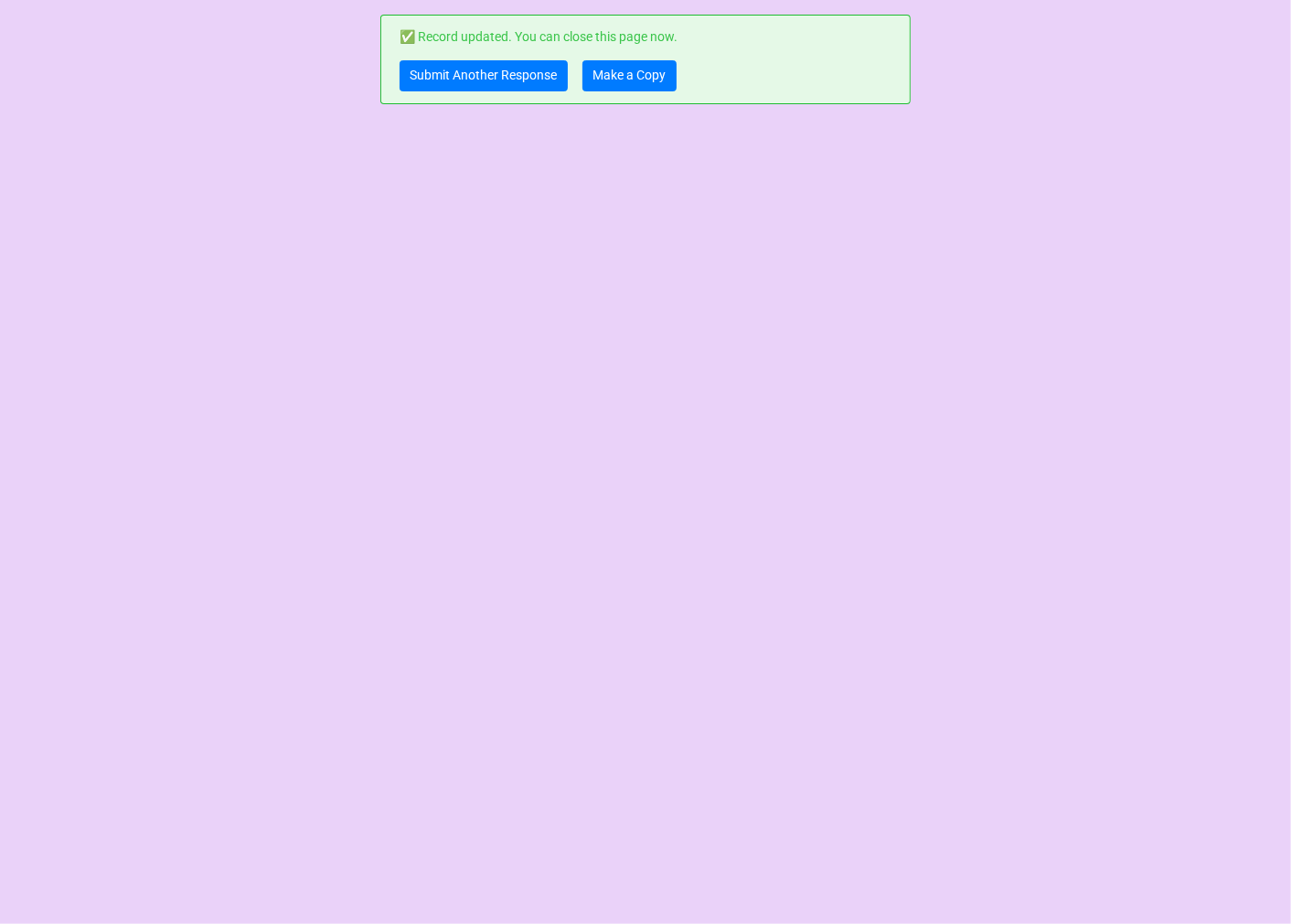
scroll to position [0, 0]
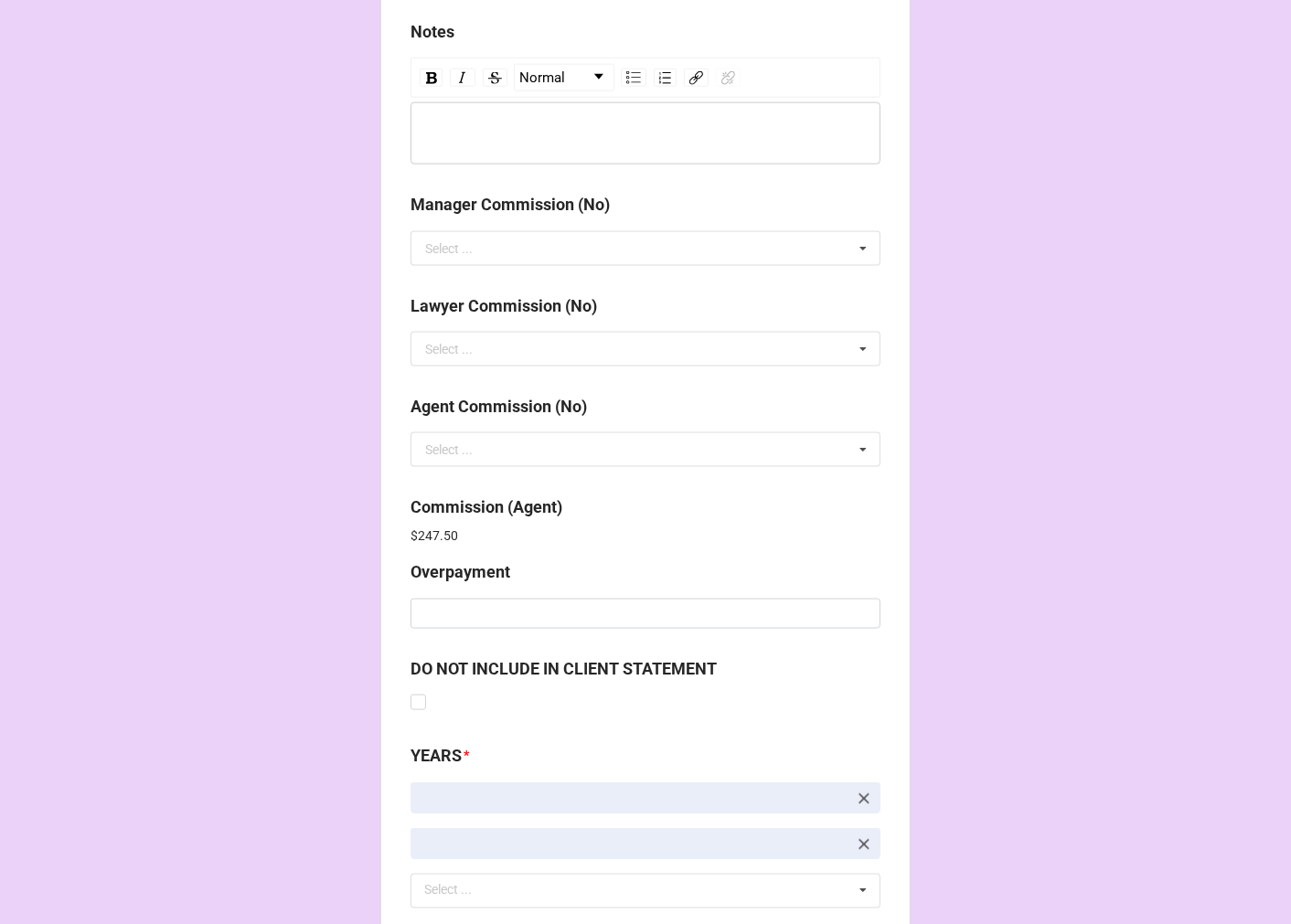
scroll to position [2180, 0]
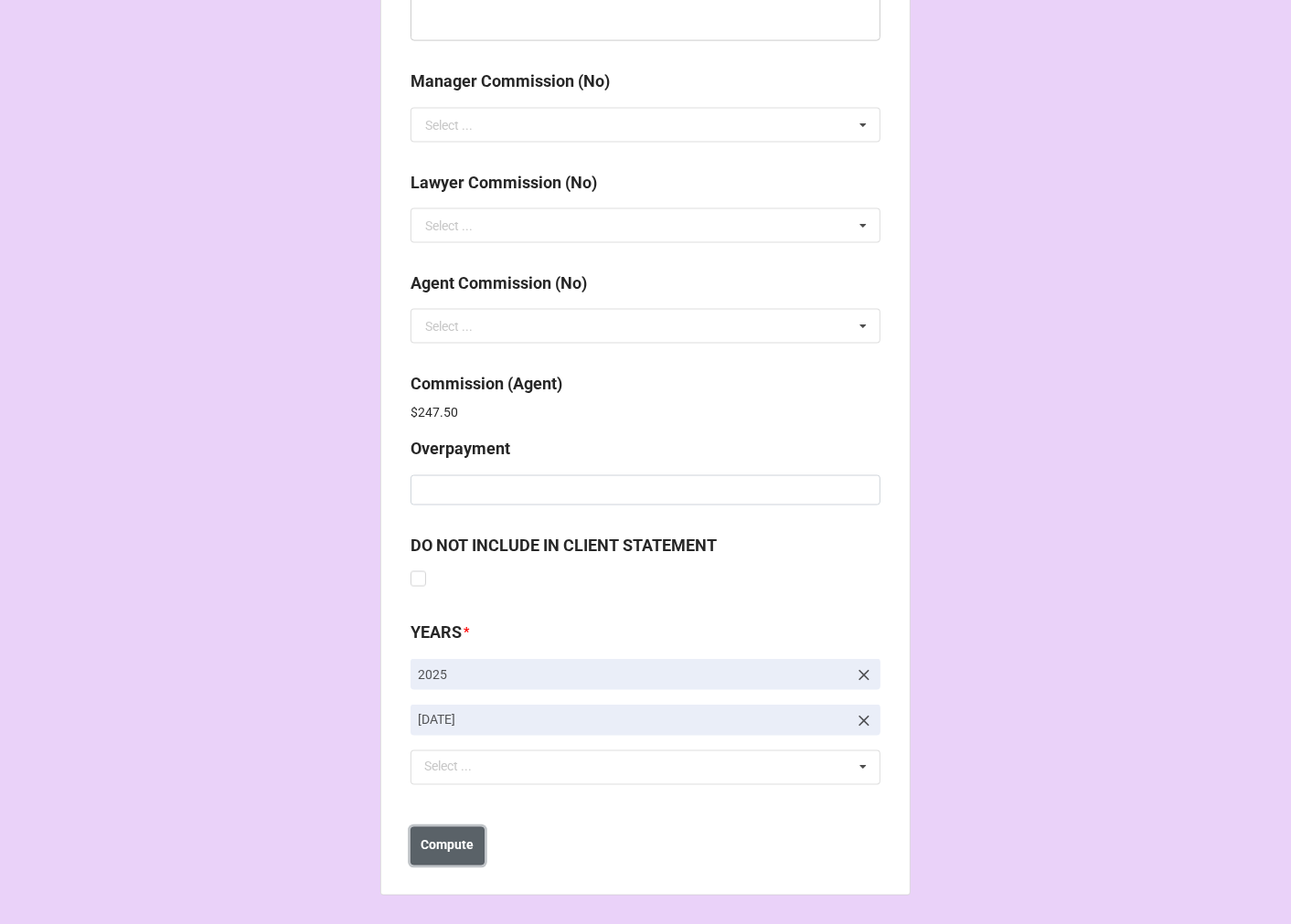
click at [459, 839] on b "Compute" at bounding box center [448, 846] width 53 height 19
click at [454, 852] on button "Save" at bounding box center [443, 846] width 66 height 38
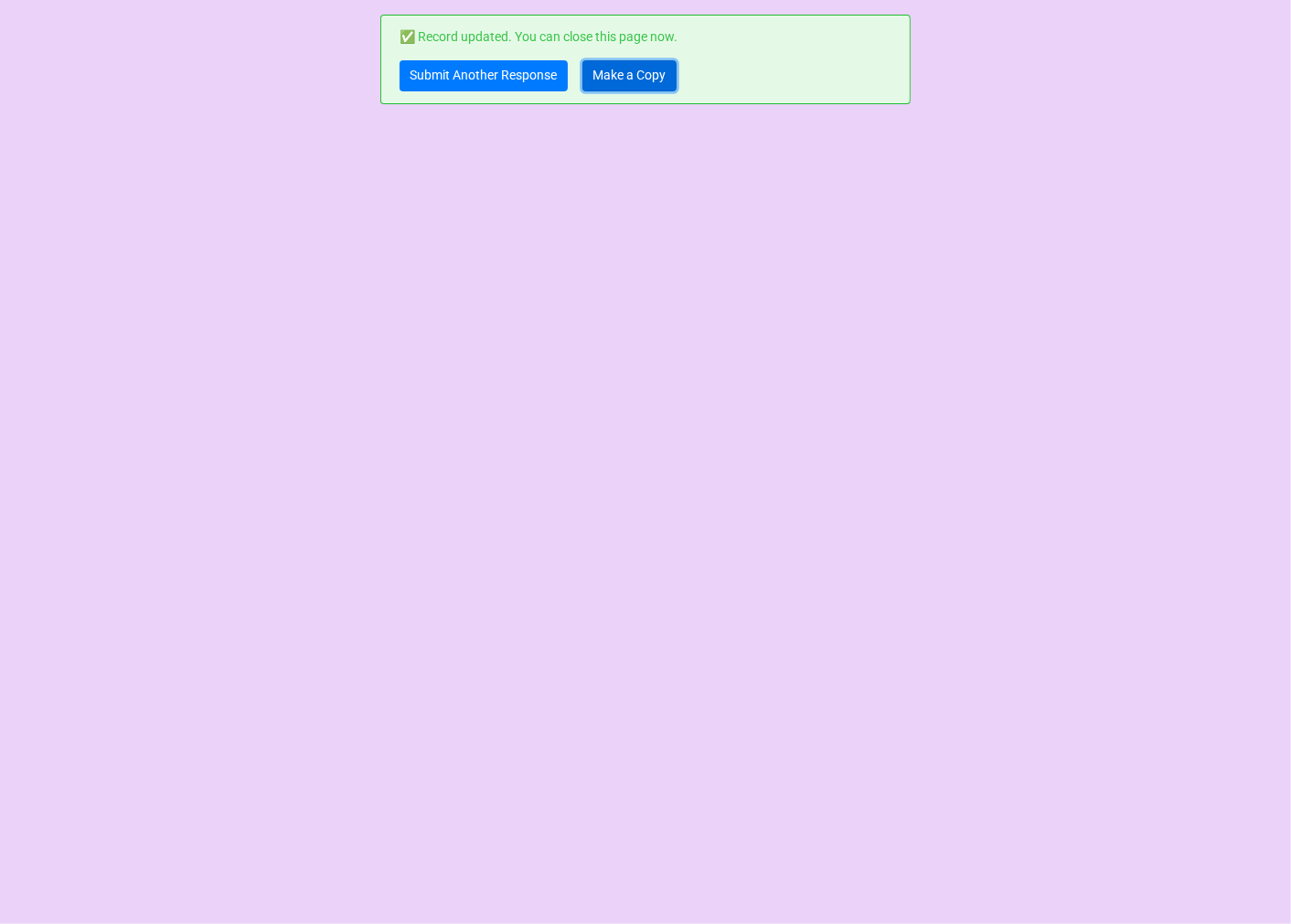
click at [647, 79] on link "Make a Copy" at bounding box center [629, 75] width 95 height 32
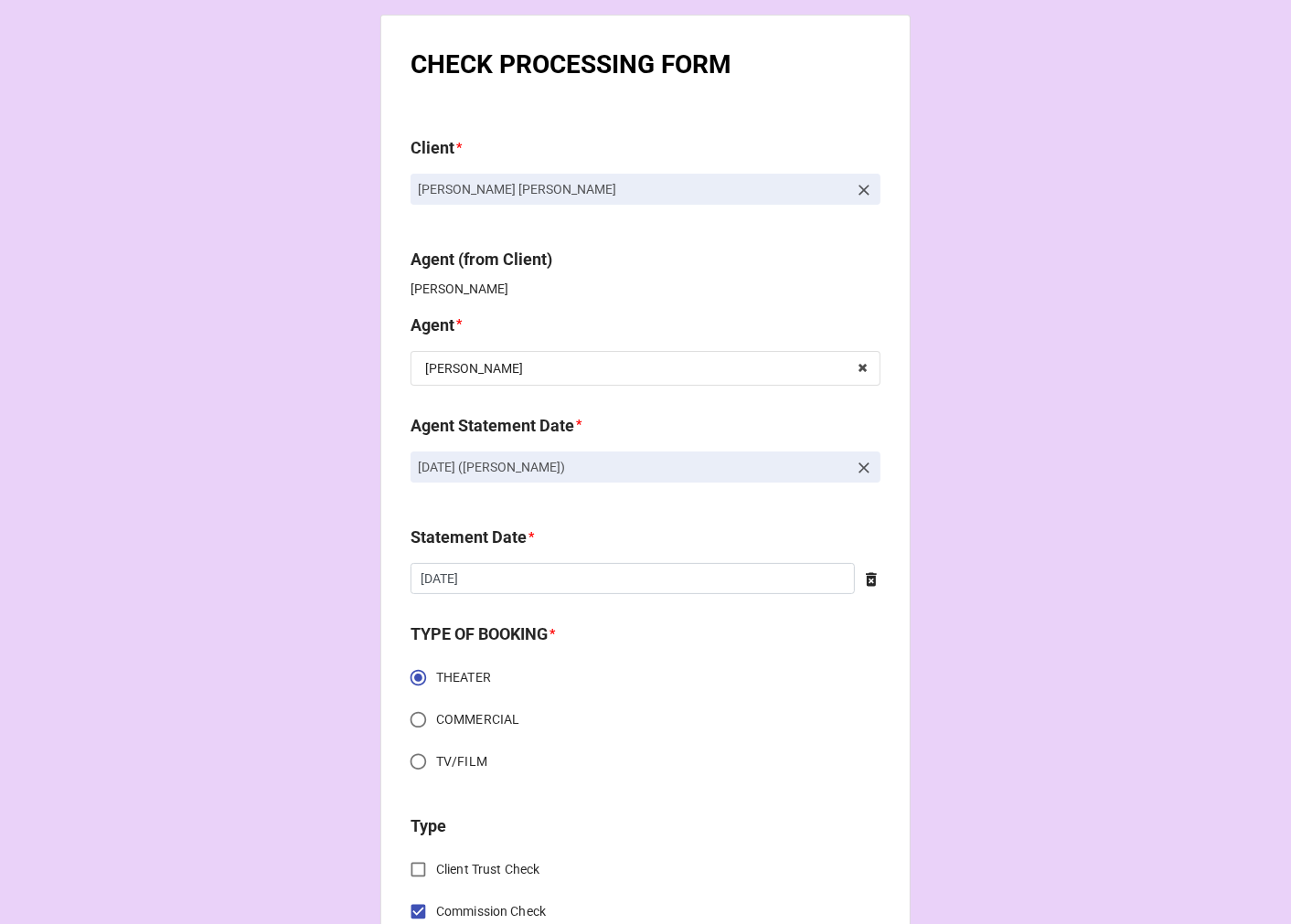
click at [861, 462] on icon at bounding box center [863, 468] width 18 height 18
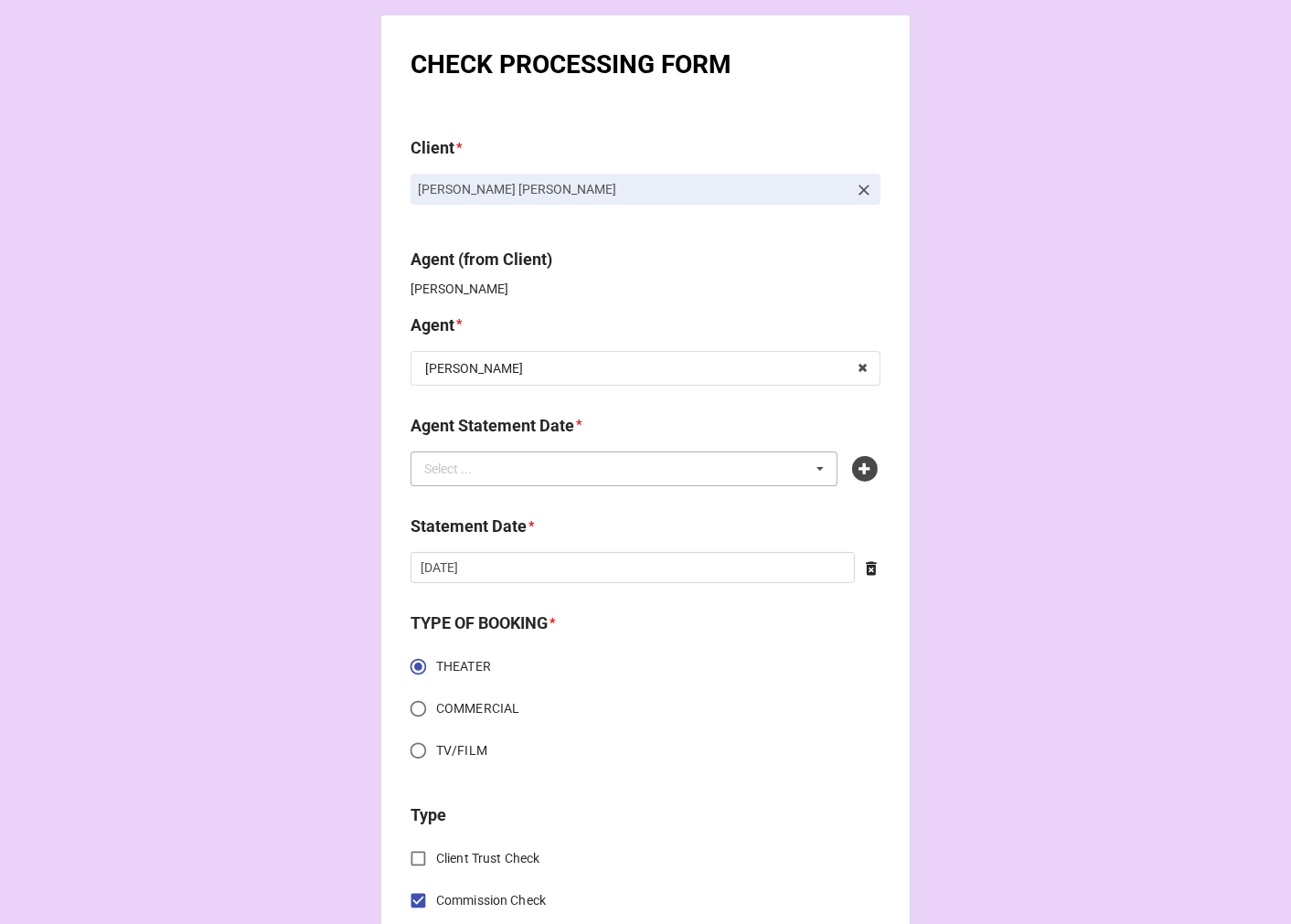
click at [599, 463] on div "Select ... No results found." at bounding box center [624, 469] width 427 height 34
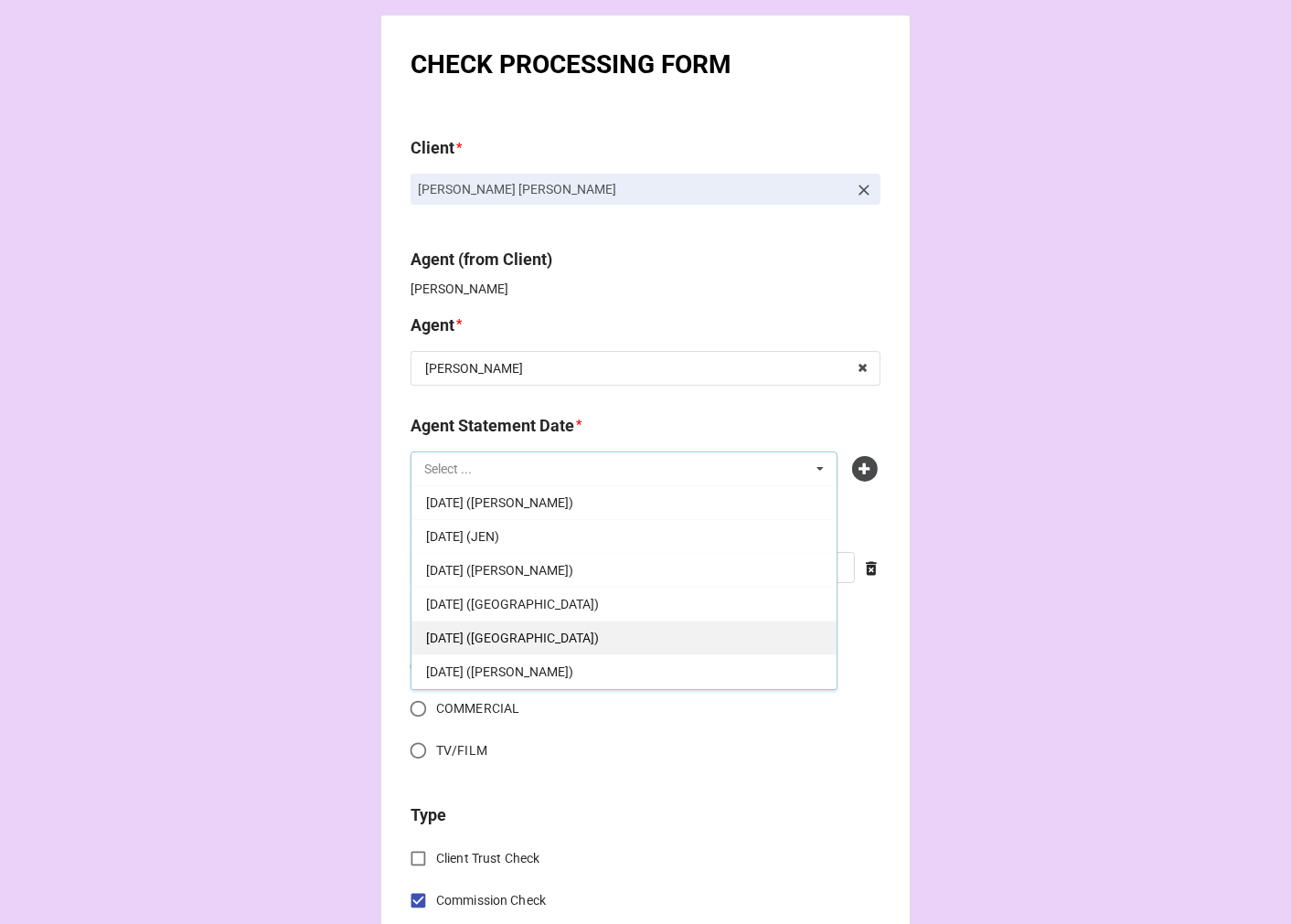
scroll to position [203, 0]
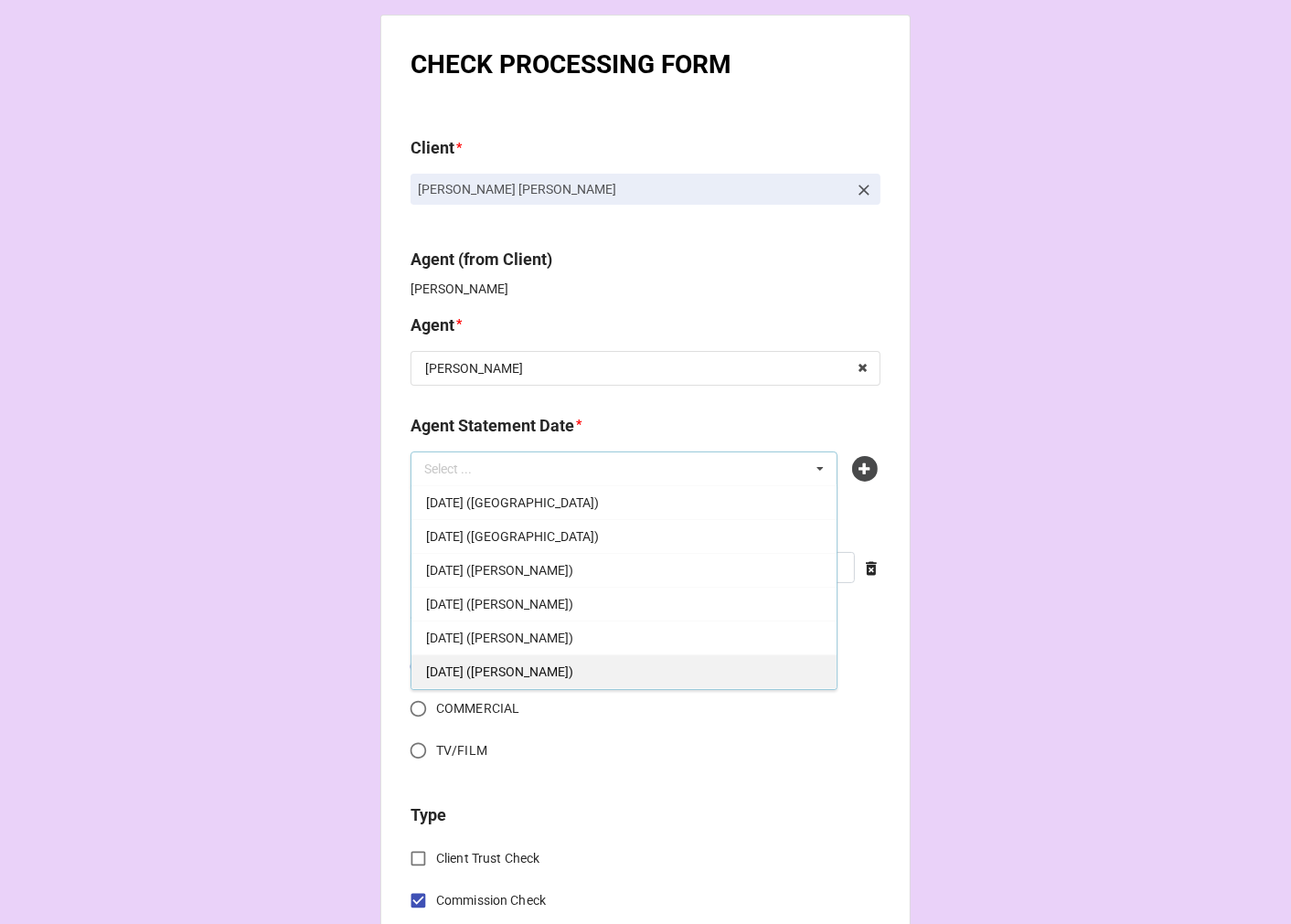
click at [571, 665] on span "[DATE] ([PERSON_NAME])" at bounding box center [499, 671] width 147 height 14
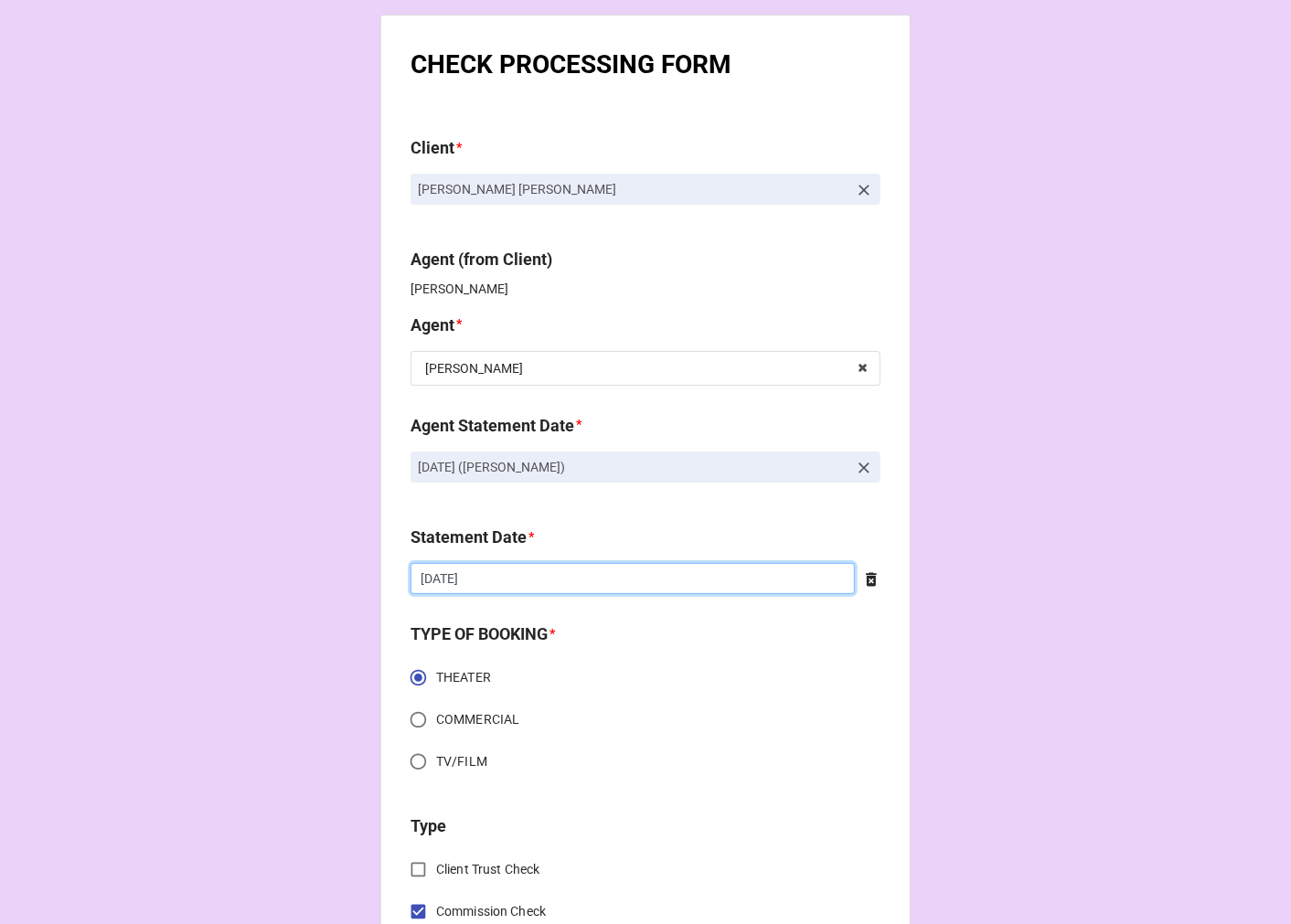
click at [495, 586] on input "7/11/2025" at bounding box center [632, 578] width 444 height 32
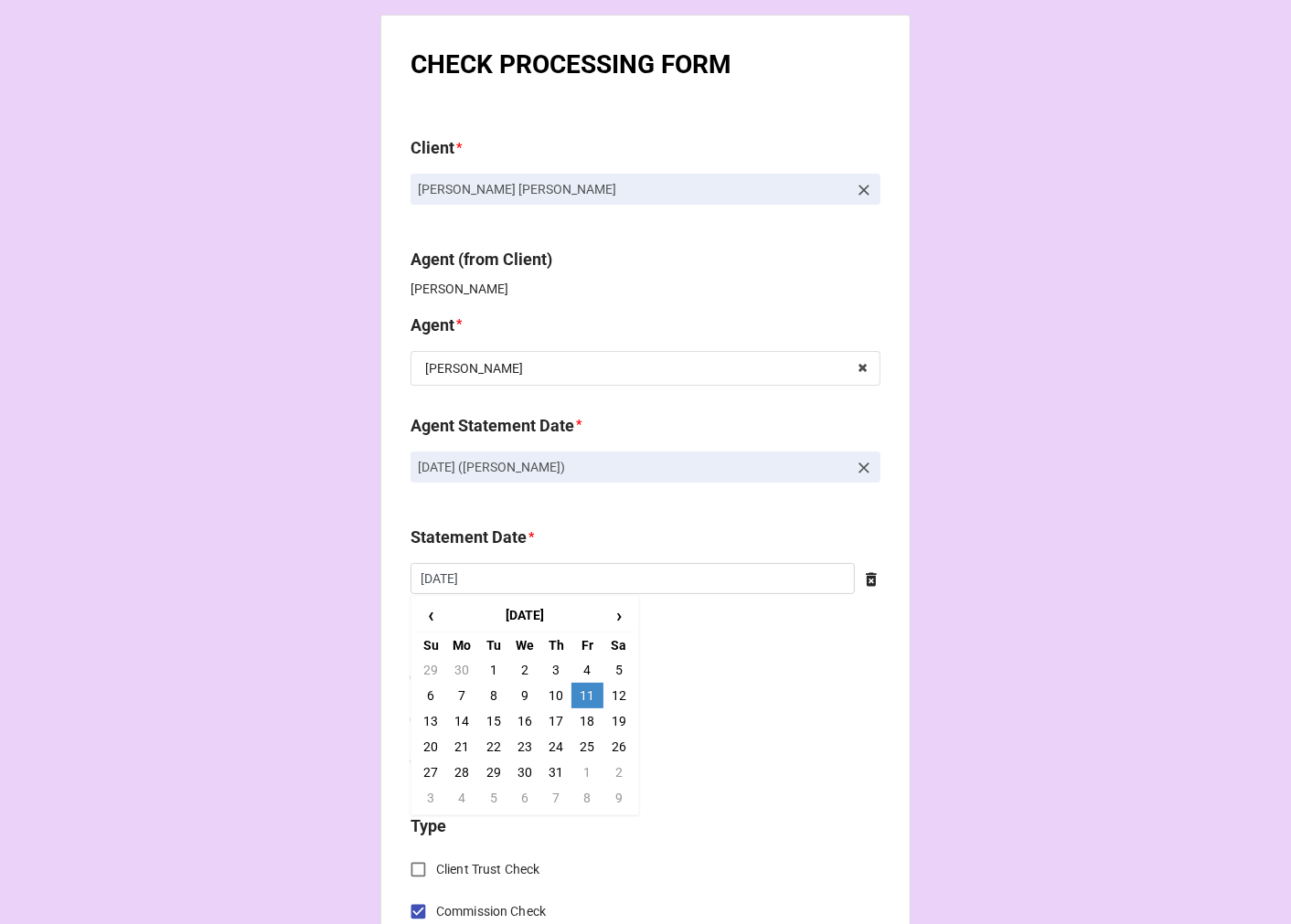
click at [866, 582] on icon at bounding box center [871, 579] width 11 height 13
click at [730, 589] on input "text" at bounding box center [646, 578] width 470 height 32
click at [583, 724] on td "19" at bounding box center [586, 721] width 32 height 26
type input "[DATE]"
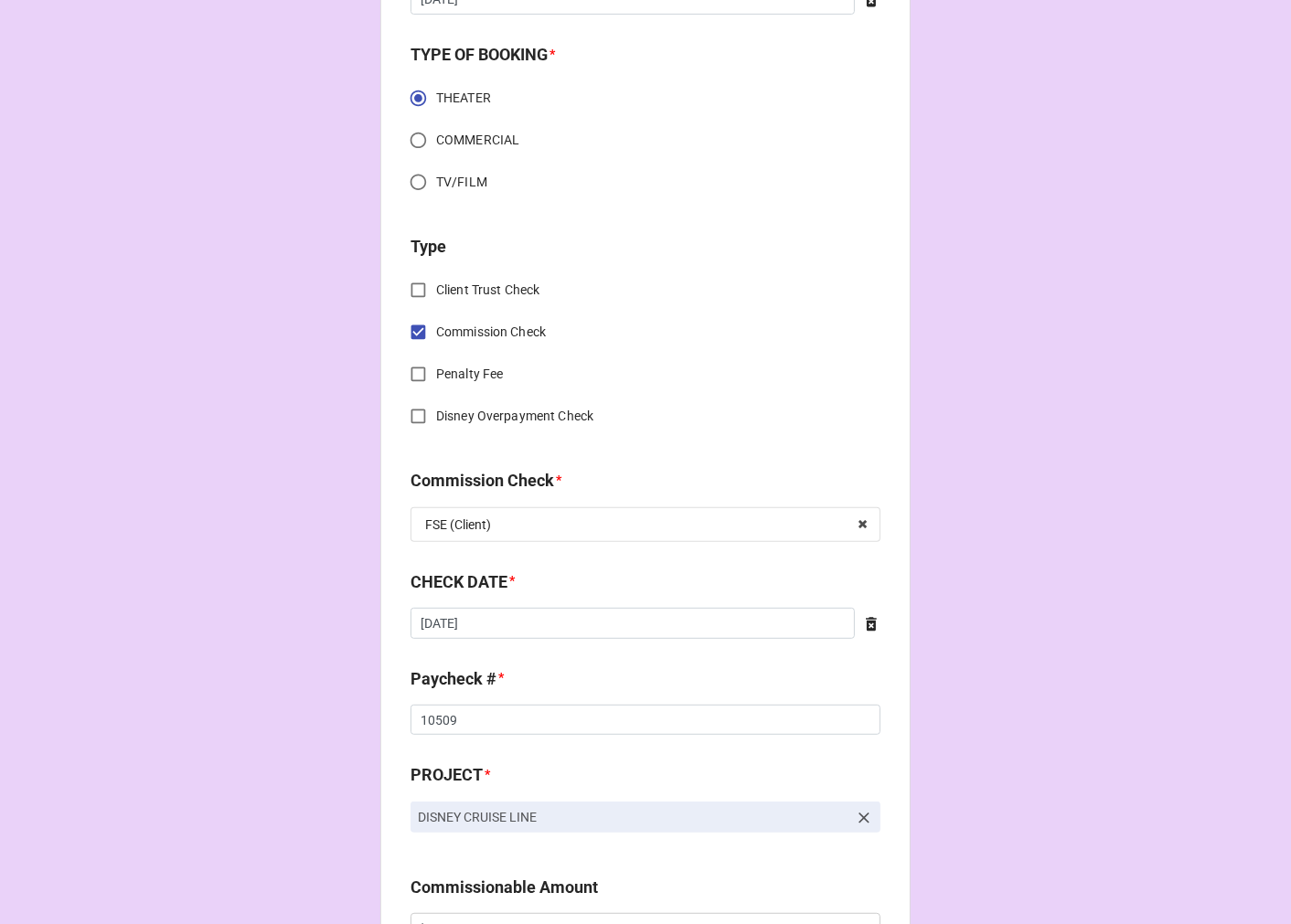
scroll to position [609, 0]
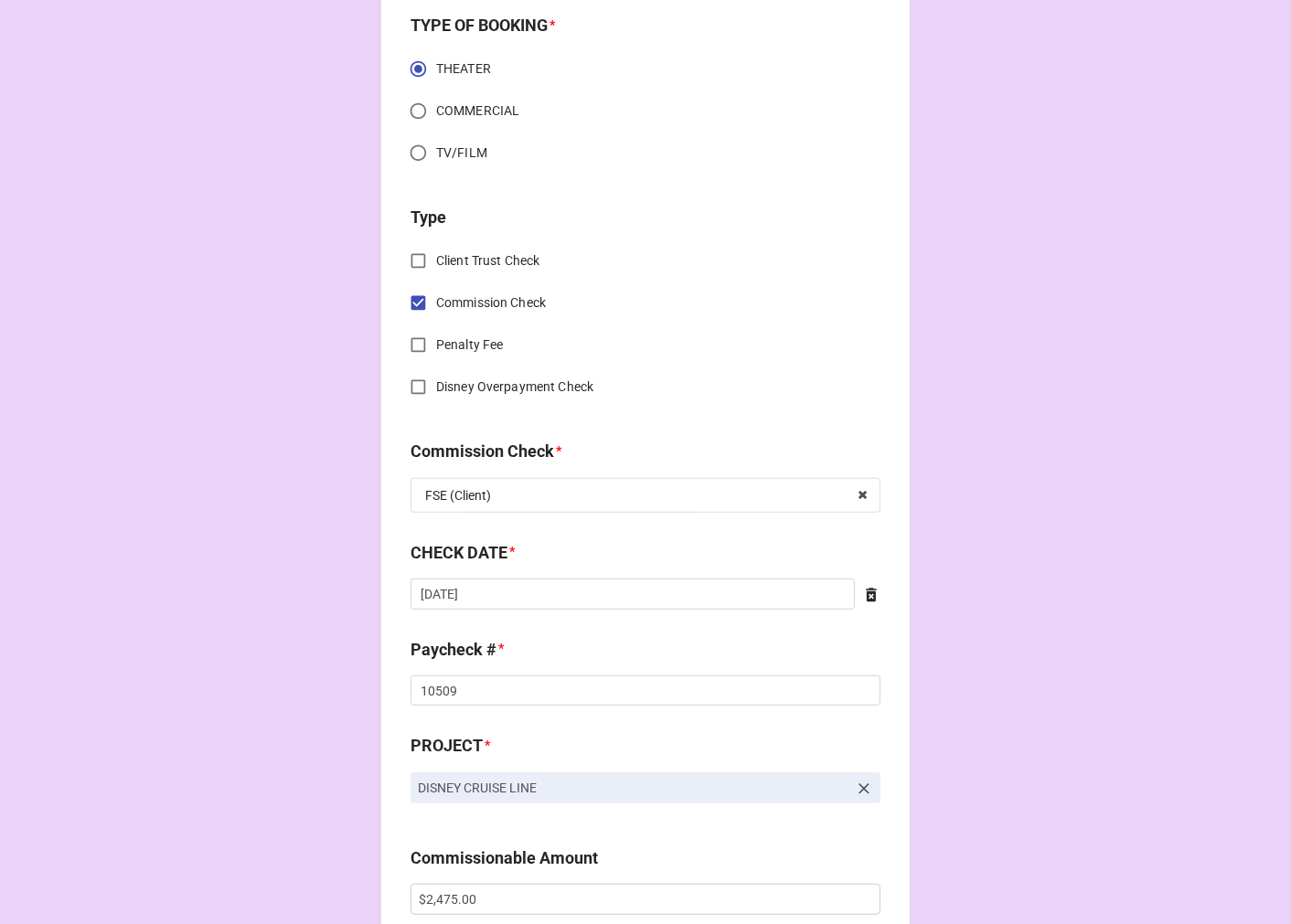
click at [862, 597] on icon at bounding box center [871, 595] width 18 height 18
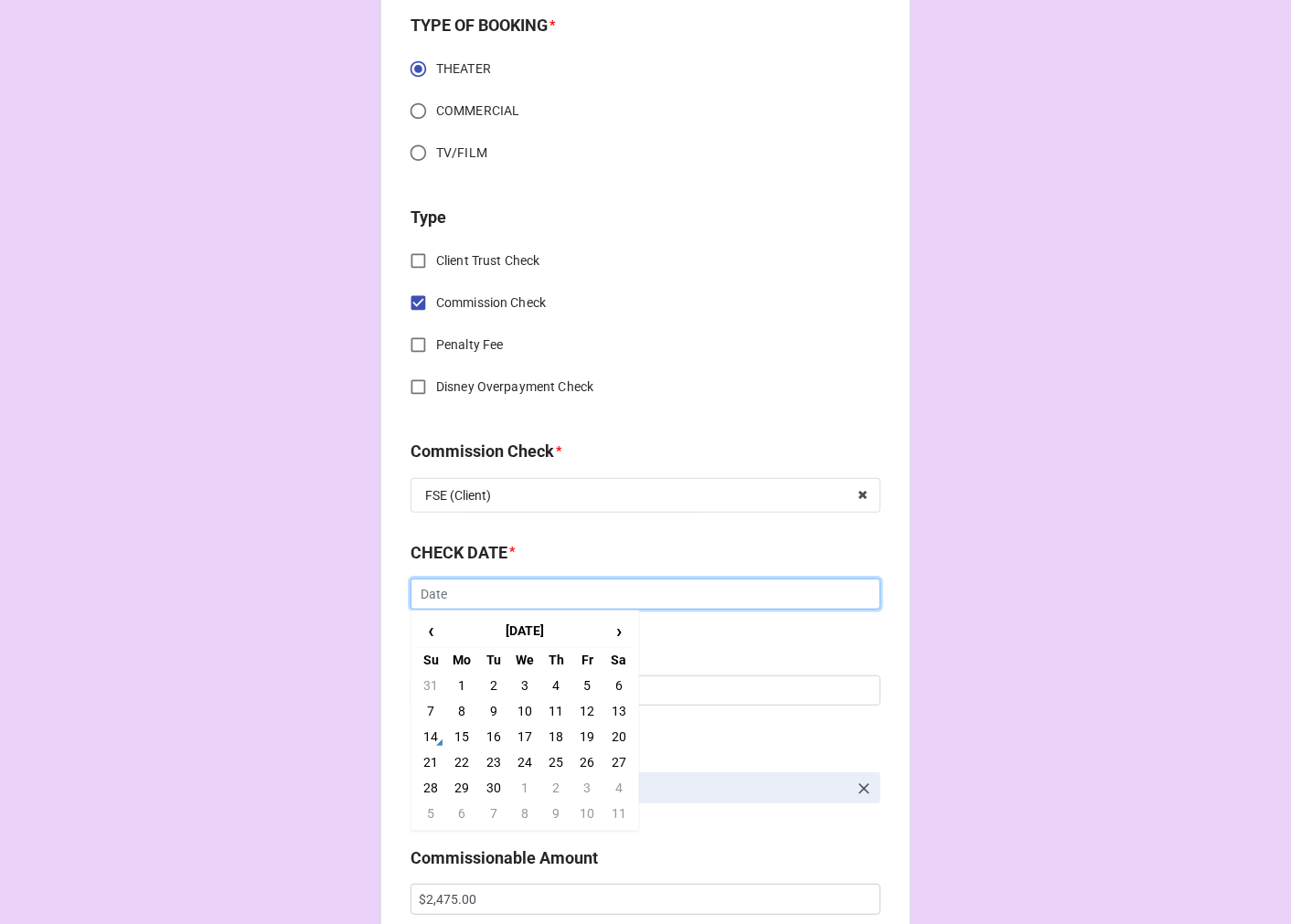
click at [715, 589] on input "text" at bounding box center [646, 594] width 470 height 32
click at [421, 633] on span "‹" at bounding box center [431, 631] width 30 height 31
click at [461, 760] on td "18" at bounding box center [461, 762] width 32 height 26
type input "8/18/2025"
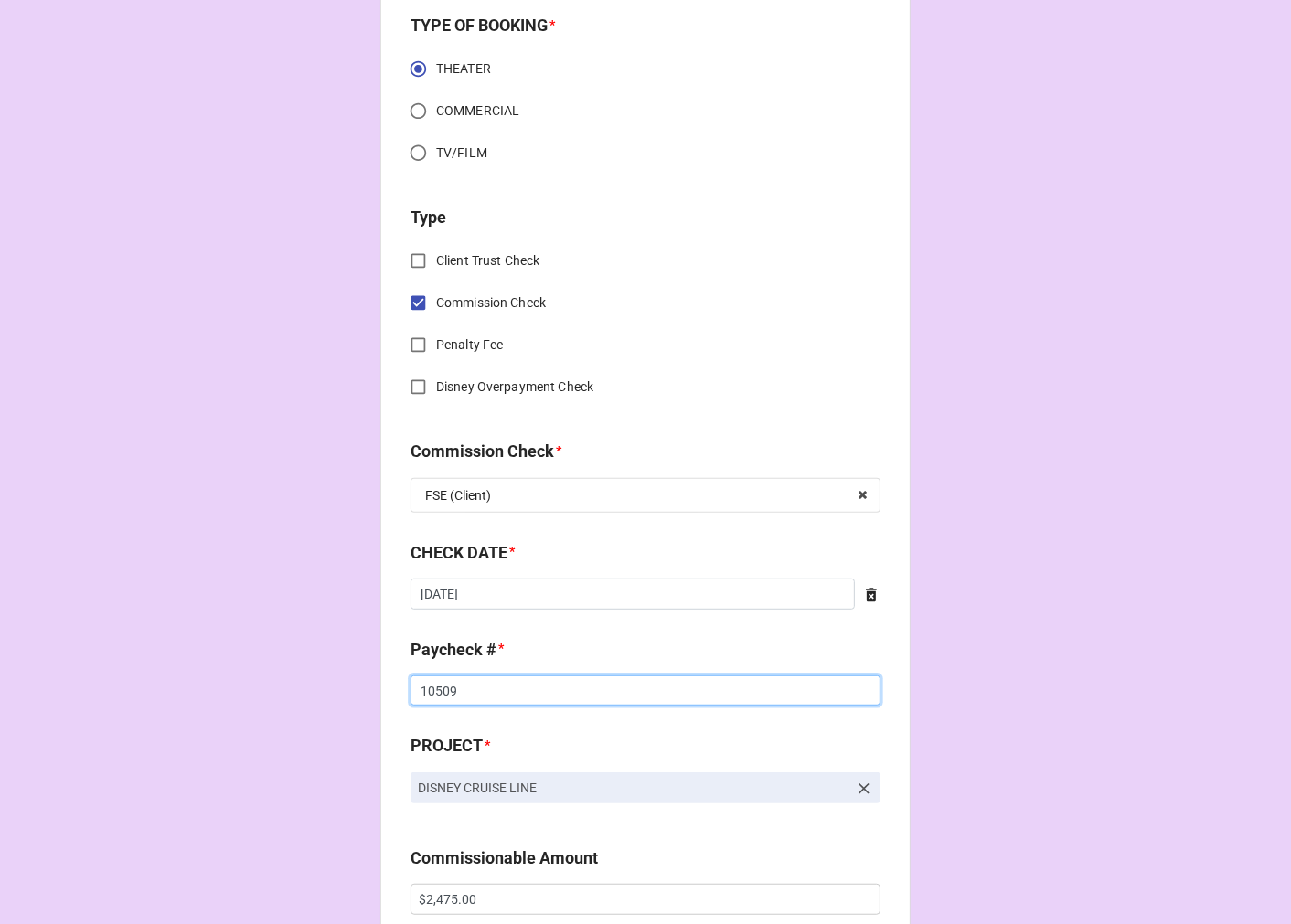
click at [440, 686] on input "10509" at bounding box center [646, 691] width 470 height 32
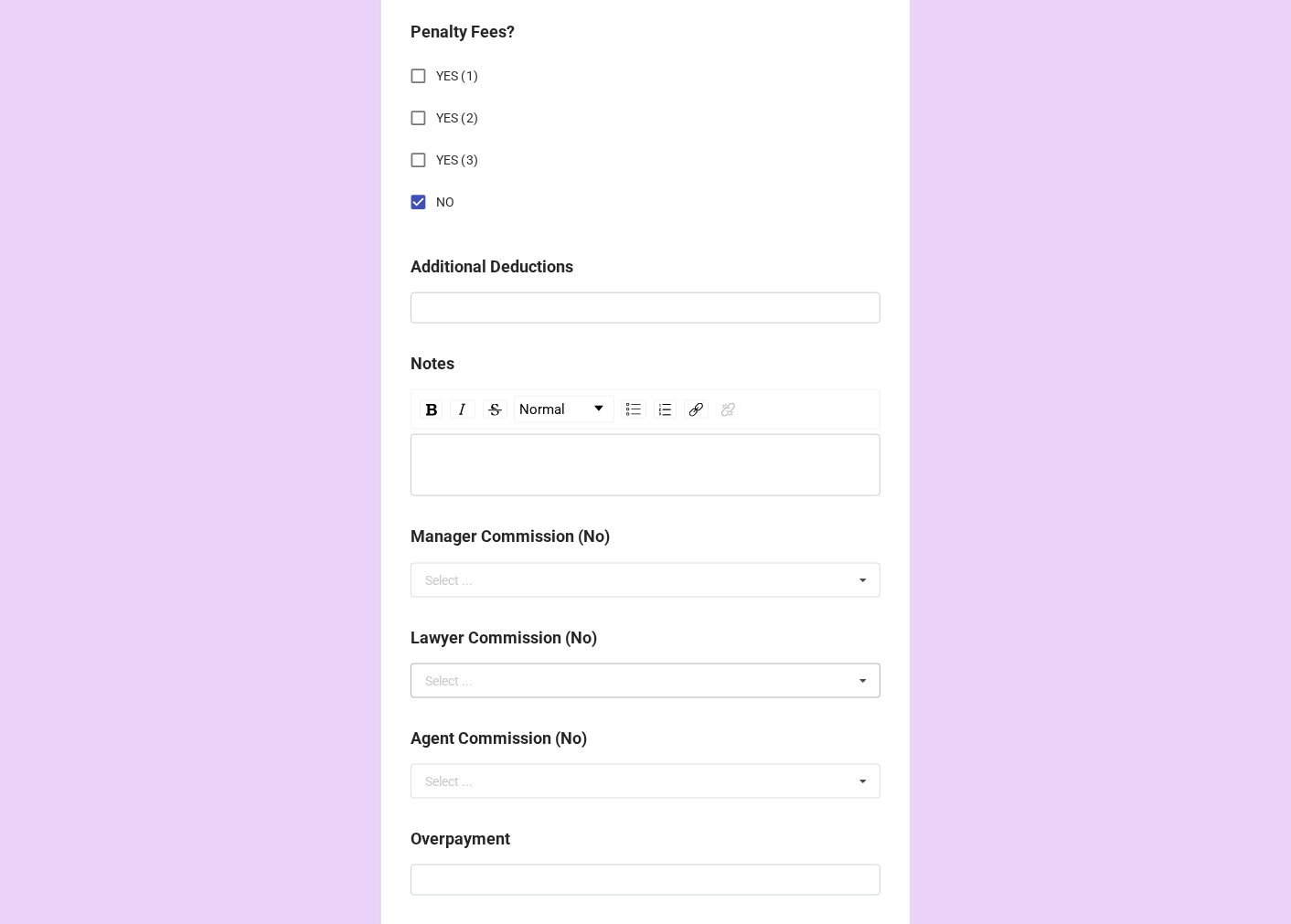
scroll to position [2115, 0]
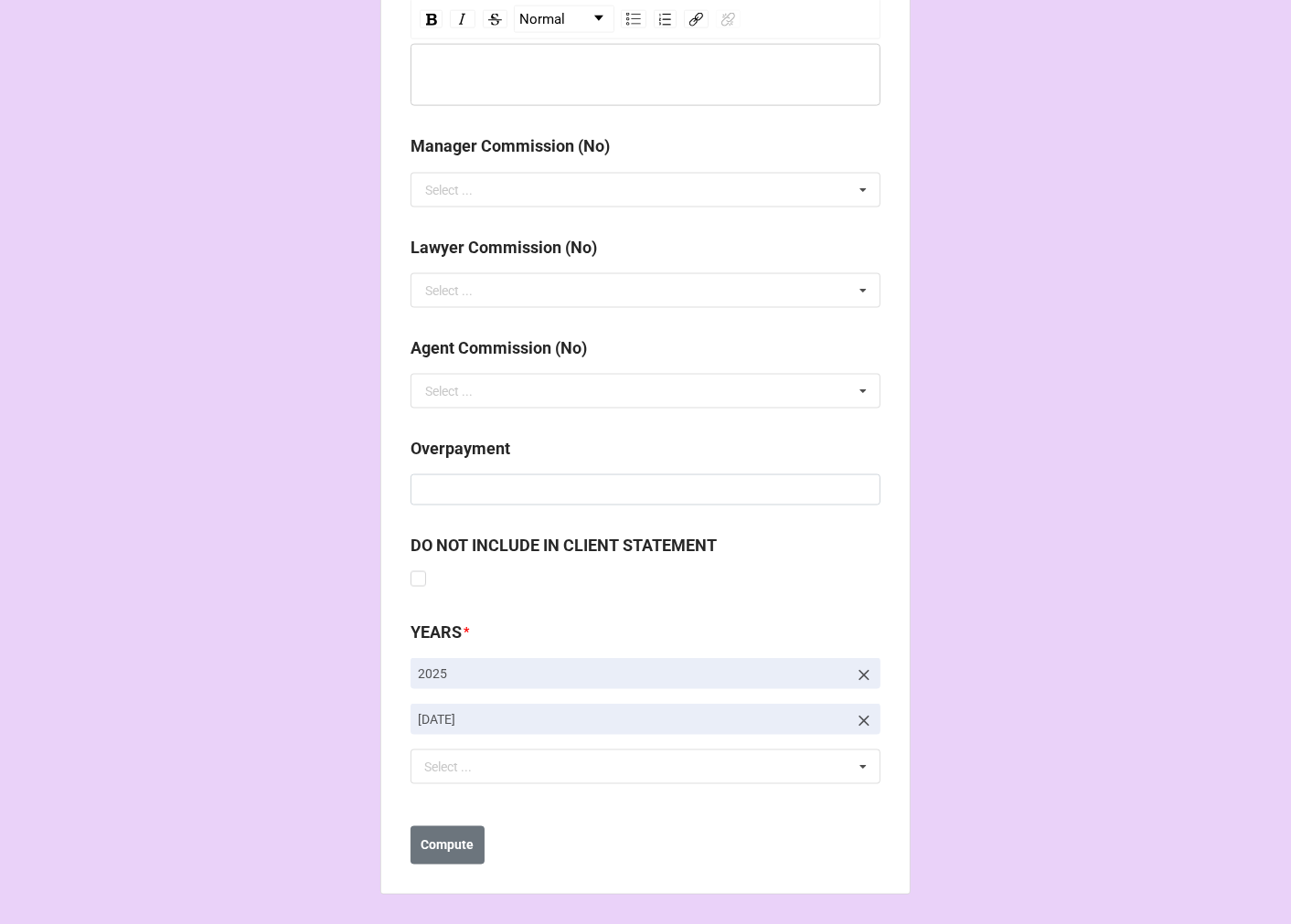
type input "10513"
click at [856, 722] on icon at bounding box center [863, 721] width 18 height 18
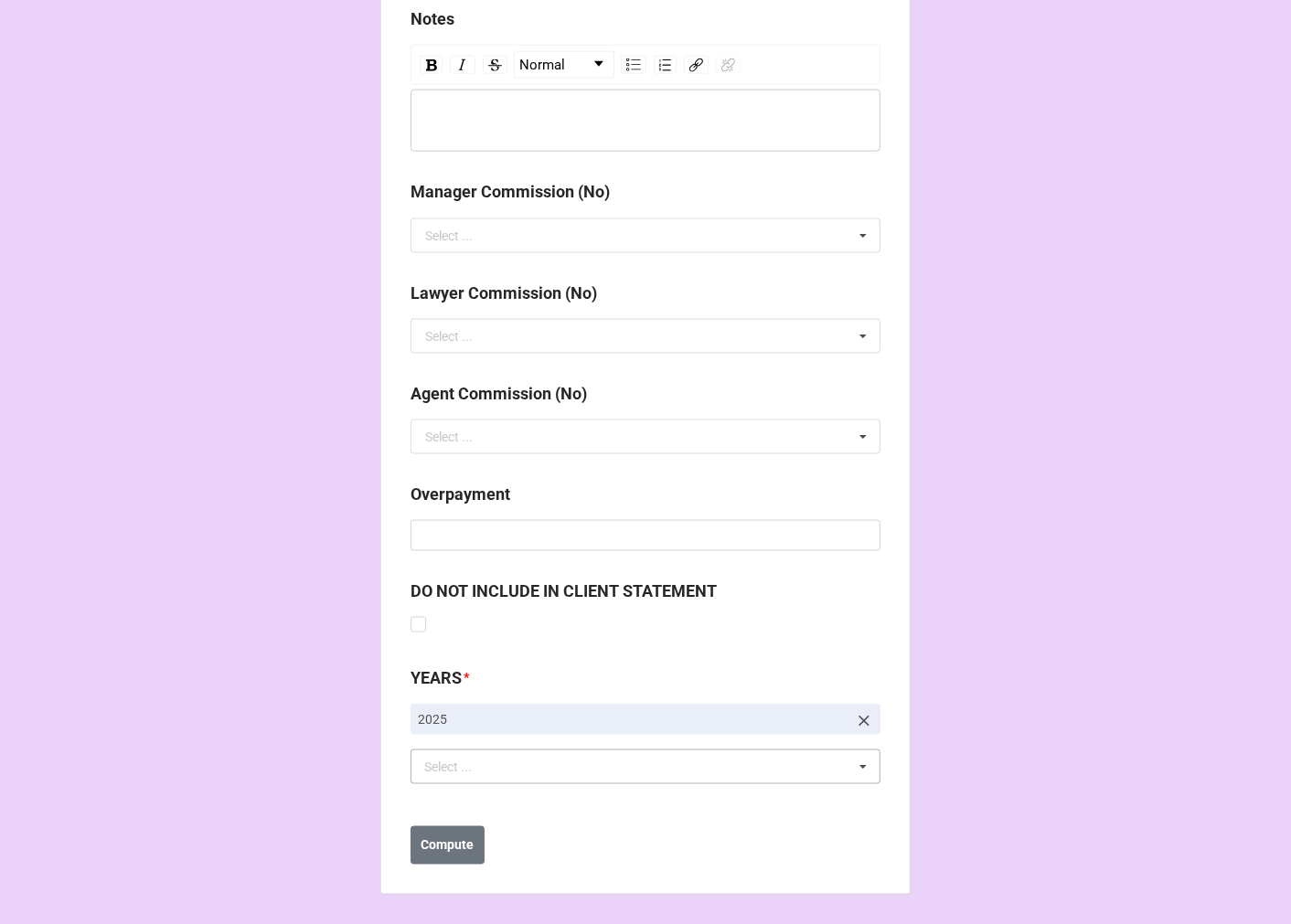
click at [482, 768] on div "Select ..." at bounding box center [458, 767] width 78 height 21
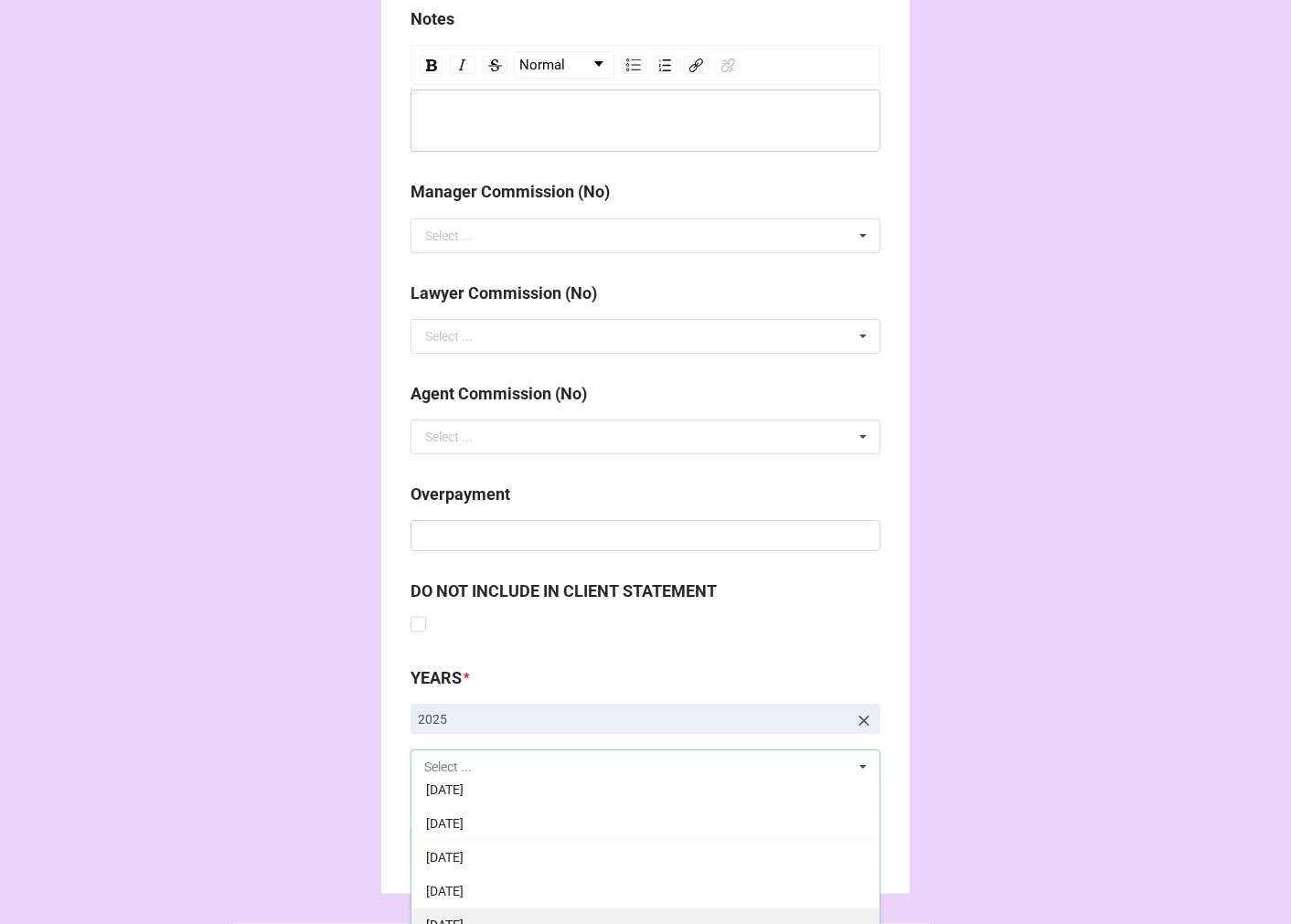
scroll to position [203, 0]
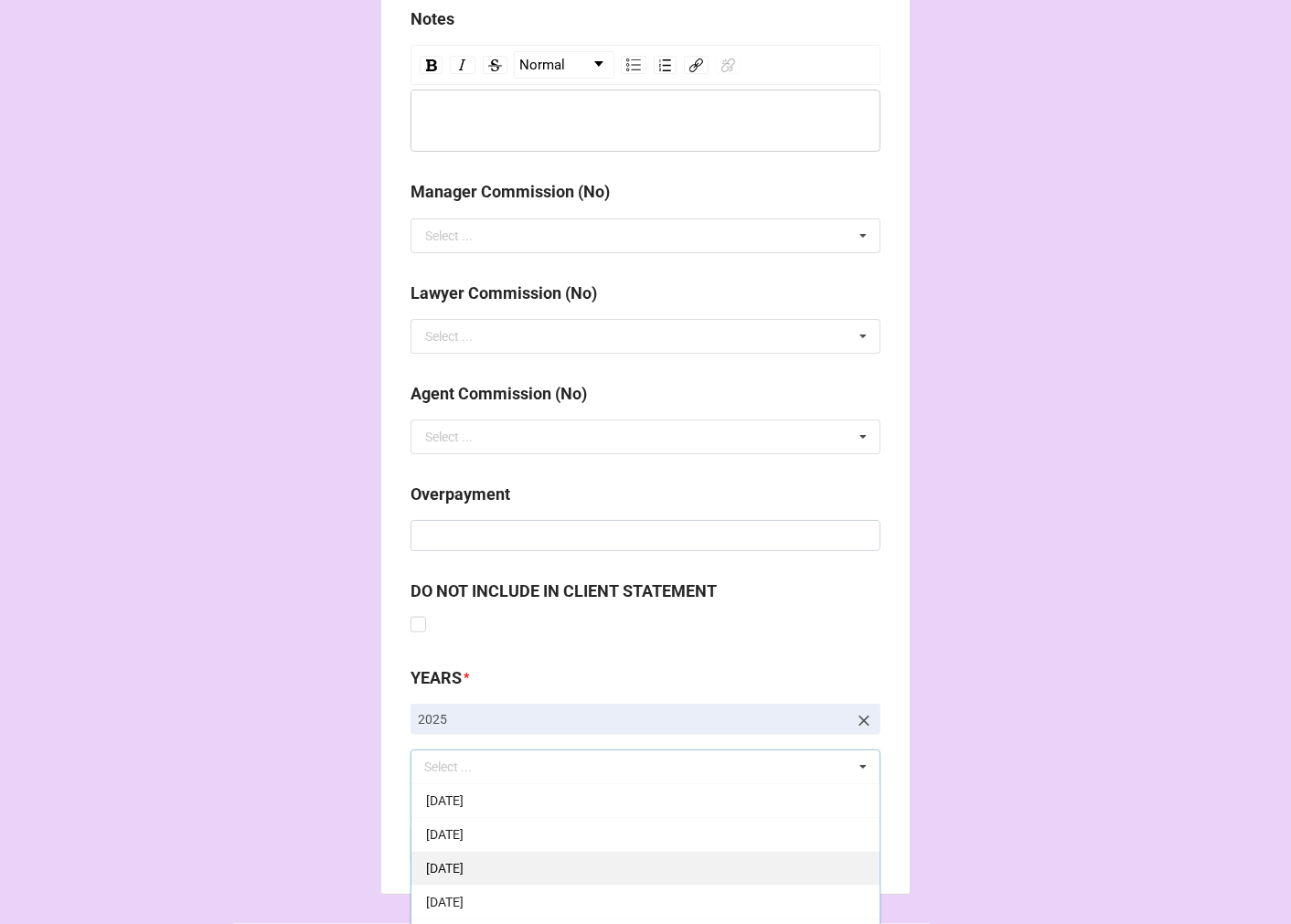
click at [463, 869] on span "[DATE]" at bounding box center [444, 868] width 37 height 14
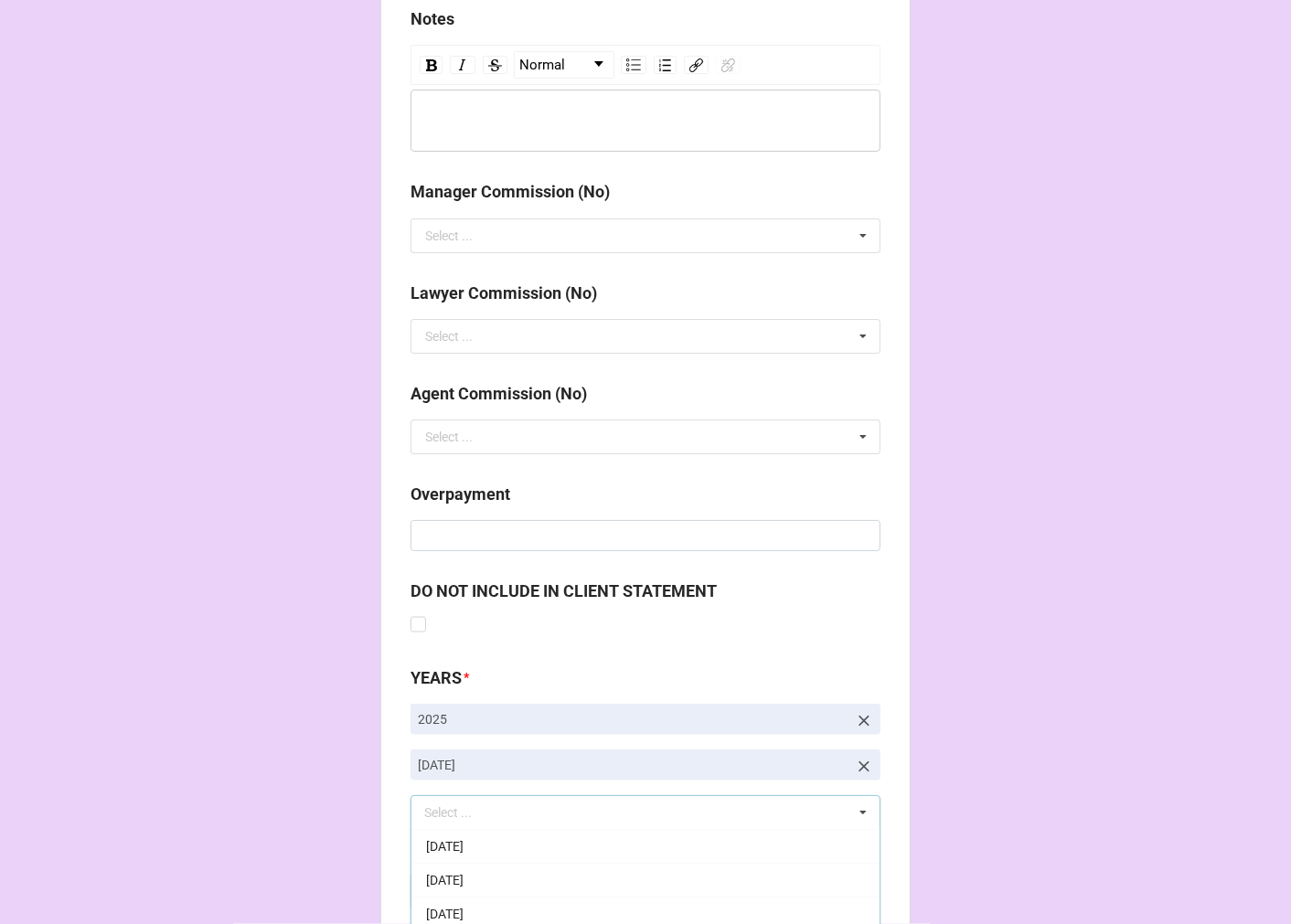
click at [442, 893] on b "Compute" at bounding box center [448, 892] width 53 height 19
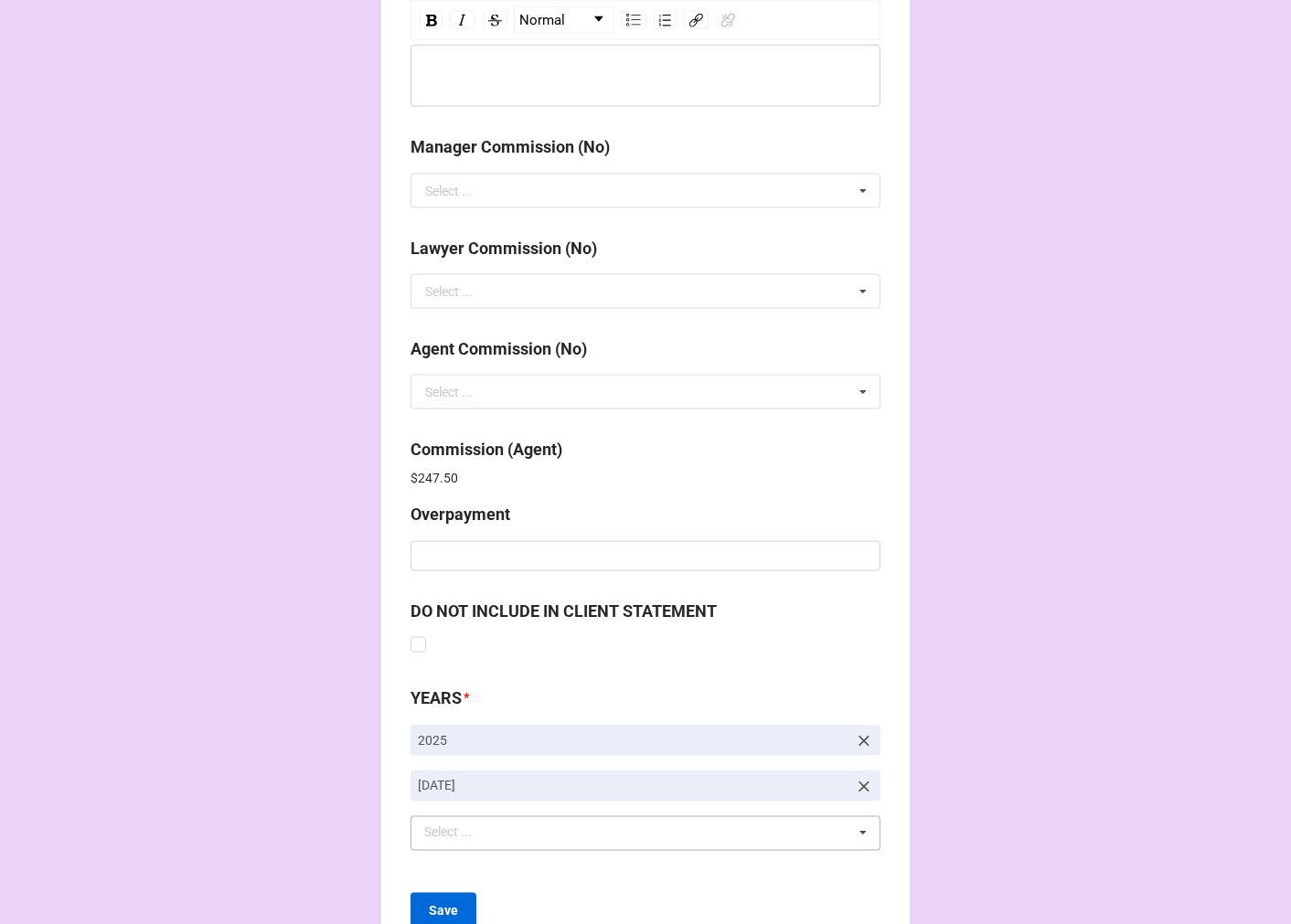
scroll to position [2180, 0]
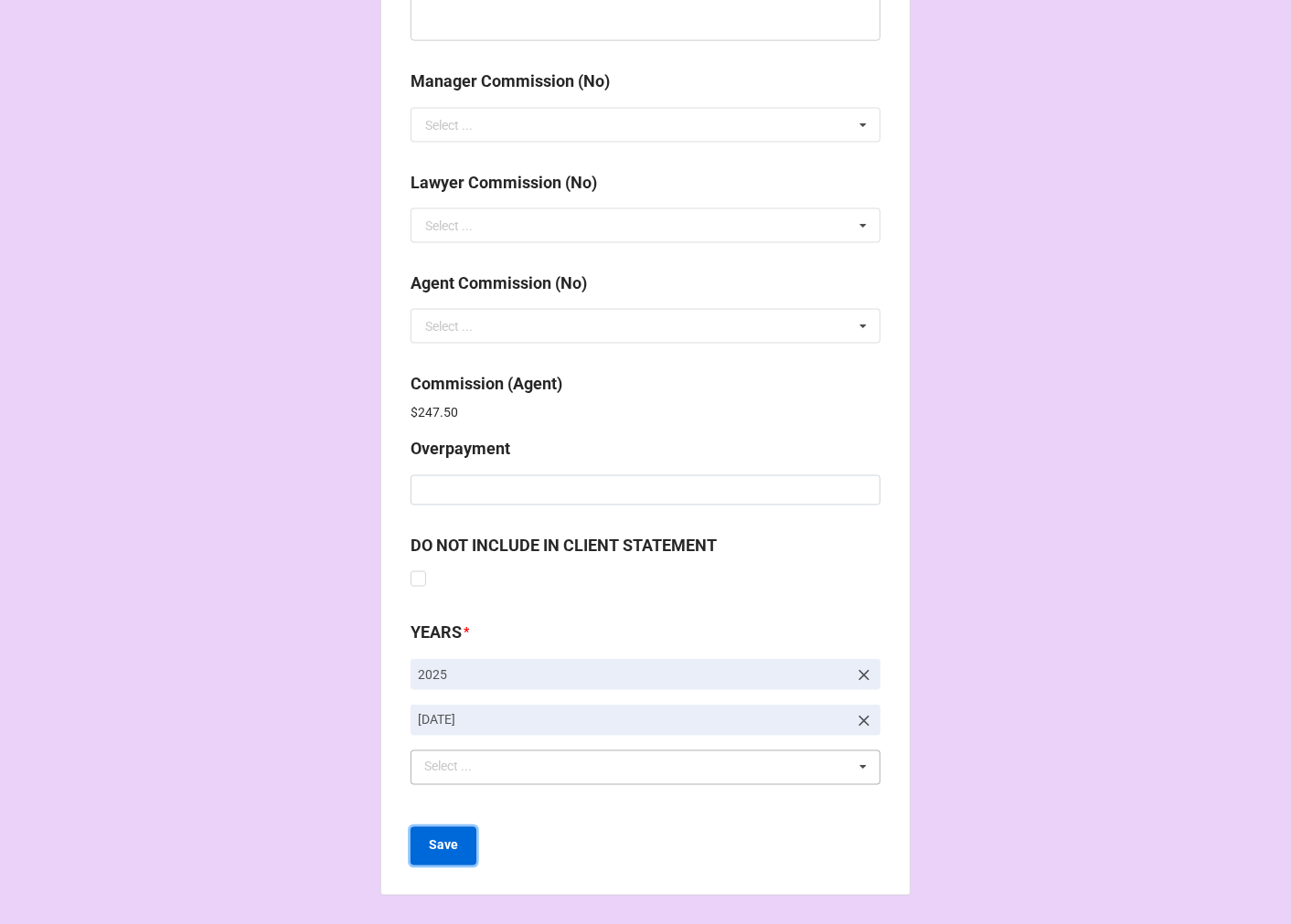
click at [442, 856] on button "Save" at bounding box center [443, 846] width 66 height 38
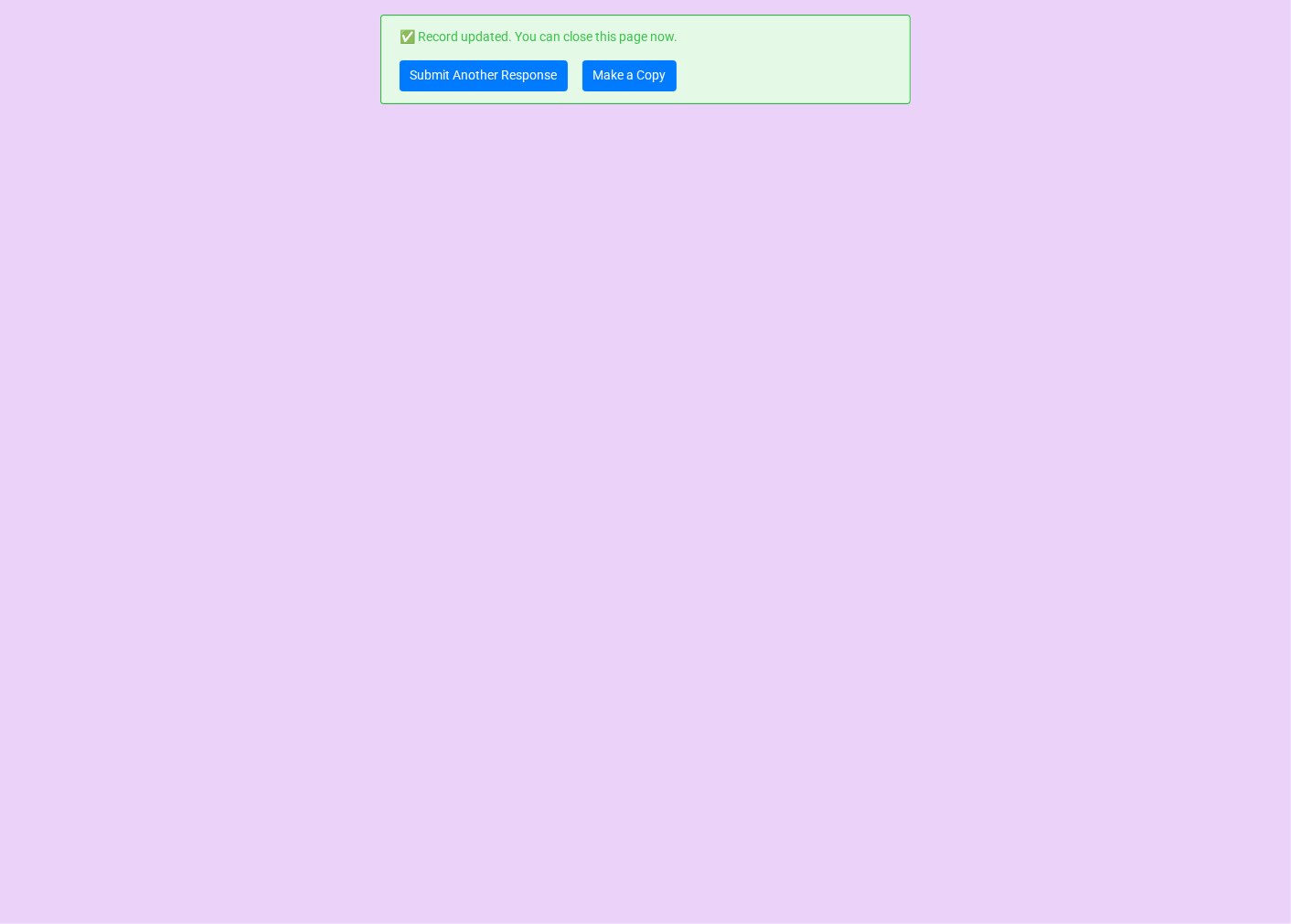
scroll to position [0, 0]
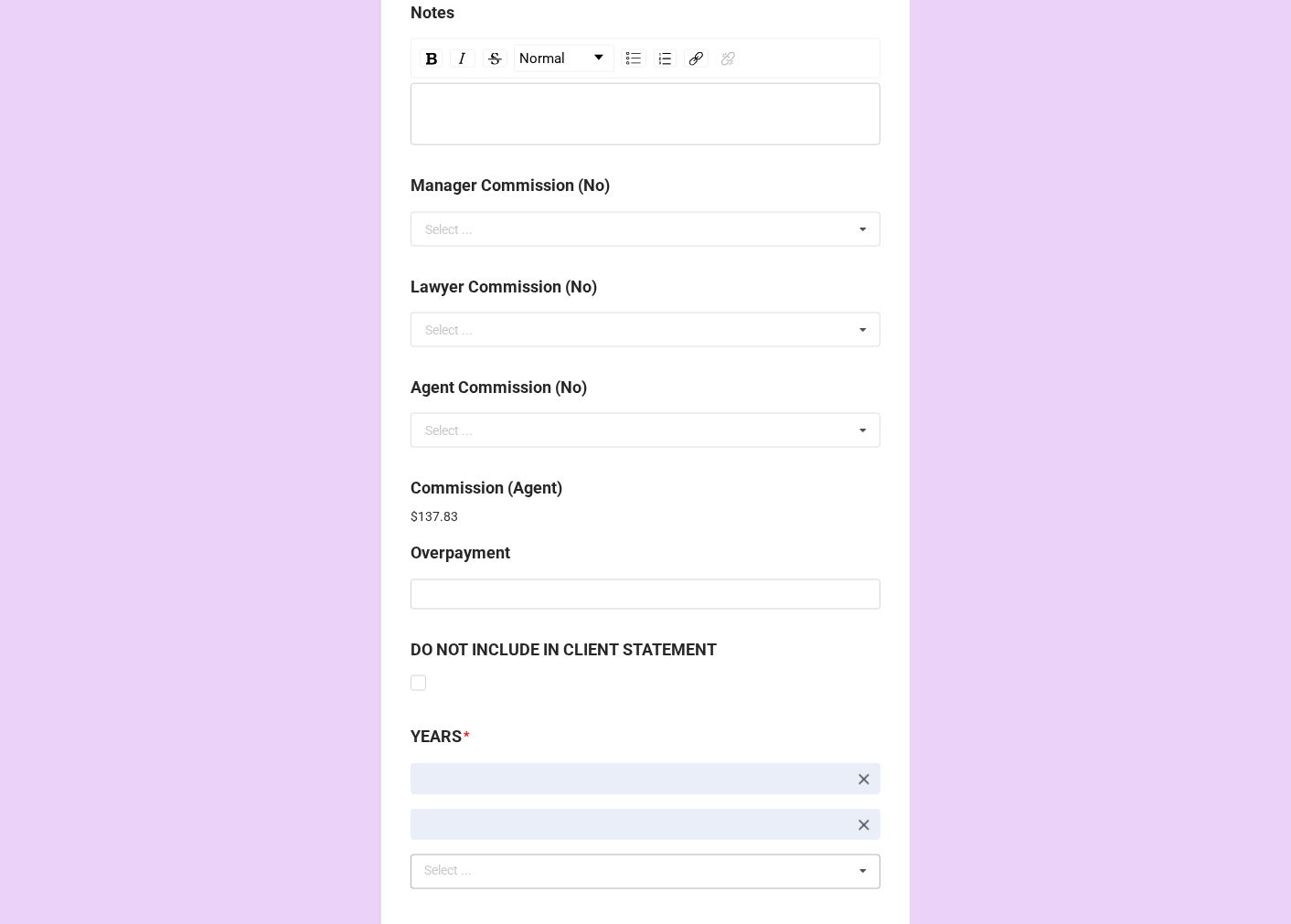
scroll to position [2180, 0]
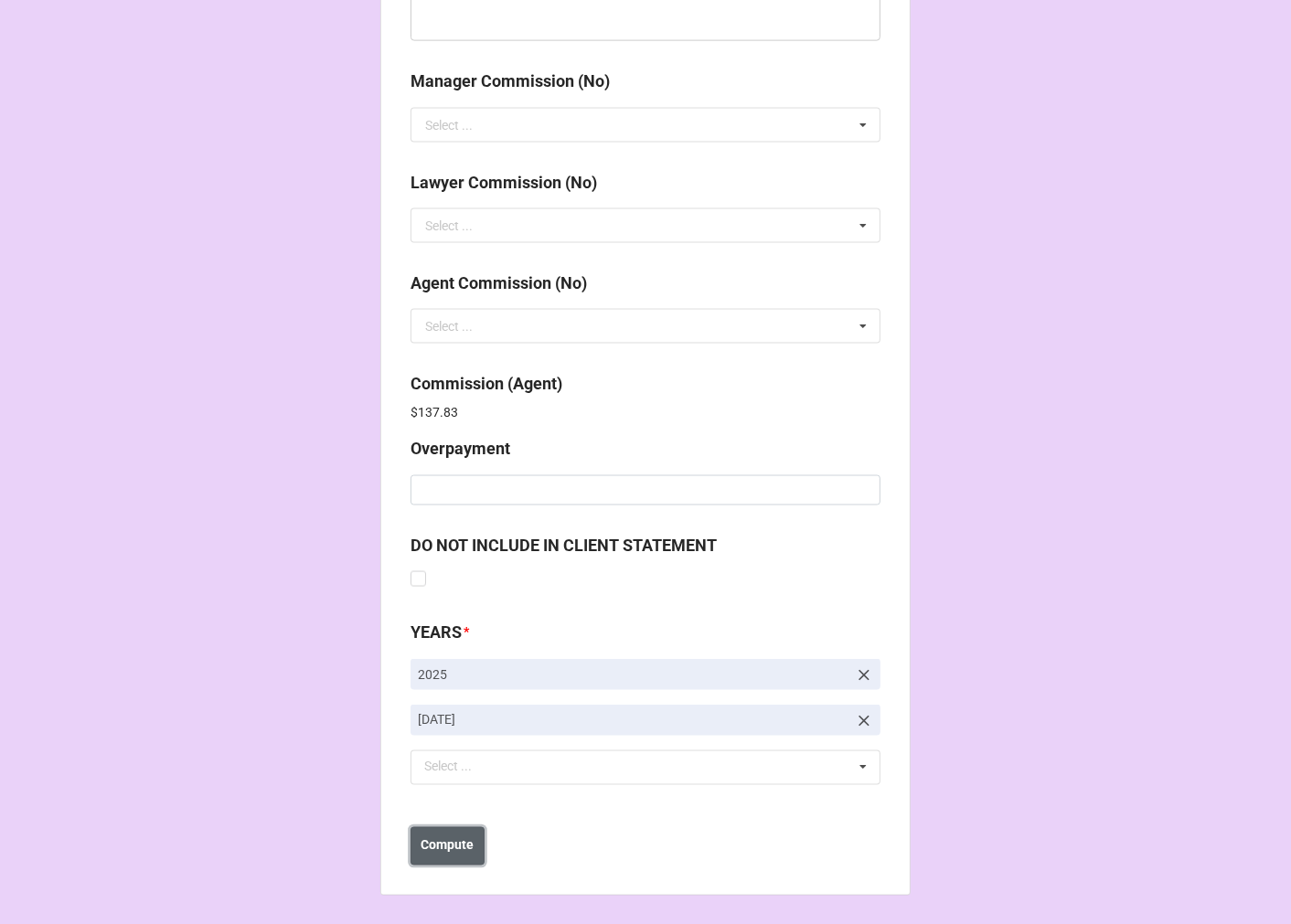
click at [454, 837] on b "Compute" at bounding box center [448, 846] width 53 height 19
click at [451, 848] on b "Save" at bounding box center [443, 846] width 30 height 19
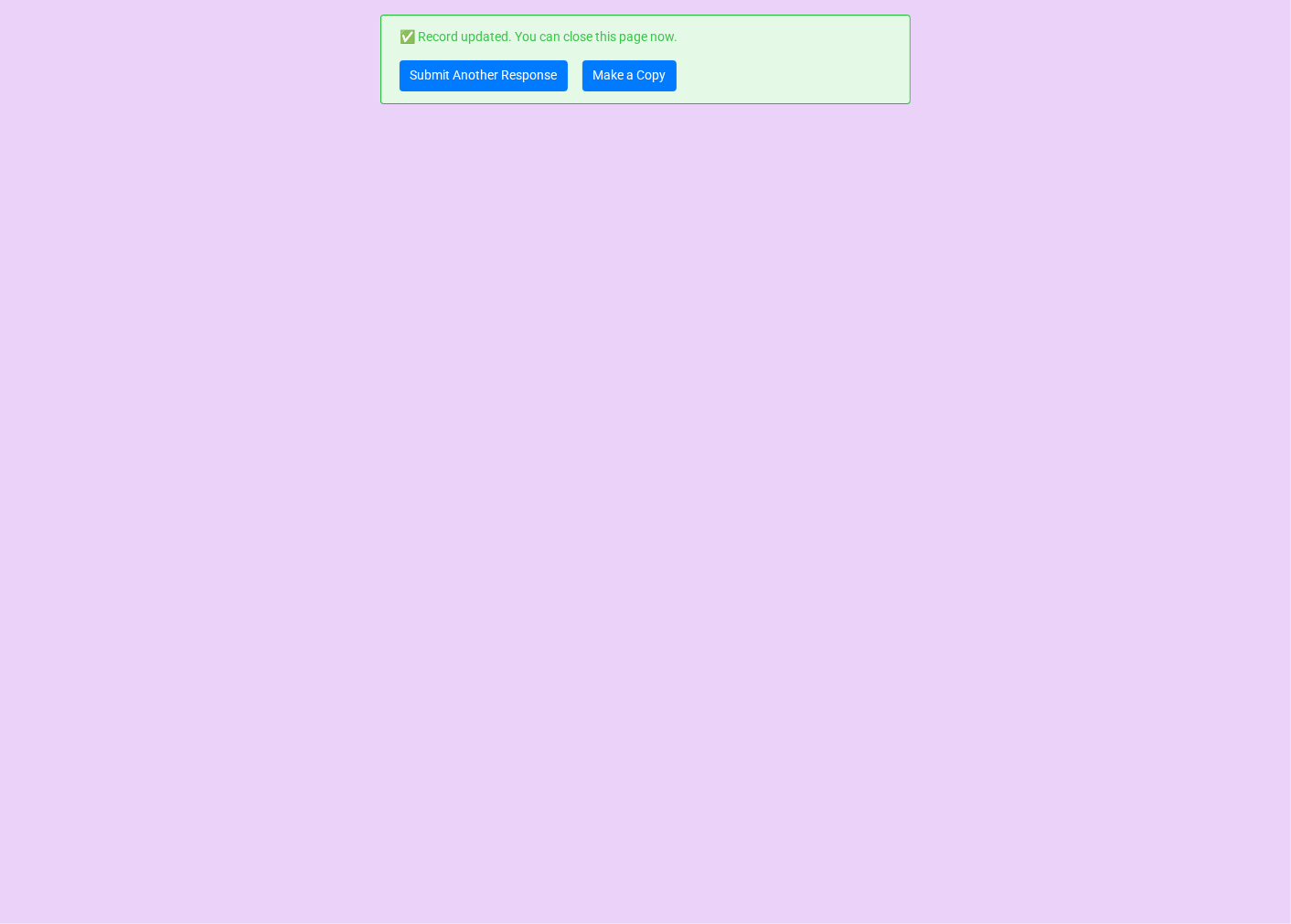
scroll to position [0, 0]
drag, startPoint x: 625, startPoint y: 75, endPoint x: 625, endPoint y: 61, distance: 14.0
click at [625, 74] on link "Make a Copy" at bounding box center [629, 75] width 95 height 32
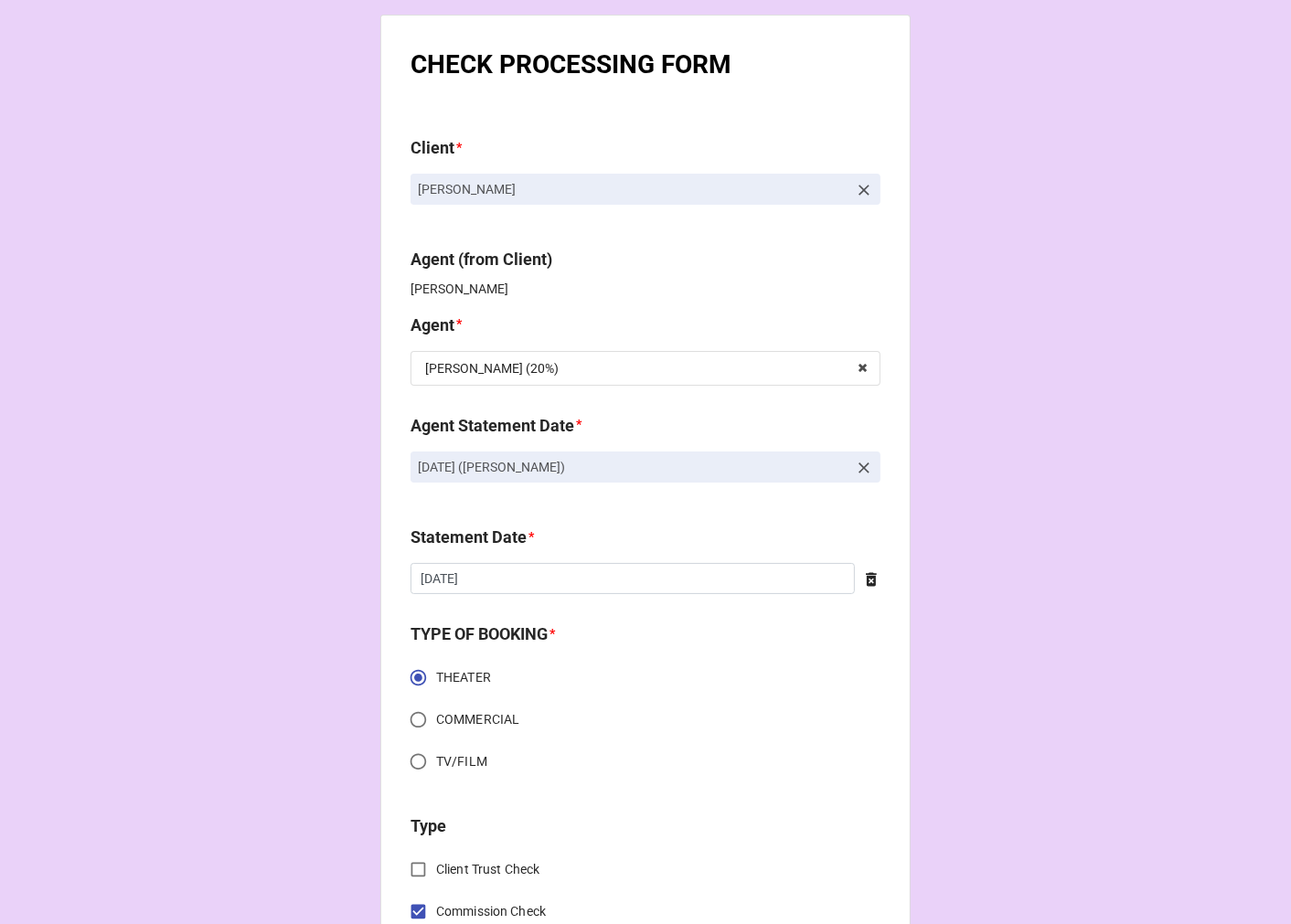
click at [856, 468] on icon at bounding box center [863, 468] width 18 height 18
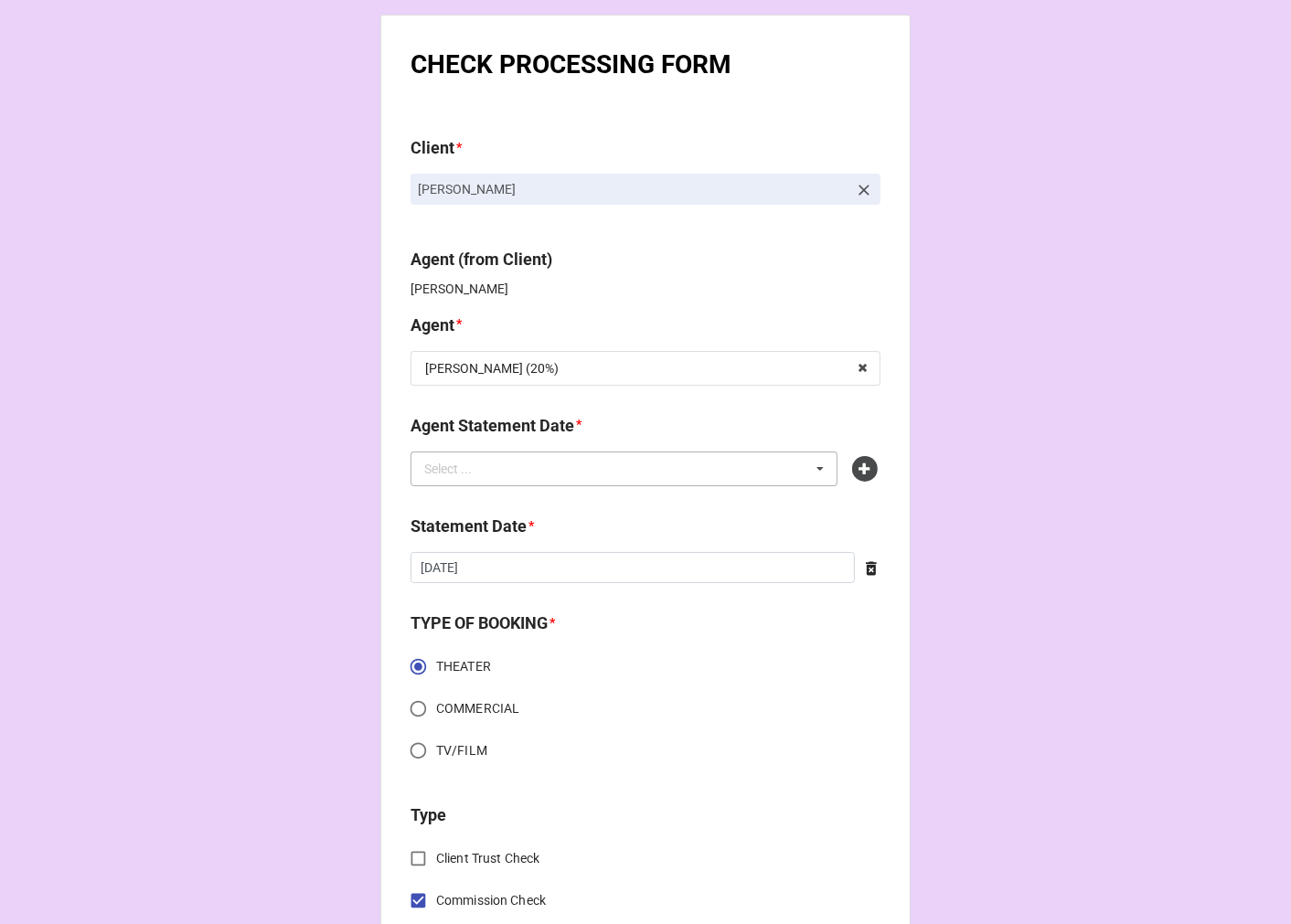
click at [708, 466] on div "Select ... No results found." at bounding box center [624, 469] width 427 height 34
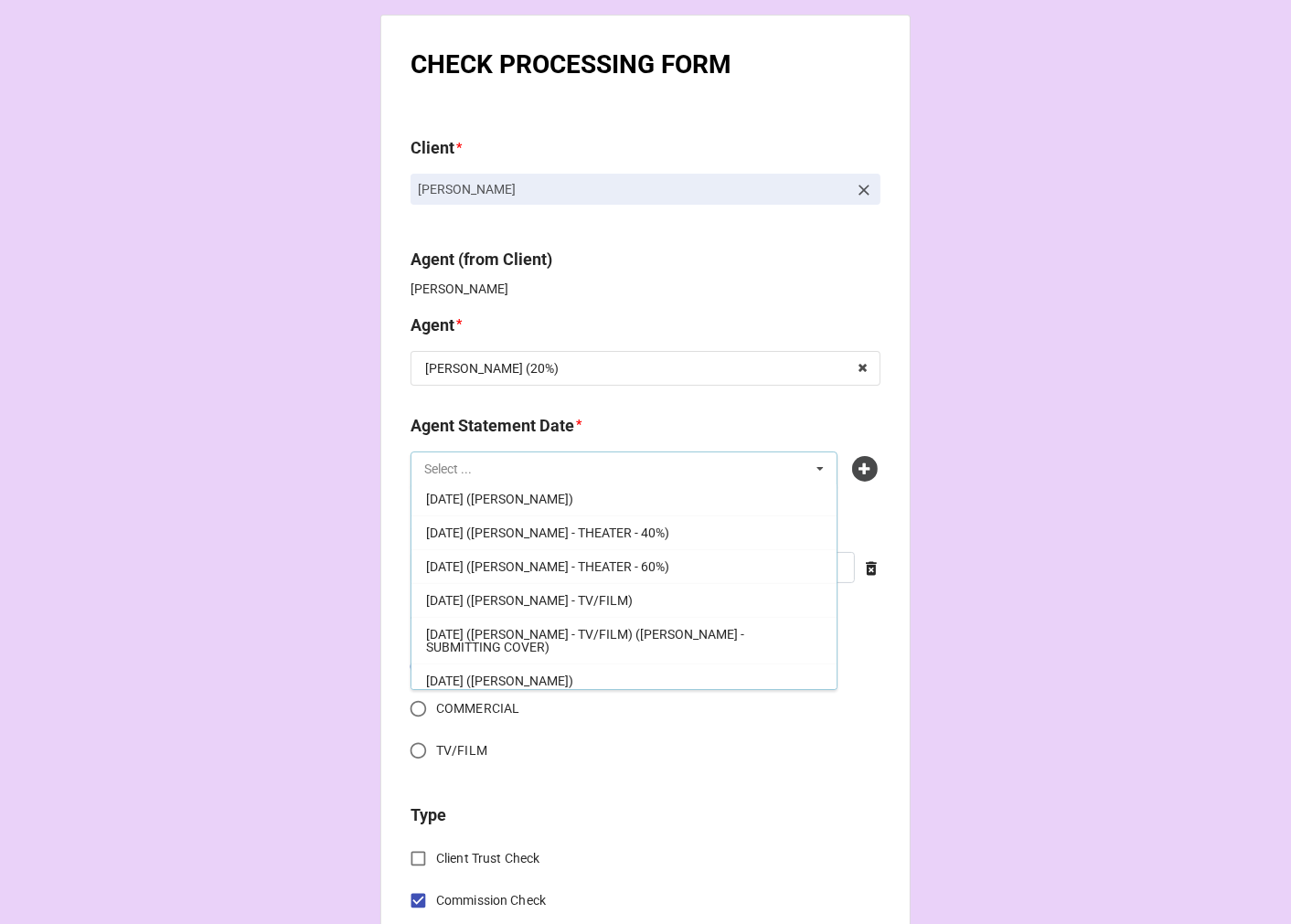
scroll to position [418, 0]
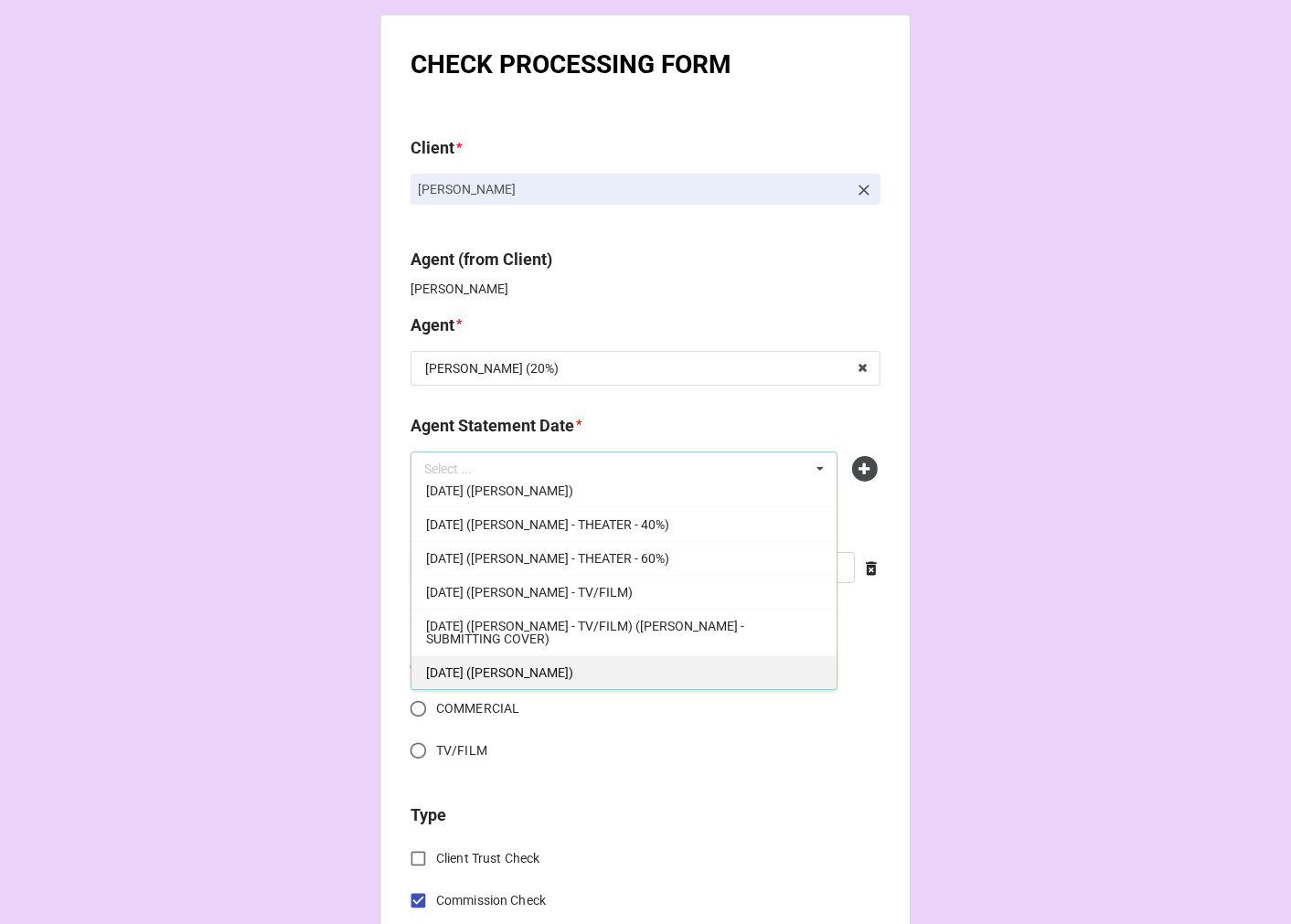
click at [573, 669] on span "[DATE] ([PERSON_NAME])" at bounding box center [499, 672] width 147 height 14
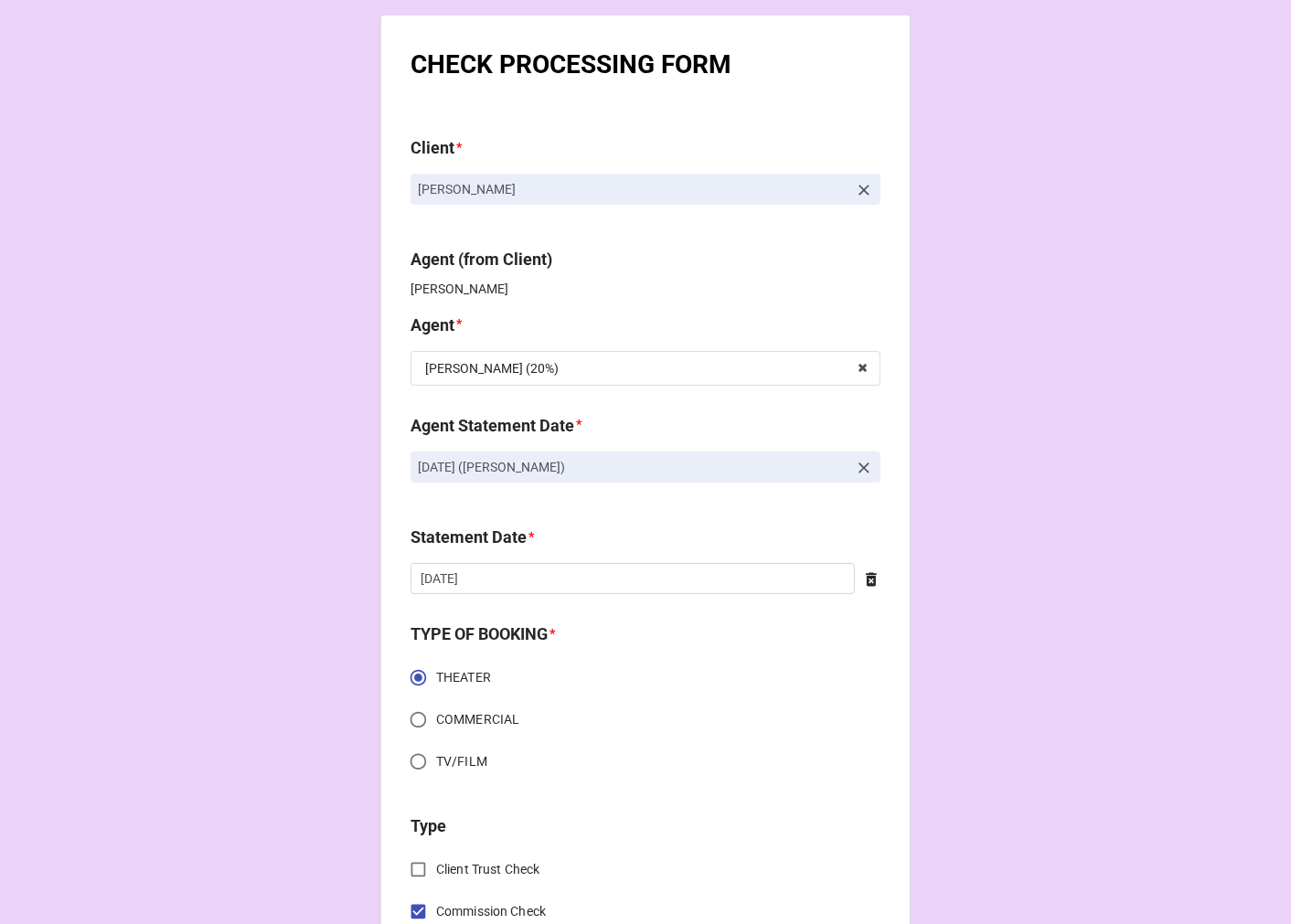
click at [869, 581] on icon at bounding box center [871, 579] width 11 height 13
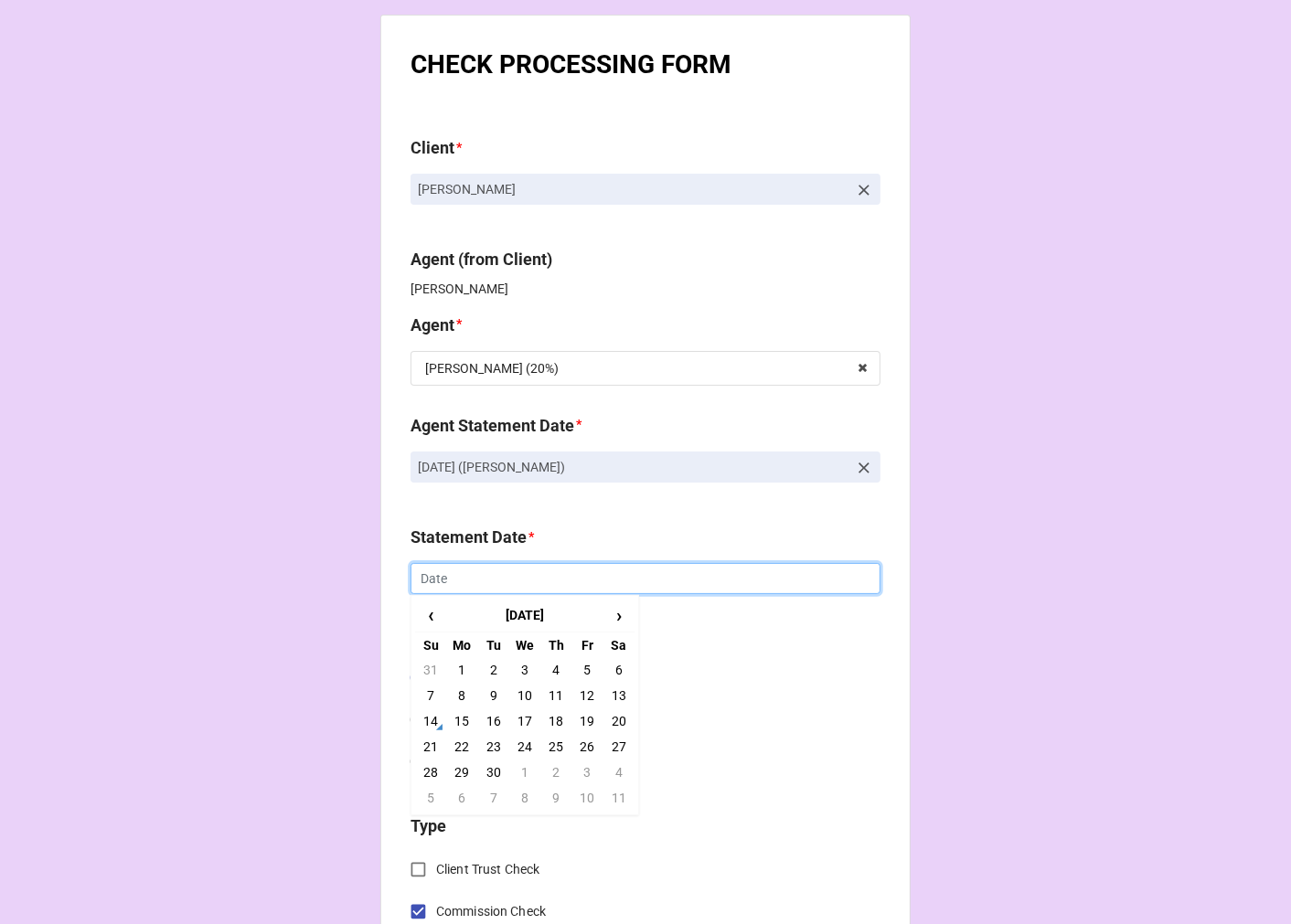
click at [701, 580] on input "text" at bounding box center [646, 578] width 470 height 32
click at [585, 724] on td "19" at bounding box center [586, 721] width 32 height 26
type input "[DATE]"
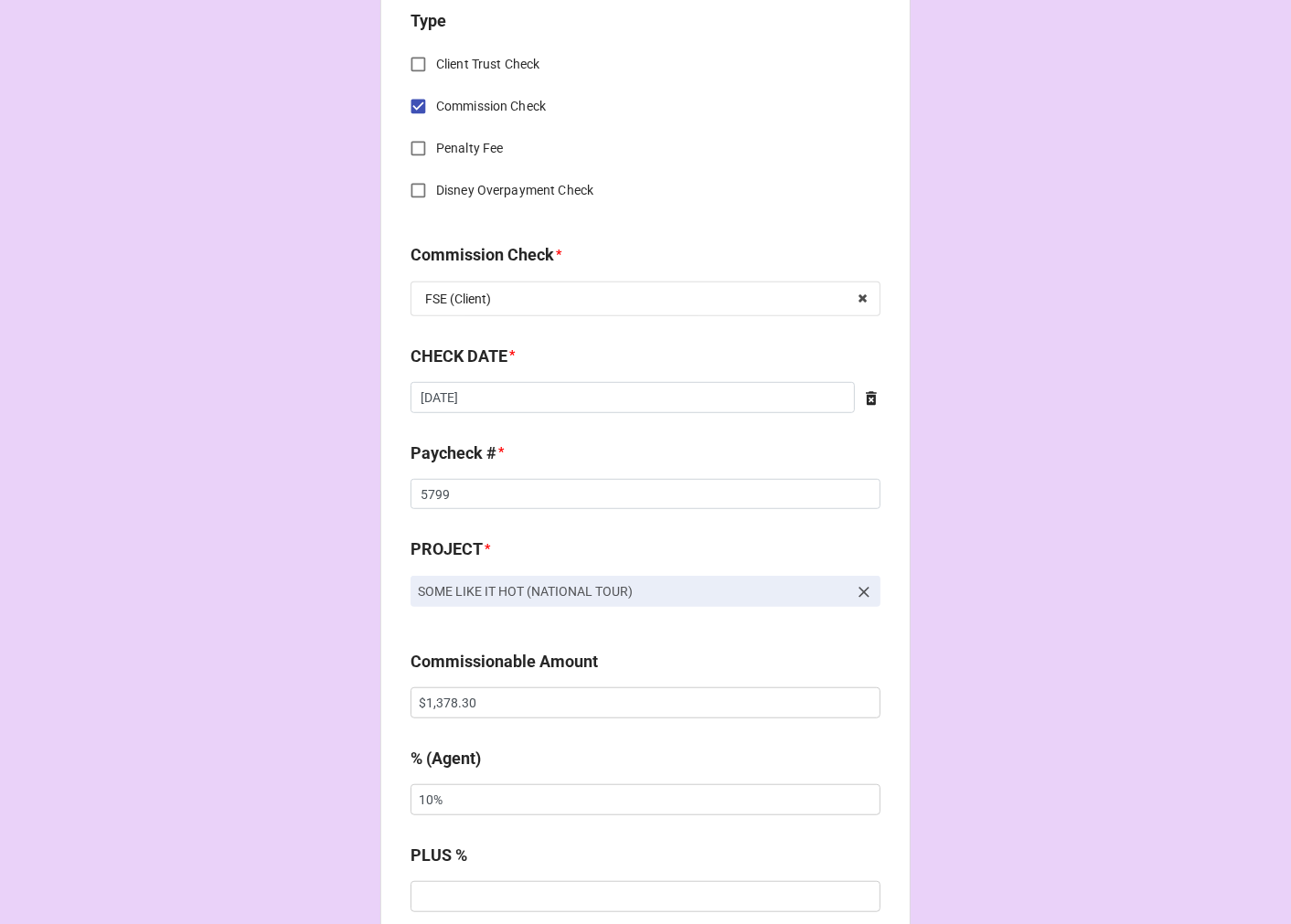
scroll to position [811, 0]
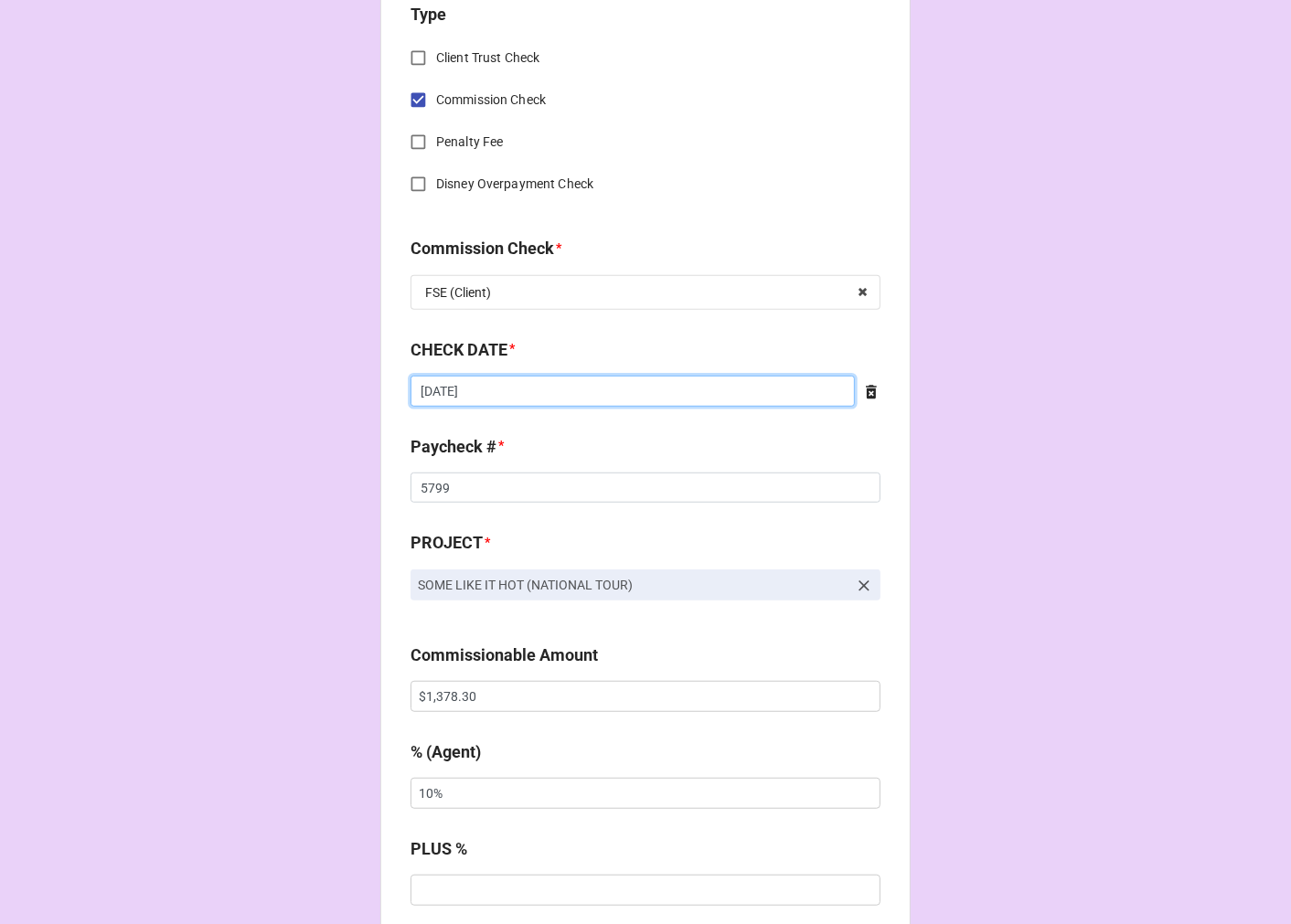
click at [488, 395] on input "[DATE]" at bounding box center [632, 390] width 444 height 32
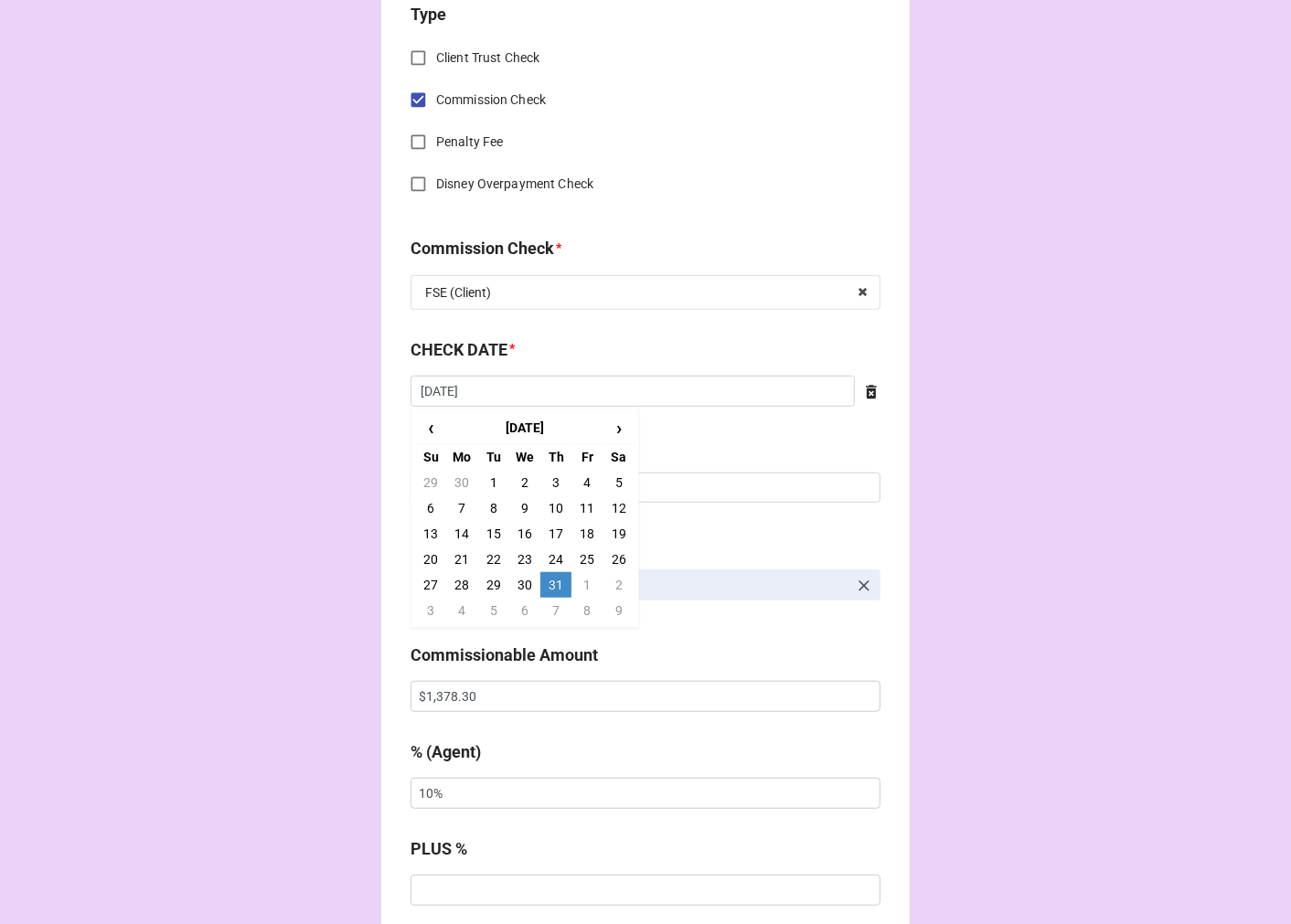
click at [580, 579] on td "1" at bounding box center [586, 584] width 32 height 26
type input "[DATE]"
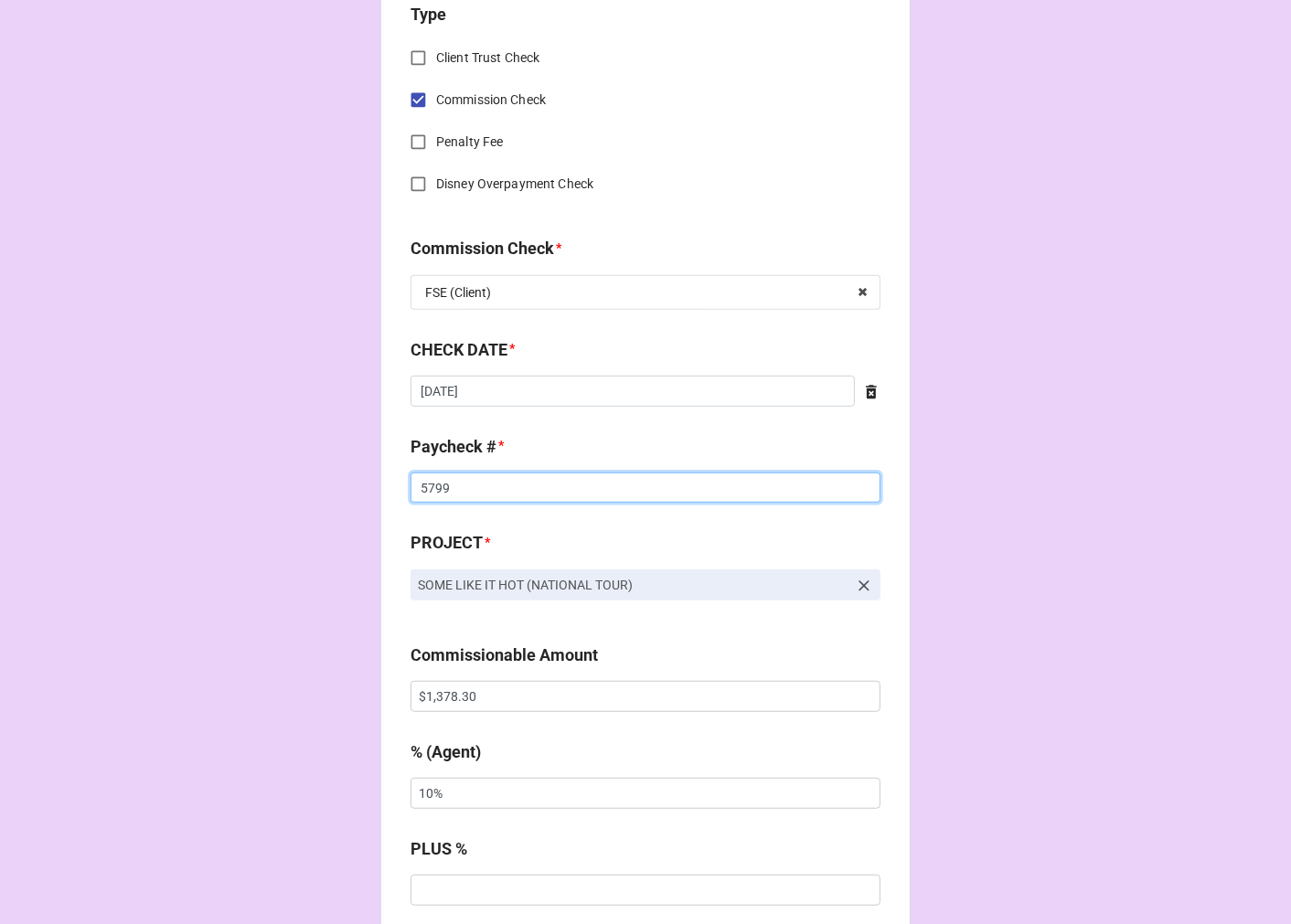
click at [444, 479] on input "5799" at bounding box center [646, 488] width 470 height 32
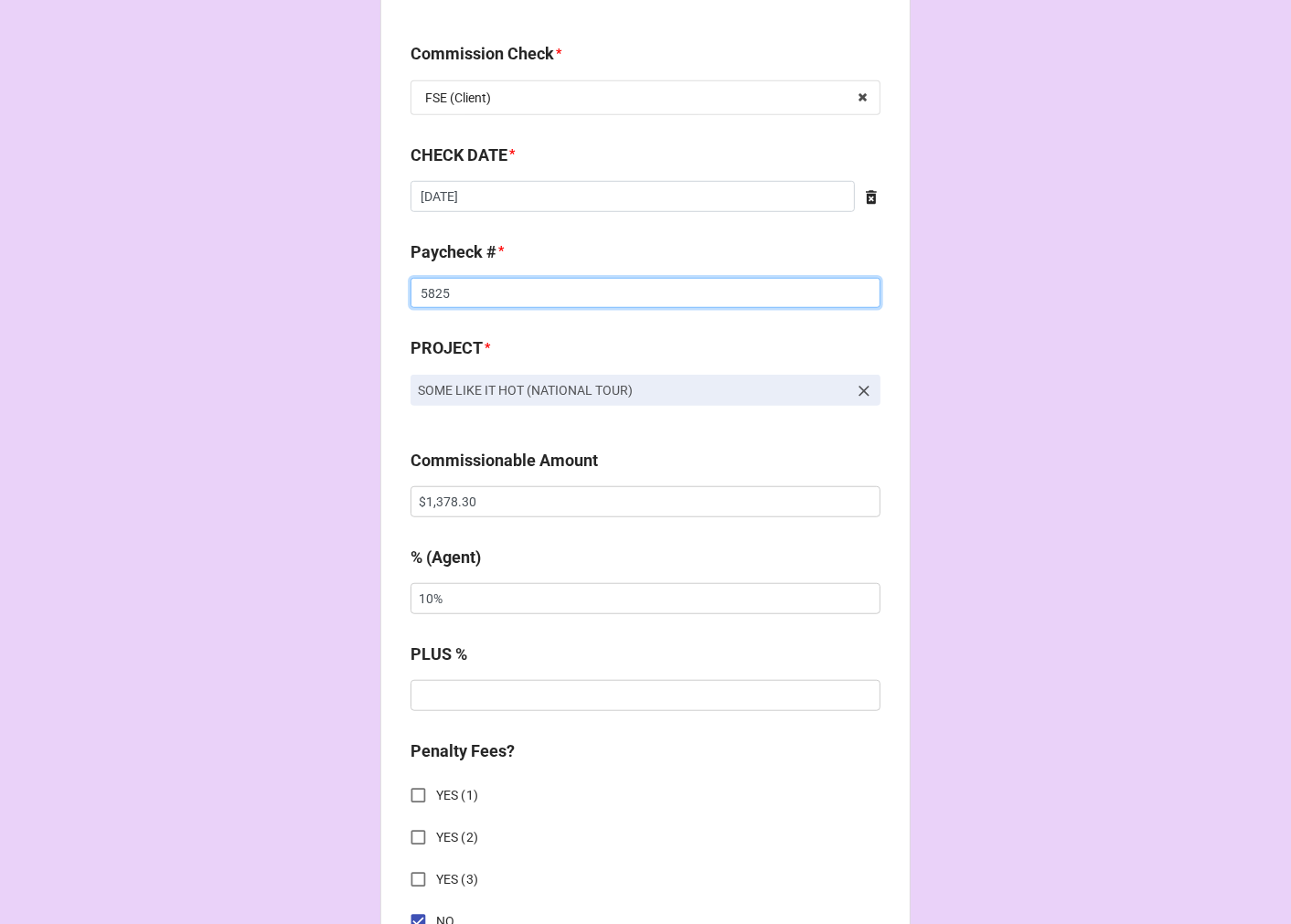
scroll to position [1016, 0]
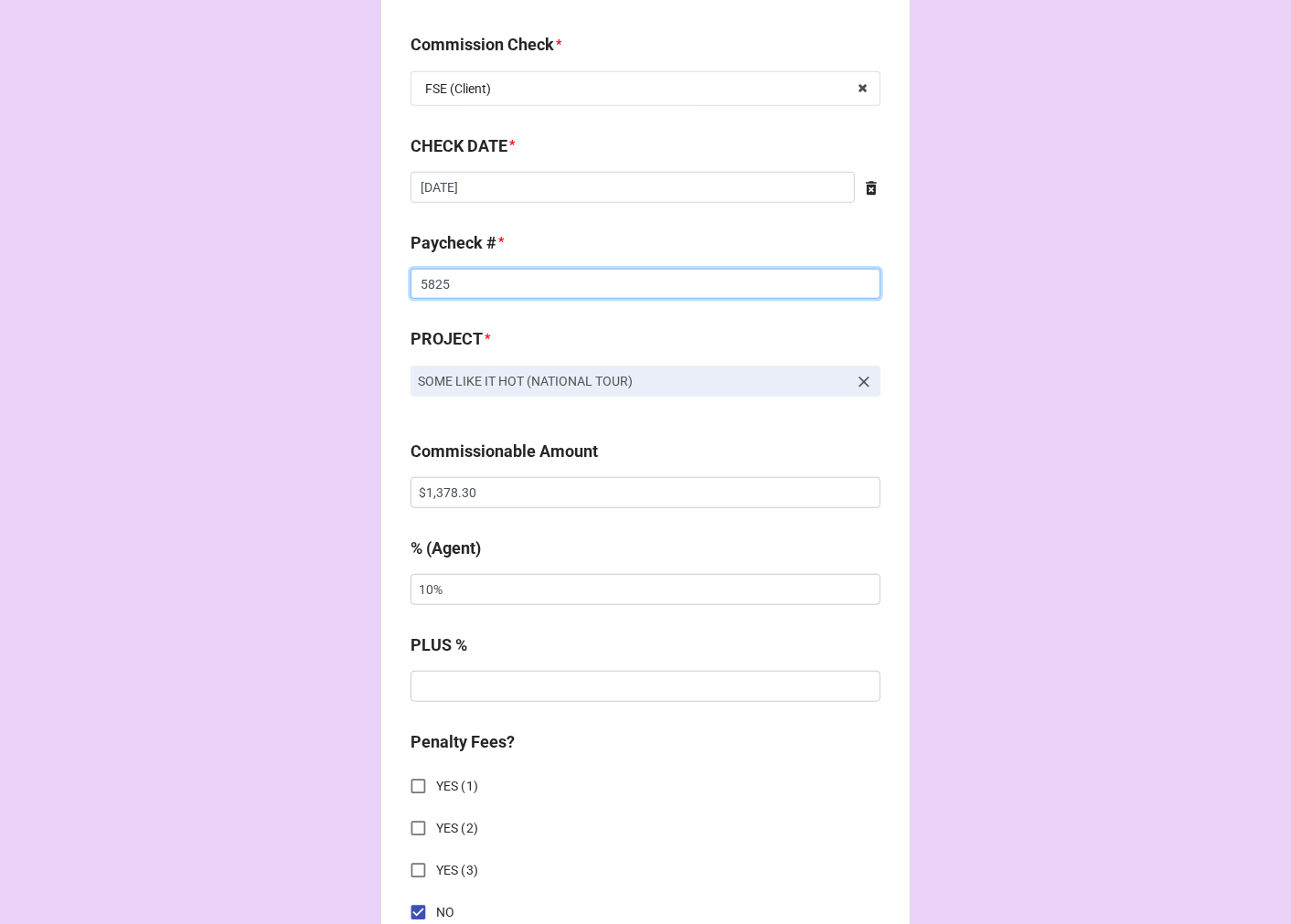
type input "5825"
drag, startPoint x: 487, startPoint y: 503, endPoint x: 285, endPoint y: 491, distance: 202.4
click at [285, 500] on div "CHECK PROCESSING FORM Client * [PERSON_NAME] Agent (from Client) [PERSON_NAME] …" at bounding box center [646, 504] width 1291 height 3039
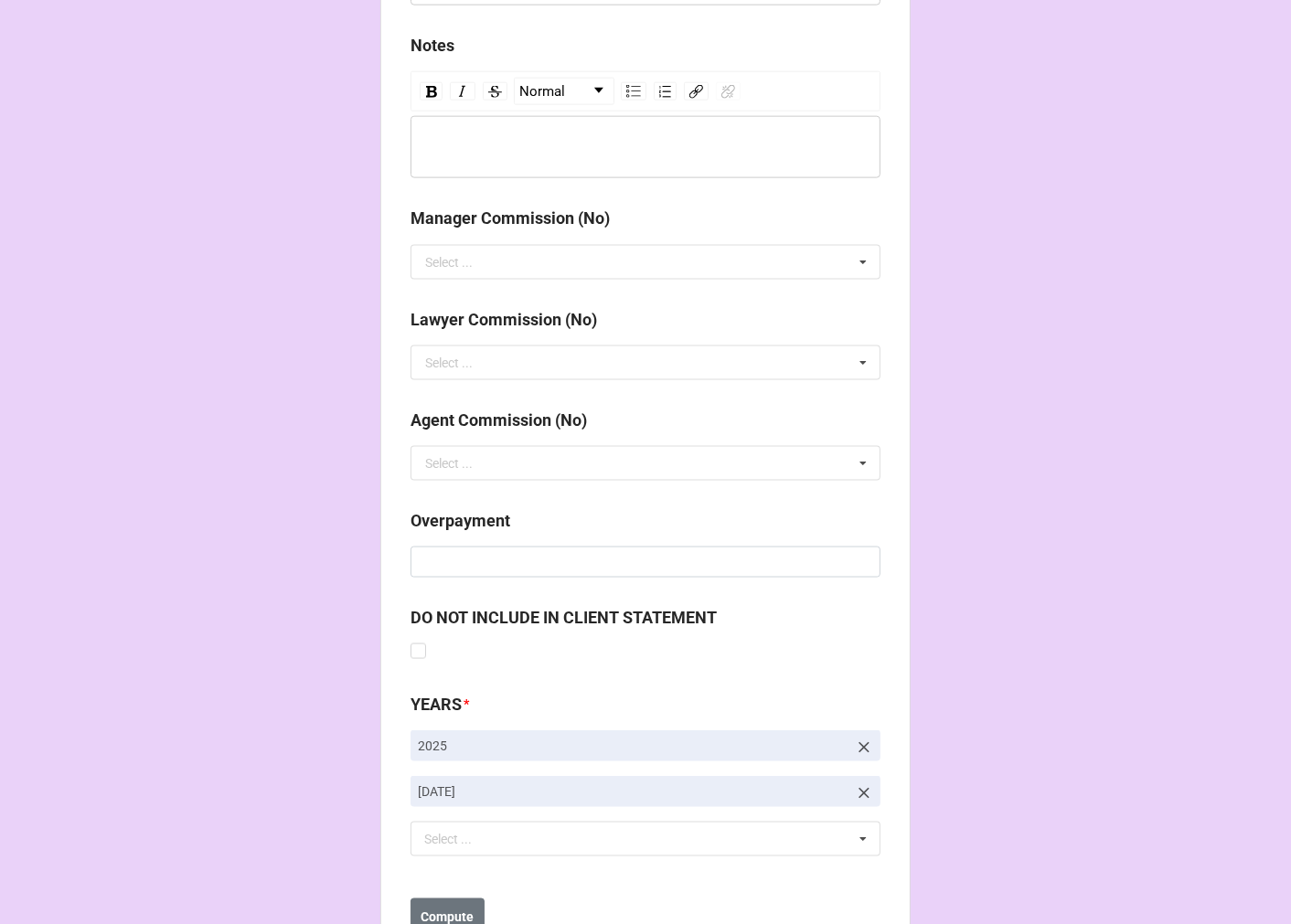
scroll to position [2115, 0]
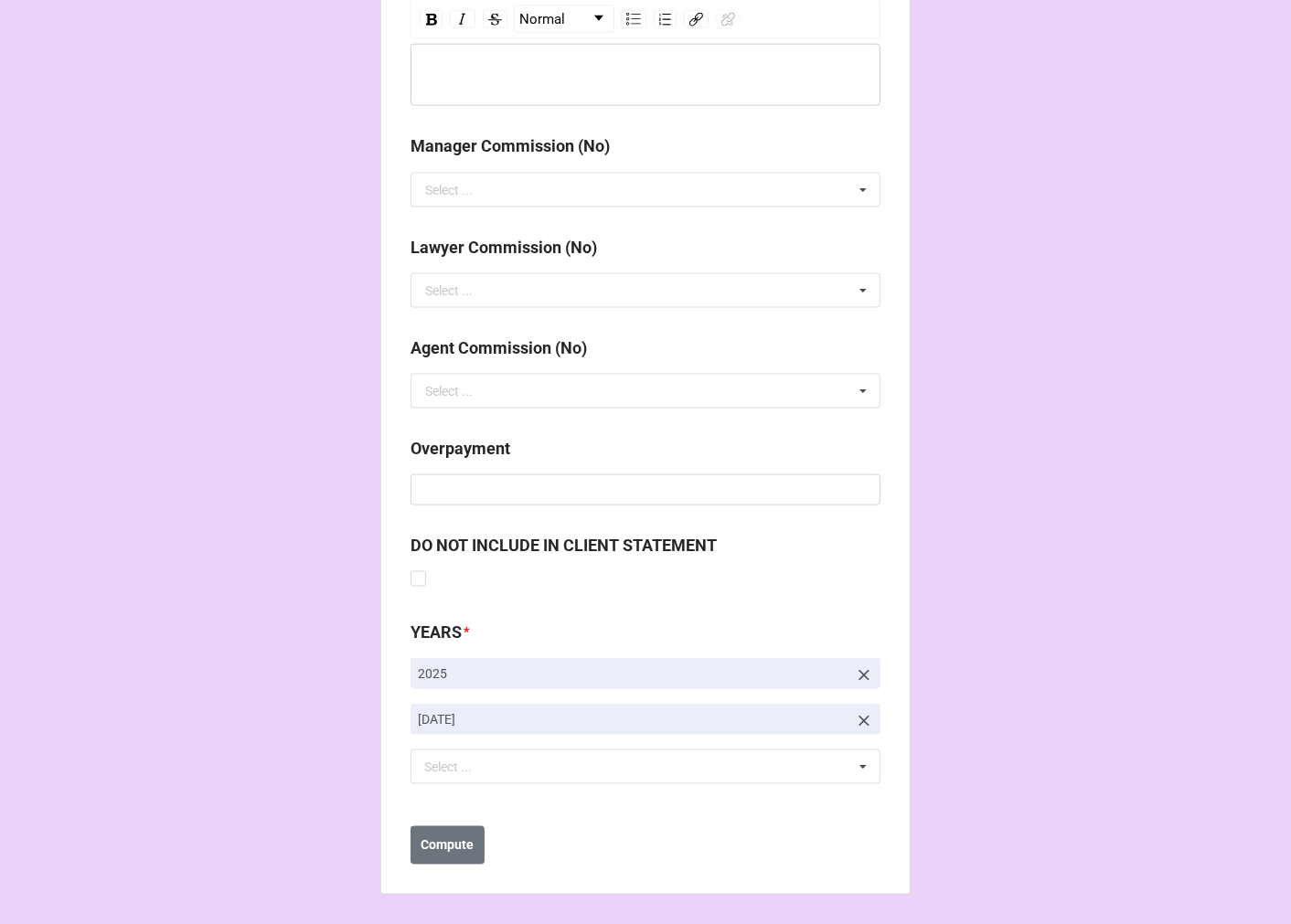
type input "$367.50"
click at [857, 712] on icon at bounding box center [863, 721] width 18 height 18
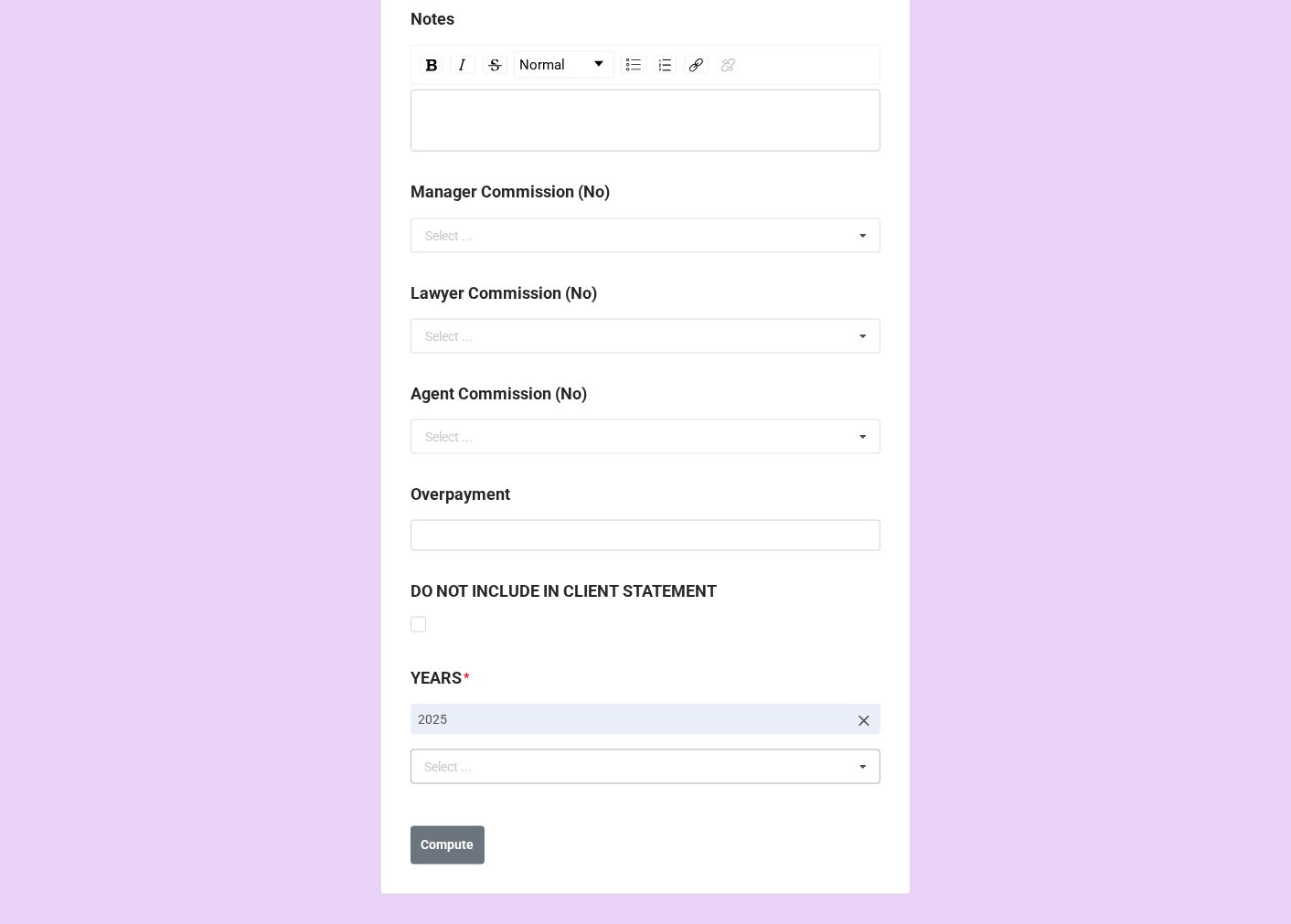
click at [463, 777] on div "Select ..." at bounding box center [458, 767] width 78 height 21
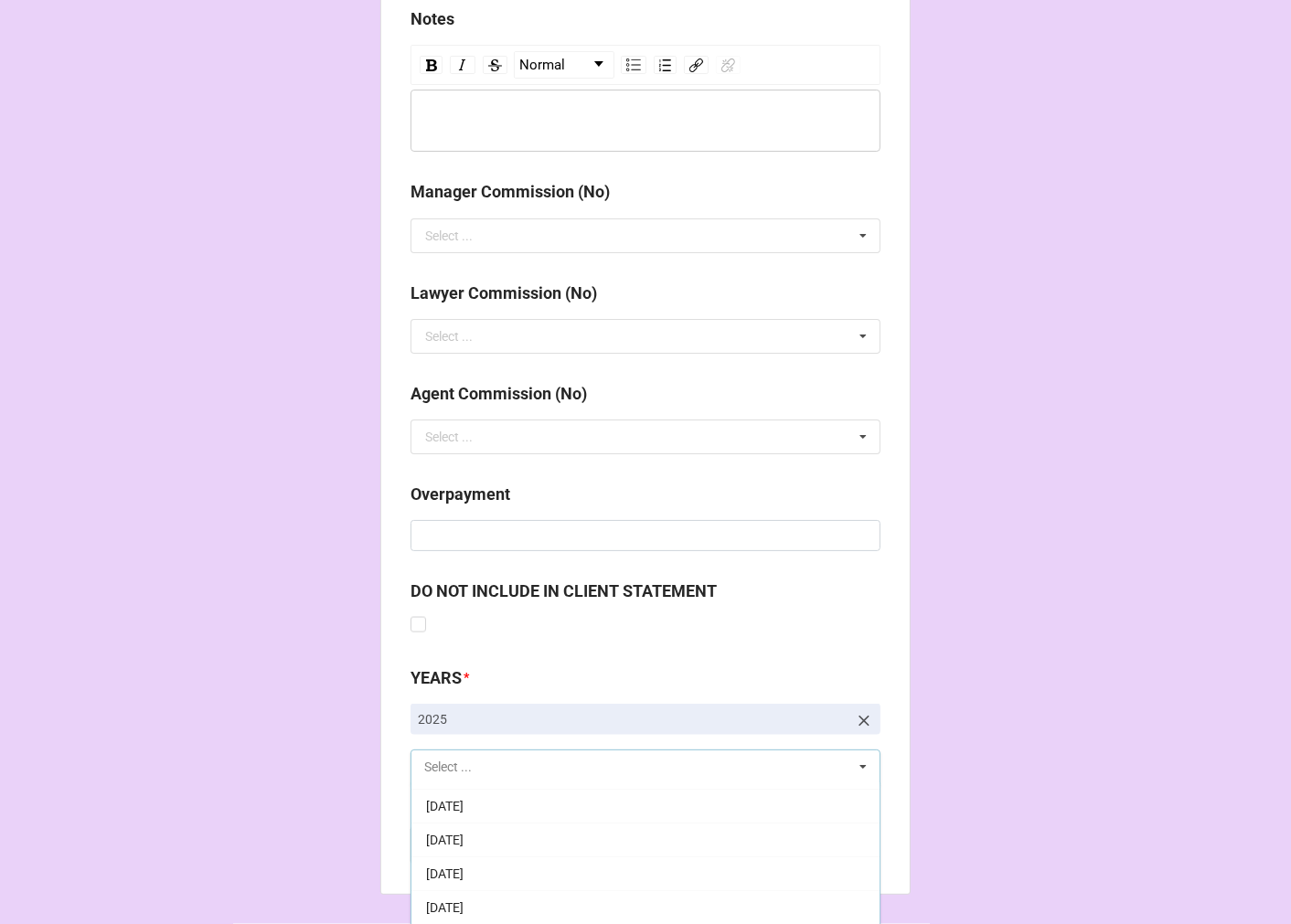
scroll to position [203, 0]
click at [463, 869] on span "[DATE]" at bounding box center [444, 868] width 37 height 14
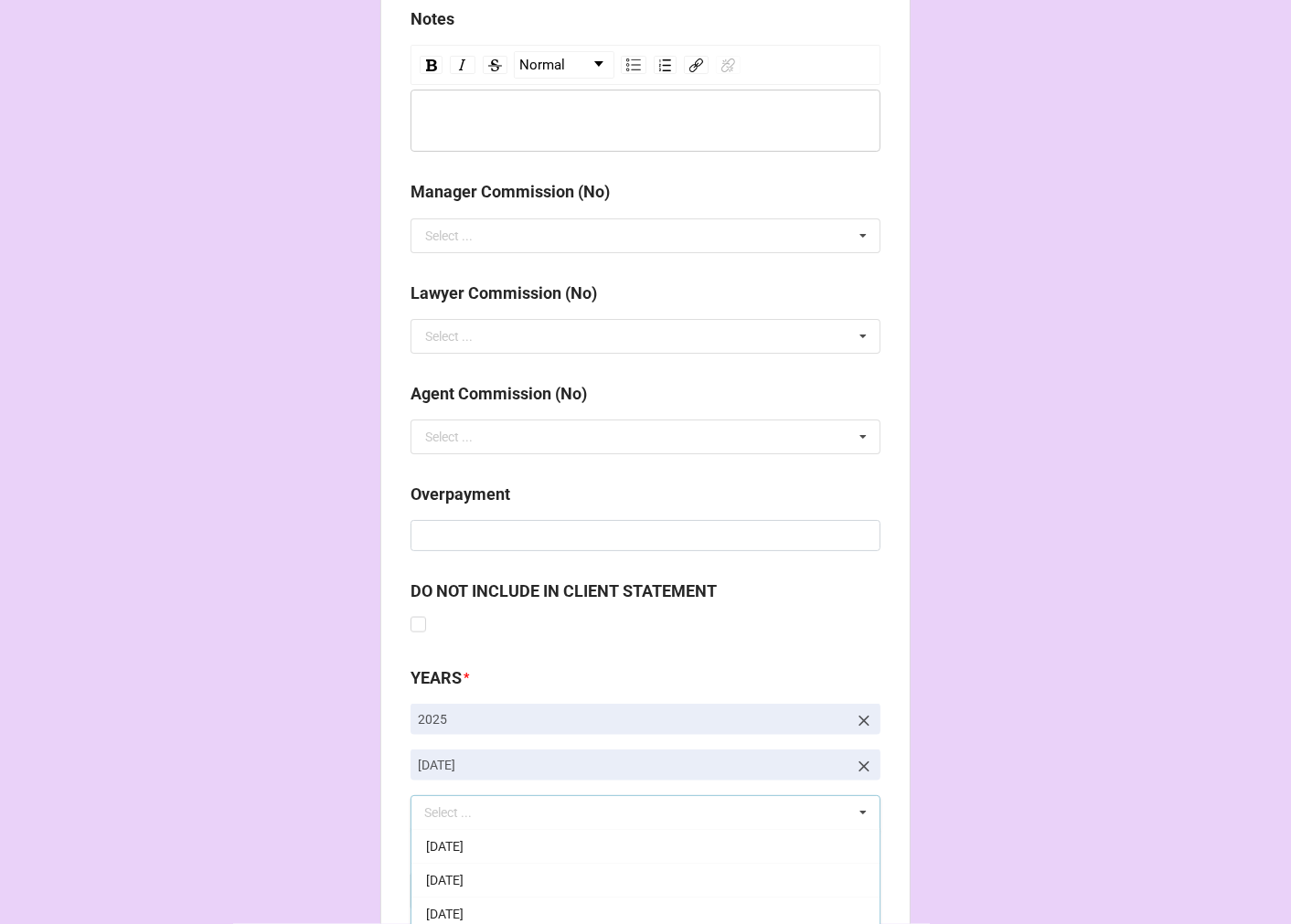
click at [450, 888] on b "Compute" at bounding box center [448, 892] width 53 height 19
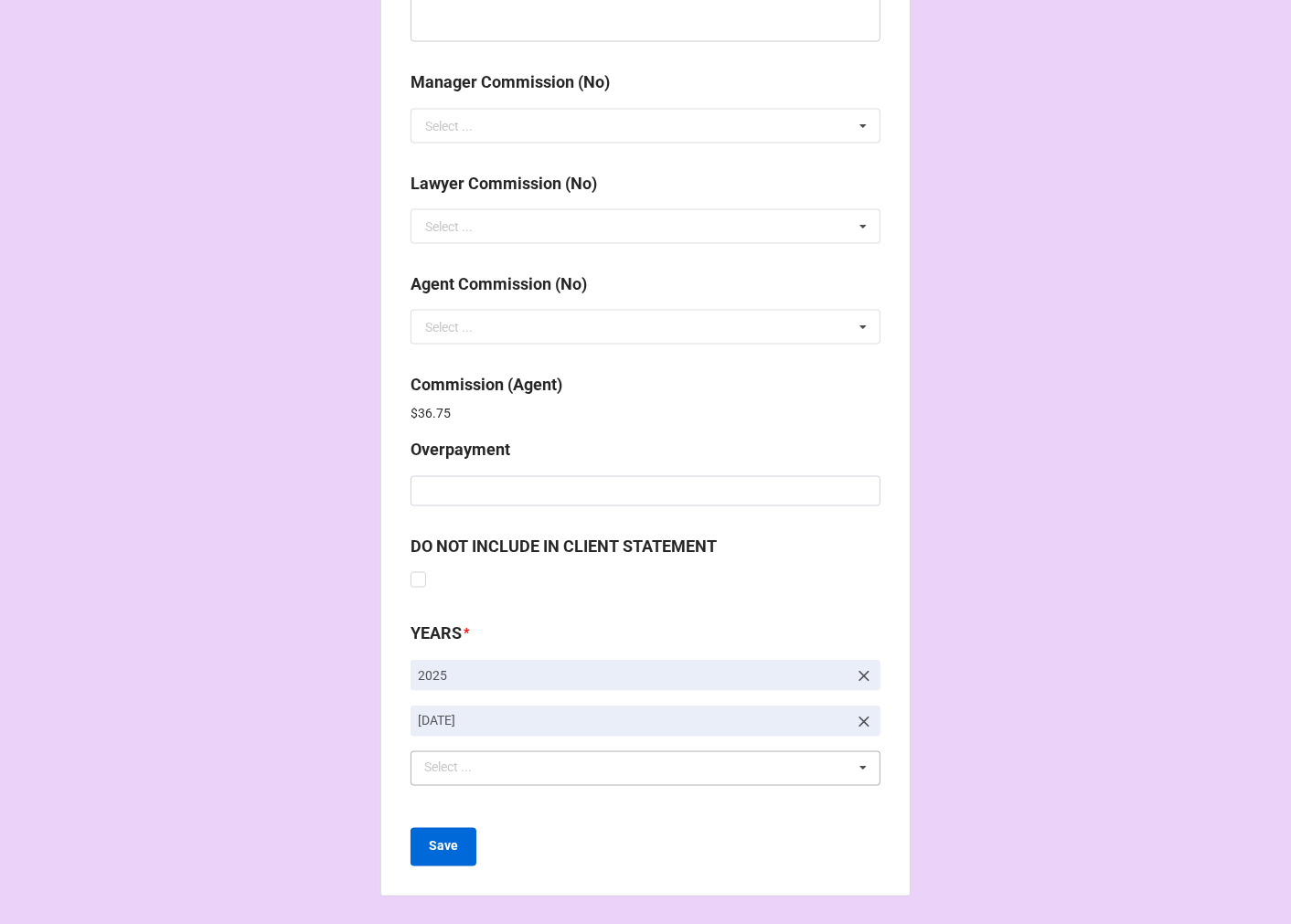
scroll to position [2180, 0]
click at [449, 857] on button "Save" at bounding box center [443, 846] width 66 height 38
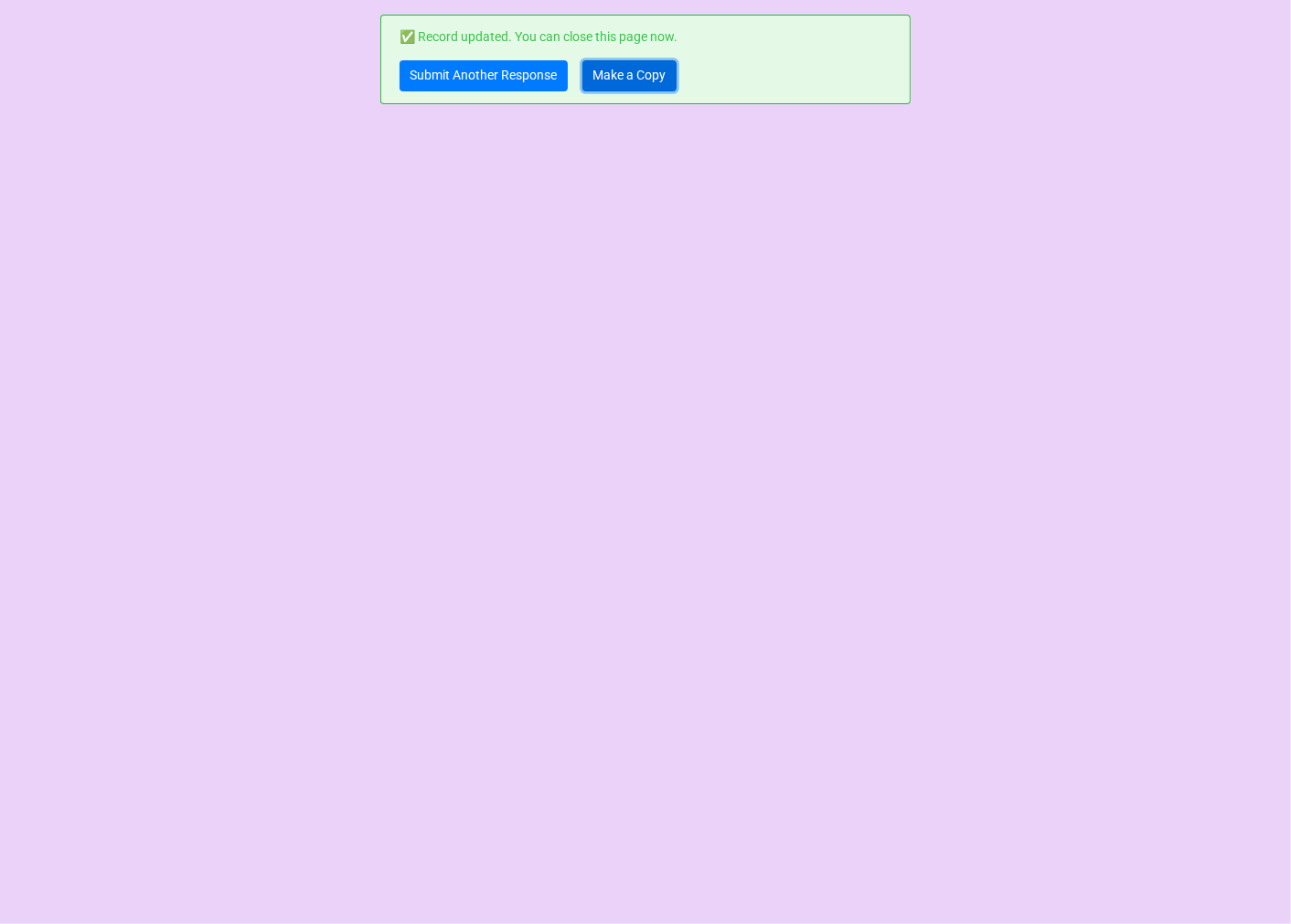
click at [646, 77] on link "Make a Copy" at bounding box center [629, 75] width 95 height 32
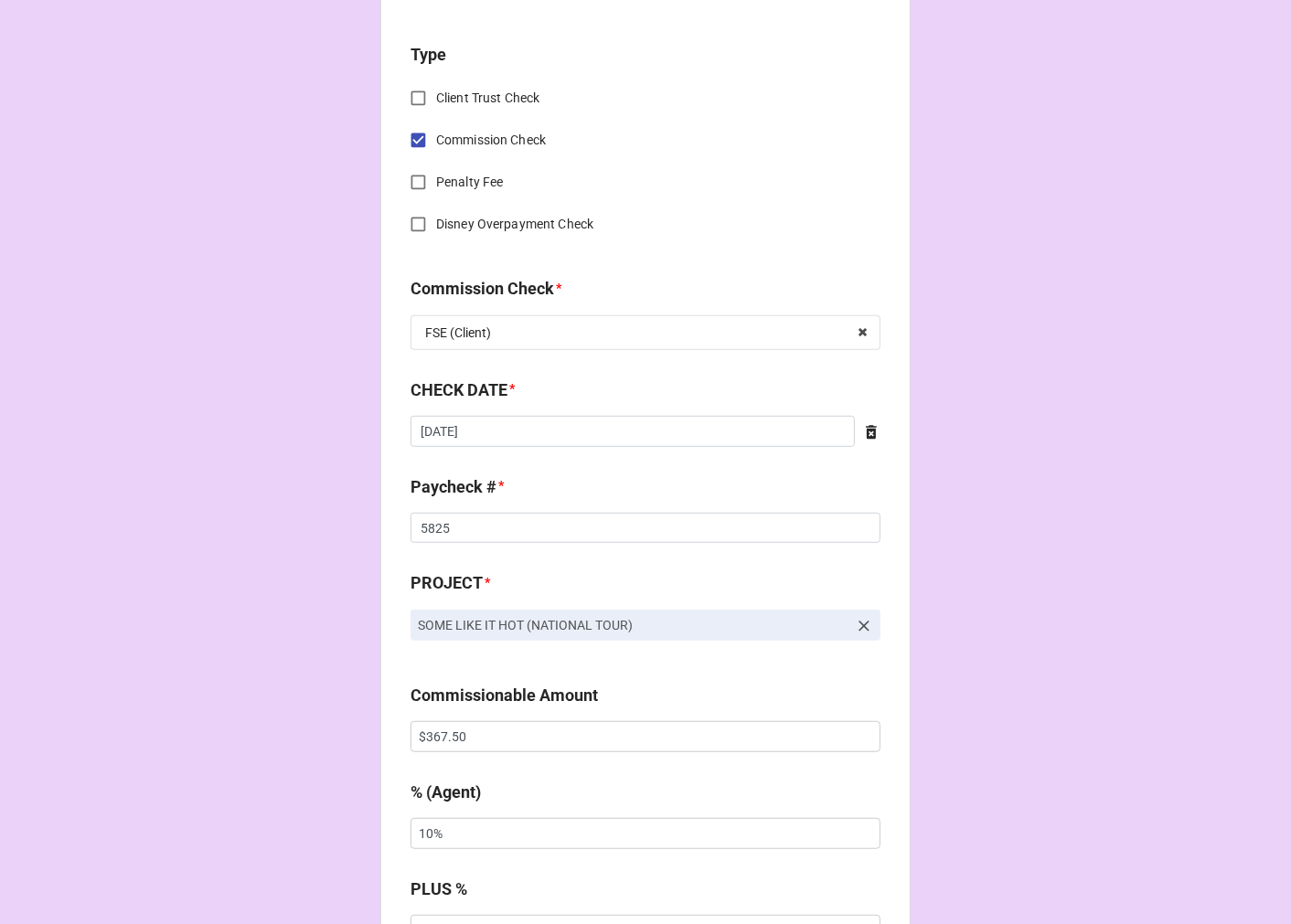
scroll to position [811, 0]
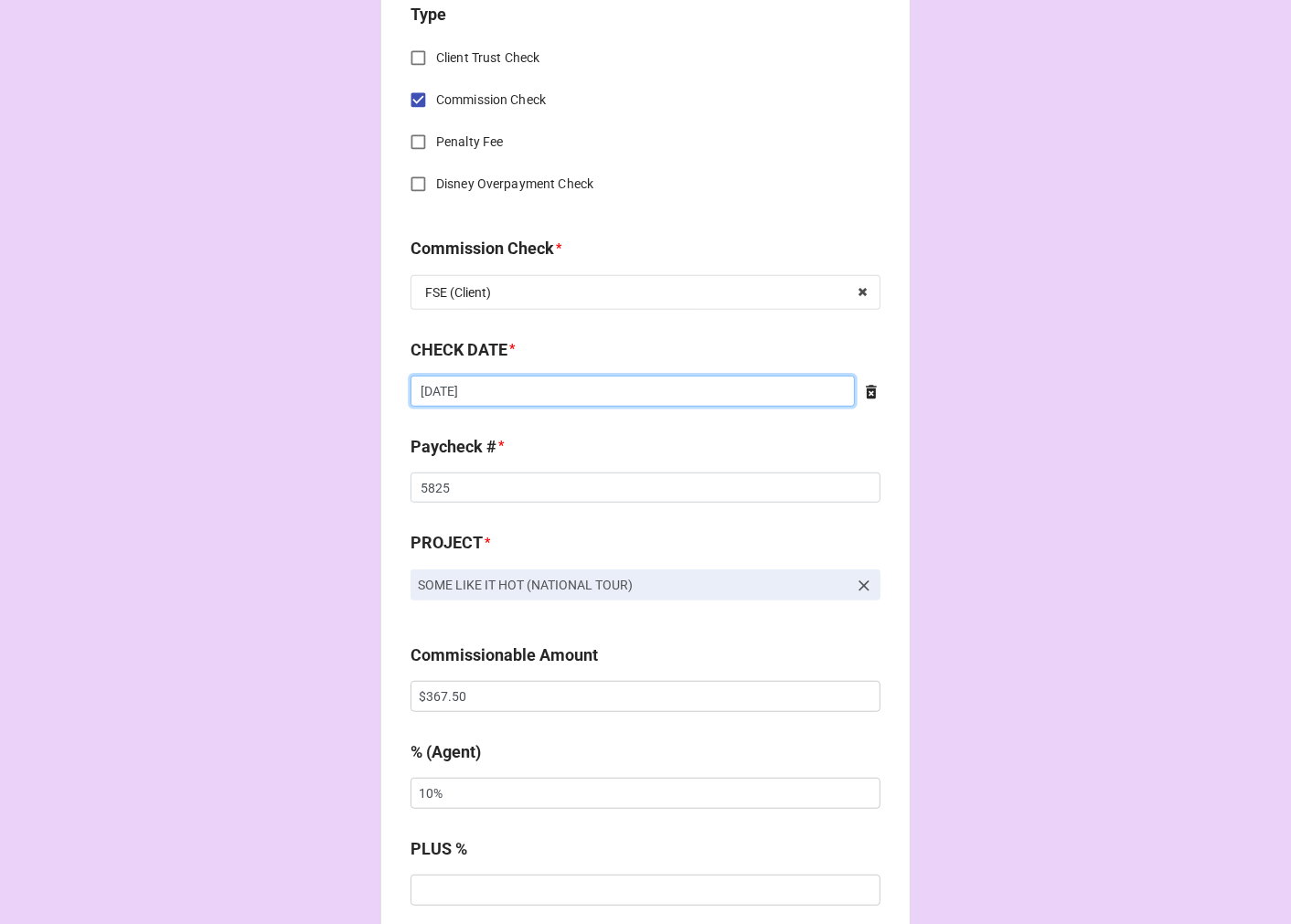
click at [490, 394] on input "[DATE]" at bounding box center [632, 390] width 444 height 32
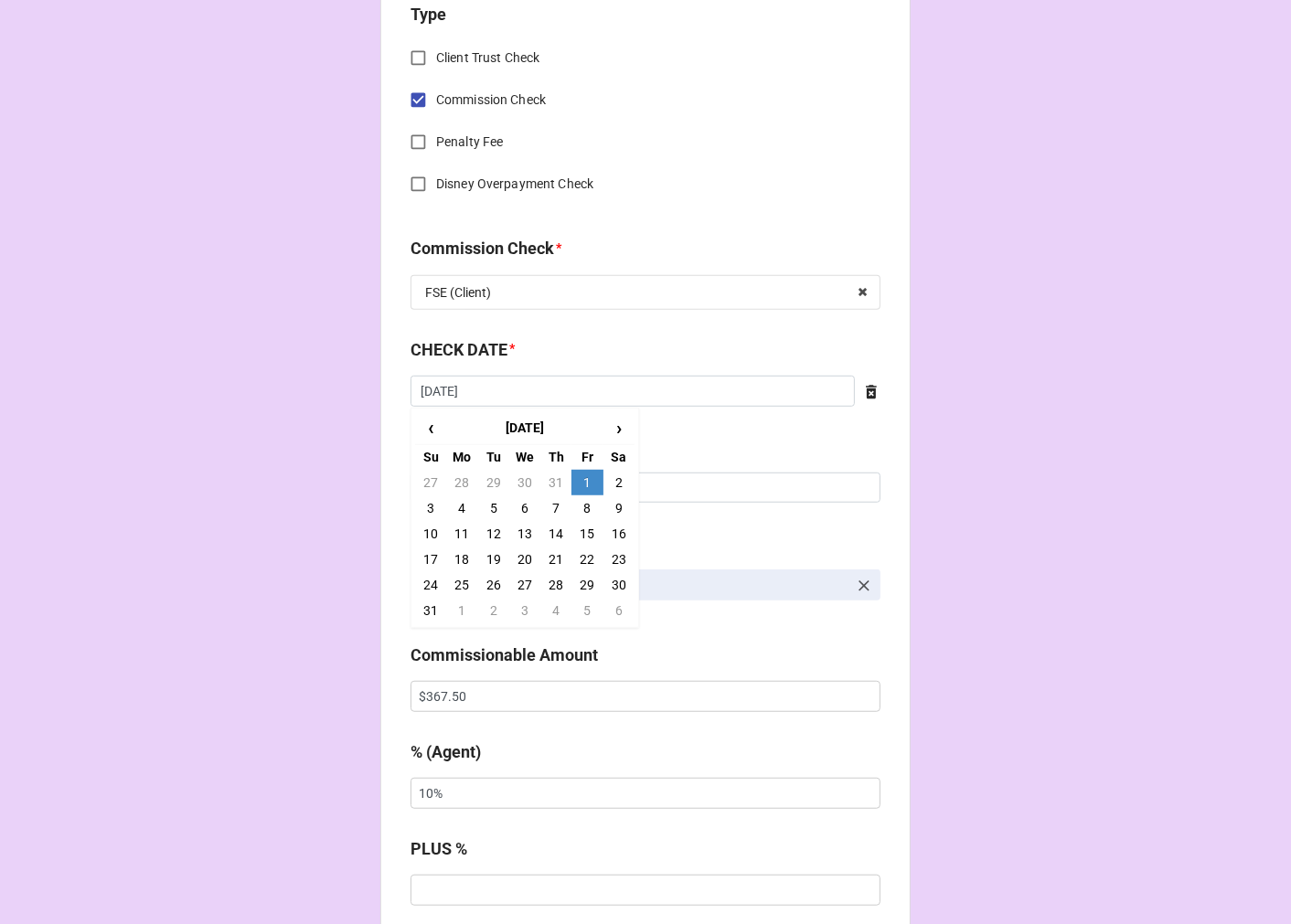
drag, startPoint x: 559, startPoint y: 504, endPoint x: 537, endPoint y: 500, distance: 22.4
click at [558, 504] on td "7" at bounding box center [556, 508] width 32 height 26
type input "[DATE]"
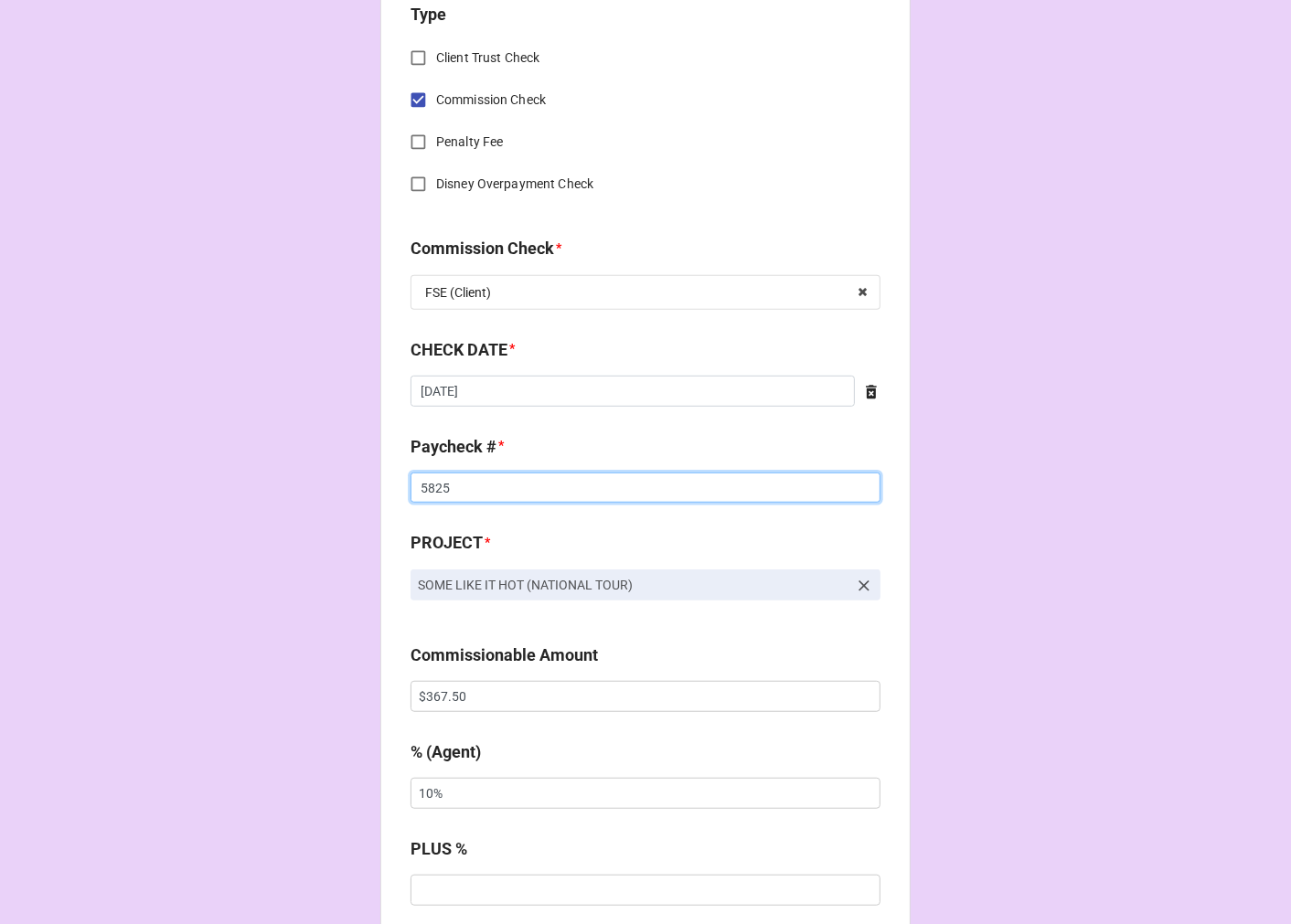
click at [421, 485] on input "5825" at bounding box center [646, 488] width 470 height 32
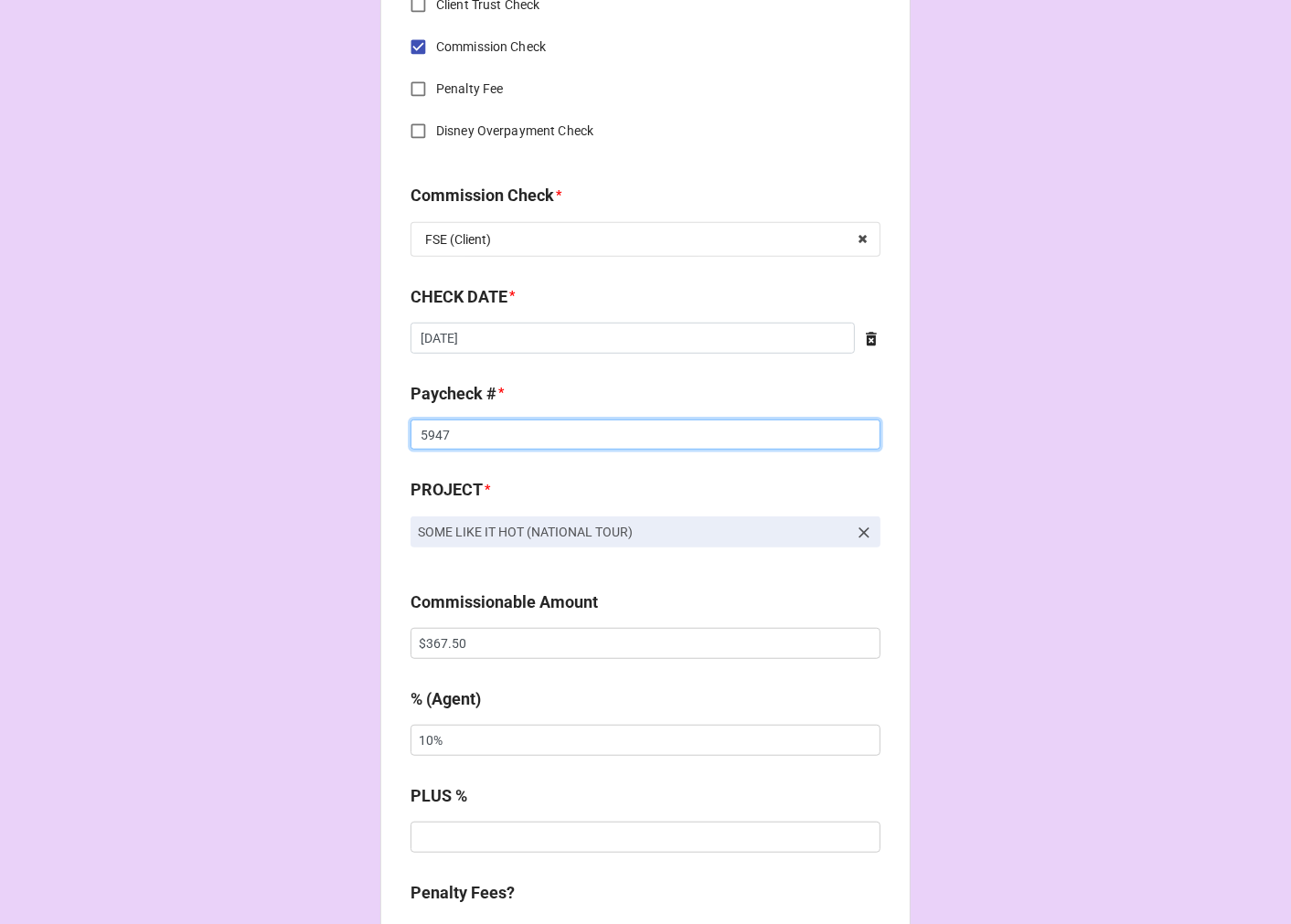
scroll to position [914, 0]
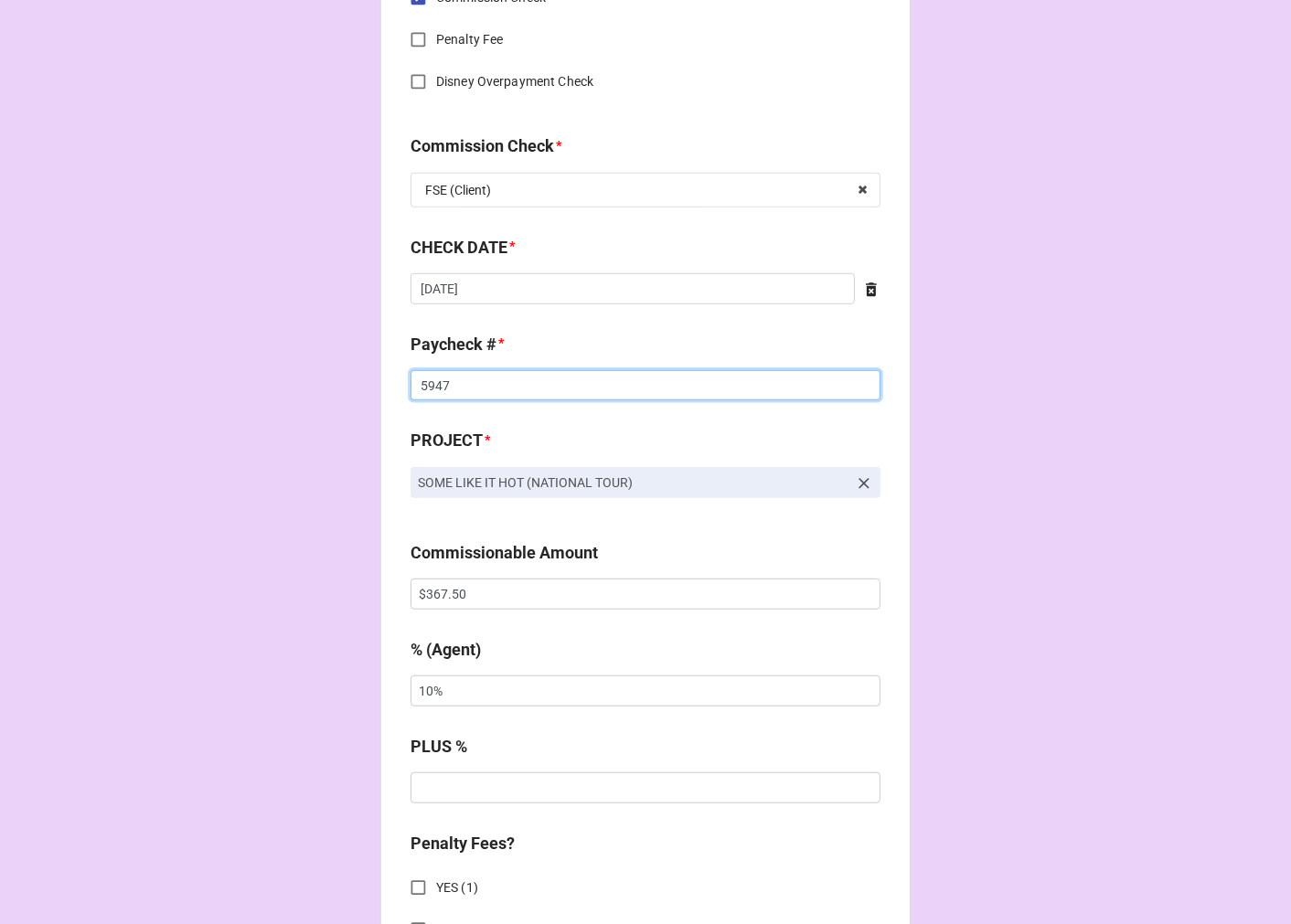
type input "5947"
click at [440, 587] on input "$367.50" at bounding box center [646, 594] width 470 height 32
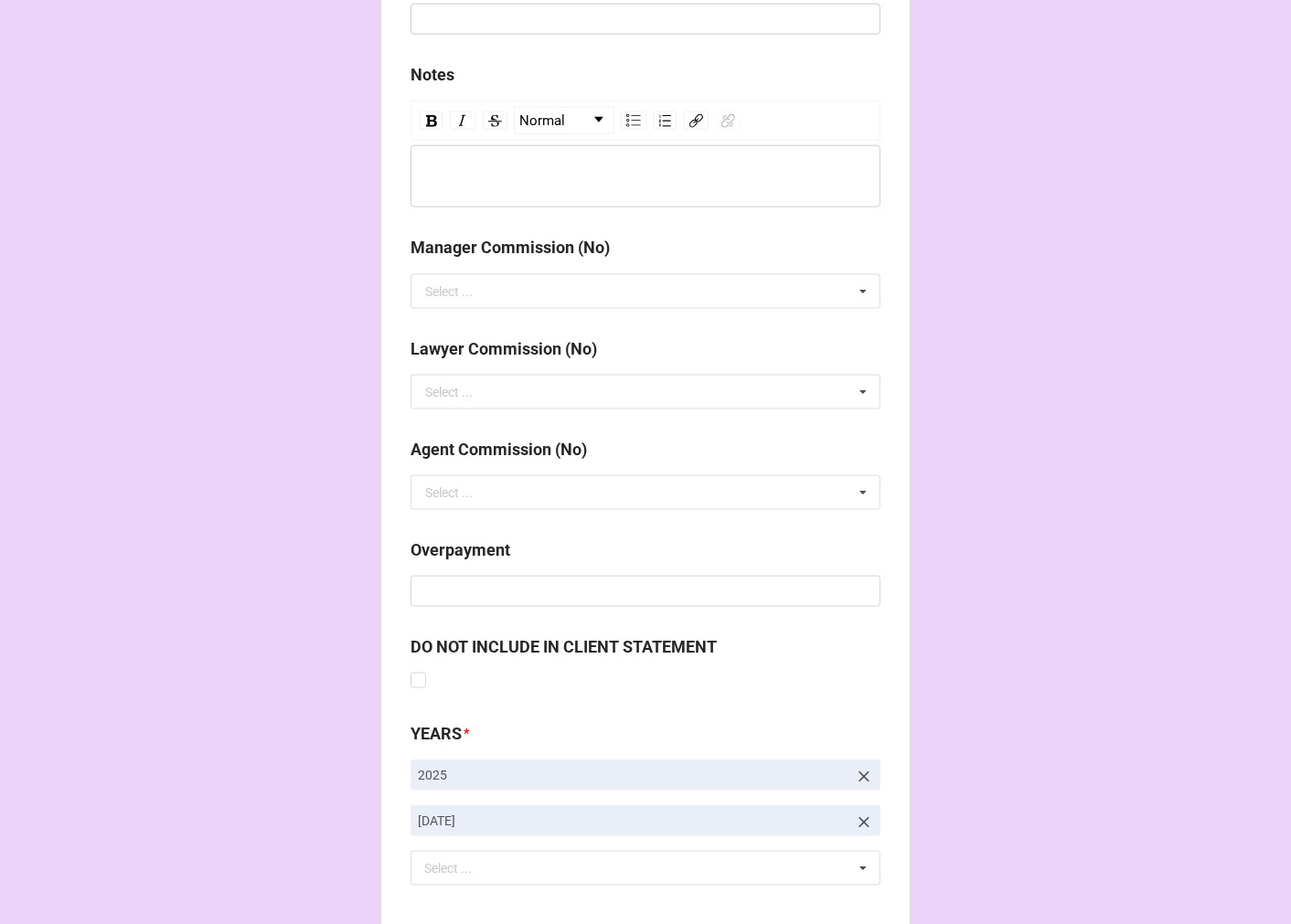
scroll to position [2115, 0]
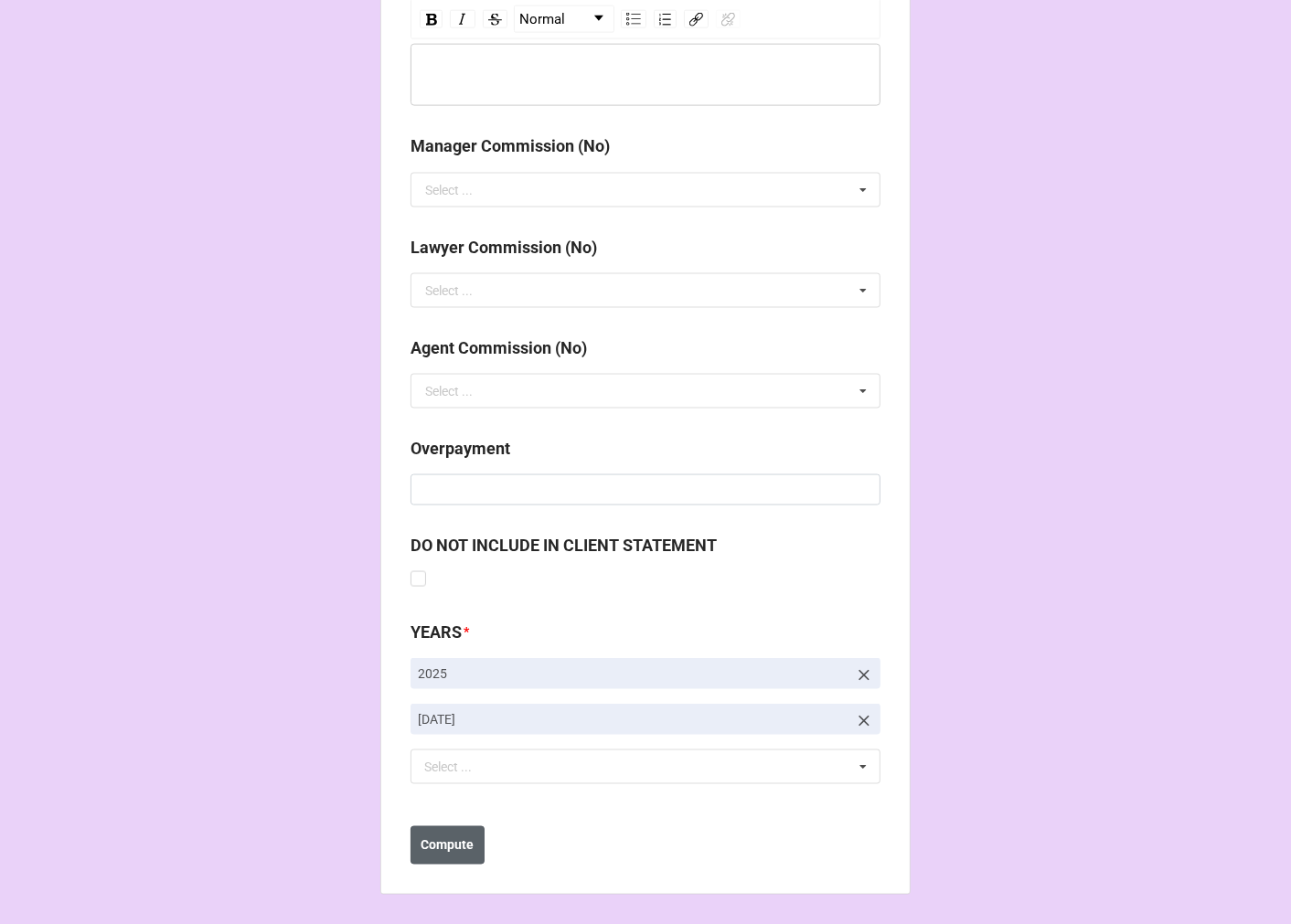
type input "$1,373.90"
click at [443, 836] on b "Compute" at bounding box center [448, 846] width 53 height 19
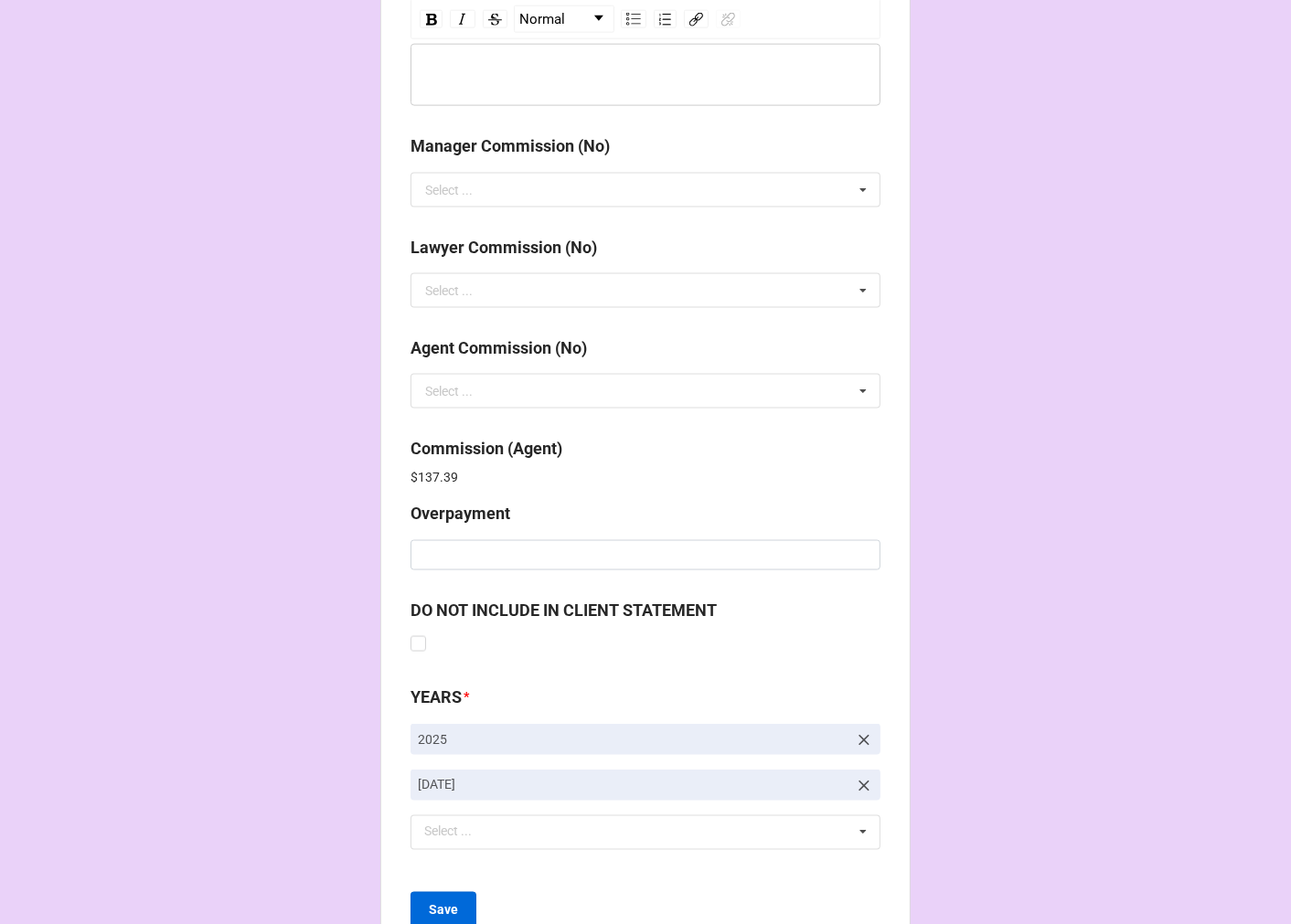
scroll to position [2180, 0]
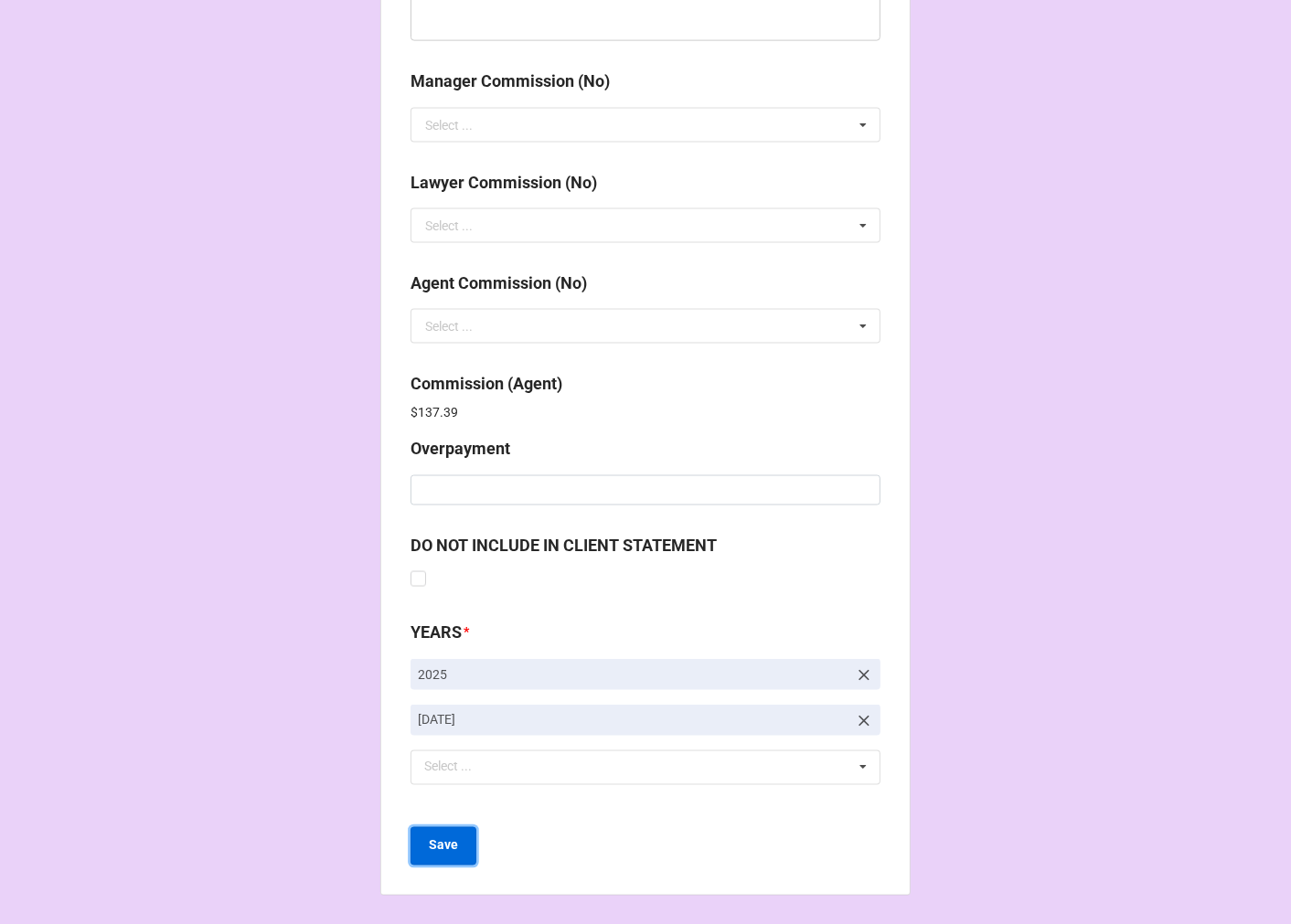
click at [451, 848] on b "Save" at bounding box center [443, 846] width 30 height 19
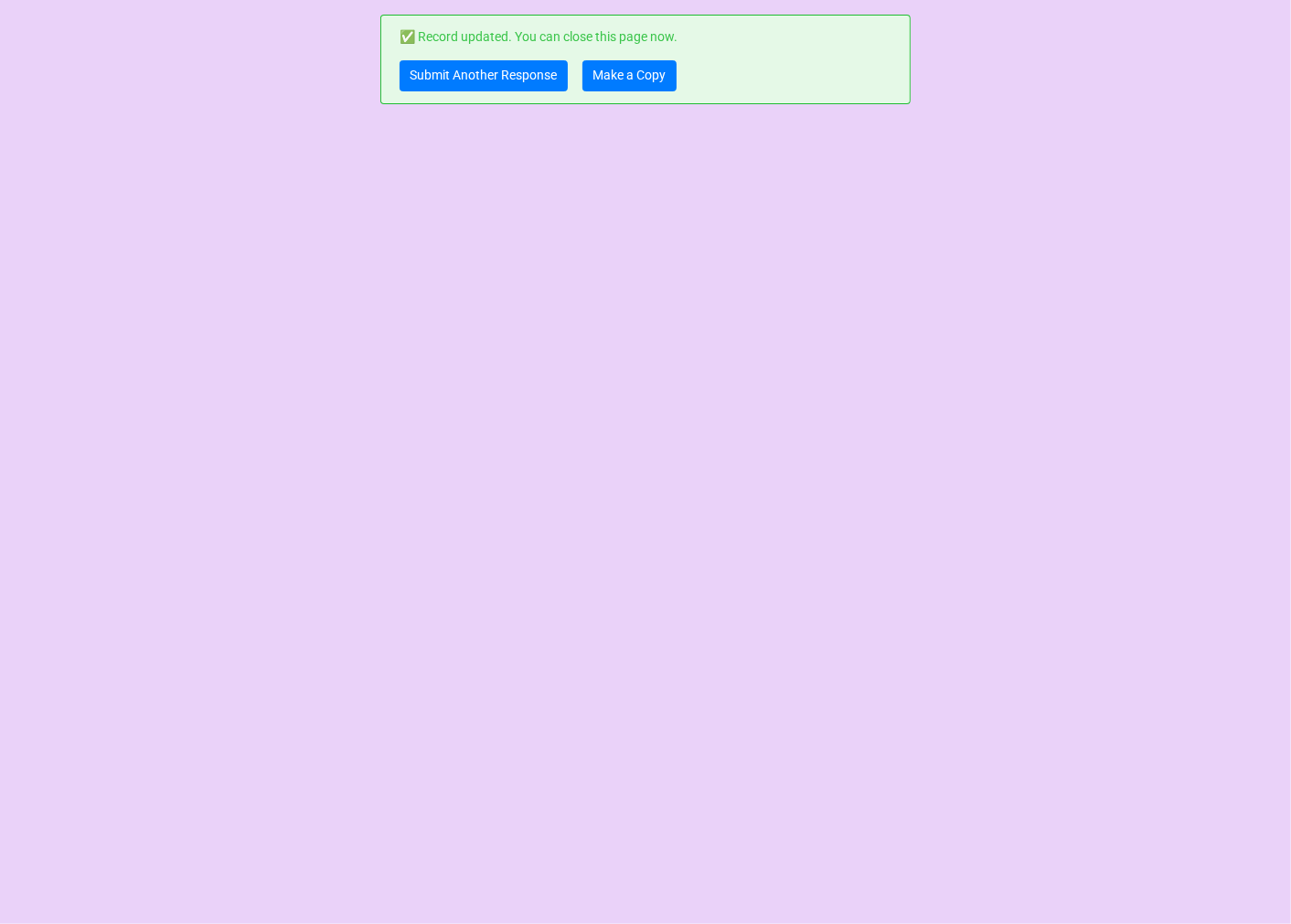
scroll to position [0, 0]
click at [632, 69] on link "Make a Copy" at bounding box center [629, 75] width 95 height 32
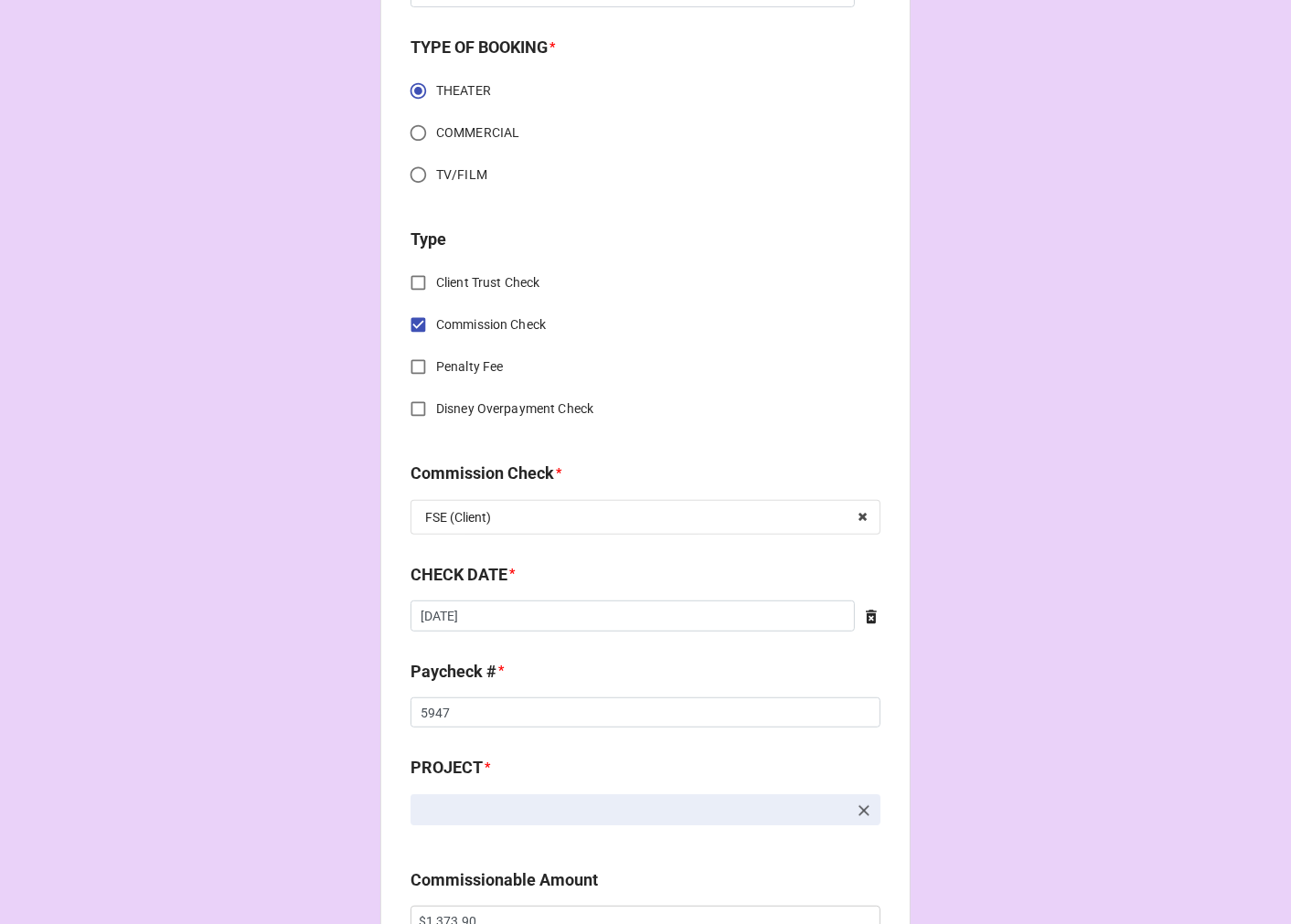
scroll to position [710, 0]
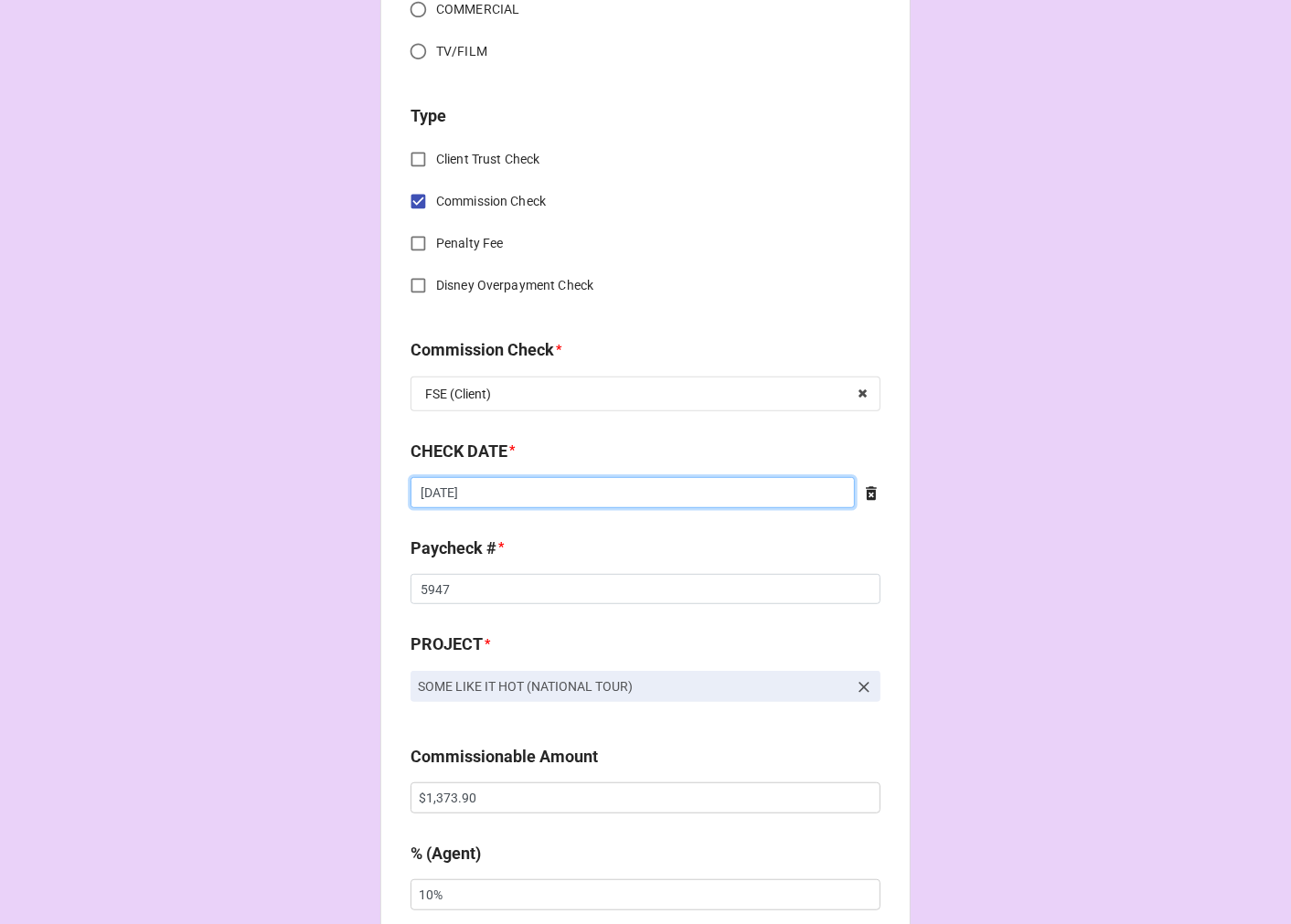
click at [499, 498] on input "[DATE]" at bounding box center [632, 493] width 444 height 32
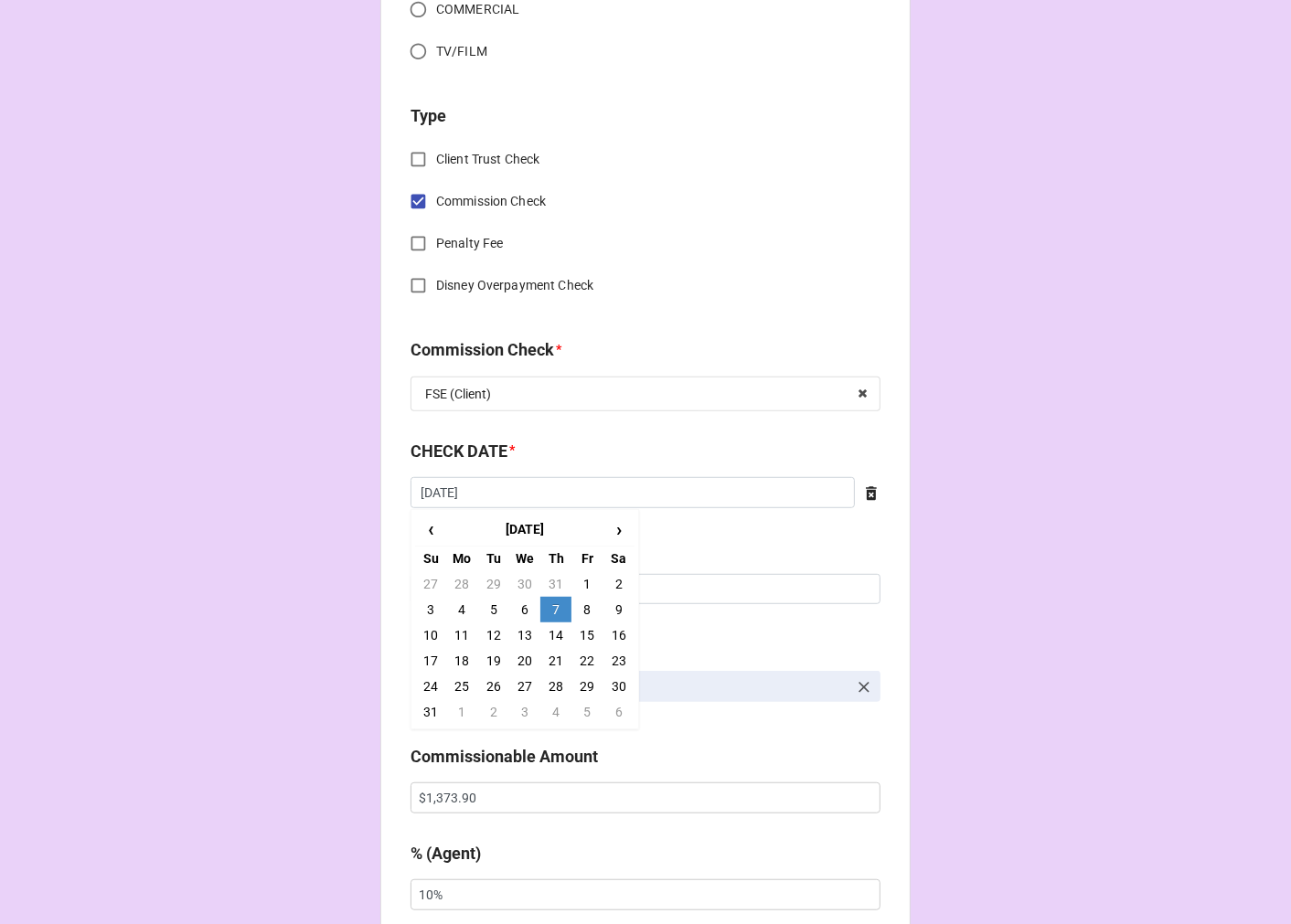
drag, startPoint x: 585, startPoint y: 608, endPoint x: 540, endPoint y: 608, distance: 45.0
click at [583, 608] on td "8" at bounding box center [586, 609] width 32 height 26
type input "[DATE]"
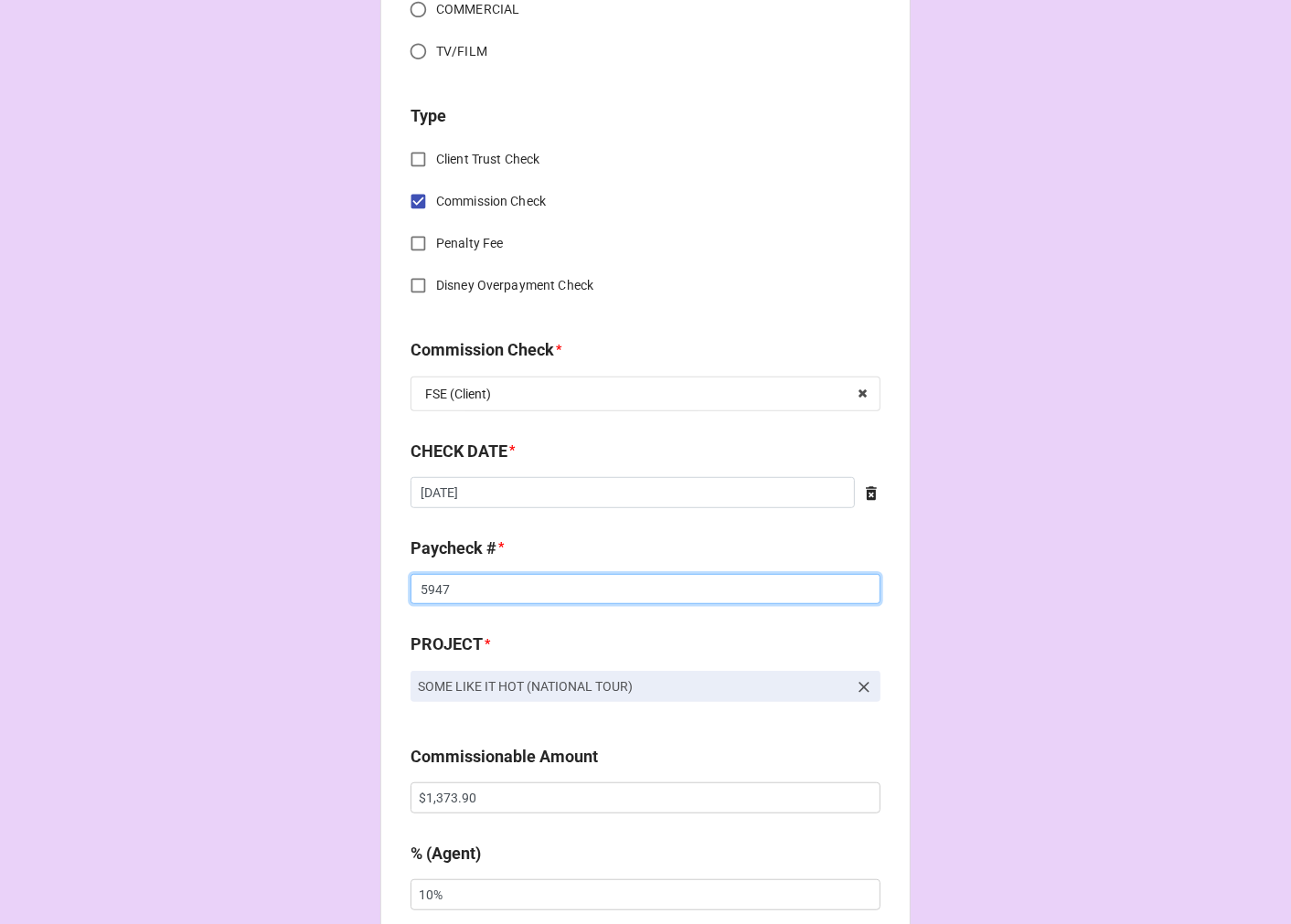
click at [424, 594] on input "5947" at bounding box center [646, 589] width 470 height 32
type input "5973"
click at [455, 791] on input "$1,373.90" at bounding box center [646, 798] width 470 height 32
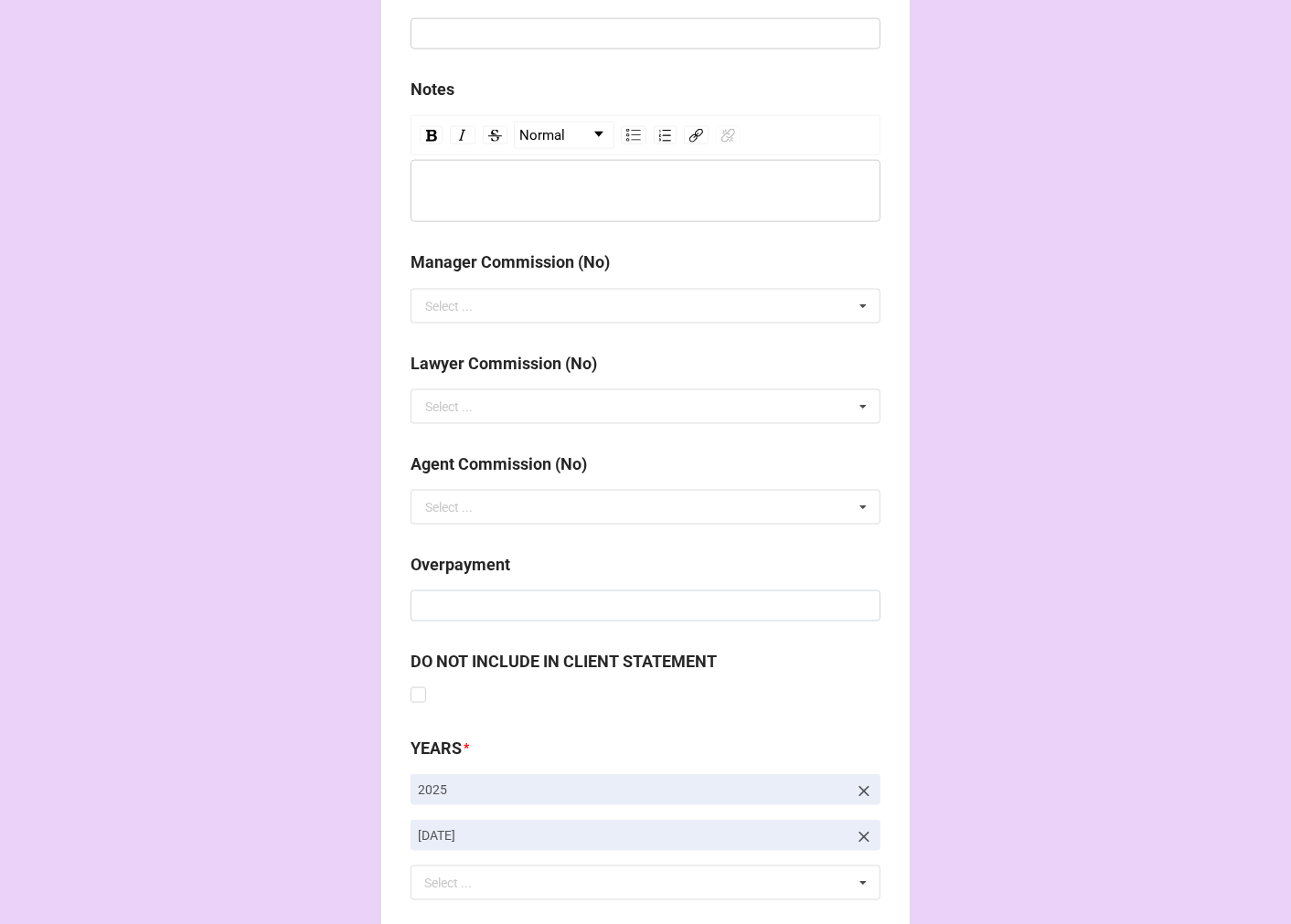
scroll to position [2115, 0]
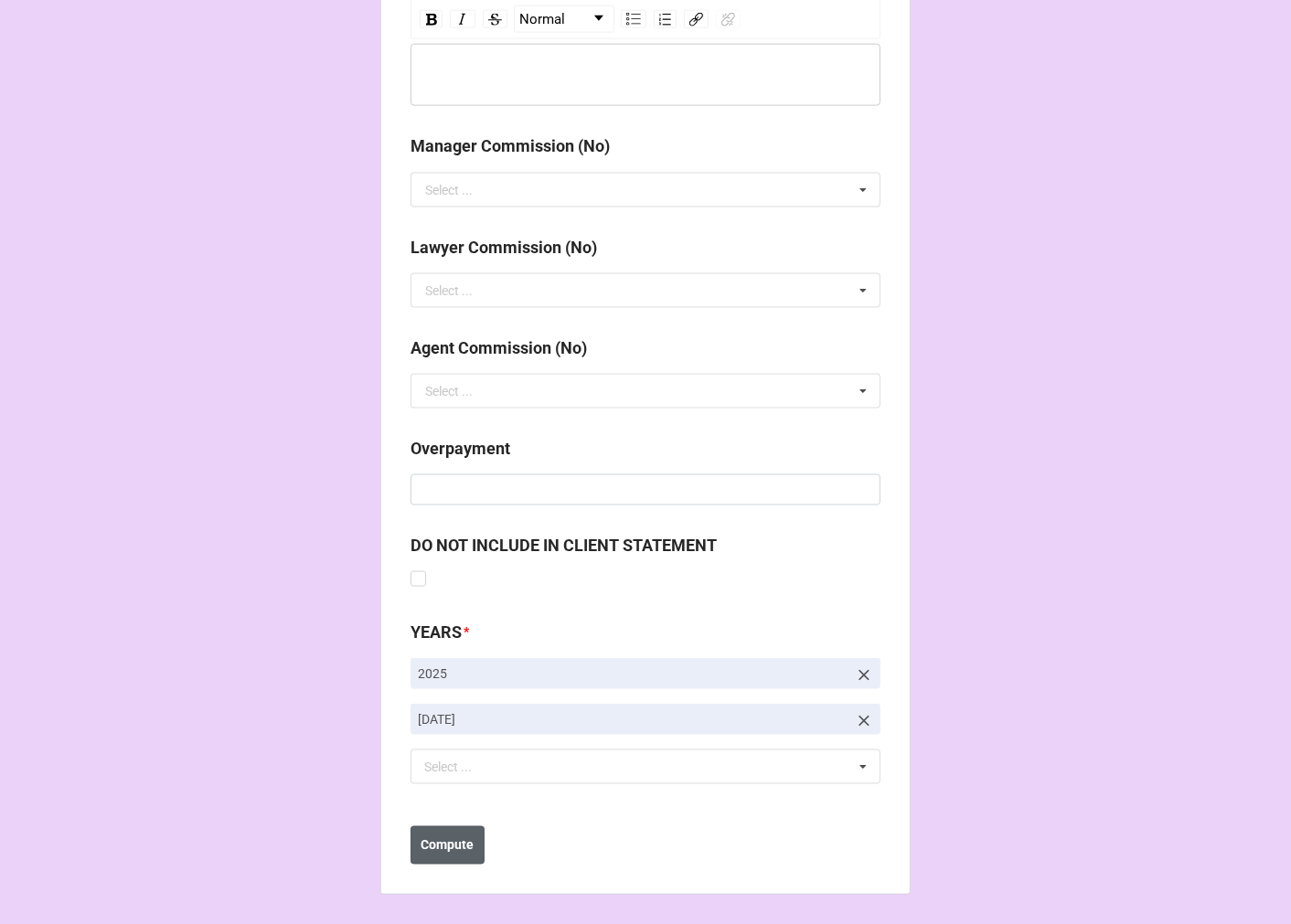
type input "$444.70"
click at [442, 836] on b "Compute" at bounding box center [448, 846] width 53 height 19
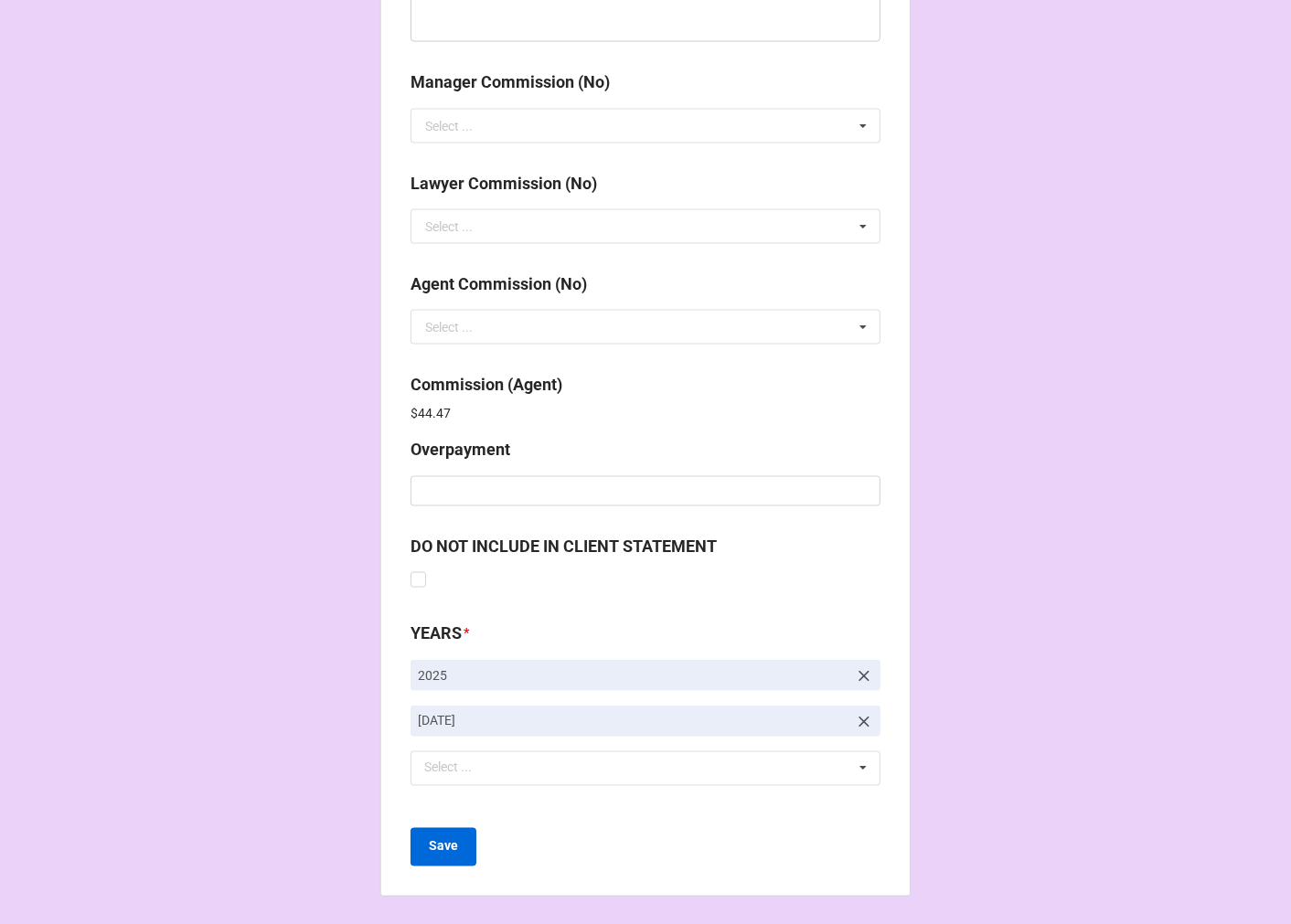
scroll to position [2180, 0]
click at [413, 855] on button "Save" at bounding box center [443, 846] width 66 height 38
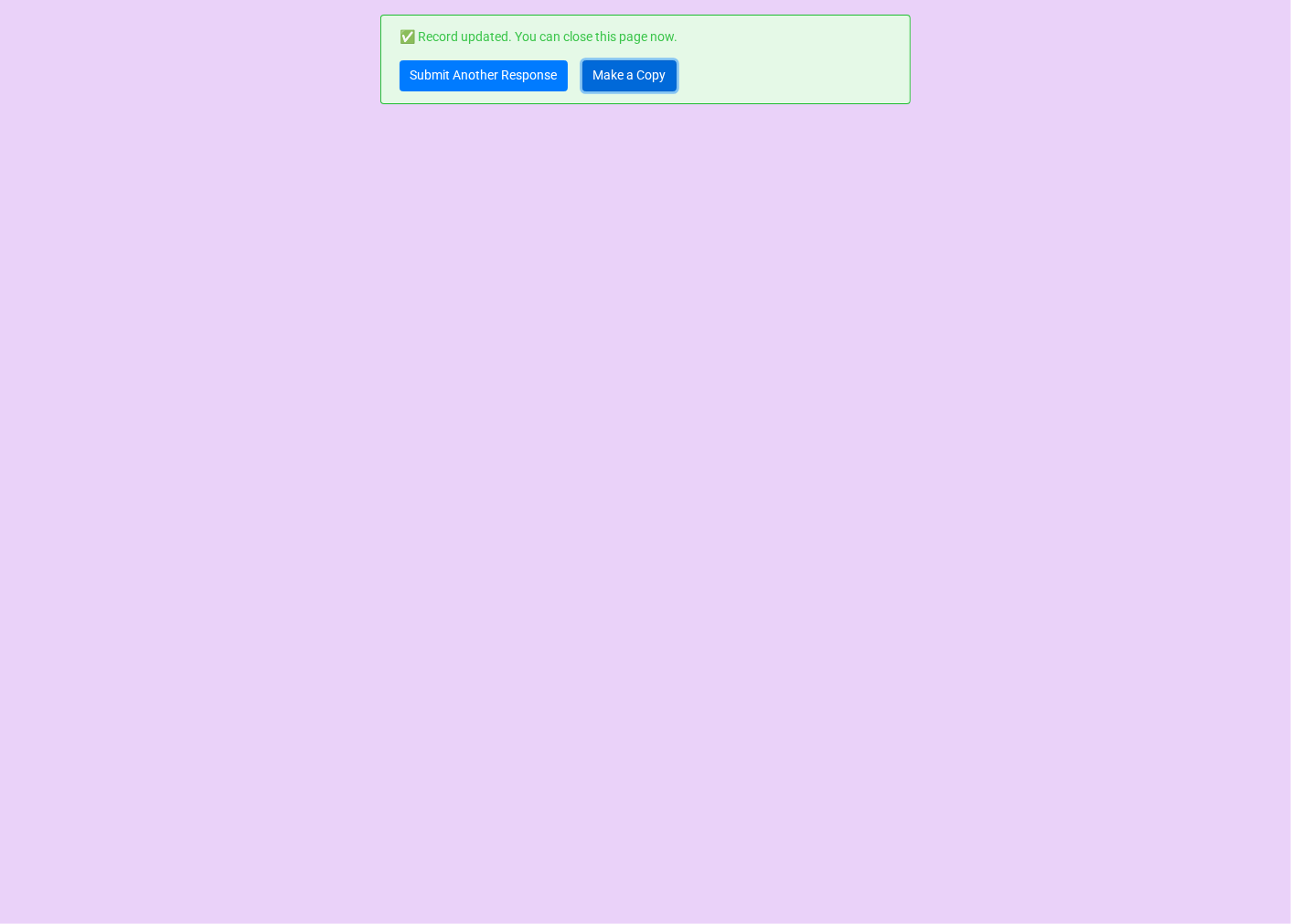
click at [617, 77] on link "Make a Copy" at bounding box center [629, 75] width 95 height 32
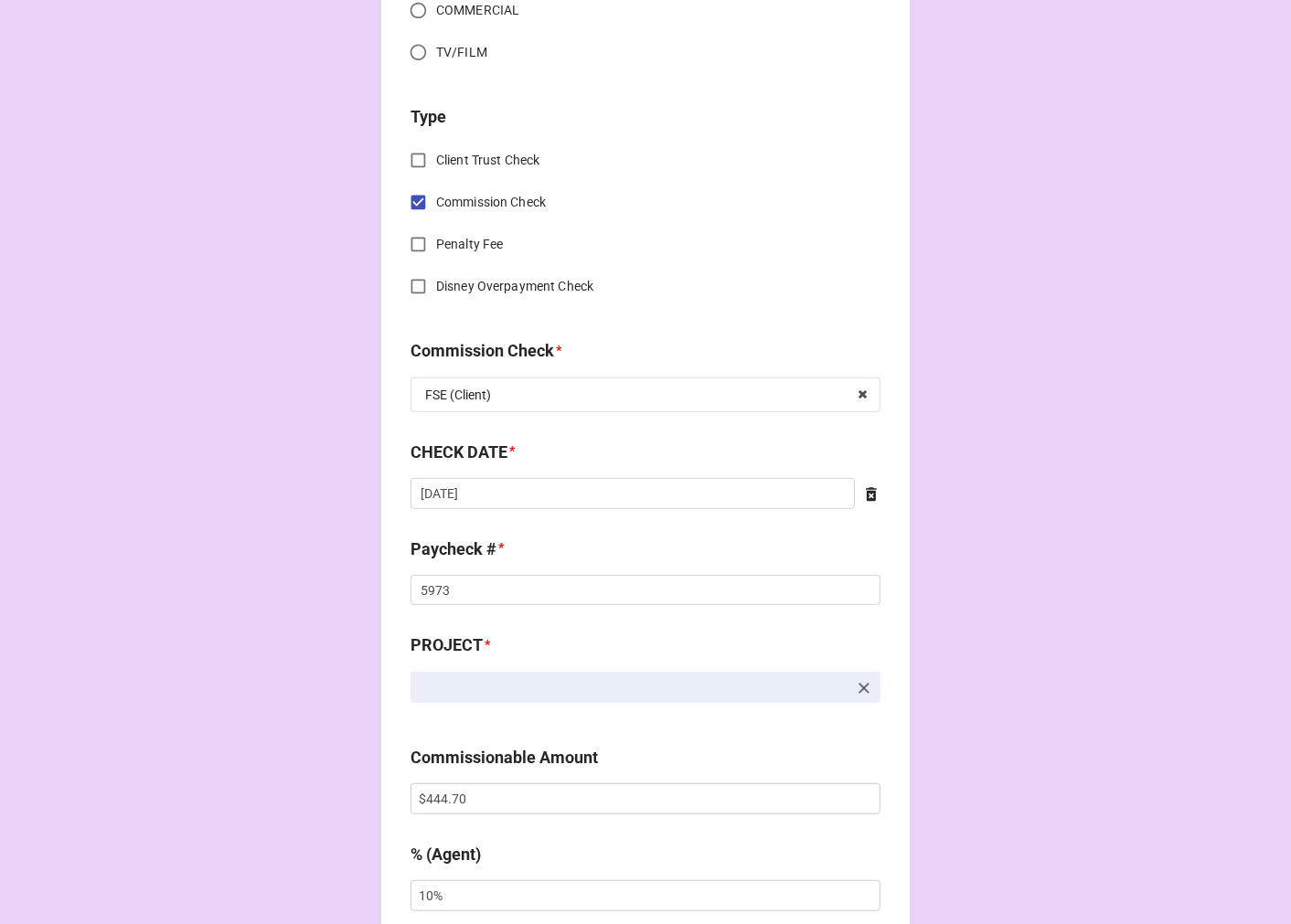
scroll to position [710, 0]
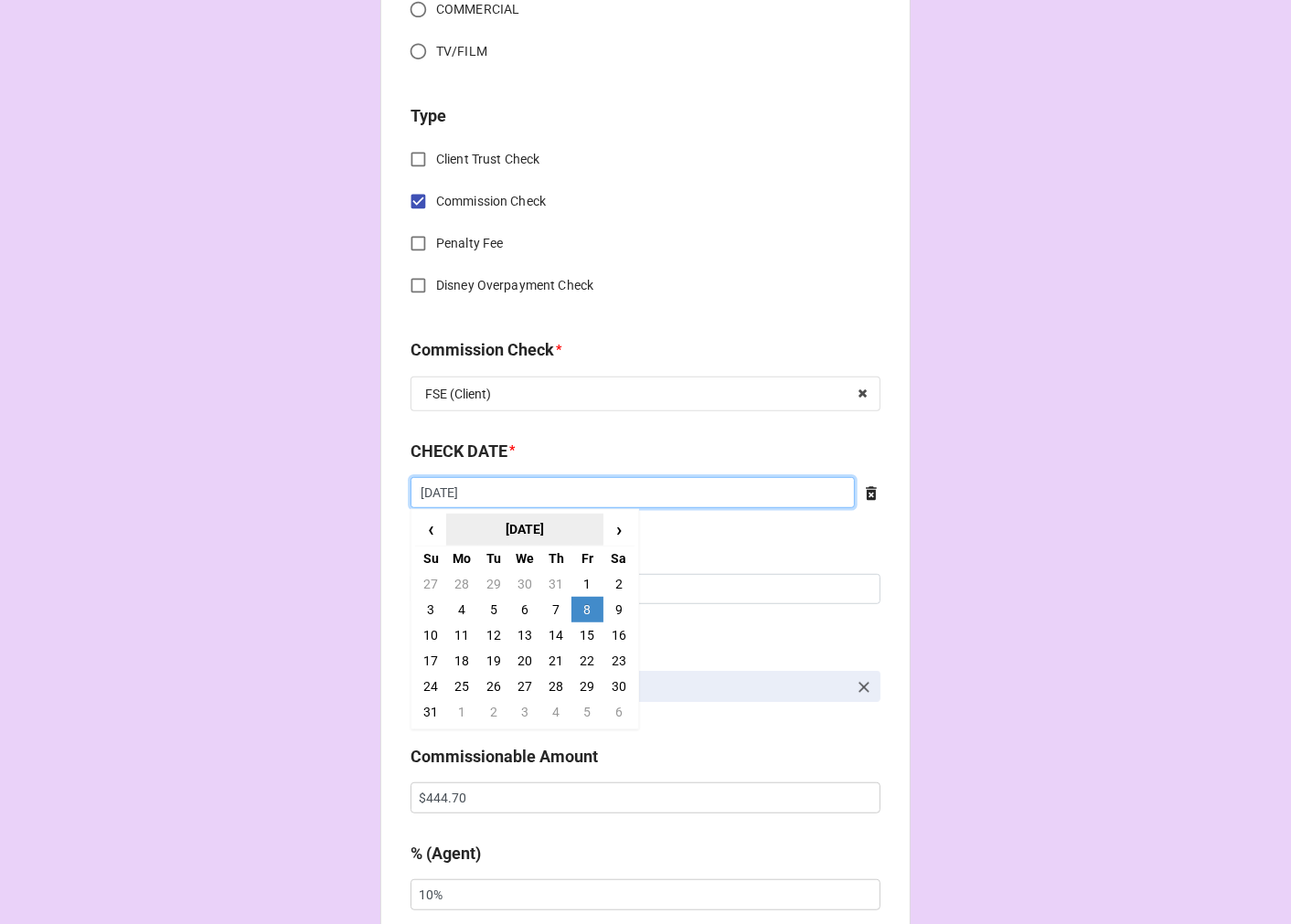
drag, startPoint x: 474, startPoint y: 485, endPoint x: 517, endPoint y: 514, distance: 51.9
click at [474, 484] on input "[DATE]" at bounding box center [632, 493] width 444 height 32
click at [552, 629] on td "14" at bounding box center [556, 635] width 32 height 26
type input "[DATE]"
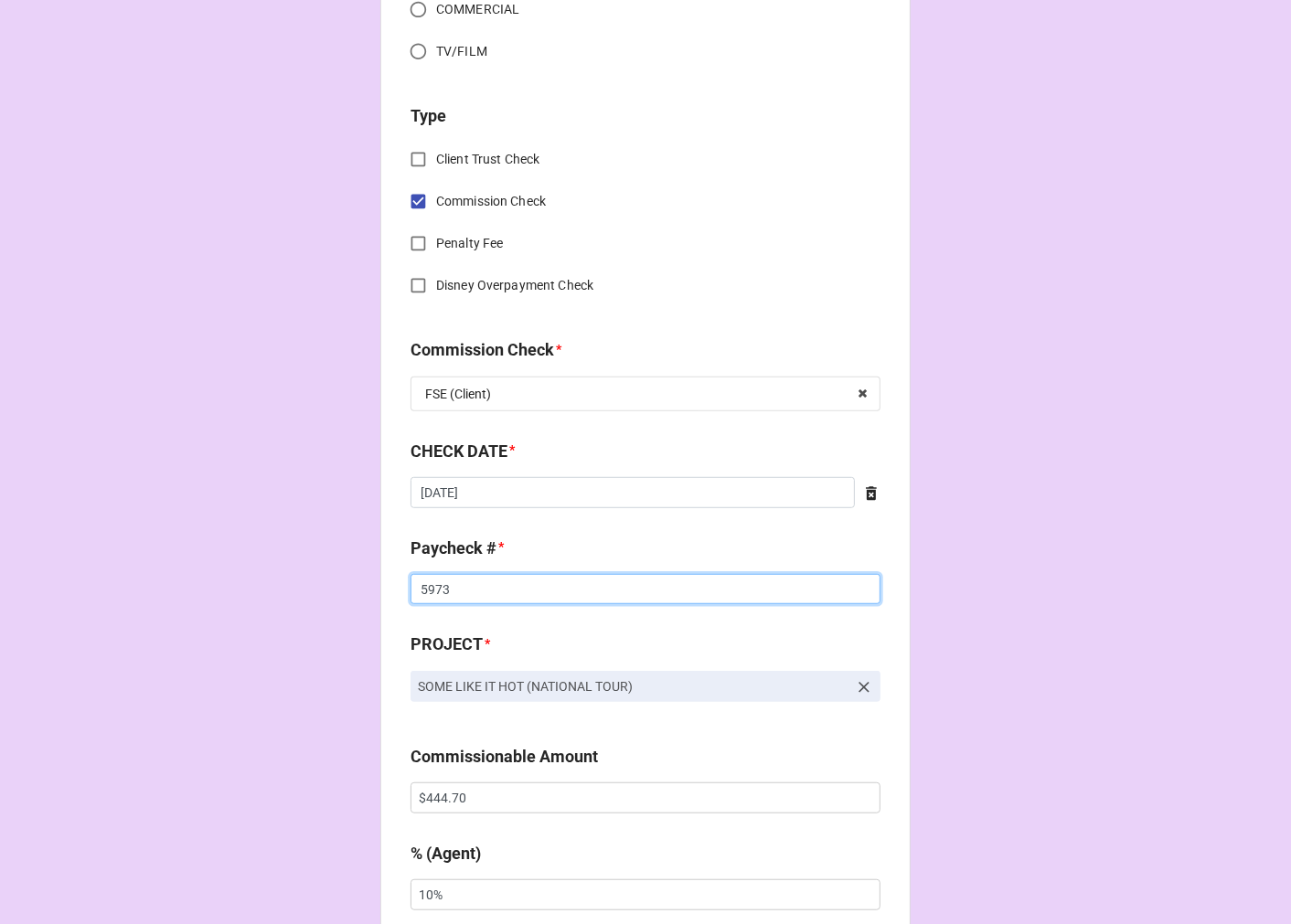
click at [436, 580] on input "5973" at bounding box center [646, 589] width 470 height 32
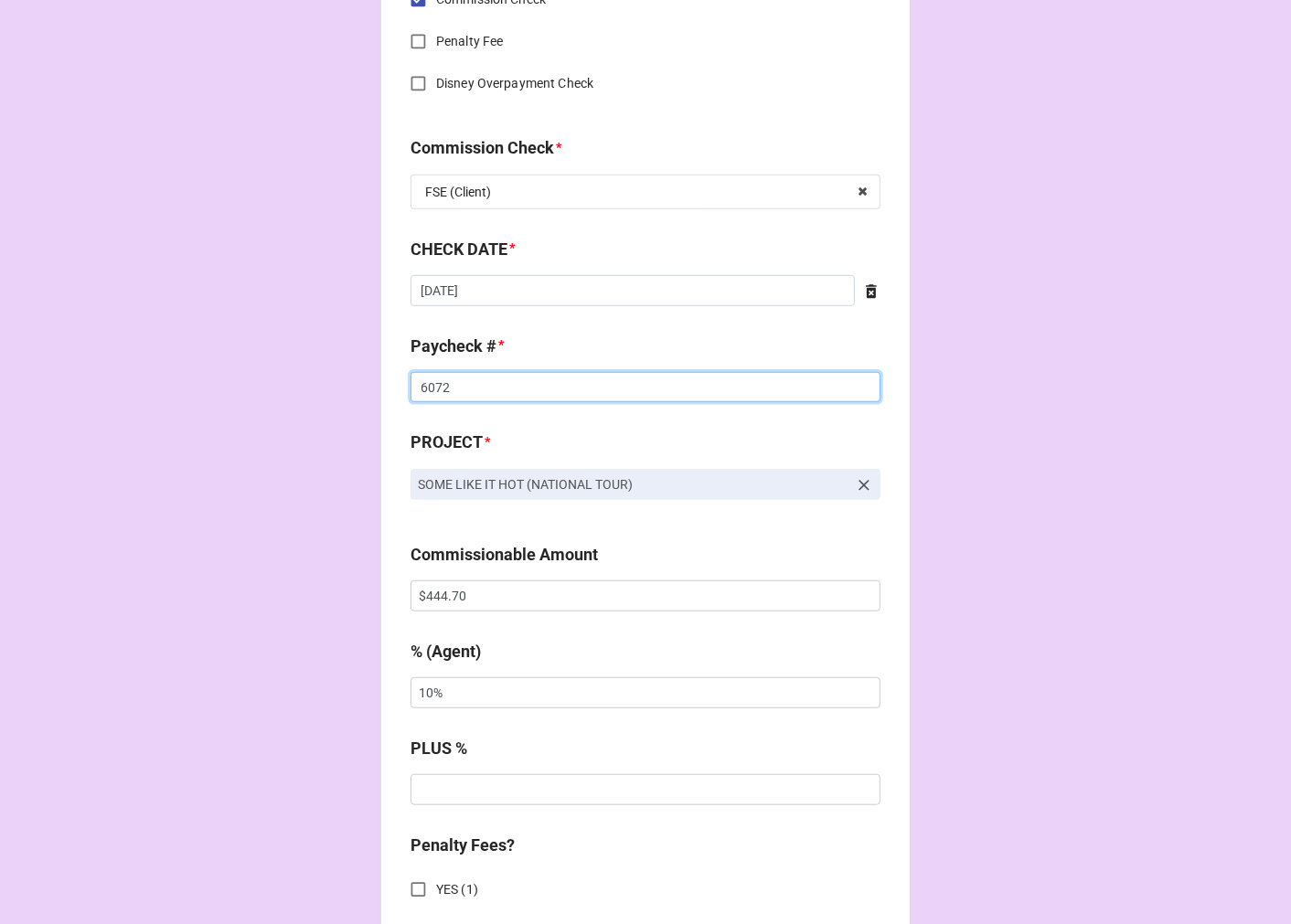
scroll to position [914, 0]
type input "6072"
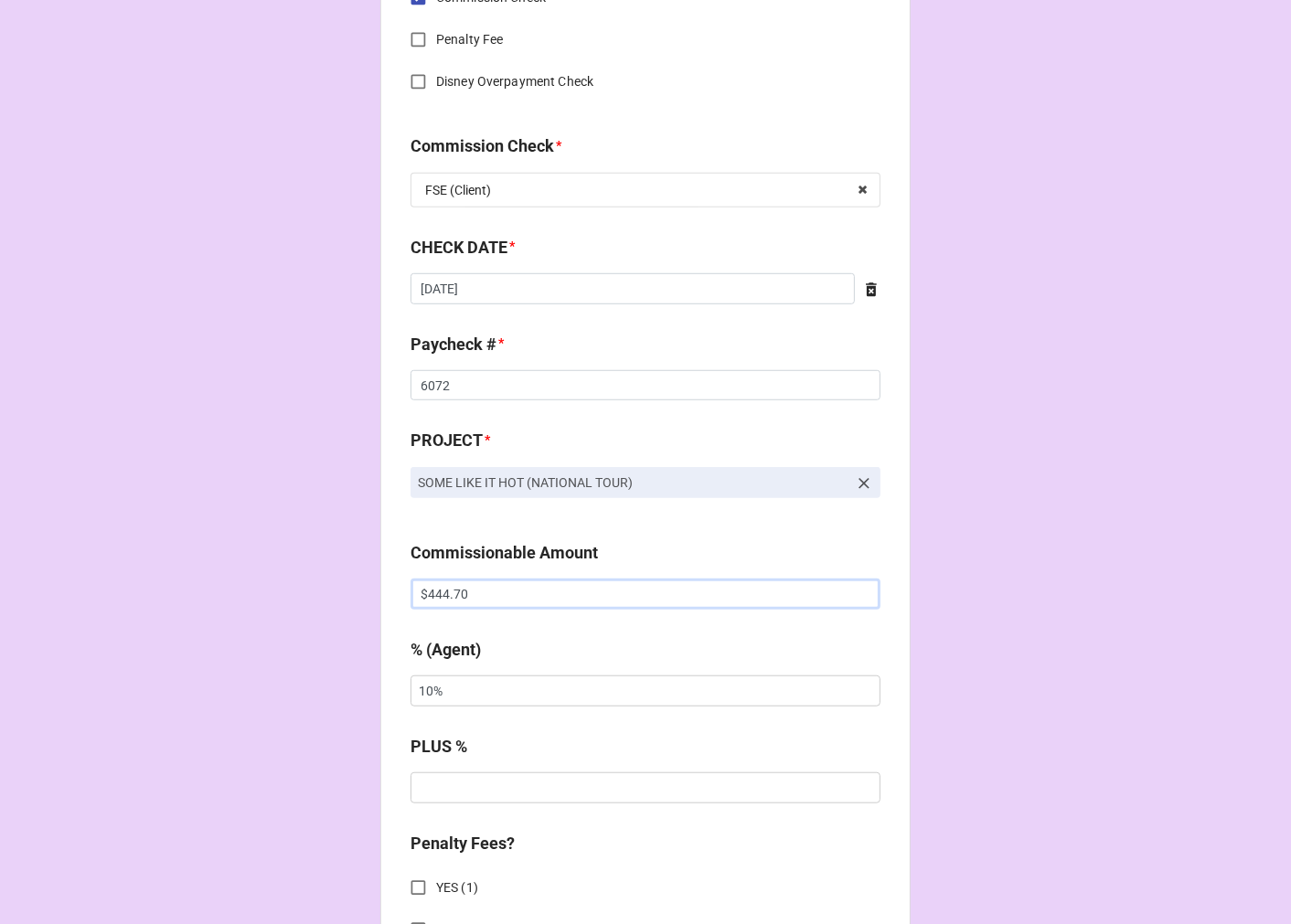
click at [445, 598] on input "$444.70" at bounding box center [646, 594] width 470 height 32
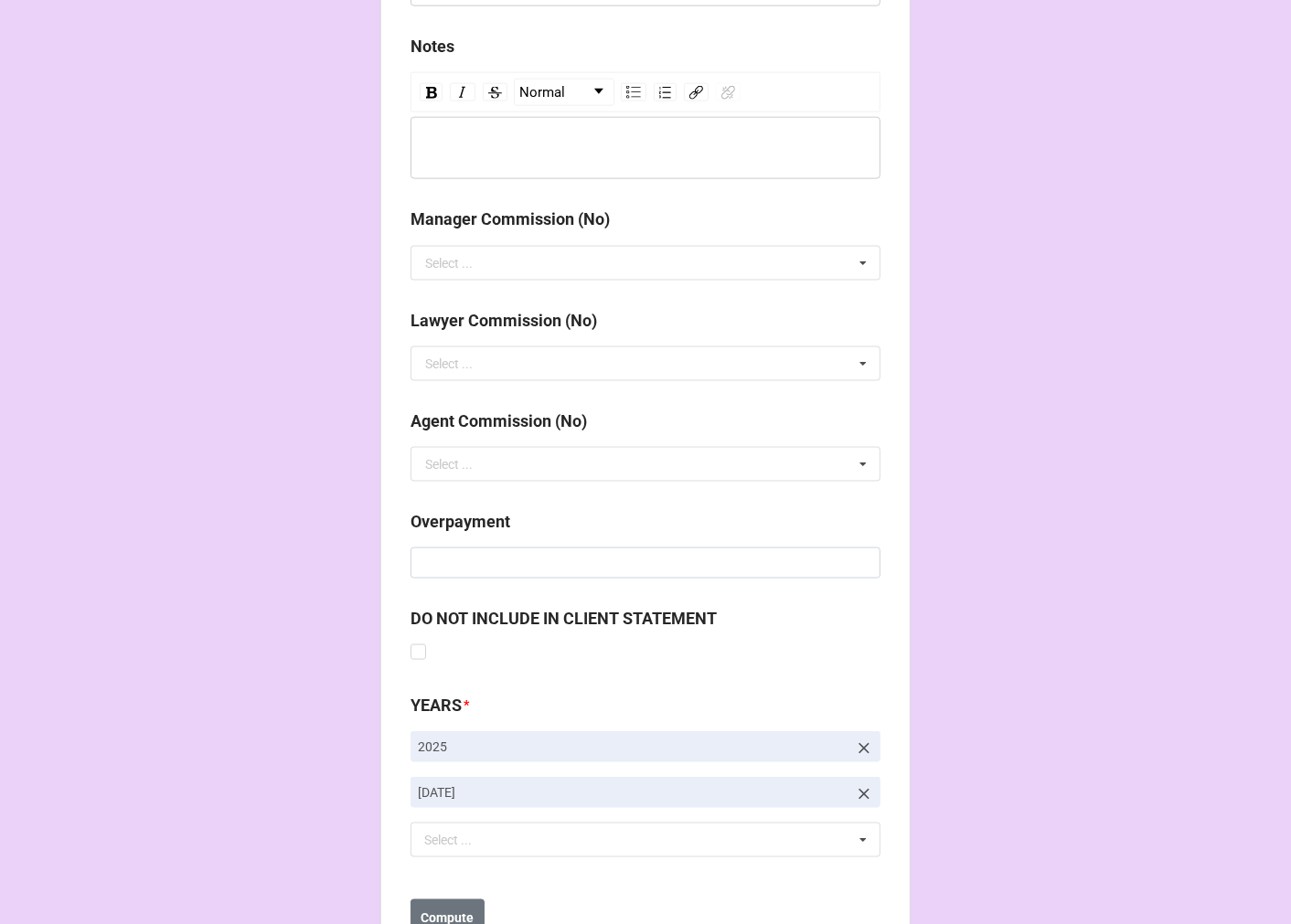
scroll to position [2115, 0]
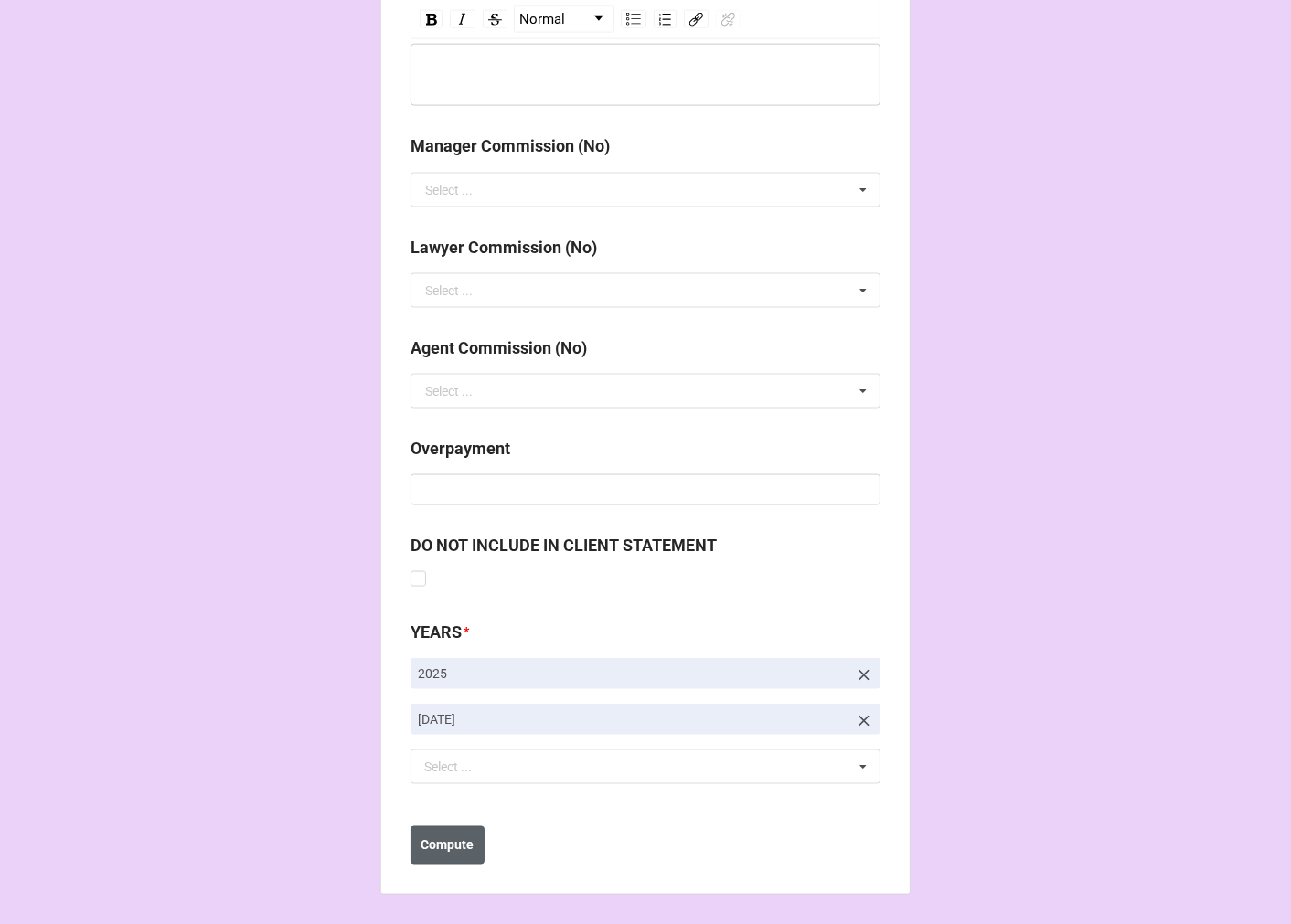
type input "$1,379.50"
click at [434, 850] on b "Compute" at bounding box center [448, 846] width 53 height 19
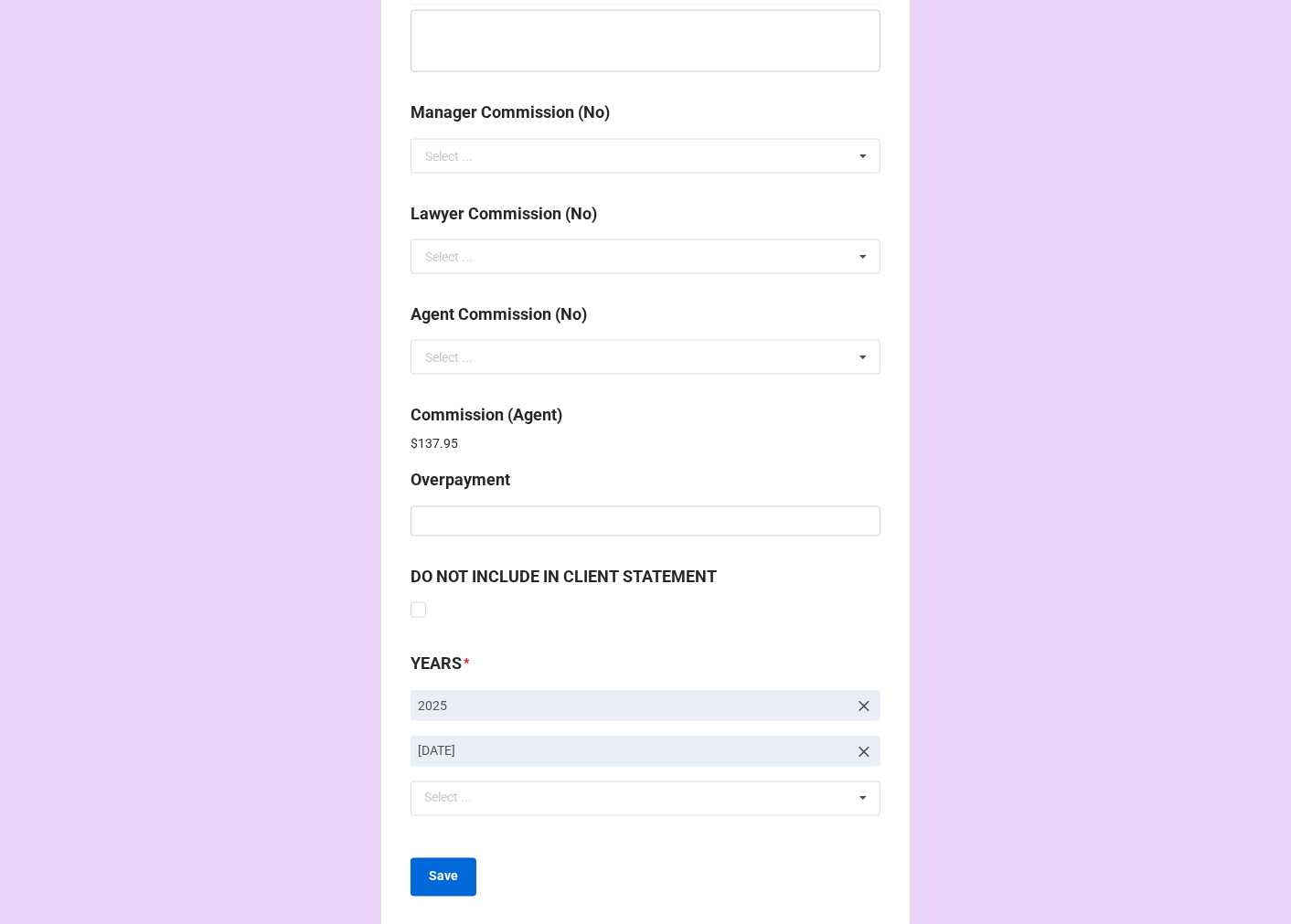
scroll to position [2180, 0]
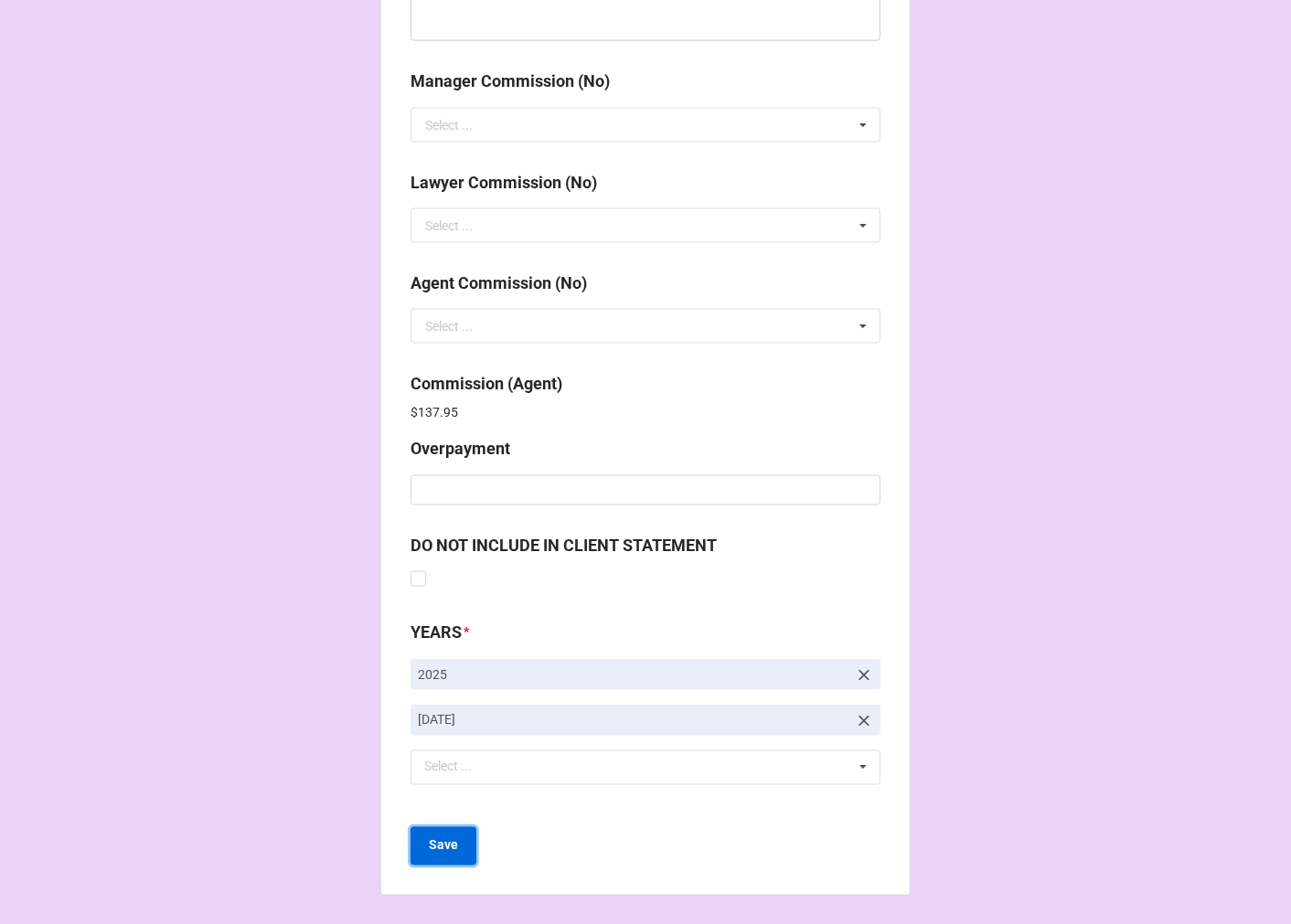
click at [422, 850] on button "Save" at bounding box center [443, 846] width 66 height 38
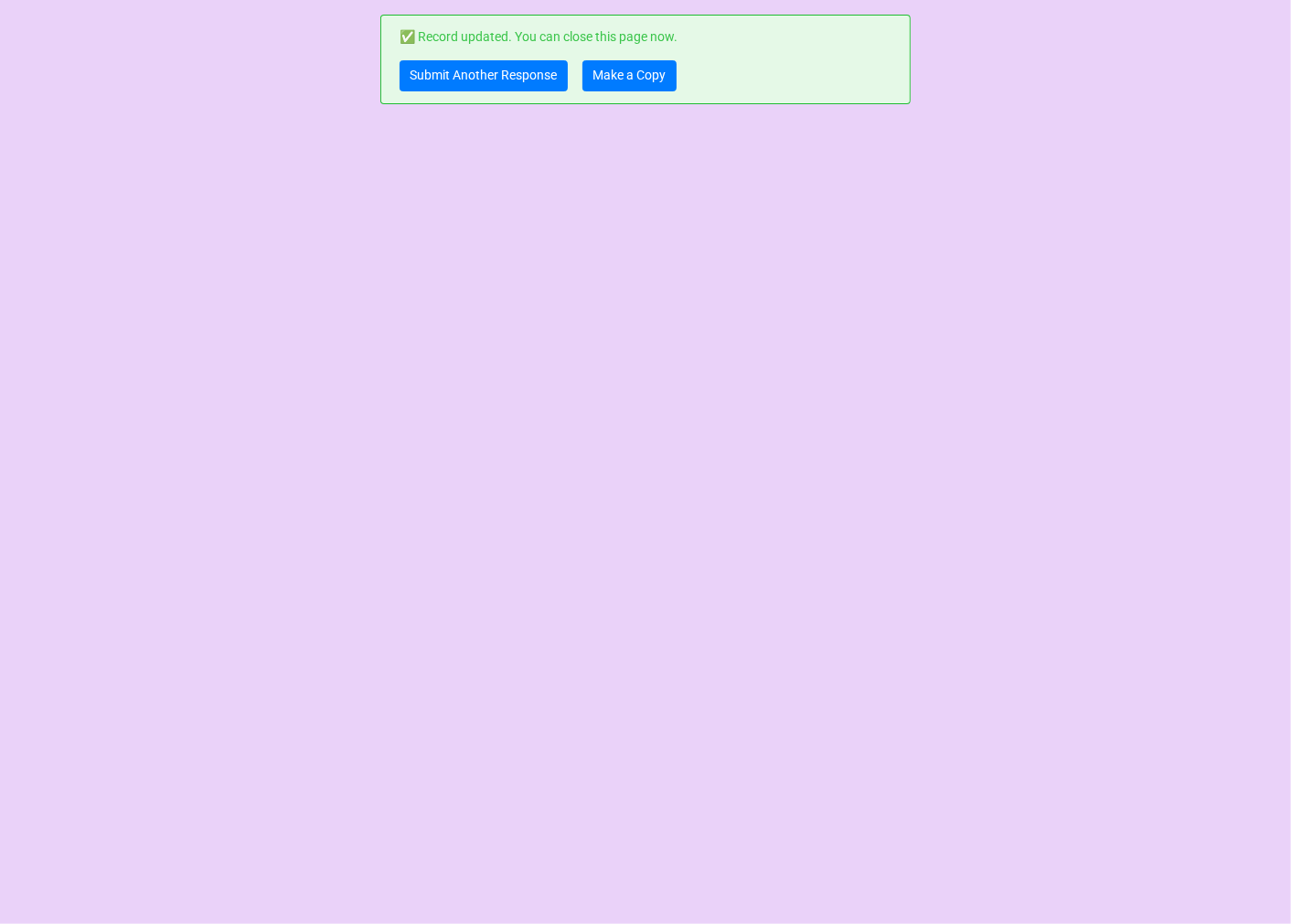
scroll to position [0, 0]
click at [635, 78] on link "Make a Copy" at bounding box center [629, 75] width 95 height 32
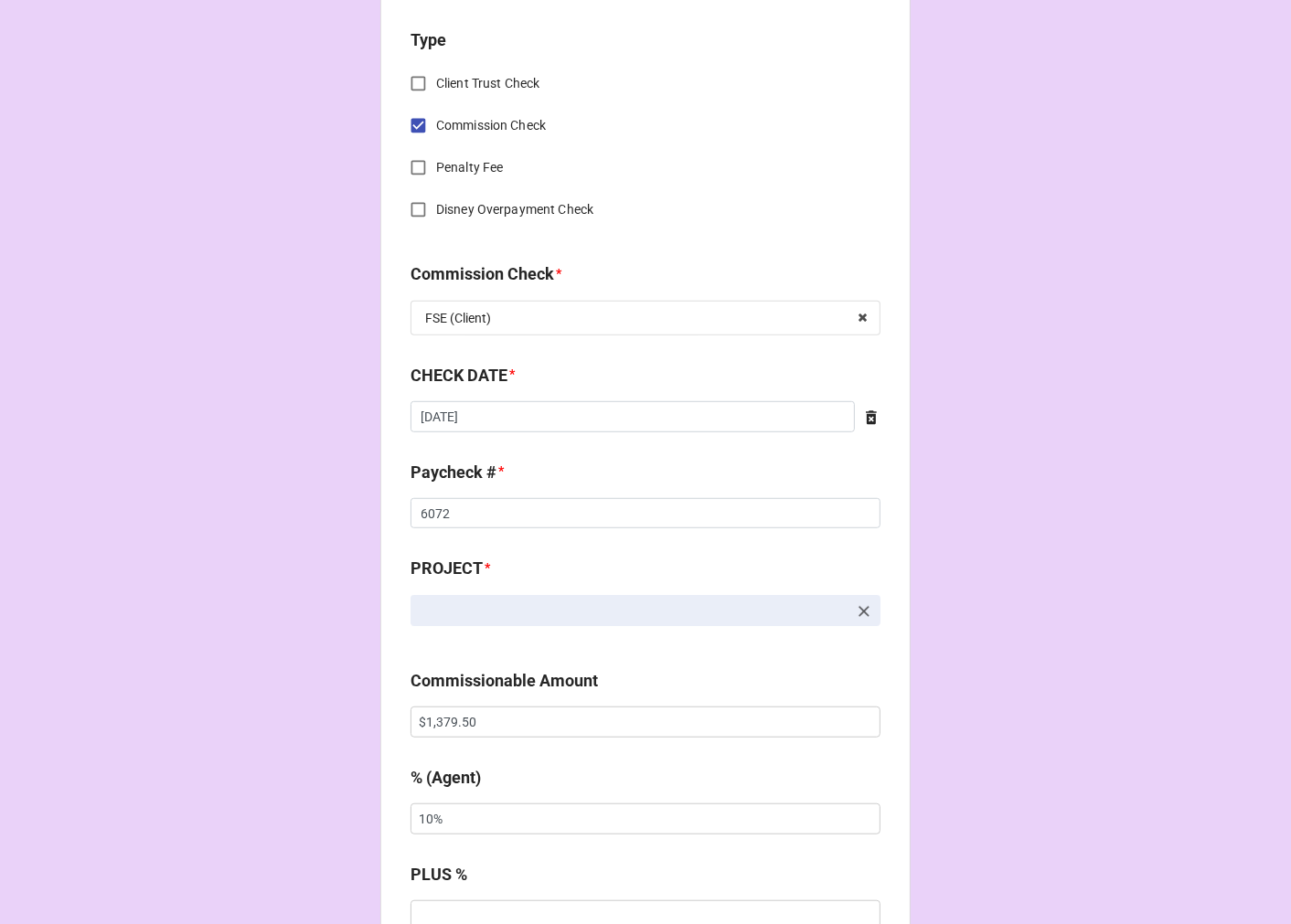
scroll to position [811, 0]
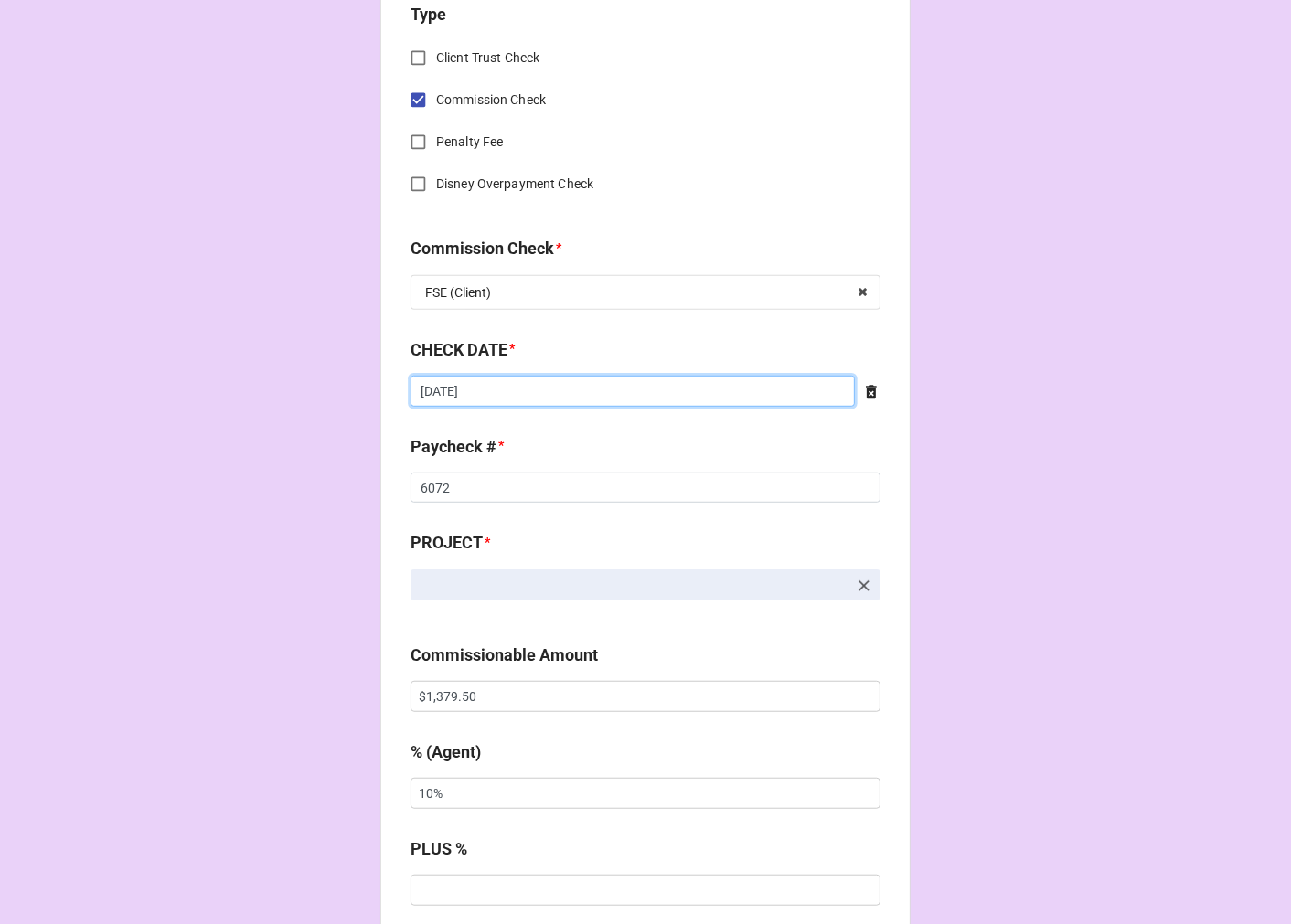
click at [476, 397] on input "8/14/2025" at bounding box center [632, 390] width 444 height 32
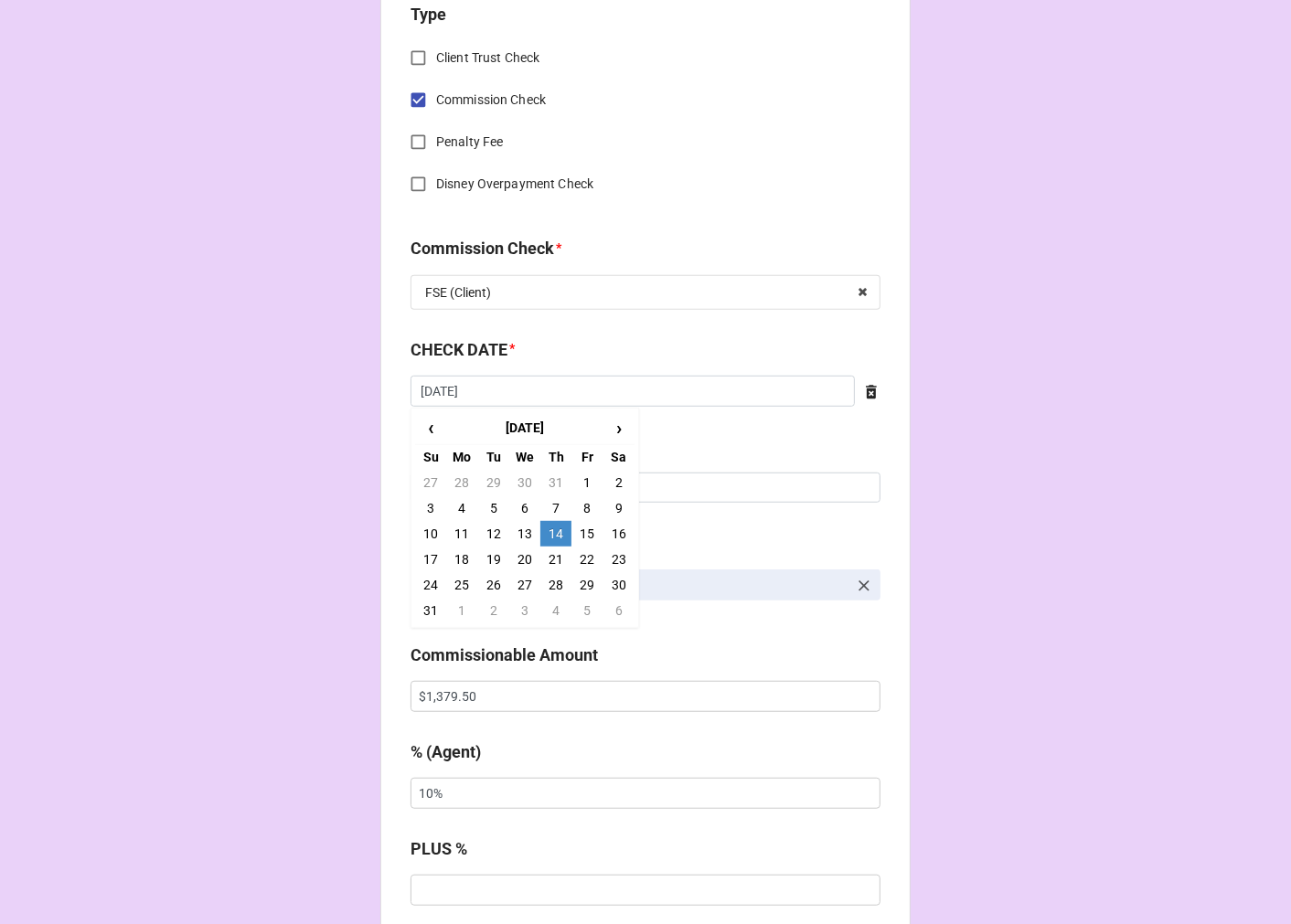
drag, startPoint x: 549, startPoint y: 557, endPoint x: 512, endPoint y: 532, distance: 44.7
click at [546, 555] on td "21" at bounding box center [556, 559] width 32 height 26
type input "8/21/2025"
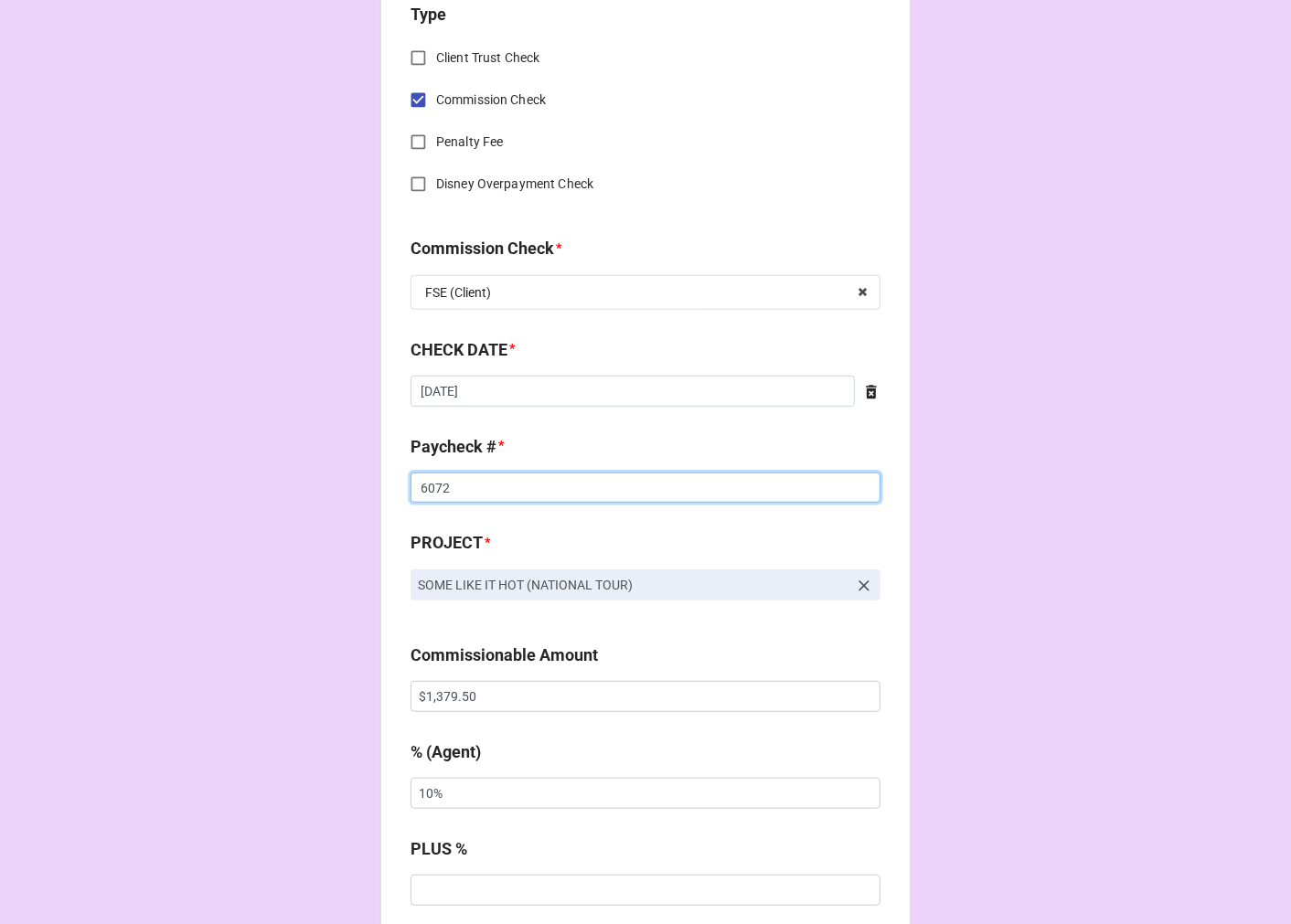
click at [439, 489] on input "6072" at bounding box center [646, 488] width 470 height 32
type input "6169"
click at [455, 697] on input "$1,379.50" at bounding box center [646, 696] width 470 height 32
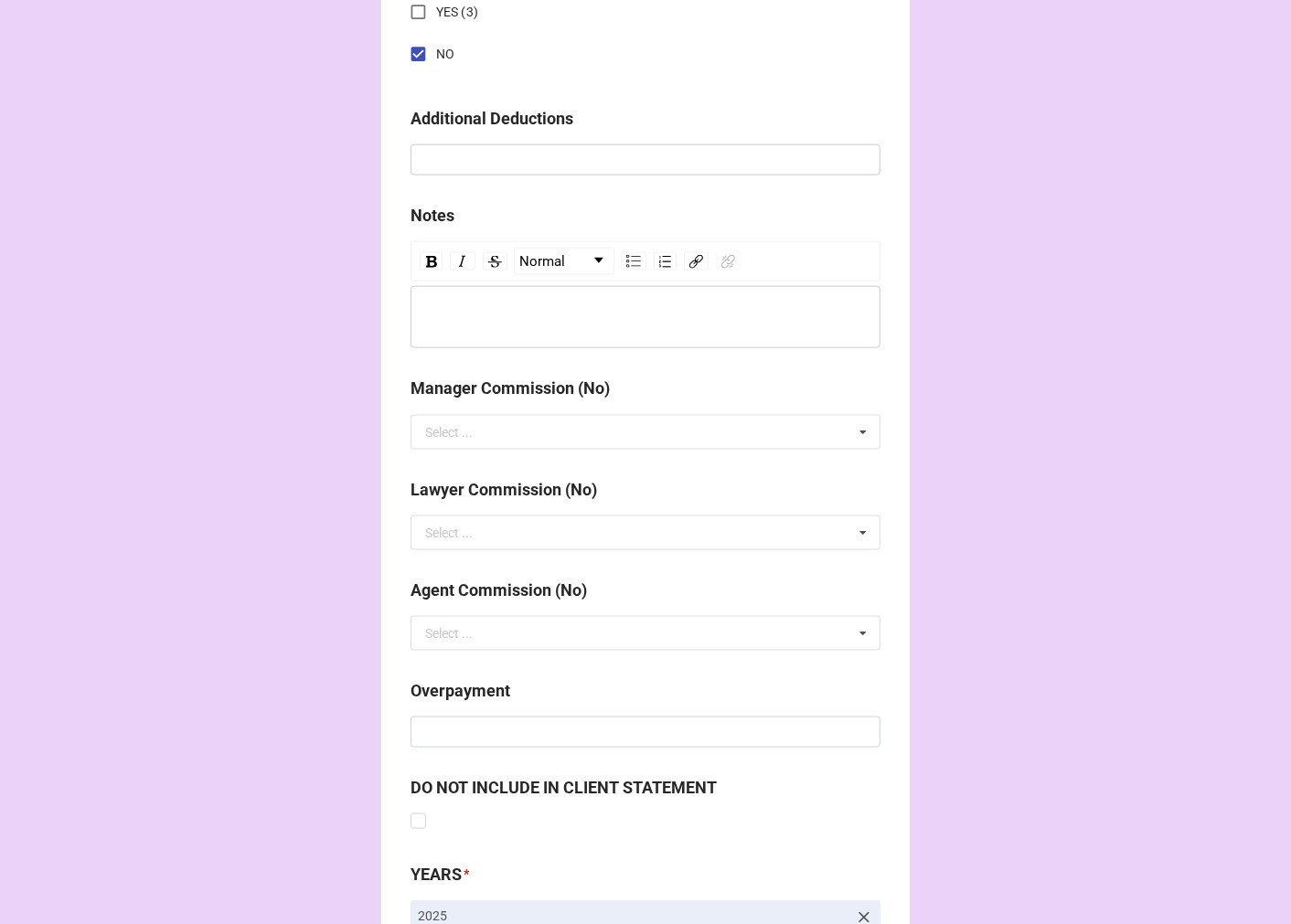
scroll to position [2115, 0]
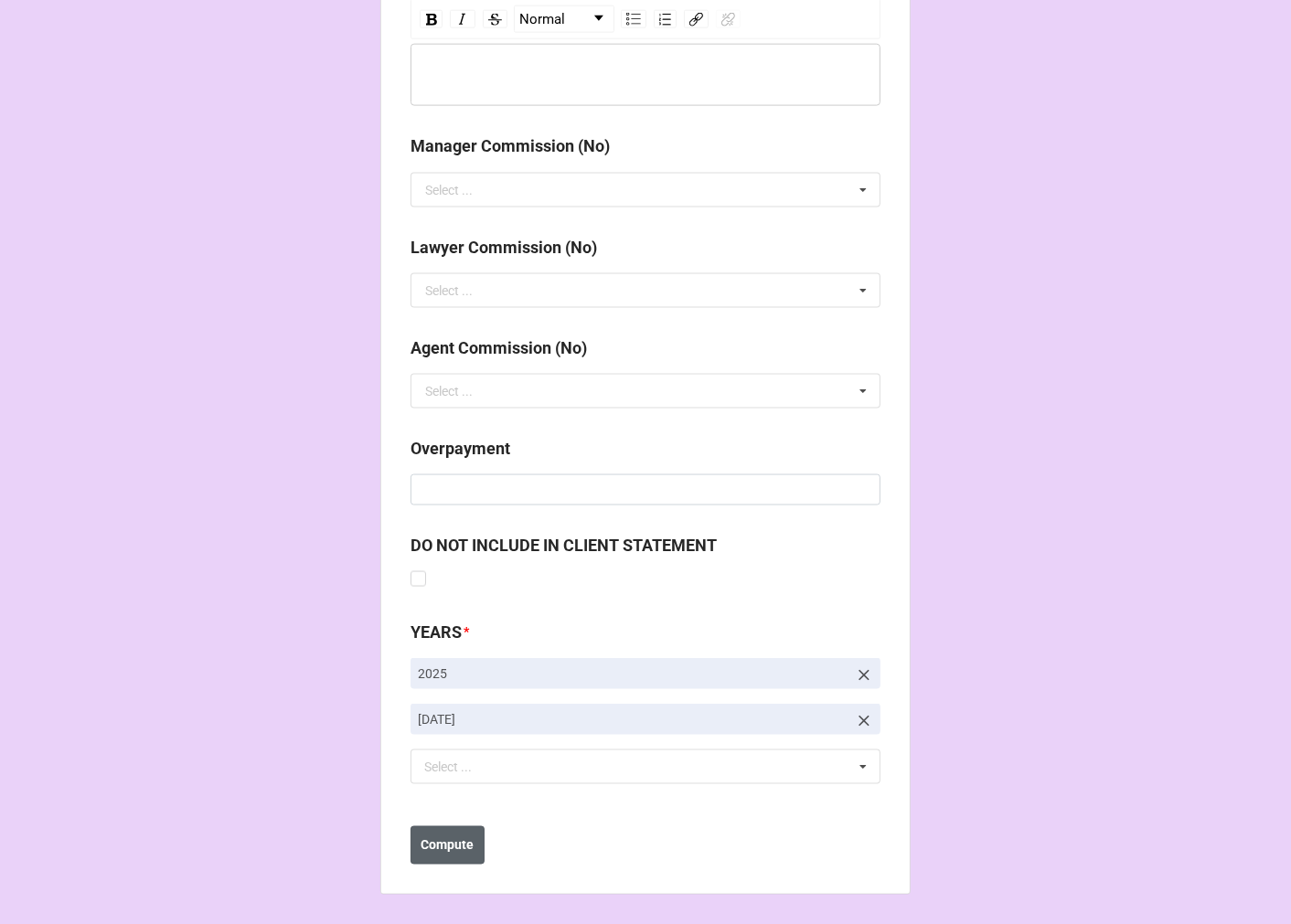
type input "$1,379.60"
click at [448, 852] on b "Compute" at bounding box center [448, 846] width 53 height 19
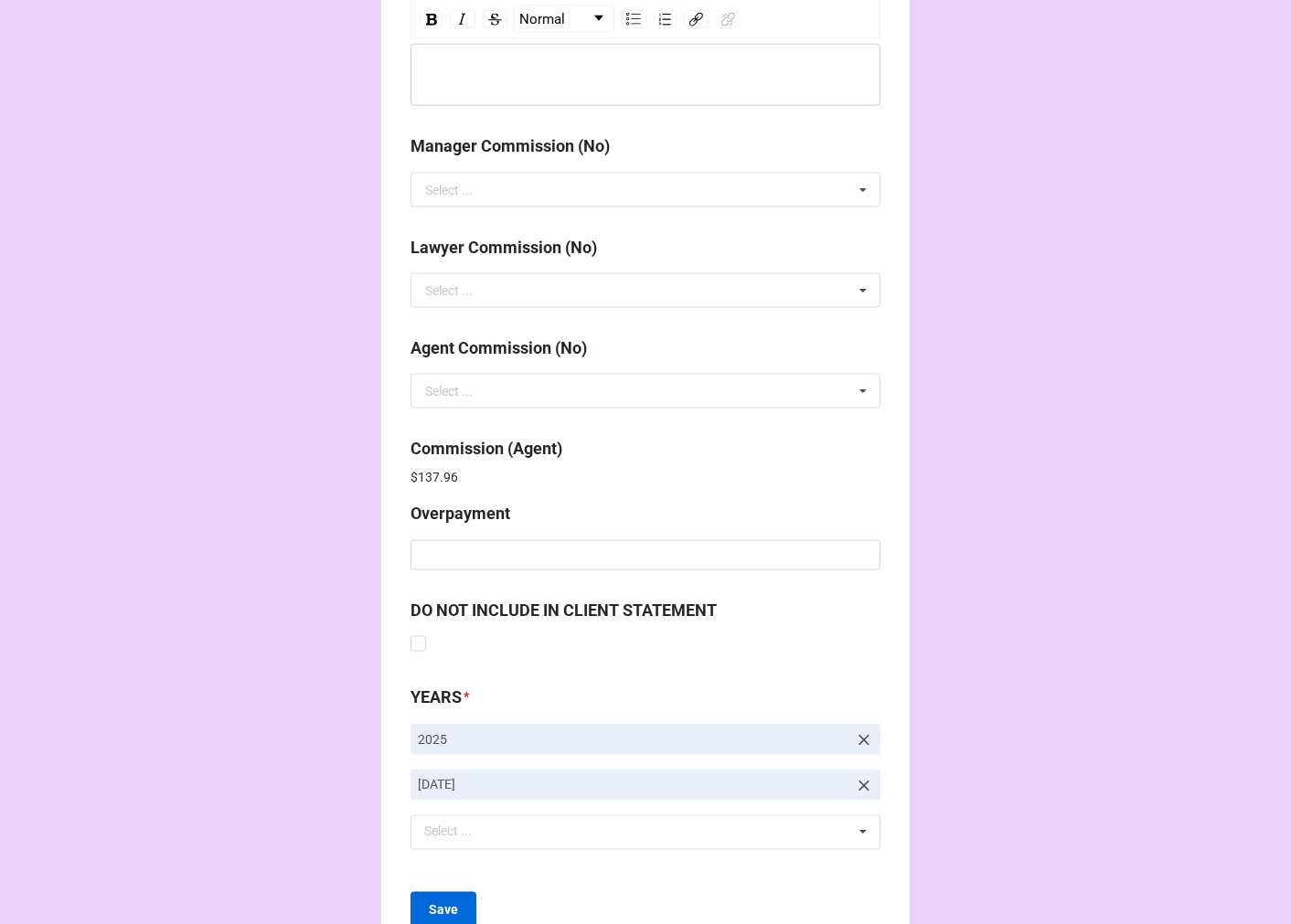
scroll to position [2180, 0]
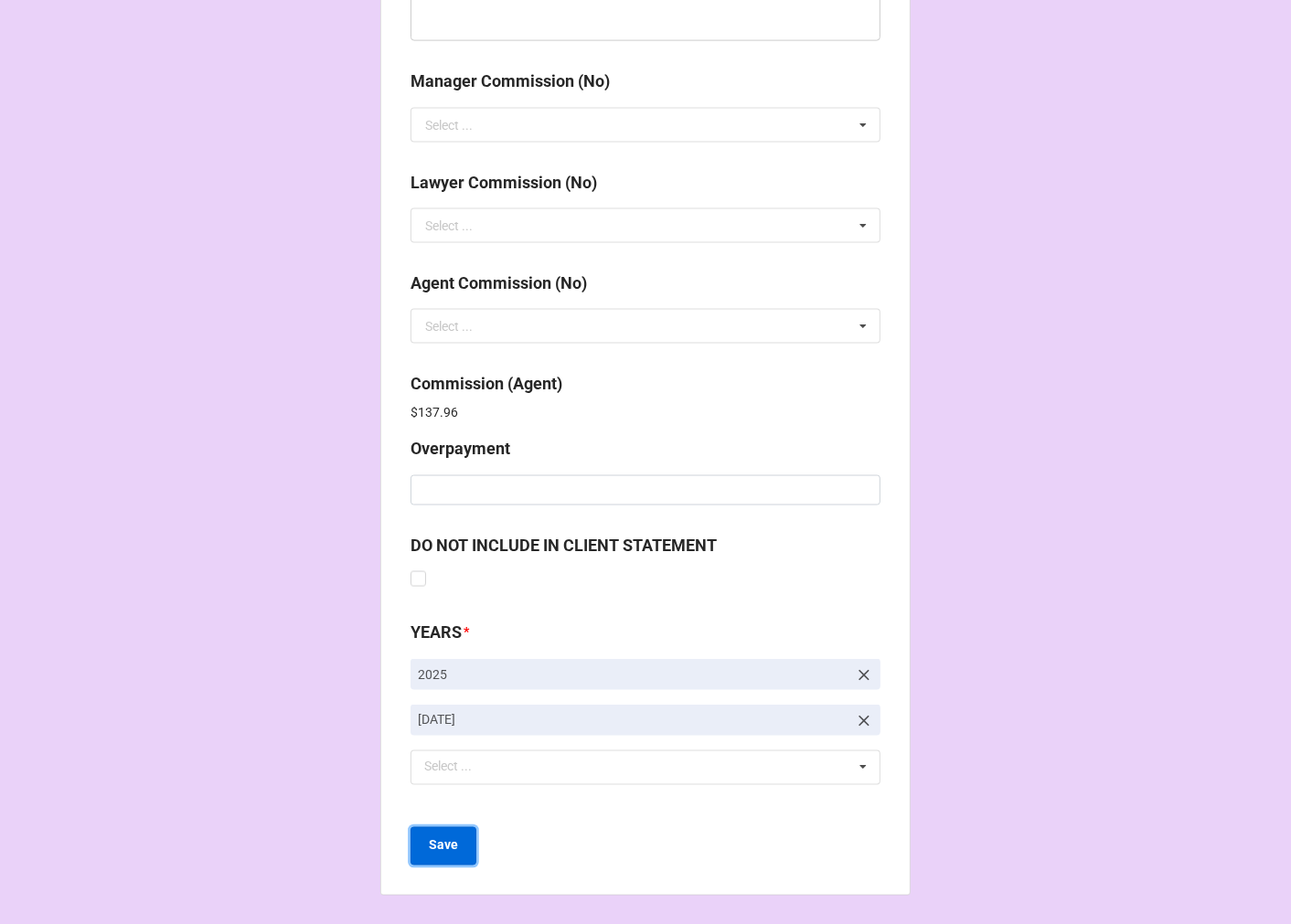
click at [455, 846] on button "Save" at bounding box center [443, 846] width 66 height 38
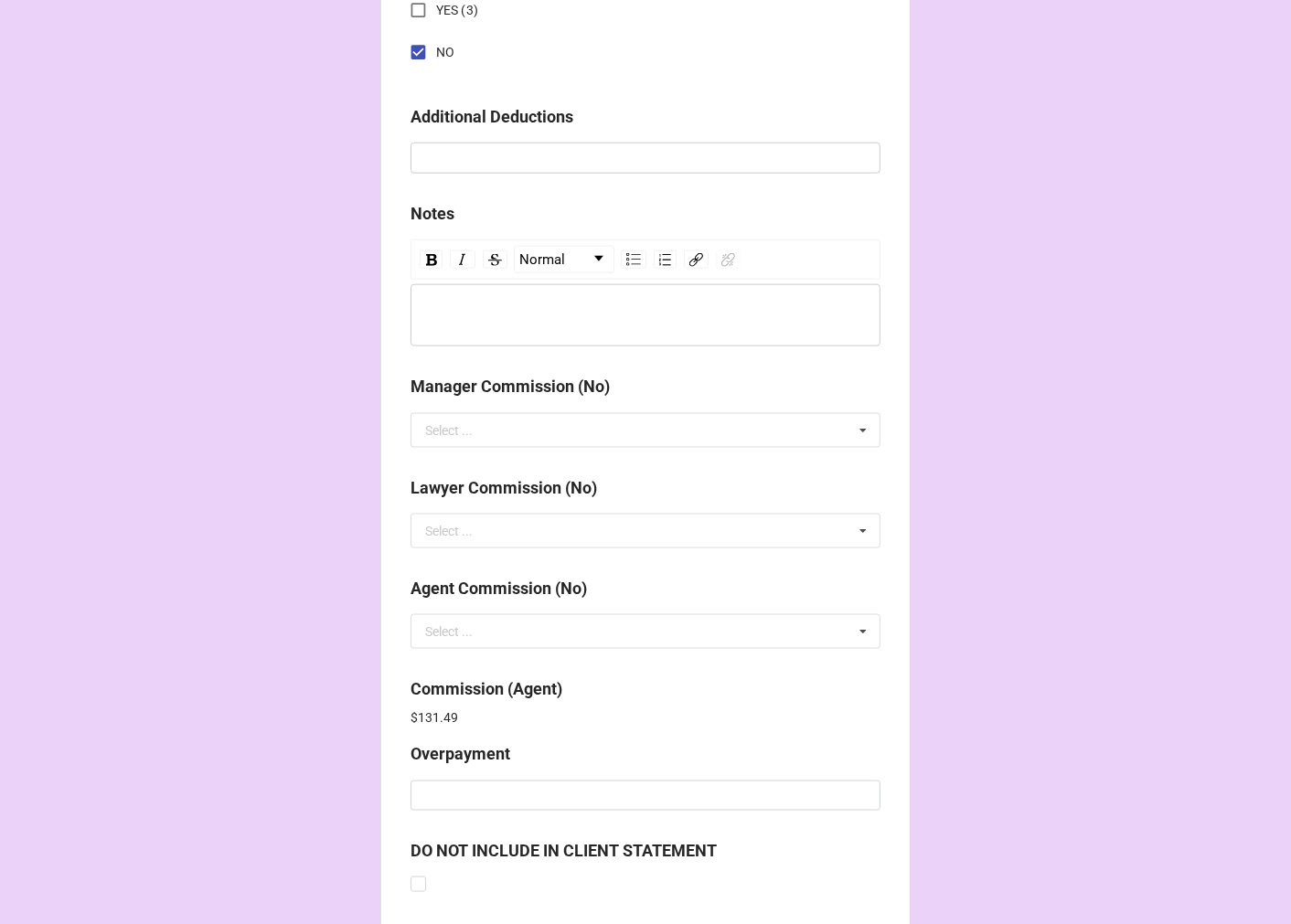
scroll to position [2180, 0]
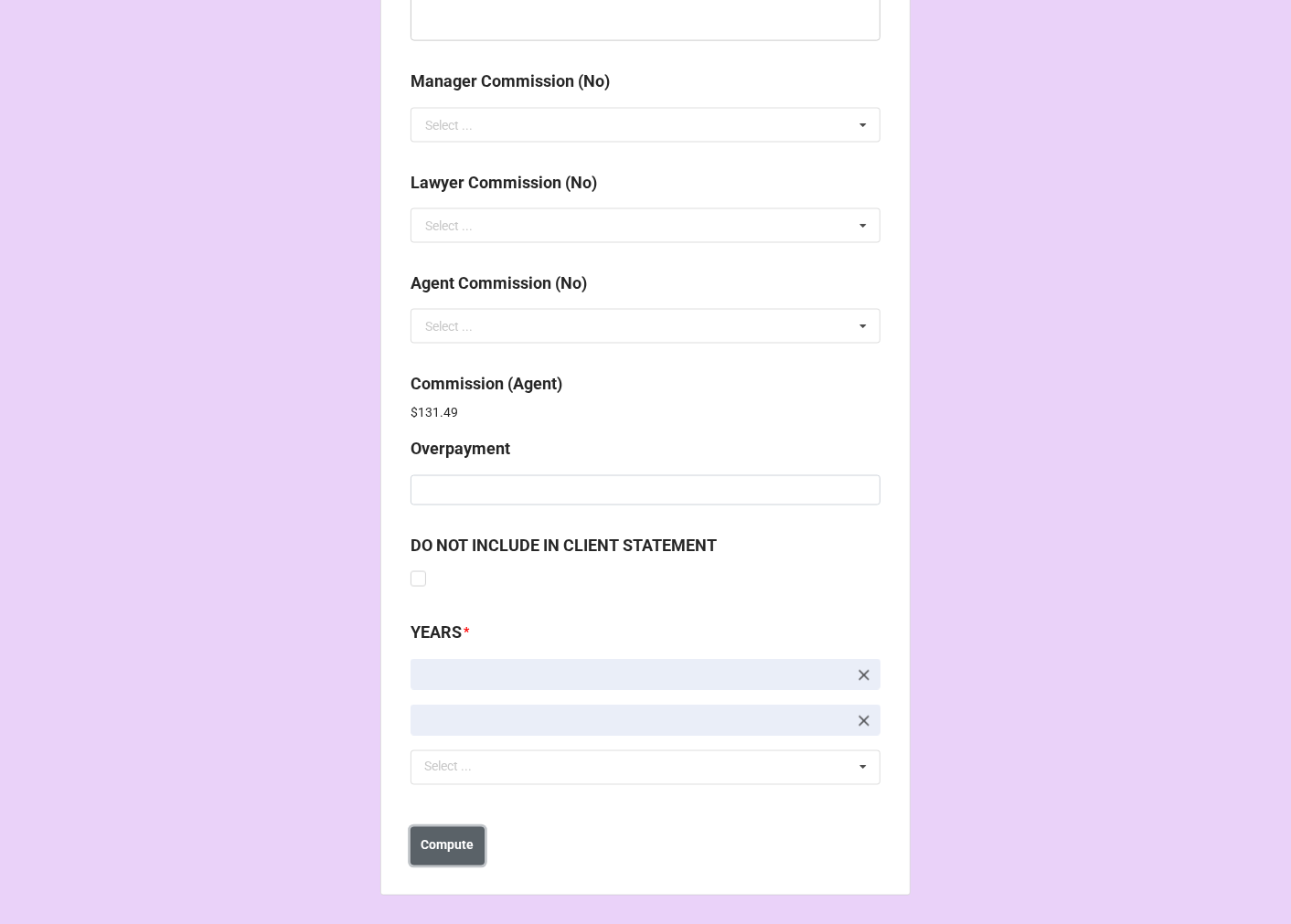
click at [455, 846] on b "Compute" at bounding box center [448, 846] width 53 height 19
click at [451, 847] on b "Save" at bounding box center [443, 846] width 30 height 19
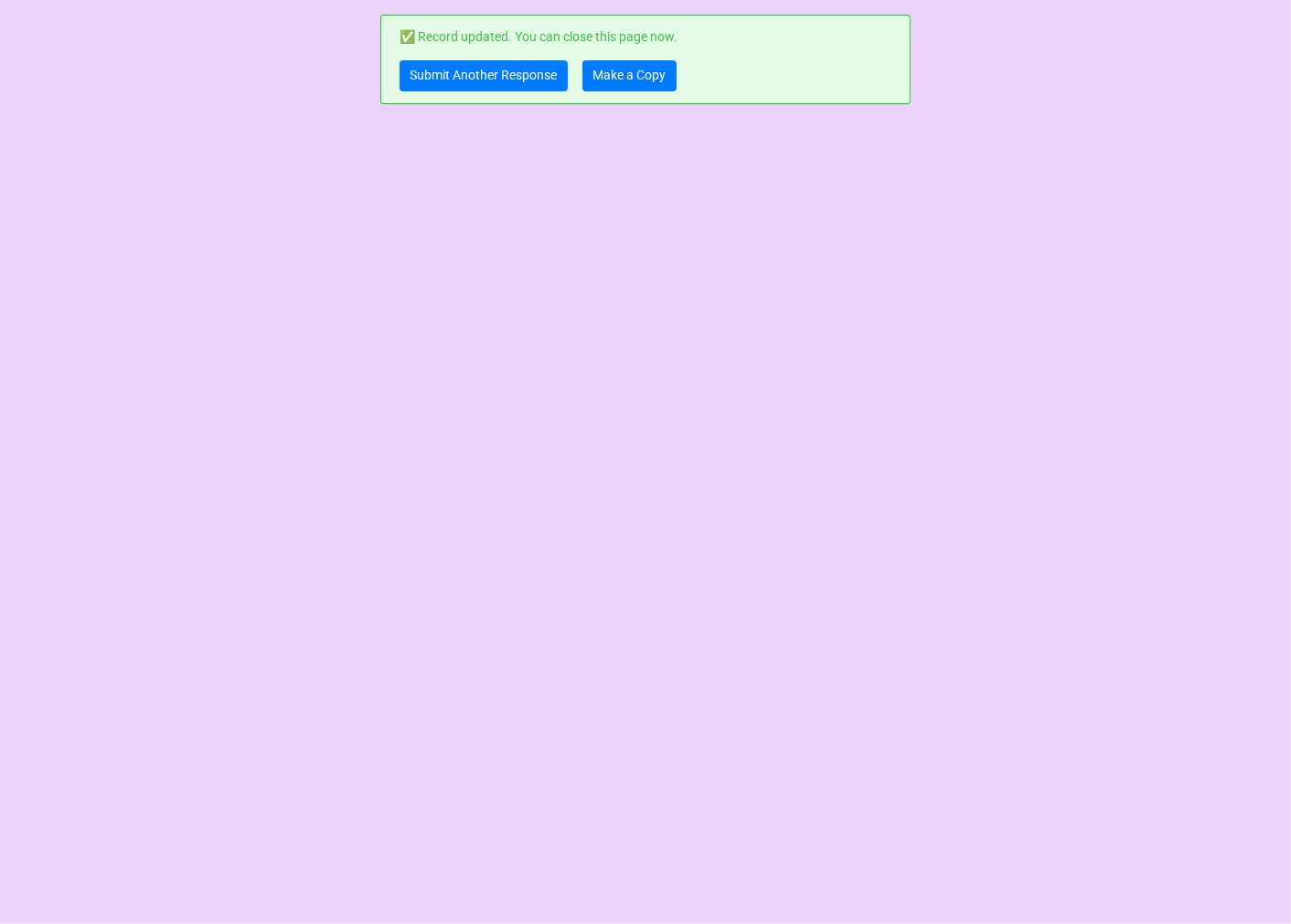
scroll to position [0, 0]
click at [625, 86] on link "Make a Copy" at bounding box center [629, 75] width 95 height 32
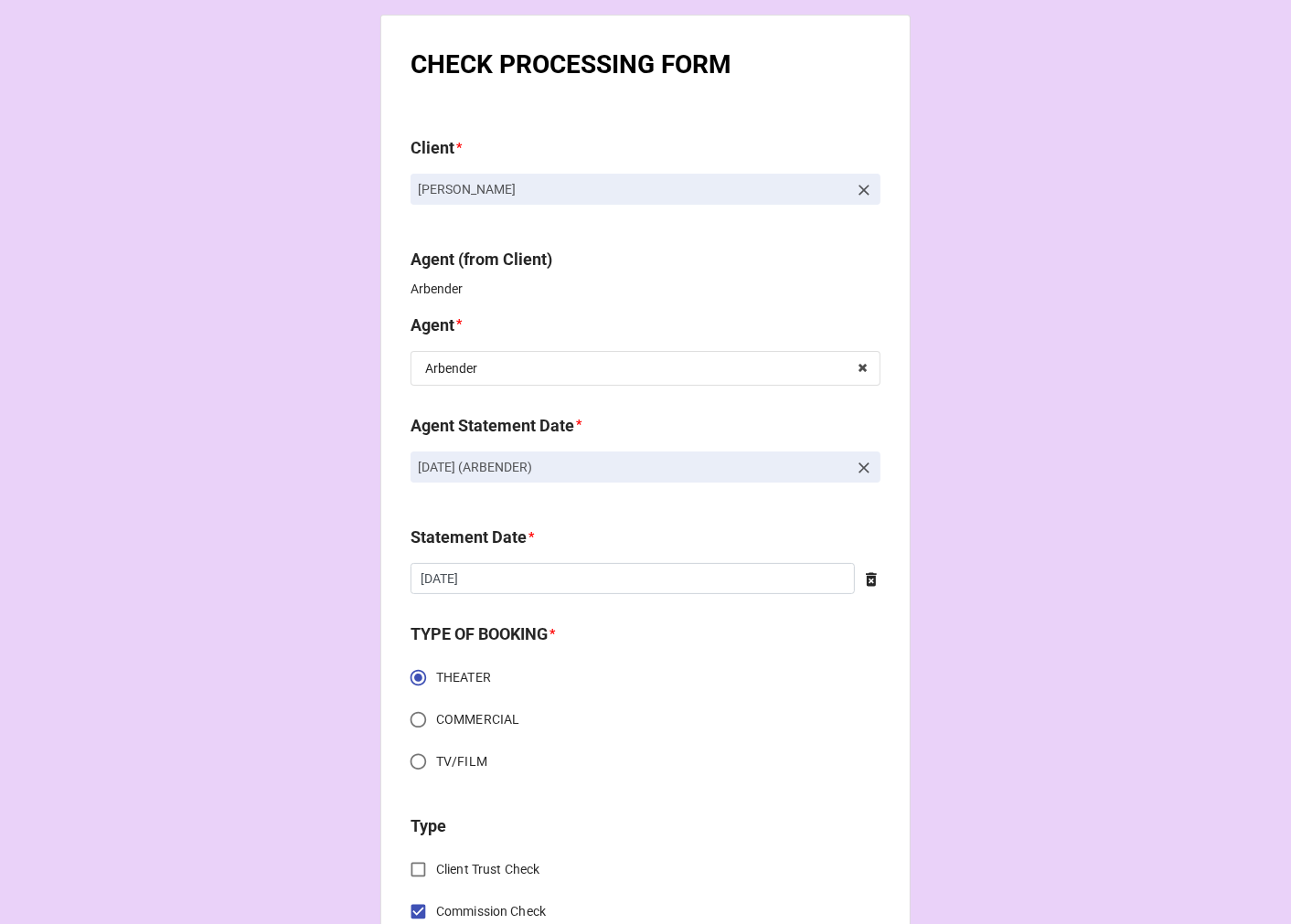
click at [856, 461] on icon at bounding box center [863, 468] width 18 height 18
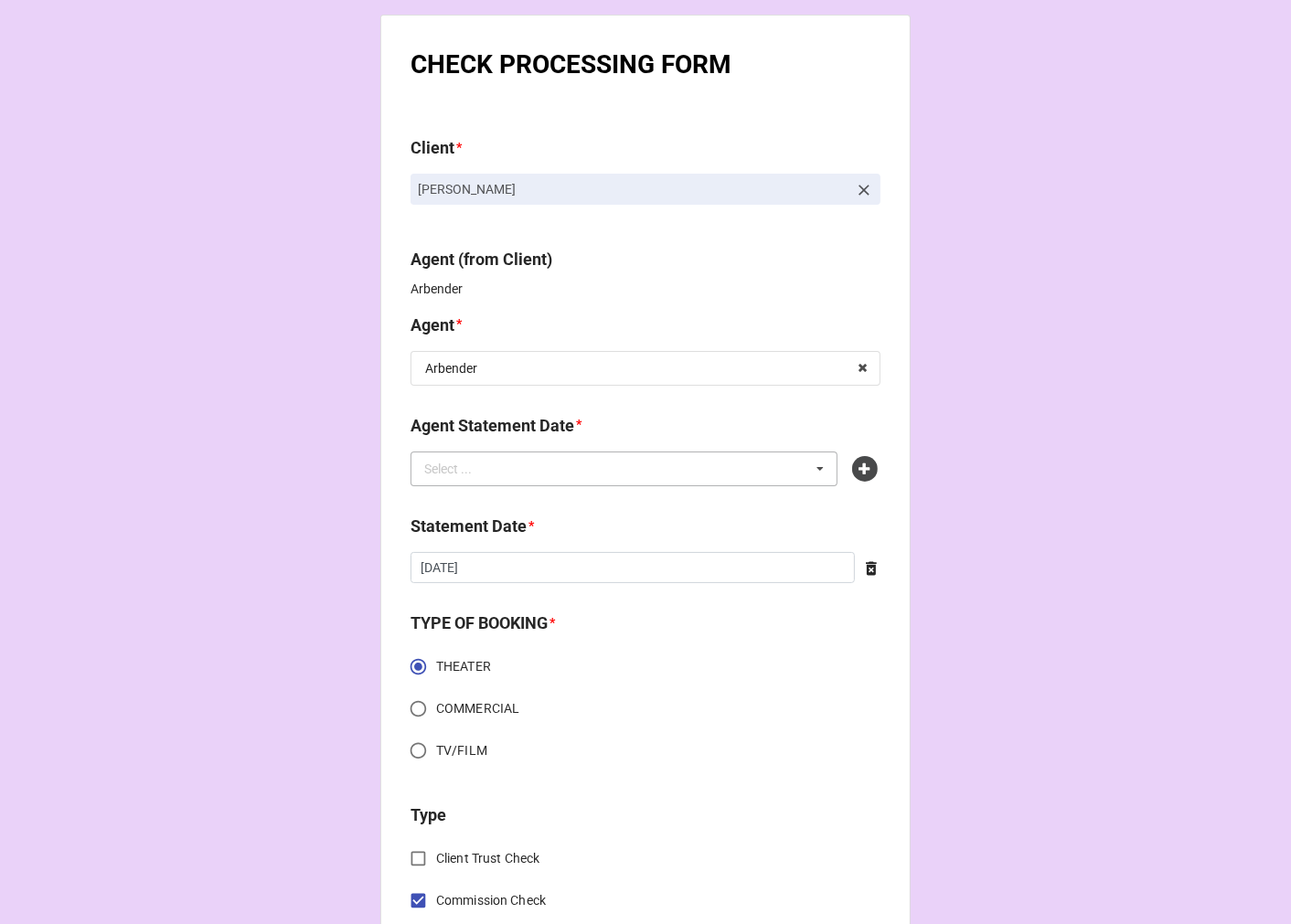
click at [682, 469] on div "Select ... No results found." at bounding box center [624, 469] width 427 height 34
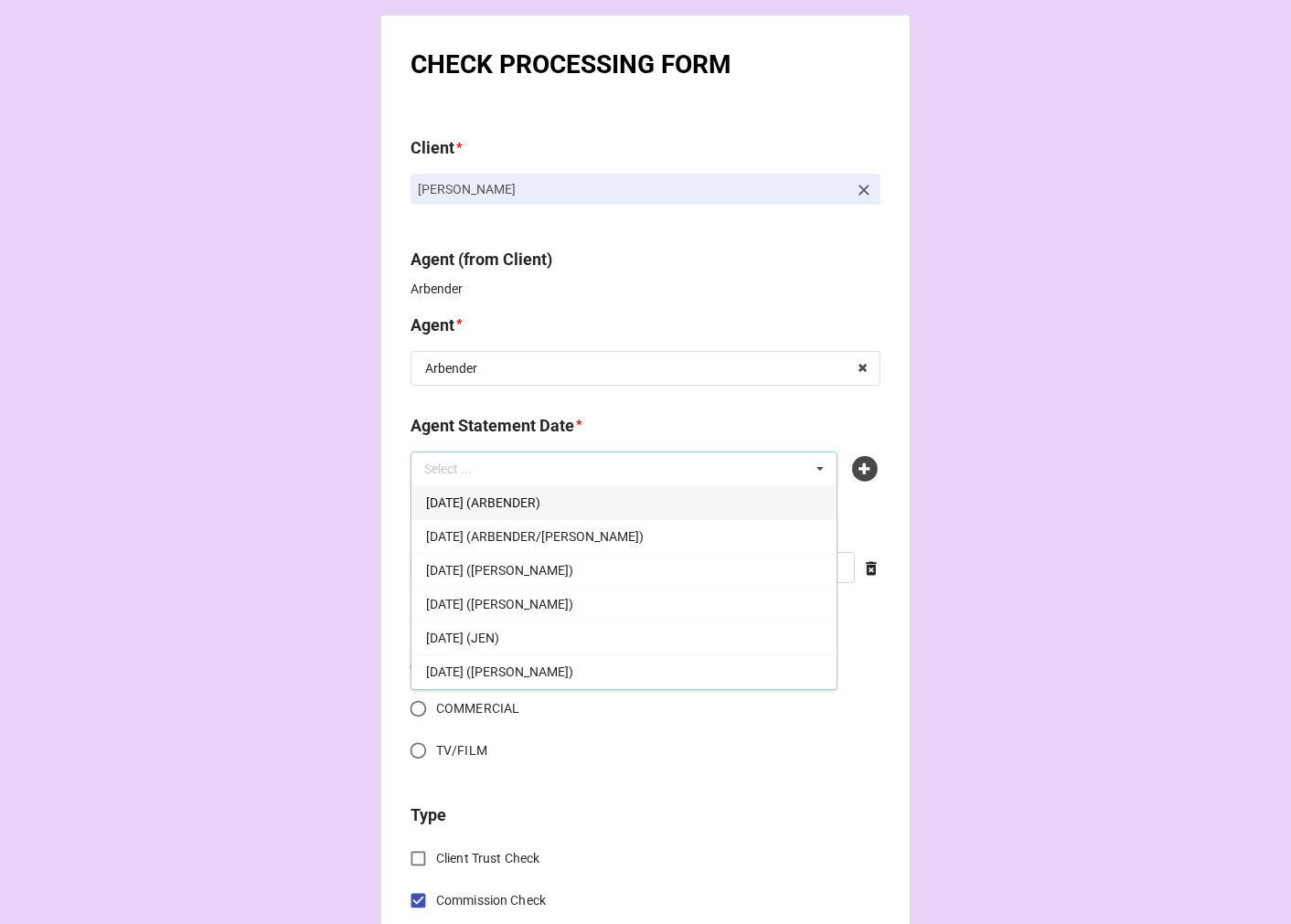
click at [522, 497] on span "[DATE] (ARBENDER)" at bounding box center [483, 502] width 115 height 14
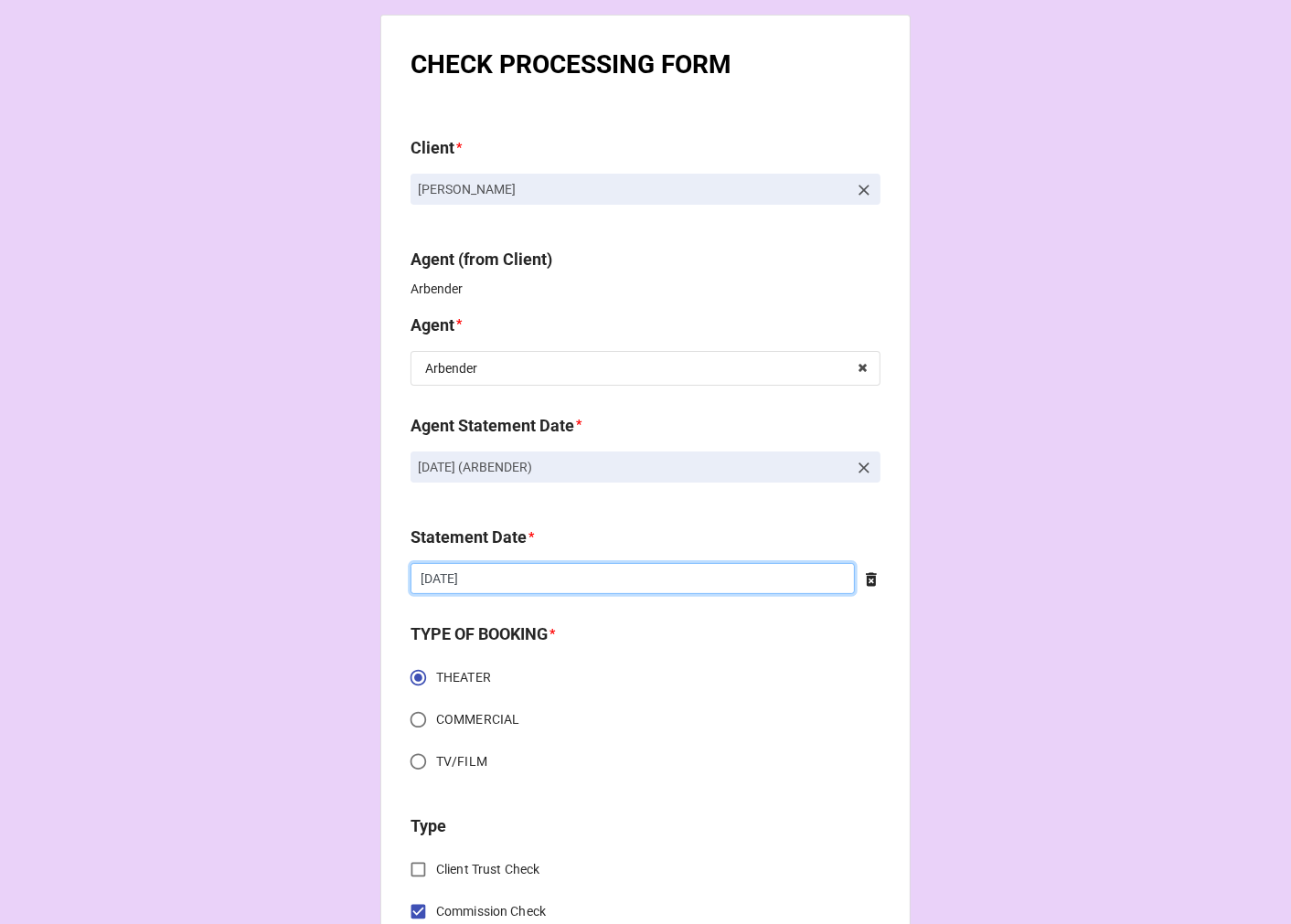
drag, startPoint x: 486, startPoint y: 594, endPoint x: 504, endPoint y: 590, distance: 18.4
click at [487, 594] on div "[DATE] ‹ [DATE] › Su Mo Tu We Th Fr Sa 27 28 29 30 31 1 2 3 4 5 6 7 8 9 10 11 1…" at bounding box center [632, 578] width 444 height 32
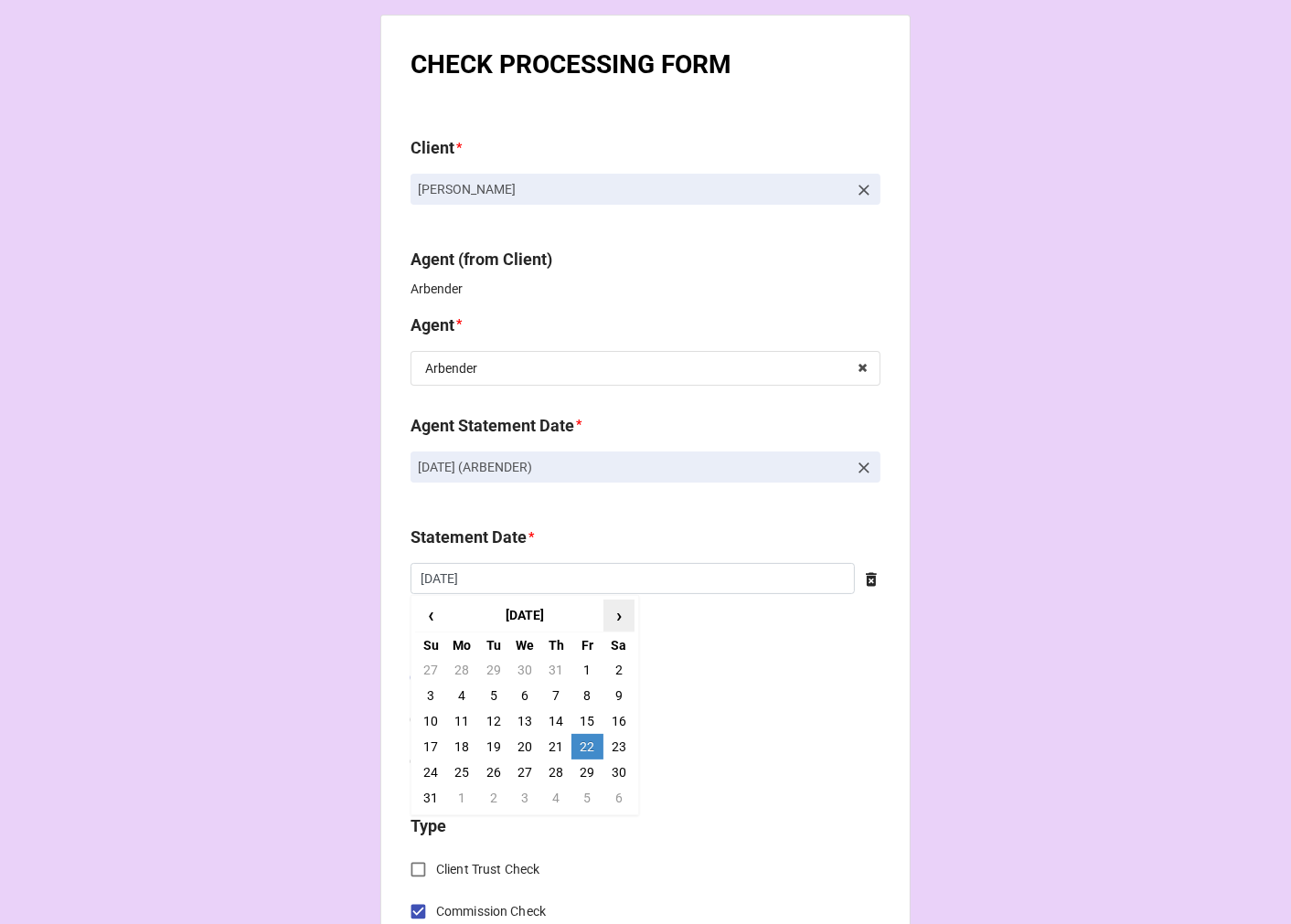
click at [617, 616] on span "›" at bounding box center [619, 616] width 30 height 31
click at [586, 715] on td "19" at bounding box center [586, 721] width 32 height 26
type input "[DATE]"
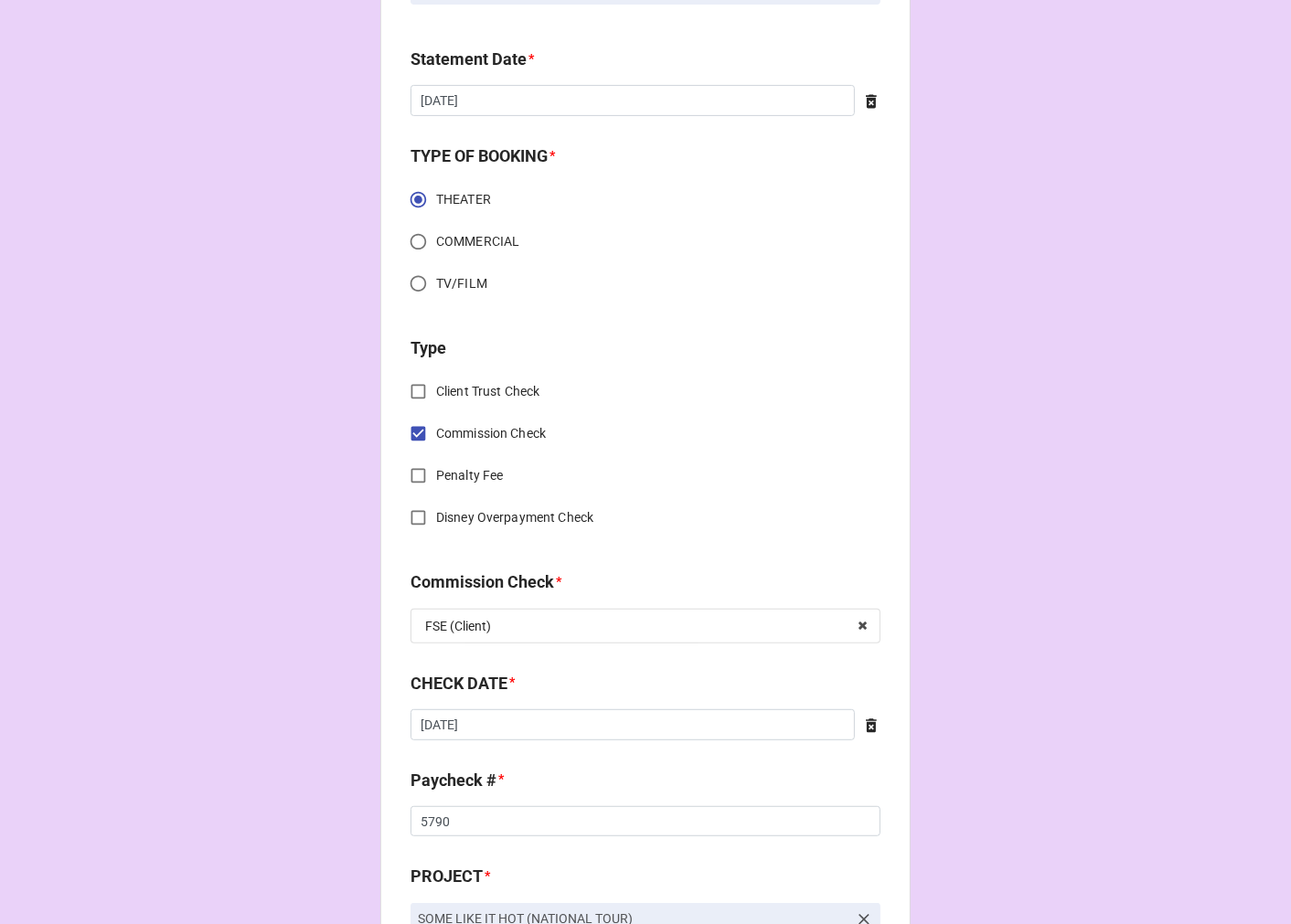
scroll to position [507, 0]
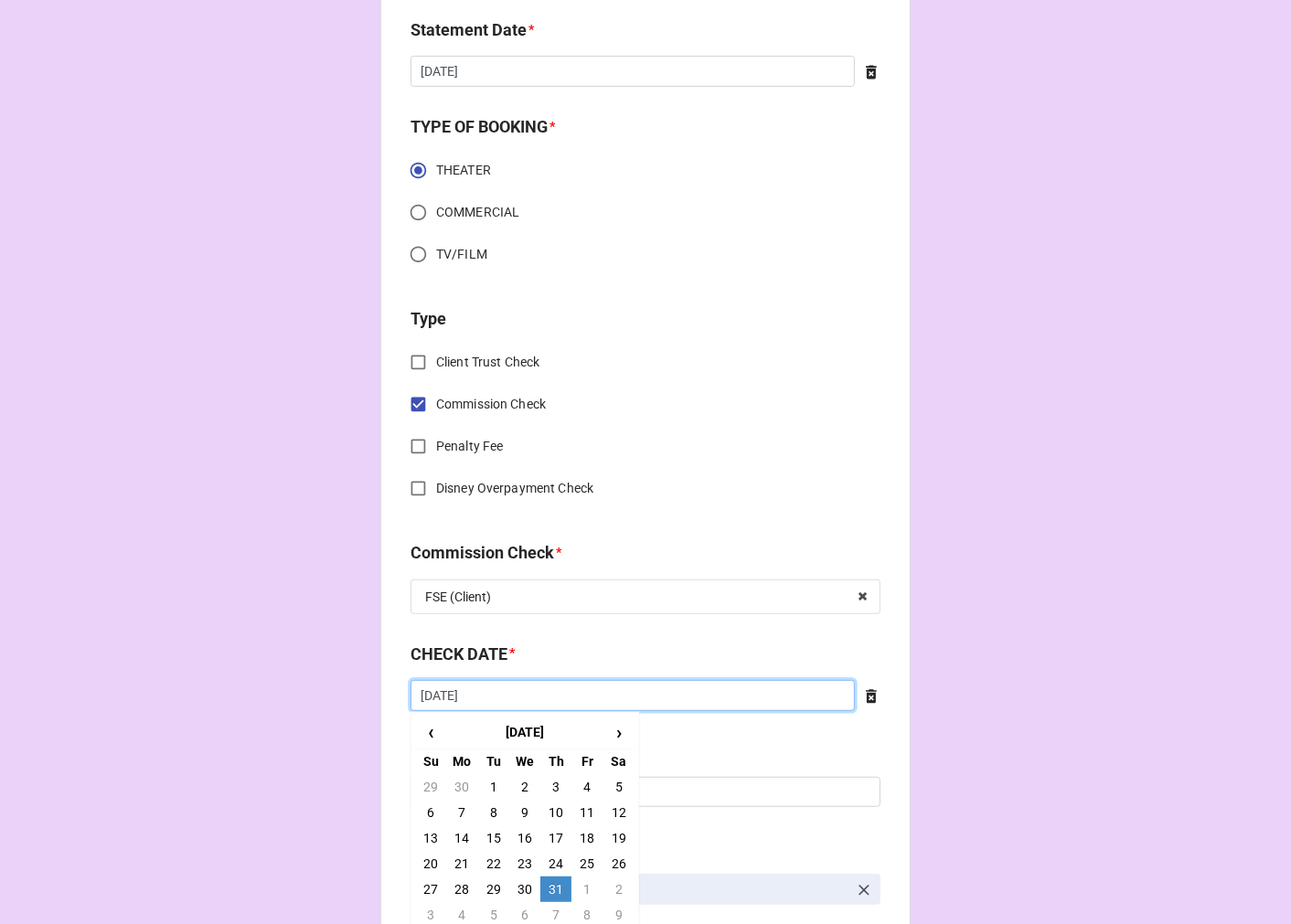
click at [497, 697] on input "[DATE]" at bounding box center [632, 695] width 444 height 32
click at [578, 888] on td "1" at bounding box center [586, 889] width 32 height 26
type input "[DATE]"
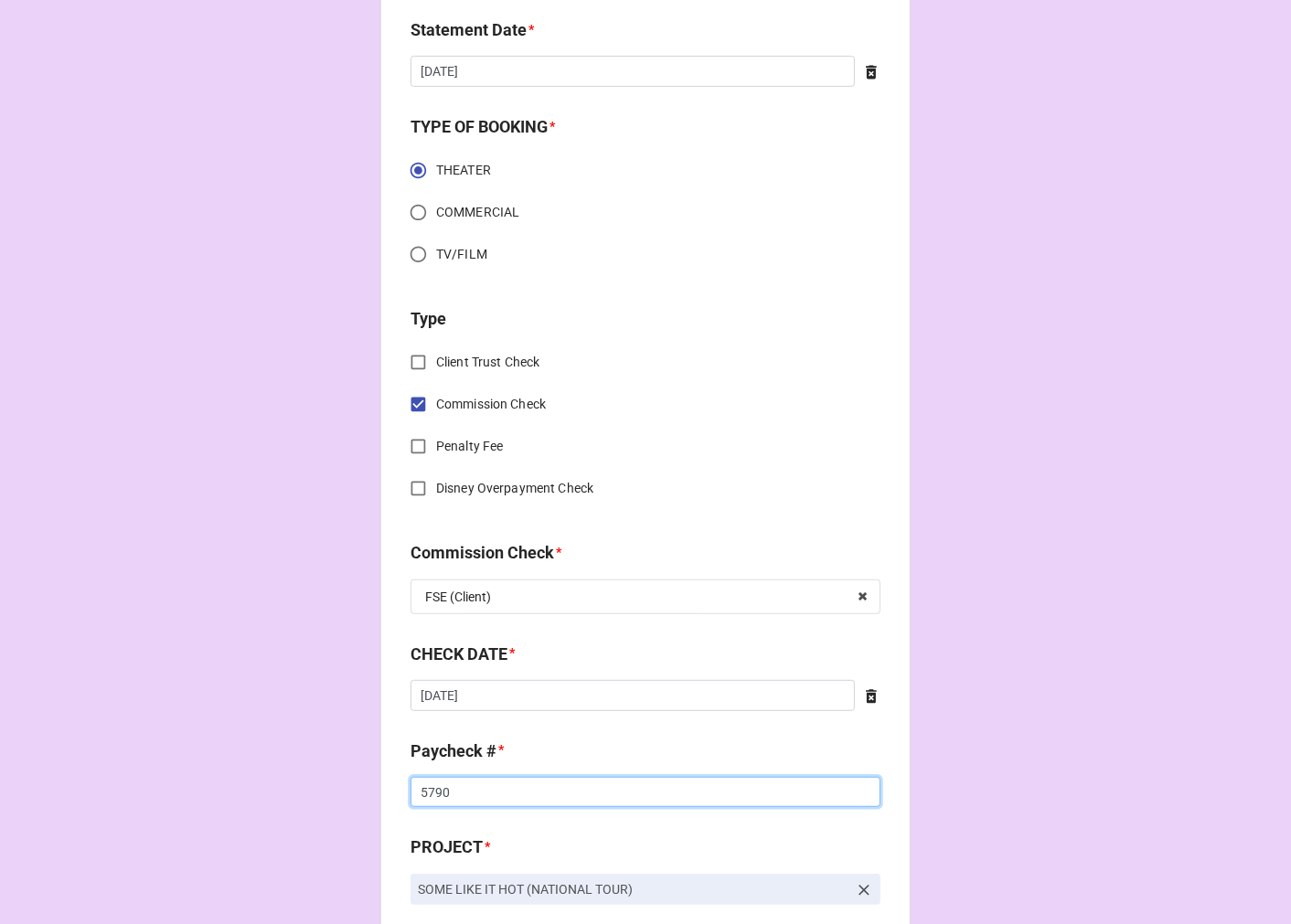
click at [449, 788] on input "5790" at bounding box center [646, 792] width 470 height 32
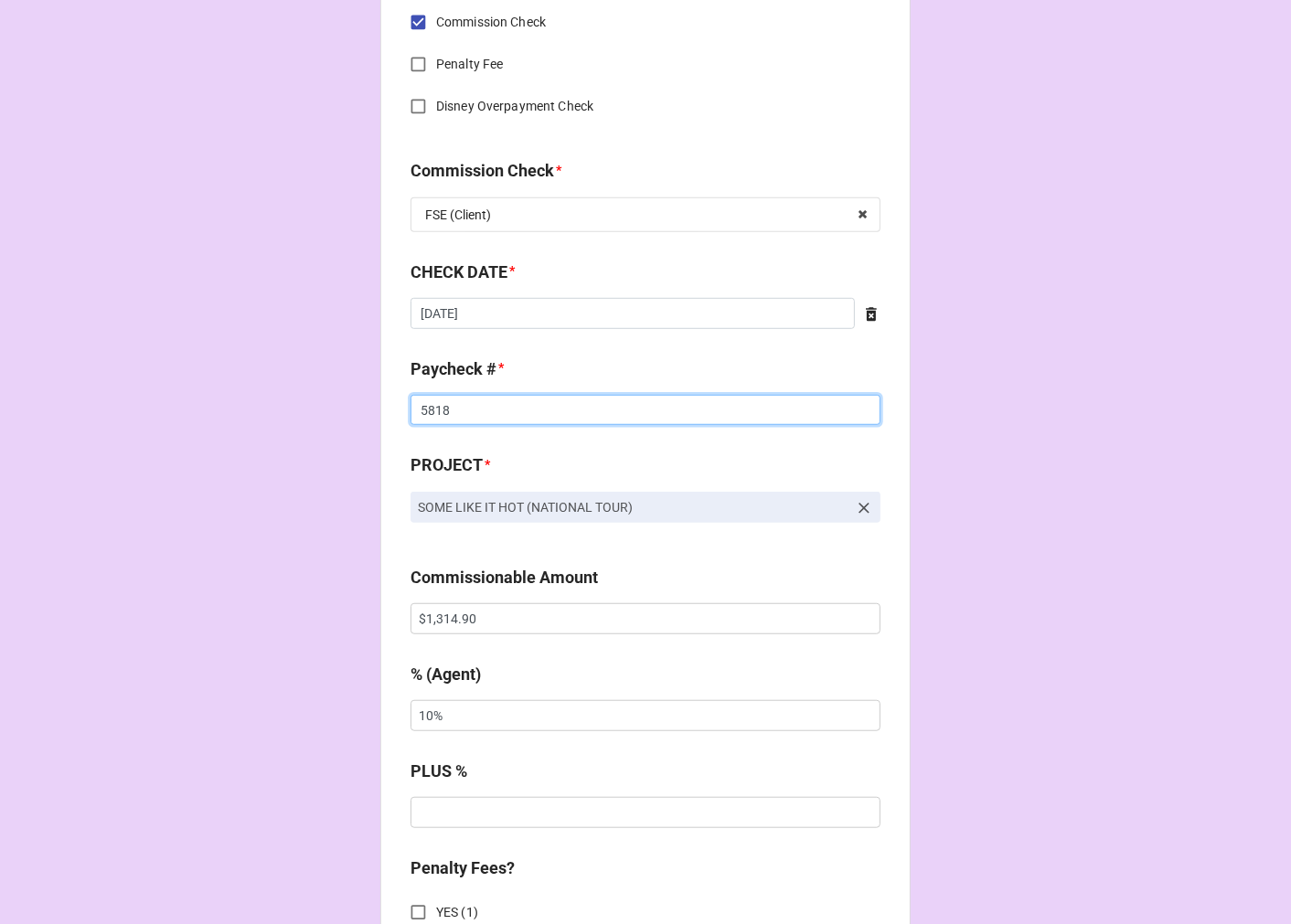
scroll to position [914, 0]
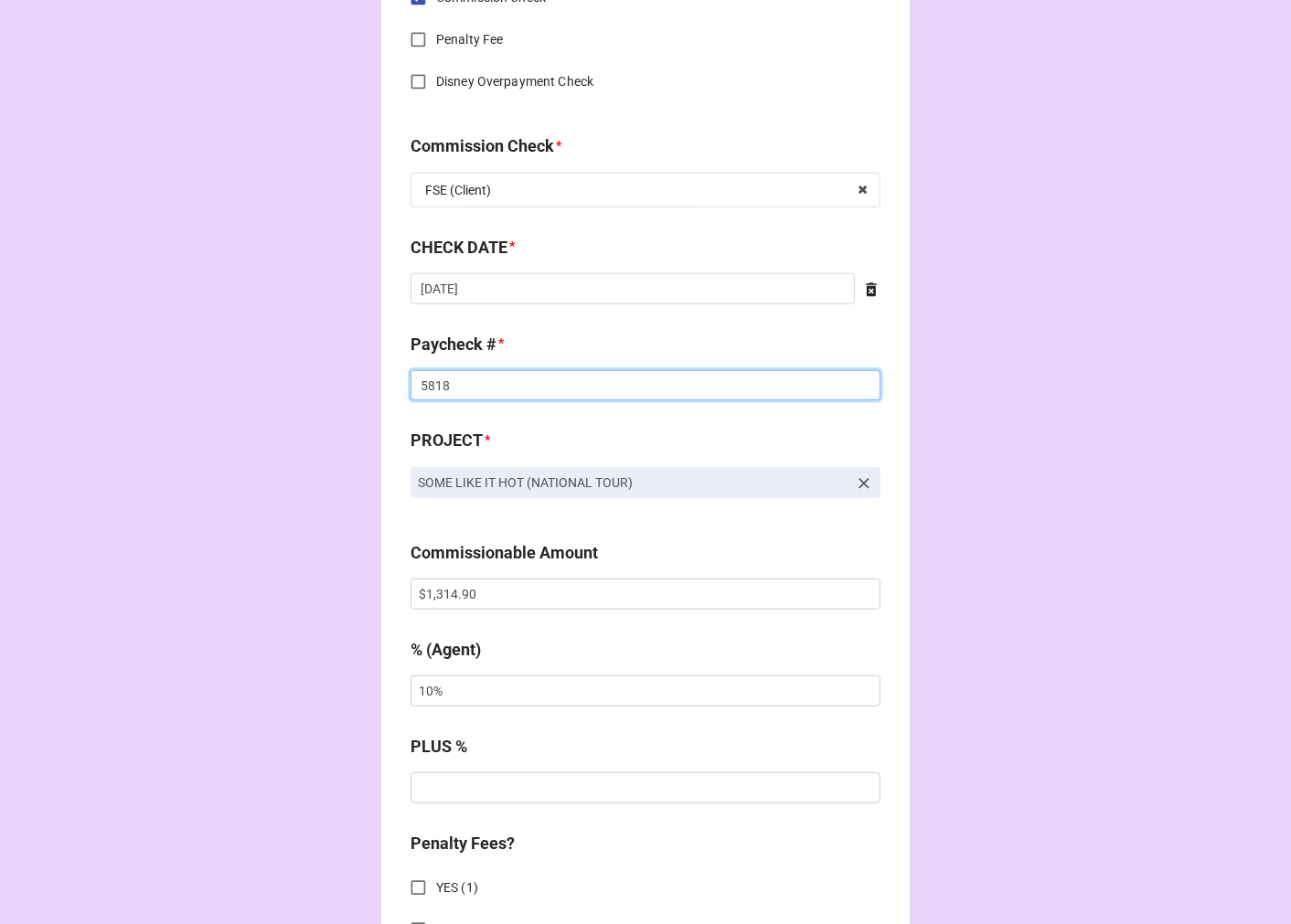
type input "5818"
drag, startPoint x: 473, startPoint y: 596, endPoint x: 351, endPoint y: 595, distance: 122.0
click at [354, 595] on div "CHECK PROCESSING FORM Client * Devin Holloway Agent (from Client) Arbender Agen…" at bounding box center [646, 606] width 1291 height 3039
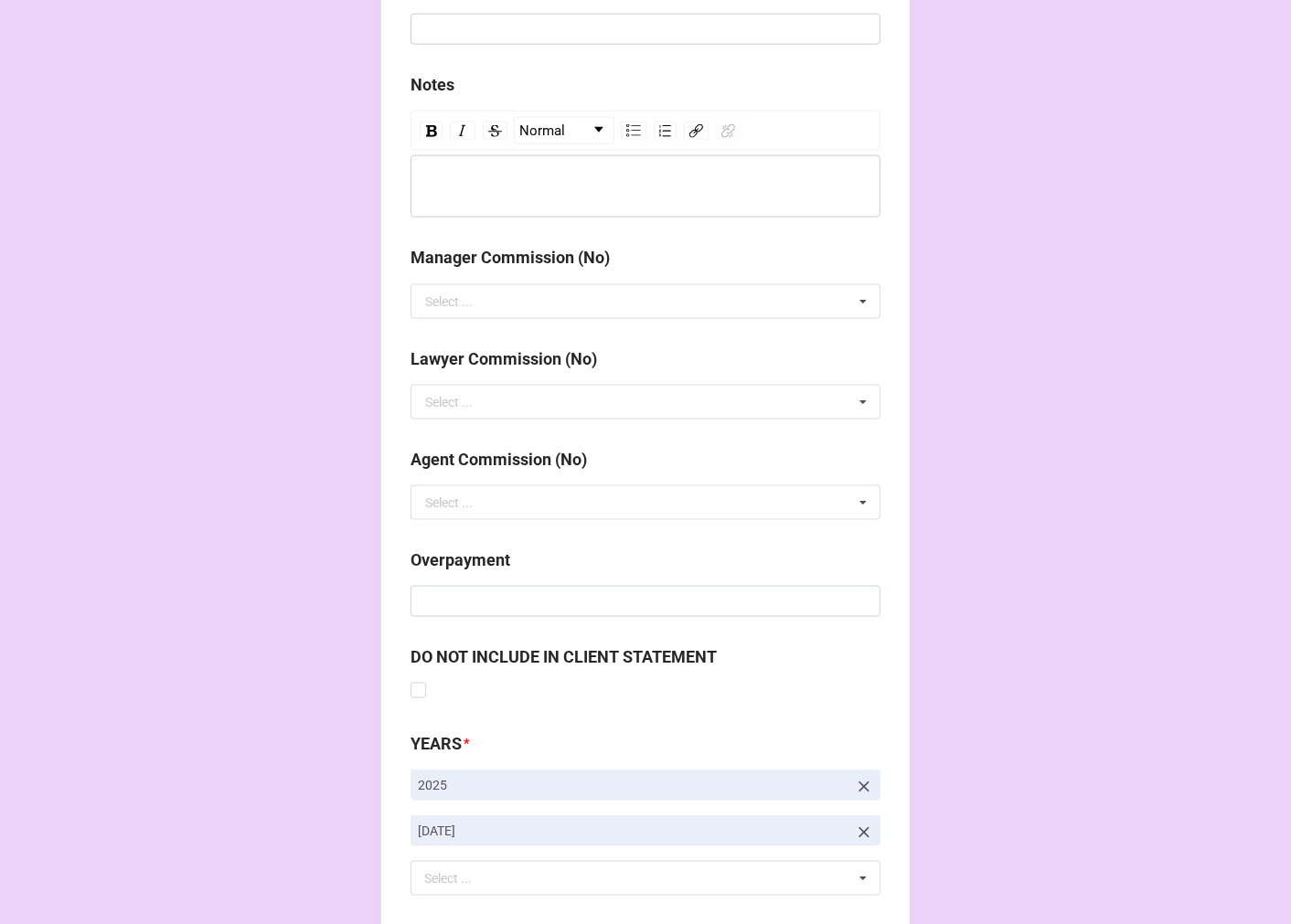
scroll to position [2115, 0]
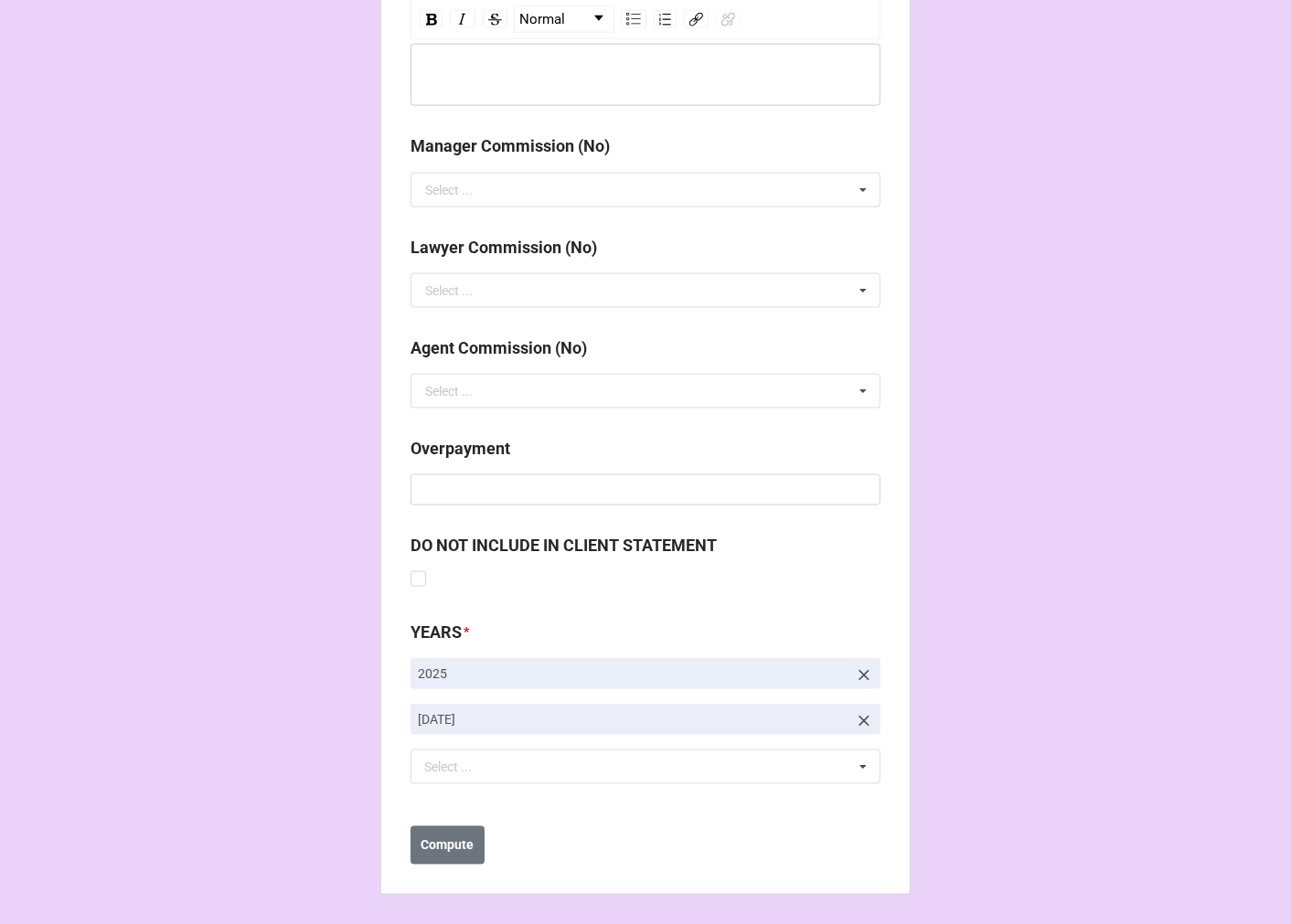
type input "$367.50"
click at [861, 719] on icon at bounding box center [863, 721] width 18 height 18
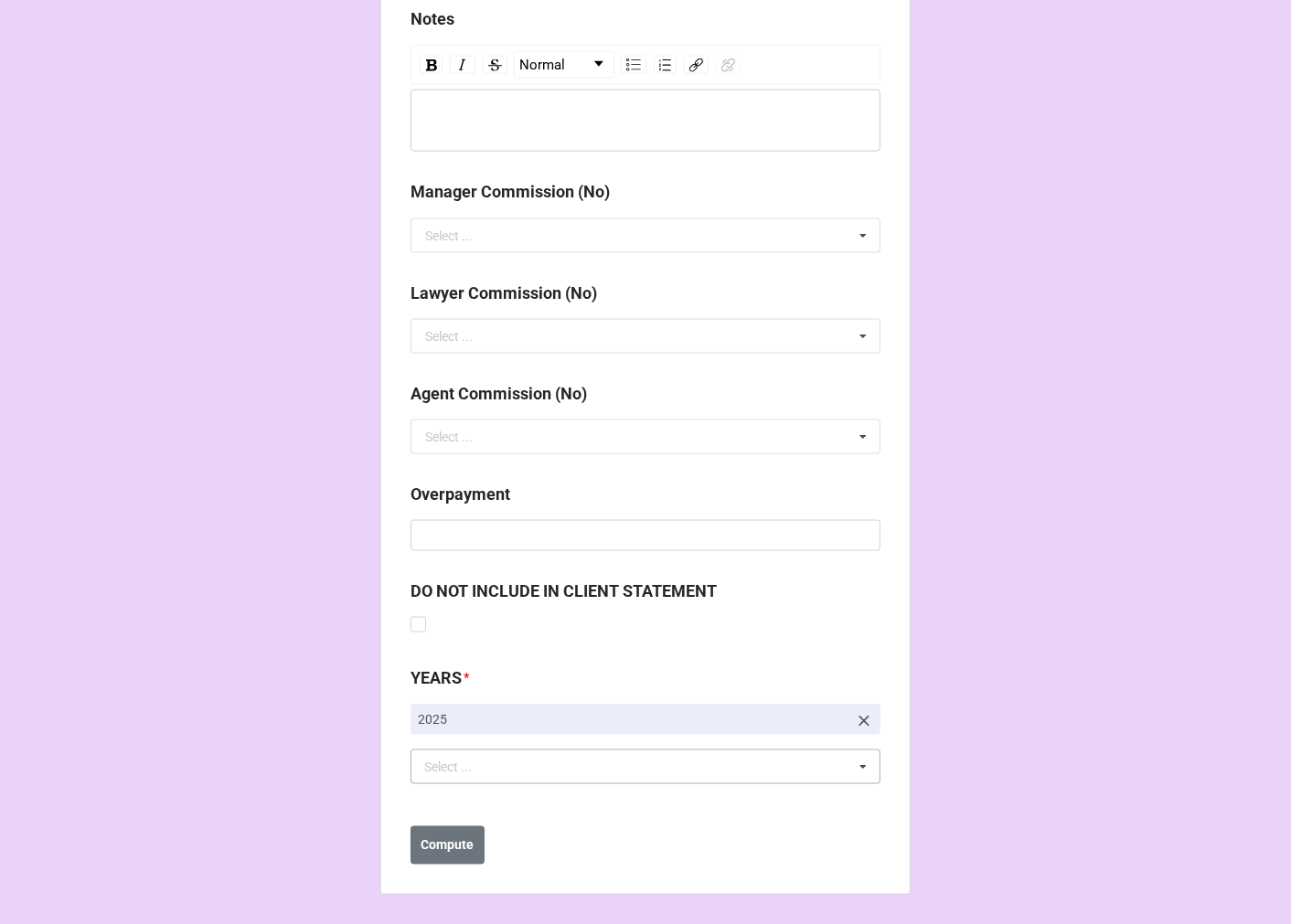
click at [538, 779] on div "Select ... No results found." at bounding box center [646, 766] width 470 height 34
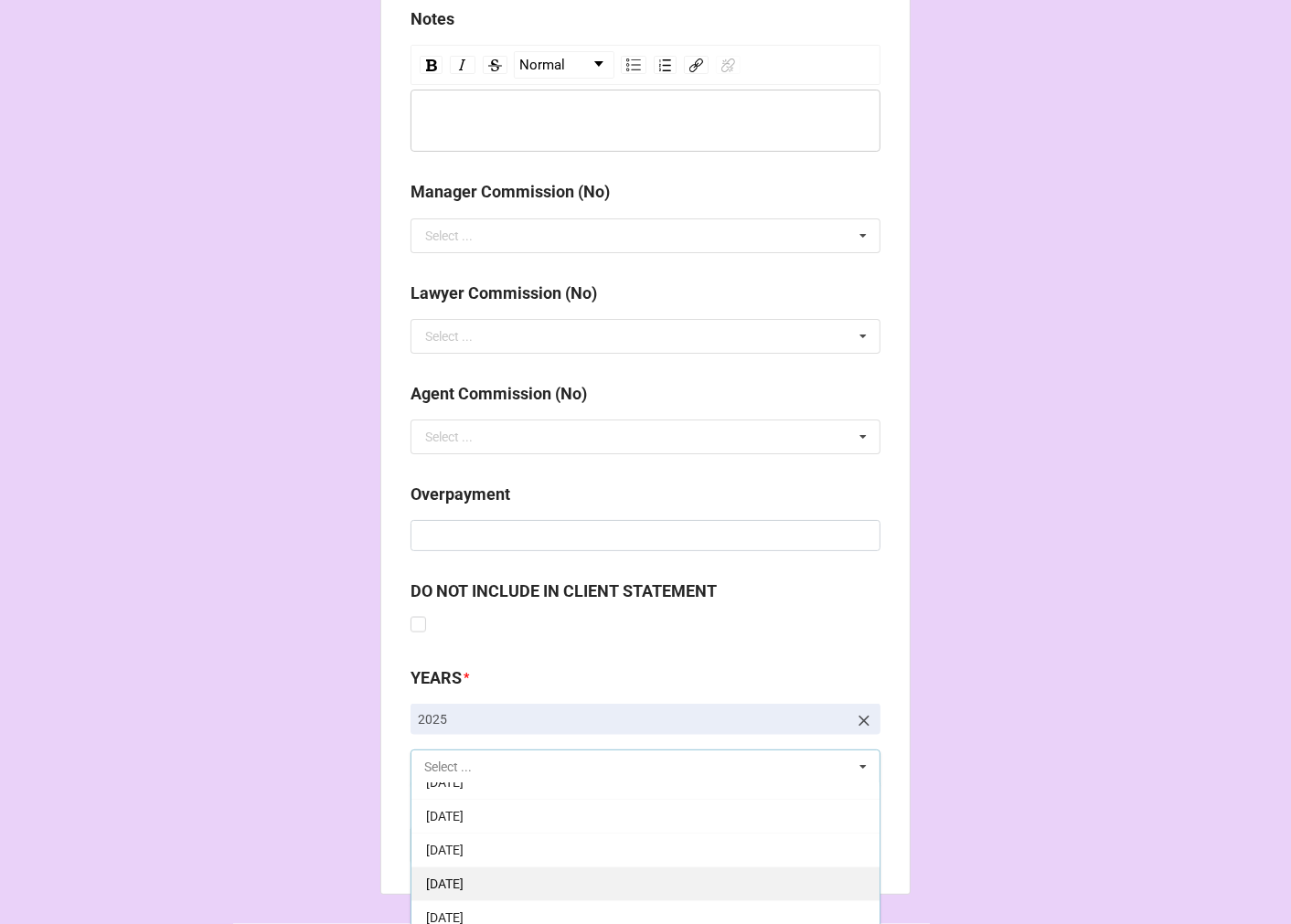
scroll to position [203, 0]
click at [534, 861] on div "[DATE]" at bounding box center [646, 867] width 468 height 33
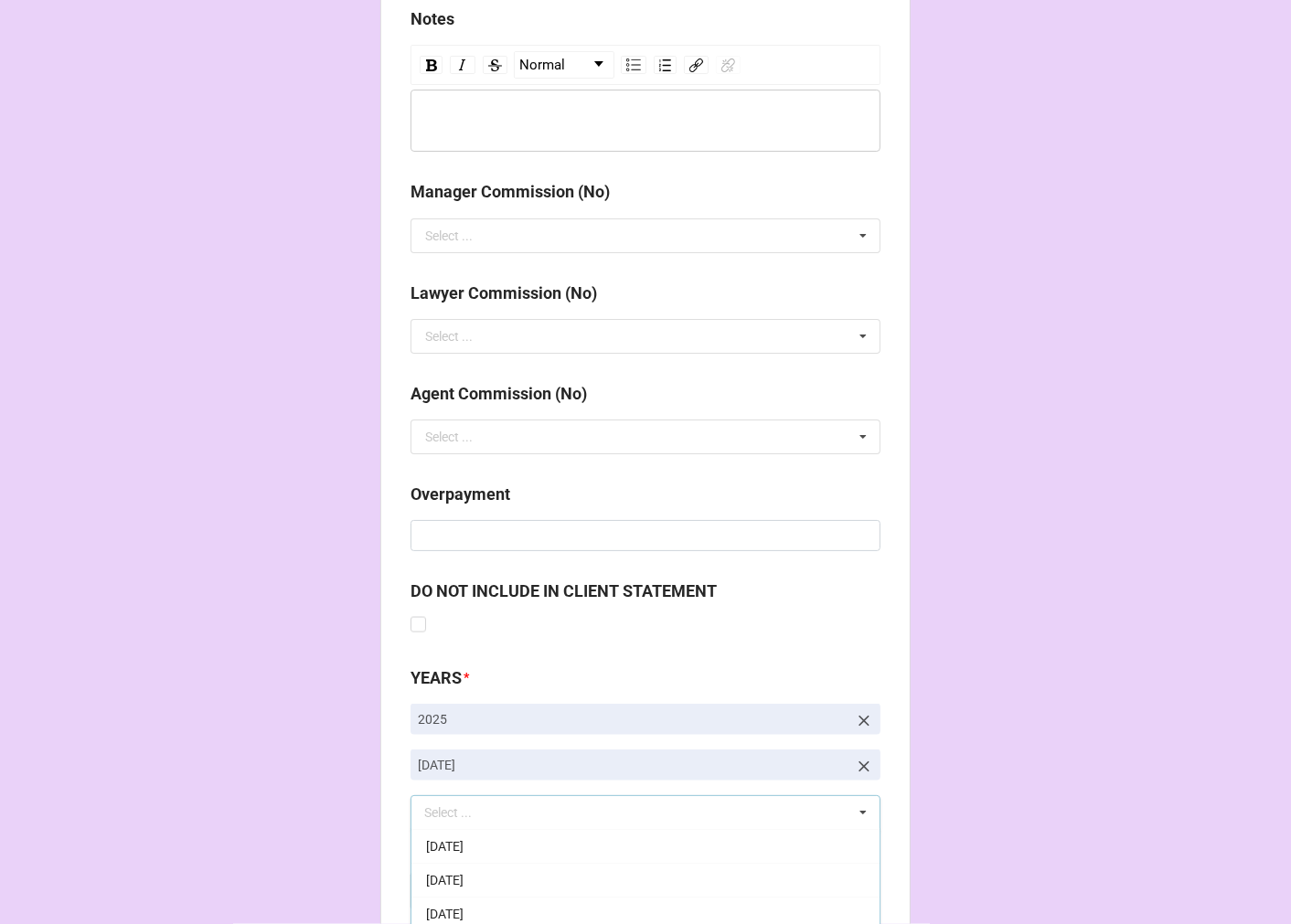
click at [853, 670] on b "YEARS *" at bounding box center [646, 682] width 470 height 32
click at [453, 899] on b "Compute" at bounding box center [448, 892] width 53 height 19
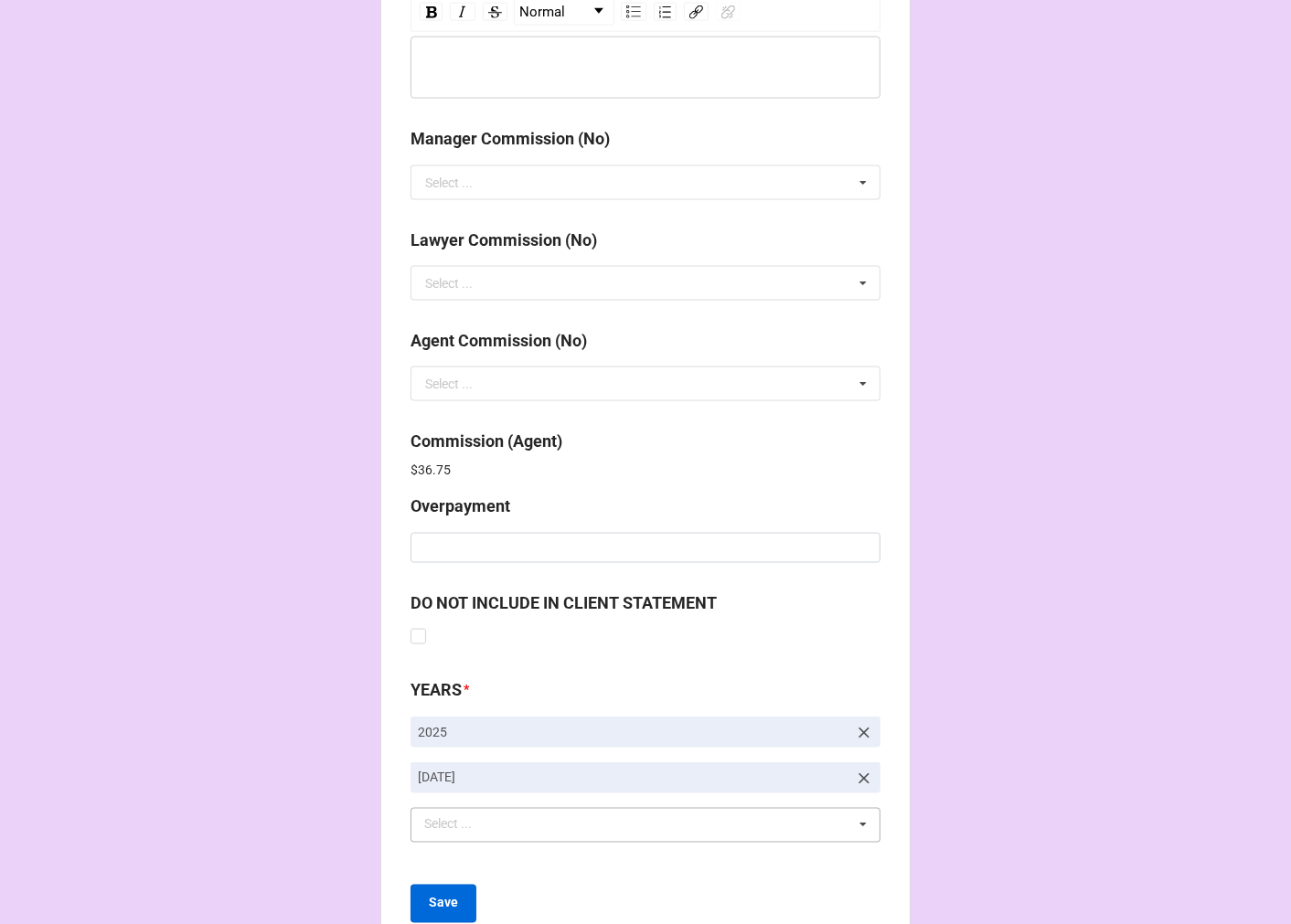
scroll to position [2172, 0]
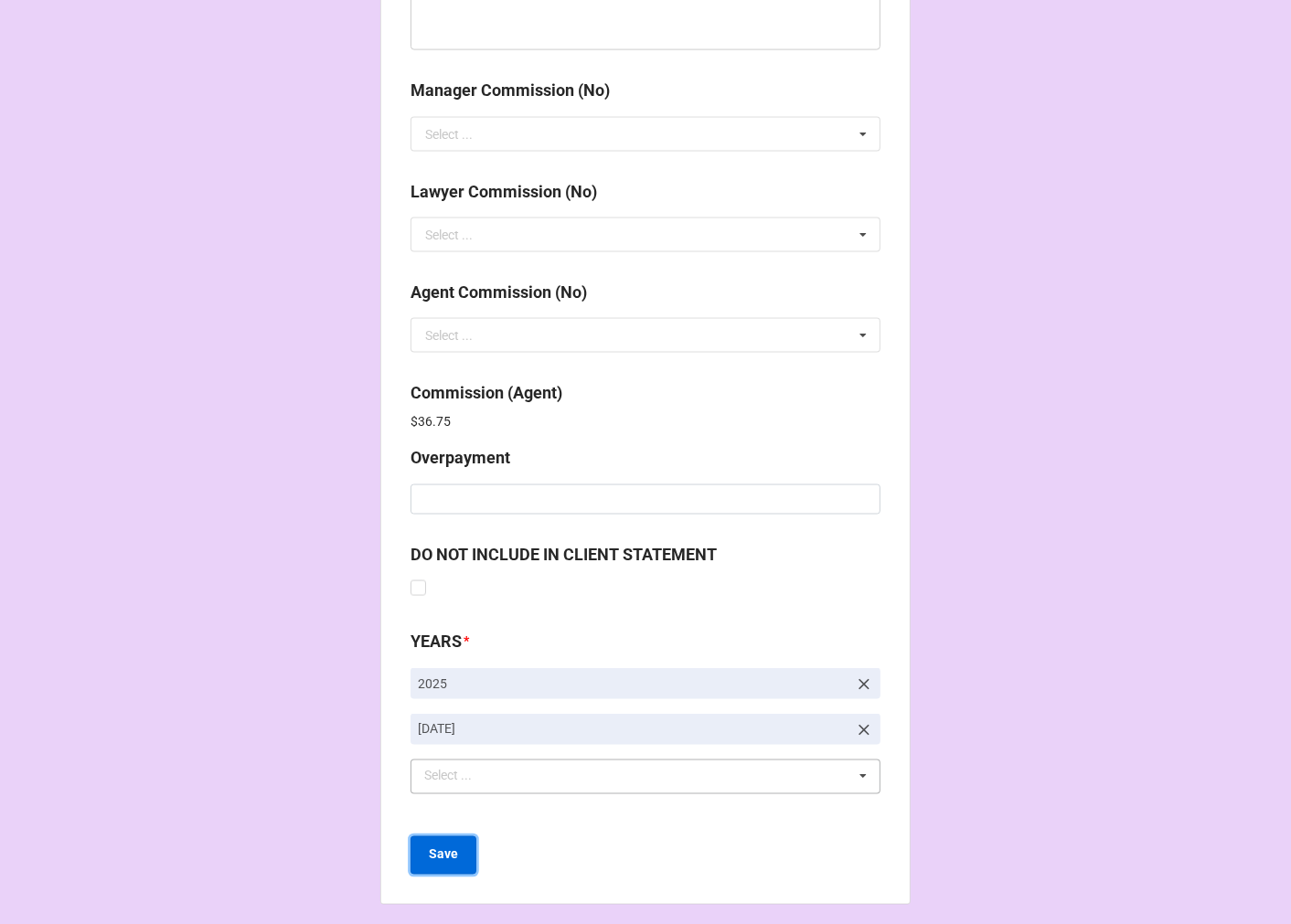
click at [434, 866] on button "Save" at bounding box center [443, 855] width 66 height 38
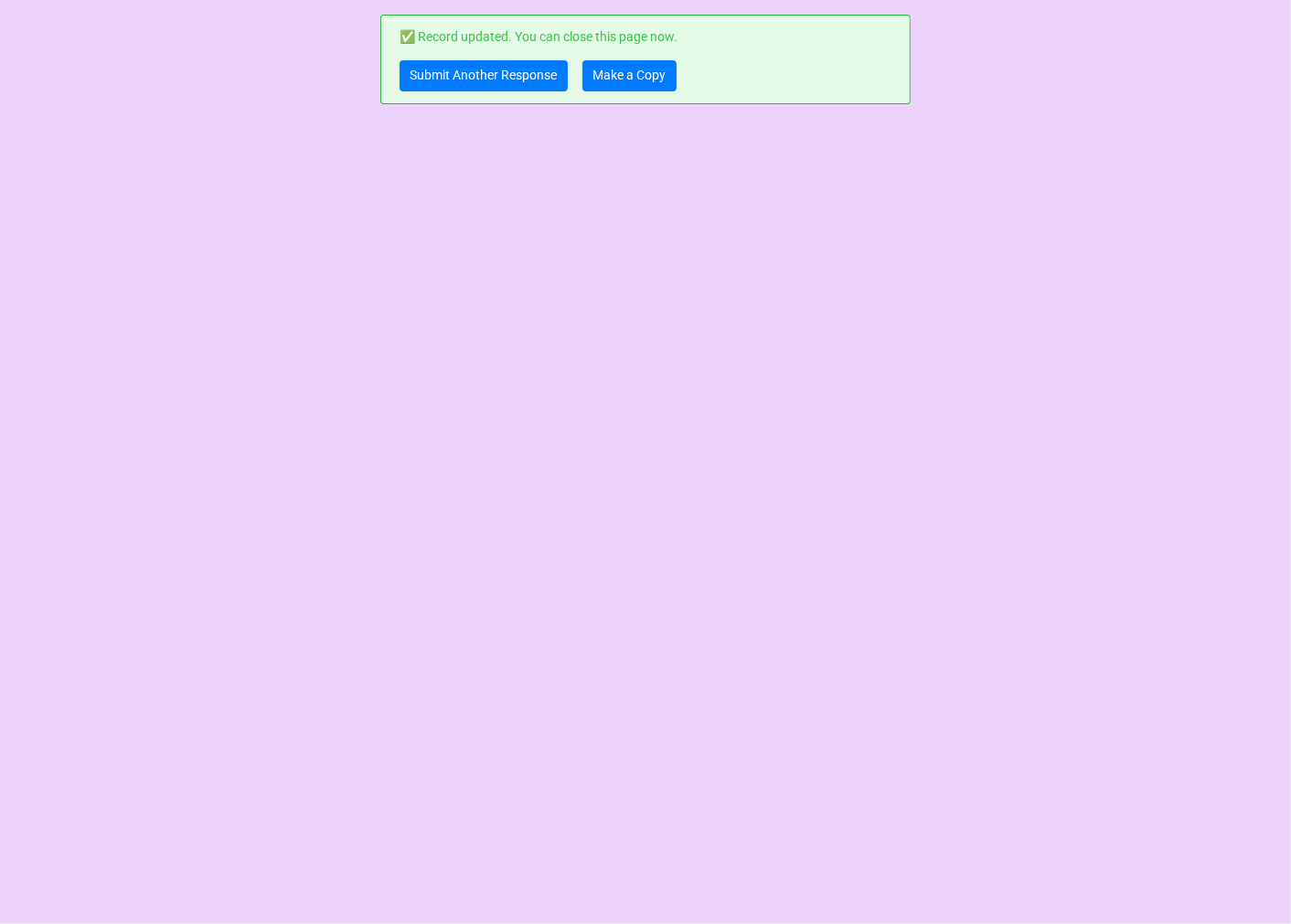
scroll to position [0, 0]
click at [614, 71] on link "Make a Copy" at bounding box center [629, 75] width 95 height 32
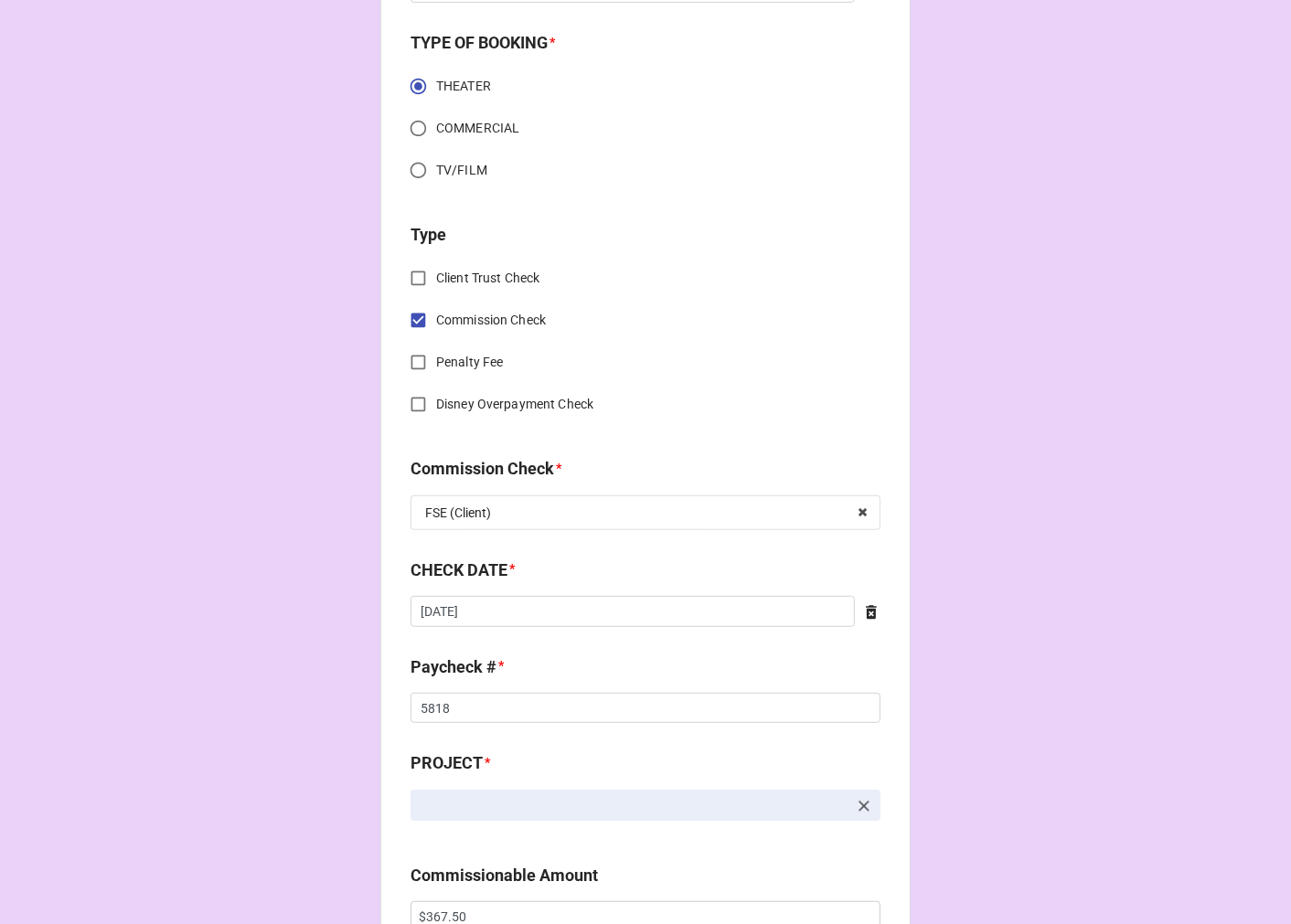
scroll to position [609, 0]
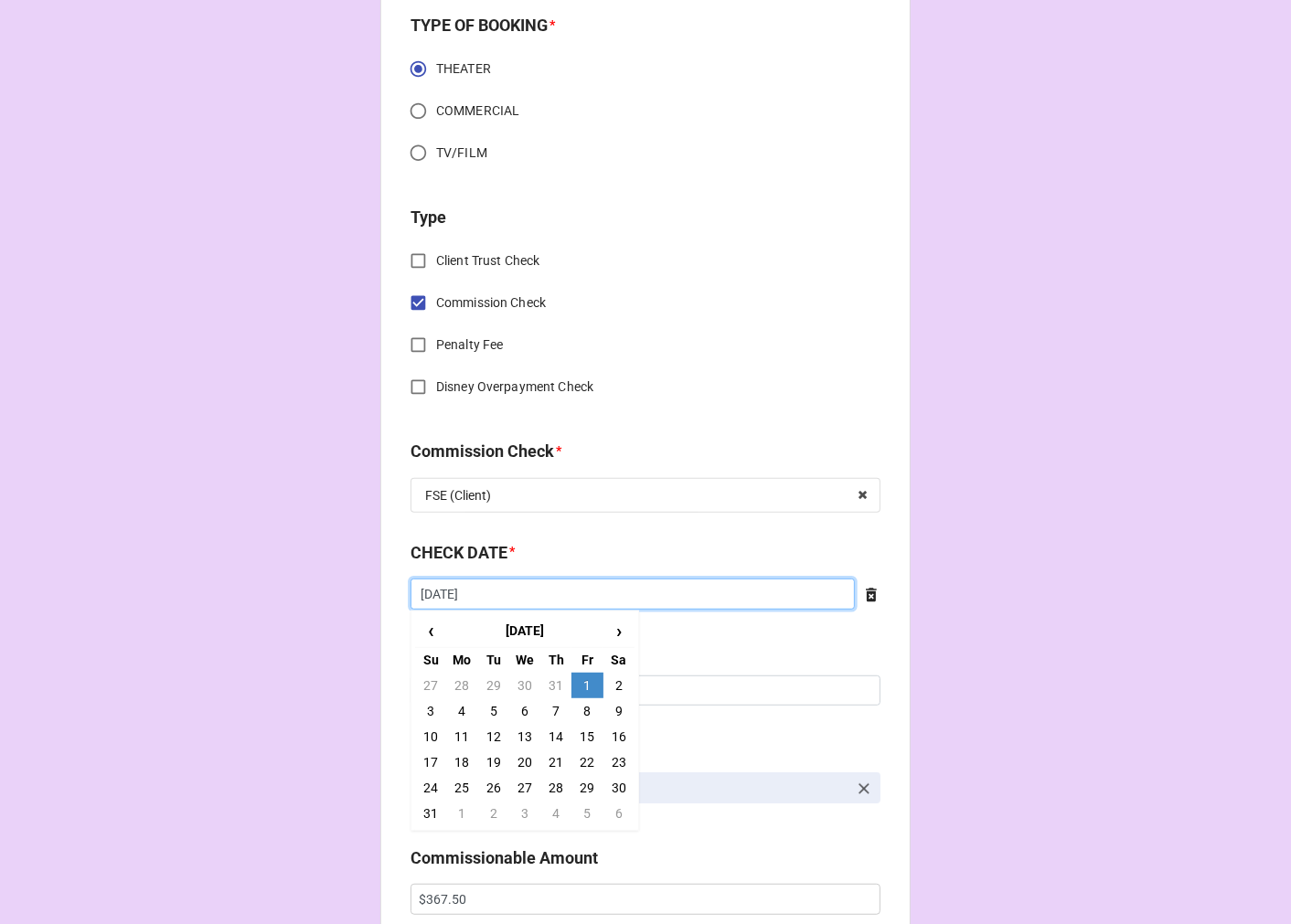
click at [496, 594] on input "[DATE]" at bounding box center [632, 594] width 444 height 32
click at [553, 708] on td "7" at bounding box center [556, 710] width 32 height 26
type input "[DATE]"
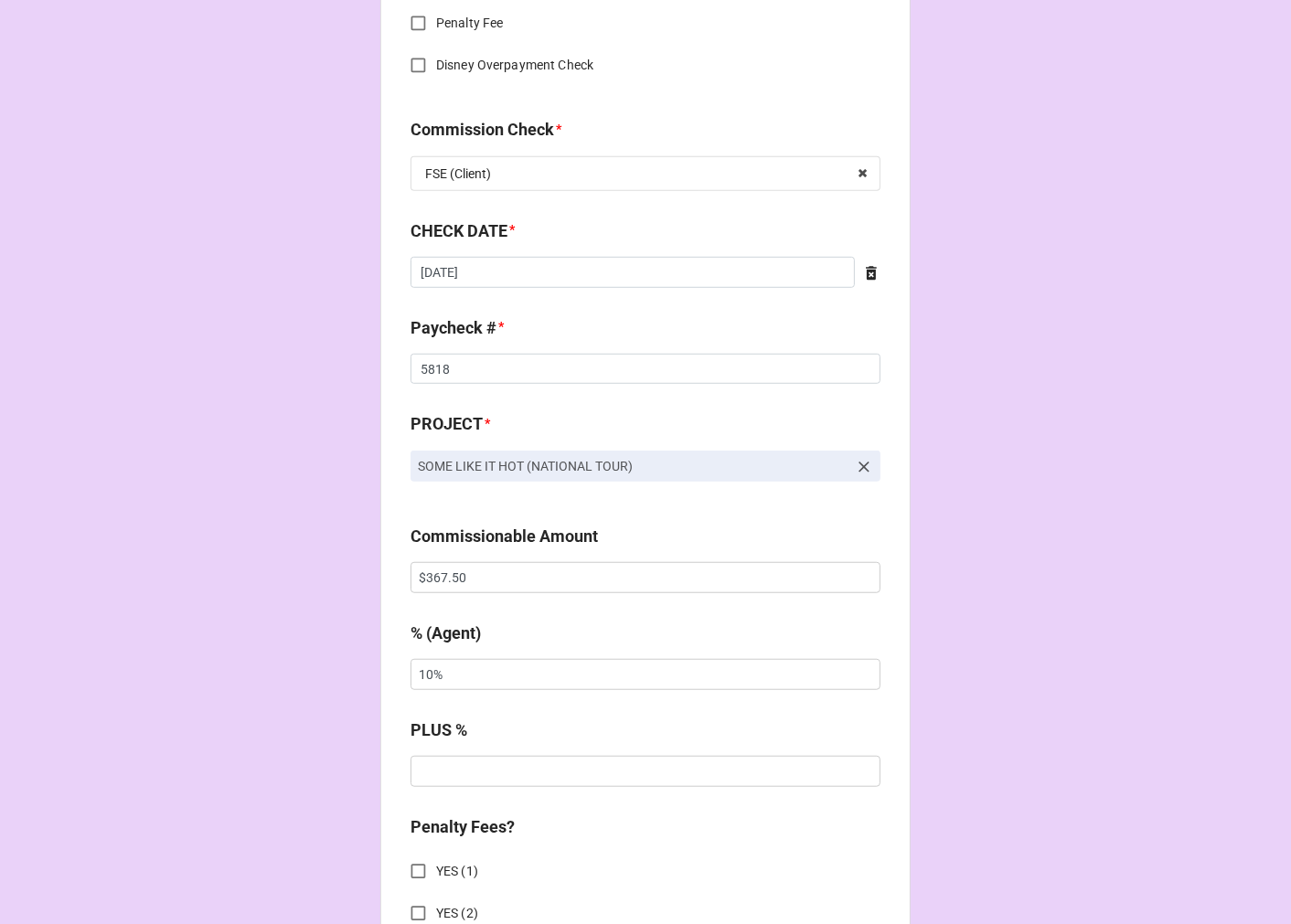
scroll to position [1117, 0]
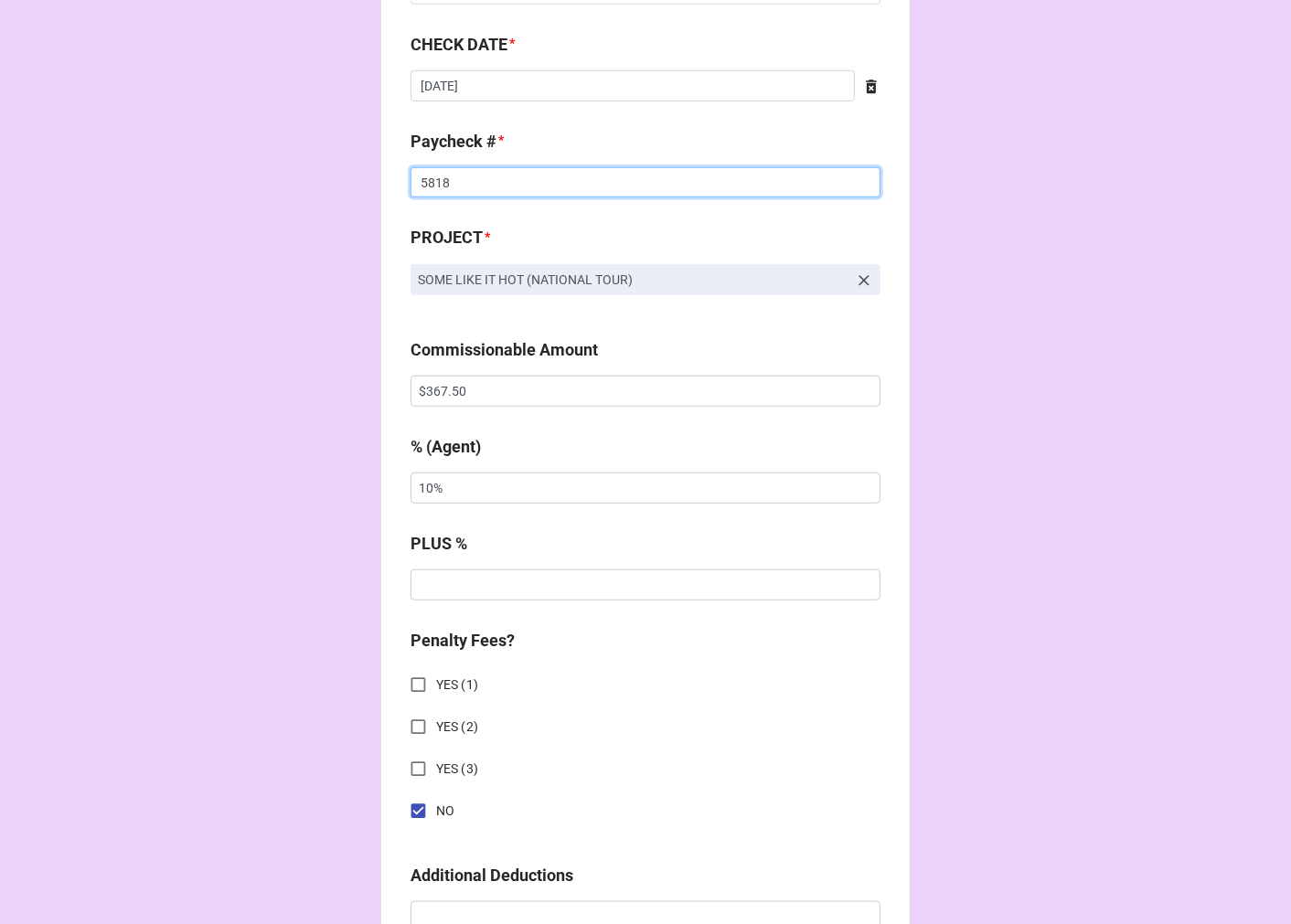
click at [442, 190] on input "5818" at bounding box center [646, 182] width 470 height 32
click at [441, 190] on input "5818" at bounding box center [646, 182] width 470 height 32
type input "5938"
click at [434, 387] on input "$367.50" at bounding box center [646, 390] width 470 height 32
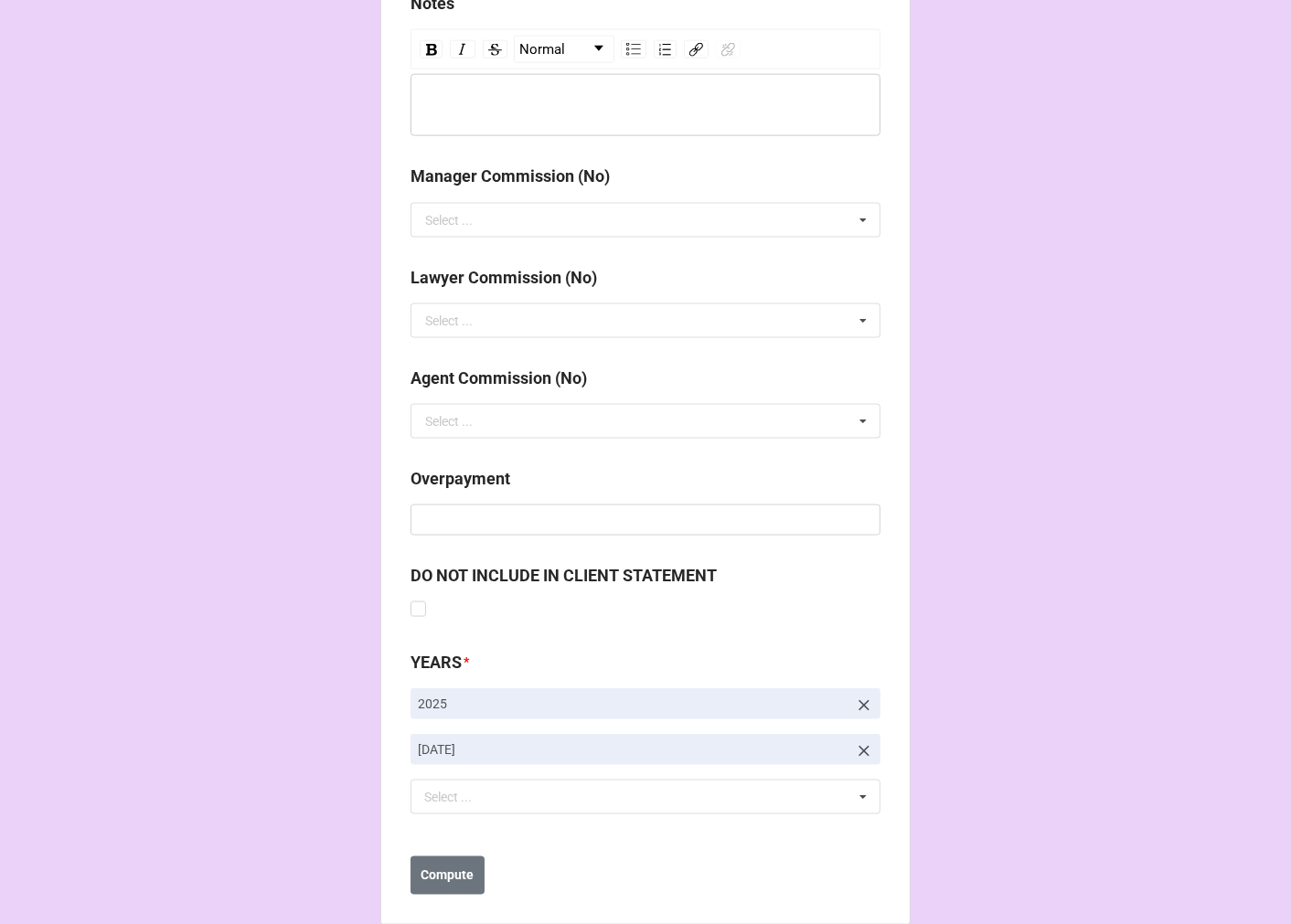
scroll to position [2115, 0]
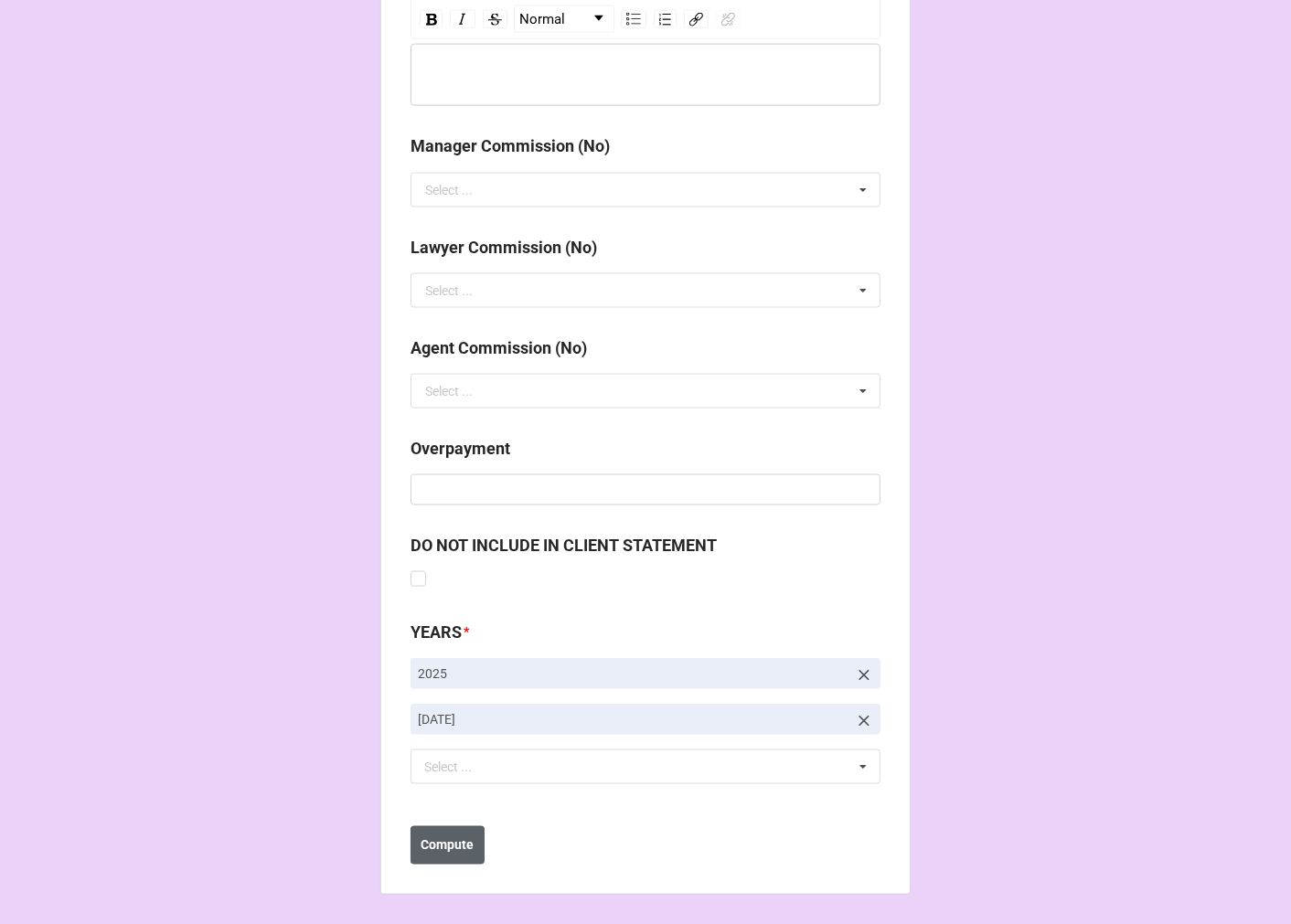
type input "$1,314.90"
click at [440, 831] on button "Compute" at bounding box center [448, 845] width 74 height 38
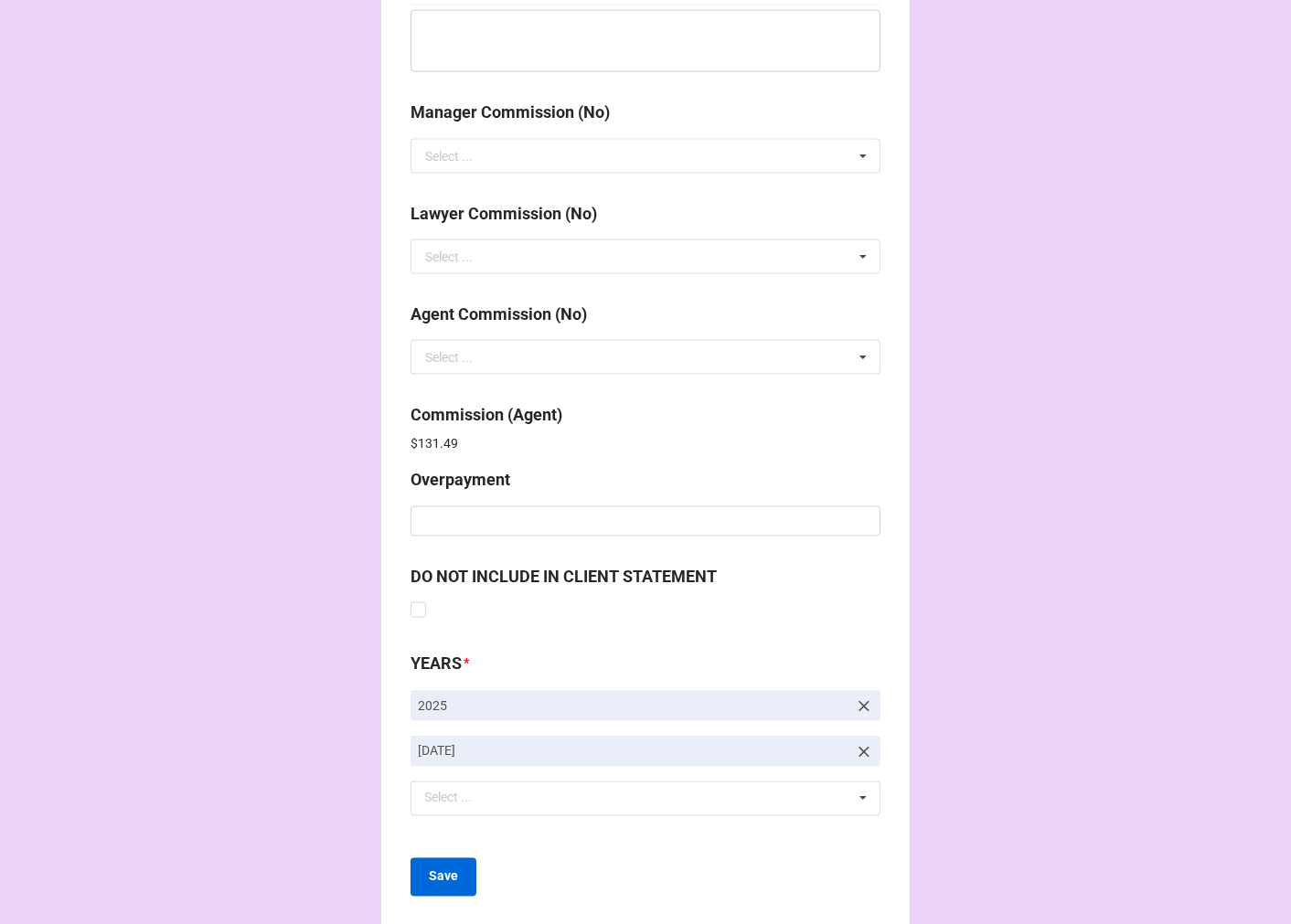
scroll to position [2180, 0]
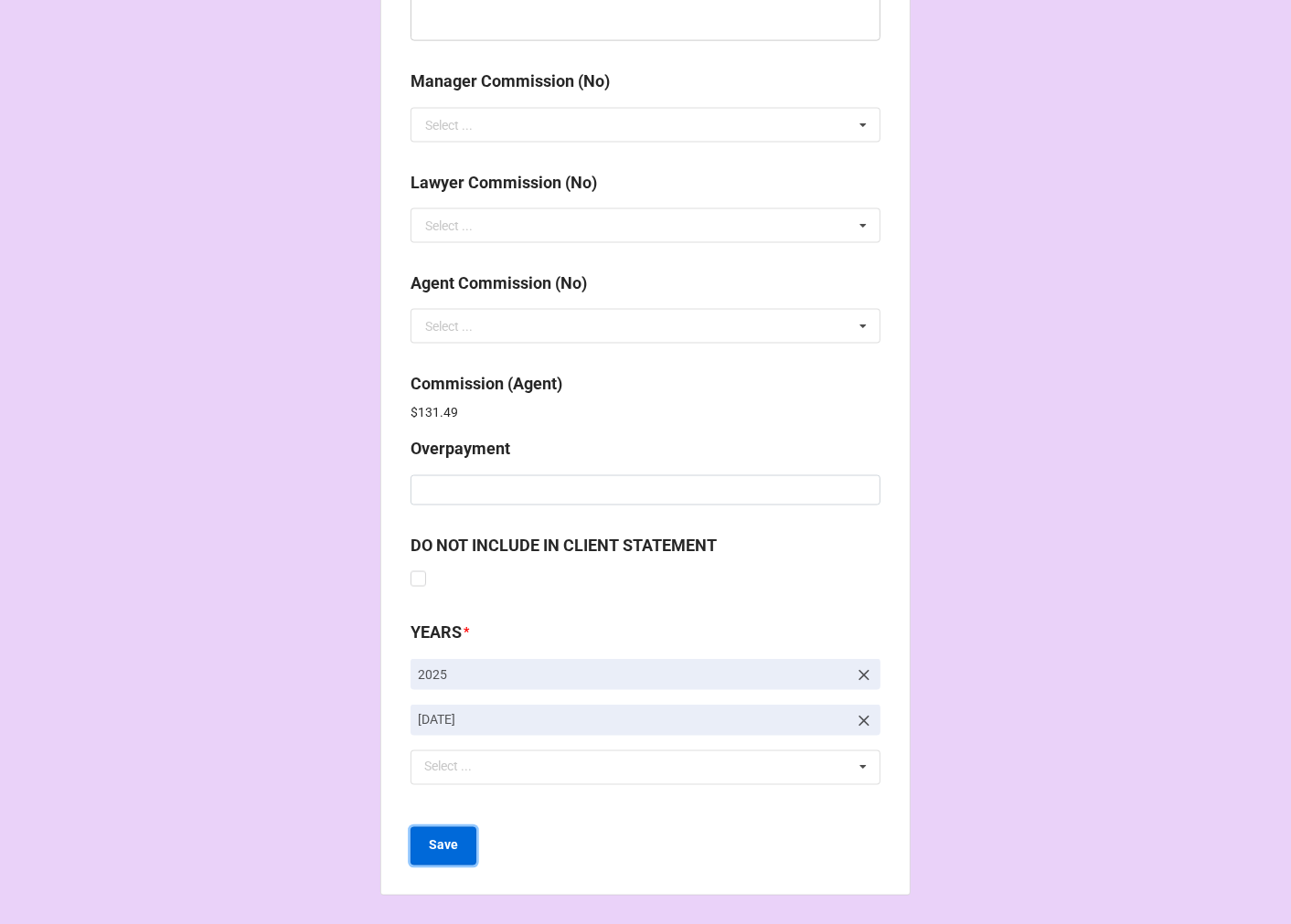
click at [443, 844] on b "Save" at bounding box center [443, 846] width 30 height 19
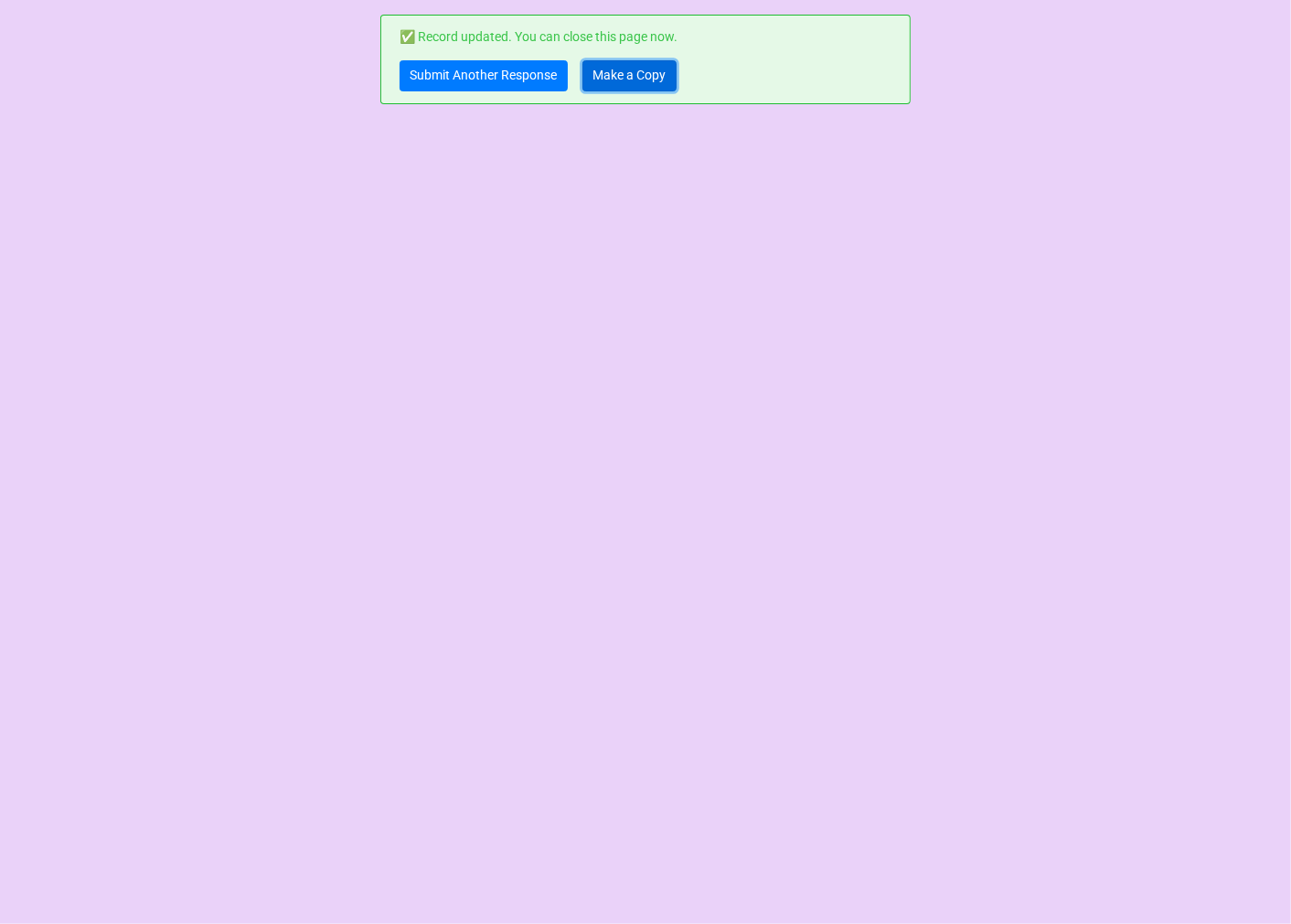
click at [617, 76] on link "Make a Copy" at bounding box center [629, 75] width 95 height 32
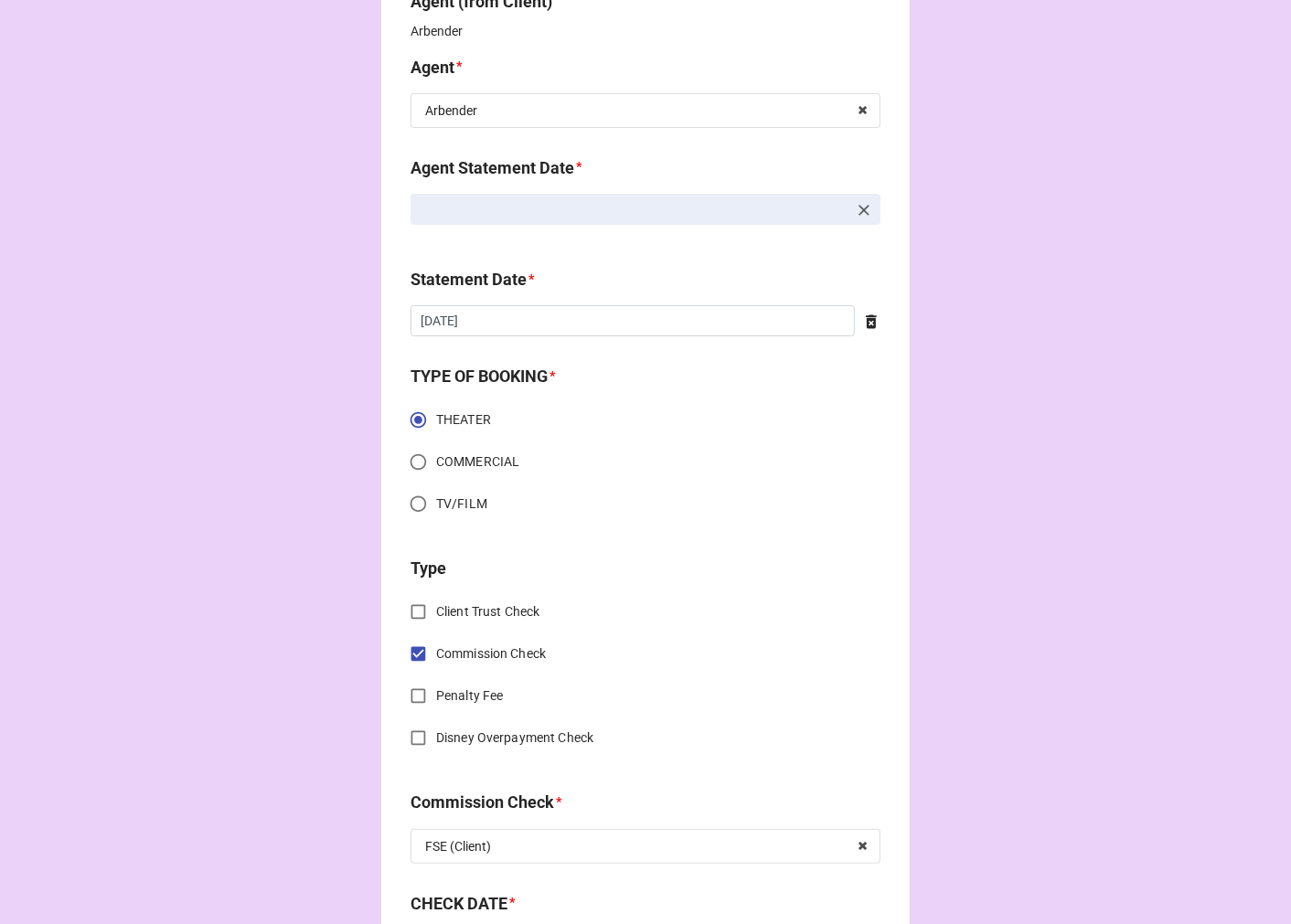
scroll to position [710, 0]
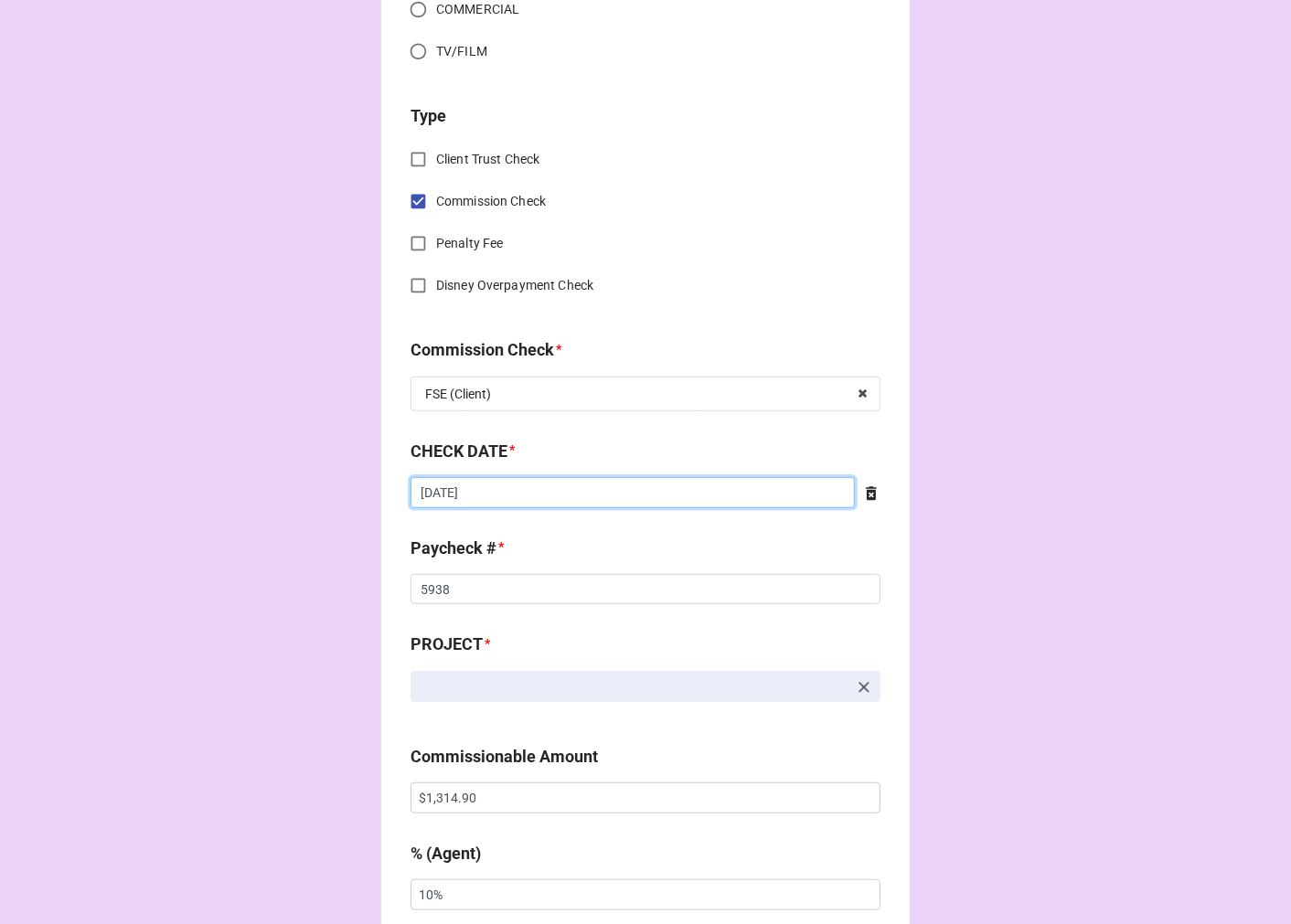
click at [486, 482] on input "[DATE]" at bounding box center [632, 493] width 444 height 32
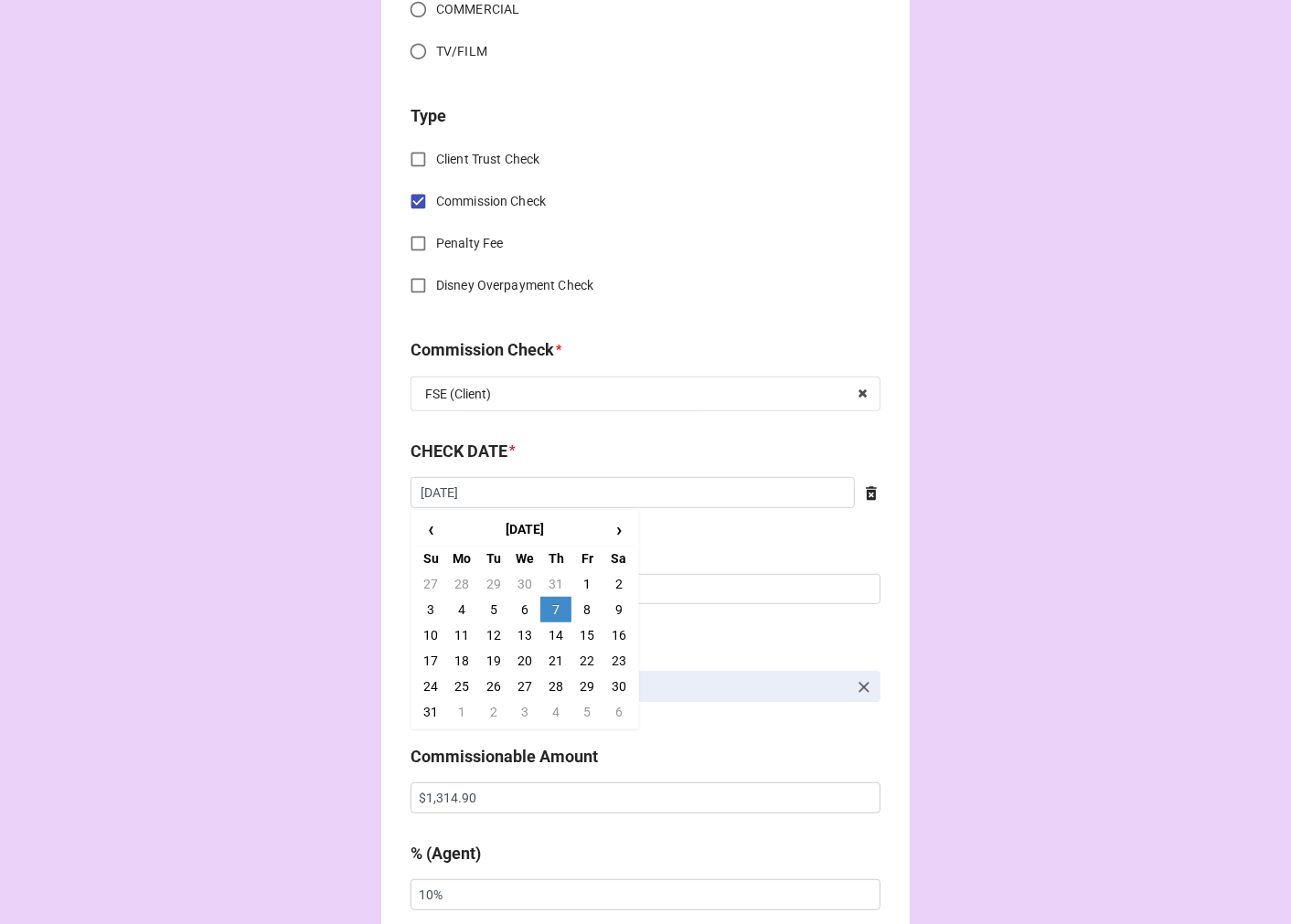
click at [583, 607] on td "8" at bounding box center [586, 609] width 32 height 26
type input "[DATE]"
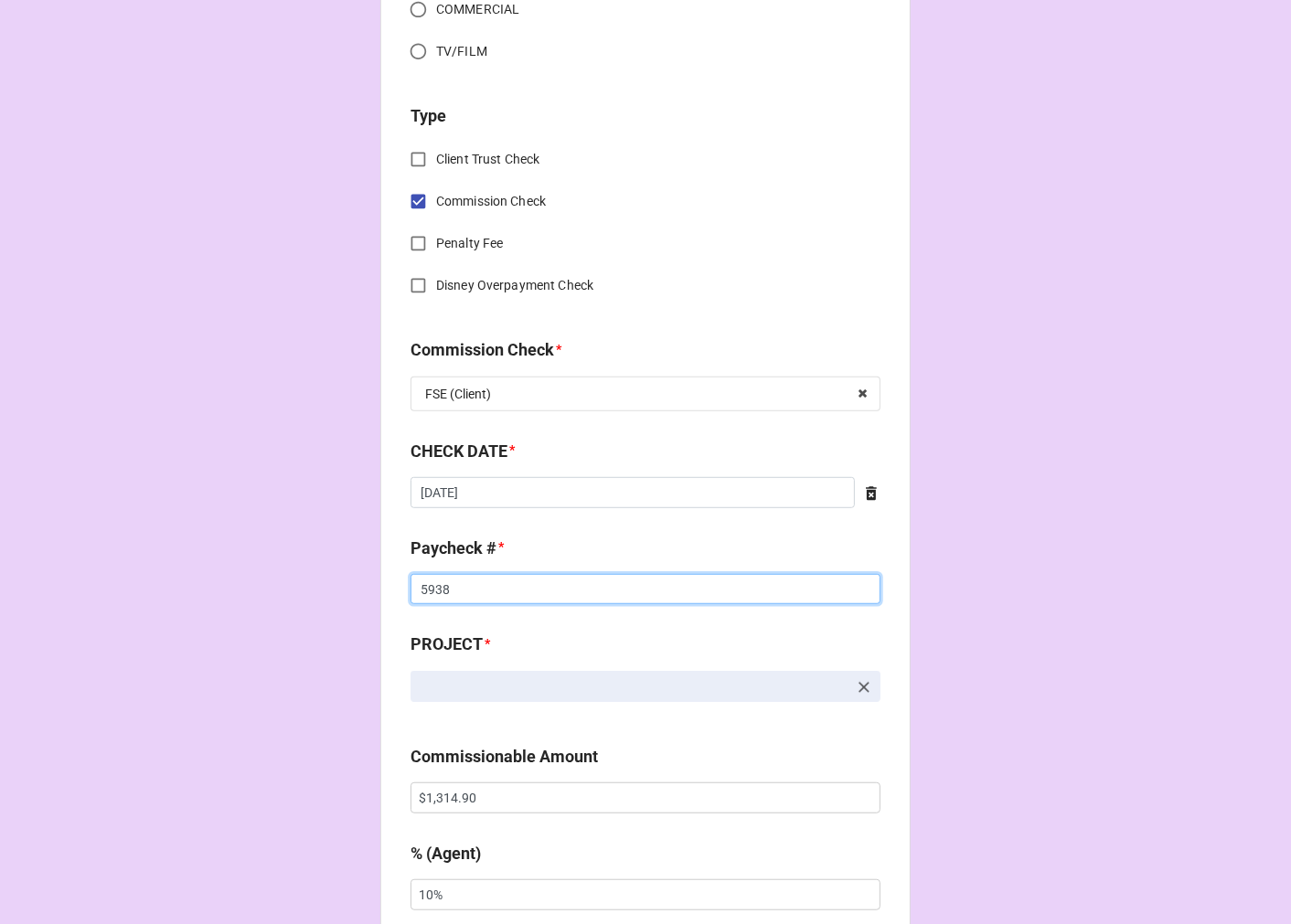
click at [411, 600] on input "5938" at bounding box center [646, 589] width 470 height 32
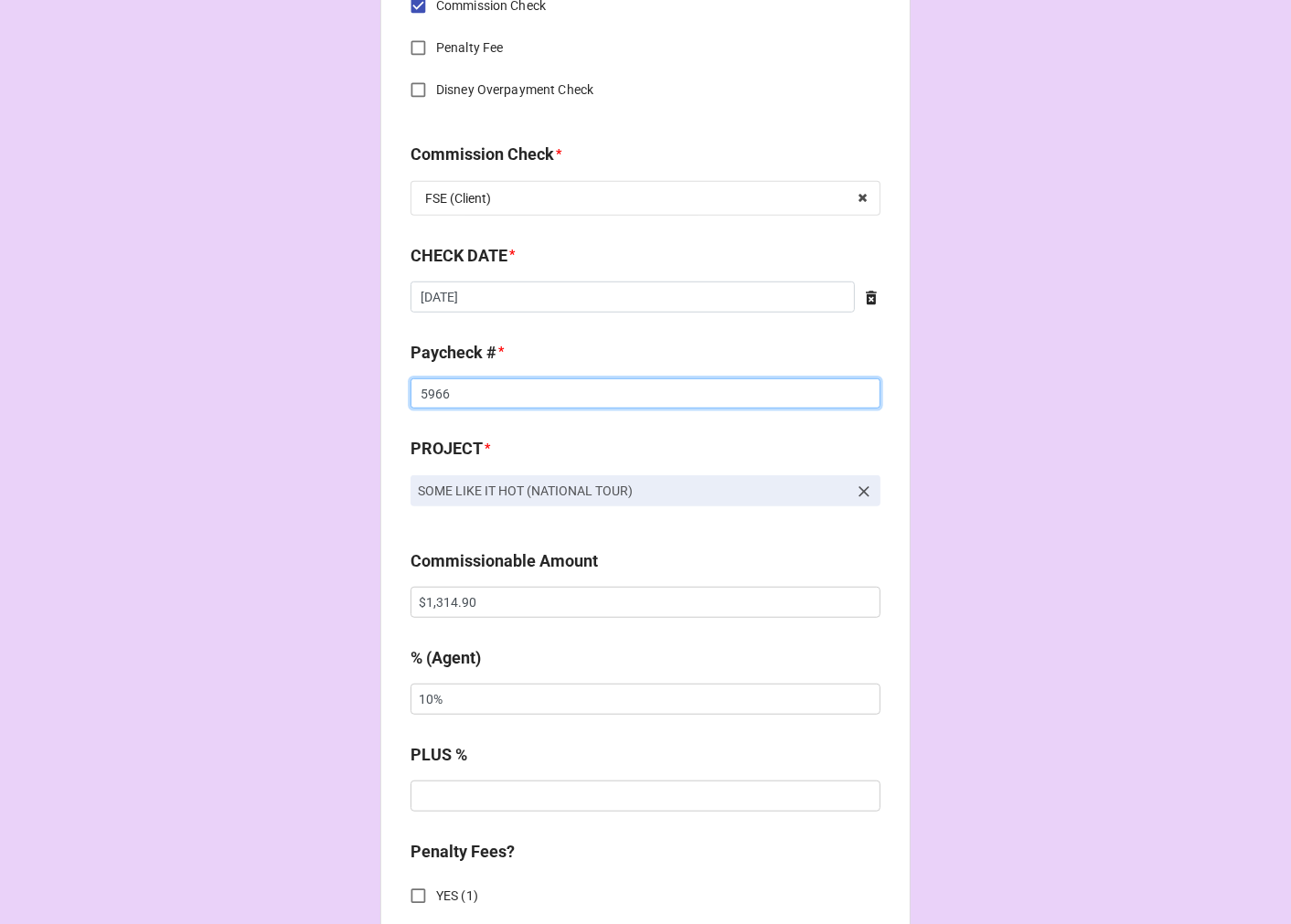
scroll to position [914, 0]
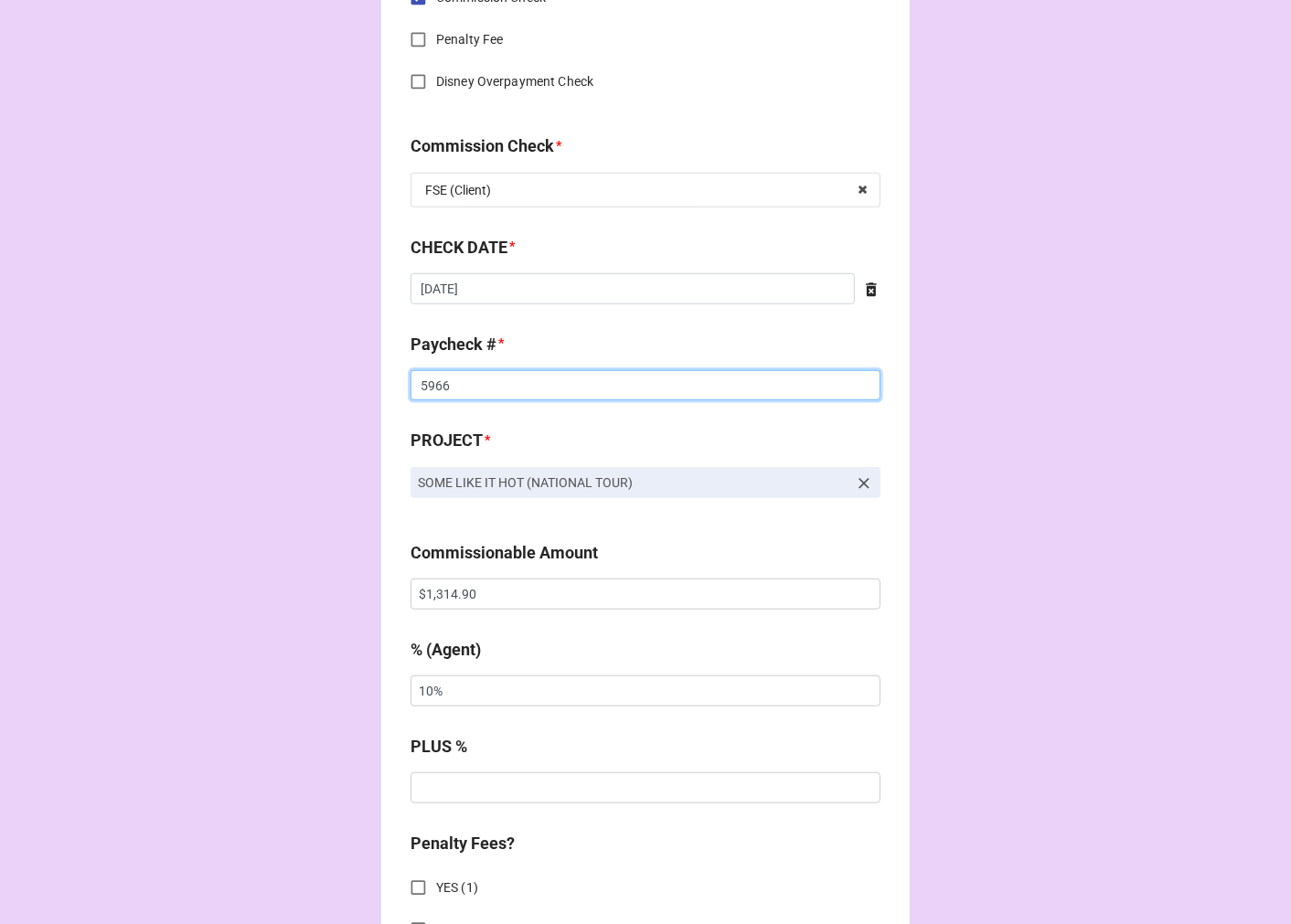
type input "5966"
click at [423, 591] on input "$1,314.90" at bounding box center [646, 594] width 470 height 32
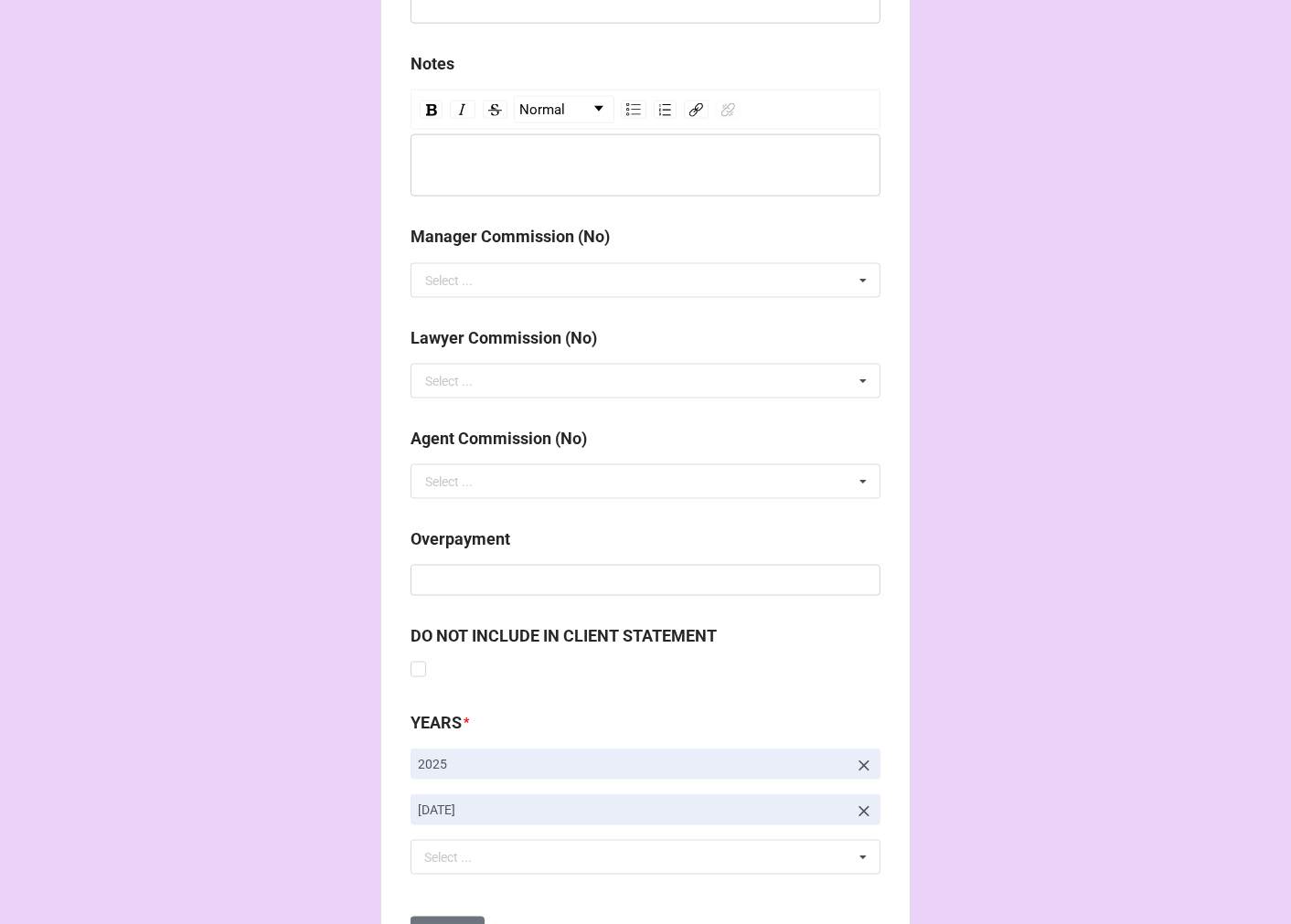
scroll to position [2115, 0]
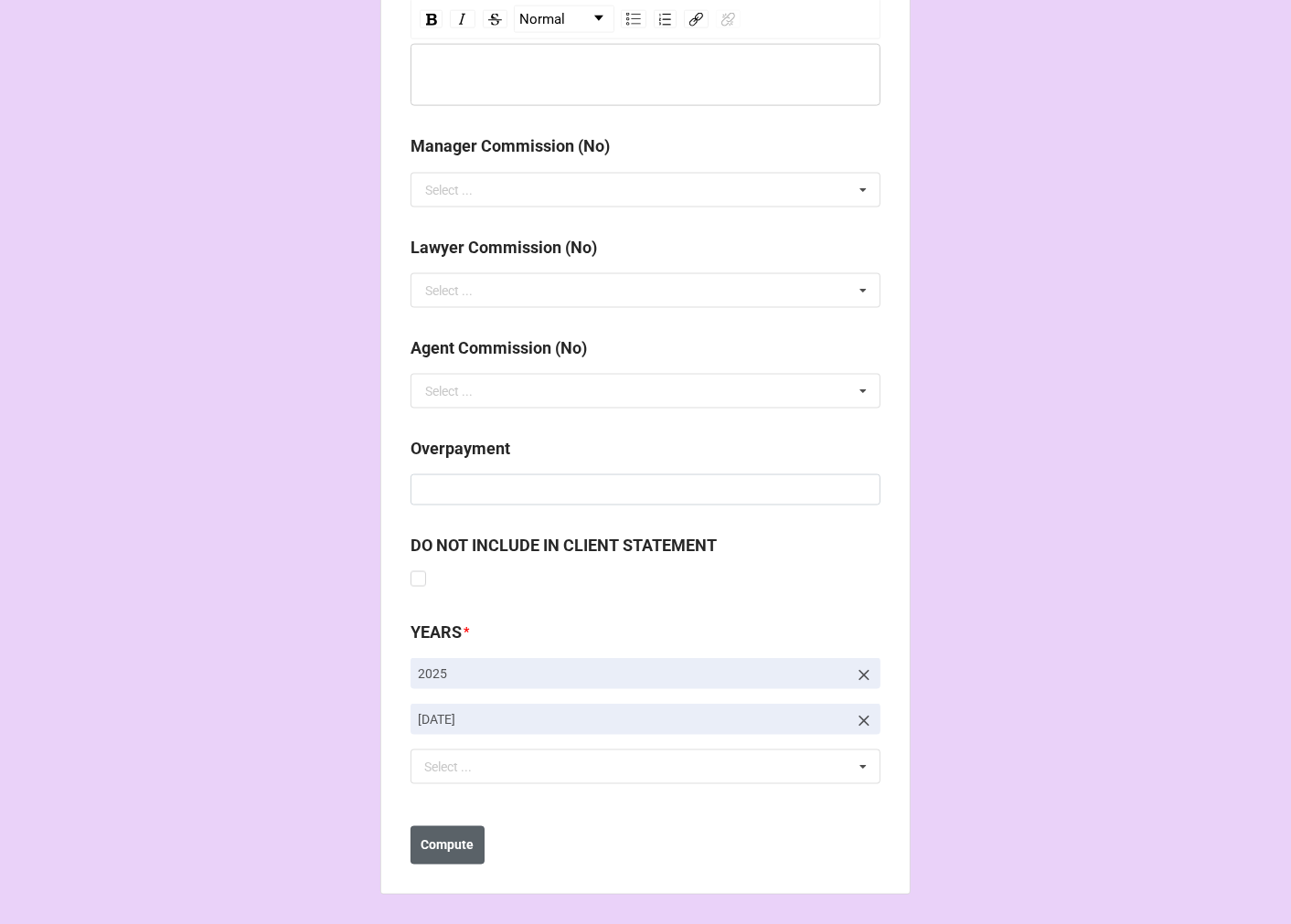
type input "$444.70"
click at [421, 837] on b "Compute" at bounding box center [448, 846] width 53 height 19
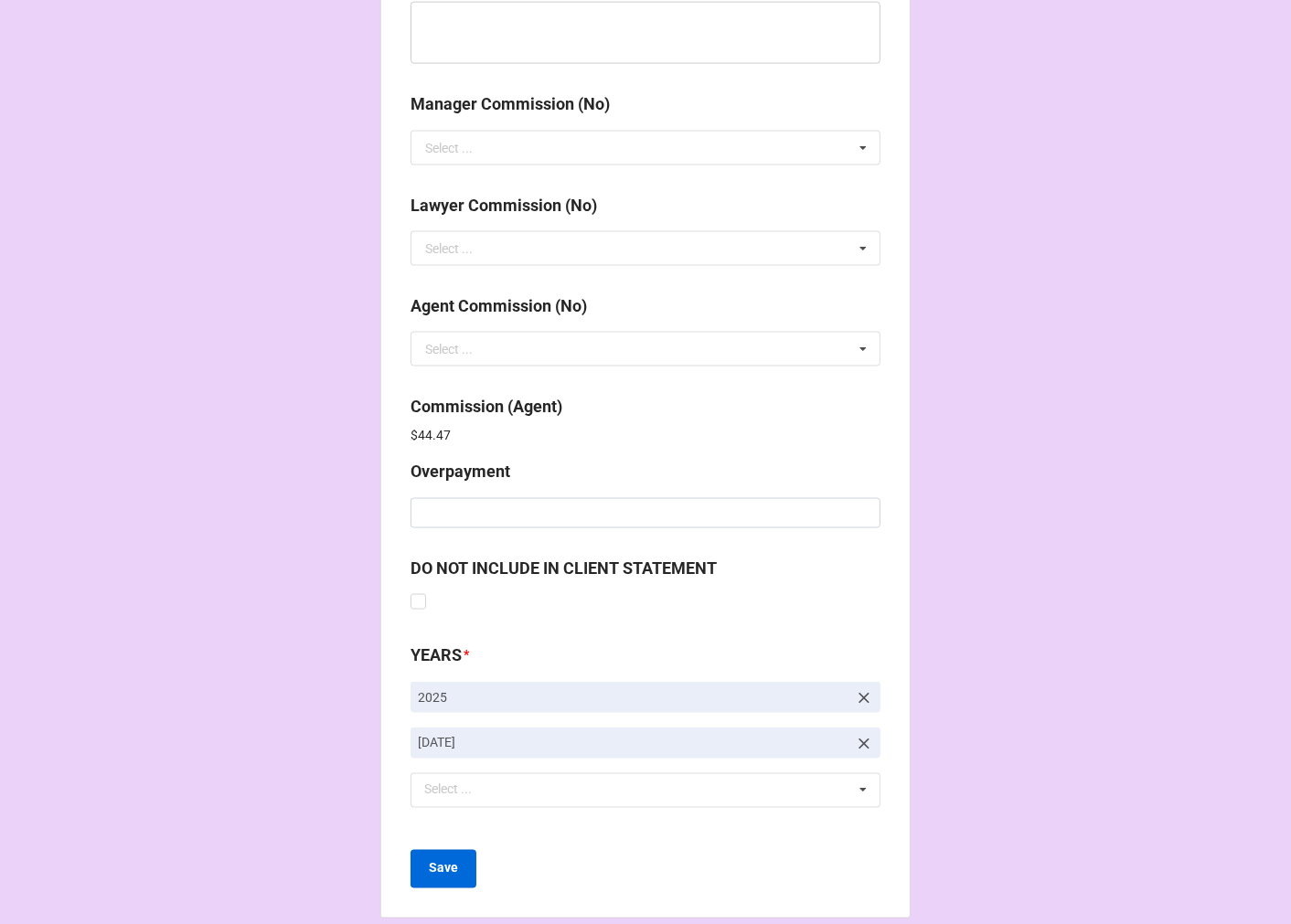
scroll to position [2180, 0]
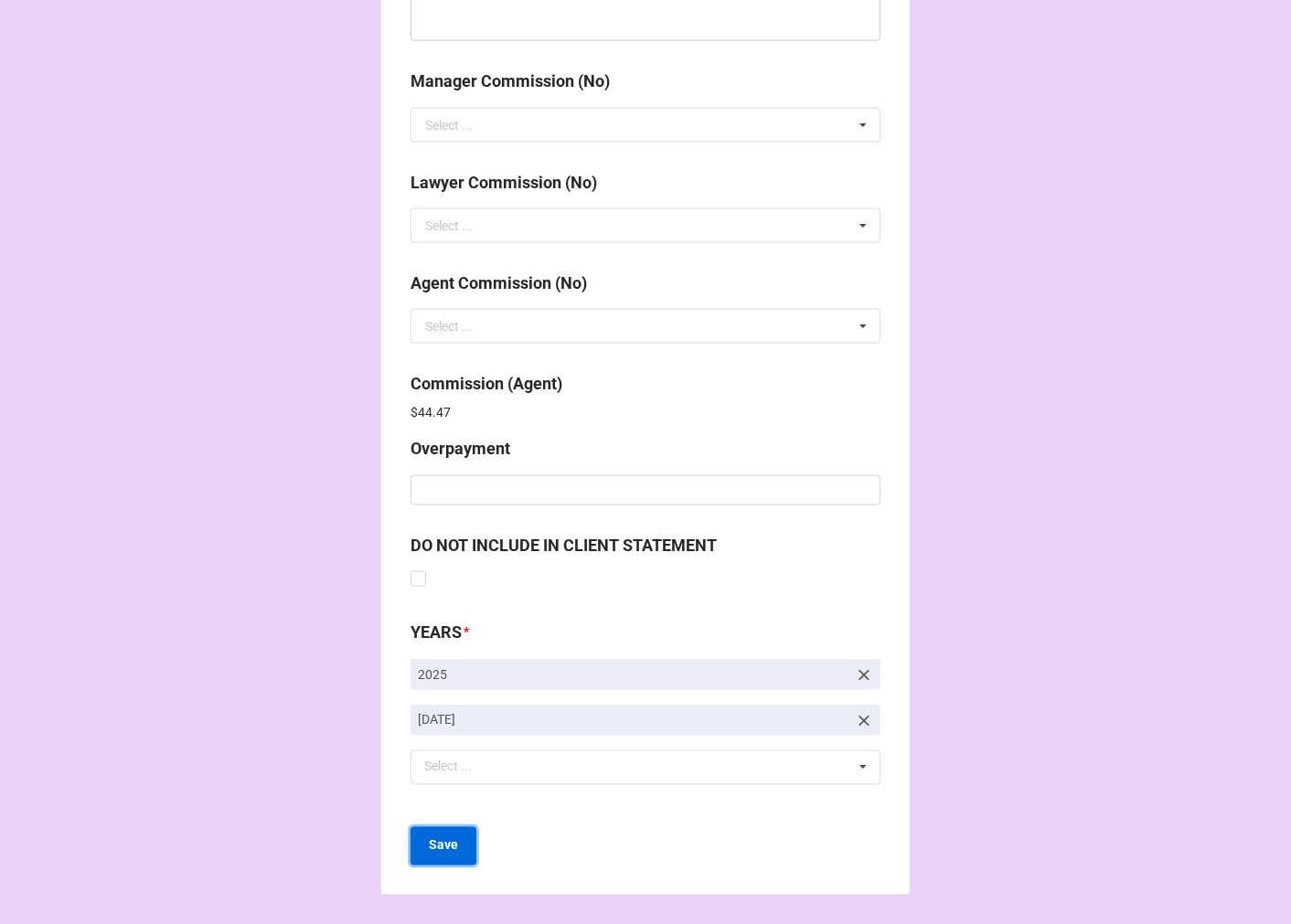
click at [446, 837] on b "Save" at bounding box center [443, 846] width 30 height 19
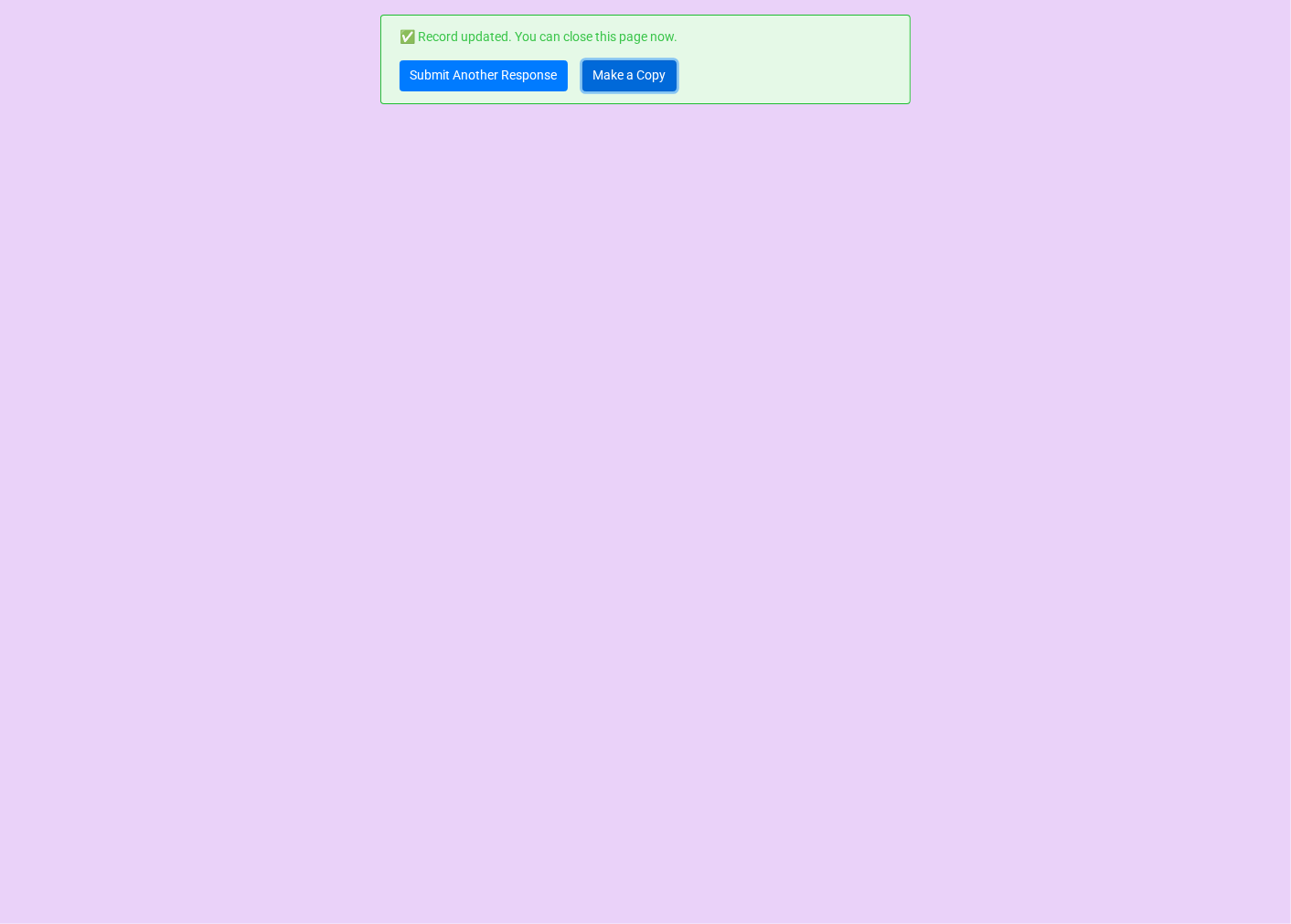
click at [606, 84] on link "Make a Copy" at bounding box center [629, 75] width 95 height 32
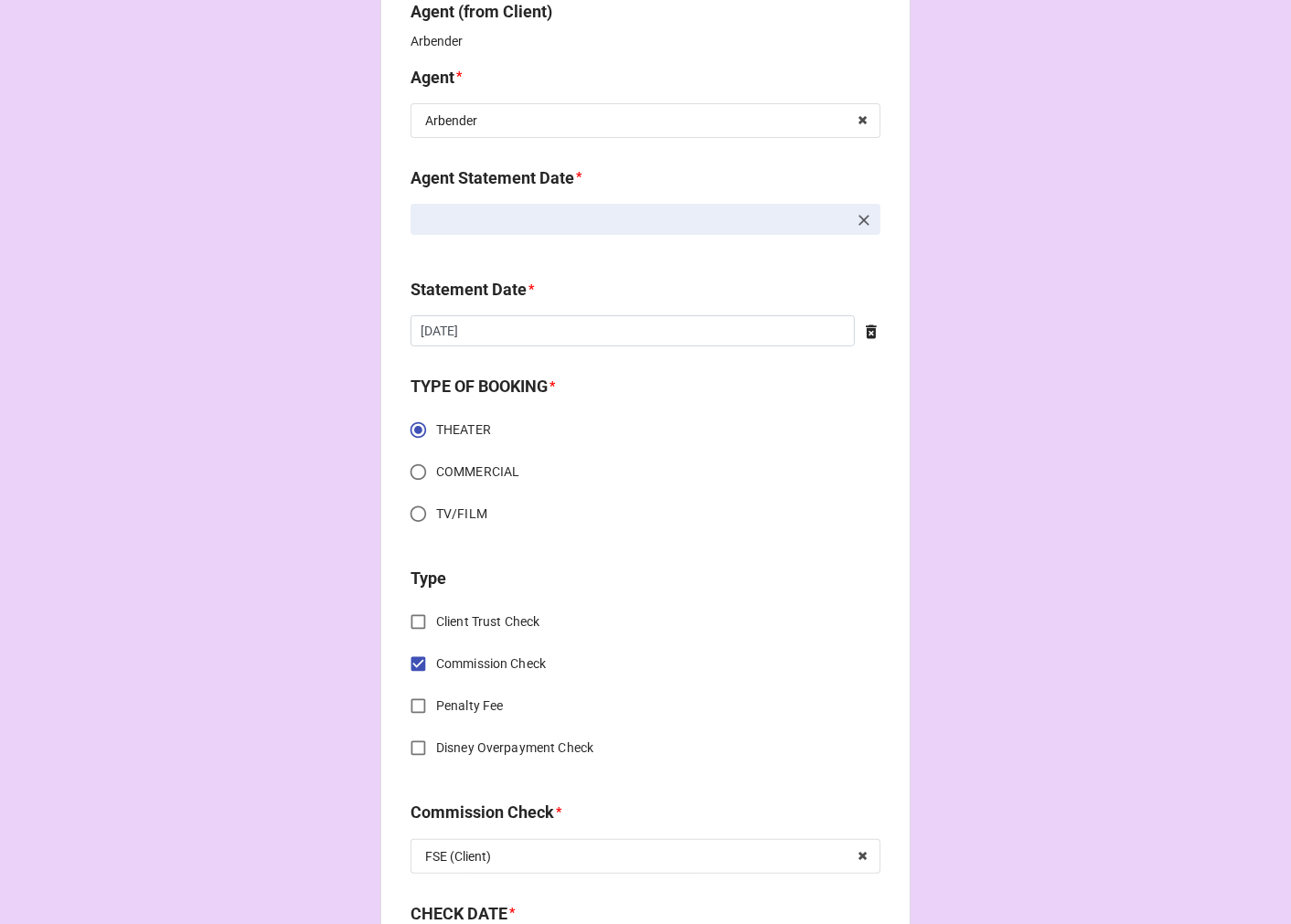
scroll to position [609, 0]
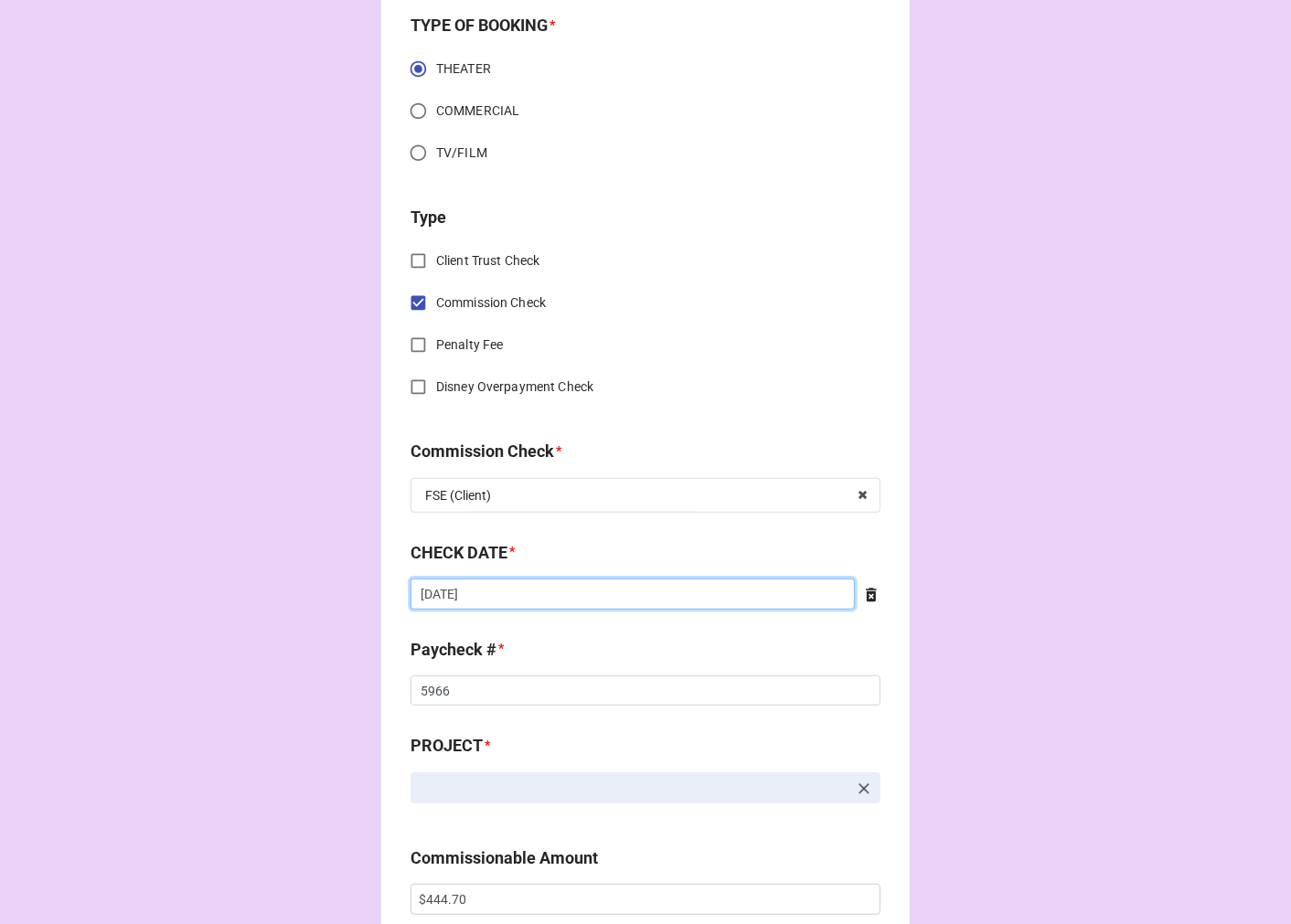
click at [510, 596] on input "[DATE]" at bounding box center [632, 594] width 444 height 32
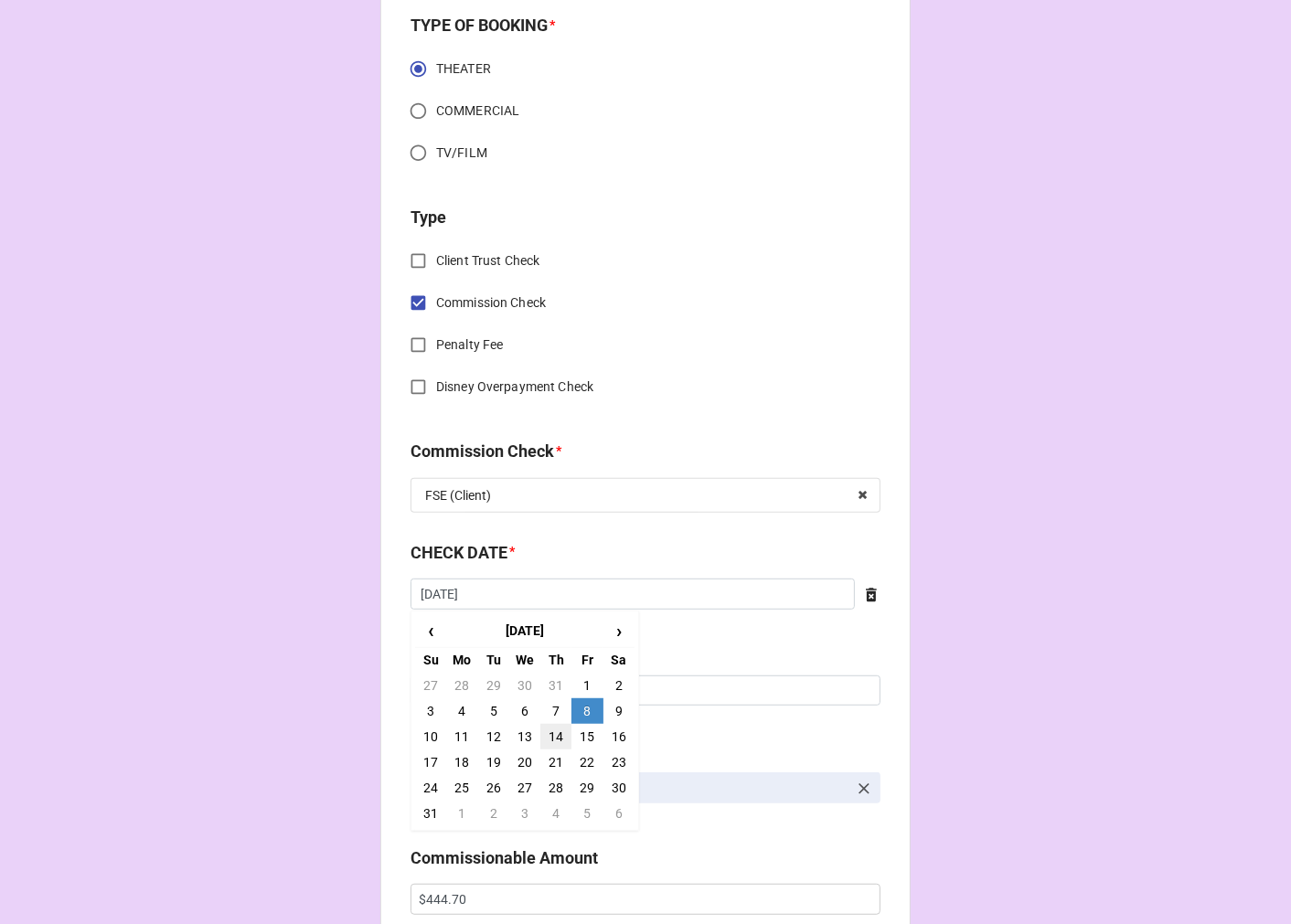
click at [550, 733] on td "14" at bounding box center [556, 736] width 32 height 26
type input "[DATE]"
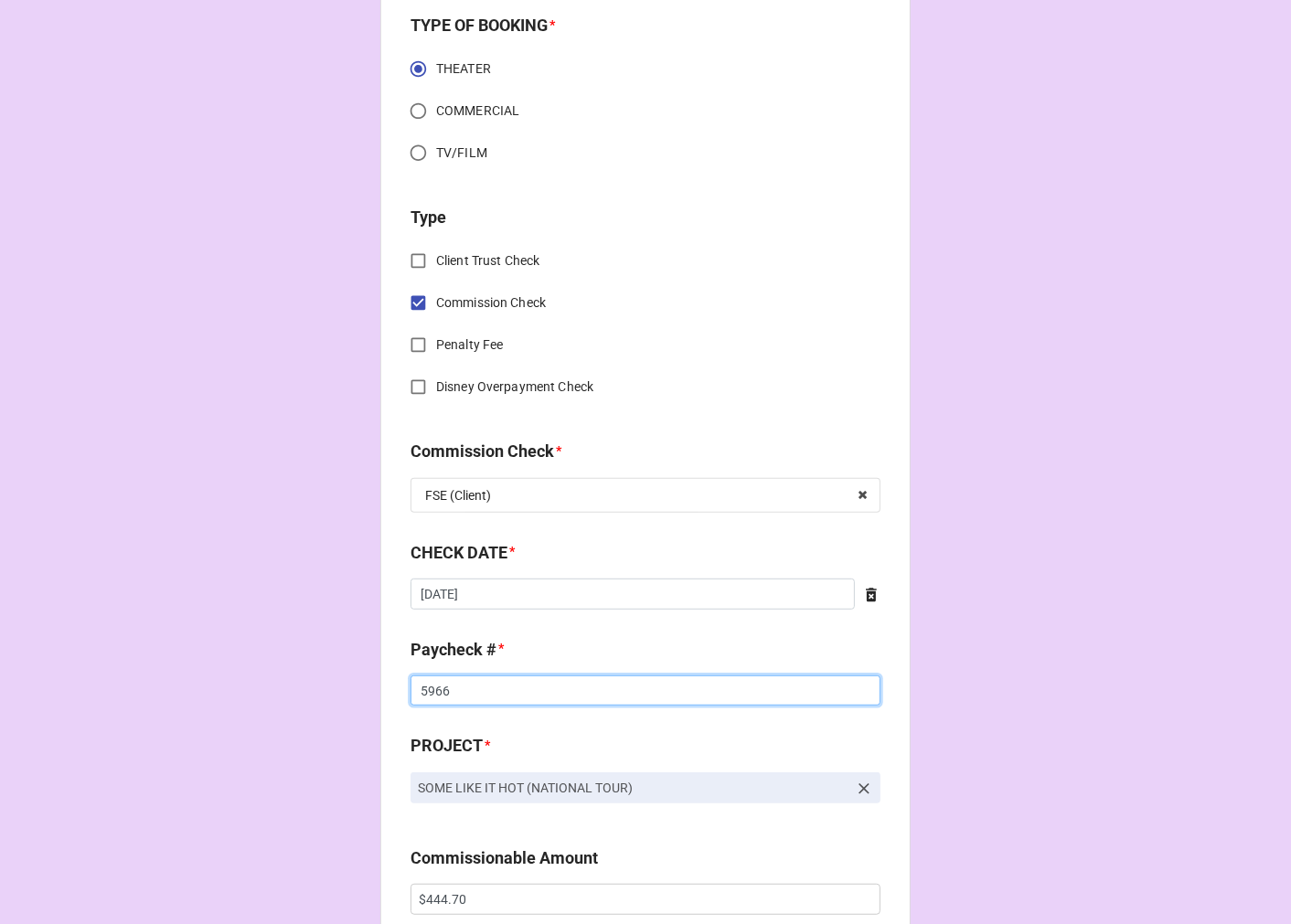
click at [423, 679] on input "5966" at bounding box center [646, 691] width 470 height 32
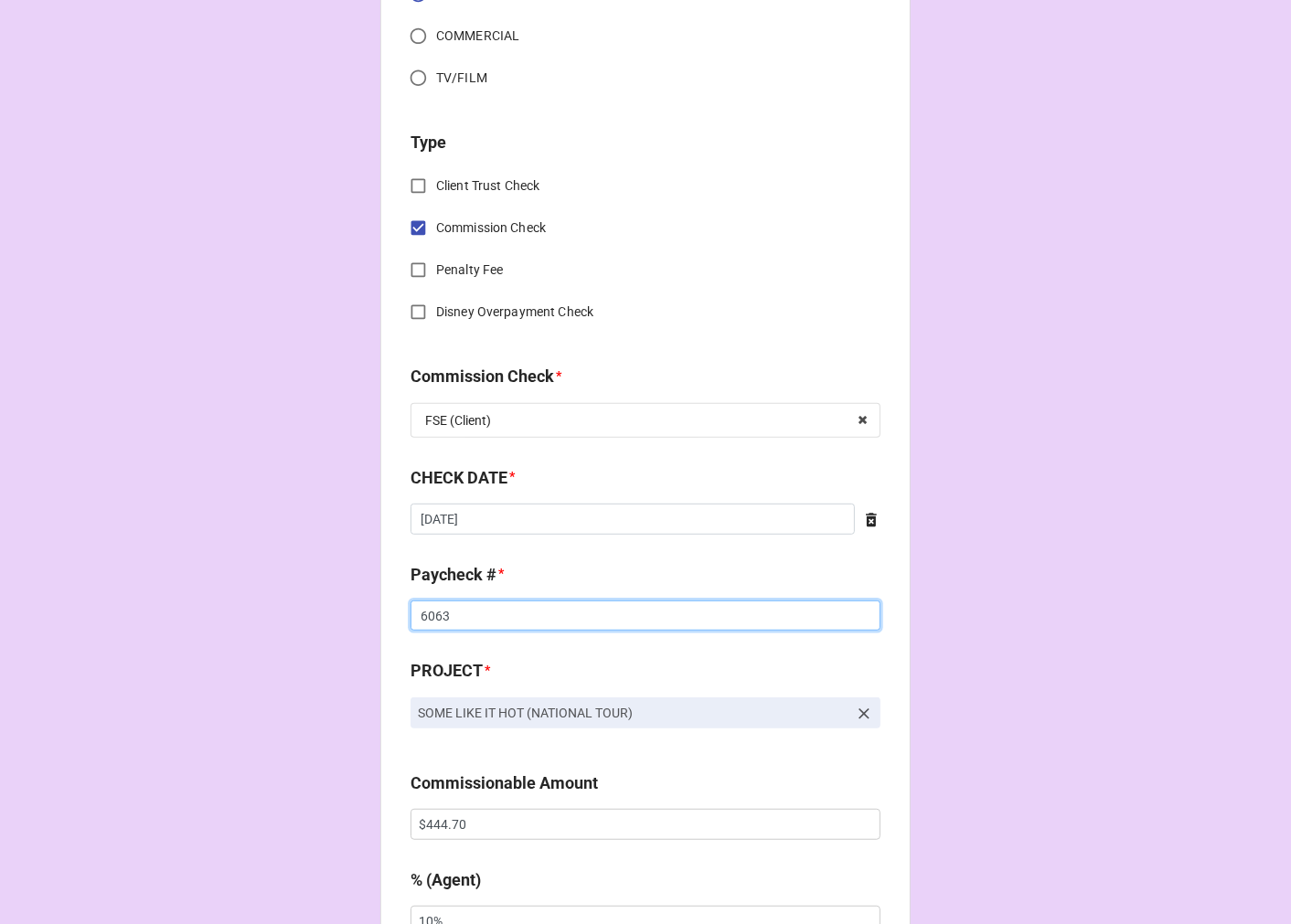
scroll to position [811, 0]
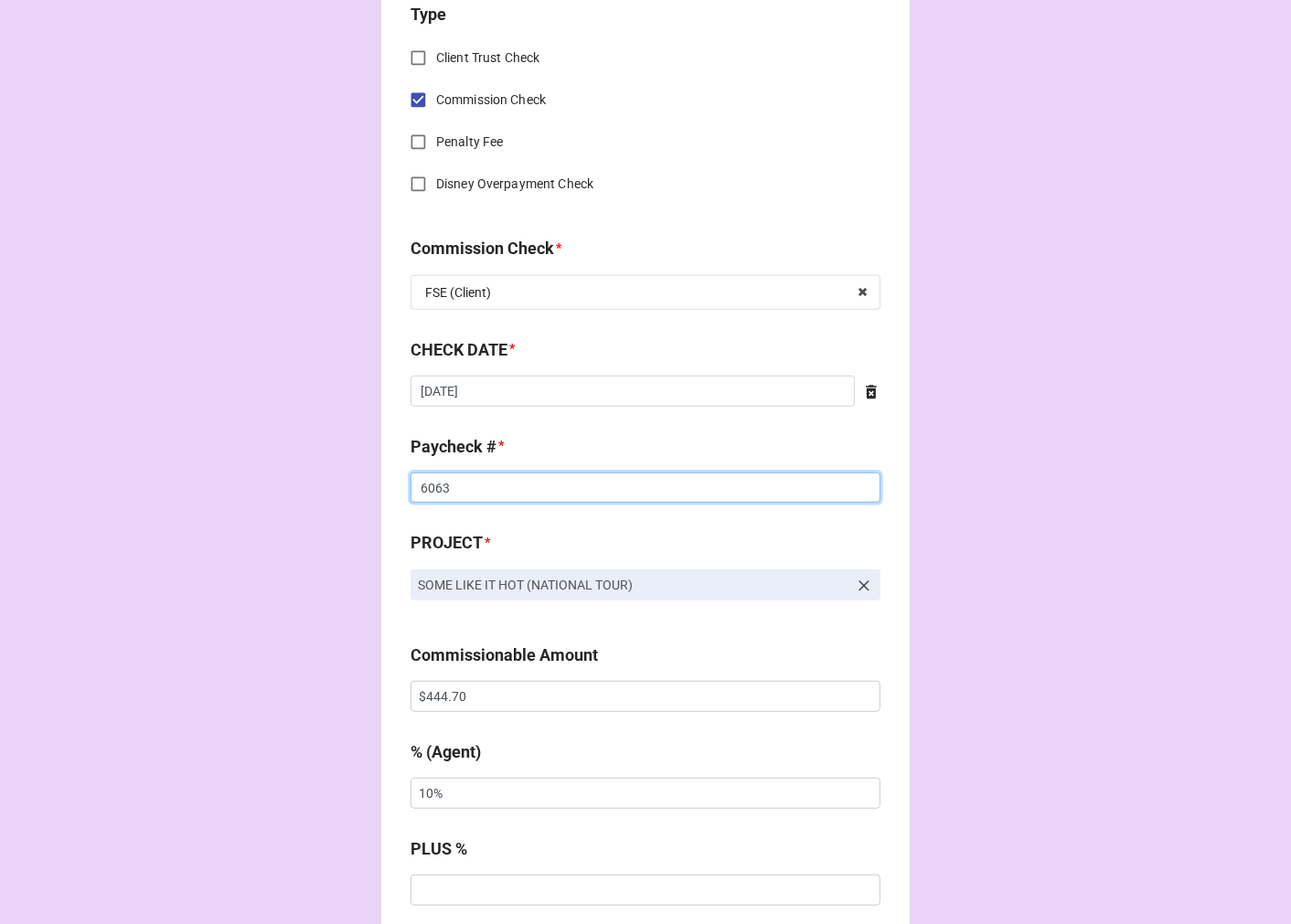
type input "6063"
click at [442, 690] on input "$444.70" at bounding box center [646, 696] width 470 height 32
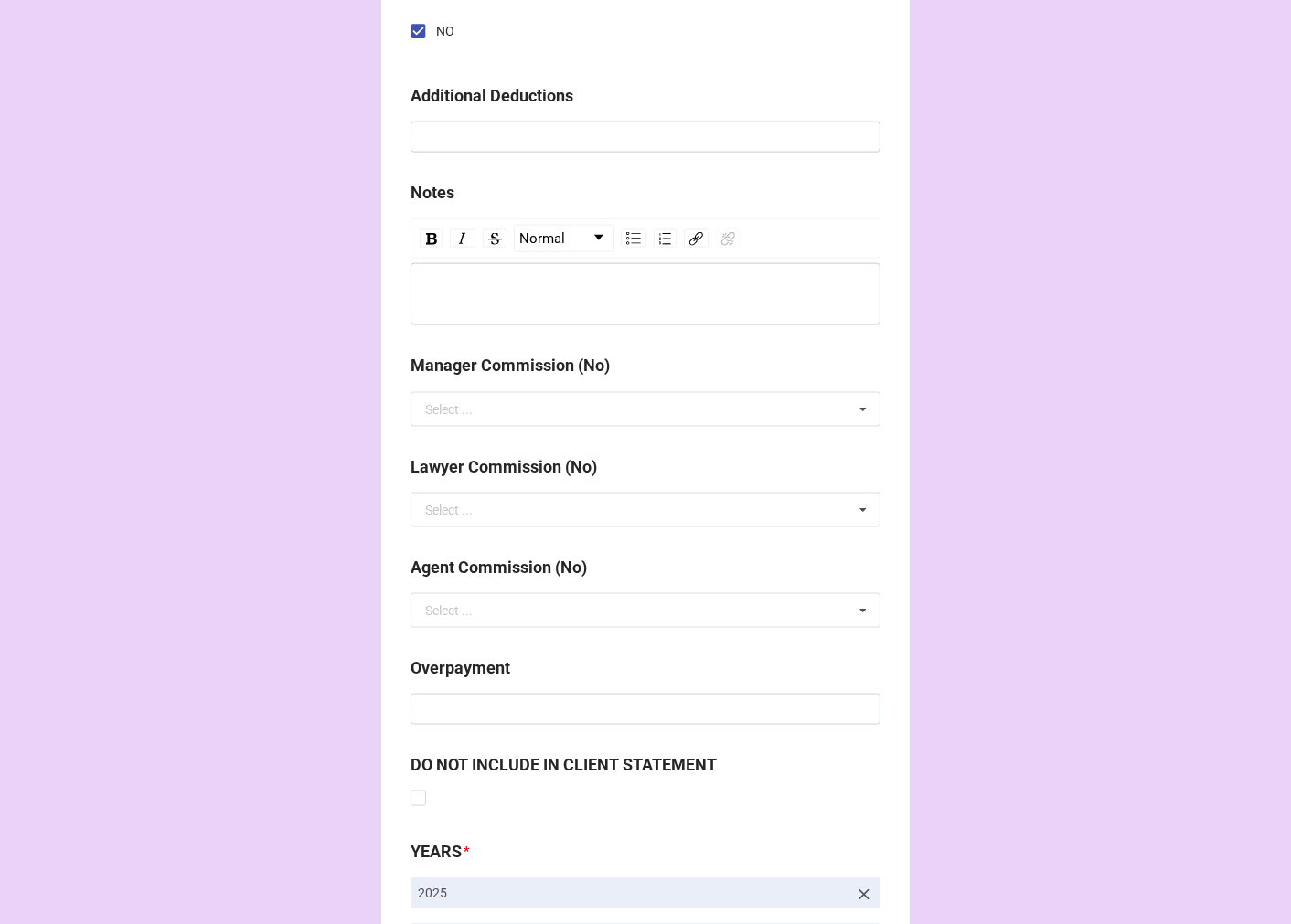
scroll to position [2115, 0]
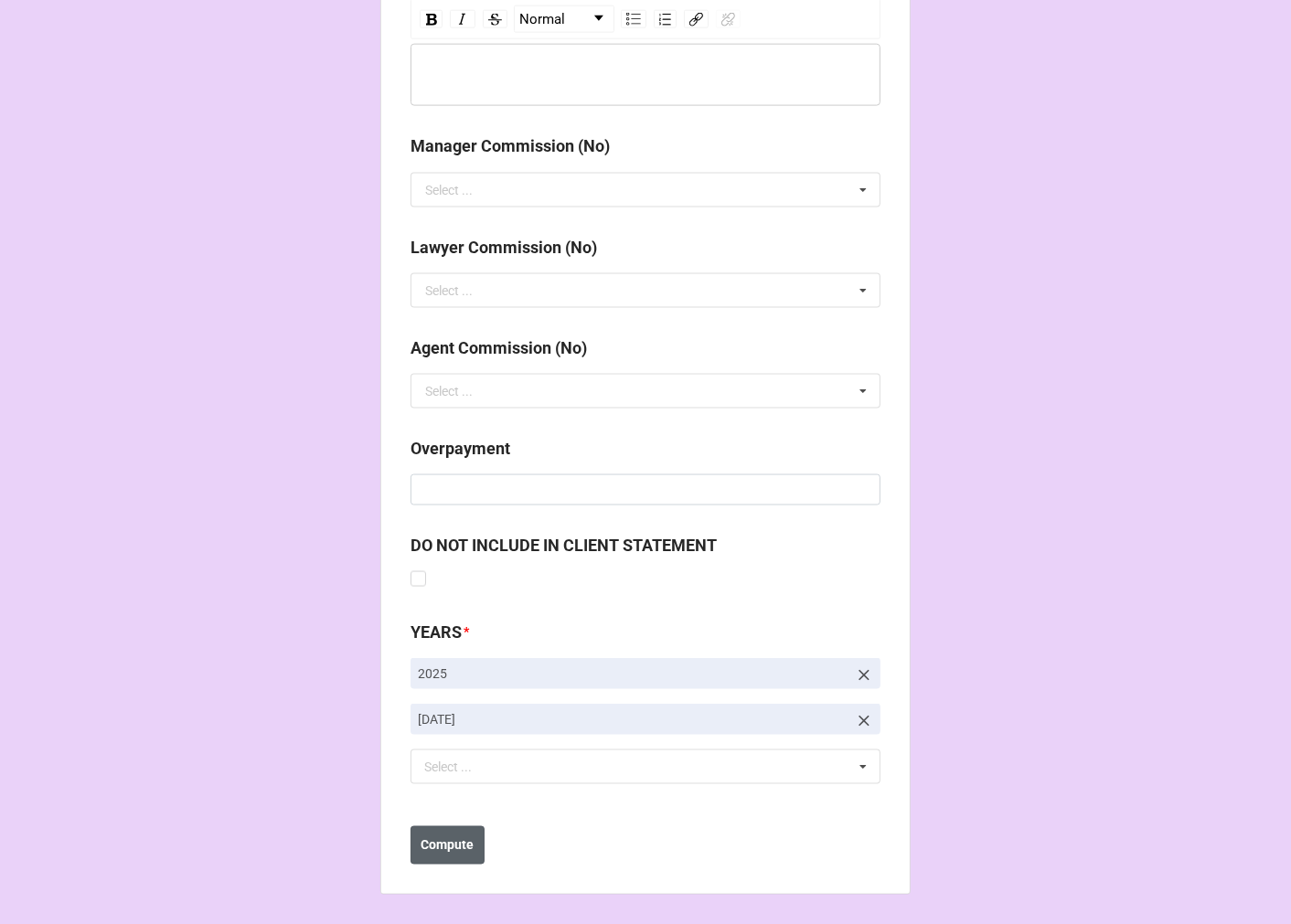
type input "$1,314.90"
click at [457, 839] on b "Compute" at bounding box center [448, 846] width 53 height 19
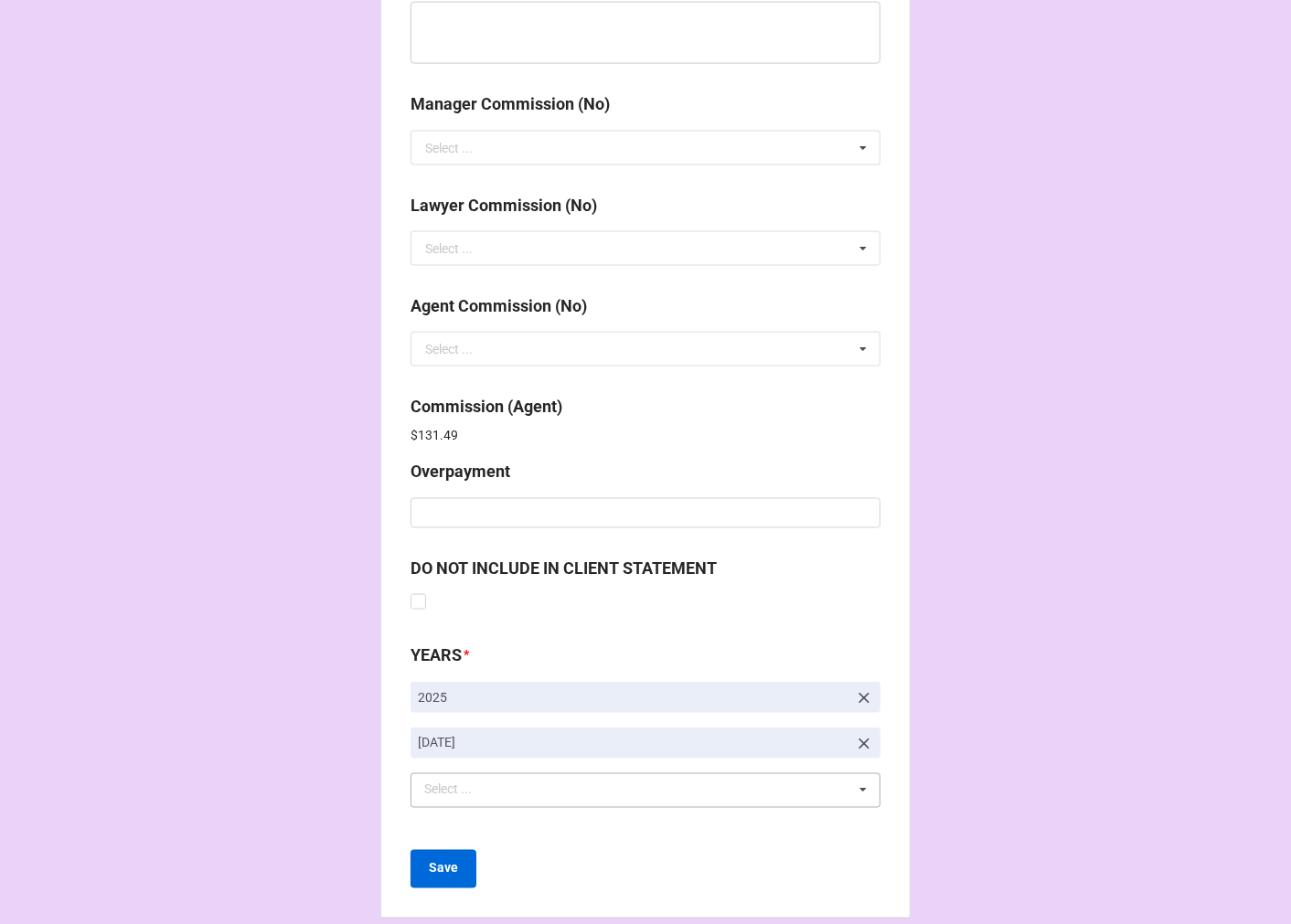
scroll to position [2180, 0]
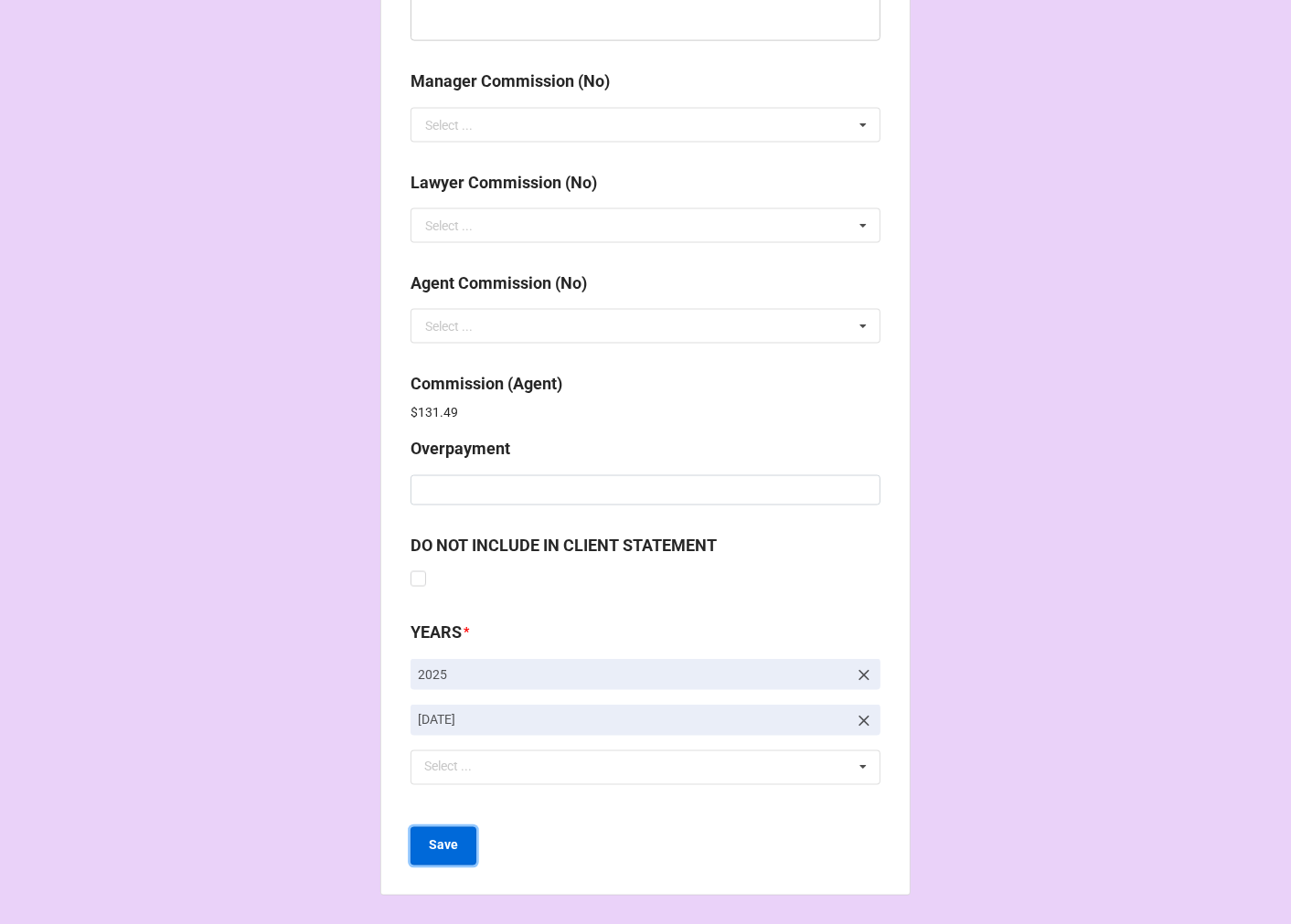
click at [432, 846] on b "Save" at bounding box center [443, 846] width 30 height 19
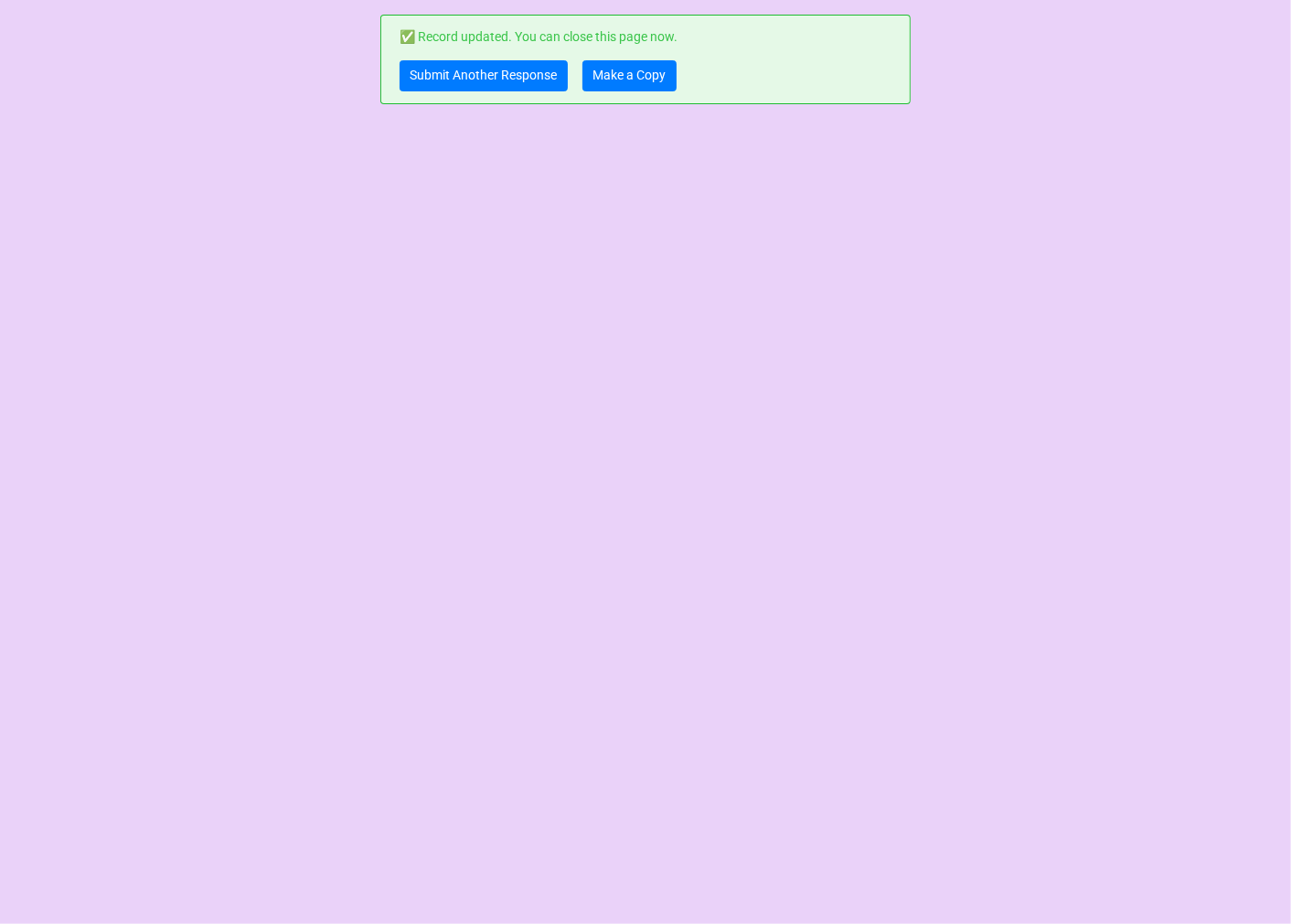
scroll to position [0, 0]
click at [628, 74] on link "Make a Copy" at bounding box center [629, 75] width 95 height 32
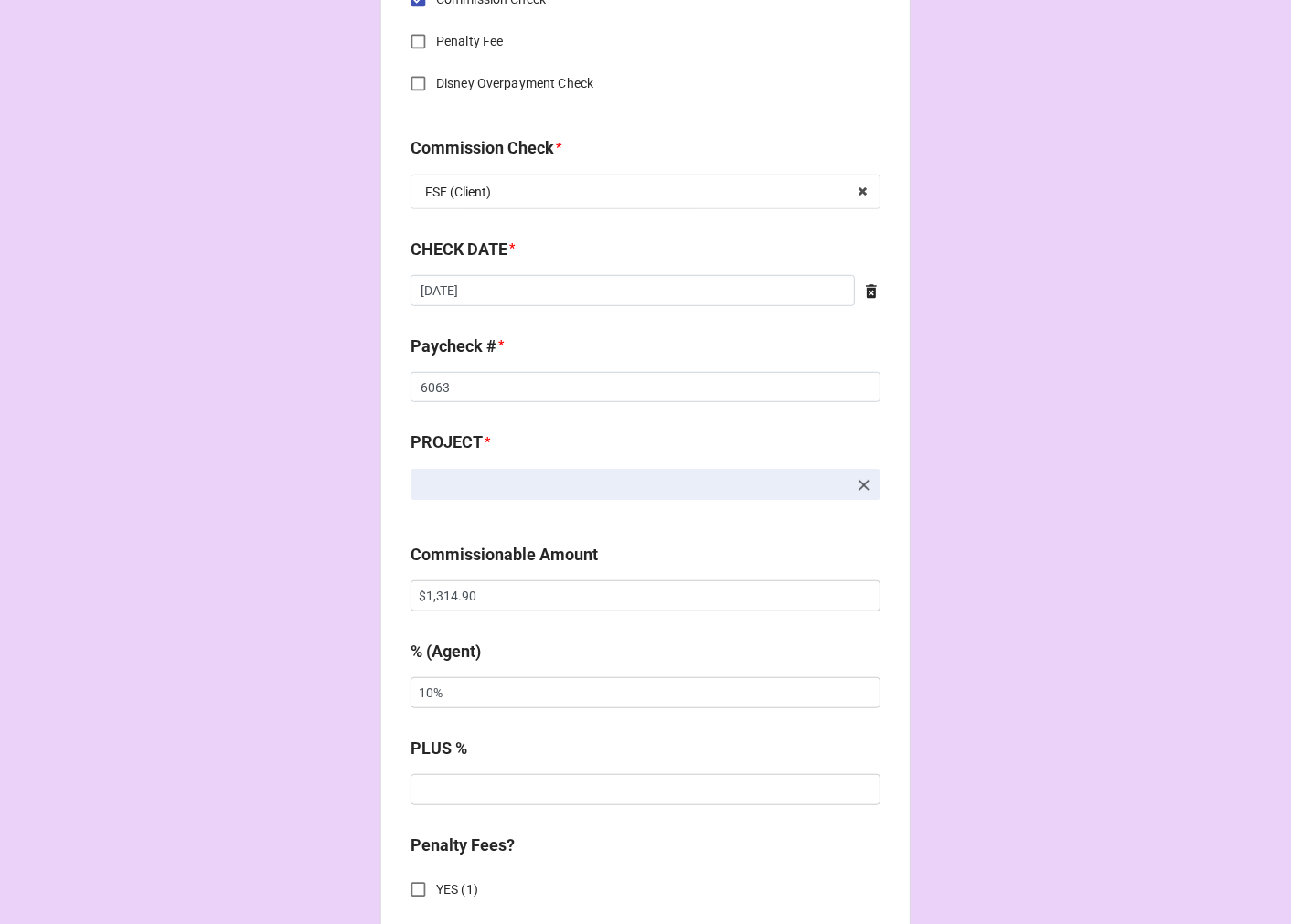
scroll to position [914, 0]
click at [492, 288] on input "[DATE]" at bounding box center [632, 288] width 444 height 32
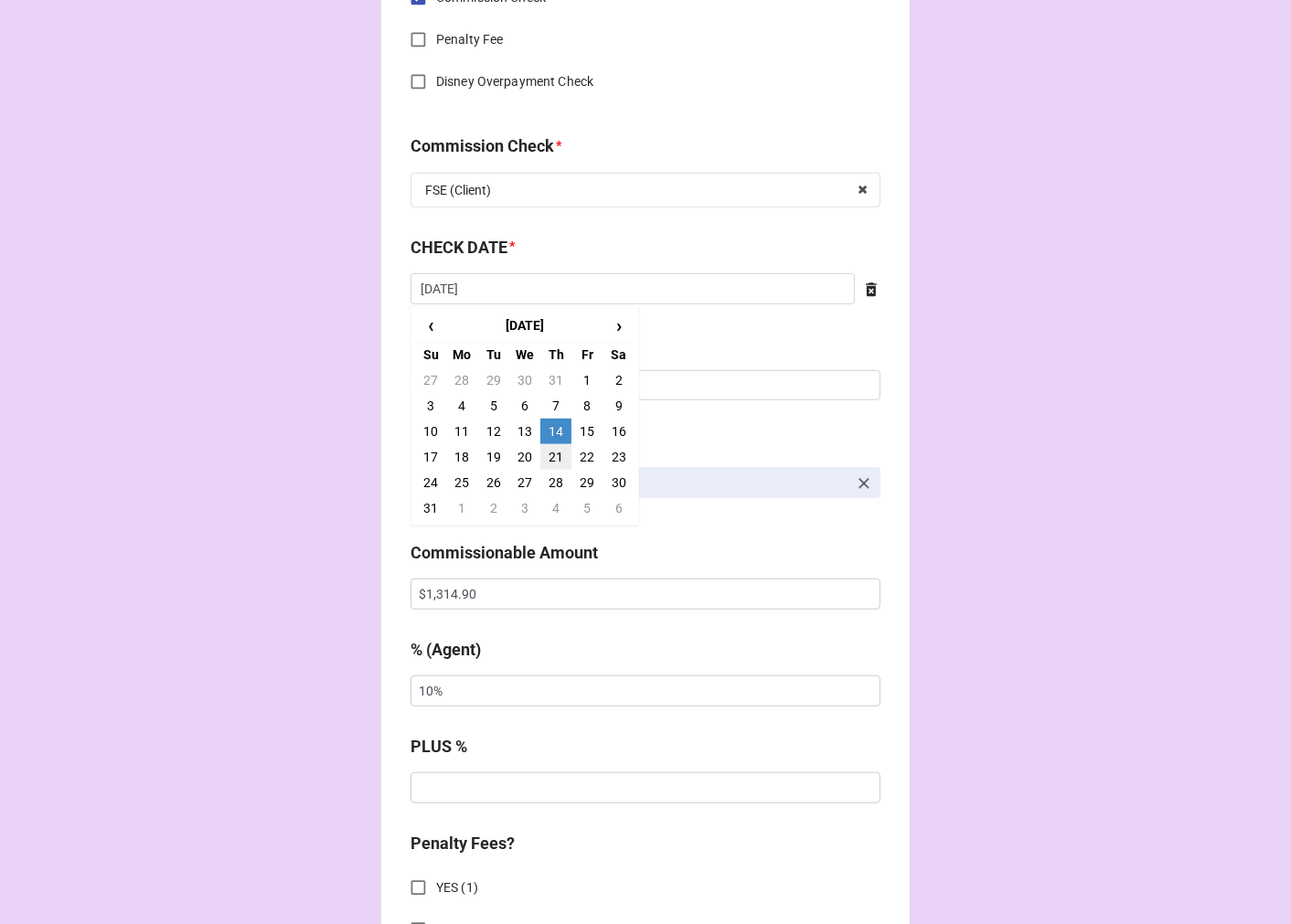
click at [547, 451] on td "21" at bounding box center [556, 456] width 32 height 26
type input "[DATE]"
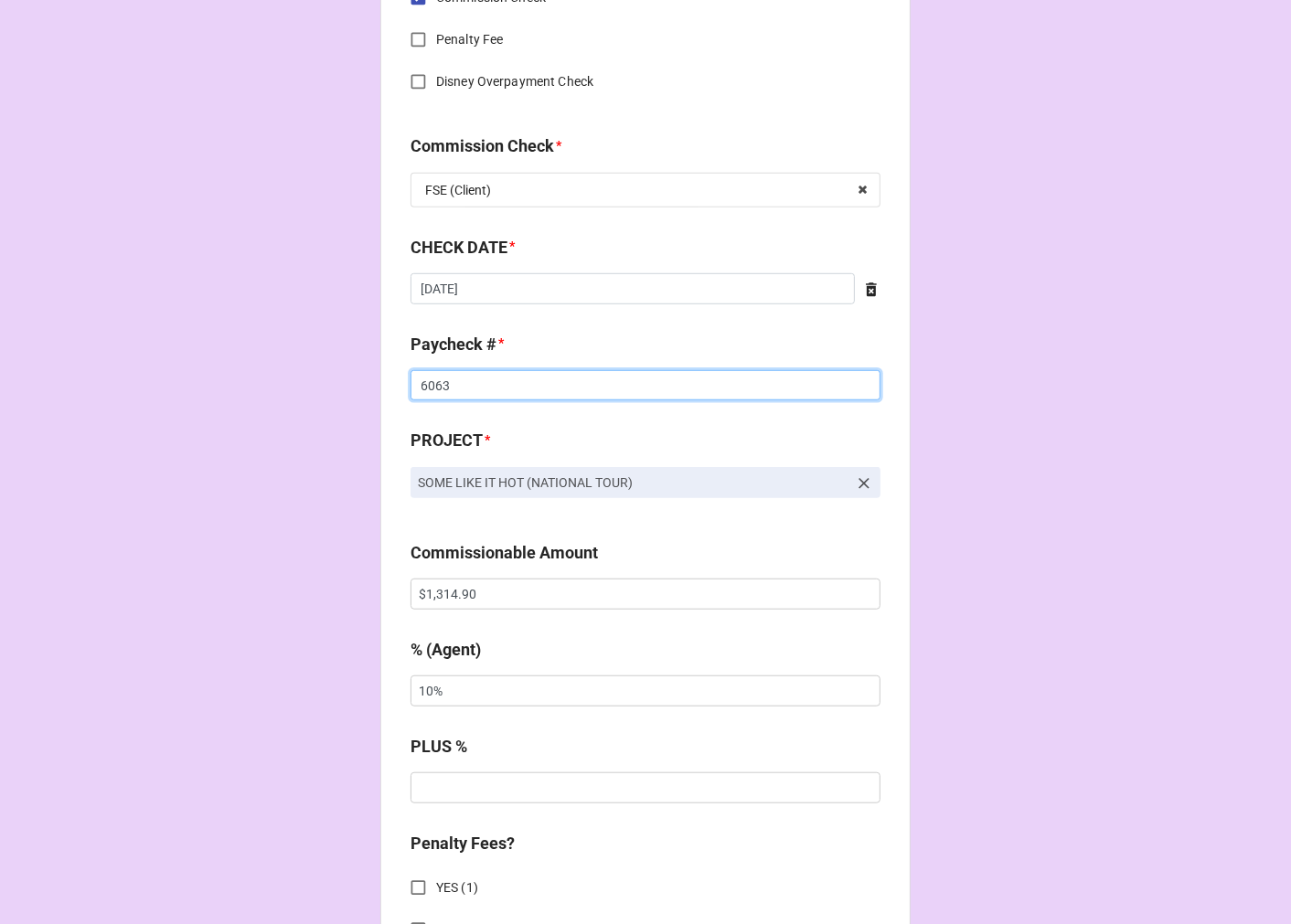
click at [440, 381] on input "6063" at bounding box center [646, 386] width 470 height 32
type input "6159"
click at [453, 576] on div "Commissionable Amount" at bounding box center [646, 559] width 470 height 38
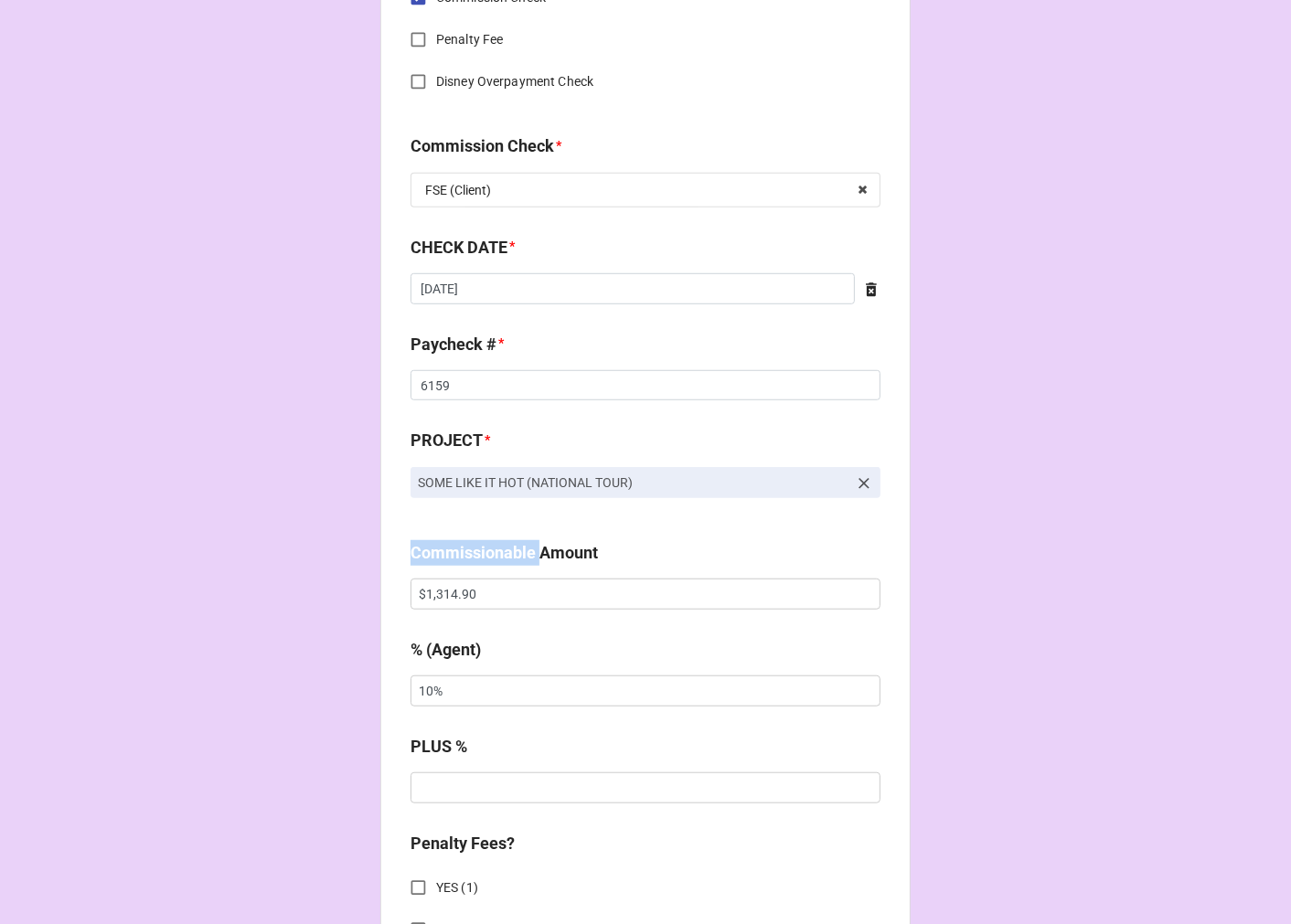
click at [453, 577] on div "Commissionable Amount" at bounding box center [646, 559] width 470 height 38
click at [450, 607] on input "$1,314.90" at bounding box center [646, 594] width 470 height 32
type input "$1,314.90"
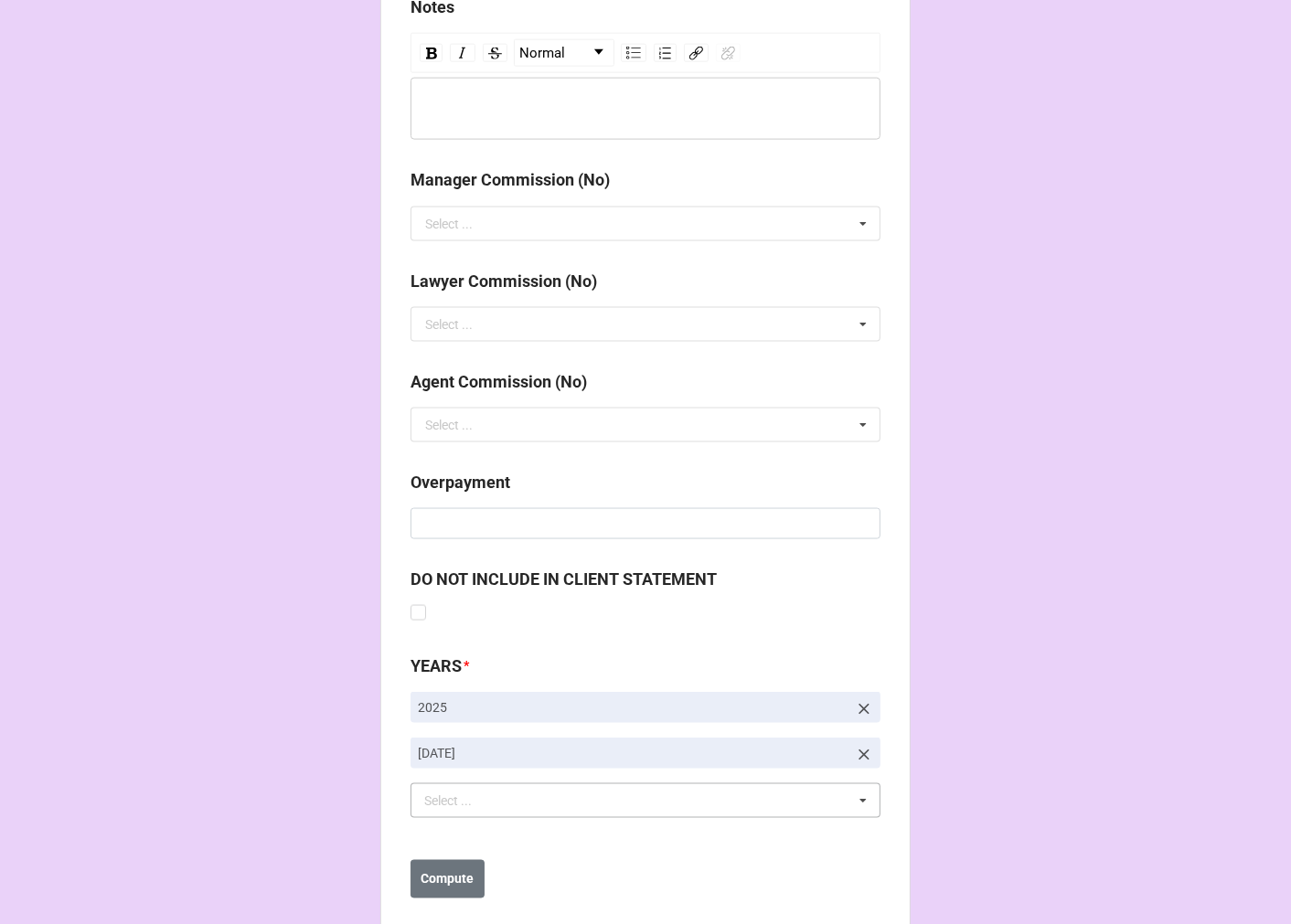
scroll to position [2115, 0]
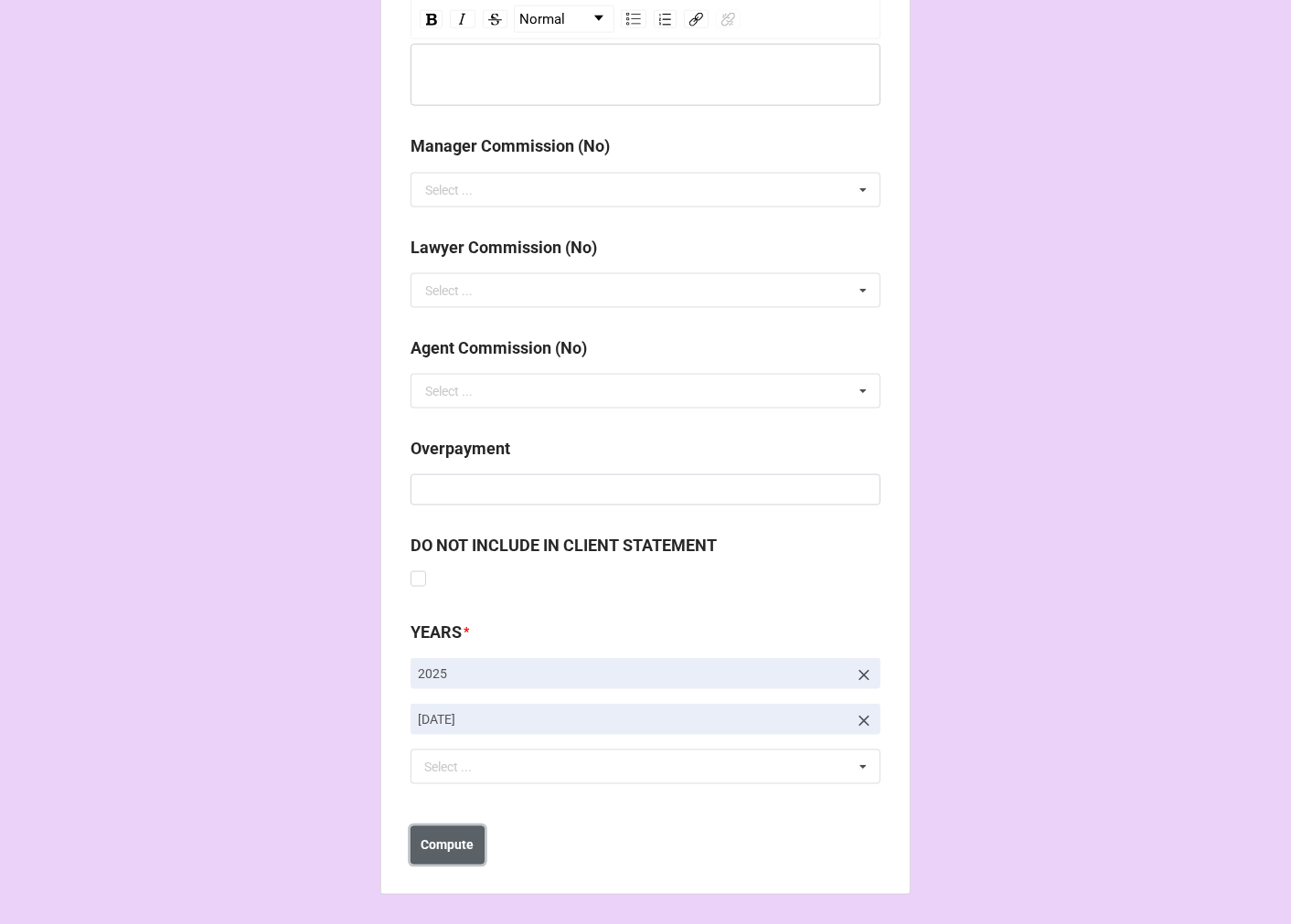
click at [446, 843] on b "Compute" at bounding box center [448, 846] width 53 height 19
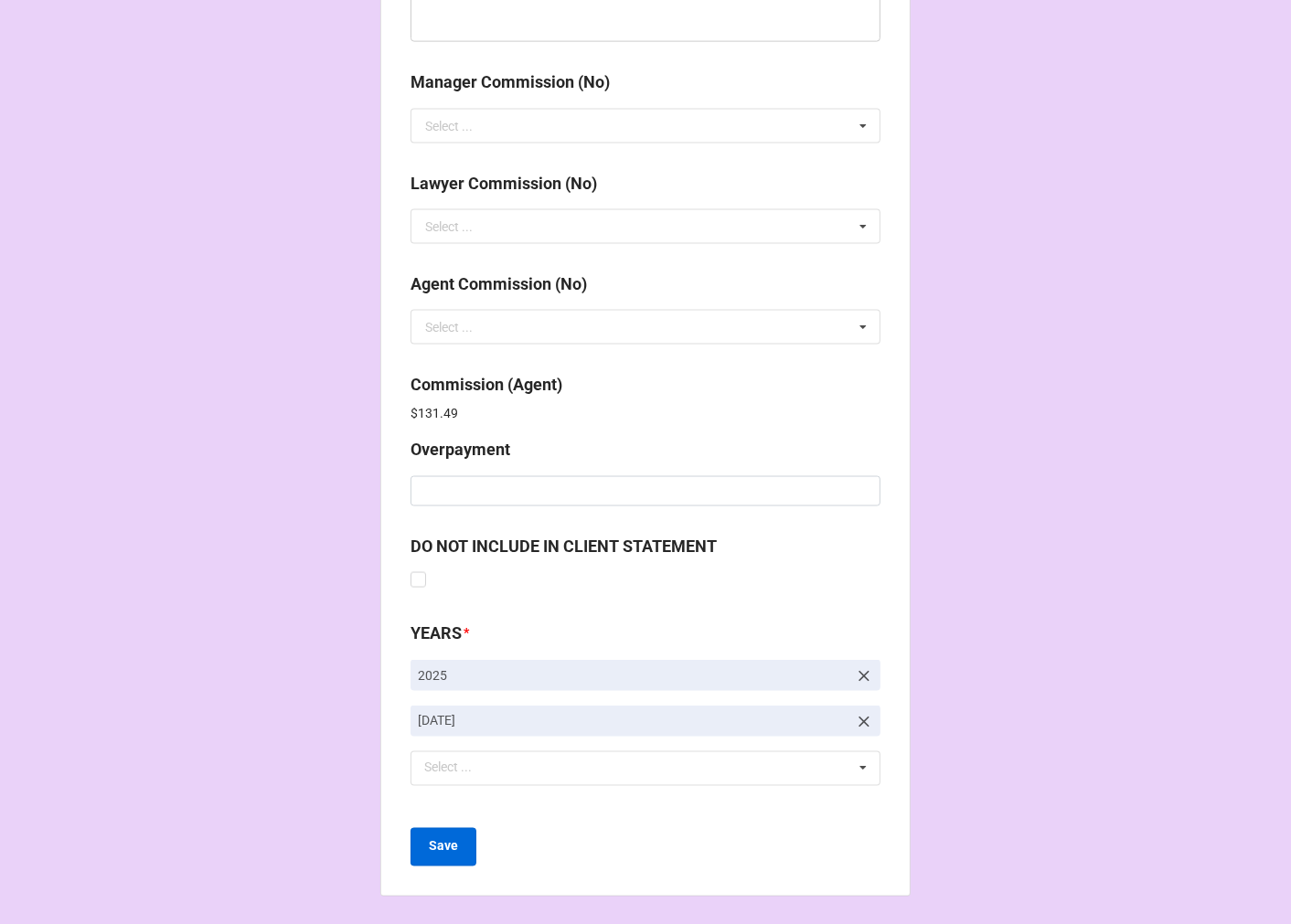
scroll to position [2180, 0]
click at [440, 839] on b "Save" at bounding box center [443, 846] width 30 height 19
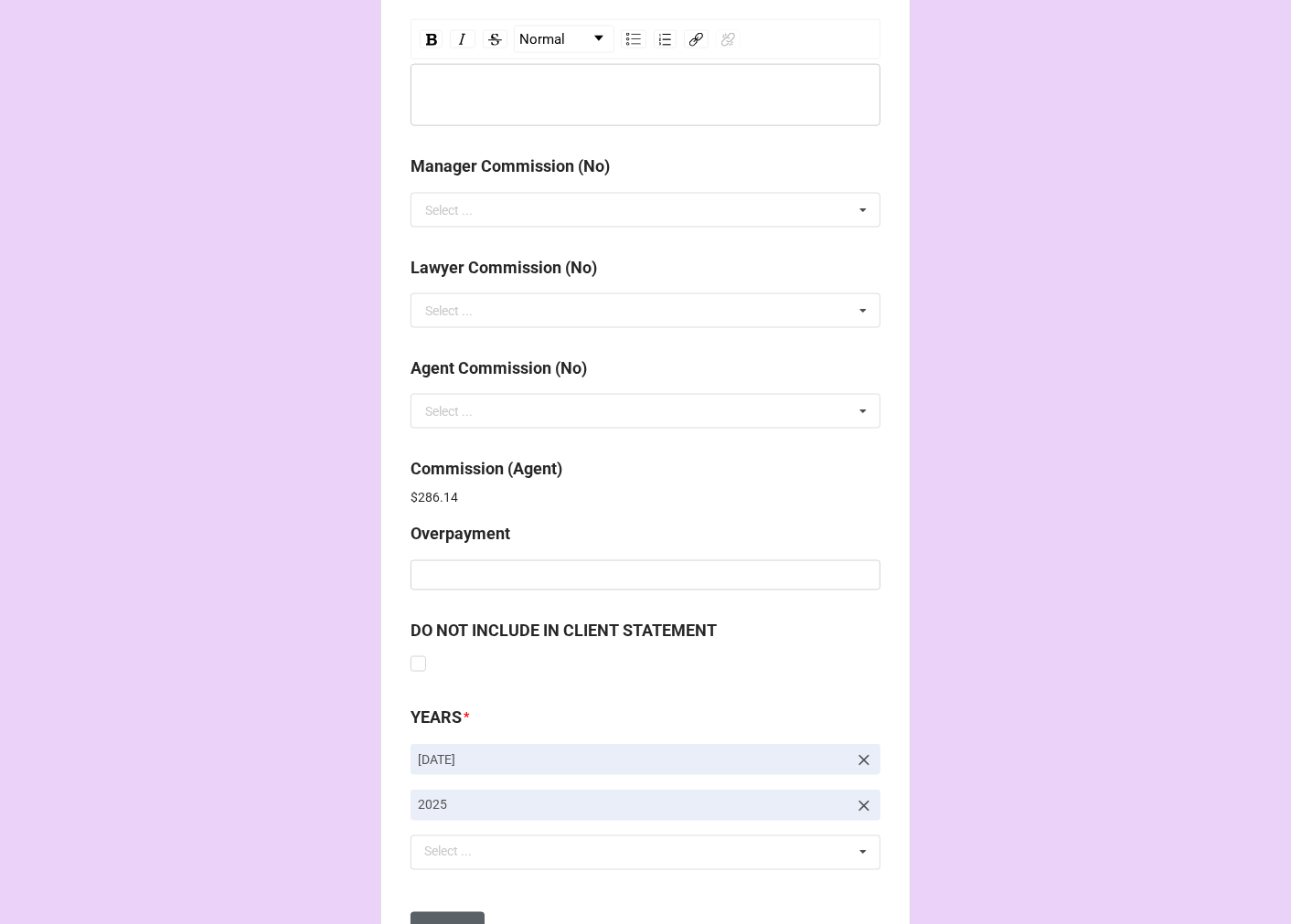
scroll to position [2180, 0]
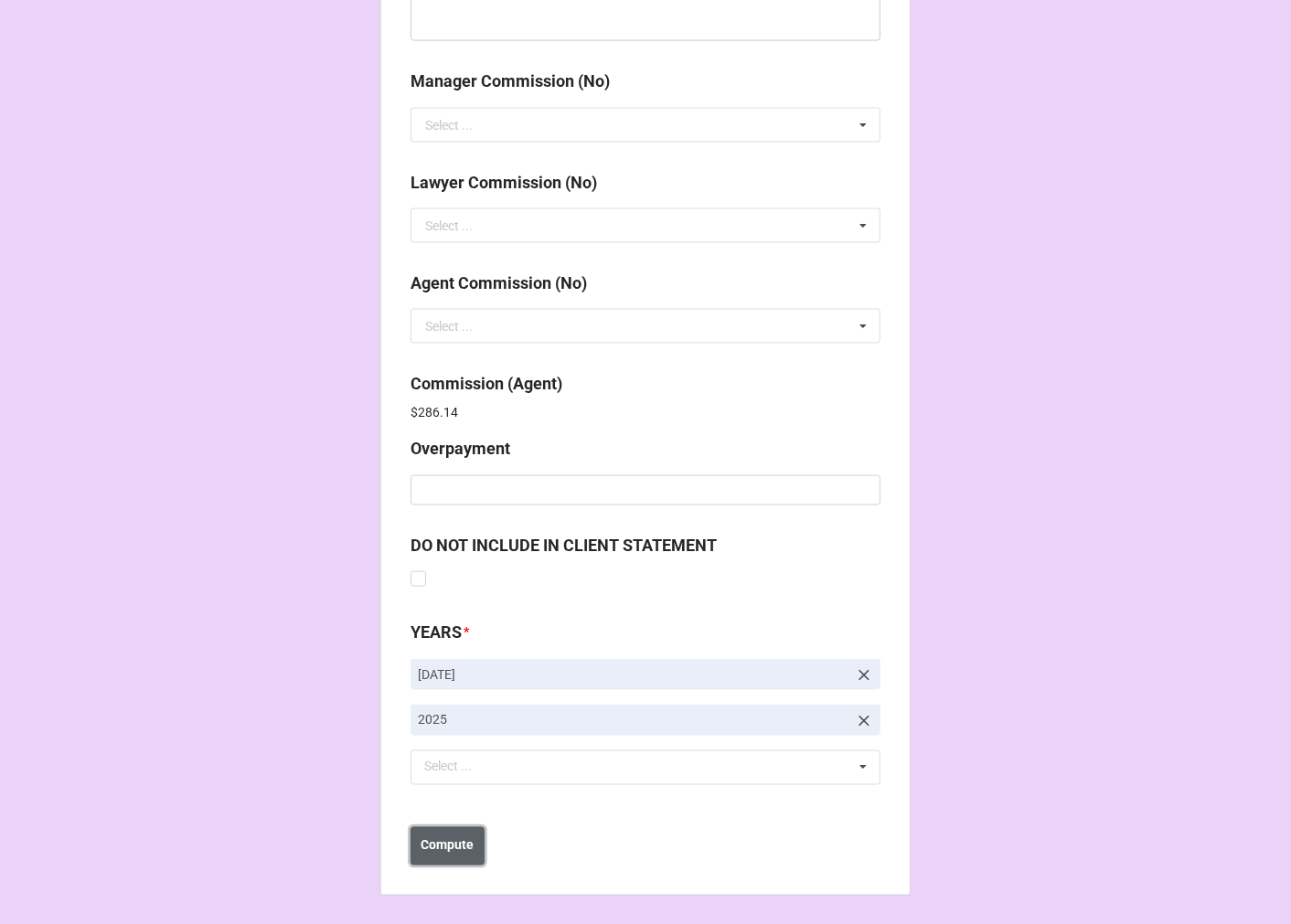
click at [458, 855] on button "Compute" at bounding box center [448, 846] width 74 height 38
click at [458, 856] on button "Save" at bounding box center [443, 846] width 66 height 38
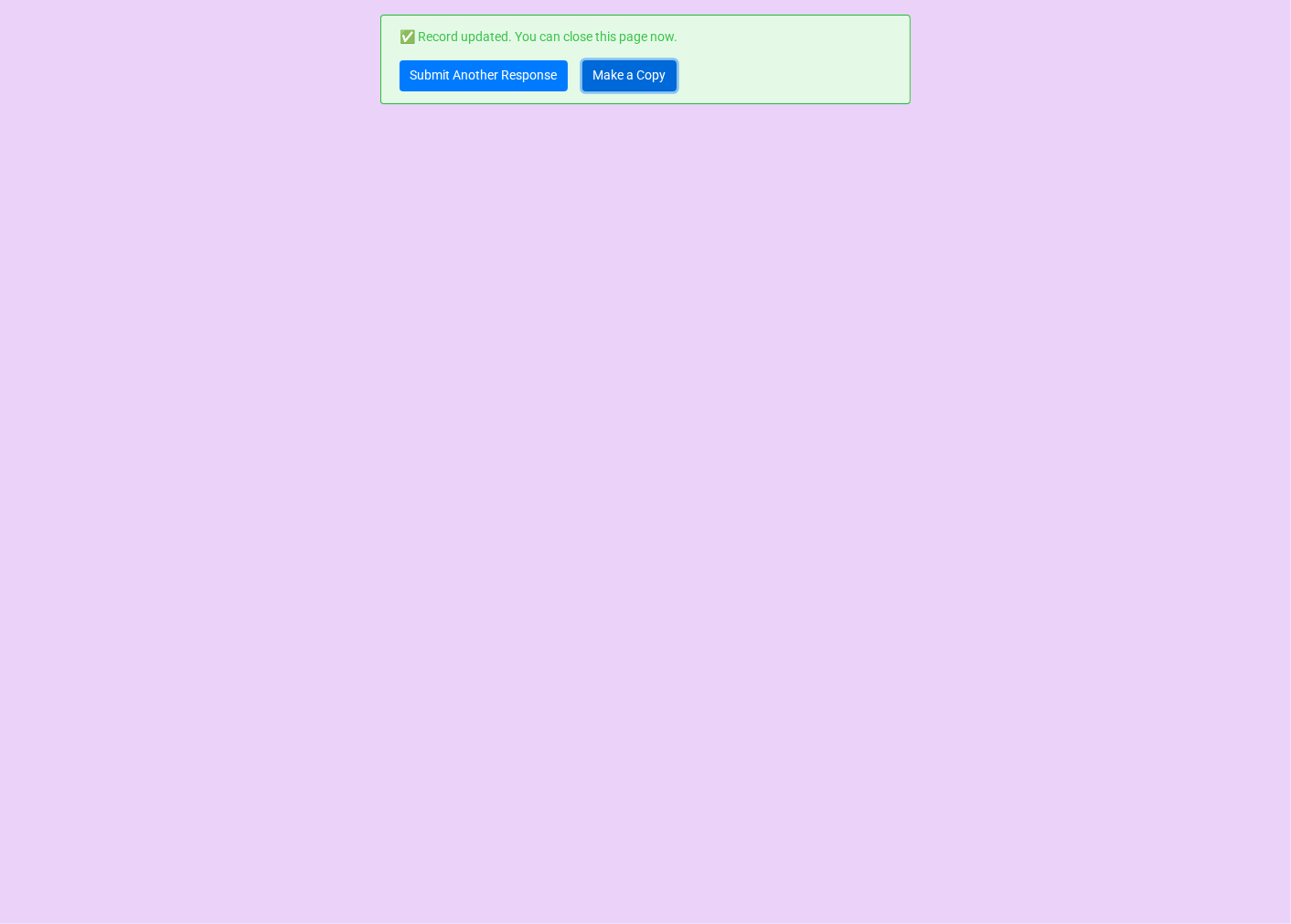
click at [612, 74] on link "Make a Copy" at bounding box center [629, 75] width 95 height 32
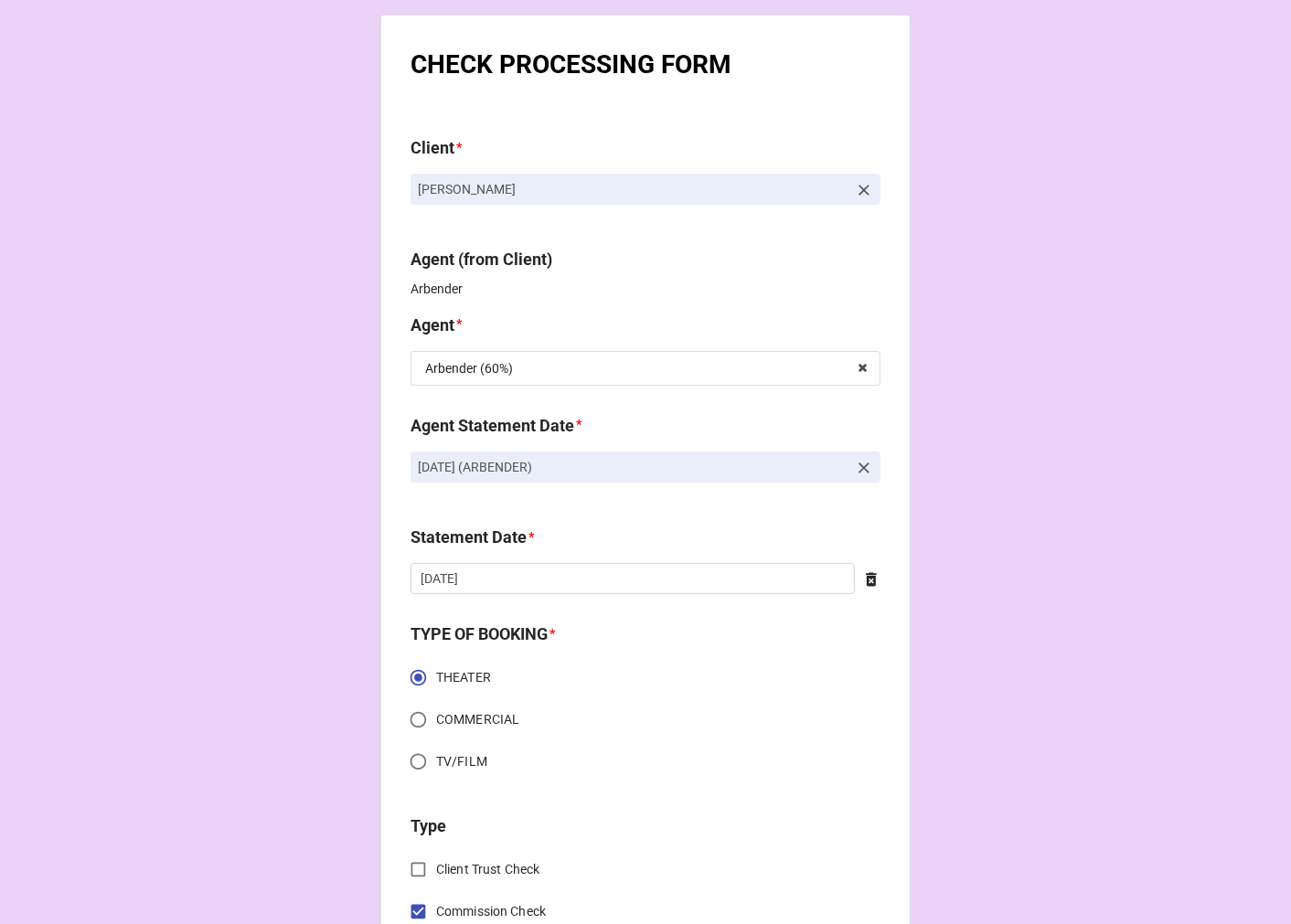
click at [859, 461] on icon at bounding box center [863, 468] width 18 height 18
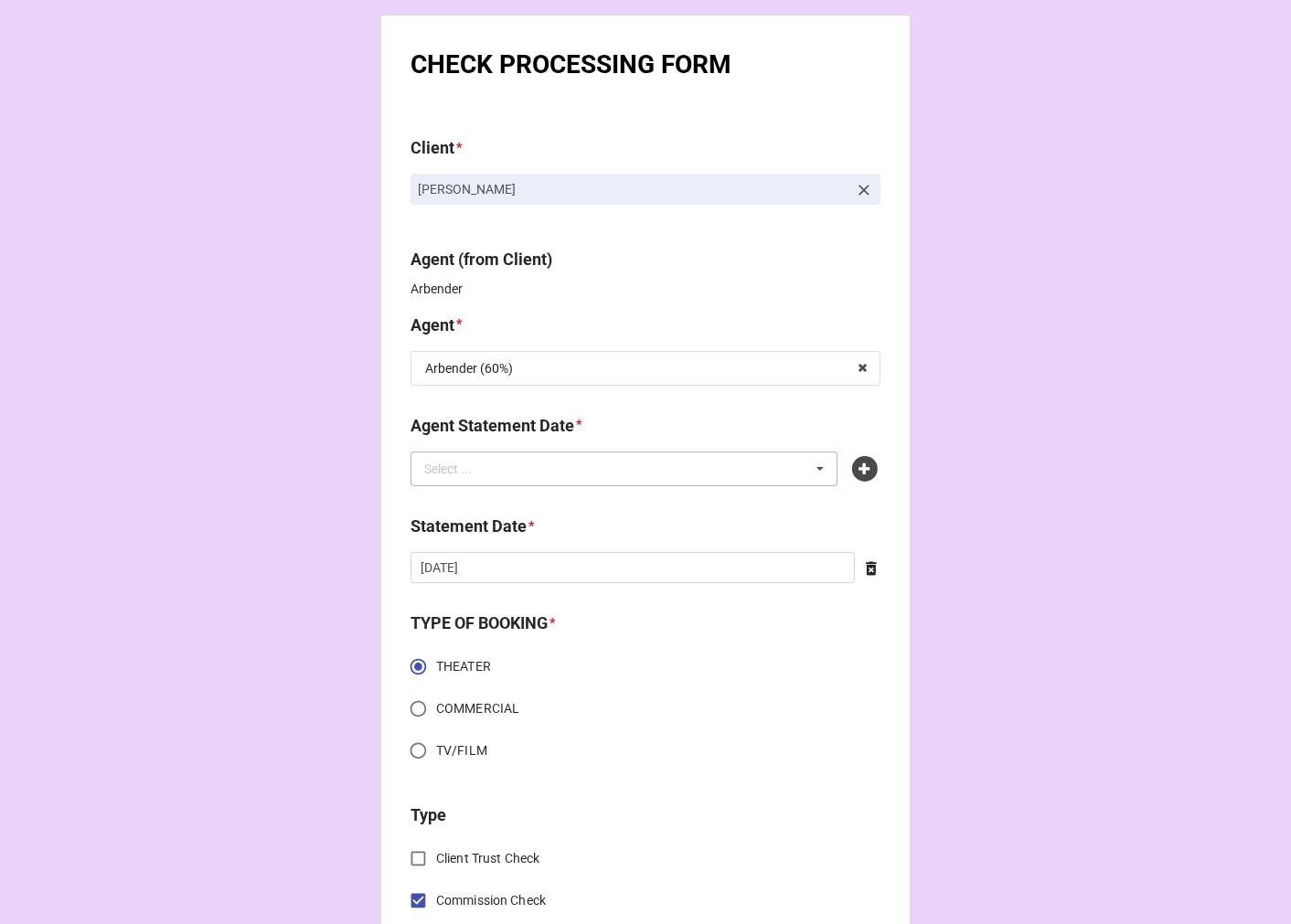
click at [786, 470] on div "Select ... No results found." at bounding box center [624, 469] width 427 height 34
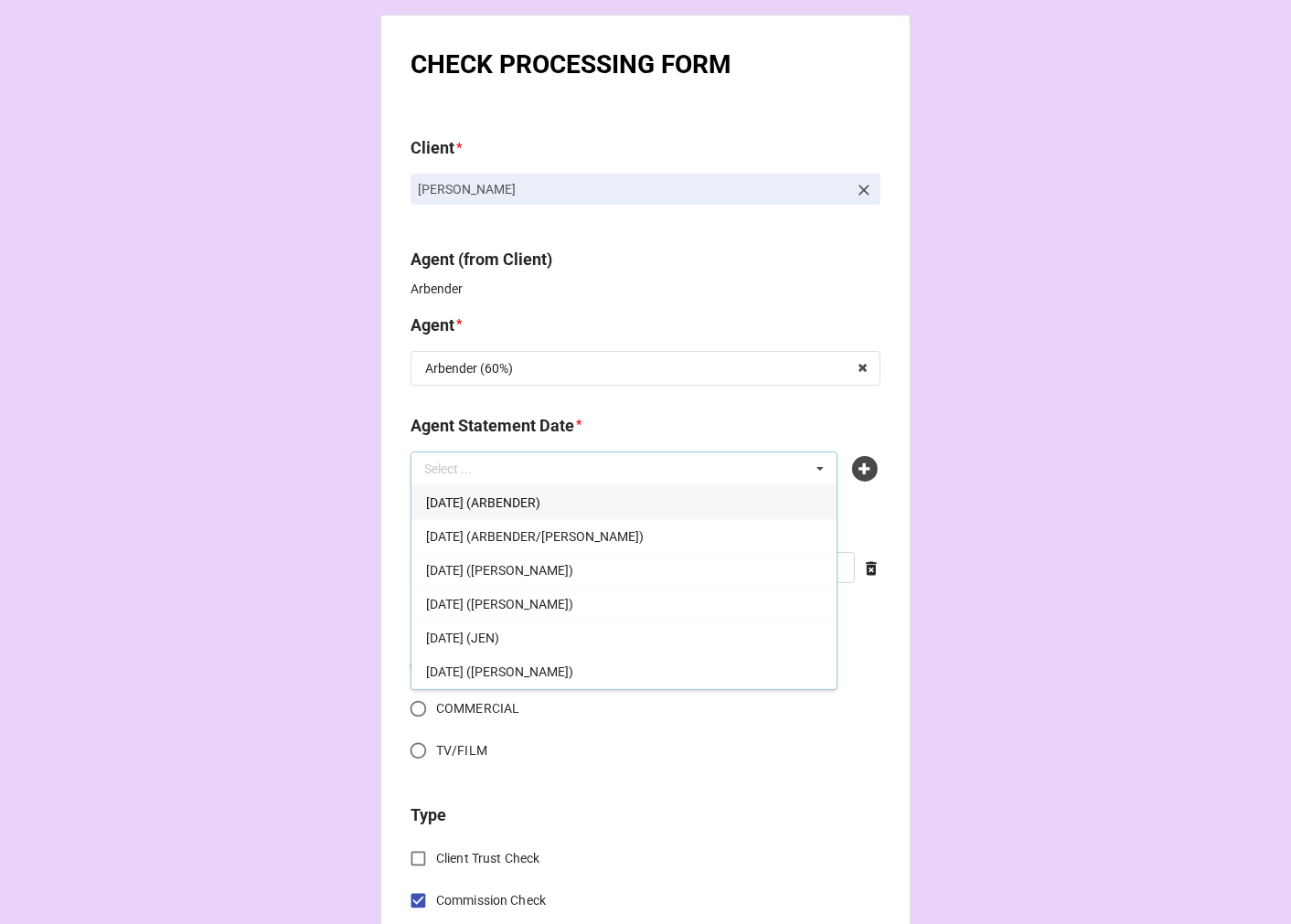
click at [540, 505] on span "[DATE] (ARBENDER)" at bounding box center [483, 502] width 115 height 14
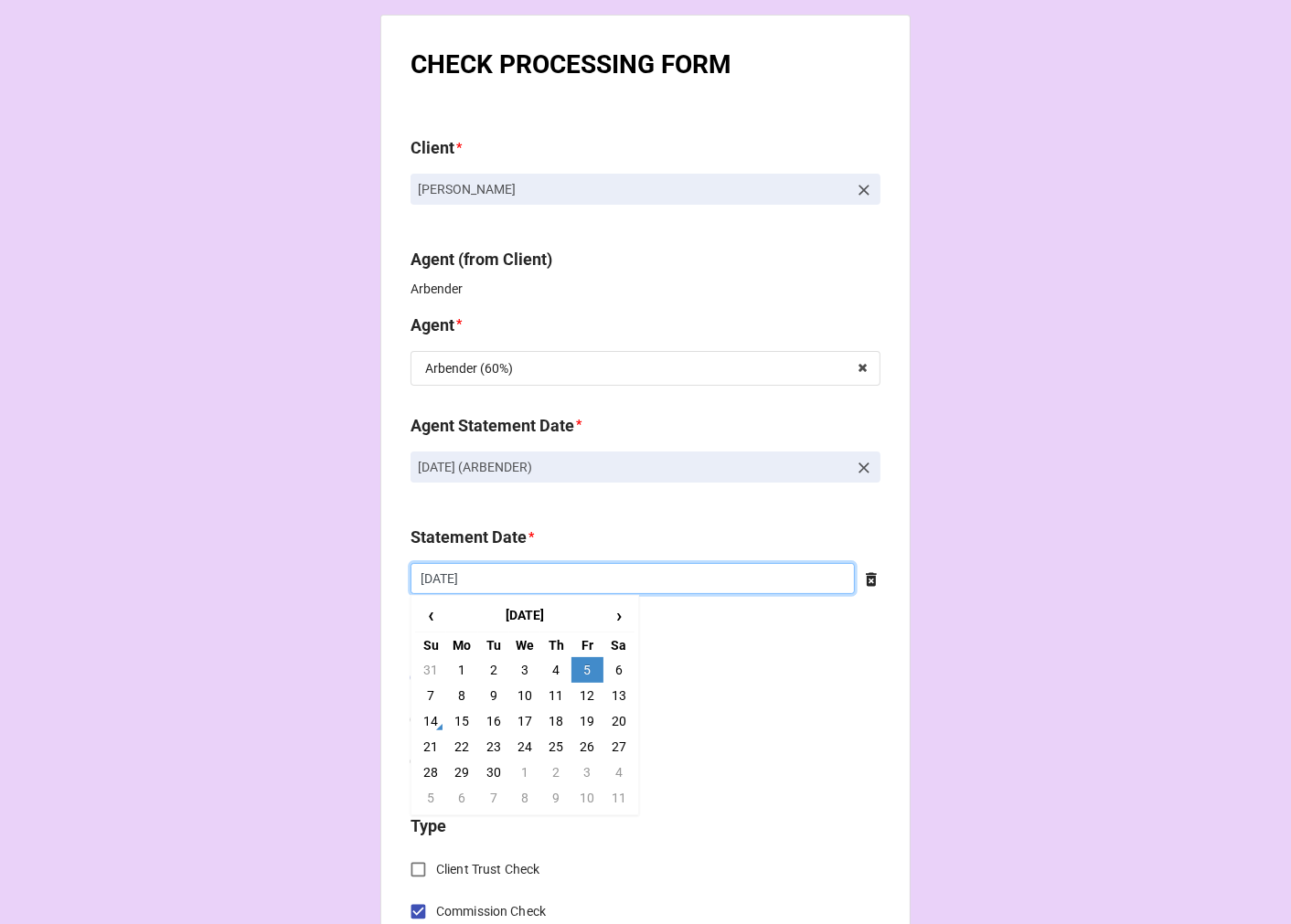
click at [521, 583] on input "[DATE]" at bounding box center [632, 578] width 444 height 32
click at [585, 719] on td "19" at bounding box center [586, 721] width 32 height 26
type input "[DATE]"
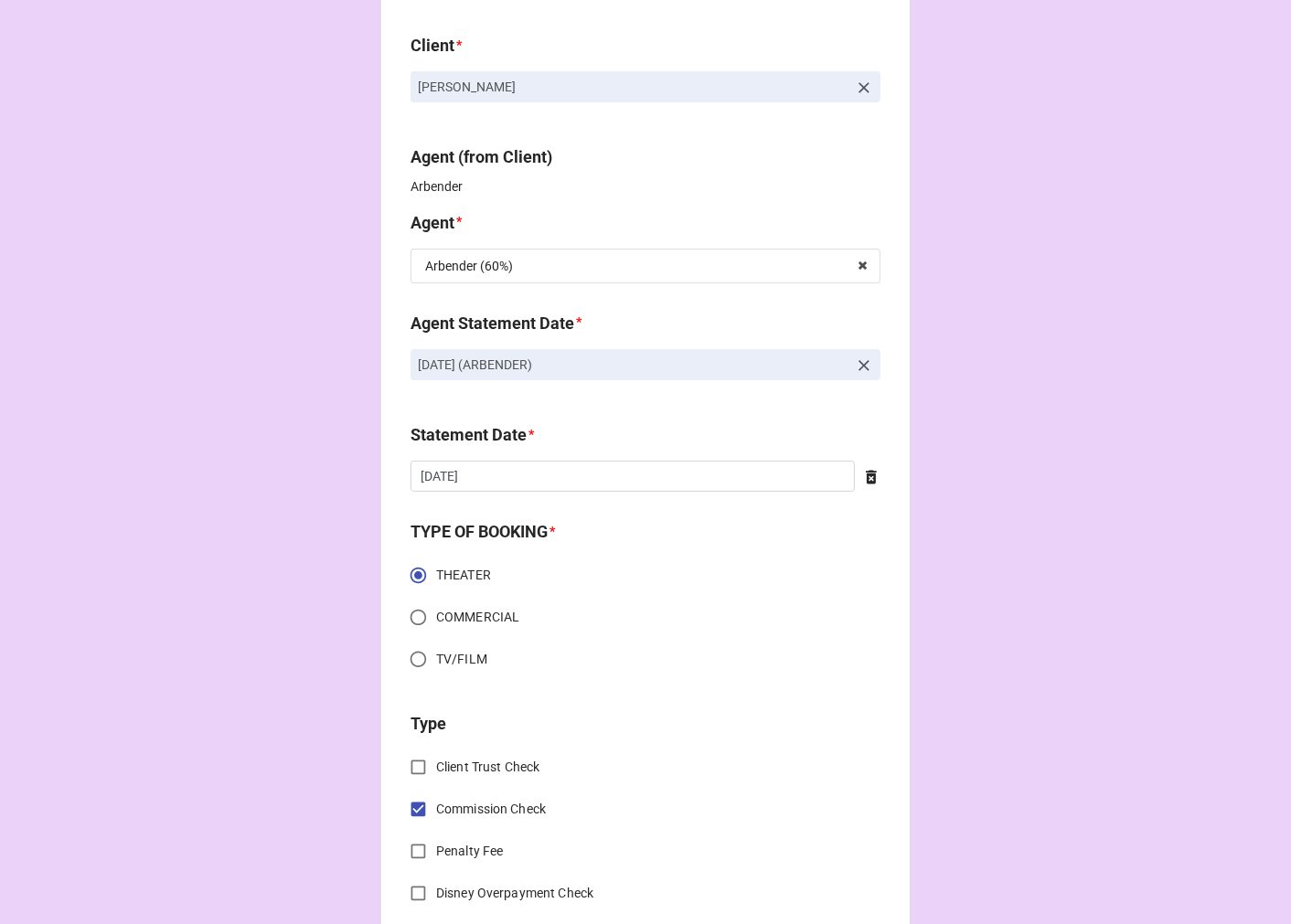
scroll to position [609, 0]
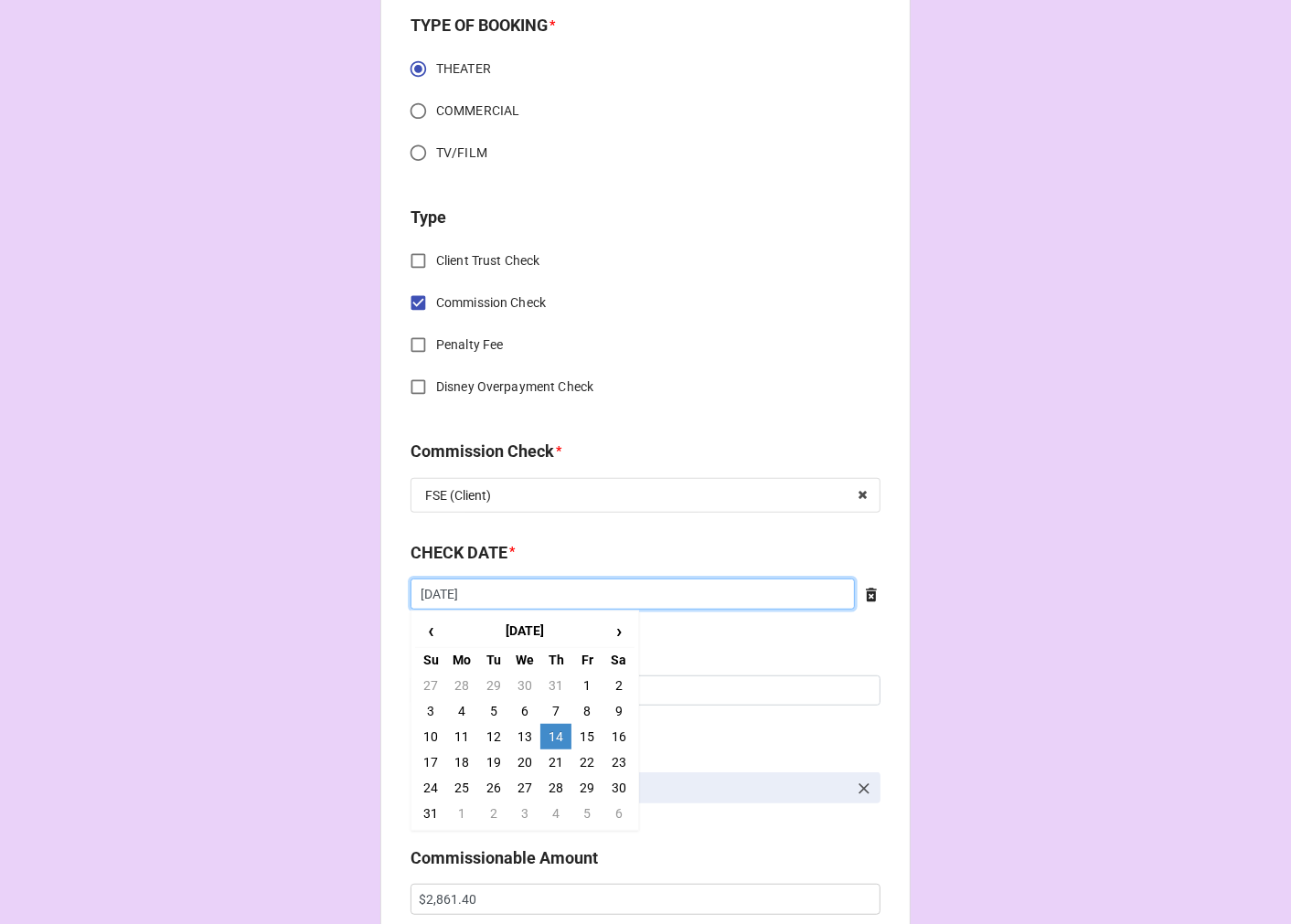
click at [488, 598] on input "[DATE]" at bounding box center [632, 594] width 444 height 32
drag, startPoint x: 554, startPoint y: 760, endPoint x: 473, endPoint y: 711, distance: 94.7
click at [552, 760] on td "21" at bounding box center [556, 762] width 32 height 26
type input "[DATE]"
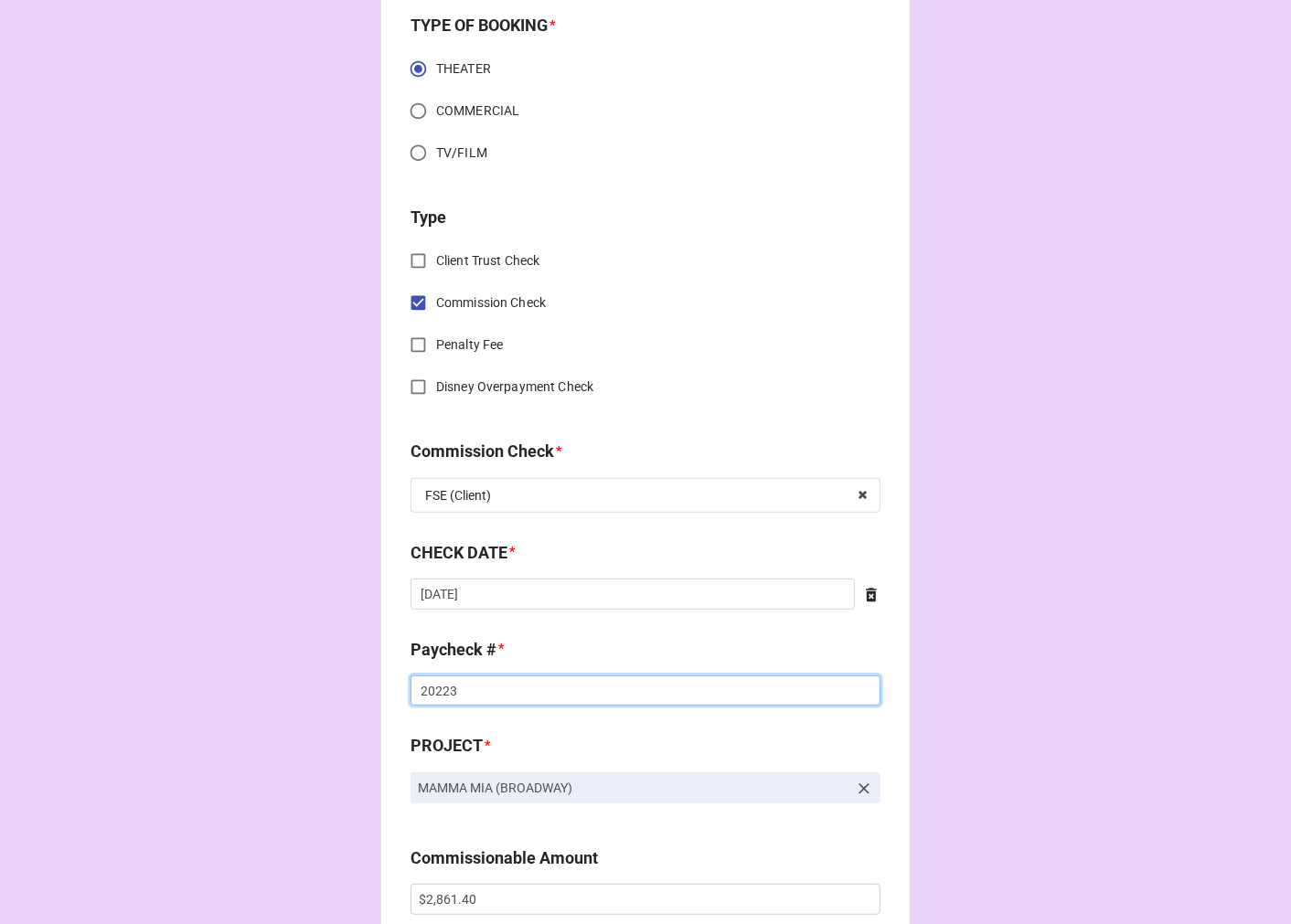
click at [434, 679] on input "20223" at bounding box center [646, 691] width 470 height 32
click at [434, 680] on input "20223" at bounding box center [646, 691] width 470 height 32
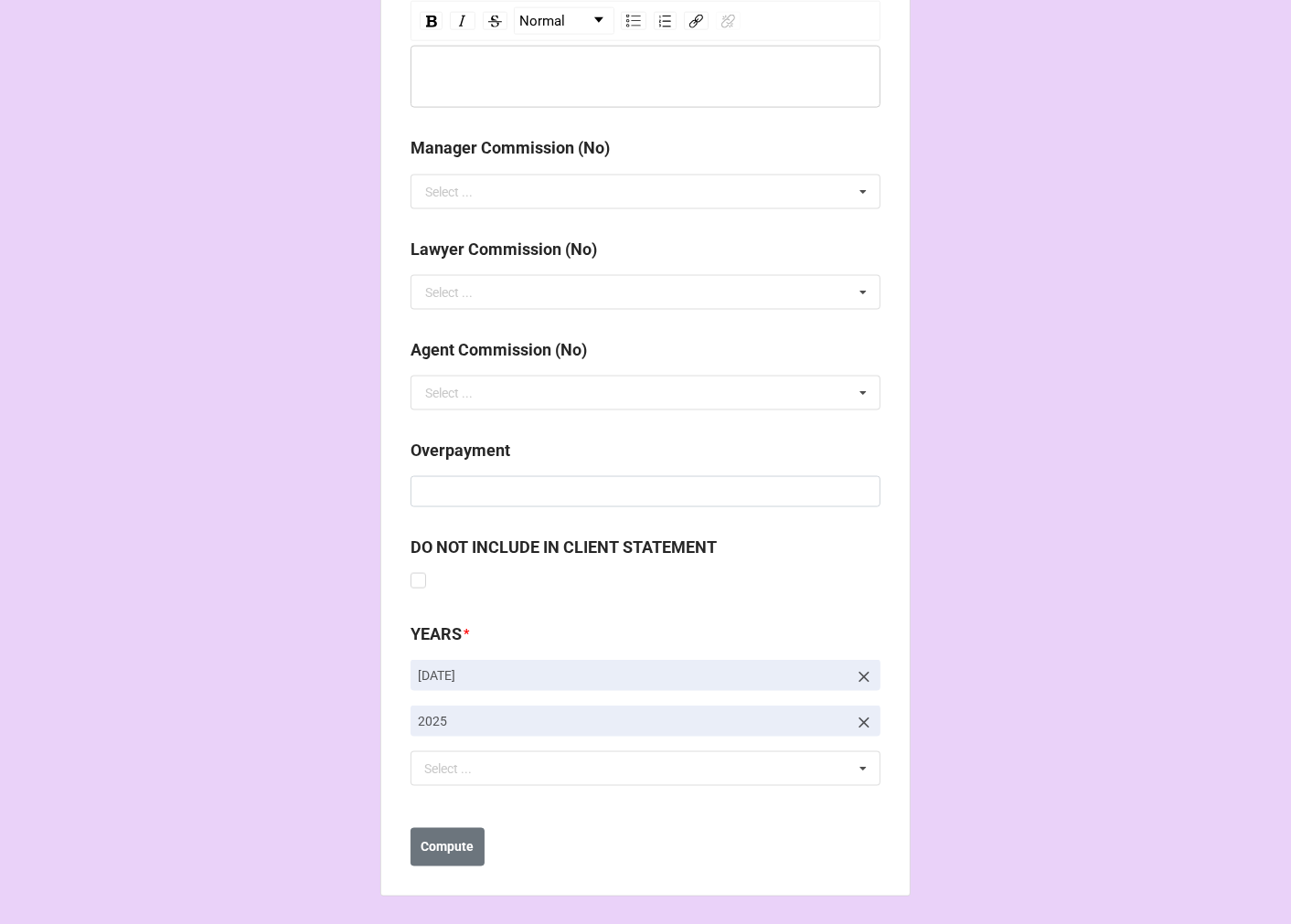
scroll to position [2115, 0]
type input "20301"
click at [451, 844] on b "Compute" at bounding box center [448, 846] width 53 height 19
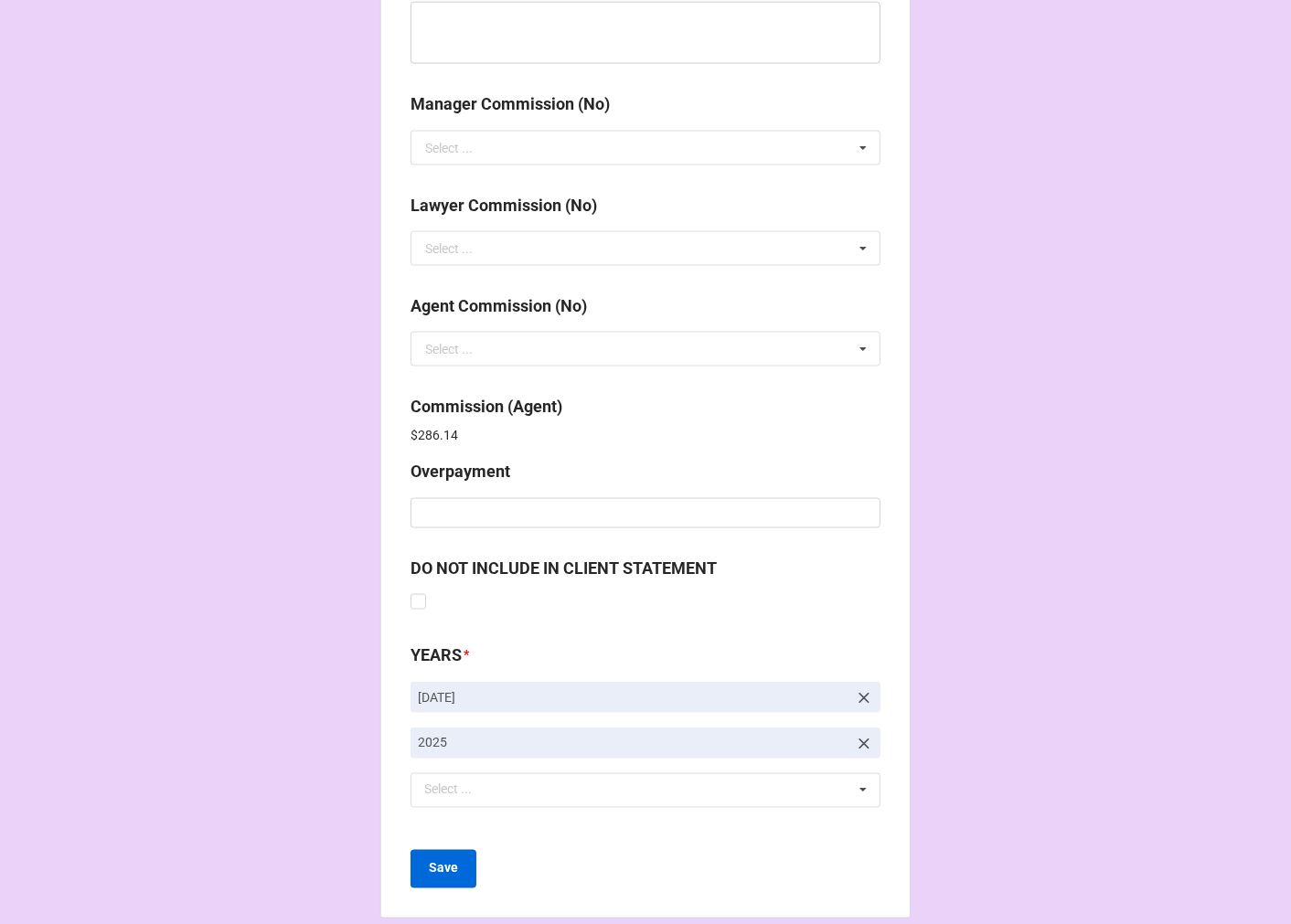
scroll to position [2180, 0]
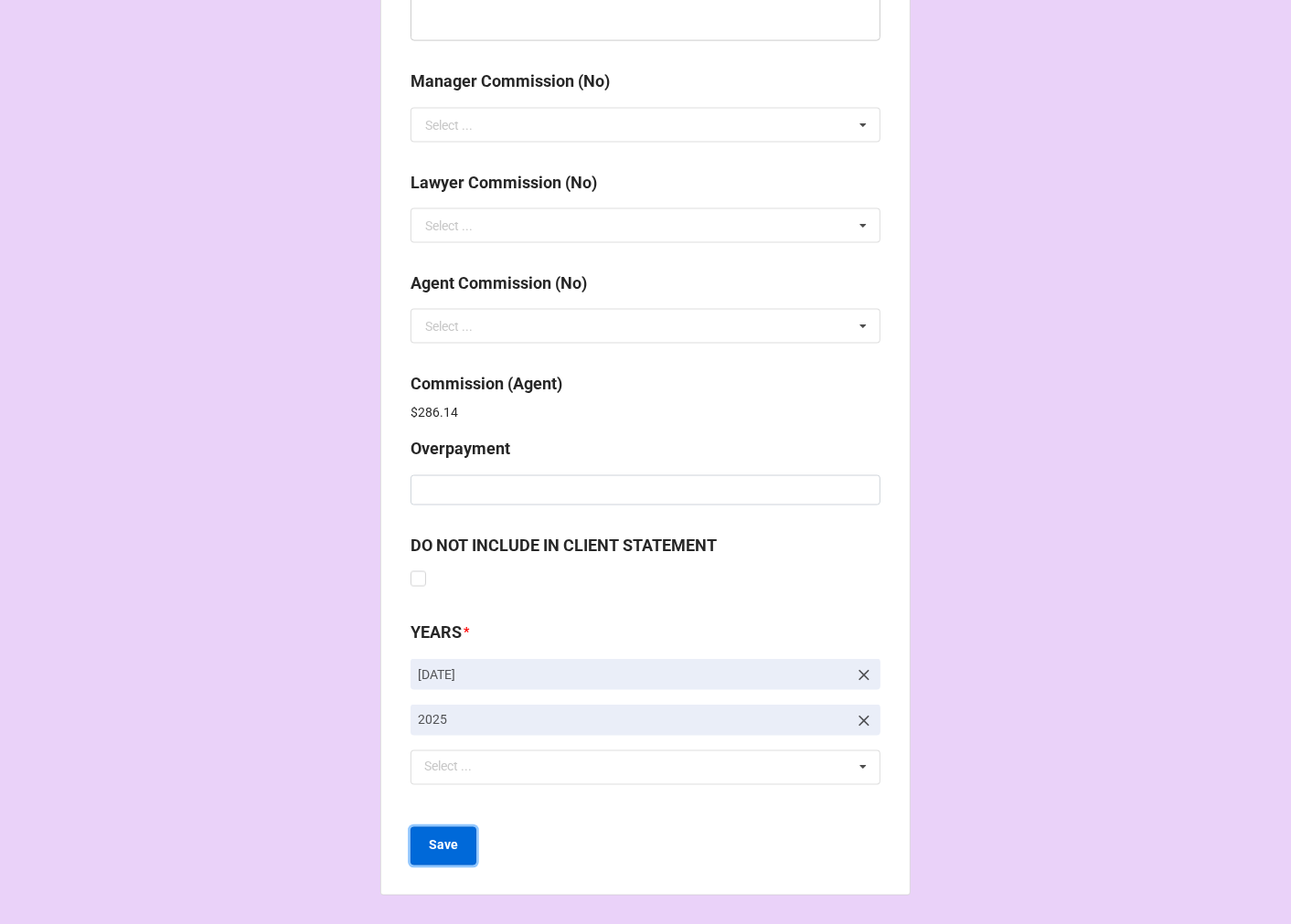
click at [446, 842] on b "Save" at bounding box center [443, 846] width 30 height 19
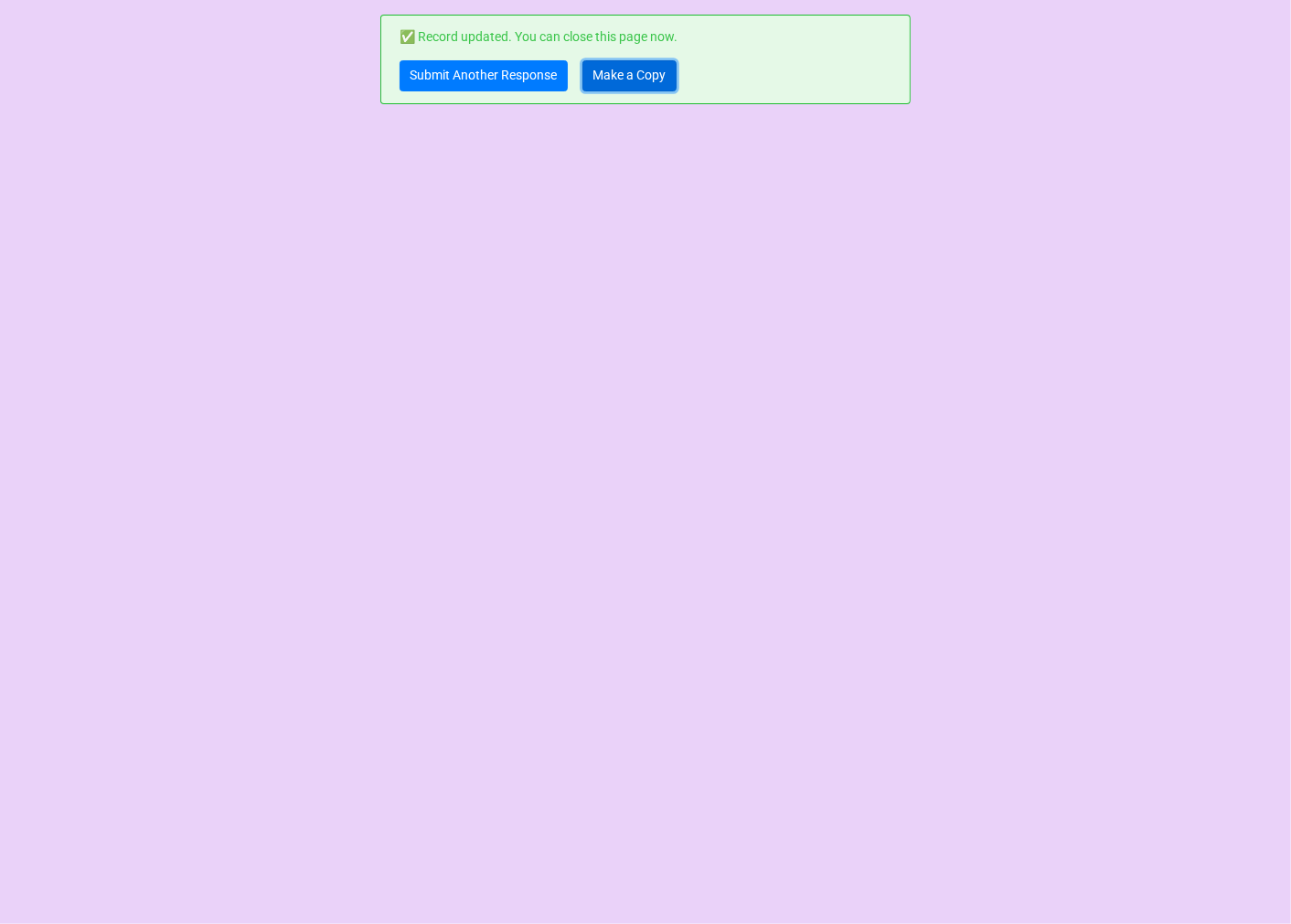
click at [638, 76] on link "Make a Copy" at bounding box center [629, 75] width 95 height 32
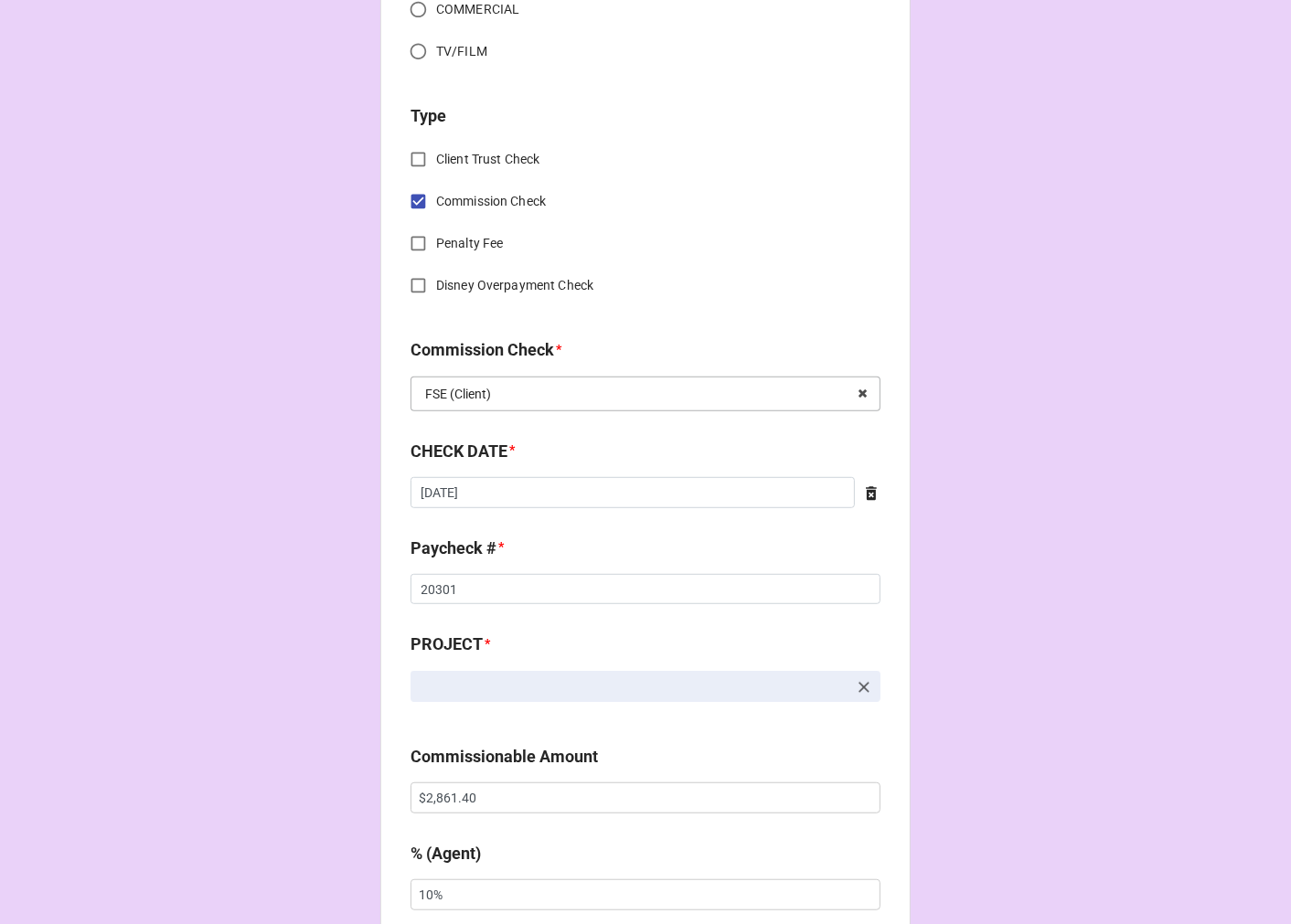
scroll to position [811, 0]
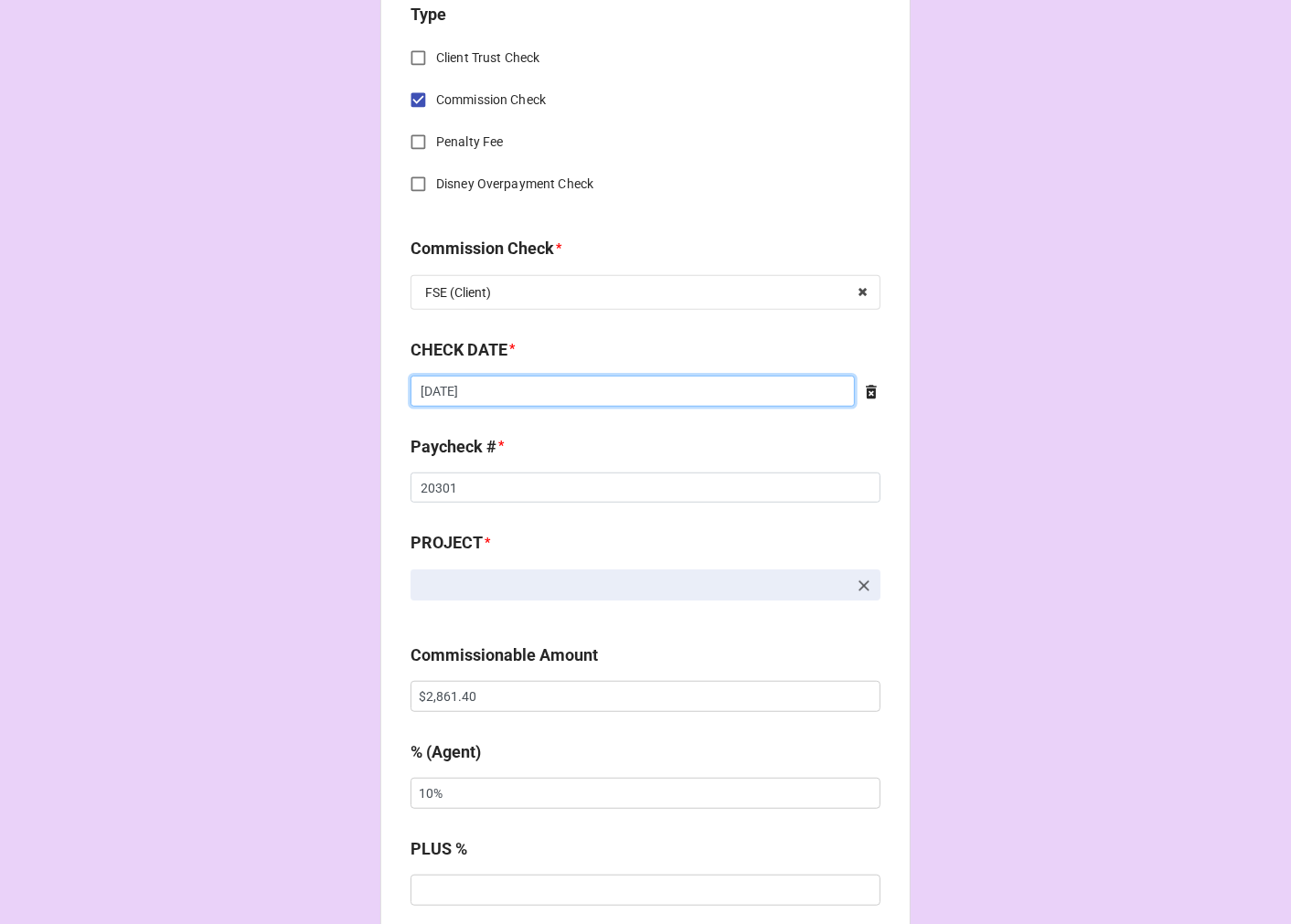
click at [527, 385] on input "8/21/2025" at bounding box center [632, 390] width 444 height 32
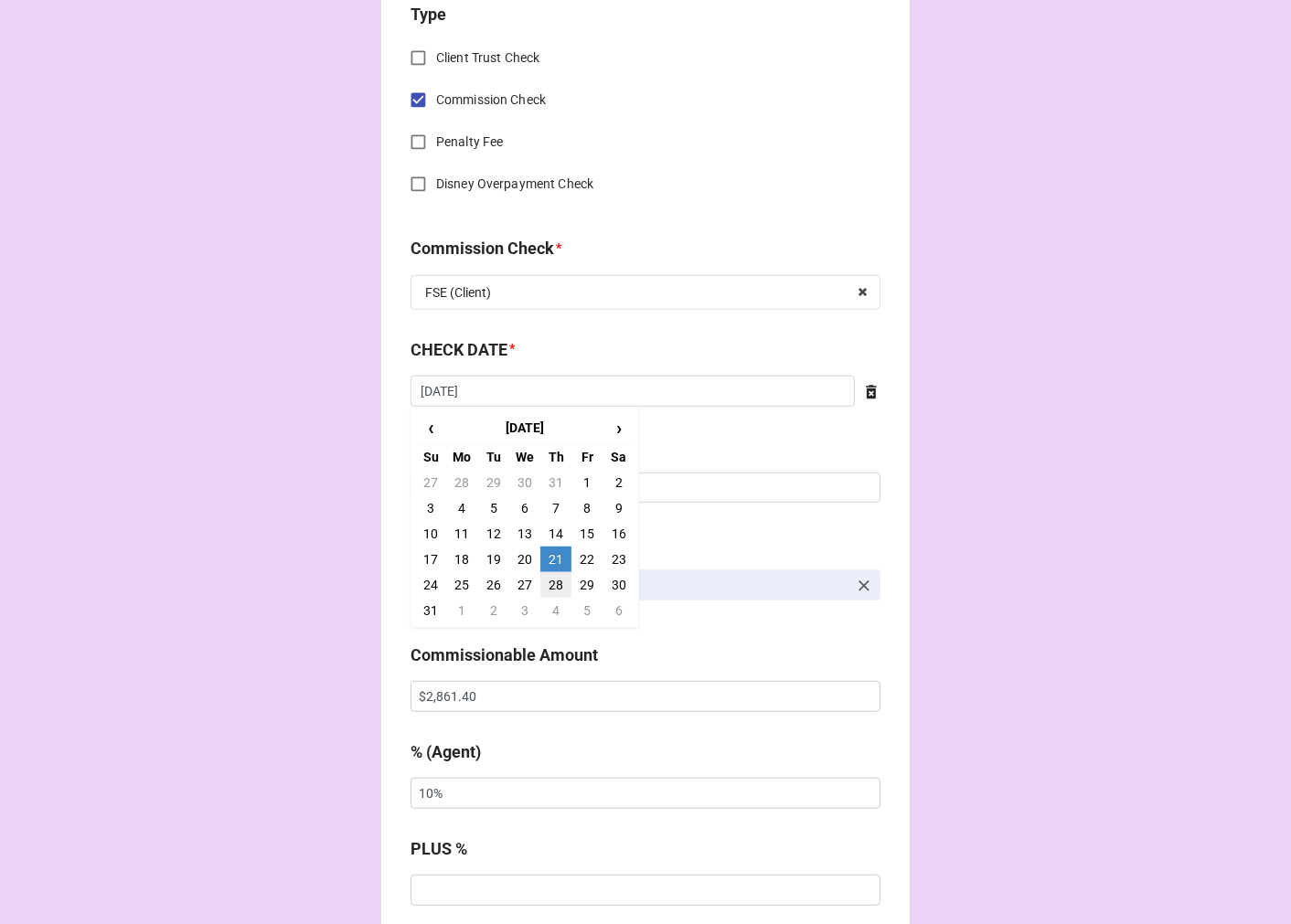
click at [548, 582] on td "28" at bounding box center [556, 584] width 32 height 26
type input "8/28/2025"
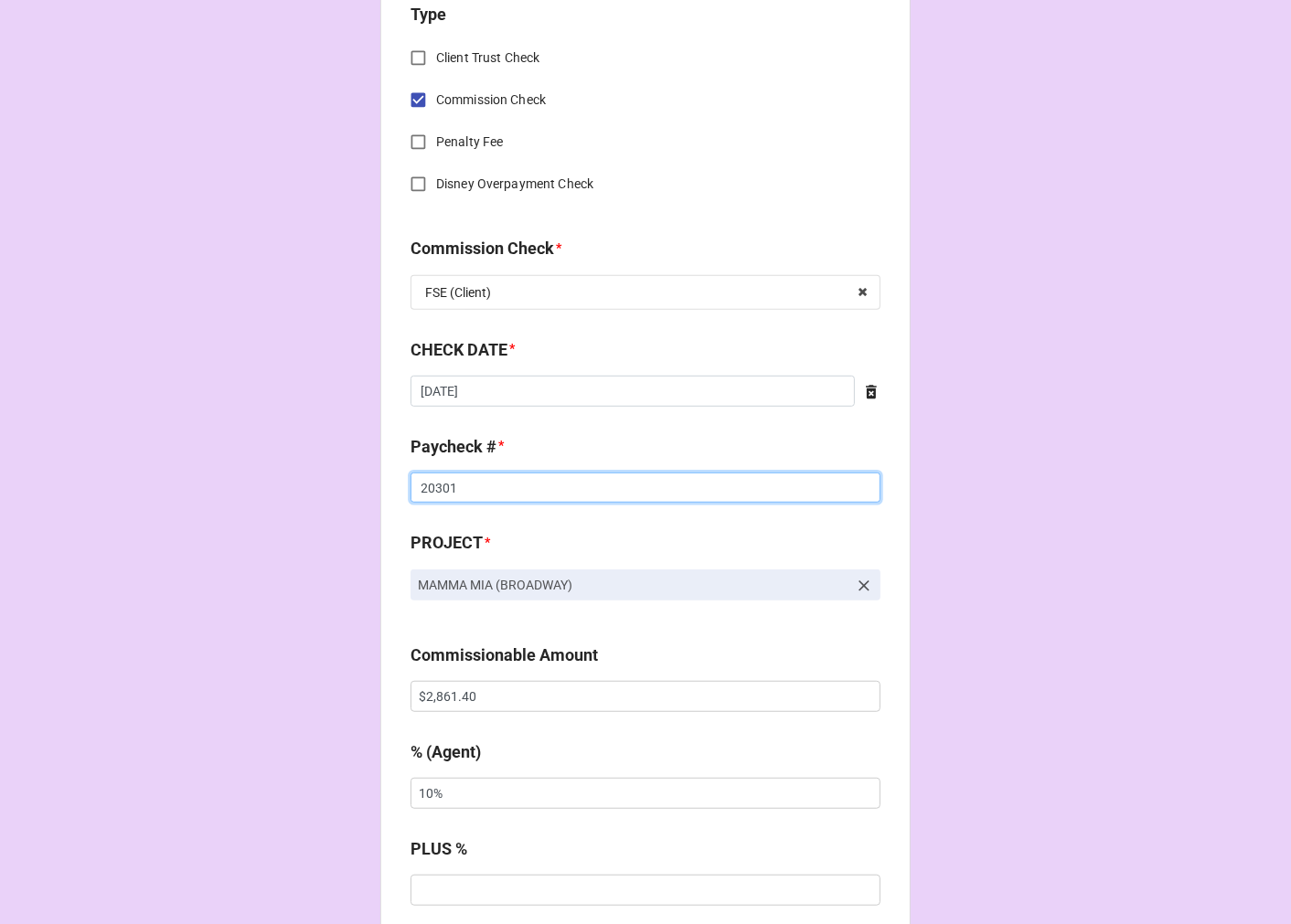
click at [430, 489] on input "20301" at bounding box center [646, 488] width 470 height 32
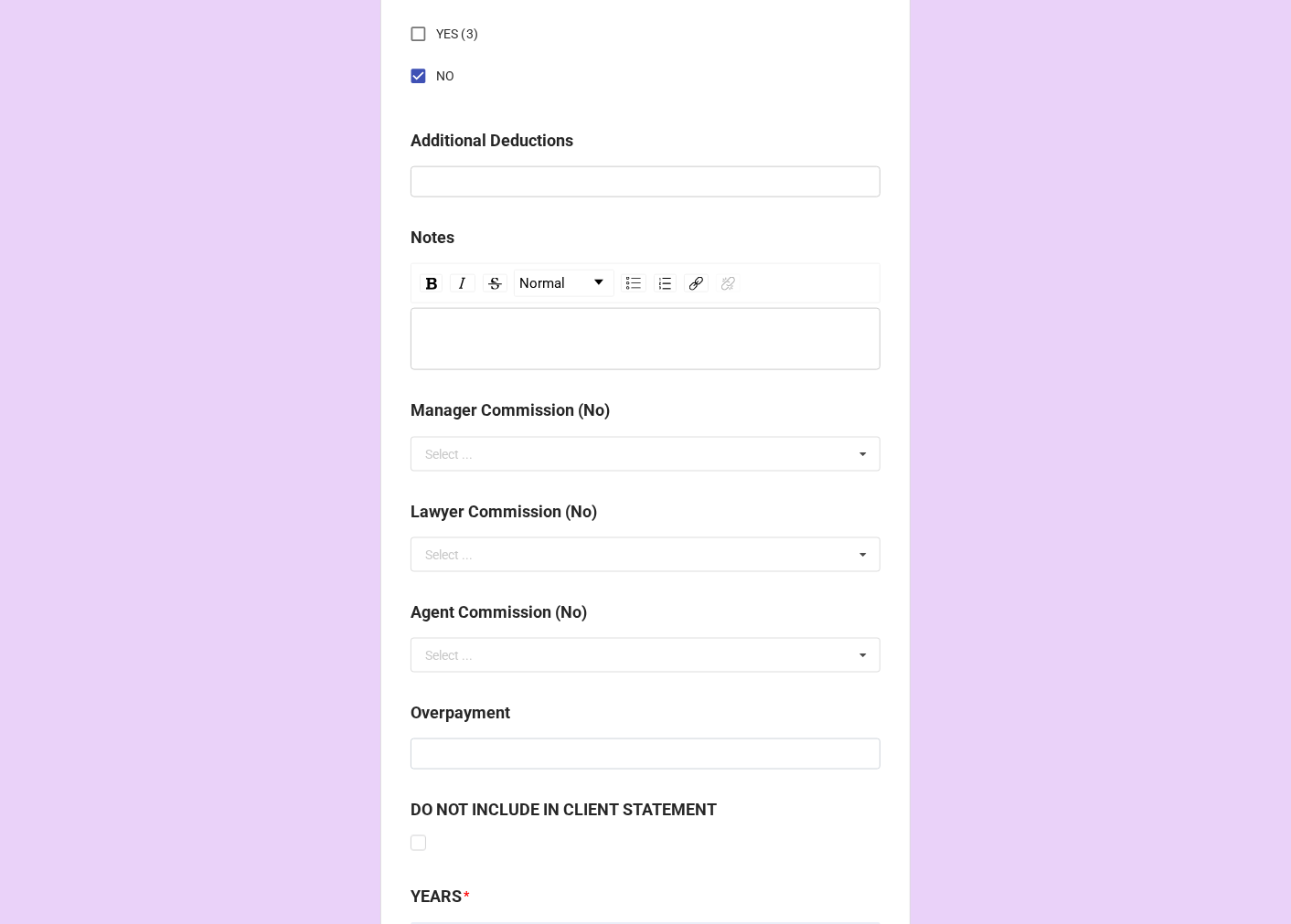
scroll to position [2115, 0]
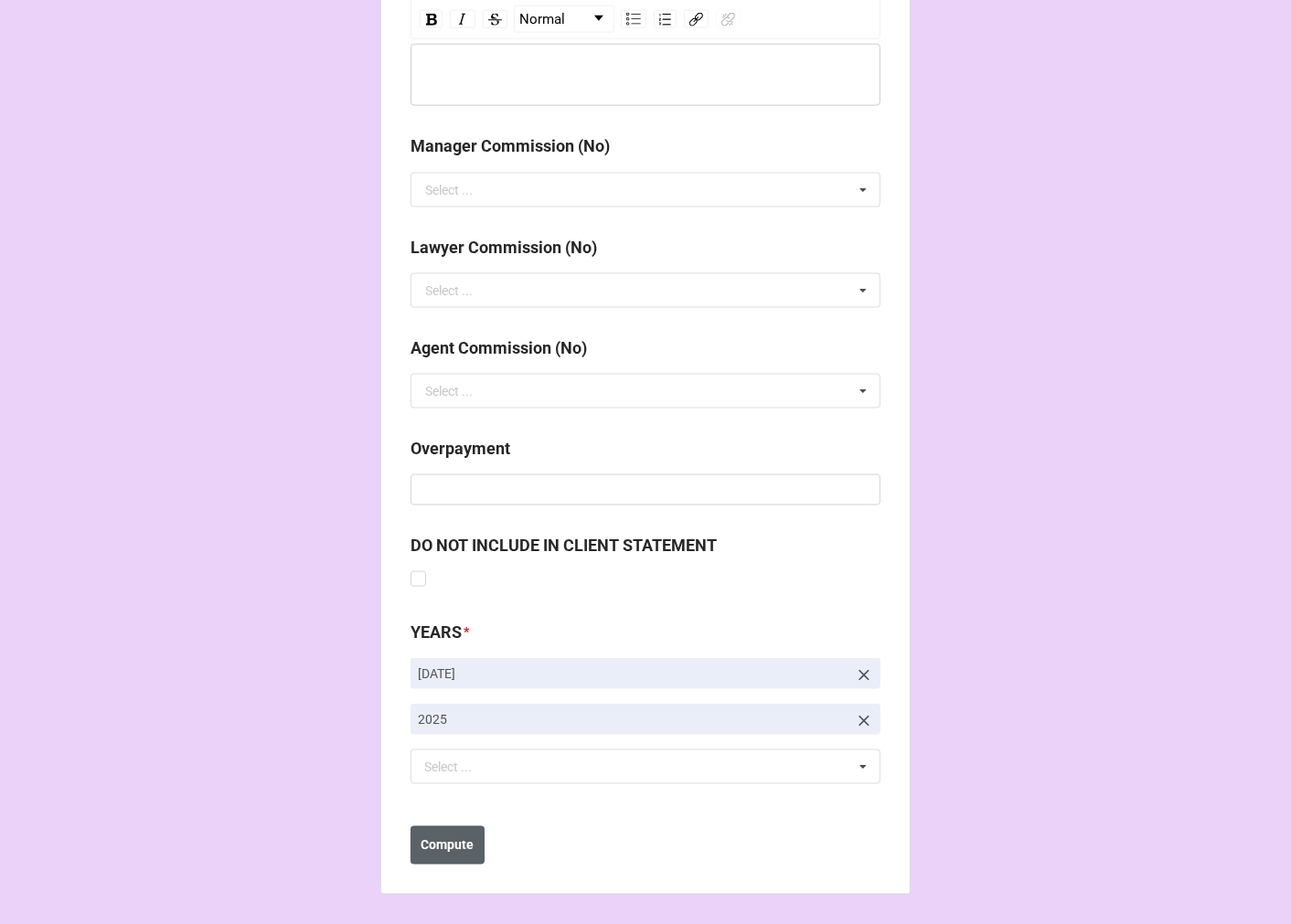
type input "20371"
click at [446, 841] on b "Compute" at bounding box center [448, 846] width 53 height 19
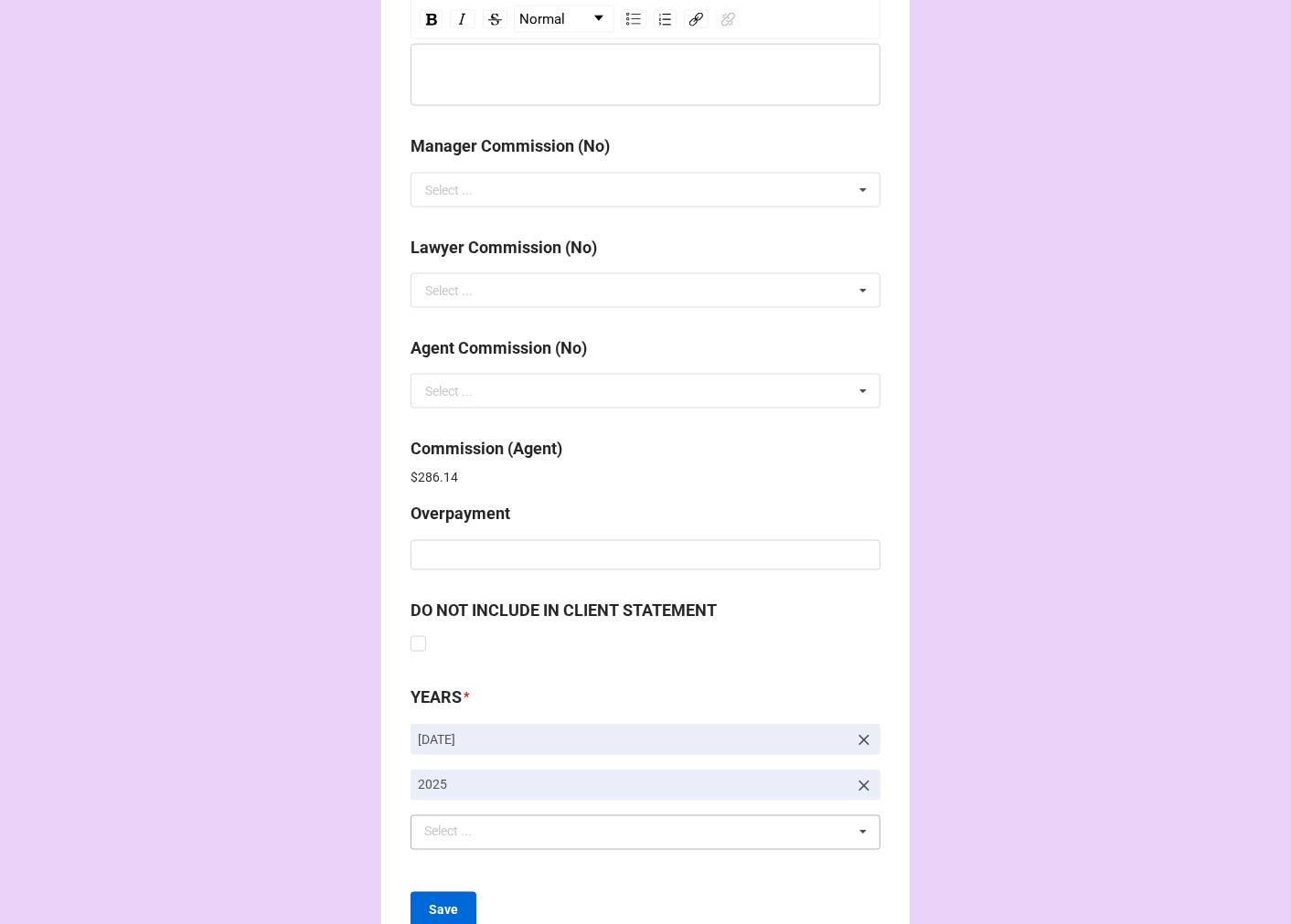
scroll to position [2180, 0]
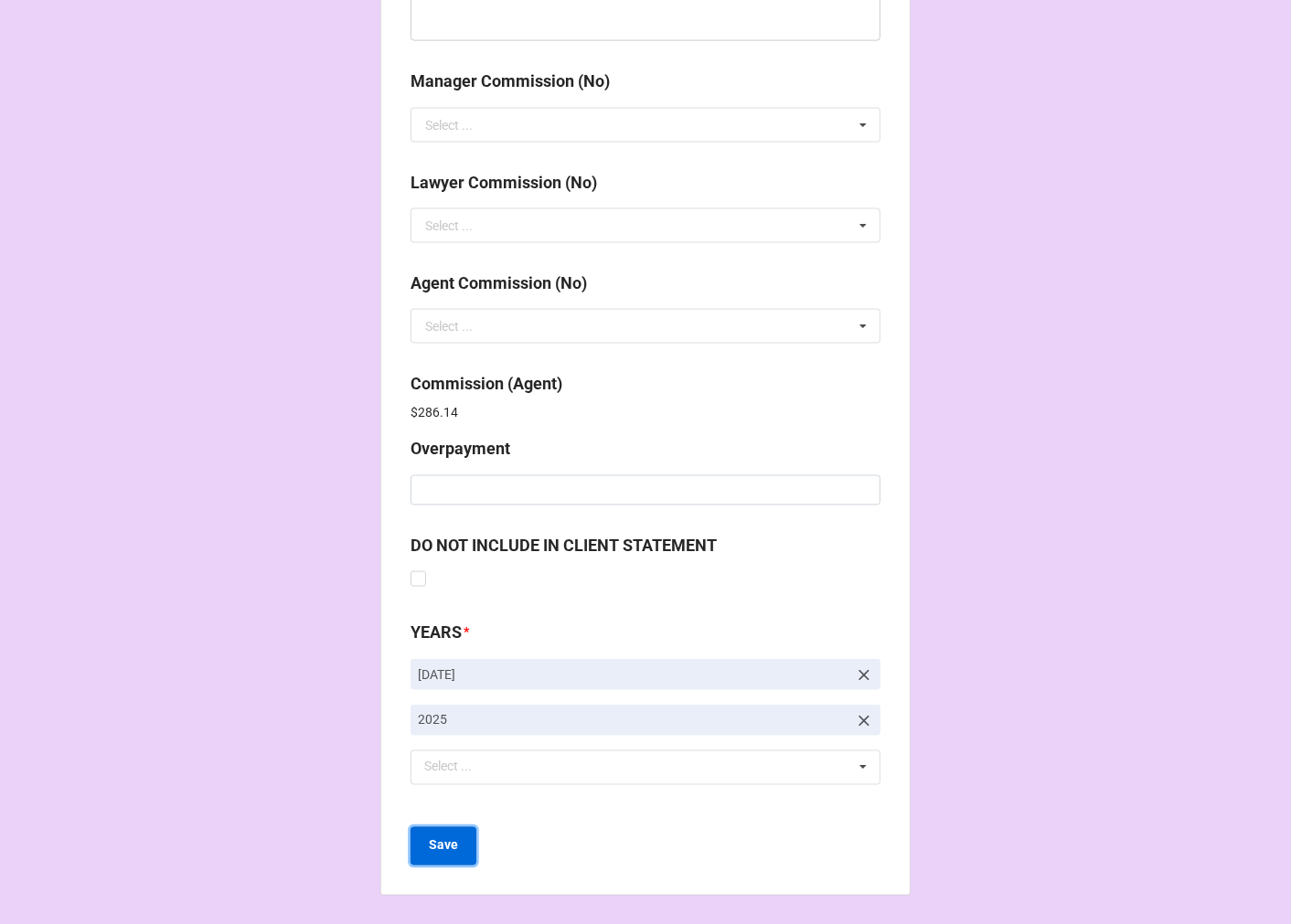
click at [453, 851] on button "Save" at bounding box center [443, 846] width 66 height 38
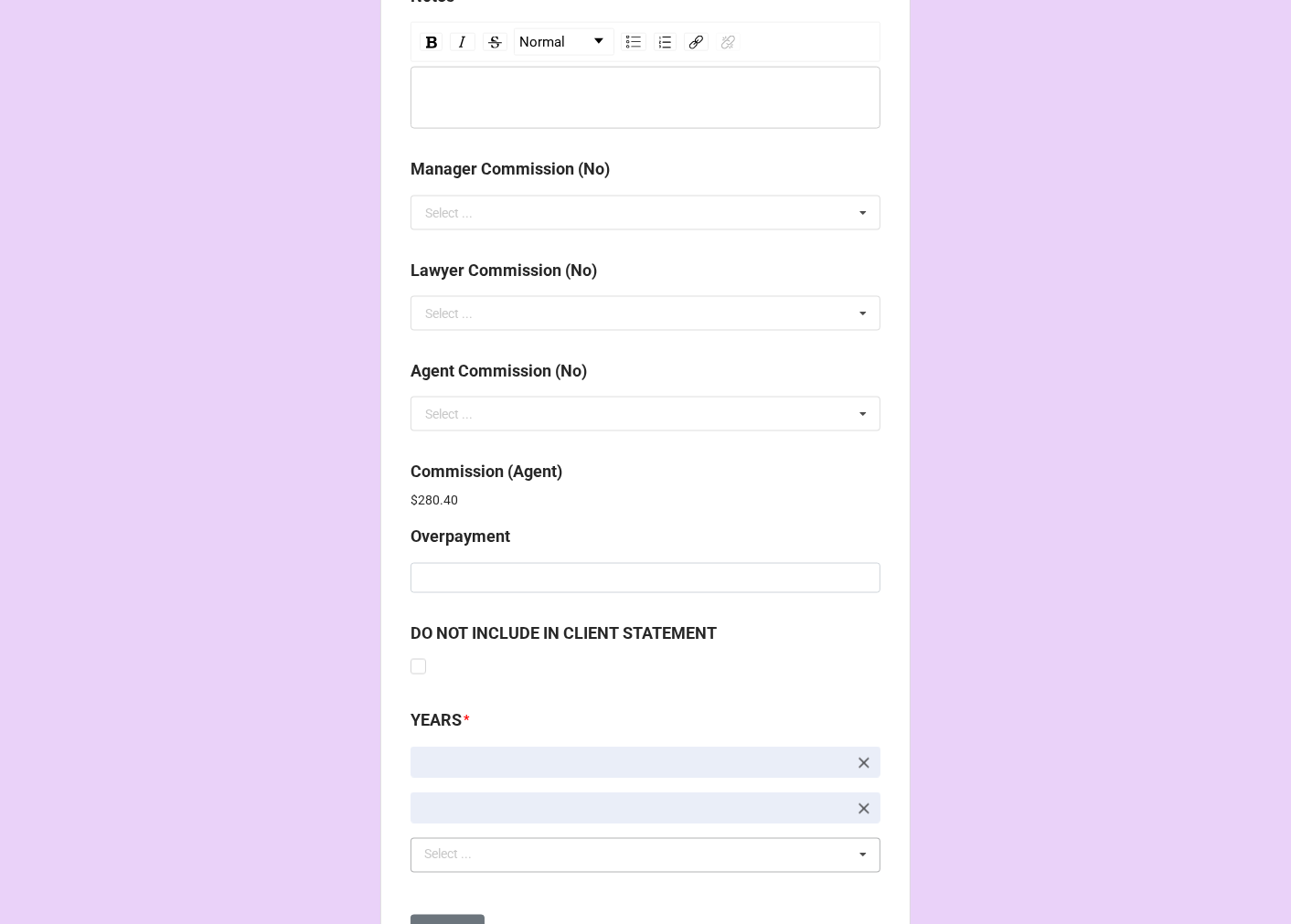
scroll to position [2180, 0]
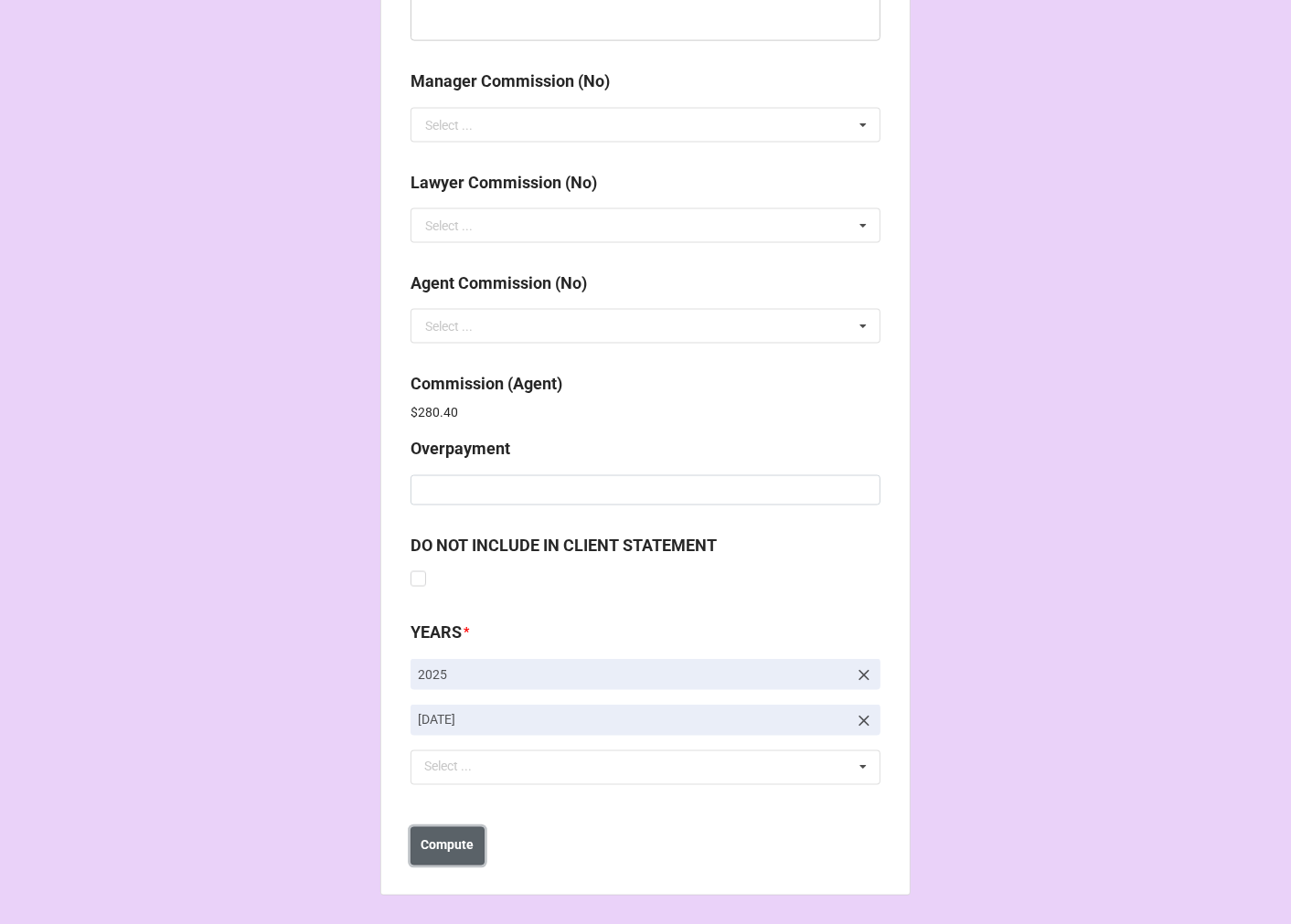
click at [455, 837] on b "Compute" at bounding box center [448, 846] width 53 height 19
click at [455, 842] on button "Save" at bounding box center [443, 846] width 66 height 38
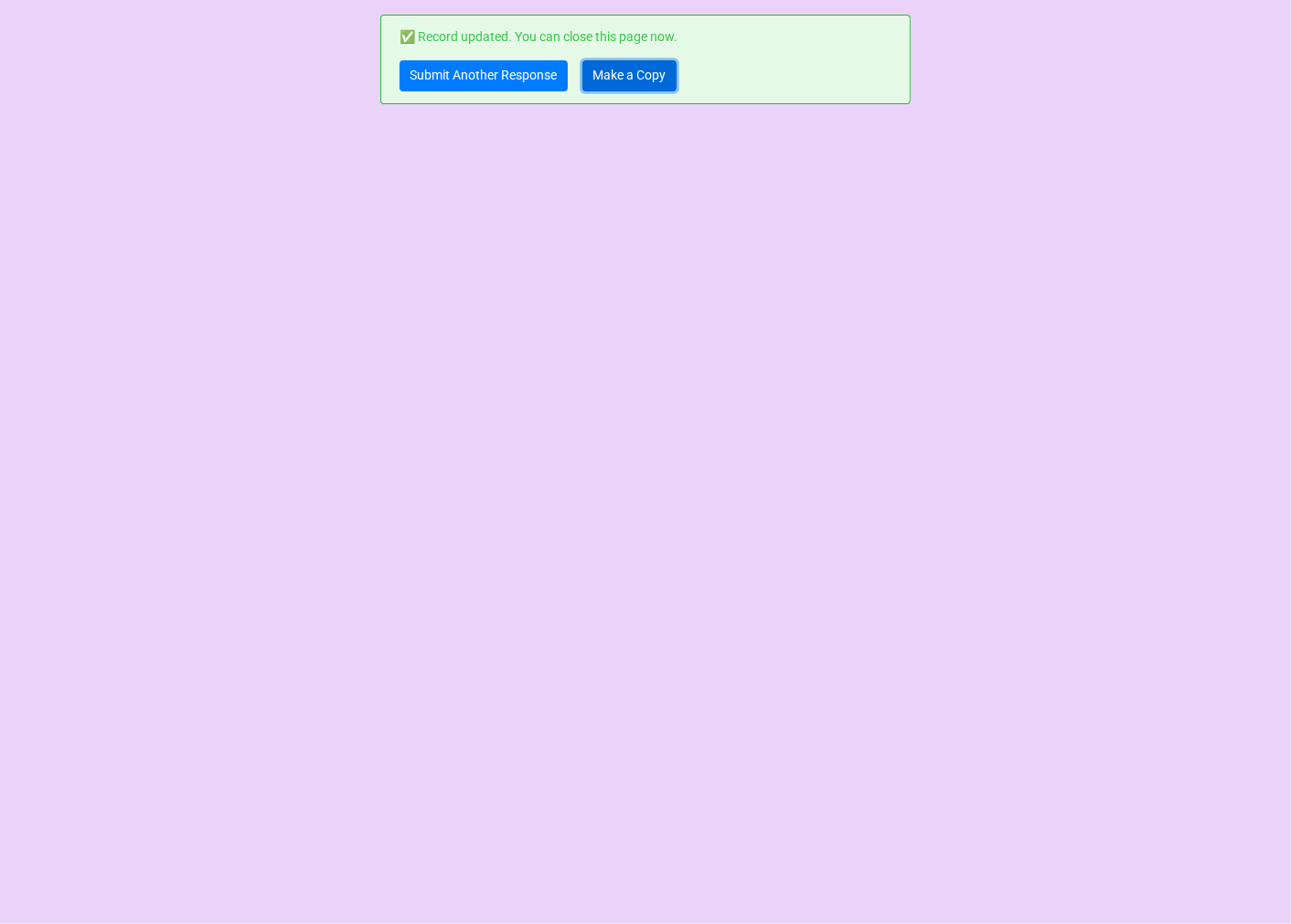
click at [644, 75] on link "Make a Copy" at bounding box center [629, 75] width 95 height 32
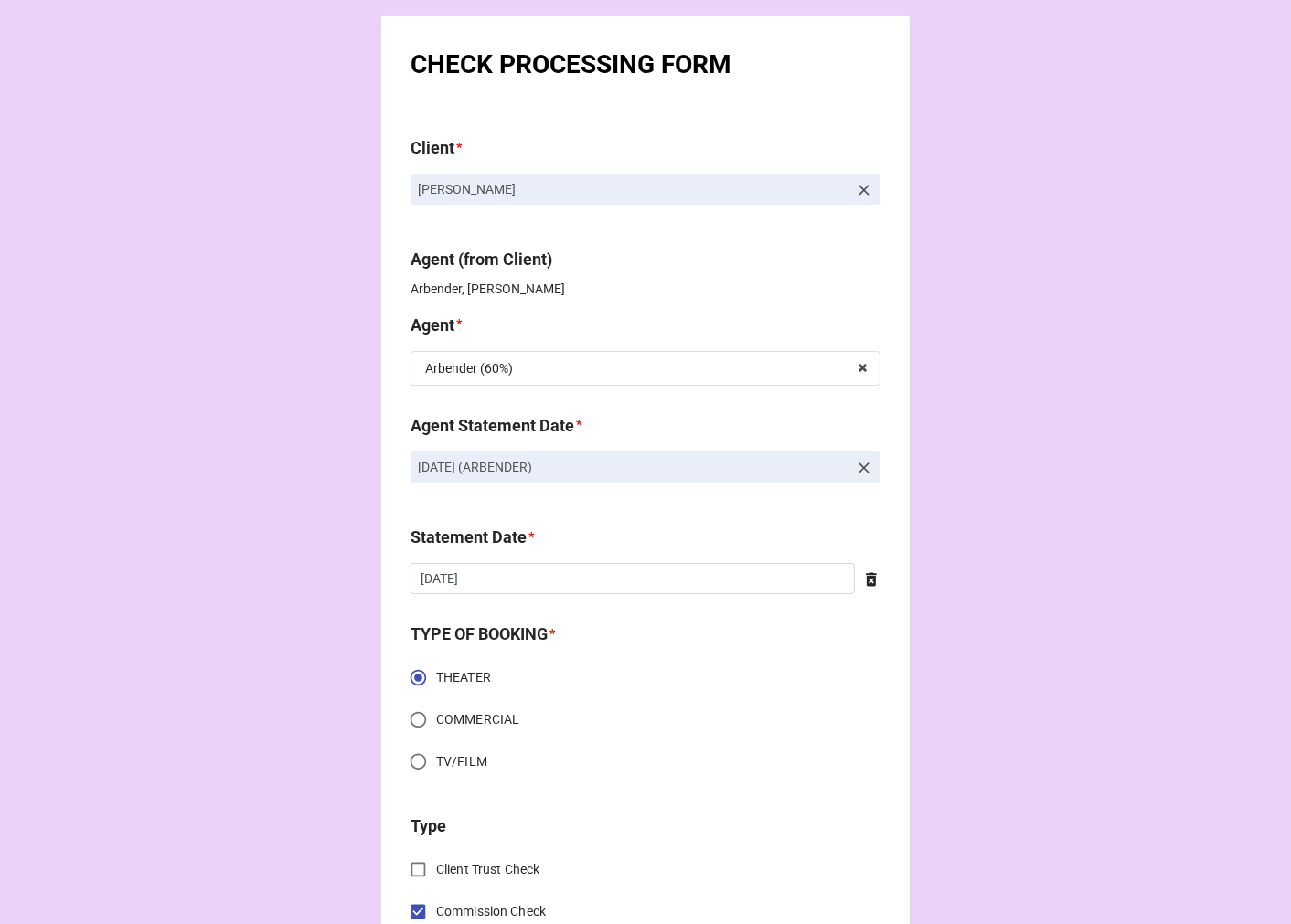
click at [864, 461] on icon at bounding box center [863, 468] width 18 height 18
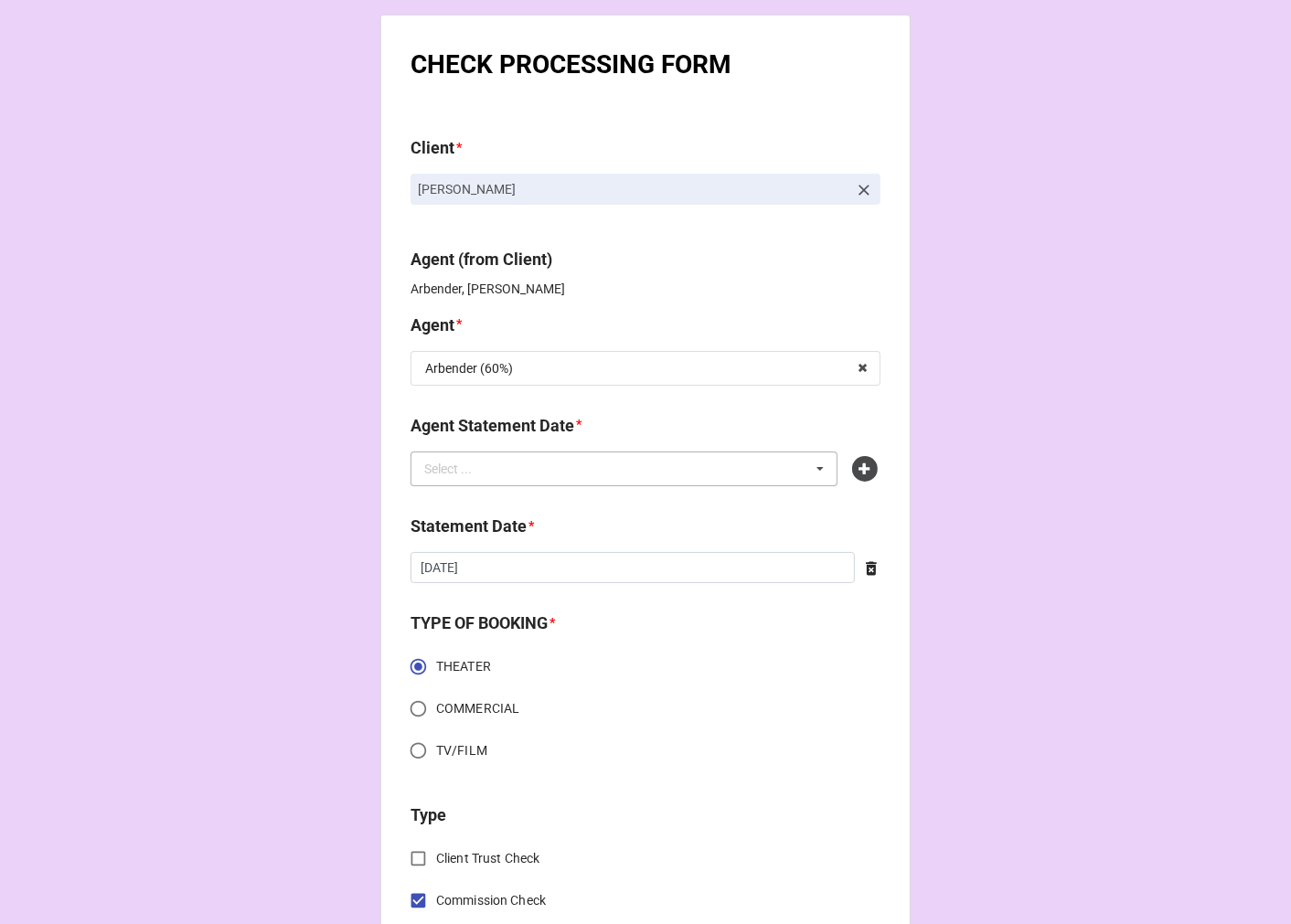
click at [710, 464] on div "Select ... No results found." at bounding box center [624, 469] width 427 height 34
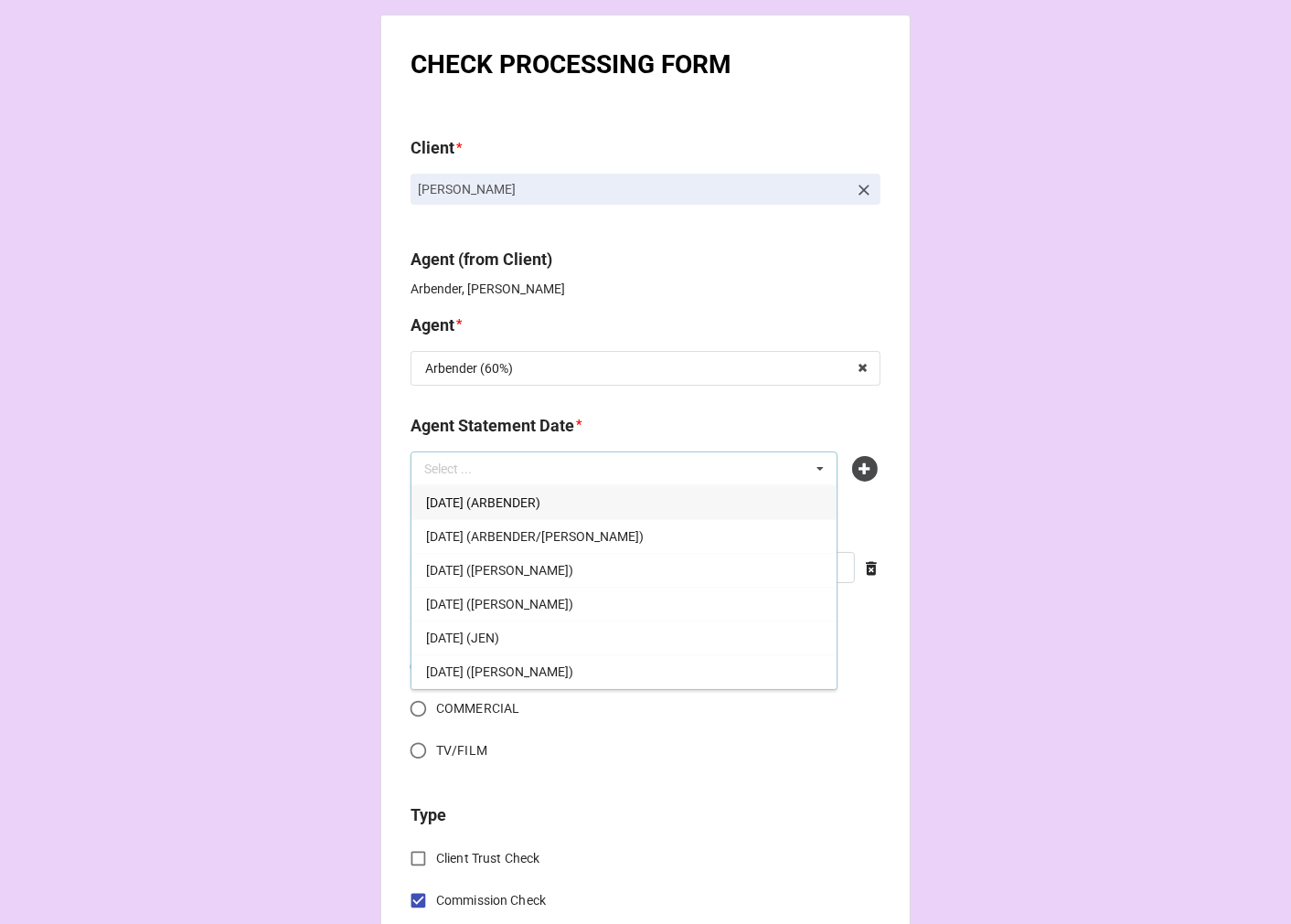
click at [540, 495] on span "[DATE] (ARBENDER)" at bounding box center [483, 502] width 115 height 14
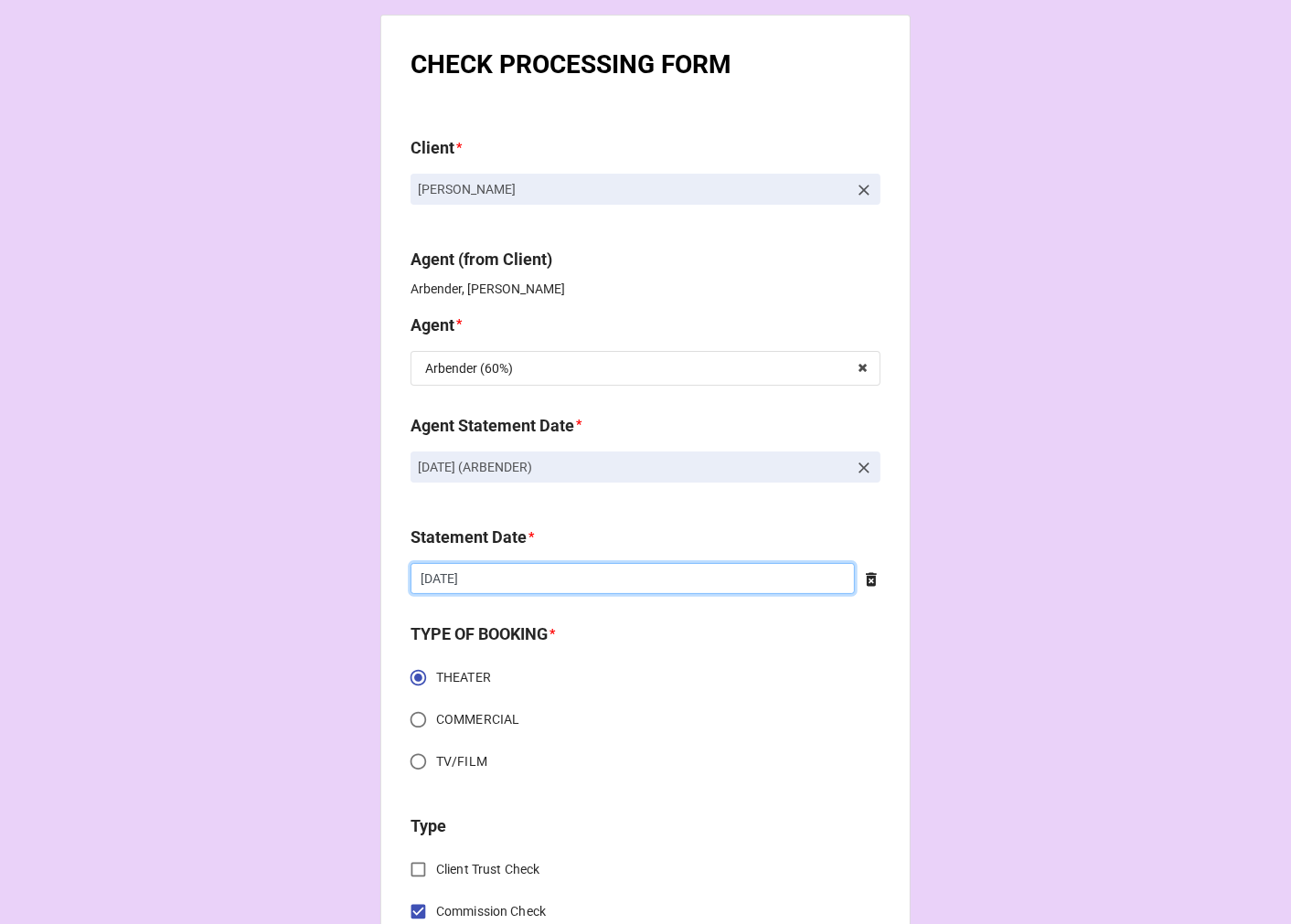
click at [506, 576] on input "[DATE]" at bounding box center [632, 578] width 444 height 32
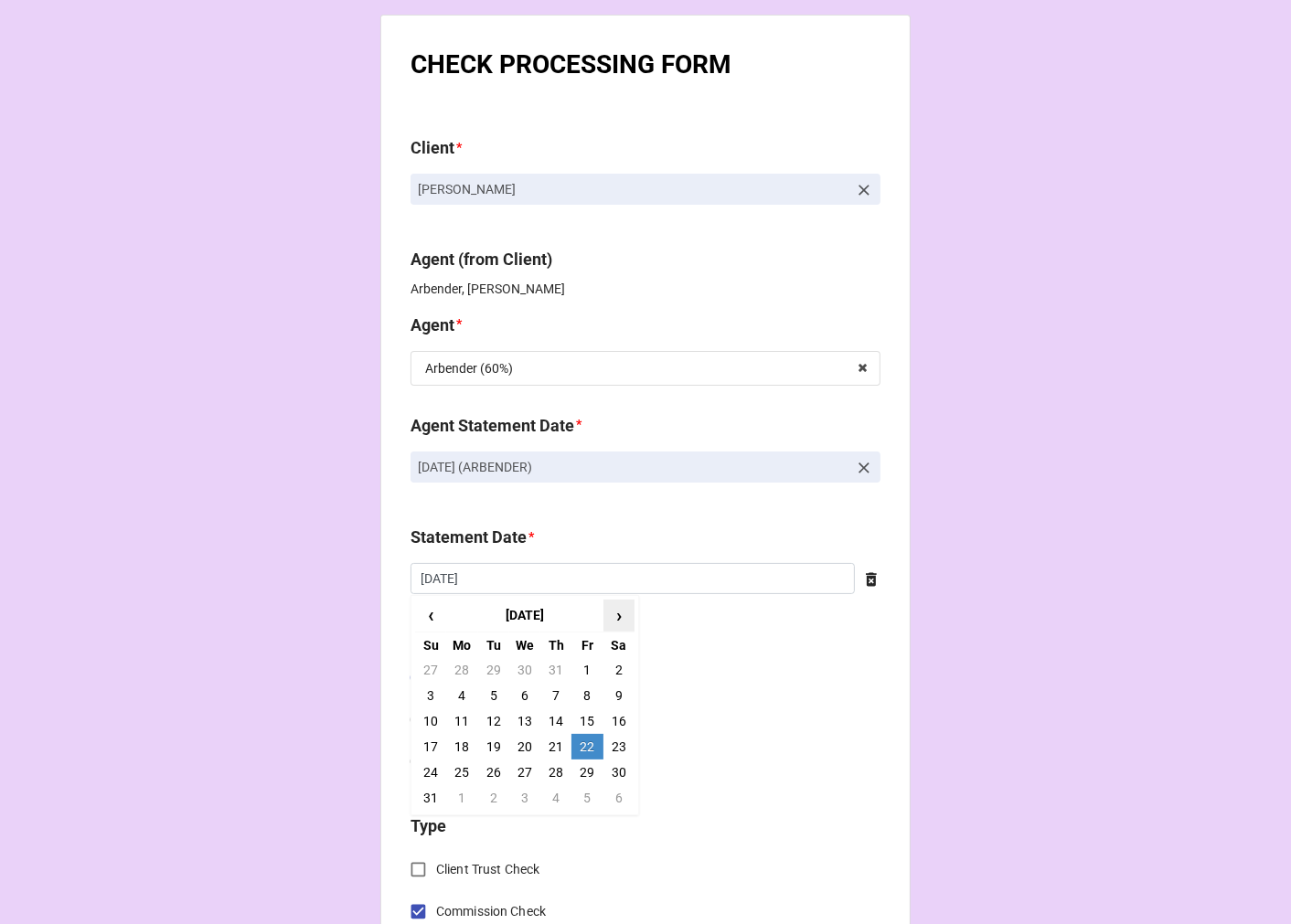
click at [622, 609] on span "›" at bounding box center [619, 616] width 30 height 31
click at [583, 717] on td "19" at bounding box center [586, 721] width 32 height 26
type input "[DATE]"
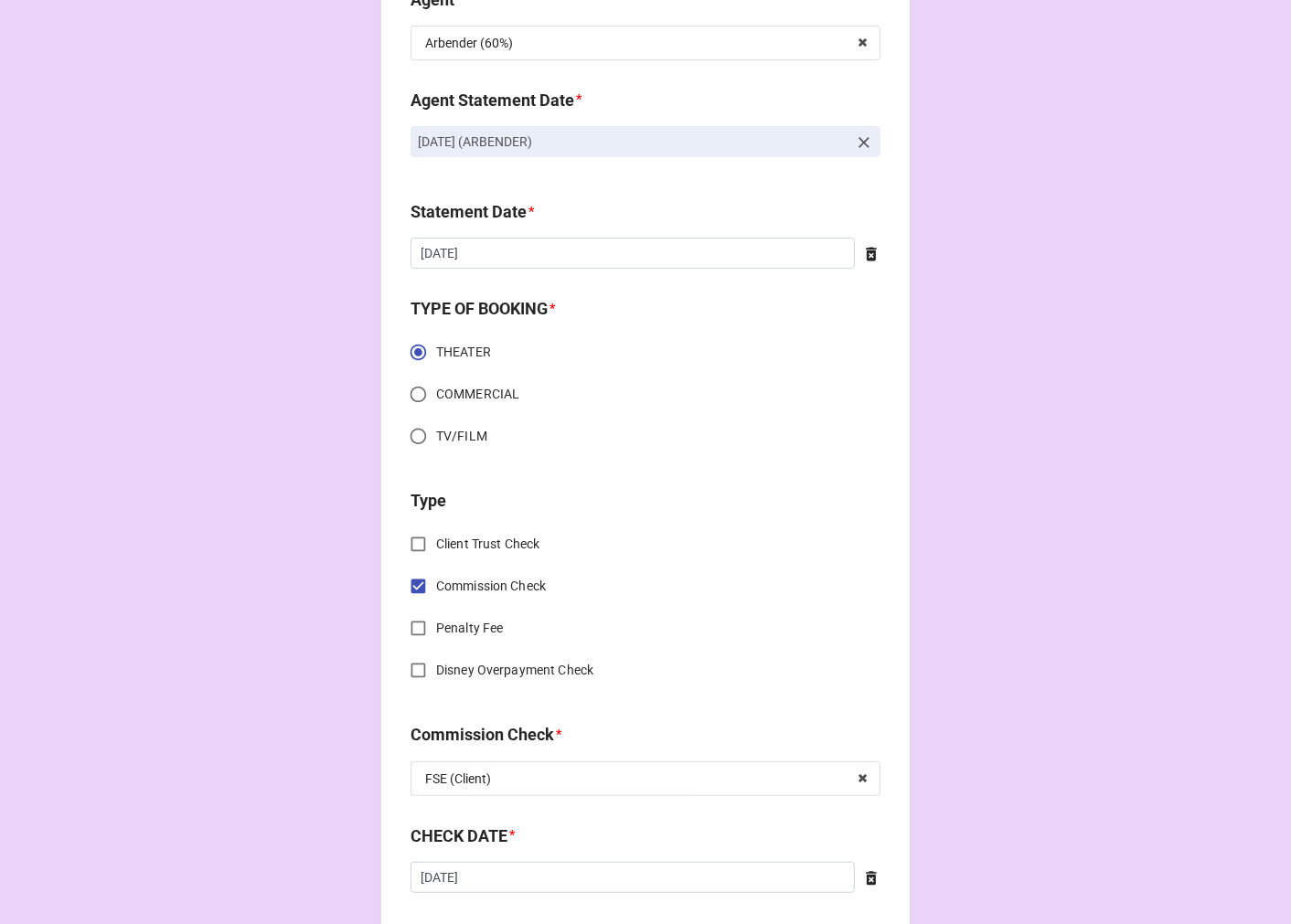
scroll to position [406, 0]
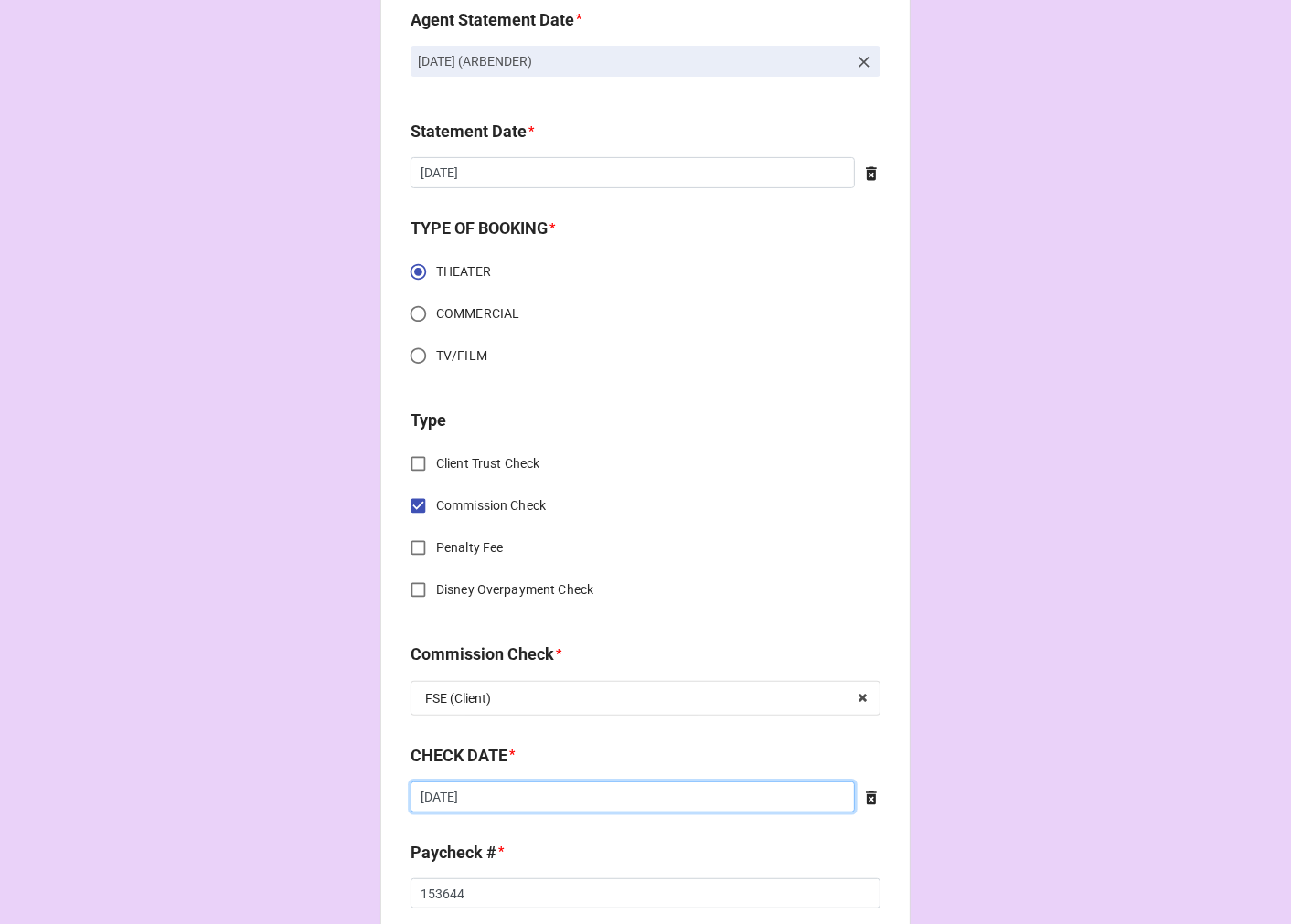
click at [512, 793] on input "[DATE]" at bounding box center [632, 797] width 444 height 32
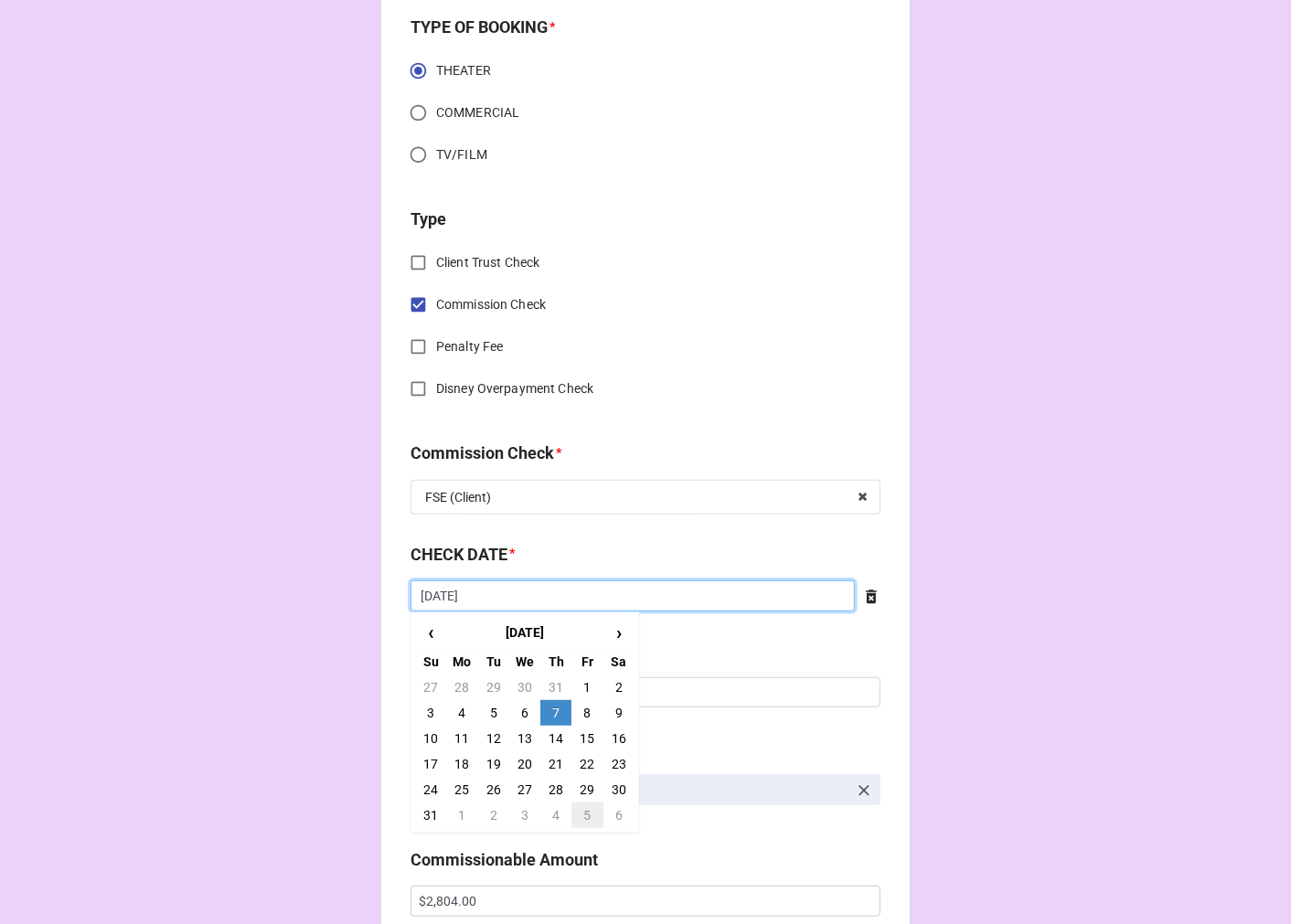
scroll to position [609, 0]
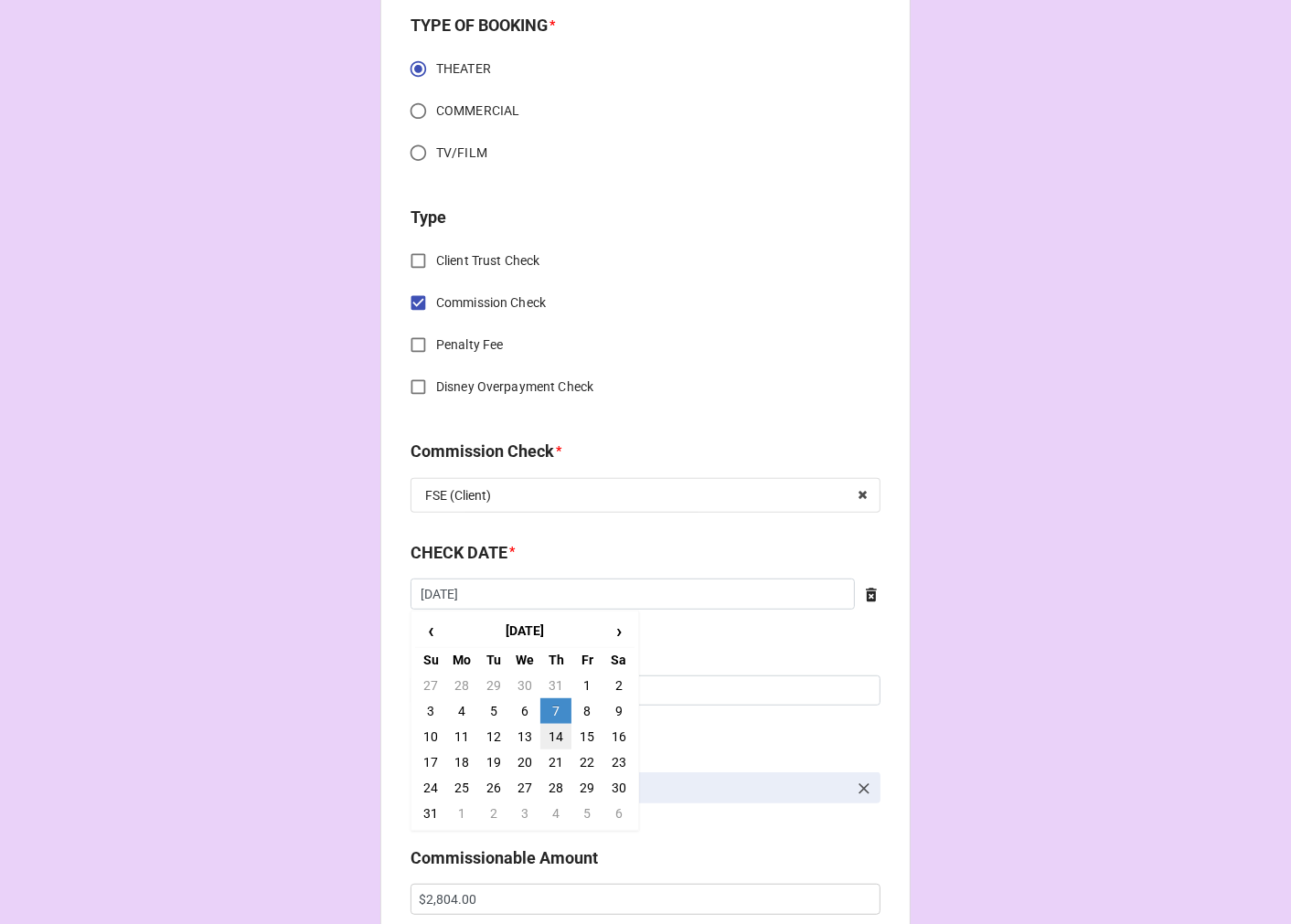
click at [554, 735] on td "14" at bounding box center [556, 736] width 32 height 26
type input "[DATE]"
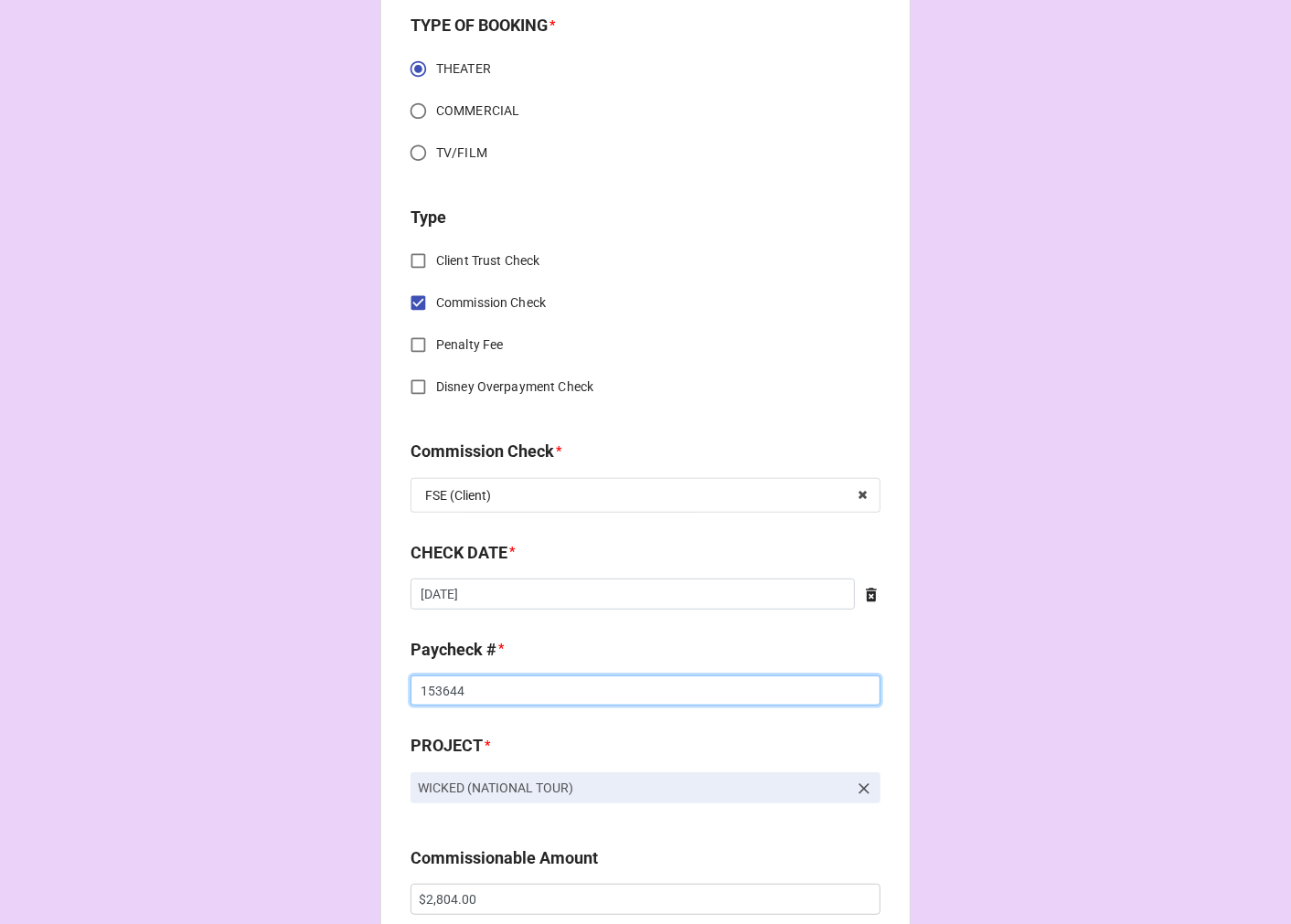
click at [444, 698] on input "153644" at bounding box center [646, 691] width 470 height 32
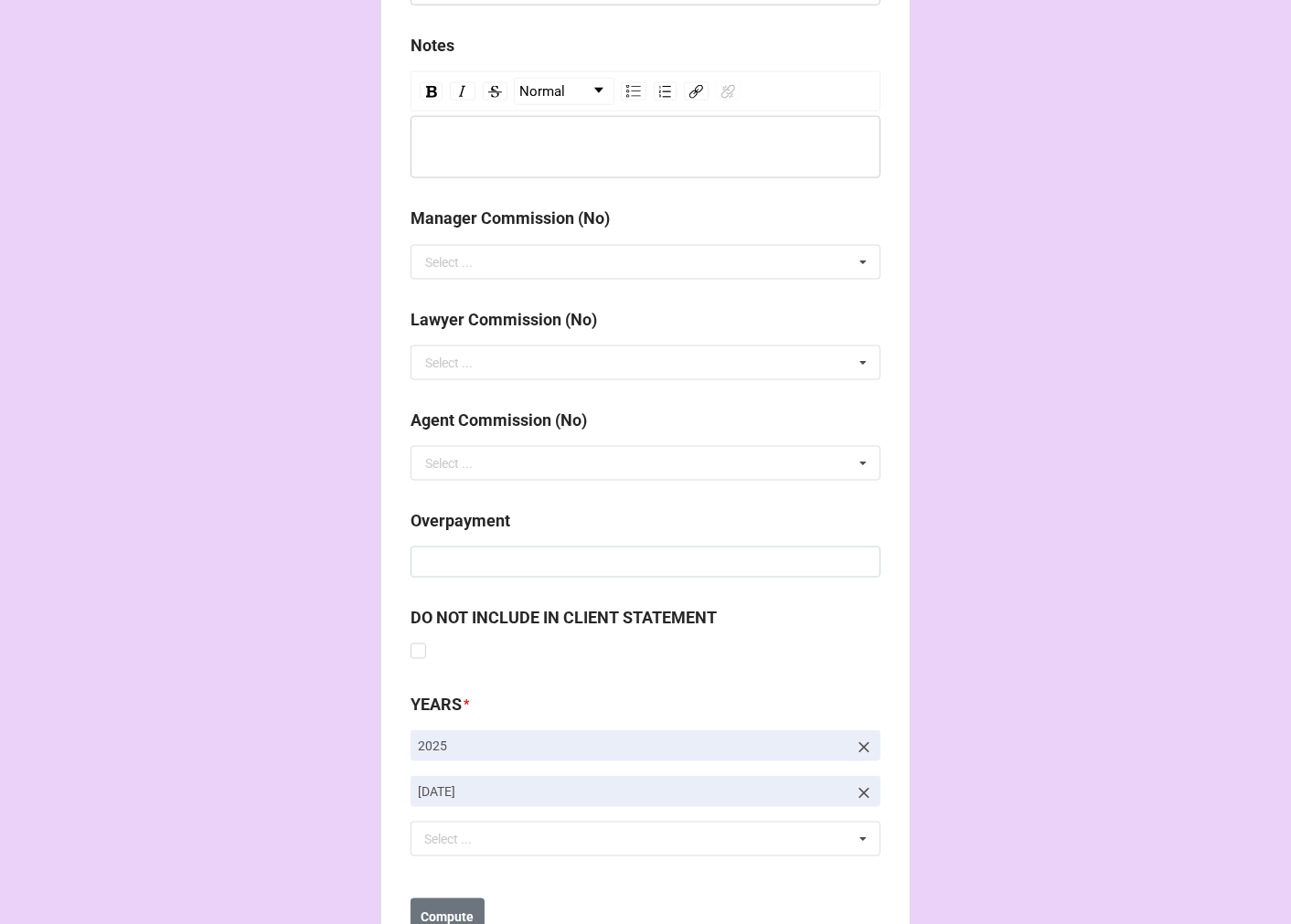
scroll to position [2115, 0]
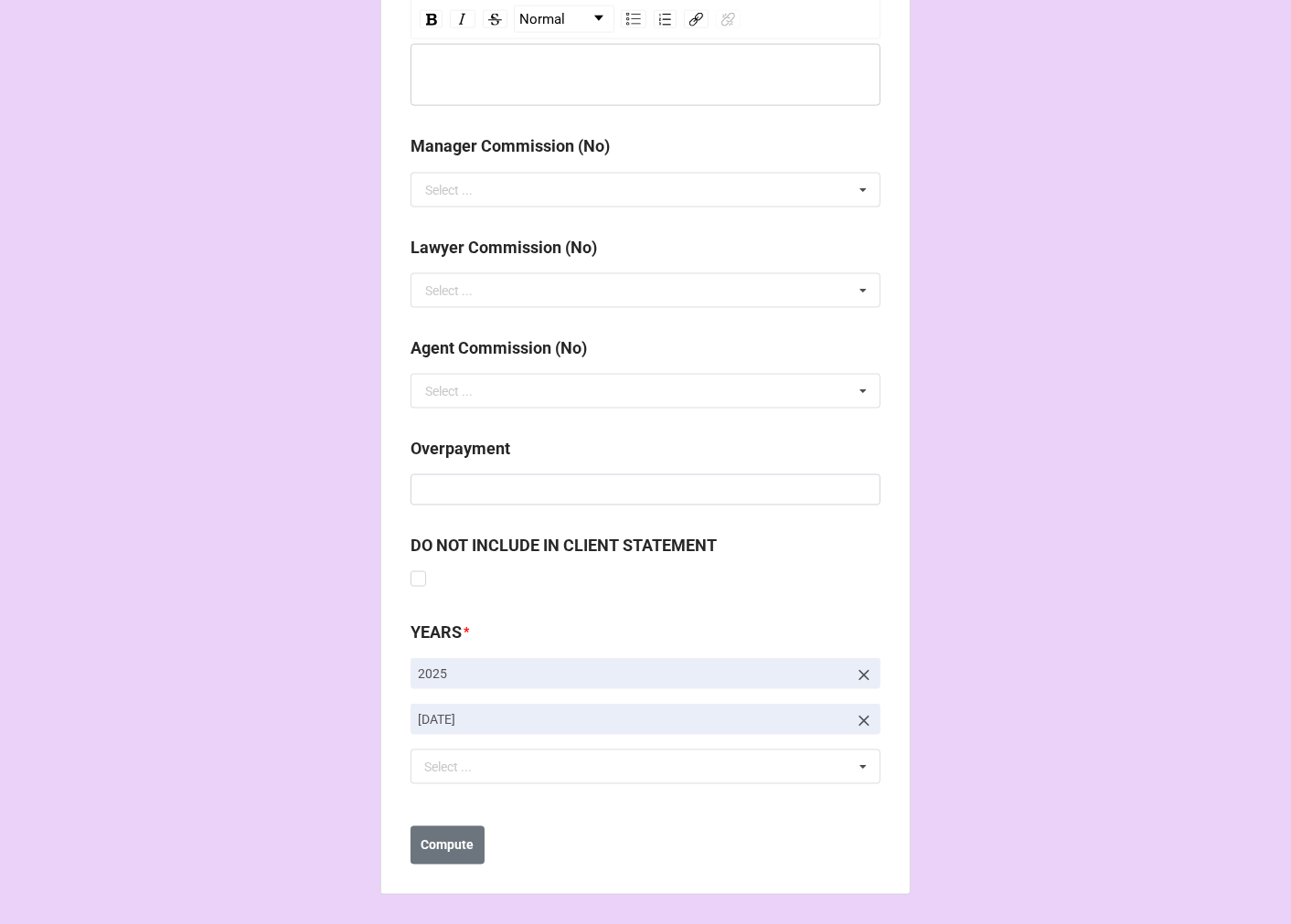
type input "153720"
click at [855, 720] on icon at bounding box center [863, 721] width 18 height 18
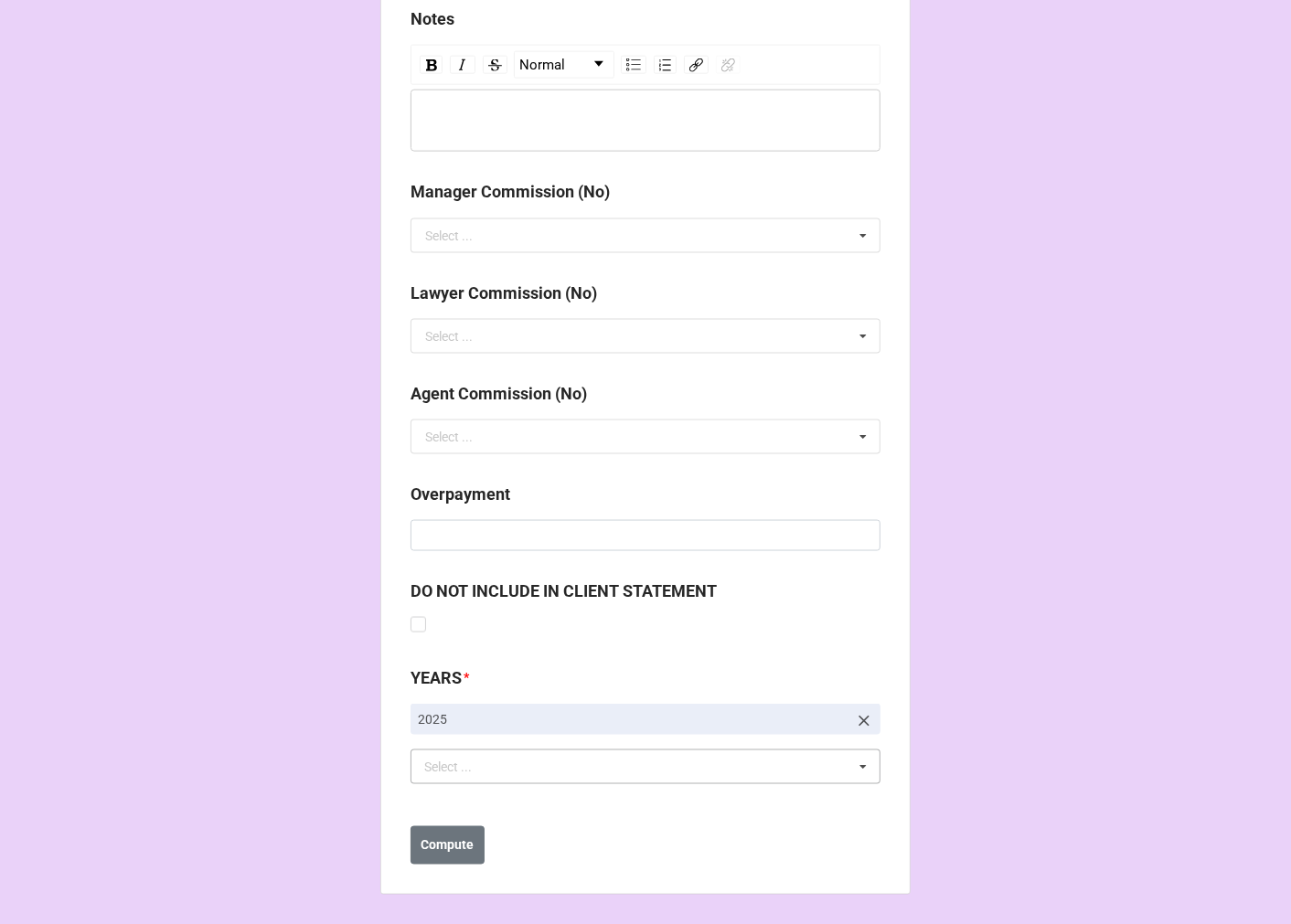
scroll to position [2070, 0]
click at [561, 760] on div "Select ... No results found." at bounding box center [646, 766] width 470 height 34
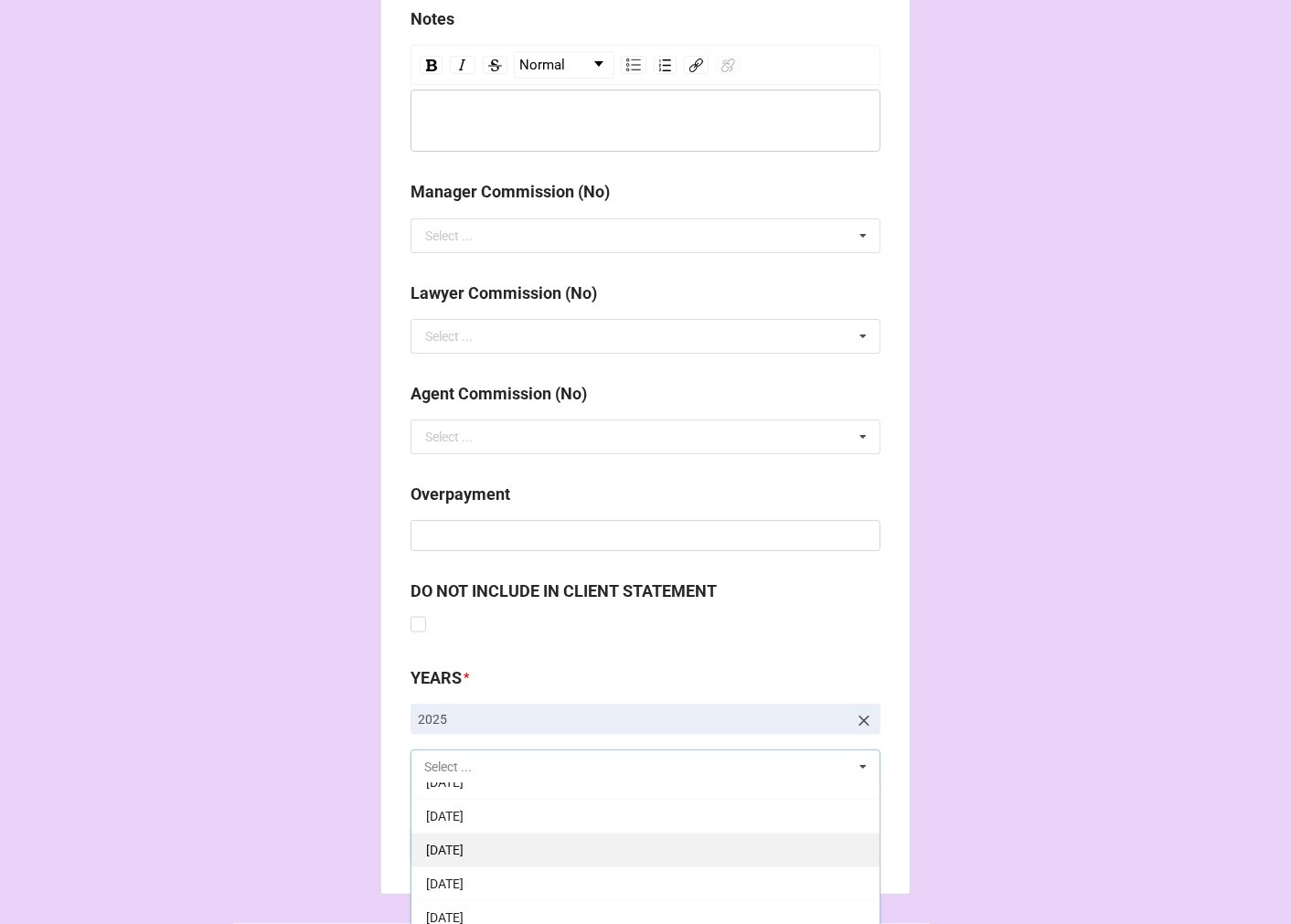
scroll to position [203, 0]
click at [463, 872] on span "[DATE]" at bounding box center [444, 868] width 37 height 14
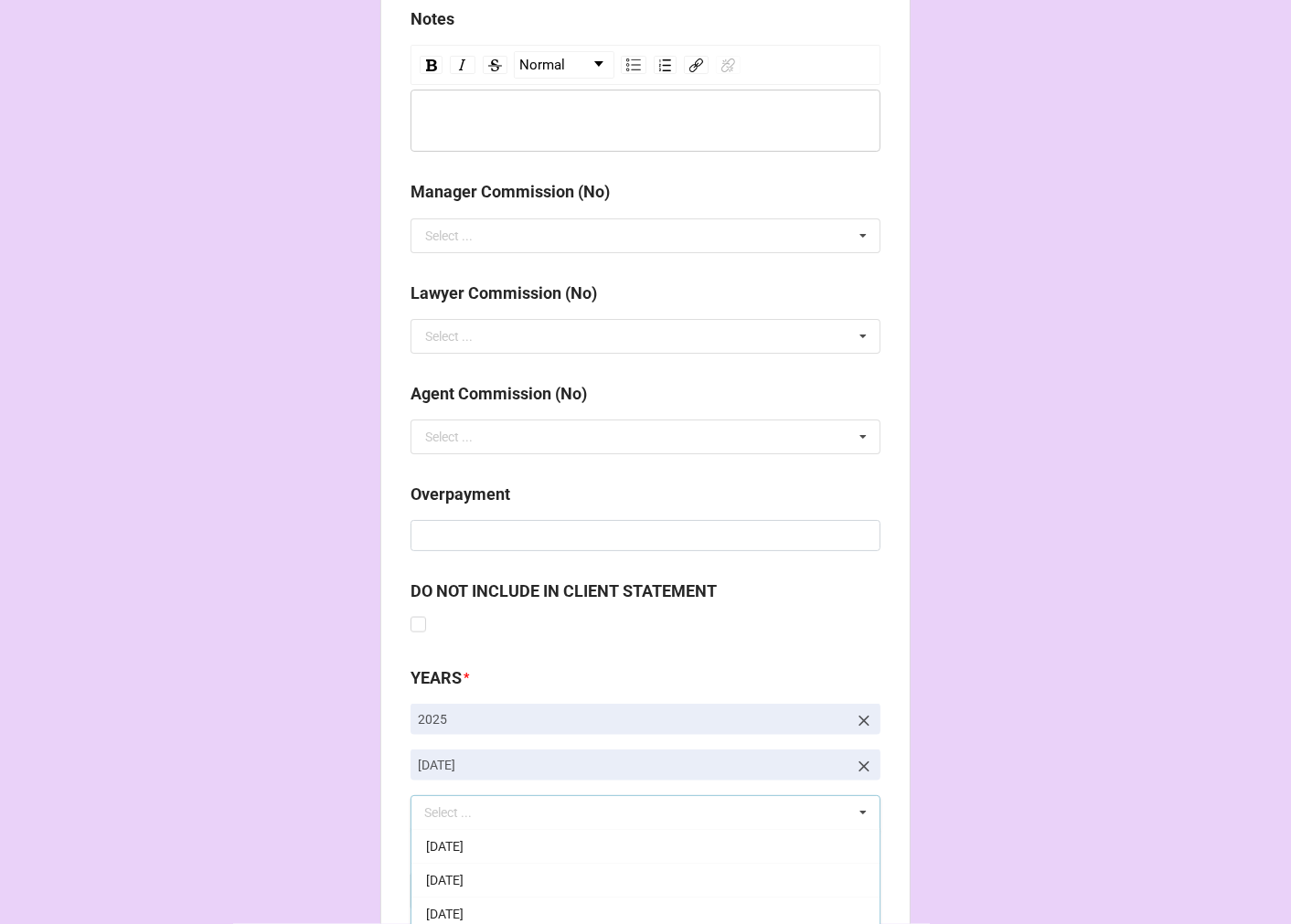
click at [444, 898] on b "Compute" at bounding box center [448, 892] width 53 height 19
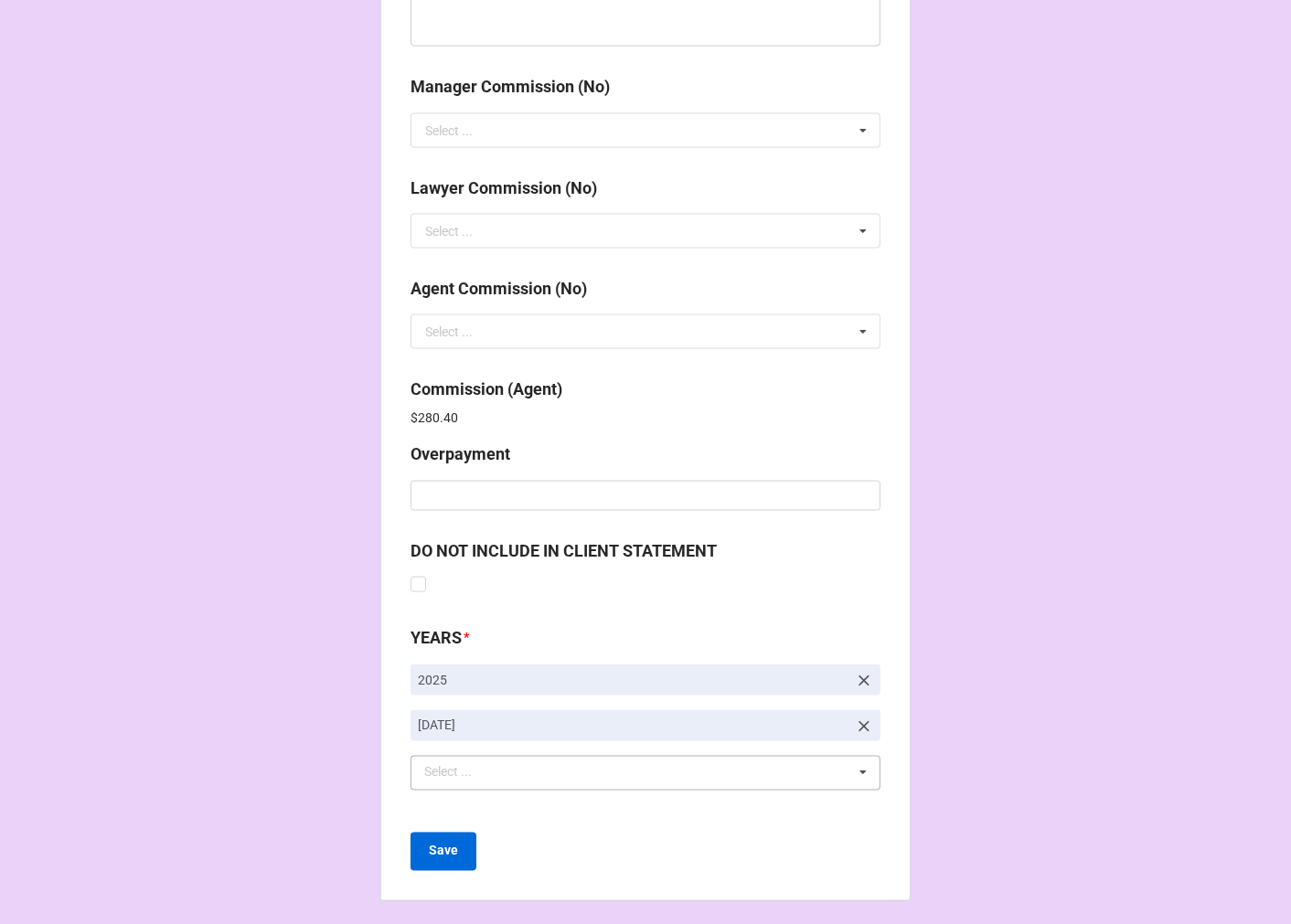
scroll to position [2180, 0]
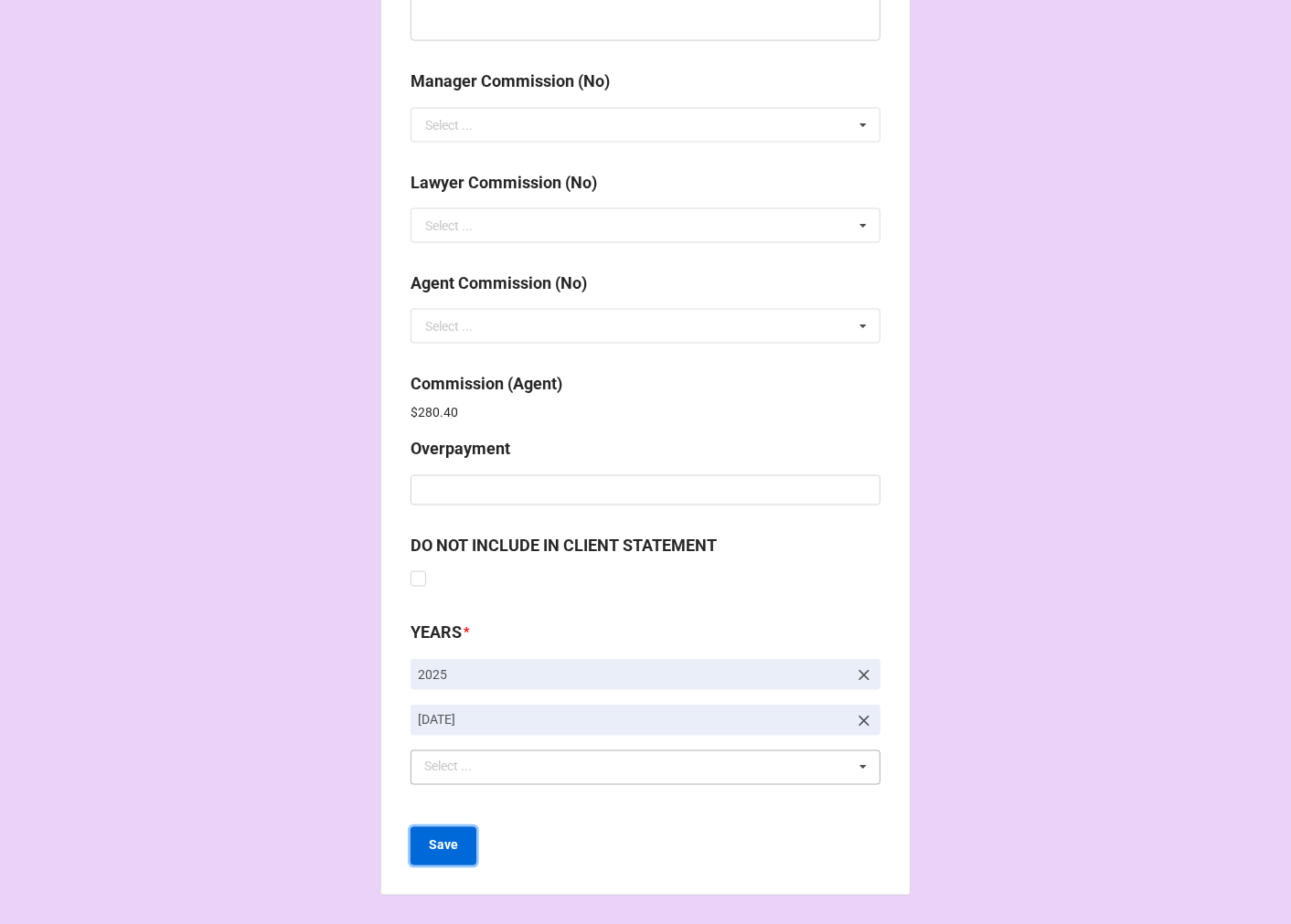
click at [439, 850] on b "Save" at bounding box center [443, 846] width 30 height 19
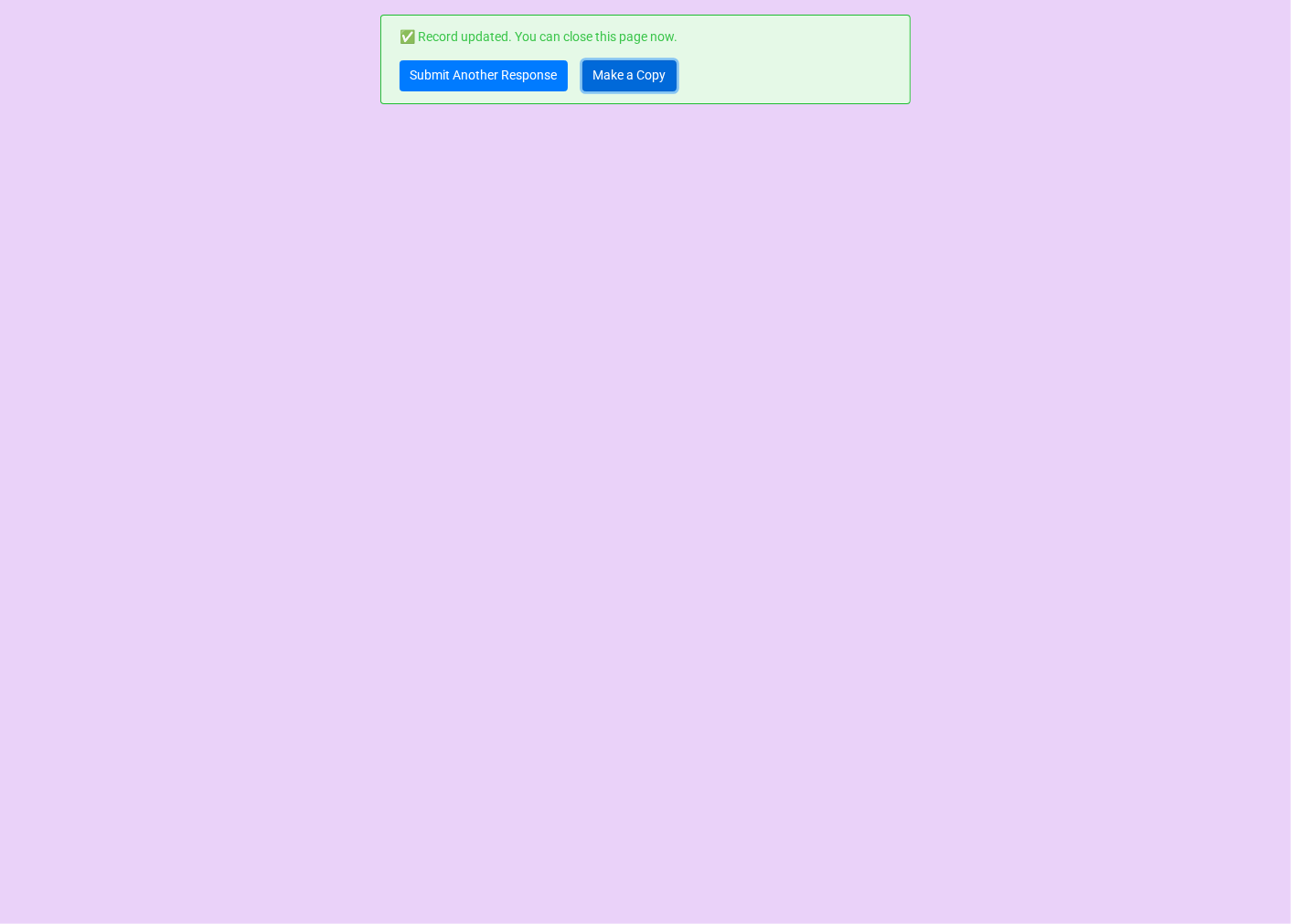
click at [635, 77] on link "Make a Copy" at bounding box center [629, 75] width 95 height 32
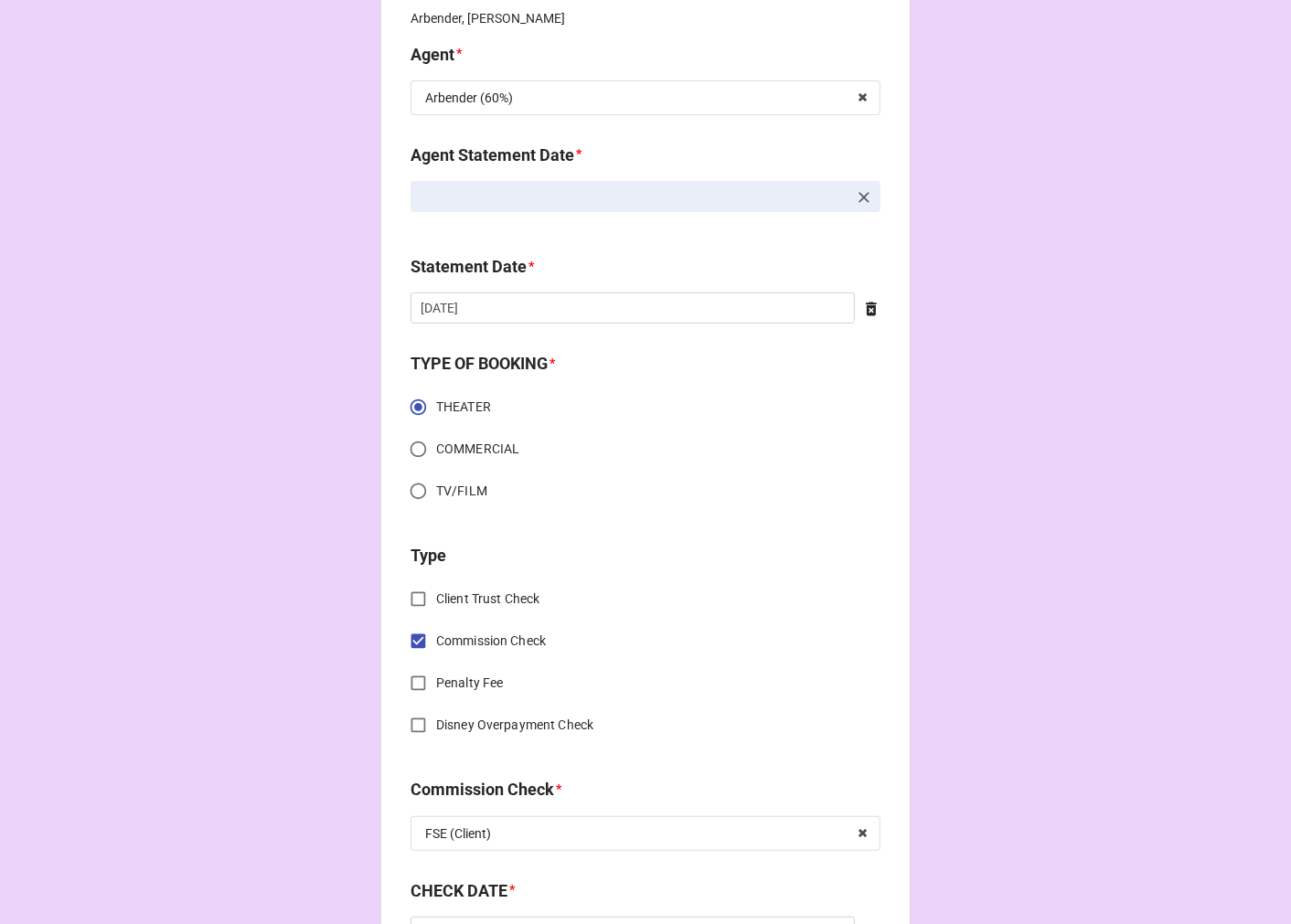
scroll to position [710, 0]
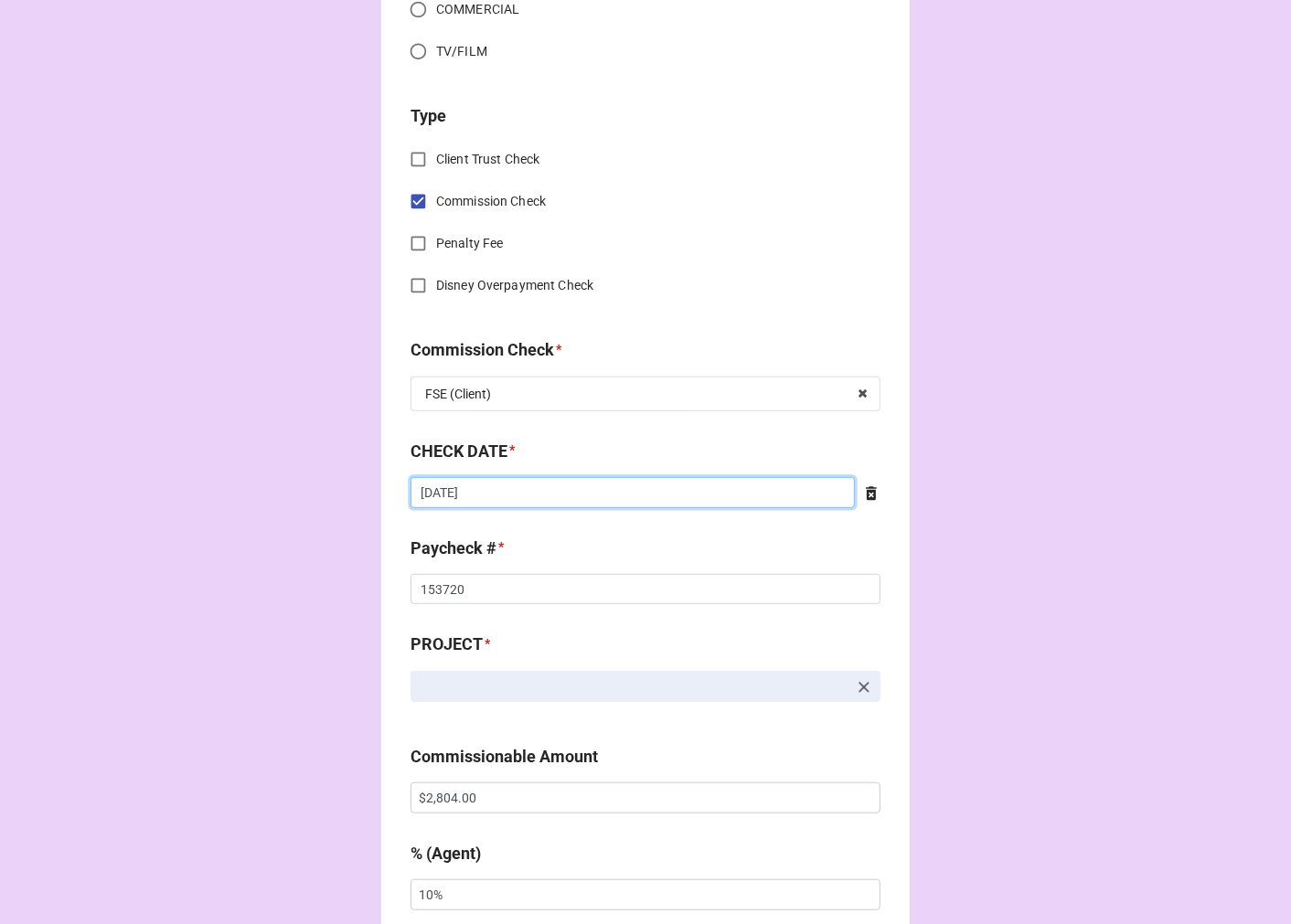
click at [496, 494] on input "[DATE]" at bounding box center [632, 493] width 444 height 32
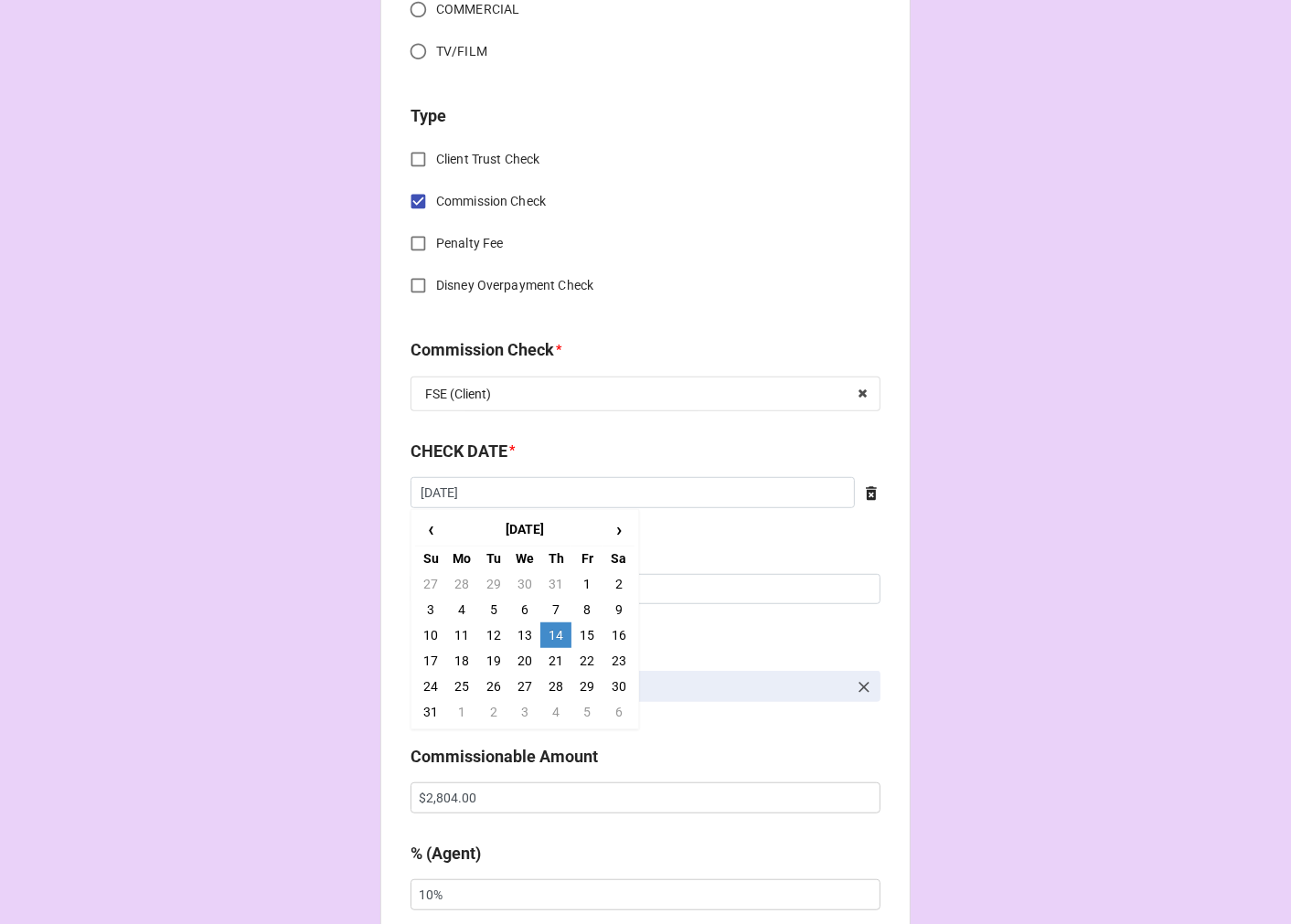
drag, startPoint x: 555, startPoint y: 662, endPoint x: 536, endPoint y: 646, distance: 24.8
click at [554, 662] on td "21" at bounding box center [556, 661] width 32 height 26
type input "[DATE]"
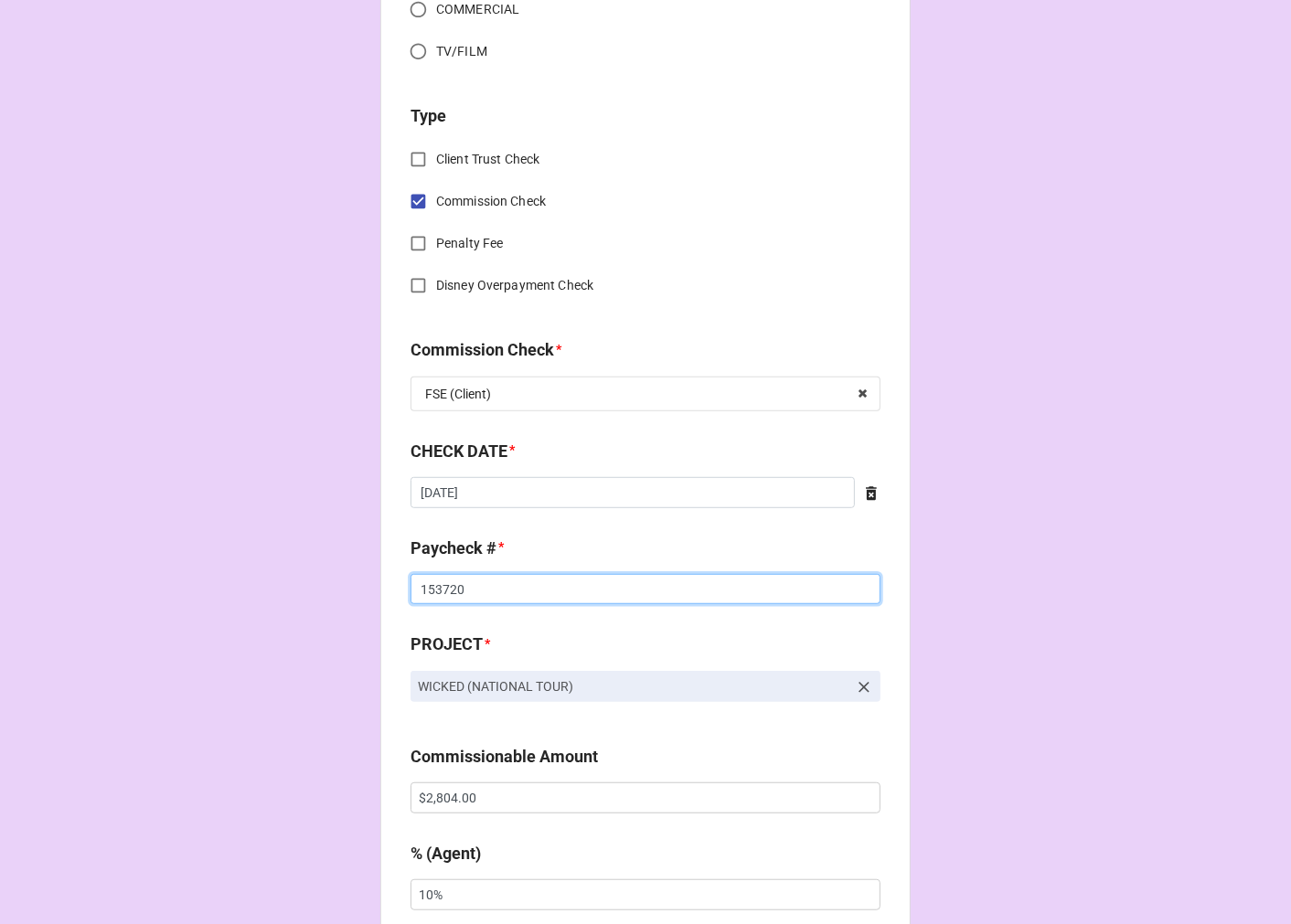
click at [417, 590] on input "153720" at bounding box center [646, 589] width 470 height 32
click at [416, 589] on input "153720" at bounding box center [646, 589] width 470 height 32
type input "153794"
click at [448, 790] on input "$2,804.00" at bounding box center [646, 798] width 470 height 32
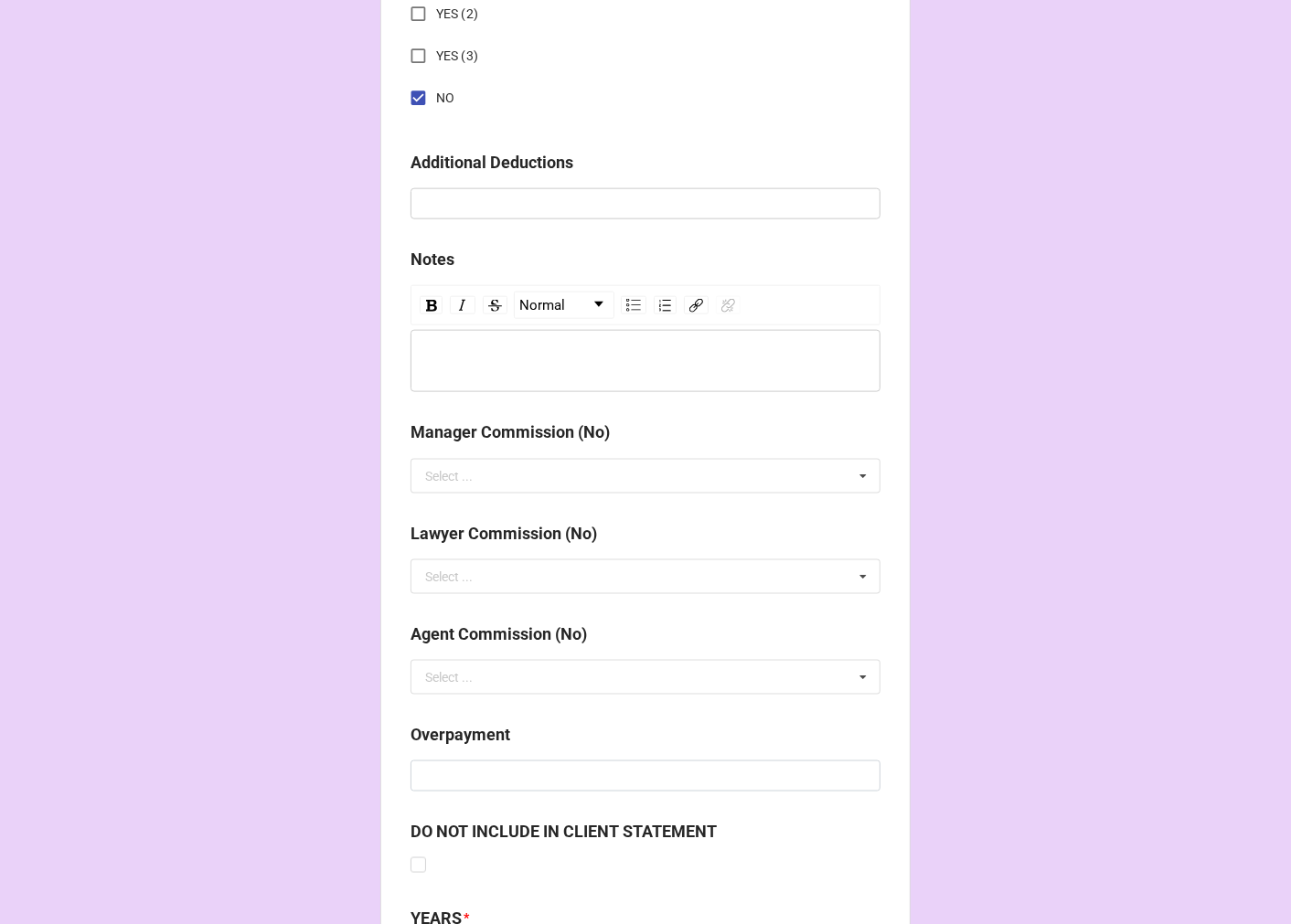
scroll to position [2115, 0]
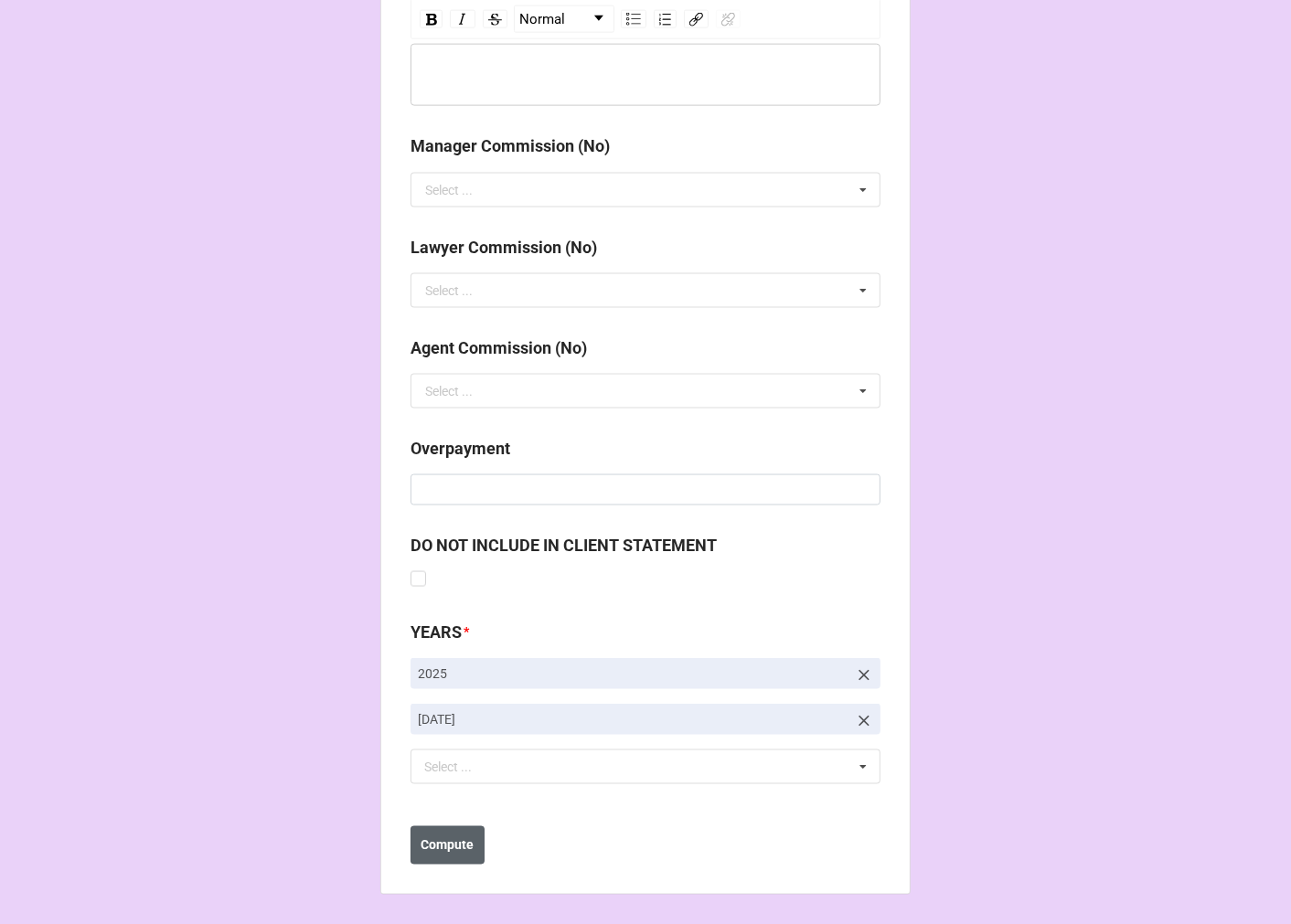
type input "$1,402.00"
click at [435, 845] on b "Compute" at bounding box center [448, 846] width 53 height 19
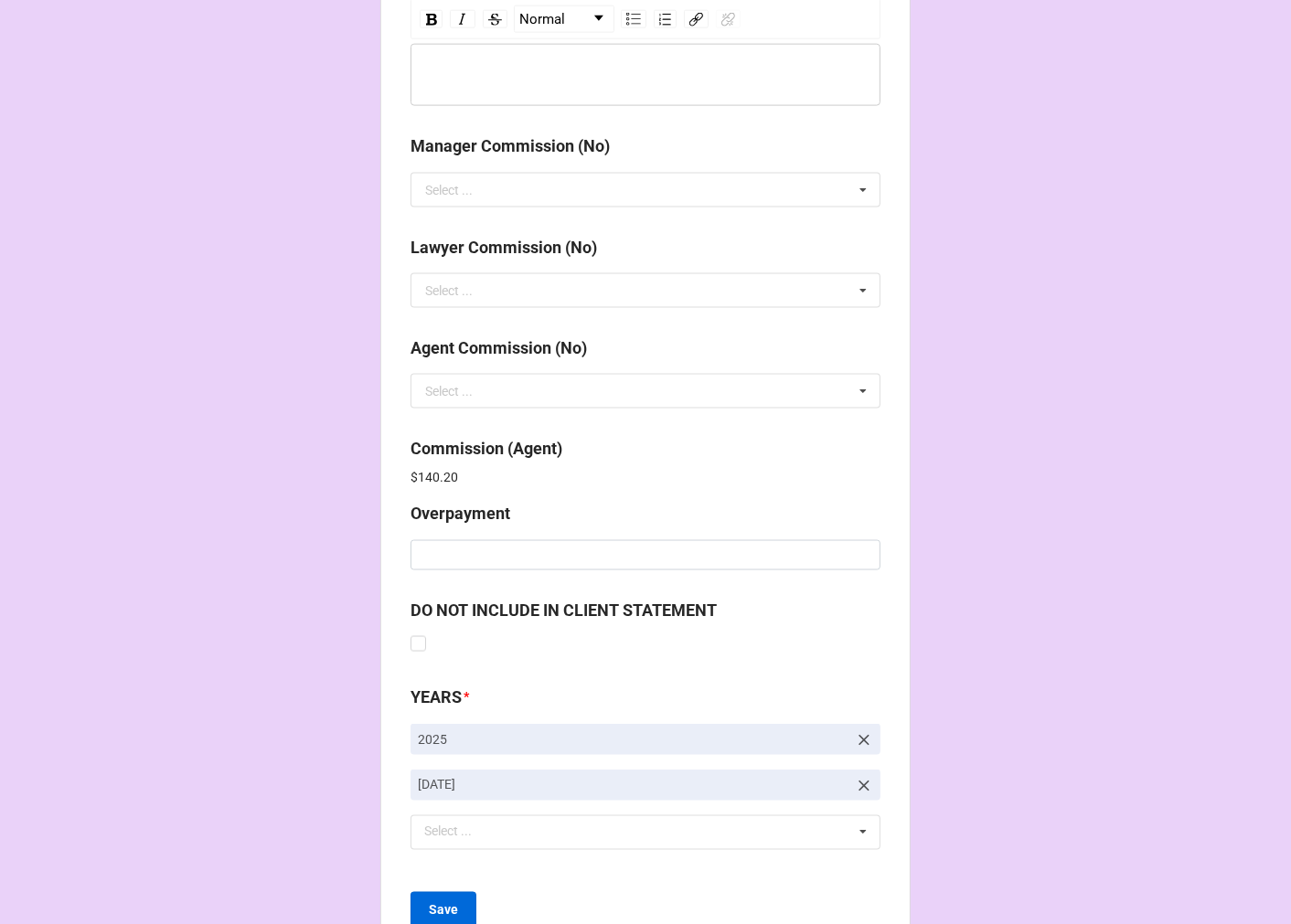
scroll to position [2180, 0]
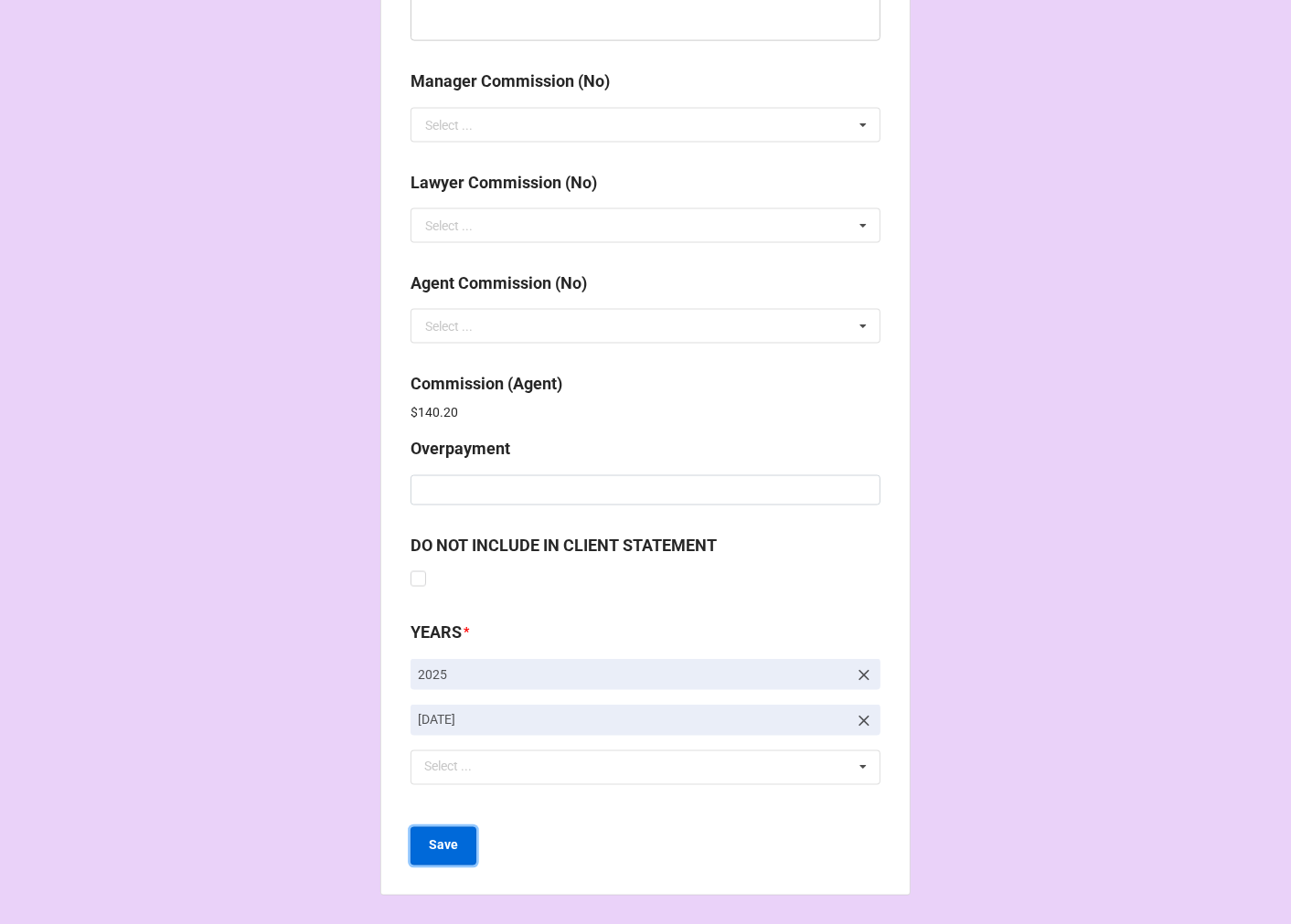
click at [434, 836] on b "Save" at bounding box center [443, 846] width 30 height 19
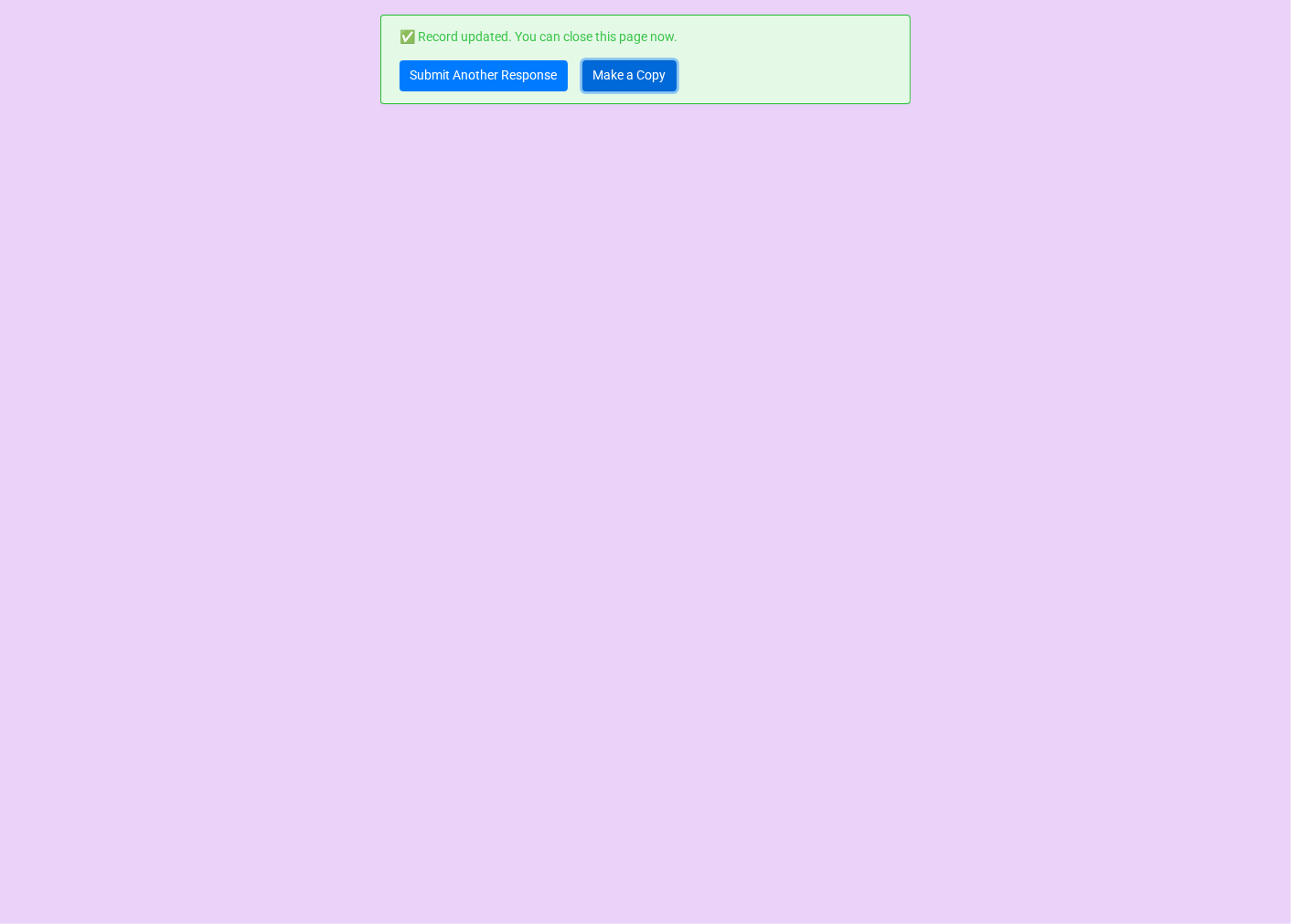
click at [626, 79] on link "Make a Copy" at bounding box center [629, 75] width 95 height 32
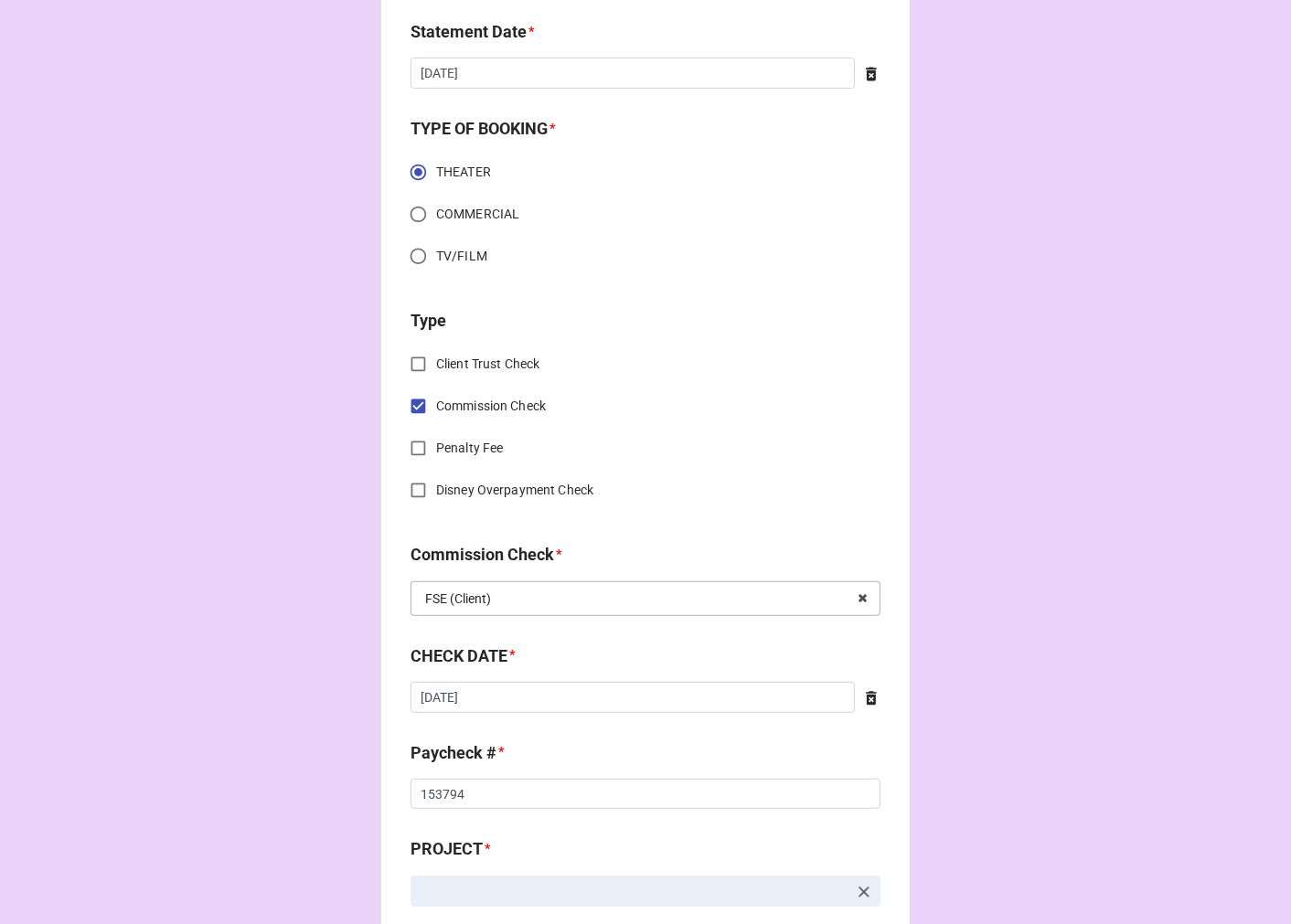
scroll to position [507, 0]
click at [489, 697] on input "[DATE]" at bounding box center [632, 695] width 444 height 32
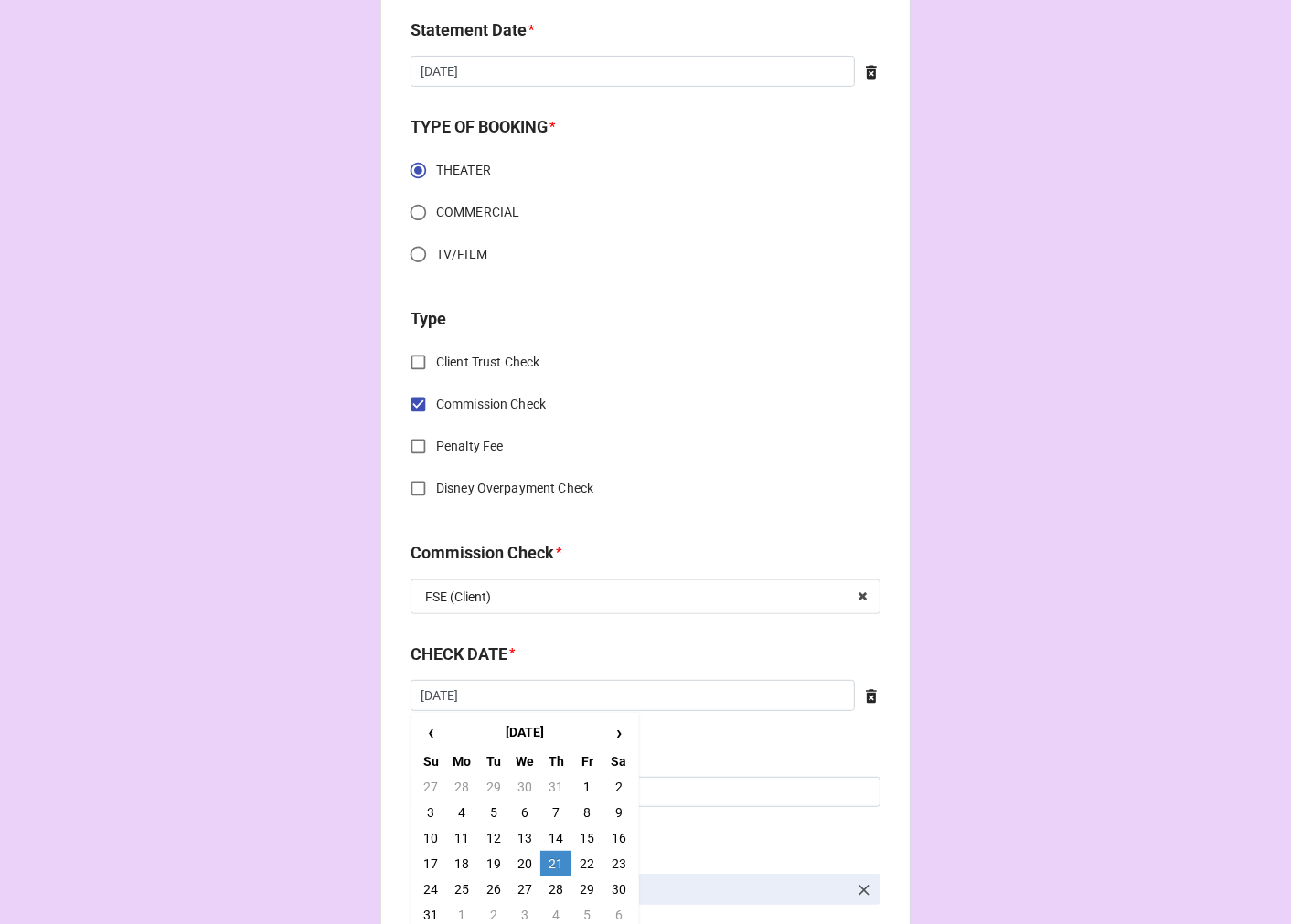
click at [555, 889] on td "28" at bounding box center [556, 889] width 32 height 26
type input "[DATE]"
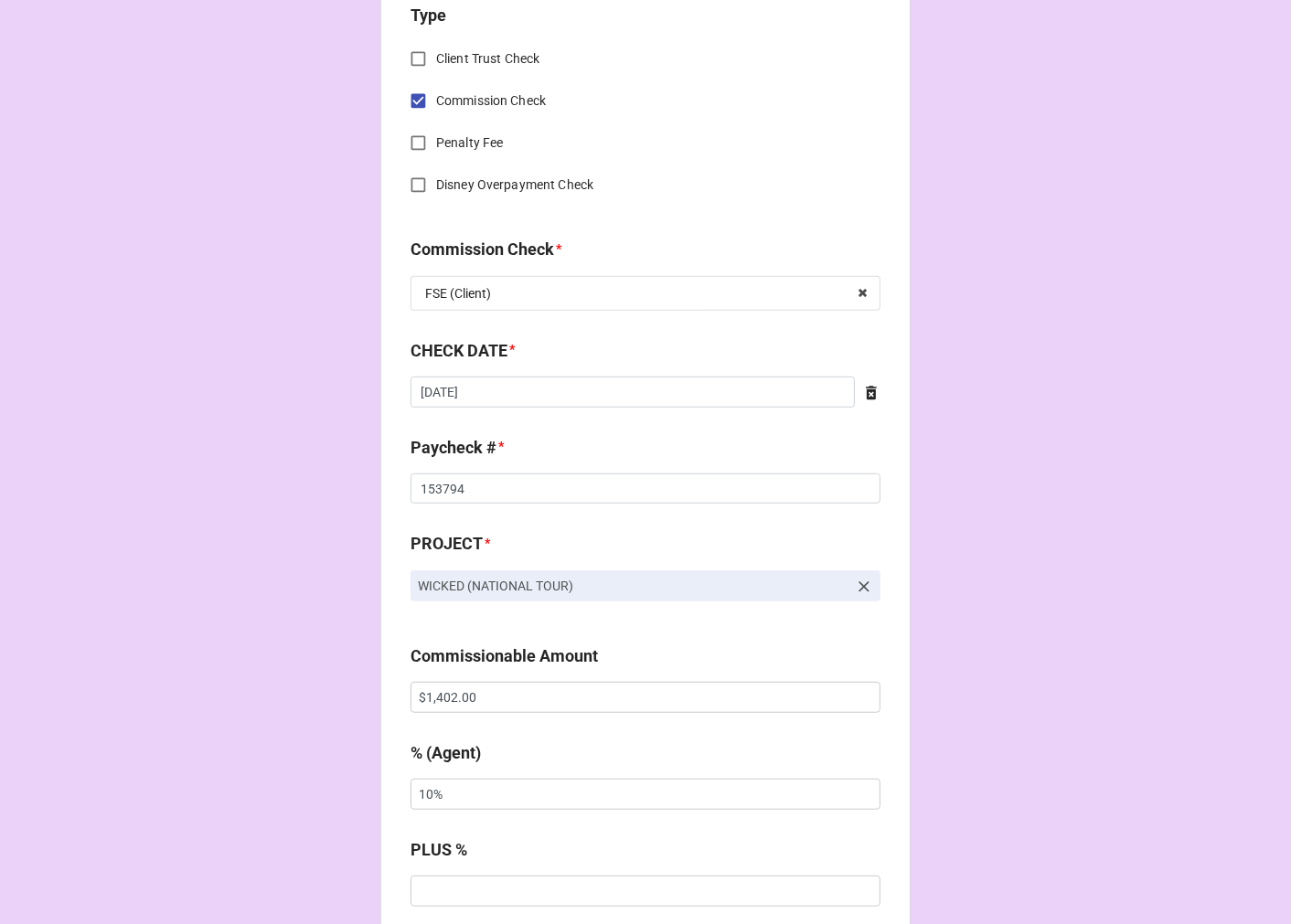
scroll to position [811, 0]
click at [425, 484] on input "153794" at bounding box center [646, 488] width 470 height 32
drag, startPoint x: 425, startPoint y: 484, endPoint x: 446, endPoint y: 482, distance: 21.1
click at [426, 484] on input "153794" at bounding box center [646, 488] width 470 height 32
type input "153868"
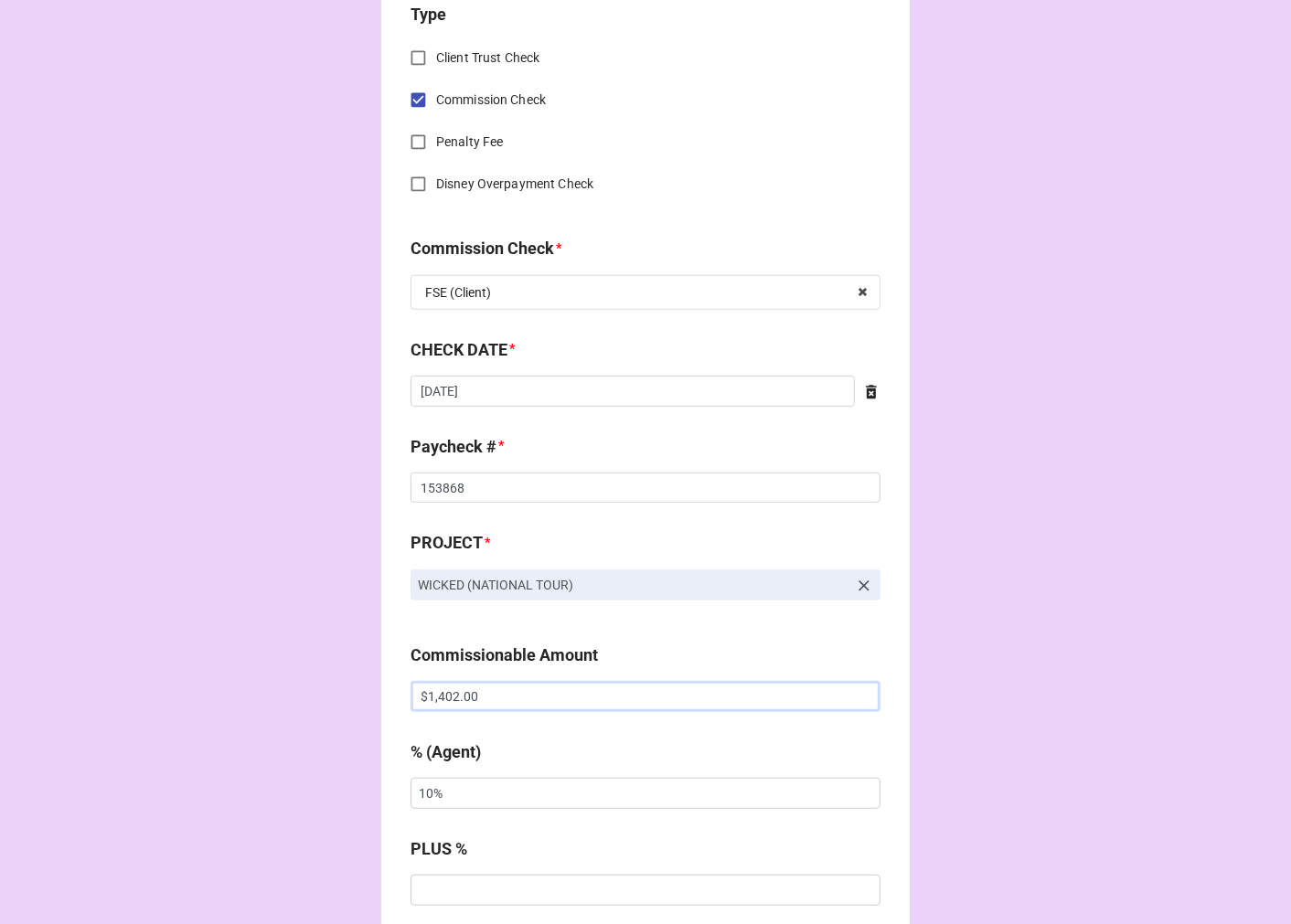
click at [450, 705] on input "$1,402.00" at bounding box center [646, 696] width 470 height 32
click at [448, 705] on input "$1,402.00" at bounding box center [646, 696] width 470 height 32
click at [466, 716] on div "Commissionable Amount $1,402.00" at bounding box center [646, 683] width 470 height 82
click at [460, 699] on input "$1,402.00" at bounding box center [646, 696] width 470 height 32
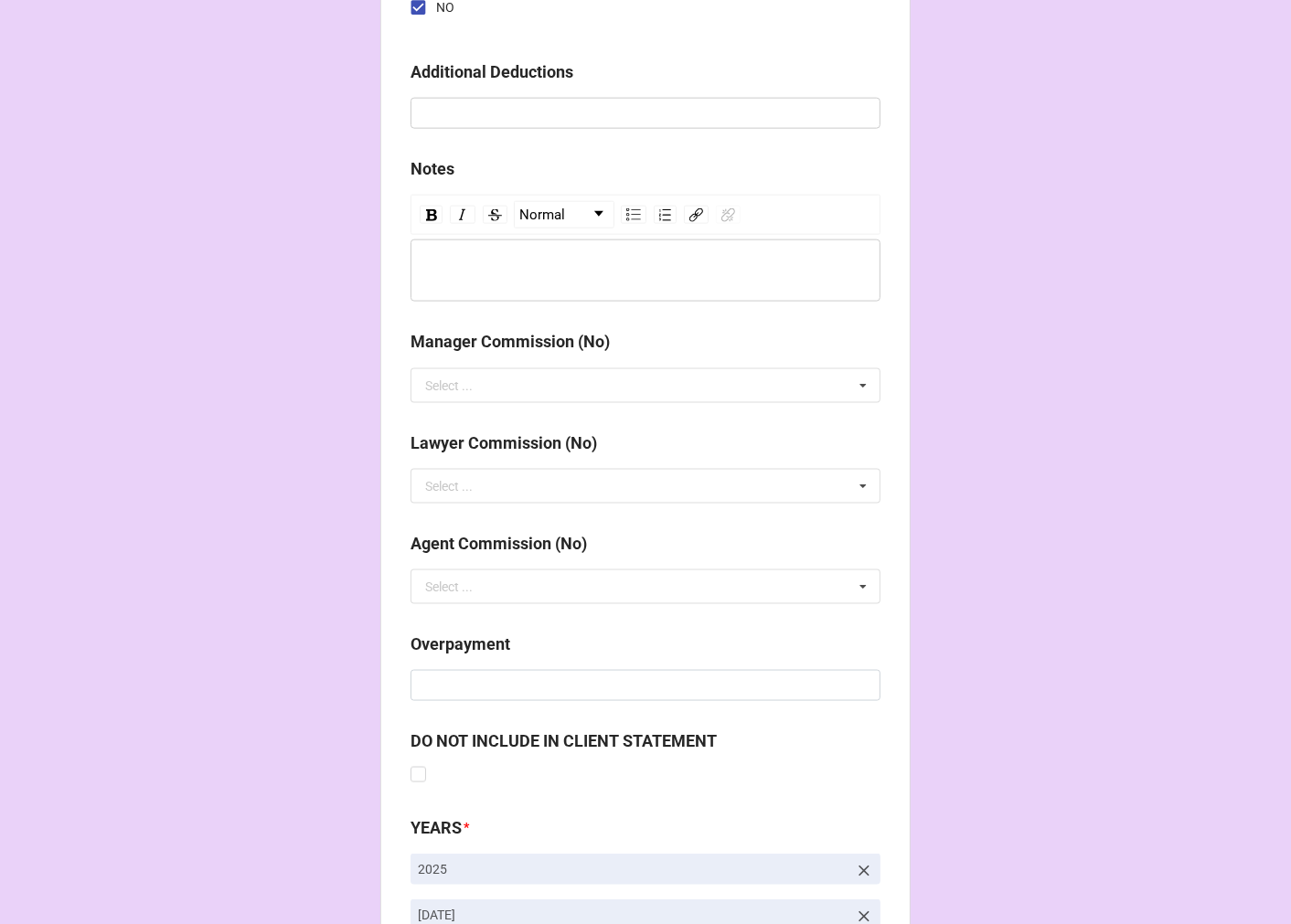
scroll to position [2115, 0]
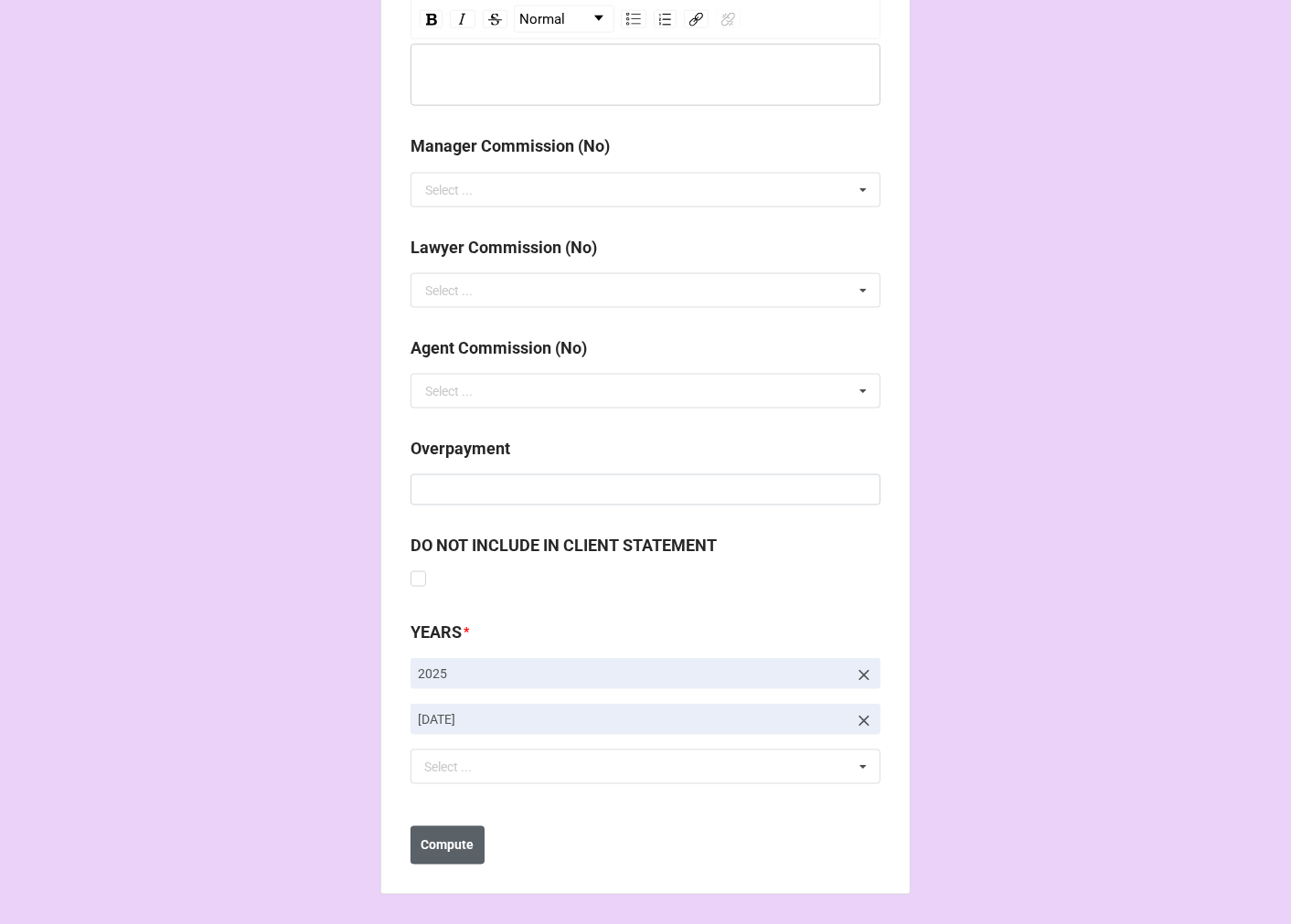
type input "$2,804.00"
click at [449, 841] on b "Compute" at bounding box center [448, 846] width 53 height 19
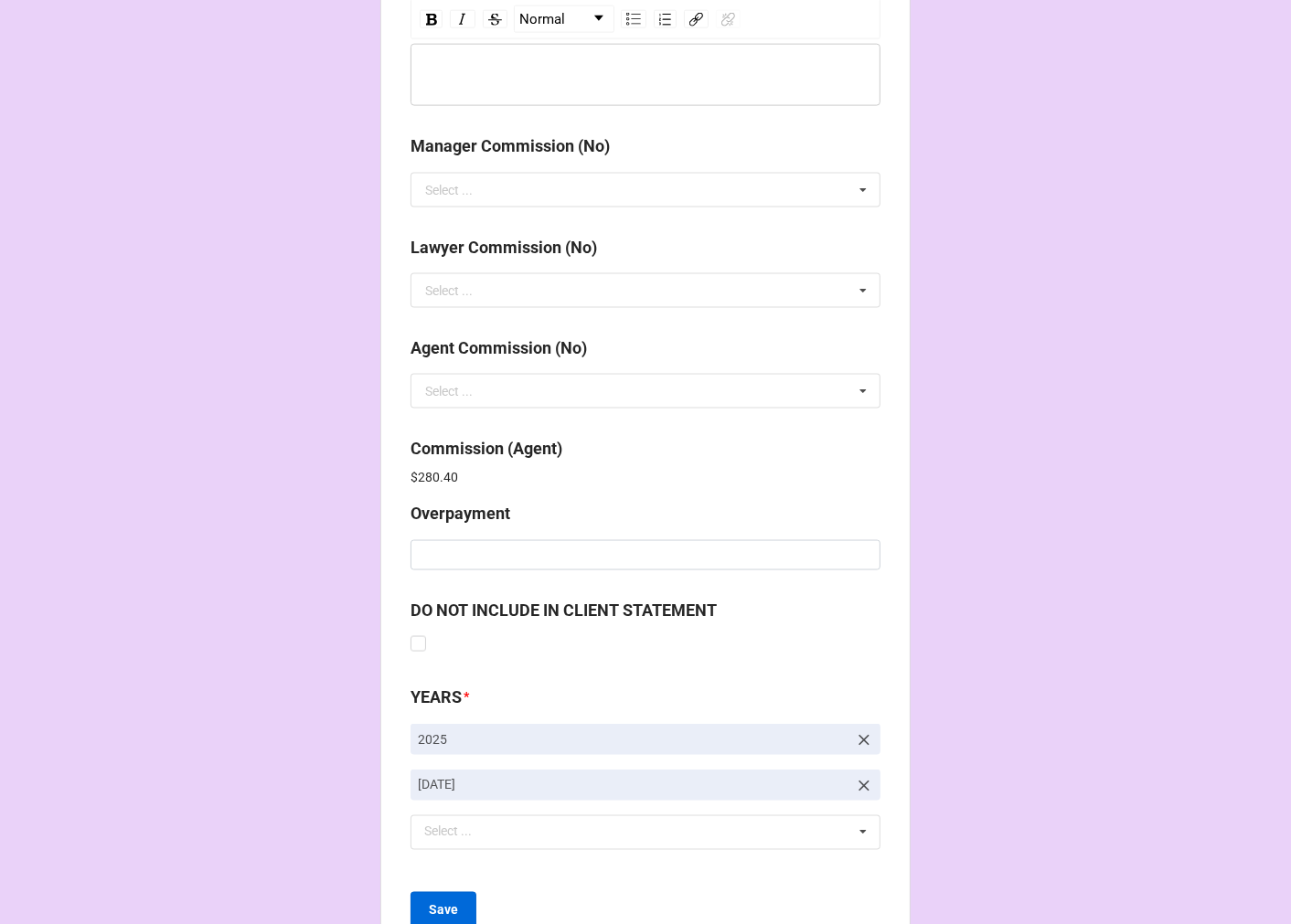
scroll to position [2180, 0]
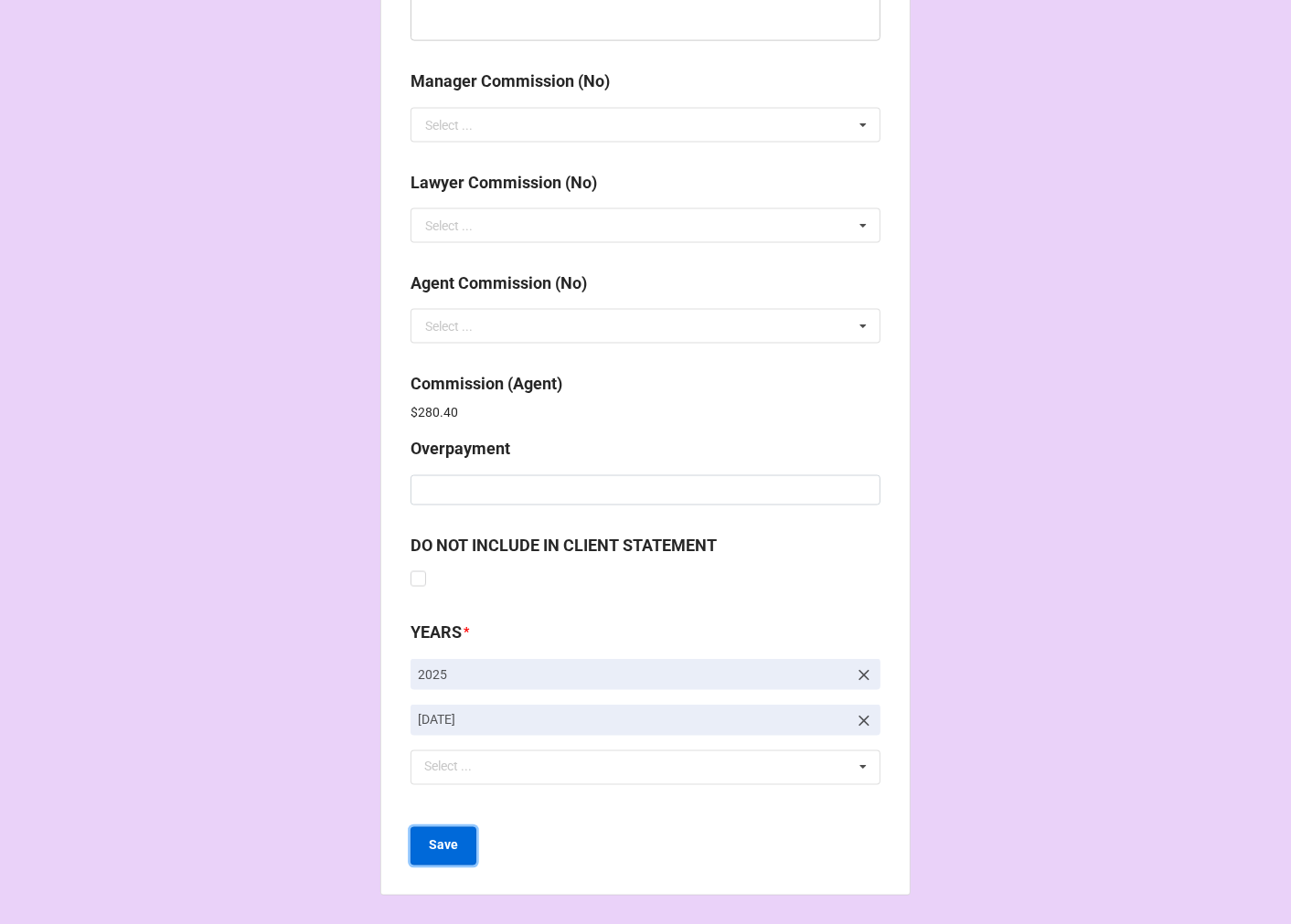
click at [437, 843] on b "Save" at bounding box center [443, 846] width 30 height 19
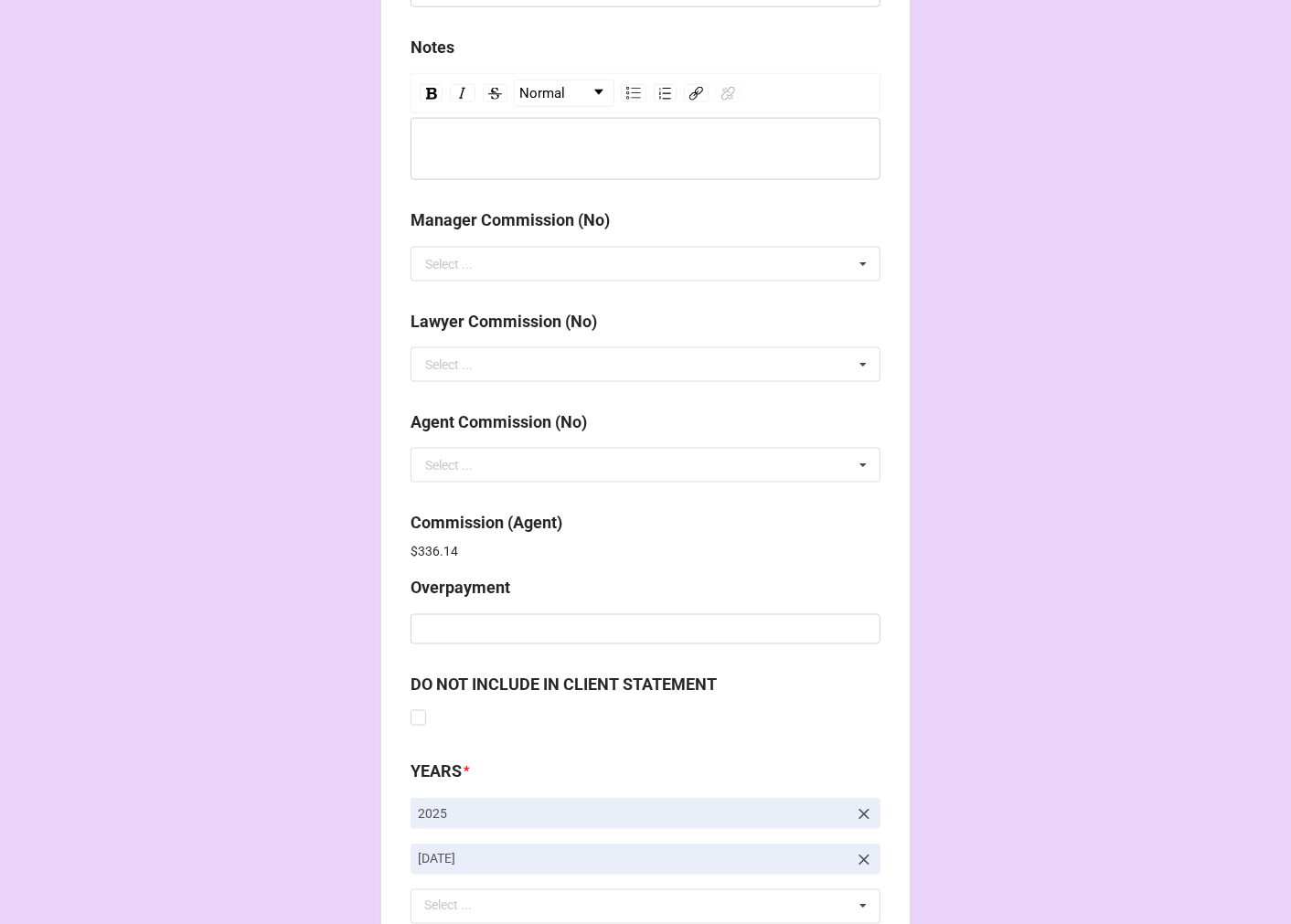
scroll to position [2180, 0]
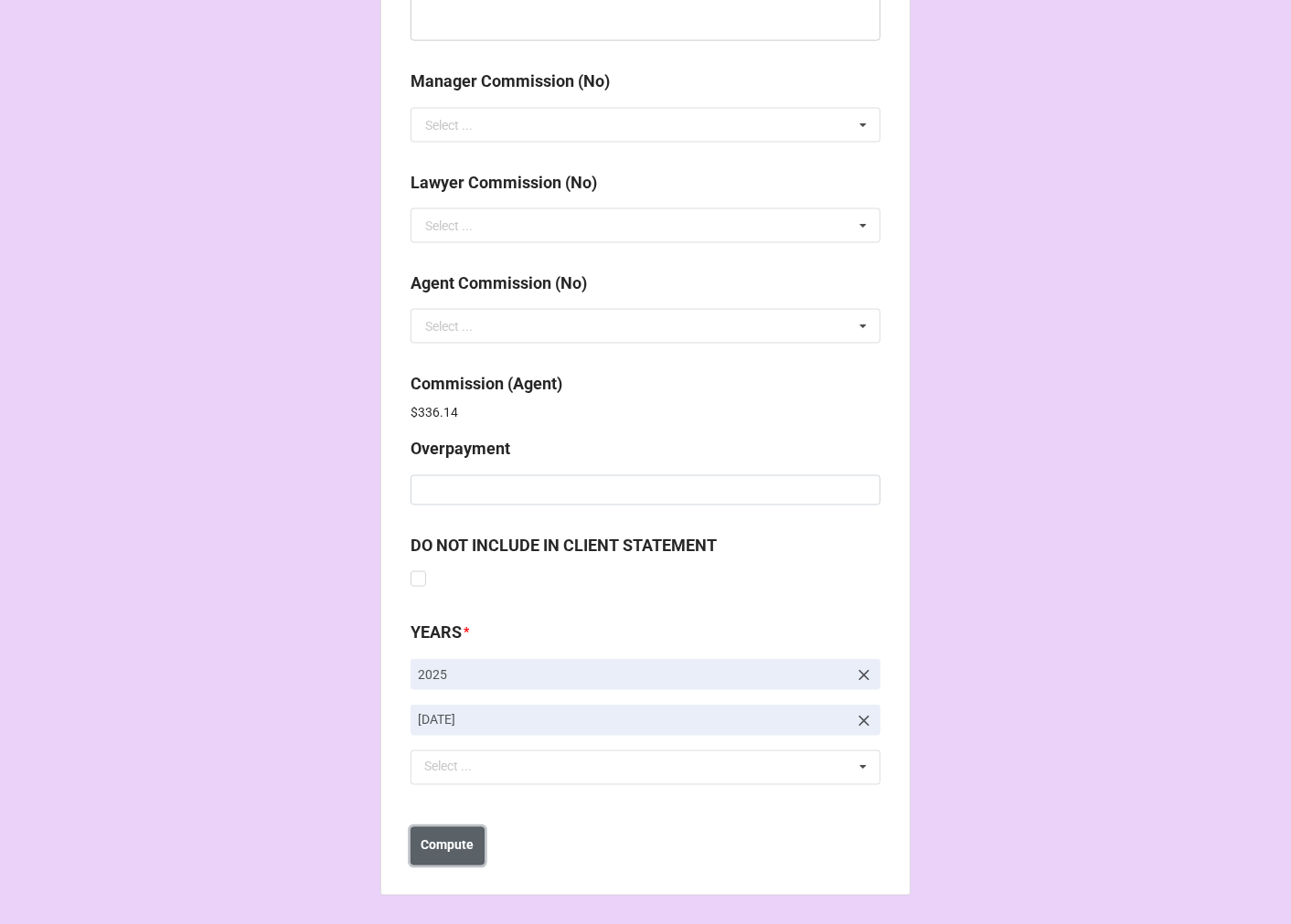
click at [449, 853] on b "Compute" at bounding box center [448, 846] width 53 height 19
click at [443, 850] on b "Save" at bounding box center [443, 846] width 30 height 19
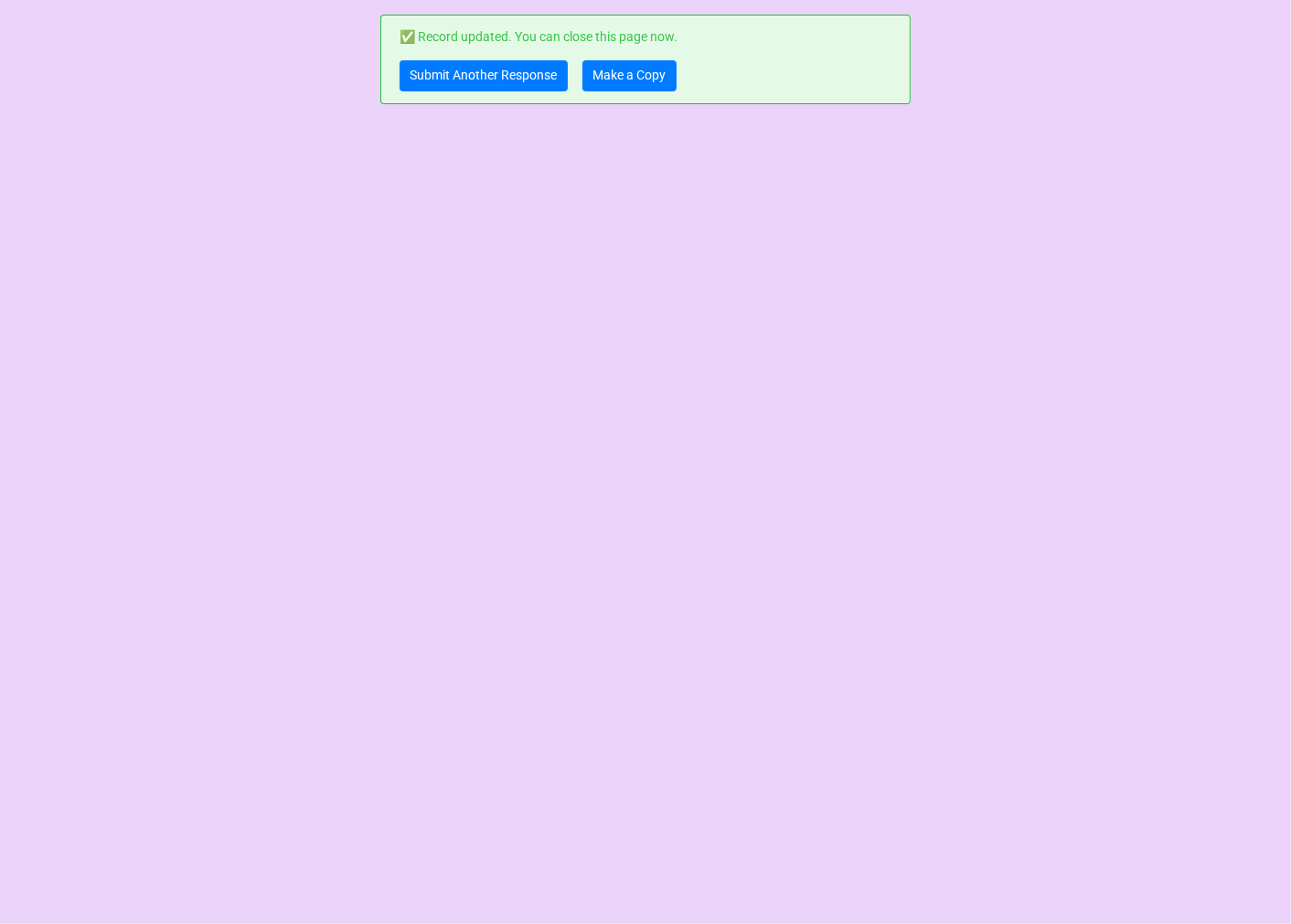
scroll to position [0, 0]
drag, startPoint x: 622, startPoint y: 79, endPoint x: 645, endPoint y: 77, distance: 23.1
click at [620, 78] on link "Make a Copy" at bounding box center [629, 75] width 95 height 32
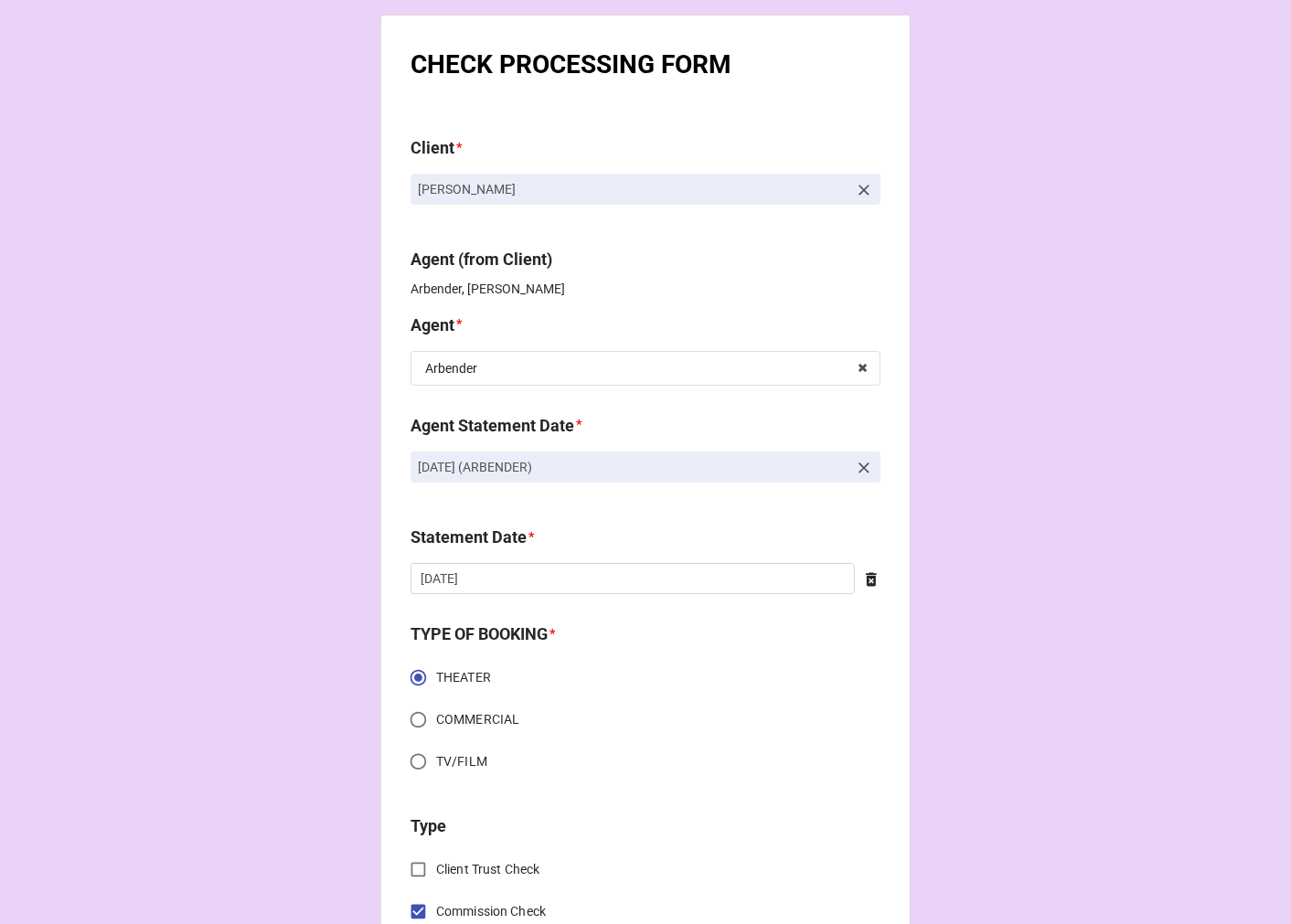
click at [855, 468] on icon at bounding box center [863, 468] width 18 height 18
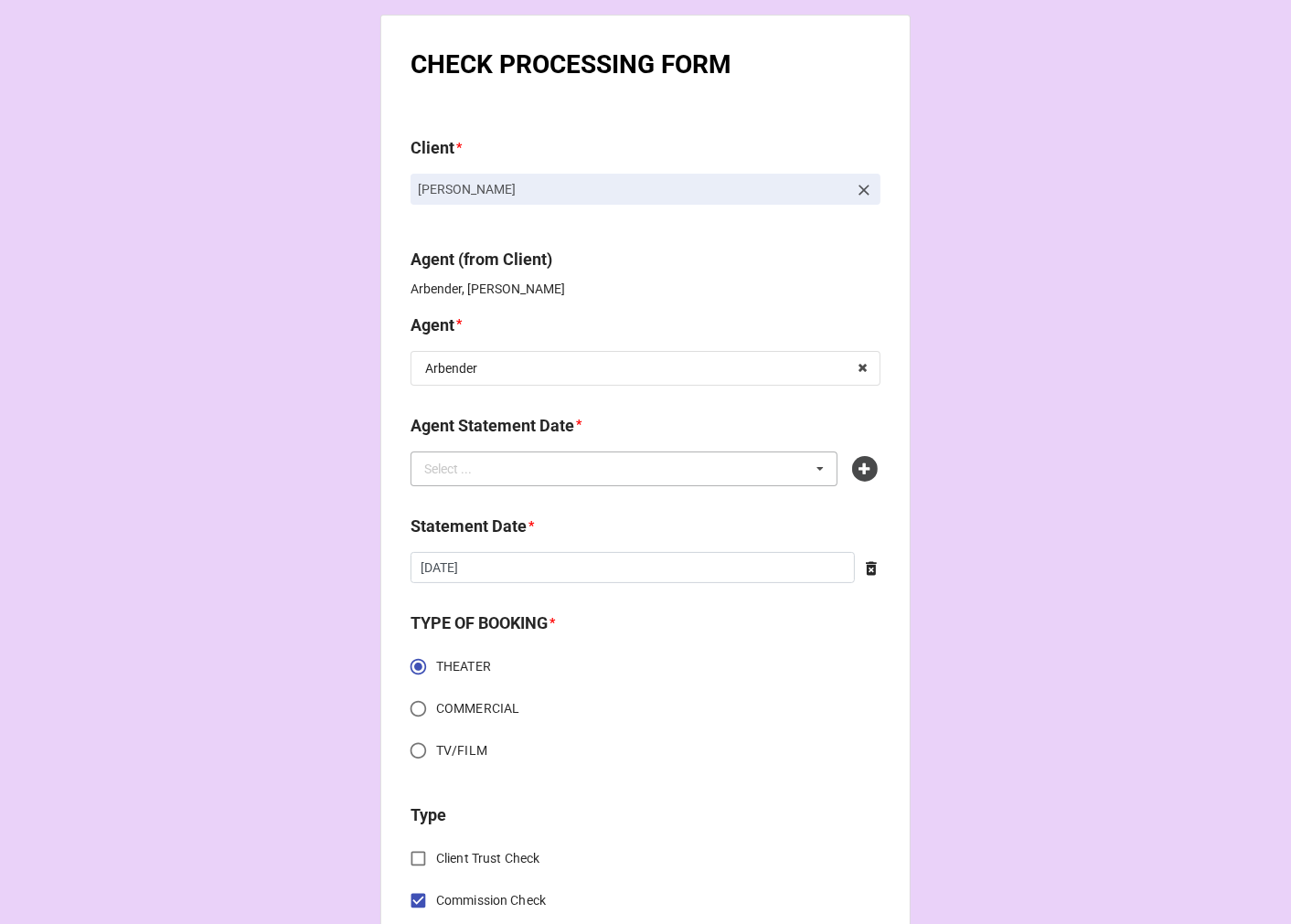
click at [689, 462] on div "Select ... No results found." at bounding box center [624, 469] width 427 height 34
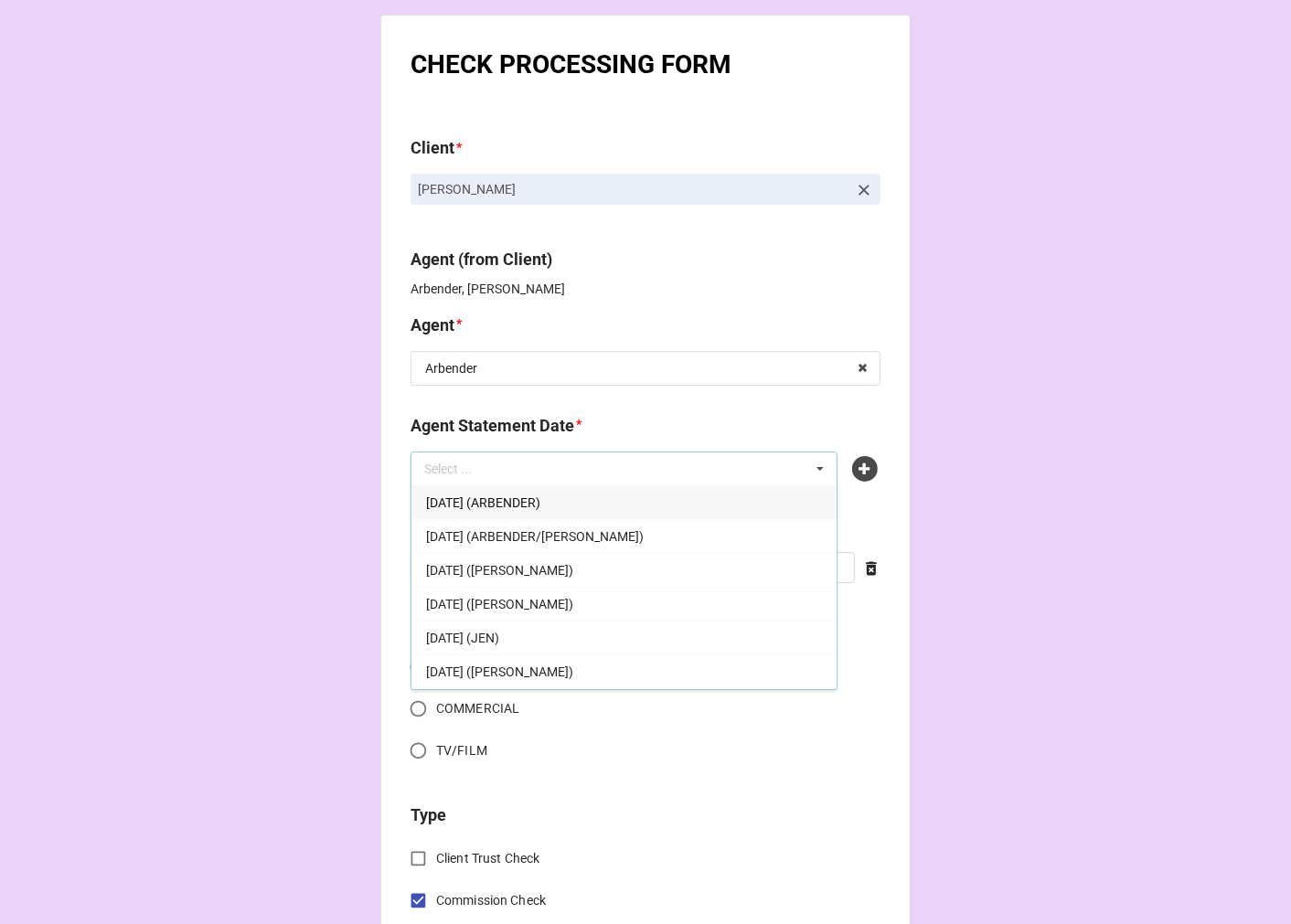
click at [487, 504] on span "[DATE] (ARBENDER)" at bounding box center [483, 502] width 115 height 14
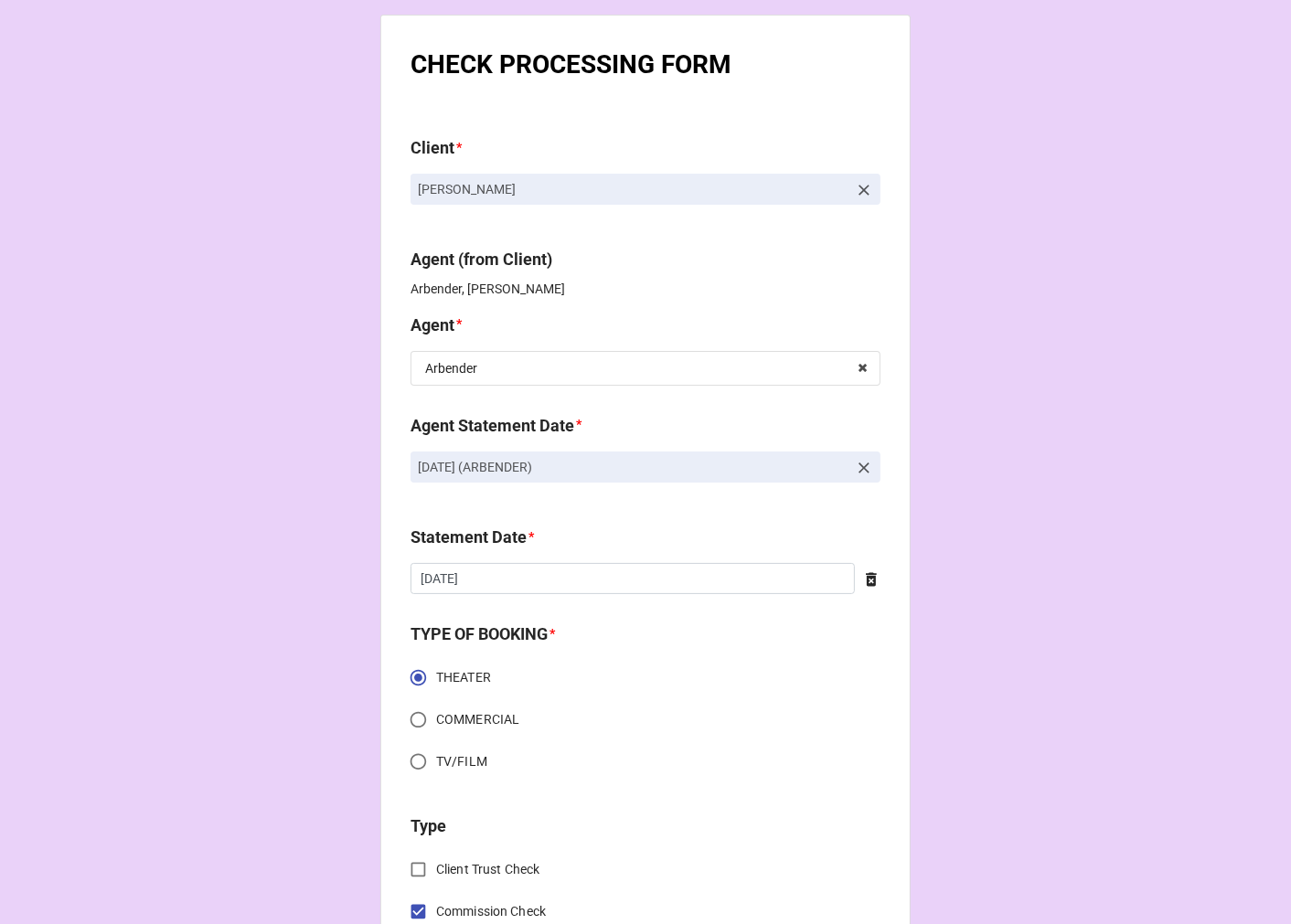
click at [871, 578] on icon at bounding box center [871, 578] width 18 height 18
click at [582, 578] on input "text" at bounding box center [646, 578] width 470 height 32
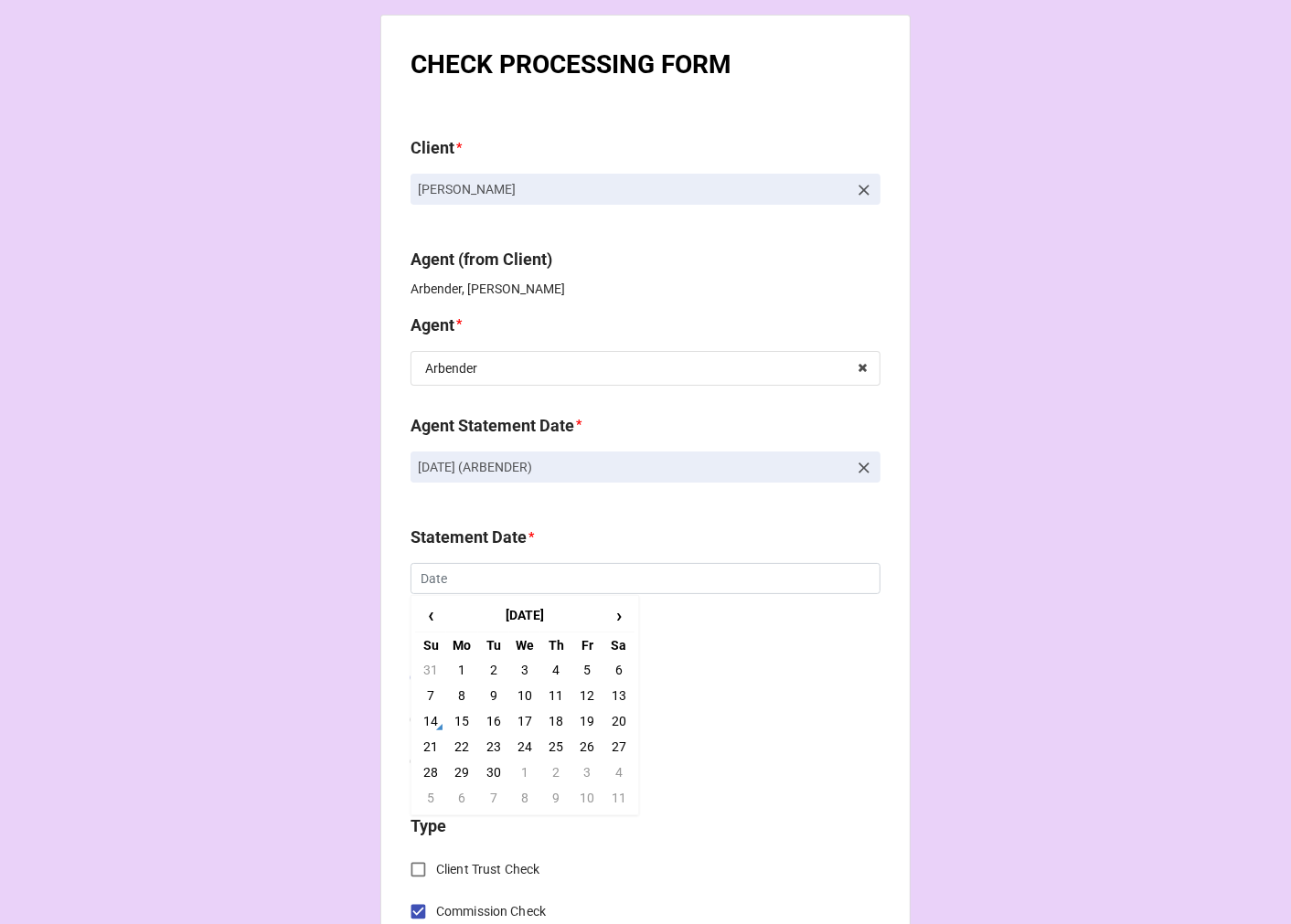
click at [578, 719] on td "19" at bounding box center [586, 721] width 32 height 26
type input "9/19/2025"
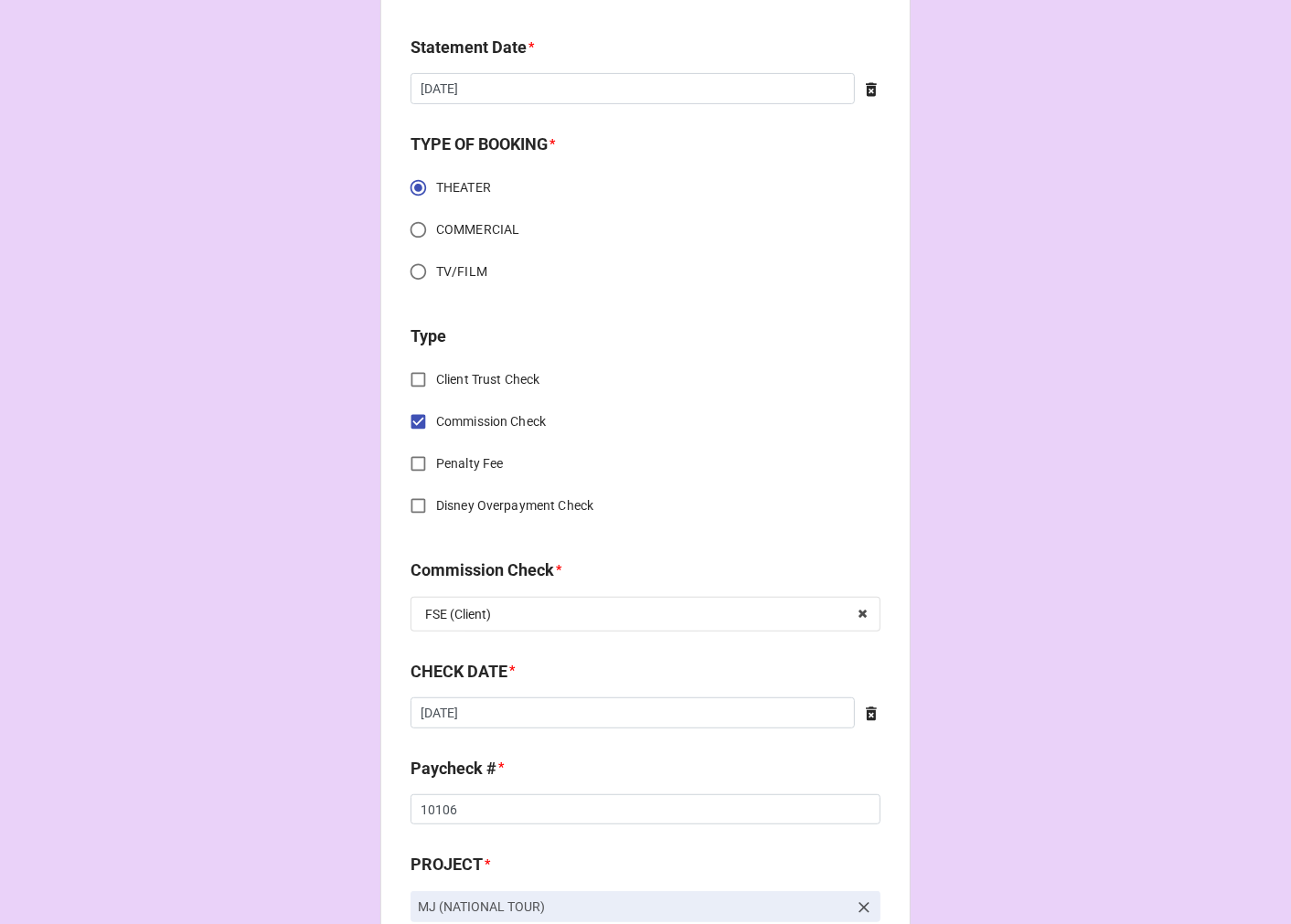
scroll to position [609, 0]
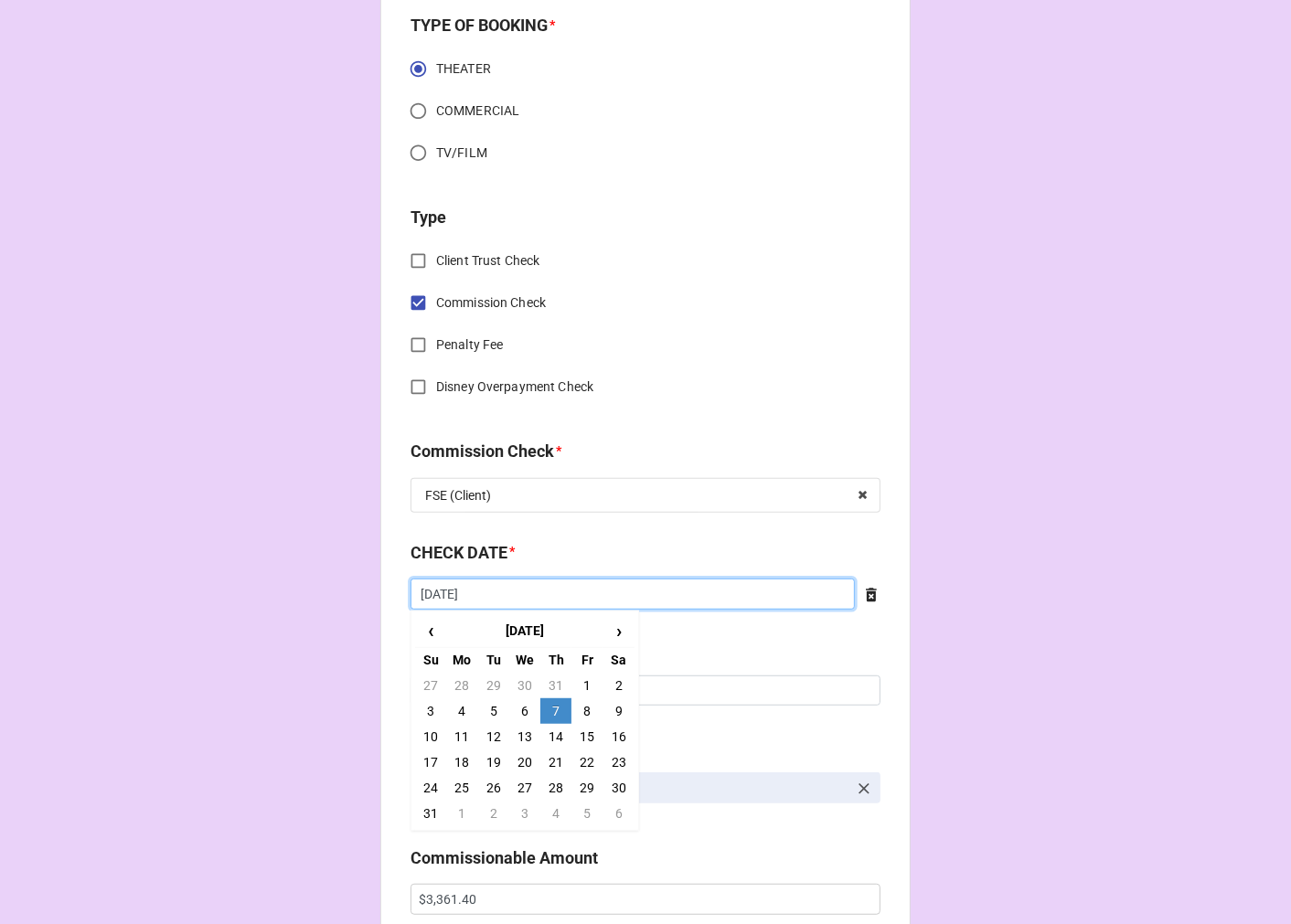
click at [495, 588] on input "8/7/2025" at bounding box center [632, 594] width 444 height 32
click at [547, 786] on td "28" at bounding box center [556, 788] width 32 height 26
type input "8/28/2025"
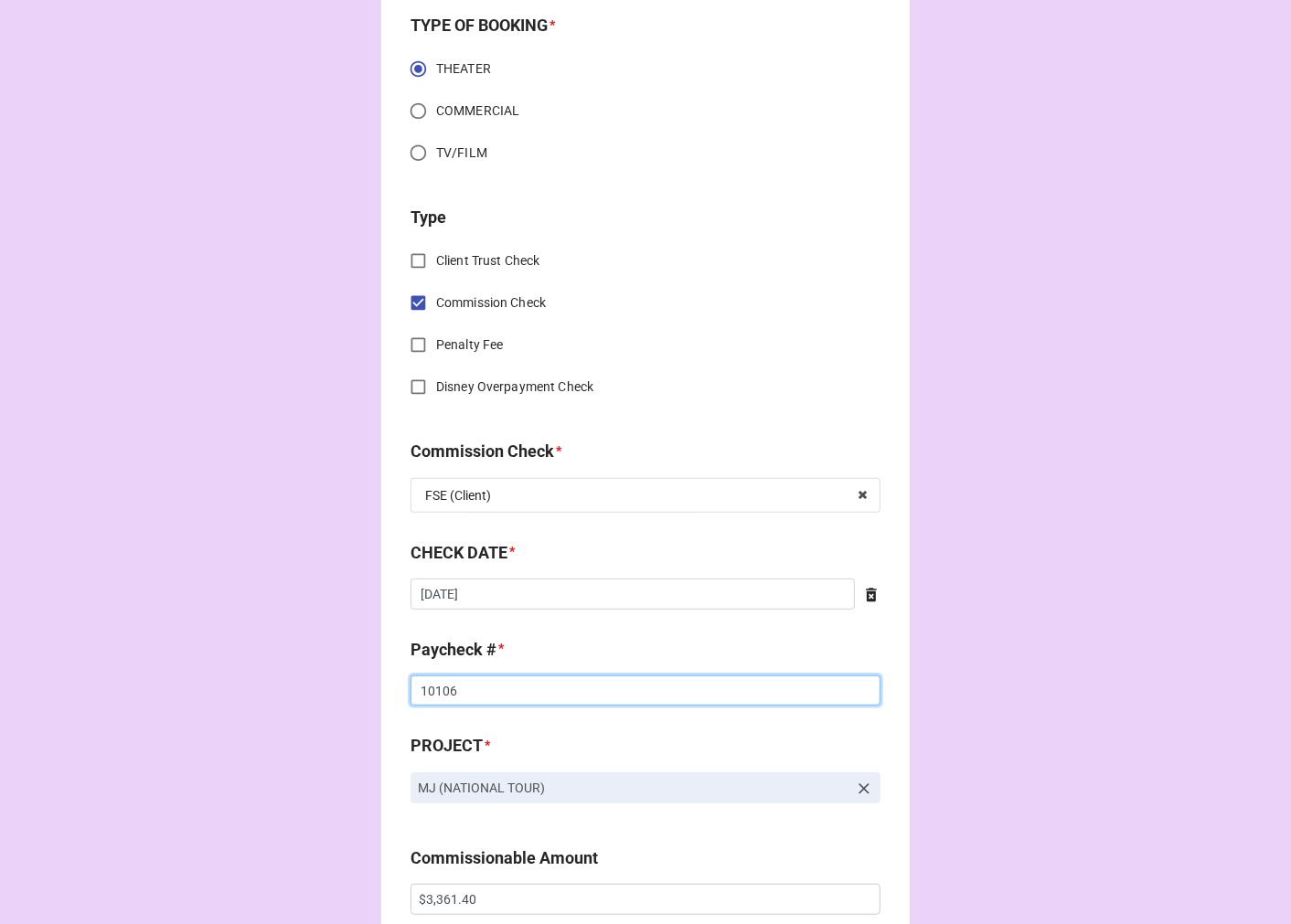
click at [440, 695] on input "10106" at bounding box center [646, 691] width 470 height 32
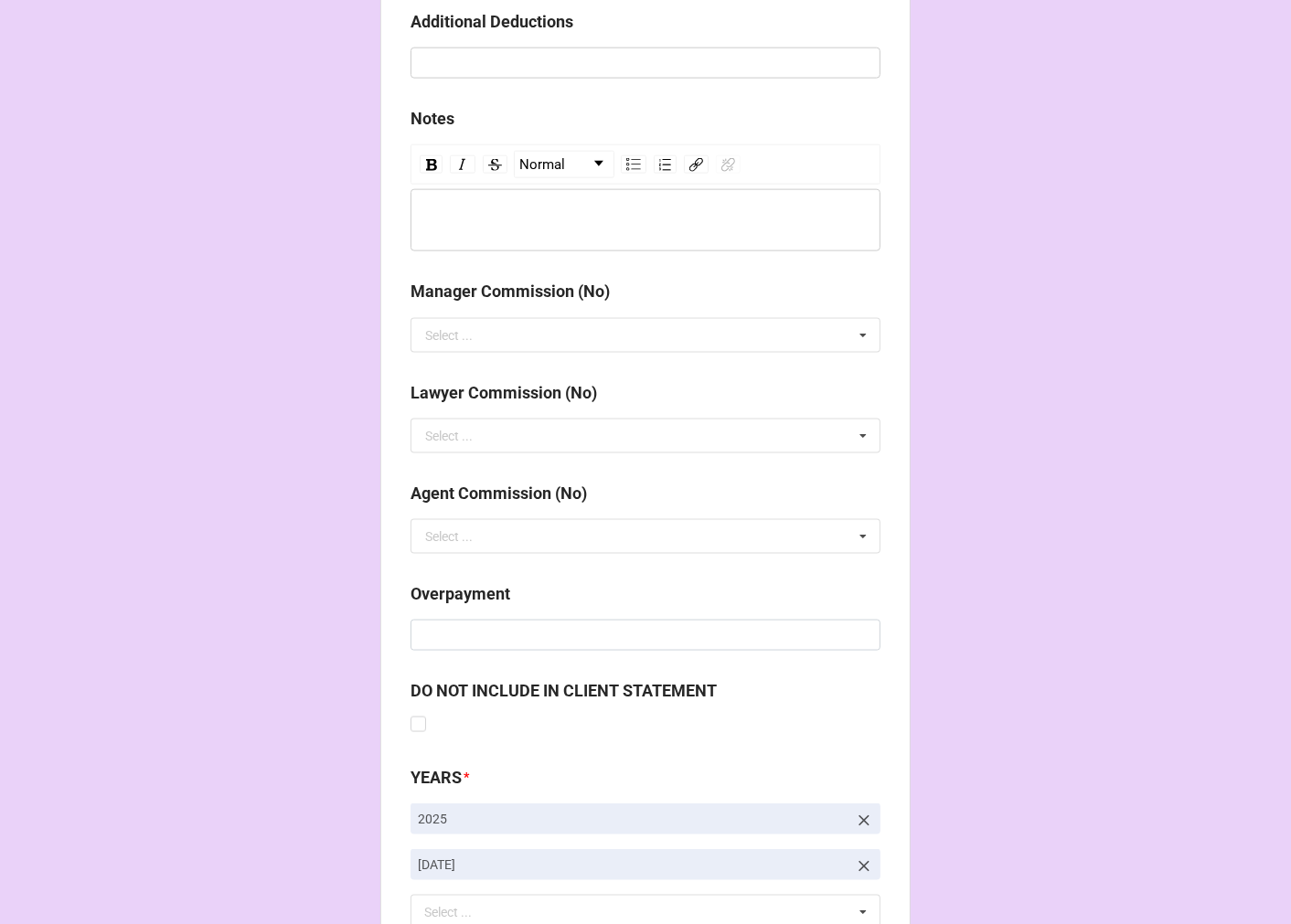
scroll to position [2115, 0]
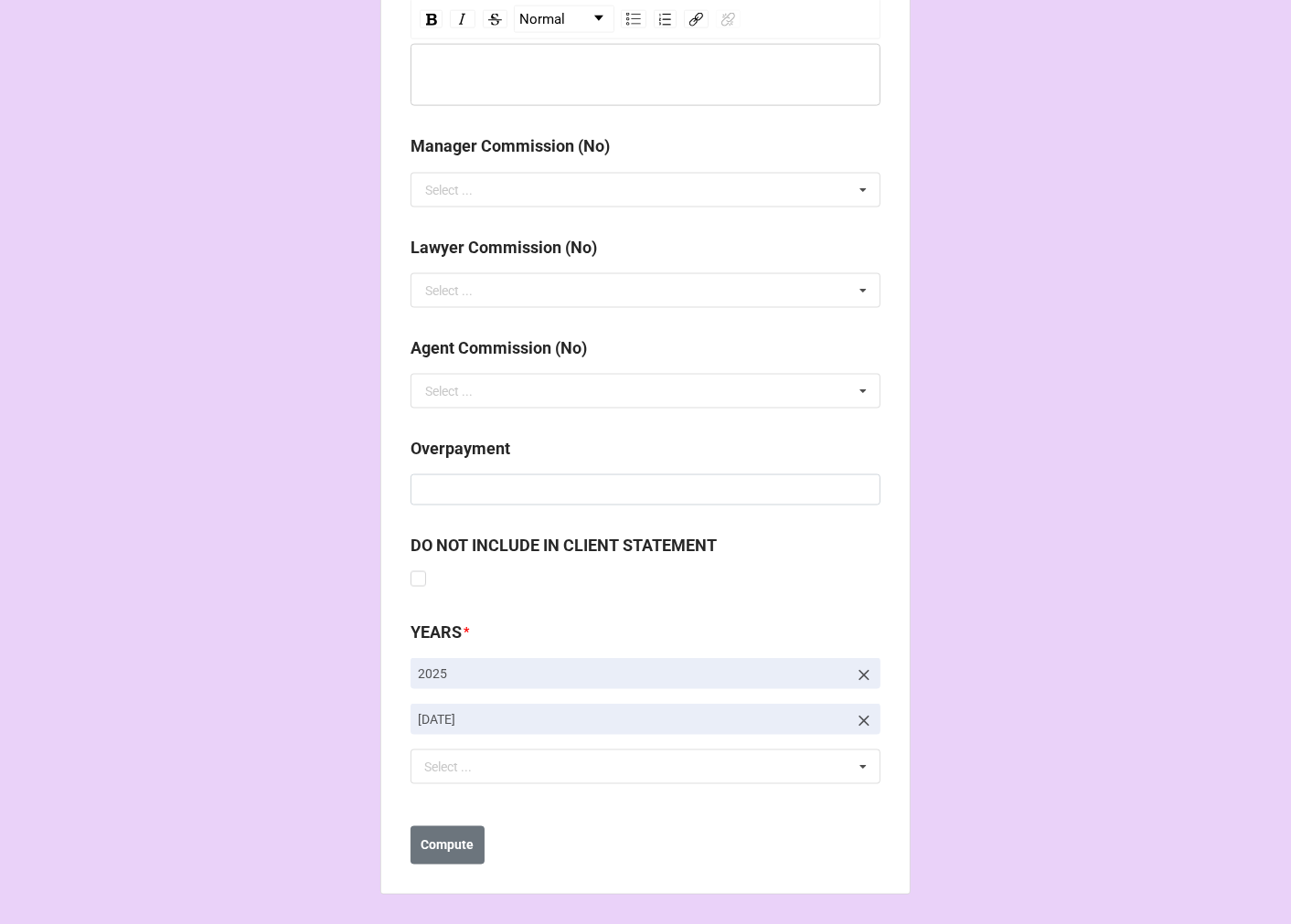
type input "10283"
click at [857, 718] on icon at bounding box center [863, 721] width 18 height 18
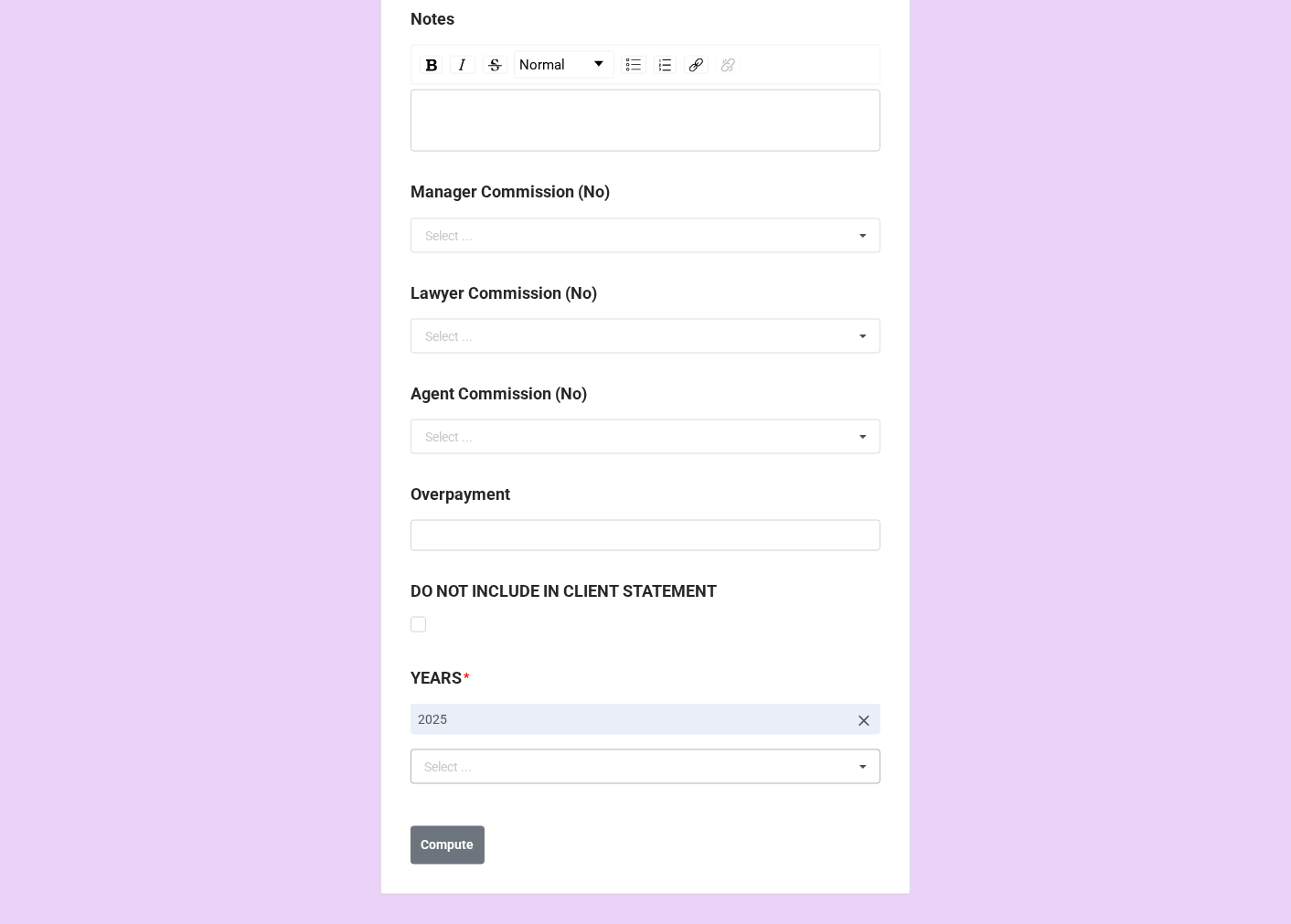
scroll to position [2070, 0]
click at [537, 770] on div "Select ... No results found." at bounding box center [646, 766] width 470 height 34
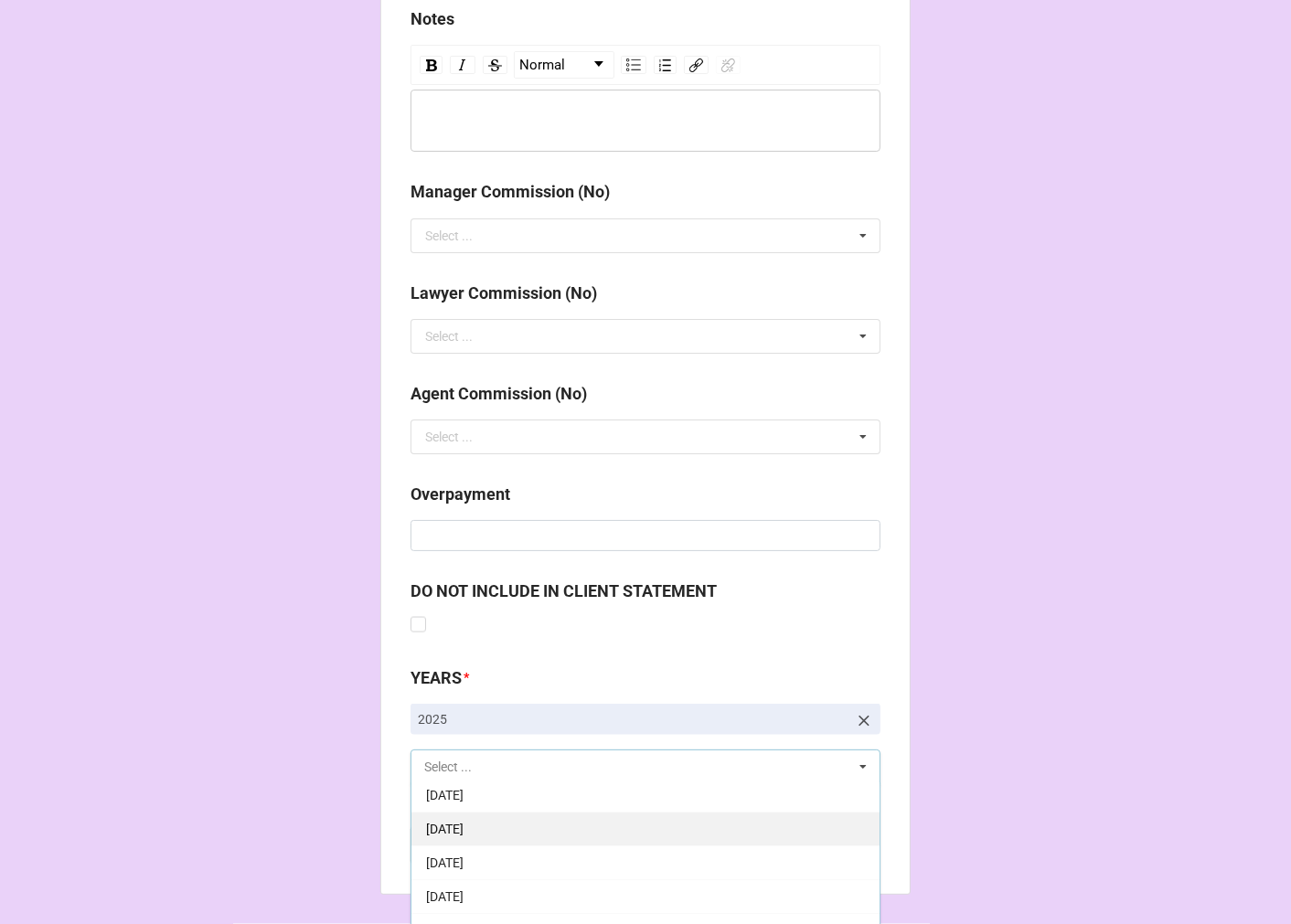
scroll to position [203, 0]
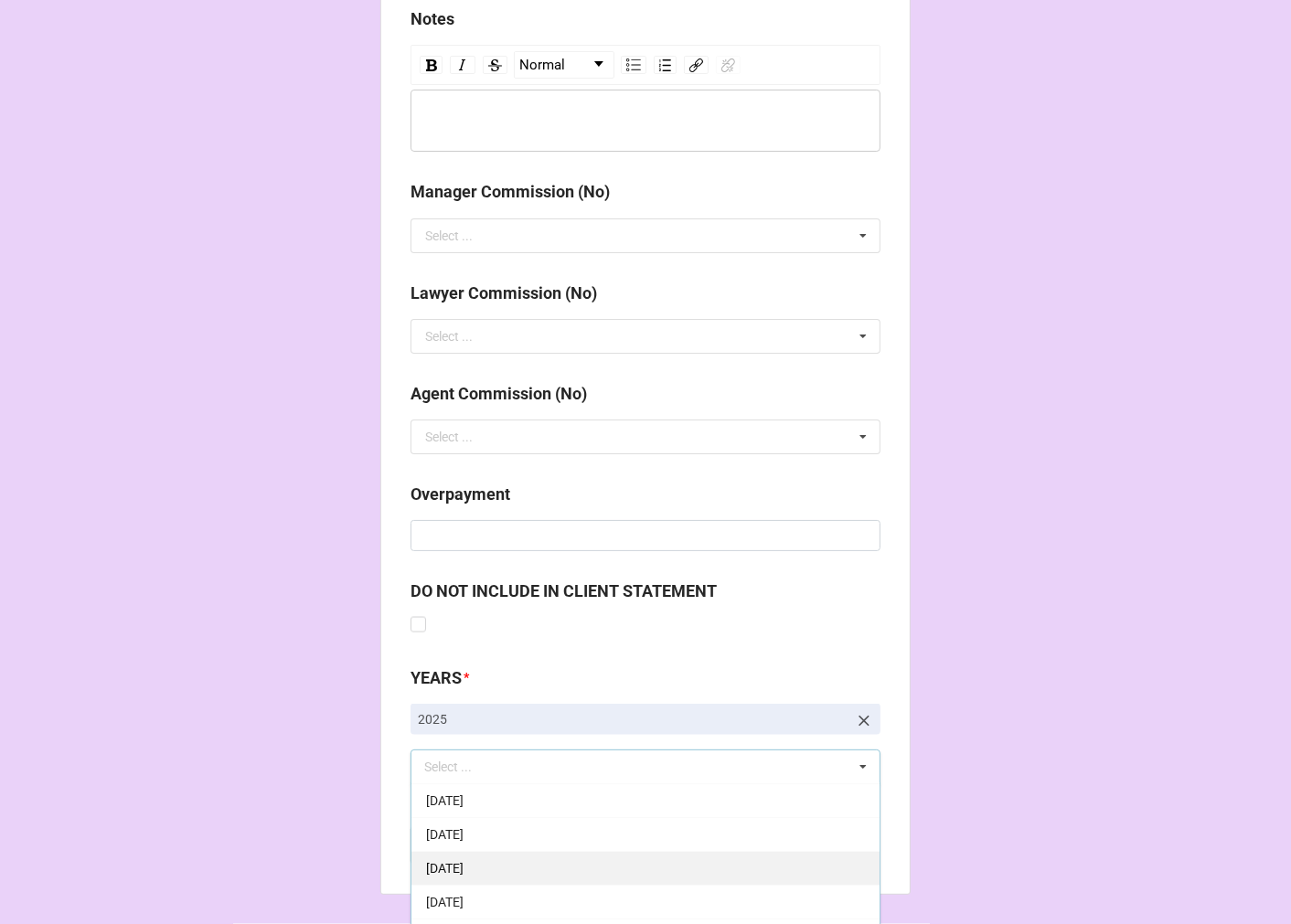
click at [463, 863] on span "[DATE]" at bounding box center [444, 868] width 37 height 14
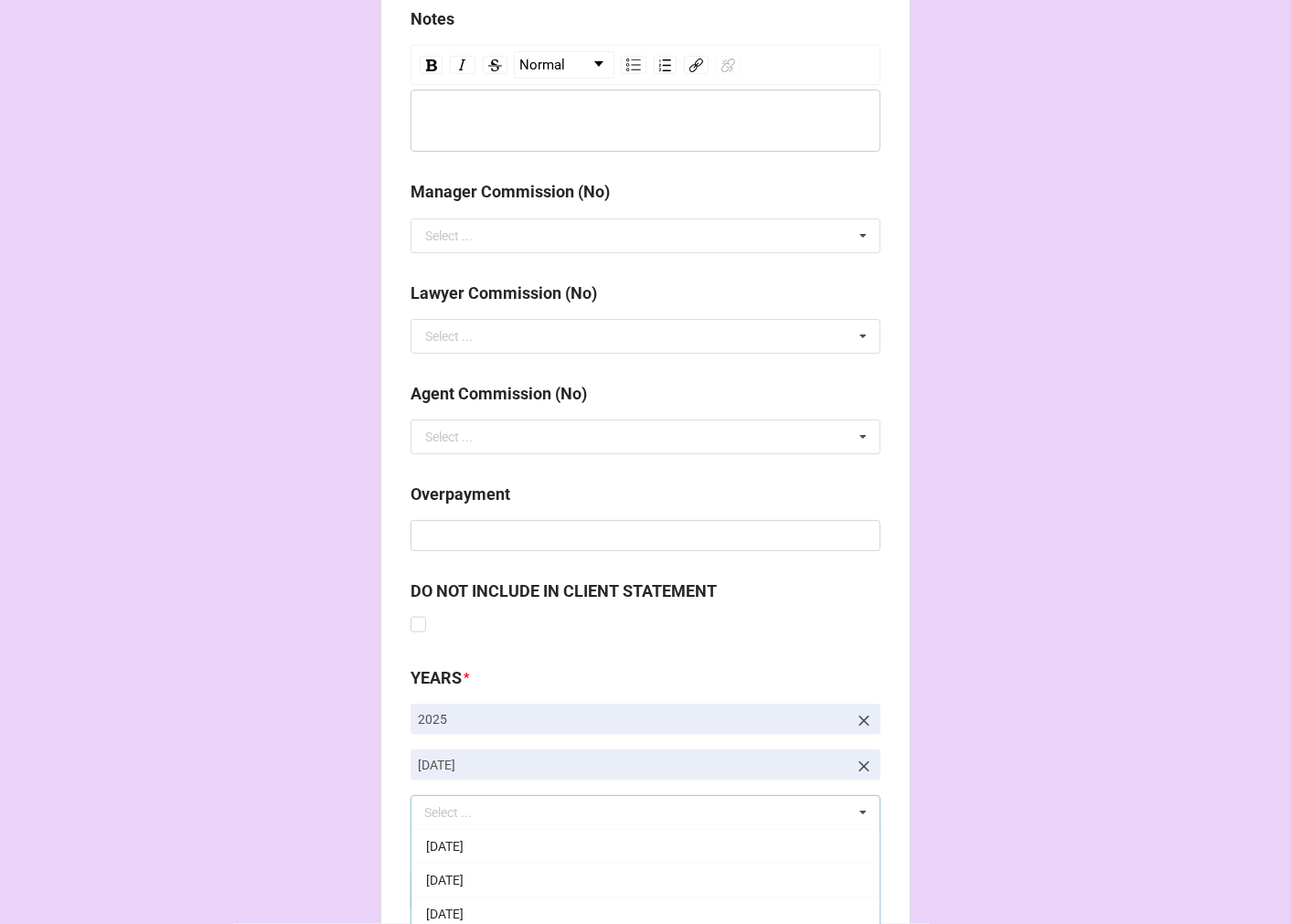
click at [441, 889] on b "Compute" at bounding box center [448, 892] width 53 height 19
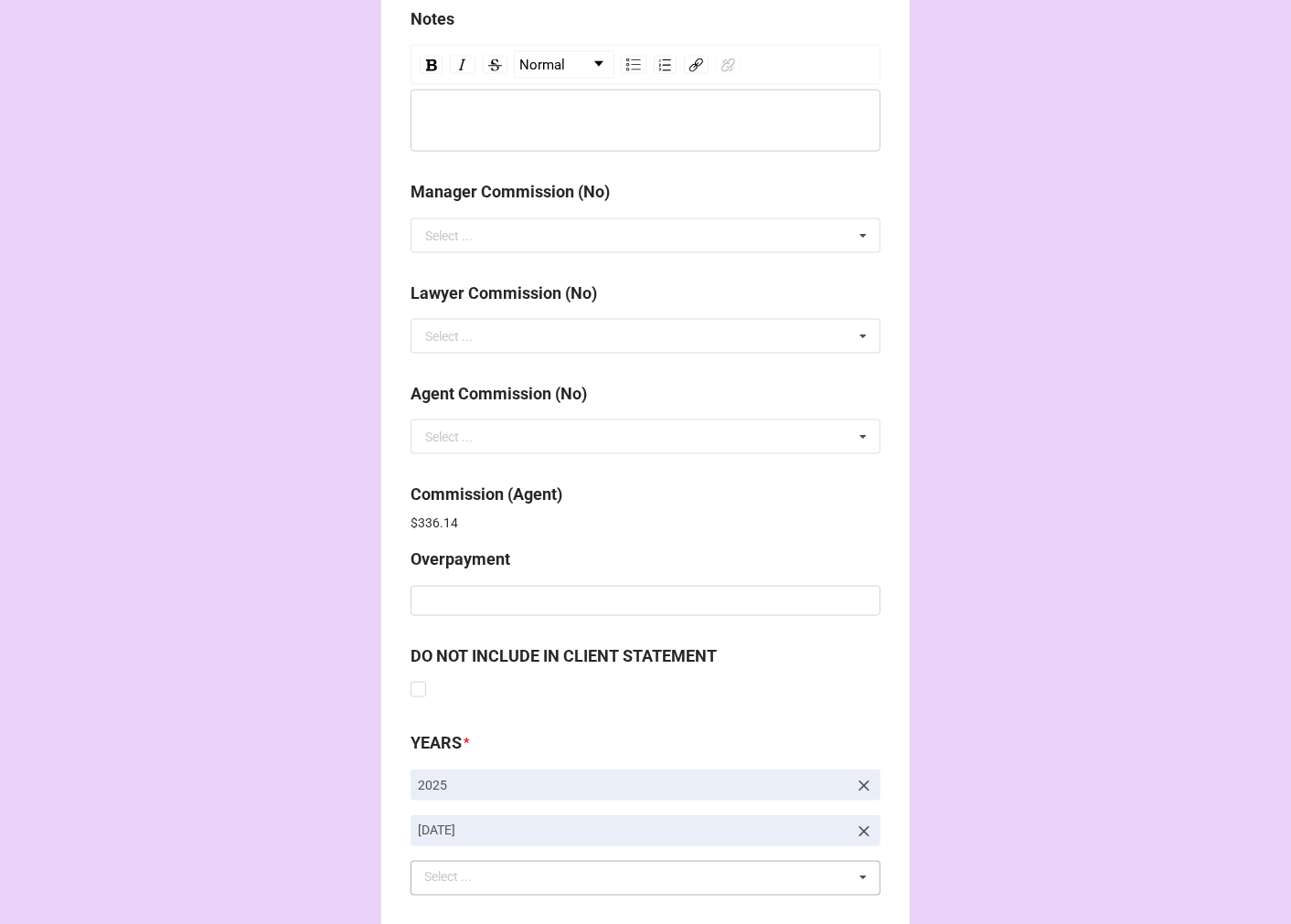
scroll to position [2180, 0]
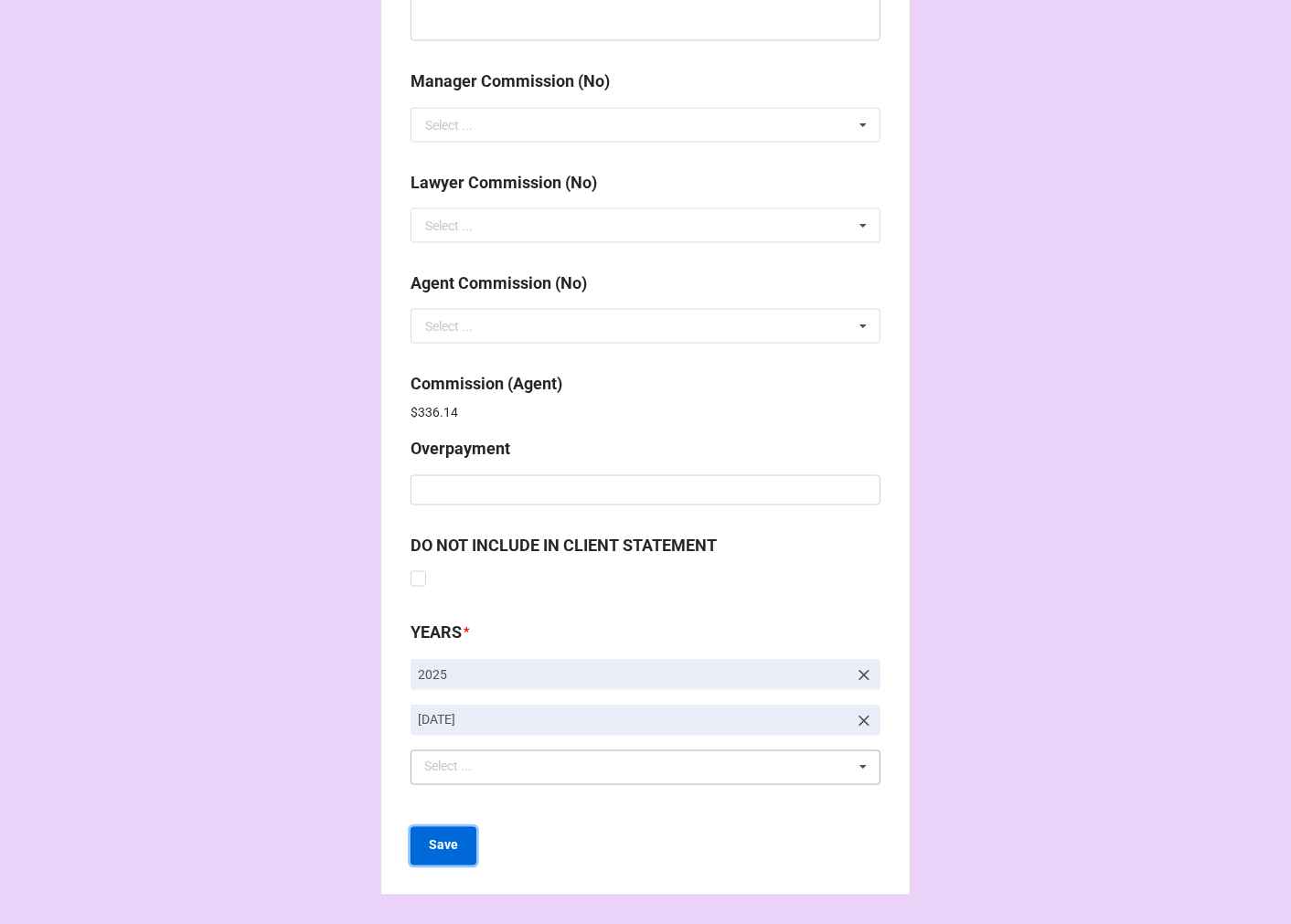
click at [437, 848] on b "Save" at bounding box center [443, 846] width 30 height 19
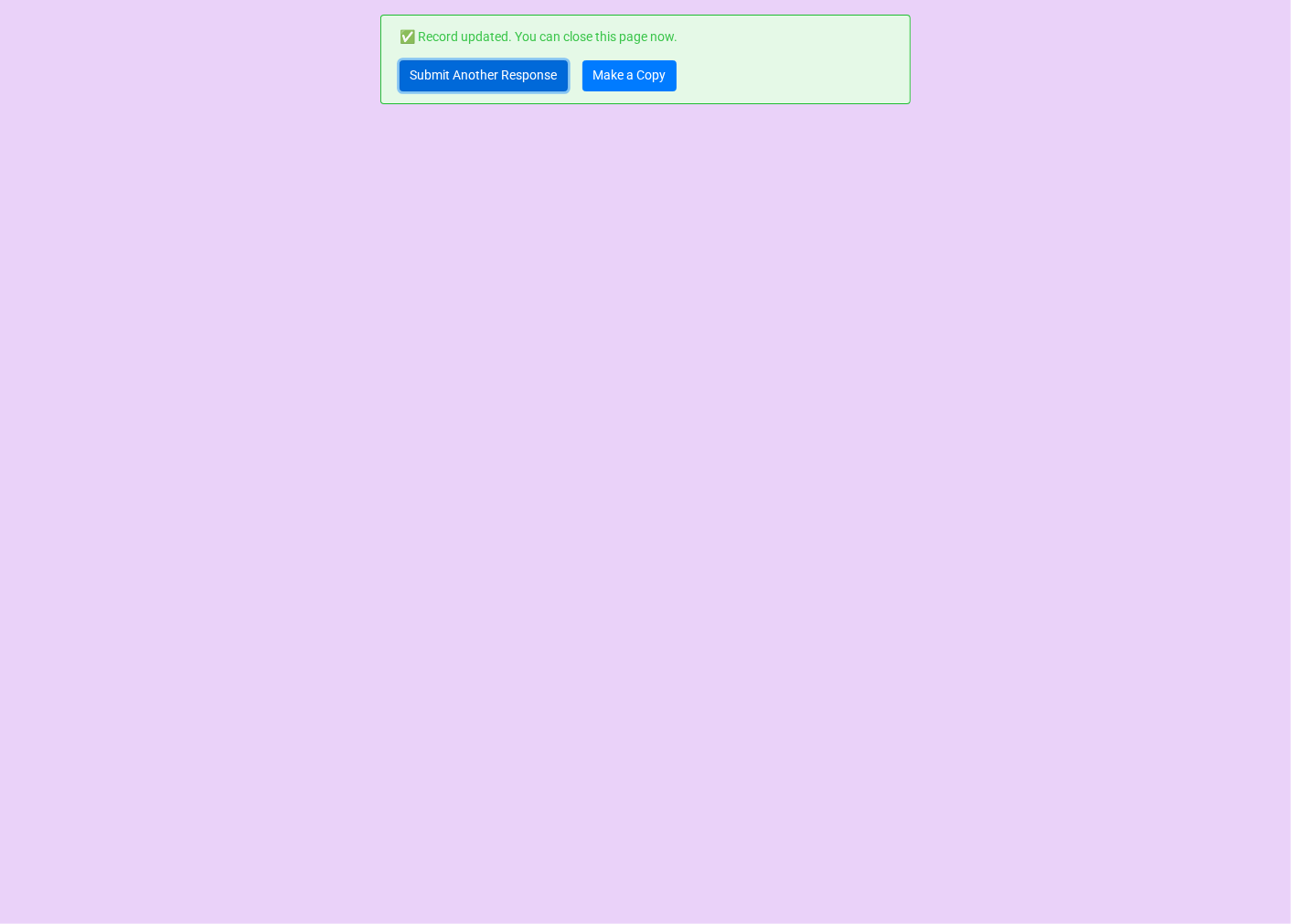
click at [454, 82] on link "Submit Another Response" at bounding box center [483, 75] width 168 height 32
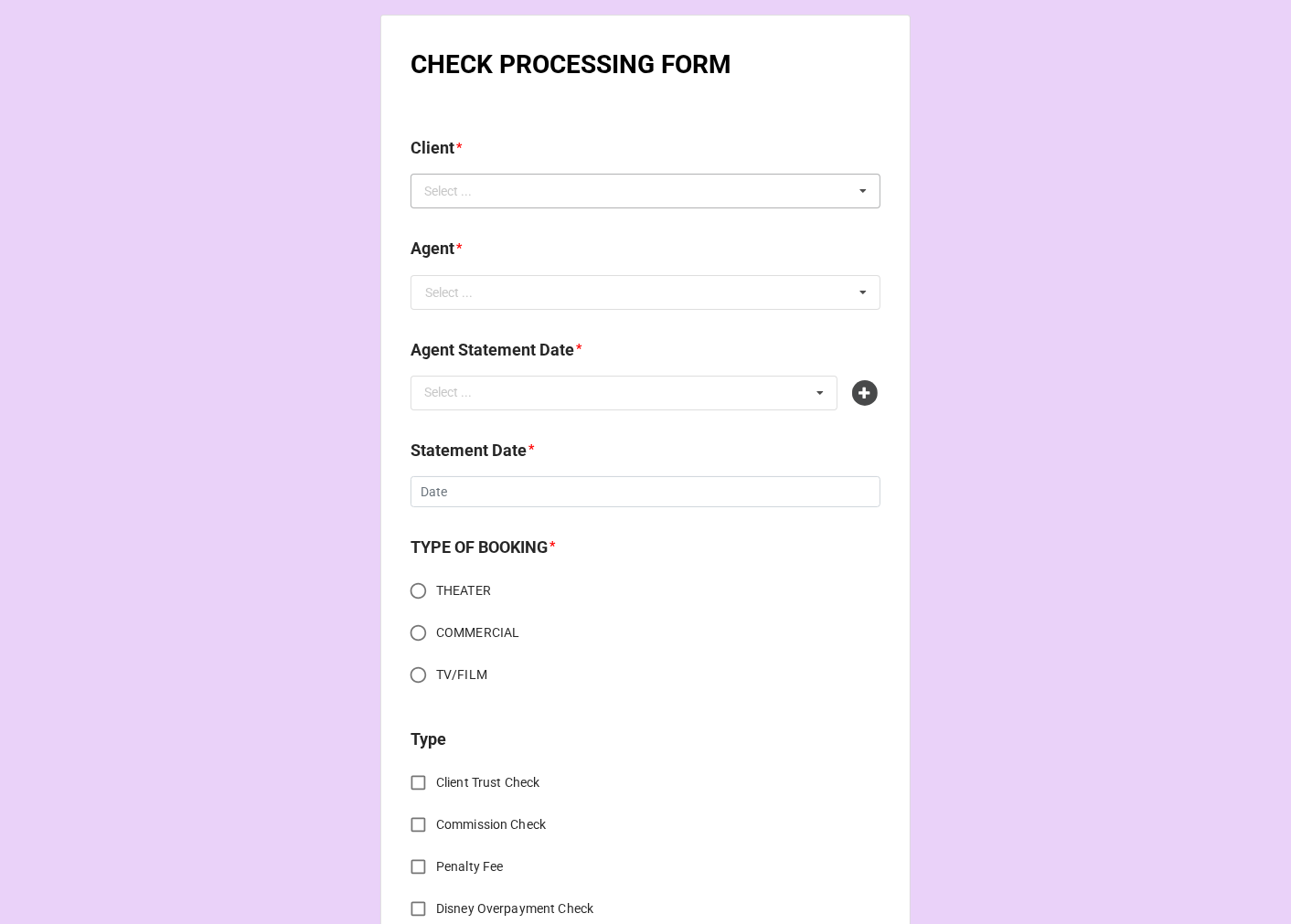
click at [509, 185] on div "Select ... No results found." at bounding box center [646, 191] width 470 height 34
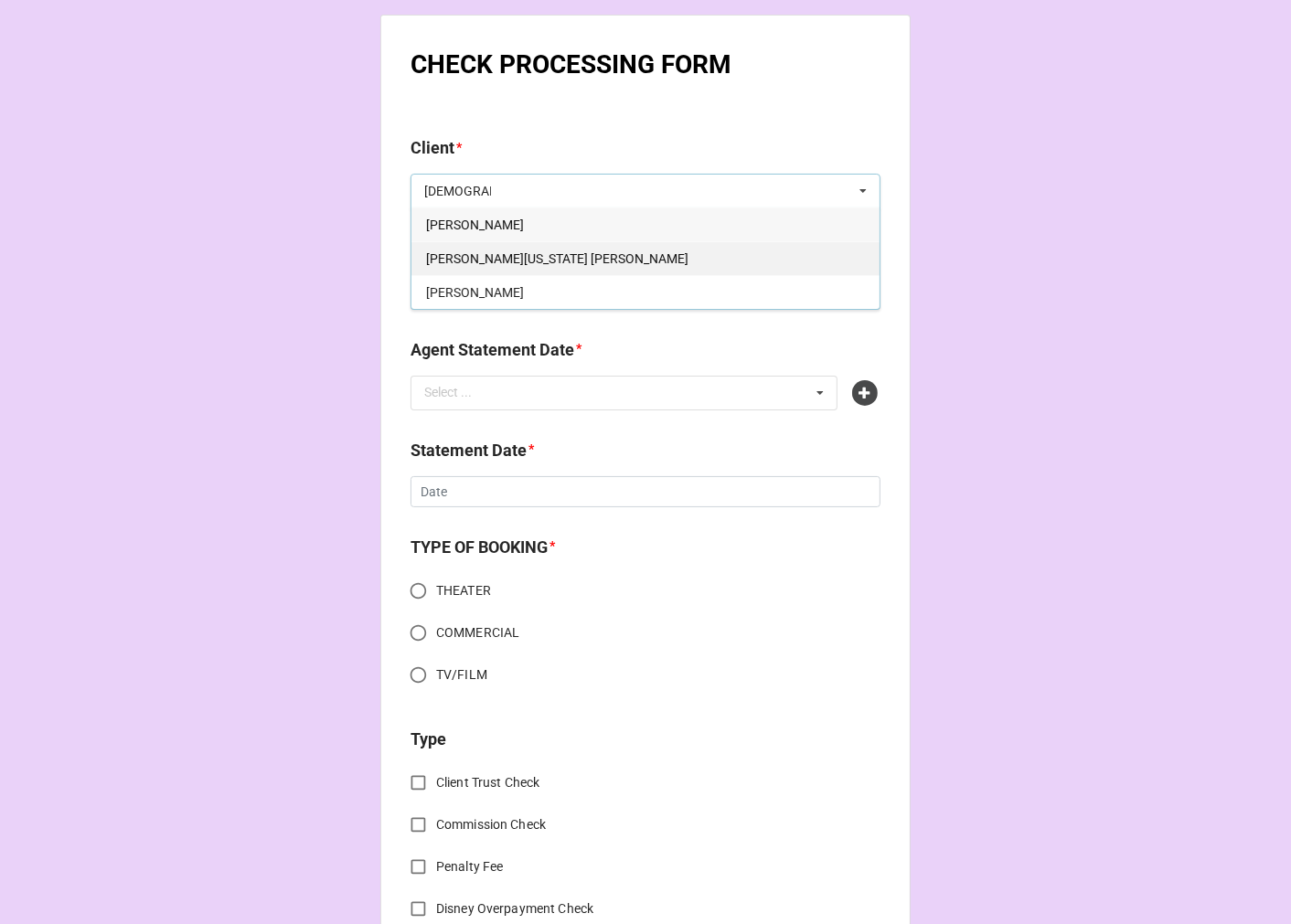
type input "[DEMOGRAPHIC_DATA]"
click at [525, 256] on span "Shari Washington Rhone" at bounding box center [557, 258] width 263 height 14
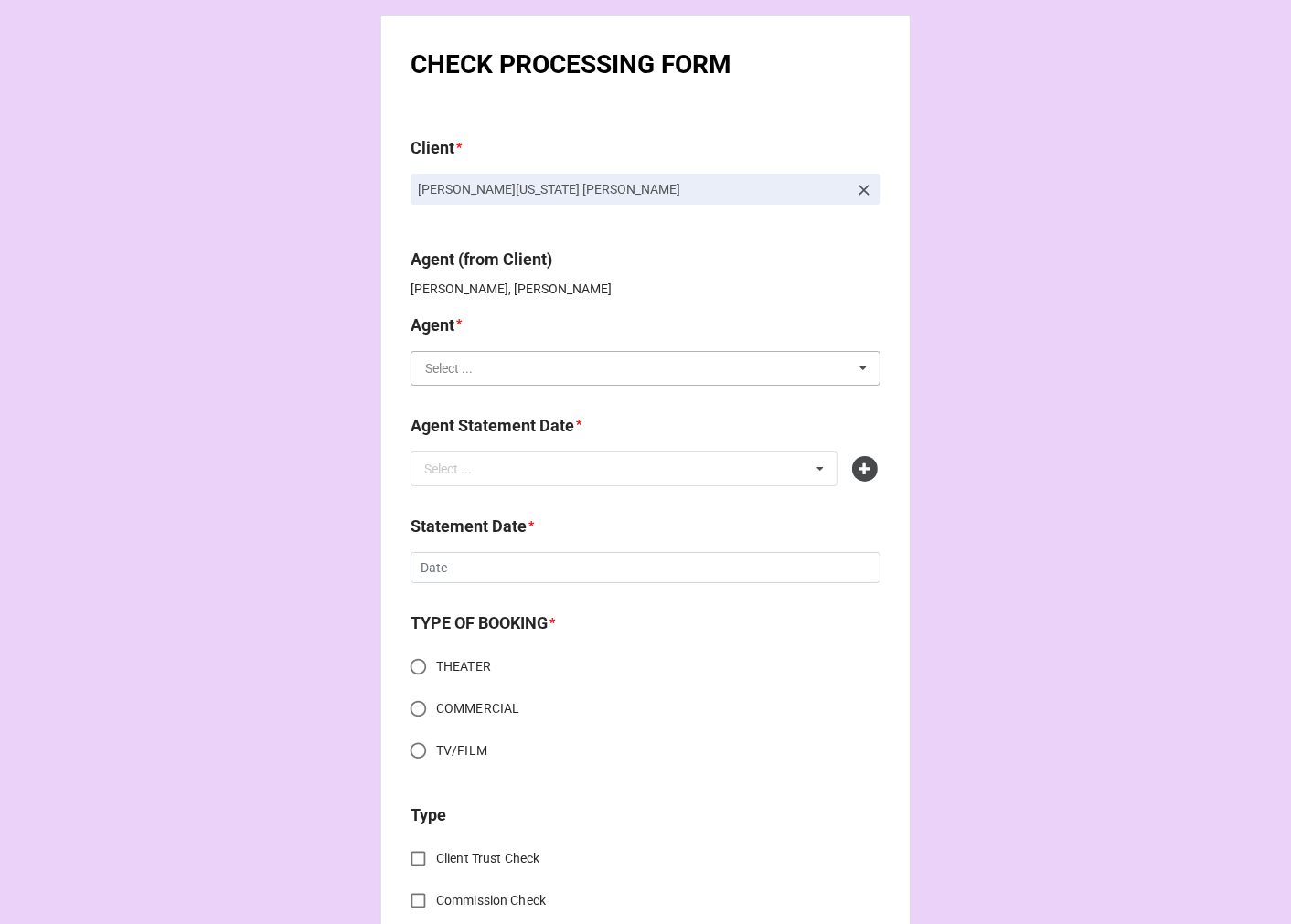
click at [482, 376] on input "text" at bounding box center [646, 368] width 468 height 32
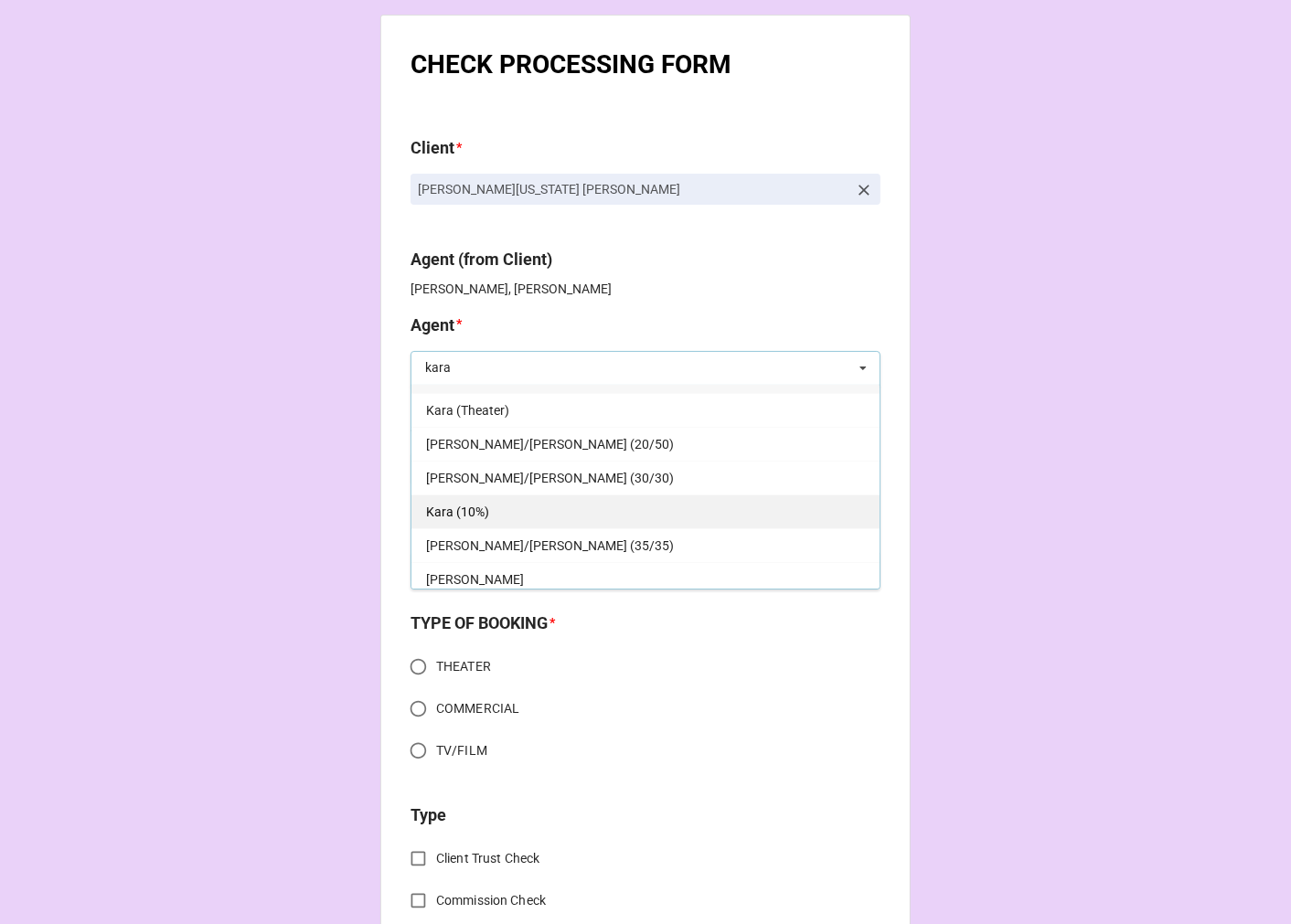
scroll to position [32, 0]
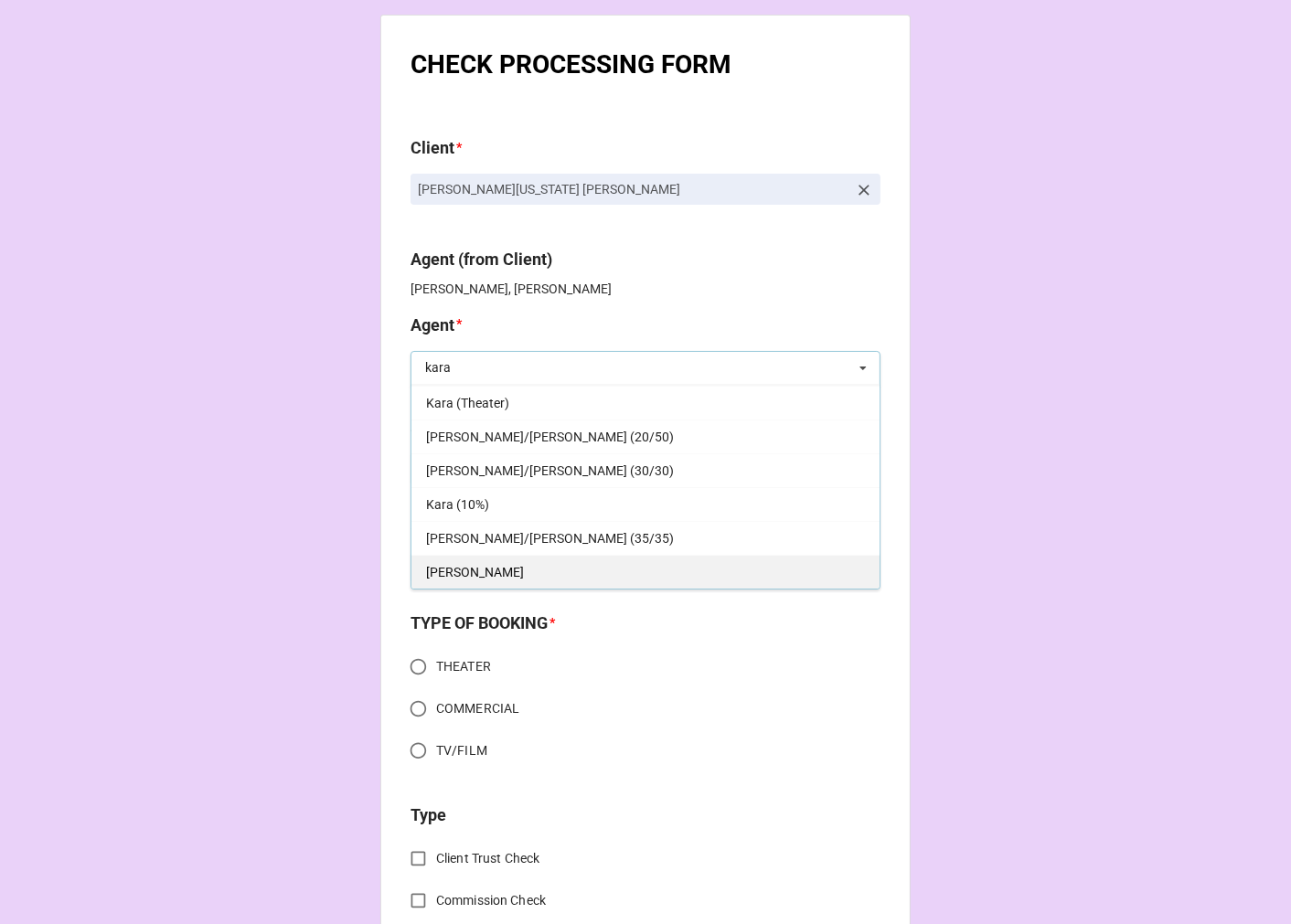
type input "kara"
click at [470, 576] on div "Kara" at bounding box center [646, 571] width 468 height 33
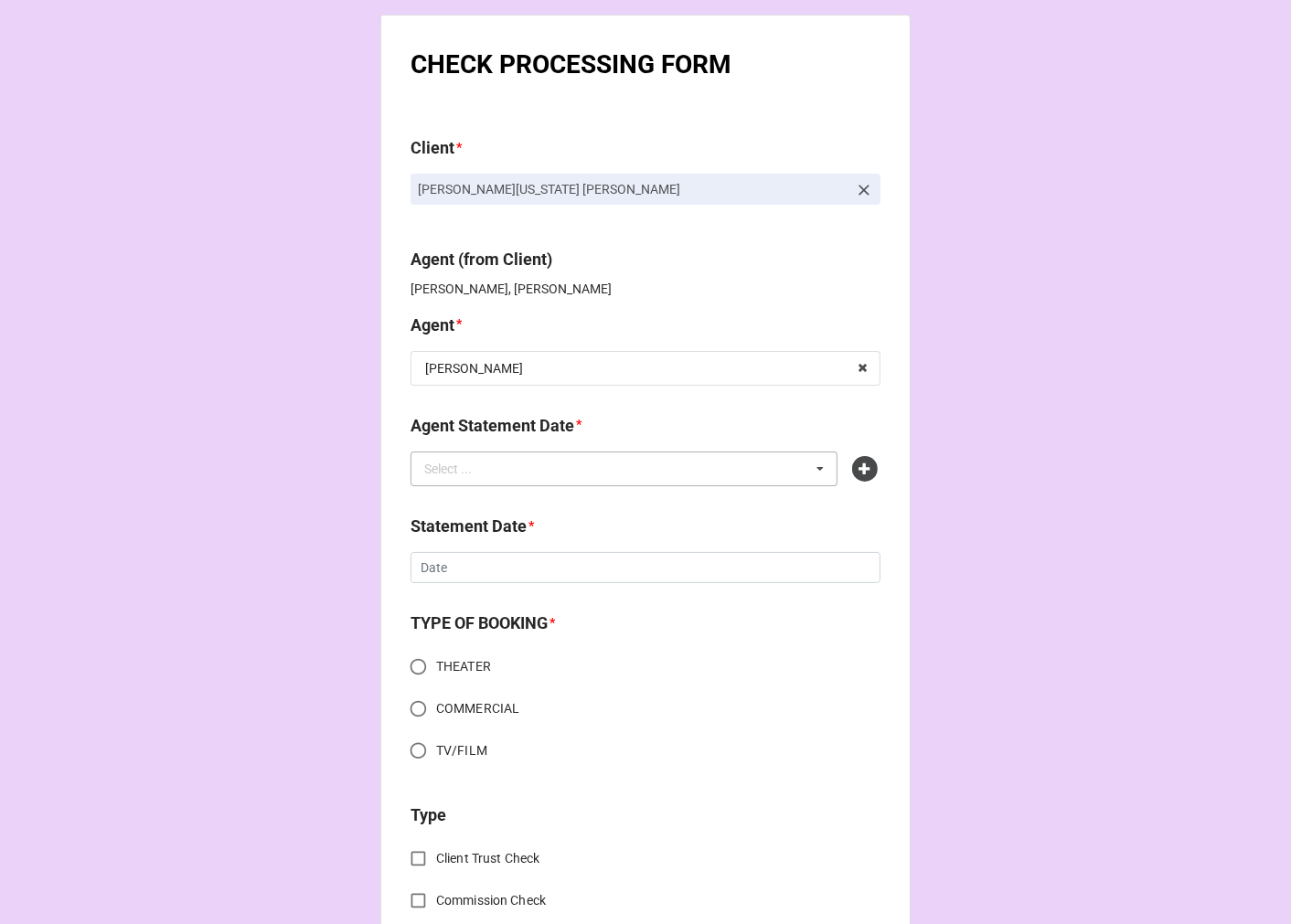
click at [515, 461] on div "Select ... No results found." at bounding box center [624, 469] width 427 height 34
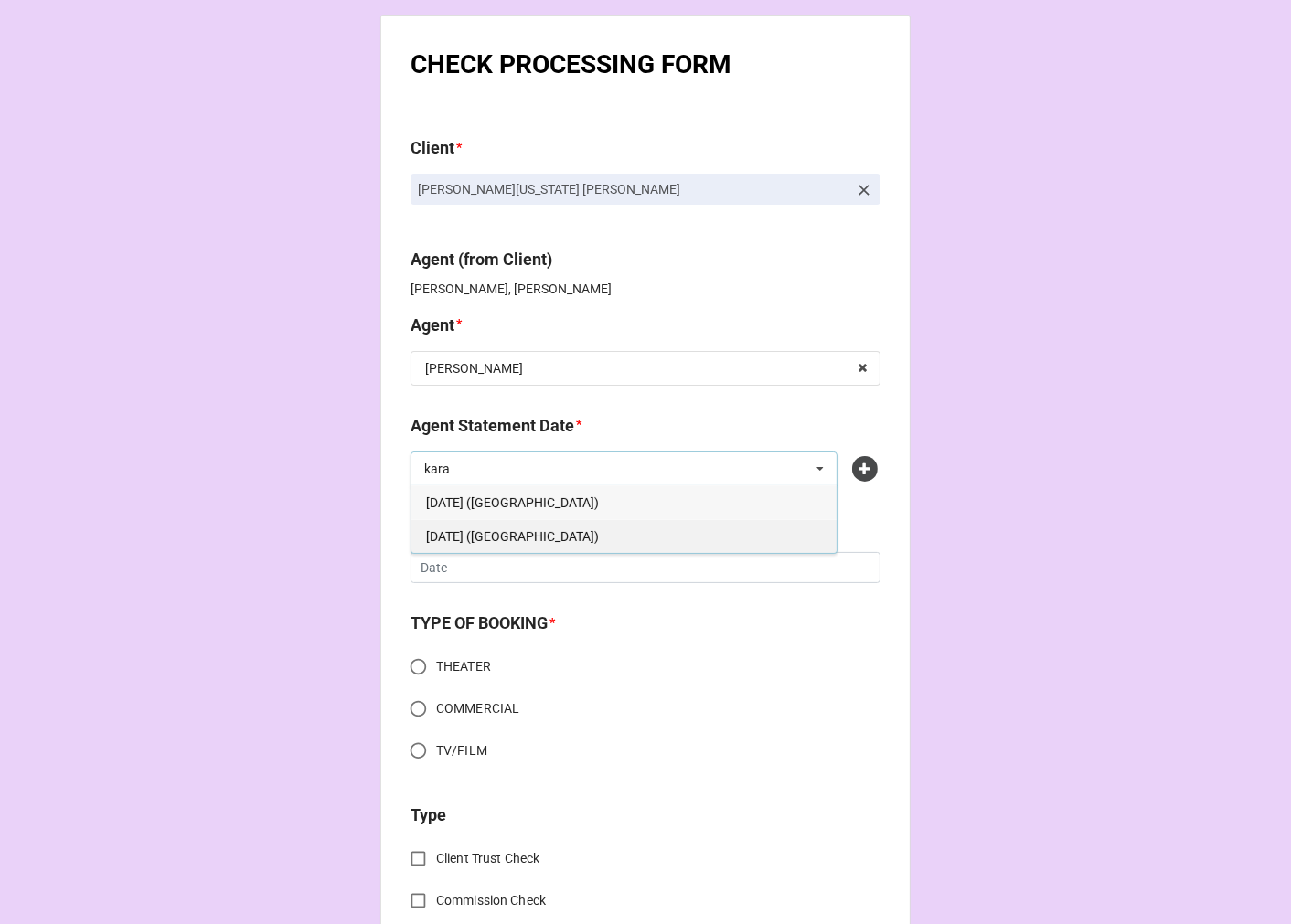
type input "kara"
click at [573, 536] on span "SEPTEMBER 19, 2025 (KARA)" at bounding box center [512, 536] width 173 height 14
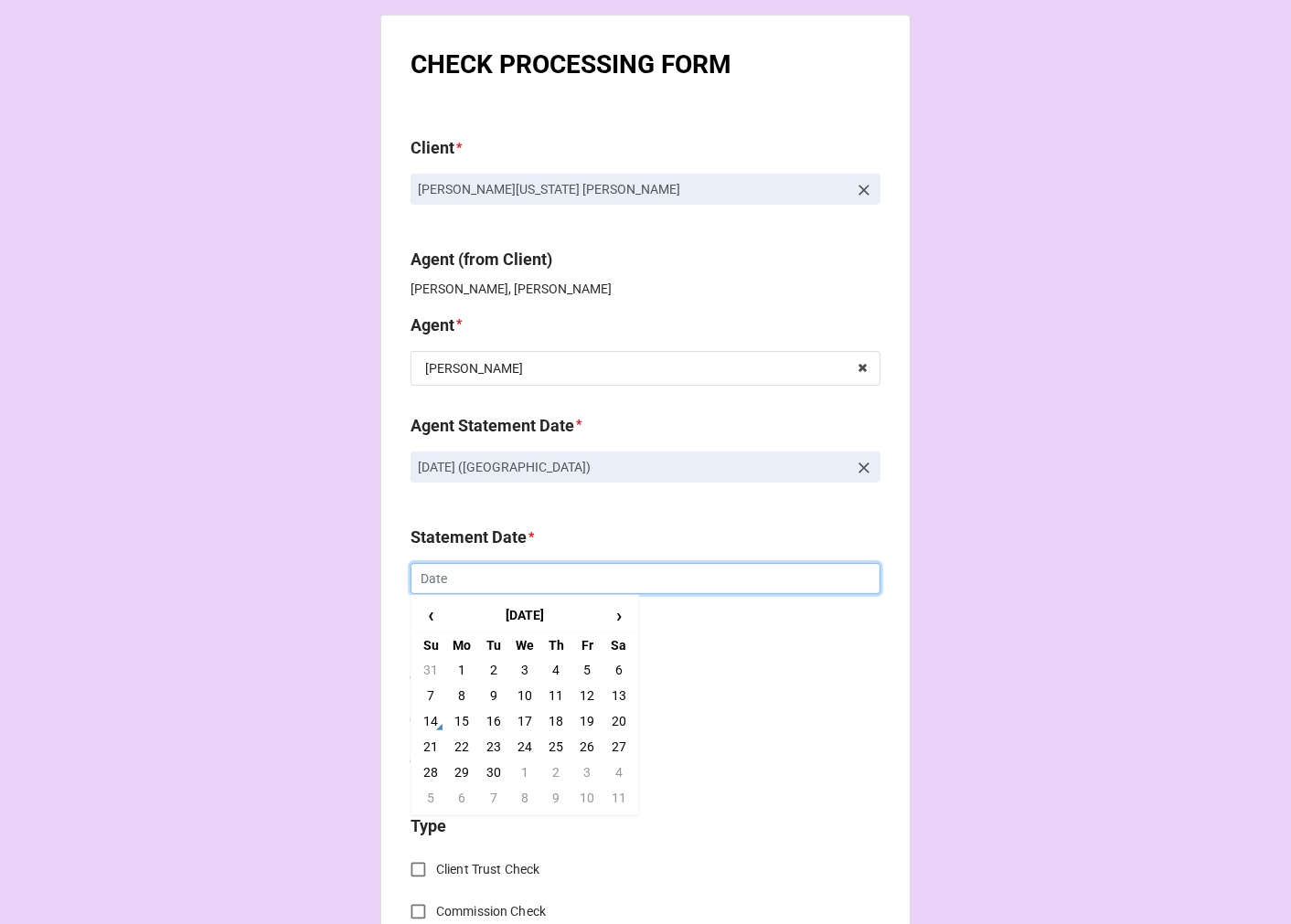
click at [491, 588] on input "text" at bounding box center [646, 578] width 470 height 32
click at [579, 724] on td "19" at bounding box center [586, 721] width 32 height 26
type input "9/19/2025"
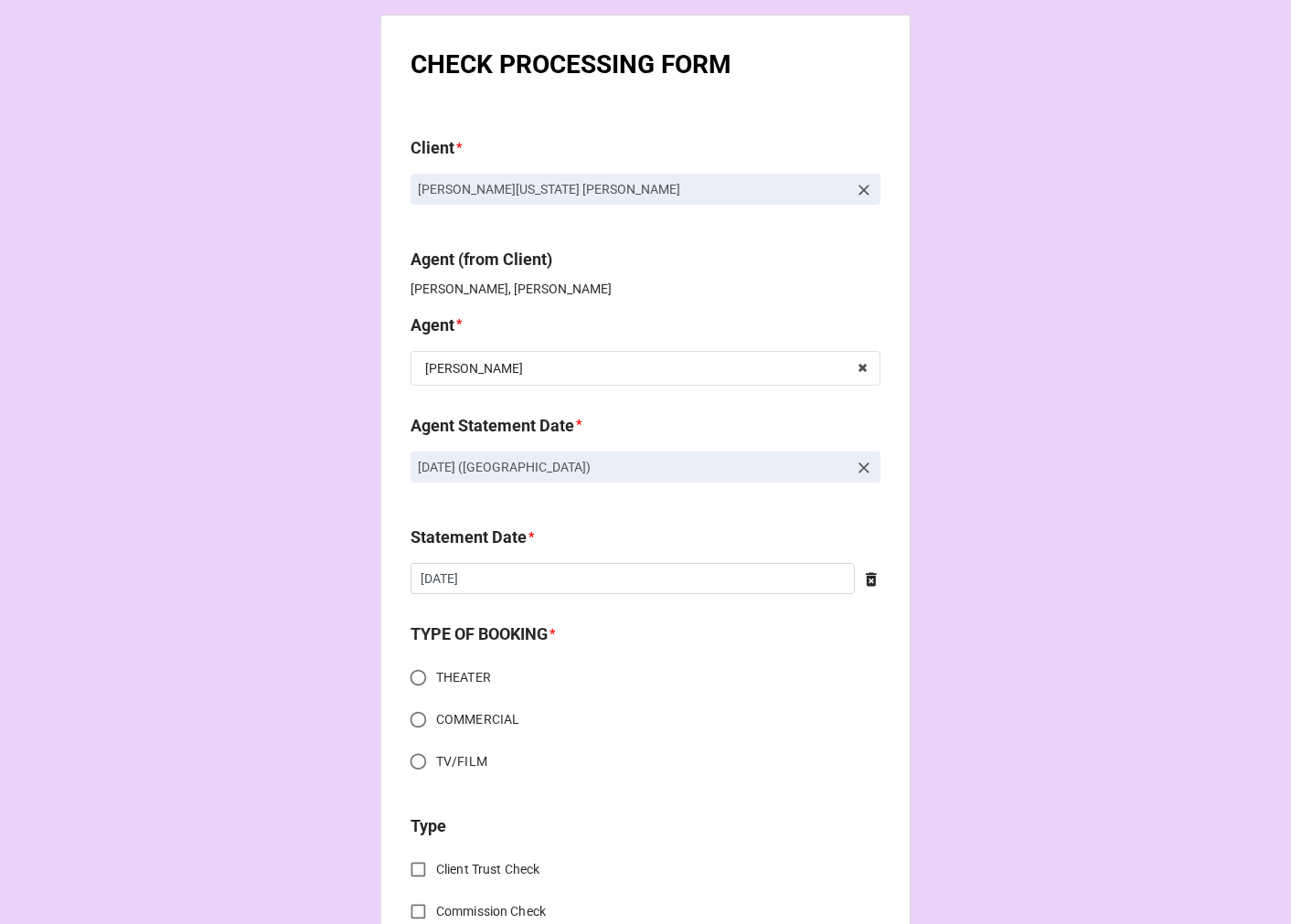
click at [405, 673] on input "THEATER" at bounding box center [417, 677] width 35 height 35
radio input "true"
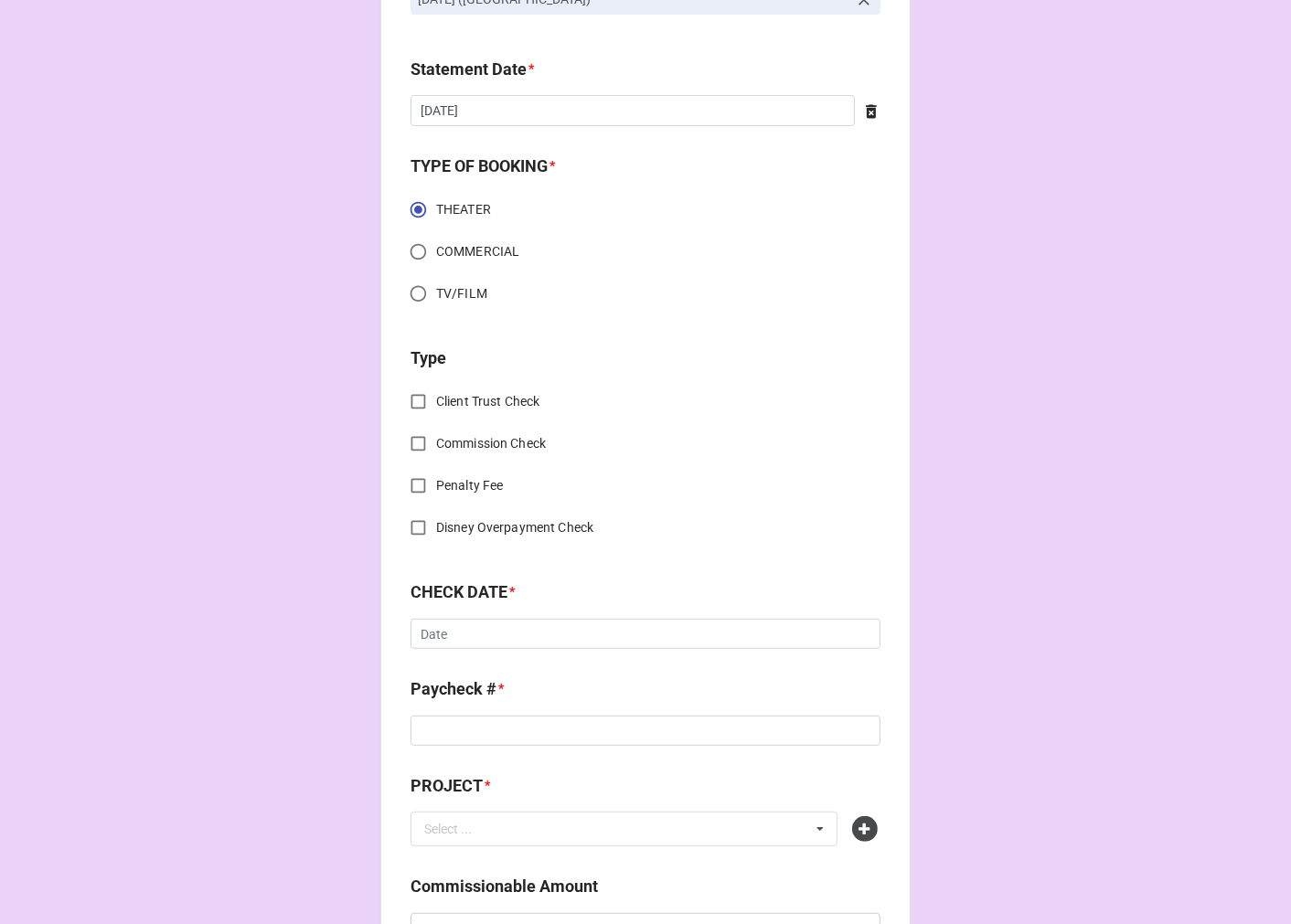
scroll to position [507, 0]
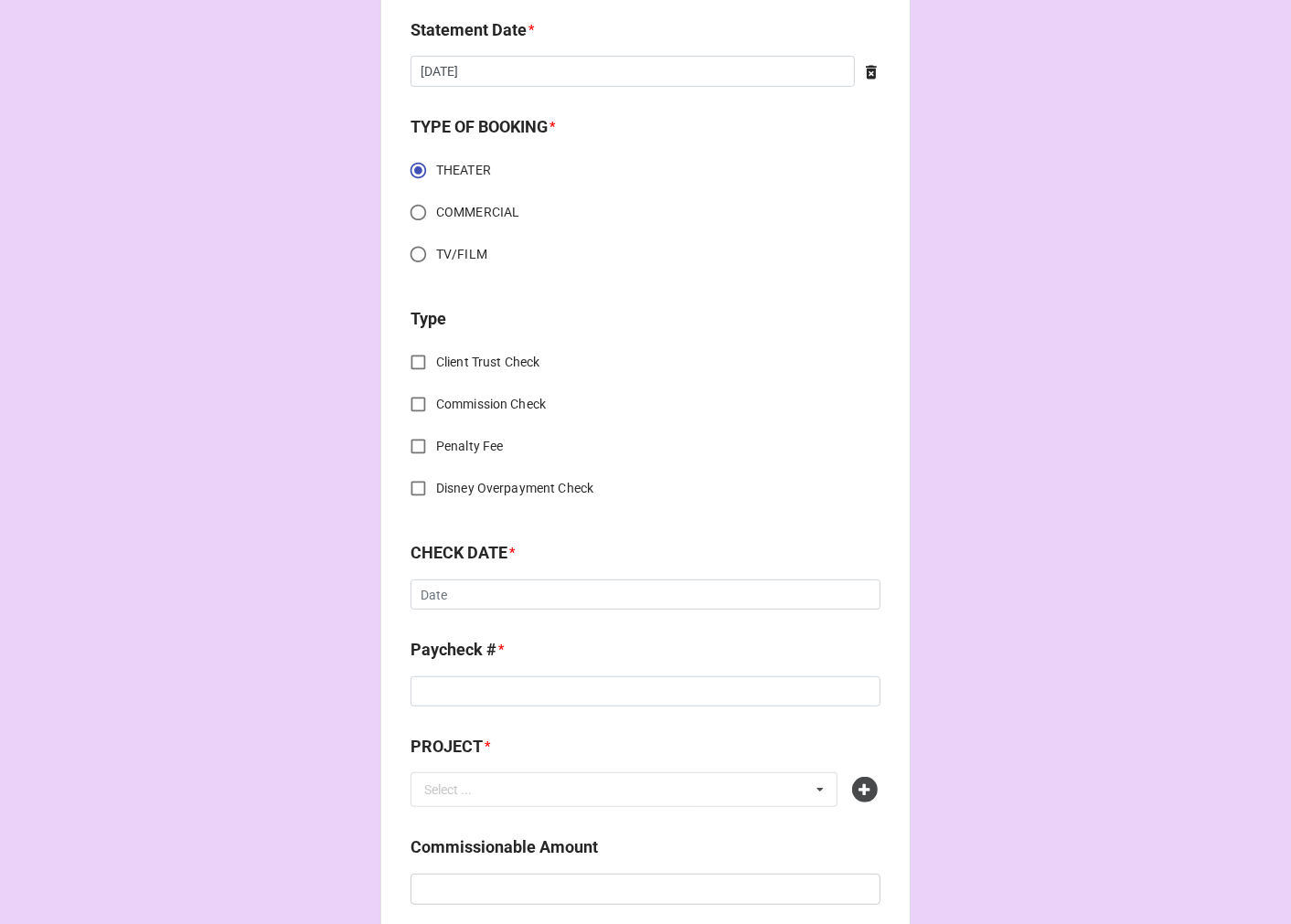
drag, startPoint x: 414, startPoint y: 414, endPoint x: 418, endPoint y: 424, distance: 10.8
click at [413, 413] on input "Commission Check" at bounding box center [417, 404] width 35 height 35
checkbox input "true"
click at [449, 594] on div "Select ..." at bounding box center [449, 596] width 48 height 12
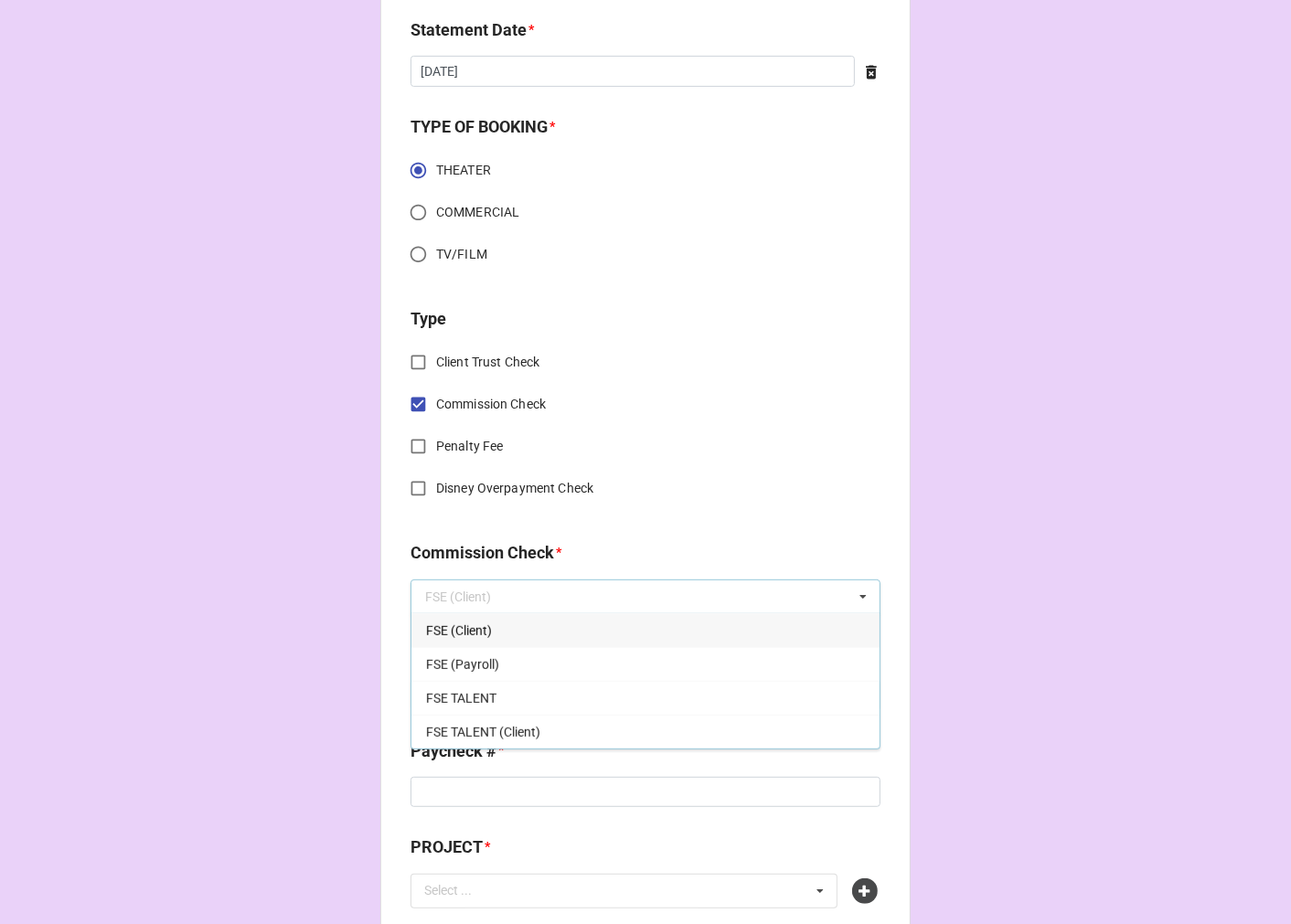
click at [459, 628] on span "FSE (Client)" at bounding box center [458, 630] width 66 height 14
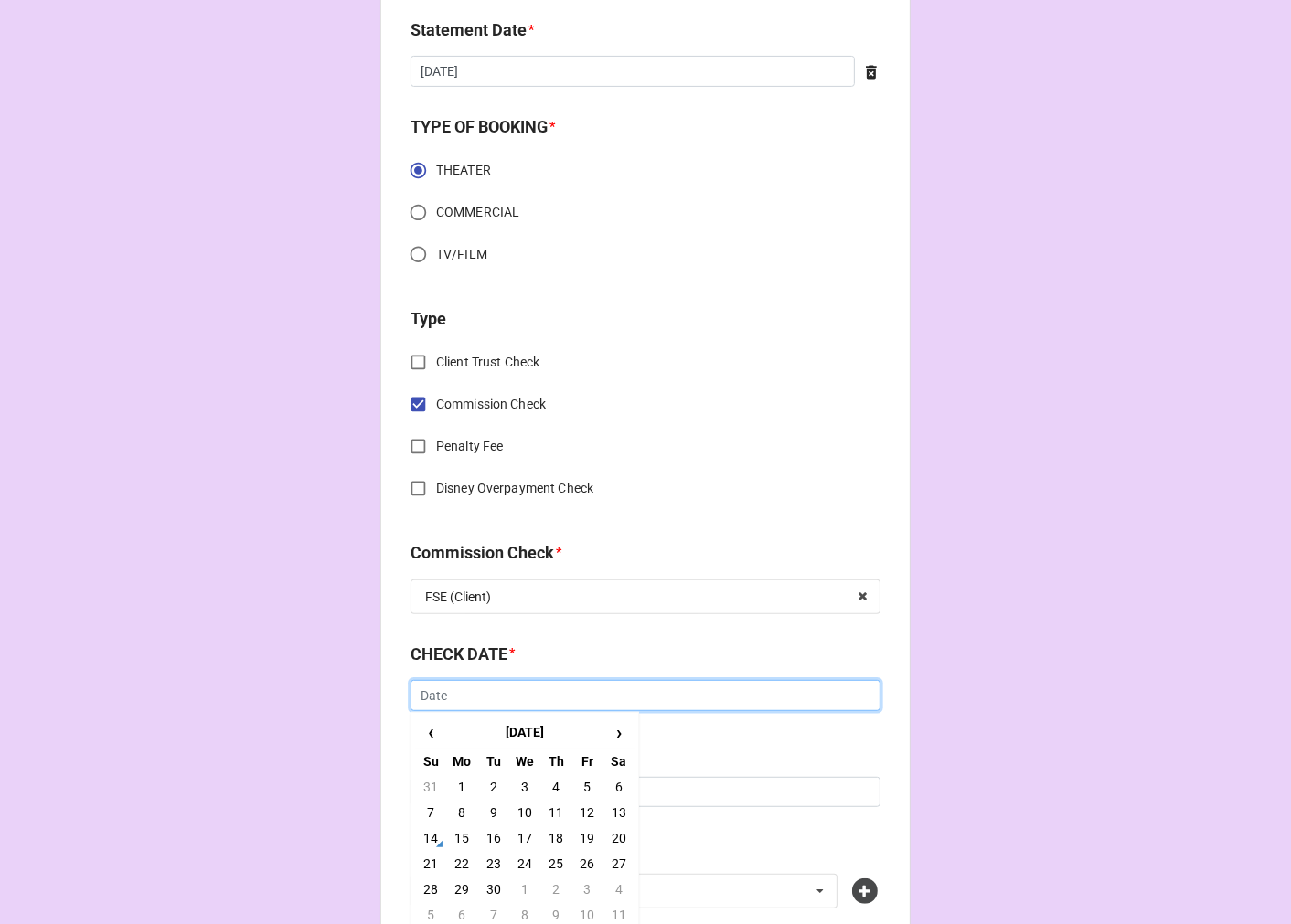
click at [467, 697] on input "text" at bounding box center [646, 695] width 470 height 32
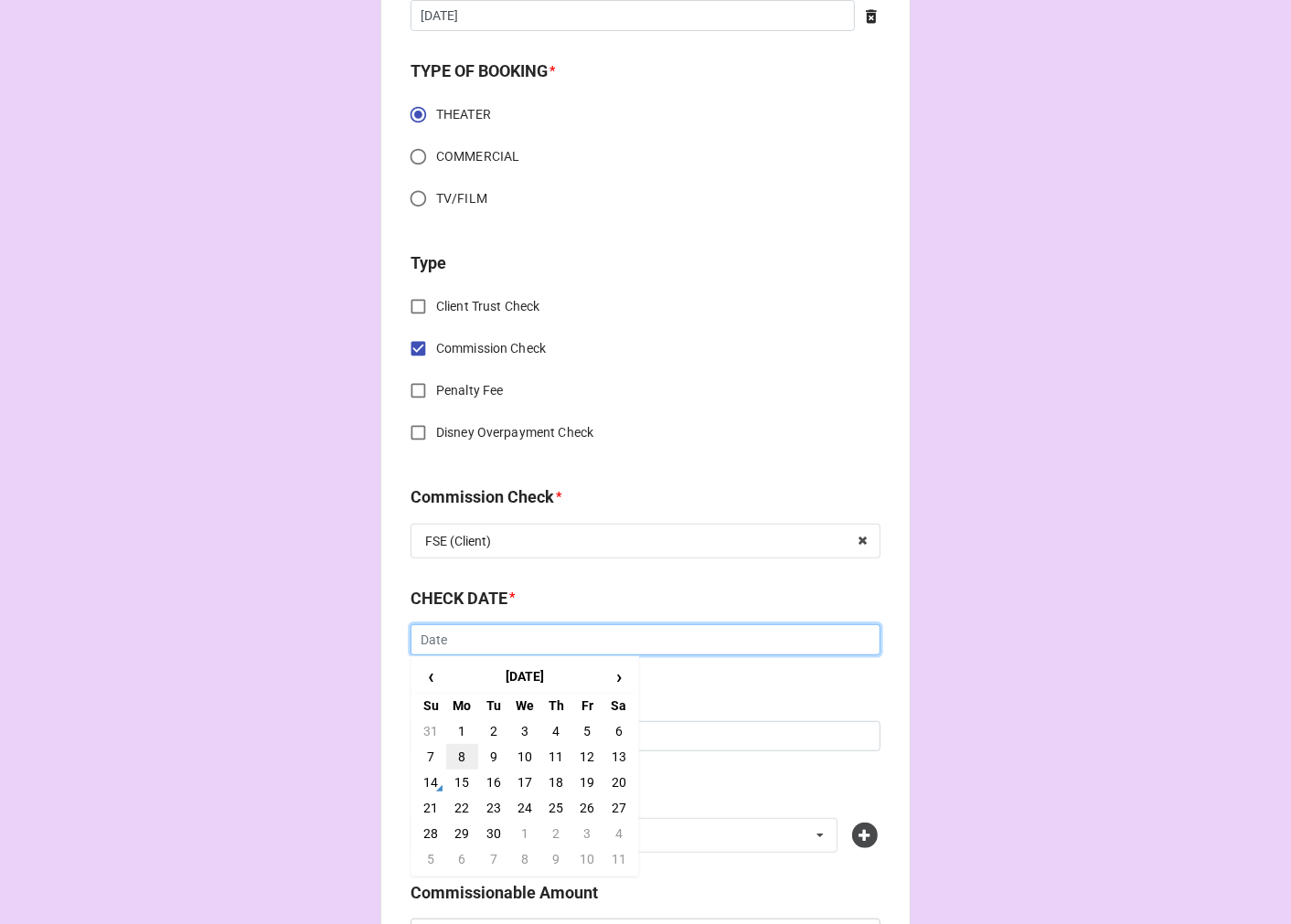
scroll to position [609, 0]
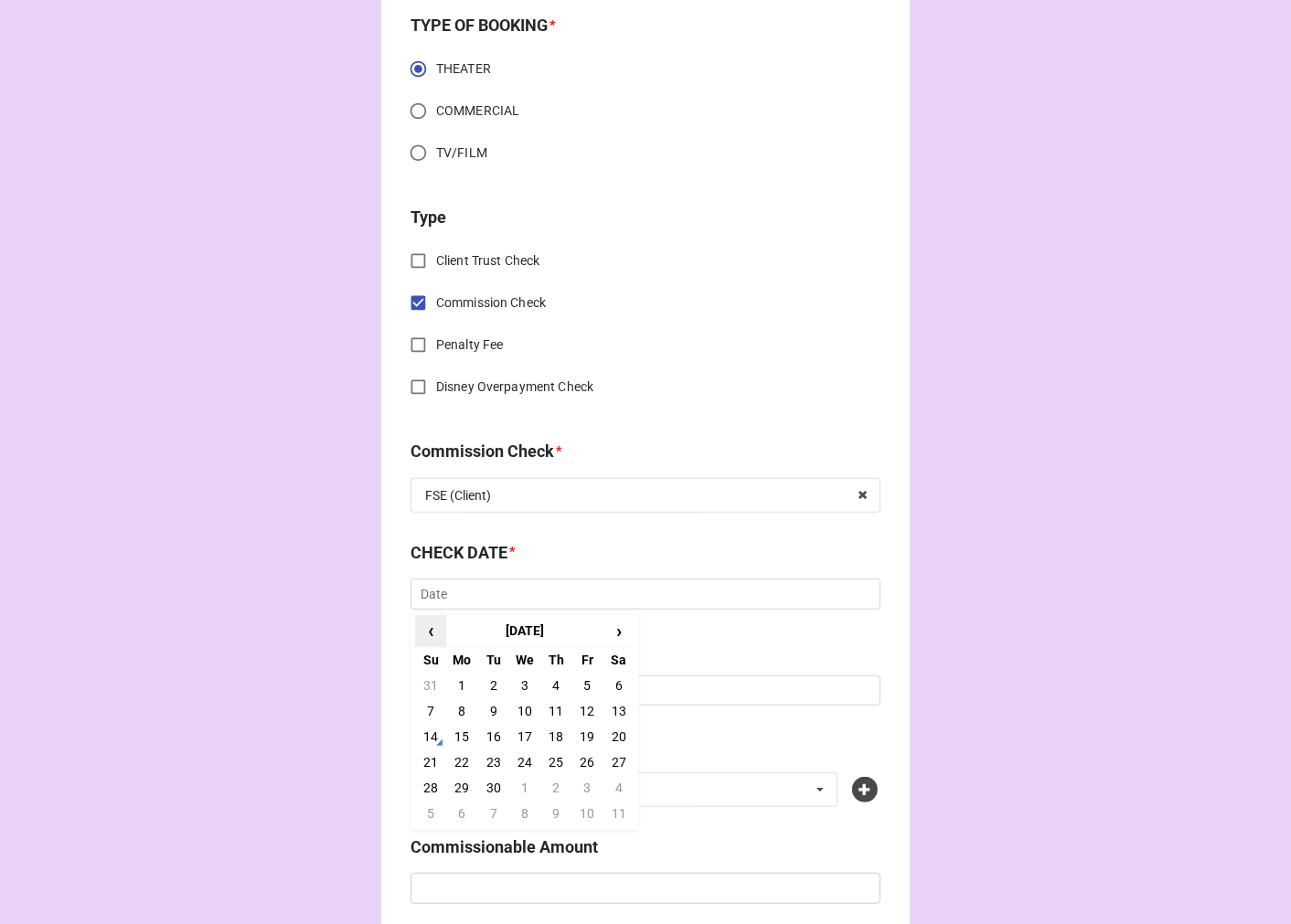
click at [423, 635] on span "‹" at bounding box center [431, 631] width 30 height 31
click at [552, 733] on td "14" at bounding box center [556, 736] width 32 height 26
type input "[DATE]"
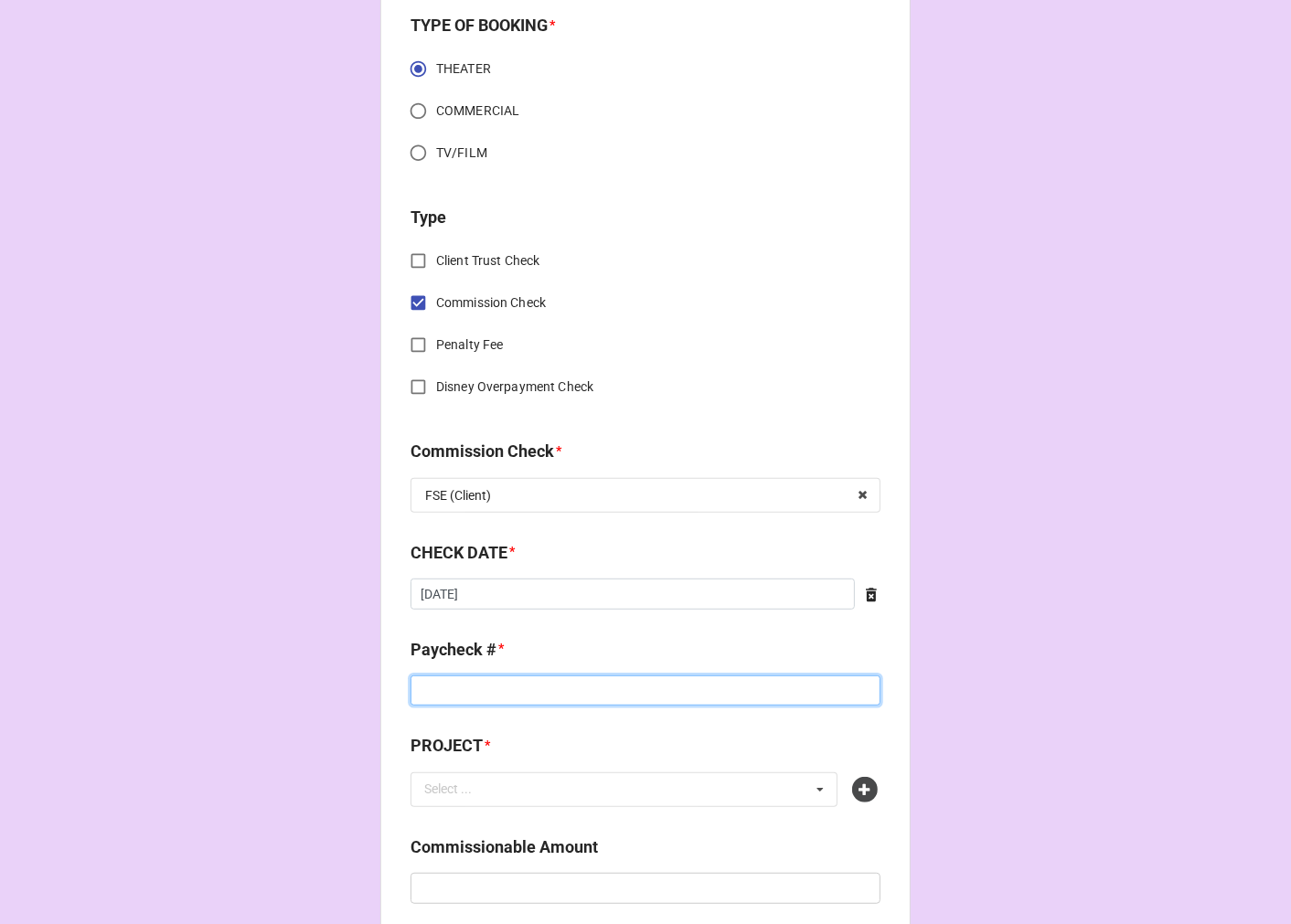
click at [462, 692] on input at bounding box center [646, 691] width 470 height 32
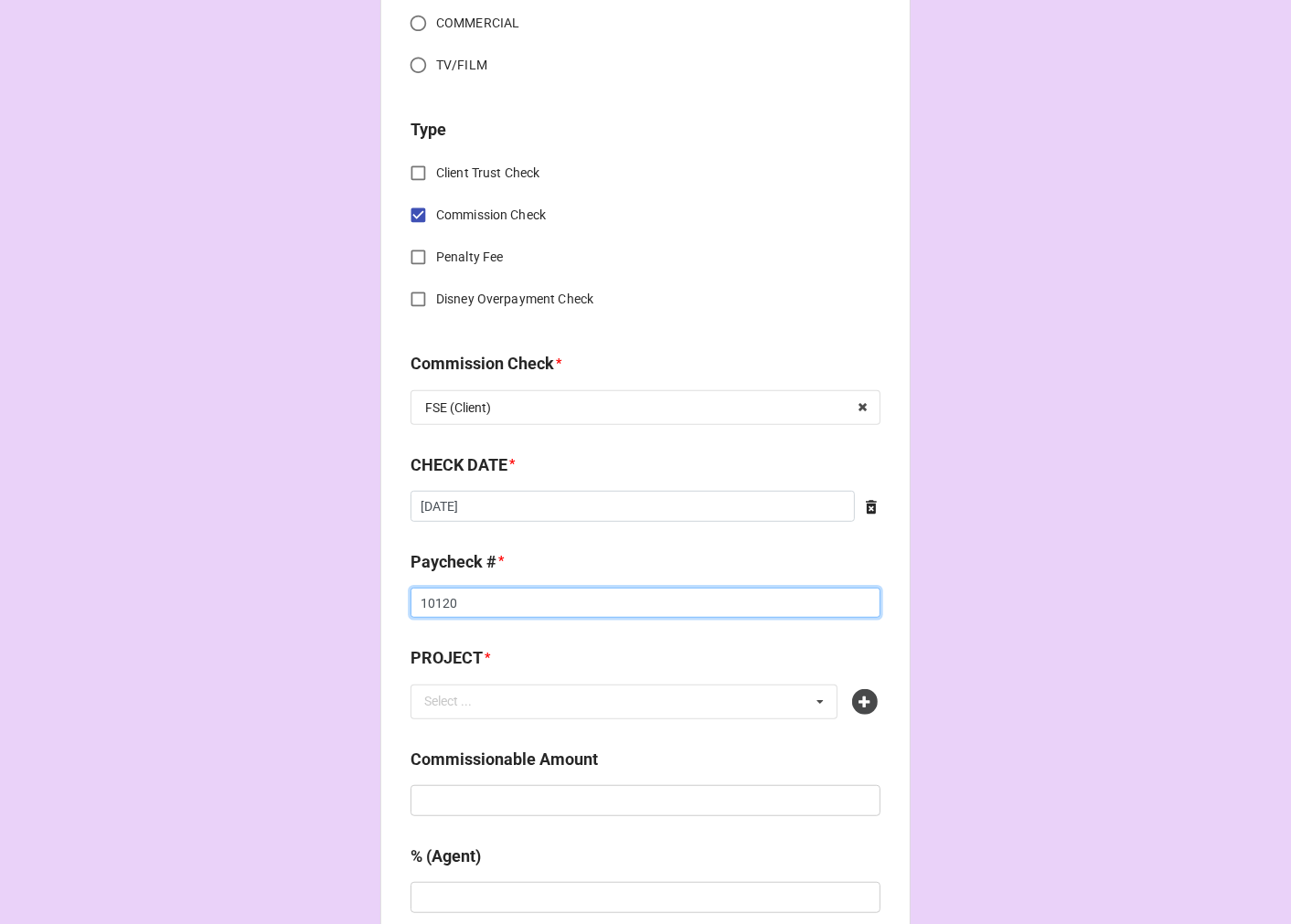
scroll to position [811, 0]
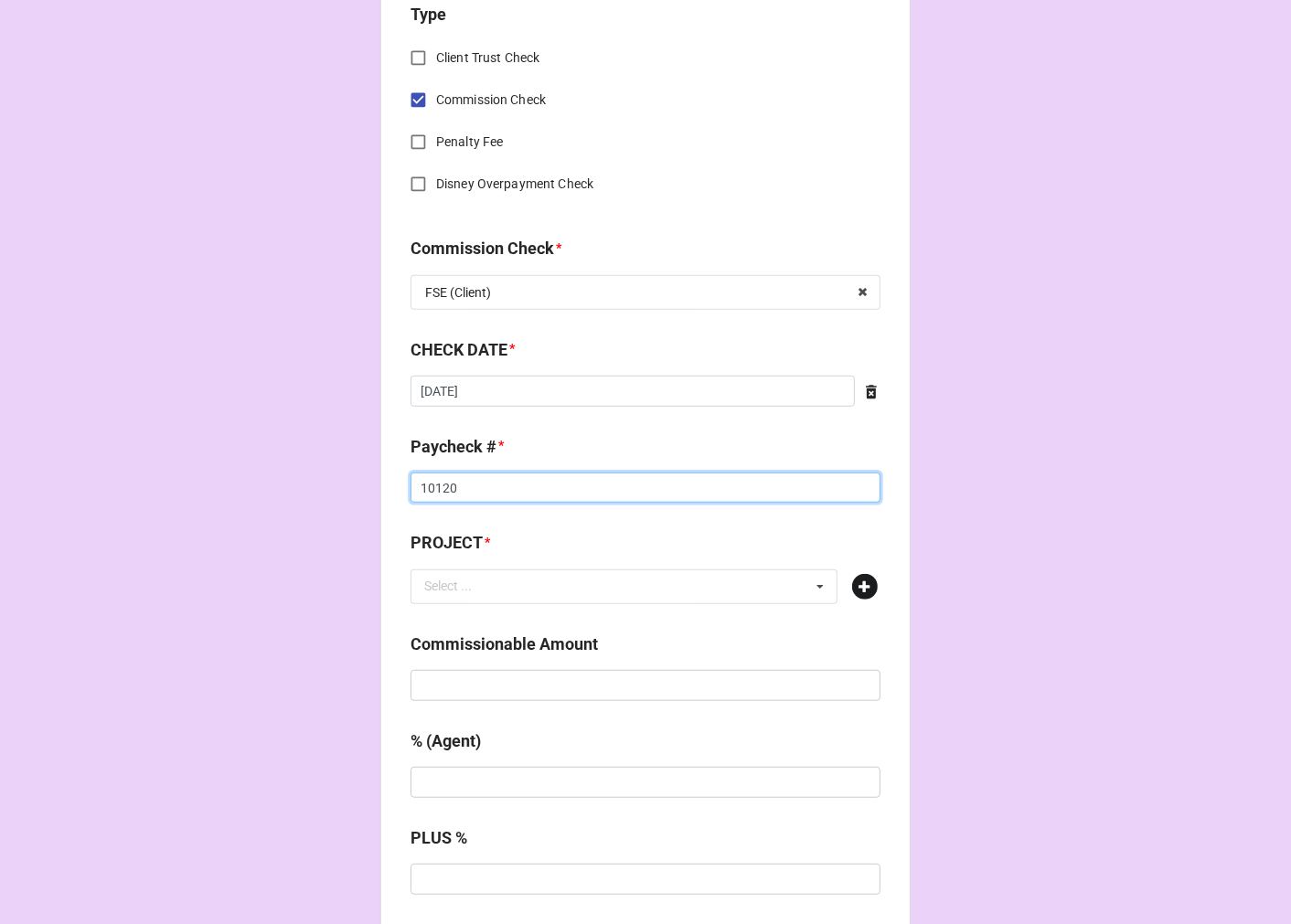
type input "10120"
click at [859, 574] on icon at bounding box center [864, 586] width 26 height 26
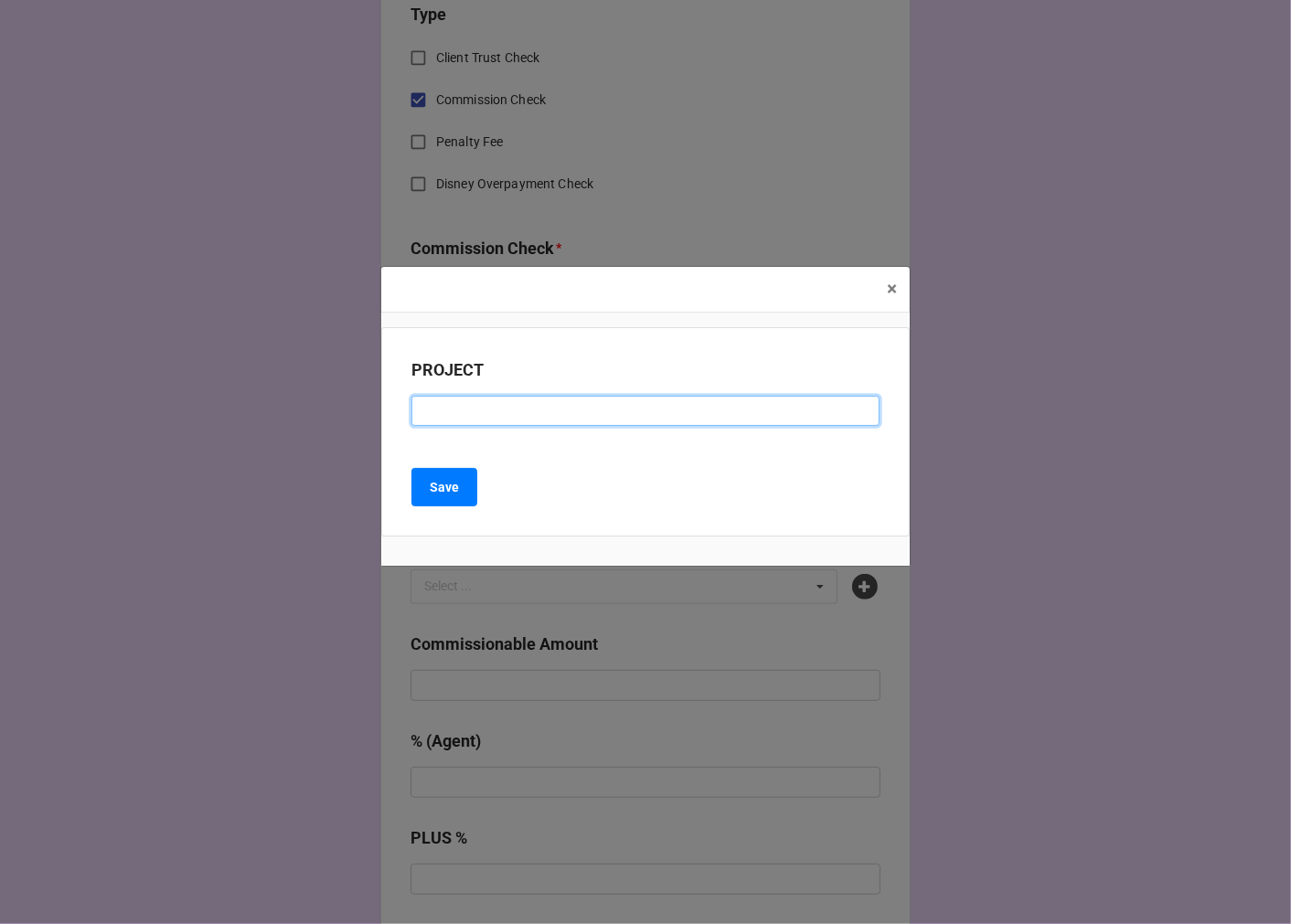
click at [490, 407] on input at bounding box center [646, 411] width 468 height 32
paste input "THE NOTEBOOK (NATIONAL TOUR)"
type input "THE NOTEBOOK (NATIONAL TOUR)"
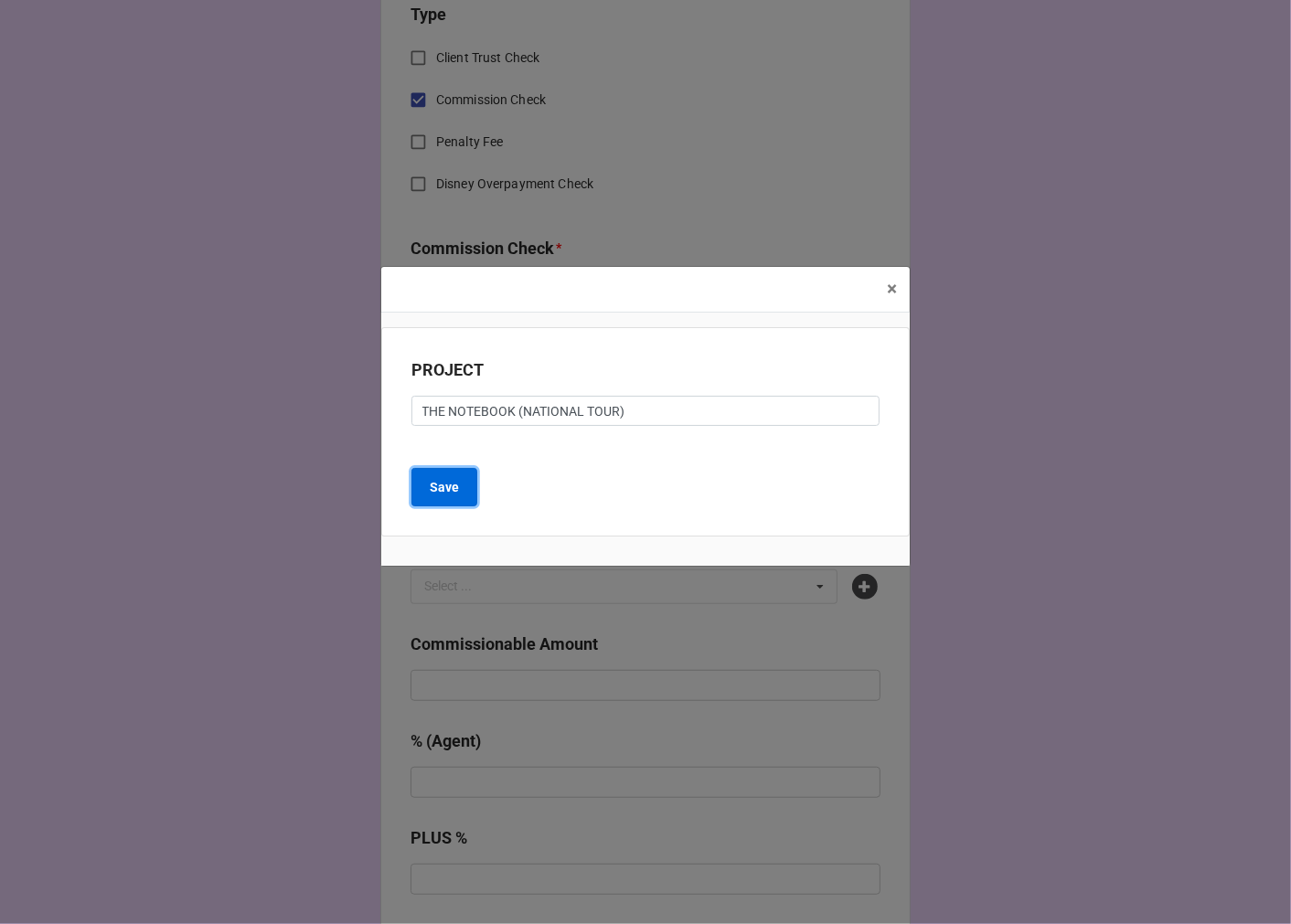
click at [459, 504] on button "Save" at bounding box center [444, 487] width 66 height 38
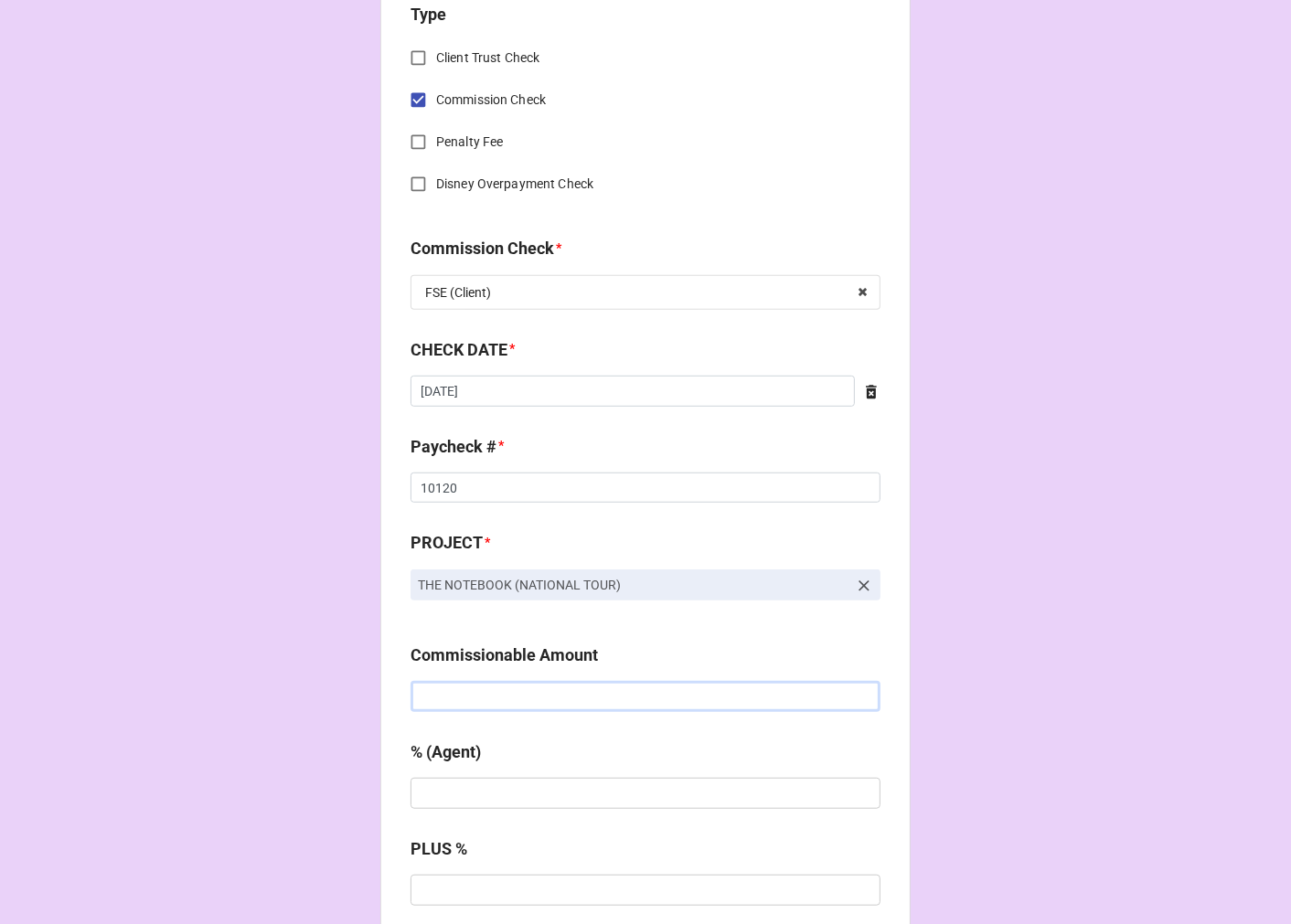
click at [461, 687] on input "text" at bounding box center [646, 696] width 470 height 32
type input "$1,098.60"
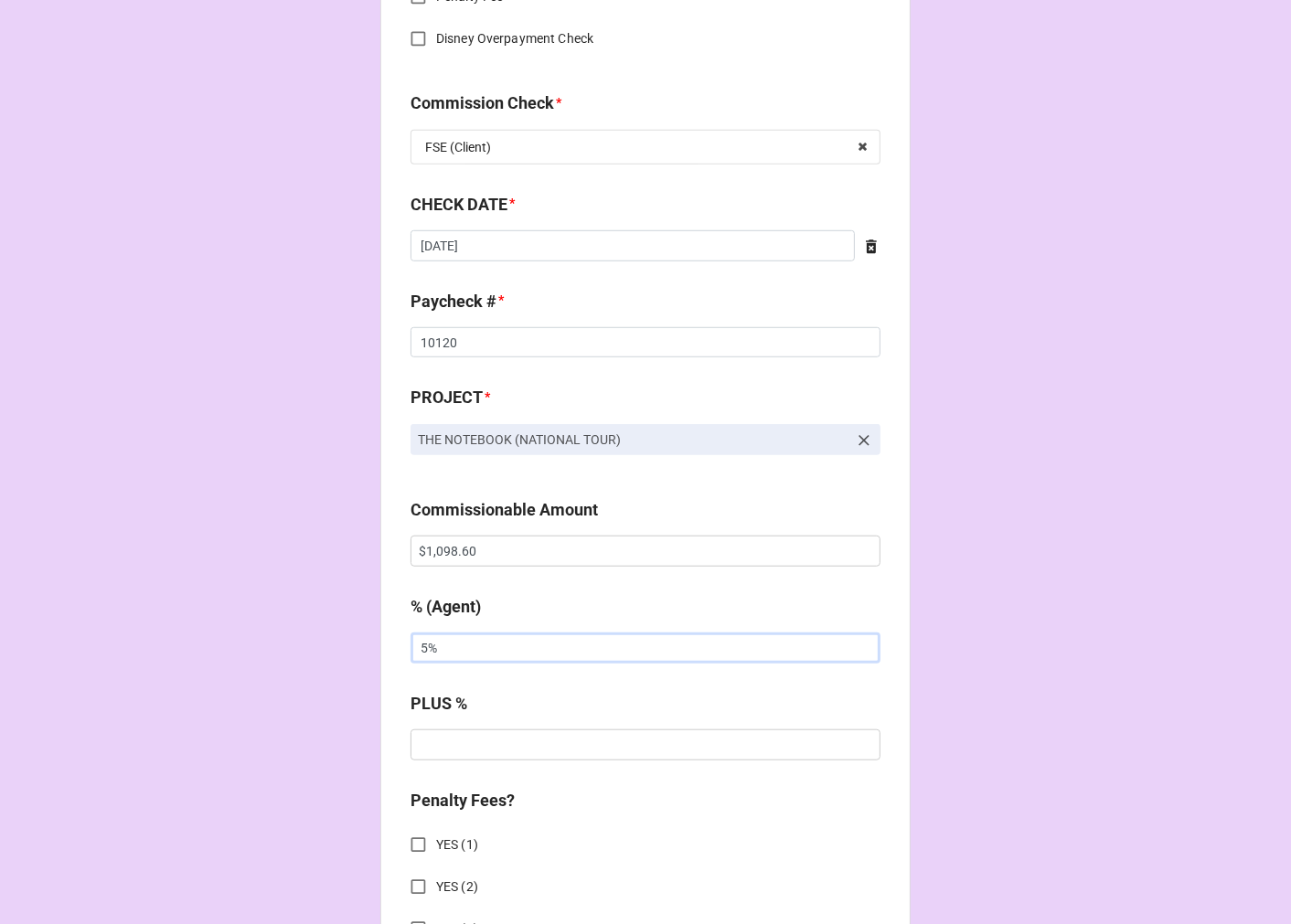
scroll to position [1319, 0]
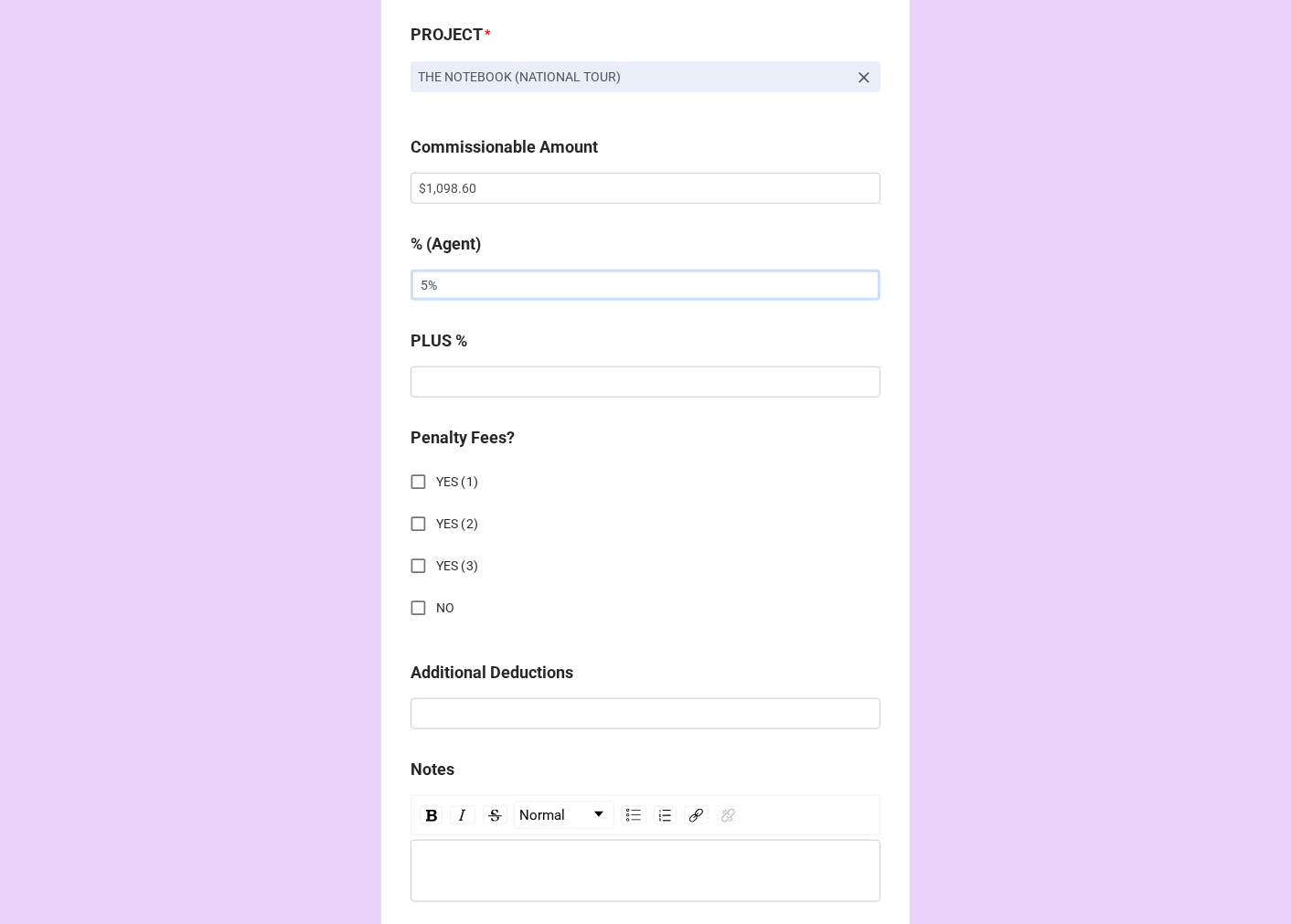
type input "5%"
drag, startPoint x: 418, startPoint y: 595, endPoint x: 599, endPoint y: 650, distance: 189.2
click at [418, 594] on input "NO" at bounding box center [417, 607] width 35 height 35
checkbox input "true"
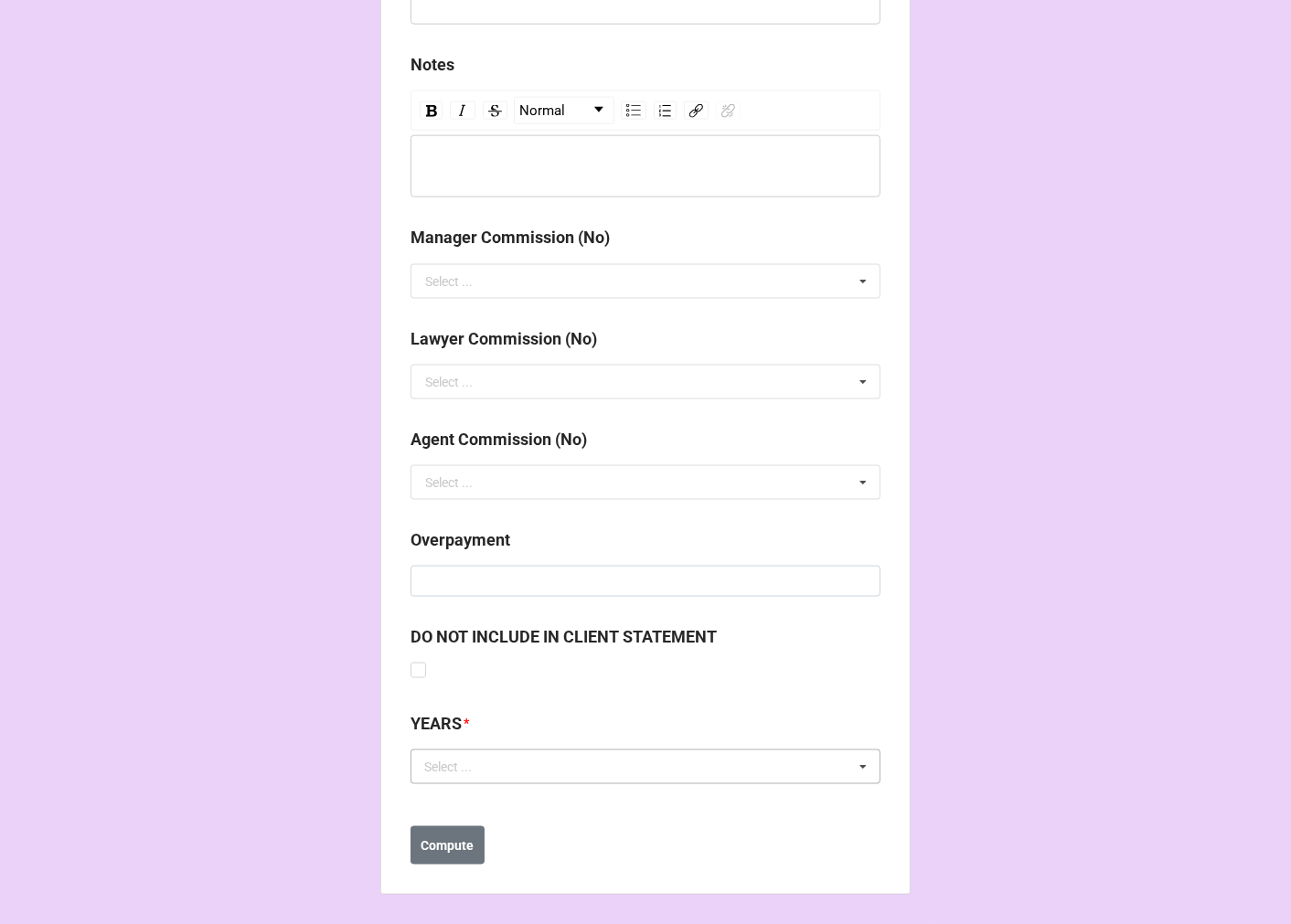
click at [532, 768] on div "Select ... No results found." at bounding box center [646, 766] width 470 height 34
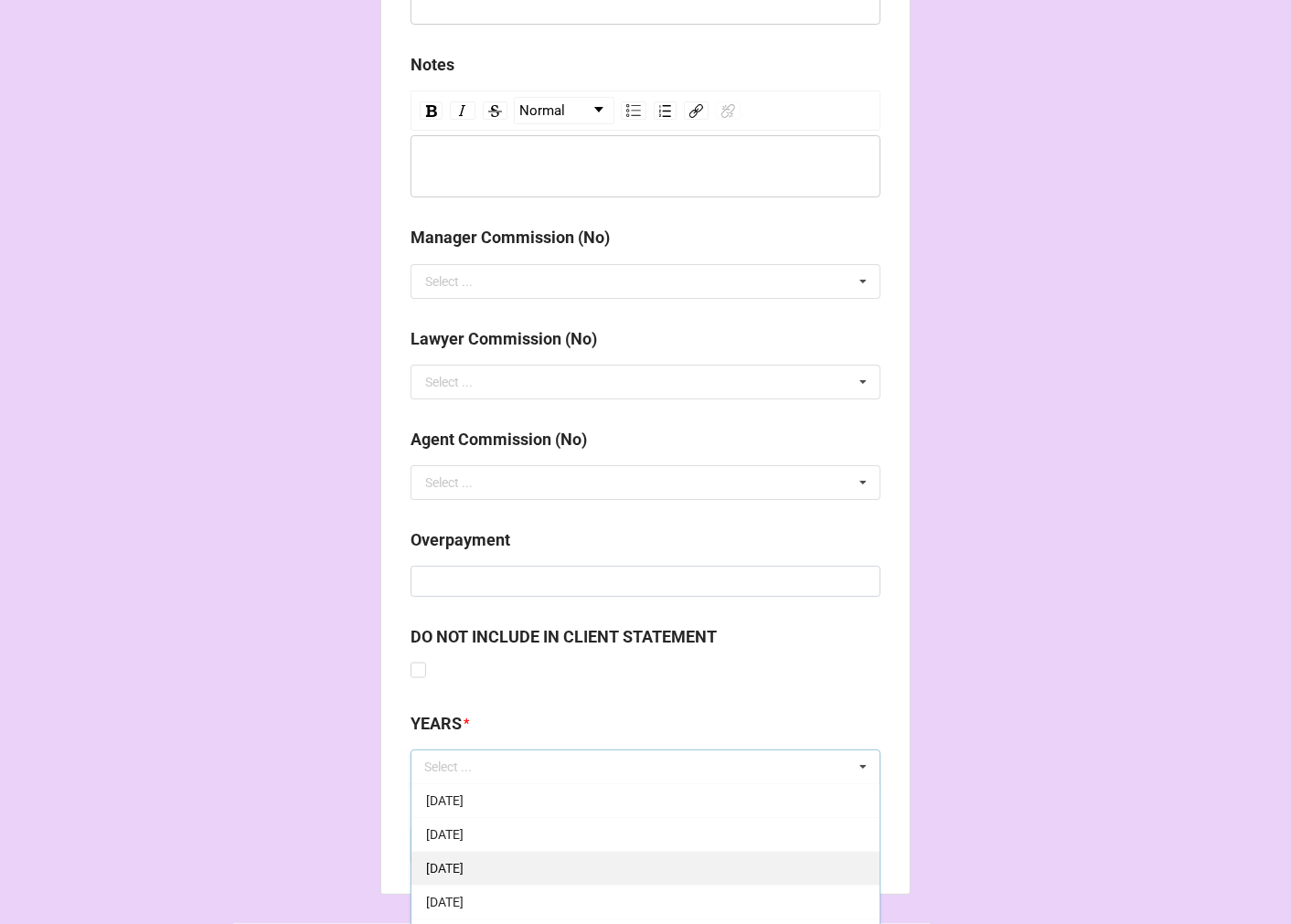
click at [463, 861] on span "[DATE]" at bounding box center [444, 868] width 37 height 14
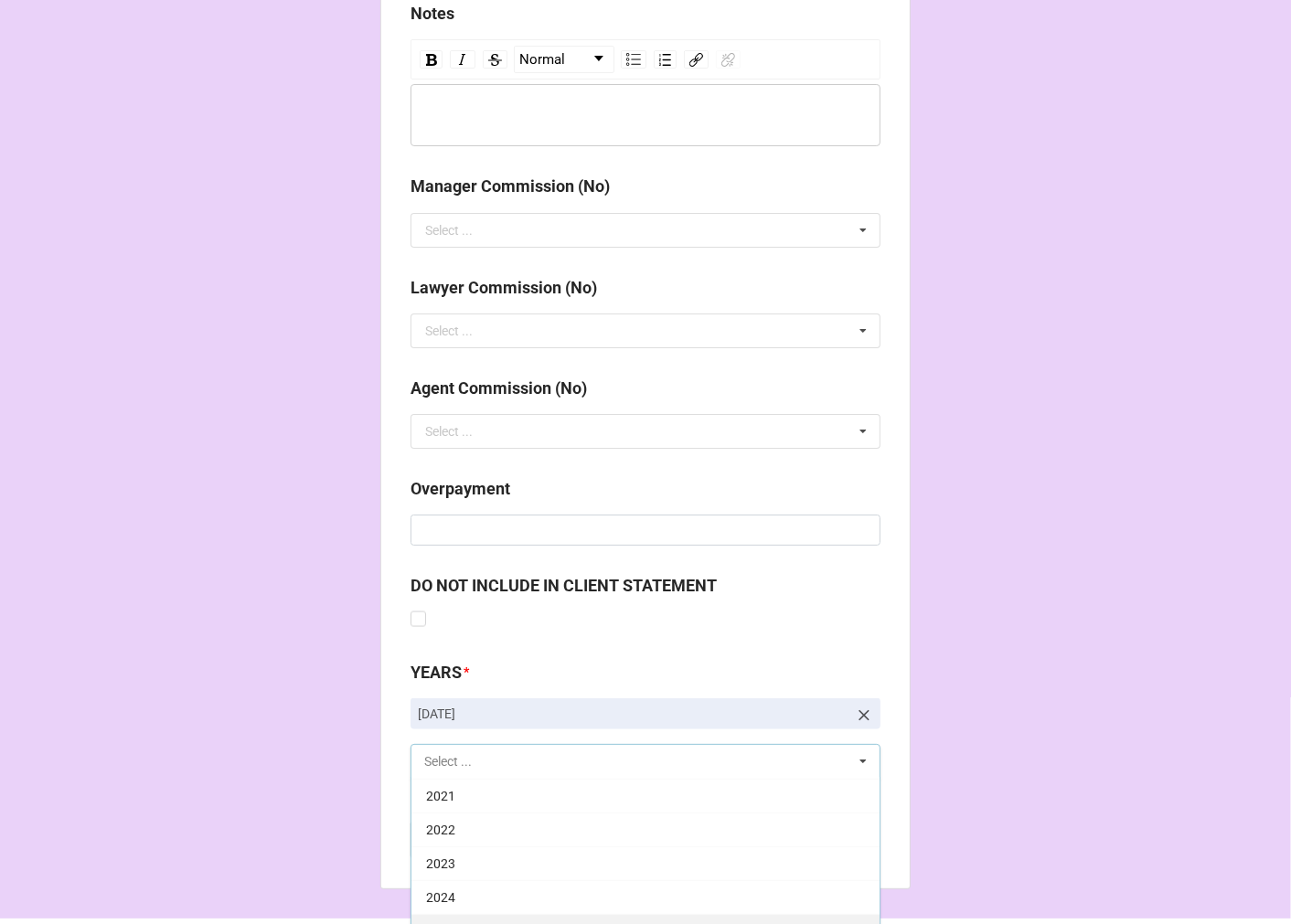
scroll to position [2126, 0]
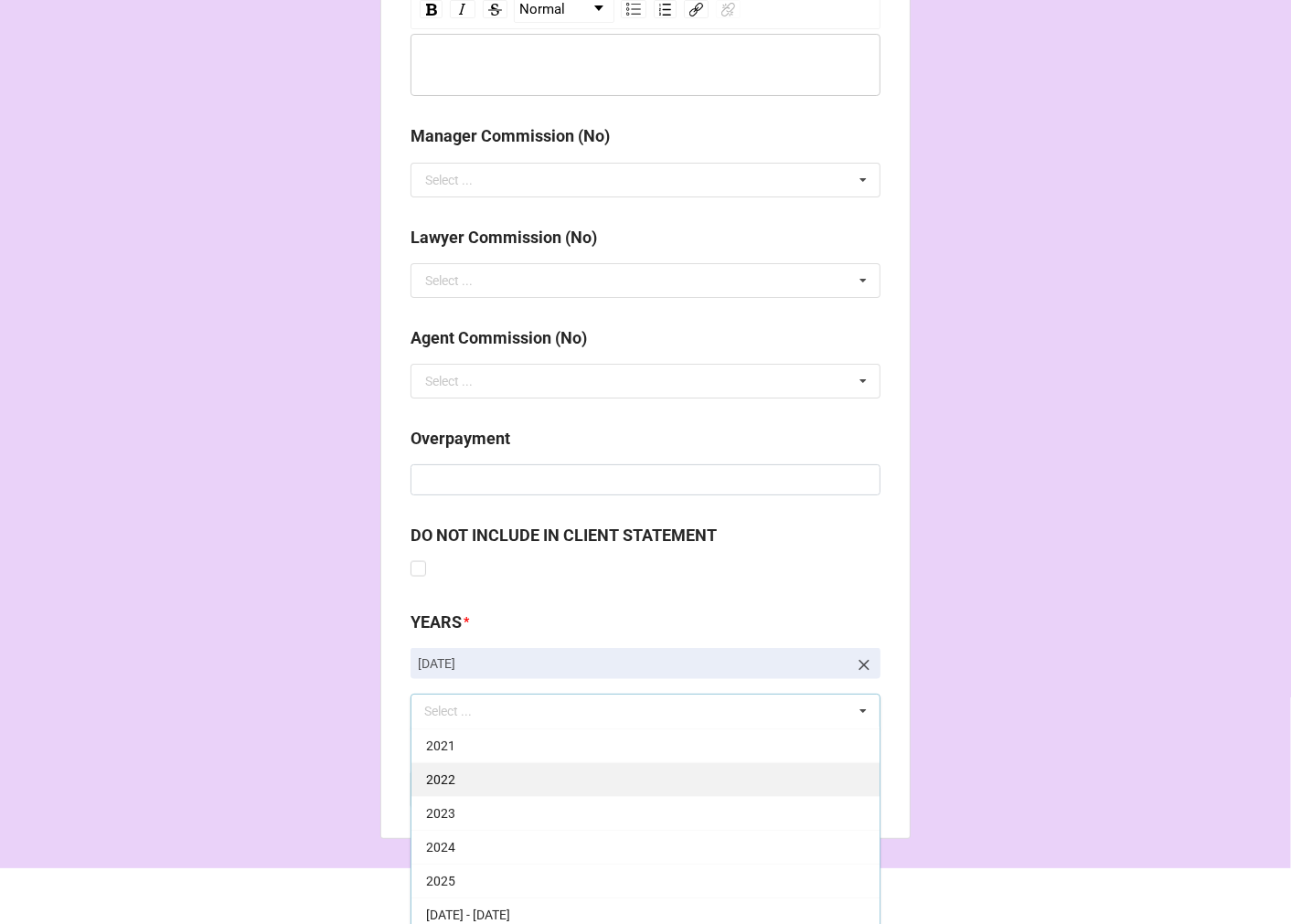
drag, startPoint x: 474, startPoint y: 880, endPoint x: 512, endPoint y: 863, distance: 41.6
click at [473, 879] on div "2025" at bounding box center [646, 880] width 468 height 33
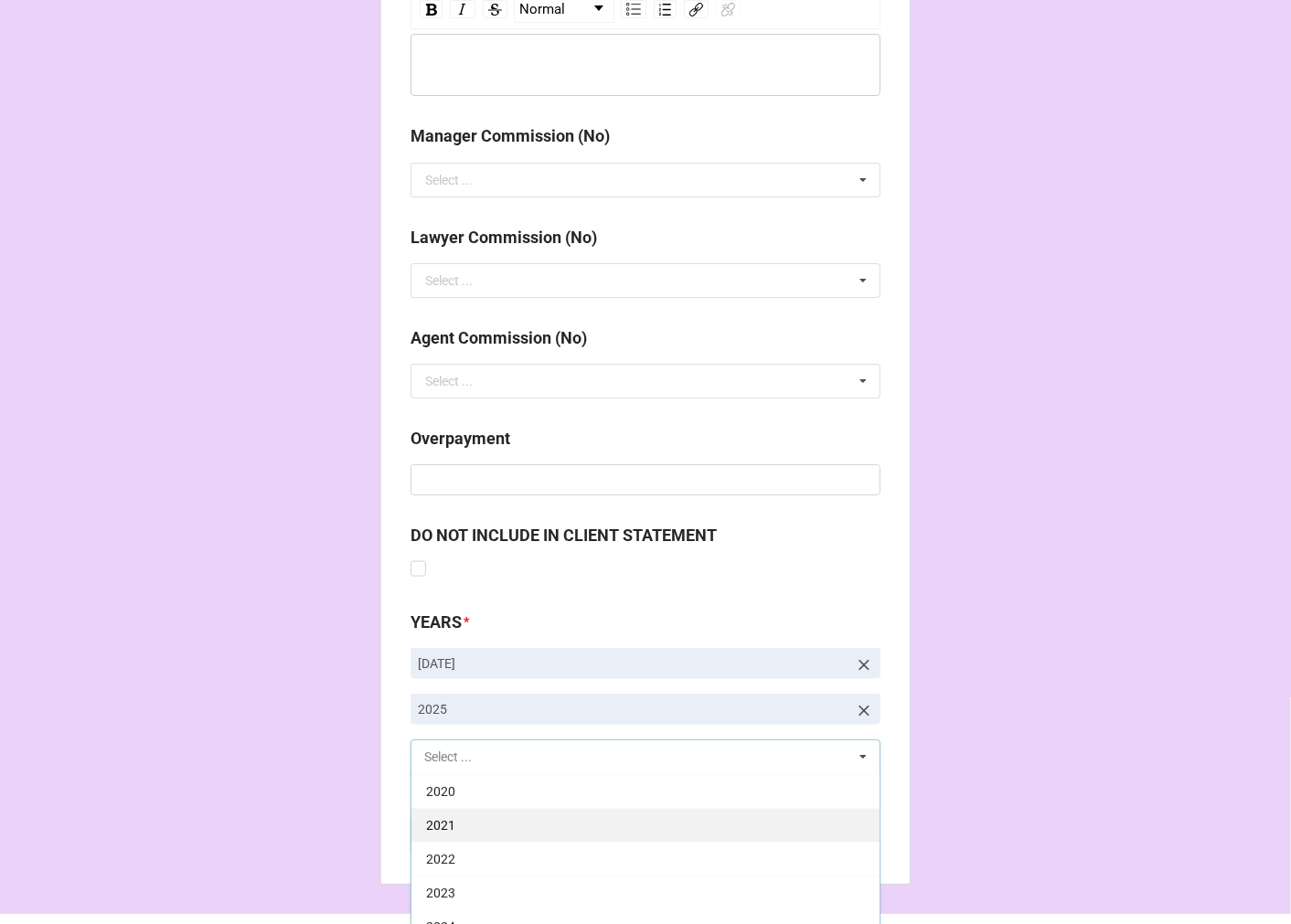
scroll to position [371, 0]
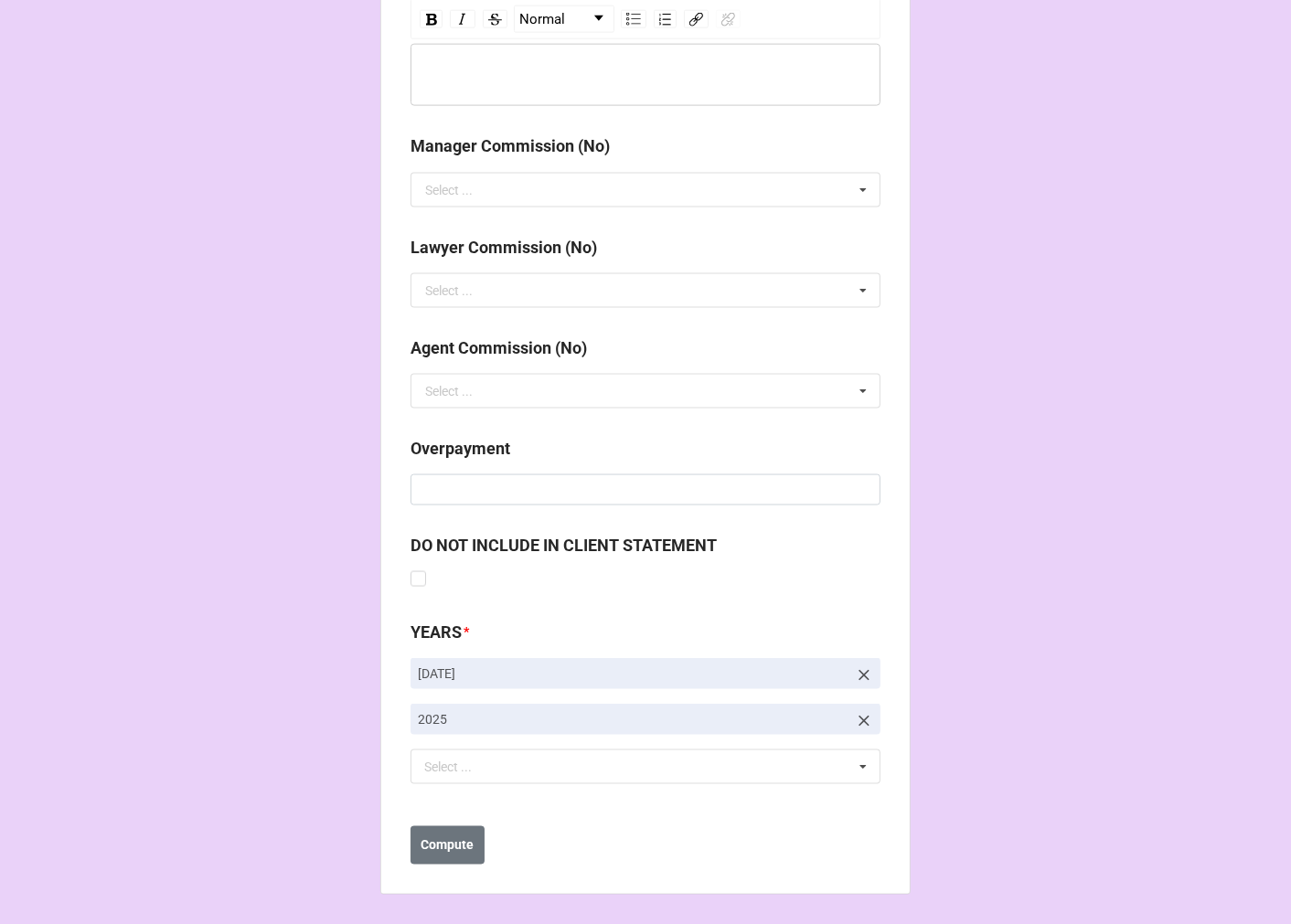
click at [817, 585] on div "DO NOT INCLUDE IN CLIENT STATEMENT" at bounding box center [646, 569] width 470 height 73
click at [440, 846] on b "Compute" at bounding box center [448, 846] width 53 height 19
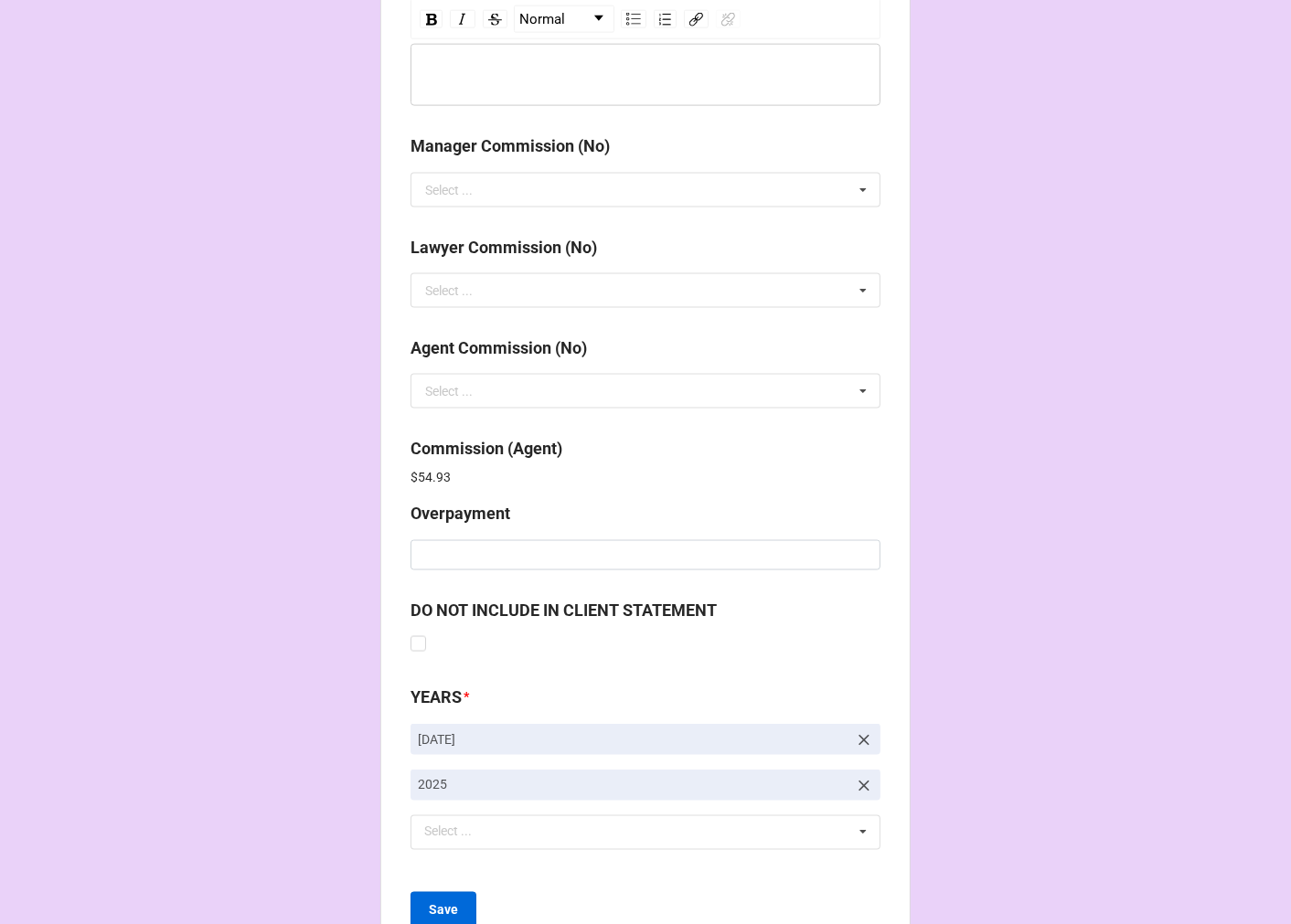
scroll to position [2180, 0]
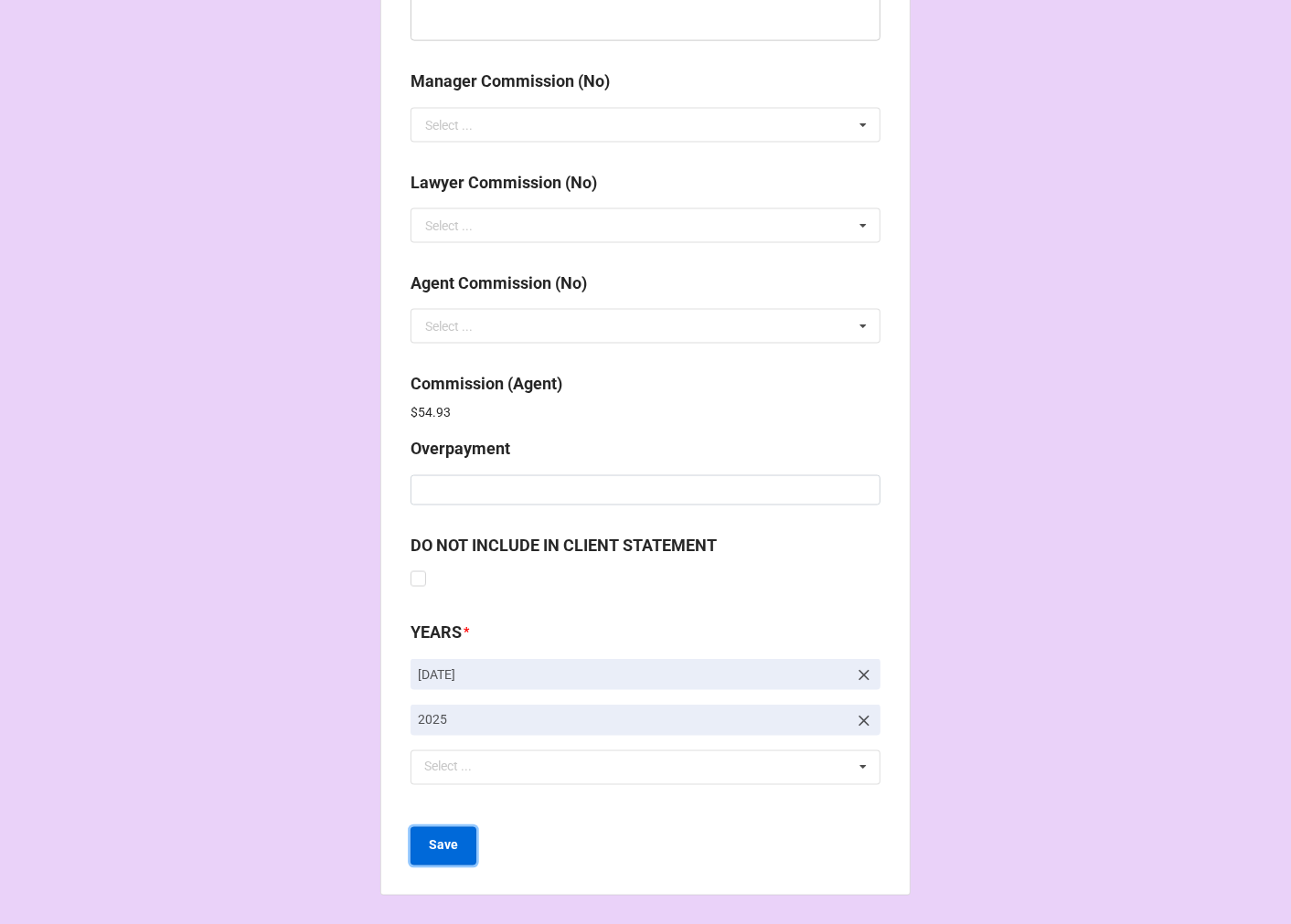
click at [441, 837] on b "Save" at bounding box center [443, 846] width 30 height 19
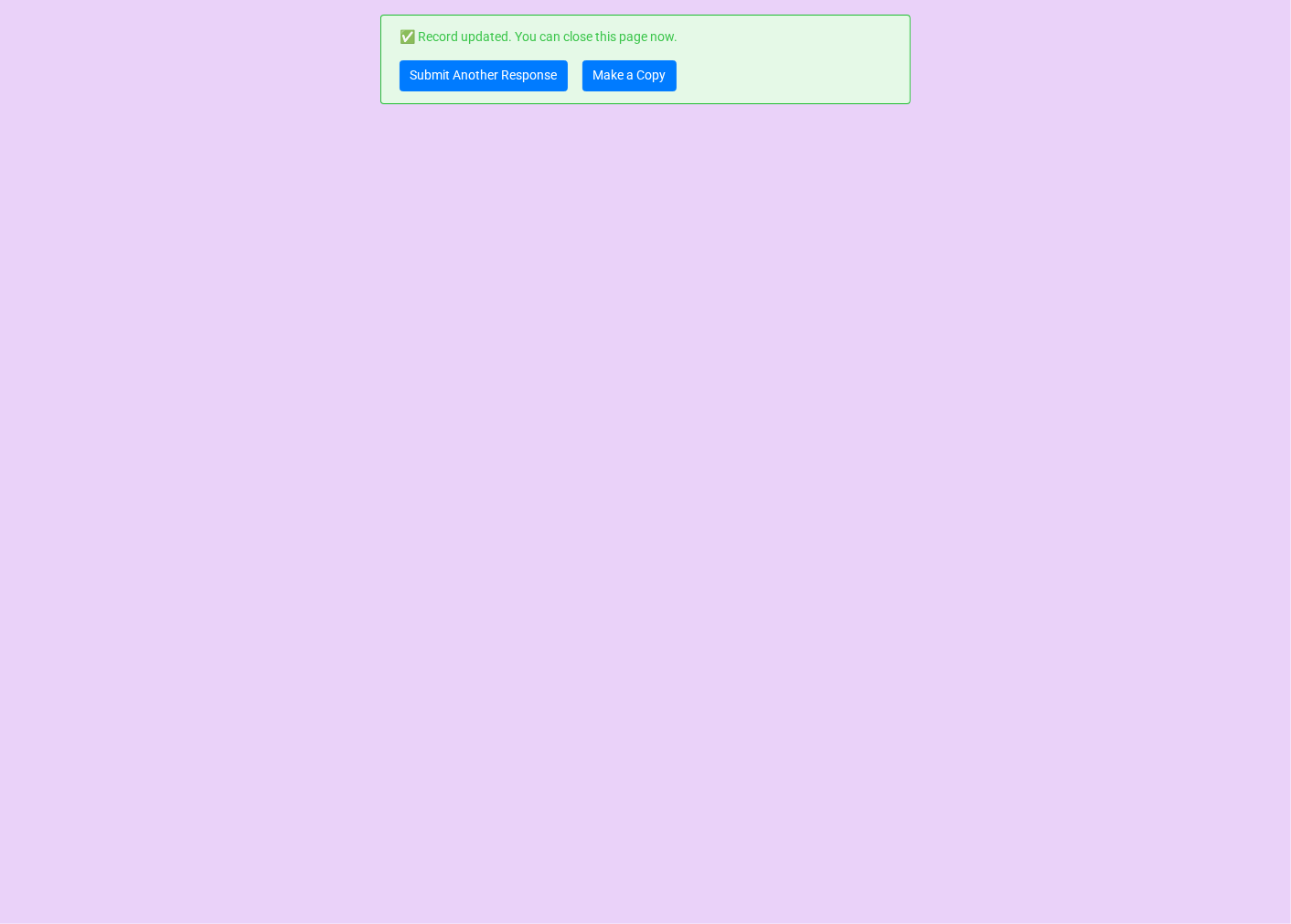
scroll to position [0, 0]
click at [642, 77] on link "Make a Copy" at bounding box center [629, 75] width 95 height 32
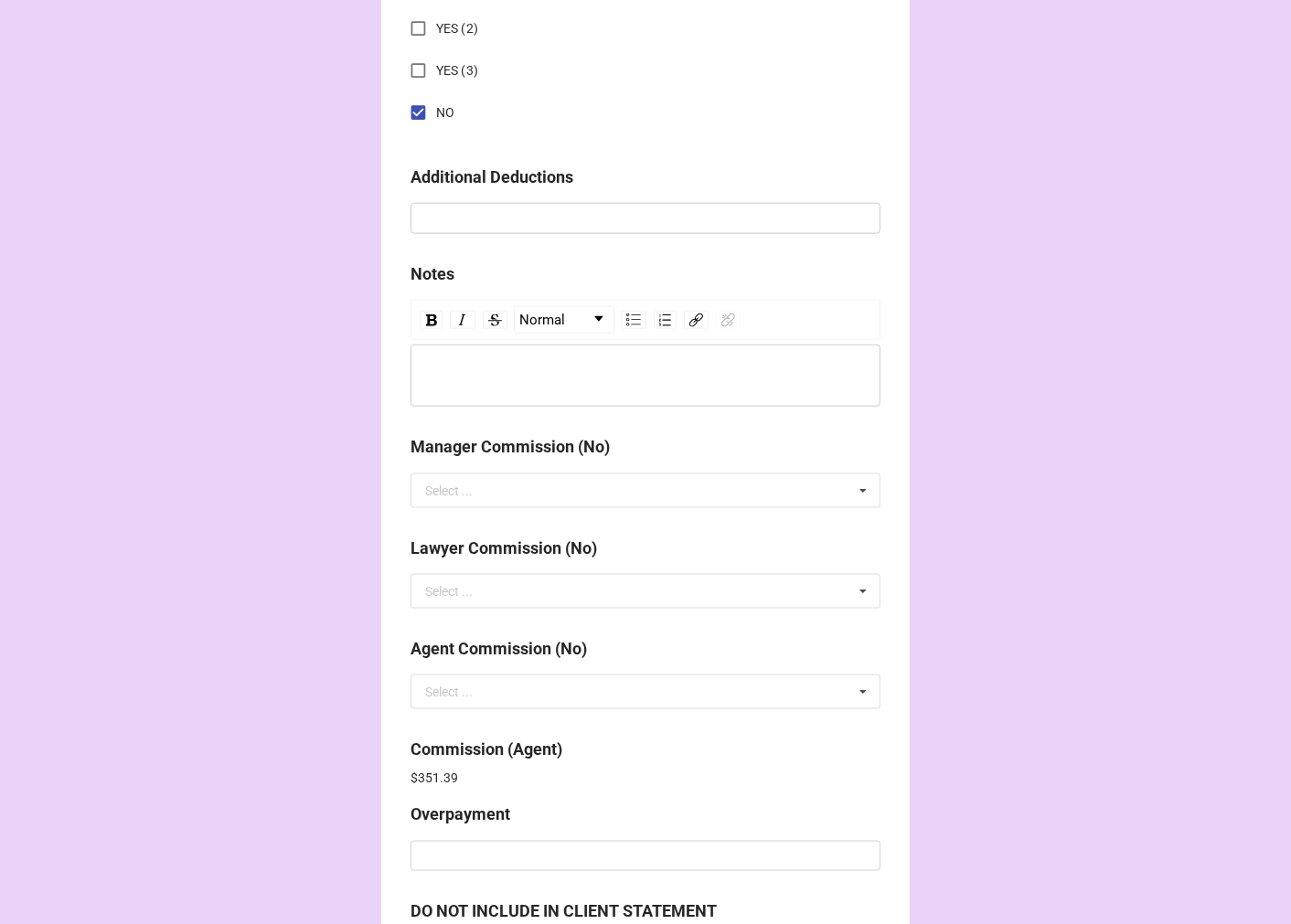
scroll to position [2180, 0]
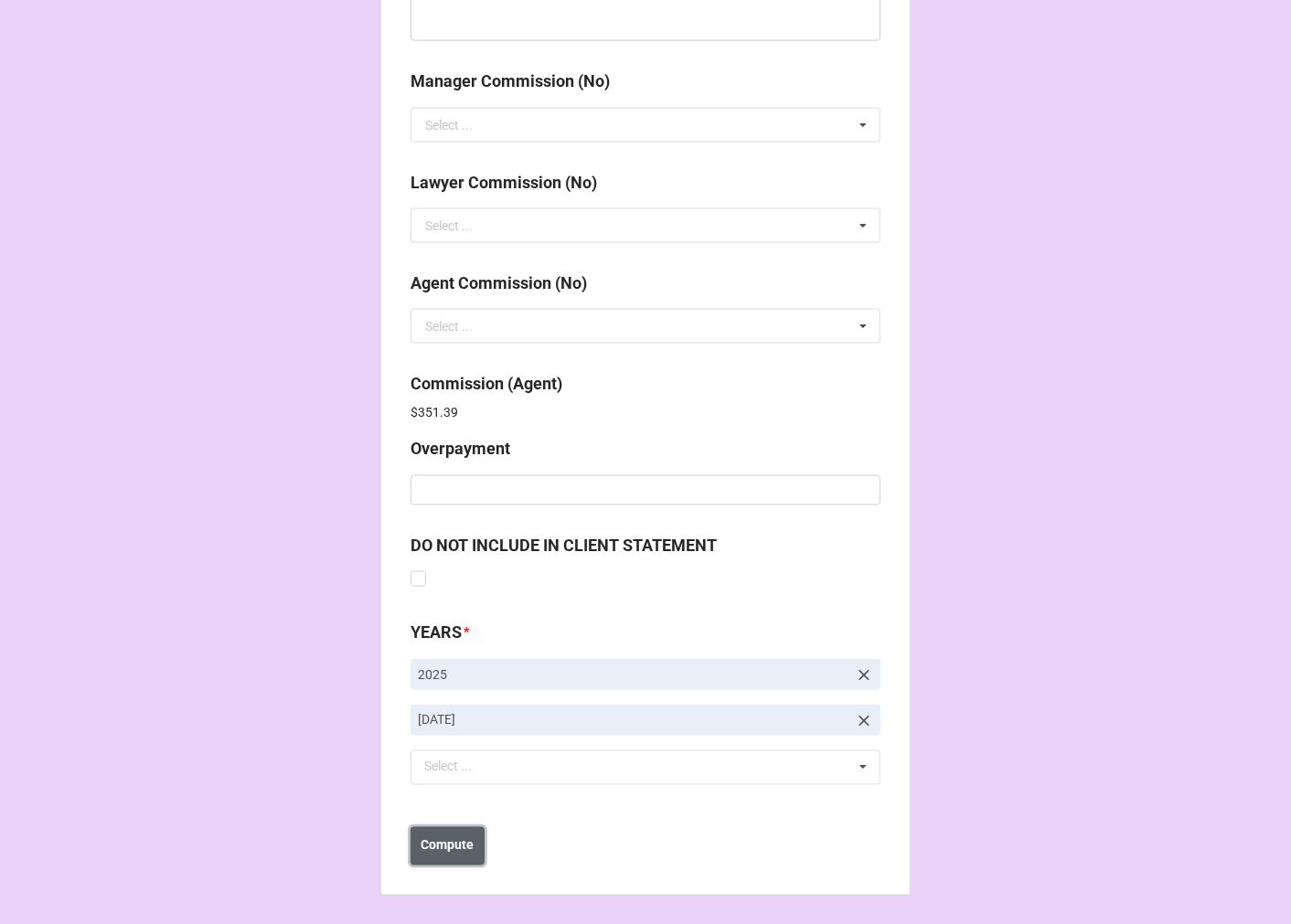
click at [459, 833] on button "Compute" at bounding box center [448, 846] width 74 height 38
click at [449, 852] on b "Save" at bounding box center [443, 846] width 30 height 19
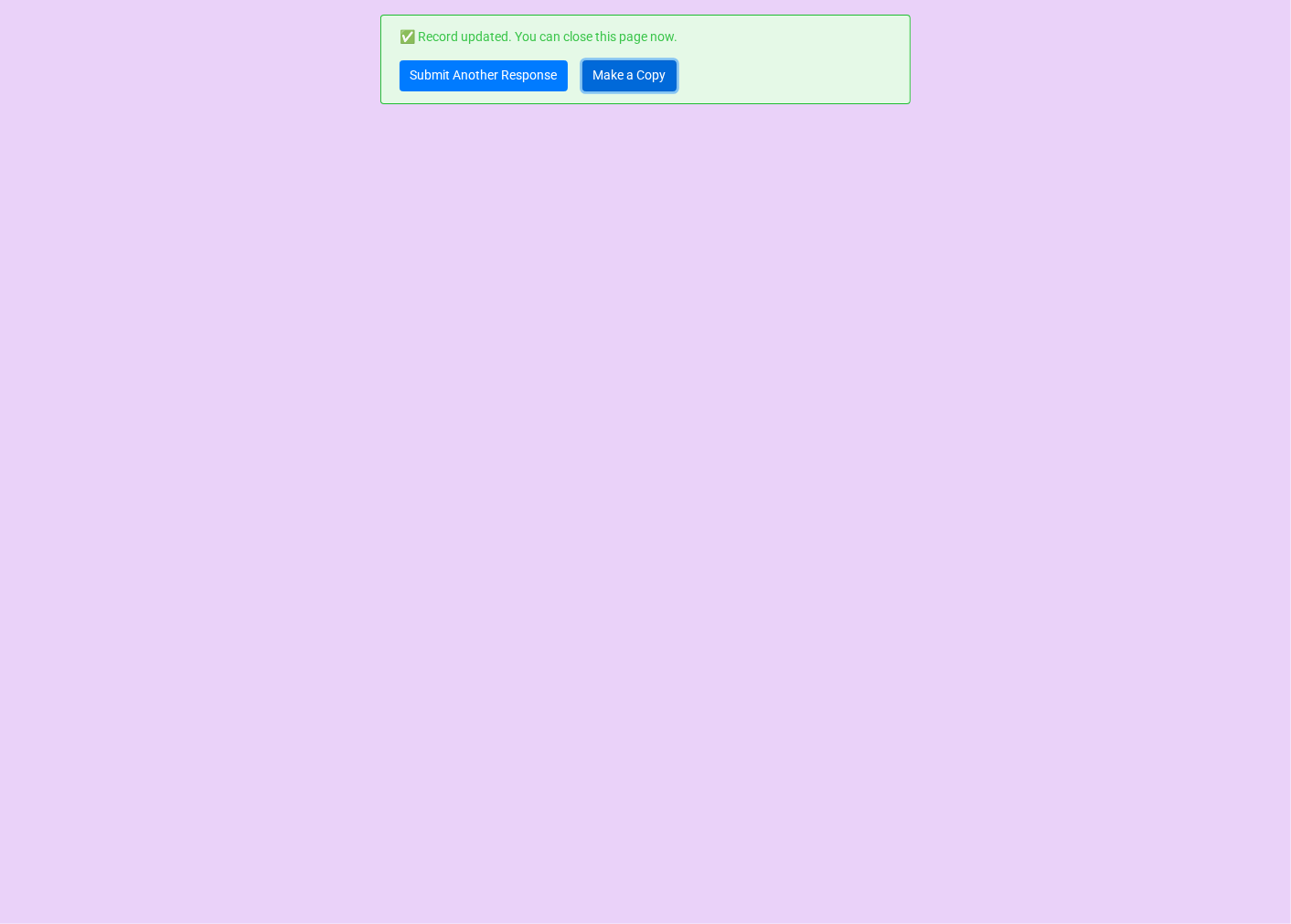
click at [632, 66] on link "Make a Copy" at bounding box center [629, 75] width 95 height 32
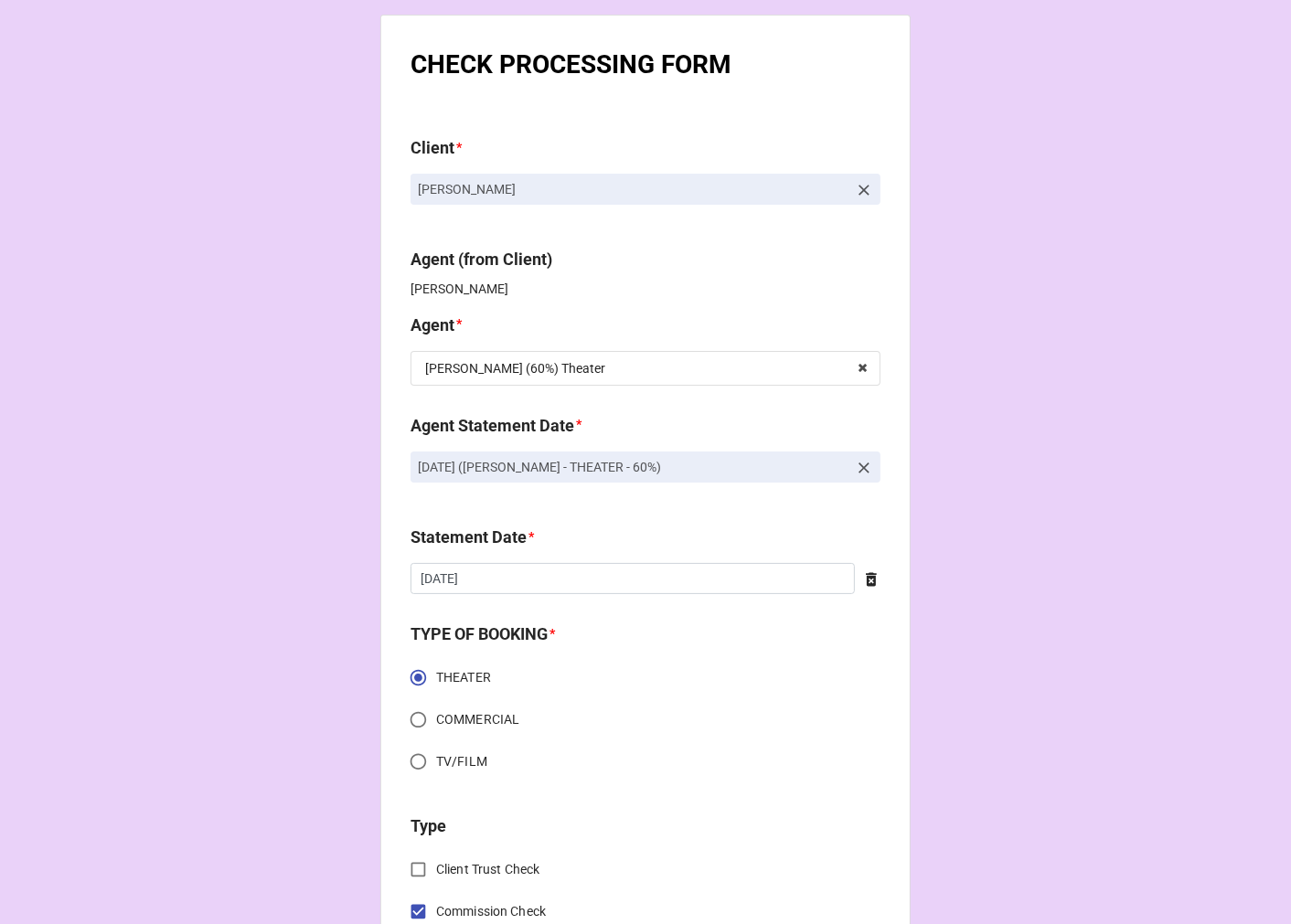
drag, startPoint x: 643, startPoint y: 470, endPoint x: 413, endPoint y: 468, distance: 230.0
click at [418, 468] on p "[DATE] ([PERSON_NAME] - THEATER - 60%)" at bounding box center [633, 467] width 430 height 18
copy p "[DATE] ([PERSON_NAME] - THEATER - 60%)"
click at [855, 461] on icon at bounding box center [863, 468] width 18 height 18
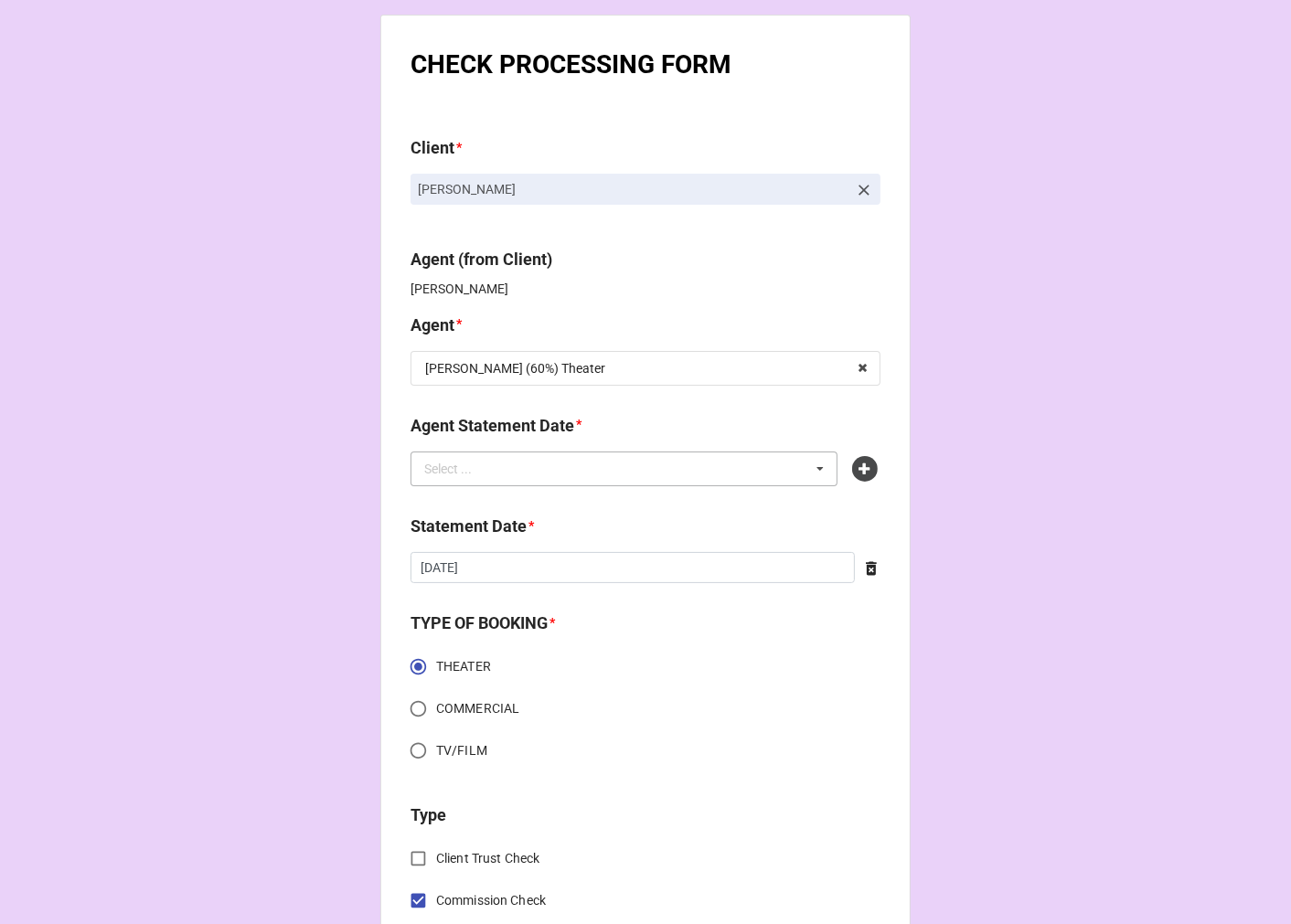
click at [709, 478] on div "Select ... No results found." at bounding box center [624, 469] width 427 height 34
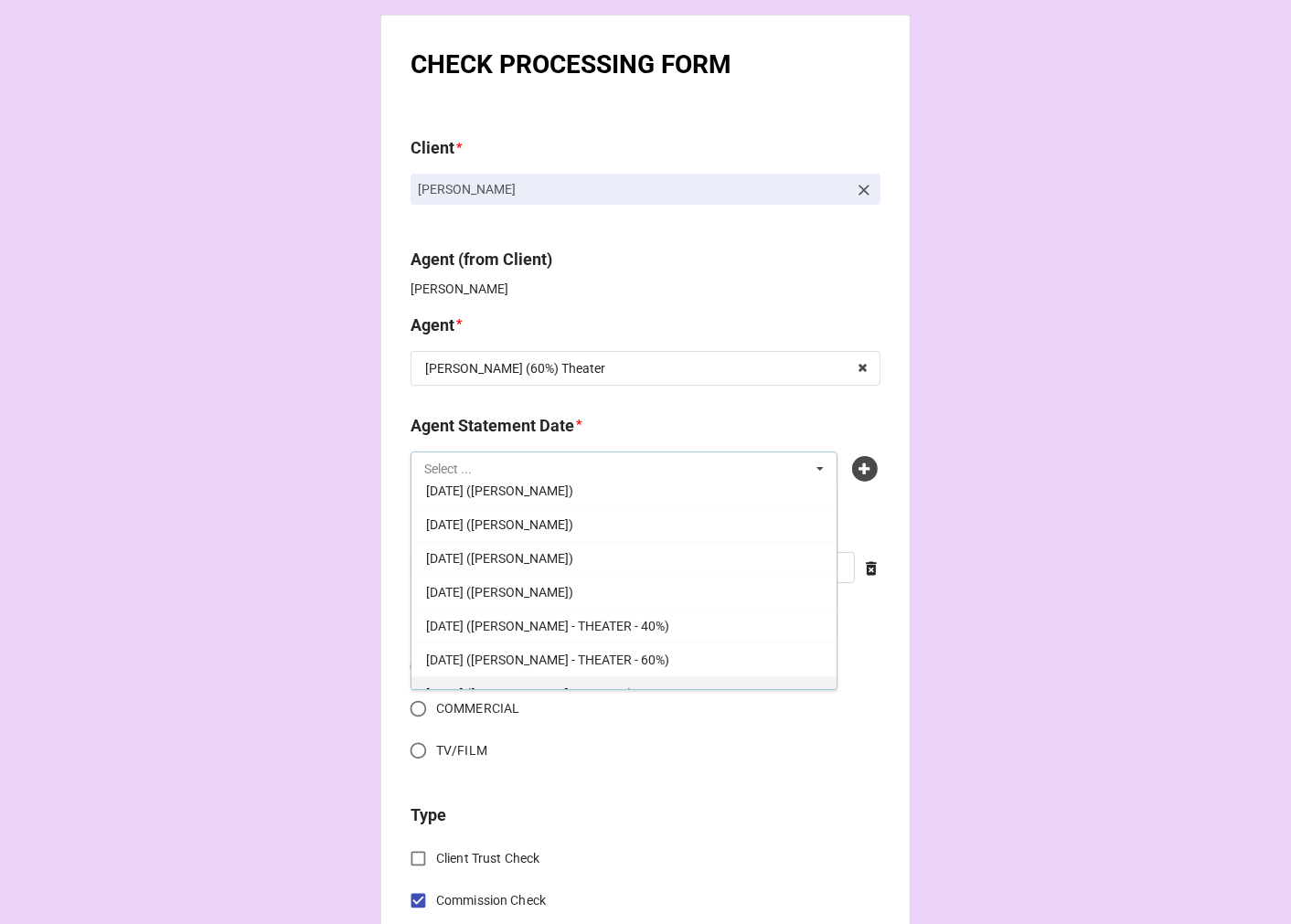
scroll to position [215, 0]
click at [861, 471] on icon at bounding box center [864, 469] width 26 height 26
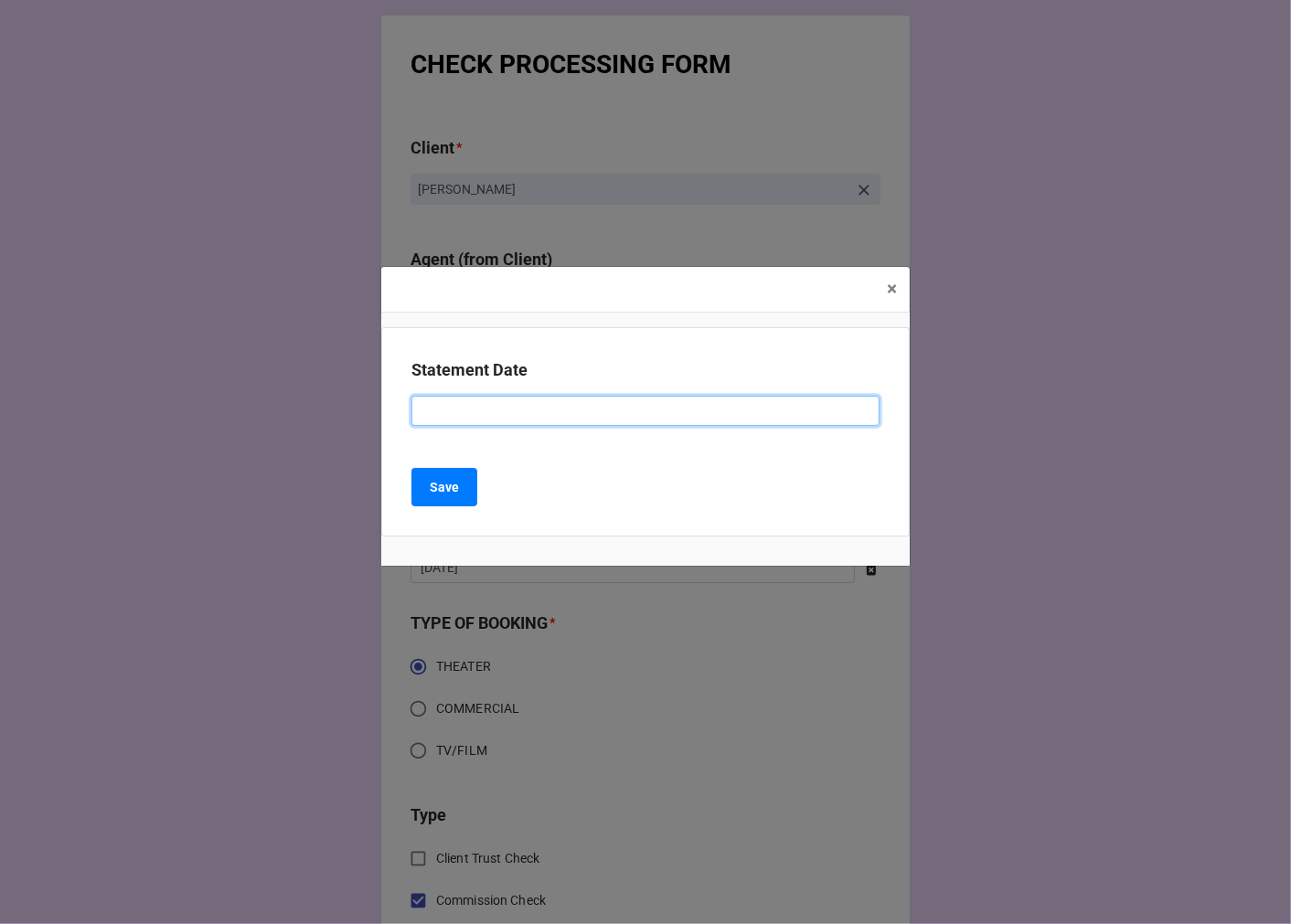
click at [538, 413] on input at bounding box center [646, 411] width 468 height 32
paste input "[DATE] ([PERSON_NAME] - THEATER - 60%)"
click at [496, 414] on input "[DATE] ([PERSON_NAME] - THEATER - 60%)" at bounding box center [646, 411] width 468 height 32
type input "[DATE] ([PERSON_NAME] - THEATER - 60%)"
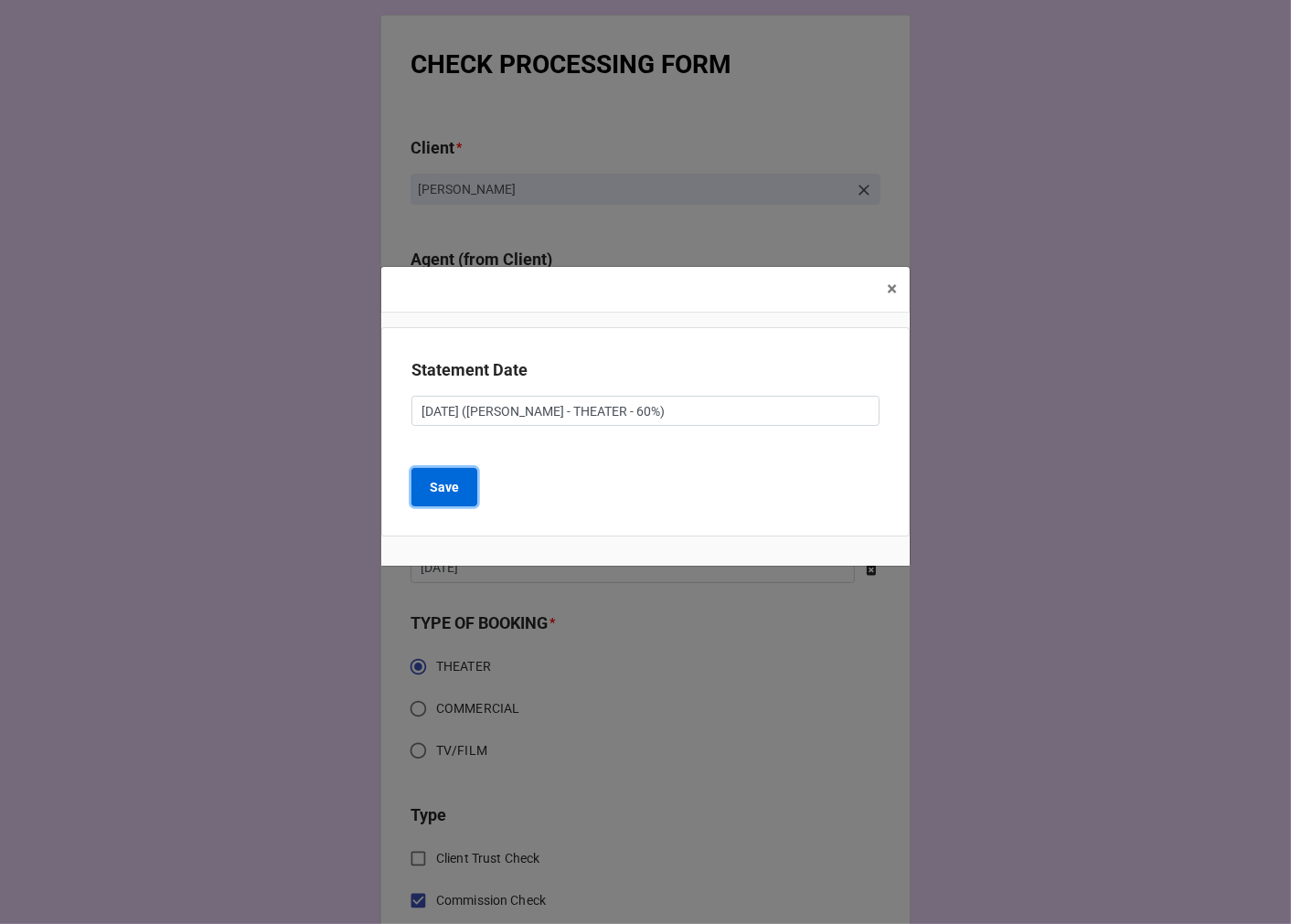
click at [435, 486] on b "Save" at bounding box center [444, 488] width 30 height 19
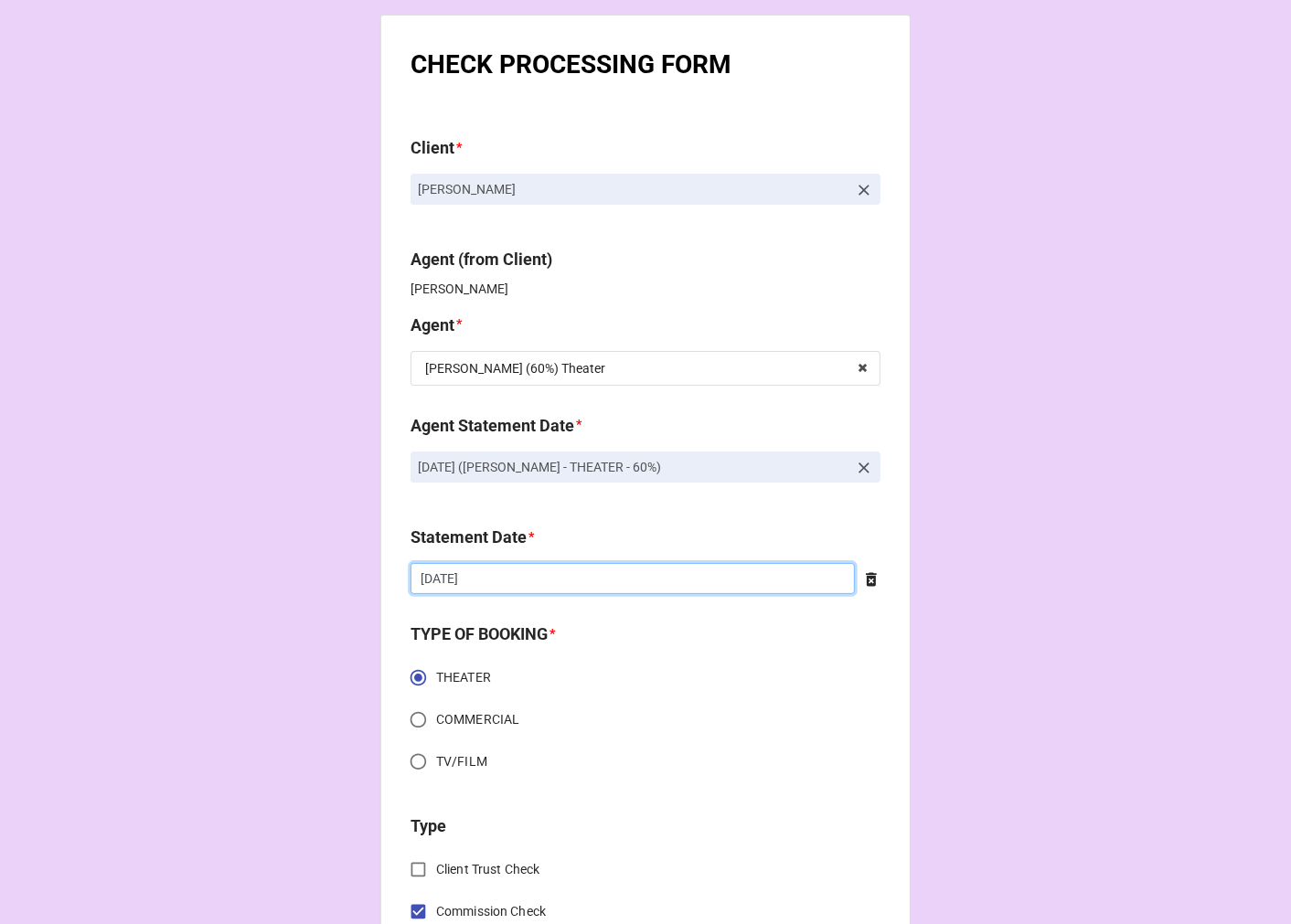
click at [526, 579] on input "[DATE]" at bounding box center [632, 578] width 444 height 32
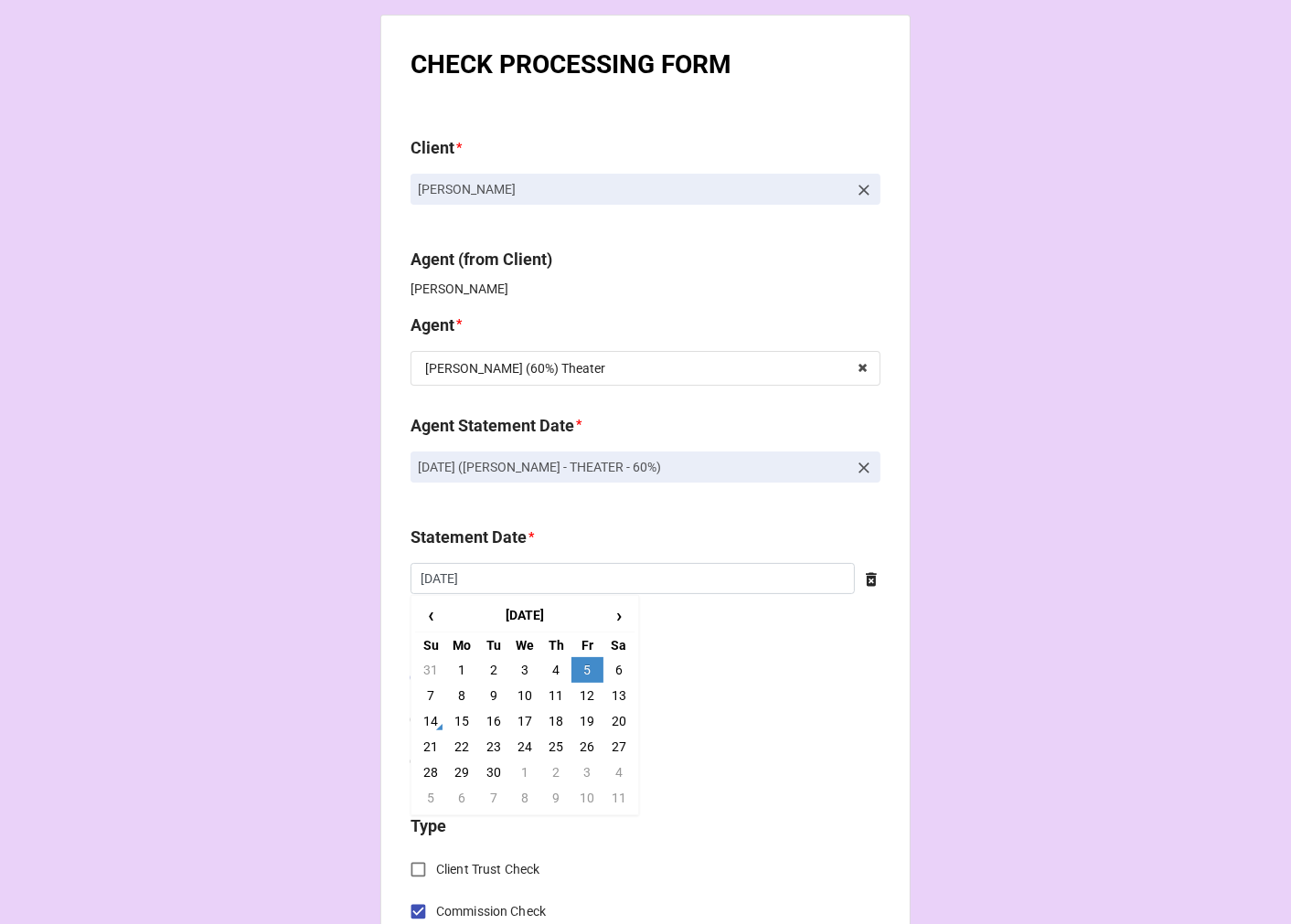
click at [585, 720] on td "19" at bounding box center [586, 721] width 32 height 26
type input "9/19/2025"
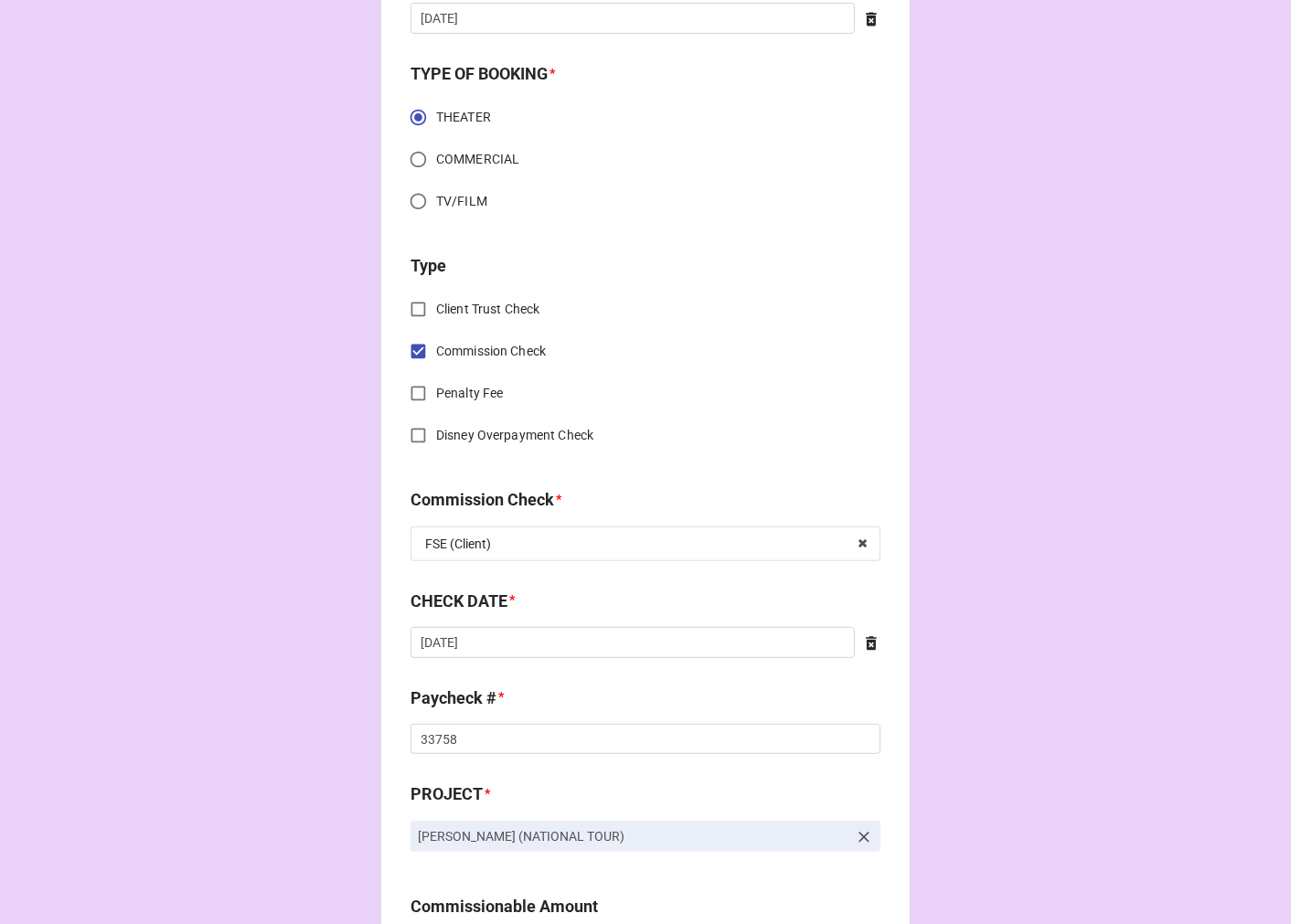
scroll to position [609, 0]
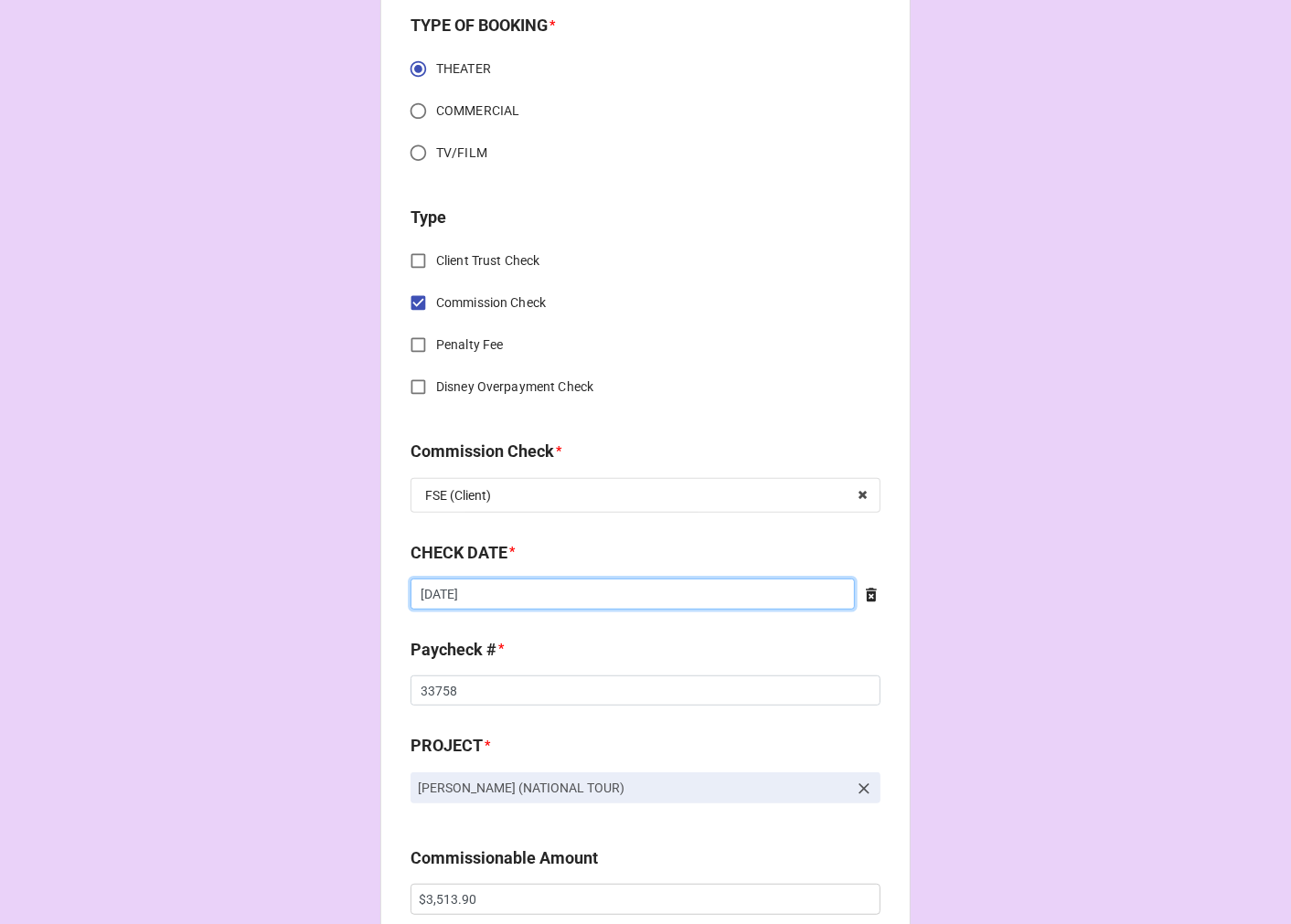
click at [523, 590] on input "[DATE]" at bounding box center [632, 594] width 444 height 32
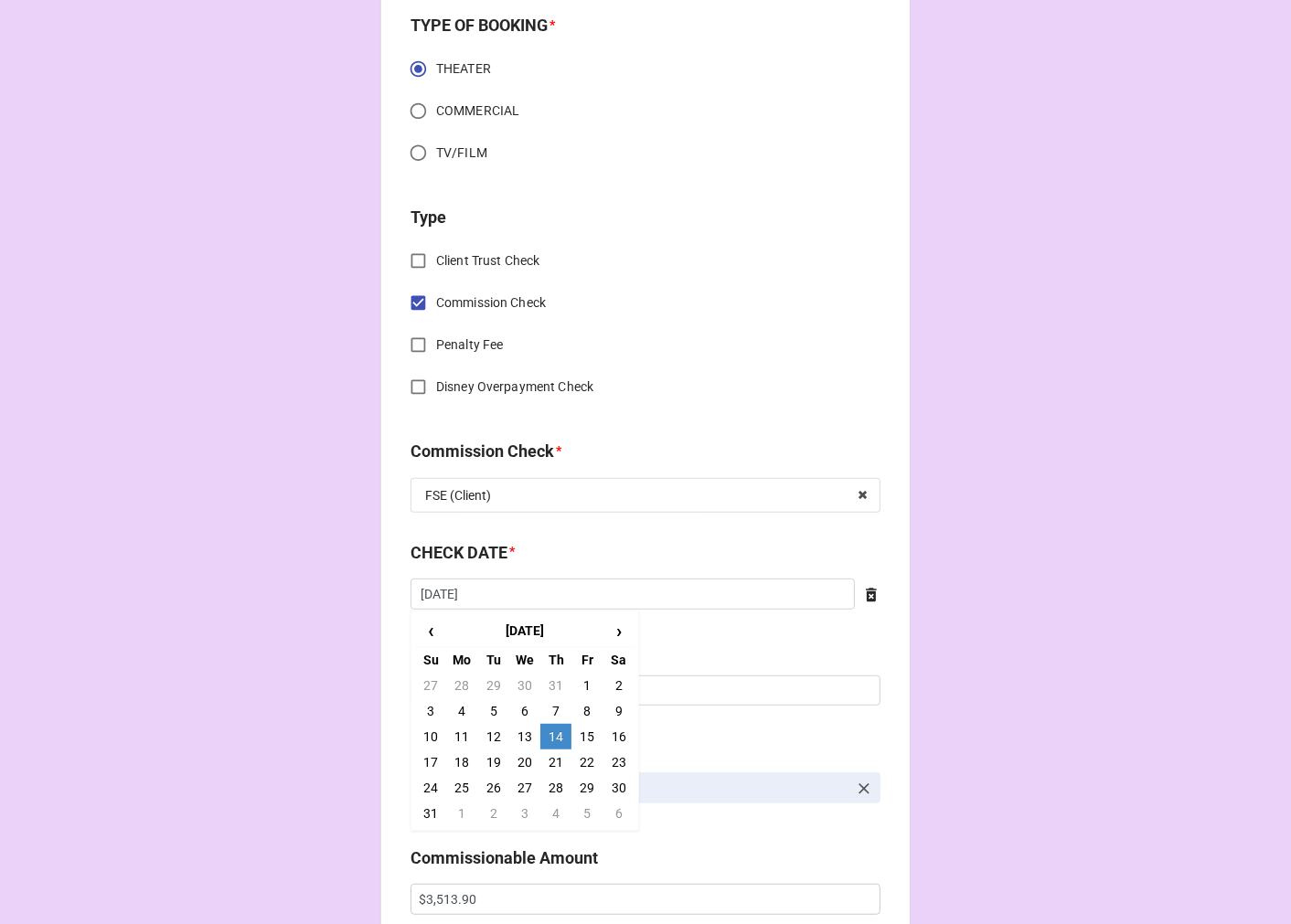
click at [550, 757] on td "21" at bounding box center [556, 762] width 32 height 26
type input "8/21/2025"
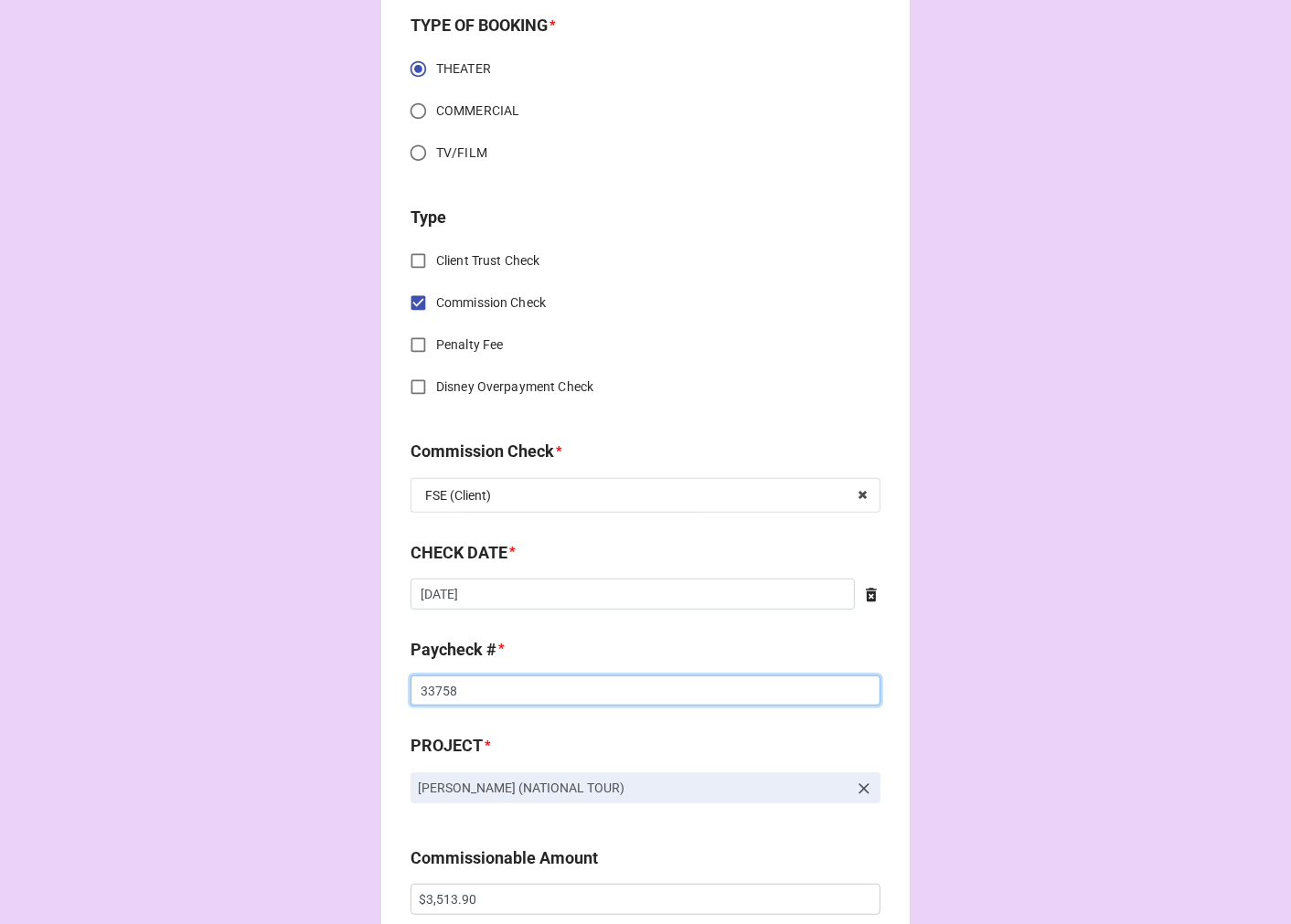
click at [436, 695] on input "33758" at bounding box center [646, 691] width 470 height 32
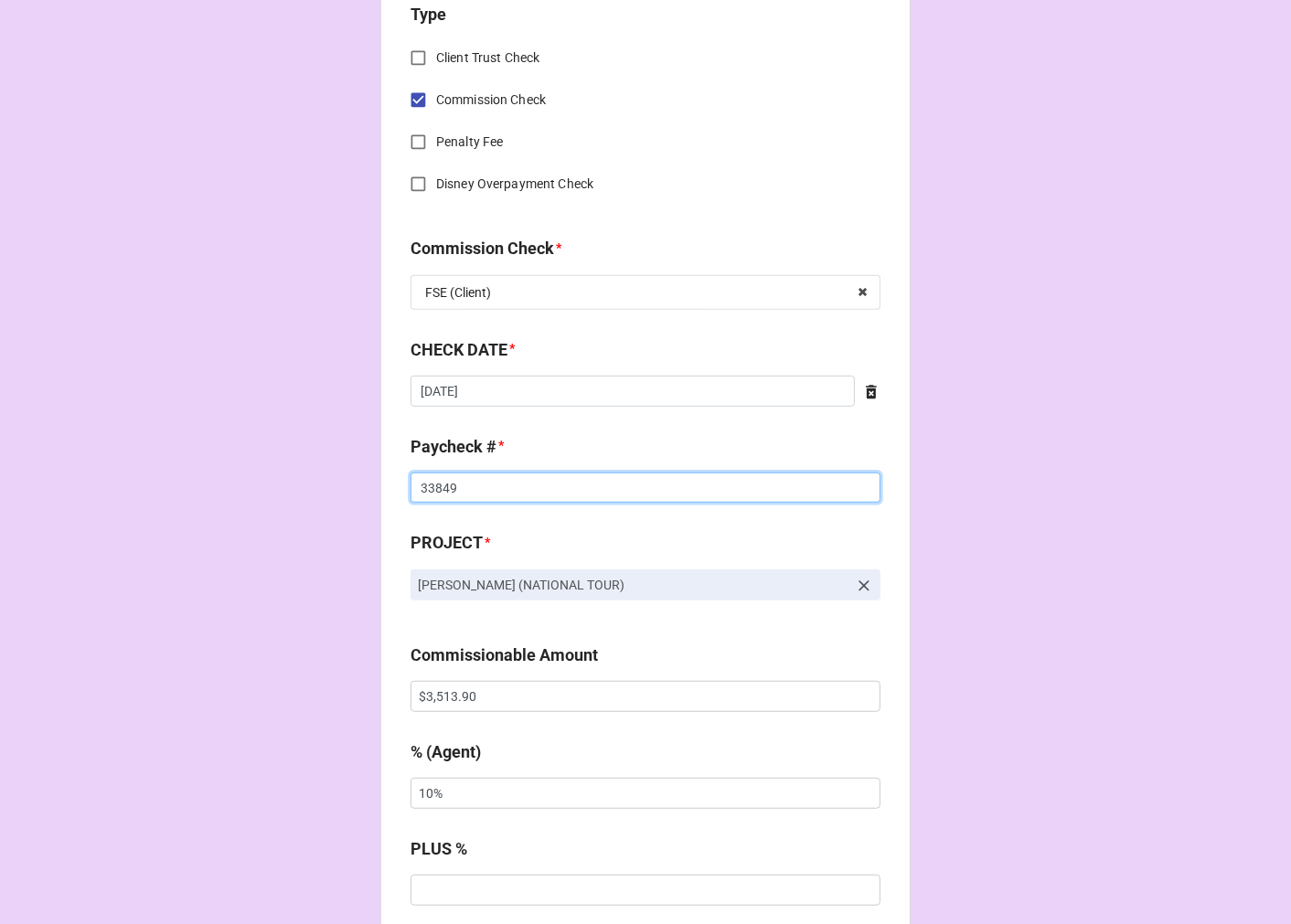
scroll to position [914, 0]
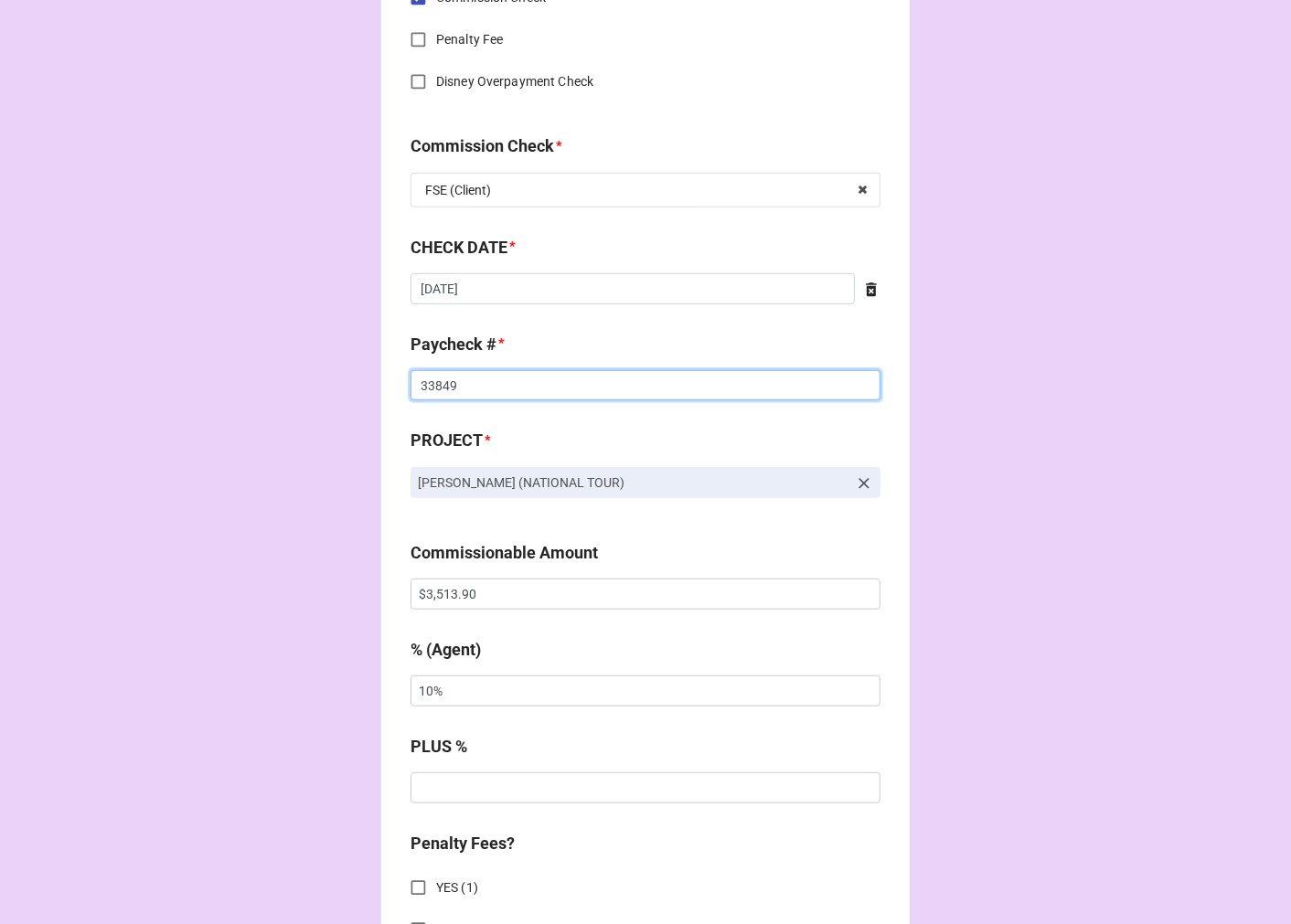
type input "33849"
click at [433, 597] on input "$3,513.90" at bounding box center [646, 594] width 470 height 32
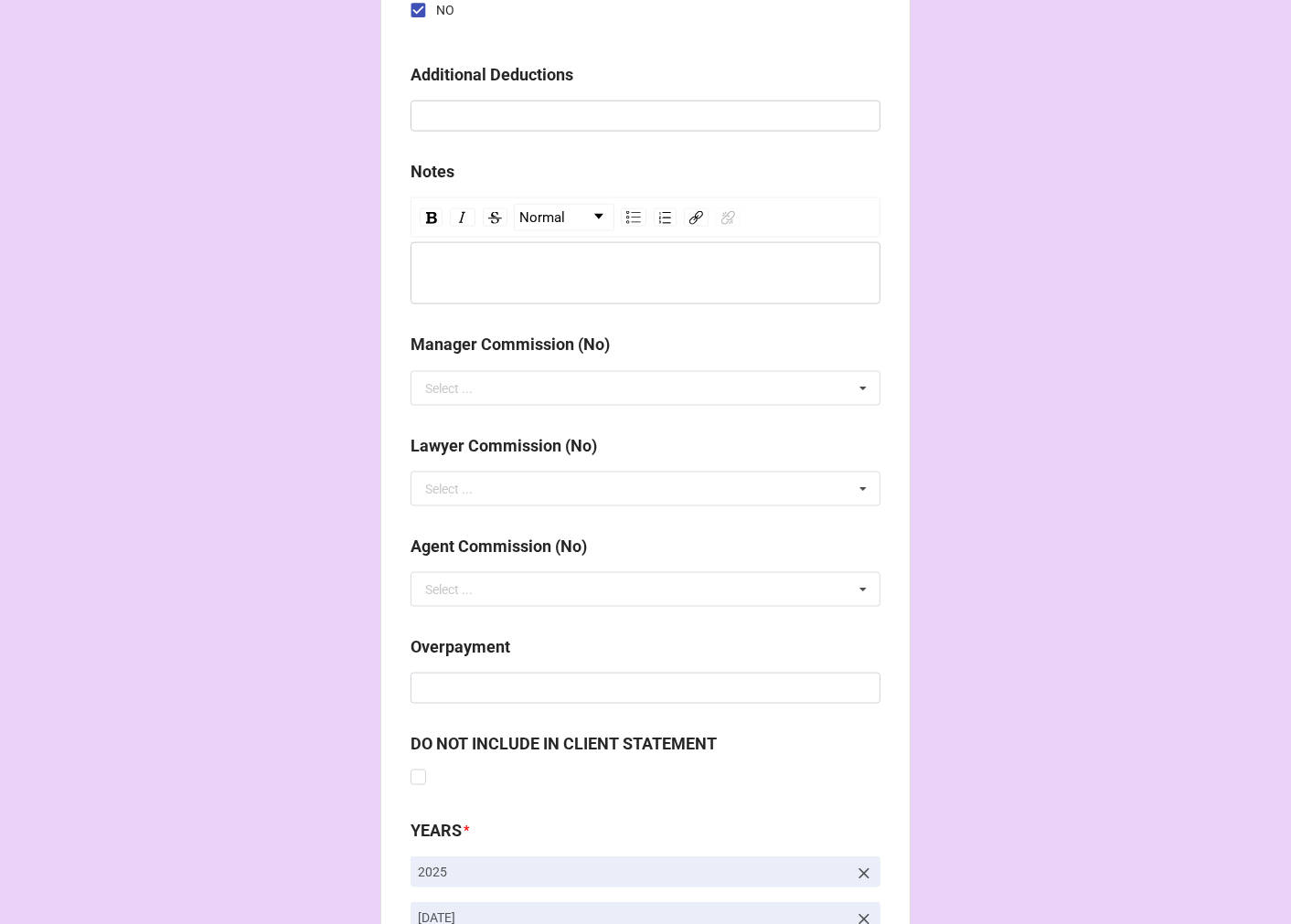
scroll to position [2115, 0]
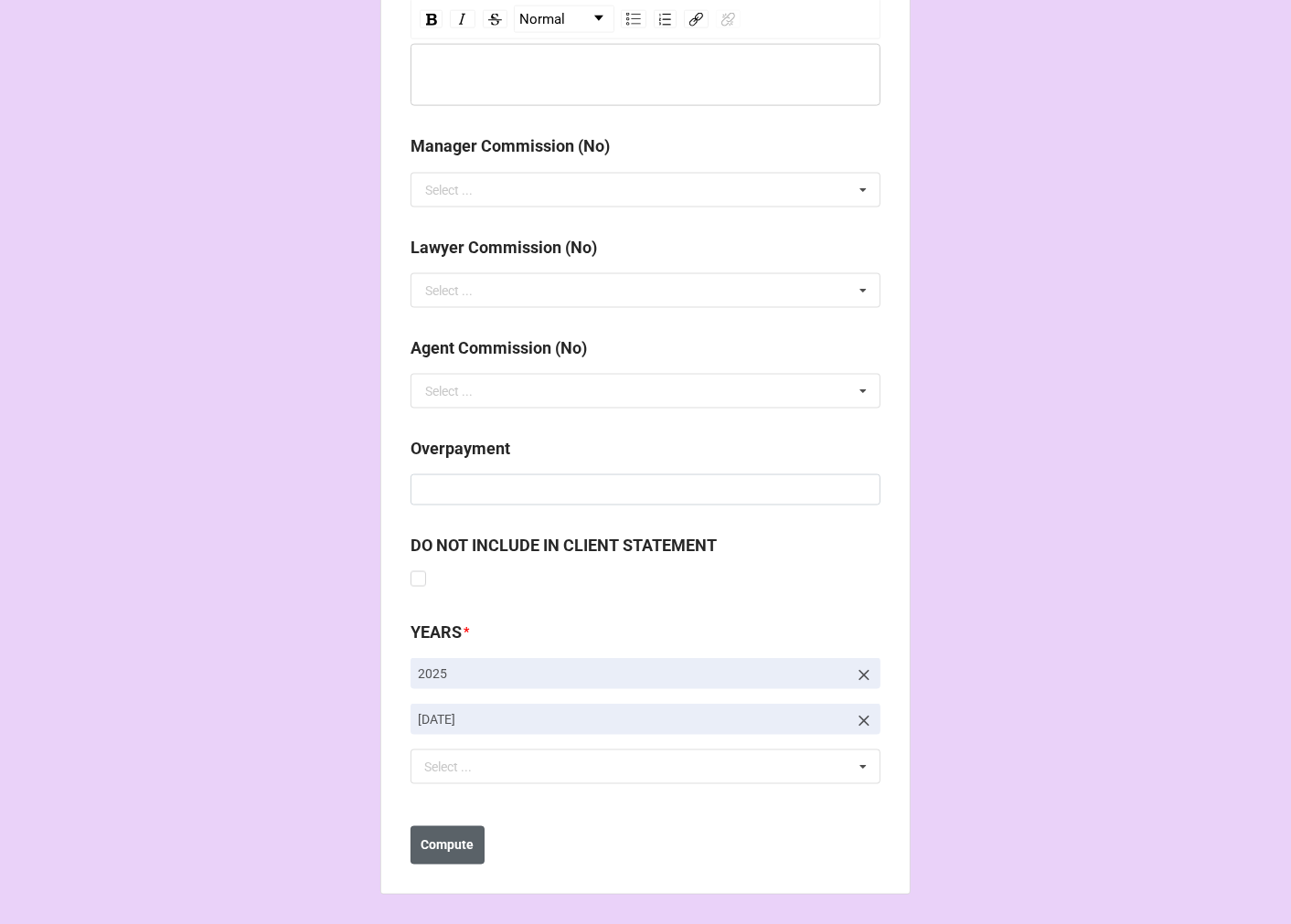
type input "$3,481.90"
click at [431, 841] on b "Compute" at bounding box center [448, 846] width 53 height 19
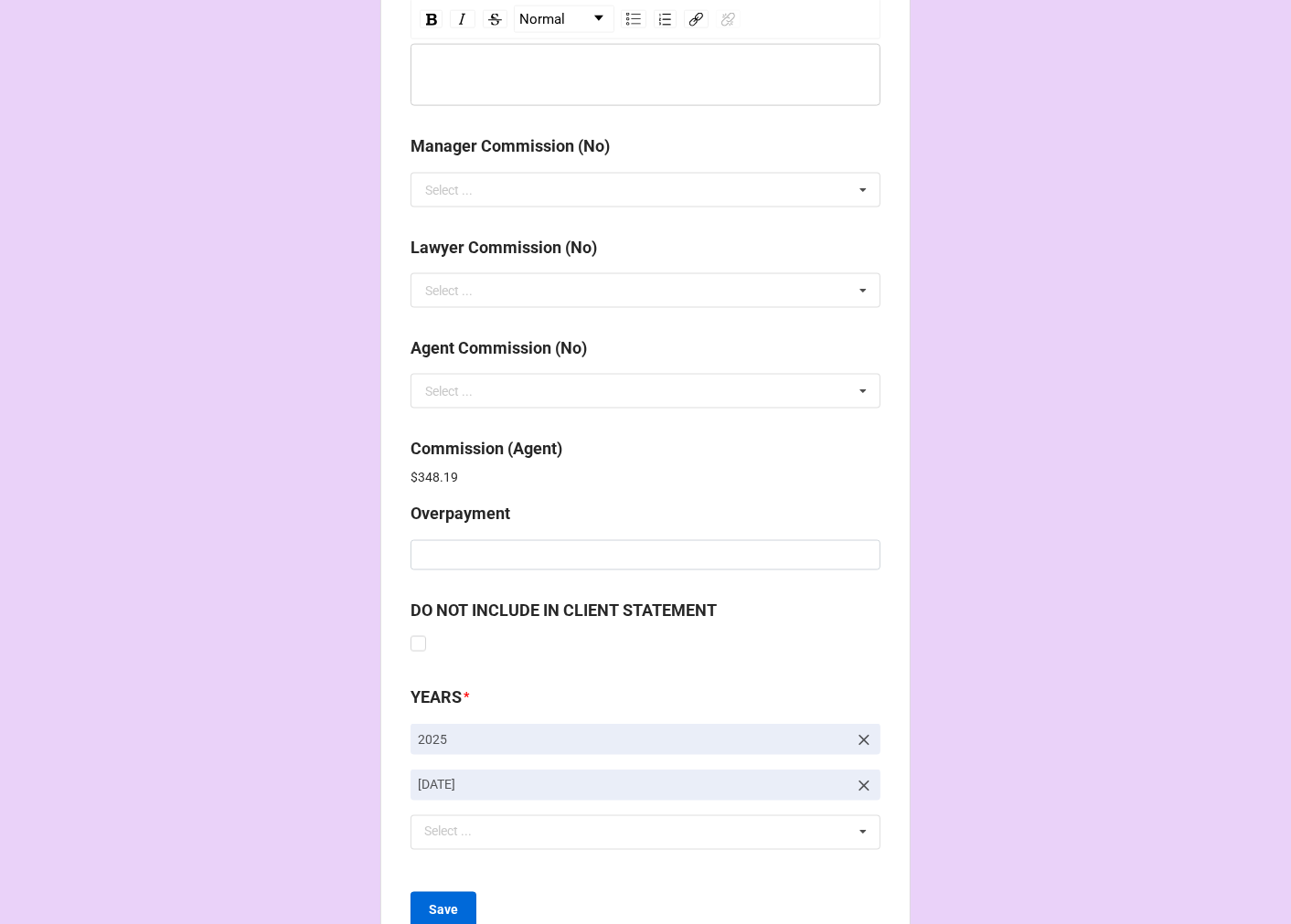
scroll to position [2180, 0]
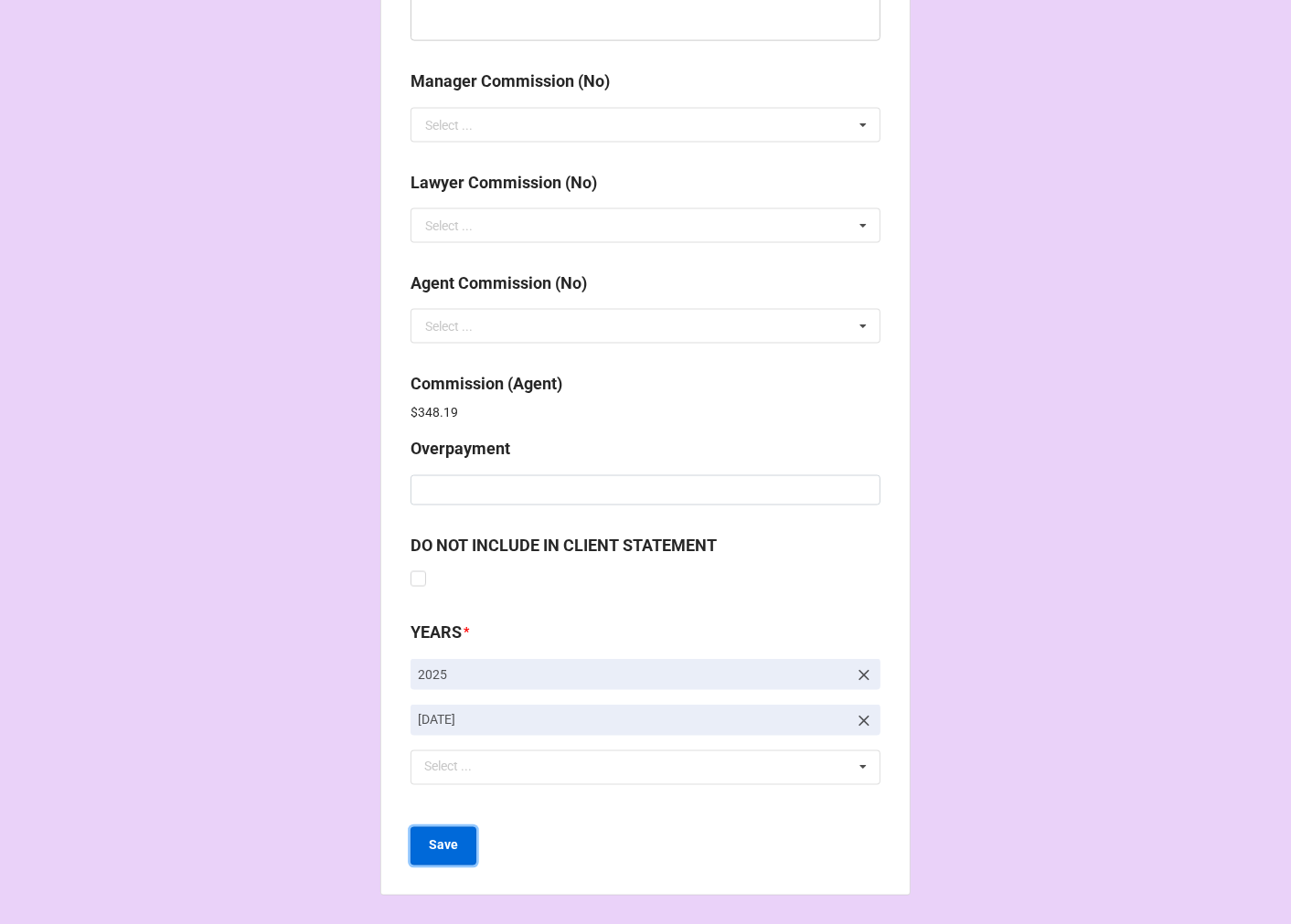
click at [429, 847] on b "Save" at bounding box center [443, 846] width 30 height 19
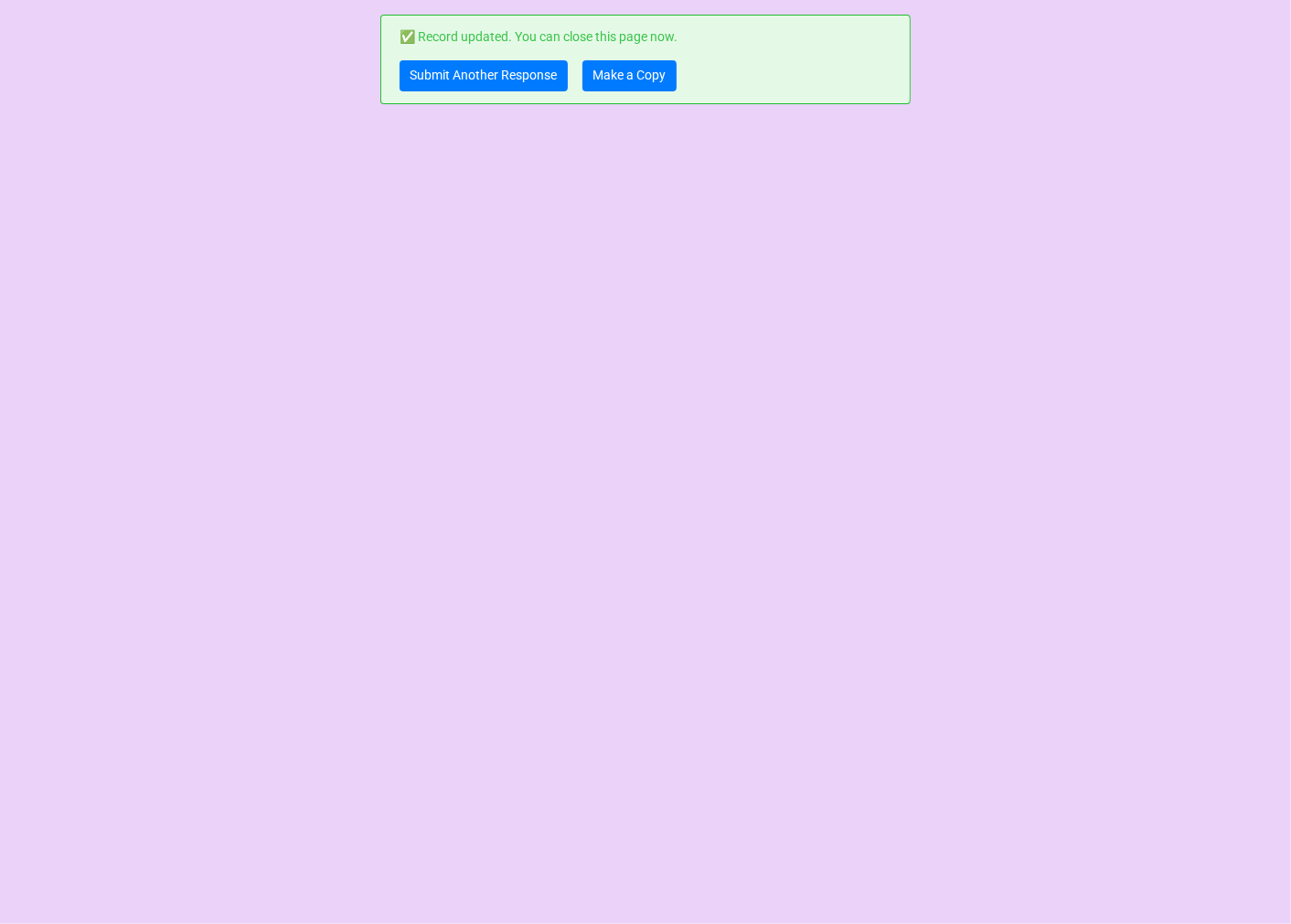
scroll to position [0, 0]
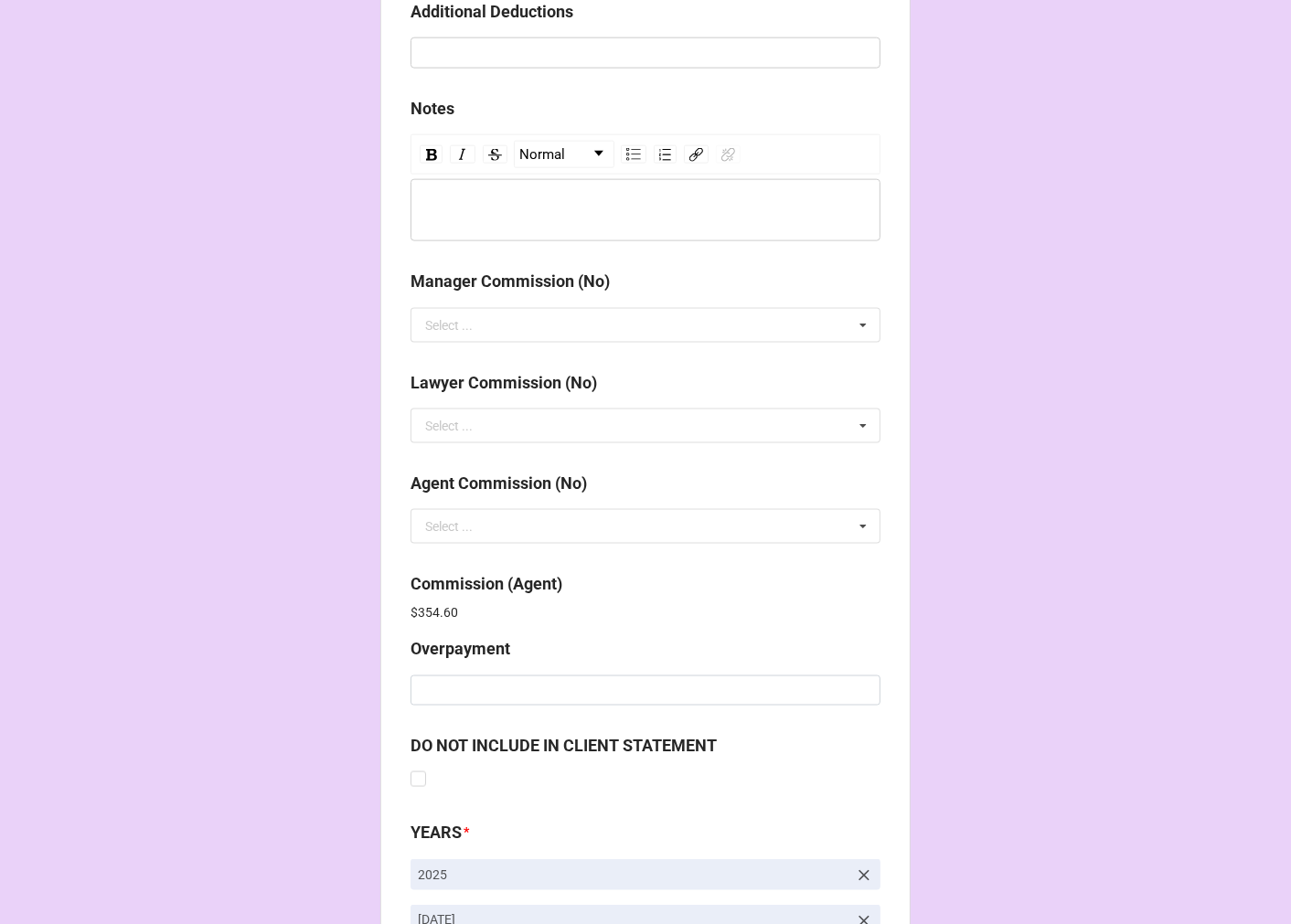
scroll to position [2180, 0]
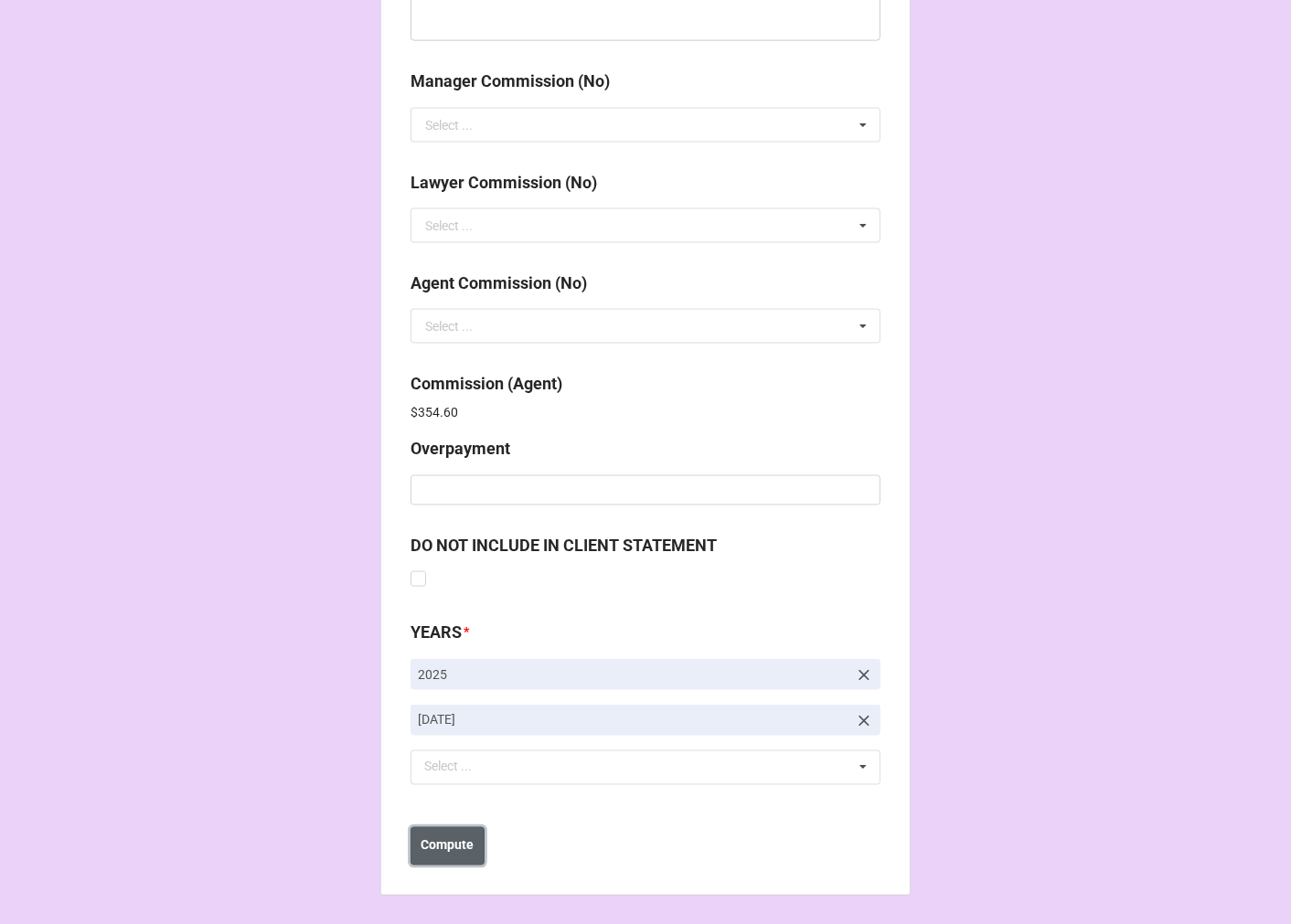
click at [452, 855] on button "Compute" at bounding box center [448, 846] width 74 height 38
click at [443, 850] on b "Save" at bounding box center [443, 846] width 30 height 19
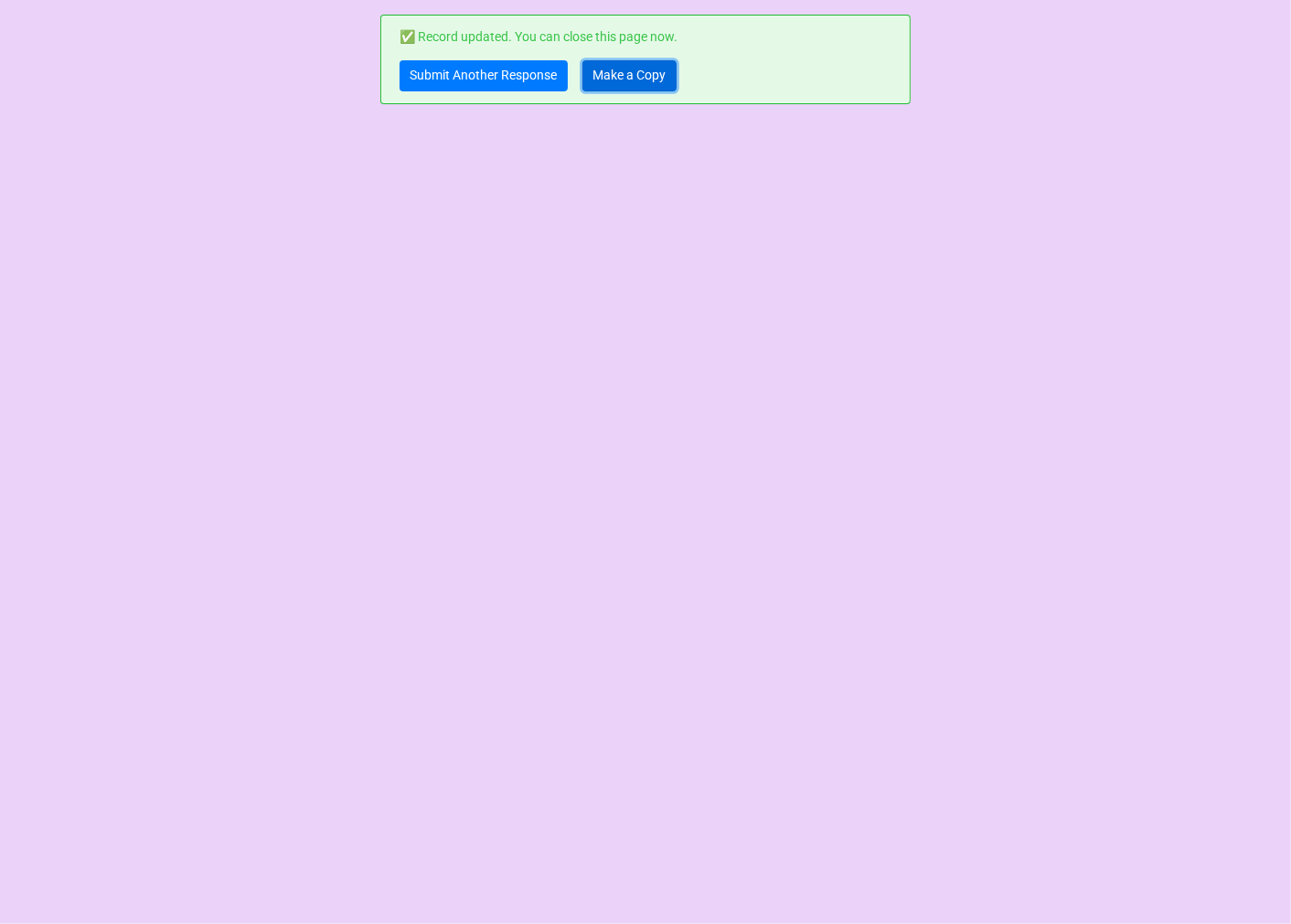
click at [626, 79] on link "Make a Copy" at bounding box center [629, 75] width 95 height 32
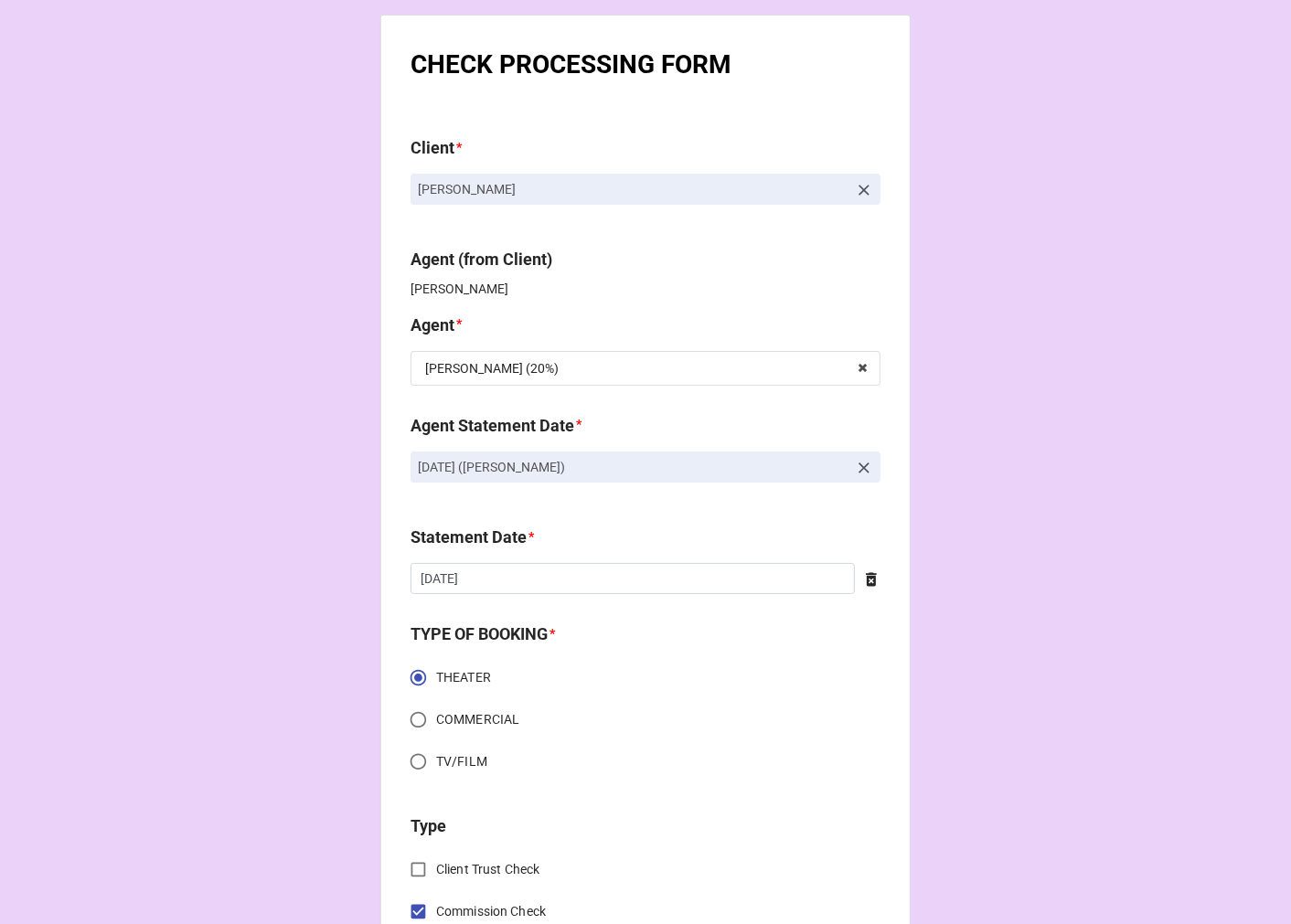
click at [860, 461] on icon at bounding box center [863, 468] width 18 height 18
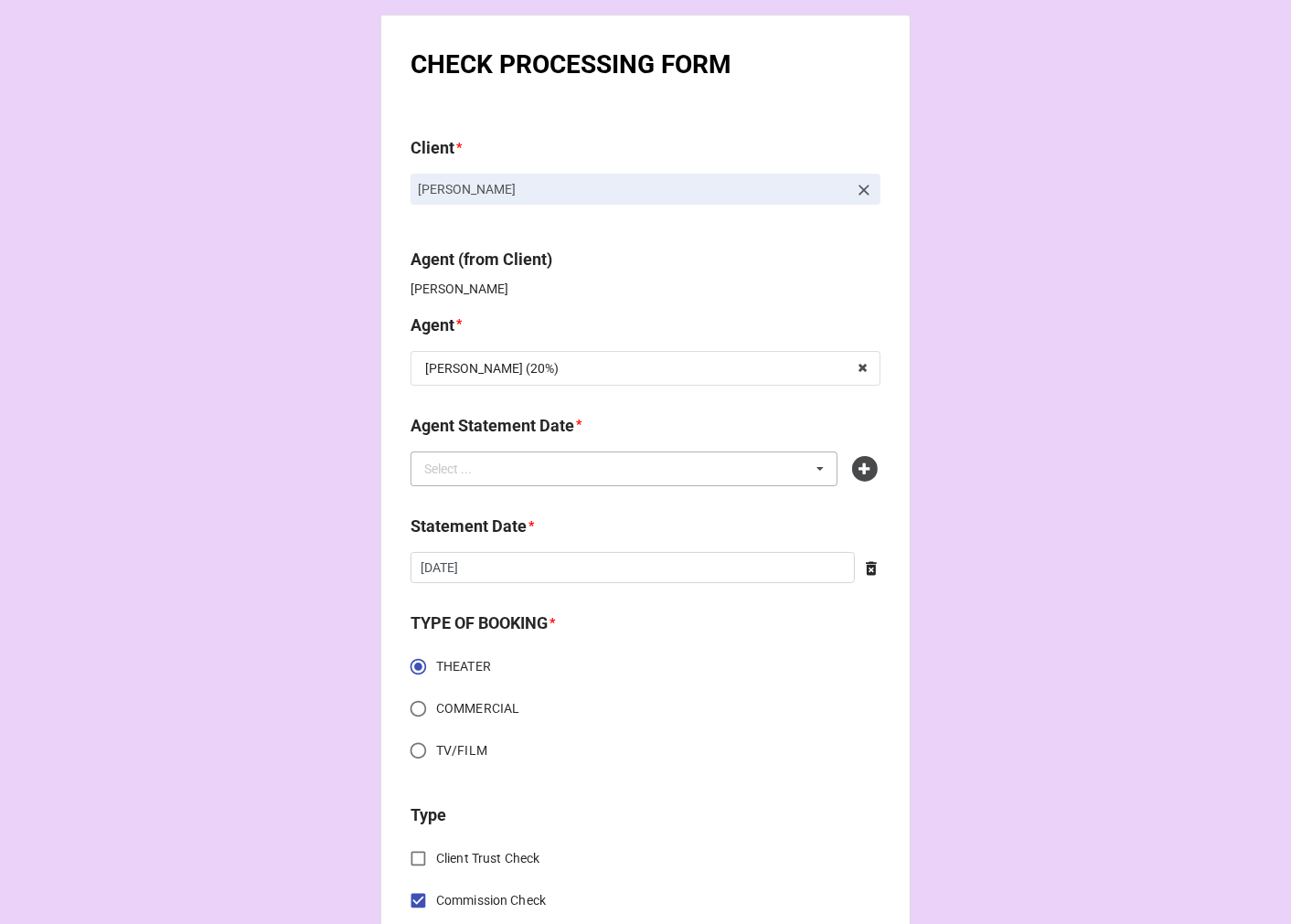
click at [665, 477] on div "Select ... No results found." at bounding box center [624, 469] width 427 height 34
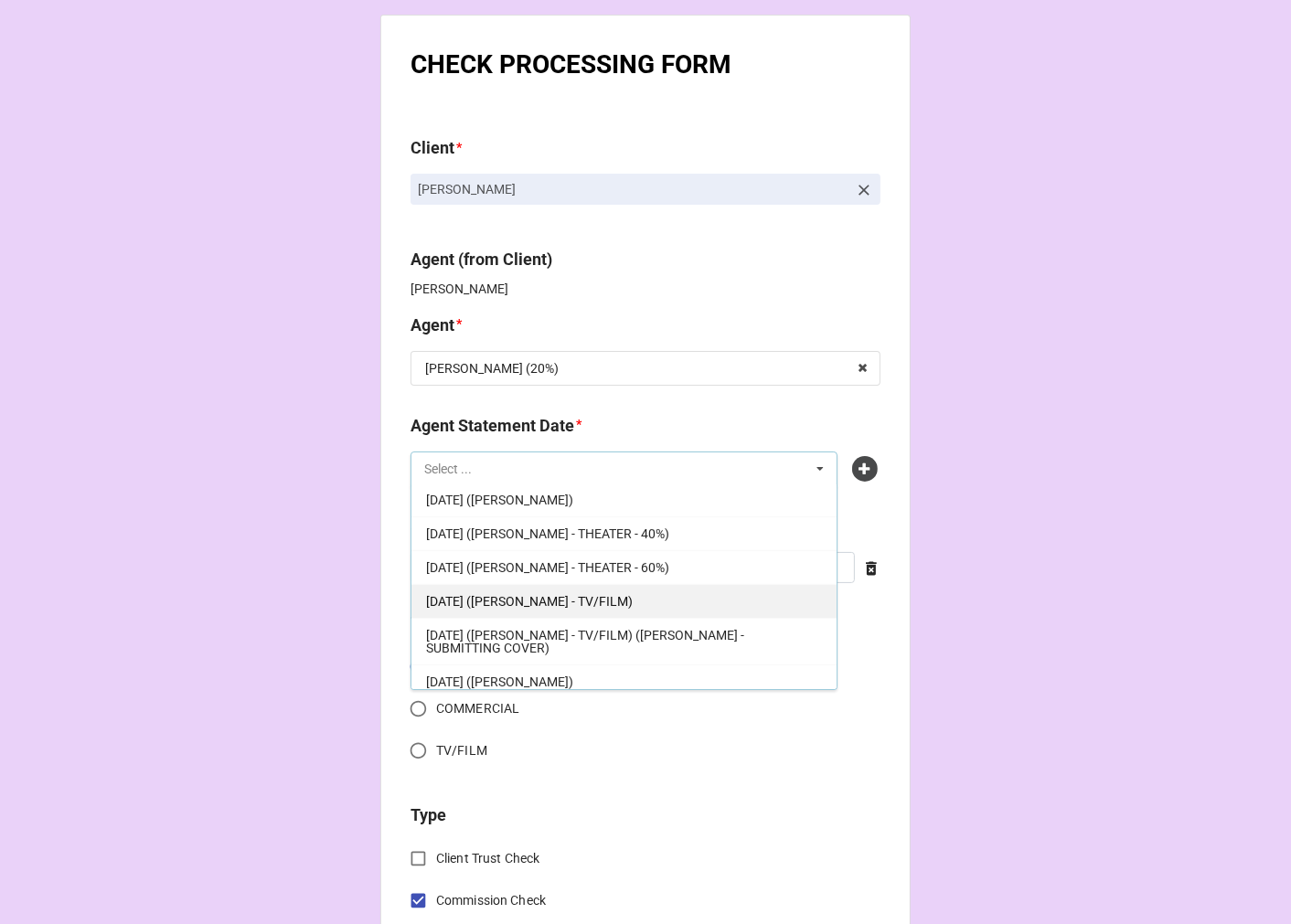
scroll to position [452, 0]
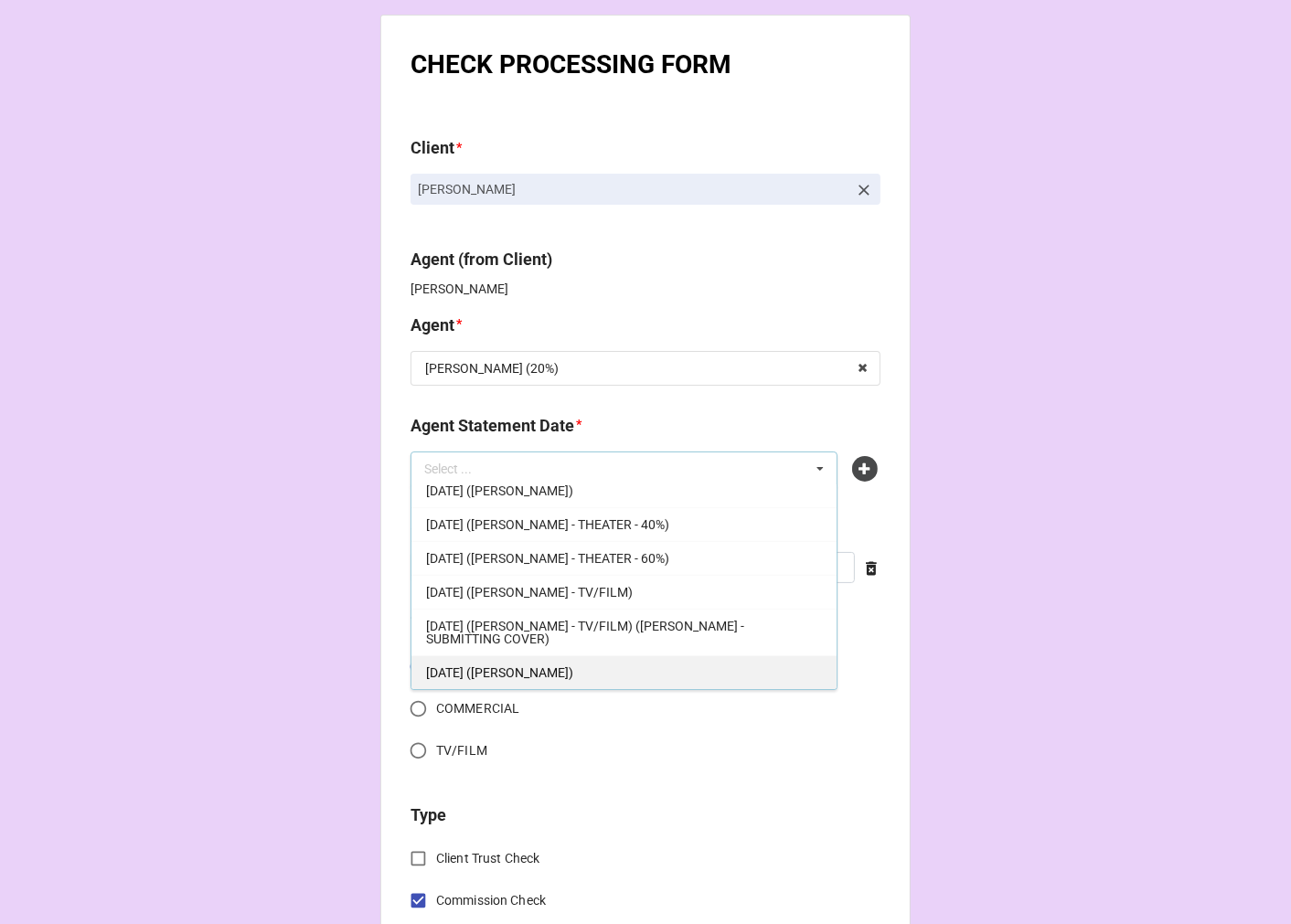
click at [561, 665] on span "[DATE] ([PERSON_NAME])" at bounding box center [499, 672] width 147 height 14
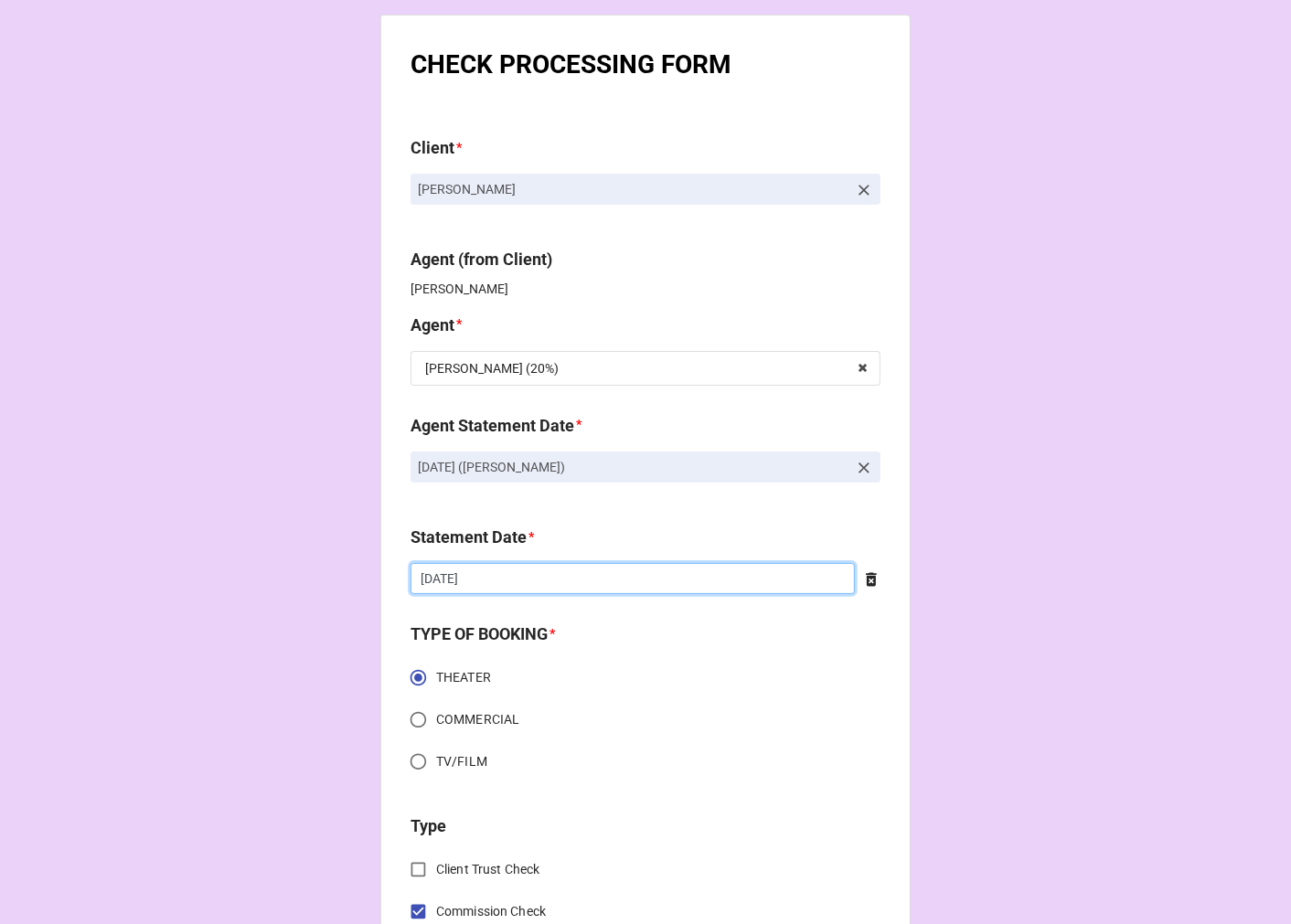
click at [492, 570] on input "[DATE]" at bounding box center [632, 578] width 444 height 32
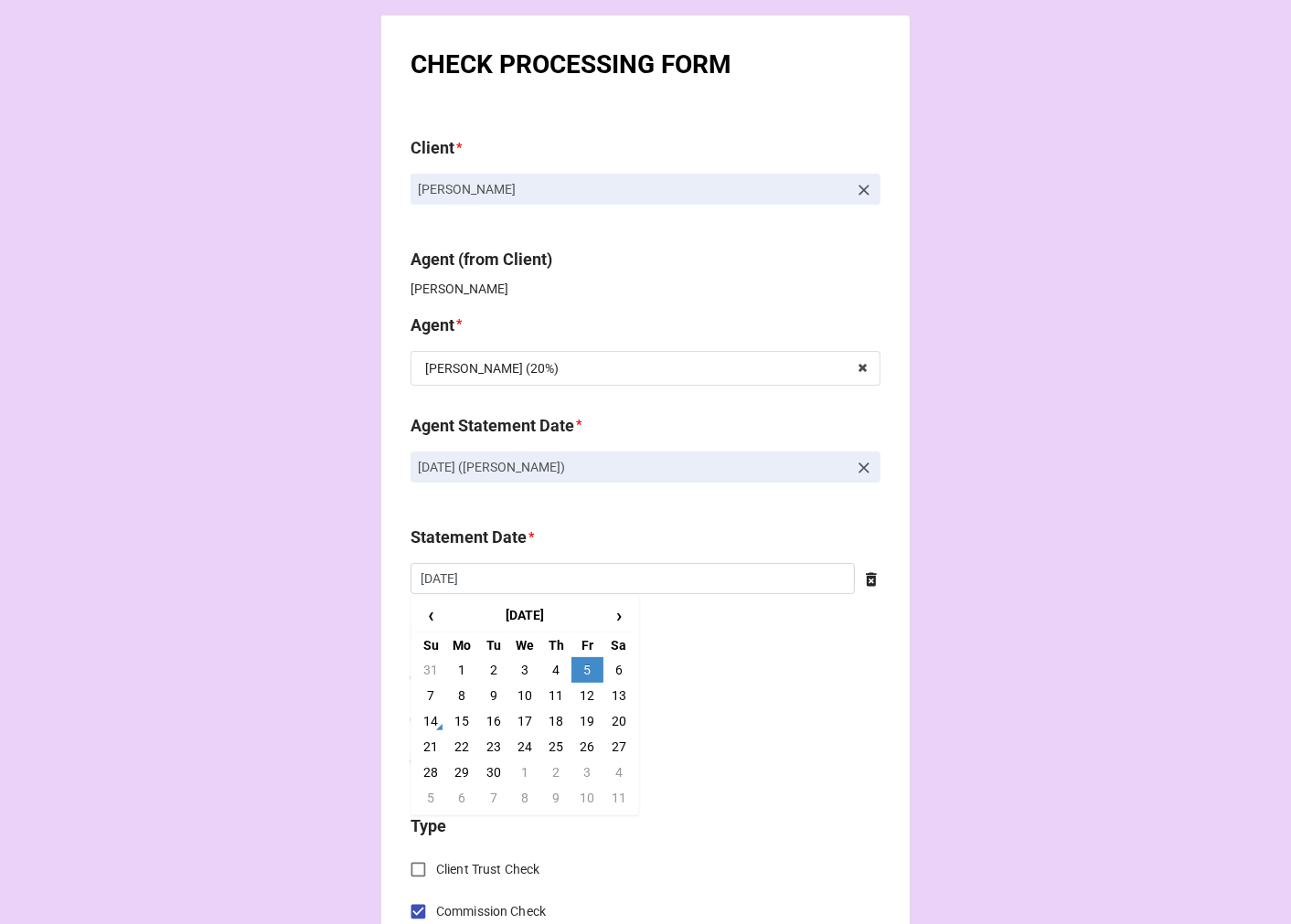
click at [582, 720] on td "19" at bounding box center [586, 721] width 32 height 26
type input "[DATE]"
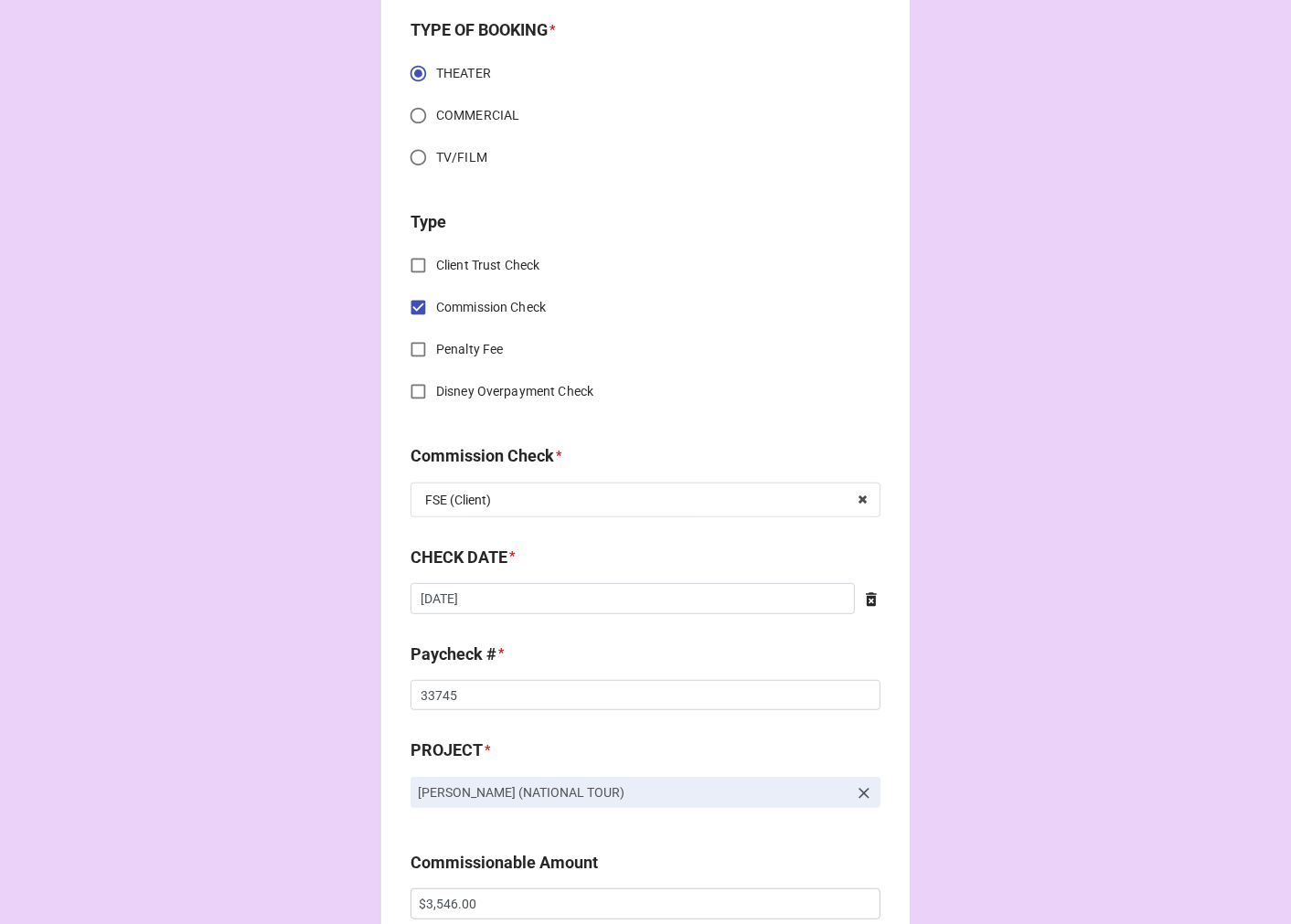
scroll to position [609, 0]
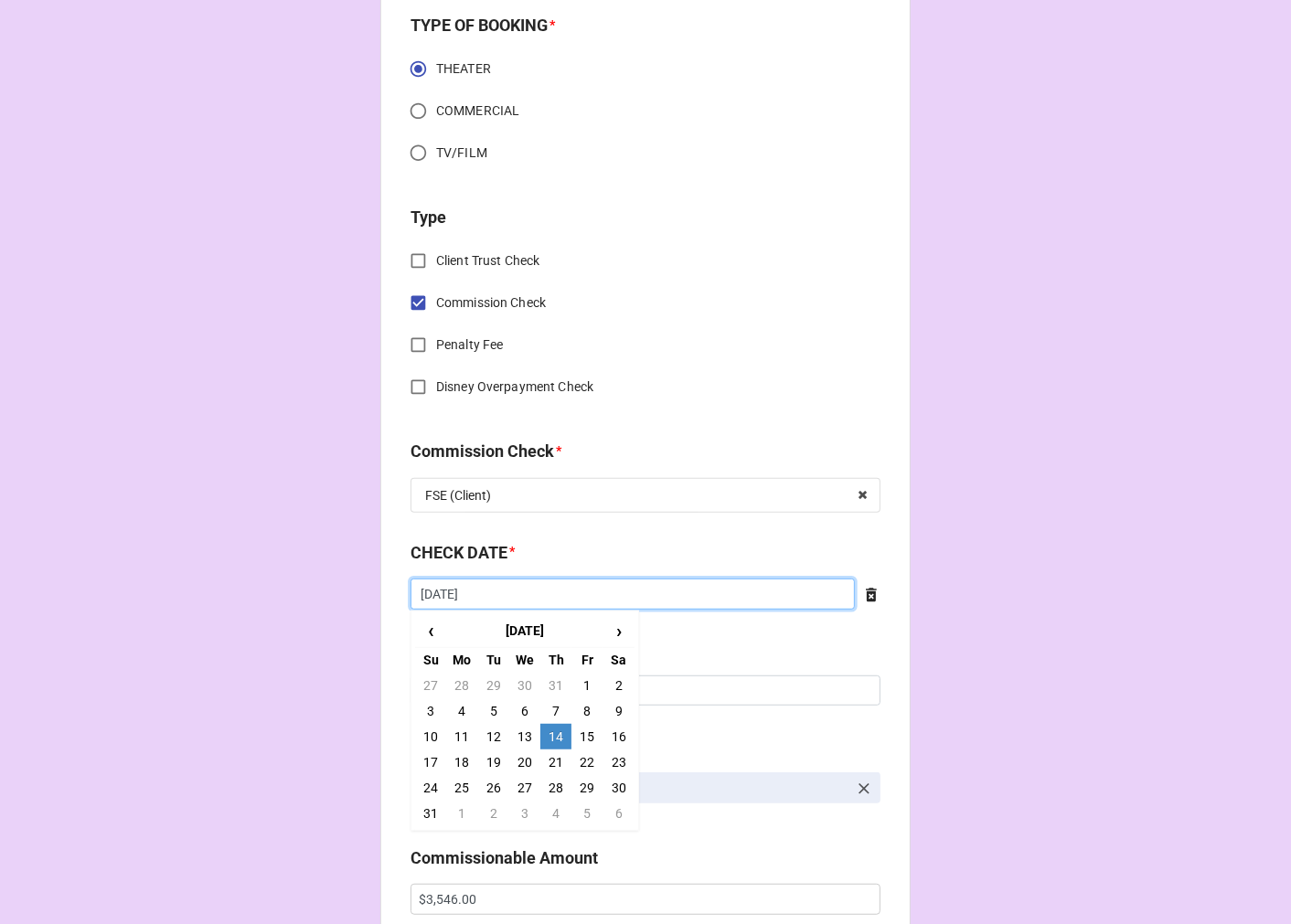
click at [498, 606] on input "8/14/2025" at bounding box center [632, 594] width 444 height 32
drag, startPoint x: 558, startPoint y: 755, endPoint x: 547, endPoint y: 746, distance: 14.2
click at [554, 754] on td "21" at bounding box center [556, 762] width 32 height 26
type input "8/21/2025"
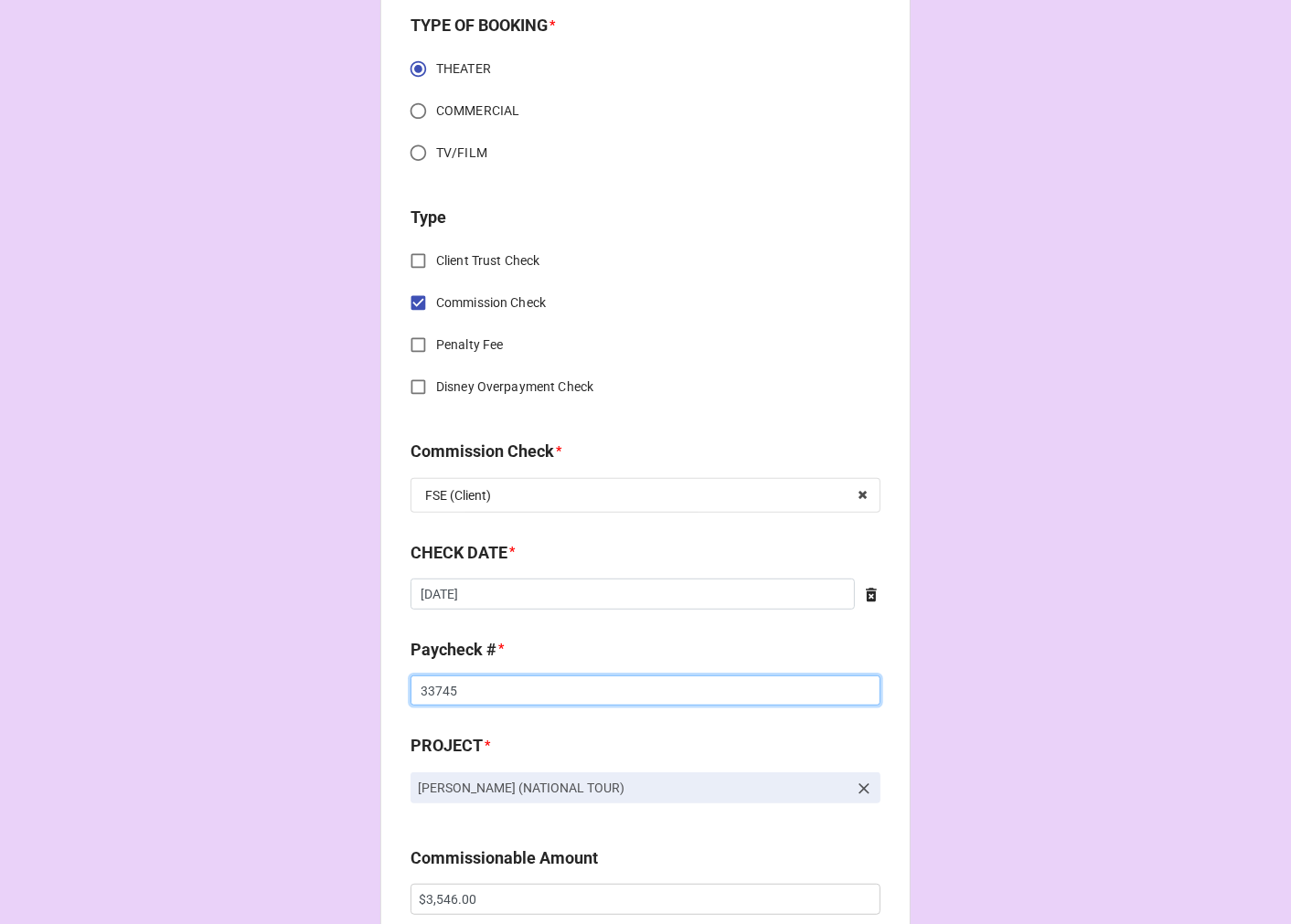
click at [432, 691] on input "33745" at bounding box center [646, 691] width 470 height 32
drag, startPoint x: 432, startPoint y: 691, endPoint x: 627, endPoint y: 645, distance: 200.4
click at [433, 688] on input "33745" at bounding box center [646, 691] width 470 height 32
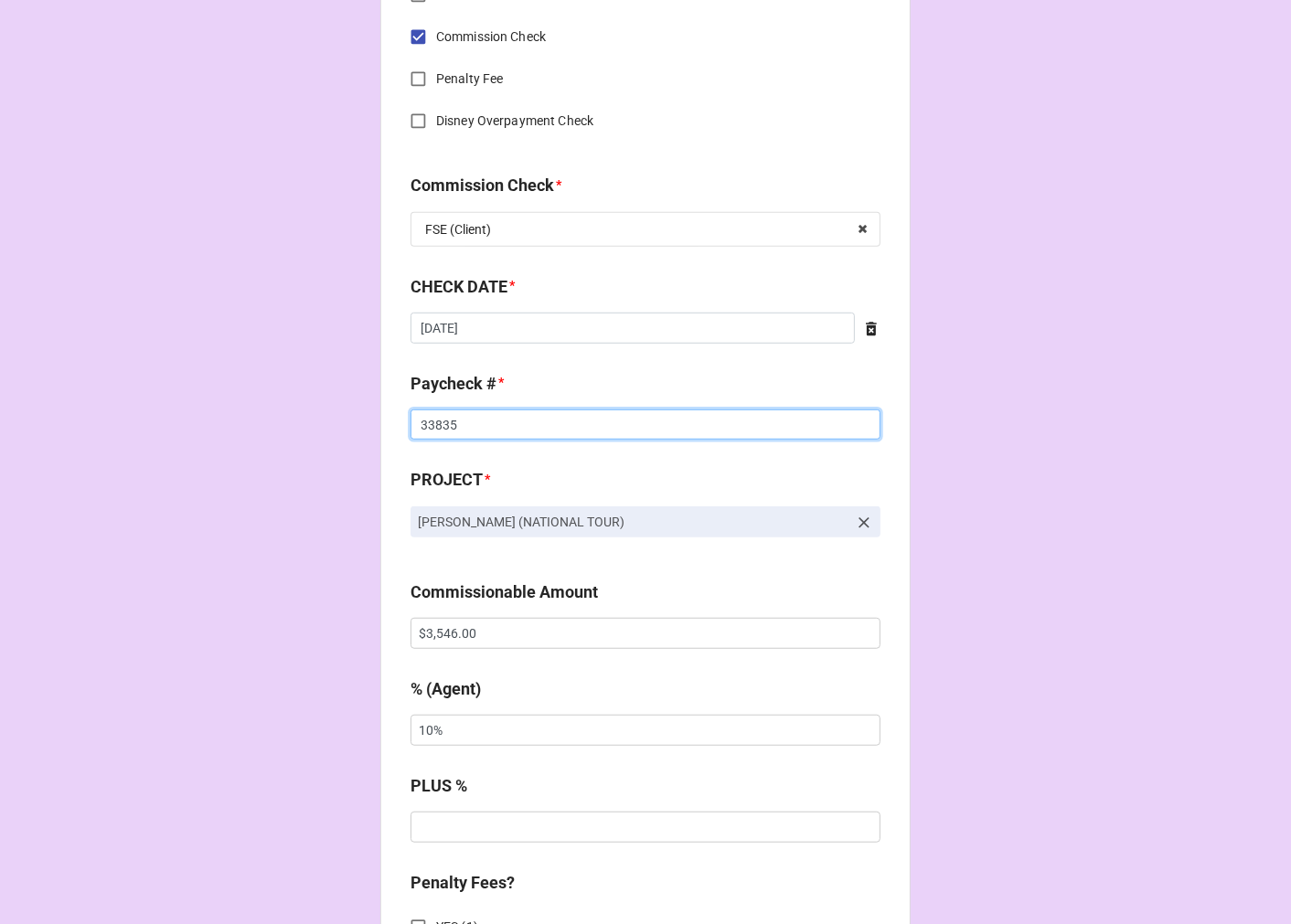
scroll to position [914, 0]
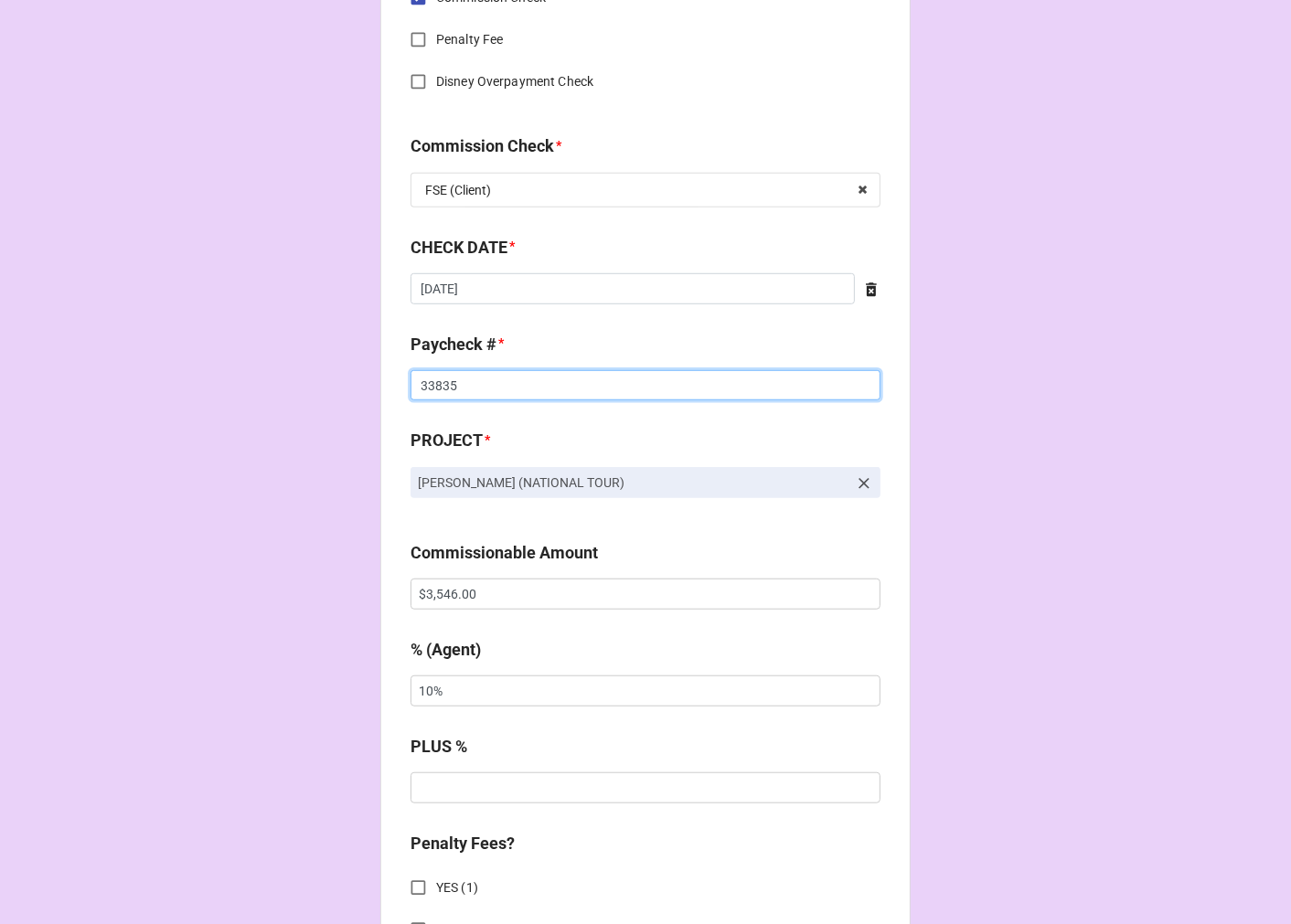
type input "33835"
click at [458, 583] on input "$3,546.00" at bounding box center [646, 594] width 470 height 32
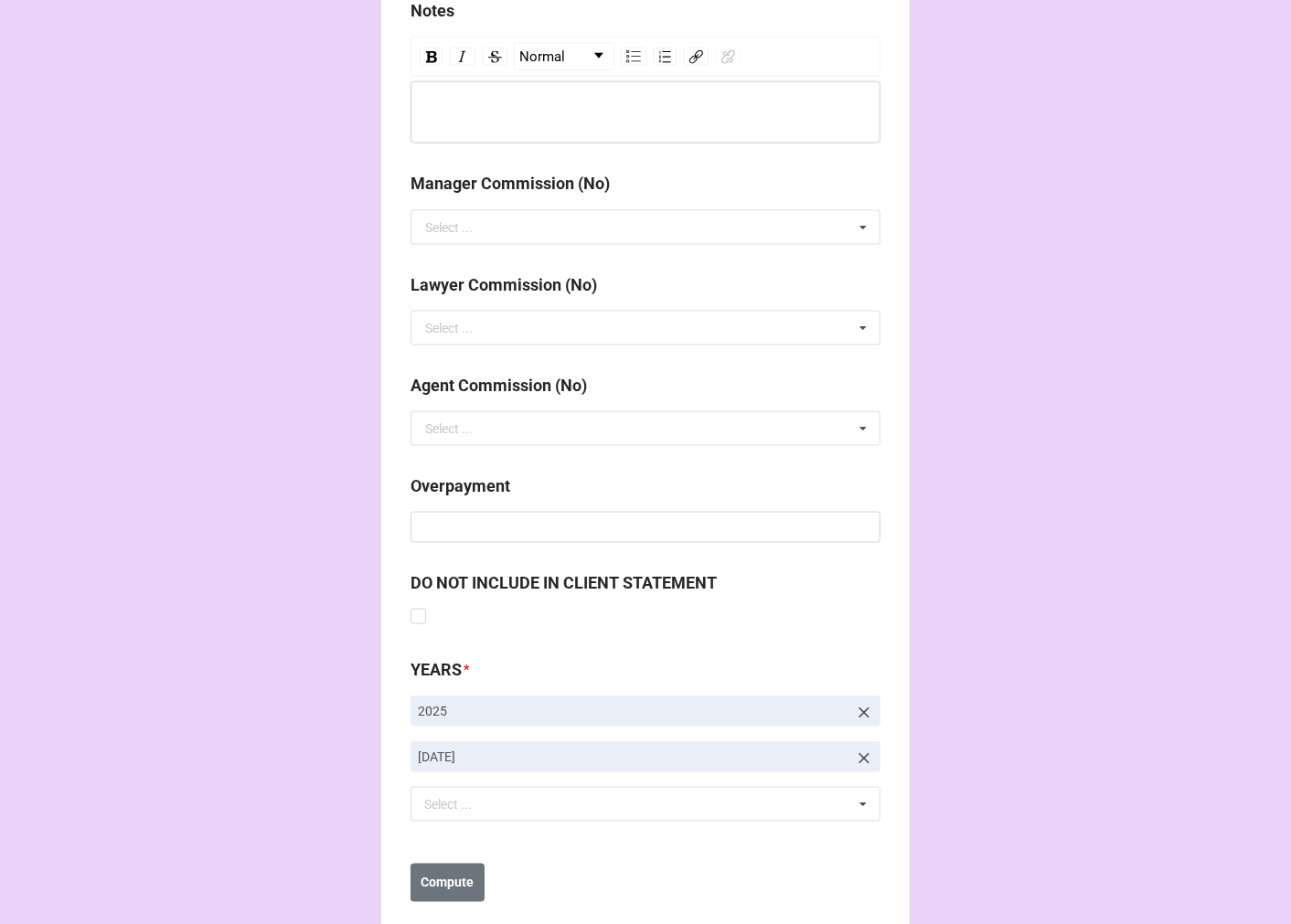
scroll to position [2115, 0]
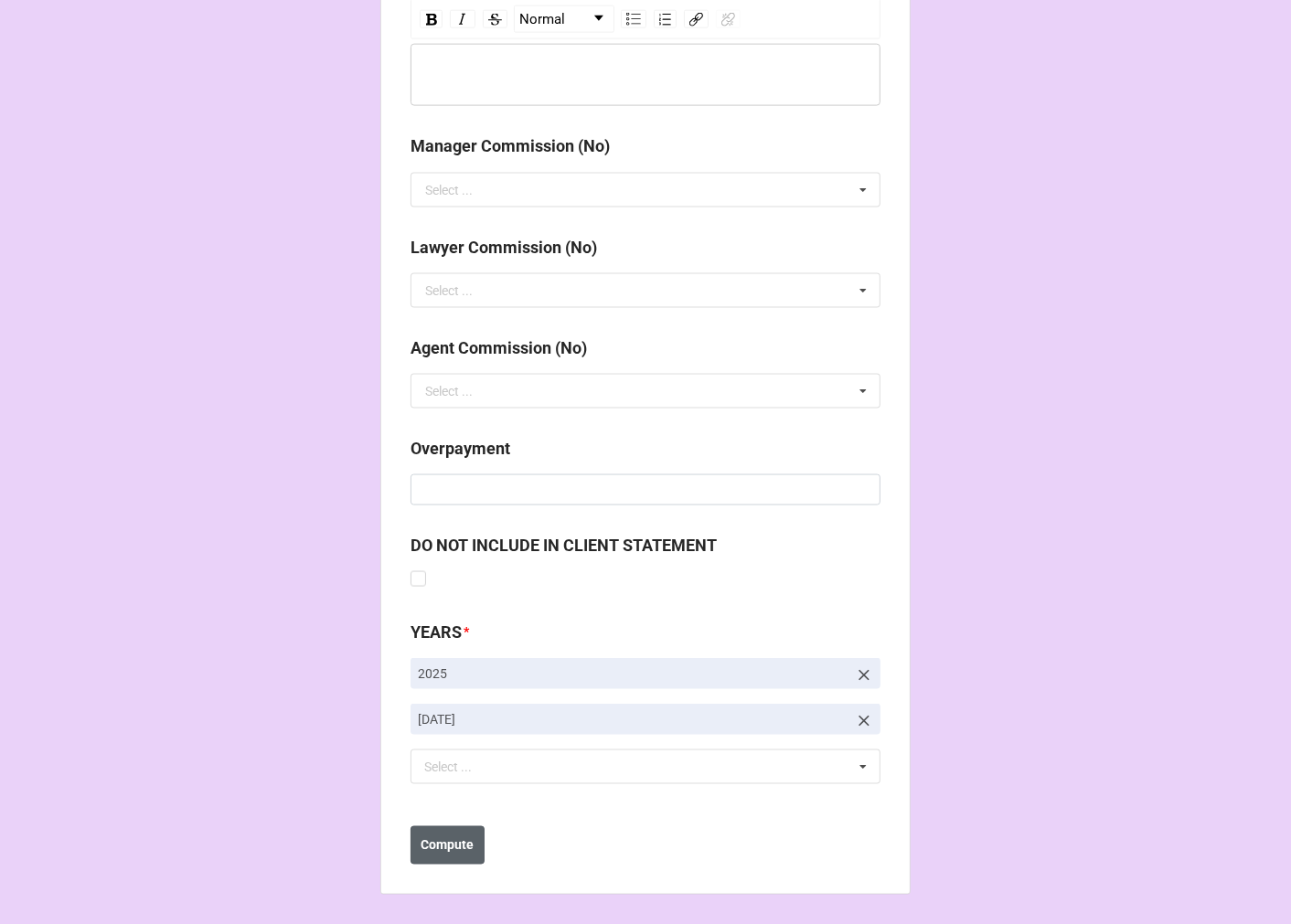
type input "$4,446.00"
click at [436, 847] on b "Compute" at bounding box center [448, 846] width 53 height 19
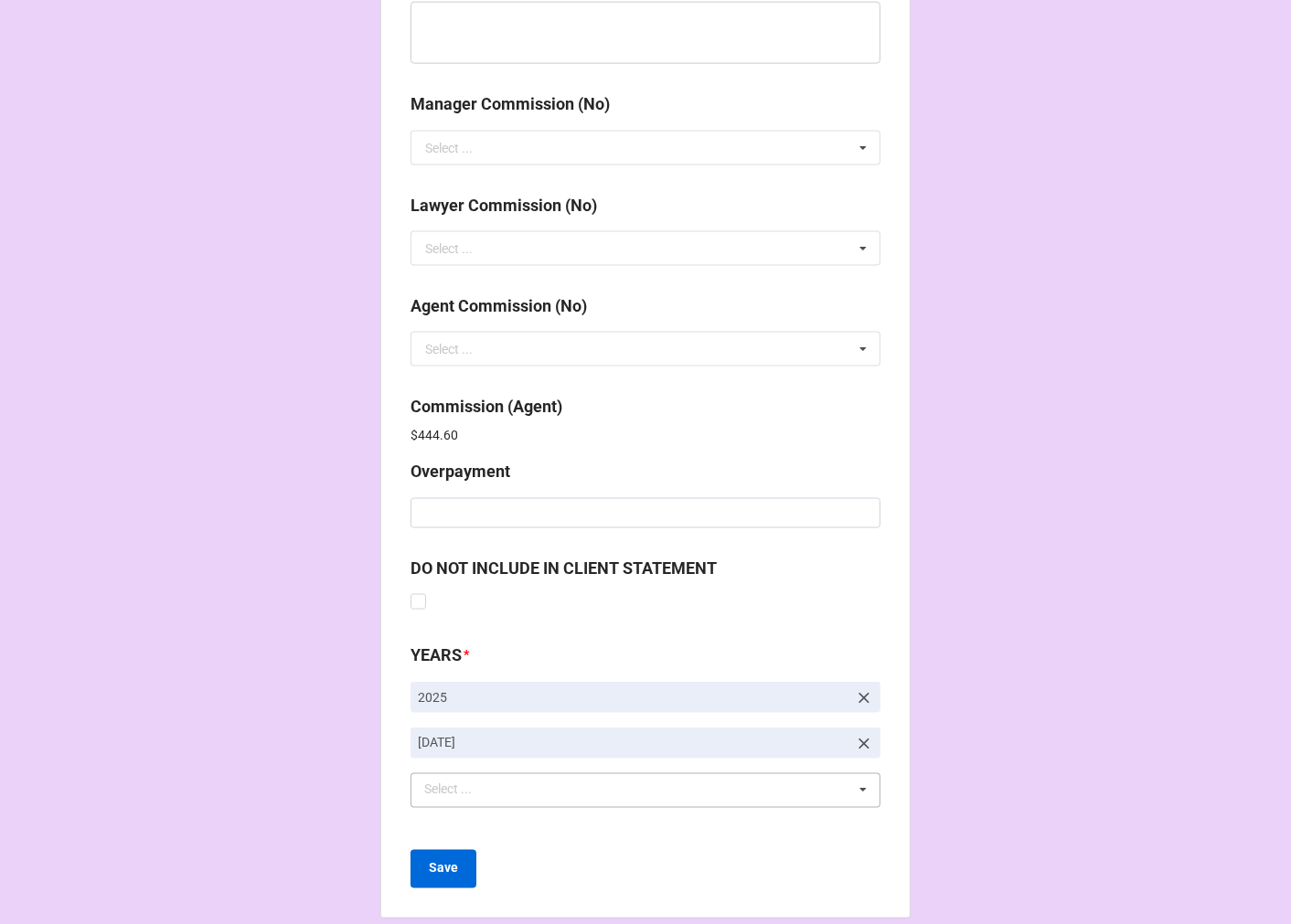
scroll to position [2180, 0]
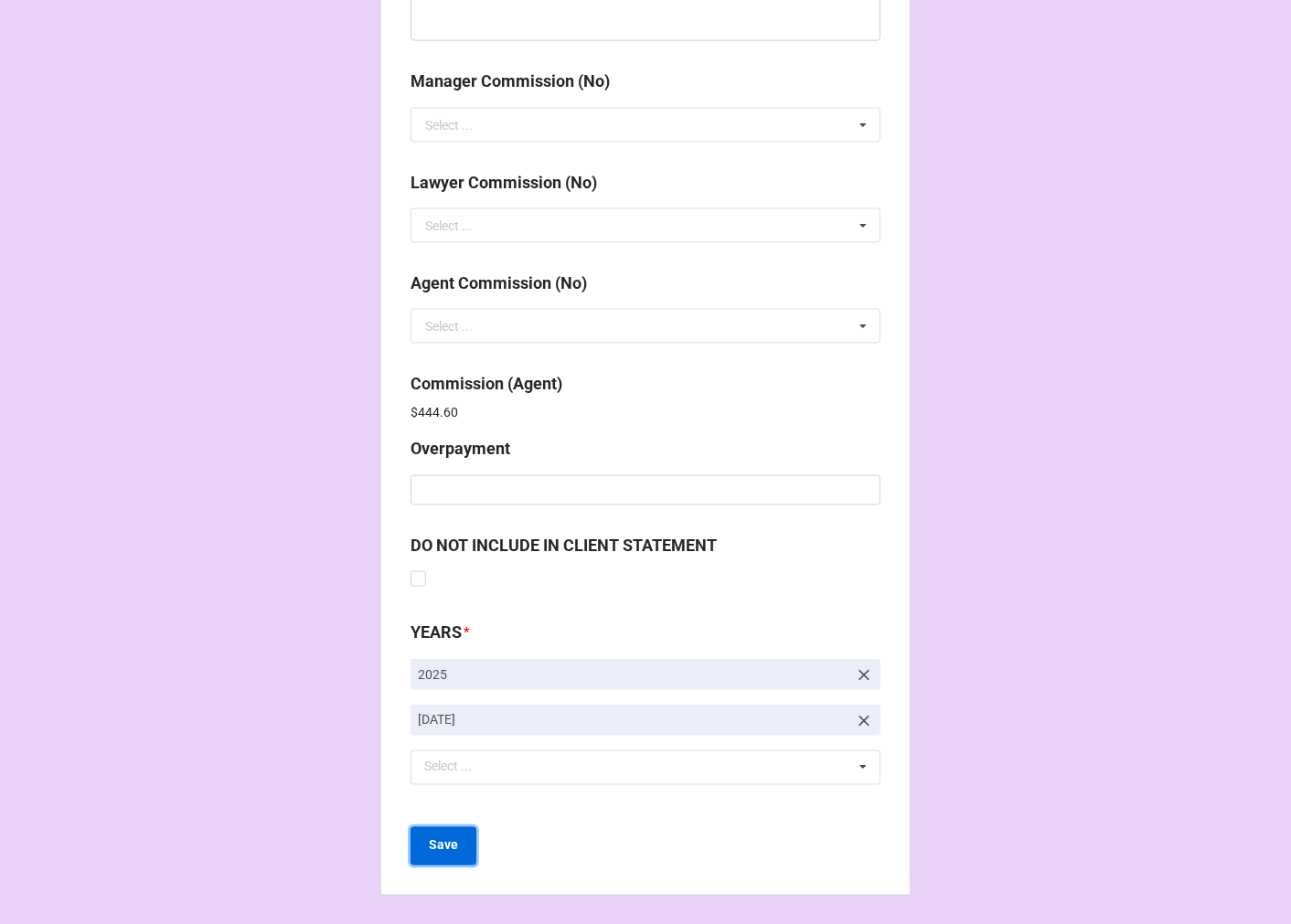
click at [445, 854] on button "Save" at bounding box center [443, 846] width 66 height 38
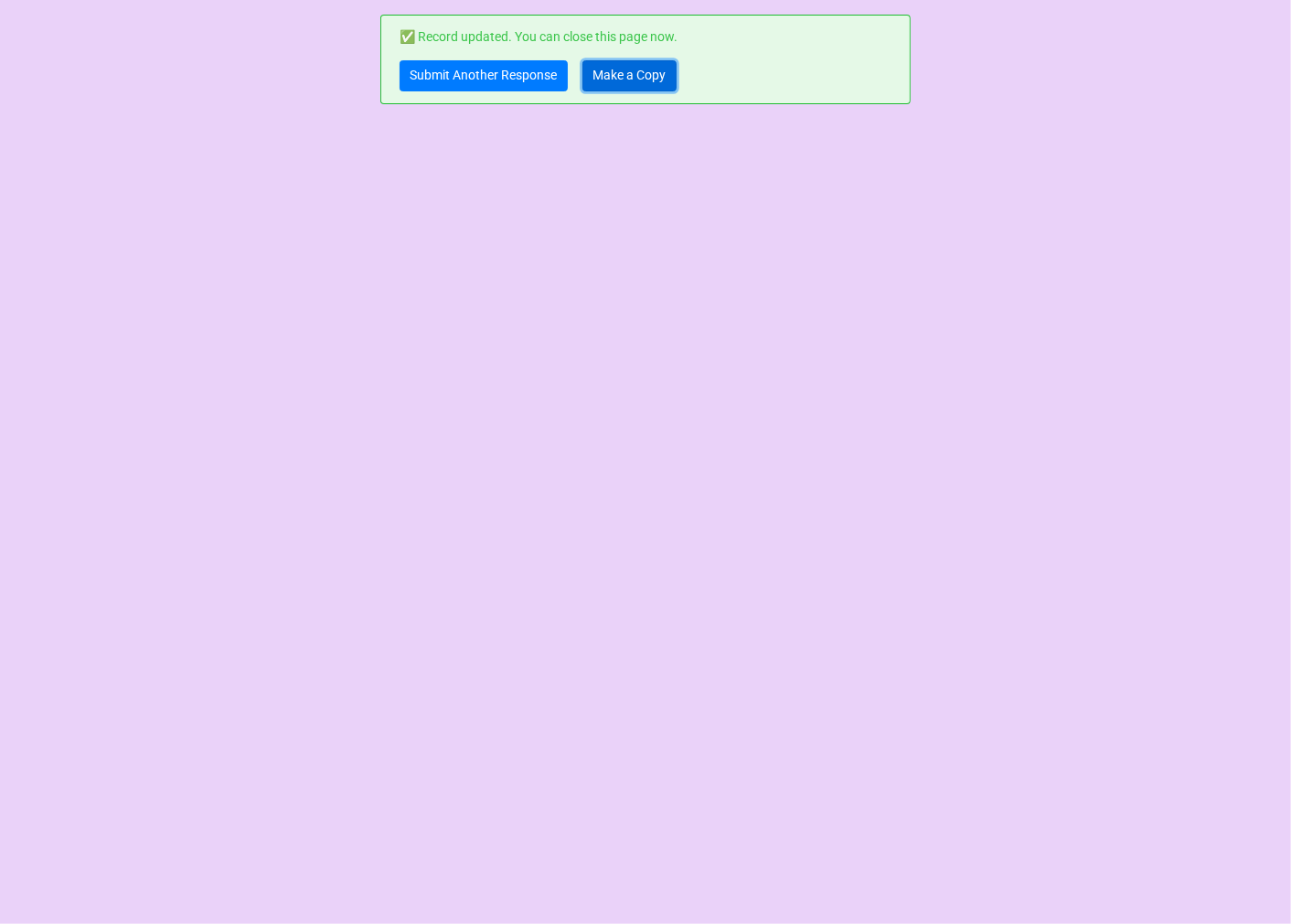
click at [618, 62] on link "Make a Copy" at bounding box center [629, 75] width 95 height 32
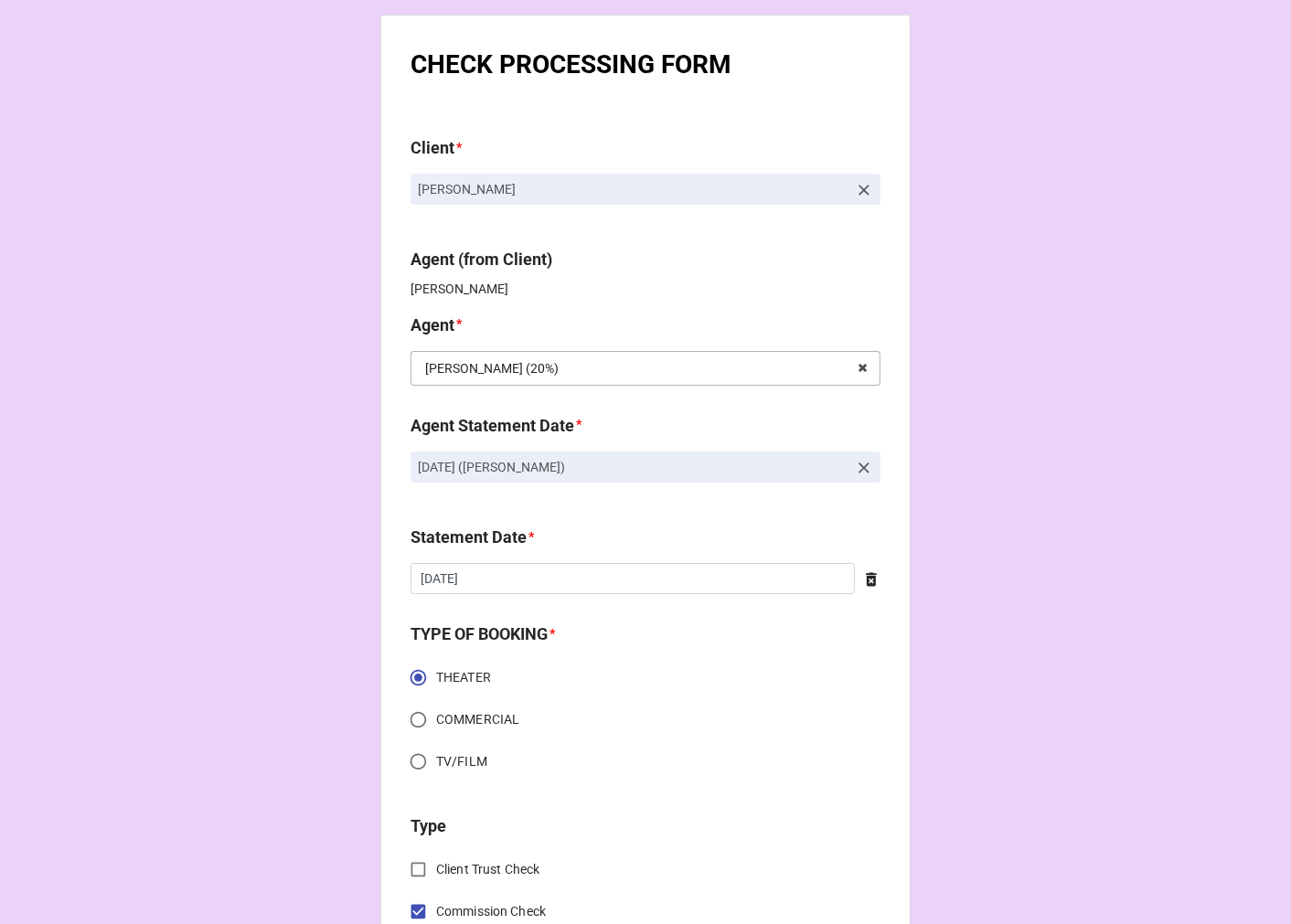
click at [809, 360] on input "text" at bounding box center [646, 368] width 468 height 32
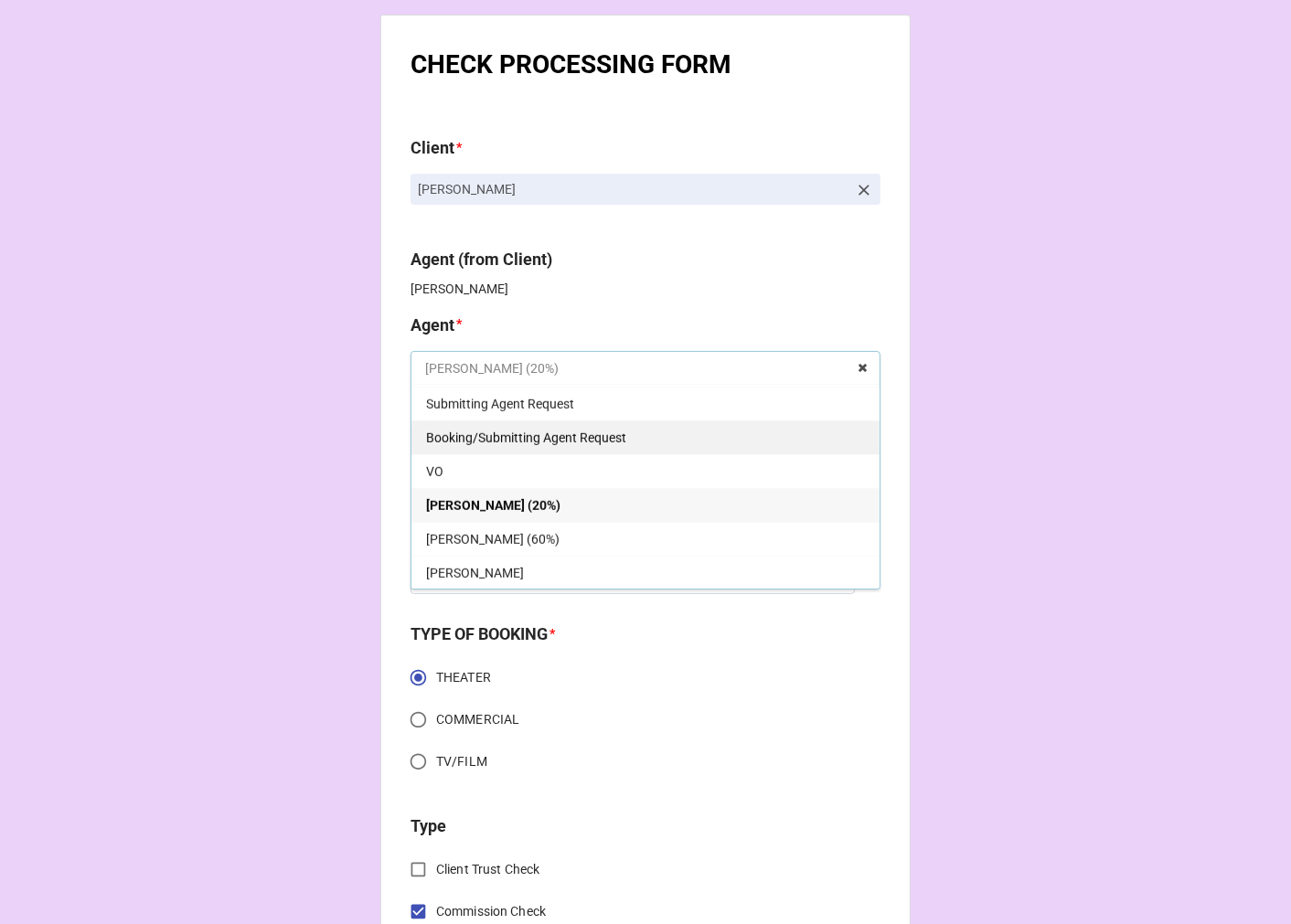
scroll to position [1218, 0]
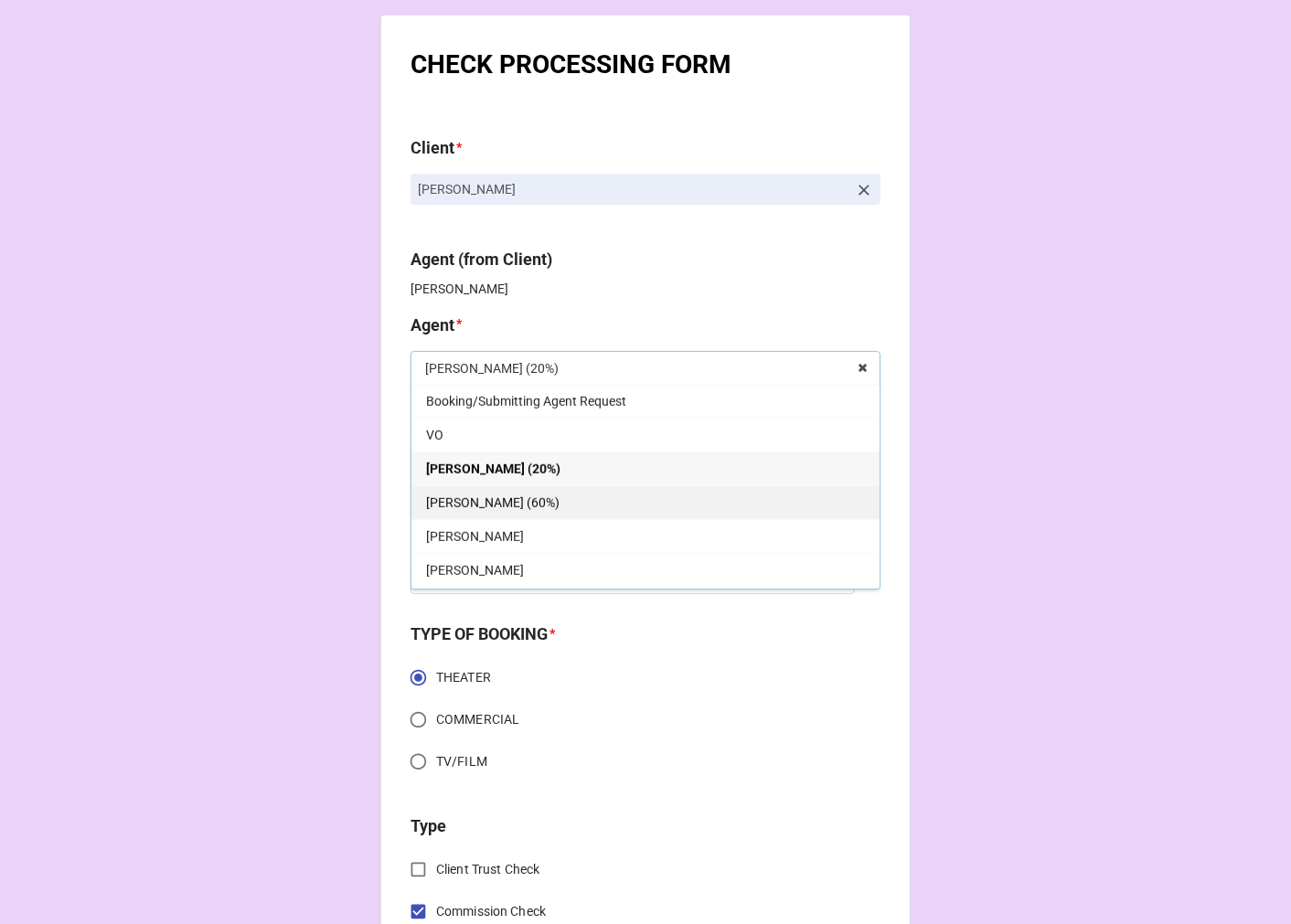
click at [500, 504] on div "[PERSON_NAME] (60%)" at bounding box center [646, 501] width 468 height 33
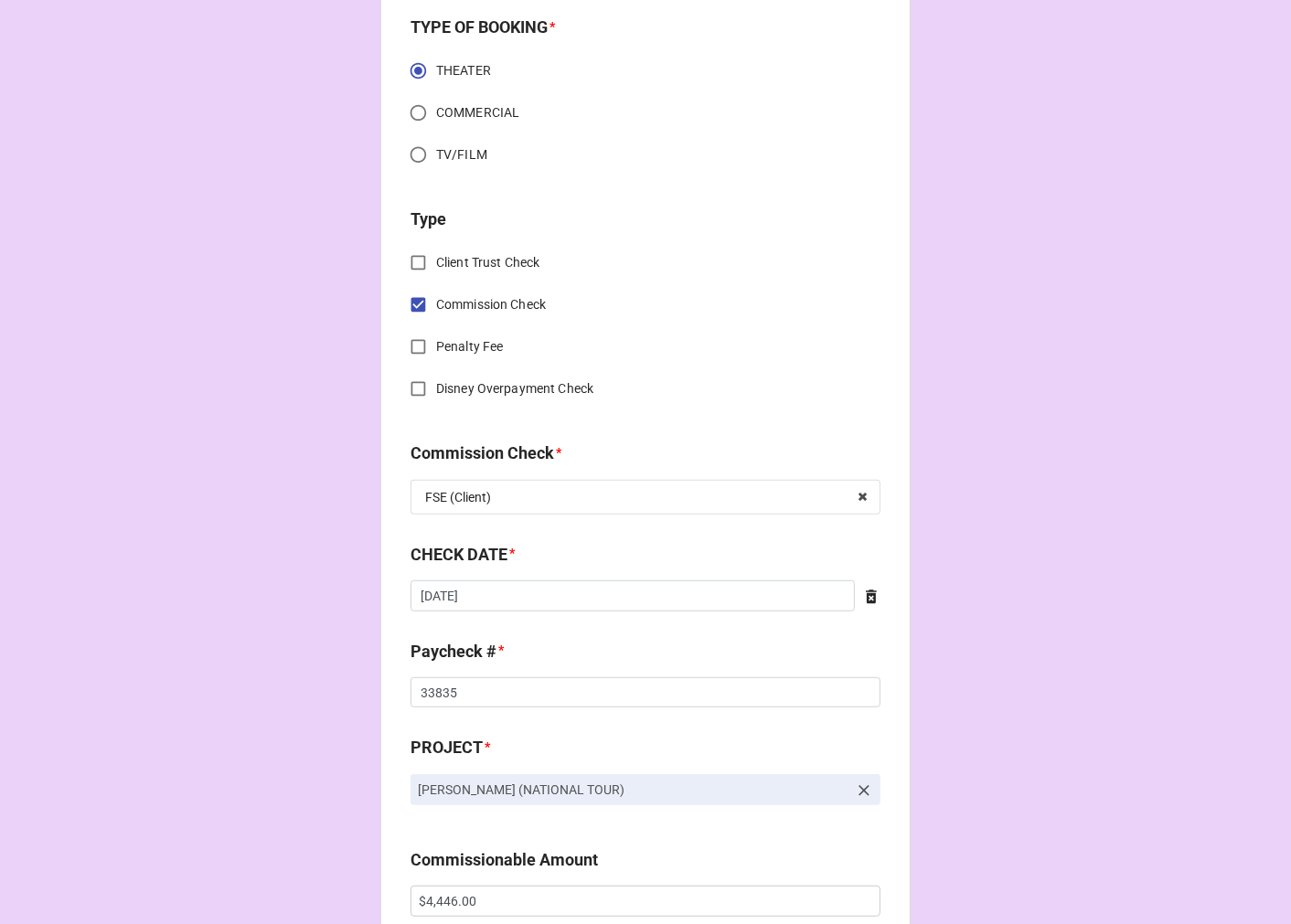
scroll to position [609, 0]
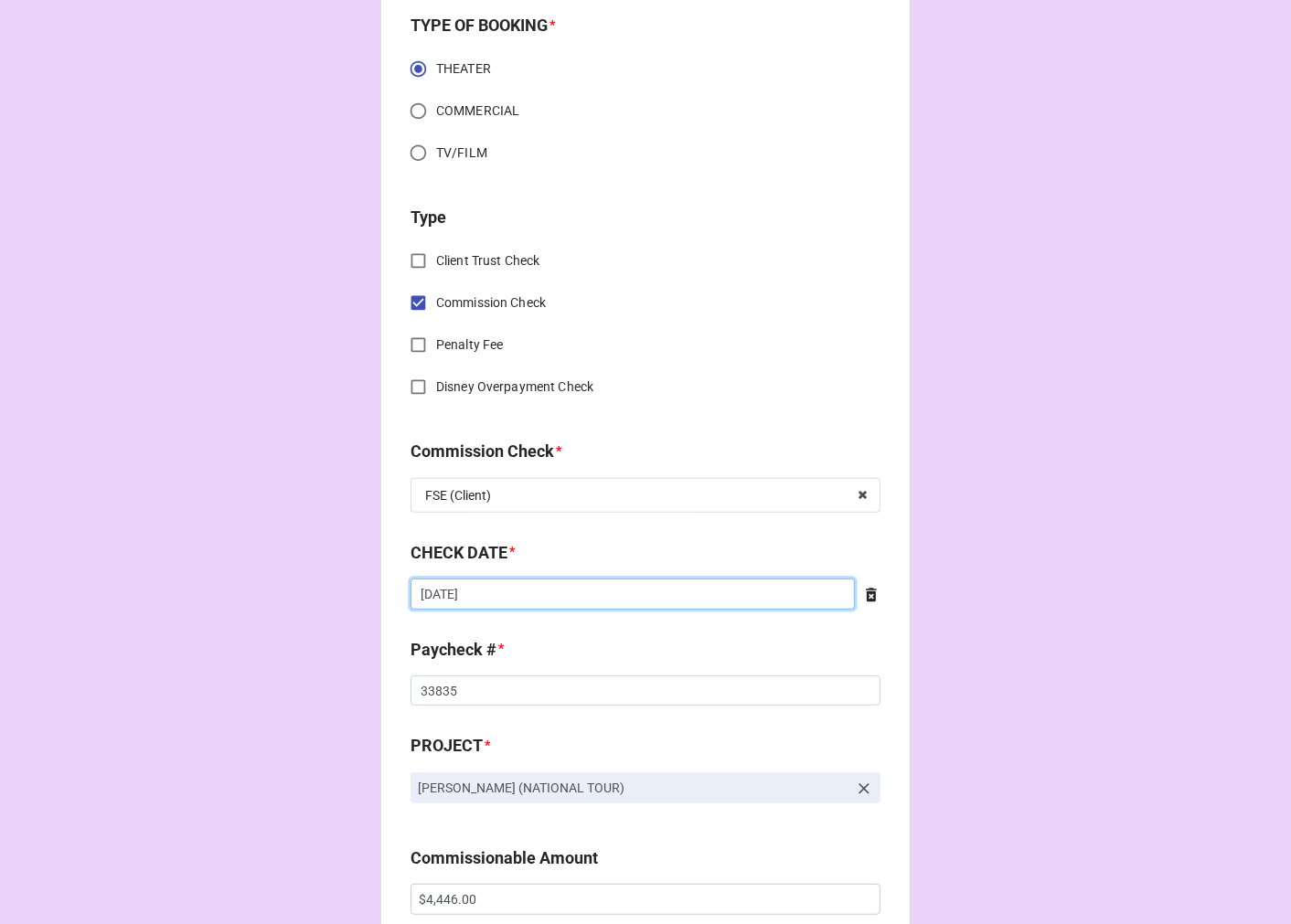
click at [517, 589] on input "[DATE]" at bounding box center [632, 594] width 444 height 32
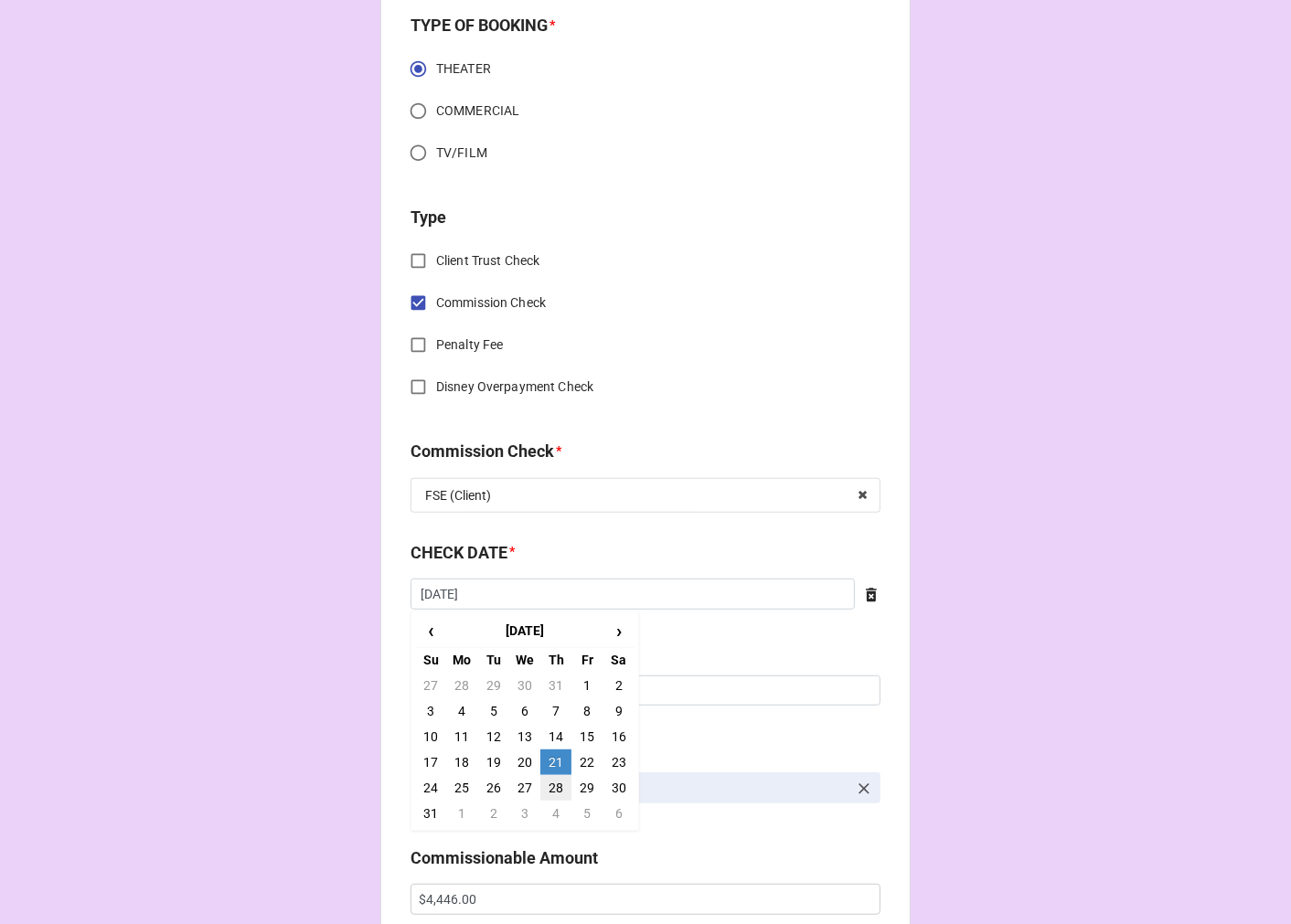
click at [552, 782] on td "28" at bounding box center [556, 788] width 32 height 26
type input "8/28/2025"
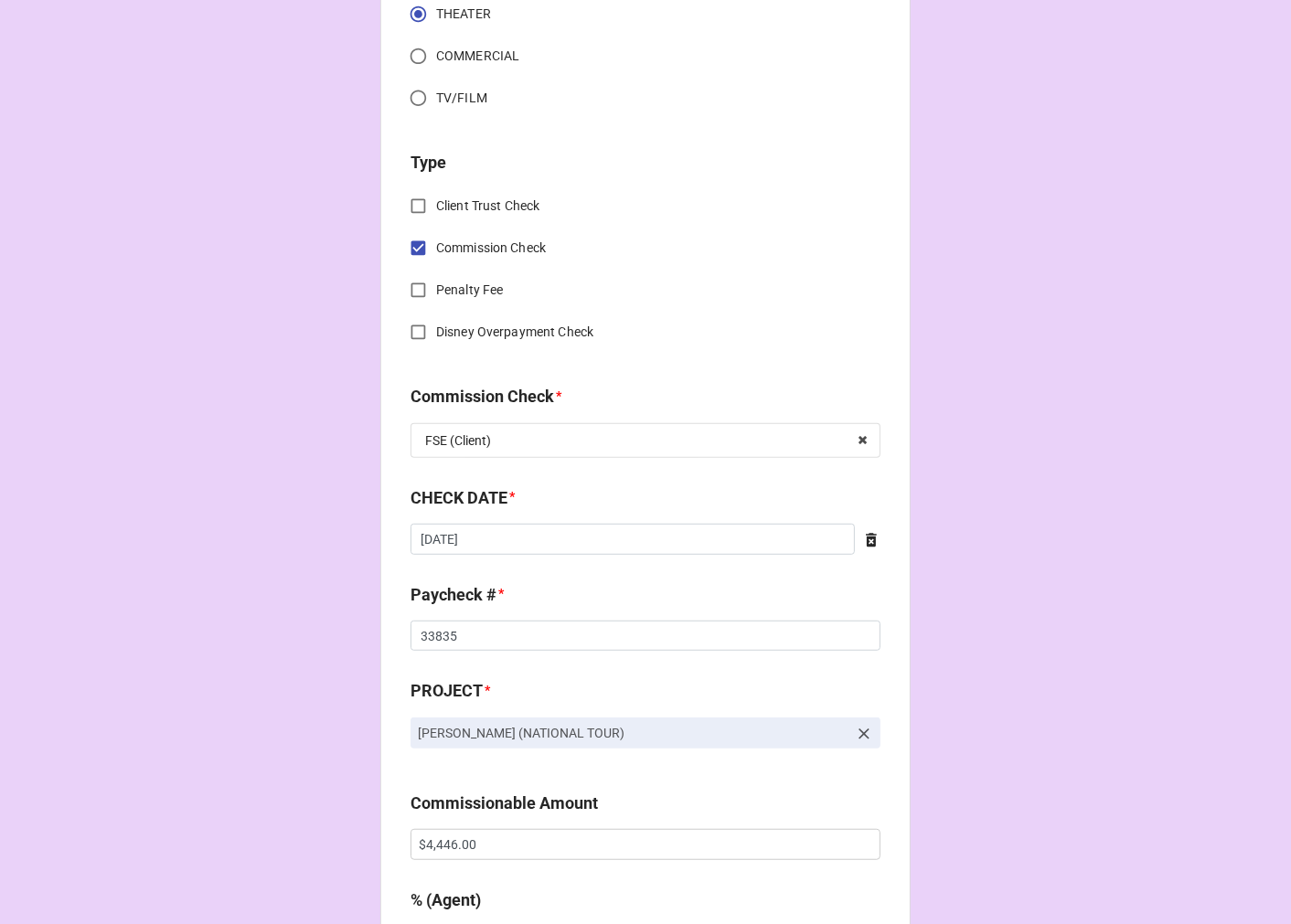
scroll to position [710, 0]
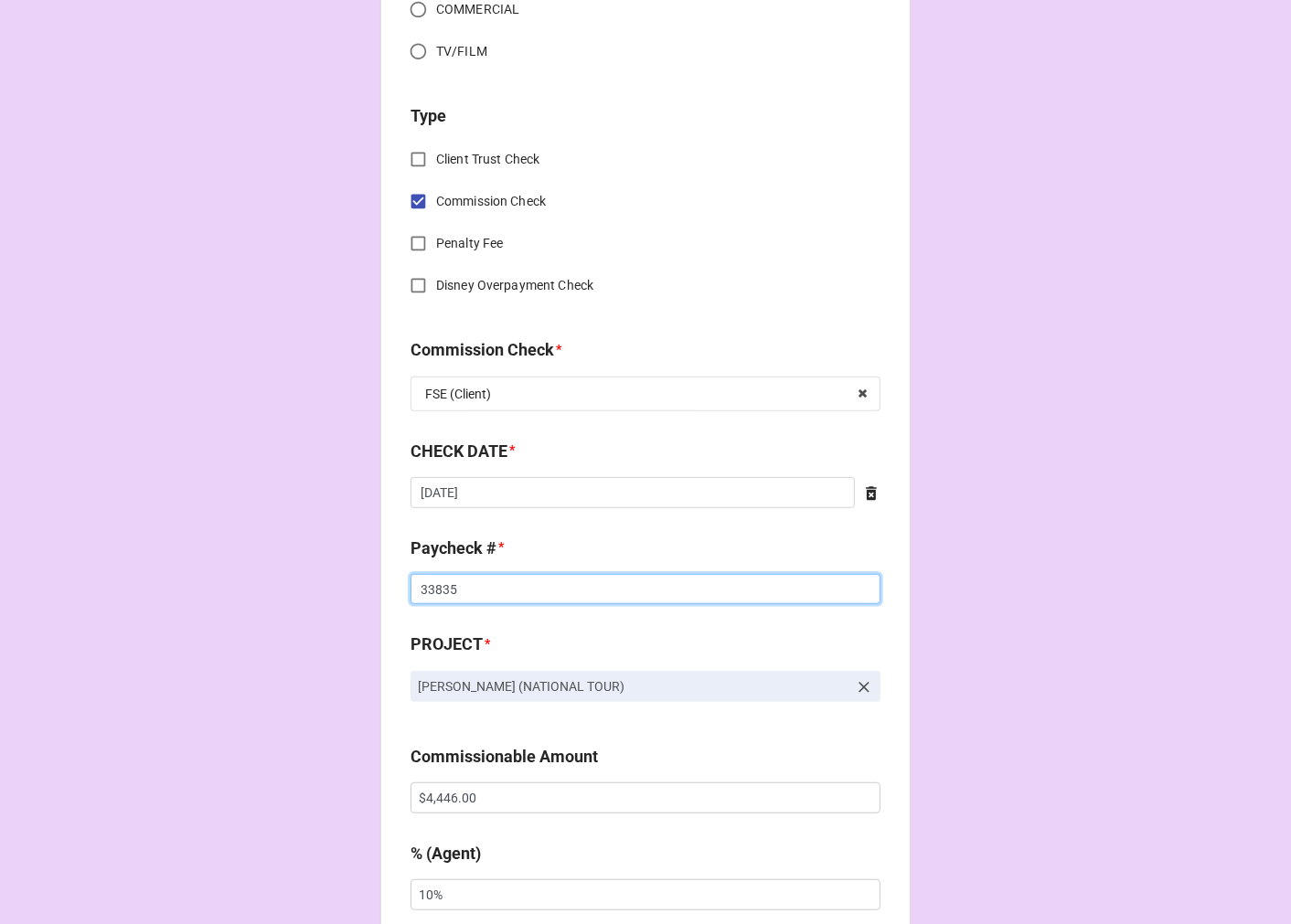
click at [434, 589] on input "33835" at bounding box center [646, 589] width 470 height 32
click at [434, 590] on input "33835" at bounding box center [646, 589] width 470 height 32
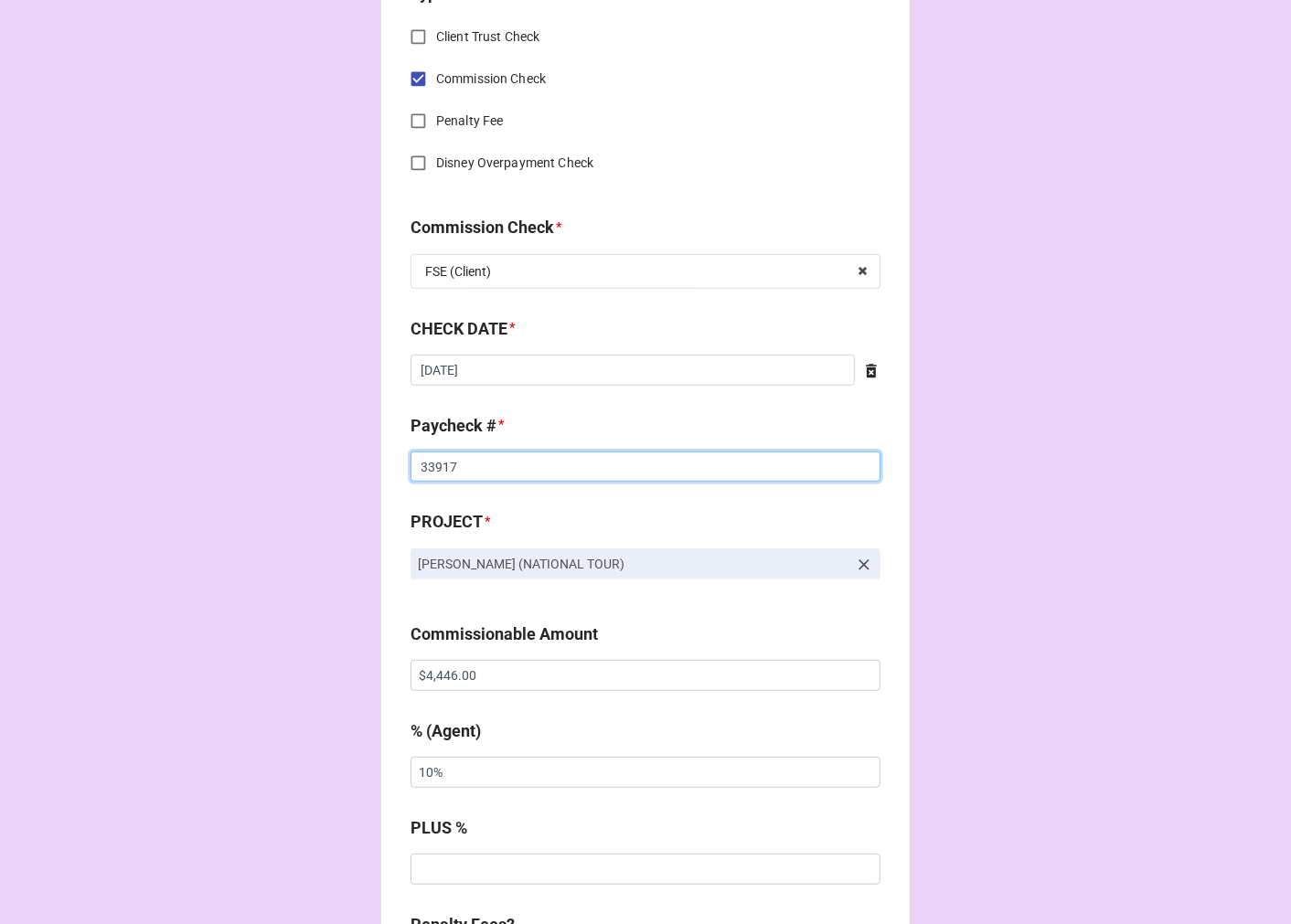
scroll to position [1016, 0]
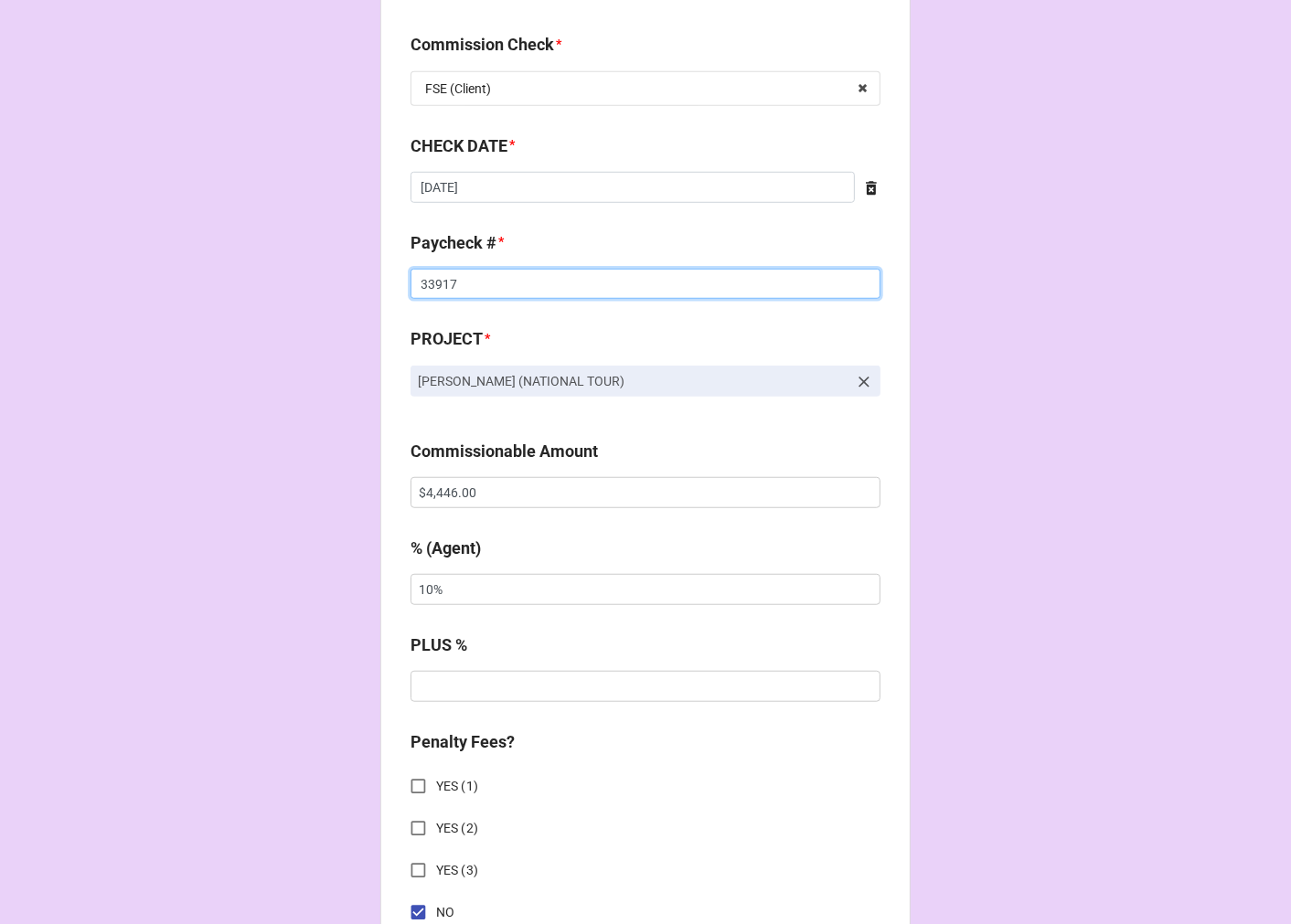
type input "33917"
click at [436, 492] on input "$4,446.00" at bounding box center [646, 493] width 470 height 32
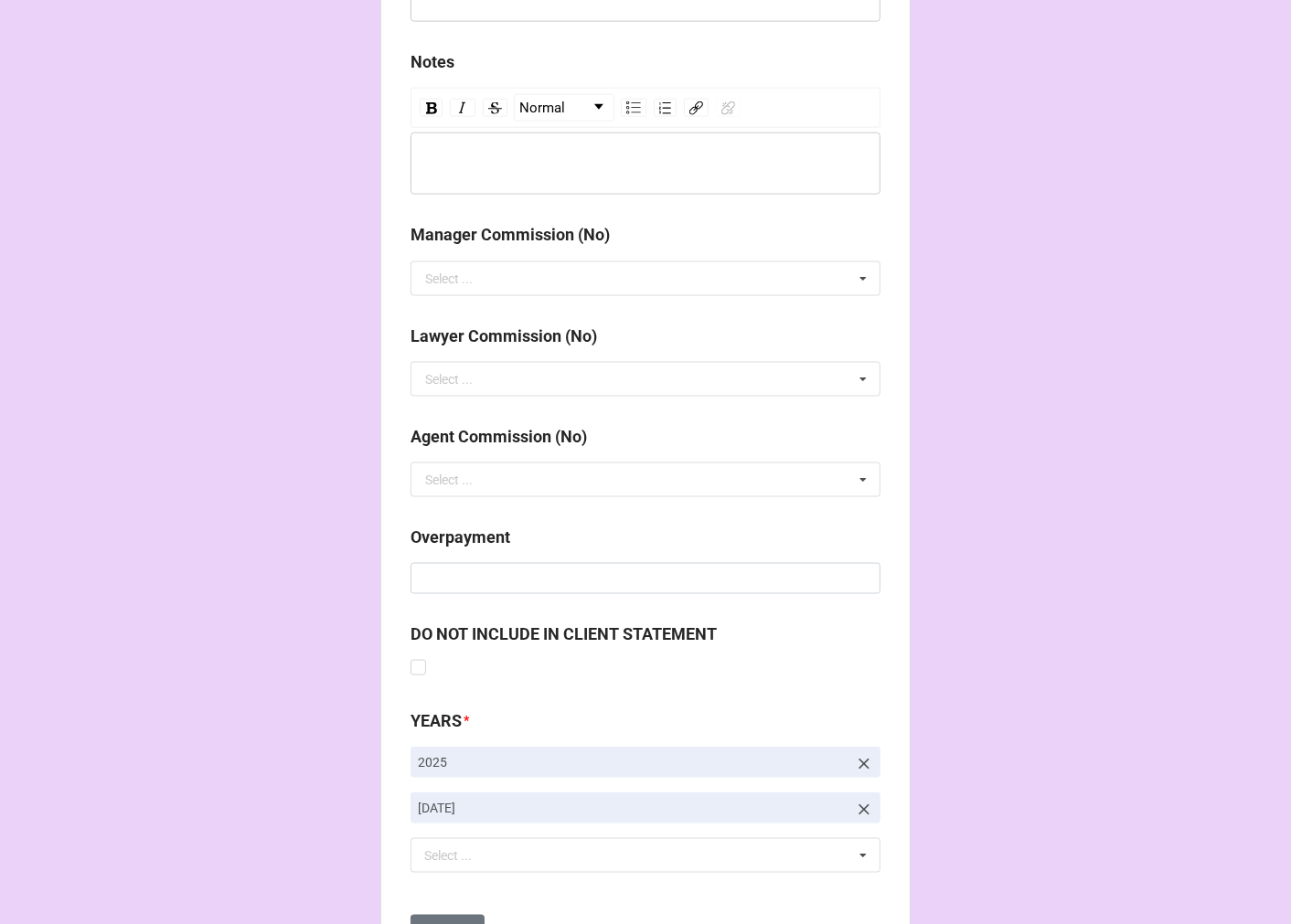
scroll to position [2115, 0]
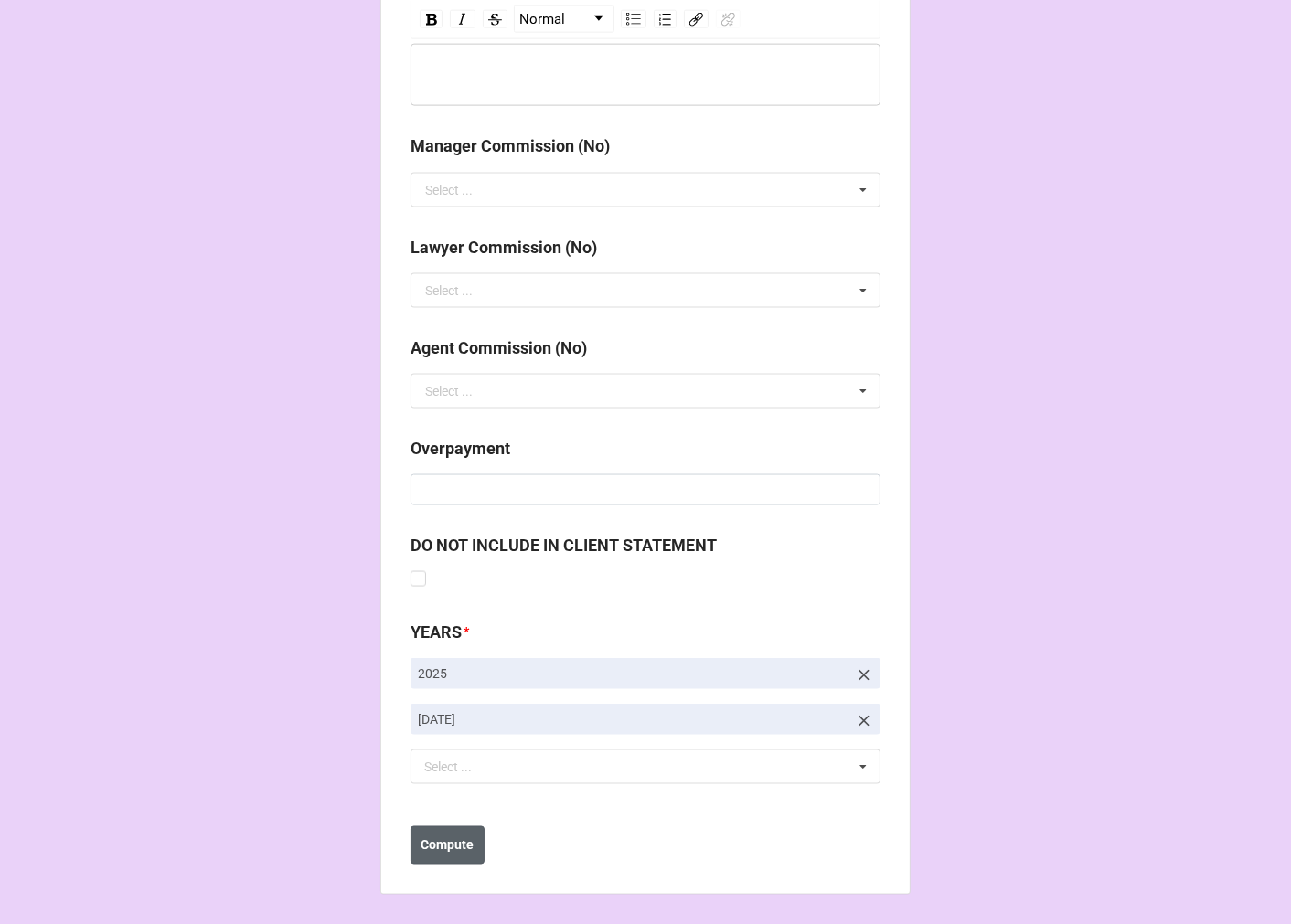
type input "$4,801.00"
drag, startPoint x: 443, startPoint y: 836, endPoint x: 449, endPoint y: 845, distance: 10.8
click at [443, 838] on b "Compute" at bounding box center [448, 846] width 53 height 19
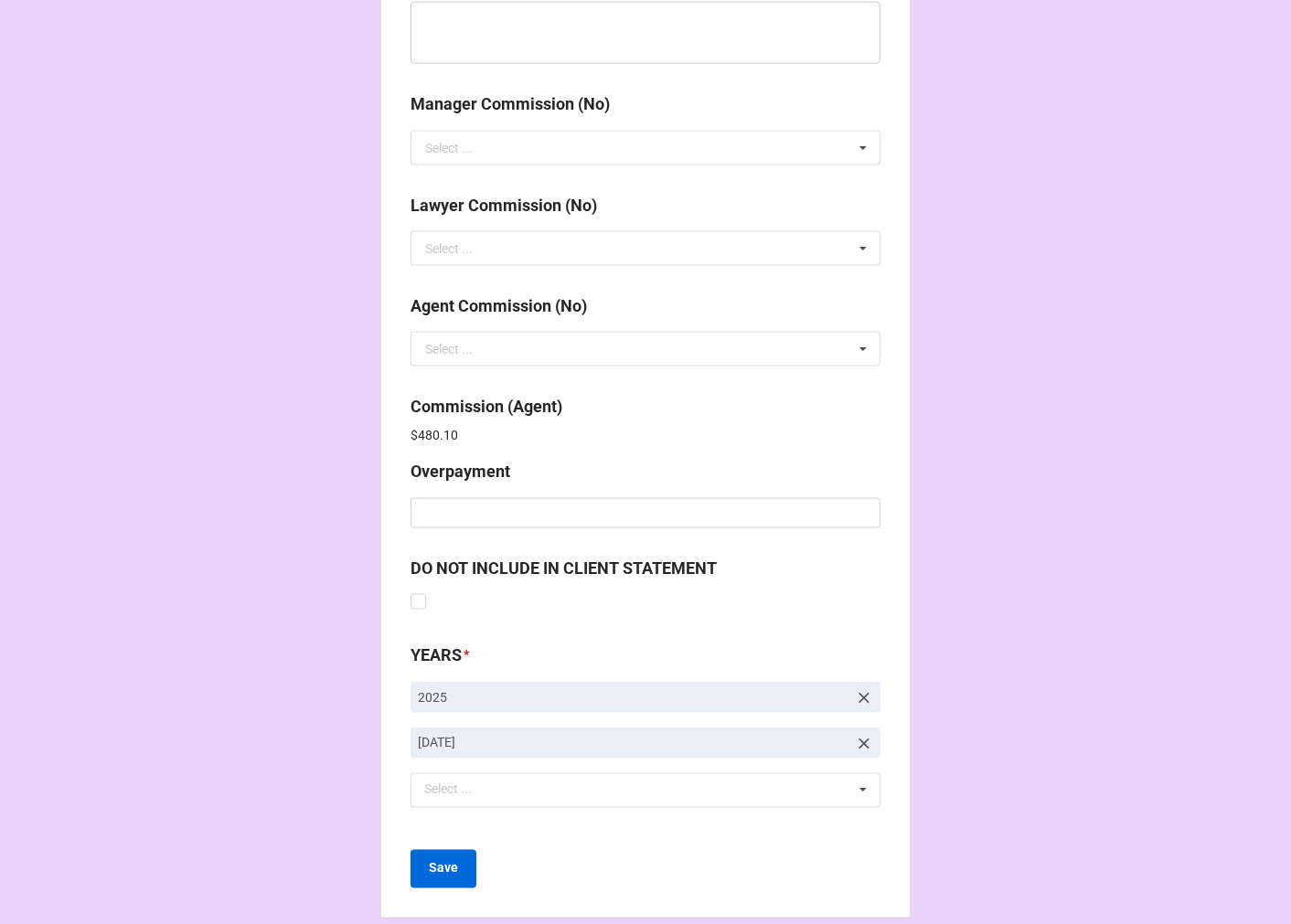
scroll to position [2180, 0]
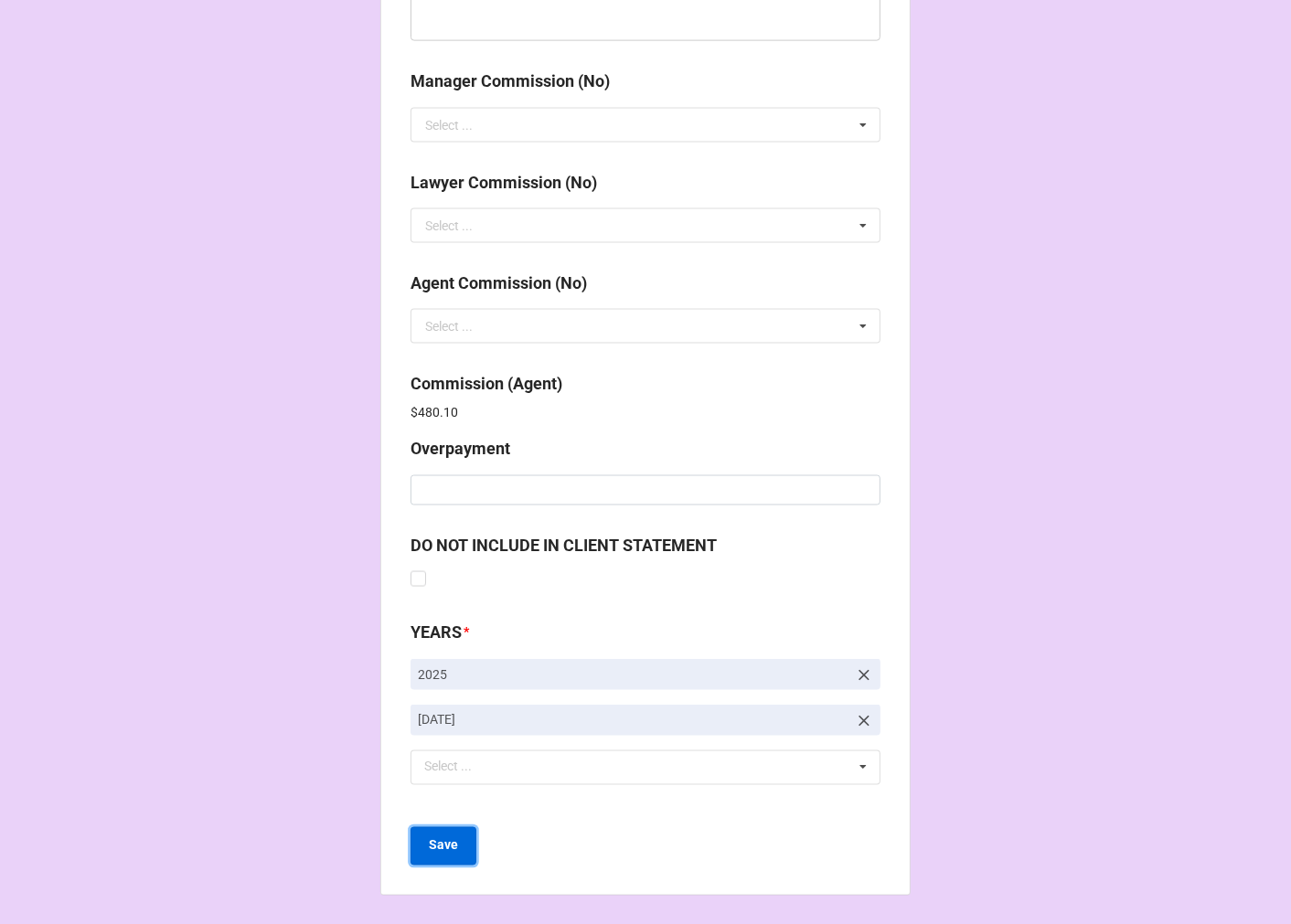
click at [427, 857] on button "Save" at bounding box center [443, 846] width 66 height 38
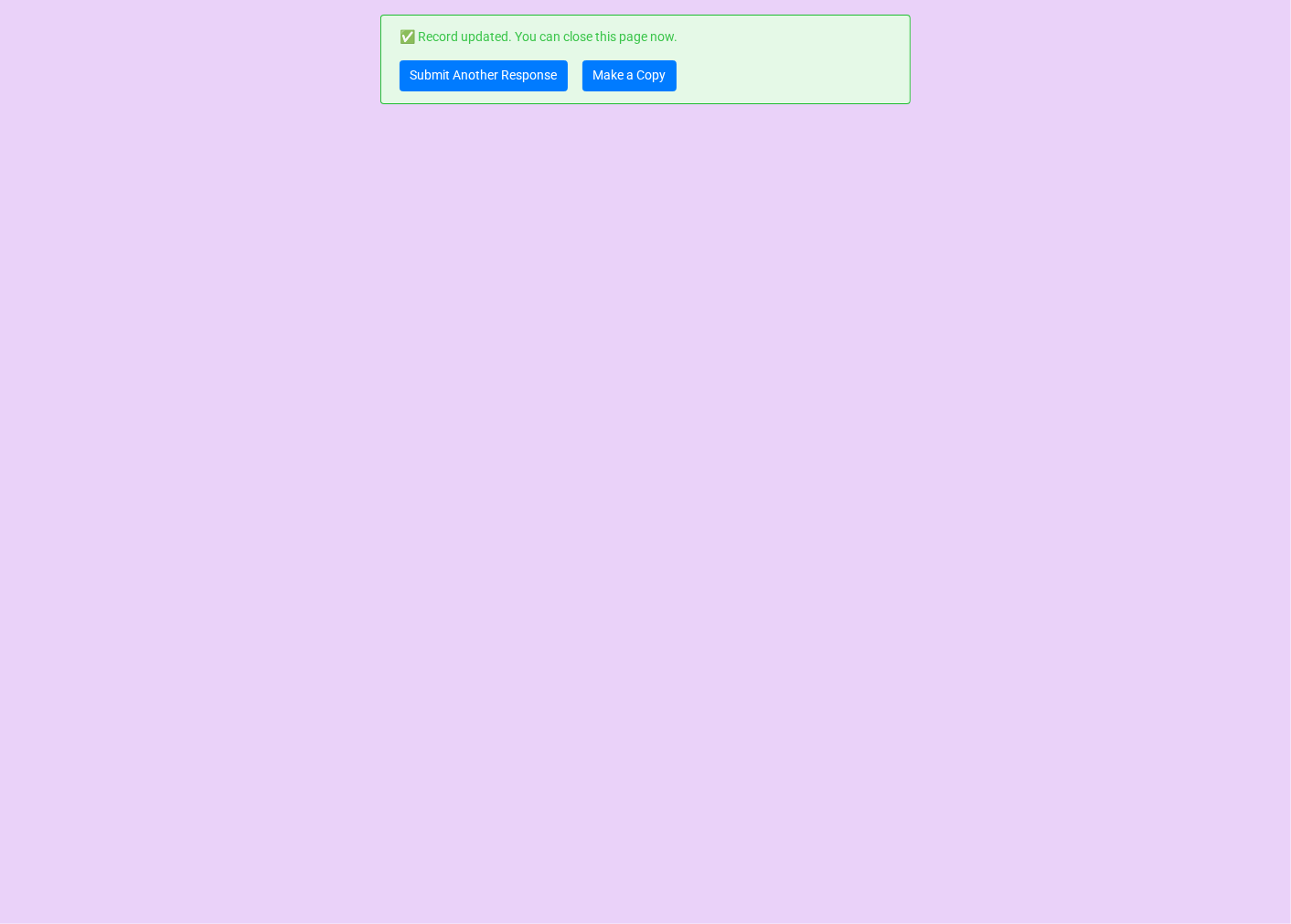
scroll to position [0, 0]
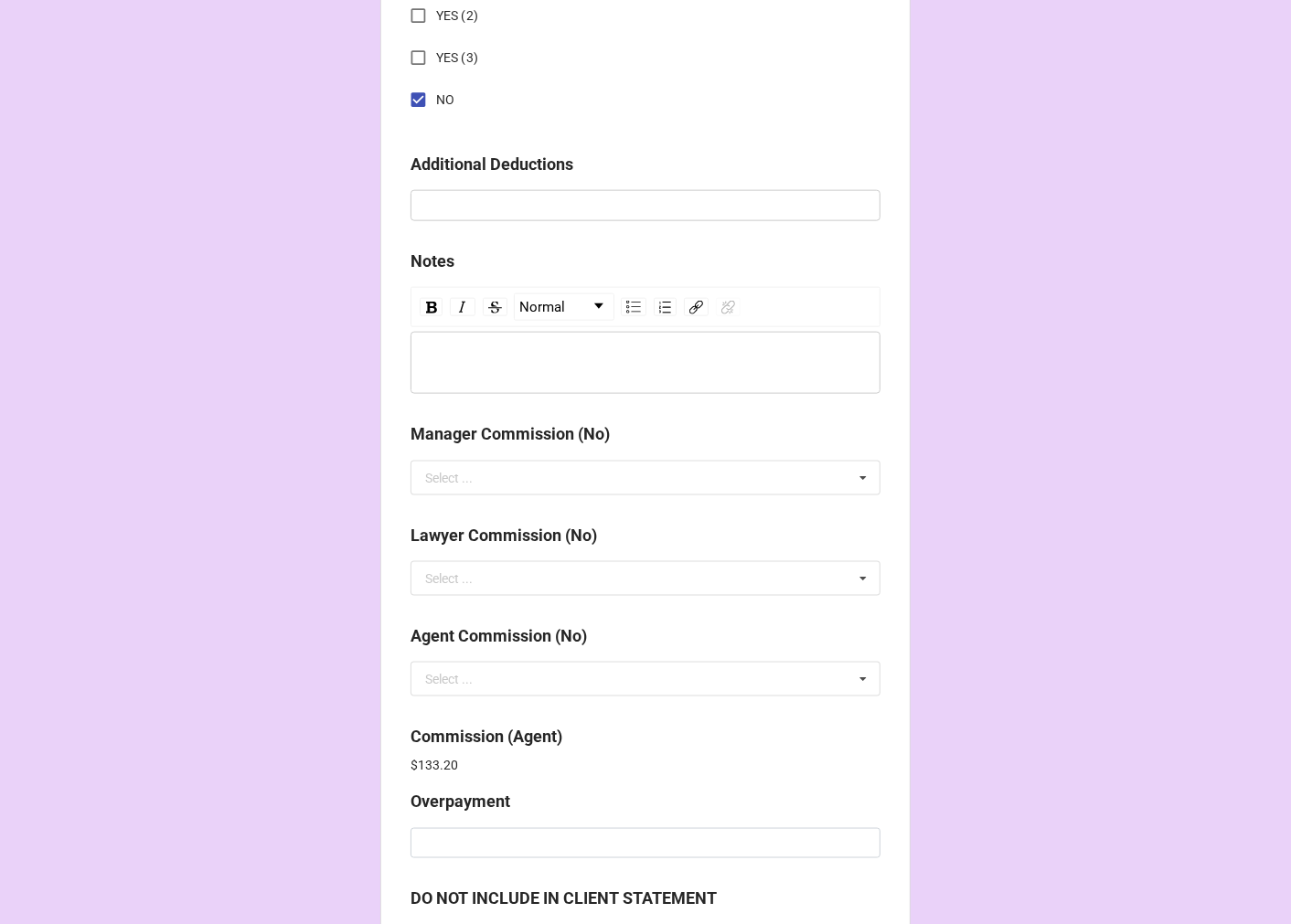
scroll to position [2180, 0]
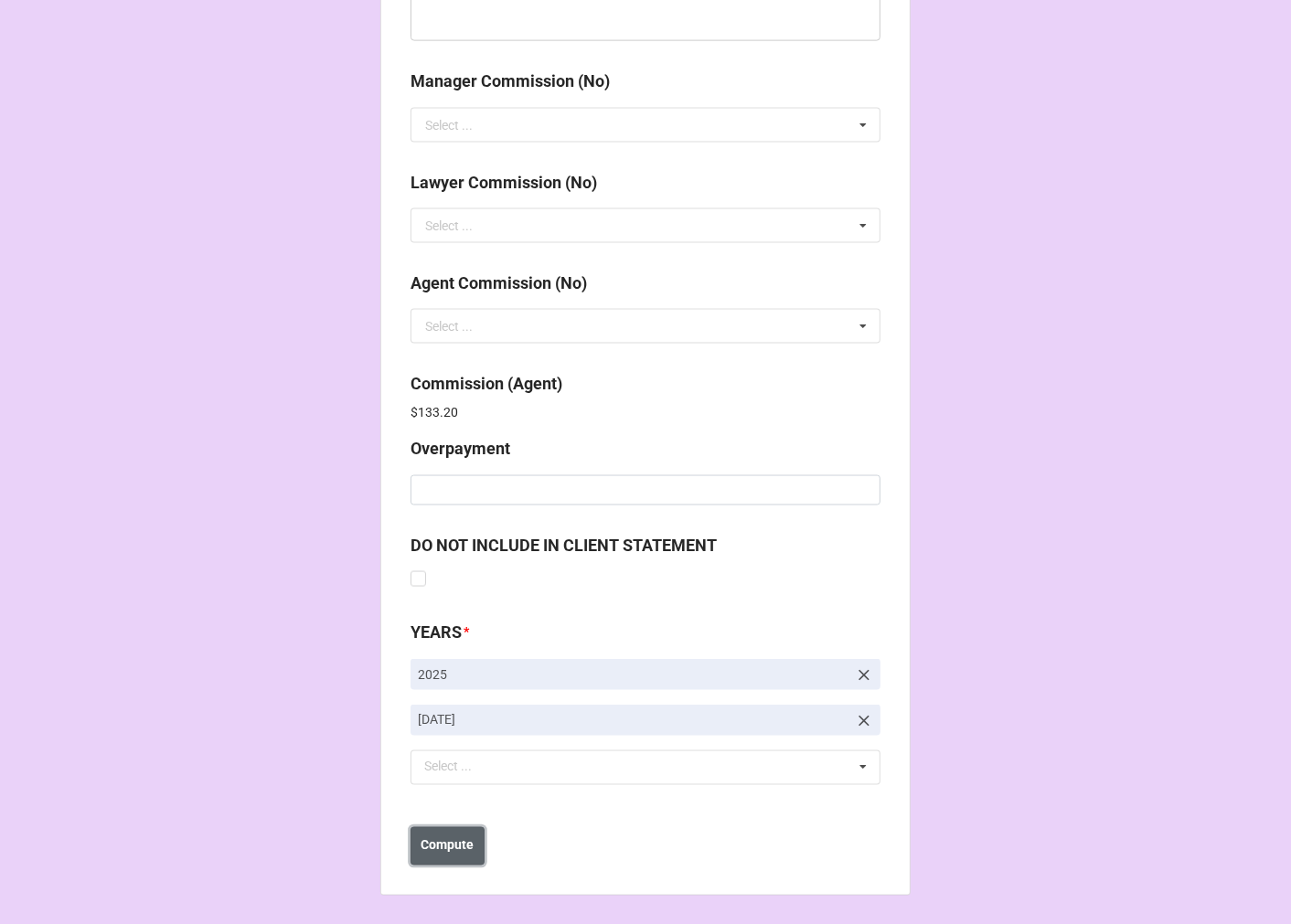
click at [446, 834] on button "Compute" at bounding box center [448, 846] width 74 height 38
click at [446, 857] on button "Save" at bounding box center [443, 846] width 66 height 38
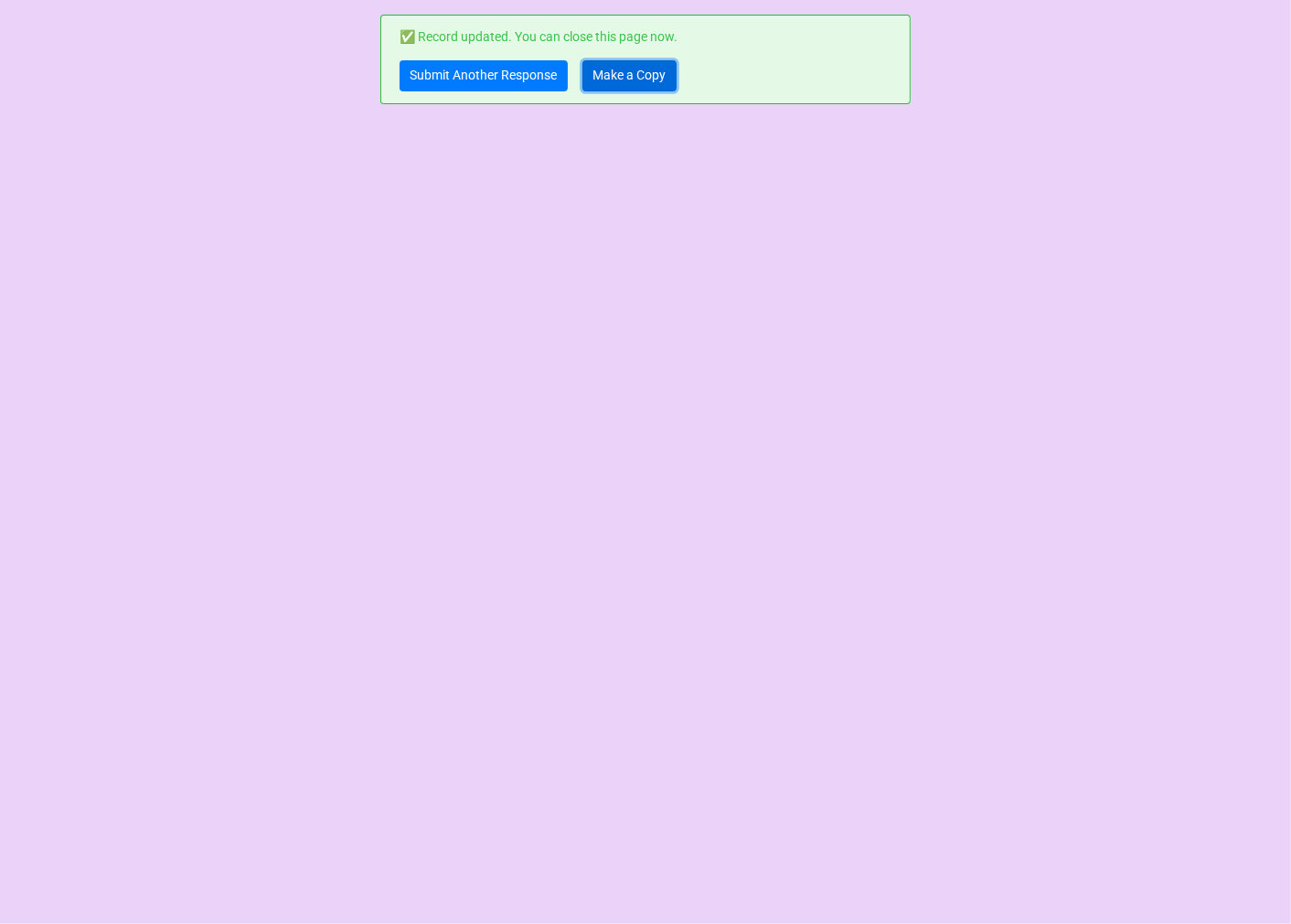
click at [623, 77] on link "Make a Copy" at bounding box center [629, 75] width 95 height 32
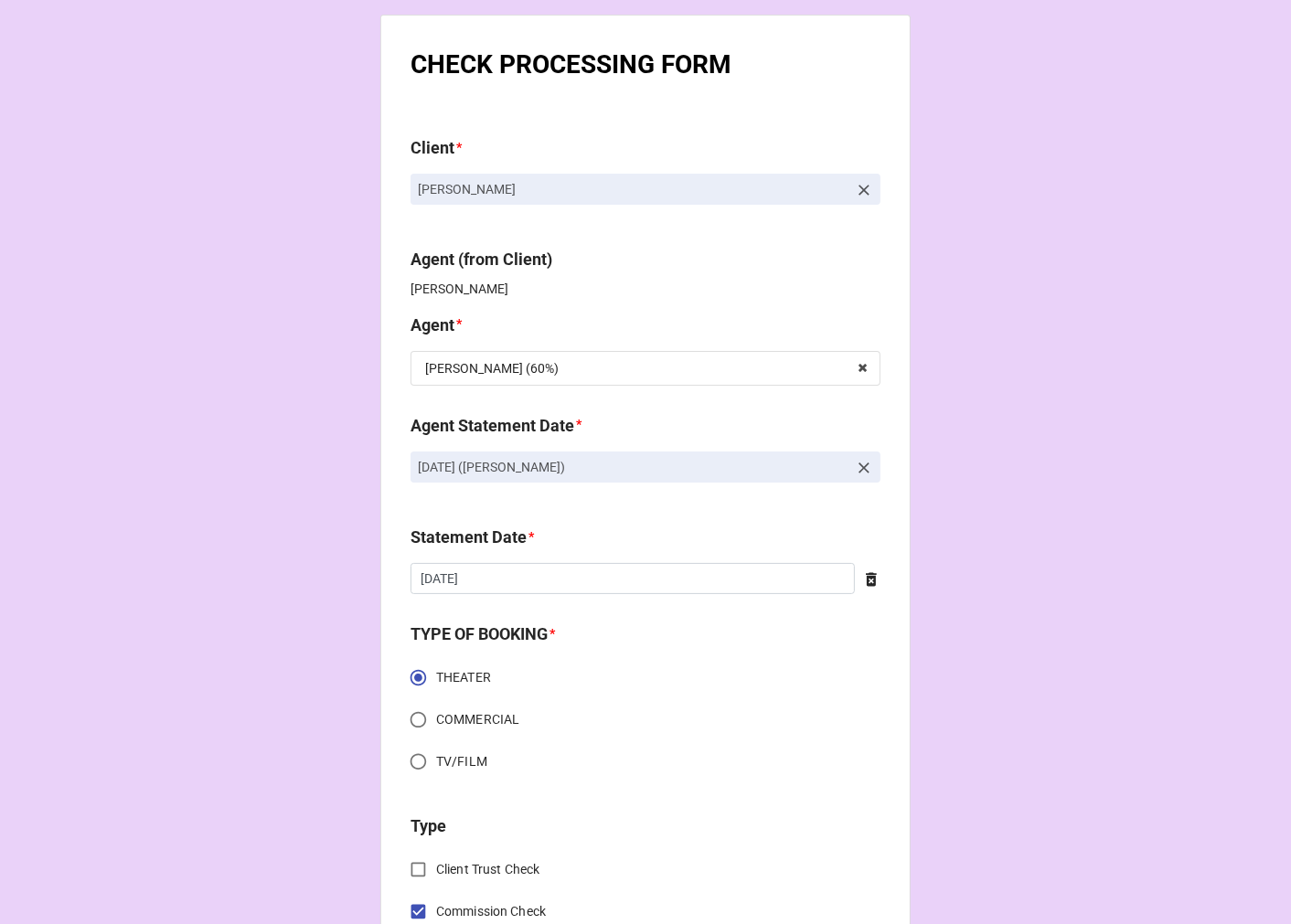
click at [855, 471] on icon at bounding box center [863, 468] width 18 height 18
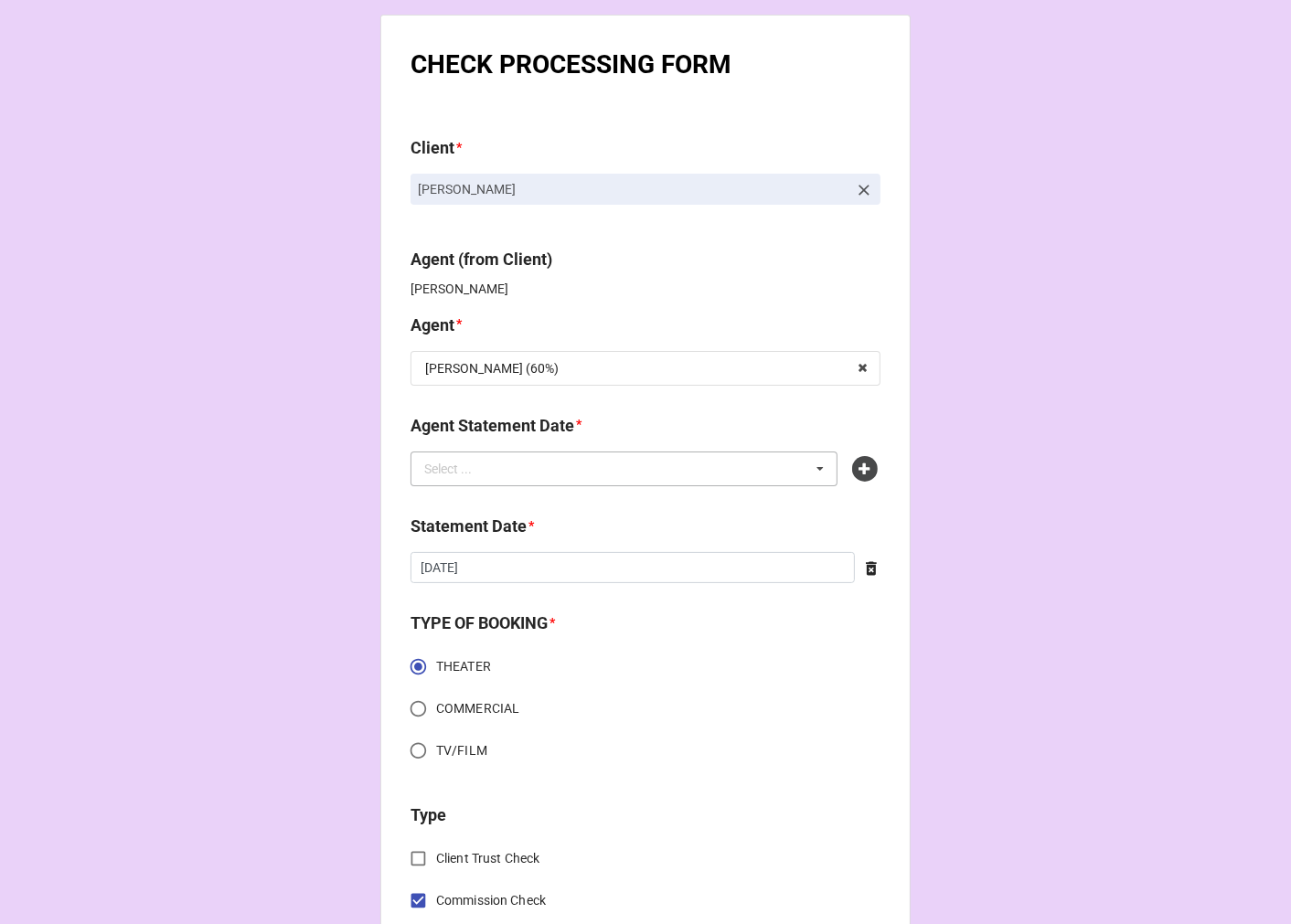
click at [704, 478] on div "Select ... No results found." at bounding box center [624, 469] width 427 height 34
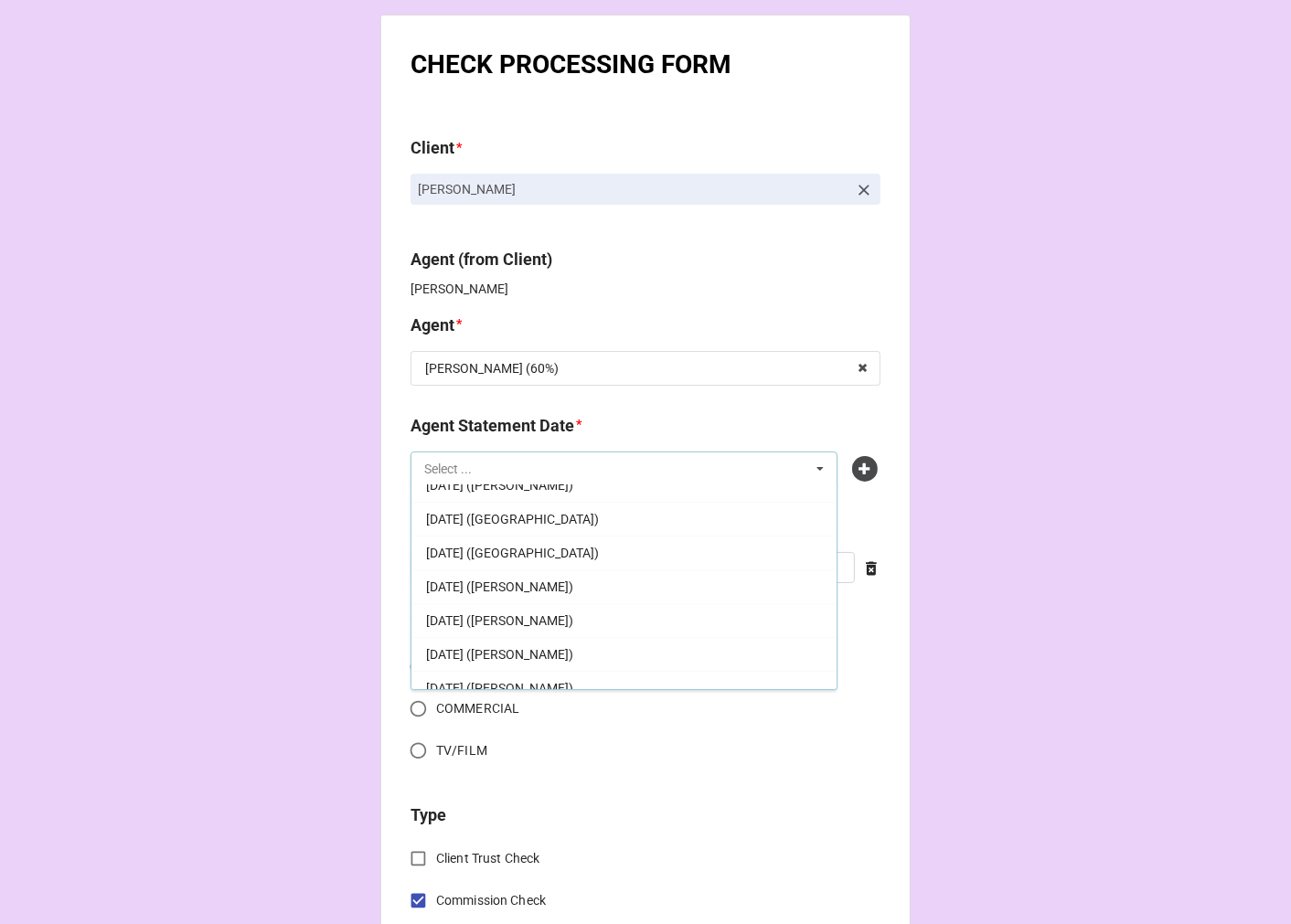
scroll to position [452, 0]
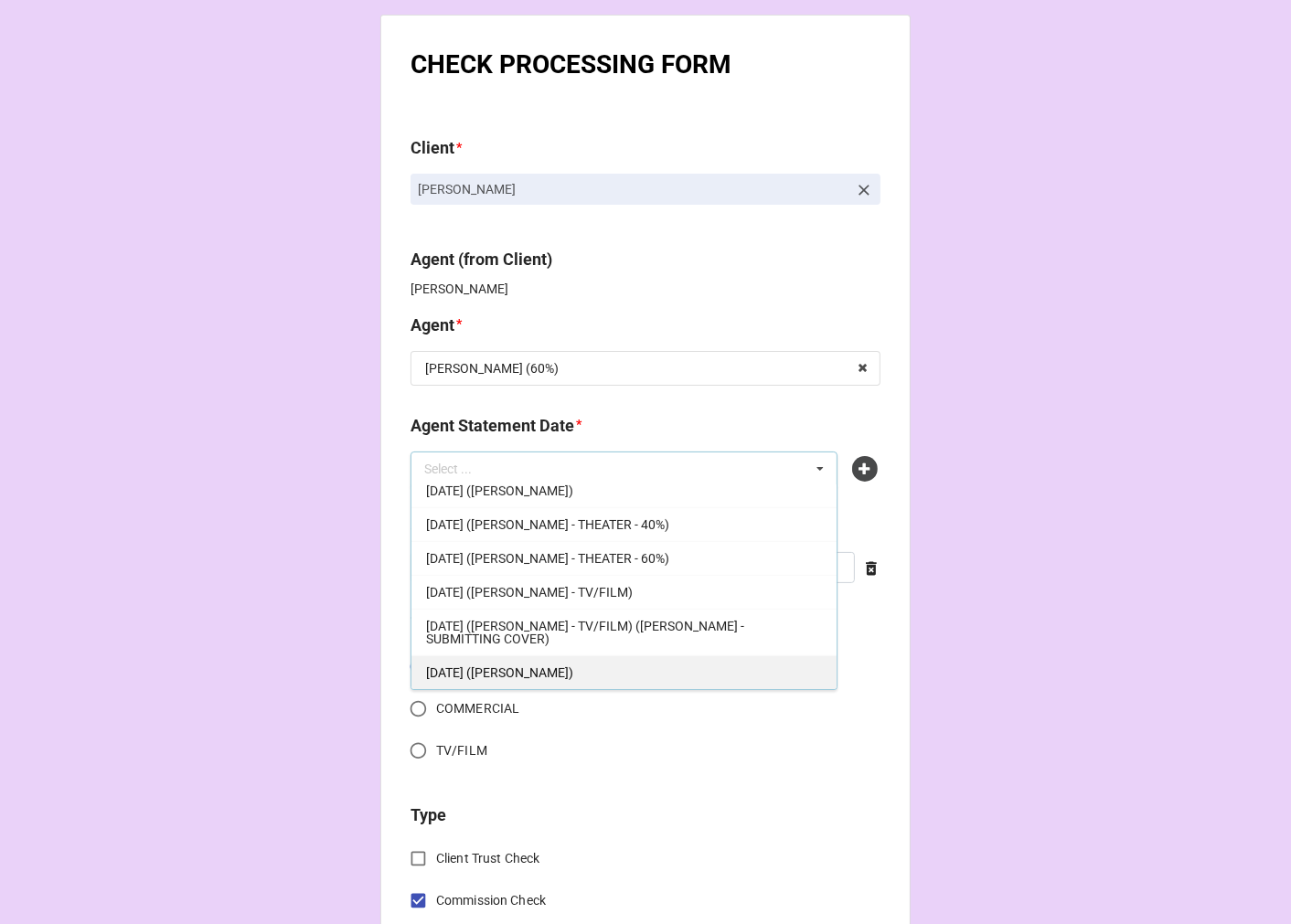
click at [567, 672] on span "[DATE] ([PERSON_NAME])" at bounding box center [499, 672] width 147 height 14
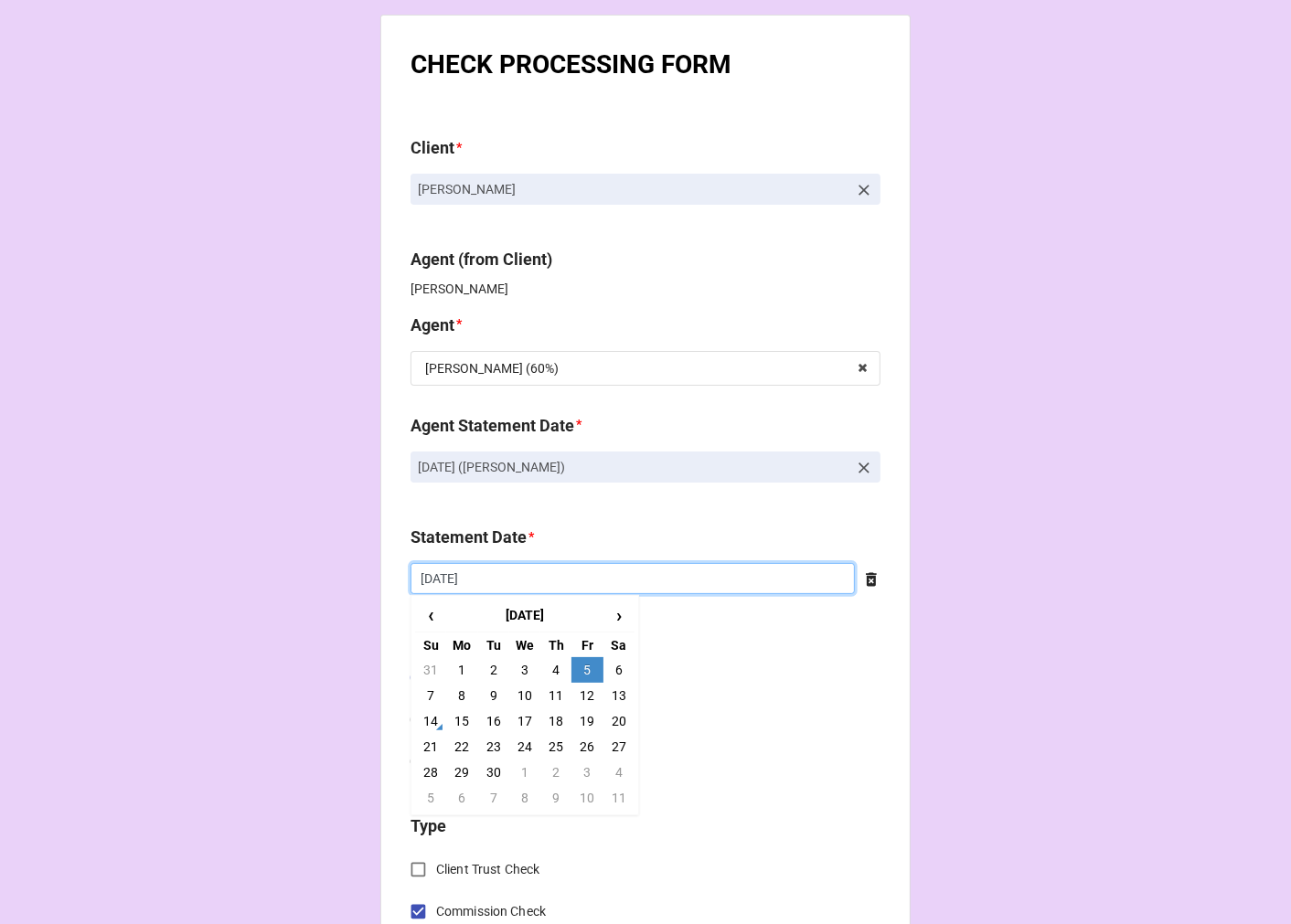
drag, startPoint x: 541, startPoint y: 582, endPoint x: 558, endPoint y: 625, distance: 46.2
click at [540, 579] on input "[DATE]" at bounding box center [632, 578] width 444 height 32
click at [579, 718] on td "19" at bounding box center [586, 721] width 32 height 26
type input "[DATE]"
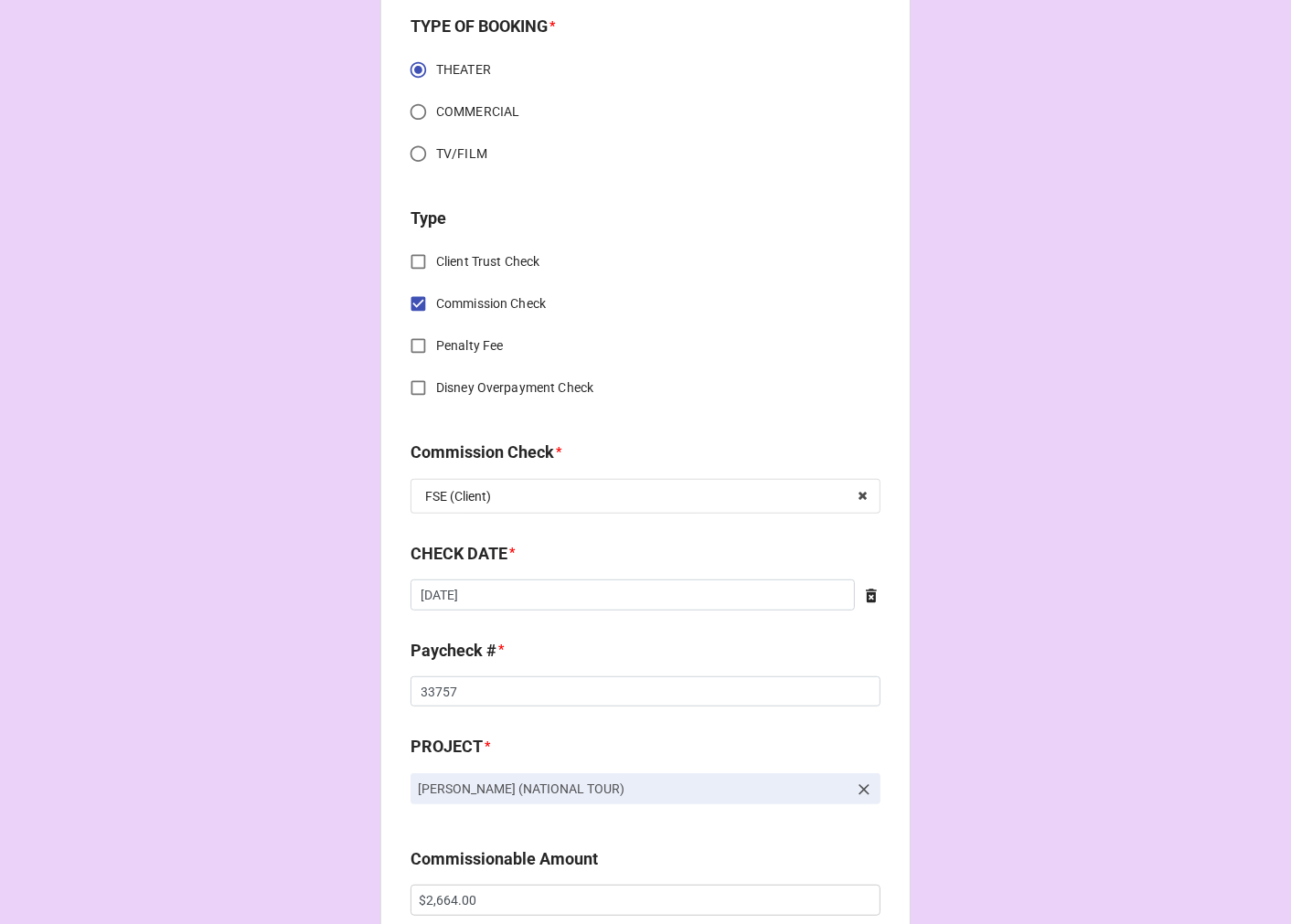
scroll to position [609, 0]
click at [491, 598] on input "[DATE]" at bounding box center [632, 594] width 444 height 32
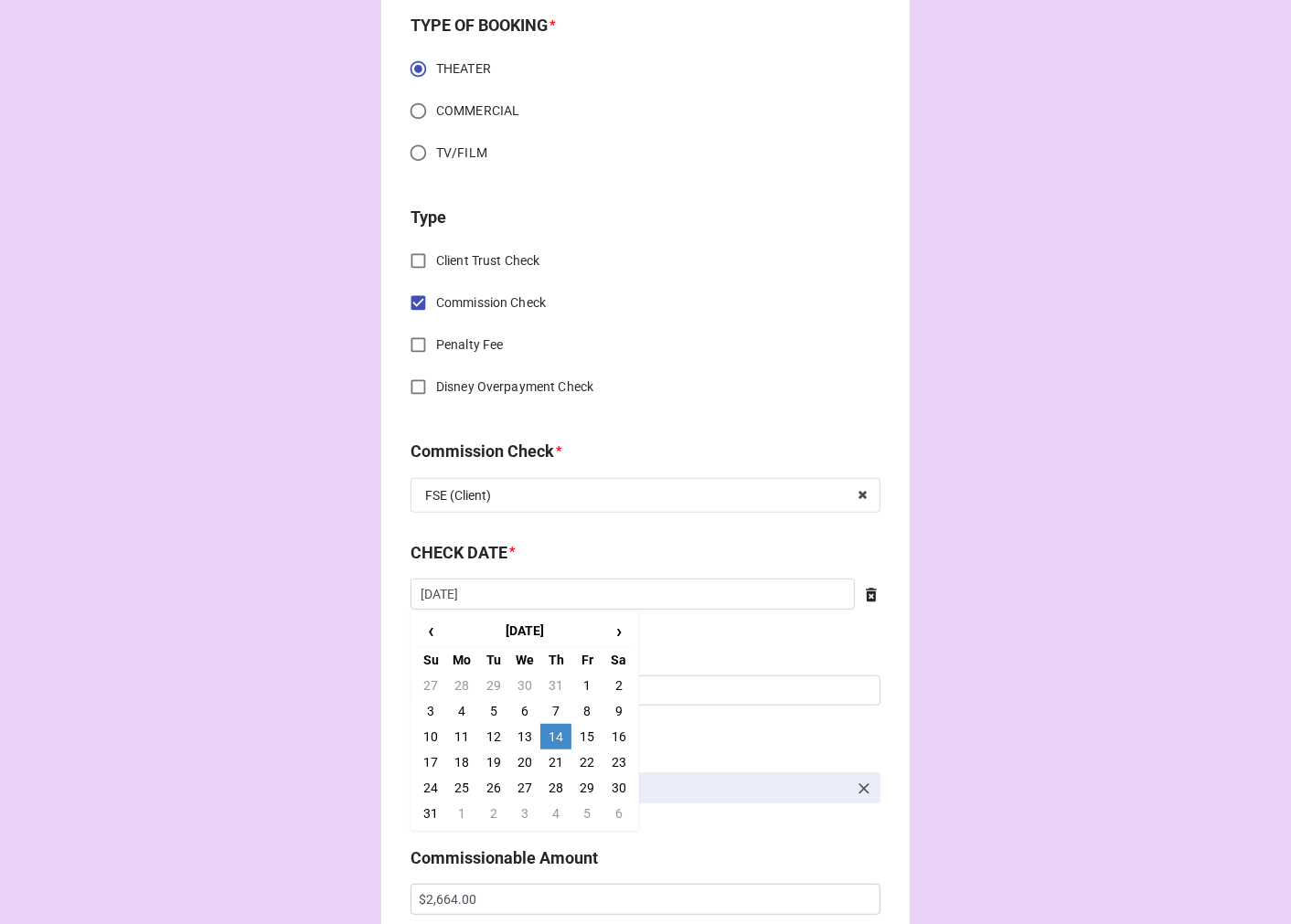
drag, startPoint x: 548, startPoint y: 761, endPoint x: 512, endPoint y: 754, distance: 36.7
click at [548, 762] on td "21" at bounding box center [556, 762] width 32 height 26
type input "[DATE]"
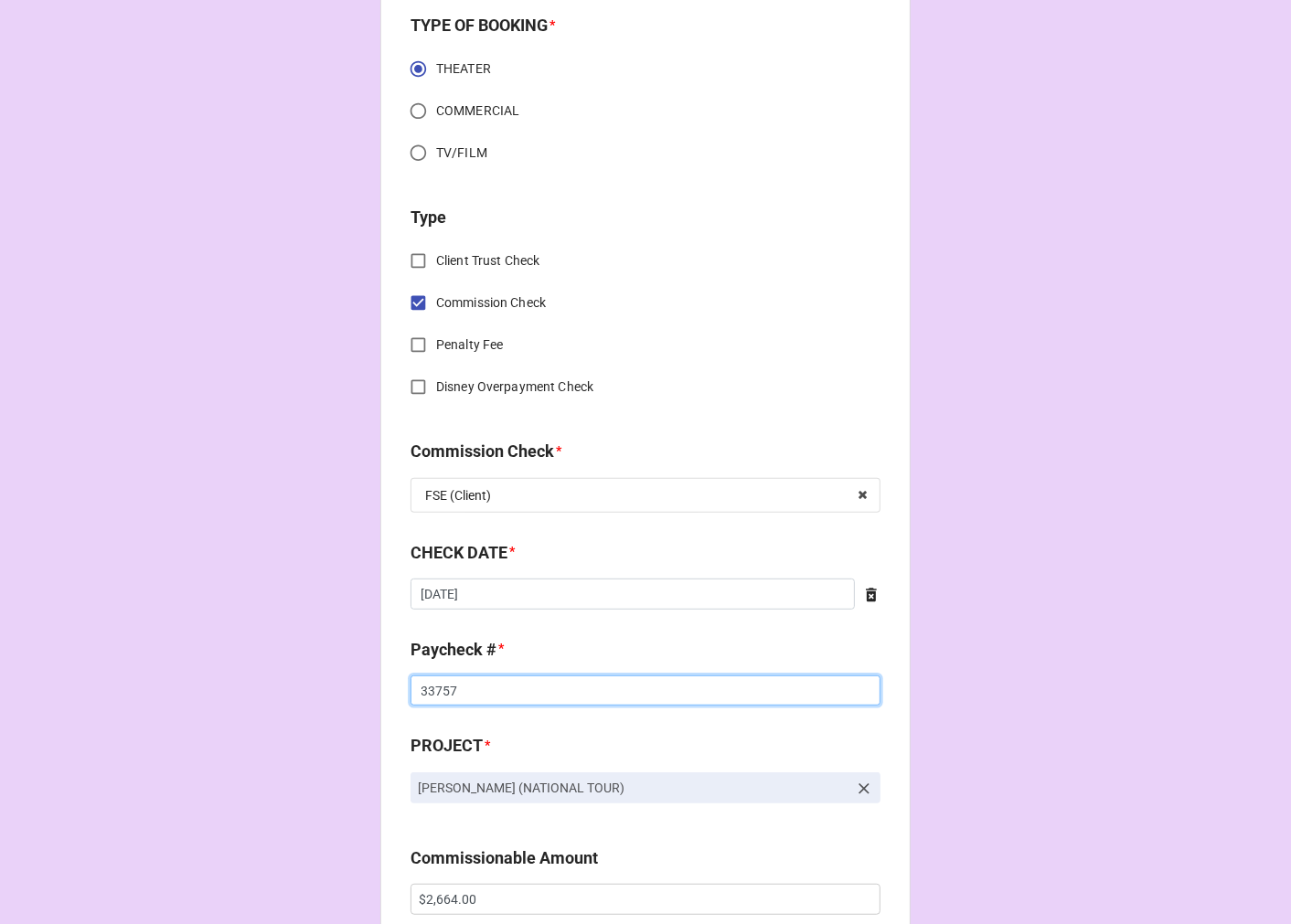
click at [428, 690] on input "33757" at bounding box center [646, 691] width 470 height 32
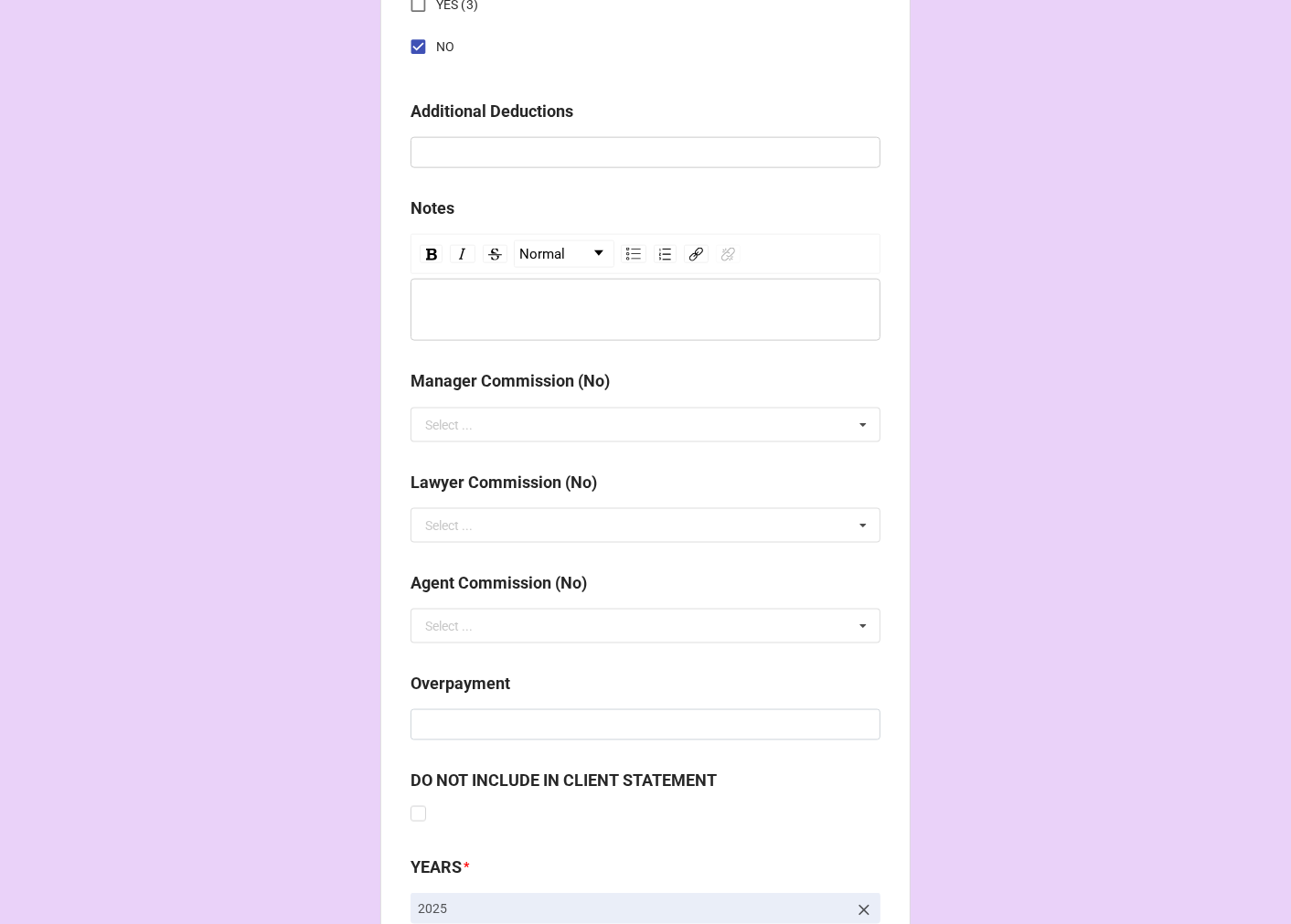
scroll to position [2115, 0]
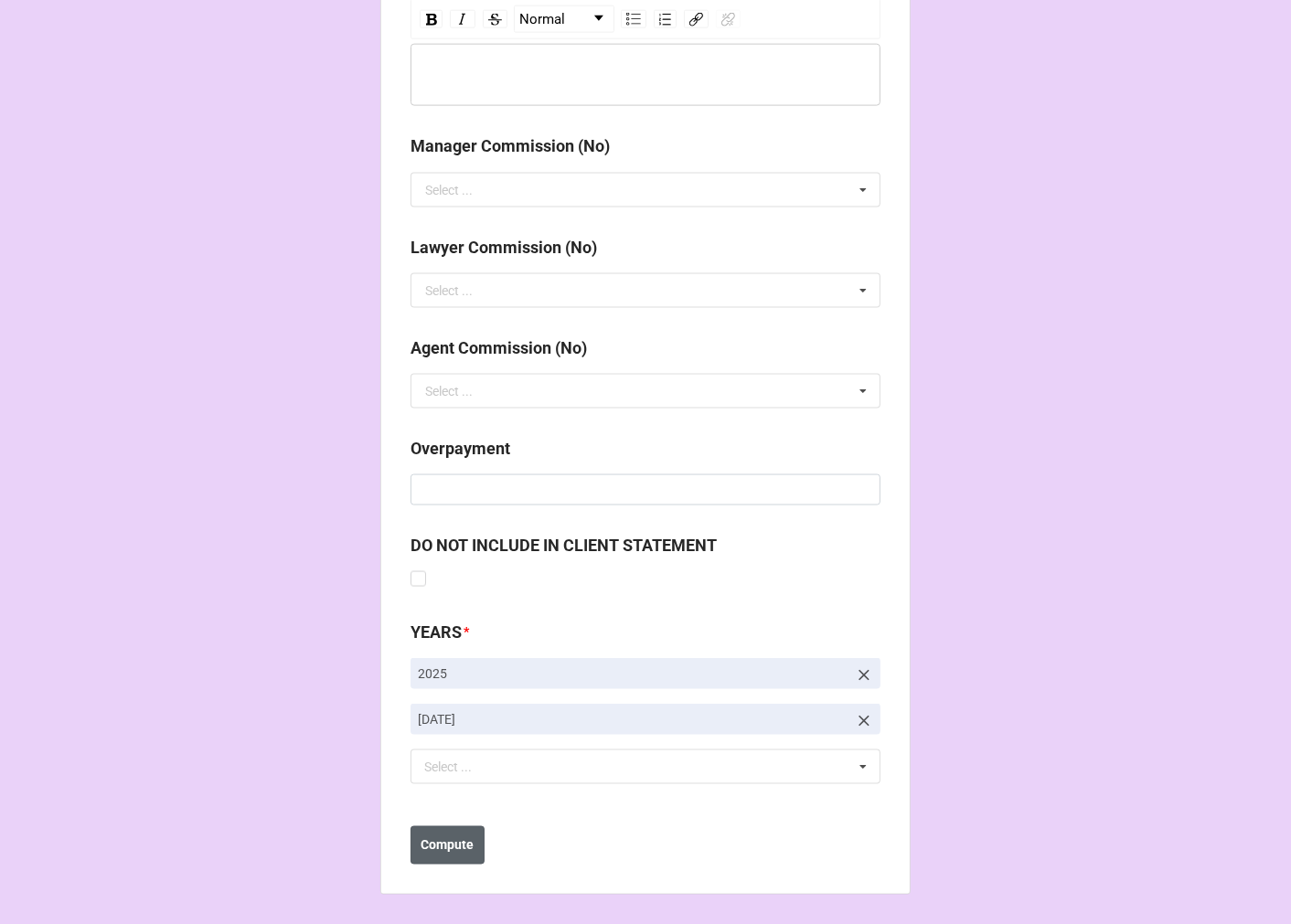
type input "33848"
click at [433, 850] on b "Compute" at bounding box center [448, 846] width 53 height 19
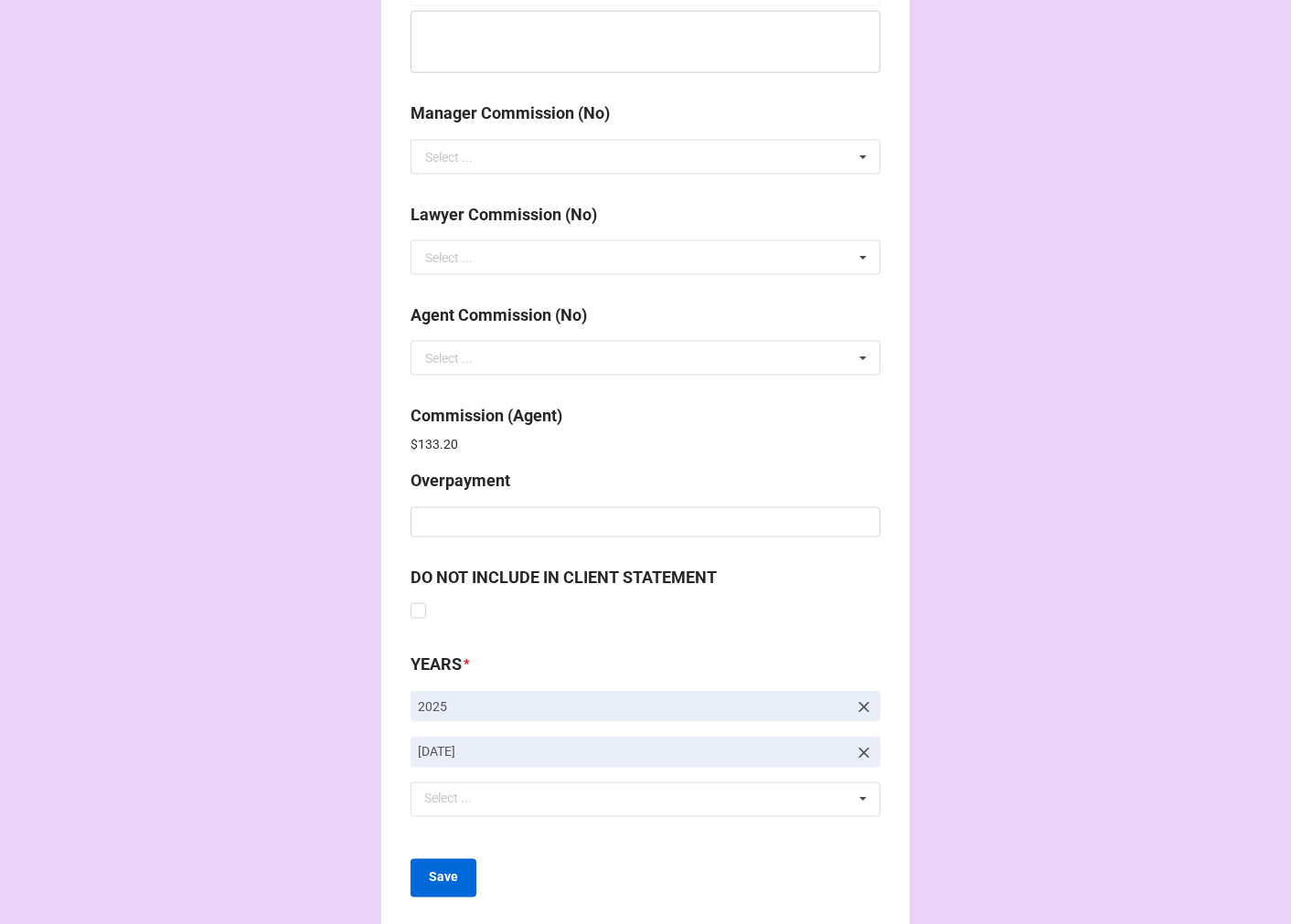
scroll to position [2180, 0]
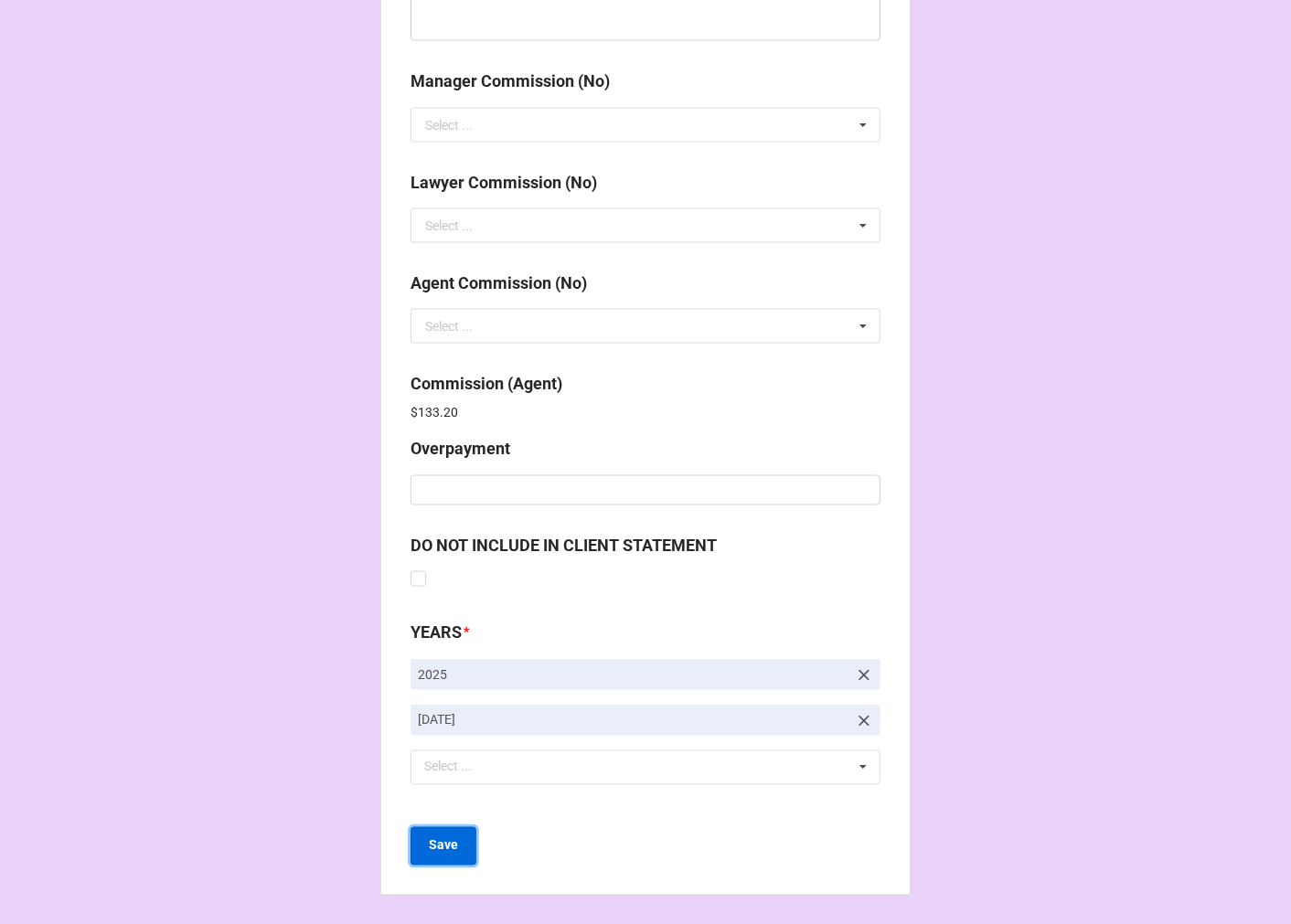
click at [434, 846] on b "Save" at bounding box center [443, 846] width 30 height 19
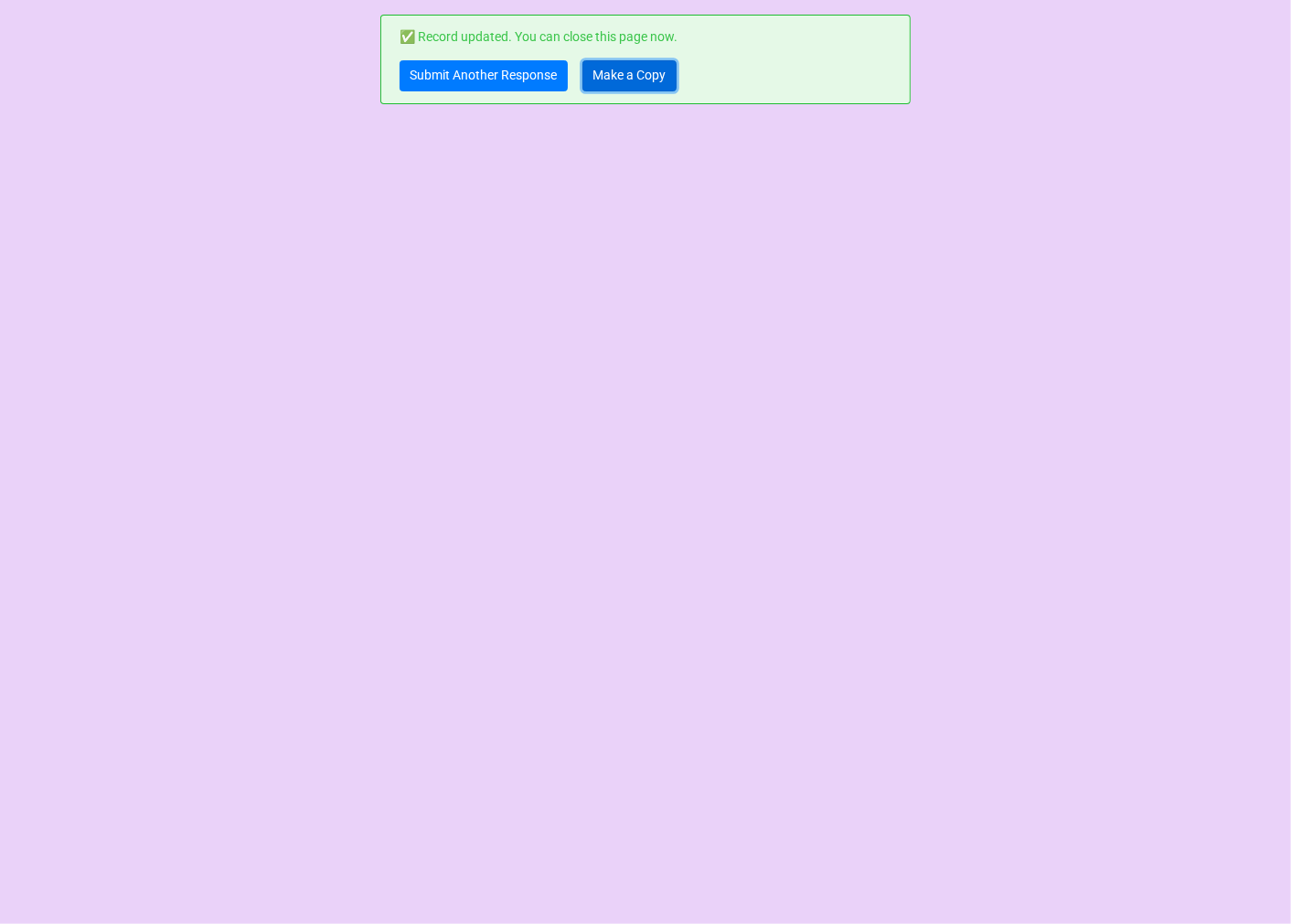
click at [636, 74] on link "Make a Copy" at bounding box center [629, 75] width 95 height 32
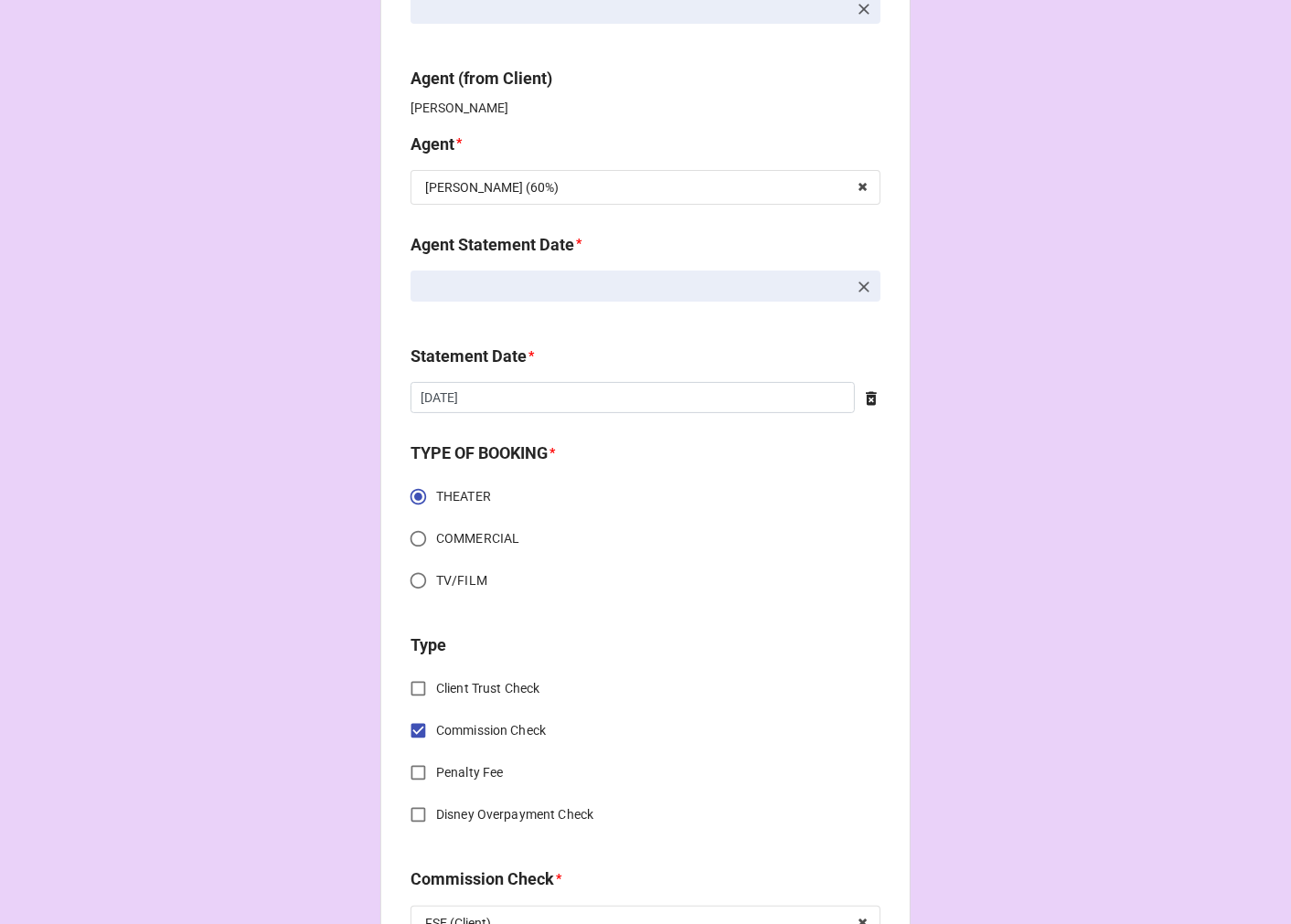
scroll to position [609, 0]
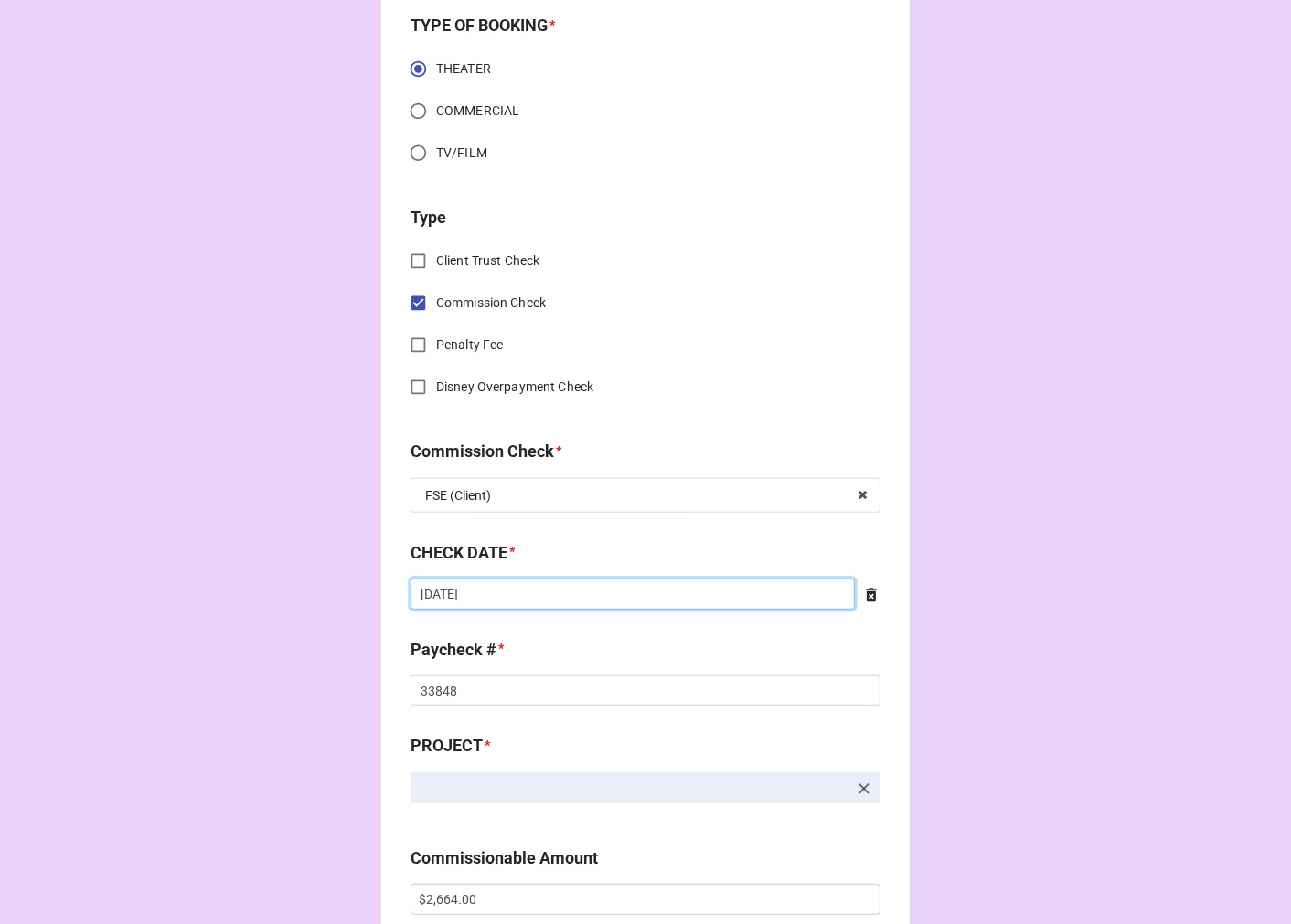
click at [503, 598] on input "[DATE]" at bounding box center [632, 594] width 444 height 32
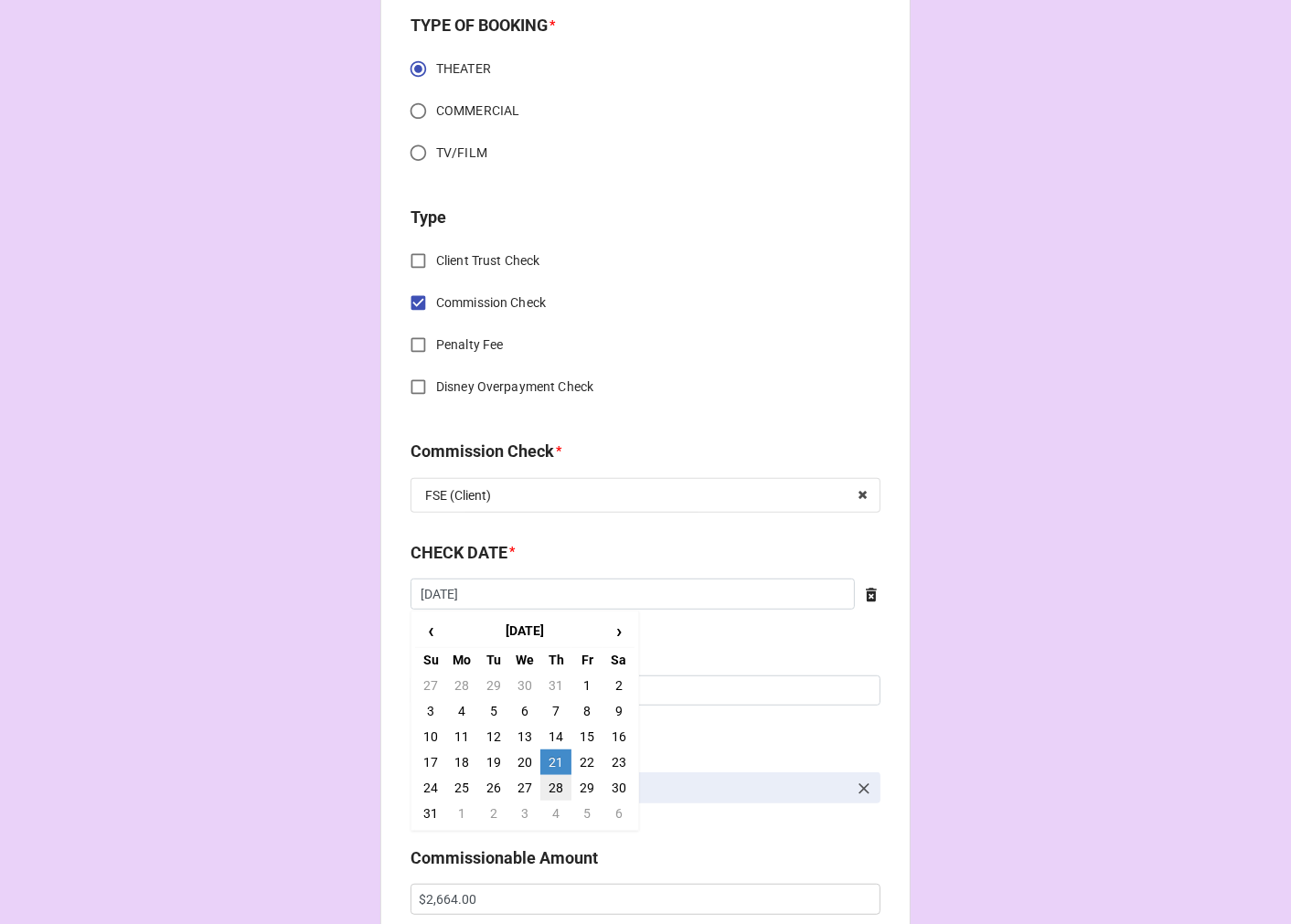
click at [547, 783] on td "28" at bounding box center [556, 788] width 32 height 26
type input "[DATE]"
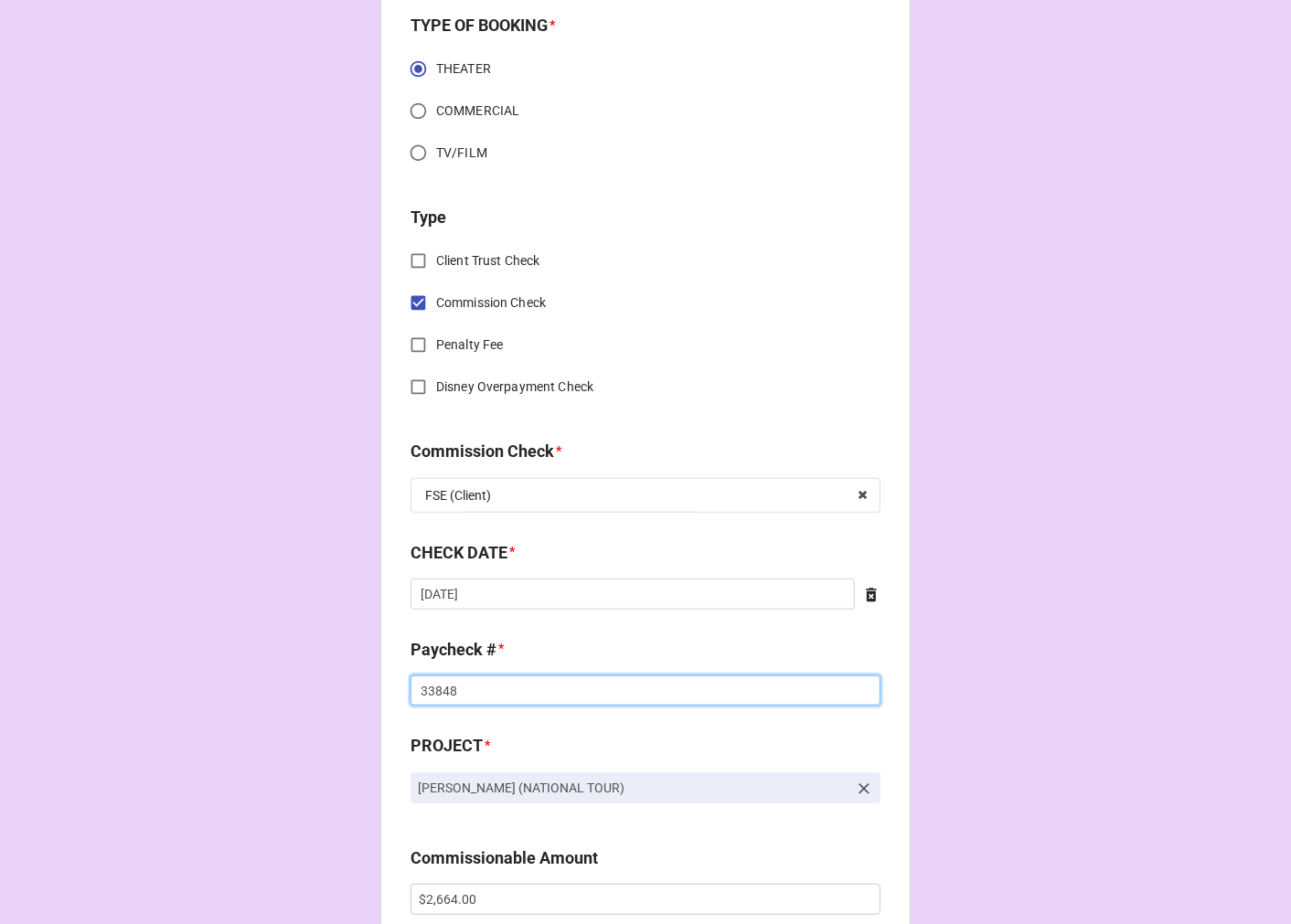
click at [435, 676] on input "33848" at bounding box center [646, 691] width 470 height 32
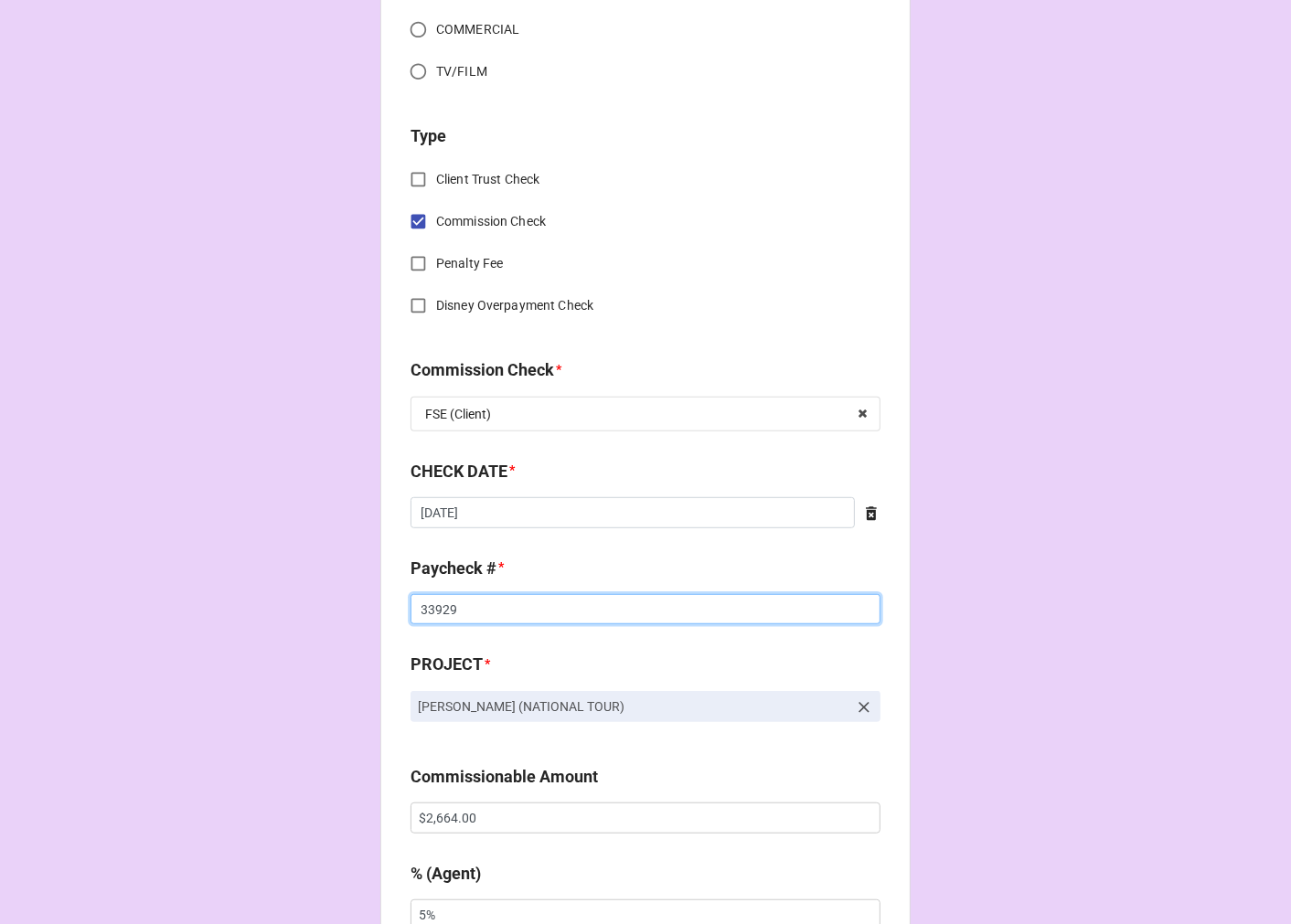
scroll to position [811, 0]
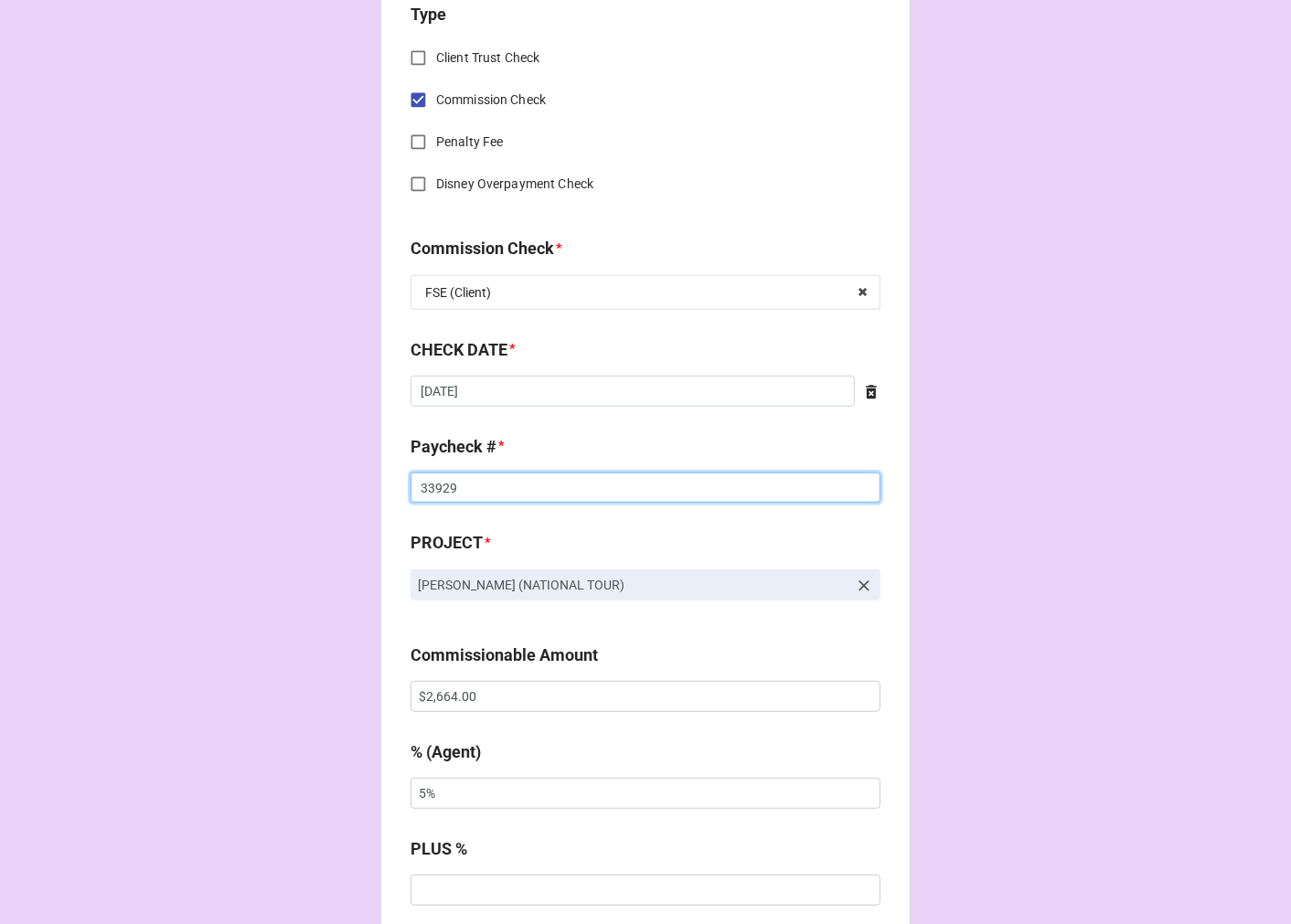
type input "33929"
click at [432, 705] on input "$2,664.00" at bounding box center [646, 696] width 470 height 32
drag, startPoint x: 432, startPoint y: 705, endPoint x: 683, endPoint y: 589, distance: 276.5
click at [434, 702] on input "$2,664.00" at bounding box center [646, 696] width 470 height 32
type input "$3,195.00"
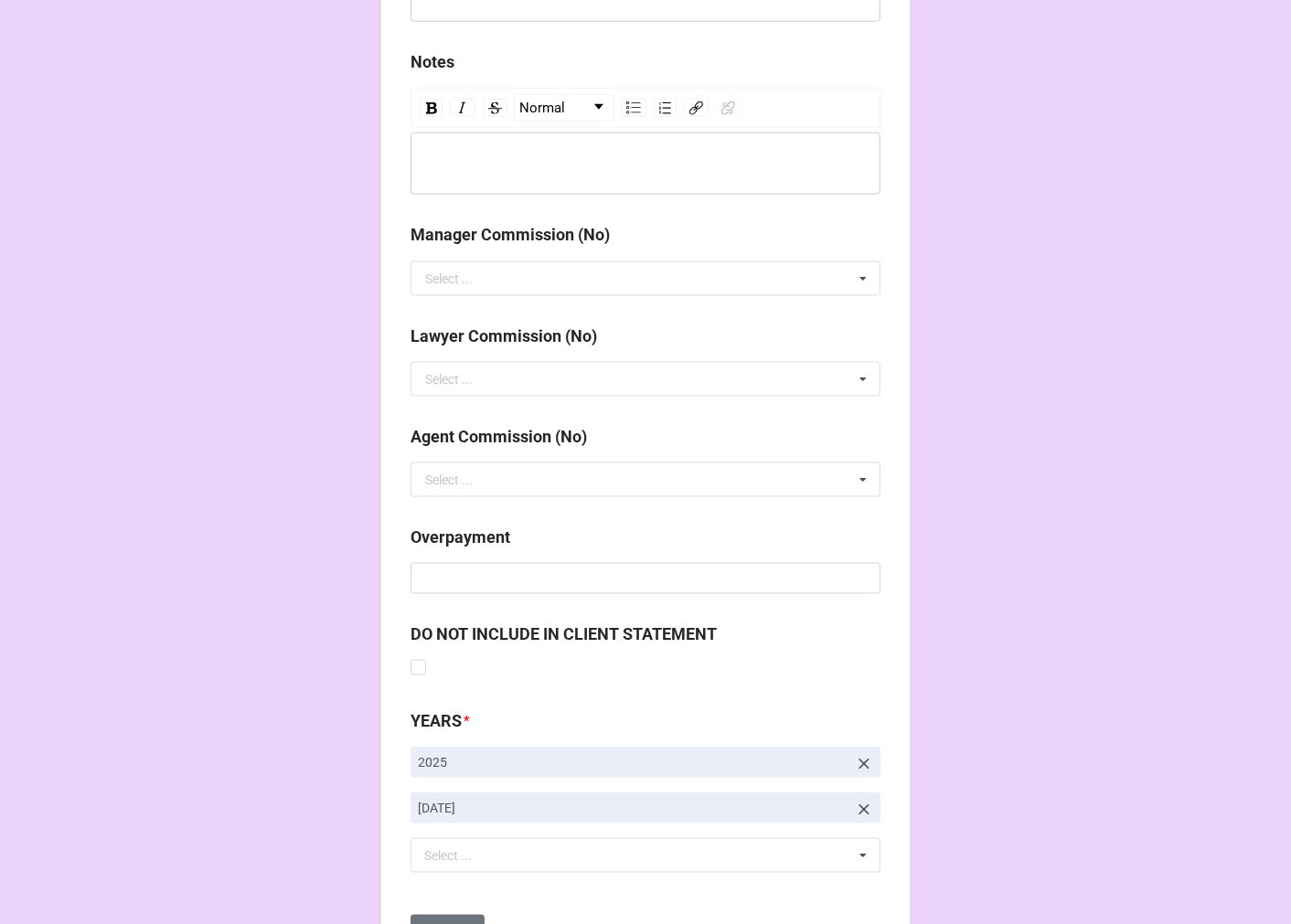
scroll to position [2115, 0]
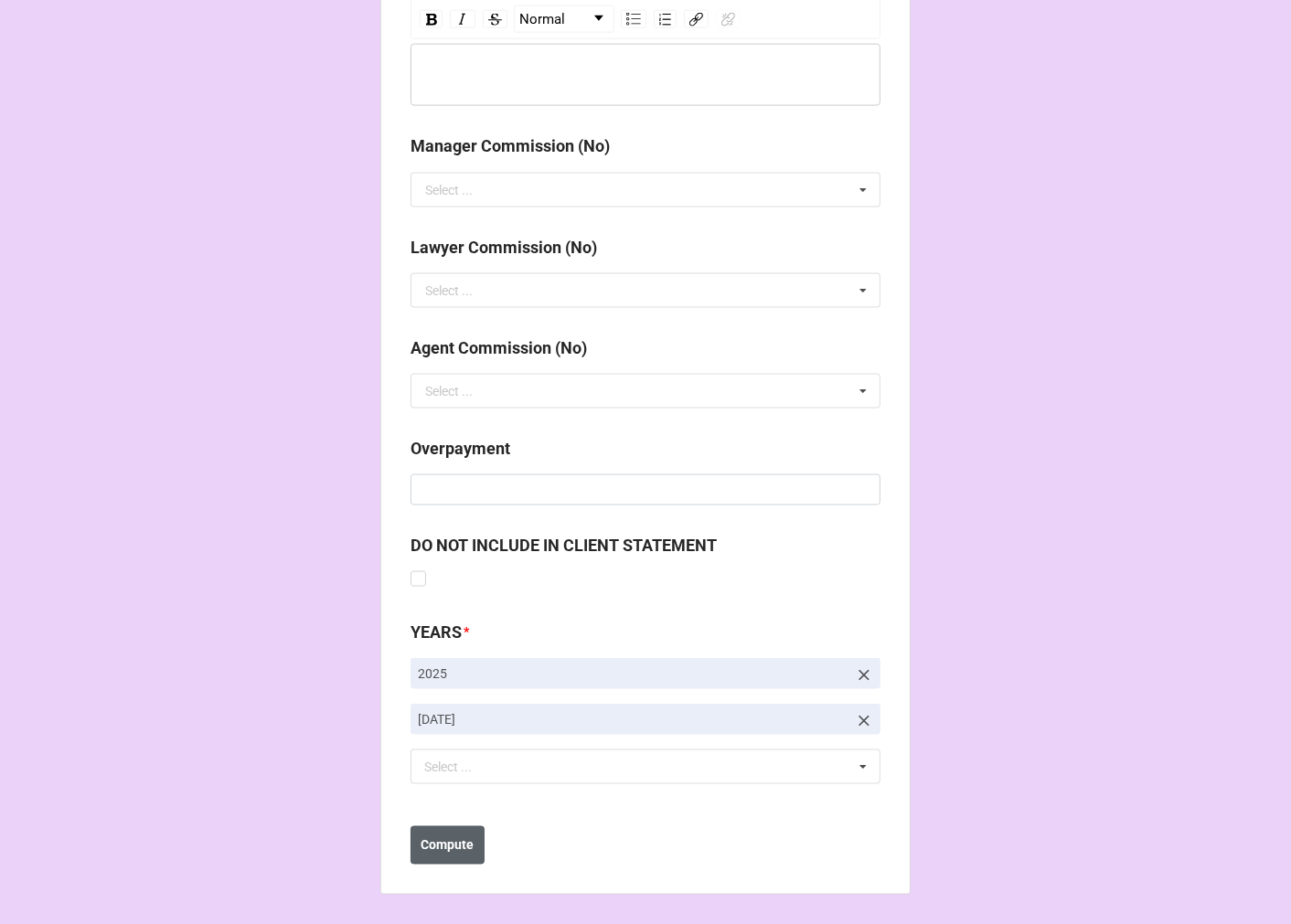
type input "10%"
click at [443, 843] on b "Compute" at bounding box center [448, 846] width 53 height 19
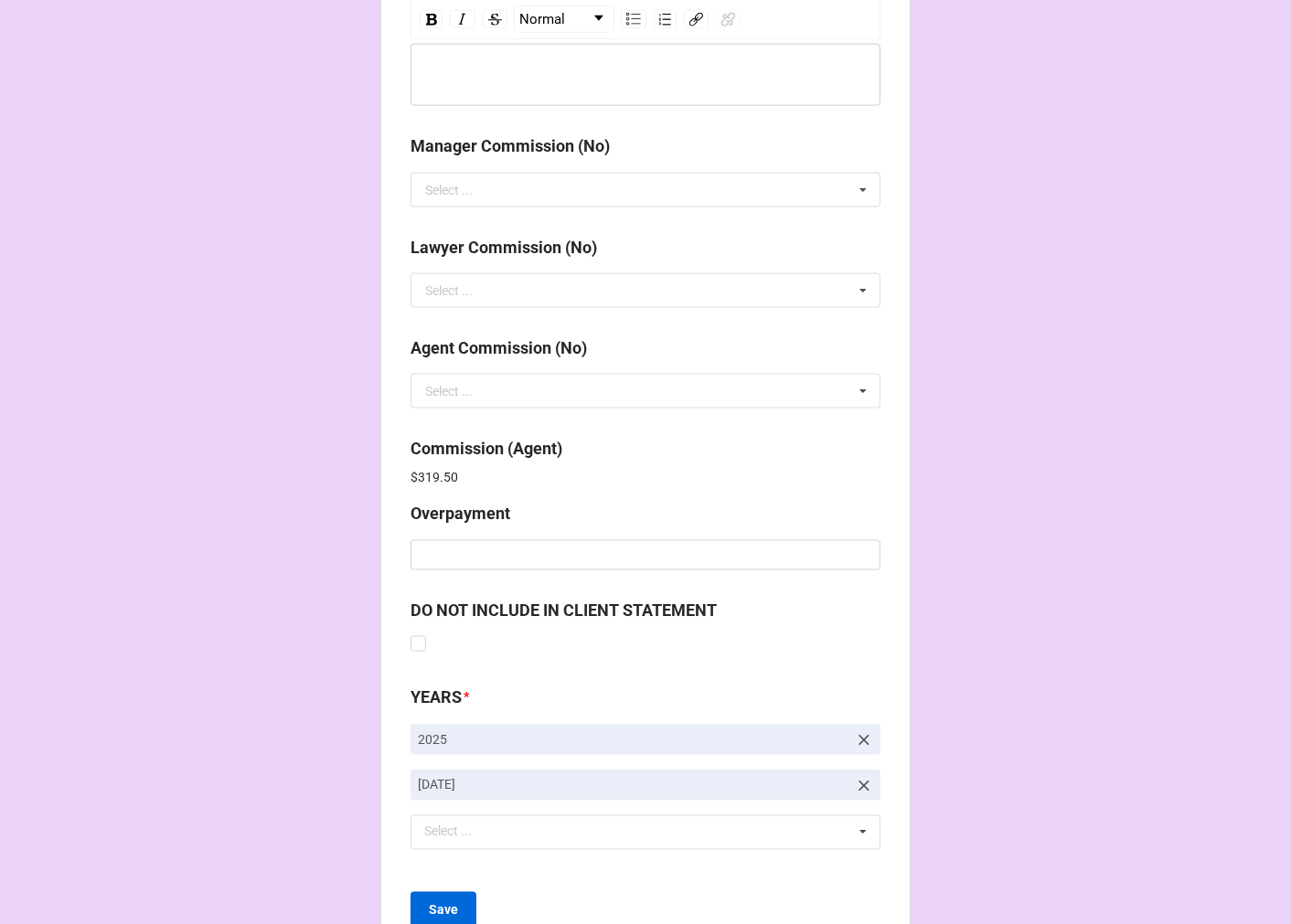
scroll to position [2180, 0]
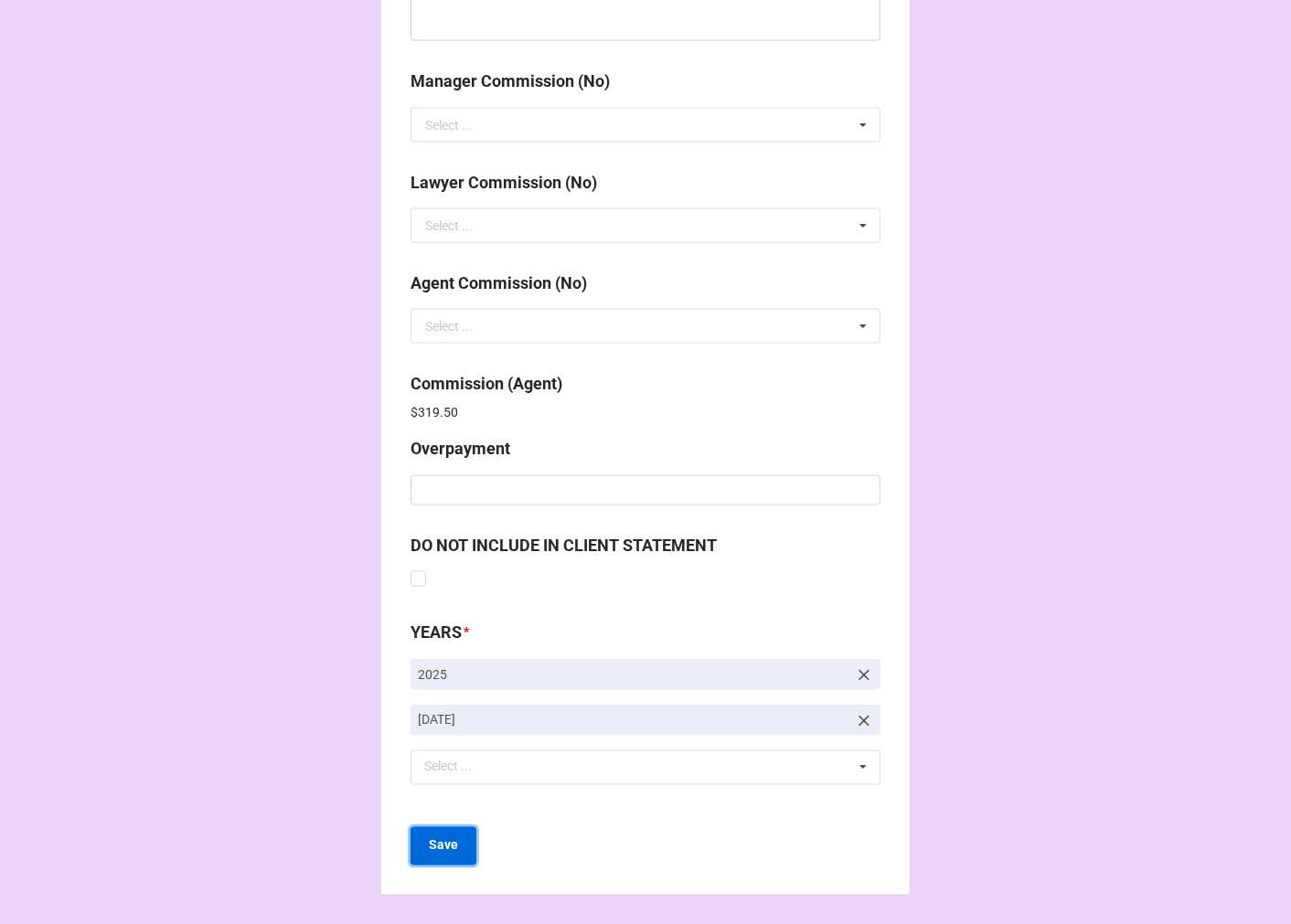
click at [446, 842] on b "Save" at bounding box center [443, 846] width 30 height 19
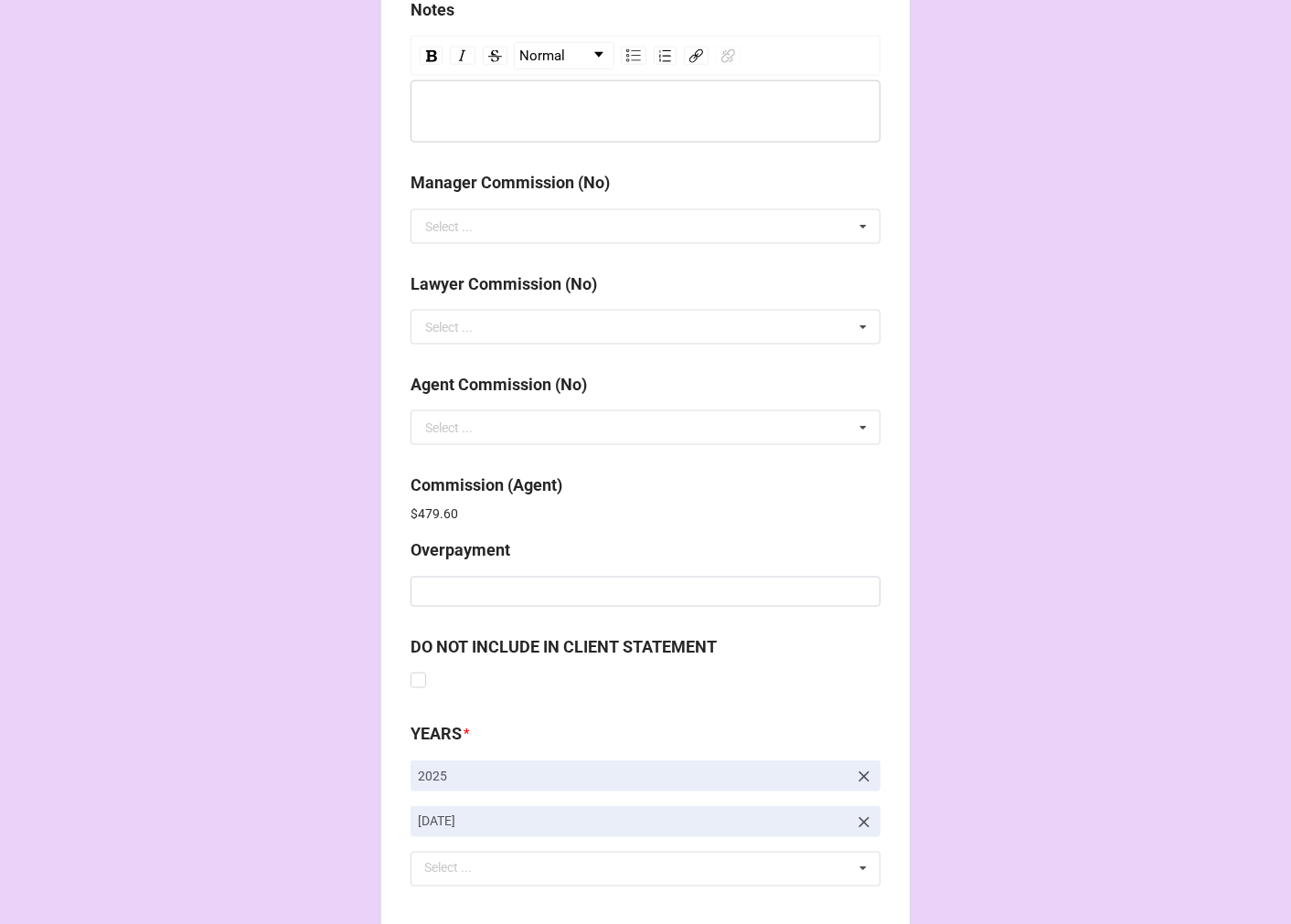
scroll to position [2180, 0]
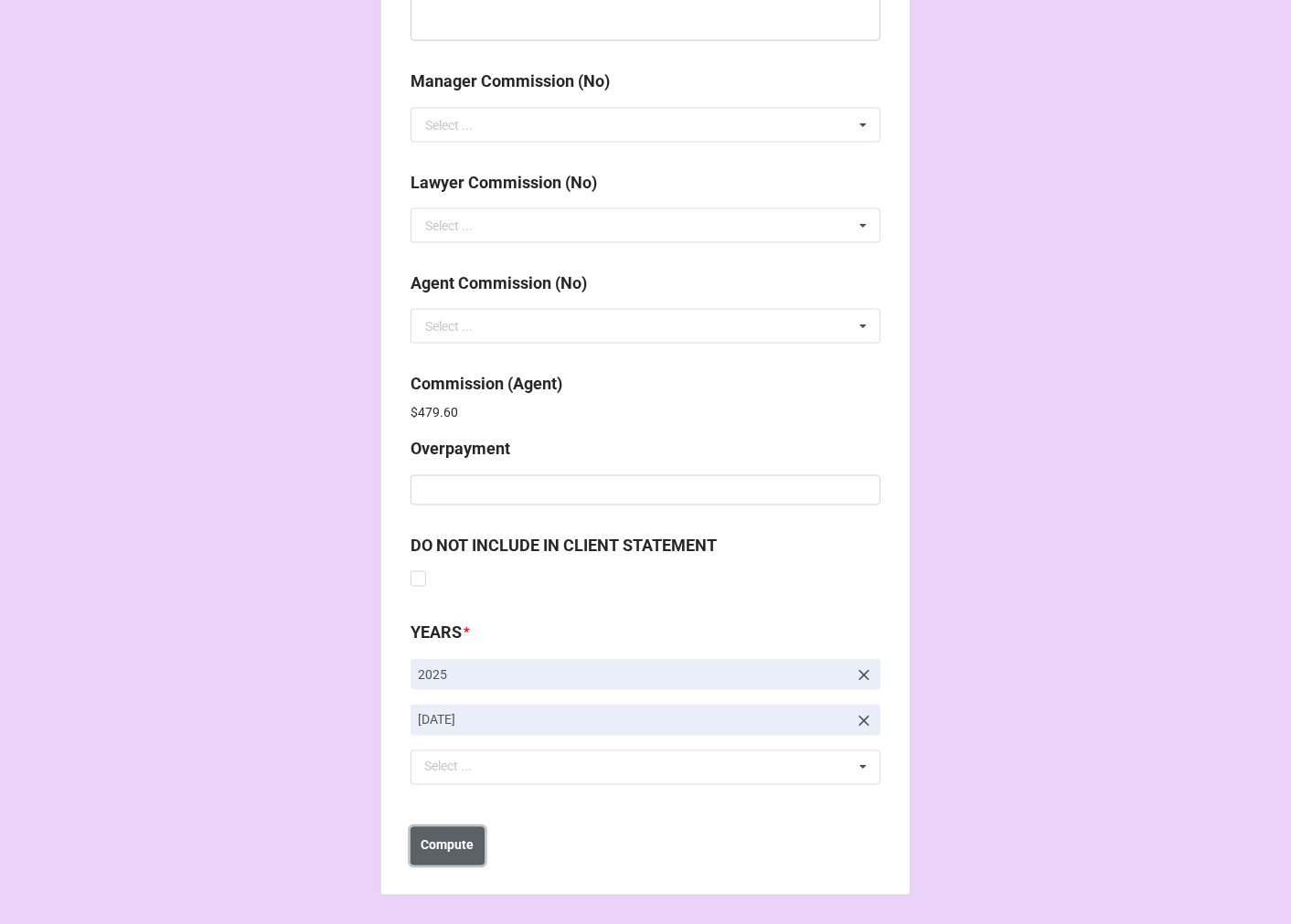
click at [462, 850] on b "Compute" at bounding box center [448, 846] width 53 height 19
click at [457, 850] on button "Save" at bounding box center [443, 846] width 66 height 38
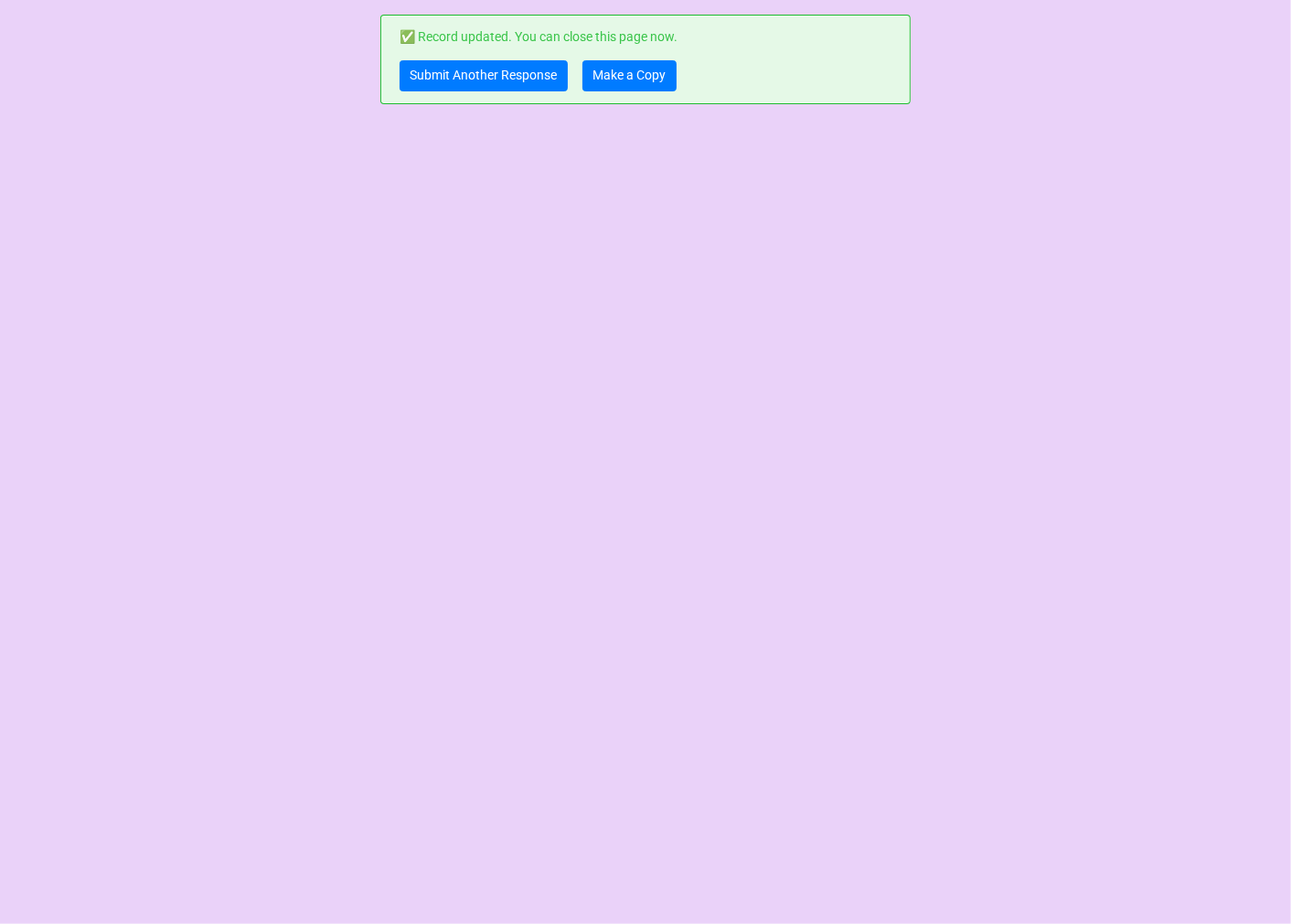
scroll to position [0, 0]
click at [622, 72] on link "Make a Copy" at bounding box center [629, 75] width 95 height 32
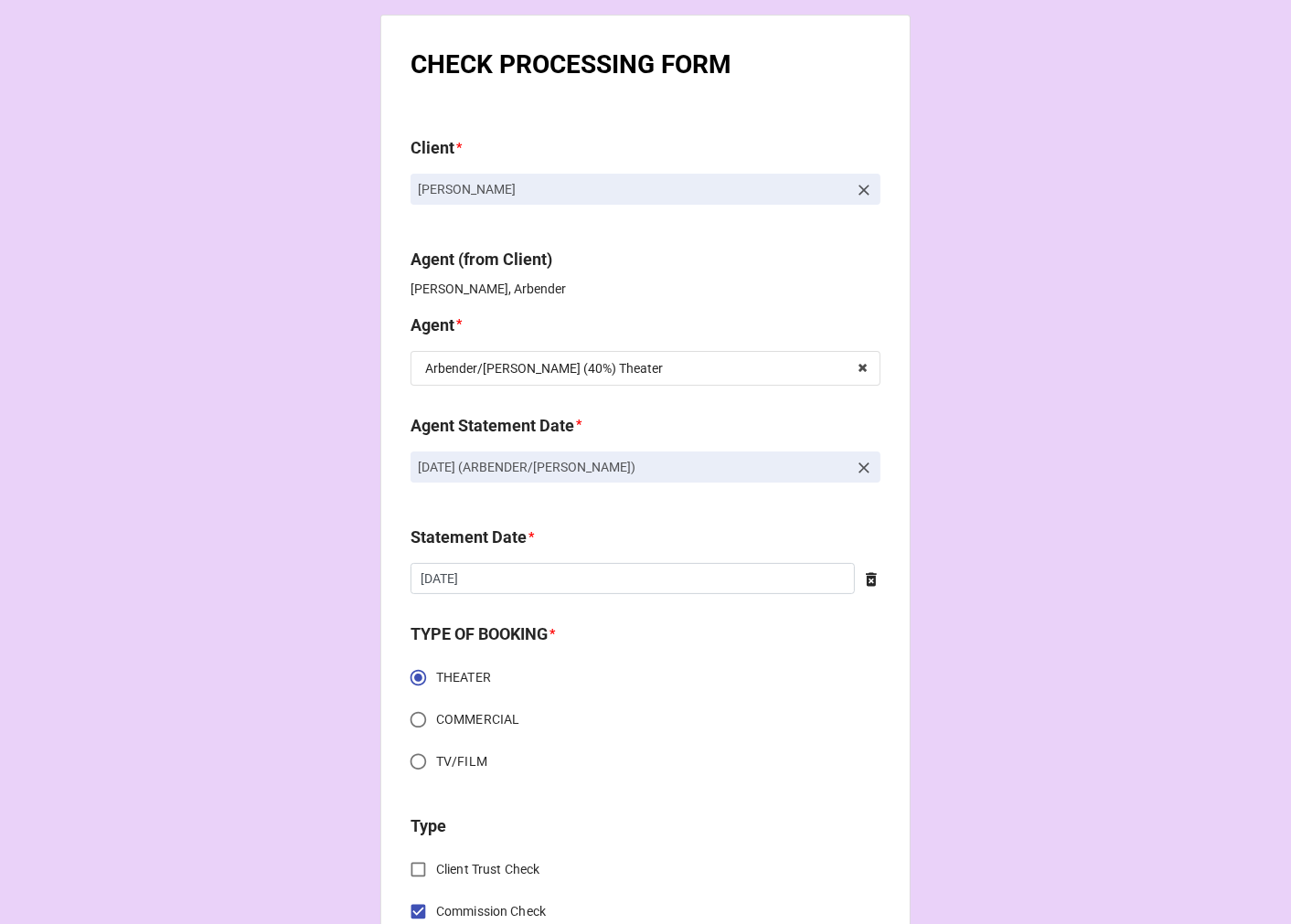
click at [857, 464] on icon at bounding box center [863, 468] width 18 height 18
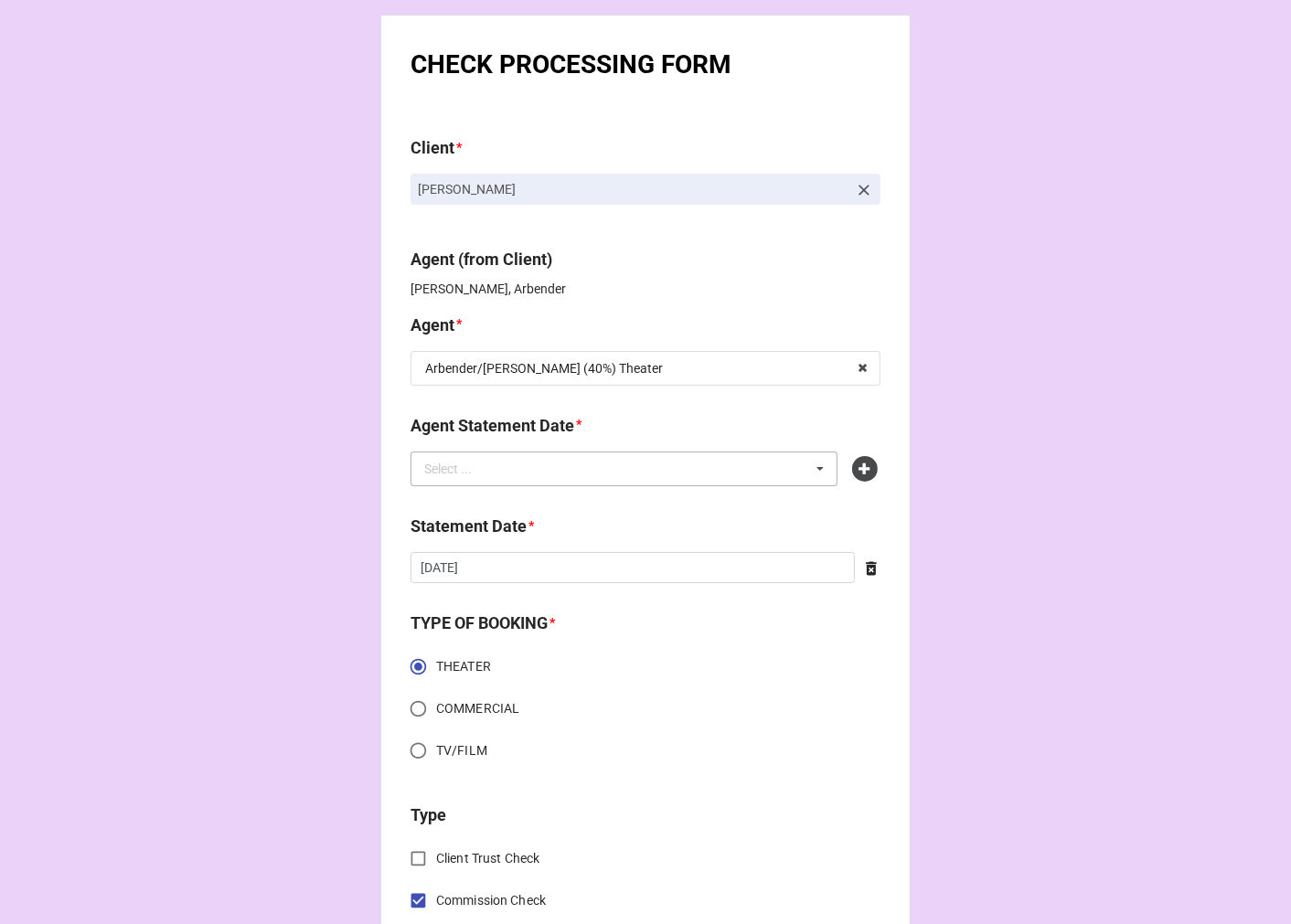
click at [707, 464] on div "Select ... No results found." at bounding box center [624, 469] width 427 height 34
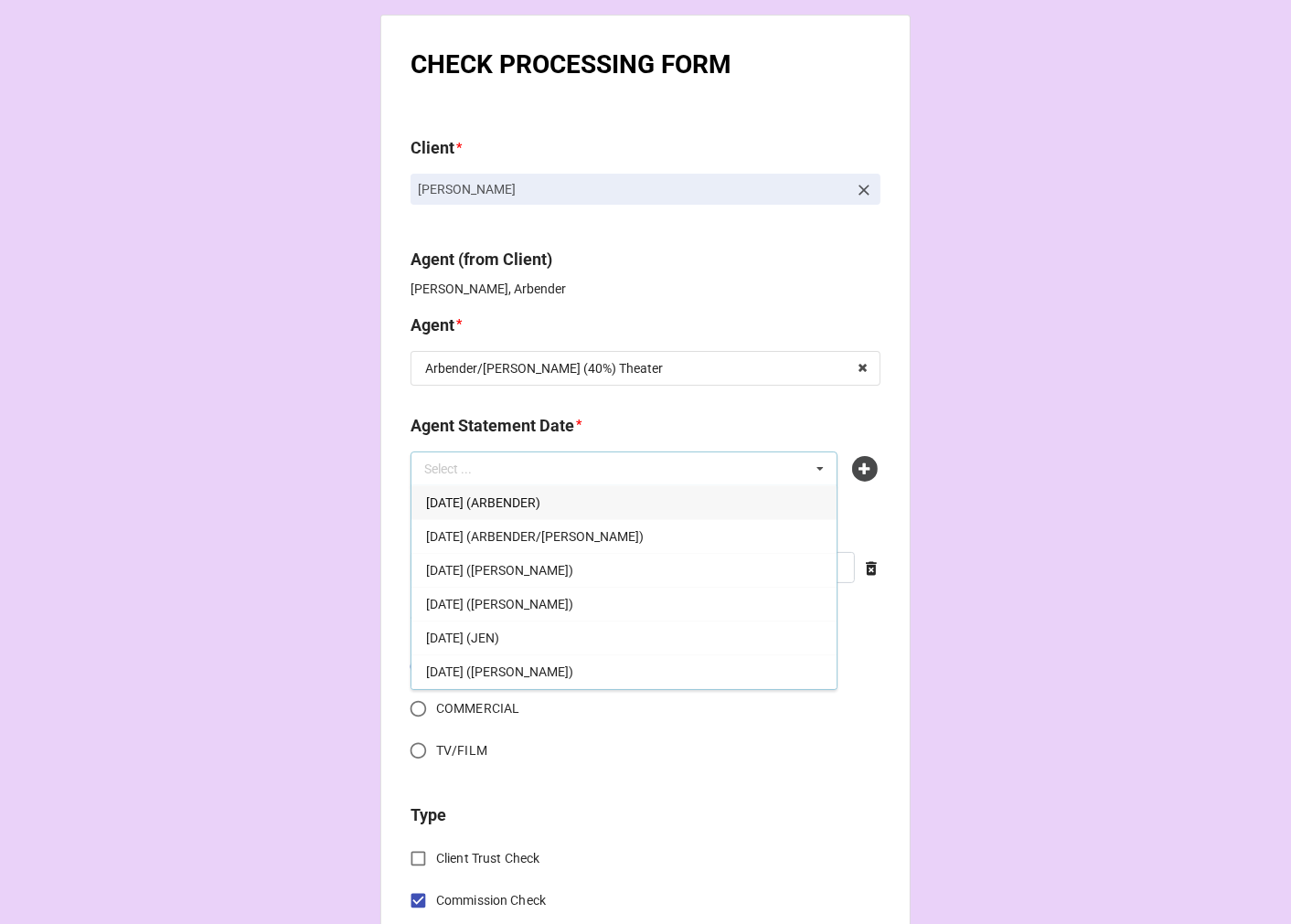
click at [560, 531] on span "[DATE] (ARBENDER/[PERSON_NAME])" at bounding box center [535, 536] width 218 height 14
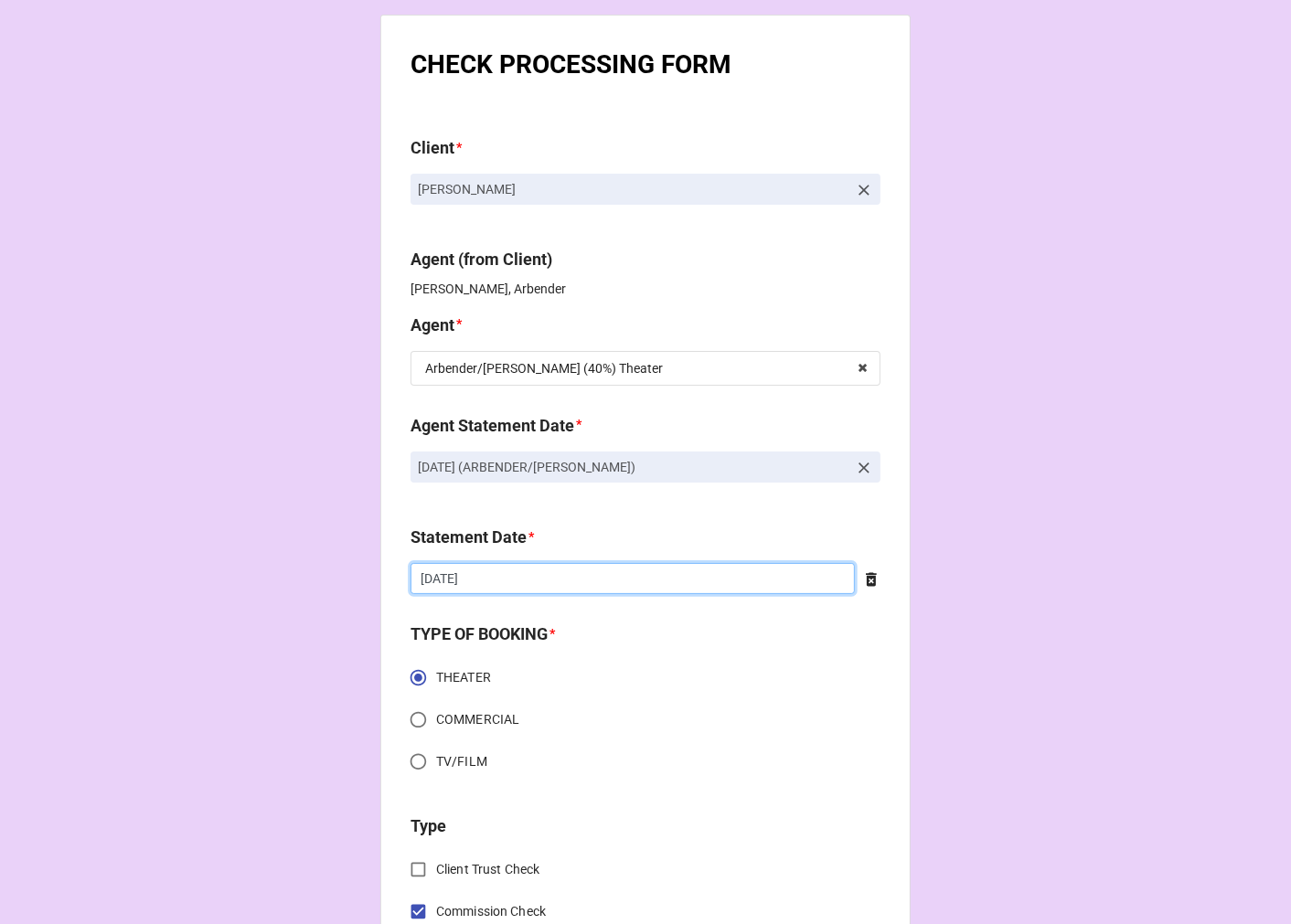
click at [474, 583] on input "9/5/2025" at bounding box center [632, 578] width 444 height 32
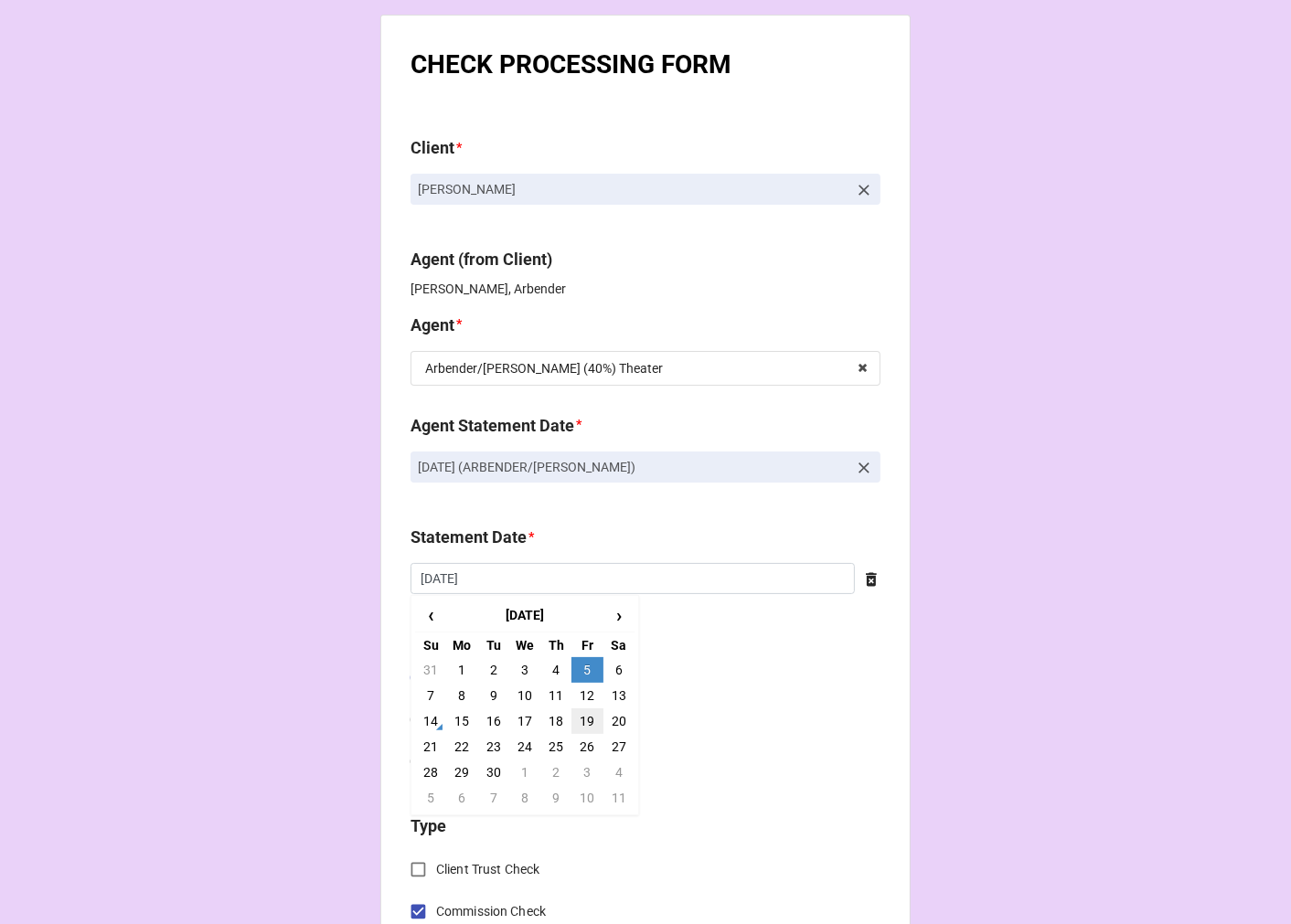
click at [578, 718] on td "19" at bounding box center [586, 721] width 32 height 26
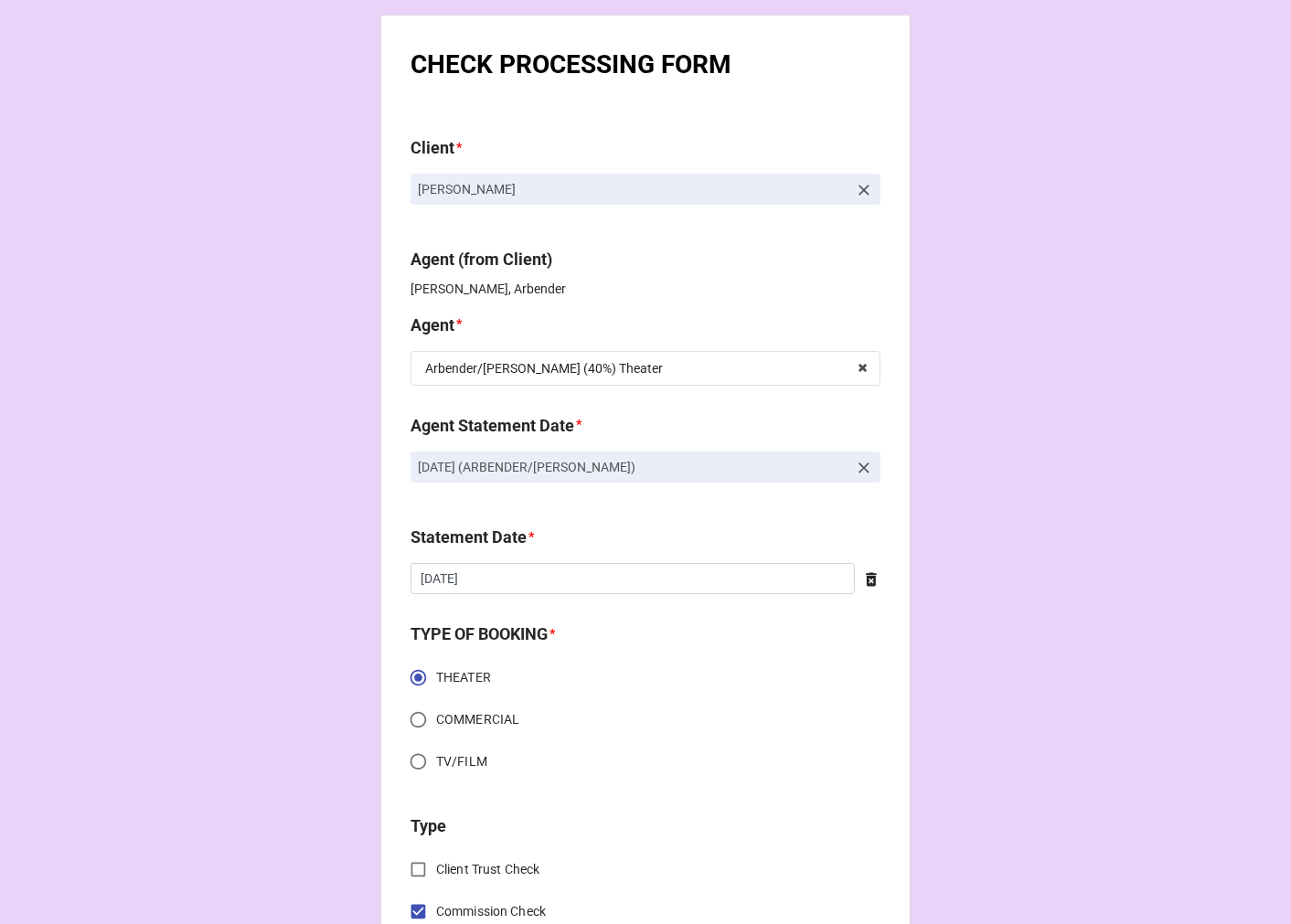
type input "[DATE]"
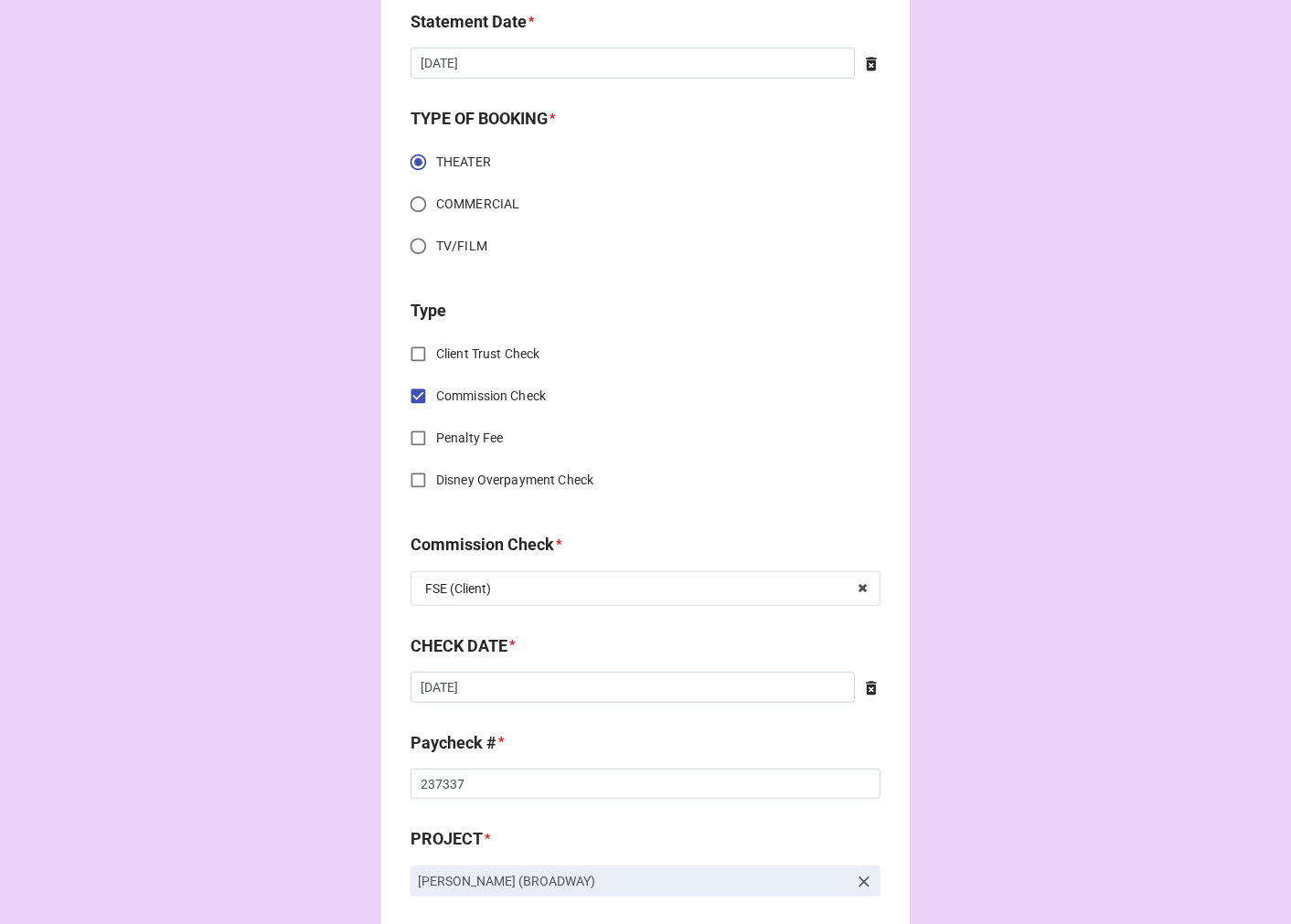
scroll to position [710, 0]
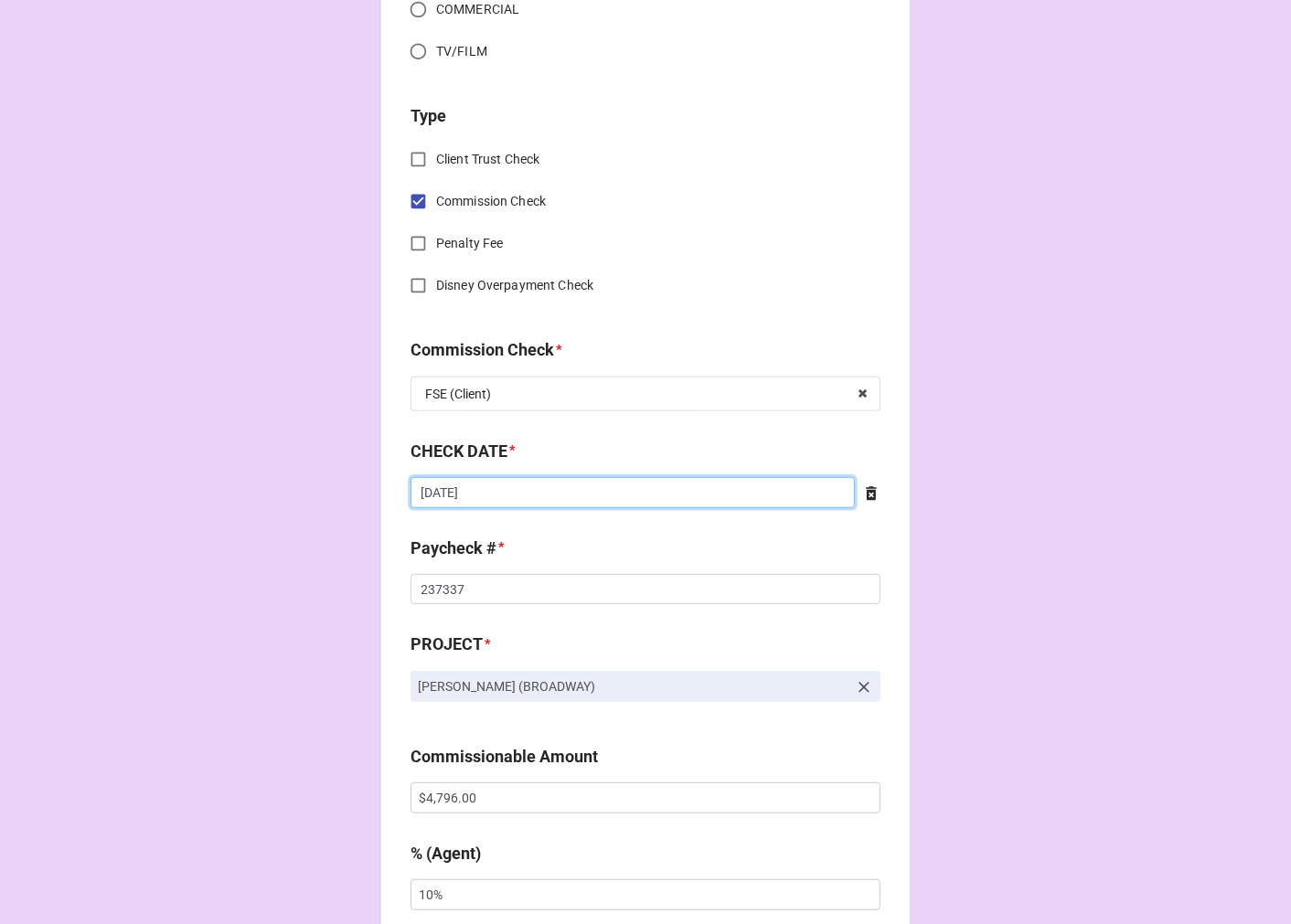
click at [480, 497] on input "8/14/2025" at bounding box center [632, 493] width 444 height 32
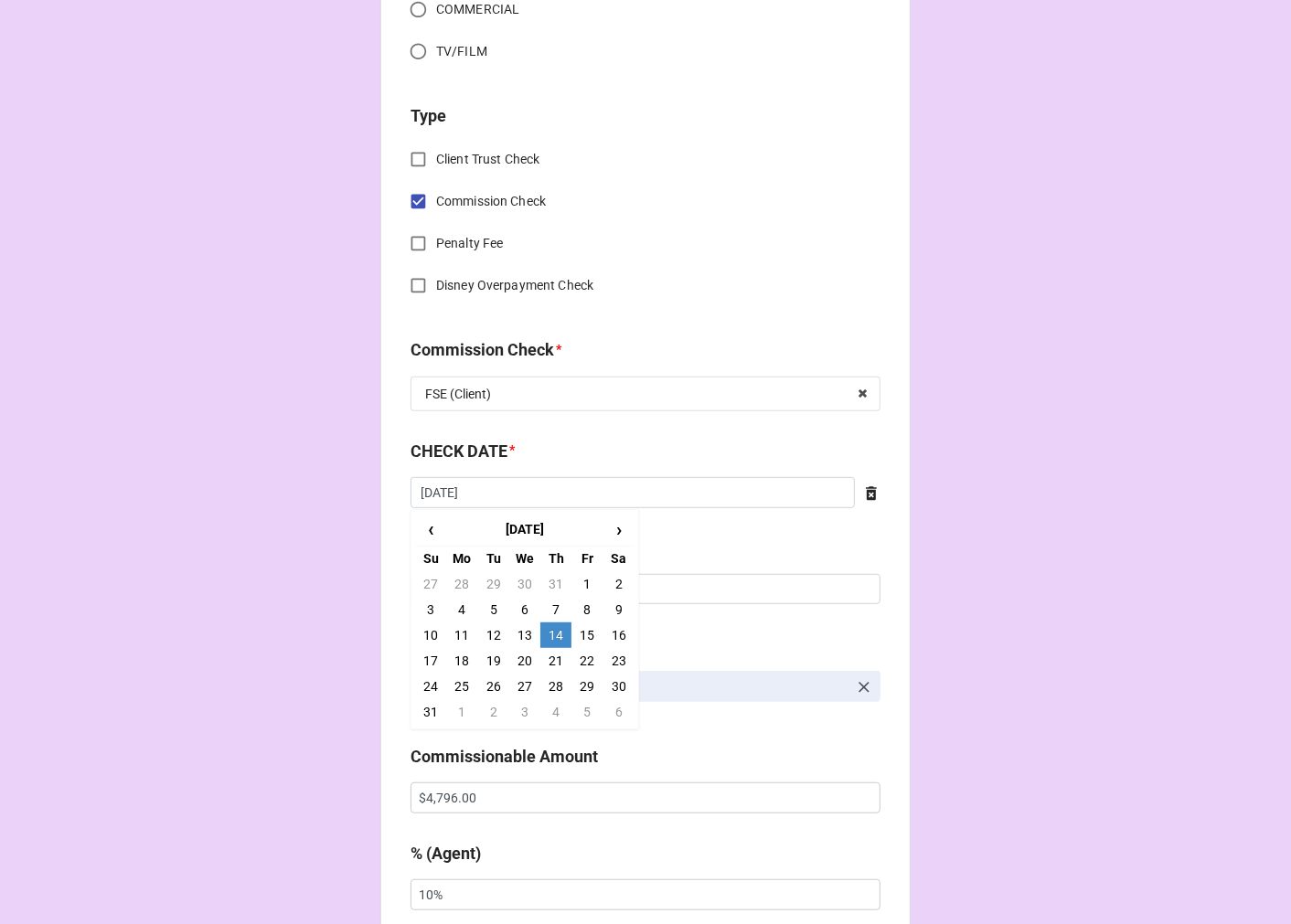
click at [550, 656] on td "21" at bounding box center [556, 661] width 32 height 26
type input "8/21/2025"
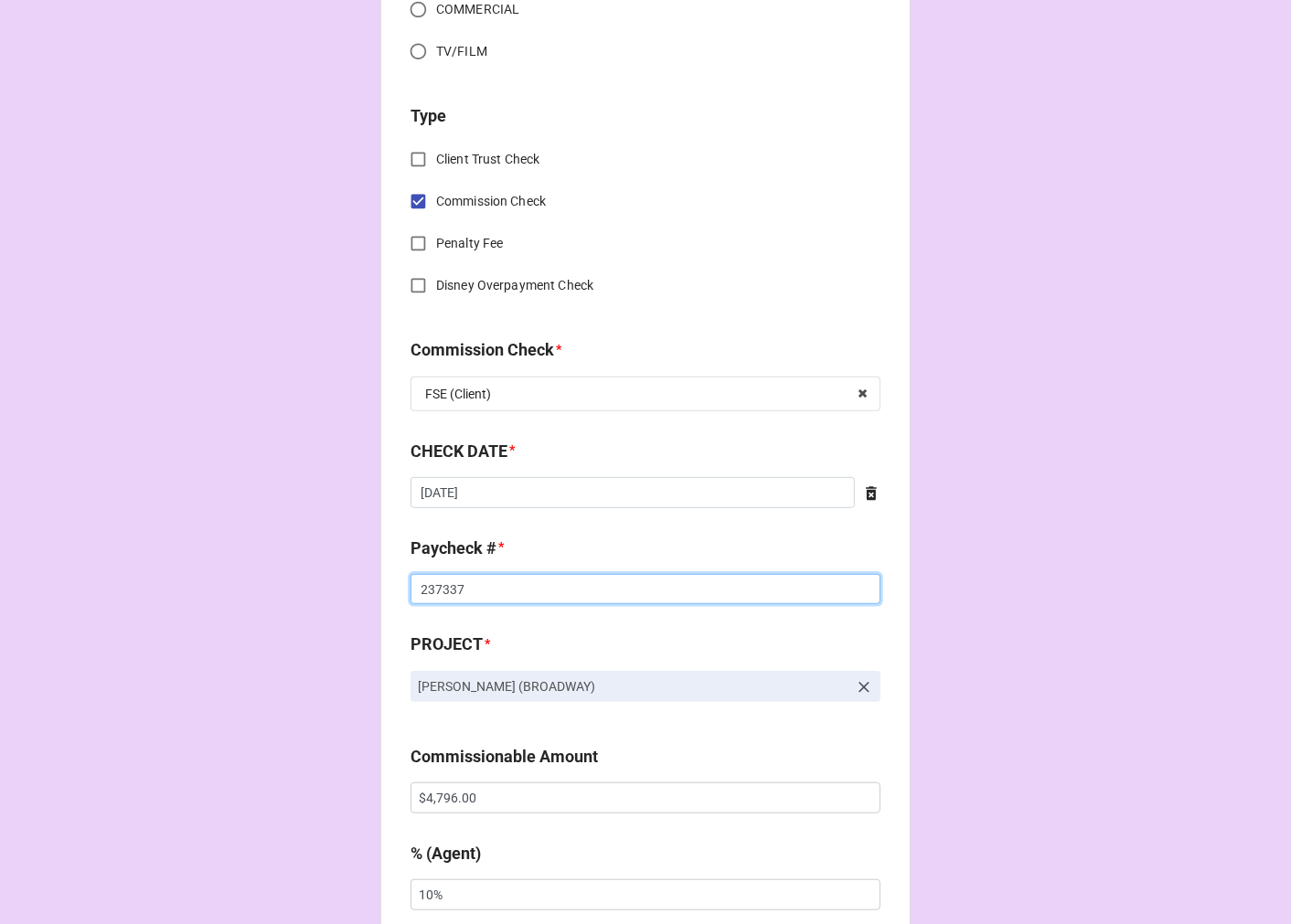
click at [443, 589] on input "237337" at bounding box center [646, 589] width 470 height 32
drag, startPoint x: 443, startPoint y: 588, endPoint x: 460, endPoint y: 582, distance: 18.0
click at [445, 585] on input "237337" at bounding box center [646, 589] width 470 height 32
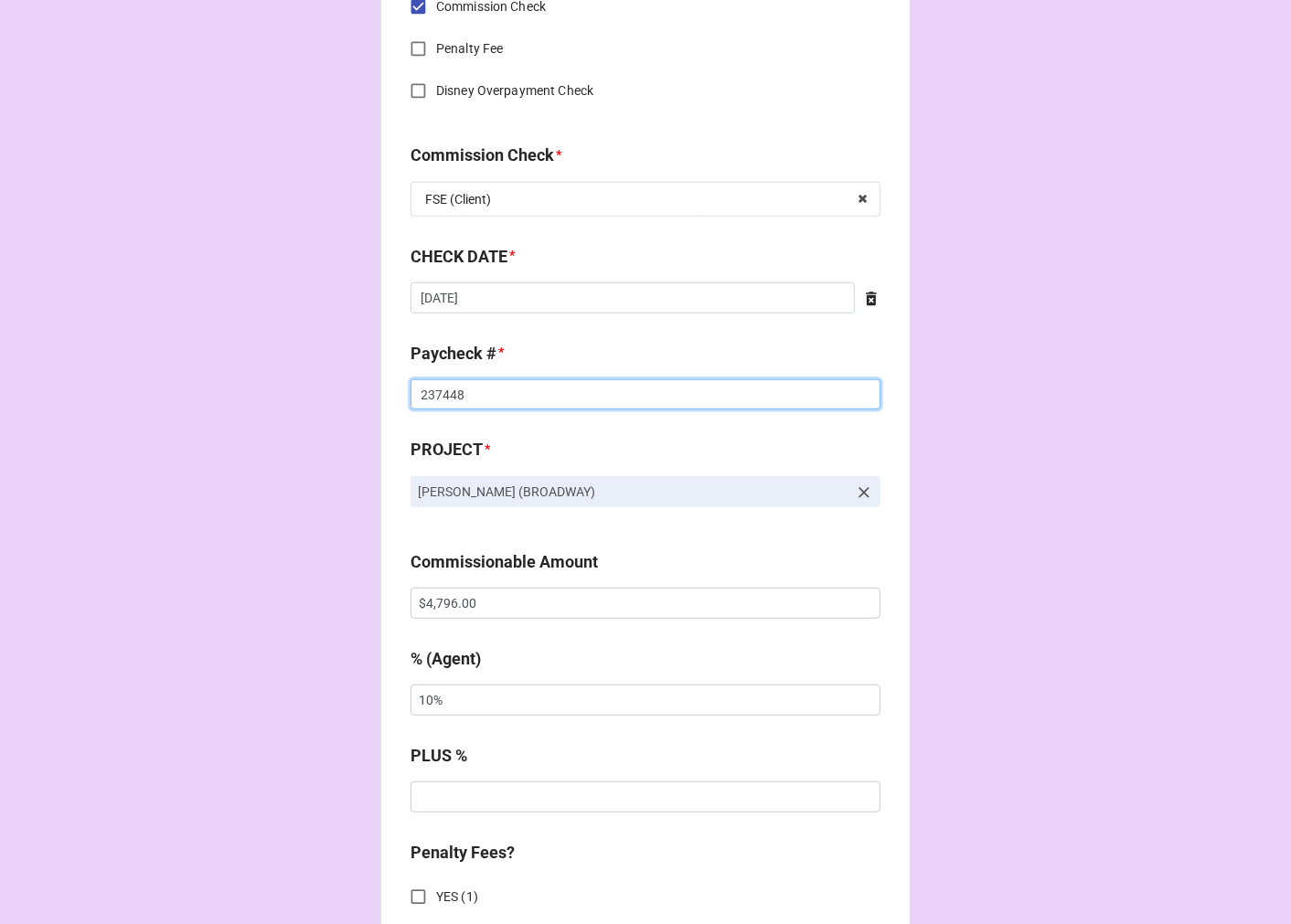
scroll to position [914, 0]
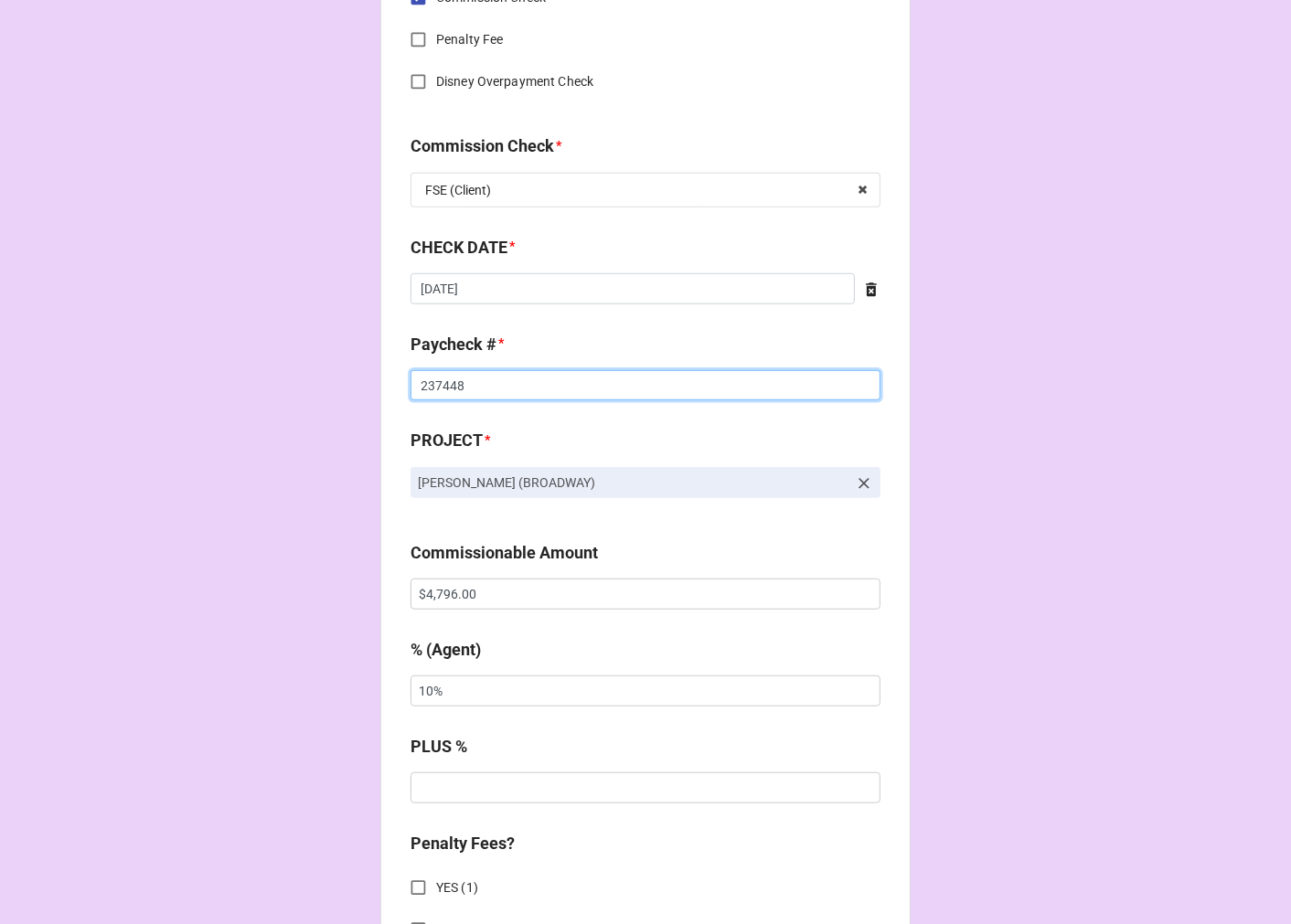
type input "237448"
click at [436, 591] on input "$4,796.00" at bounding box center [646, 594] width 470 height 32
drag, startPoint x: 436, startPoint y: 591, endPoint x: 546, endPoint y: 567, distance: 112.6
click at [436, 590] on input "$4,796.00" at bounding box center [646, 594] width 470 height 32
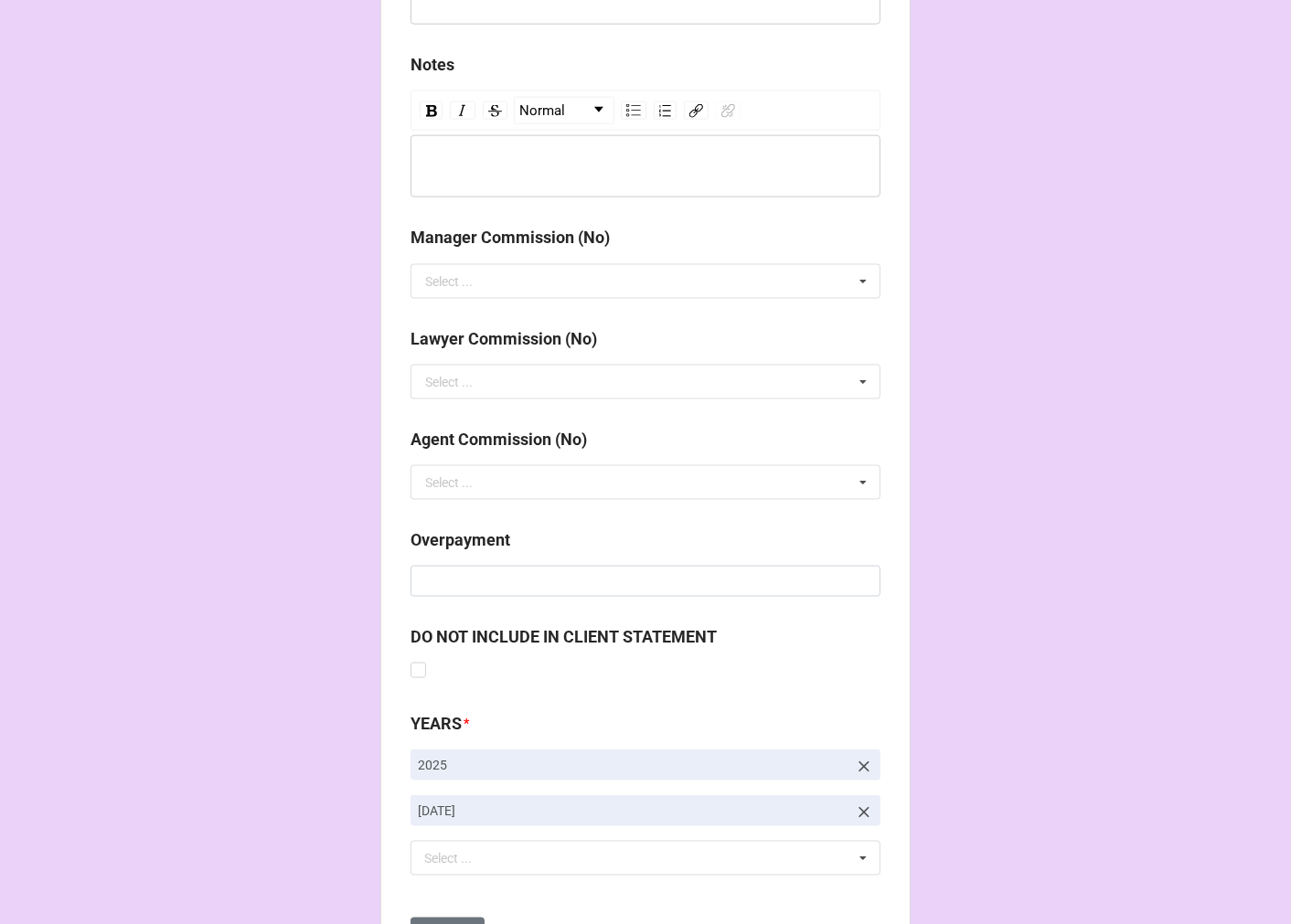
scroll to position [2115, 0]
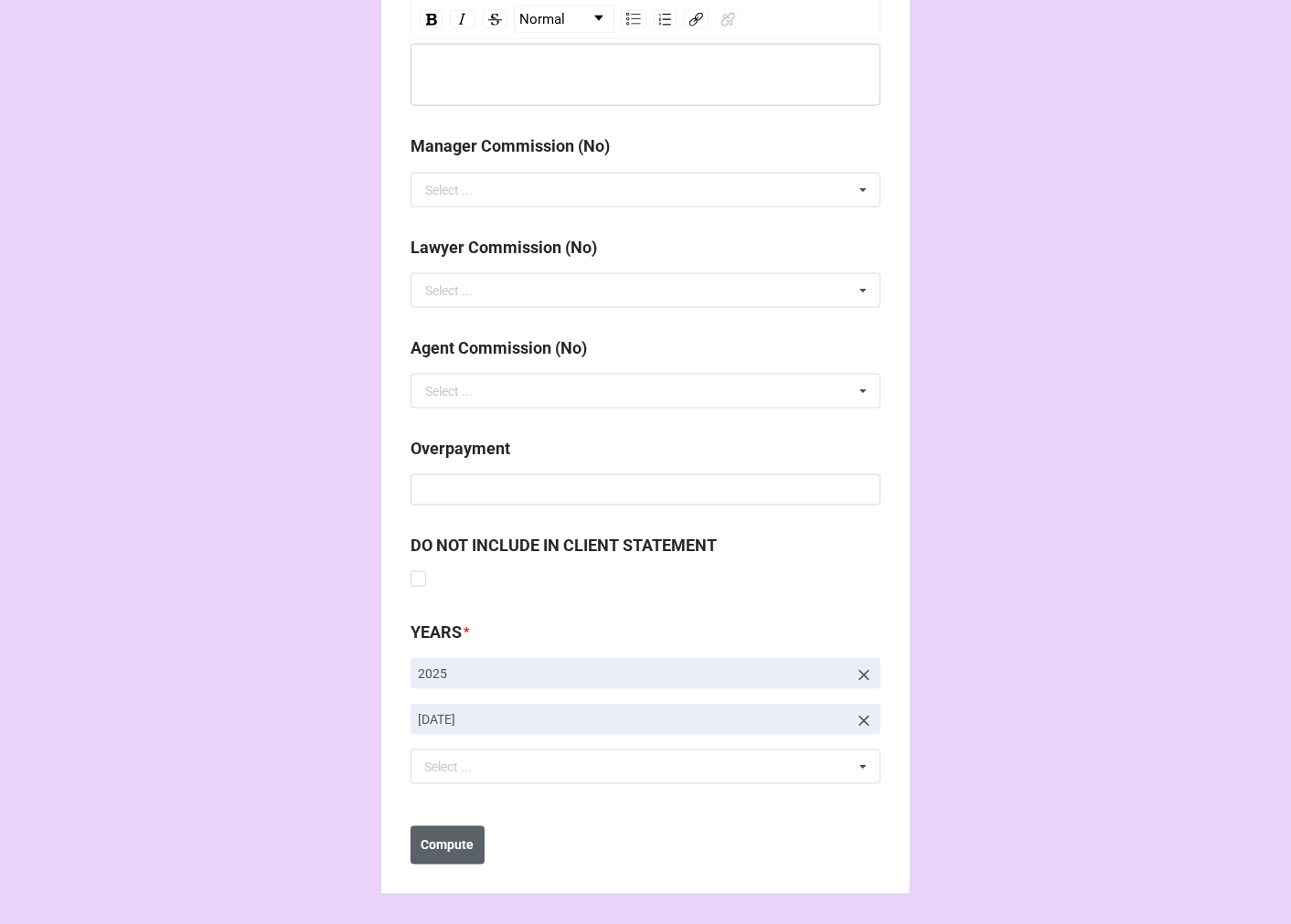
type input "$4,750.00"
click at [412, 851] on button "Compute" at bounding box center [448, 845] width 74 height 38
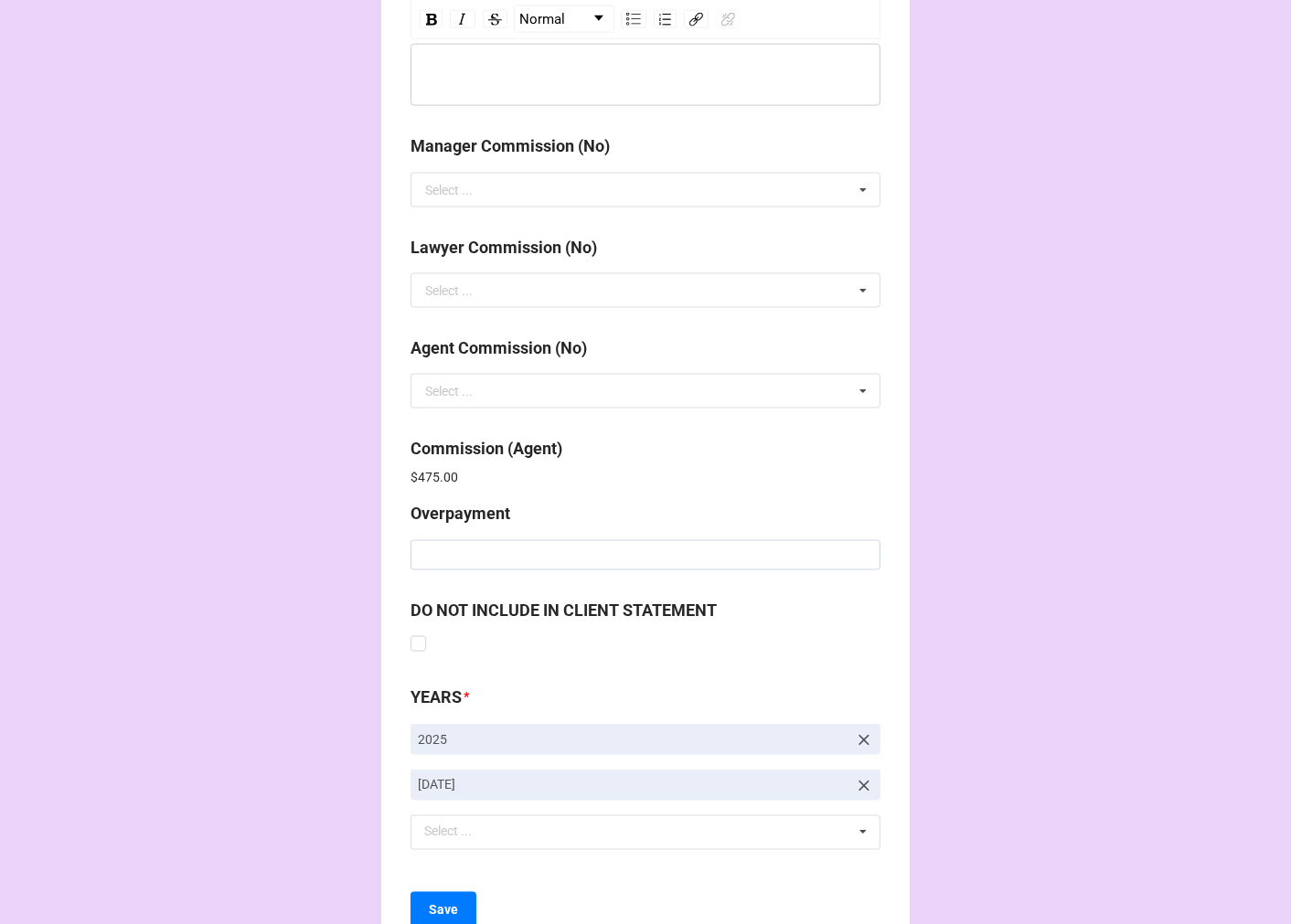
scroll to position [2180, 0]
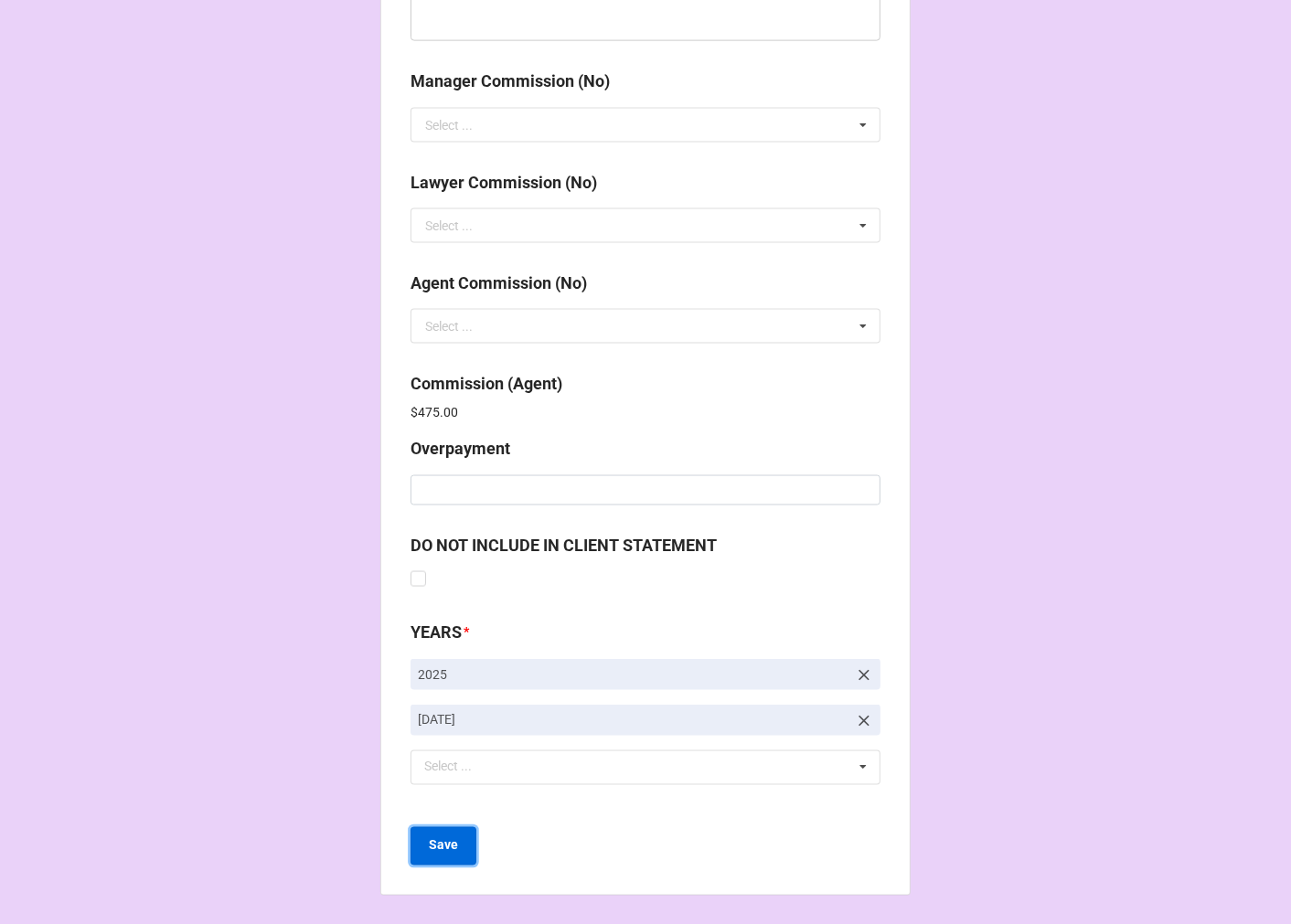
click at [445, 846] on b "Save" at bounding box center [443, 846] width 30 height 19
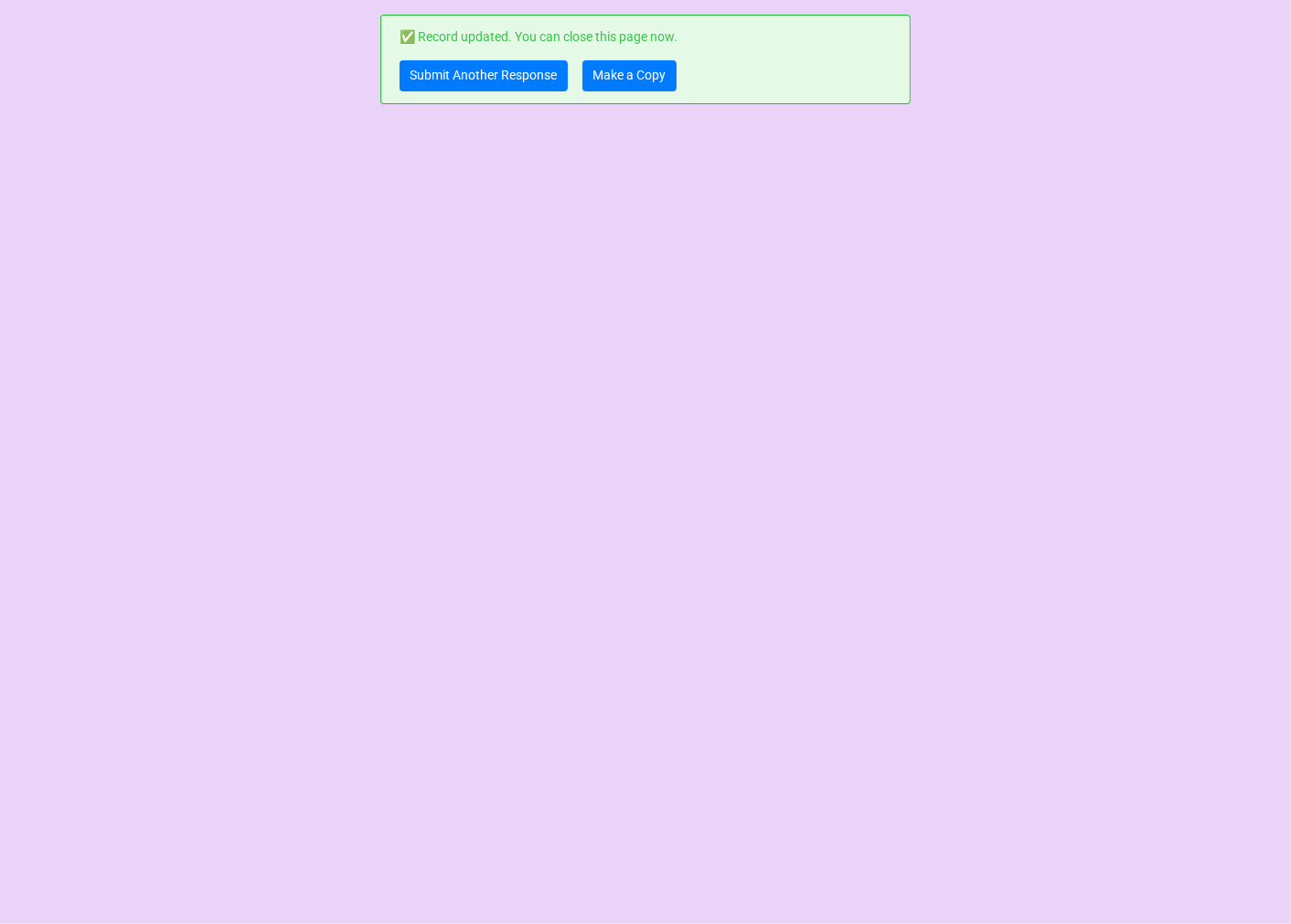
scroll to position [0, 0]
click at [640, 78] on link "Make a Copy" at bounding box center [629, 75] width 95 height 32
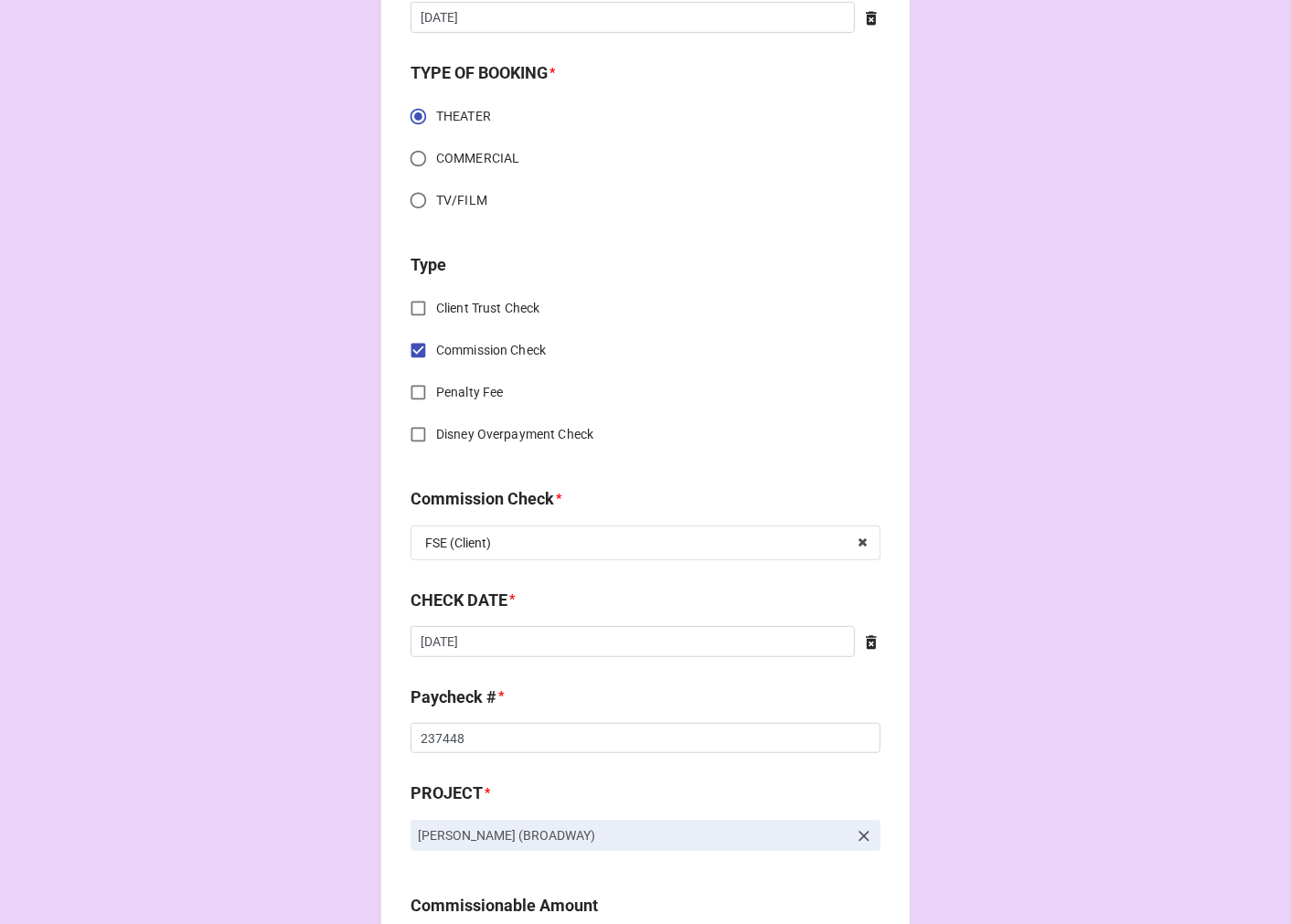
scroll to position [609, 0]
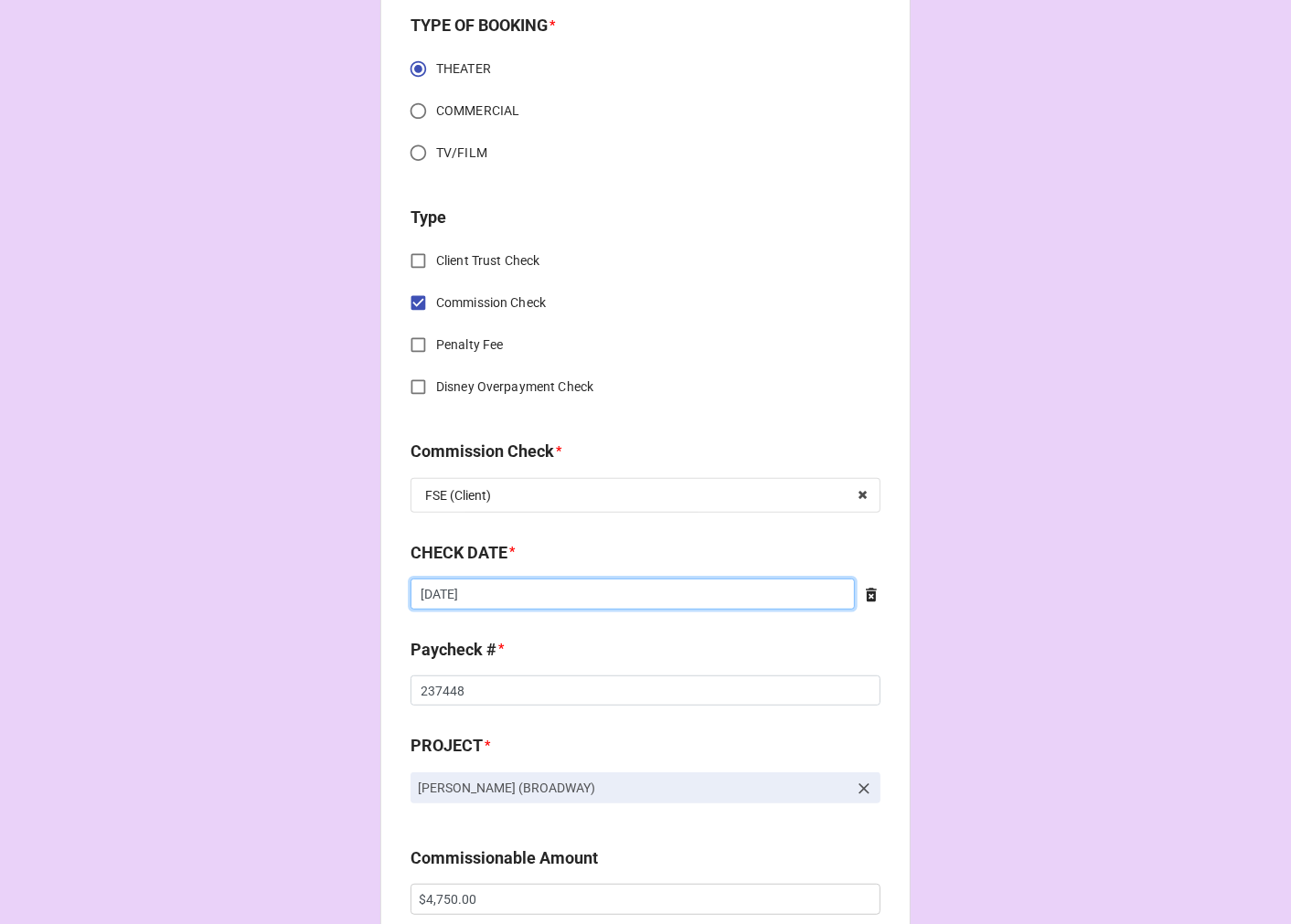
click at [499, 590] on input "8/21/2025" at bounding box center [632, 594] width 444 height 32
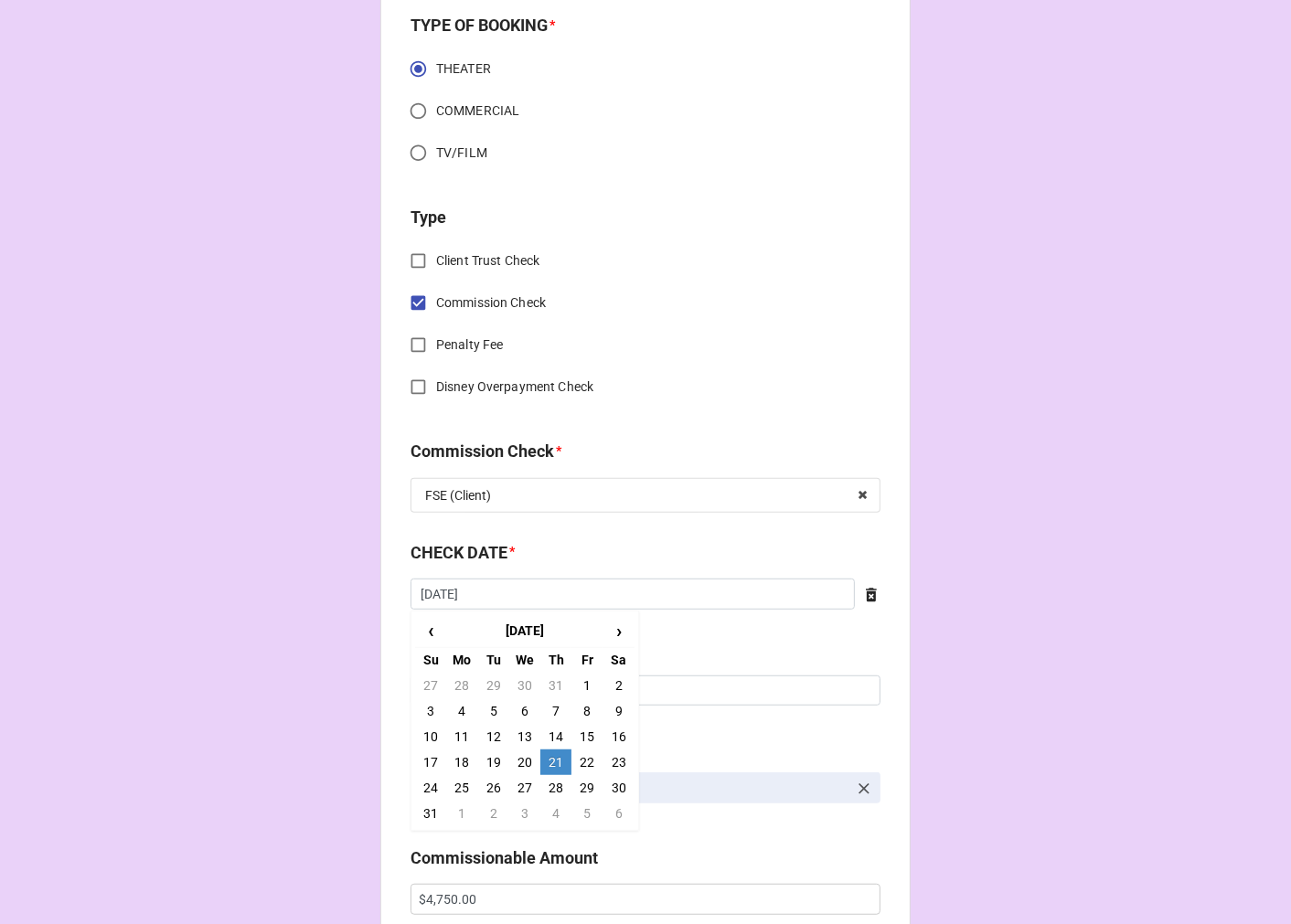
click at [551, 783] on td "28" at bounding box center [556, 788] width 32 height 26
type input "[DATE]"
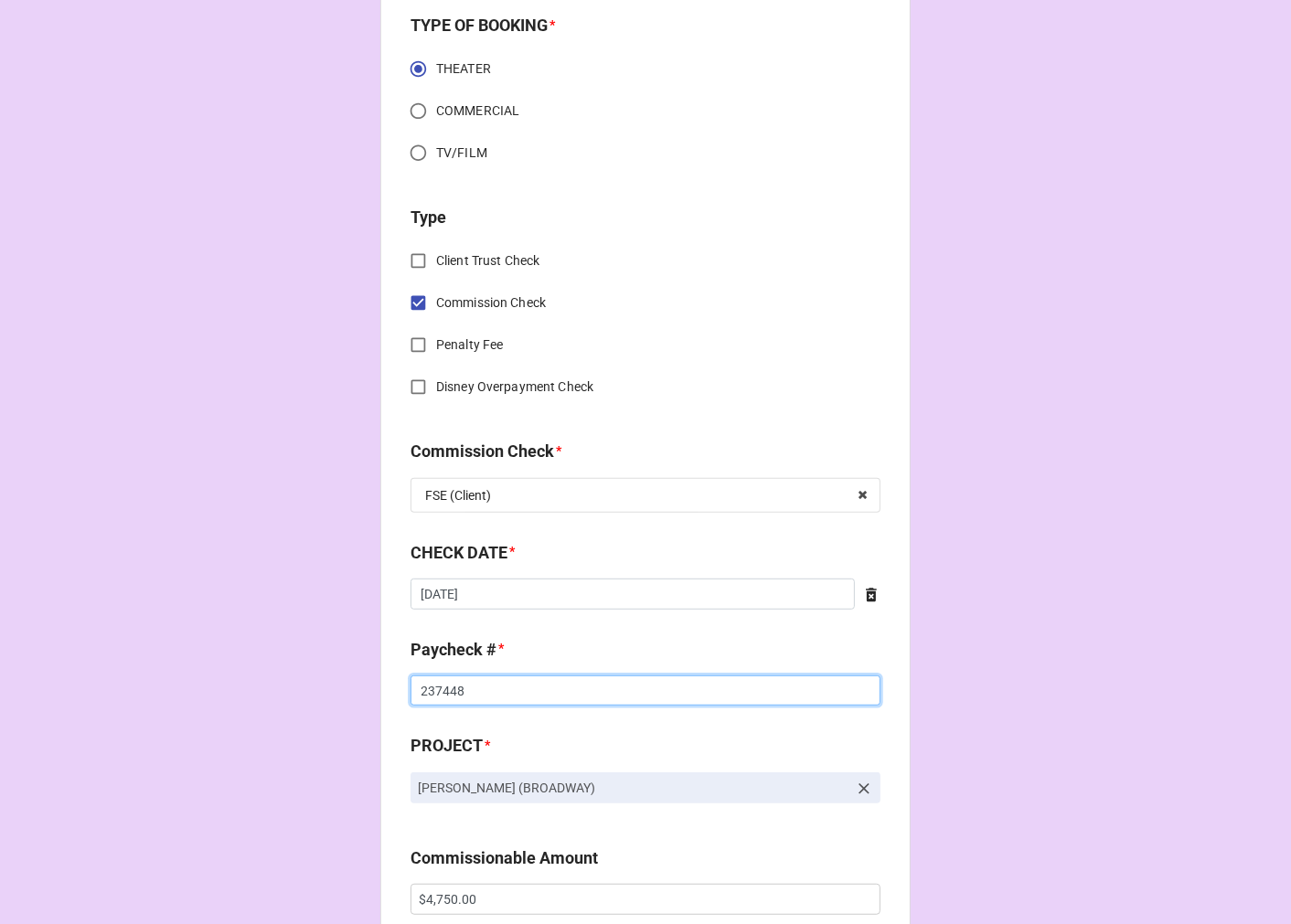
click at [435, 680] on input "237448" at bounding box center [646, 691] width 470 height 32
type input "5"
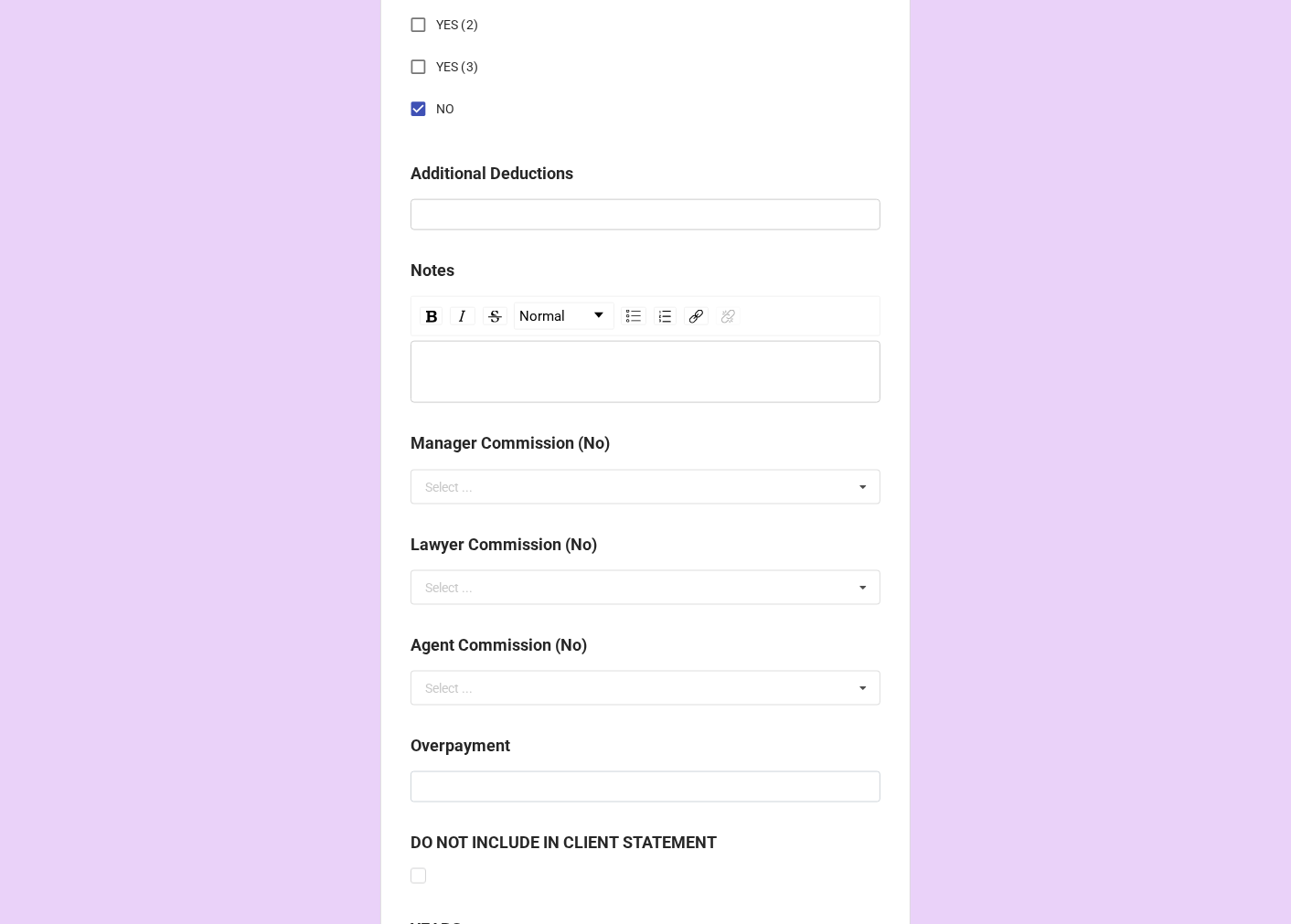
scroll to position [2115, 0]
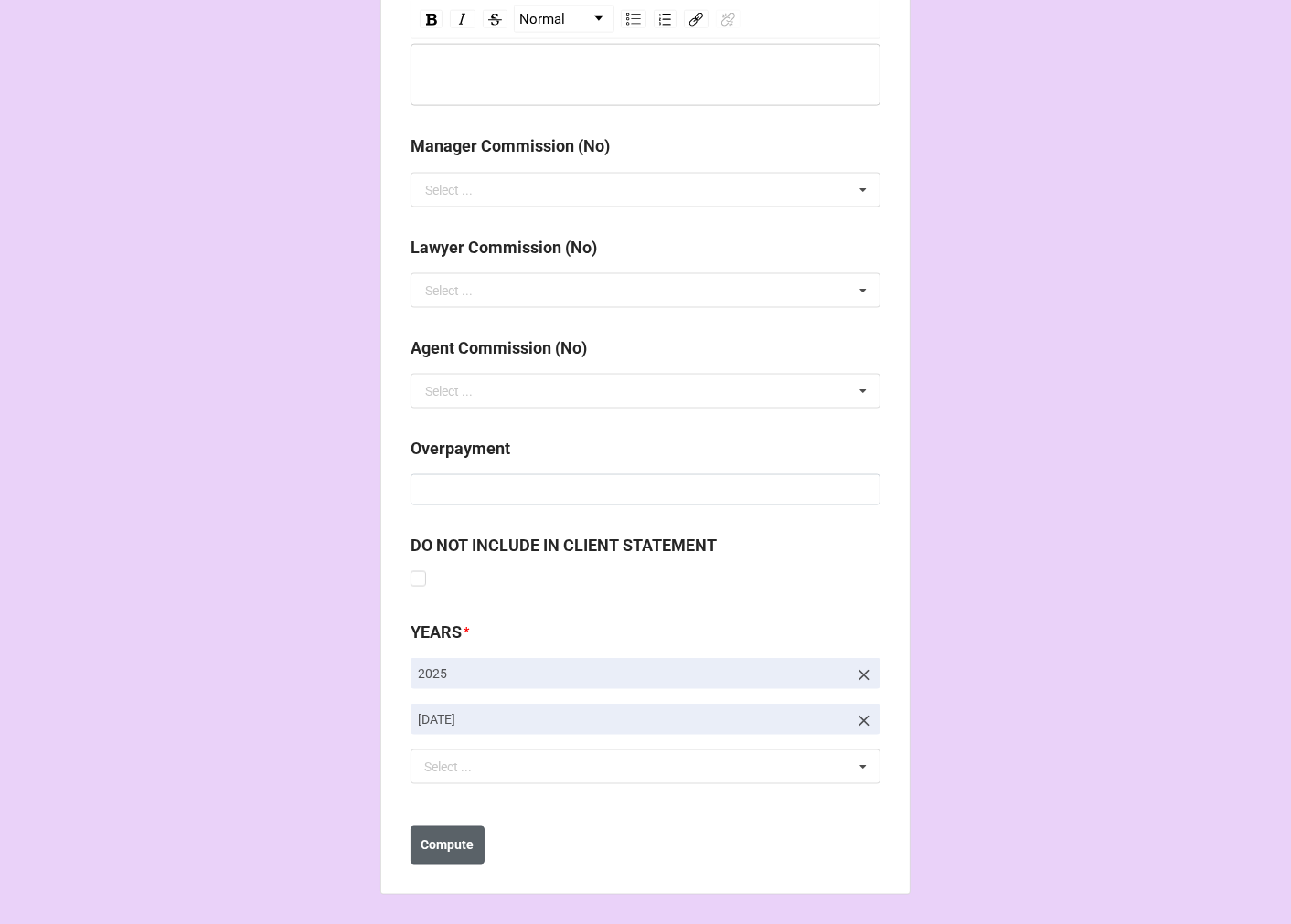
type input "237550"
click at [457, 841] on b "Compute" at bounding box center [448, 846] width 53 height 19
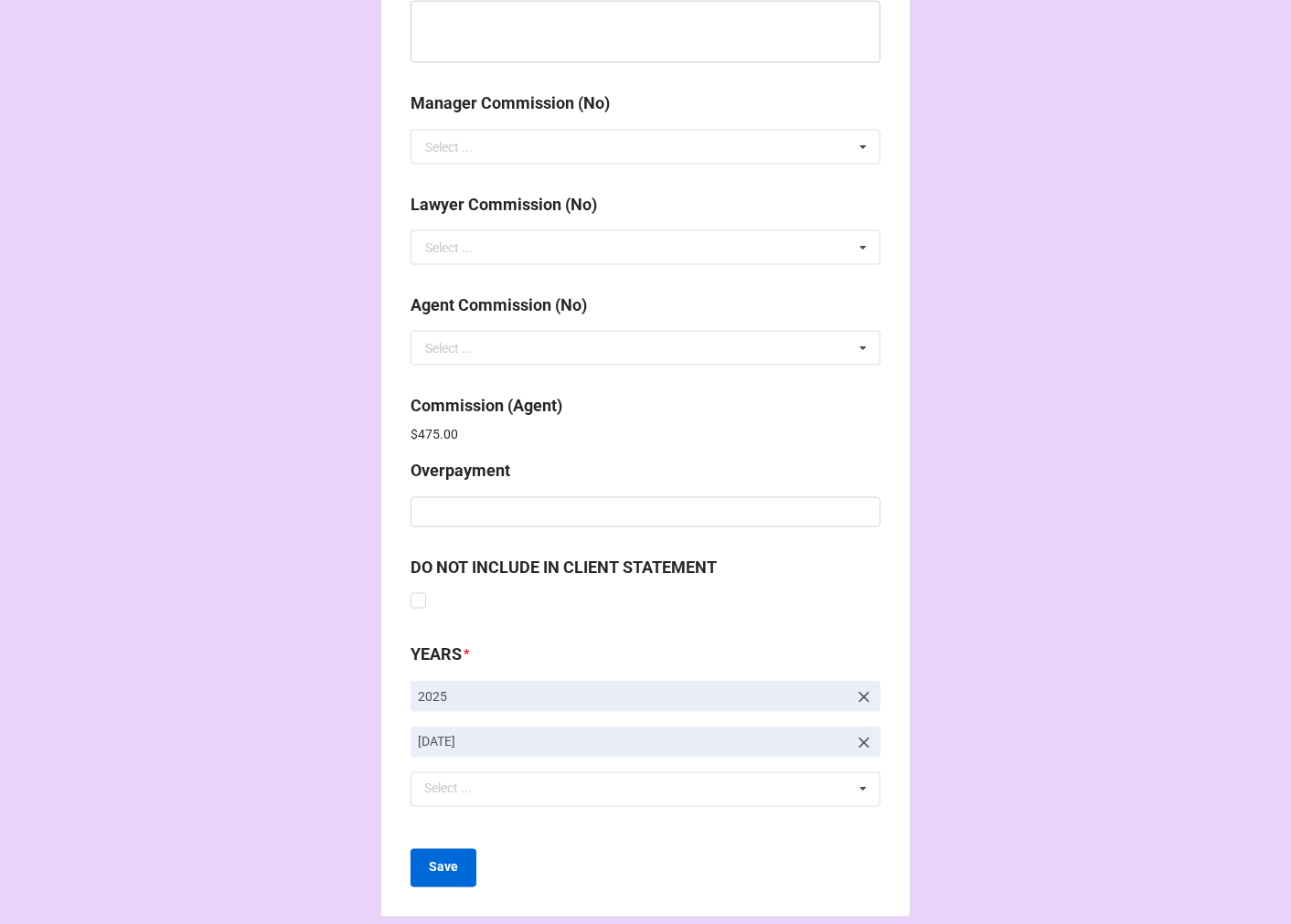
scroll to position [2180, 0]
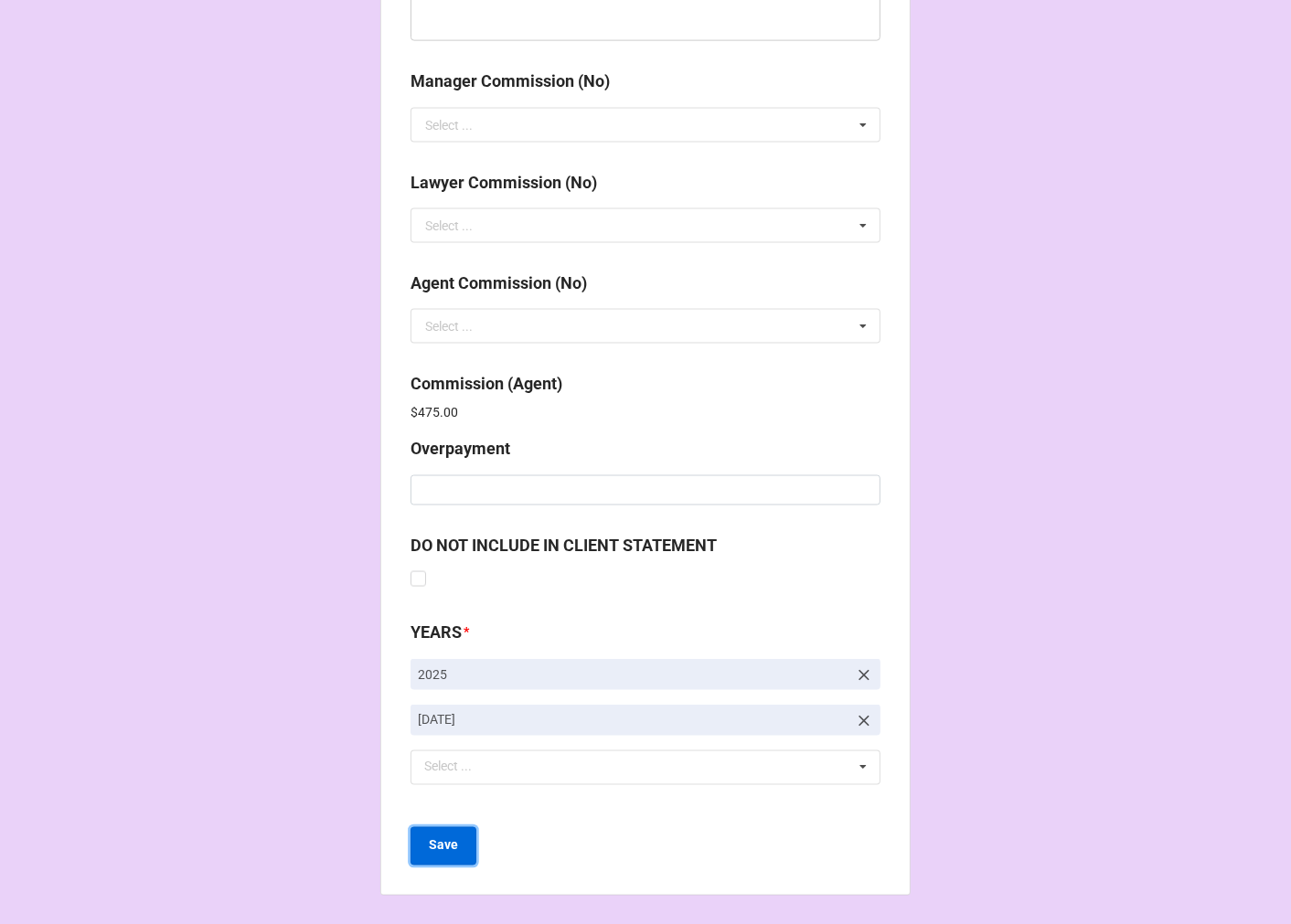
click at [435, 855] on button "Save" at bounding box center [443, 846] width 66 height 38
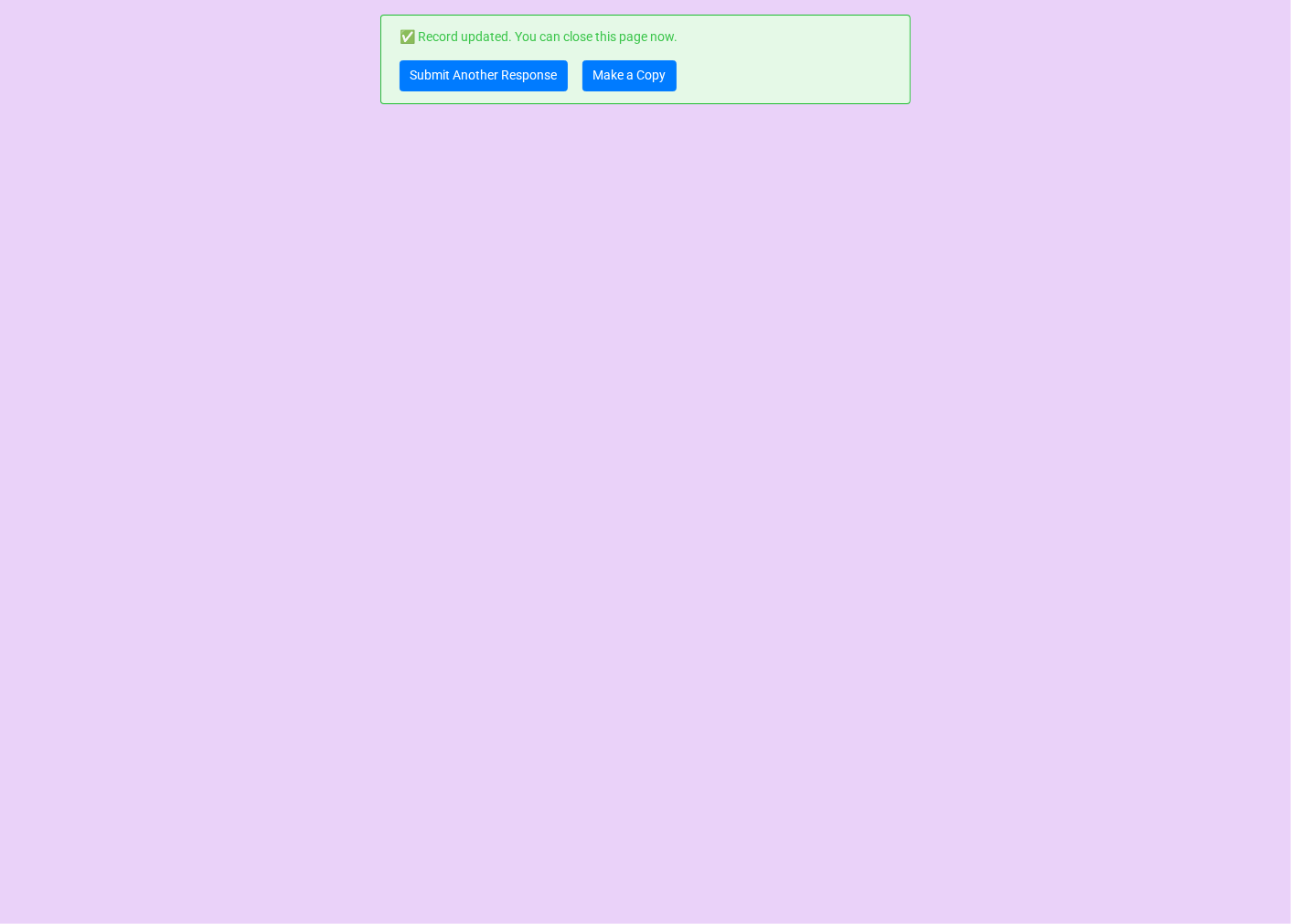
scroll to position [0, 0]
click at [606, 69] on link "Make a Copy" at bounding box center [629, 75] width 95 height 32
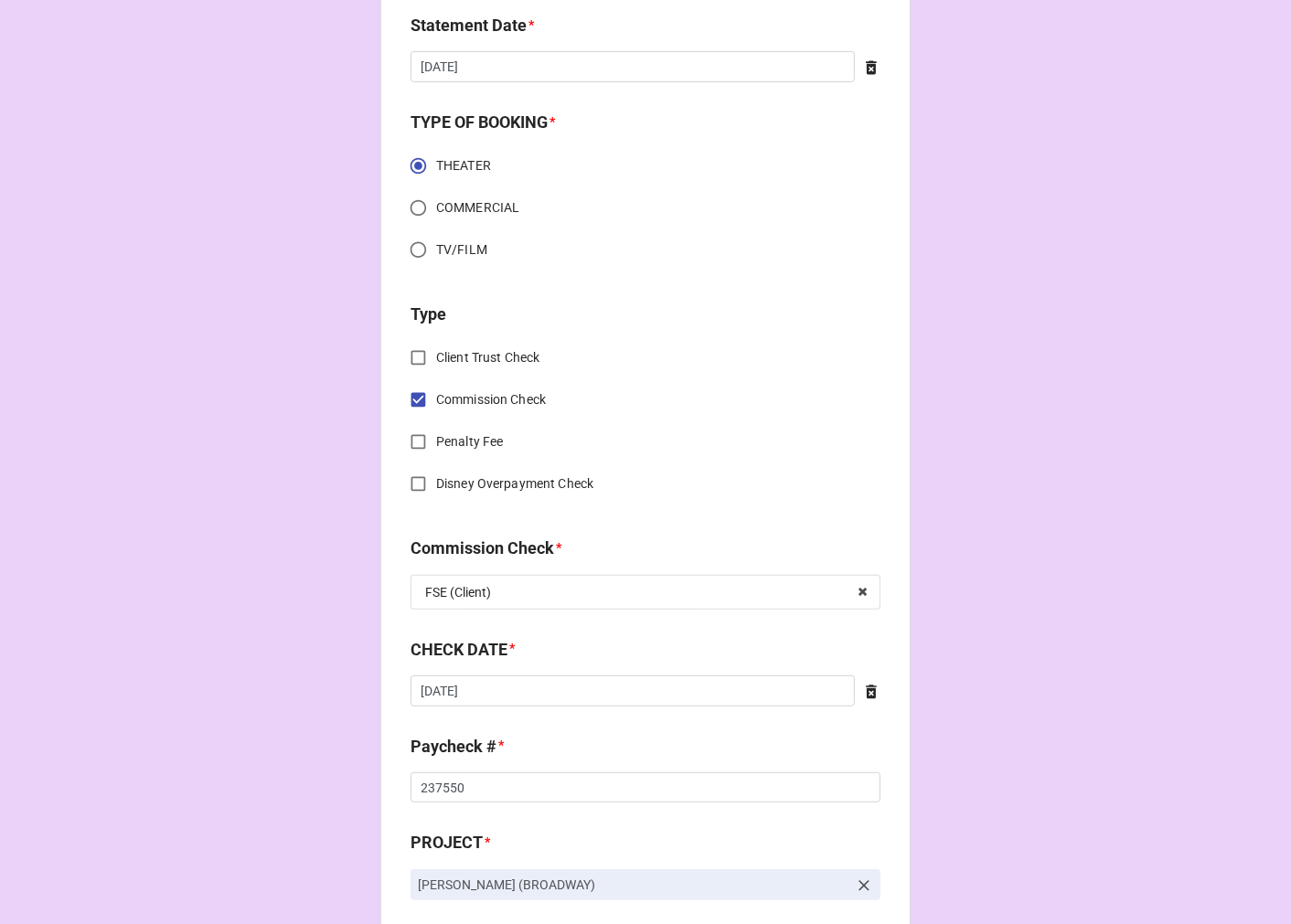
scroll to position [609, 0]
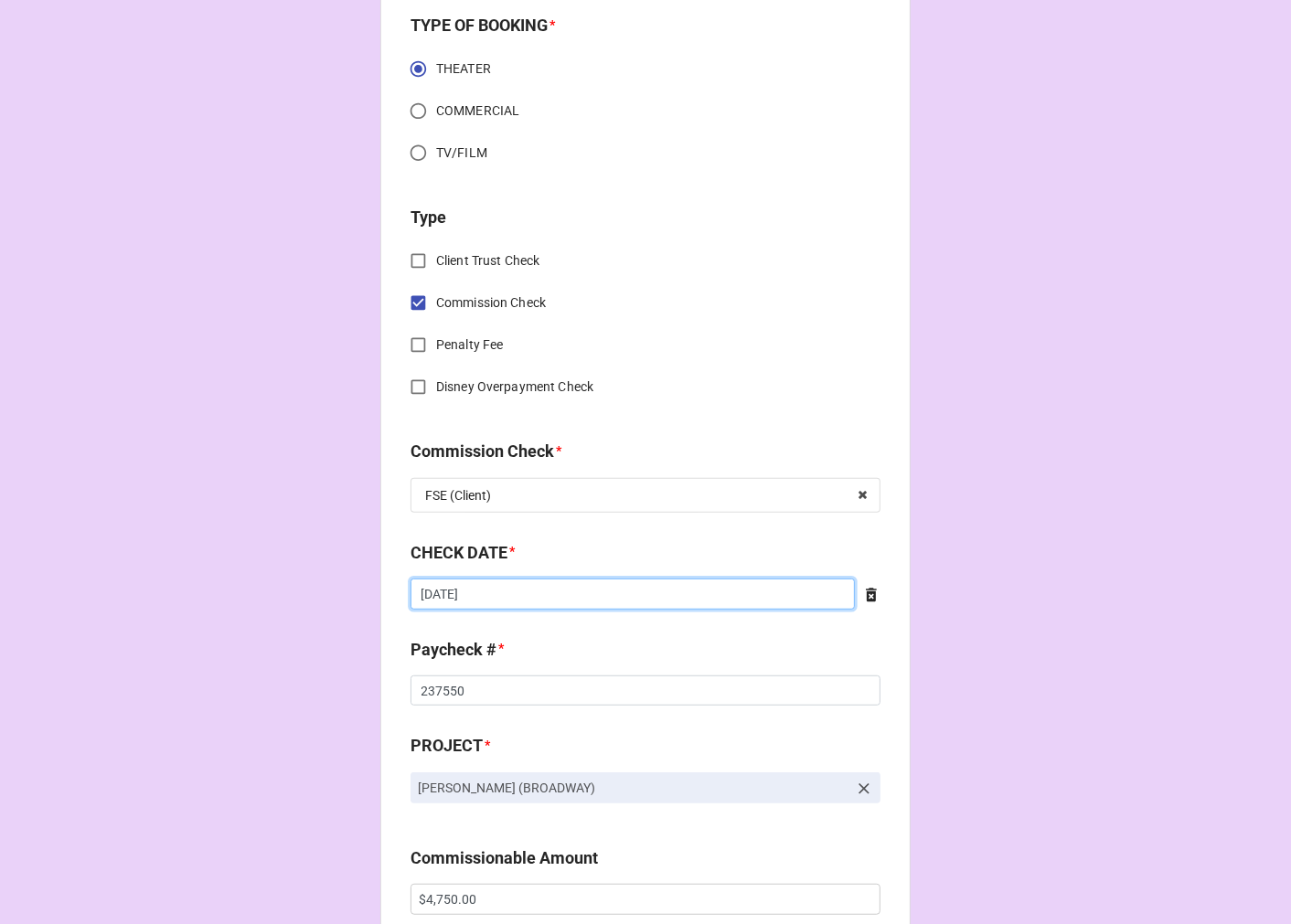
click at [521, 591] on input "[DATE]" at bounding box center [632, 594] width 444 height 32
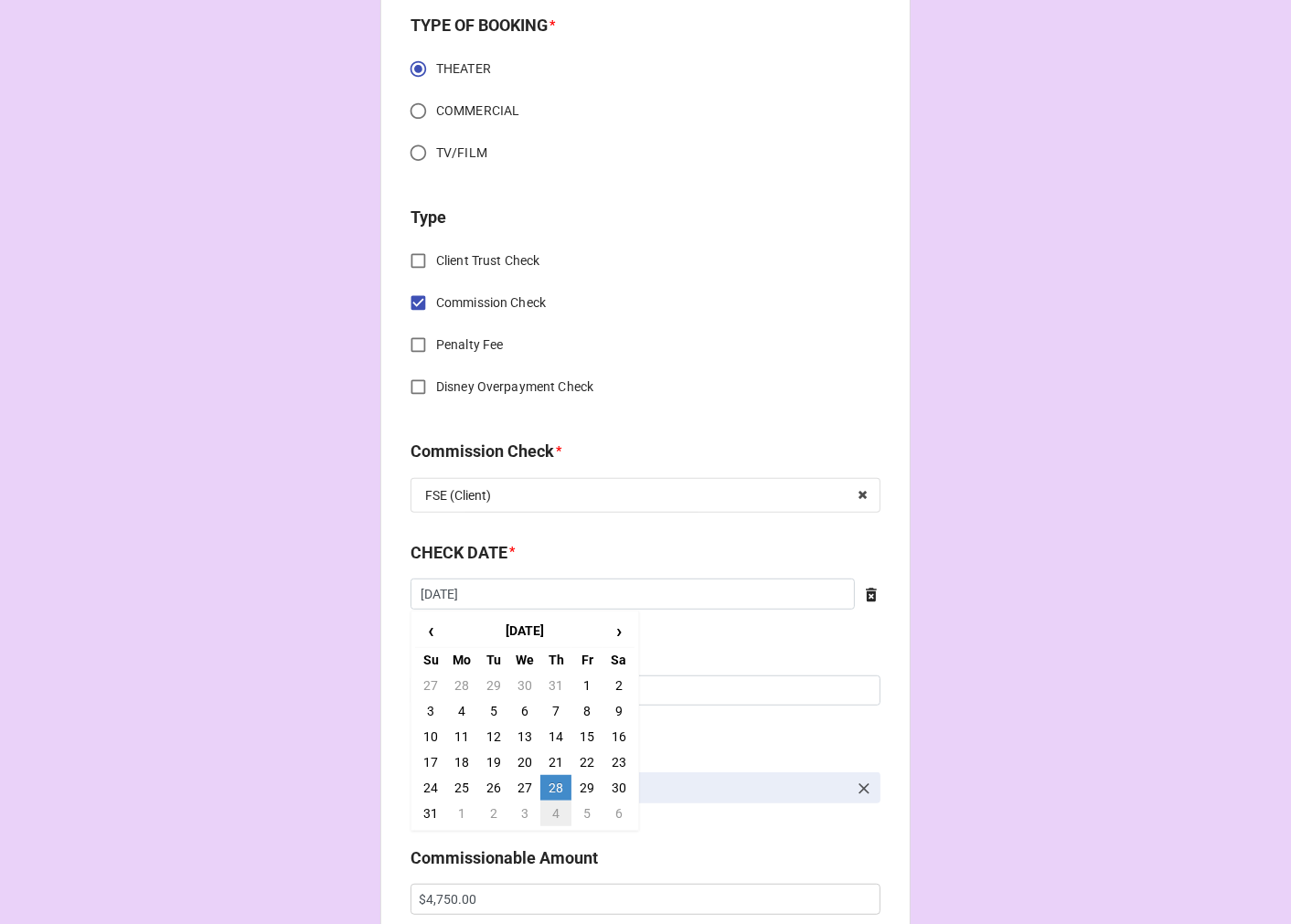
click at [551, 811] on td "4" at bounding box center [556, 813] width 32 height 26
type input "[DATE]"
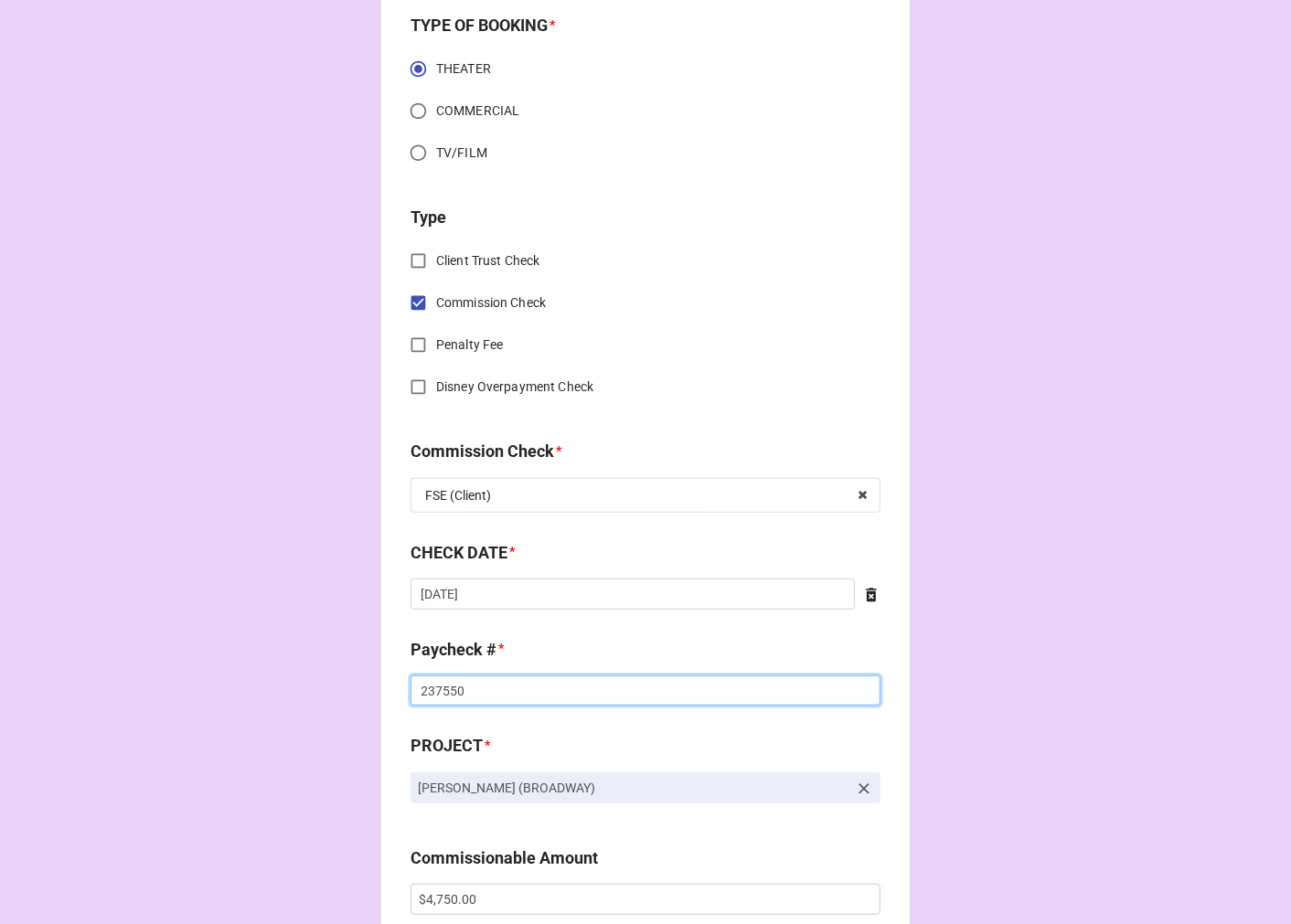
click at [428, 676] on input "237550" at bounding box center [646, 691] width 470 height 32
click at [425, 680] on input "237550" at bounding box center [646, 691] width 470 height 32
click at [424, 680] on input "237550" at bounding box center [646, 691] width 470 height 32
click at [424, 681] on input "237550" at bounding box center [646, 691] width 470 height 32
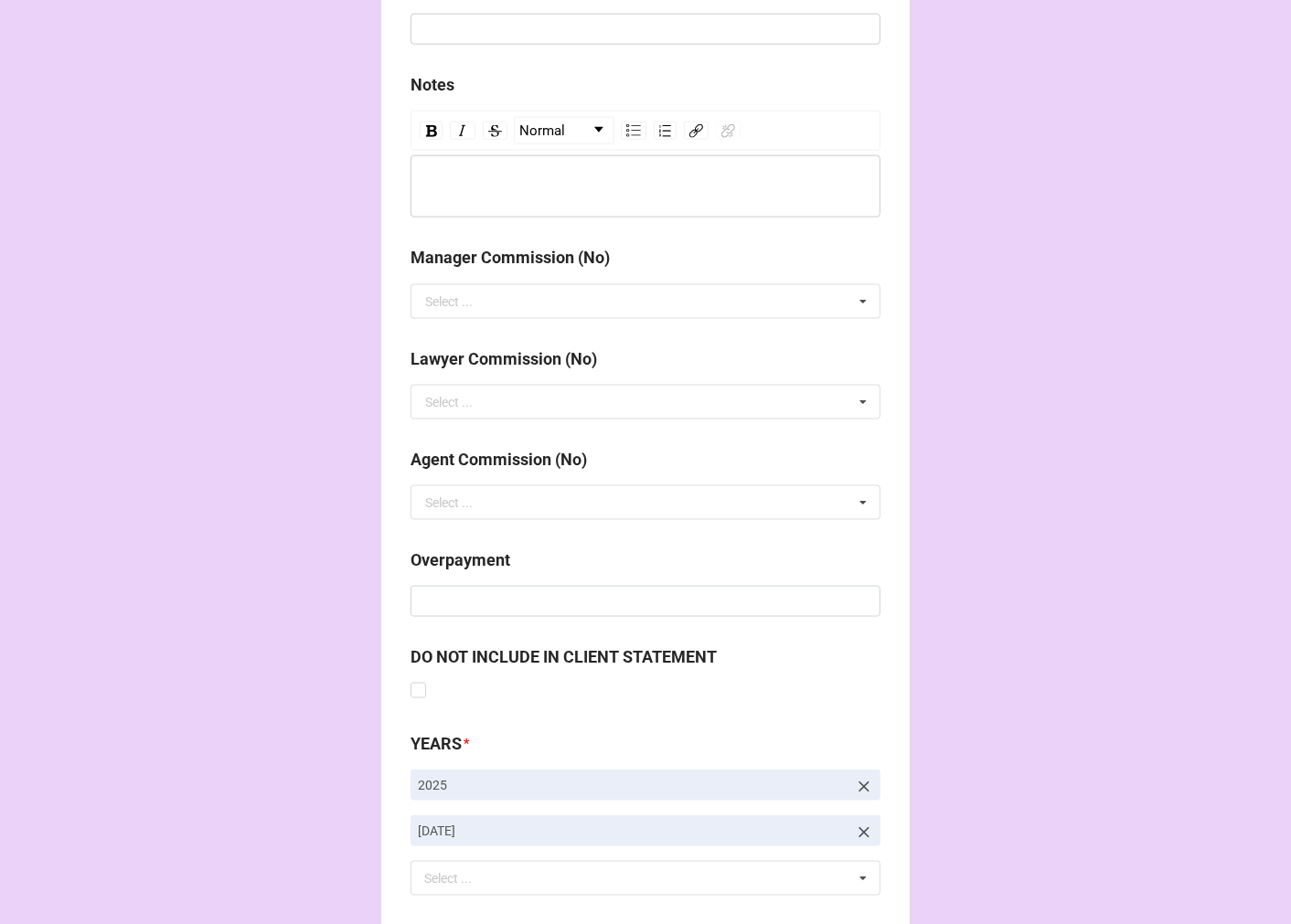
scroll to position [2115, 0]
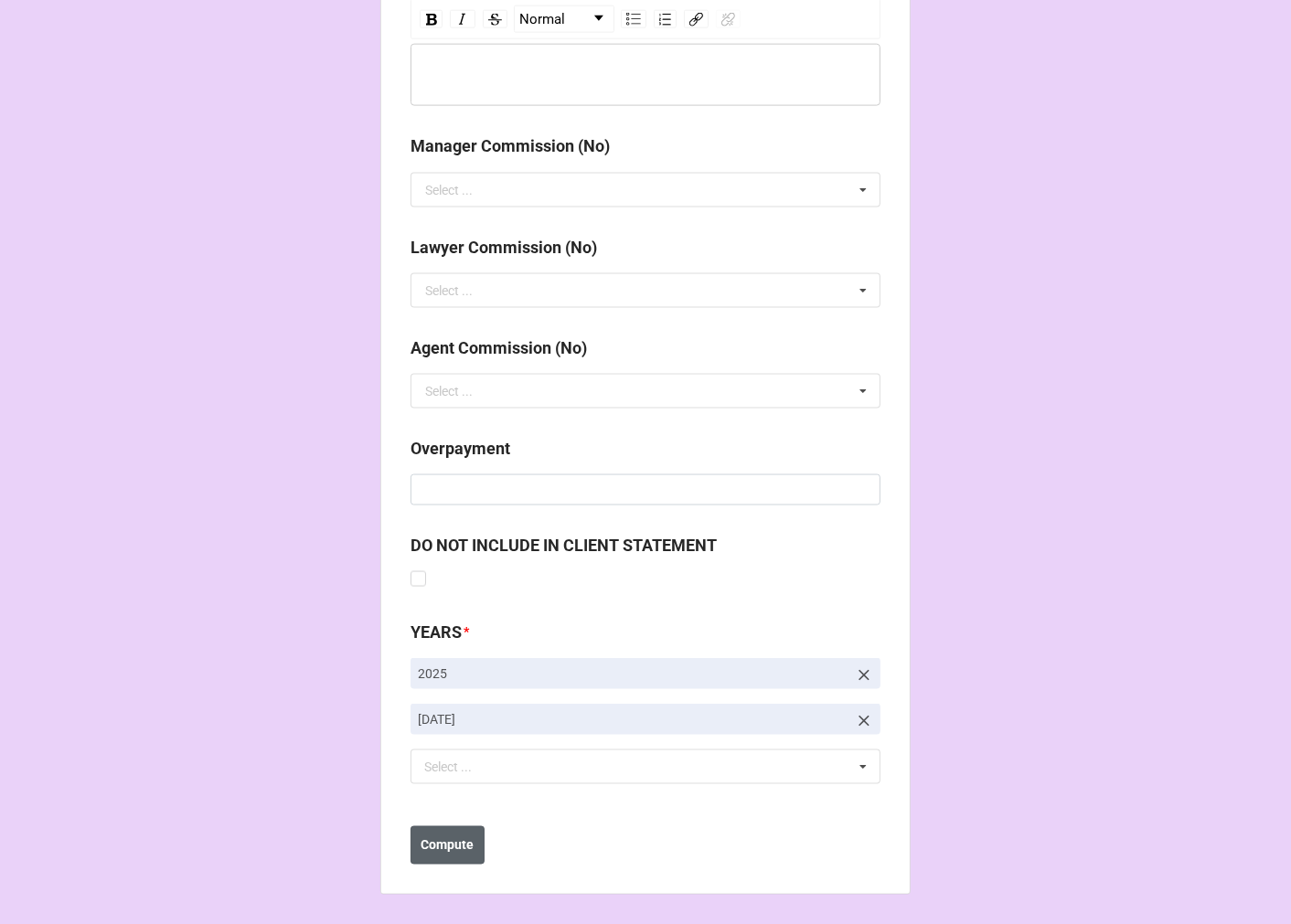
type input "237654"
click at [446, 844] on b "Compute" at bounding box center [448, 846] width 53 height 19
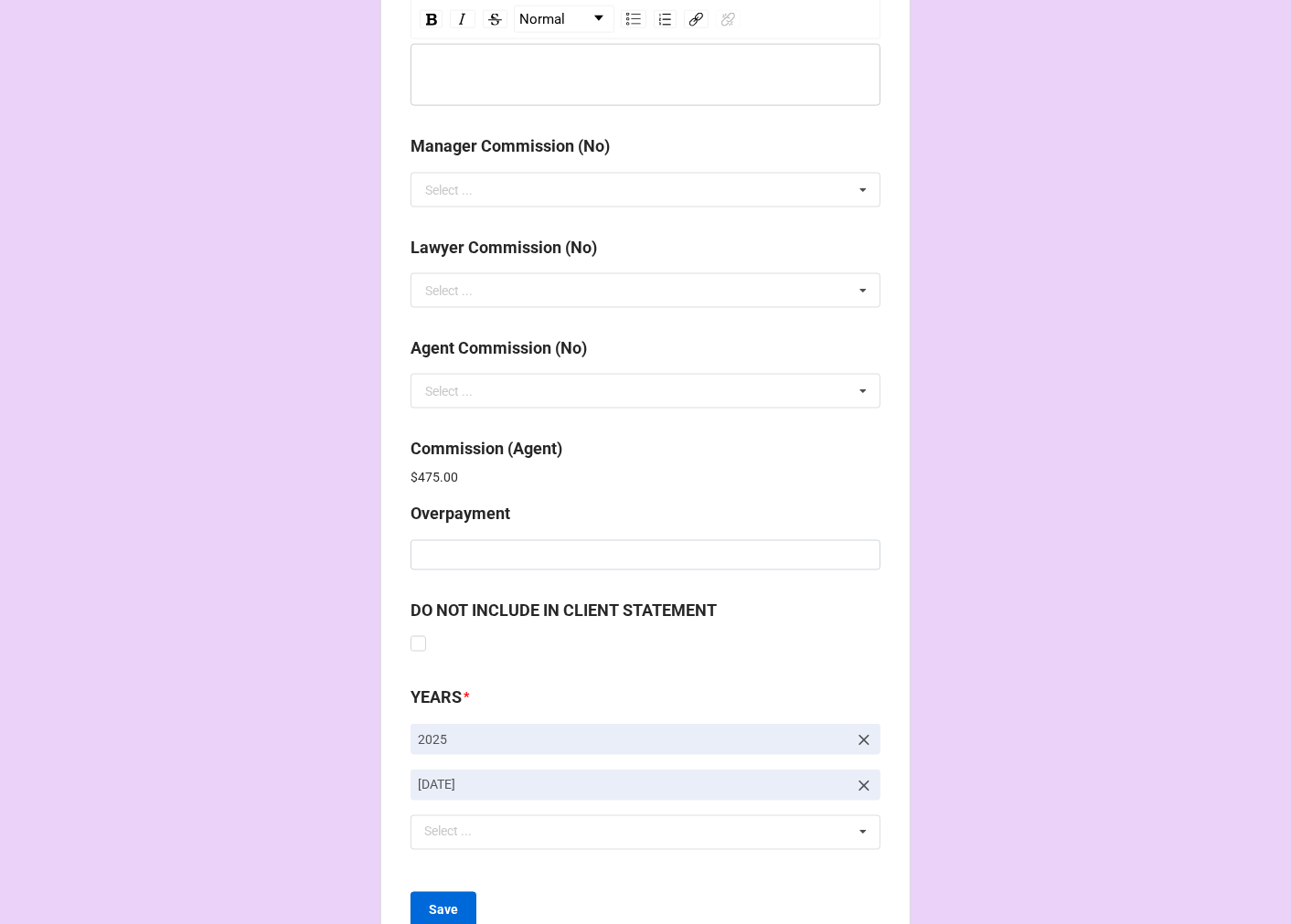
scroll to position [2180, 0]
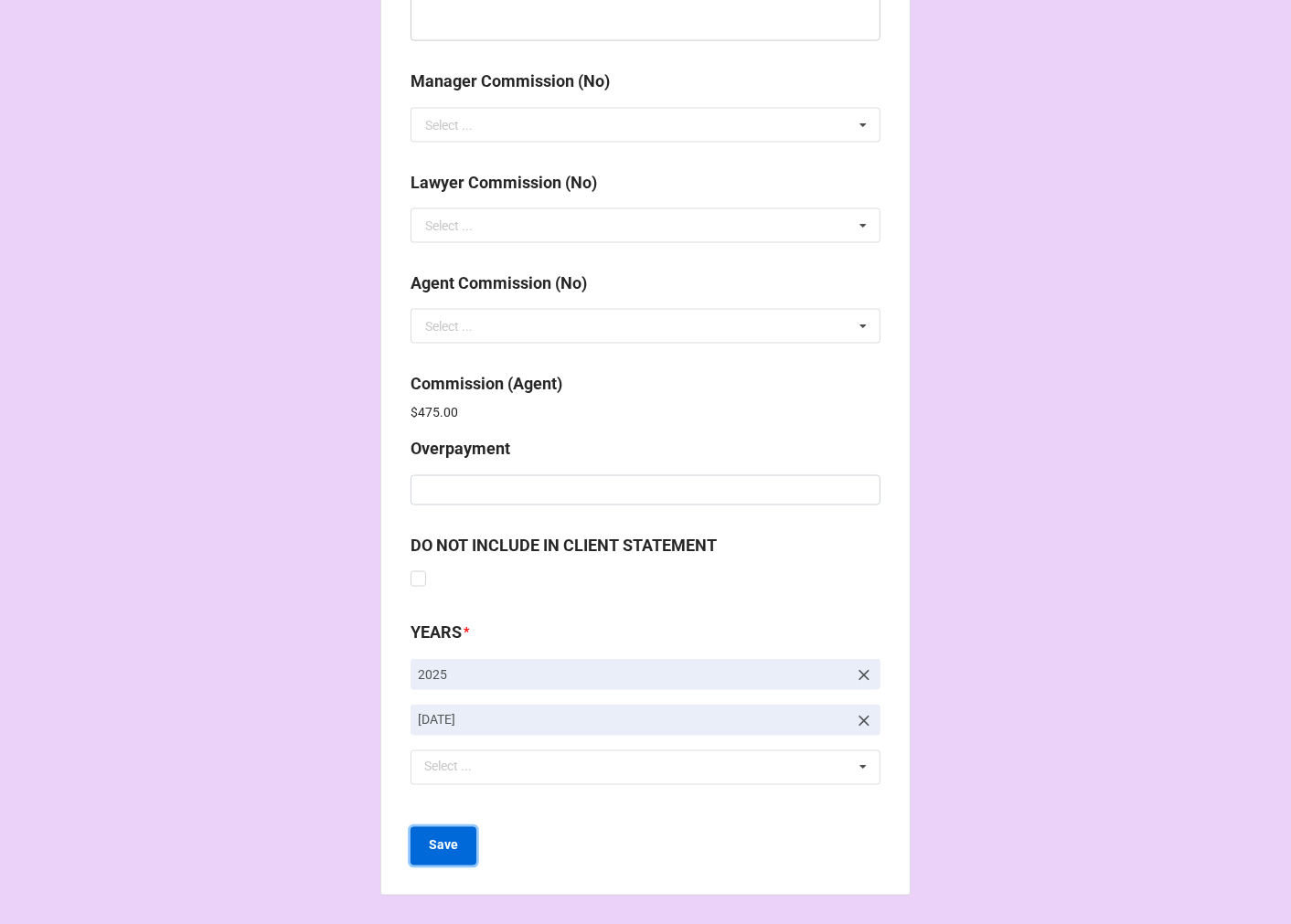
click at [443, 848] on b "Save" at bounding box center [443, 846] width 30 height 19
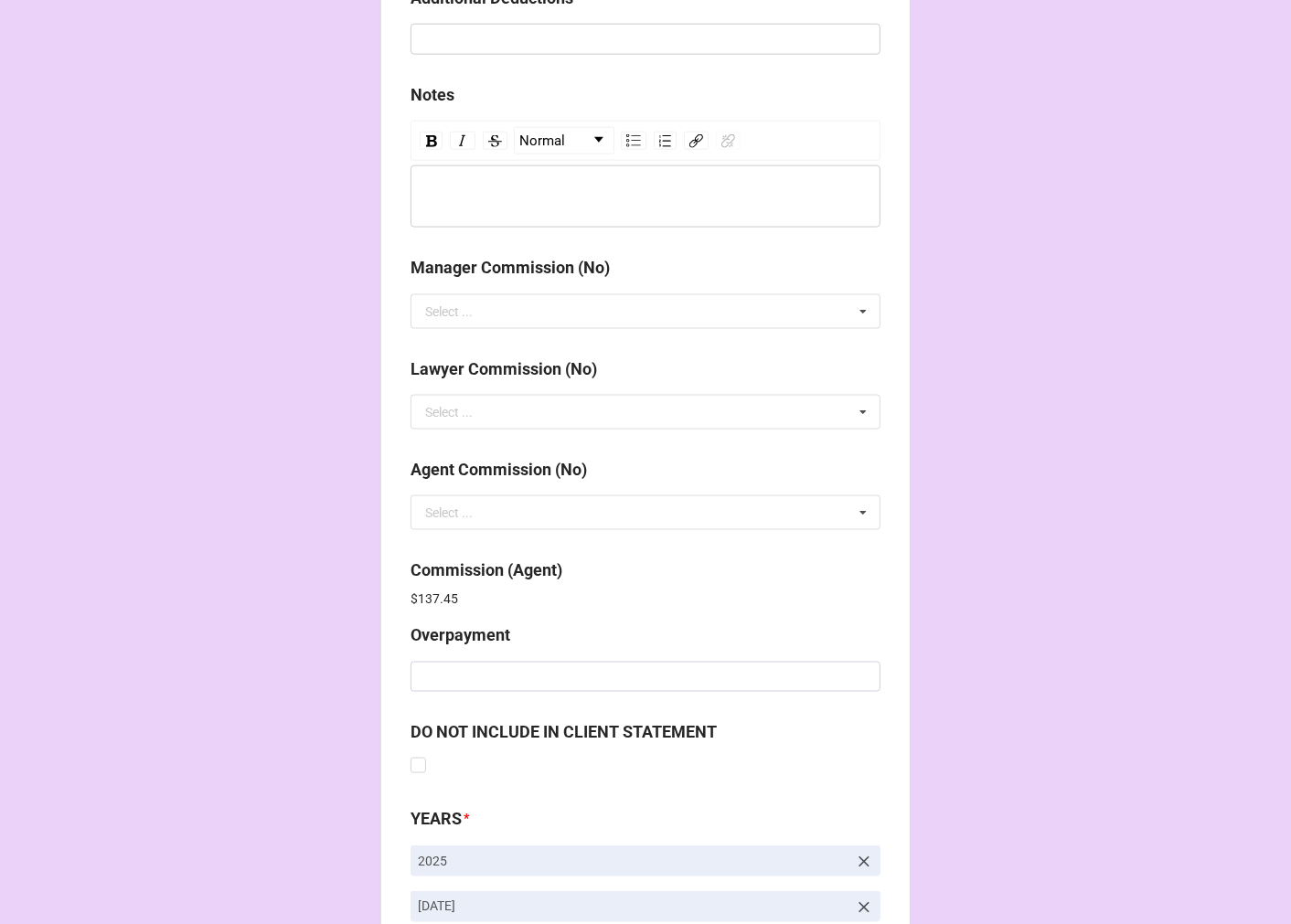
scroll to position [2180, 0]
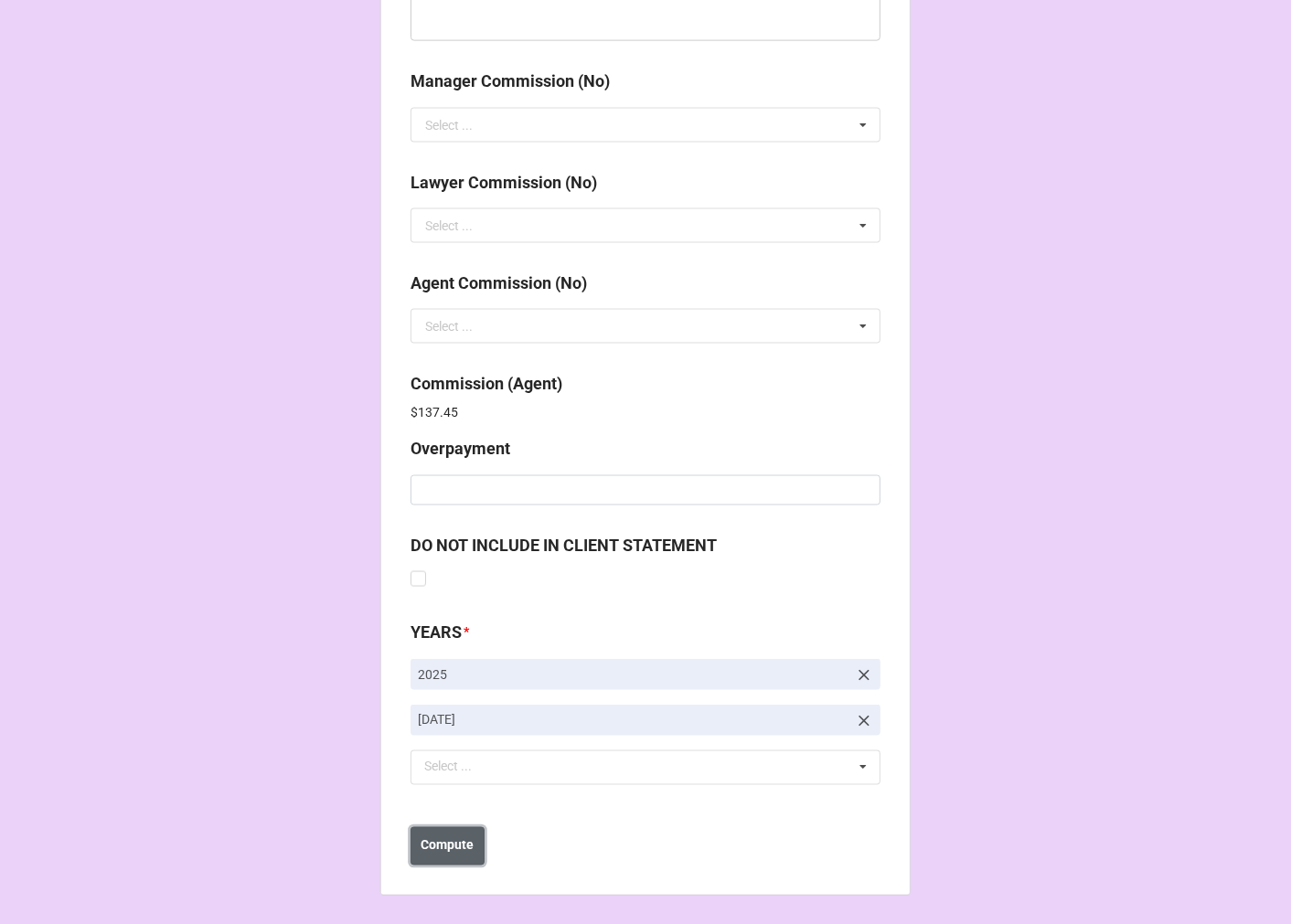
click at [463, 848] on b "Compute" at bounding box center [448, 846] width 53 height 19
click at [448, 855] on button "Save" at bounding box center [443, 846] width 66 height 38
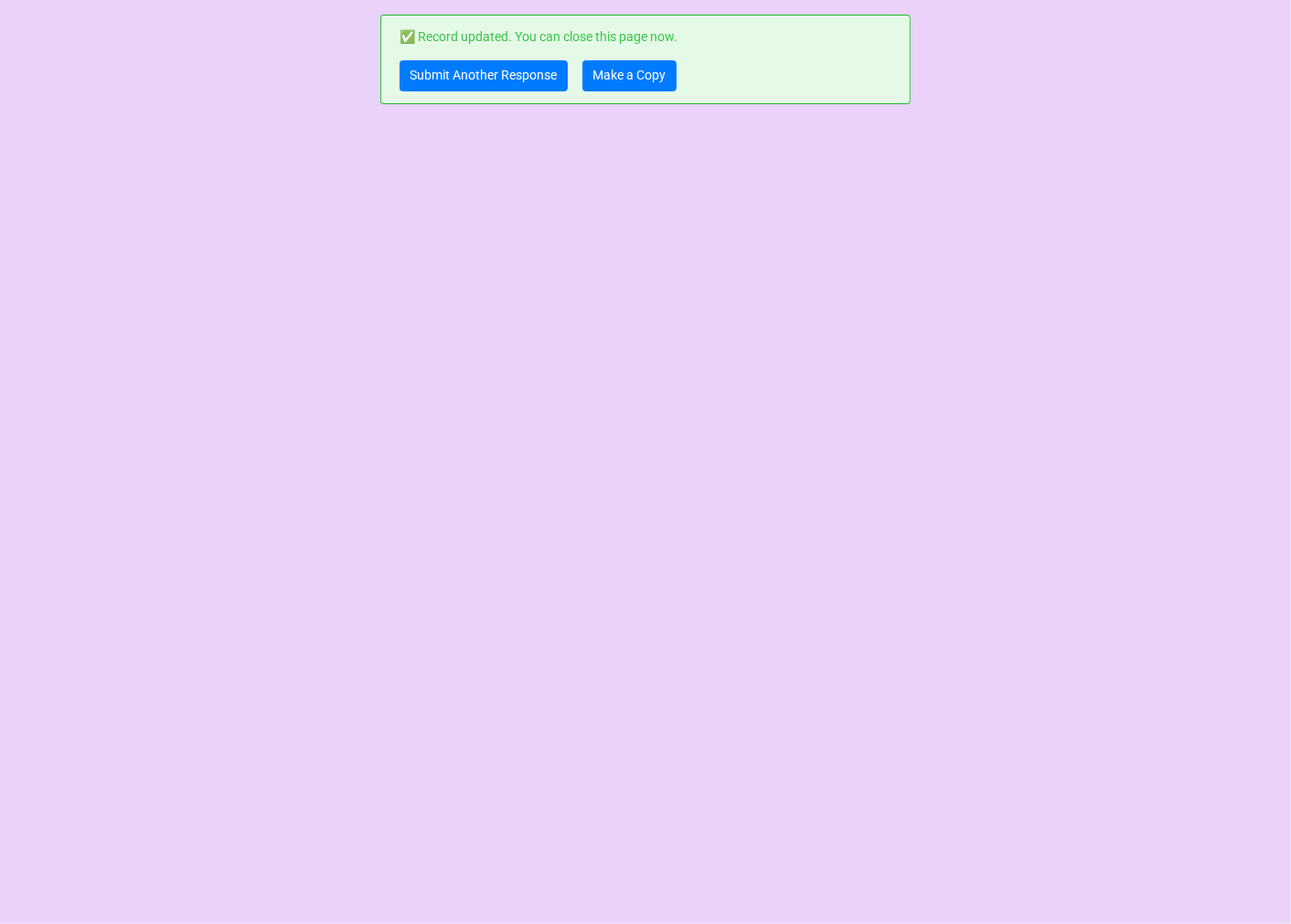
scroll to position [0, 0]
drag, startPoint x: 619, startPoint y: 82, endPoint x: 699, endPoint y: 74, distance: 80.4
click at [620, 79] on link "Make a Copy" at bounding box center [629, 75] width 95 height 32
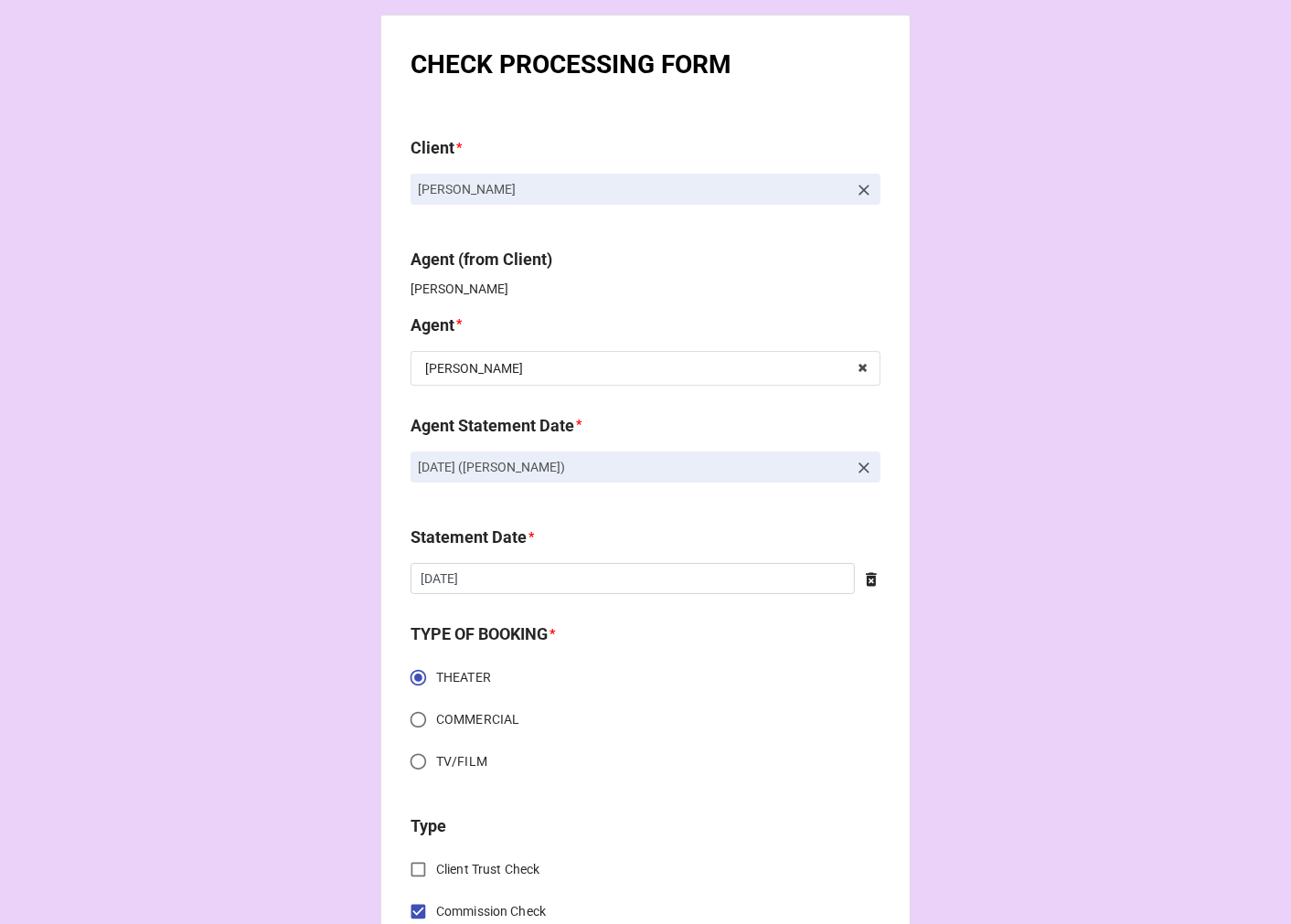
click at [859, 470] on icon at bounding box center [863, 468] width 18 height 18
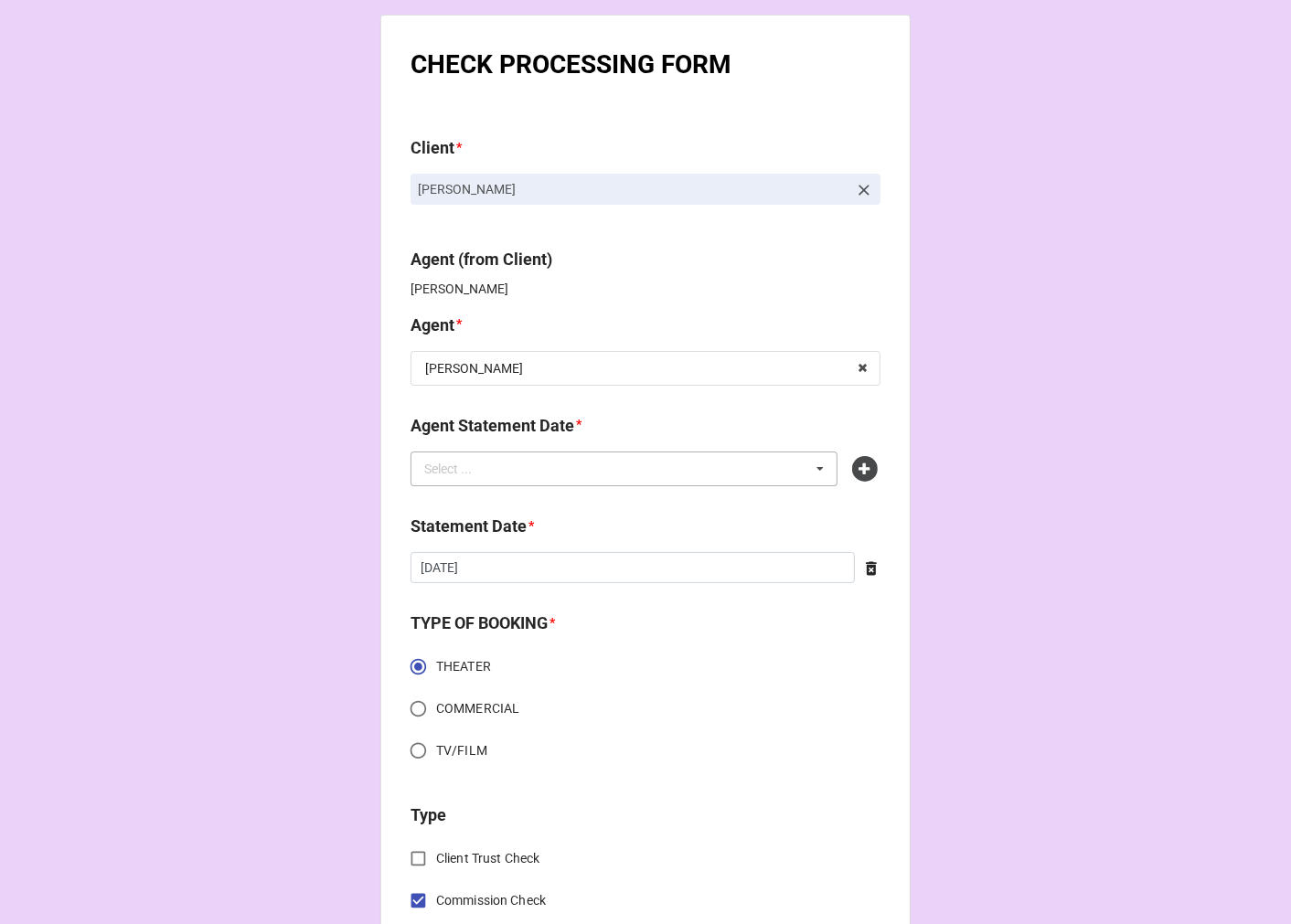
click at [664, 471] on div "Select ... No results found." at bounding box center [624, 469] width 427 height 34
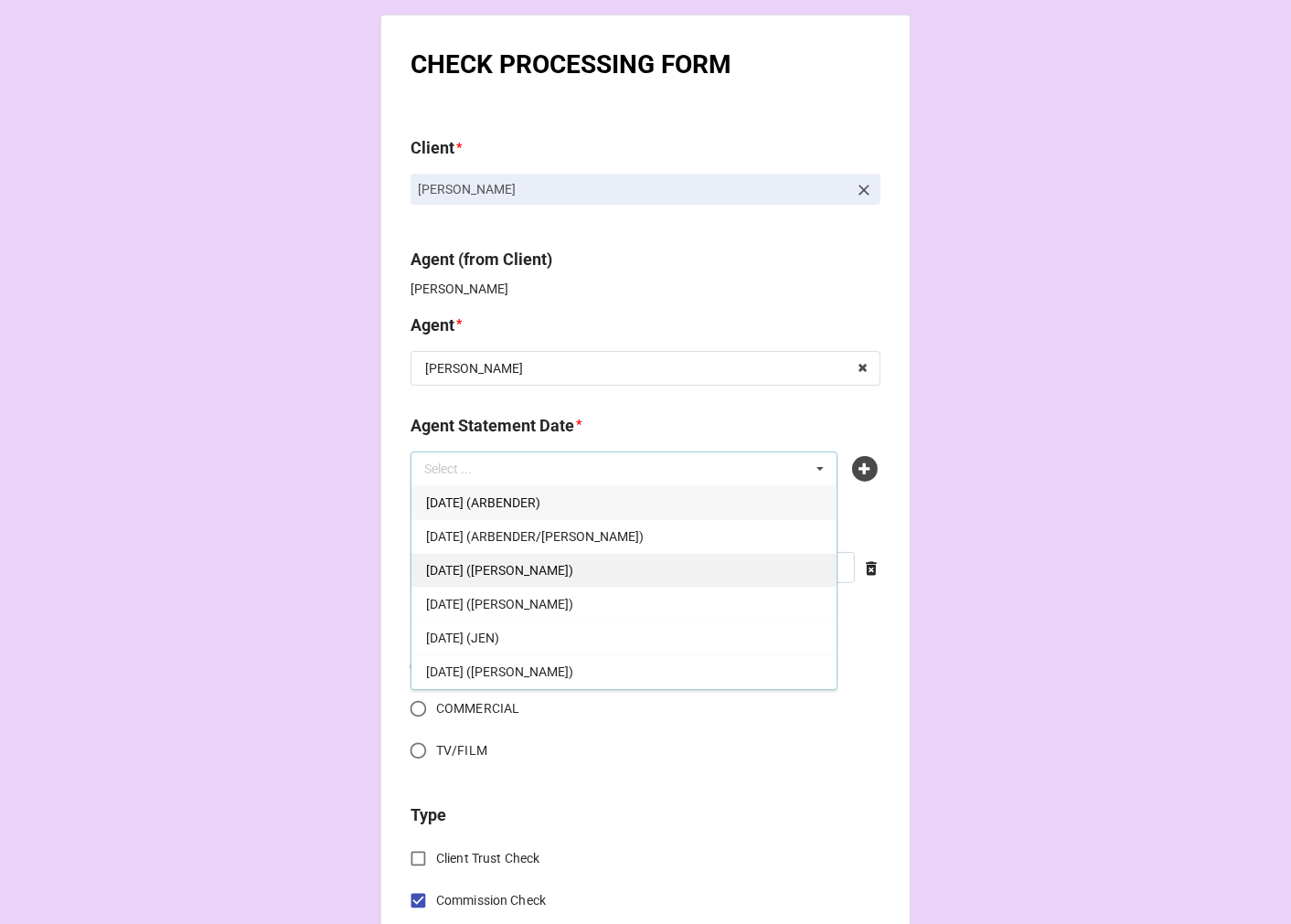
click at [573, 569] on span "[DATE] ([PERSON_NAME])" at bounding box center [499, 570] width 147 height 14
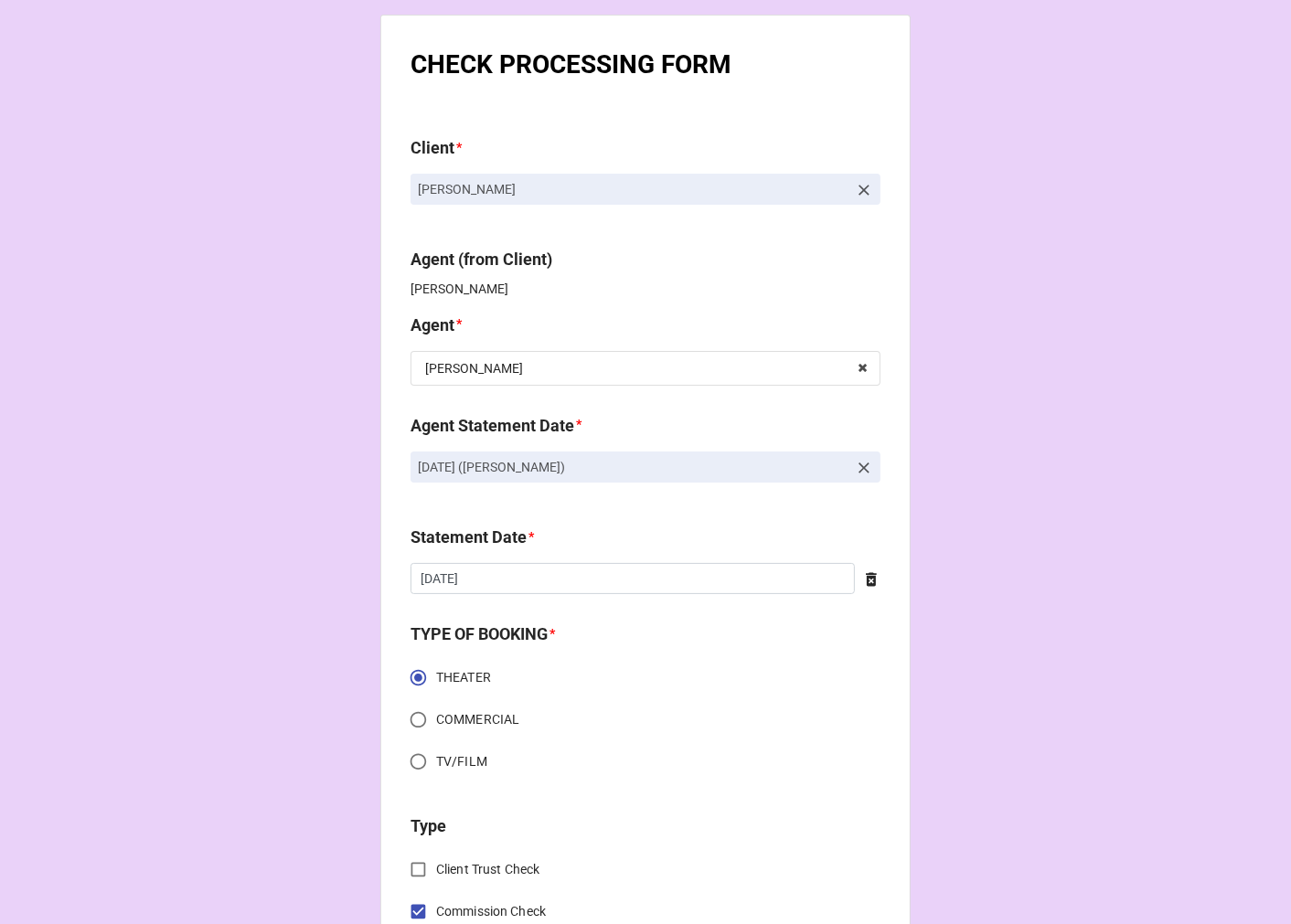
click at [862, 578] on icon at bounding box center [871, 578] width 18 height 18
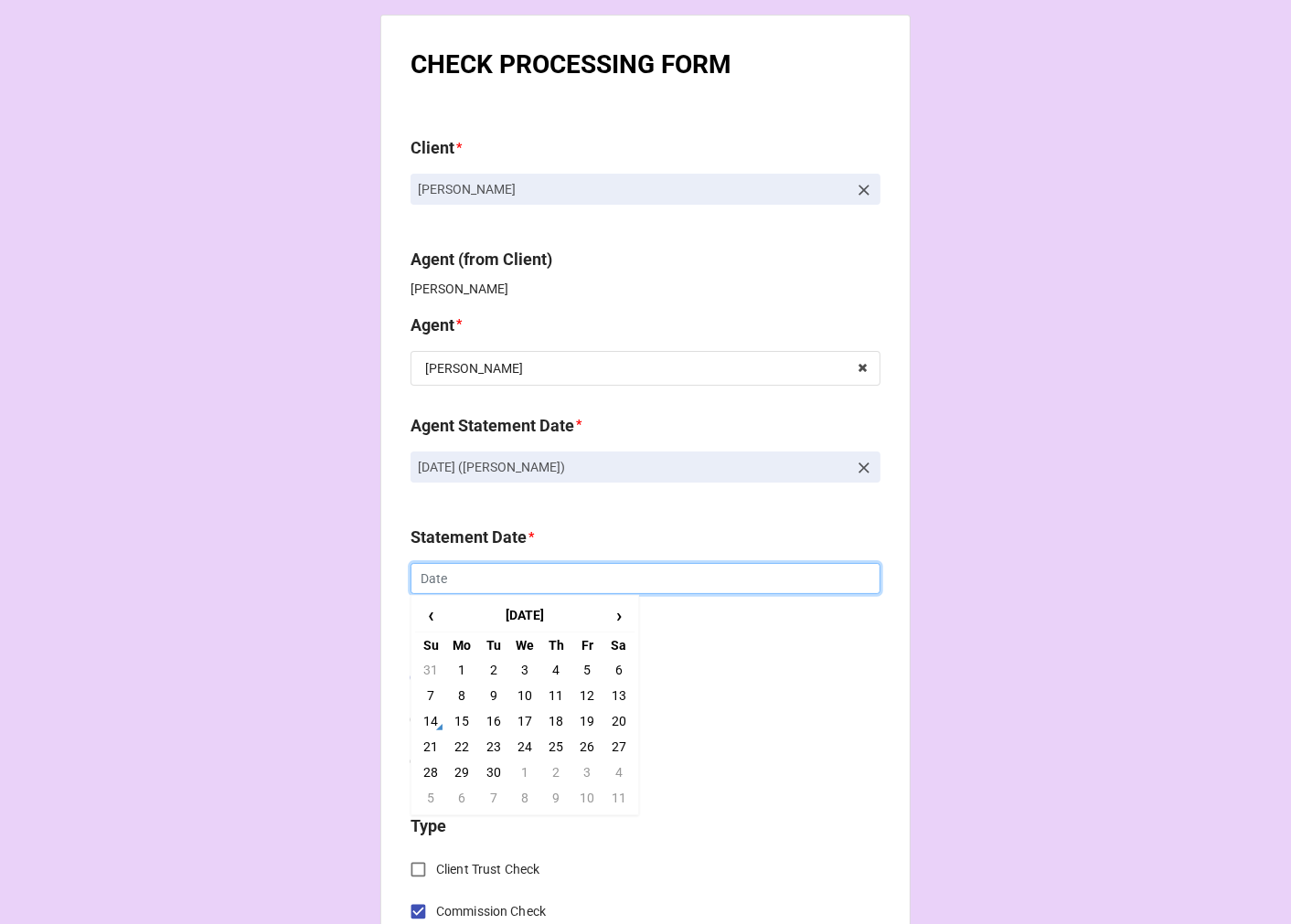
click at [624, 588] on input "text" at bounding box center [646, 578] width 470 height 32
click at [580, 722] on td "19" at bounding box center [586, 721] width 32 height 26
type input "9/19/2025"
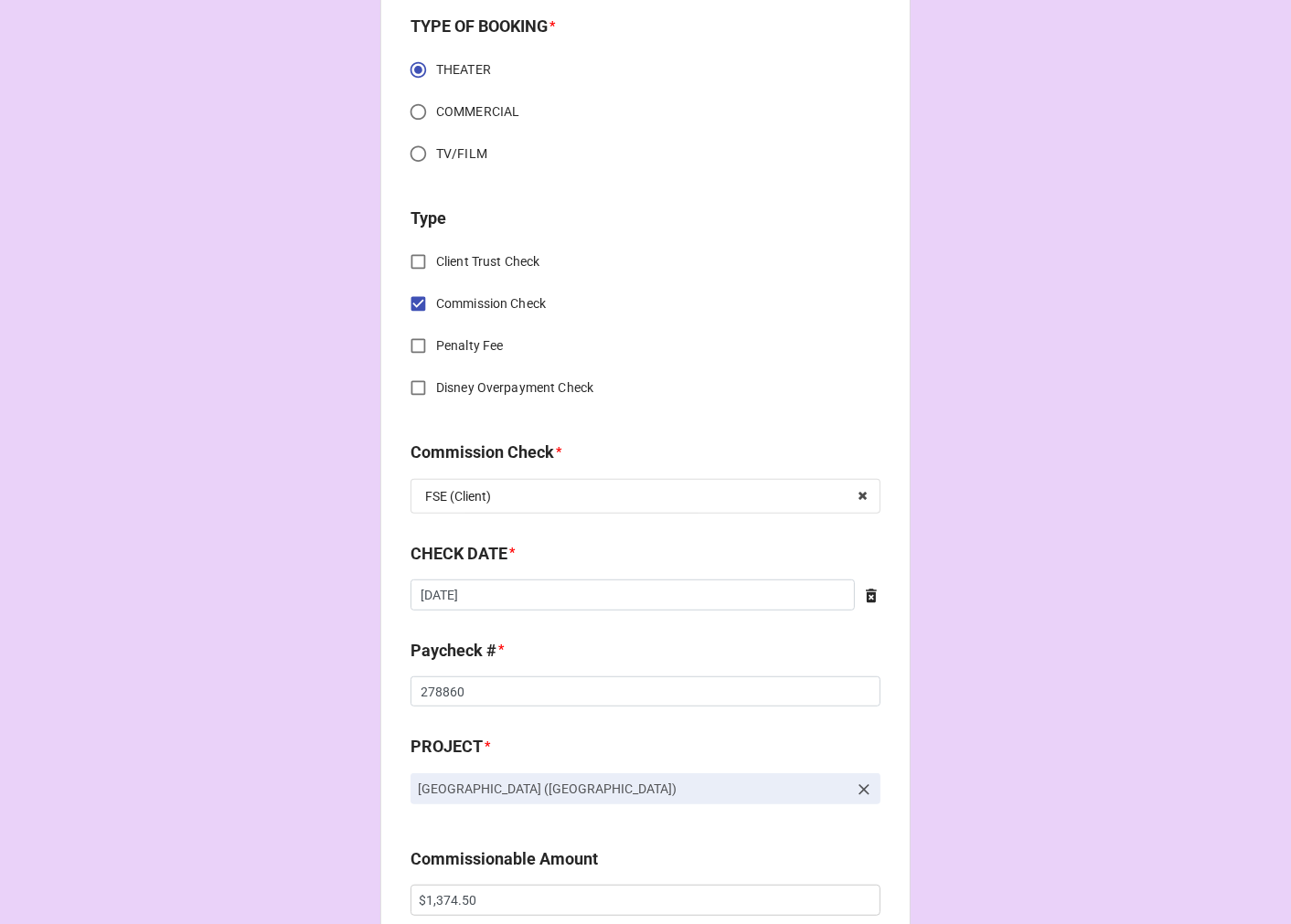
scroll to position [609, 0]
click at [865, 595] on icon at bounding box center [871, 595] width 18 height 18
click at [689, 594] on input "text" at bounding box center [646, 594] width 470 height 32
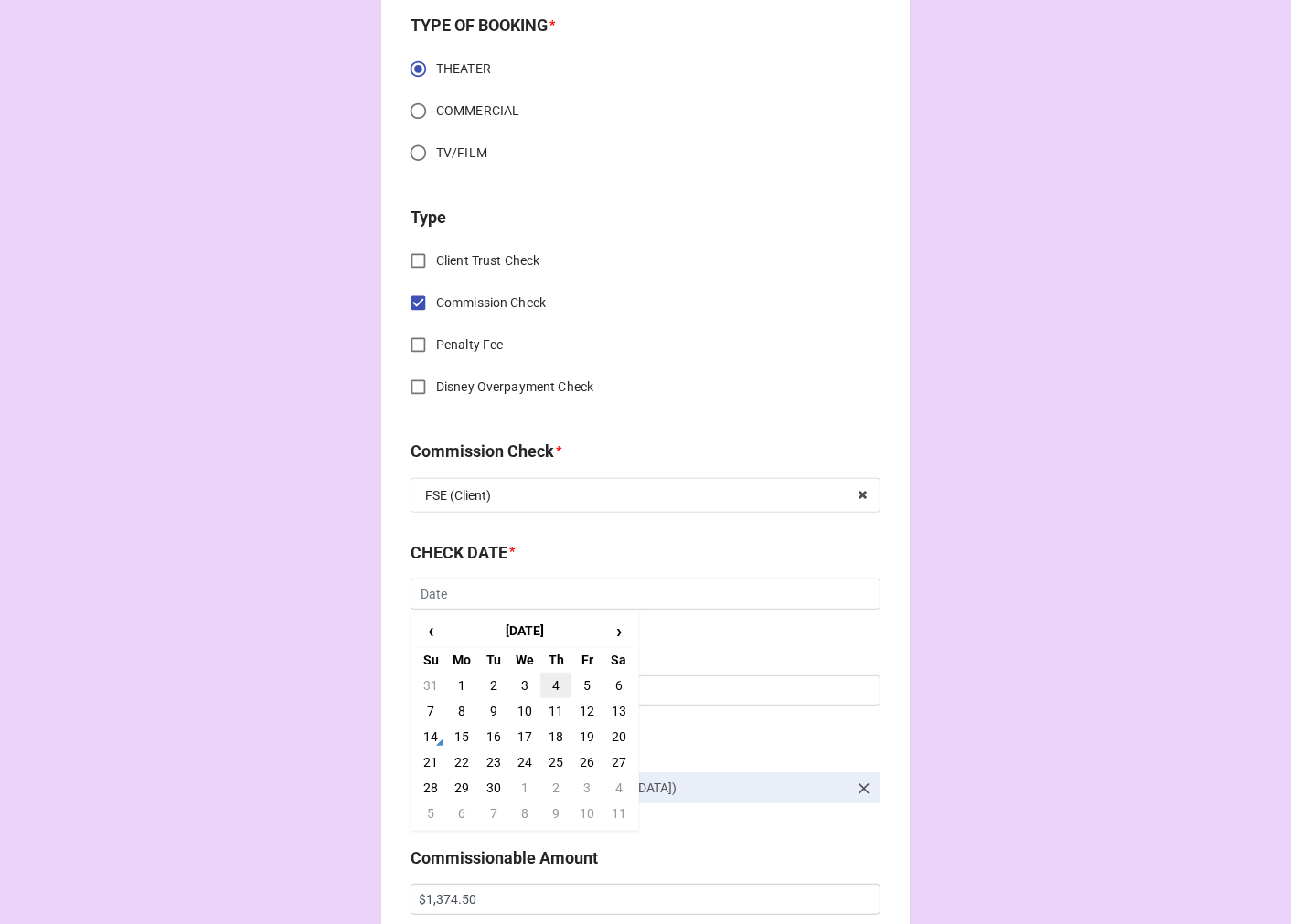
click at [549, 690] on td "4" at bounding box center [556, 685] width 32 height 26
type input "9/4/2025"
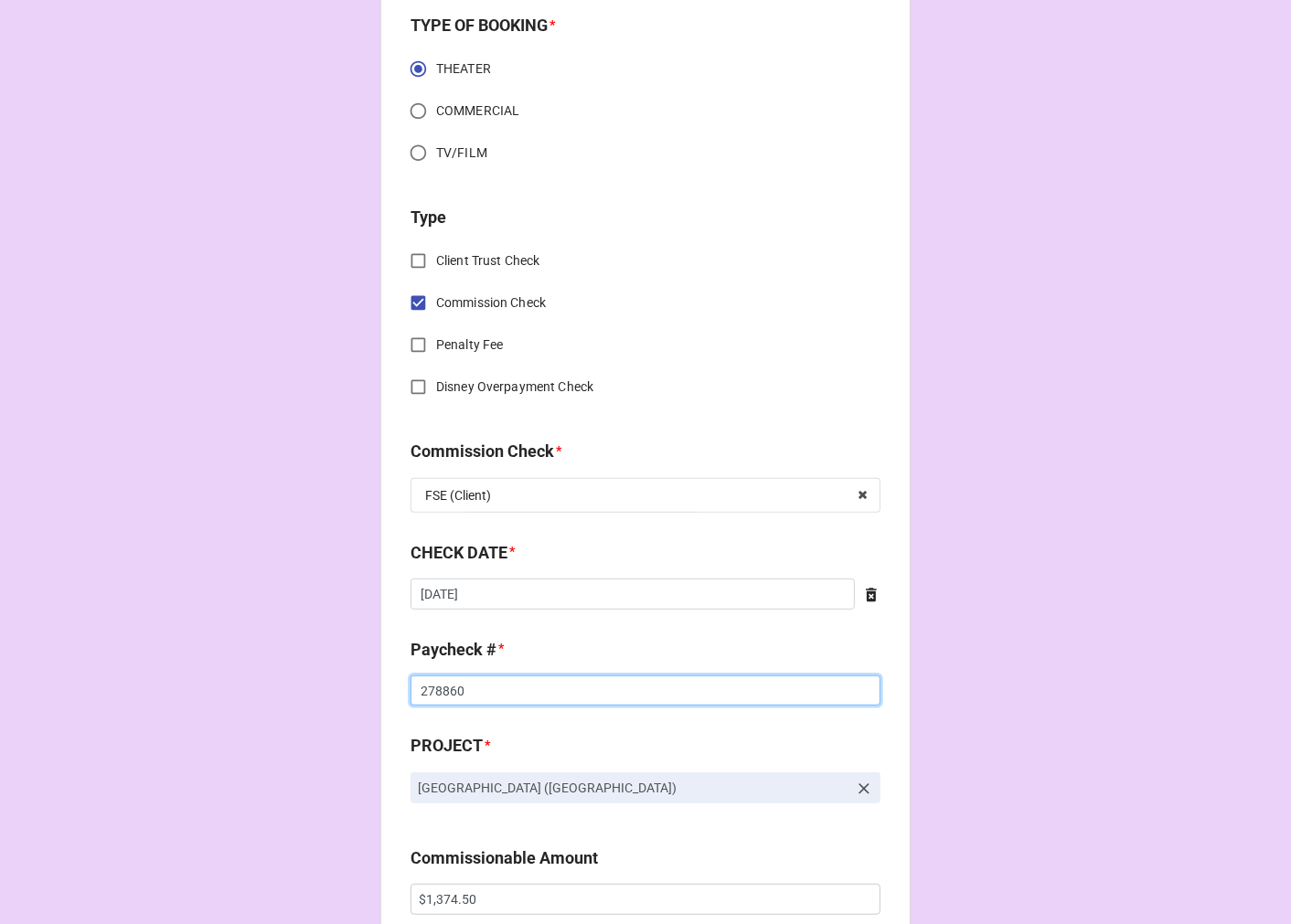
click at [440, 682] on input "278860" at bounding box center [646, 691] width 470 height 32
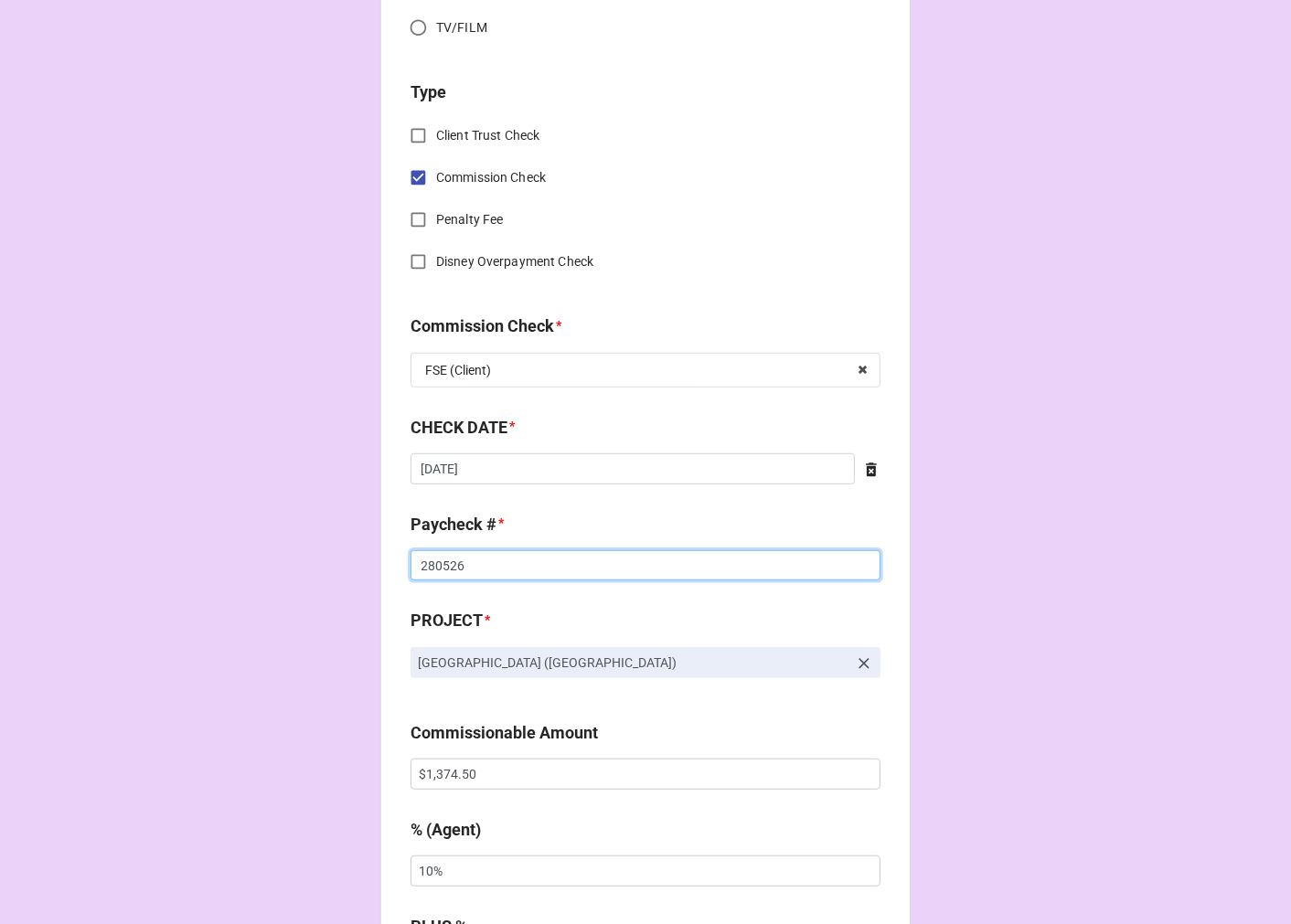
scroll to position [914, 0]
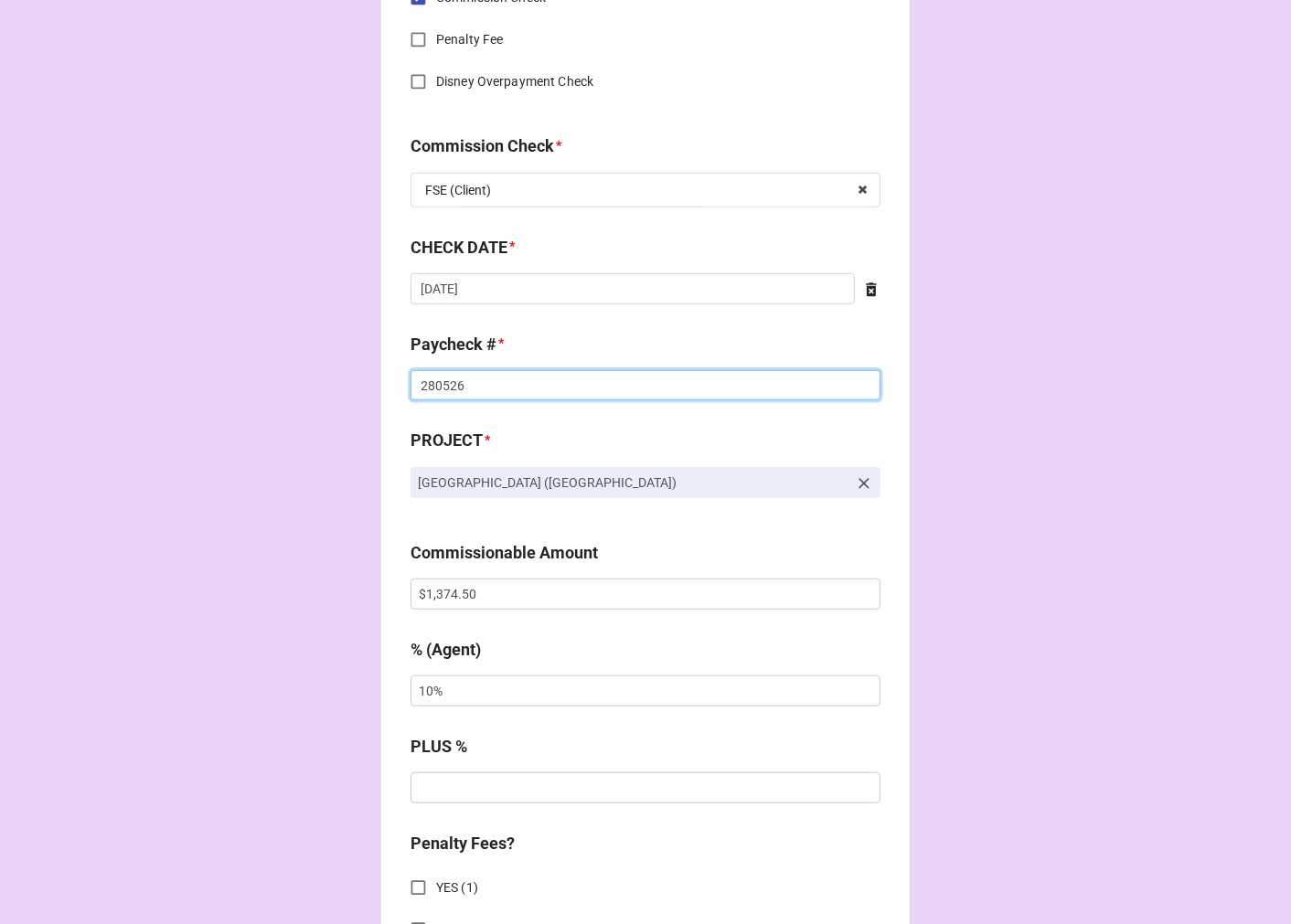
type input "280526"
click at [433, 596] on input "$1,374.50" at bounding box center [646, 594] width 470 height 32
drag, startPoint x: 433, startPoint y: 596, endPoint x: 792, endPoint y: 551, distance: 361.8
click at [435, 595] on input "$1,374.50" at bounding box center [646, 594] width 470 height 32
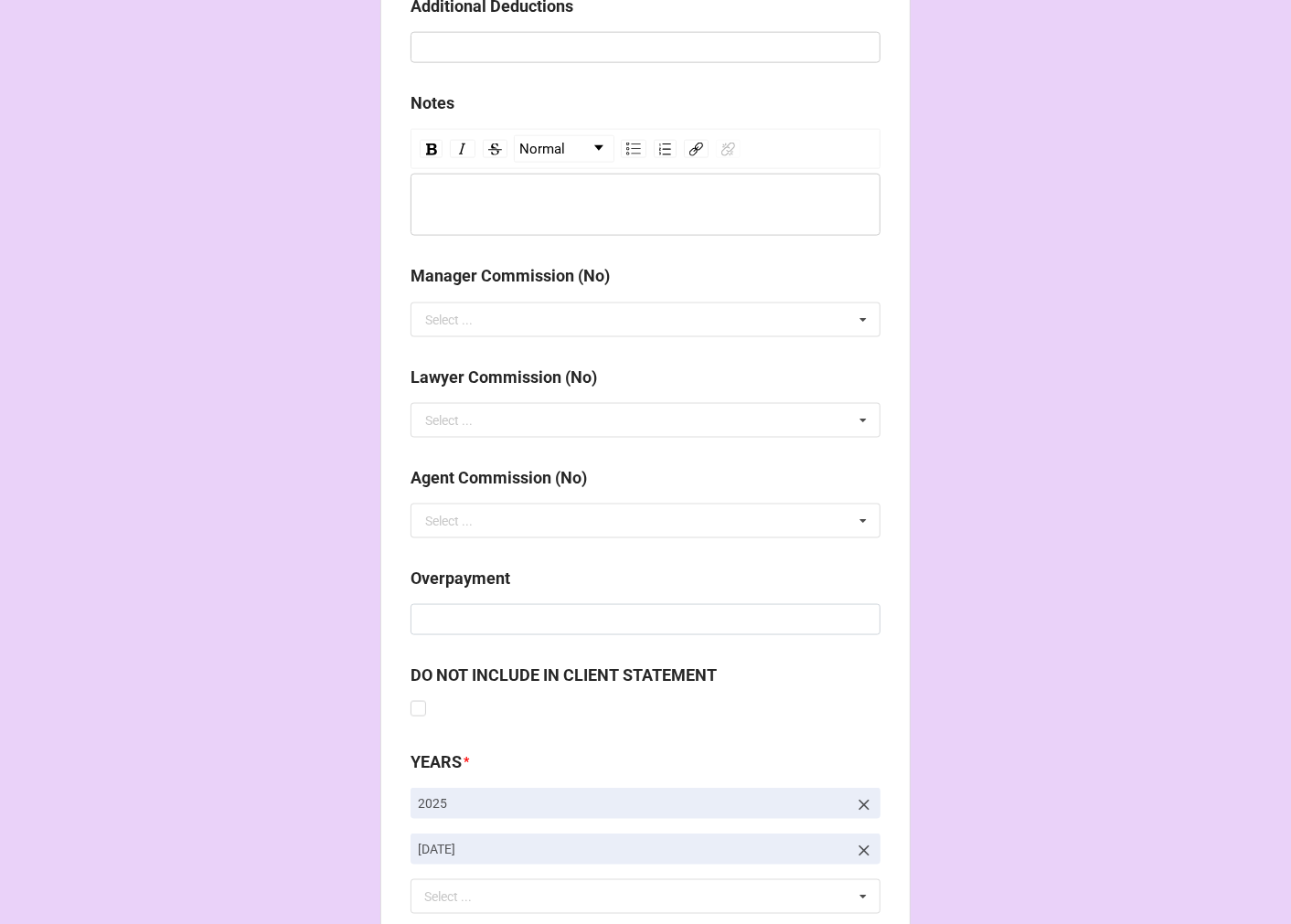
scroll to position [2115, 0]
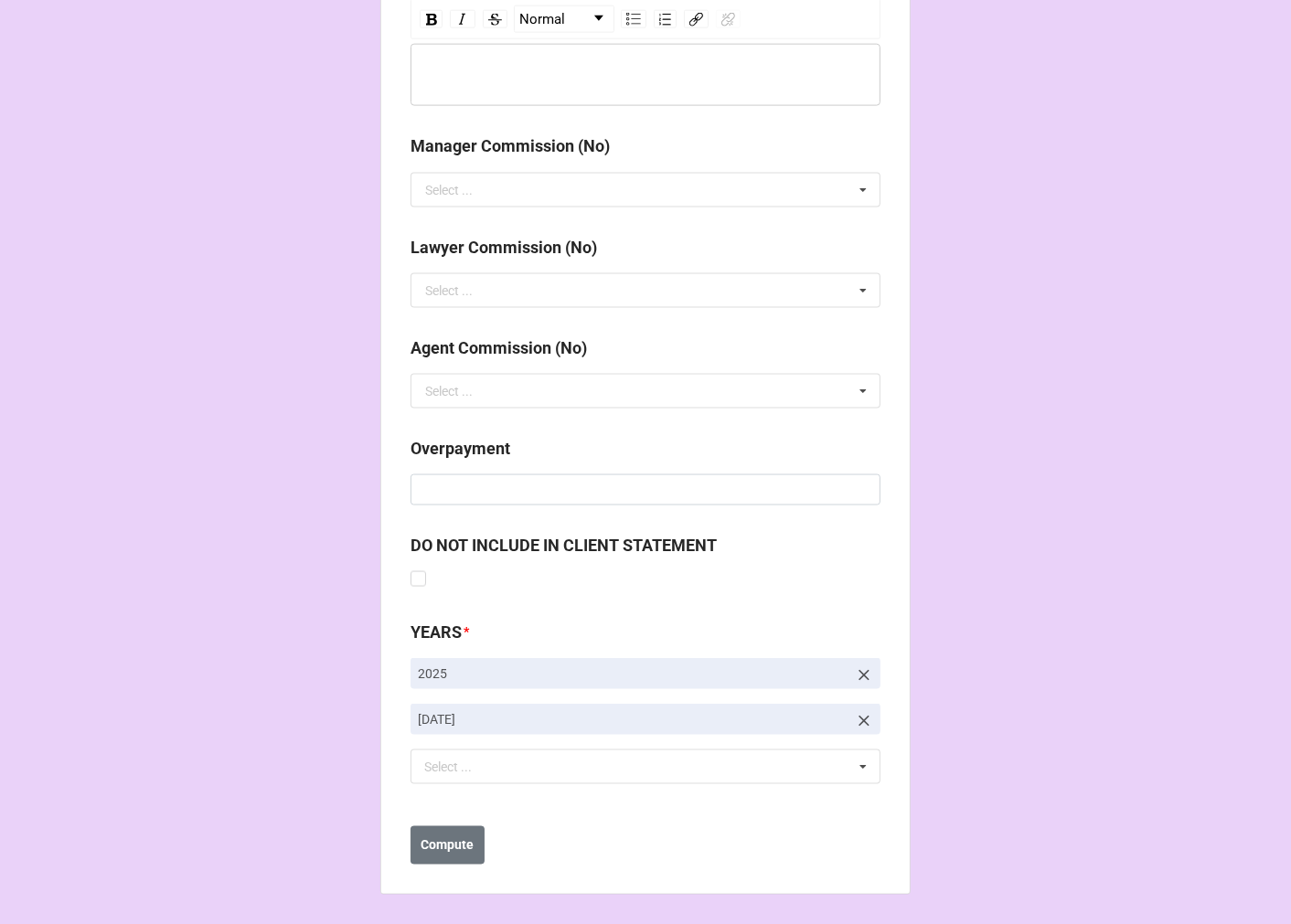
type input "$2,459.60"
drag, startPoint x: 863, startPoint y: 709, endPoint x: 802, endPoint y: 737, distance: 67.1
click at [864, 709] on link at bounding box center [863, 719] width 18 height 20
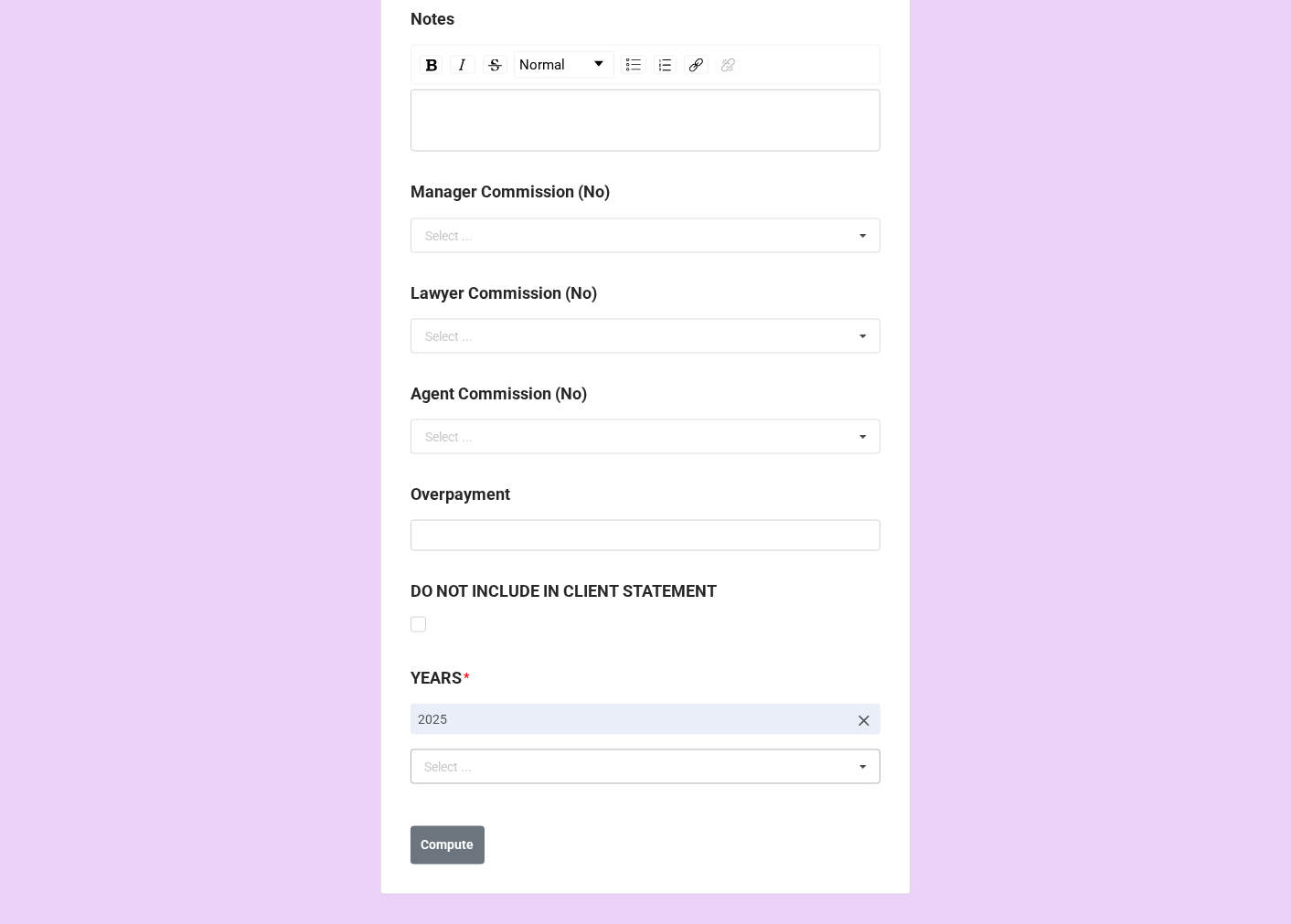
click at [543, 767] on div "Select ... No results found." at bounding box center [646, 766] width 470 height 34
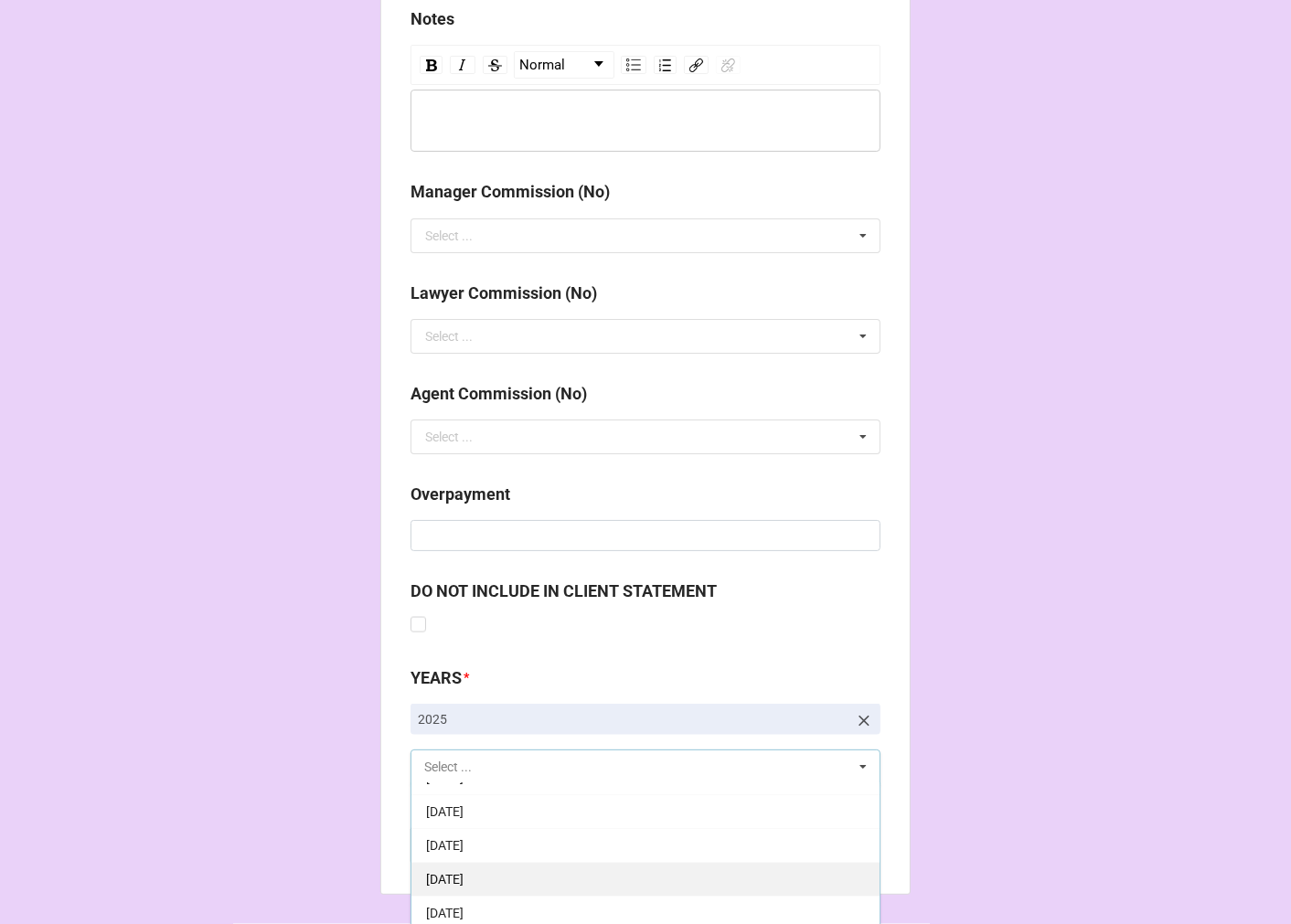
scroll to position [203, 0]
click at [463, 869] on span "9-September 2025" at bounding box center [444, 868] width 37 height 14
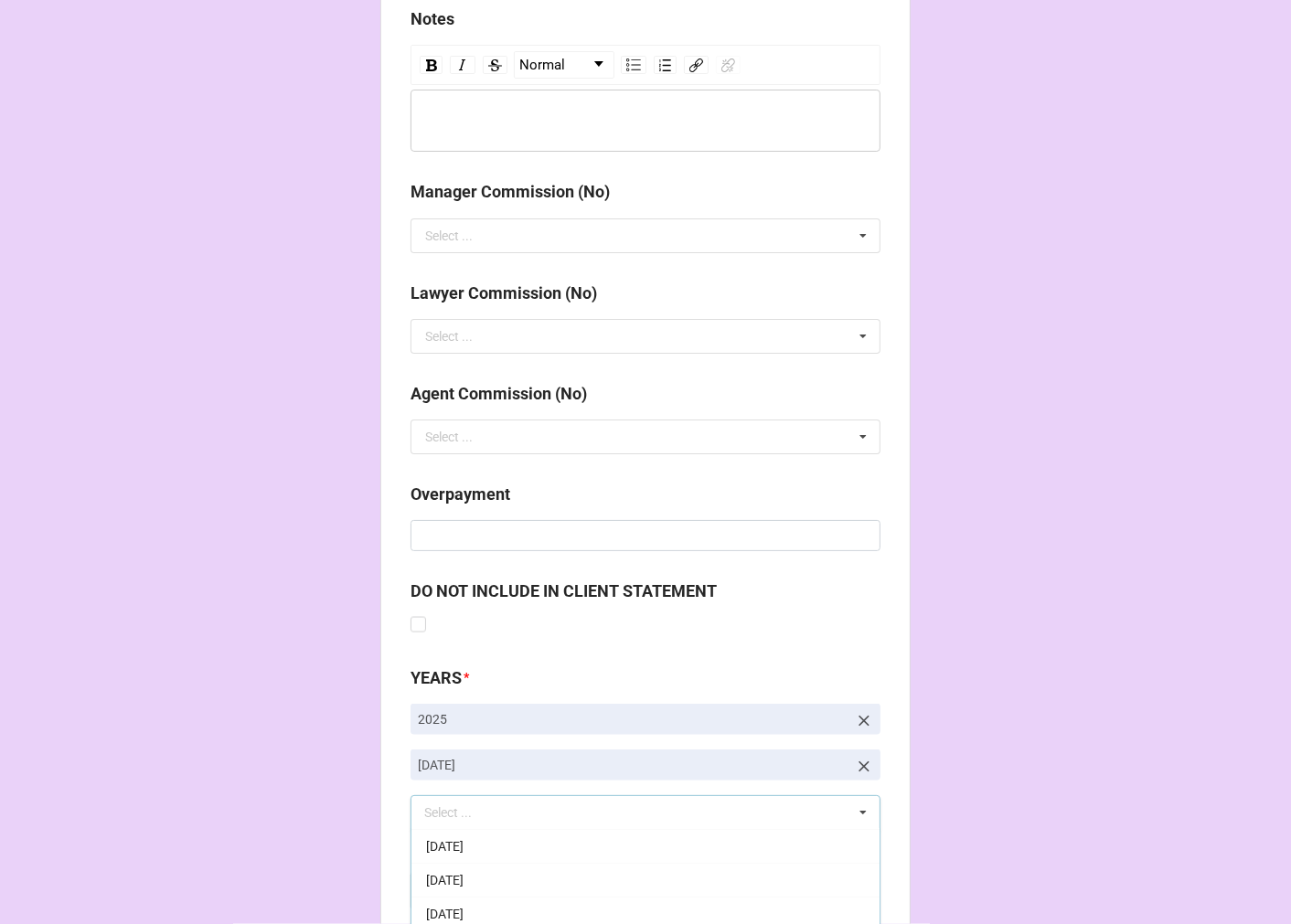
click at [440, 890] on b "Compute" at bounding box center [448, 892] width 53 height 19
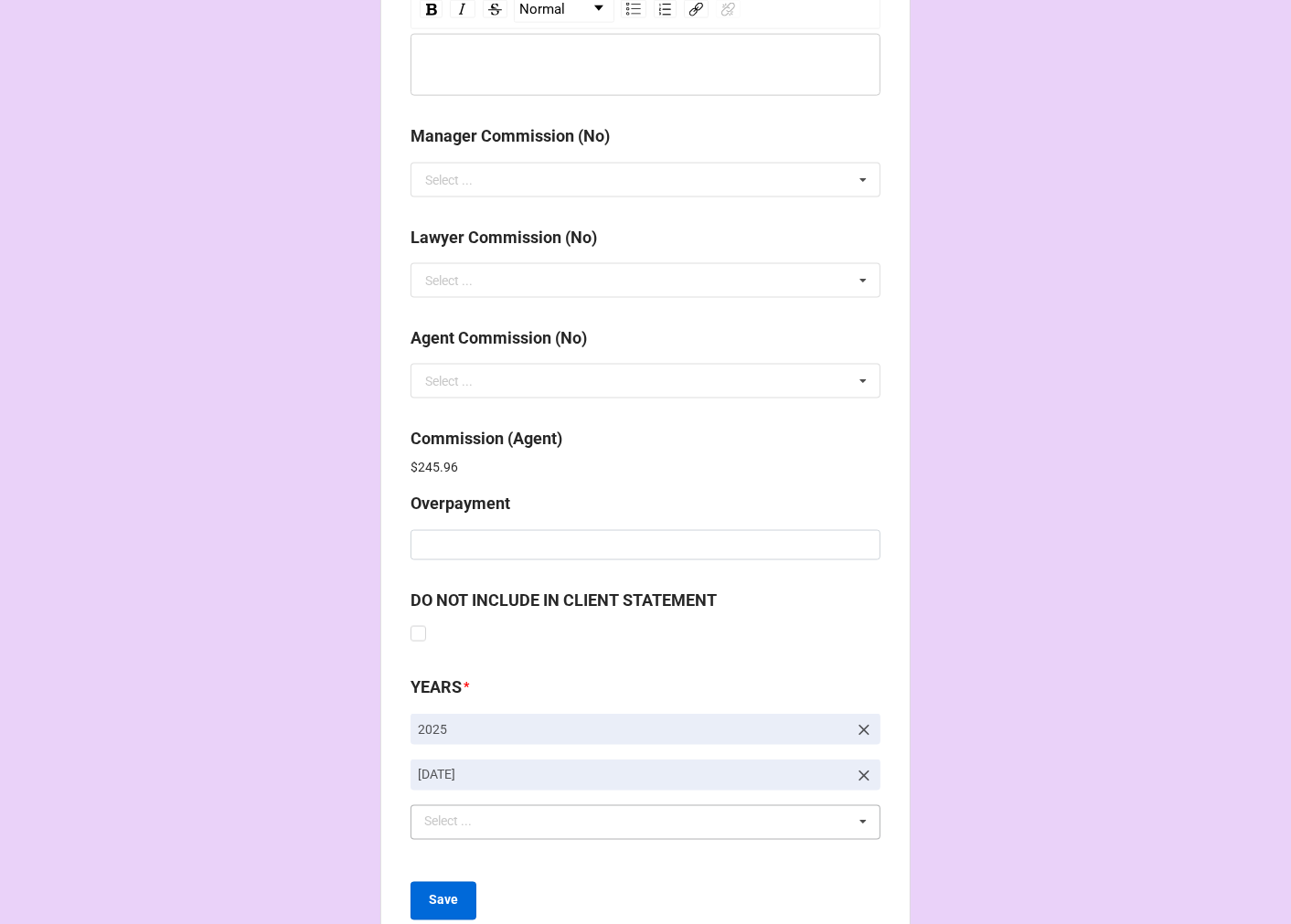
scroll to position [2180, 0]
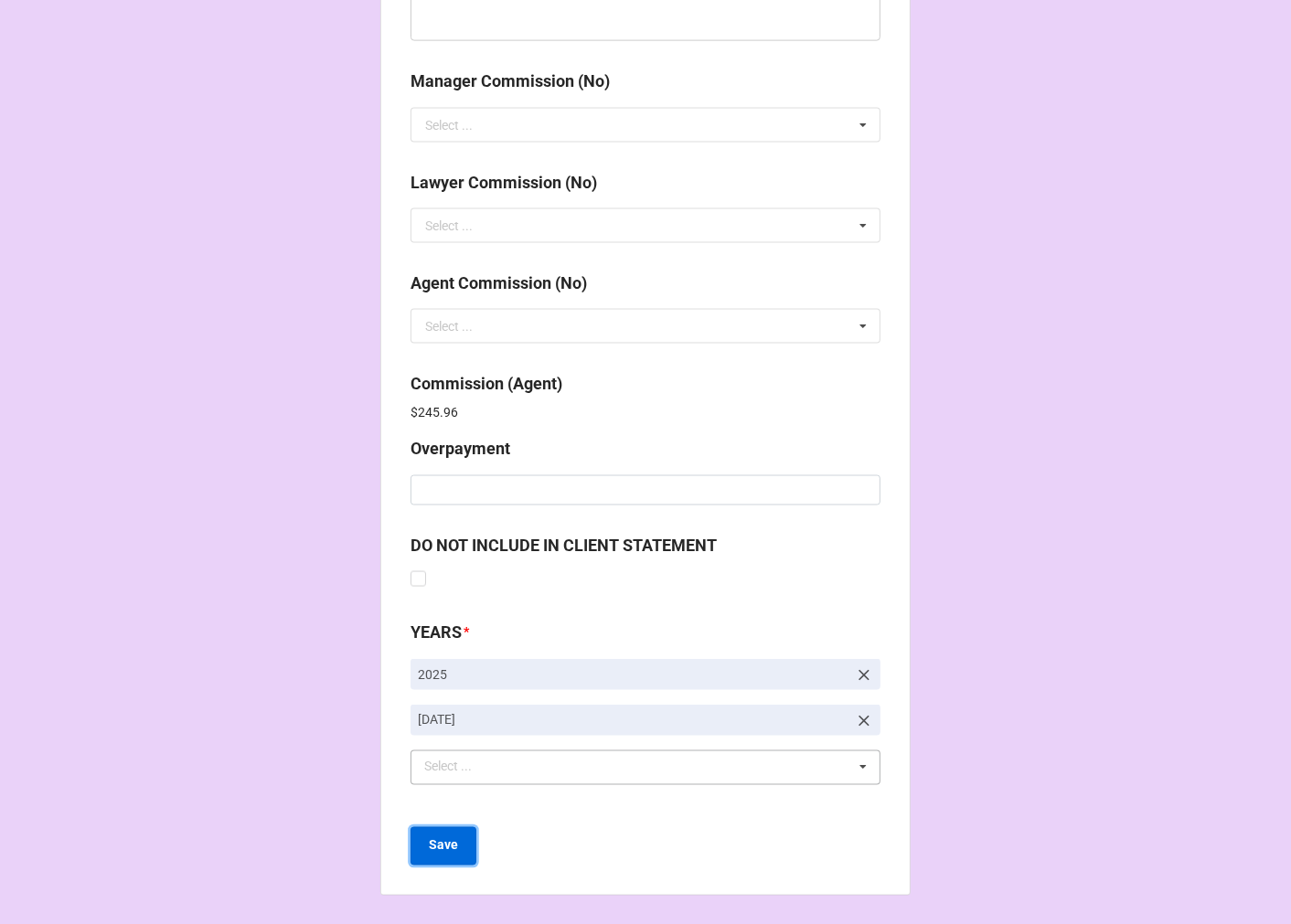
click at [442, 846] on b "Save" at bounding box center [443, 846] width 30 height 19
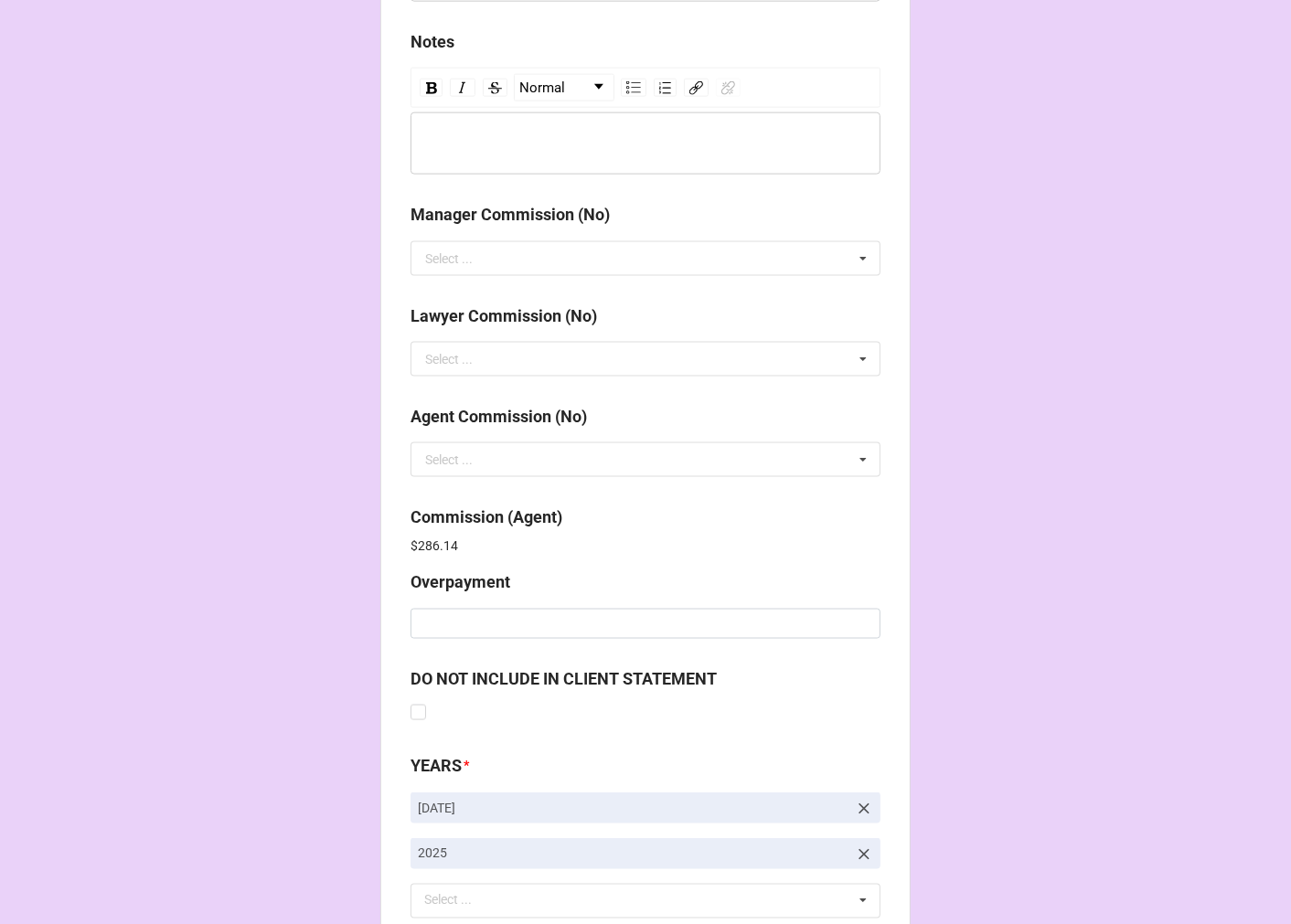
scroll to position [2180, 0]
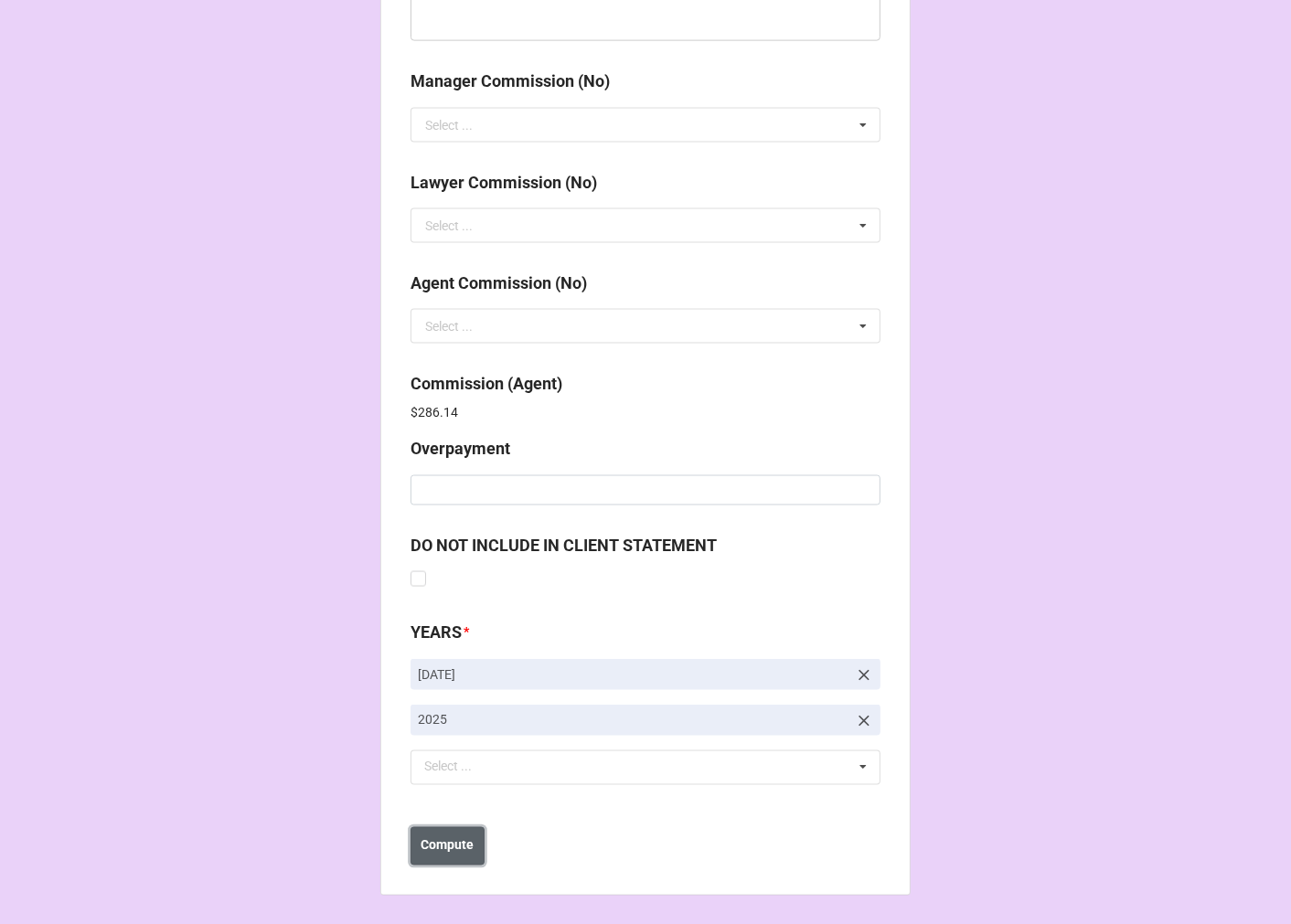
click at [443, 847] on b "Compute" at bounding box center [448, 846] width 53 height 19
click at [445, 850] on b "Save" at bounding box center [443, 846] width 30 height 19
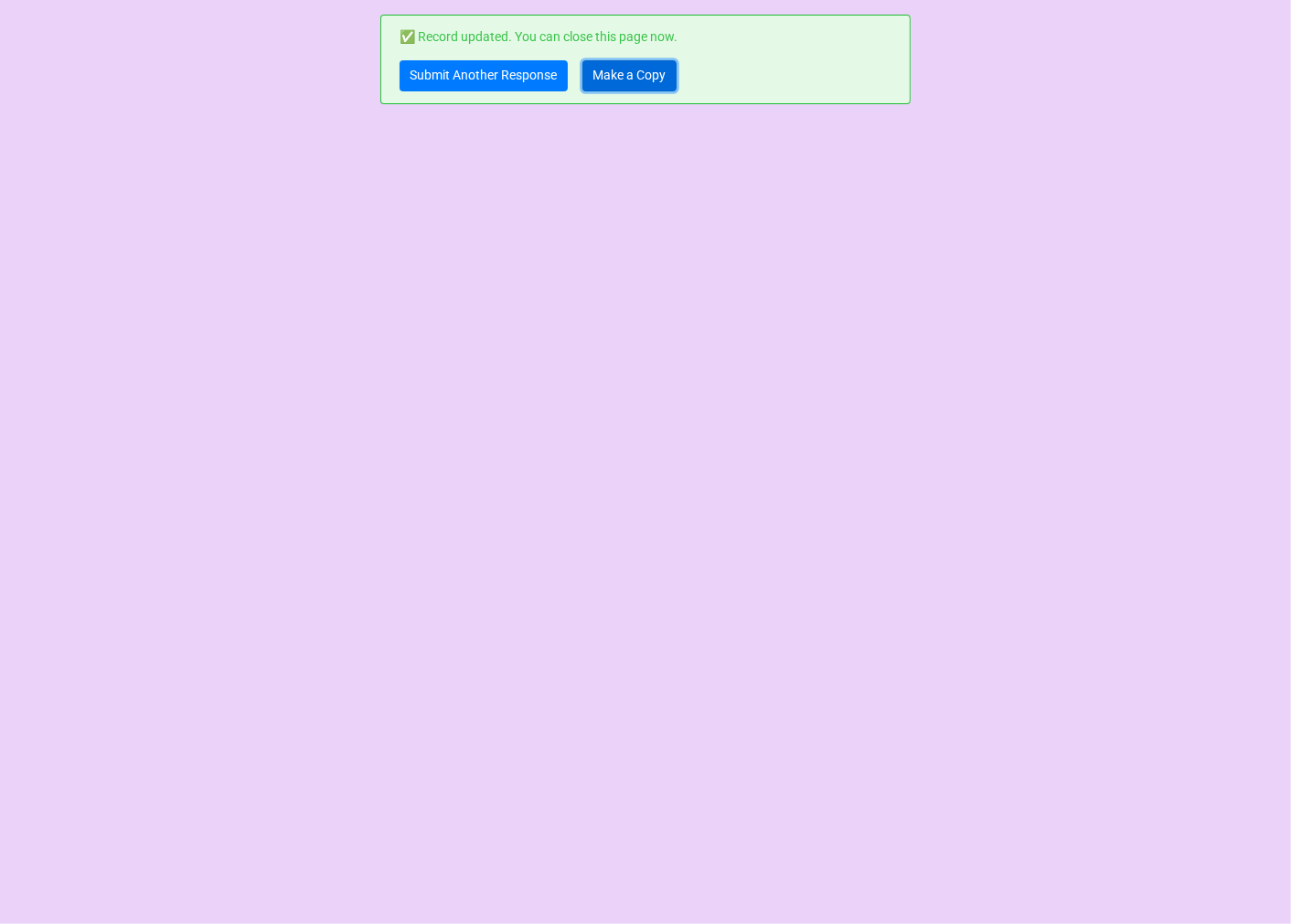
click at [624, 74] on link "Make a Copy" at bounding box center [629, 75] width 95 height 32
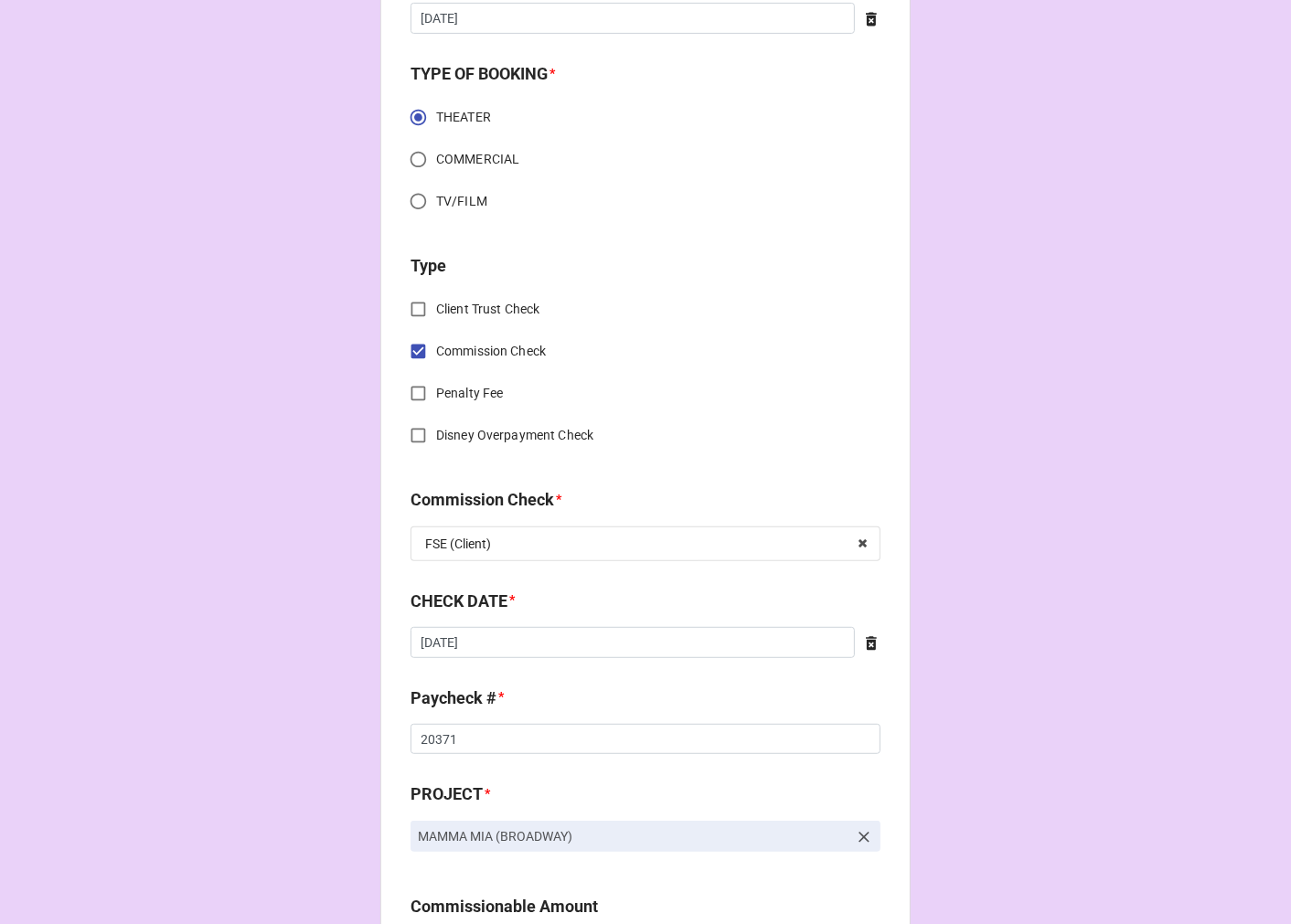
scroll to position [609, 0]
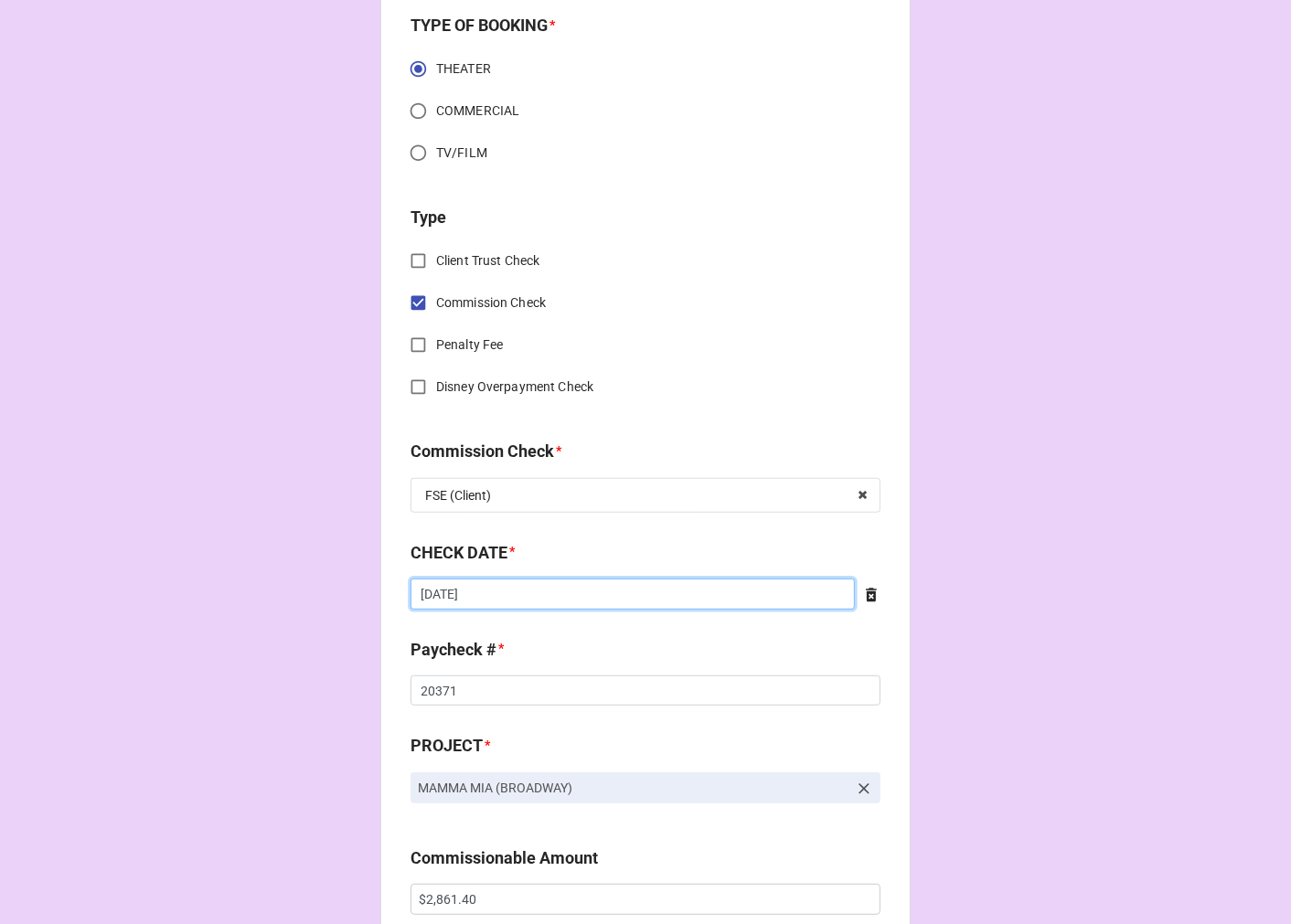
click at [546, 592] on input "[DATE]" at bounding box center [632, 594] width 444 height 32
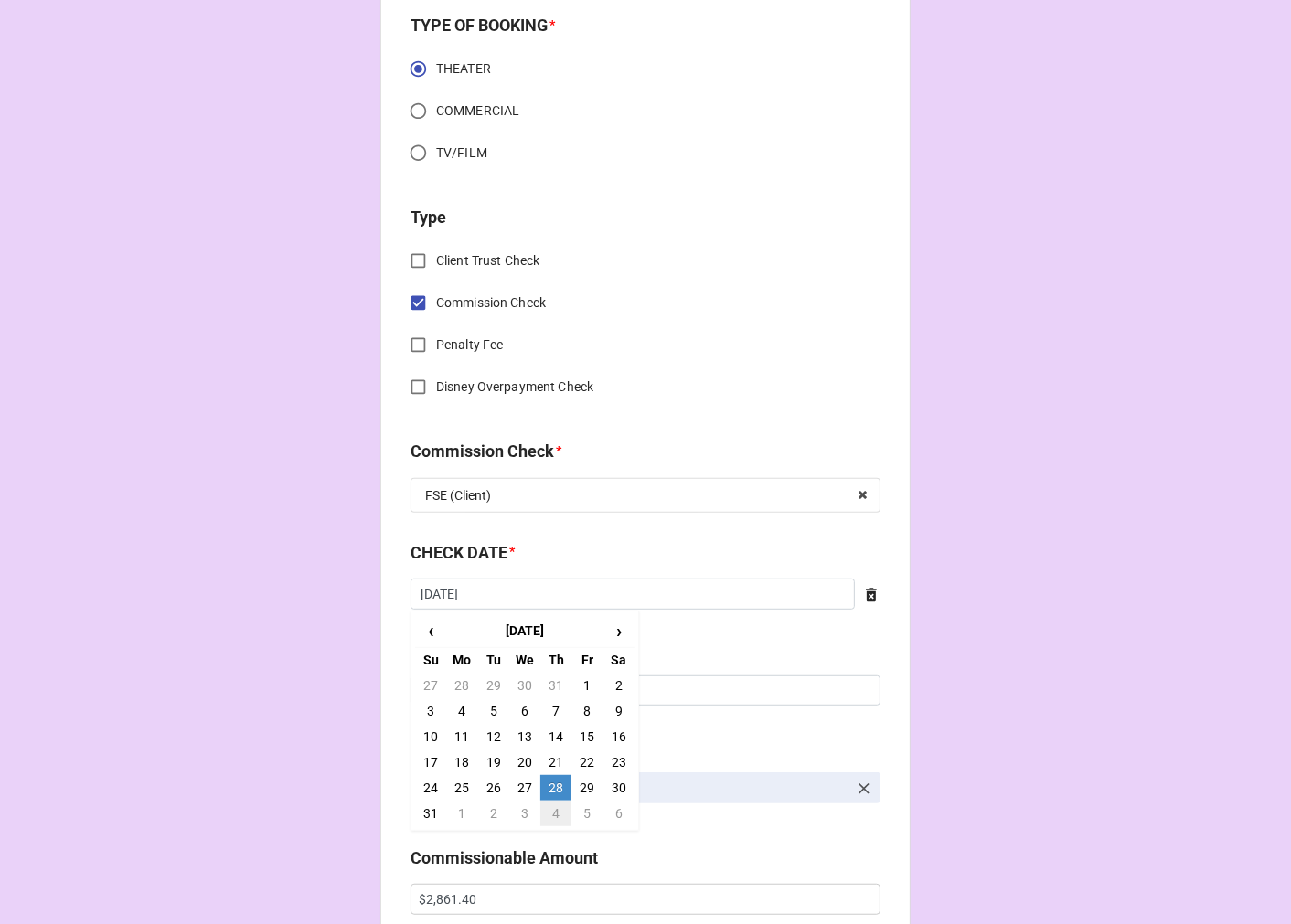
click at [550, 811] on td "4" at bounding box center [556, 813] width 32 height 26
type input "[DATE]"
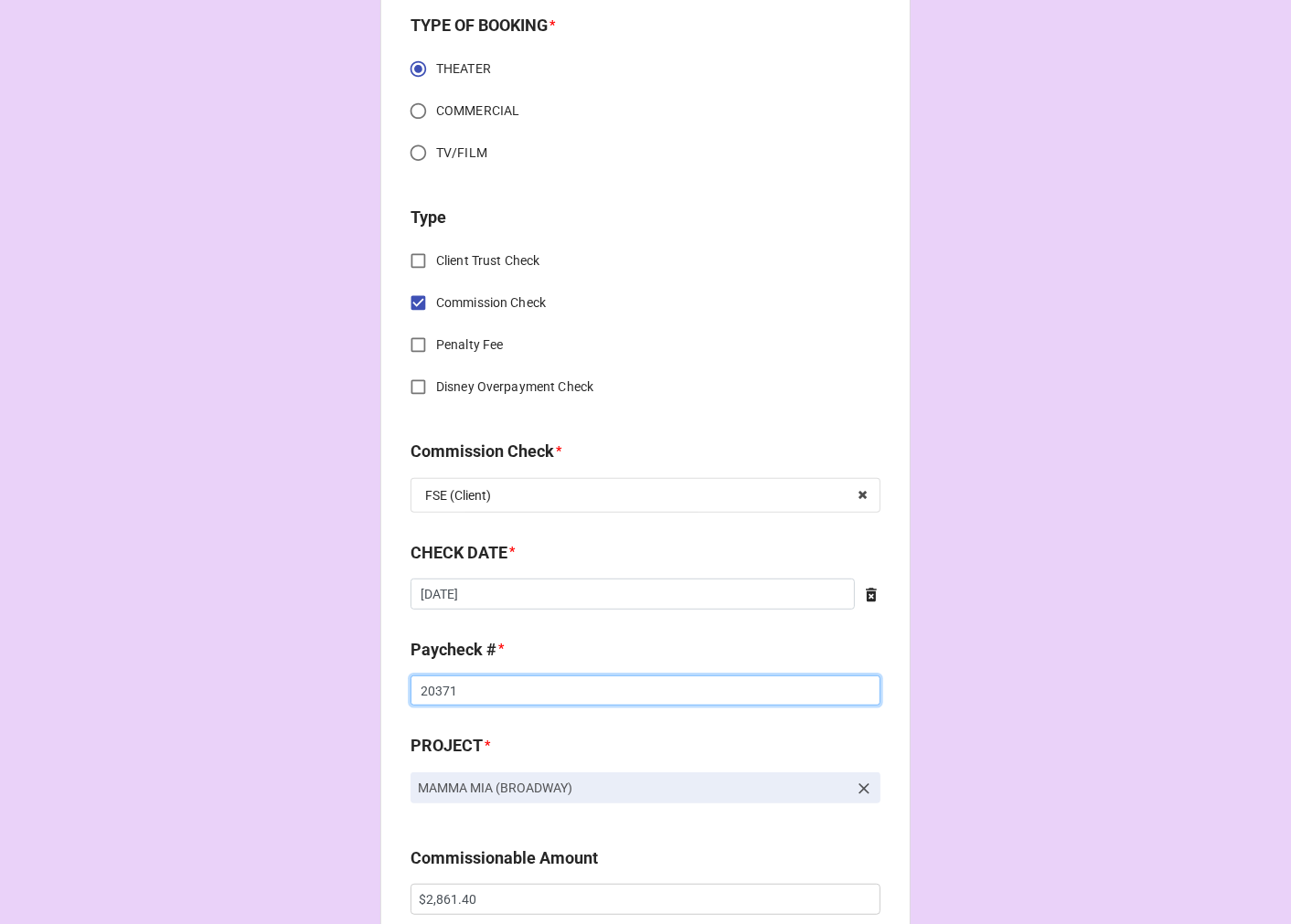
click at [426, 689] on input "20371" at bounding box center [646, 691] width 470 height 32
drag, startPoint x: 426, startPoint y: 689, endPoint x: 499, endPoint y: 679, distance: 73.7
click at [426, 688] on input "20371" at bounding box center [646, 691] width 470 height 32
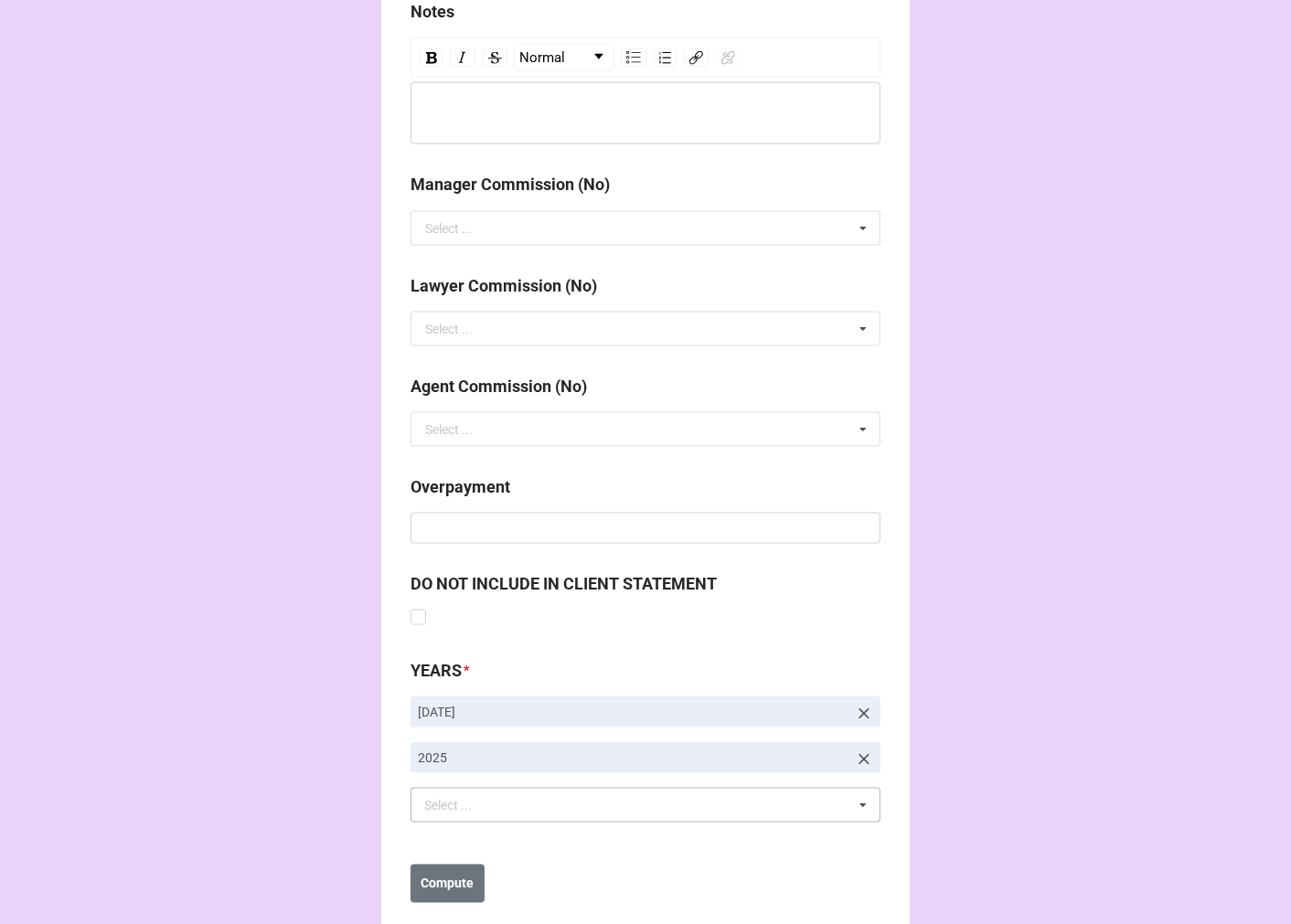
scroll to position [2115, 0]
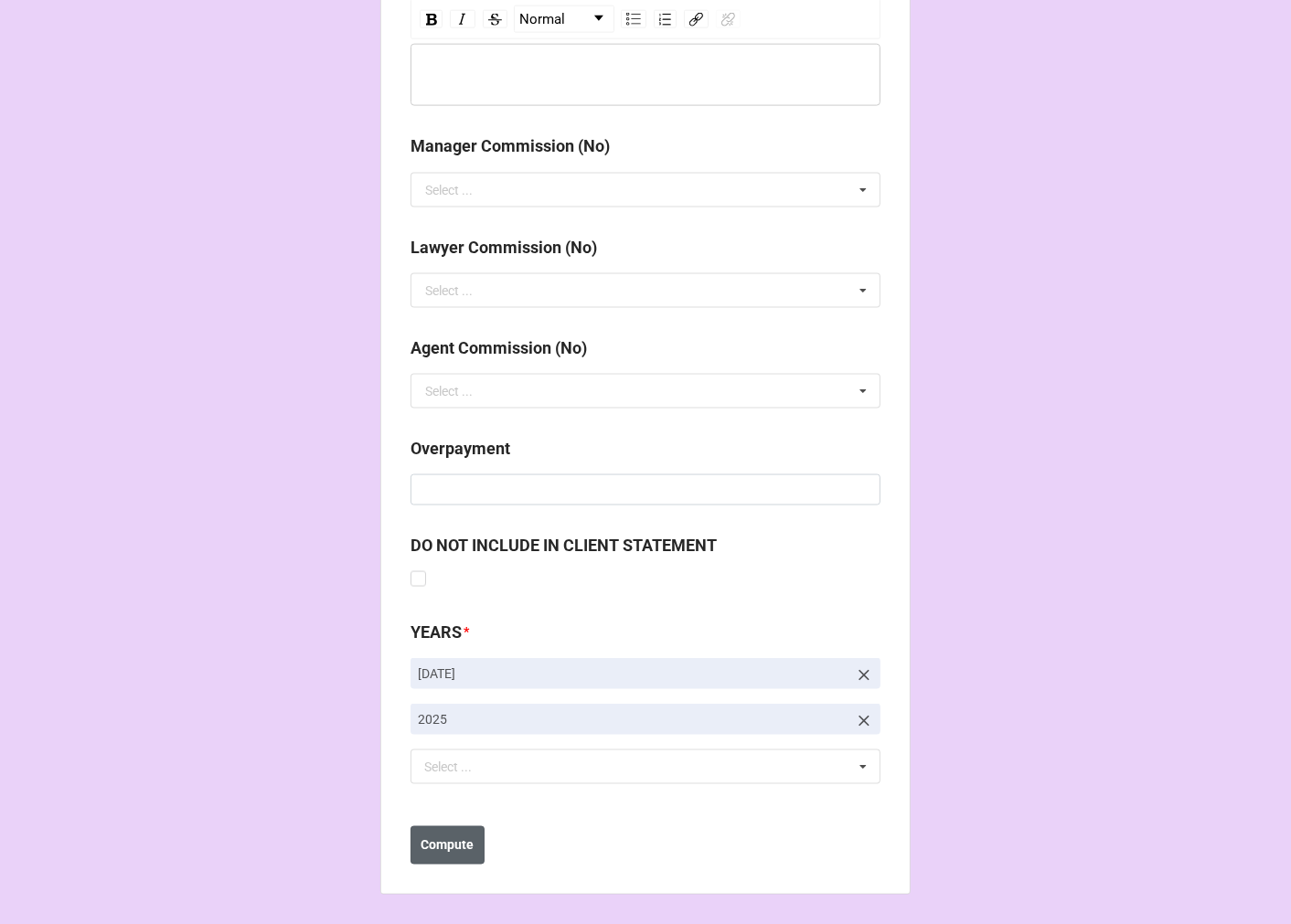
type input "20448"
drag, startPoint x: 454, startPoint y: 844, endPoint x: 728, endPoint y: 845, distance: 274.0
click at [453, 844] on b "Compute" at bounding box center [448, 846] width 53 height 19
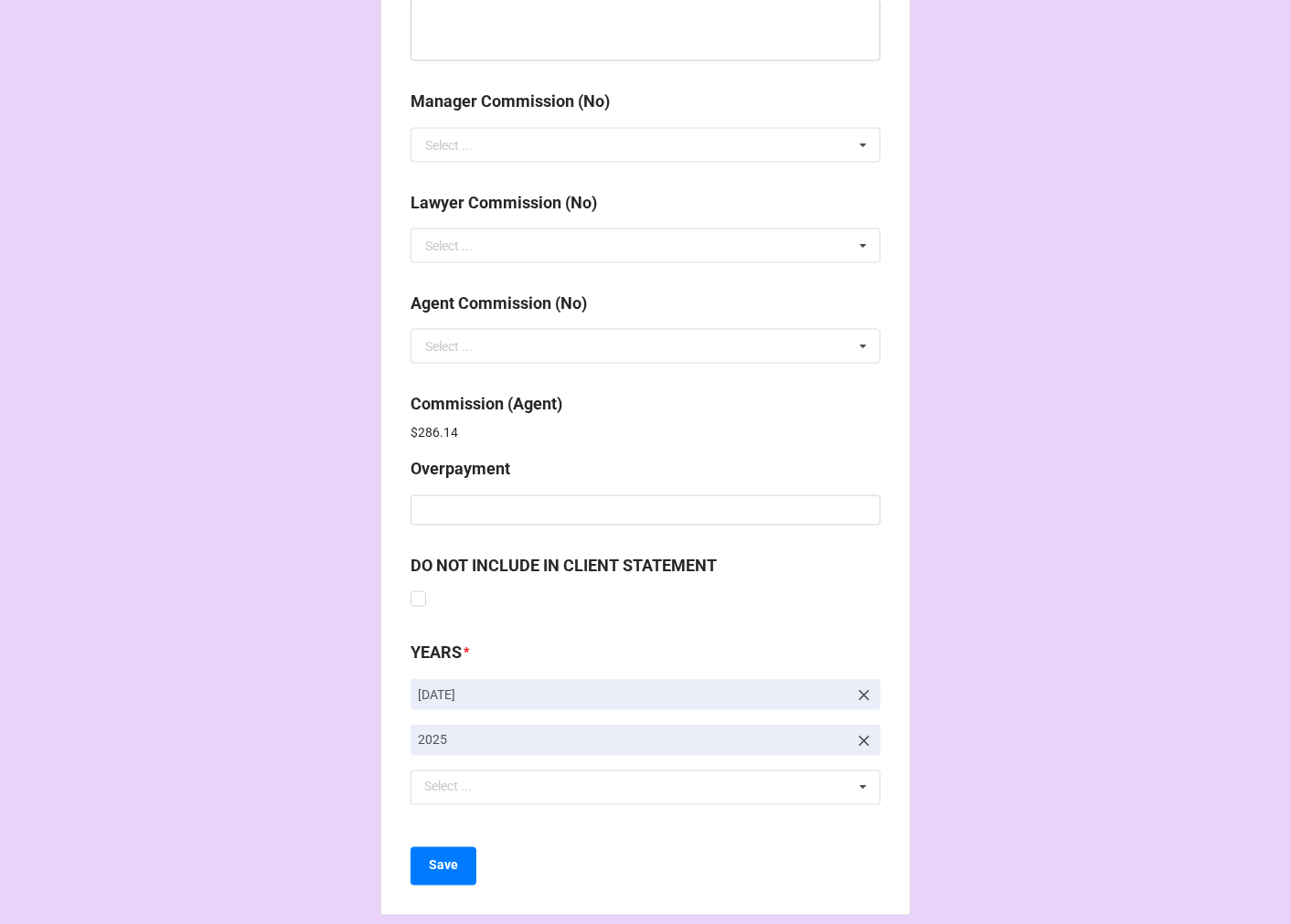
scroll to position [2180, 0]
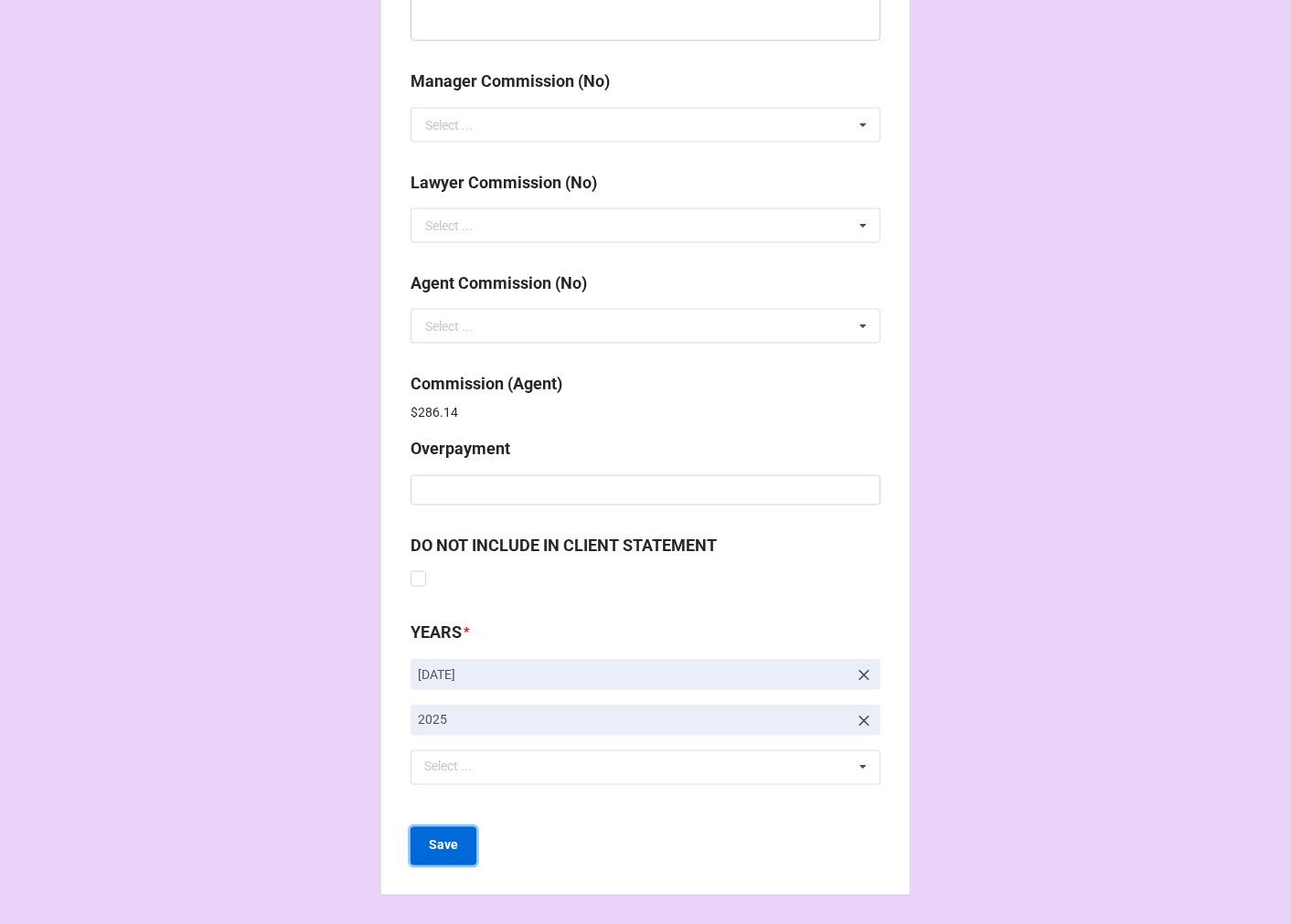
click at [450, 847] on b "Save" at bounding box center [443, 846] width 30 height 19
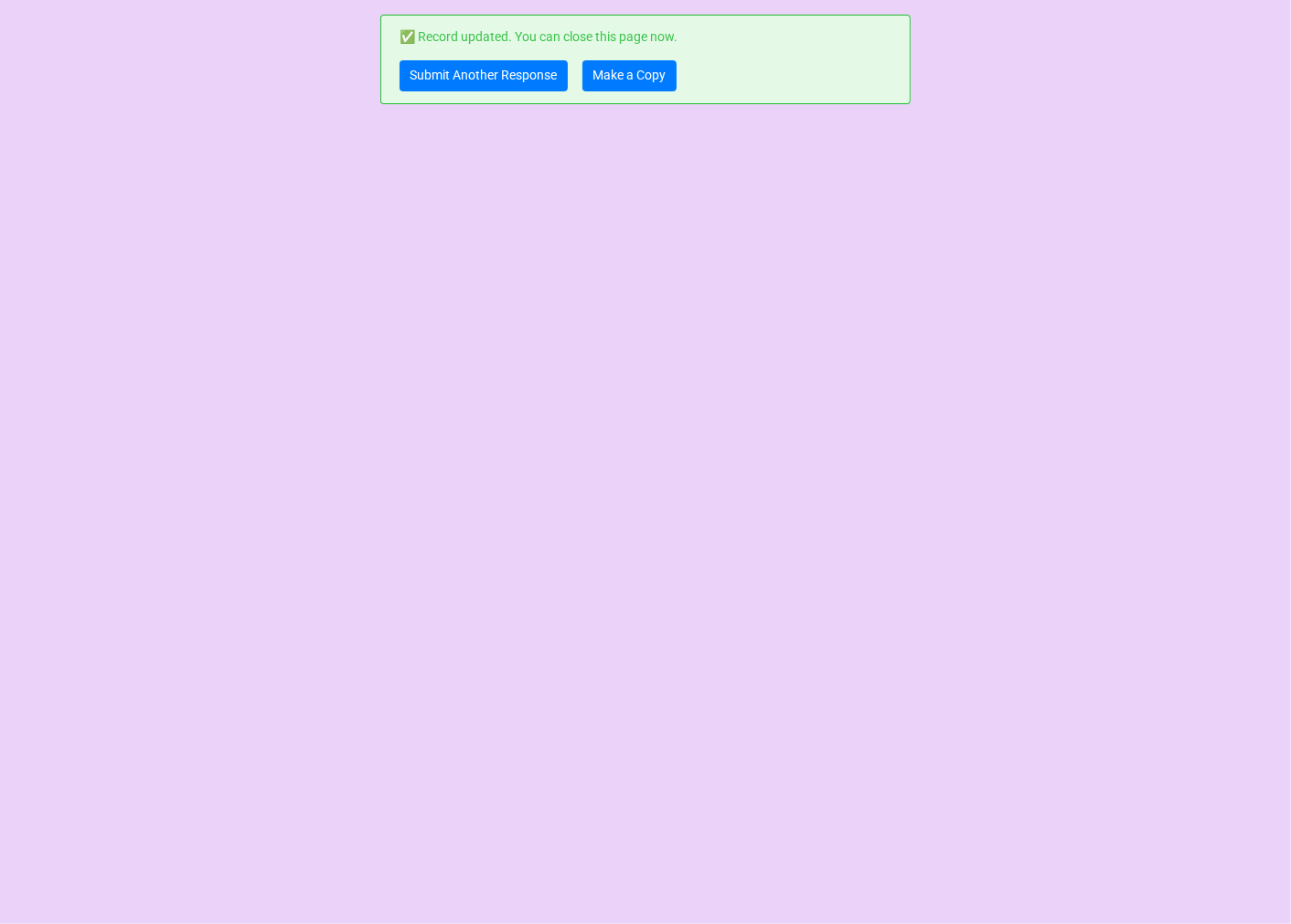
scroll to position [0, 0]
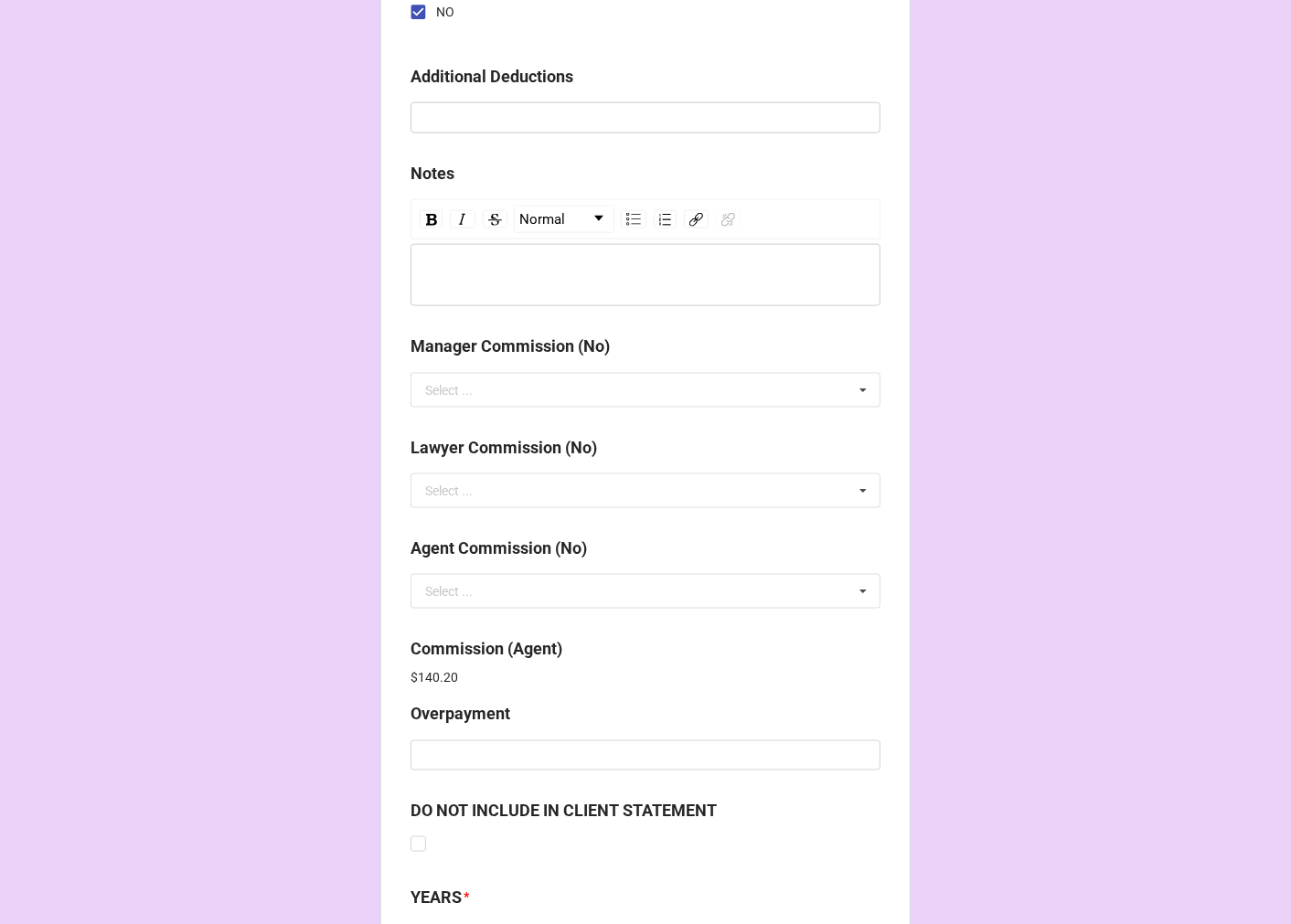
scroll to position [2180, 0]
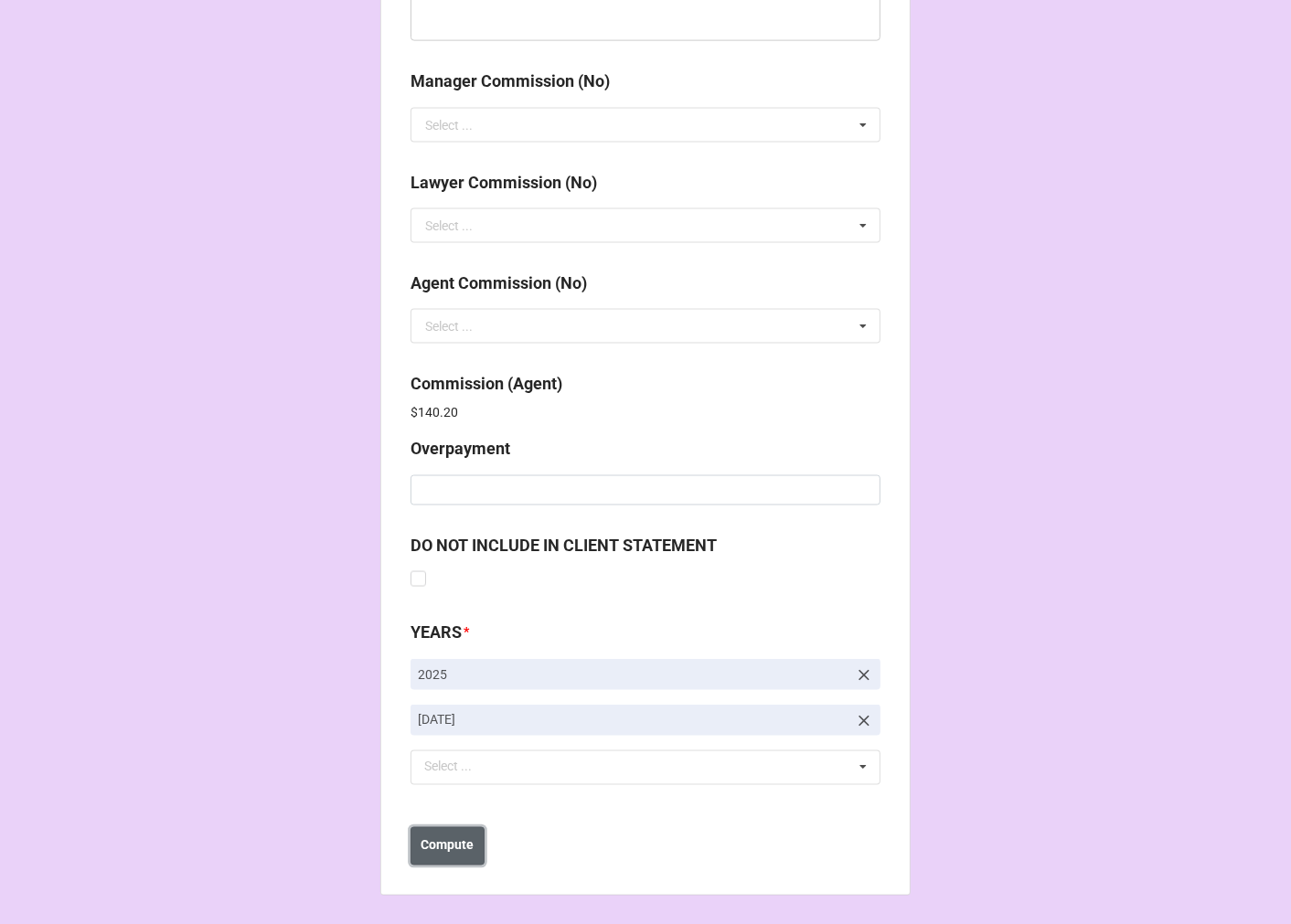
click at [426, 850] on b "Compute" at bounding box center [448, 846] width 53 height 19
click at [429, 853] on b "Save" at bounding box center [443, 846] width 30 height 19
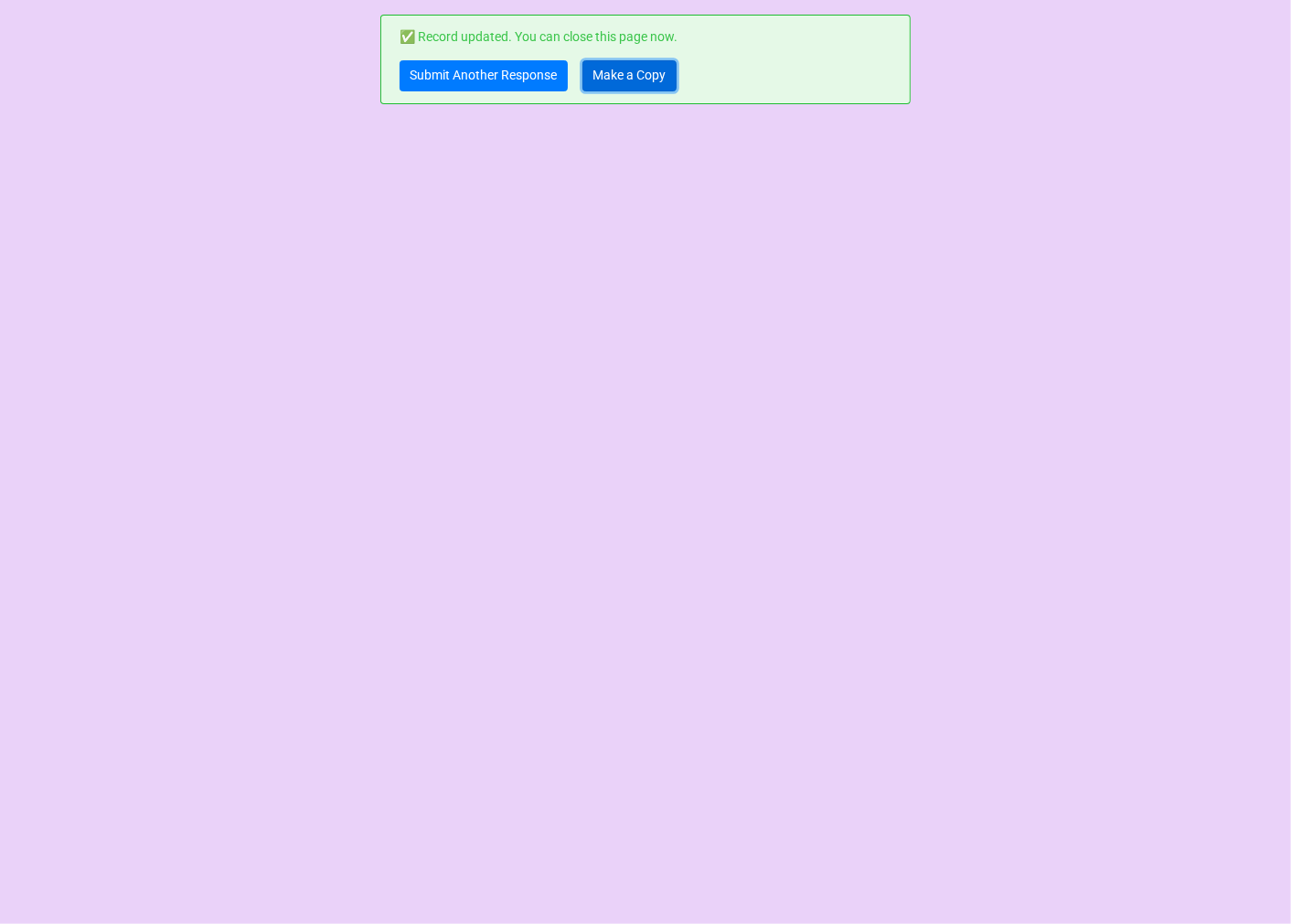
click at [629, 74] on link "Make a Copy" at bounding box center [629, 75] width 95 height 32
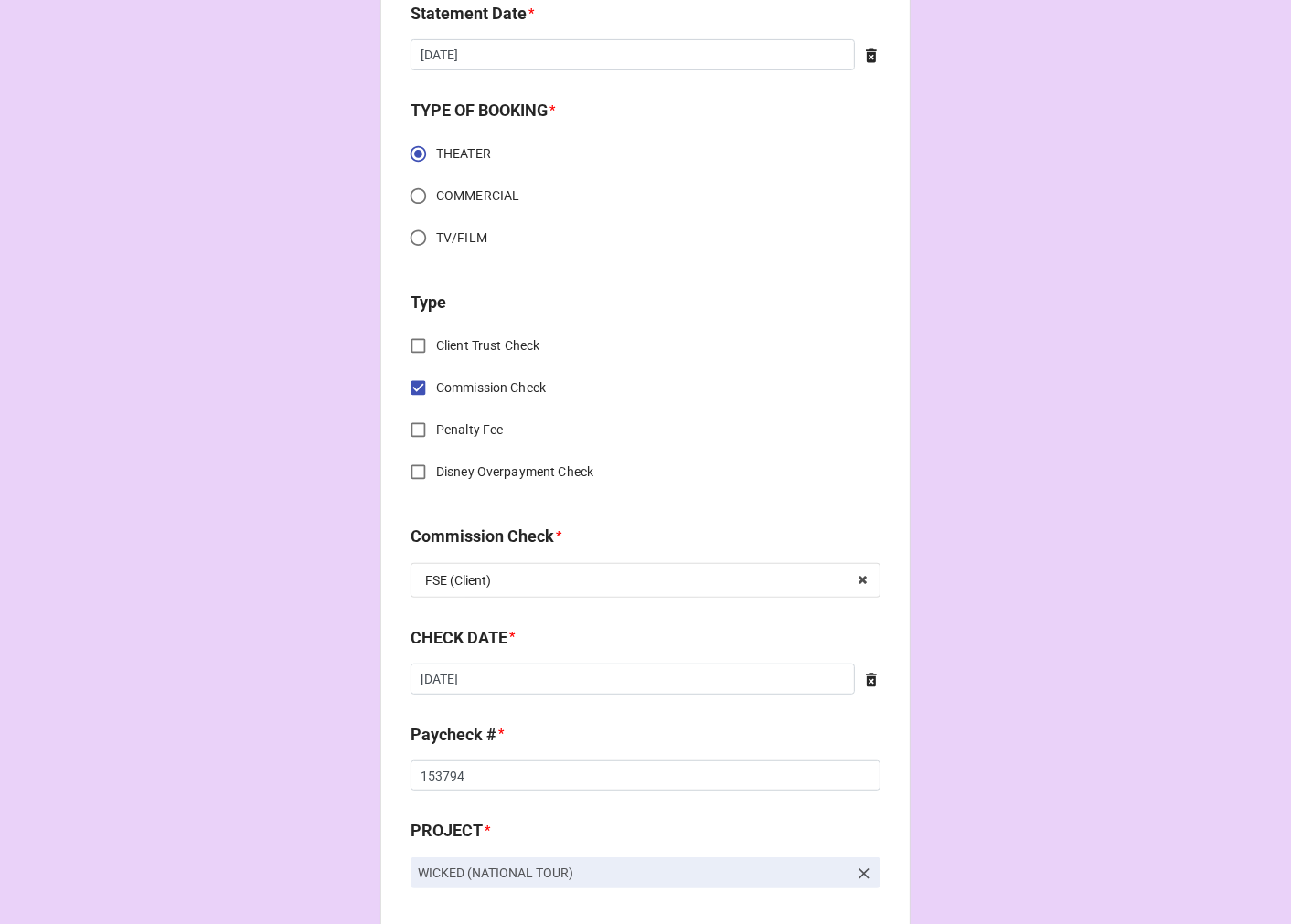
scroll to position [710, 0]
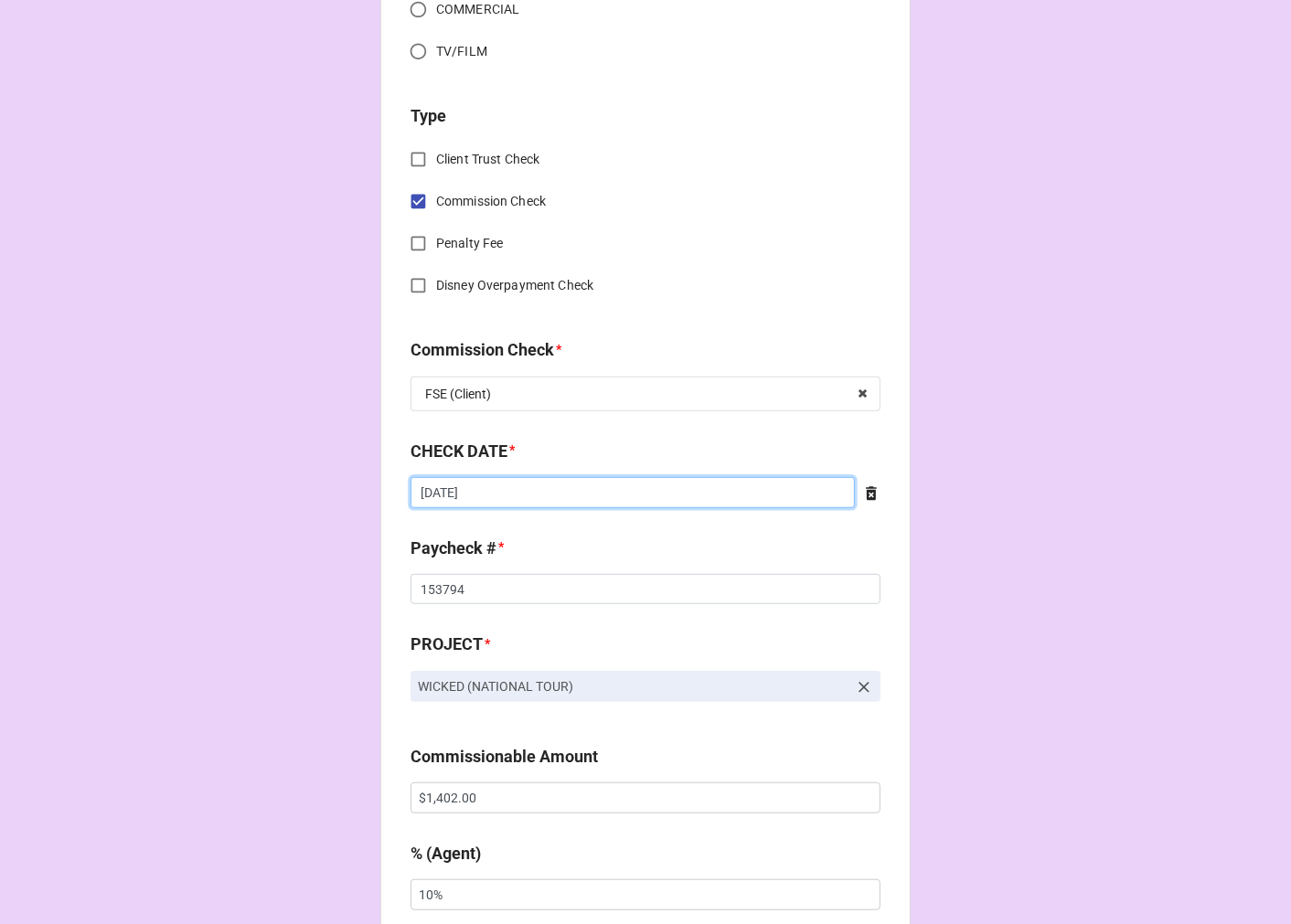
click at [499, 492] on input "8/21/2025" at bounding box center [632, 493] width 444 height 32
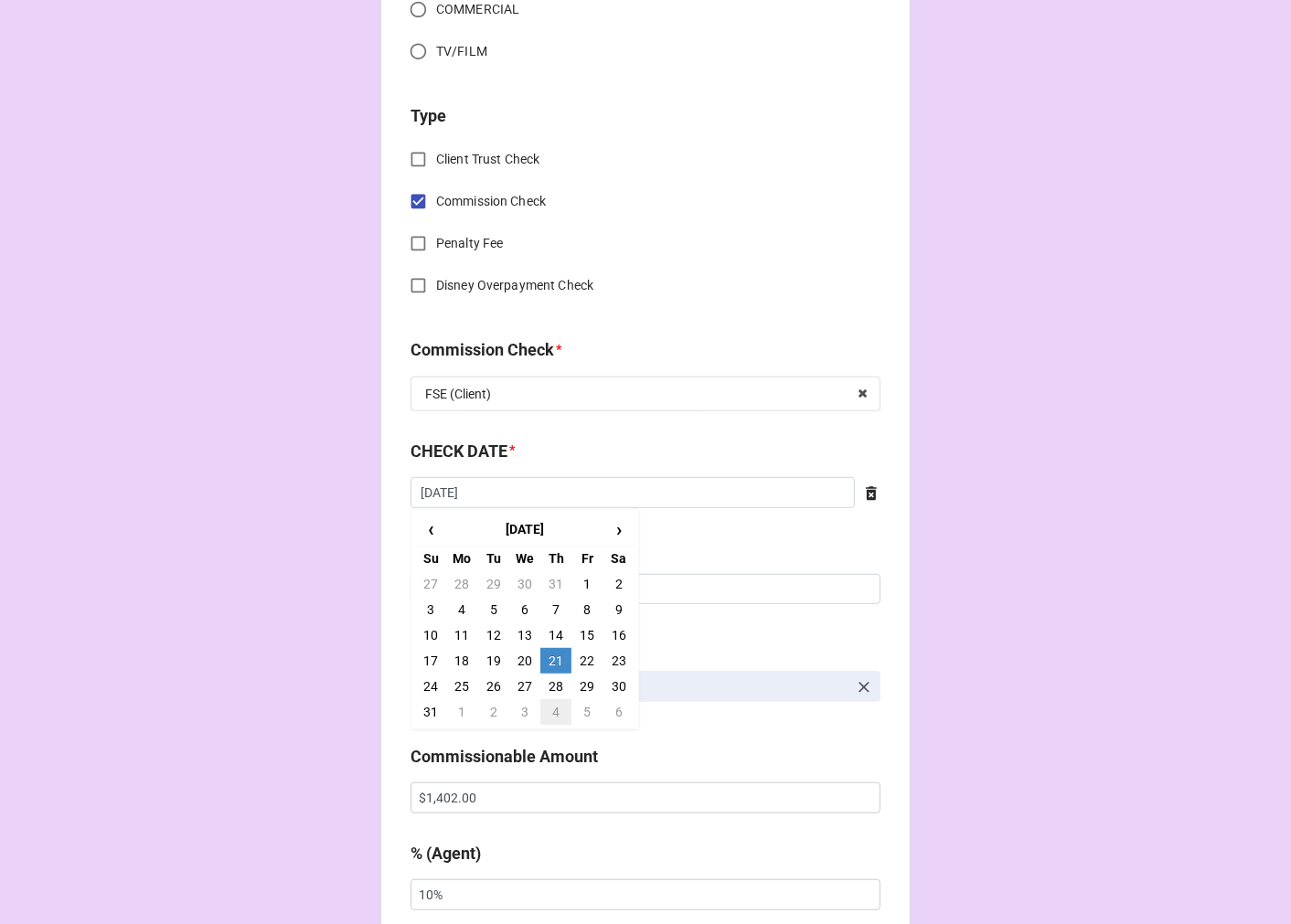
click at [555, 716] on td "4" at bounding box center [556, 711] width 32 height 26
type input "[DATE]"
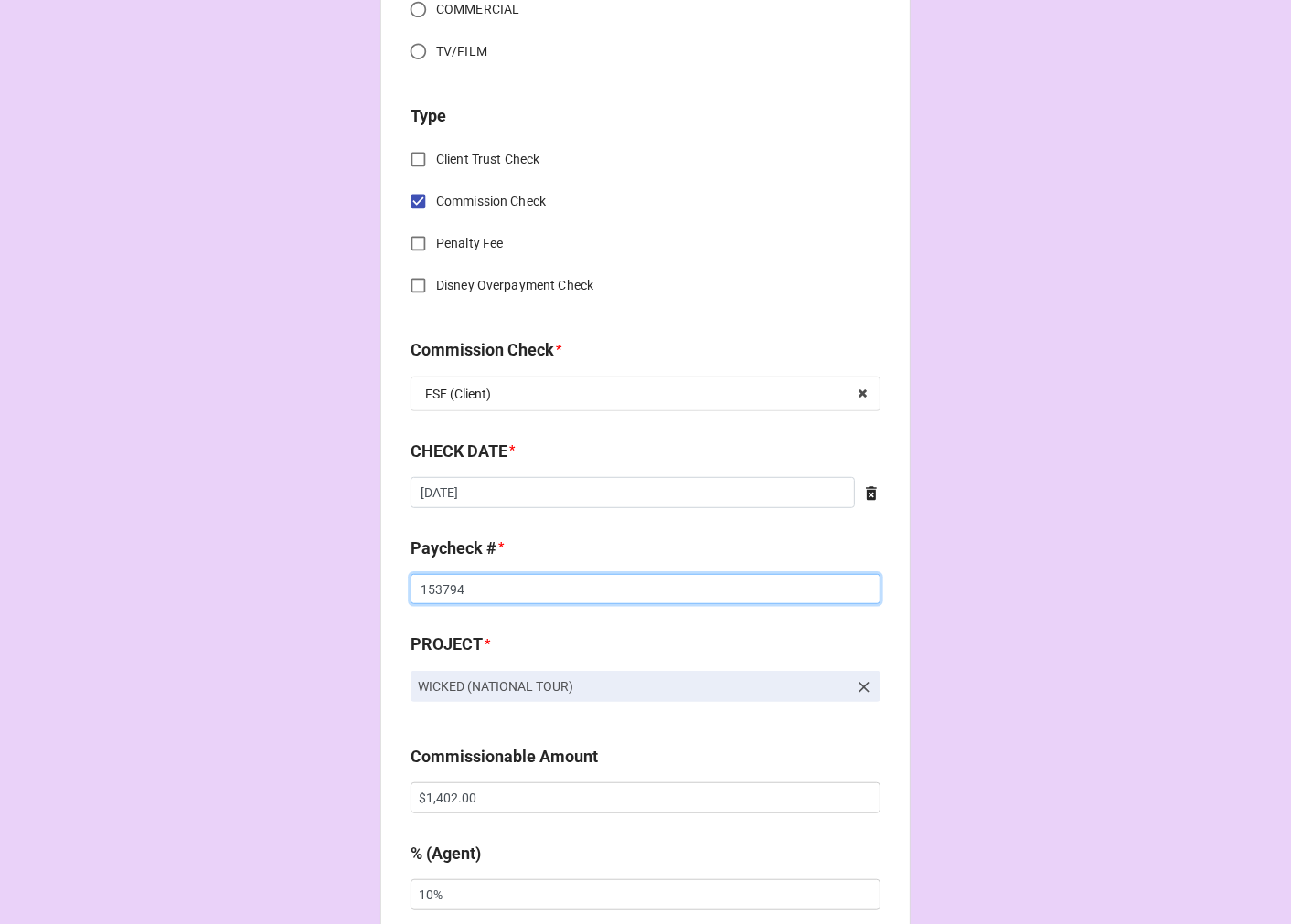
click at [437, 587] on input "153794" at bounding box center [646, 589] width 470 height 32
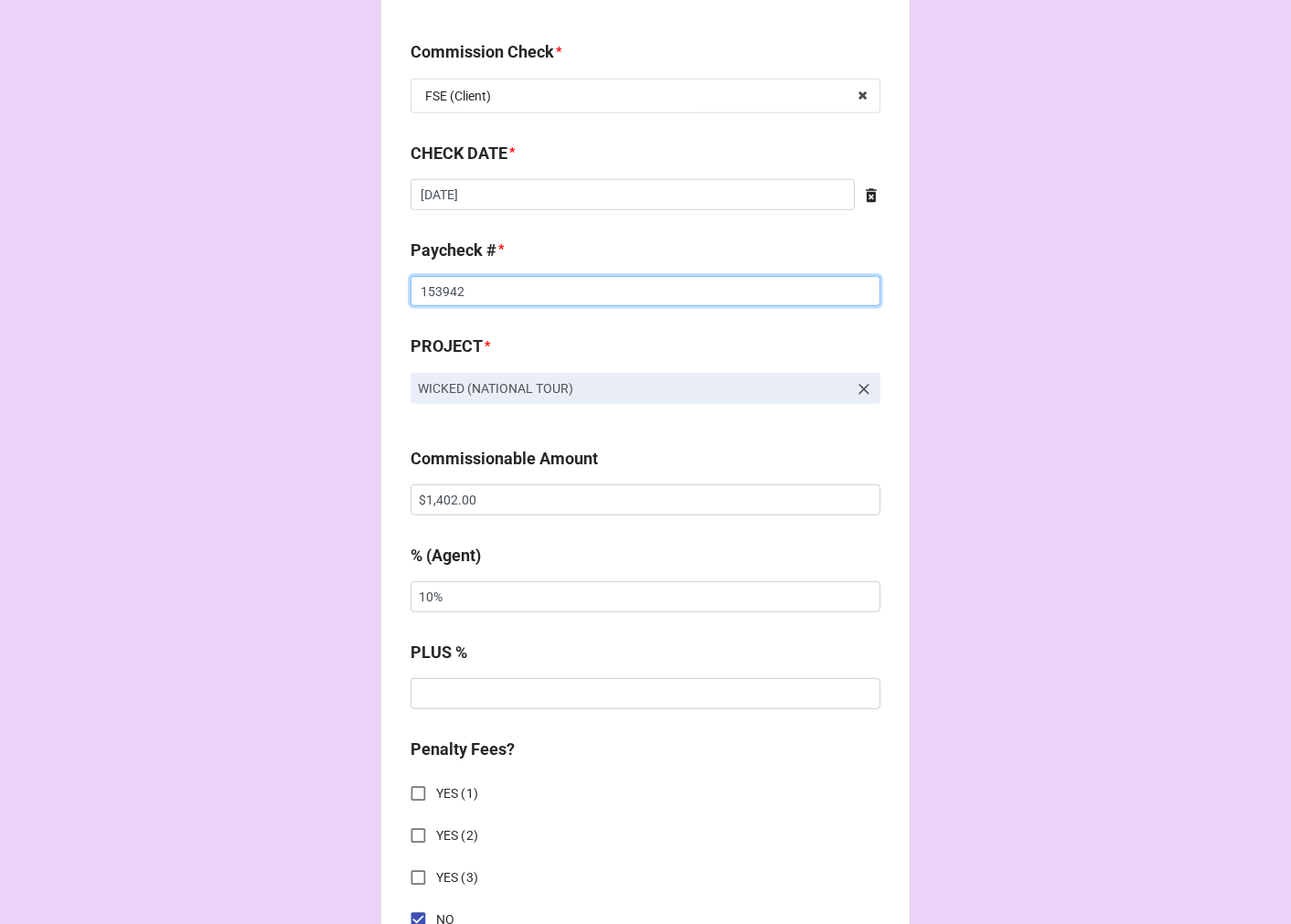
scroll to position [1016, 0]
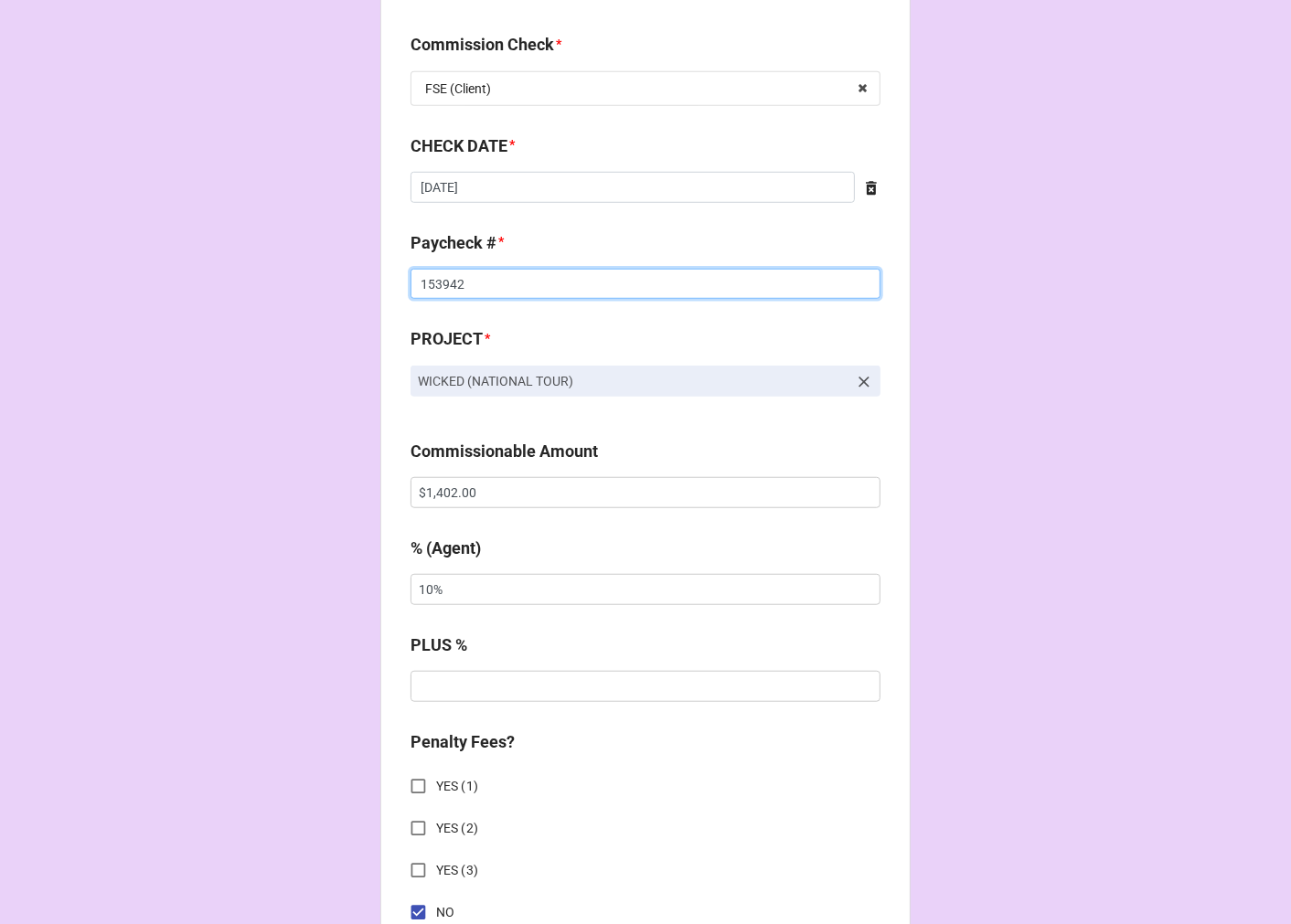
type input "153942"
click at [455, 501] on input "$1,402.00" at bounding box center [646, 493] width 470 height 32
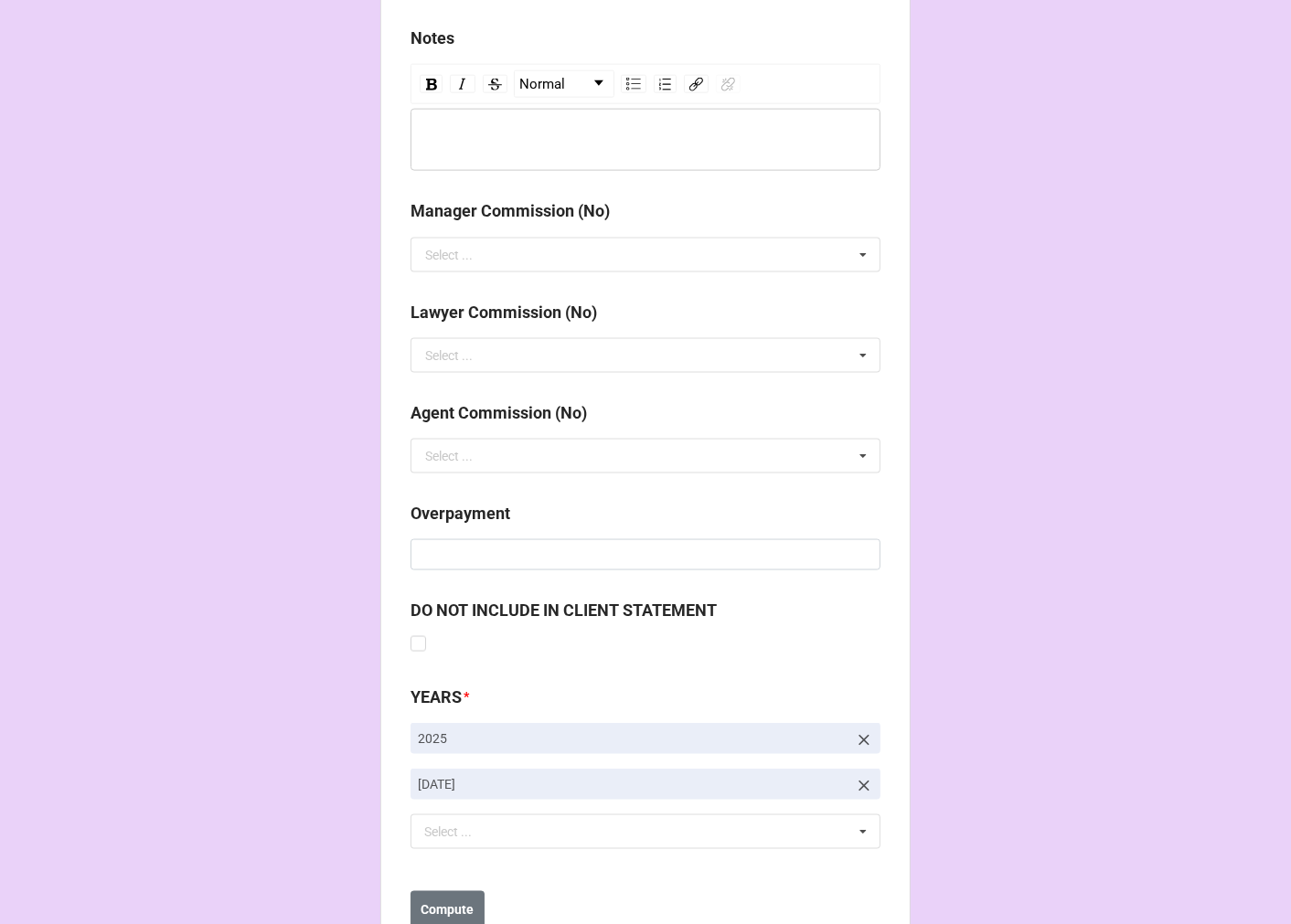
scroll to position [2115, 0]
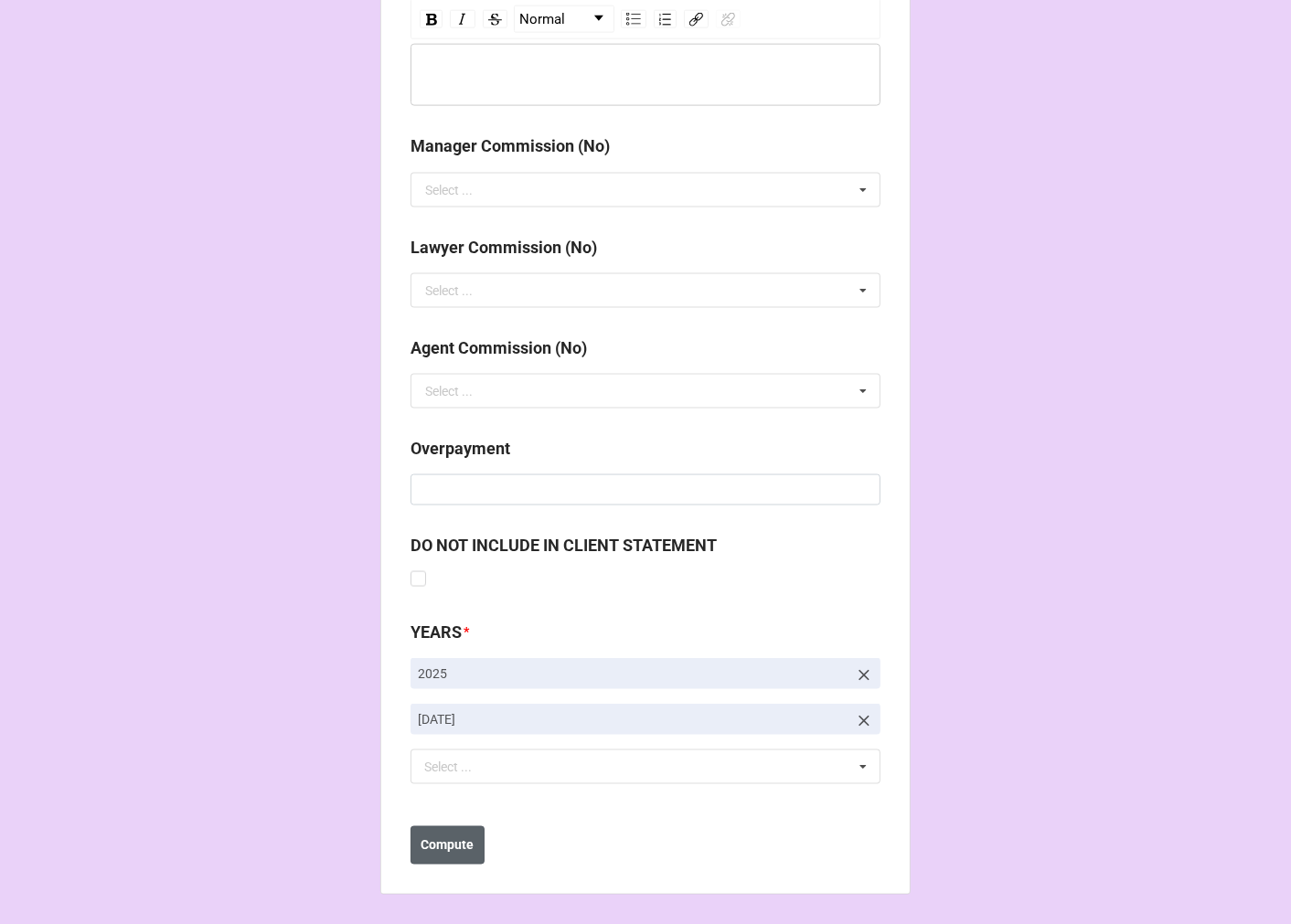
type input "$2,804.00"
click at [440, 846] on b "Compute" at bounding box center [448, 846] width 53 height 19
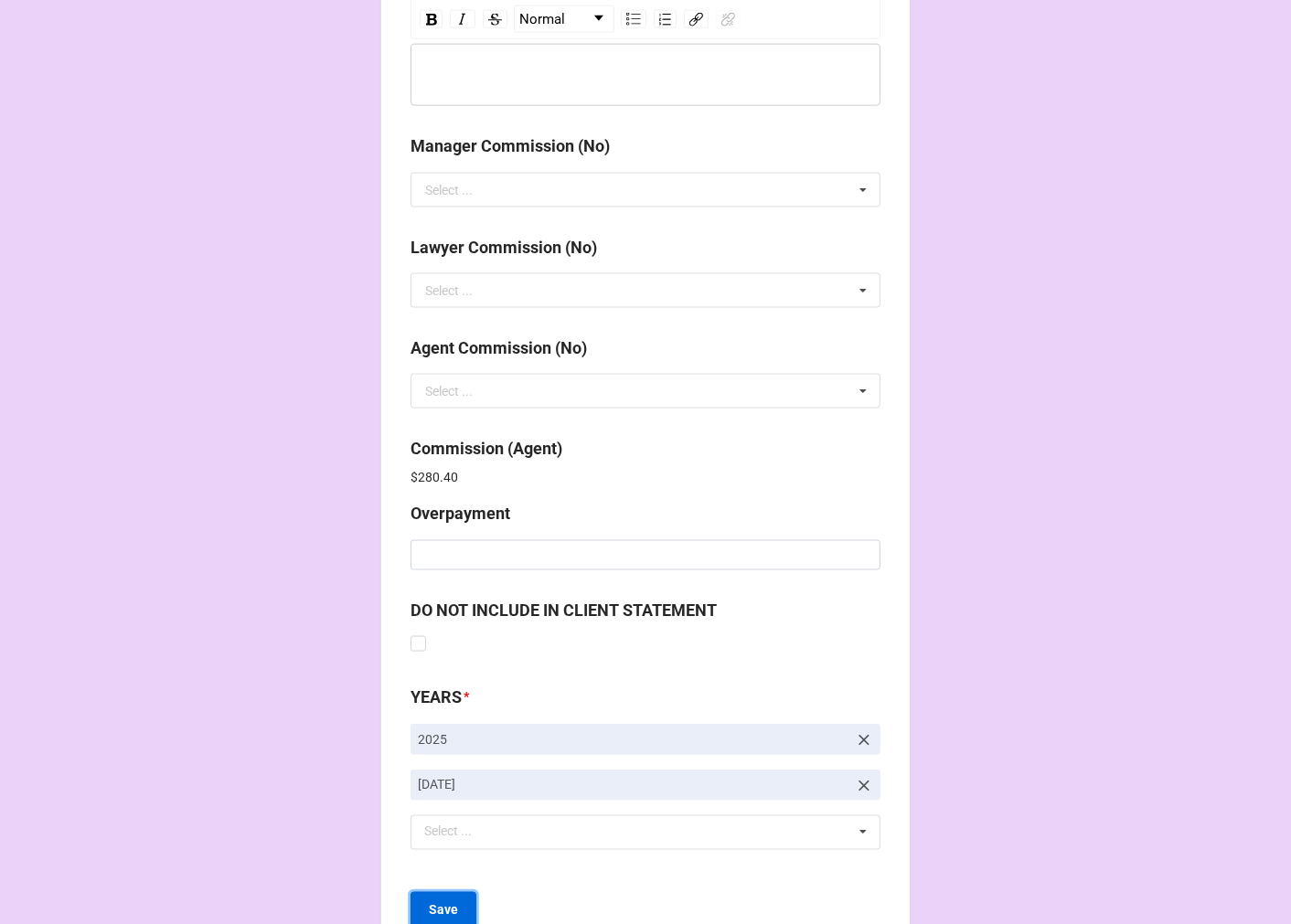
click at [429, 908] on b "Save" at bounding box center [443, 911] width 30 height 19
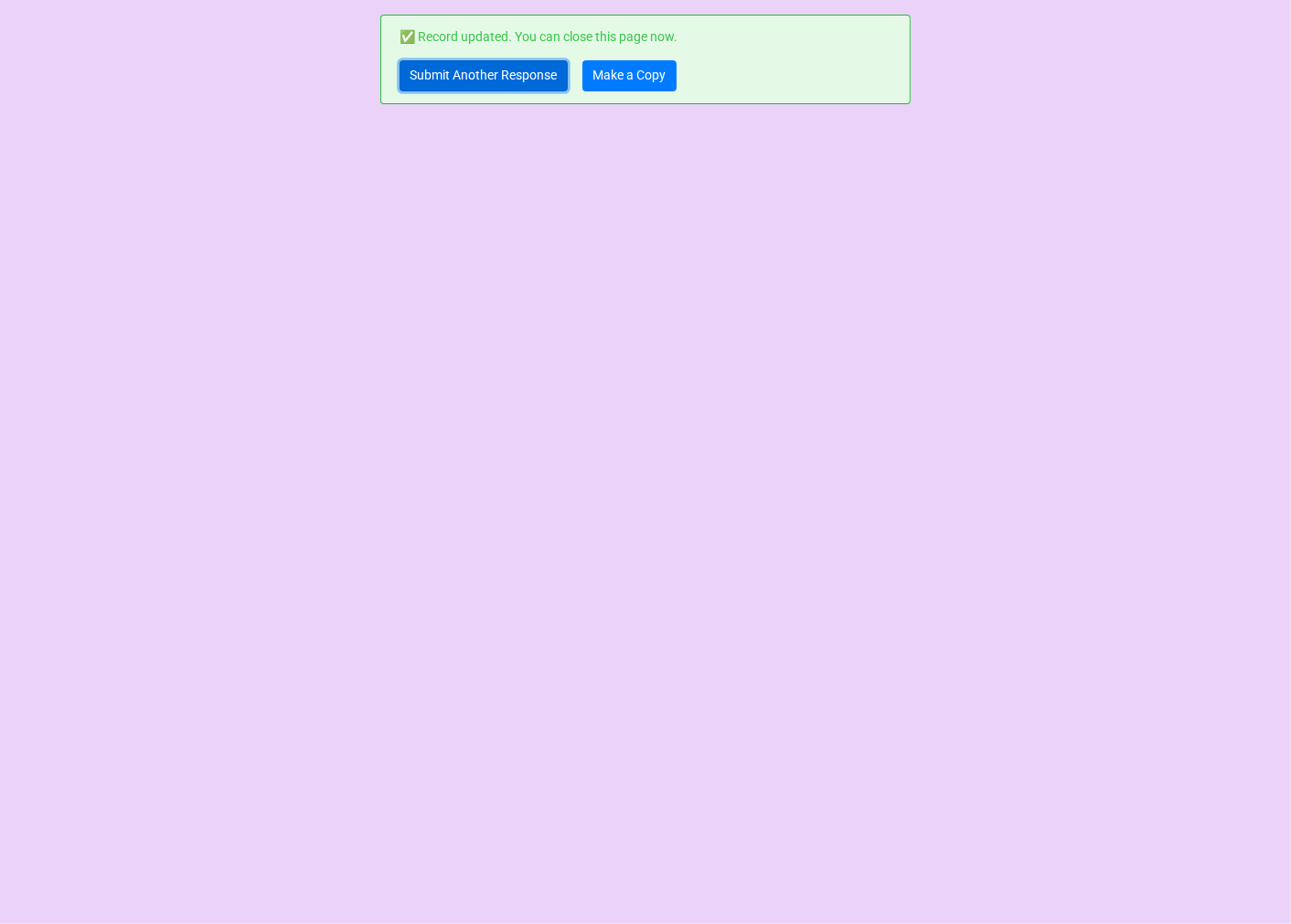
click at [453, 75] on link "Submit Another Response" at bounding box center [483, 75] width 168 height 32
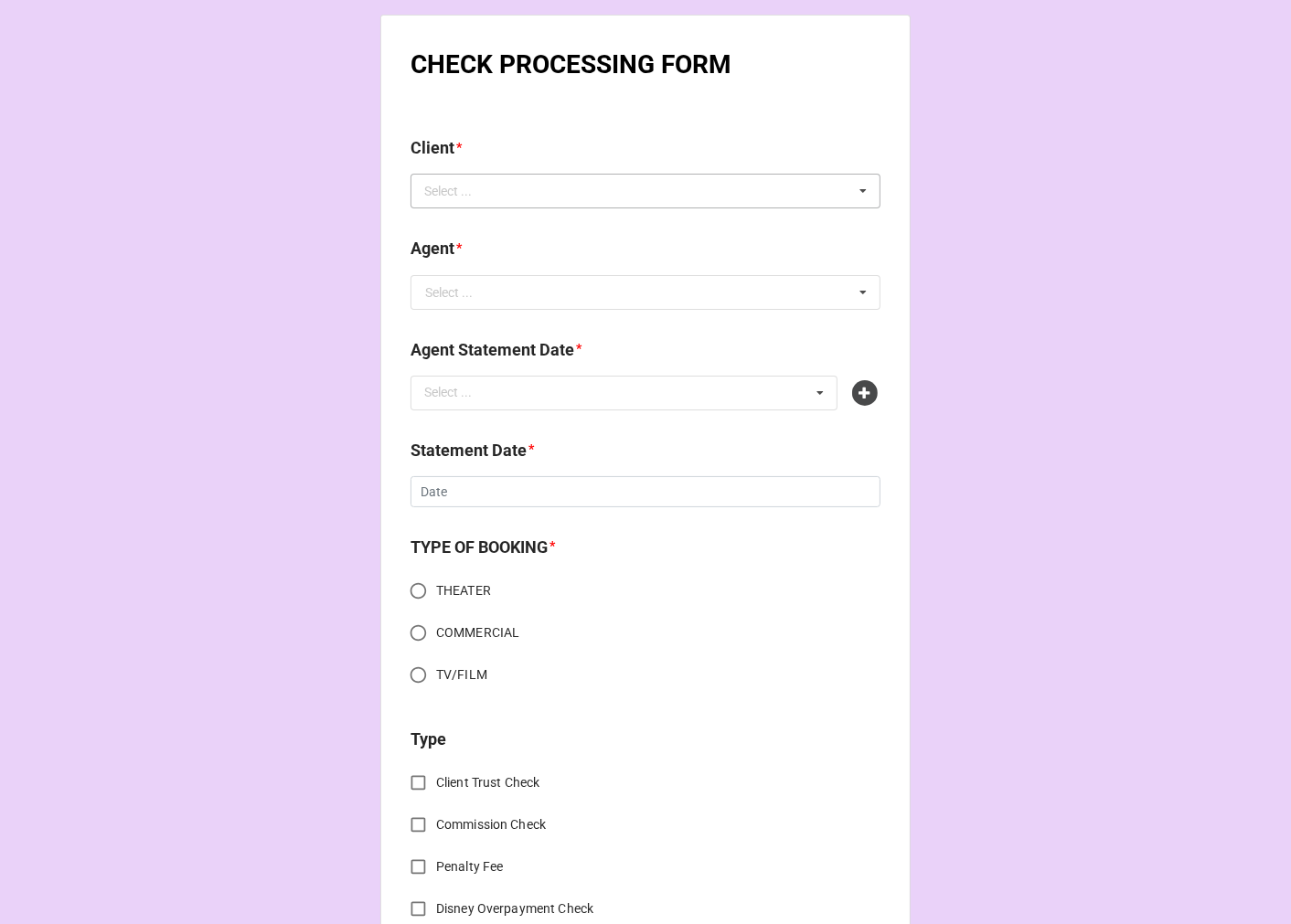
click at [463, 201] on div "Select ..." at bounding box center [458, 192] width 78 height 21
type input "cassond"
click at [624, 218] on div "[PERSON_NAME]" at bounding box center [646, 223] width 468 height 33
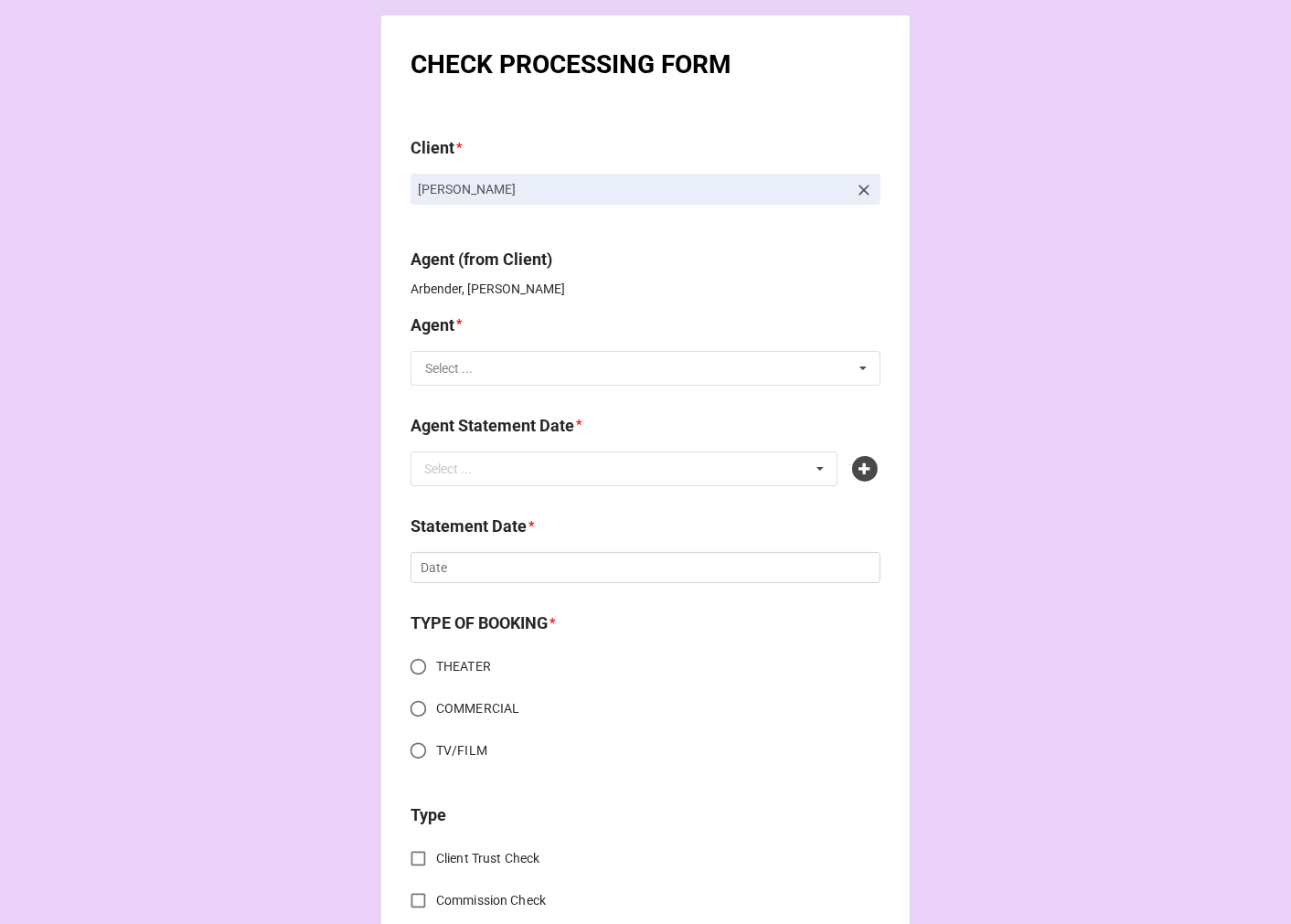
click at [489, 375] on input "text" at bounding box center [646, 368] width 468 height 32
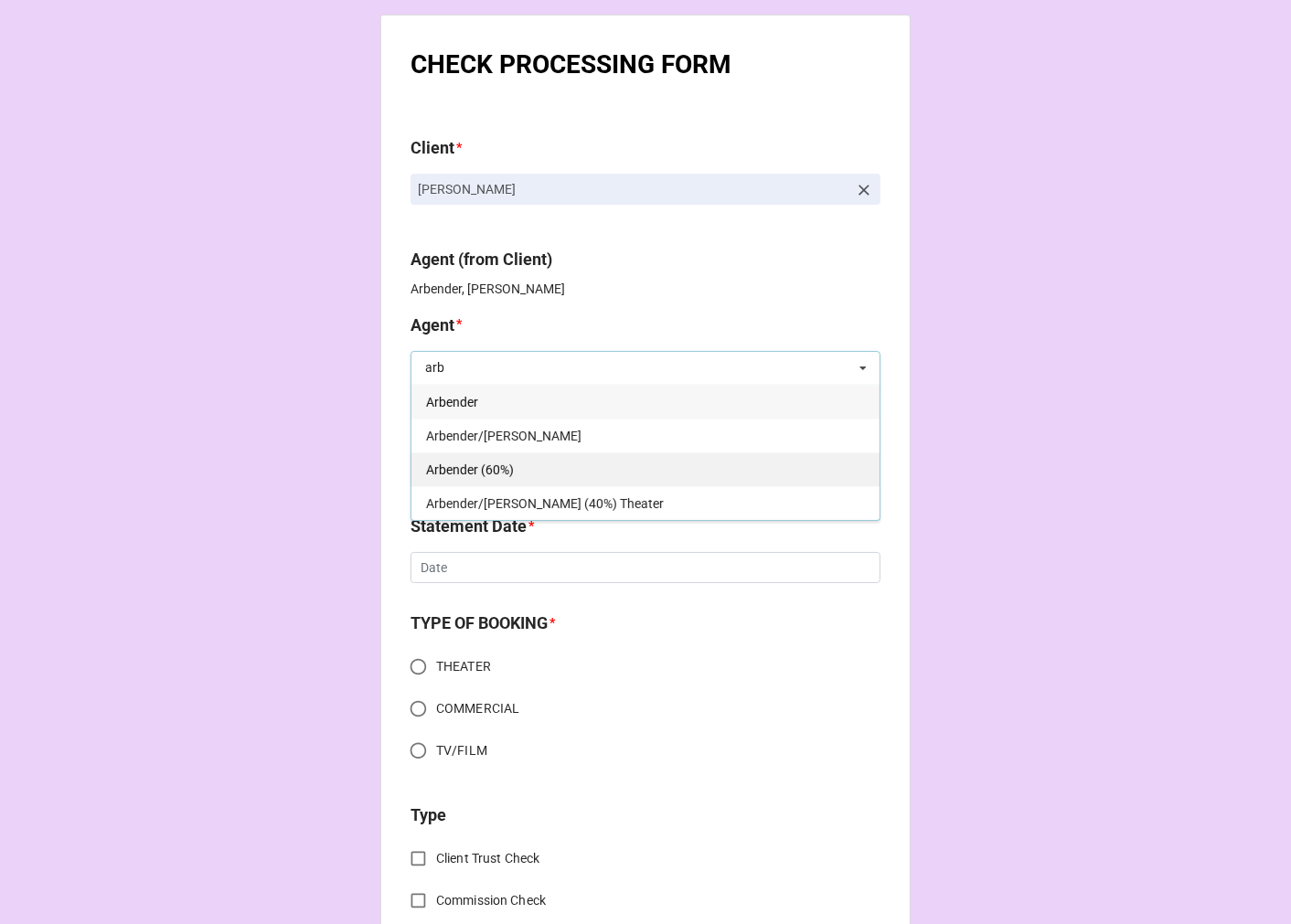
type input "arb"
click at [516, 471] on div "Arbender (60%)" at bounding box center [646, 469] width 468 height 33
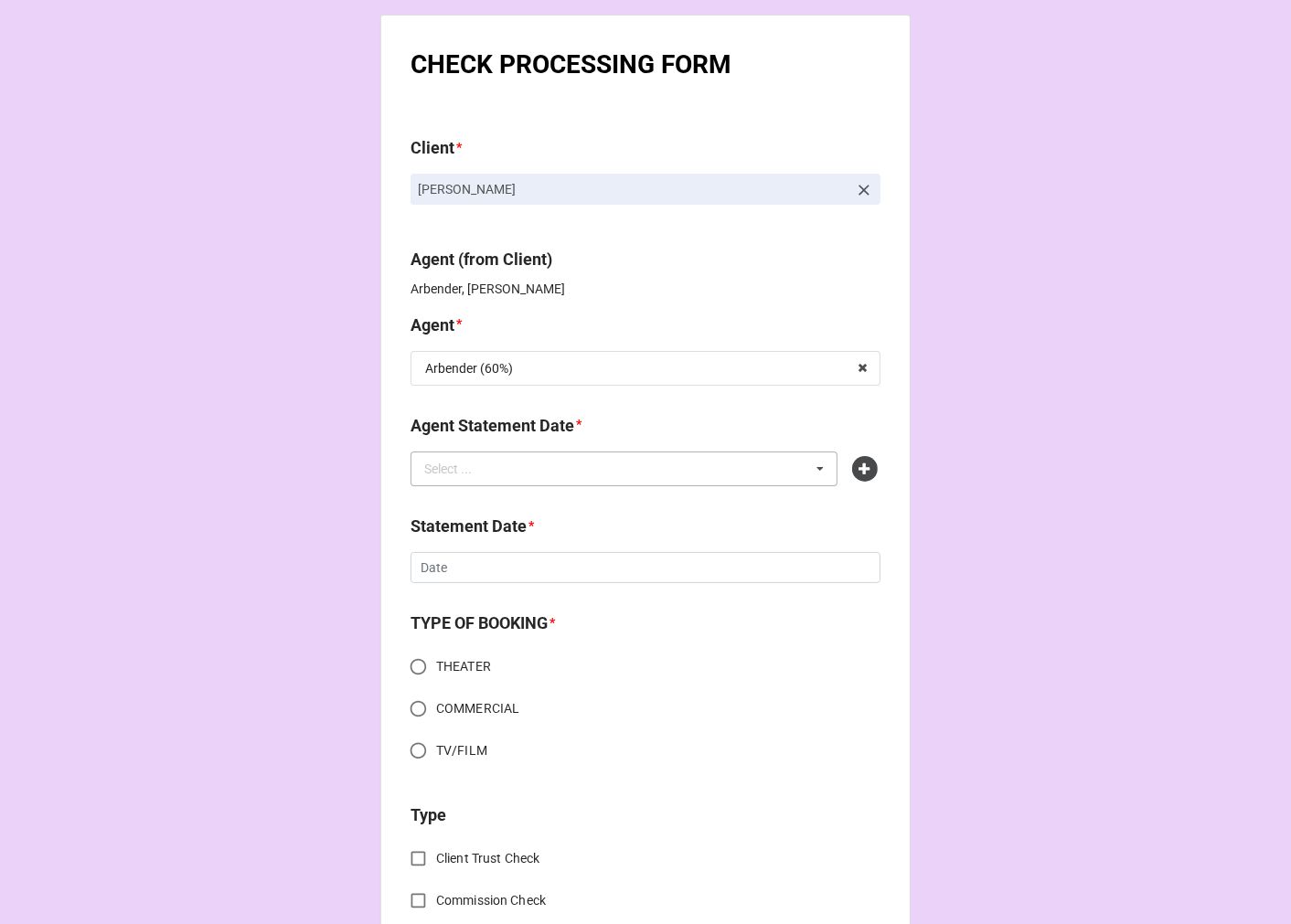
click at [485, 475] on div "Select ..." at bounding box center [458, 469] width 78 height 21
type input "arb"
click at [540, 503] on span "[DATE] (ARBENDER)" at bounding box center [483, 502] width 115 height 14
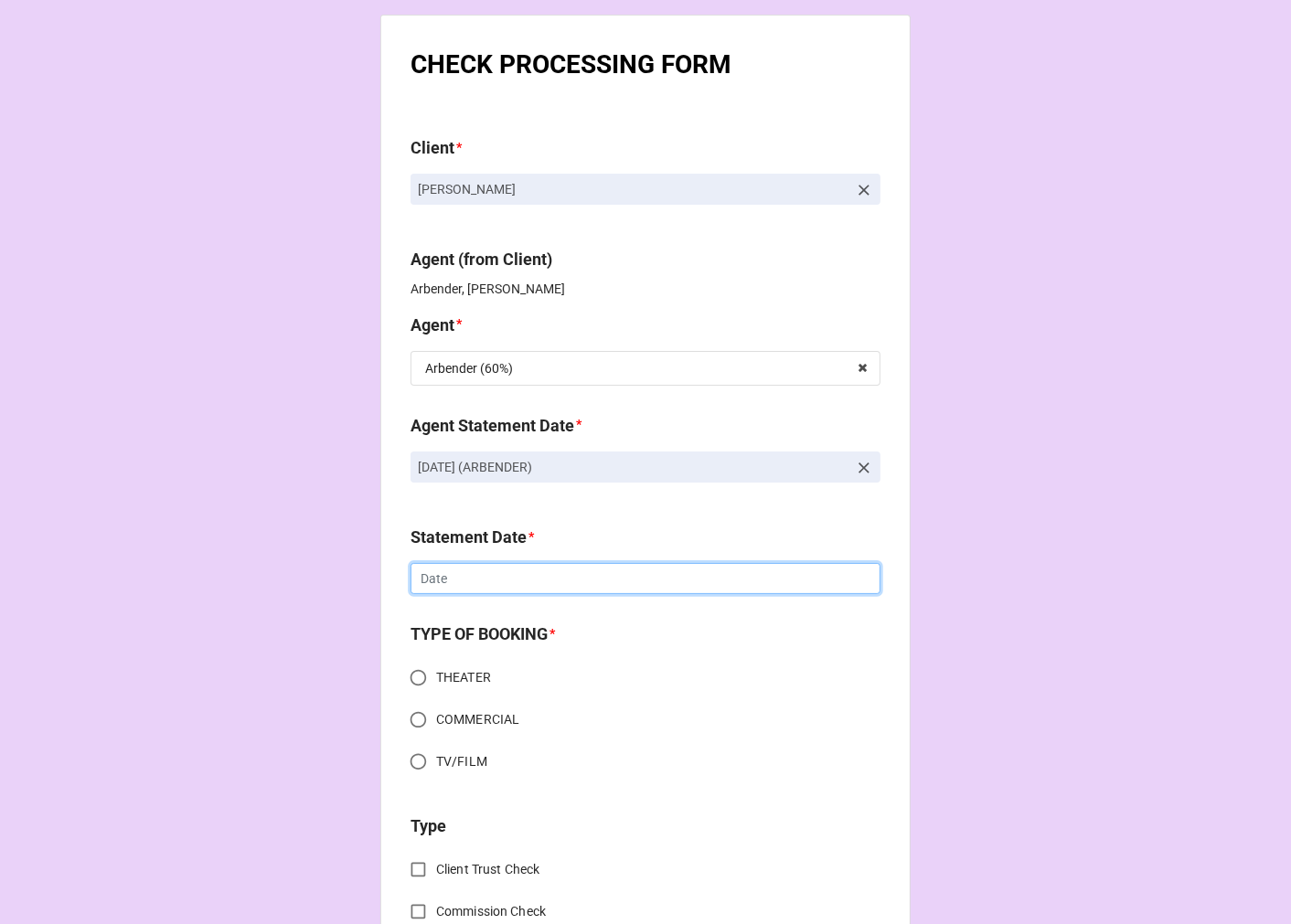
click at [482, 572] on input "text" at bounding box center [646, 578] width 470 height 32
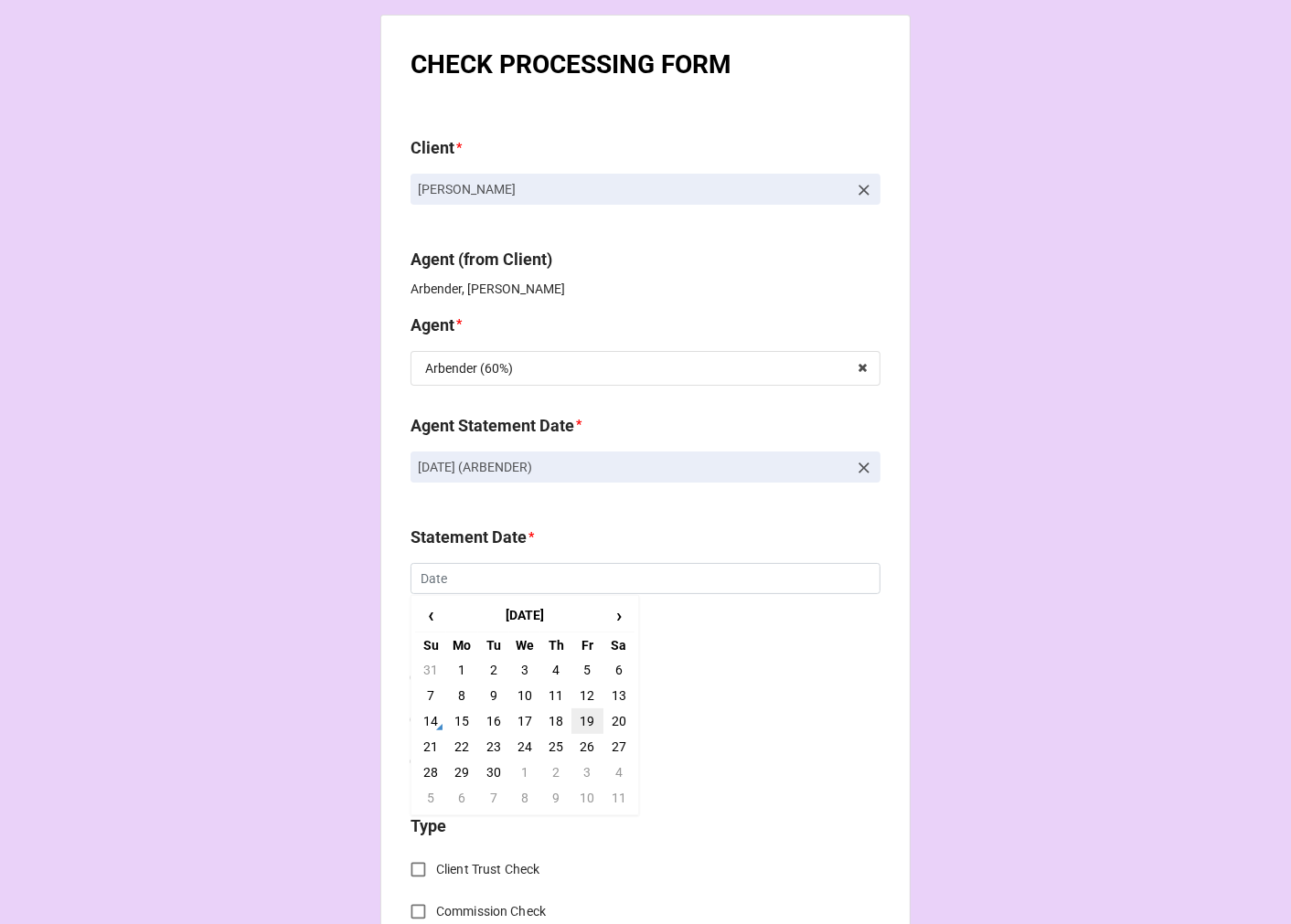
click at [583, 719] on td "19" at bounding box center [586, 721] width 32 height 26
type input "[DATE]"
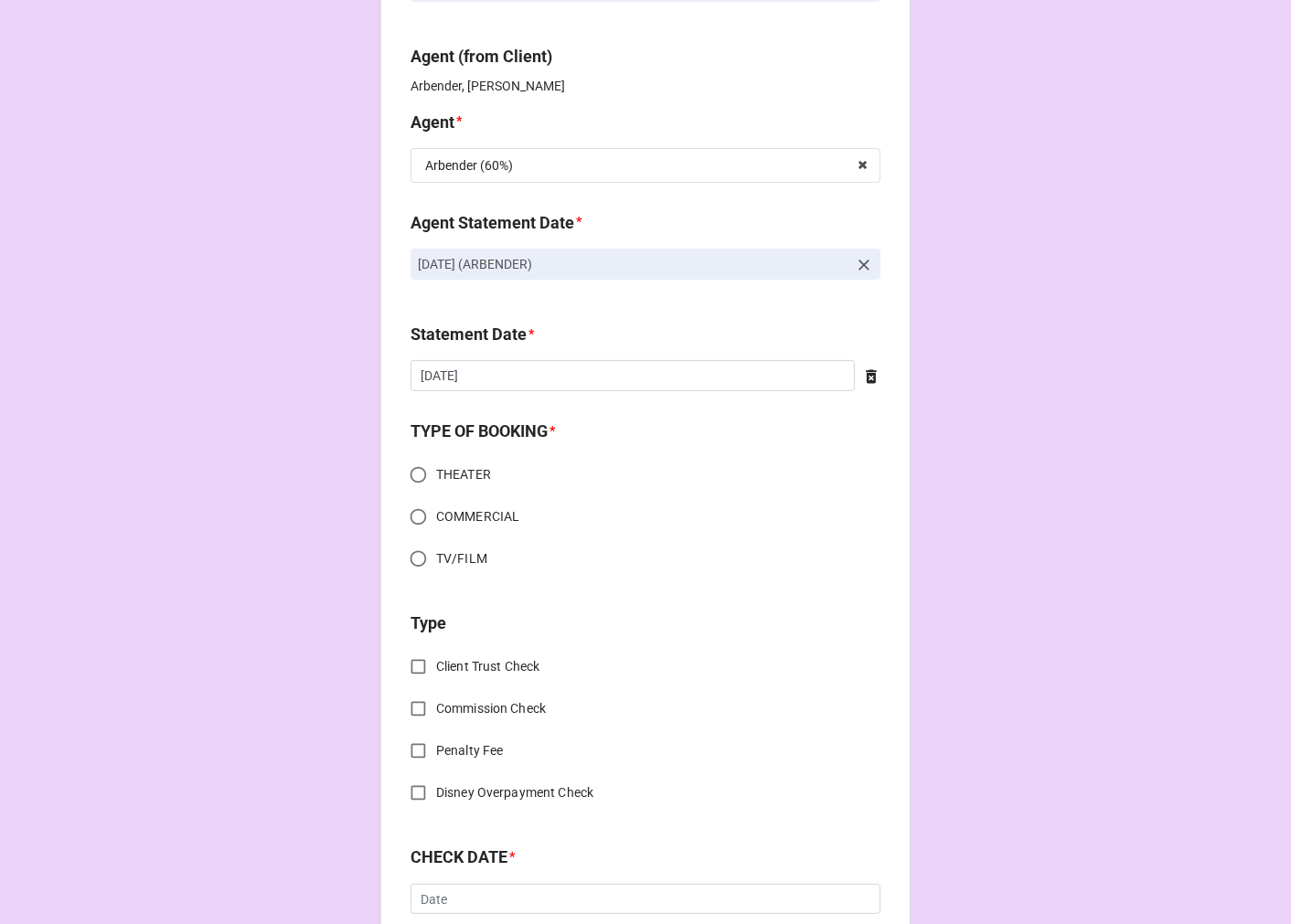
drag, startPoint x: 416, startPoint y: 472, endPoint x: 433, endPoint y: 508, distance: 39.8
click at [414, 472] on input "THEATER" at bounding box center [417, 474] width 35 height 35
radio input "true"
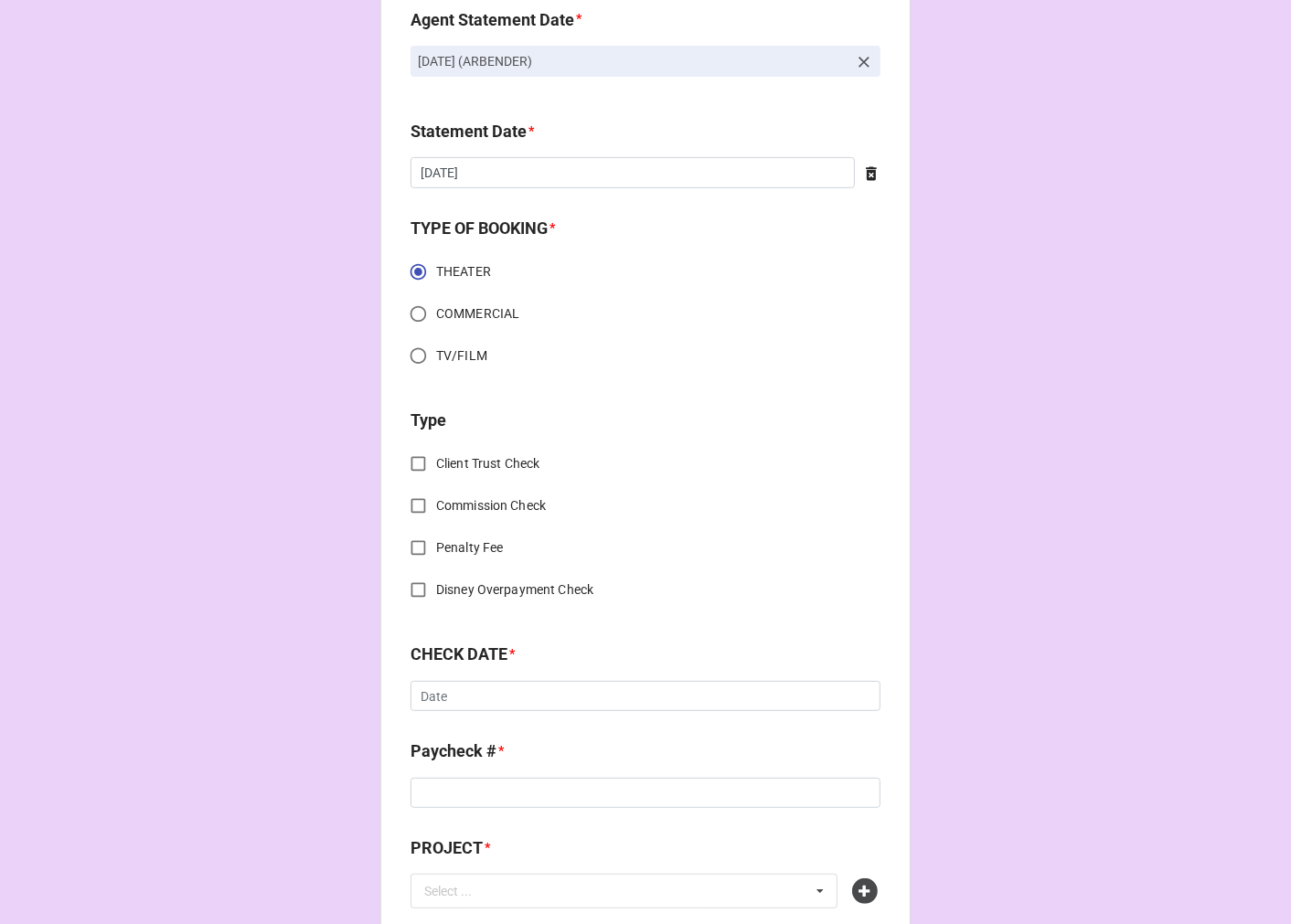
click at [407, 507] on input "Commission Check" at bounding box center [417, 505] width 35 height 35
checkbox input "true"
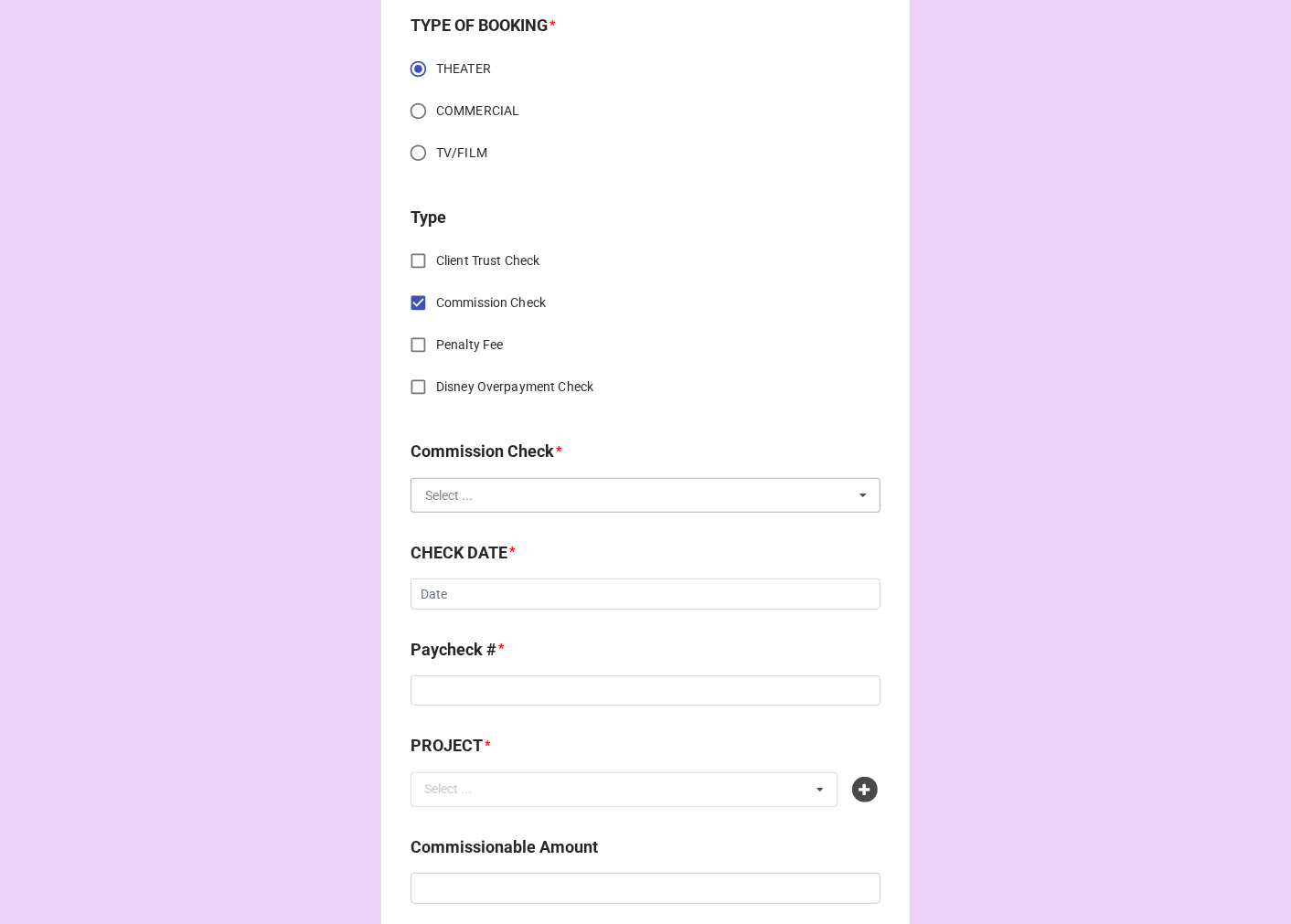
click at [467, 490] on input "text" at bounding box center [646, 495] width 468 height 32
click at [471, 527] on span "FSE (Client)" at bounding box center [458, 529] width 66 height 14
click at [490, 598] on input "text" at bounding box center [646, 594] width 470 height 32
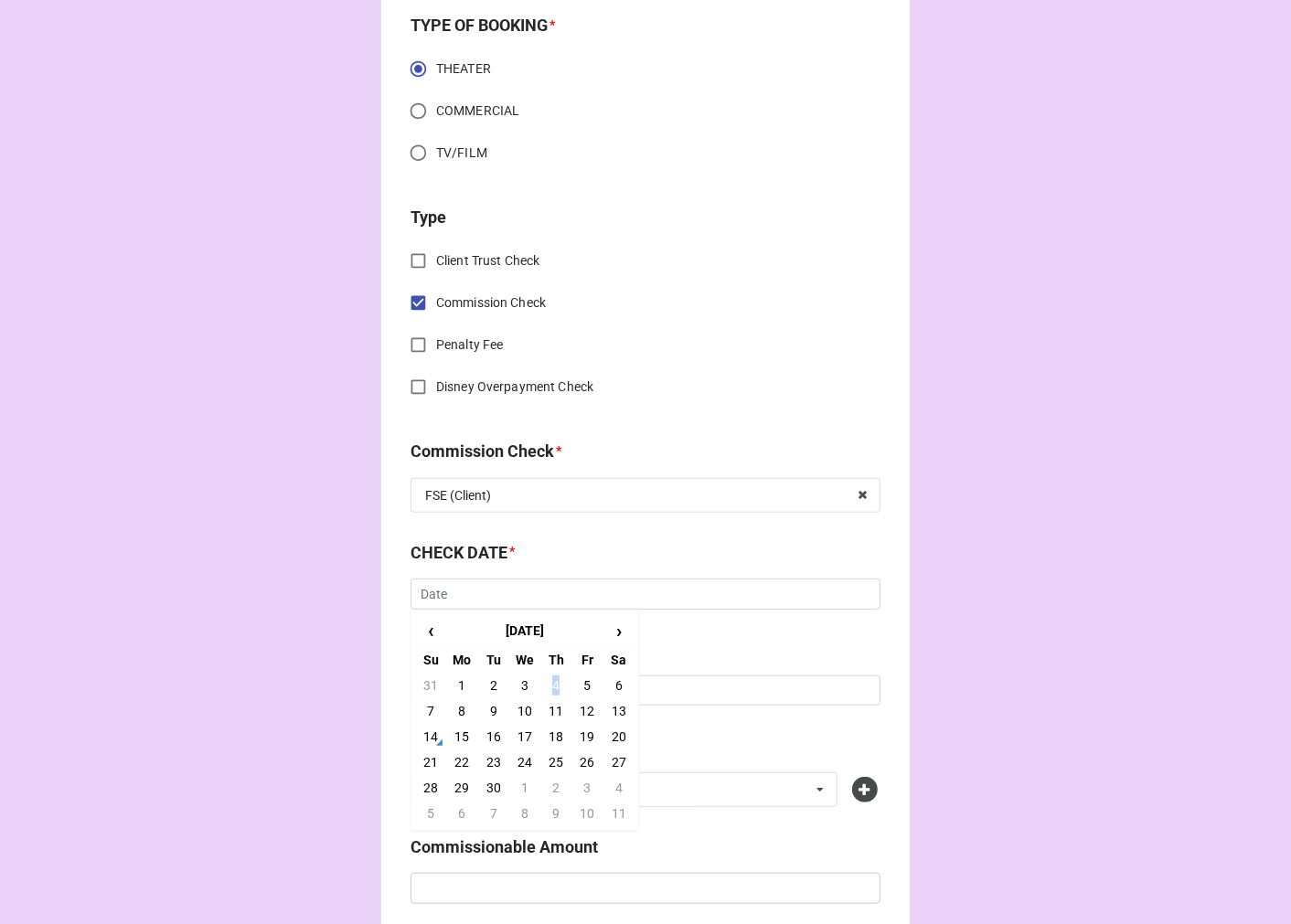
drag, startPoint x: 552, startPoint y: 680, endPoint x: 508, endPoint y: 679, distance: 44.0
click at [549, 678] on td "4" at bounding box center [556, 685] width 32 height 26
type input "9/4/2025"
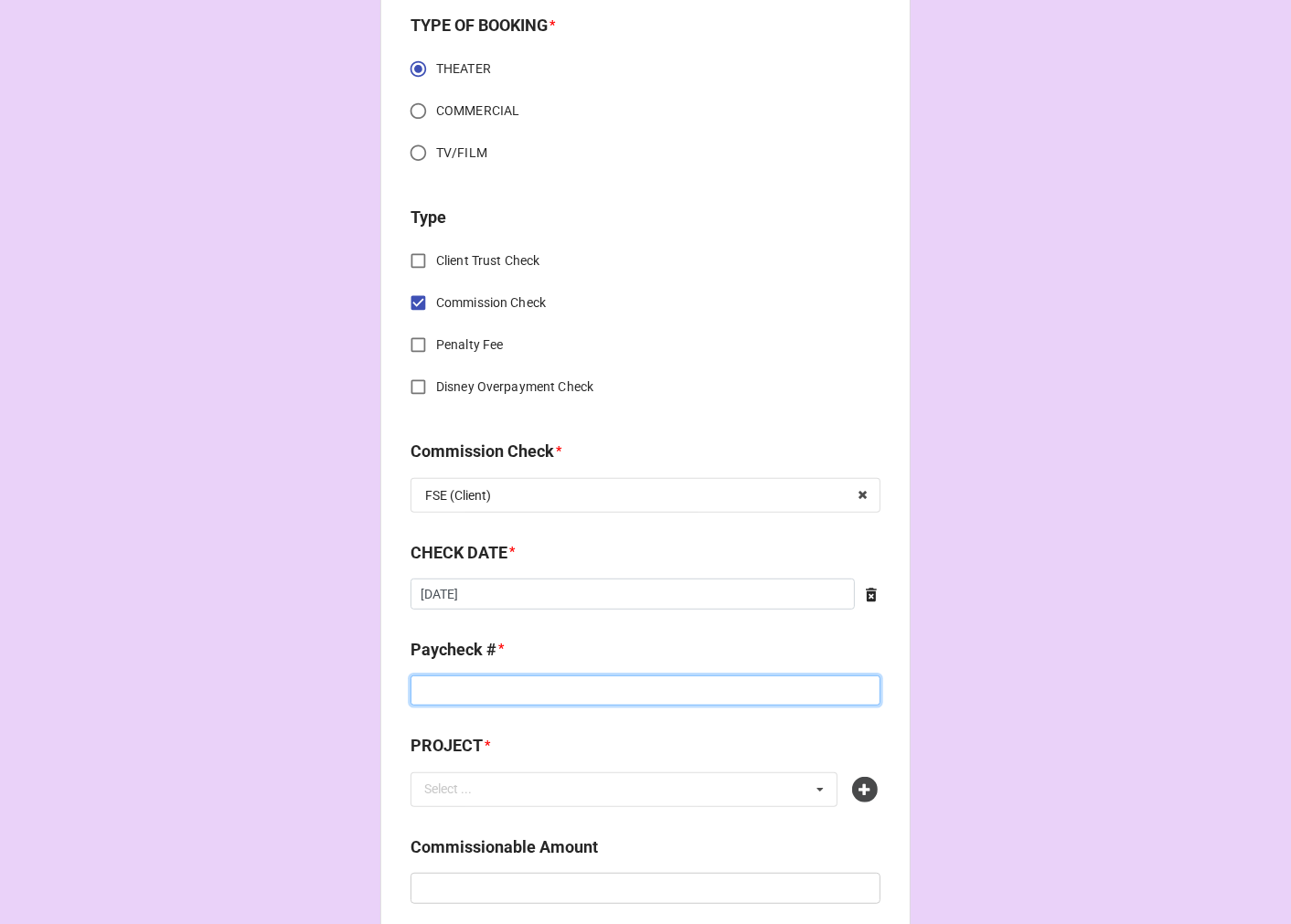
click at [468, 690] on input at bounding box center [646, 691] width 470 height 32
type input "12019"
click at [869, 787] on icon at bounding box center [864, 789] width 26 height 26
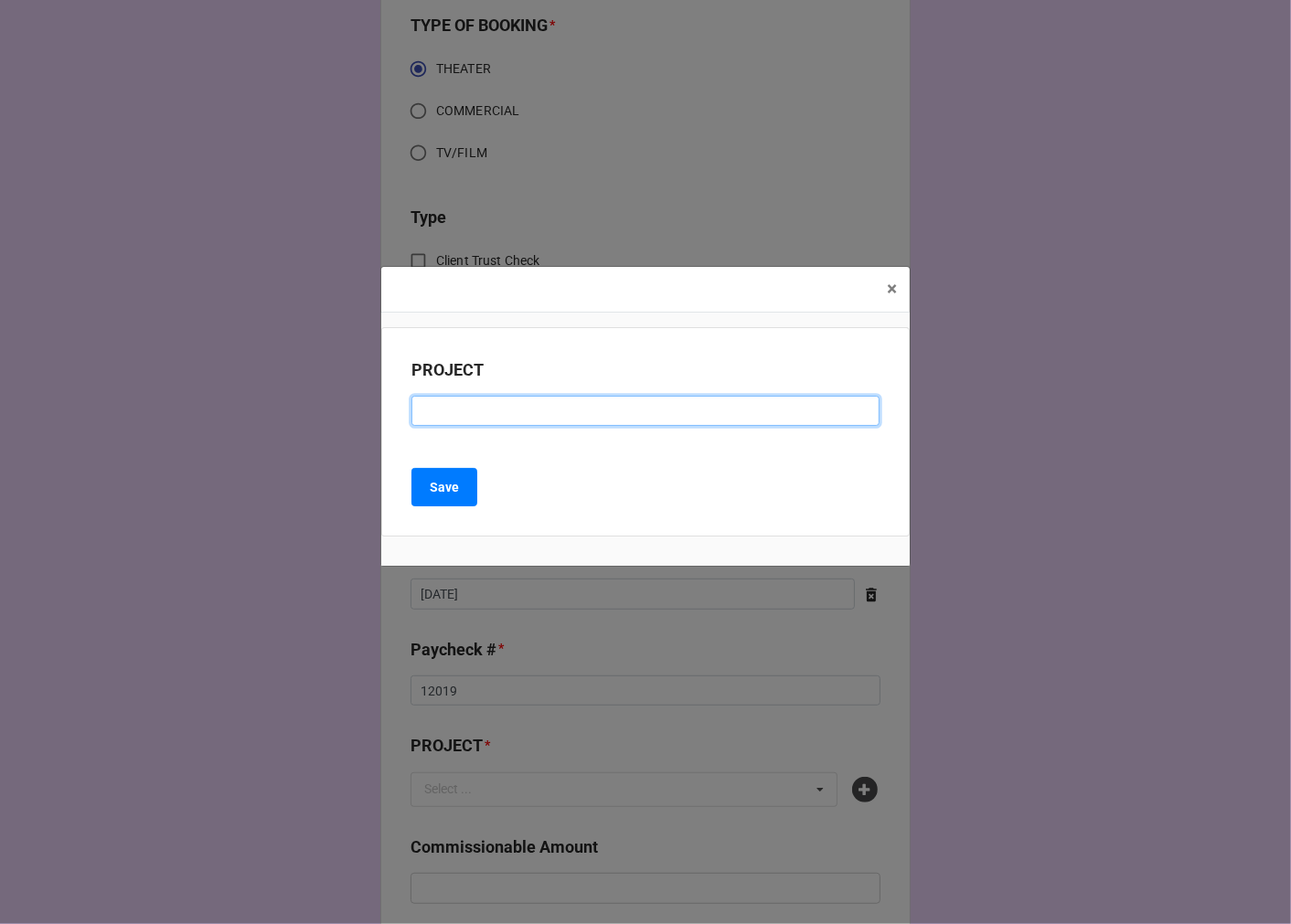
click at [480, 410] on input at bounding box center [646, 411] width 468 height 32
paste input "QUEEN OF VERSAILLES (BROADWAY)"
type input "QUEEN OF VERSAILLES (BROADWAY)"
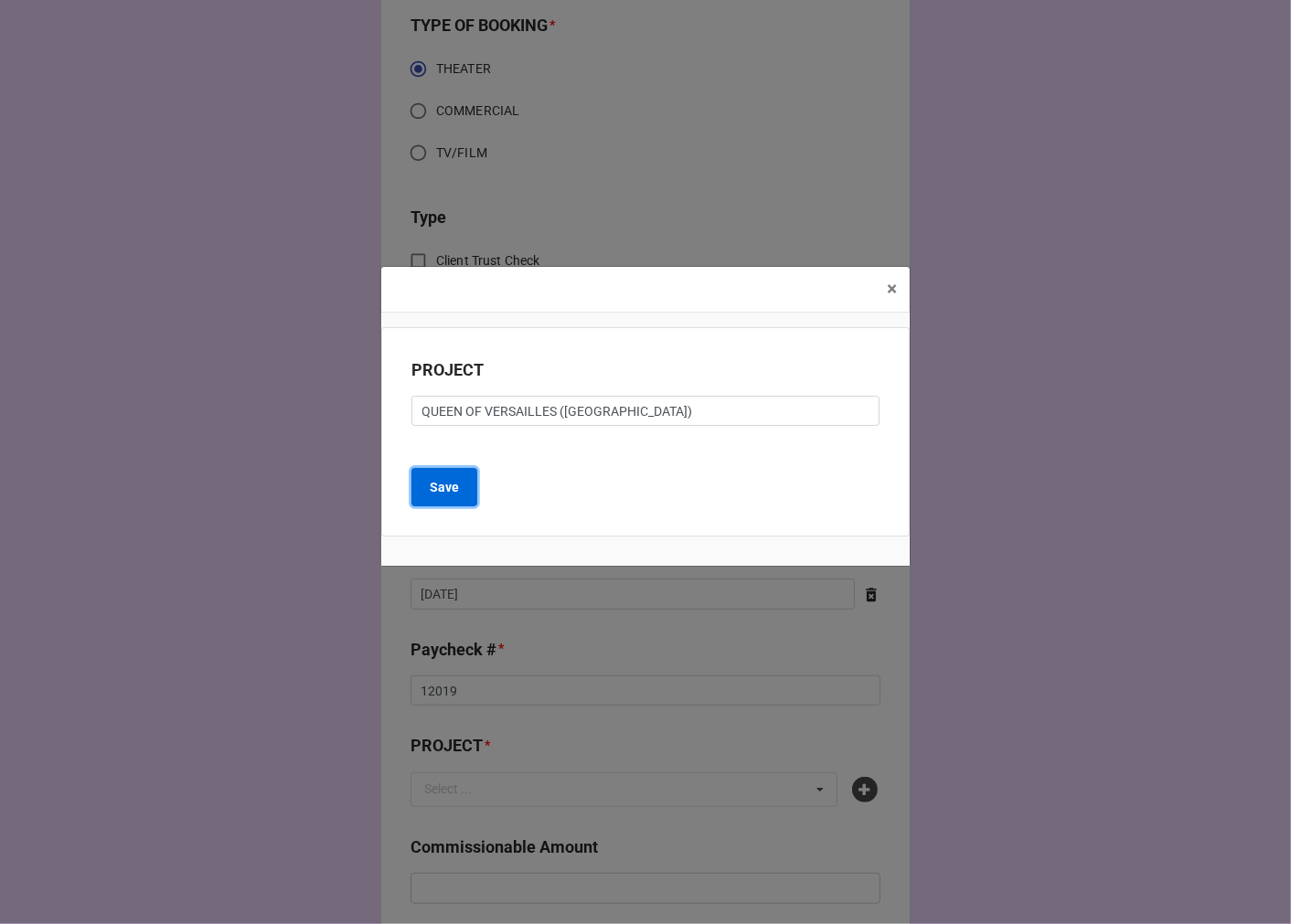
click at [448, 470] on button "Save" at bounding box center [444, 487] width 66 height 38
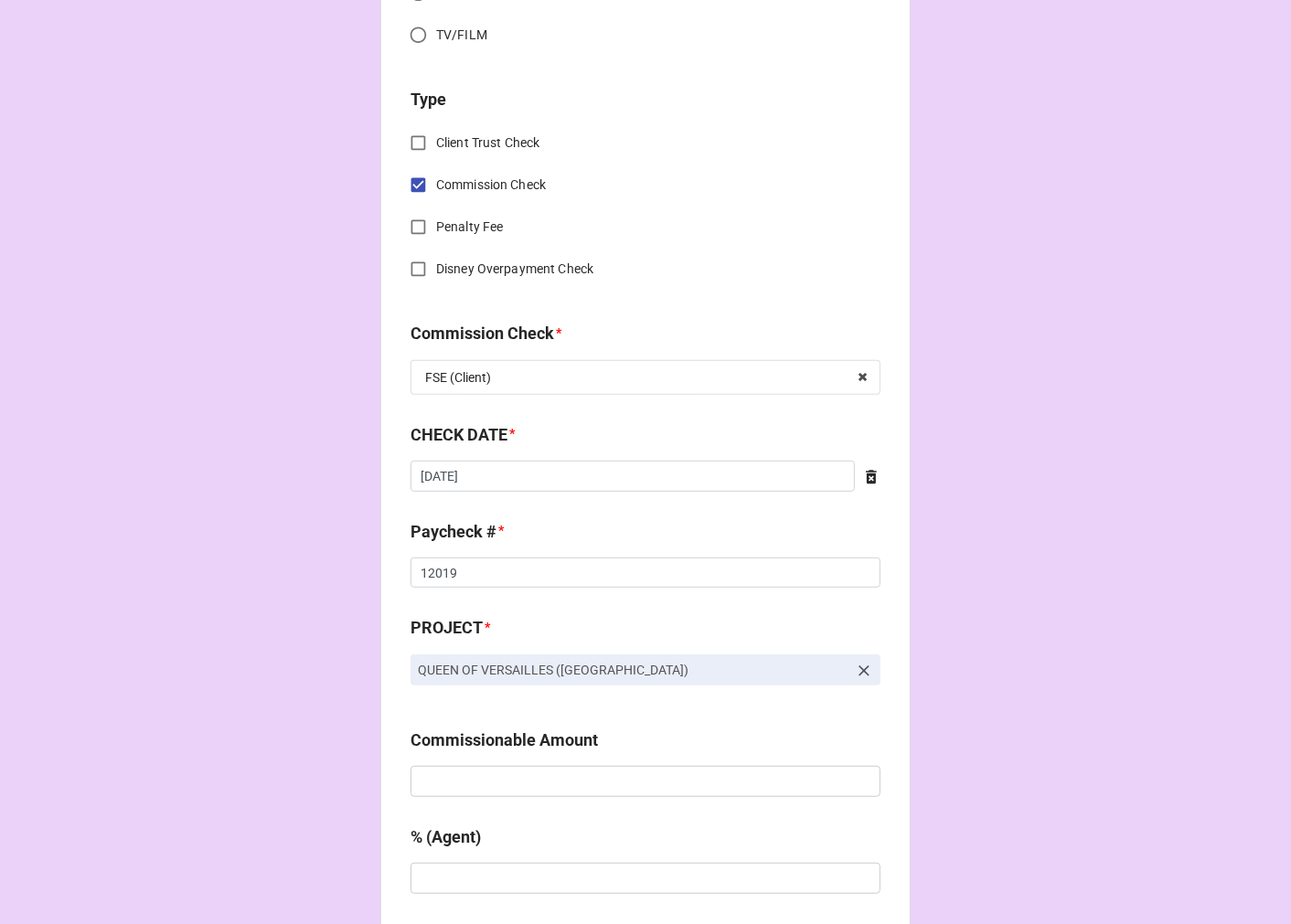
scroll to position [914, 0]
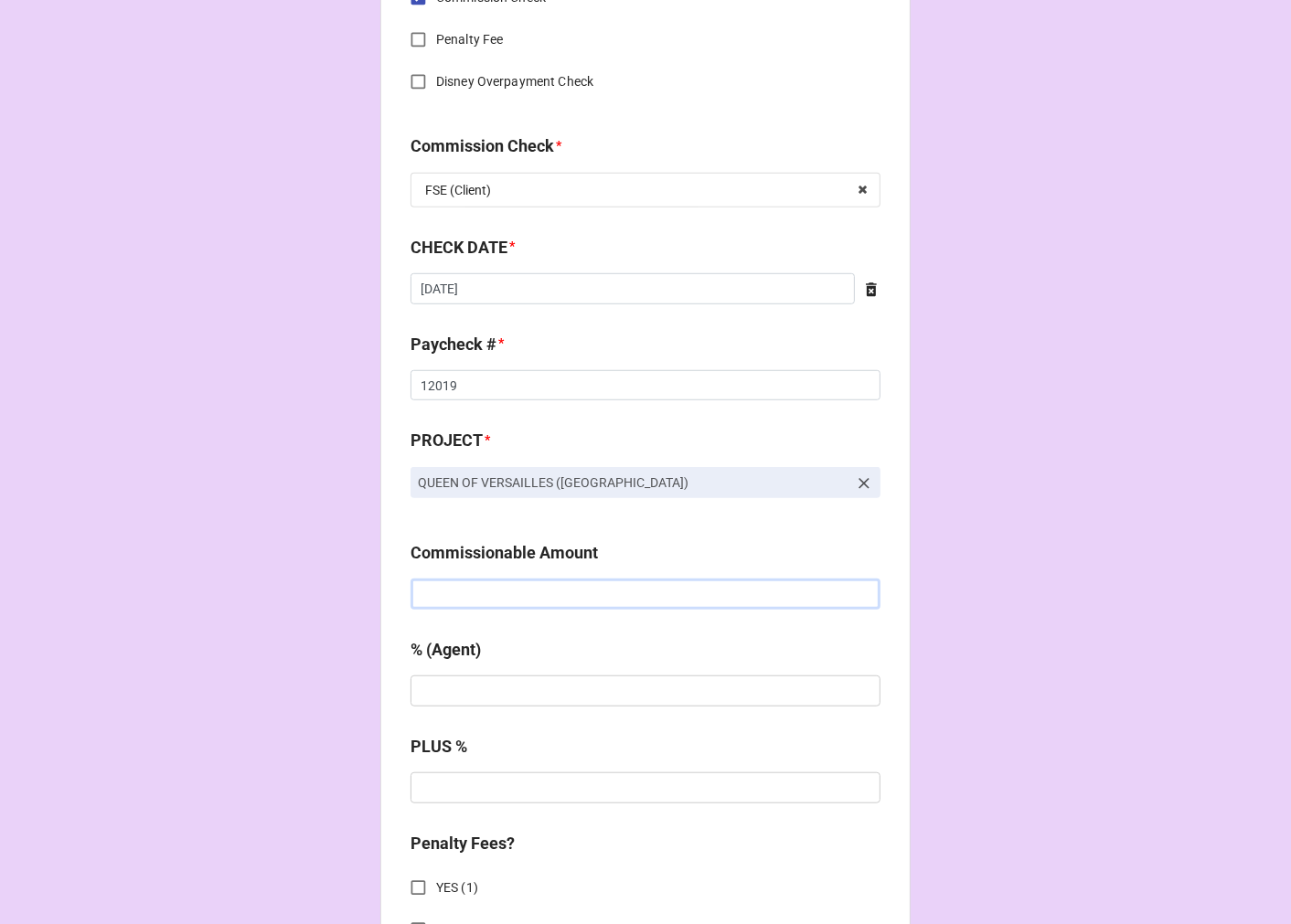
click at [486, 592] on input "text" at bounding box center [646, 594] width 470 height 32
type input "$2,704.00"
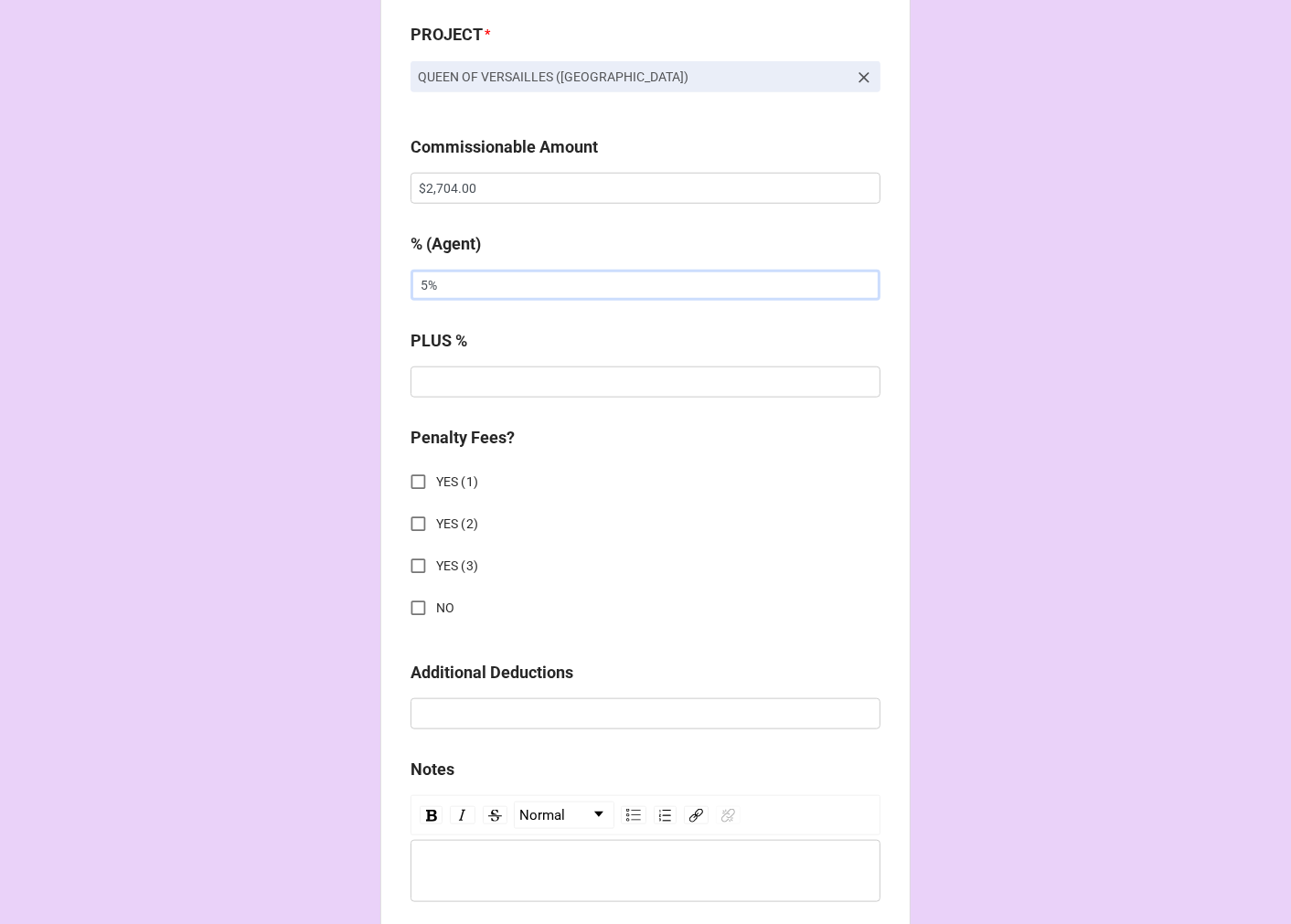
type input "5%"
drag, startPoint x: 415, startPoint y: 604, endPoint x: 444, endPoint y: 607, distance: 29.2
click at [416, 604] on input "NO" at bounding box center [417, 607] width 35 height 35
checkbox input "true"
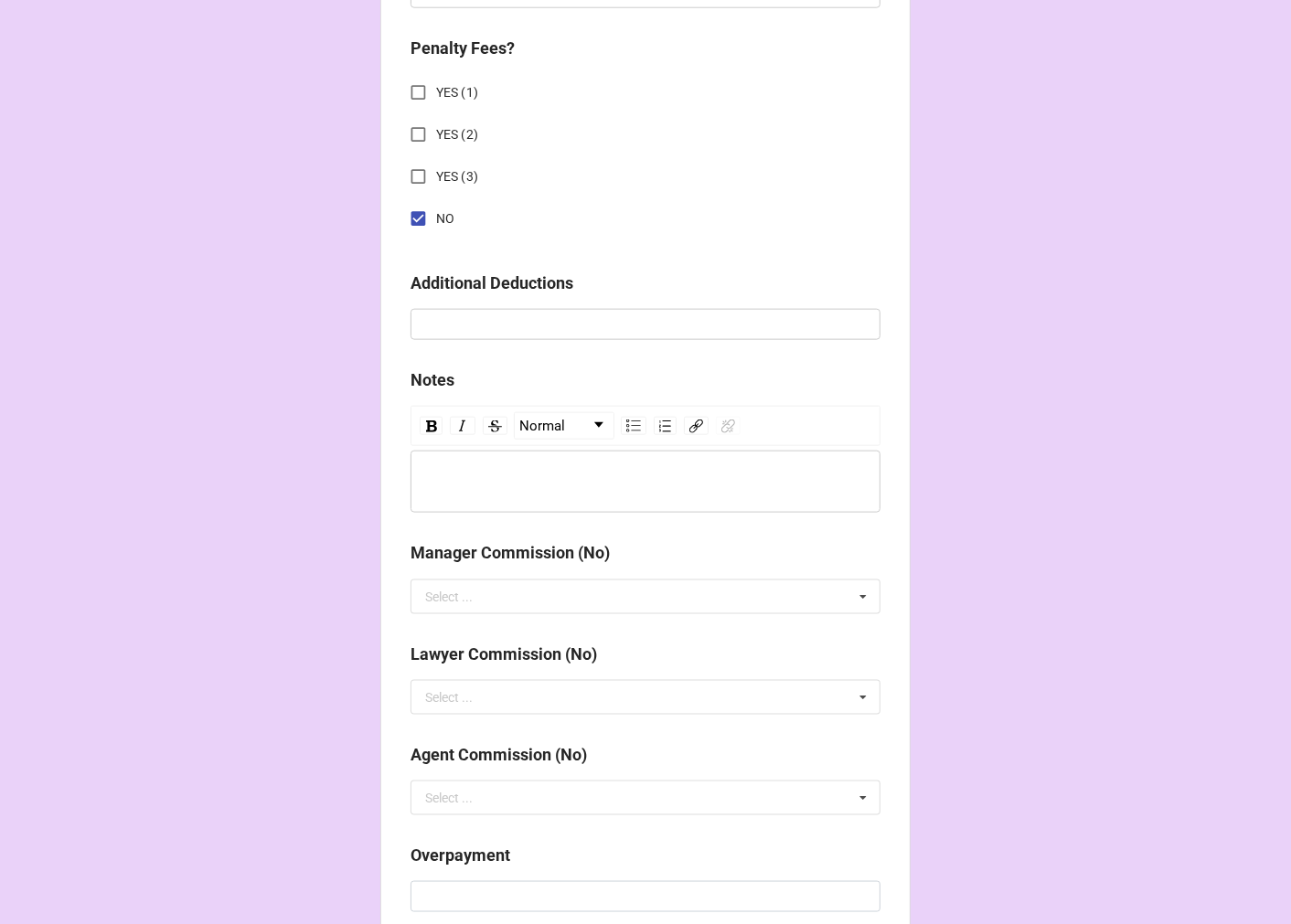
scroll to position [2025, 0]
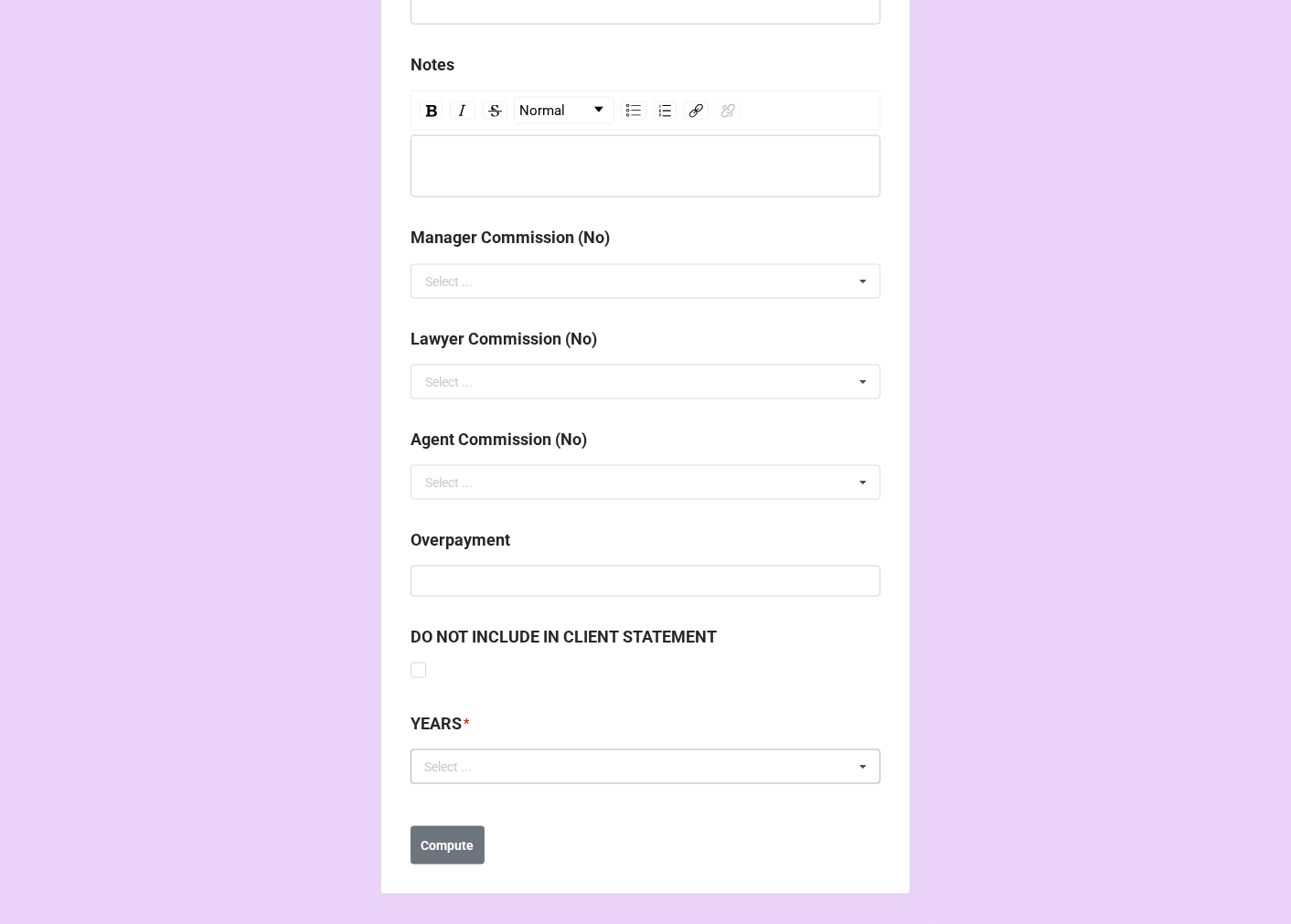
click at [476, 767] on div "Select ..." at bounding box center [458, 767] width 78 height 21
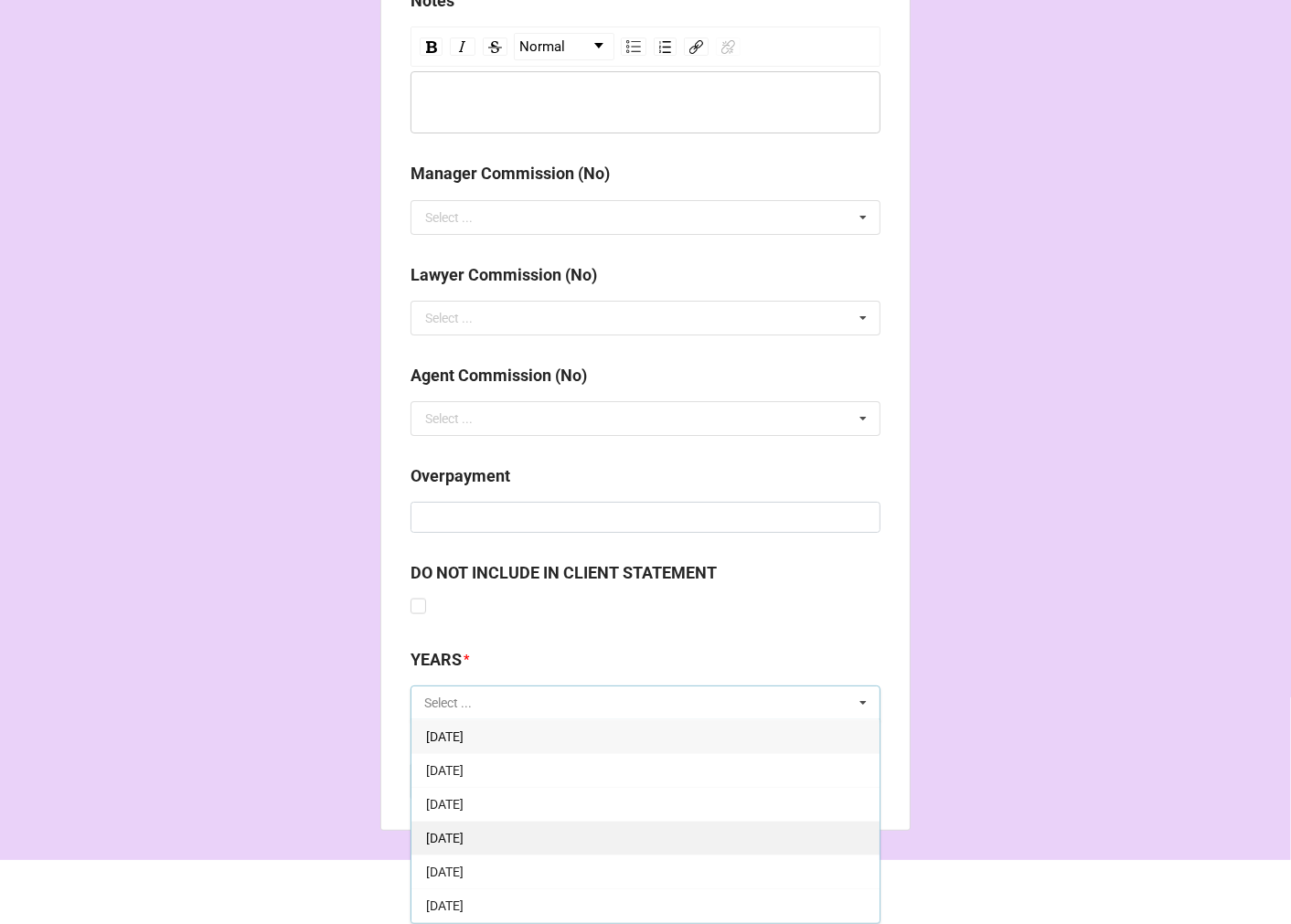
scroll to position [101, 0]
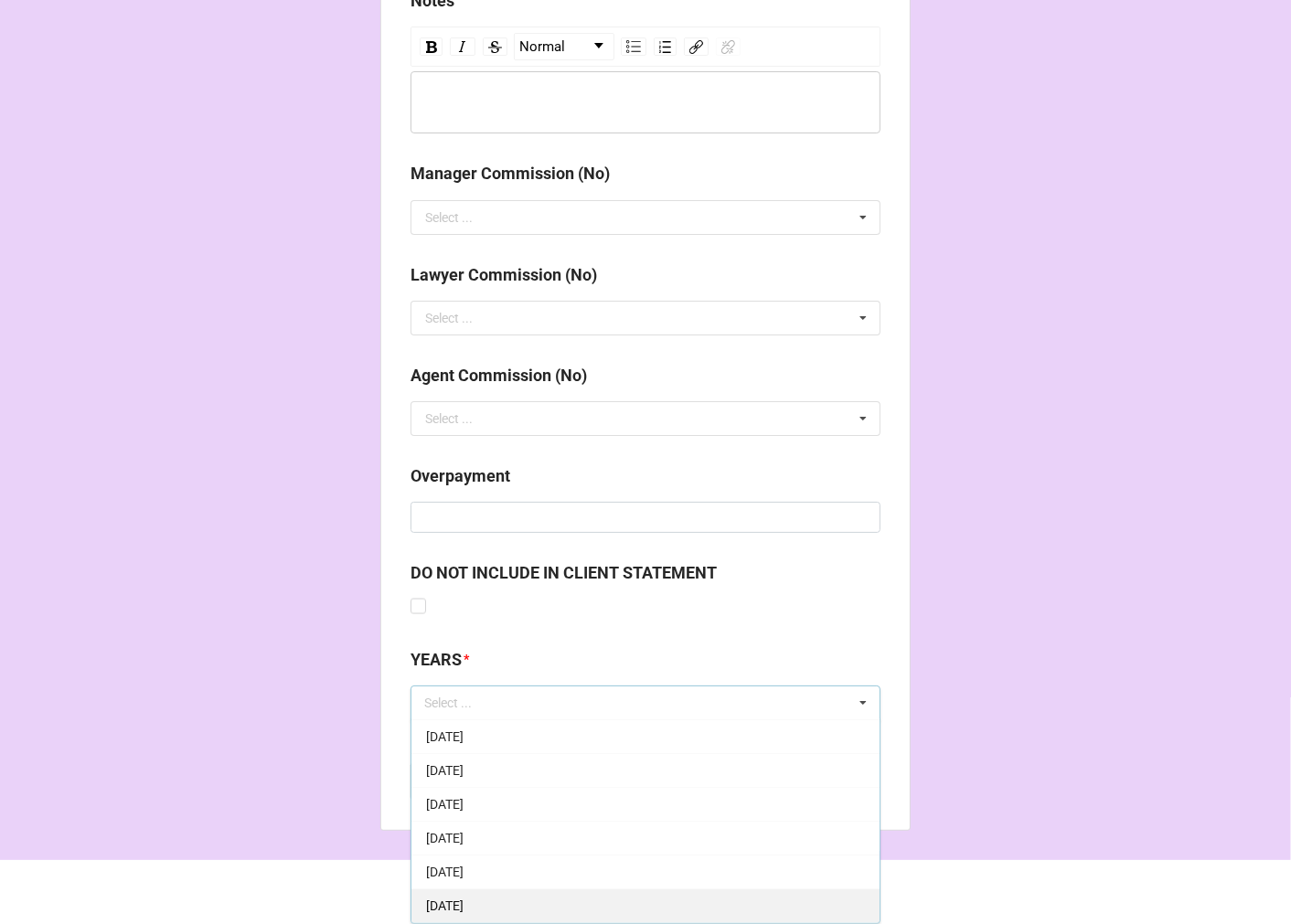
click at [463, 901] on span "[DATE]" at bounding box center [444, 905] width 37 height 14
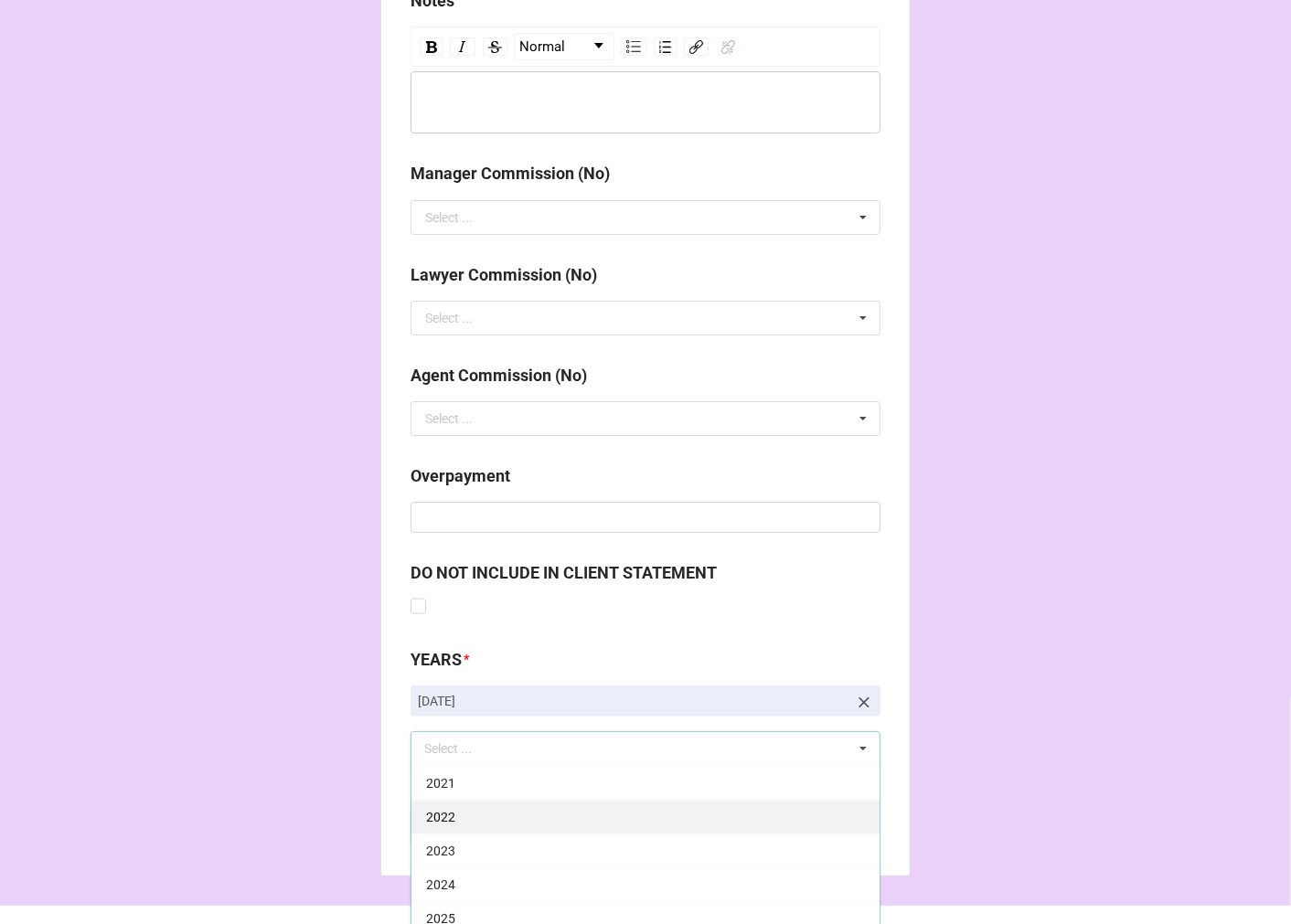
drag, startPoint x: 450, startPoint y: 908, endPoint x: 461, endPoint y: 903, distance: 12.1
click at [450, 908] on div "2025" at bounding box center [646, 917] width 468 height 33
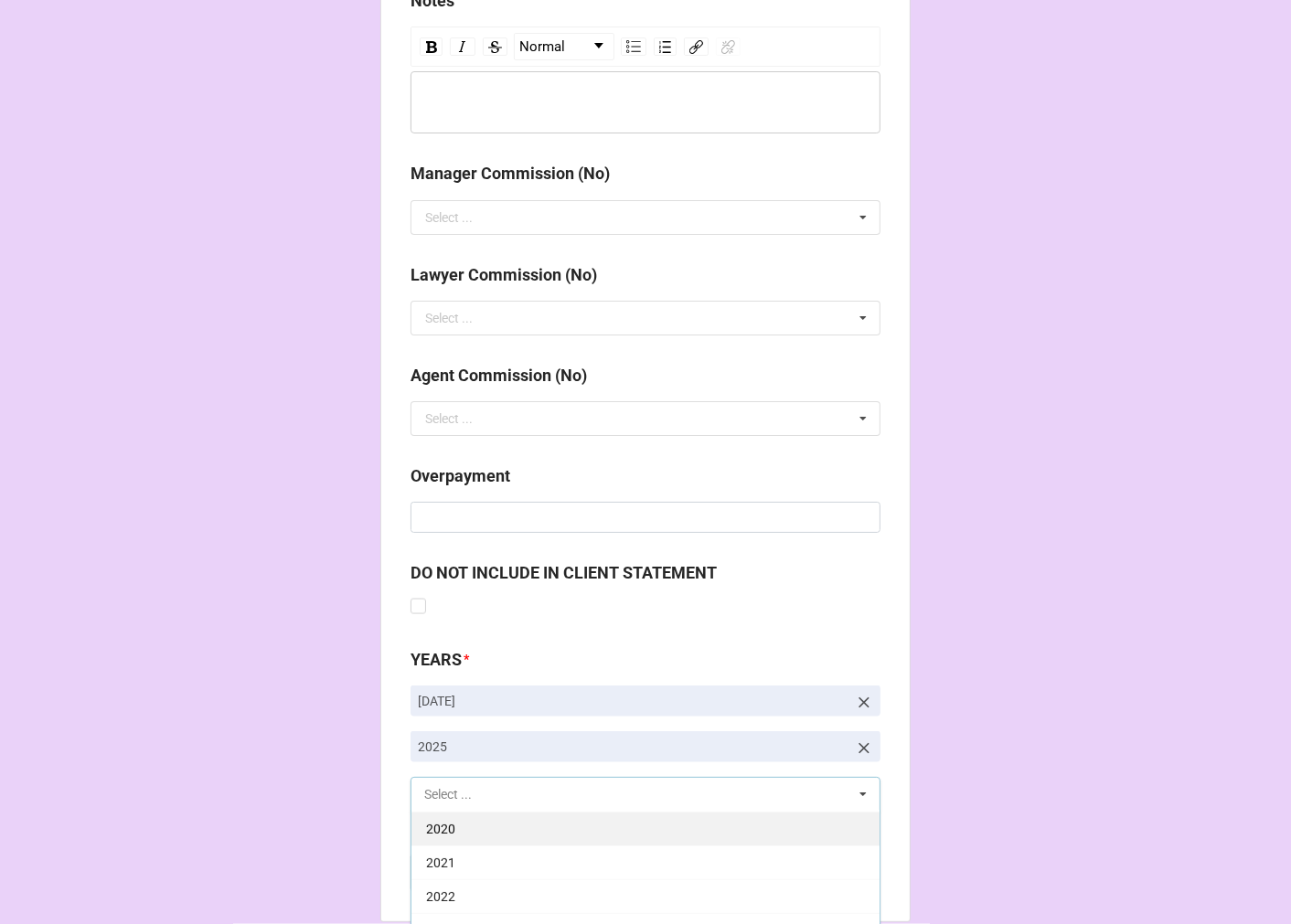
scroll to position [371, 0]
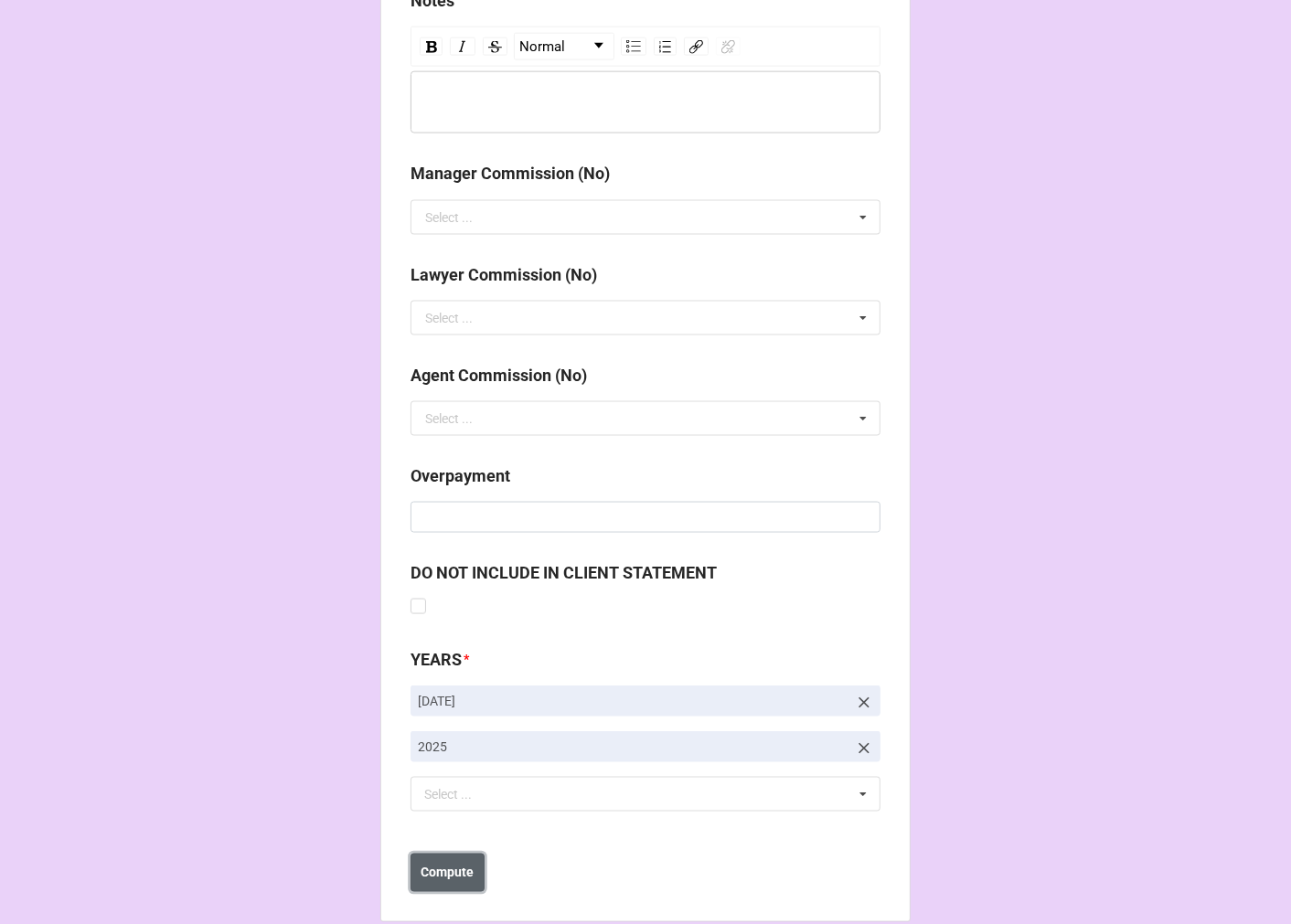
click at [457, 878] on b "Compute" at bounding box center [448, 873] width 53 height 19
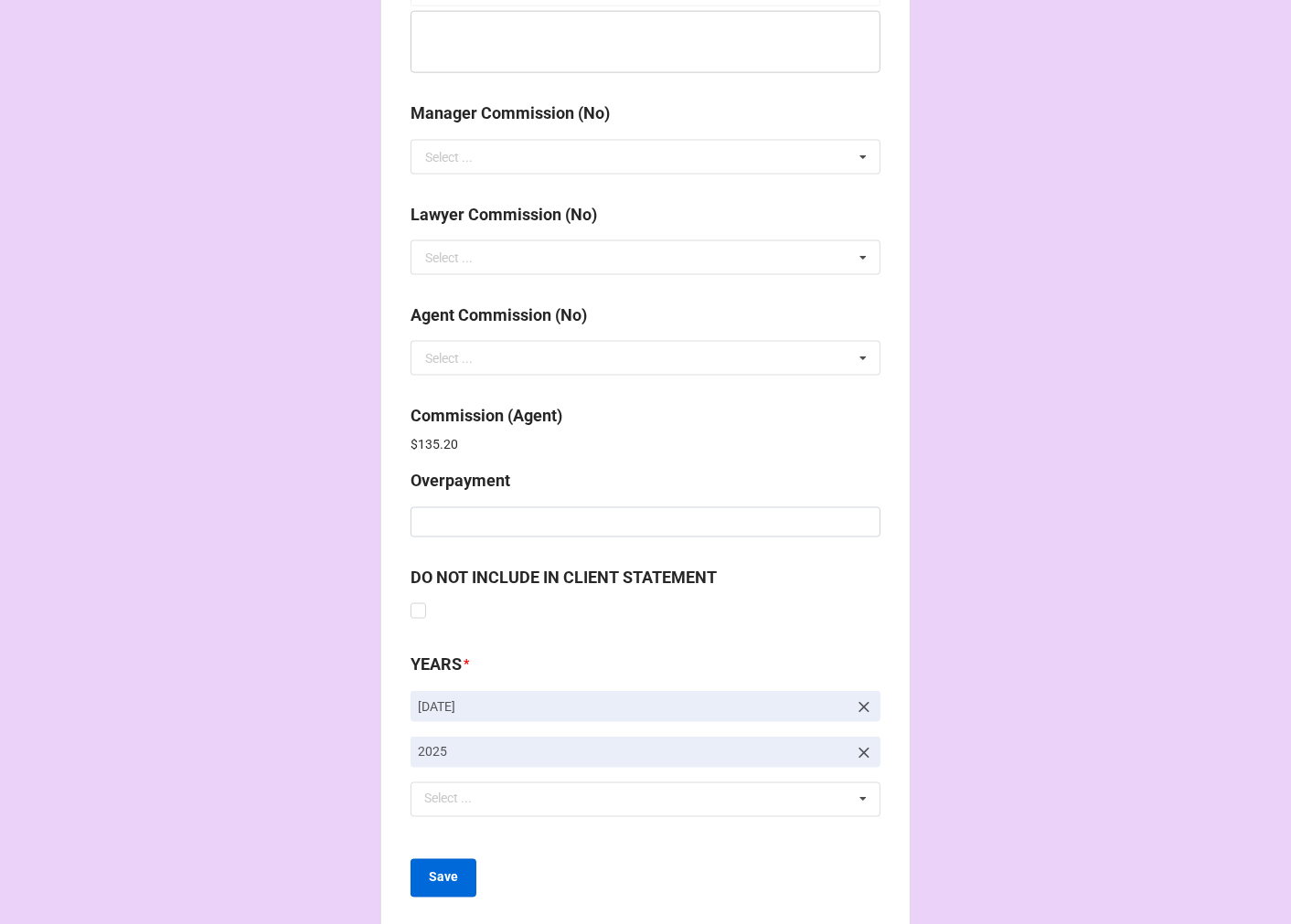
scroll to position [2180, 0]
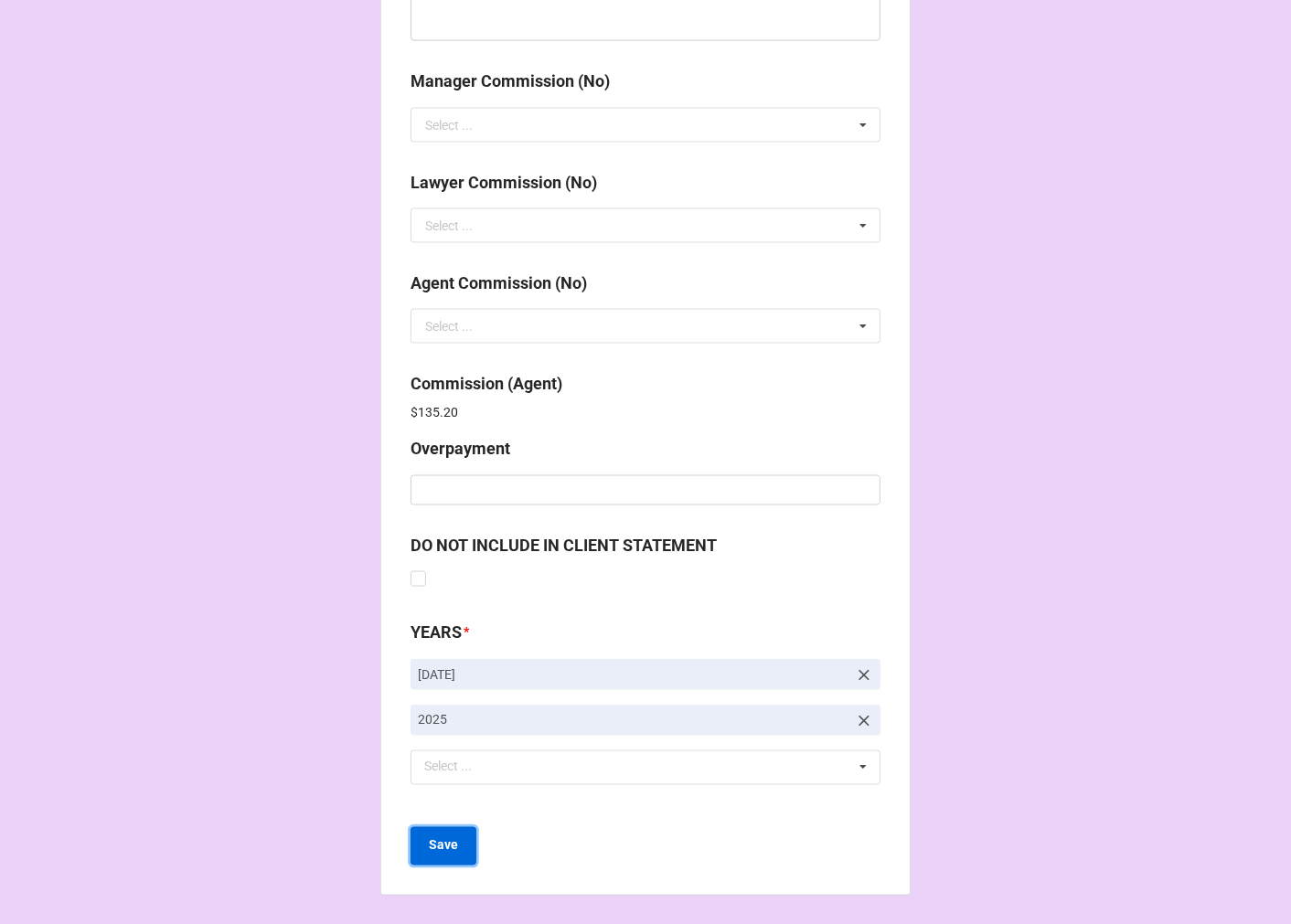
click at [435, 848] on b "Save" at bounding box center [443, 846] width 30 height 19
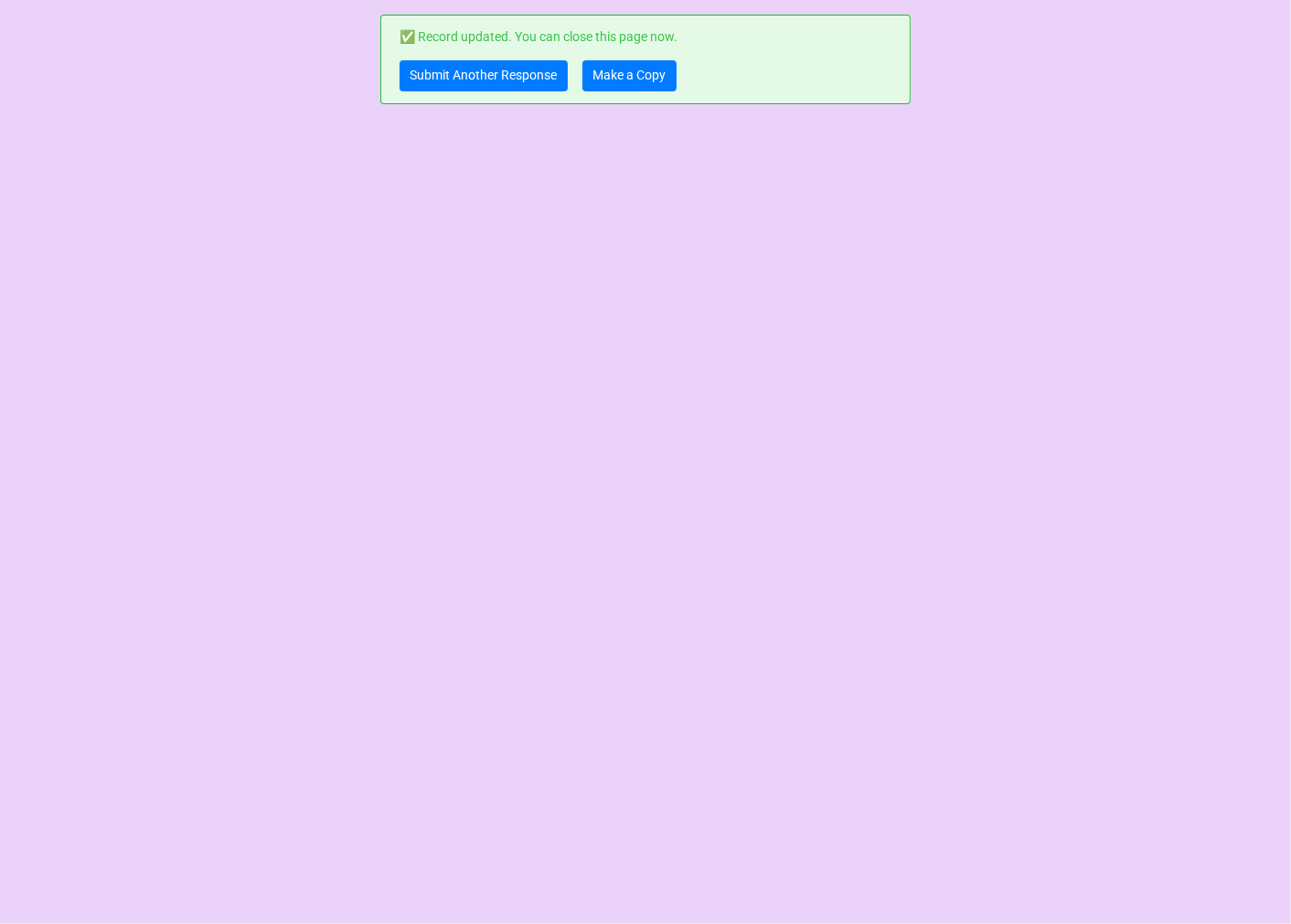
scroll to position [0, 0]
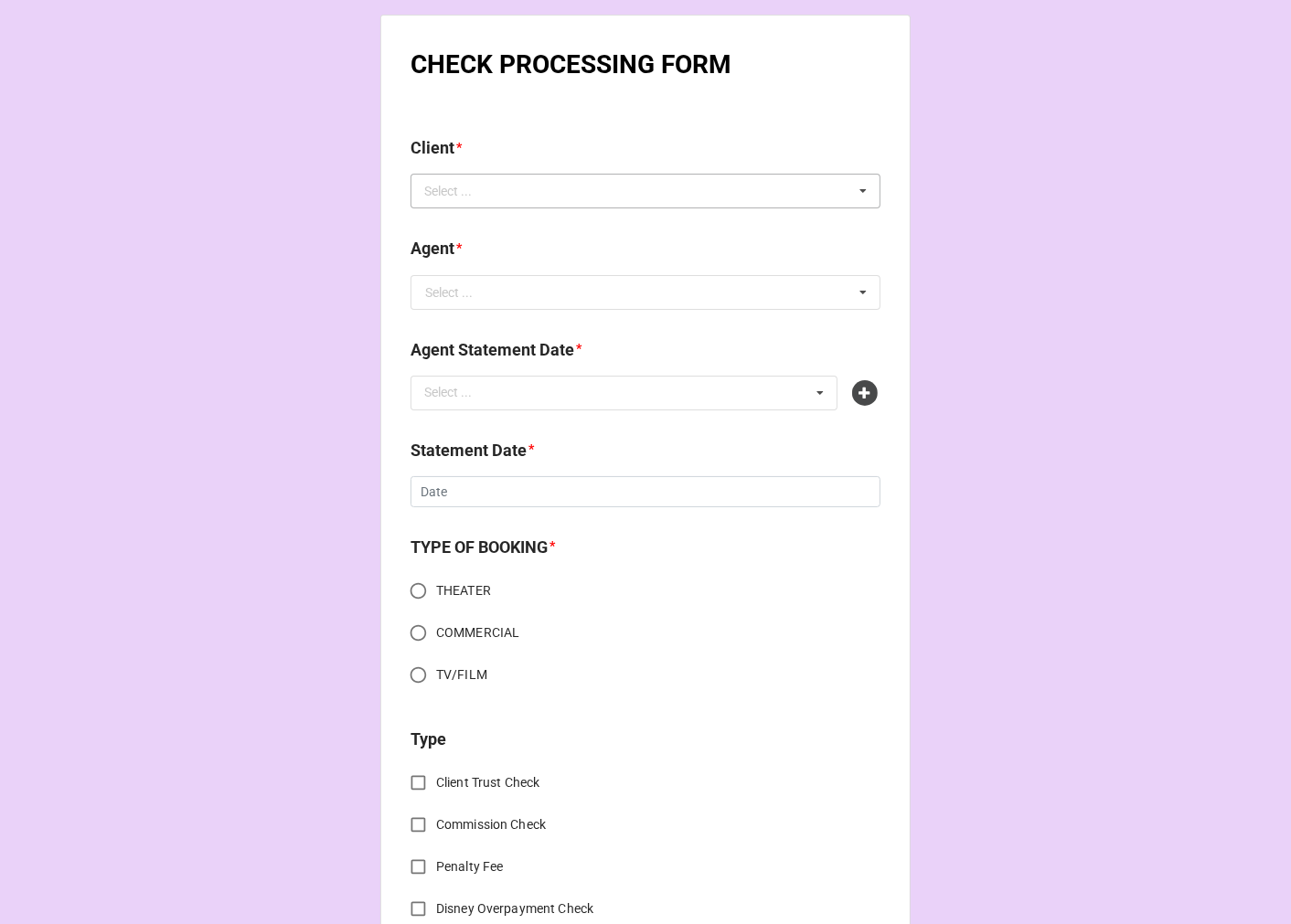
click at [489, 199] on div "Select ..." at bounding box center [458, 192] width 78 height 21
type input "[PERSON_NAME]"
click at [472, 233] on div "[PERSON_NAME]" at bounding box center [646, 223] width 468 height 33
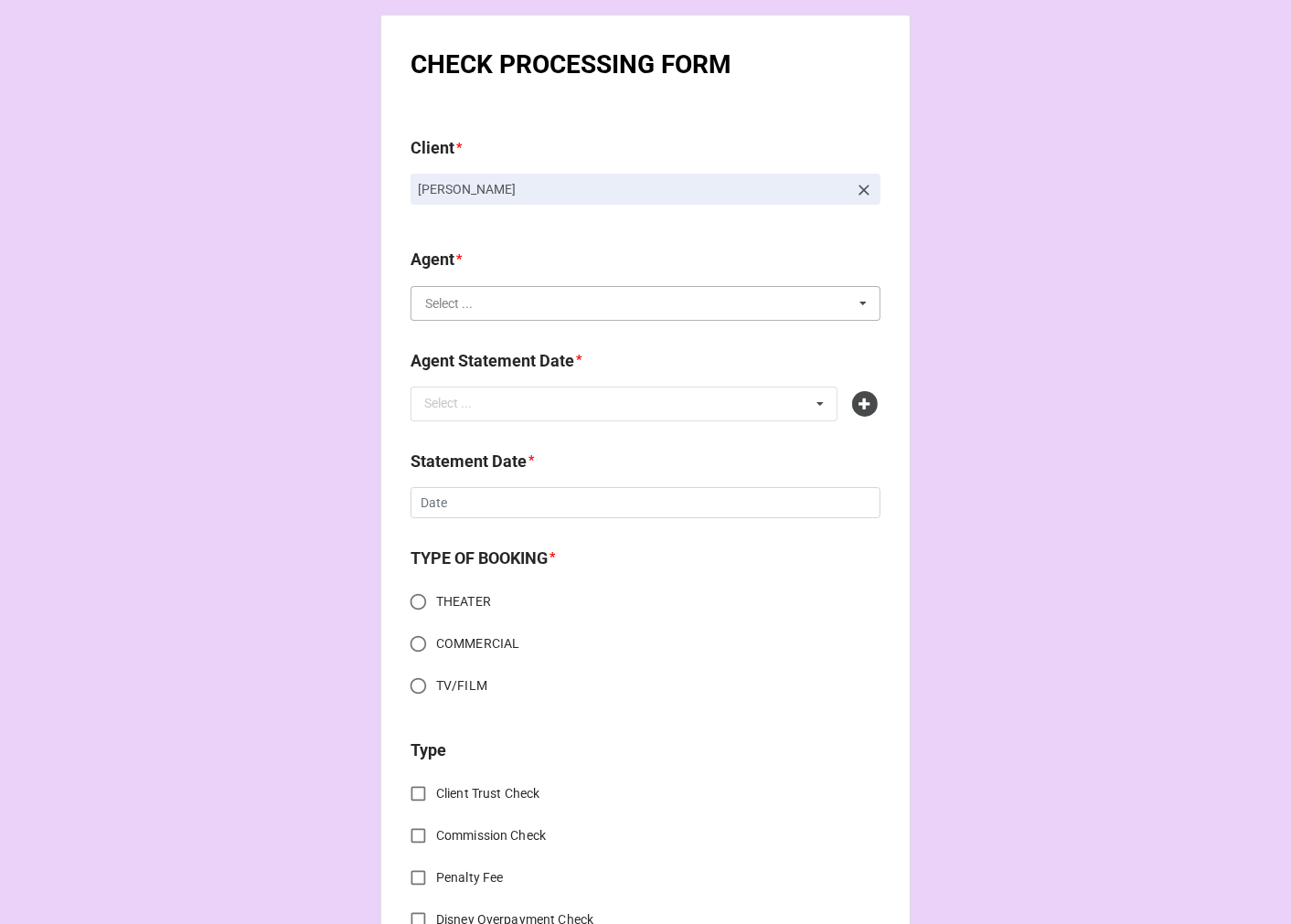
click at [496, 299] on input "text" at bounding box center [646, 304] width 468 height 32
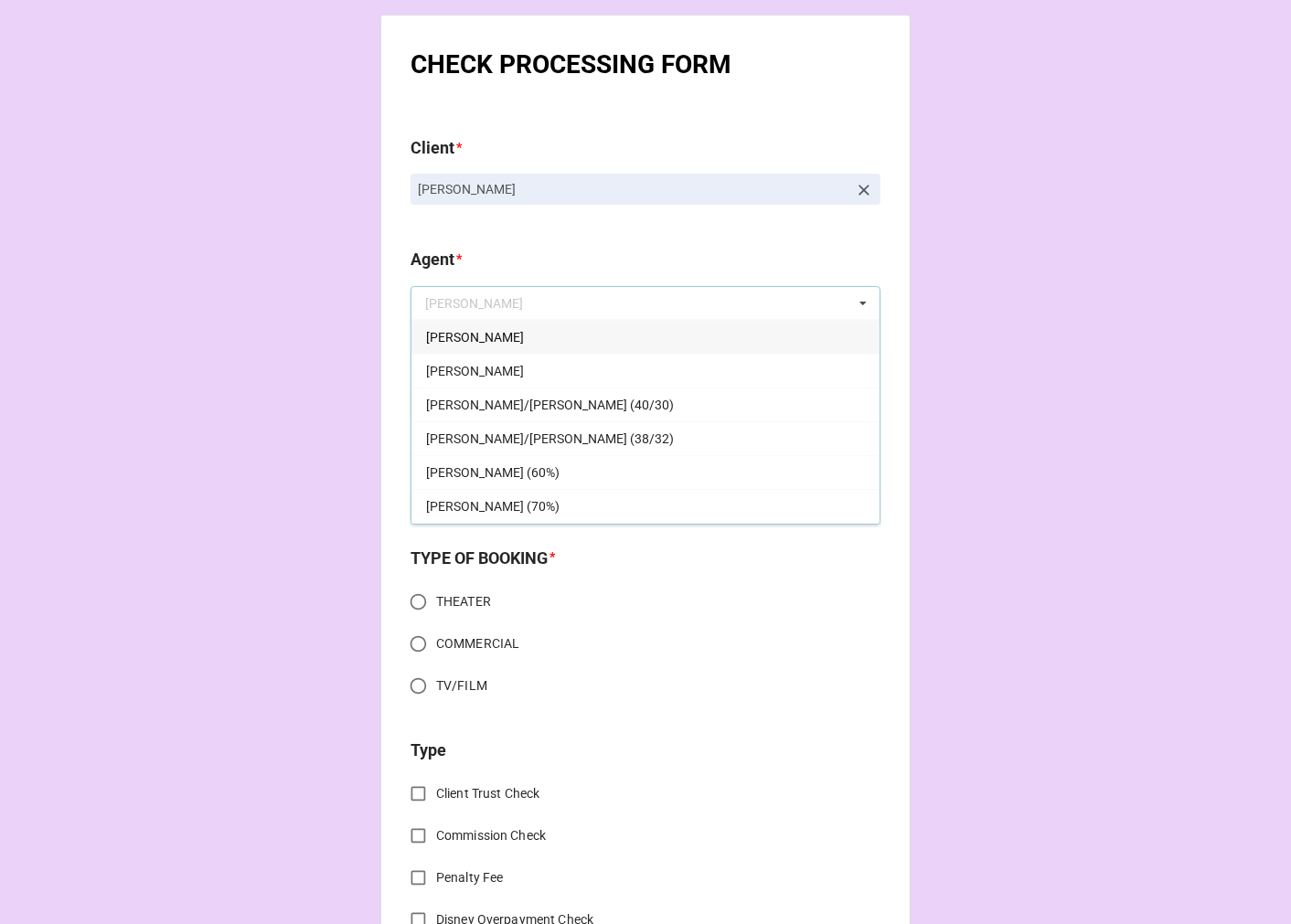
click at [472, 336] on div "[PERSON_NAME]" at bounding box center [646, 336] width 468 height 33
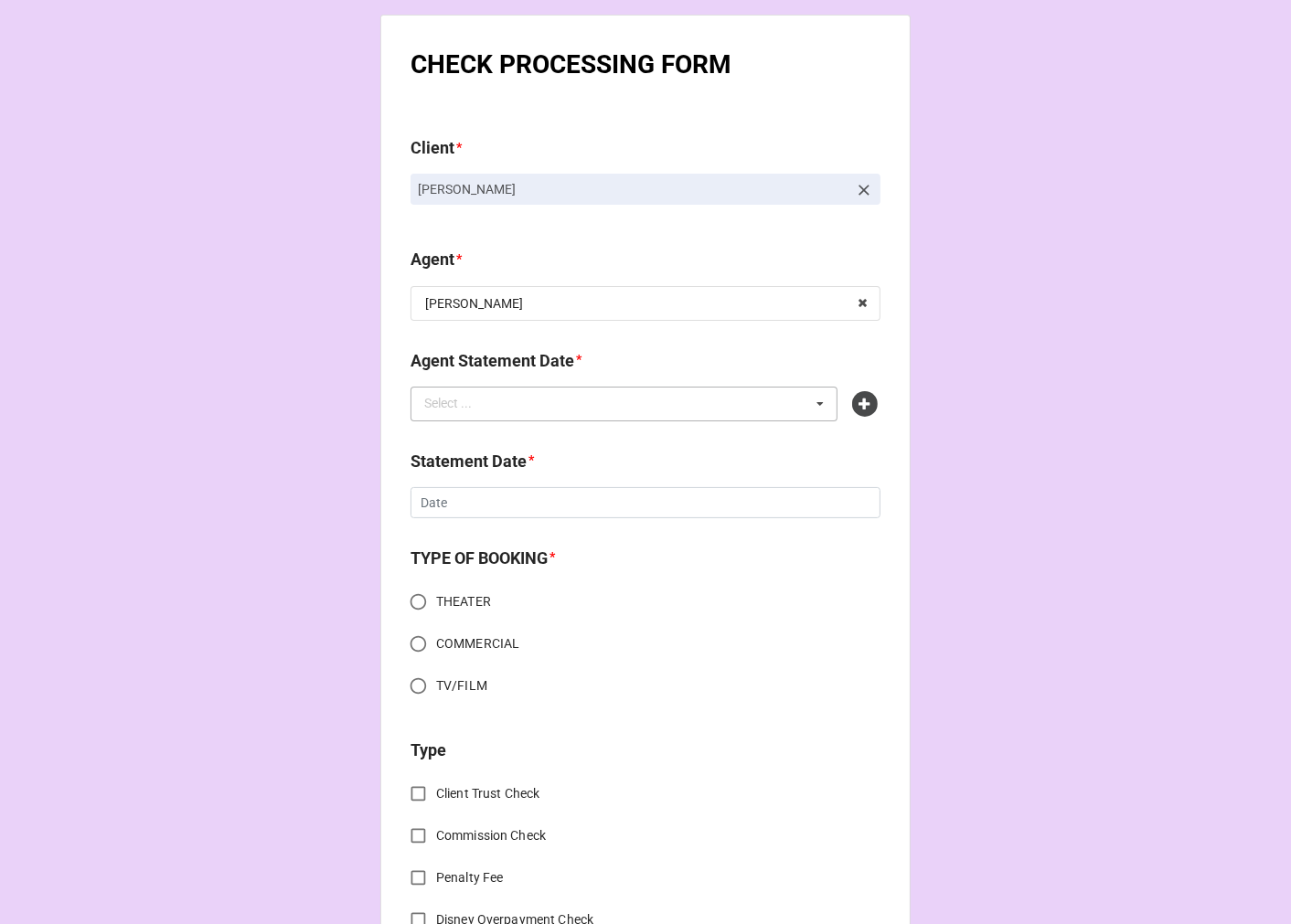
click at [446, 409] on div "Select ..." at bounding box center [458, 404] width 78 height 21
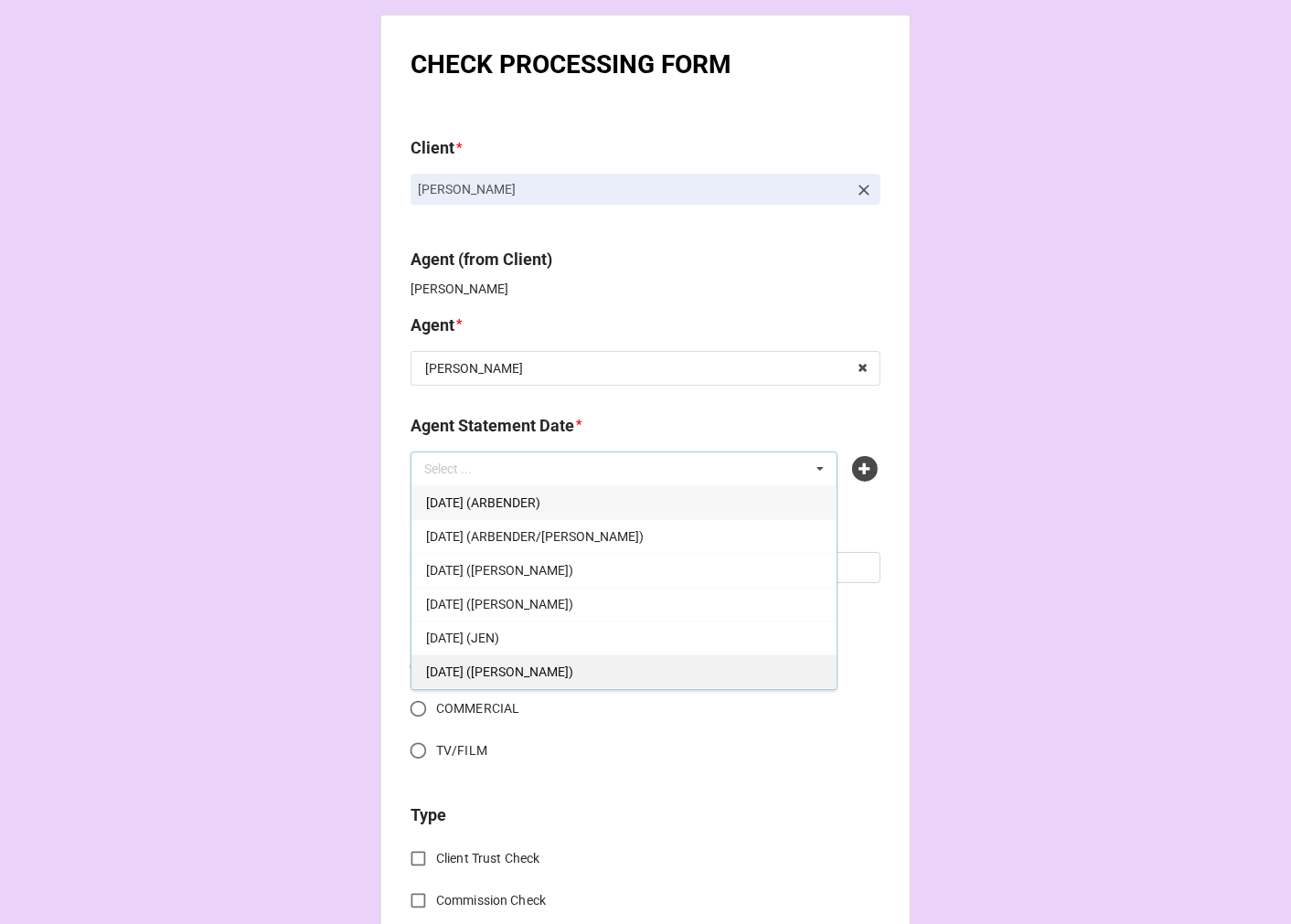
click at [565, 669] on span "[DATE] ([PERSON_NAME])" at bounding box center [499, 671] width 147 height 14
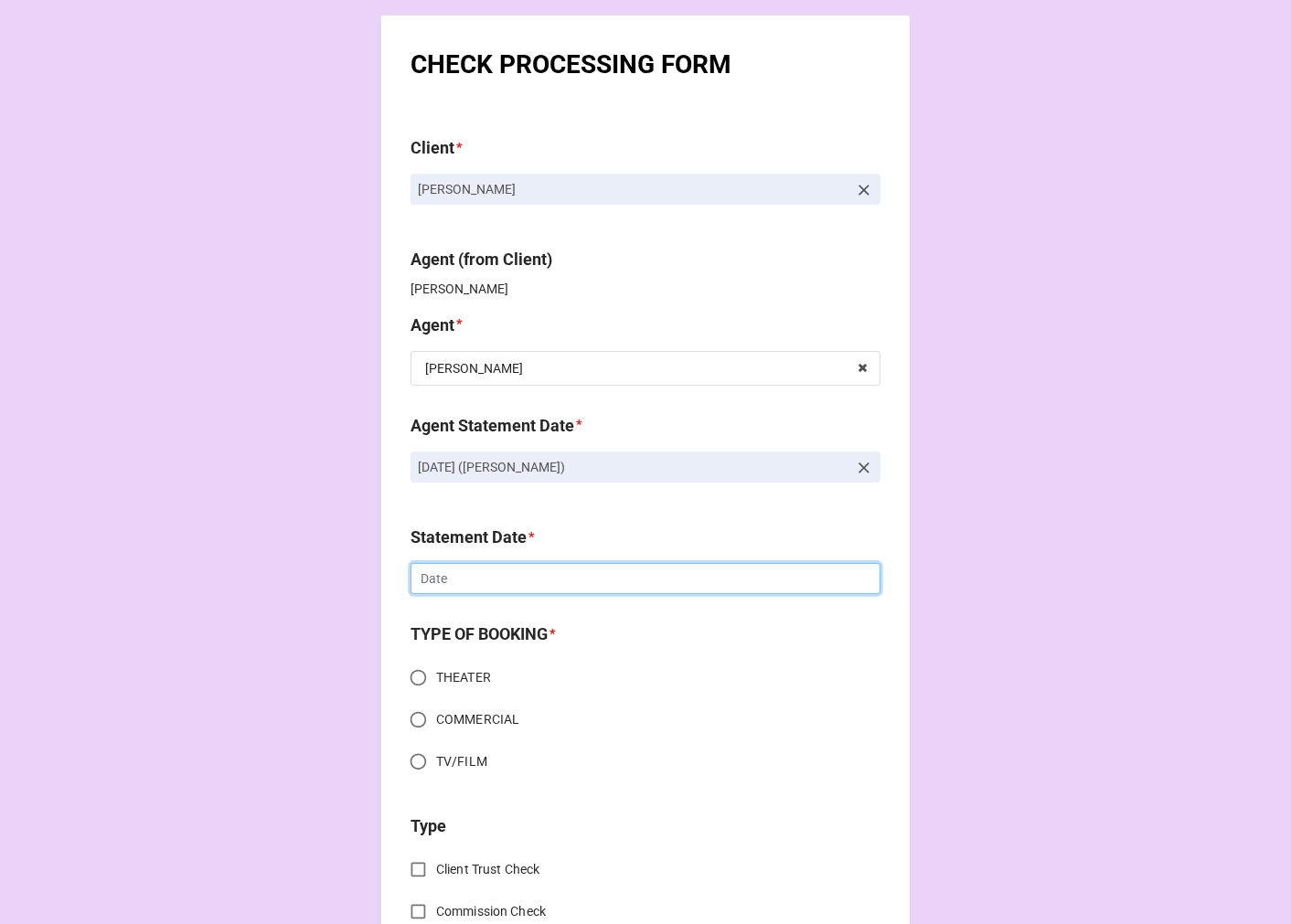
click at [487, 581] on input "text" at bounding box center [646, 578] width 470 height 32
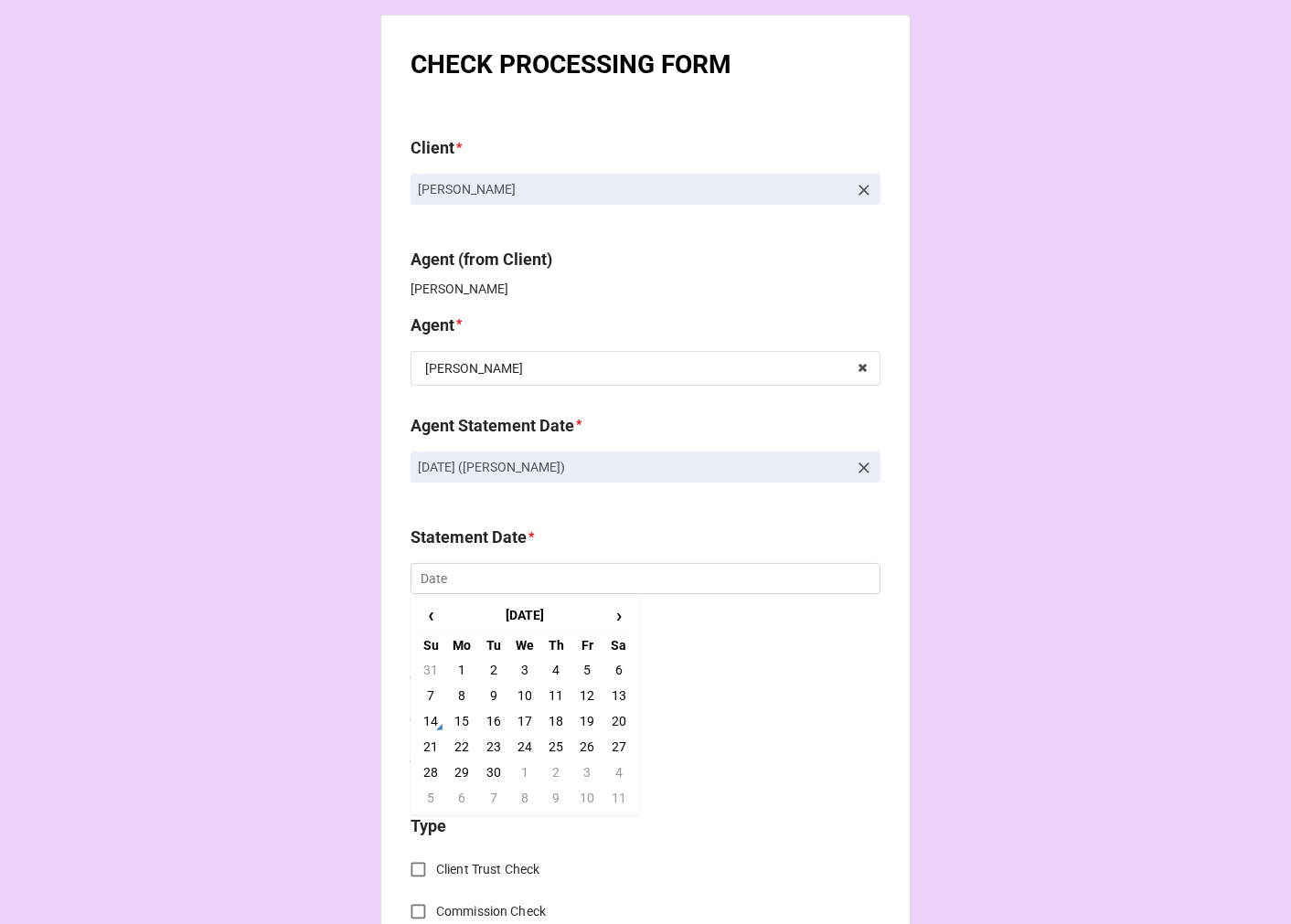
click at [577, 716] on td "19" at bounding box center [586, 721] width 32 height 26
type input "9/19/2025"
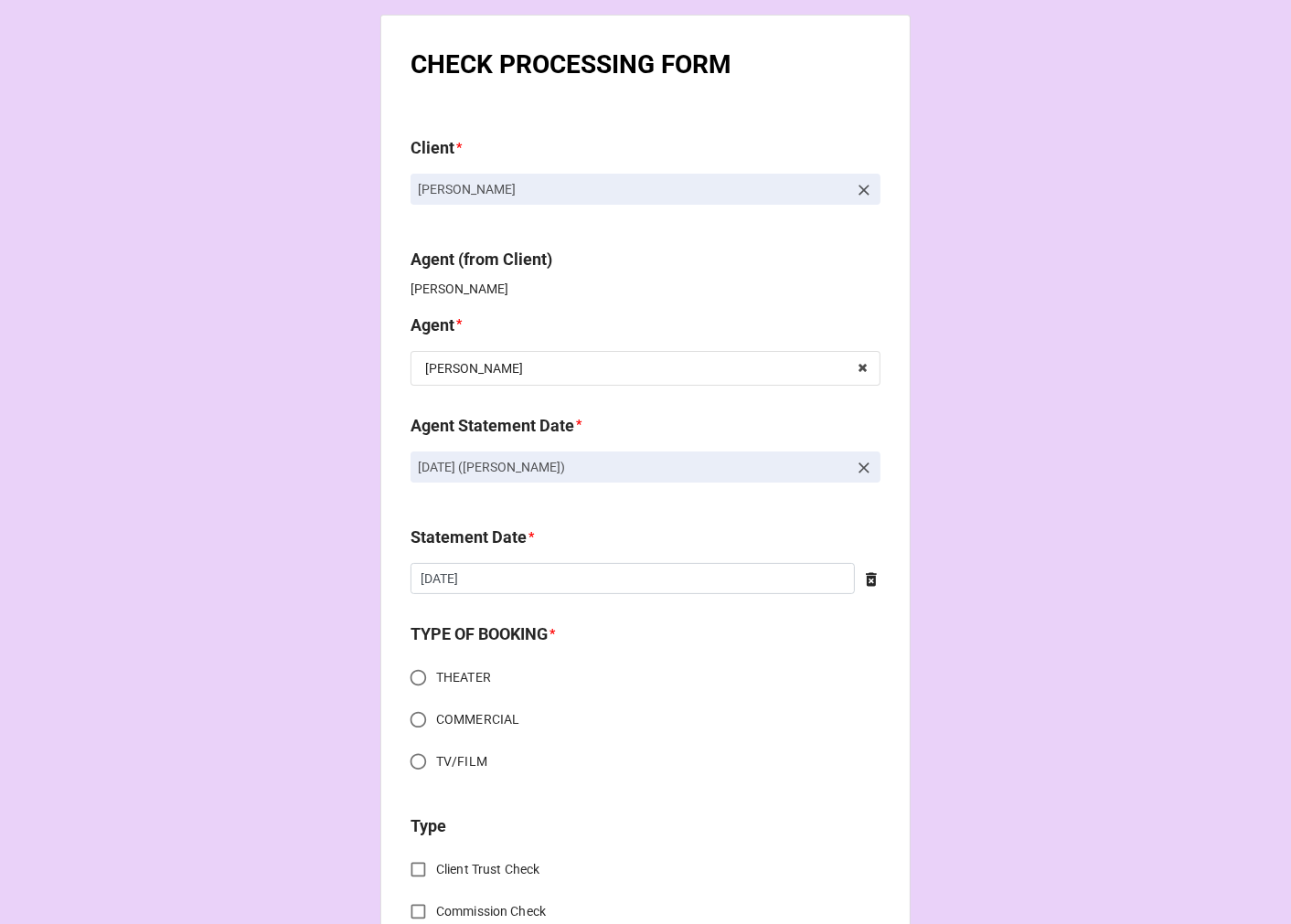
click at [412, 713] on input "COMMERCIAL" at bounding box center [417, 719] width 35 height 35
radio input "true"
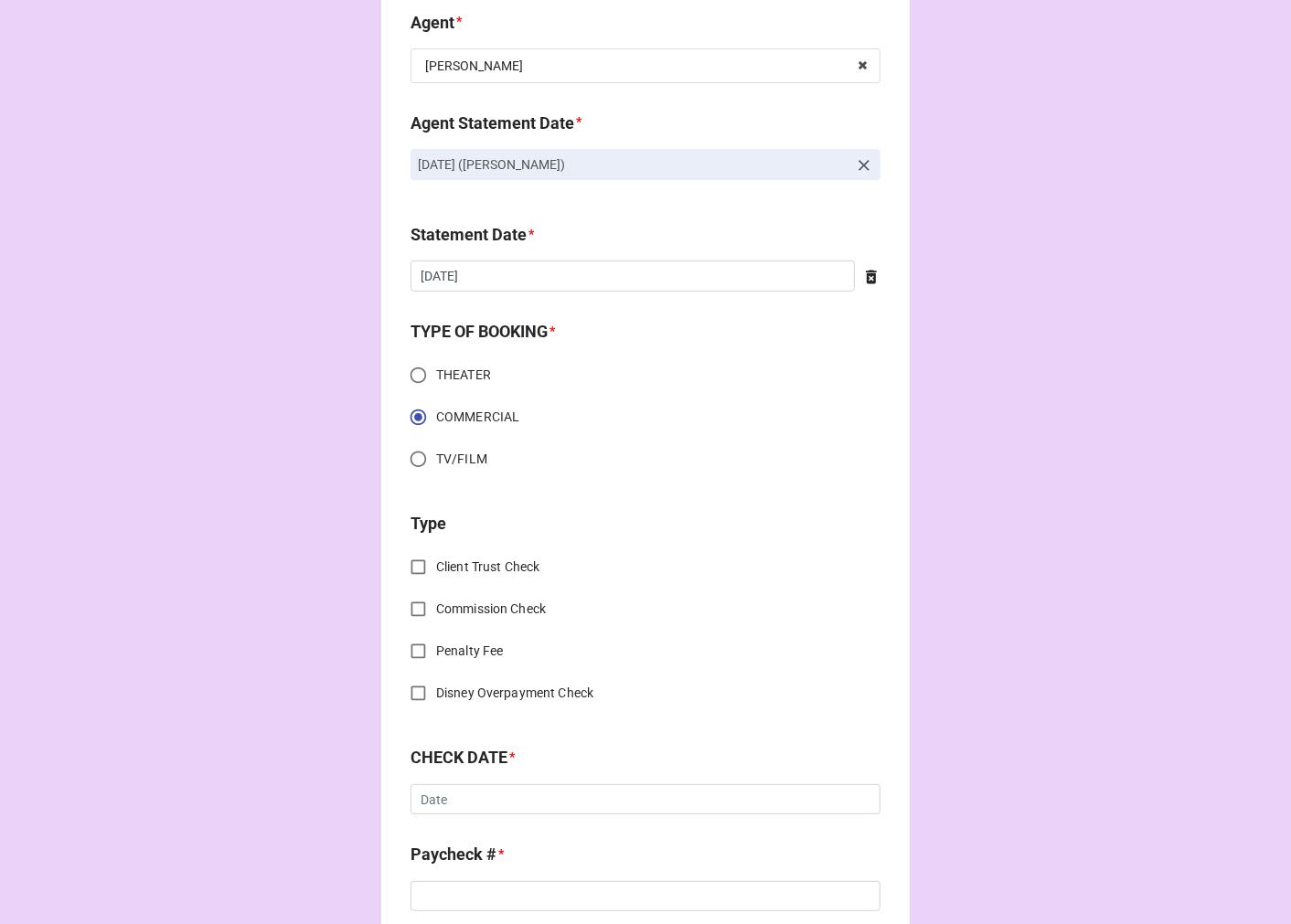
scroll to position [304, 0]
click at [409, 607] on input "Commission Check" at bounding box center [417, 607] width 35 height 35
checkbox input "true"
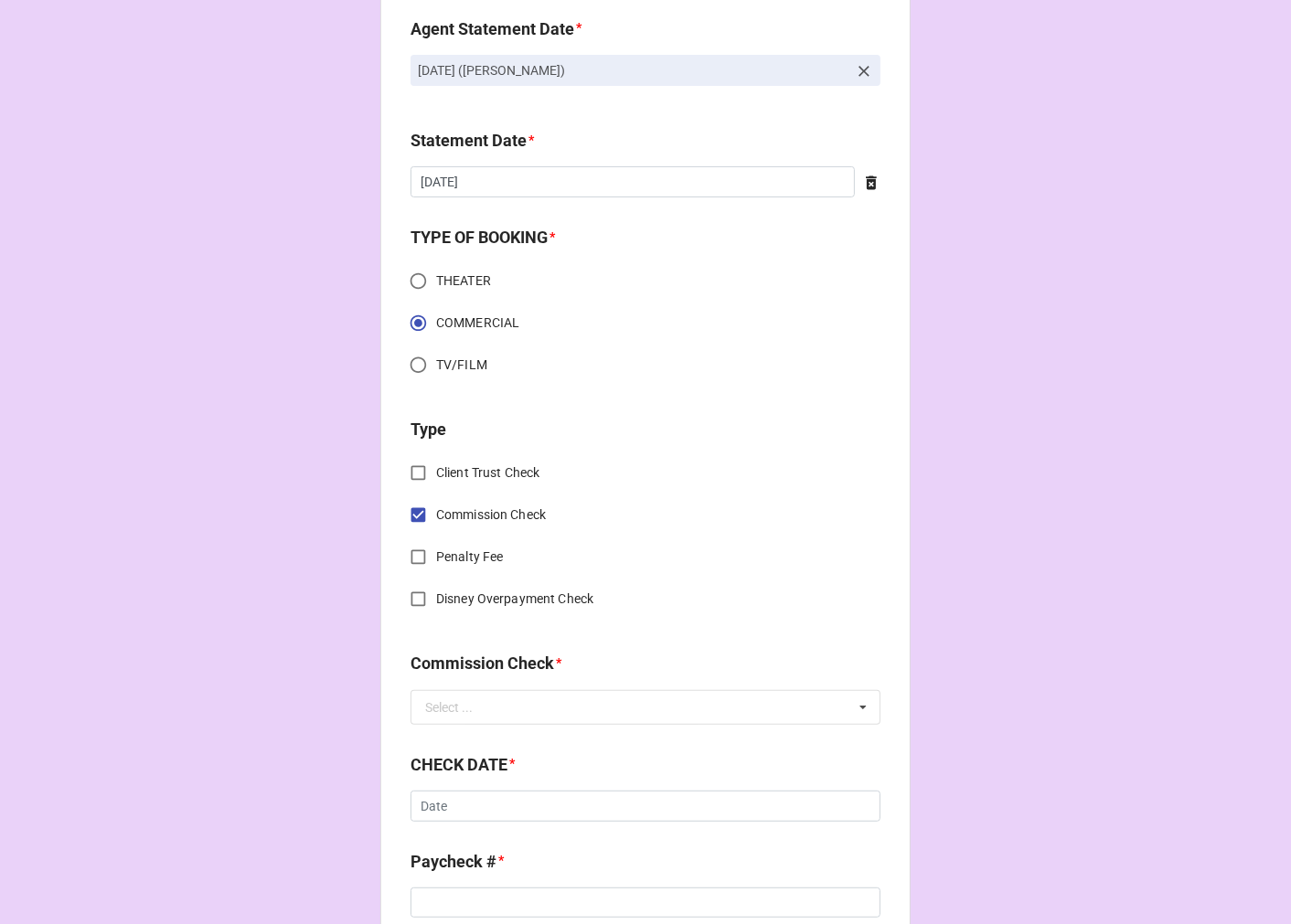
scroll to position [507, 0]
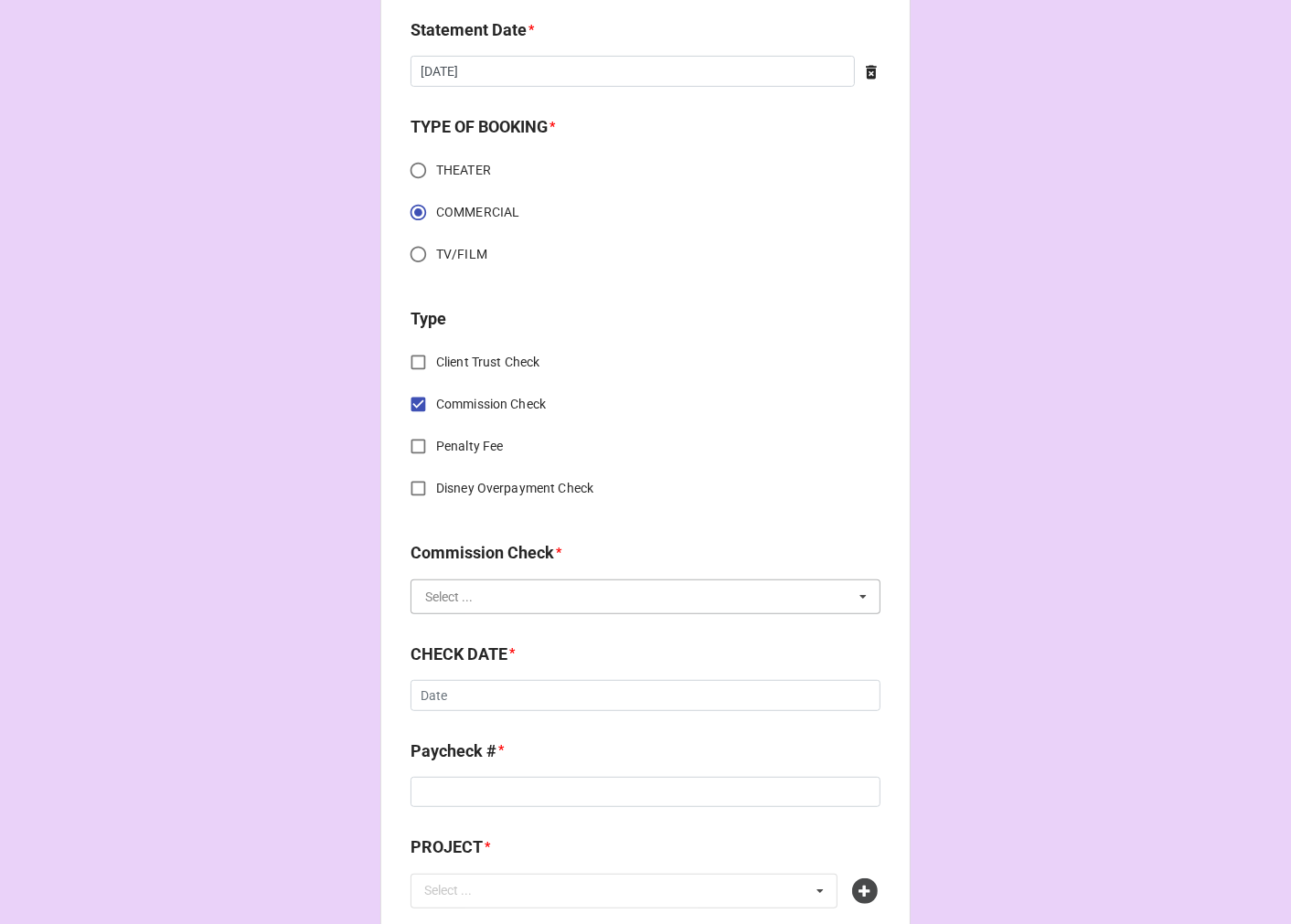
click at [481, 603] on input "text" at bounding box center [646, 597] width 468 height 32
click at [466, 628] on span "FSE (Client)" at bounding box center [458, 630] width 66 height 14
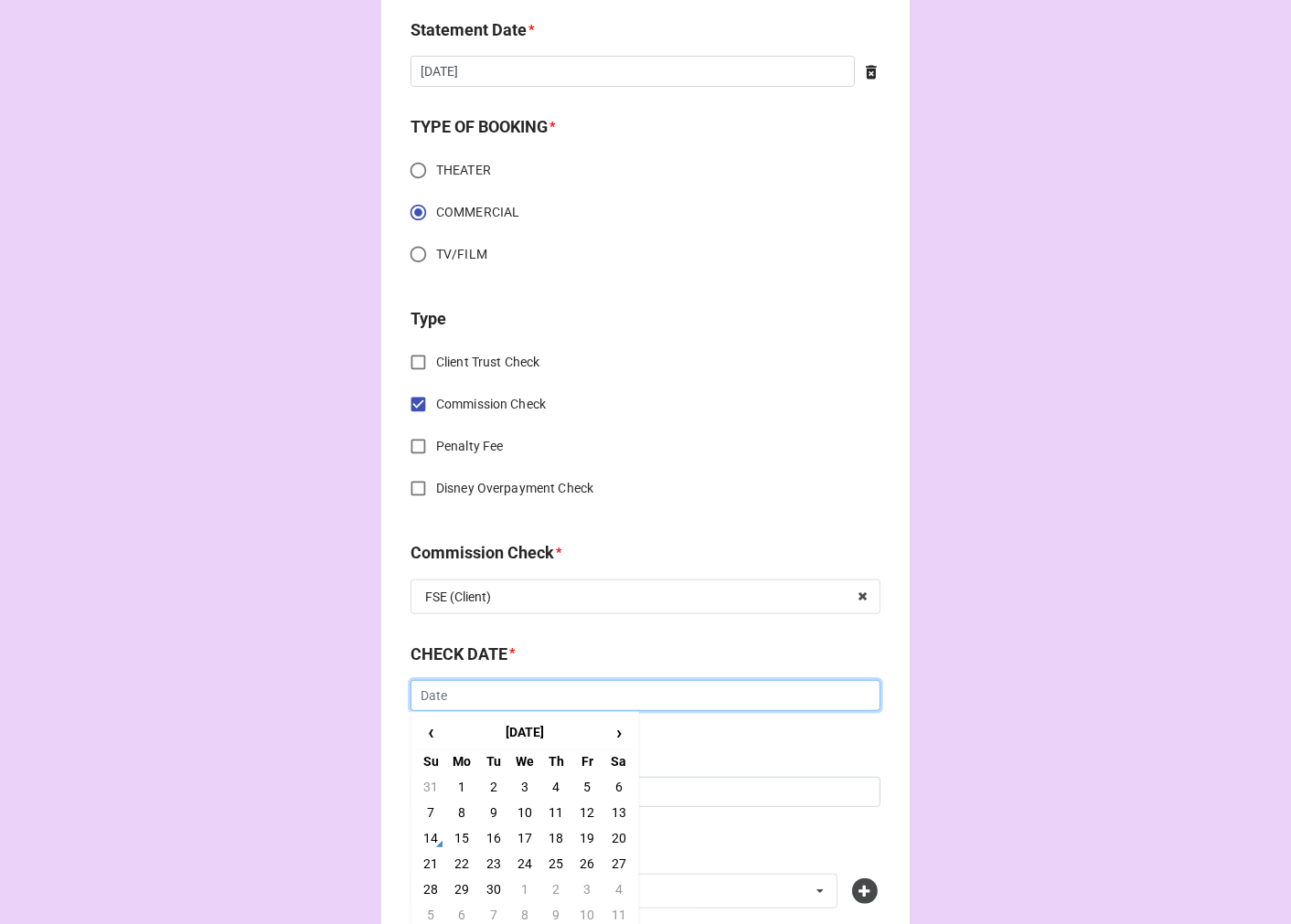
drag, startPoint x: 473, startPoint y: 700, endPoint x: 484, endPoint y: 699, distance: 11.0
click at [472, 699] on input "text" at bounding box center [646, 695] width 470 height 32
click at [580, 779] on td "5" at bounding box center [586, 787] width 32 height 26
type input "[DATE]"
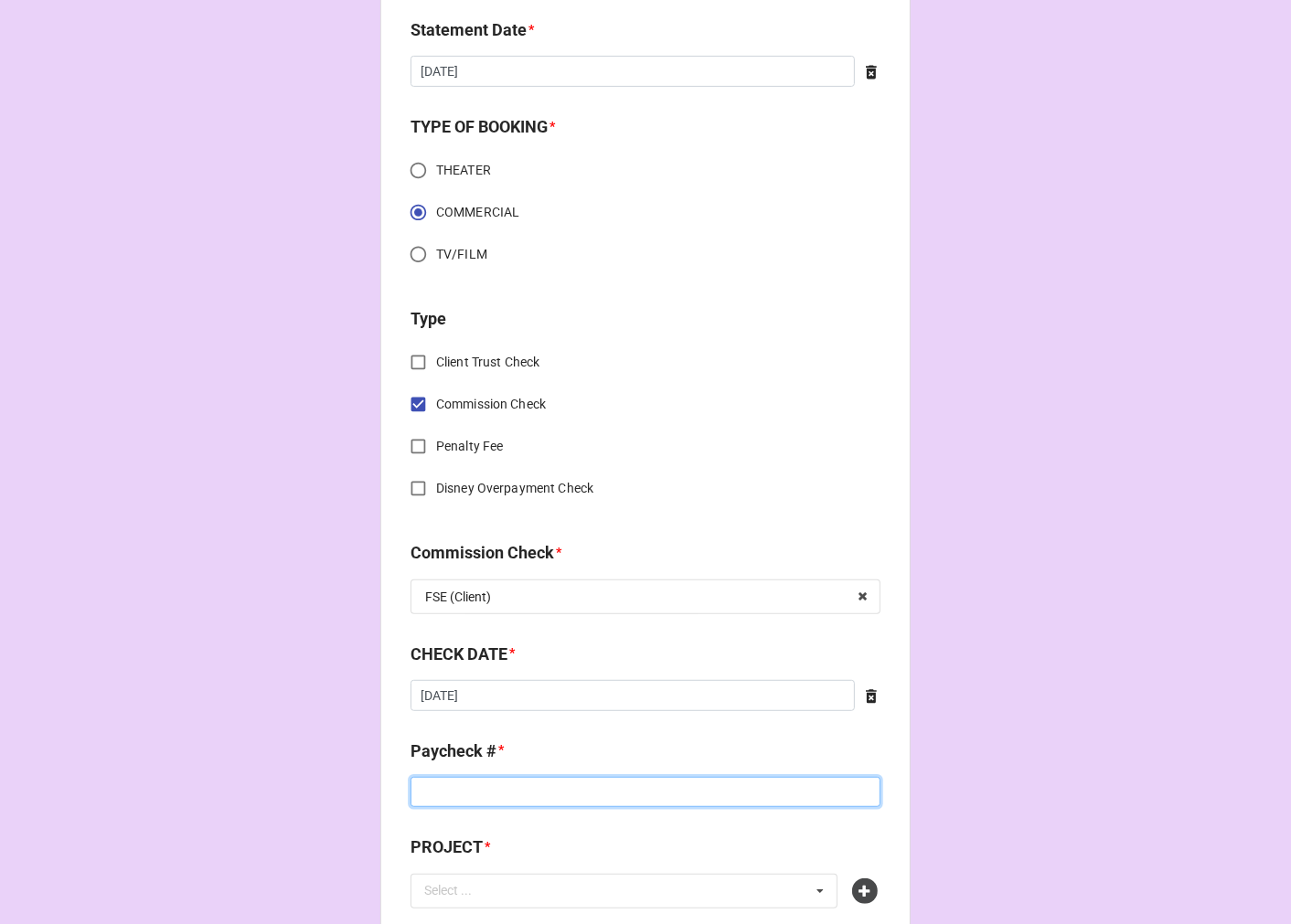
click at [458, 788] on input at bounding box center [646, 792] width 470 height 32
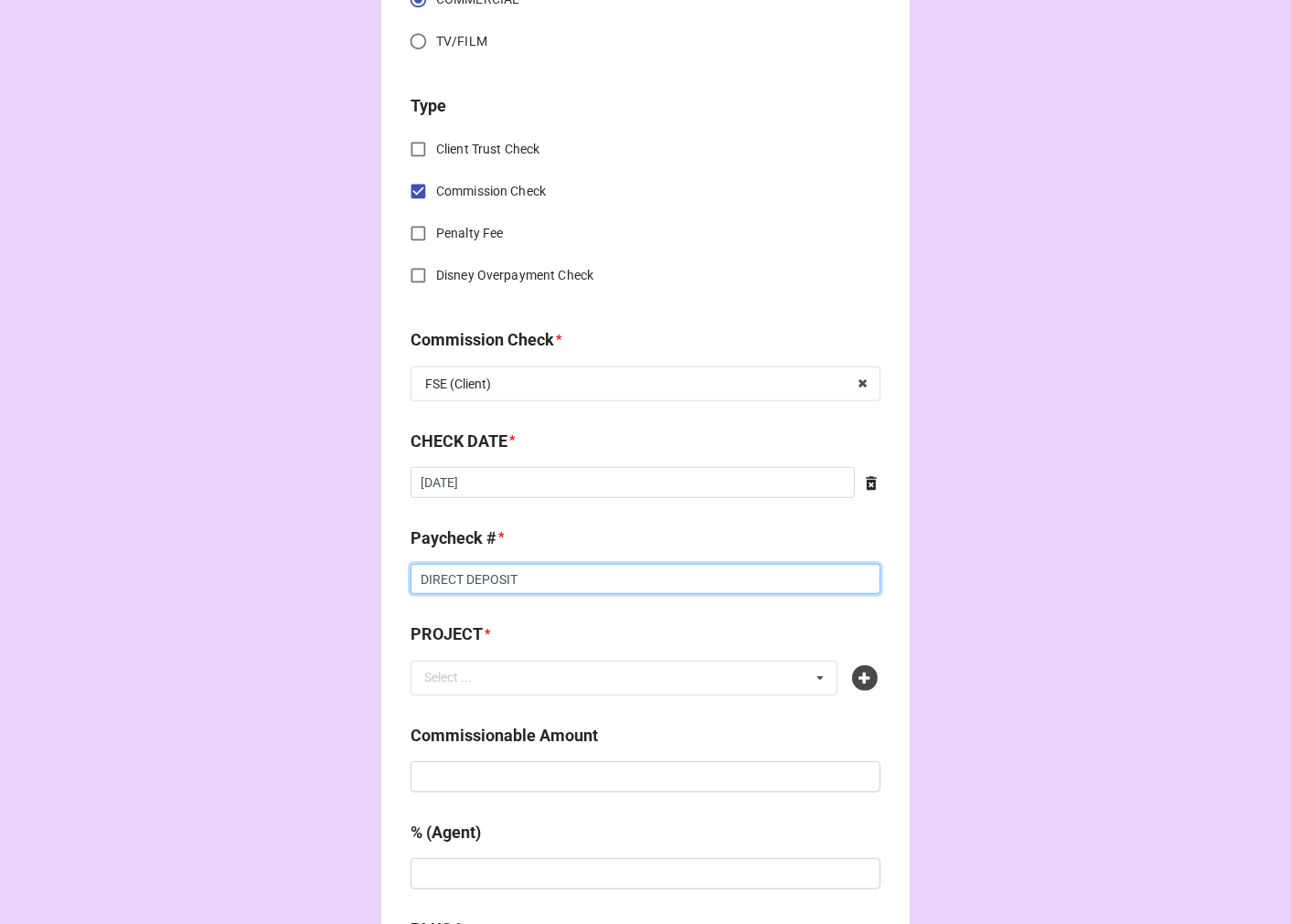
scroll to position [811, 0]
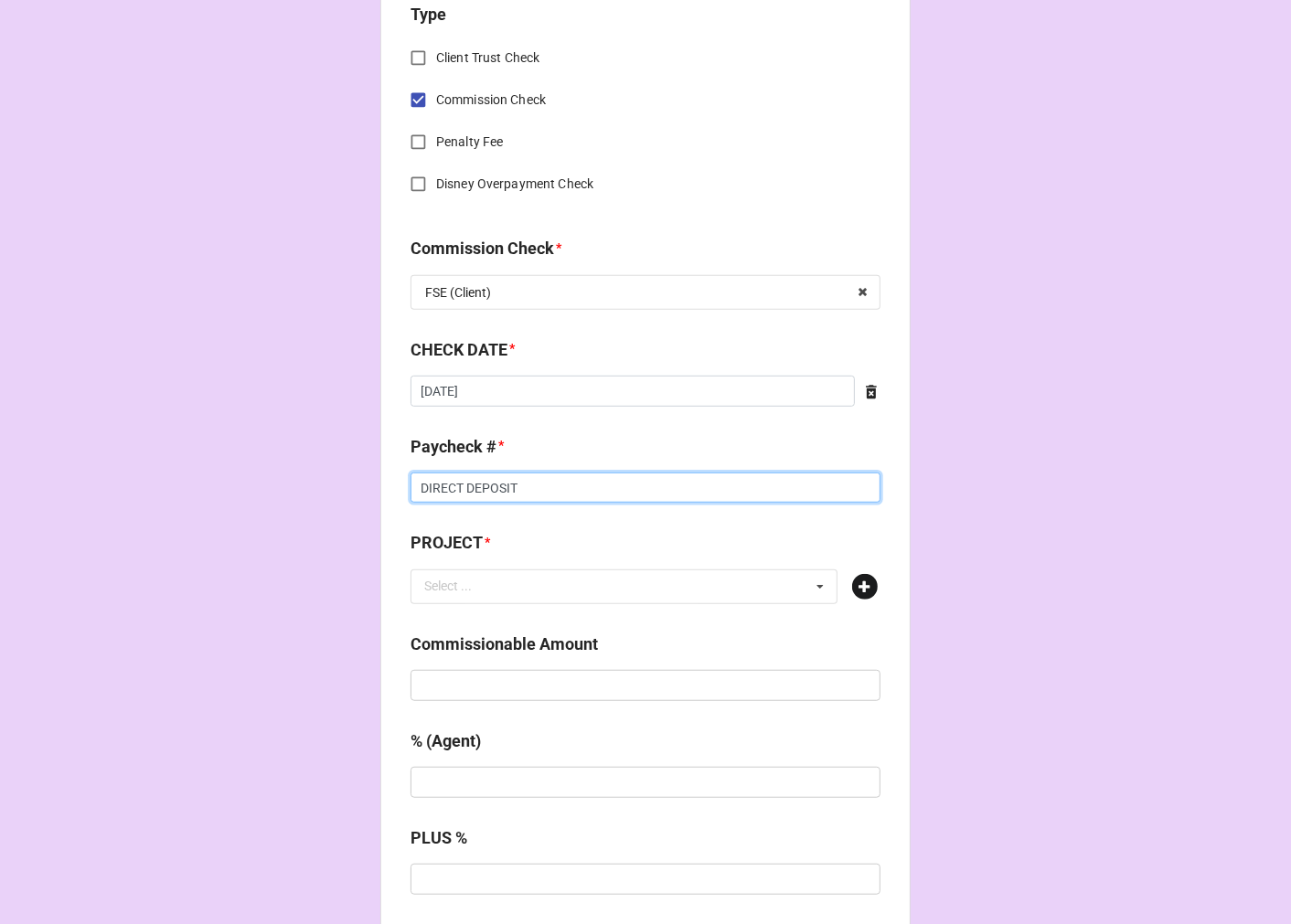
type input "DIRECT DEPOSIT"
click at [852, 587] on icon at bounding box center [864, 586] width 26 height 26
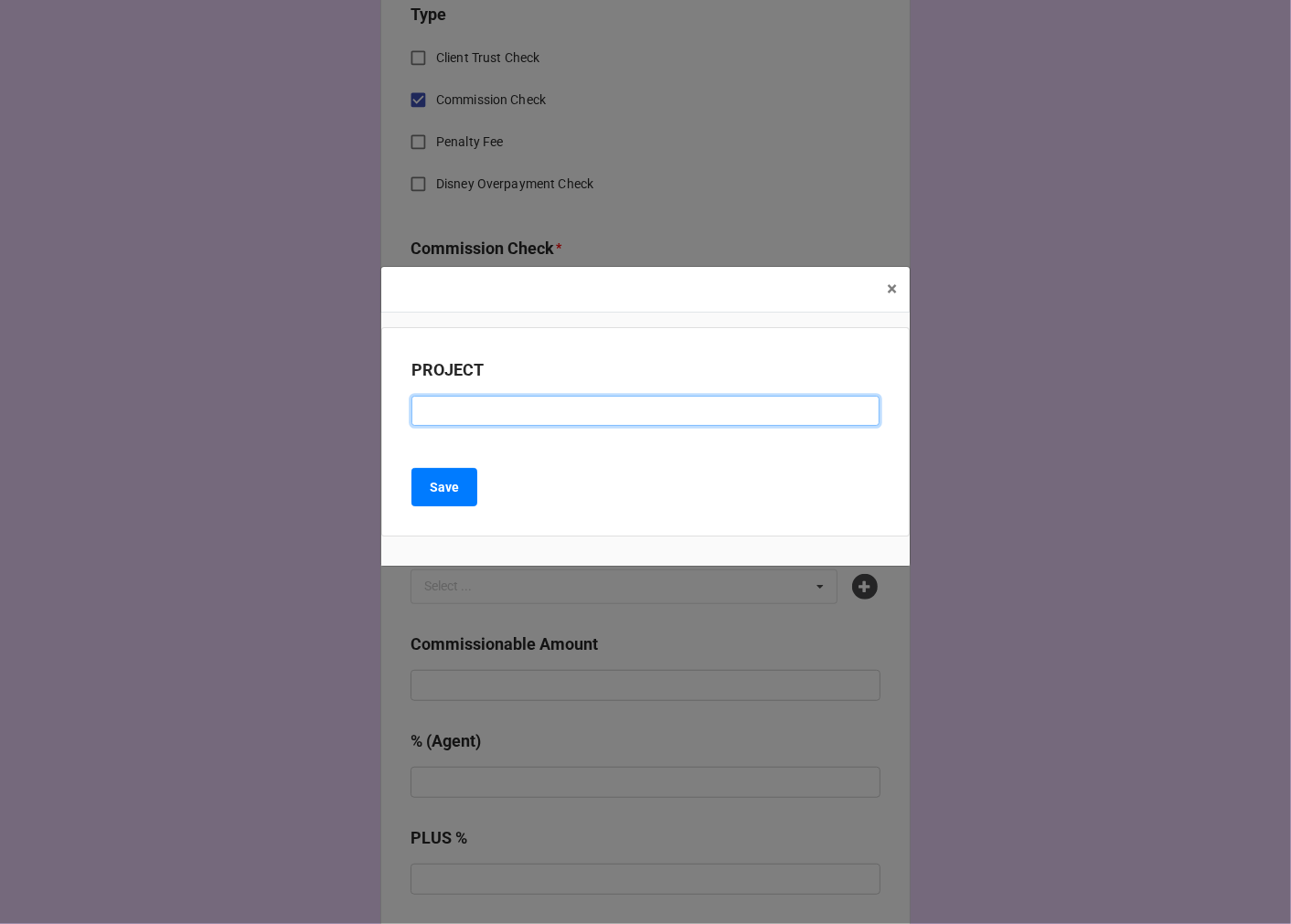
click at [484, 420] on input at bounding box center [646, 411] width 468 height 32
paste input "ENGINE CPFC AUG 2025"
type input "ENGINE CPFC AUG 2025"
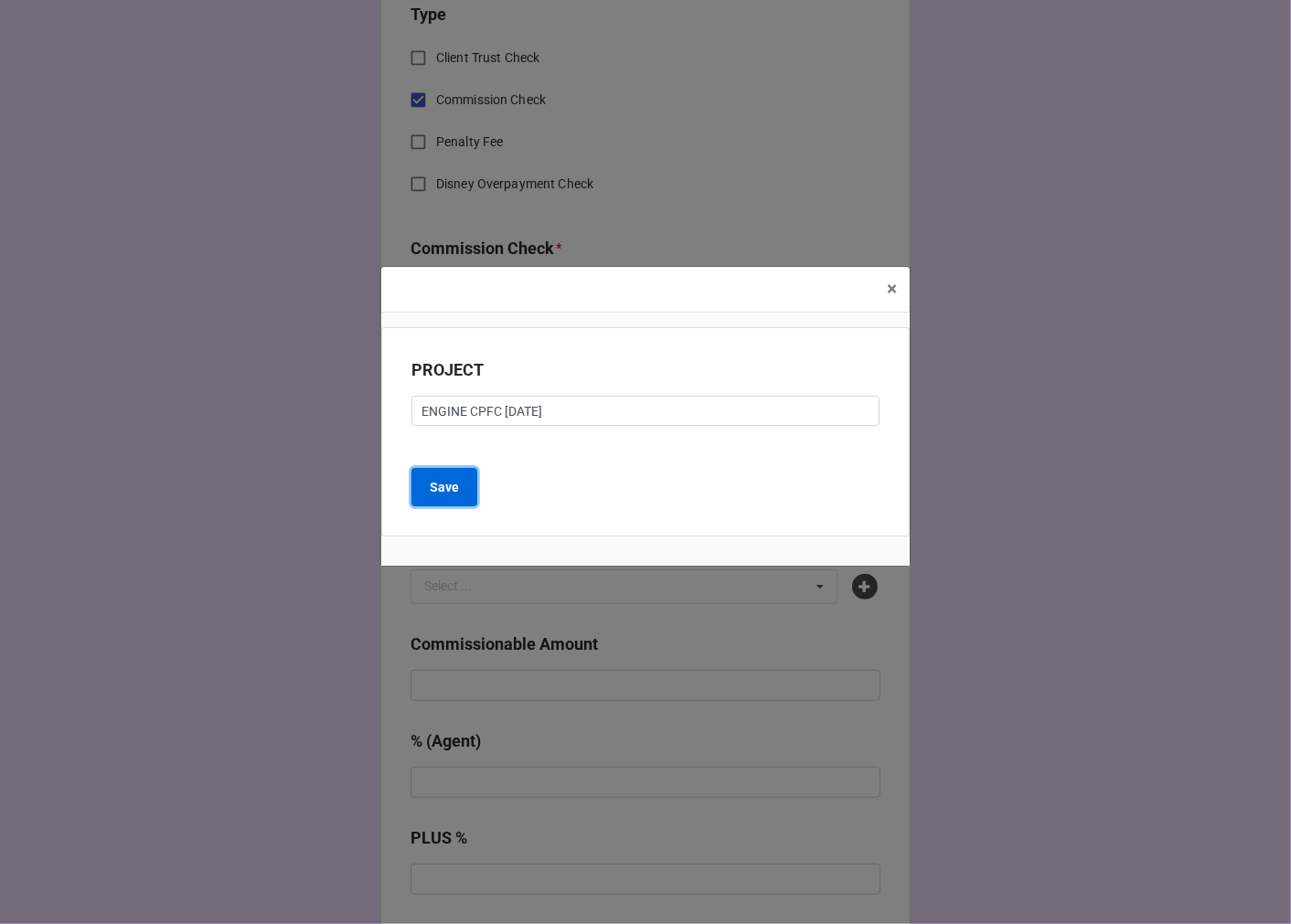
click at [445, 491] on b "Save" at bounding box center [444, 488] width 30 height 19
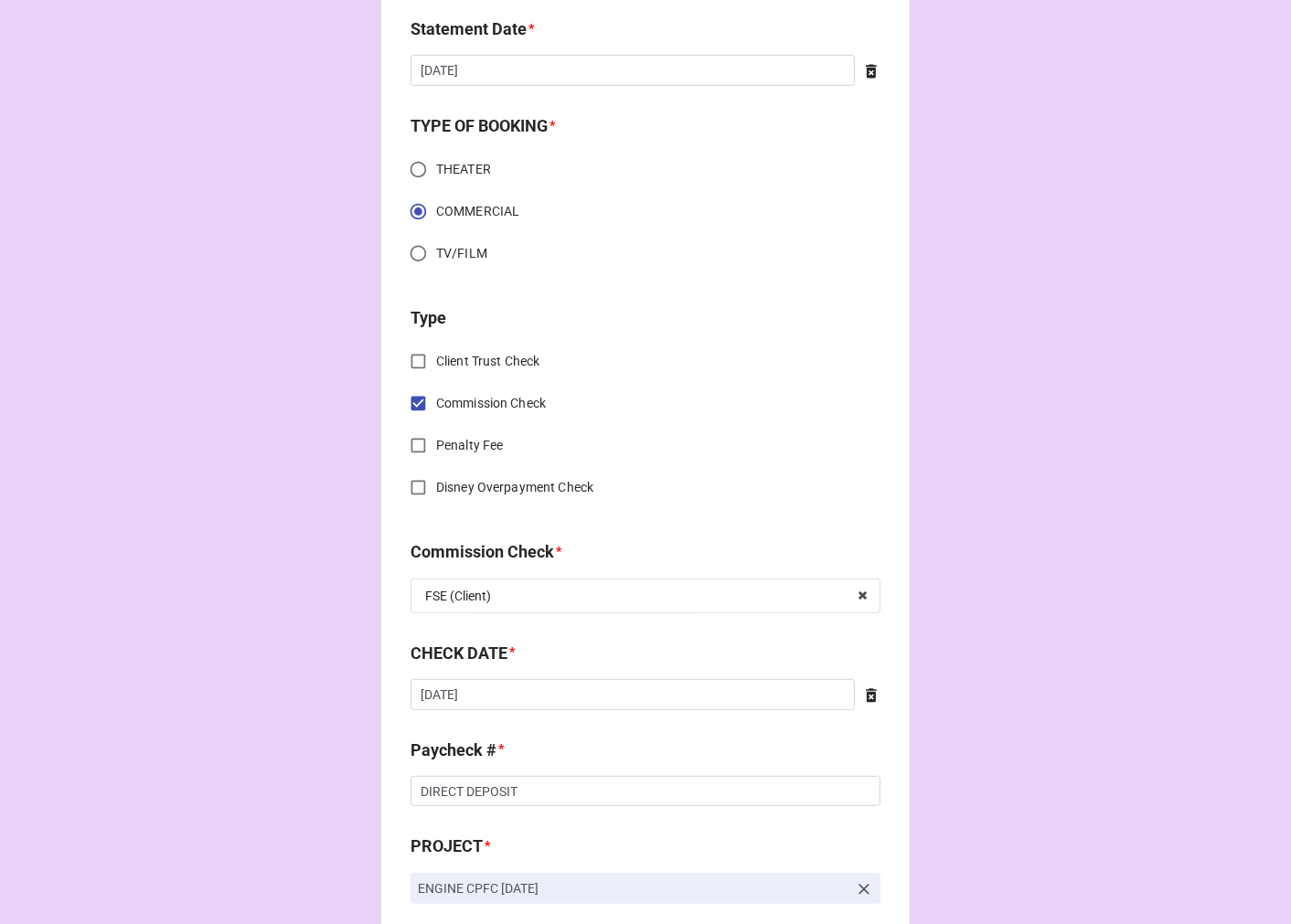
scroll to position [507, 0]
click at [504, 592] on input "text" at bounding box center [646, 597] width 468 height 32
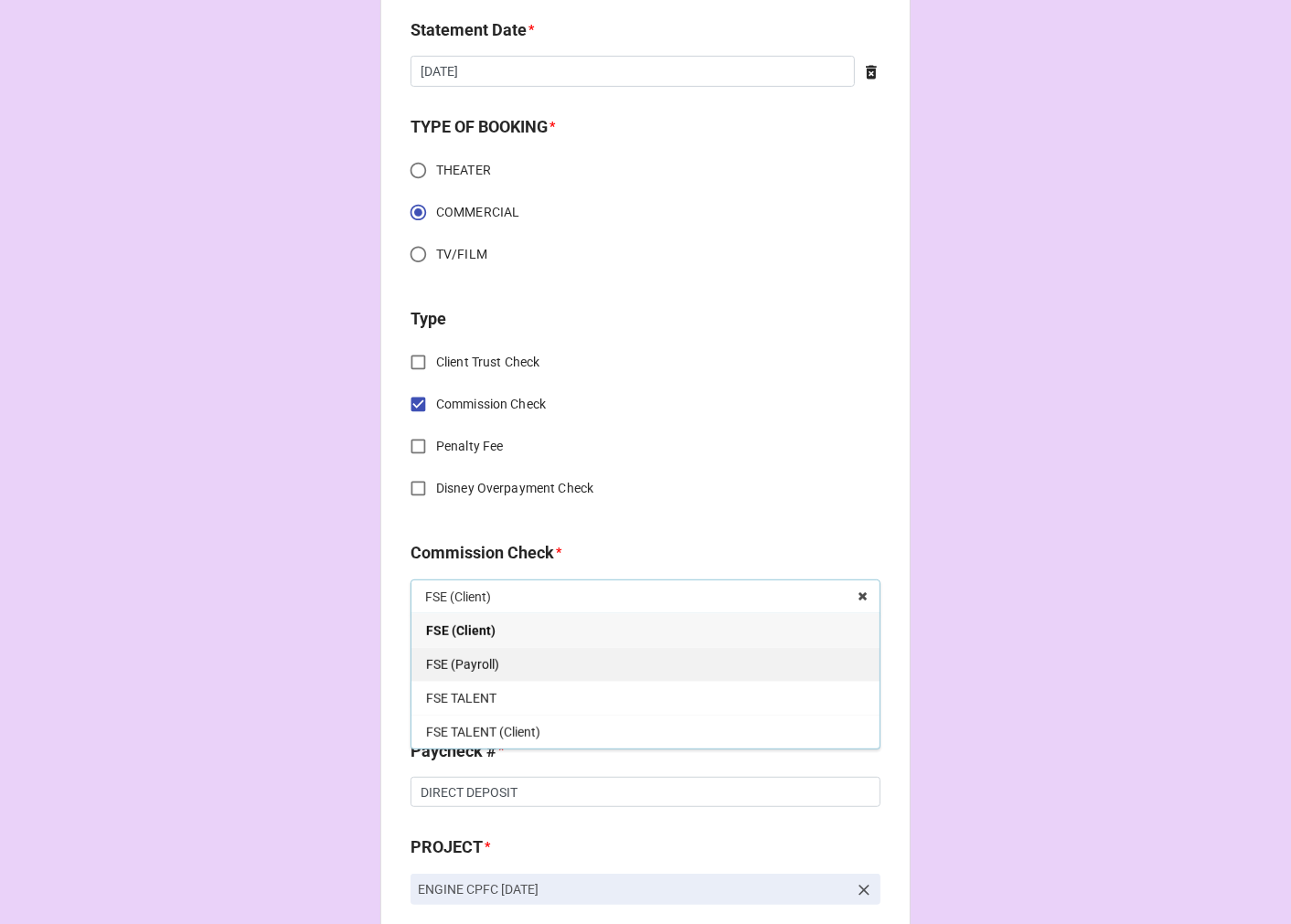
click at [477, 661] on span "FSE (Payroll)" at bounding box center [462, 663] width 74 height 14
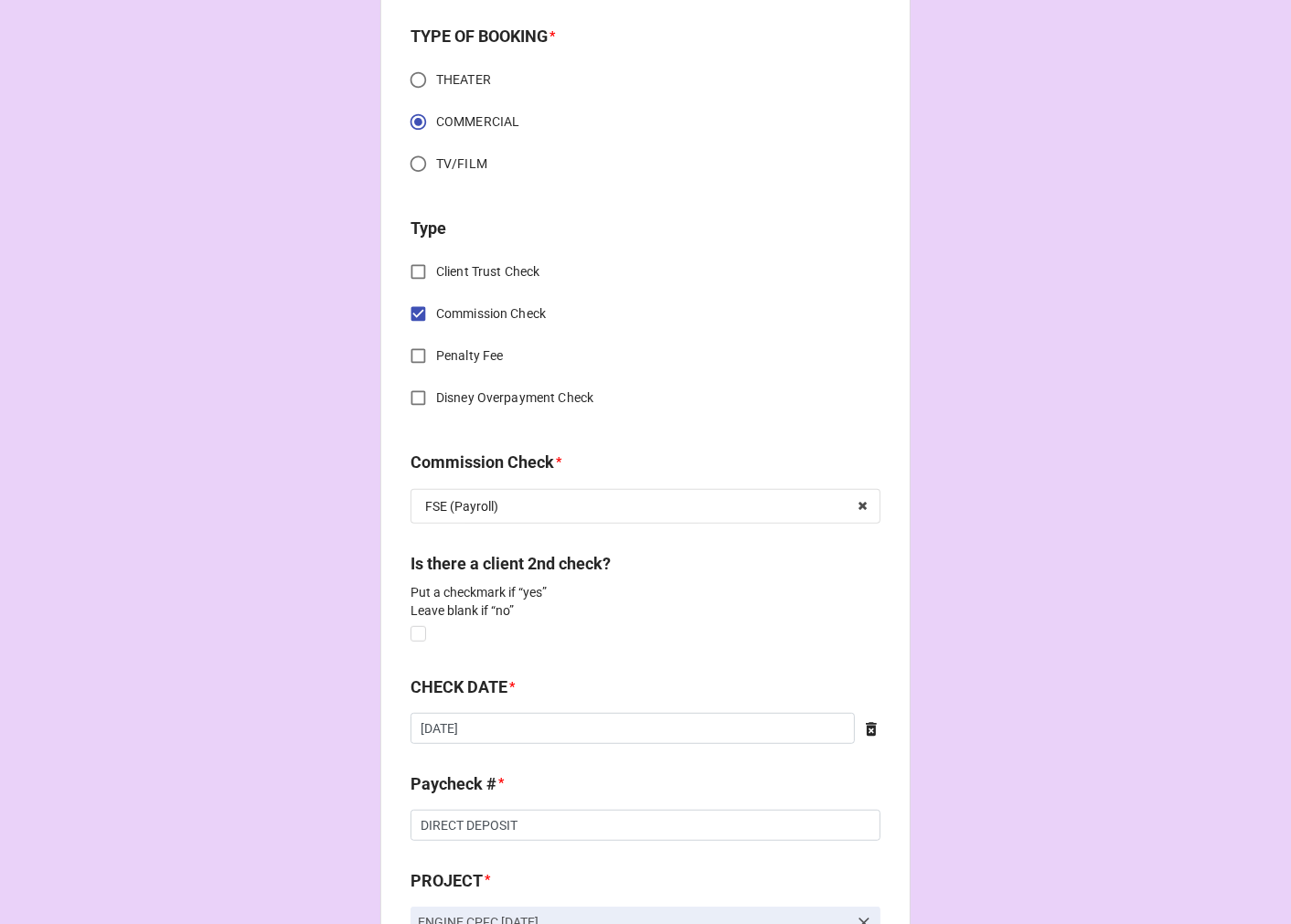
scroll to position [1016, 0]
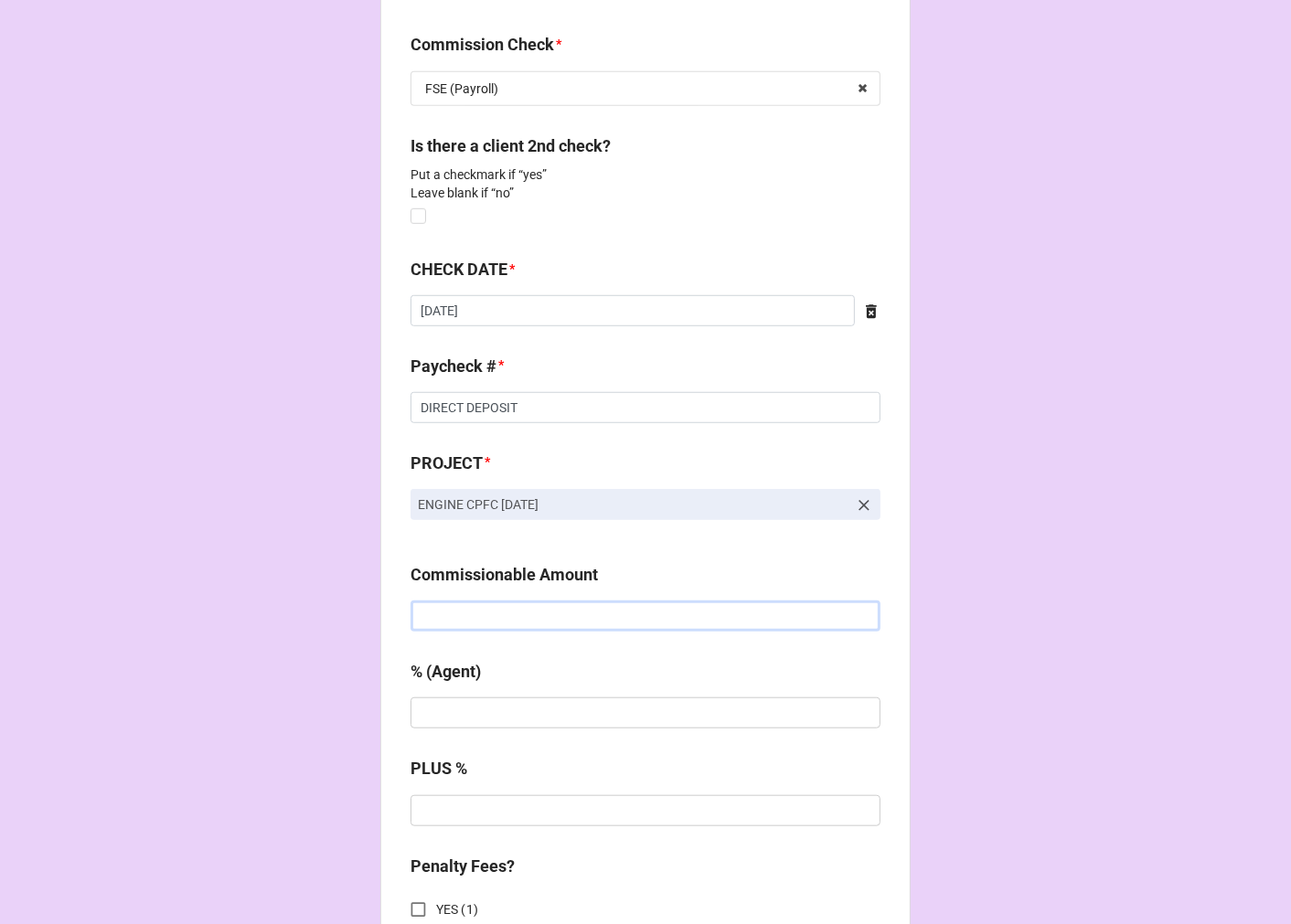
click at [514, 620] on input "text" at bounding box center [646, 616] width 470 height 32
type input "$2,000.00"
type input "20%"
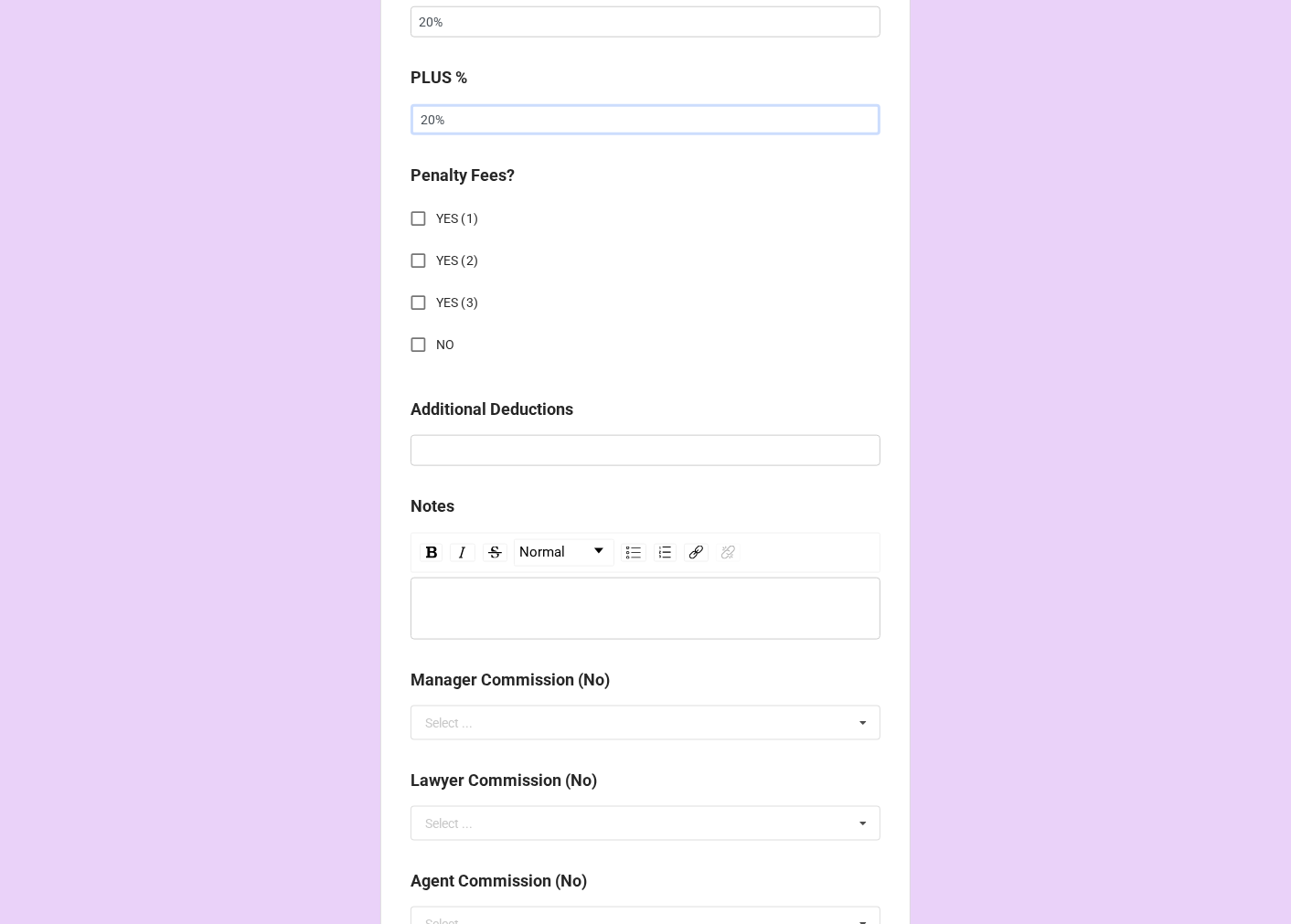
scroll to position [1726, 0]
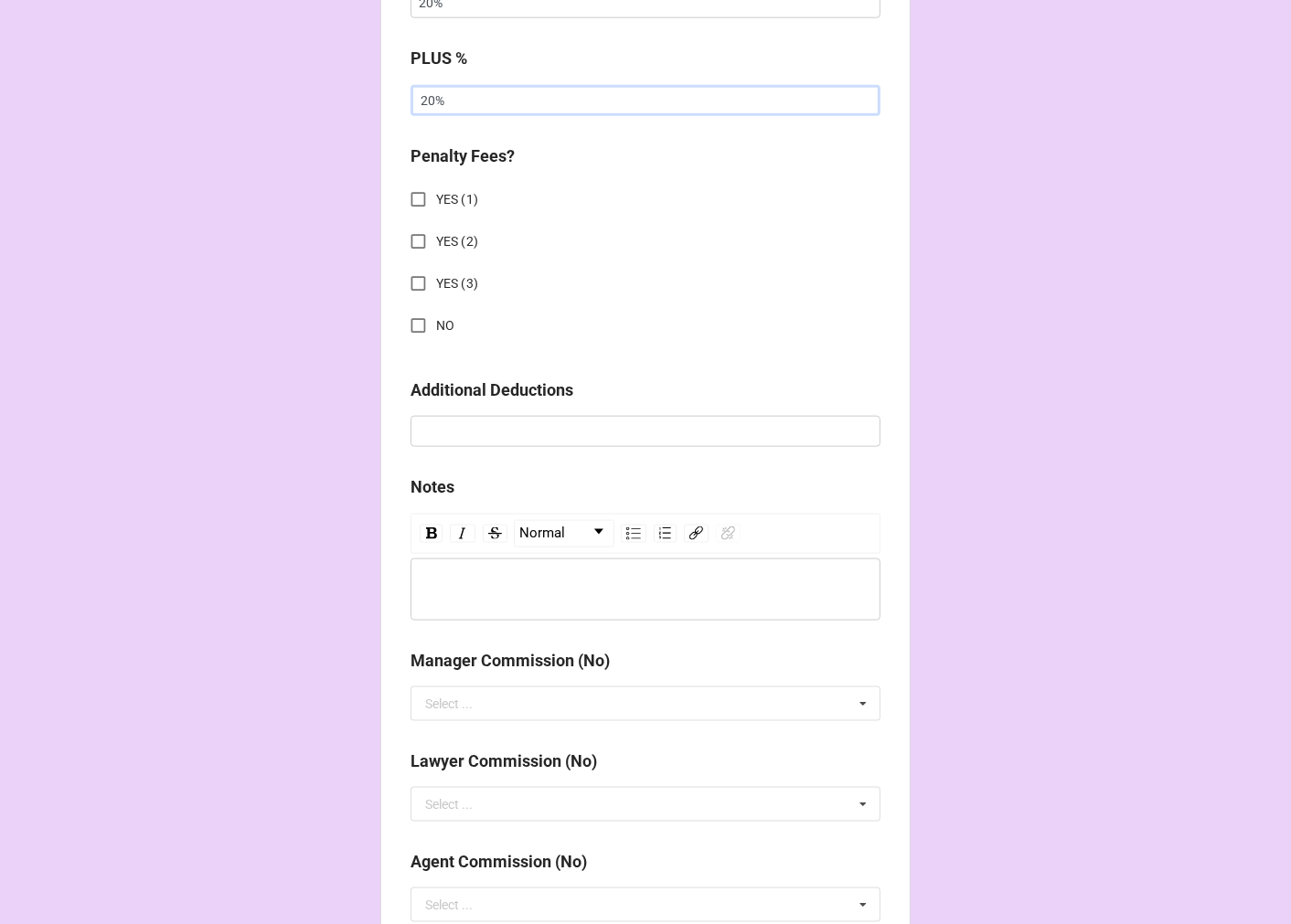
type input "20%"
click at [409, 324] on input "NO" at bounding box center [417, 326] width 35 height 35
checkbox input "true"
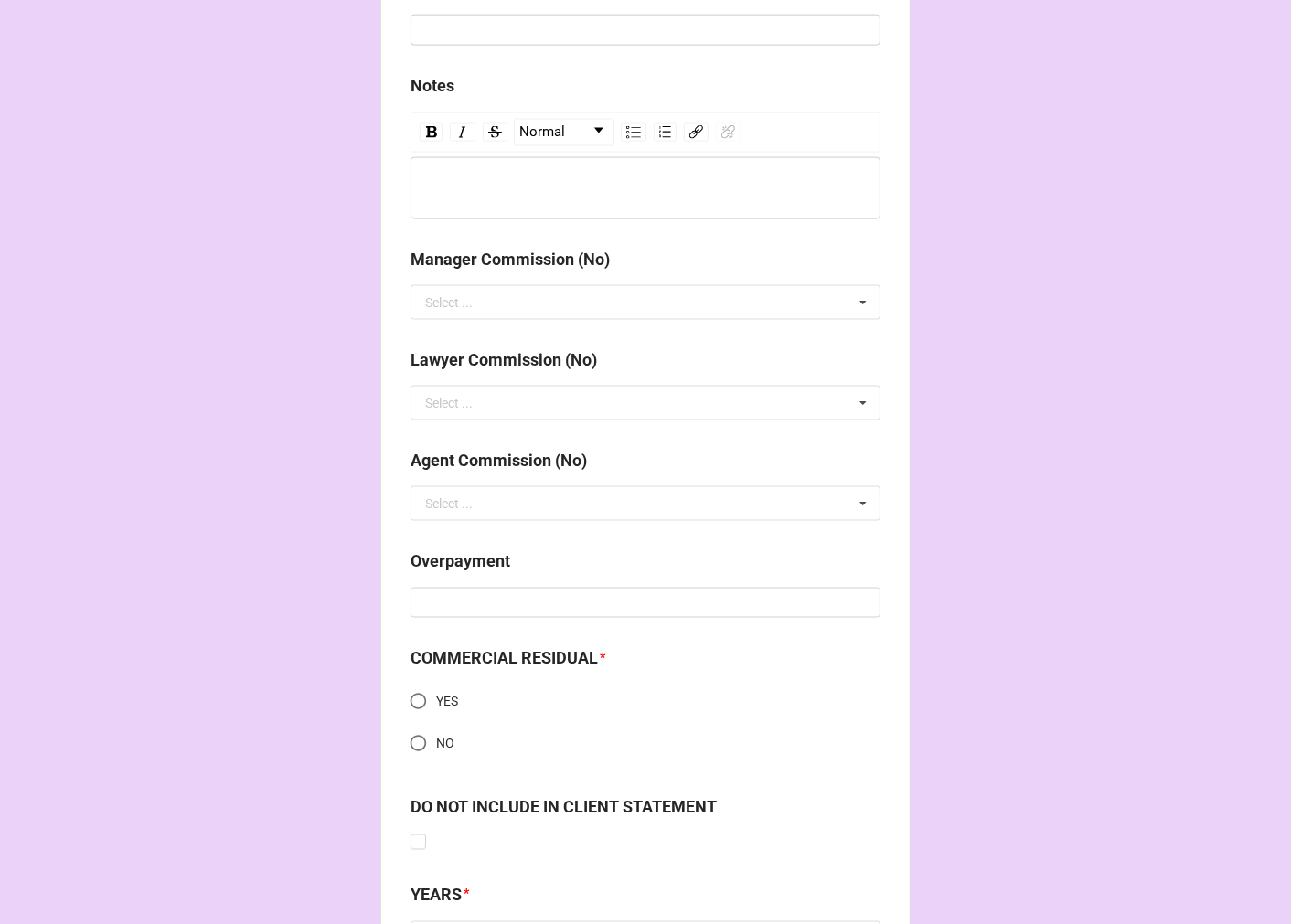
scroll to position [2298, 0]
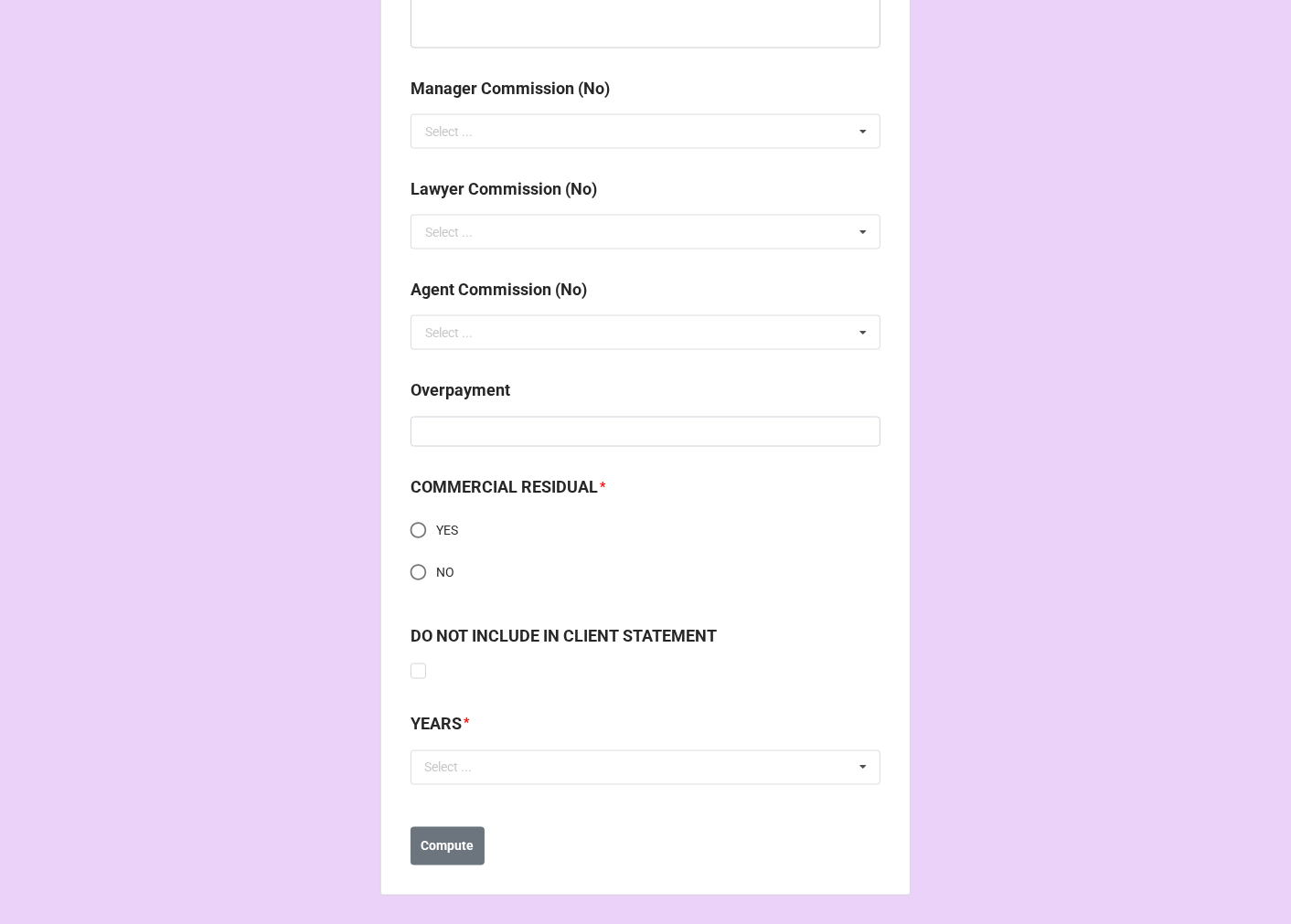
drag, startPoint x: 404, startPoint y: 564, endPoint x: 466, endPoint y: 654, distance: 109.3
click at [404, 563] on input "NO" at bounding box center [417, 572] width 35 height 35
radio input "true"
click at [469, 764] on div "Select ..." at bounding box center [458, 767] width 78 height 21
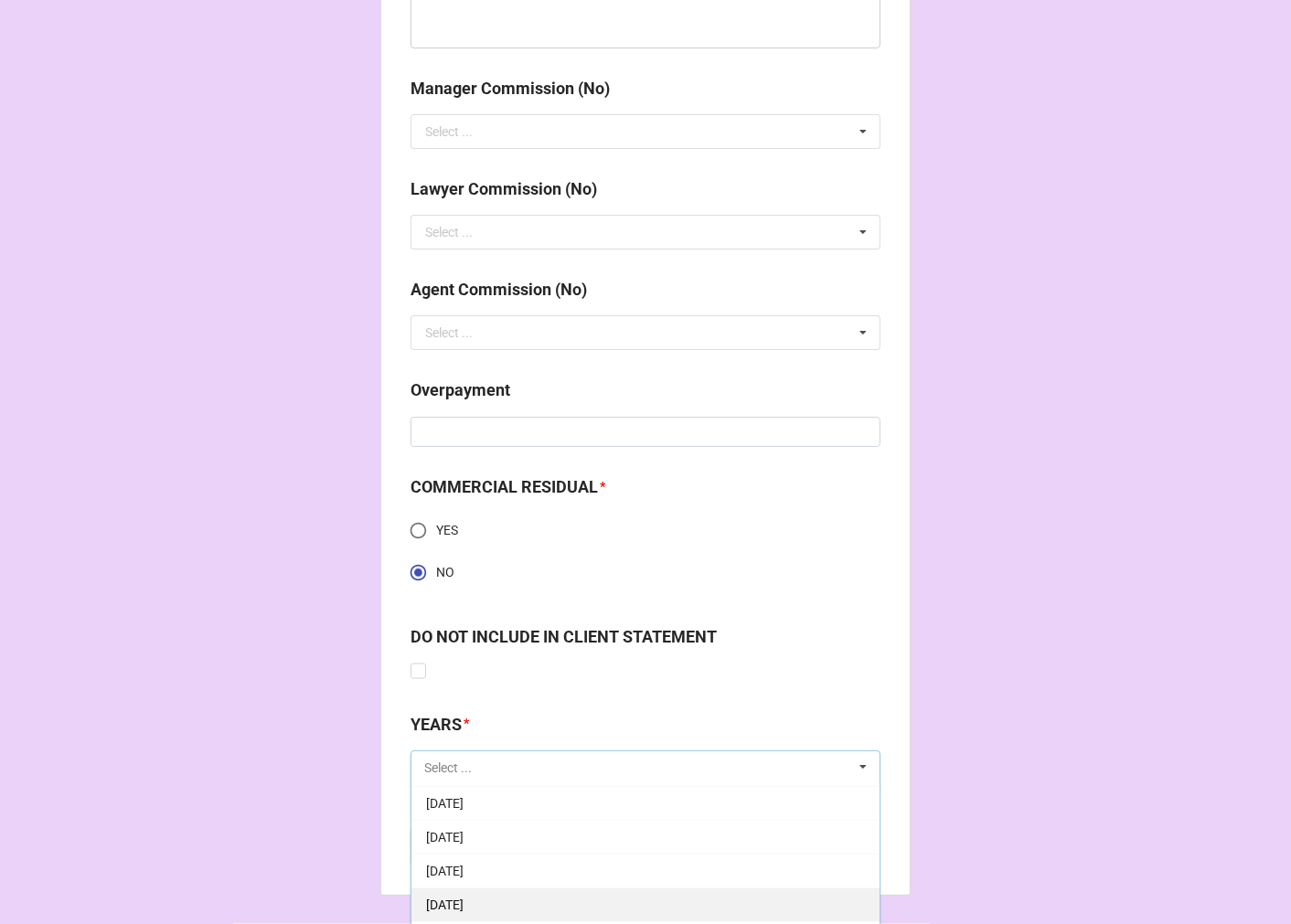
scroll to position [203, 0]
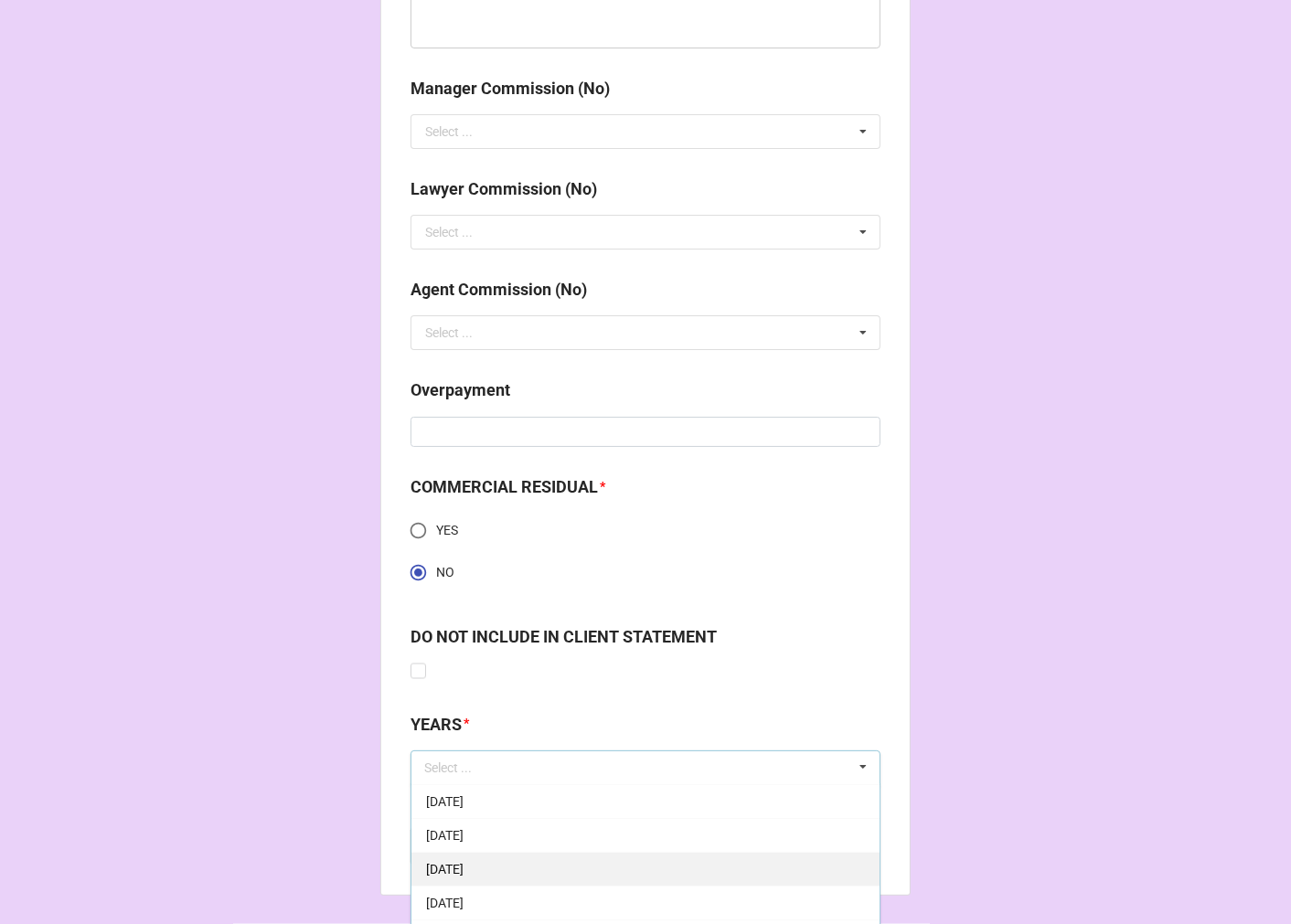
click at [463, 872] on span "[DATE]" at bounding box center [444, 869] width 37 height 14
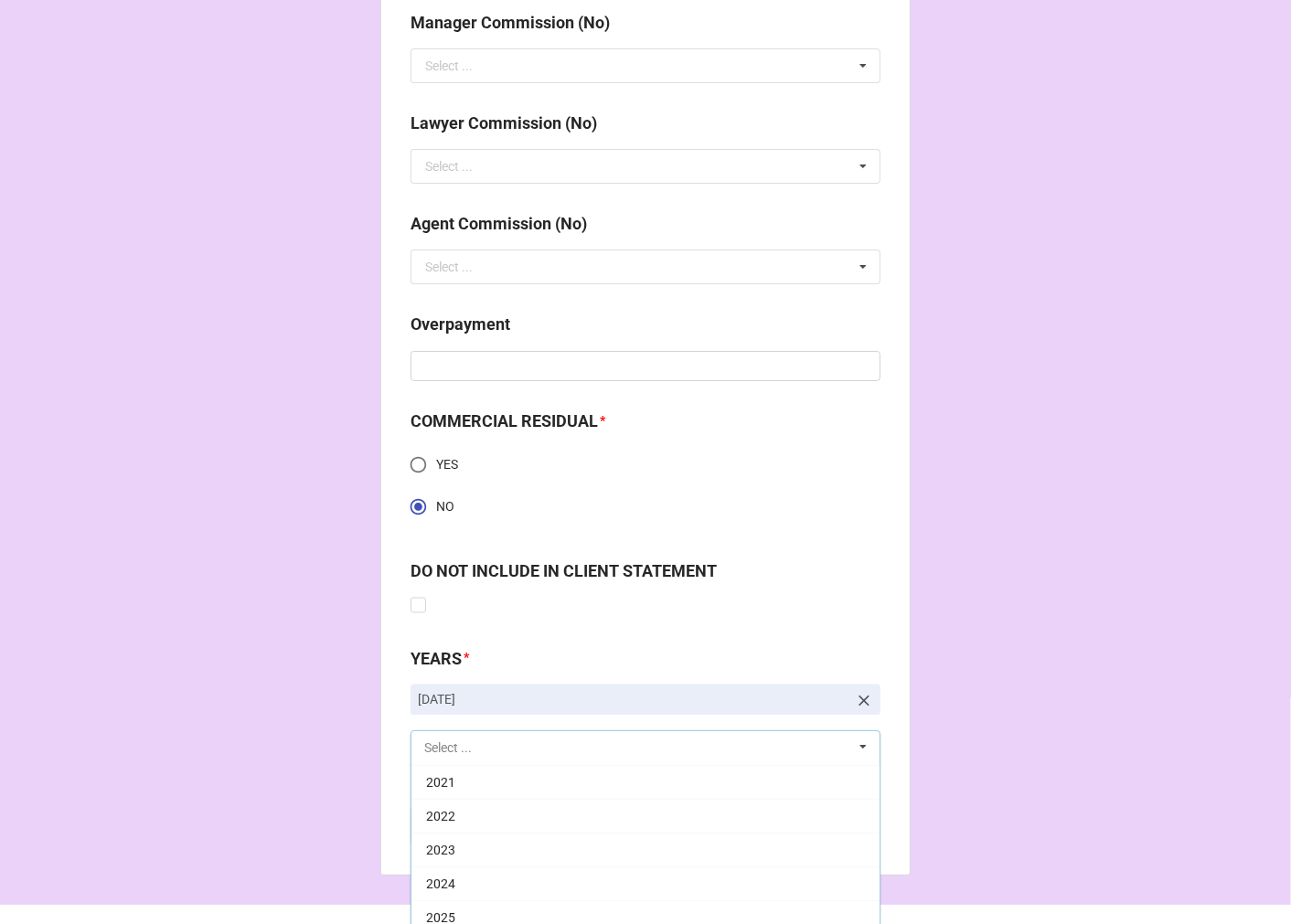
scroll to position [2399, 0]
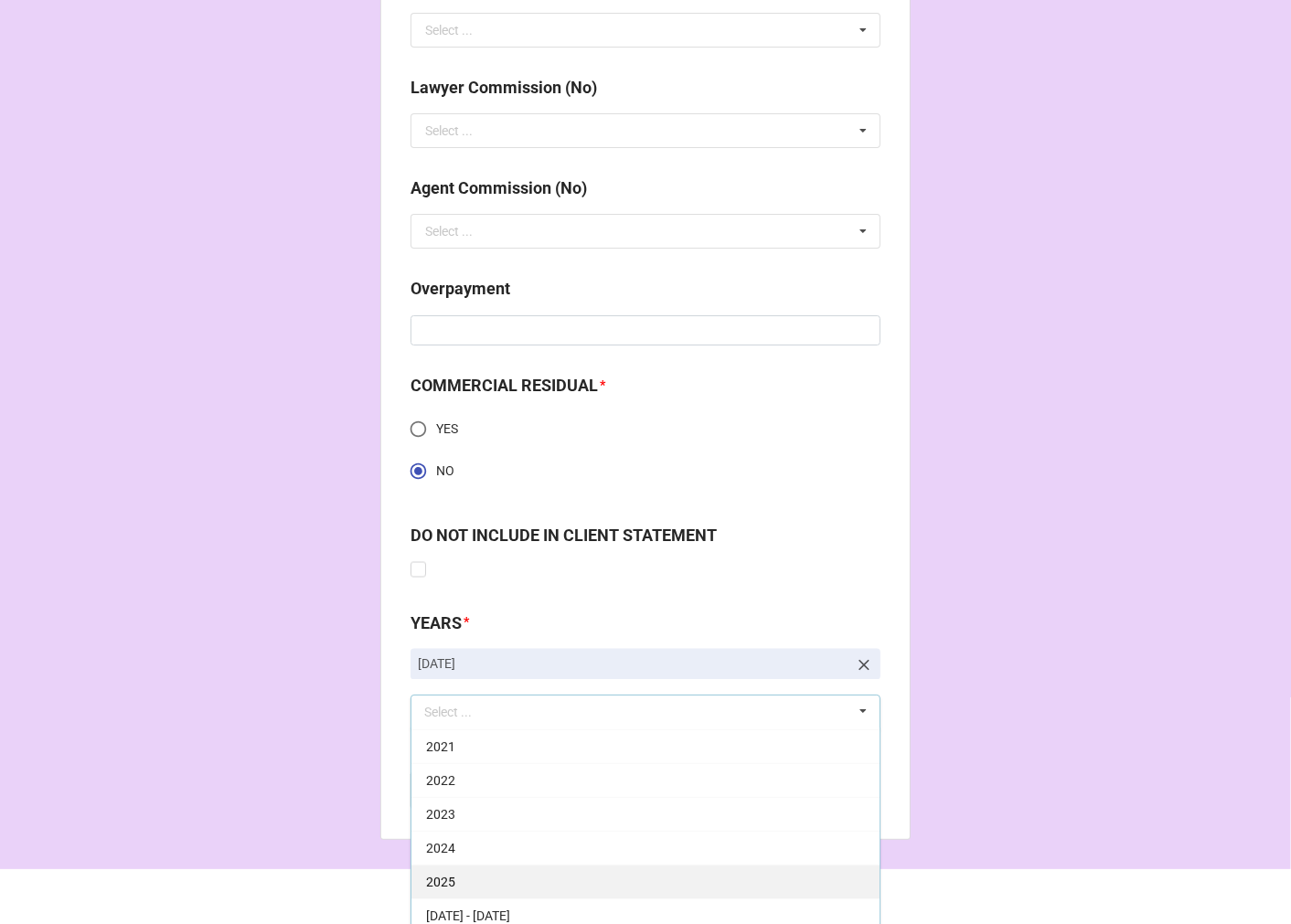
click at [477, 883] on div "2025" at bounding box center [646, 881] width 468 height 33
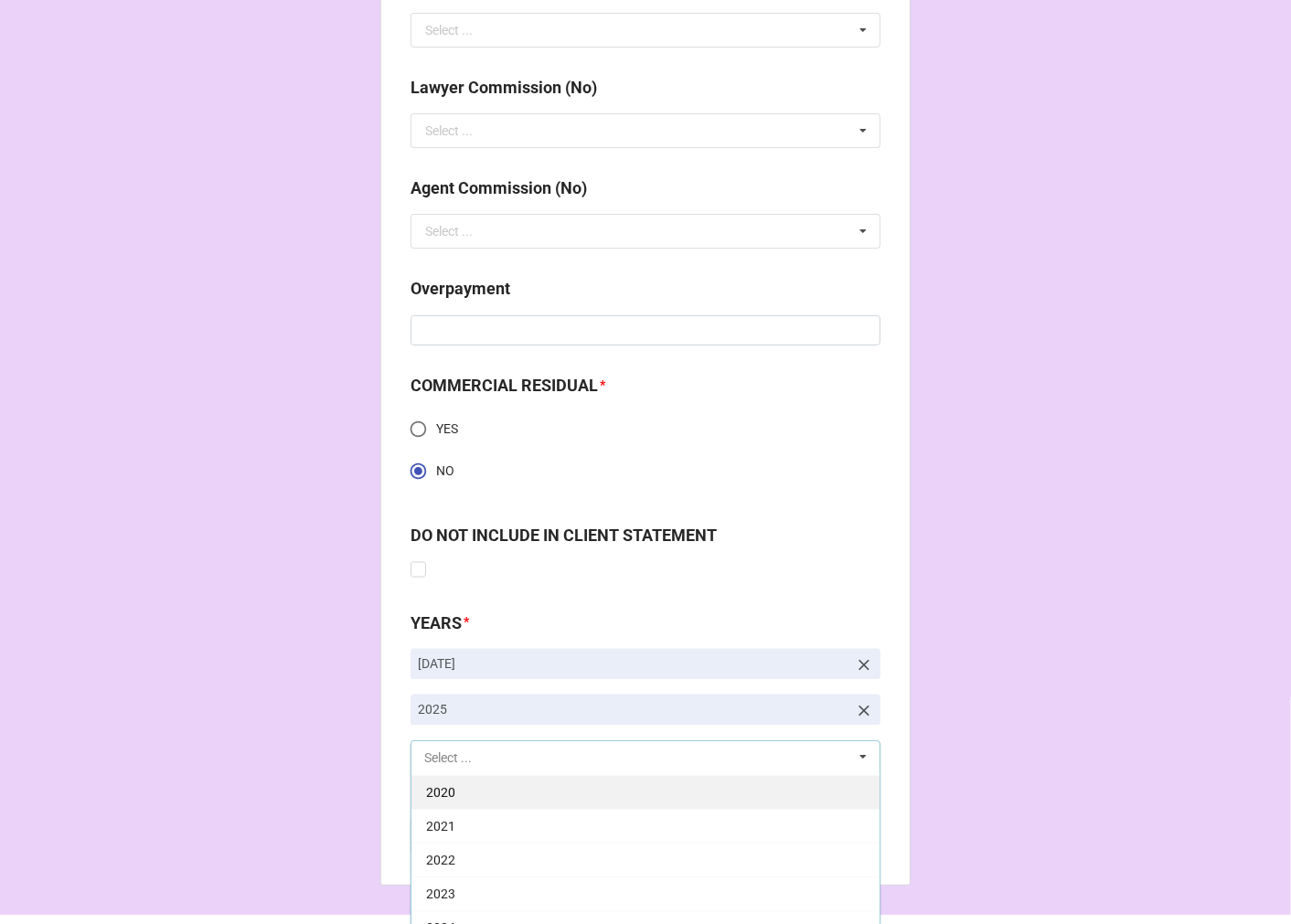
scroll to position [371, 0]
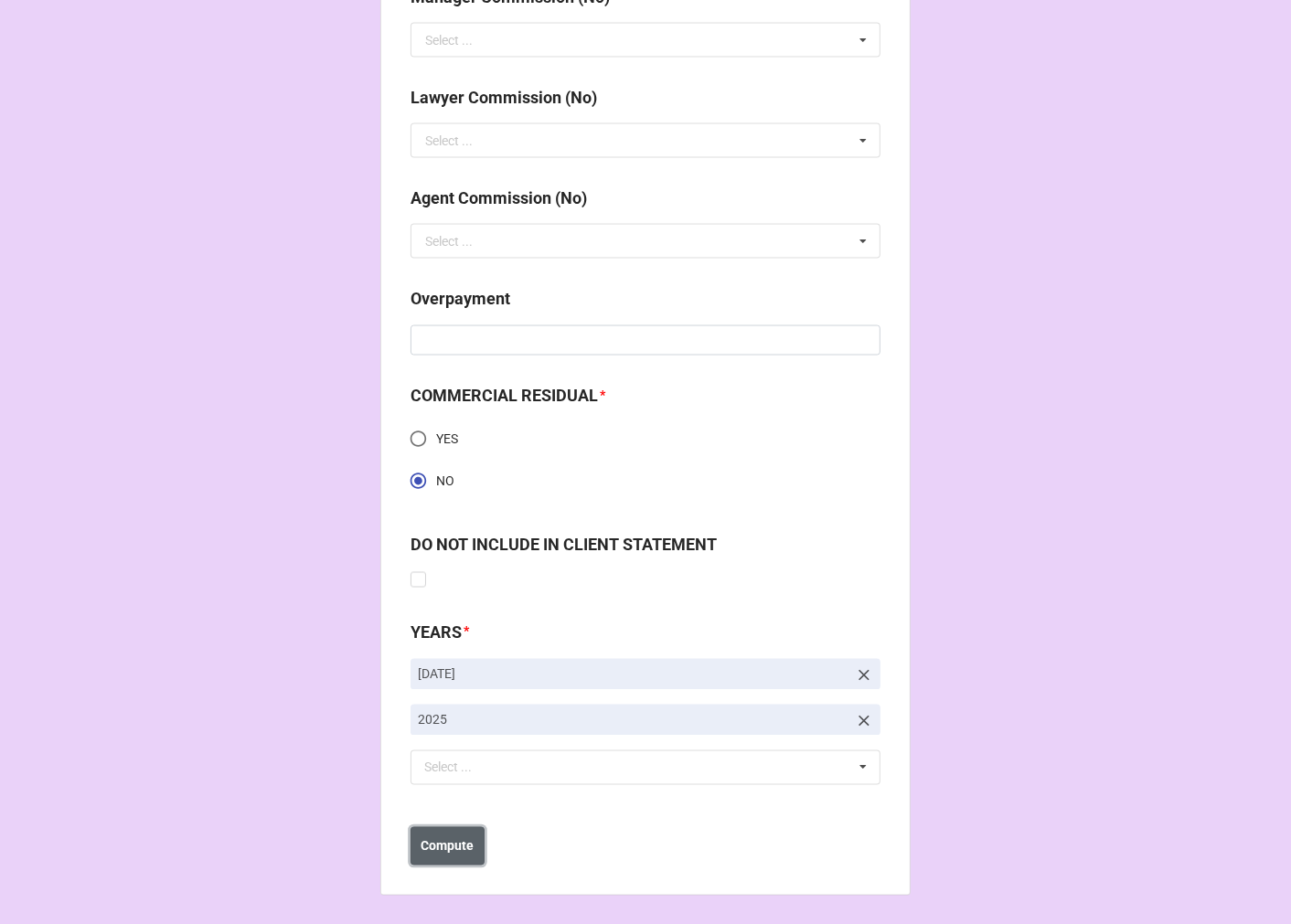
click at [455, 850] on b "Compute" at bounding box center [448, 847] width 53 height 19
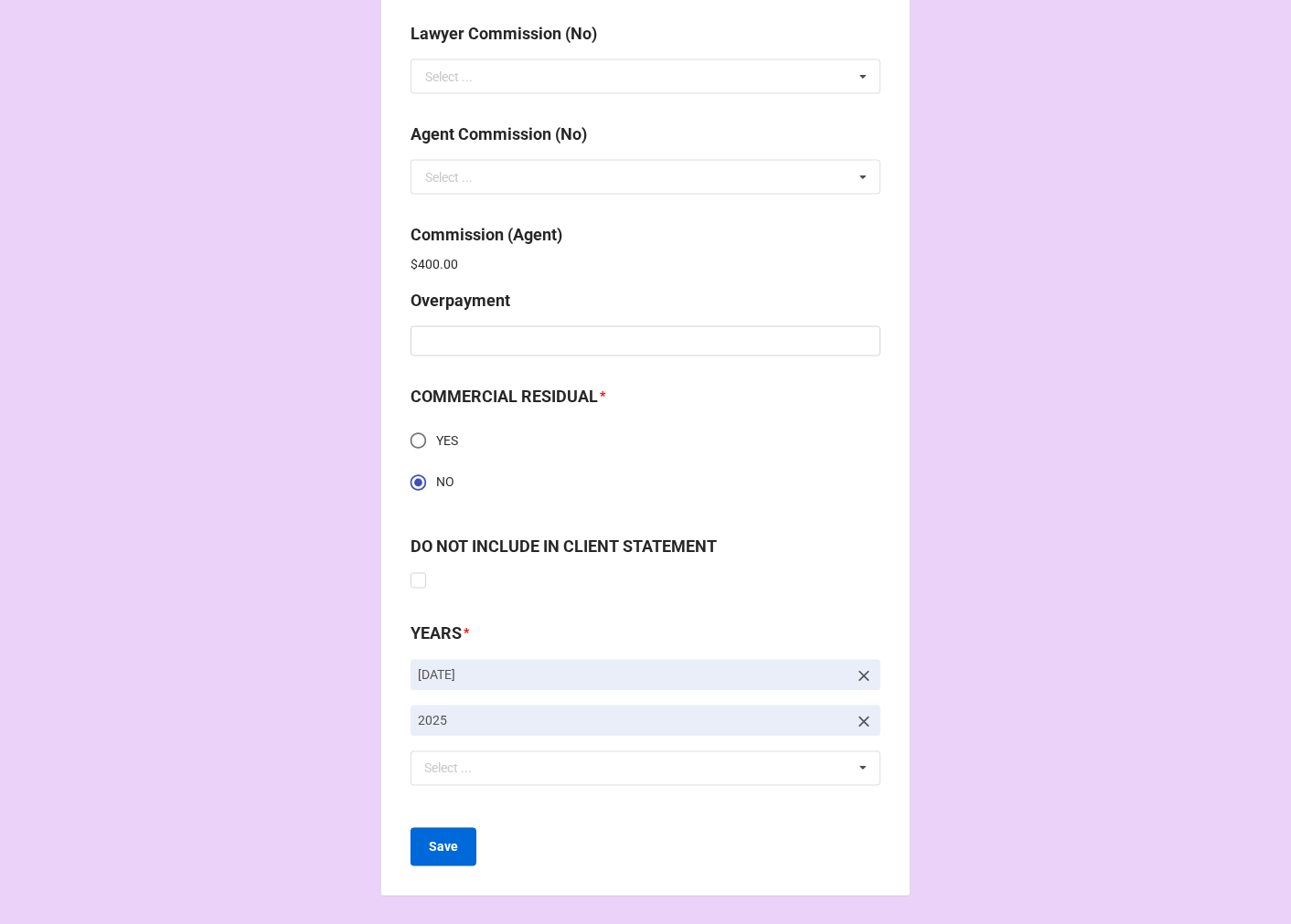
scroll to position [2454, 0]
click at [452, 850] on button "Save" at bounding box center [443, 846] width 66 height 38
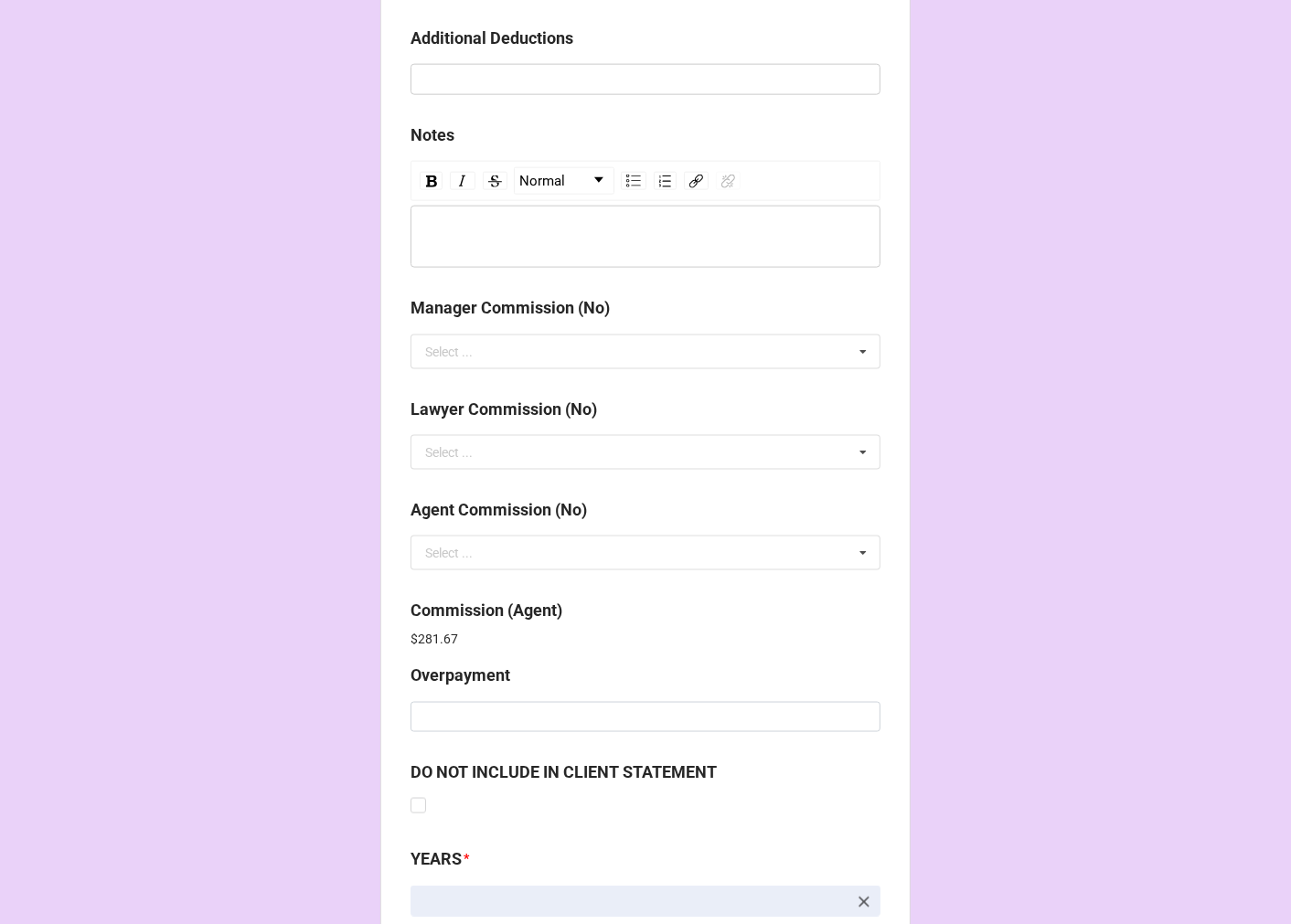
scroll to position [2180, 0]
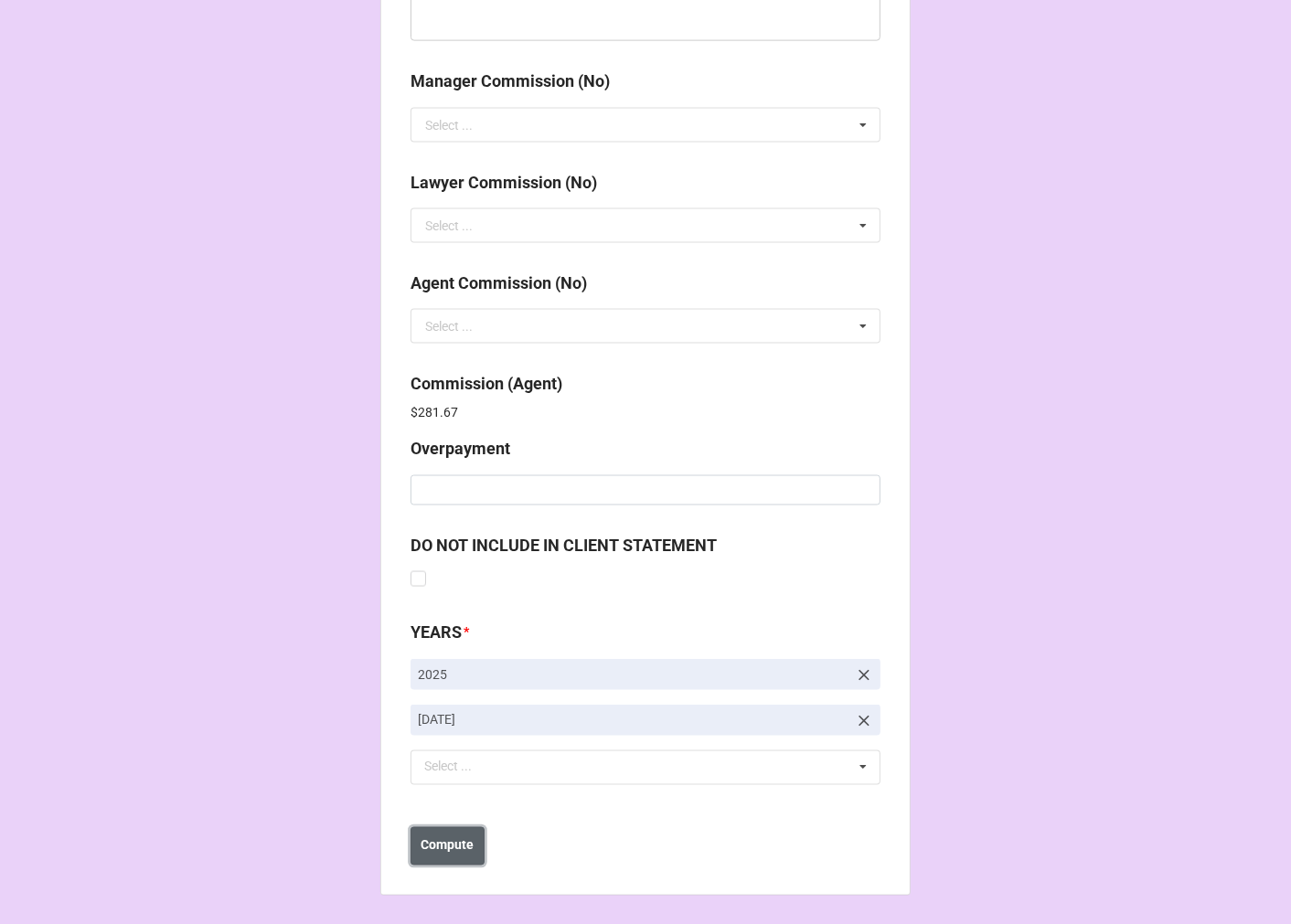
click at [423, 851] on b "Compute" at bounding box center [448, 846] width 53 height 19
click at [439, 851] on b "Save" at bounding box center [443, 846] width 30 height 19
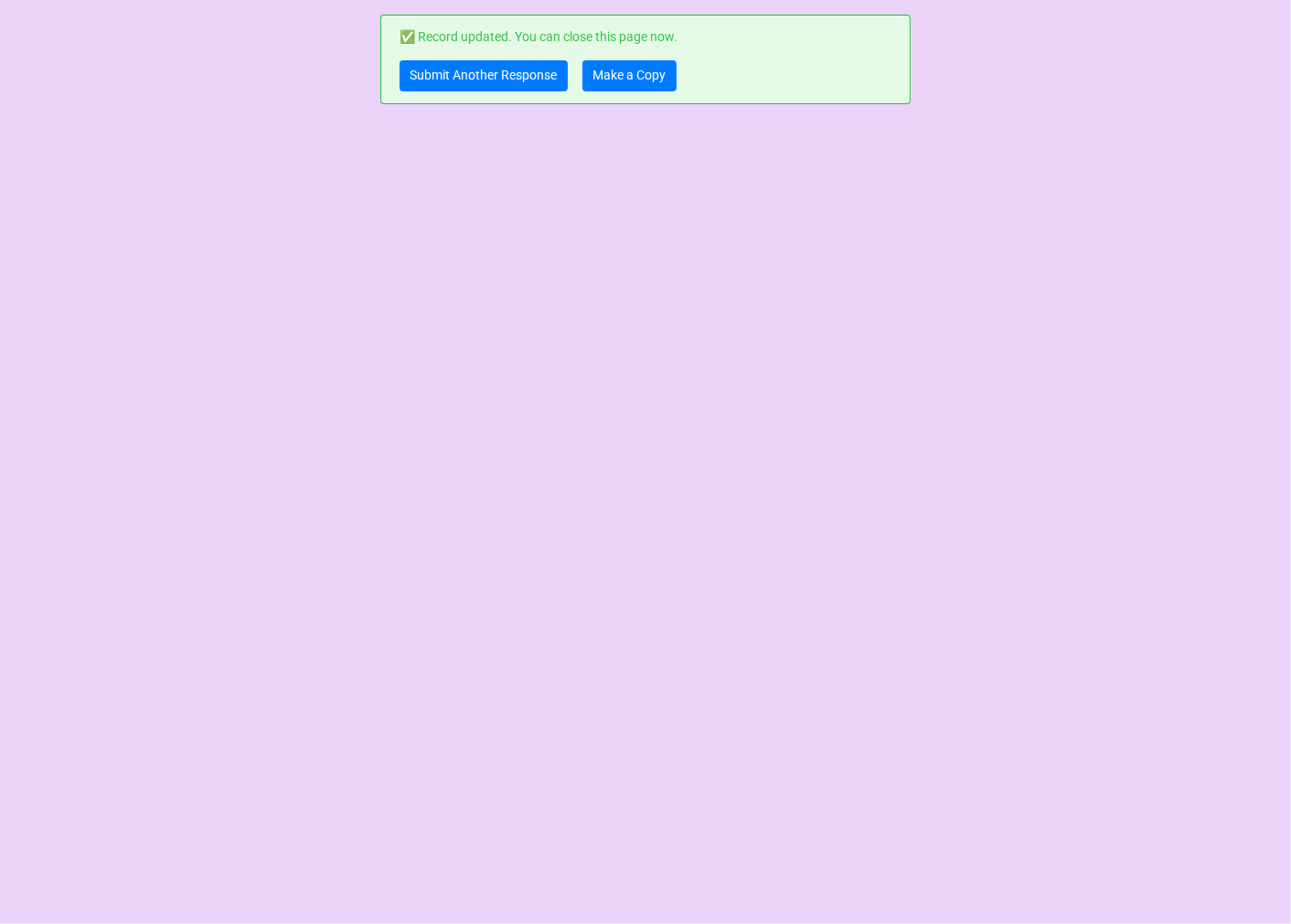
scroll to position [0, 0]
click at [631, 67] on link "Make a Copy" at bounding box center [629, 75] width 95 height 32
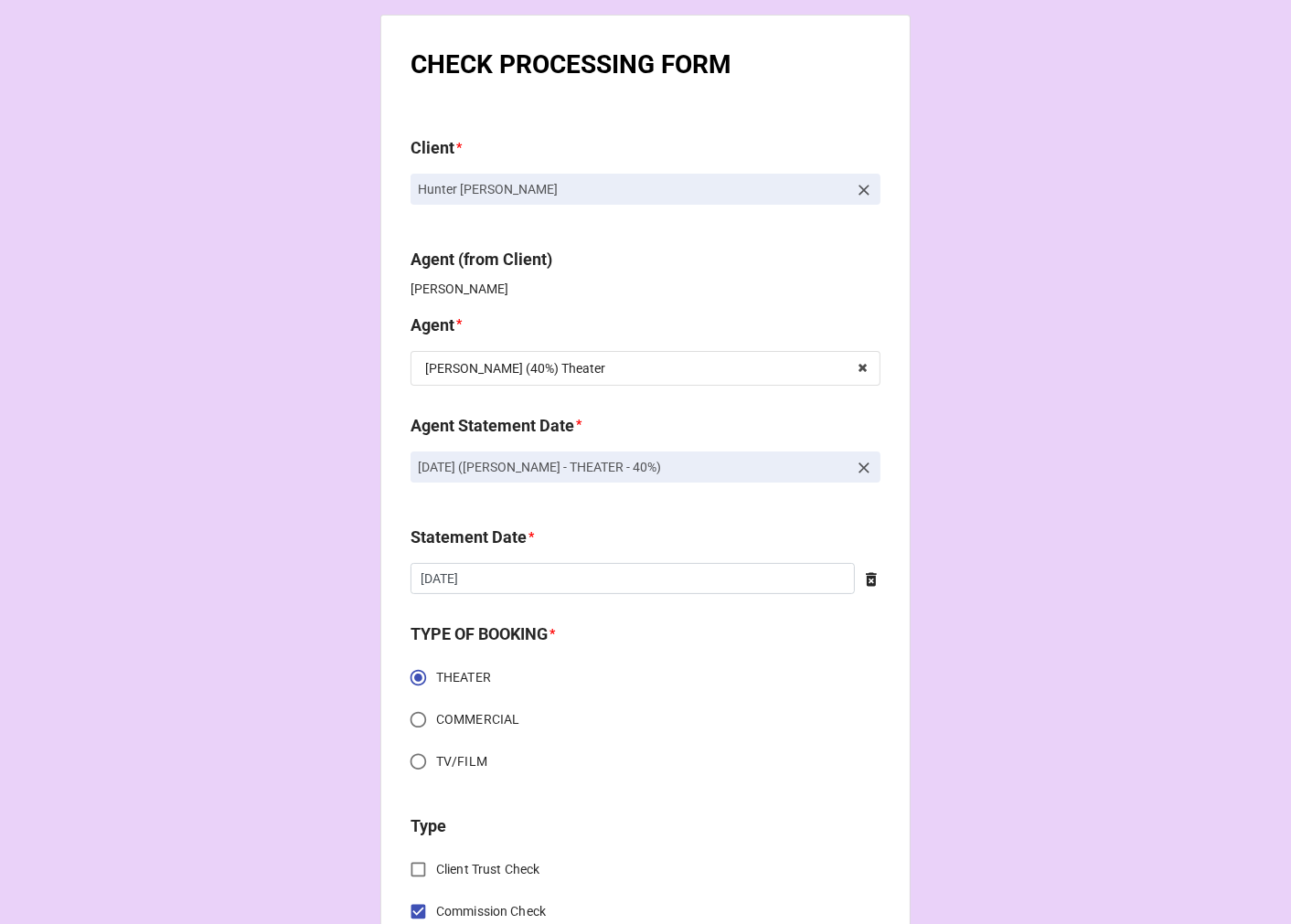
click at [857, 472] on icon at bounding box center [863, 468] width 18 height 18
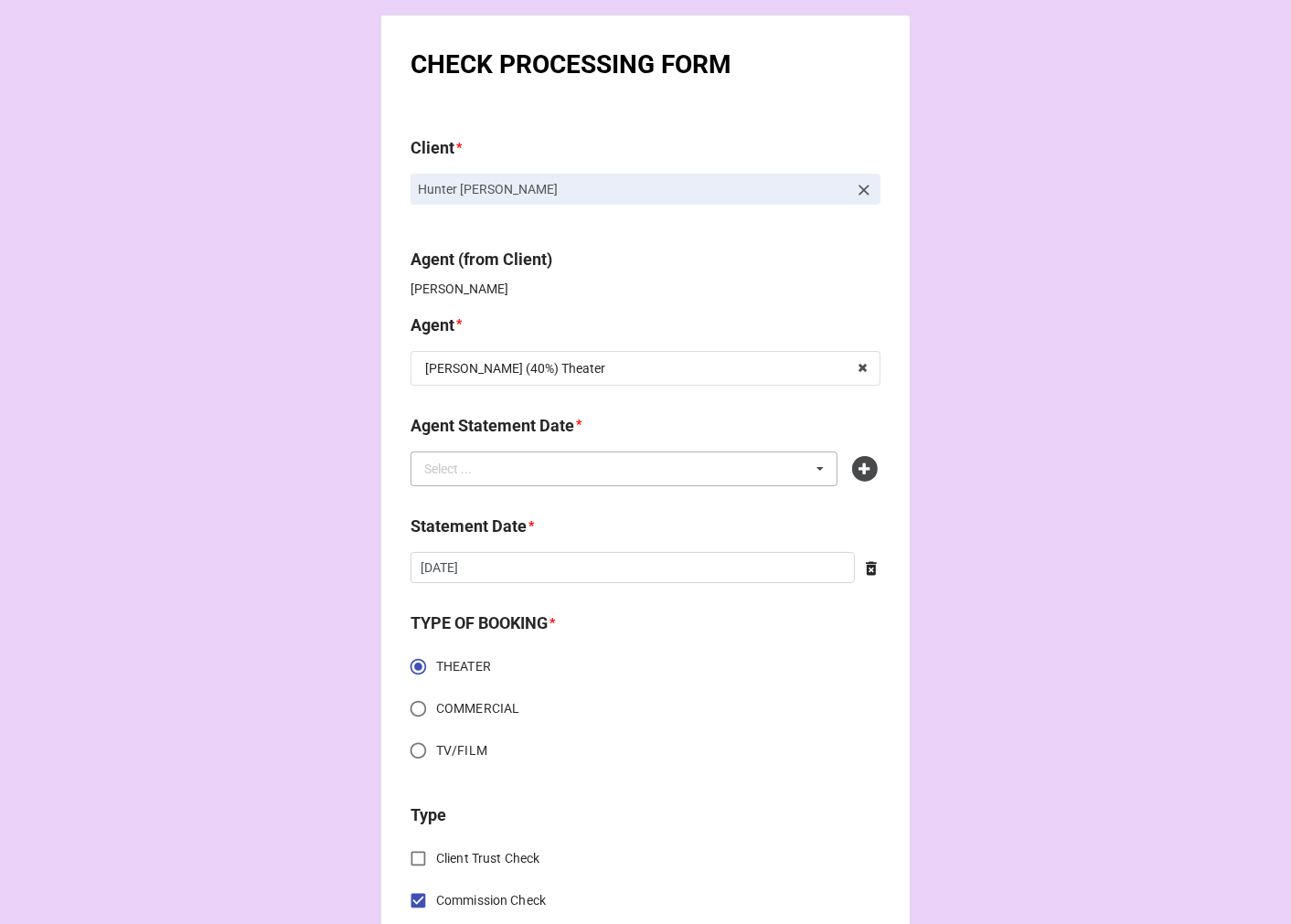
click at [736, 466] on div "Select ... No results found." at bounding box center [624, 469] width 427 height 34
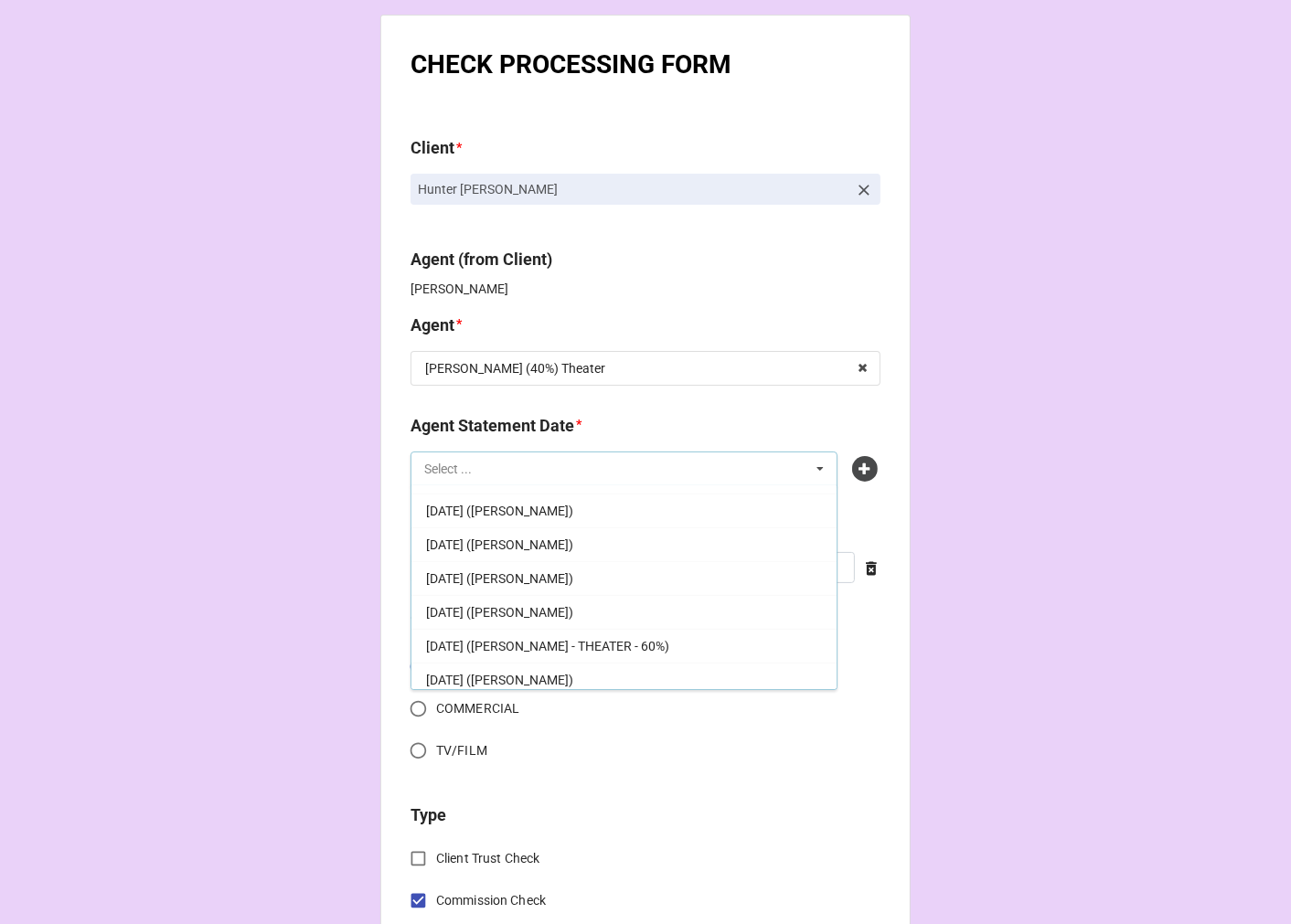
scroll to position [304, 0]
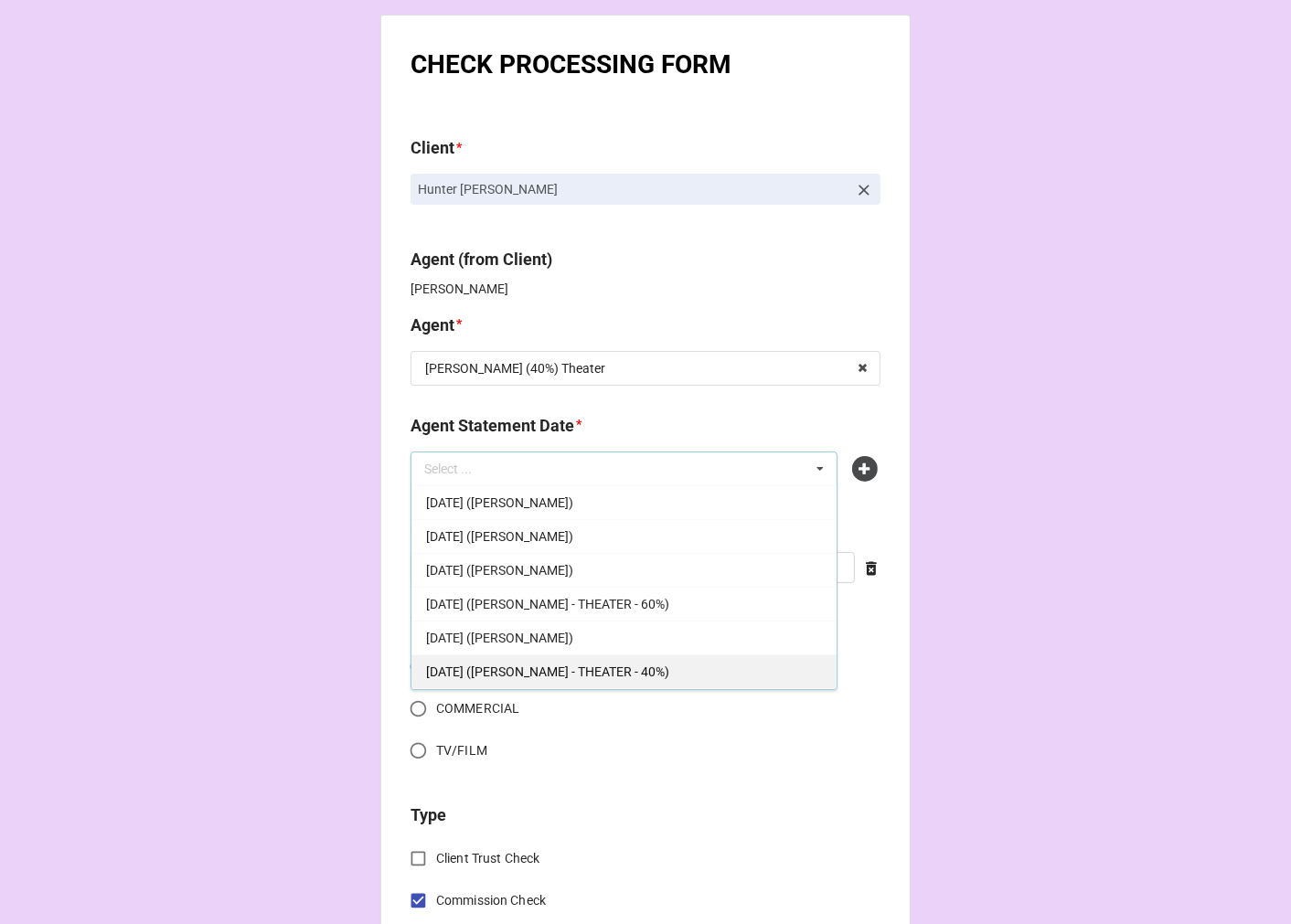
click at [653, 668] on span "[DATE] ([PERSON_NAME] - THEATER - 40%)" at bounding box center [547, 671] width 243 height 14
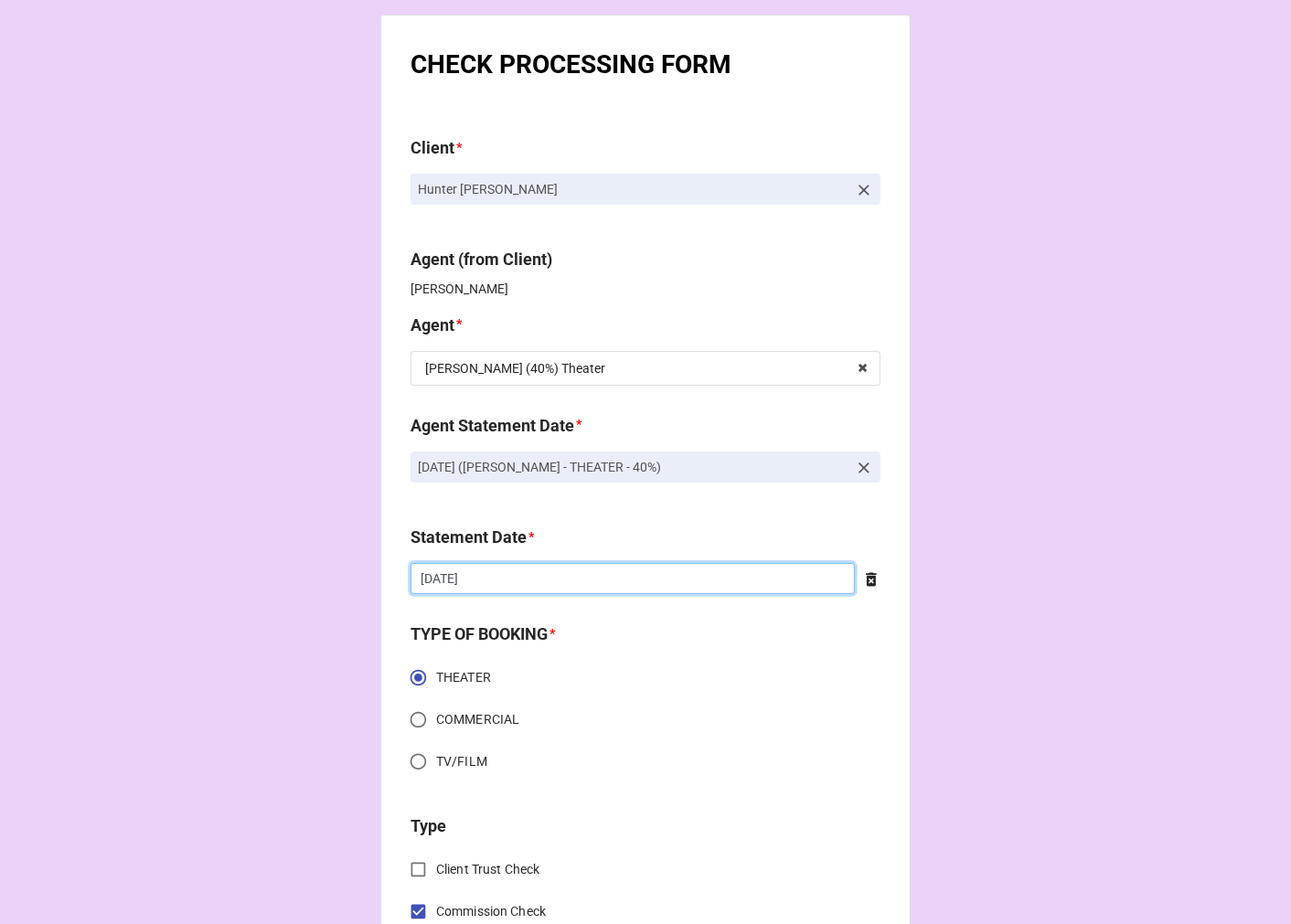
click at [530, 569] on input "[DATE]" at bounding box center [632, 578] width 444 height 32
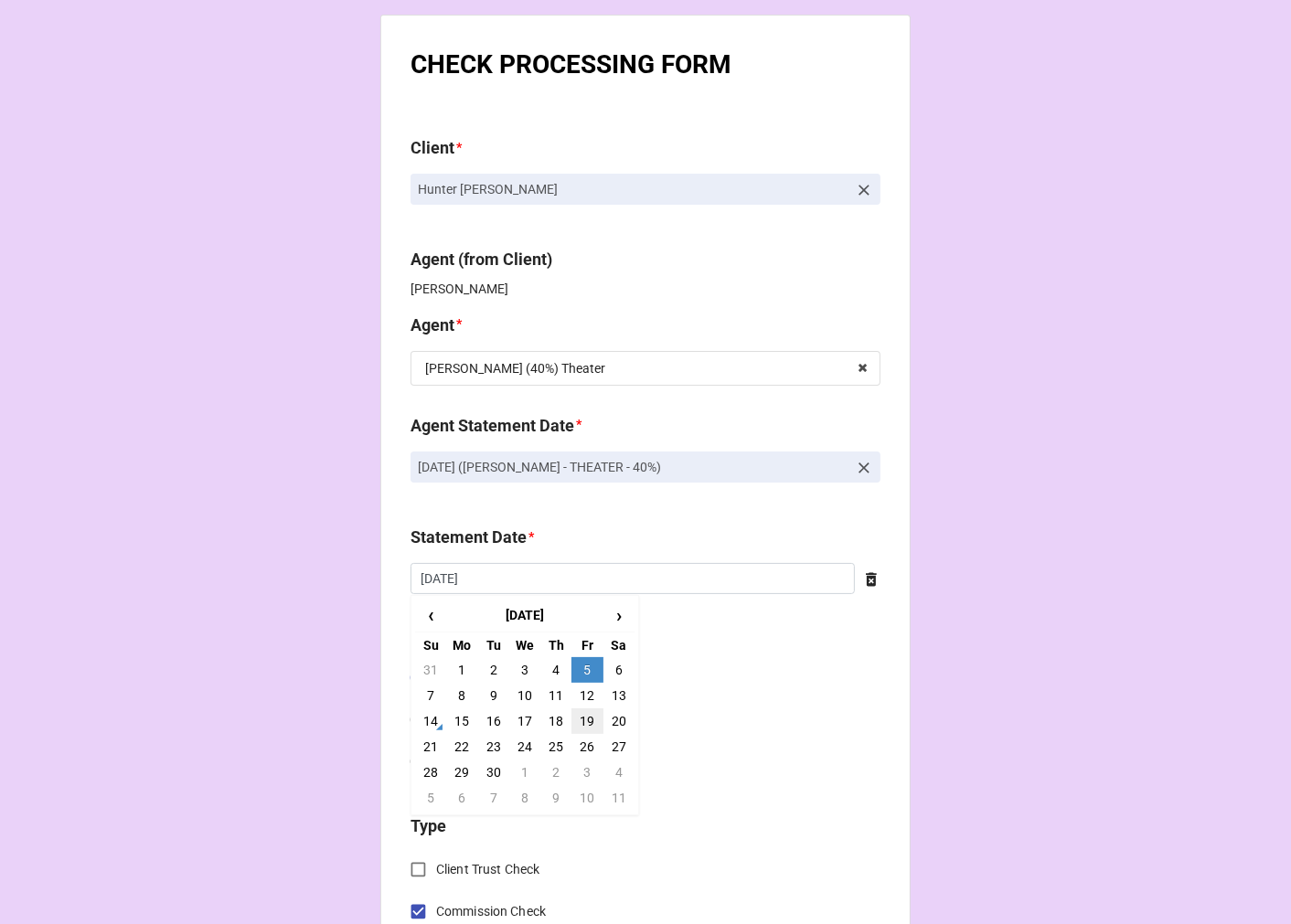
click at [585, 725] on td "19" at bounding box center [586, 721] width 32 height 26
type input "[DATE]"
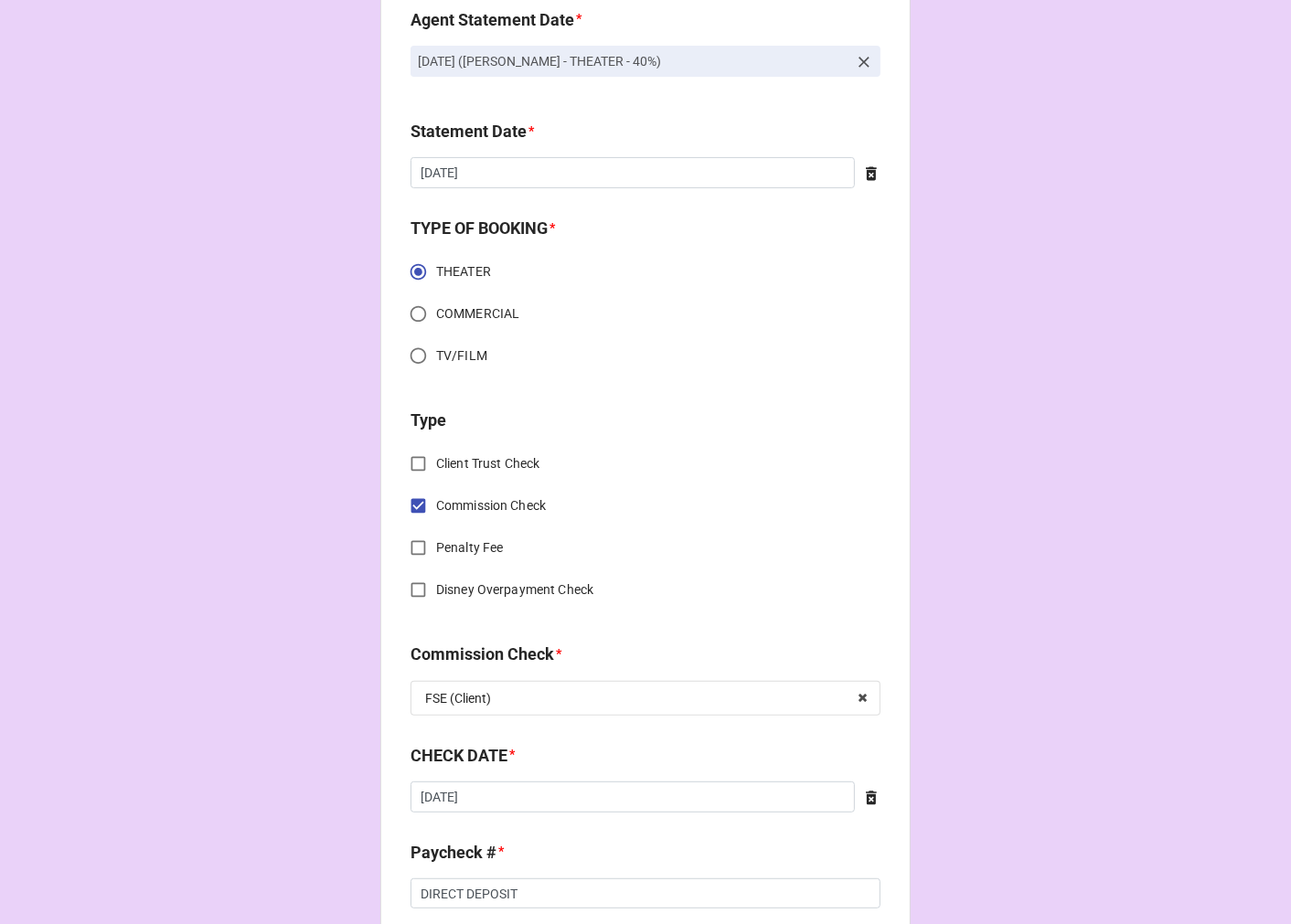
scroll to position [609, 0]
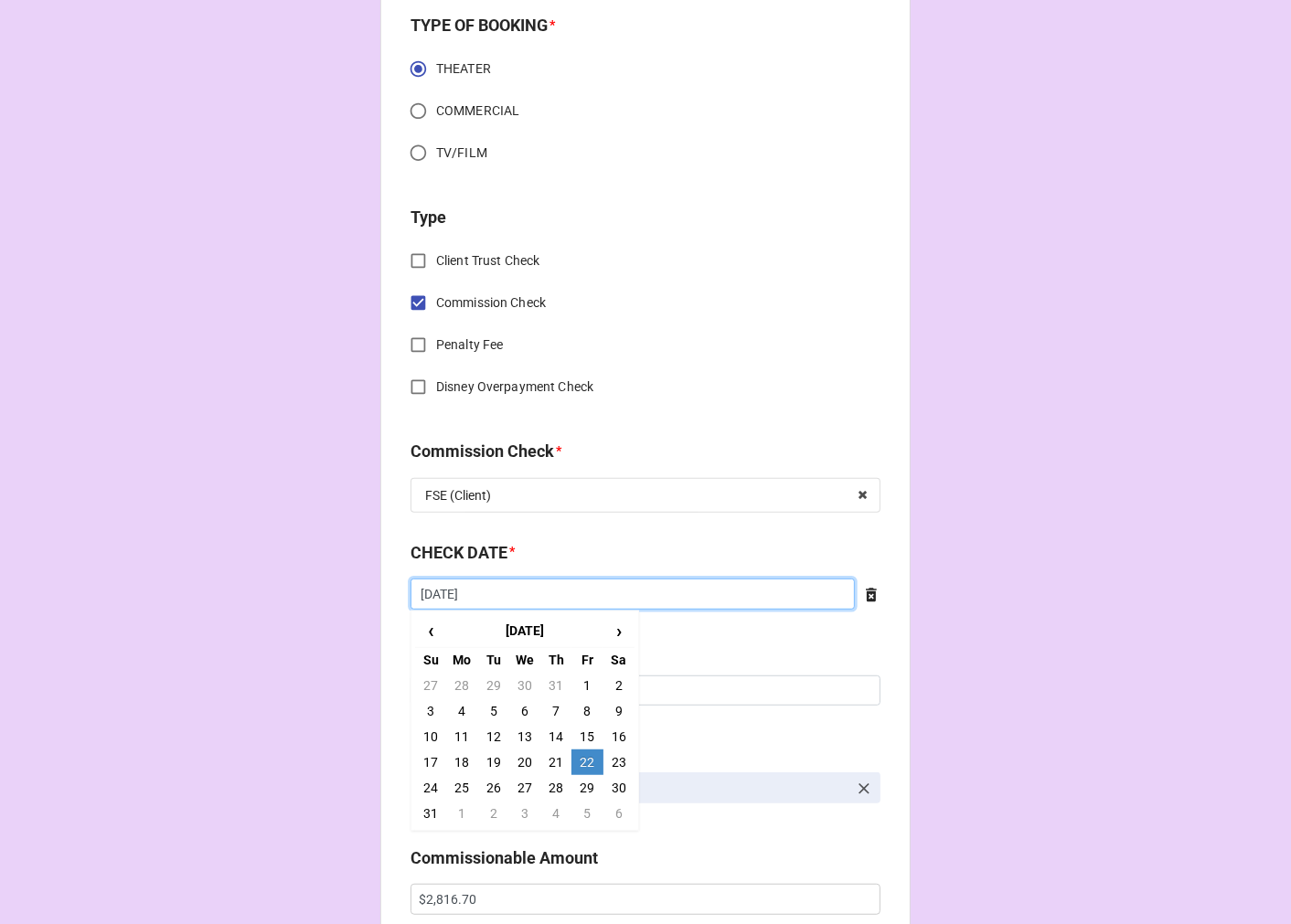
click at [516, 603] on input "[DATE]" at bounding box center [632, 594] width 444 height 32
click at [612, 626] on span "›" at bounding box center [619, 631] width 30 height 31
click at [461, 709] on td "8" at bounding box center [461, 710] width 32 height 26
type input "[DATE]"
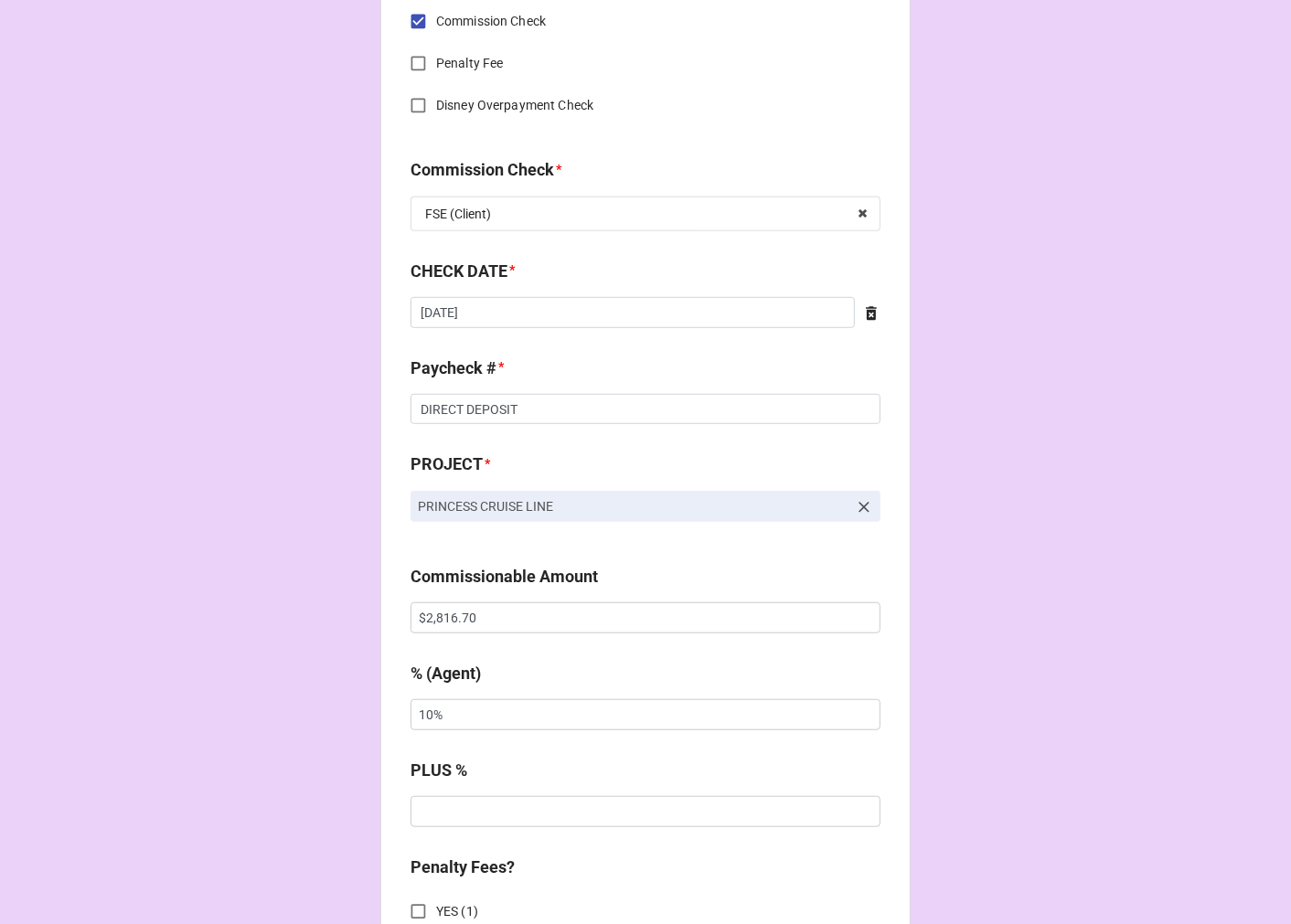
scroll to position [914, 0]
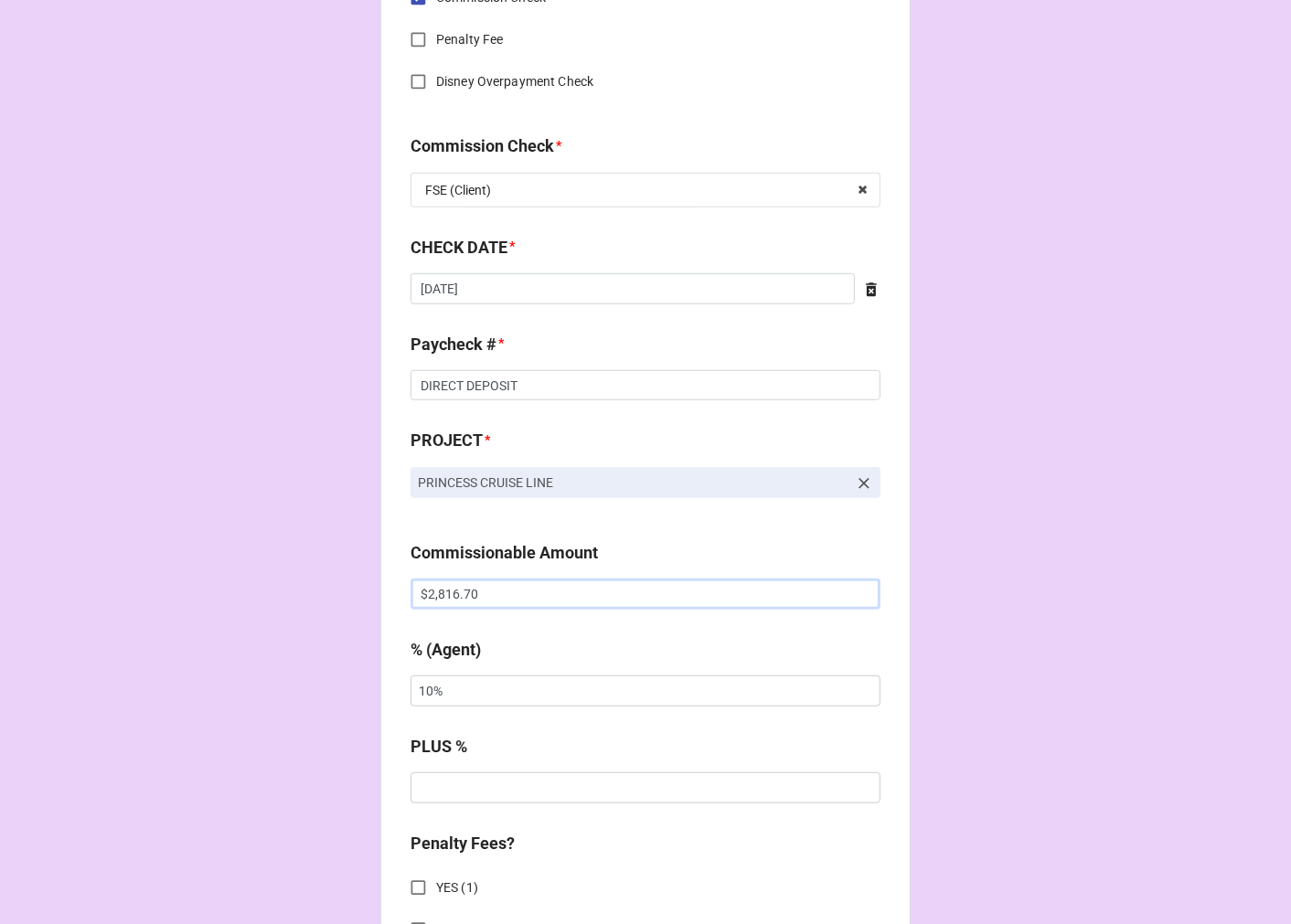
drag, startPoint x: 287, startPoint y: 590, endPoint x: 236, endPoint y: 583, distance: 51.5
click at [260, 587] on div "CHECK PROCESSING FORM Client * [PERSON_NAME] [PERSON_NAME] Agent (from Client) …" at bounding box center [646, 606] width 1291 height 3039
paste input "3,004.48"
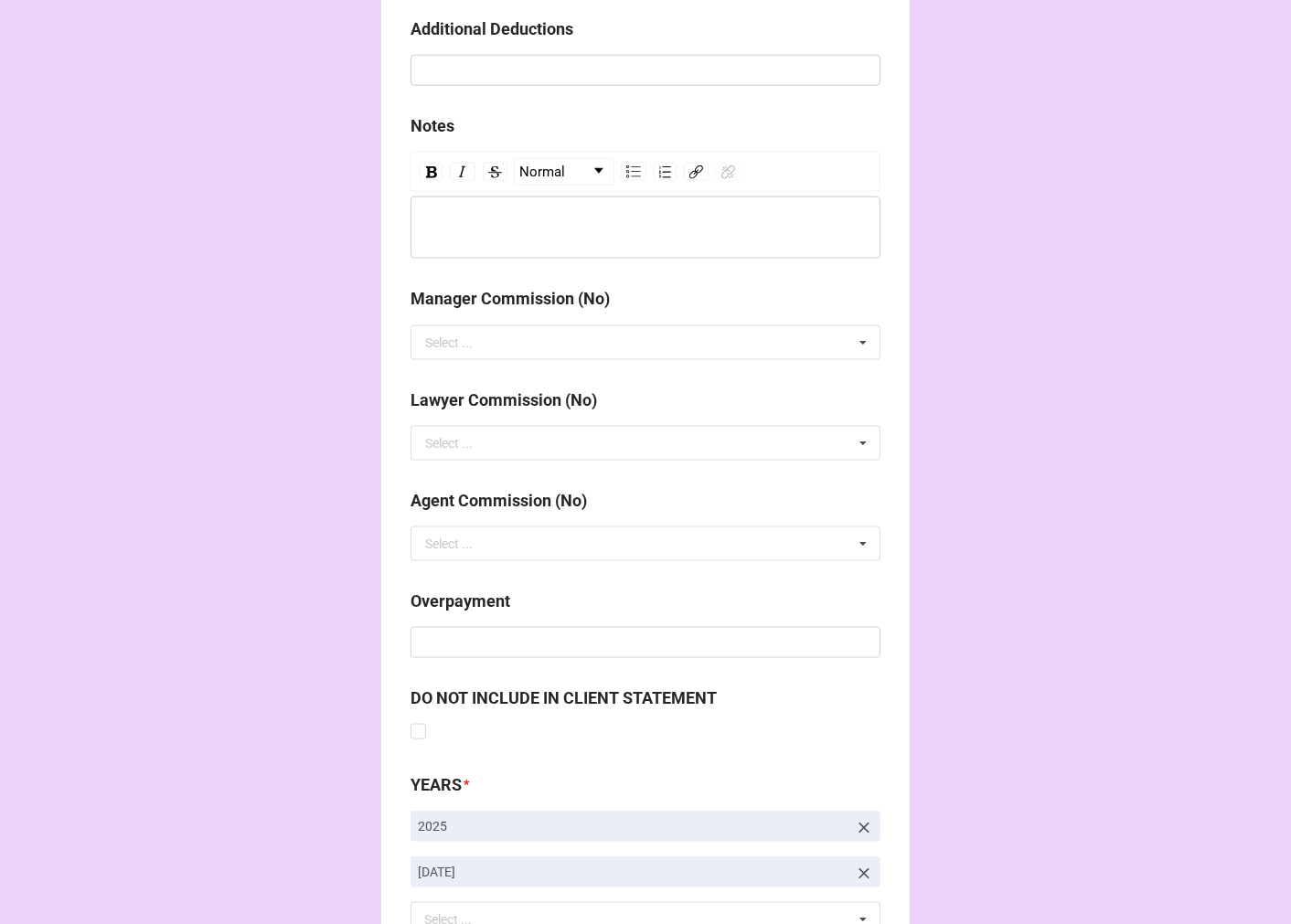
scroll to position [2115, 0]
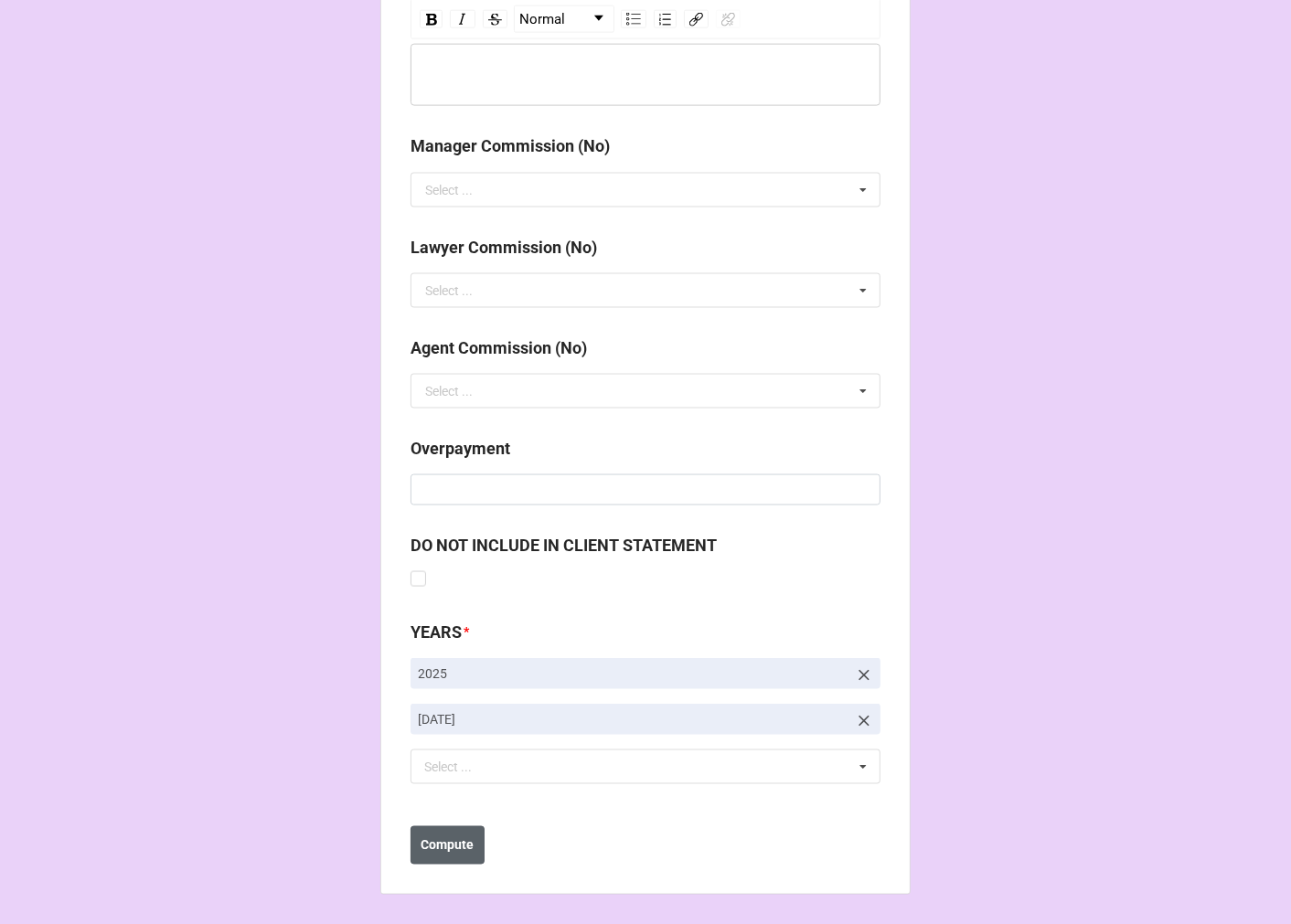
type input "$3,004.48"
click at [437, 859] on button "Compute" at bounding box center [448, 845] width 74 height 38
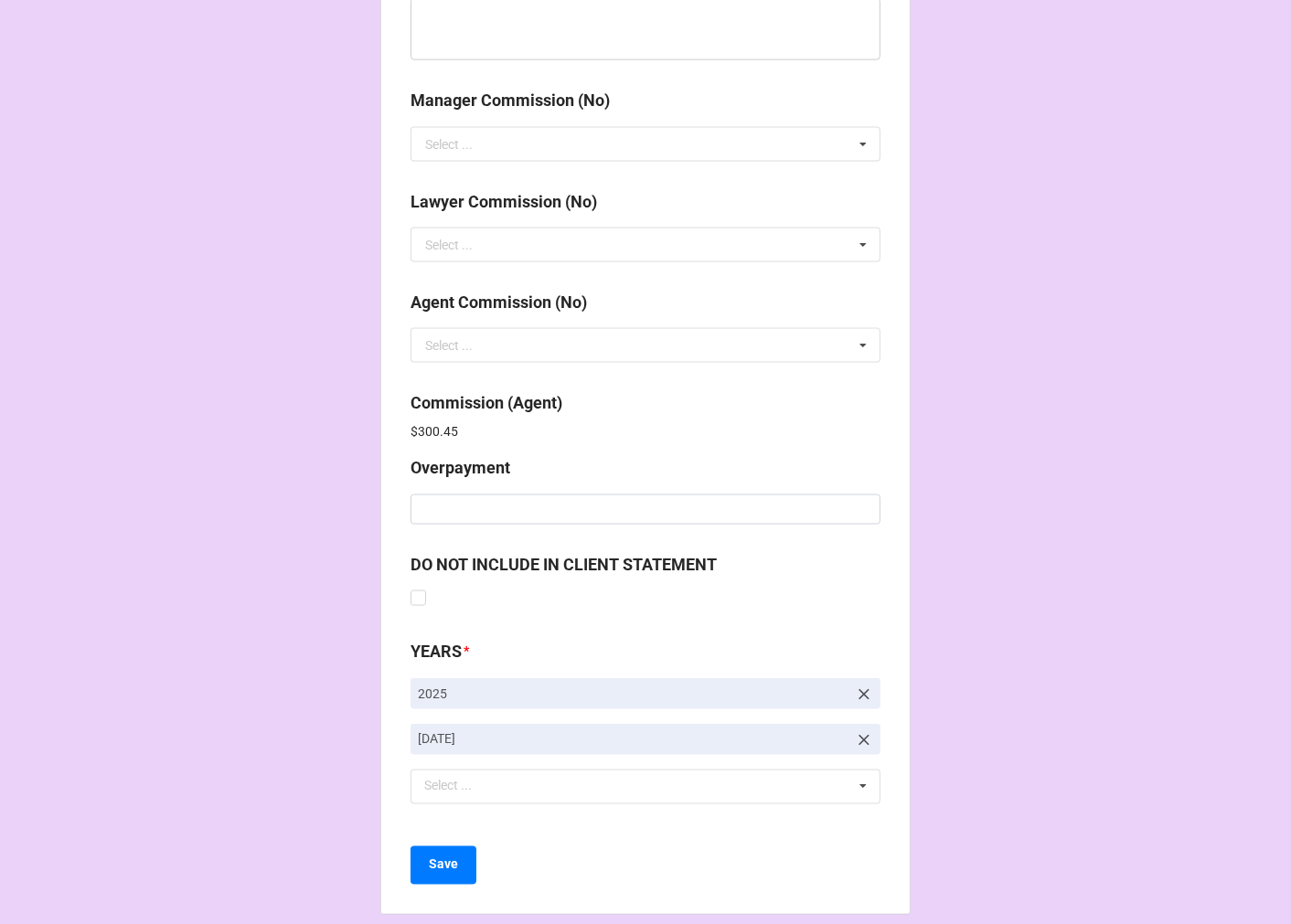
scroll to position [2180, 0]
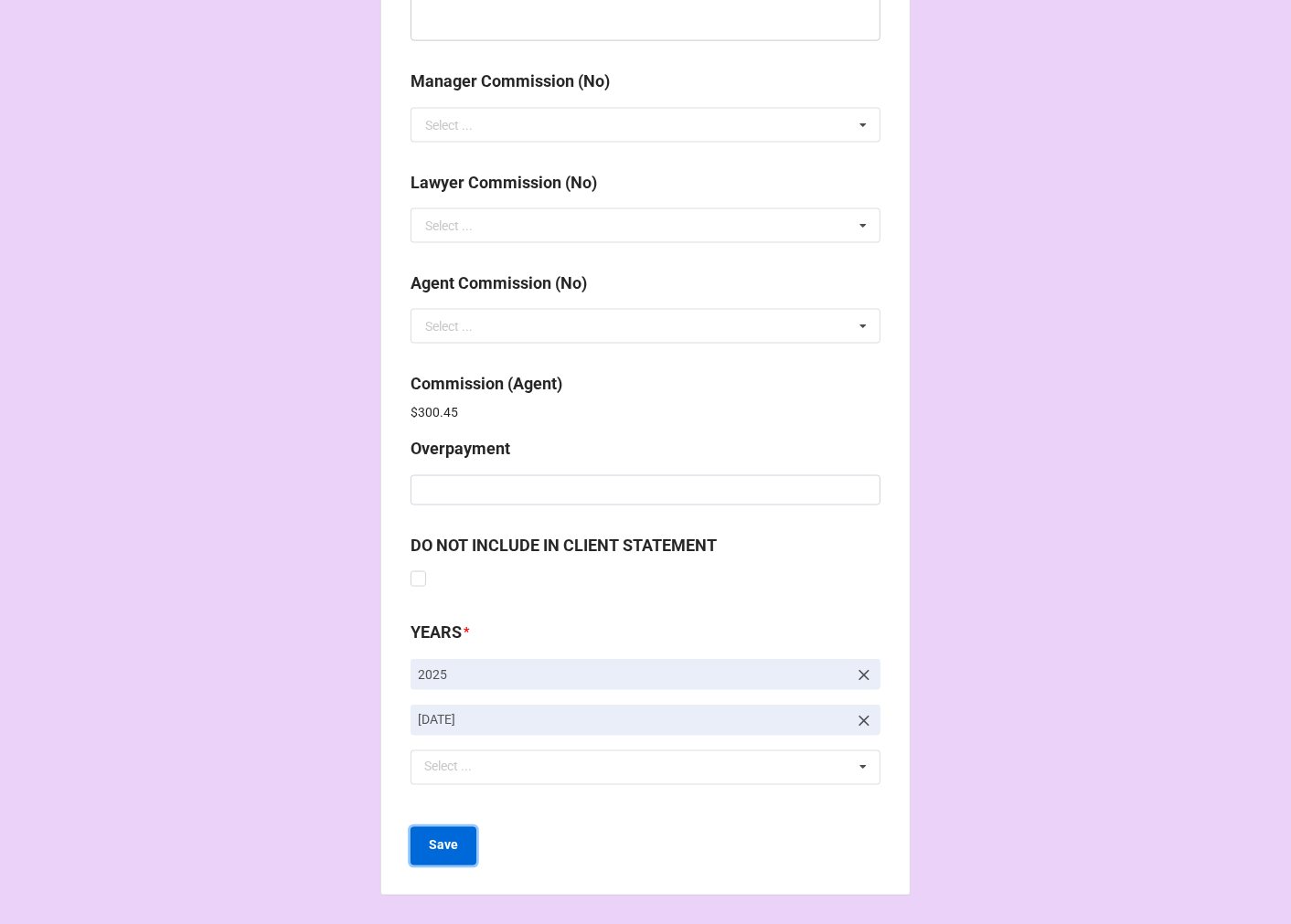
click at [418, 839] on button "Save" at bounding box center [443, 846] width 66 height 38
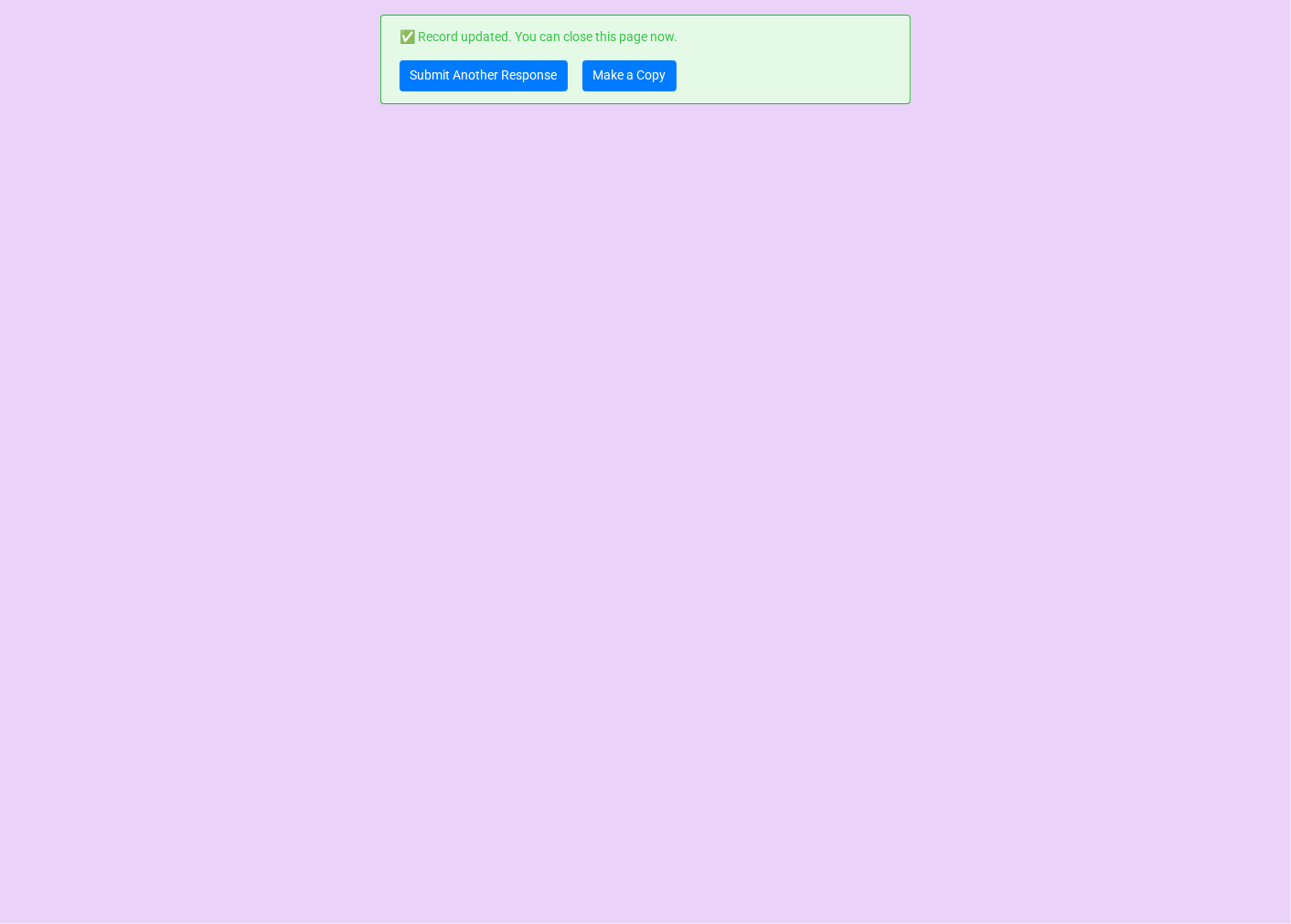
scroll to position [0, 0]
click at [440, 62] on link "Submit Another Response" at bounding box center [483, 75] width 168 height 32
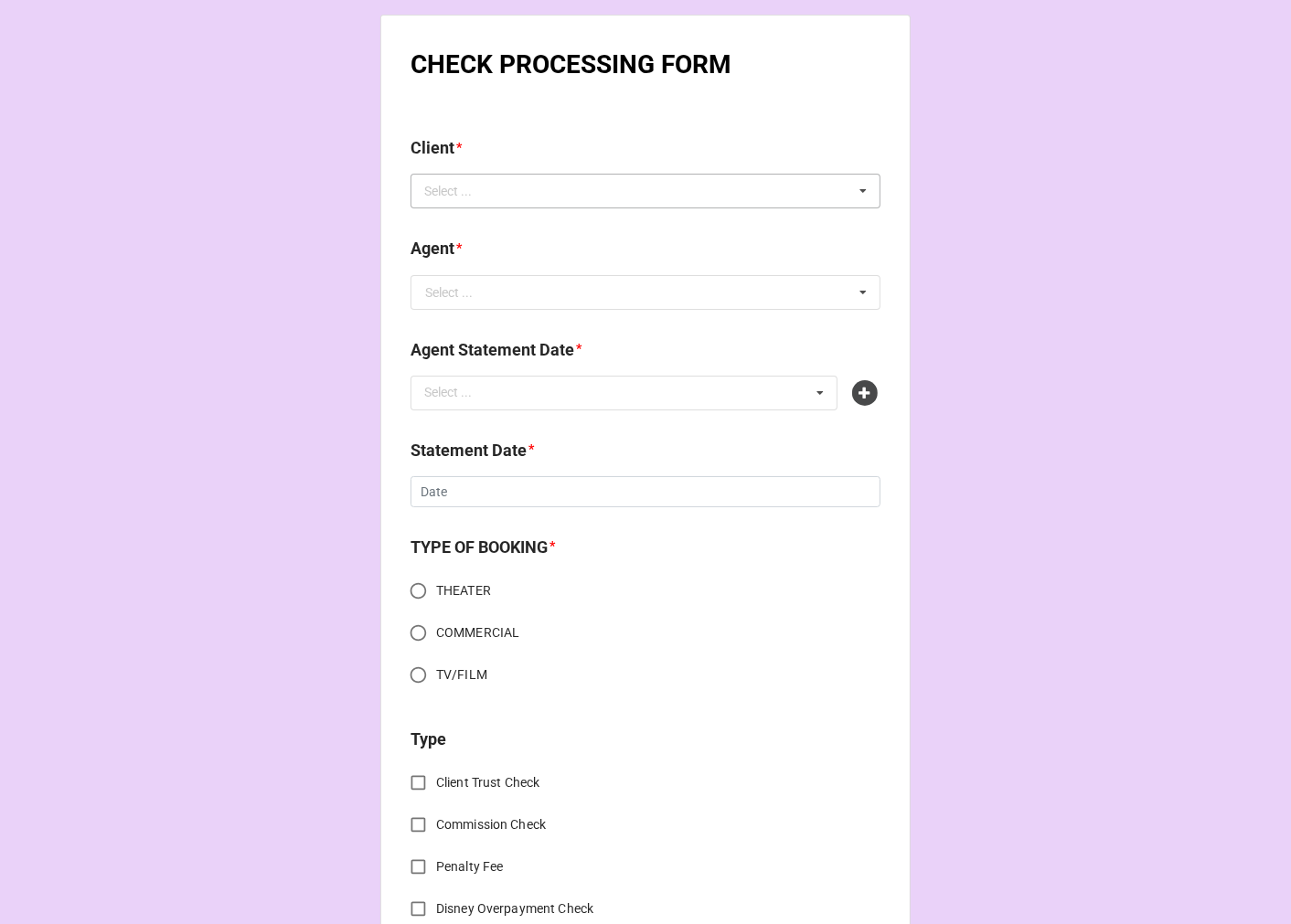
click at [531, 187] on div "Select ... No results found." at bounding box center [646, 191] width 470 height 34
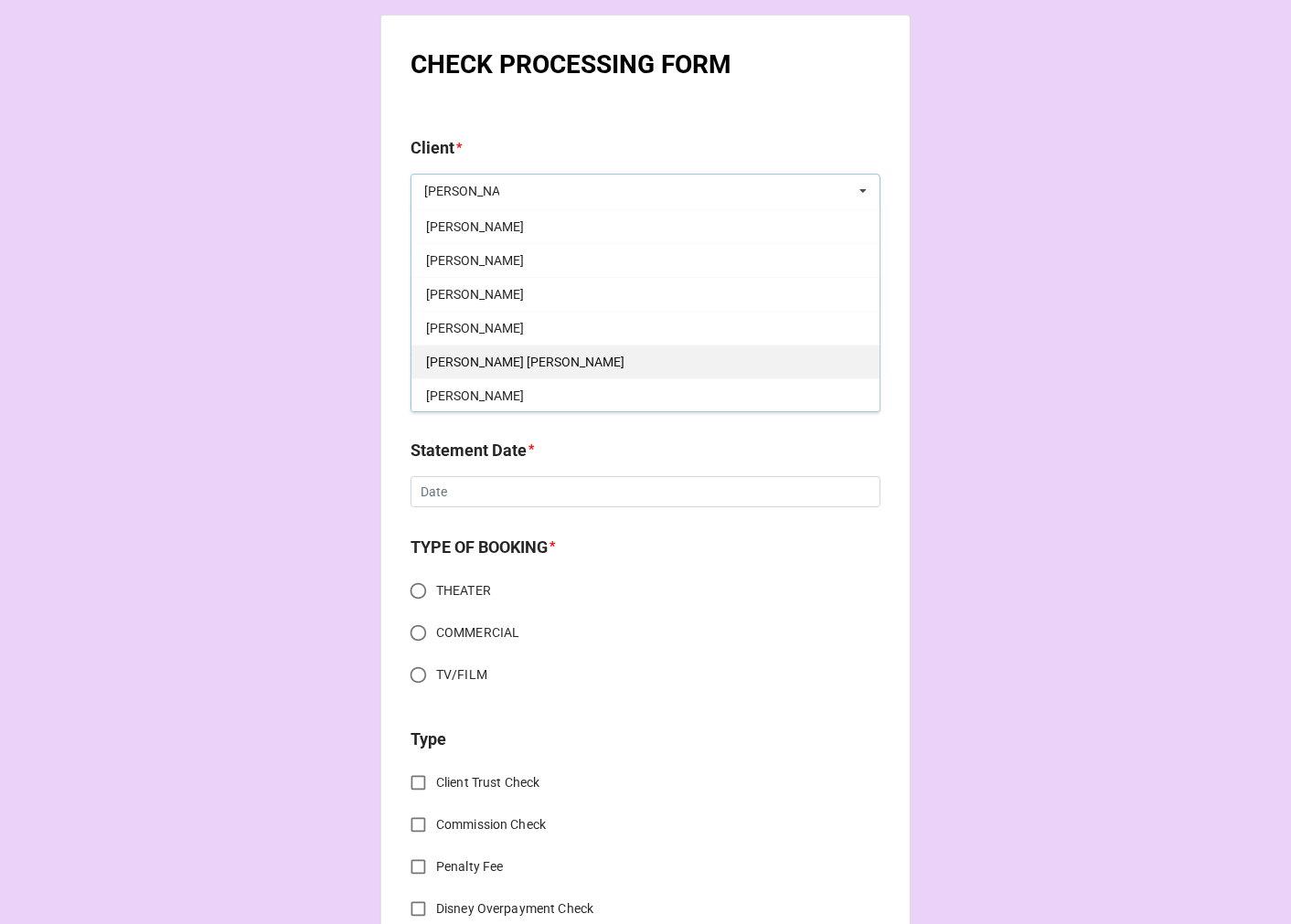
scroll to position [101, 0]
type input "[PERSON_NAME]"
click at [497, 290] on div "[PERSON_NAME]" at bounding box center [646, 291] width 468 height 33
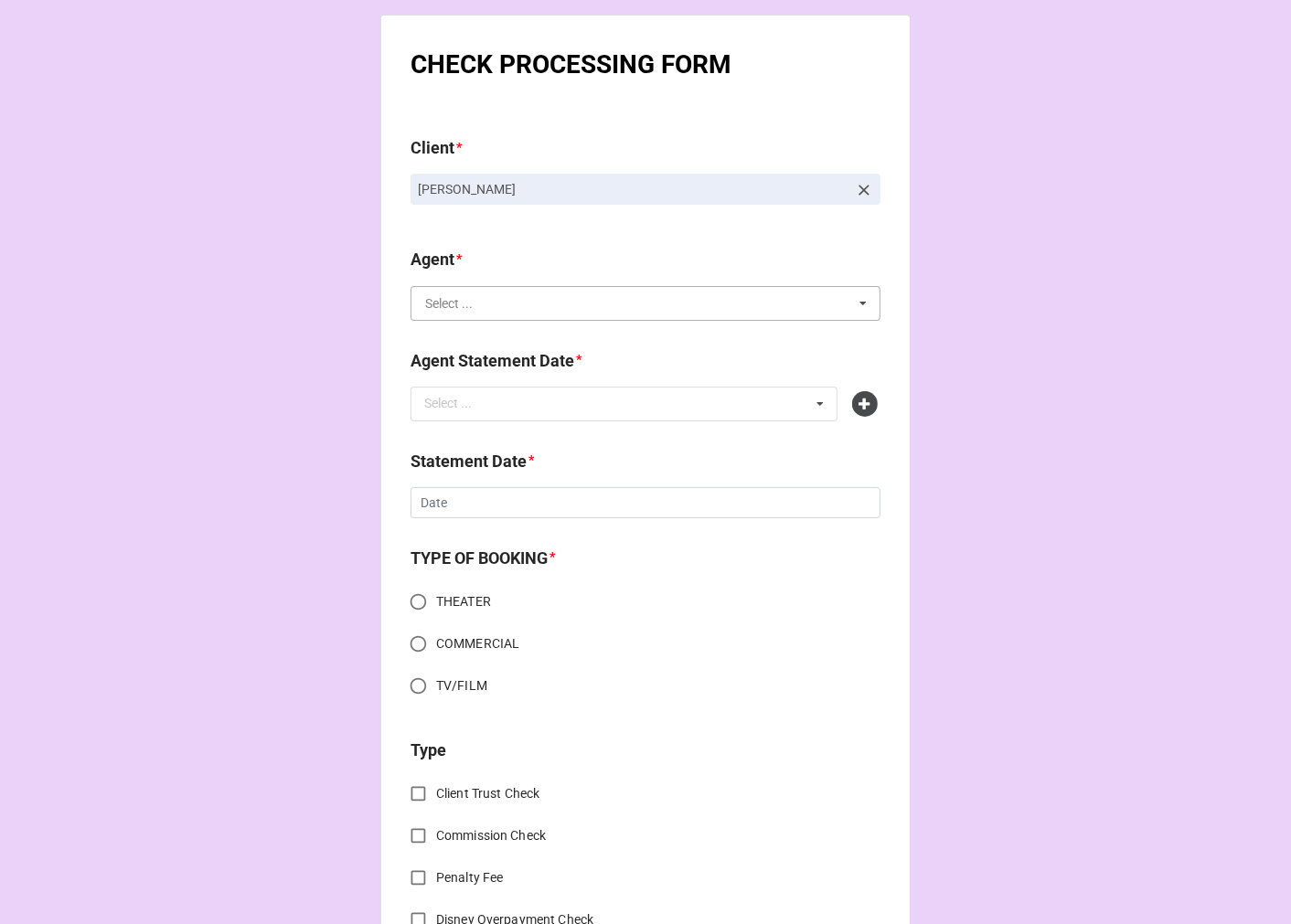
click at [484, 307] on input "text" at bounding box center [646, 304] width 468 height 32
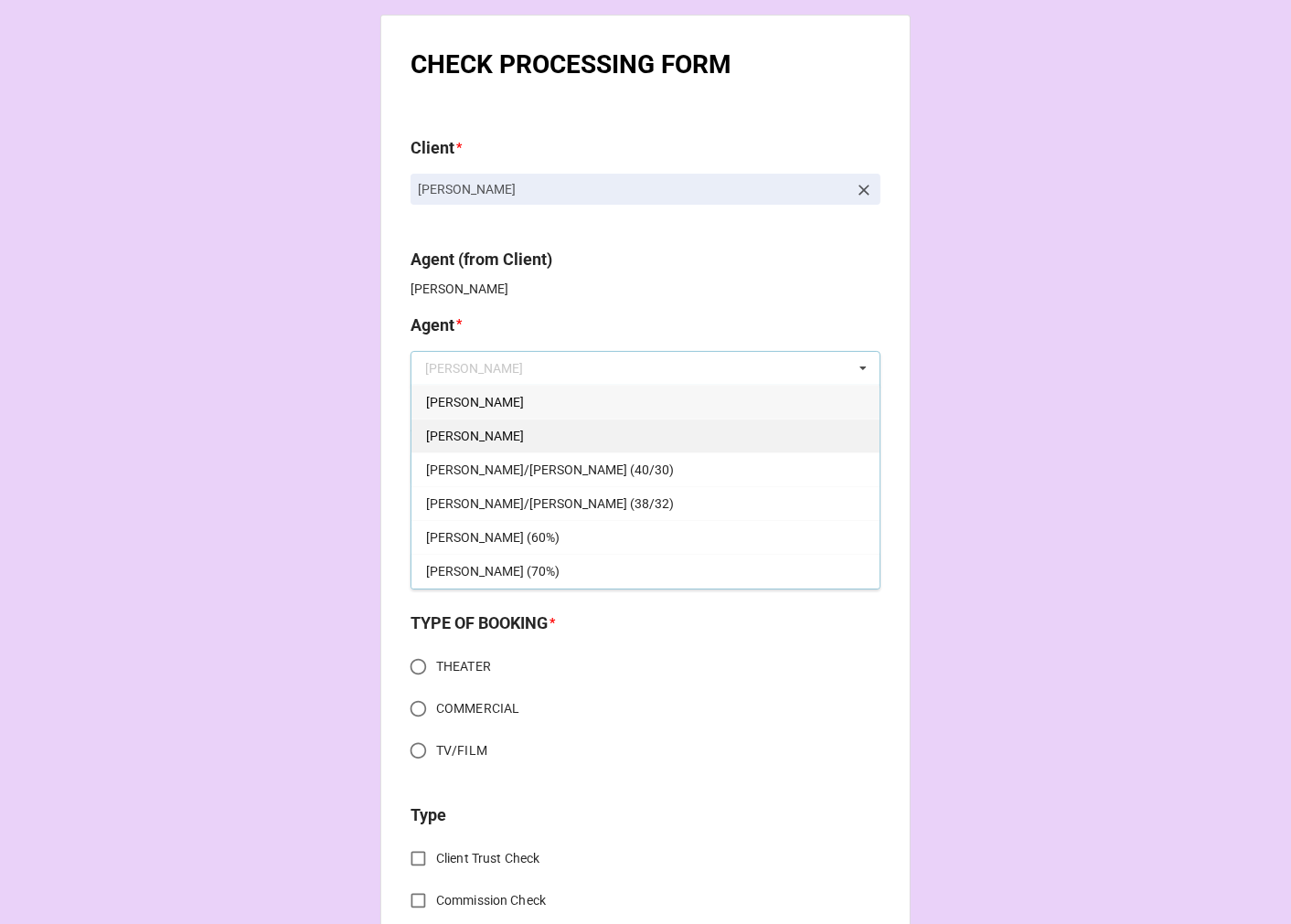
click at [444, 437] on span "[PERSON_NAME]" at bounding box center [475, 435] width 97 height 14
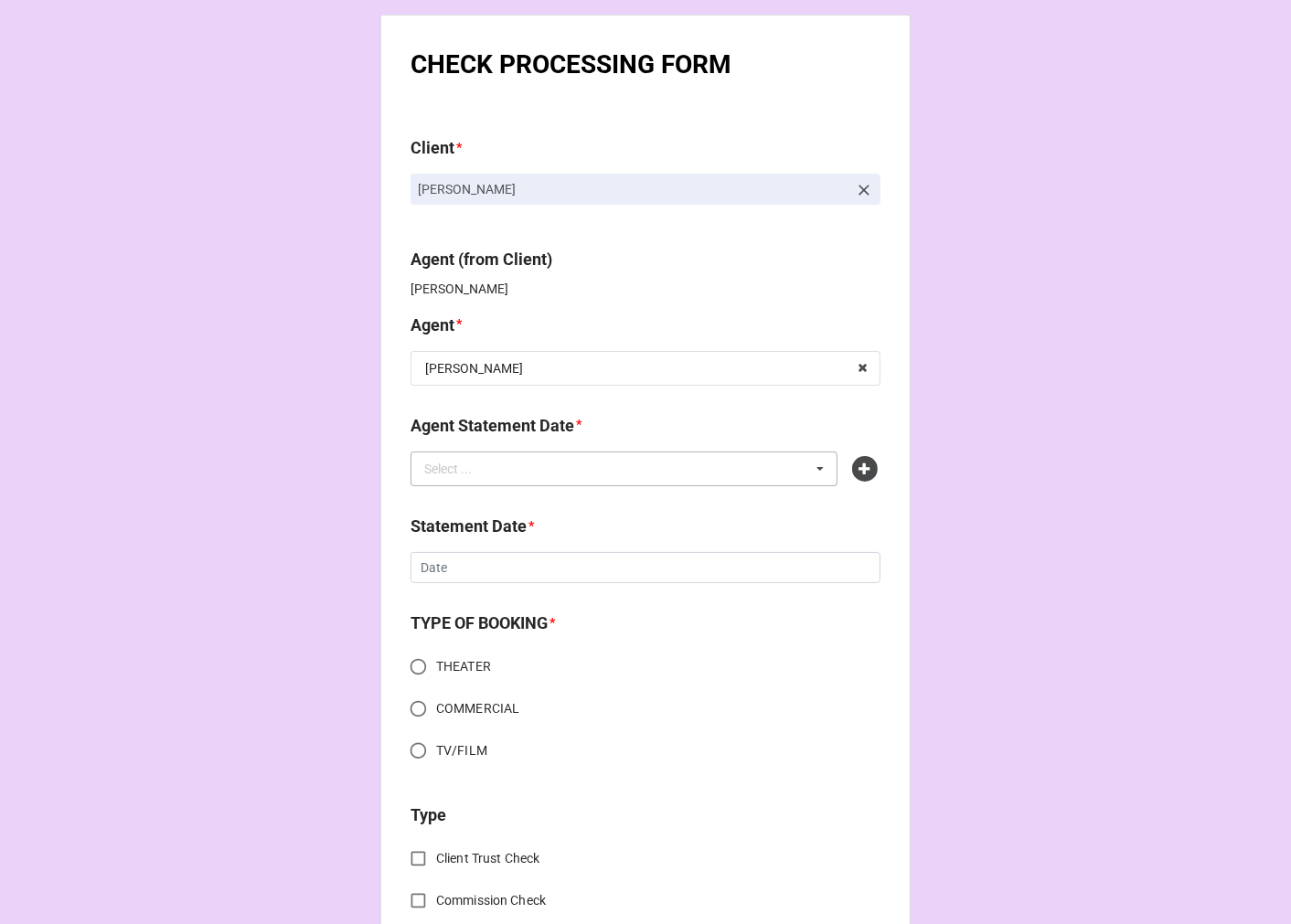
click at [474, 481] on div "Select ... No results found." at bounding box center [624, 469] width 427 height 34
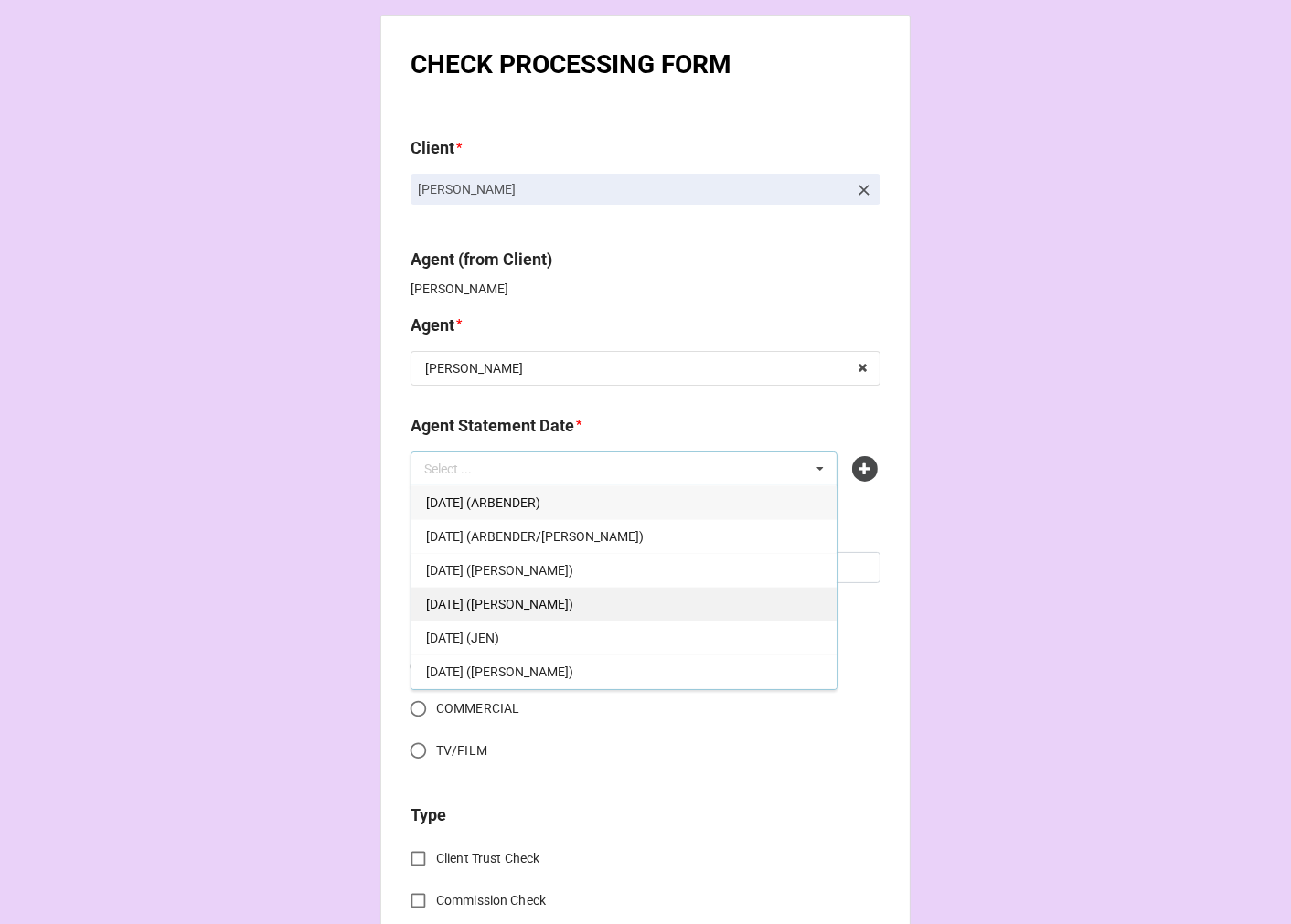
click at [552, 608] on span "[DATE] ([PERSON_NAME])" at bounding box center [499, 603] width 147 height 14
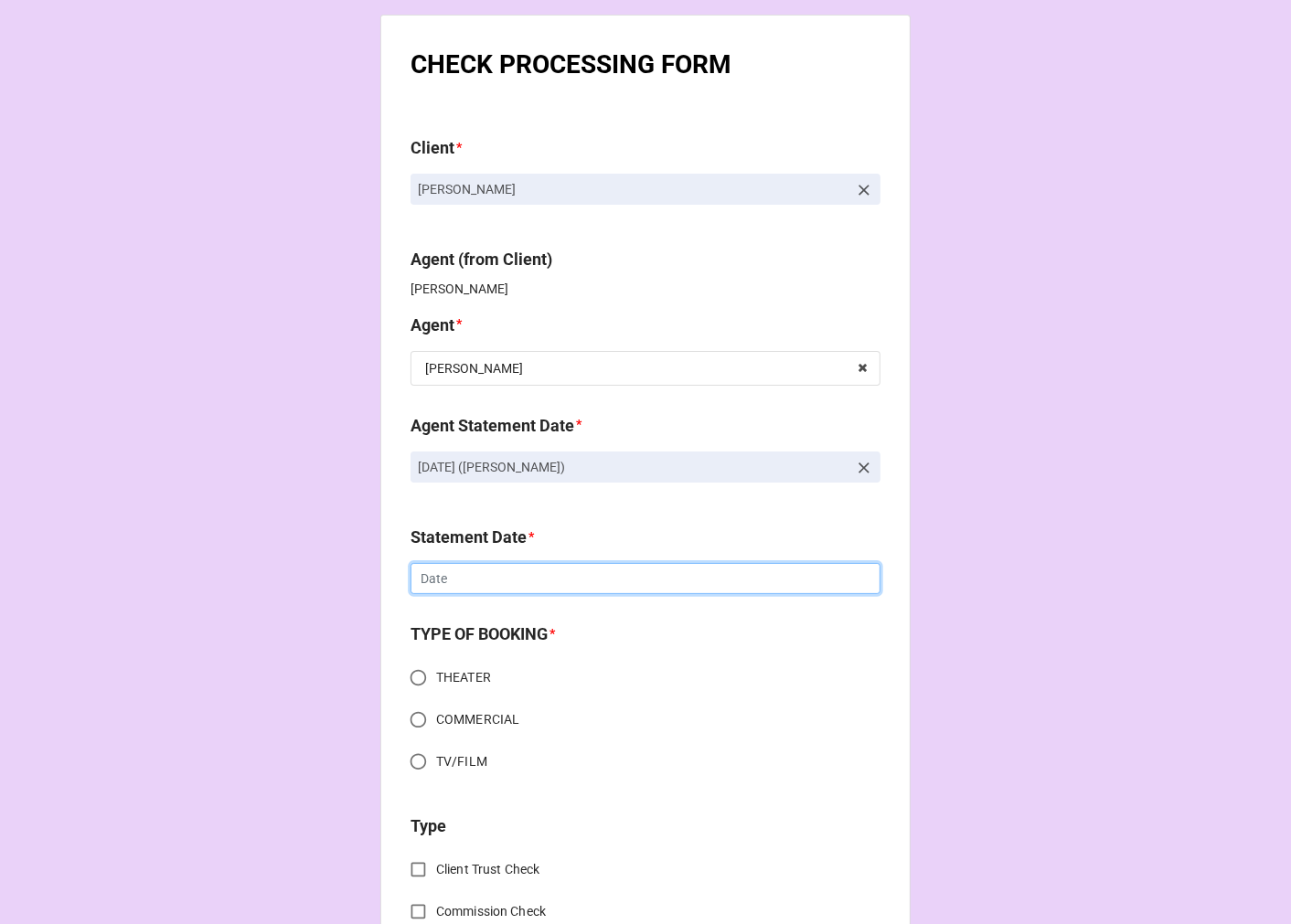
drag, startPoint x: 461, startPoint y: 586, endPoint x: 470, endPoint y: 600, distance: 16.6
click at [460, 583] on input "text" at bounding box center [646, 578] width 470 height 32
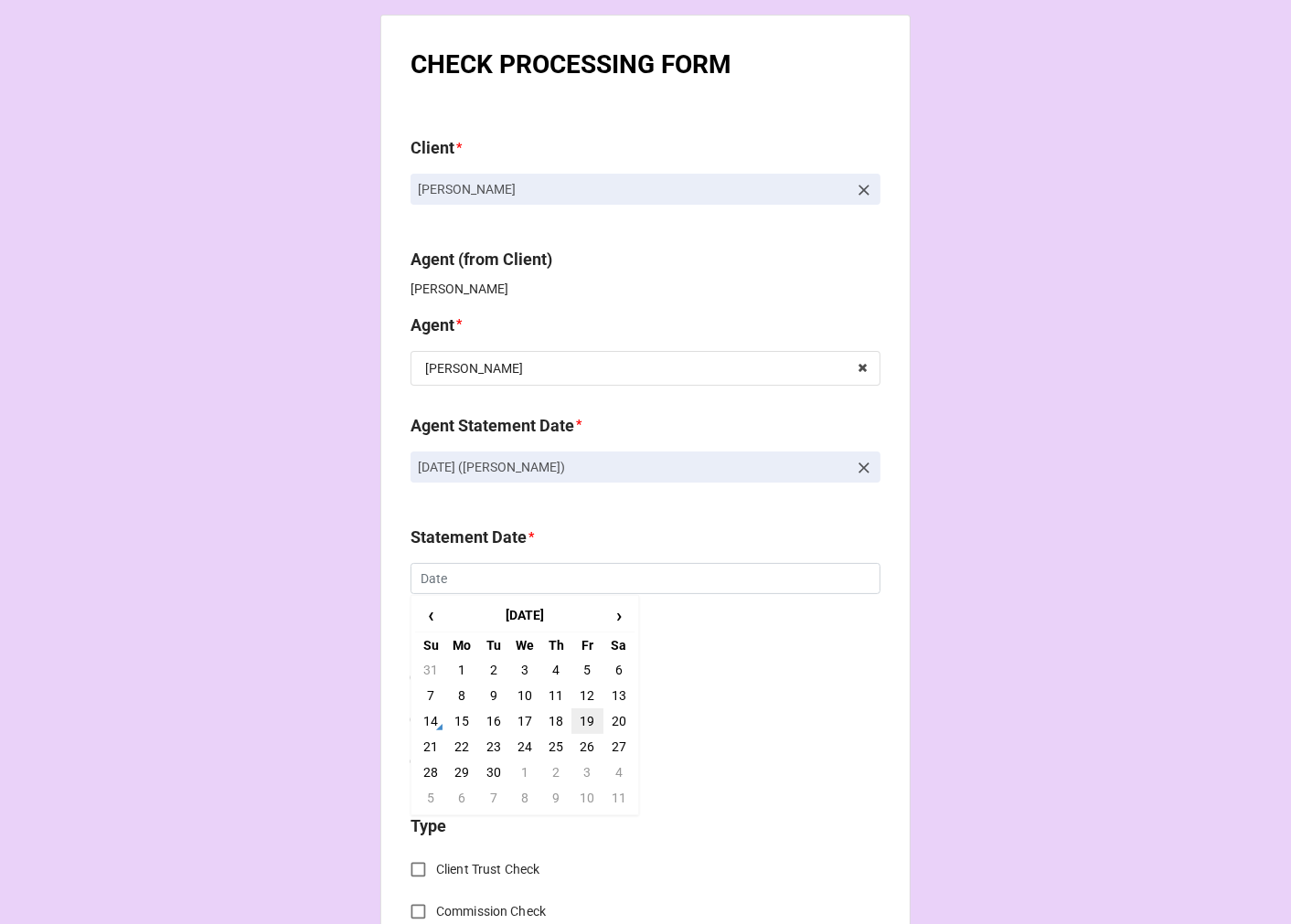
click at [585, 718] on td "19" at bounding box center [586, 721] width 32 height 26
type input "[DATE]"
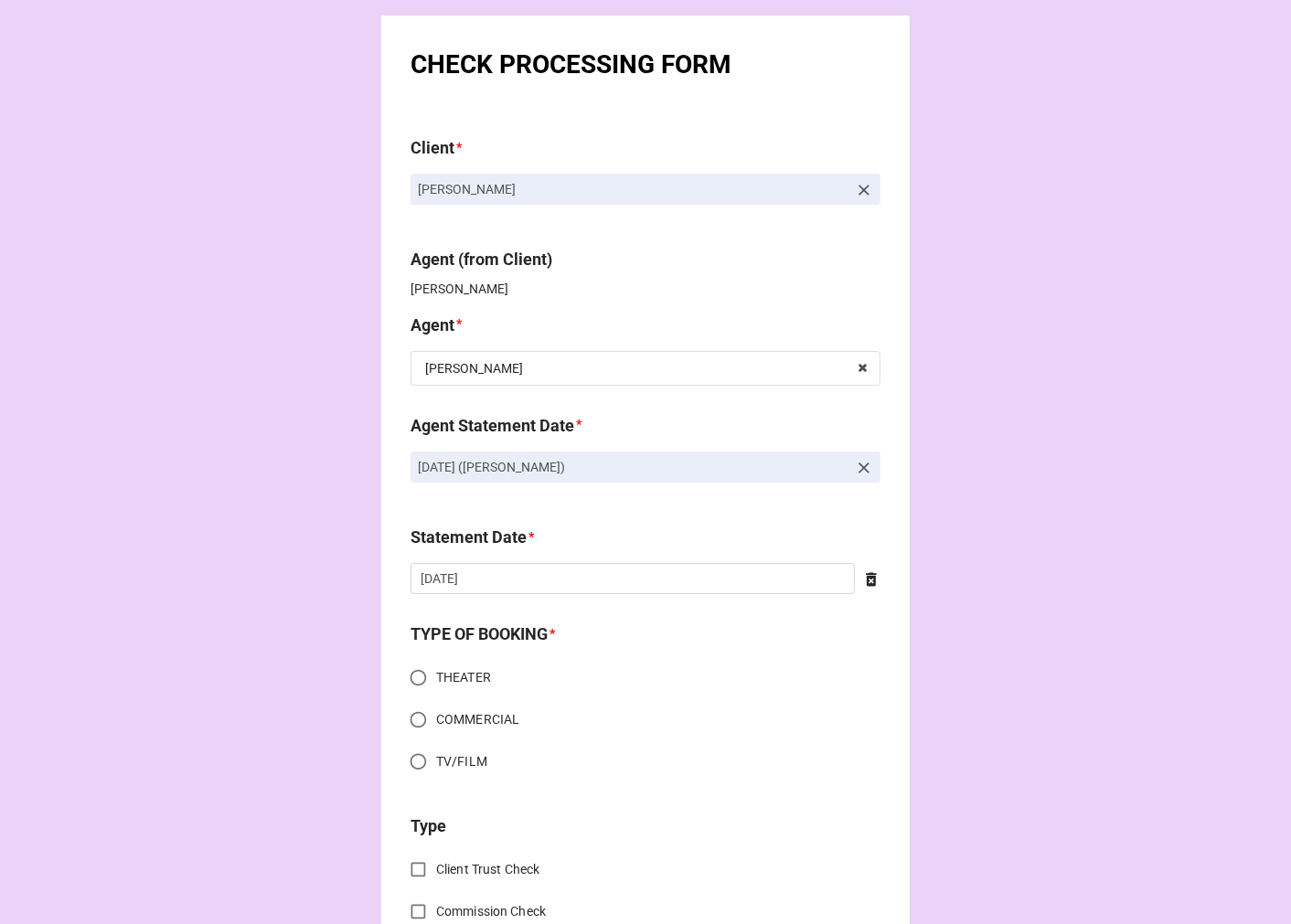
click at [416, 717] on input "COMMERCIAL" at bounding box center [417, 719] width 35 height 35
radio input "true"
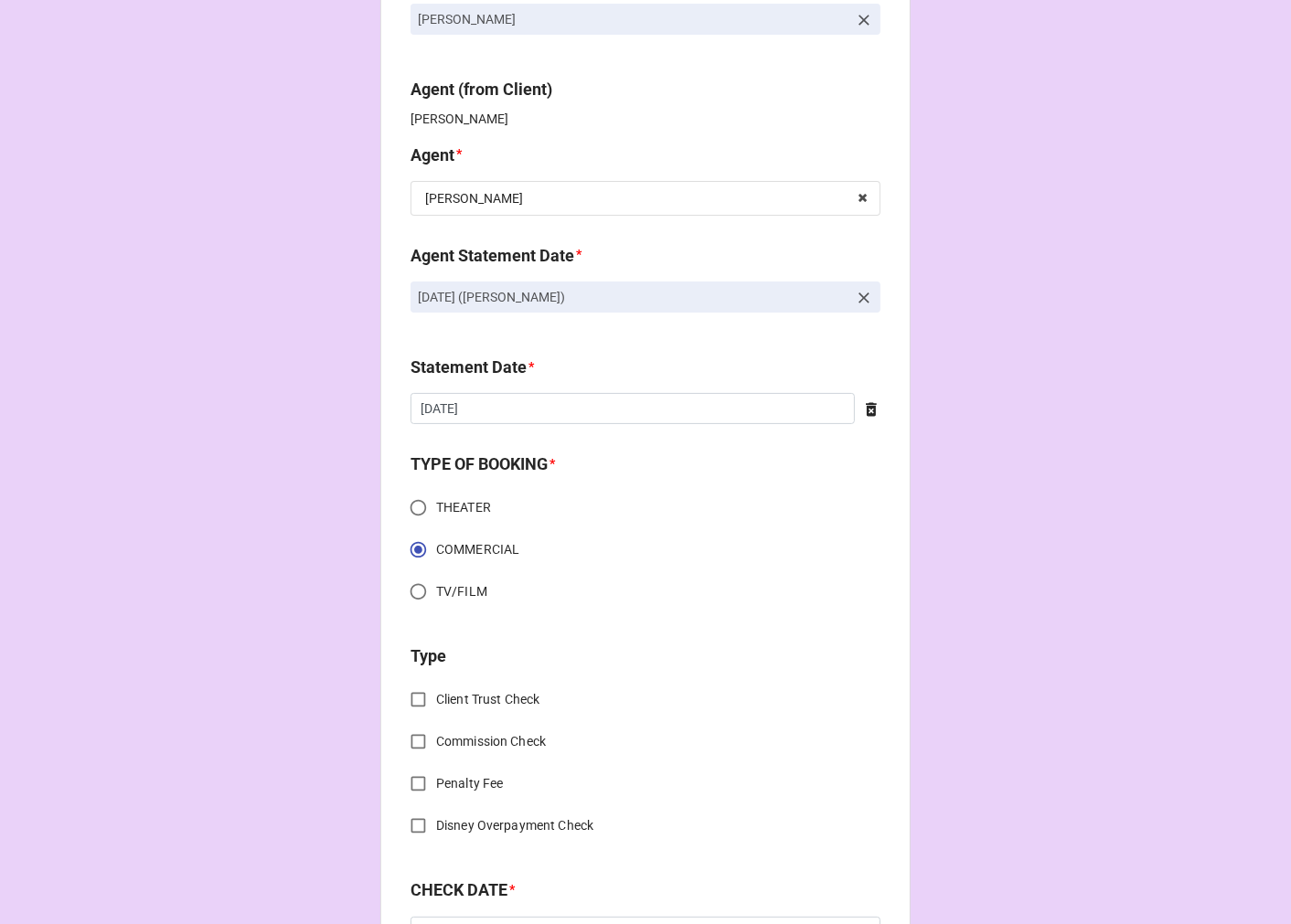
scroll to position [406, 0]
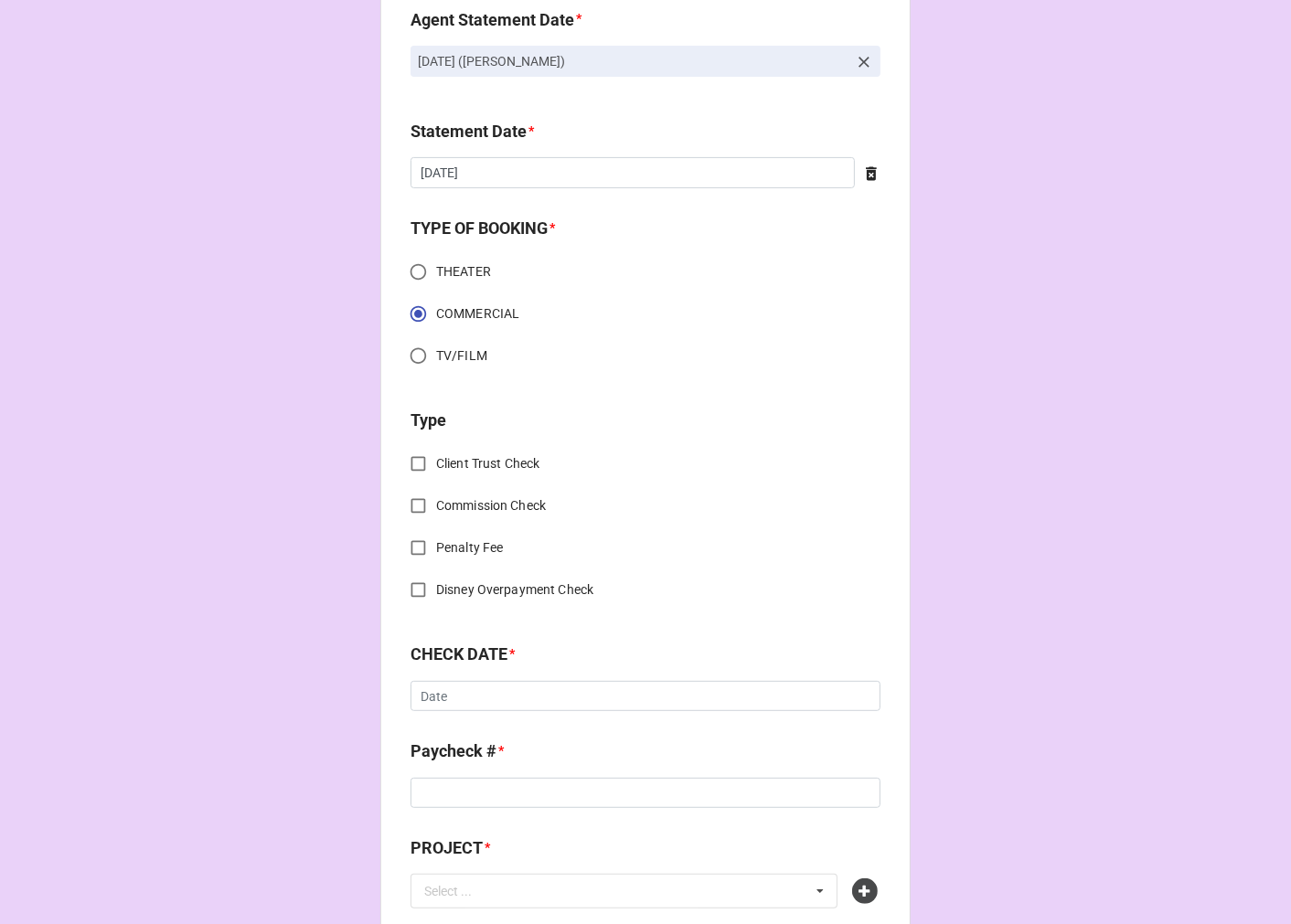
click at [414, 498] on input "Commission Check" at bounding box center [417, 505] width 35 height 35
checkbox input "true"
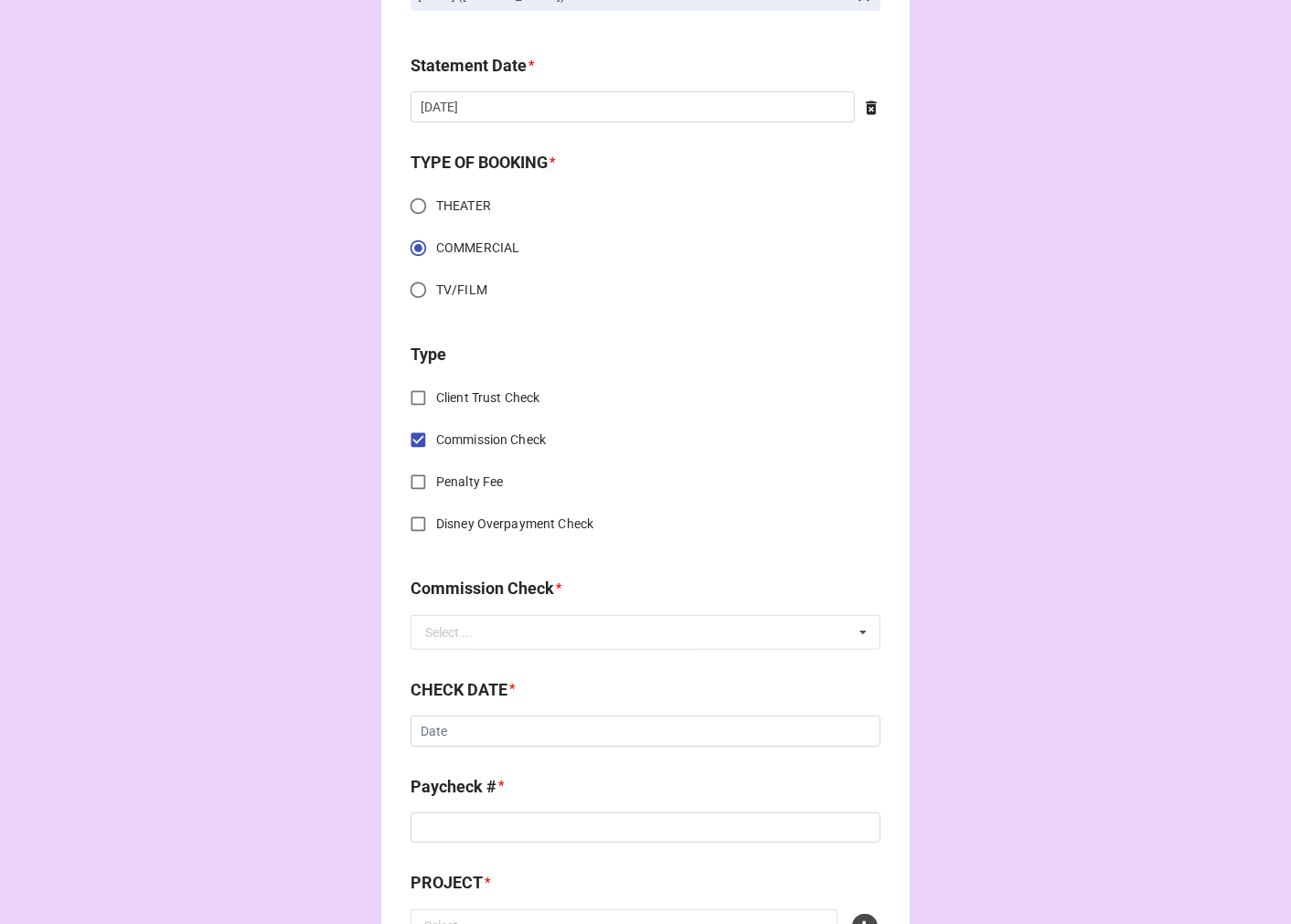
scroll to position [507, 0]
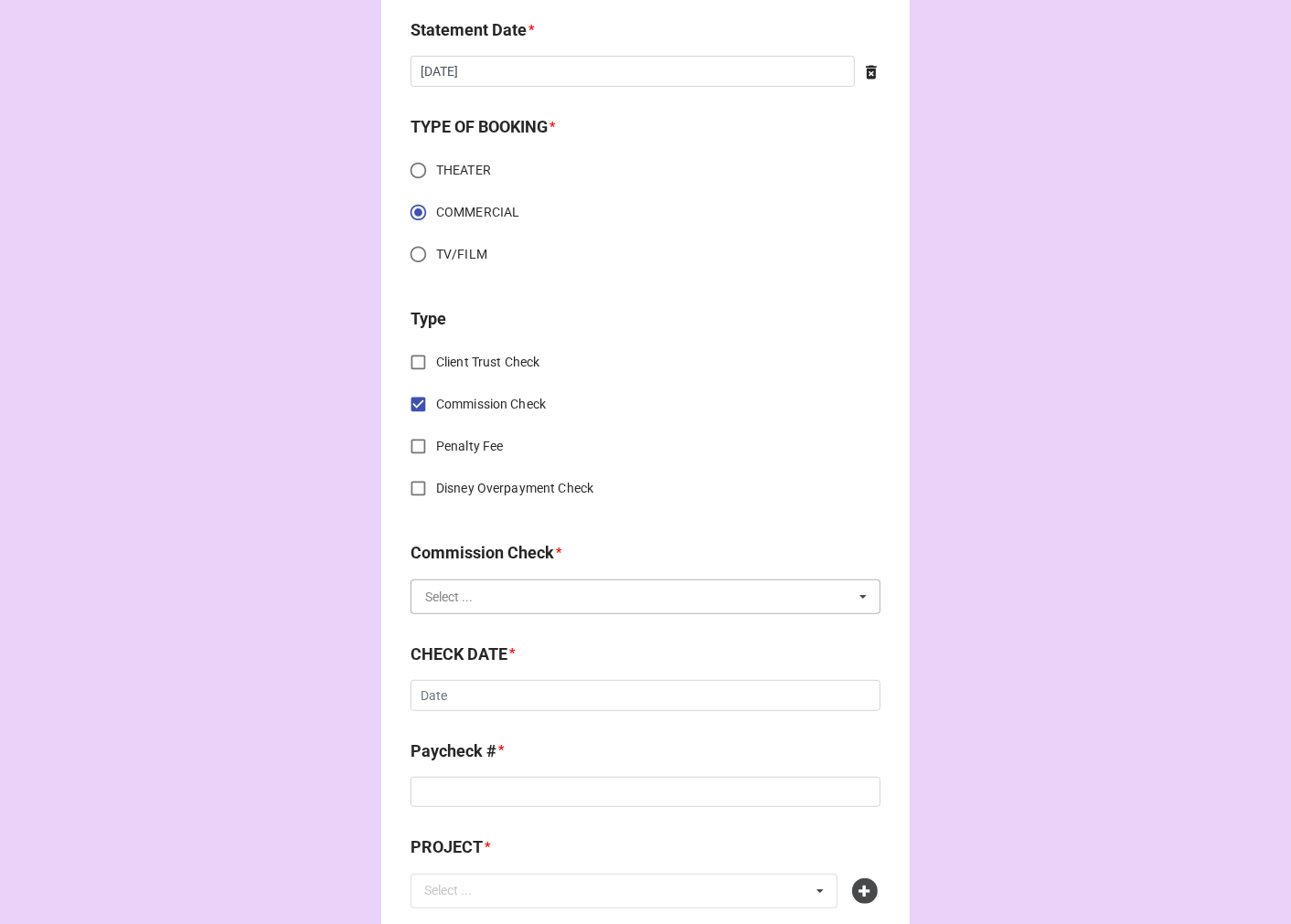
click at [462, 606] on input "text" at bounding box center [646, 597] width 468 height 32
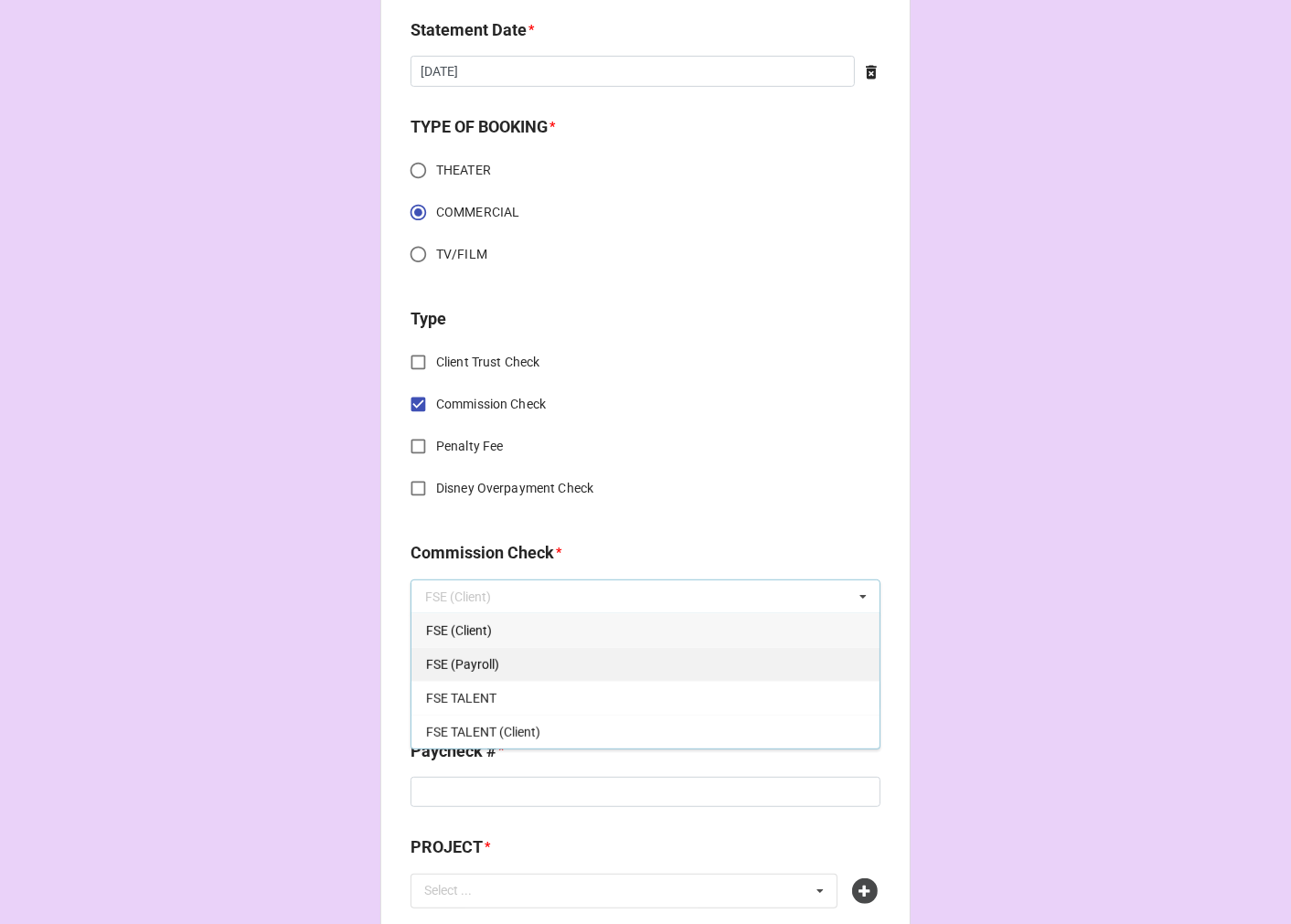
click at [497, 664] on div "FSE (Payroll)" at bounding box center [646, 663] width 468 height 33
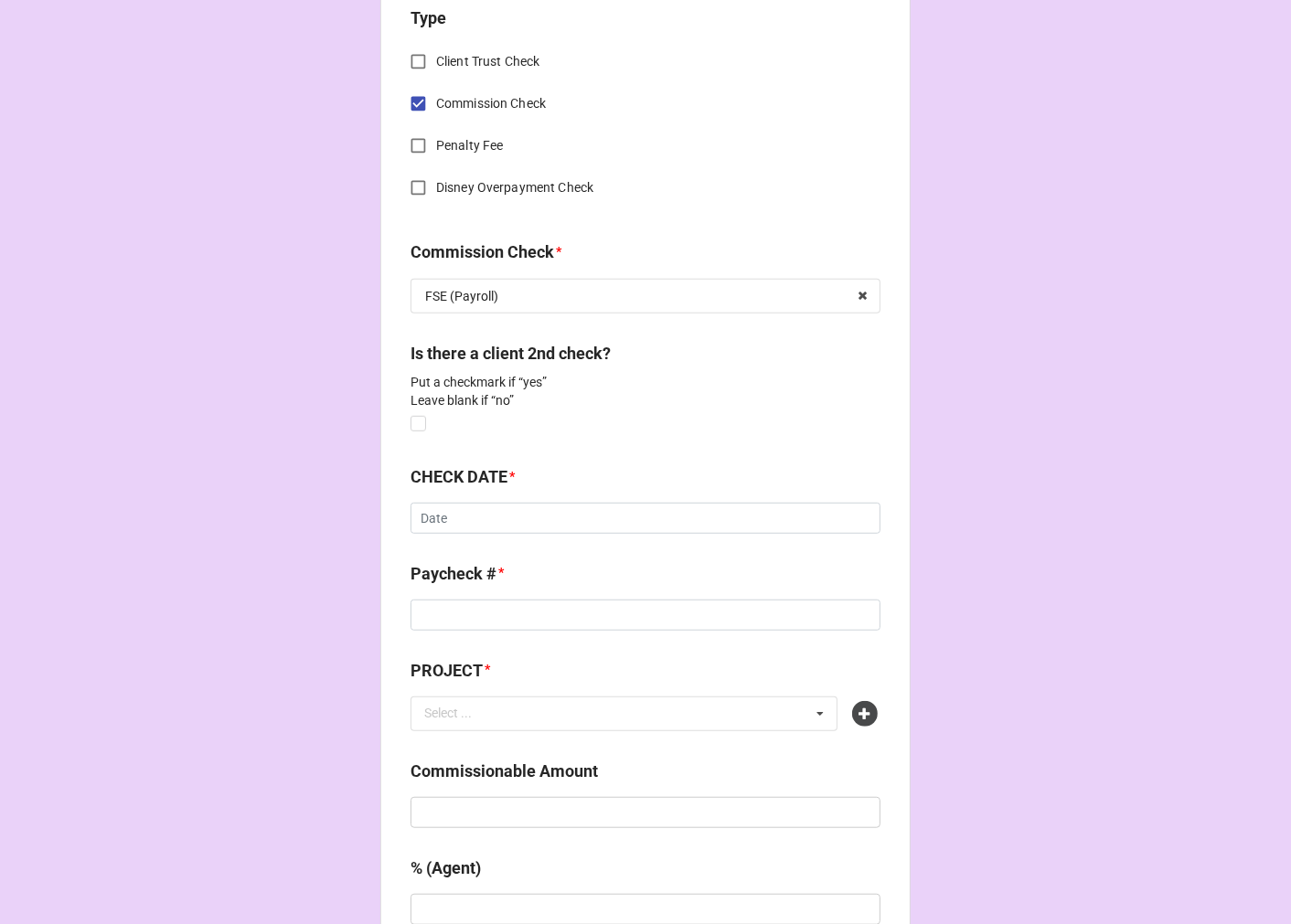
scroll to position [811, 0]
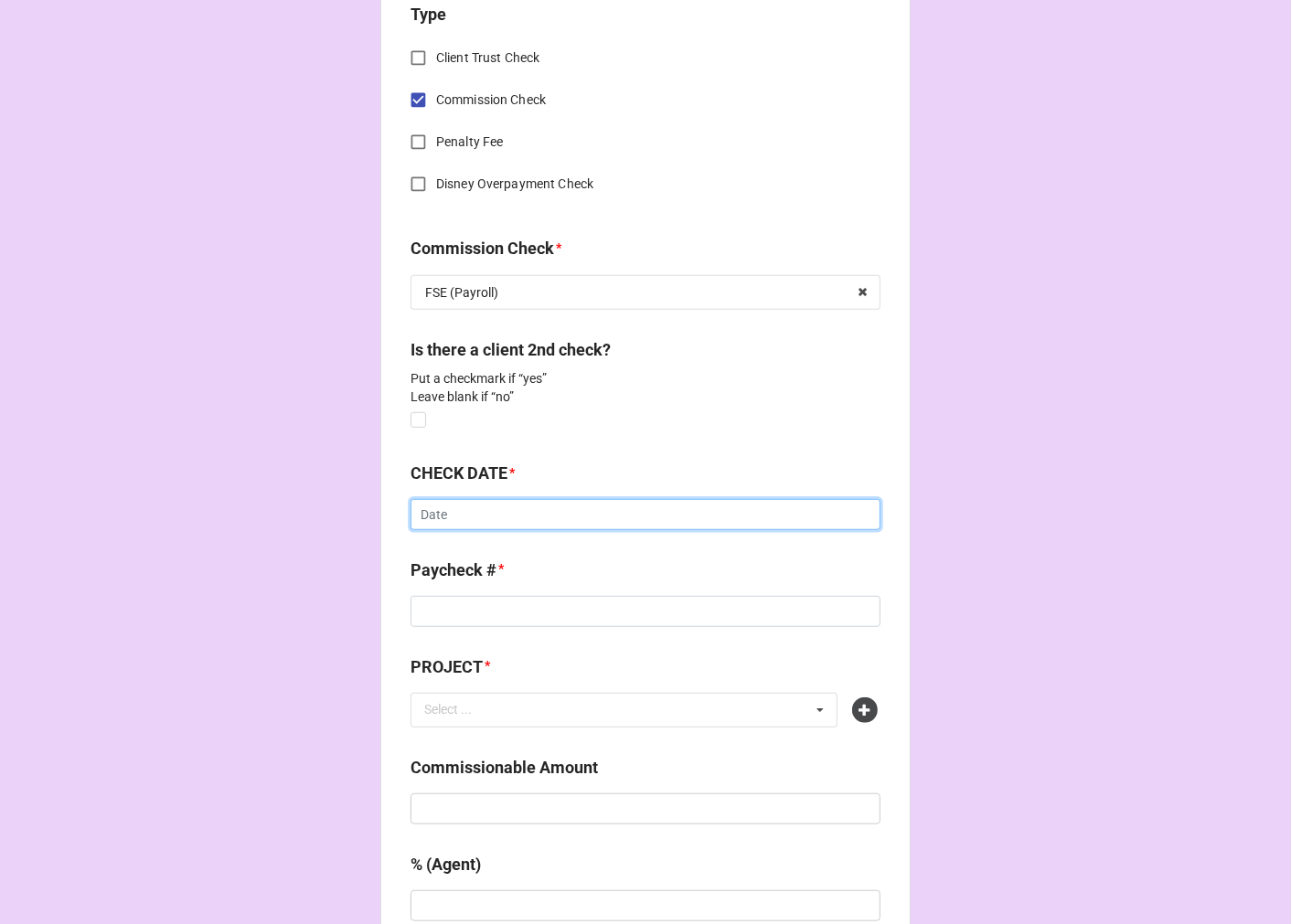
click at [452, 513] on input "text" at bounding box center [646, 514] width 470 height 32
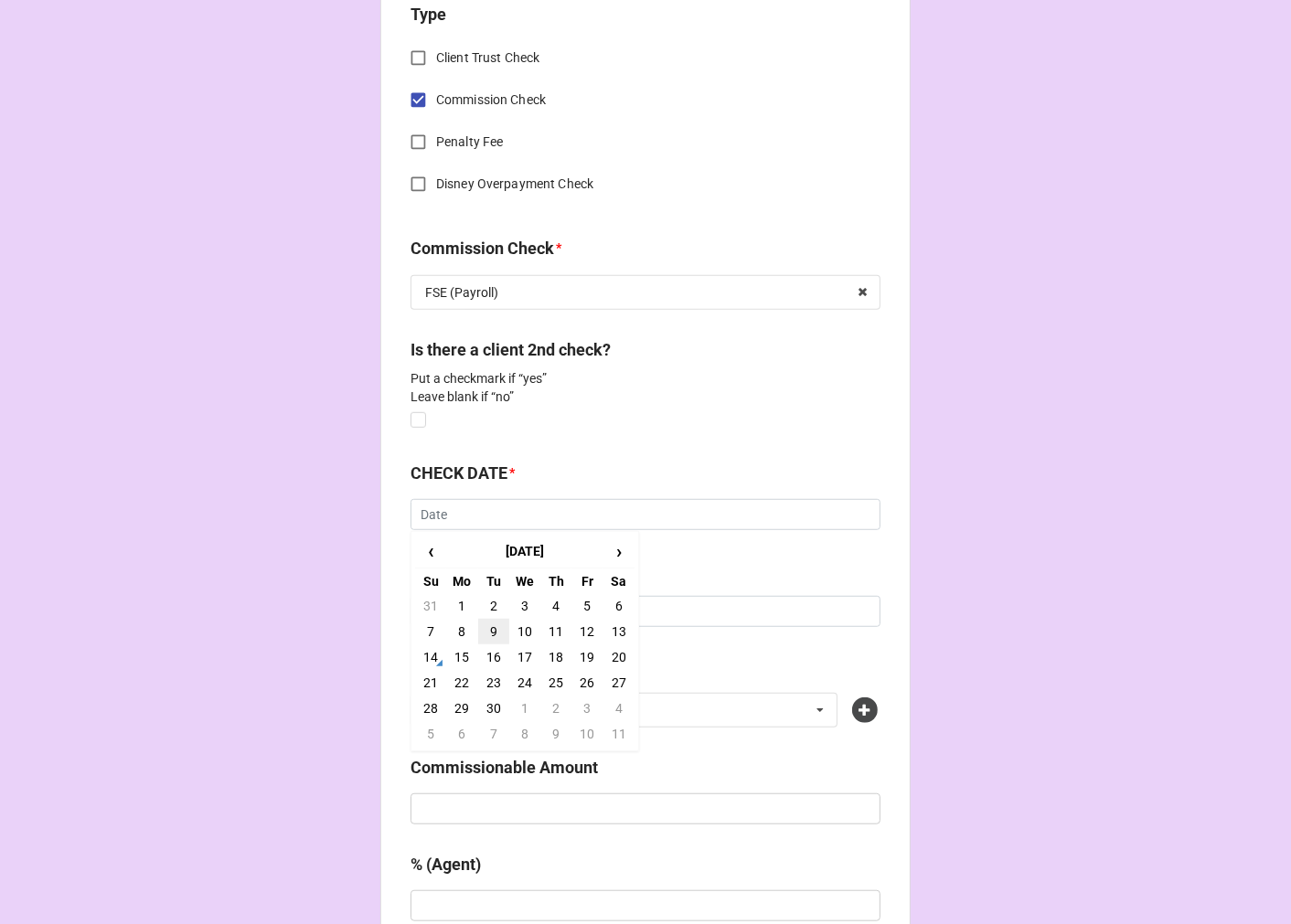
click at [486, 625] on td "9" at bounding box center [494, 631] width 32 height 26
type input "[DATE]"
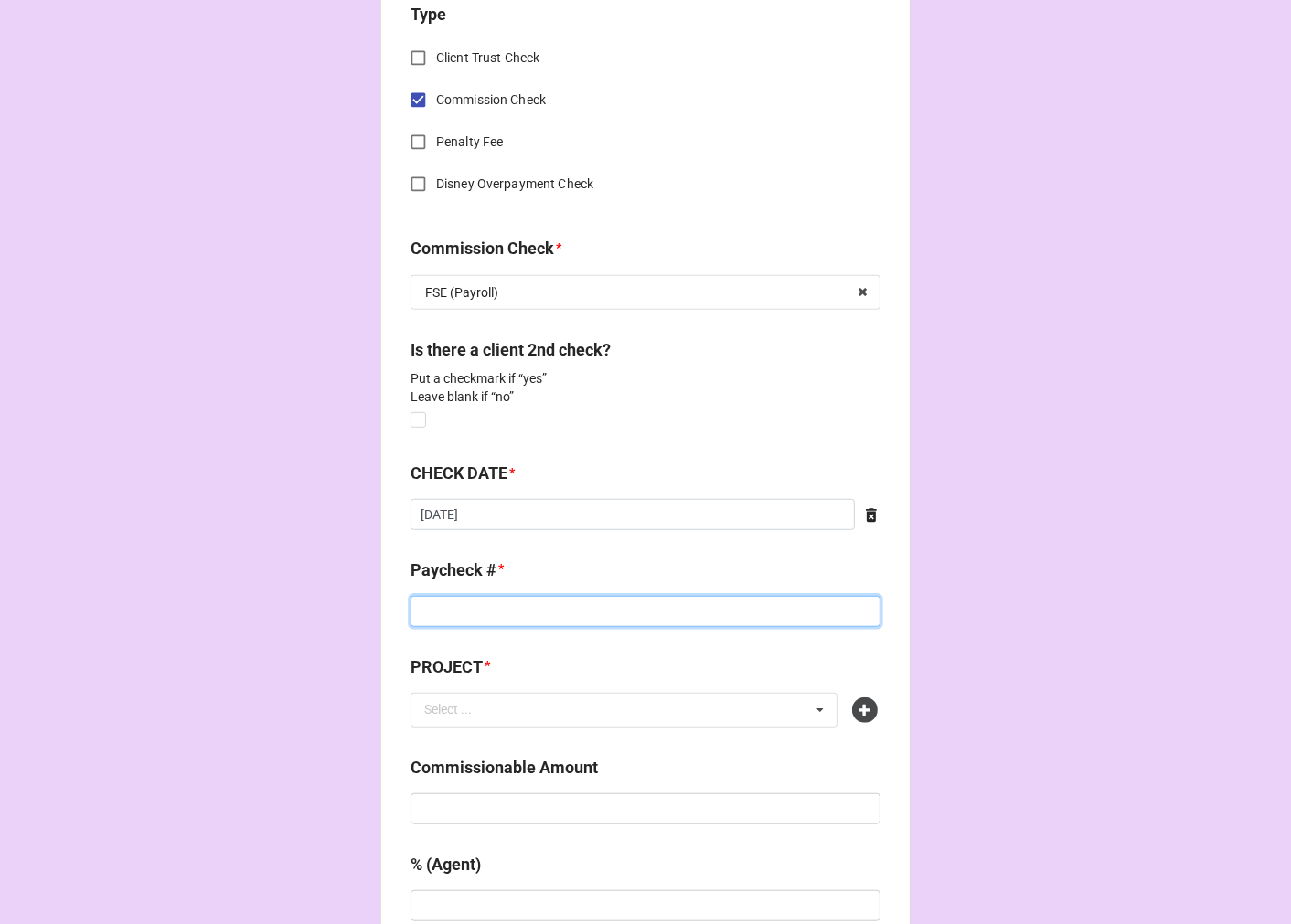
click at [463, 616] on input at bounding box center [646, 611] width 470 height 32
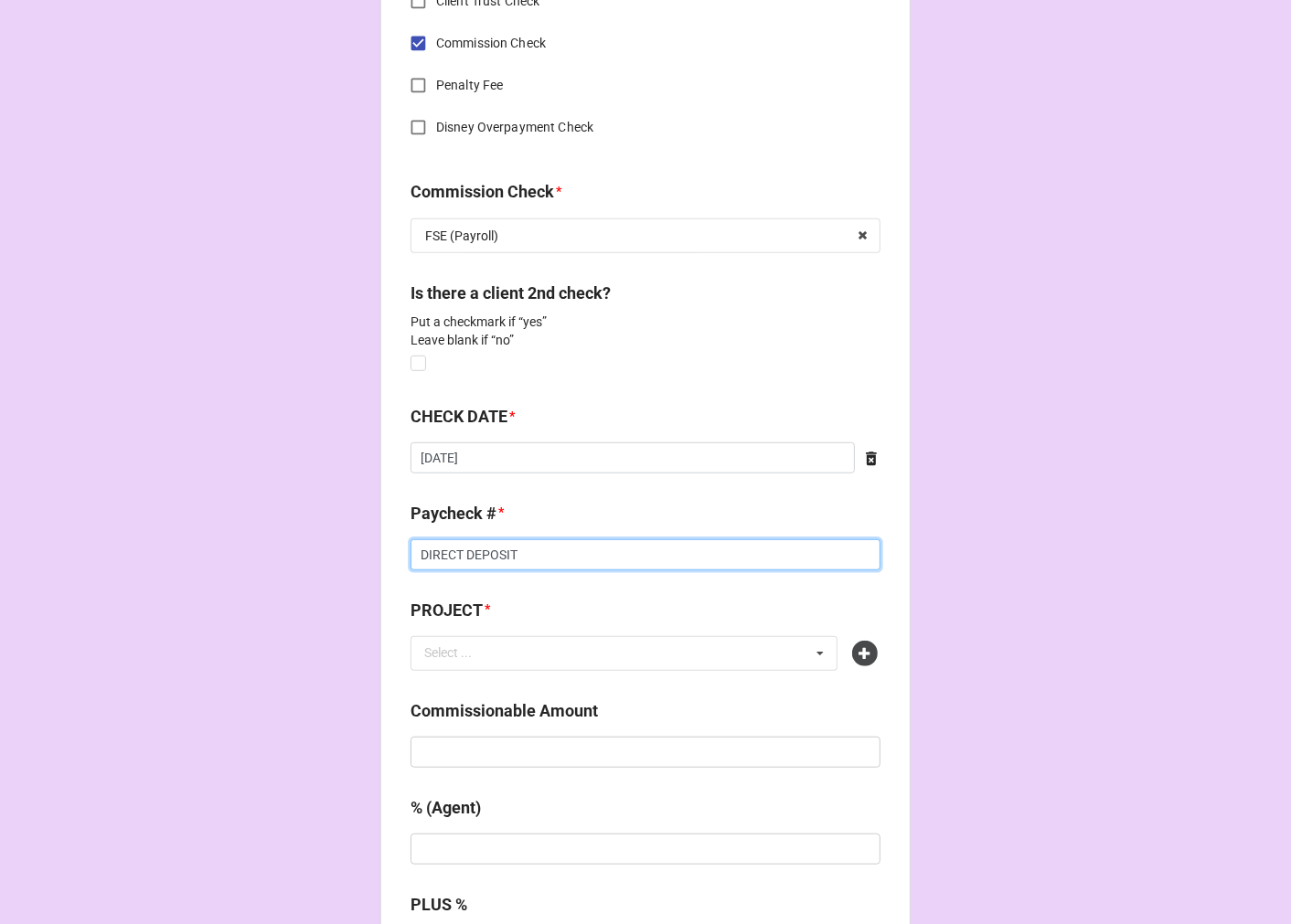
scroll to position [914, 0]
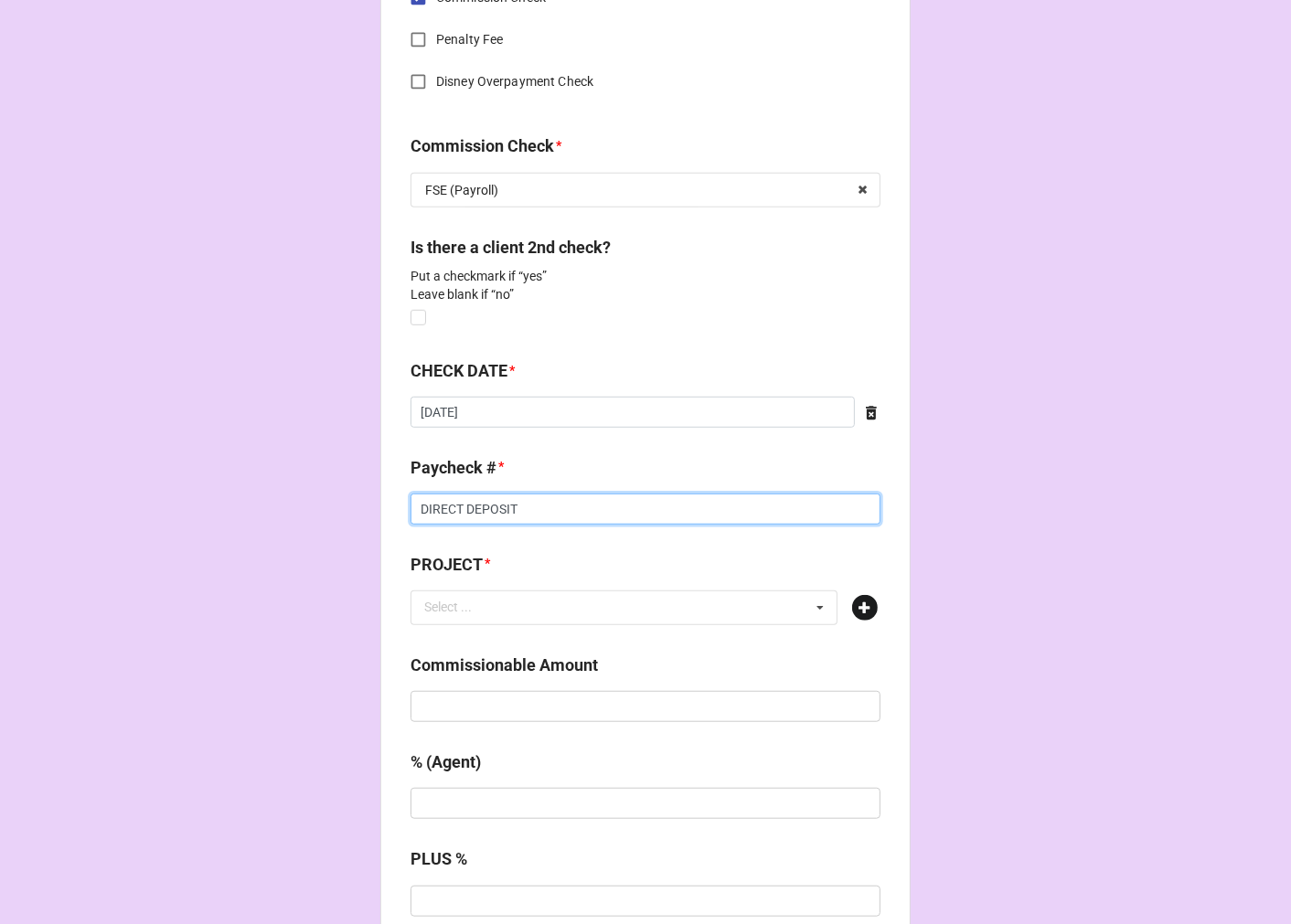
type input "DIRECT DEPOSIT"
click at [862, 605] on icon at bounding box center [864, 607] width 26 height 26
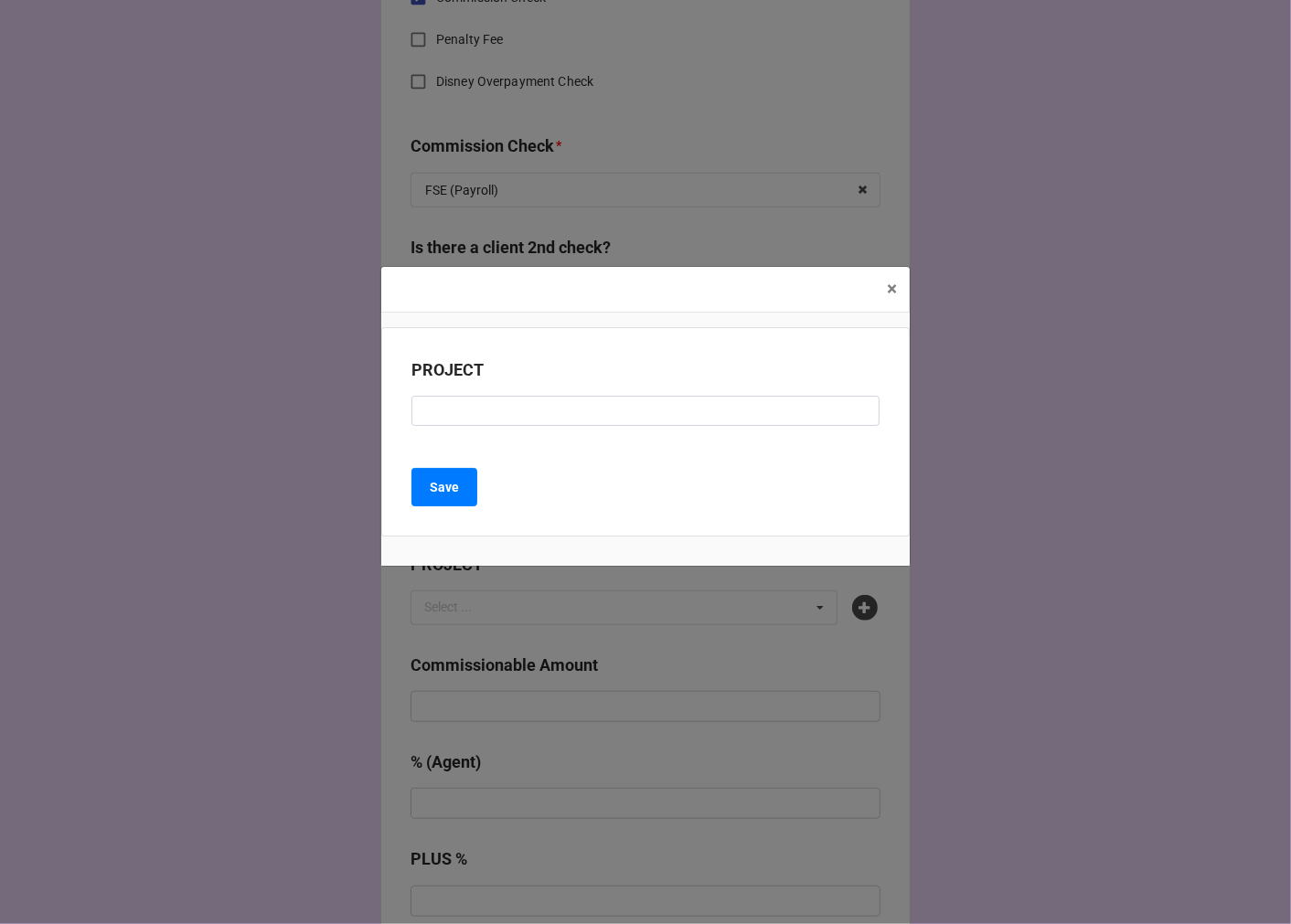
click at [492, 430] on div "PROJECT" at bounding box center [646, 398] width 468 height 82
click at [514, 414] on input at bounding box center [646, 411] width 468 height 32
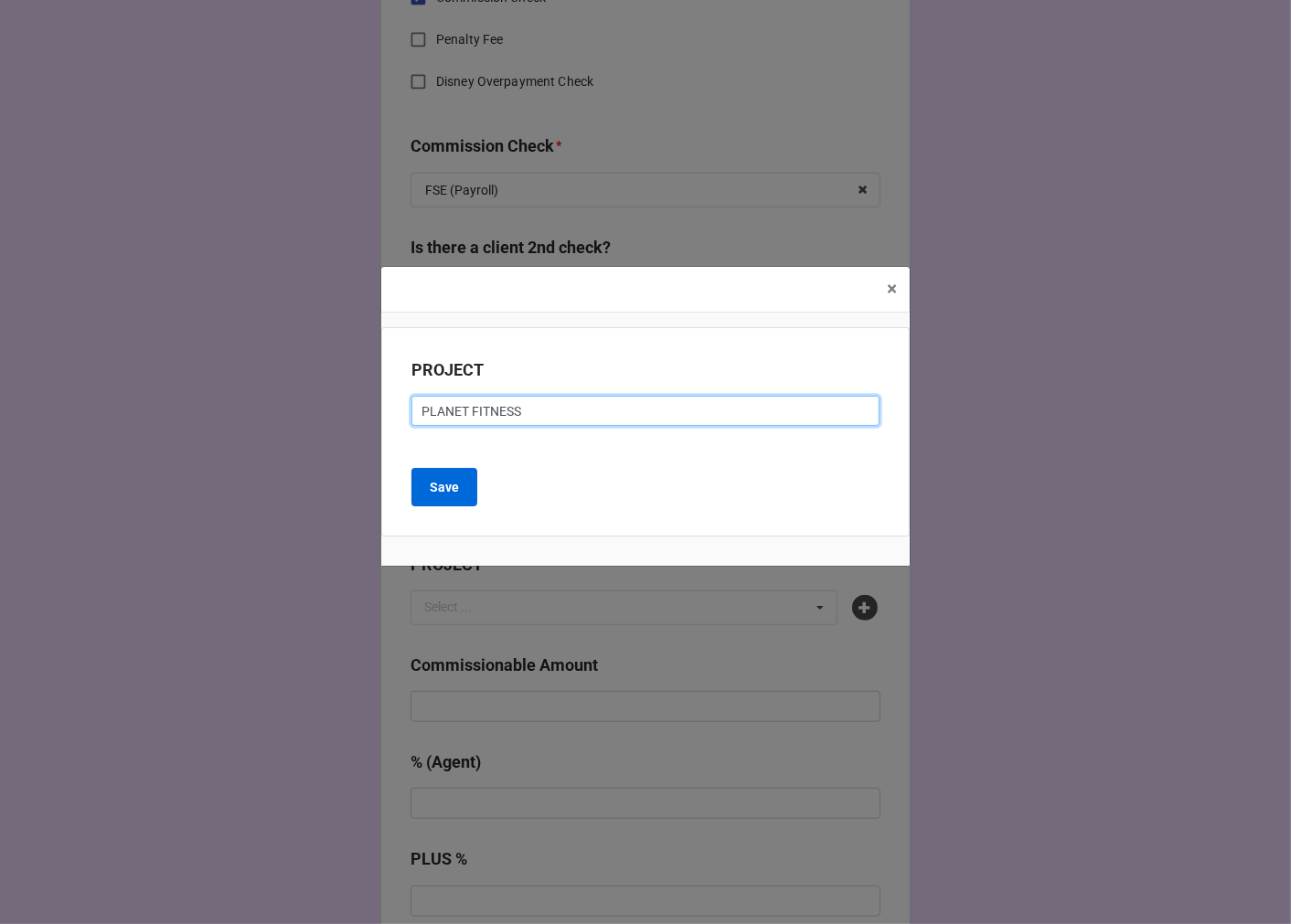
type input "PLANET FITNESS"
click at [440, 498] on button "Save" at bounding box center [444, 487] width 66 height 38
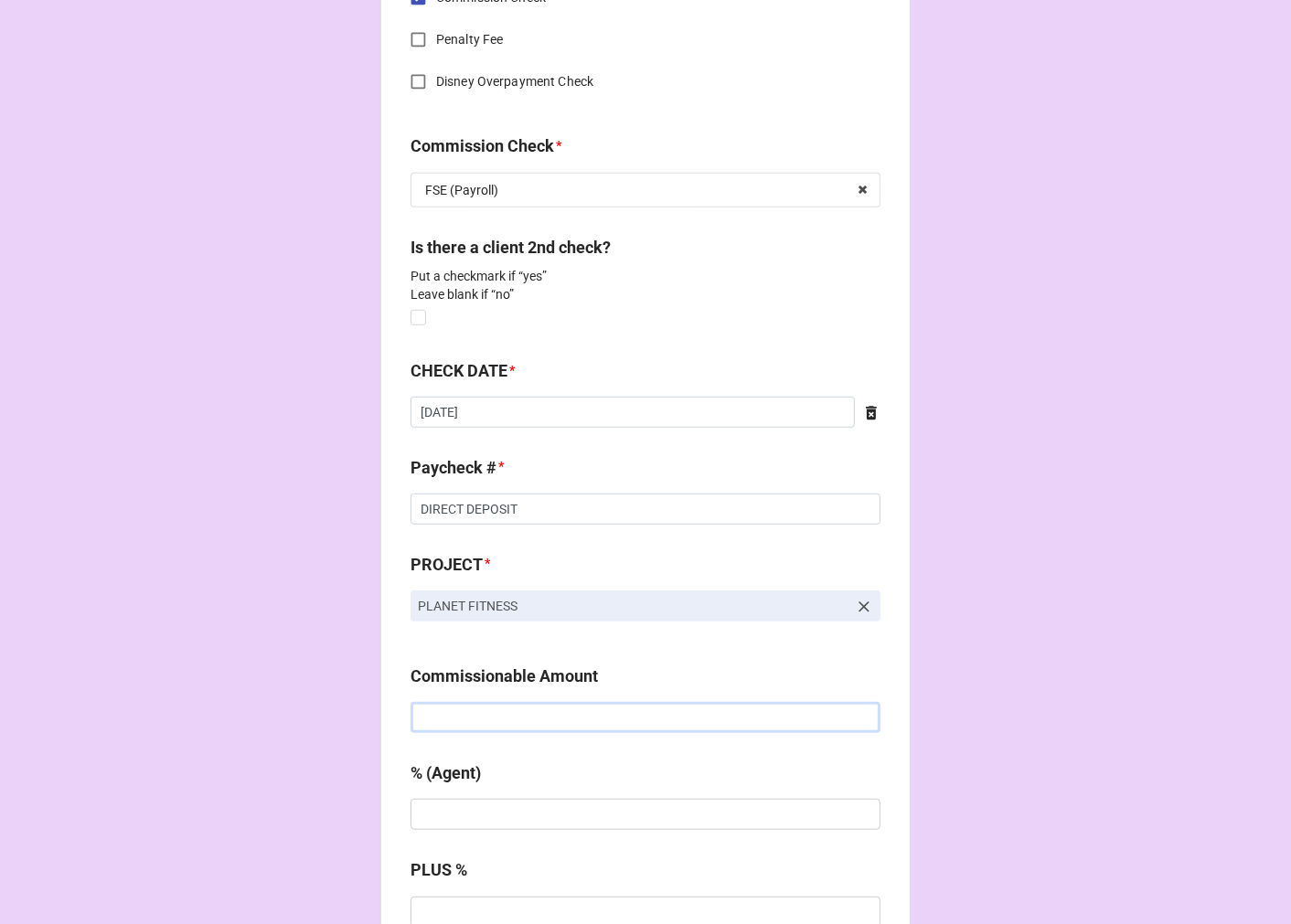
click at [476, 718] on input "text" at bounding box center [646, 717] width 470 height 32
type input "$2,269.30"
type input "20%"
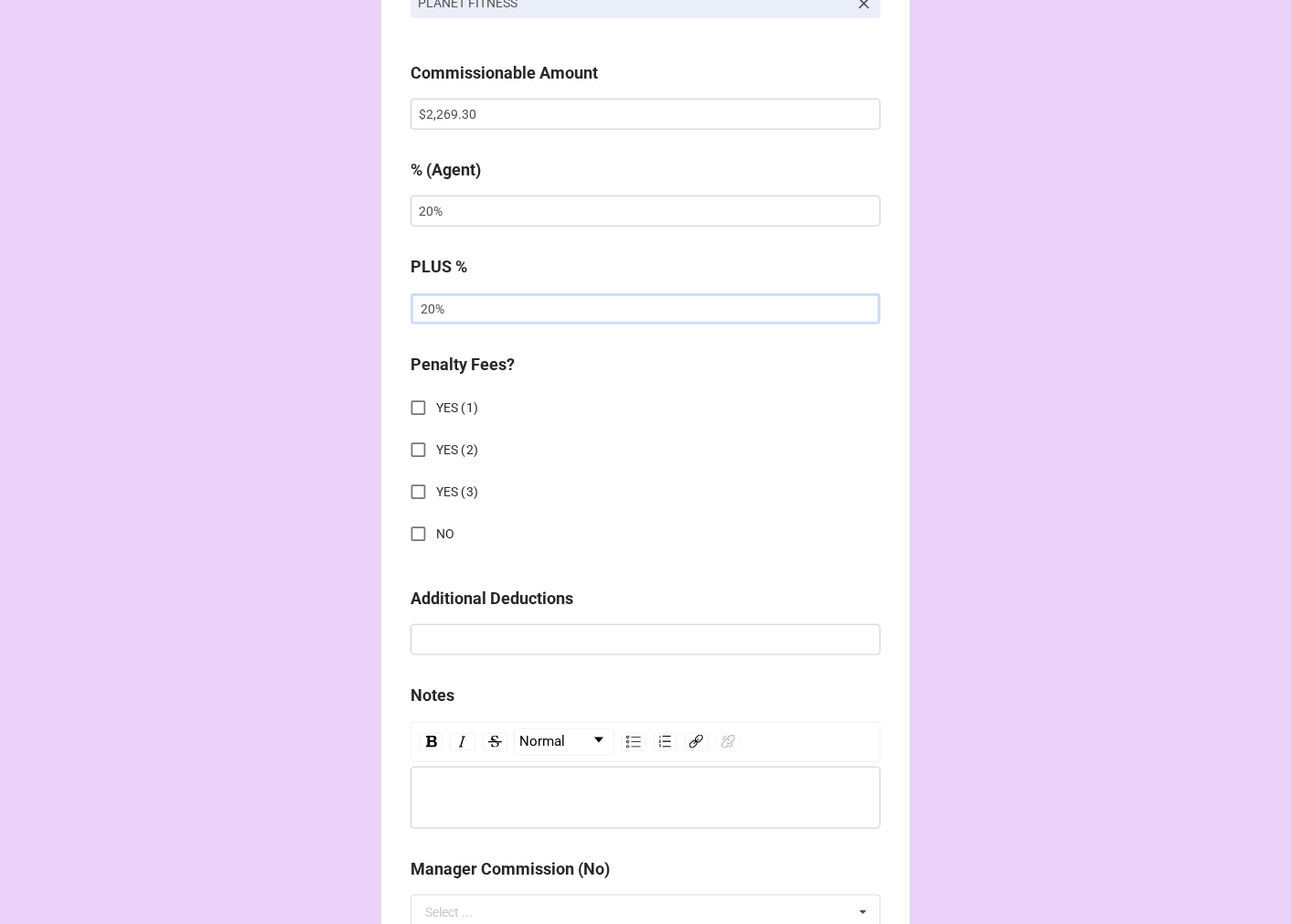
scroll to position [1524, 0]
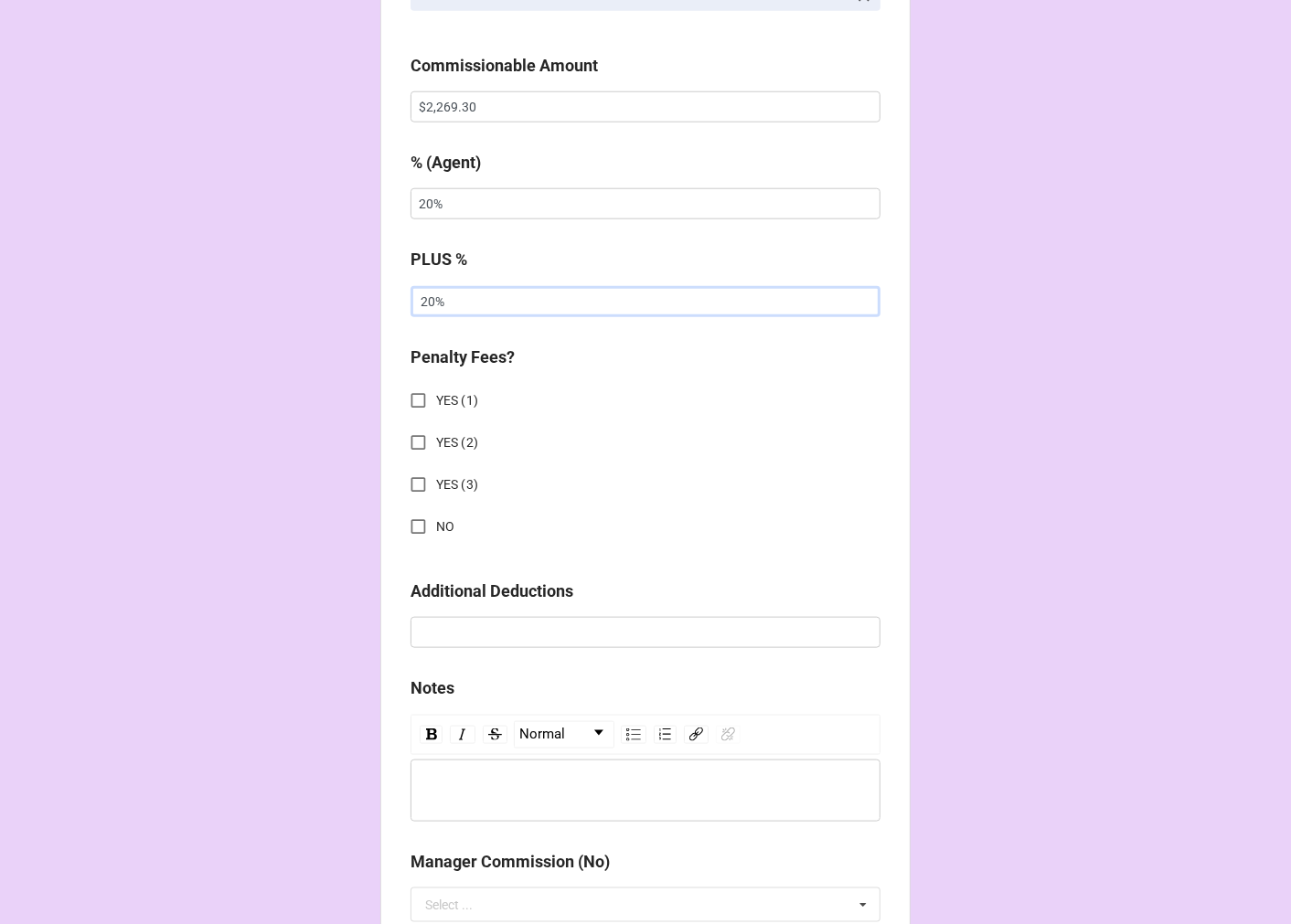
type input "20%"
click at [415, 518] on input "NO" at bounding box center [417, 526] width 35 height 35
checkbox input "true"
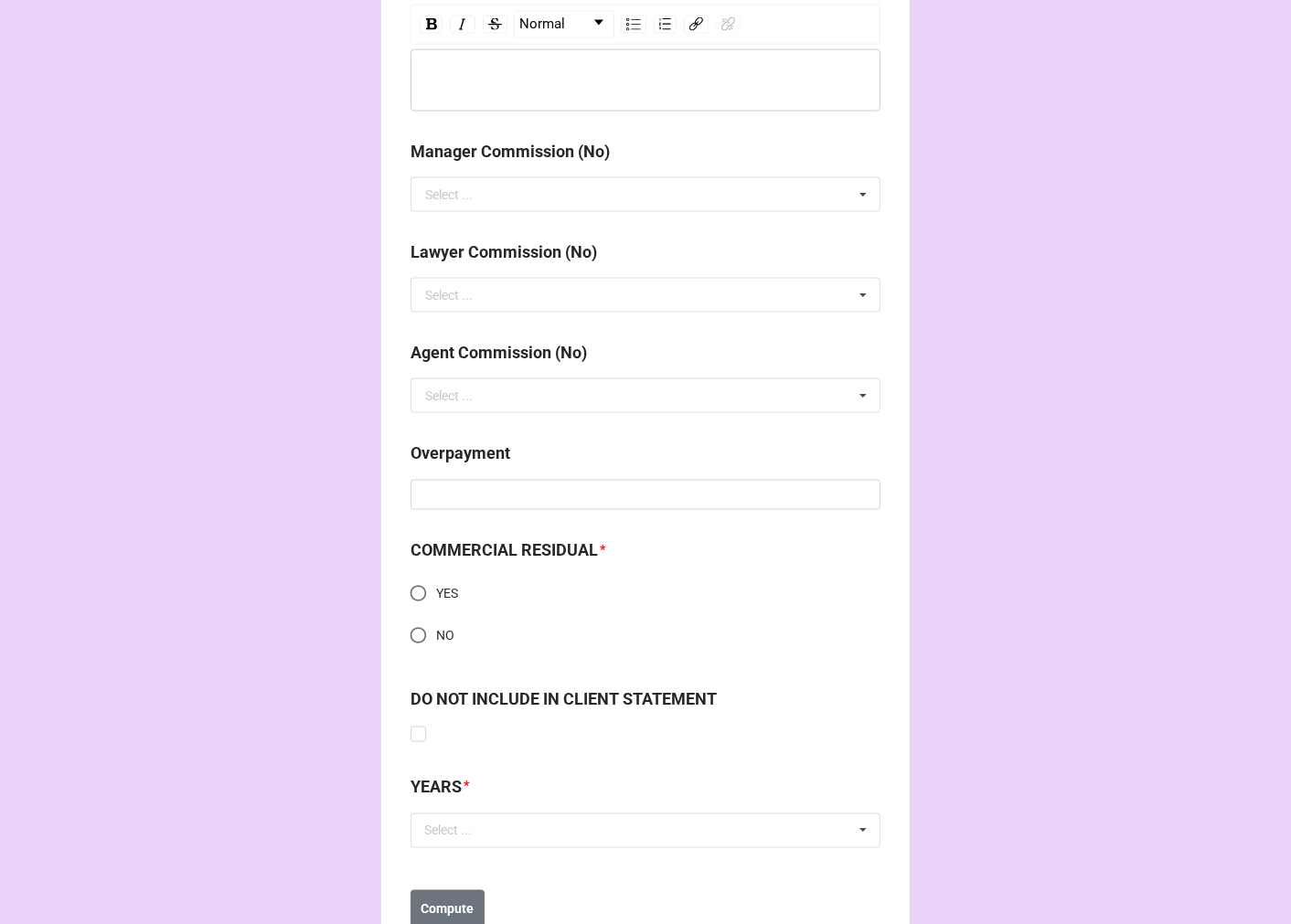
scroll to position [2236, 0]
click at [415, 633] on input "NO" at bounding box center [417, 634] width 35 height 35
radio input "true"
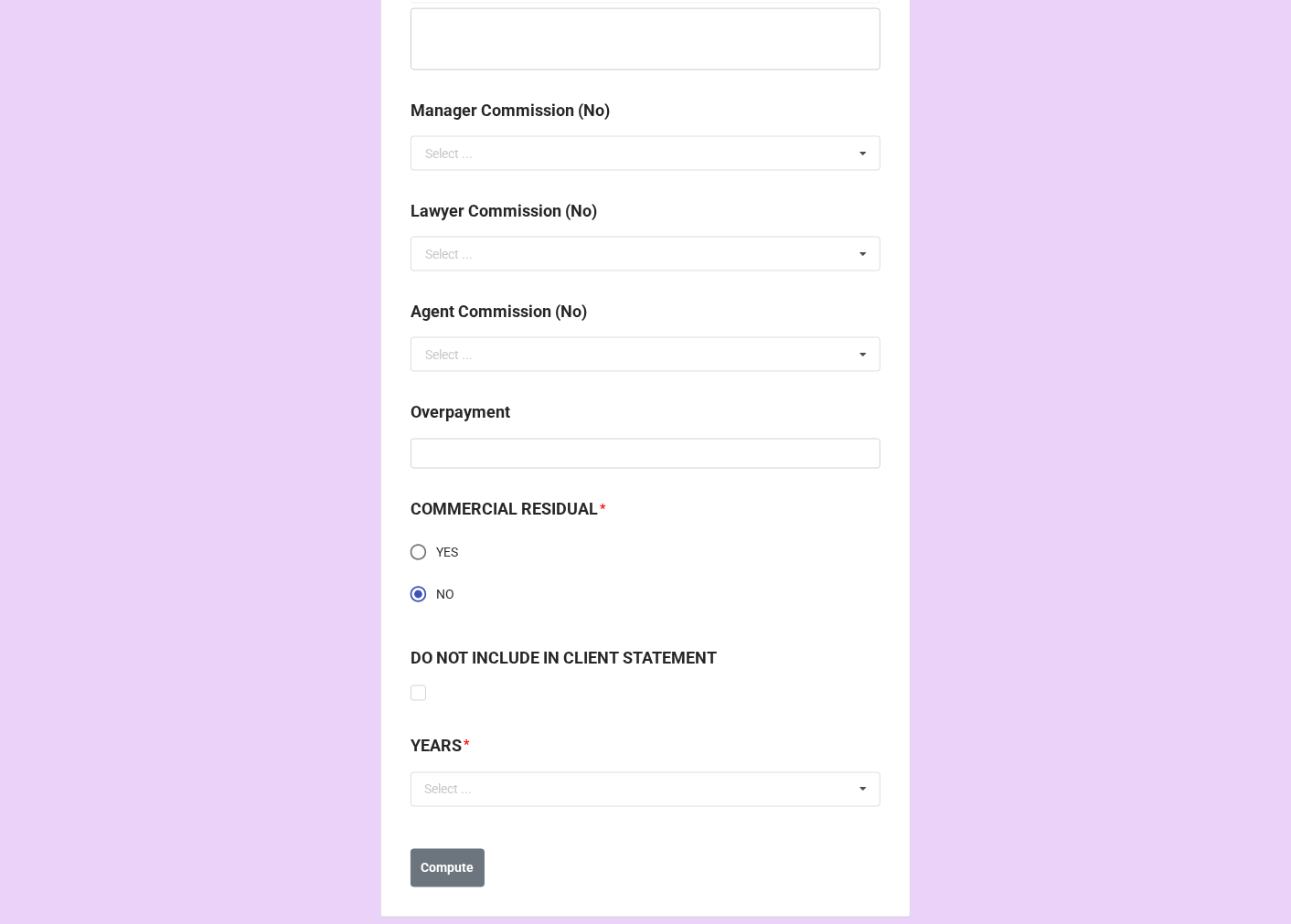
scroll to position [2298, 0]
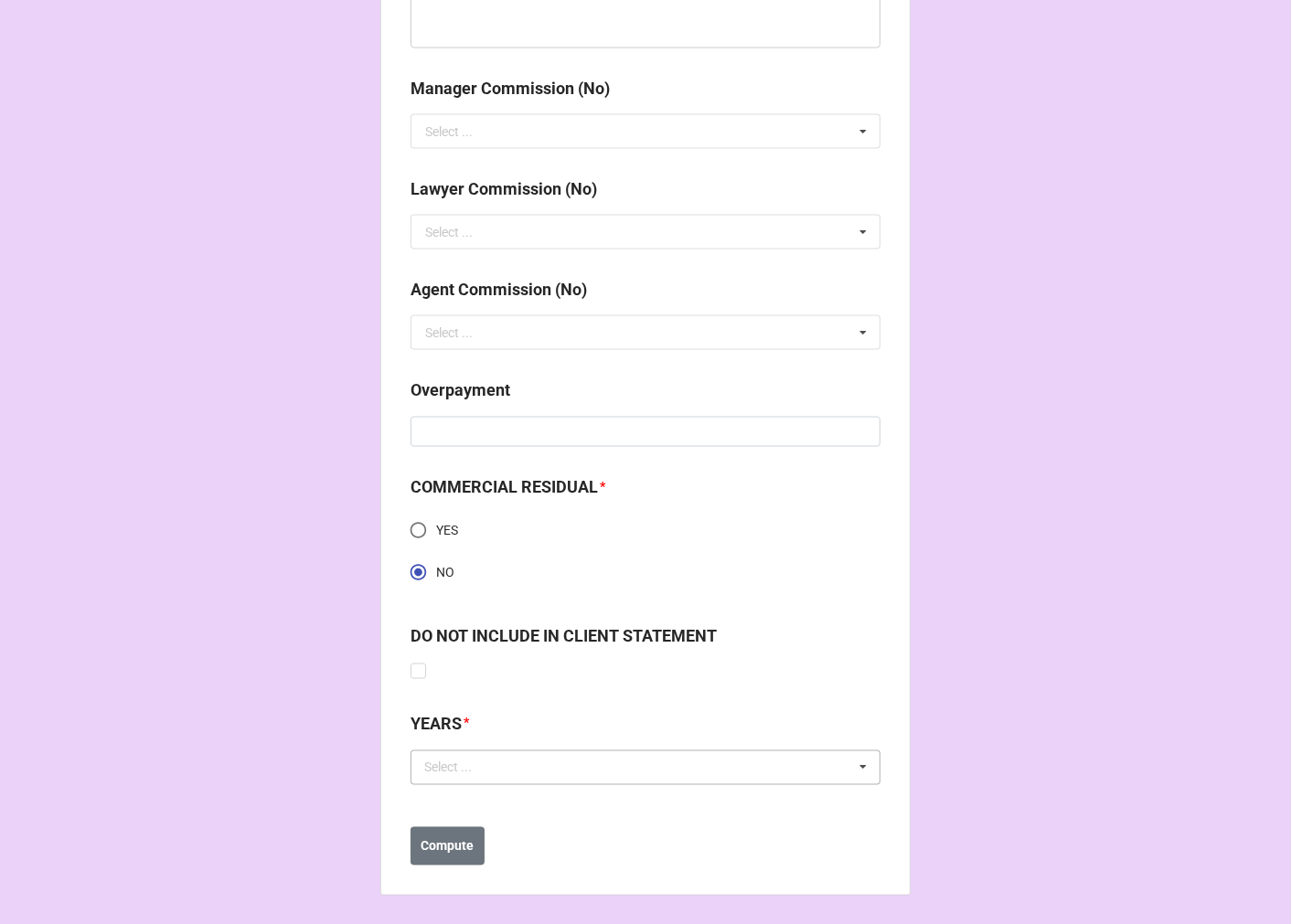
click at [455, 770] on div "Select ..." at bounding box center [458, 767] width 78 height 21
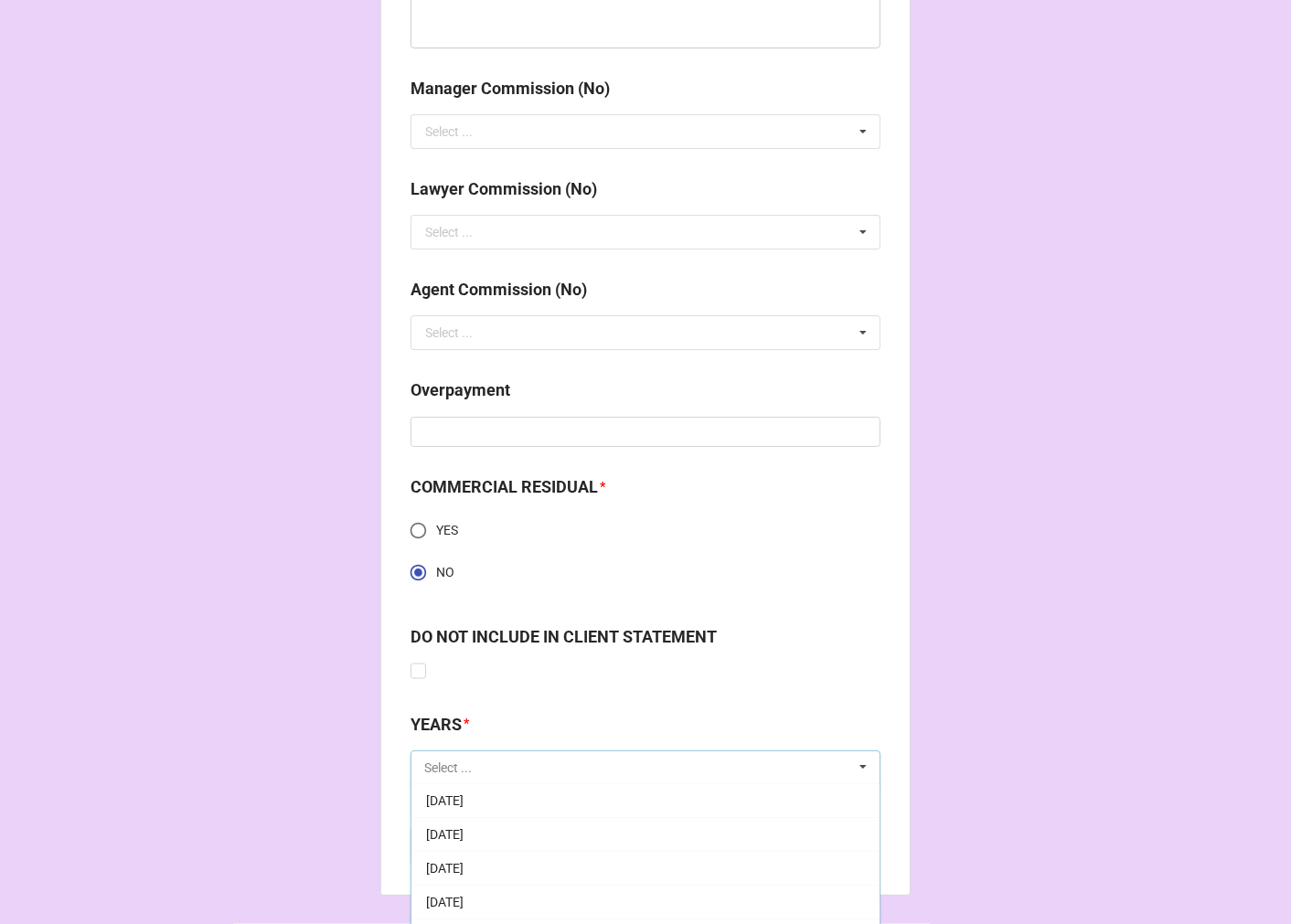
scroll to position [203, 0]
click at [463, 862] on span "[DATE]" at bounding box center [444, 869] width 37 height 14
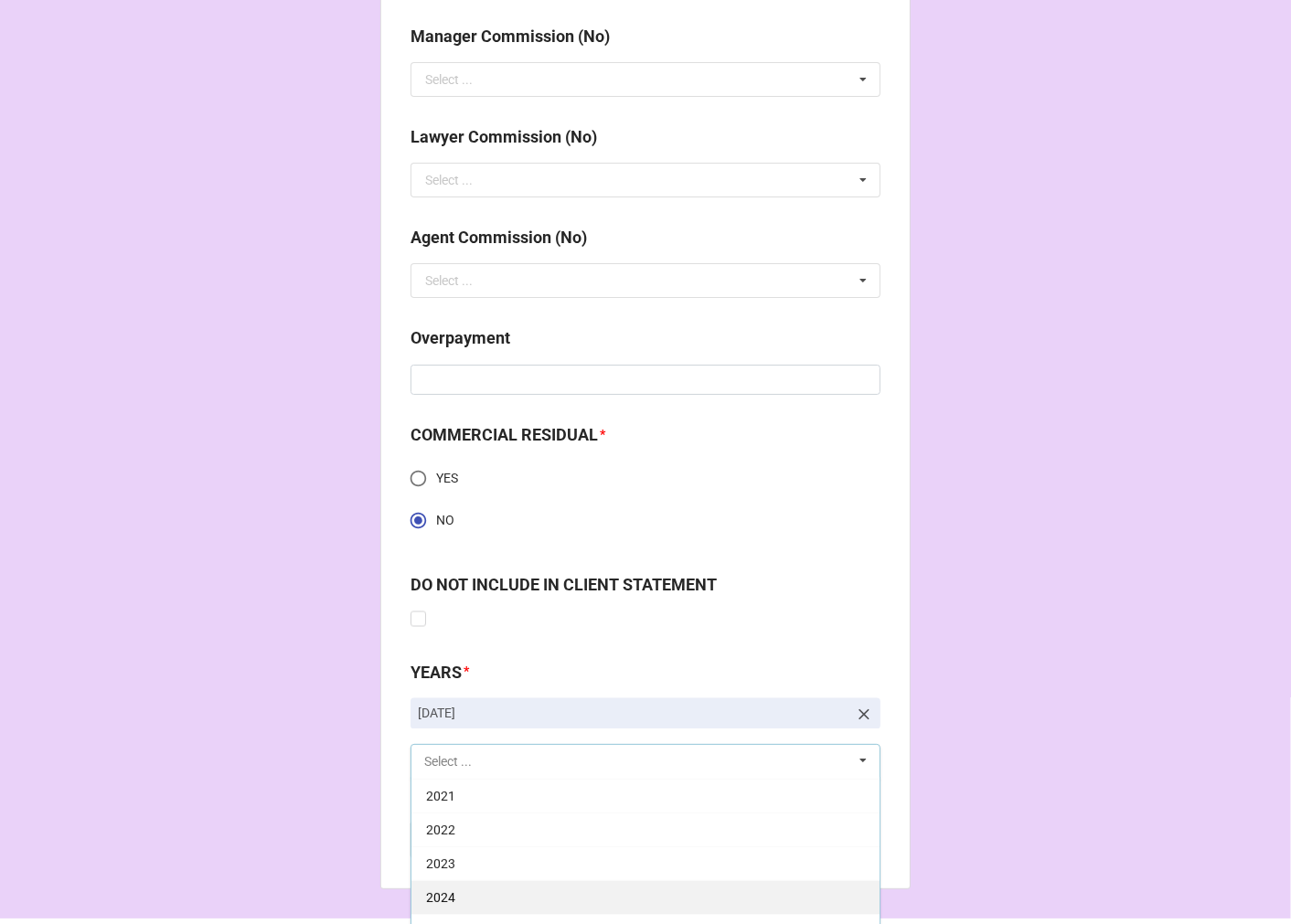
scroll to position [2399, 0]
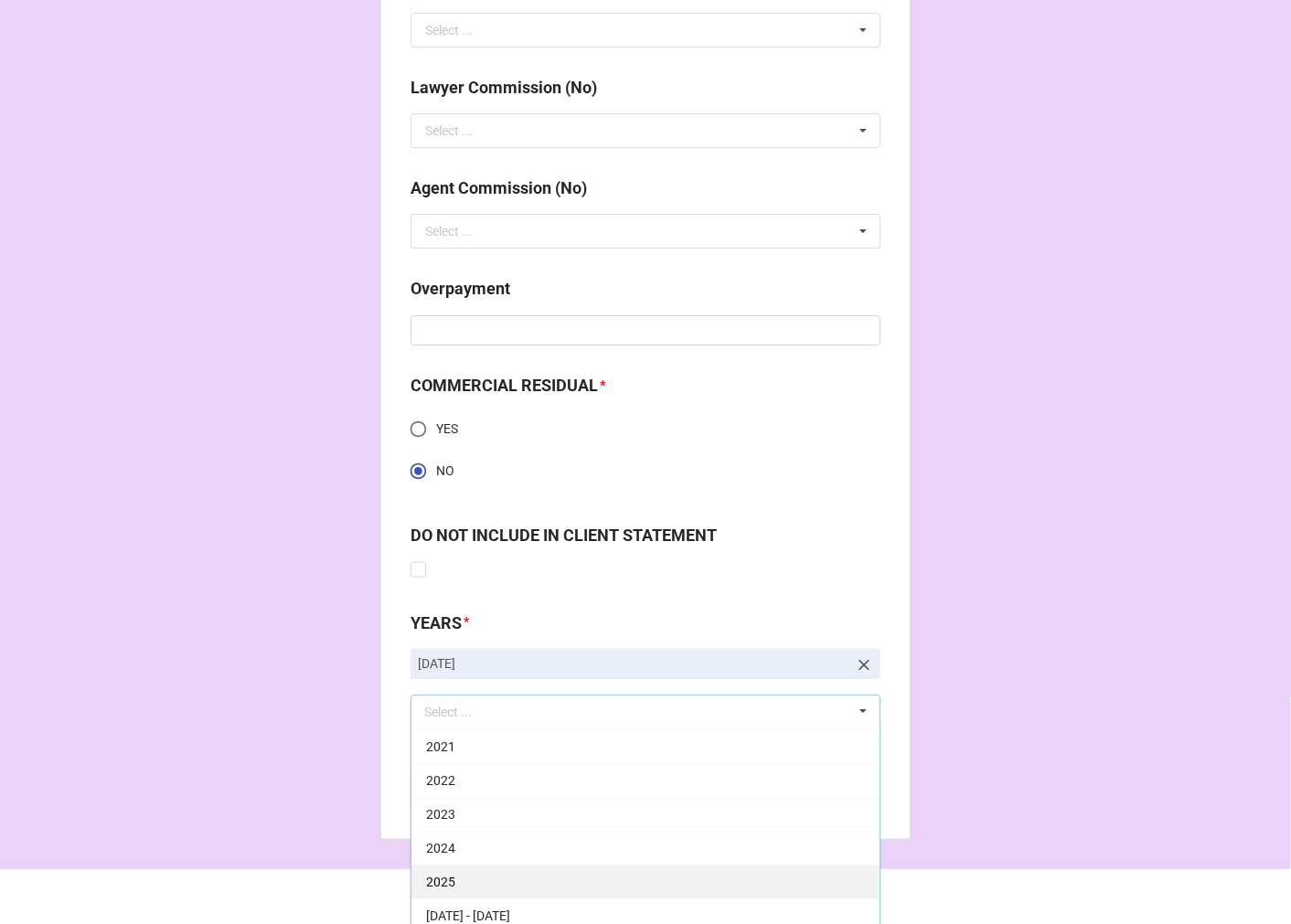
click at [460, 881] on div "2025" at bounding box center [646, 881] width 468 height 33
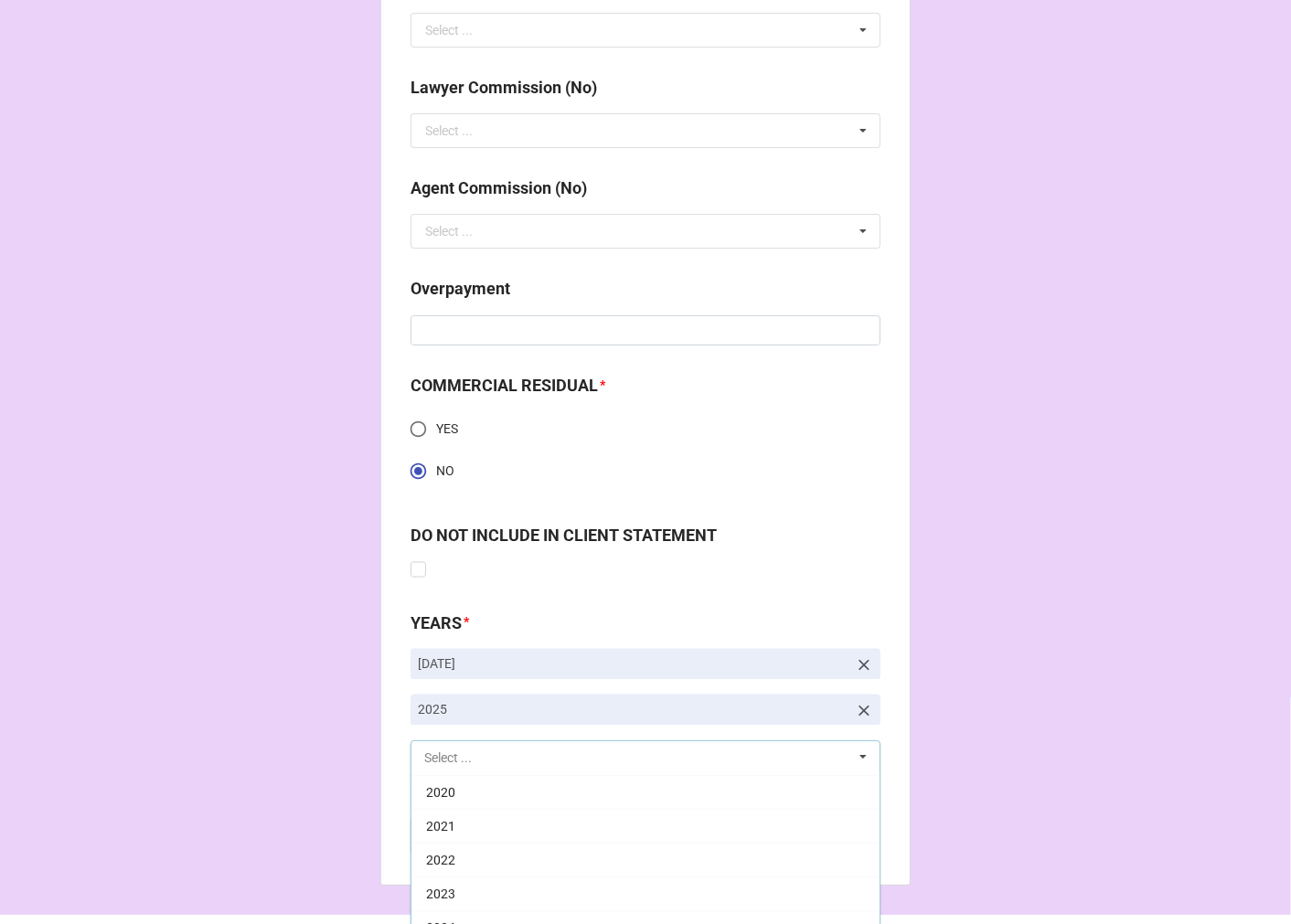
scroll to position [371, 0]
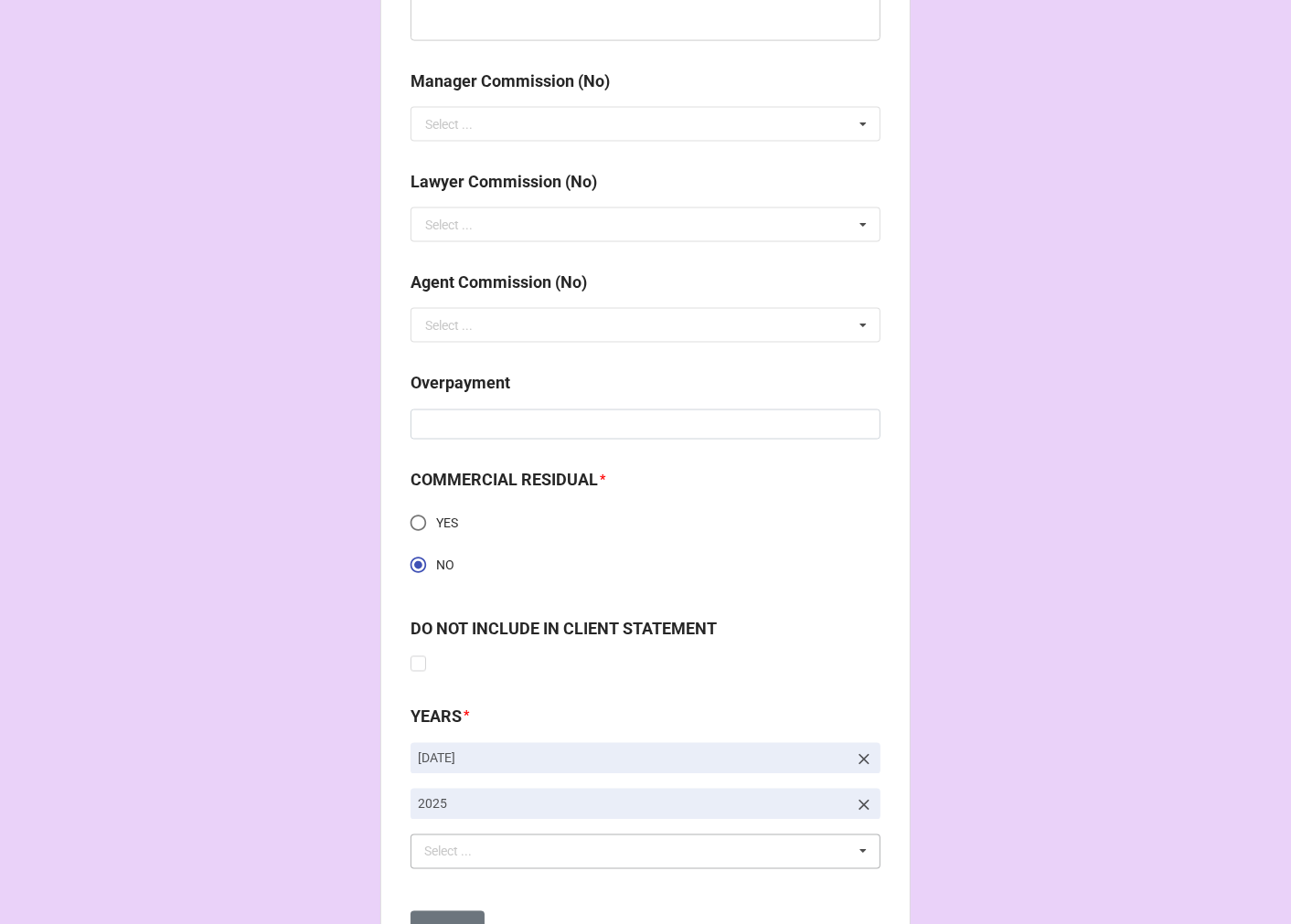
scroll to position [2389, 0]
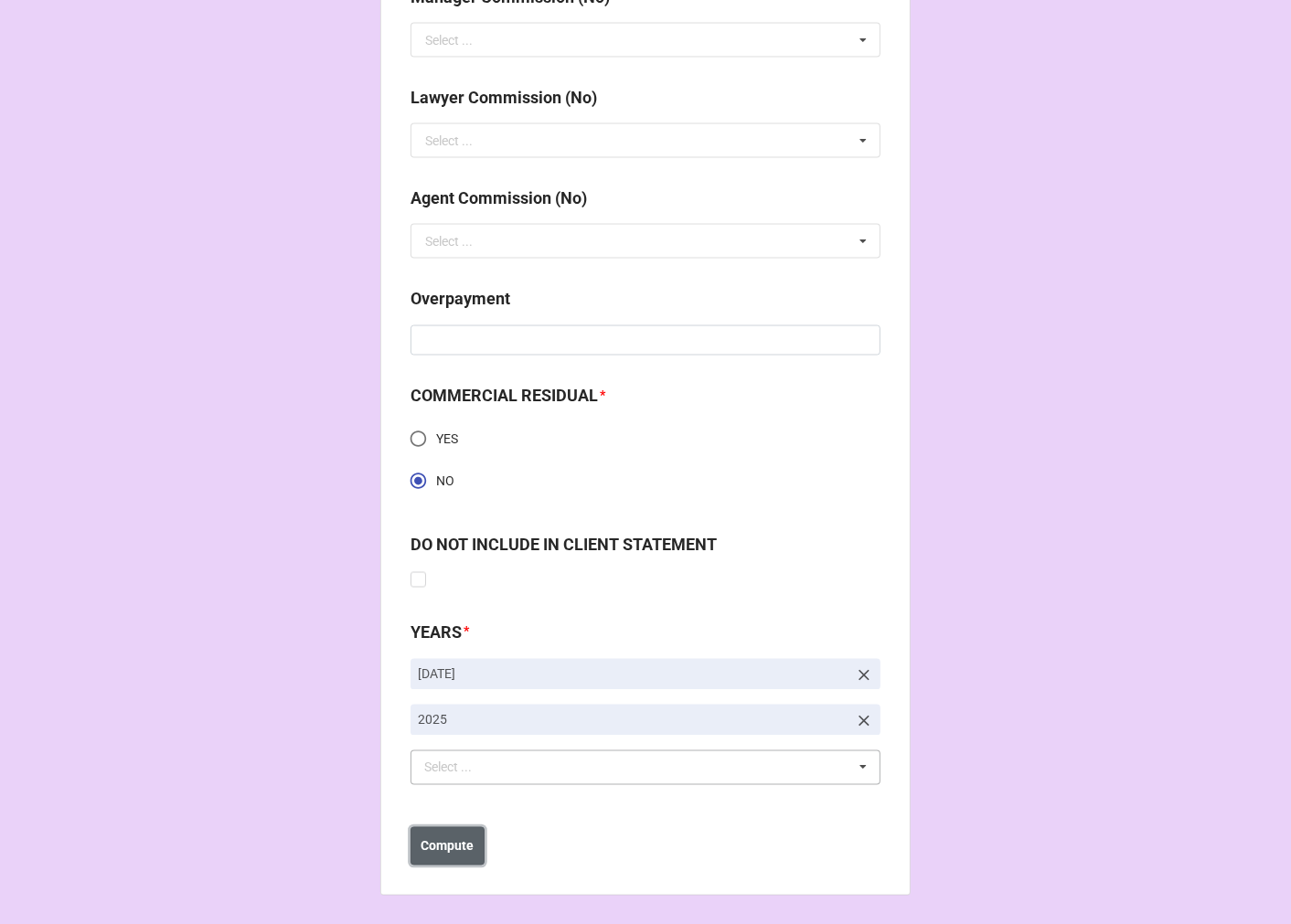
click at [449, 837] on b "Compute" at bounding box center [448, 847] width 53 height 19
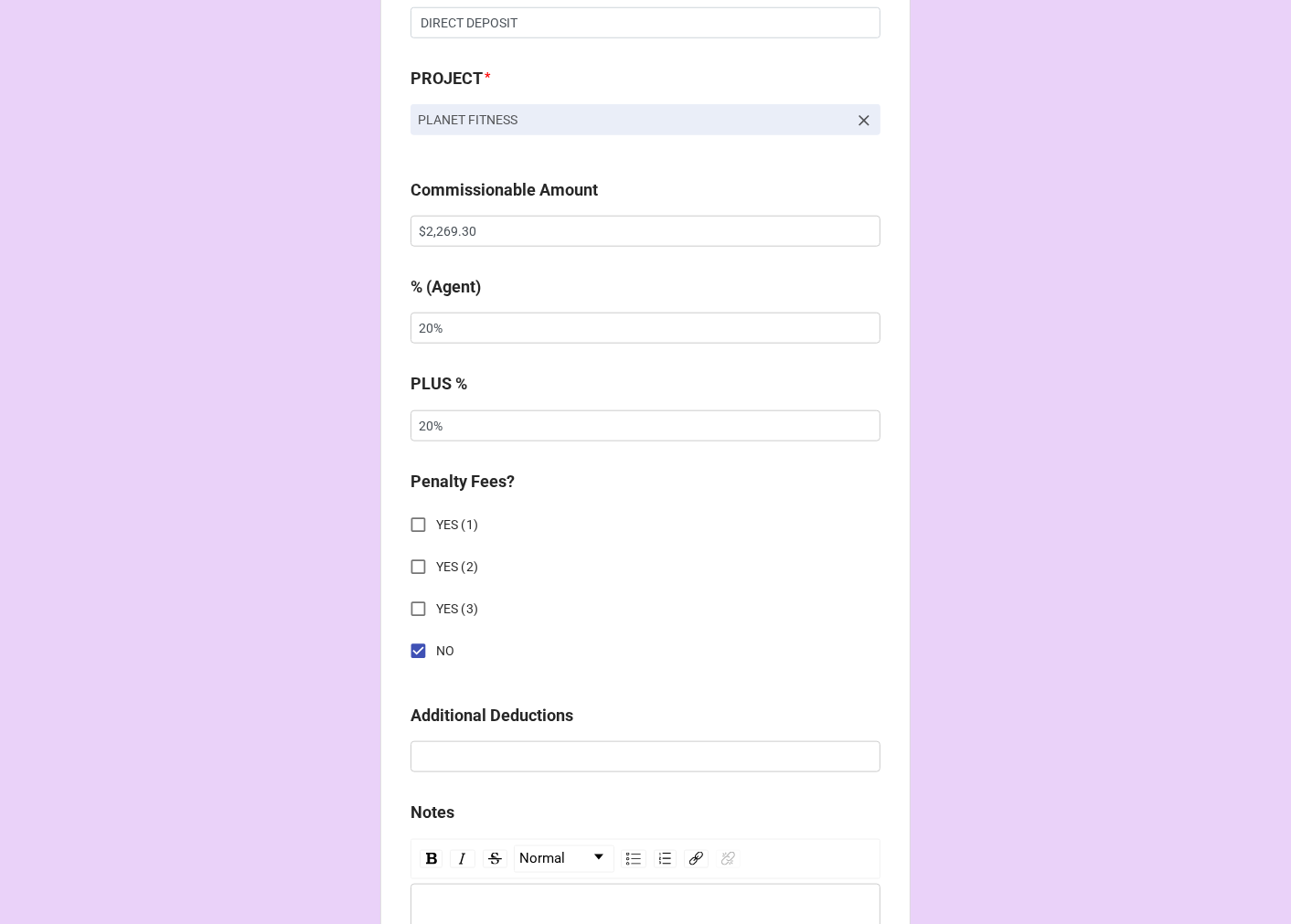
scroll to position [1374, 0]
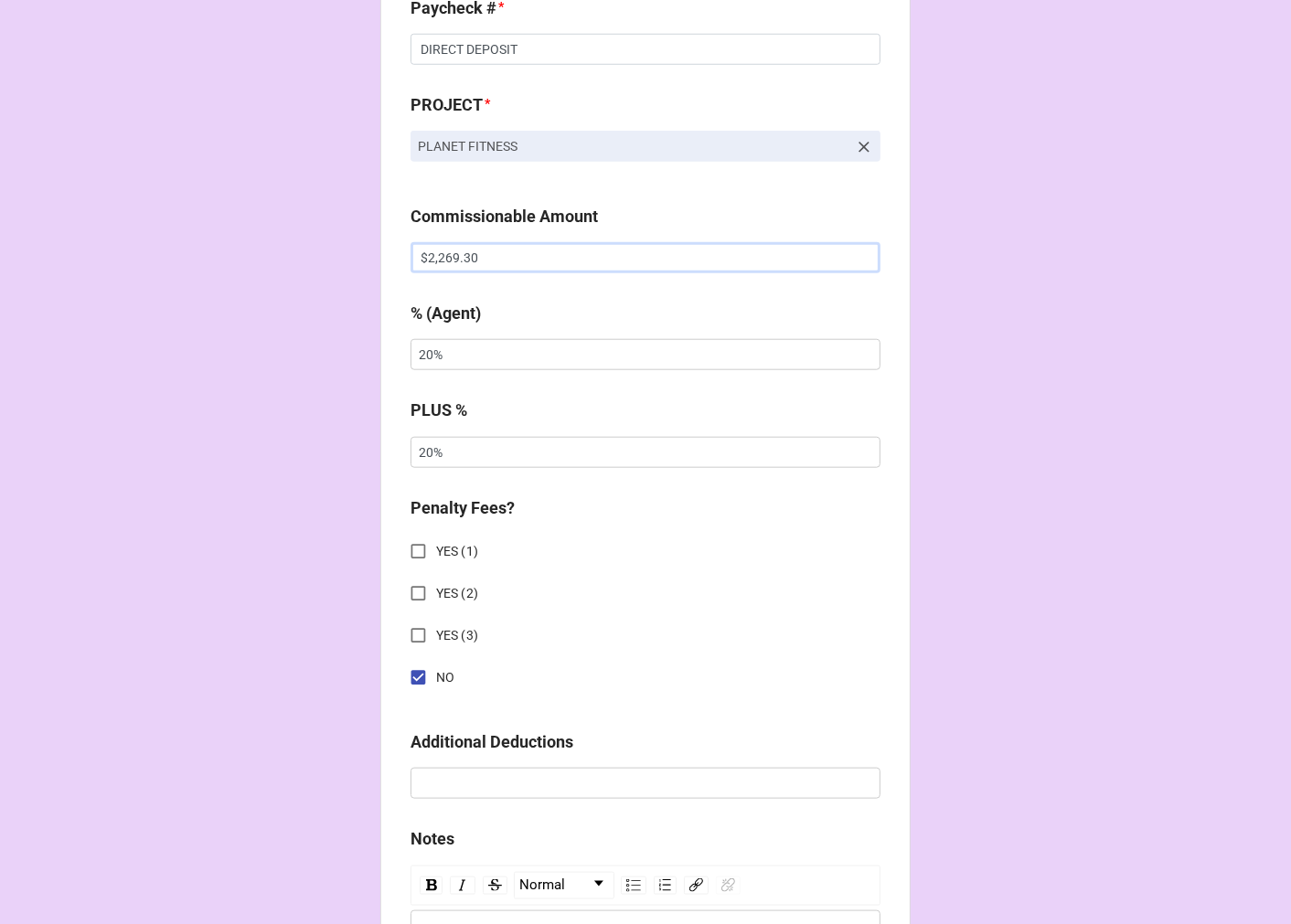
drag, startPoint x: 490, startPoint y: 259, endPoint x: 197, endPoint y: 253, distance: 293.1
click at [197, 253] on div "CHECK PROCESSING FORM Client * Ashley Elliott Agent (from Client) Dori Agent * …" at bounding box center [646, 315] width 1291 height 3378
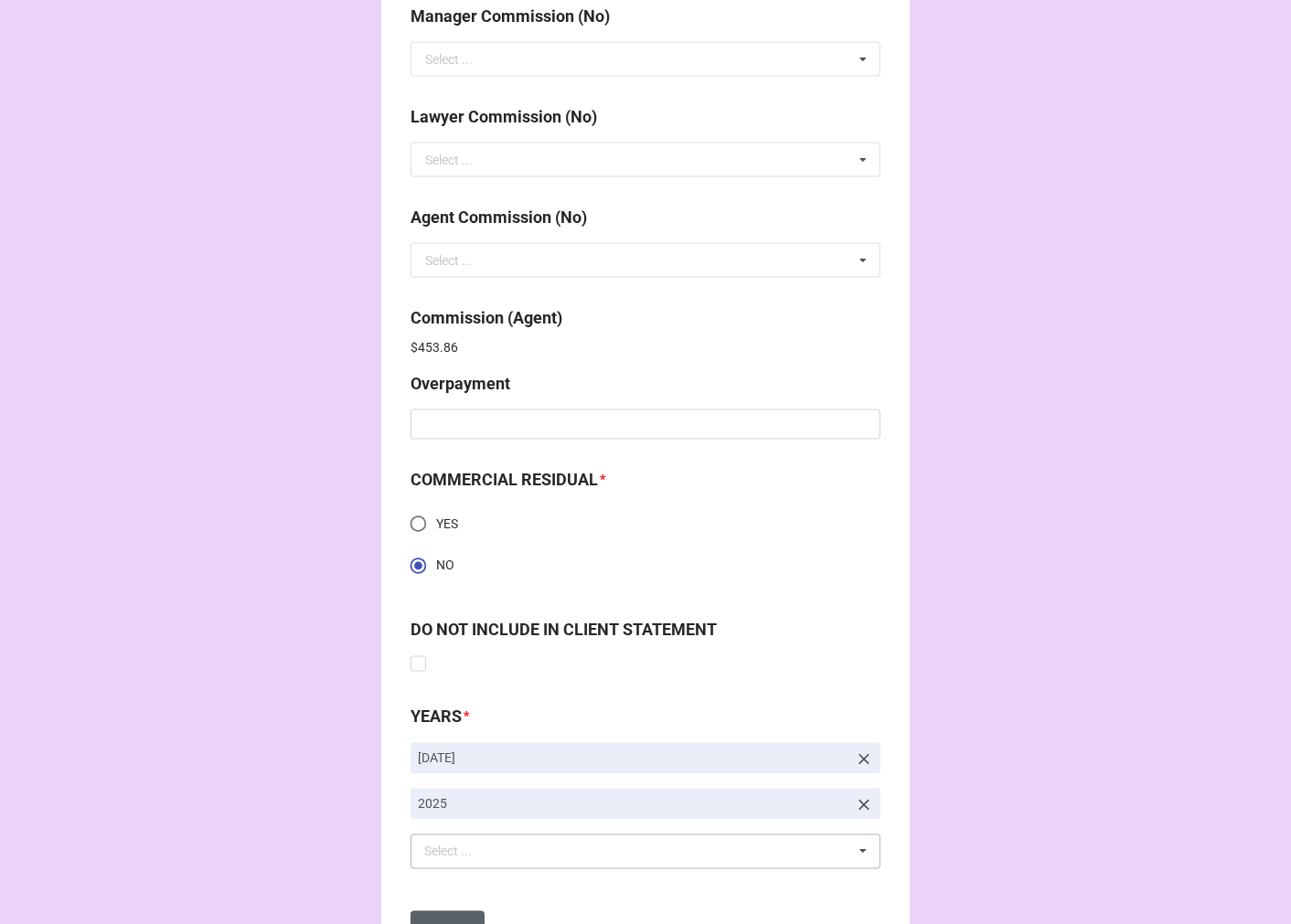
scroll to position [2454, 0]
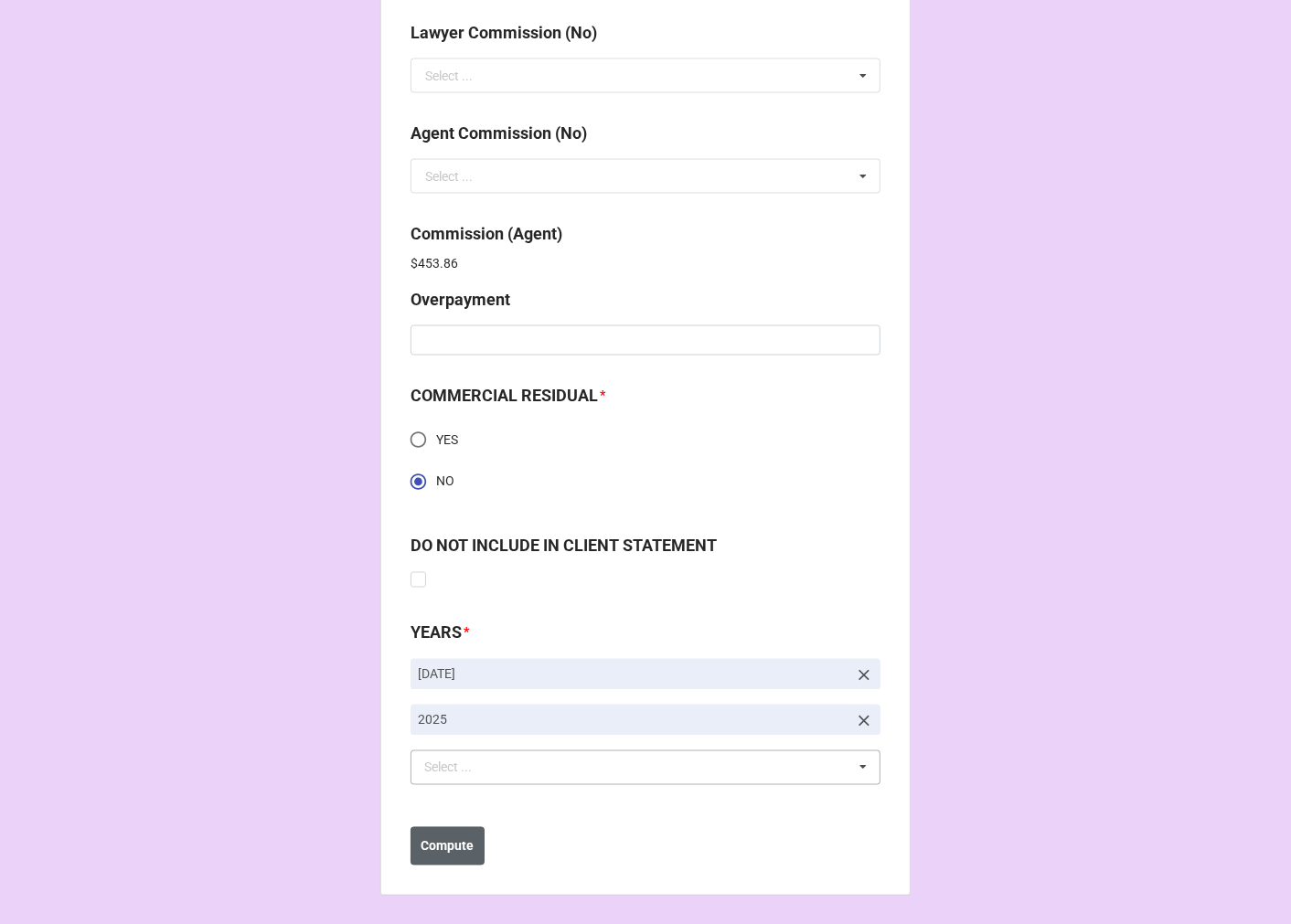
type input "$2,769.30"
click at [462, 851] on b "Compute" at bounding box center [448, 847] width 53 height 19
click at [433, 841] on b "Save" at bounding box center [443, 847] width 30 height 19
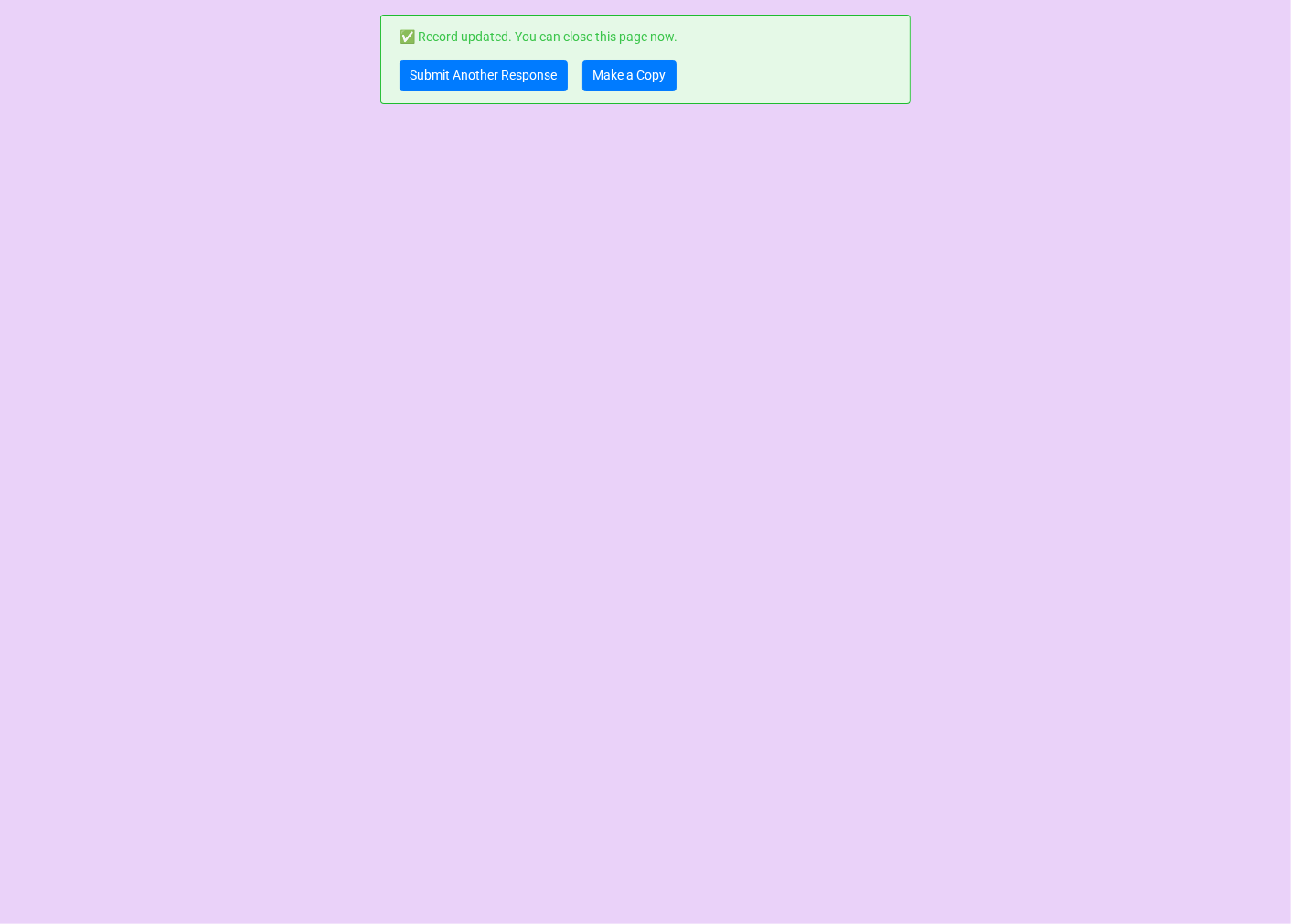
scroll to position [0, 0]
